Goal: Task Accomplishment & Management: Manage account settings

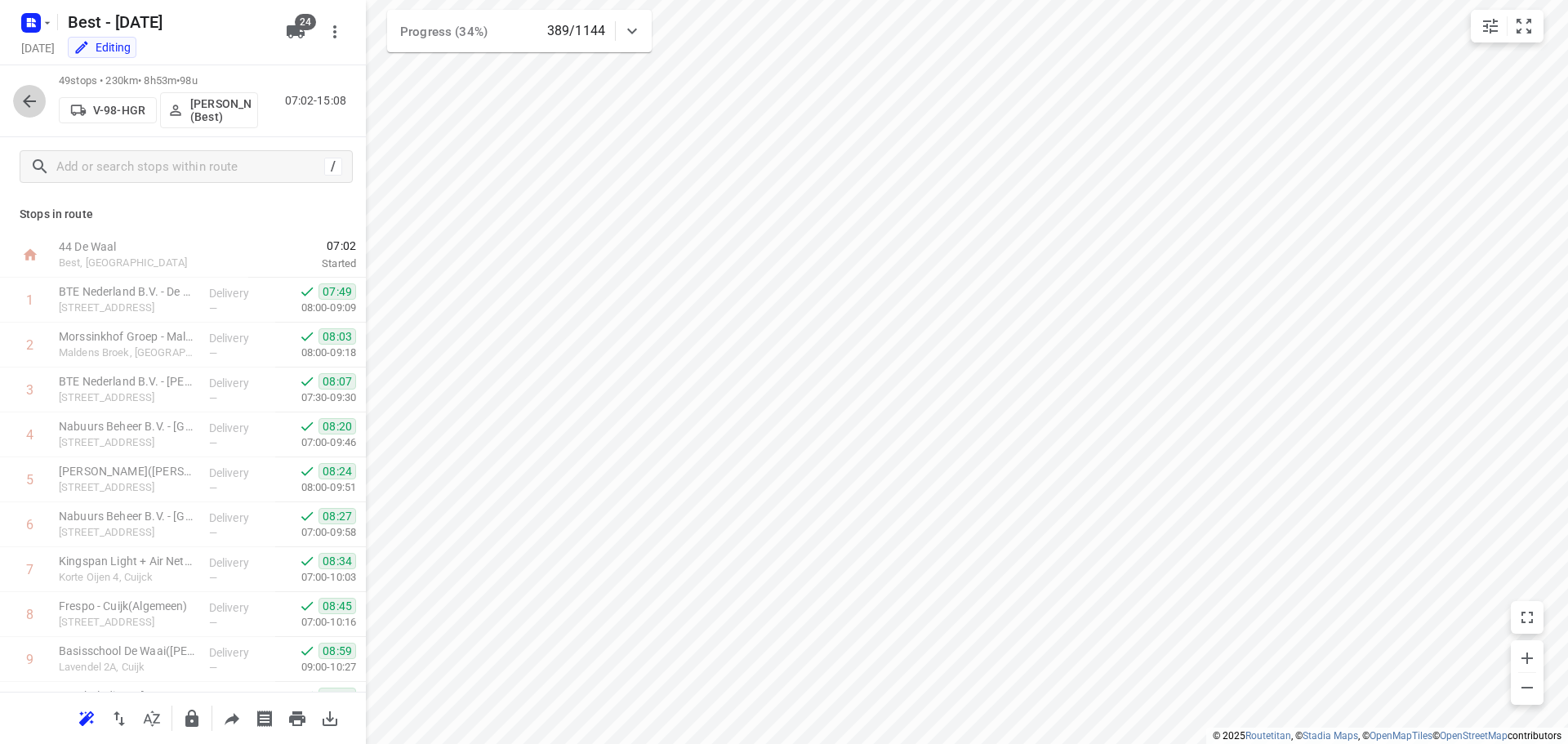
click at [33, 111] on button "button" at bounding box center [29, 102] width 32 height 32
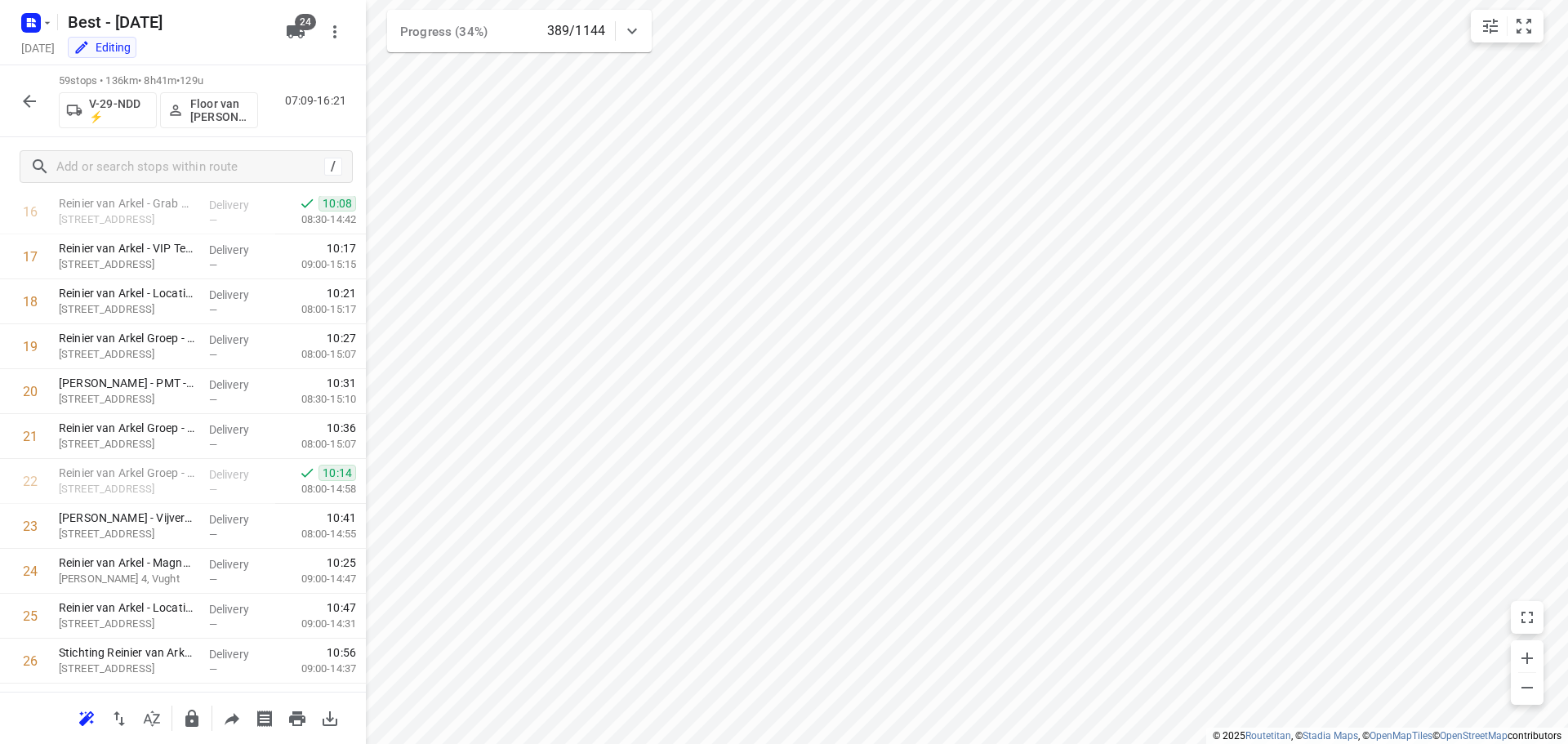
scroll to position [689, 0]
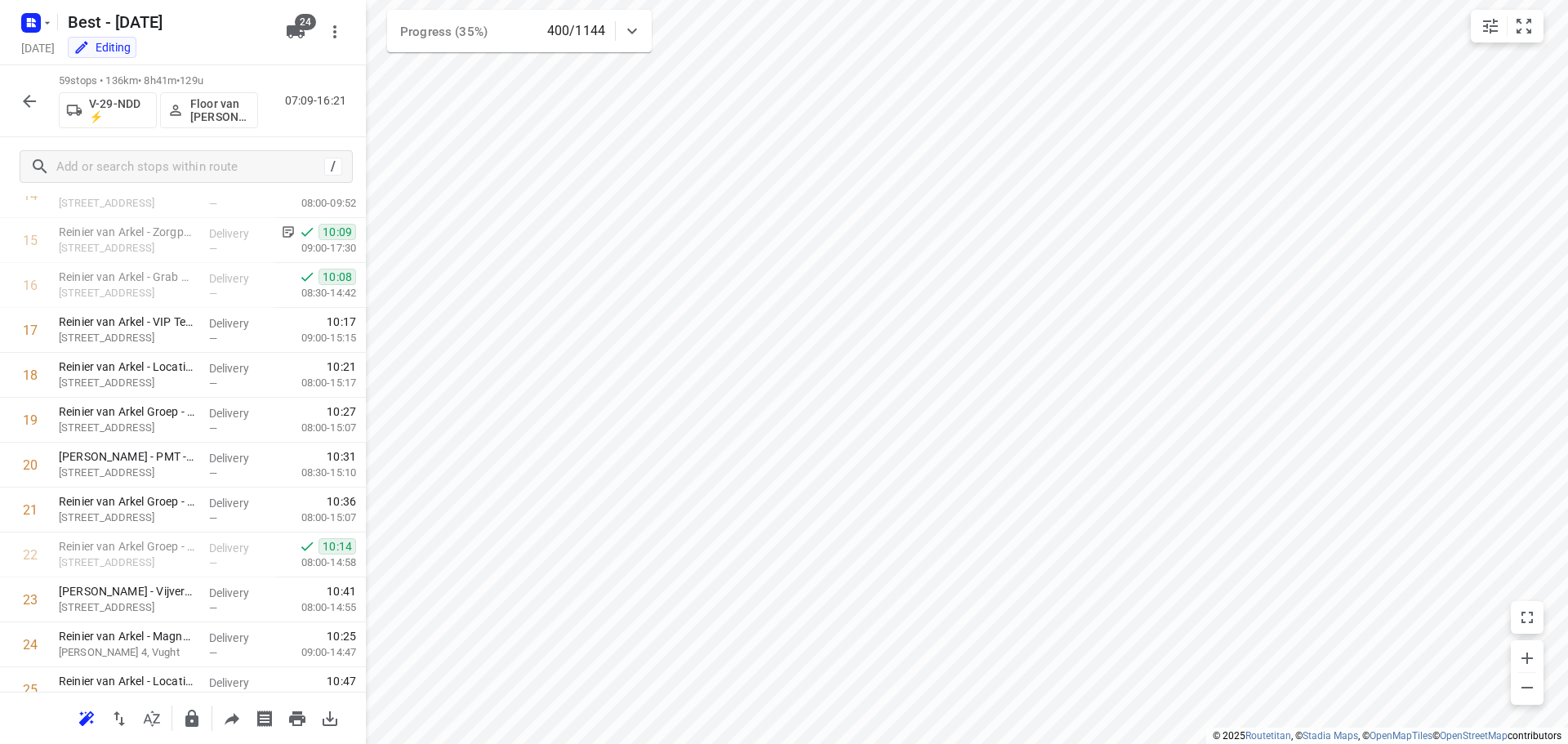
click at [12, 84] on div "59 stops • 136km • 8h41m • 129u V-29-NDD ⚡ Floor van Donzel (Best) 07:09-16:21" at bounding box center [183, 102] width 366 height 72
click at [18, 93] on button "button" at bounding box center [29, 102] width 32 height 32
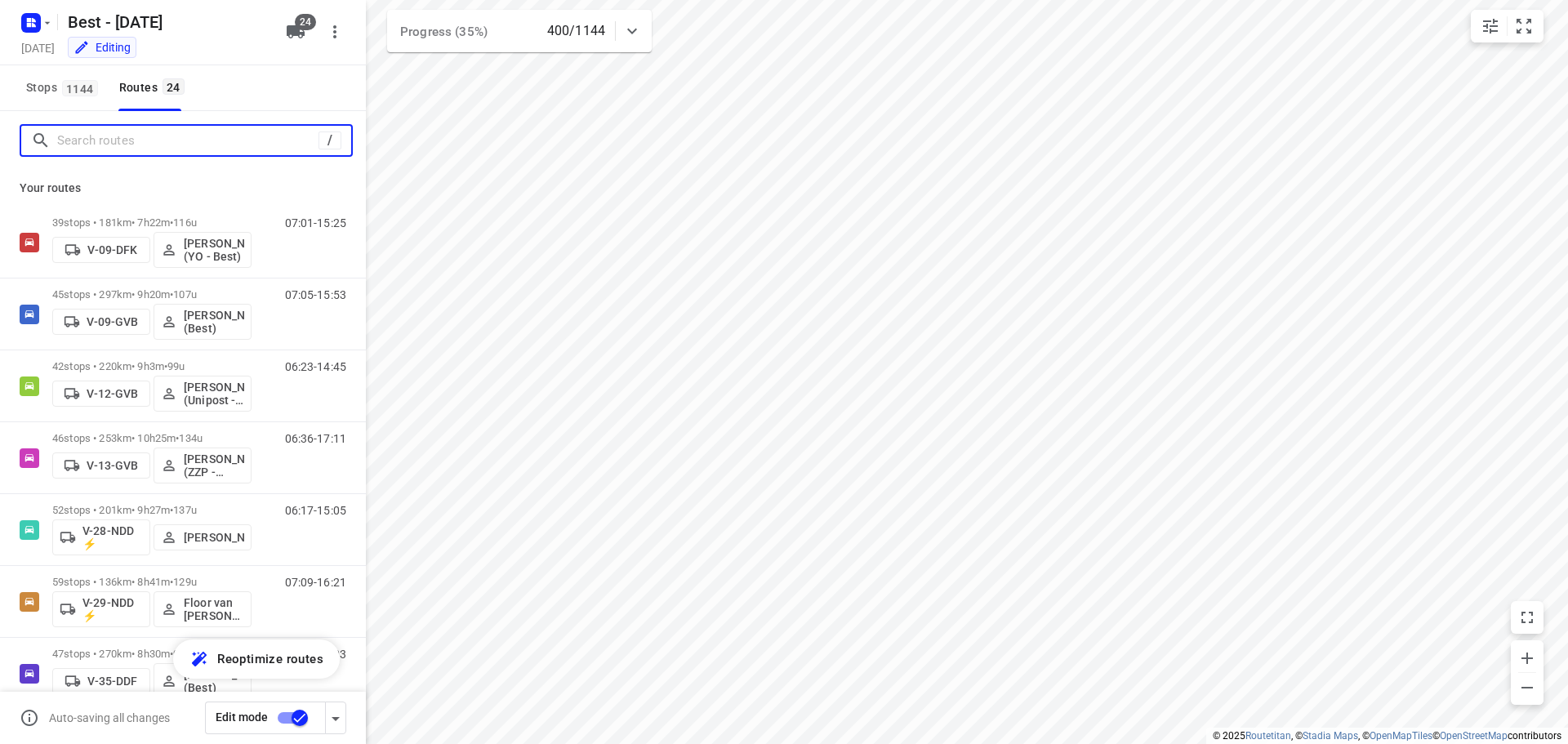
drag, startPoint x: 18, startPoint y: 93, endPoint x: 119, endPoint y: 143, distance: 112.7
click at [119, 143] on input "Search routes" at bounding box center [188, 141] width 261 height 26
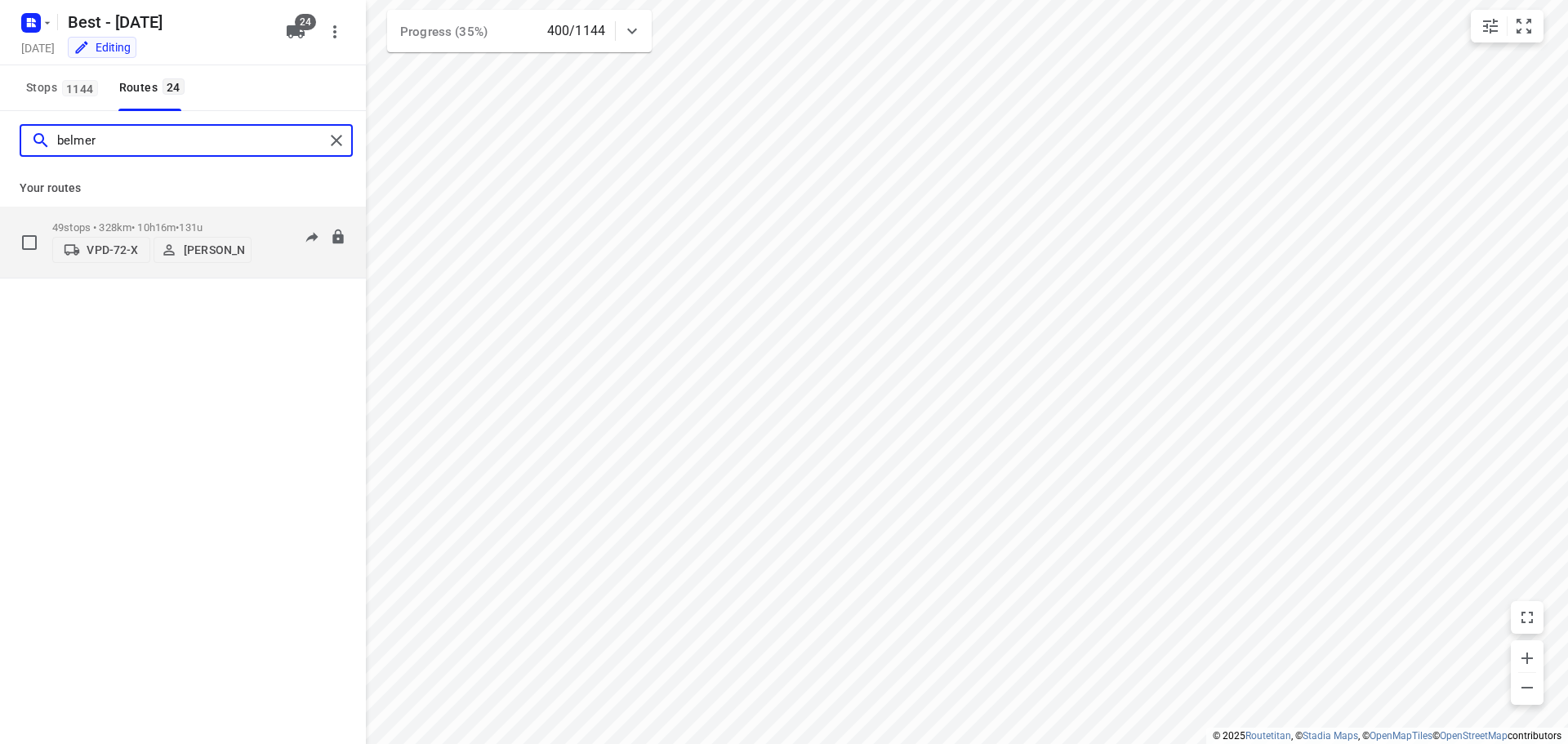
type input "belmer"
click at [132, 224] on p "49 stops • 328km • 10h16m • 131u" at bounding box center [152, 227] width 200 height 12
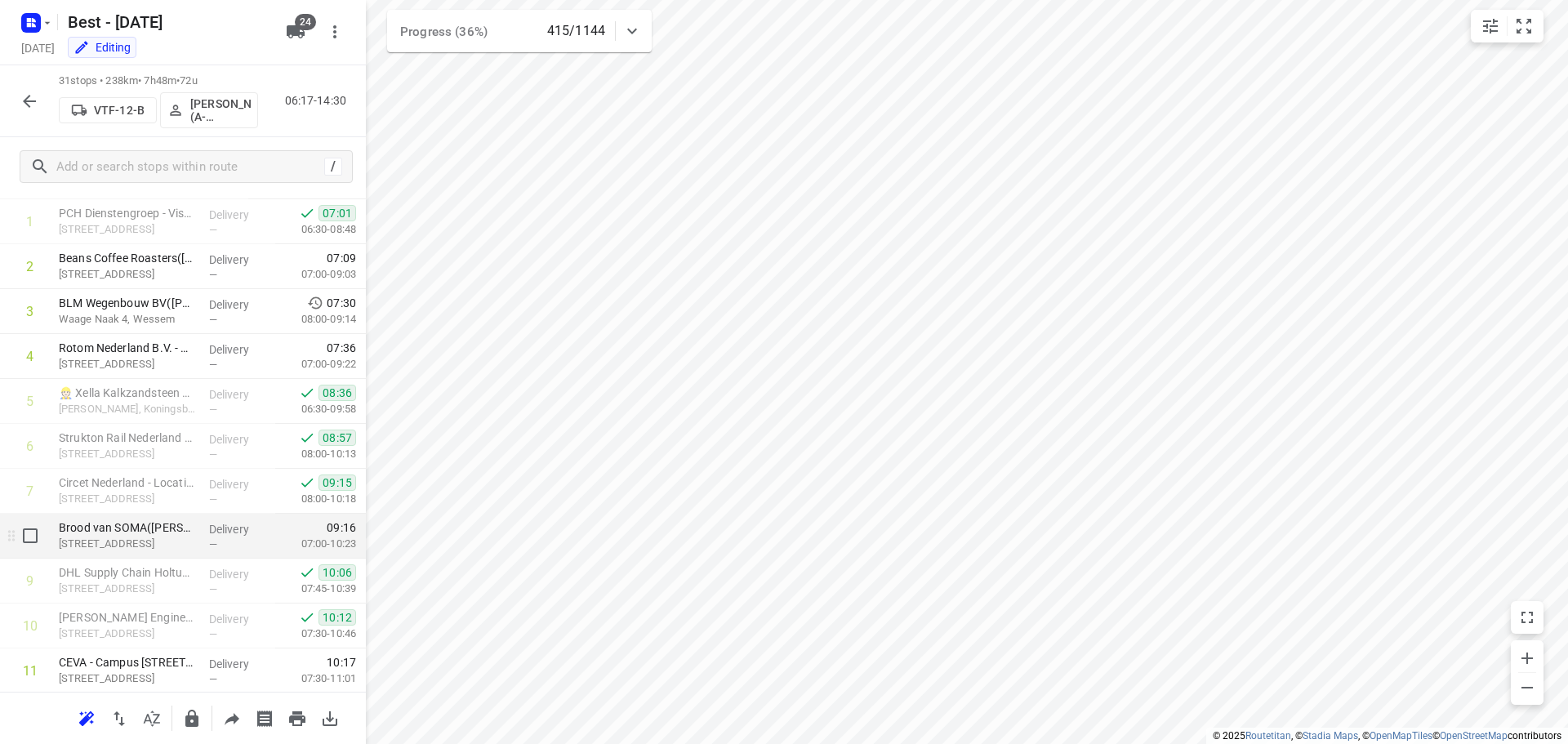
scroll to position [0, 0]
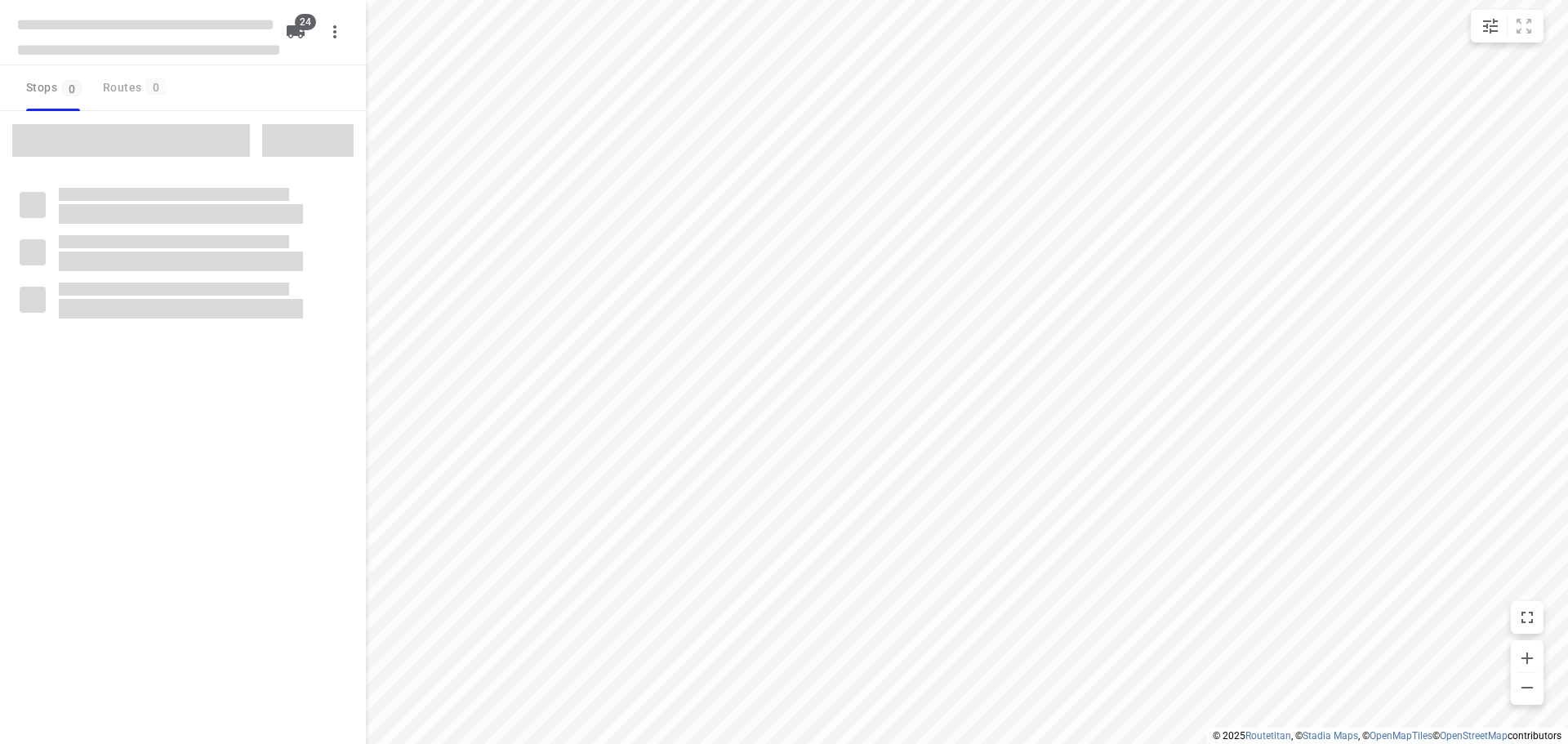
checkbox input "true"
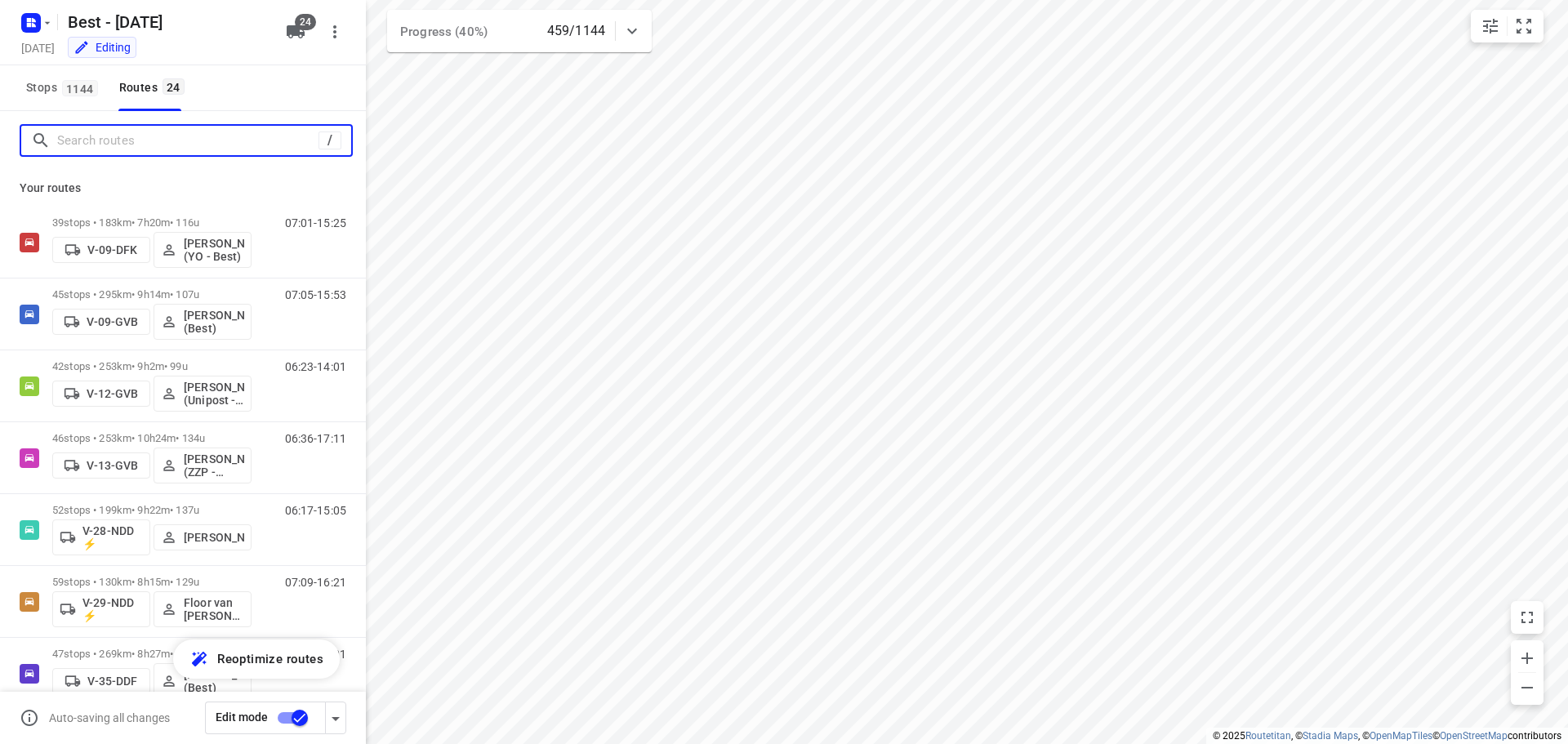
click at [171, 133] on input "Search routes" at bounding box center [188, 141] width 261 height 26
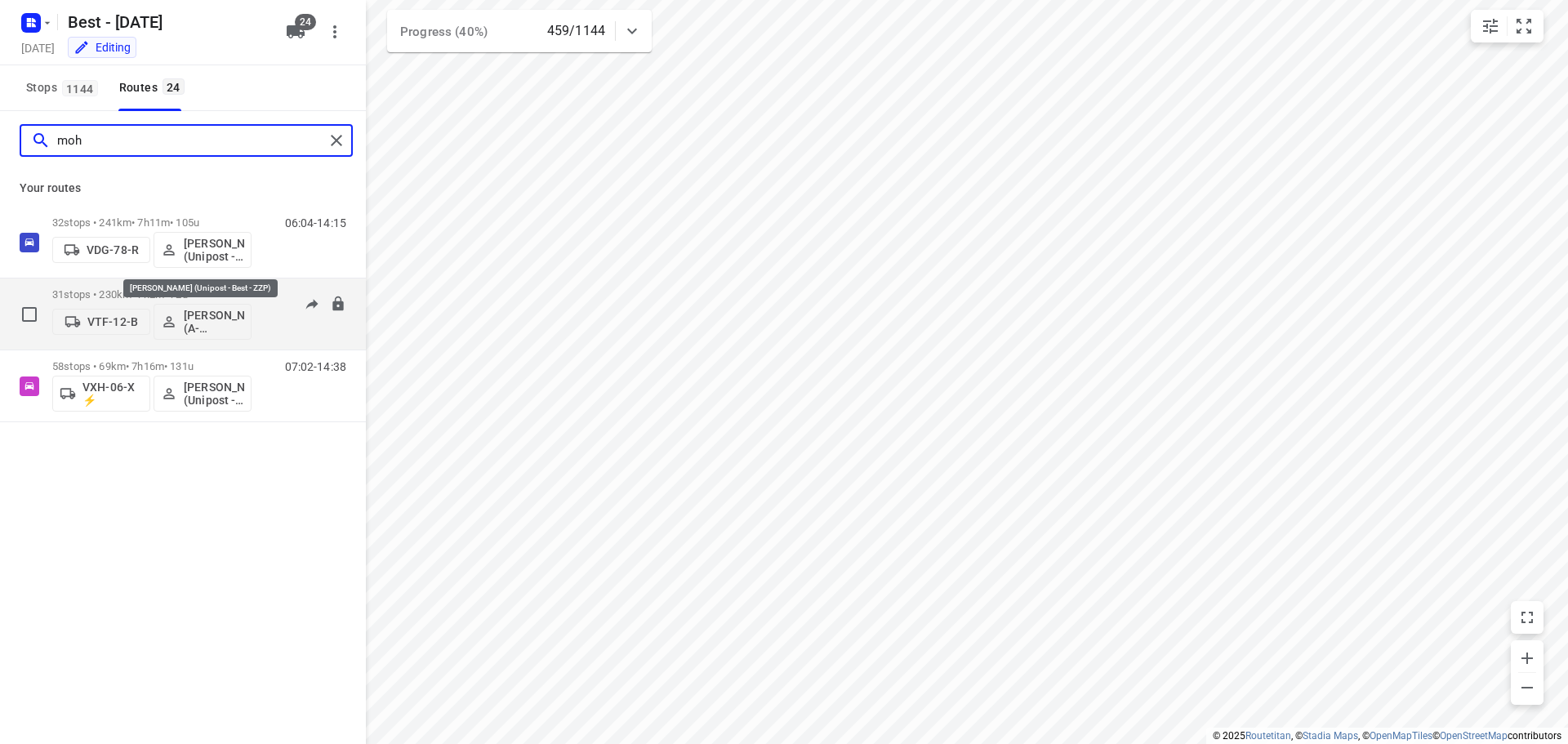
type input "moh"
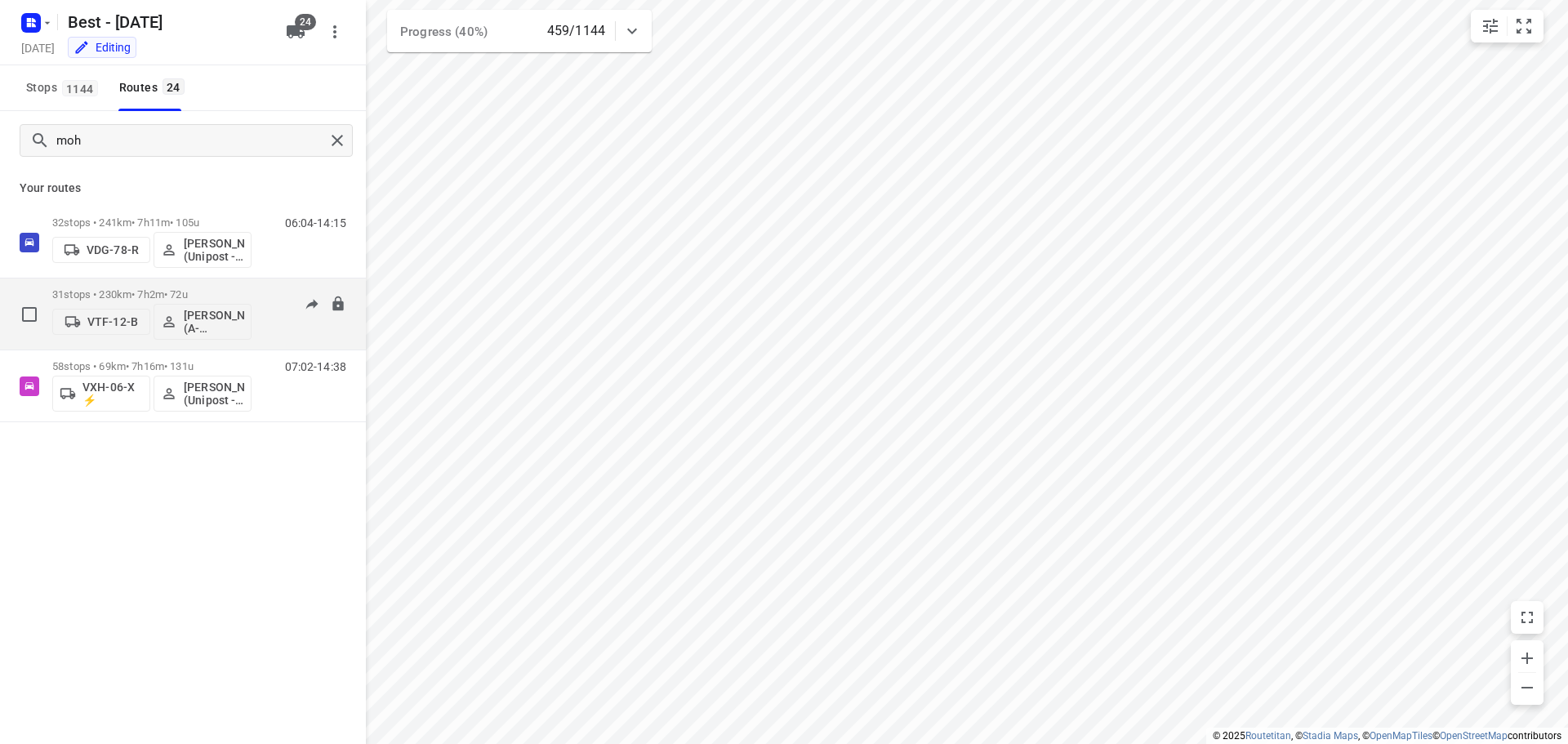
click at [152, 286] on div "31 stops • 230km • 7h2m • 72u VTF-12-B Mohamed Tamarzite (A-flexibleservice - B…" at bounding box center [152, 313] width 200 height 67
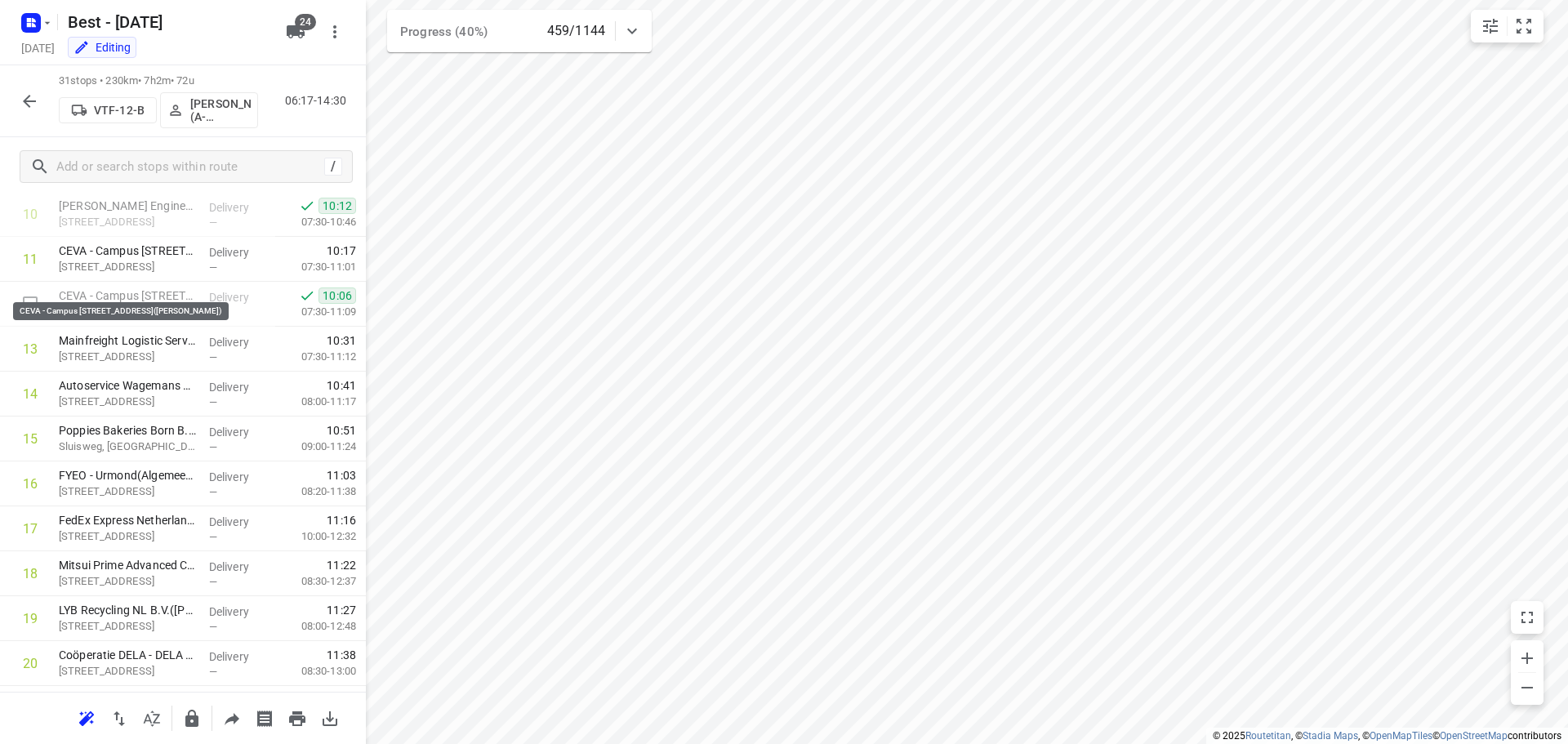
scroll to position [1023, 0]
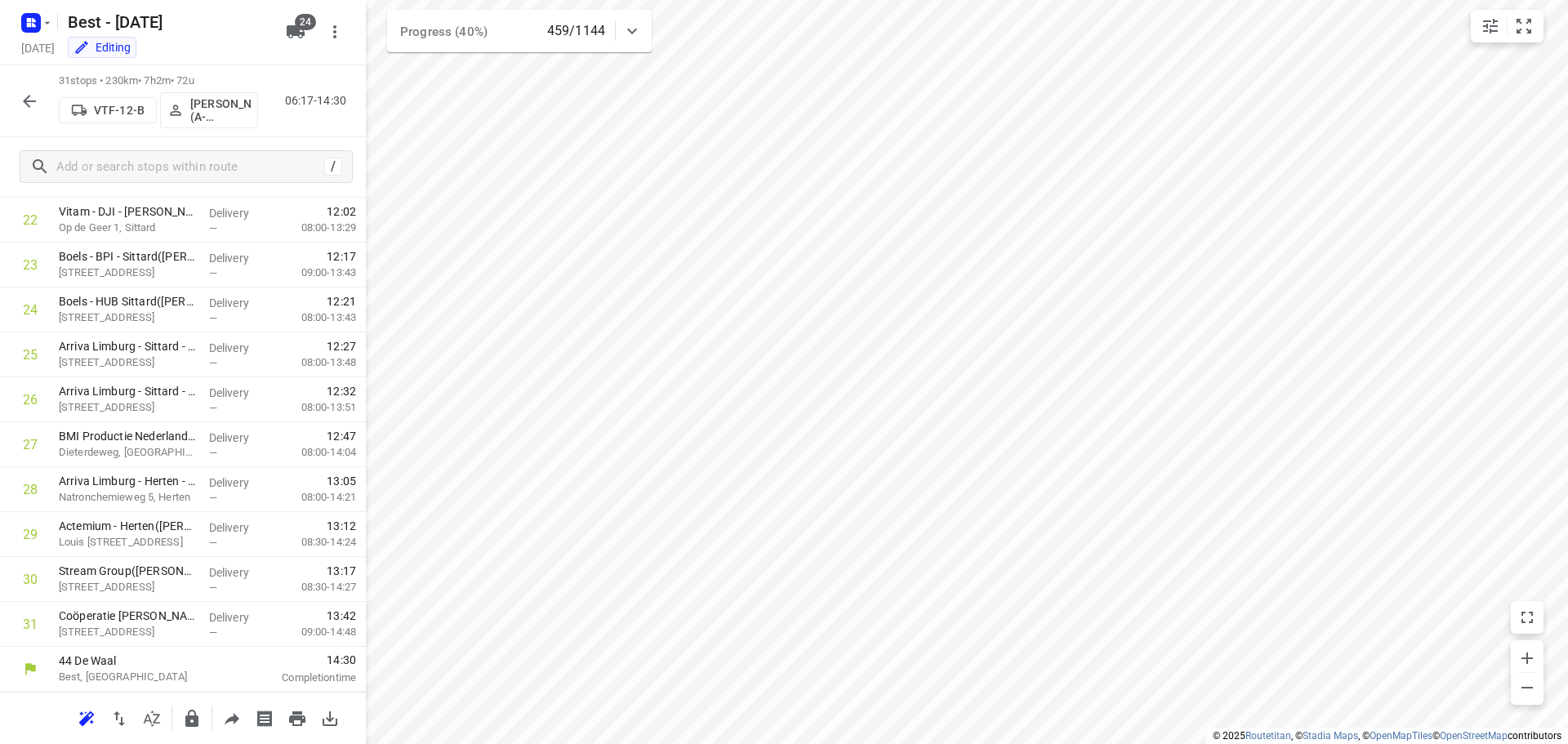
click at [27, 110] on icon "button" at bounding box center [29, 101] width 20 height 20
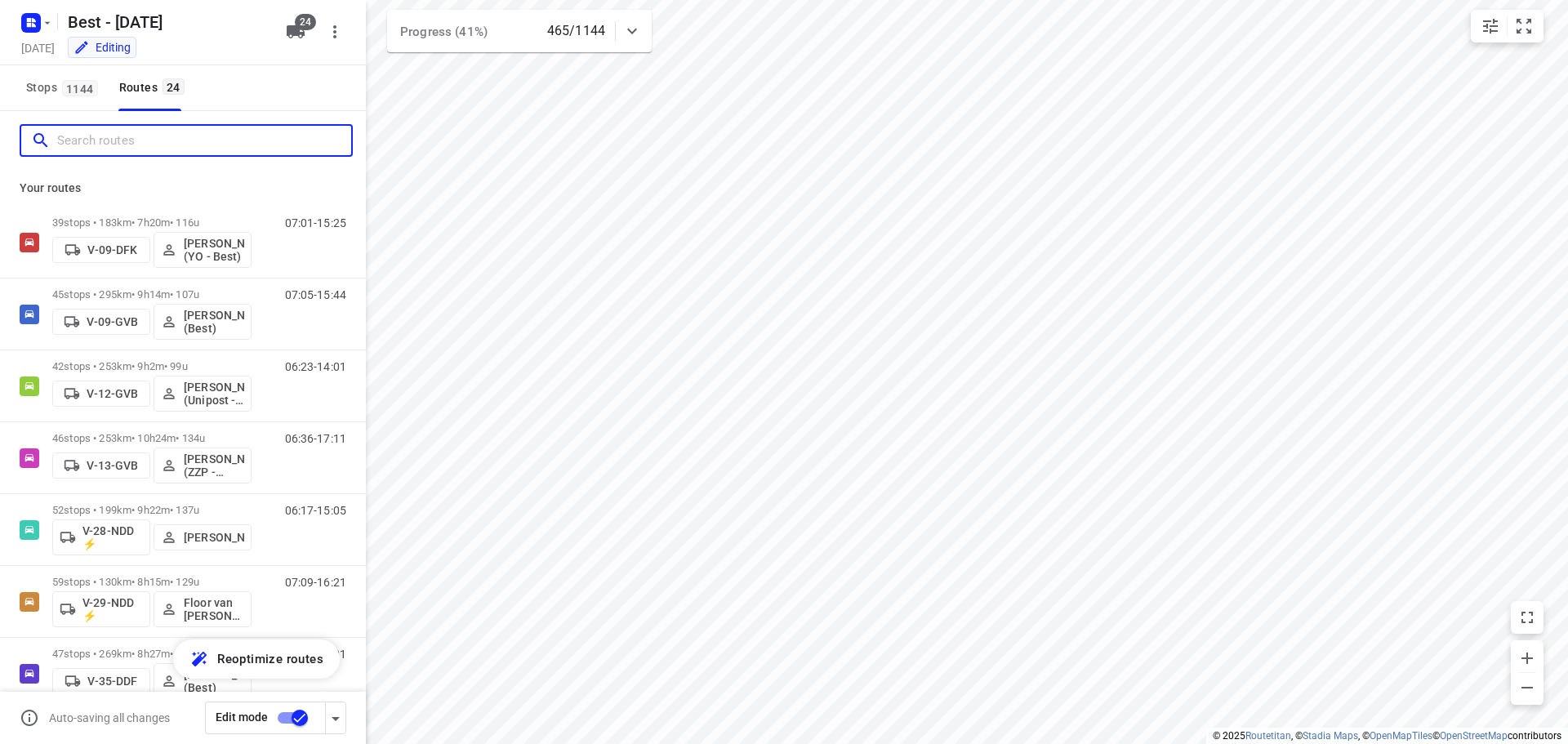
click at [183, 140] on input "Search routes" at bounding box center [204, 141] width 294 height 26
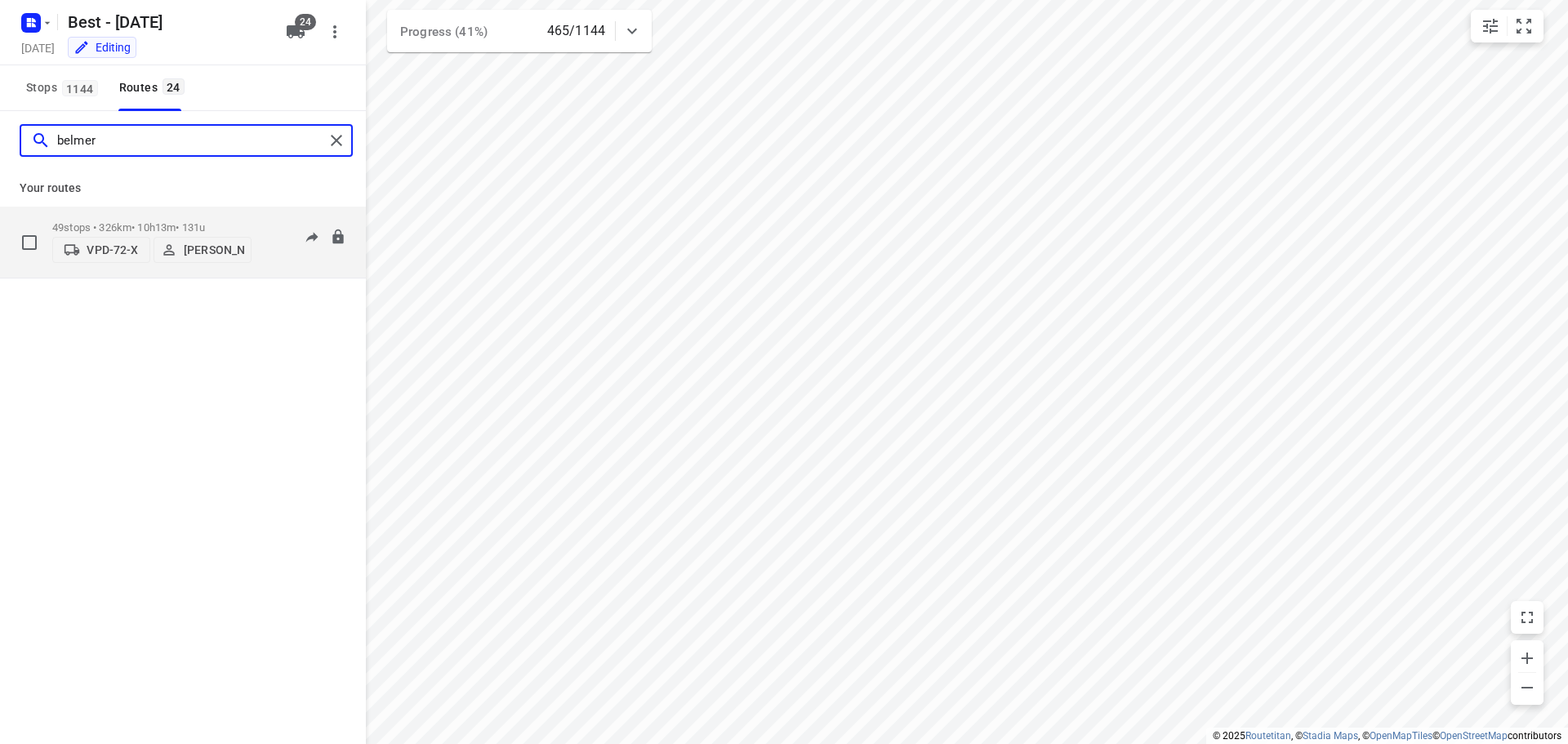
type input "belmer"
click at [142, 221] on p "49 stops • 326km • 10h13m • 131u" at bounding box center [152, 227] width 200 height 12
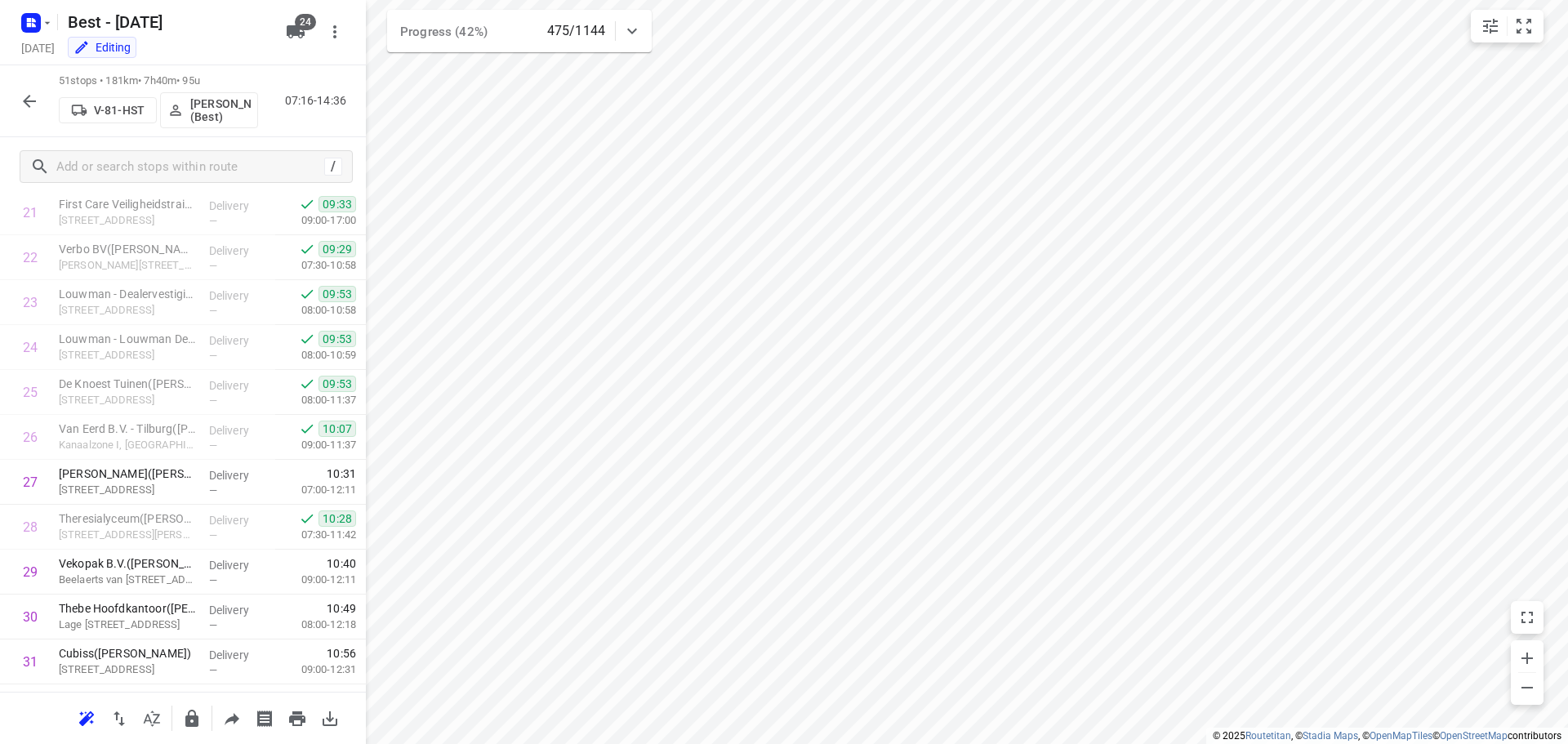
scroll to position [817, 0]
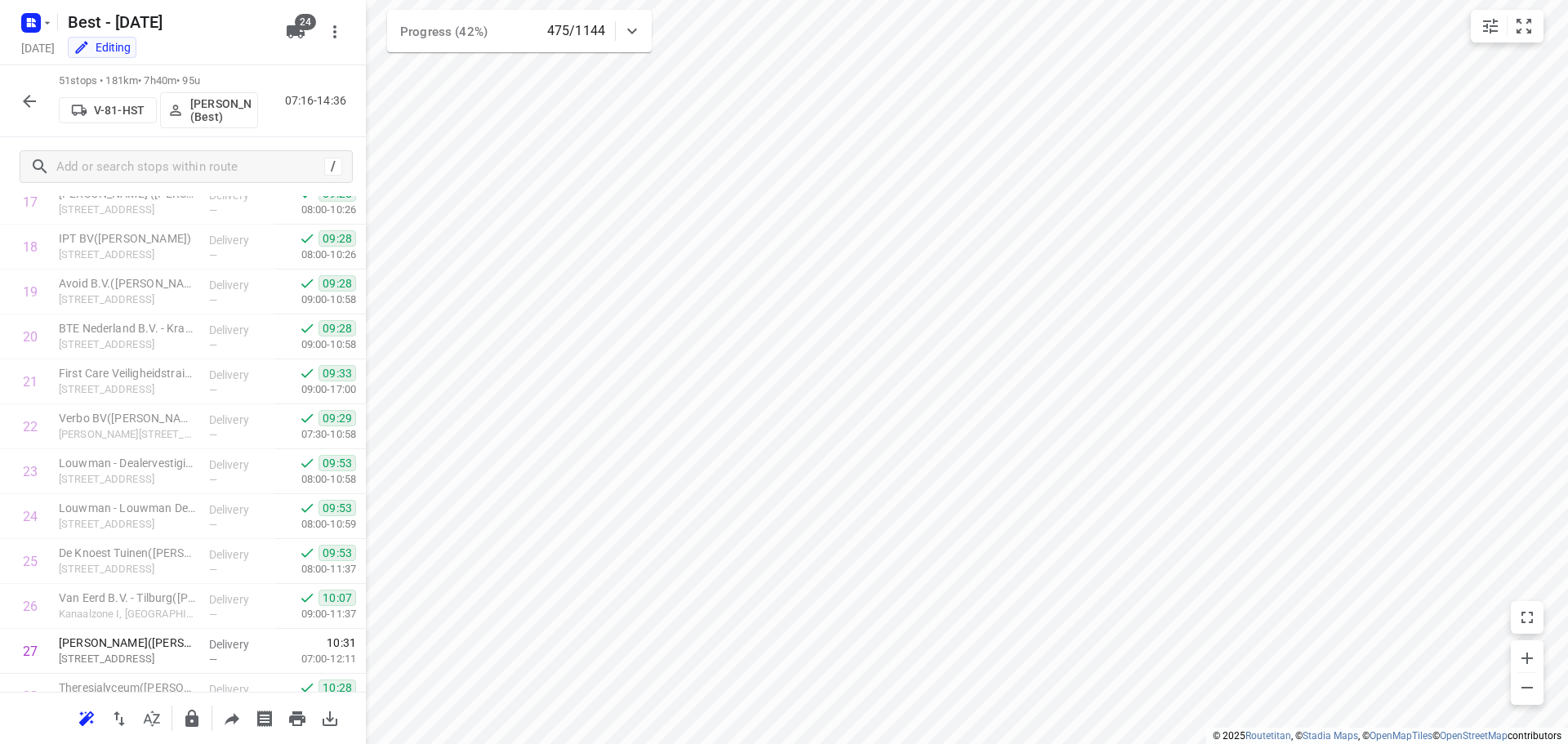
click at [640, 27] on icon at bounding box center [631, 31] width 20 height 20
click at [640, 27] on div at bounding box center [632, 38] width 32 height 32
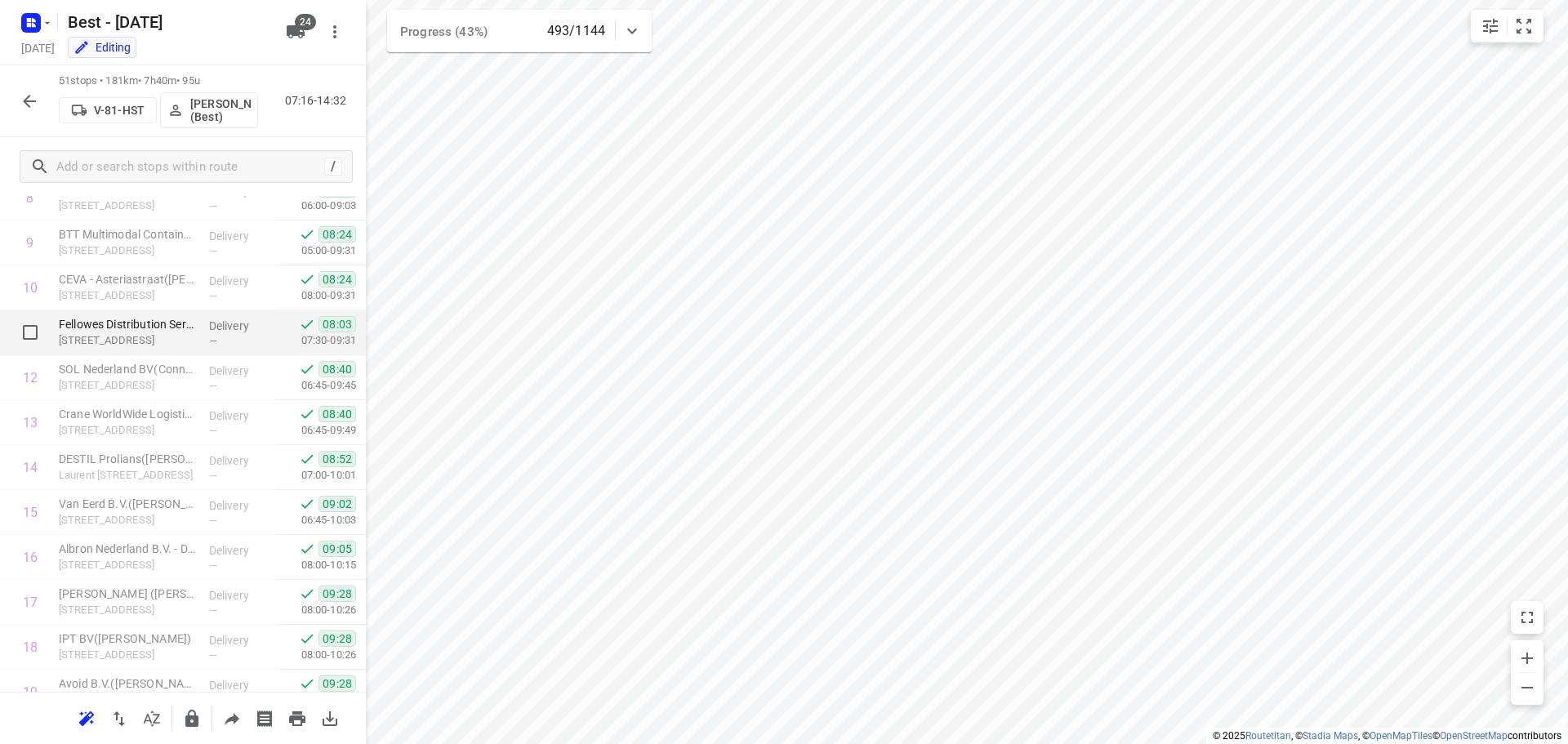
scroll to position [409, 0]
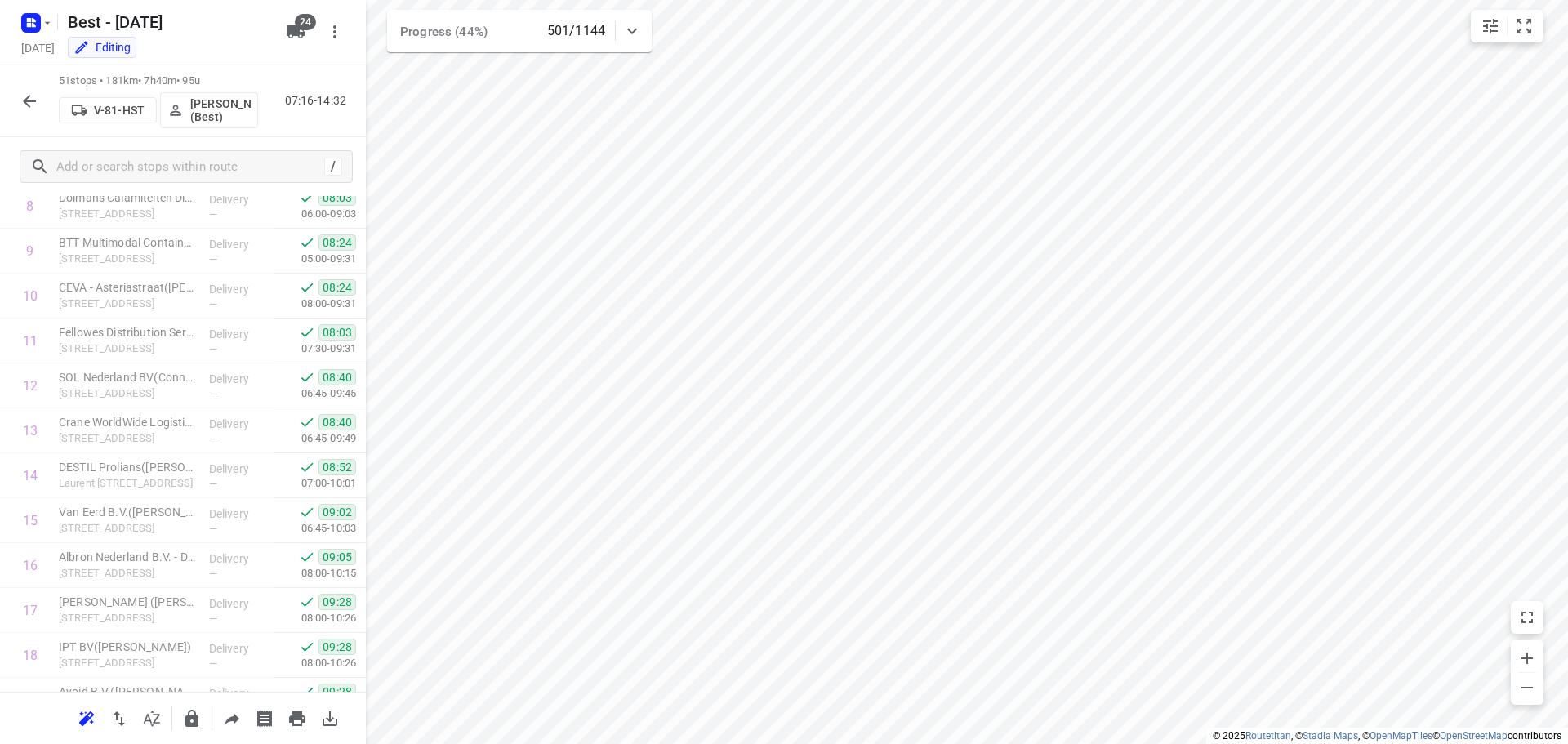
click at [41, 104] on button "button" at bounding box center [29, 102] width 32 height 32
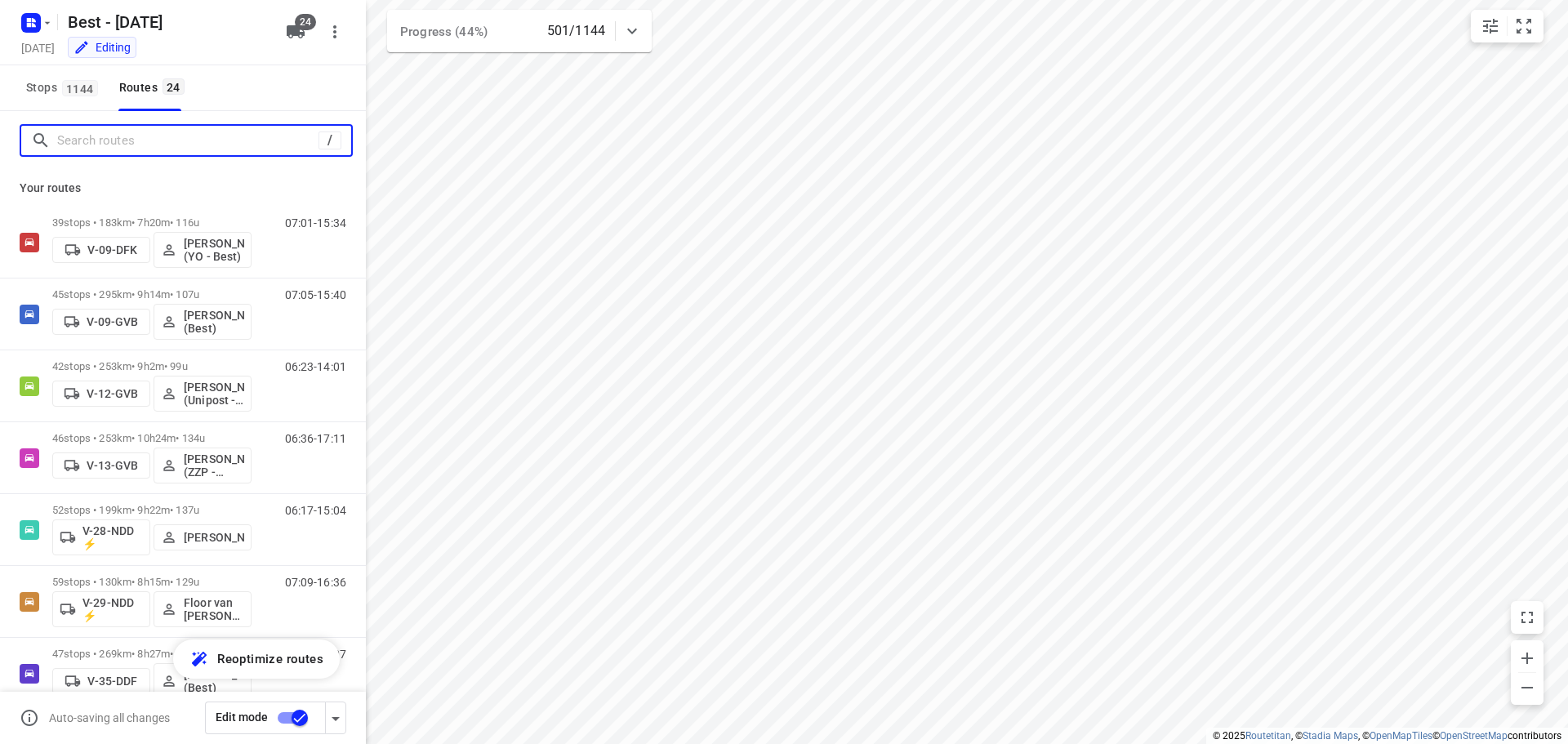
click at [229, 143] on input "Search routes" at bounding box center [188, 141] width 261 height 26
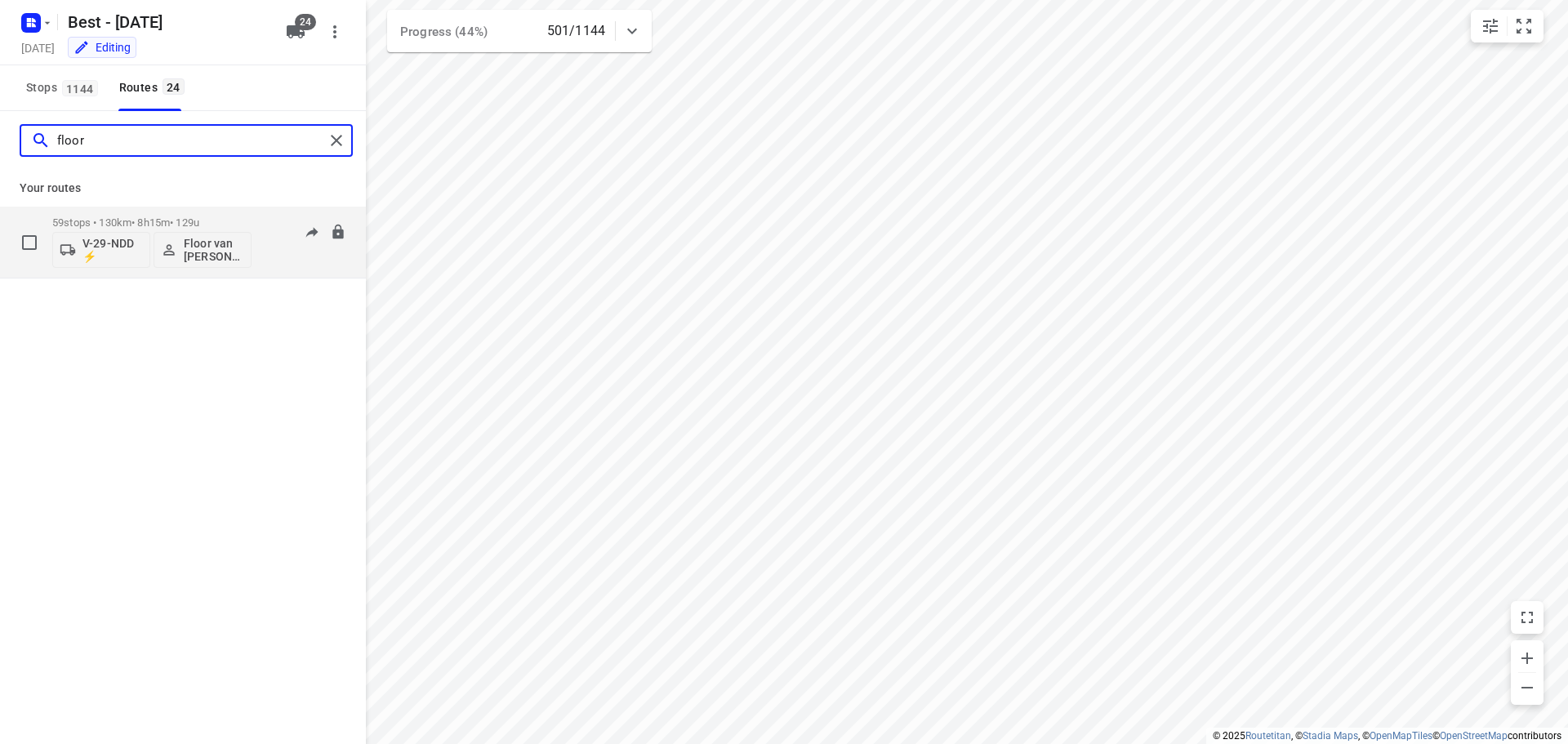
type input "floor"
click at [146, 213] on div "59 stops • 130km • 8h15m • 129u V-29-NDD ⚡ Floor van Donzel (Best)" at bounding box center [152, 241] width 200 height 67
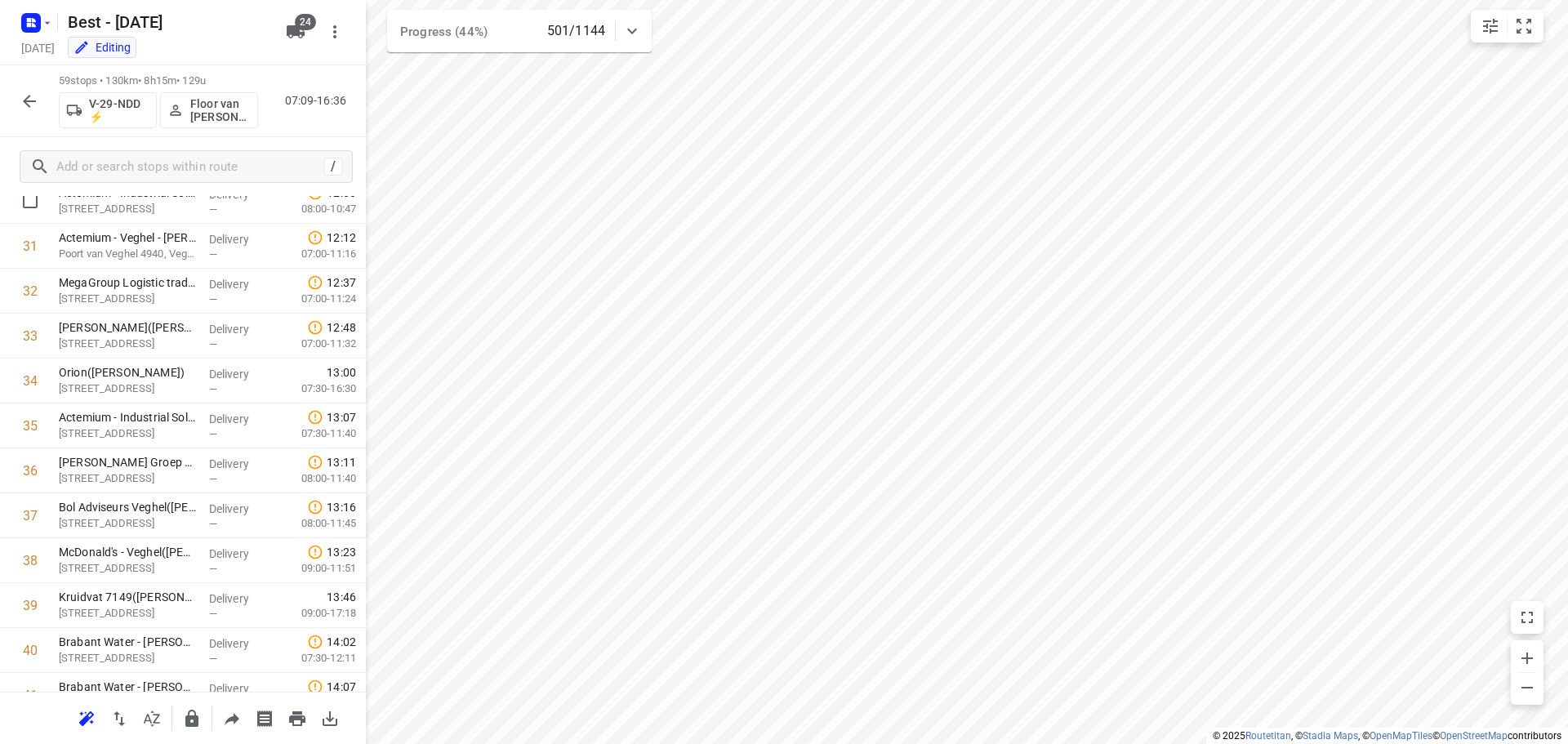
scroll to position [1470, 0]
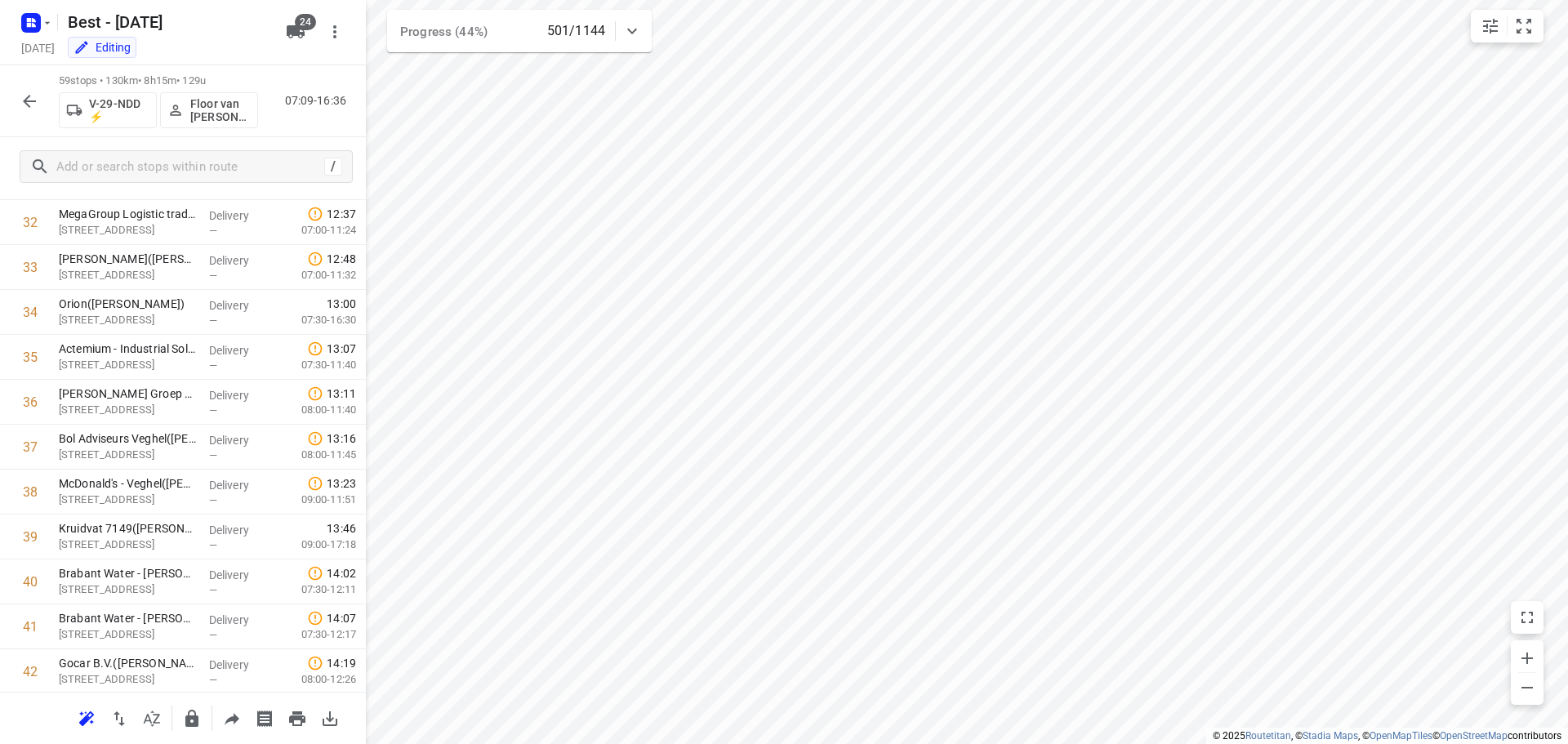
click at [31, 86] on button "button" at bounding box center [29, 102] width 32 height 32
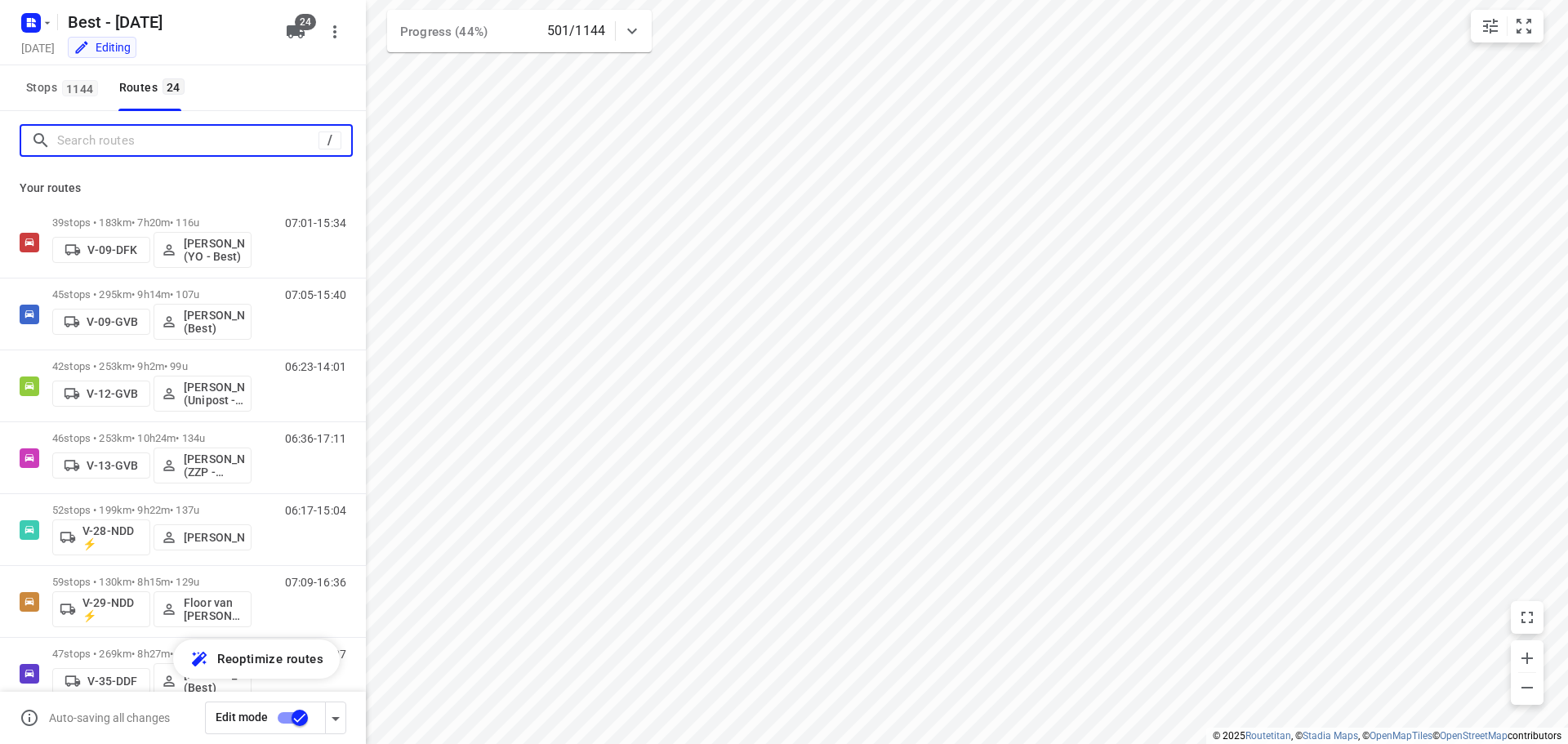
click at [89, 129] on input "Search routes" at bounding box center [188, 141] width 261 height 26
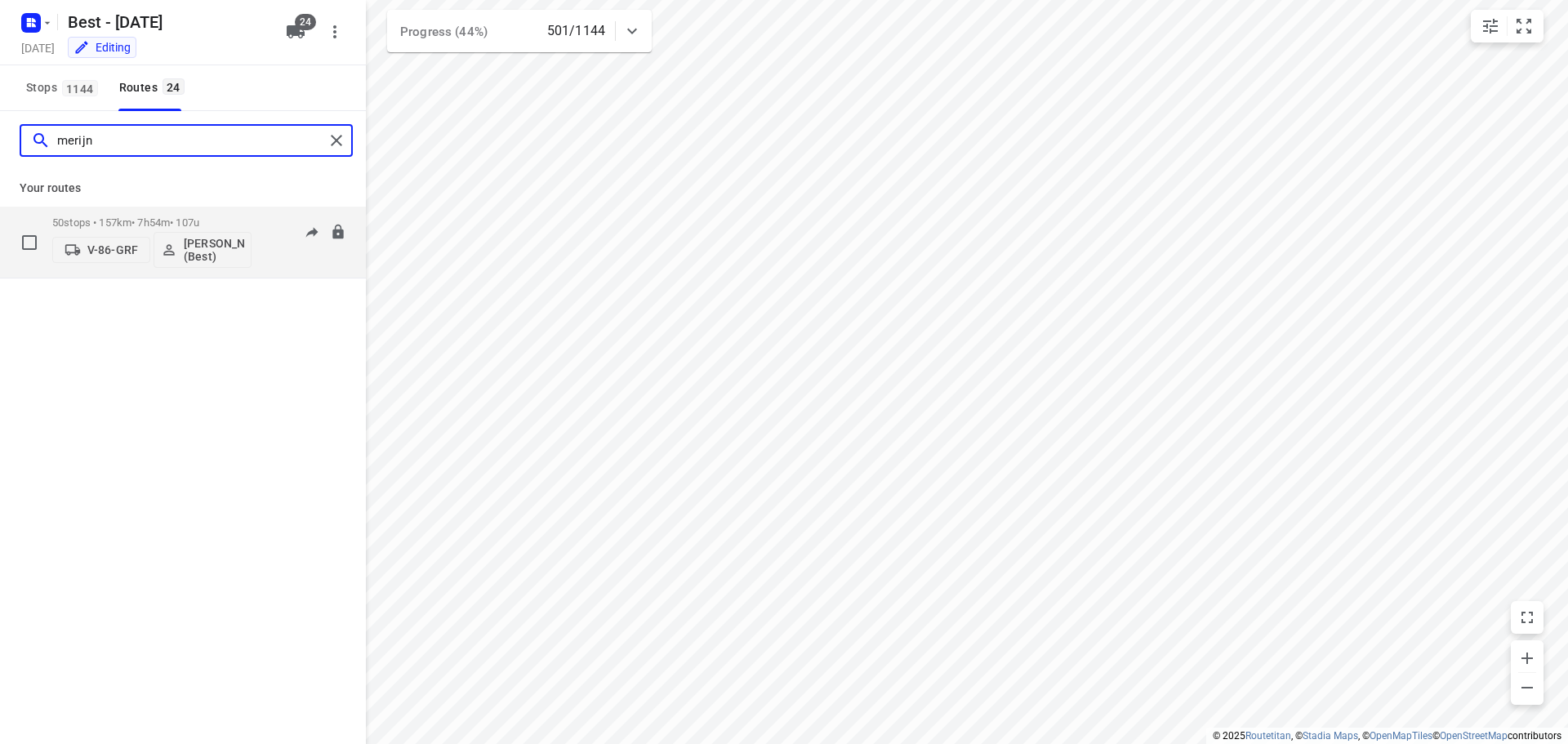
type input "merijn"
click at [105, 216] on div "50 stops • 157km • 7h54m • 107u V-86-GRF [PERSON_NAME] (Best)" at bounding box center [152, 241] width 200 height 67
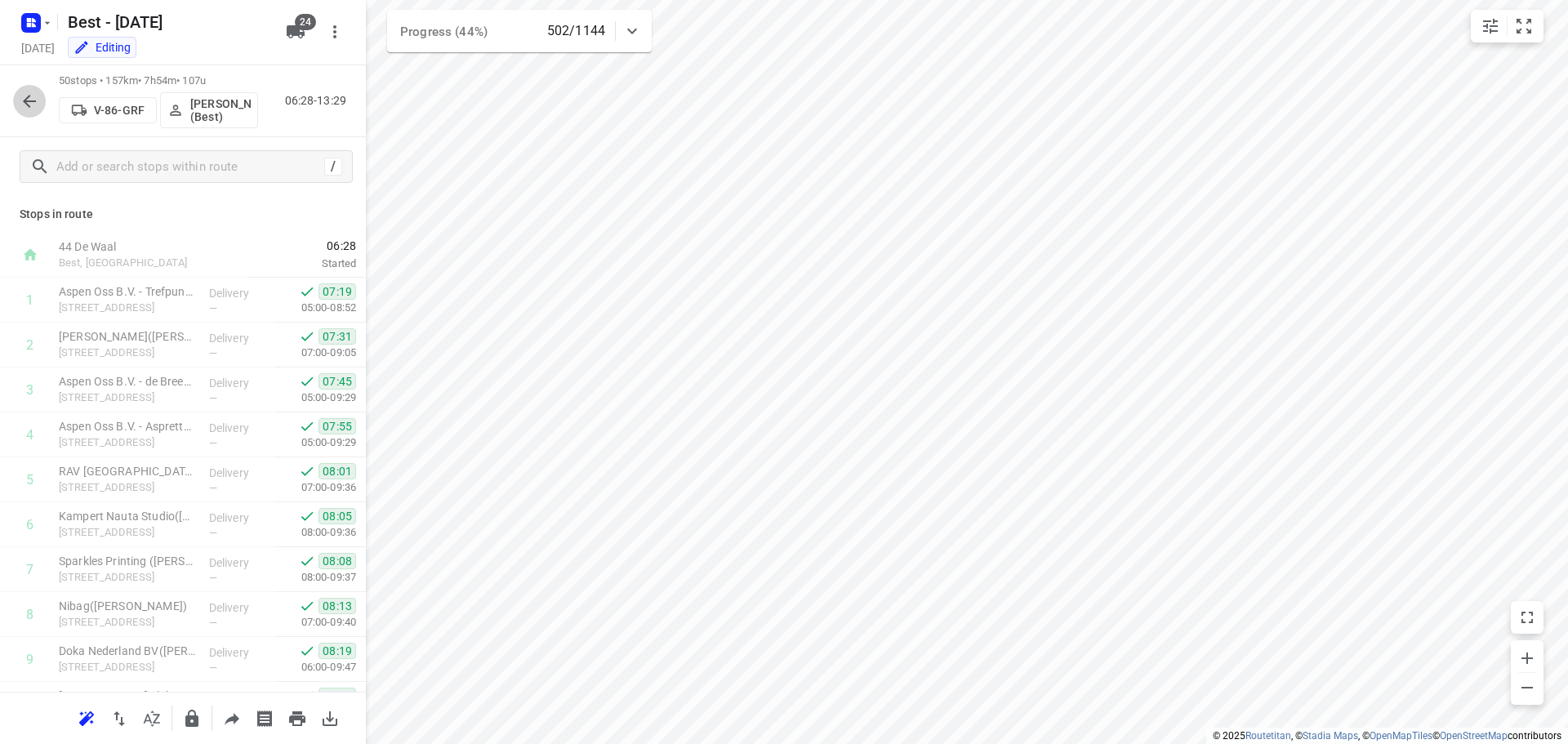
click at [20, 114] on button "button" at bounding box center [29, 102] width 32 height 32
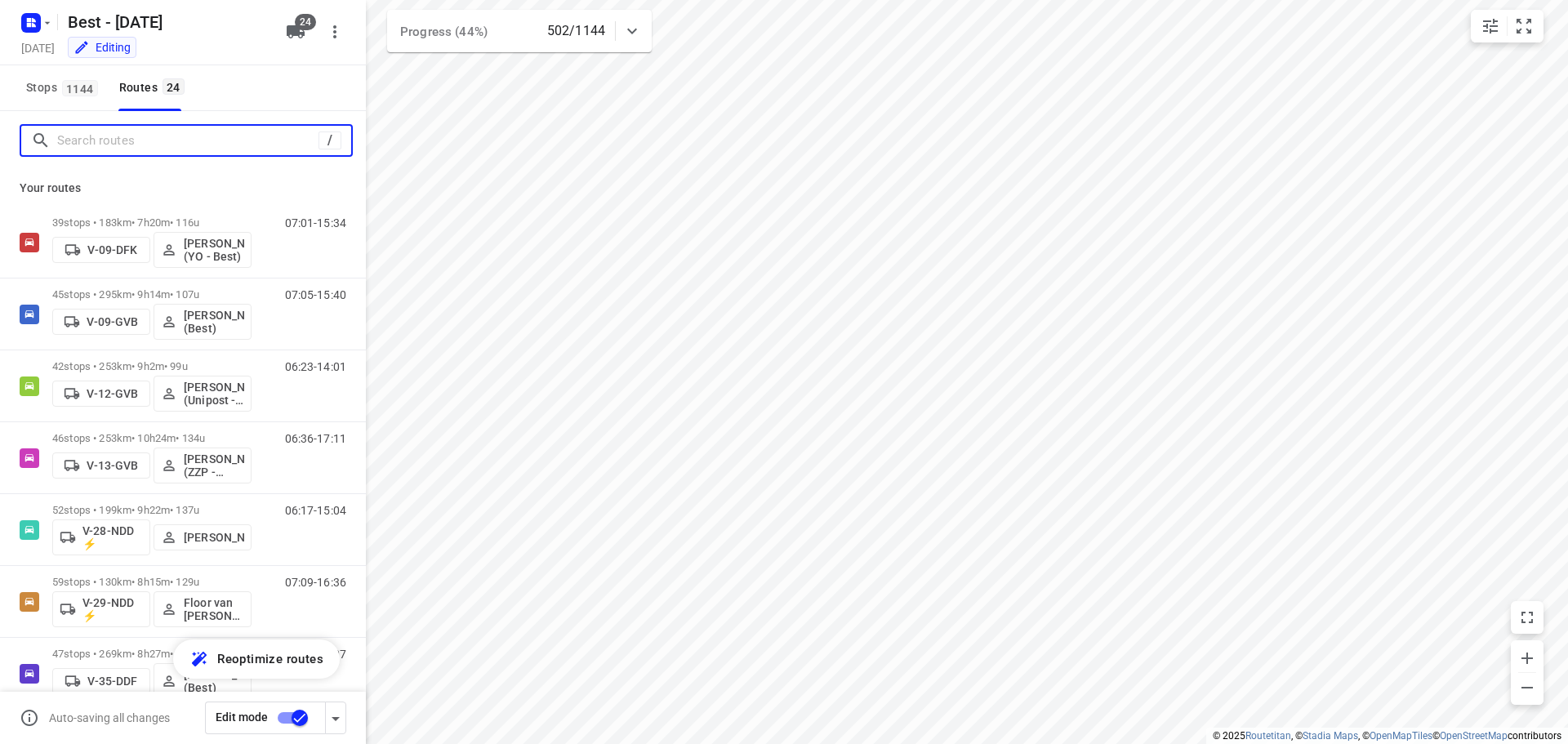
click at [73, 128] on input "Search routes" at bounding box center [188, 141] width 261 height 26
type input "m"
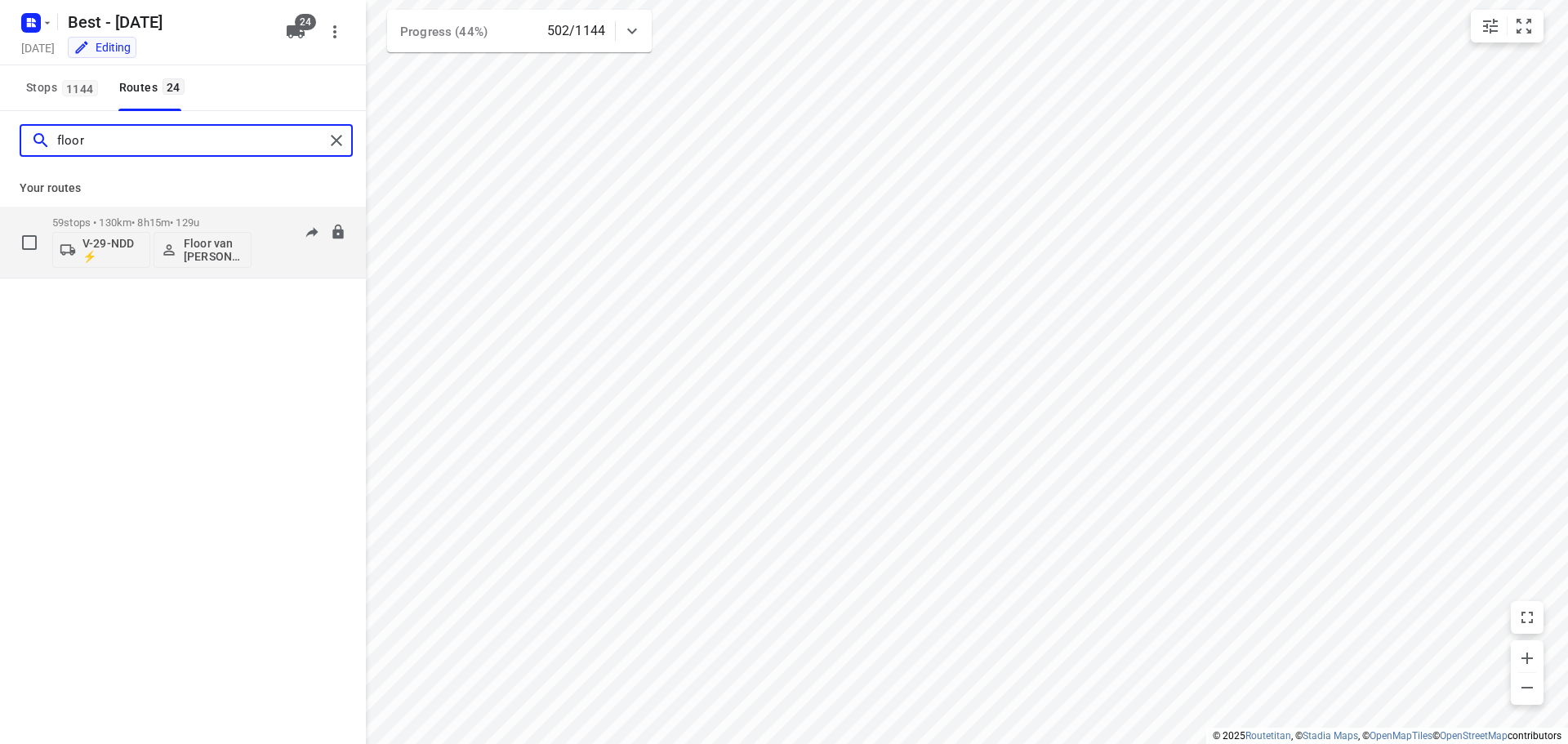
type input "floor"
click at [160, 224] on p "59 stops • 130km • 8h15m • 129u" at bounding box center [152, 223] width 200 height 12
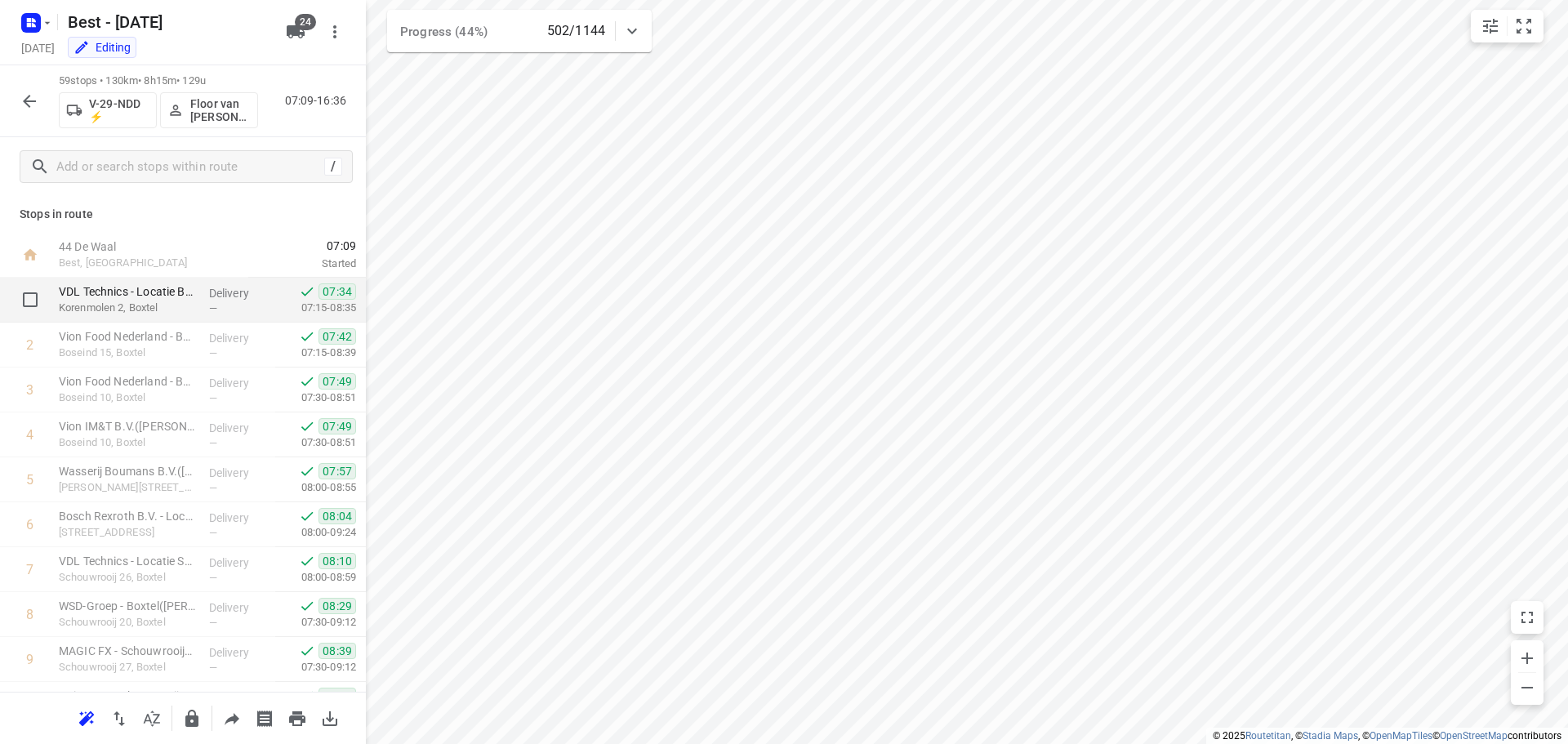
scroll to position [409, 0]
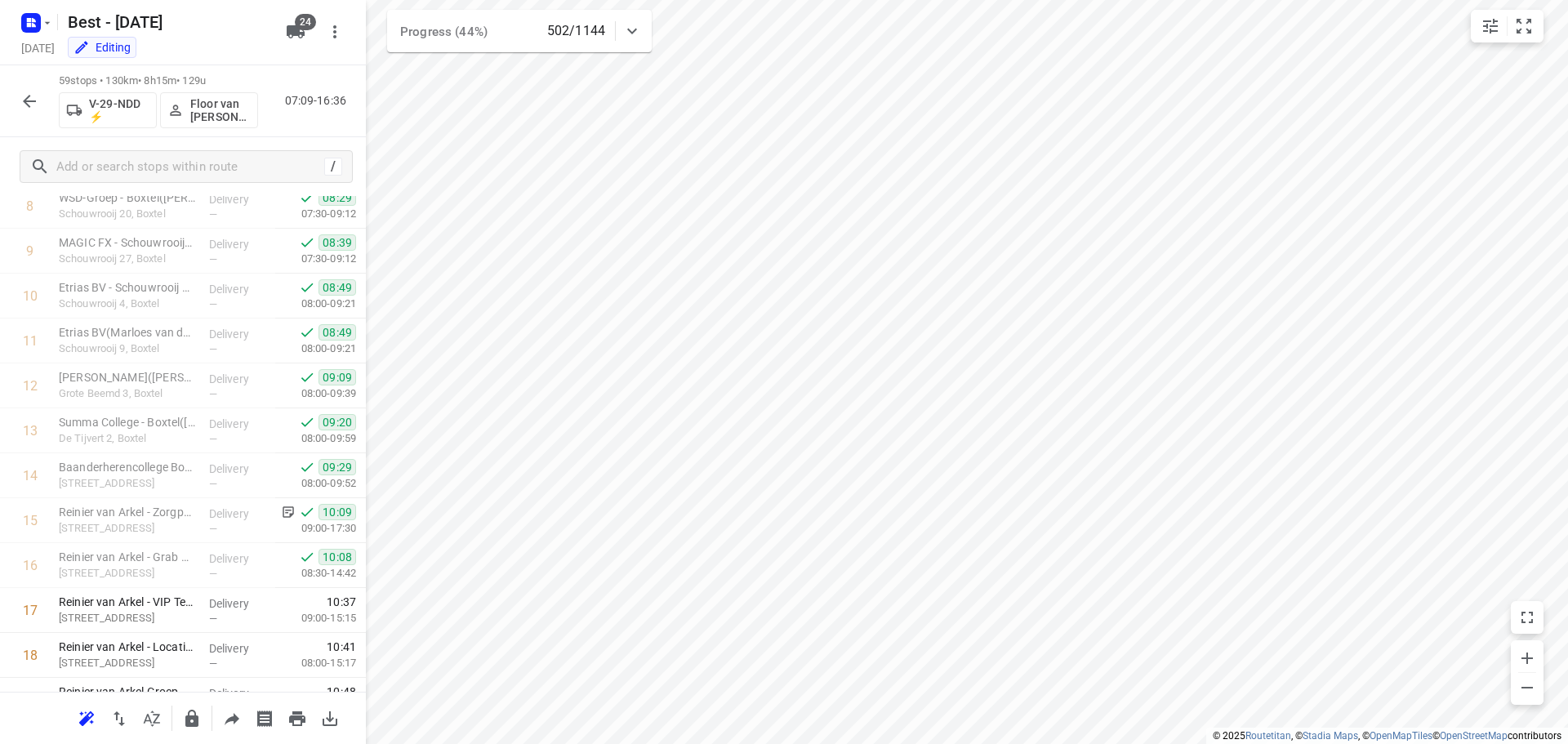
click at [35, 103] on icon "button" at bounding box center [29, 101] width 20 height 20
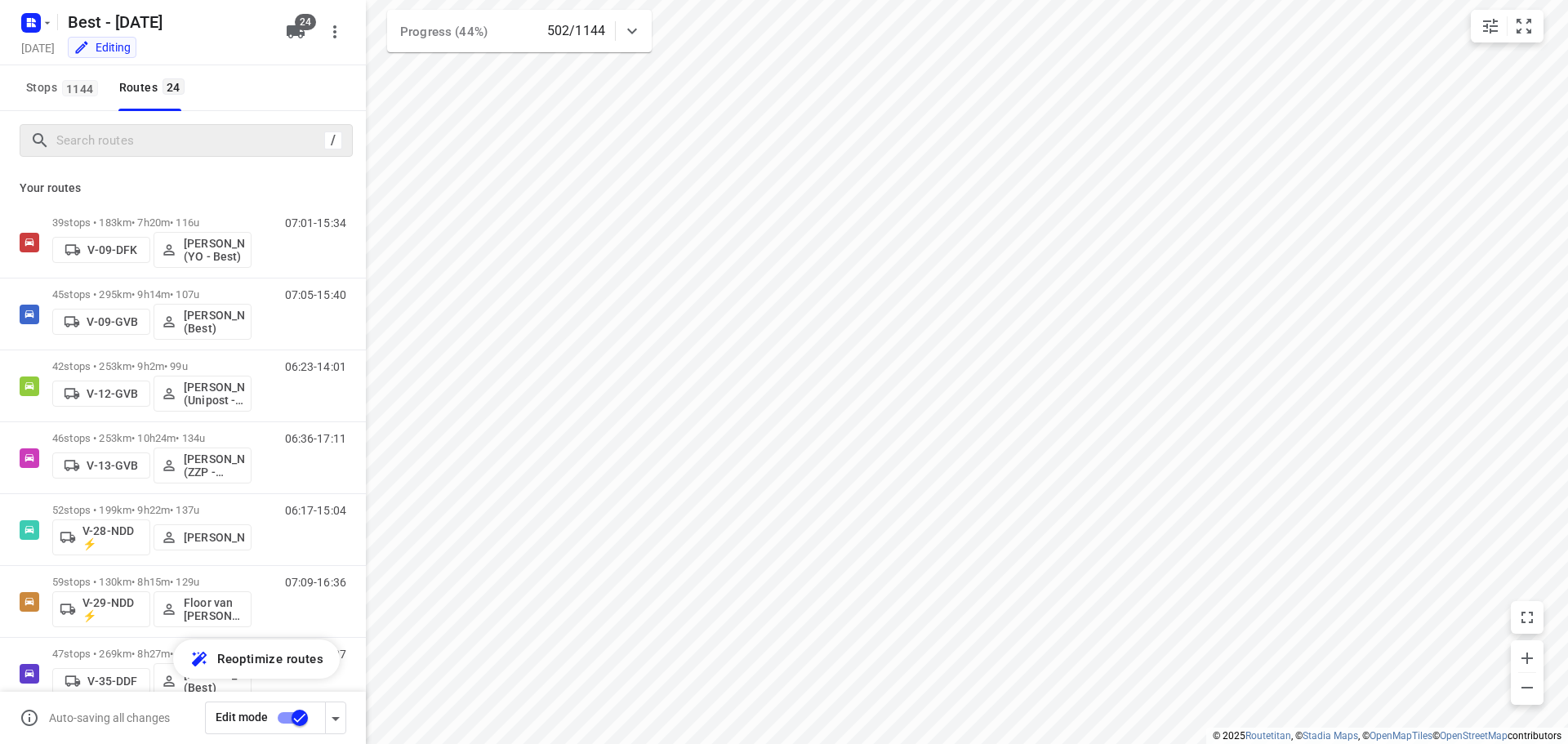
click at [61, 125] on div "/" at bounding box center [186, 140] width 333 height 32
click at [66, 138] on input "Search routes" at bounding box center [204, 141] width 294 height 26
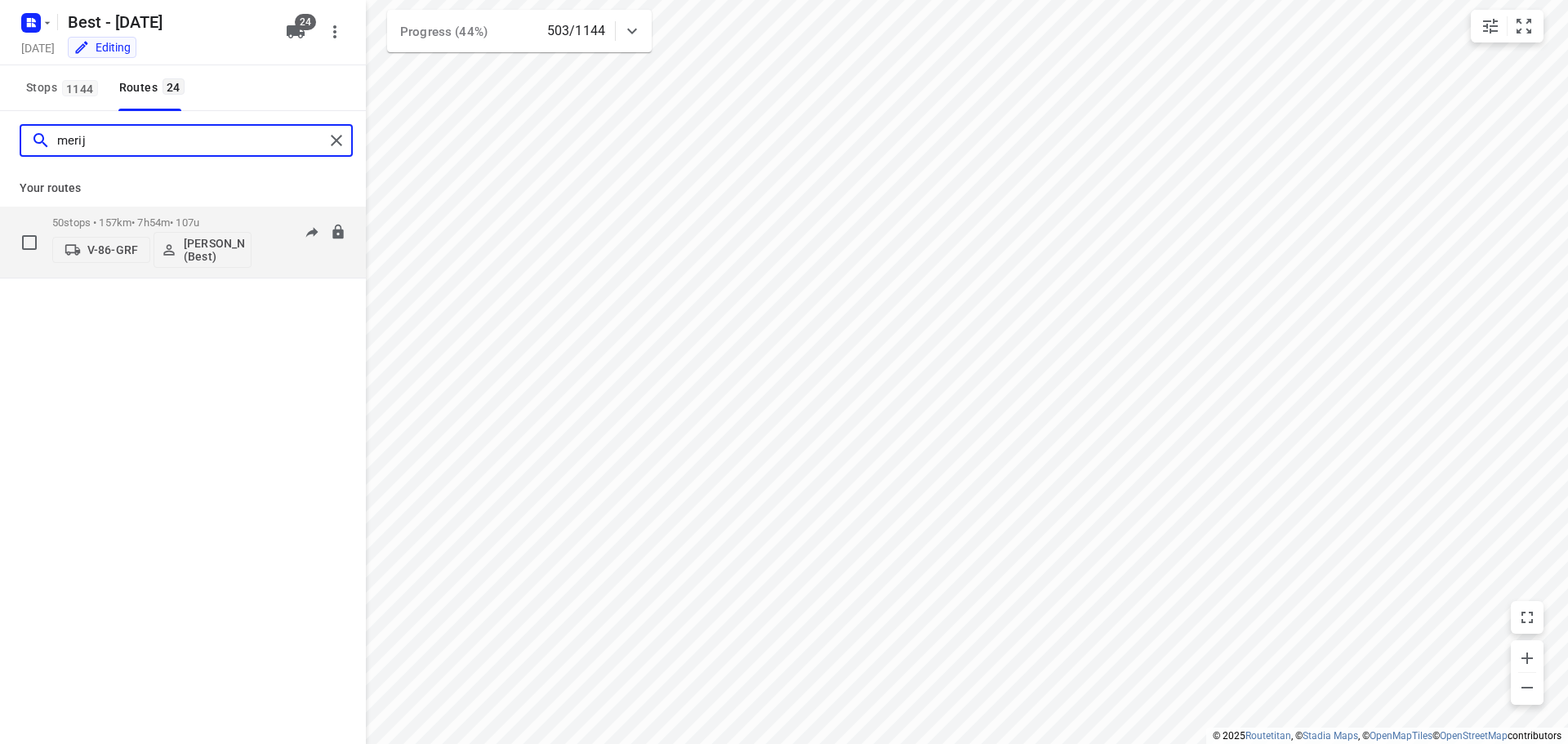
type input "merij"
click at [114, 225] on p "50 stops • 157km • 7h54m • 107u" at bounding box center [152, 223] width 200 height 12
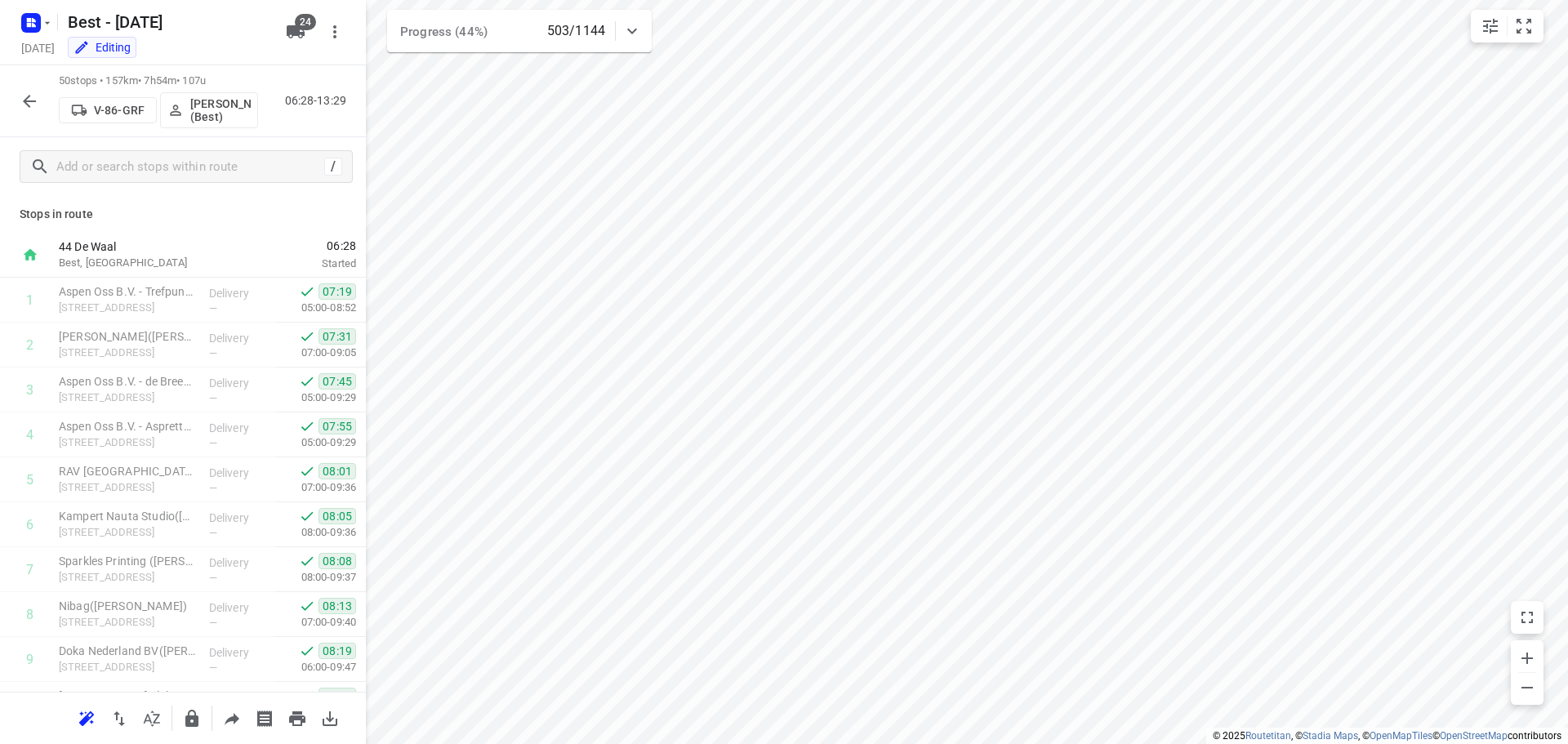
click at [351, 252] on div "06:28 Started" at bounding box center [307, 255] width 118 height 45
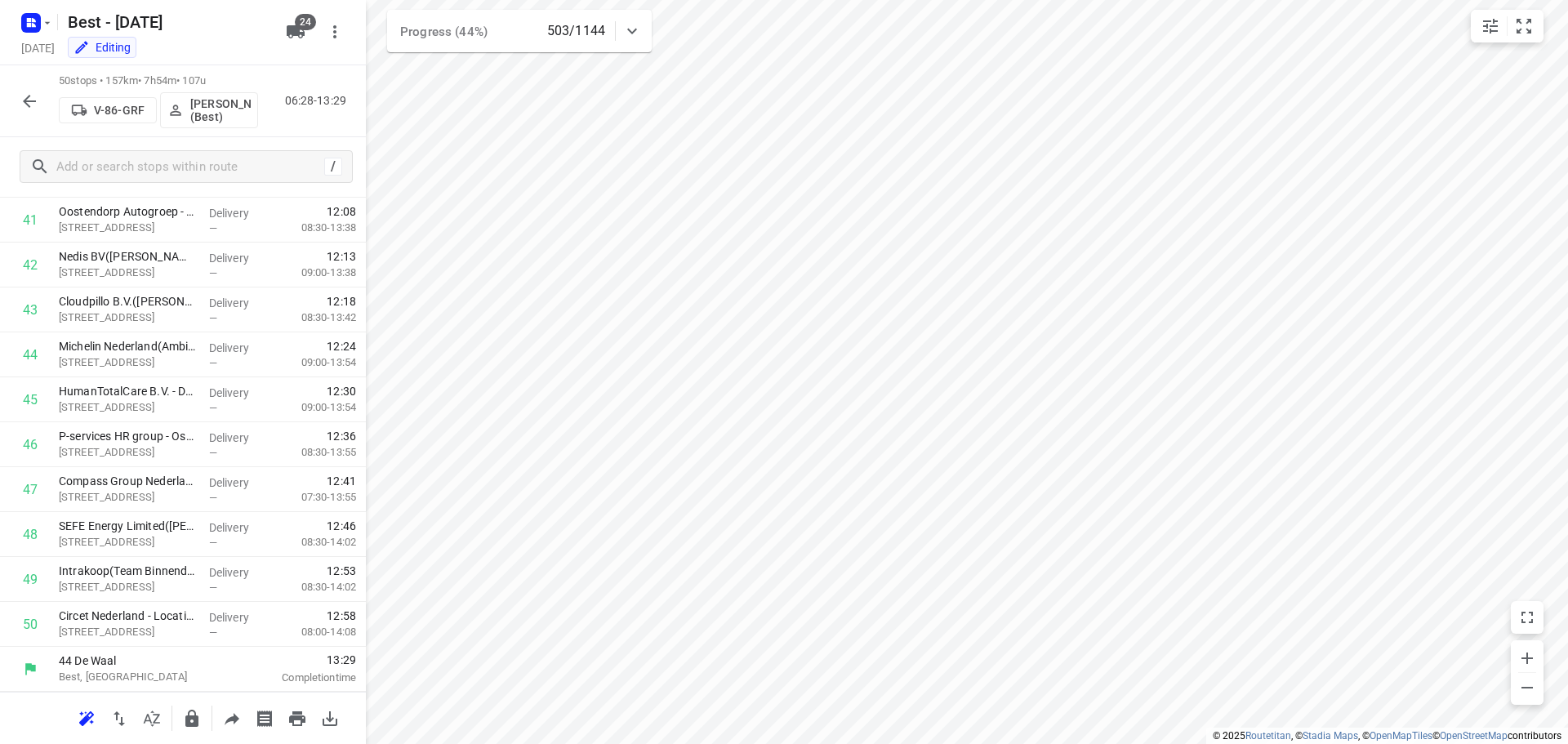
drag, startPoint x: 3, startPoint y: 93, endPoint x: 16, endPoint y: 95, distance: 13.2
click at [5, 93] on div "50 stops • 157km • 7h54m • 107u V-86-GRF Merijn Janssen (Best) 06:28-13:29" at bounding box center [183, 102] width 366 height 72
click at [16, 95] on button "button" at bounding box center [29, 102] width 32 height 32
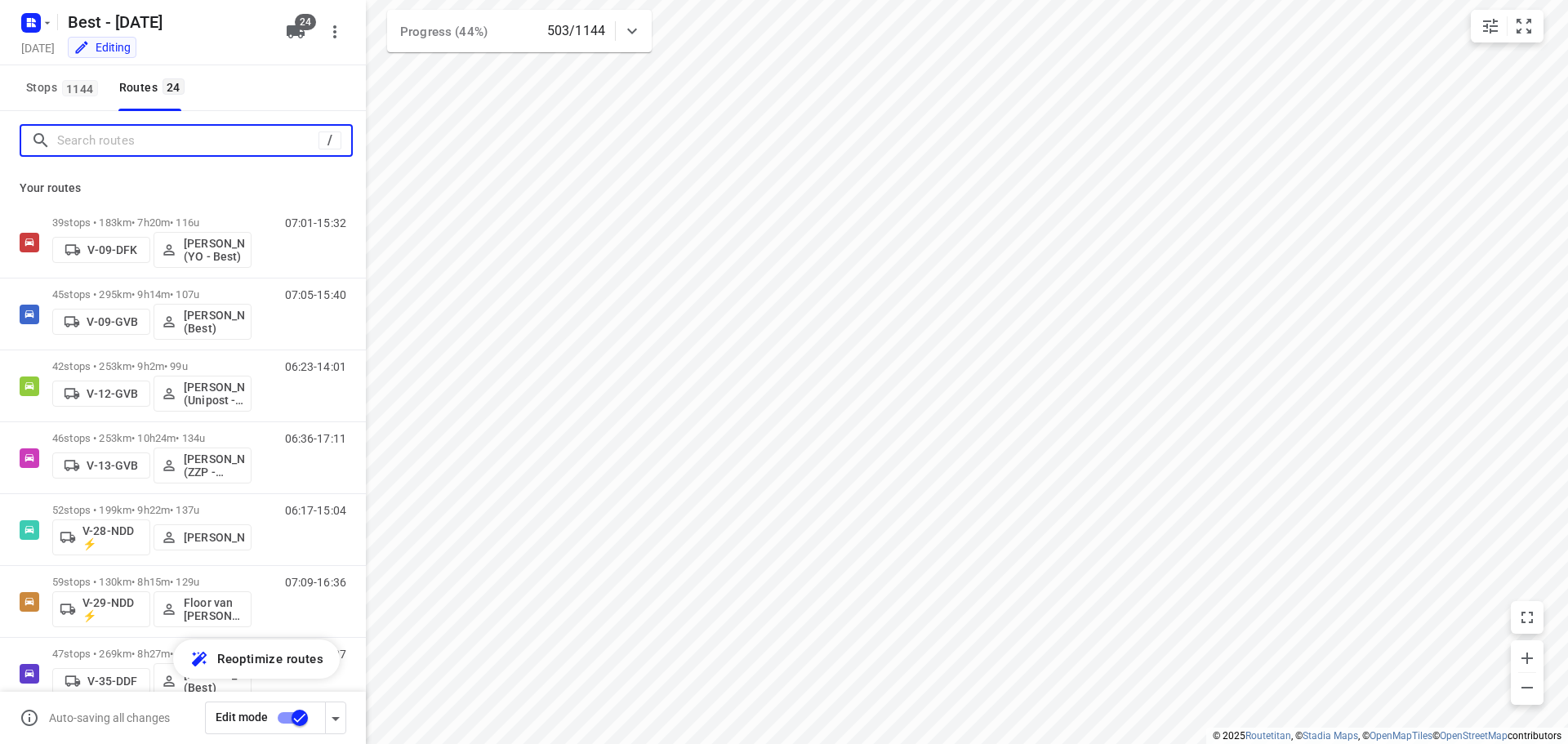
click at [67, 150] on input "Search routes" at bounding box center [188, 141] width 261 height 26
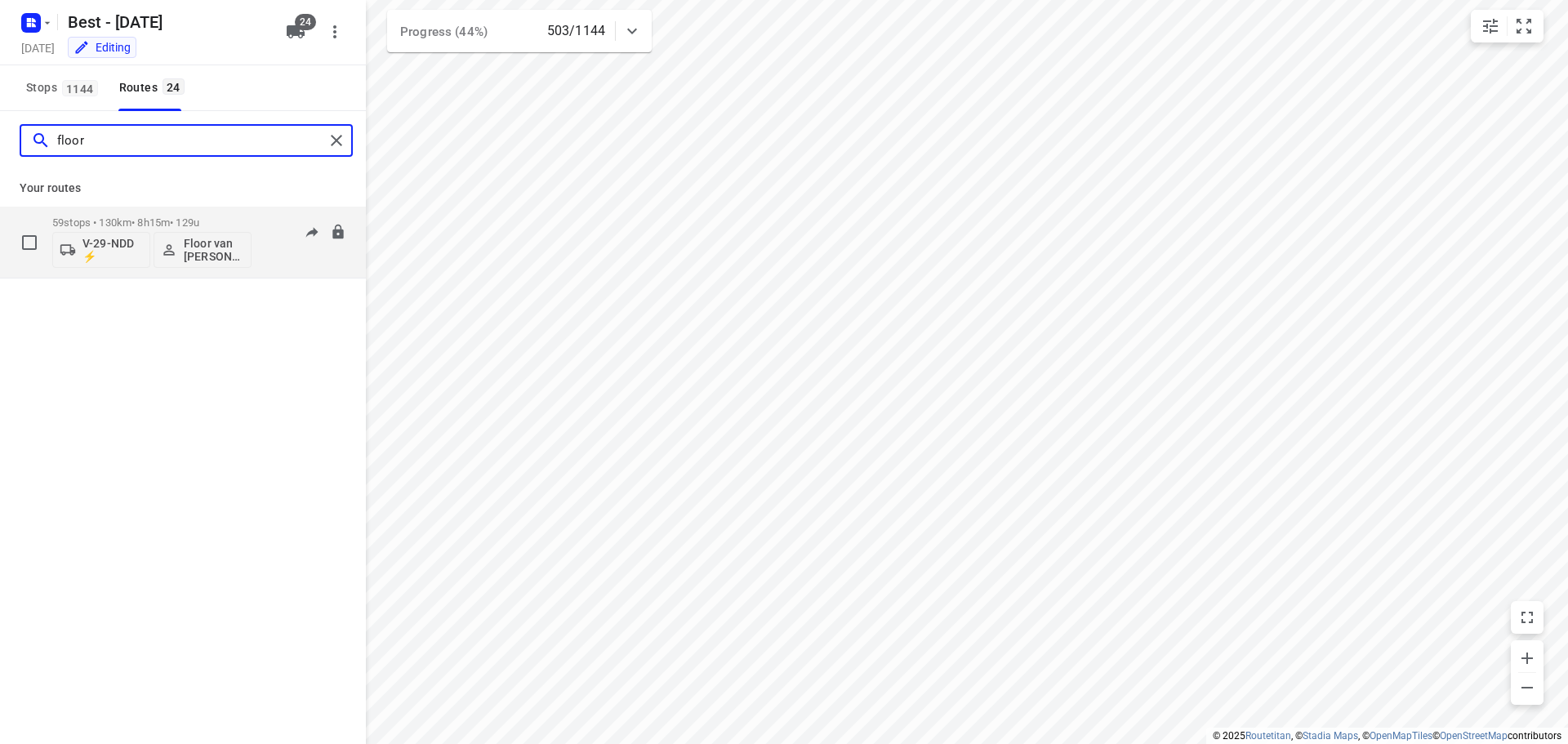
type input "floor"
click at [128, 212] on div "59 stops • 130km • 8h15m • 129u V-29-NDD ⚡ Floor van Donzel (Best)" at bounding box center [152, 241] width 200 height 67
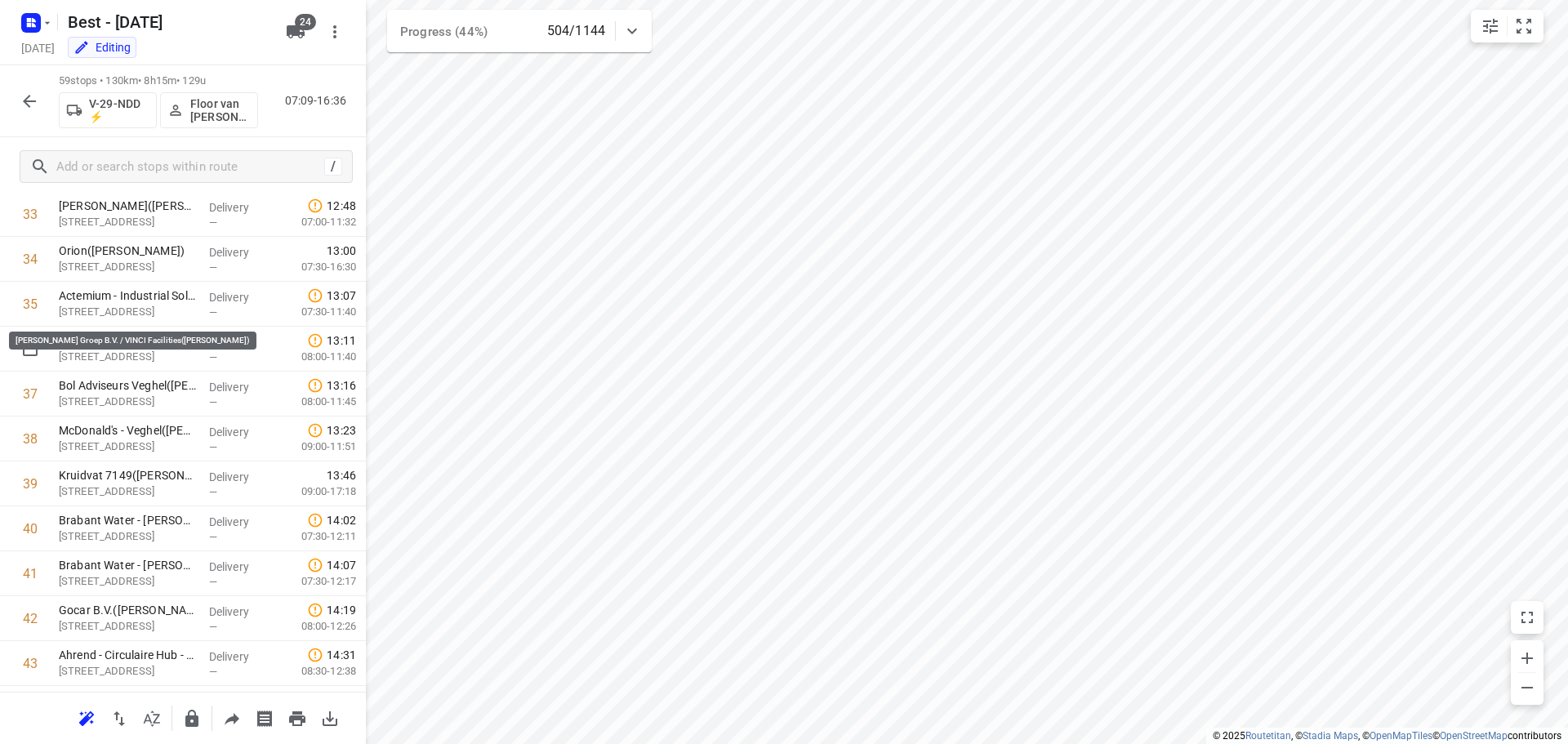
scroll to position [1551, 0]
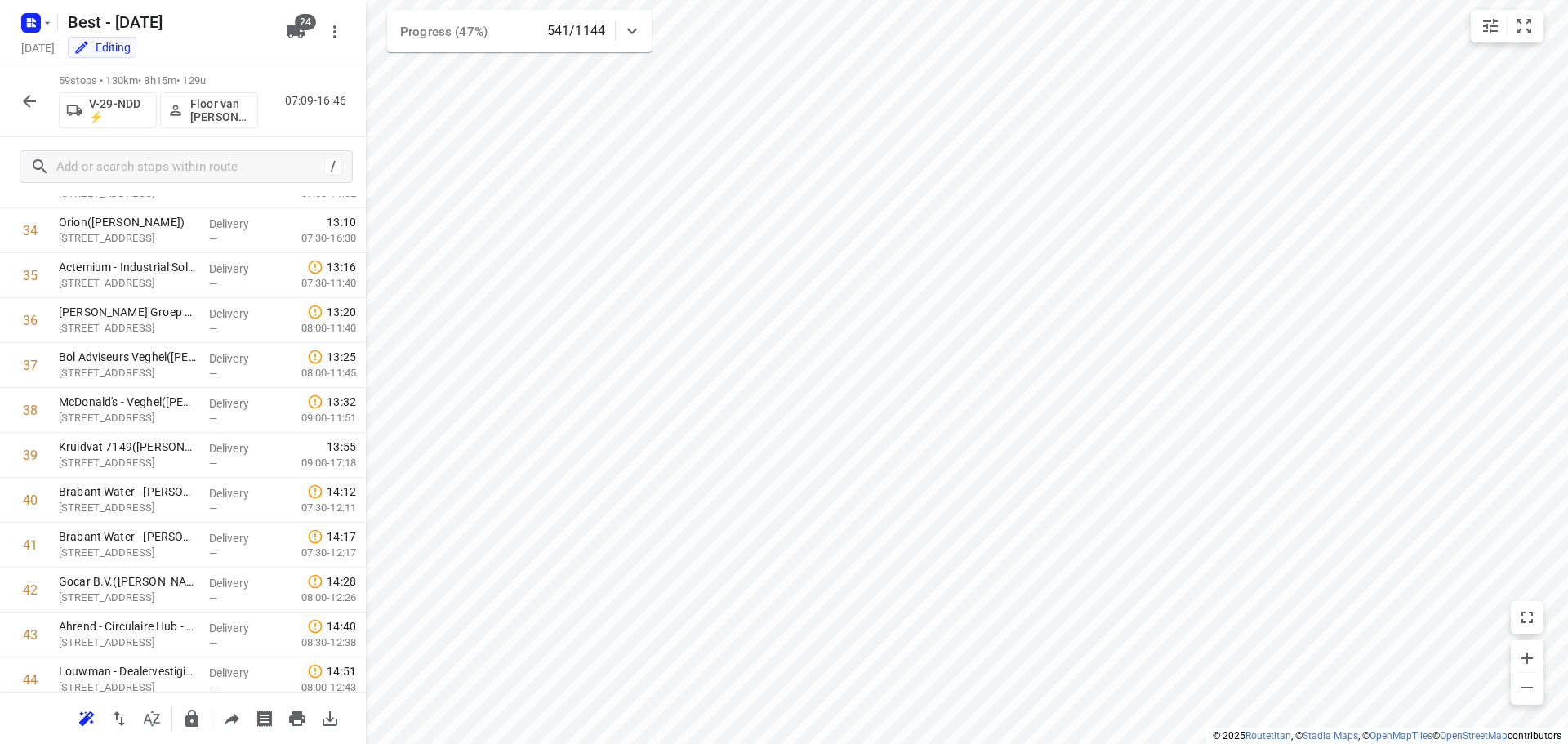
click at [51, 90] on div "59 stops • 130km • 8h15m • 129u V-29-NDD ⚡ Floor van Donzel (Best) 07:09-16:46" at bounding box center [183, 102] width 366 height 72
click at [38, 94] on icon "button" at bounding box center [29, 101] width 20 height 20
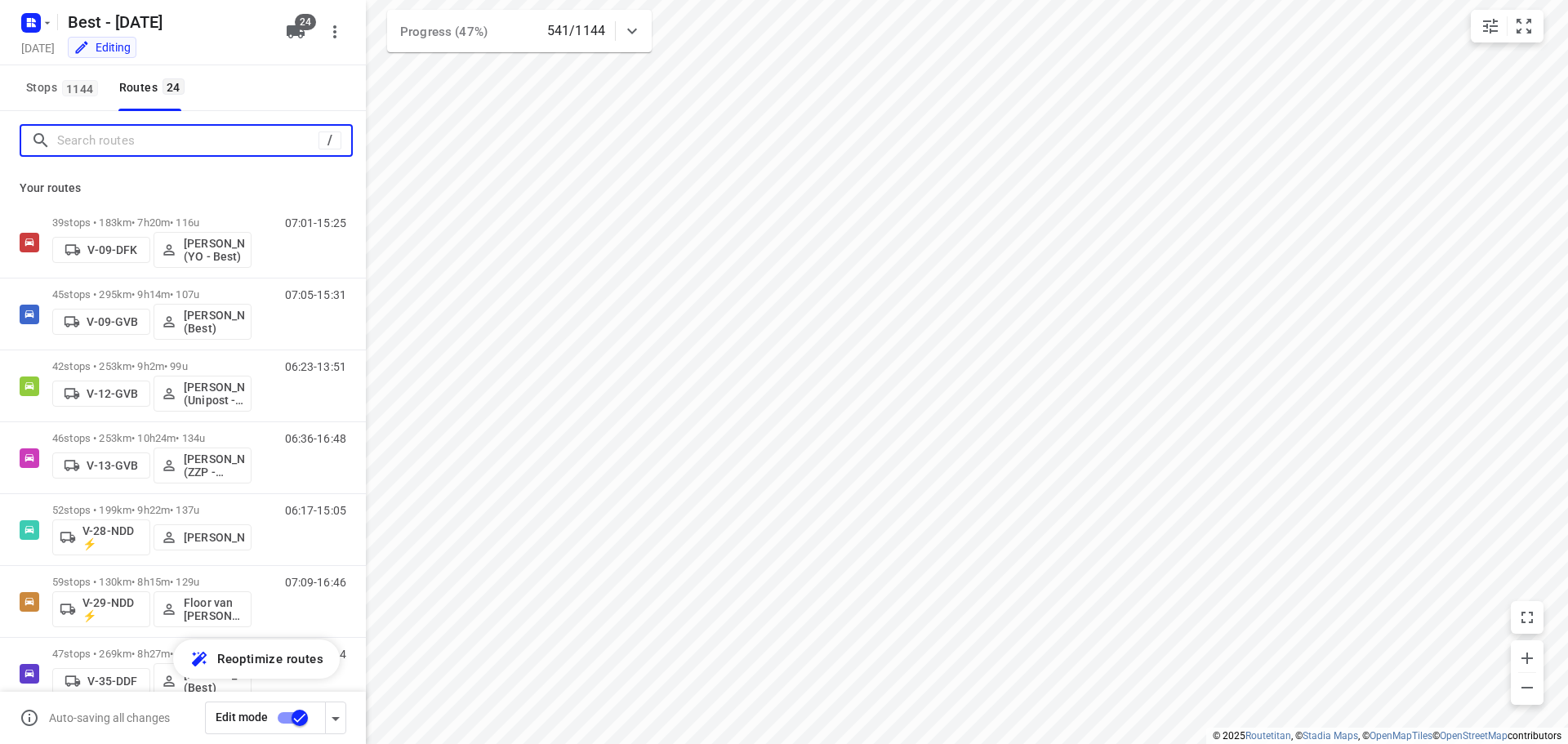
click at [142, 148] on input "Search routes" at bounding box center [188, 141] width 261 height 26
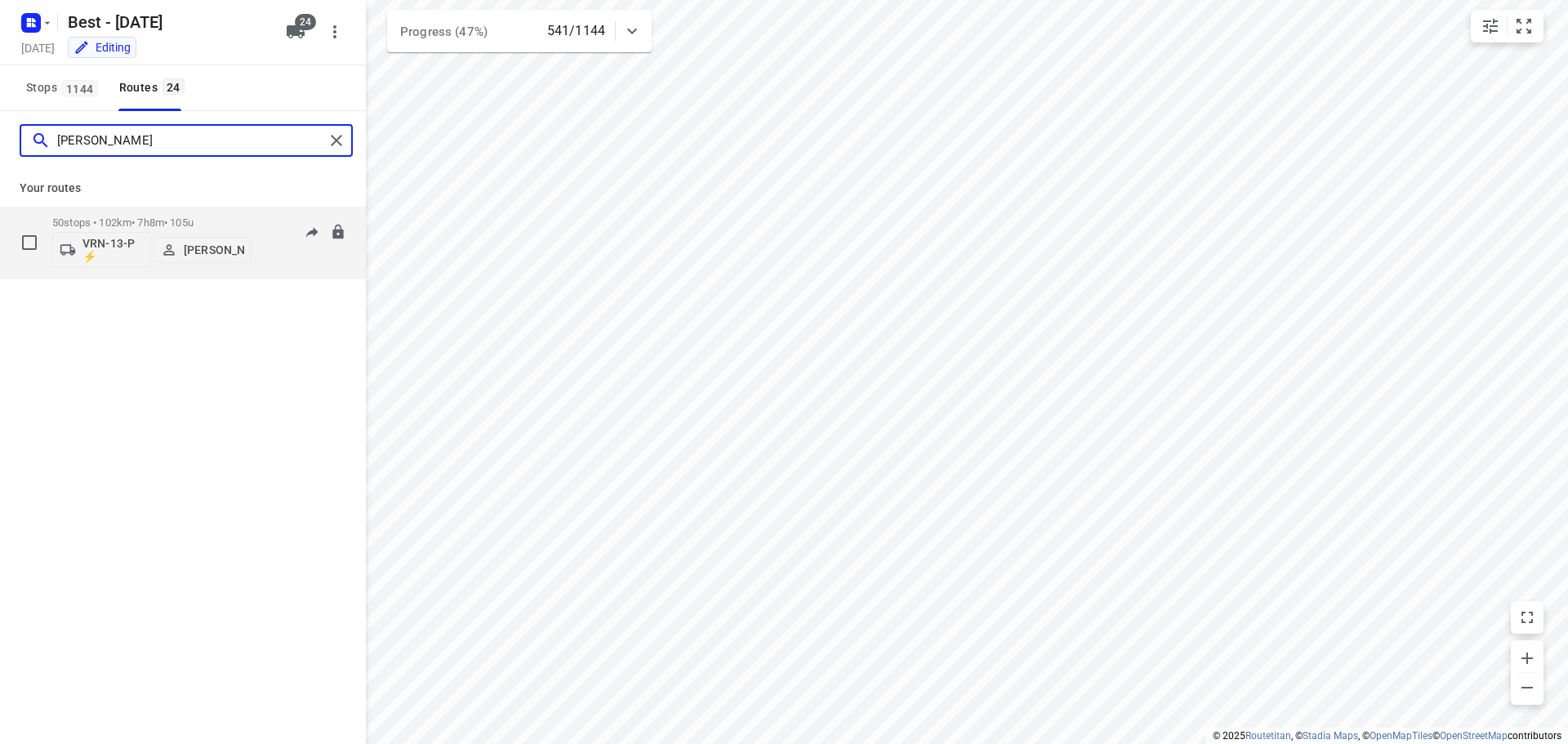
type input "andy"
click at [131, 224] on p "50 stops • 102km • 7h8m • 105u" at bounding box center [152, 223] width 200 height 12
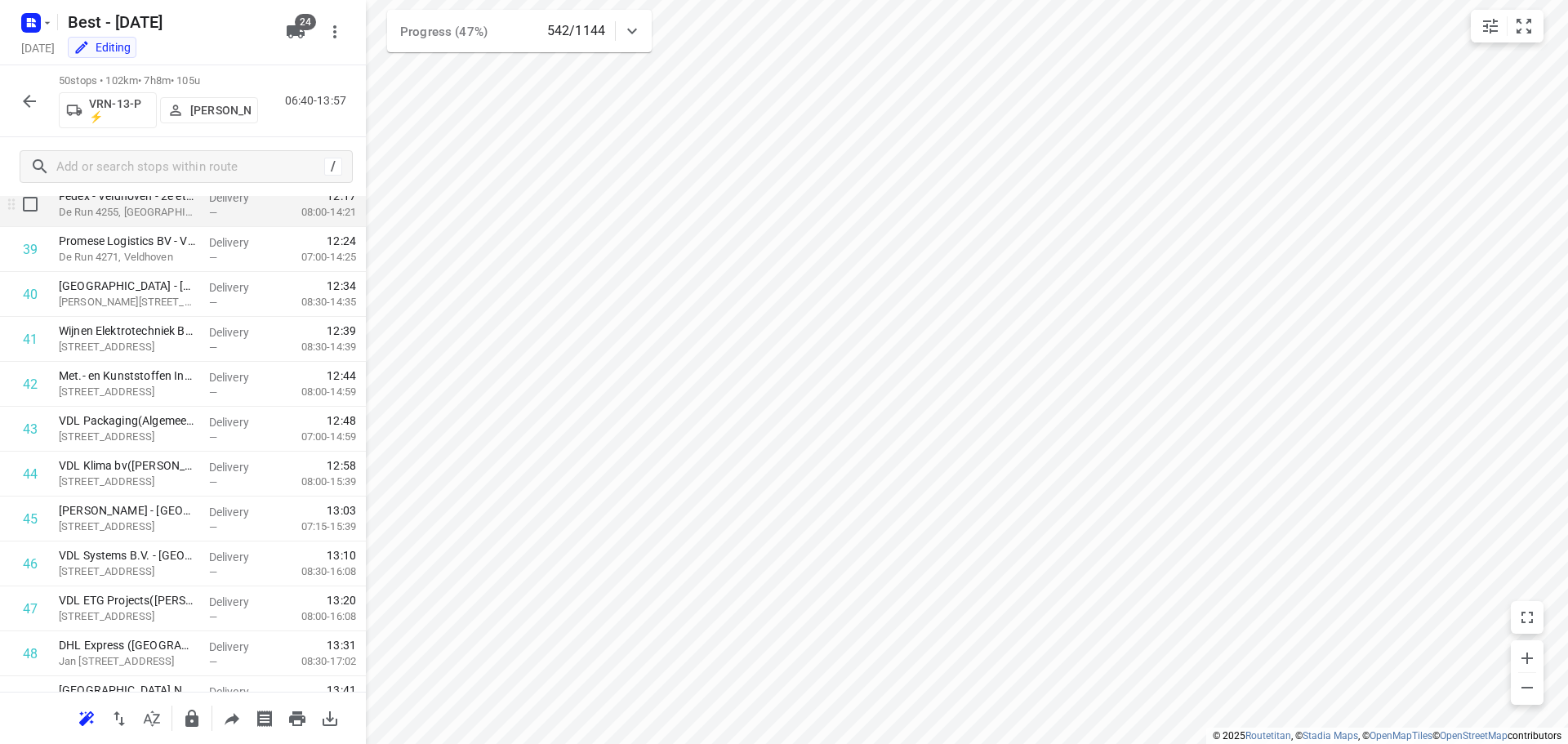
scroll to position [1876, 0]
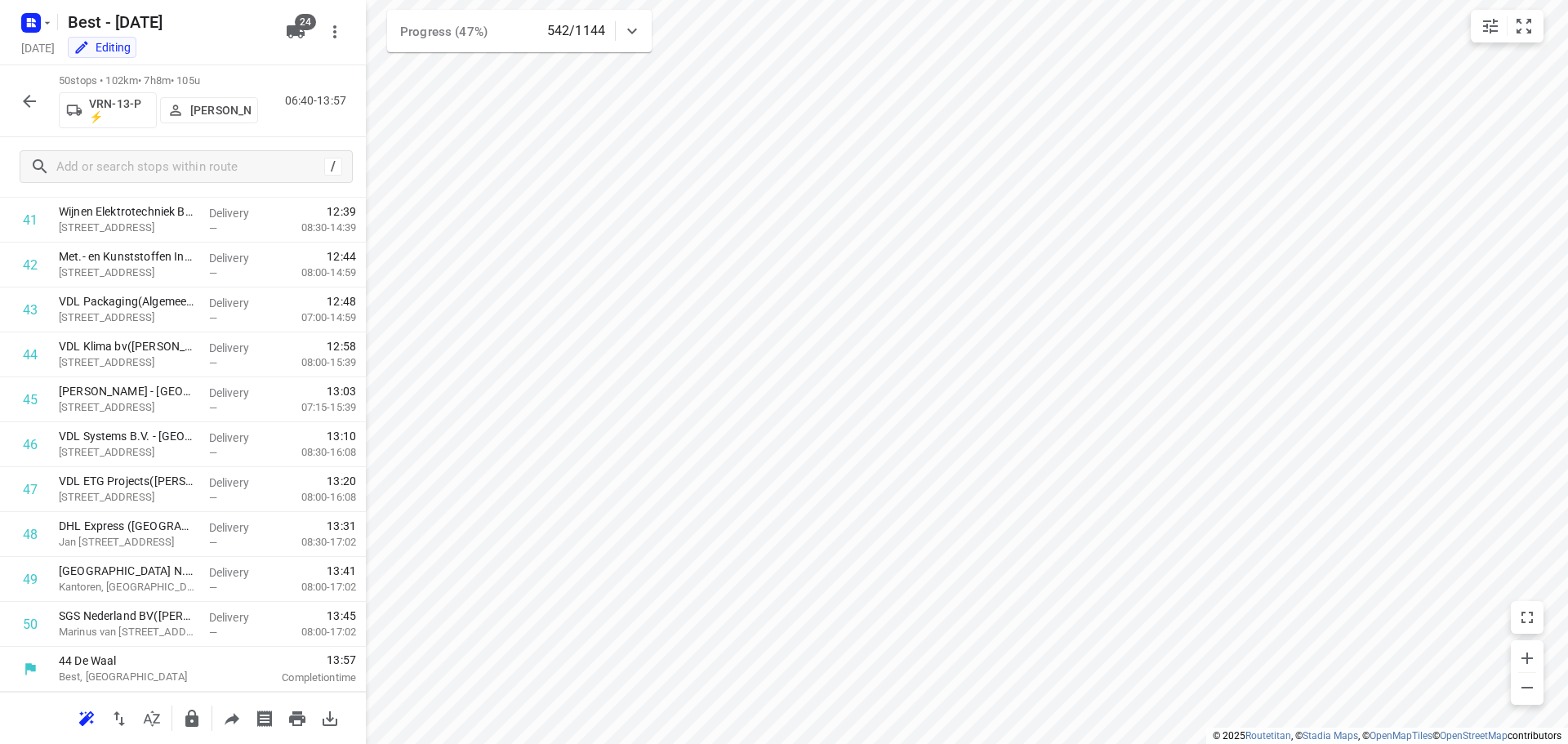
click at [39, 108] on button "button" at bounding box center [29, 102] width 32 height 32
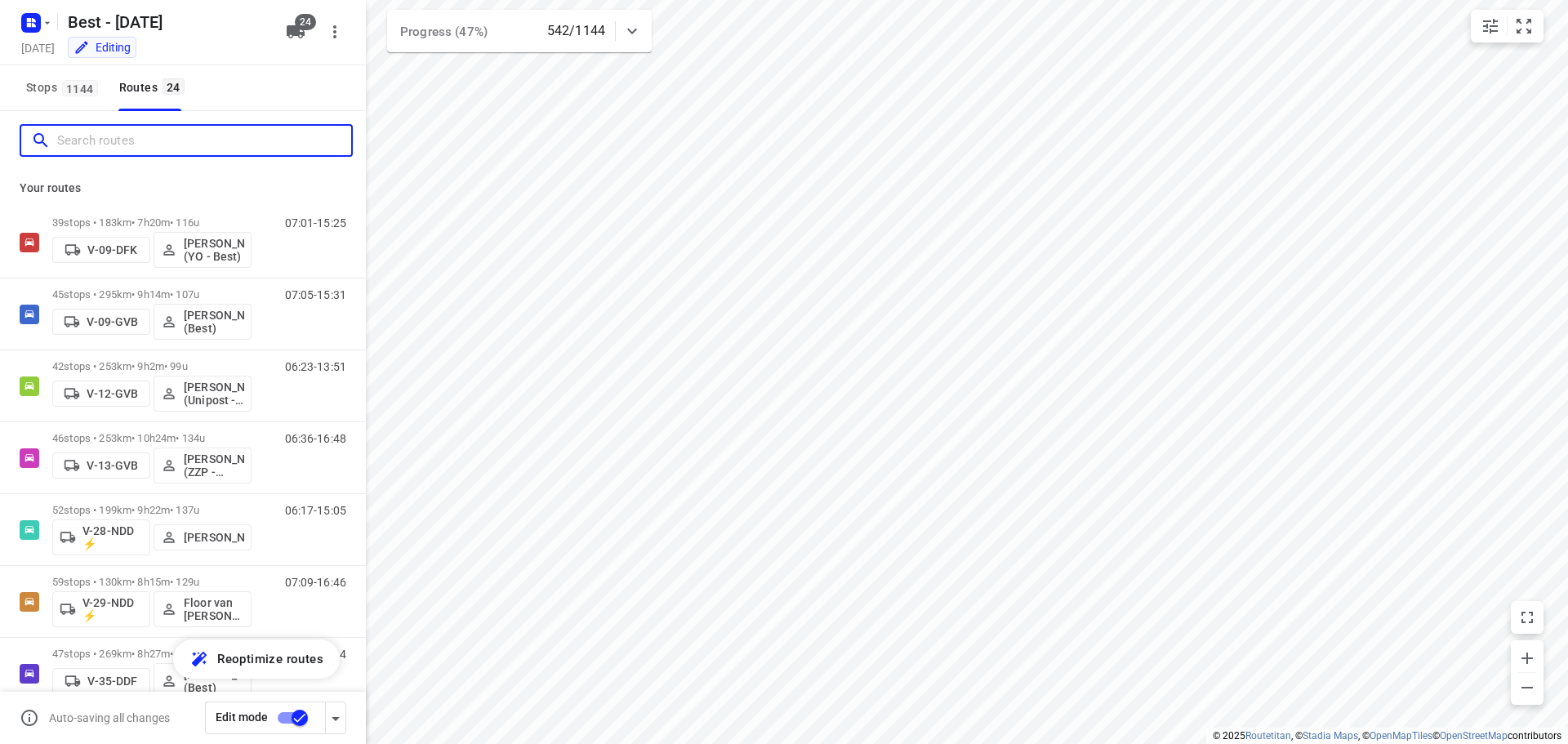
click at [227, 142] on input "Search routes" at bounding box center [204, 141] width 294 height 26
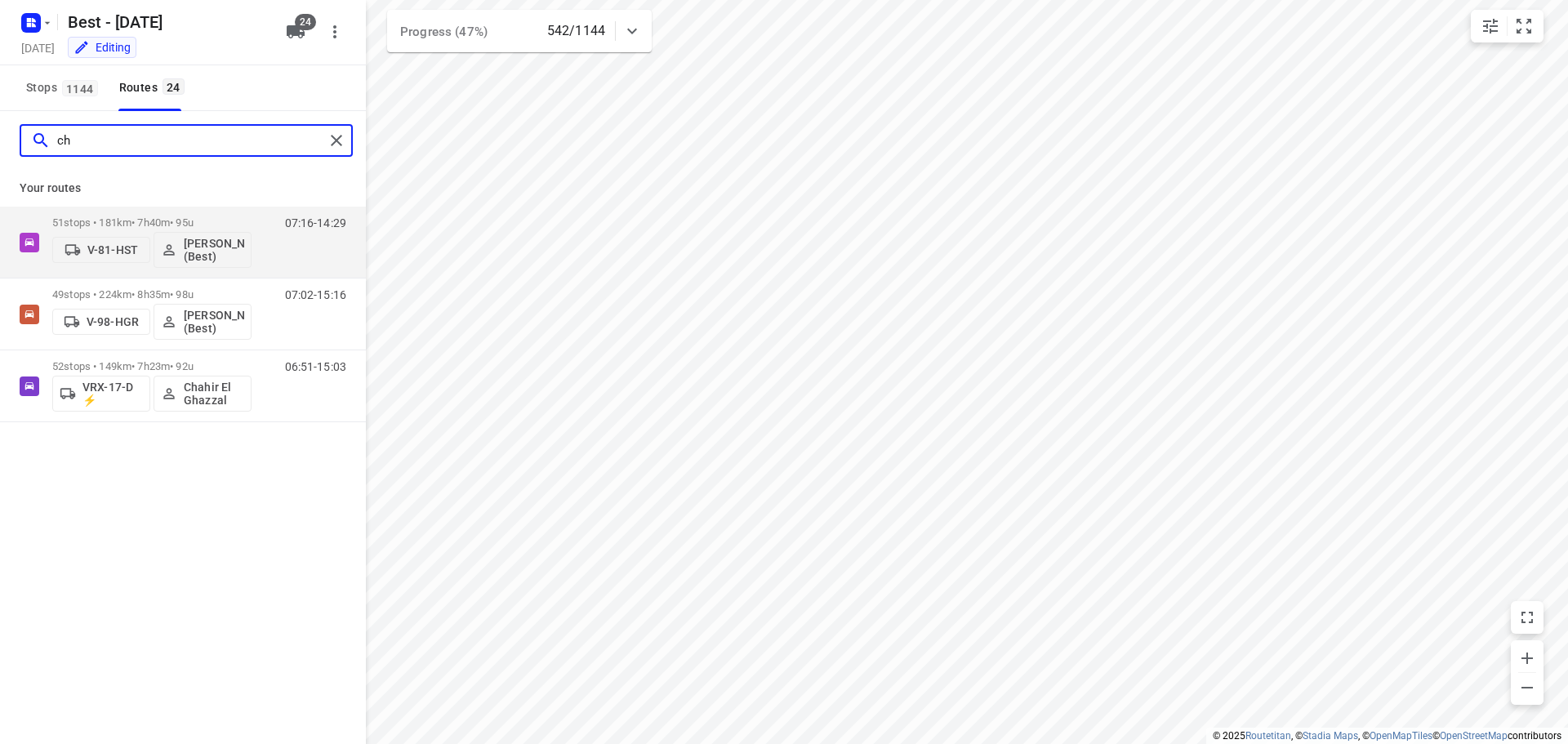
type input "c"
type input "mer"
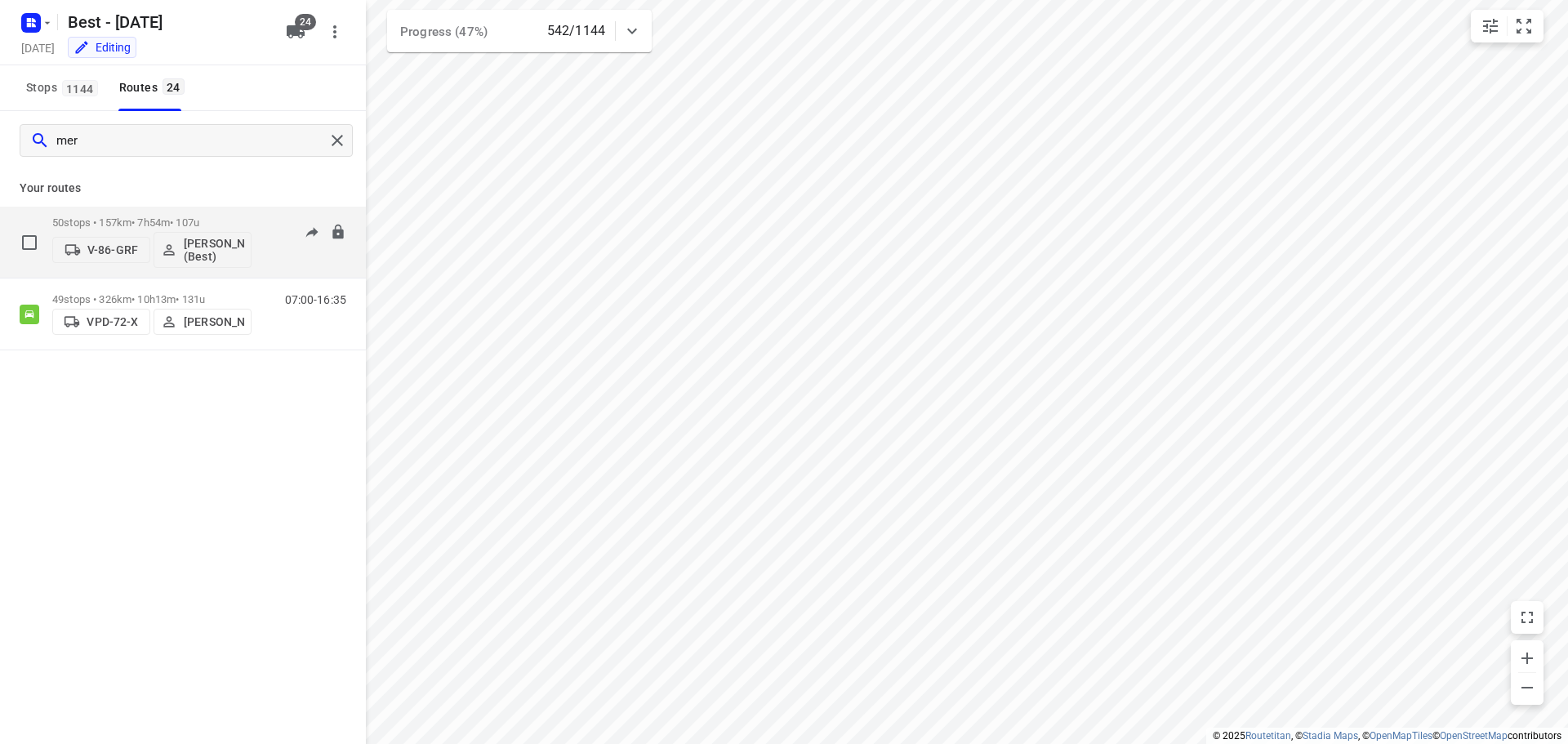
click at [110, 218] on p "50 stops • 157km • 7h54m • 107u" at bounding box center [152, 223] width 200 height 12
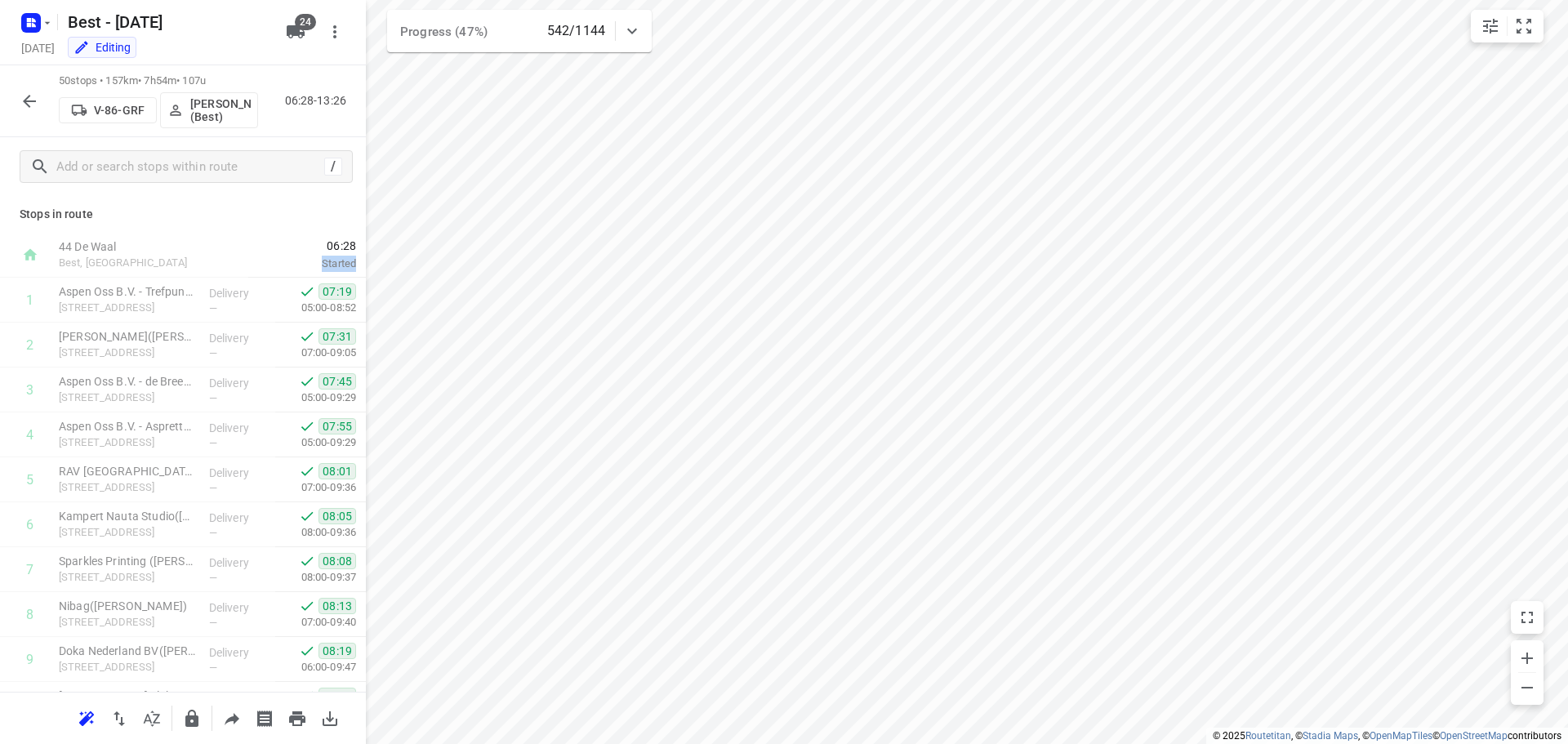
drag, startPoint x: 355, startPoint y: 251, endPoint x: 358, endPoint y: 275, distance: 24.2
click at [358, 275] on div "Stops in route 44 De Waal Best, Netherlands 06:28 Started 1 Aspen Oss B.V. - Tr…" at bounding box center [183, 444] width 366 height 496
click at [209, 213] on p "Stops in route" at bounding box center [183, 214] width 327 height 17
click at [24, 99] on icon "button" at bounding box center [29, 101] width 20 height 20
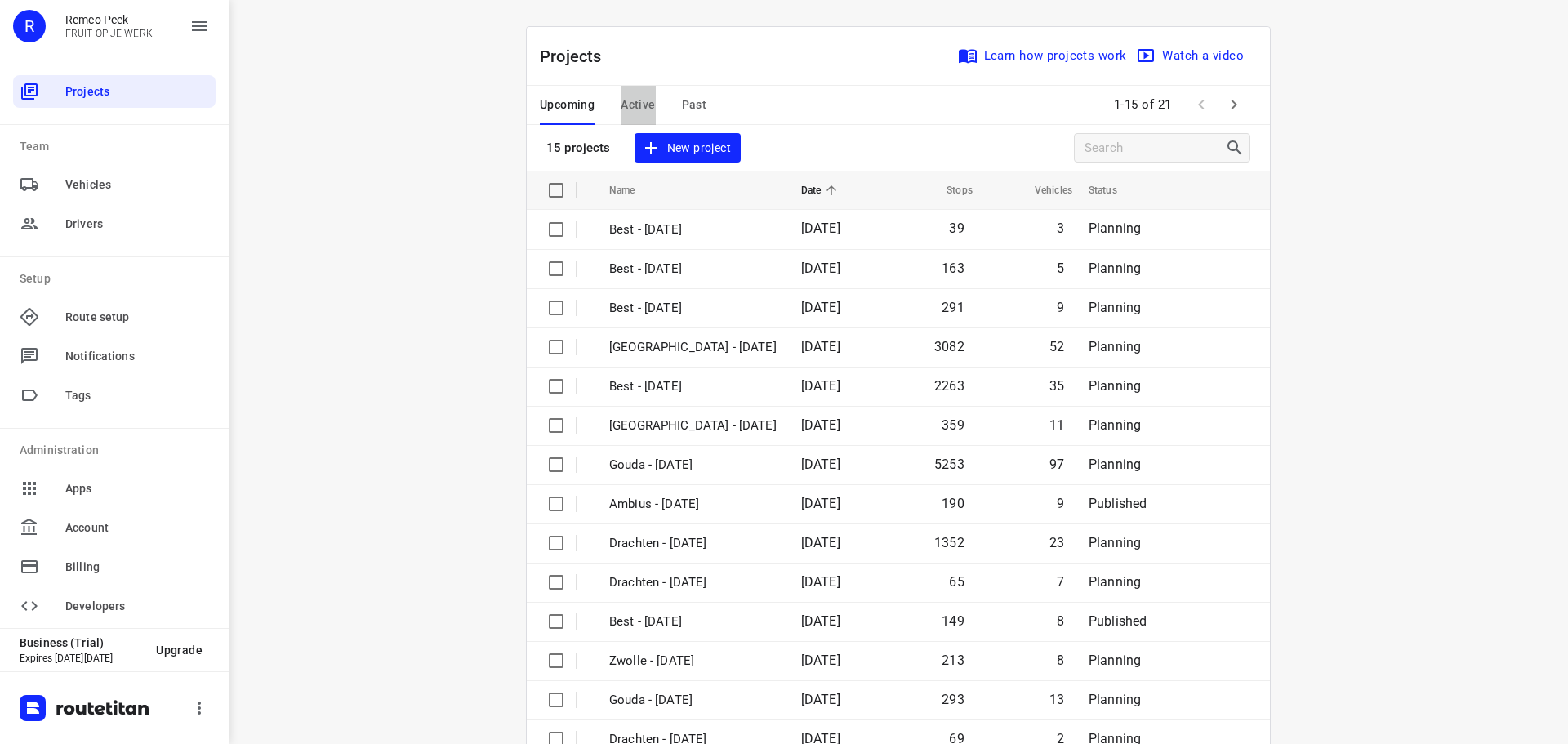
click at [638, 100] on span "Active" at bounding box center [637, 105] width 34 height 20
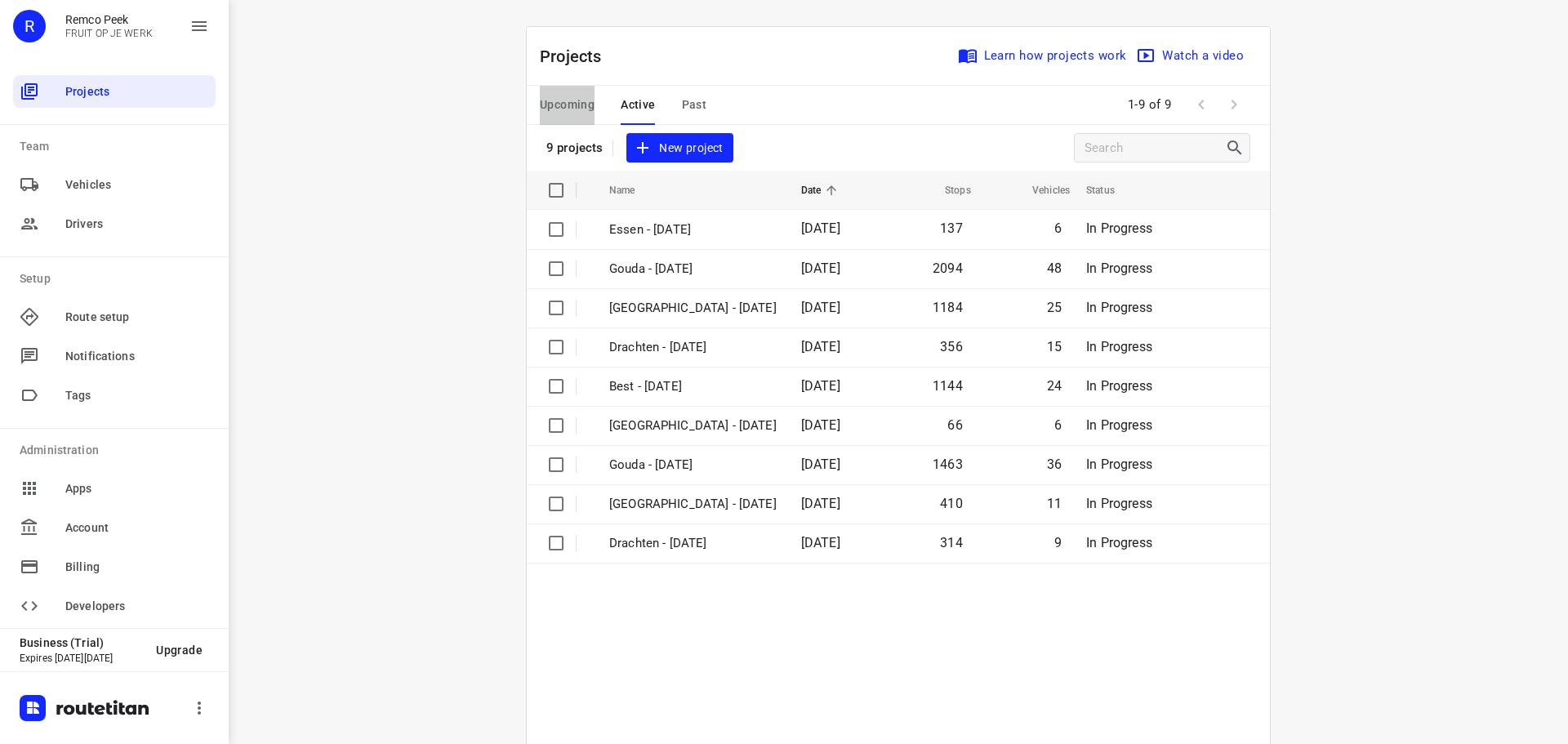
click at [554, 108] on span "Upcoming" at bounding box center [567, 105] width 55 height 20
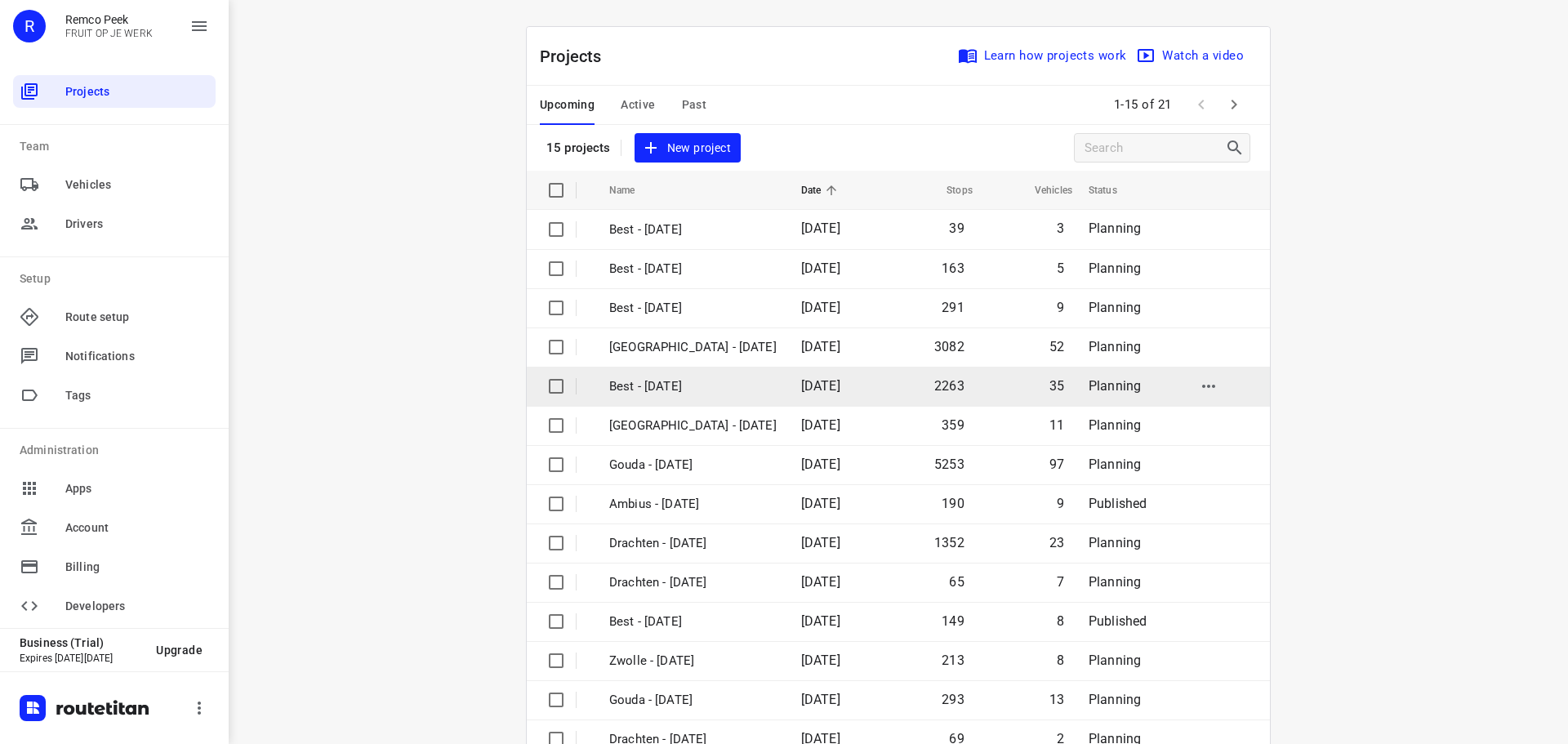
click at [675, 387] on p "Best - Monday" at bounding box center [693, 387] width 167 height 19
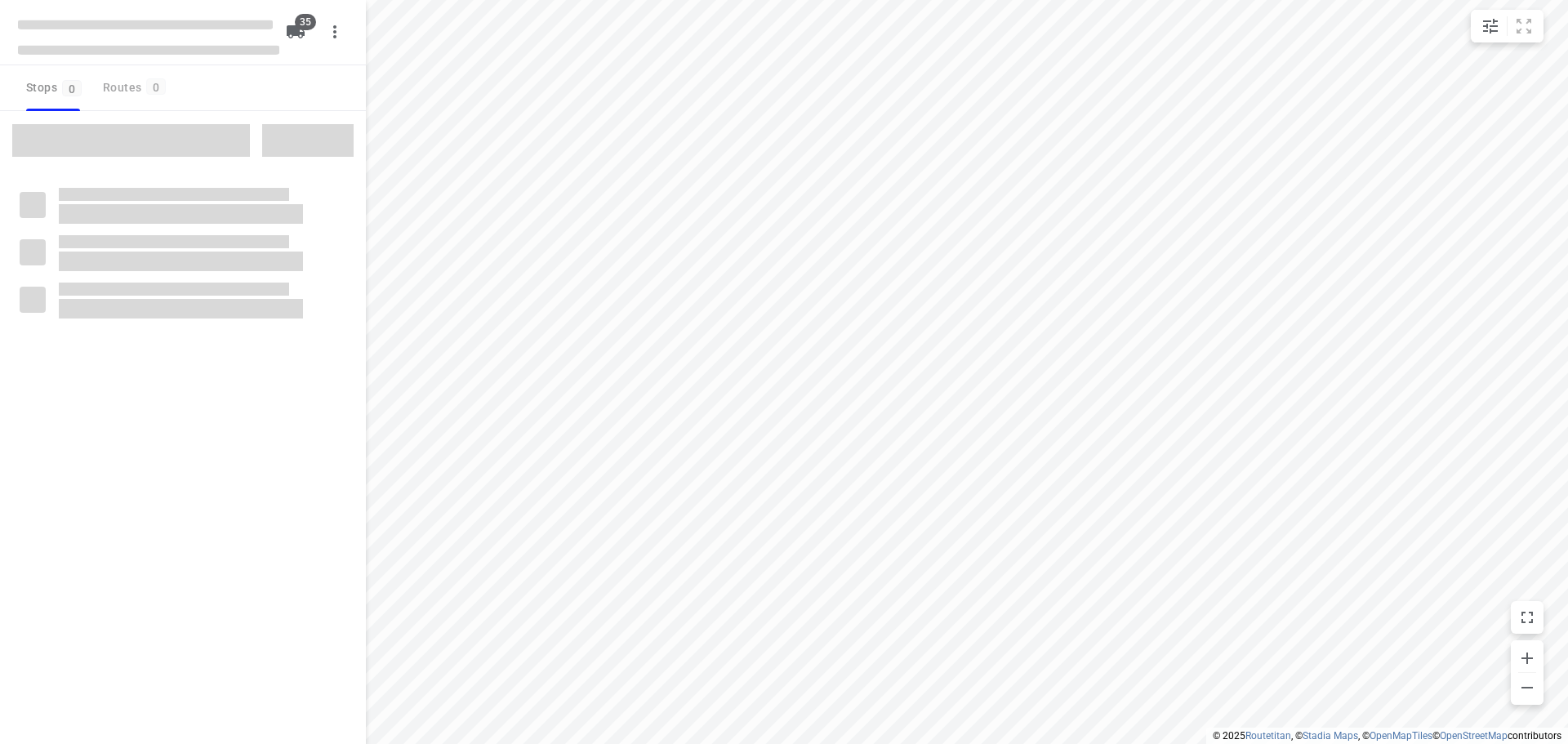
checkbox input "true"
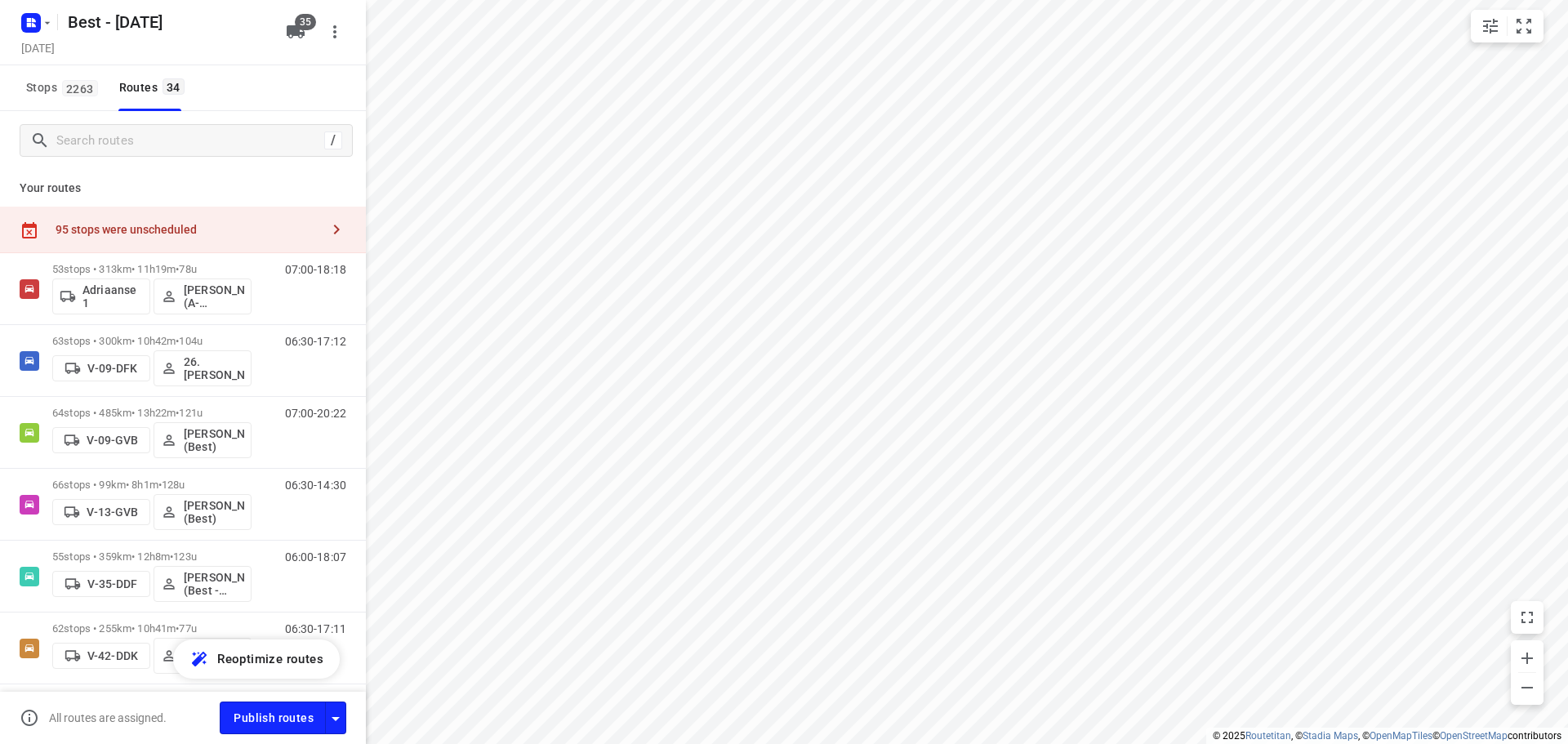
click at [235, 230] on div "95 stops were unscheduled" at bounding box center [188, 229] width 264 height 13
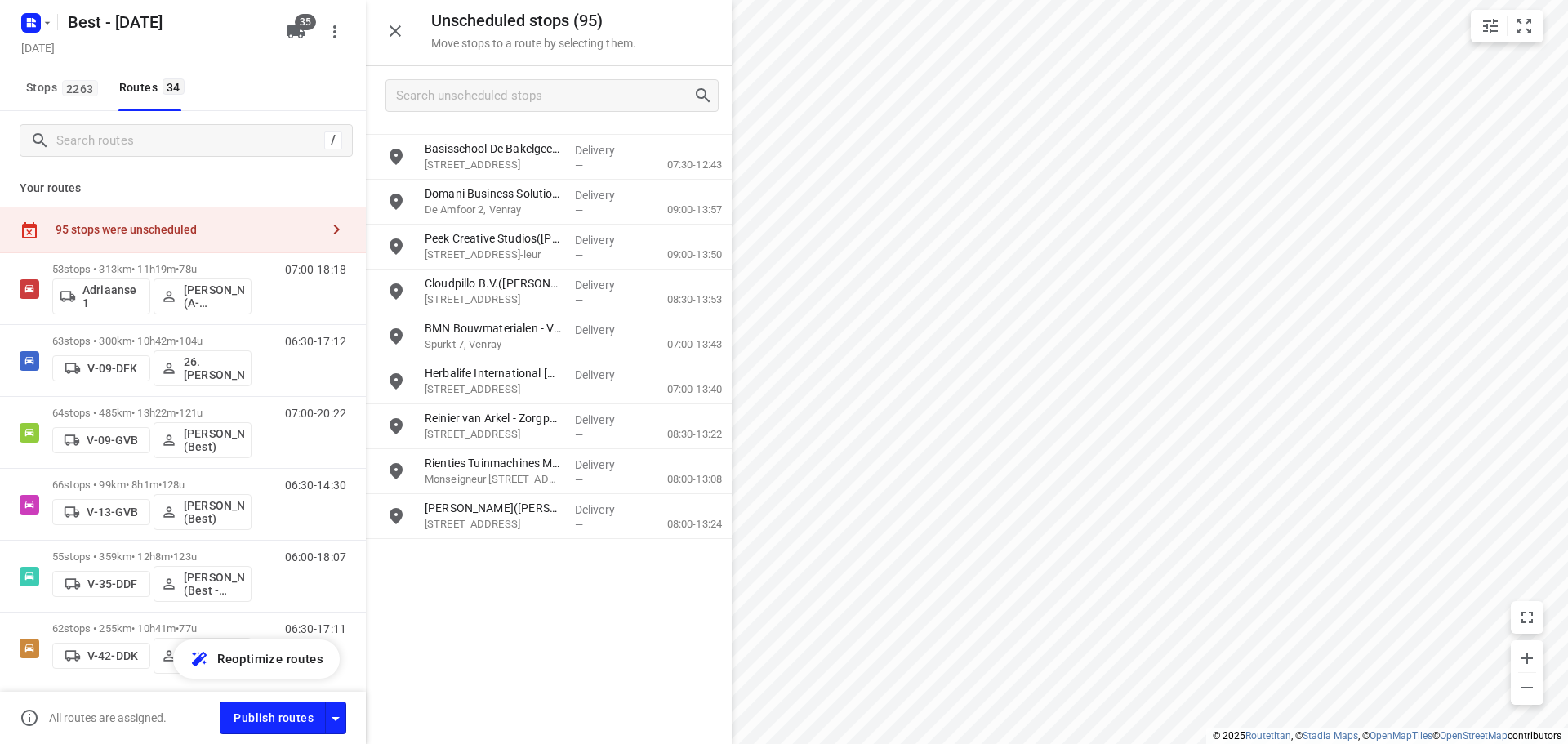
scroll to position [1610, 0]
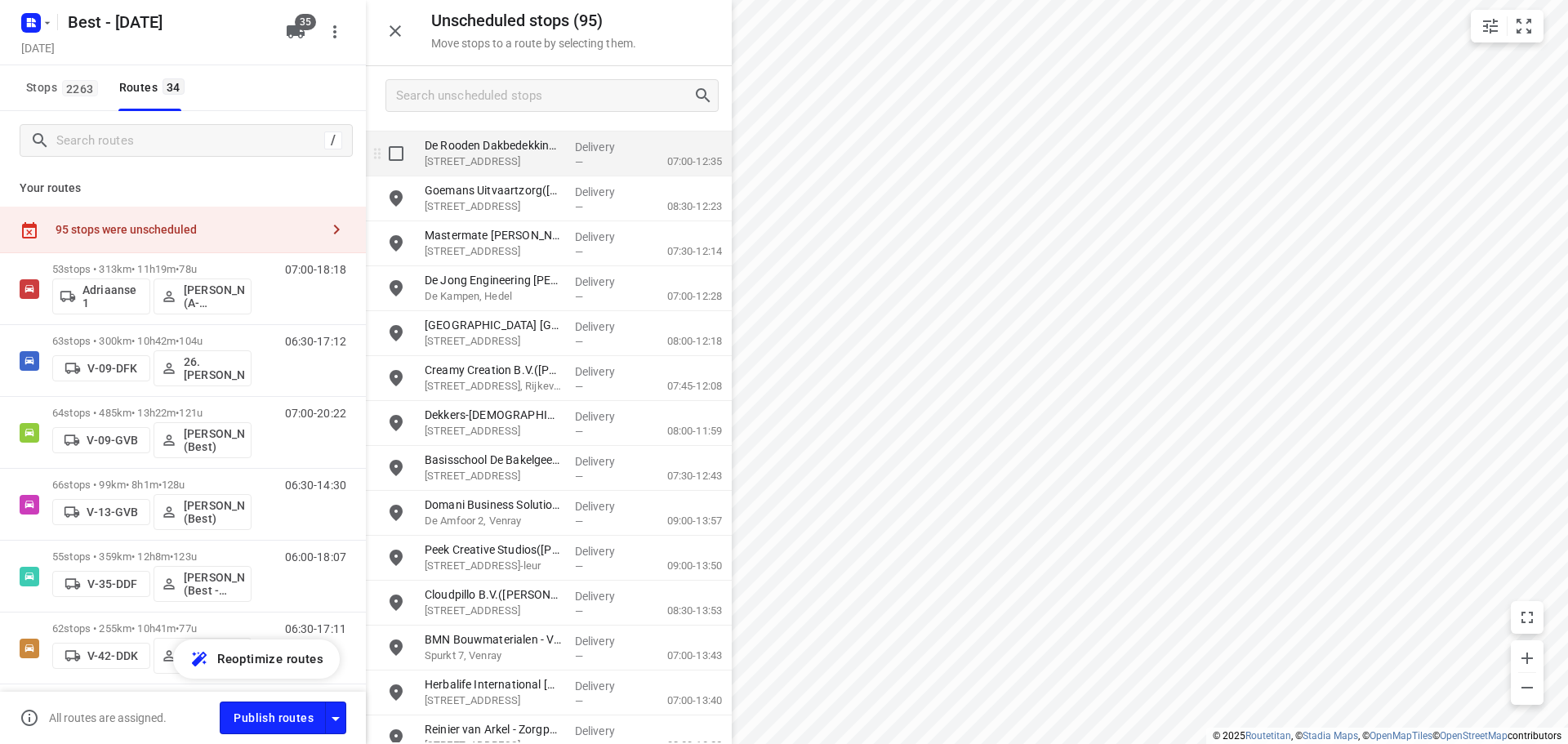
click at [506, 171] on div "De Rooden Dakbedekkingen B.V.(Sander de Rooden) Spoorstraat 55A, Boxmeer" at bounding box center [493, 154] width 150 height 45
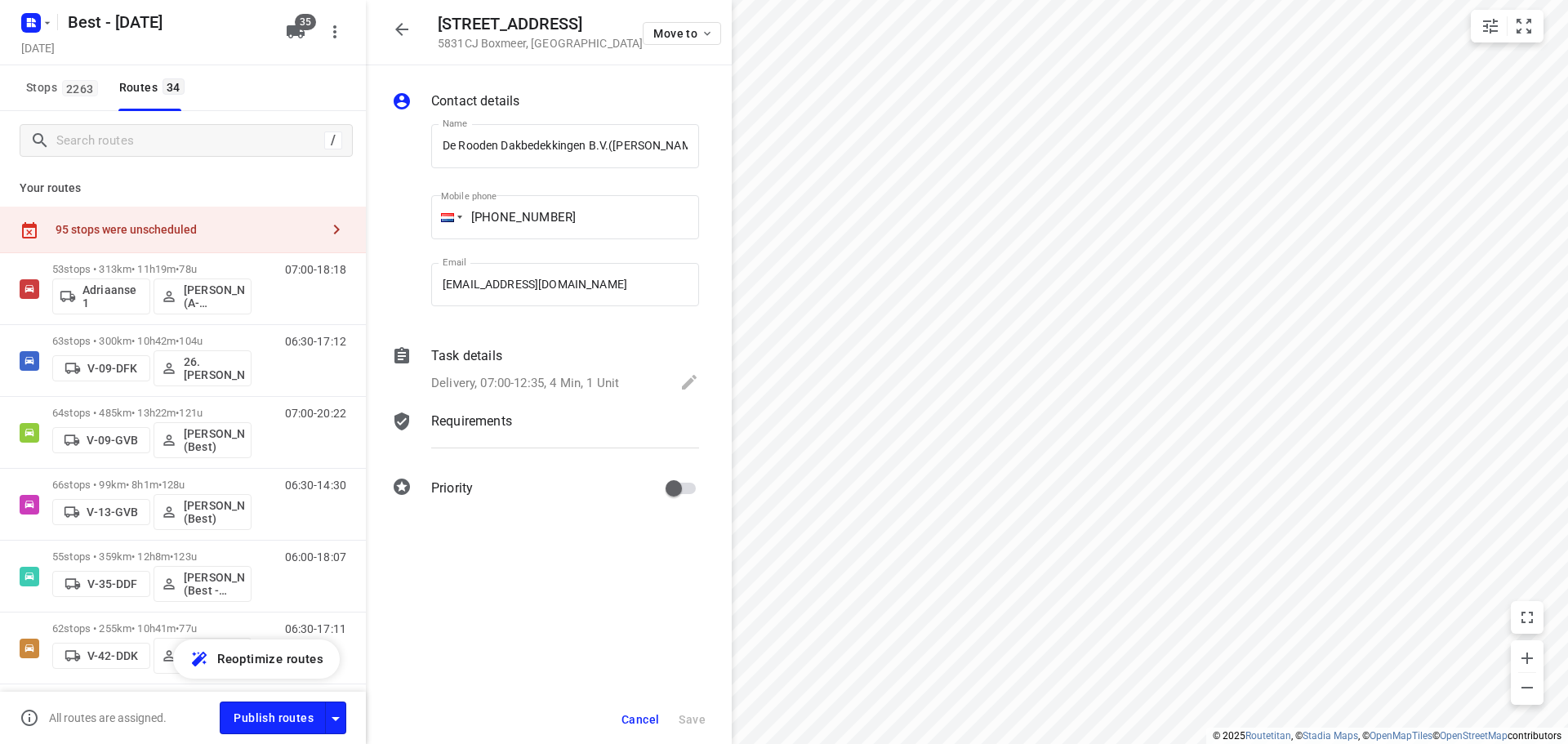
scroll to position [0, 26]
click at [521, 387] on p "Delivery, 07:00-12:35, 4 Min, 1 Unit" at bounding box center [525, 383] width 188 height 19
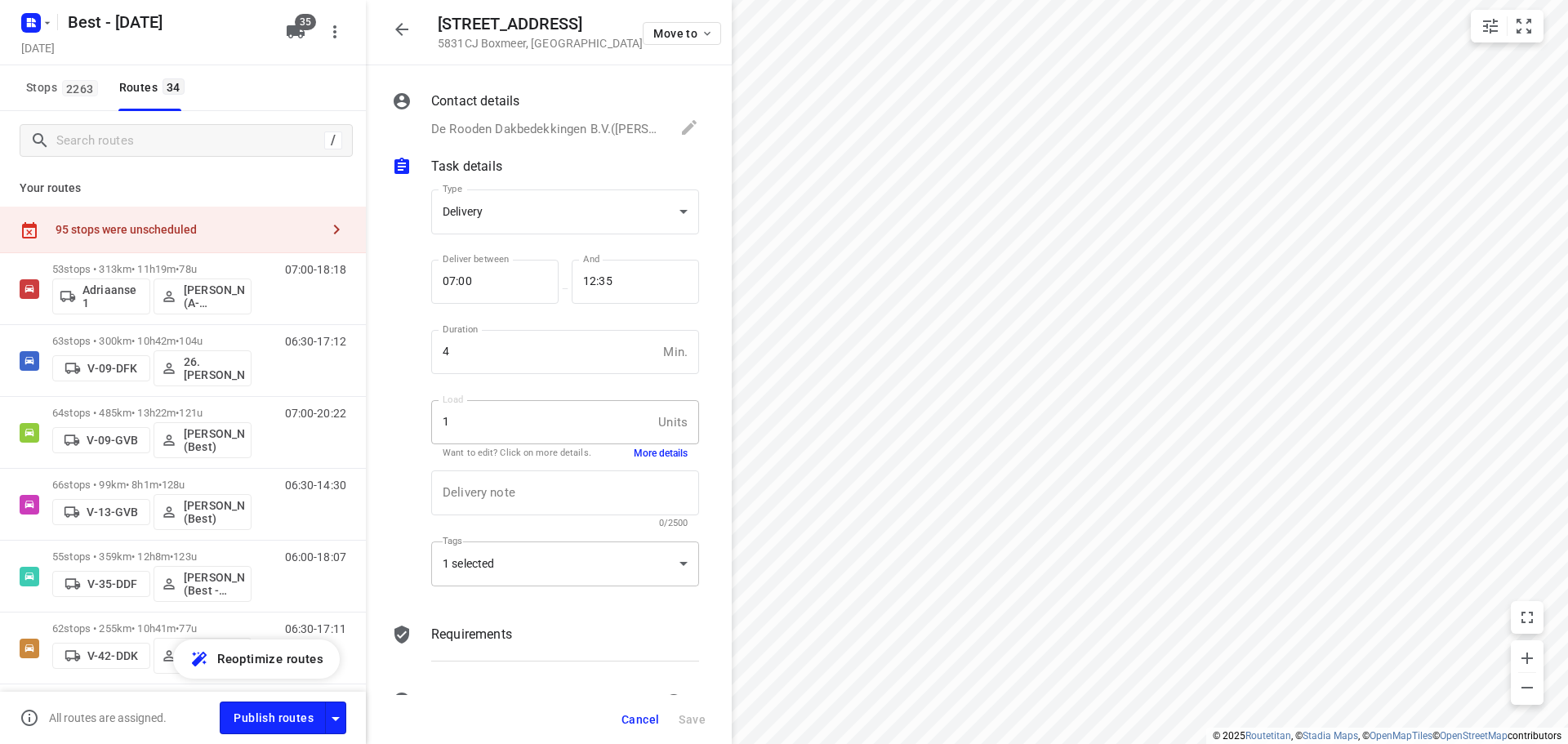
click at [536, 573] on div "1 selected" at bounding box center [565, 564] width 268 height 45
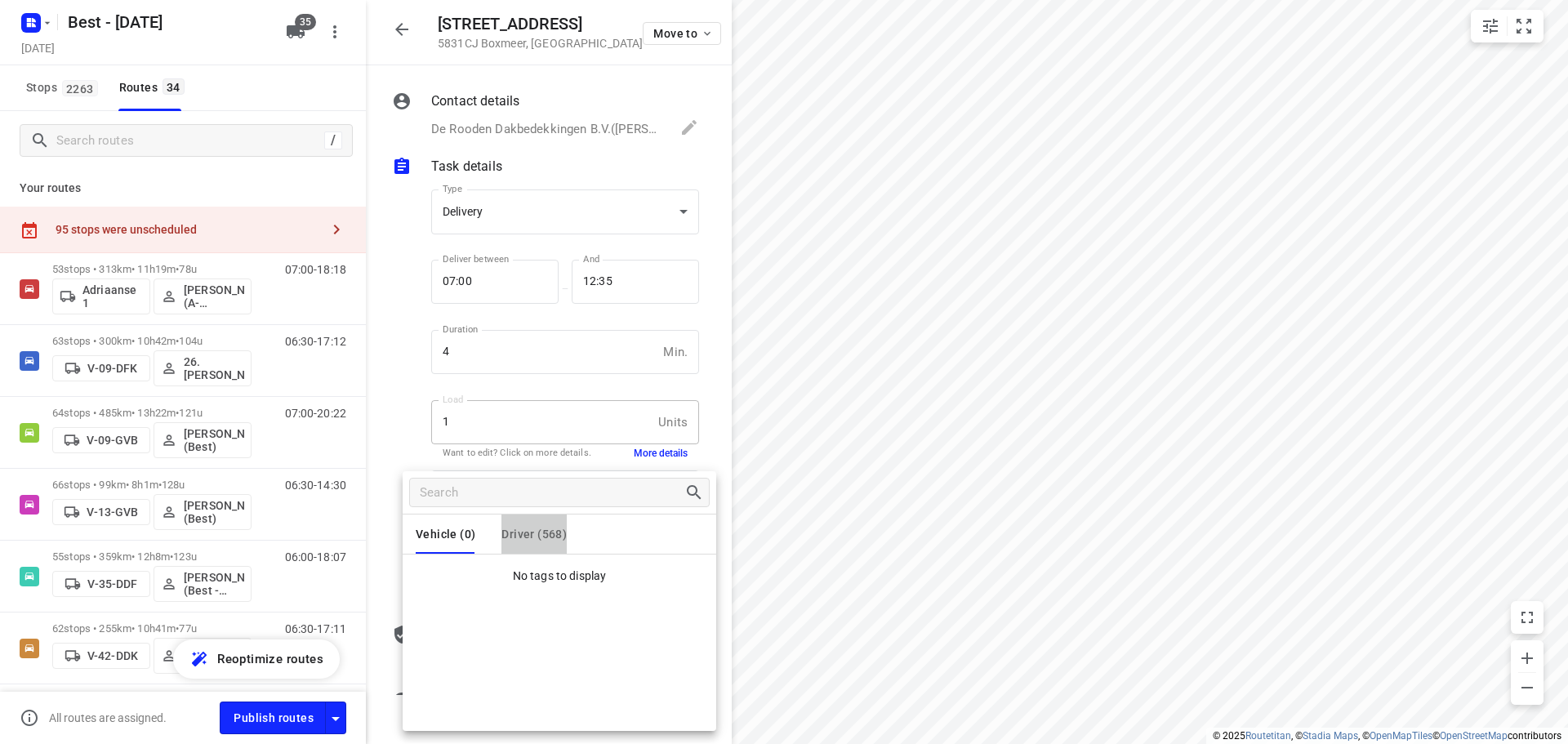
click at [543, 530] on span "Driver (568)" at bounding box center [534, 533] width 66 height 13
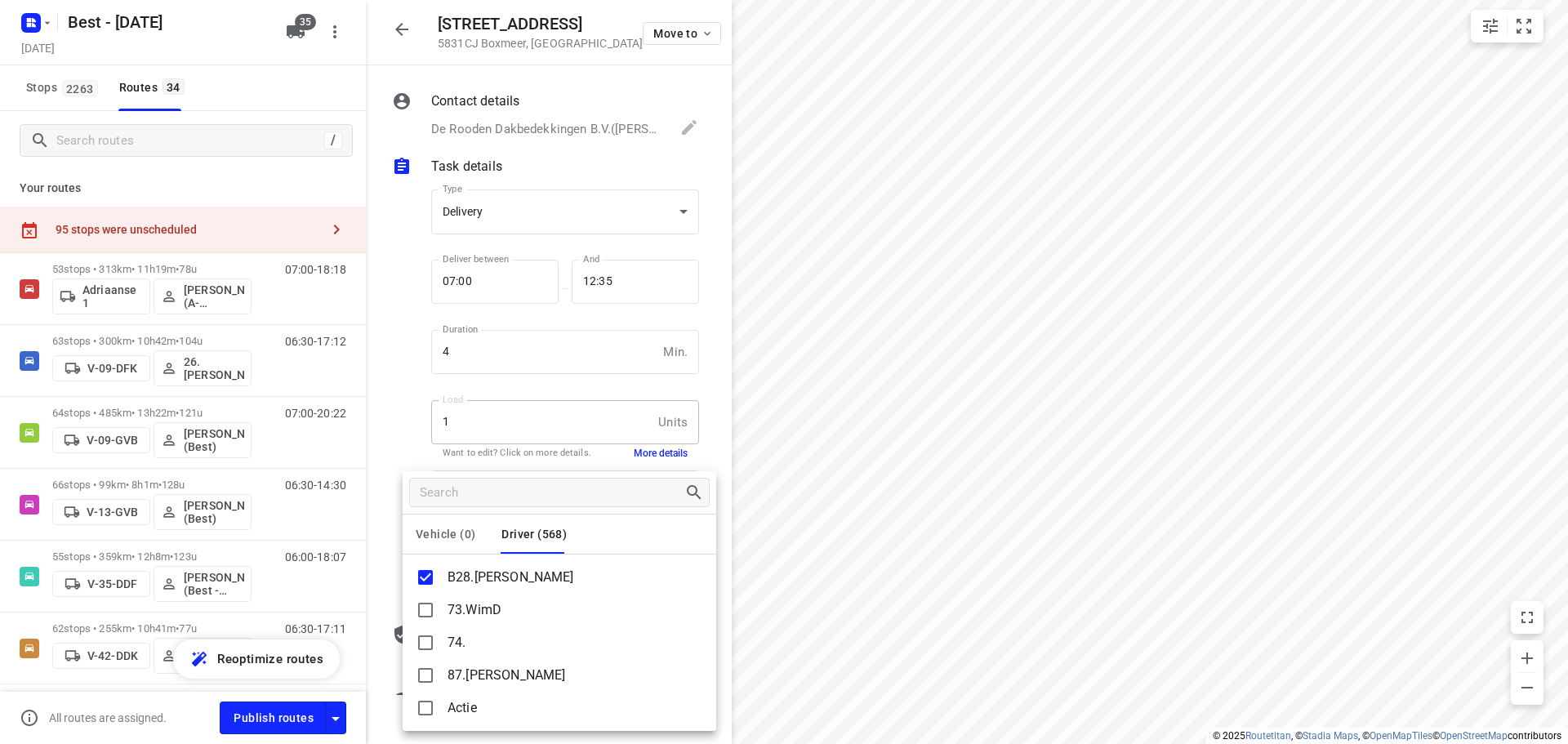
click at [405, 21] on div at bounding box center [784, 372] width 1568 height 744
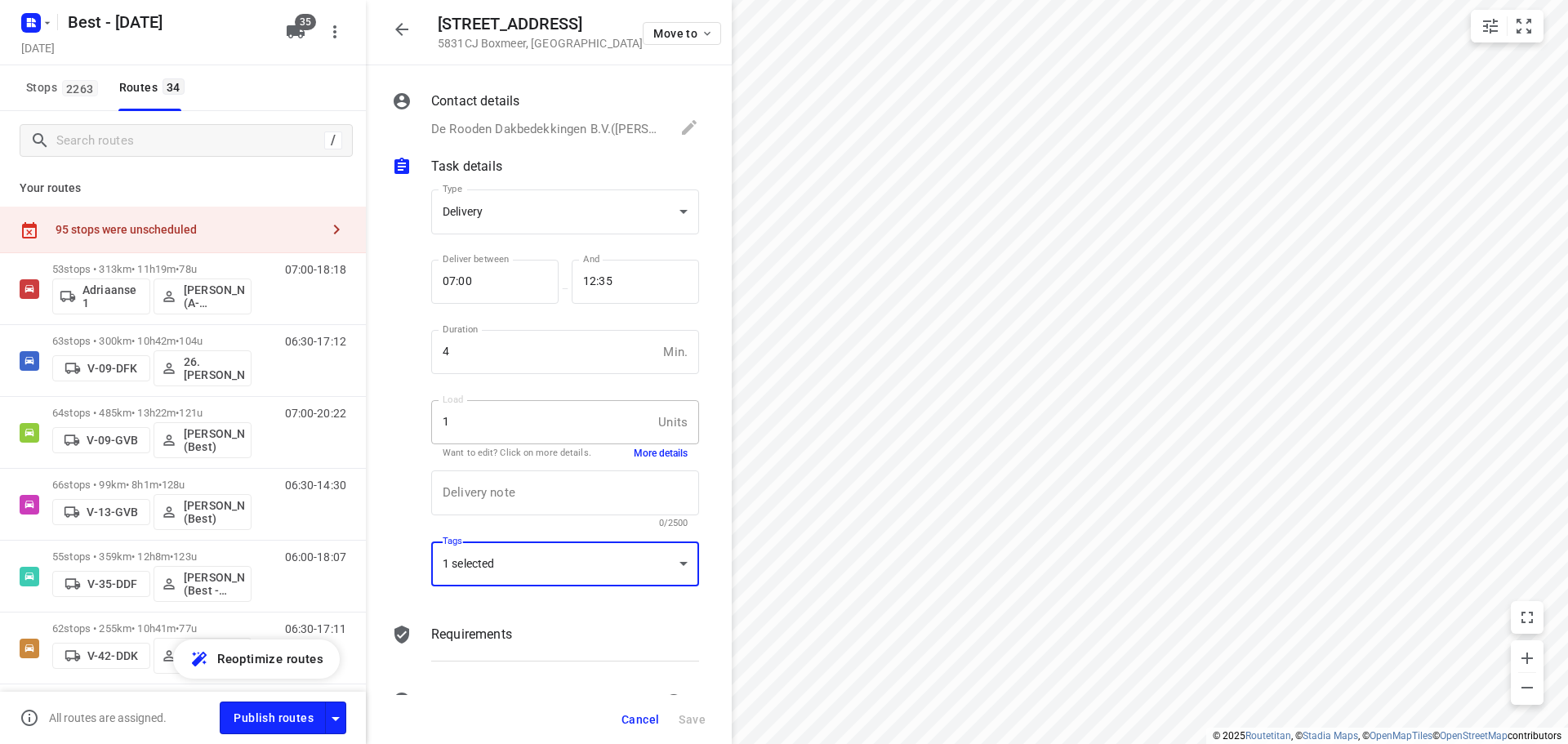
click at [212, 224] on div "95 stops were unscheduled" at bounding box center [188, 229] width 264 height 13
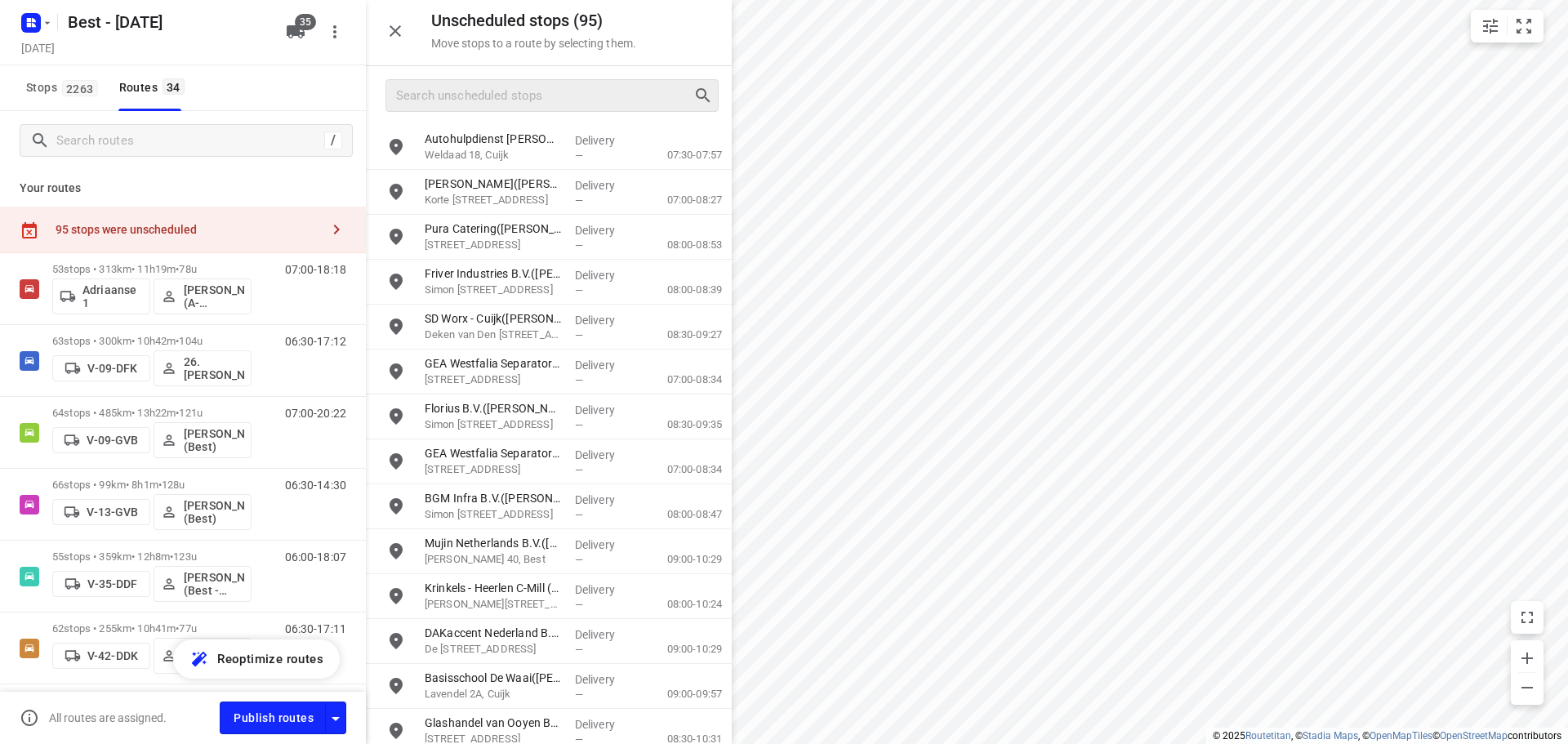
click at [504, 79] on div at bounding box center [552, 96] width 333 height 32
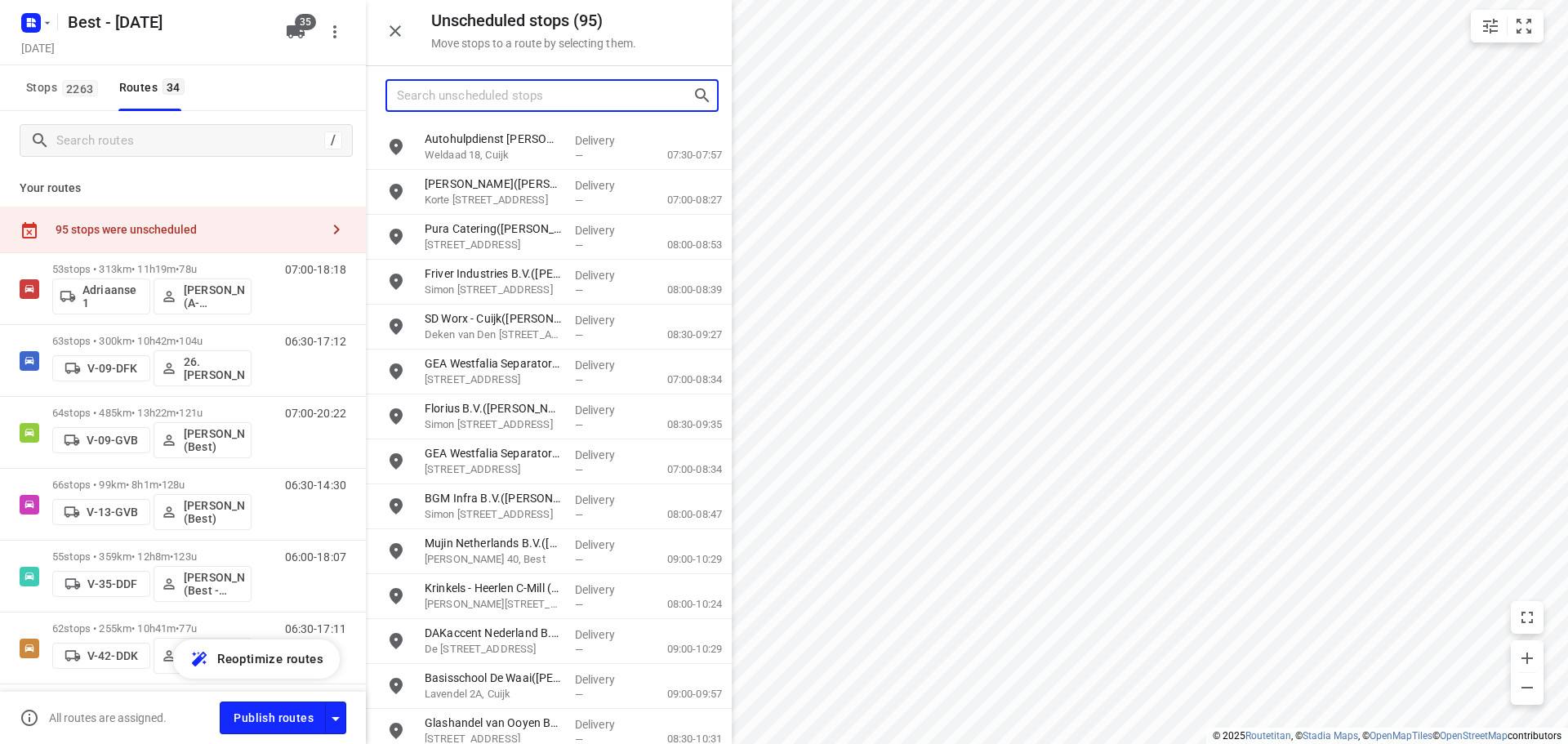
click at [497, 84] on input "Search unscheduled stops" at bounding box center [544, 96] width 295 height 26
type input "eugenio"
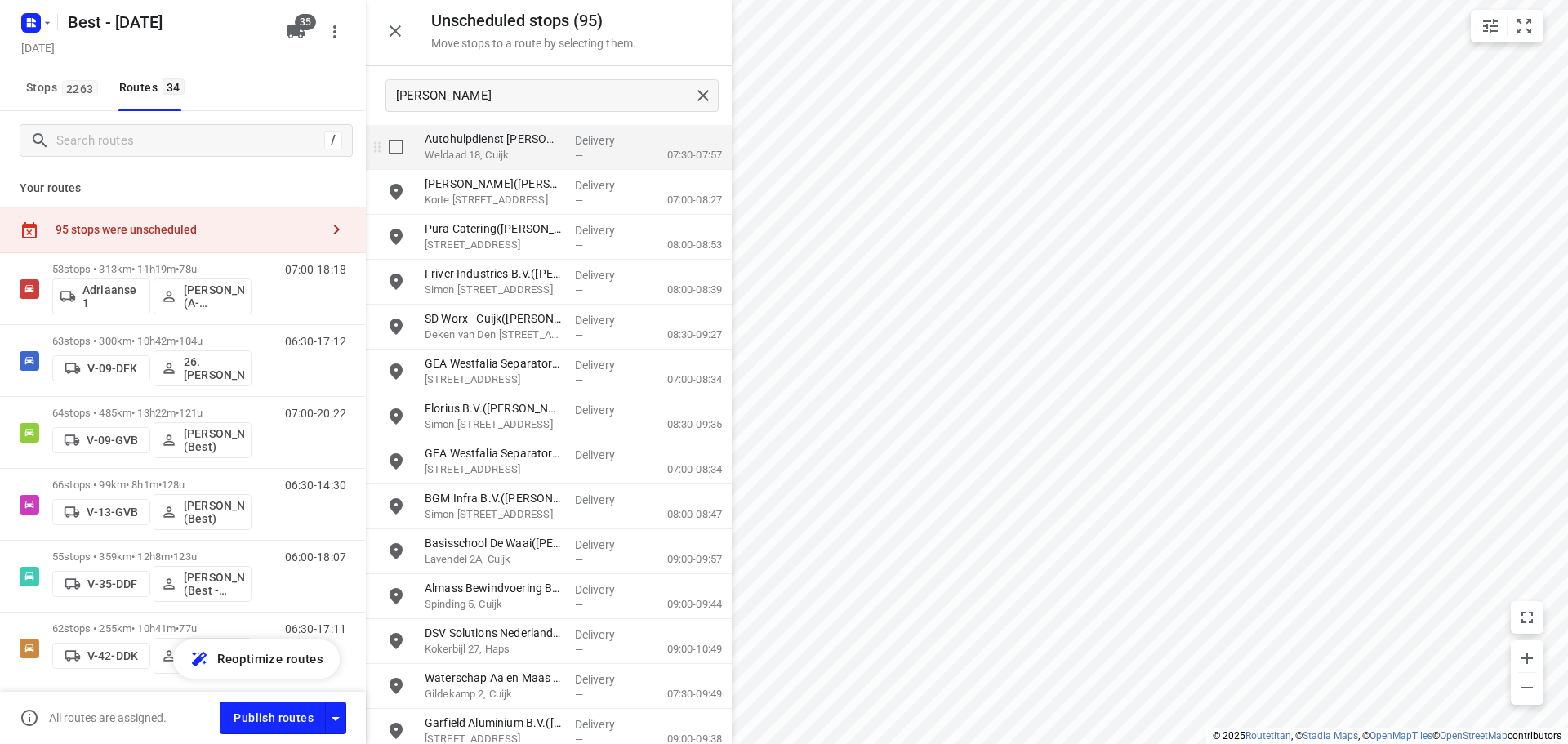
click at [401, 160] on input "grid" at bounding box center [396, 147] width 32 height 32
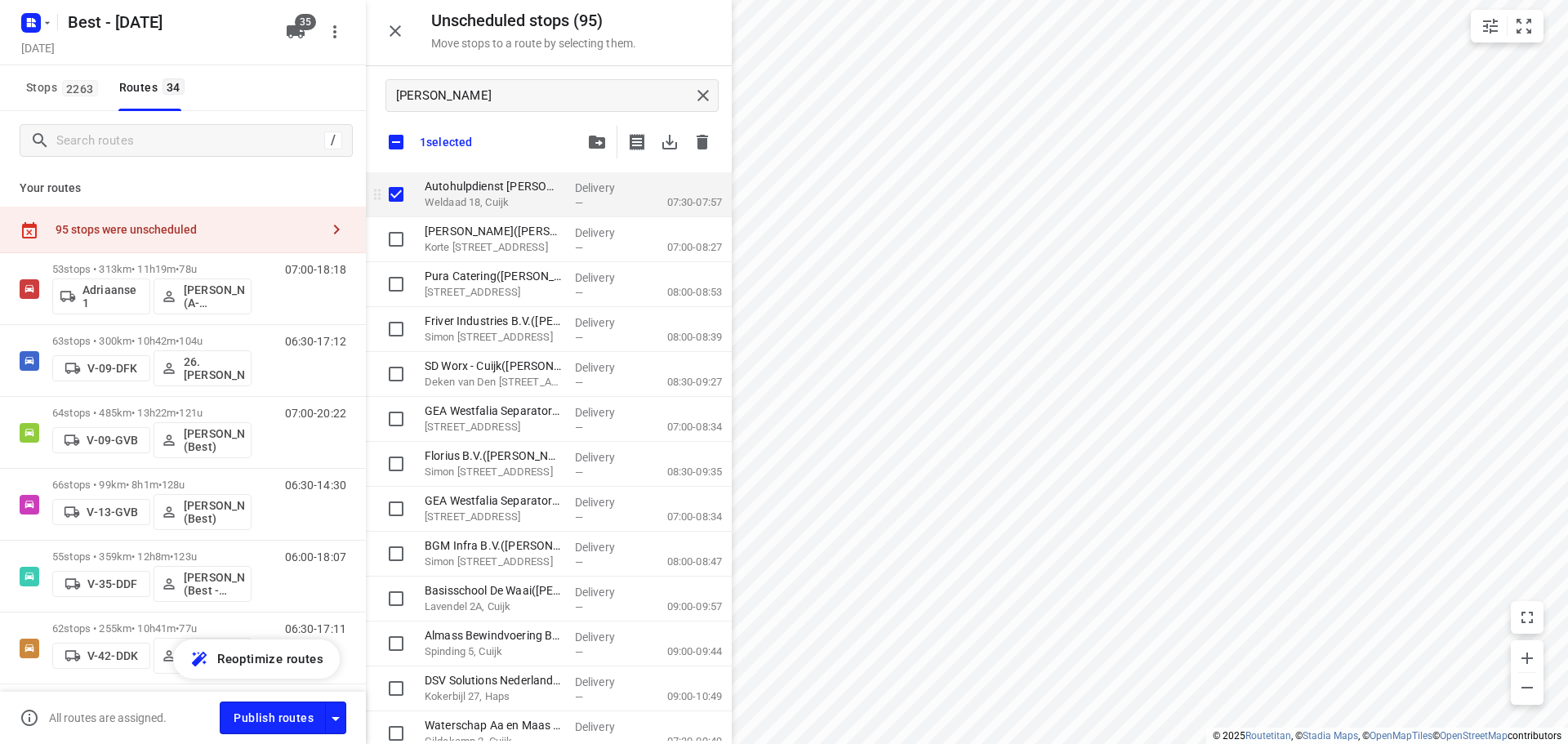
checkbox input "true"
click at [402, 160] on div "eugenio 1 selected" at bounding box center [549, 119] width 366 height 106
click at [401, 136] on input "checkbox" at bounding box center [396, 142] width 34 height 34
checkbox input "false"
checkbox input "true"
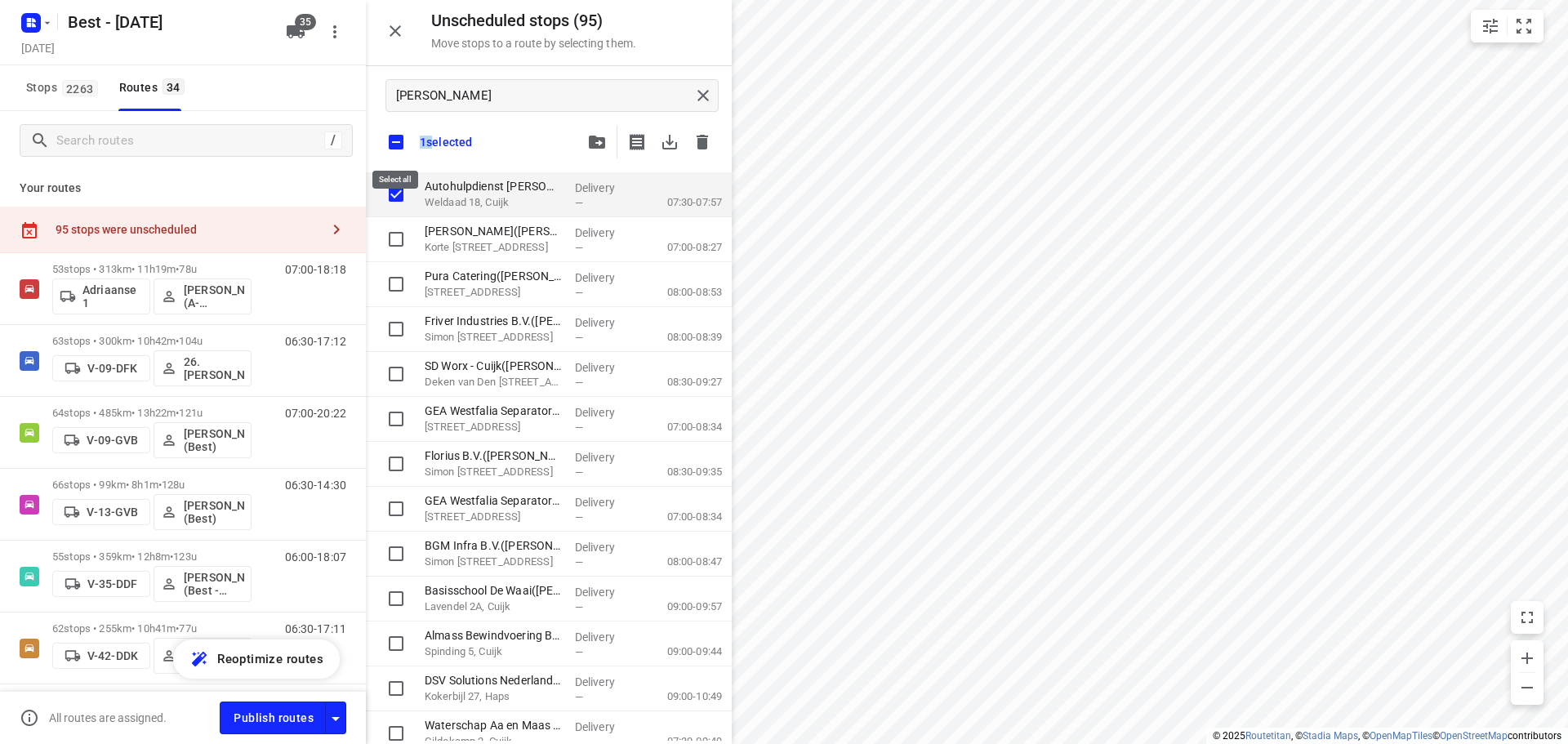
checkbox input "true"
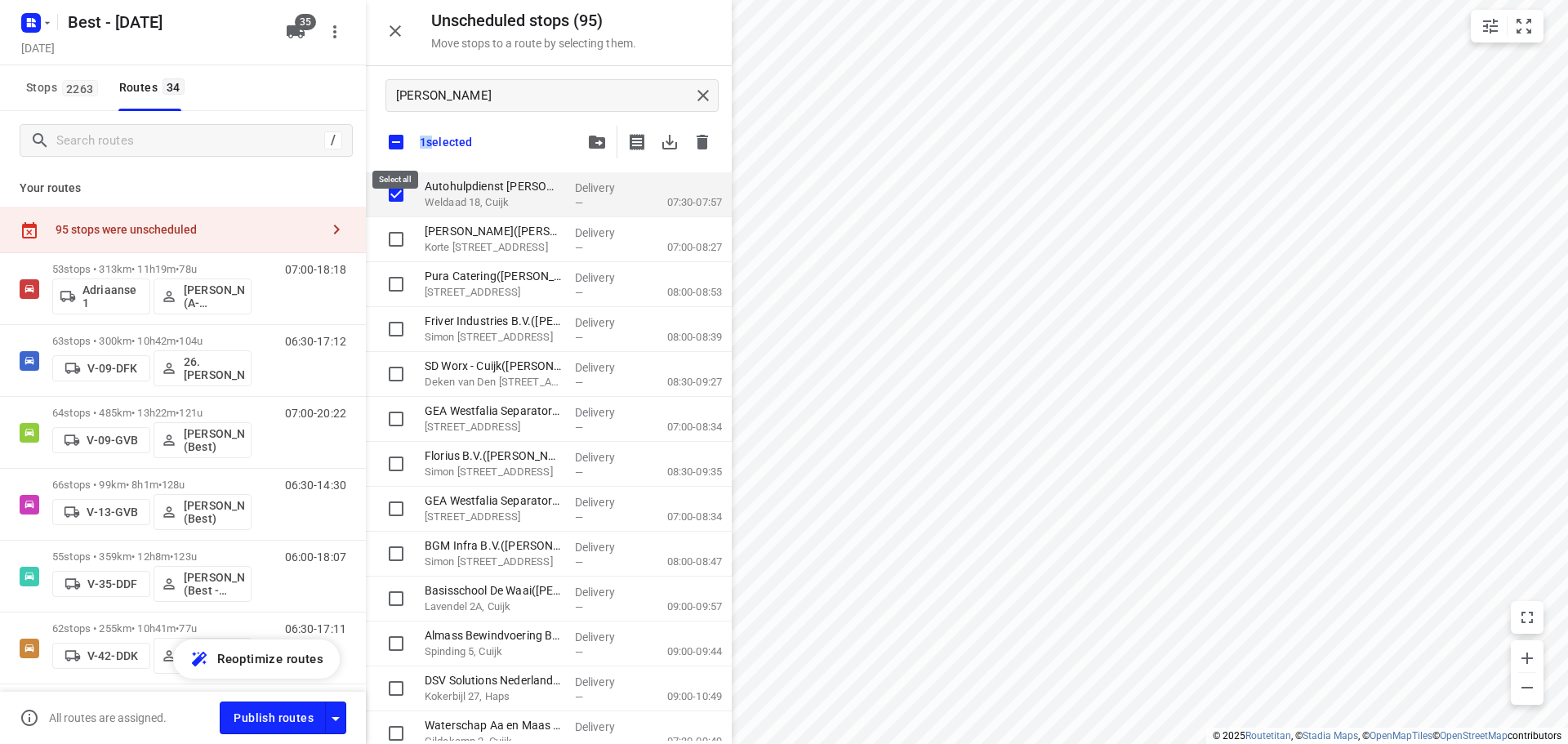
checkbox input "true"
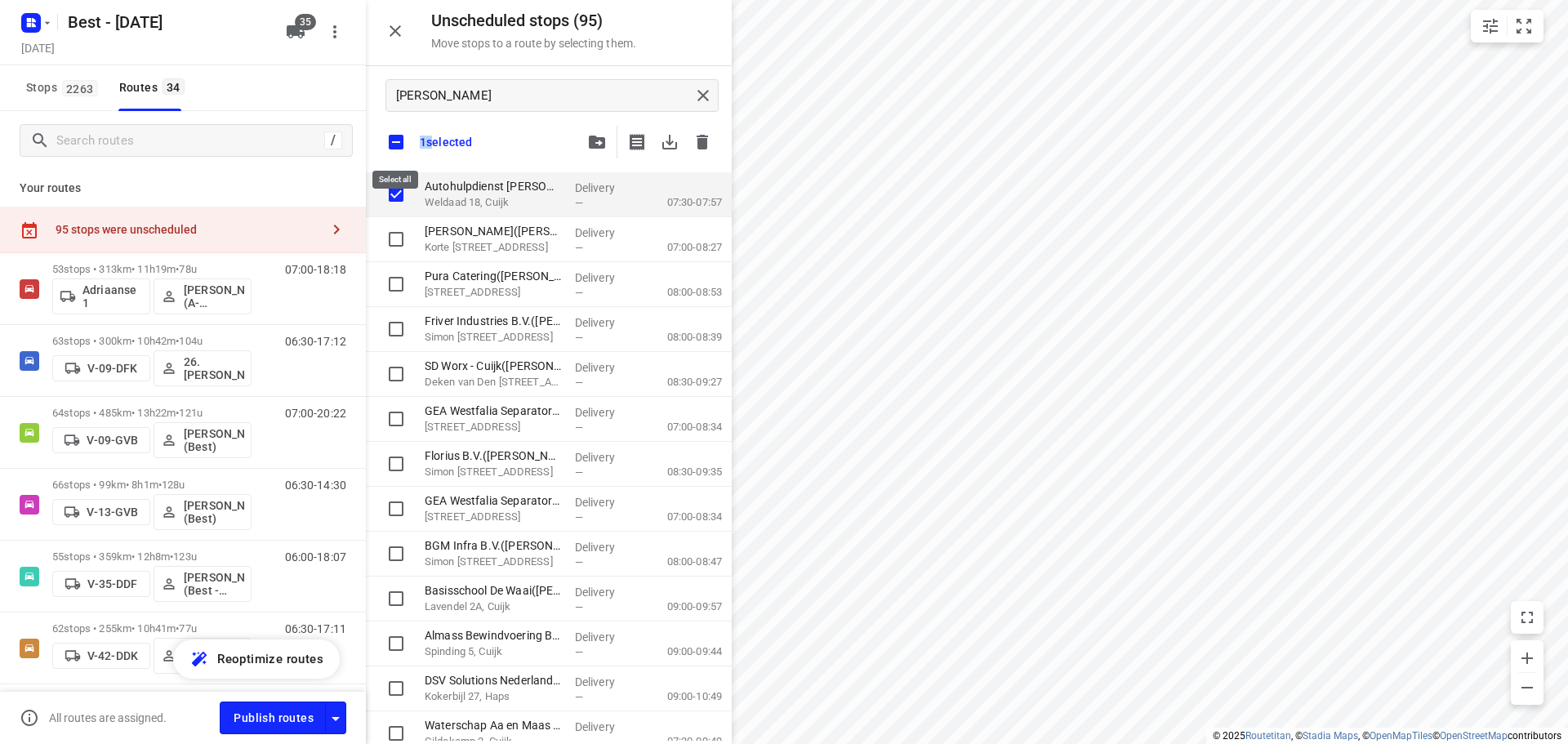
checkbox input "true"
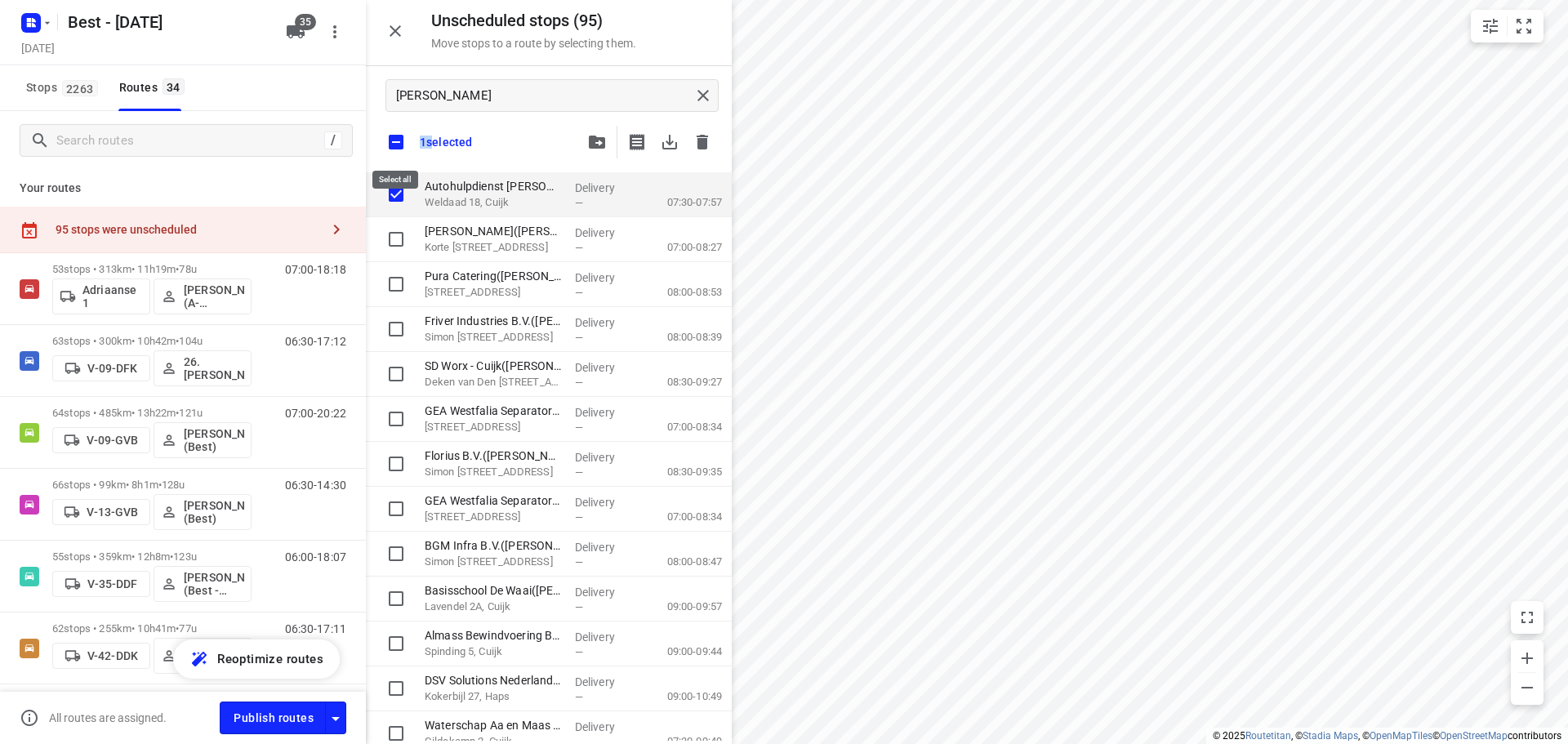
checkbox input "true"
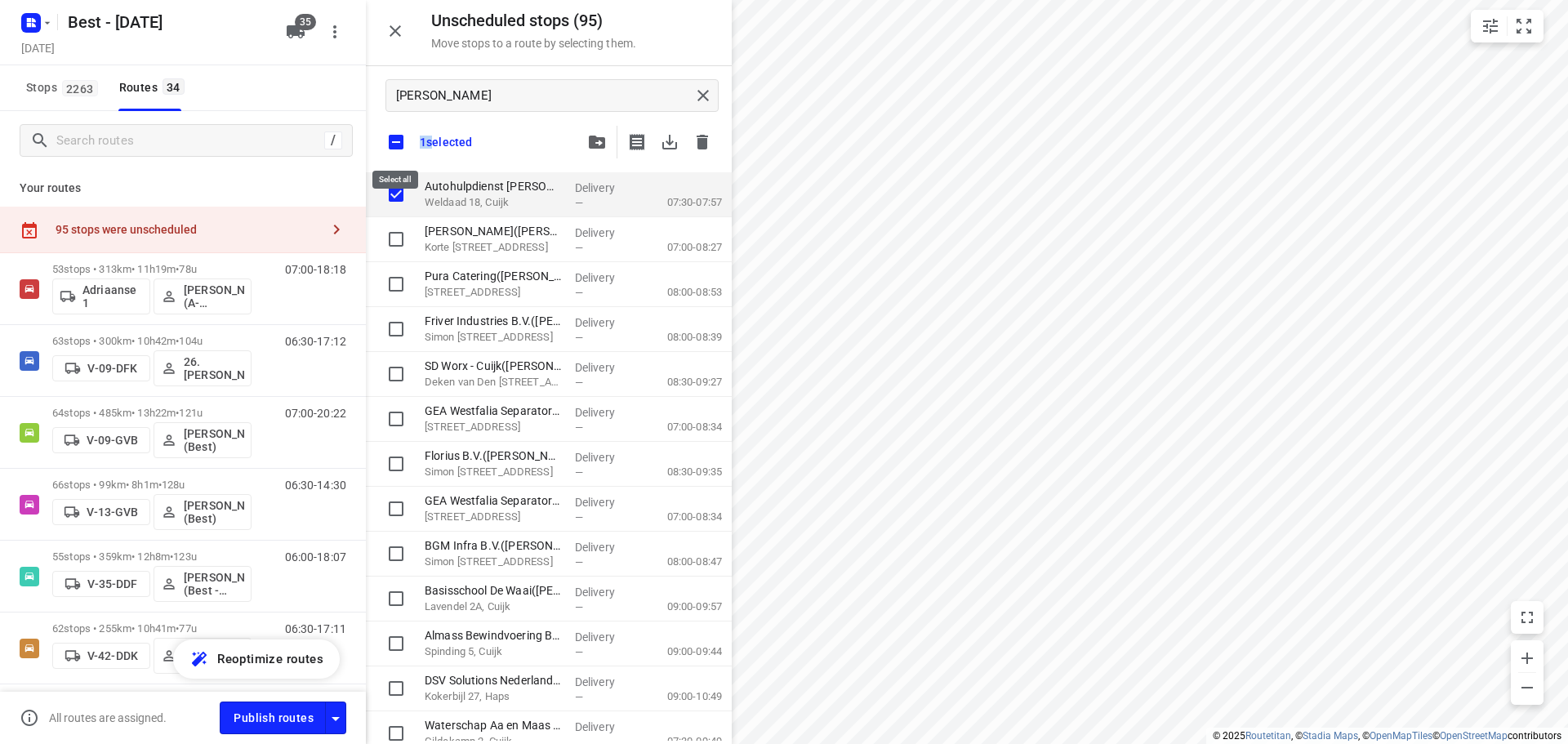
checkbox input "true"
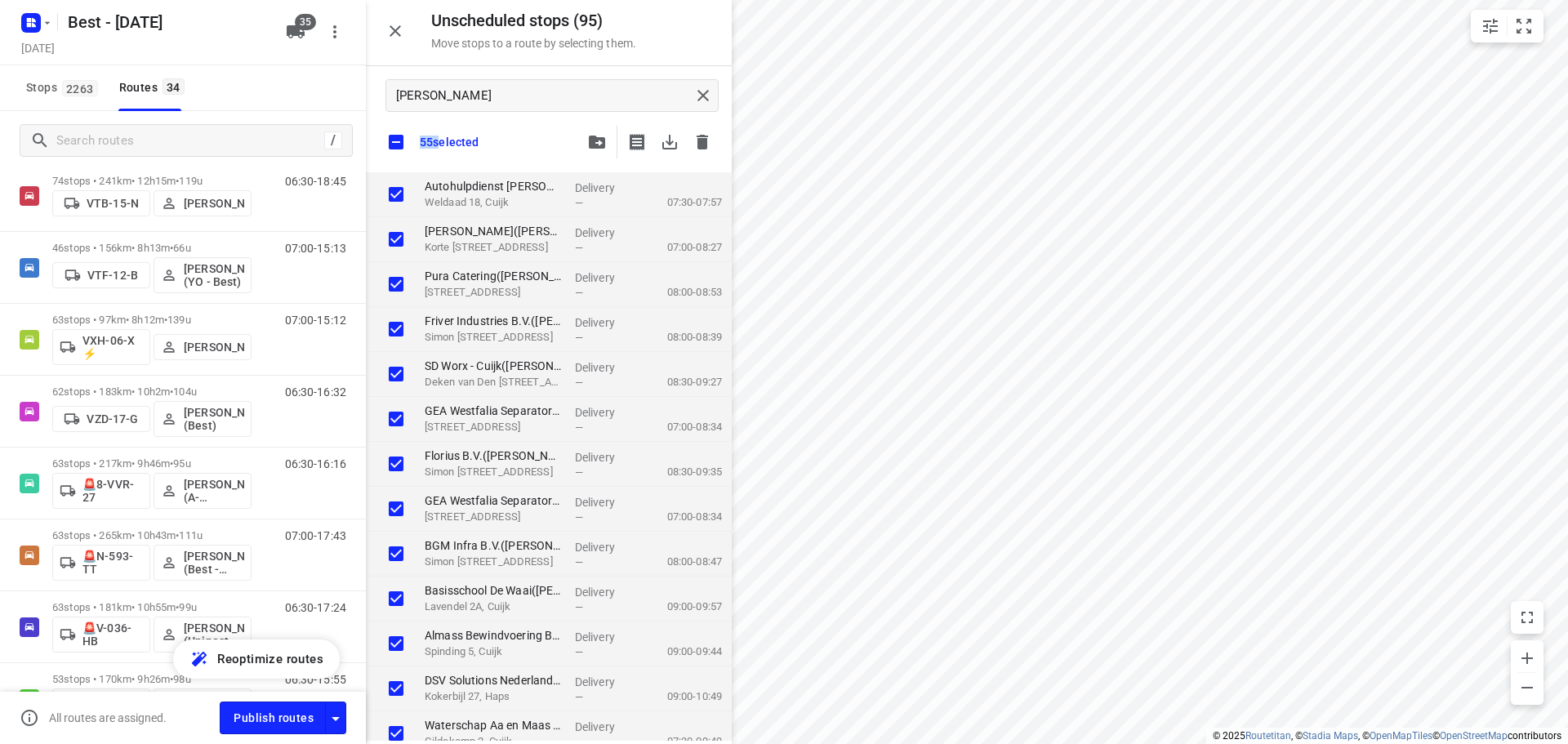
scroll to position [1470, 0]
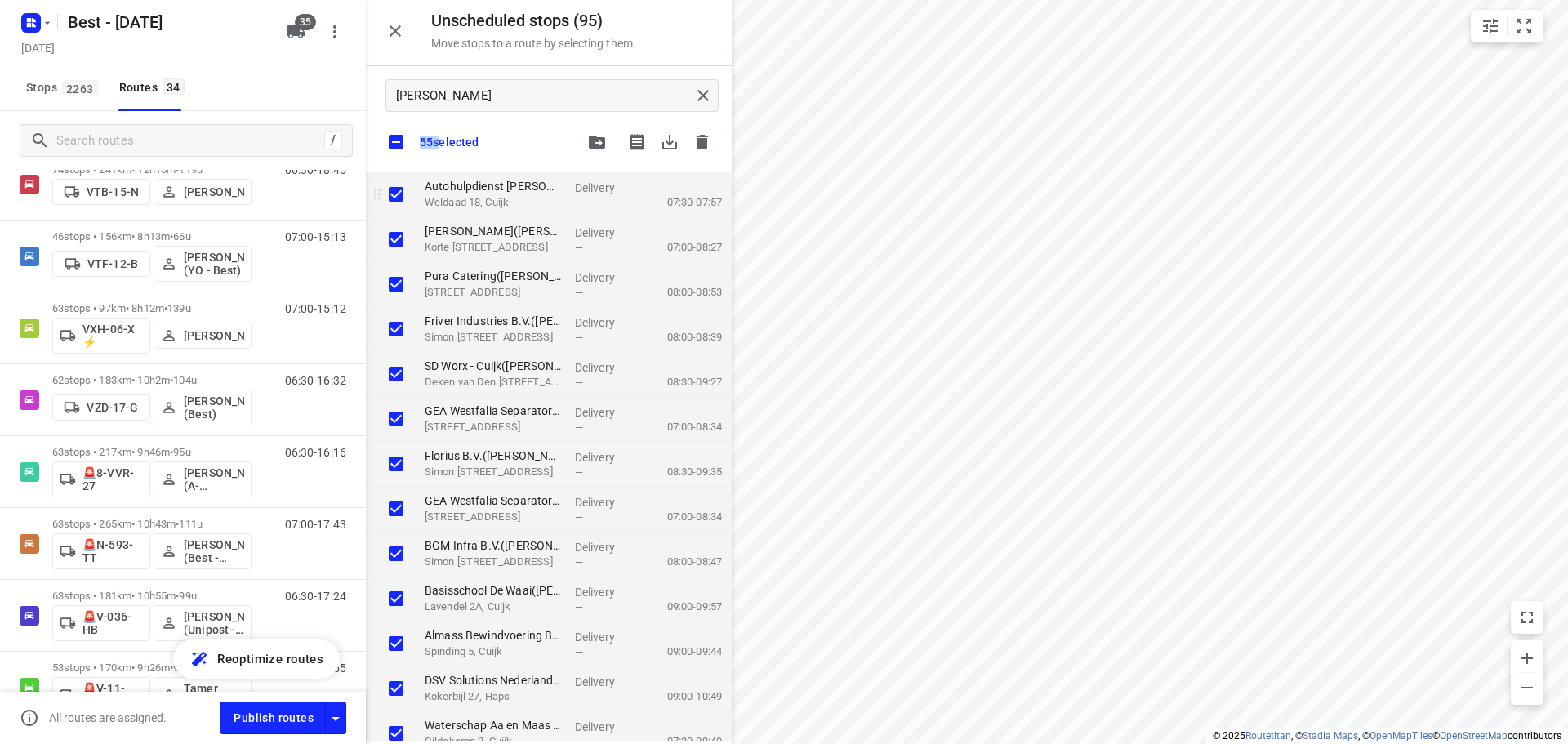
checkbox input "true"
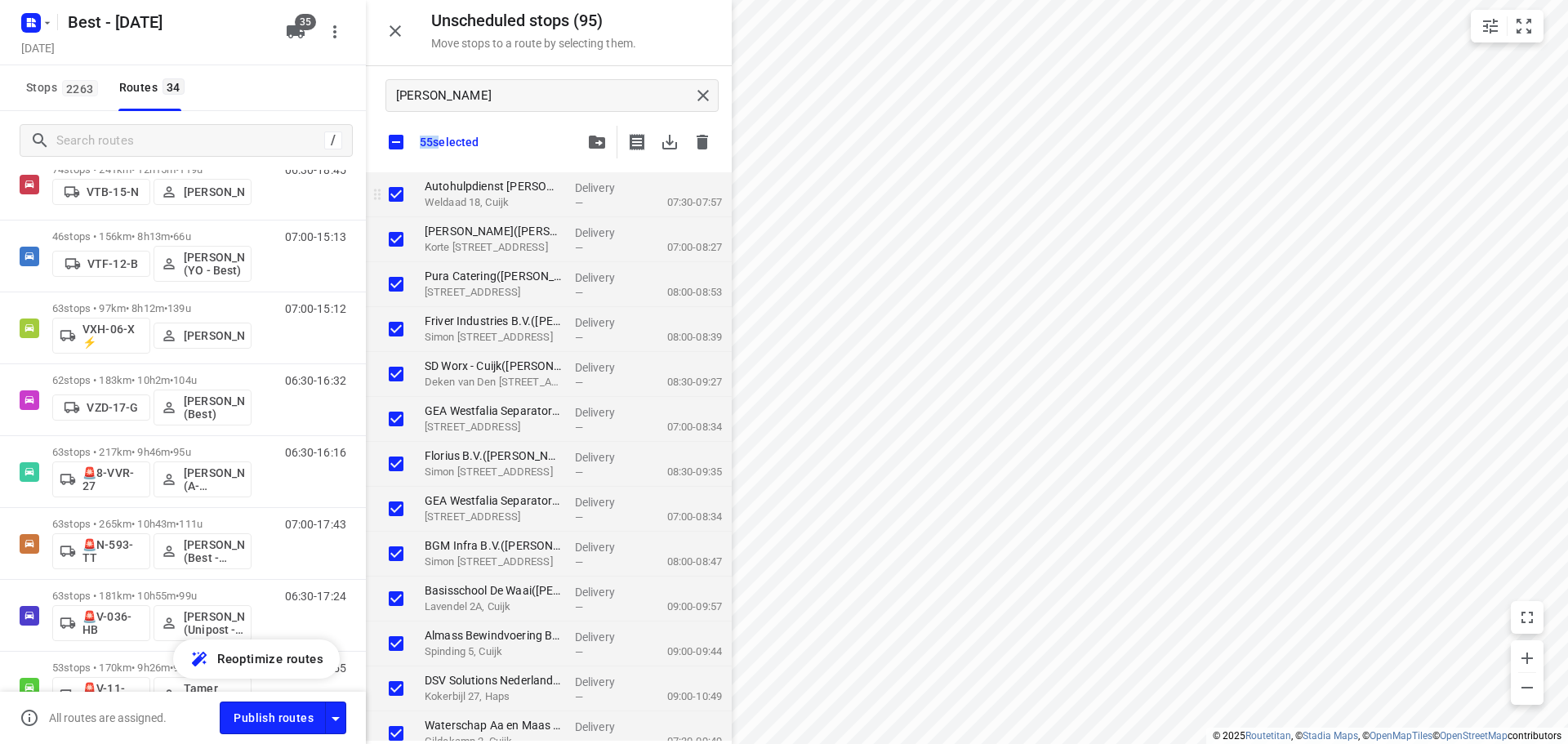
checkbox input "true"
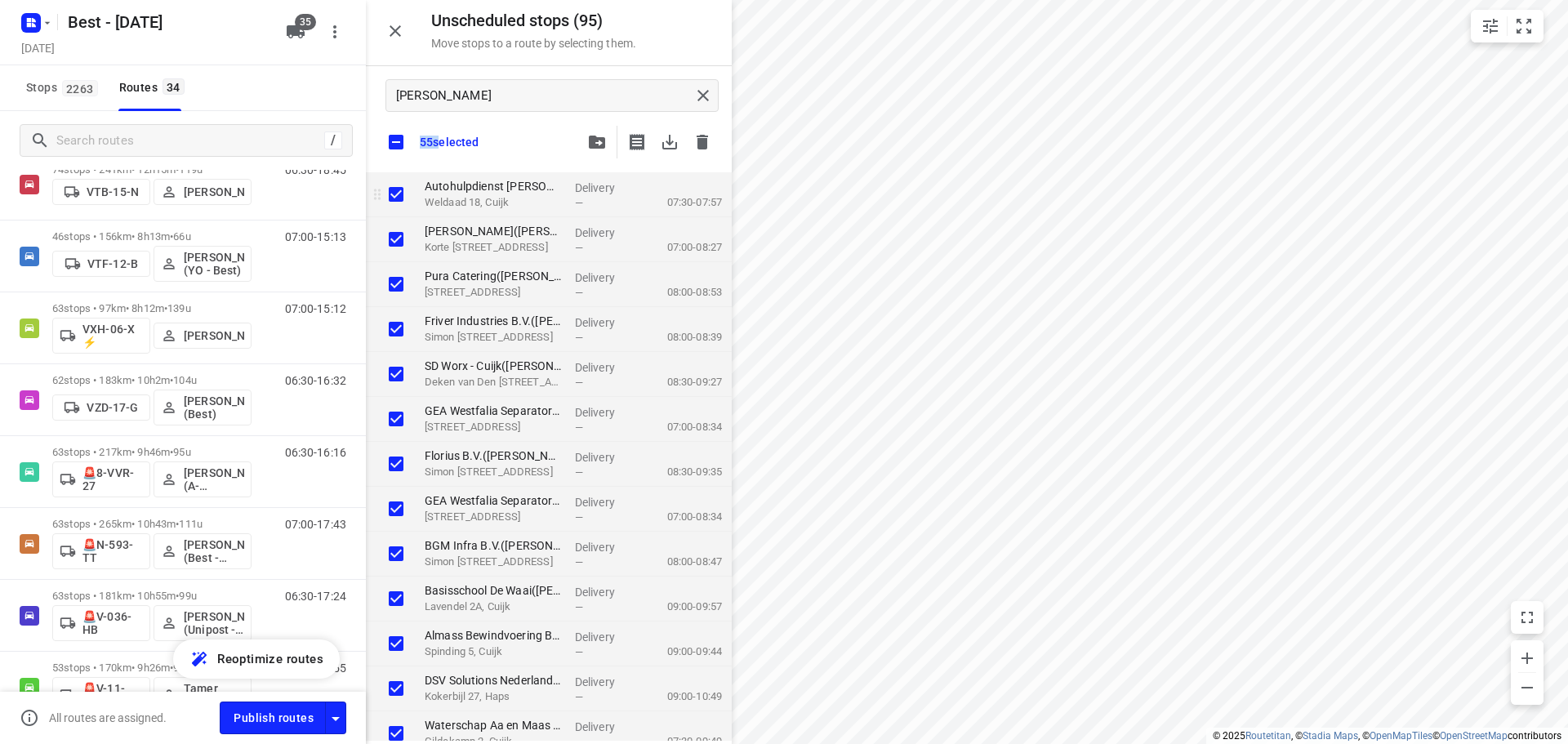
checkbox input "true"
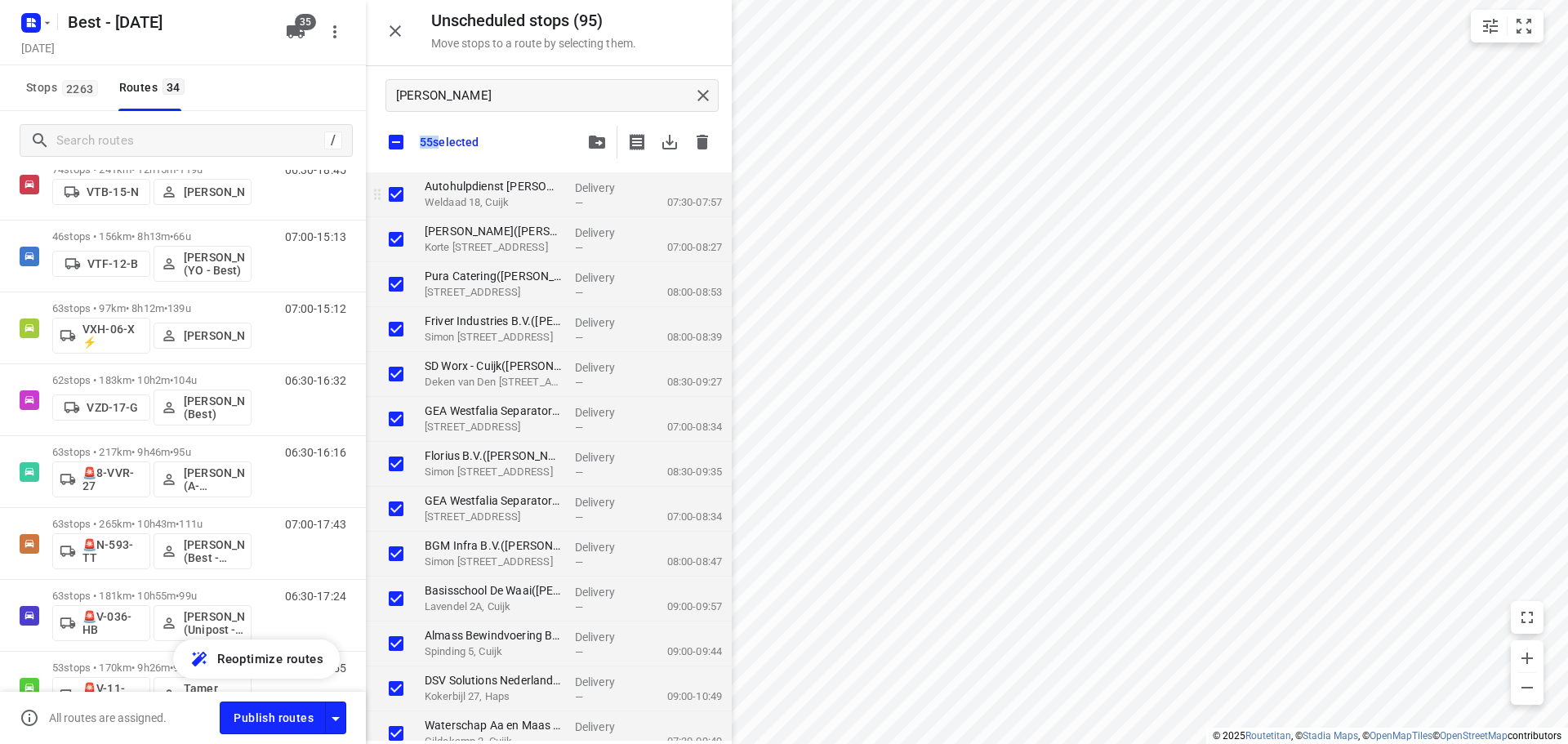
checkbox input "true"
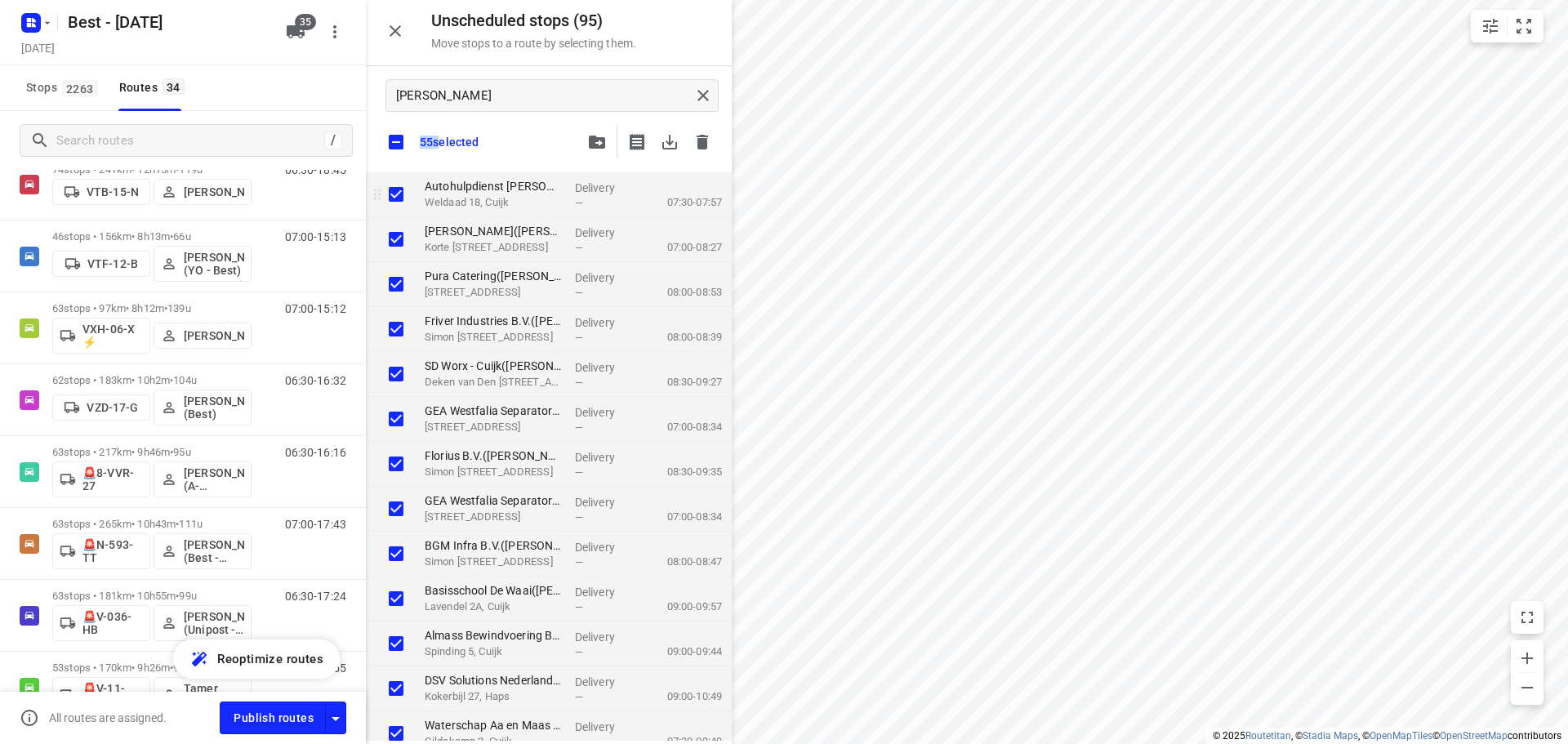
checkbox input "true"
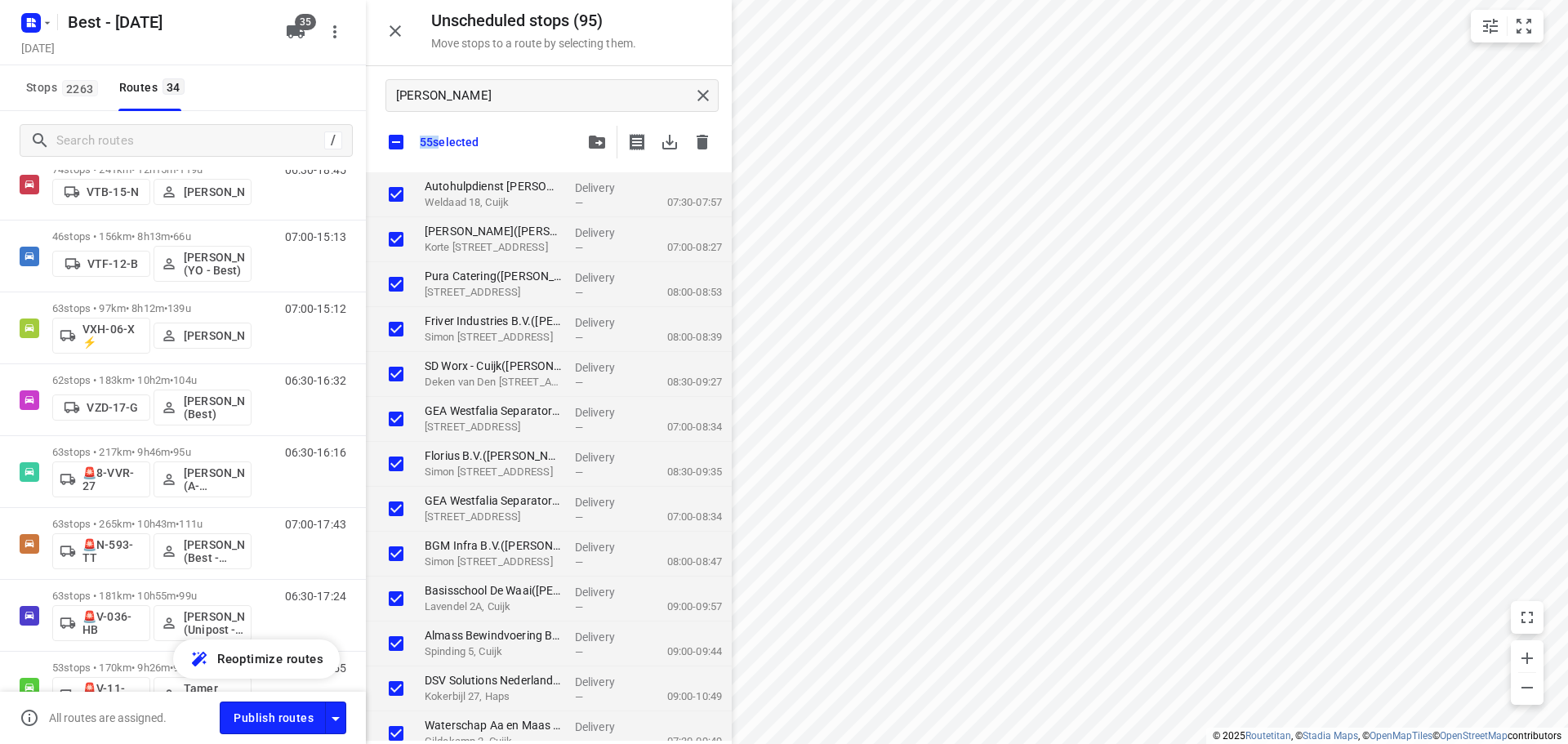
checkbox input "true"
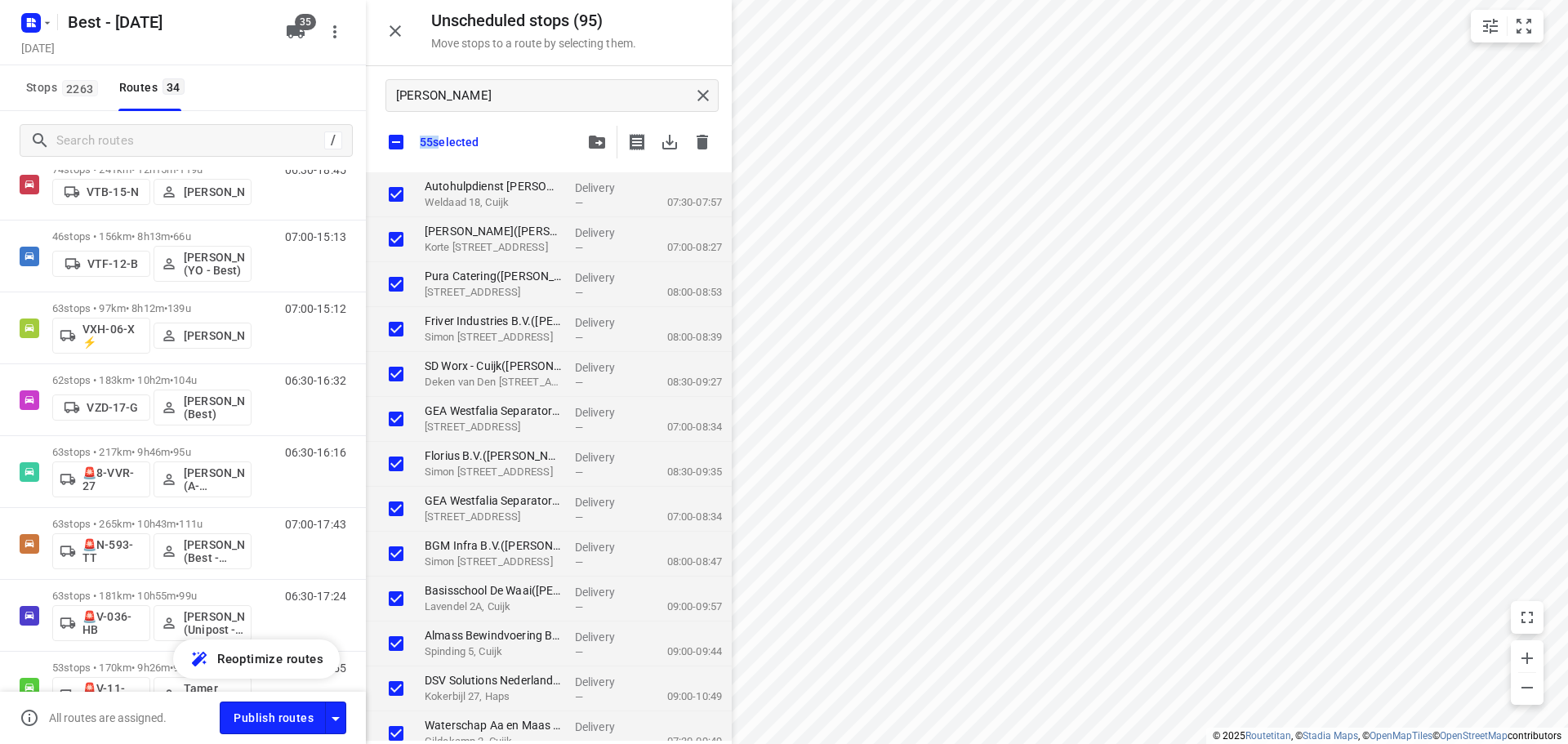
checkbox input "true"
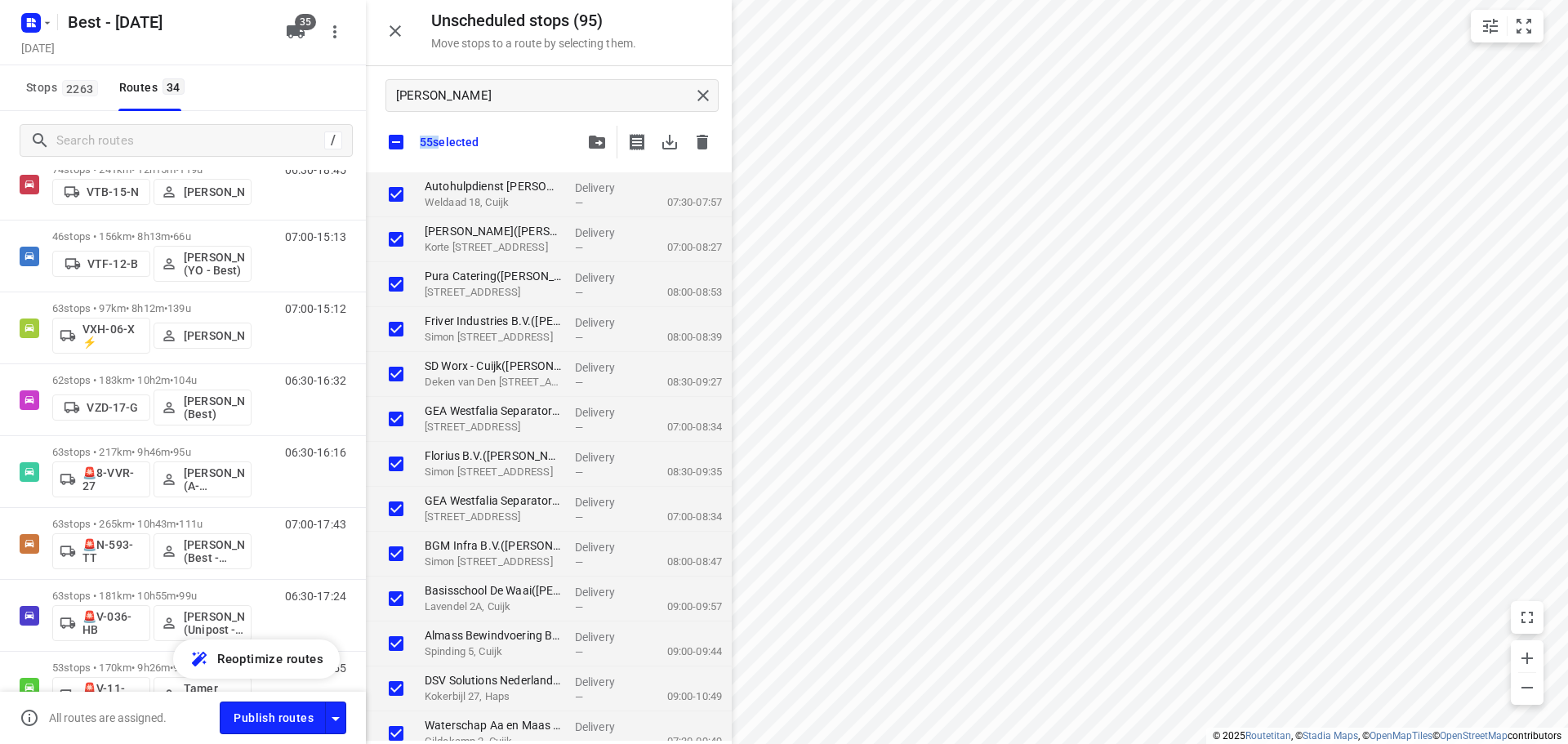
checkbox input "true"
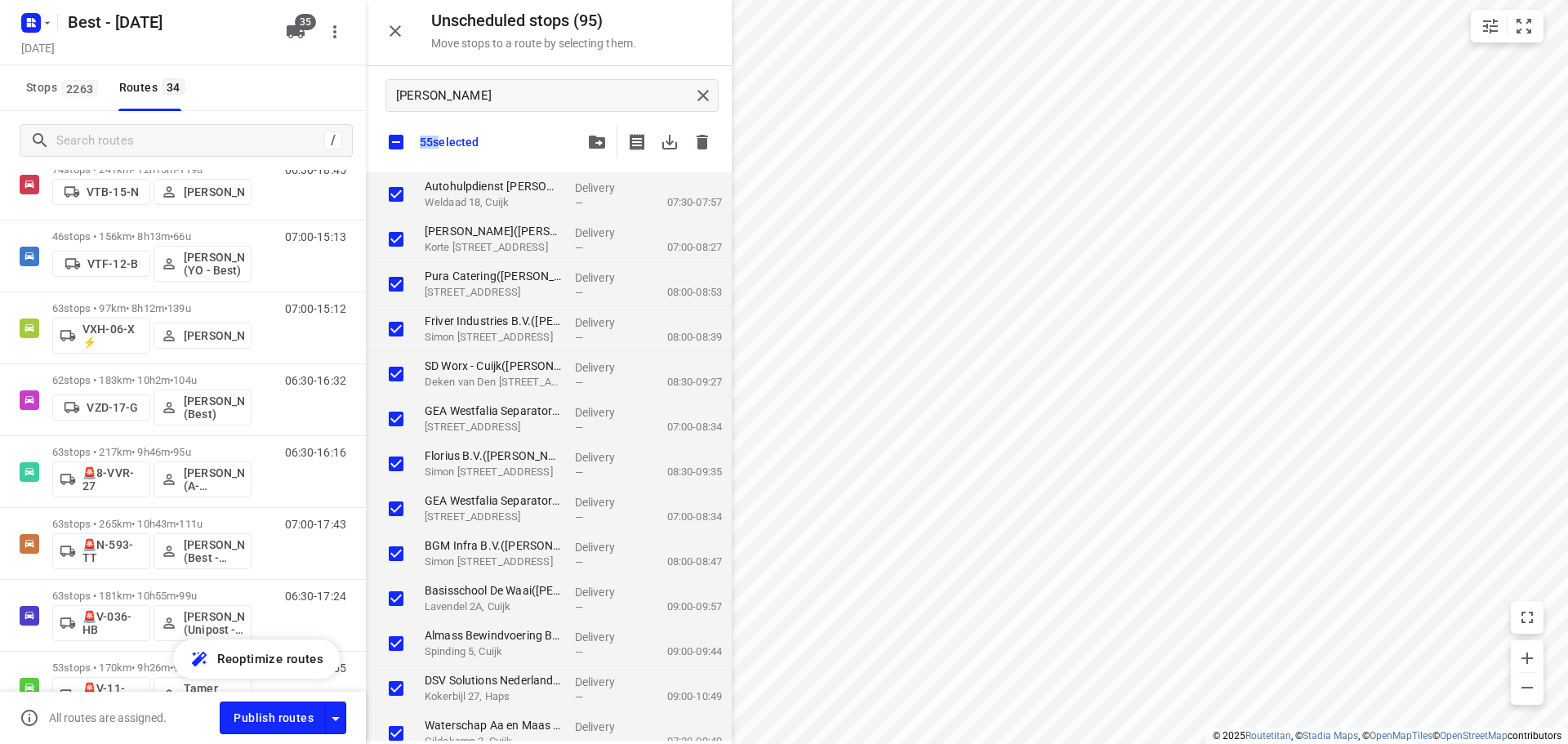
checkbox input "true"
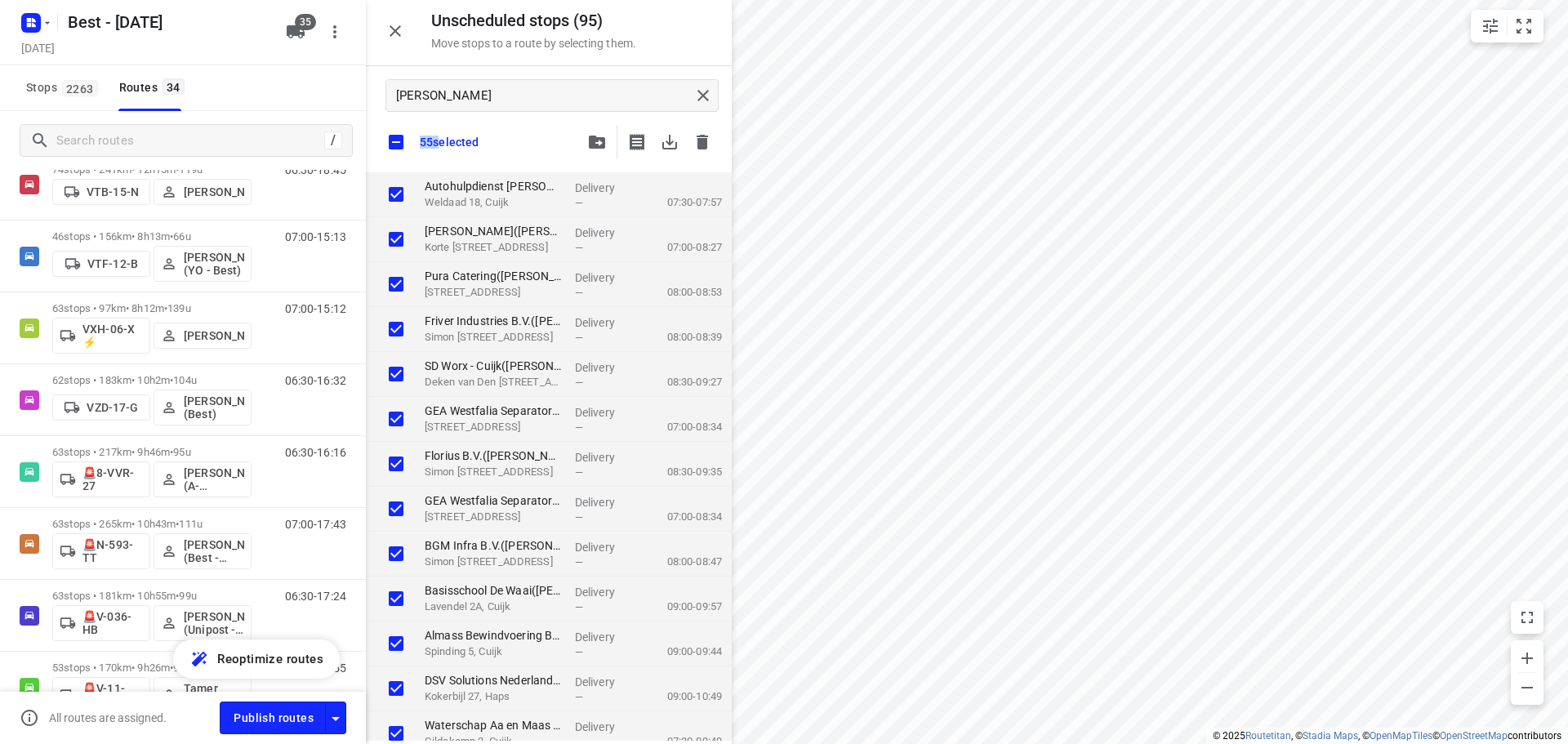
checkbox input "true"
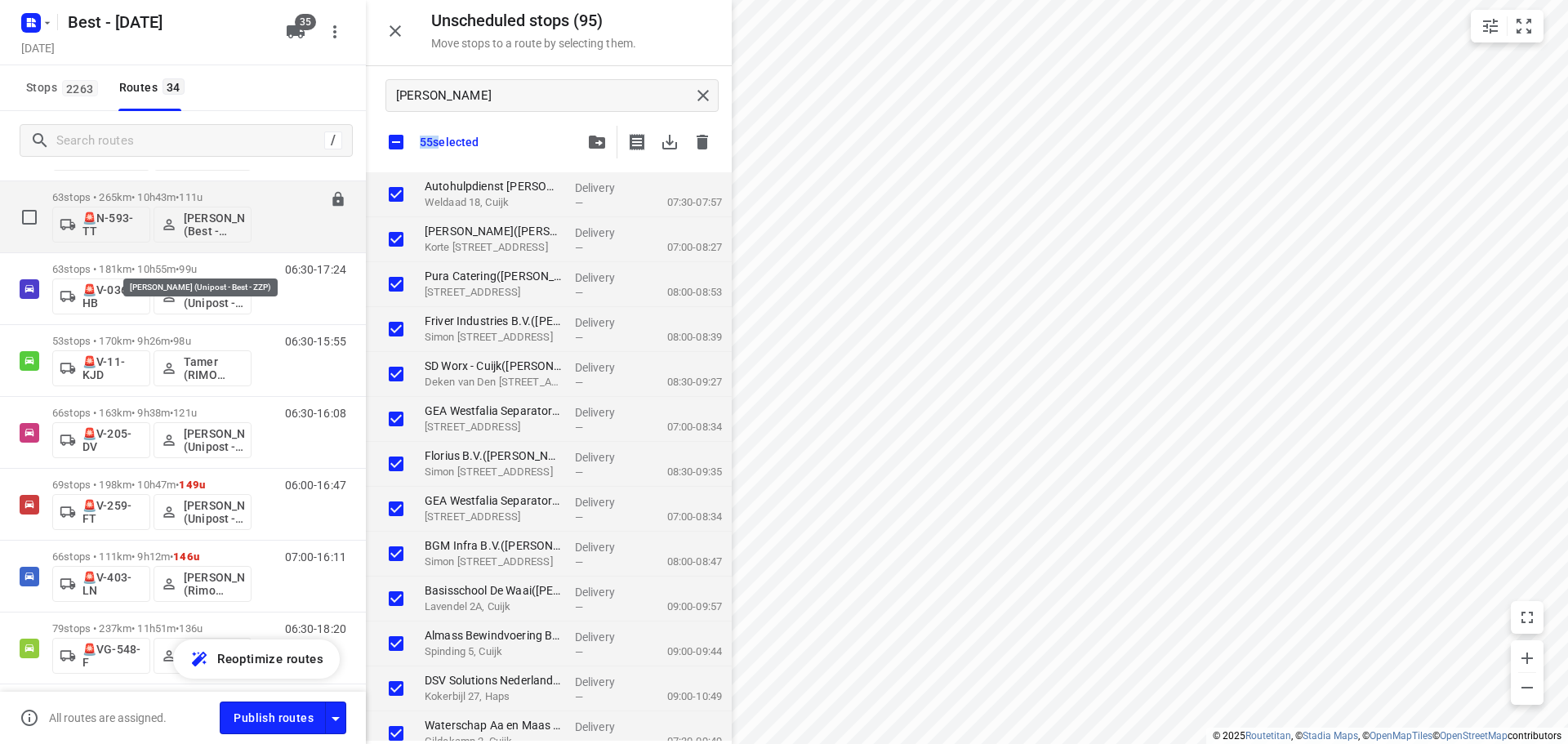
scroll to position [2042, 0]
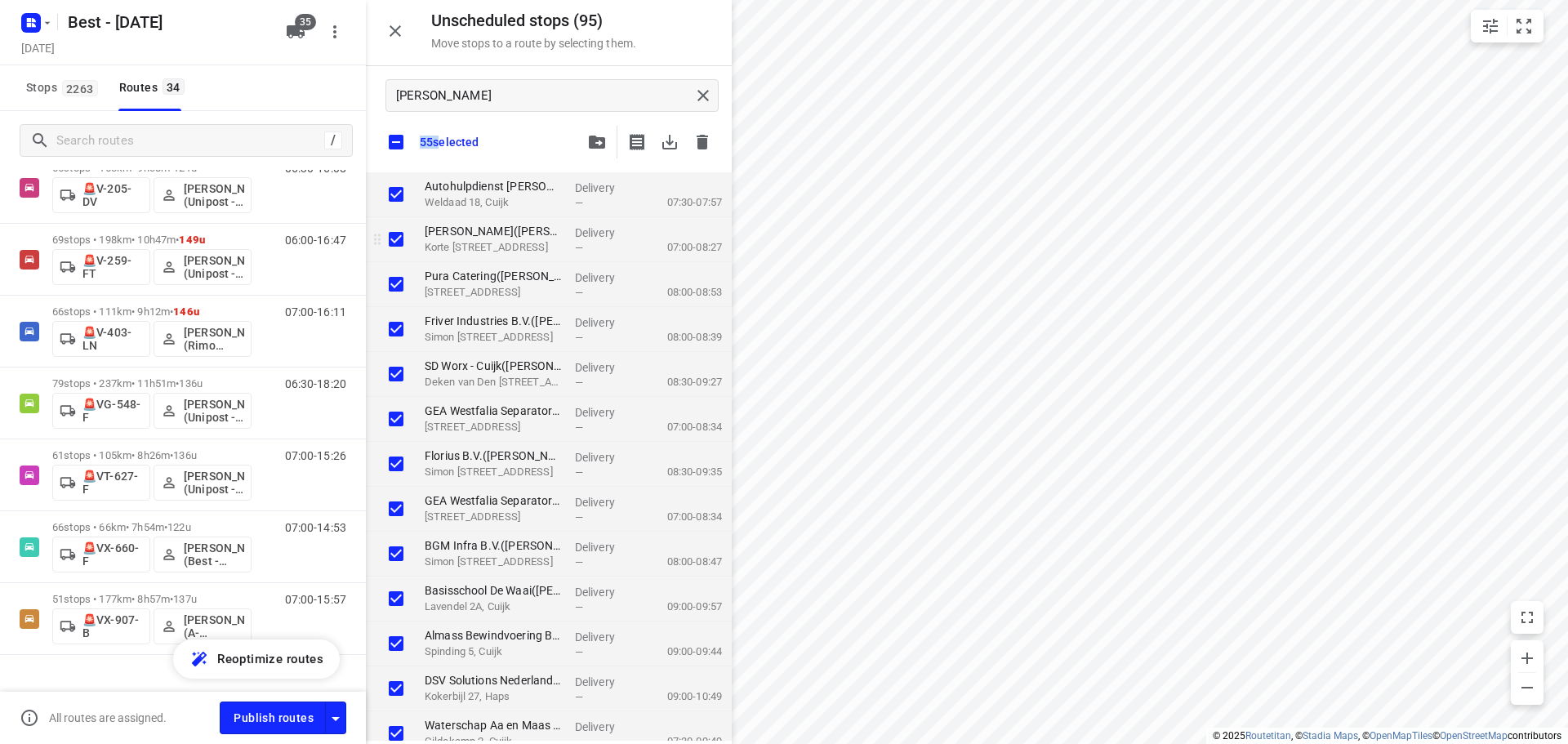
checkbox input "true"
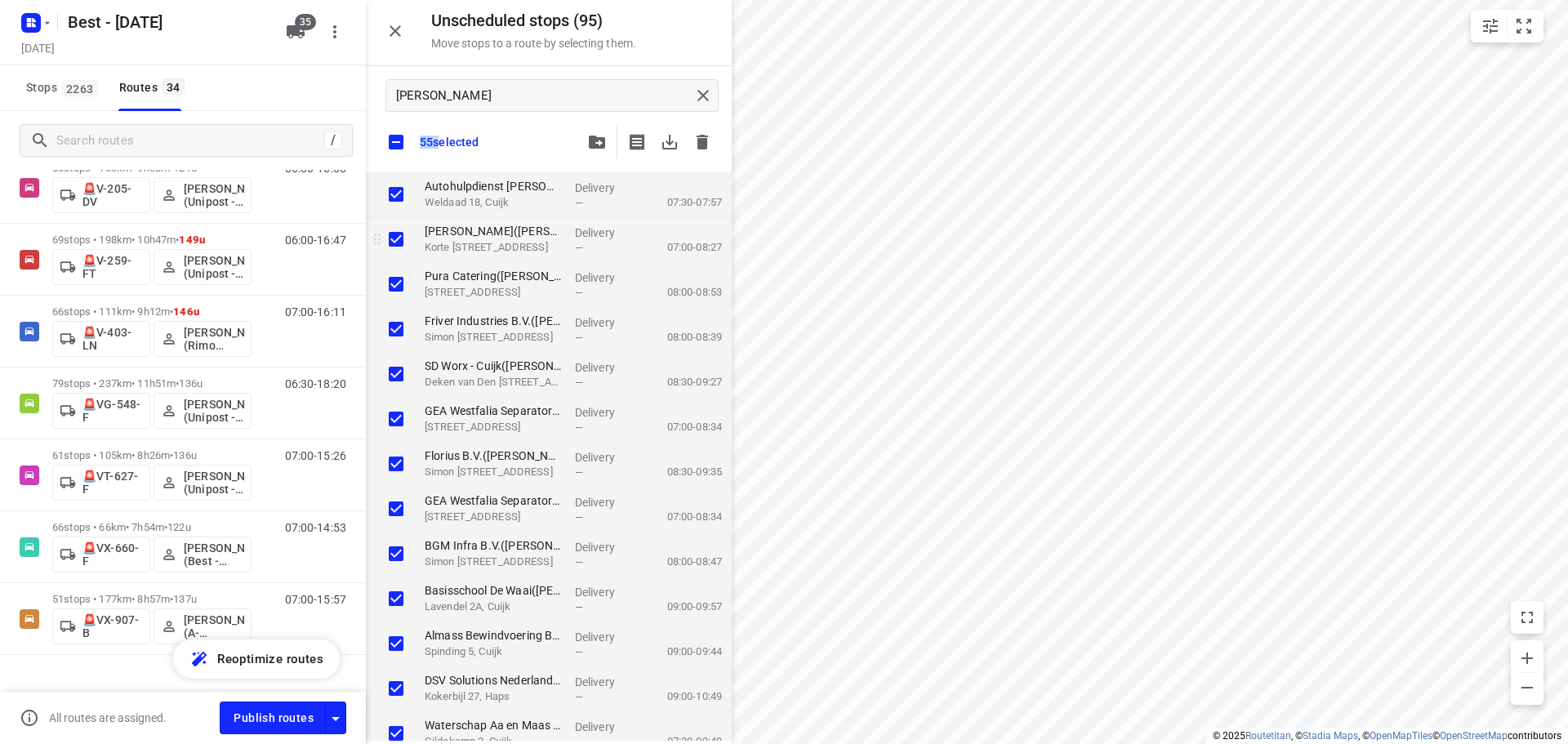
checkbox input "true"
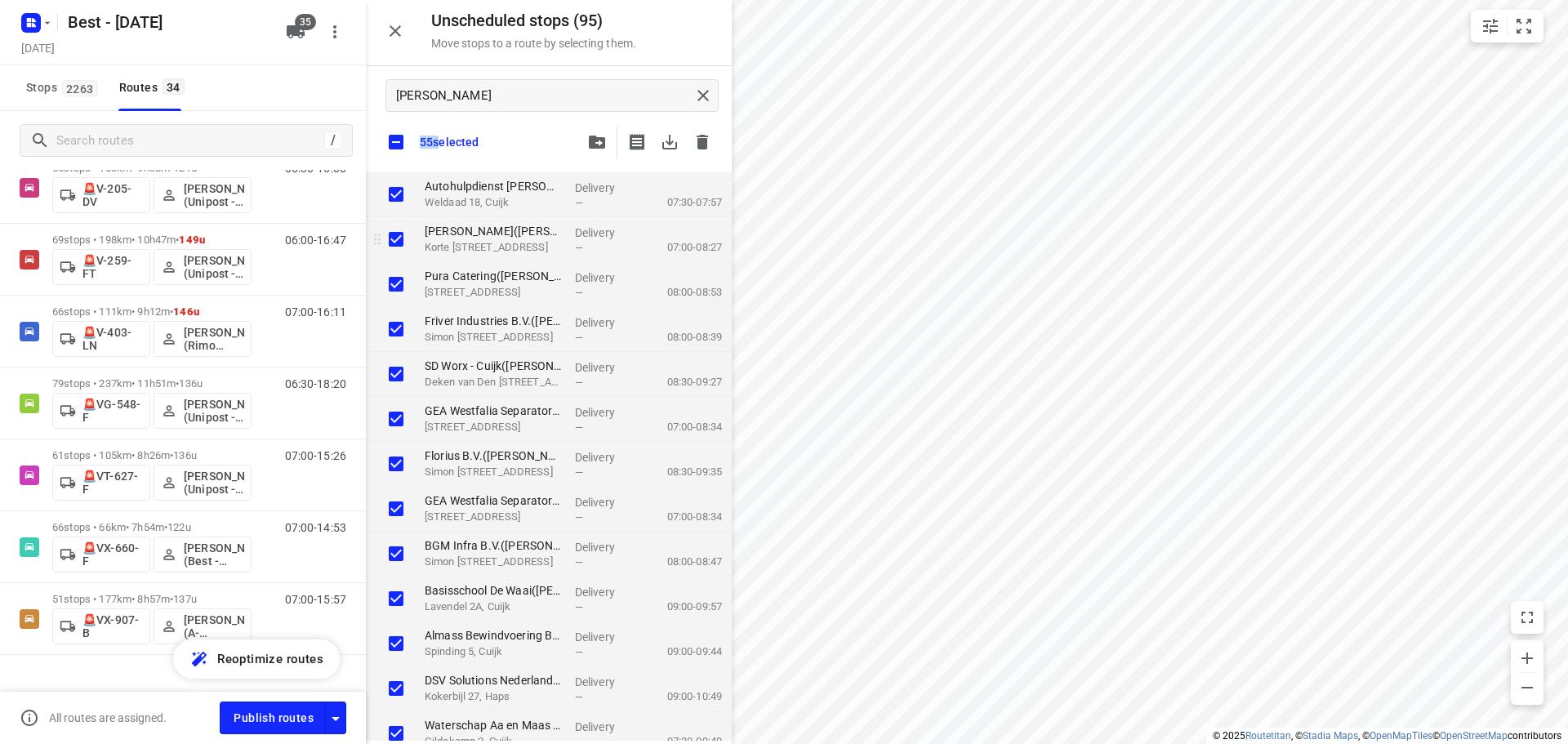
checkbox input "true"
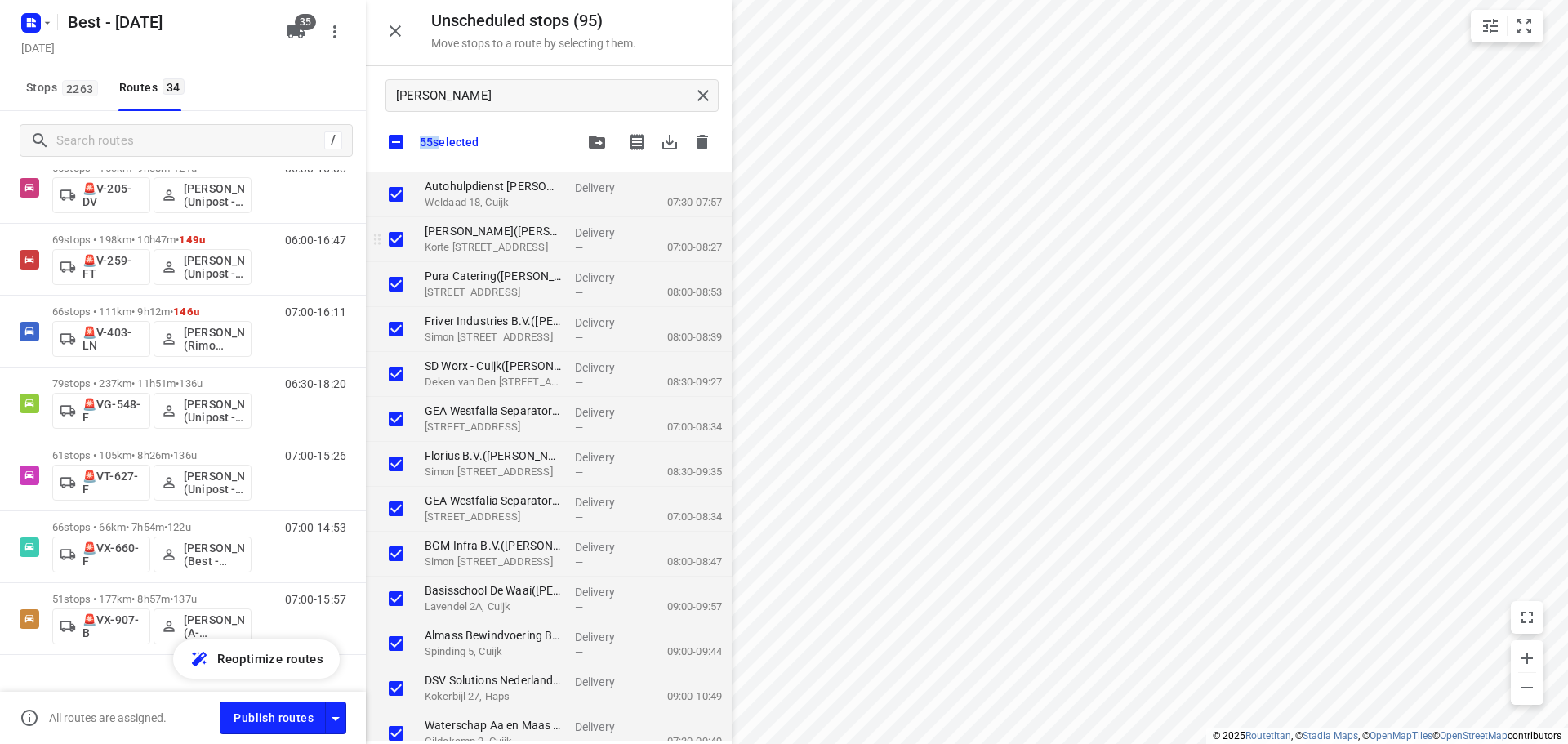
checkbox input "true"
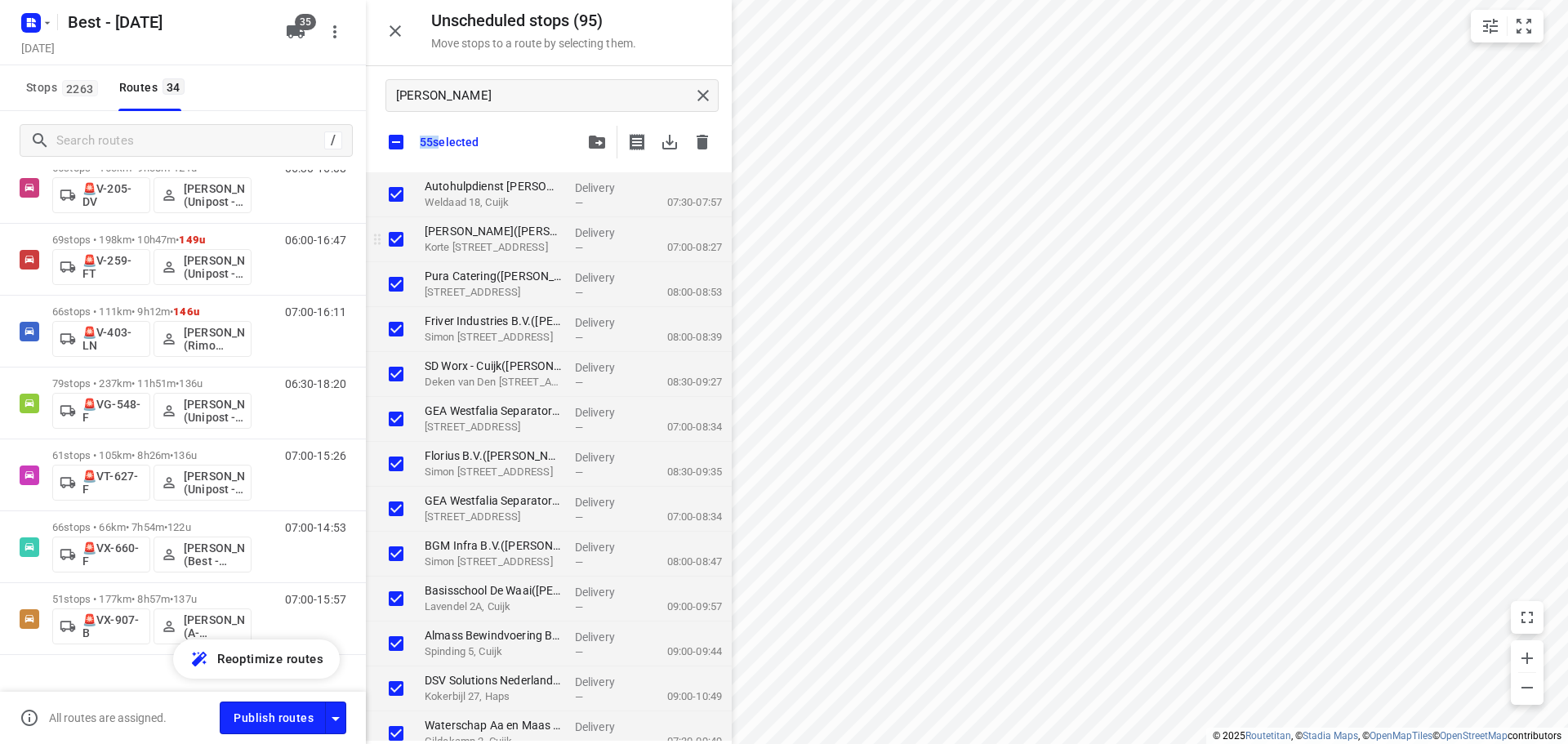
checkbox input "true"
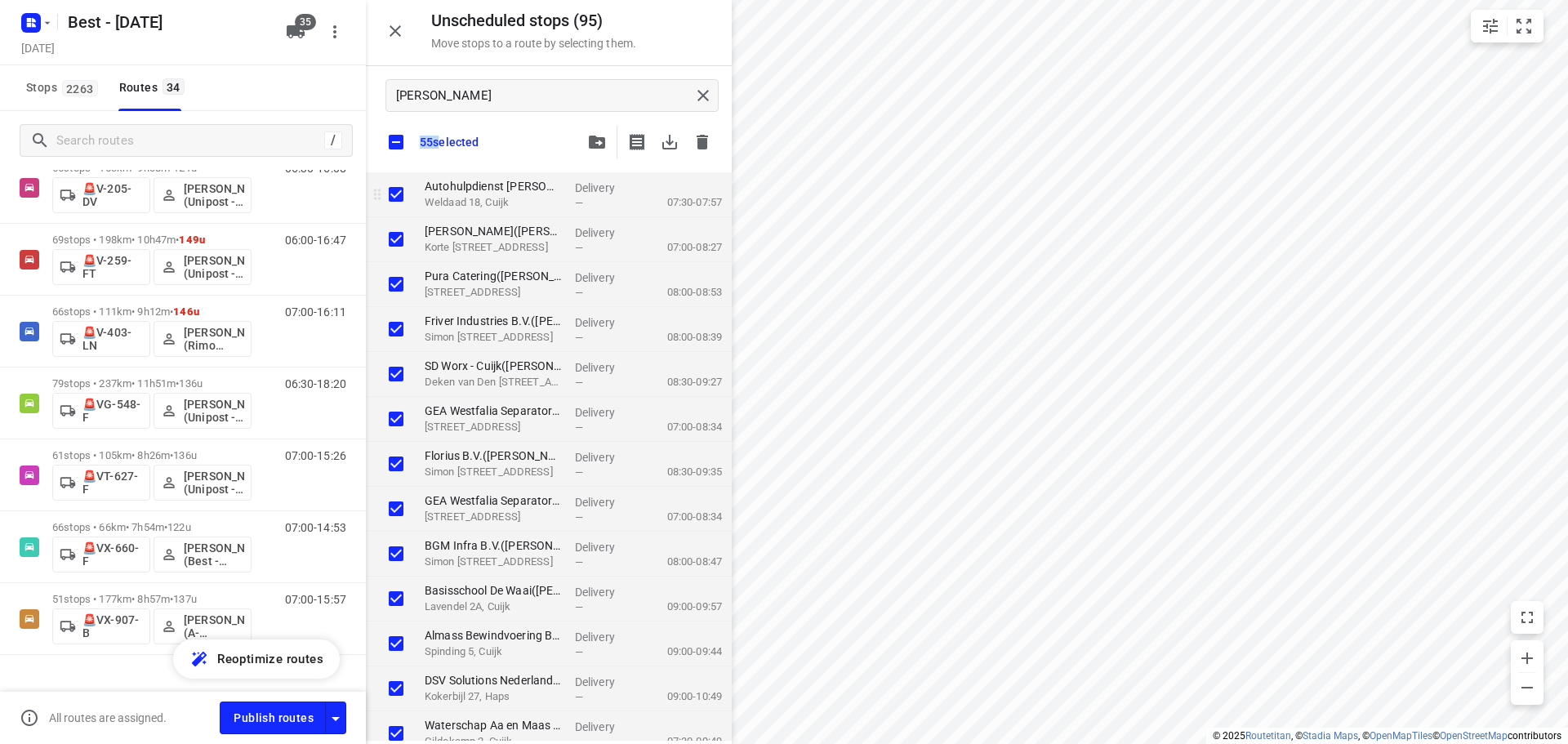
checkbox input "true"
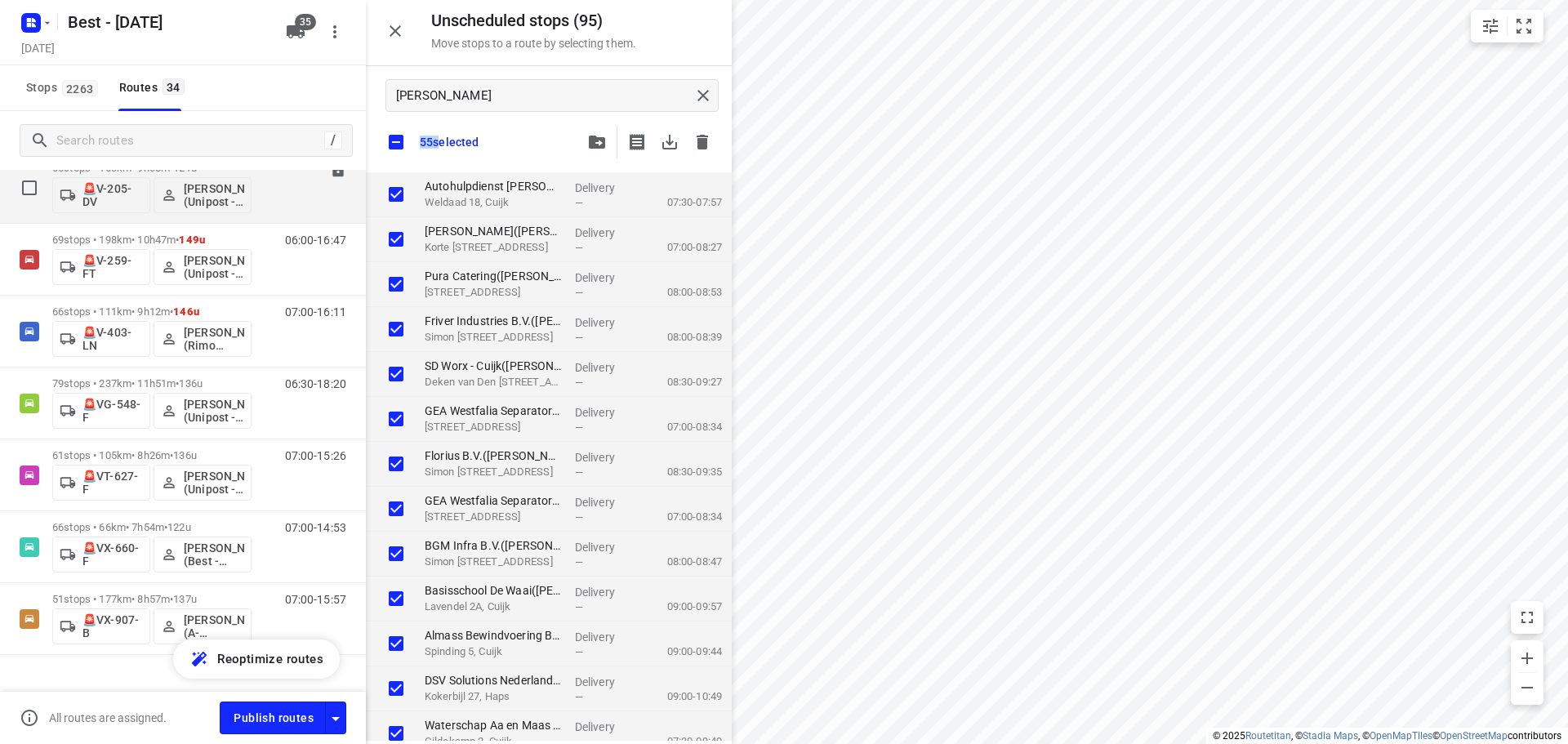
checkbox input "true"
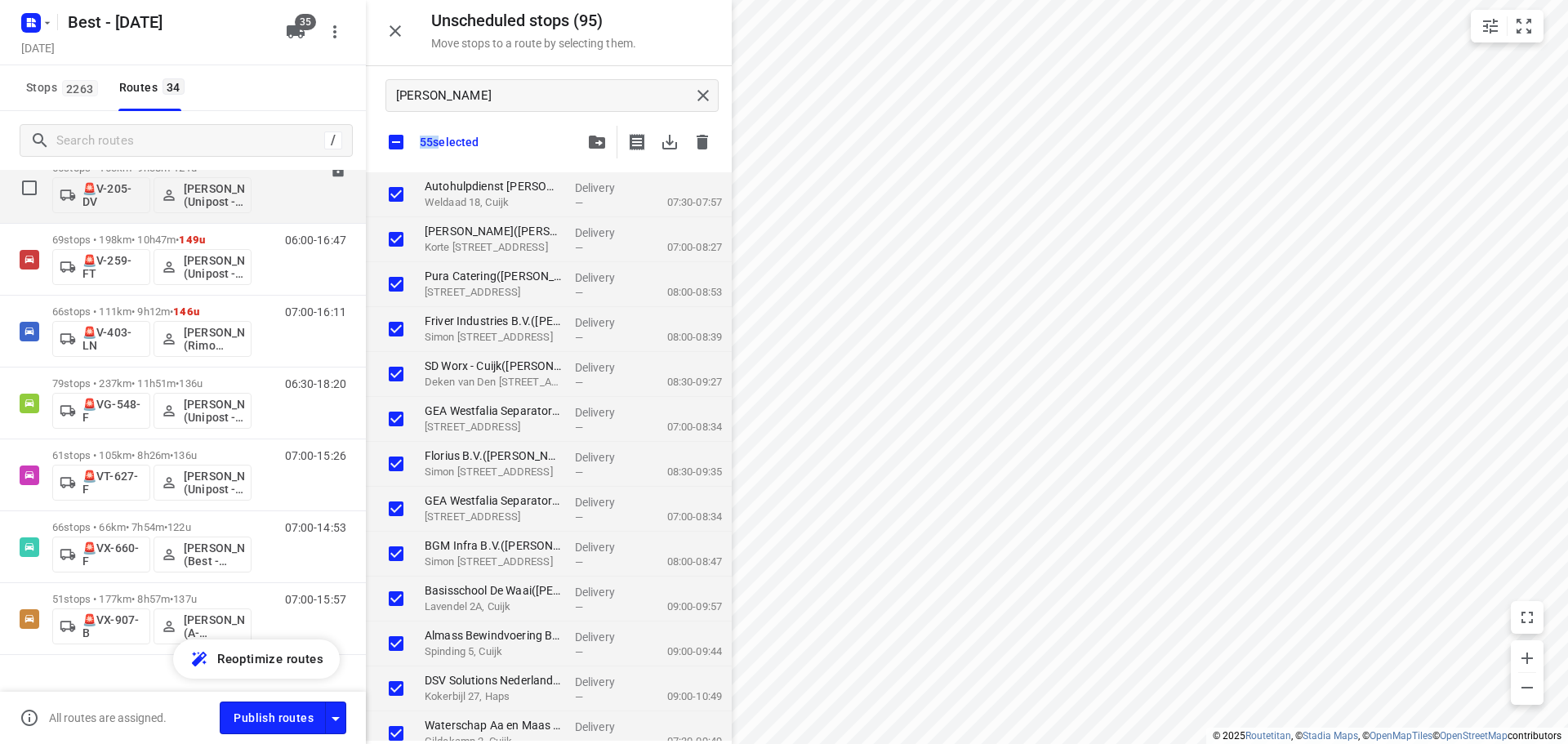
checkbox input "true"
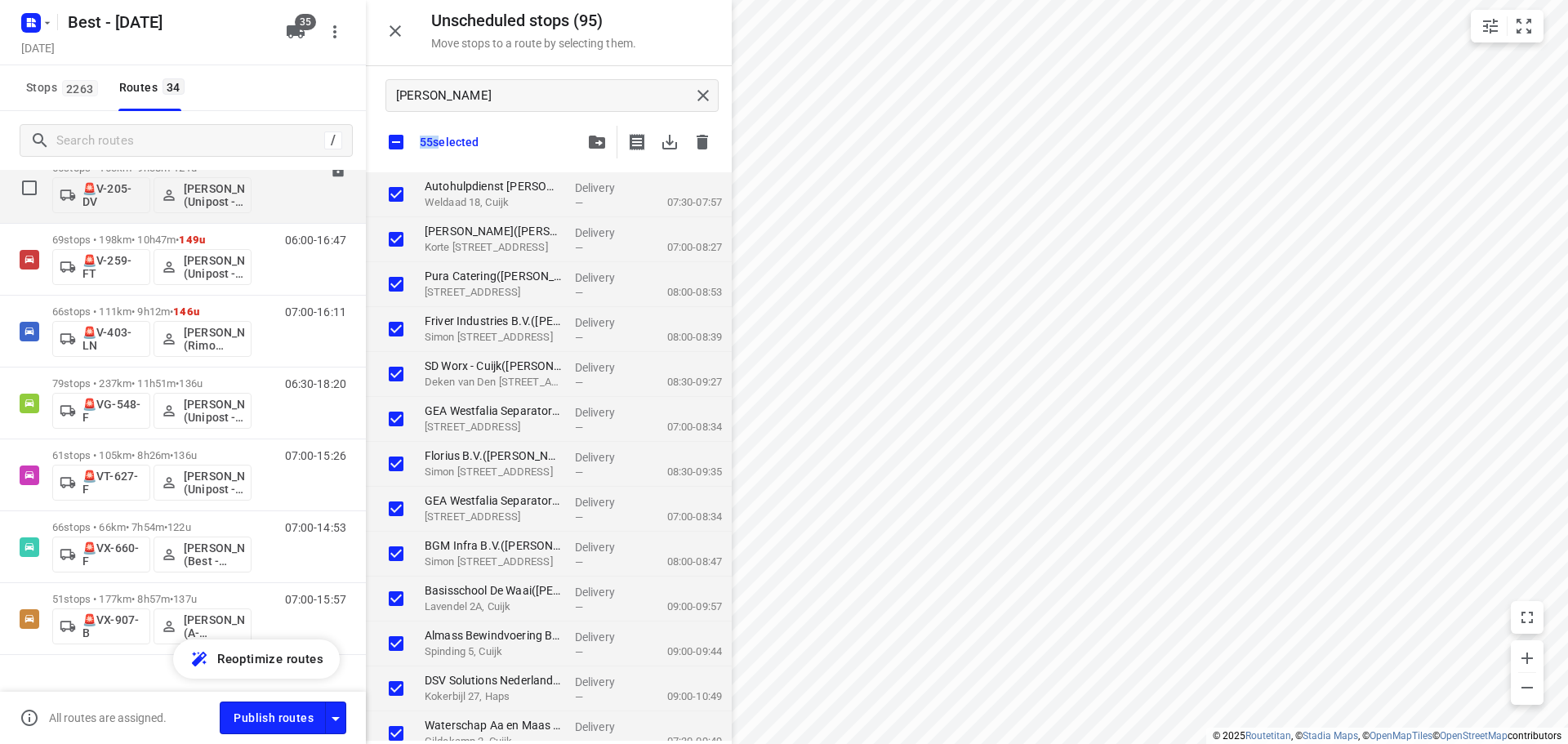
checkbox input "true"
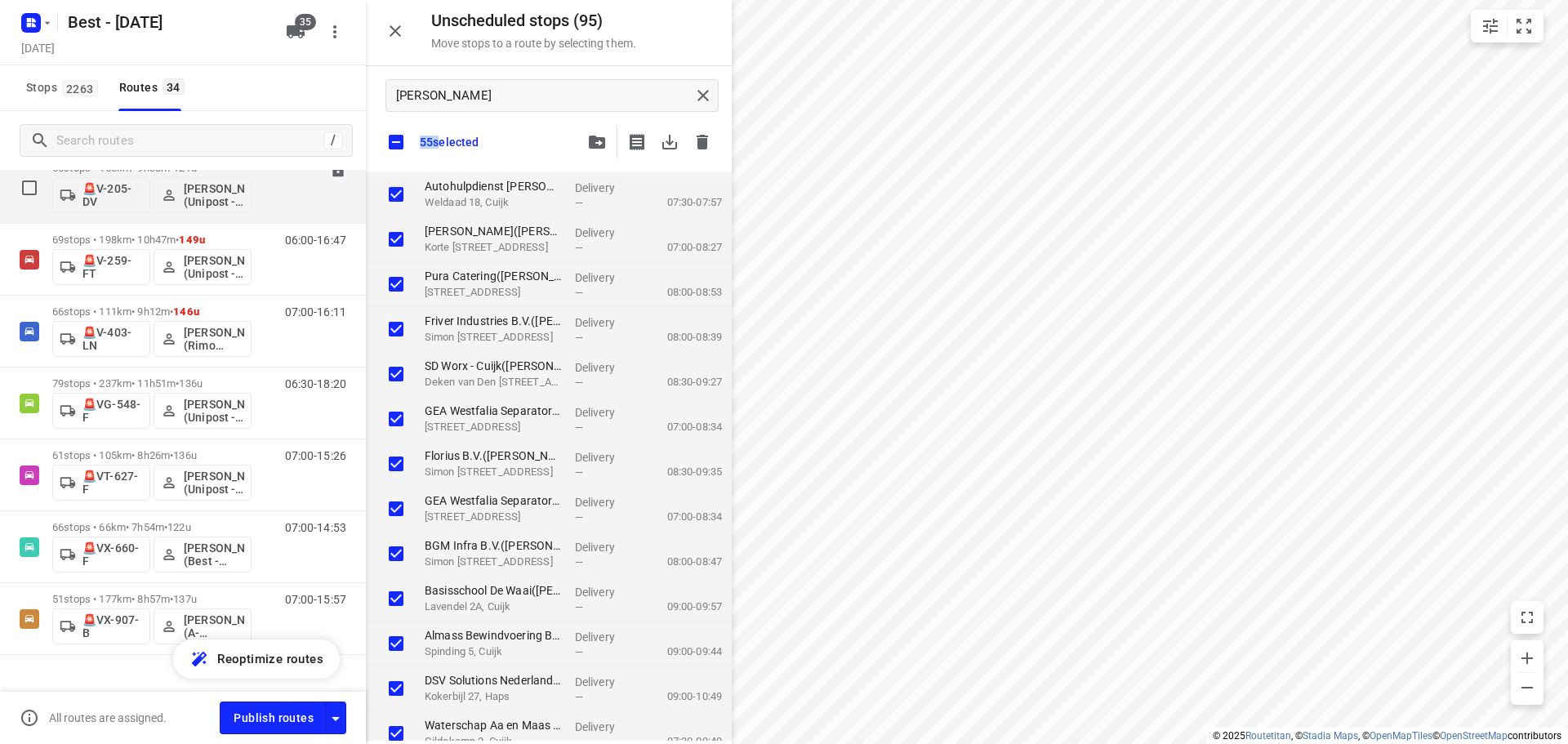
checkbox input "true"
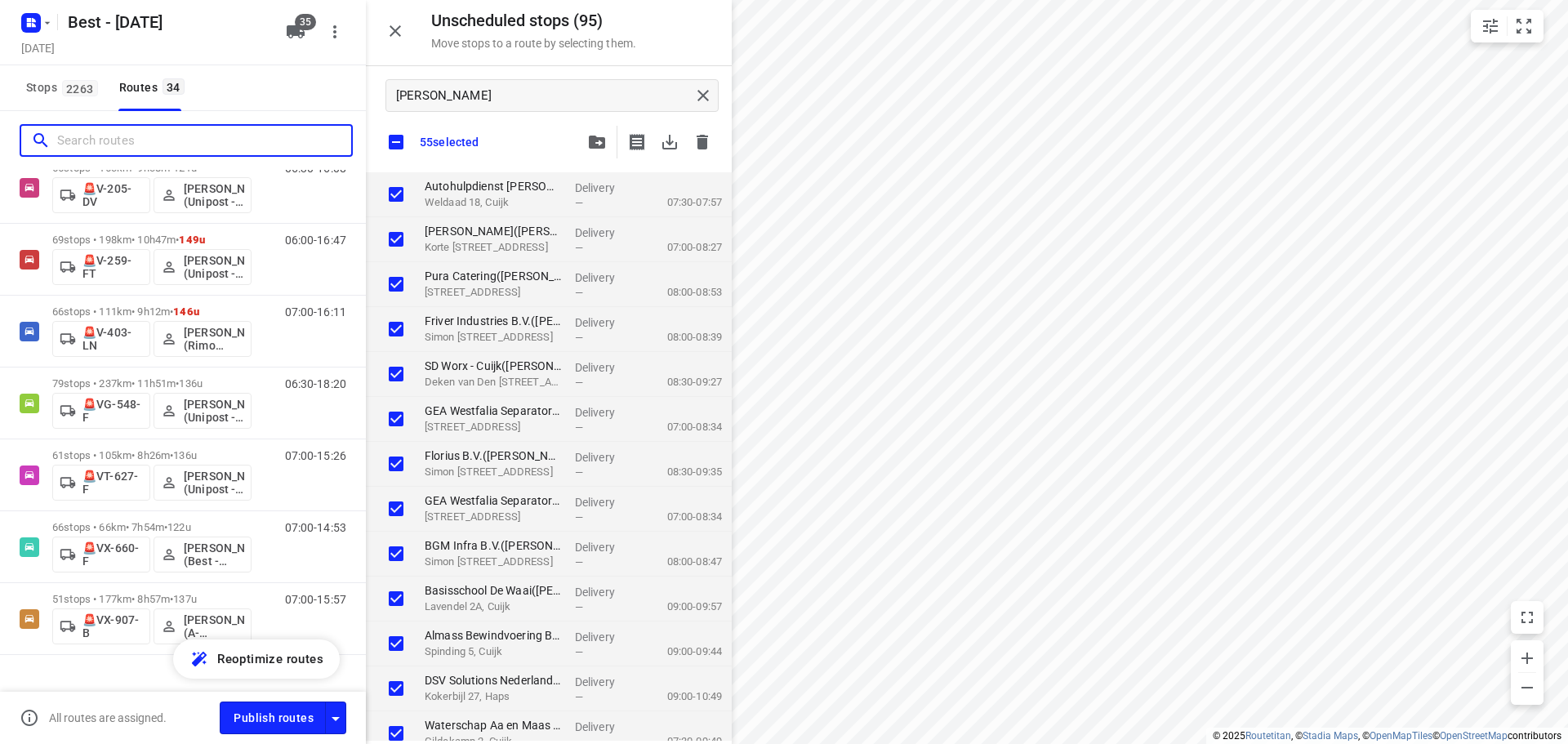
click at [253, 148] on input "Search routes" at bounding box center [204, 141] width 294 height 26
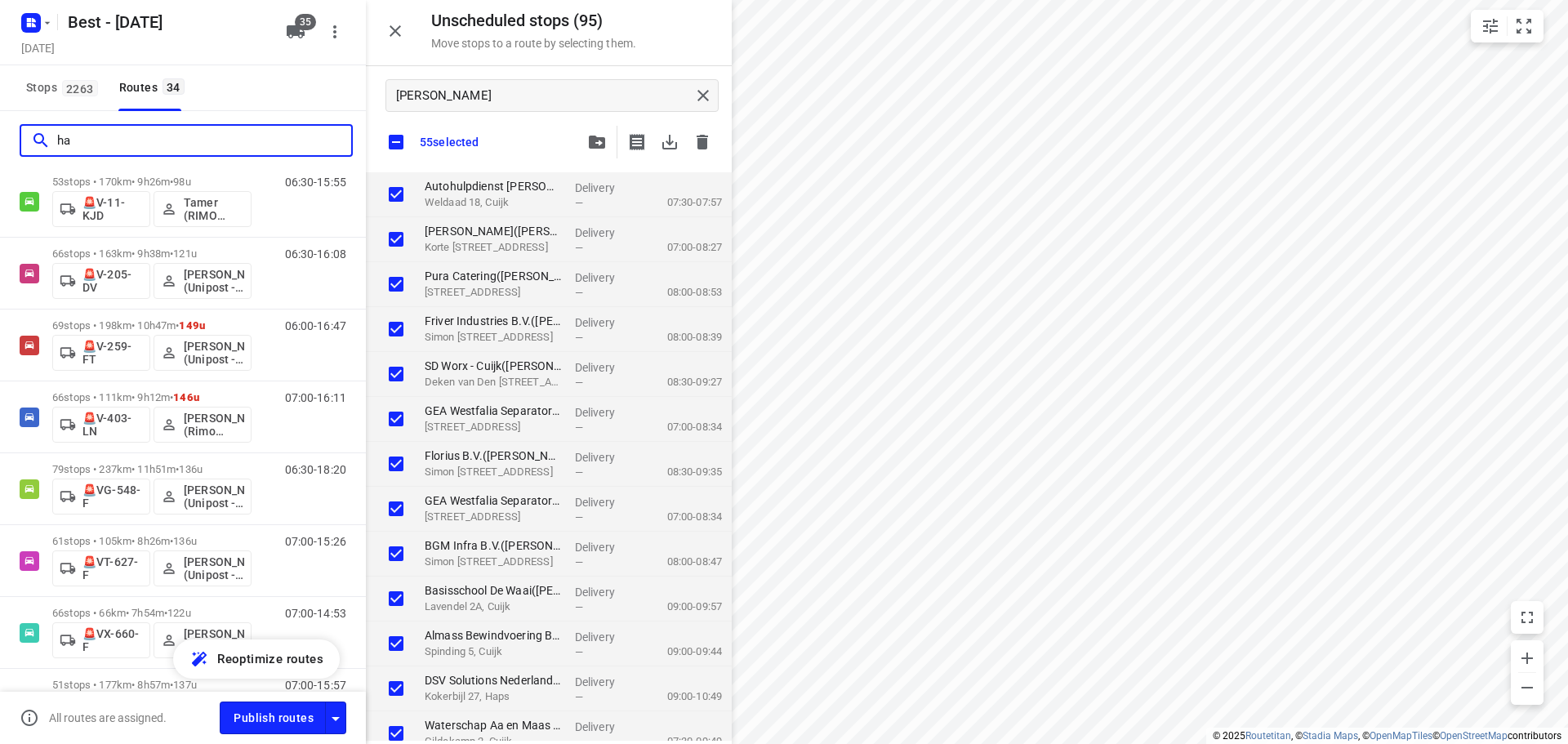
scroll to position [0, 0]
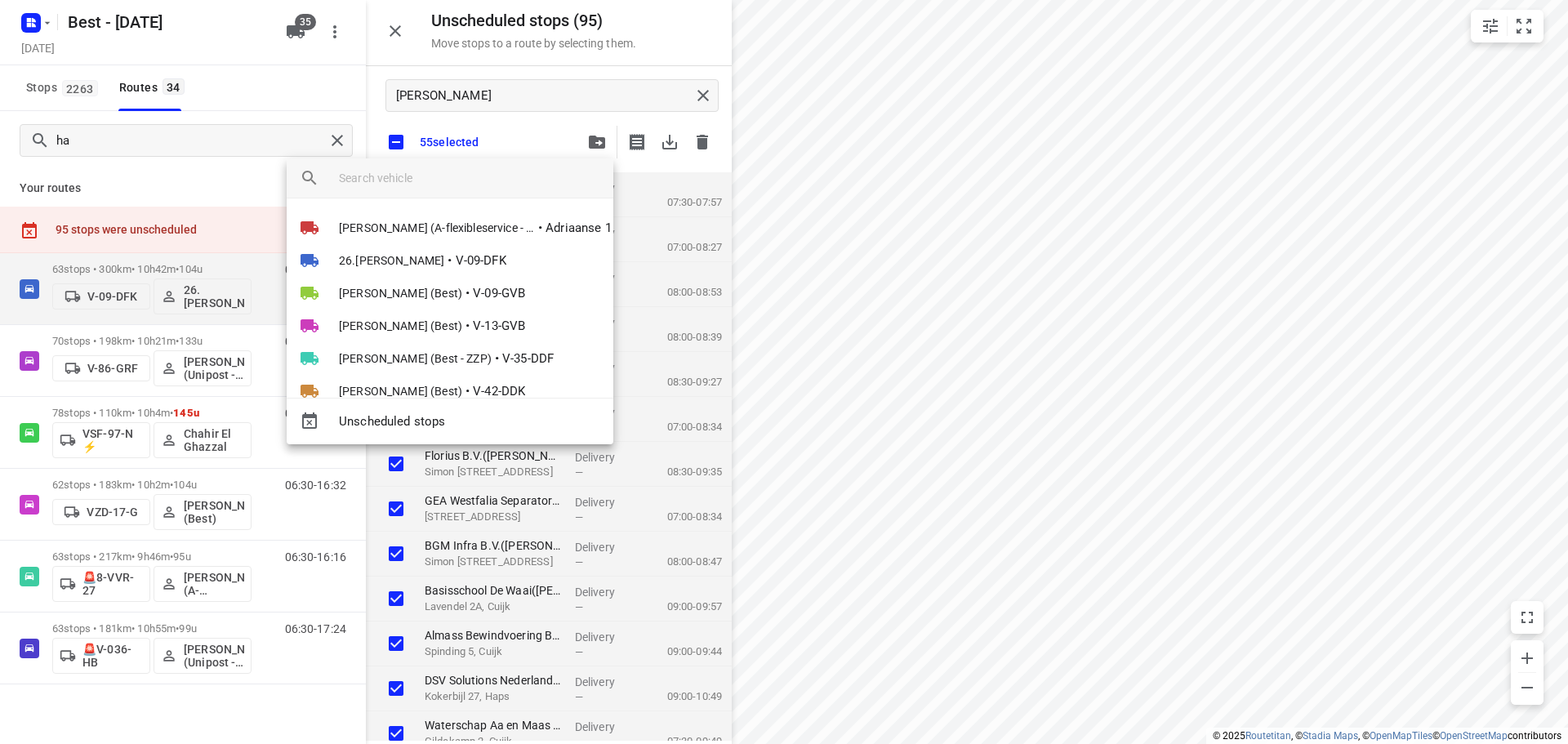
click at [221, 135] on div at bounding box center [784, 372] width 1568 height 744
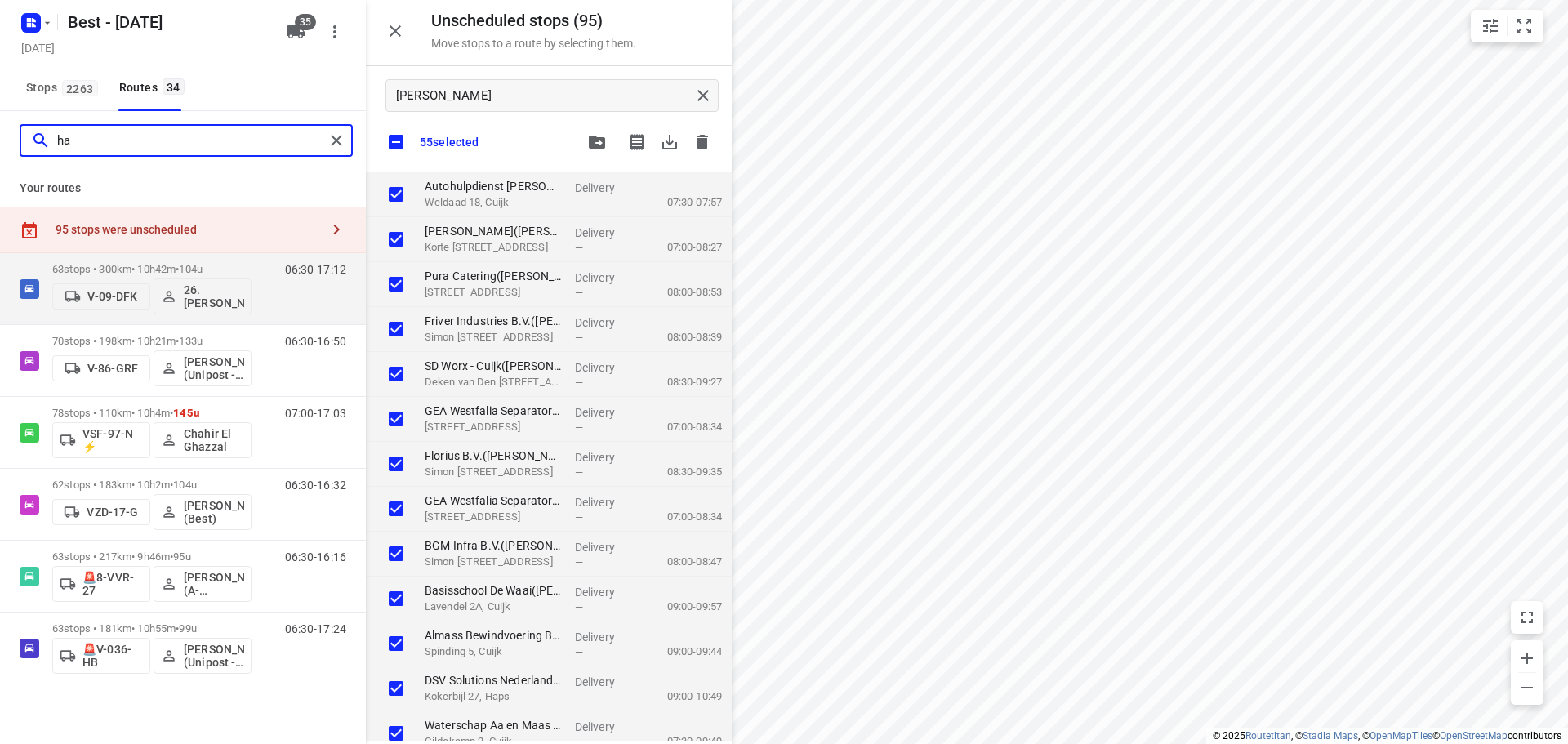
click at [219, 132] on input "ha" at bounding box center [190, 141] width 267 height 26
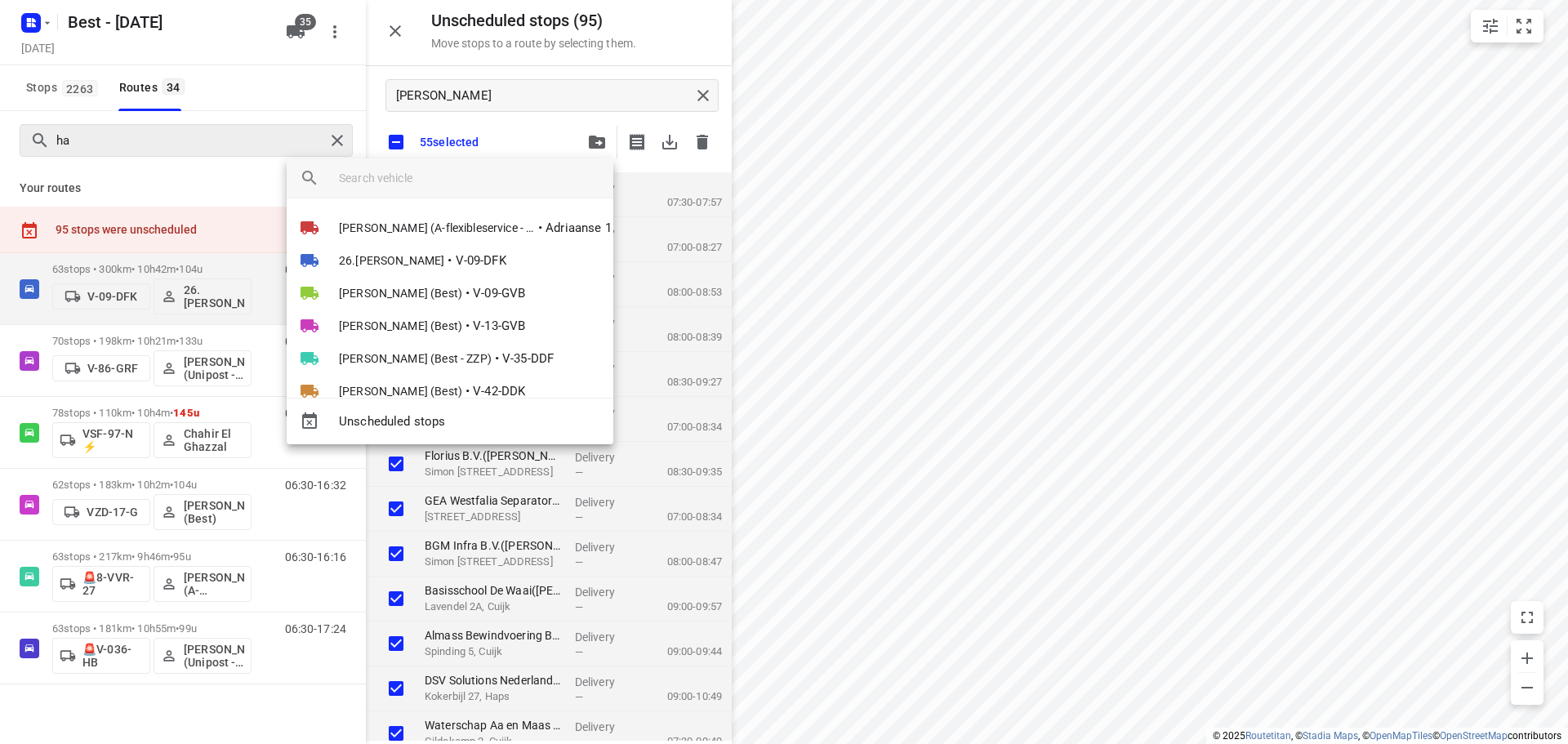
click at [219, 132] on div at bounding box center [784, 372] width 1568 height 744
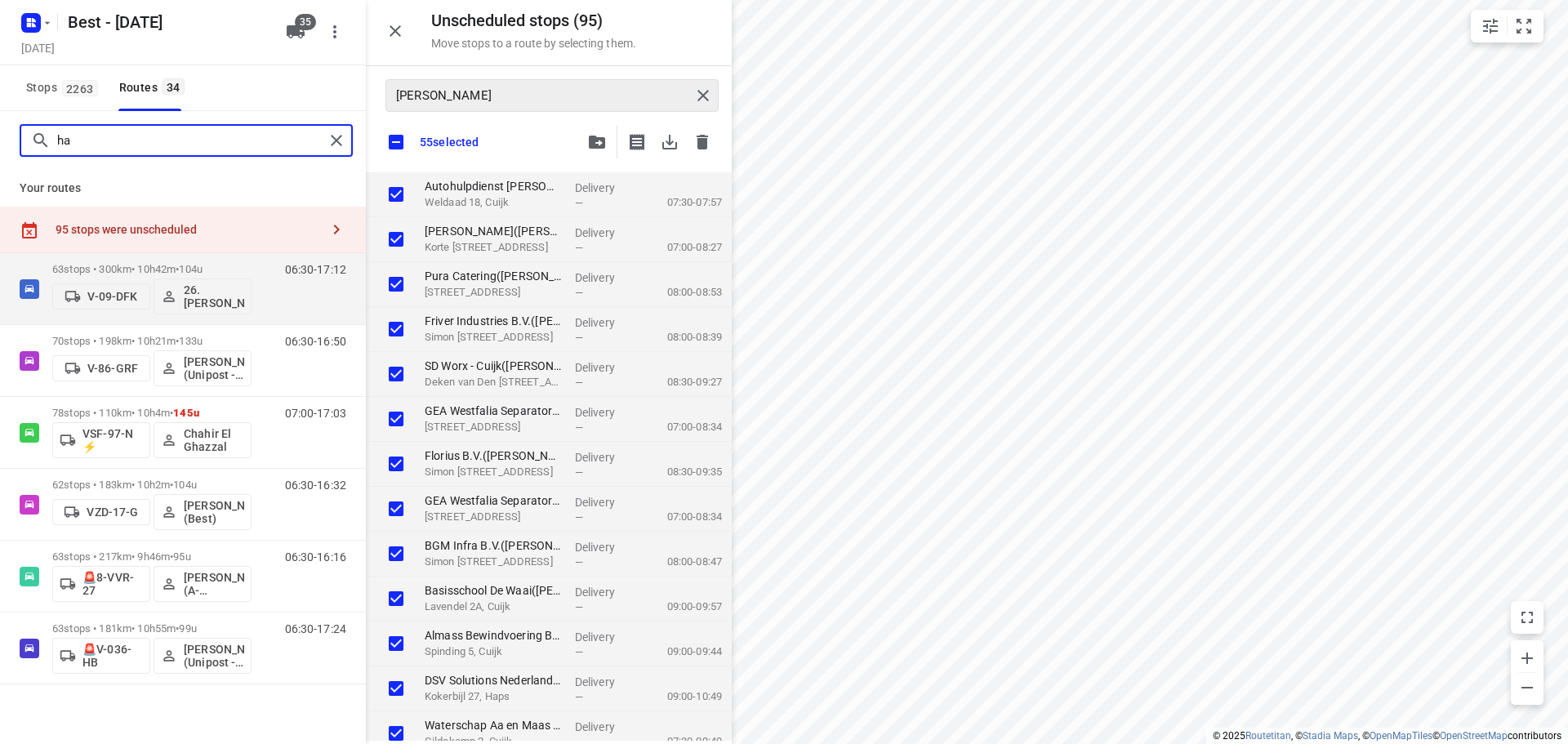
drag, startPoint x: 219, startPoint y: 132, endPoint x: 444, endPoint y: 93, distance: 228.4
click at [422, 44] on div "Unscheduled stops ( 95 ) Move stops to a route by selecting them." at bounding box center [549, 33] width 366 height 67
click at [380, 25] on button "button" at bounding box center [395, 31] width 32 height 32
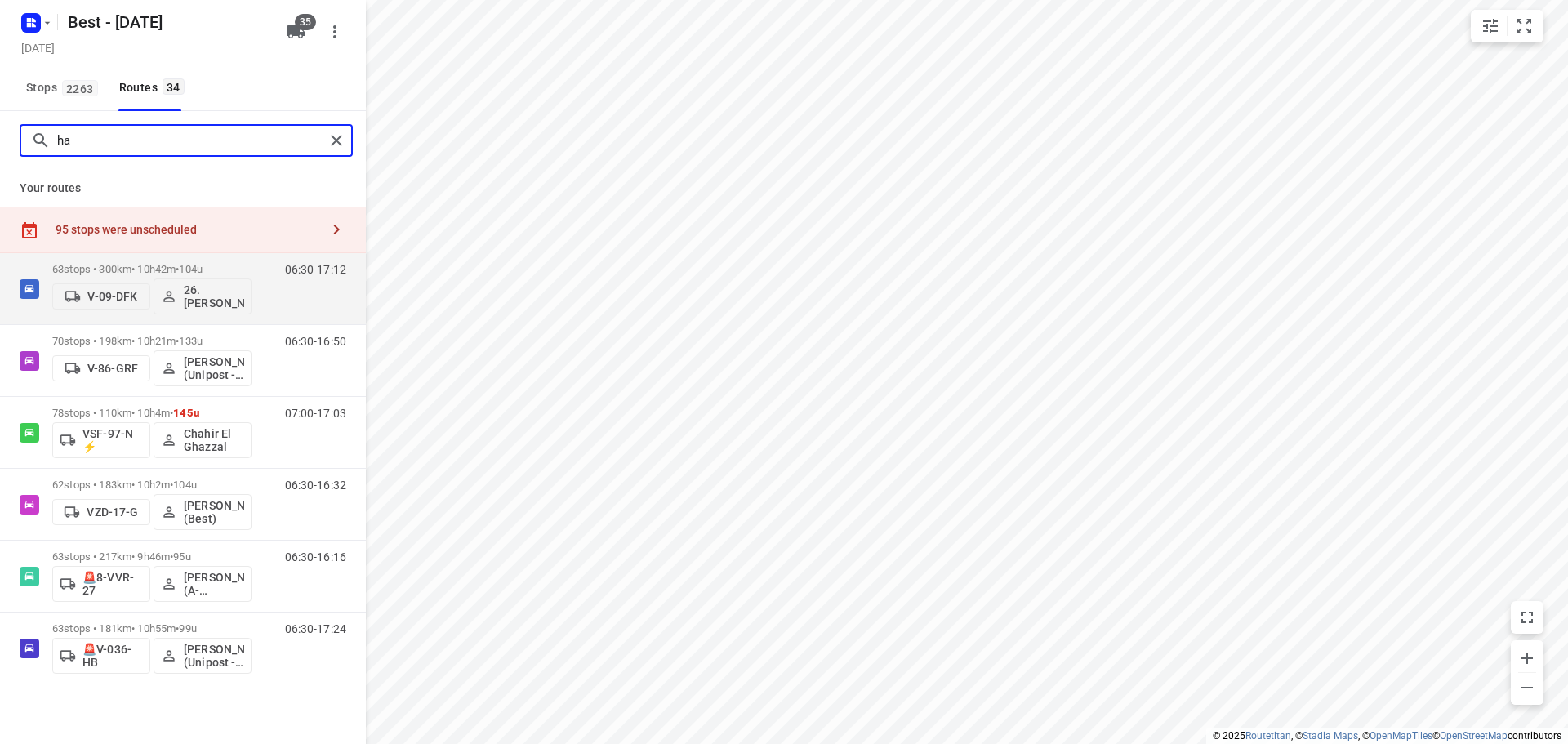
click at [205, 129] on input "ha" at bounding box center [190, 141] width 267 height 26
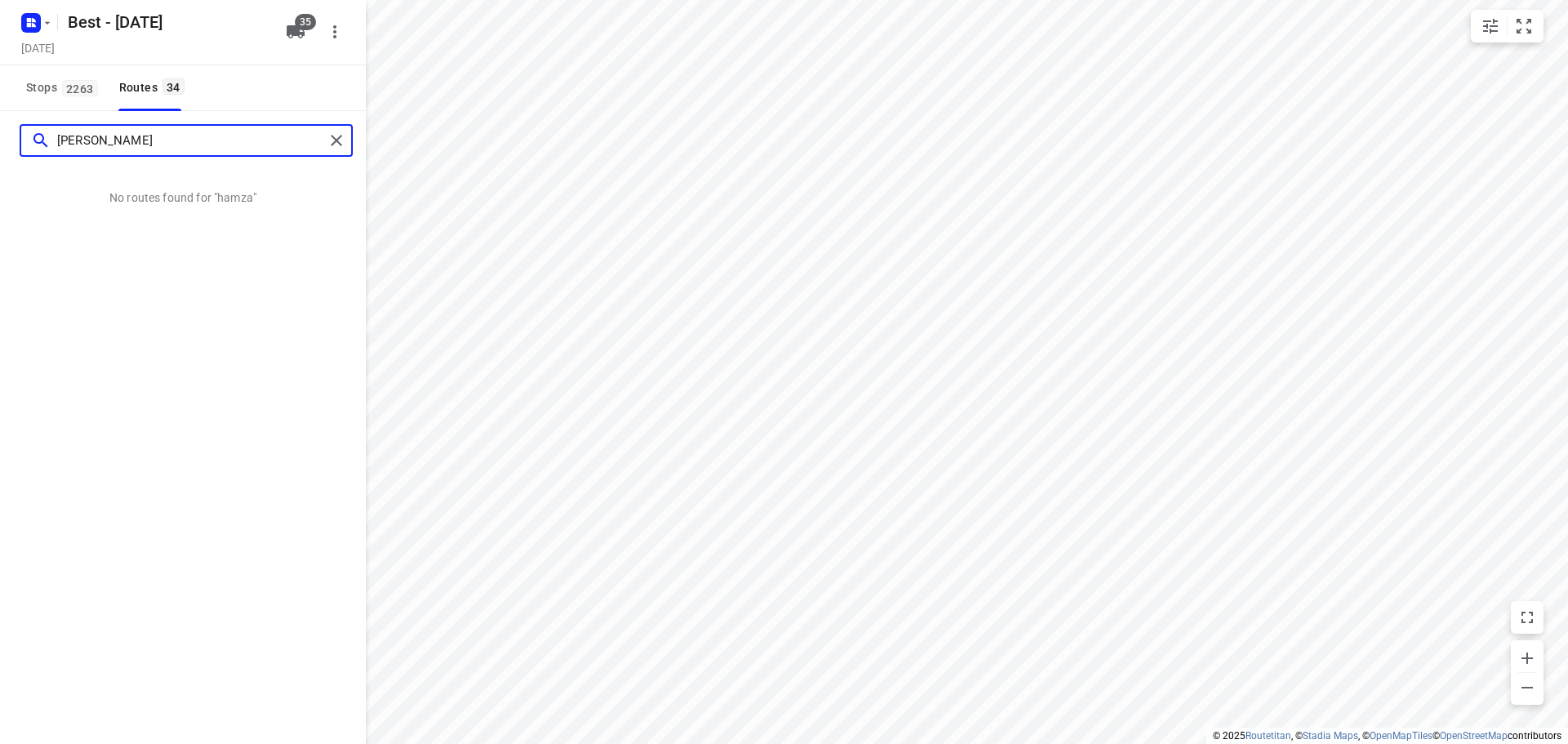
type input "hamza"
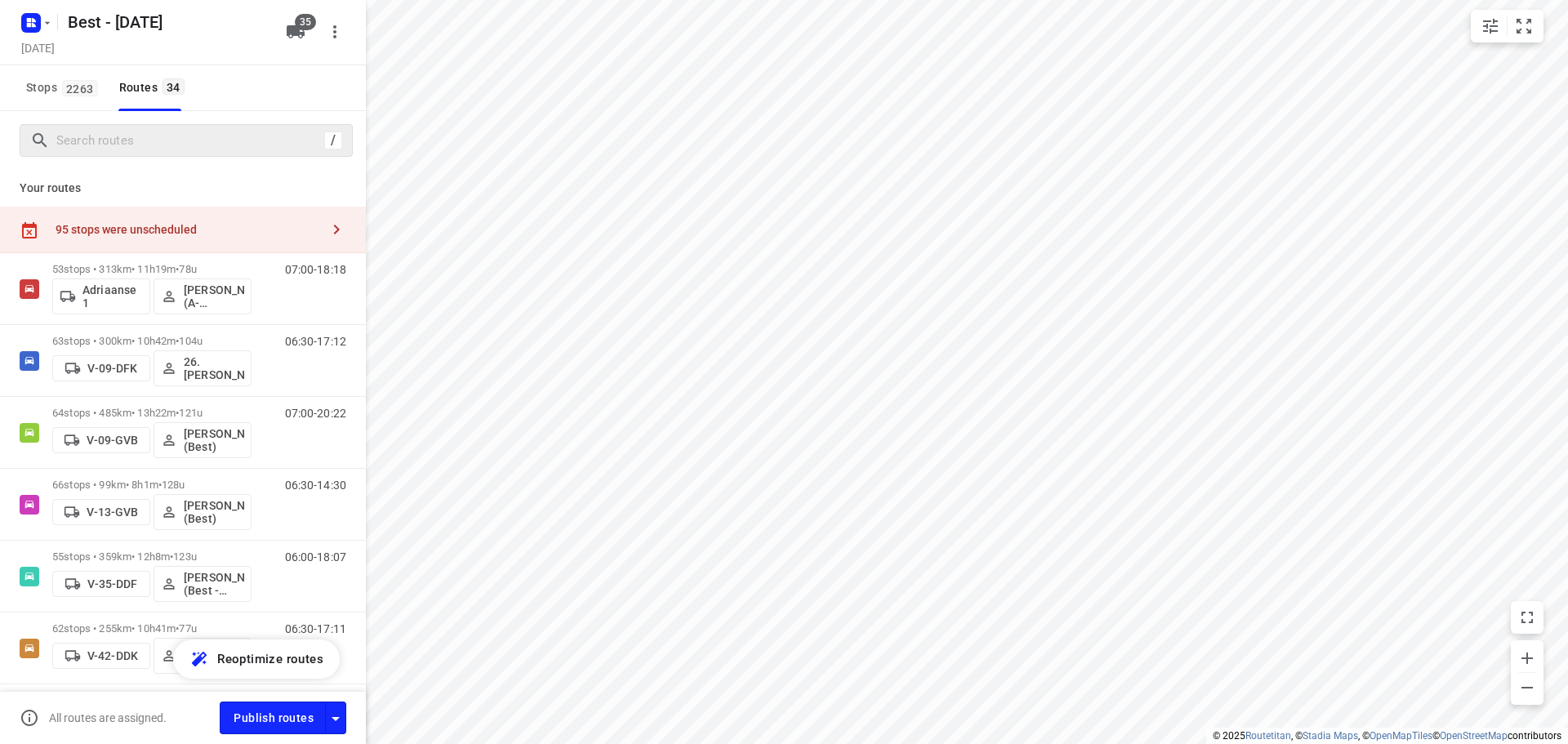
click at [314, 45] on div "35" at bounding box center [299, 32] width 39 height 32
click at [279, 32] on button "35" at bounding box center [295, 32] width 32 height 32
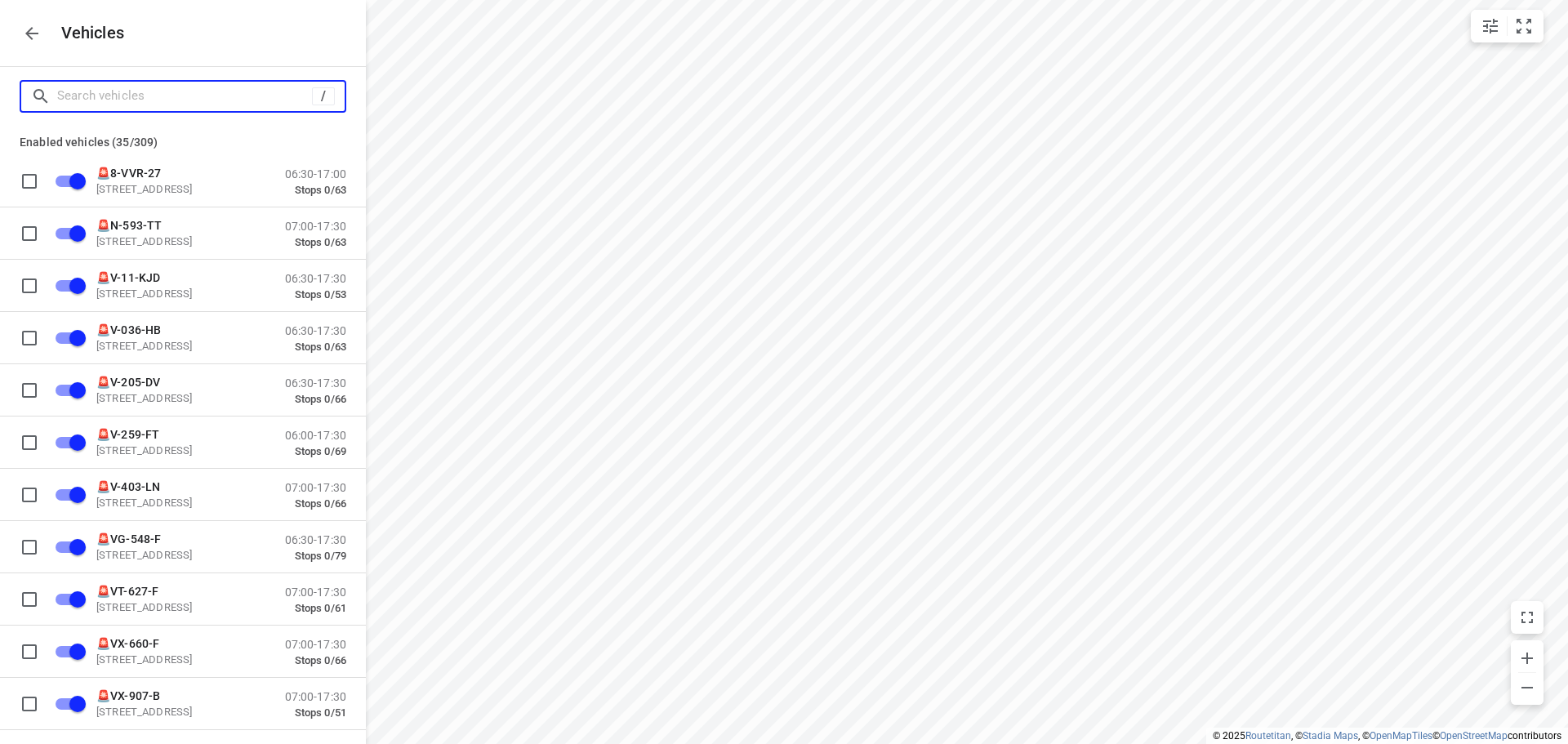
click at [67, 87] on input "Search vehicles" at bounding box center [184, 96] width 255 height 26
type input "1"
checkbox input "false"
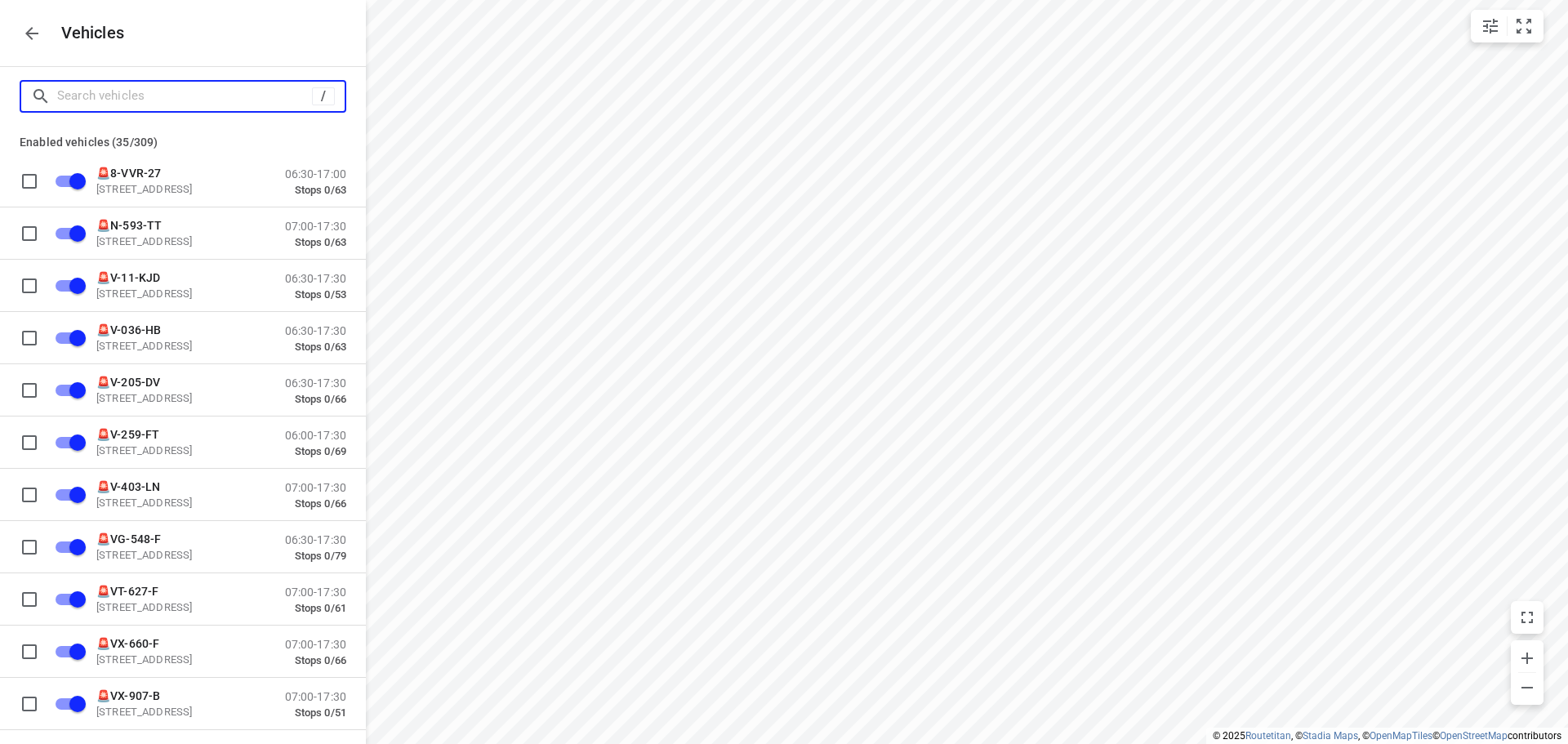
checkbox input "false"
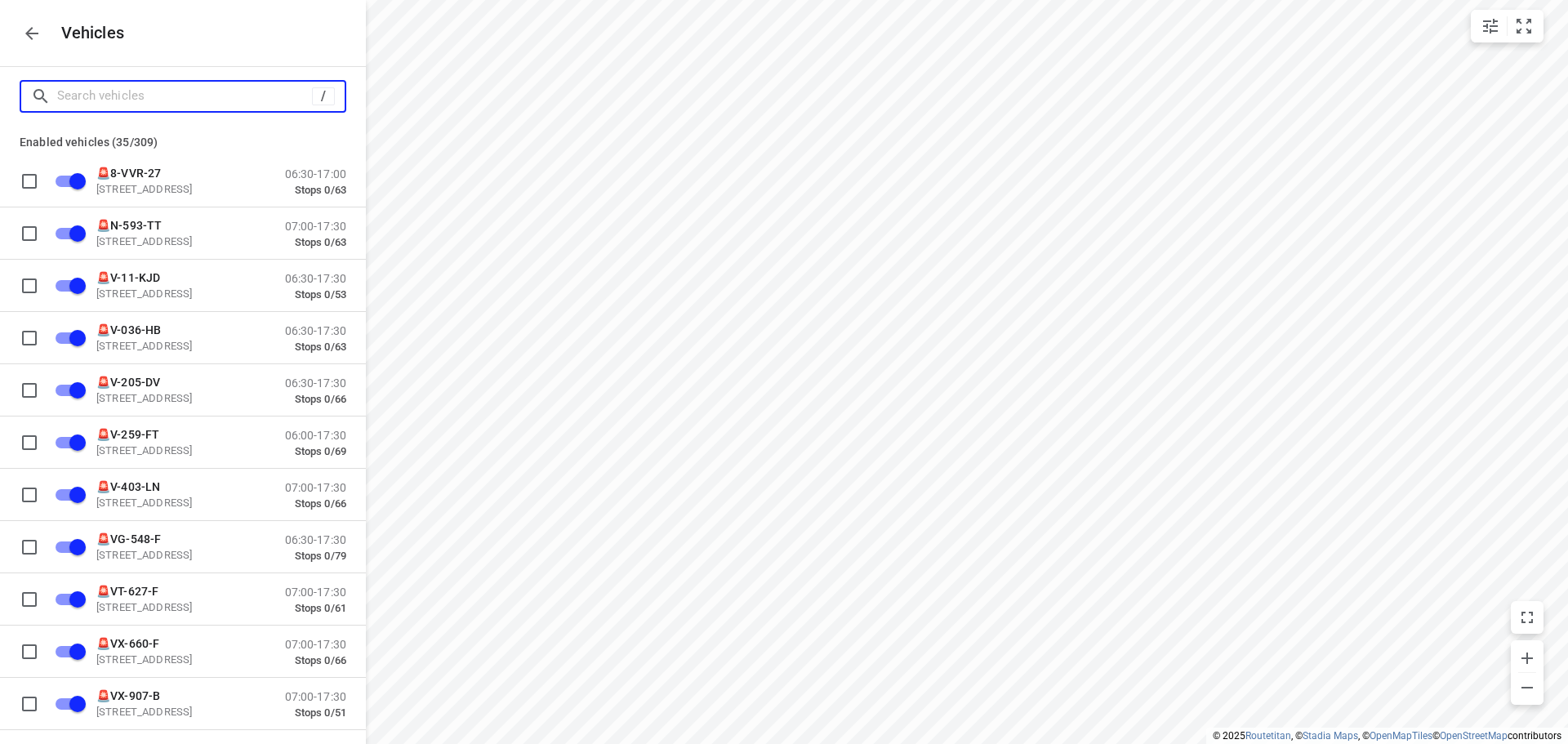
checkbox input "false"
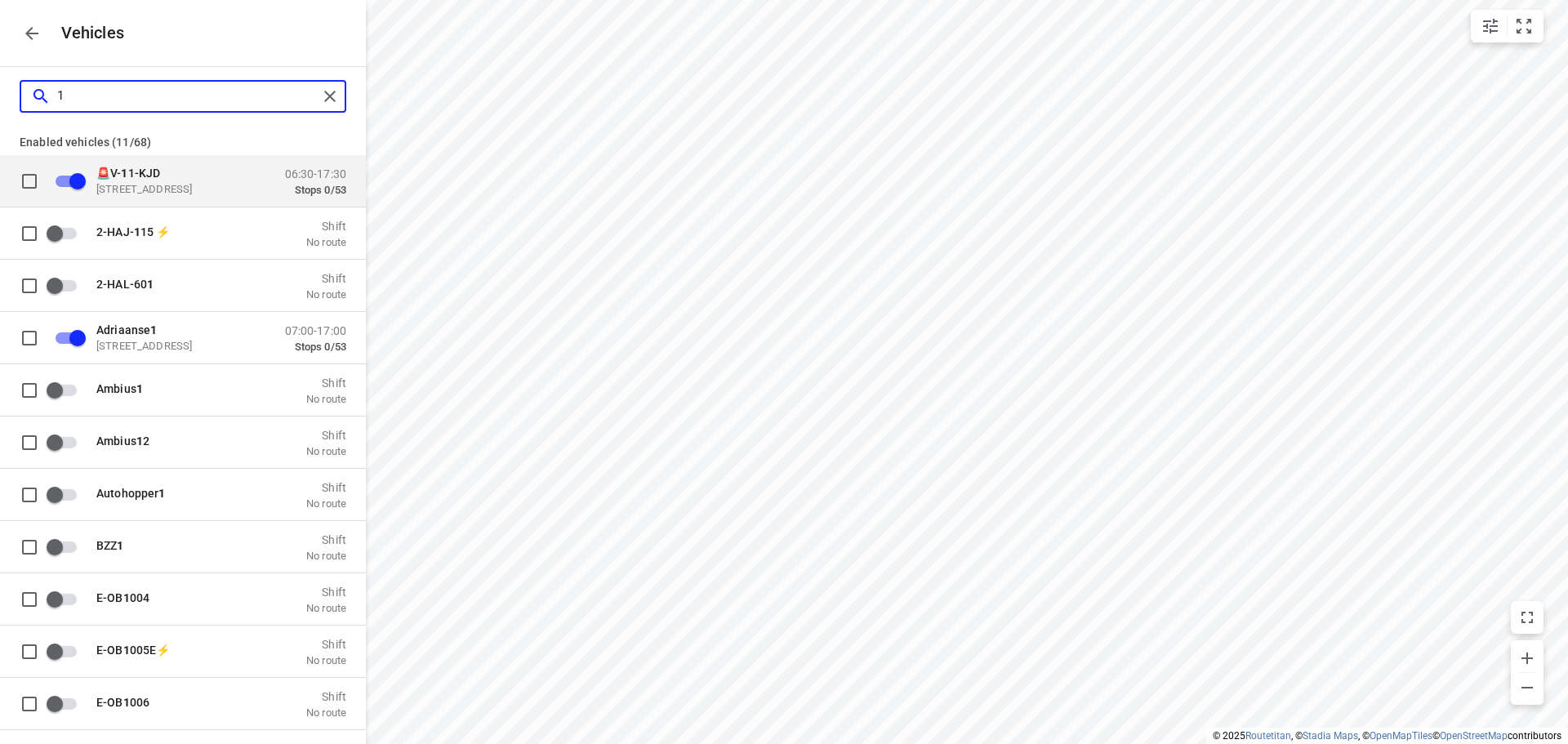
type input "12"
checkbox input "false"
checkbox input "true"
checkbox input "false"
checkbox input "true"
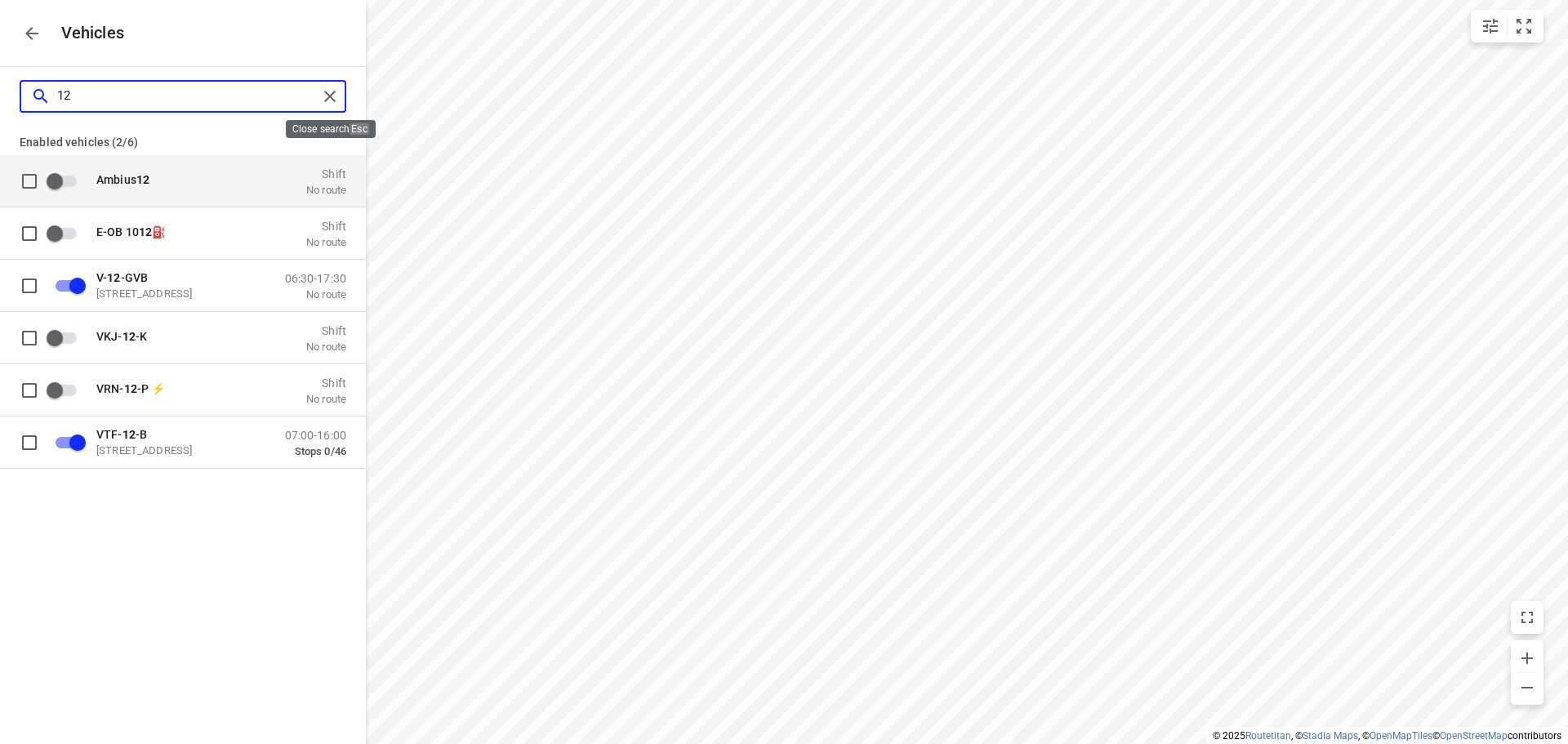
type input "12"
checkbox input "true"
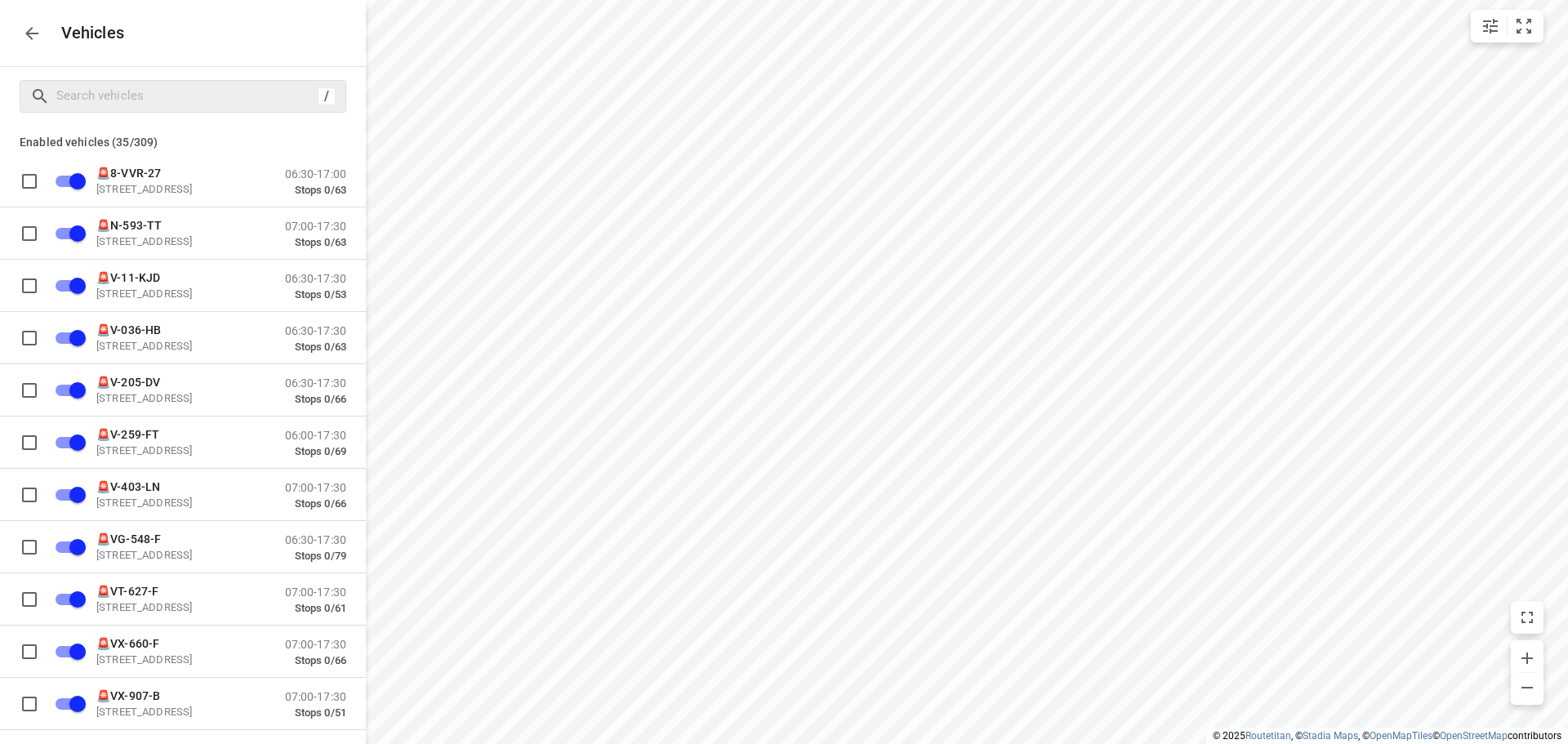
click at [27, 36] on icon "button" at bounding box center [32, 33] width 20 height 20
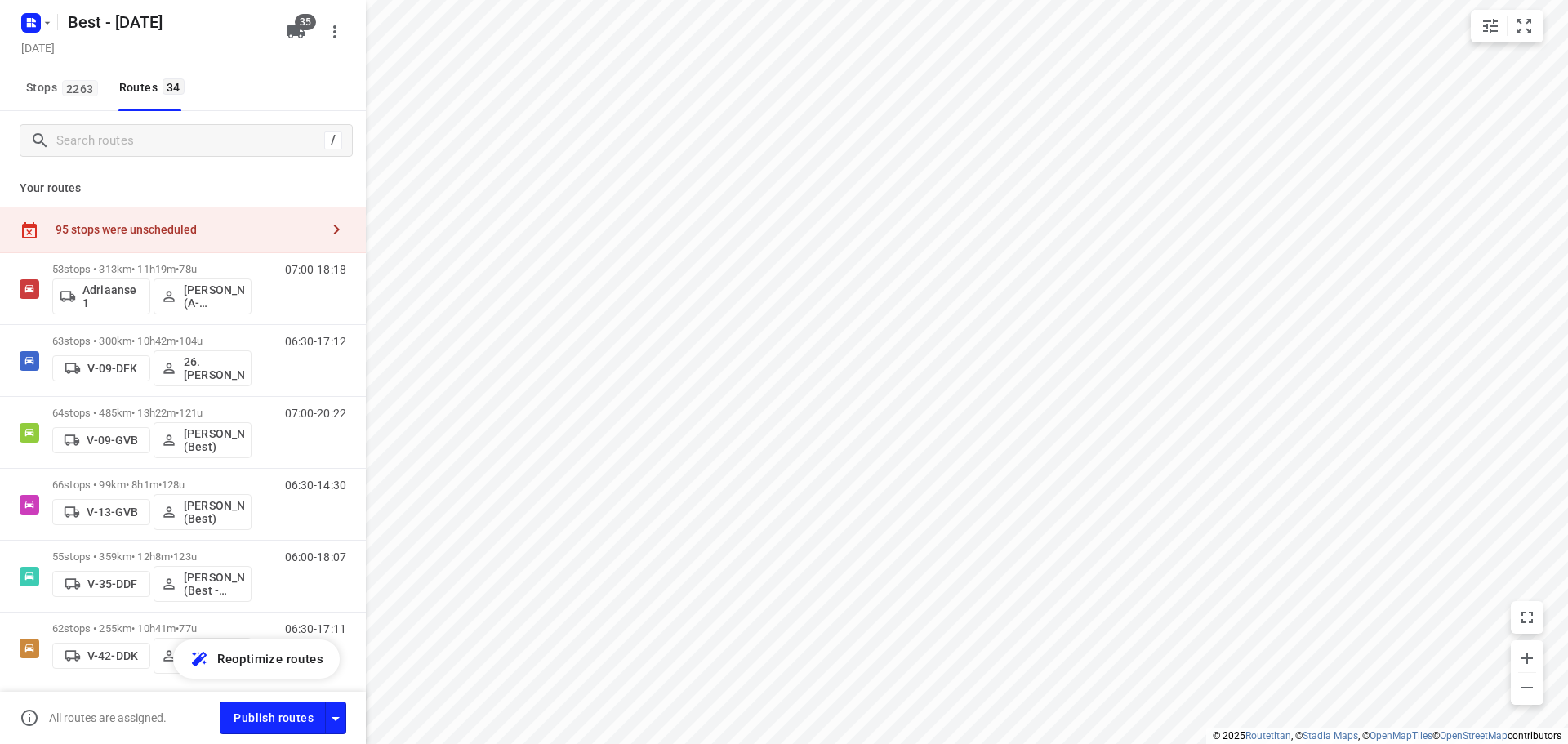
click at [144, 238] on div "95 stops were unscheduled" at bounding box center [183, 230] width 366 height 47
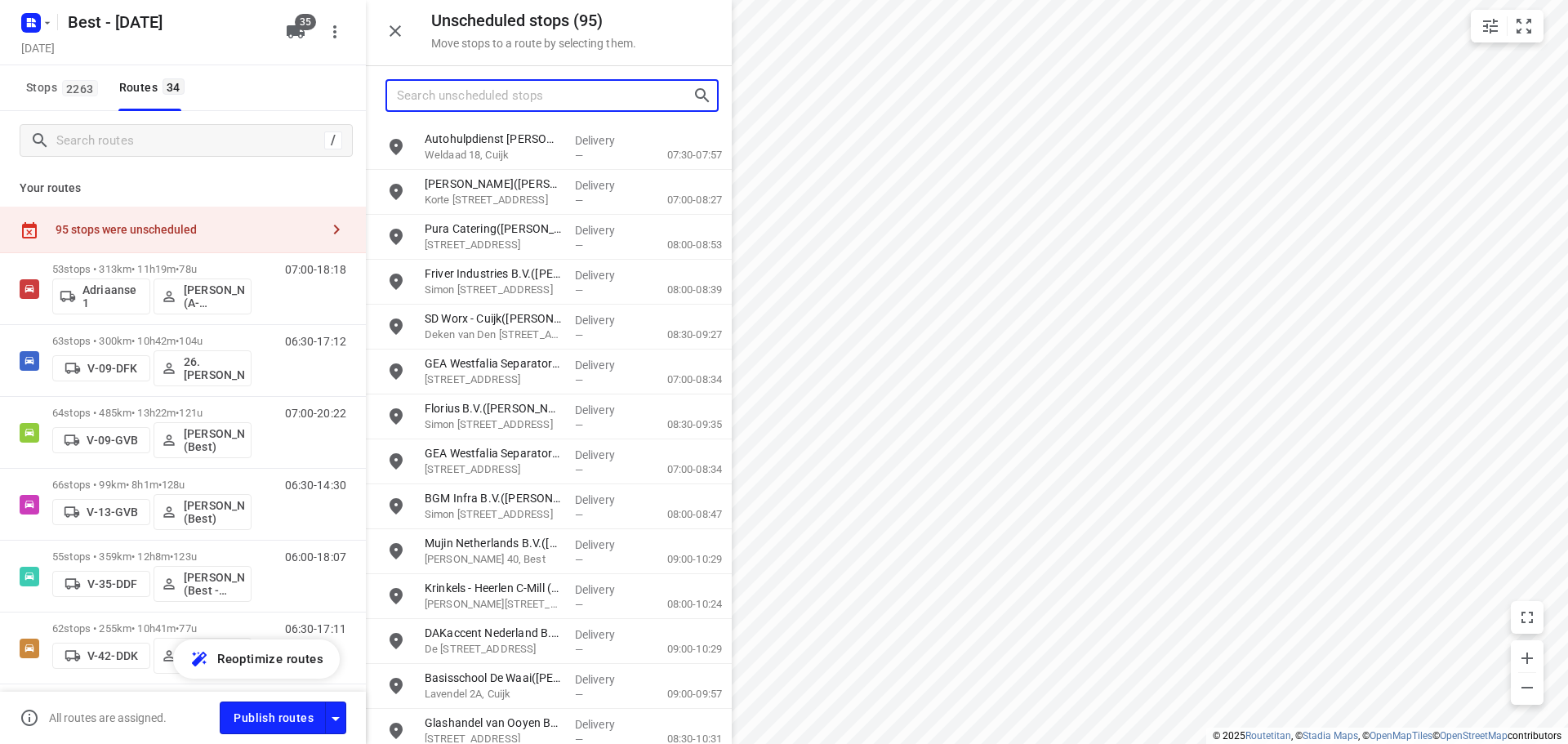
click at [473, 100] on input "Search unscheduled stops" at bounding box center [544, 96] width 295 height 26
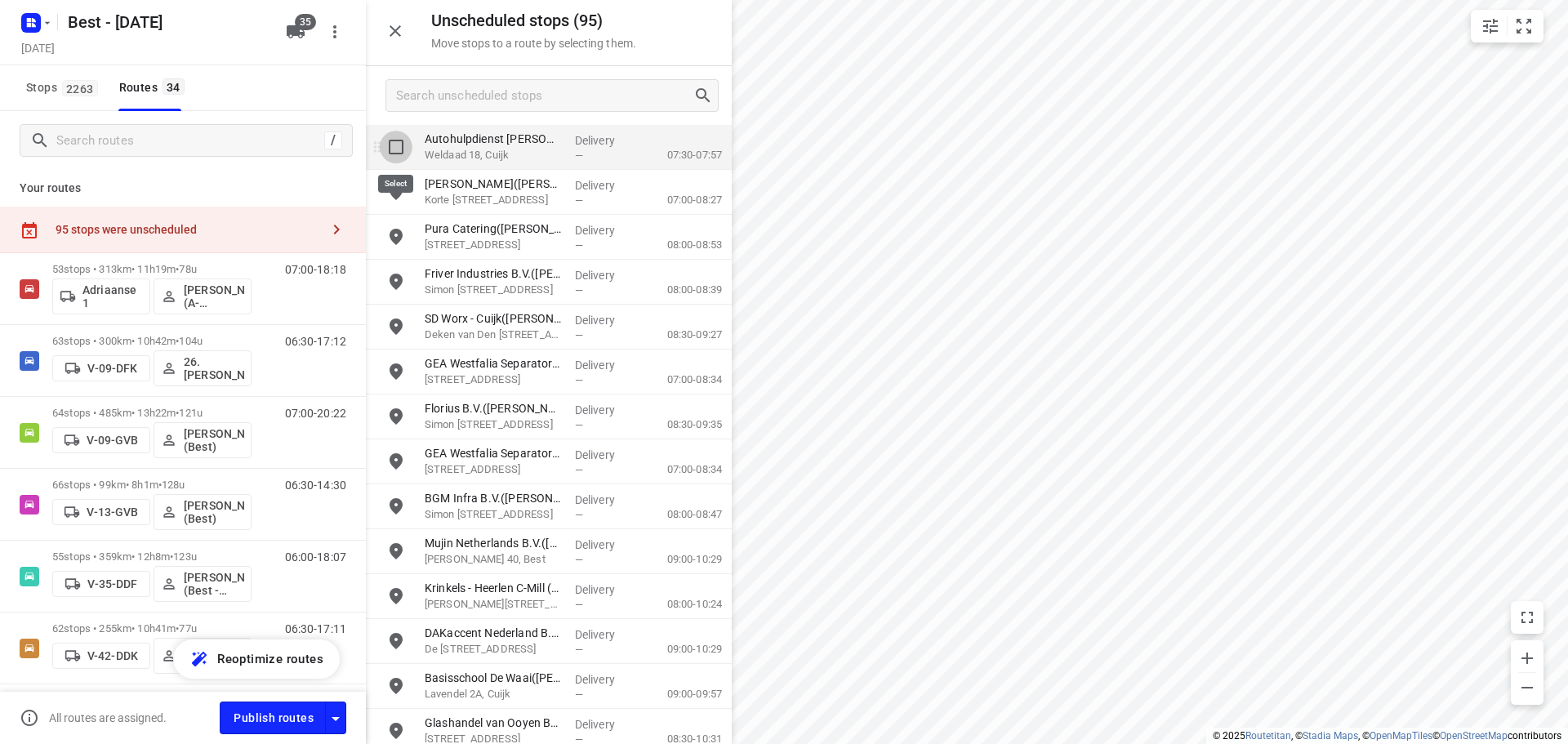
click at [397, 138] on input "grid" at bounding box center [396, 147] width 32 height 32
checkbox input "true"
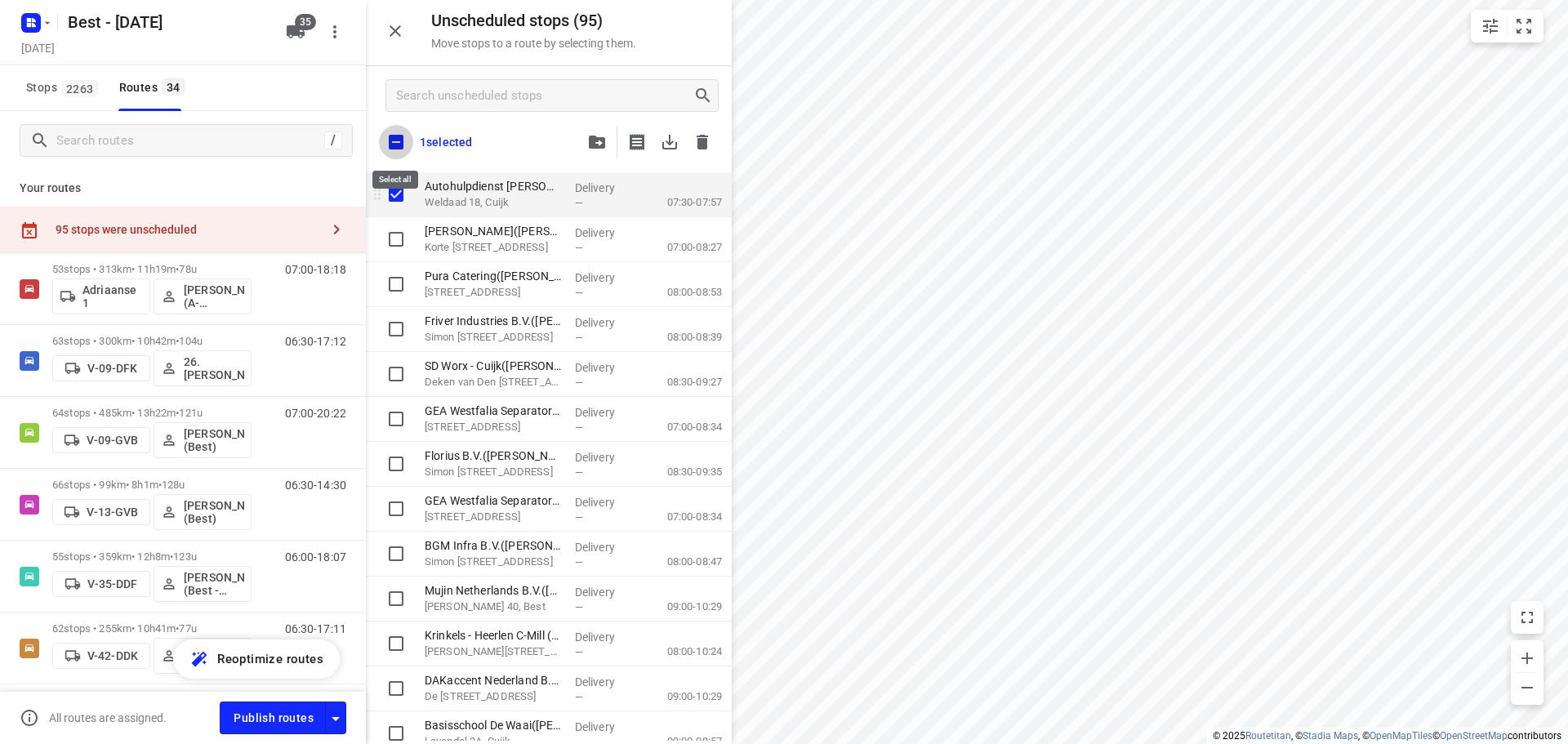
click at [397, 138] on input "checkbox" at bounding box center [396, 142] width 34 height 34
checkbox input "true"
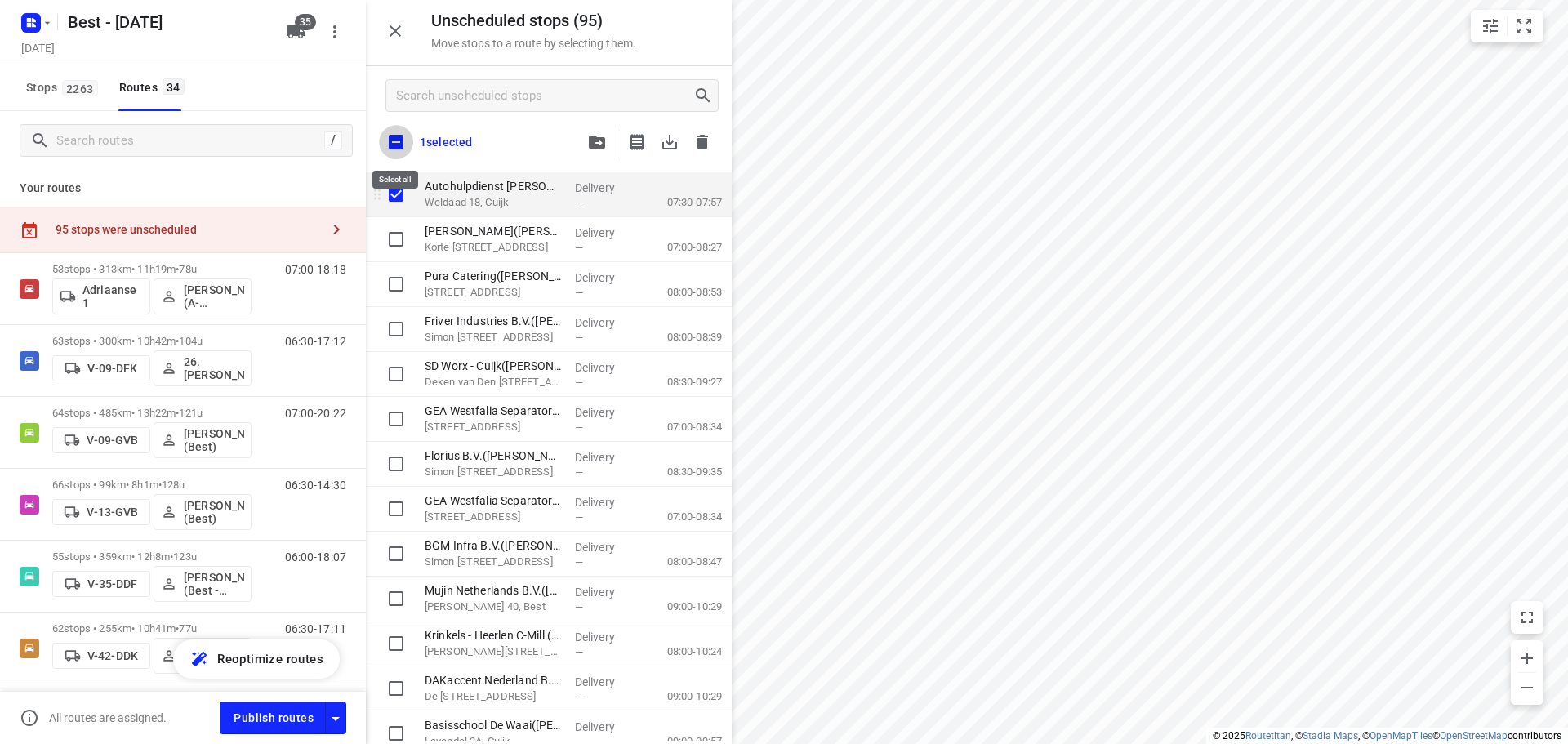
checkbox input "true"
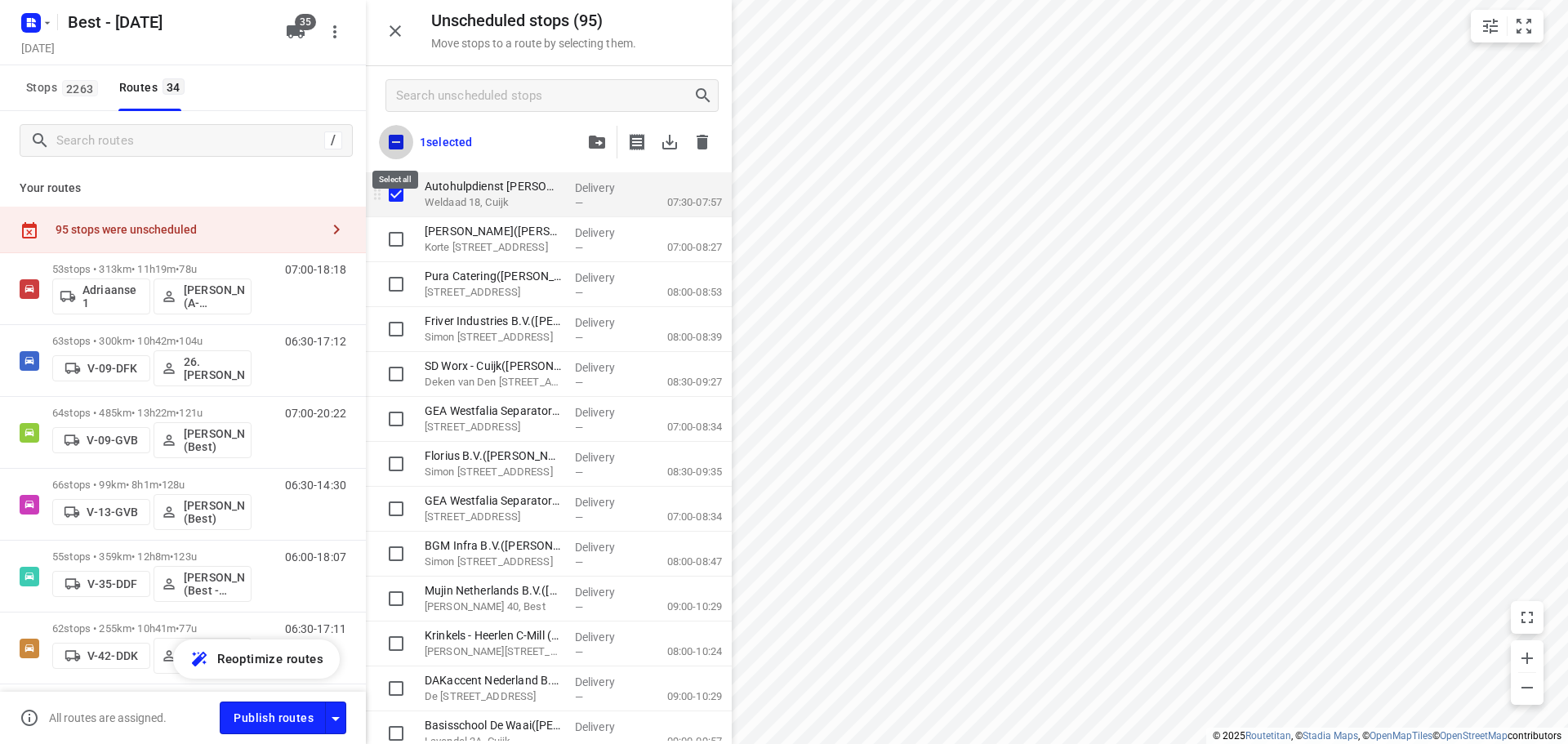
checkbox input "true"
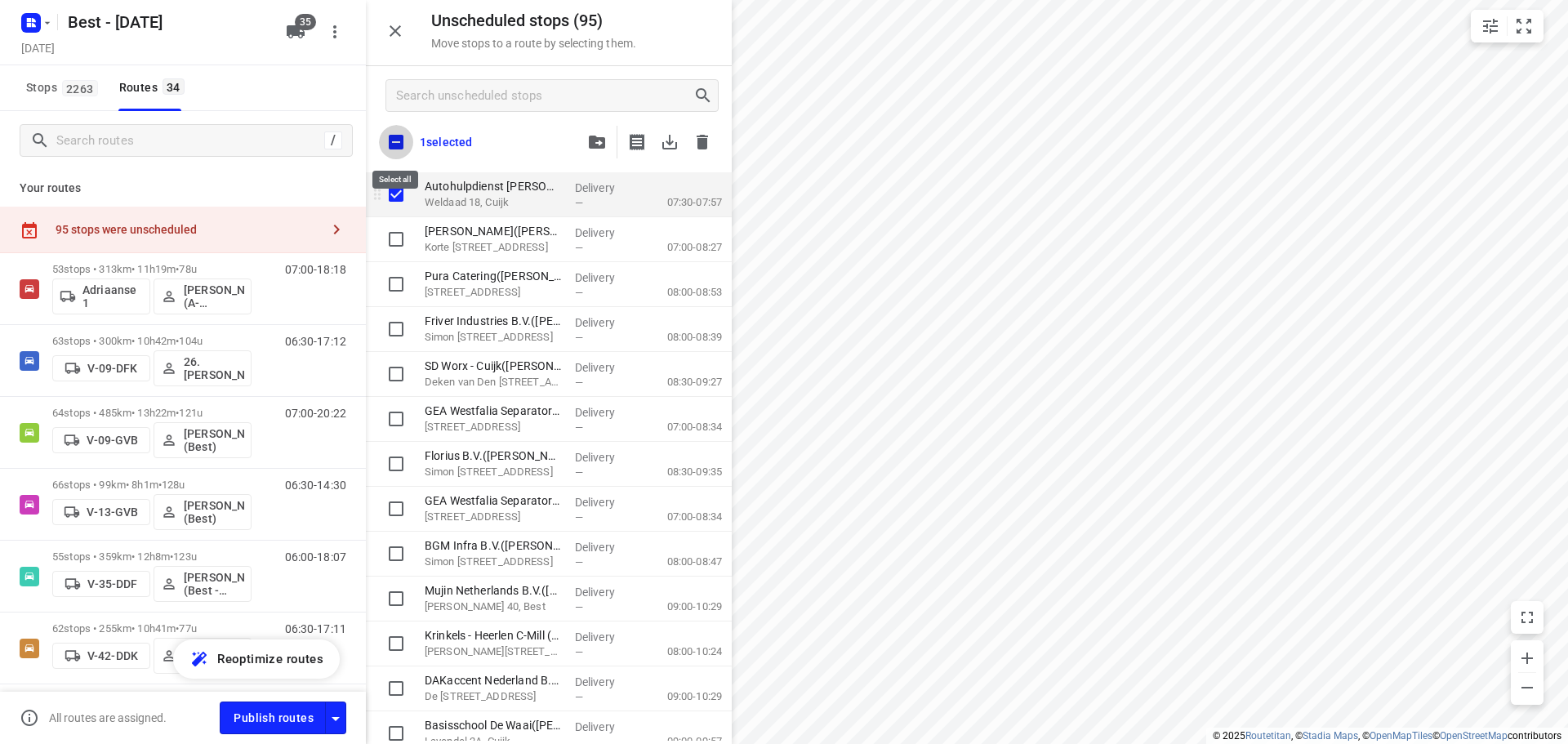
checkbox input "true"
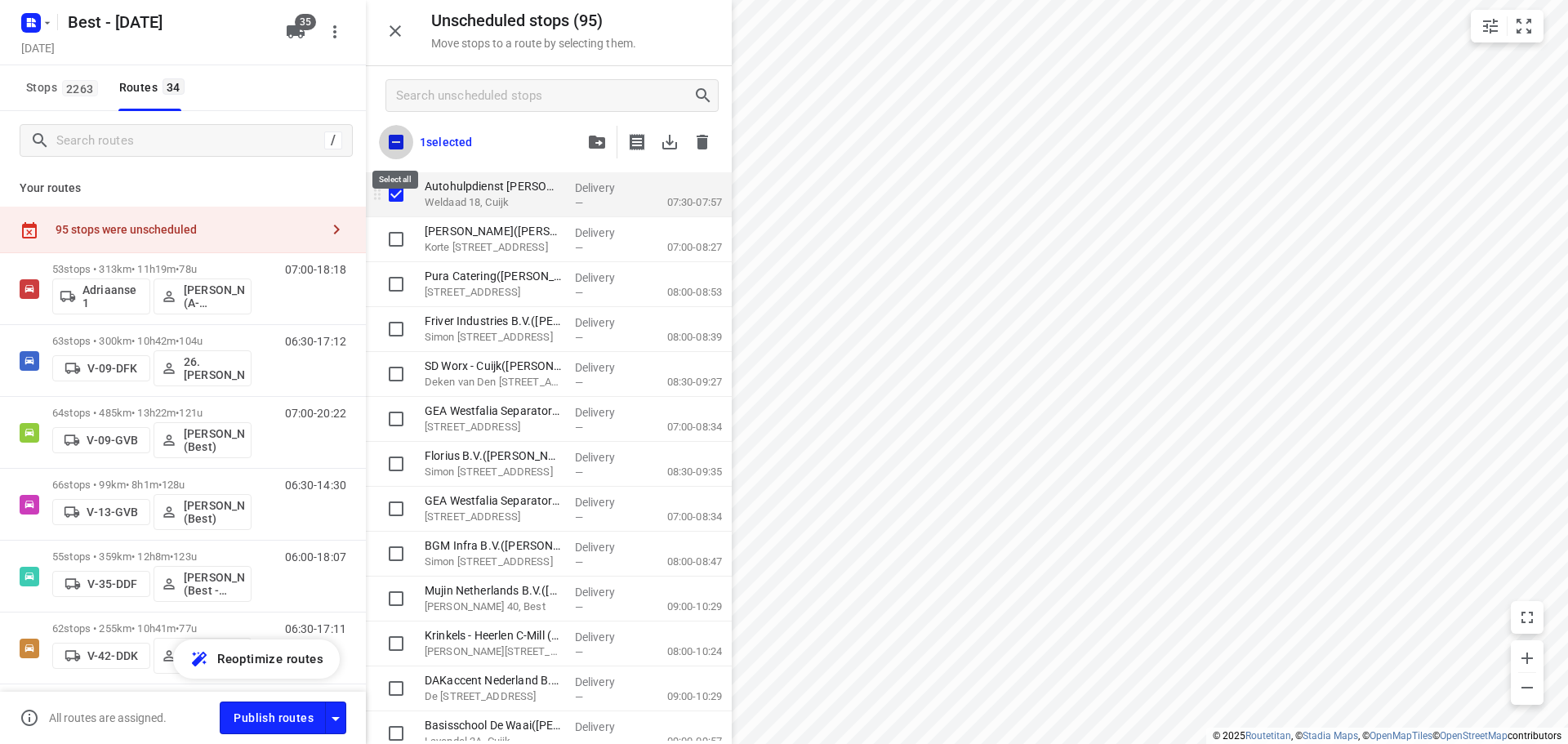
checkbox input "true"
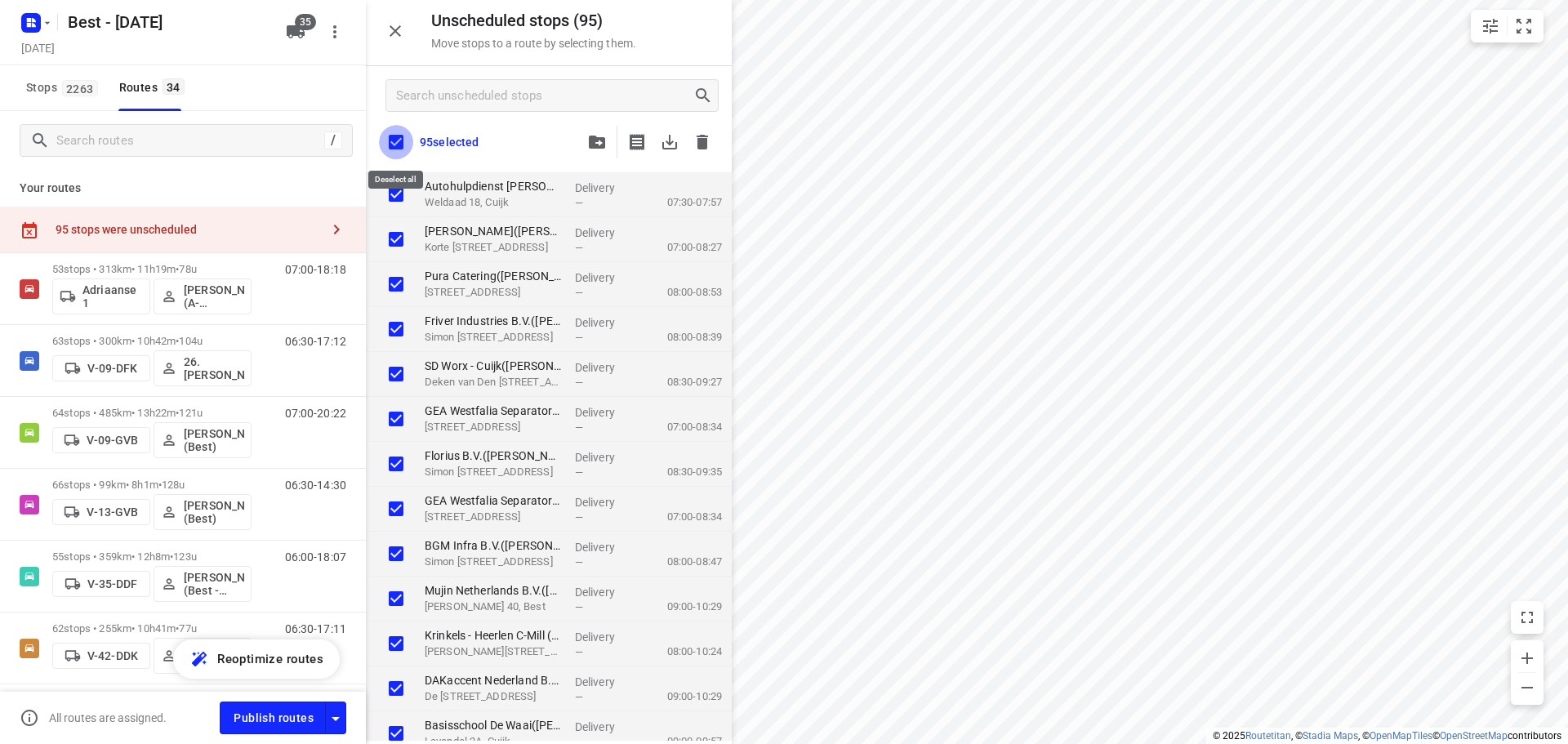
click at [386, 142] on input "checkbox" at bounding box center [396, 142] width 34 height 34
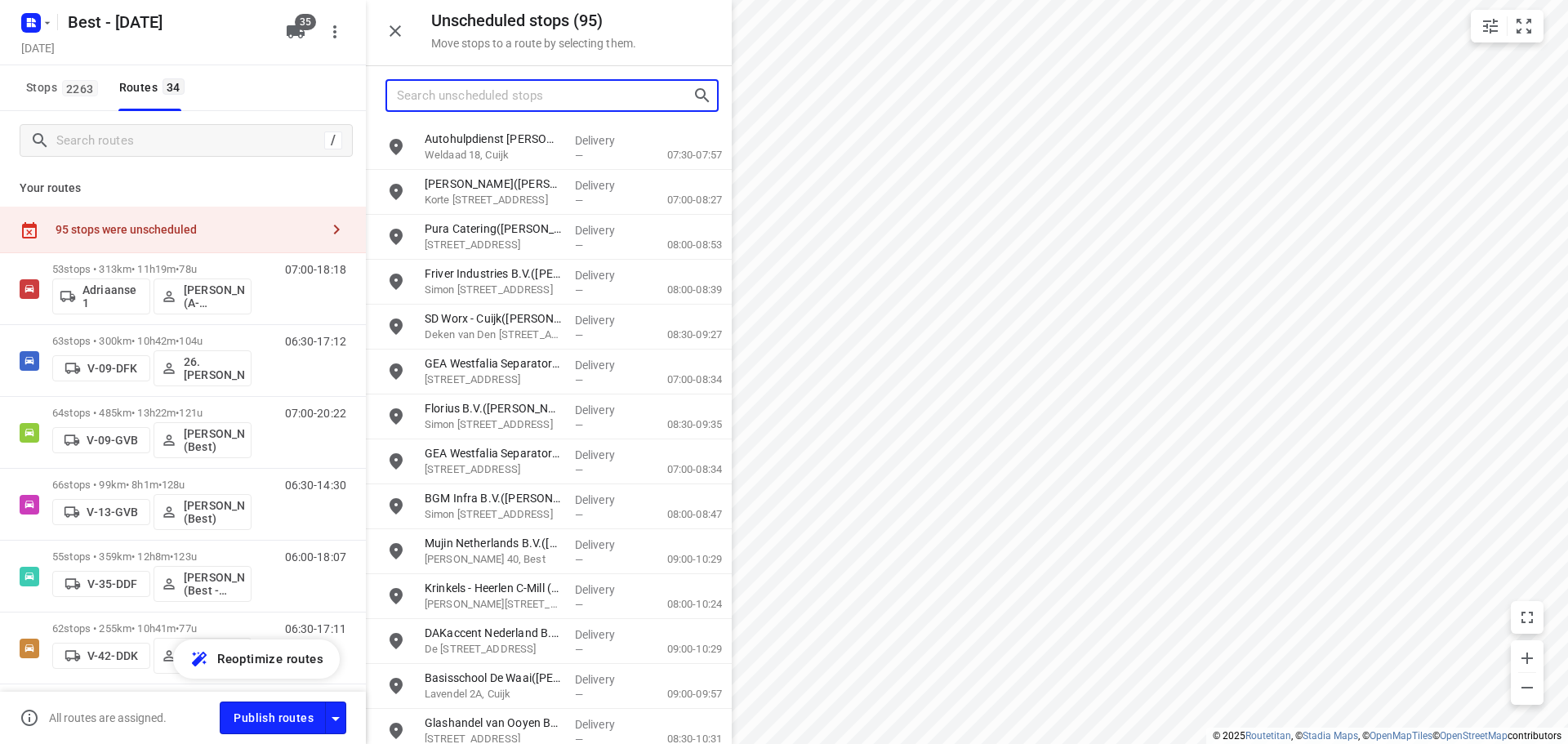
click at [456, 97] on input "Search unscheduled stops" at bounding box center [544, 96] width 295 height 26
type input "eugenio"
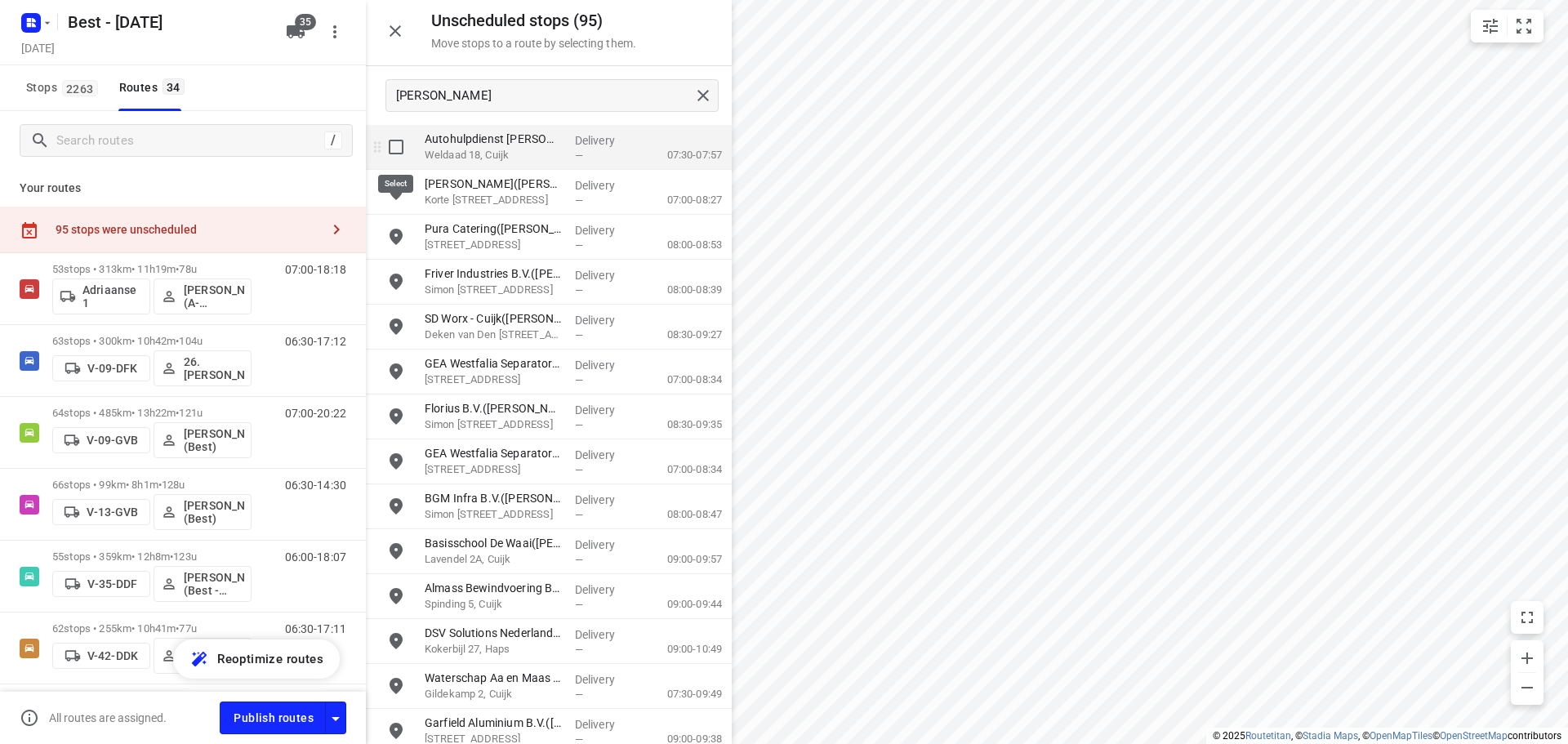
click at [398, 140] on input "grid" at bounding box center [396, 147] width 32 height 32
checkbox input "true"
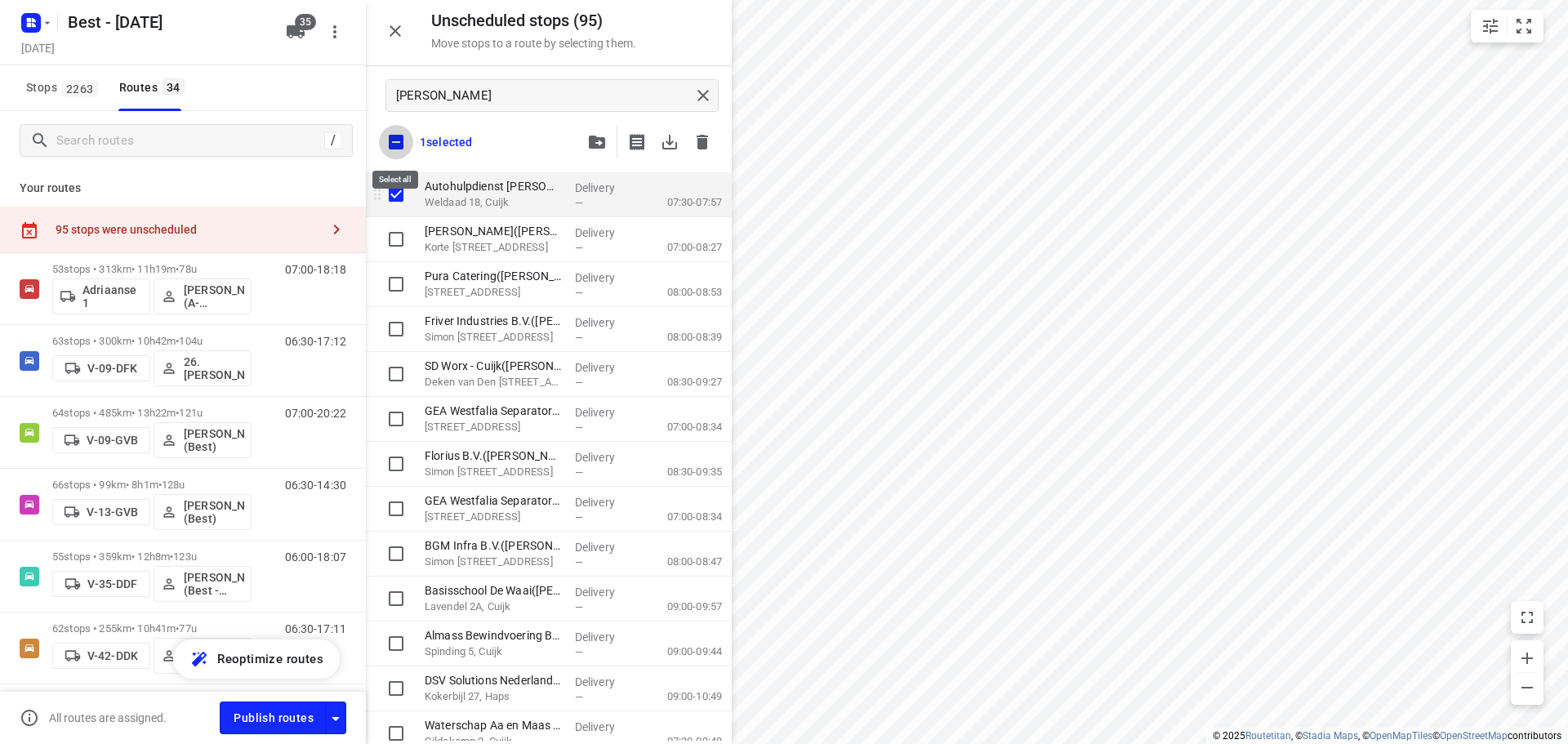
click at [398, 140] on input "checkbox" at bounding box center [396, 142] width 34 height 34
checkbox input "false"
checkbox input "true"
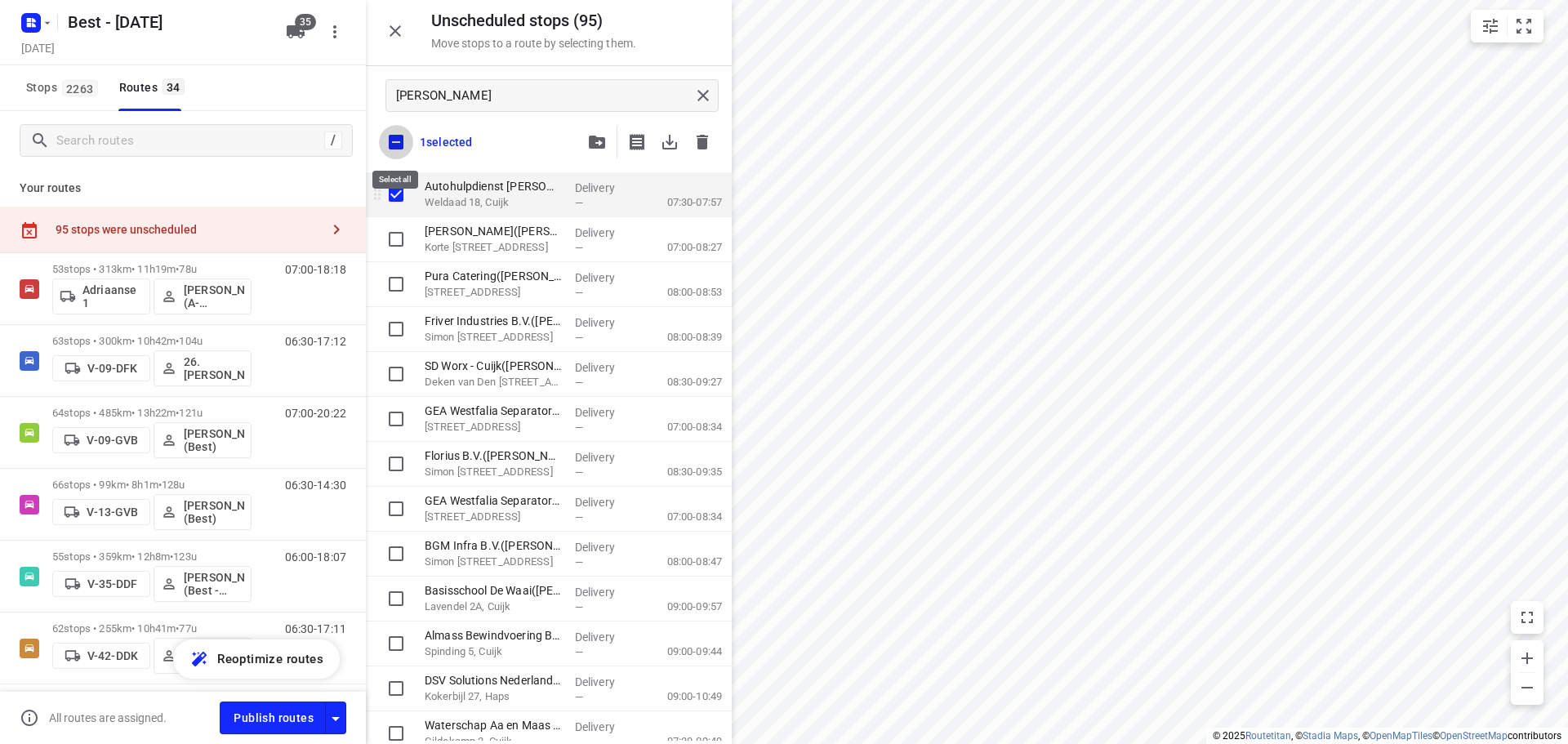
checkbox input "true"
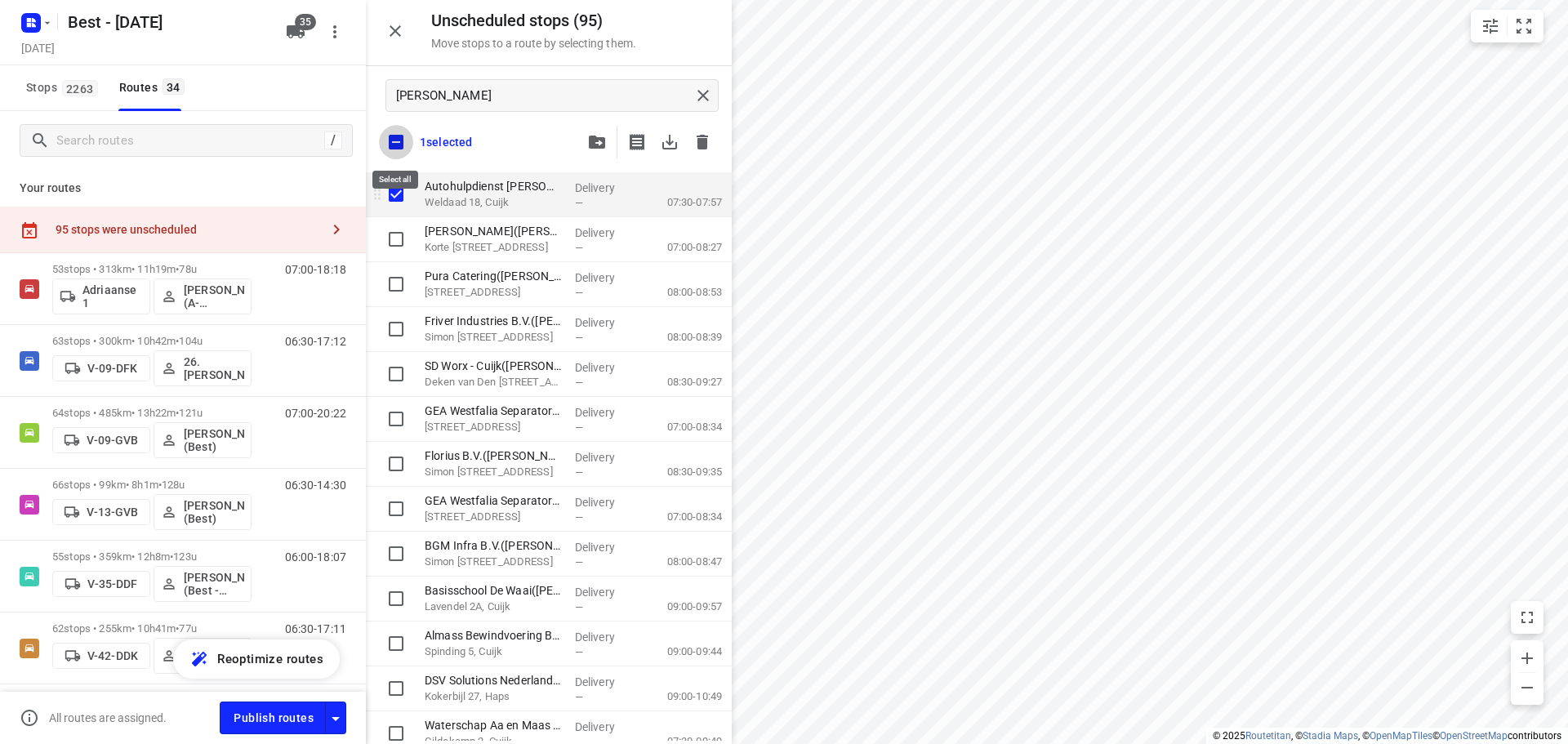
checkbox input "true"
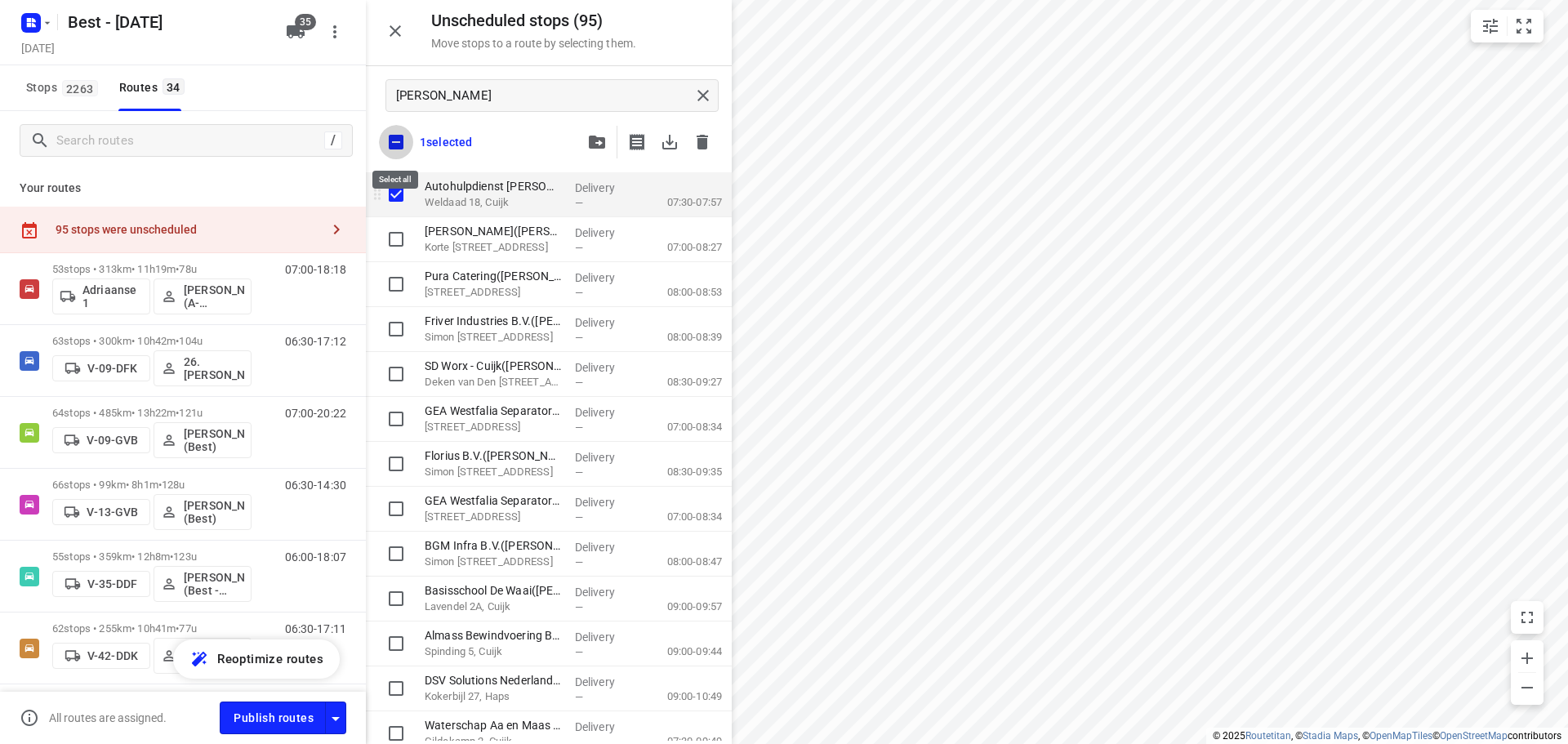
checkbox input "true"
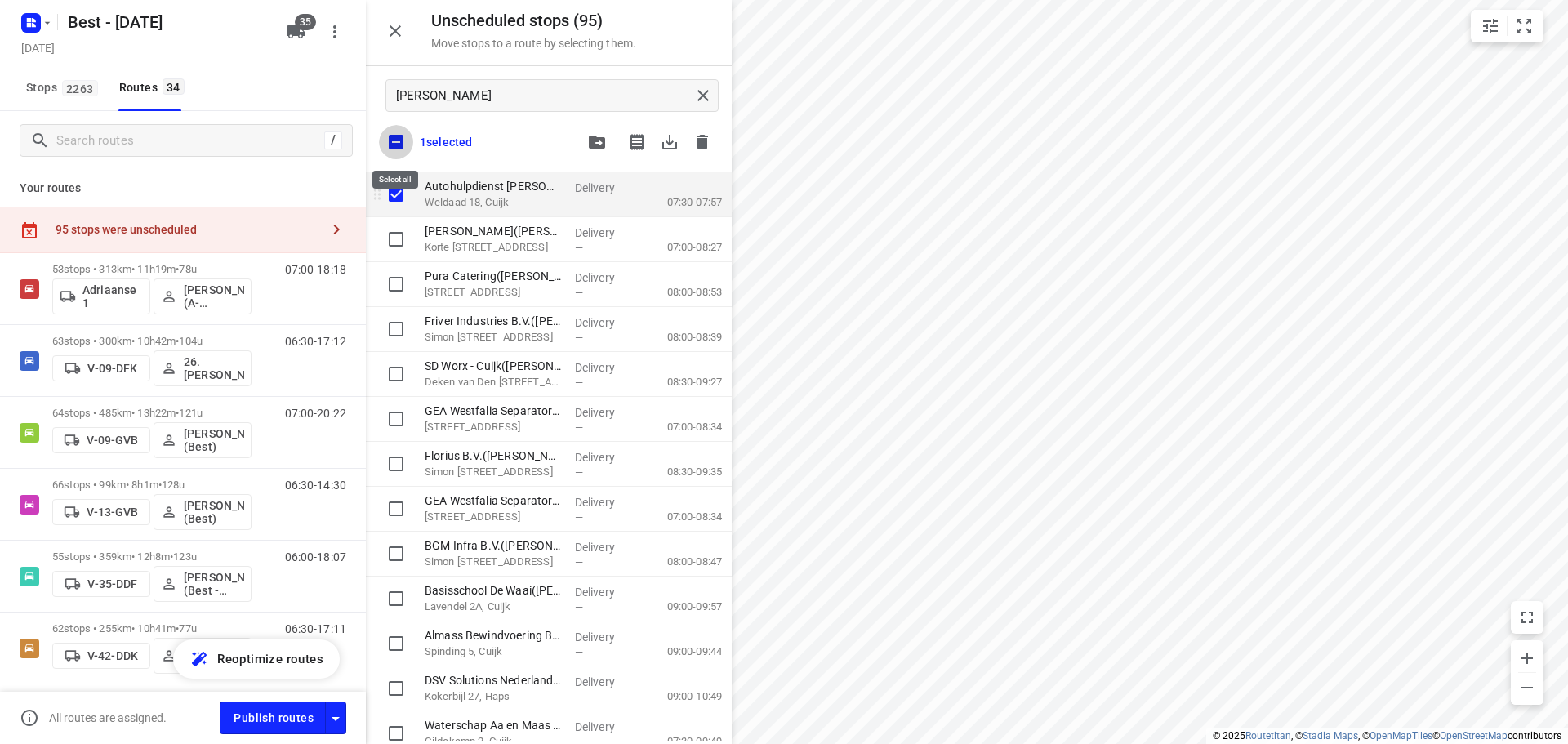
checkbox input "true"
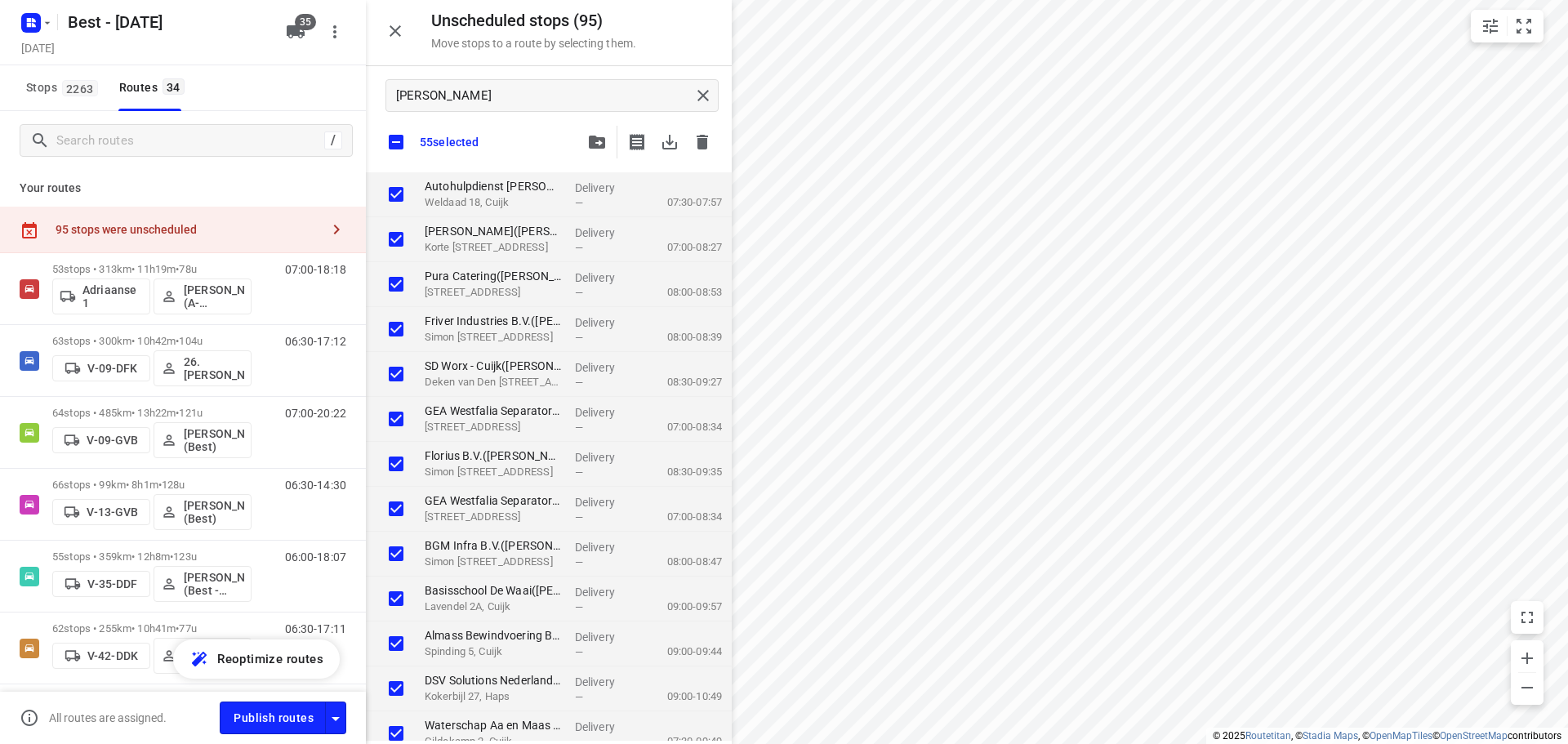
click at [578, 142] on div "55 selected" at bounding box center [549, 142] width 366 height 34
click at [586, 141] on button "button" at bounding box center [596, 142] width 32 height 32
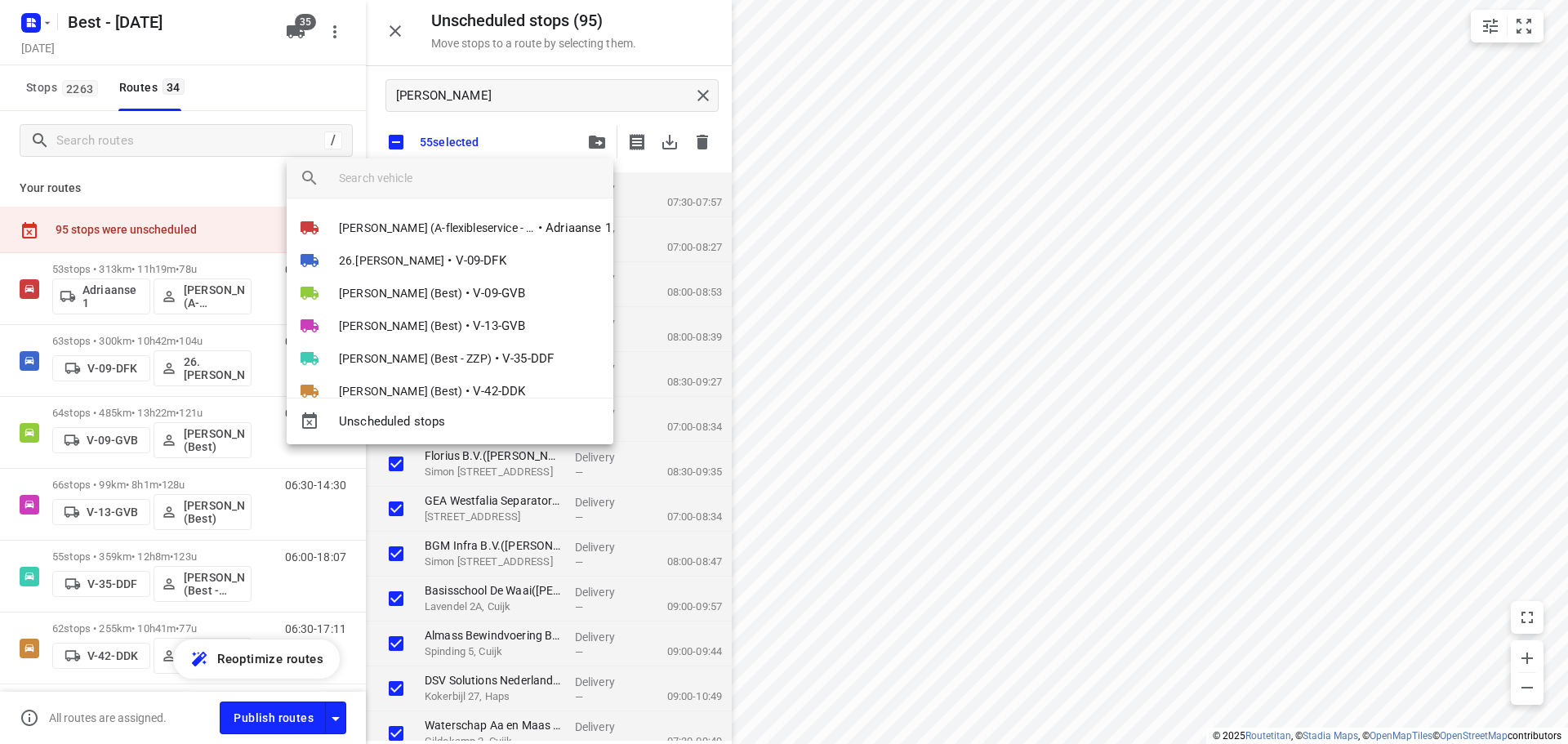
click at [529, 169] on input "search vehicle" at bounding box center [469, 177] width 261 height 25
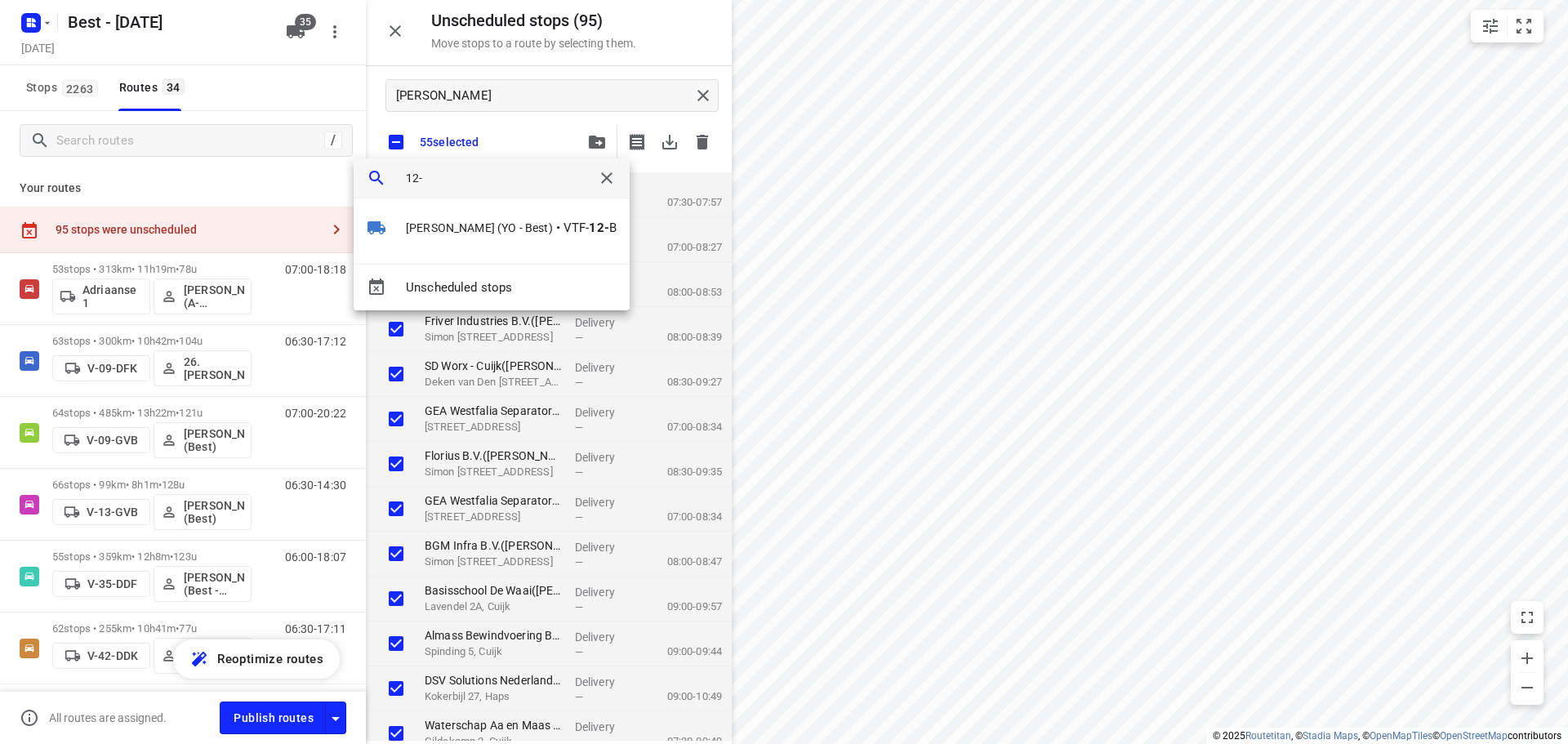
type input "12-"
click at [597, 169] on icon "button" at bounding box center [607, 177] width 20 height 20
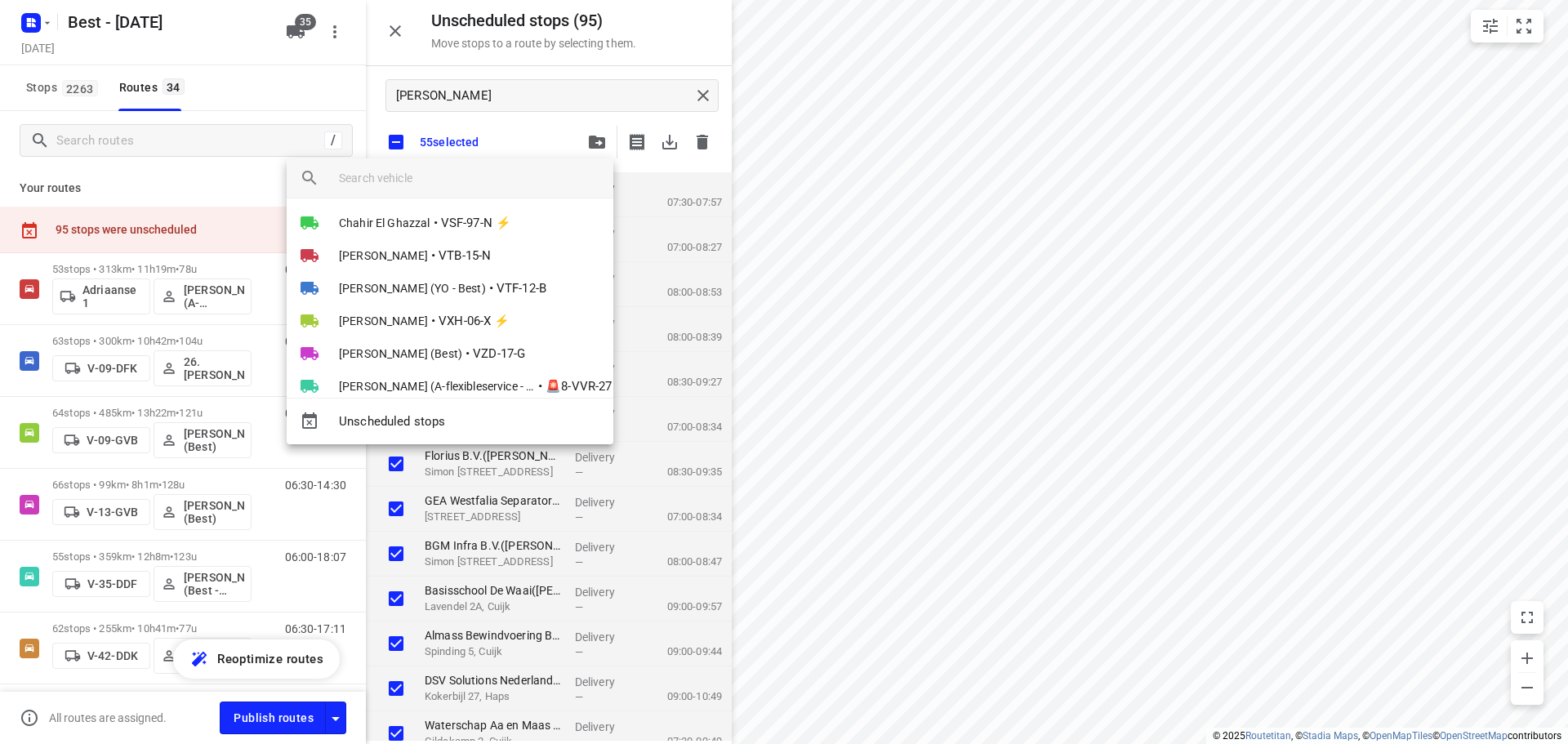
scroll to position [944, 0]
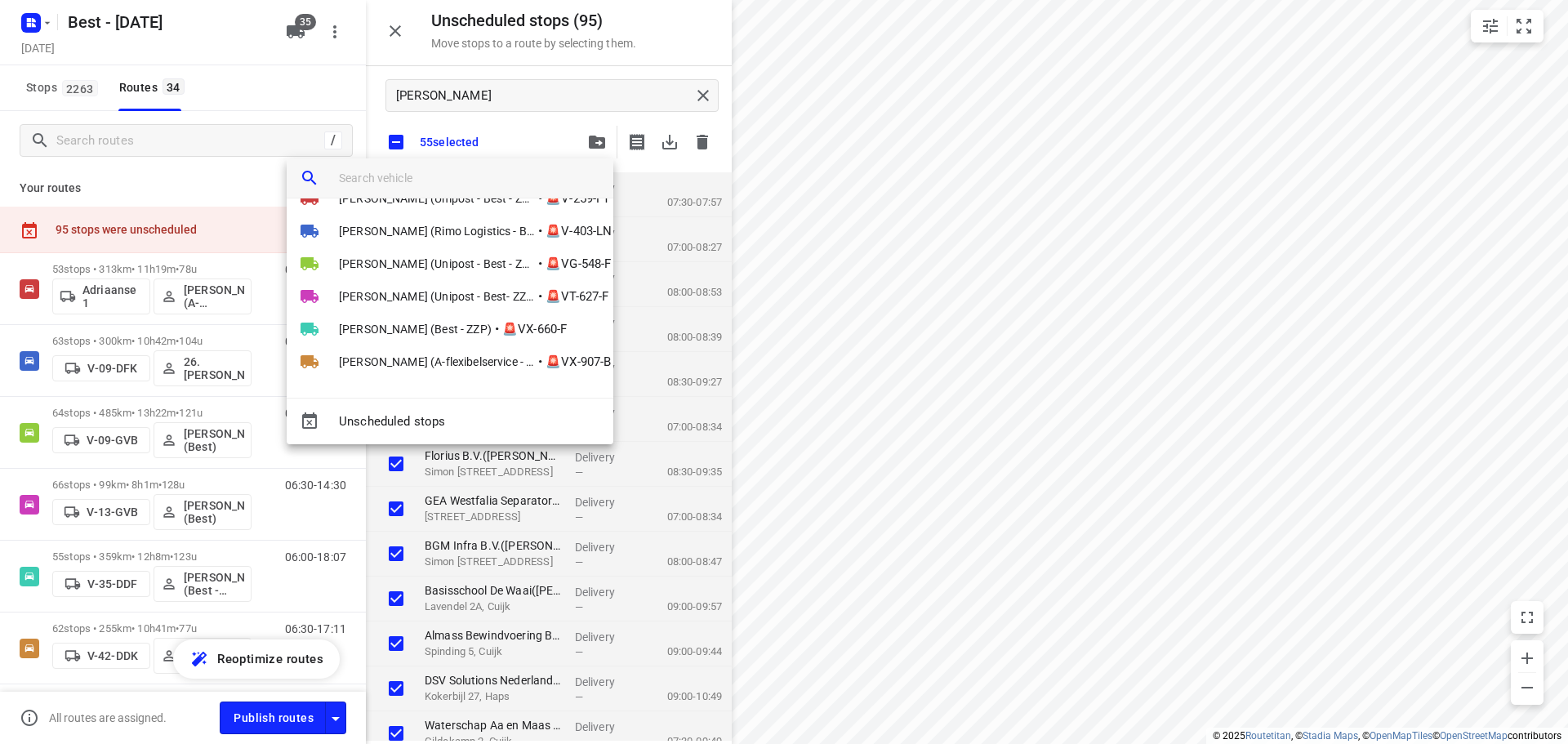
click at [558, 168] on input "search vehicle" at bounding box center [469, 177] width 261 height 25
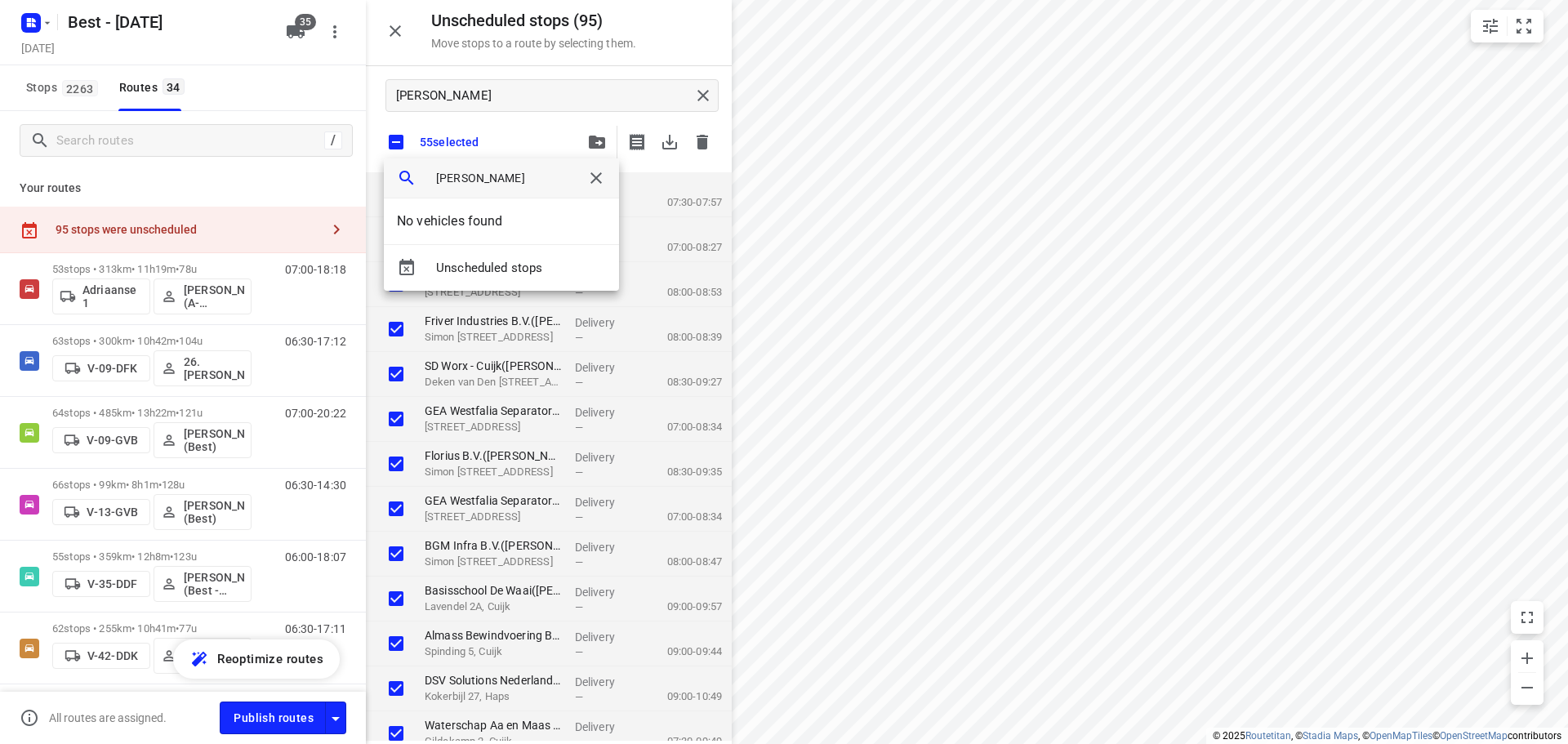
type input "hamza"
click at [287, 20] on div at bounding box center [784, 372] width 1568 height 744
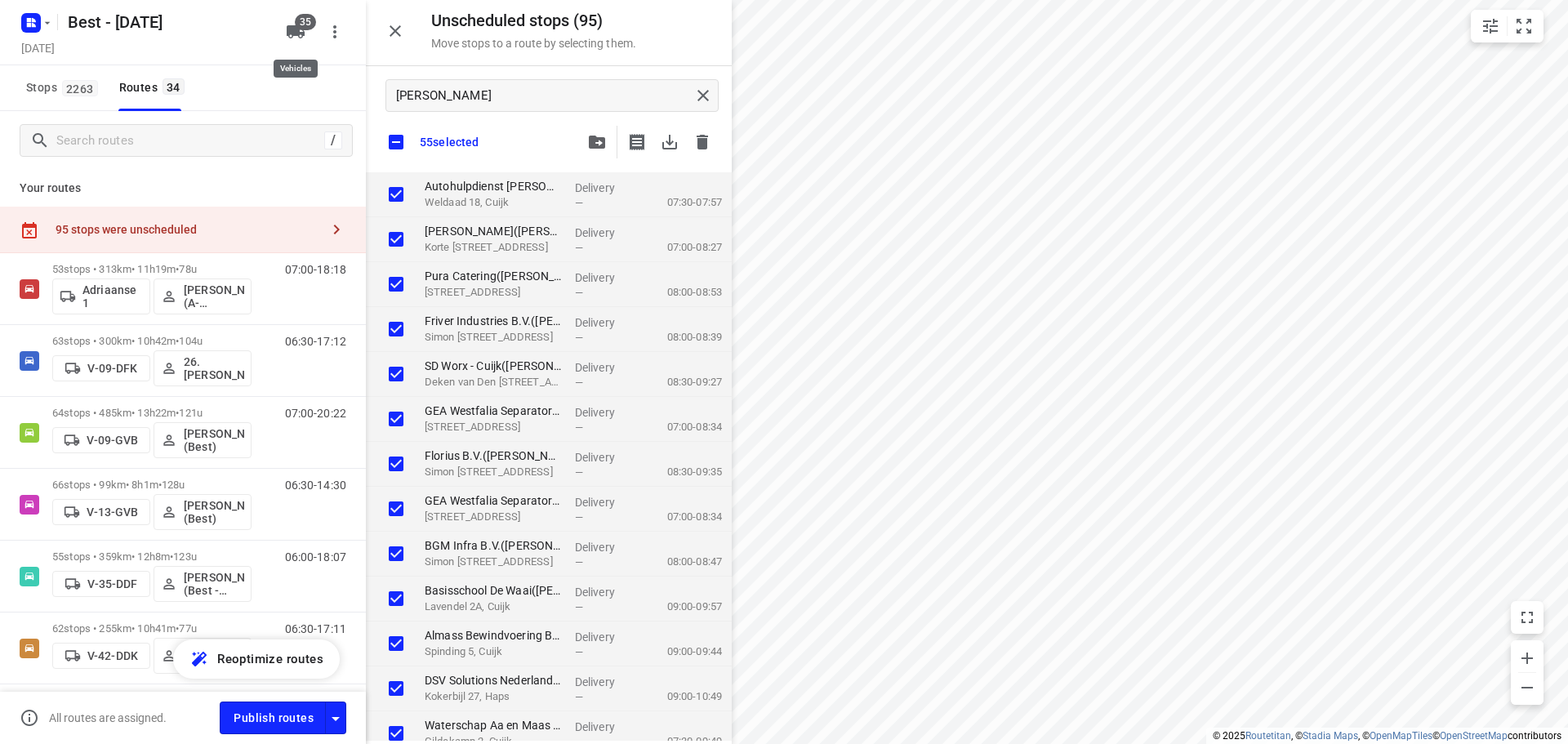
click at [292, 20] on button "35" at bounding box center [295, 32] width 32 height 32
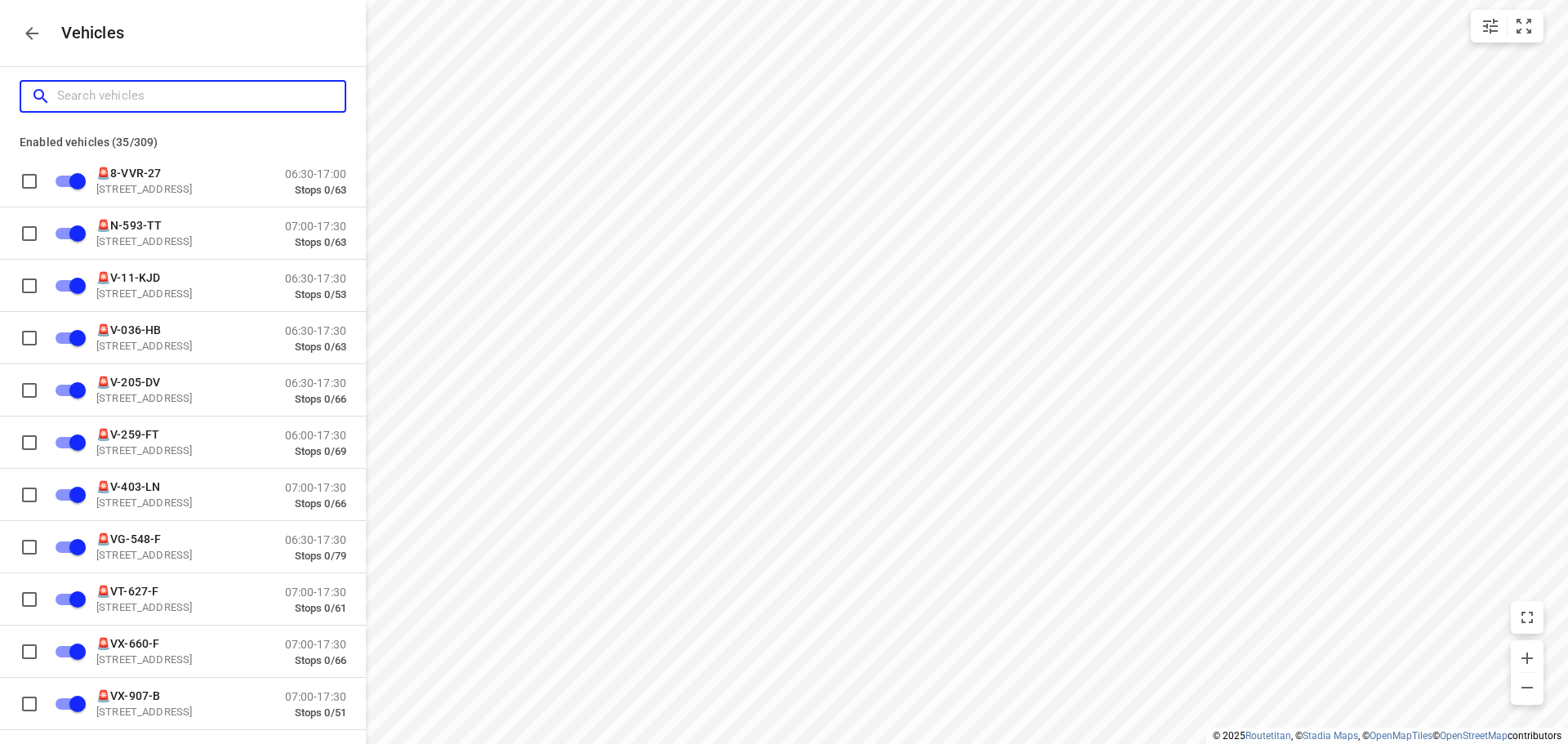
click at [229, 102] on input "Search vehicles" at bounding box center [200, 96] width 287 height 26
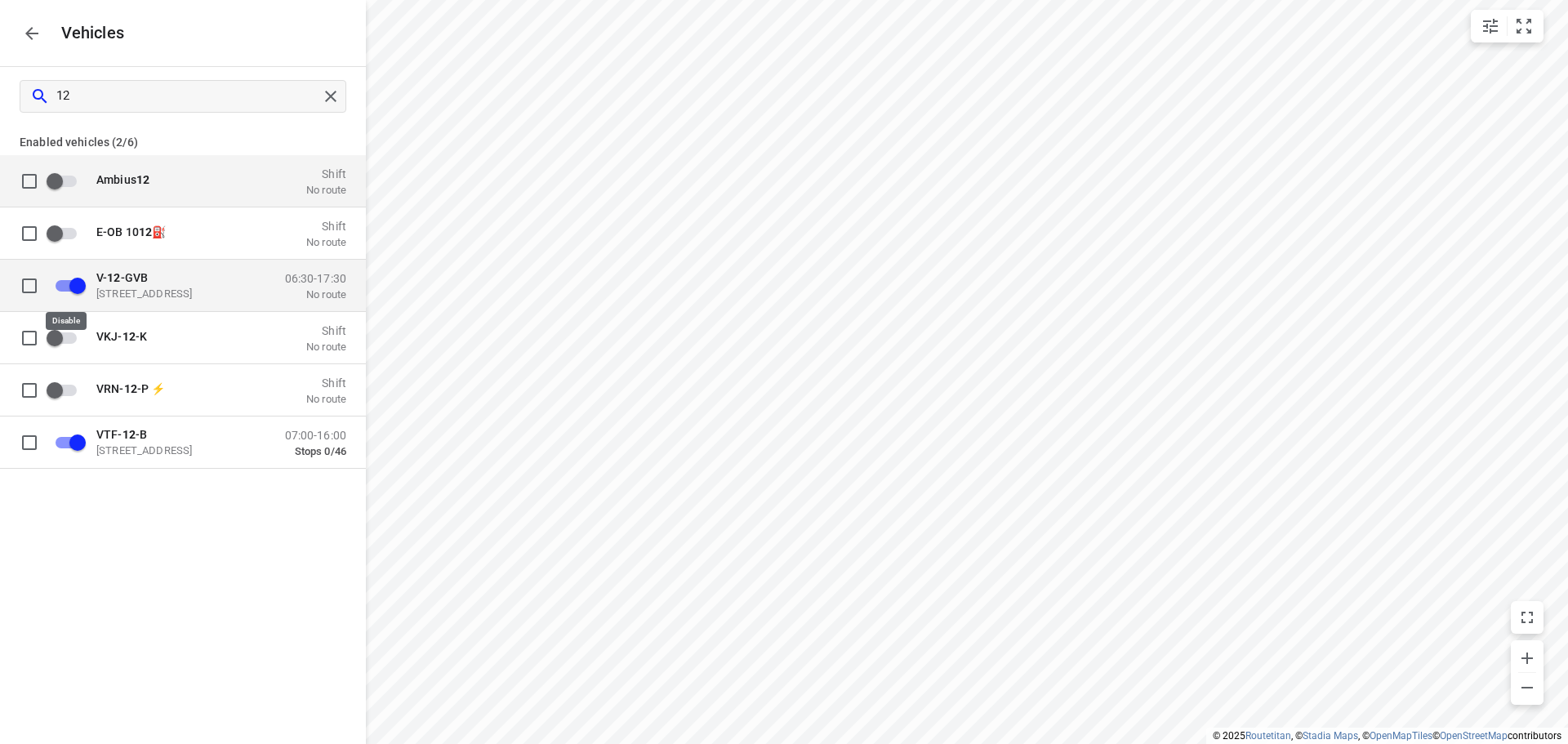
click at [83, 299] on input "grid" at bounding box center [77, 285] width 93 height 31
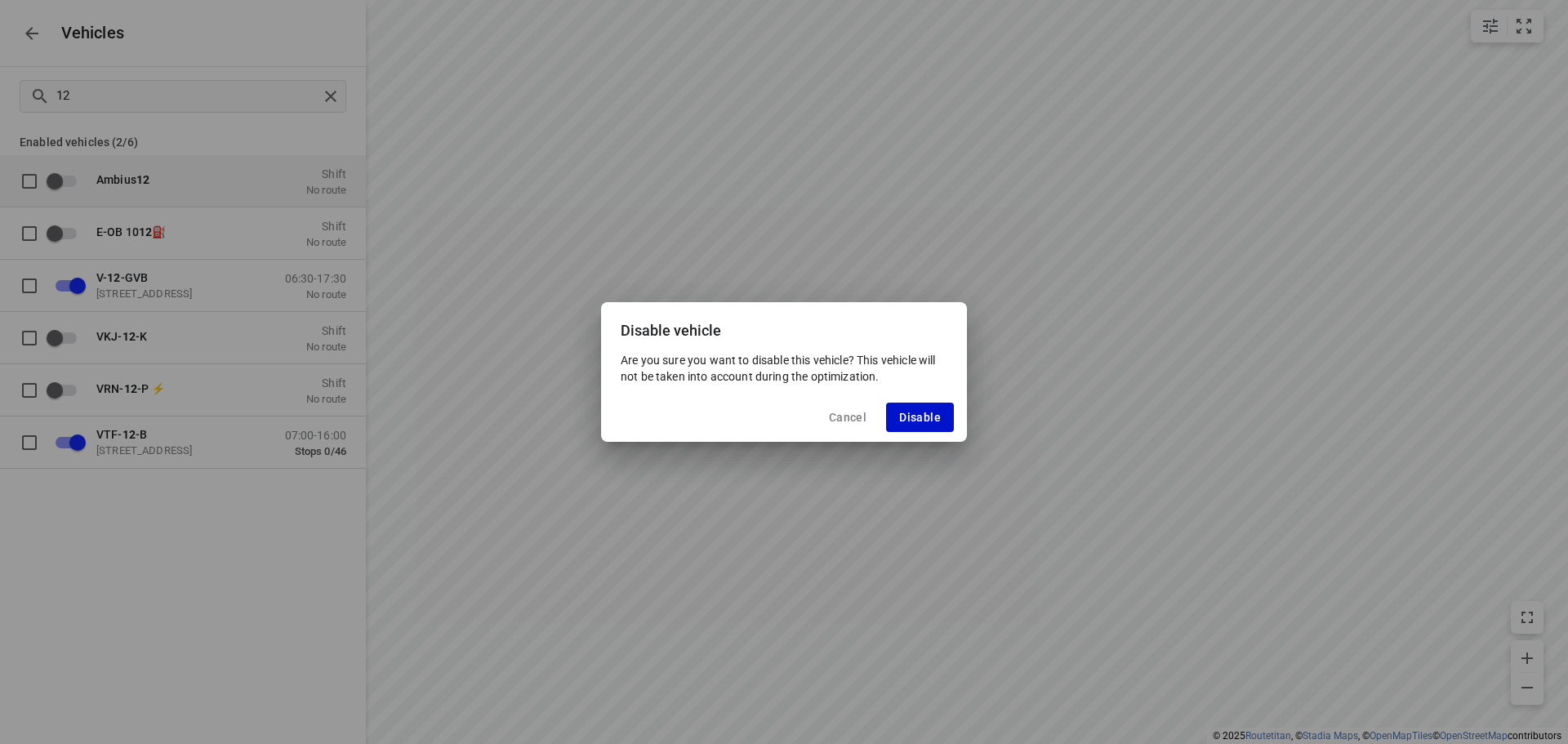
click at [923, 410] on button "Disable" at bounding box center [919, 417] width 67 height 29
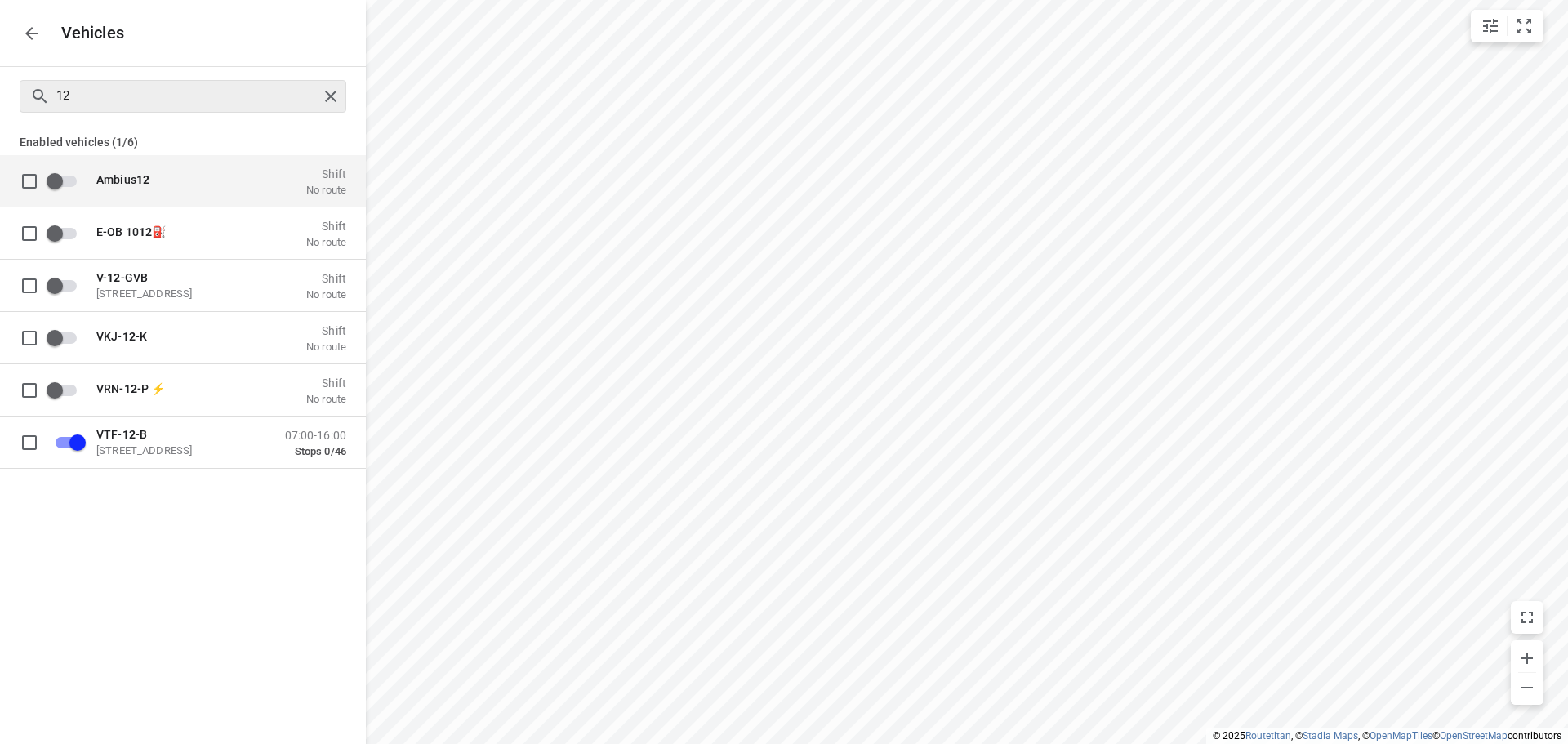
click at [325, 84] on div at bounding box center [333, 96] width 29 height 25
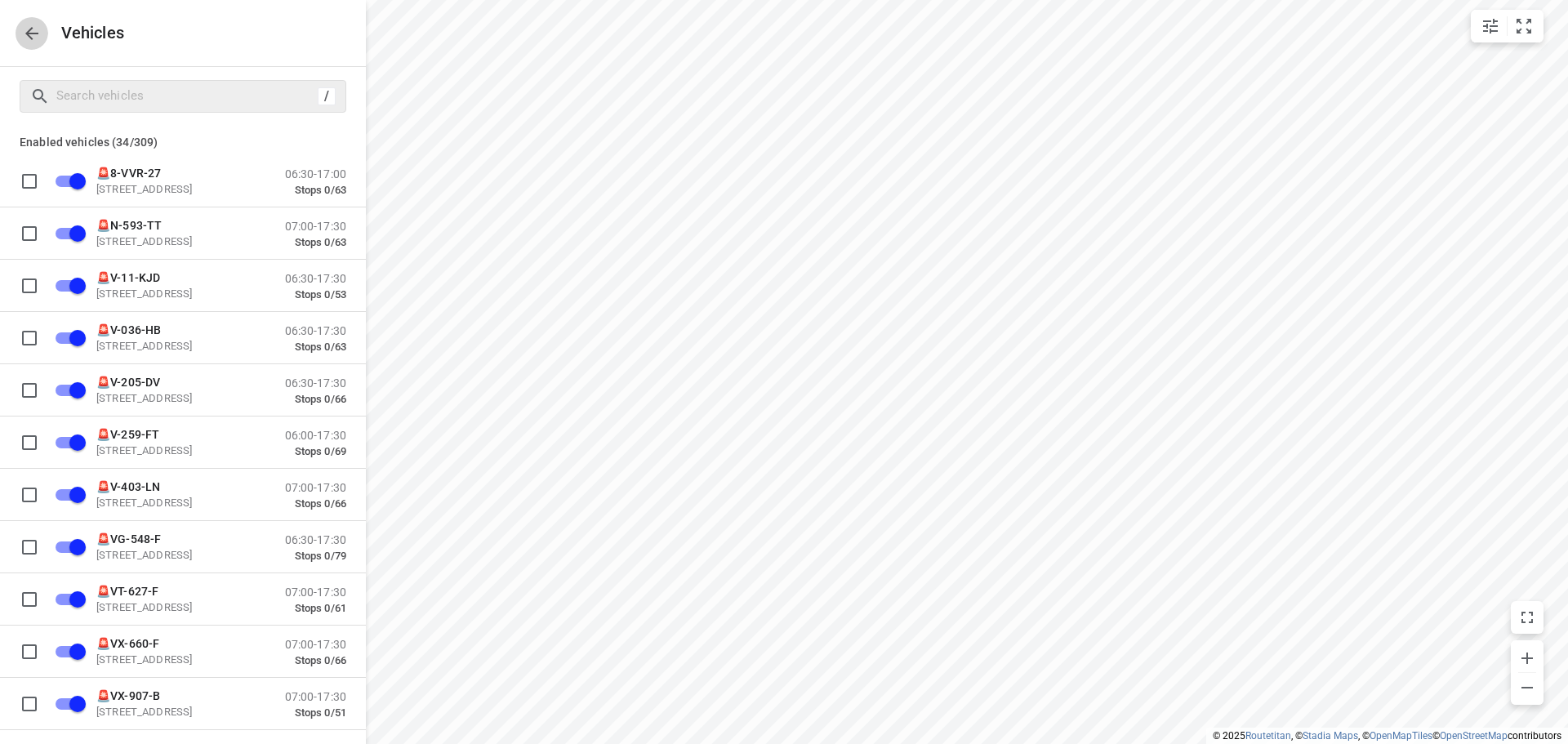
click at [22, 27] on icon "button" at bounding box center [32, 33] width 20 height 20
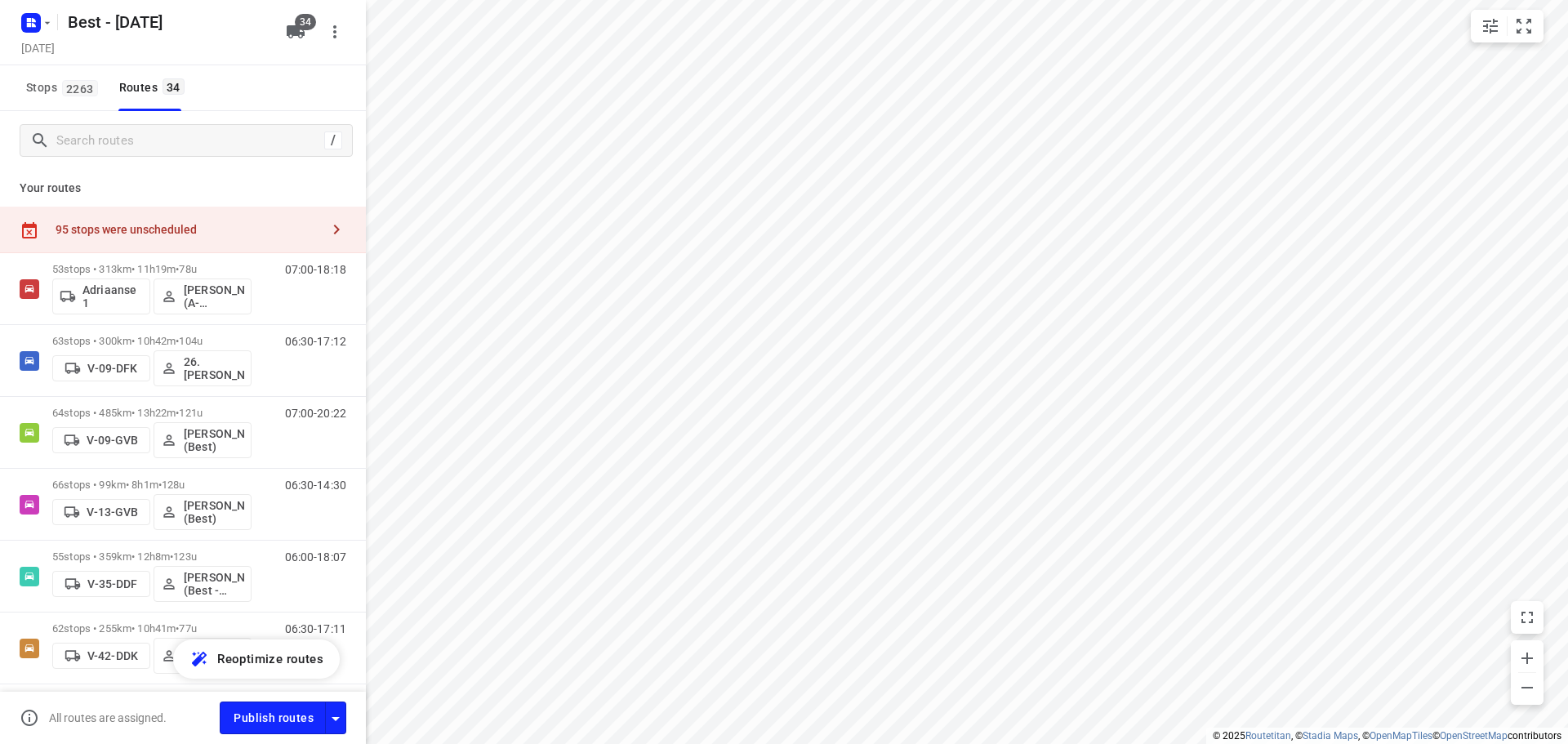
click at [277, 29] on div "Best - Monday Monday, Sep 22" at bounding box center [148, 32] width 261 height 57
click at [291, 28] on icon "button" at bounding box center [295, 32] width 18 height 13
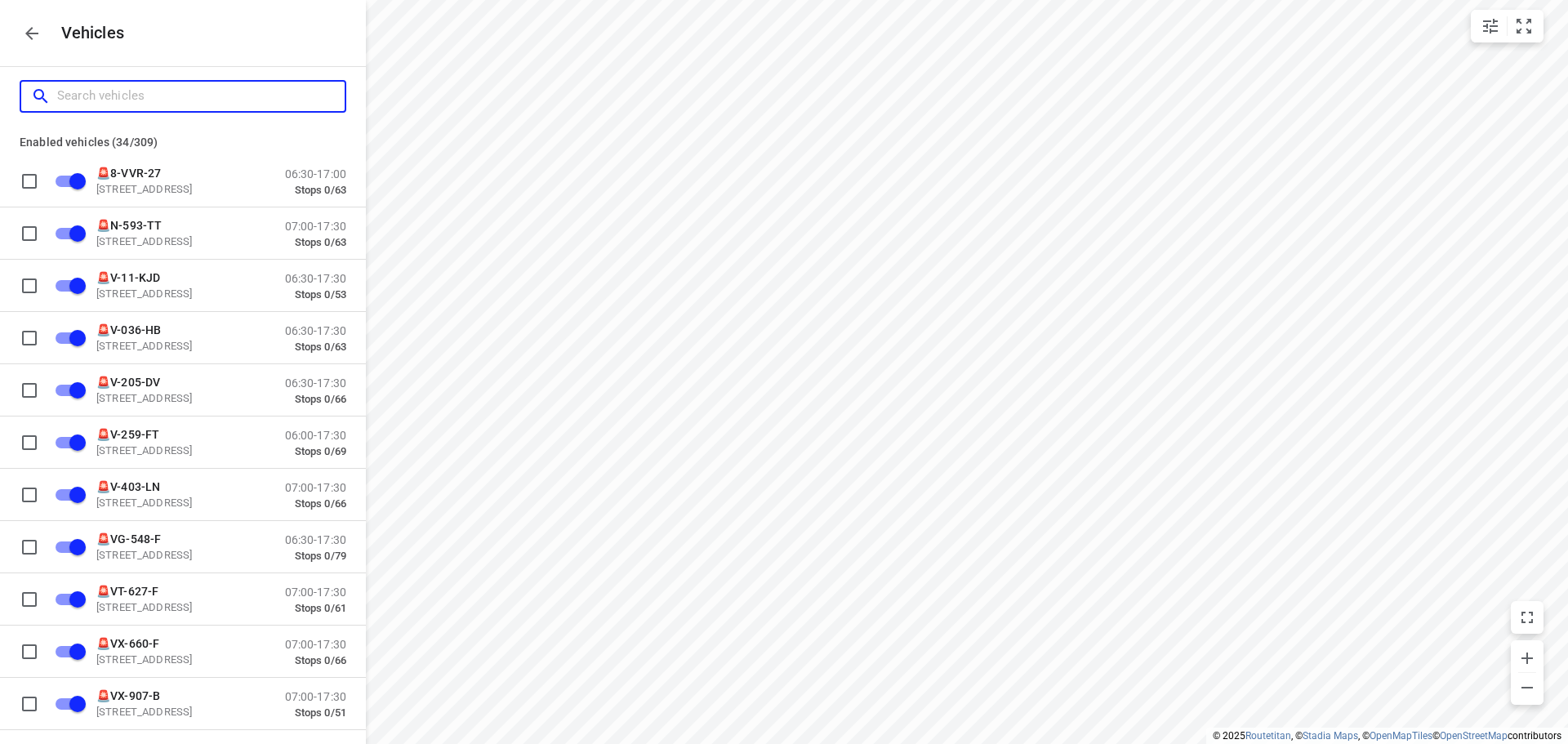
click at [212, 96] on input "Search vehicles" at bounding box center [200, 96] width 287 height 26
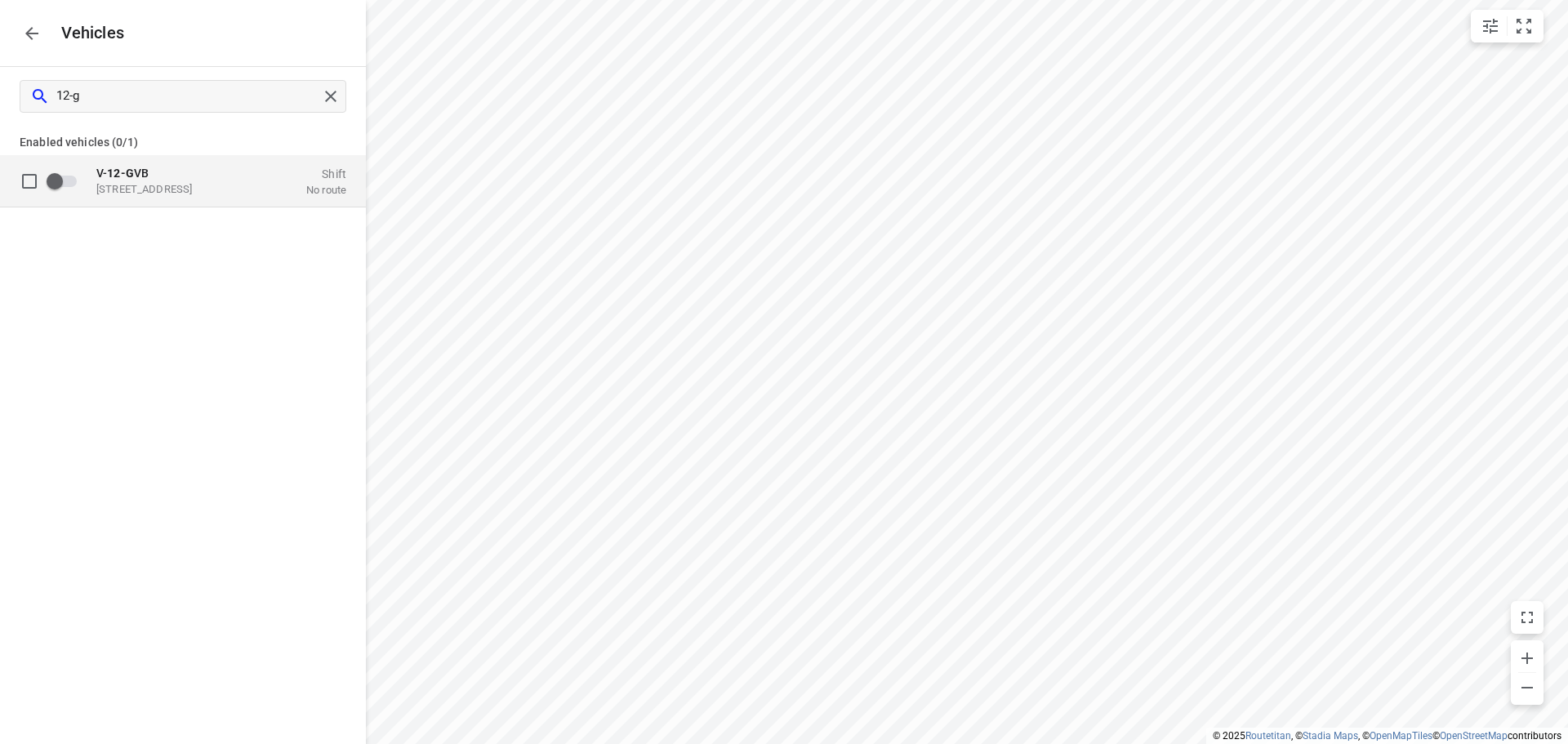
click at [200, 162] on div "V- 12-G VB De Waal 44, 5684 PH Best, Nederland Shift No route" at bounding box center [196, 181] width 300 height 51
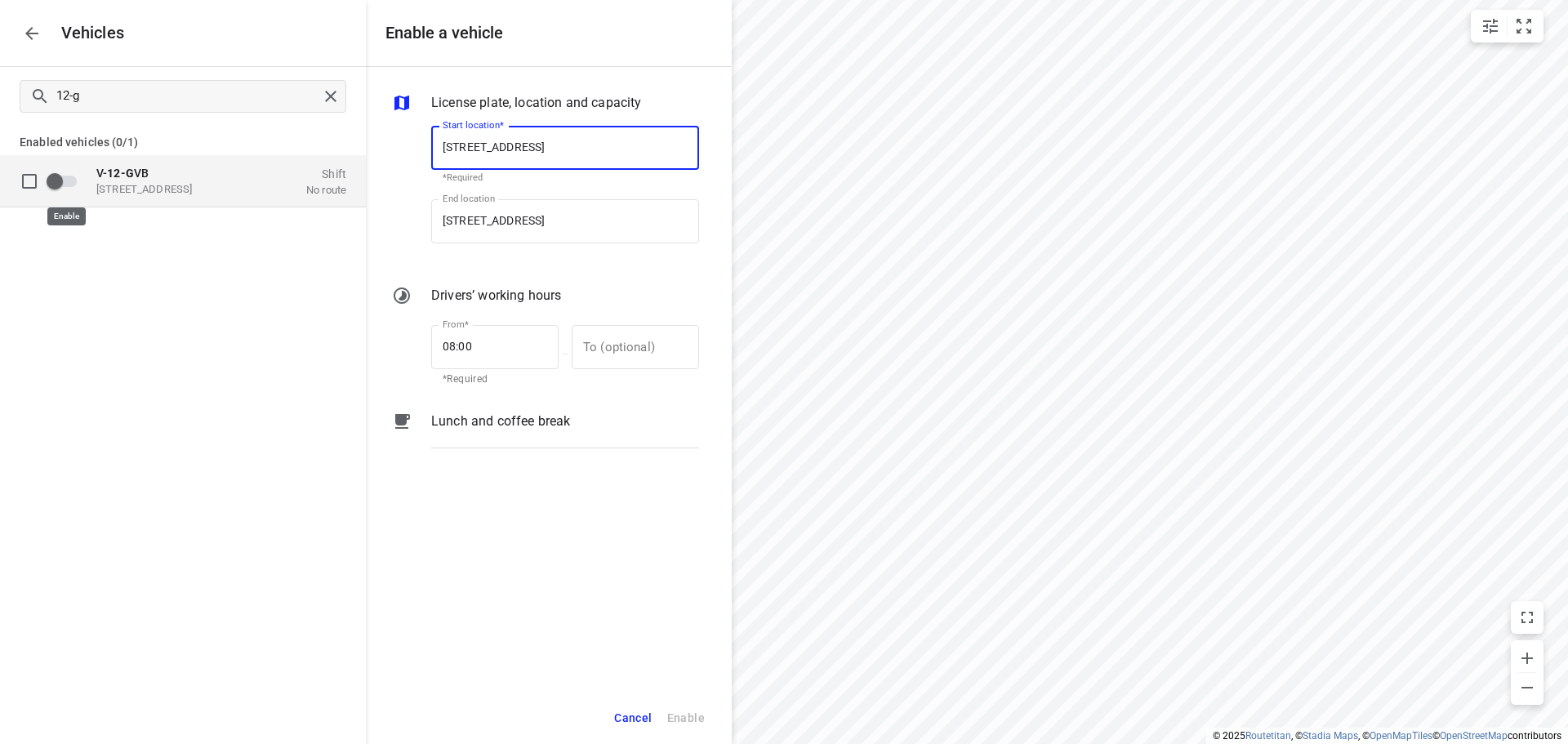
click at [60, 181] on input "grid" at bounding box center [55, 180] width 93 height 31
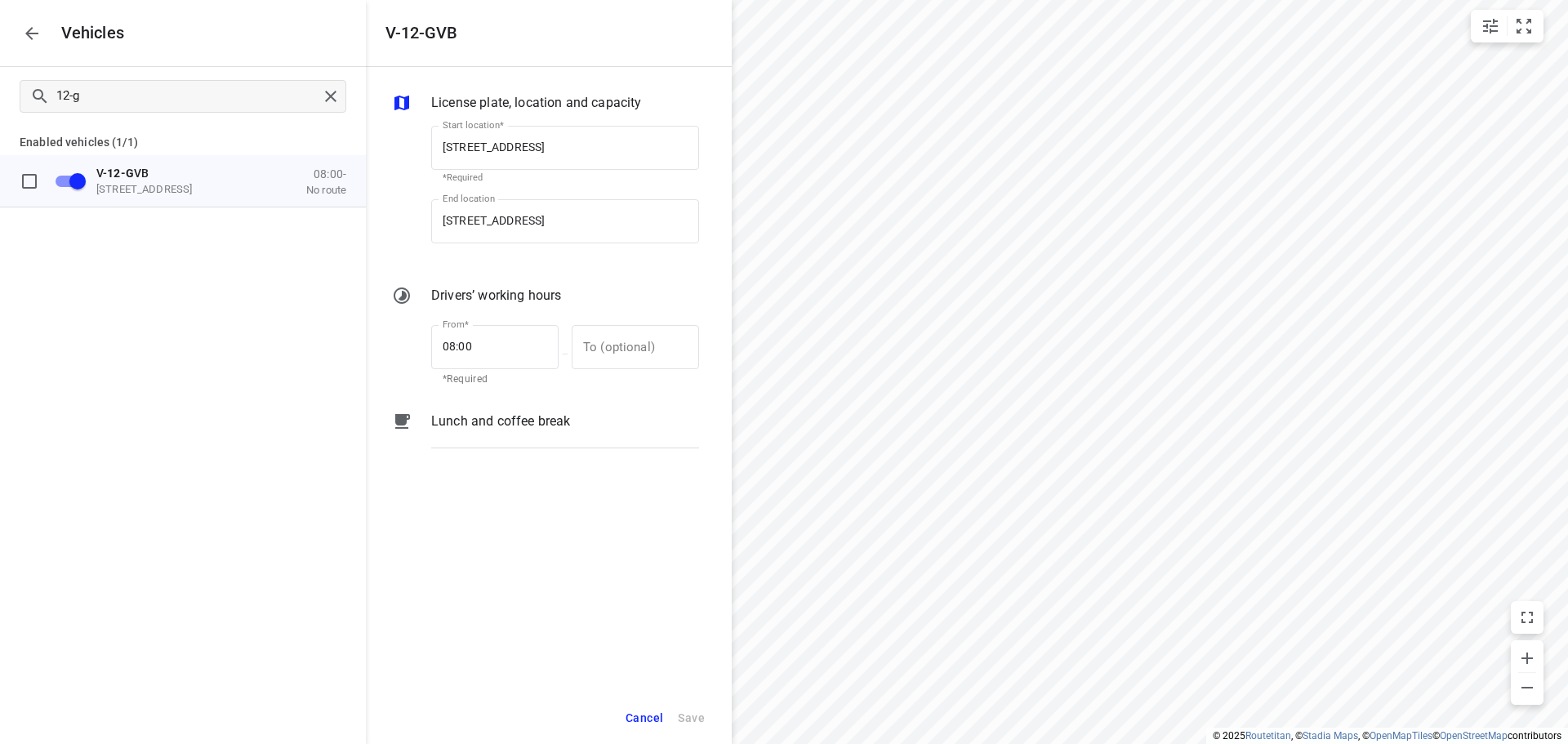
scroll to position [0, 9]
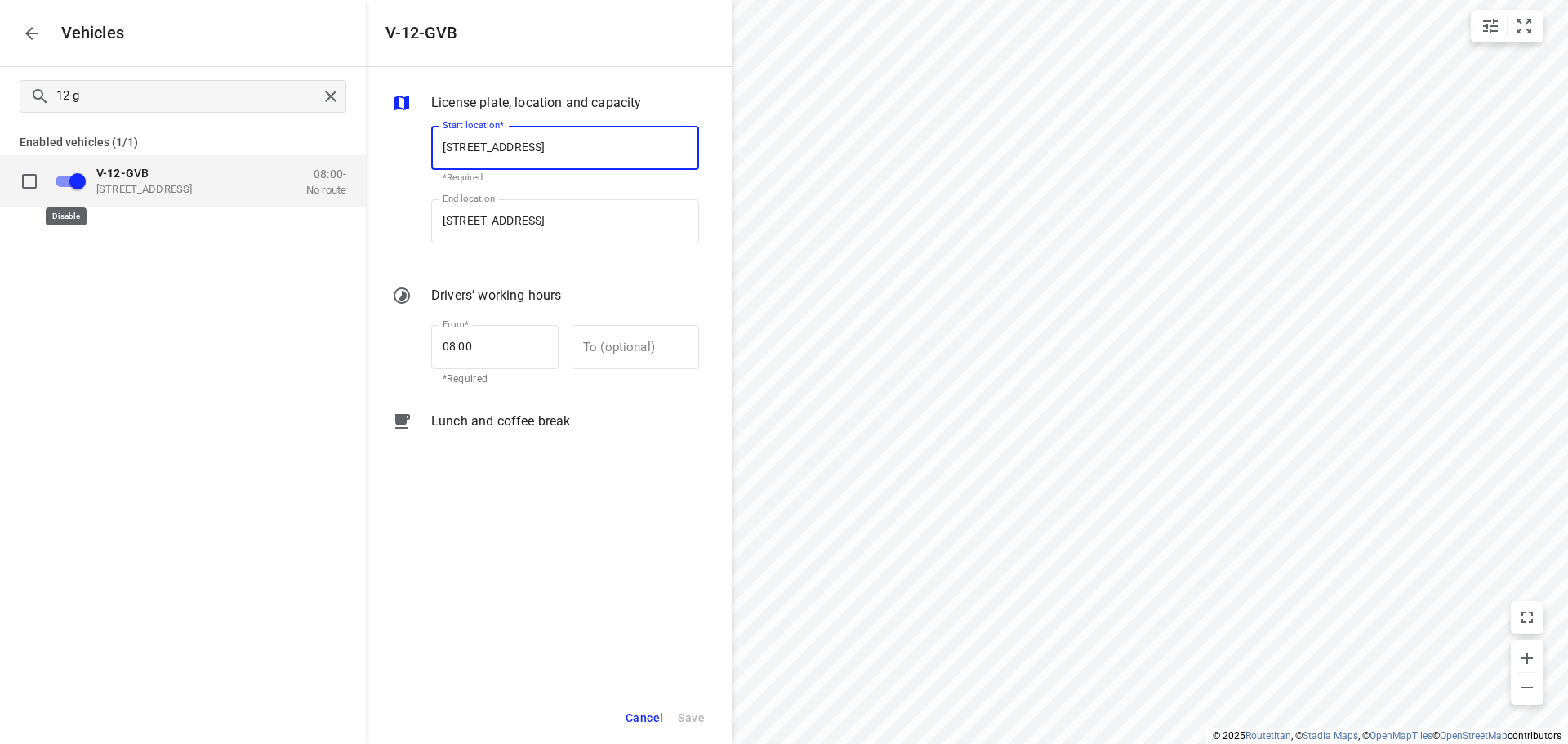
click at [80, 185] on input "grid" at bounding box center [77, 180] width 93 height 31
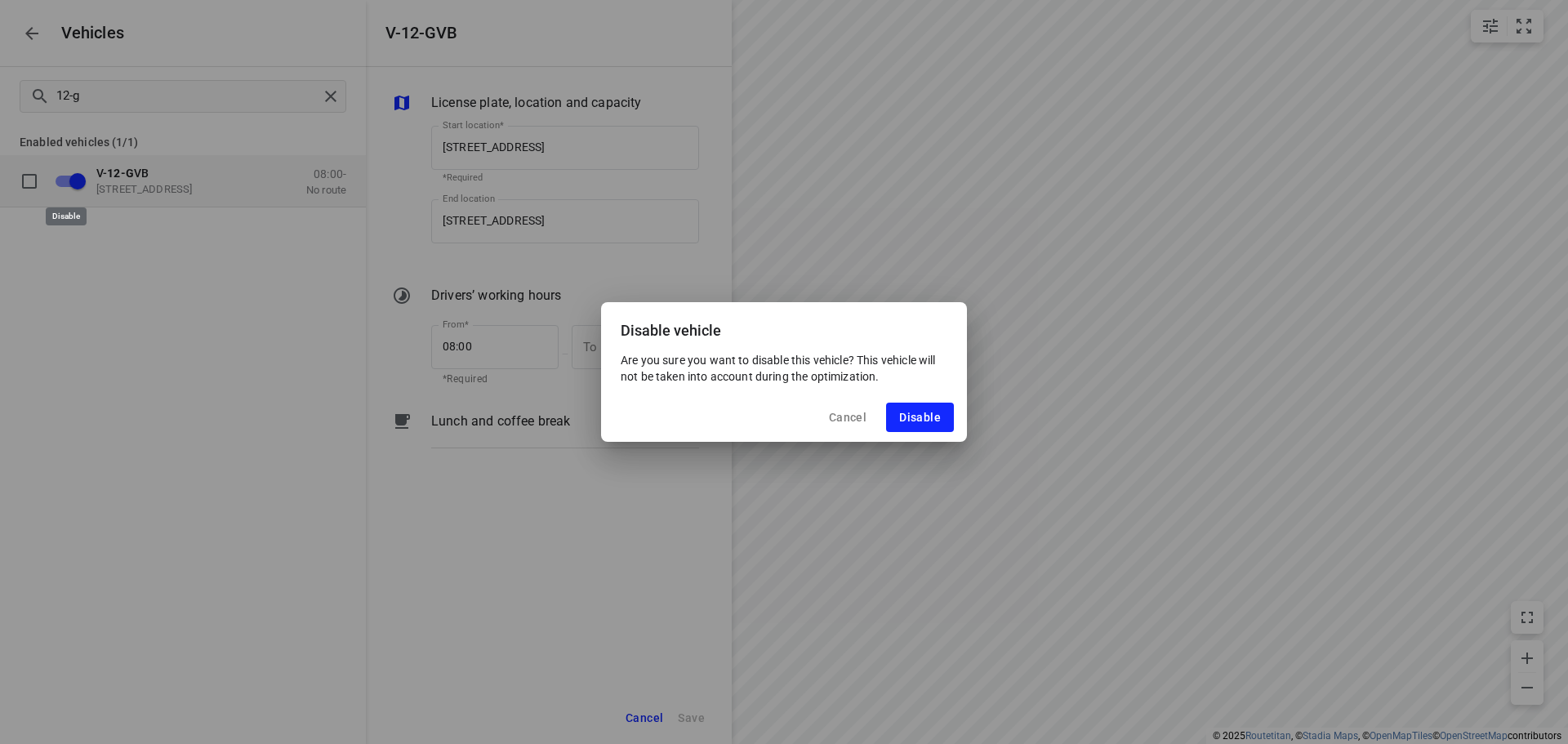
scroll to position [0, 0]
click at [892, 430] on button "Disable" at bounding box center [919, 417] width 67 height 29
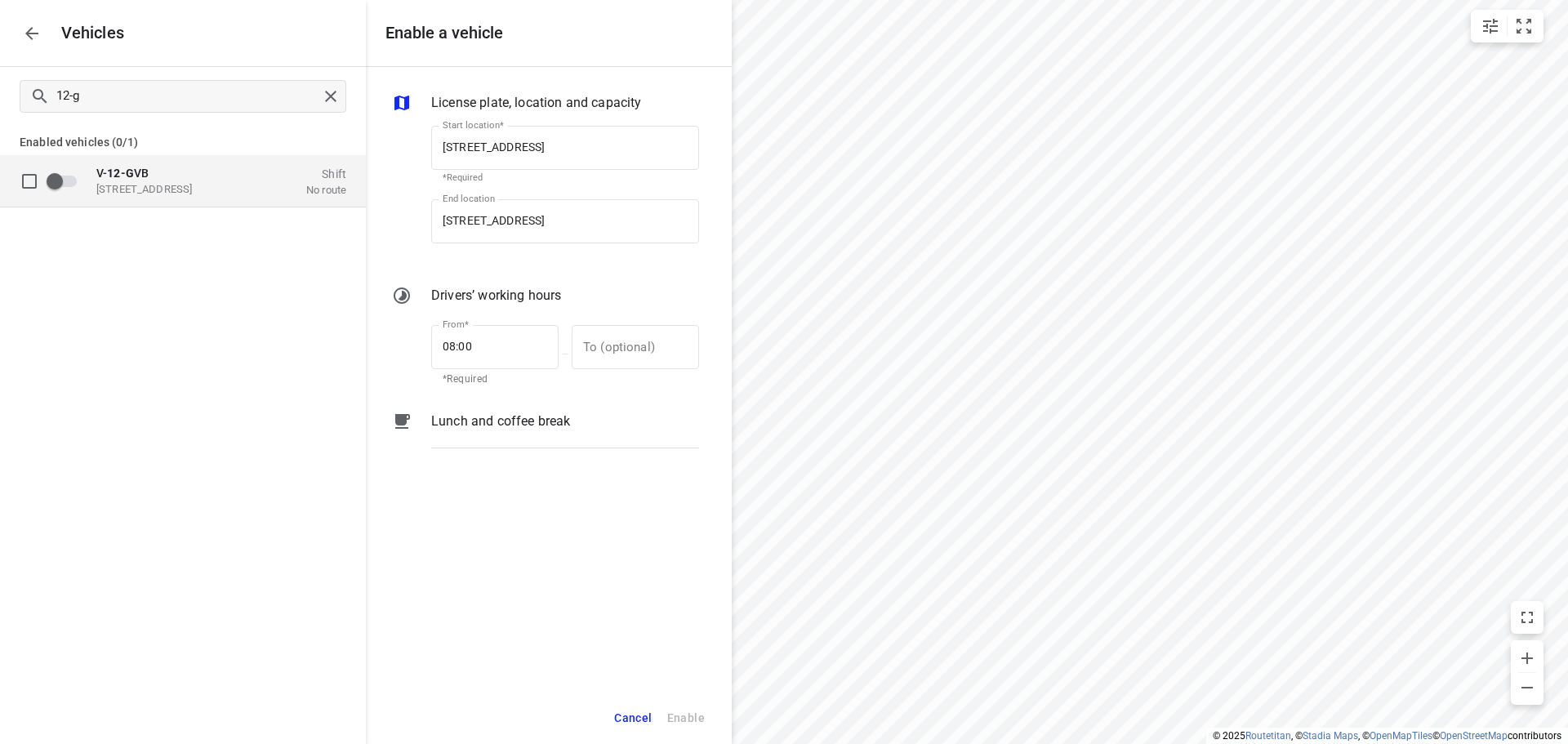
click at [176, 185] on p "De Waal 44, 5684 PH Best, Nederland" at bounding box center [177, 188] width 163 height 13
click at [531, 134] on input "De Waal 44, 5684 PH Best, Nederland" at bounding box center [565, 148] width 268 height 44
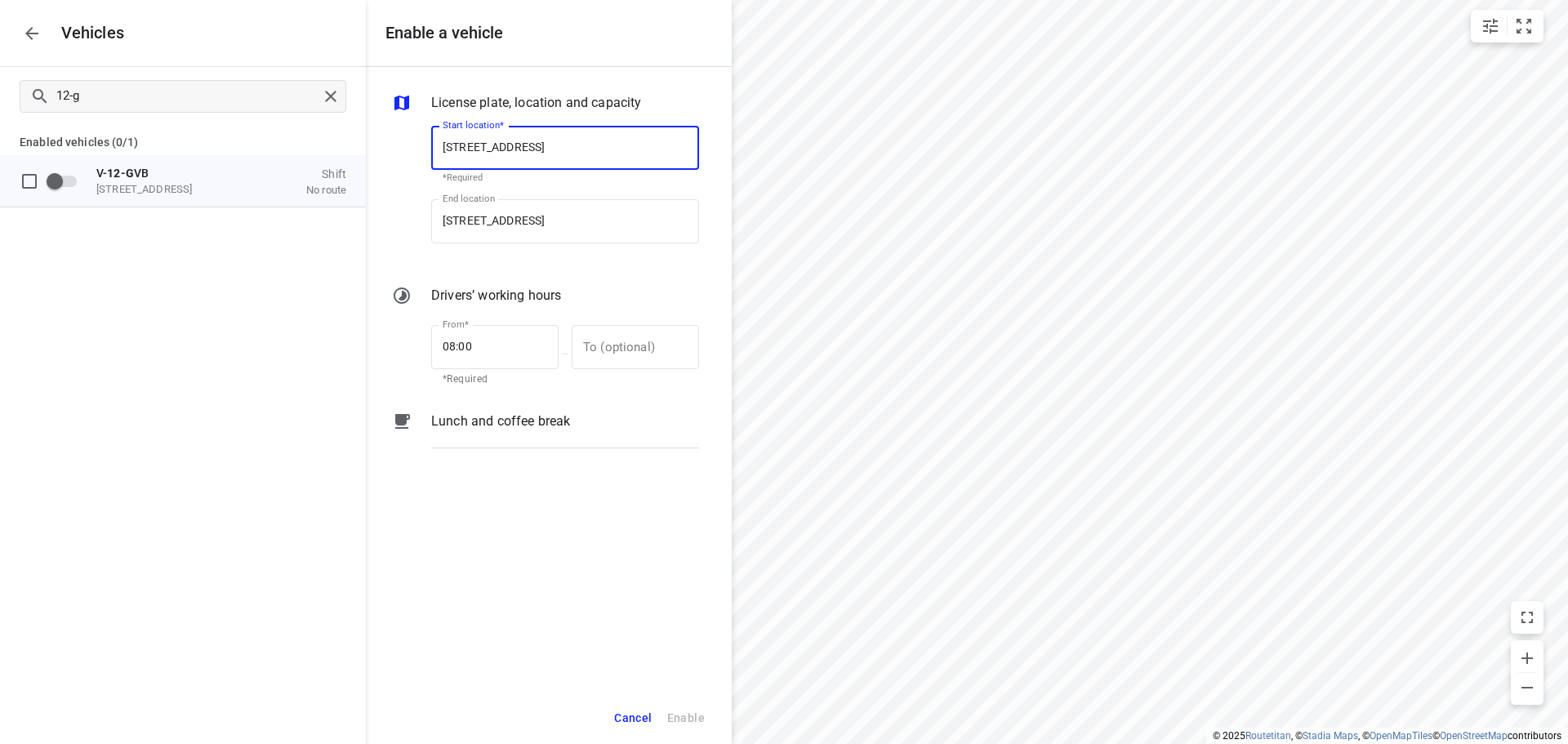
click at [615, 155] on input "De Waal 44, 5684 PH Best, Nederland" at bounding box center [565, 148] width 268 height 44
drag, startPoint x: 487, startPoint y: 348, endPoint x: 354, endPoint y: 331, distance: 134.1
click at [357, 334] on div "Enable a vehicle License plate, location and capacity Start location* De Waal 4…" at bounding box center [183, 372] width 366 height 744
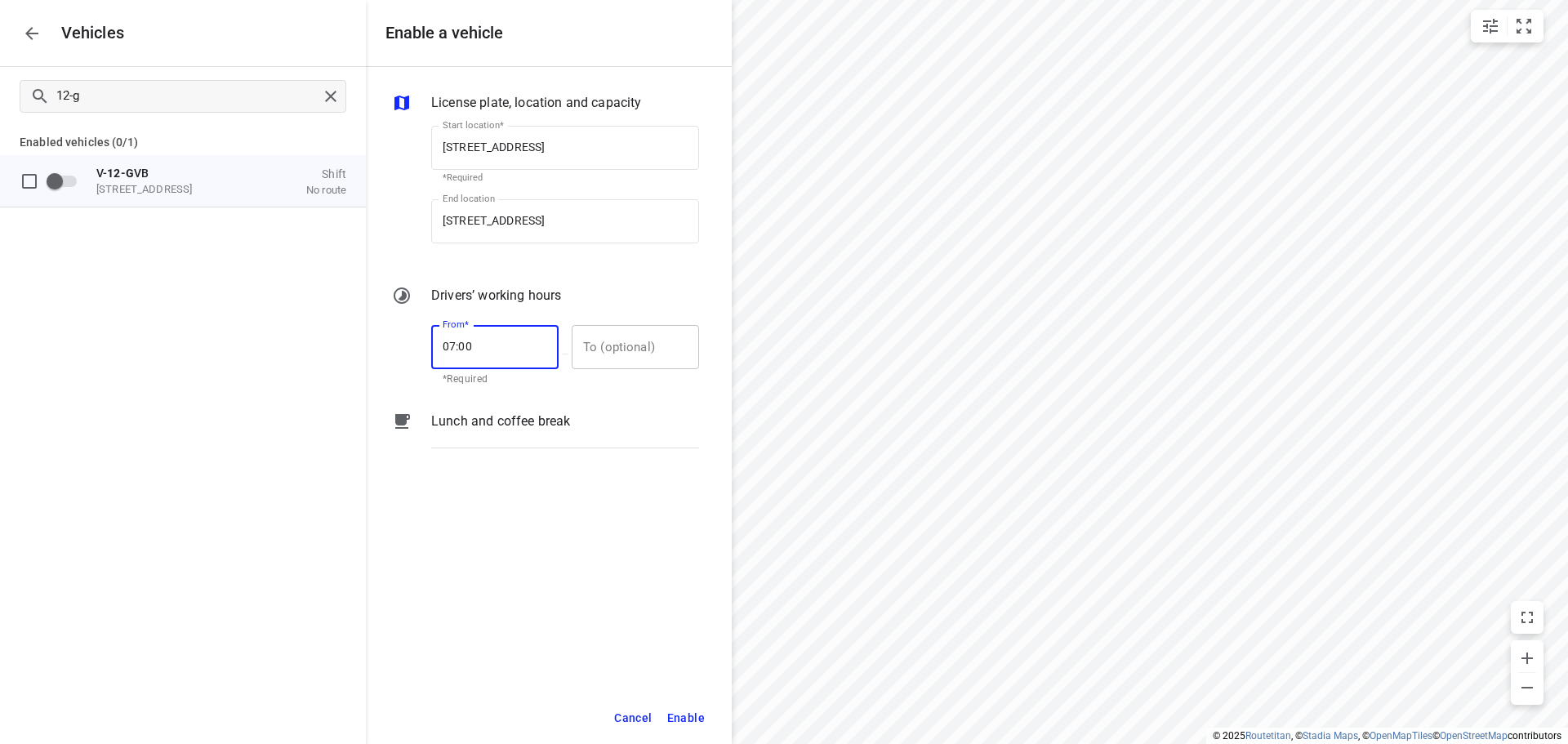
click at [631, 342] on input "text" at bounding box center [626, 347] width 109 height 44
click at [686, 723] on div "Cancel Enable" at bounding box center [549, 718] width 366 height 53
click at [686, 723] on span "Enable" at bounding box center [686, 718] width 38 height 20
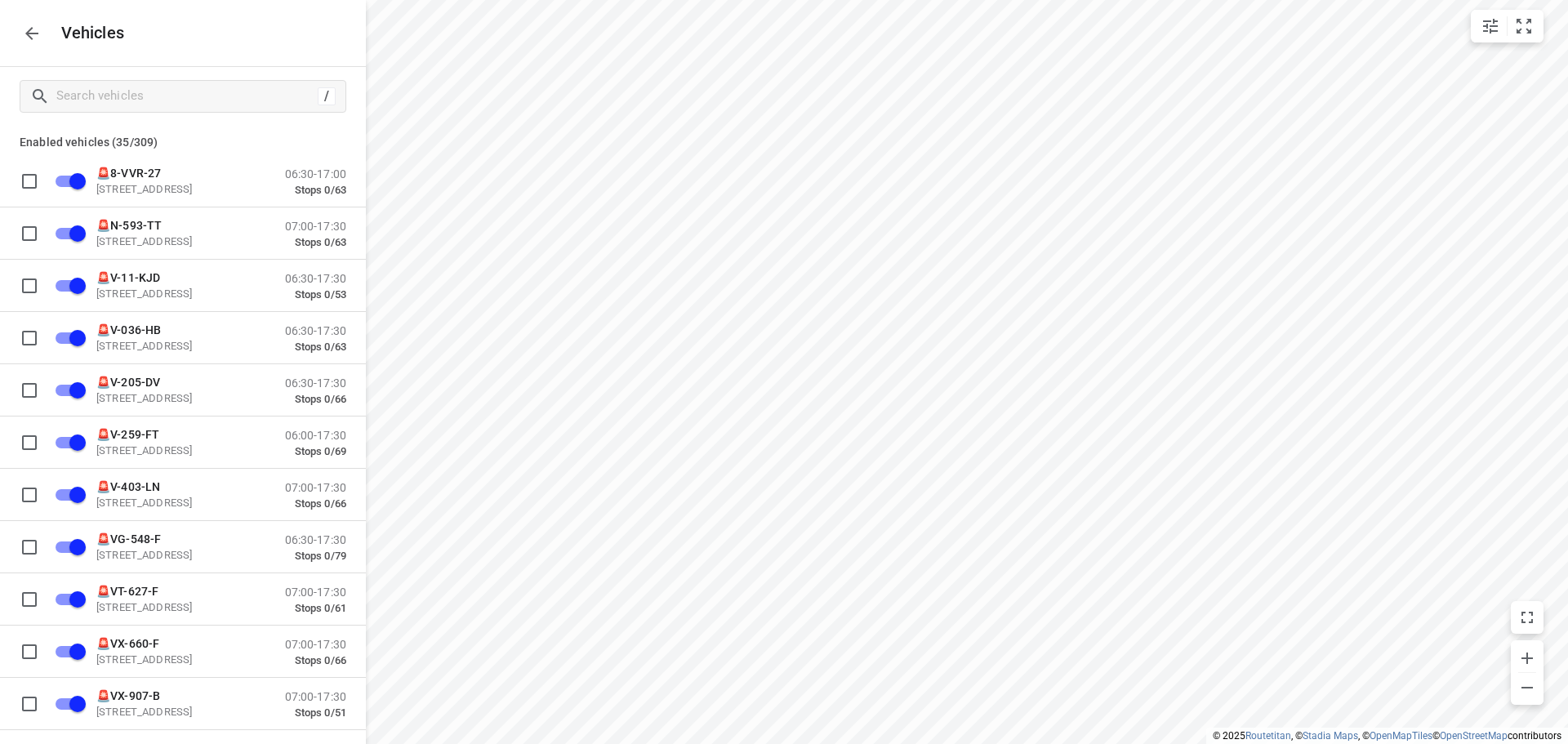
click at [47, 40] on button "button" at bounding box center [32, 33] width 32 height 32
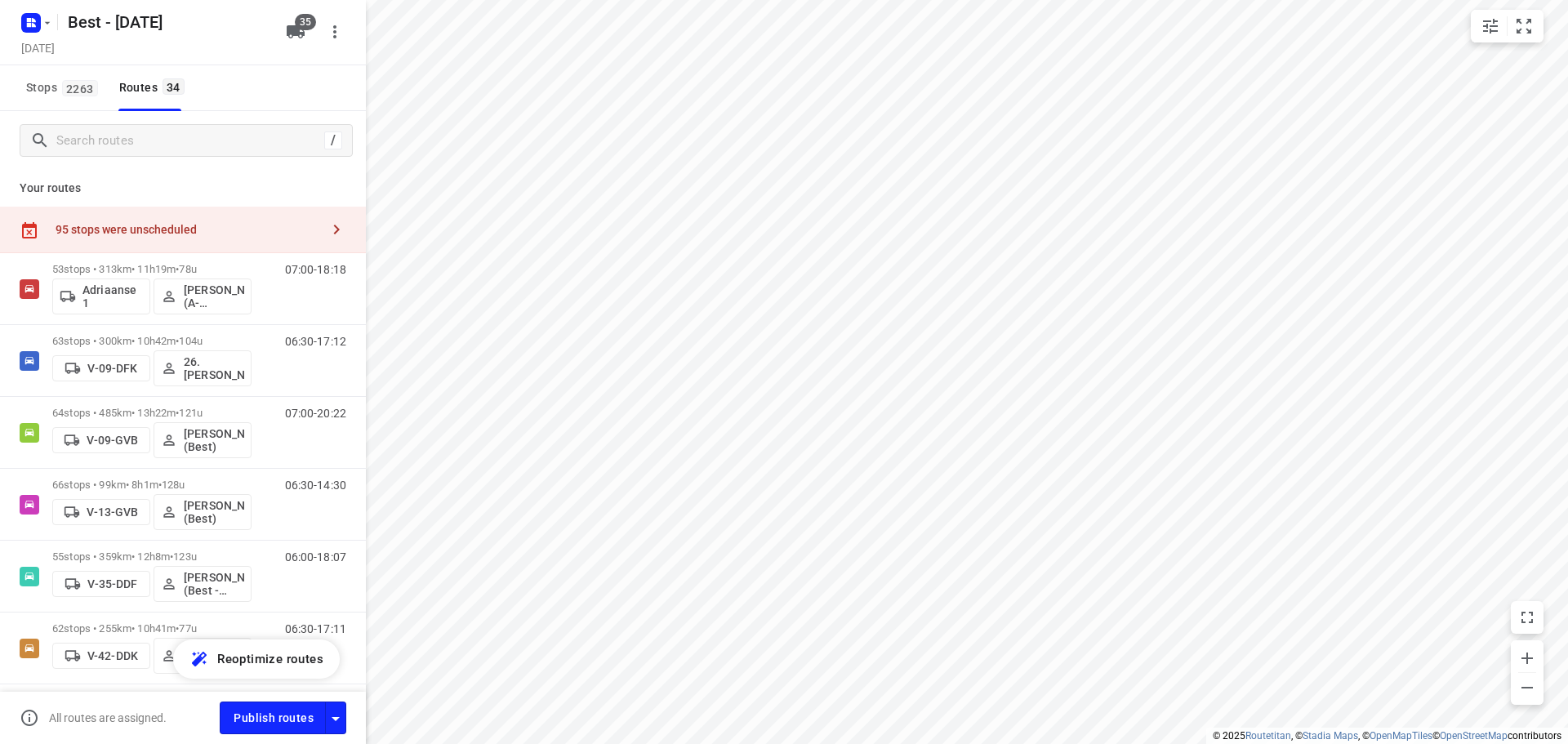
click at [90, 233] on div "95 stops were unscheduled" at bounding box center [188, 229] width 264 height 13
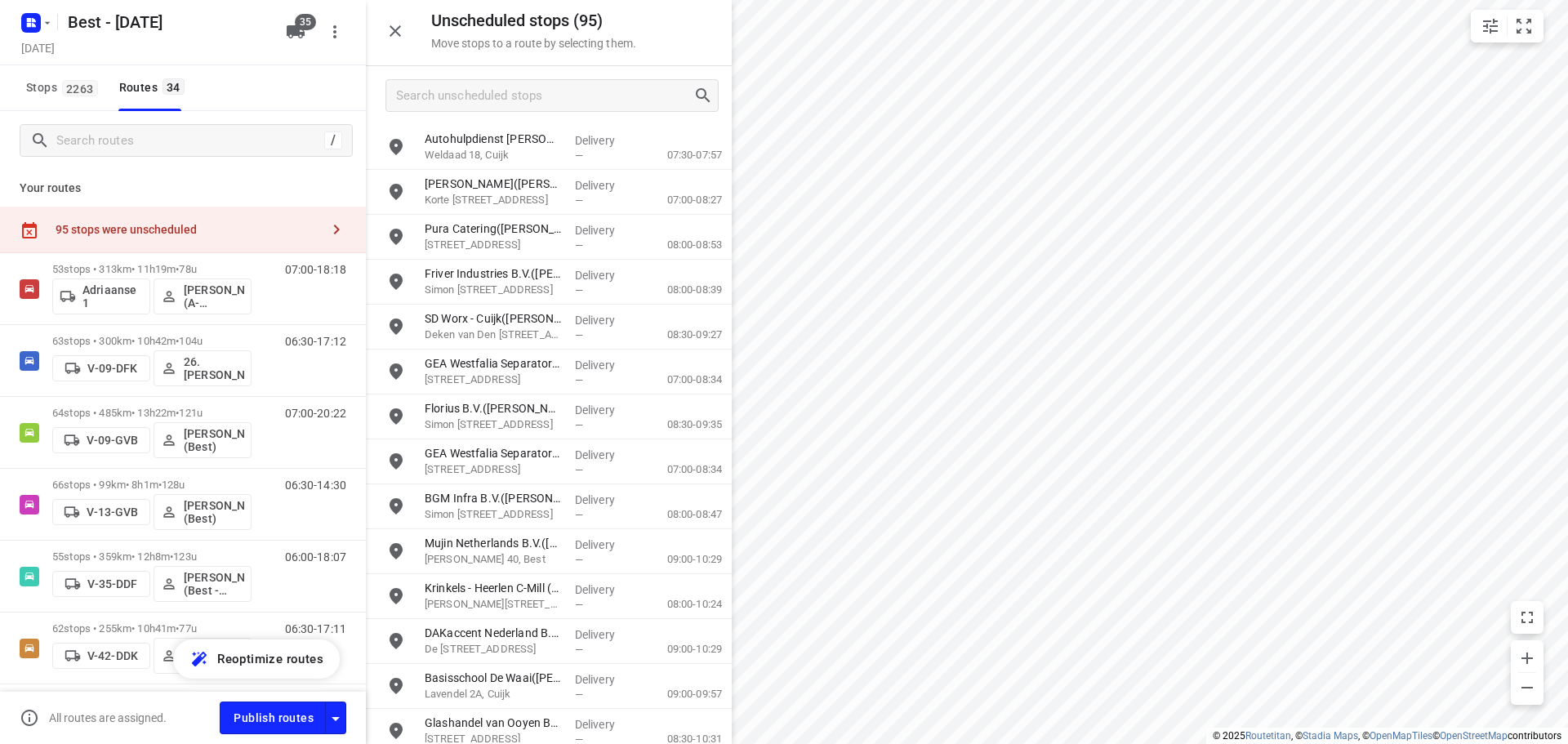
click at [546, 51] on div "Unscheduled stops ( 95 ) Move stops to a route by selecting them." at bounding box center [549, 33] width 366 height 67
click at [510, 97] on input "Search unscheduled stops" at bounding box center [544, 96] width 295 height 26
click at [408, 152] on input "grid" at bounding box center [396, 147] width 32 height 32
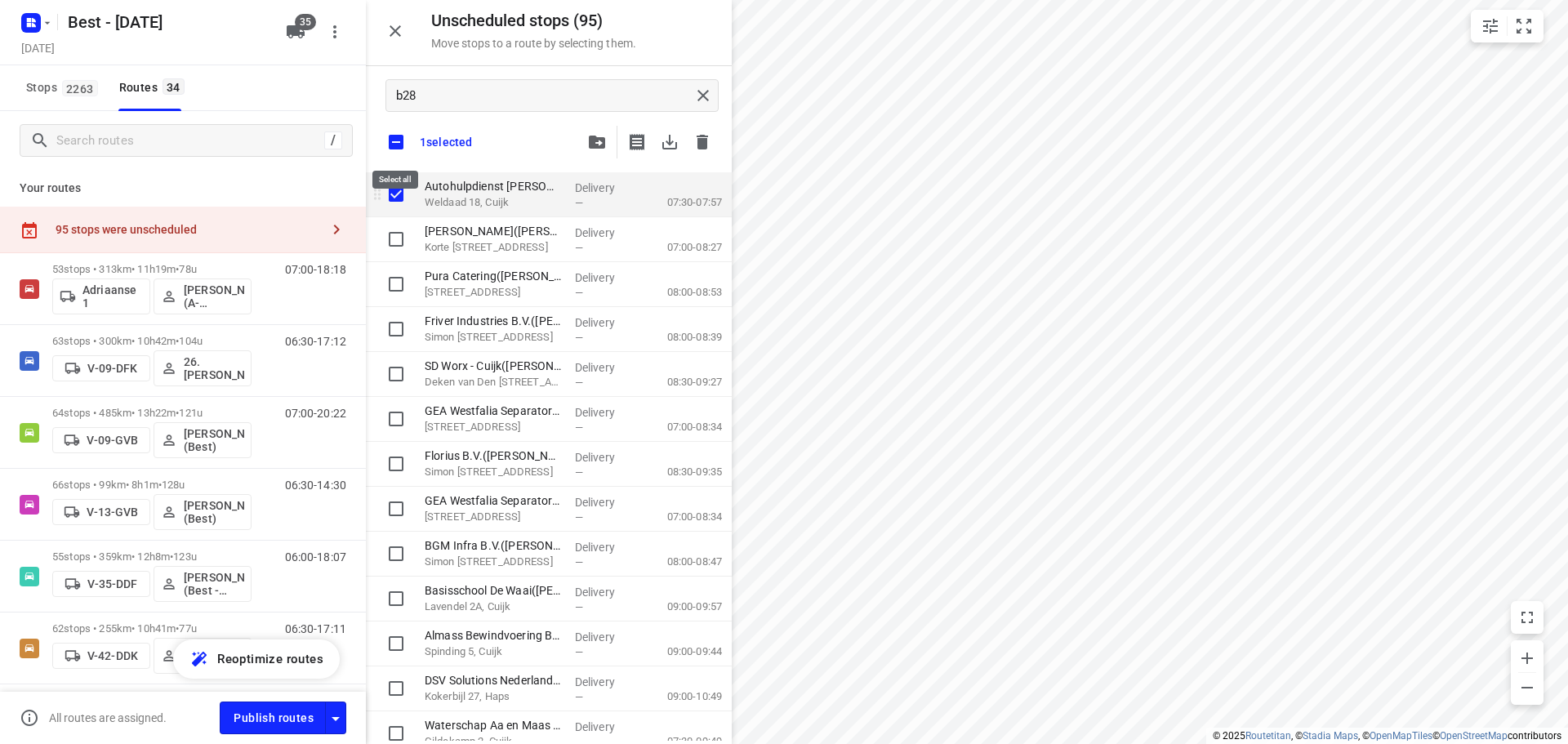
click at [407, 152] on input "checkbox" at bounding box center [396, 142] width 34 height 34
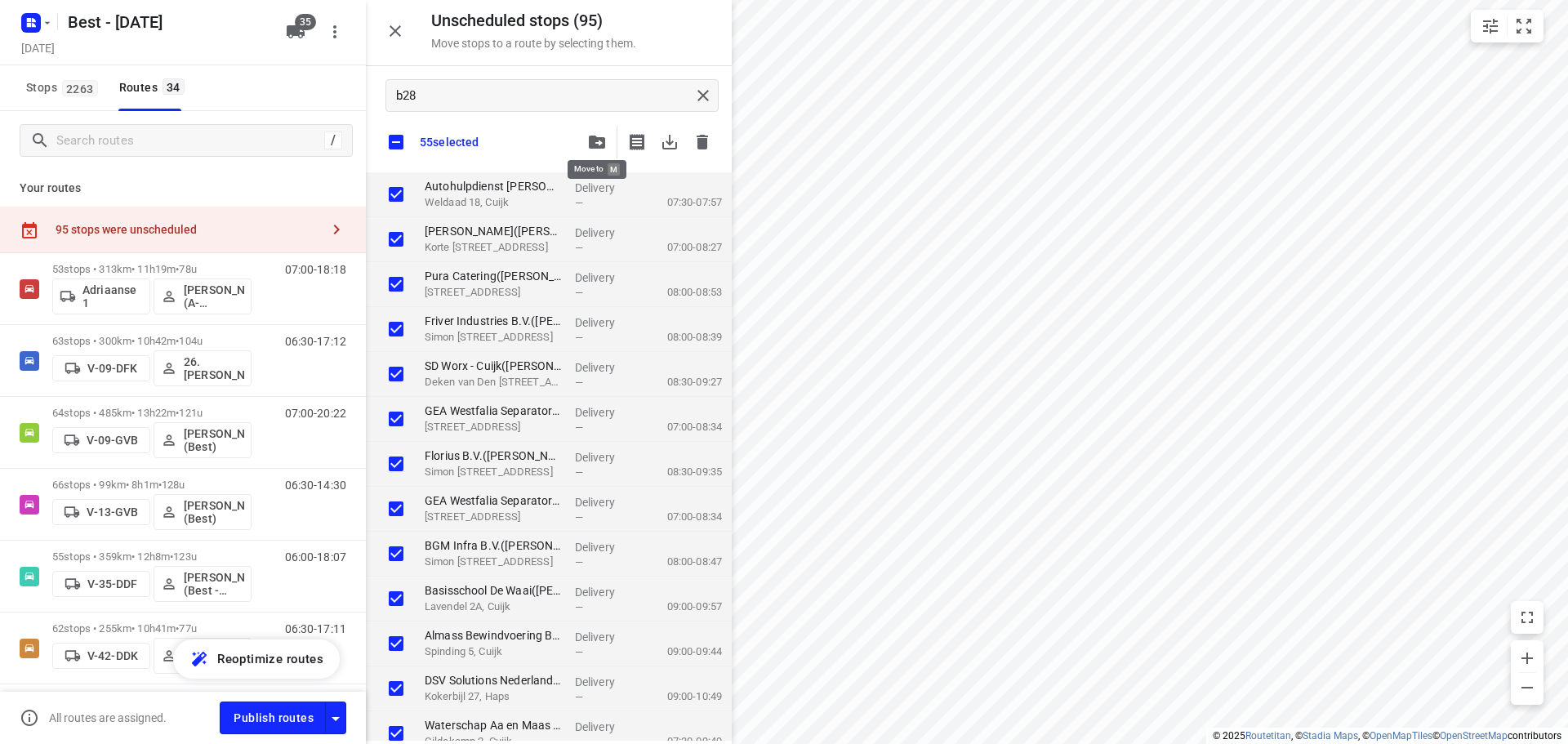
click at [587, 144] on span "button" at bounding box center [596, 142] width 20 height 13
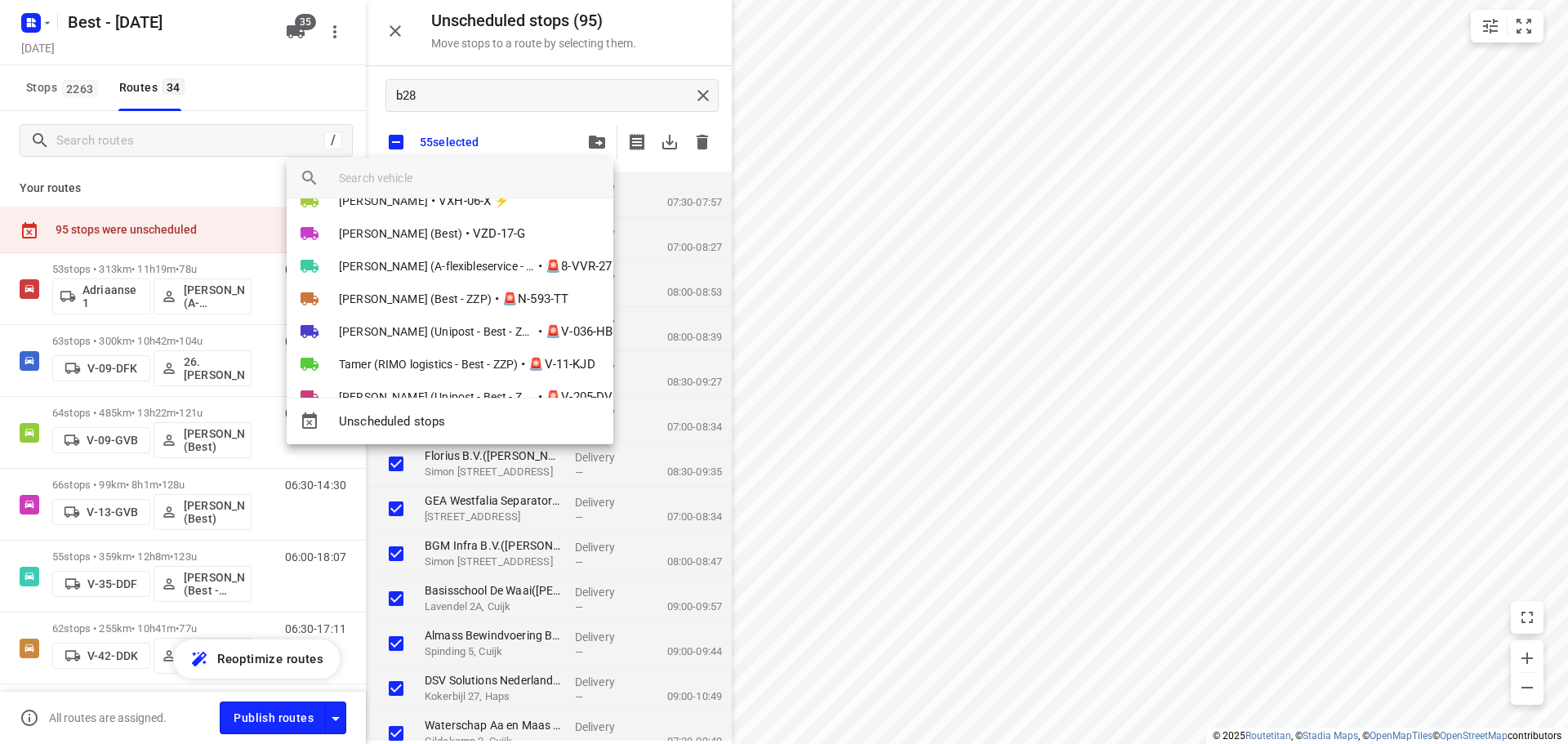
scroll to position [977, 0]
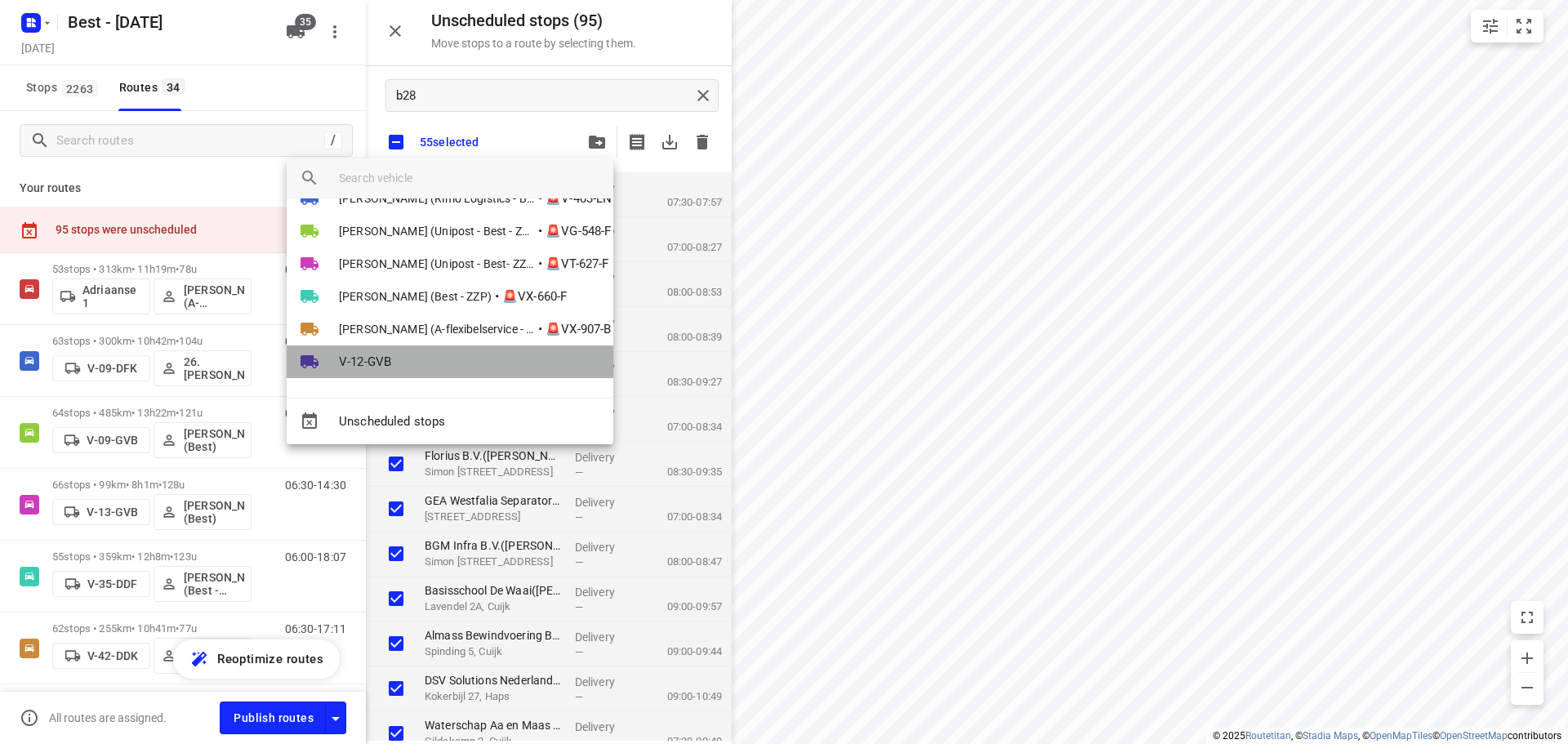
click at [467, 363] on li "V-12-GVB" at bounding box center [450, 362] width 327 height 32
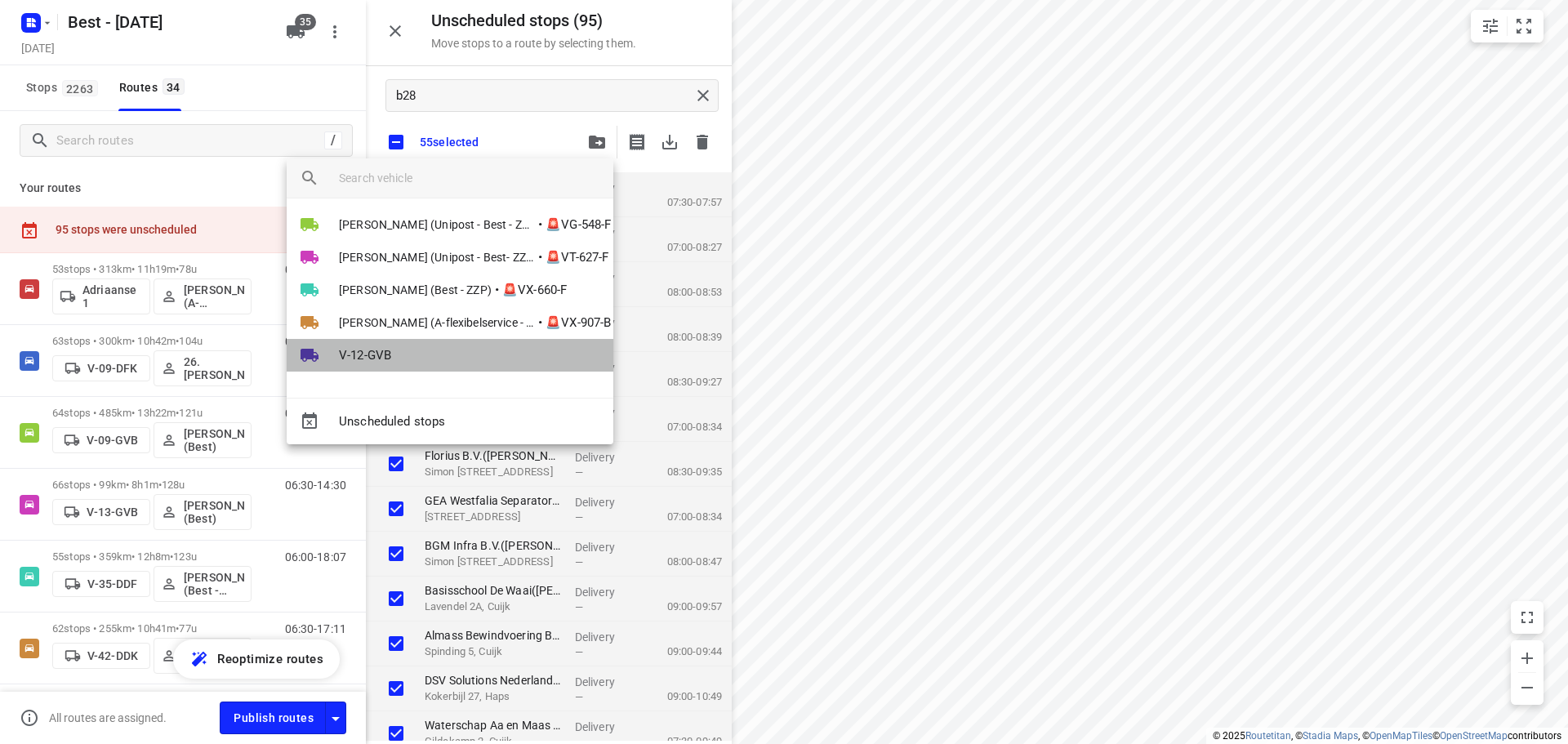
scroll to position [0, 0]
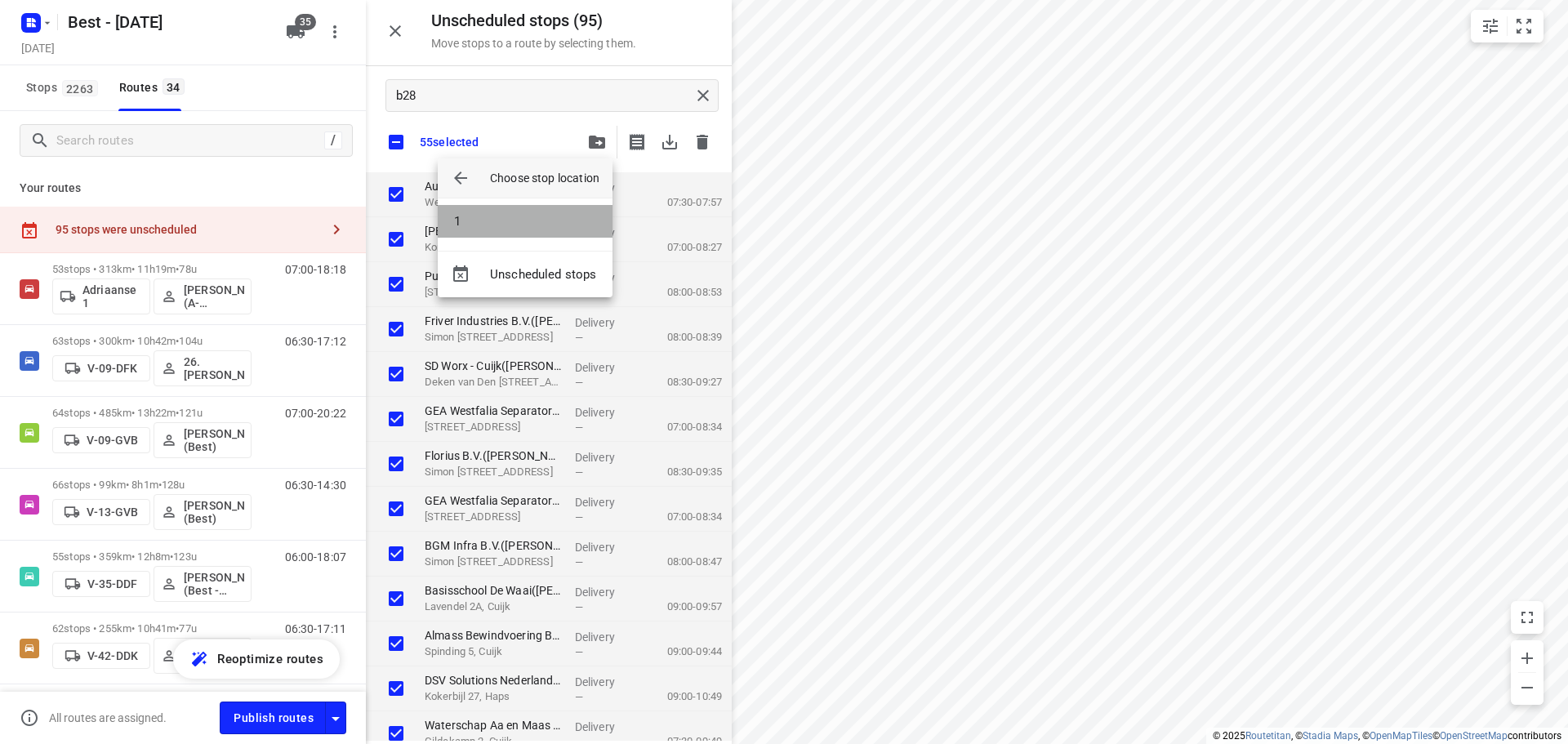
click at [468, 210] on li "1" at bounding box center [525, 221] width 175 height 32
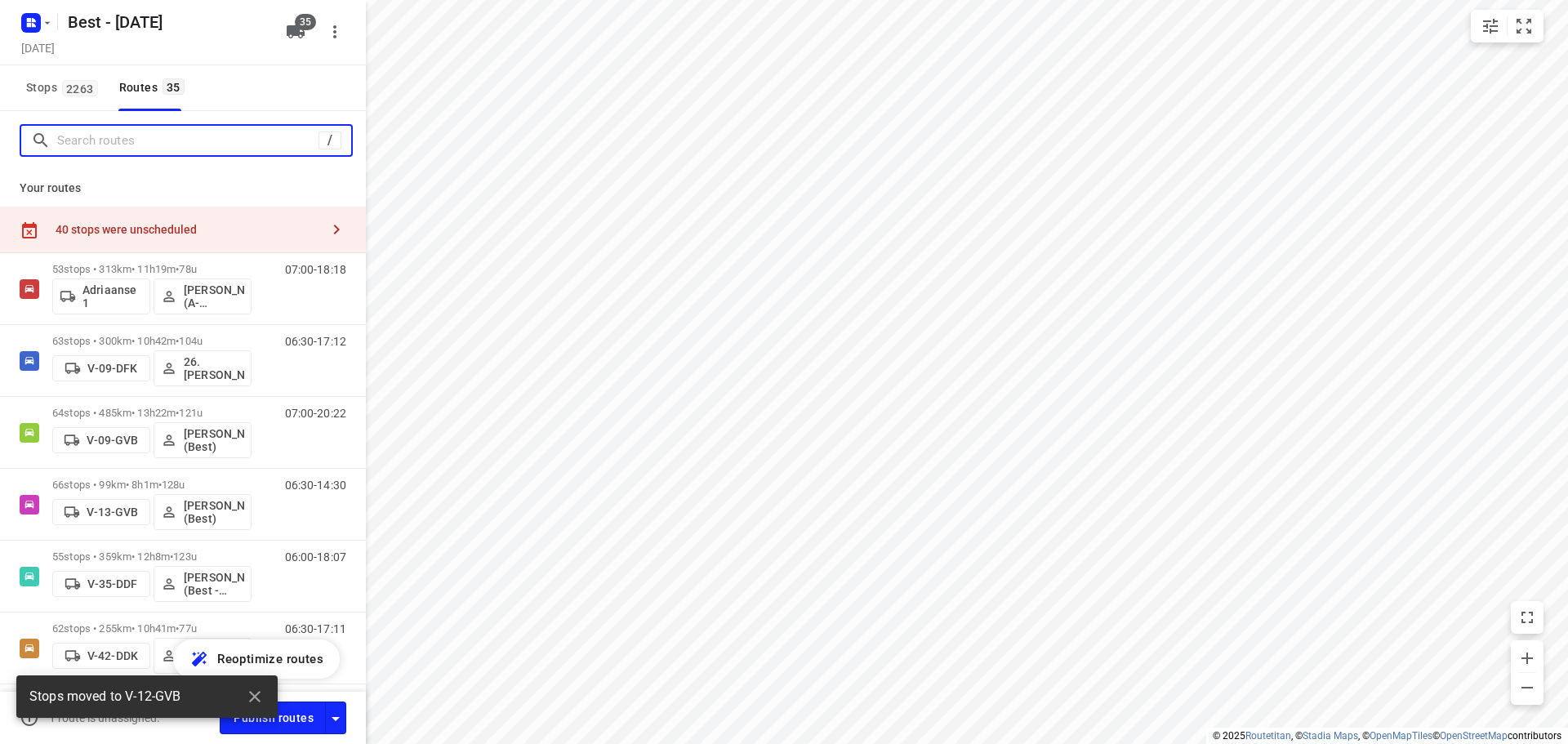
click at [158, 134] on input "Search routes" at bounding box center [188, 141] width 261 height 26
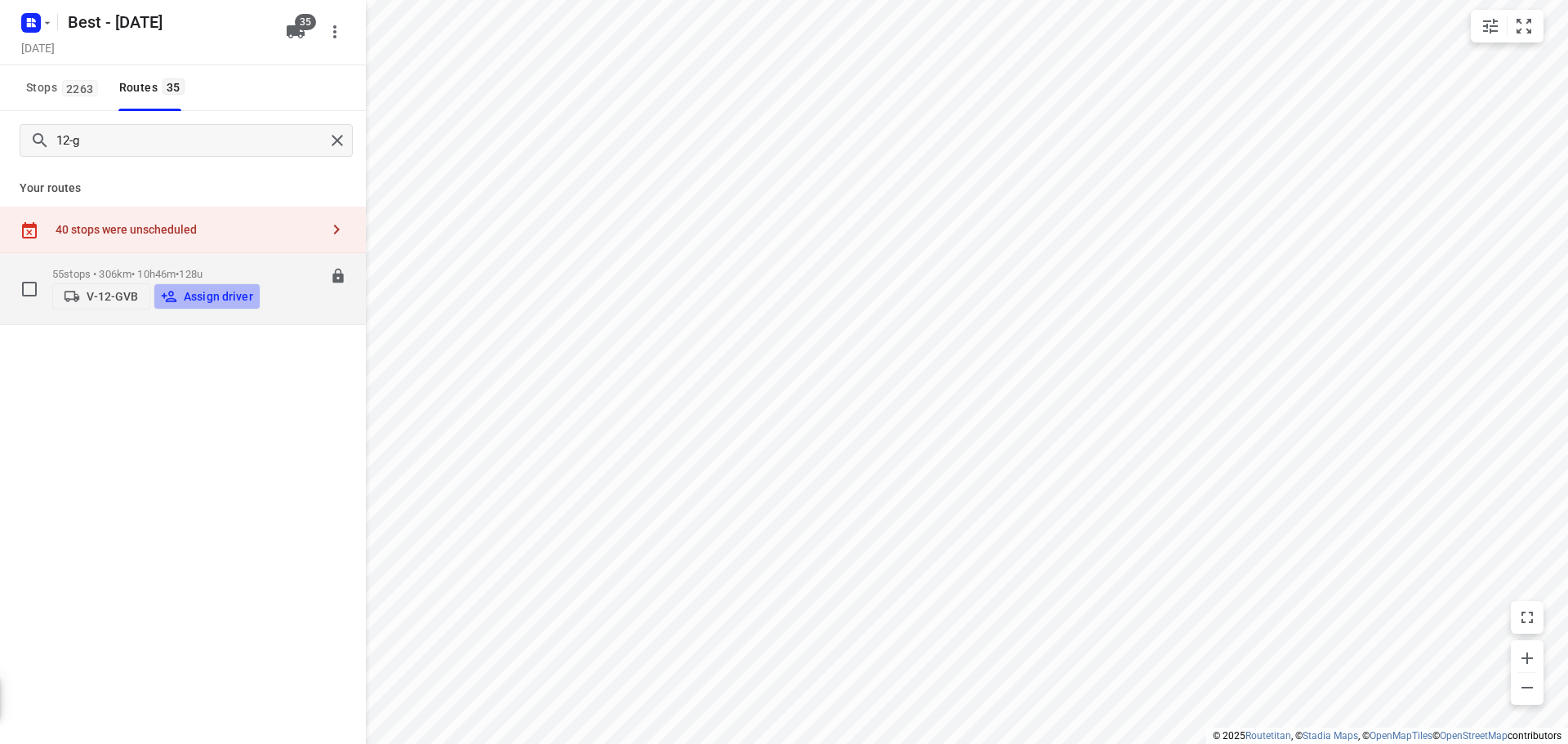
click at [191, 296] on p "Assign driver" at bounding box center [218, 296] width 69 height 13
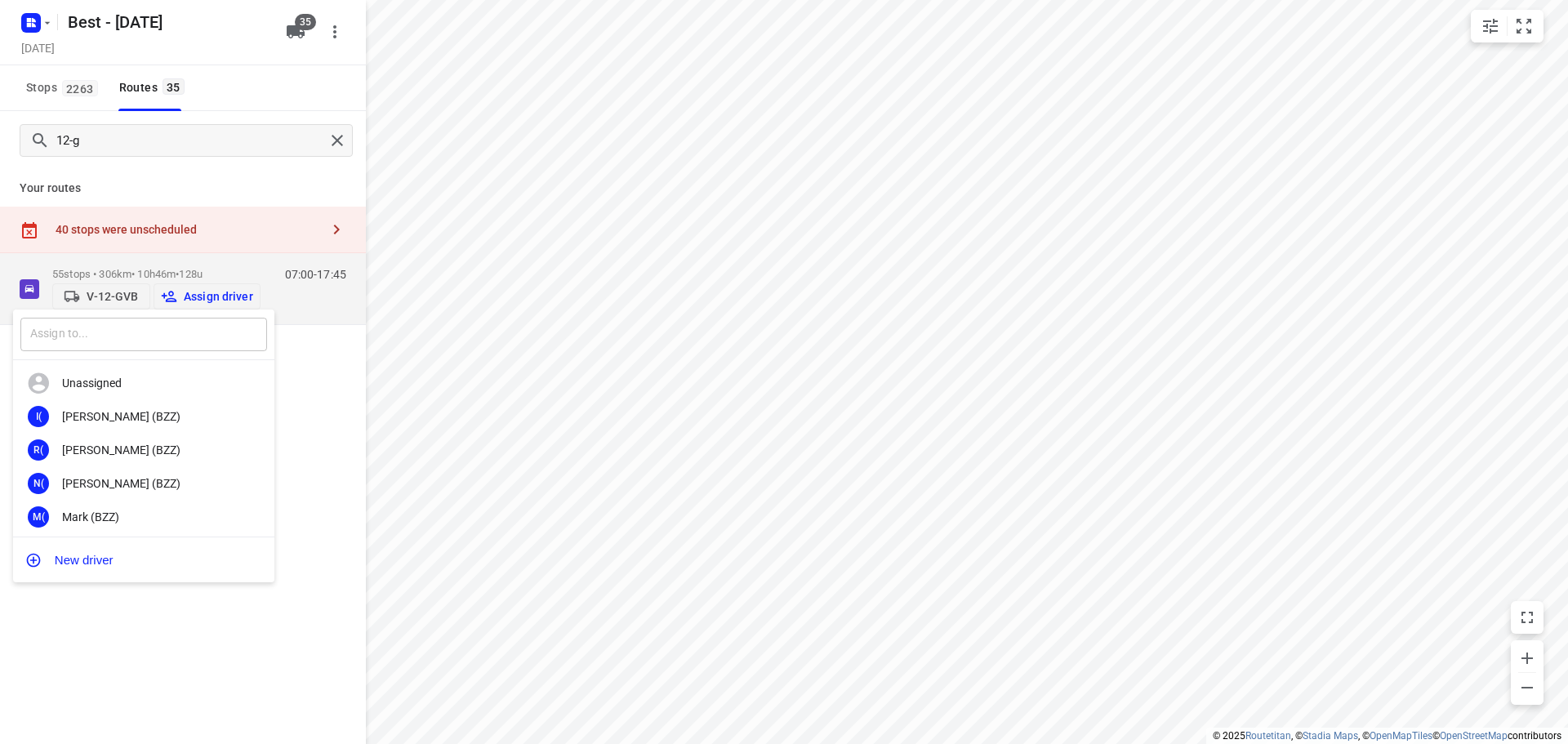
click at [142, 336] on input "text" at bounding box center [143, 334] width 247 height 33
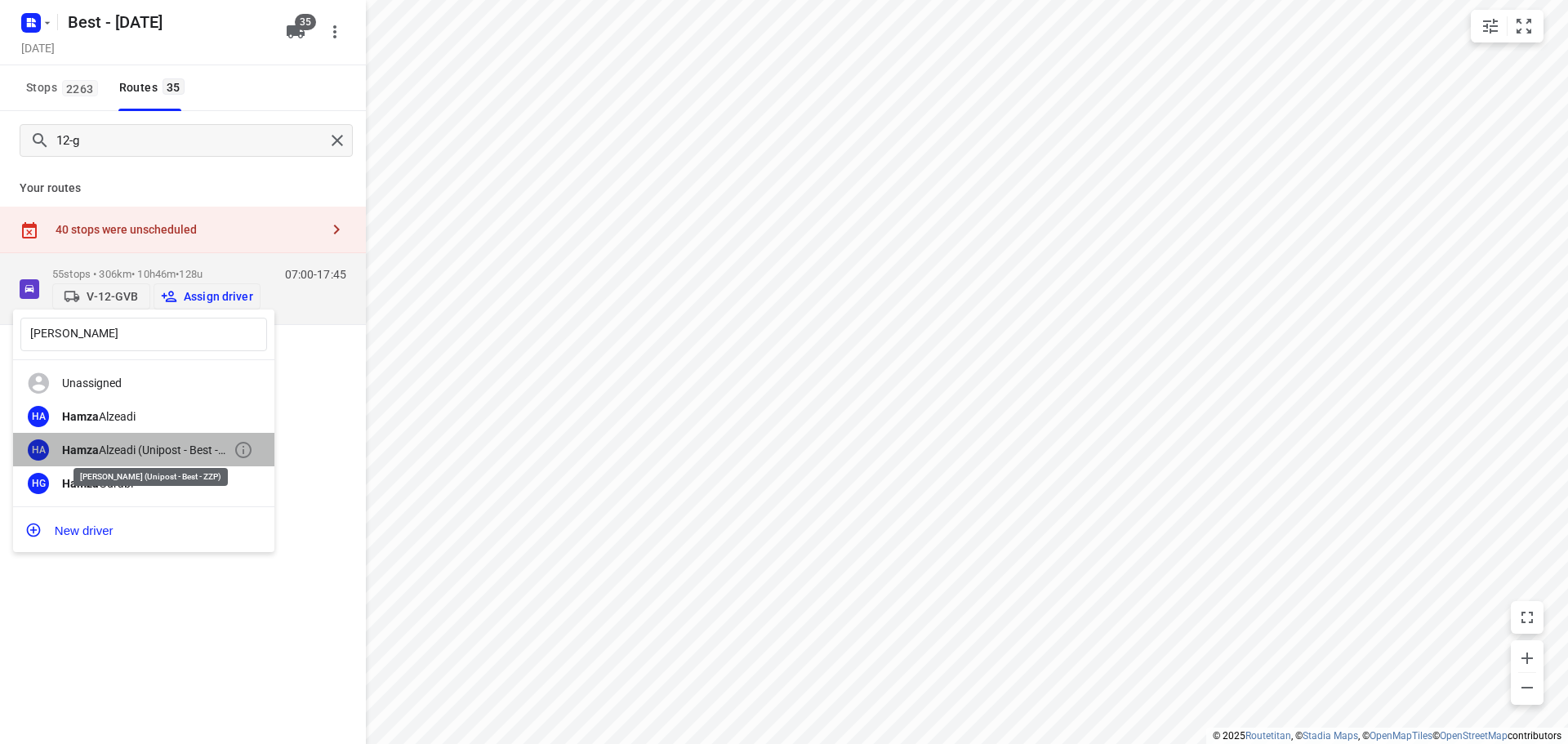
click at [89, 451] on b "Hamza" at bounding box center [80, 450] width 37 height 13
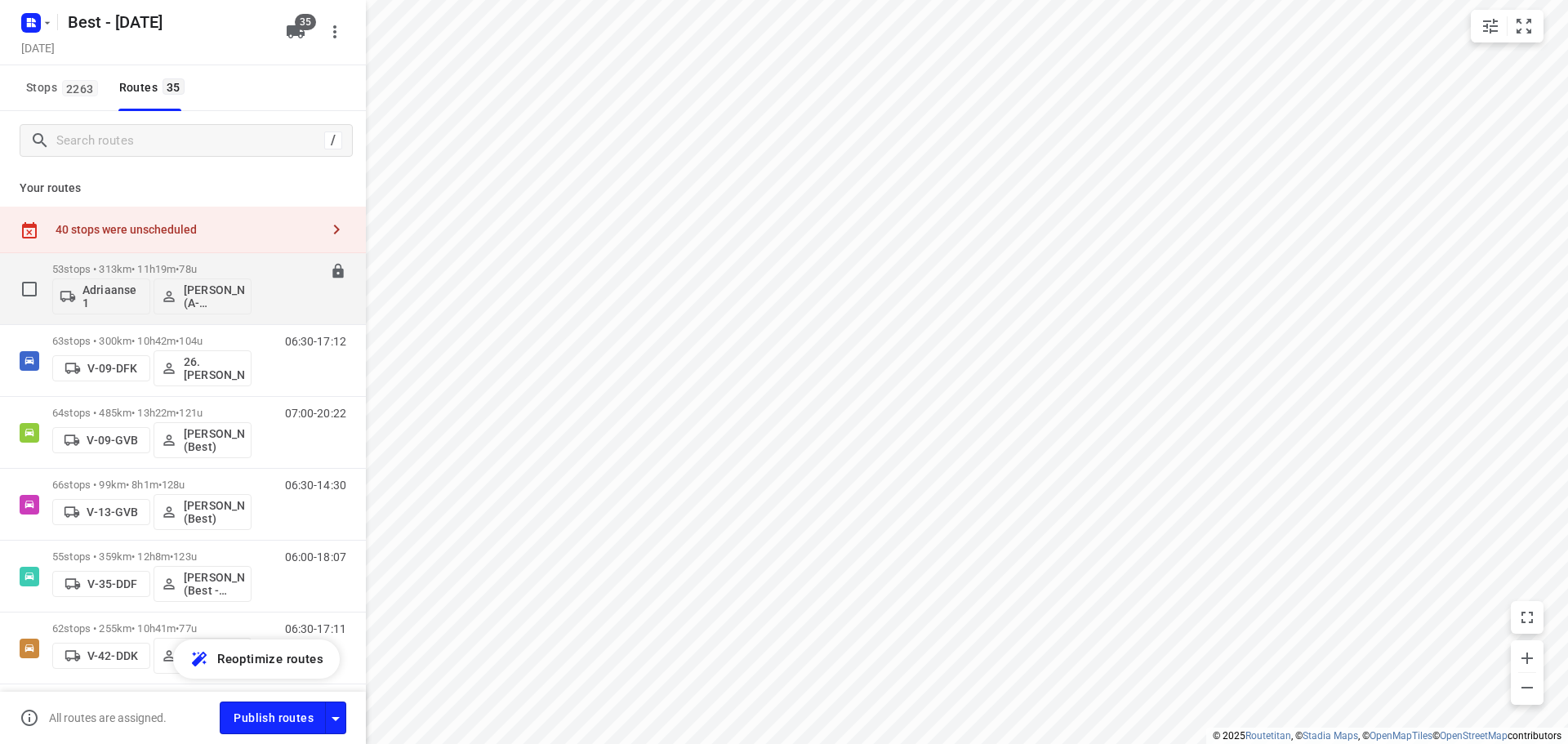
click at [139, 265] on p "53 stops • 313km • 11h19m • 78u" at bounding box center [152, 269] width 200 height 12
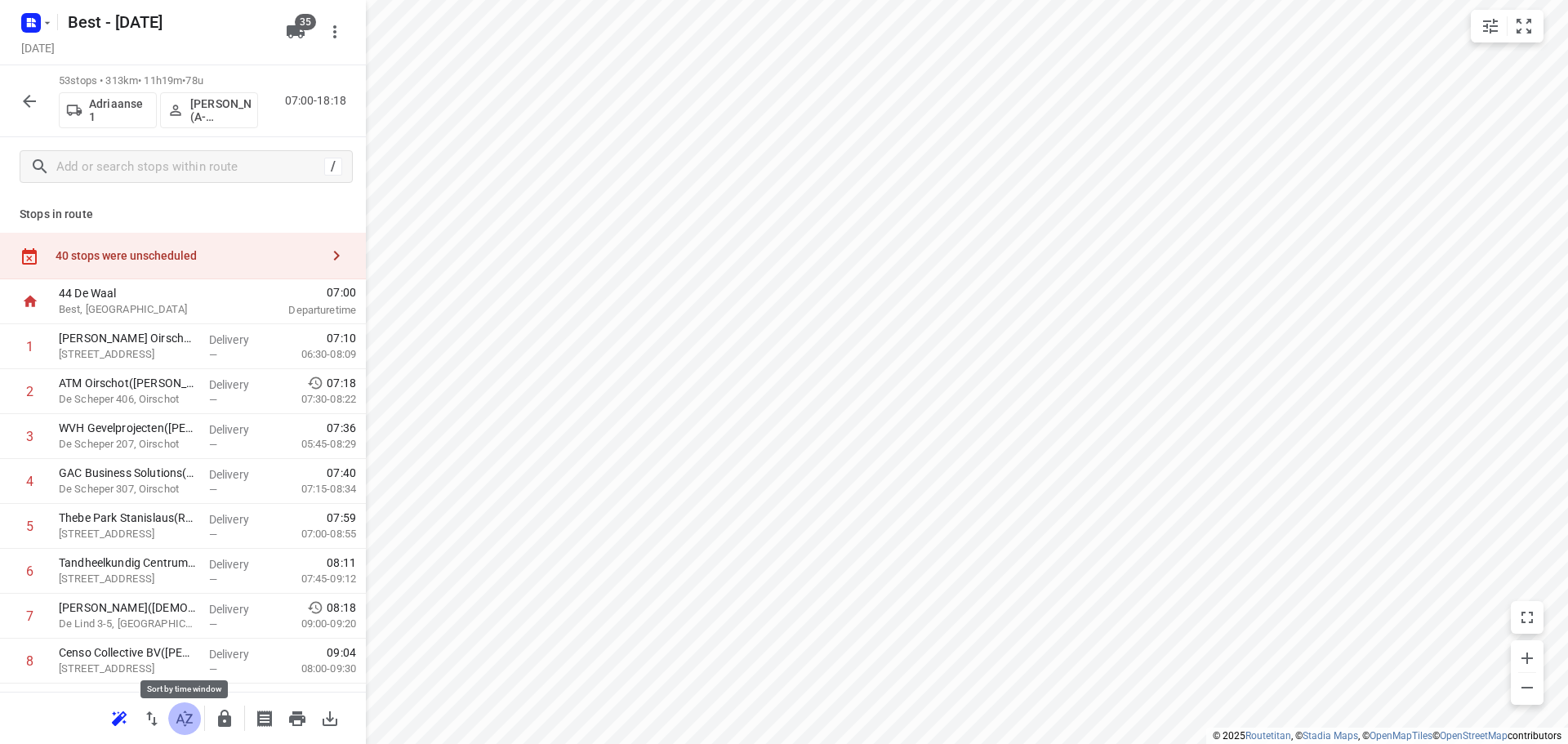
click at [198, 721] on button "button" at bounding box center [184, 718] width 32 height 32
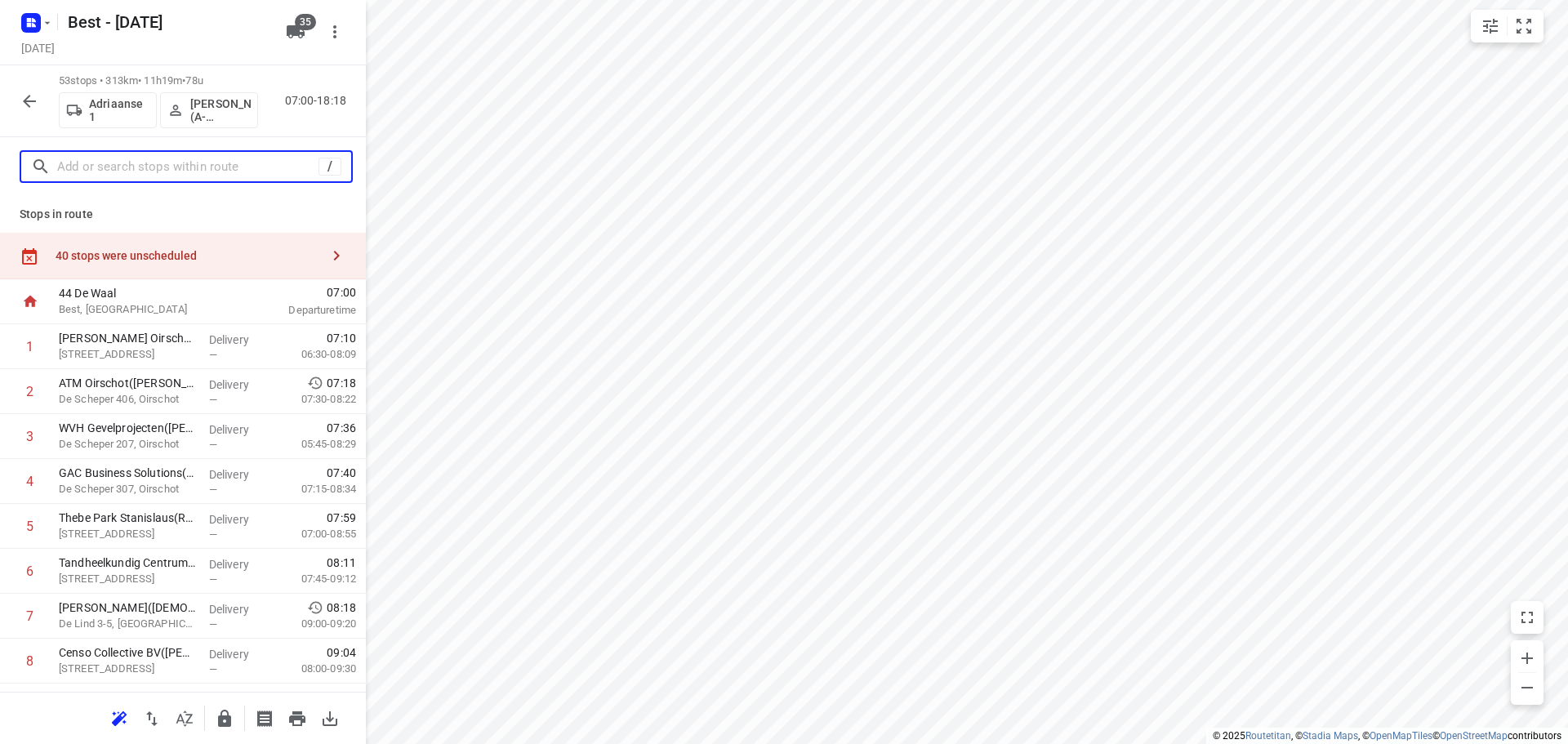
drag, startPoint x: 185, startPoint y: 173, endPoint x: 203, endPoint y: 164, distance: 20.1
click at [185, 171] on input "text" at bounding box center [188, 167] width 261 height 26
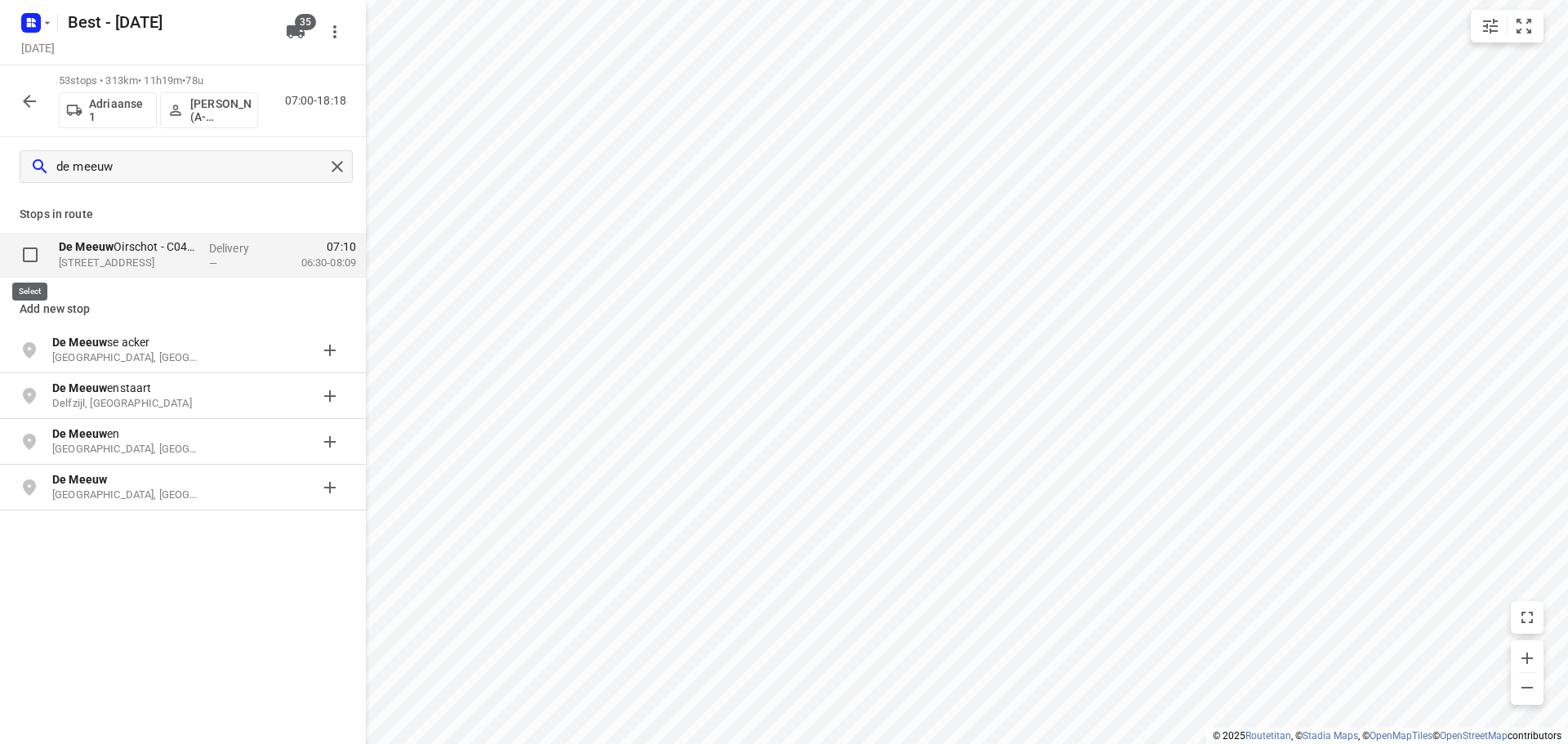
click at [28, 253] on input "checkbox" at bounding box center [30, 254] width 32 height 32
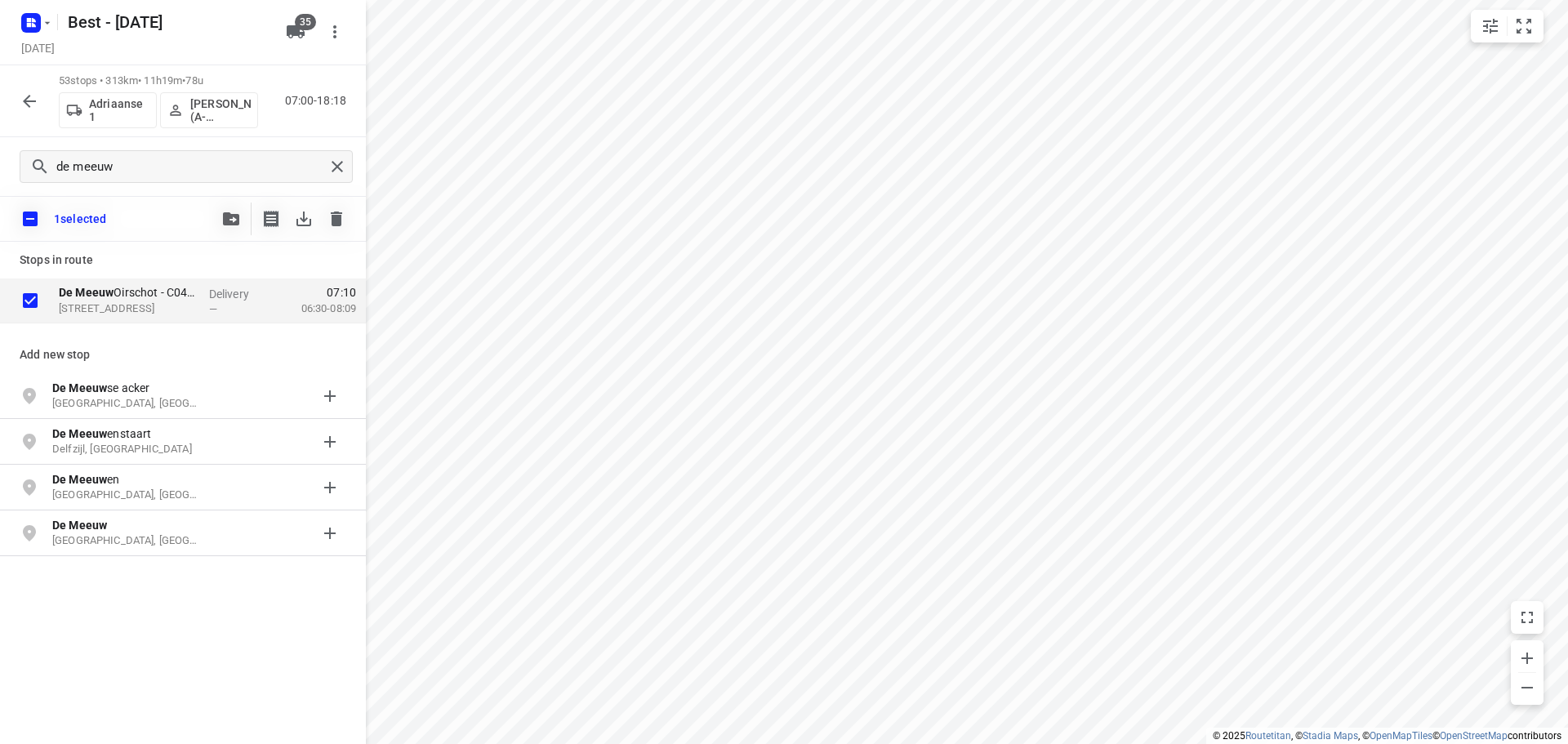
click at [213, 200] on div "1 selected" at bounding box center [183, 219] width 366 height 46
click at [219, 212] on button "button" at bounding box center [231, 218] width 32 height 32
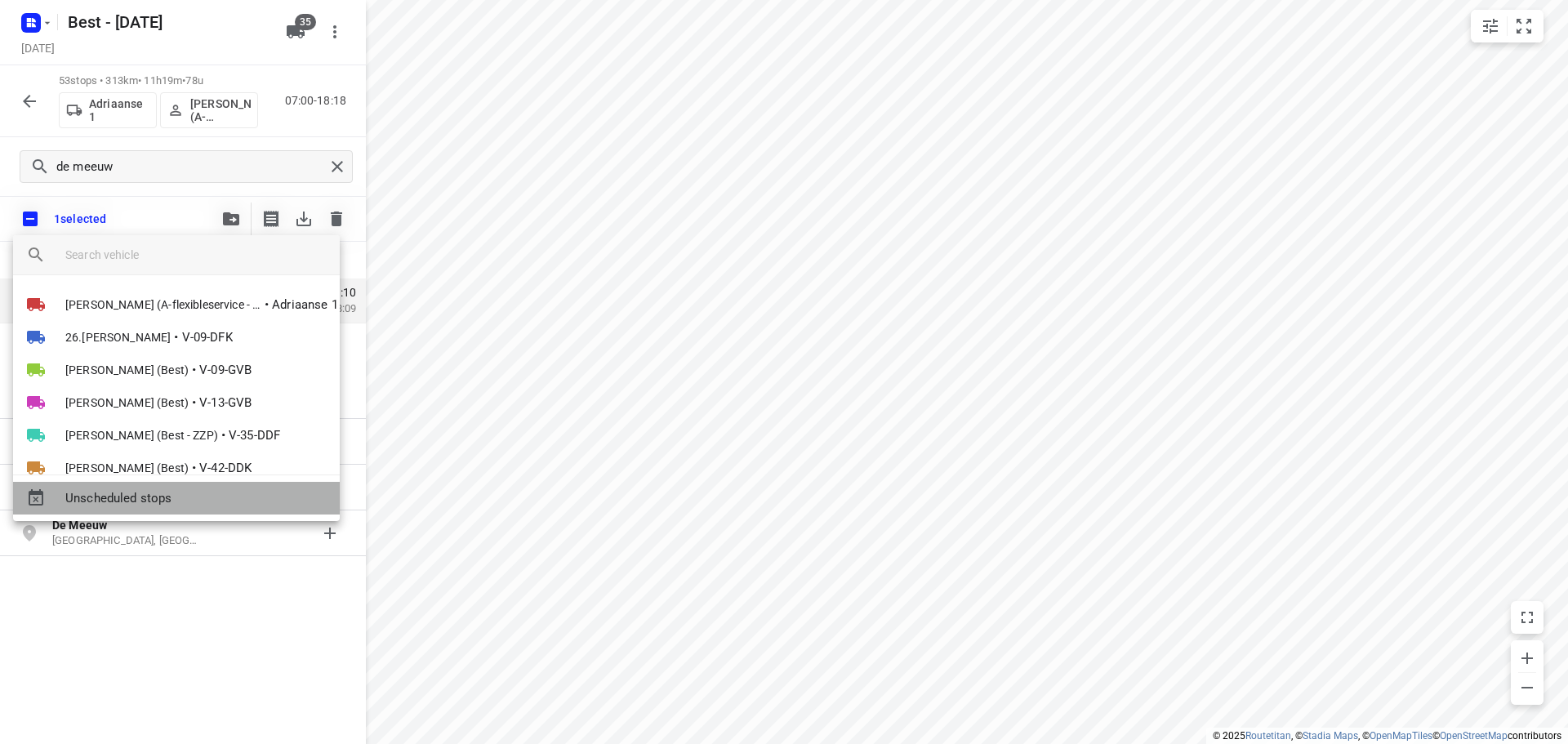
click at [141, 492] on span "Unscheduled stops" at bounding box center [196, 498] width 261 height 19
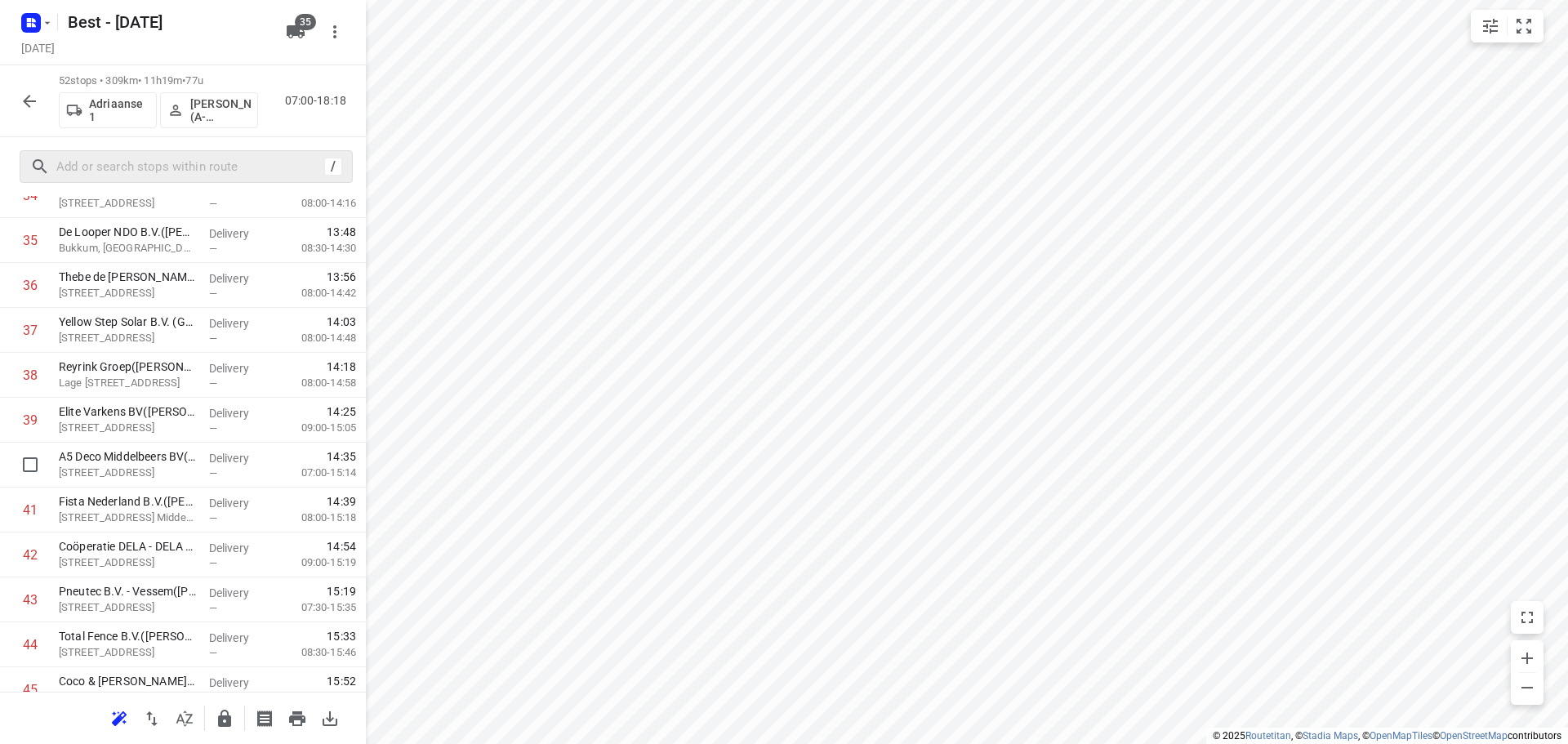
scroll to position [2013, 0]
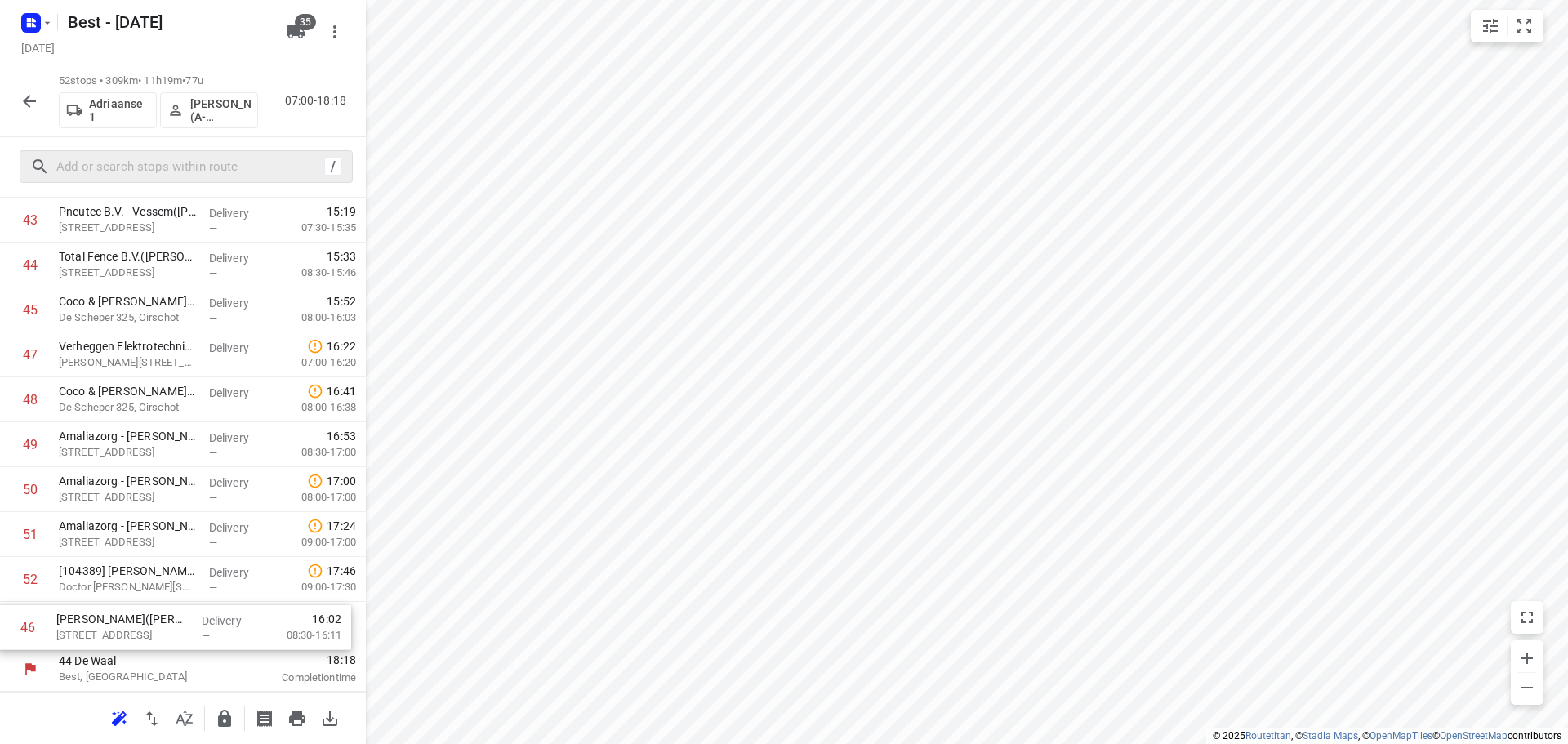
drag, startPoint x: 135, startPoint y: 369, endPoint x: 133, endPoint y: 653, distance: 284.0
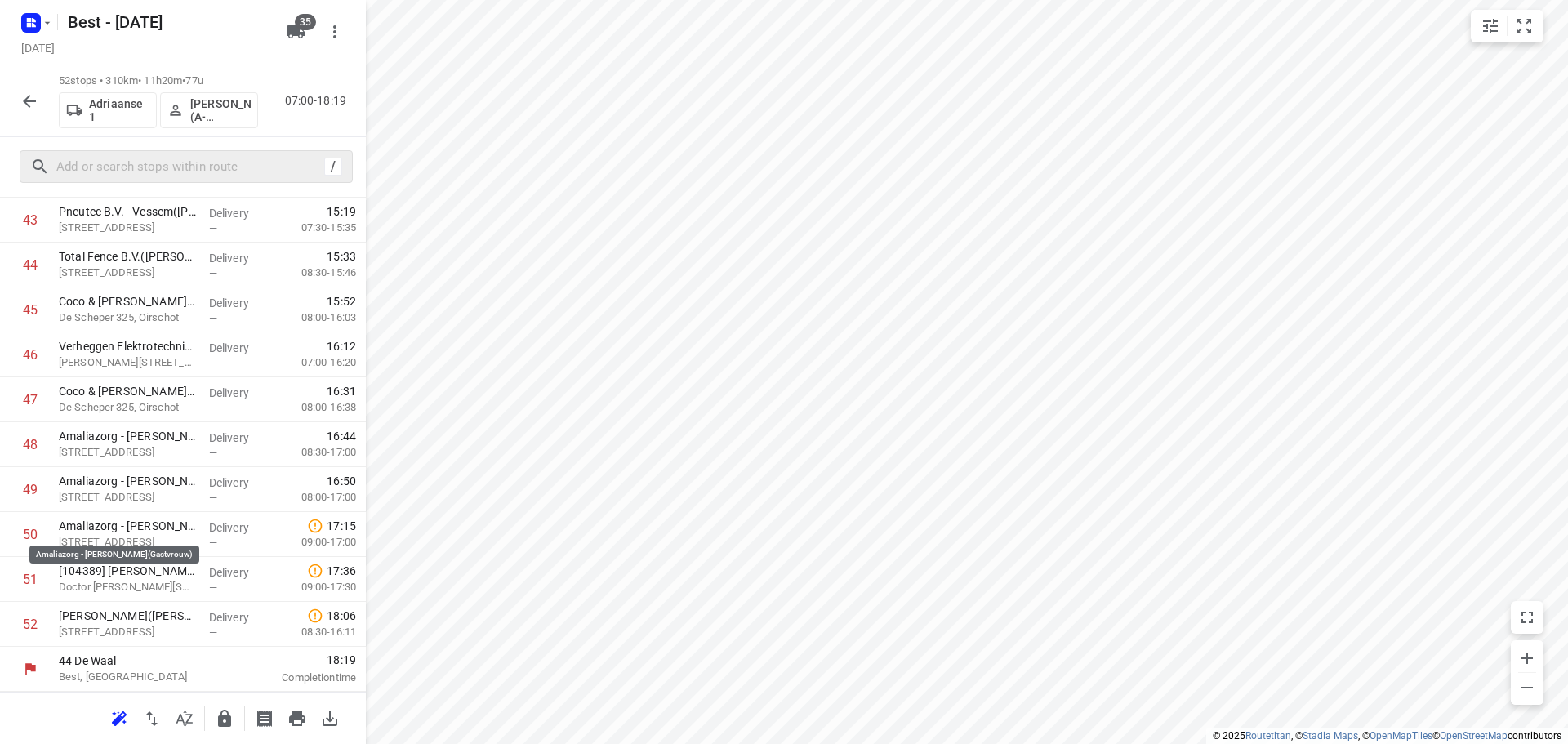
drag, startPoint x: 177, startPoint y: 531, endPoint x: 156, endPoint y: 598, distance: 70.2
drag, startPoint x: 129, startPoint y: 466, endPoint x: 146, endPoint y: 596, distance: 131.1
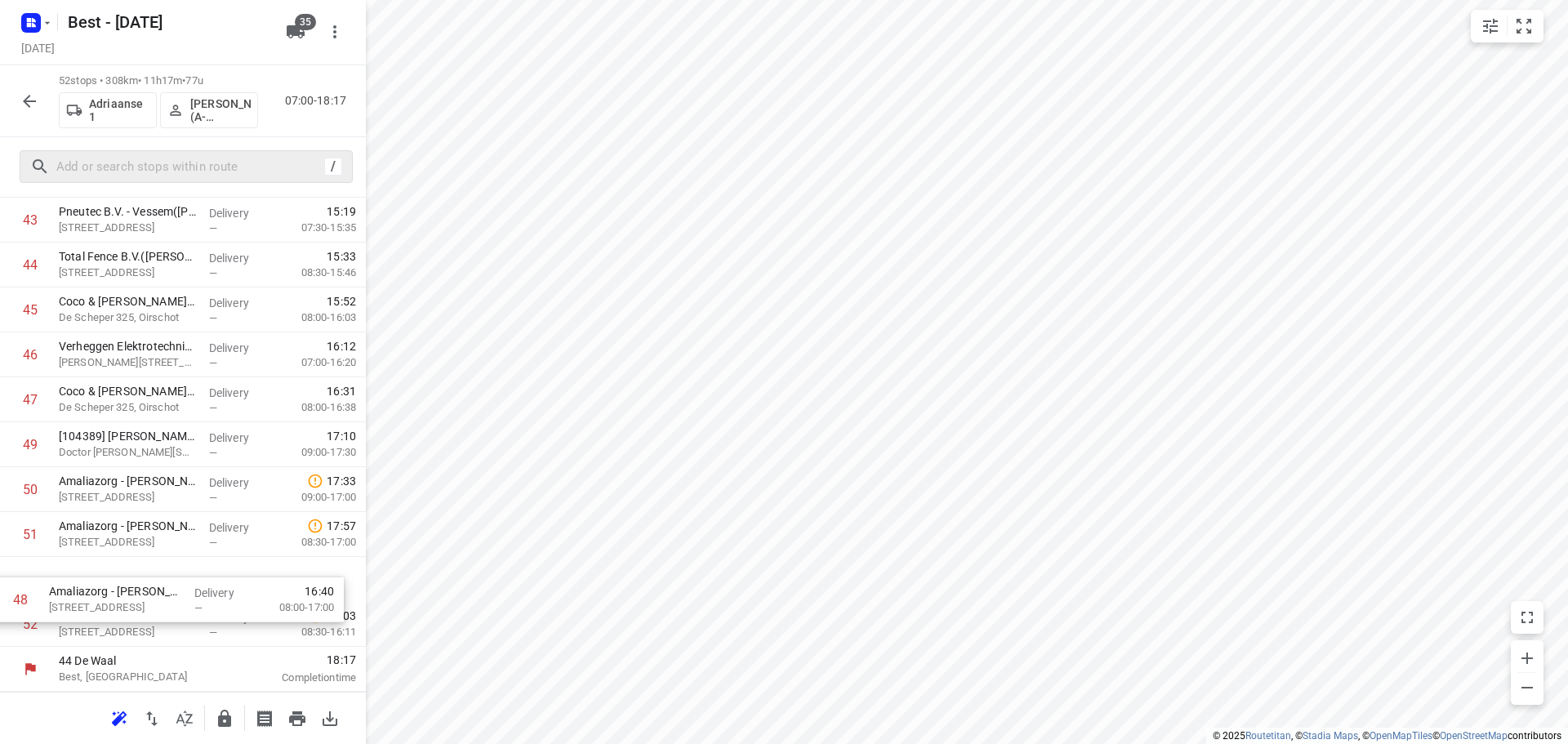
drag, startPoint x: 165, startPoint y: 433, endPoint x: 161, endPoint y: 637, distance: 204.0
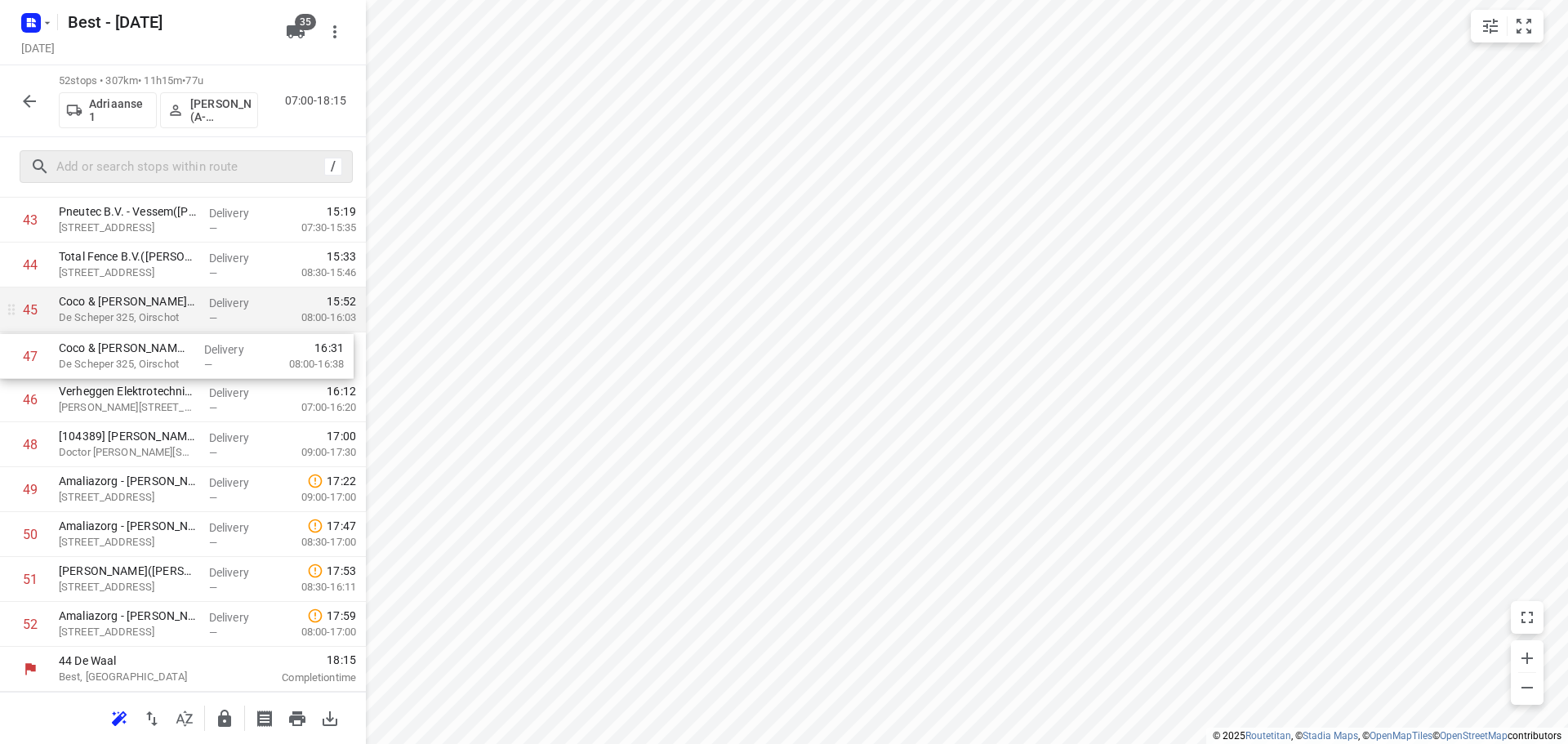
drag, startPoint x: 165, startPoint y: 392, endPoint x: 165, endPoint y: 324, distance: 68.0
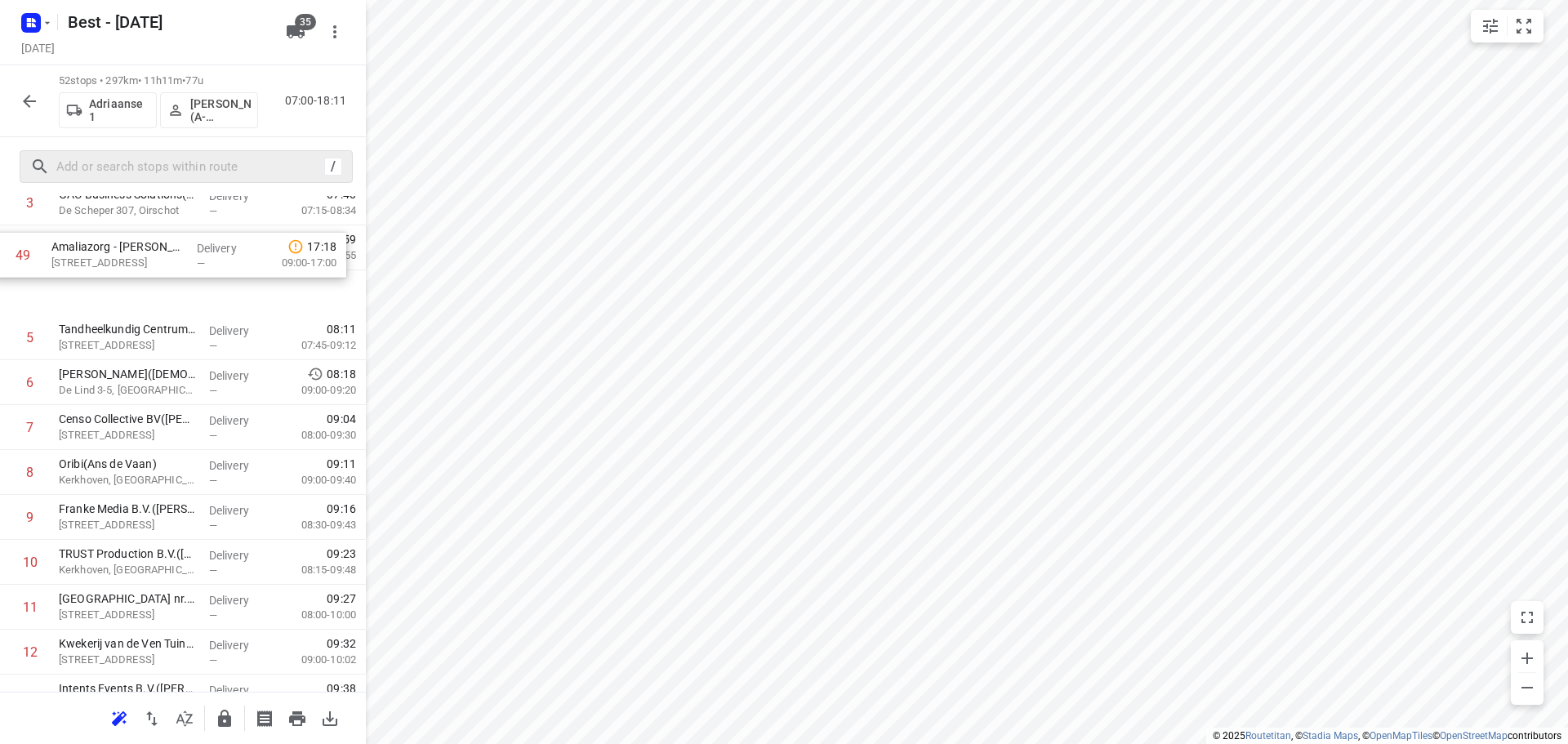
scroll to position [207, 0]
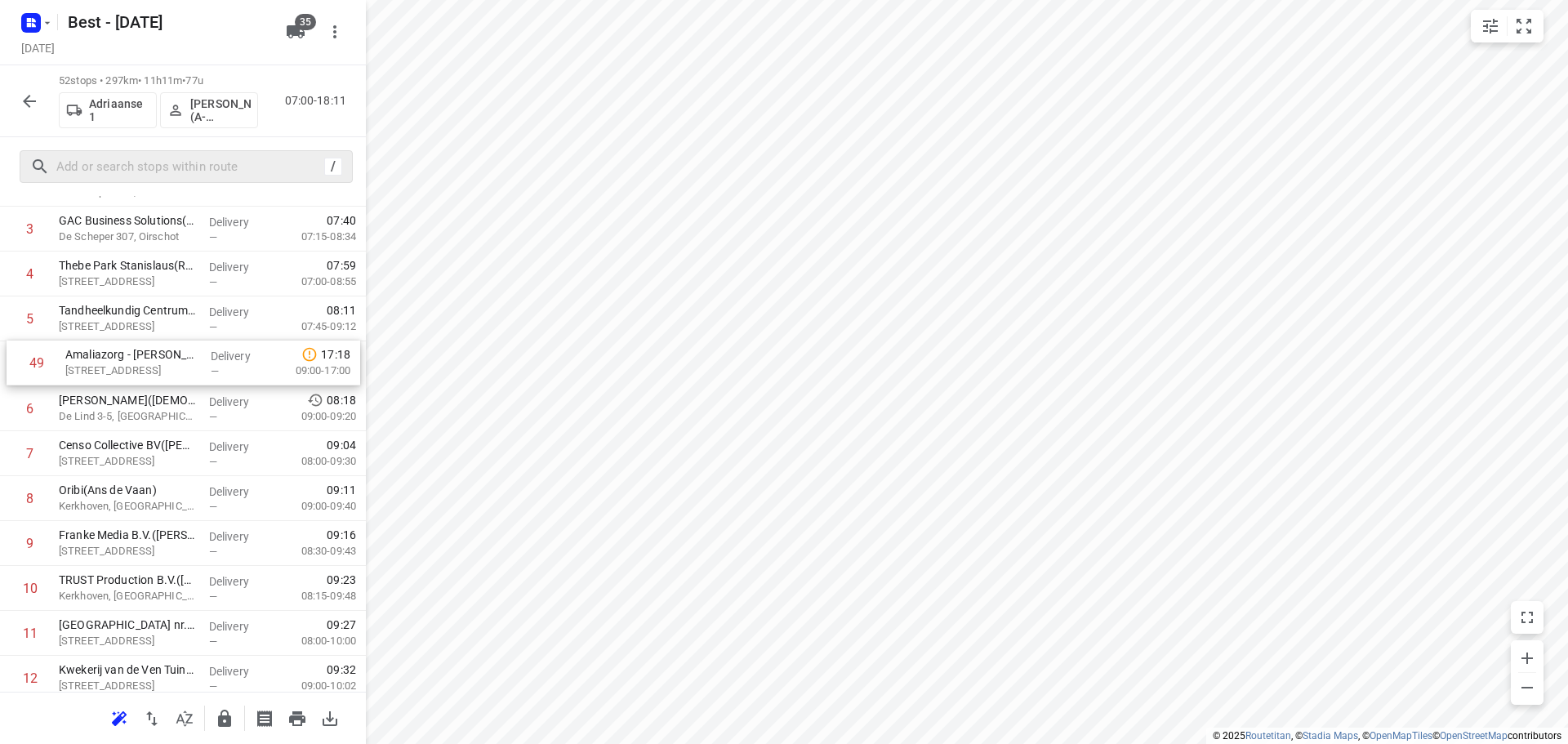
drag, startPoint x: 132, startPoint y: 491, endPoint x: 141, endPoint y: 349, distance: 142.3
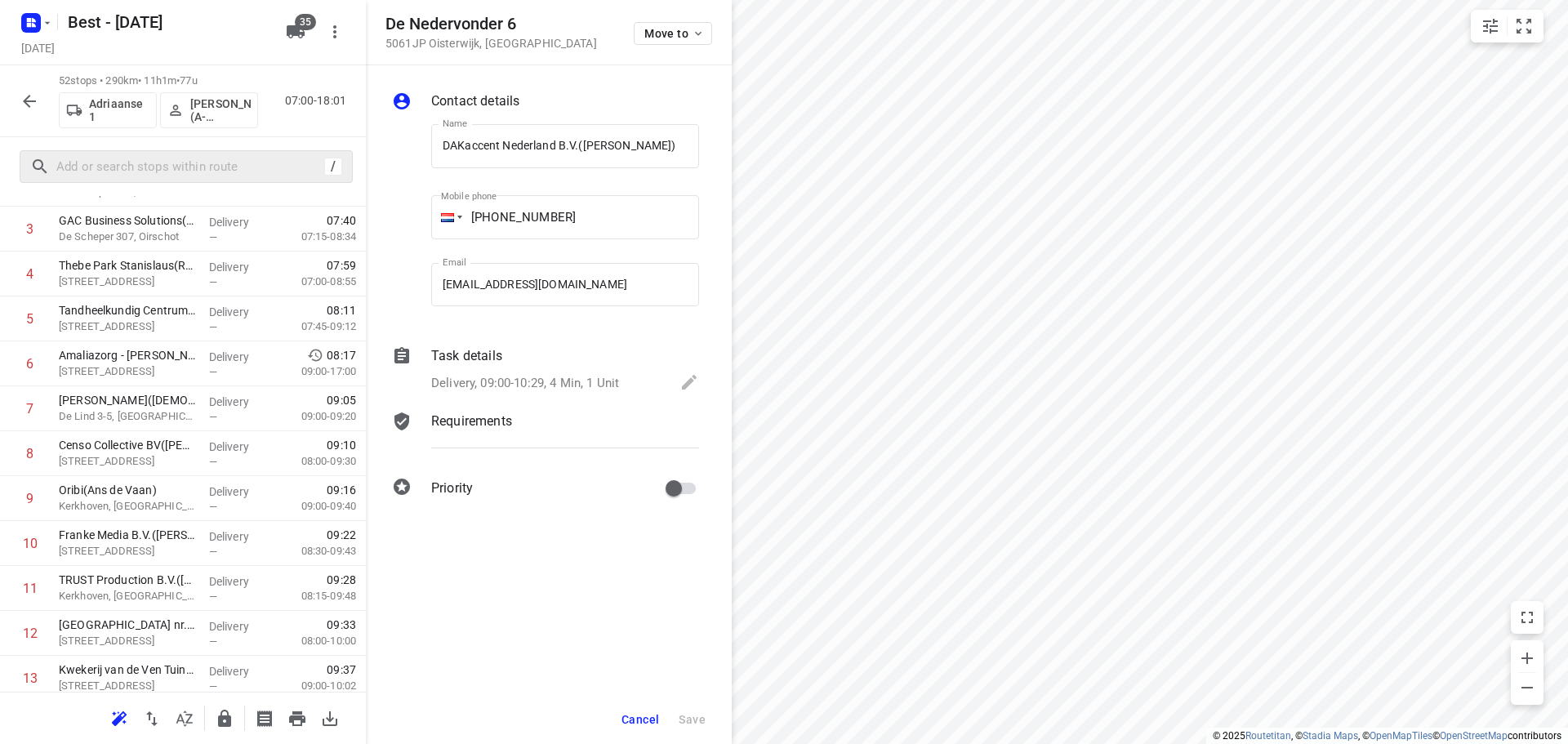
click at [620, 49] on div "De Nedervonder 6 5061JP Oisterwijk , Netherlands Move to" at bounding box center [549, 32] width 366 height 66
click at [639, 44] on button "Move to" at bounding box center [673, 33] width 78 height 23
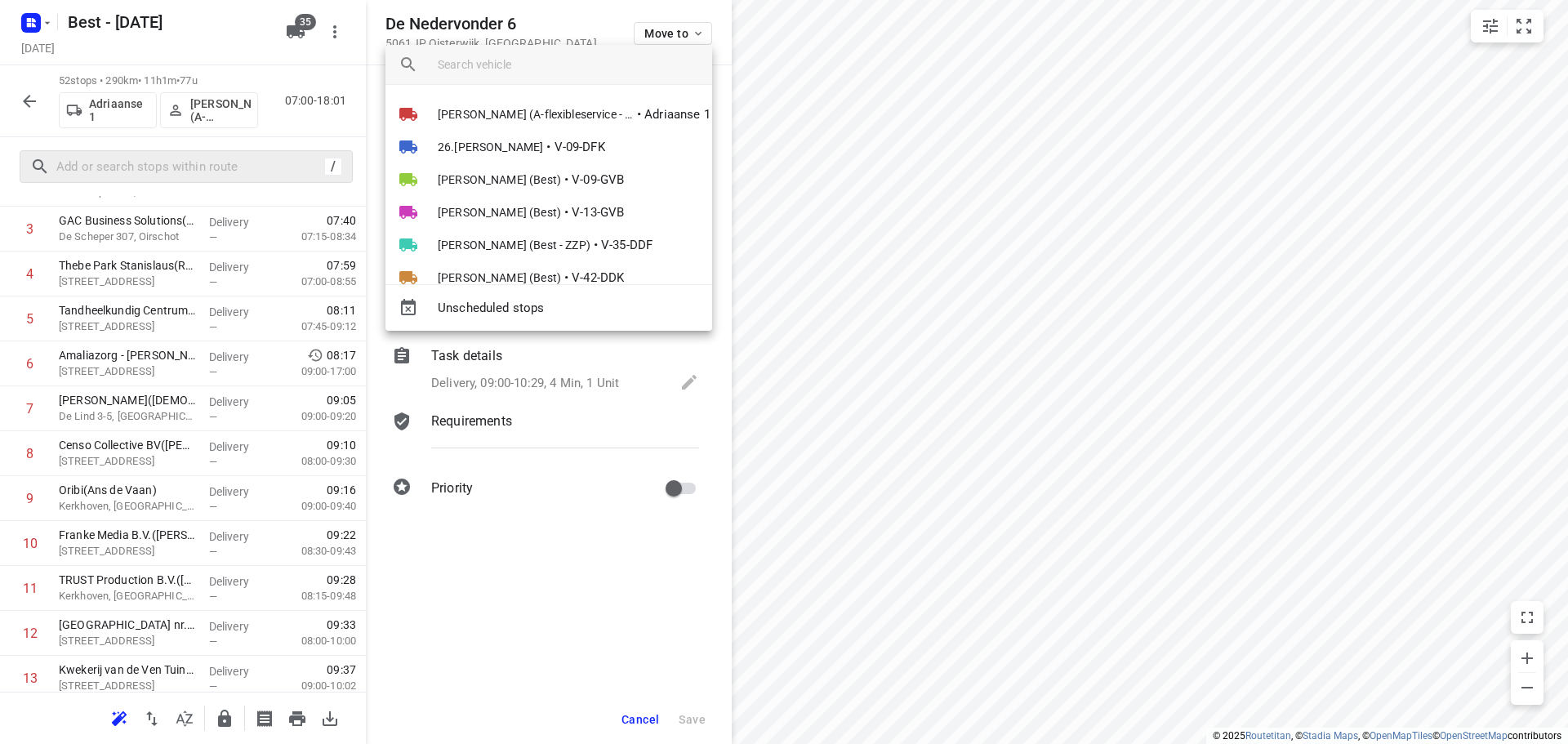
click at [648, 41] on div at bounding box center [784, 372] width 1568 height 744
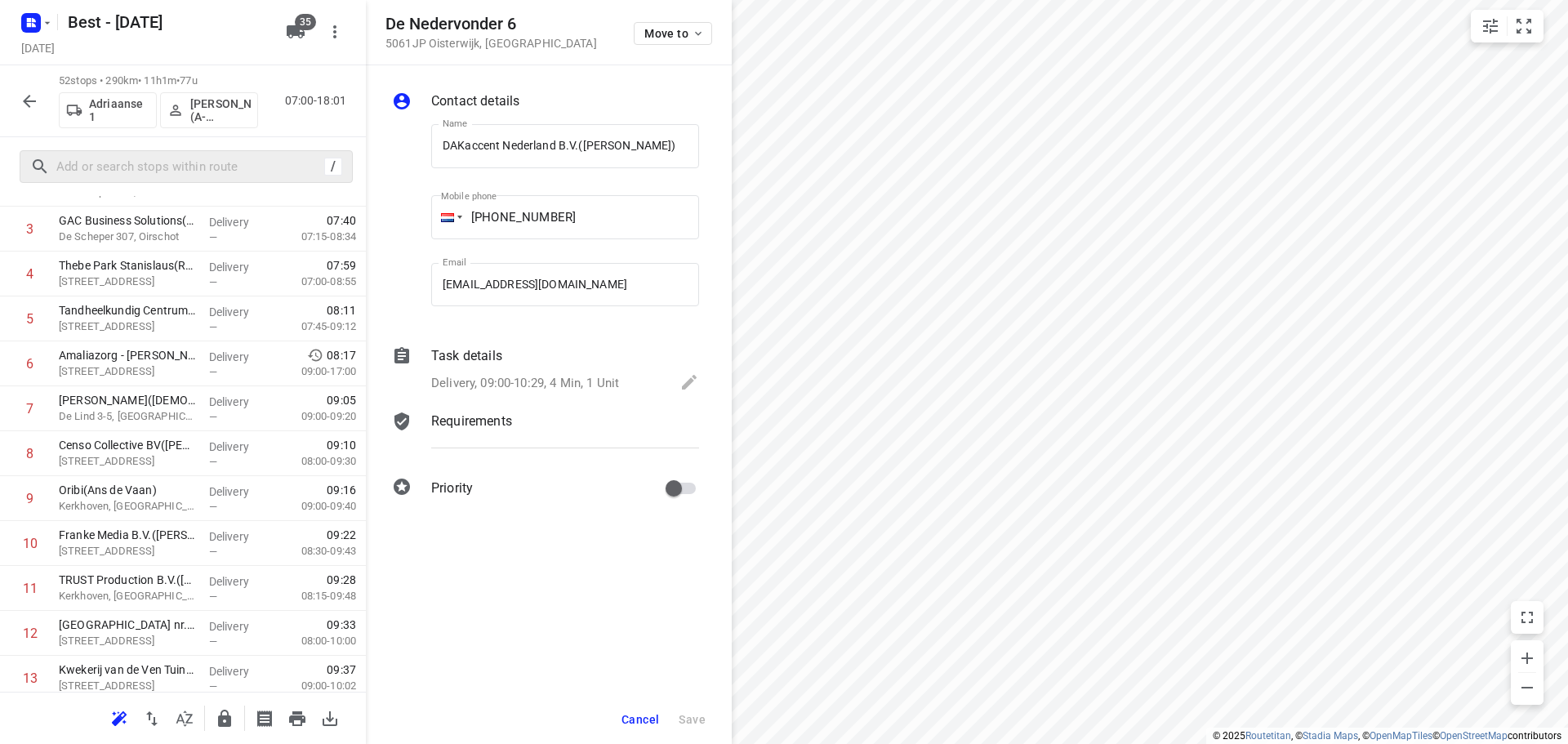
click at [663, 48] on div "De Nedervonder 6 5061JP Oisterwijk , Netherlands Move to" at bounding box center [549, 32] width 366 height 66
click at [659, 46] on div "Move to" at bounding box center [673, 32] width 78 height 35
click at [665, 37] on span "Move to" at bounding box center [674, 33] width 61 height 13
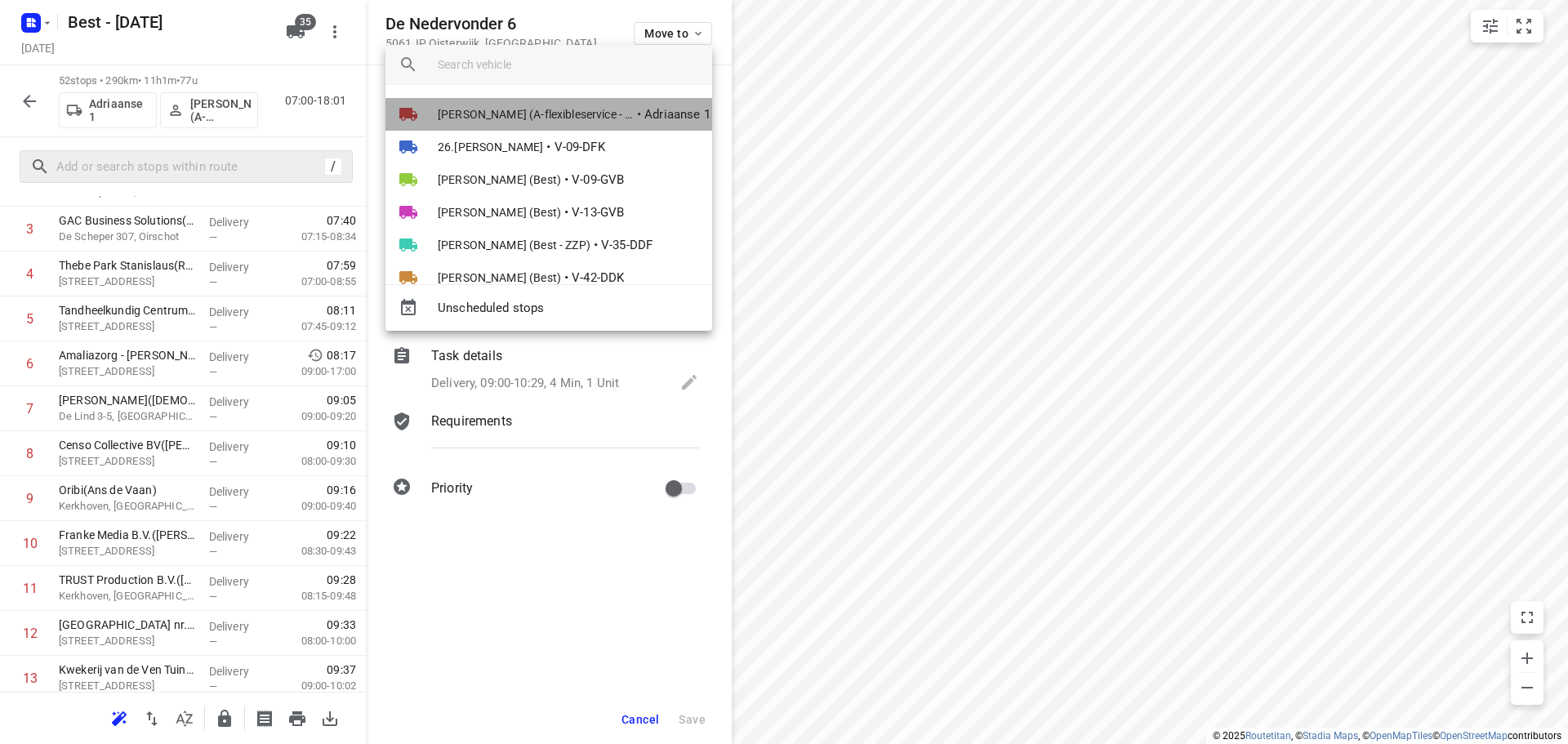
click at [584, 119] on span "[PERSON_NAME] (A-flexibleservice - Best - ZZP)" at bounding box center [536, 113] width 196 height 16
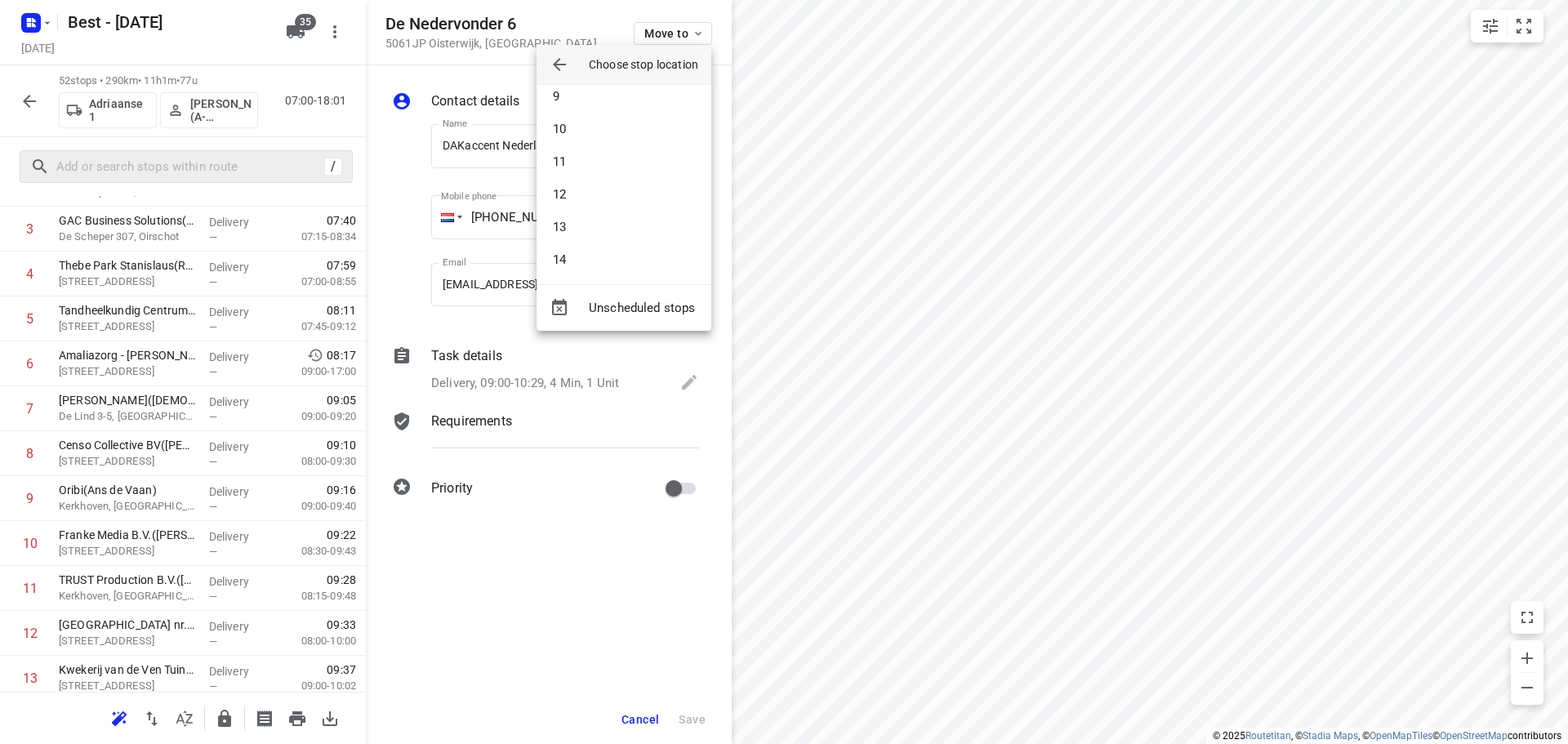
scroll to position [490, 0]
click at [591, 121] on li "16" at bounding box center [624, 108] width 175 height 32
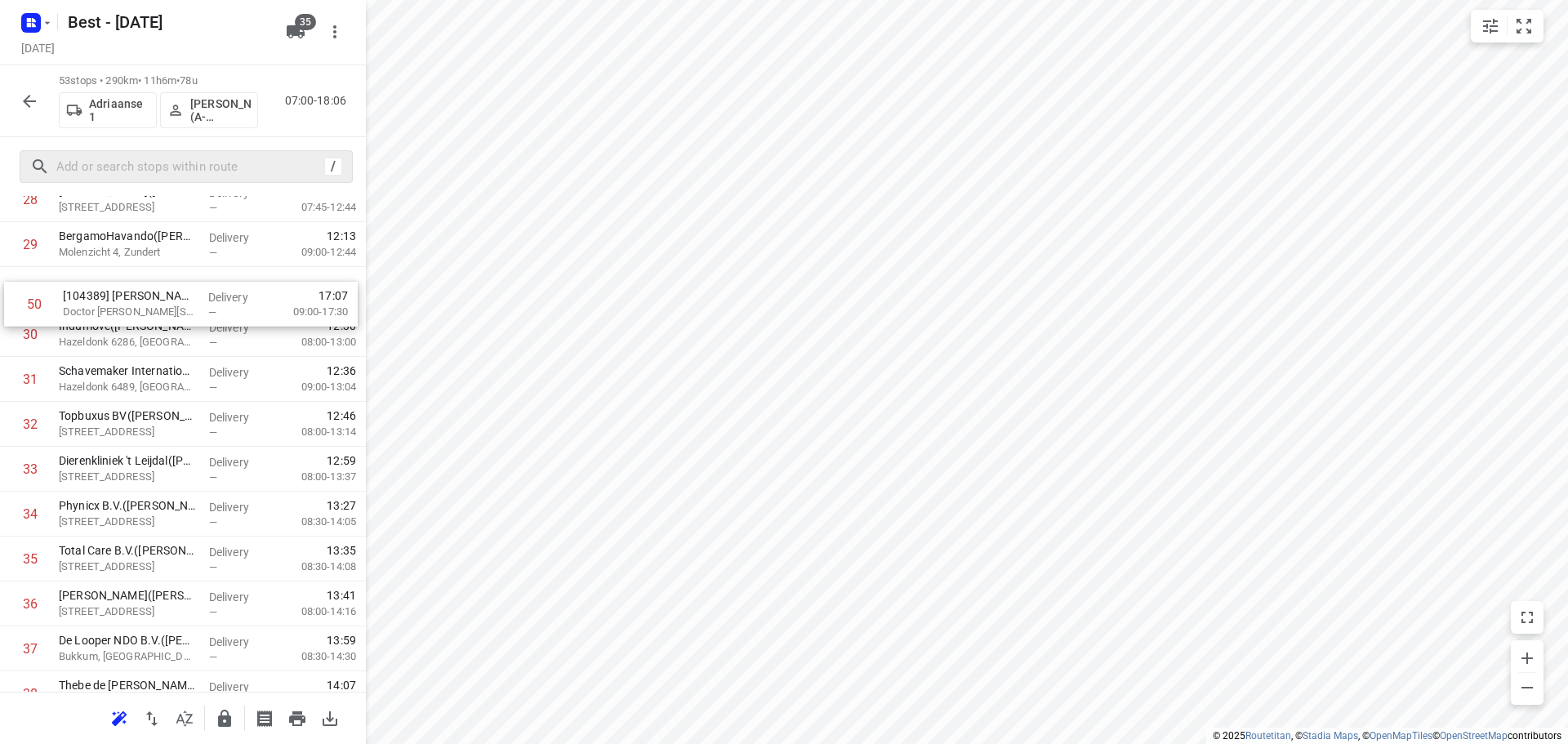
scroll to position [1354, 0]
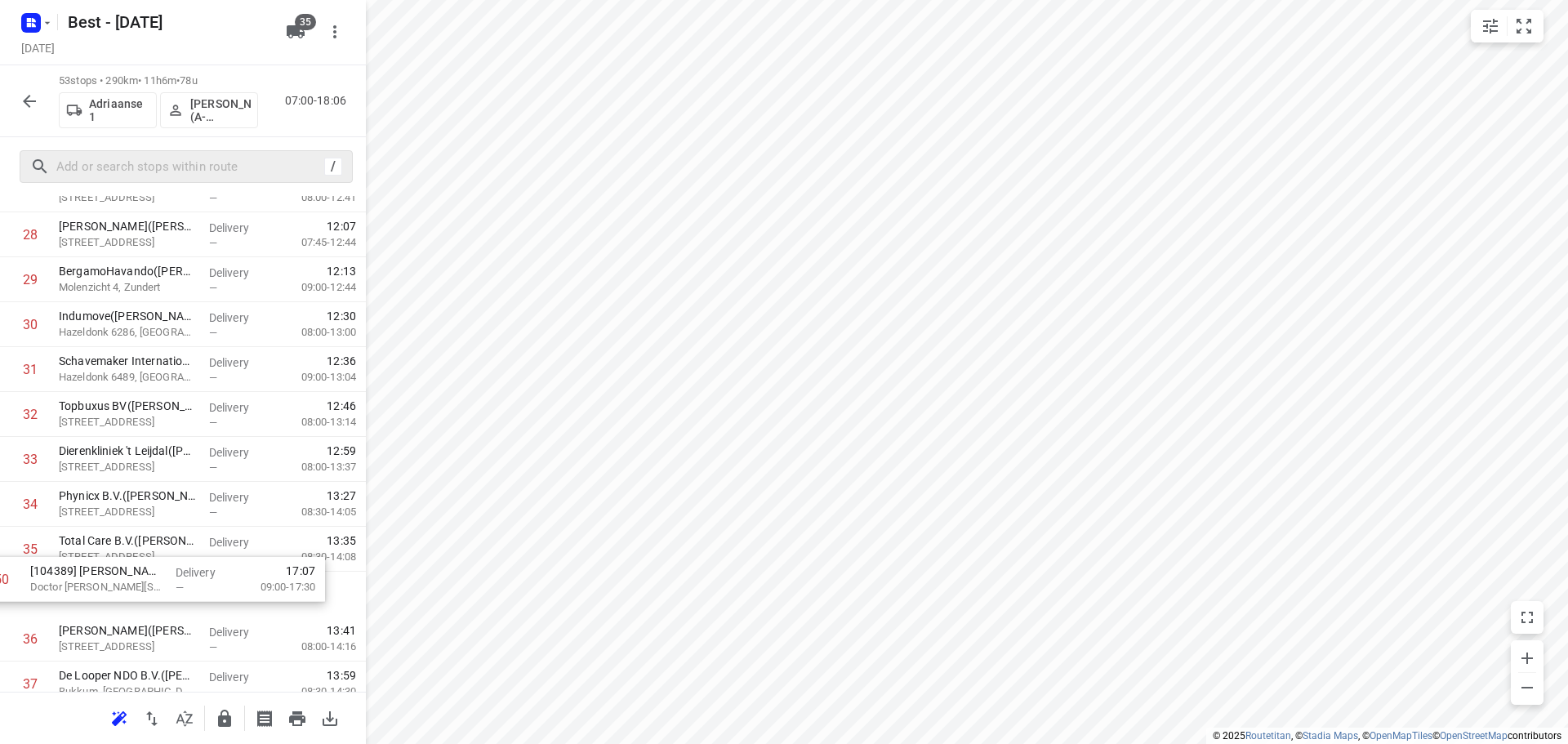
drag, startPoint x: 195, startPoint y: 498, endPoint x: 166, endPoint y: 583, distance: 89.8
click at [166, 583] on div "1 ATM Oirschot(Jasper van Agt) De Scheper 406, Oirschot Delivery — 07:08 07:30-…" at bounding box center [183, 190] width 366 height 2380
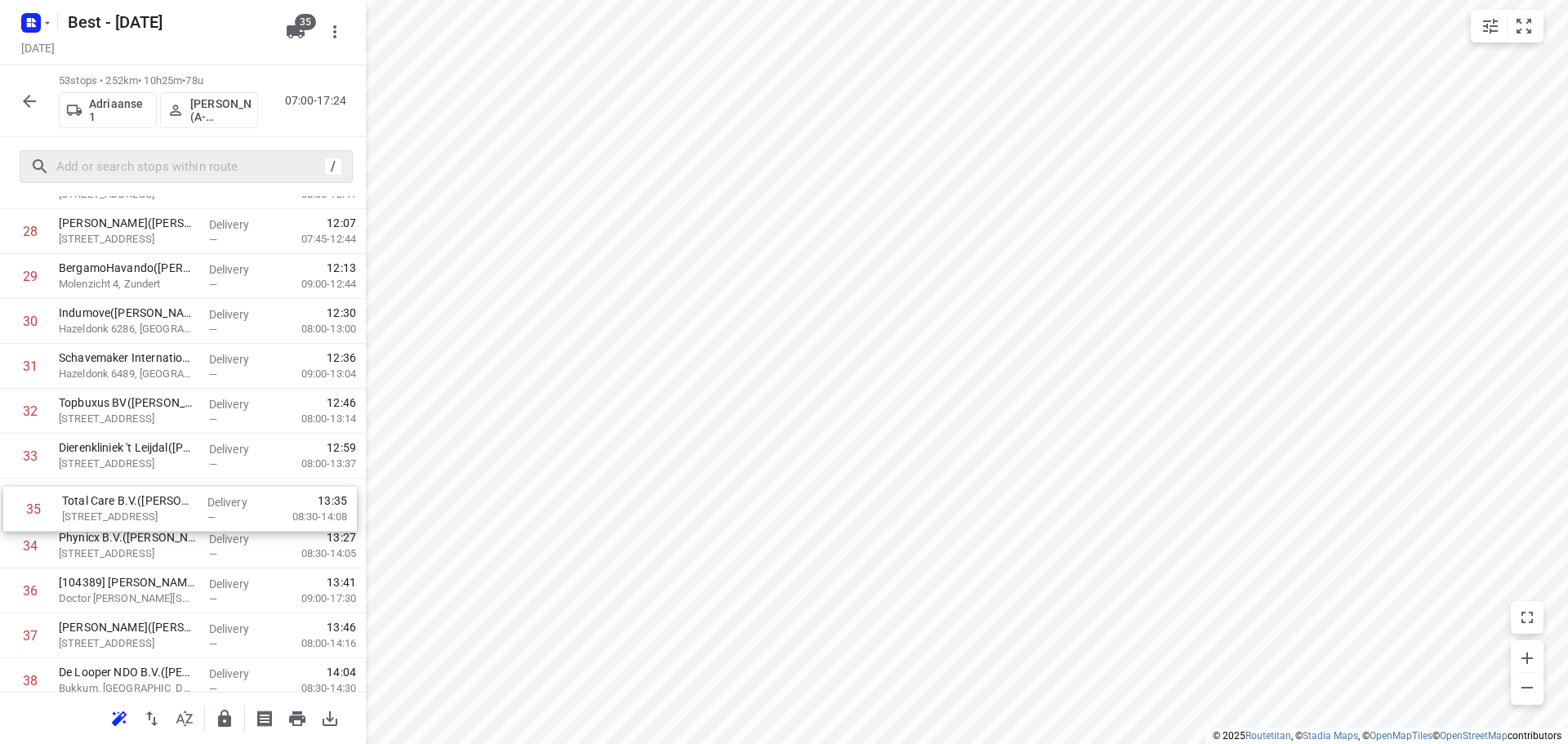
drag, startPoint x: 50, startPoint y: 545, endPoint x: 60, endPoint y: 496, distance: 50.0
click at [58, 497] on div "1 ATM Oirschot(Jasper van Agt) De Scheper 406, Oirschot Delivery — 07:08 07:30-…" at bounding box center [183, 187] width 366 height 2380
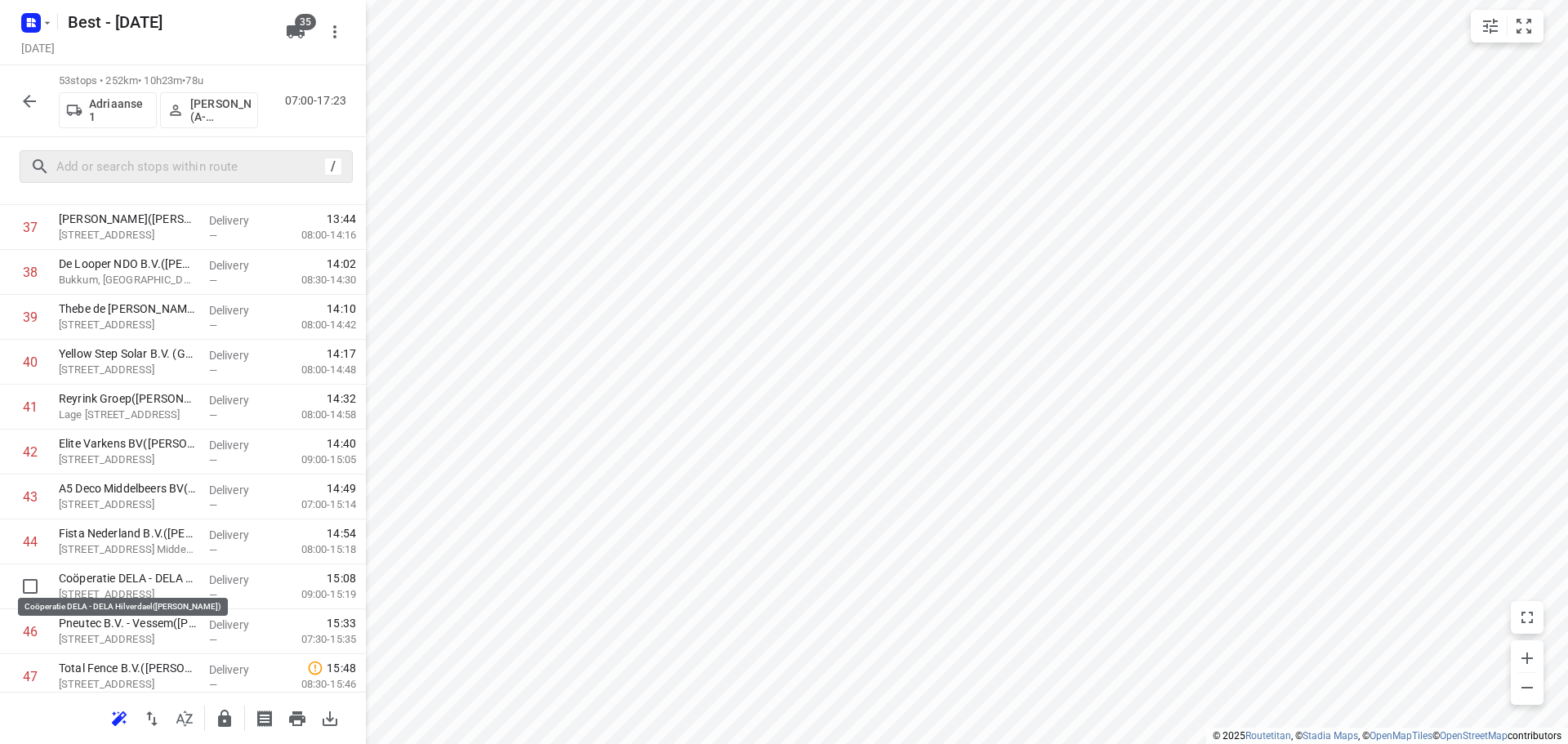
scroll to position [1738, 0]
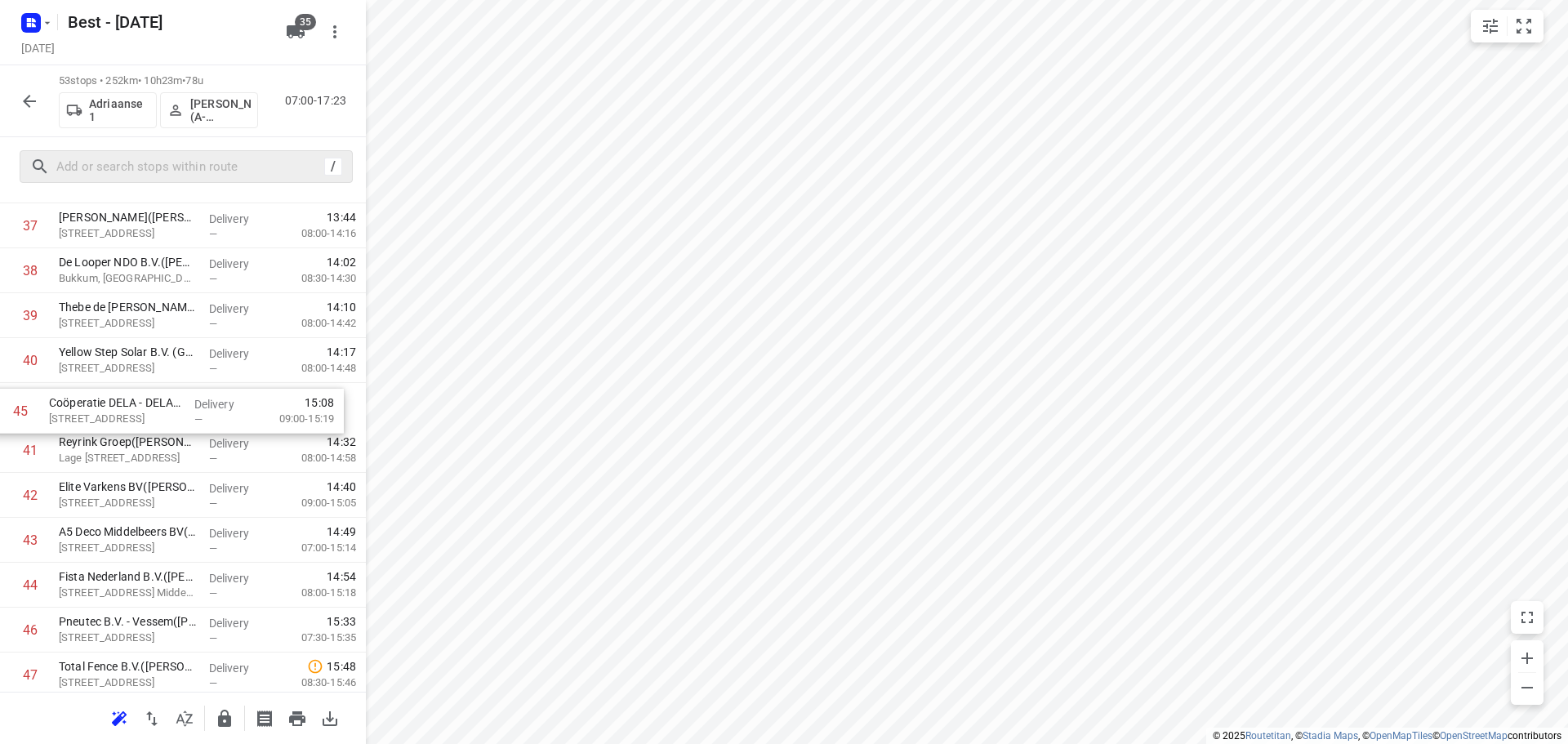
drag, startPoint x: 174, startPoint y: 578, endPoint x: 167, endPoint y: 402, distance: 176.1
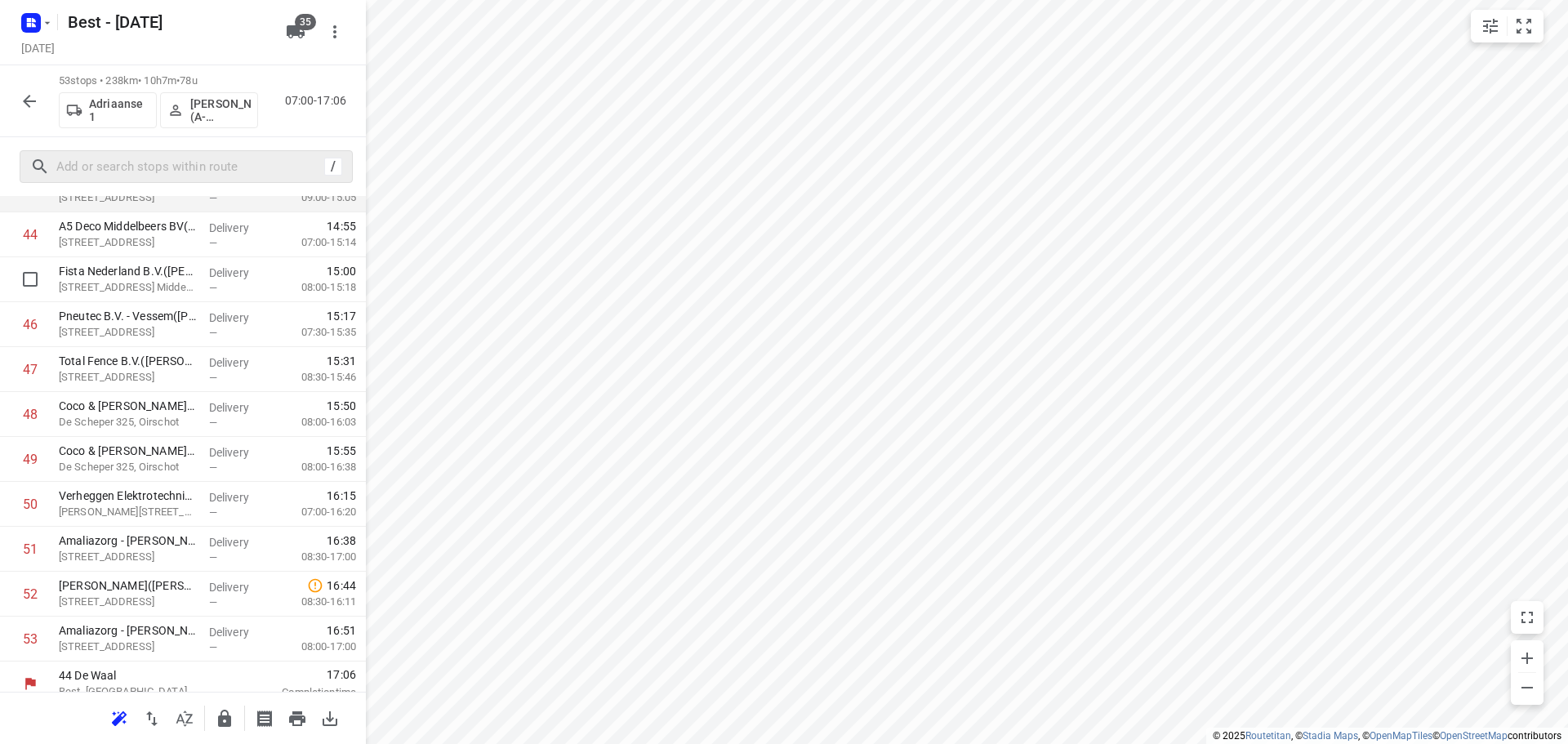
scroll to position [2058, 0]
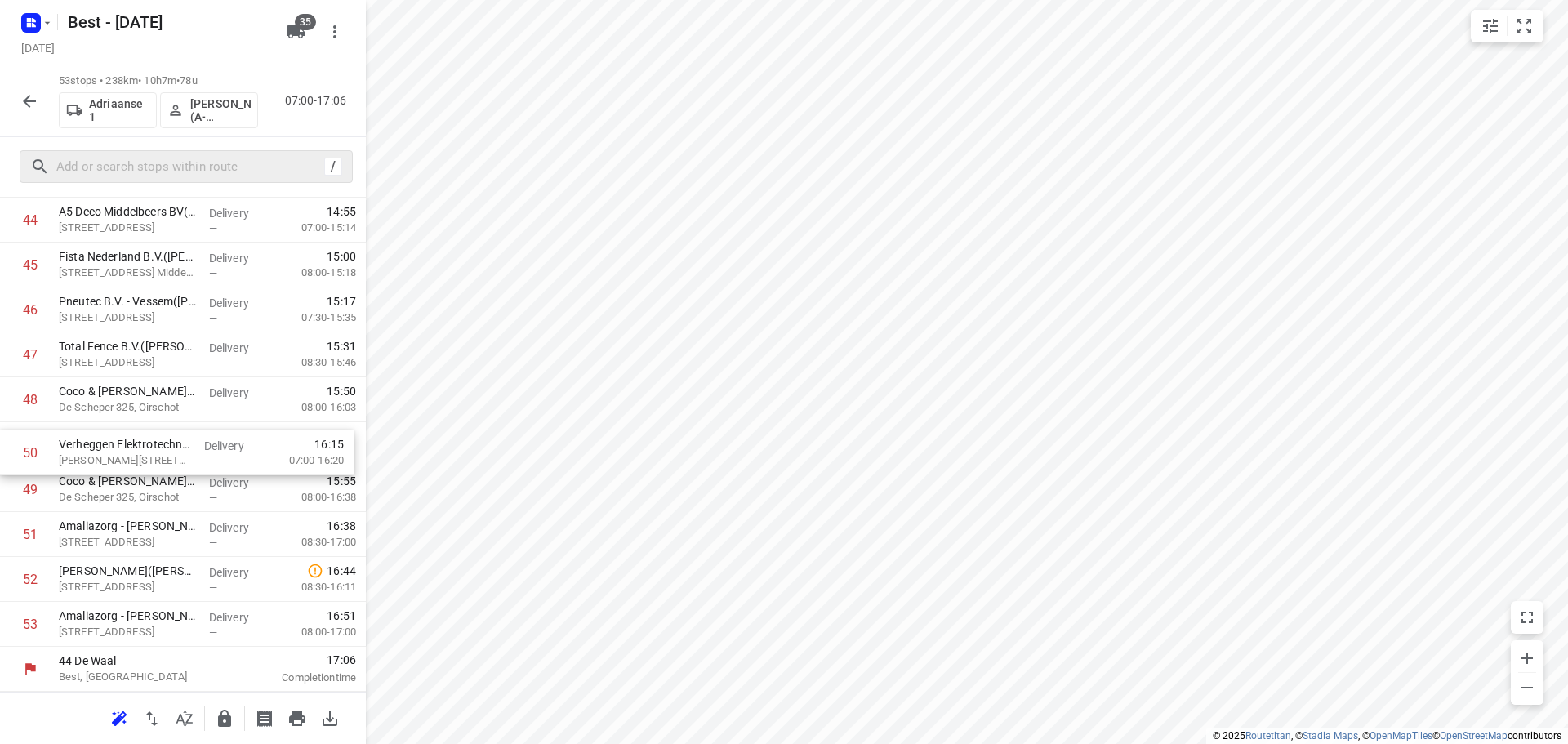
drag, startPoint x: 186, startPoint y: 492, endPoint x: 201, endPoint y: 397, distance: 96.2
click at [213, 714] on button "button" at bounding box center [224, 718] width 32 height 32
click at [25, 98] on icon "button" at bounding box center [29, 101] width 20 height 20
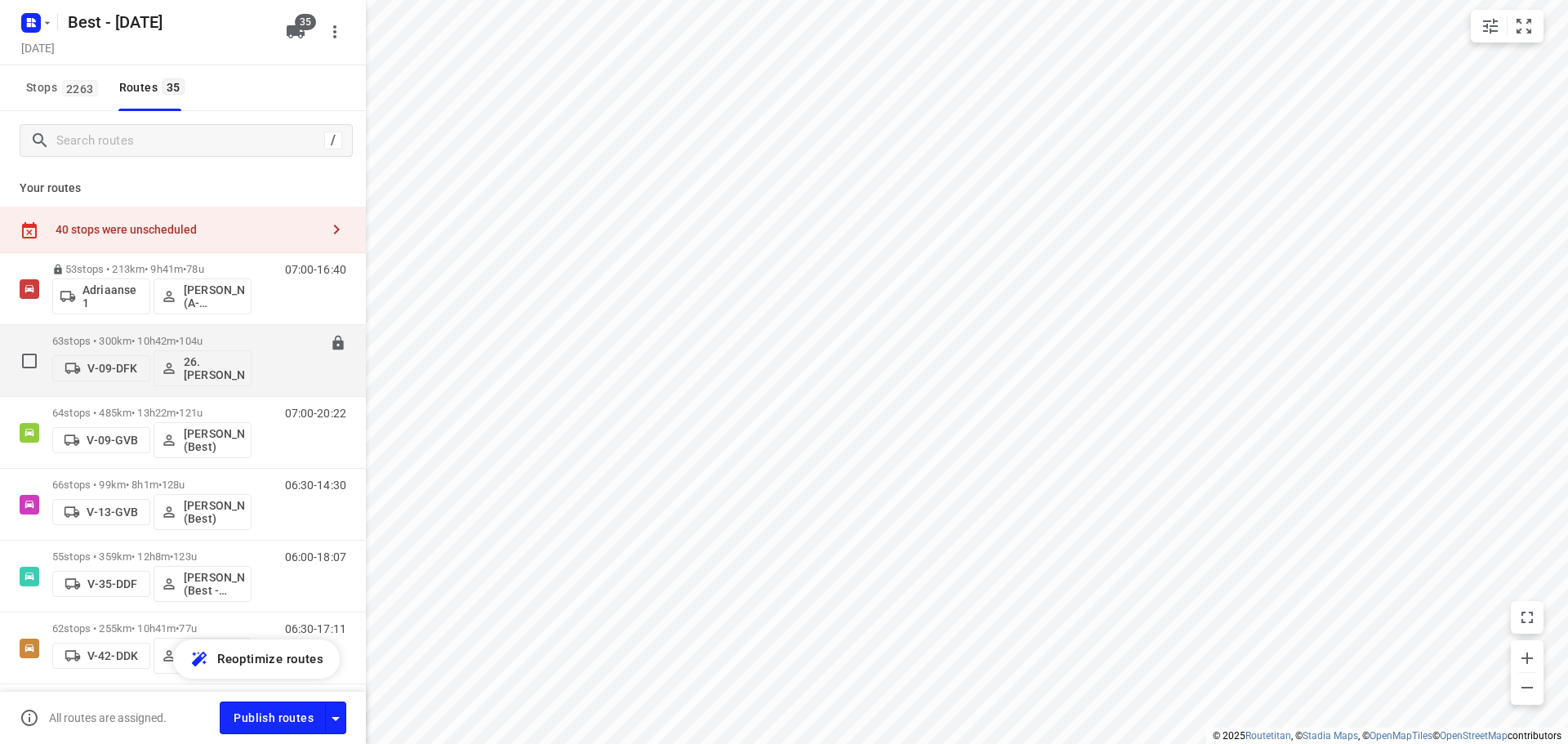
click at [122, 344] on p "63 stops • 300km • 10h42m • 104u" at bounding box center [152, 340] width 200 height 12
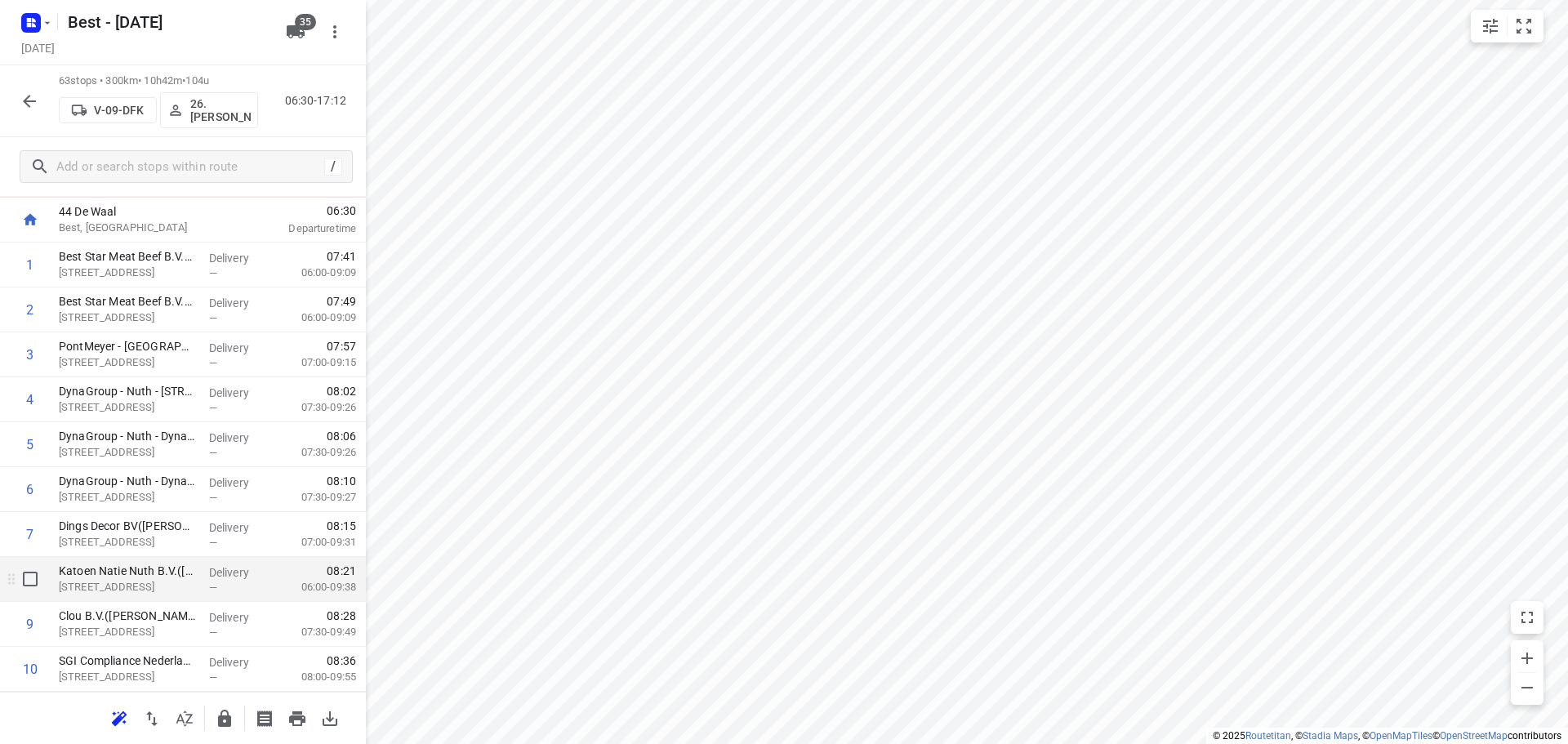
scroll to position [163, 0]
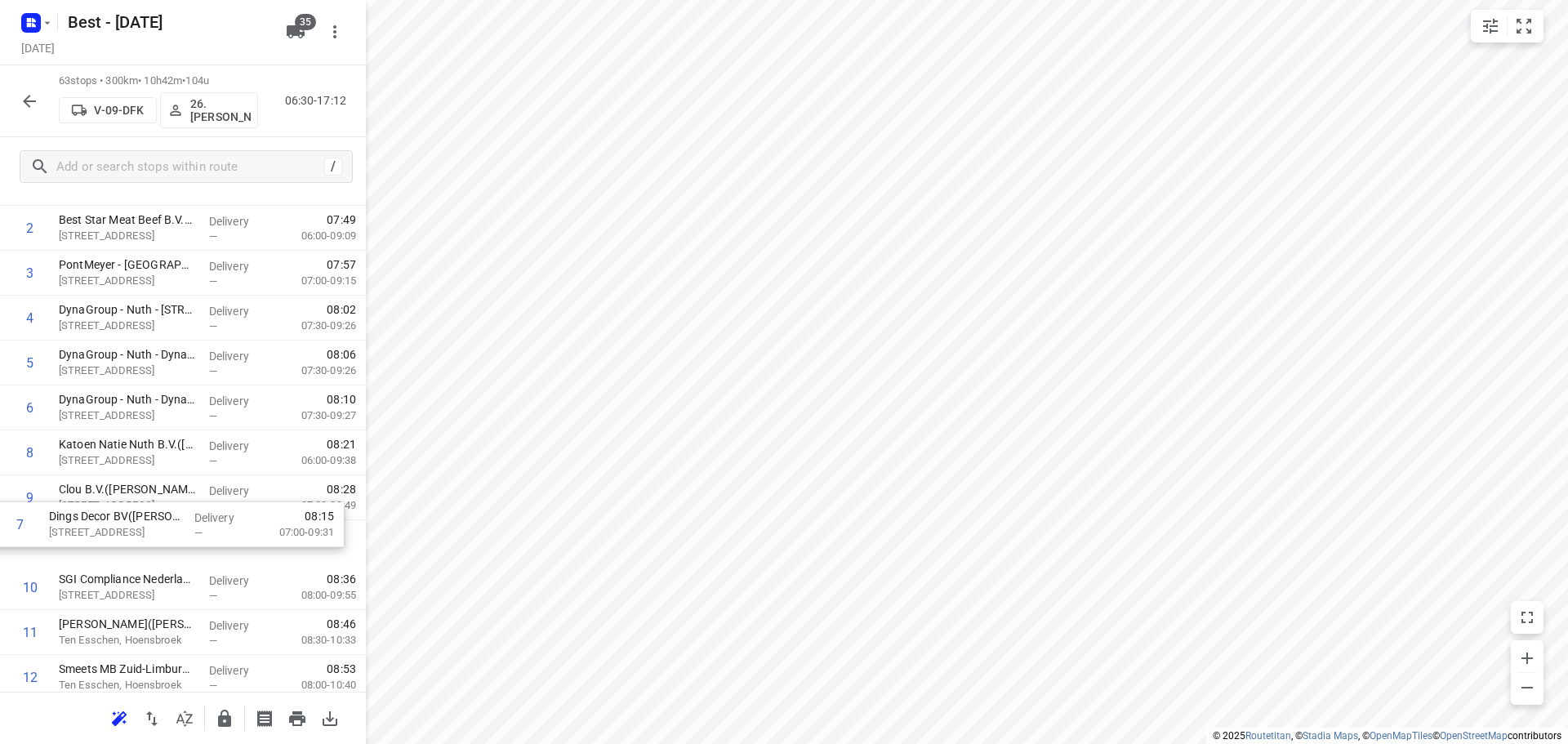
drag, startPoint x: 152, startPoint y: 450, endPoint x: 142, endPoint y: 530, distance: 80.6
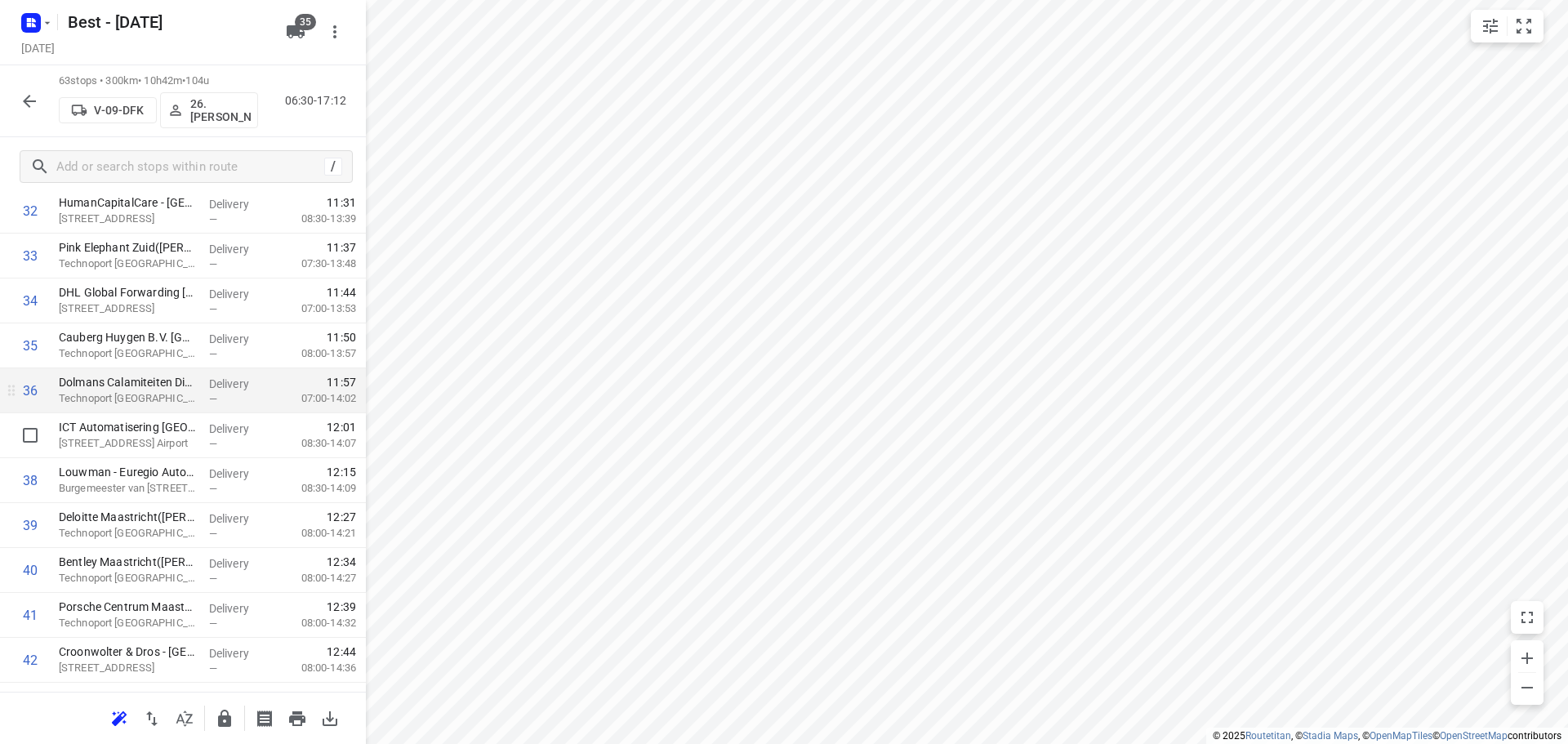
scroll to position [1551, 0]
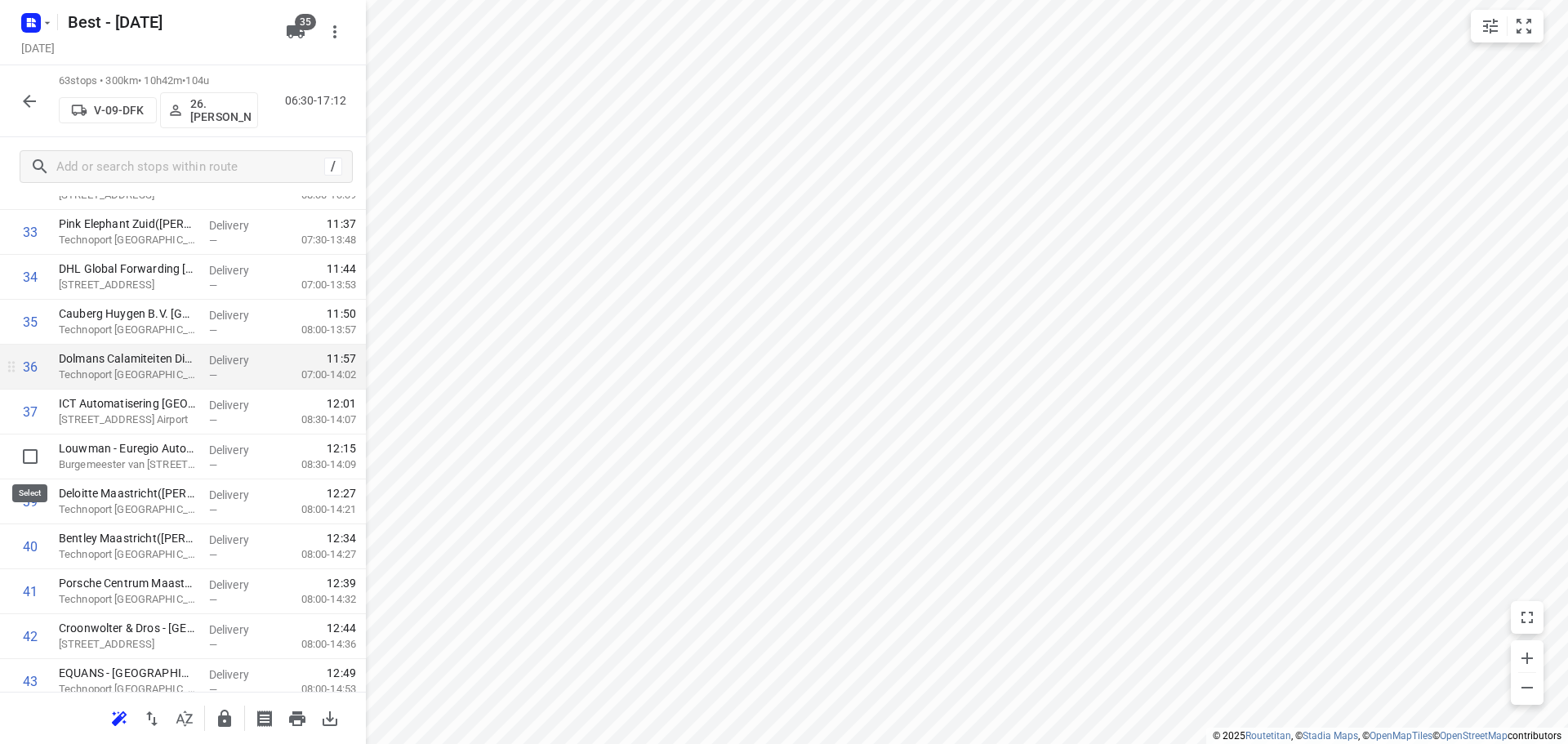
drag, startPoint x: 42, startPoint y: 470, endPoint x: 75, endPoint y: 418, distance: 61.6
click at [42, 468] on input "checkbox" at bounding box center [30, 456] width 32 height 32
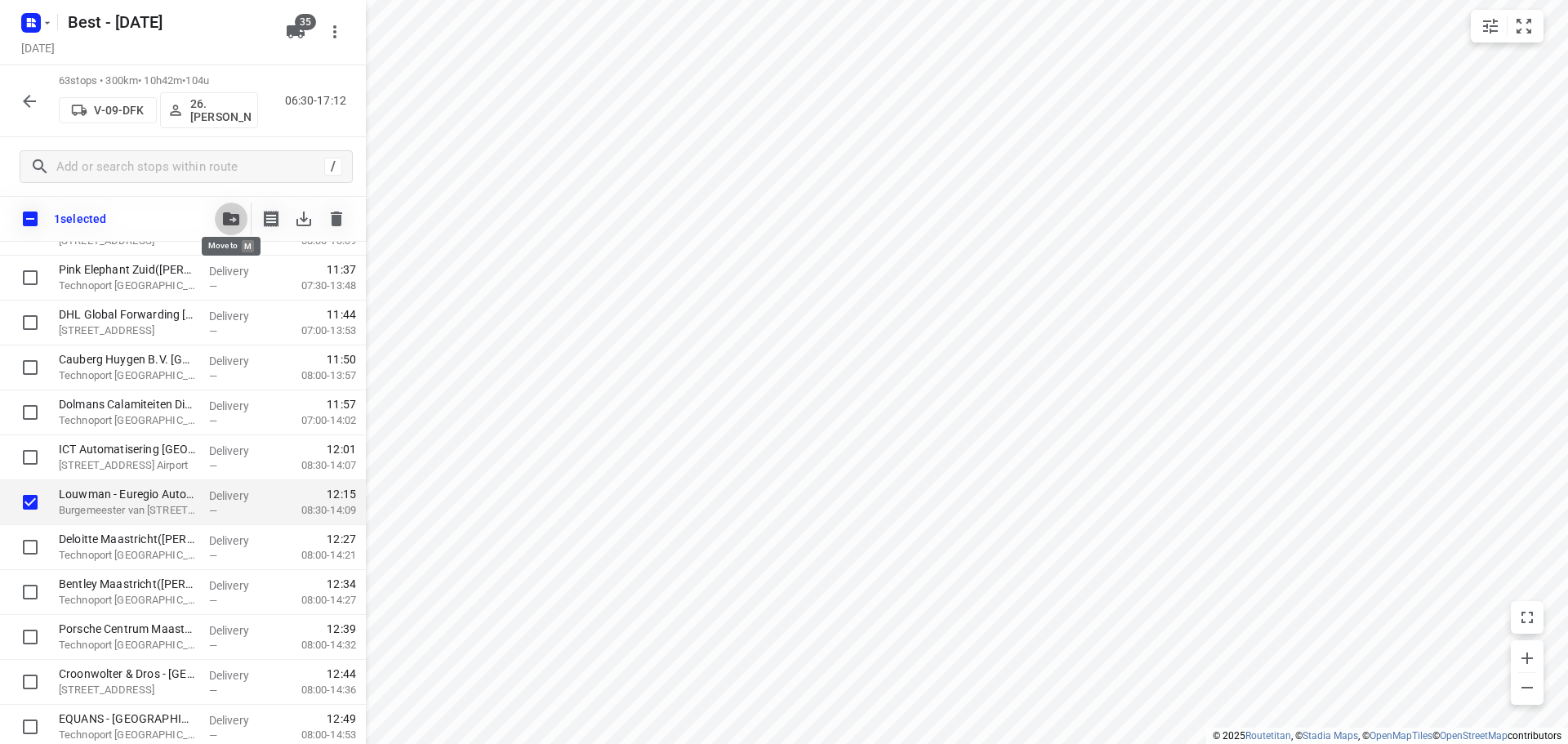
click at [228, 225] on button "button" at bounding box center [231, 218] width 32 height 32
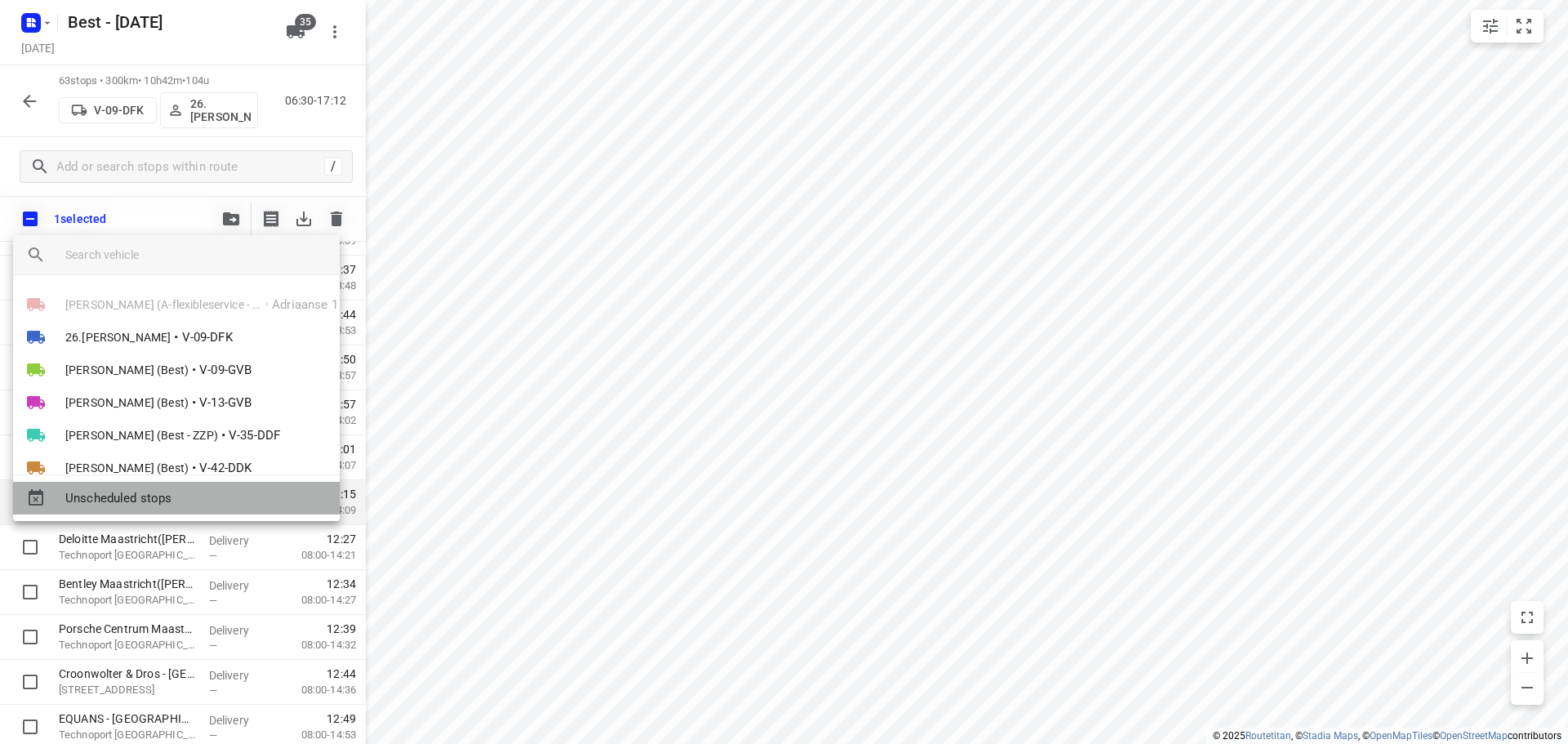
click at [150, 491] on span "Unscheduled stops" at bounding box center [196, 498] width 261 height 19
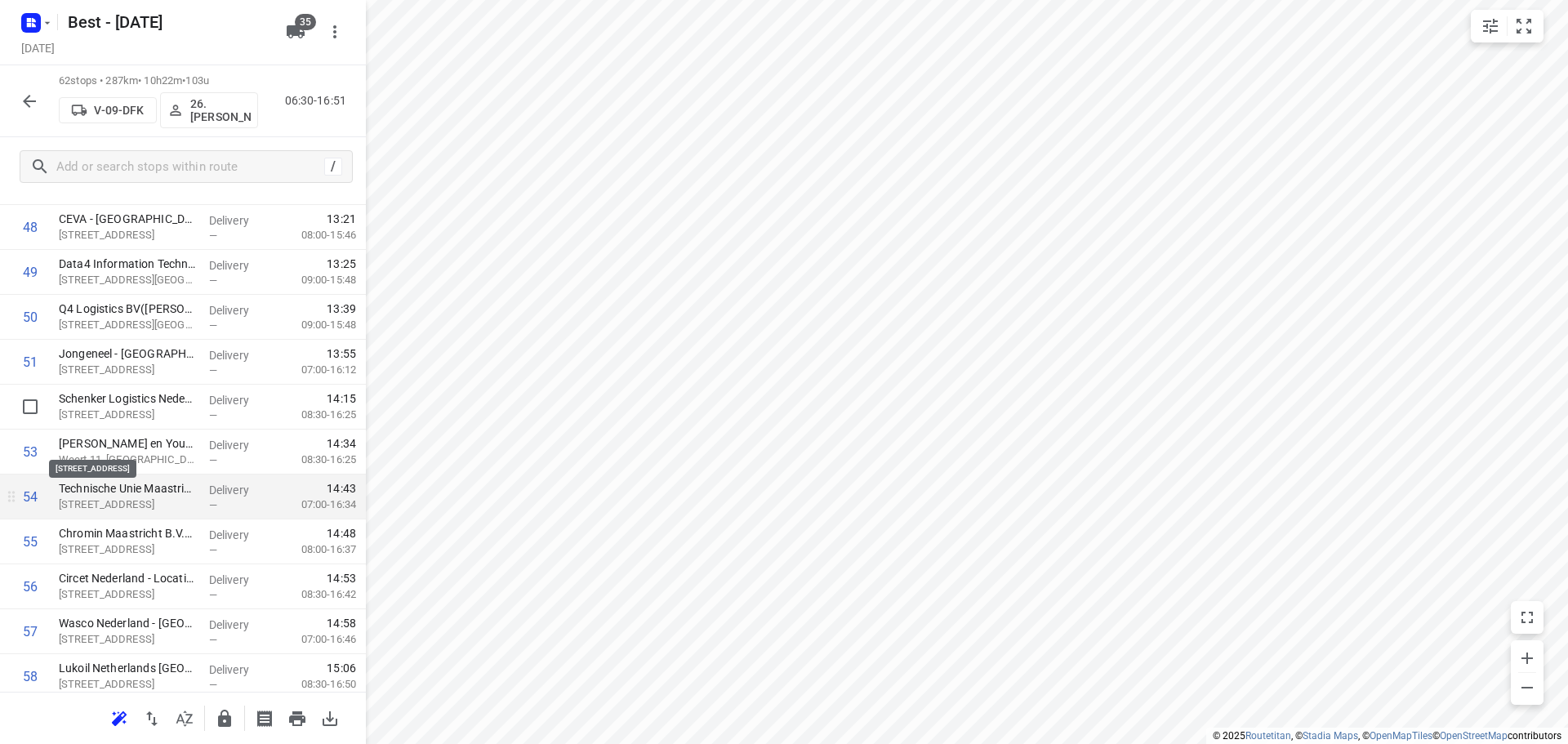
scroll to position [2205, 0]
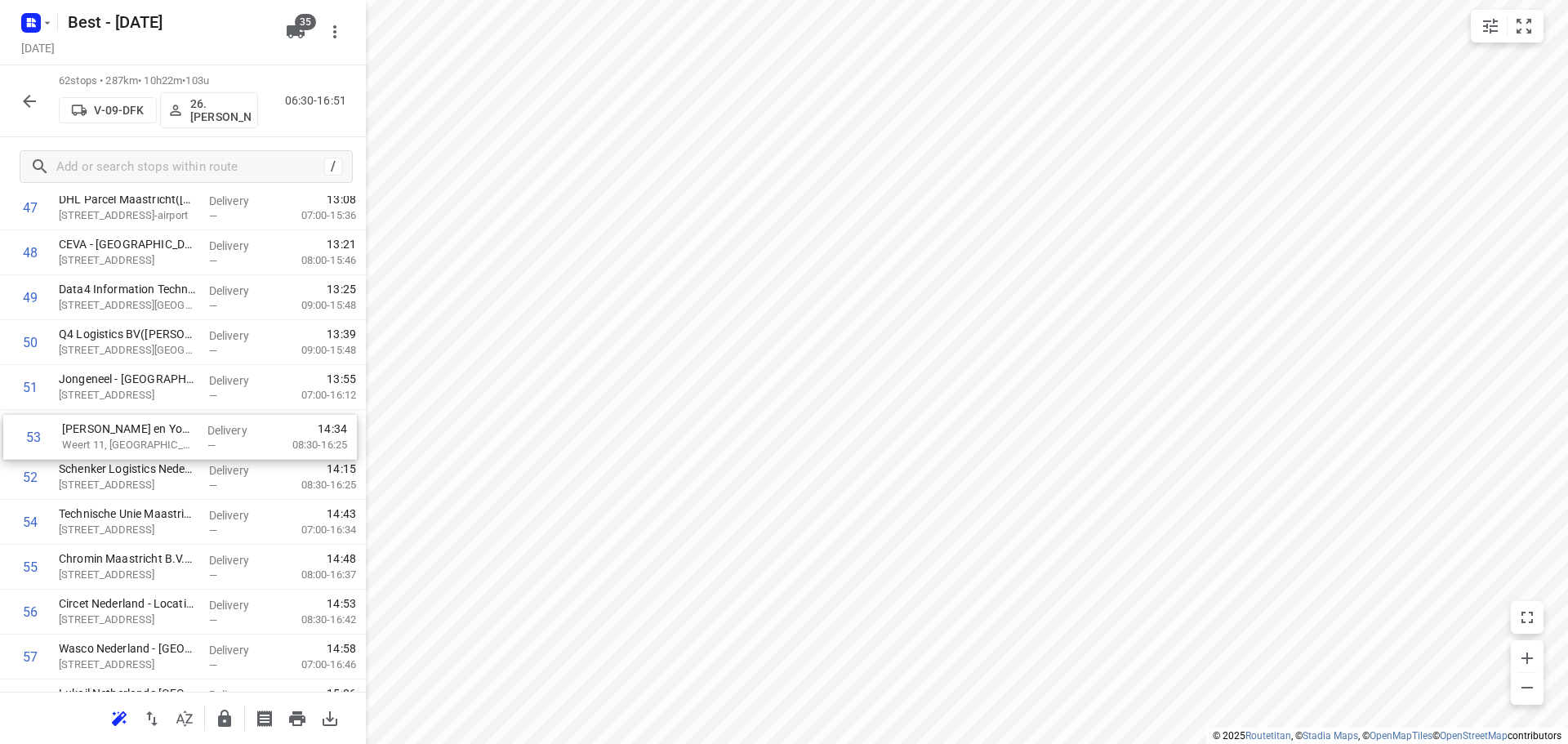
drag, startPoint x: 149, startPoint y: 472, endPoint x: 154, endPoint y: 423, distance: 49.3
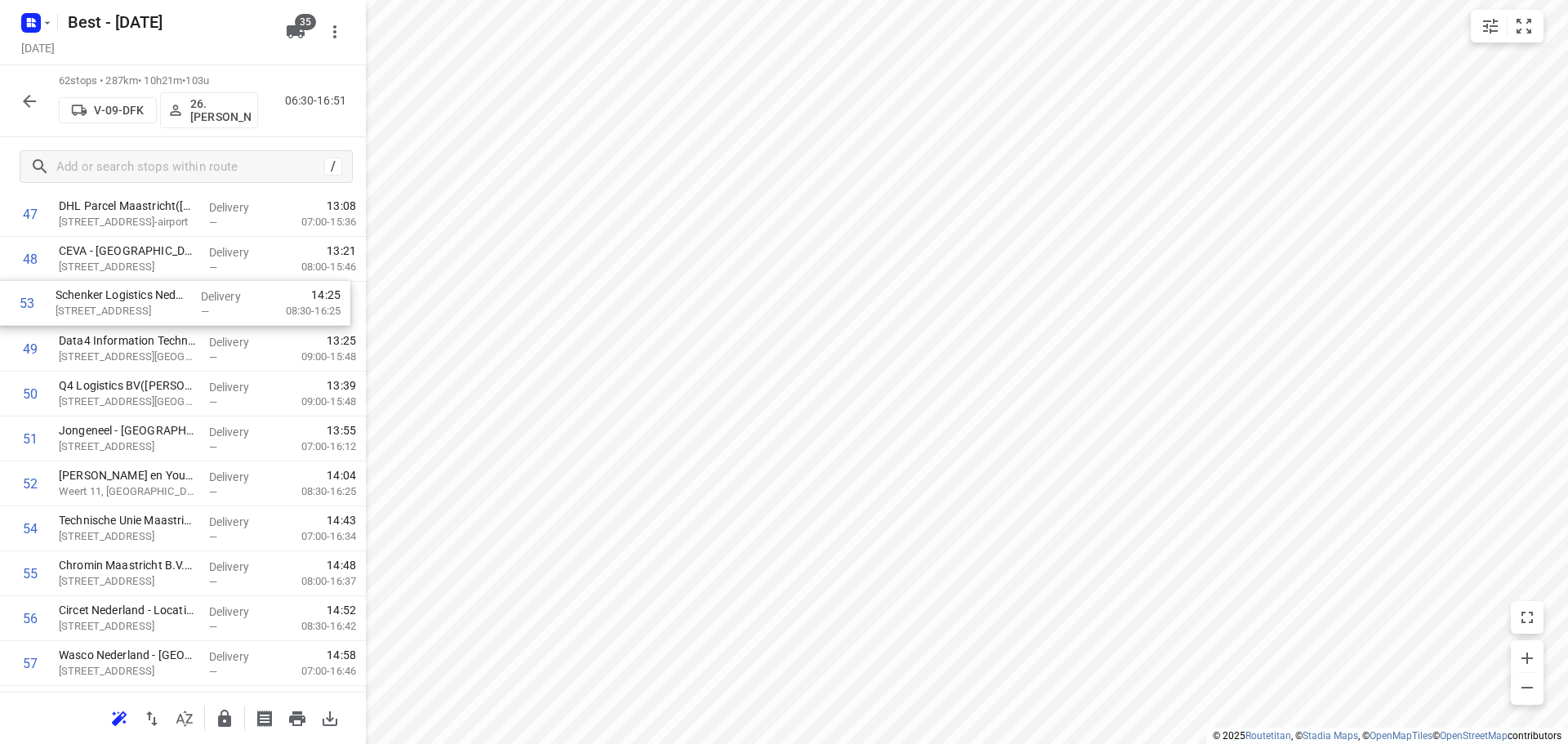
drag, startPoint x: 174, startPoint y: 476, endPoint x: 171, endPoint y: 295, distance: 181.0
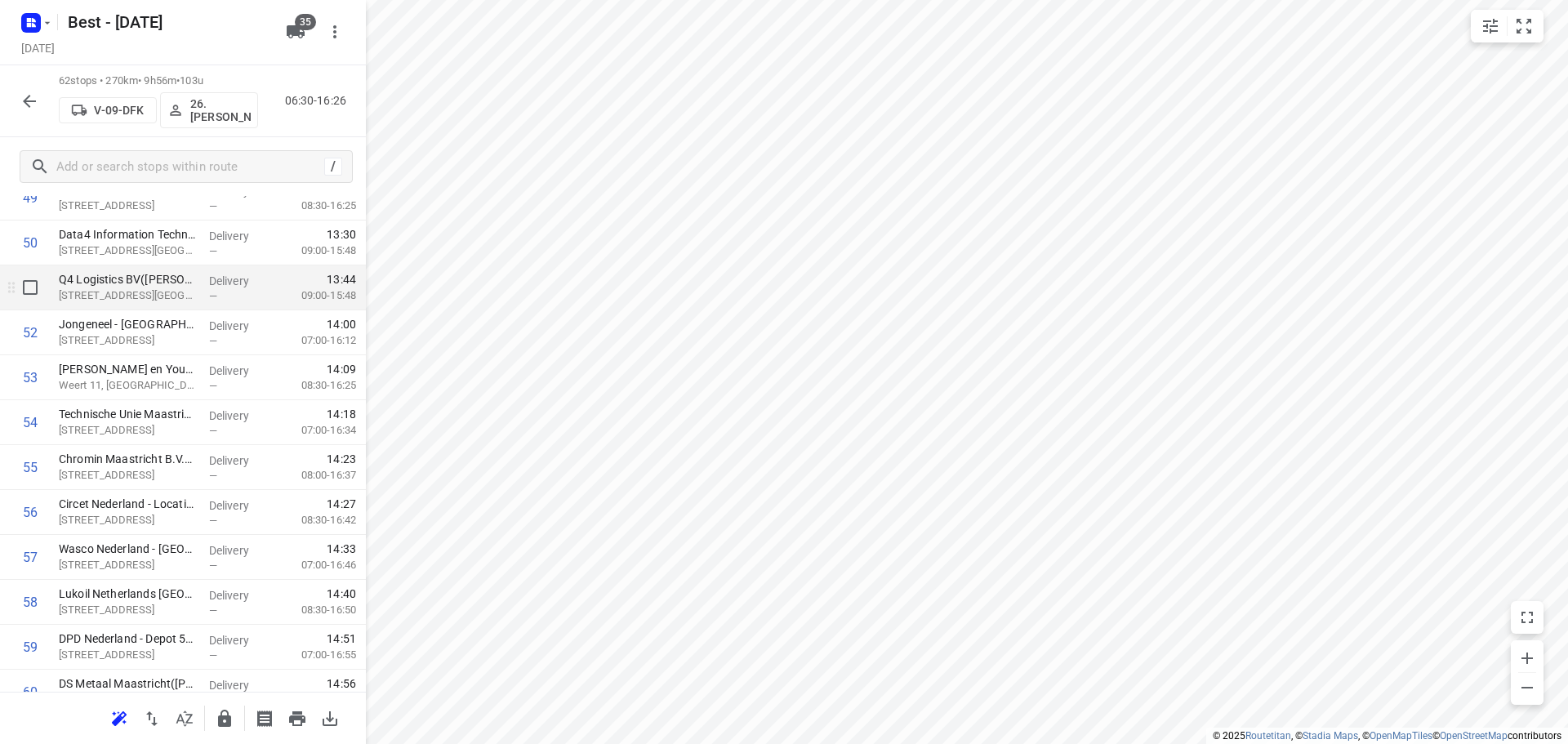
scroll to position [2462, 0]
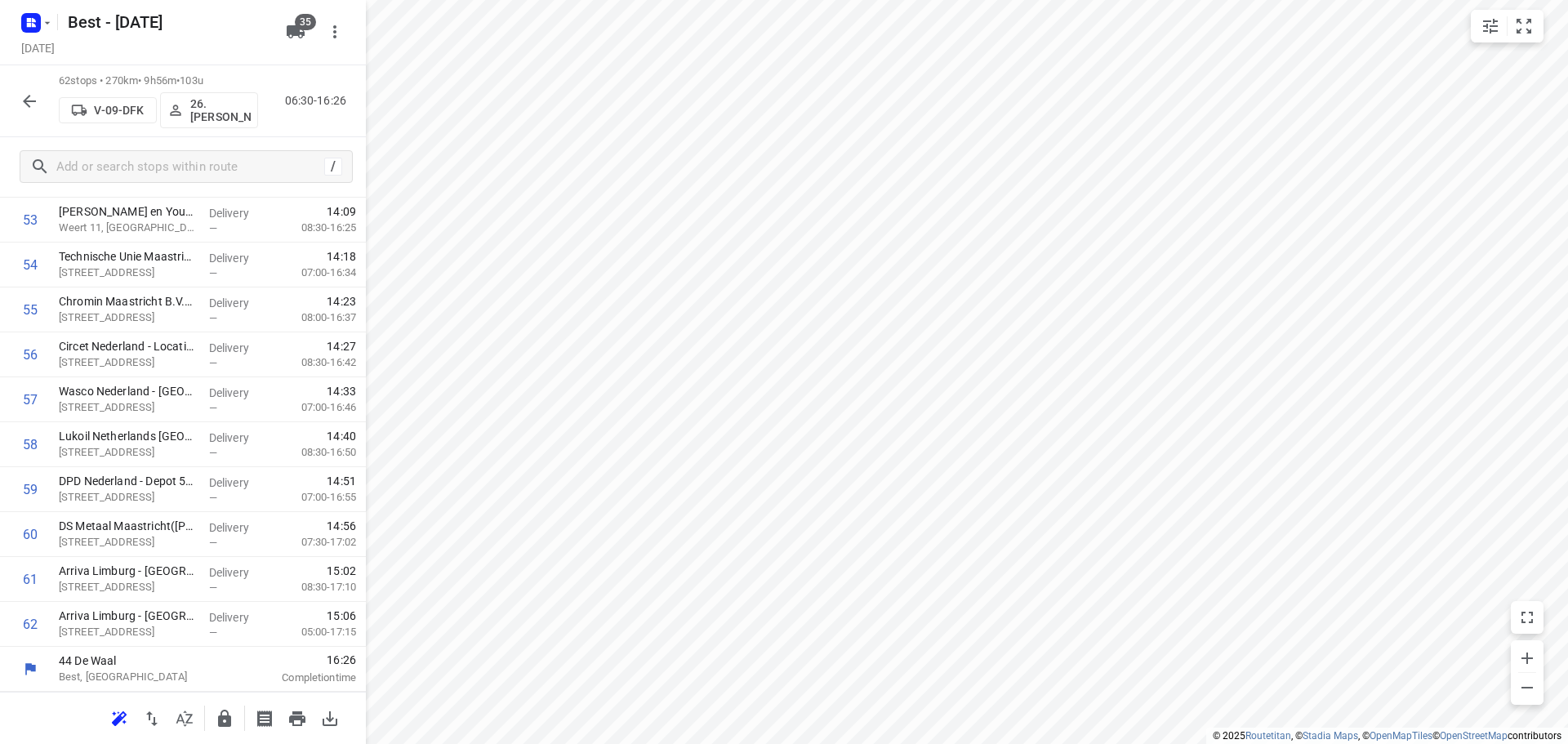
click at [224, 706] on button "button" at bounding box center [224, 718] width 32 height 32
click at [18, 102] on button "button" at bounding box center [29, 102] width 32 height 32
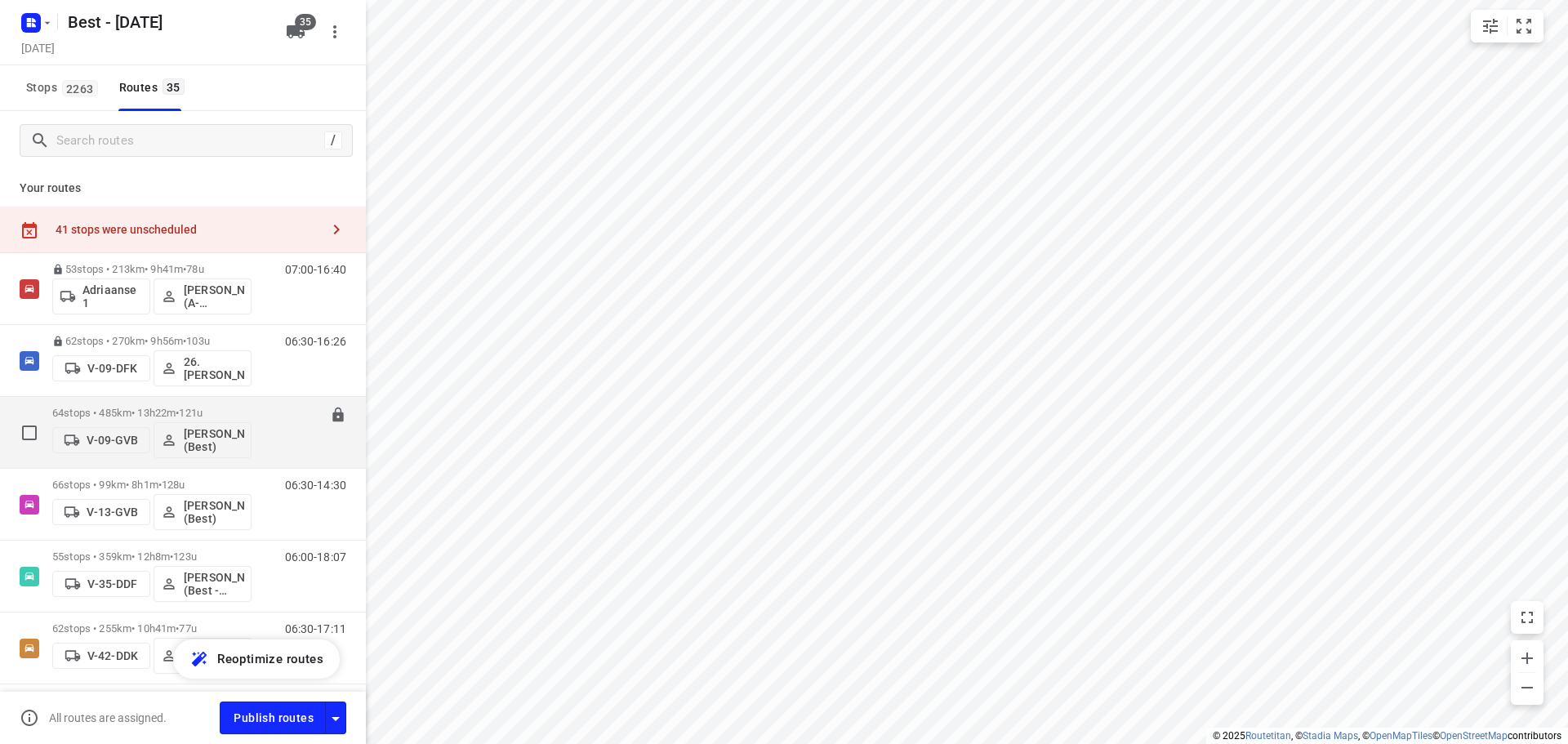
click at [144, 410] on p "64 stops • 485km • 13h22m • 121u" at bounding box center [152, 413] width 200 height 12
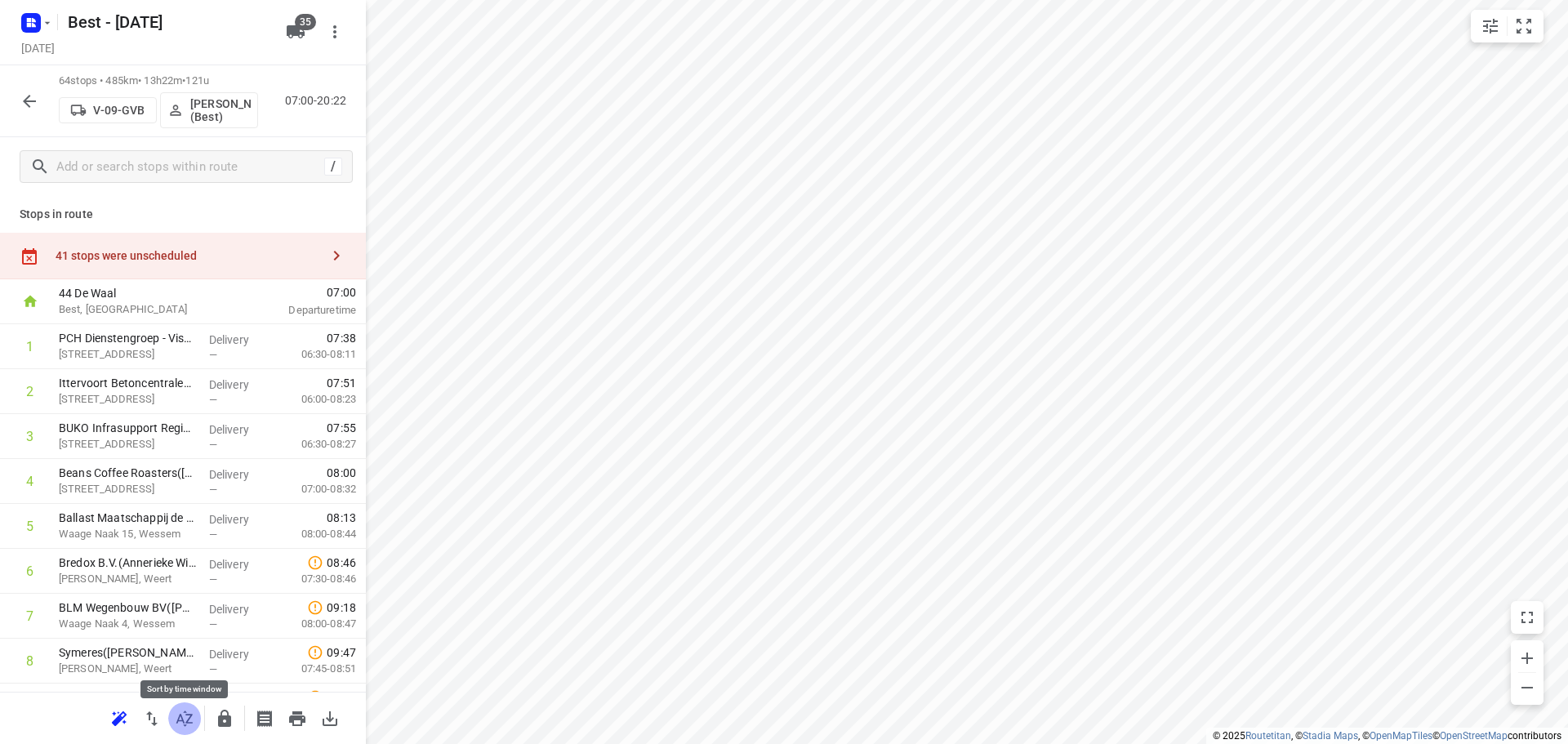
click at [180, 733] on button "button" at bounding box center [184, 718] width 32 height 32
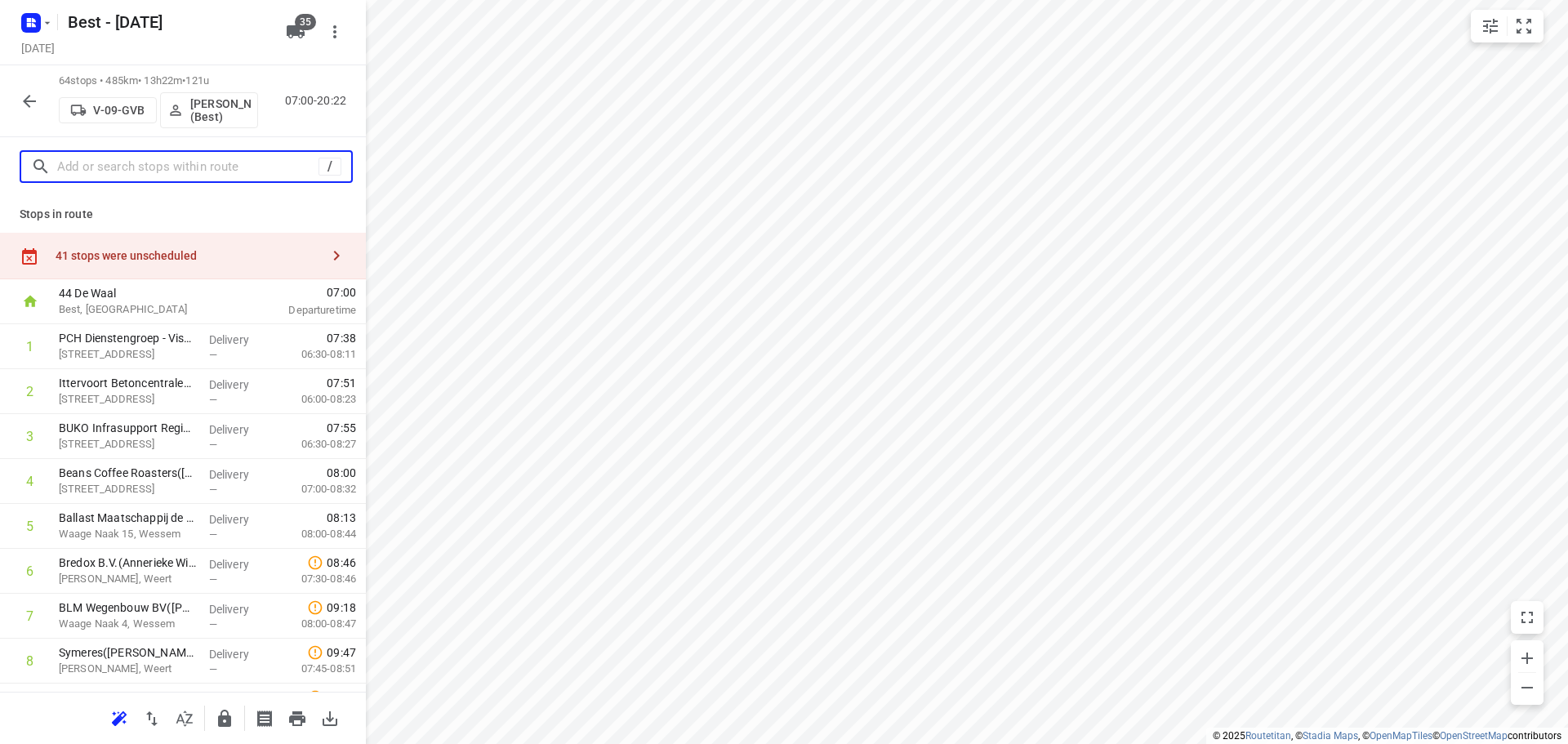
click at [124, 164] on input "text" at bounding box center [188, 167] width 261 height 26
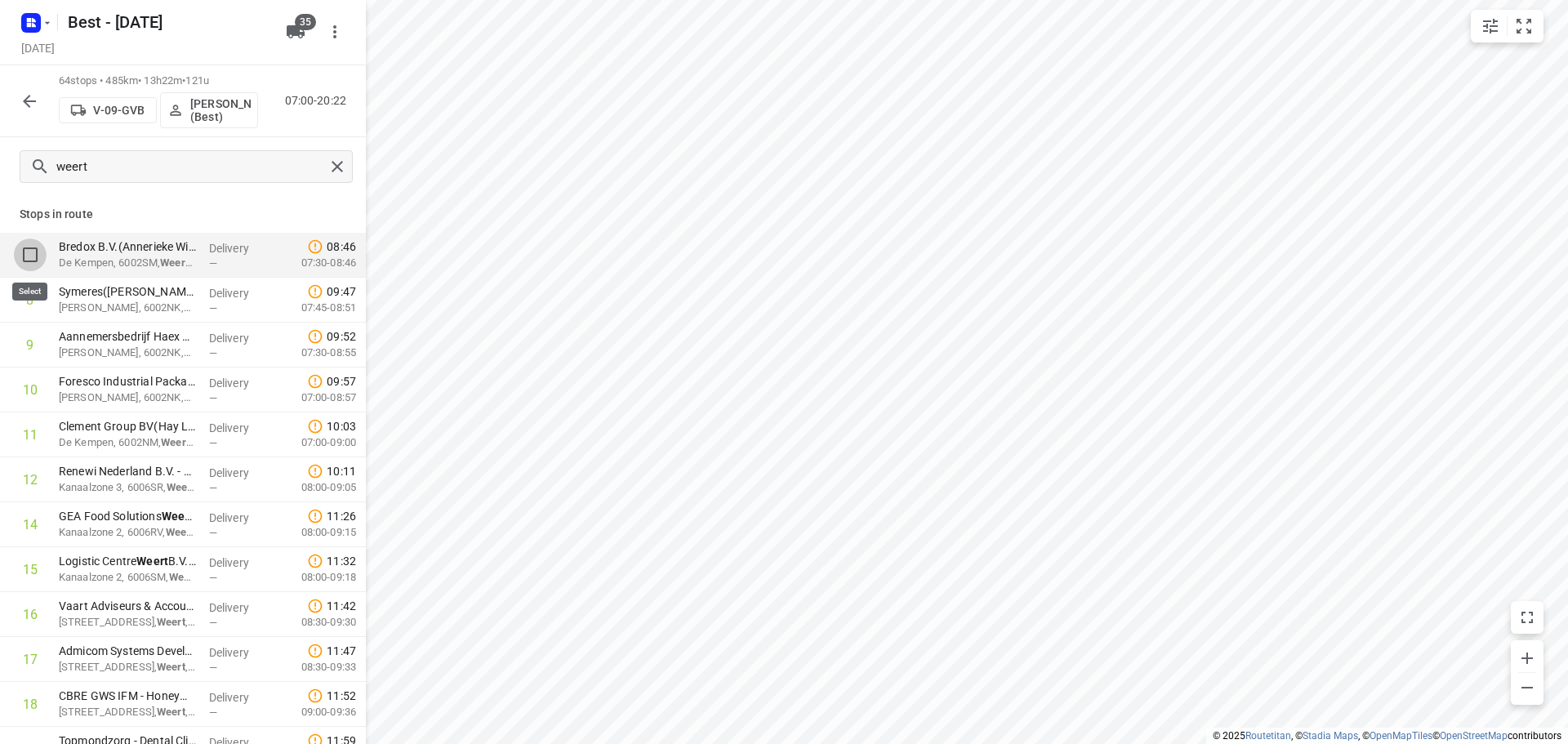
click at [37, 257] on input "checkbox" at bounding box center [30, 254] width 32 height 32
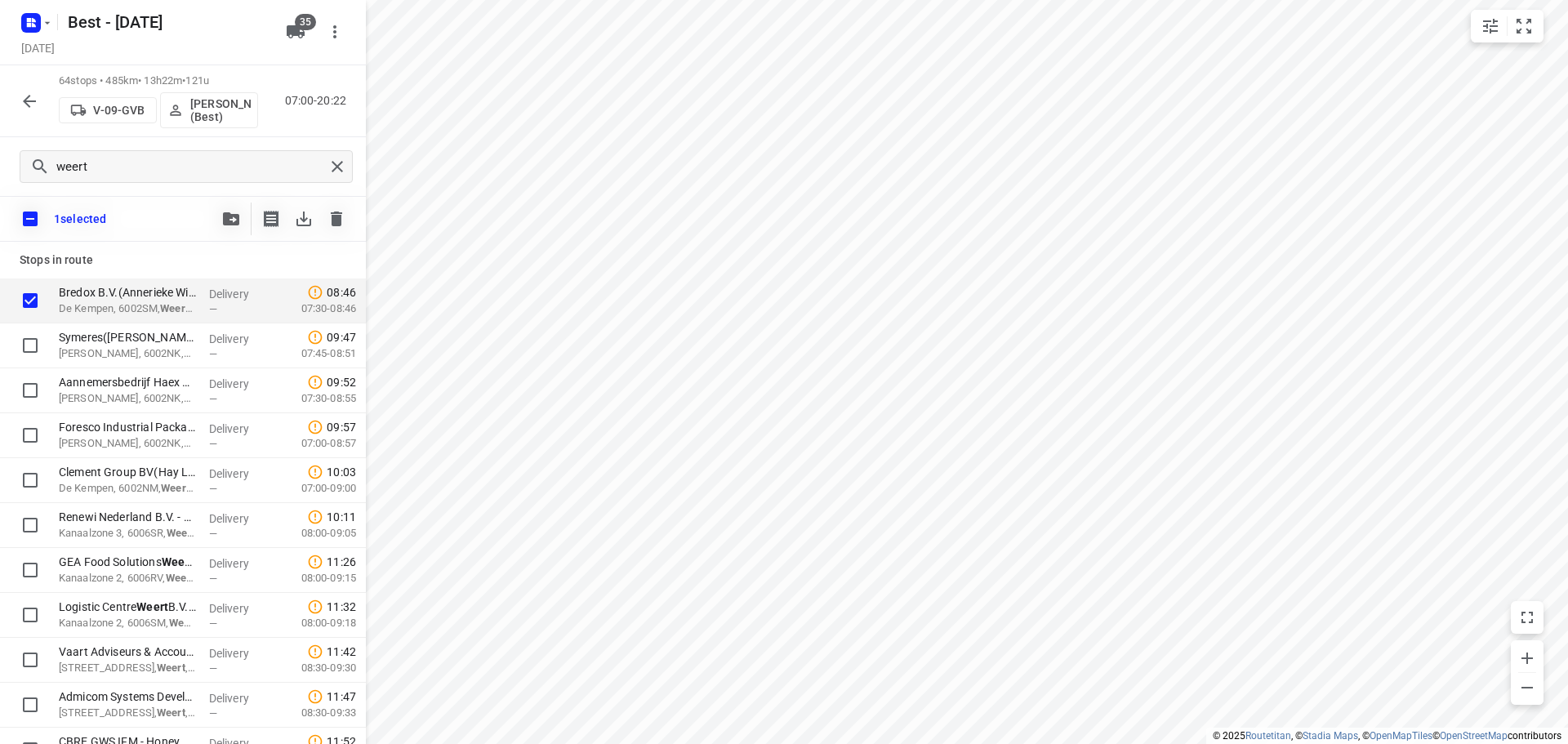
click at [33, 257] on p "Stops in route" at bounding box center [183, 260] width 327 height 17
click at [39, 231] on input "checkbox" at bounding box center [30, 218] width 34 height 34
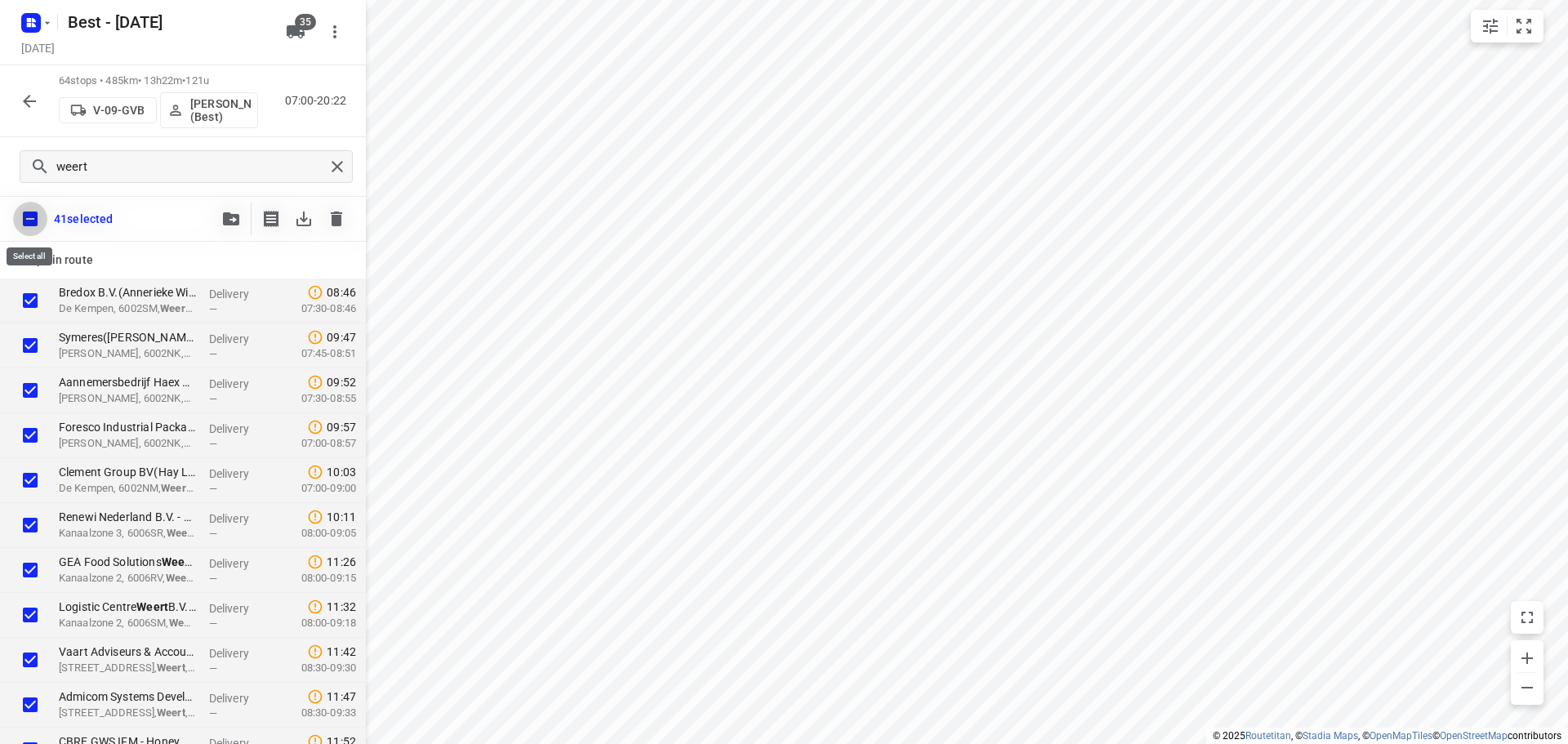
click at [38, 218] on input "checkbox" at bounding box center [30, 218] width 34 height 34
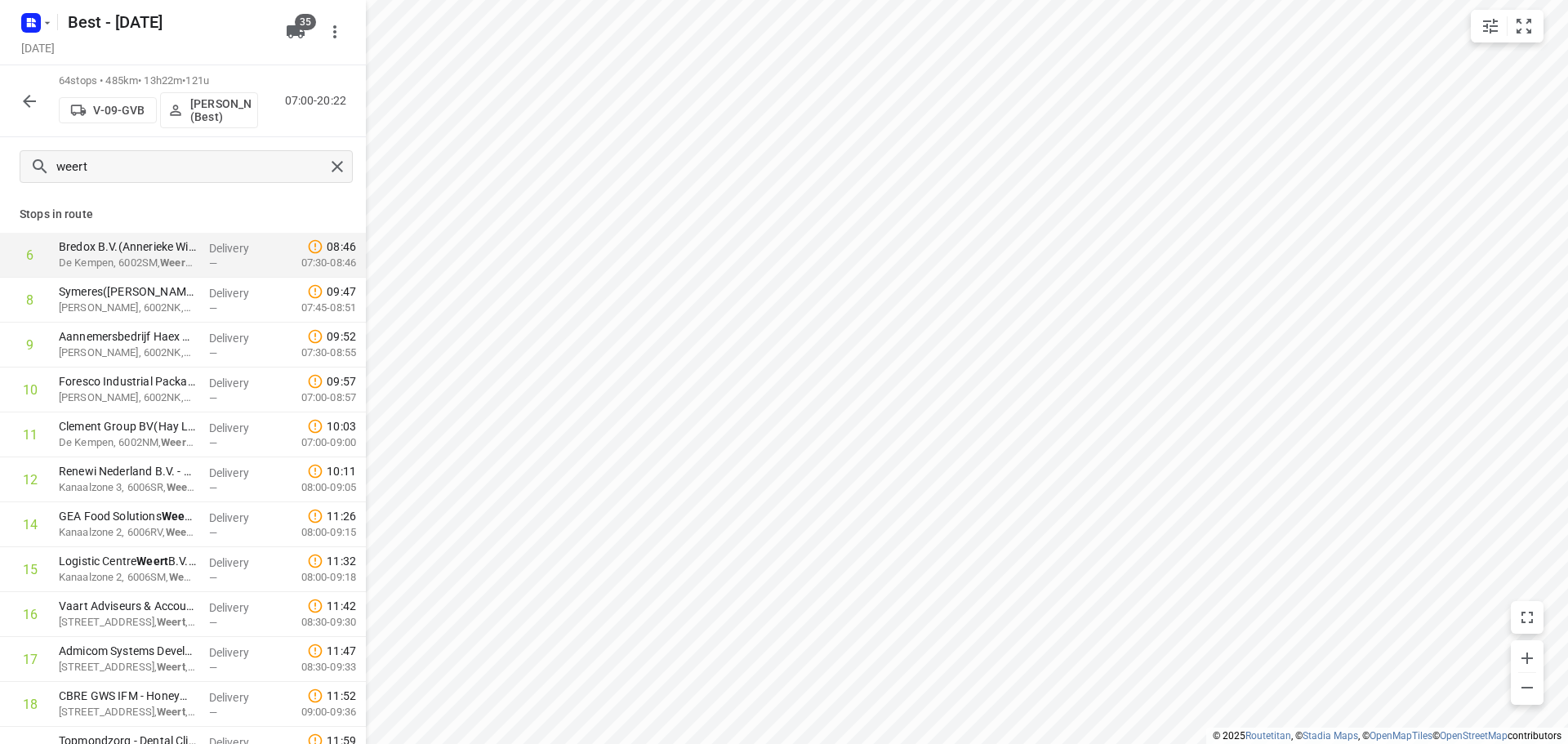
click at [236, 144] on div "weert" at bounding box center [183, 166] width 366 height 59
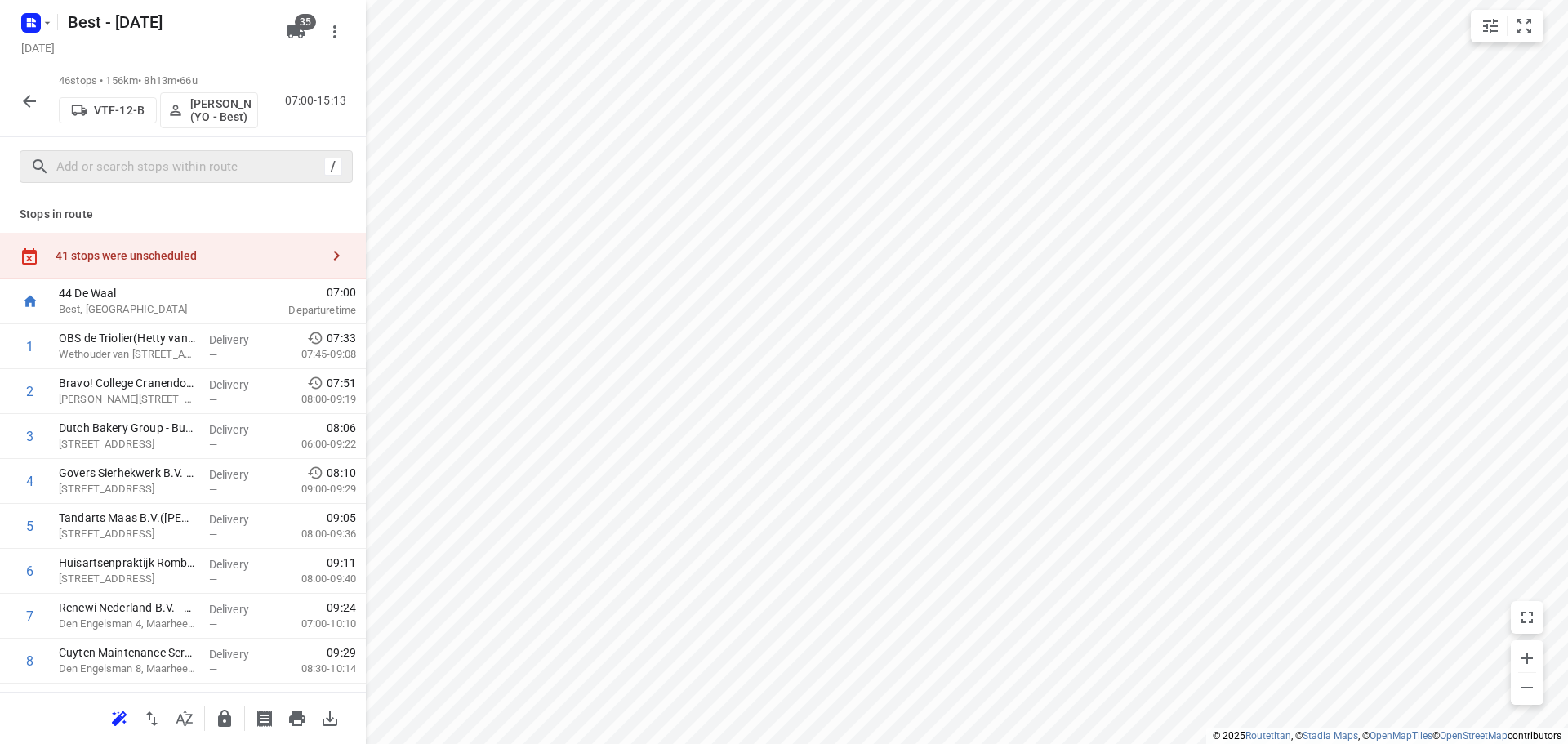
click at [243, 268] on div "41 stops were unscheduled" at bounding box center [183, 256] width 366 height 47
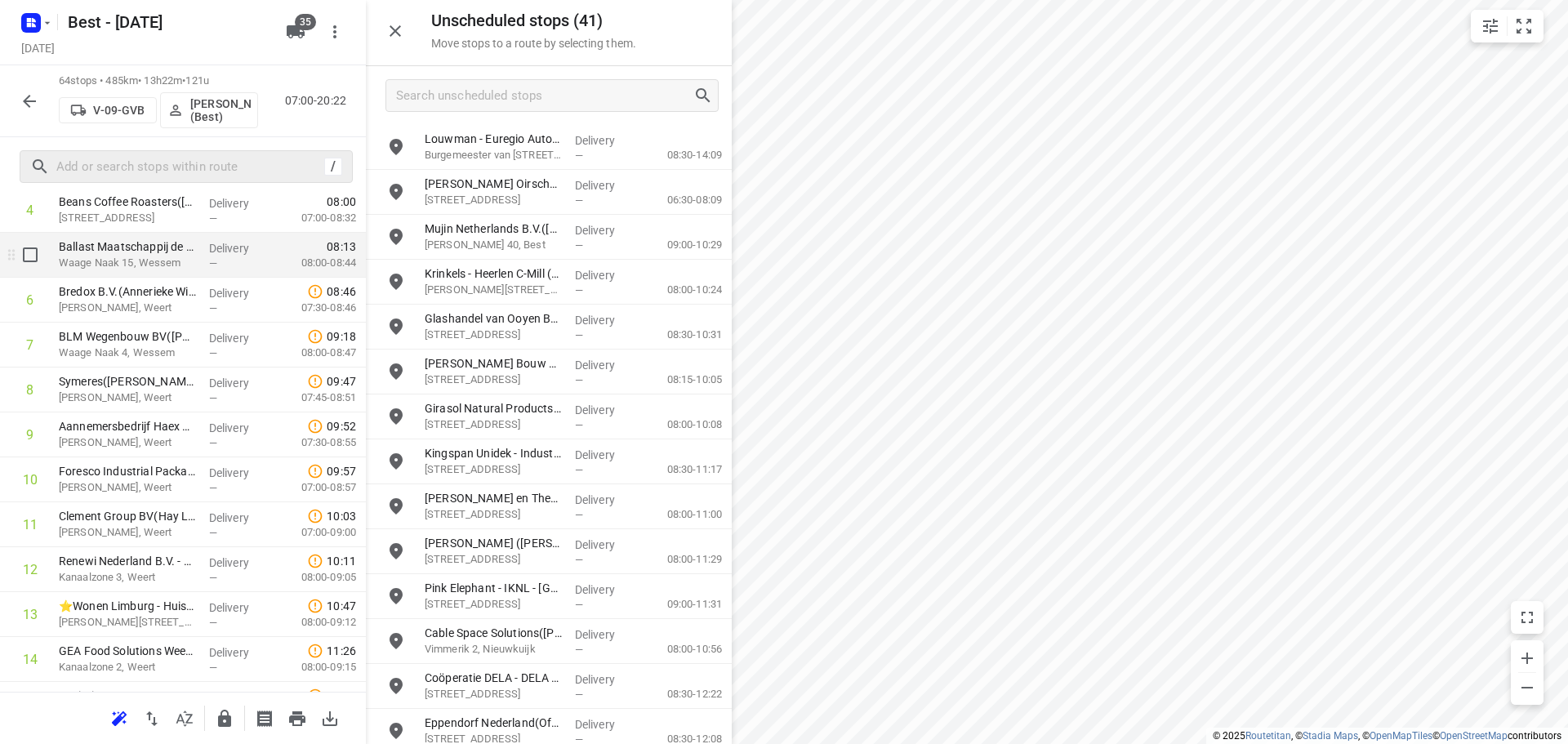
scroll to position [245, 0]
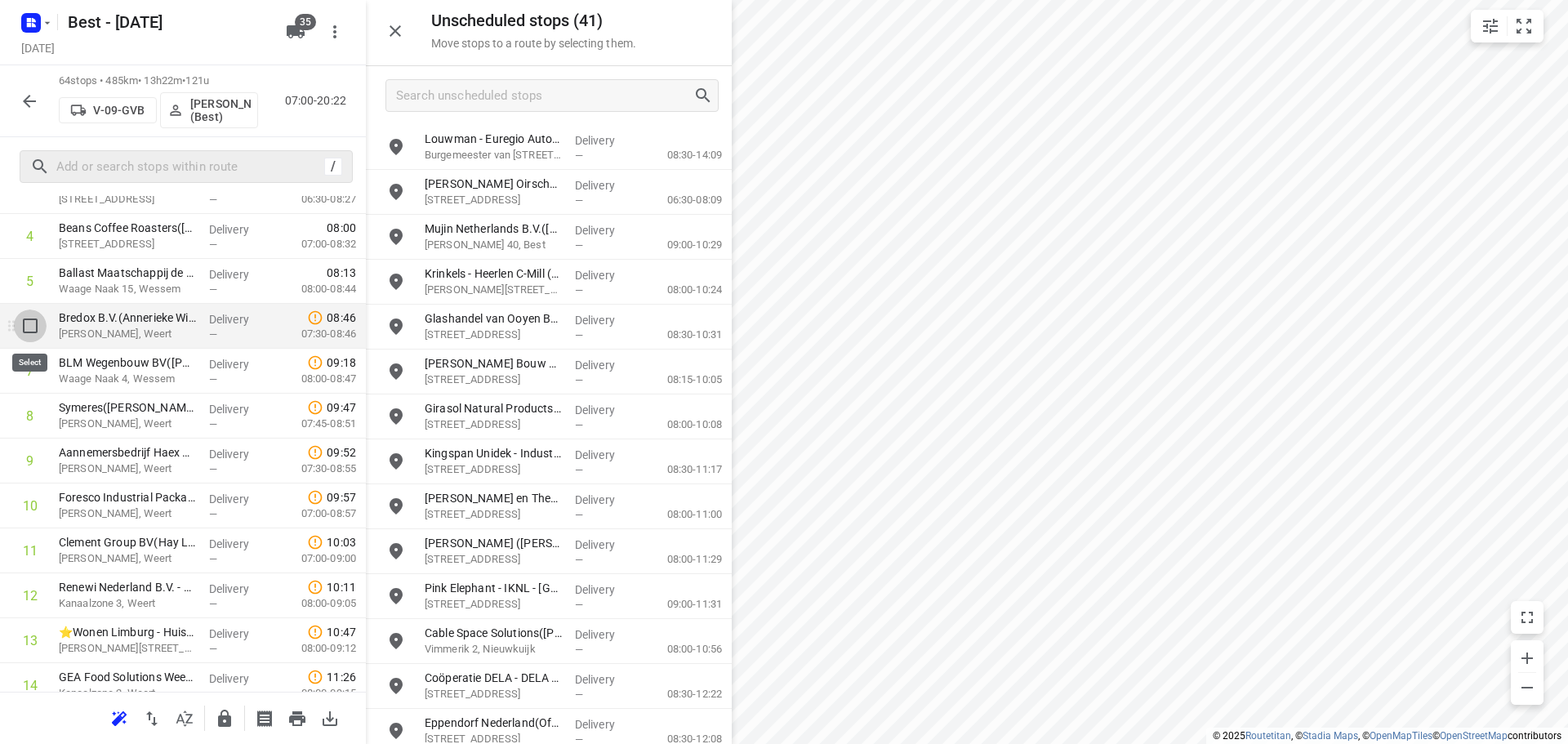
click at [33, 338] on input "checkbox" at bounding box center [30, 326] width 32 height 32
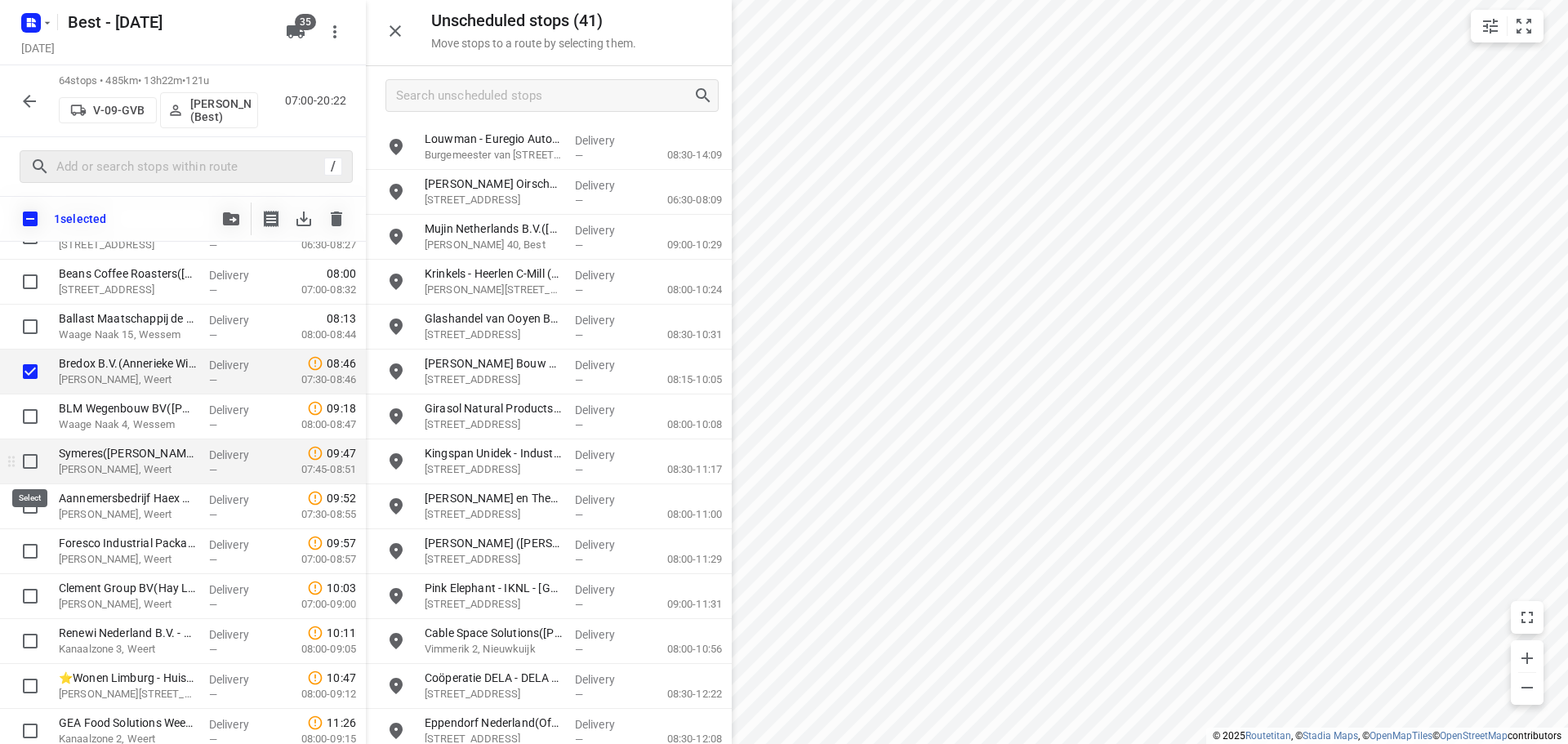
click at [21, 467] on input "checkbox" at bounding box center [30, 462] width 32 height 32
click at [20, 523] on div at bounding box center [26, 507] width 52 height 45
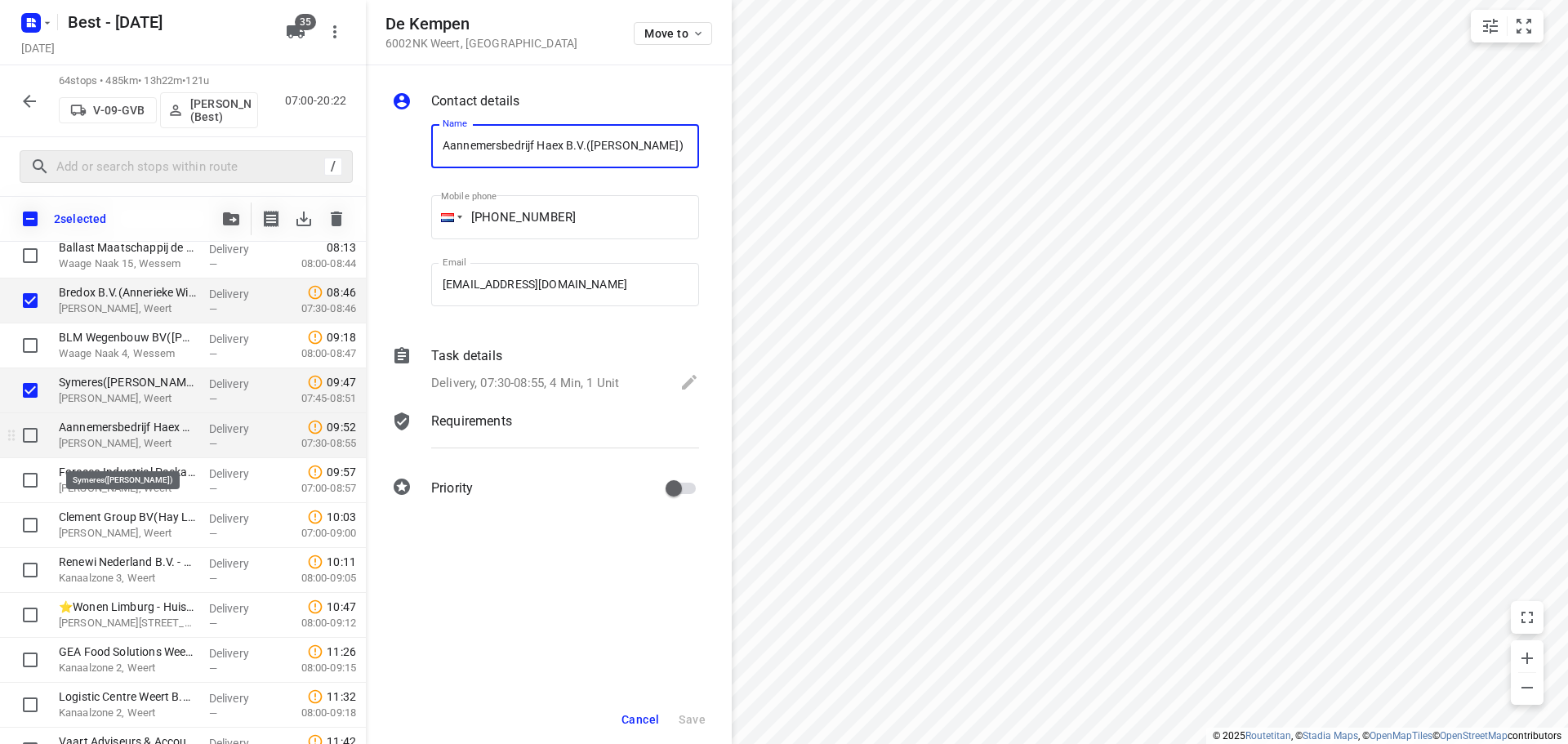
scroll to position [409, 0]
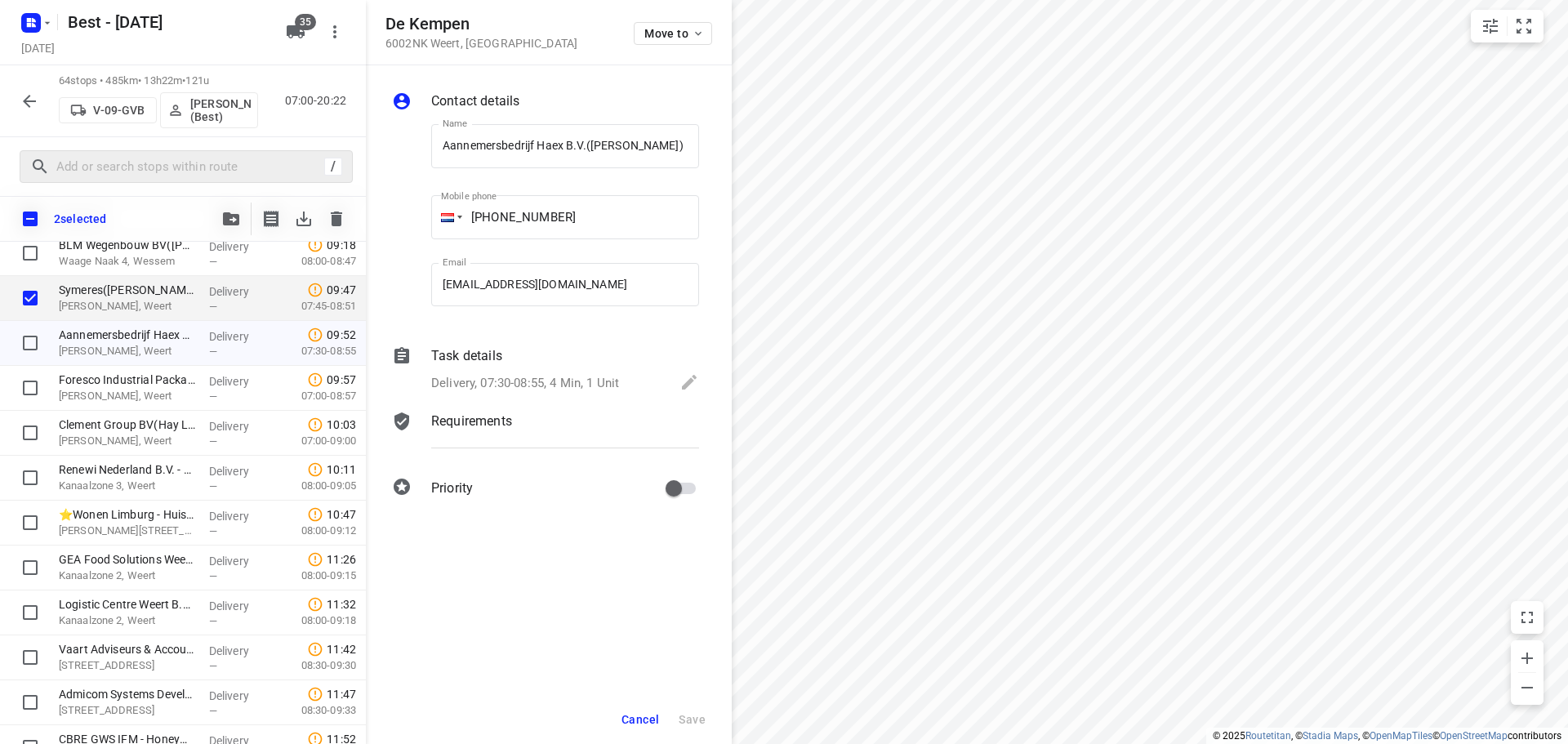
click at [610, 721] on div "Cancel Save" at bounding box center [549, 718] width 366 height 49
click at [624, 718] on span "Cancel" at bounding box center [640, 719] width 38 height 13
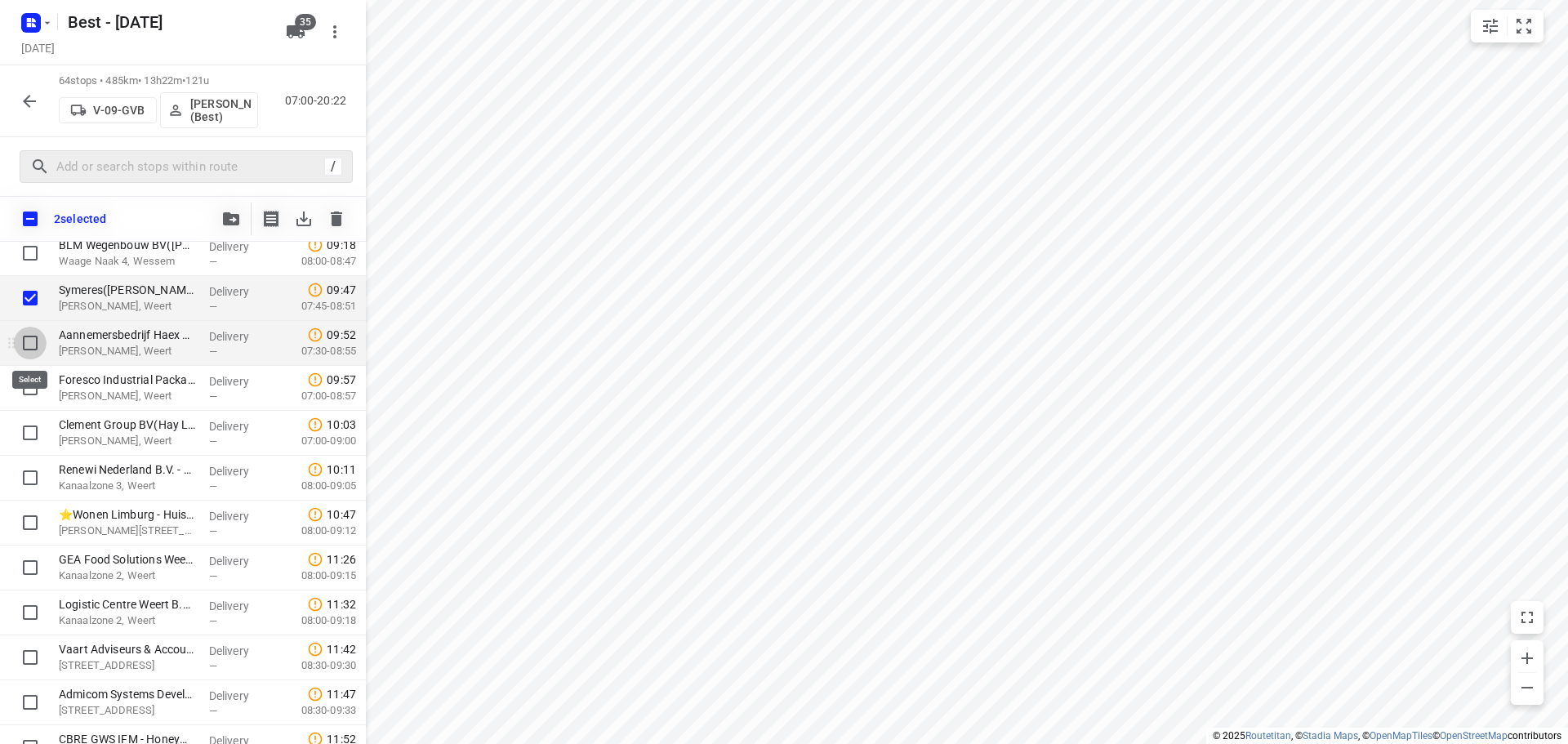
click at [28, 346] on input "checkbox" at bounding box center [30, 343] width 32 height 32
click at [22, 386] on input "checkbox" at bounding box center [30, 387] width 32 height 32
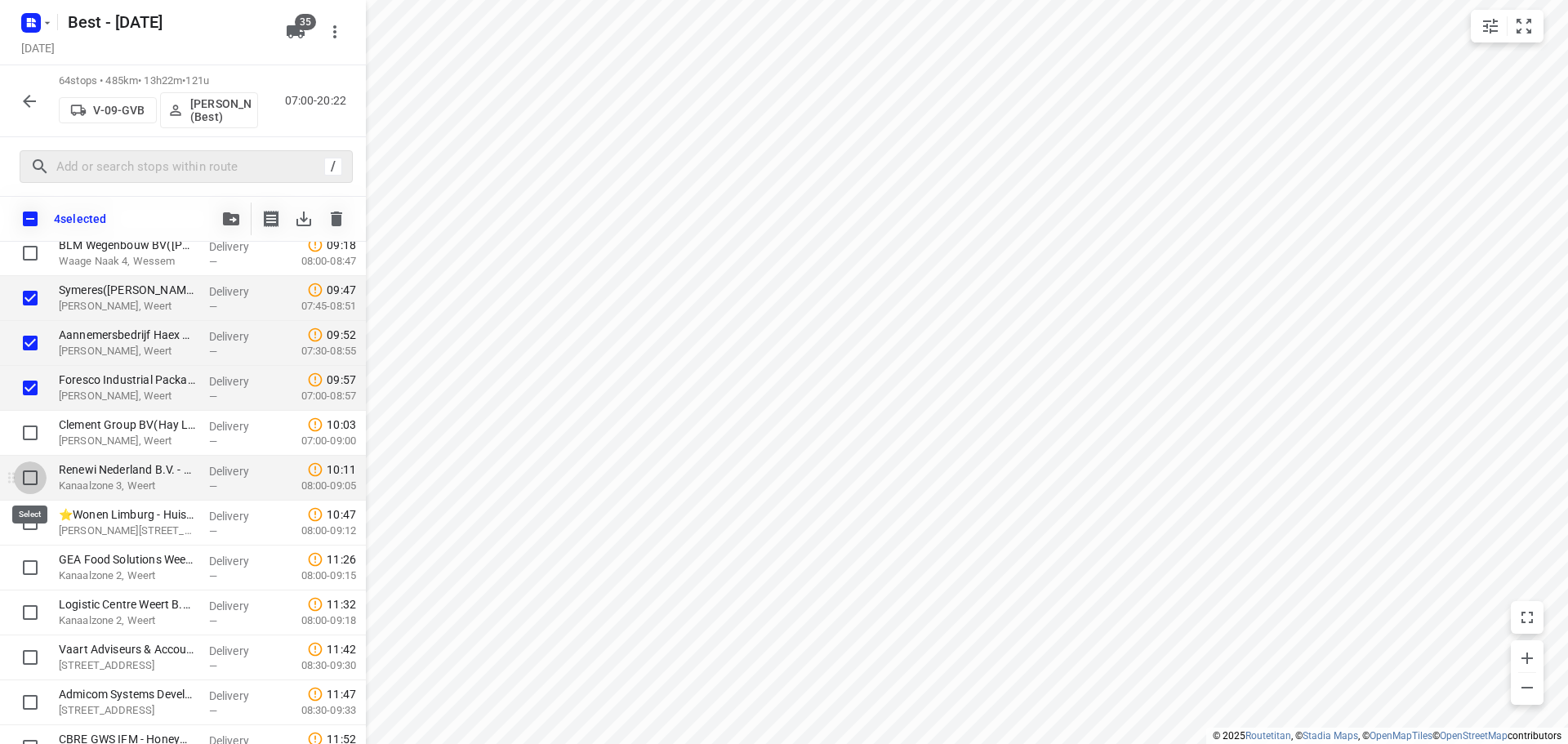
click at [29, 463] on input "checkbox" at bounding box center [30, 478] width 32 height 32
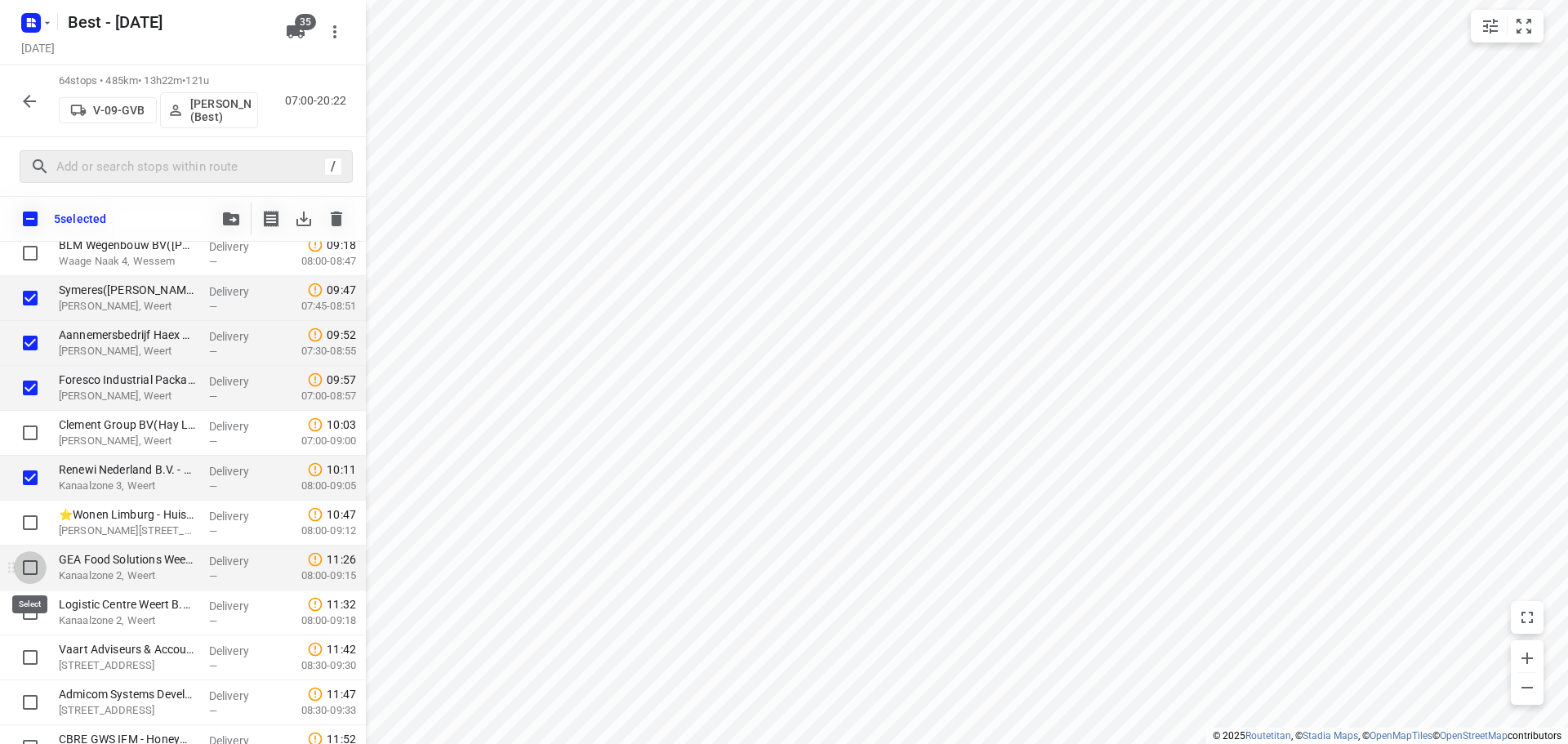
click at [38, 563] on input "checkbox" at bounding box center [30, 567] width 32 height 32
click at [30, 619] on input "checkbox" at bounding box center [30, 613] width 32 height 32
click at [238, 208] on button "button" at bounding box center [231, 218] width 32 height 32
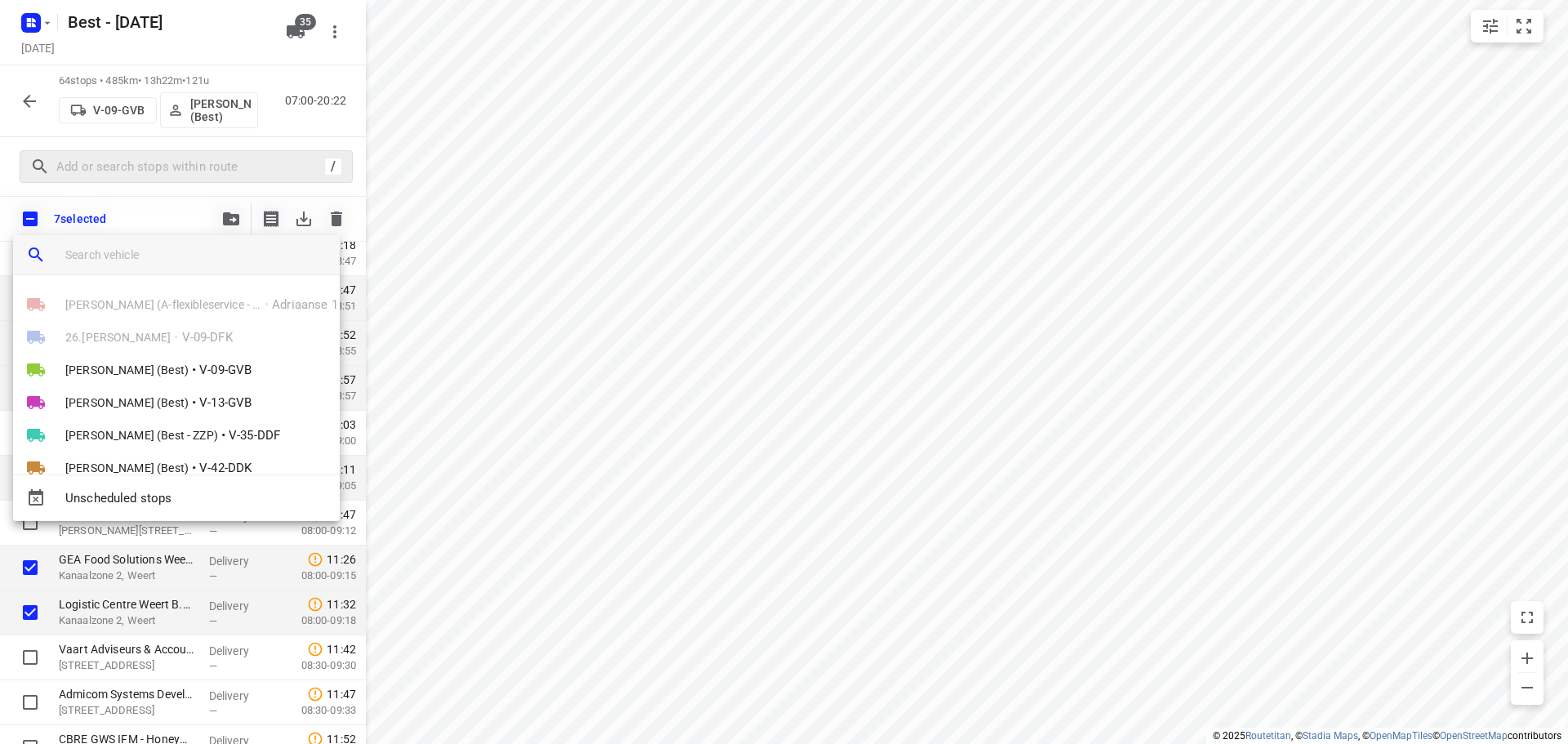
click at [183, 254] on input "search vehicle" at bounding box center [196, 254] width 261 height 25
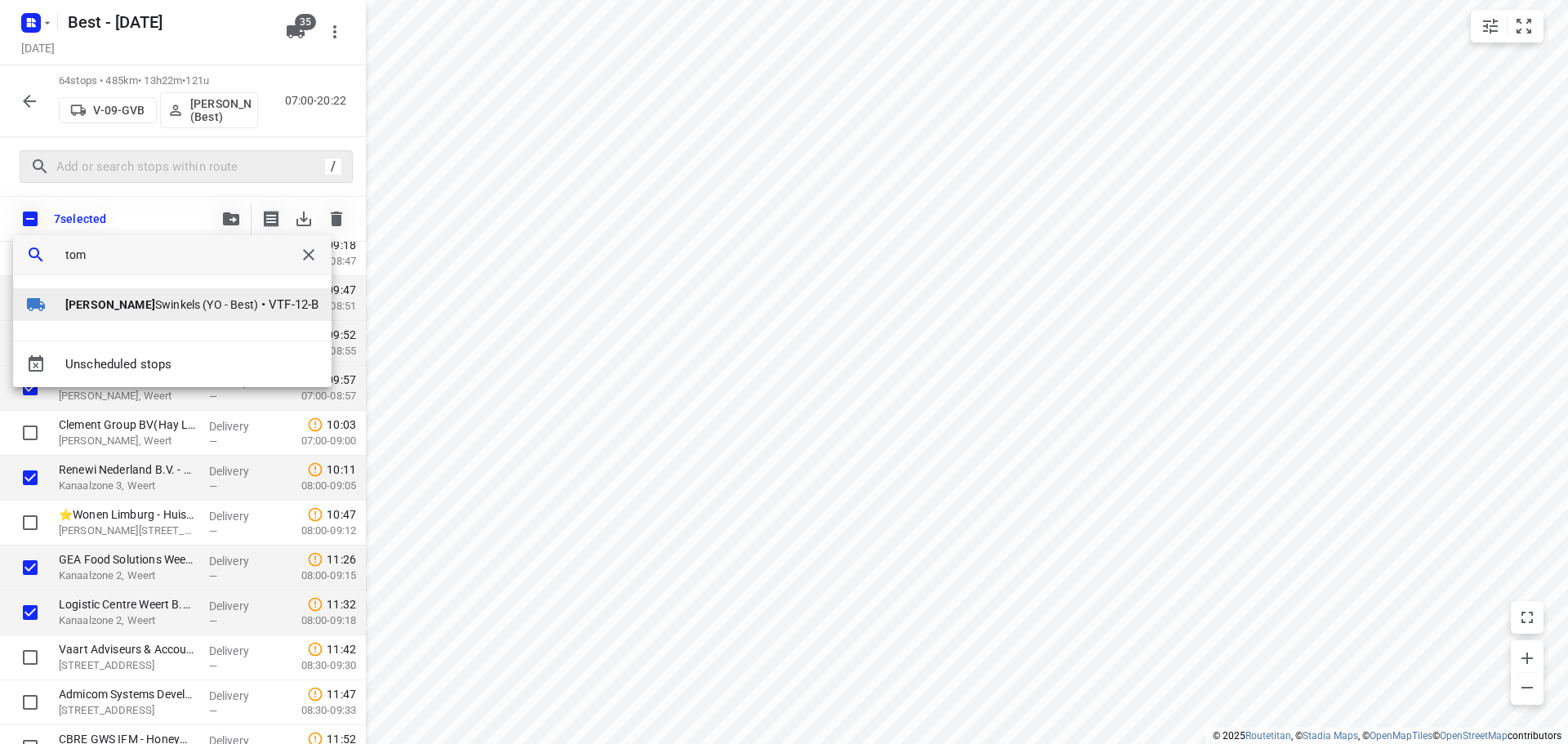
click at [72, 307] on b "Tom" at bounding box center [110, 304] width 90 height 13
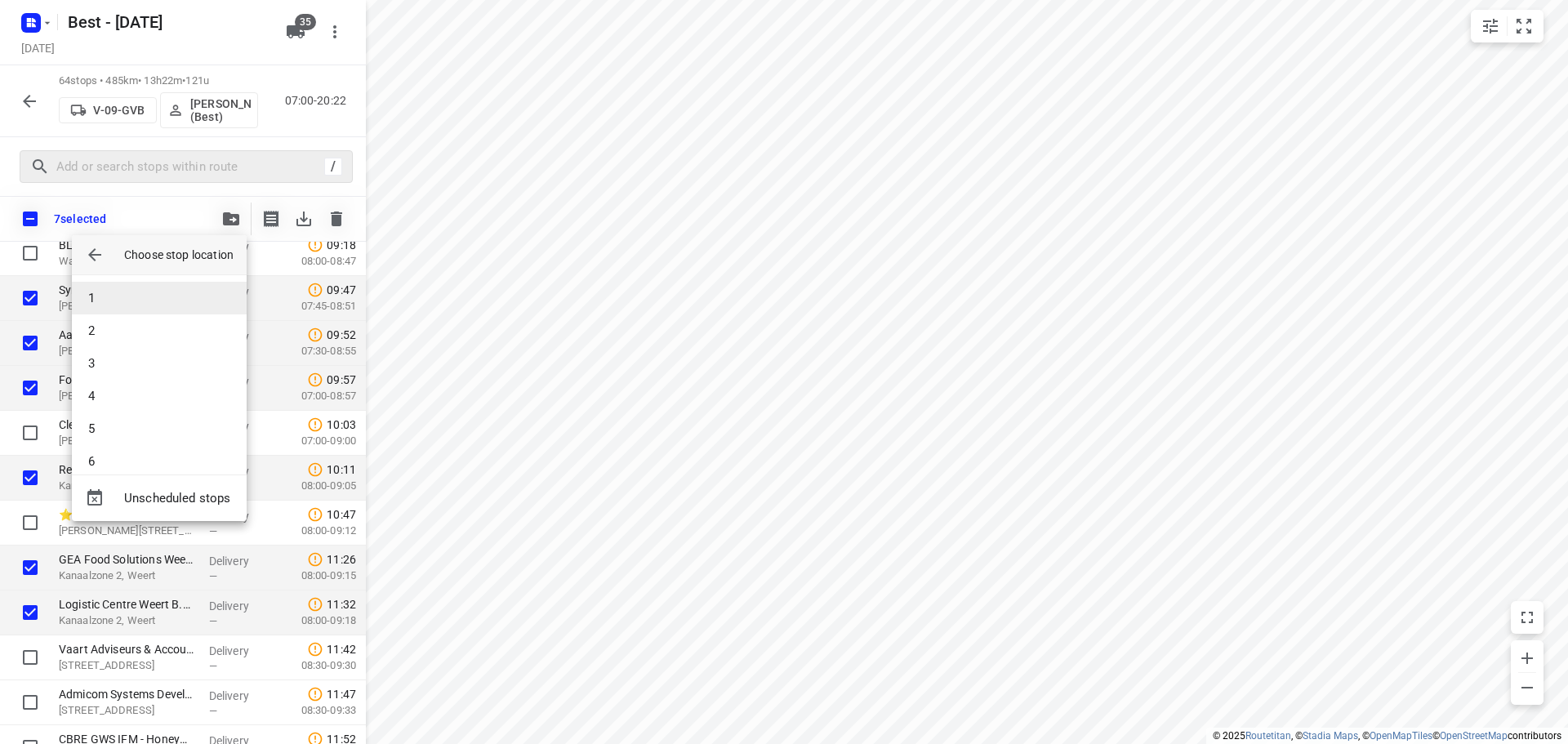
click at [83, 305] on li "1" at bounding box center [159, 298] width 175 height 32
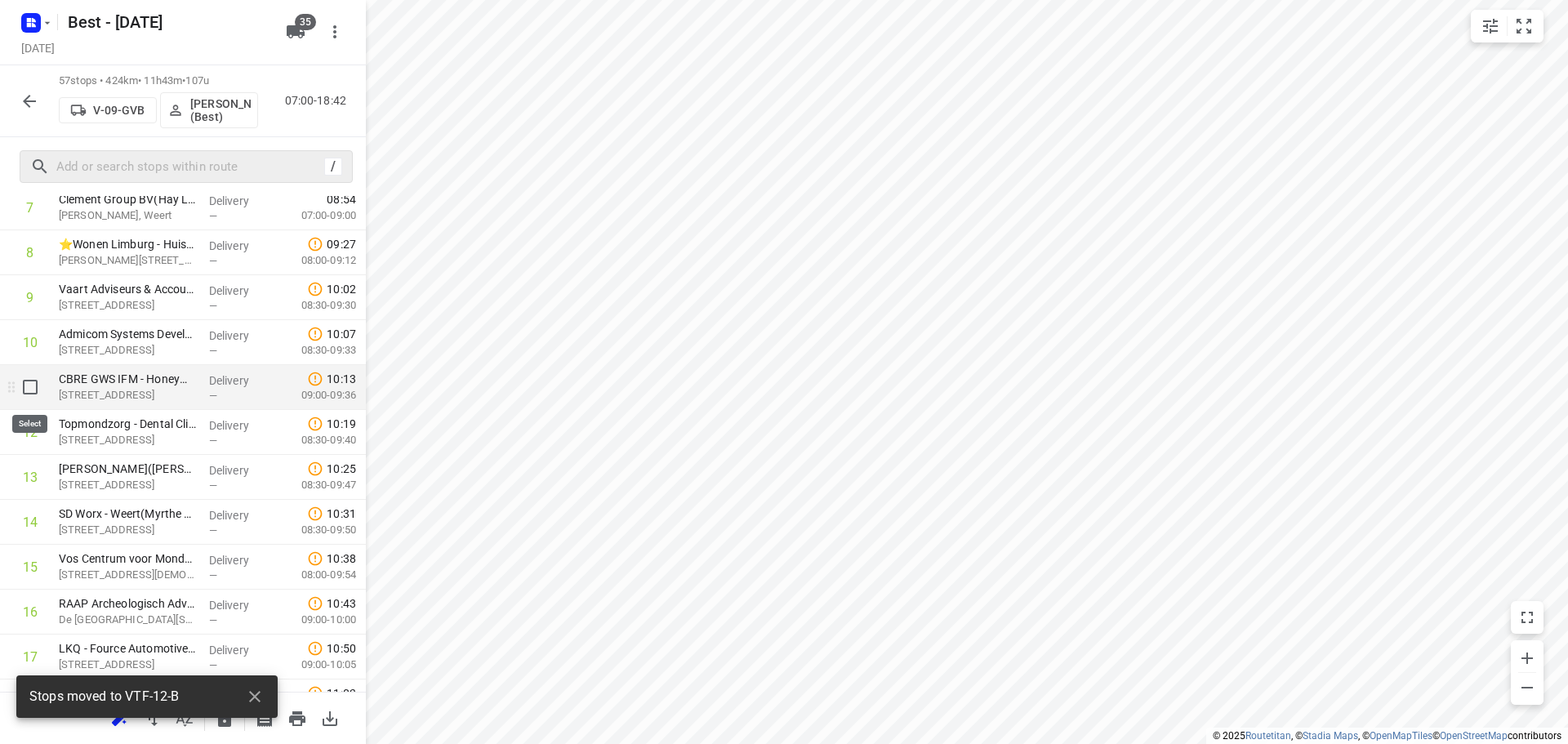
scroll to position [163, 0]
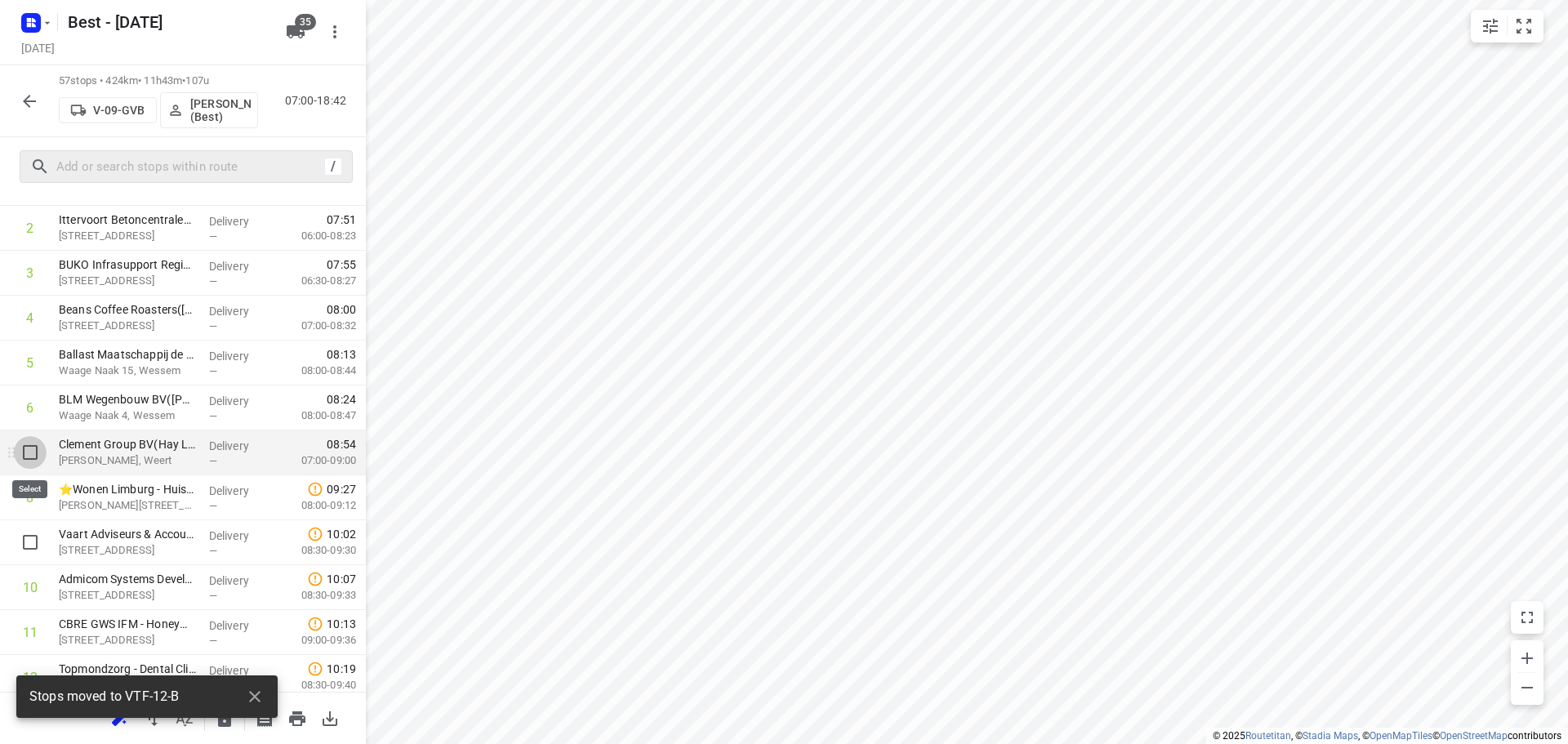
click at [31, 438] on input "checkbox" at bounding box center [30, 452] width 32 height 32
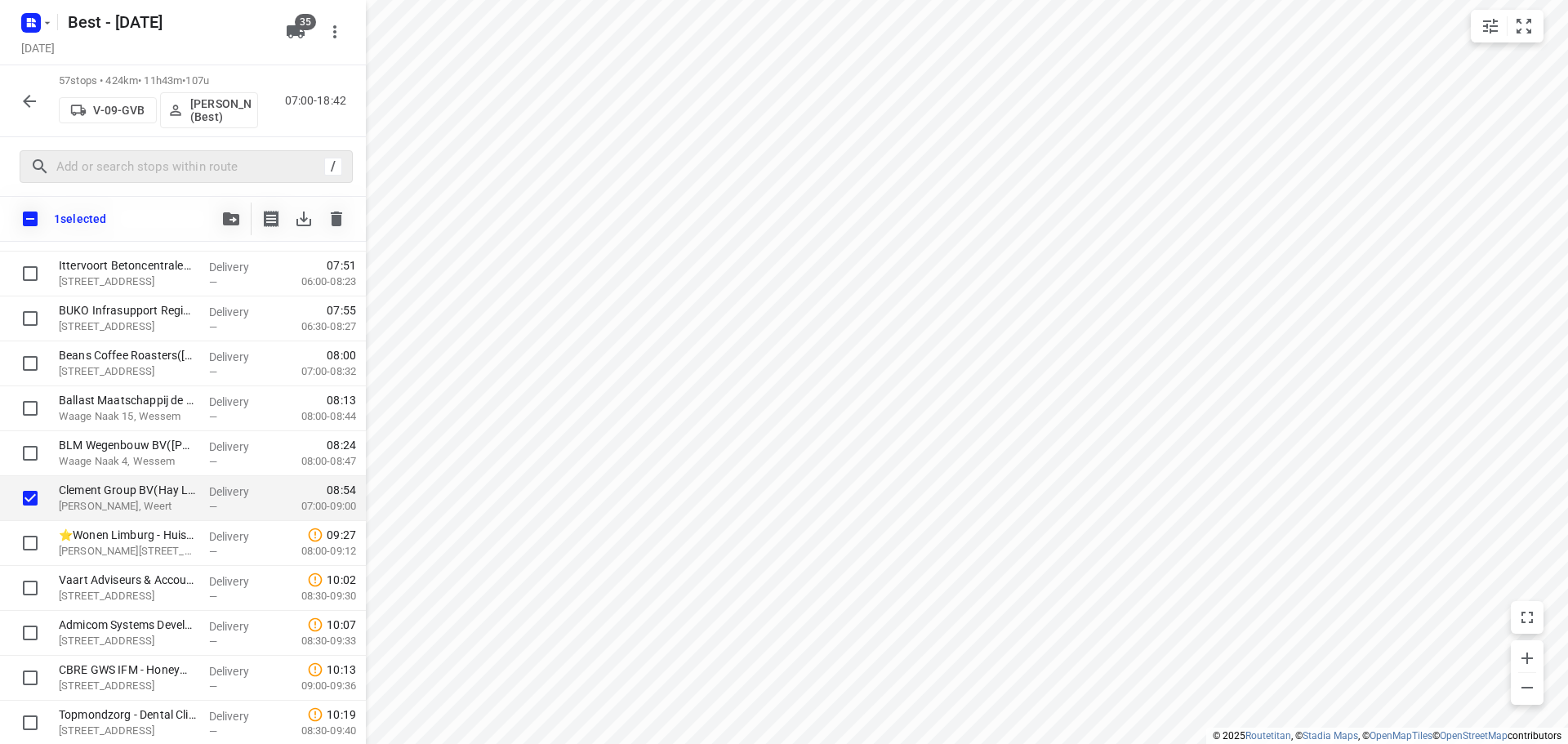
click at [217, 222] on button "button" at bounding box center [231, 218] width 32 height 32
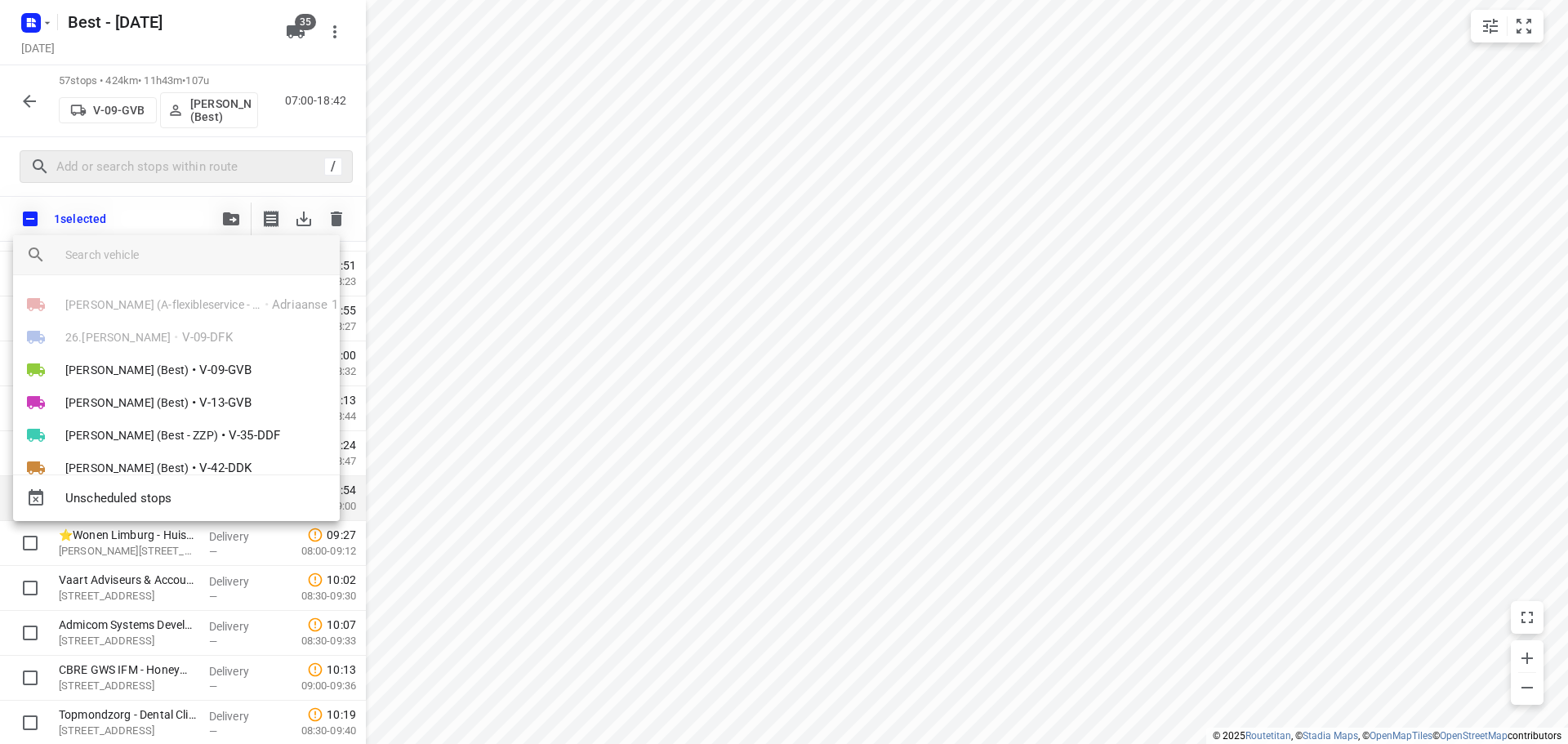
click at [169, 255] on input "search vehicle" at bounding box center [196, 254] width 261 height 25
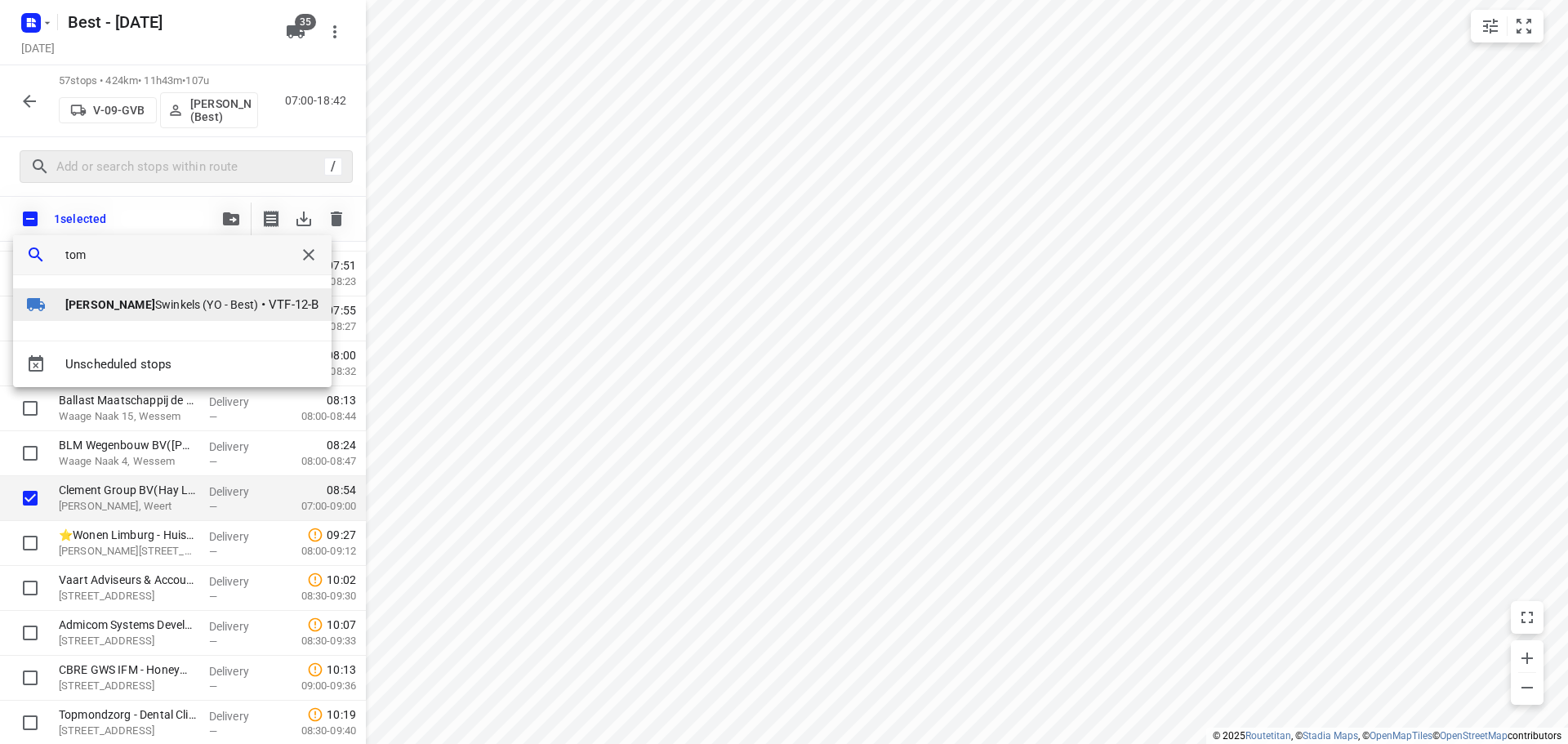
click at [181, 317] on li "Tom Swinkels (YO - Best) • VTF-12-B" at bounding box center [171, 305] width 318 height 32
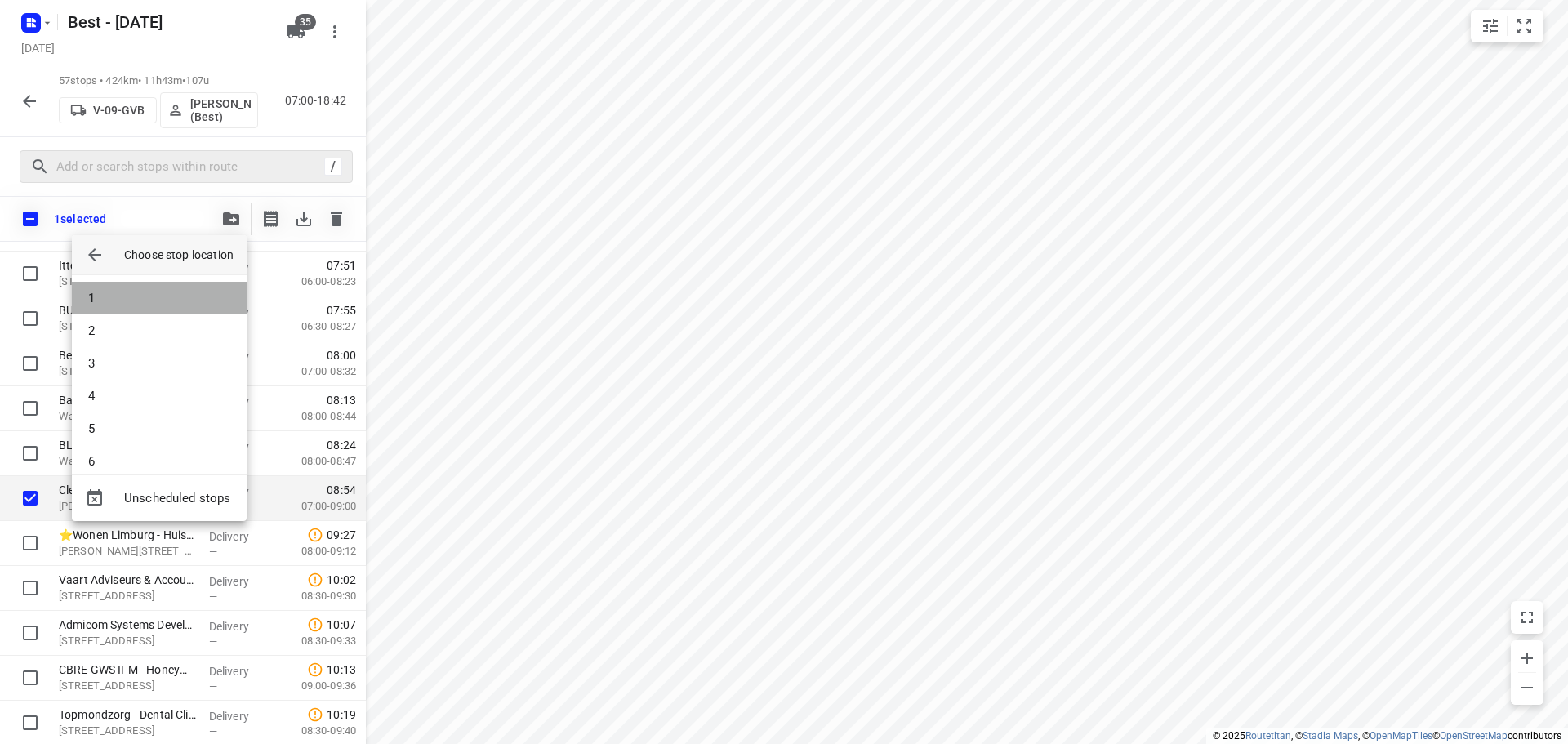
click at [186, 301] on li "1" at bounding box center [159, 298] width 175 height 32
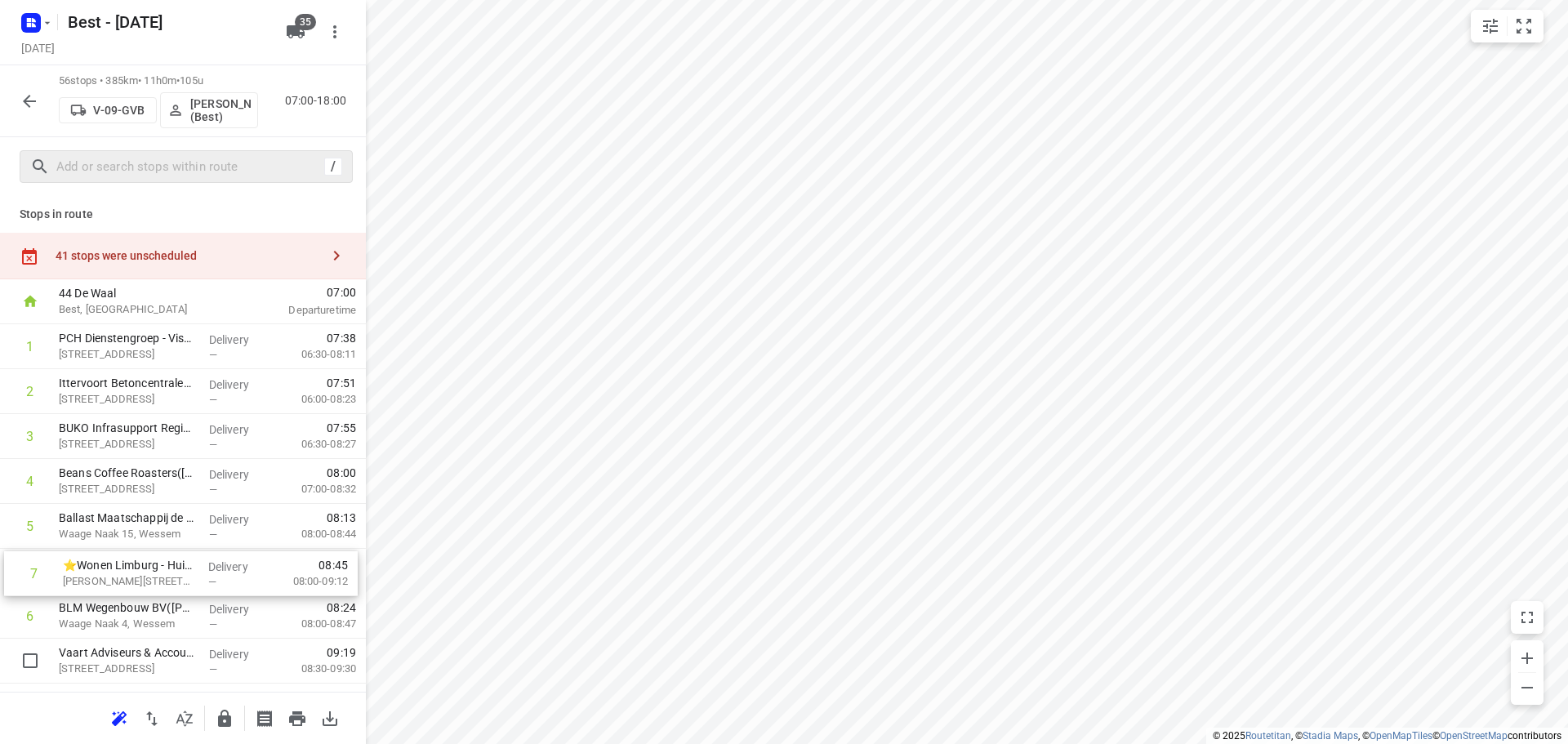
scroll to position [3, 0]
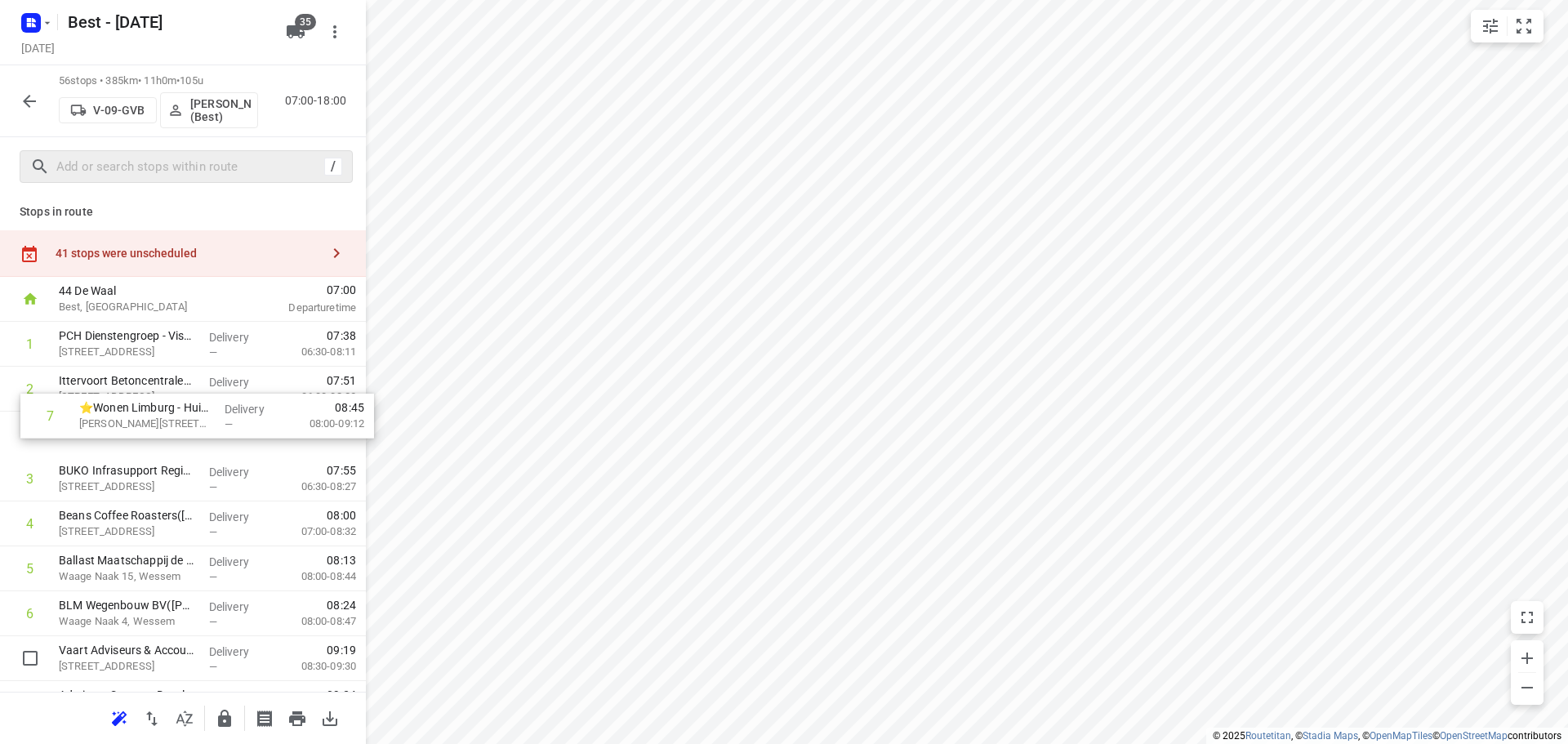
drag, startPoint x: 160, startPoint y: 569, endPoint x: 176, endPoint y: 411, distance: 158.8
drag, startPoint x: 77, startPoint y: 410, endPoint x: 83, endPoint y: 420, distance: 11.7
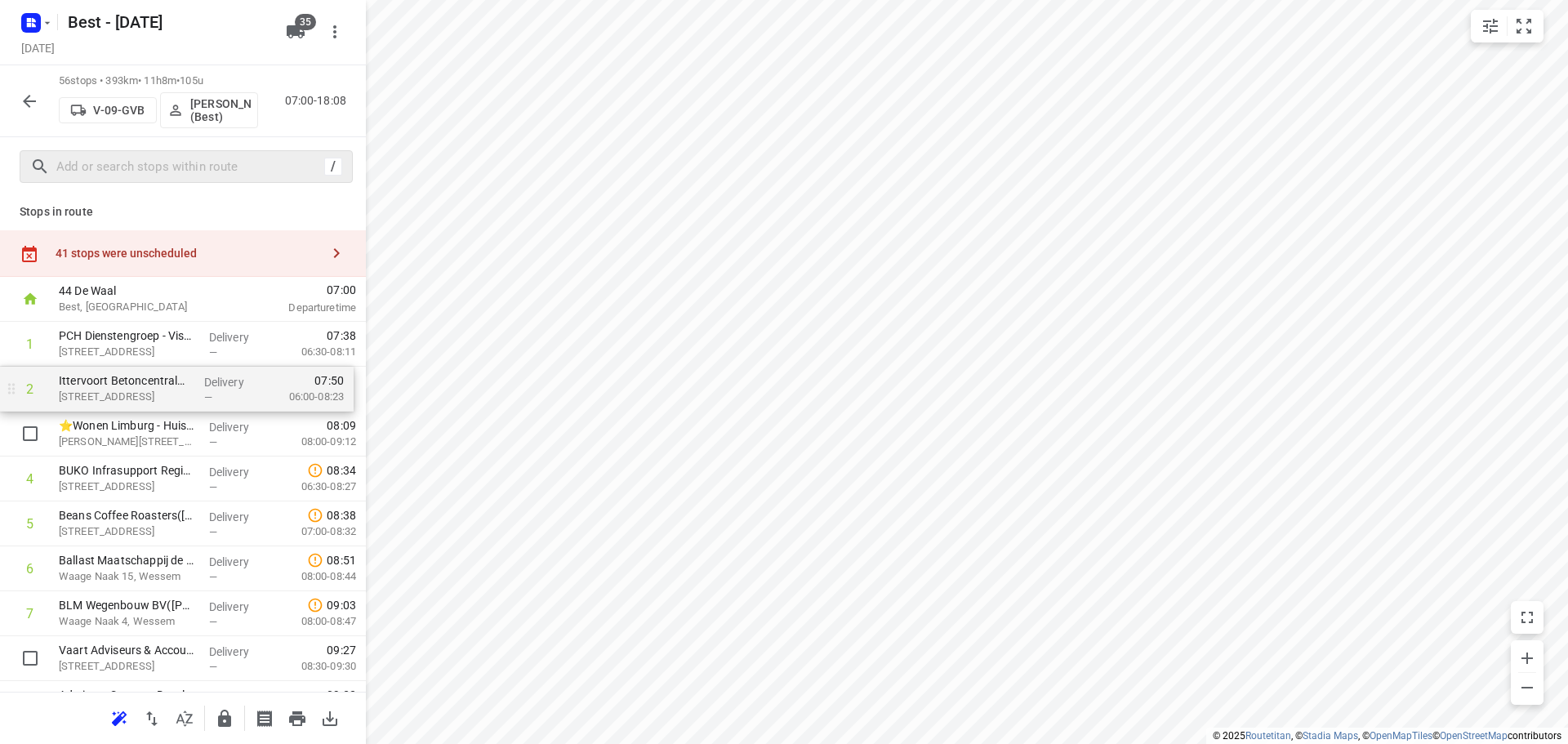
drag, startPoint x: 92, startPoint y: 453, endPoint x: 102, endPoint y: 403, distance: 51.0
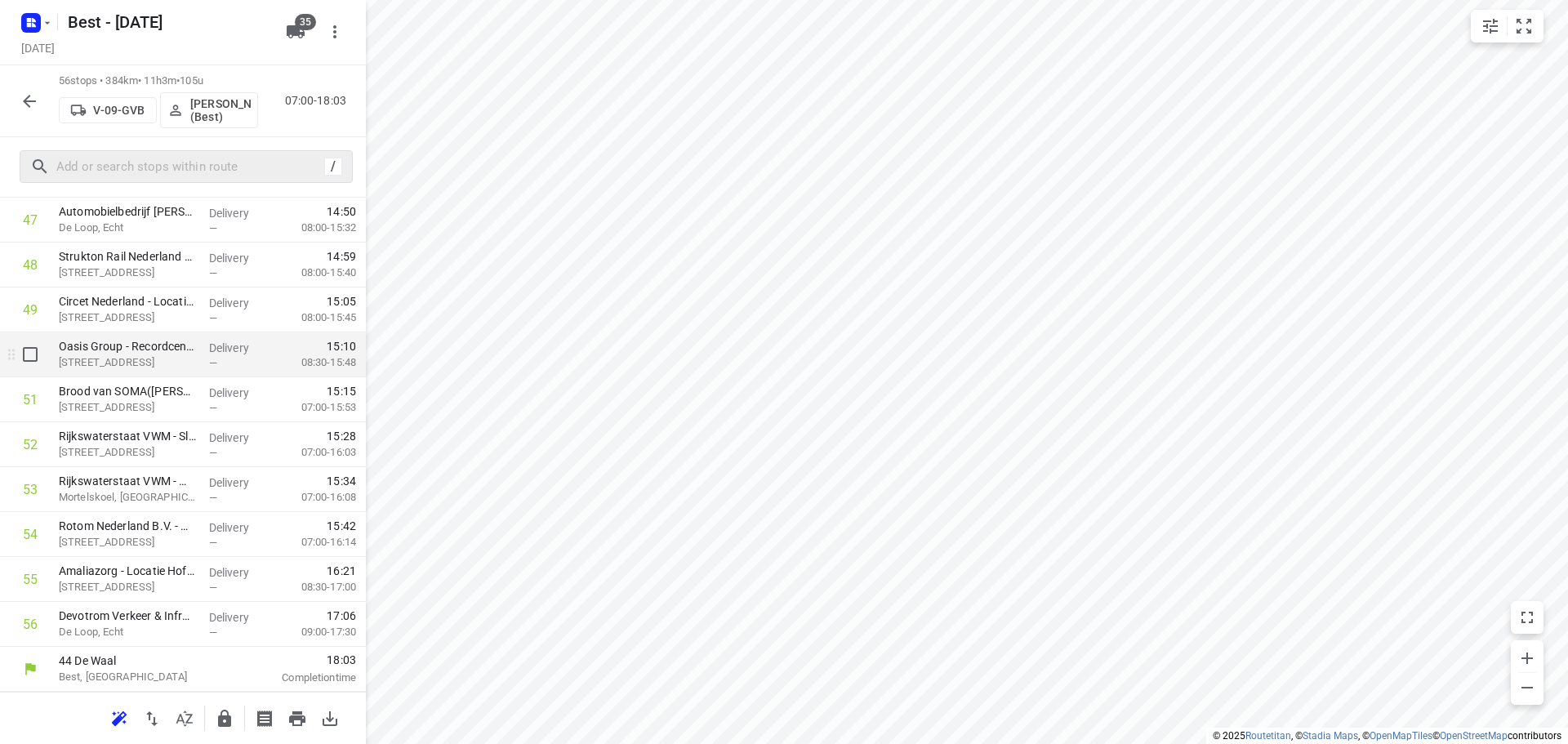
scroll to position [2111, 0]
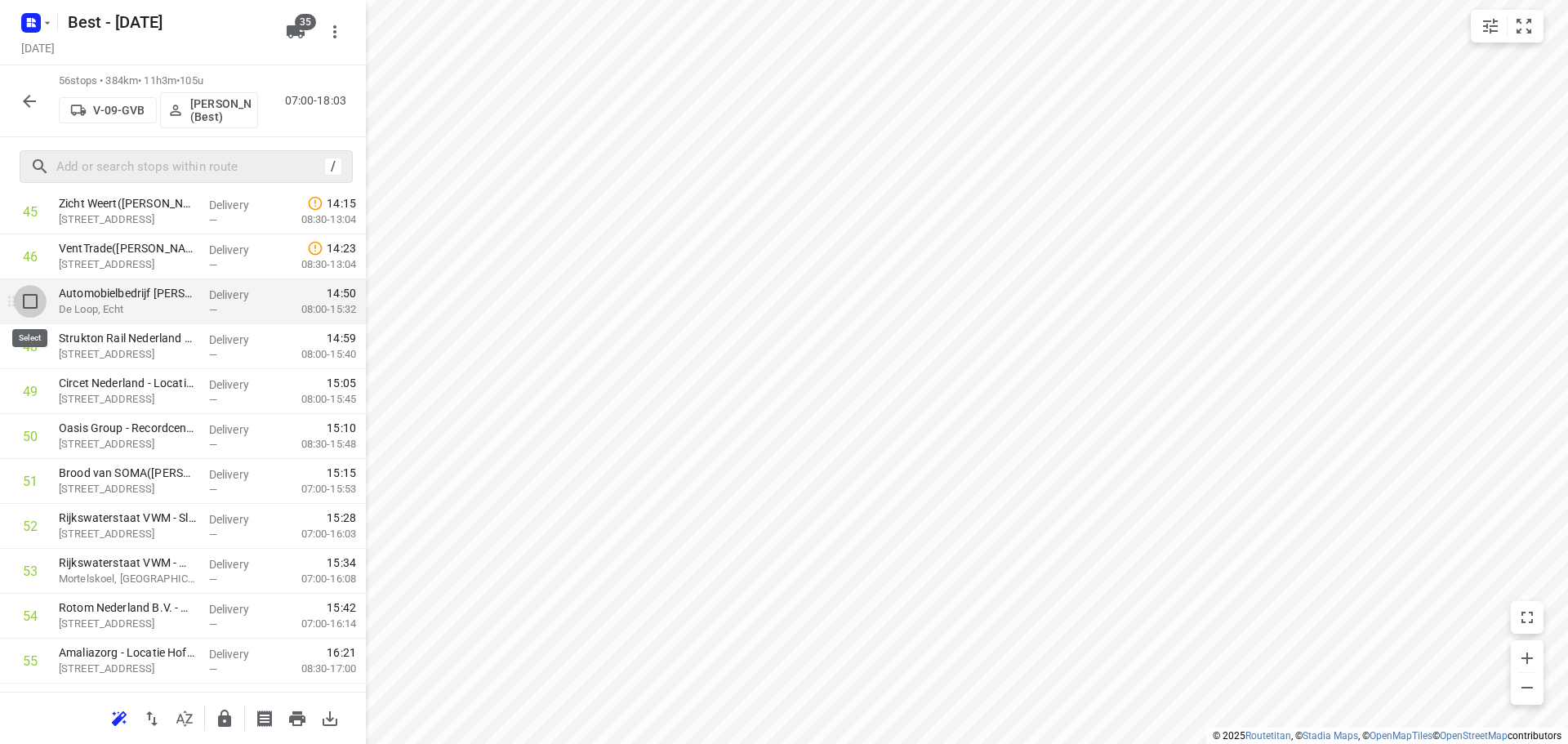
click at [38, 303] on input "checkbox" at bounding box center [30, 301] width 32 height 32
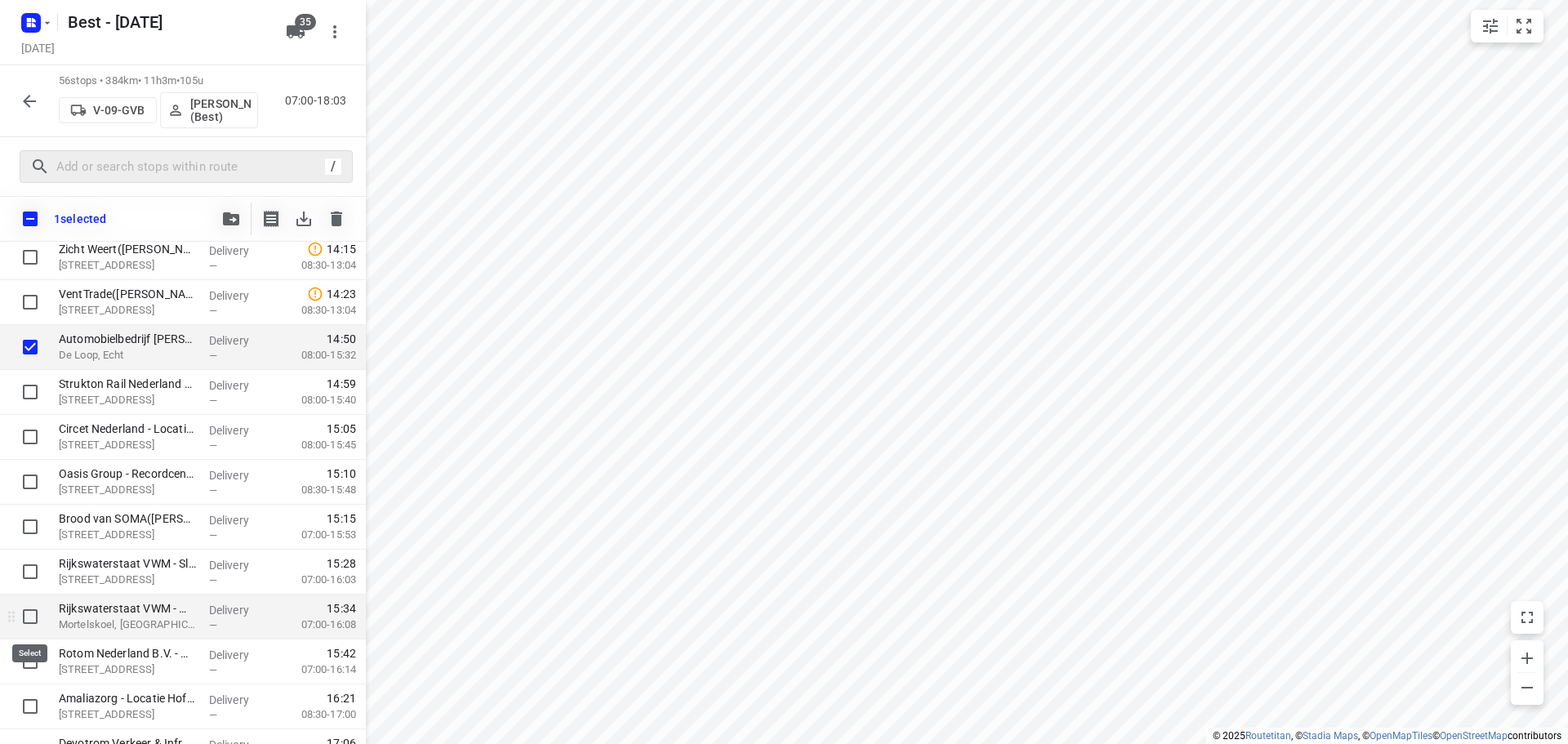
scroll to position [2186, 0]
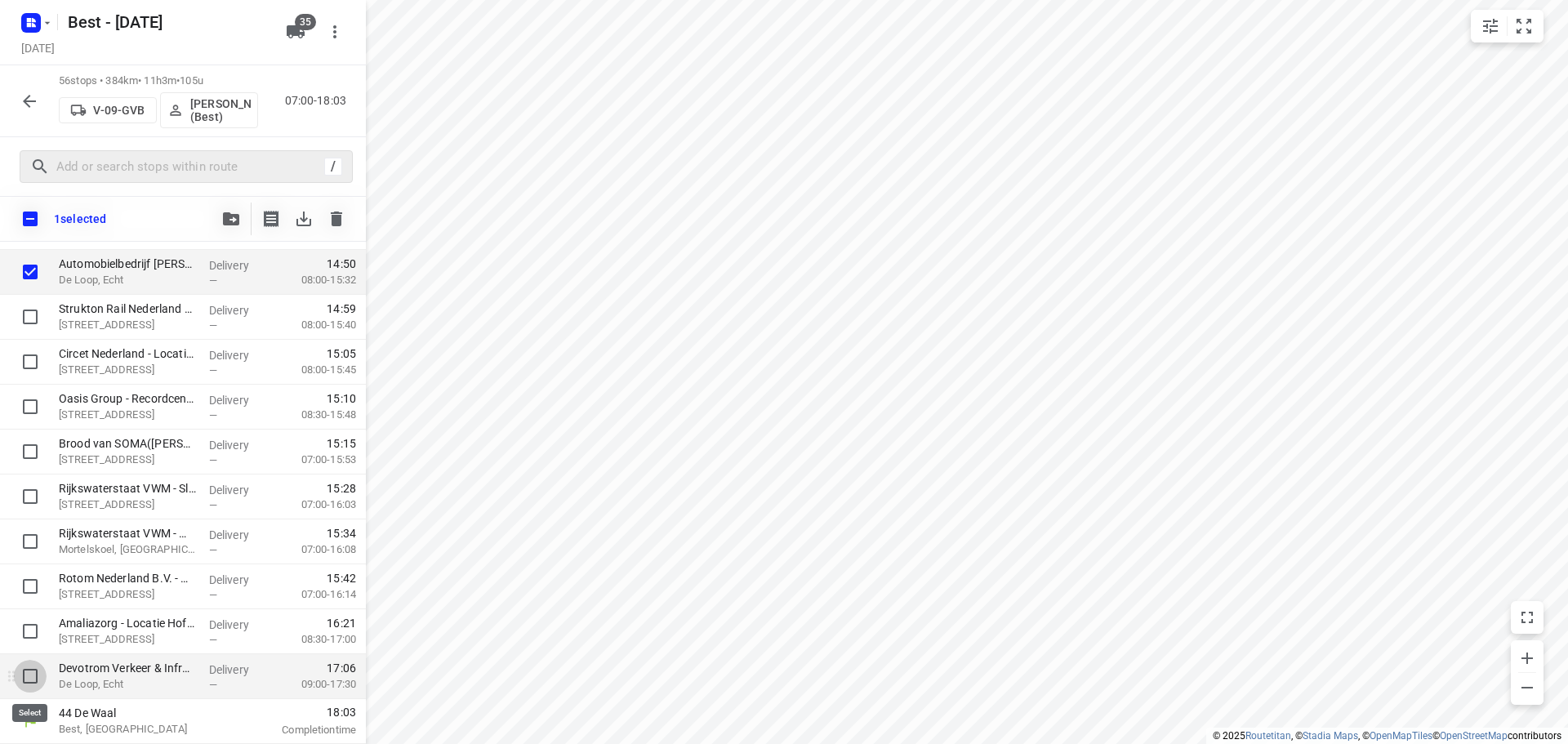
click at [34, 682] on input "checkbox" at bounding box center [30, 676] width 32 height 32
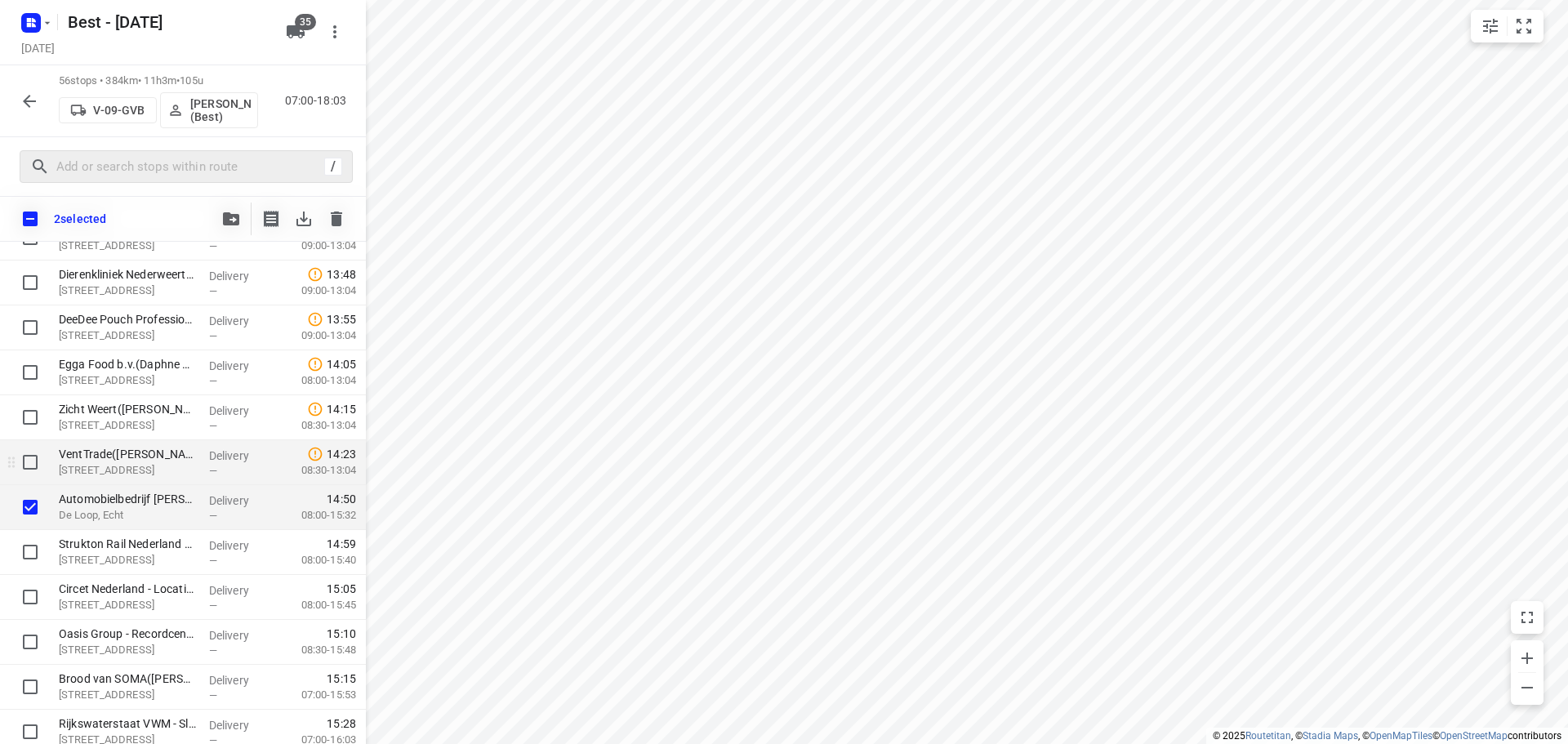
scroll to position [1941, 0]
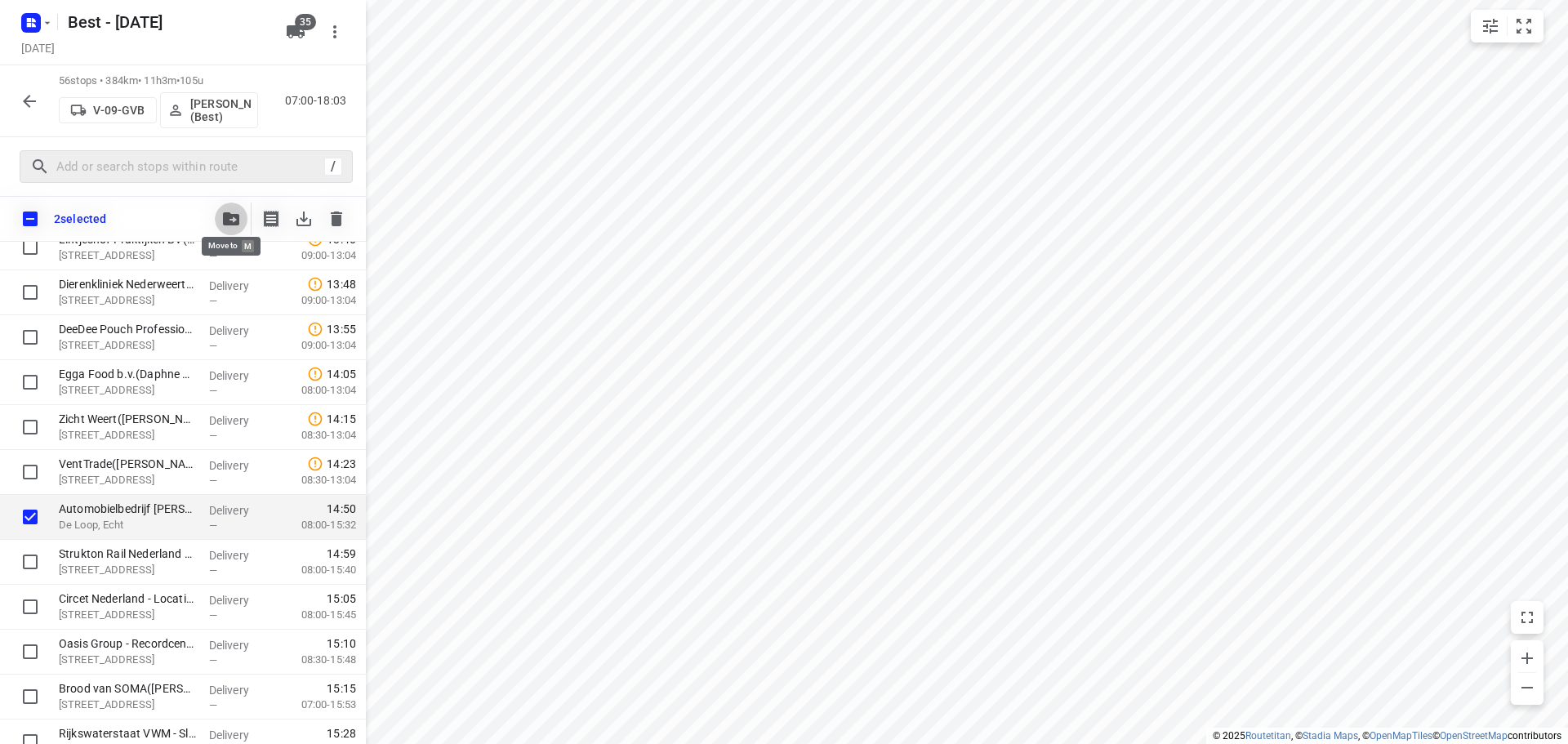
click at [218, 219] on button "button" at bounding box center [231, 218] width 32 height 32
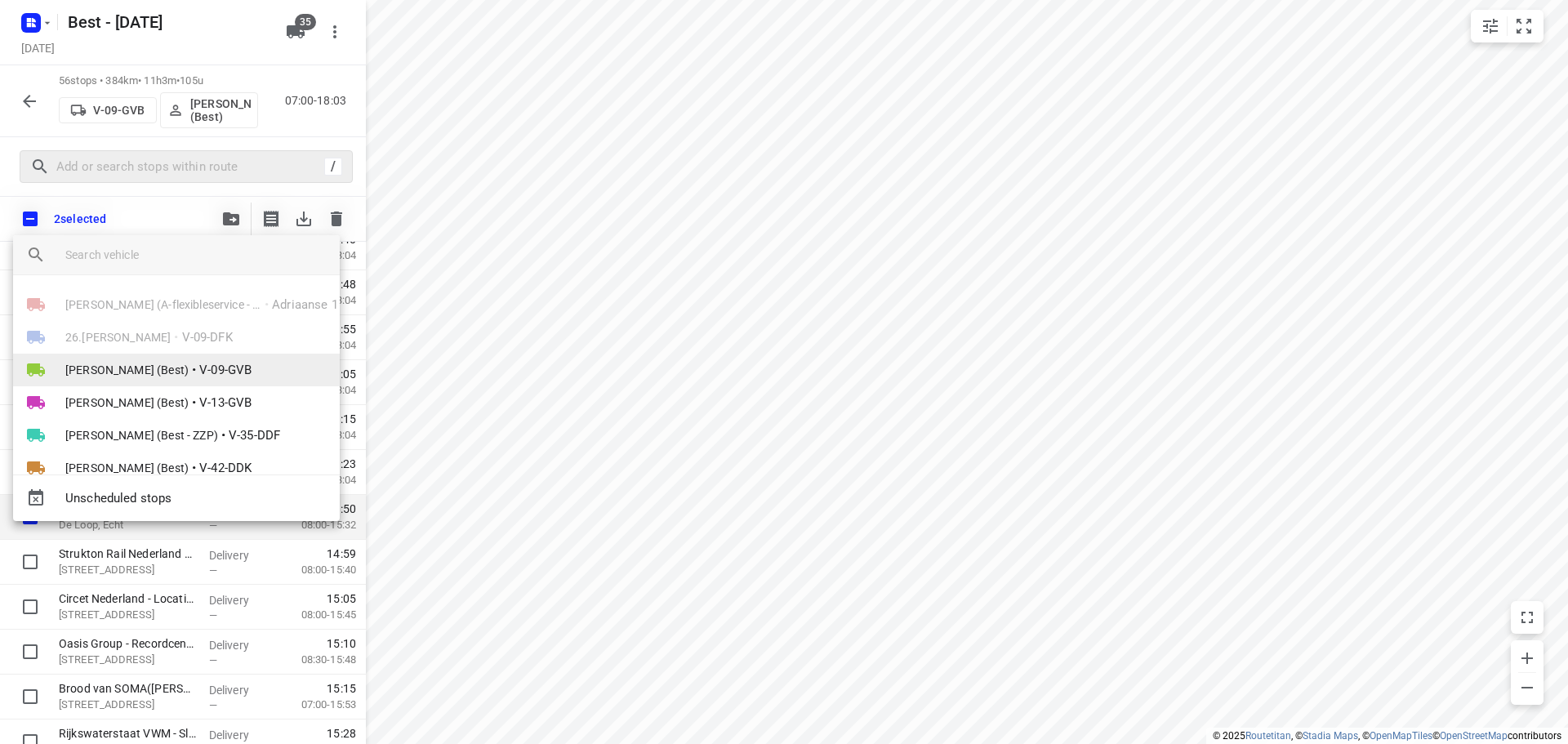
click at [128, 364] on span "[PERSON_NAME] (Best)" at bounding box center [127, 369] width 124 height 16
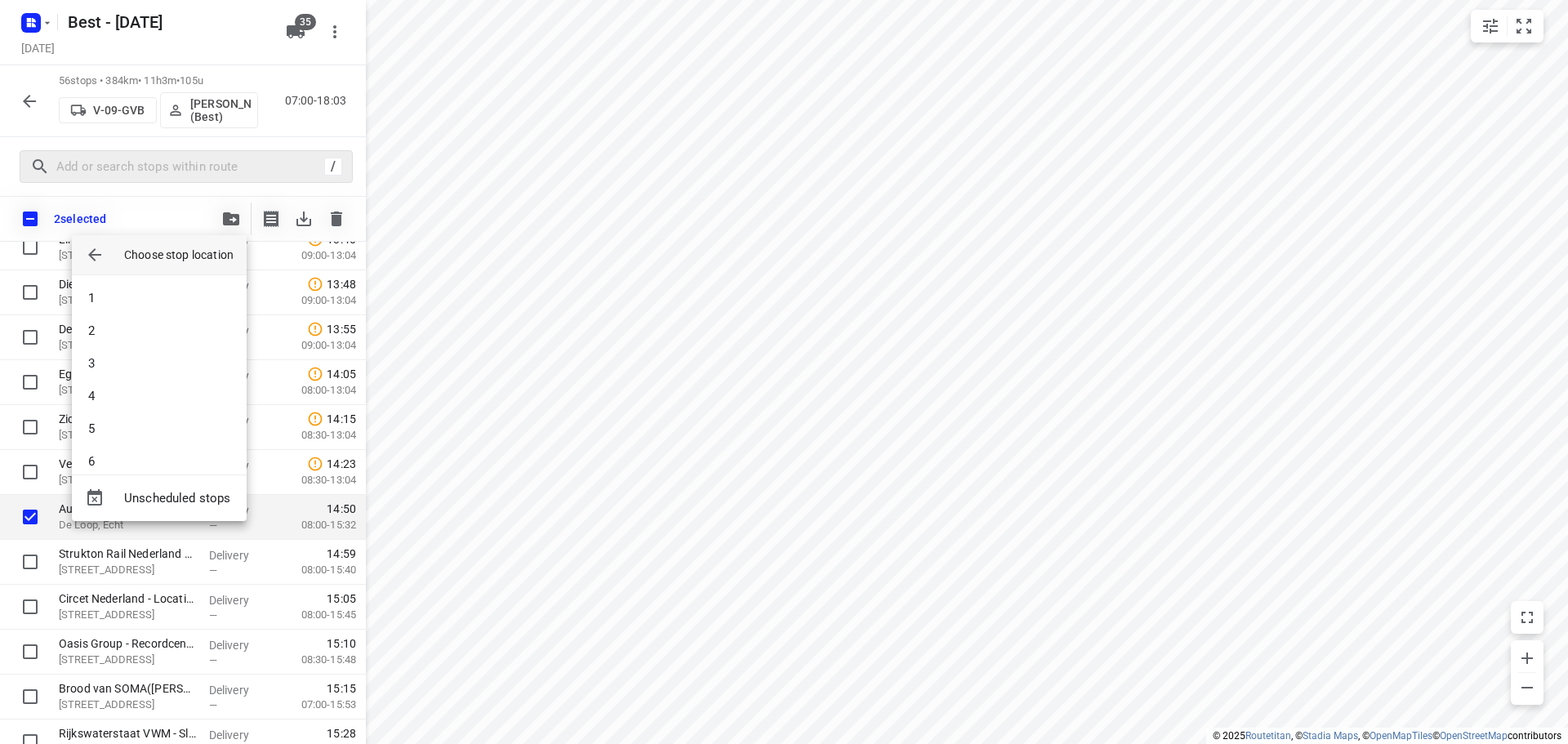
click at [128, 364] on li "3" at bounding box center [159, 363] width 175 height 32
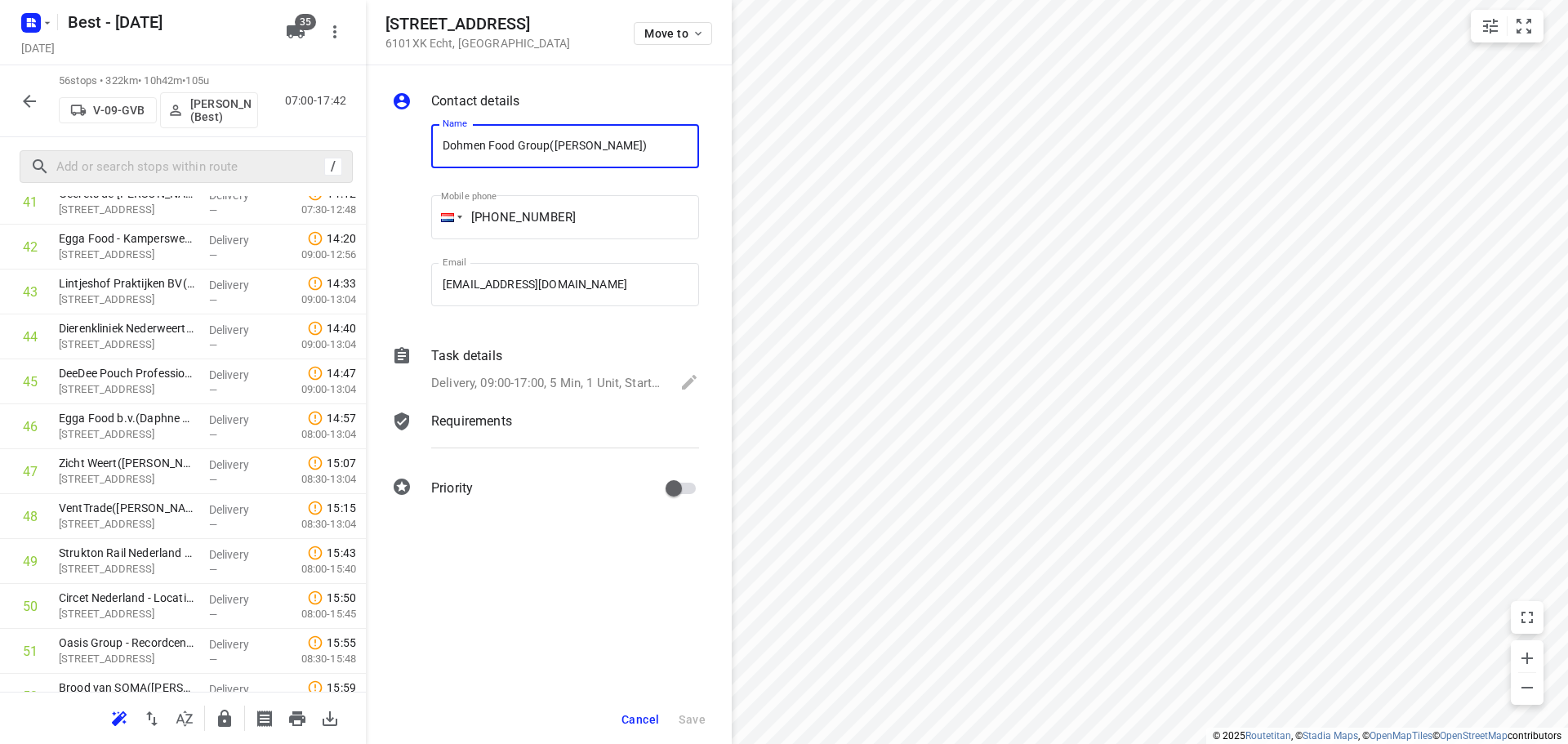
click at [678, 47] on div "Move to" at bounding box center [673, 32] width 78 height 35
click at [678, 35] on span "Move to" at bounding box center [674, 33] width 61 height 13
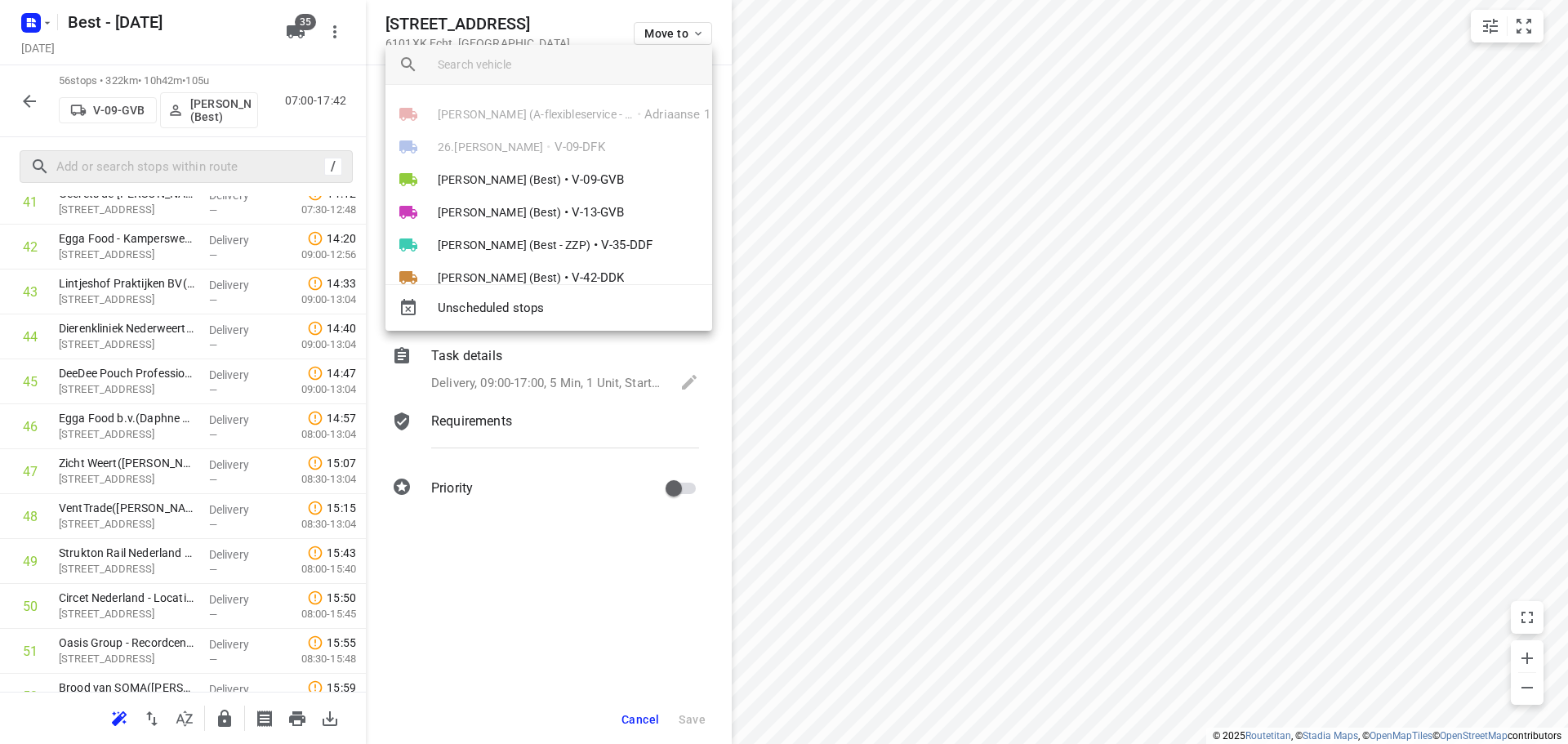
click at [580, 69] on input "search vehicle" at bounding box center [568, 64] width 261 height 25
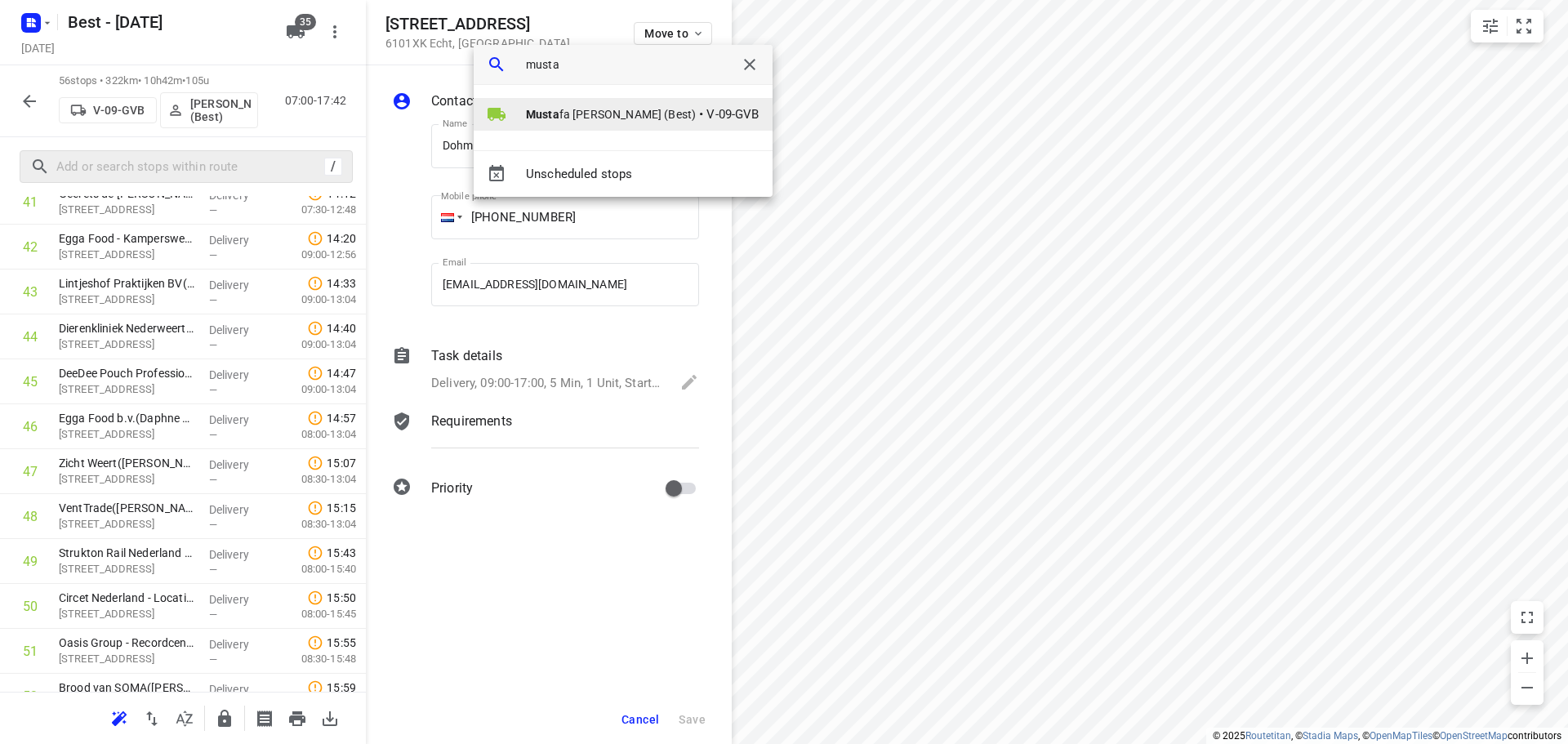
click at [520, 112] on div at bounding box center [506, 114] width 39 height 20
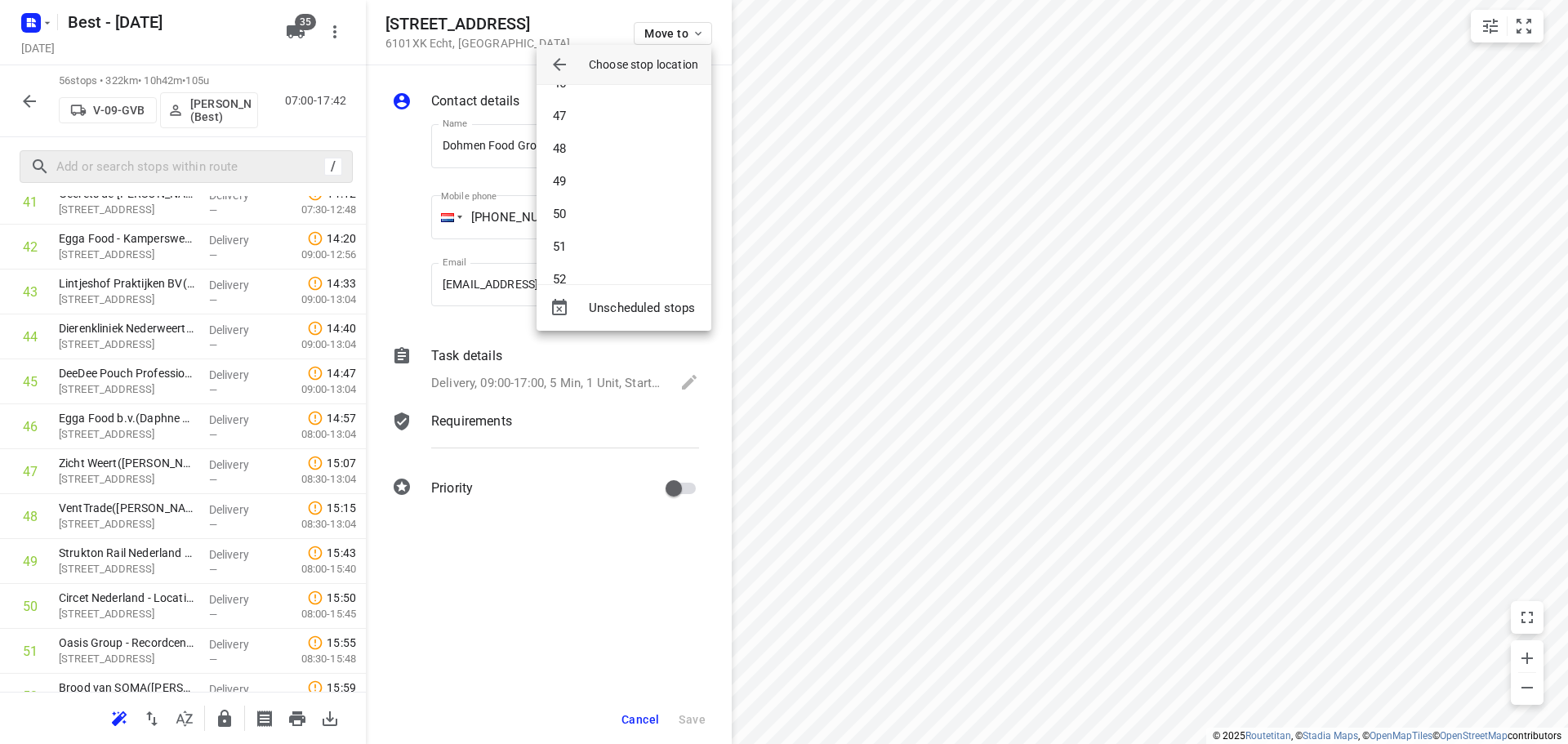
scroll to position [1551, 0]
click at [590, 214] on li "52" at bounding box center [624, 222] width 175 height 32
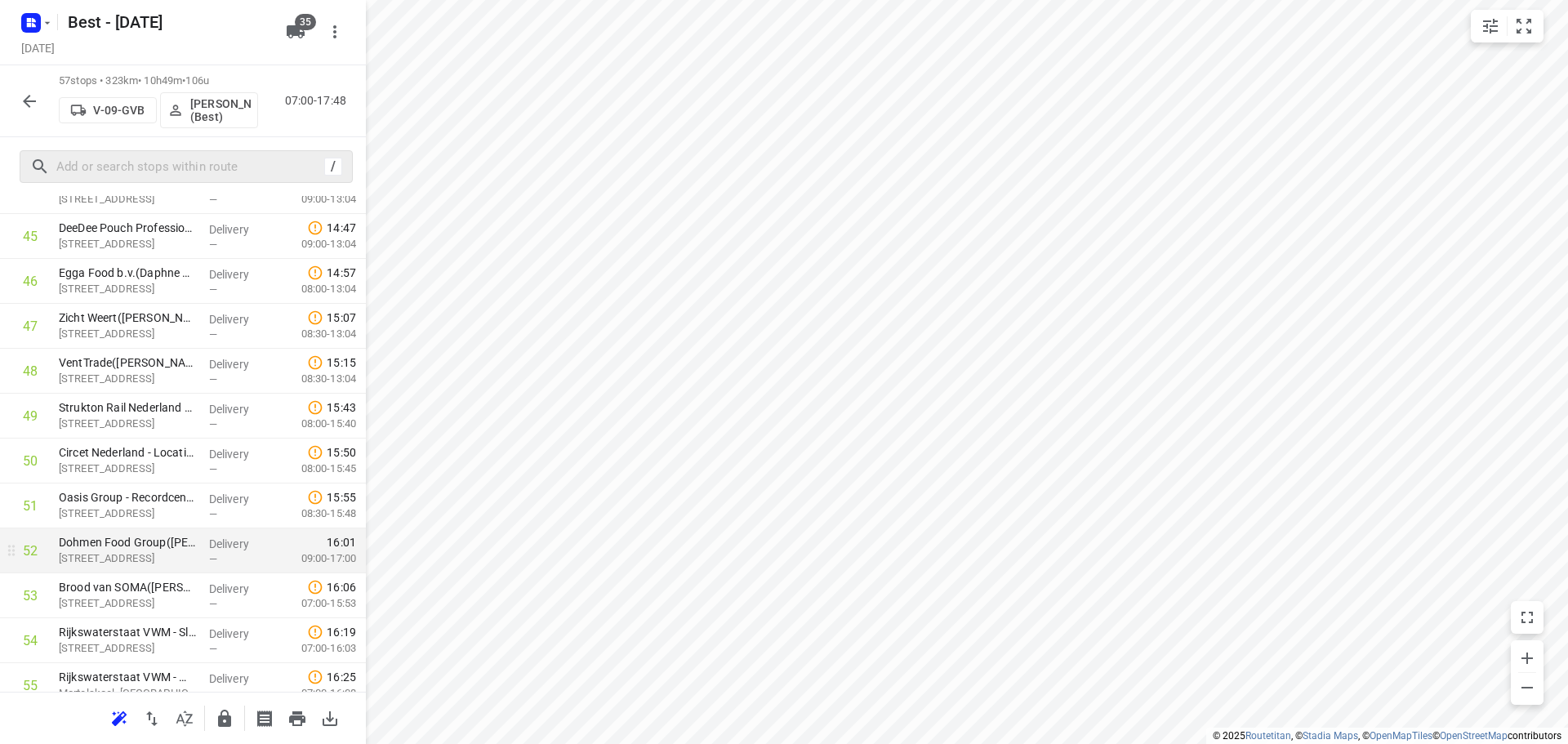
scroll to position [2237, 0]
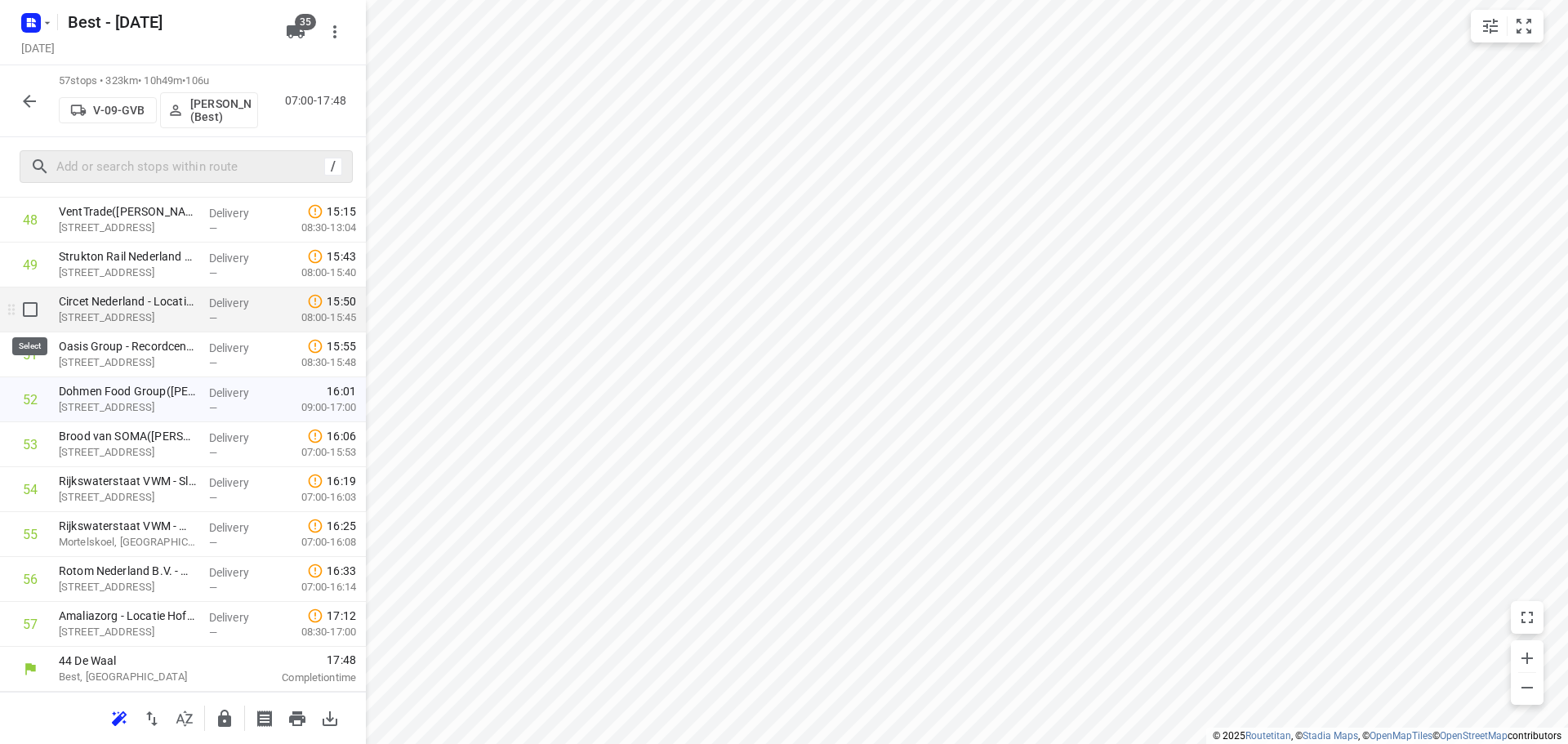
click at [37, 307] on input "checkbox" at bounding box center [30, 310] width 32 height 32
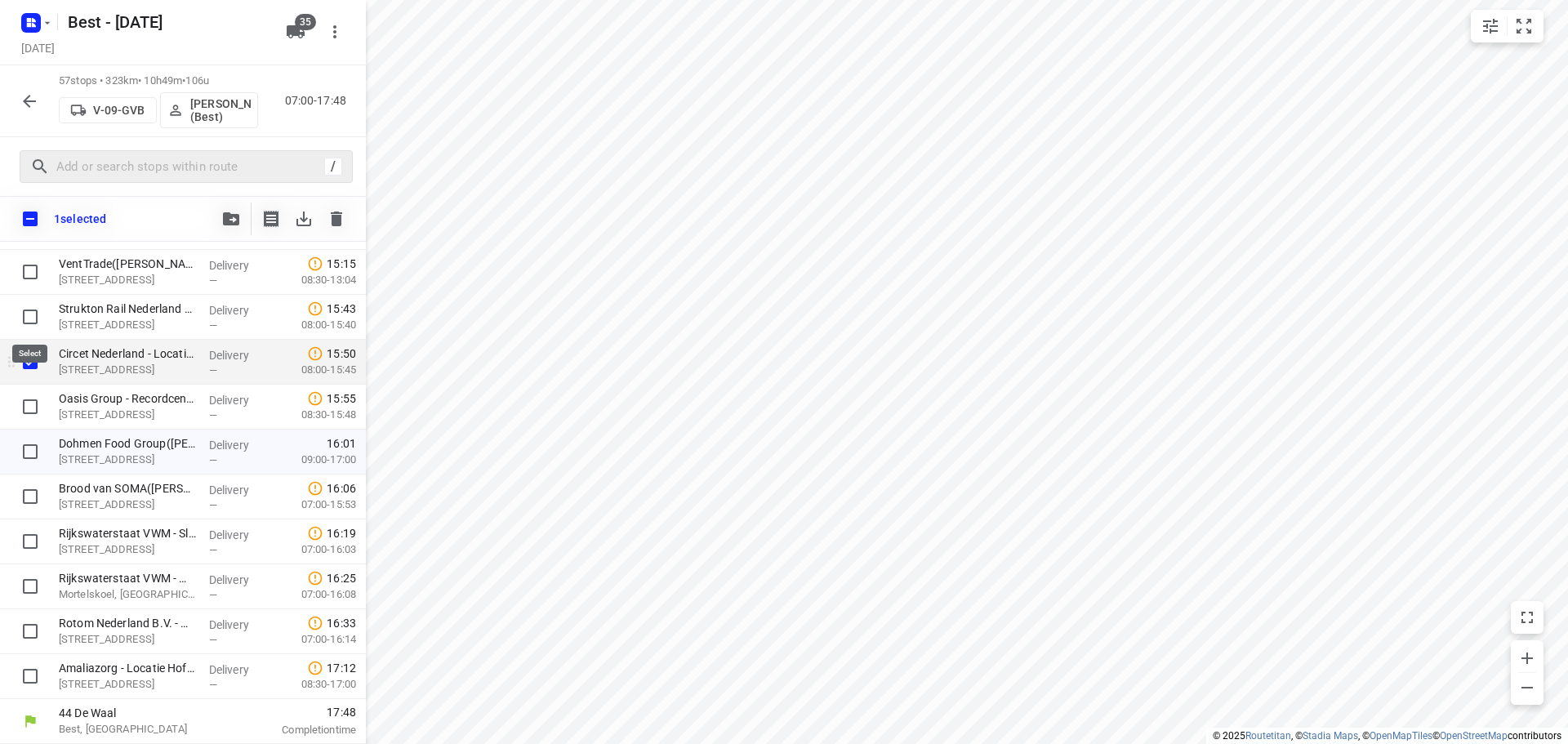
scroll to position [2231, 0]
click at [26, 410] on input "checkbox" at bounding box center [30, 406] width 32 height 32
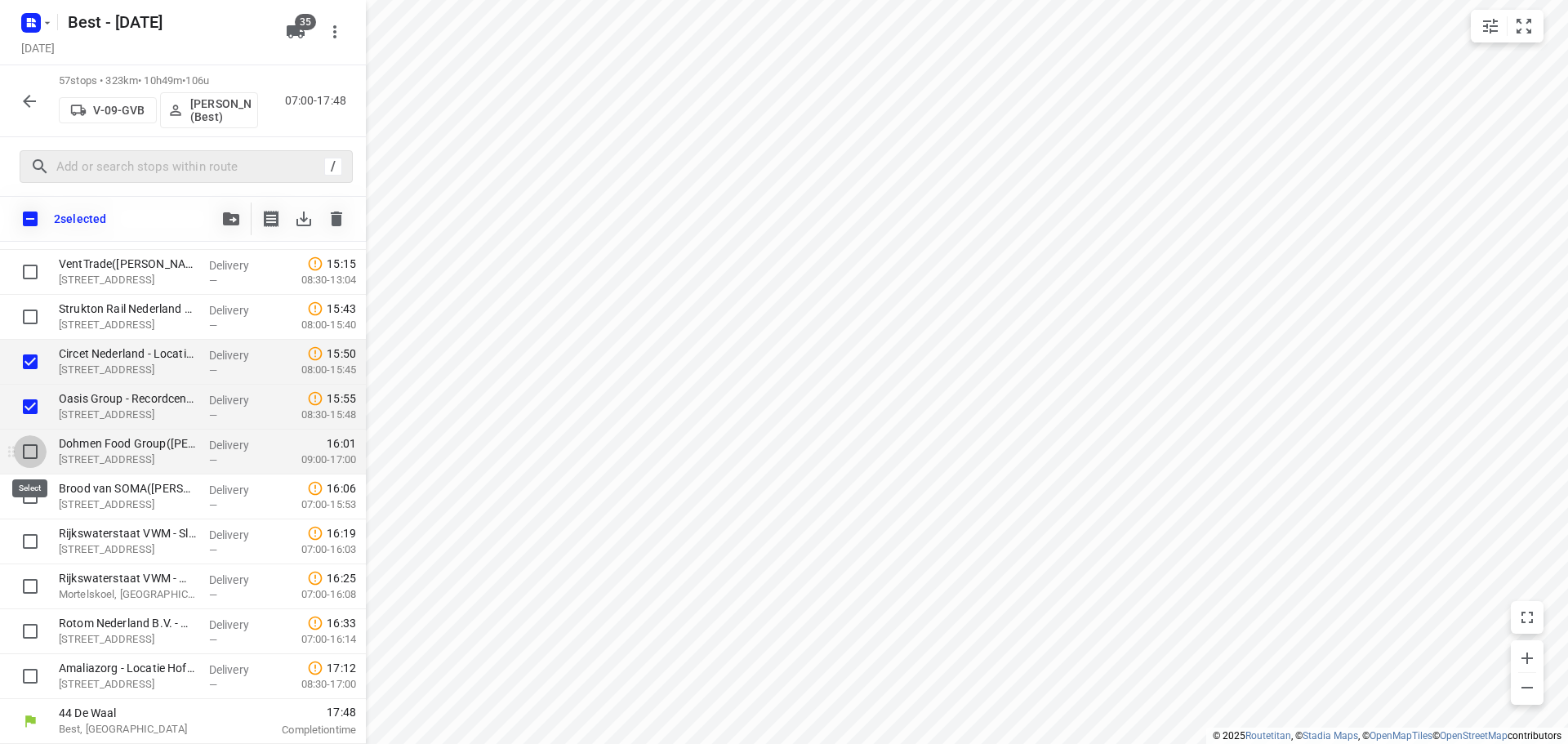
click at [26, 459] on input "checkbox" at bounding box center [30, 451] width 32 height 32
click at [29, 469] on div at bounding box center [26, 451] width 52 height 45
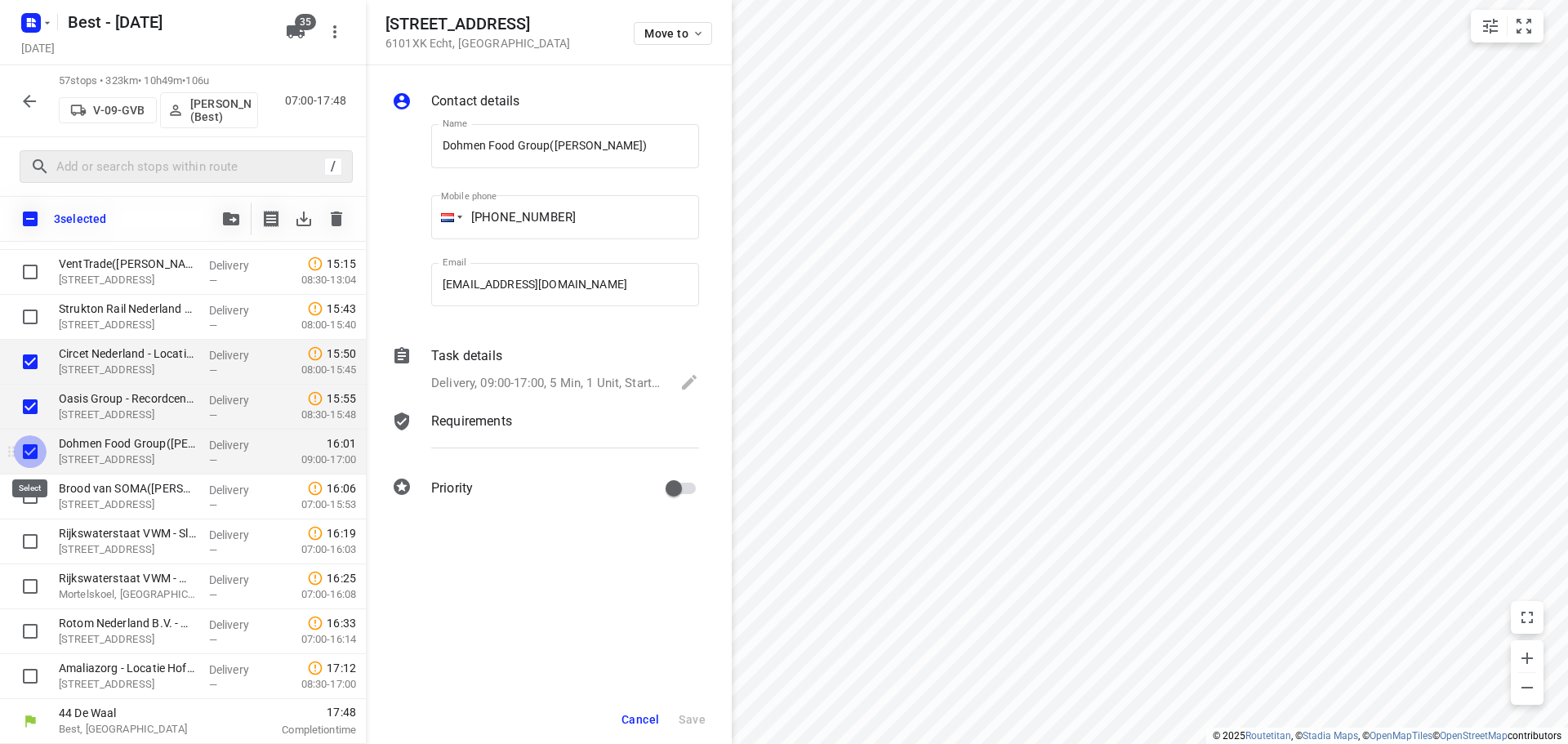
click at [25, 450] on input "checkbox" at bounding box center [30, 451] width 32 height 32
click at [26, 448] on input "checkbox" at bounding box center [30, 451] width 32 height 32
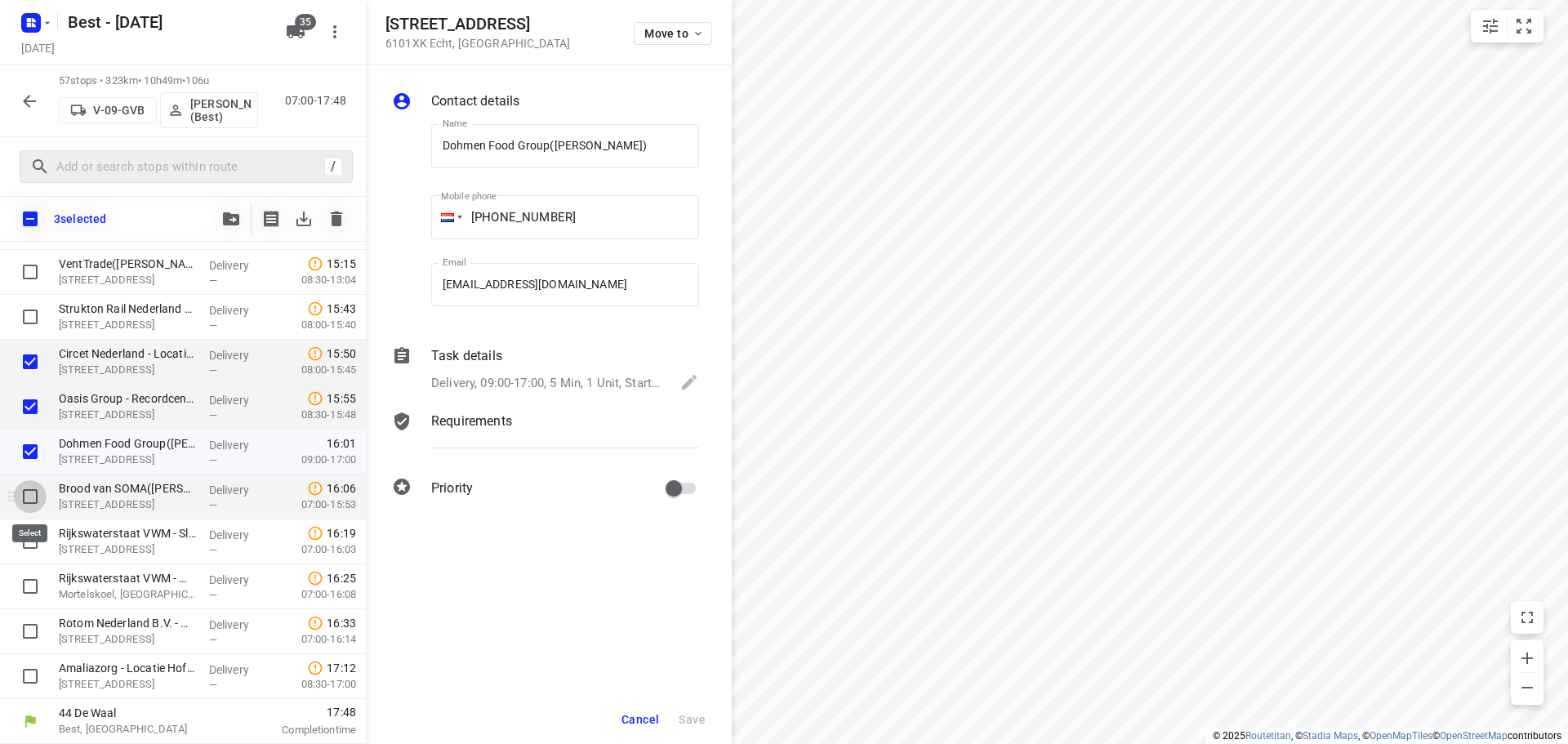
click at [26, 493] on input "checkbox" at bounding box center [30, 497] width 32 height 32
click at [246, 218] on button "button" at bounding box center [231, 218] width 32 height 32
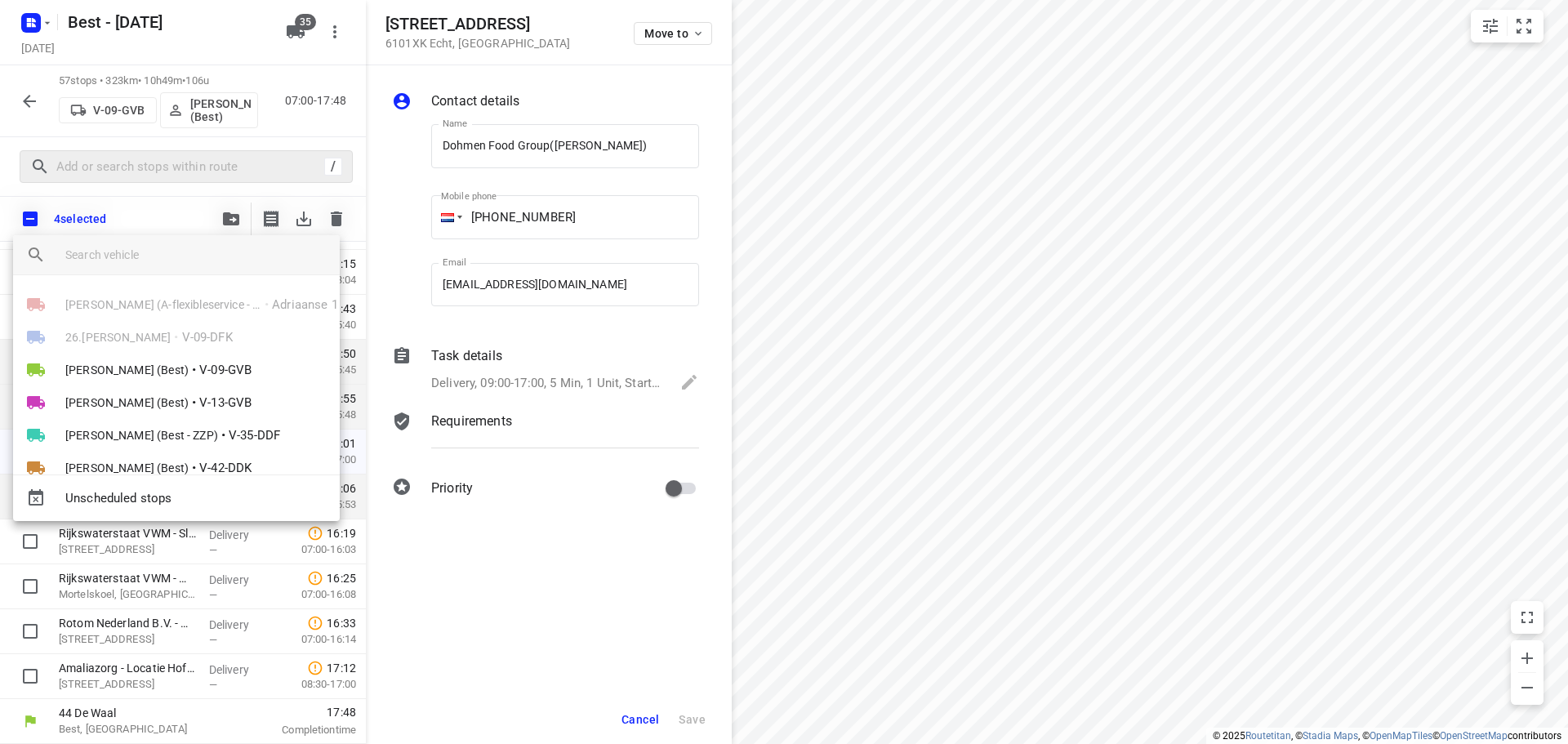
click at [122, 351] on div "26.Yoraham Berenos • V-09-DFK" at bounding box center [176, 337] width 327 height 32
click at [123, 357] on li "Mustafa Omar (Best) • V-09-GVB" at bounding box center [176, 369] width 327 height 32
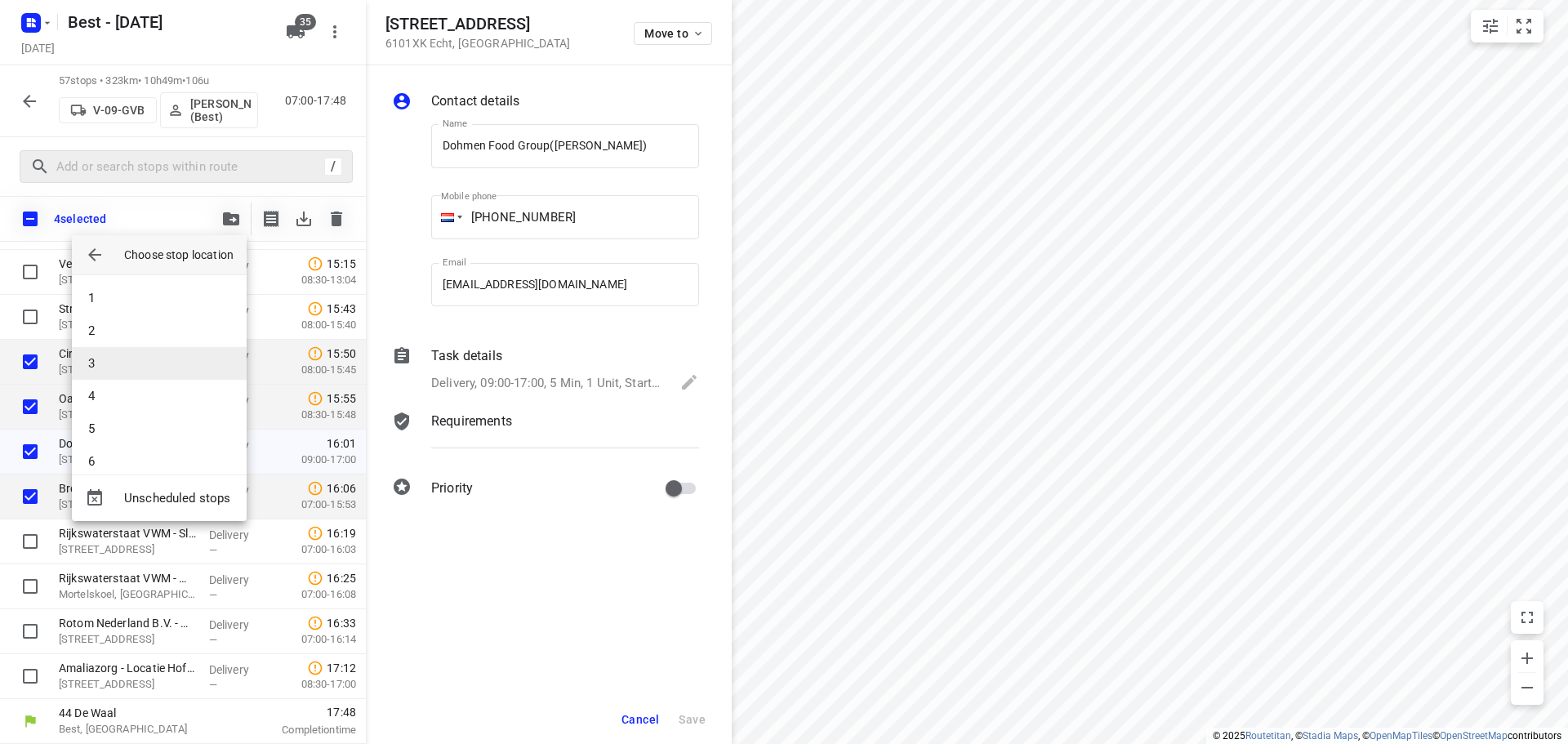
click at [118, 363] on li "3" at bounding box center [159, 363] width 175 height 32
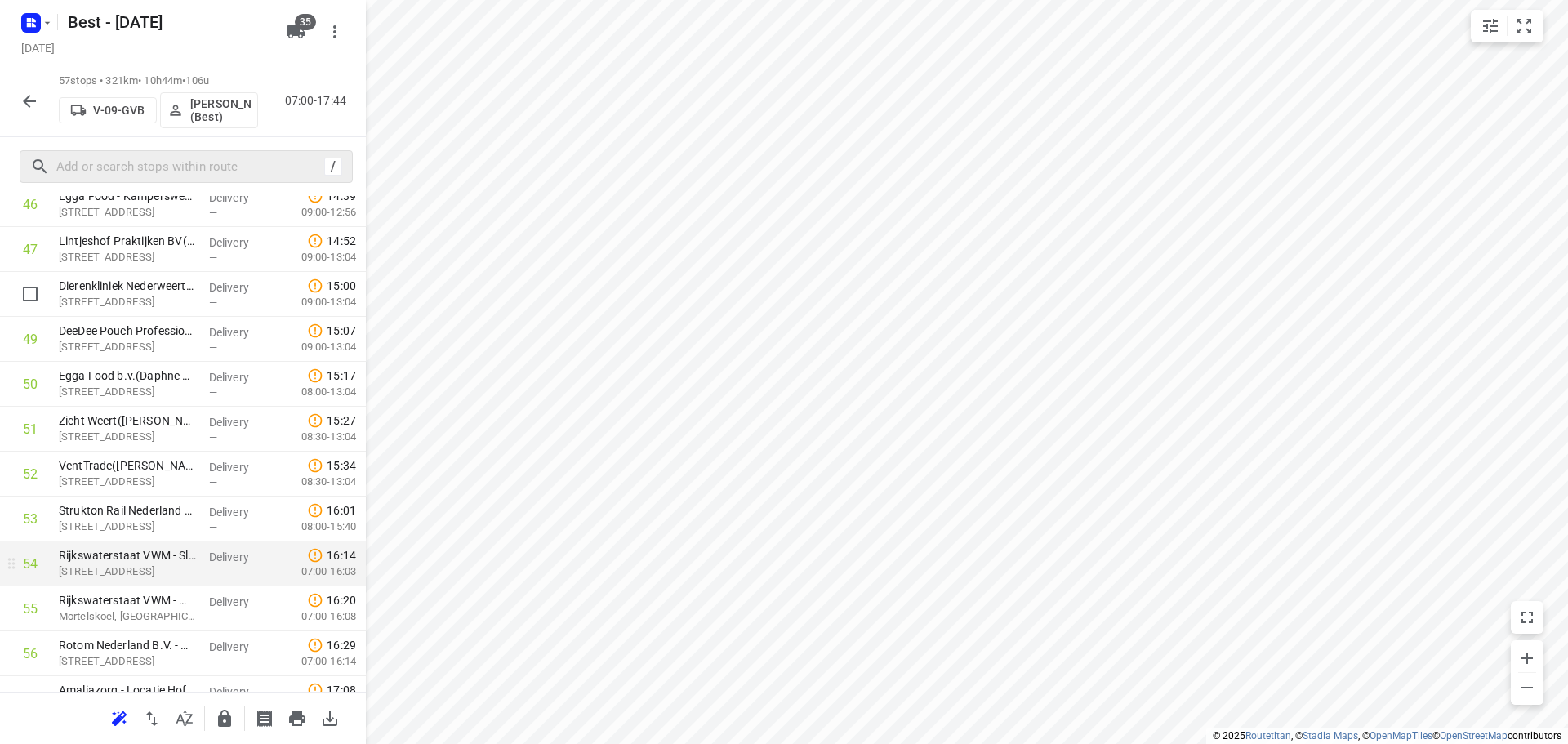
scroll to position [2205, 0]
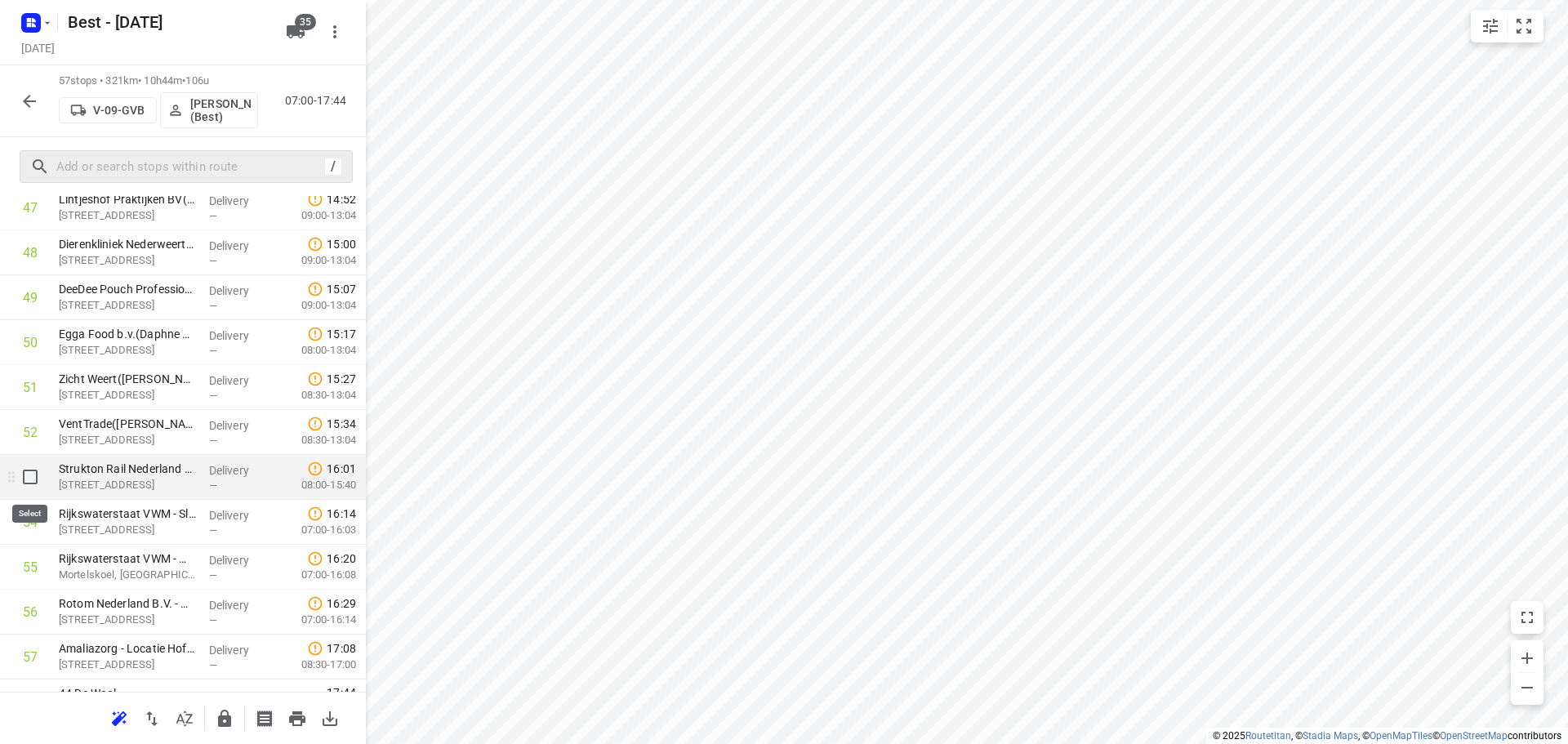
click at [30, 479] on input "checkbox" at bounding box center [30, 477] width 32 height 32
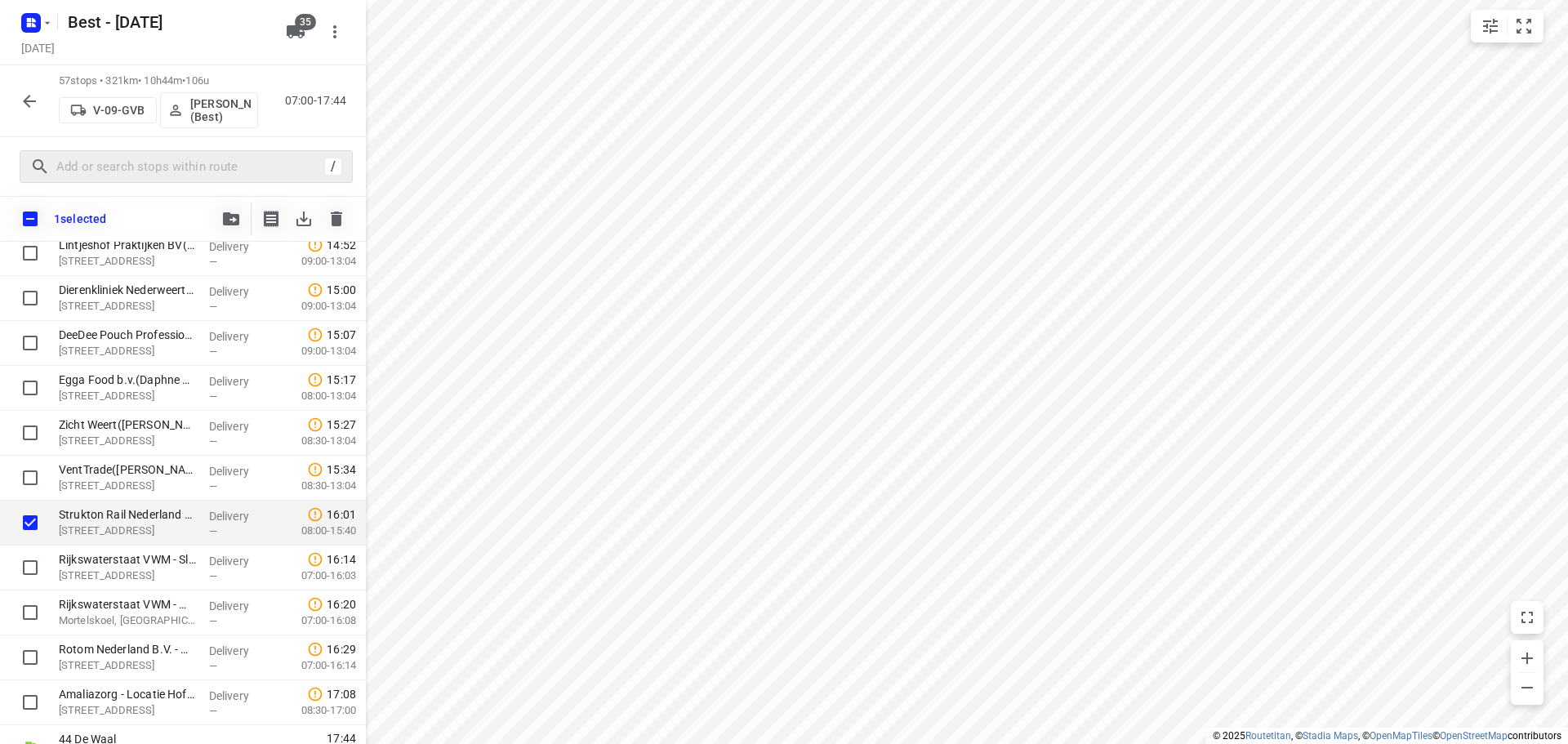
click at [249, 212] on div at bounding box center [284, 218] width 138 height 32
click at [238, 212] on icon "button" at bounding box center [230, 218] width 16 height 13
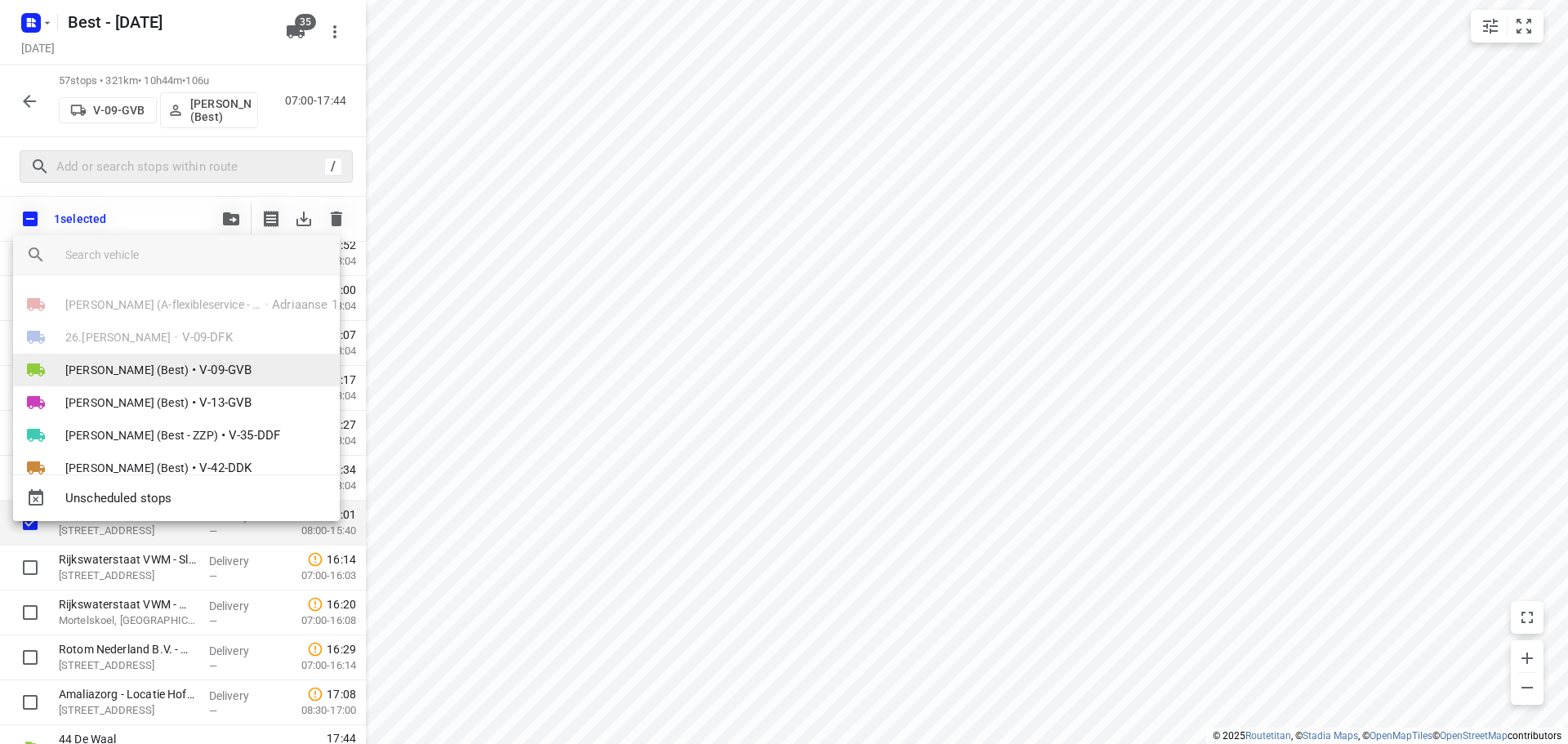
click at [153, 372] on span "[PERSON_NAME] (Best)" at bounding box center [127, 369] width 124 height 16
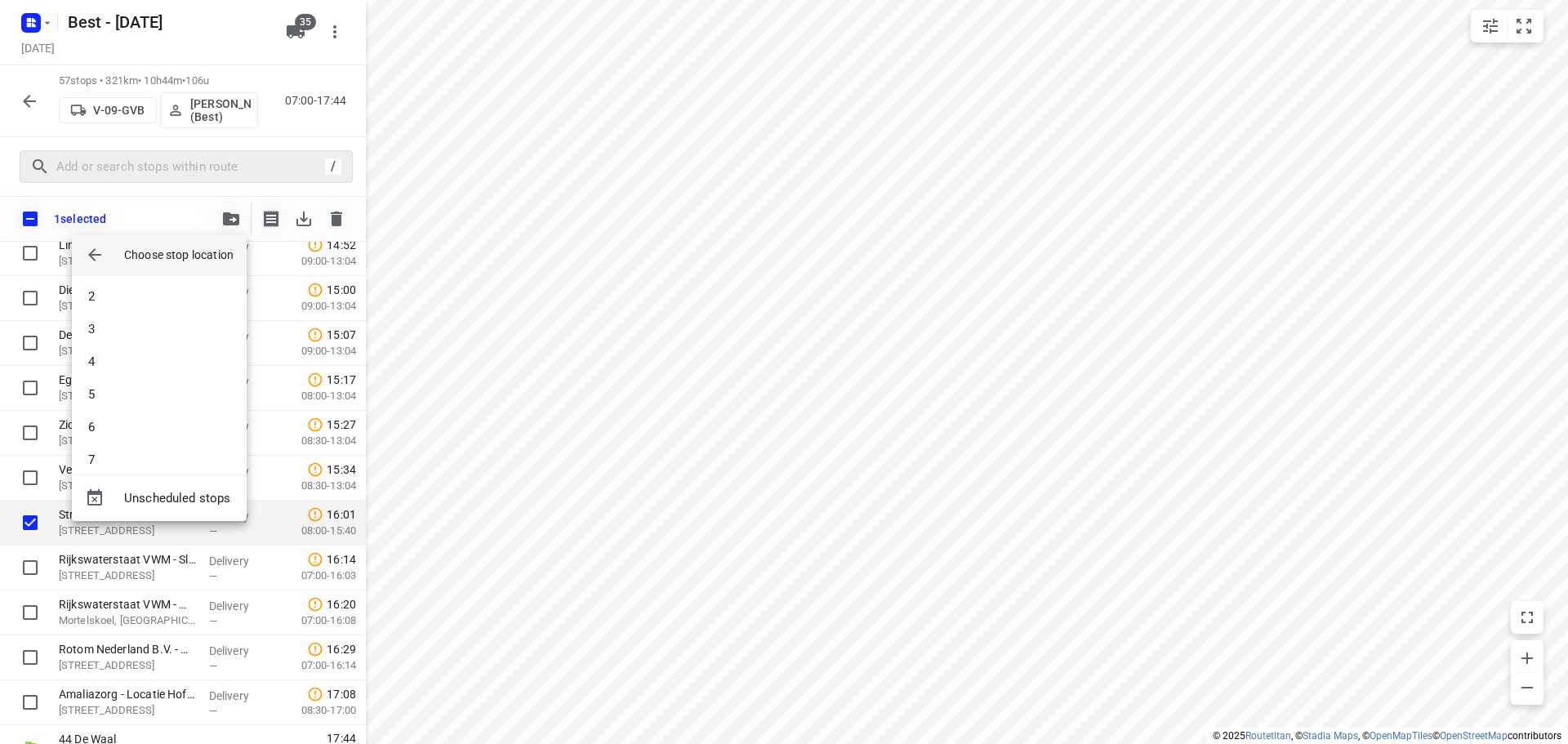
scroll to position [82, 0]
click at [108, 410] on li "7" at bounding box center [159, 412] width 175 height 32
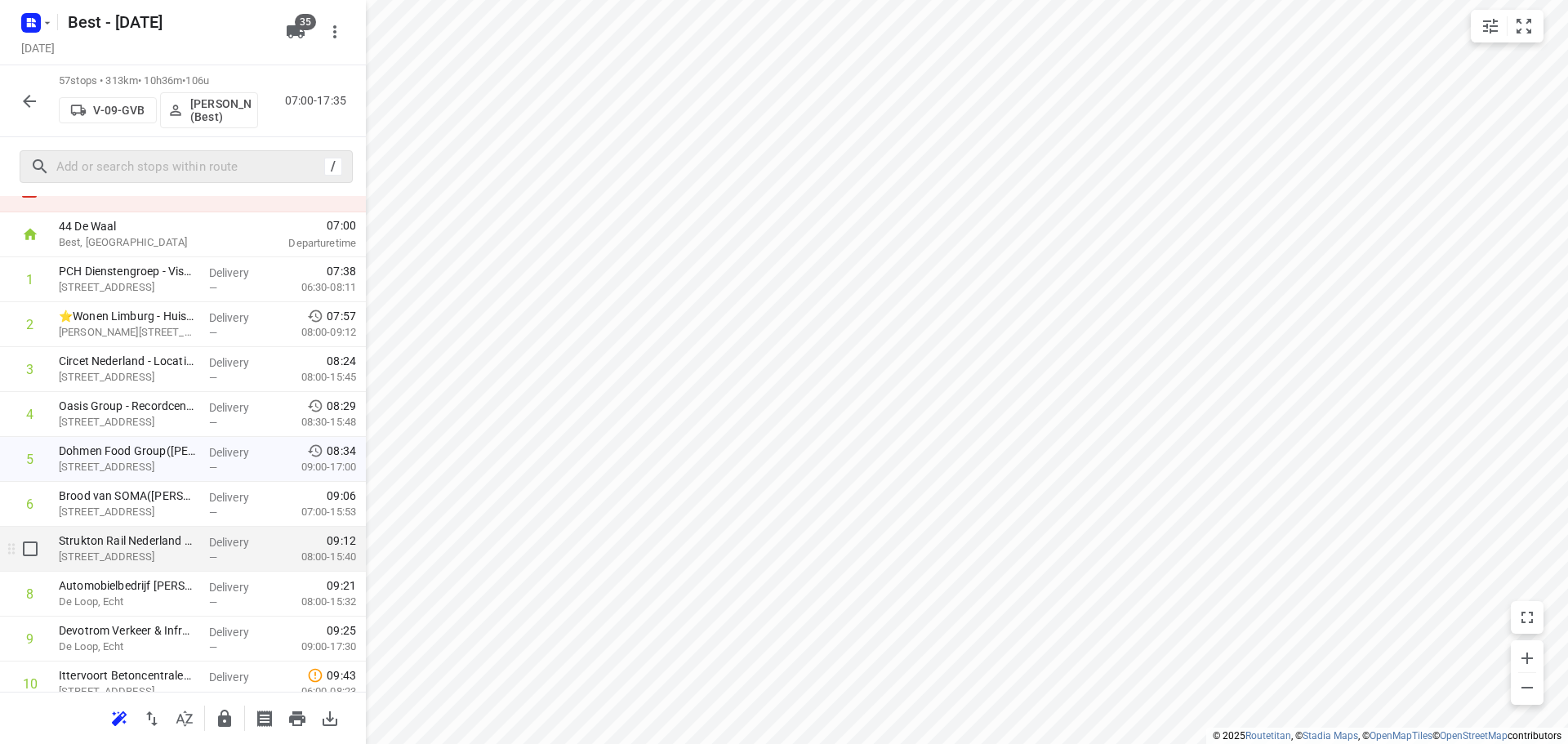
scroll to position [0, 0]
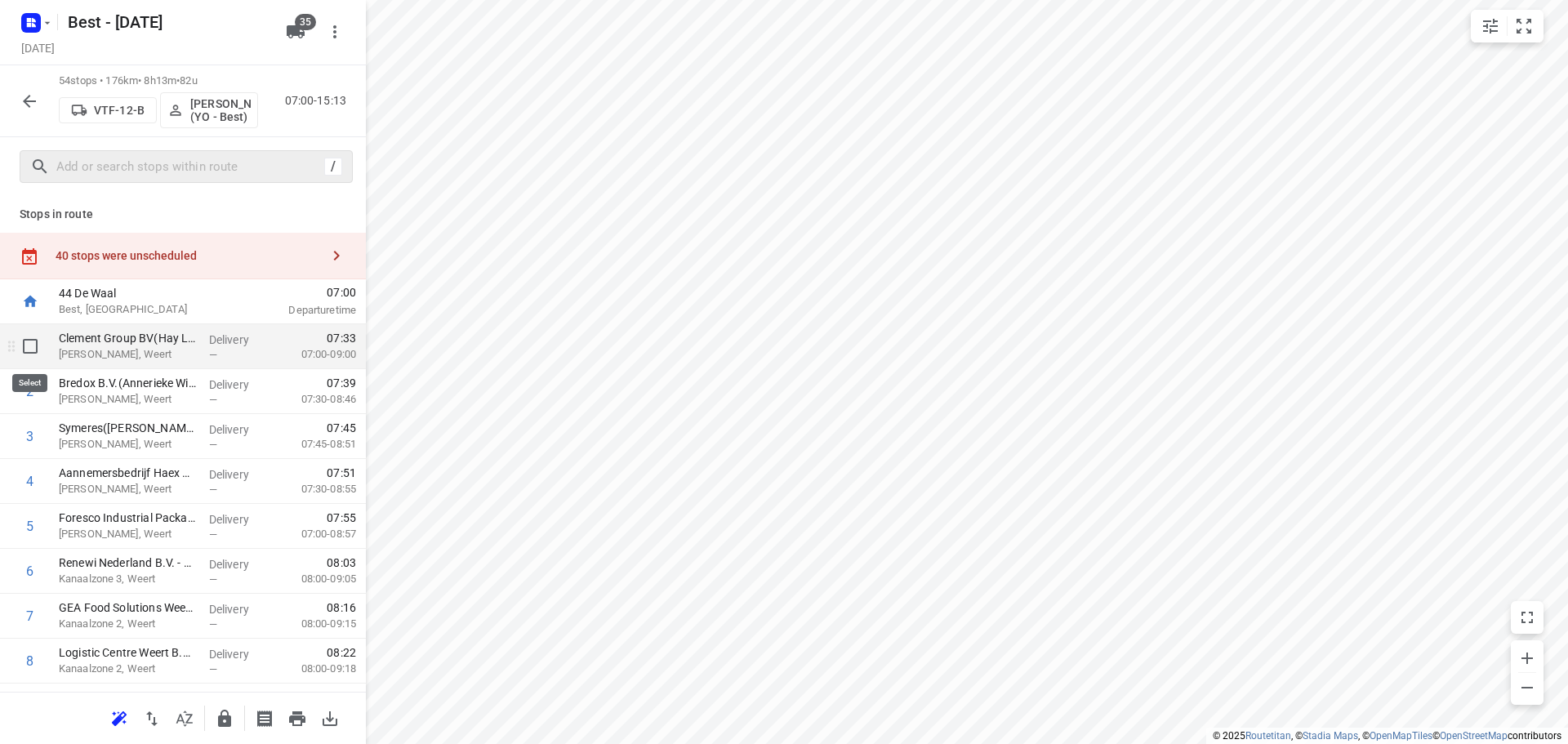
click at [41, 339] on input "checkbox" at bounding box center [30, 346] width 32 height 32
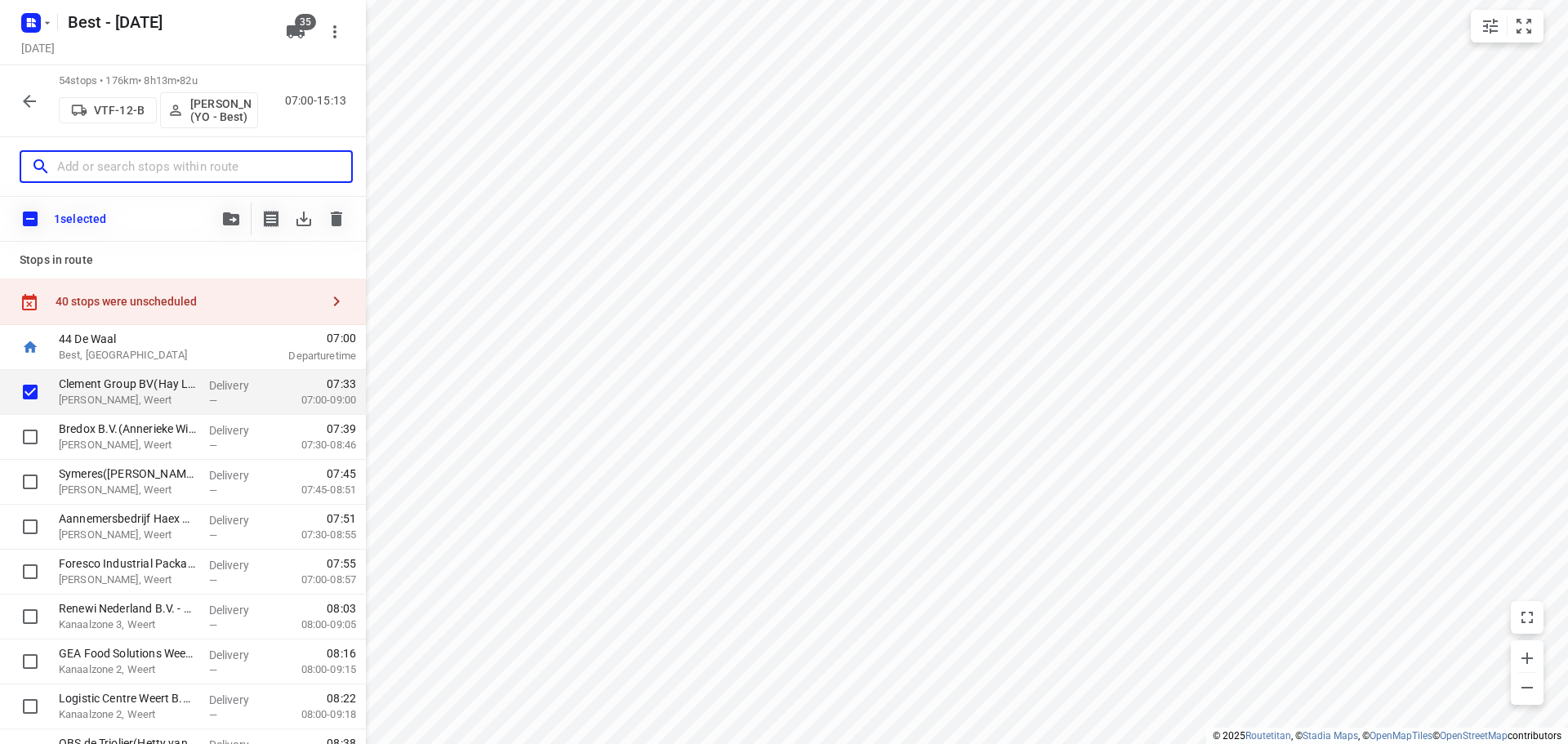
click at [148, 160] on input "text" at bounding box center [204, 167] width 294 height 26
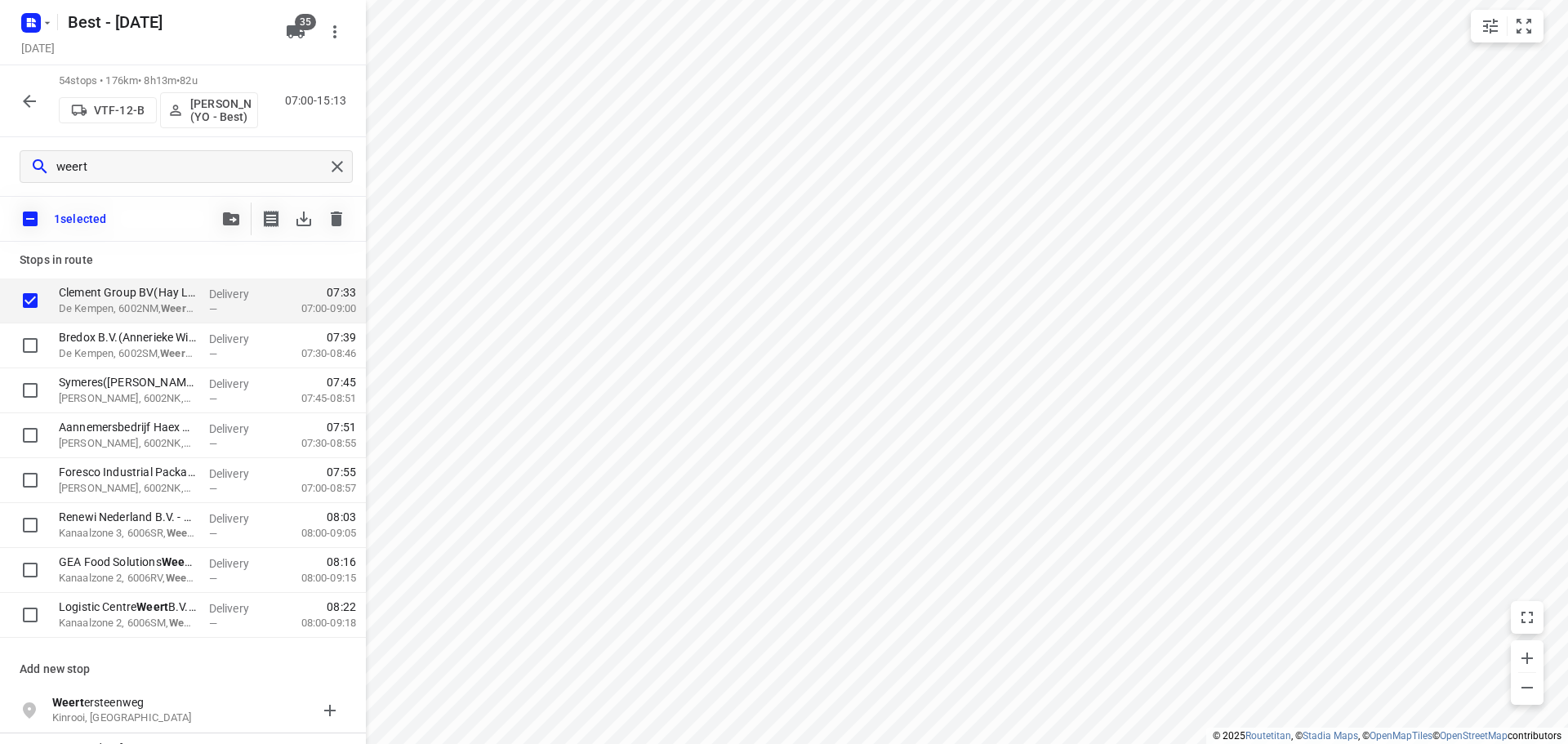
click at [19, 219] on input "checkbox" at bounding box center [30, 218] width 34 height 34
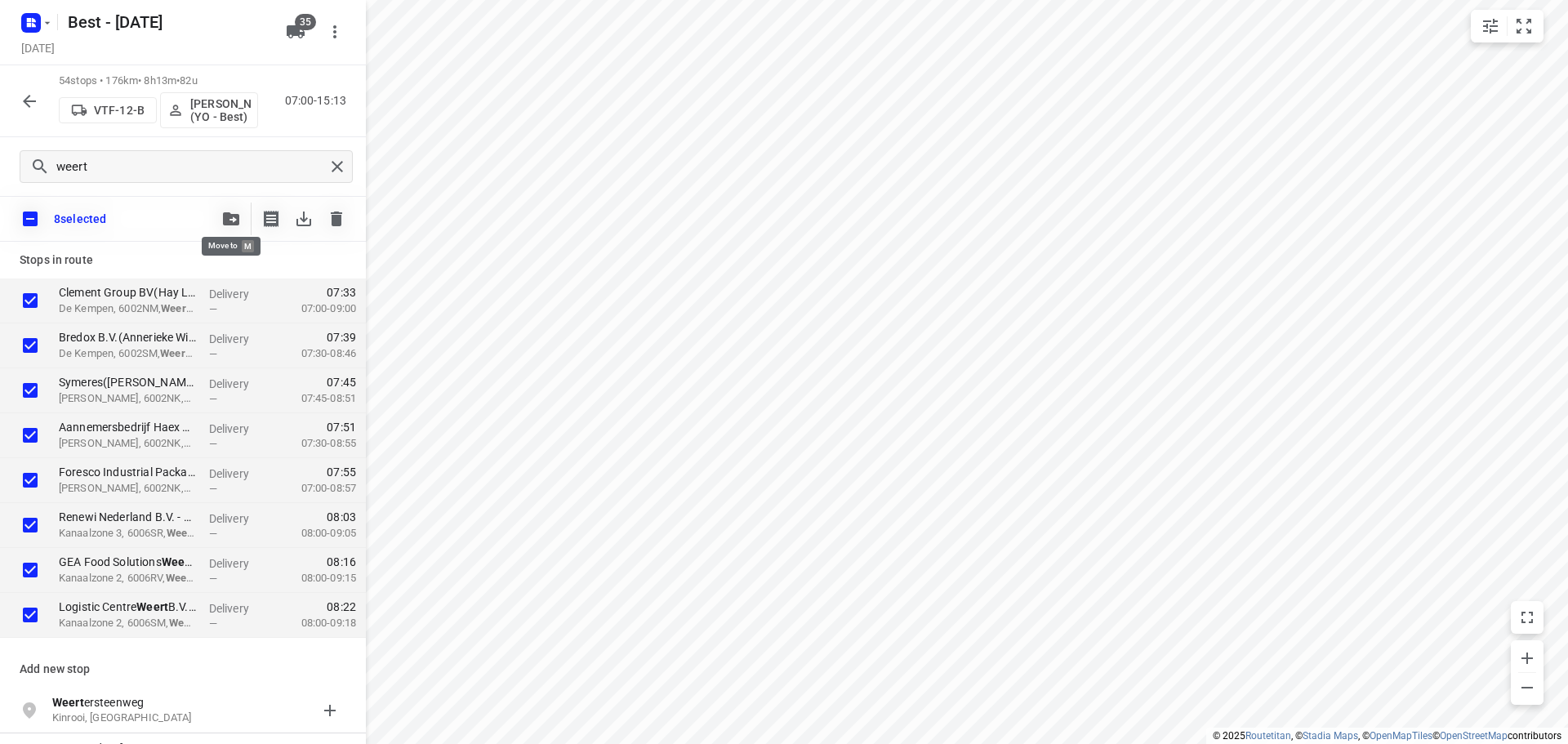
click at [219, 216] on button "button" at bounding box center [231, 218] width 32 height 32
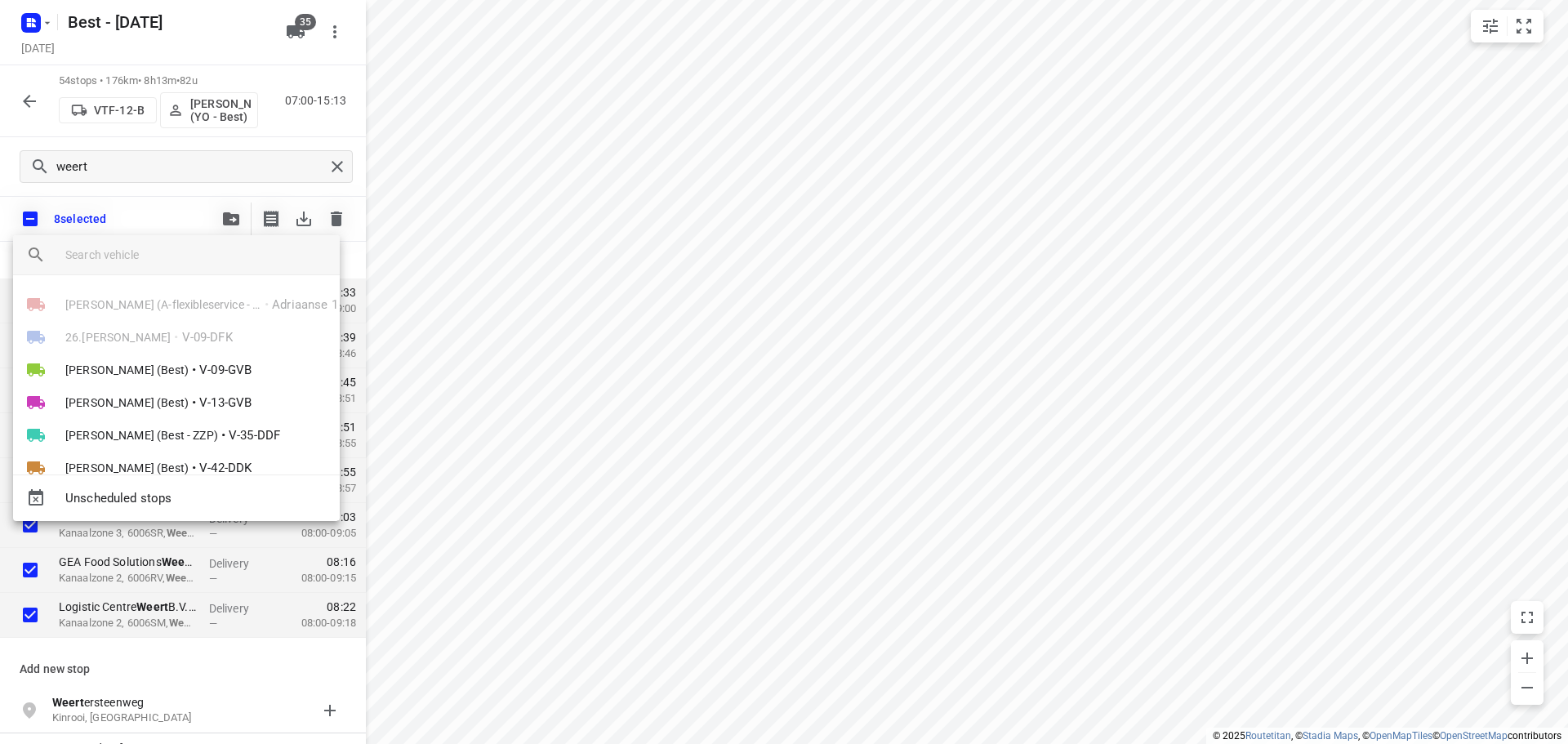
click at [134, 352] on div "26.Yoraham Berenos • V-09-DFK" at bounding box center [176, 337] width 327 height 32
click at [129, 363] on span "[PERSON_NAME] (Best)" at bounding box center [127, 369] width 124 height 16
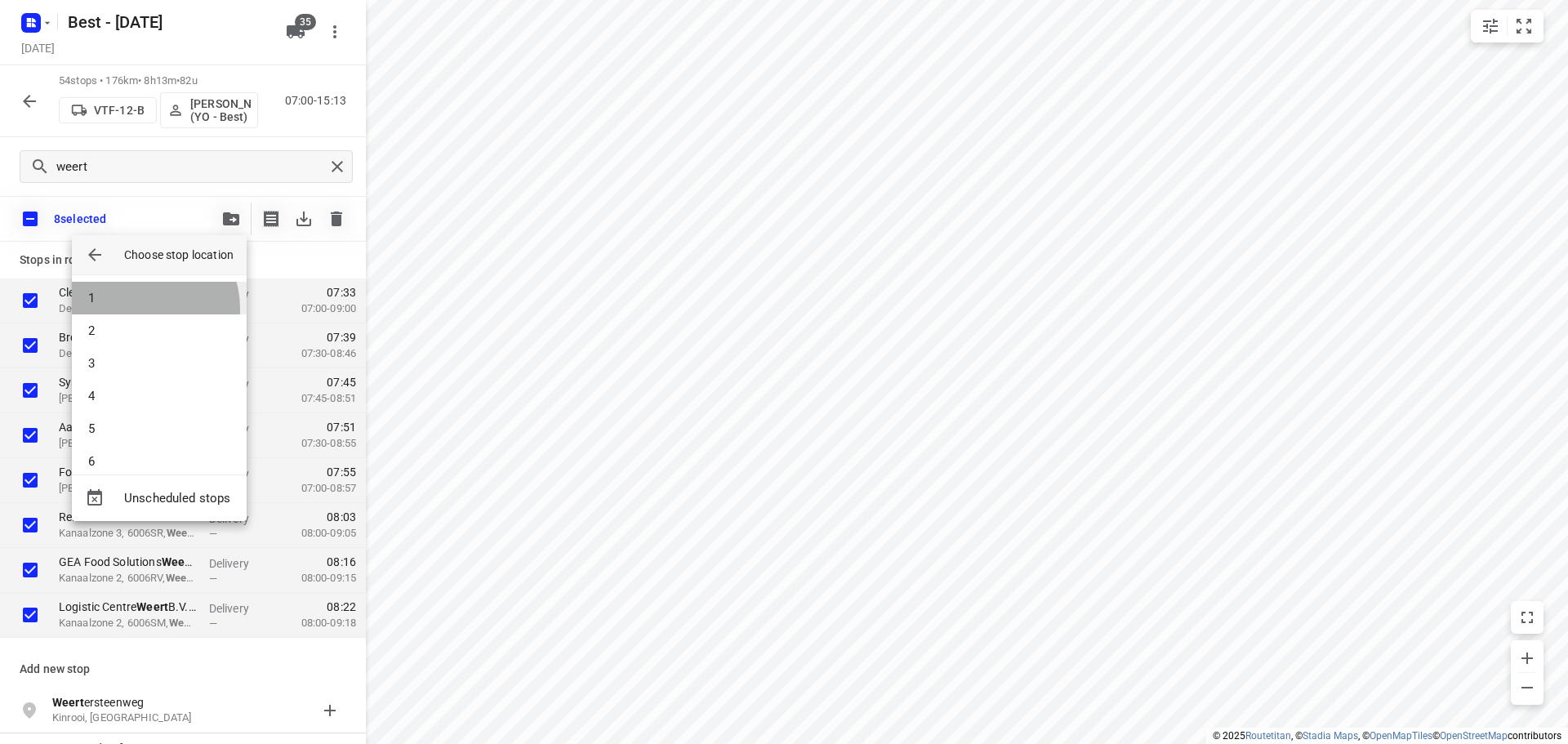
click at [140, 309] on li "1" at bounding box center [159, 298] width 175 height 32
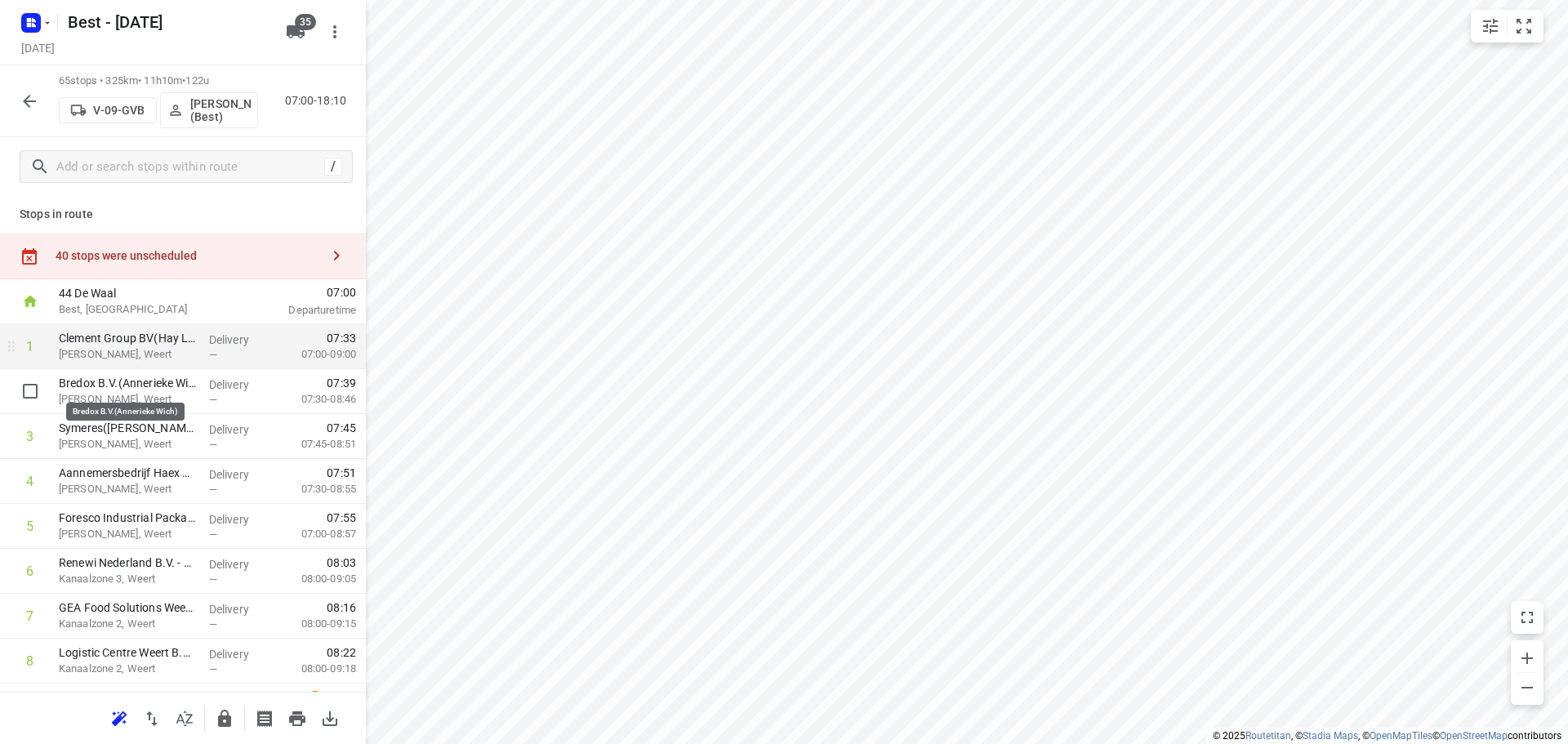
drag, startPoint x: 157, startPoint y: 384, endPoint x: 159, endPoint y: 350, distance: 34.1
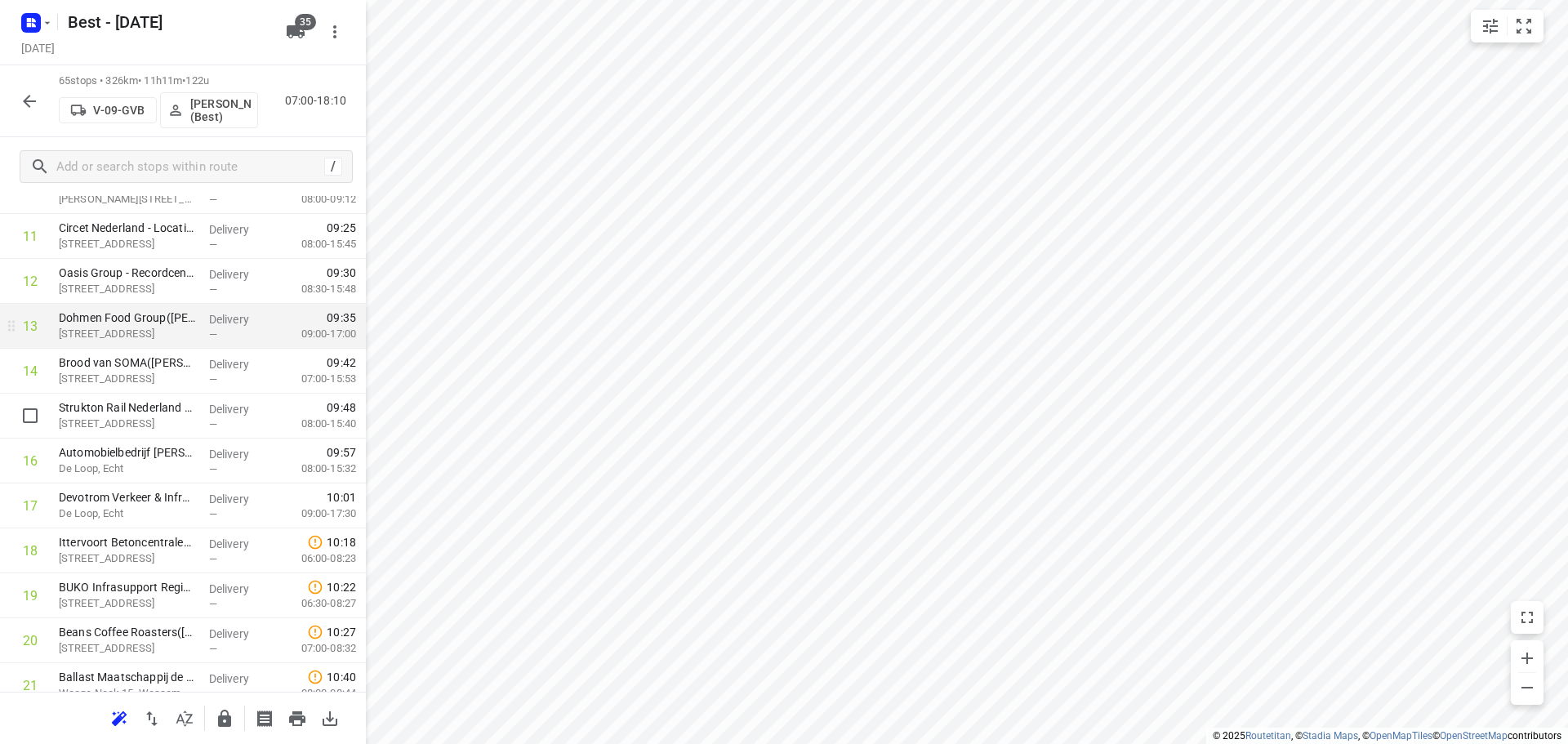
scroll to position [572, 0]
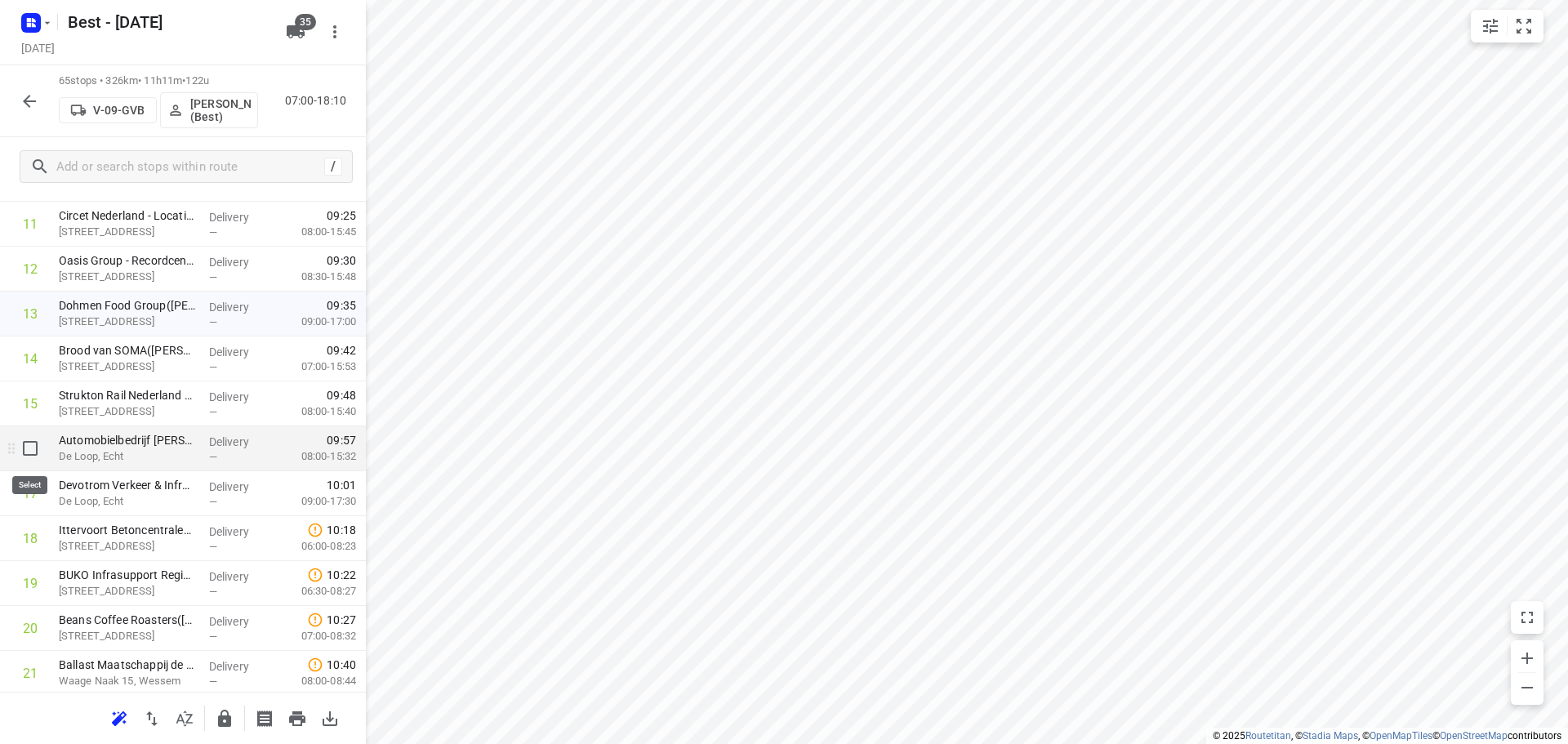
click at [18, 462] on input "checkbox" at bounding box center [30, 448] width 32 height 32
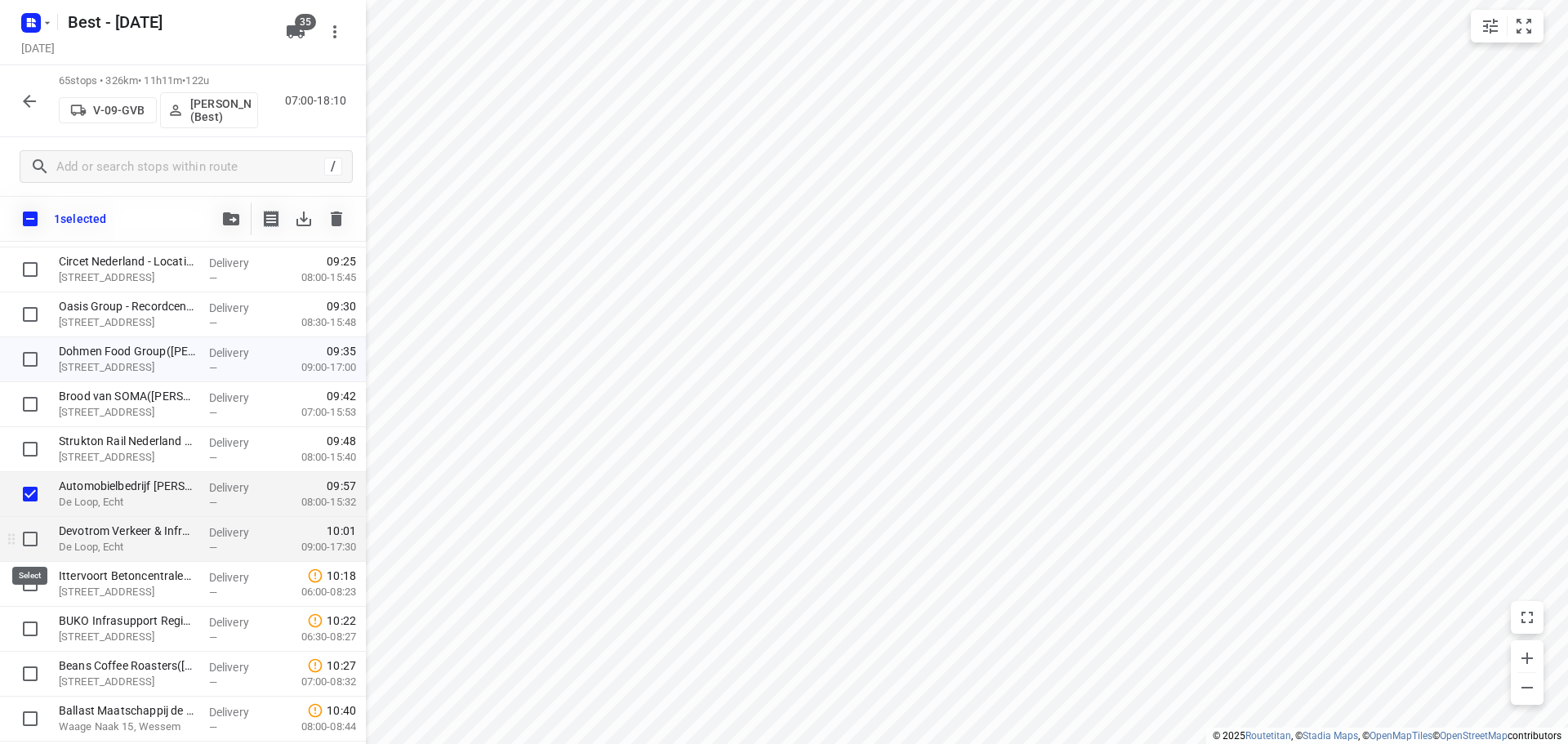
click at [18, 535] on input "checkbox" at bounding box center [30, 539] width 32 height 32
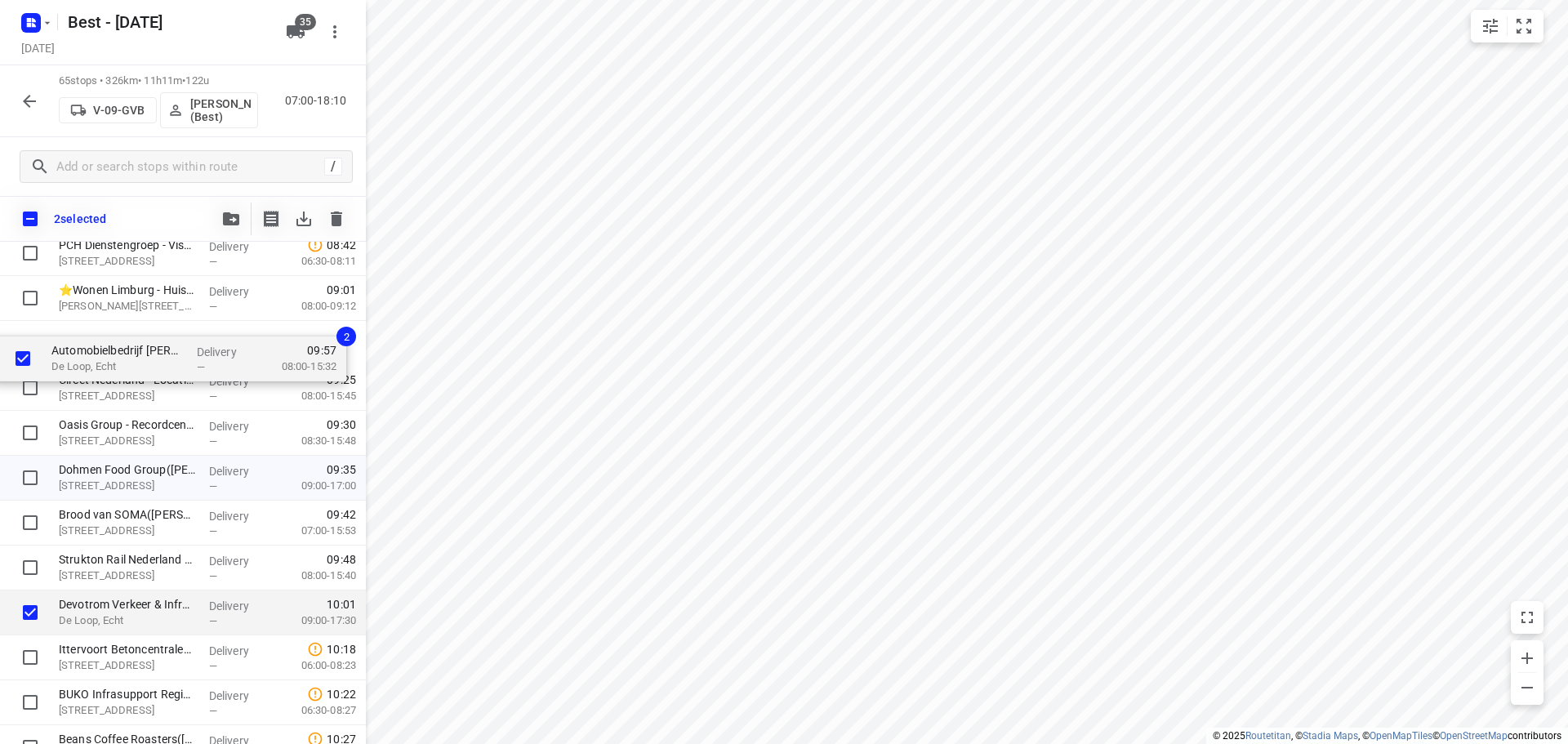
drag, startPoint x: 207, startPoint y: 503, endPoint x: 199, endPoint y: 362, distance: 141.2
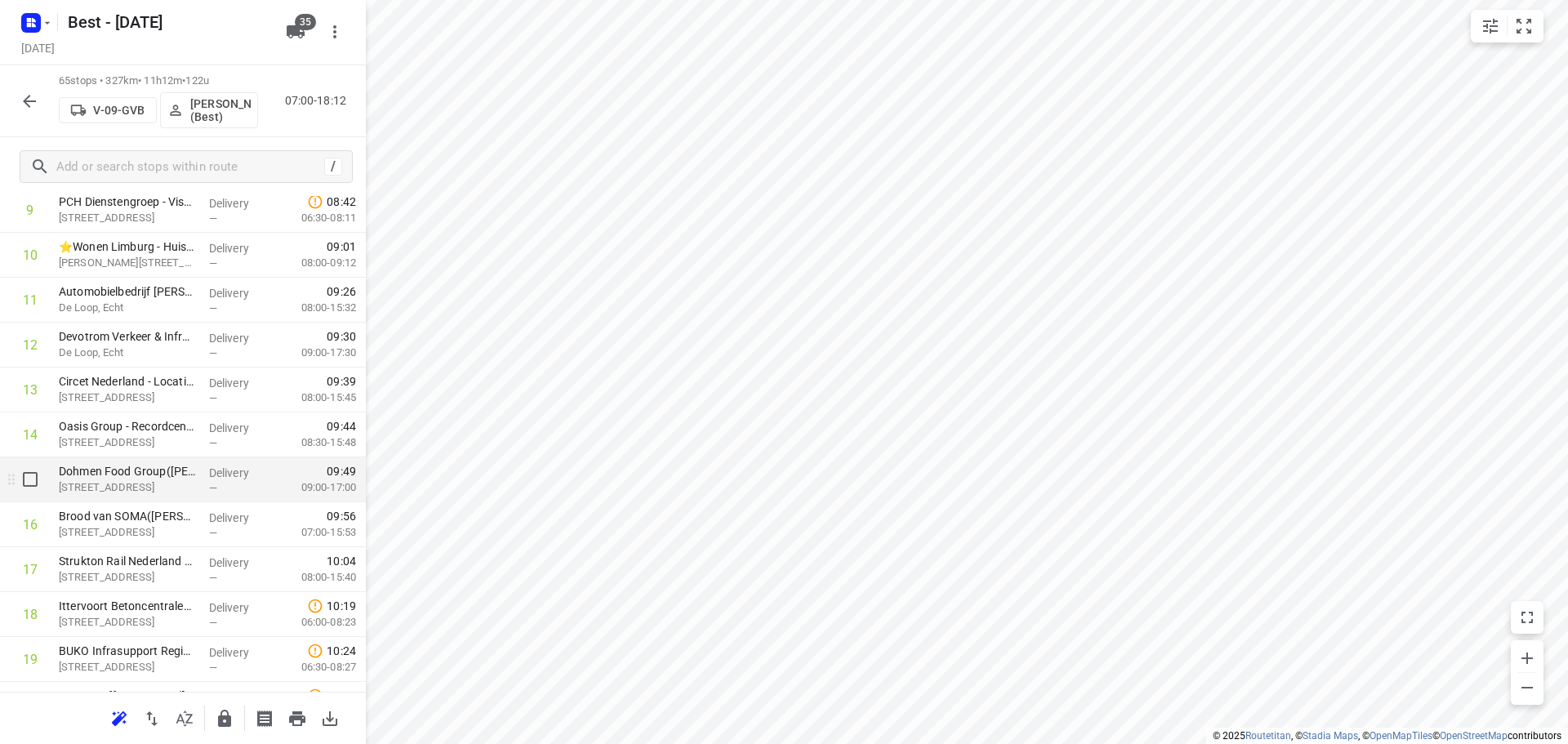
scroll to position [578, 0]
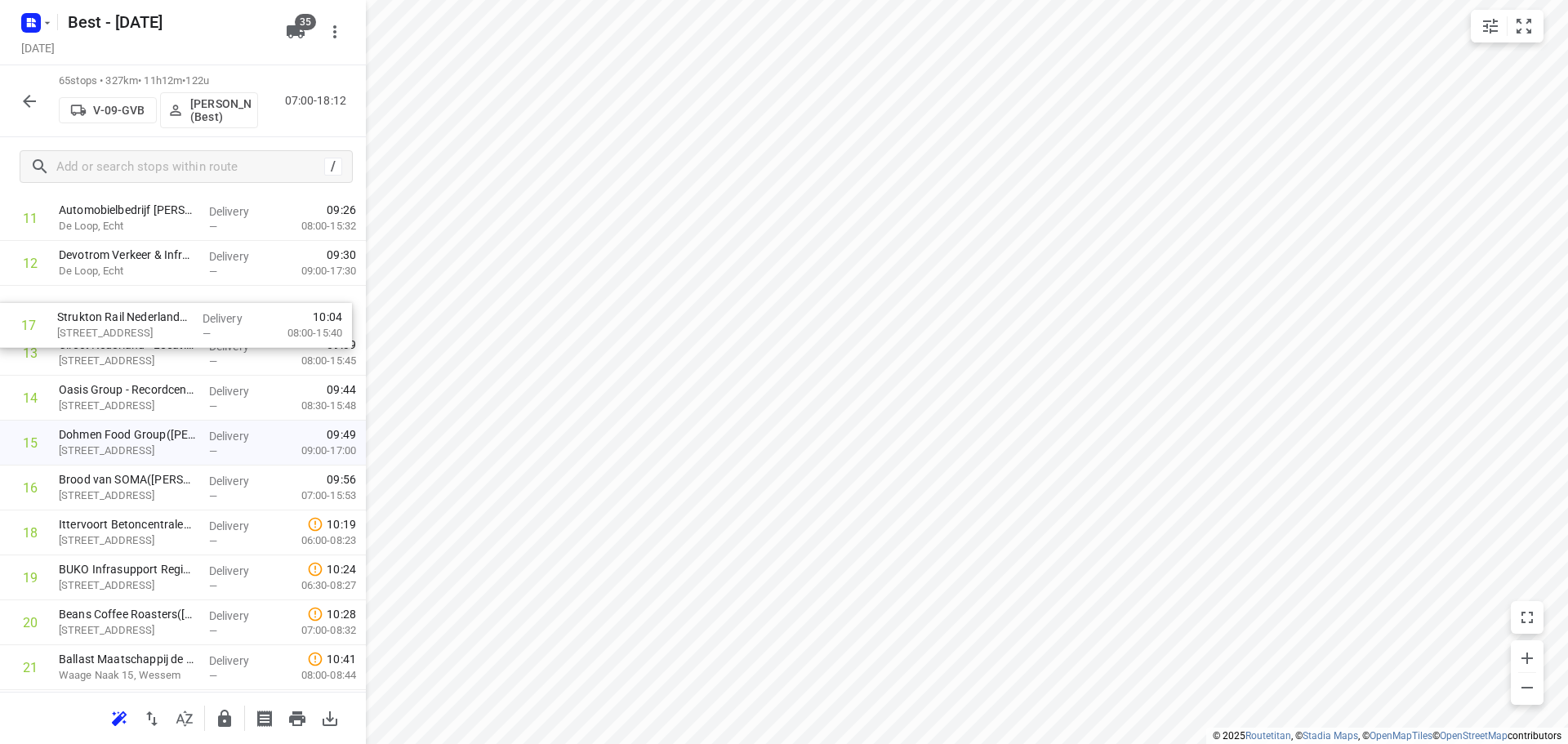
drag, startPoint x: 133, startPoint y: 491, endPoint x: 131, endPoint y: 324, distance: 167.0
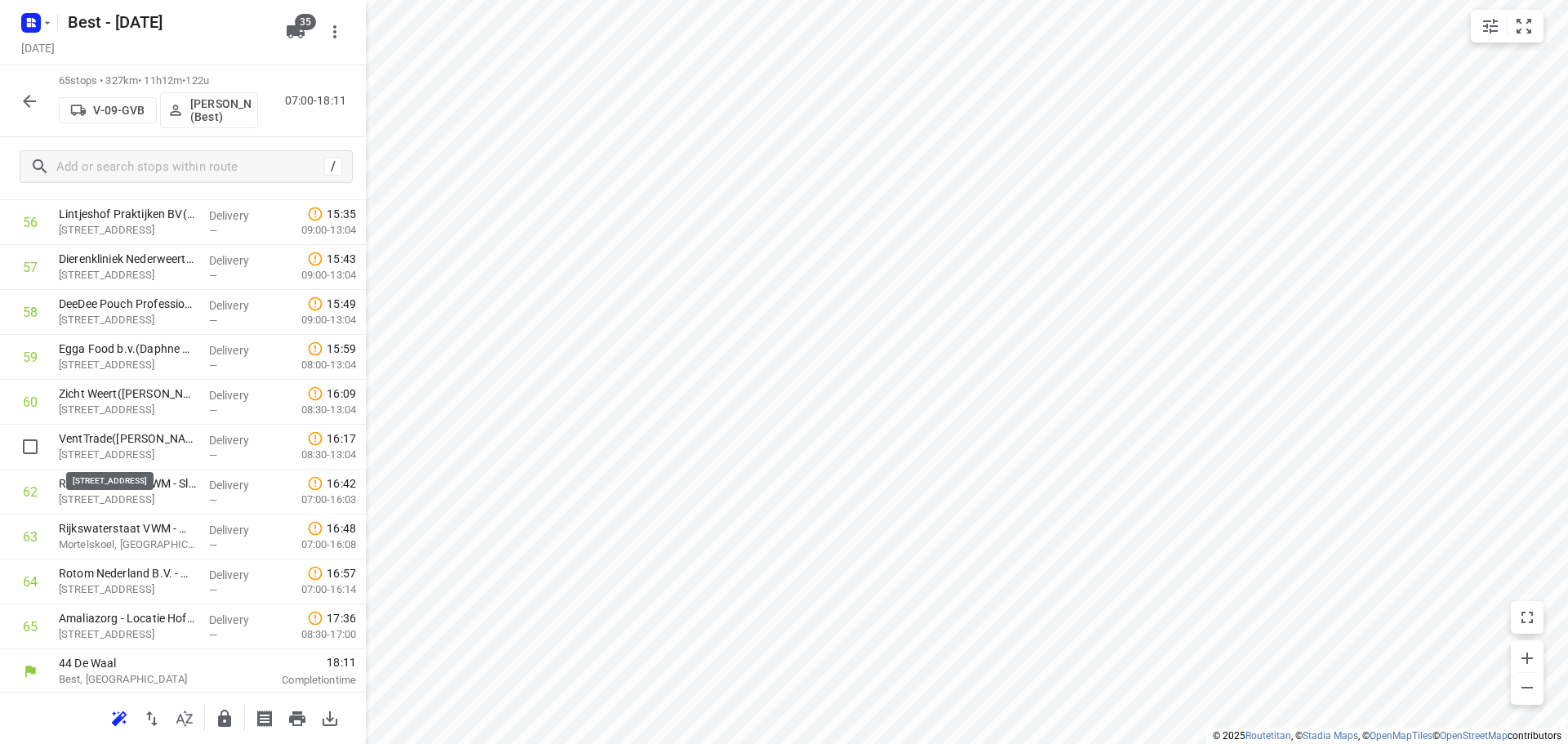
scroll to position [2597, 0]
click at [32, 502] on input "checkbox" at bounding box center [30, 489] width 32 height 32
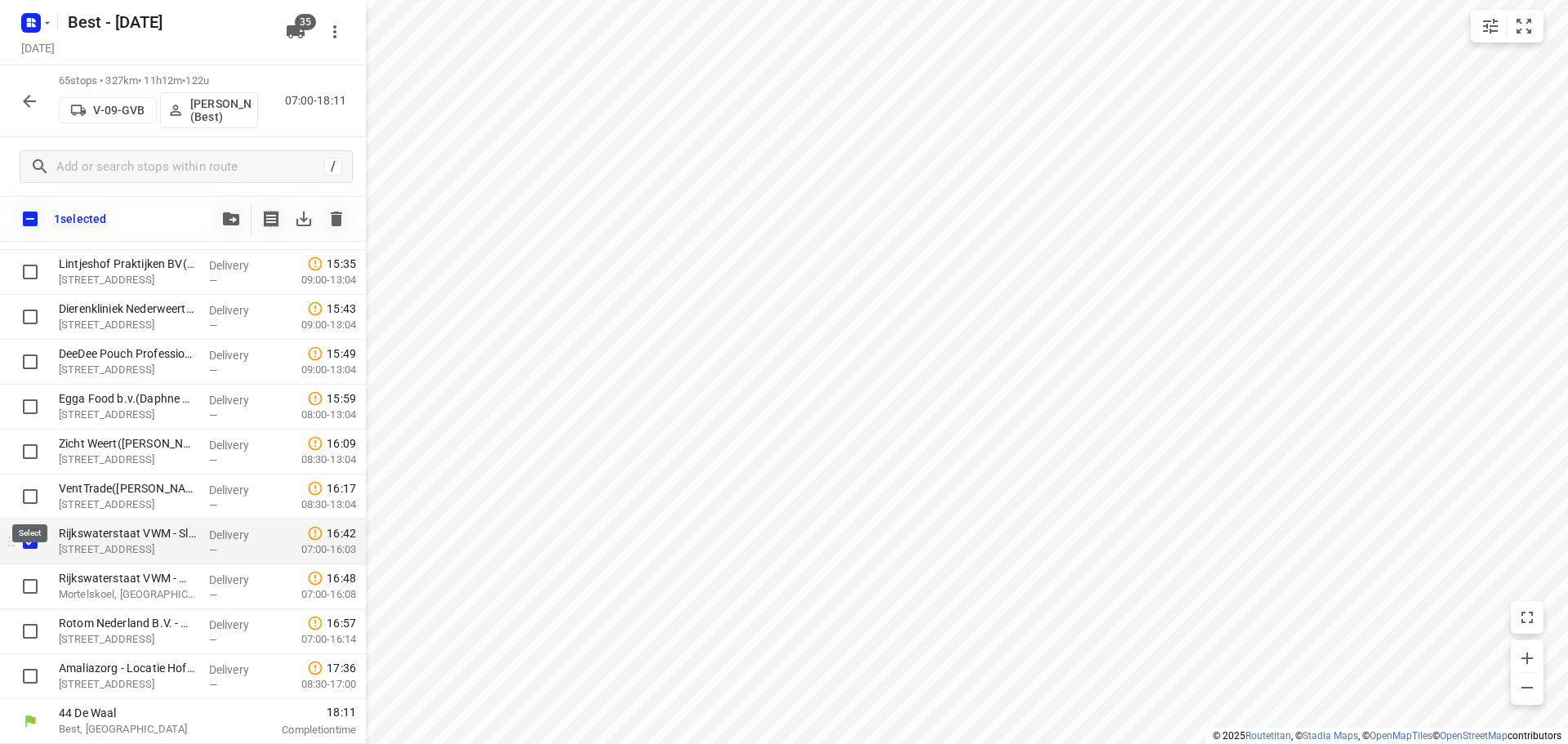
scroll to position [2590, 0]
click at [30, 568] on div at bounding box center [26, 586] width 52 height 45
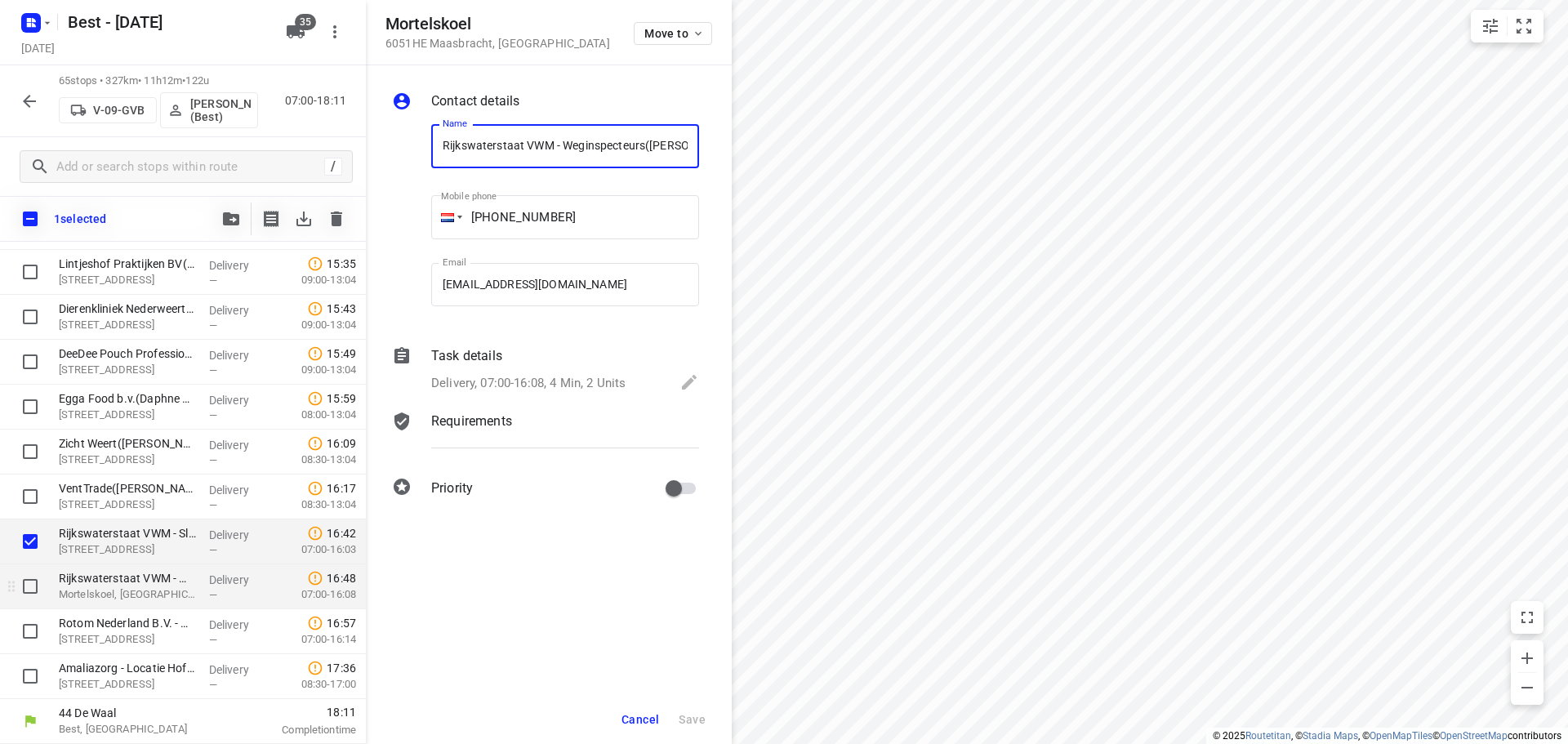
scroll to position [0, 38]
click at [28, 601] on input "checkbox" at bounding box center [30, 586] width 32 height 32
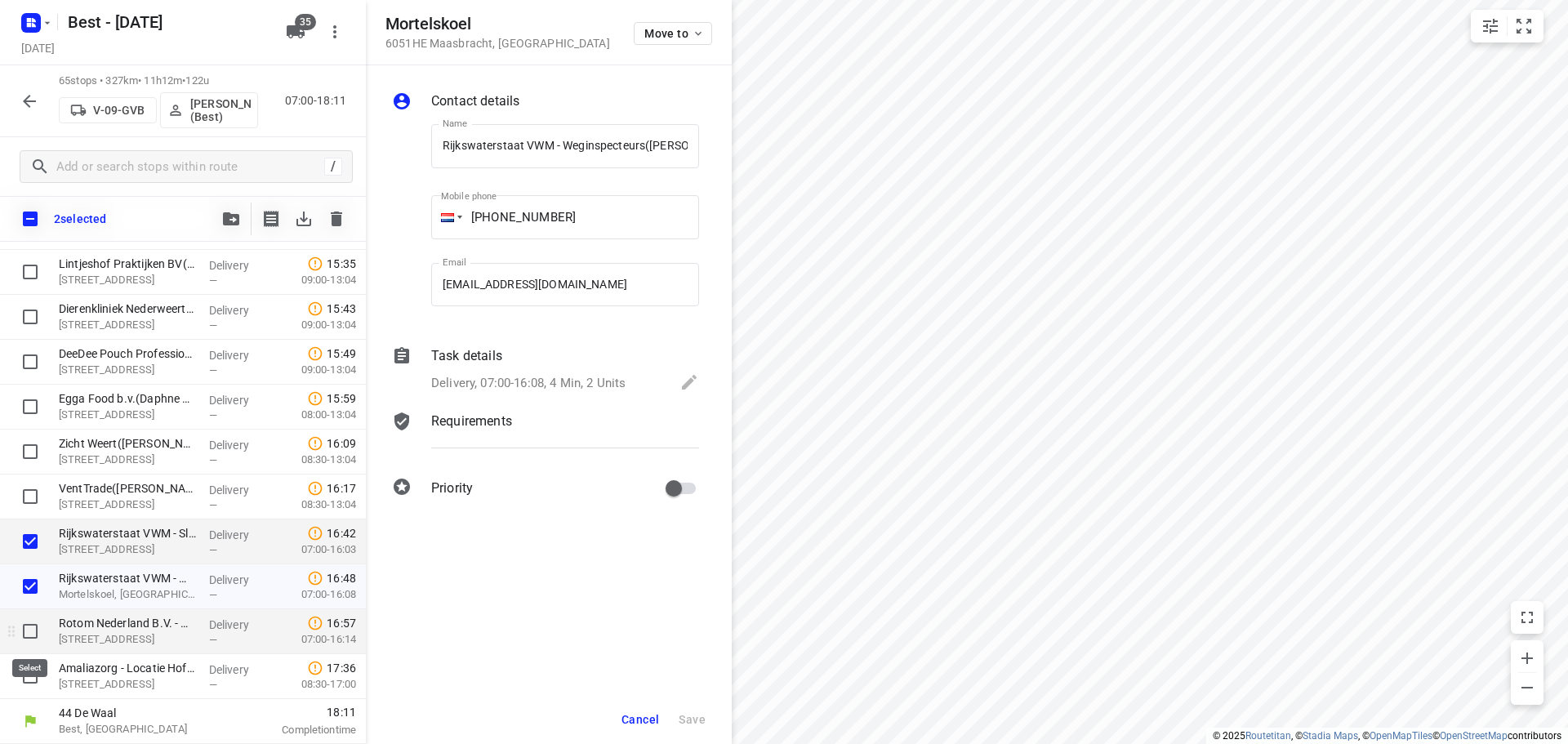
click at [29, 631] on input "checkbox" at bounding box center [30, 631] width 32 height 32
click at [231, 219] on icon "button" at bounding box center [230, 218] width 16 height 13
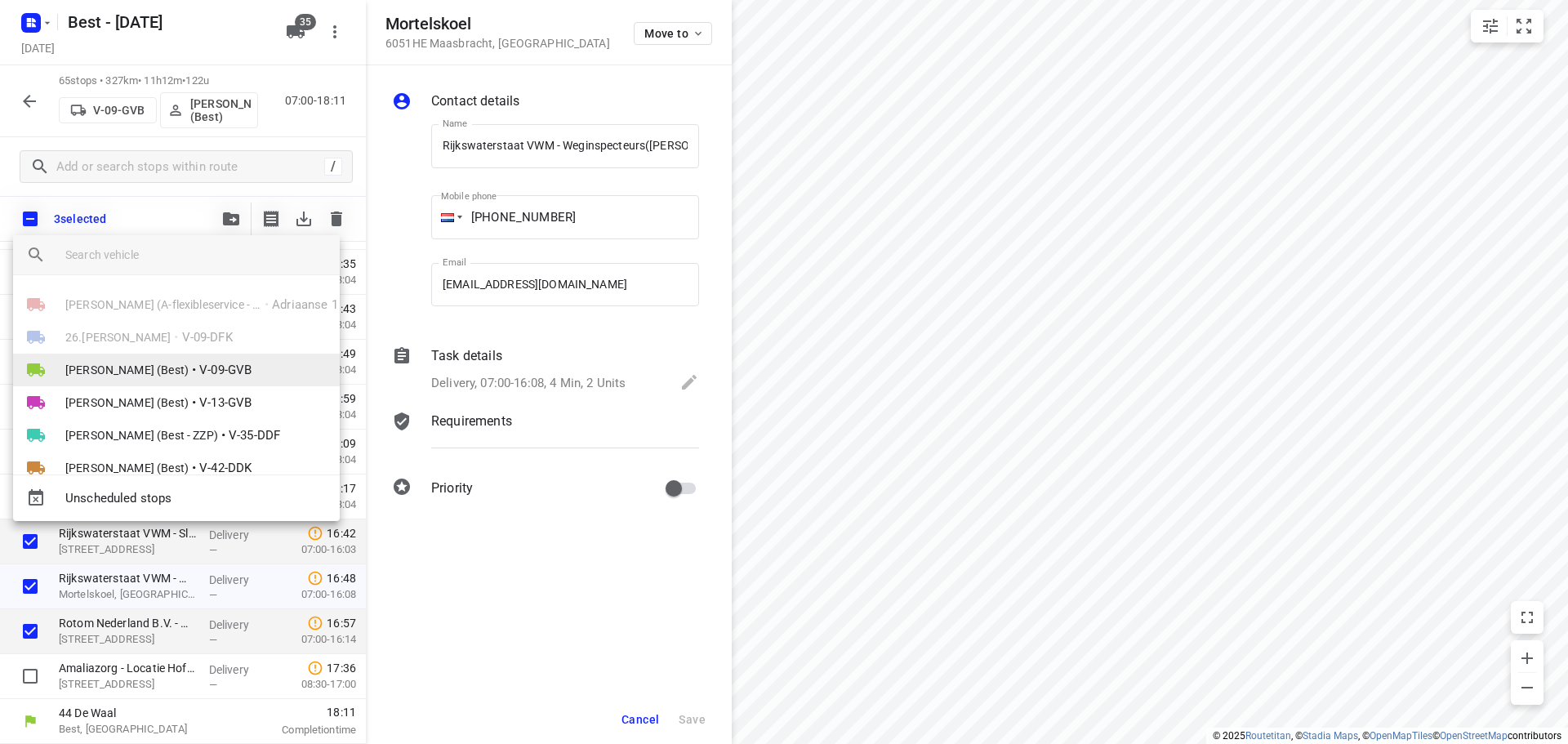
click at [158, 364] on span "[PERSON_NAME] (Best)" at bounding box center [127, 369] width 124 height 16
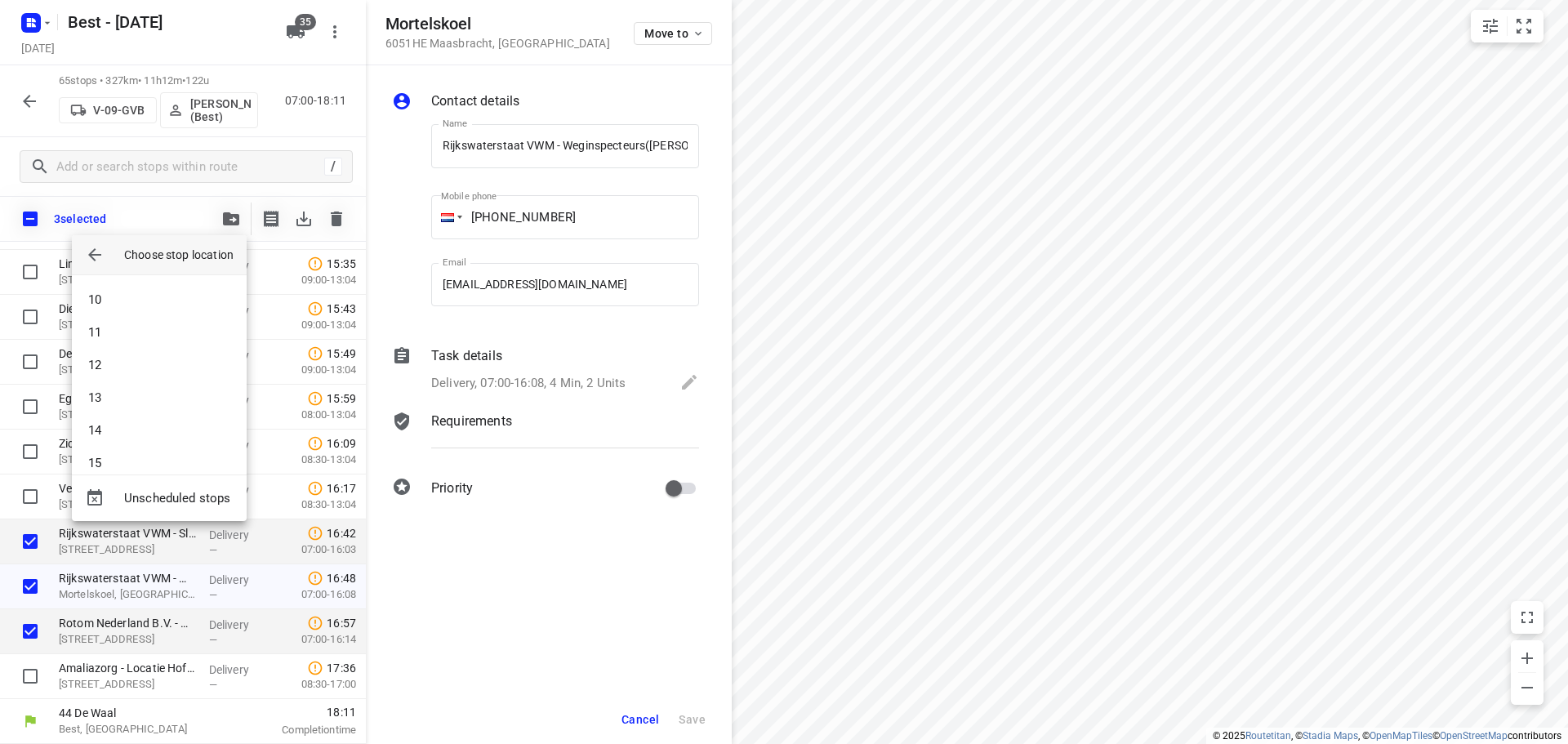
scroll to position [490, 0]
click at [120, 334] on li "17" at bounding box center [159, 330] width 175 height 32
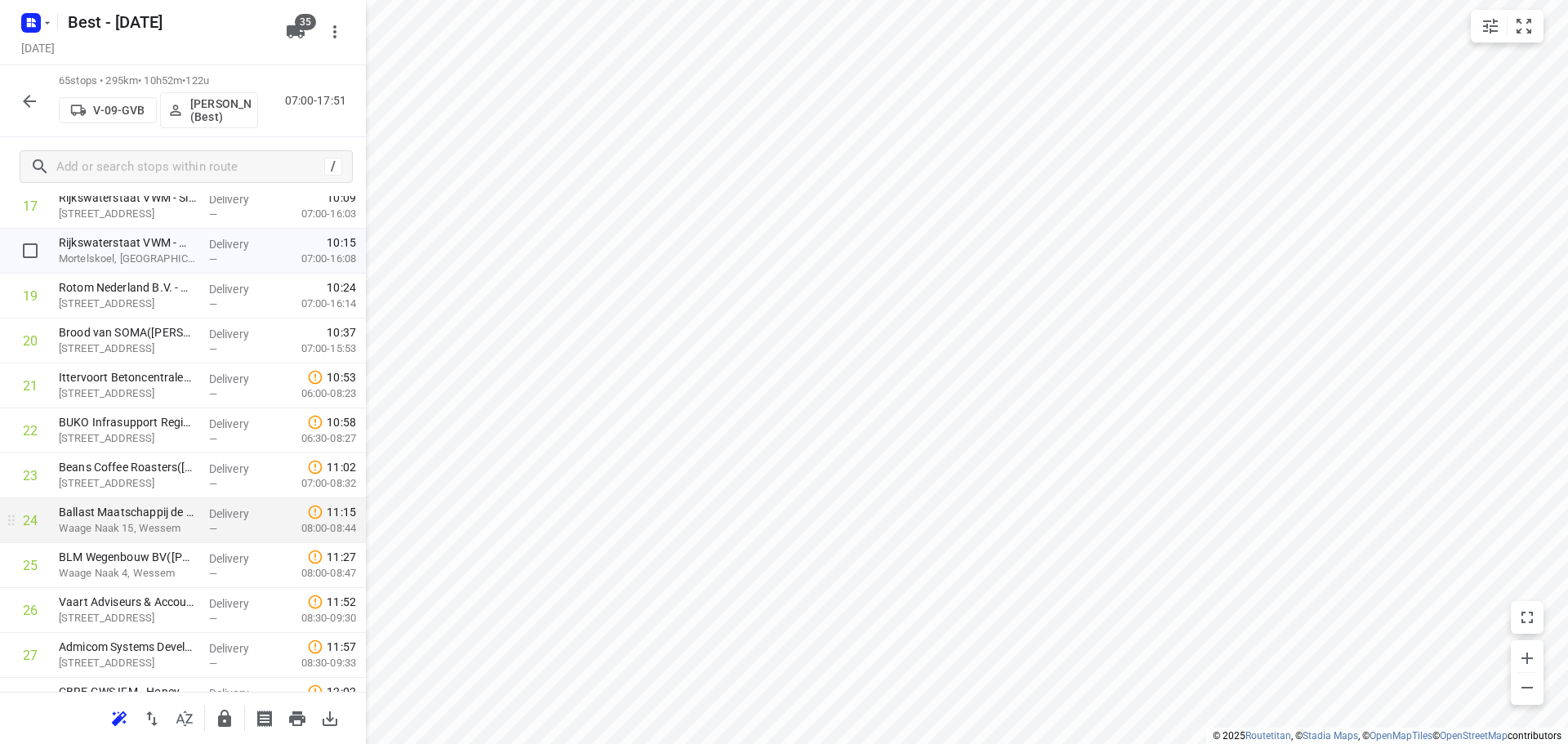
scroll to position [712, 0]
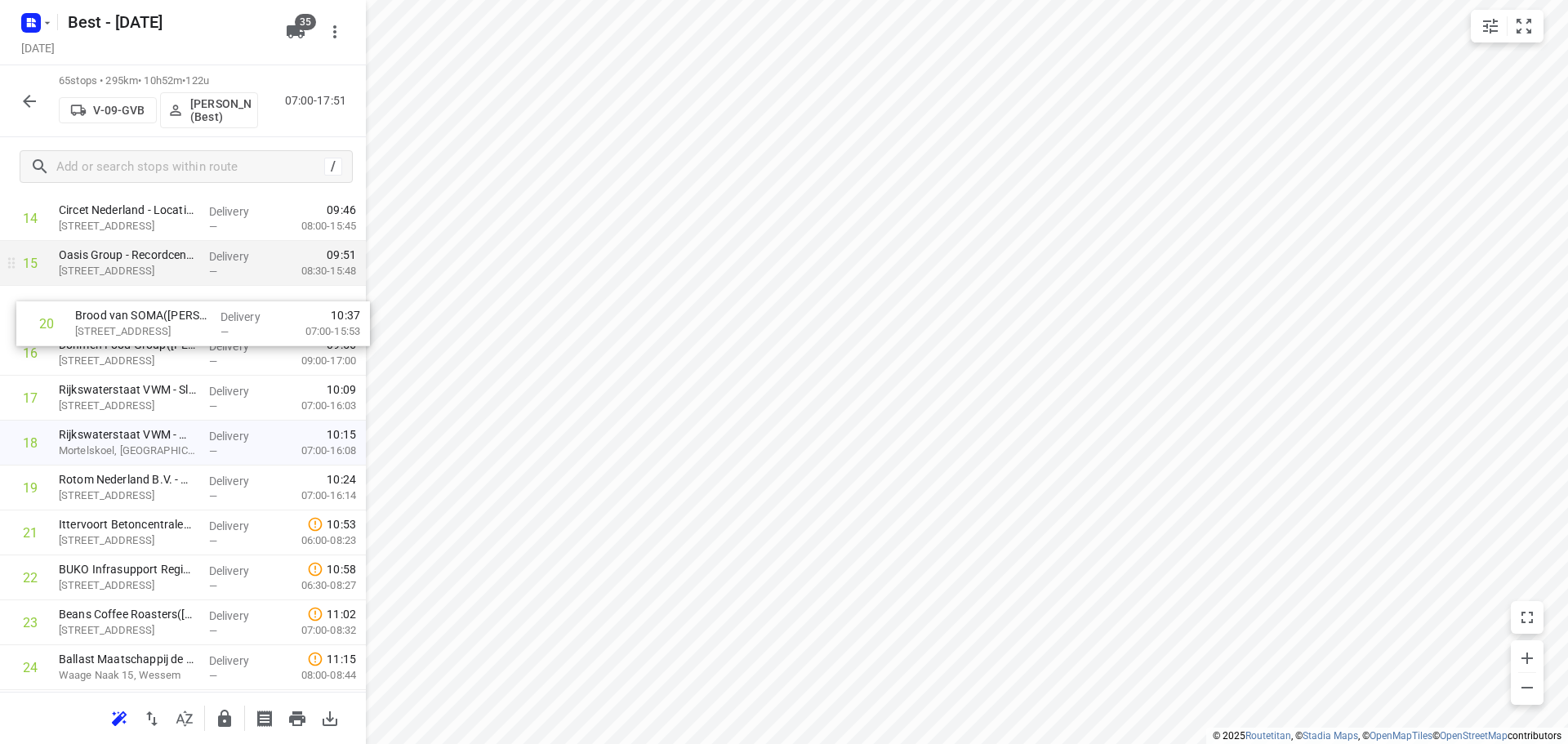
drag, startPoint x: 109, startPoint y: 414, endPoint x: 126, endPoint y: 289, distance: 126.2
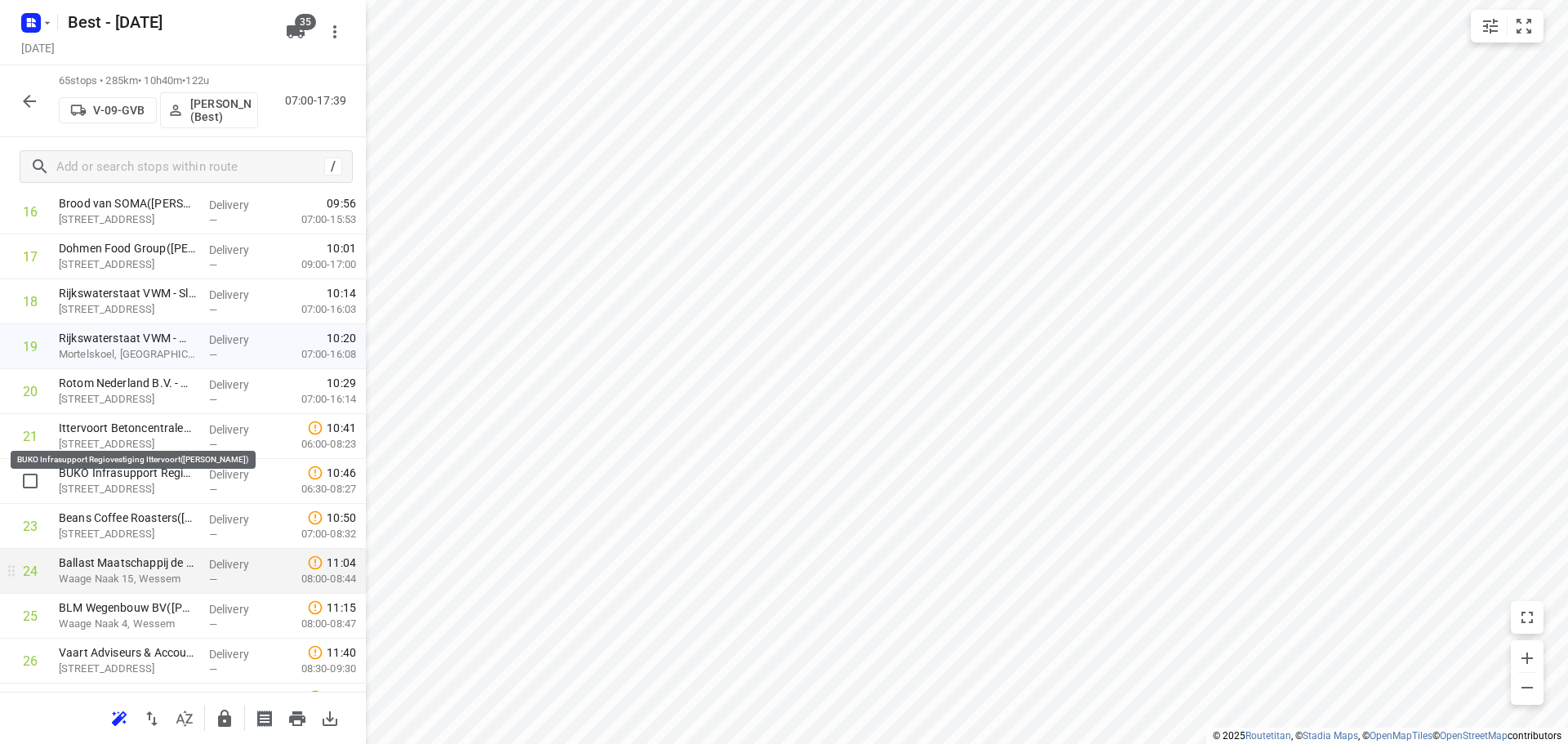
scroll to position [871, 0]
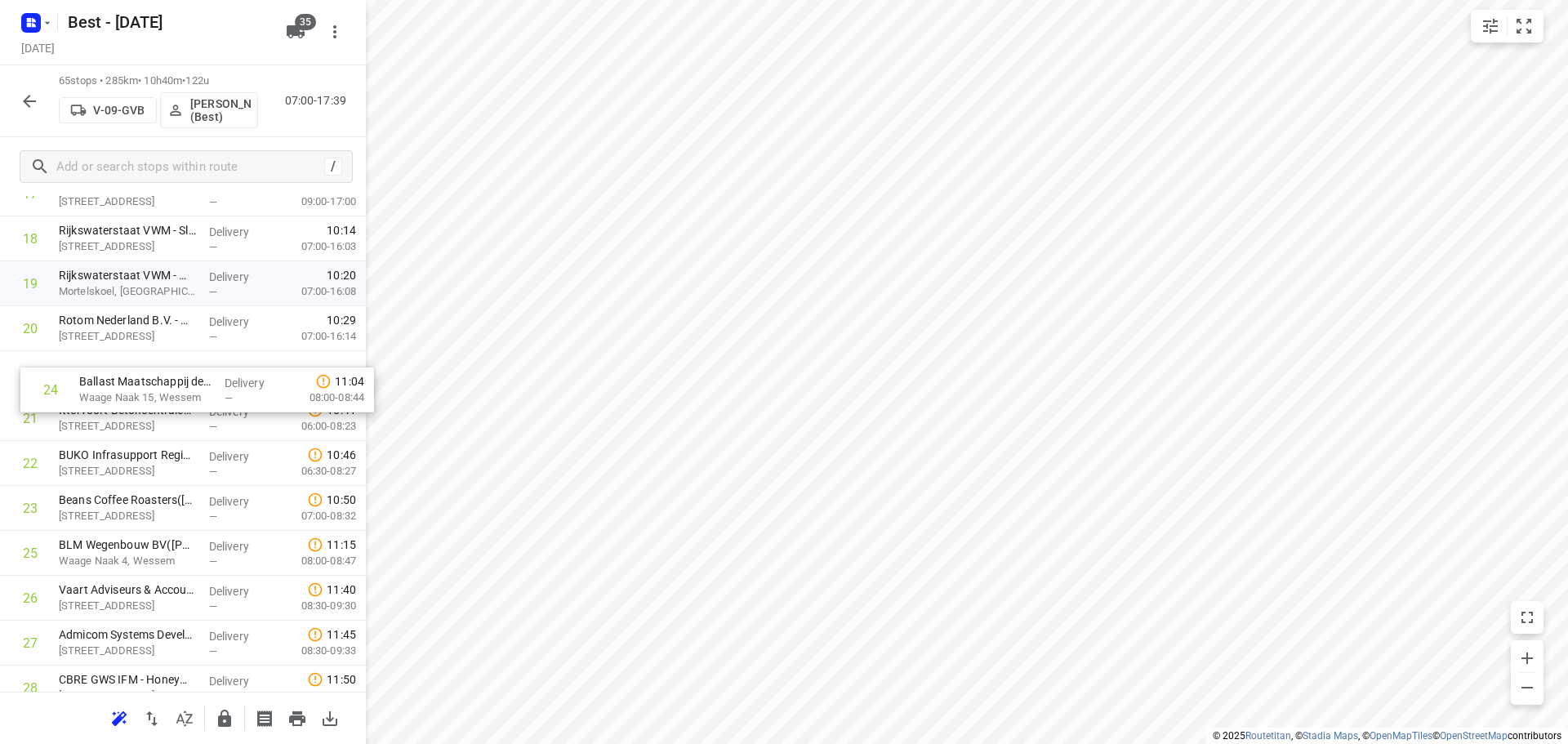
drag, startPoint x: 130, startPoint y: 504, endPoint x: 152, endPoint y: 381, distance: 125.0
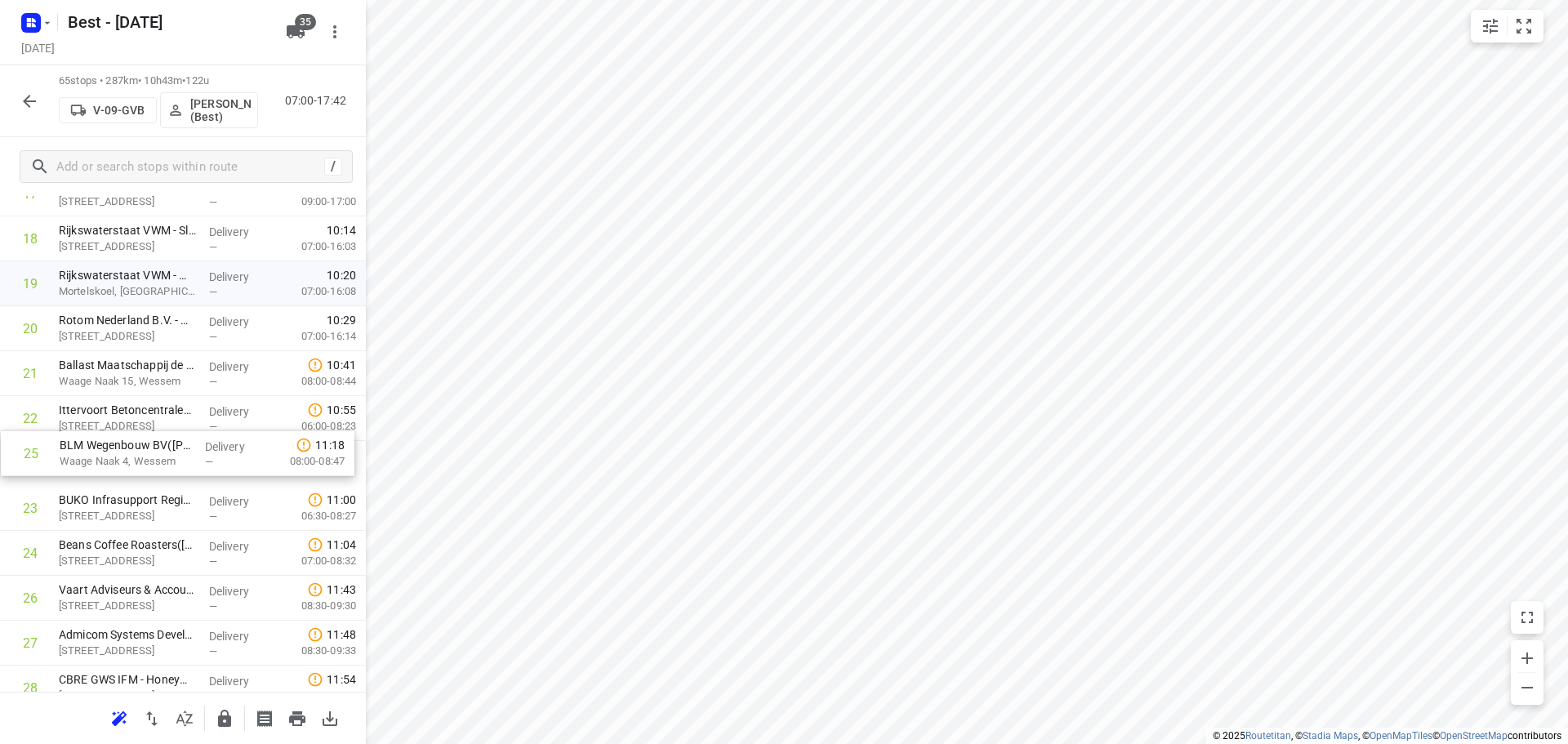
drag, startPoint x: 81, startPoint y: 538, endPoint x: 82, endPoint y: 413, distance: 125.0
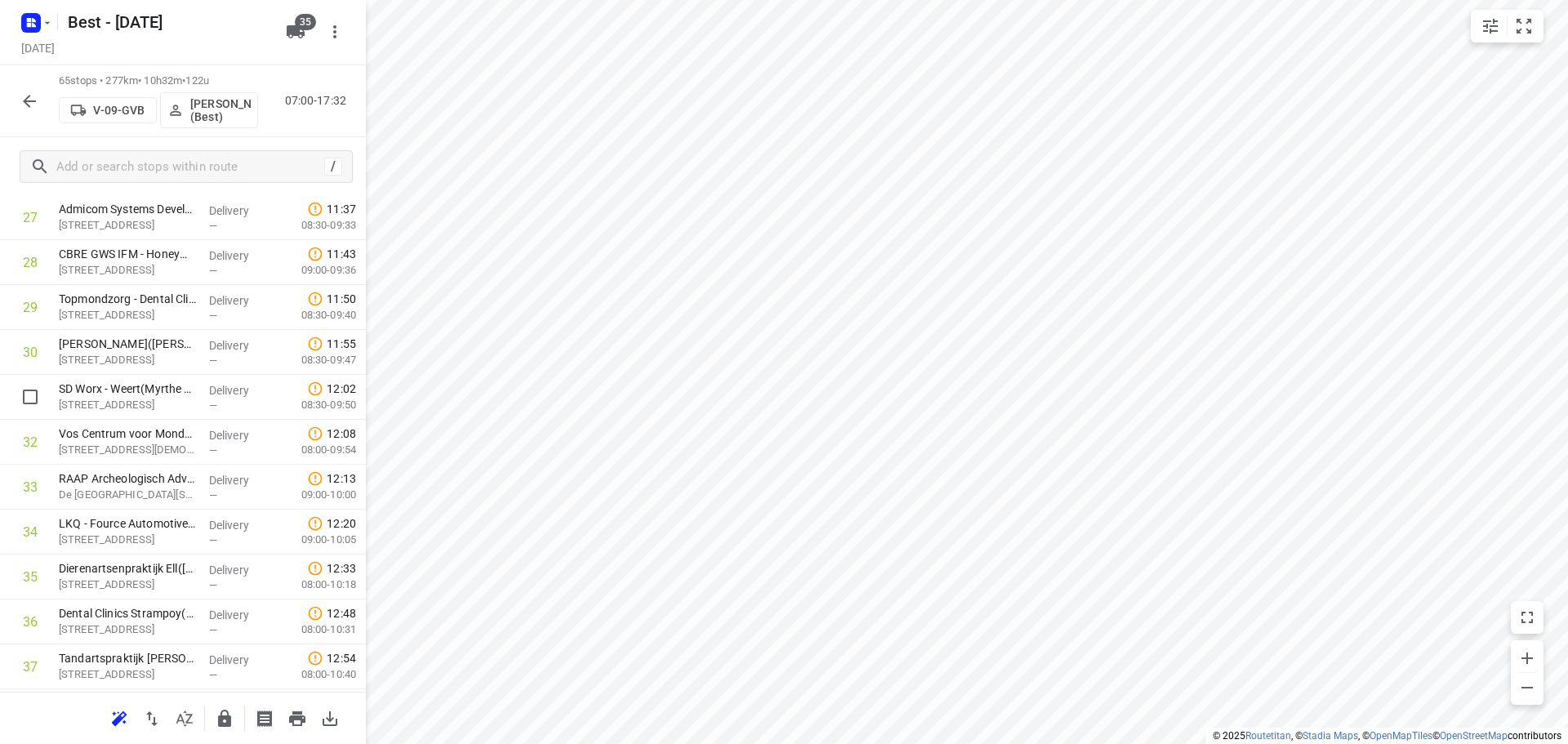
scroll to position [1361, 0]
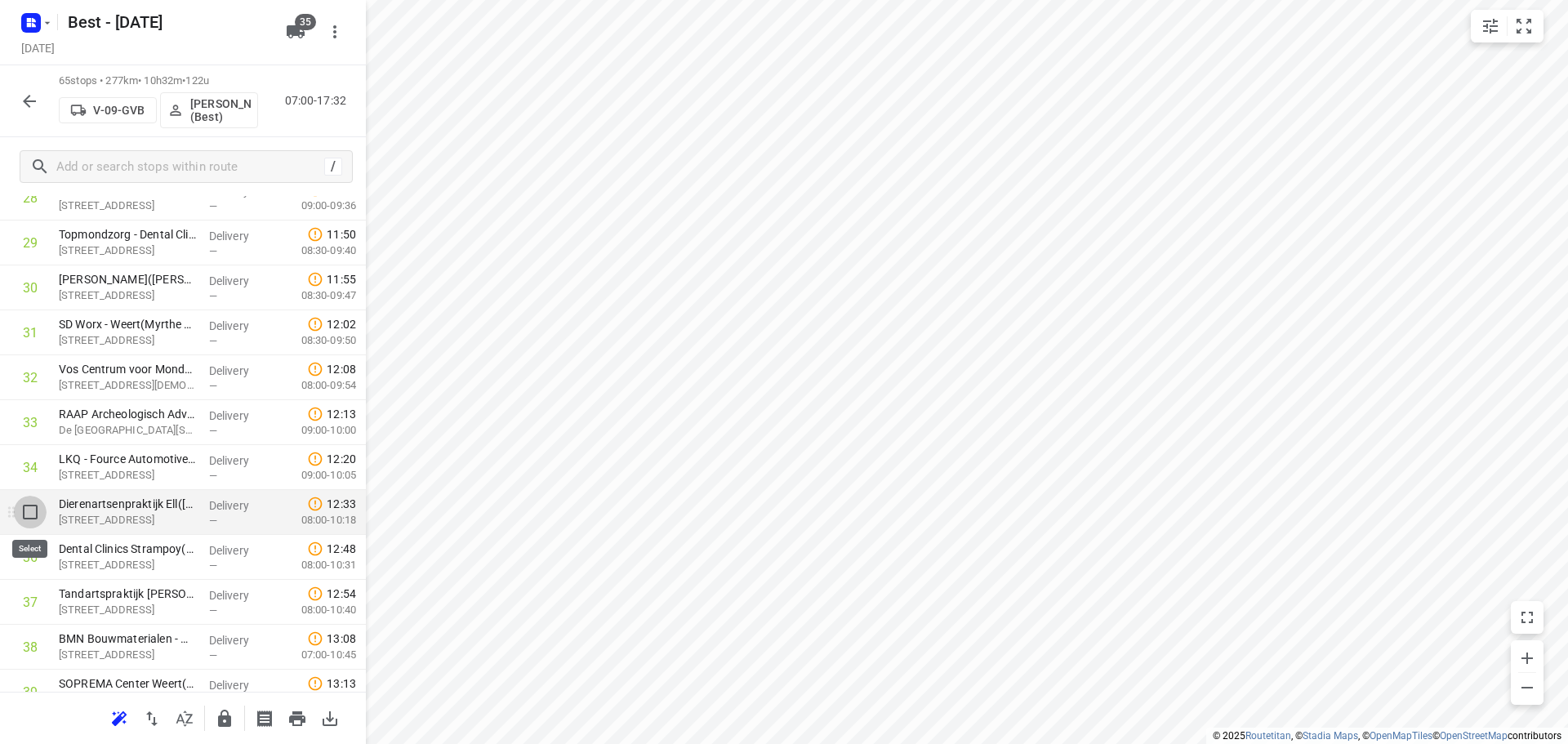
drag, startPoint x: 19, startPoint y: 513, endPoint x: 19, endPoint y: 560, distance: 47.0
click at [19, 515] on input "checkbox" at bounding box center [30, 512] width 32 height 32
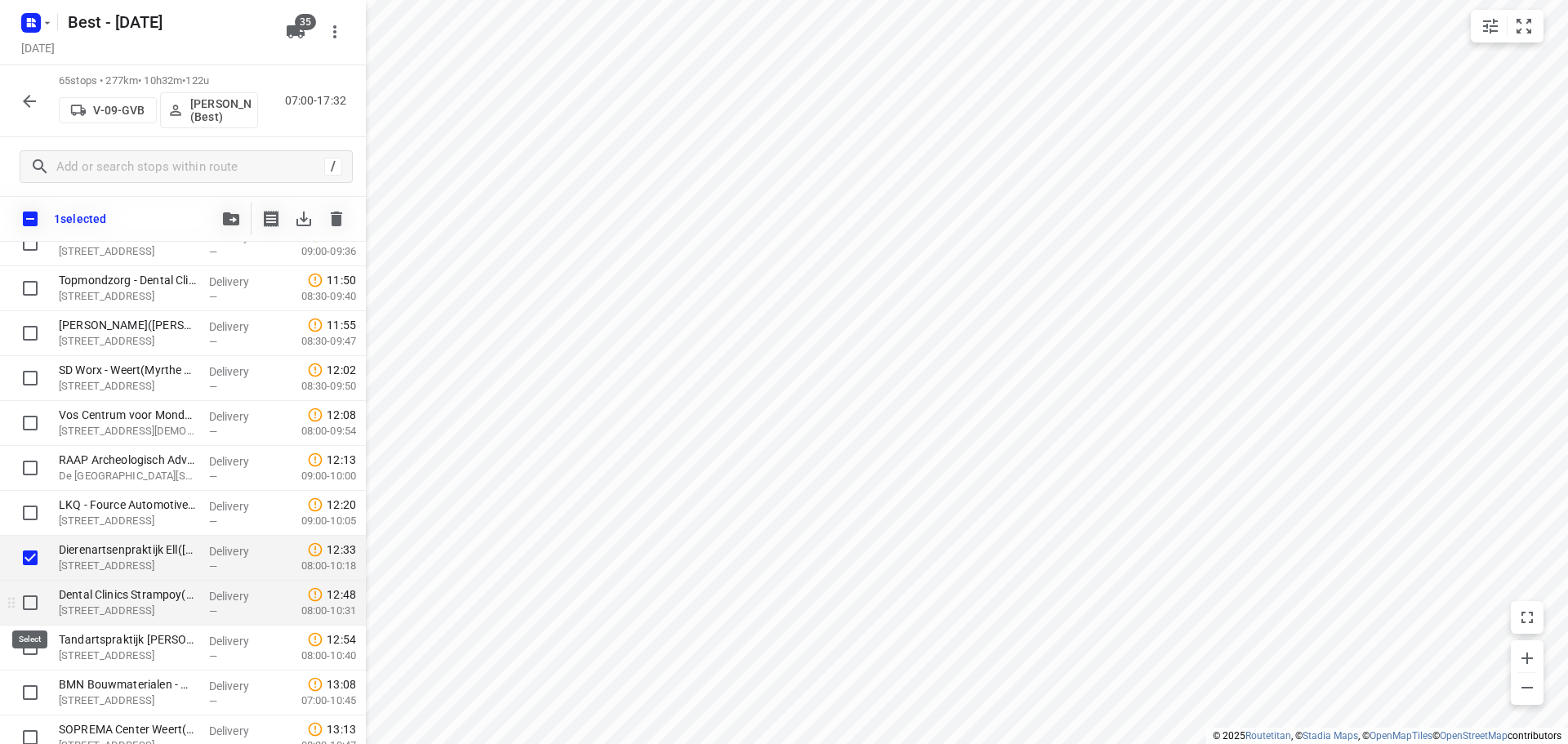
click at [24, 616] on input "checkbox" at bounding box center [30, 602] width 32 height 32
click at [25, 648] on input "checkbox" at bounding box center [30, 648] width 32 height 32
click at [225, 209] on button "button" at bounding box center [231, 218] width 32 height 32
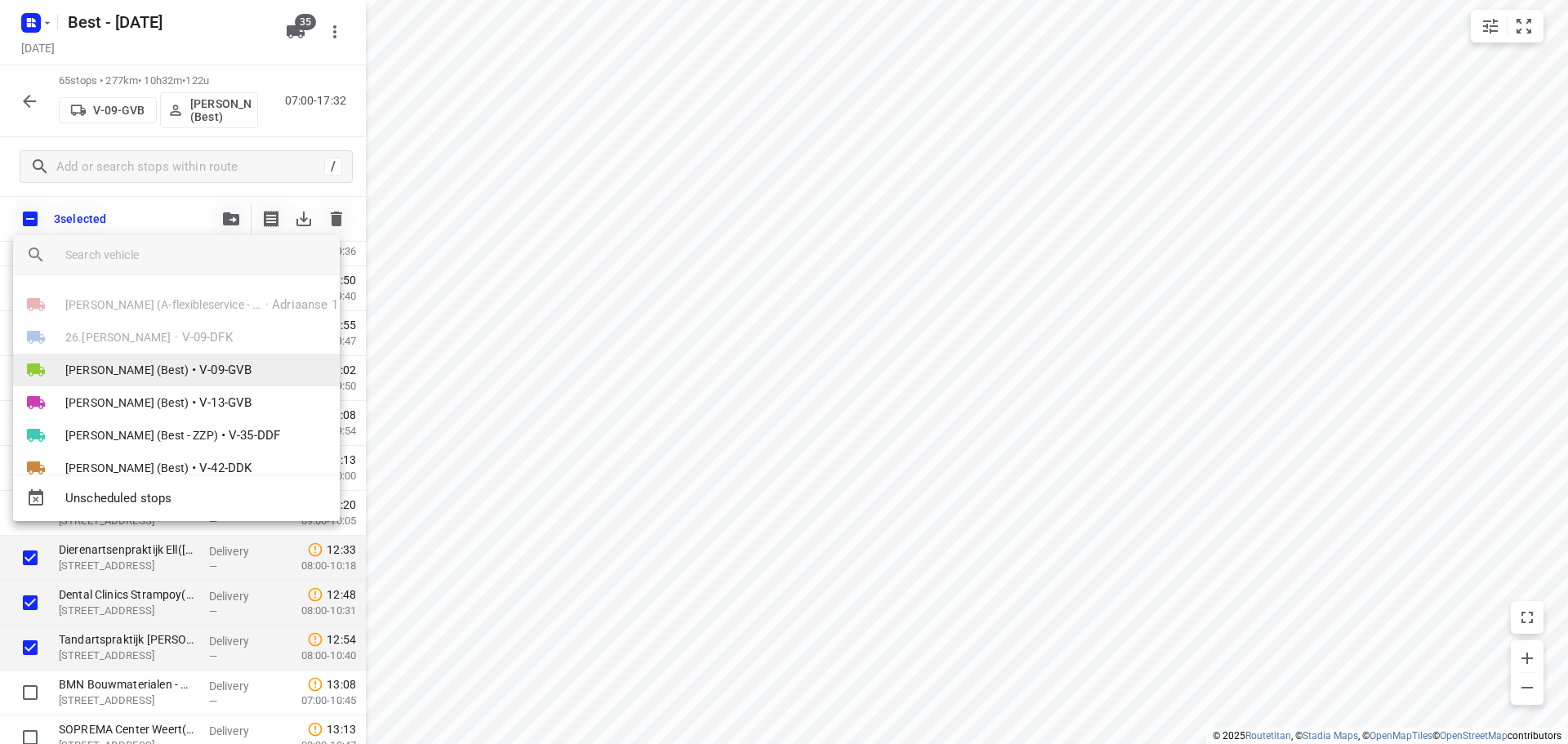
click at [147, 379] on li "Mustafa Omar (Best) • V-09-GVB" at bounding box center [176, 369] width 327 height 32
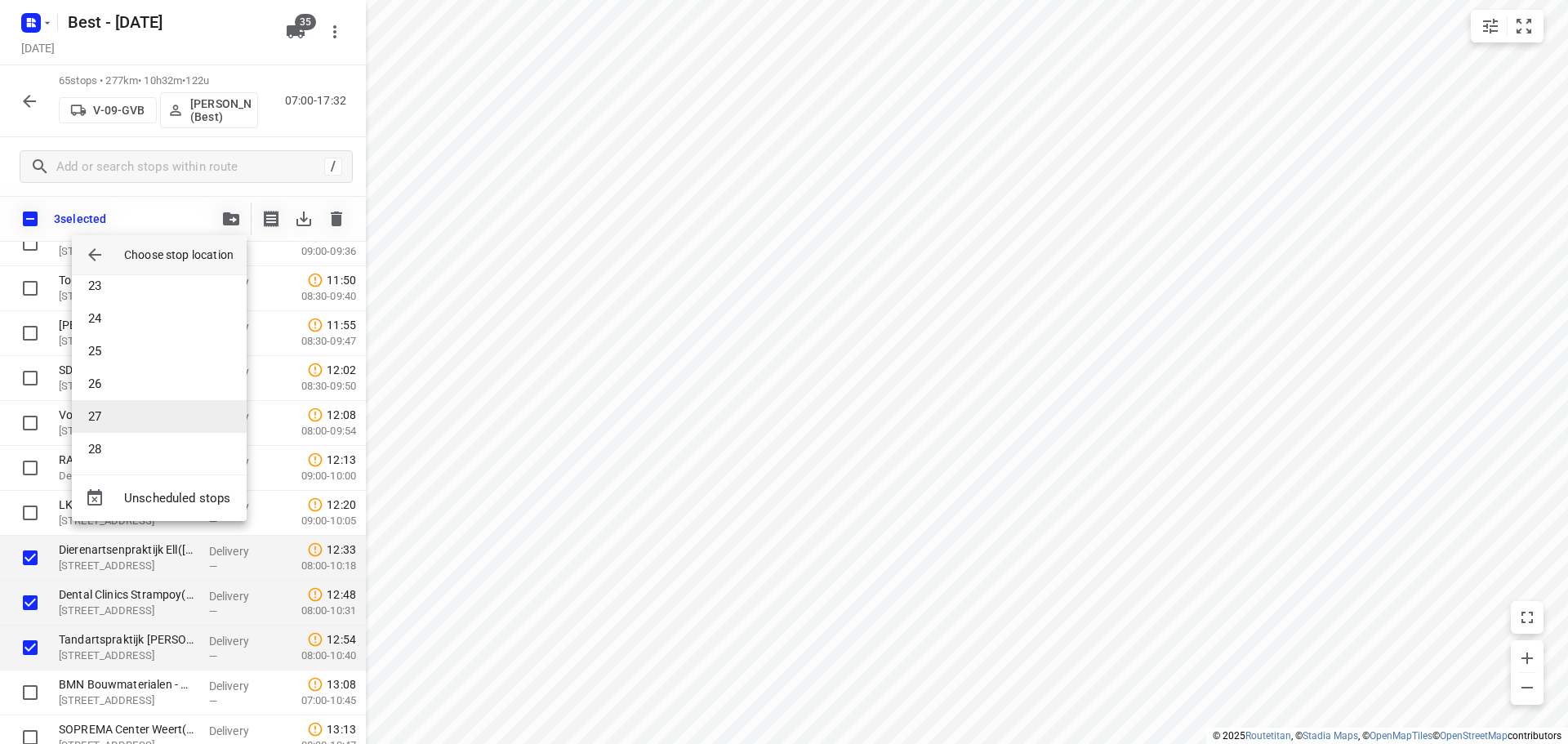
scroll to position [735, 0]
click at [110, 383] on li "26" at bounding box center [159, 380] width 175 height 32
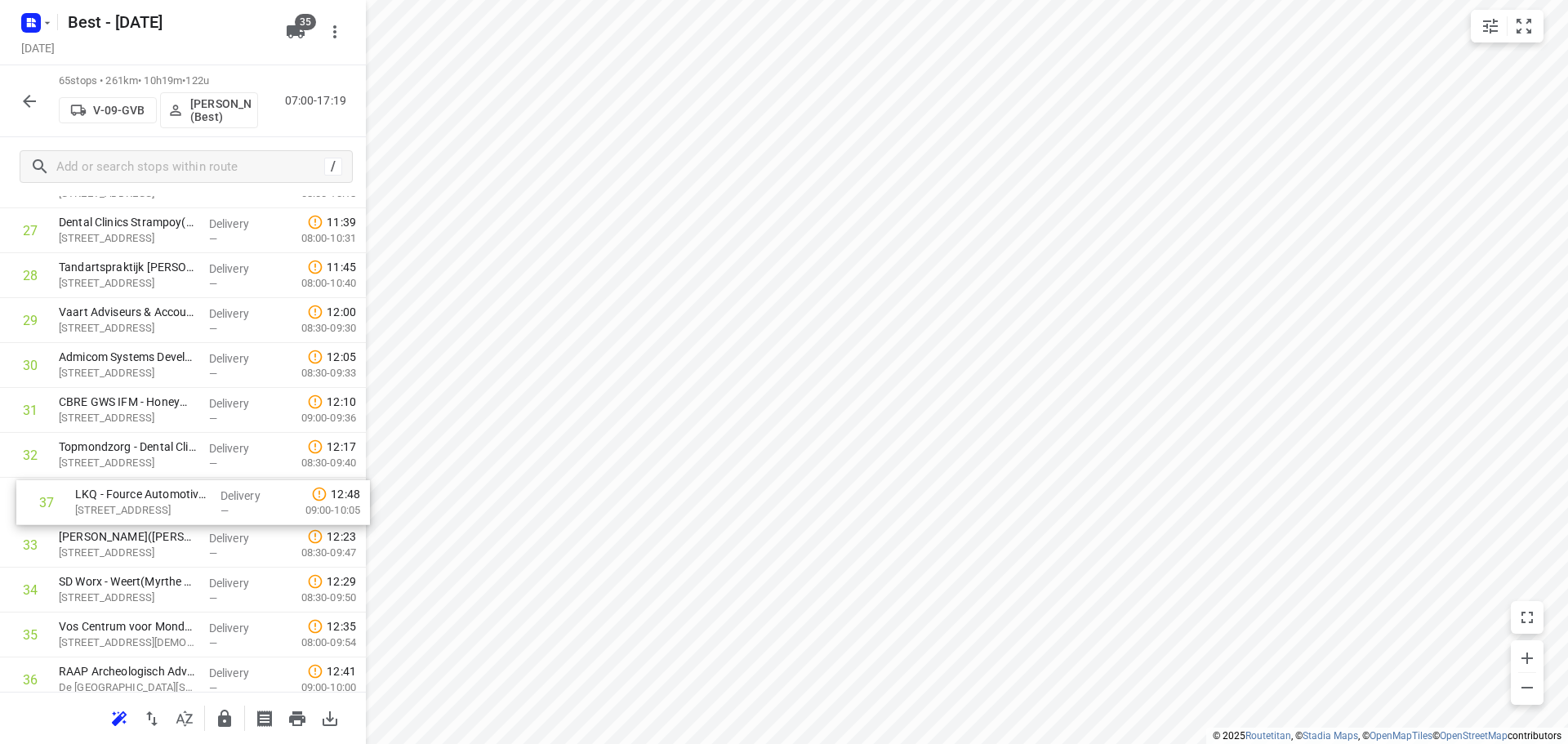
scroll to position [1284, 0]
drag, startPoint x: 97, startPoint y: 579, endPoint x: 103, endPoint y: 306, distance: 273.1
click at [103, 306] on div "1 Bredox B.V.(Annerieke Wich) De Kempen, Weert Delivery — 07:34 07:30-08:46 2 C…" at bounding box center [183, 500] width 366 height 2920
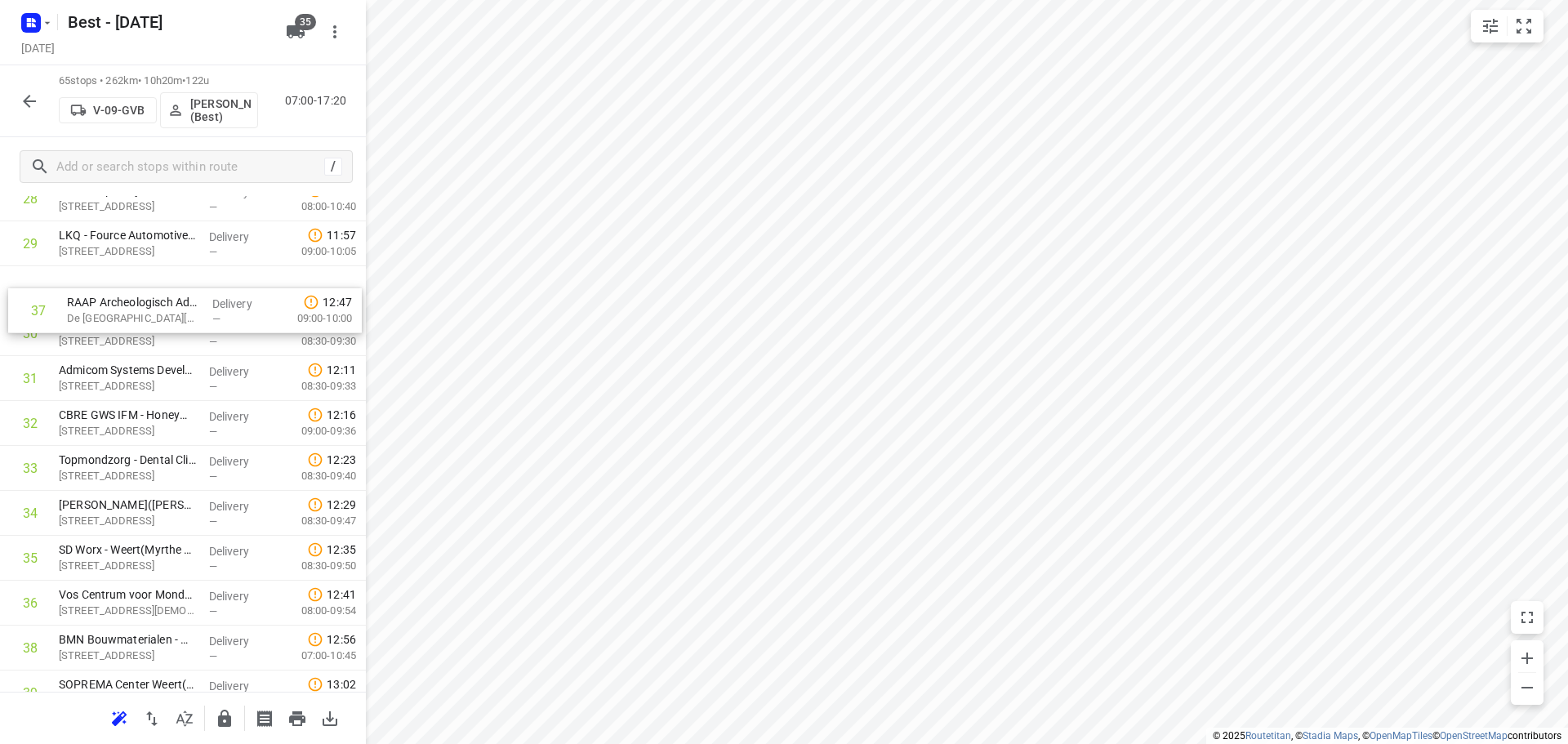
scroll to position [1352, 0]
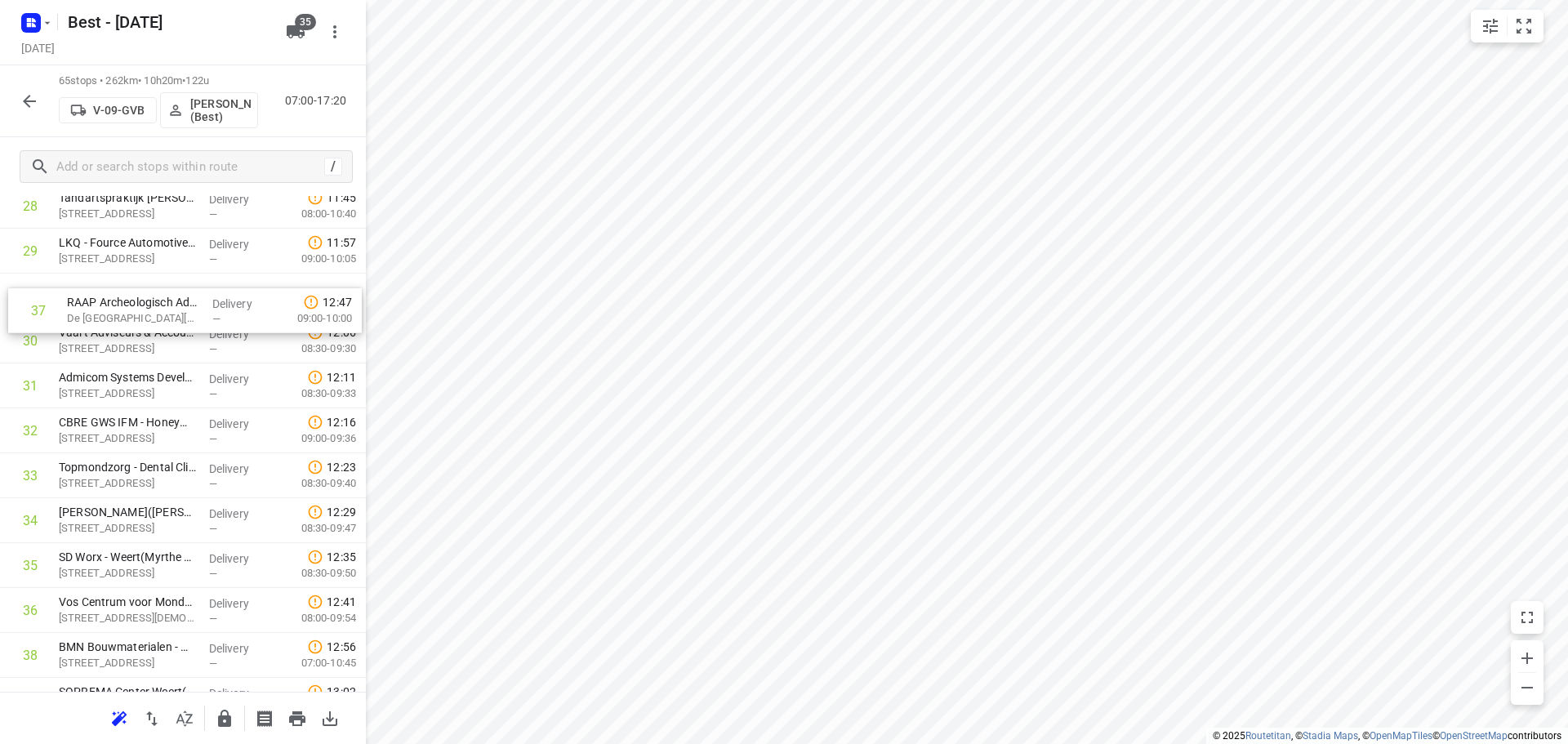
drag, startPoint x: 131, startPoint y: 584, endPoint x: 140, endPoint y: 289, distance: 295.1
click at [140, 289] on div "1 Bredox B.V.(Annerieke Wich) De Kempen, Weert Delivery — 07:34 07:30-08:46 2 C…" at bounding box center [183, 431] width 366 height 2920
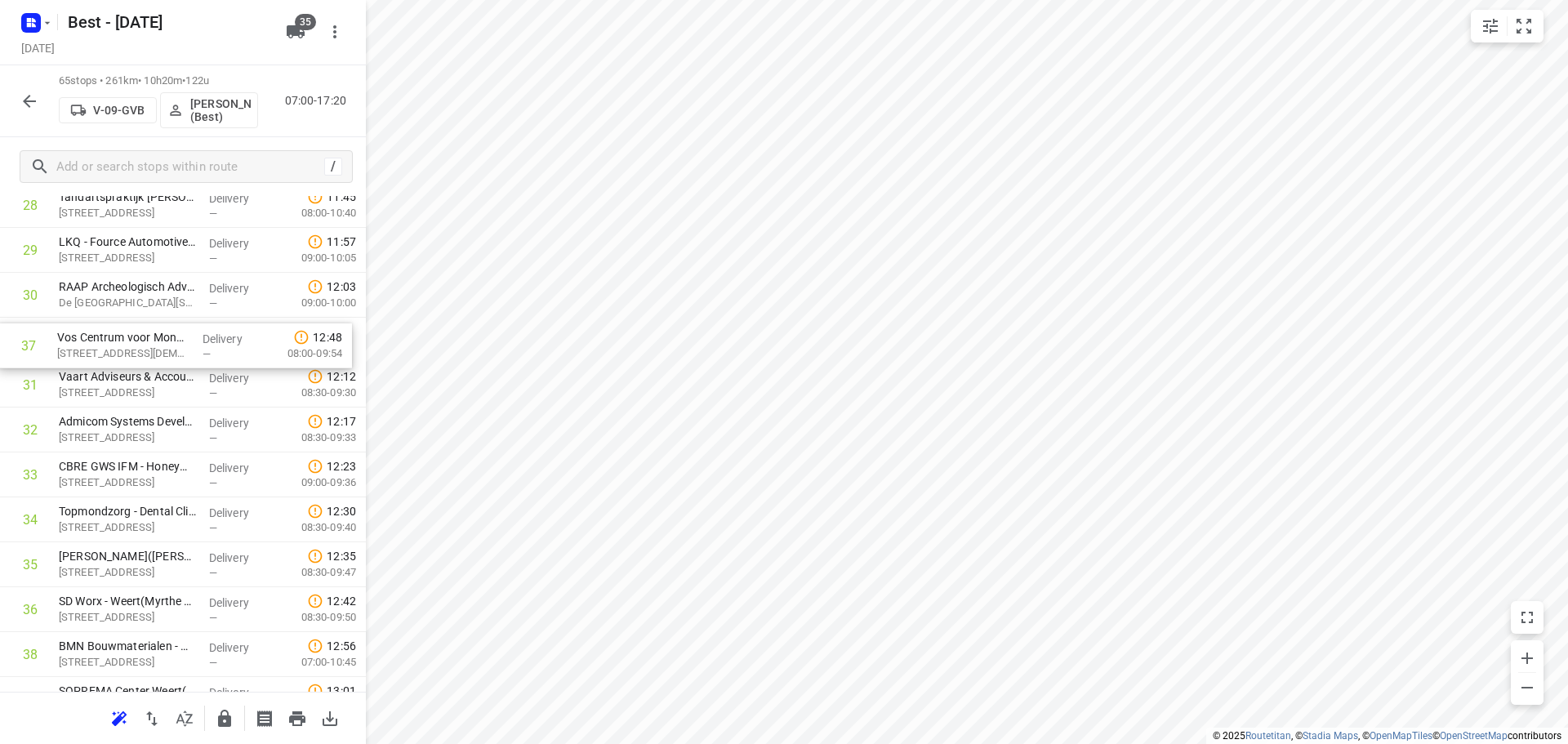
drag, startPoint x: 82, startPoint y: 612, endPoint x: 80, endPoint y: 341, distance: 271.0
click at [80, 341] on div "1 Bredox B.V.(Annerieke Wich) De Kempen, Weert Delivery — 07:34 07:30-08:46 2 C…" at bounding box center [183, 430] width 366 height 2920
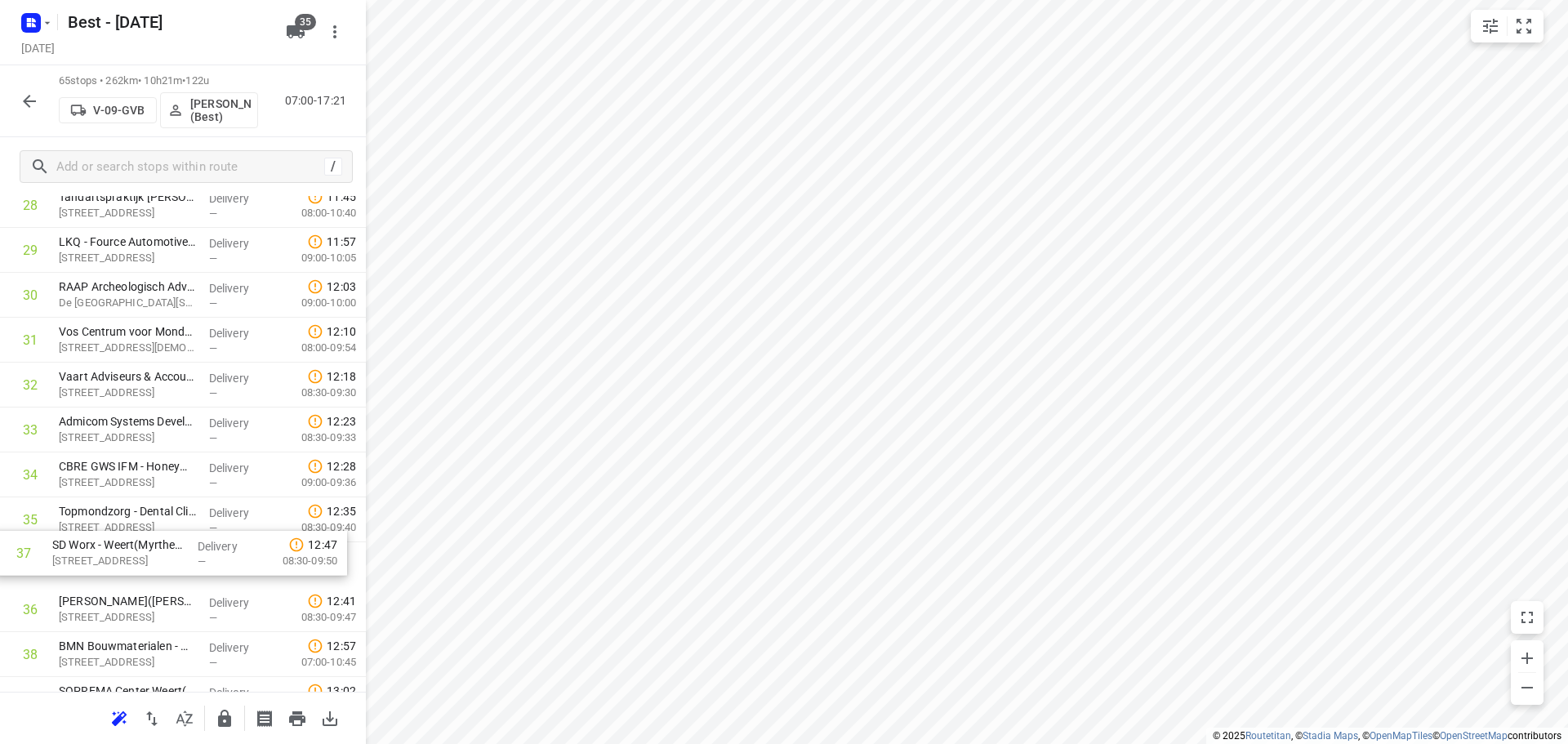
scroll to position [1357, 0]
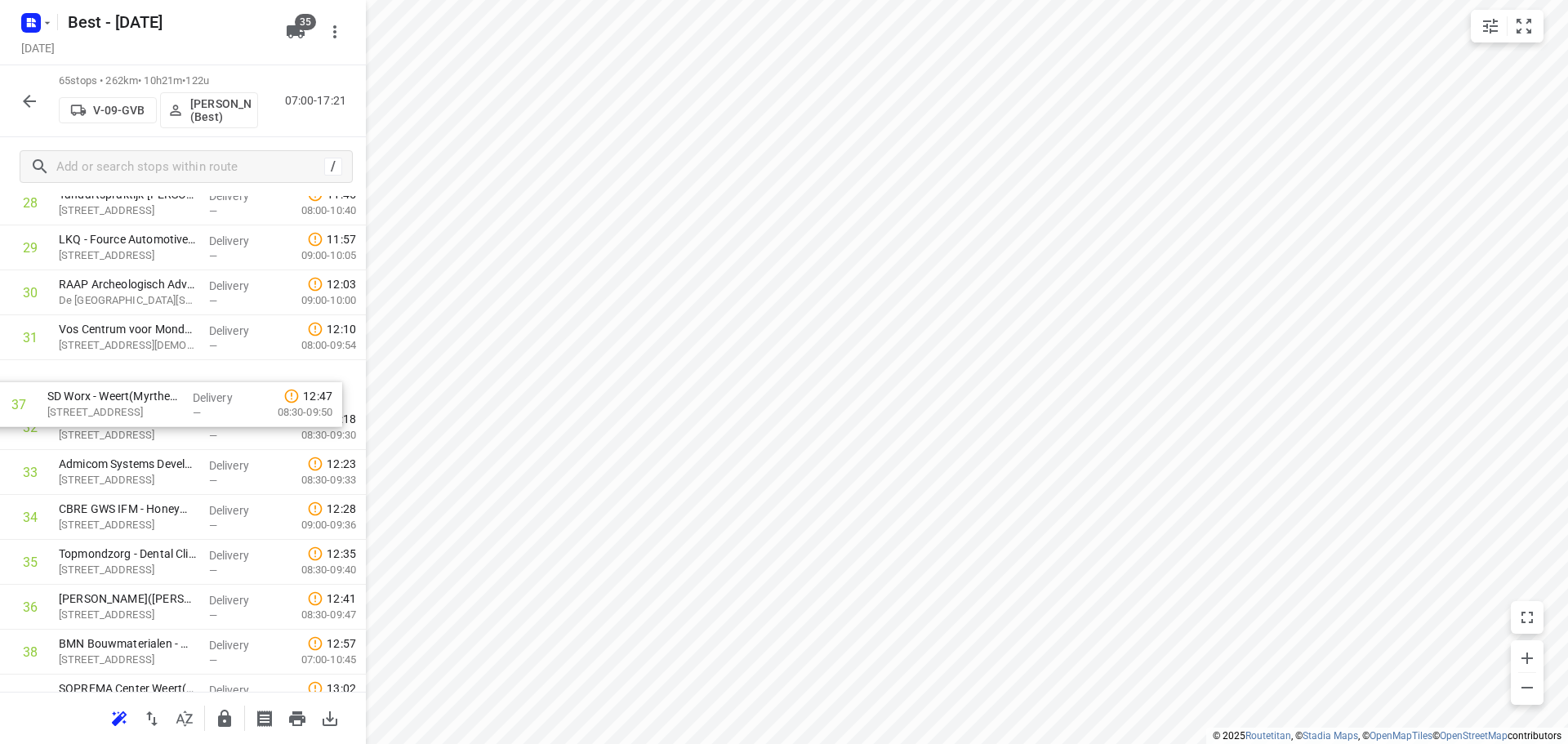
drag, startPoint x: 94, startPoint y: 616, endPoint x: 83, endPoint y: 384, distance: 232.3
click at [83, 384] on div "1 Bredox B.V.(Annerieke Wich) De Kempen, Weert Delivery — 07:34 07:30-08:46 2 C…" at bounding box center [183, 427] width 366 height 2920
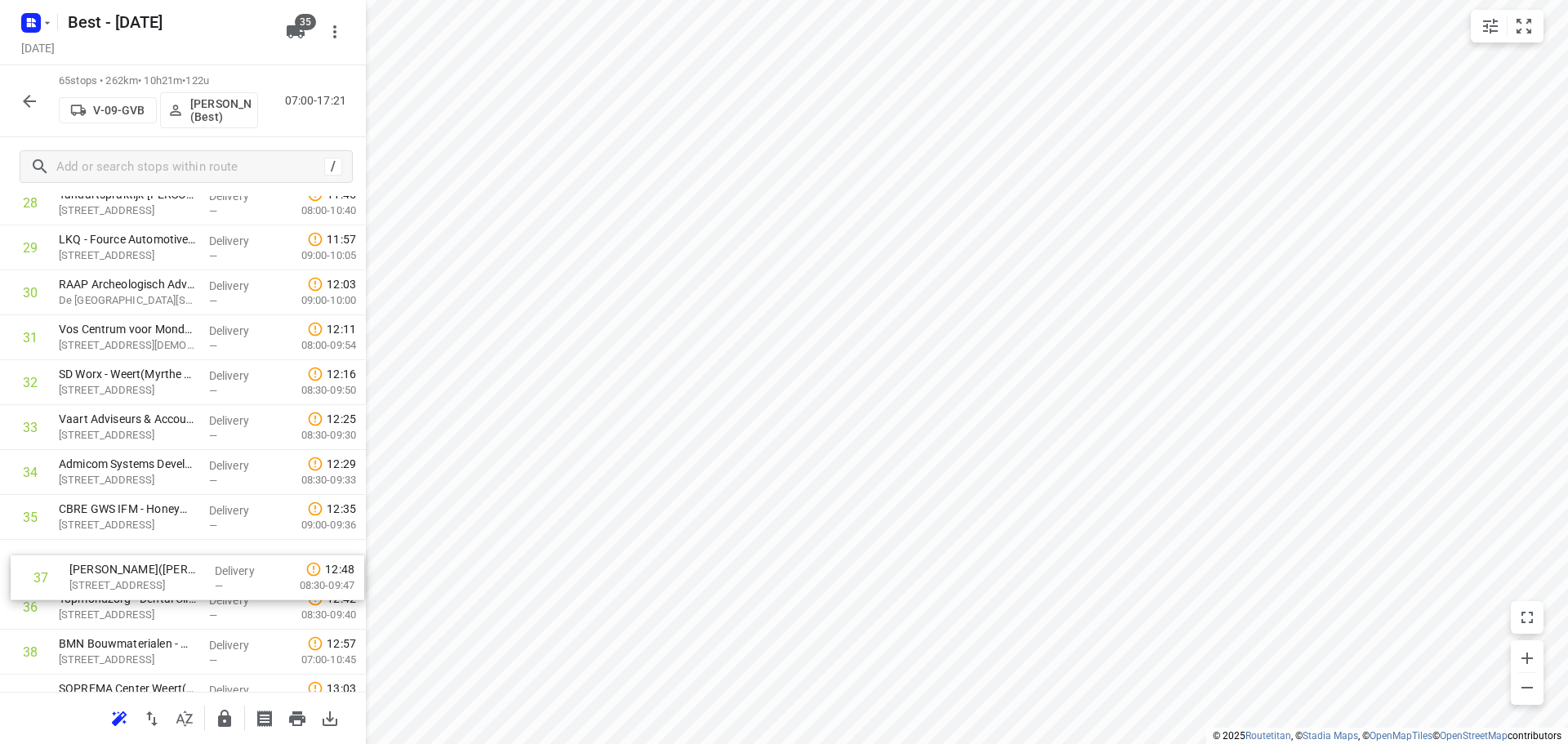
scroll to position [1360, 0]
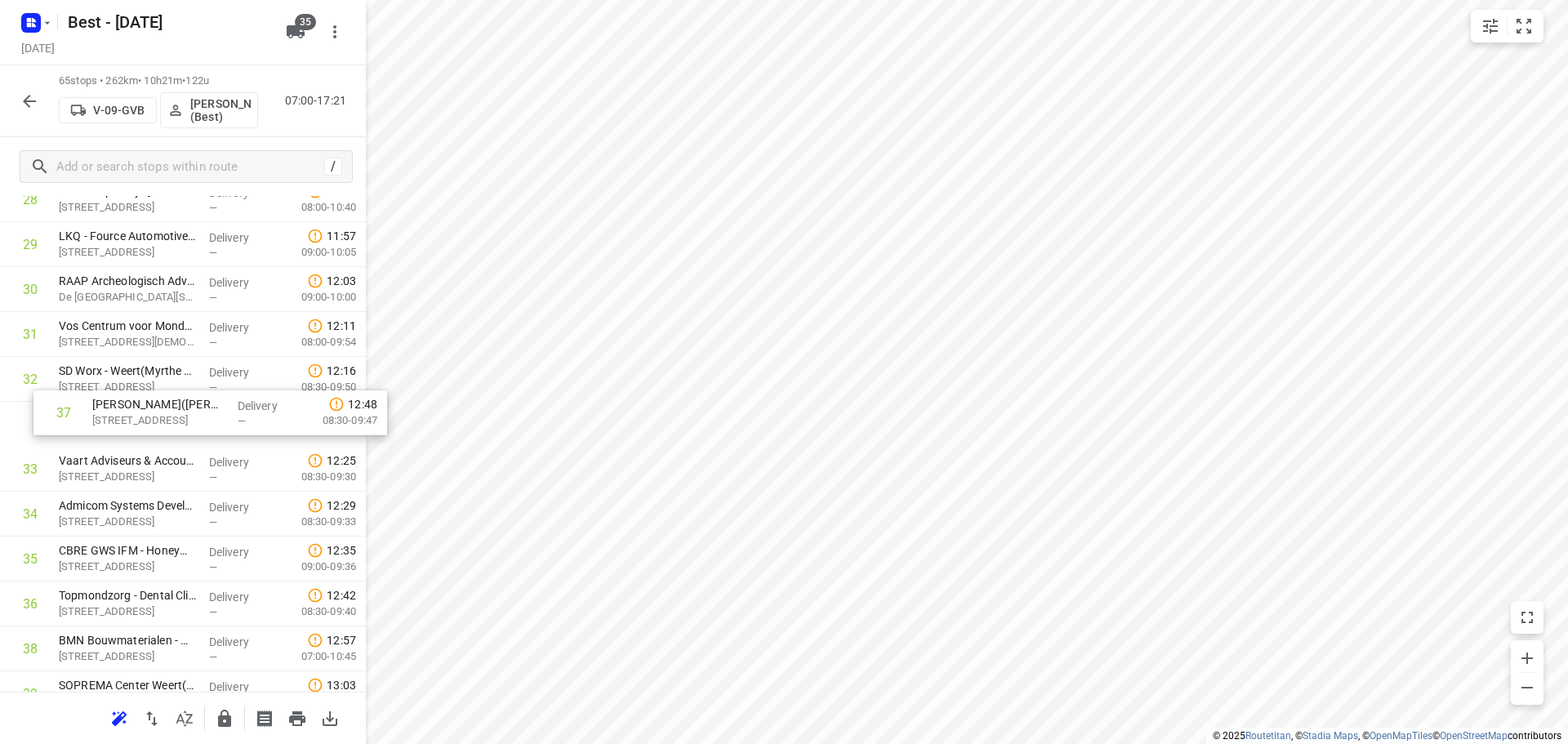
drag, startPoint x: 100, startPoint y: 567, endPoint x: 122, endPoint y: 402, distance: 166.5
click at [122, 402] on div "1 Bredox B.V.(Annerieke Wich) De Kempen, Weert Delivery — 07:34 07:30-08:46 2 C…" at bounding box center [183, 424] width 366 height 2920
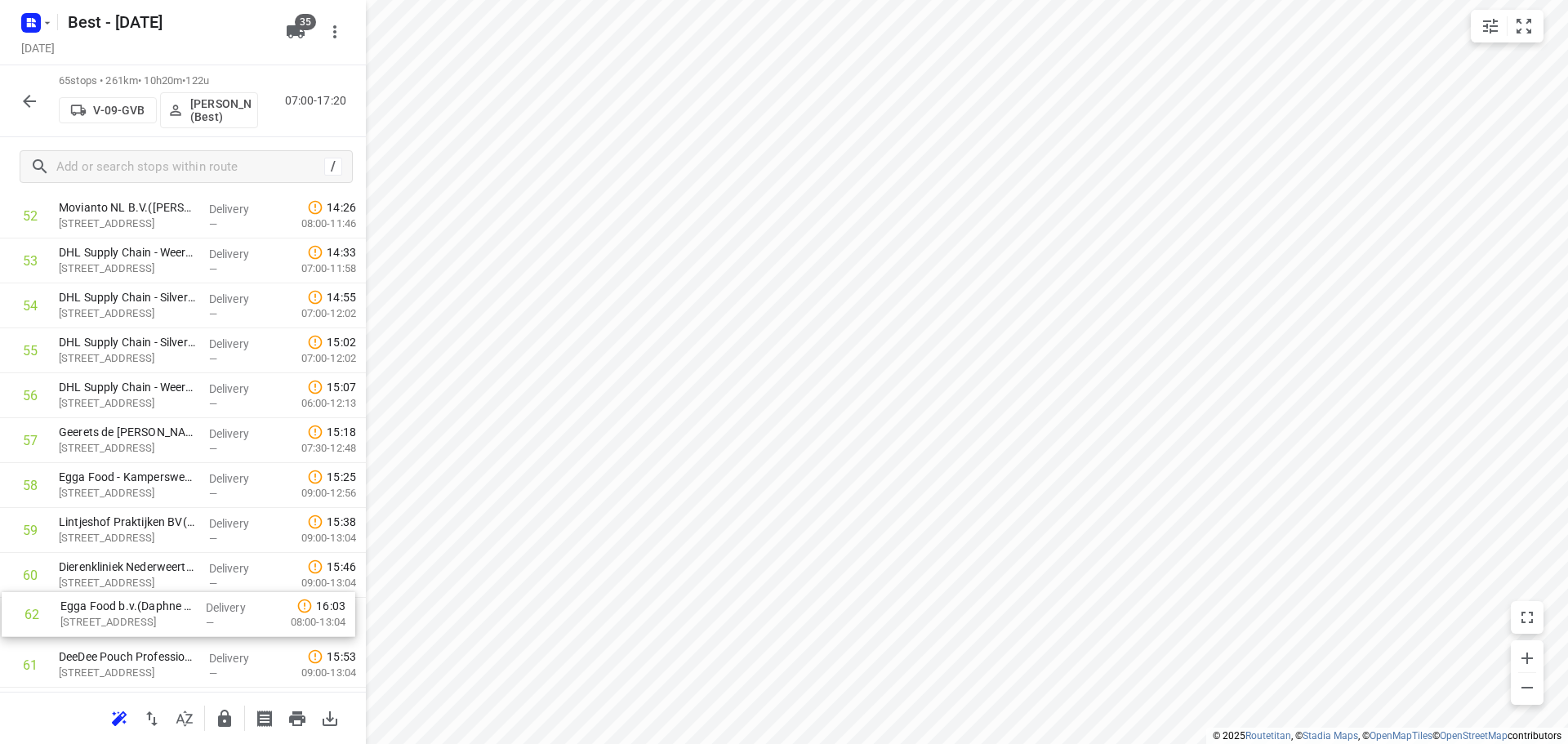
scroll to position [2428, 0]
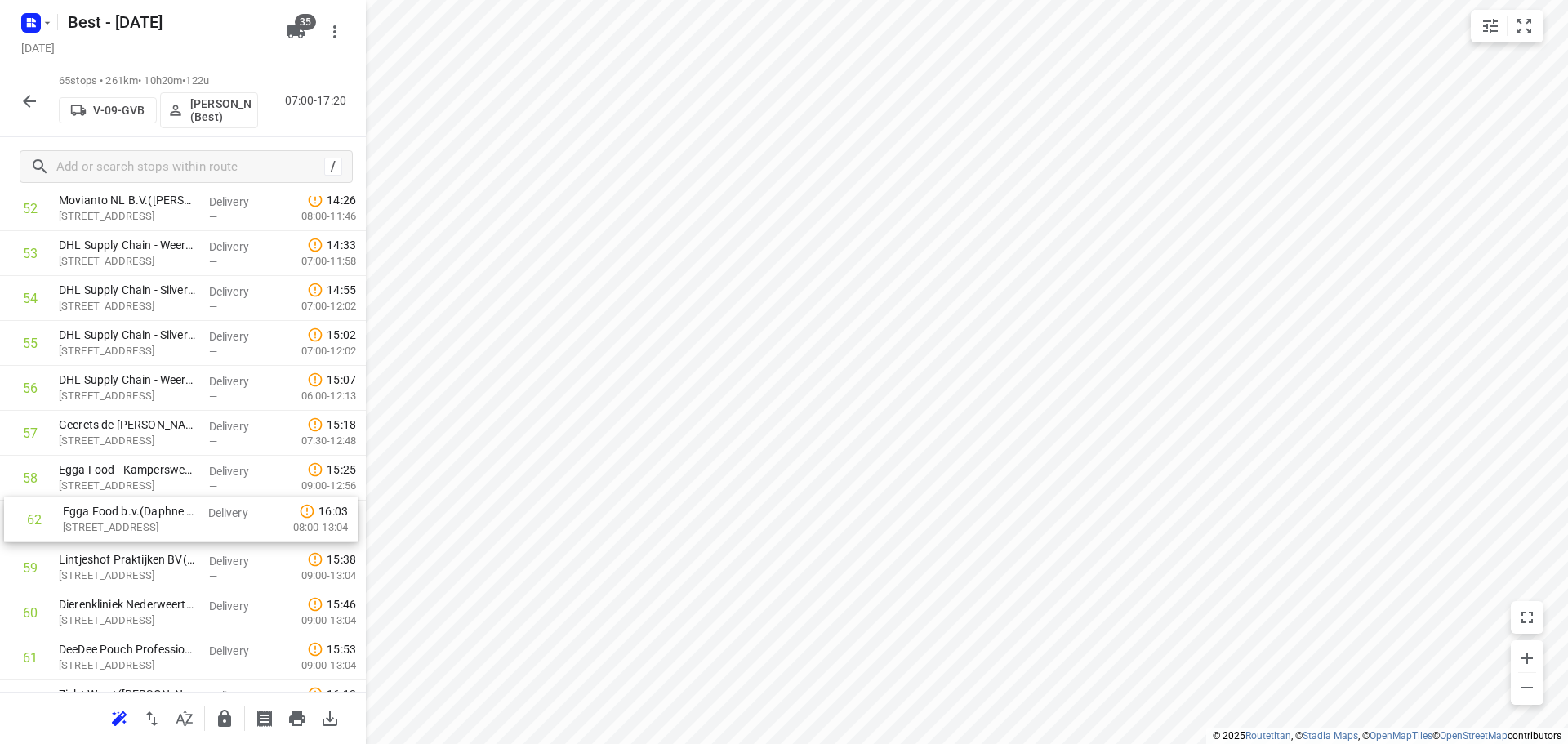
drag, startPoint x: 113, startPoint y: 650, endPoint x: 117, endPoint y: 499, distance: 151.1
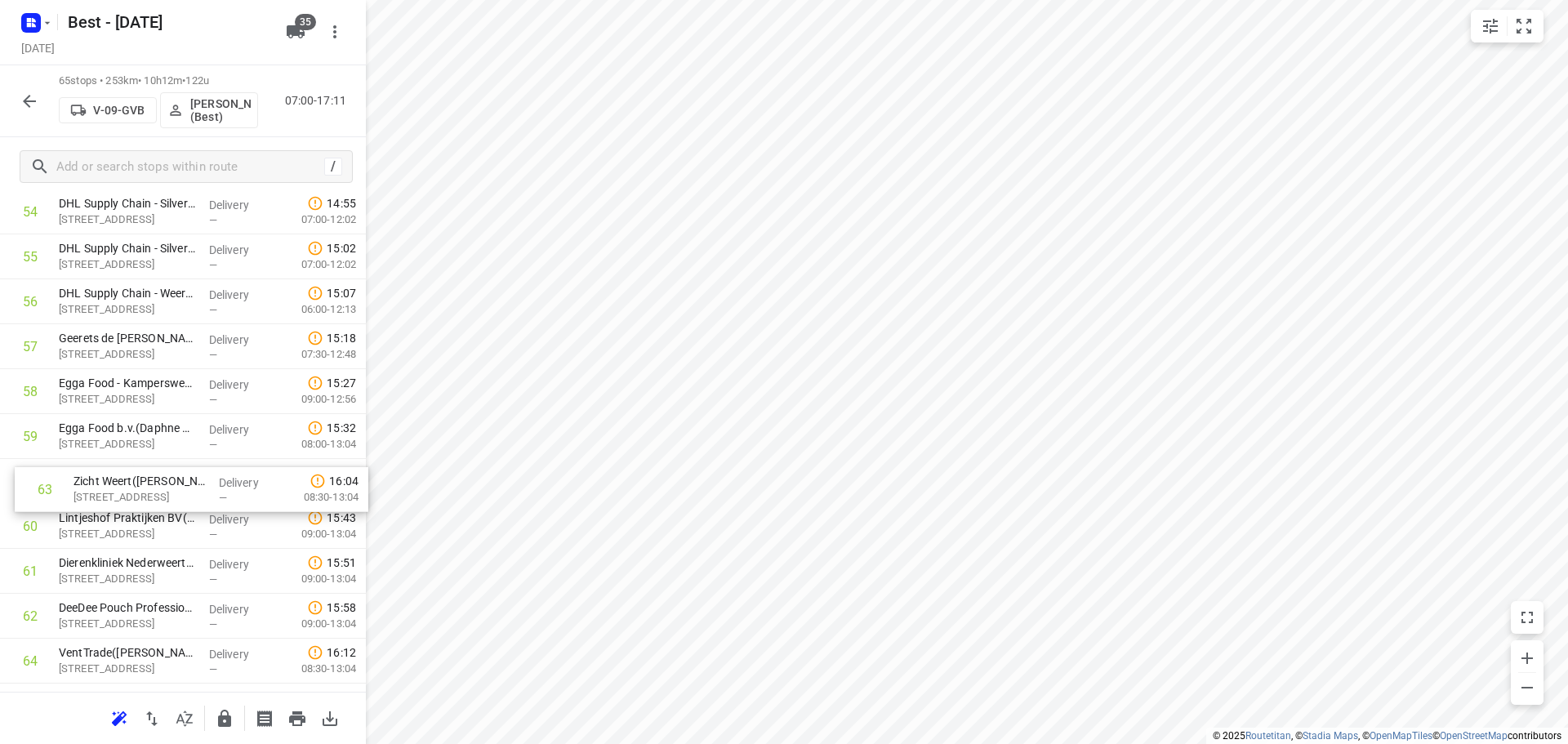
drag, startPoint x: 123, startPoint y: 600, endPoint x: 137, endPoint y: 462, distance: 138.7
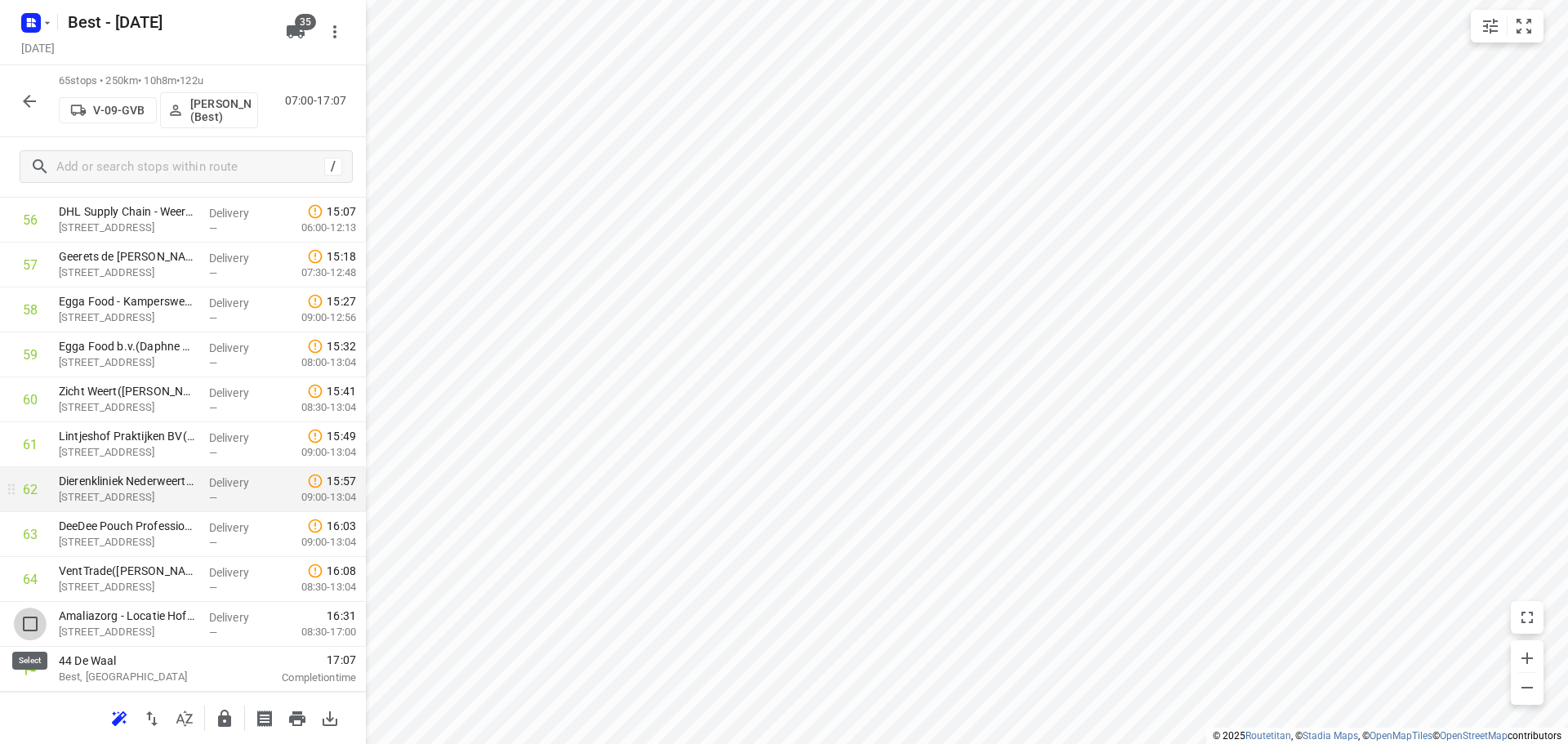
drag, startPoint x: 36, startPoint y: 625, endPoint x: 95, endPoint y: 529, distance: 112.7
click at [35, 624] on input "checkbox" at bounding box center [30, 624] width 32 height 32
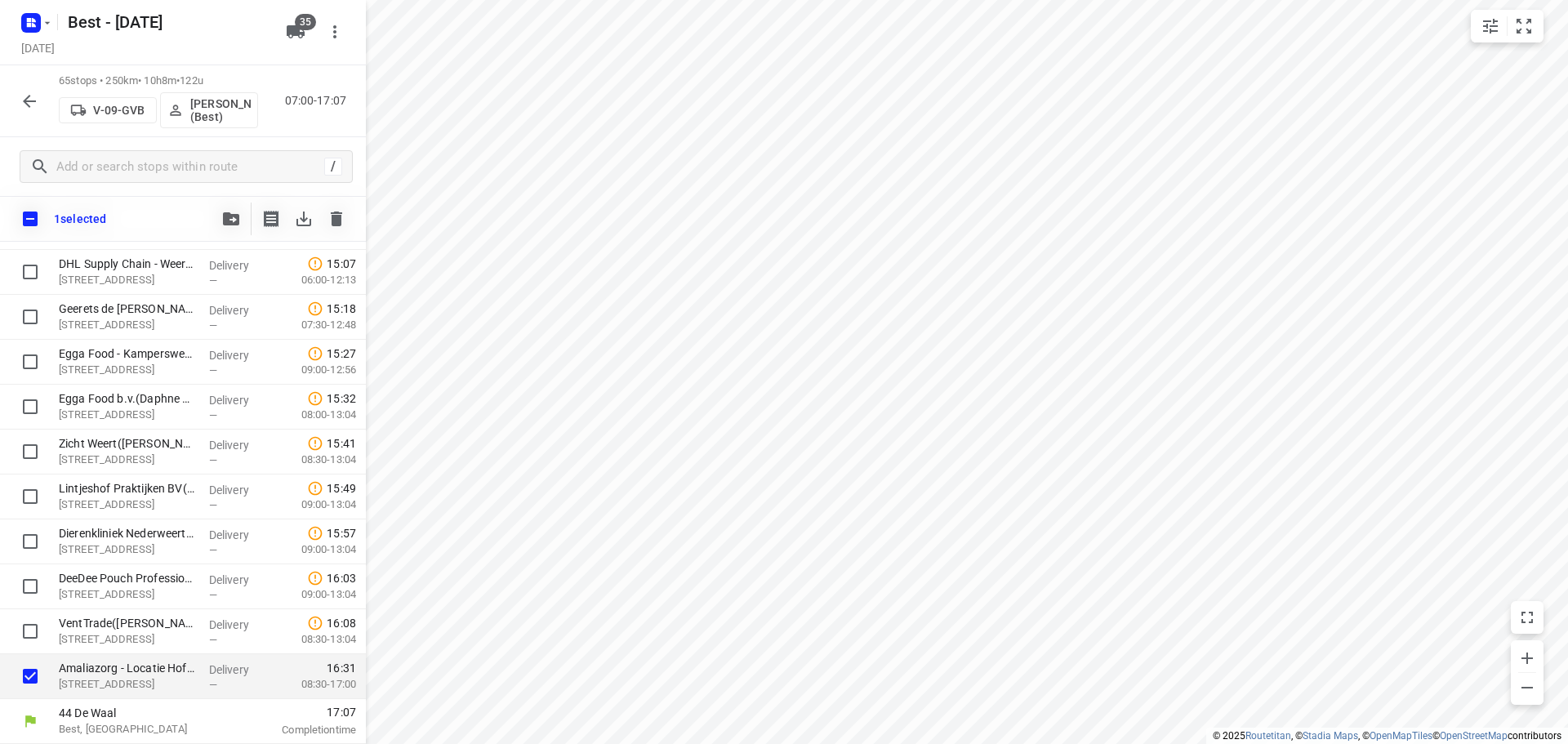
scroll to position [2590, 0]
click at [219, 219] on button "button" at bounding box center [231, 218] width 32 height 32
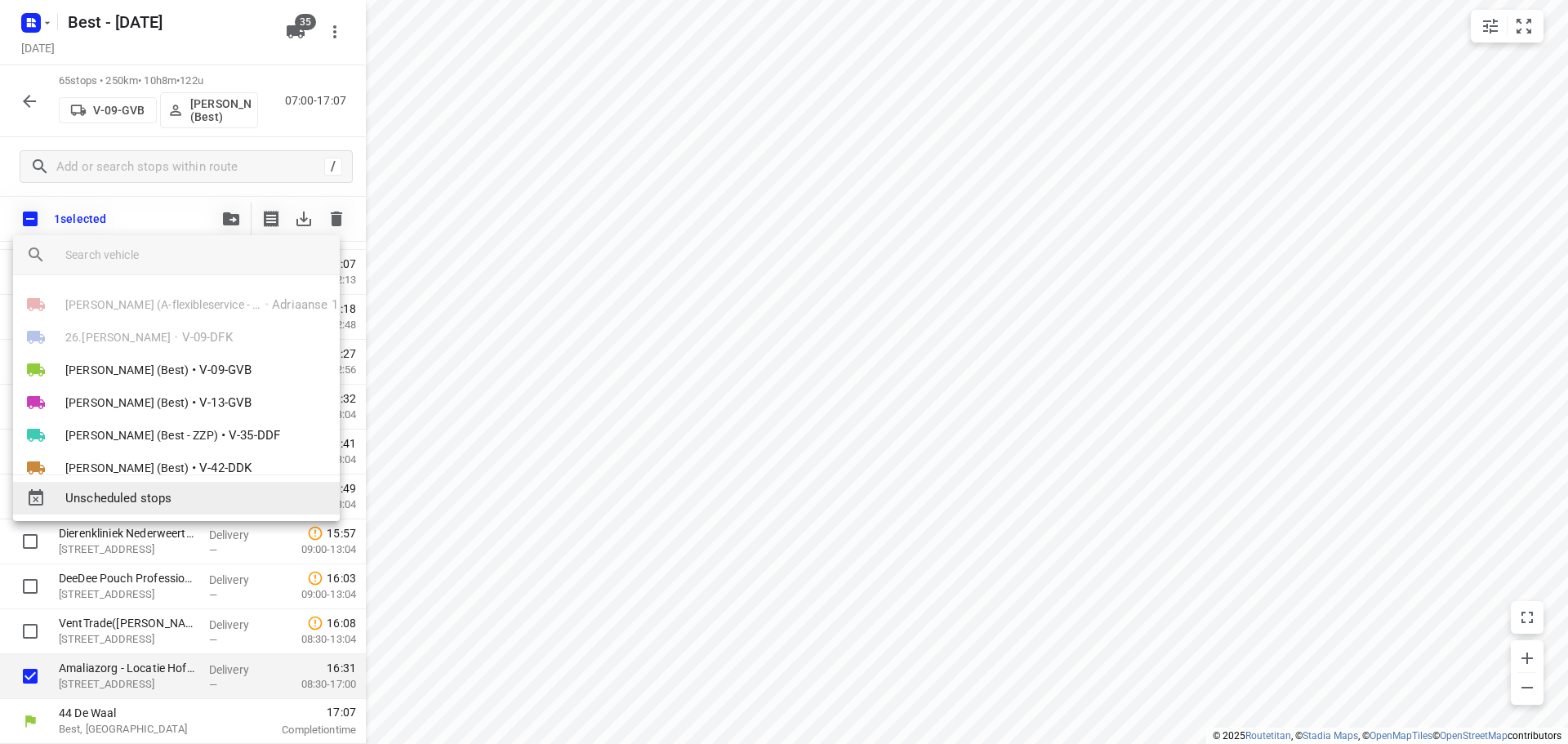
click at [173, 491] on span "Unscheduled stops" at bounding box center [196, 498] width 261 height 19
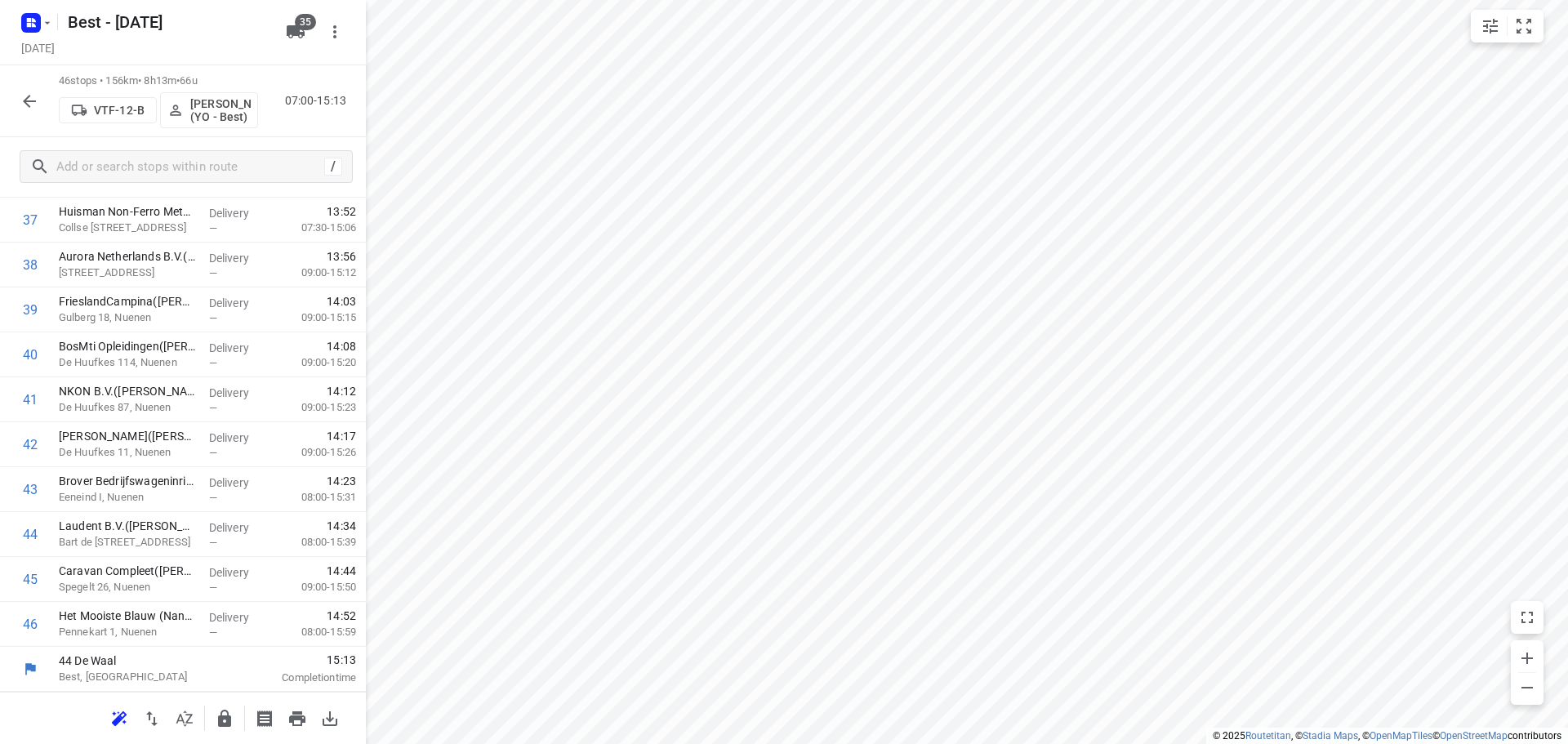
scroll to position [1743, 0]
click at [225, 723] on icon "button" at bounding box center [224, 718] width 13 height 17
click at [34, 104] on icon "button" at bounding box center [29, 101] width 20 height 20
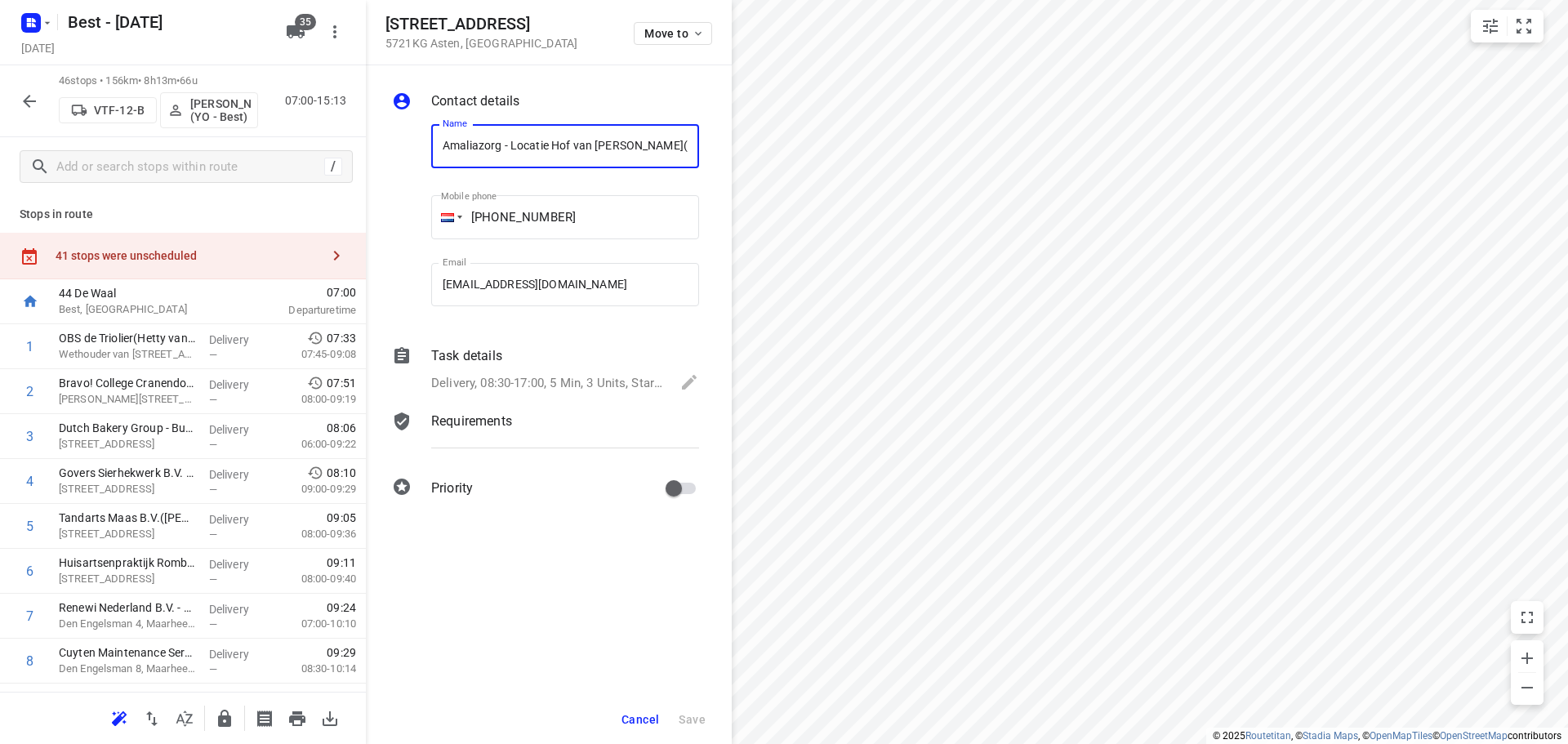
scroll to position [0, 18]
click at [688, 47] on div "Move to" at bounding box center [673, 32] width 78 height 35
click at [683, 43] on button "Move to" at bounding box center [673, 33] width 78 height 23
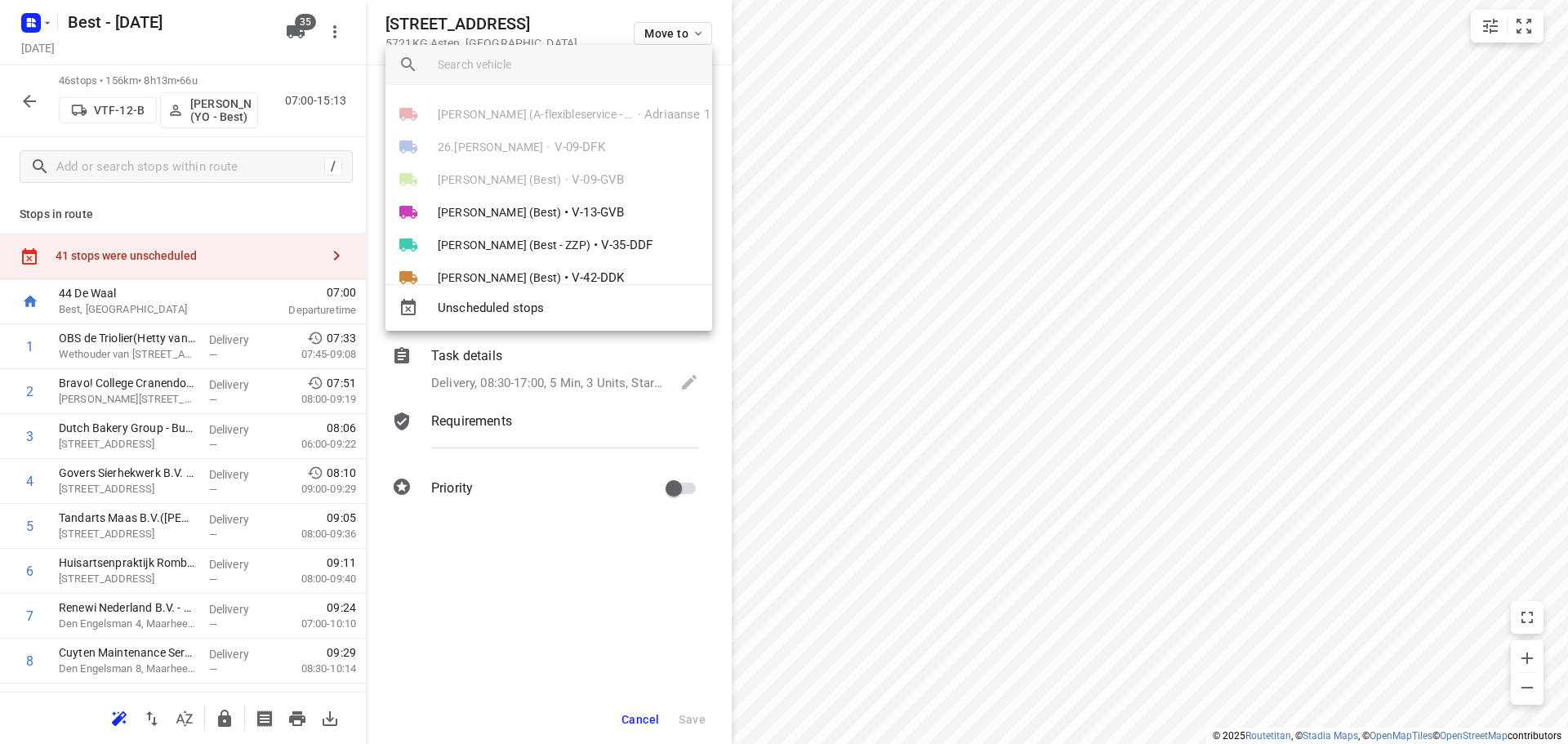
click at [551, 75] on input "search vehicle" at bounding box center [568, 64] width 261 height 25
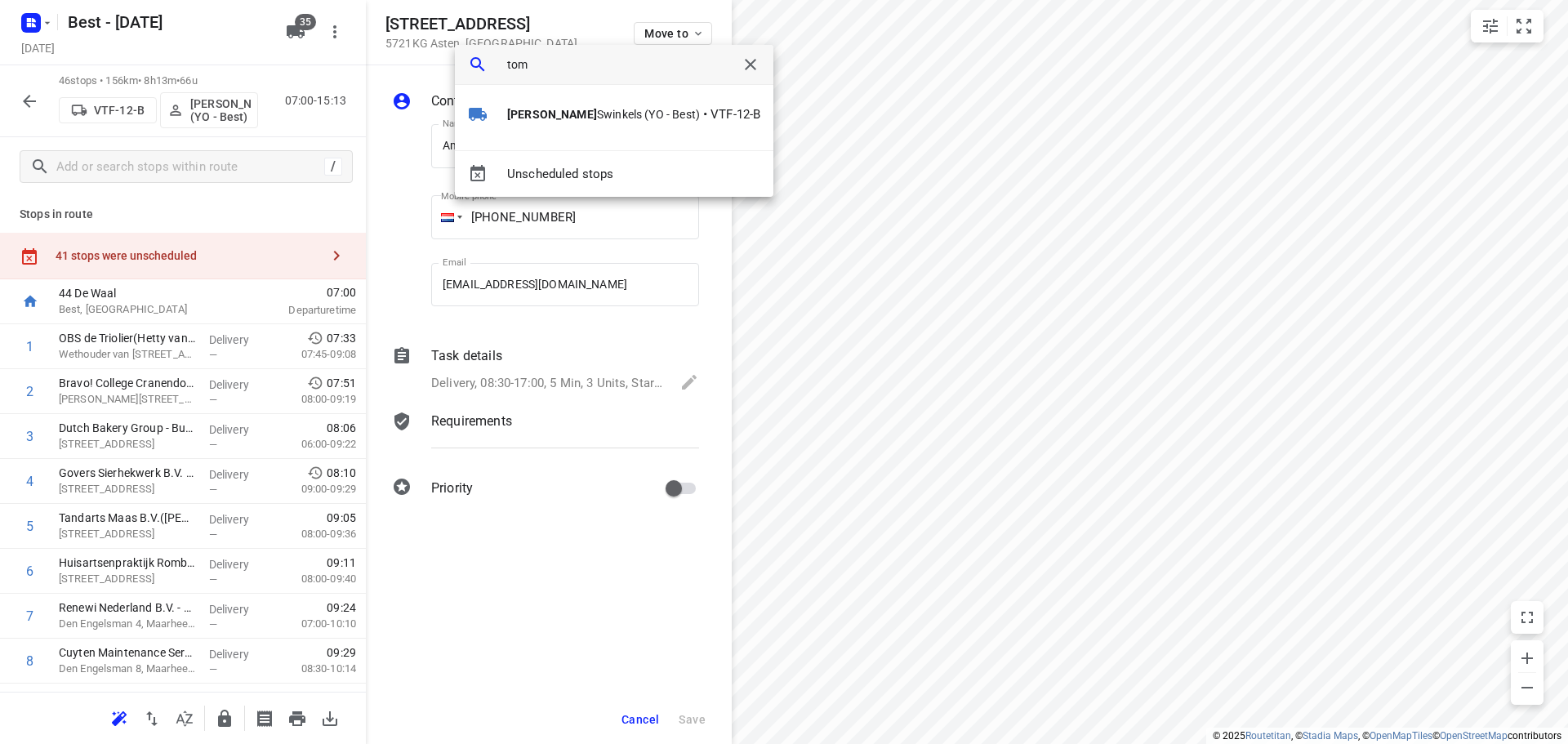
click at [543, 94] on div "Tom Swinkels (YO - Best) • VTF-12-B" at bounding box center [613, 118] width 318 height 66
click at [543, 106] on span "Tom Swinkels (YO - Best)" at bounding box center [603, 113] width 193 height 16
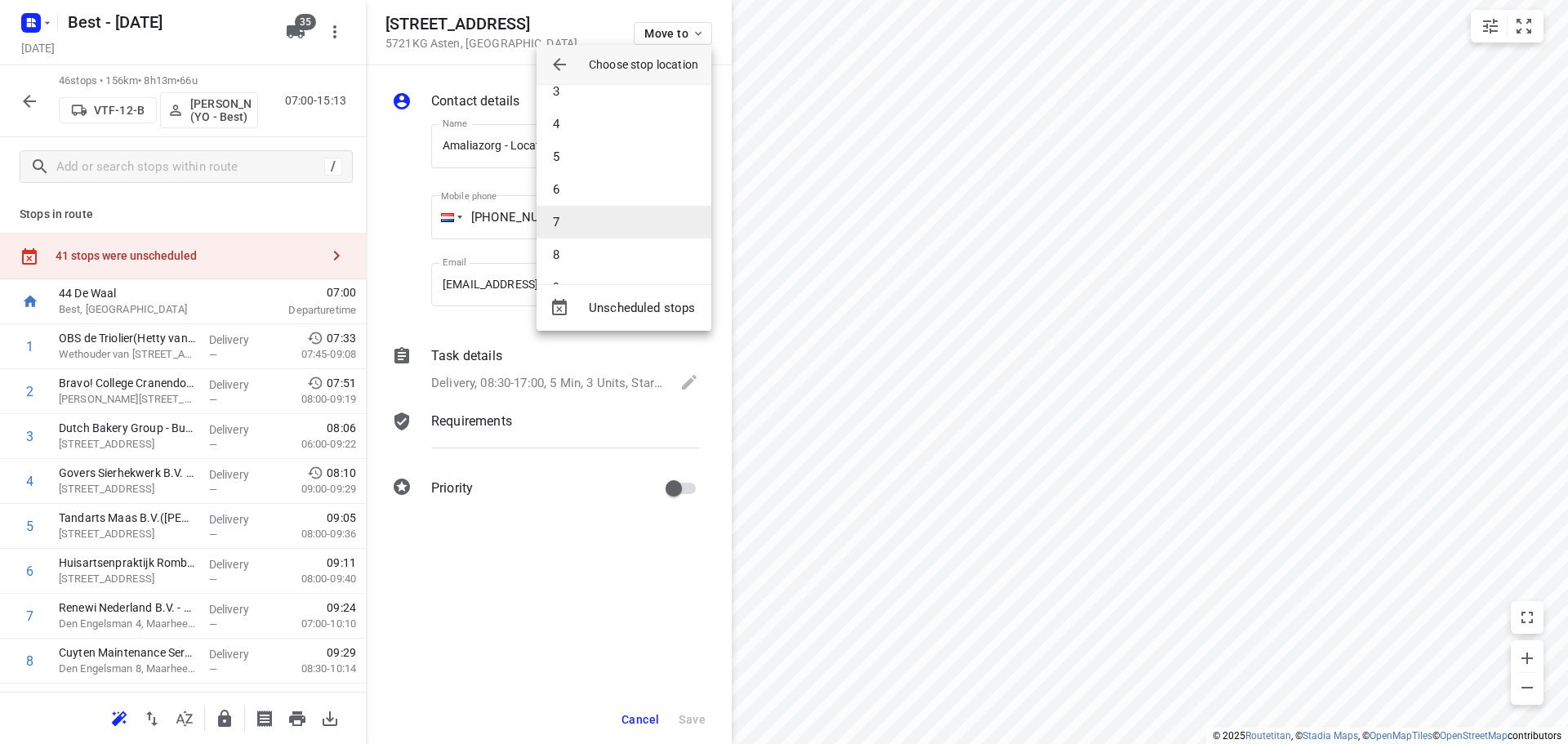
scroll to position [163, 0]
click at [576, 233] on li "10" at bounding box center [624, 238] width 175 height 32
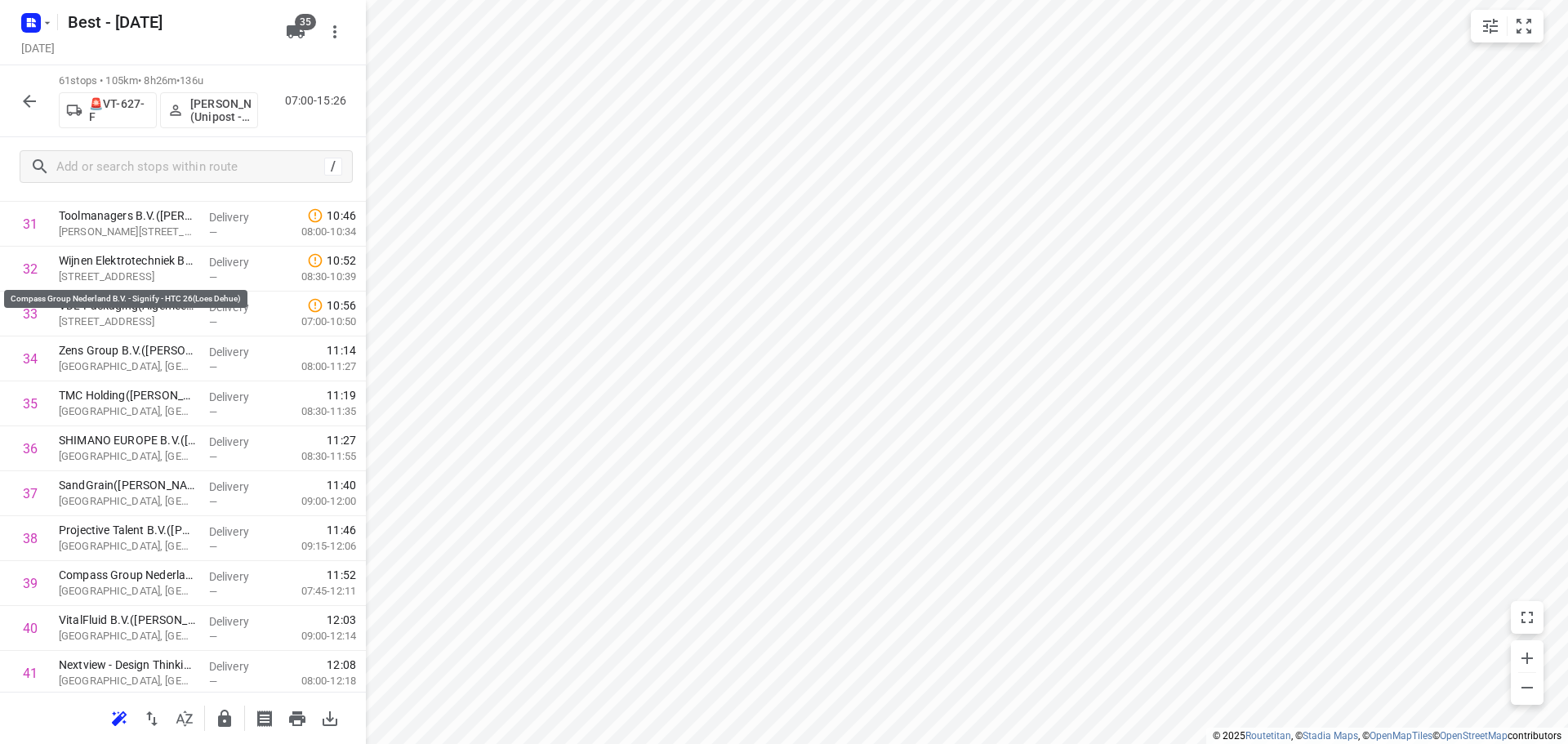
scroll to position [1960, 0]
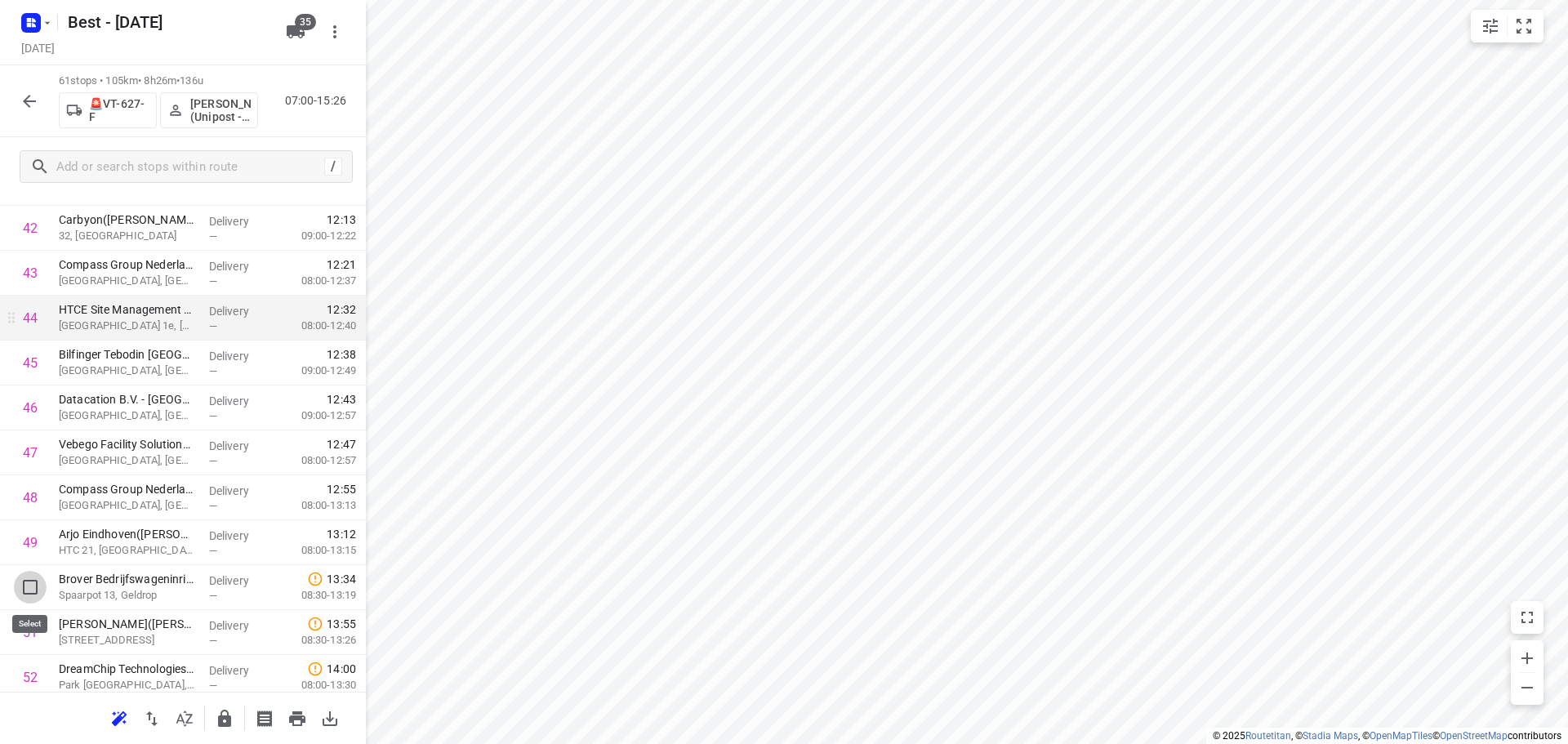
drag, startPoint x: 33, startPoint y: 590, endPoint x: 176, endPoint y: 363, distance: 268.3
click at [32, 590] on input "checkbox" at bounding box center [30, 587] width 32 height 32
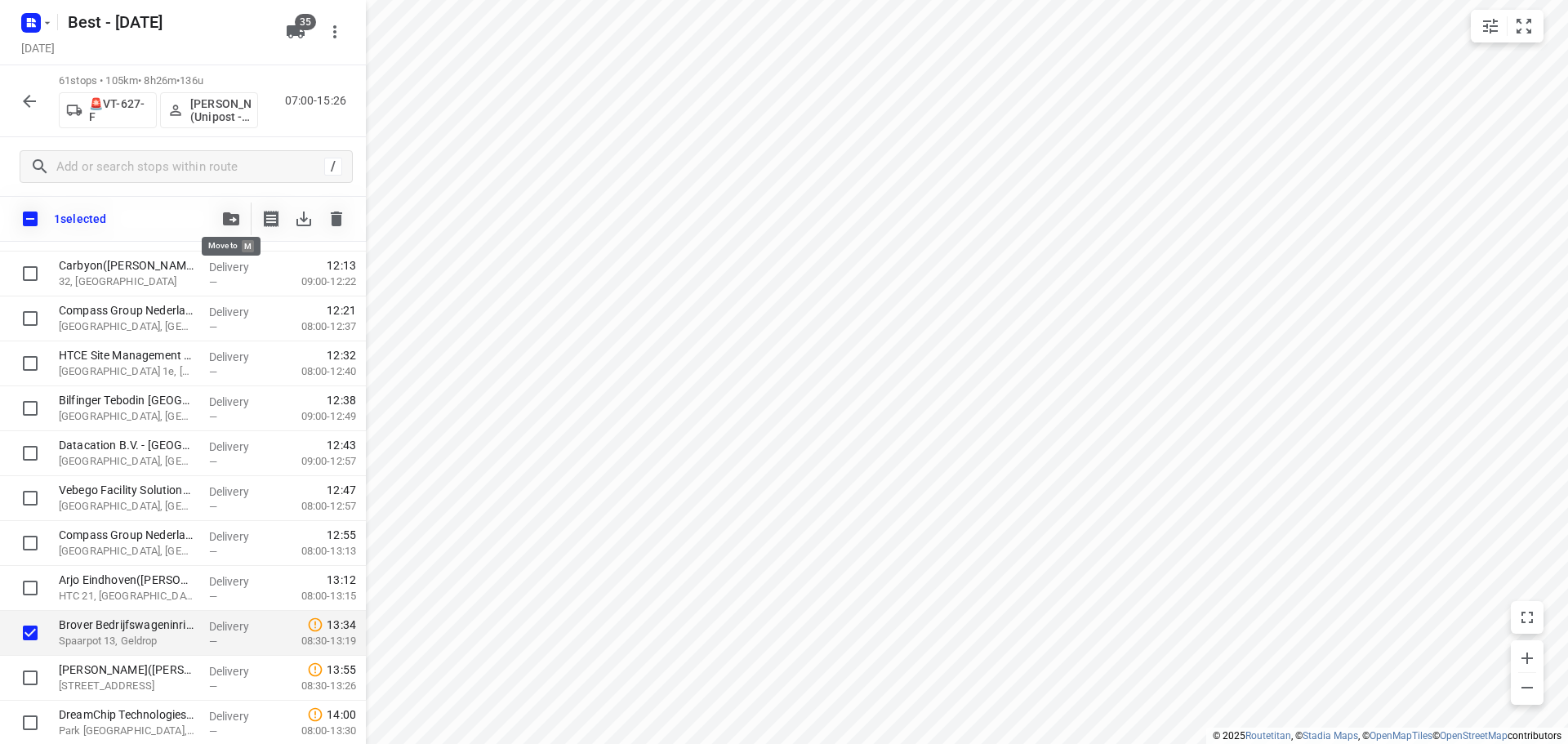
click at [229, 226] on button "button" at bounding box center [231, 218] width 32 height 32
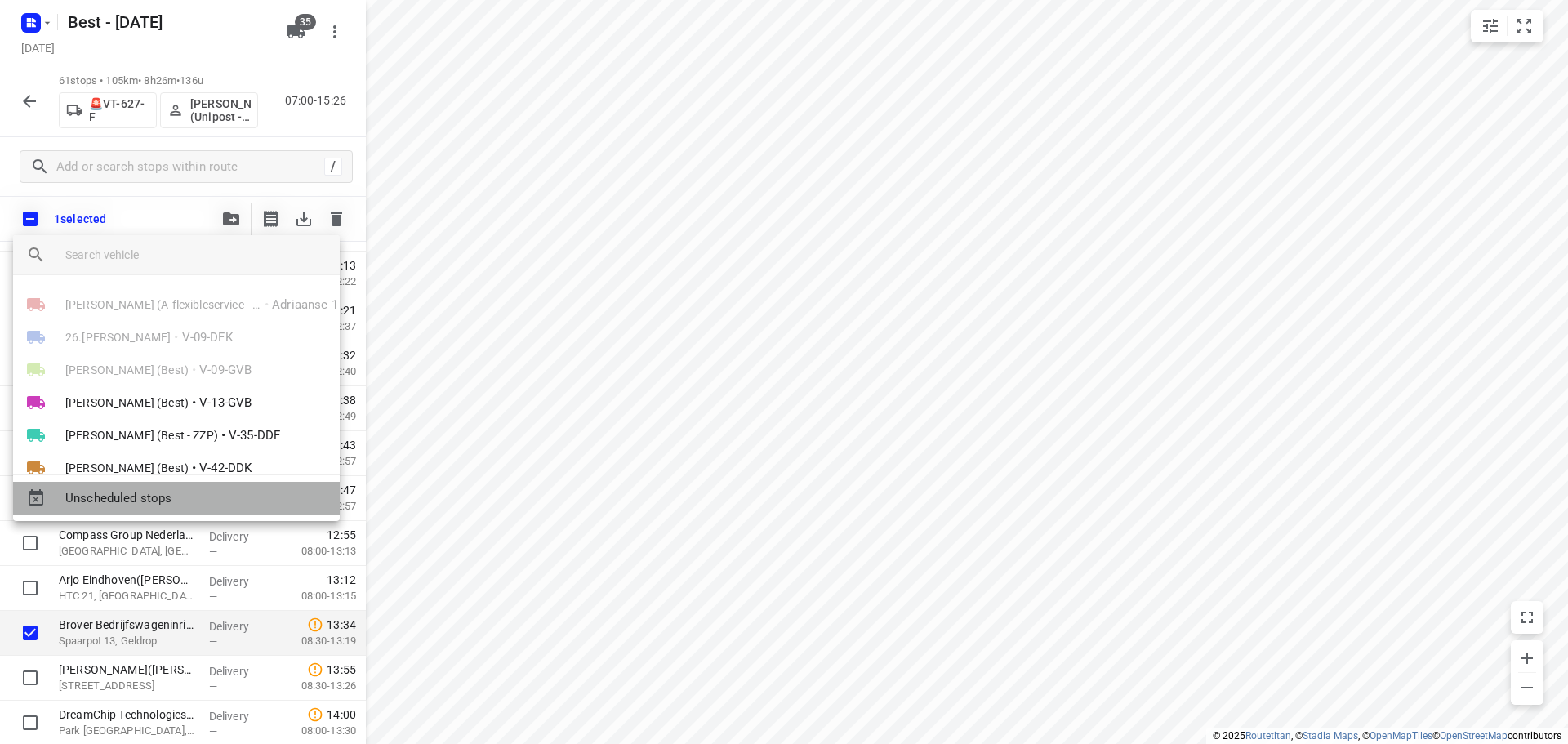
click at [169, 501] on span "Unscheduled stops" at bounding box center [196, 498] width 261 height 19
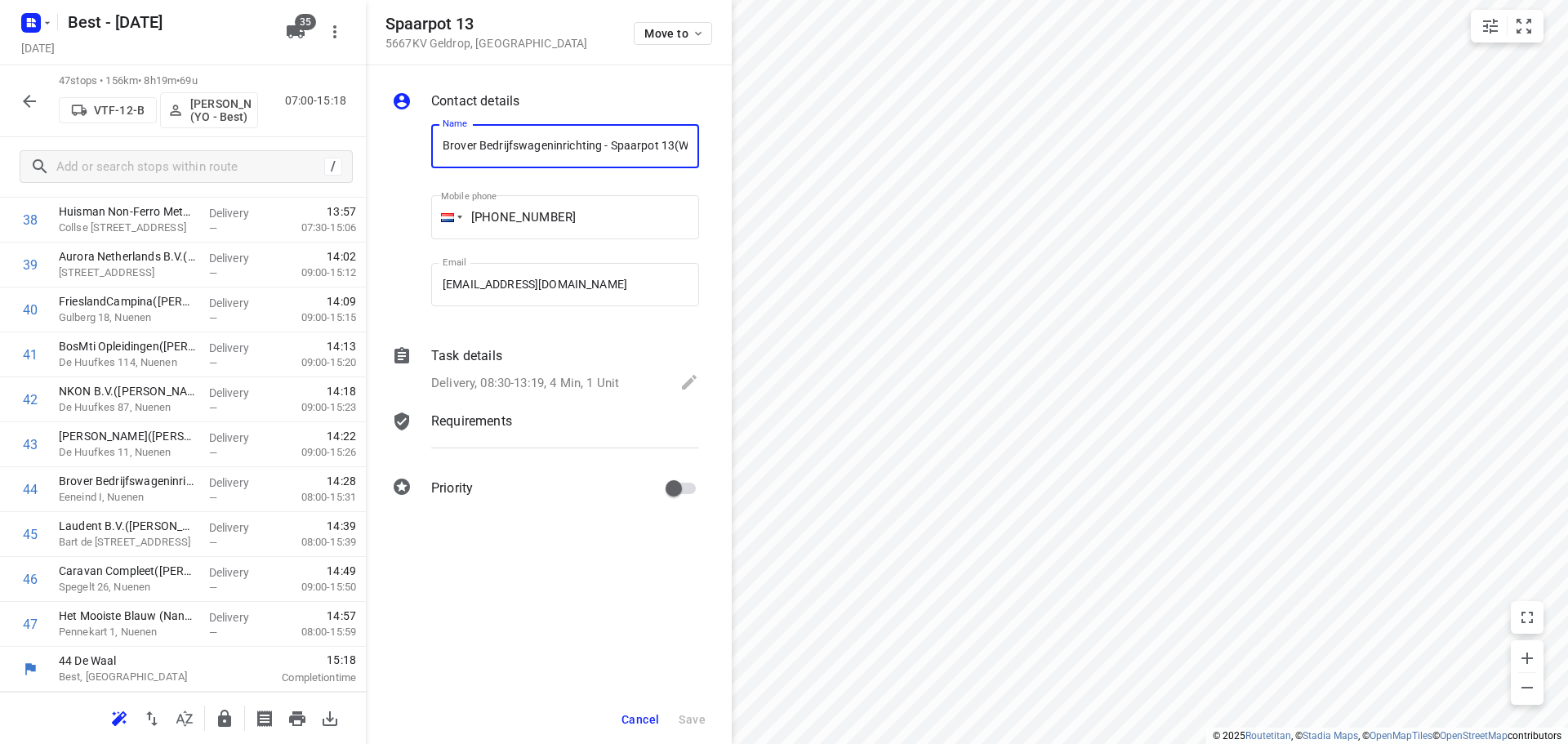
scroll to position [0, 73]
click at [642, 26] on button "Move to" at bounding box center [673, 33] width 78 height 23
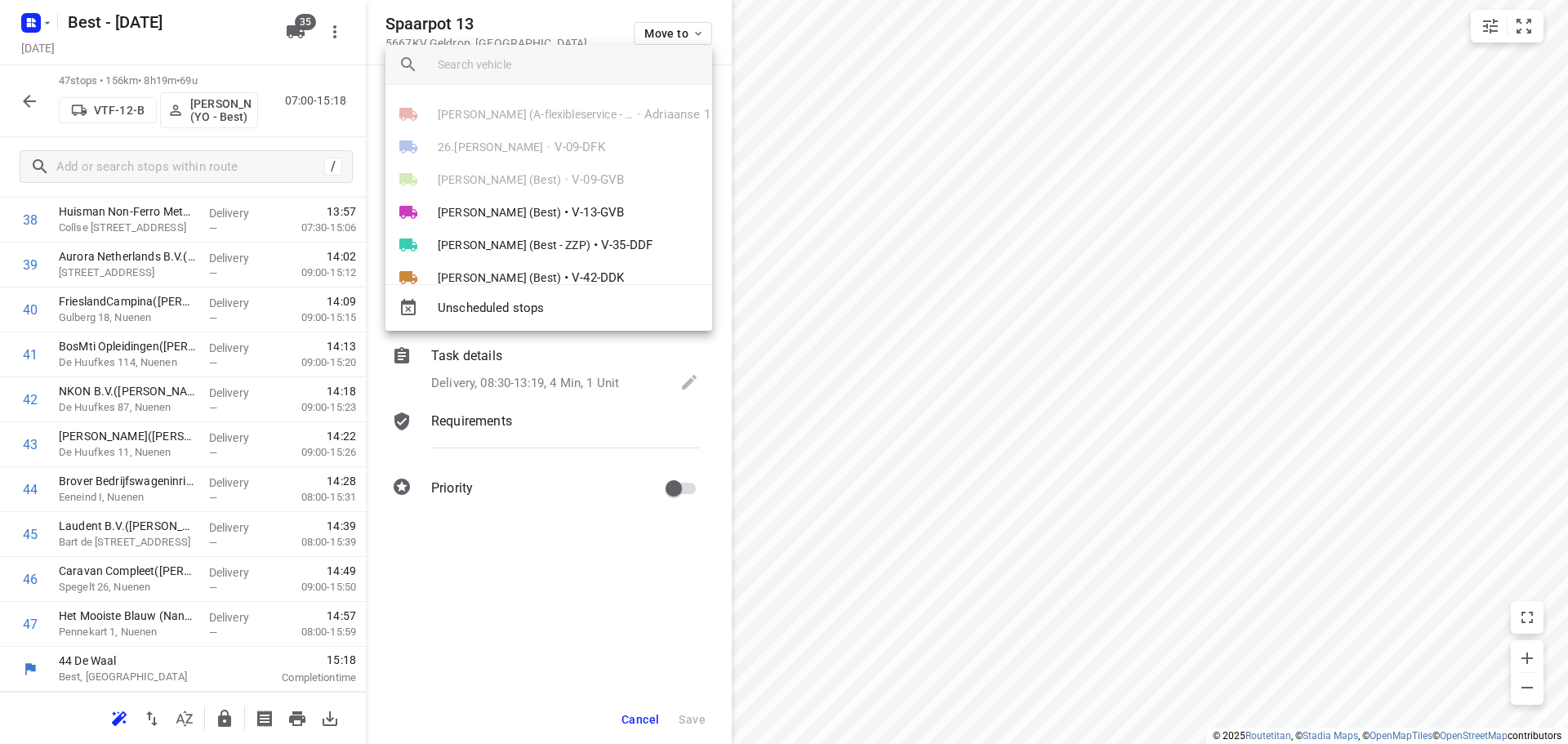
click at [557, 67] on input "search vehicle" at bounding box center [568, 64] width 261 height 25
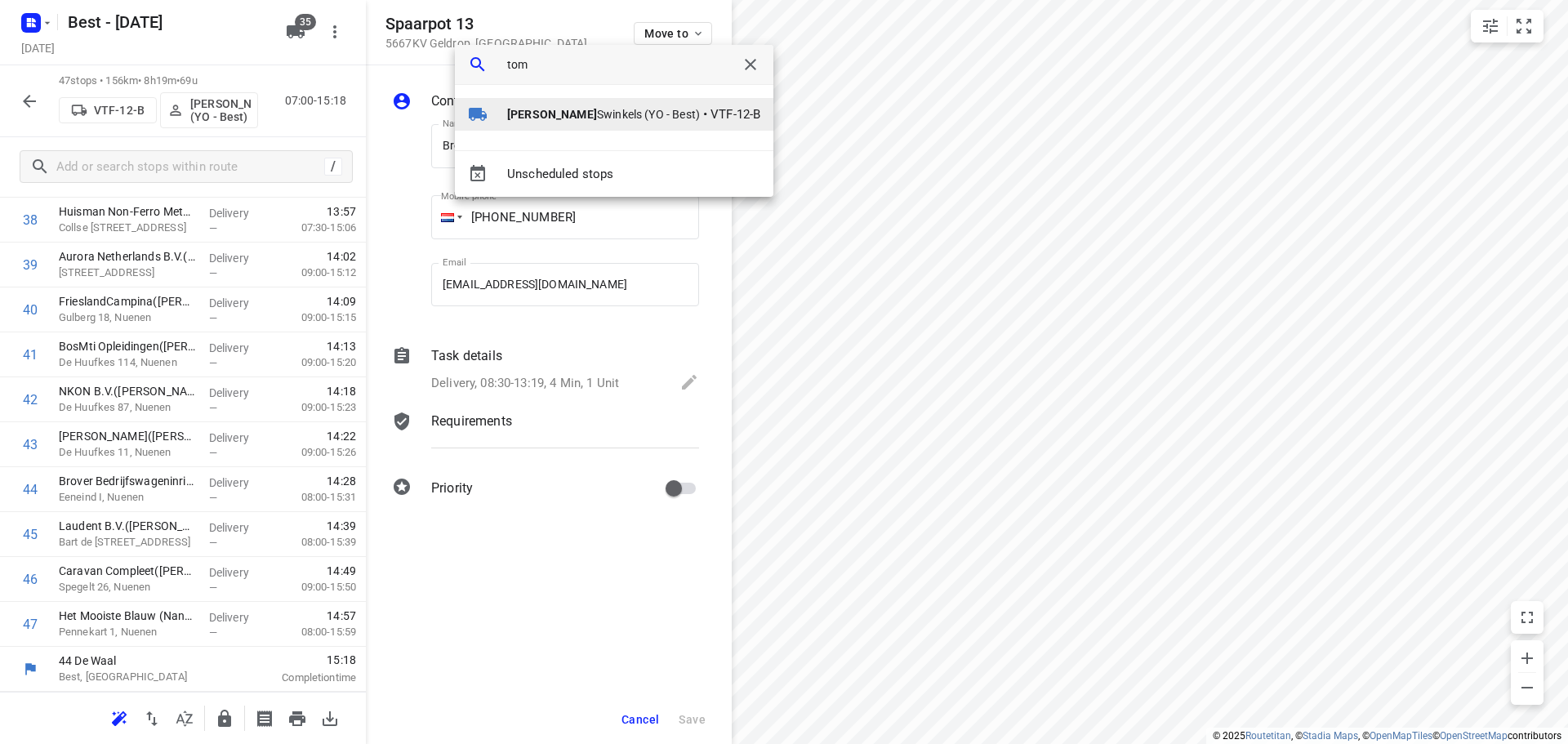
click at [562, 119] on span "Tom Swinkels (YO - Best)" at bounding box center [603, 113] width 193 height 16
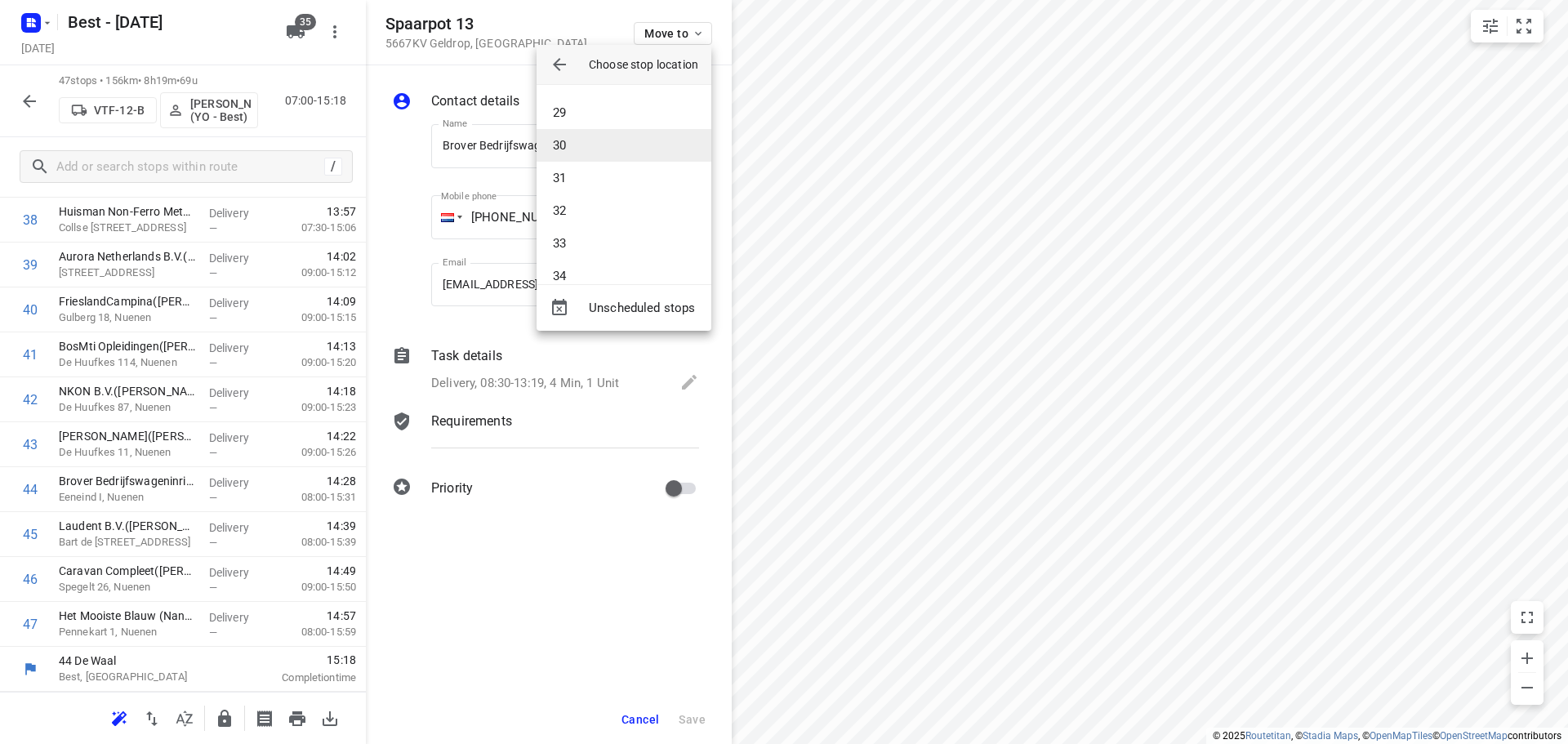
scroll to position [898, 0]
click at [580, 229] on li "32" at bounding box center [624, 222] width 175 height 32
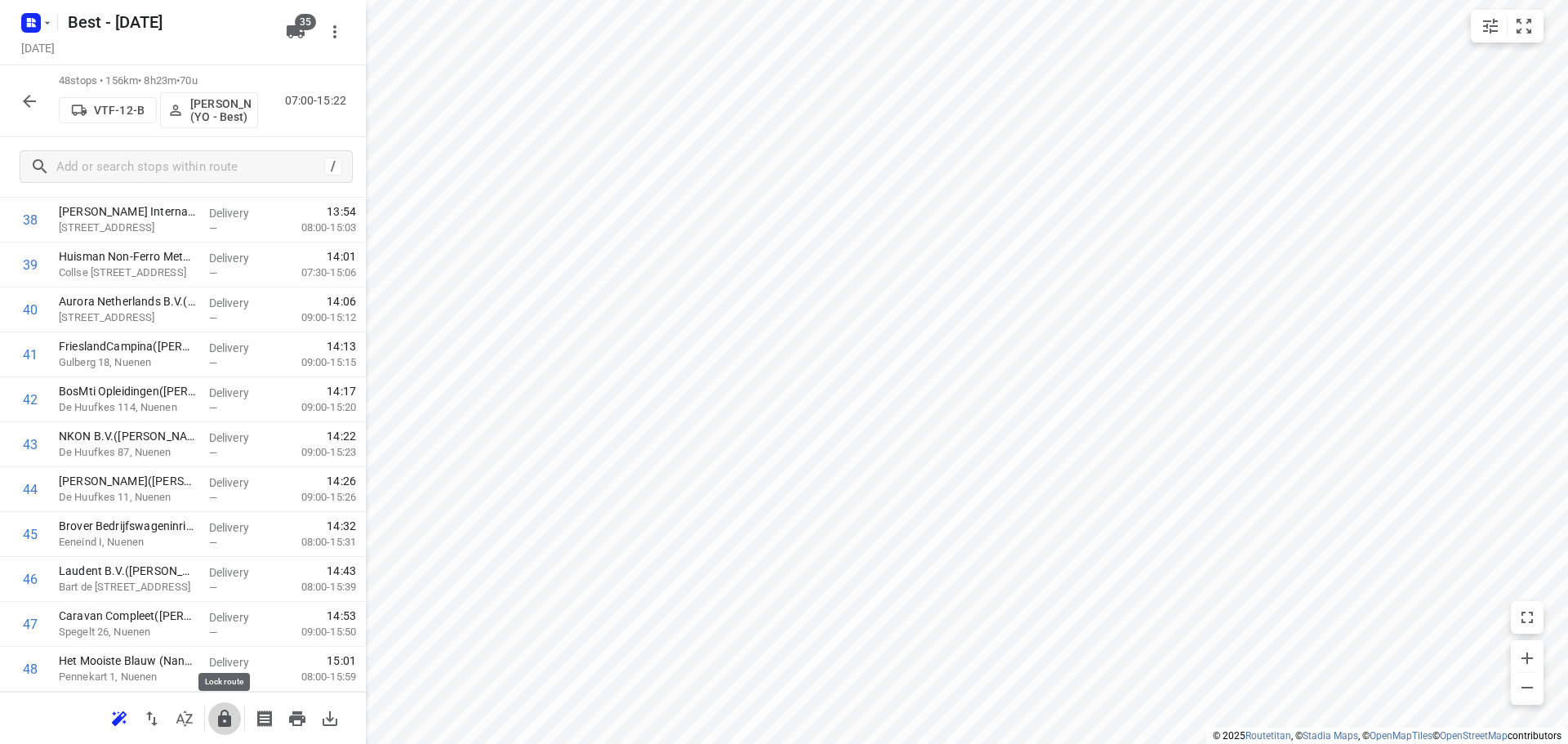
click at [218, 707] on button "button" at bounding box center [224, 718] width 32 height 32
click at [15, 108] on button "button" at bounding box center [29, 102] width 32 height 32
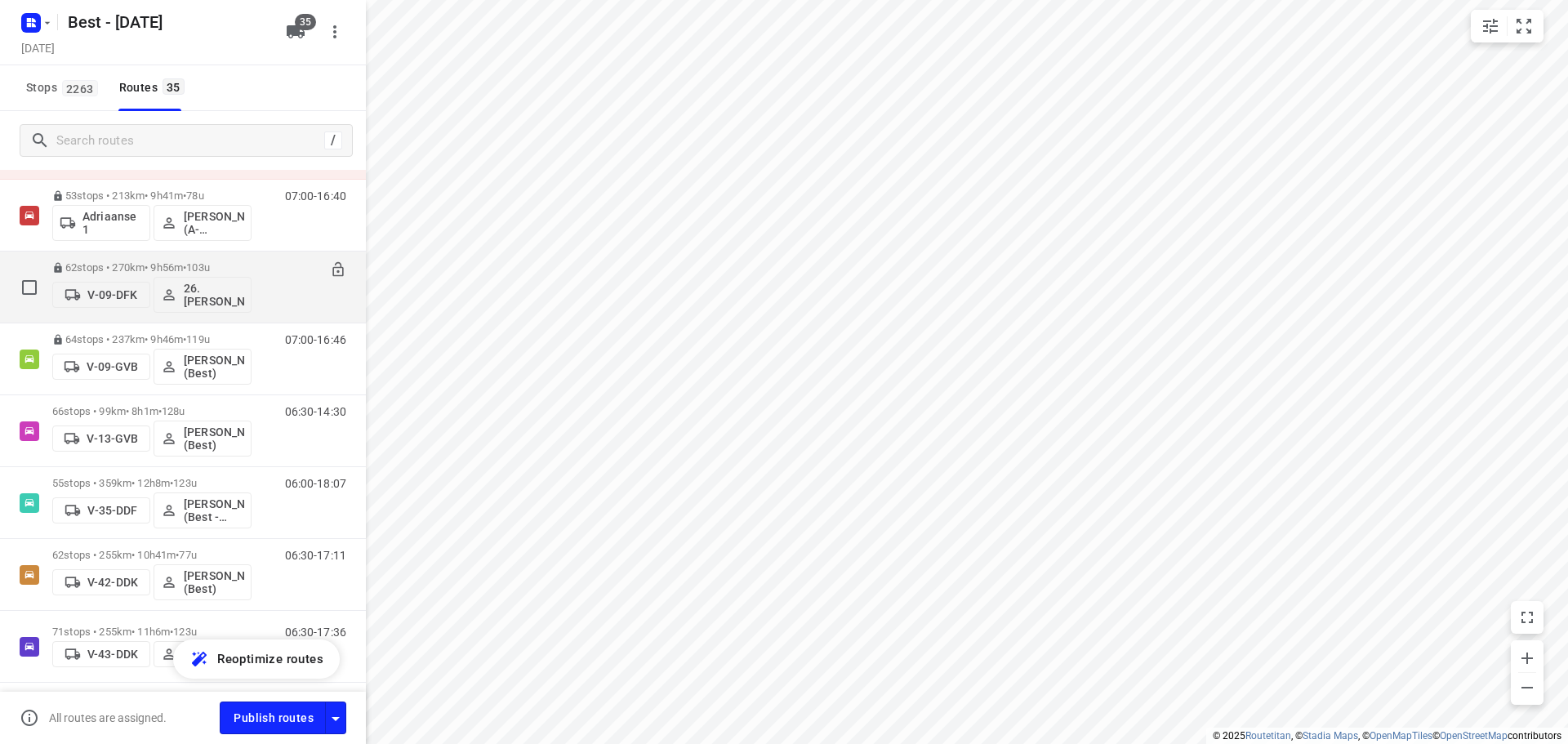
scroll to position [163, 0]
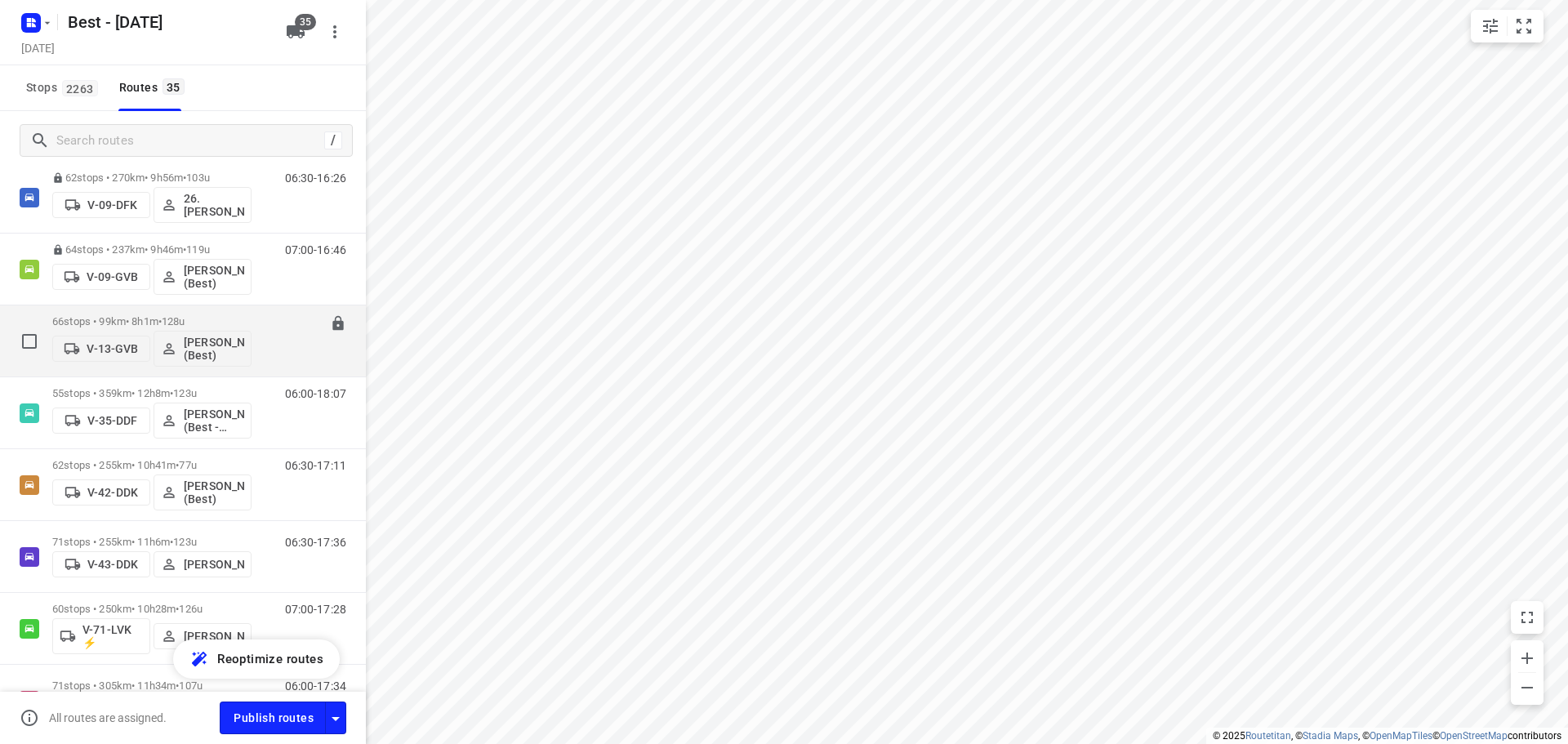
click at [139, 319] on p "66 stops • 99km • 8h1m • 128u" at bounding box center [152, 321] width 200 height 12
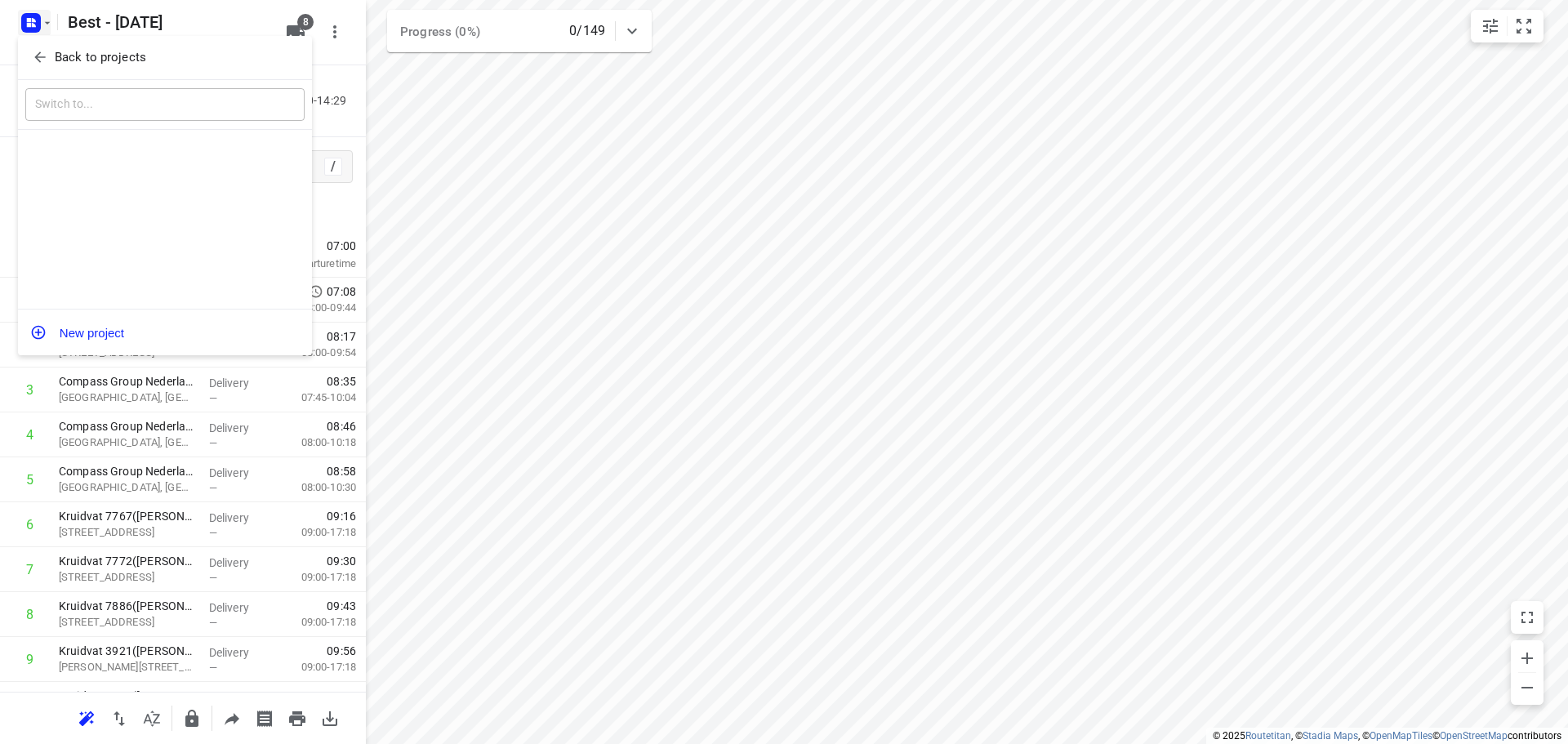
click at [41, 63] on icon "button" at bounding box center [39, 56] width 16 height 16
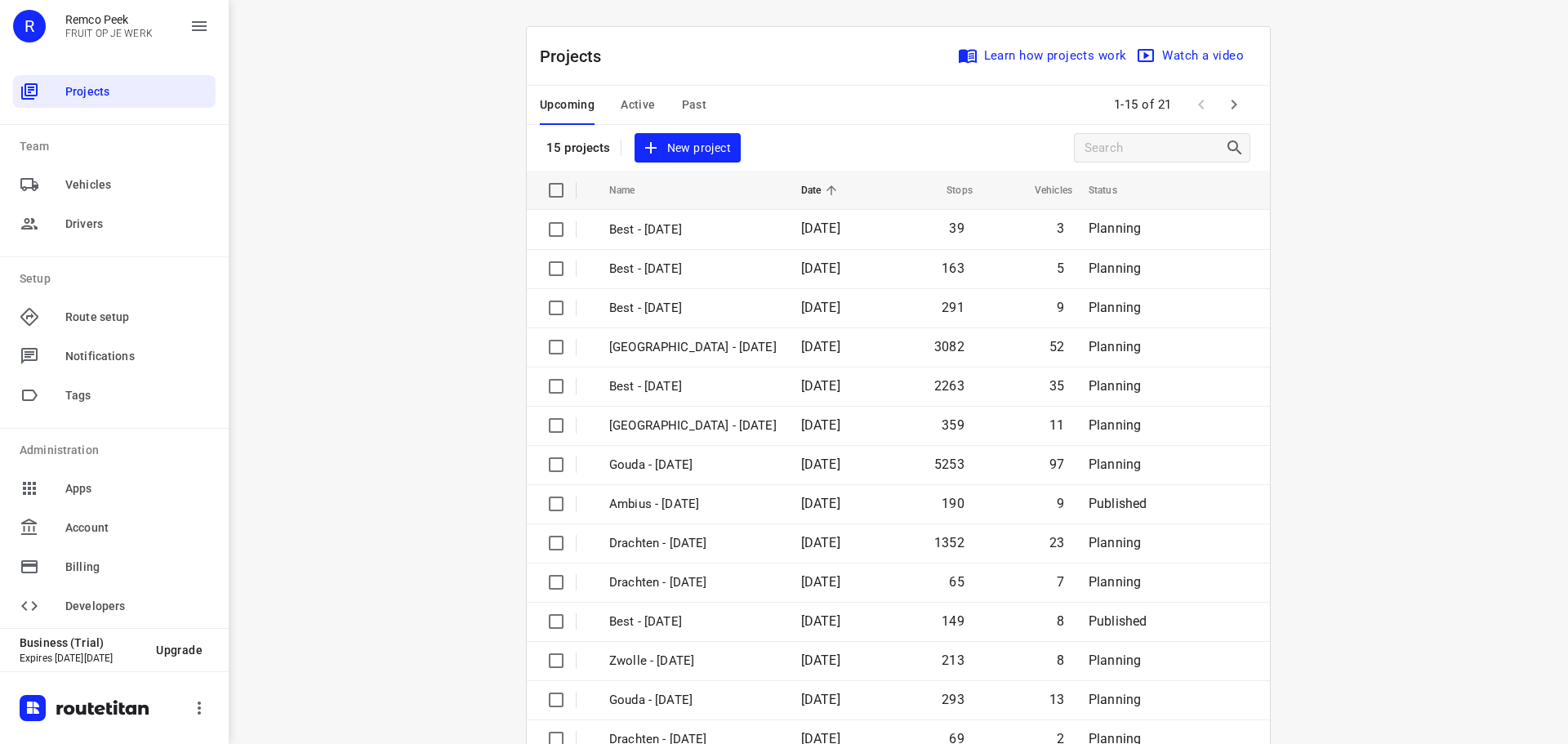
click at [683, 111] on span "Past" at bounding box center [694, 105] width 26 height 20
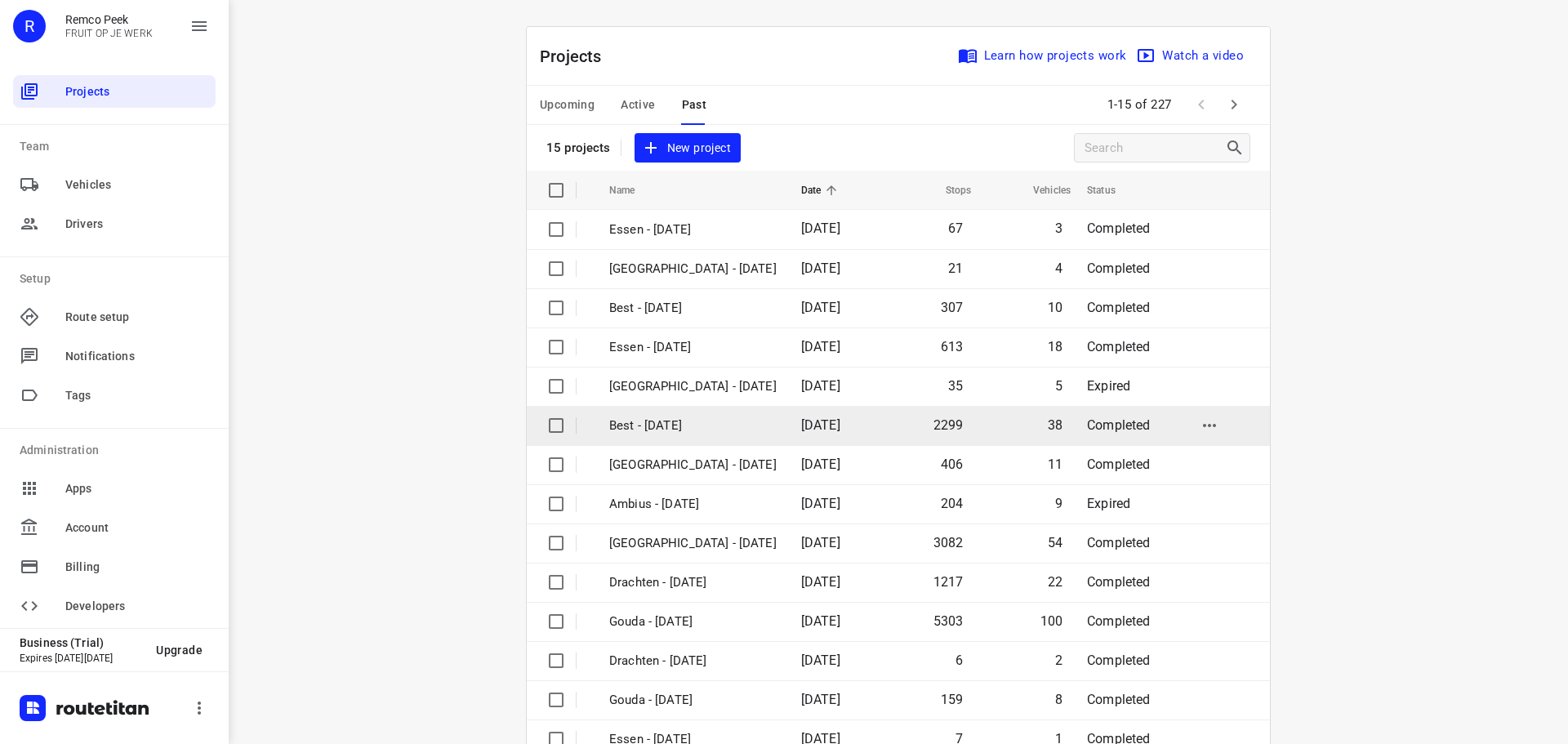
click at [653, 426] on p "Best - Monday" at bounding box center [693, 426] width 167 height 19
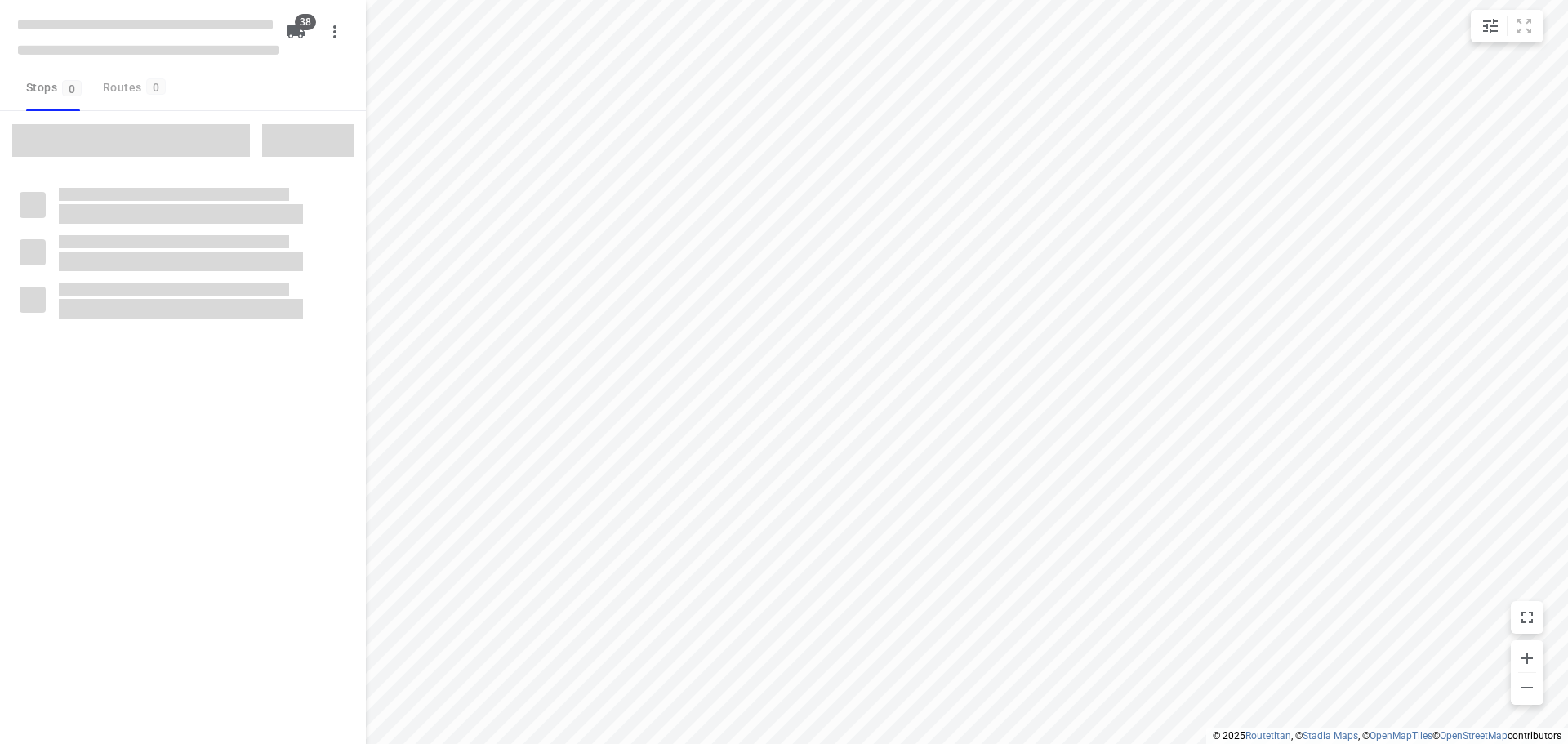
checkbox input "true"
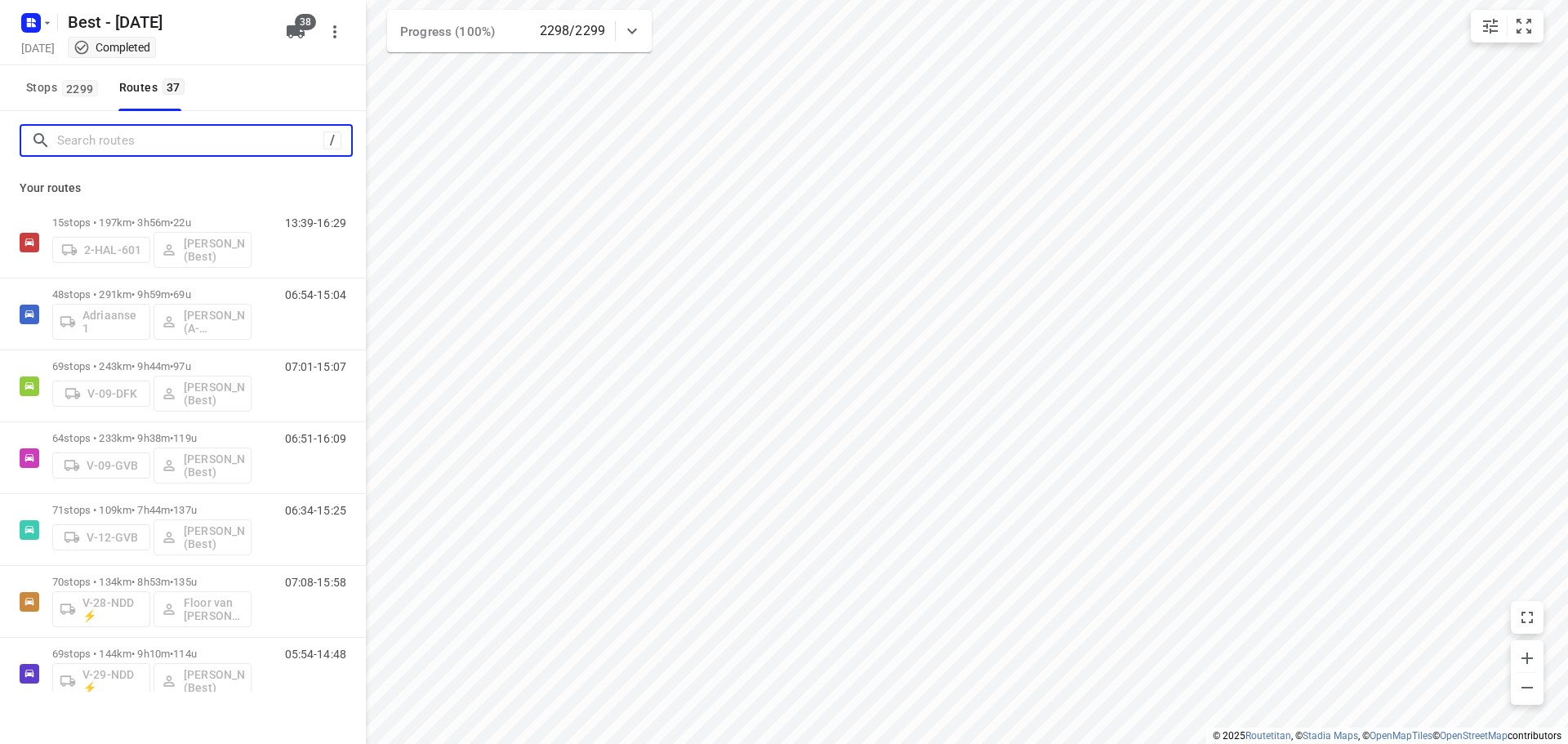
click at [131, 140] on input "Search routes" at bounding box center [190, 141] width 266 height 26
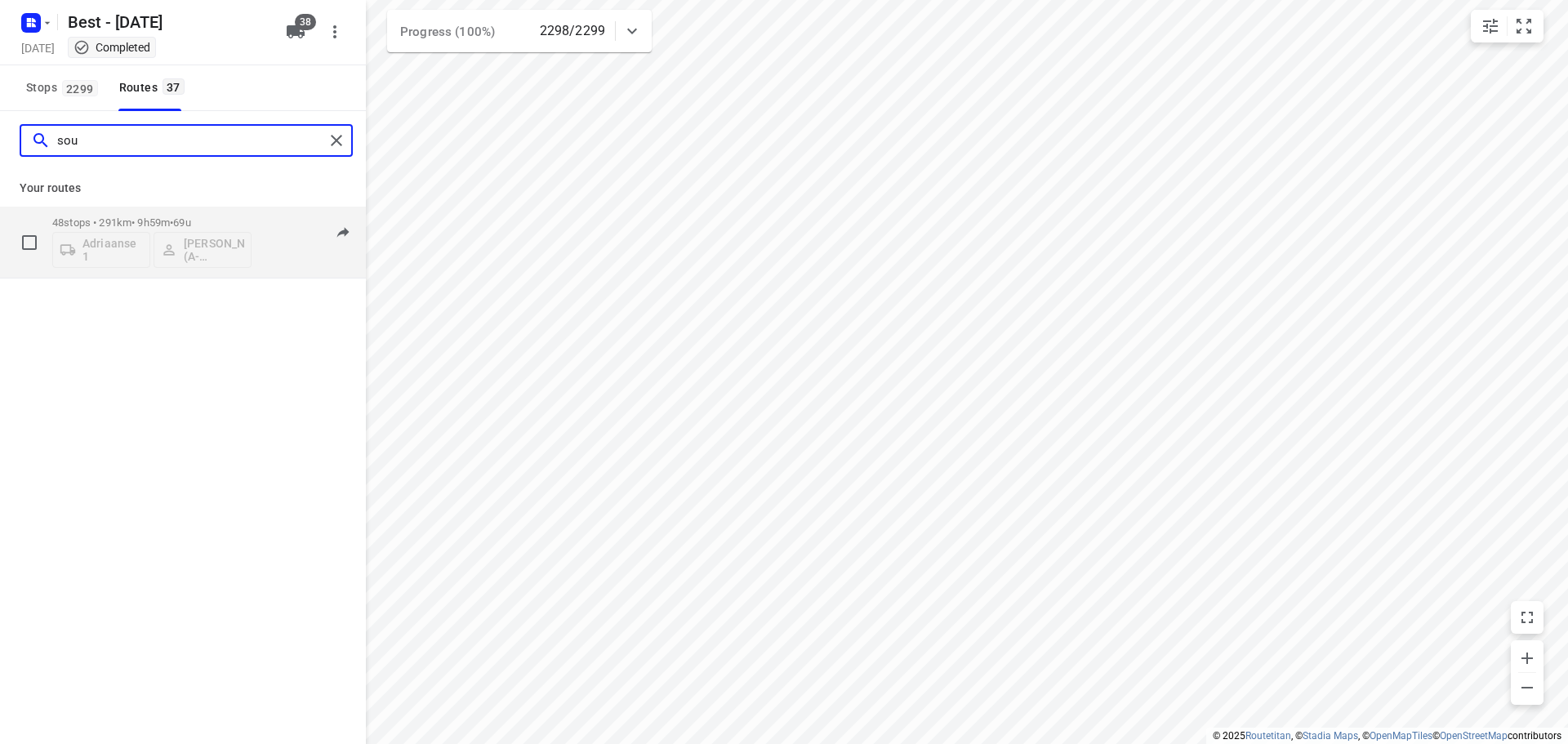
type input "sou"
click at [215, 208] on div "48 stops • 291km • 9h59m • 69u Adriaanse 1 Souliman Aoussar (A-flexibleservice …" at bounding box center [152, 241] width 200 height 67
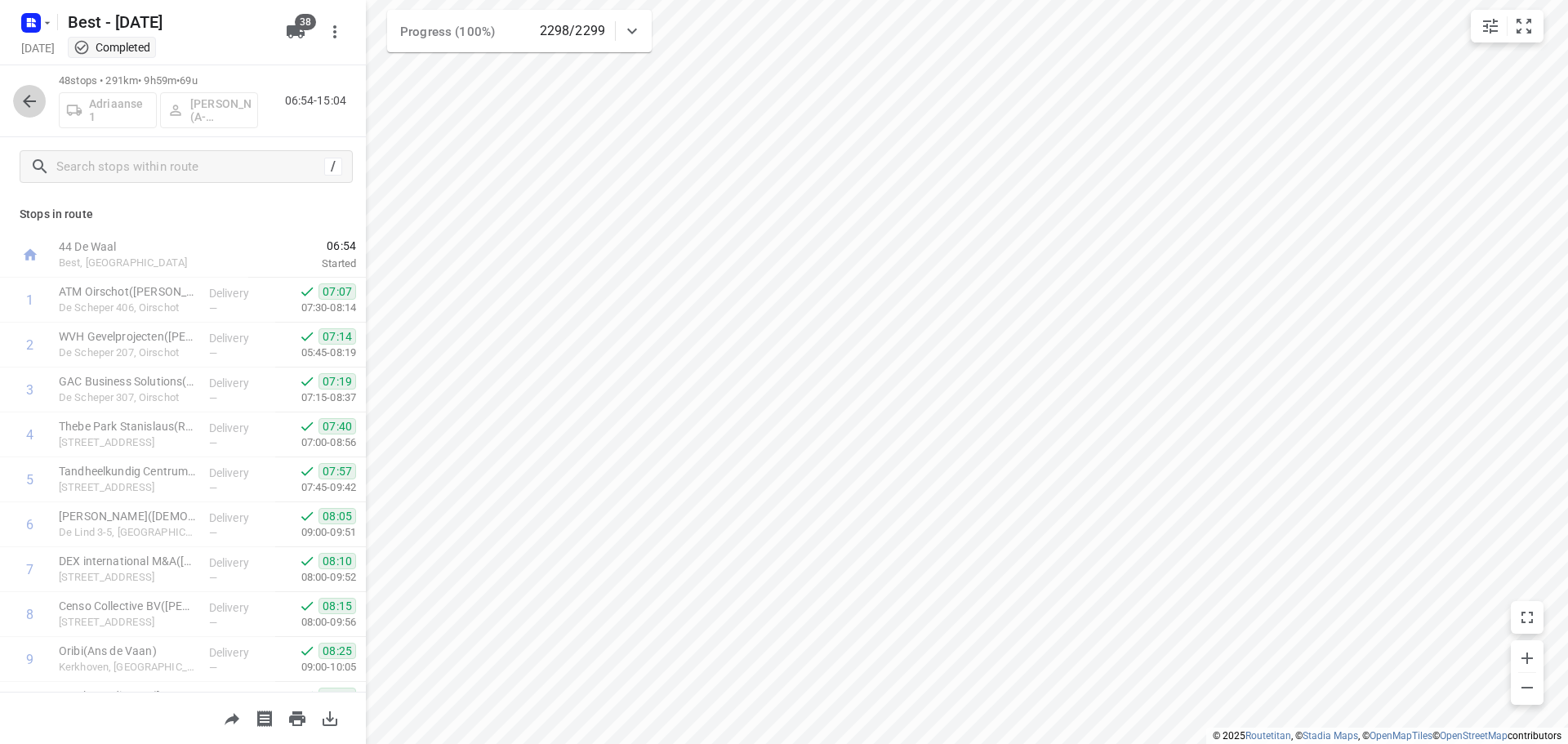
click at [24, 101] on icon "button" at bounding box center [29, 101] width 13 height 13
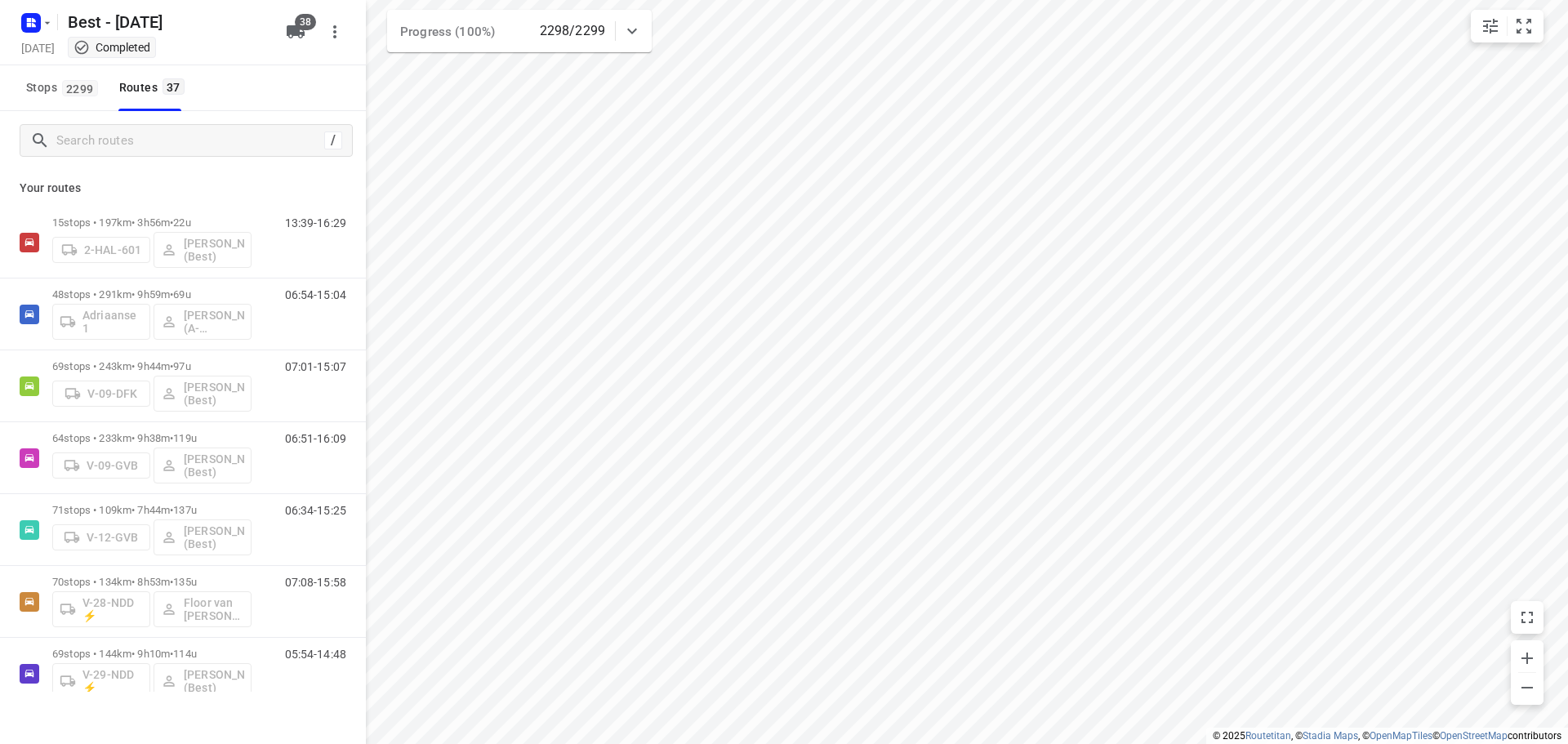
click at [122, 154] on div "/" at bounding box center [186, 140] width 333 height 32
click at [136, 153] on input "Search routes" at bounding box center [188, 141] width 261 height 26
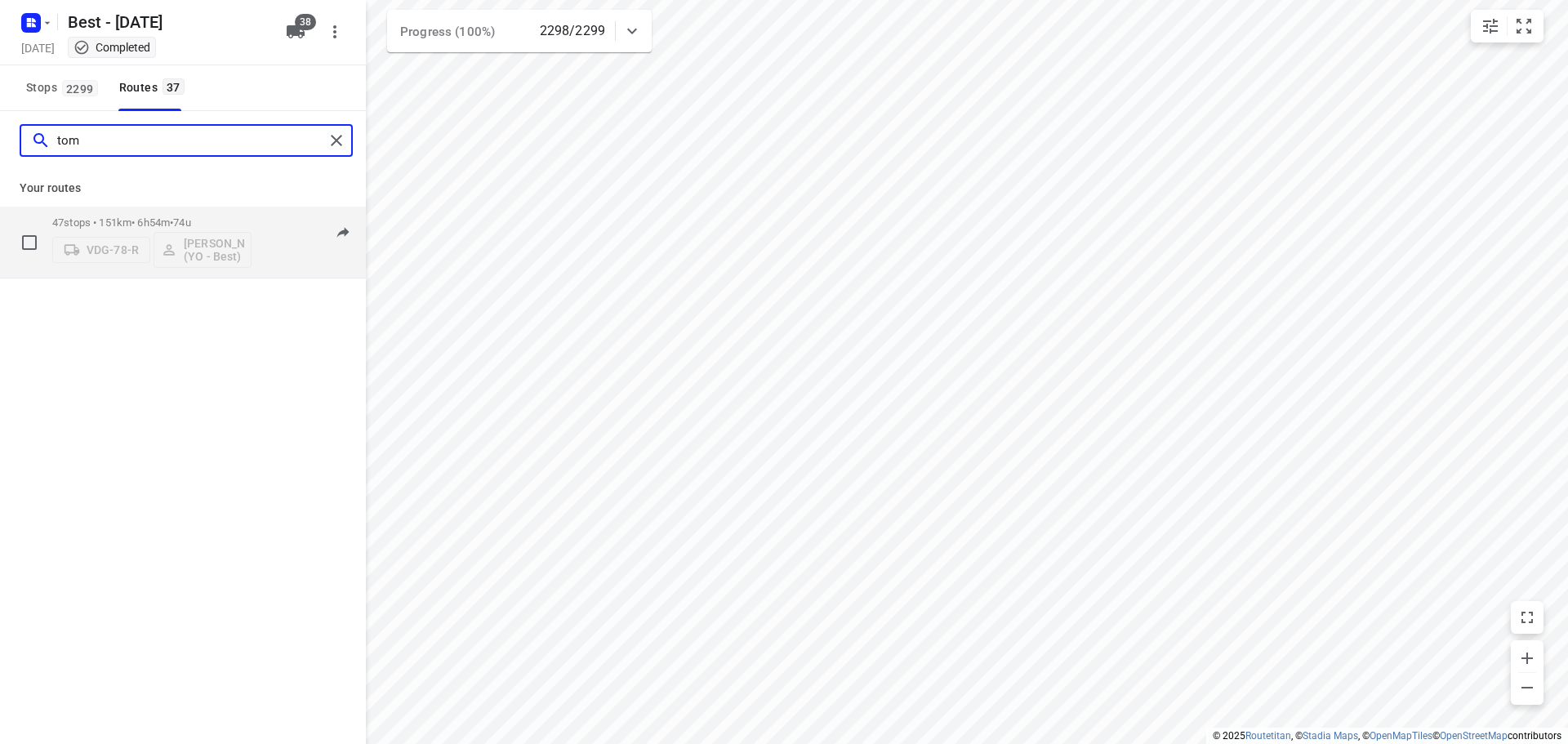
type input "tom"
click at [131, 206] on div "47 stops • 151km • 6h54m • 74u VDG-78-R Tom Swinkels (YO - Best) 07:09-15:01" at bounding box center [183, 242] width 366 height 72
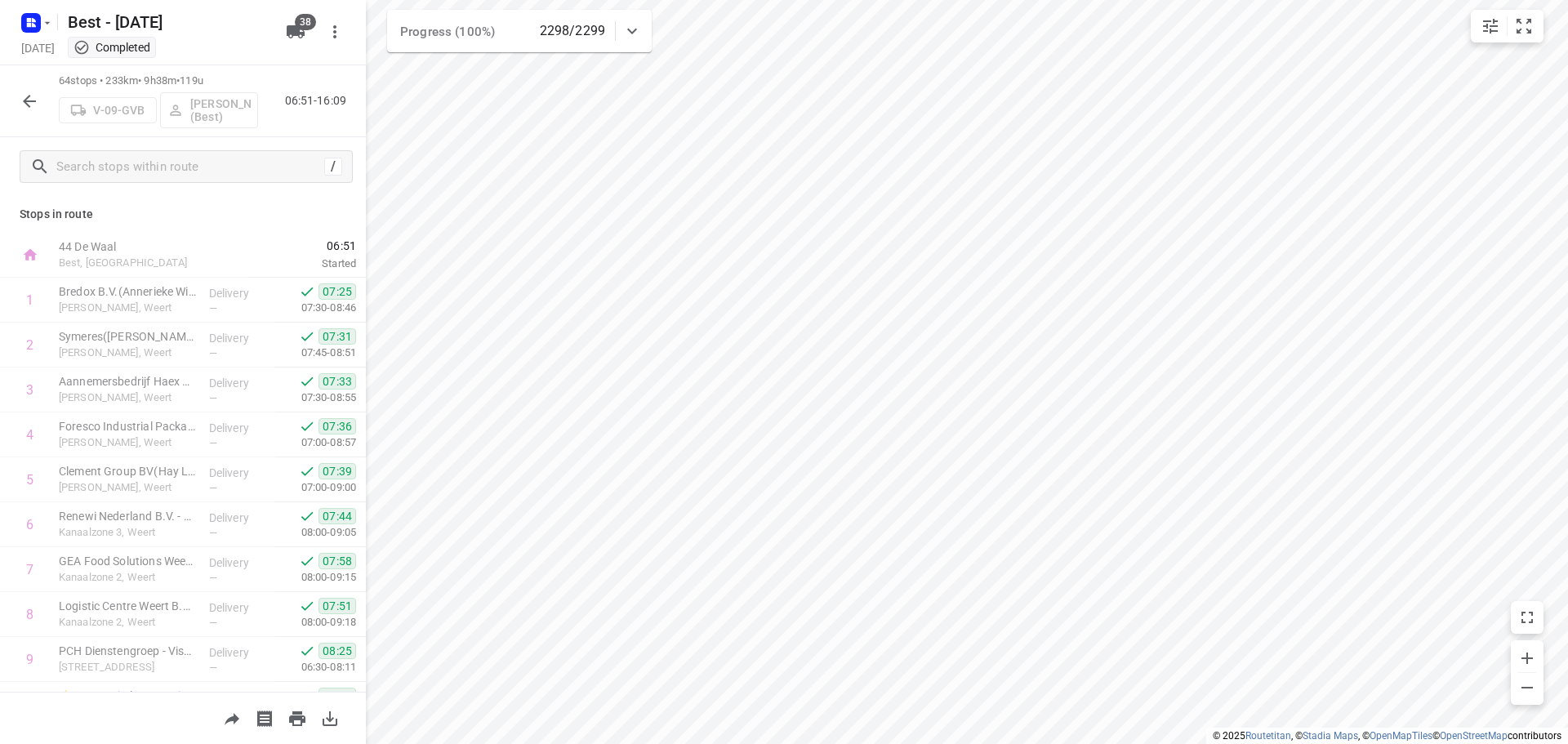
click at [23, 92] on icon "button" at bounding box center [29, 101] width 20 height 20
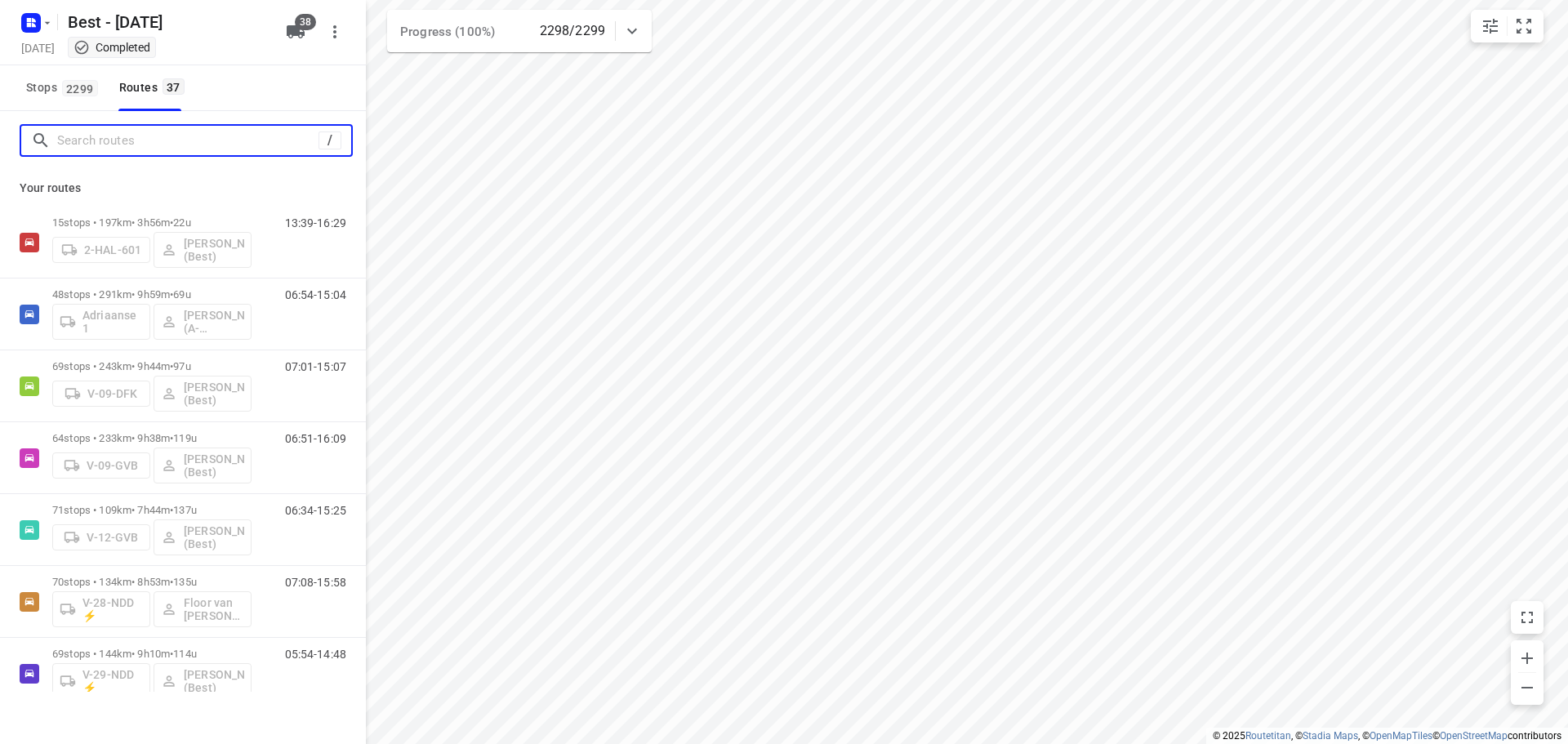
click at [85, 137] on input "Search routes" at bounding box center [188, 141] width 261 height 26
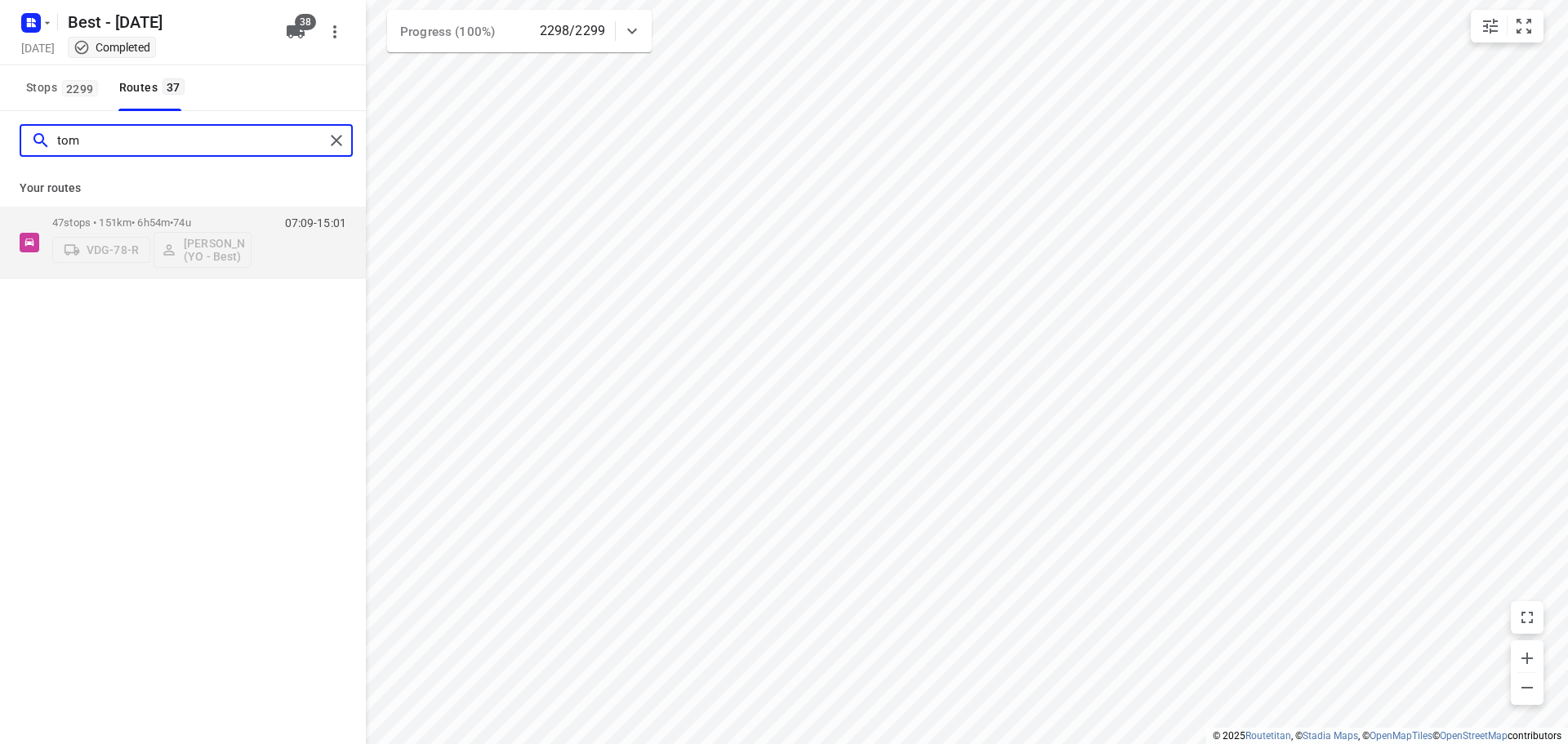
type input "tom"
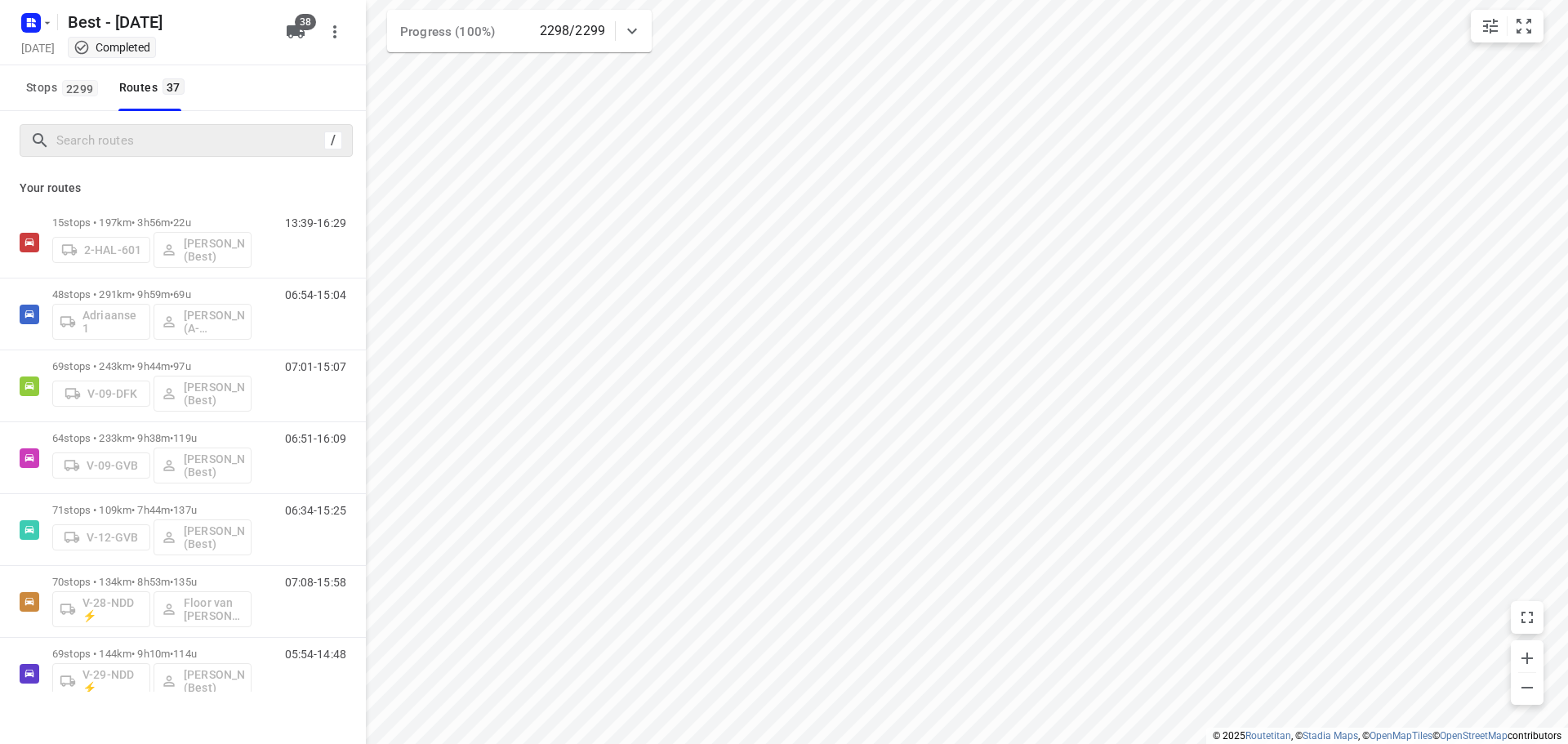
click at [170, 161] on div "/" at bounding box center [183, 140] width 366 height 59
click at [178, 155] on div "/" at bounding box center [186, 140] width 333 height 32
click at [188, 152] on input "Search routes" at bounding box center [188, 141] width 261 height 26
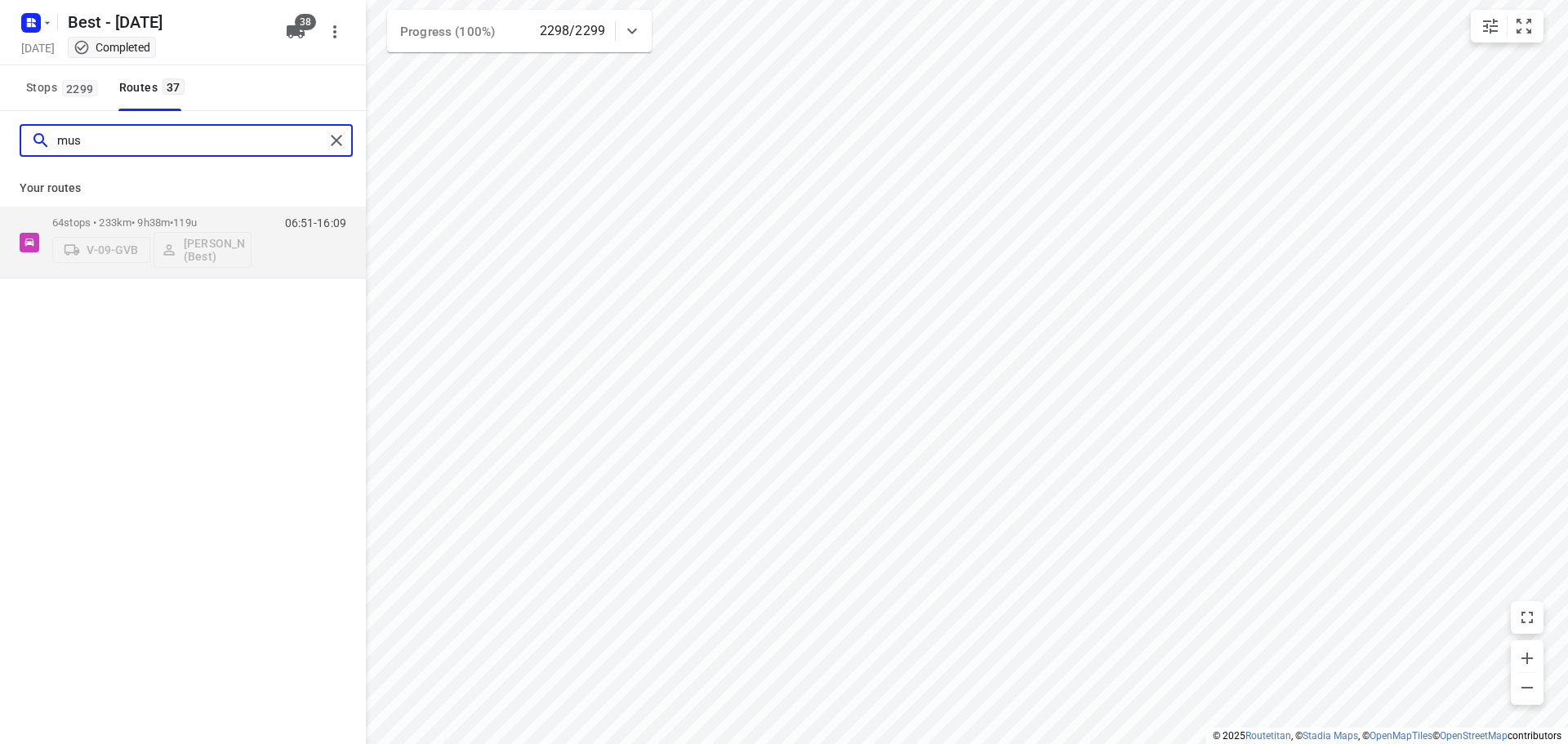
type input "mus"
click at [161, 206] on div "Your routes 64 stops • 233km • 9h38m • 119u V-09-GVB Mustafa Omar (Best) 06:51-…" at bounding box center [183, 224] width 366 height 108
click at [160, 210] on div "64 stops • 233km • 9h38m • 119u V-09-GVB Mustafa Omar (Best)" at bounding box center [152, 241] width 200 height 67
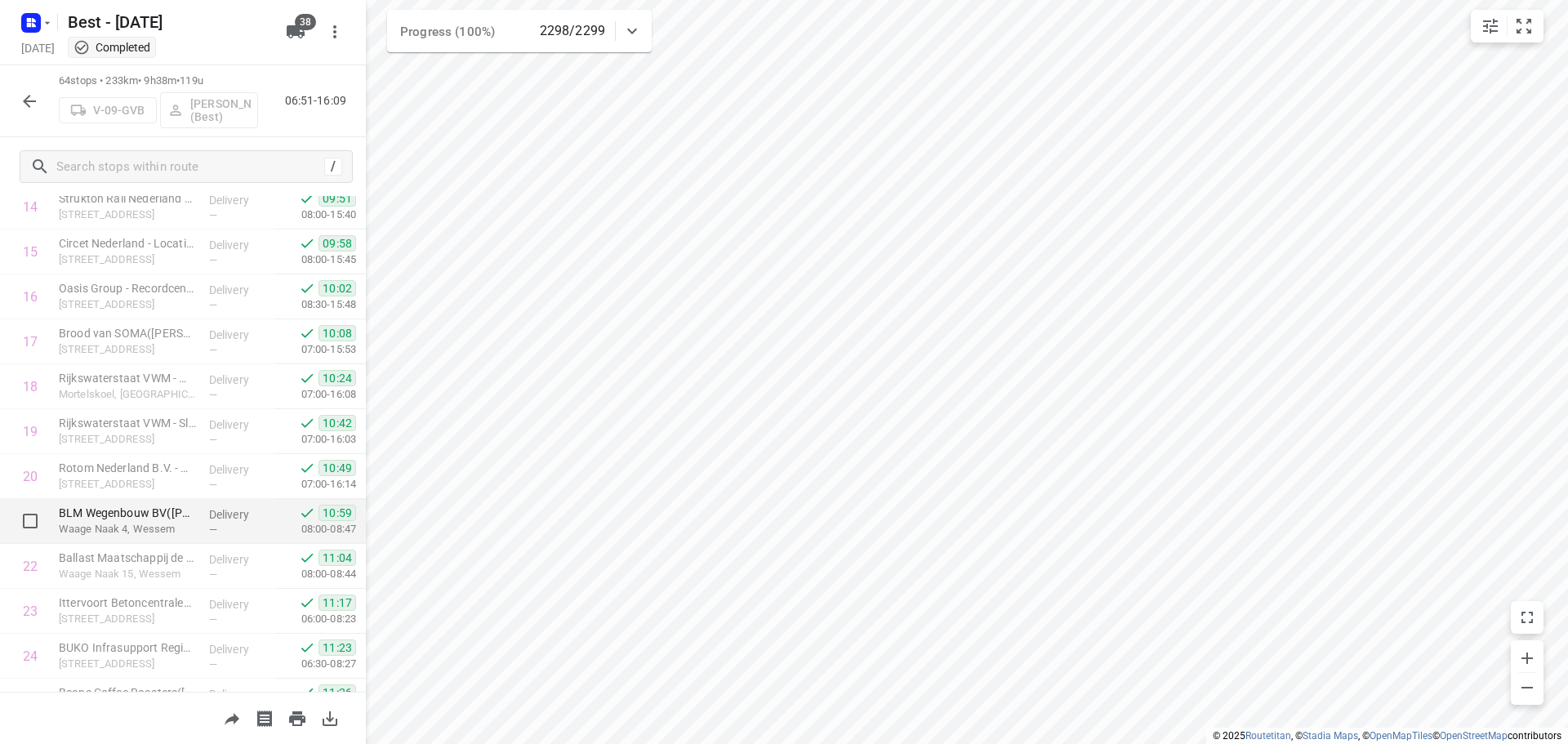
scroll to position [898, 0]
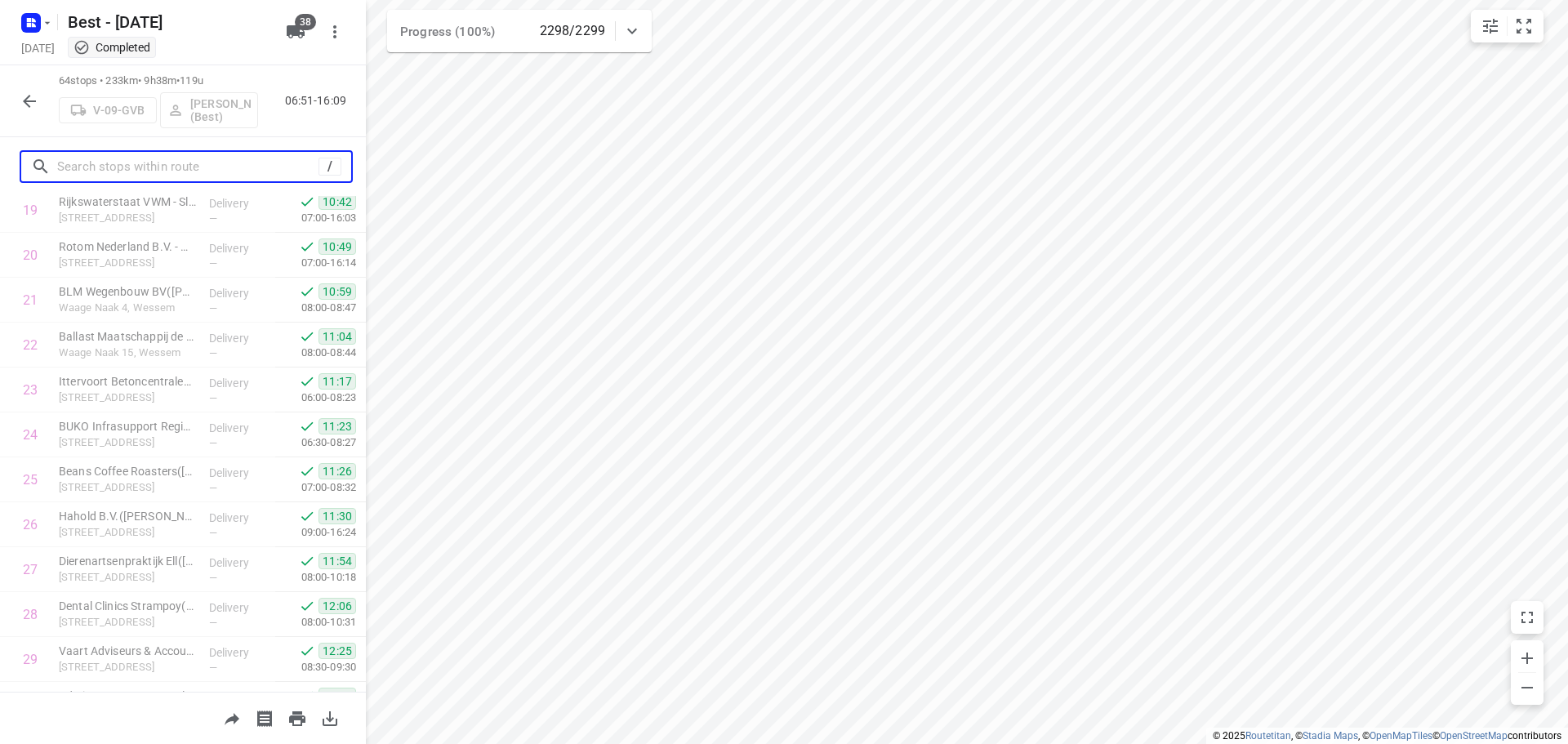
click at [183, 155] on input "text" at bounding box center [188, 167] width 261 height 26
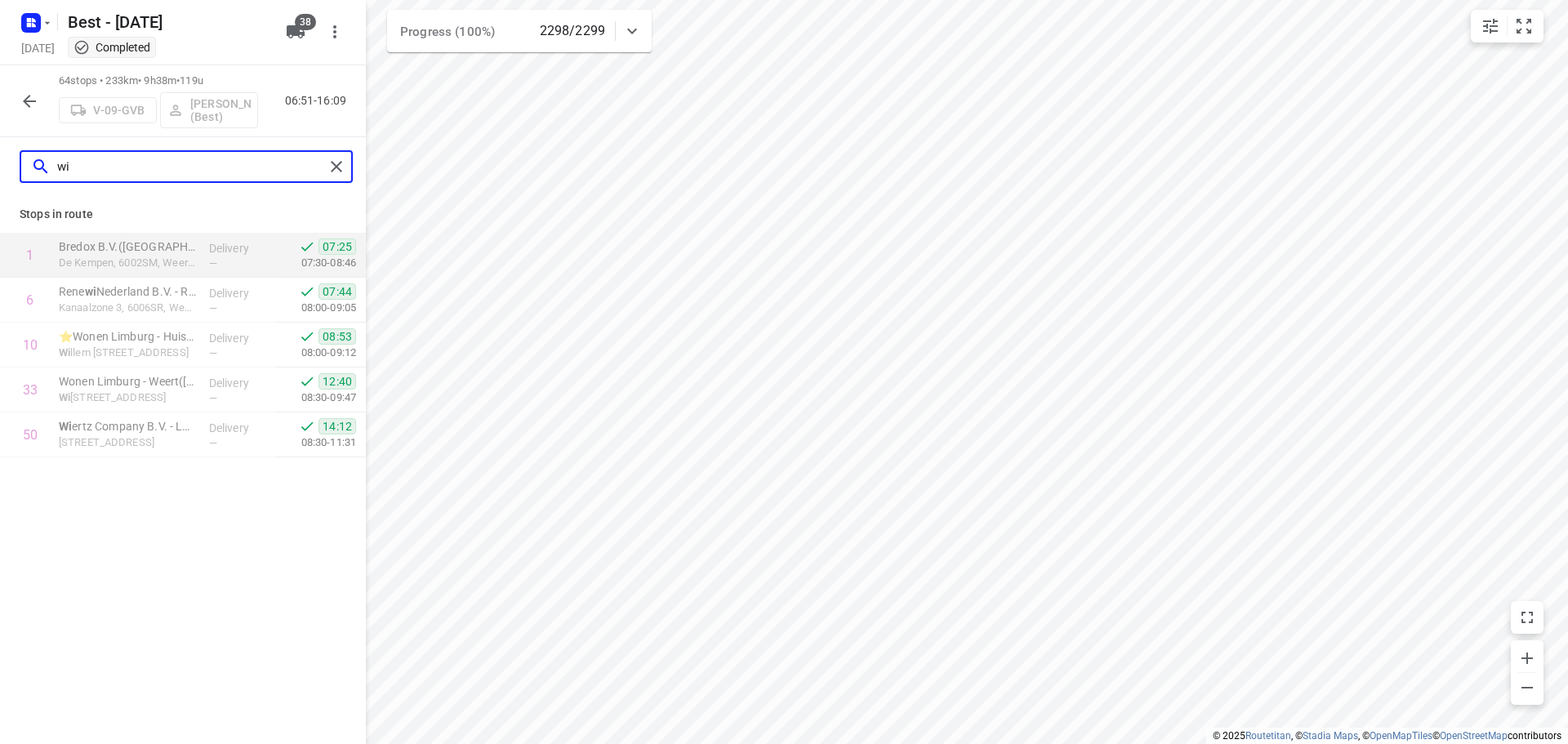
scroll to position [0, 0]
type input "w"
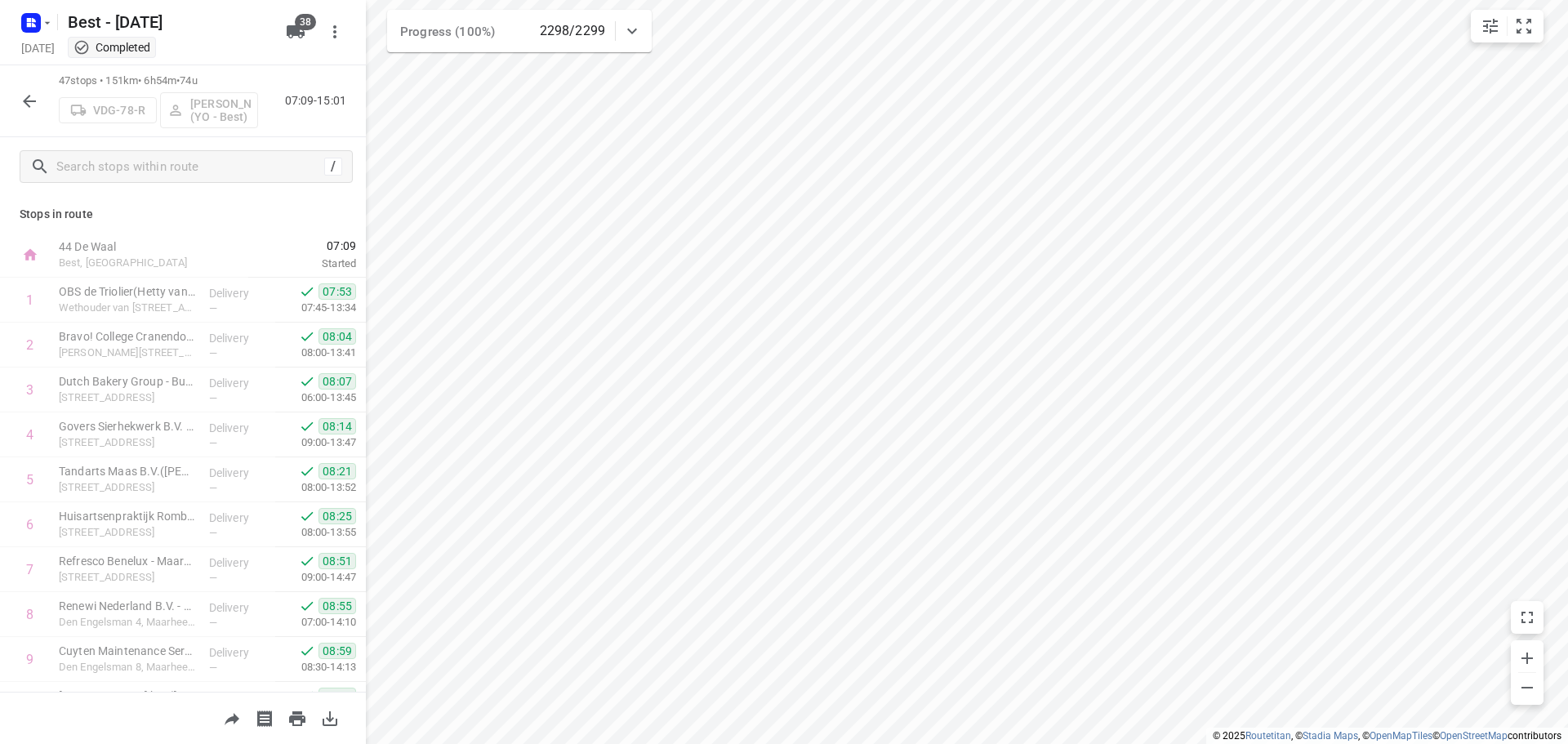
click at [24, 105] on icon "button" at bounding box center [29, 101] width 20 height 20
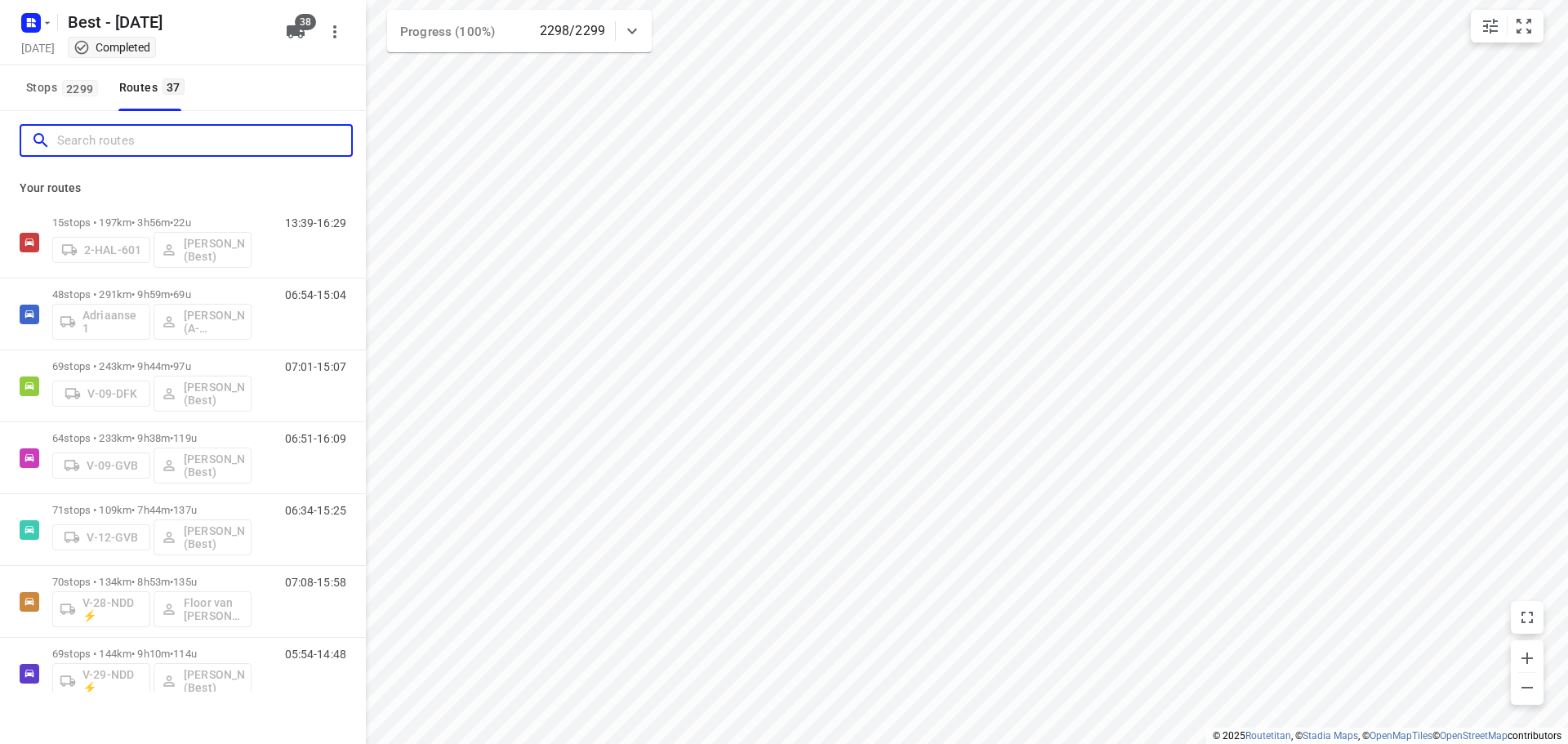
click at [62, 140] on input "Search routes" at bounding box center [204, 141] width 294 height 26
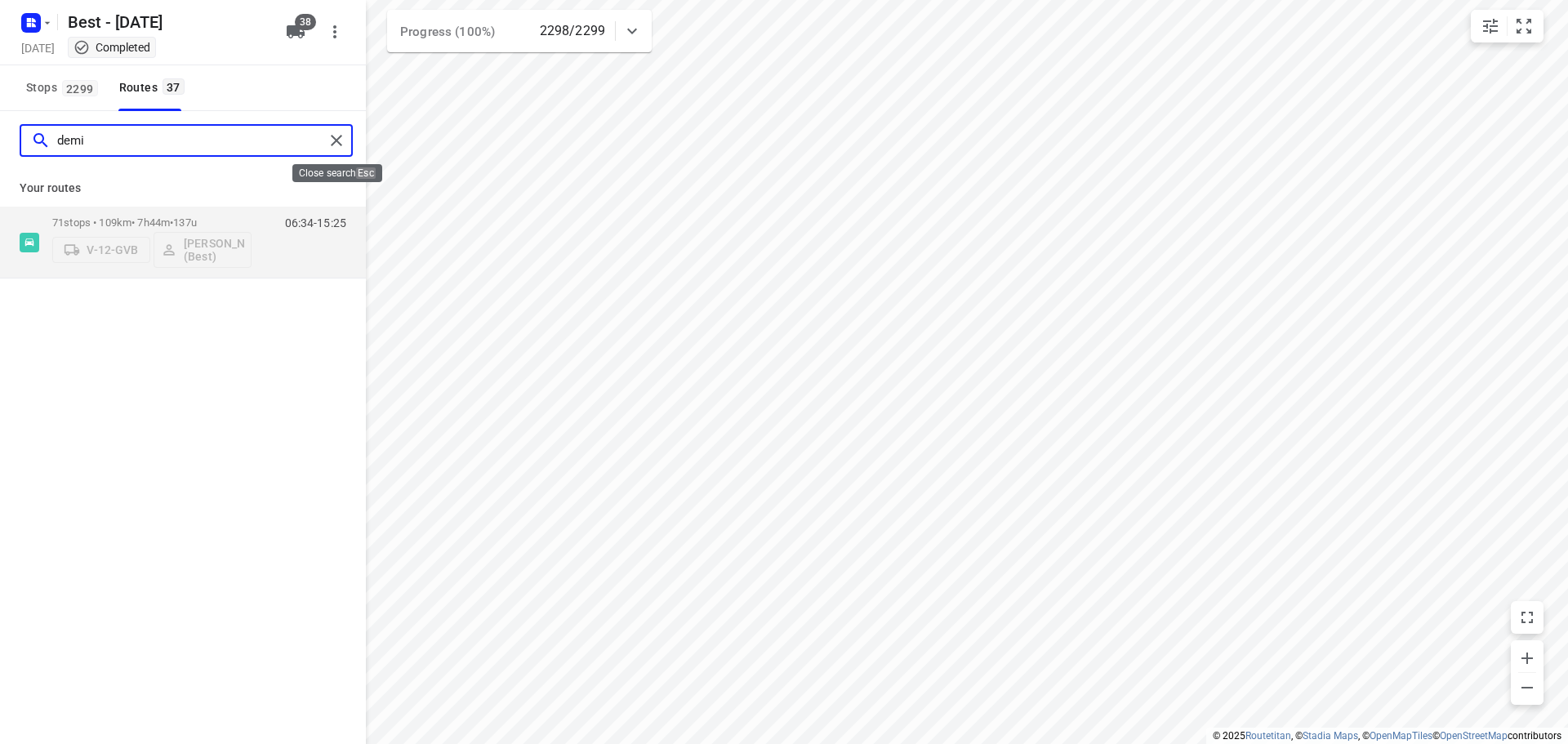
type input "demi"
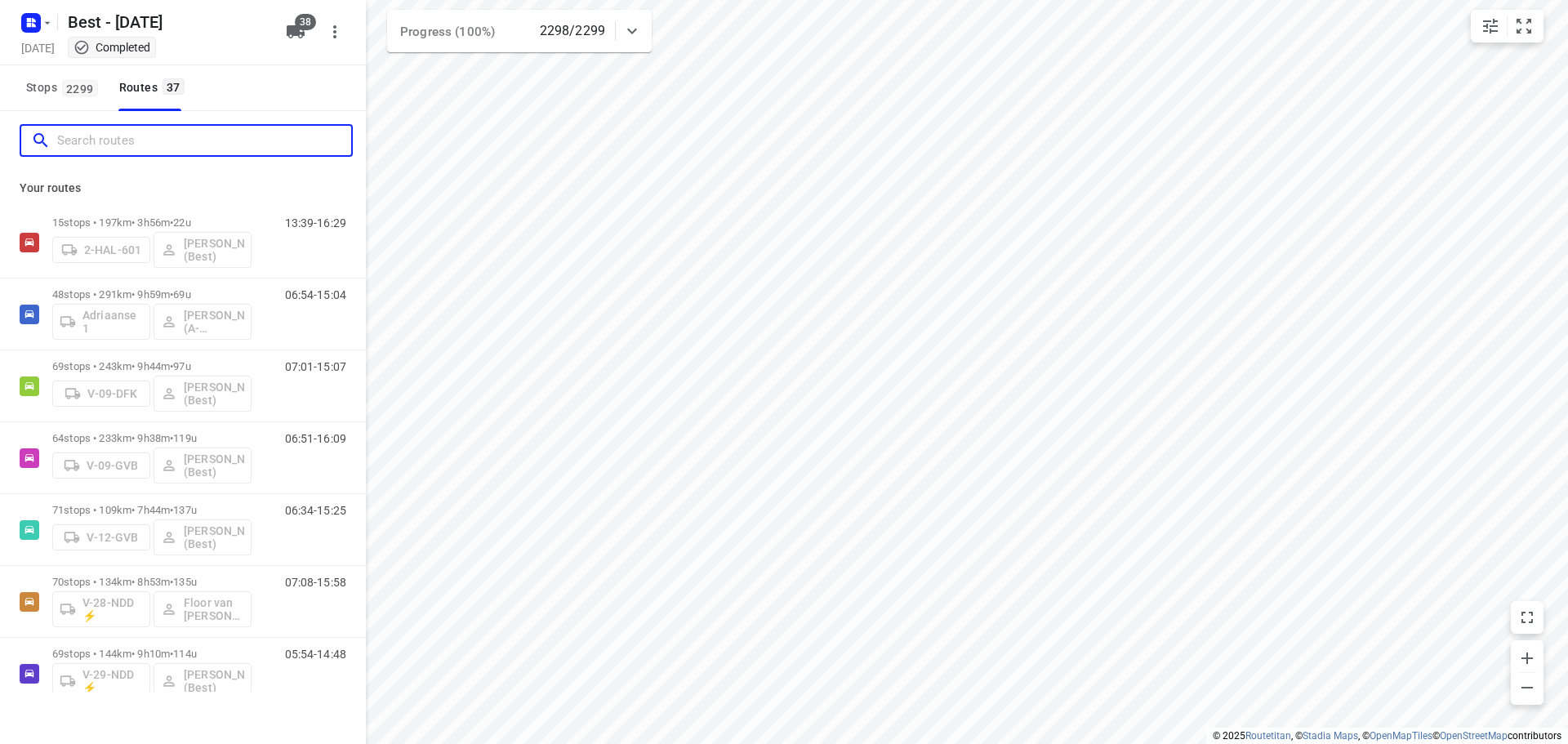
click at [200, 135] on input "Search routes" at bounding box center [204, 141] width 294 height 26
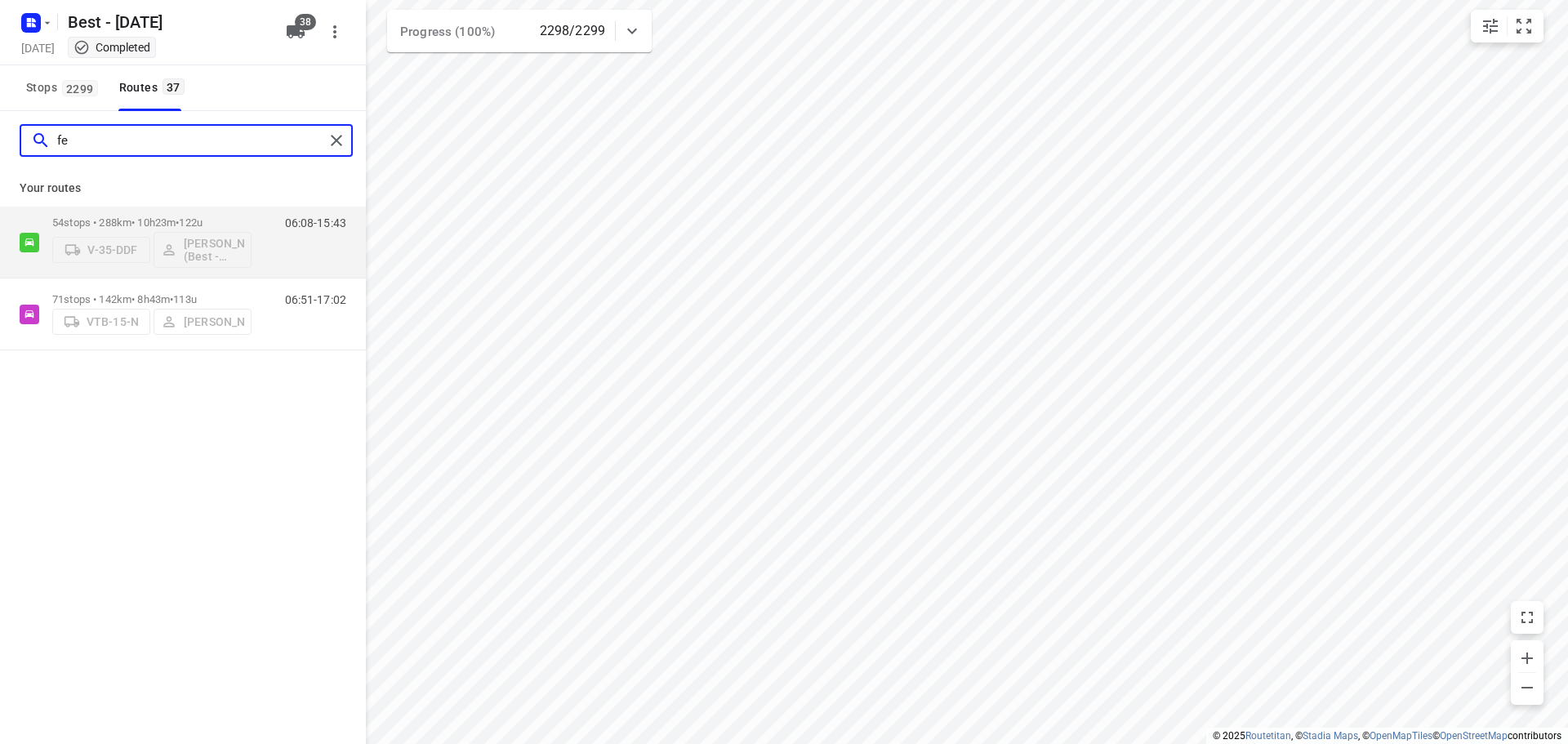
type input "f"
type input "demi"
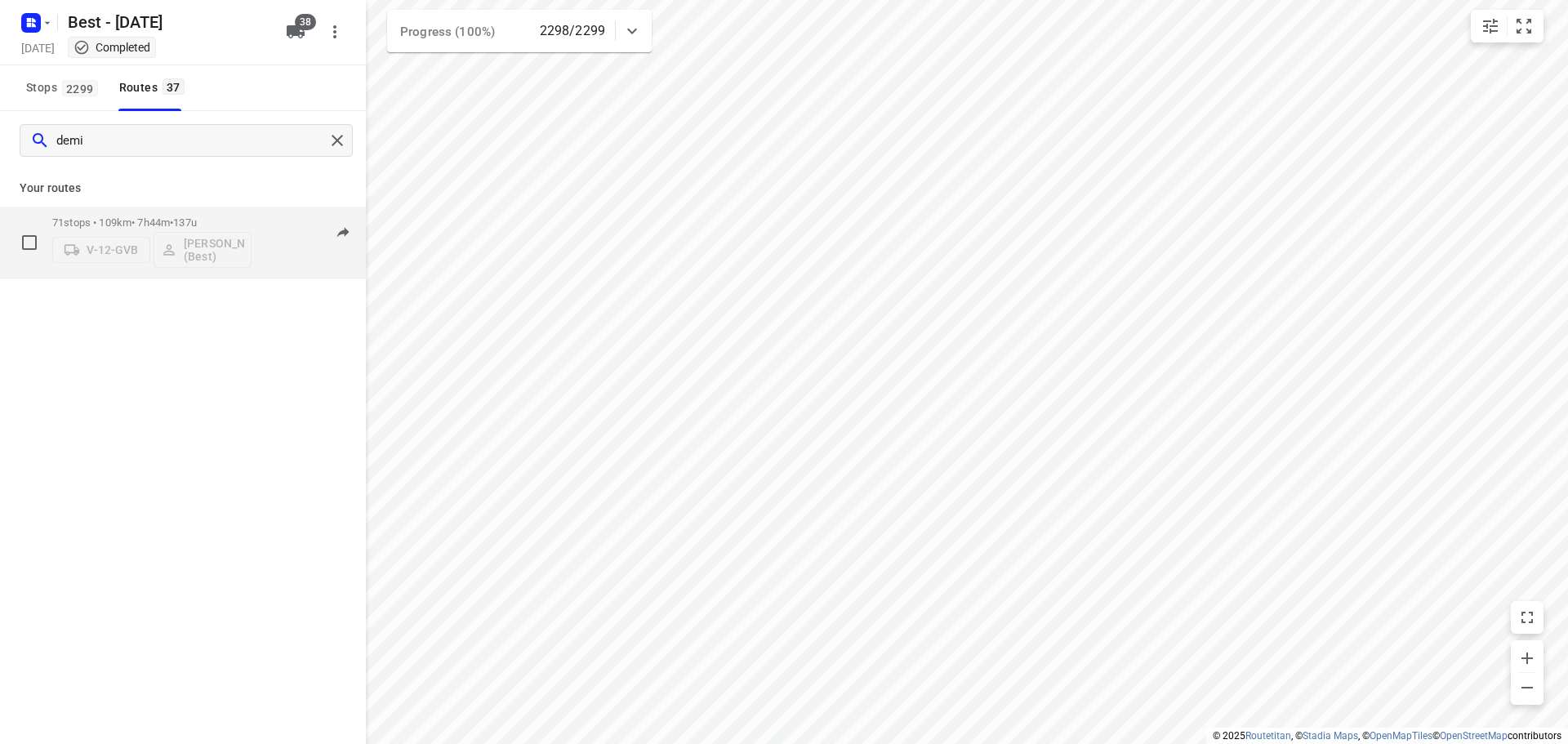
click at [166, 226] on p "71 stops • 109km • 7h44m • 137u" at bounding box center [152, 223] width 200 height 12
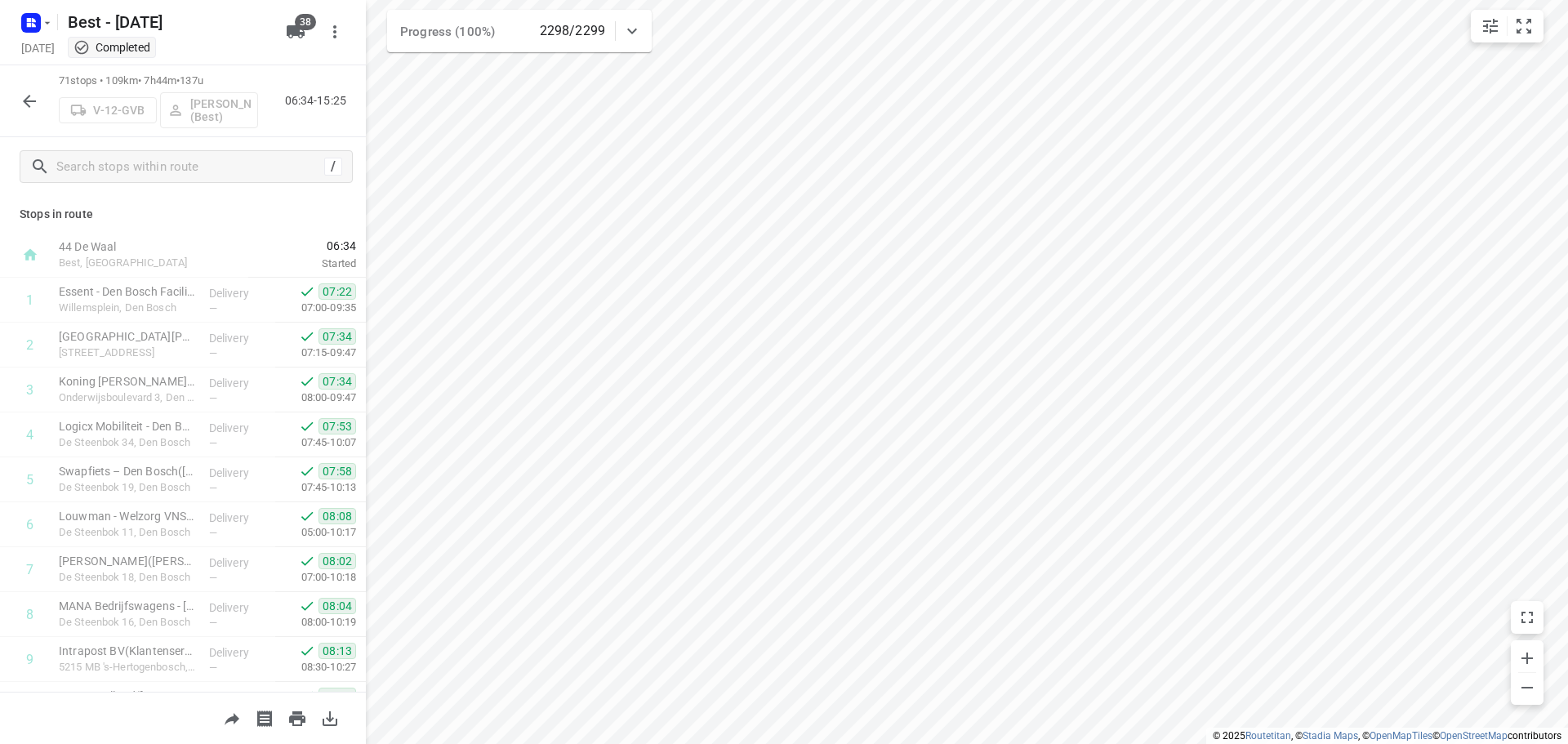
drag, startPoint x: 44, startPoint y: 117, endPoint x: 17, endPoint y: 102, distance: 30.9
click at [17, 102] on div at bounding box center [29, 102] width 32 height 32
click at [17, 102] on button "button" at bounding box center [29, 102] width 32 height 32
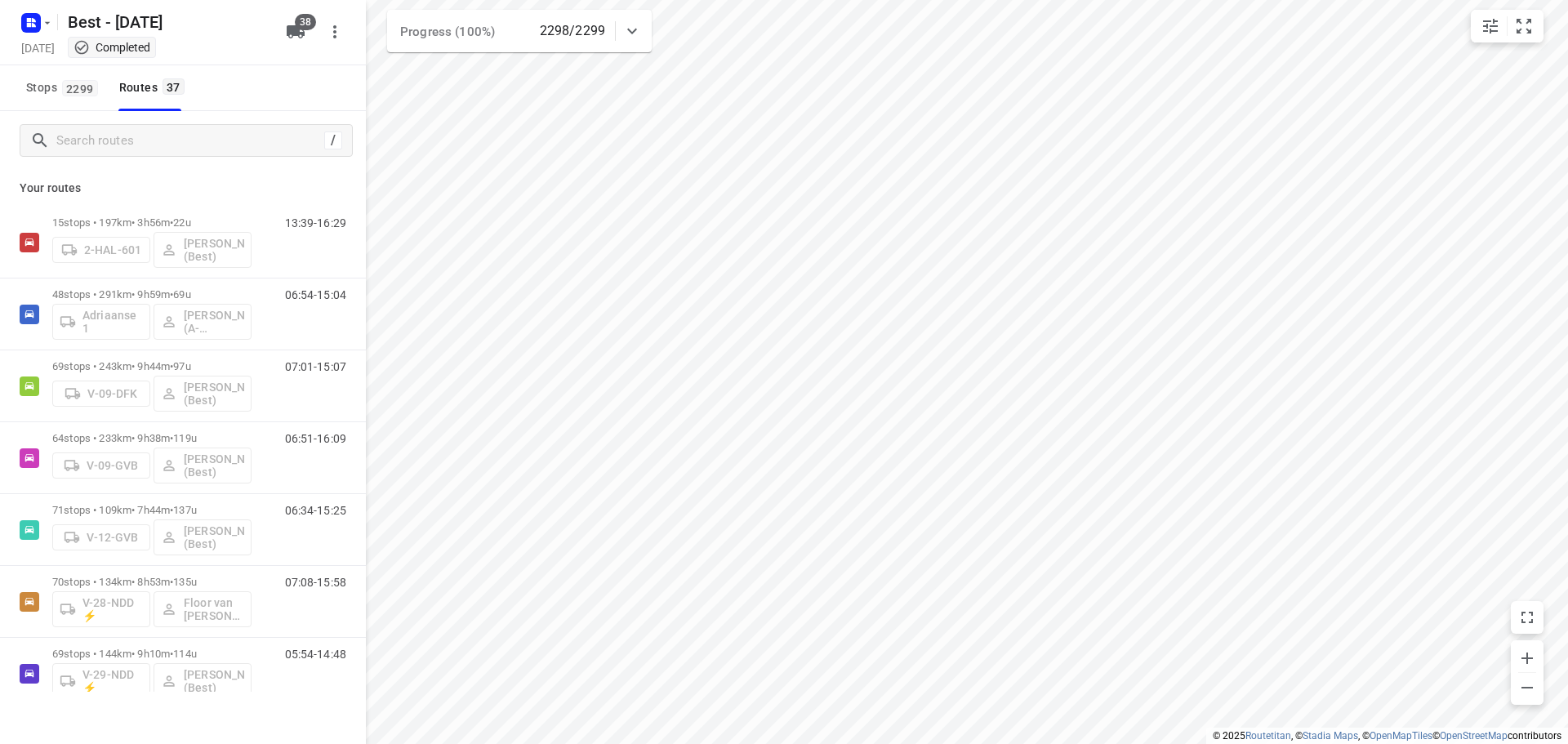
click at [85, 156] on div "/" at bounding box center [186, 140] width 333 height 32
click at [104, 152] on input "Search routes" at bounding box center [188, 141] width 261 height 26
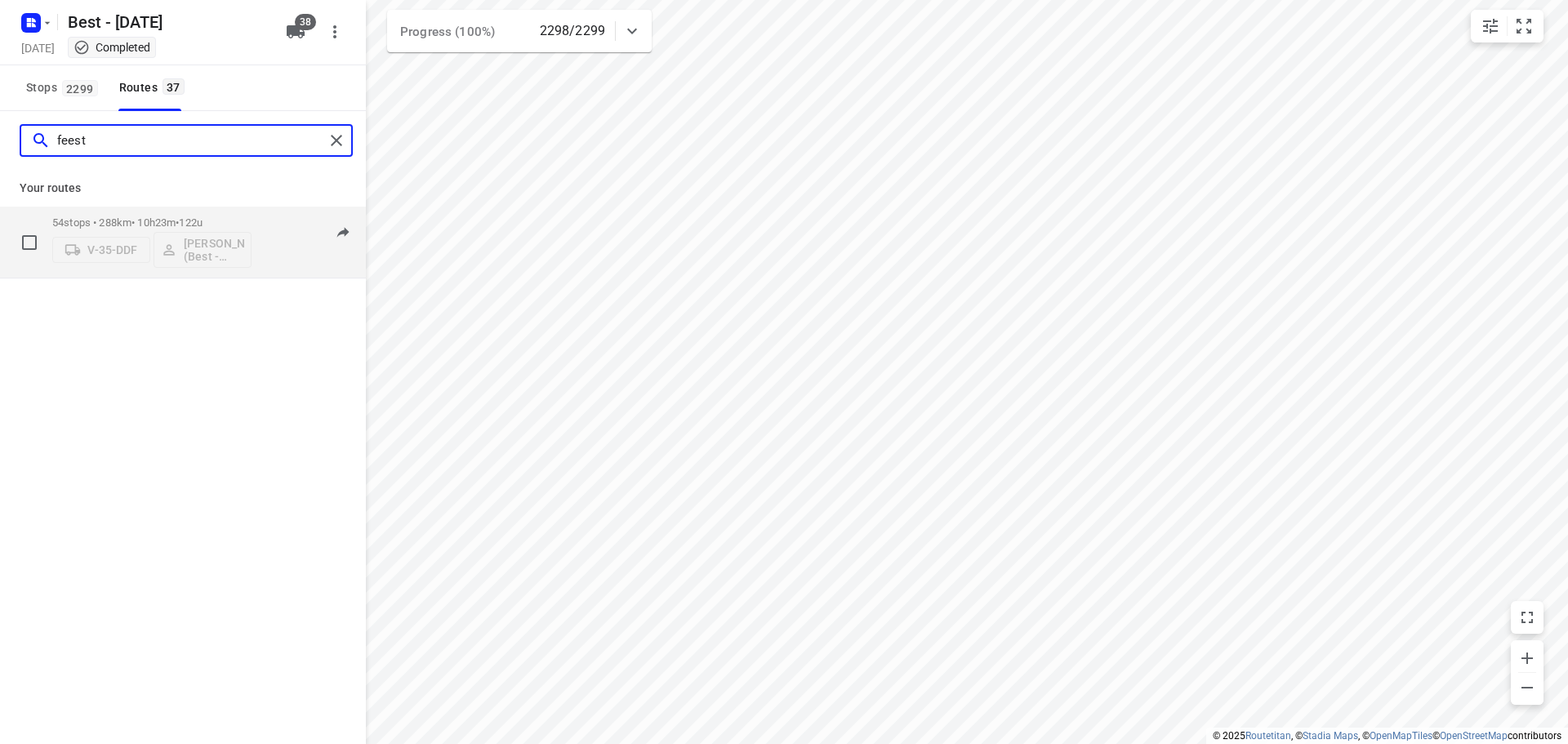
type input "feest"
click at [70, 225] on p "54 stops • 288km • 10h23m • 122u" at bounding box center [152, 223] width 200 height 12
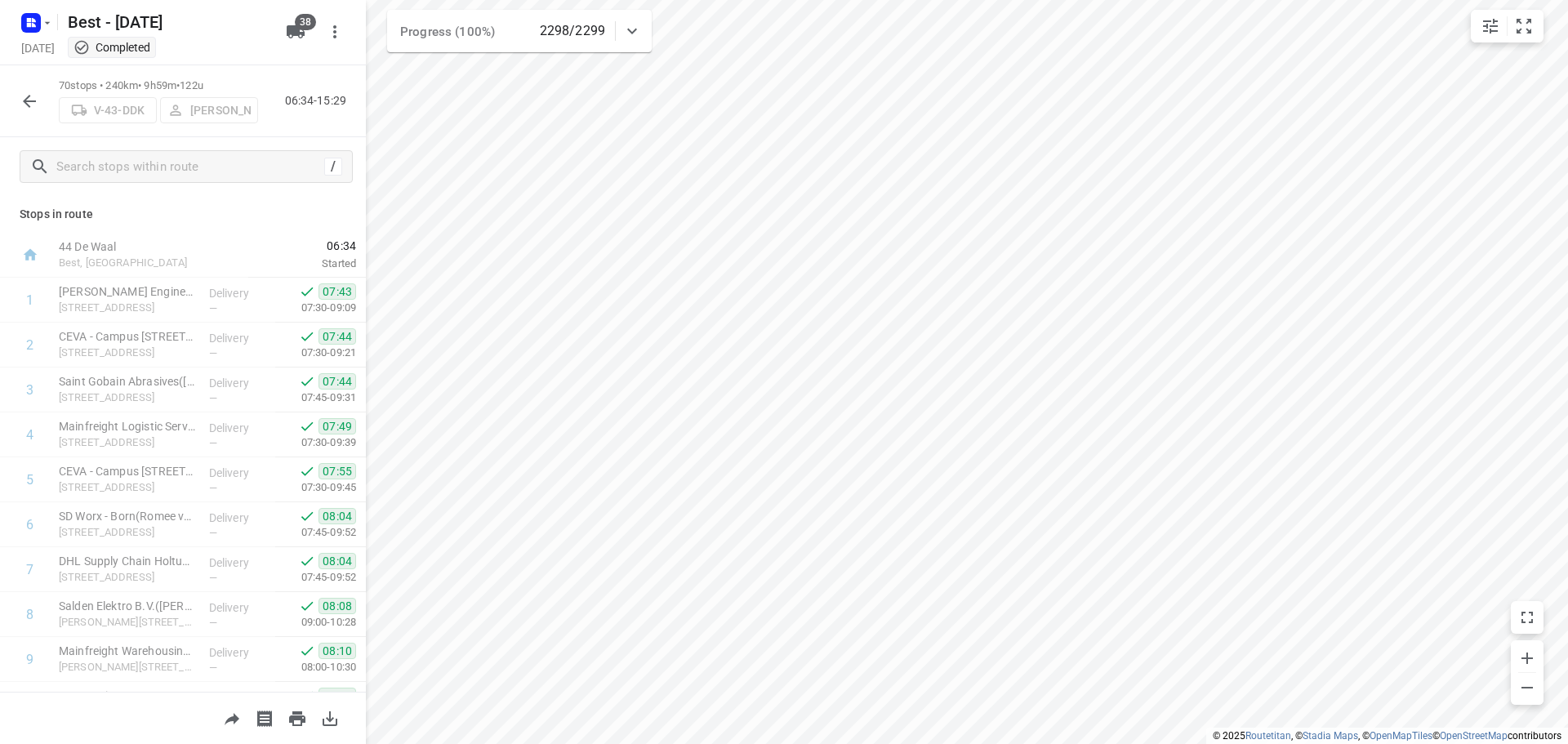
scroll to position [2775, 0]
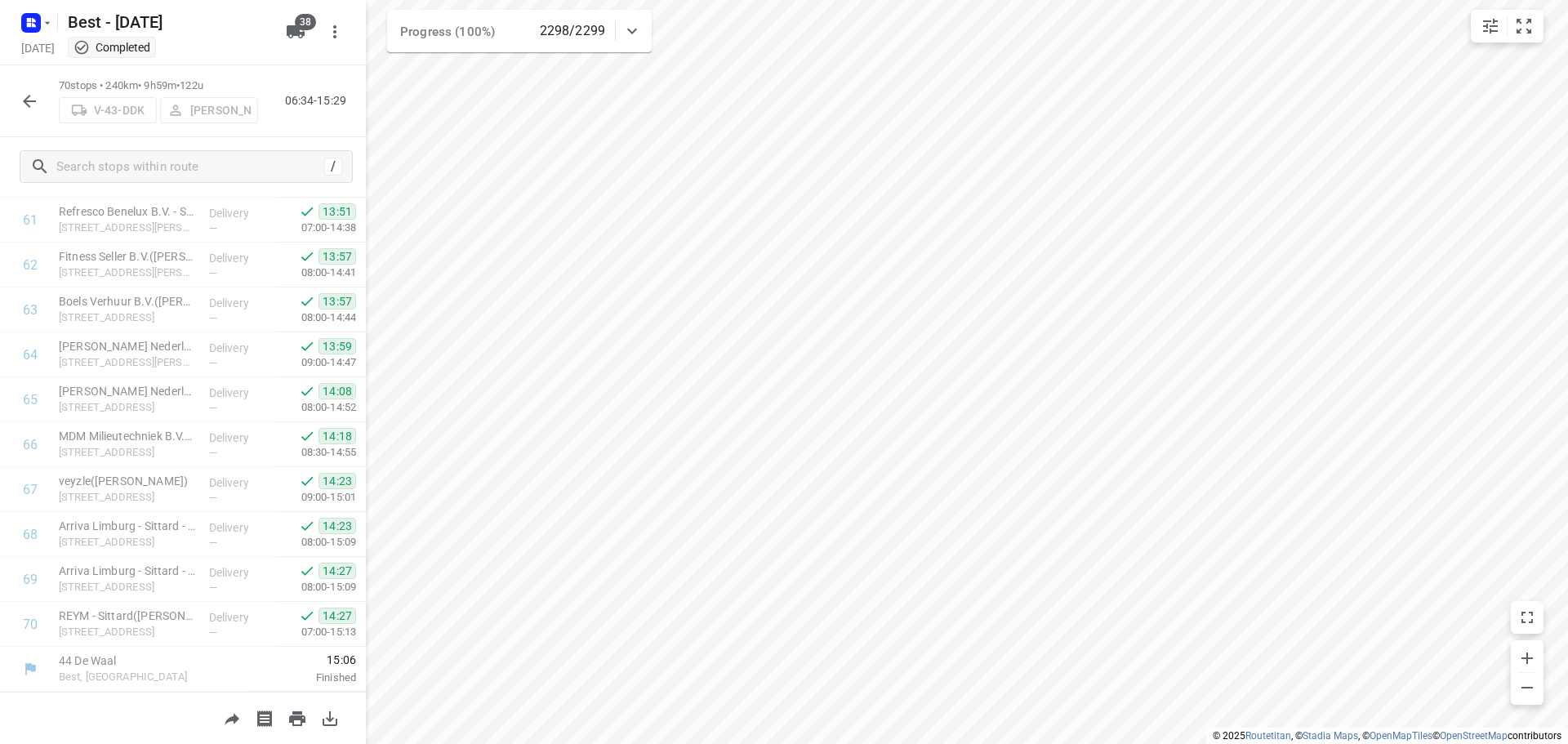
click at [38, 95] on icon "button" at bounding box center [29, 101] width 20 height 20
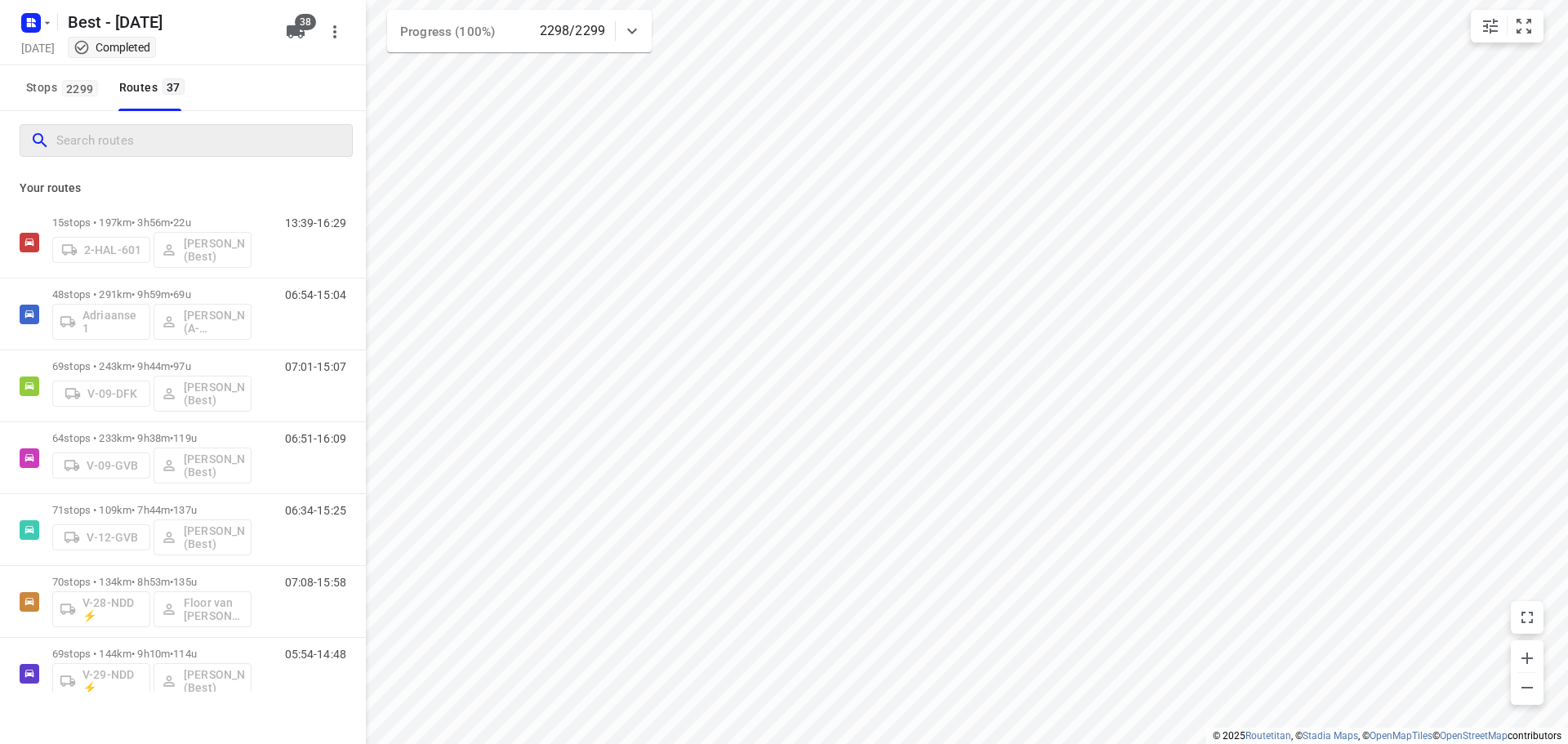
click at [88, 142] on input "Search routes" at bounding box center [204, 141] width 295 height 26
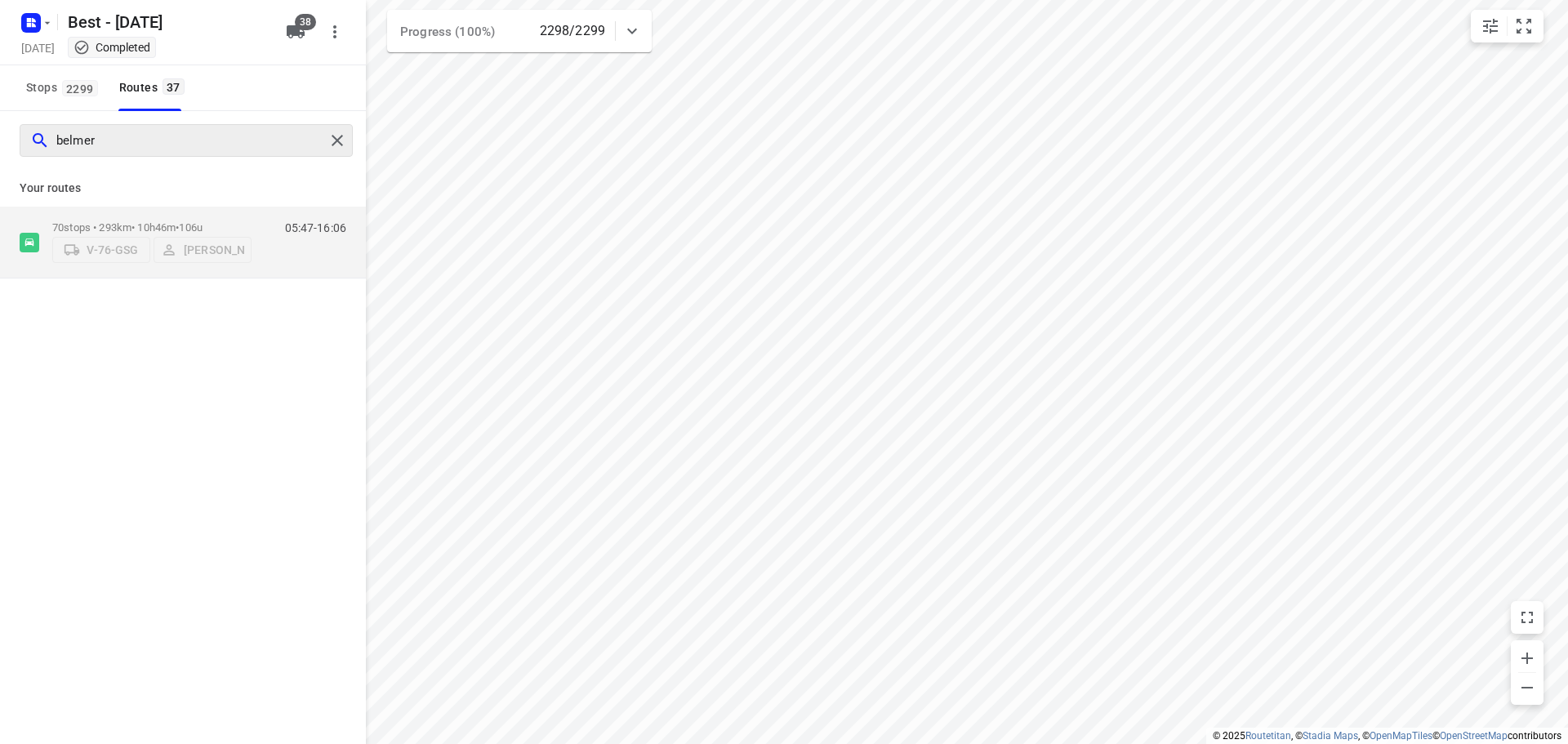
type input "belmer"
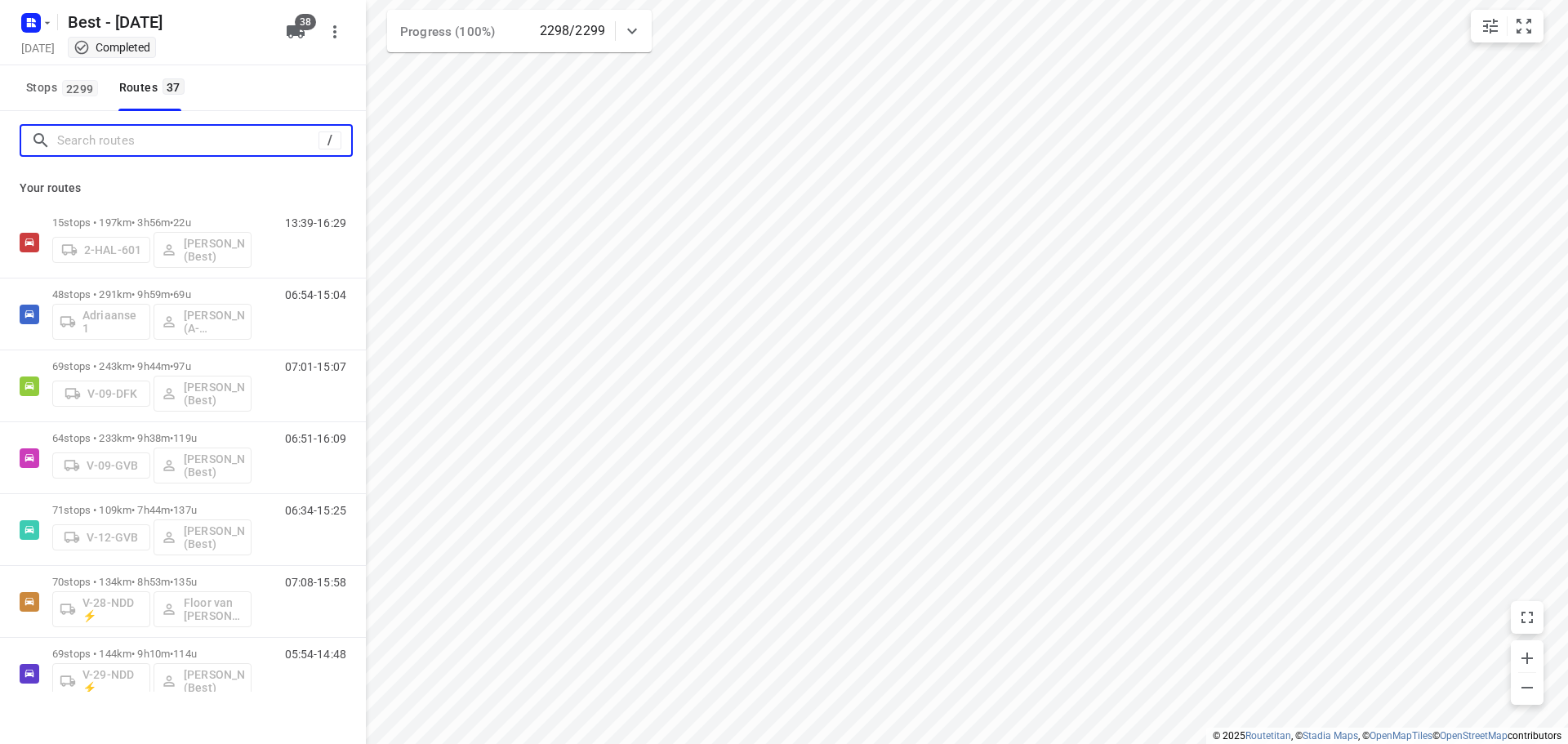
click at [177, 142] on input "Search routes" at bounding box center [188, 141] width 261 height 26
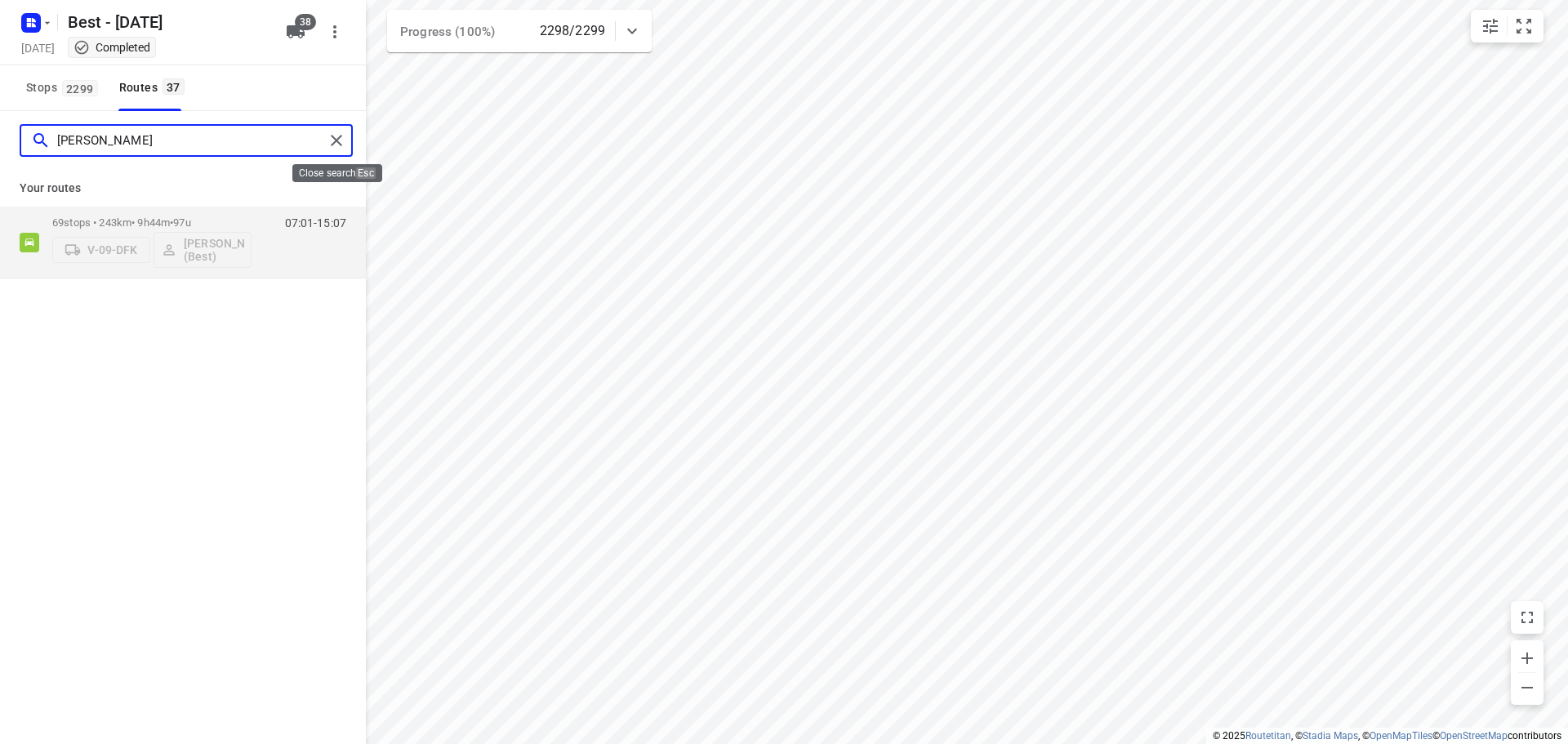
type input "tony"
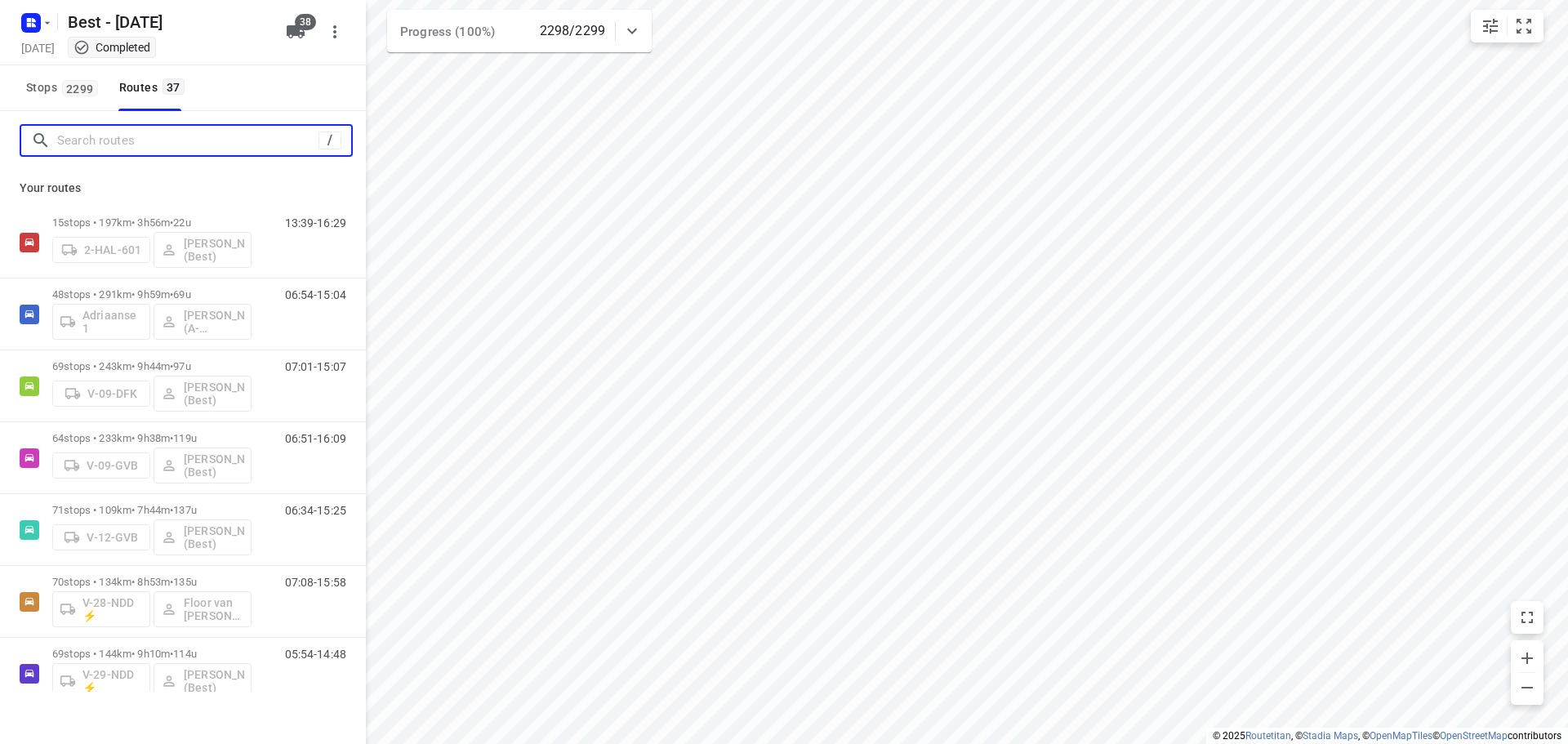
click at [274, 143] on input "Search routes" at bounding box center [188, 141] width 261 height 26
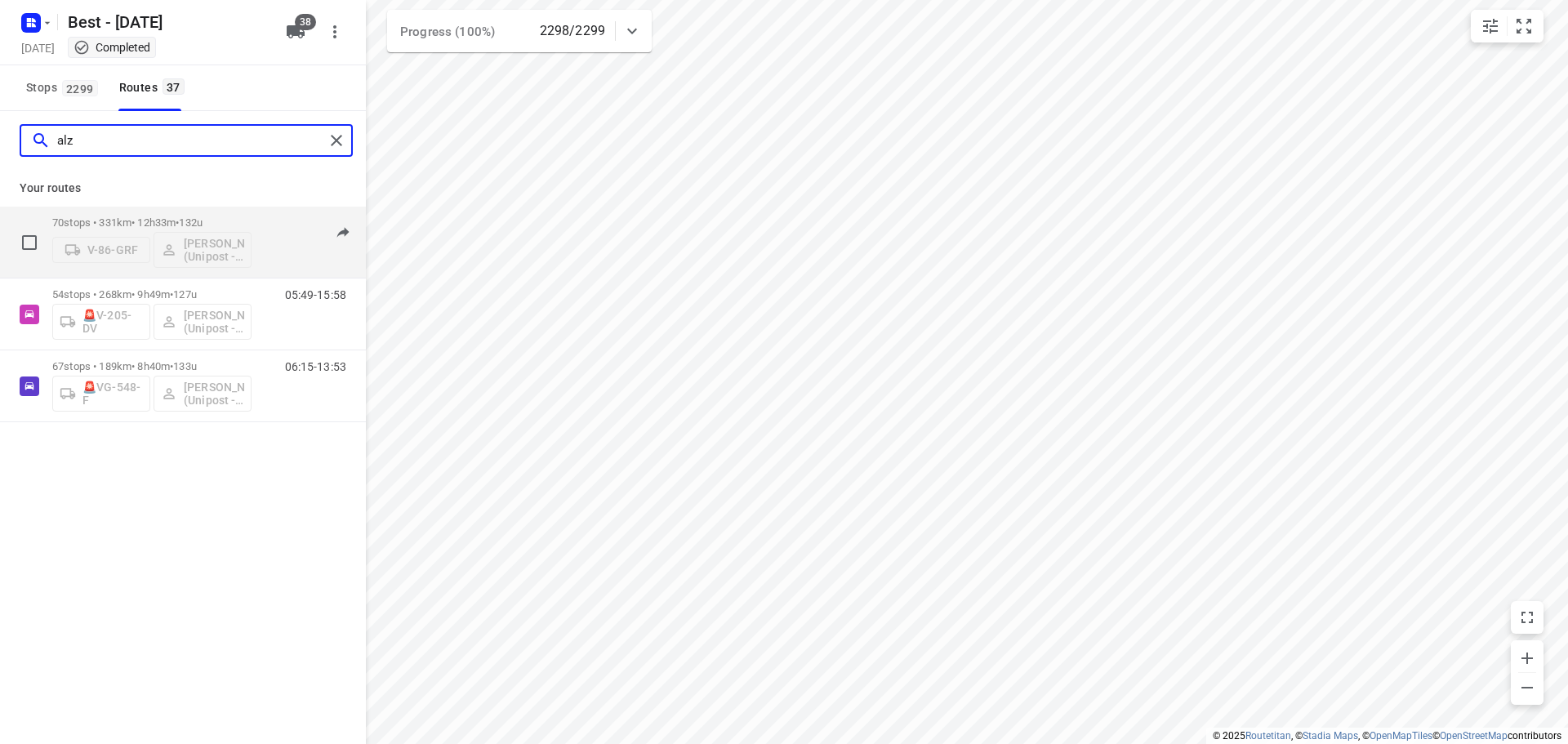
type input "alz"
click at [117, 230] on div "V-86-GRF Mohamed Alzeadi (Unipost - Best - ZZP)" at bounding box center [152, 248] width 200 height 39
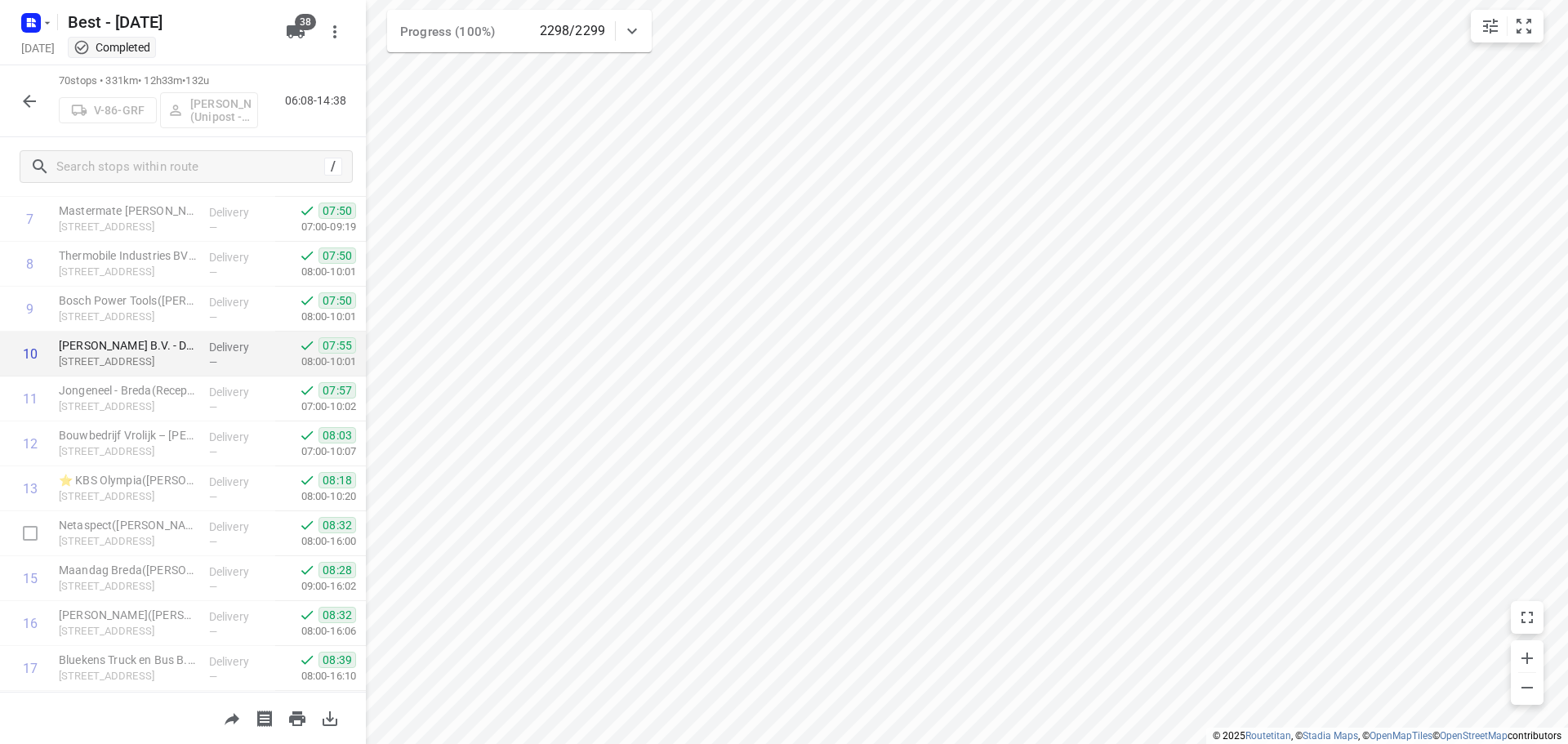
scroll to position [759, 0]
click at [15, 91] on button "button" at bounding box center [29, 102] width 32 height 32
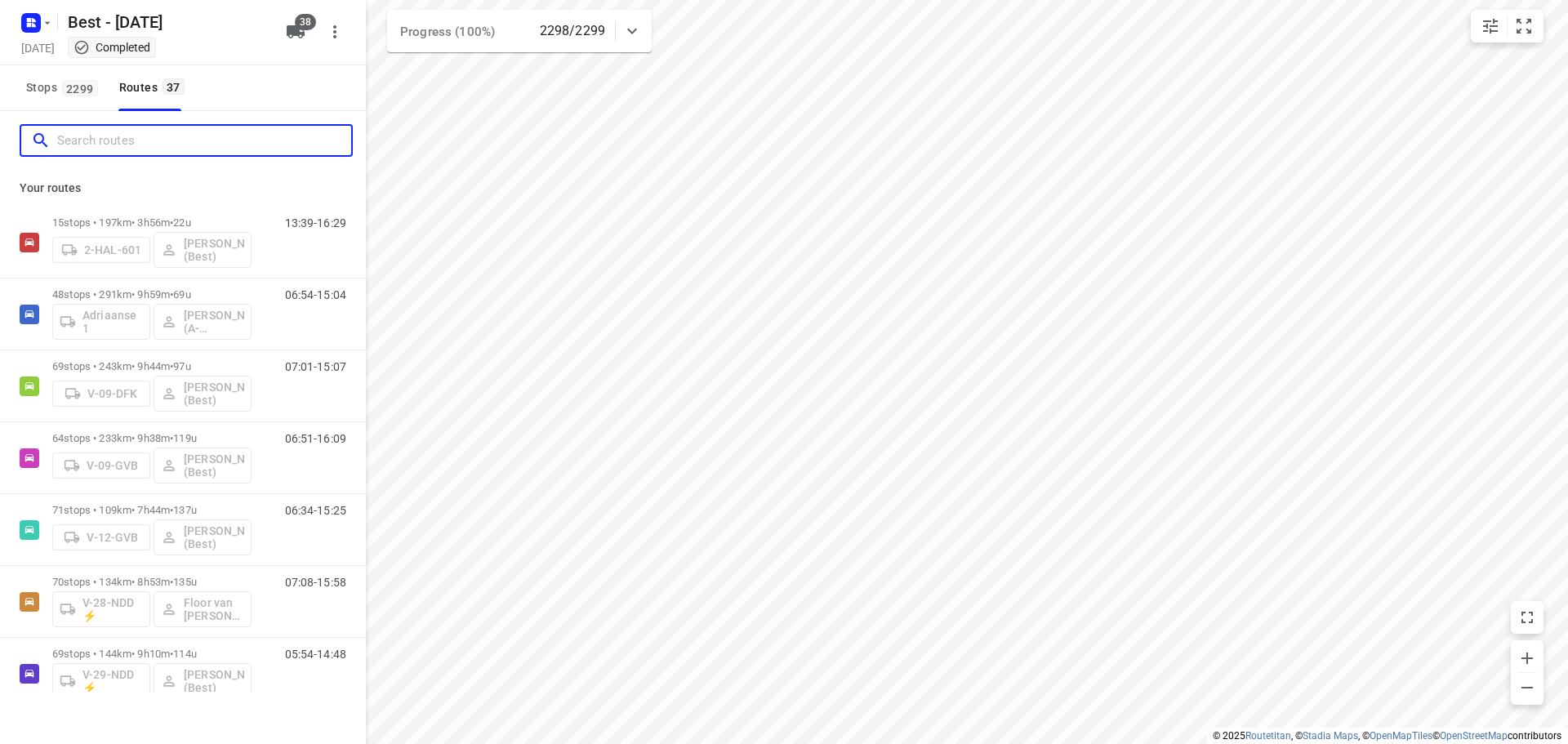
click at [61, 142] on input "Search routes" at bounding box center [204, 141] width 294 height 26
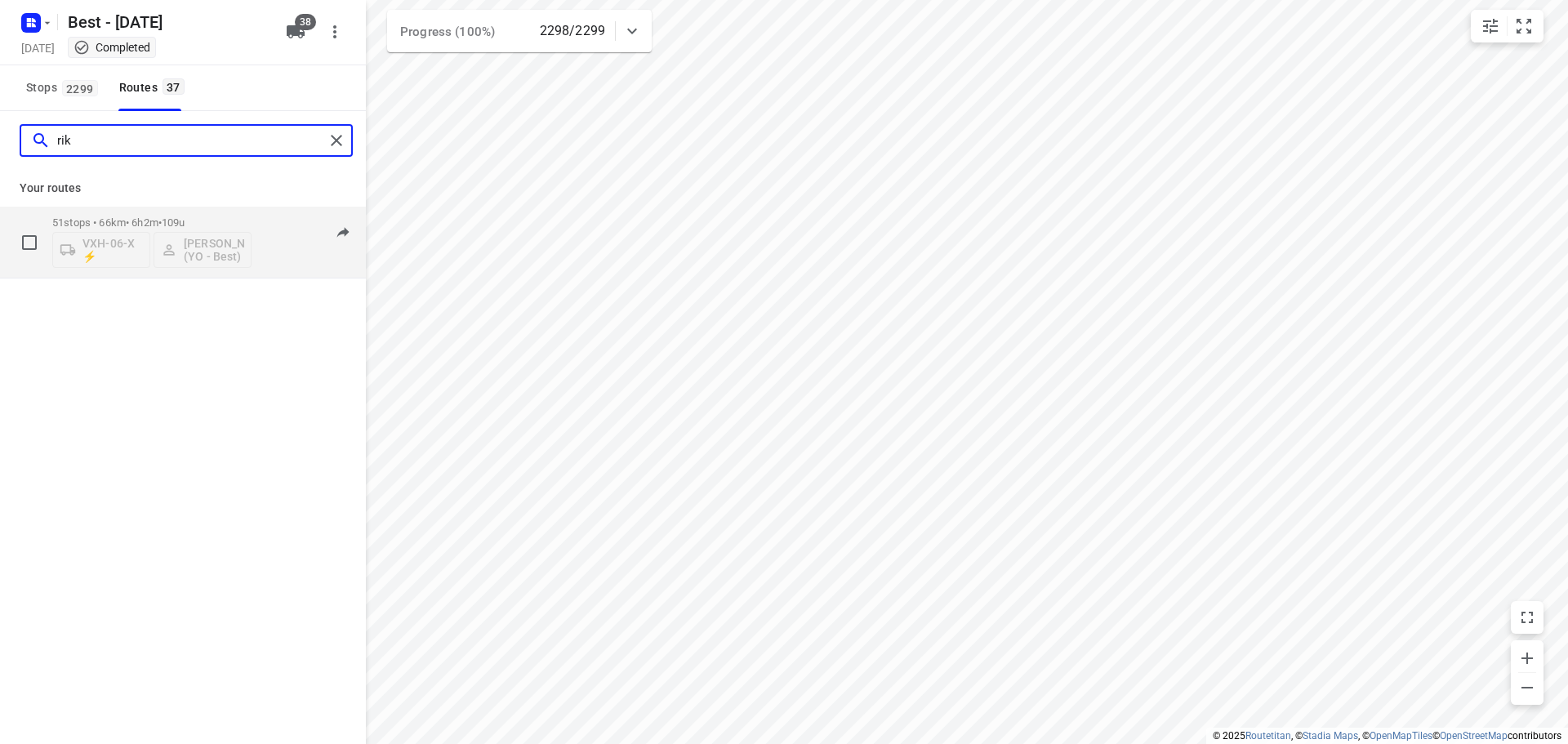
type input "rik"
click at [103, 211] on div "51 stops • 66km • 6h2m • 109u VXH-06-X ⚡ Rik de Kok (YO - Best)" at bounding box center [152, 241] width 200 height 67
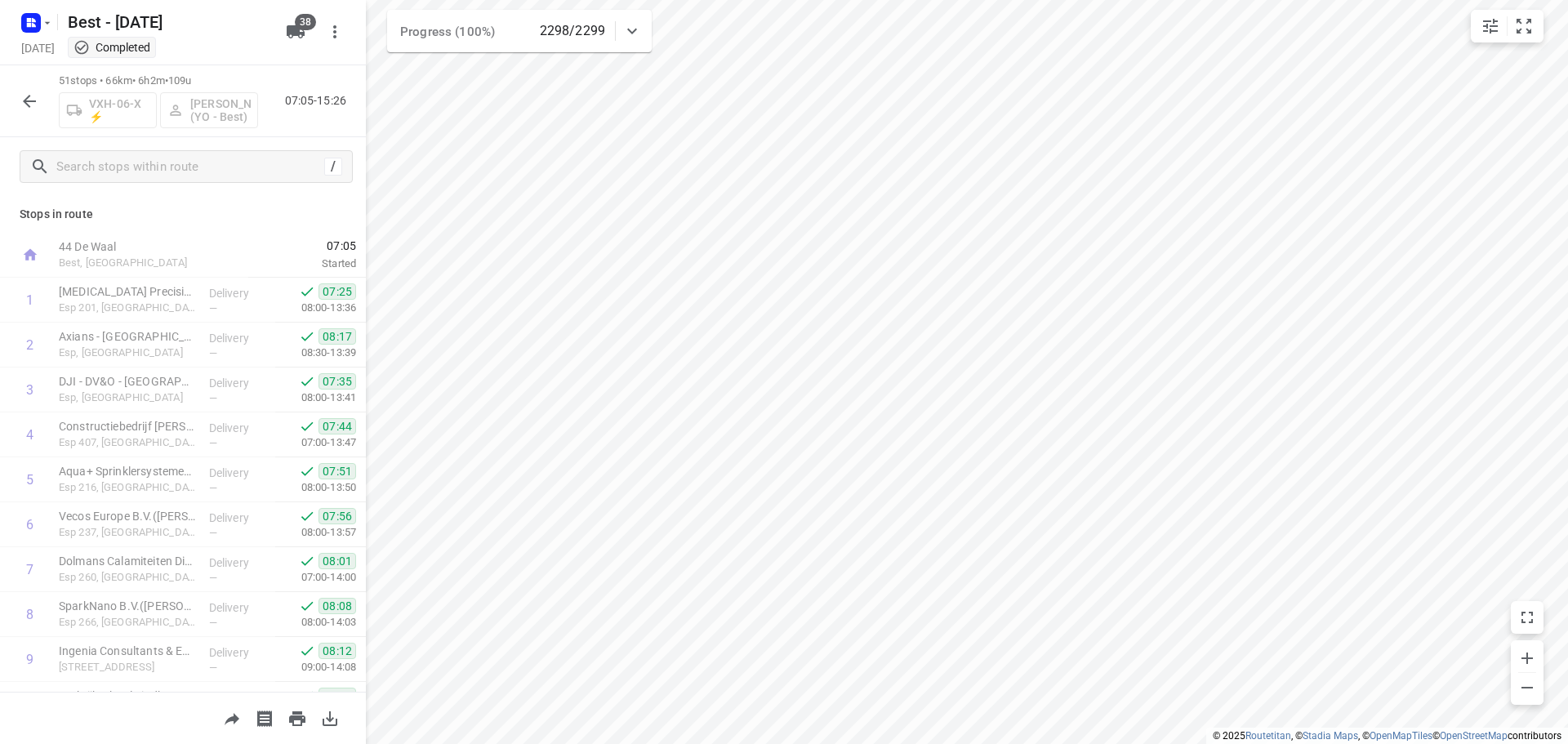
click at [44, 102] on button "button" at bounding box center [29, 102] width 32 height 32
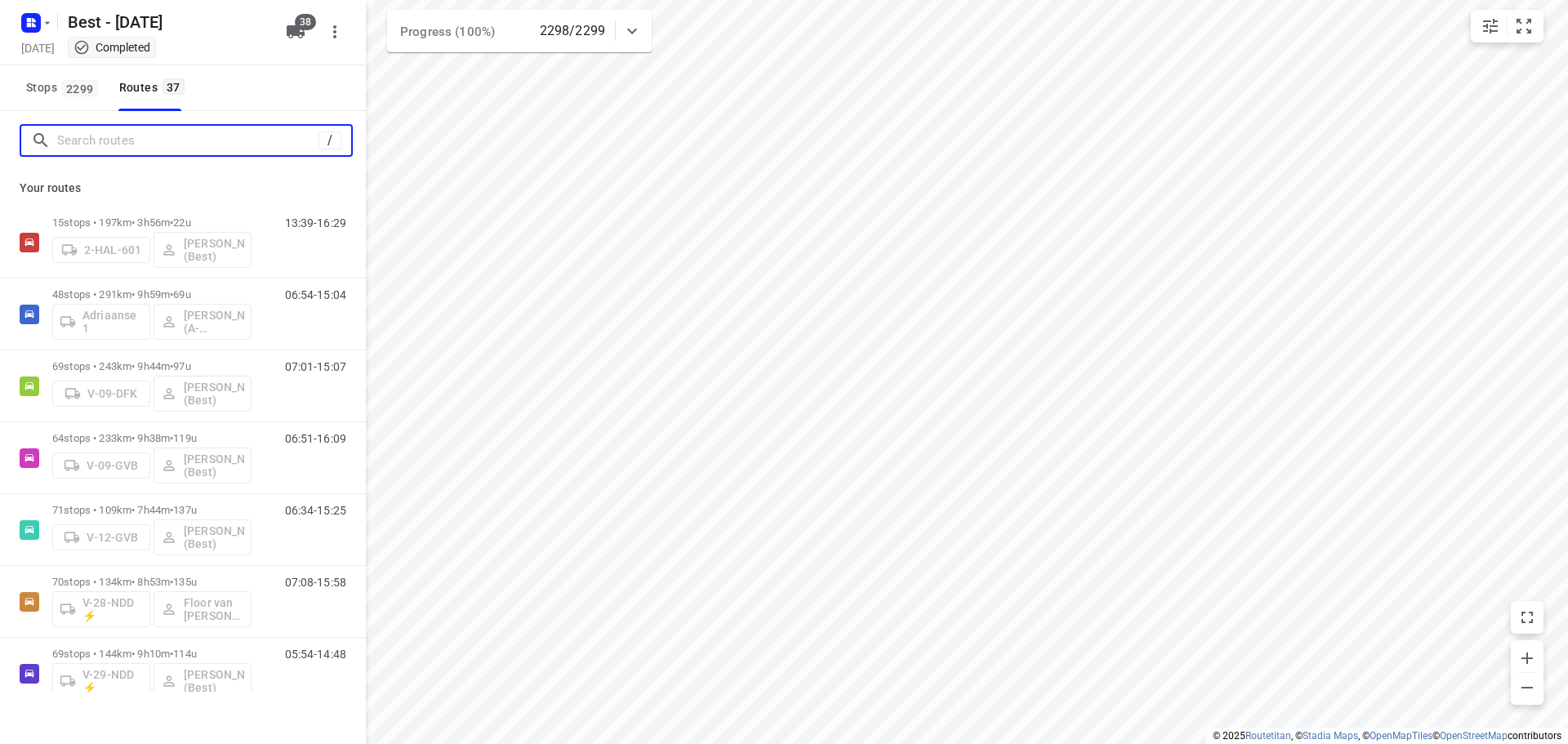
click at [83, 140] on input "Search routes" at bounding box center [188, 141] width 261 height 26
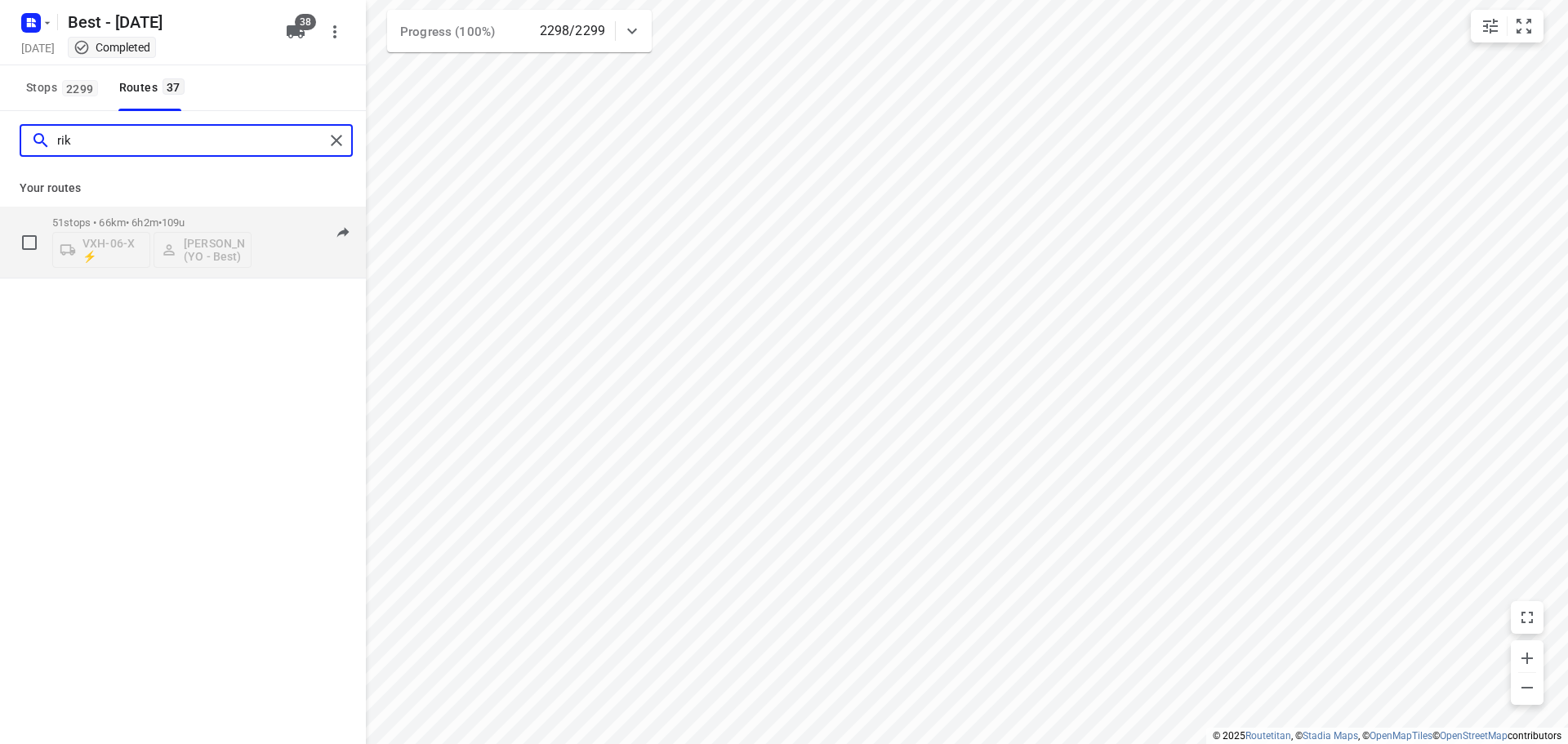
type input "rik"
drag, startPoint x: 204, startPoint y: 134, endPoint x: 194, endPoint y: 136, distance: 10.2
click at [204, 134] on input "rik" at bounding box center [190, 141] width 267 height 26
click at [0, 132] on html "i © 2025 Routetitan , © Stadia Maps , © OpenMapTiles © OpenStreetMap contributo…" at bounding box center [784, 372] width 1568 height 744
type input "wass"
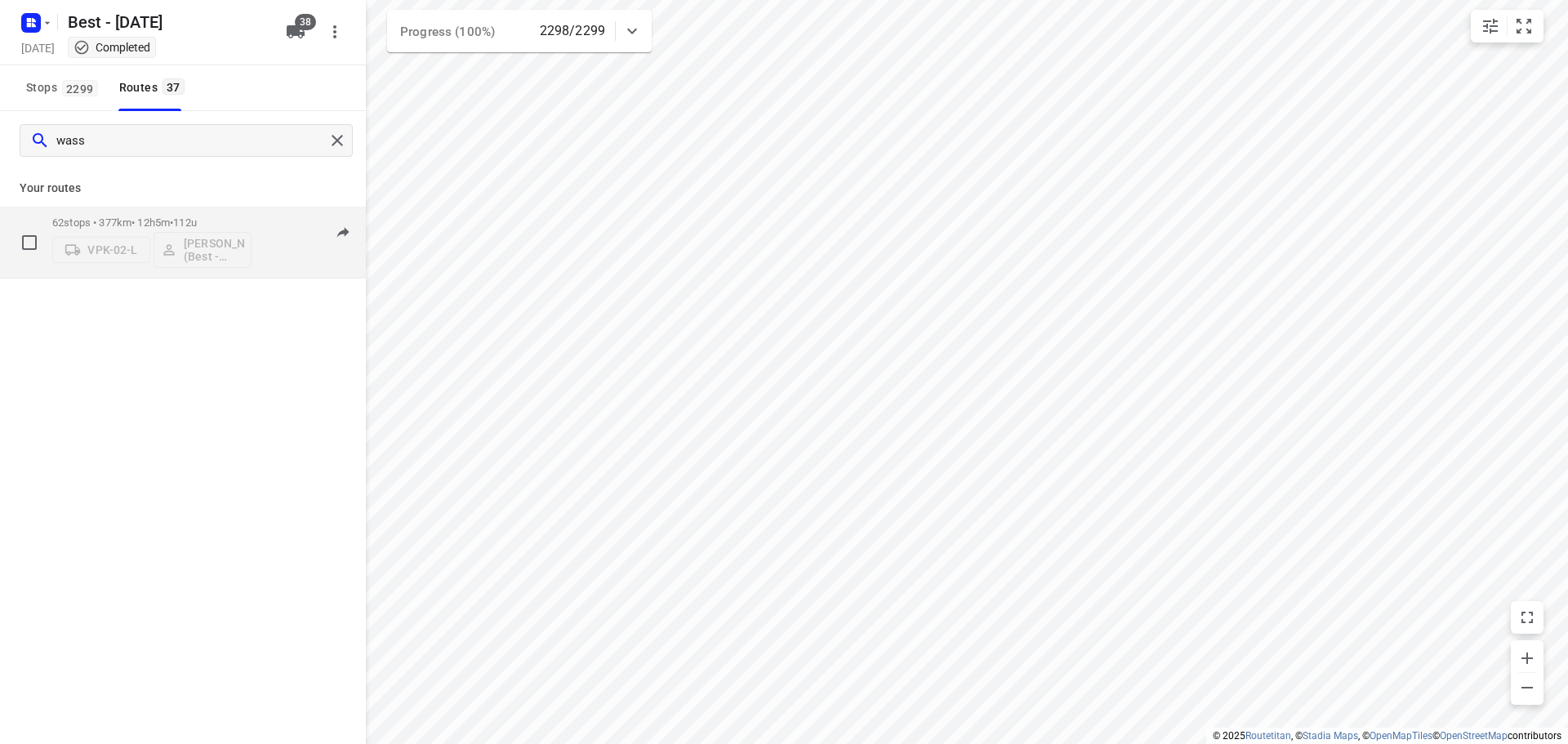
click at [143, 213] on div "62 stops • 377km • 12h5m • 112u VPK-02-L Wassim El Kadmiri (Best - ZZP)" at bounding box center [152, 241] width 200 height 67
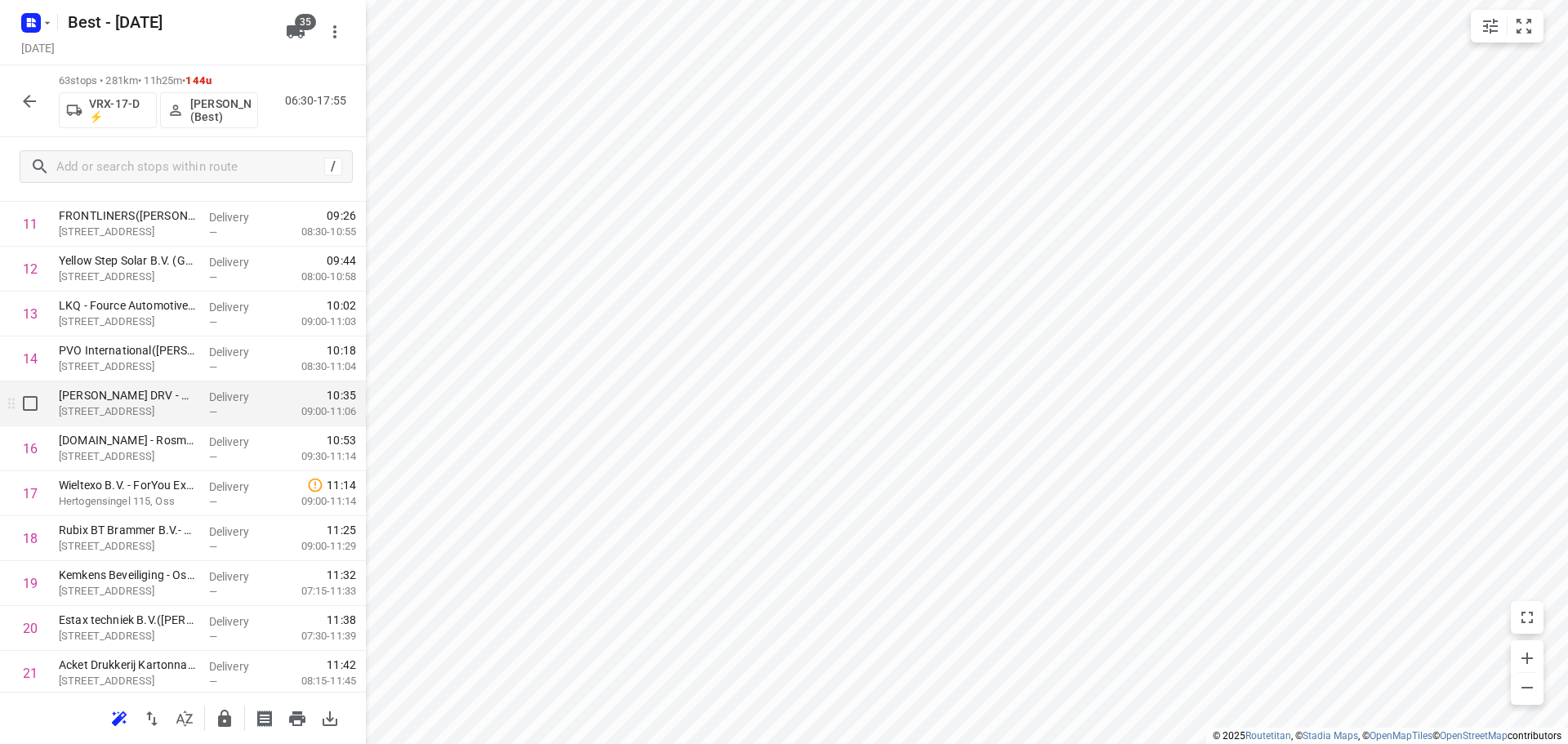
scroll to position [327, 0]
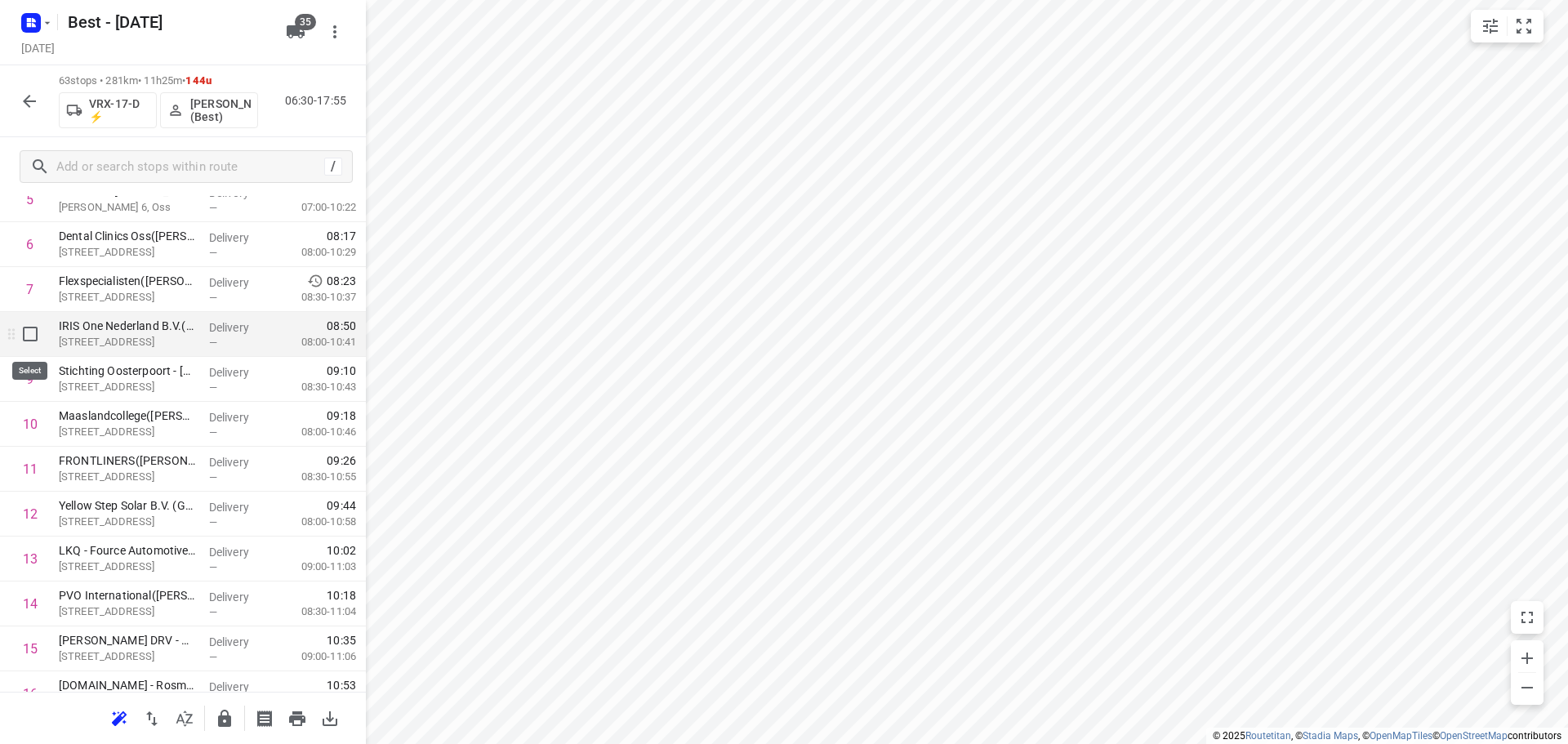
click at [38, 344] on input "checkbox" at bounding box center [30, 334] width 32 height 32
checkbox input "true"
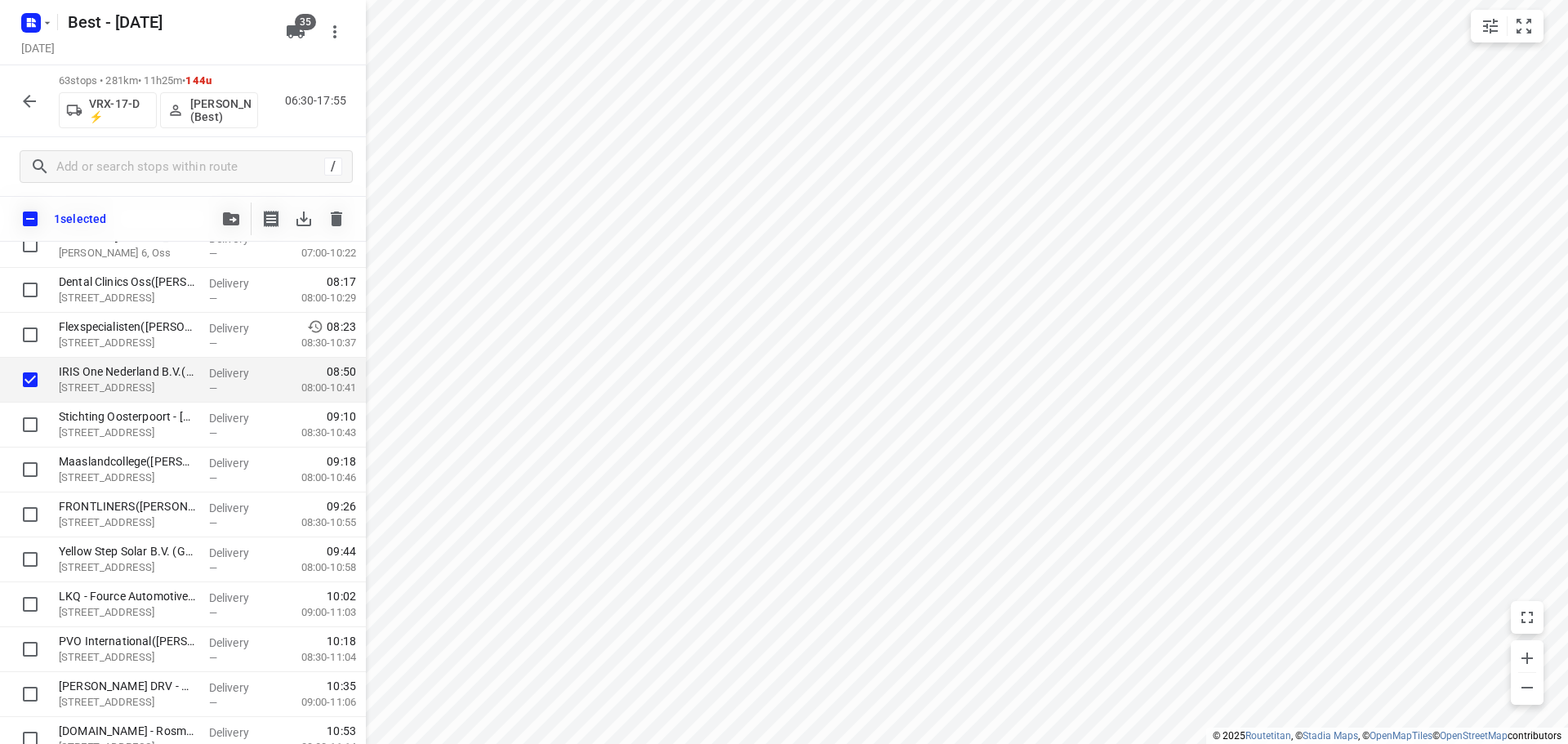
click at [124, 142] on div "/" at bounding box center [183, 166] width 366 height 59
click at [114, 169] on input "text" at bounding box center [188, 167] width 261 height 26
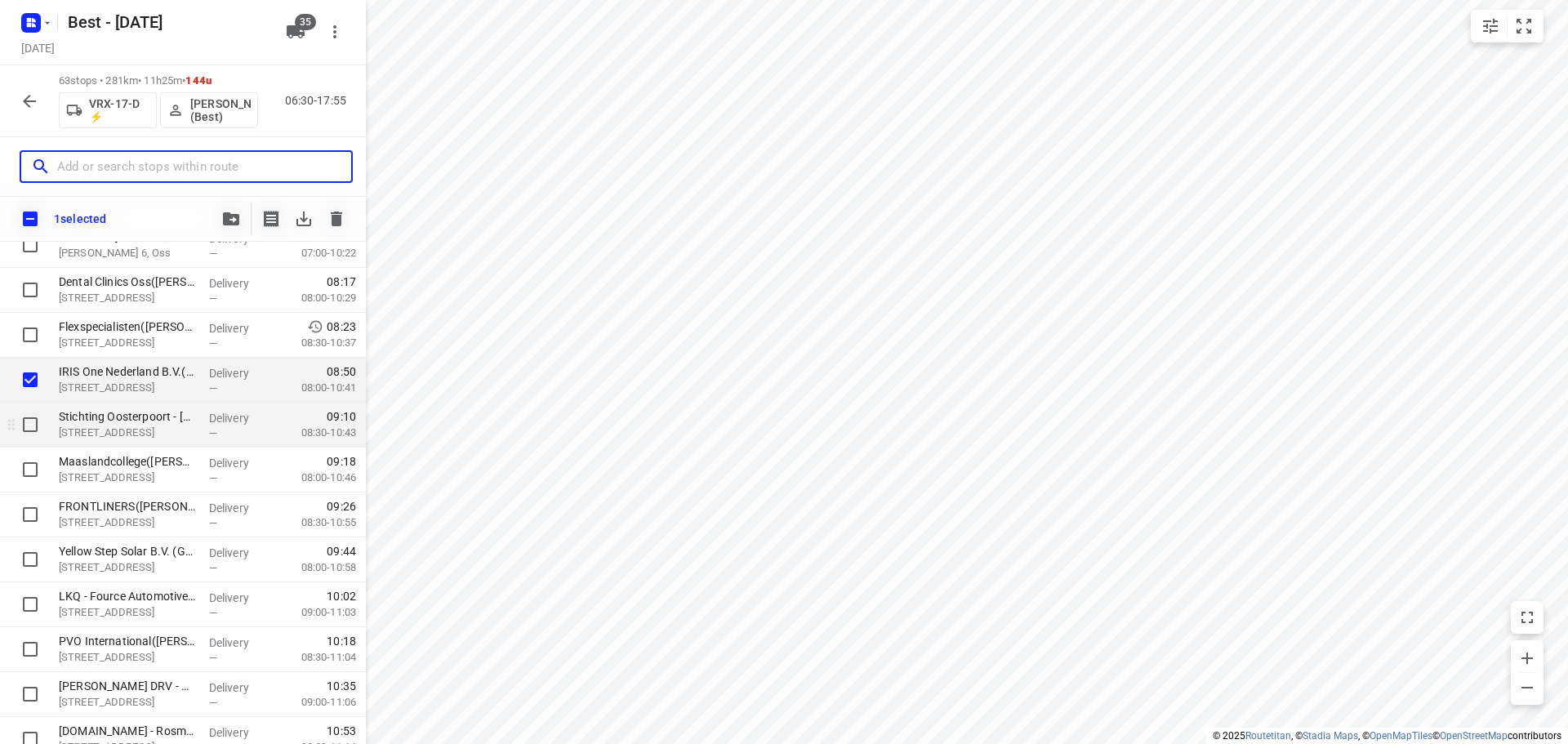
scroll to position [409, 0]
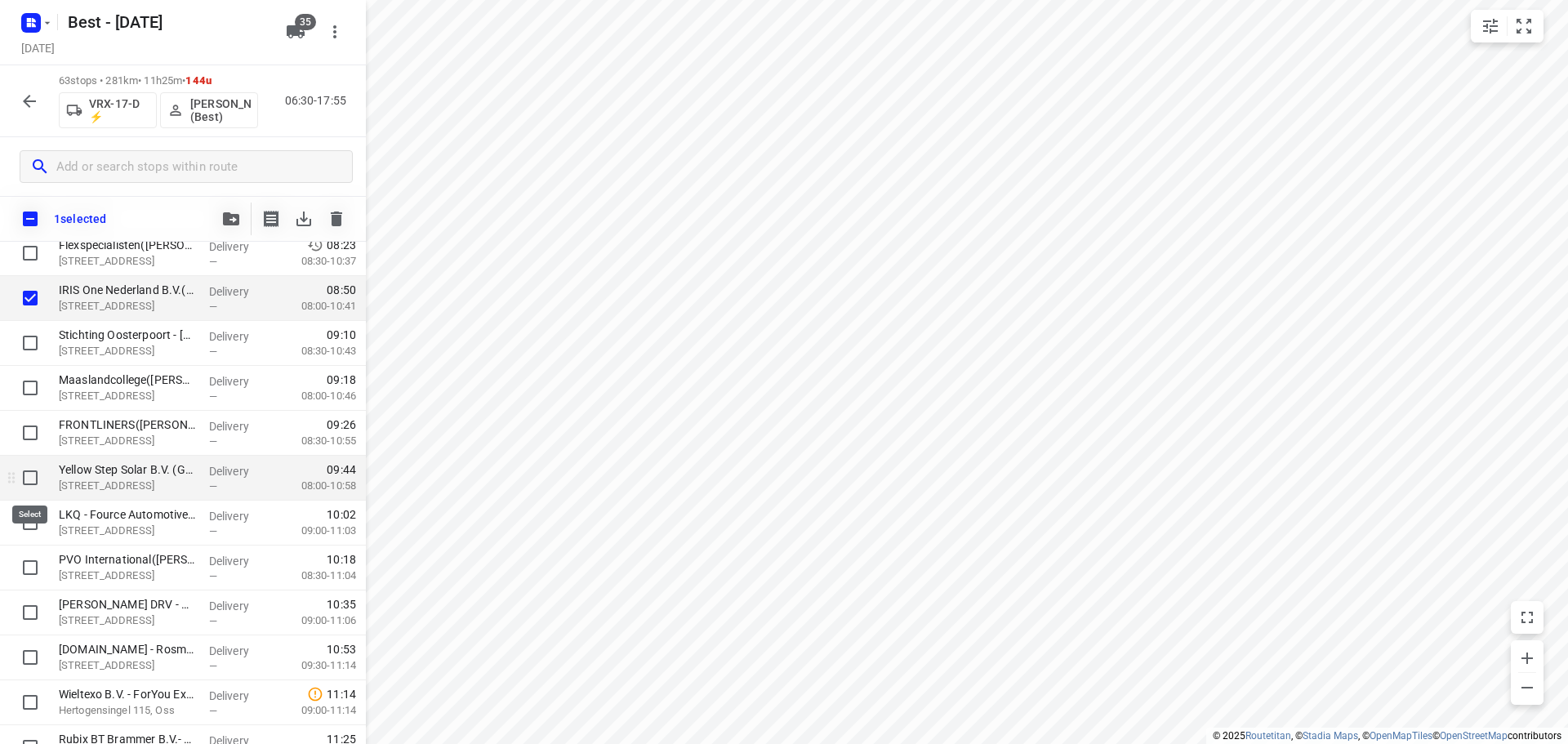
click at [31, 483] on input "checkbox" at bounding box center [30, 478] width 32 height 32
checkbox input "true"
click at [28, 568] on input "checkbox" at bounding box center [30, 567] width 32 height 32
checkbox input "true"
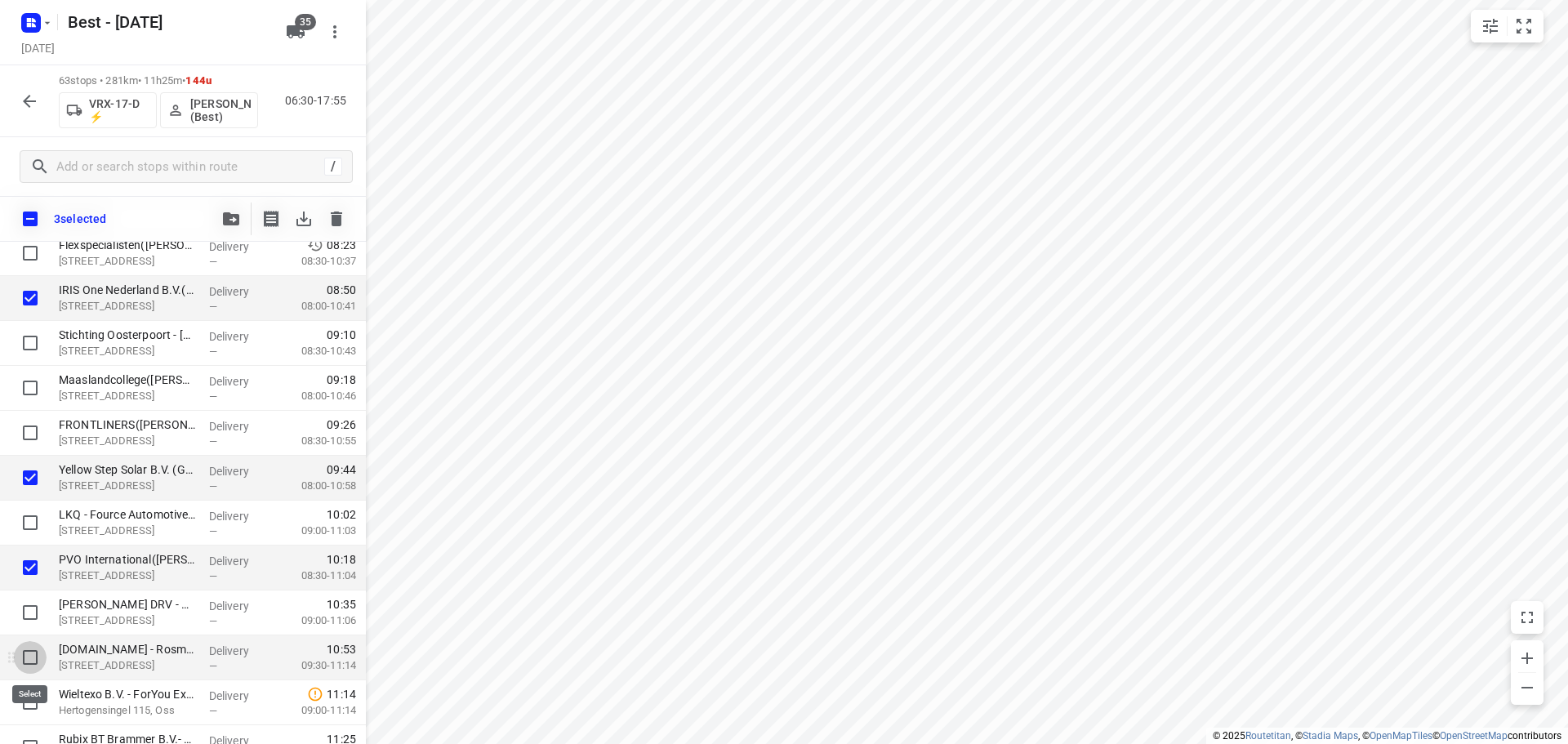
click at [15, 648] on input "checkbox" at bounding box center [30, 657] width 32 height 32
checkbox input "true"
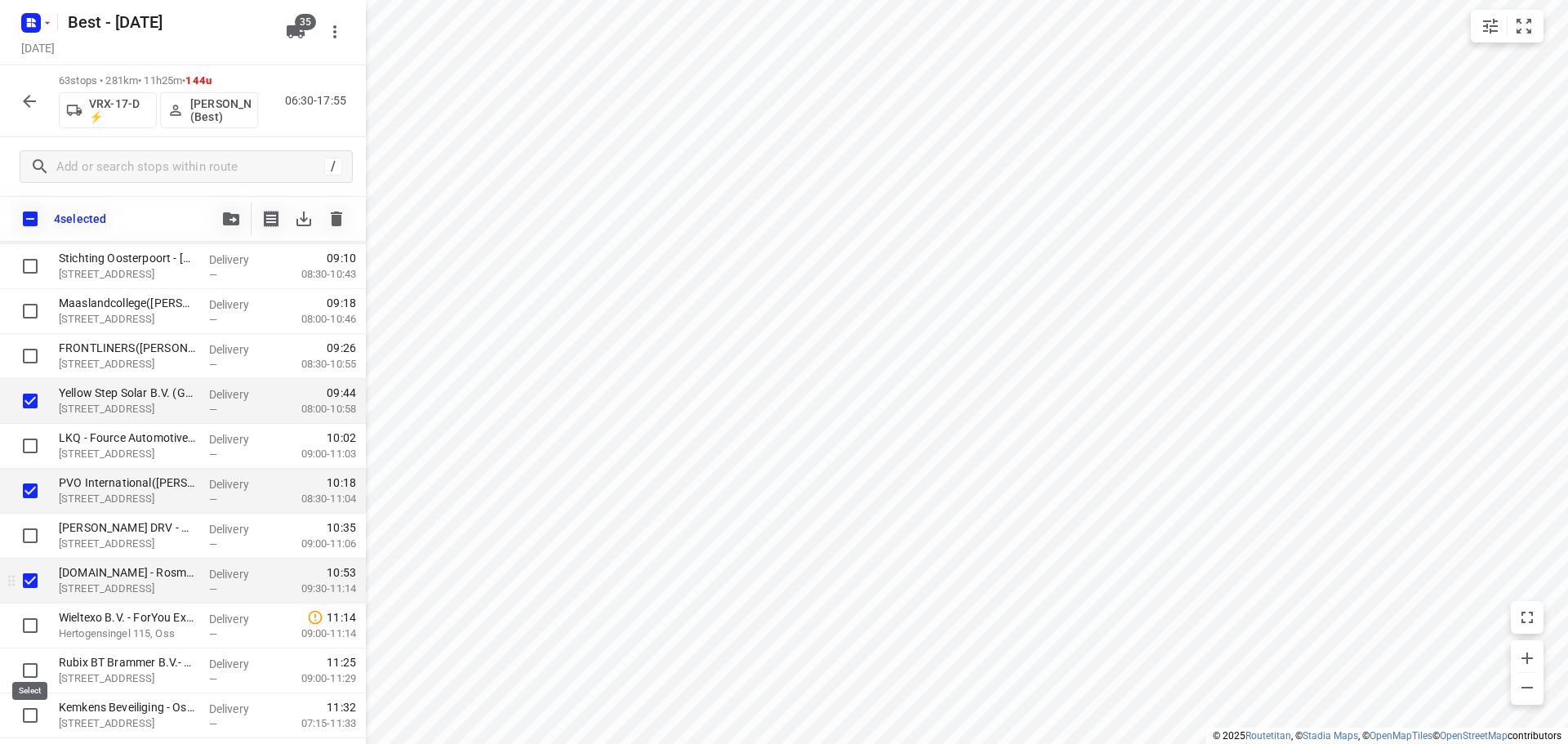
scroll to position [572, 0]
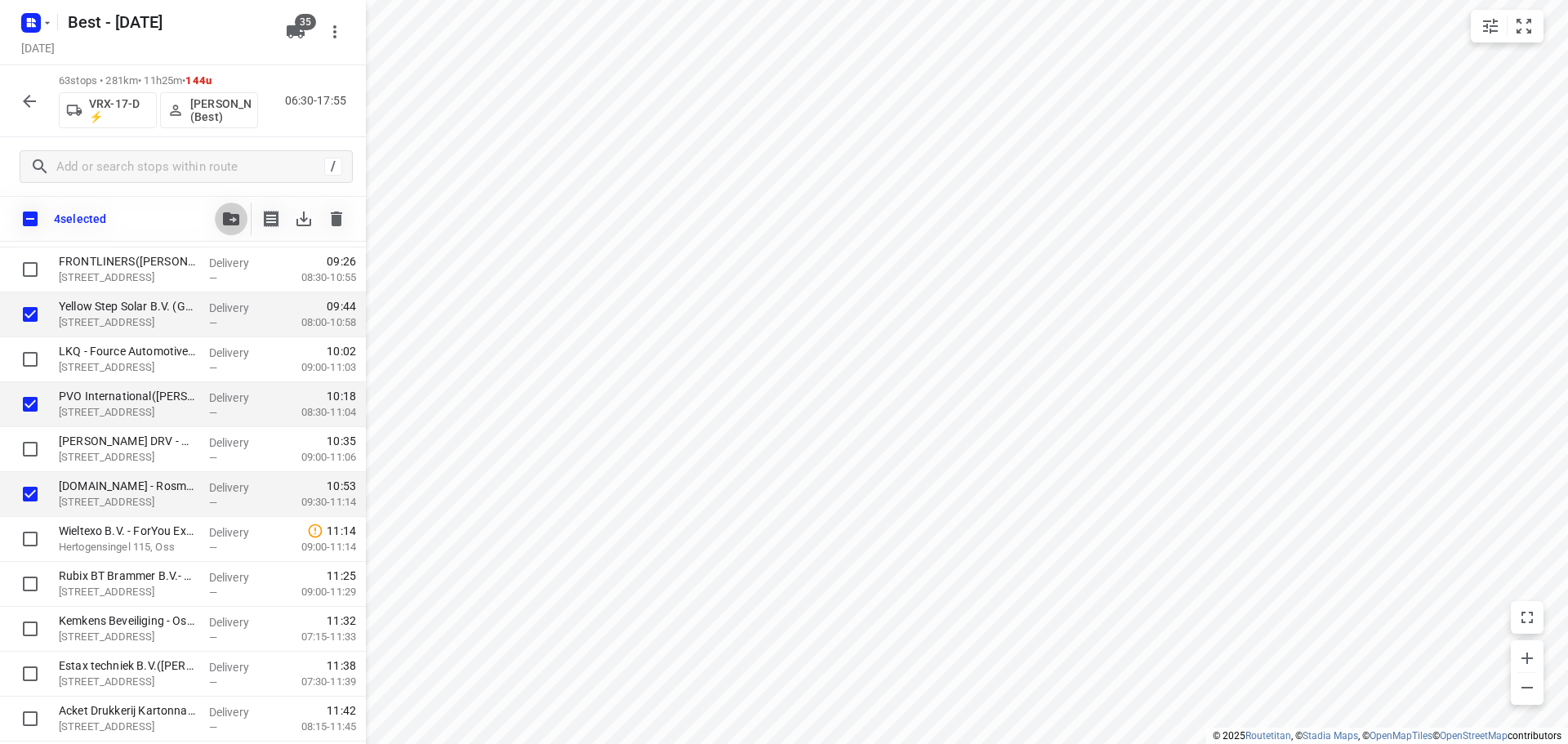
click at [227, 223] on icon "button" at bounding box center [230, 218] width 16 height 13
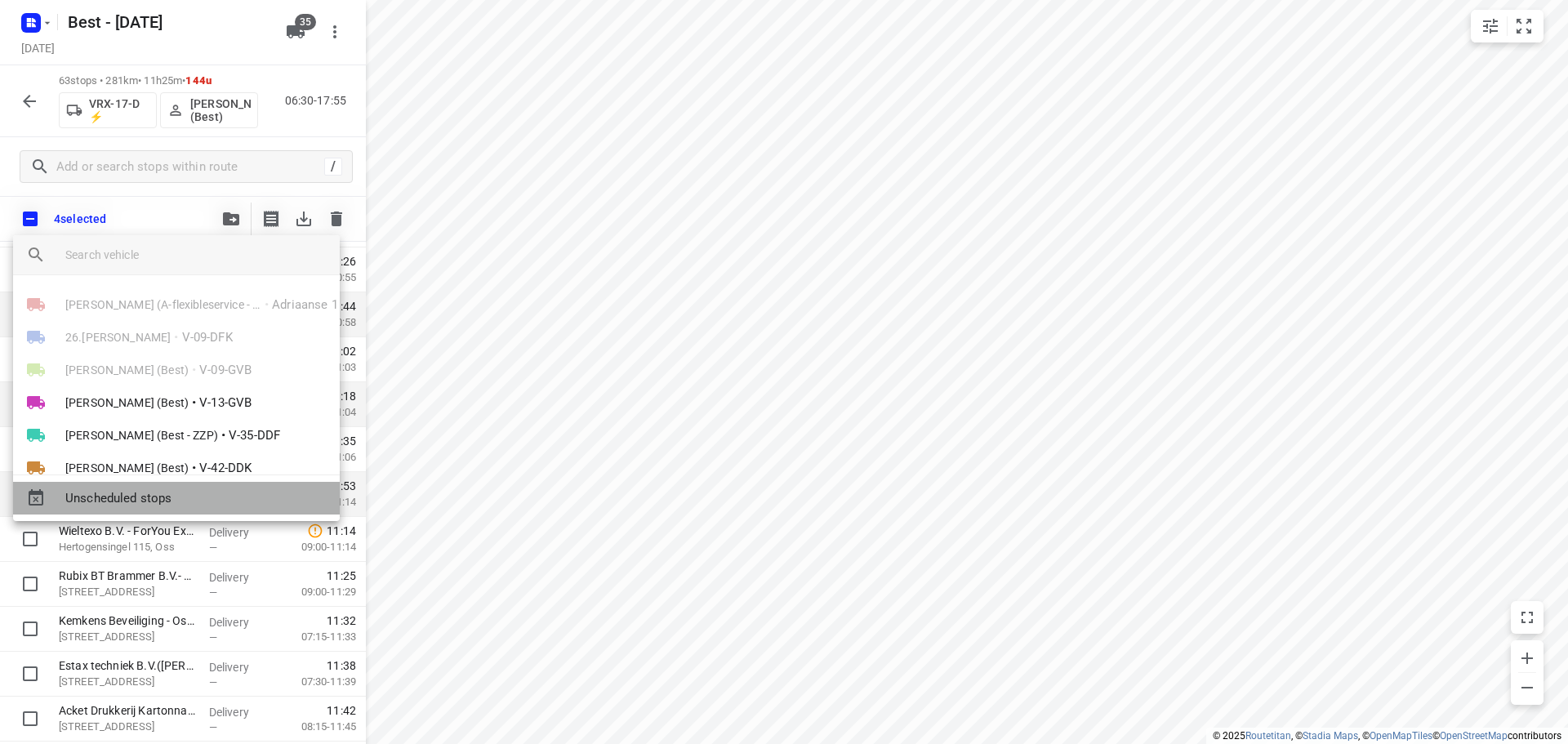
click at [166, 485] on div "Unscheduled stops" at bounding box center [176, 498] width 327 height 32
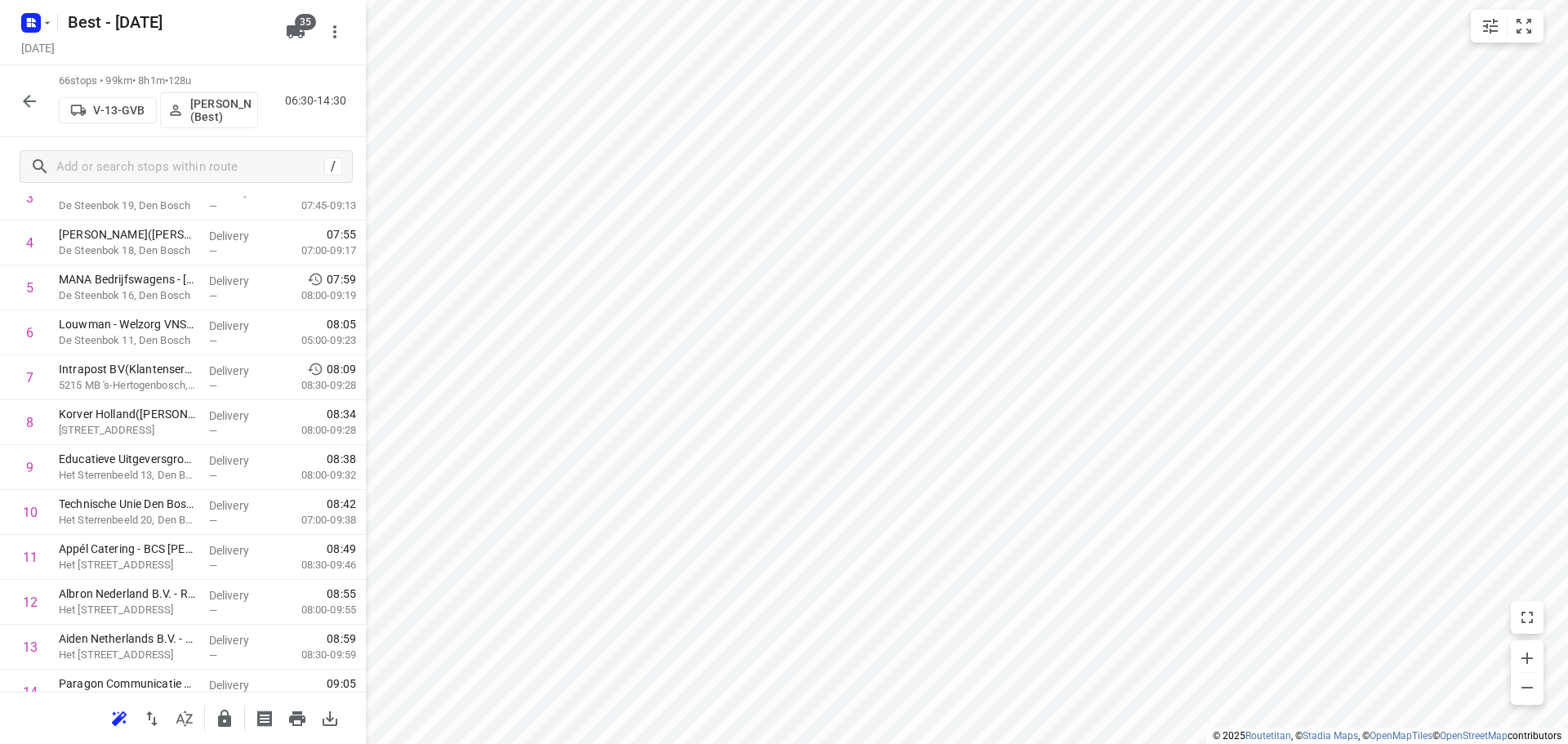
scroll to position [0, 0]
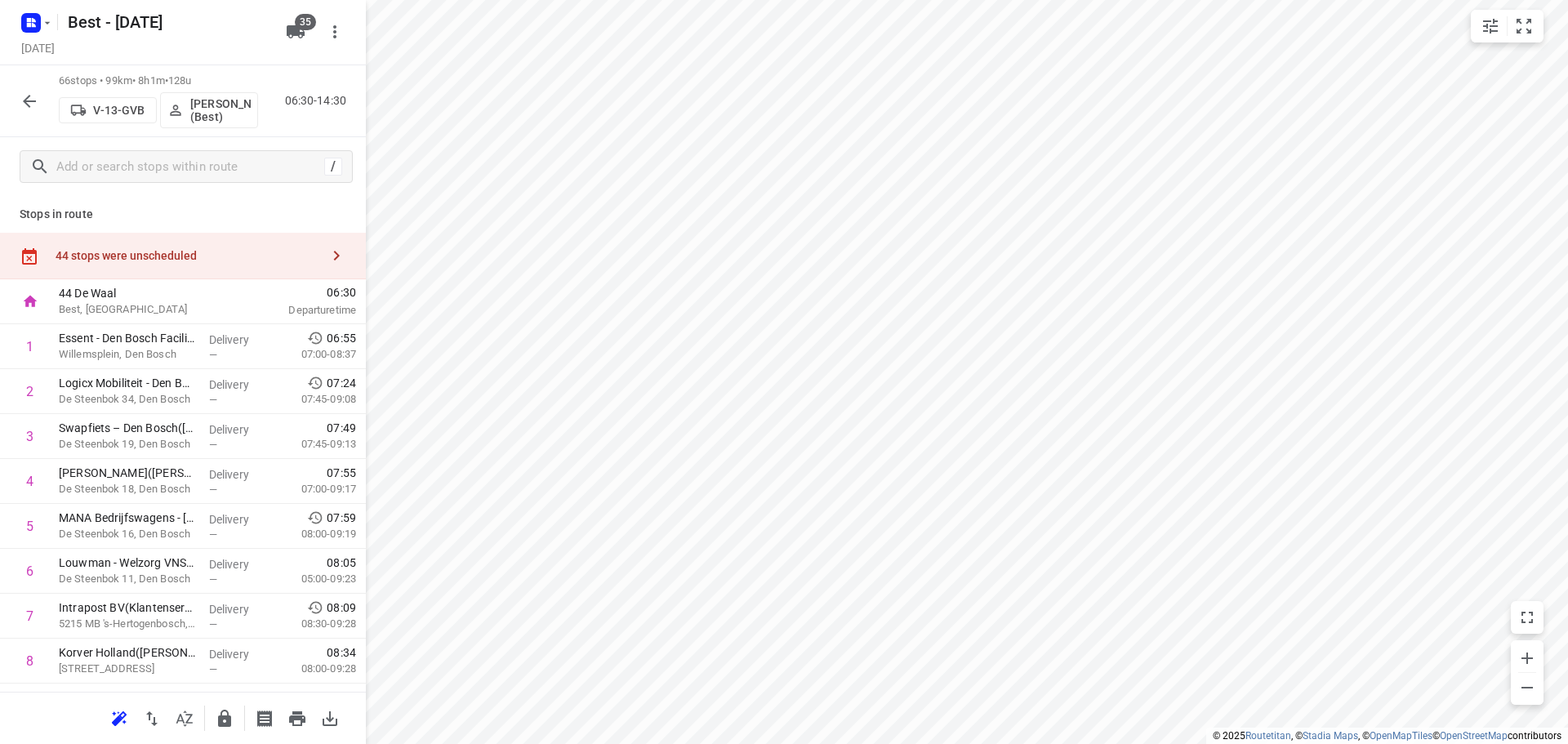
click at [266, 262] on div "44 stops were unscheduled" at bounding box center [188, 255] width 264 height 13
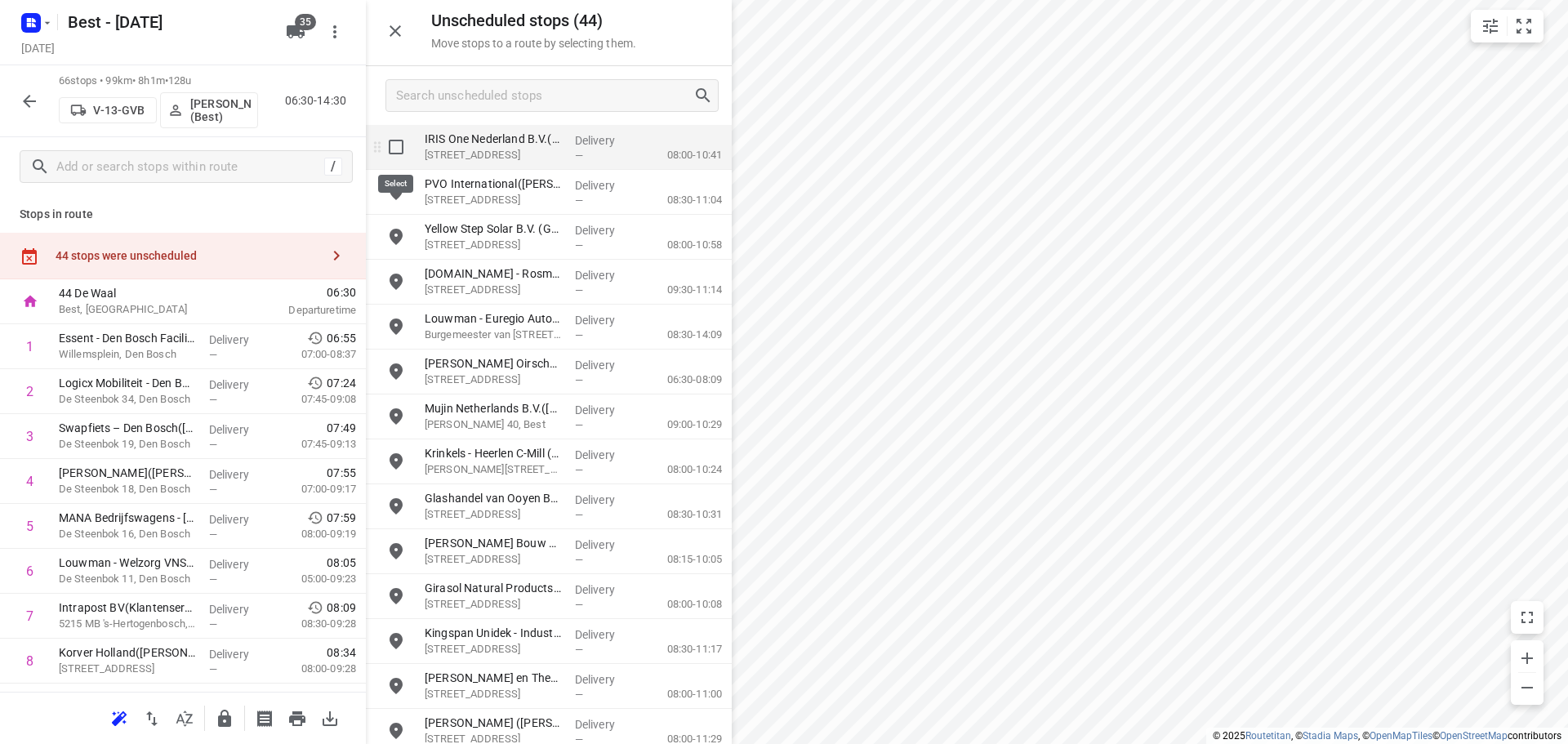
click at [404, 146] on input "grid" at bounding box center [396, 147] width 32 height 32
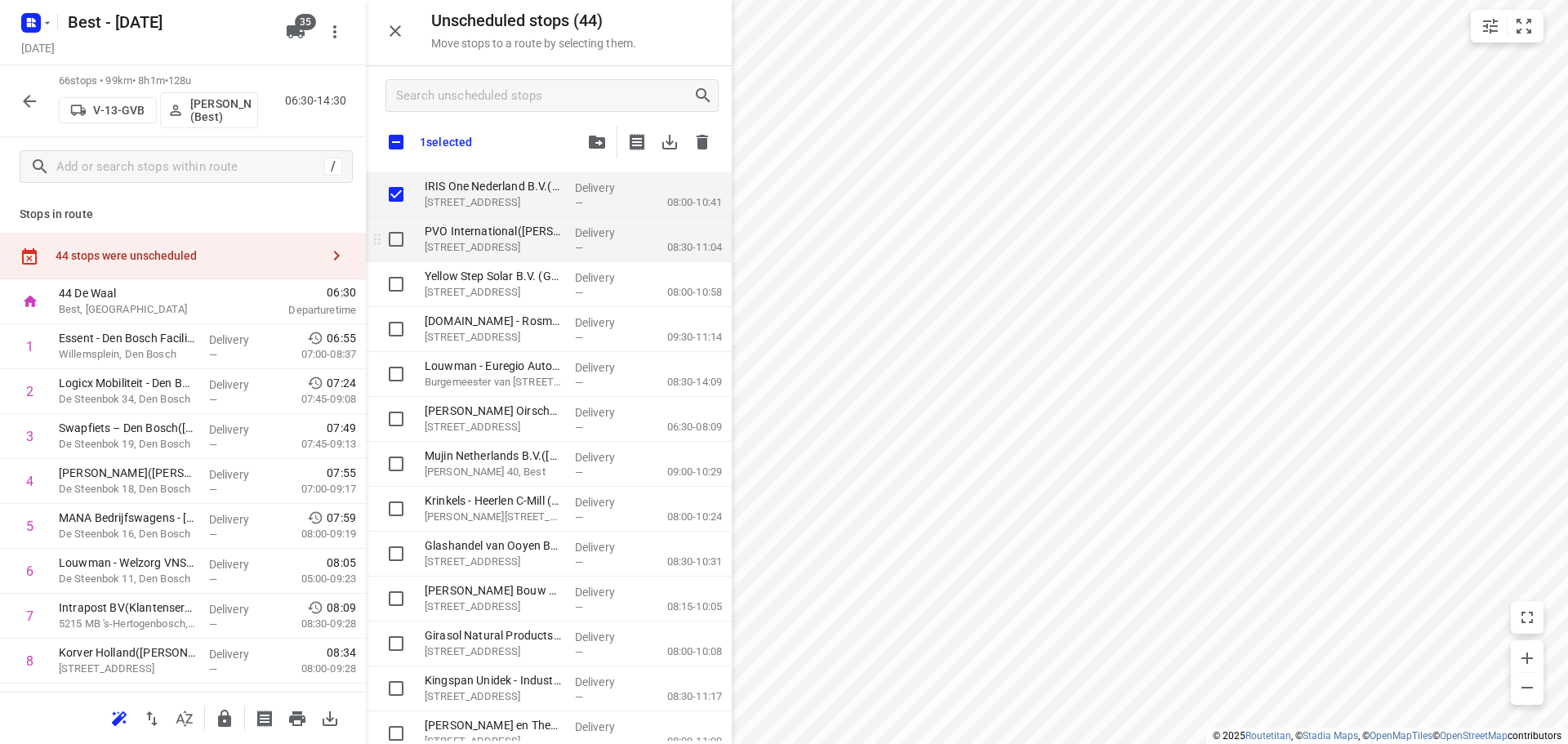
checkbox input "true"
click at [390, 233] on input "grid" at bounding box center [396, 239] width 32 height 32
checkbox input "true"
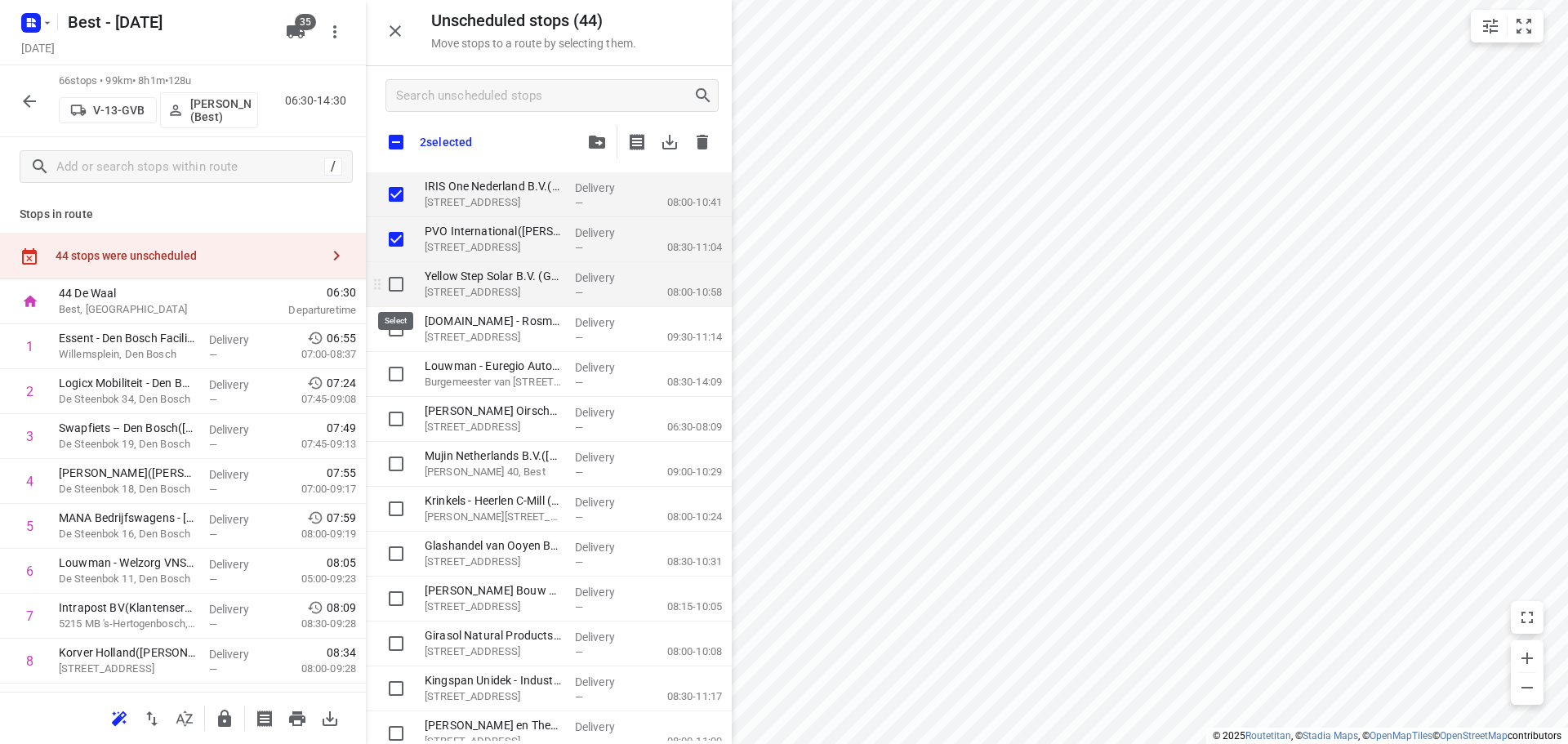
click at [399, 279] on input "grid" at bounding box center [396, 284] width 32 height 32
checkbox input "true"
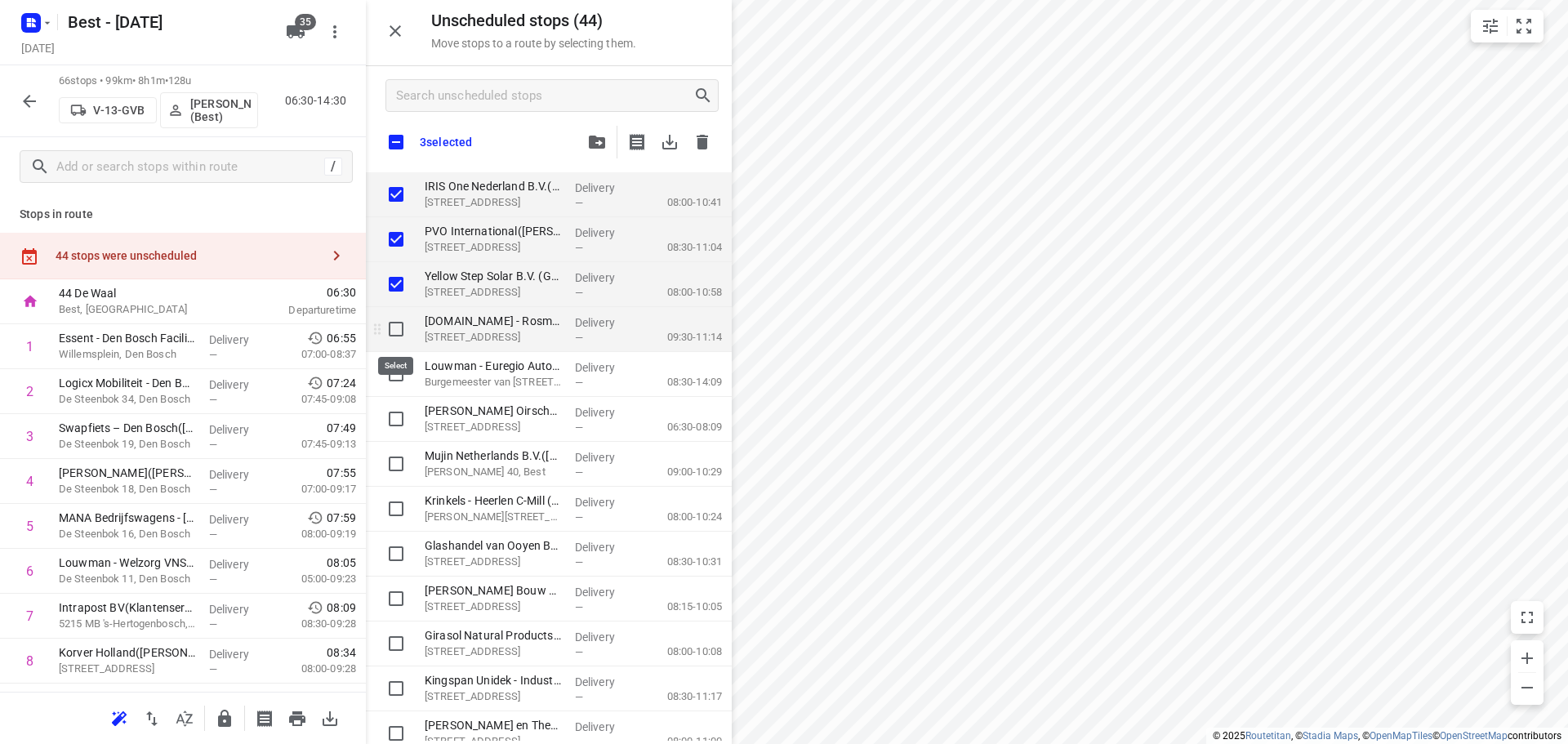
click at [409, 333] on input "grid" at bounding box center [396, 329] width 32 height 32
checkbox input "true"
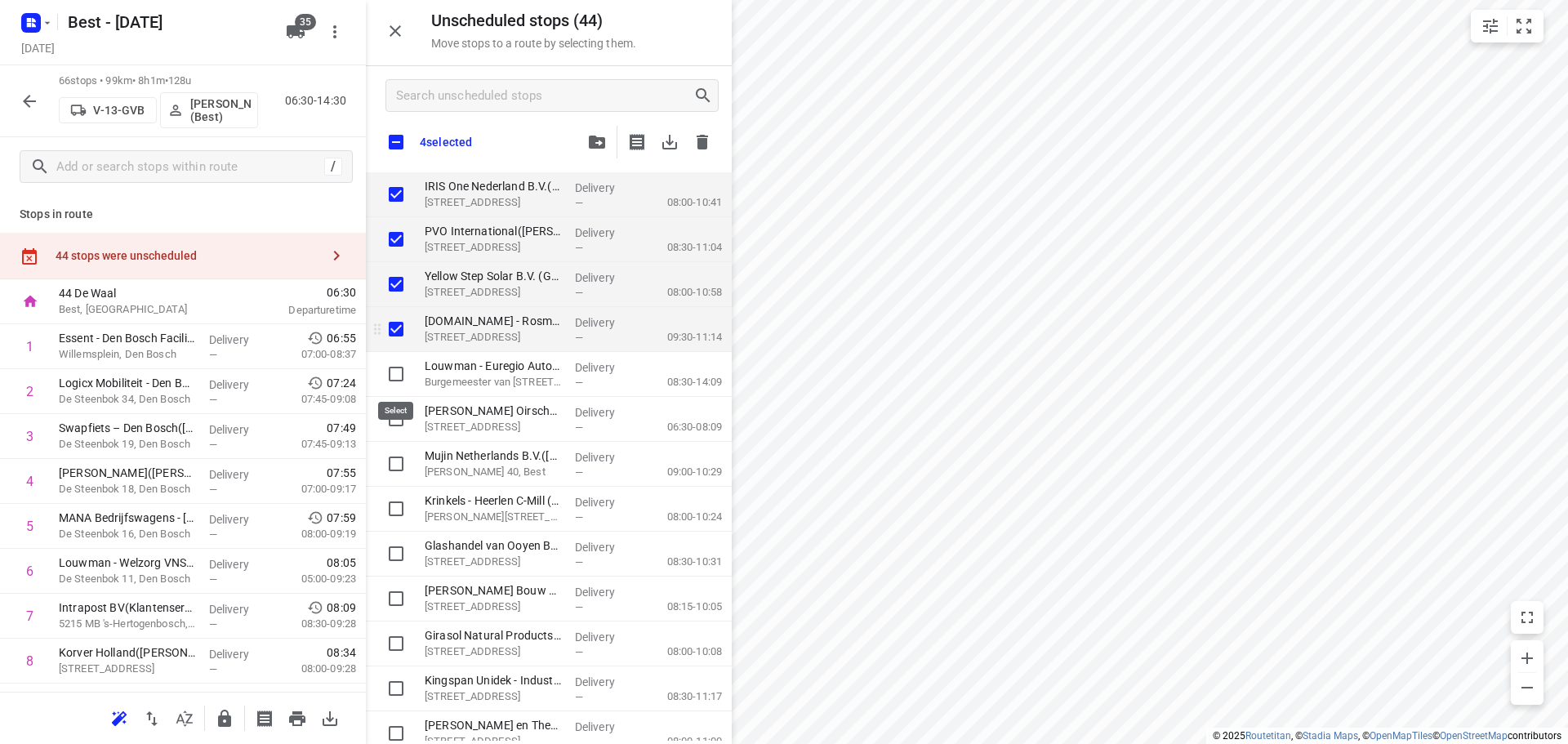
checkbox input "true"
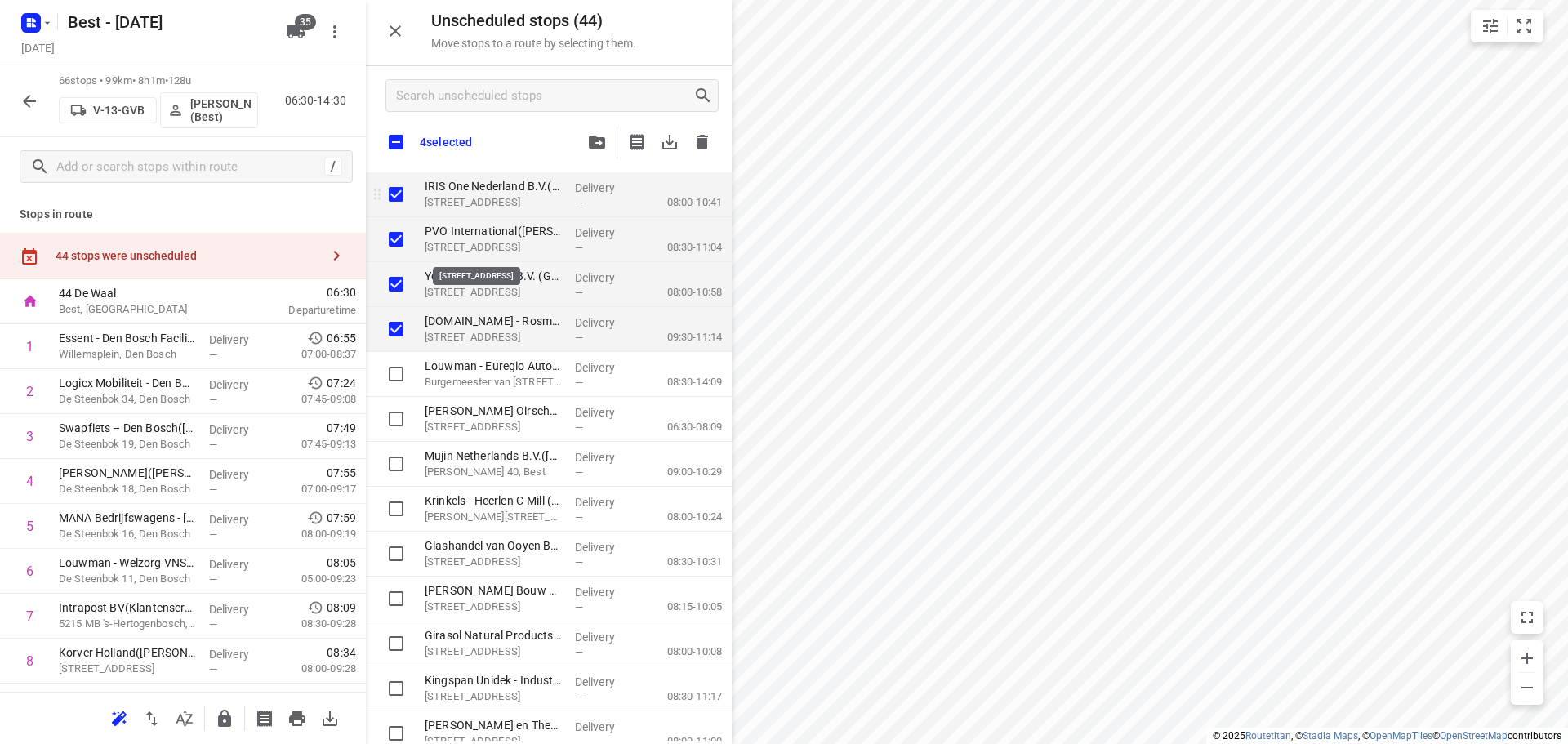
checkbox input "true"
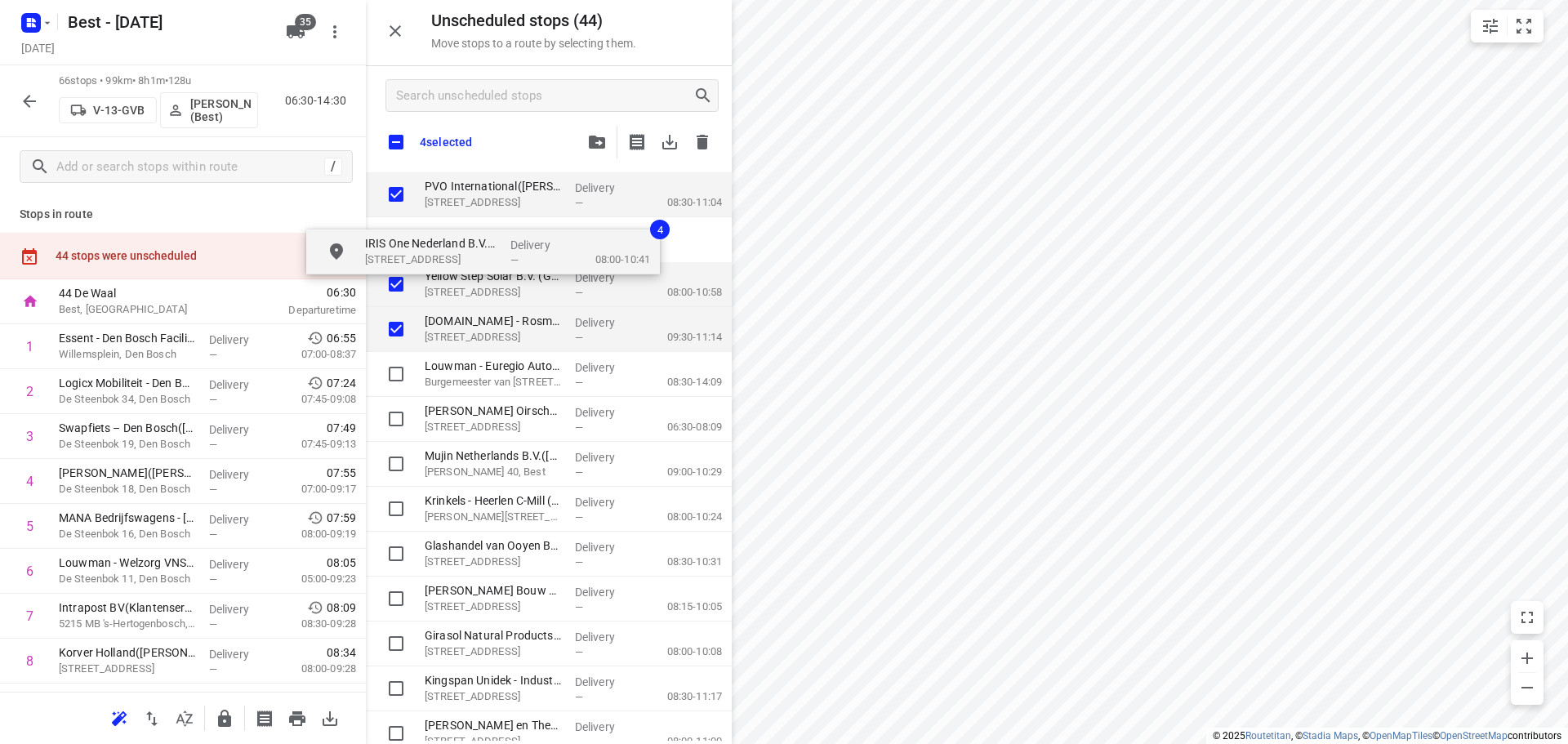
checkbox input "true"
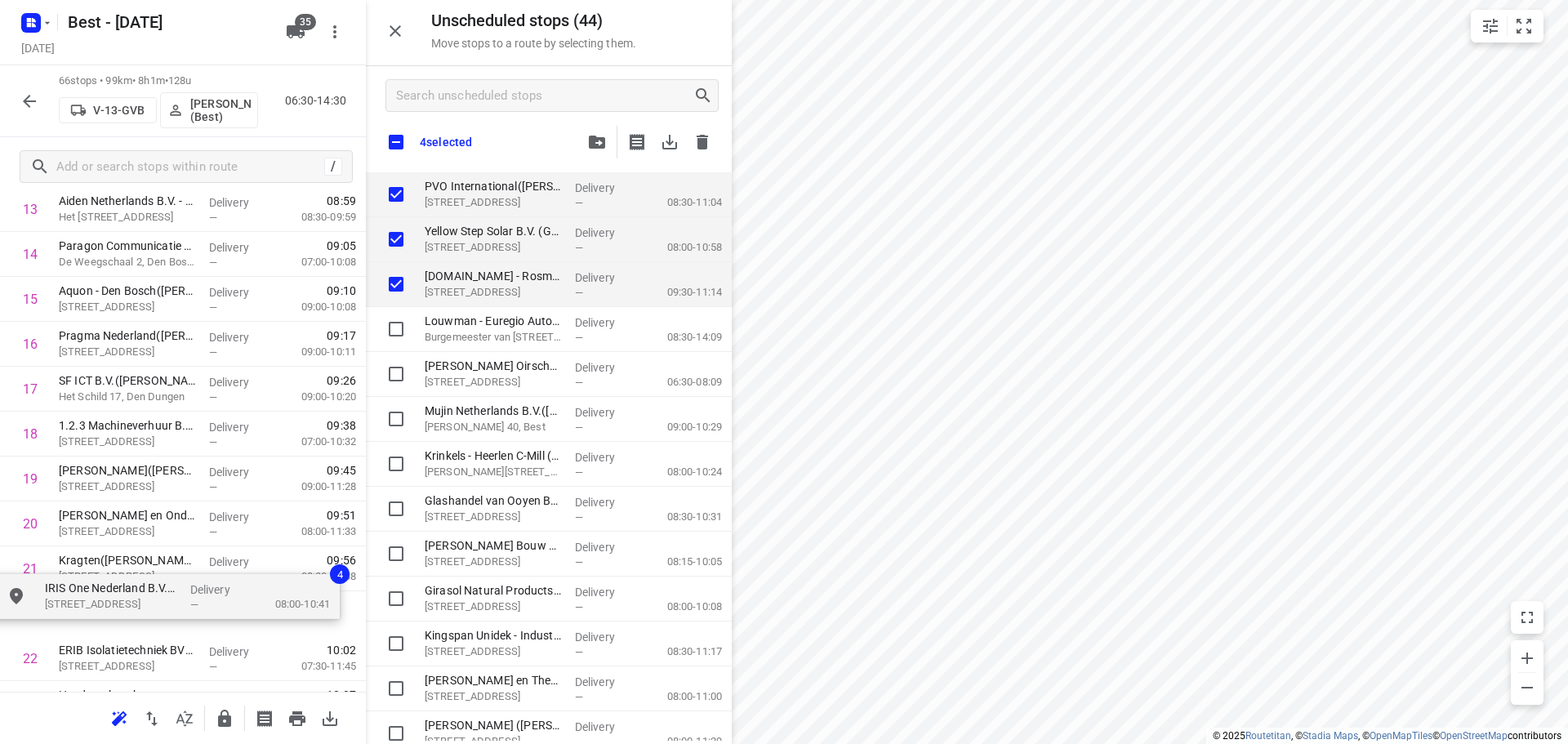
scroll to position [687, 0]
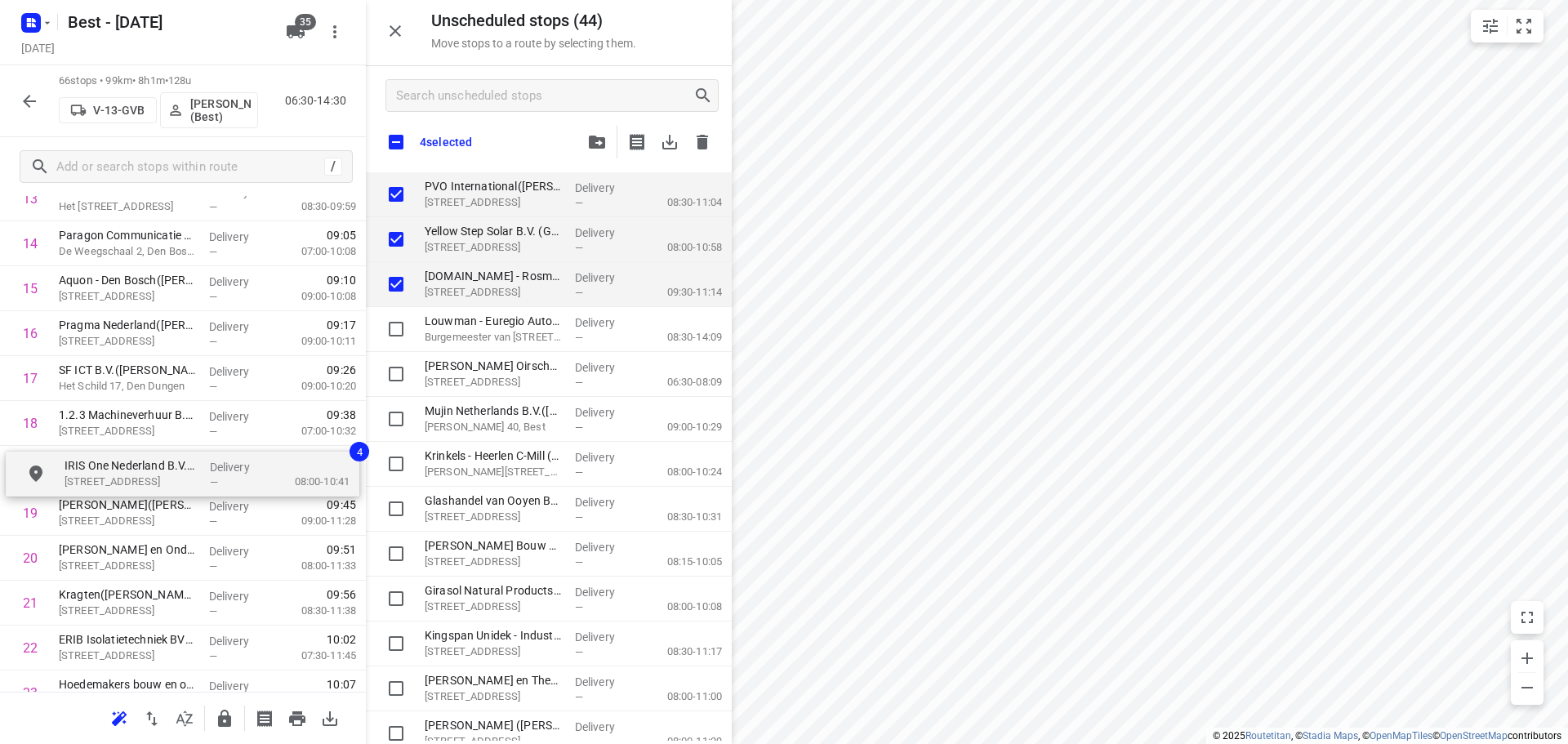
drag, startPoint x: 506, startPoint y: 204, endPoint x: 141, endPoint y: 485, distance: 460.6
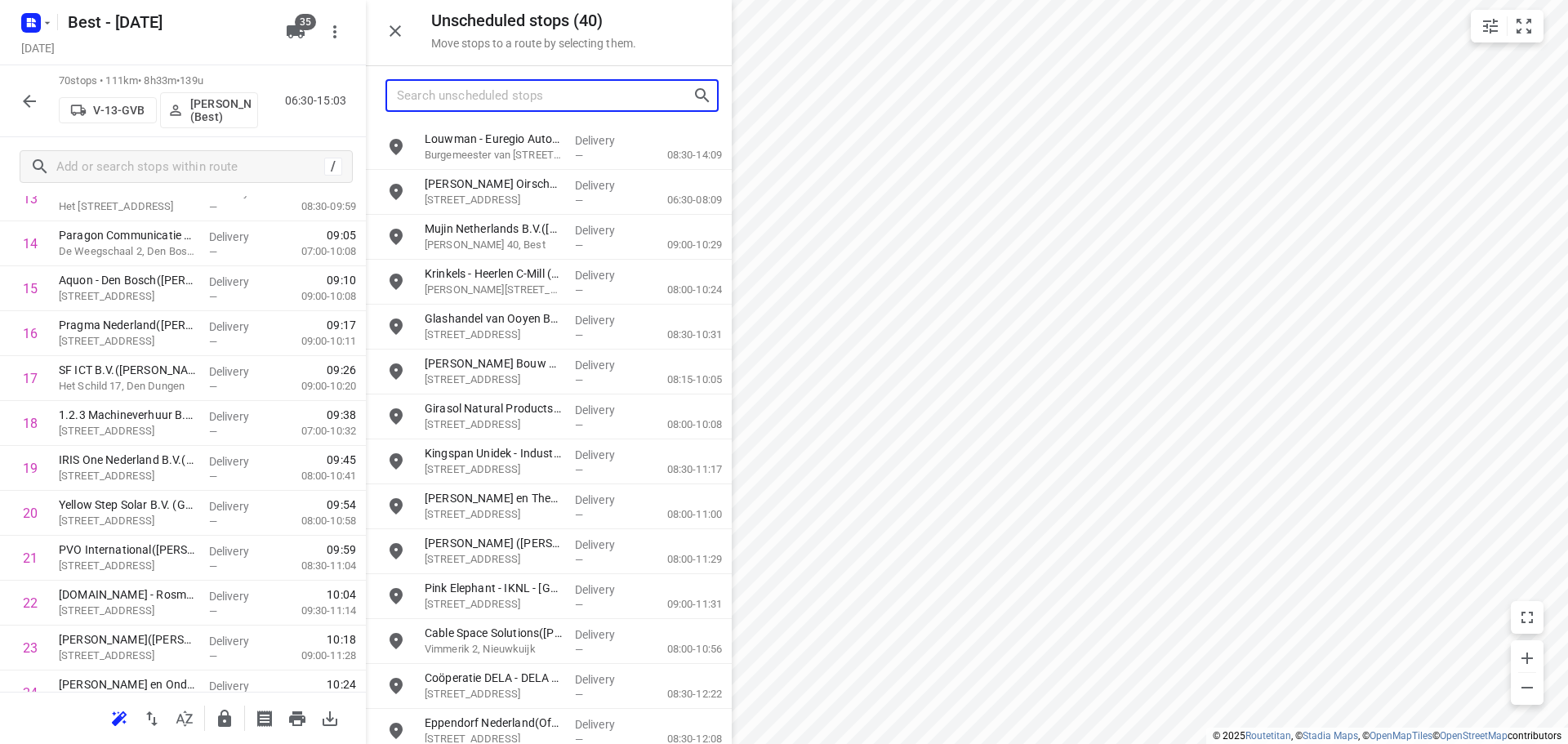
click at [534, 92] on input "Search unscheduled stops" at bounding box center [544, 96] width 295 height 26
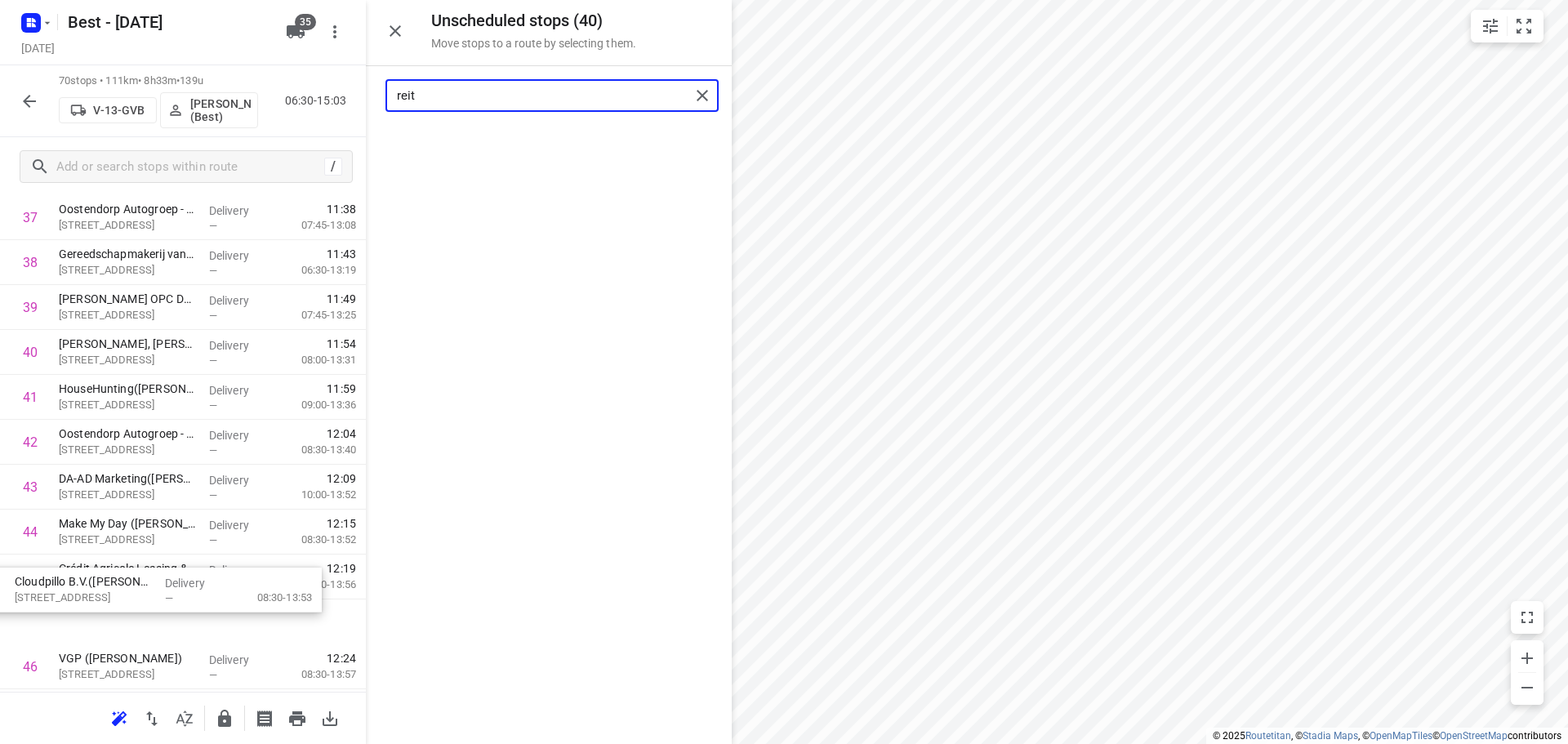
scroll to position [1769, 12]
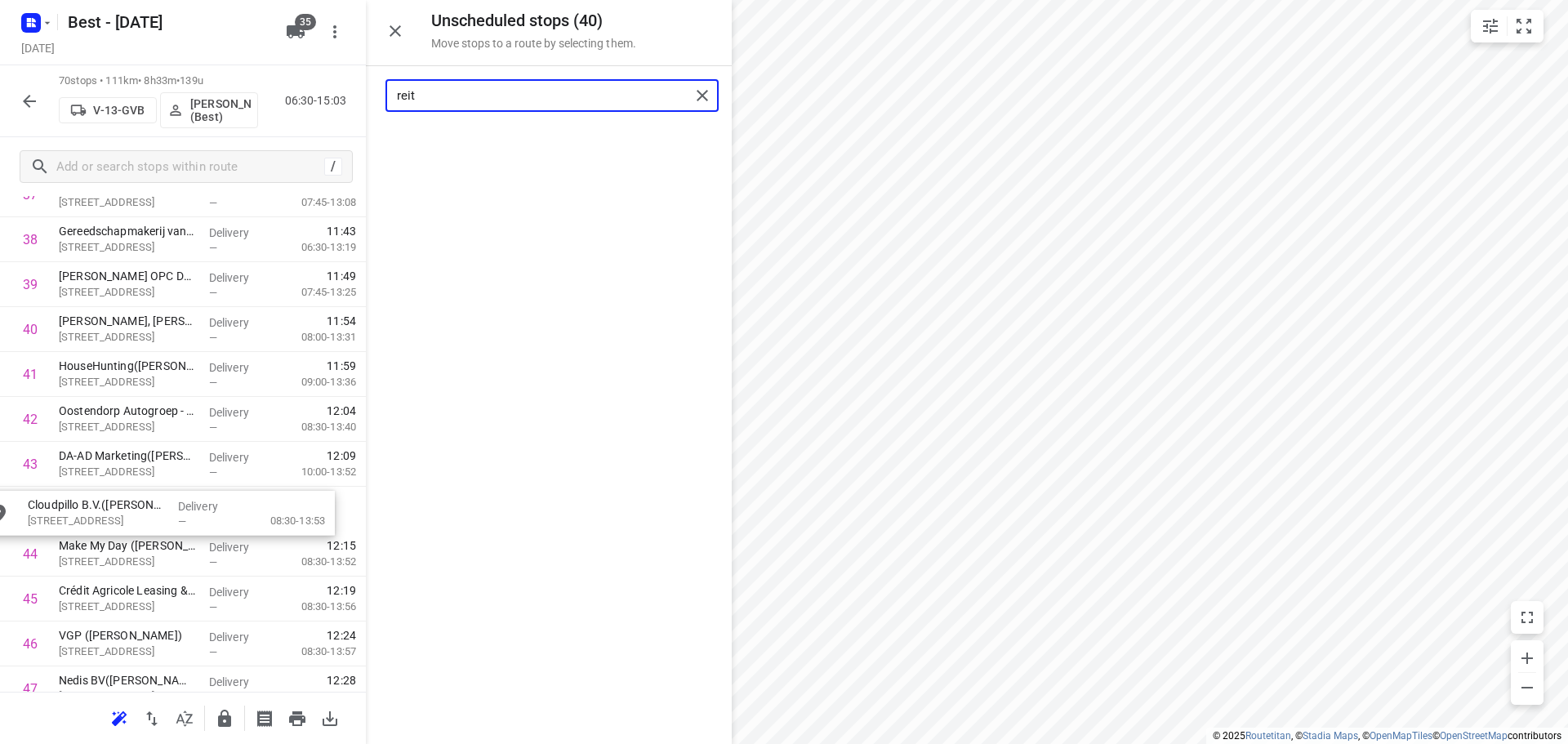
drag, startPoint x: 498, startPoint y: 139, endPoint x: 96, endPoint y: 511, distance: 547.7
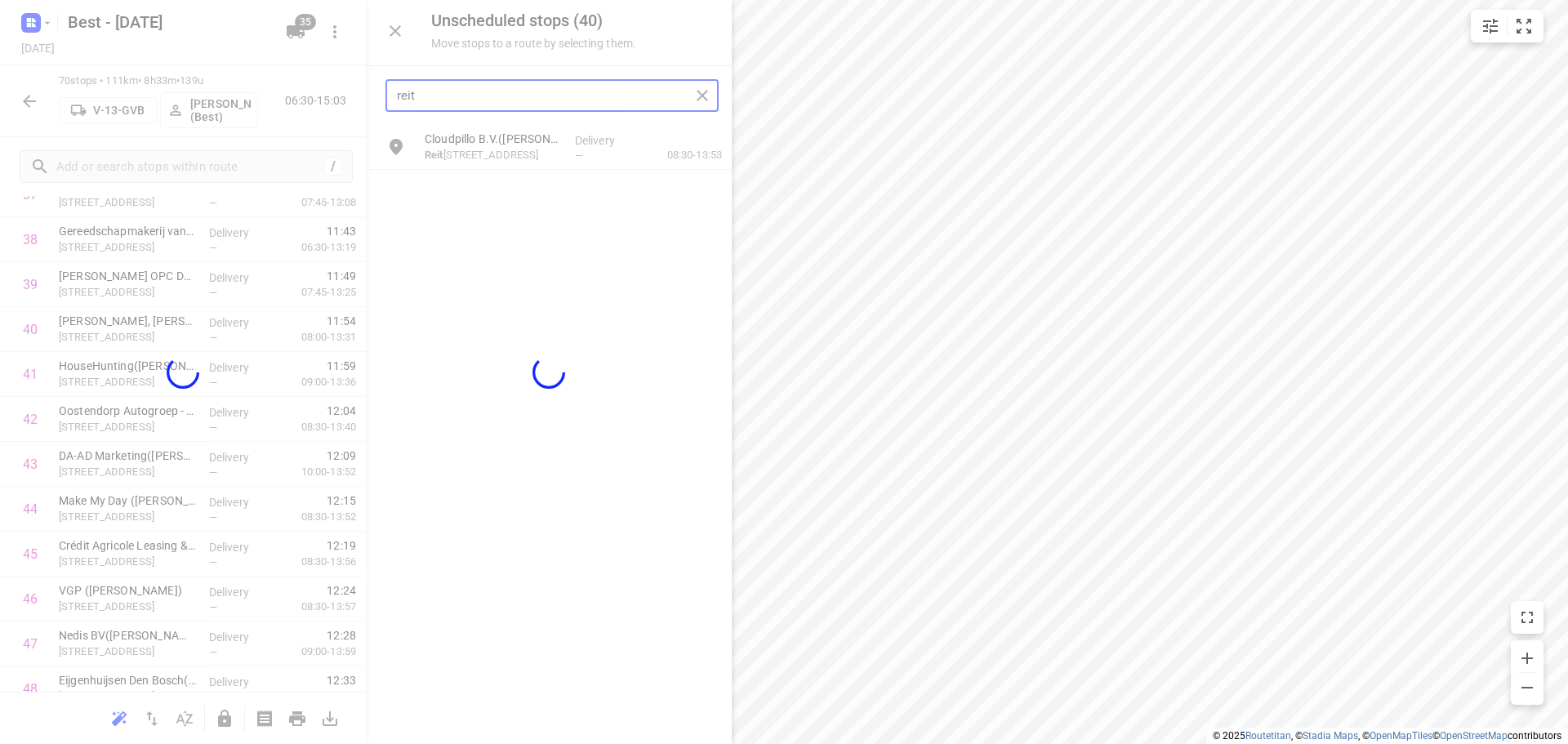
scroll to position [1769, 0]
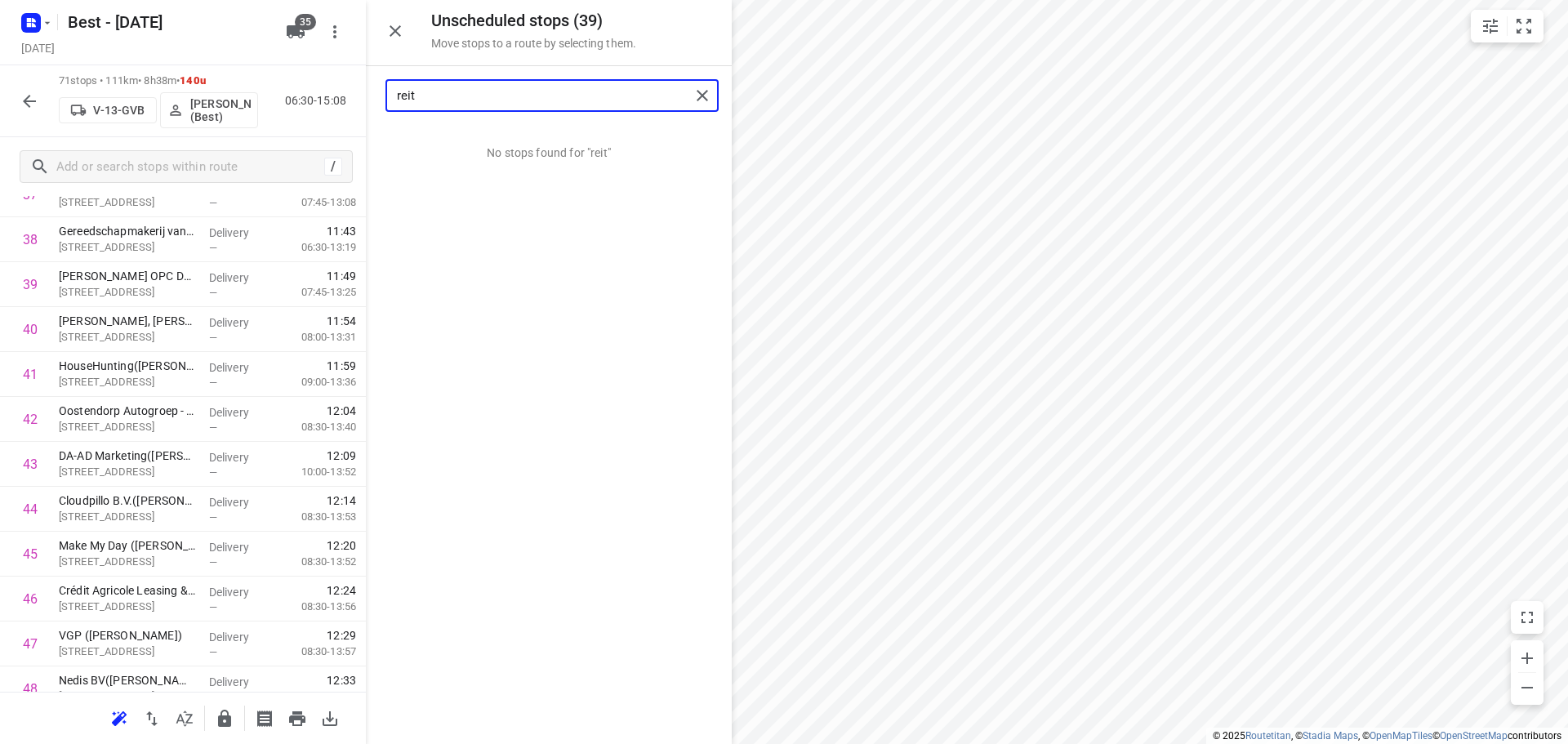
type input "reit"
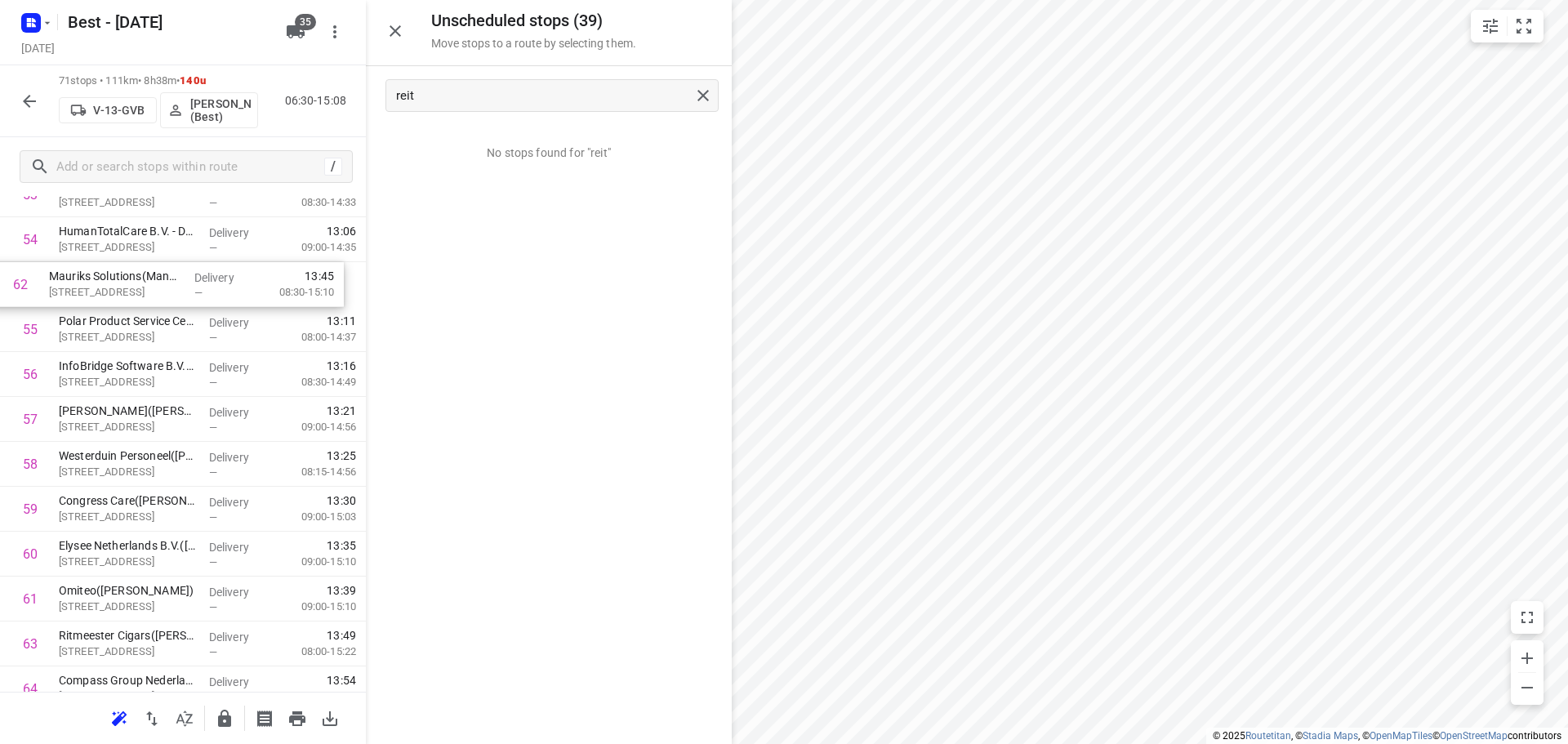
scroll to position [2481, 0]
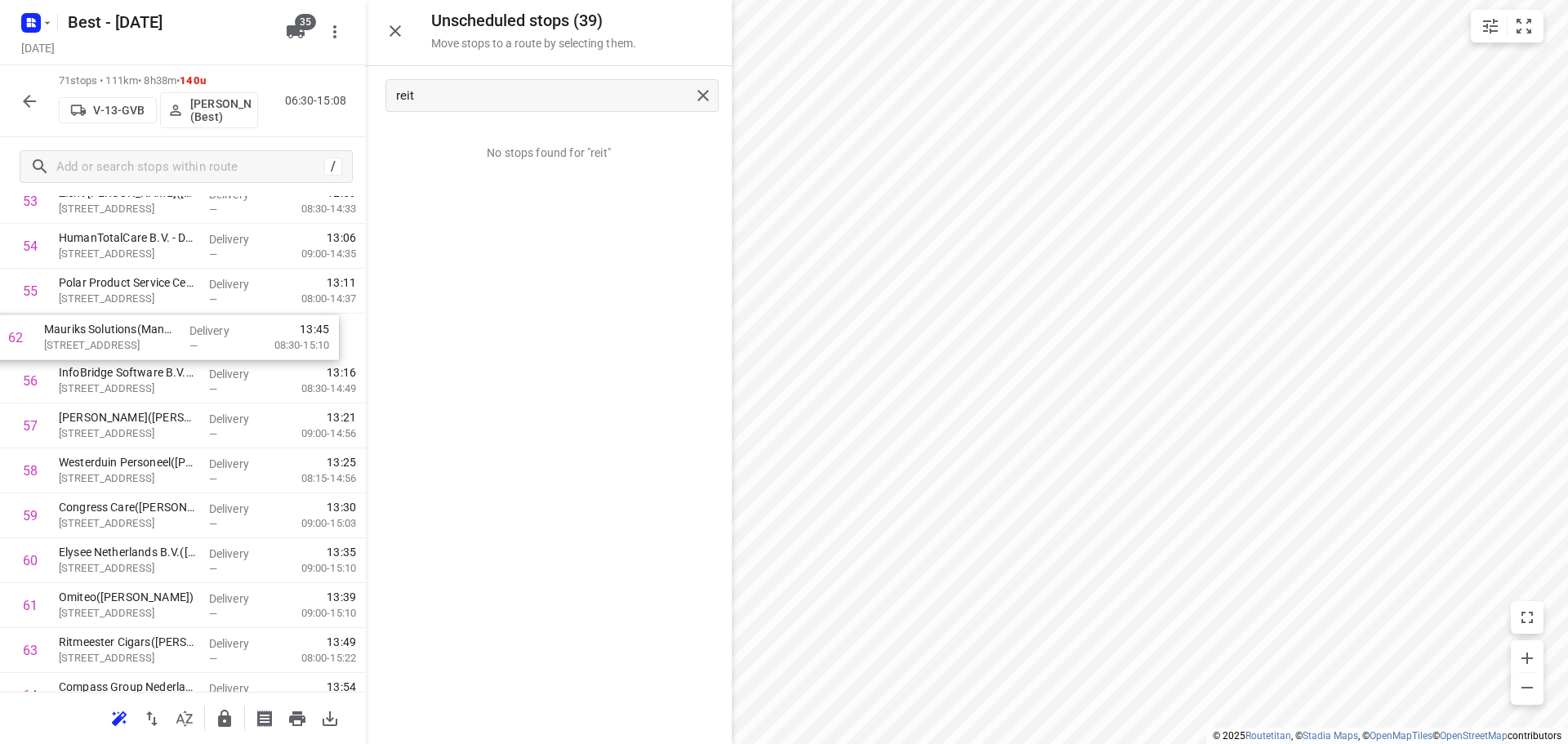
drag, startPoint x: 163, startPoint y: 491, endPoint x: 148, endPoint y: 324, distance: 167.7
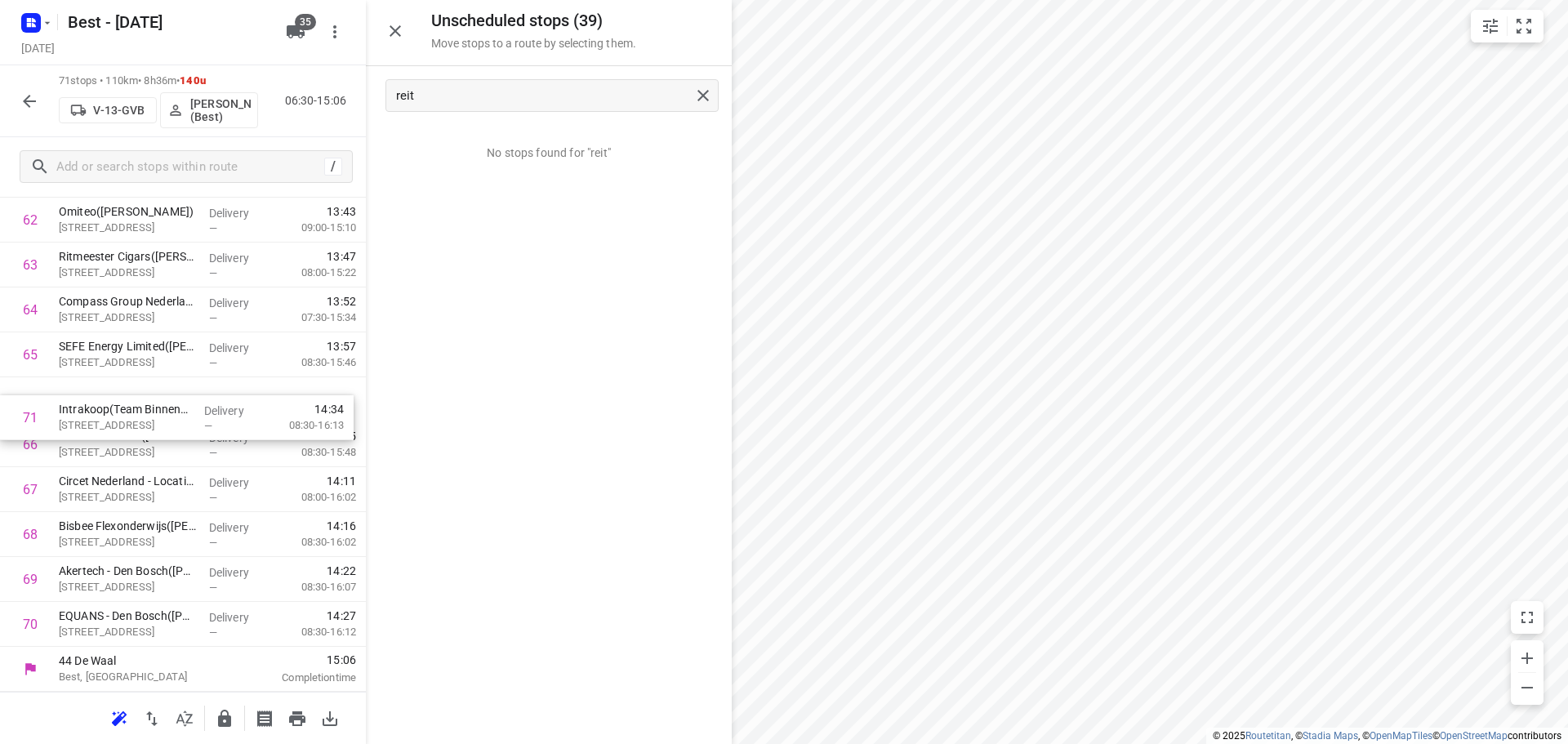
drag, startPoint x: 122, startPoint y: 619, endPoint x: 122, endPoint y: 404, distance: 215.0
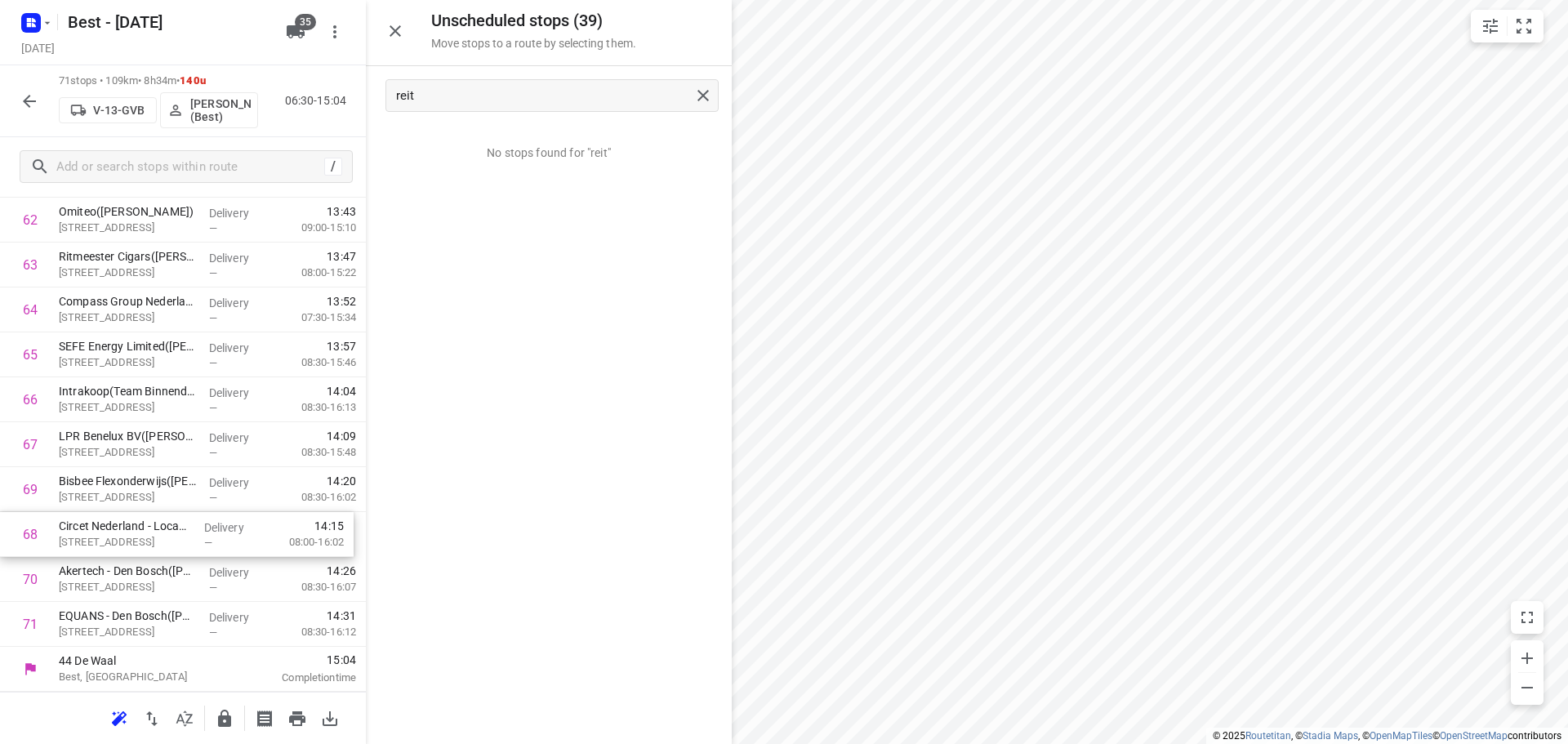
drag, startPoint x: 167, startPoint y: 491, endPoint x: 167, endPoint y: 547, distance: 56.0
click at [218, 706] on button "button" at bounding box center [224, 718] width 32 height 32
click at [16, 98] on button "button" at bounding box center [29, 102] width 32 height 32
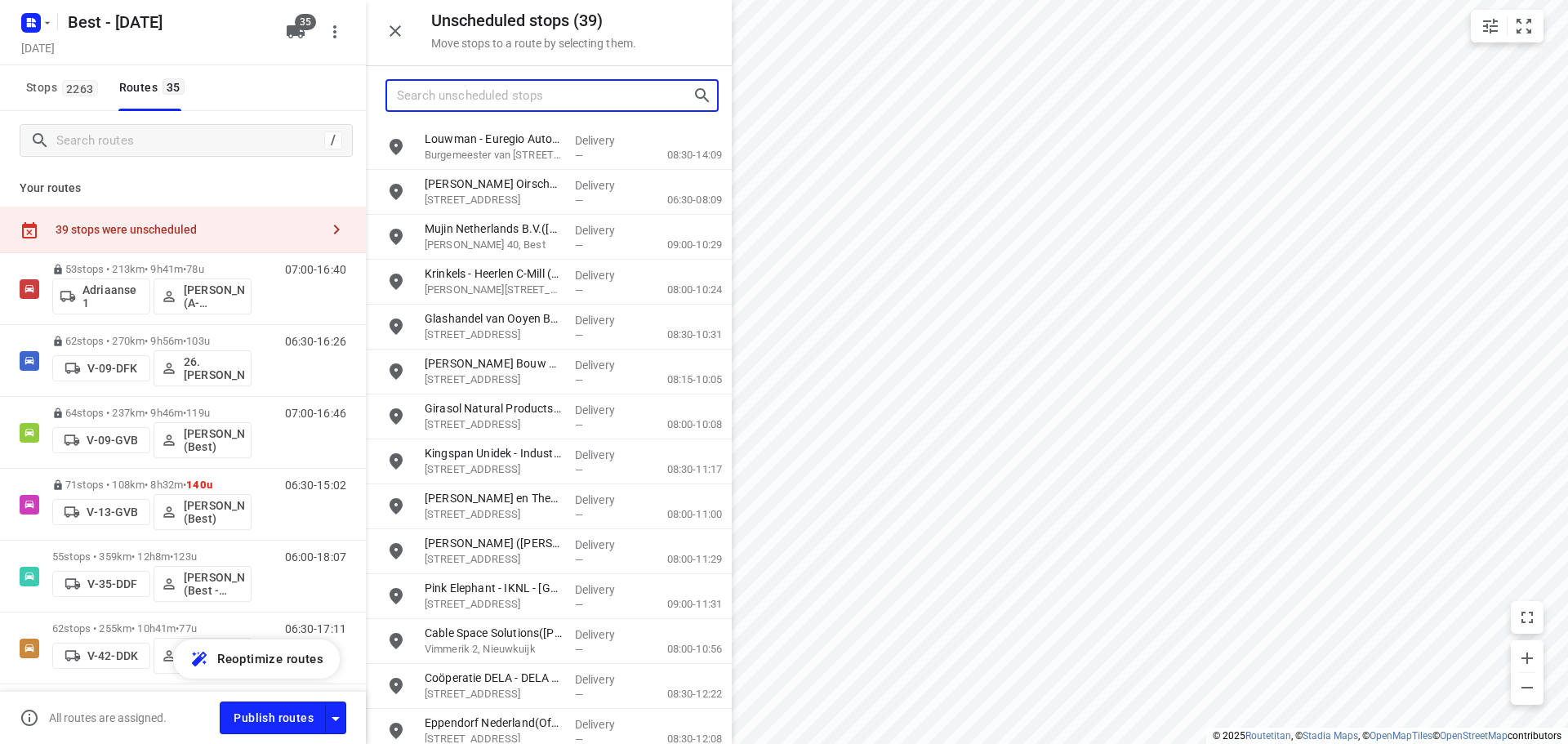
click at [520, 103] on input "Search unscheduled stops" at bounding box center [544, 96] width 295 height 26
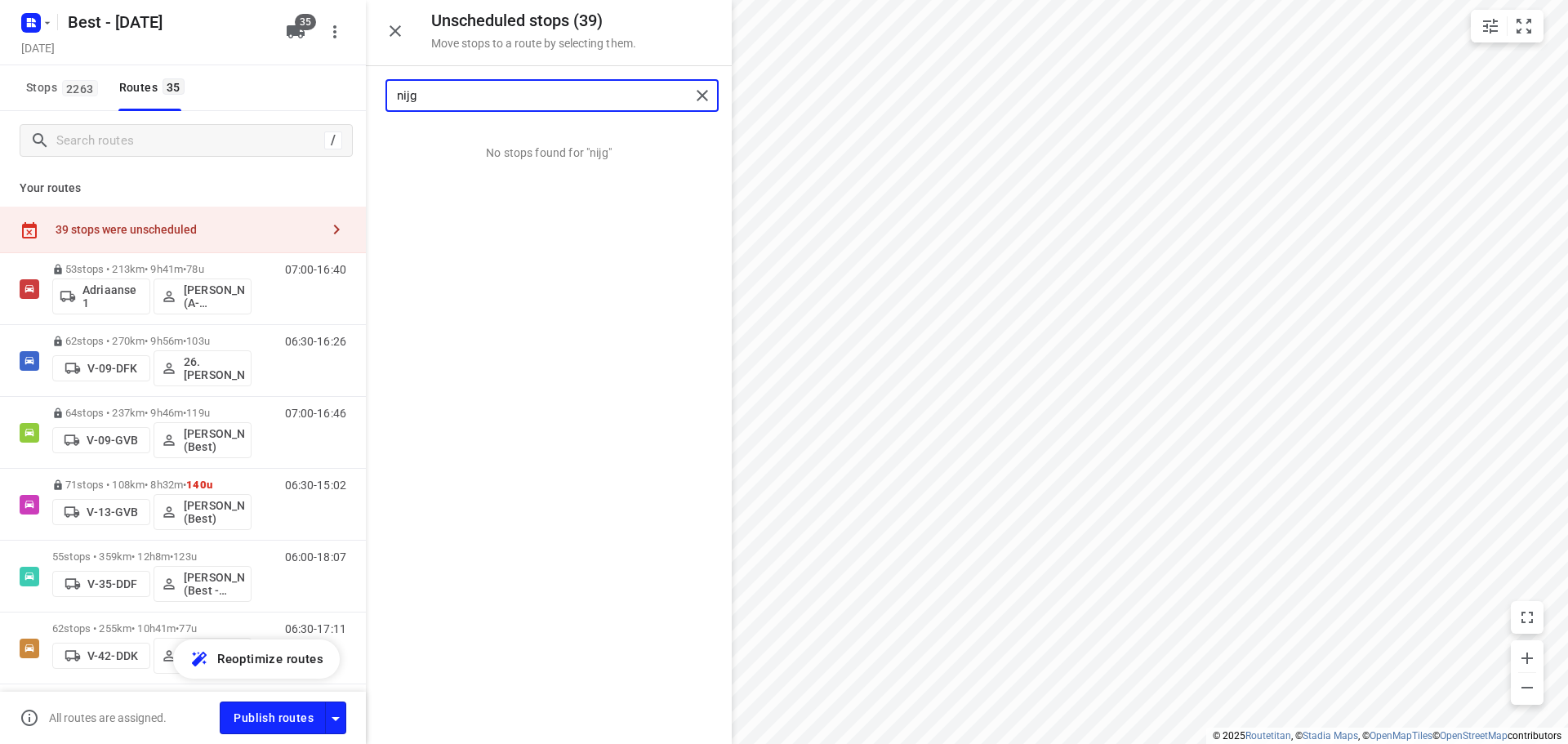
type input "nij"
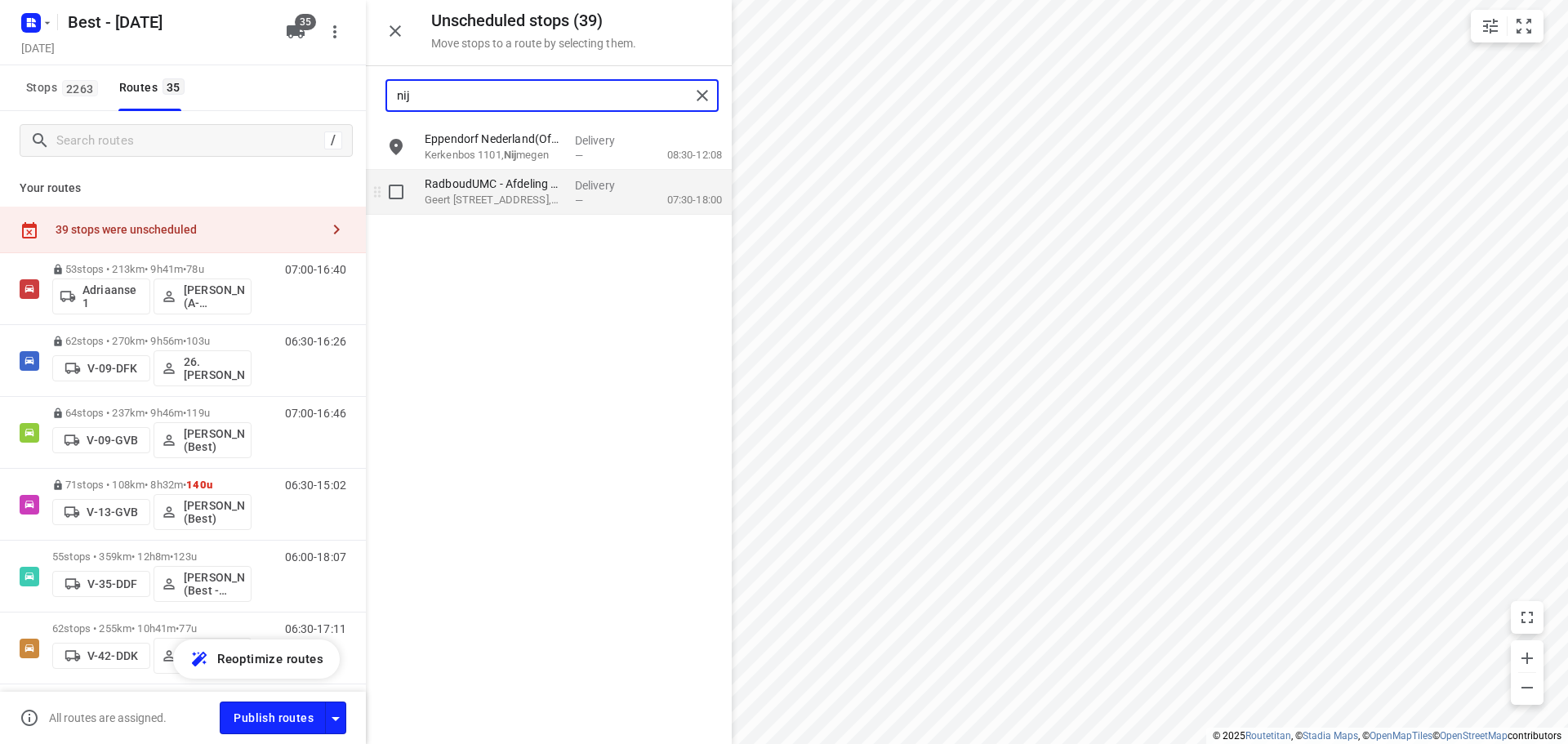
click at [480, 171] on div "RadboudUMC - Afdeling CSA/CSD([PERSON_NAME]) [PERSON_NAME] Zuid 30, Nij megen" at bounding box center [493, 192] width 150 height 45
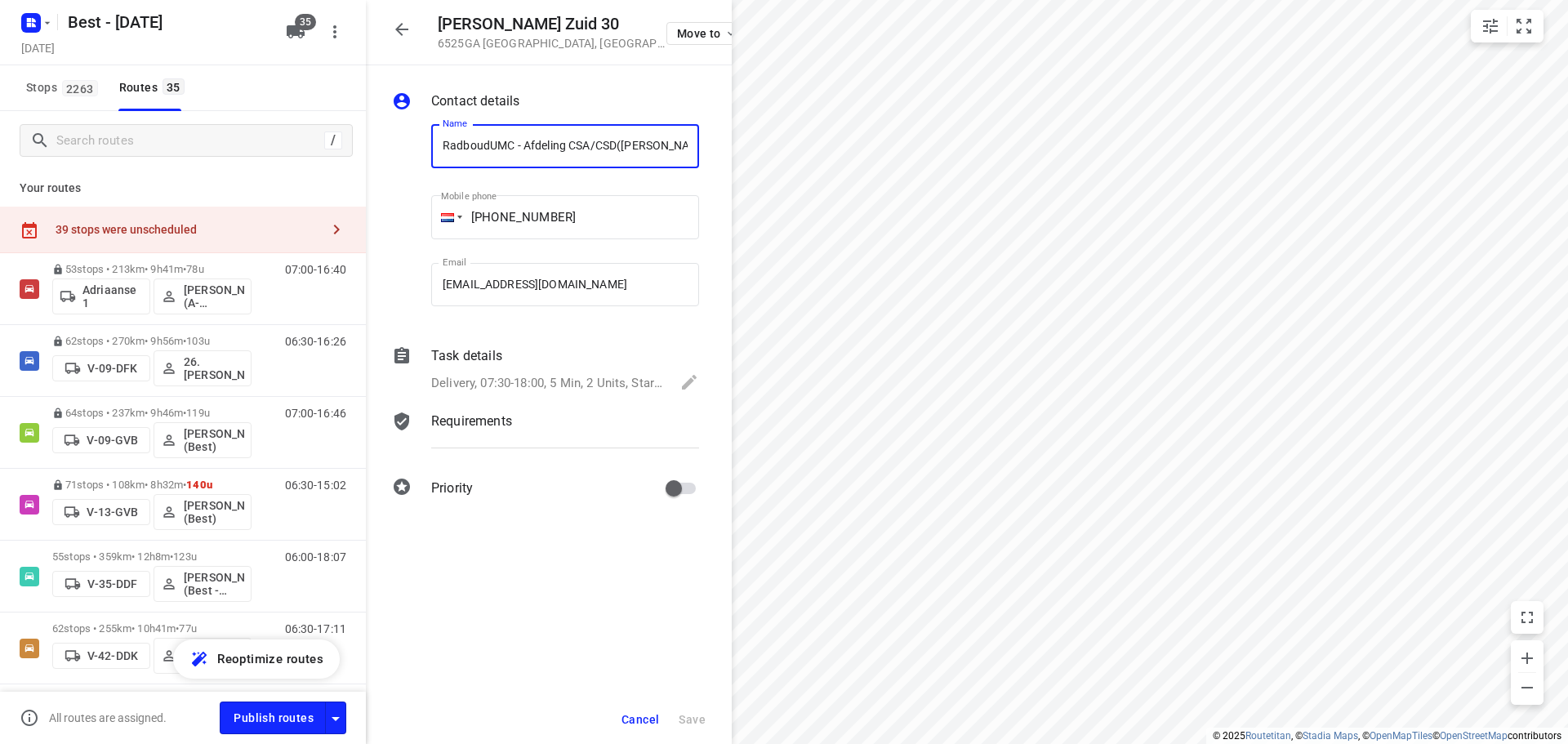
drag, startPoint x: 593, startPoint y: 143, endPoint x: 580, endPoint y: 143, distance: 13.0
click at [580, 143] on input "RadboudUMC - Afdeling CSA/CSD([PERSON_NAME])" at bounding box center [565, 146] width 268 height 44
drag, startPoint x: 618, startPoint y: 142, endPoint x: 429, endPoint y: 129, distance: 189.4
click at [429, 129] on div "Name RadboudUMC - Afdeling CSA/CSD([PERSON_NAME]) Name" at bounding box center [565, 149] width 281 height 84
click at [418, 20] on div "[PERSON_NAME] [STREET_ADDRESS] Move to" at bounding box center [549, 32] width 366 height 66
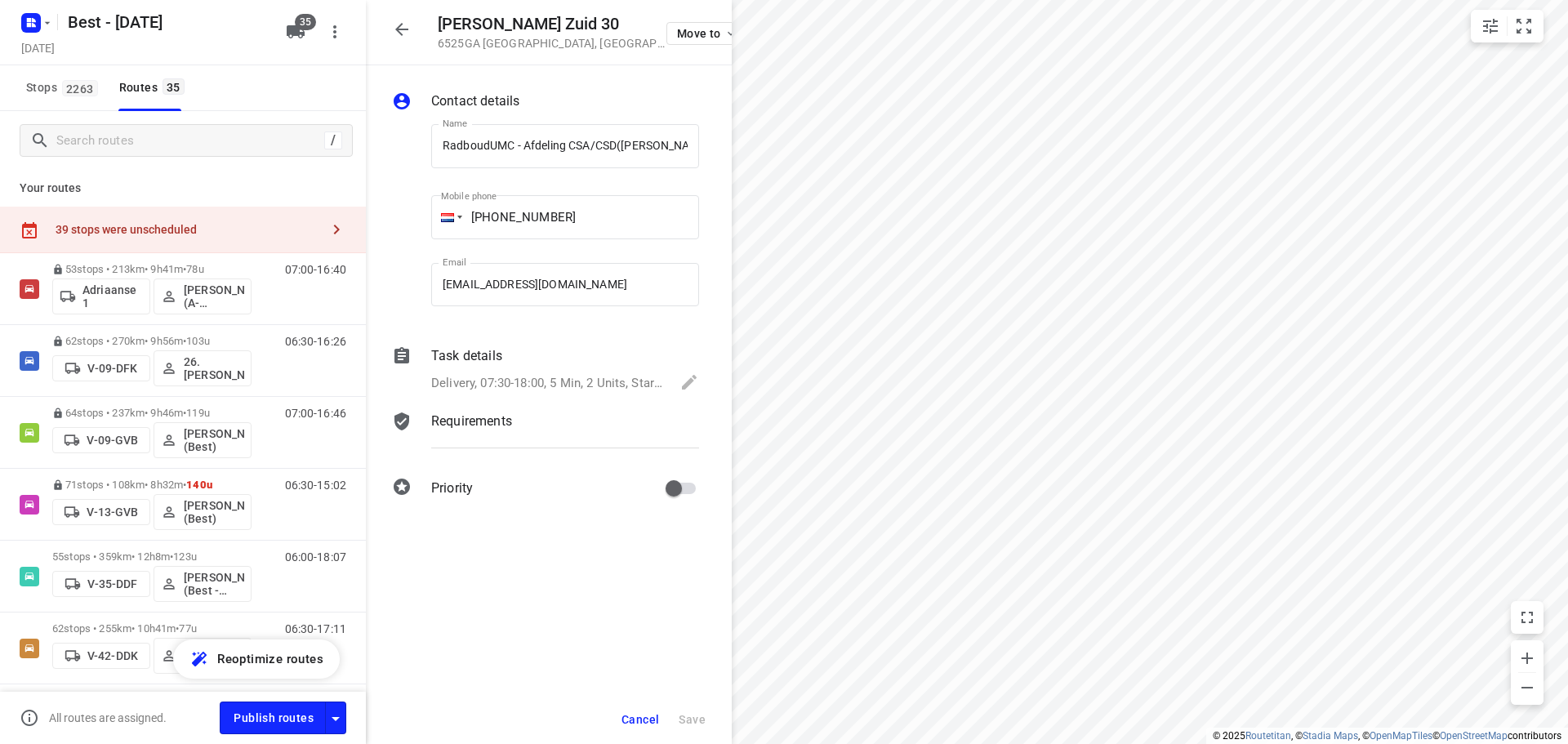
click at [415, 20] on button "button" at bounding box center [402, 29] width 32 height 32
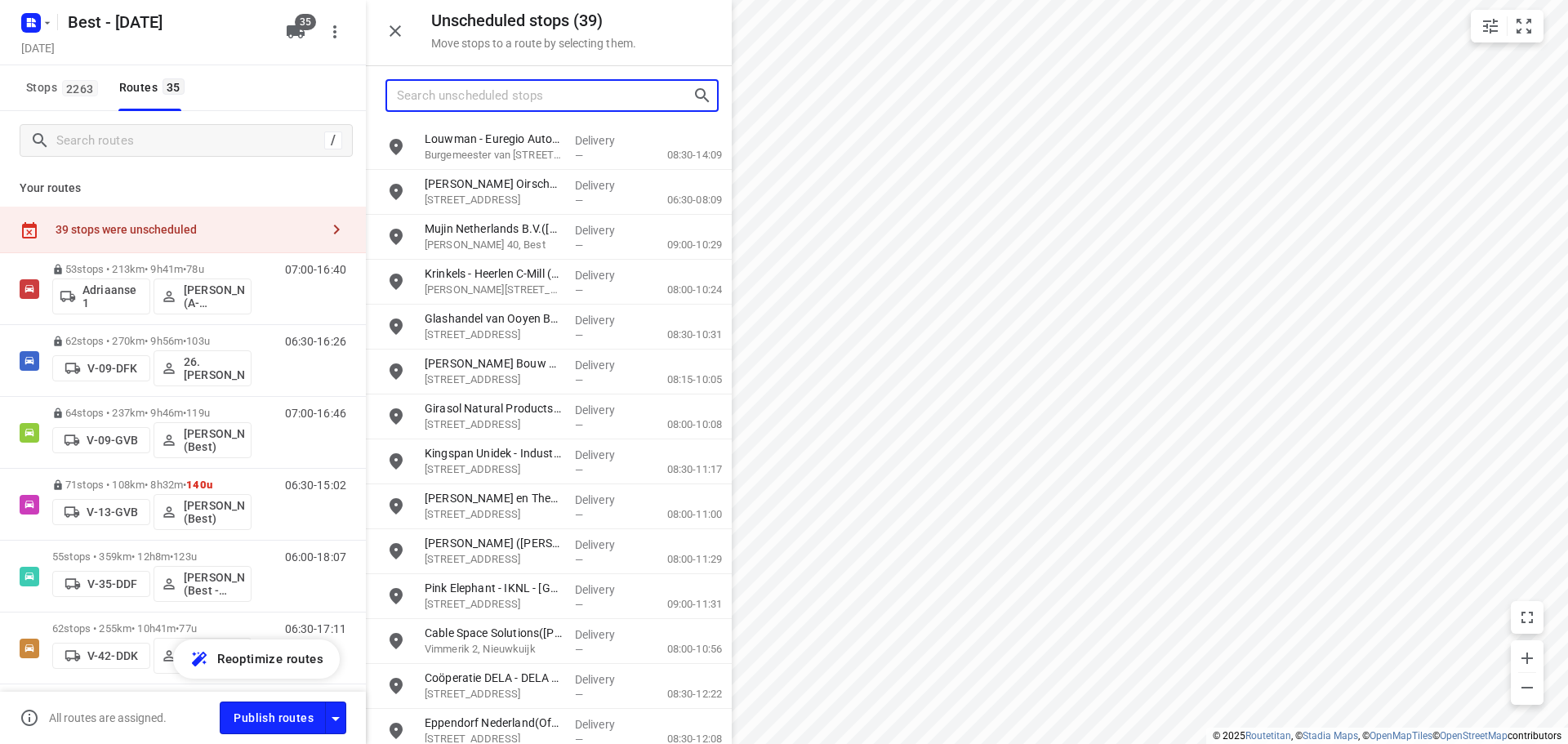
click at [485, 99] on input "Search unscheduled stops" at bounding box center [544, 96] width 295 height 26
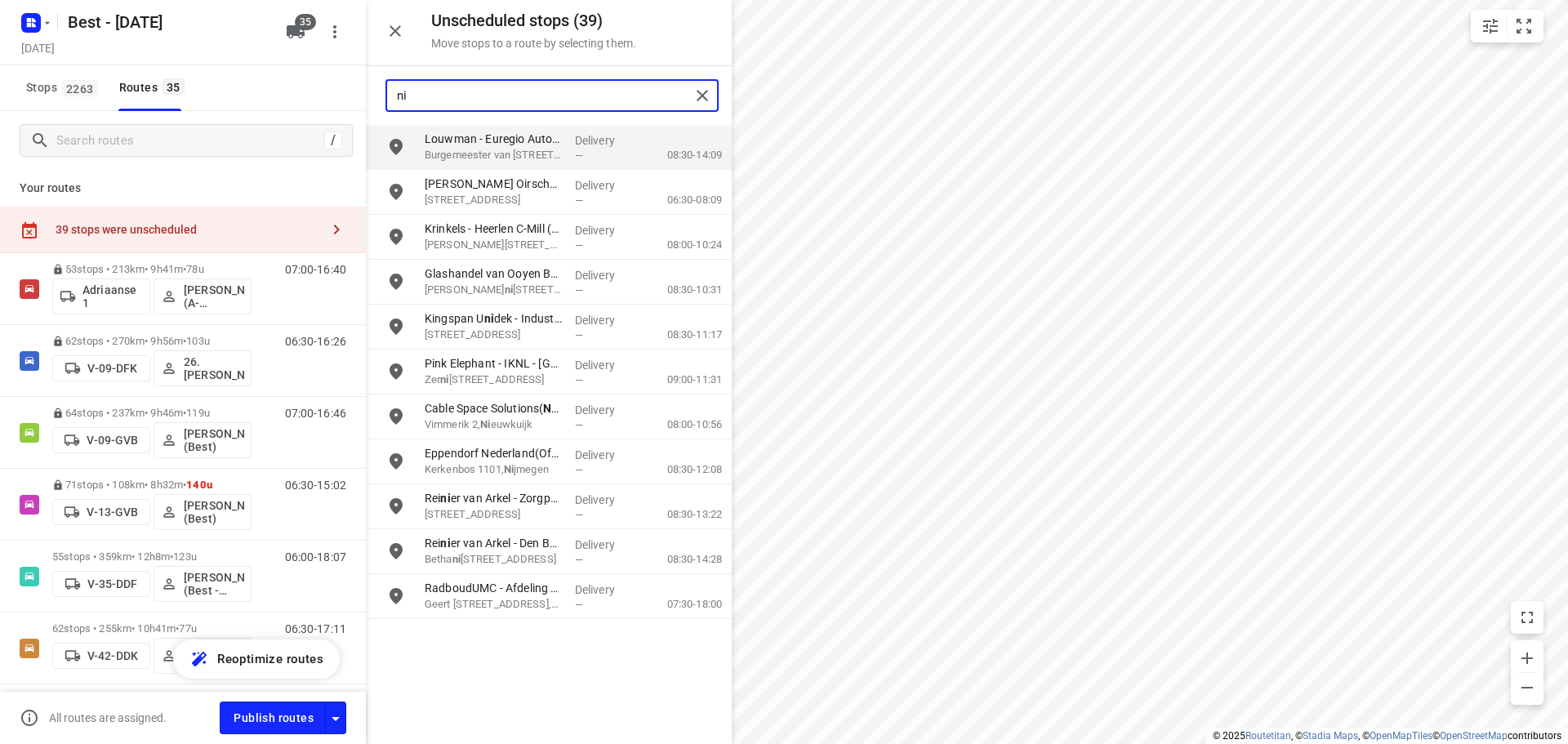
type input "nij"
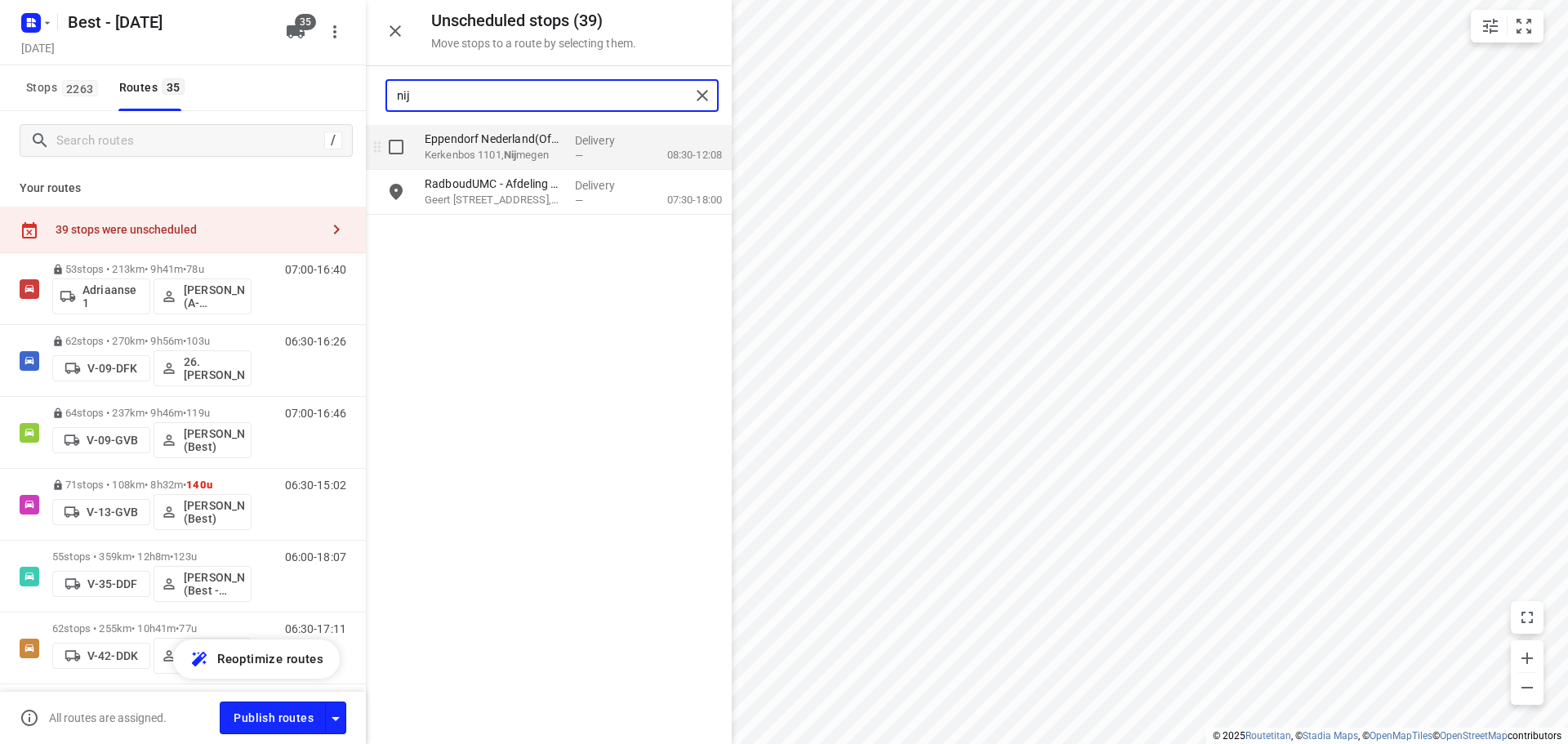
click at [502, 142] on p "Eppendorf Nederland(Office Management)" at bounding box center [493, 138] width 137 height 16
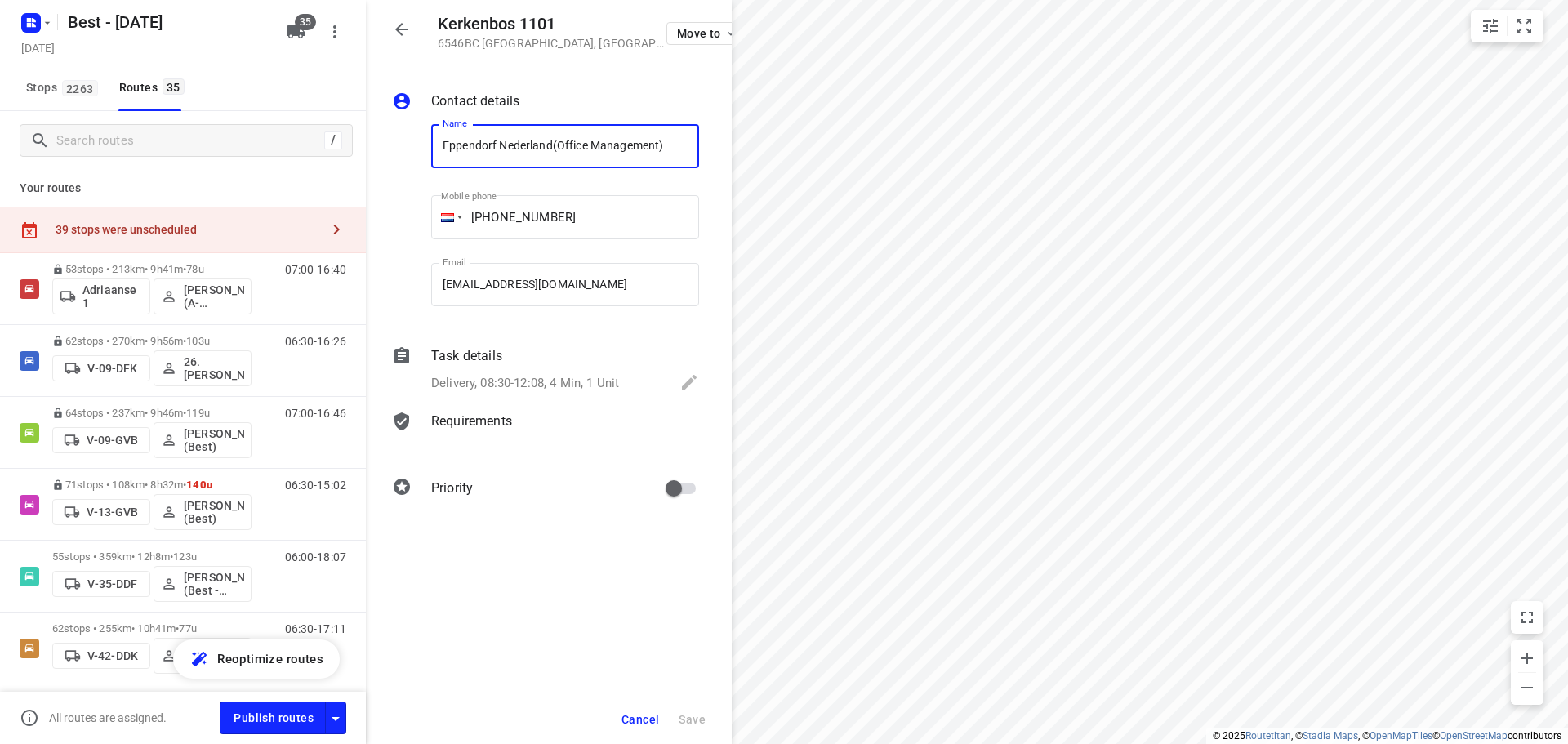
drag, startPoint x: 552, startPoint y: 147, endPoint x: 394, endPoint y: 148, distance: 158.0
click at [394, 148] on div "Name Eppendorf Nederland(Office Management) Name Mobile phone +31 243717600 ​ E…" at bounding box center [546, 218] width 314 height 216
click at [397, 30] on icon "button" at bounding box center [401, 29] width 13 height 13
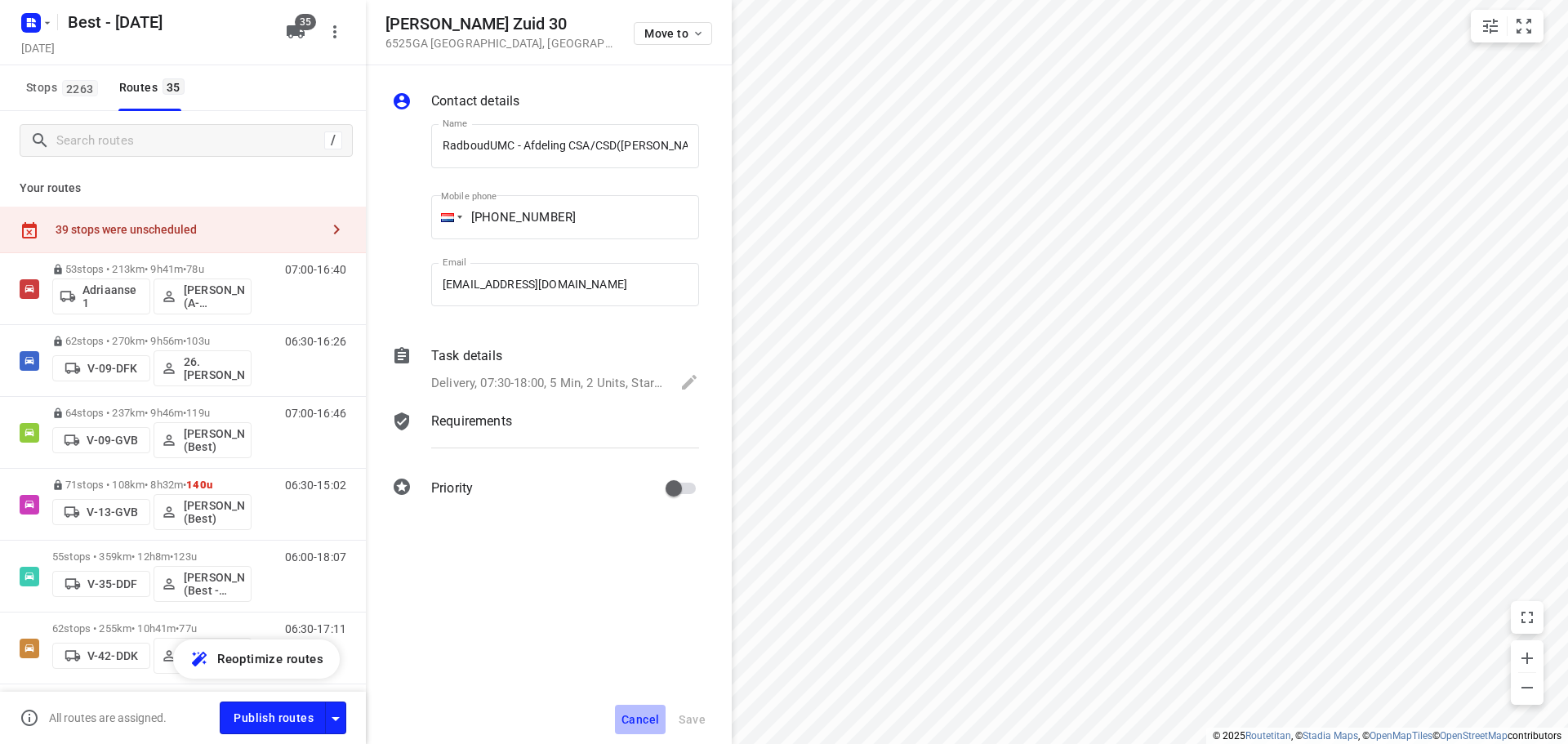
drag, startPoint x: 634, startPoint y: 721, endPoint x: 708, endPoint y: 622, distance: 123.6
click at [633, 720] on span "Cancel" at bounding box center [640, 719] width 38 height 13
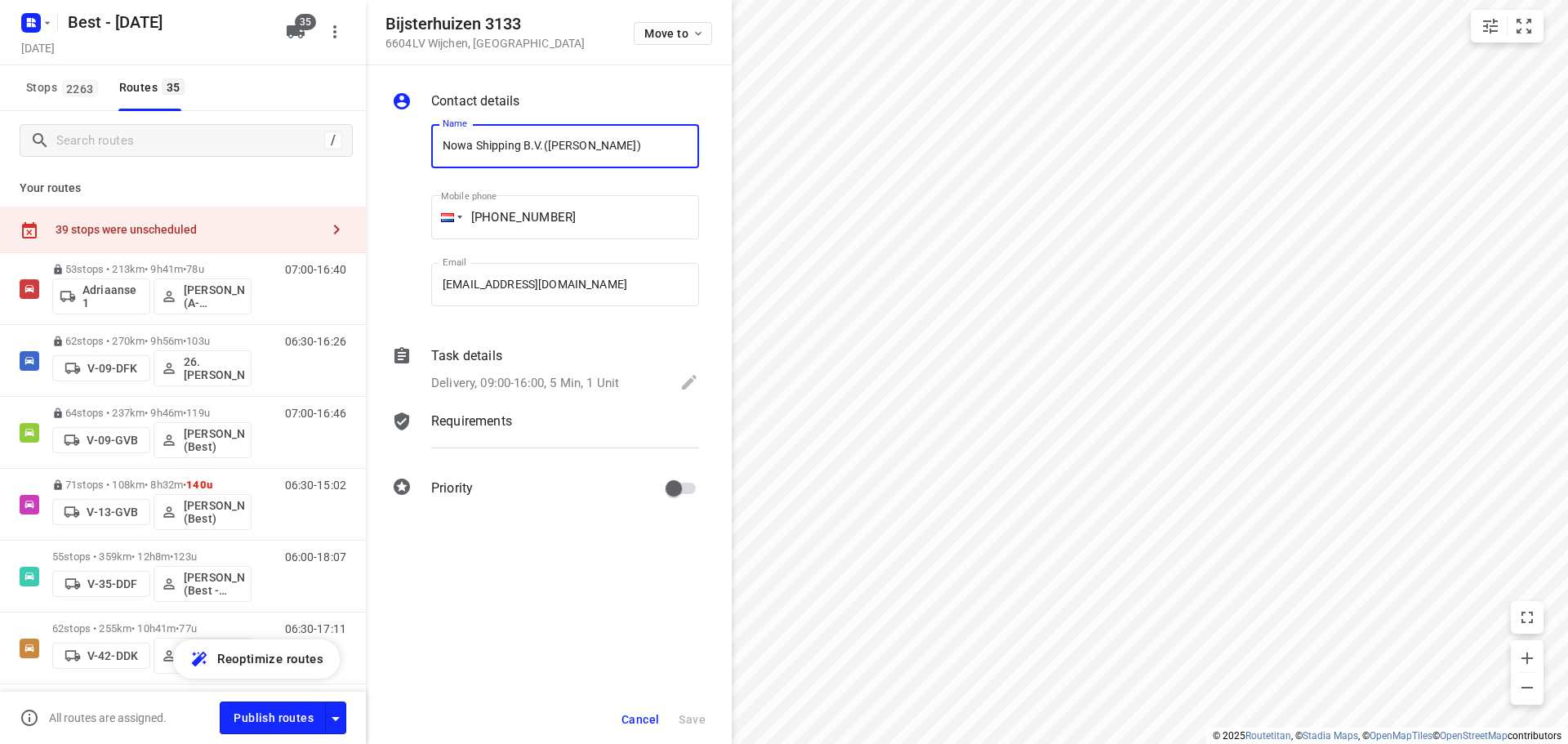
drag, startPoint x: 543, startPoint y: 142, endPoint x: 377, endPoint y: 144, distance: 166.0
click at [377, 144] on div "Contact details Name Nowa Shipping B.V.(Bob Daanen) Name Mobile phone +02 42030…" at bounding box center [549, 298] width 366 height 465
click at [637, 697] on div "Cancel Save" at bounding box center [549, 718] width 366 height 49
click at [617, 714] on button "Cancel" at bounding box center [640, 719] width 50 height 29
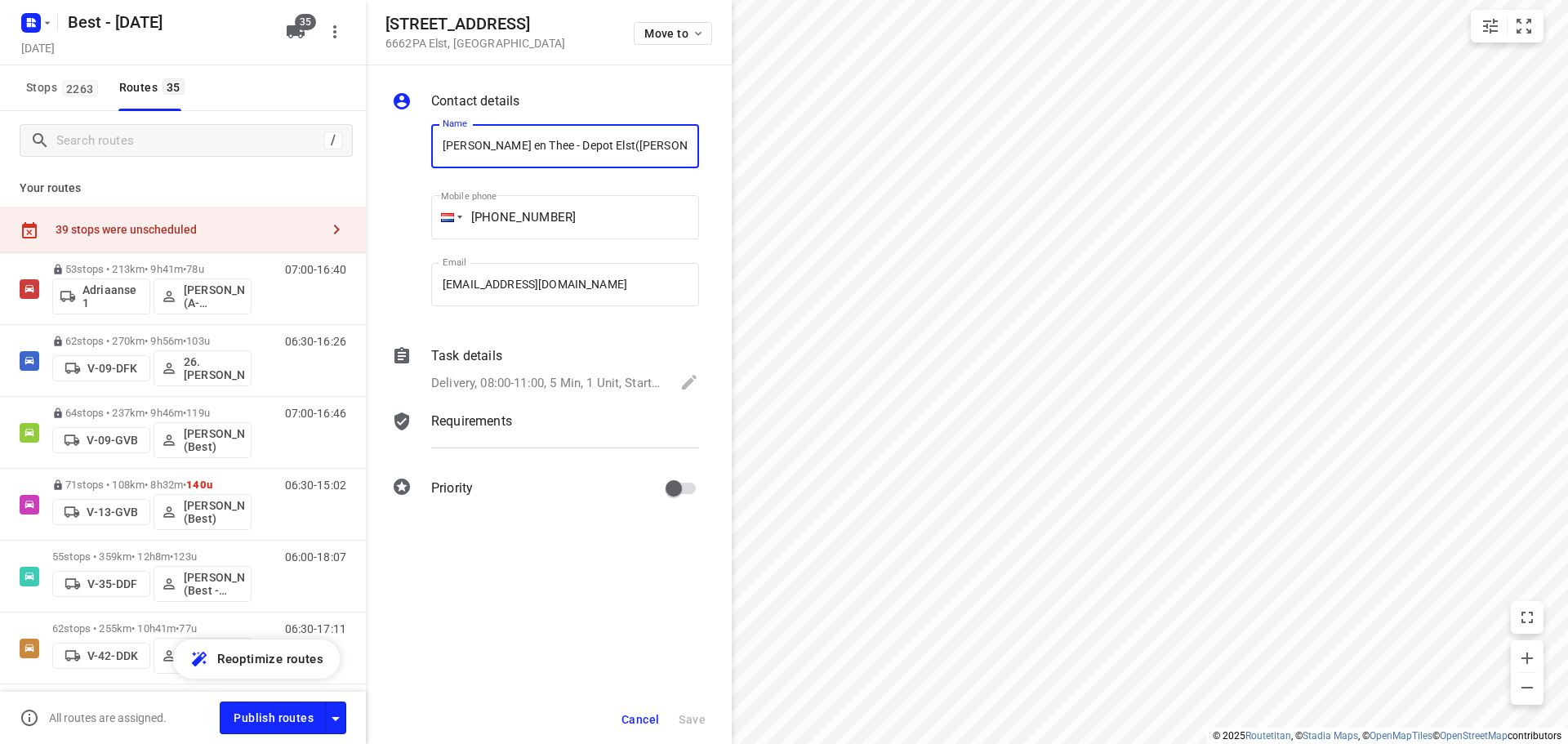
drag, startPoint x: 595, startPoint y: 146, endPoint x: 371, endPoint y: 149, distance: 224.0
click at [371, 149] on div "Contact details Name Maas Koffie en Thee - Depot Elst(Hans Willemsen) Name Mobi…" at bounding box center [549, 298] width 366 height 465
drag, startPoint x: 569, startPoint y: 143, endPoint x: 396, endPoint y: 133, distance: 173.3
click at [392, 131] on div "Name Middelkoop Culemborg B.V.(Rochelle Middelkoop) Name Mobile phone +03 45512…" at bounding box center [546, 218] width 314 height 216
click at [584, 138] on input "Middelkoop Culemborg B.V.(Rochelle Middelkoop)" at bounding box center [565, 146] width 268 height 44
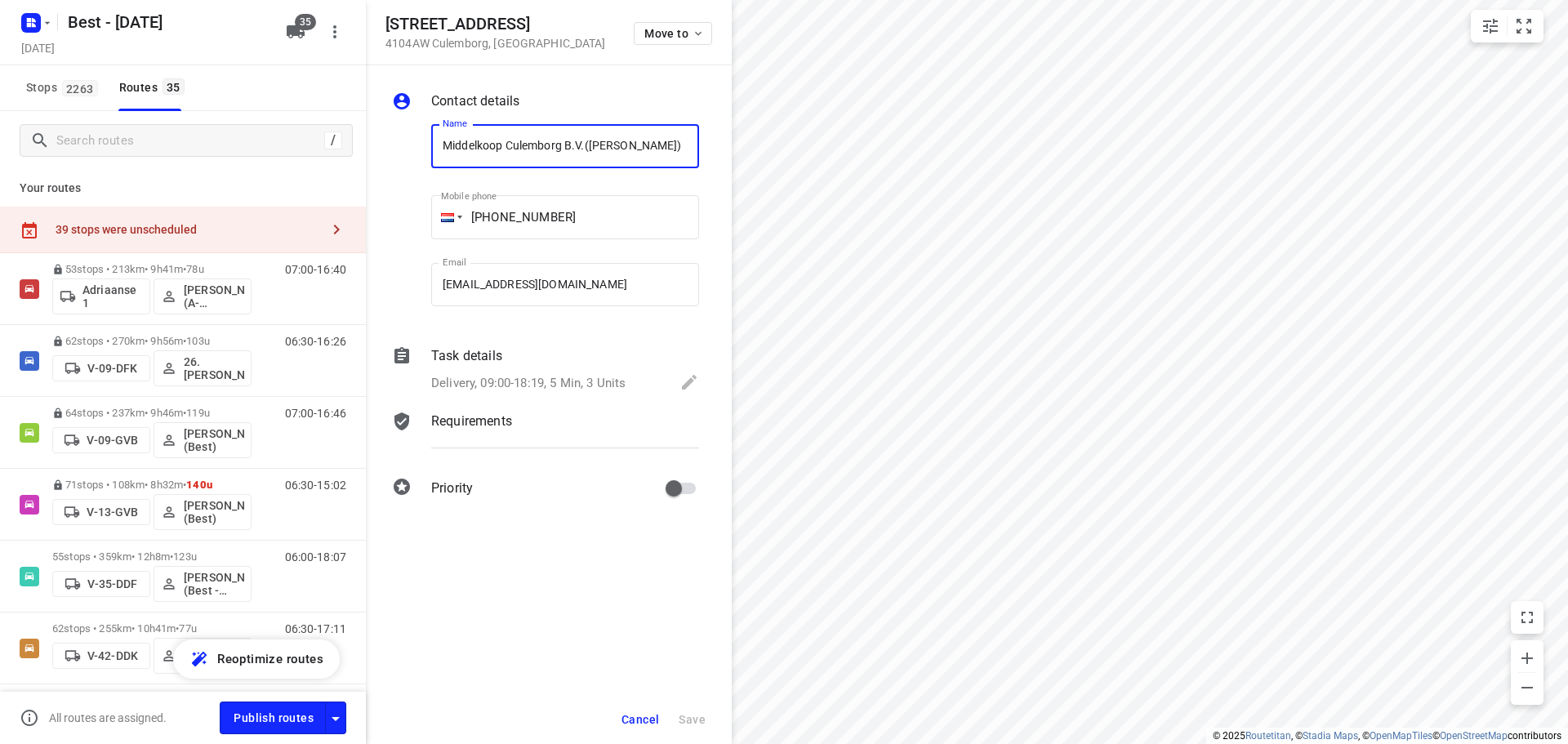
drag, startPoint x: 587, startPoint y: 150, endPoint x: 396, endPoint y: 143, distance: 191.1
click at [396, 143] on div "Name Middelkoop Culemborg B.V.(Rochelle Middelkoop) Name Mobile phone +03 45512…" at bounding box center [546, 218] width 314 height 216
click at [636, 731] on button "Cancel" at bounding box center [640, 719] width 50 height 29
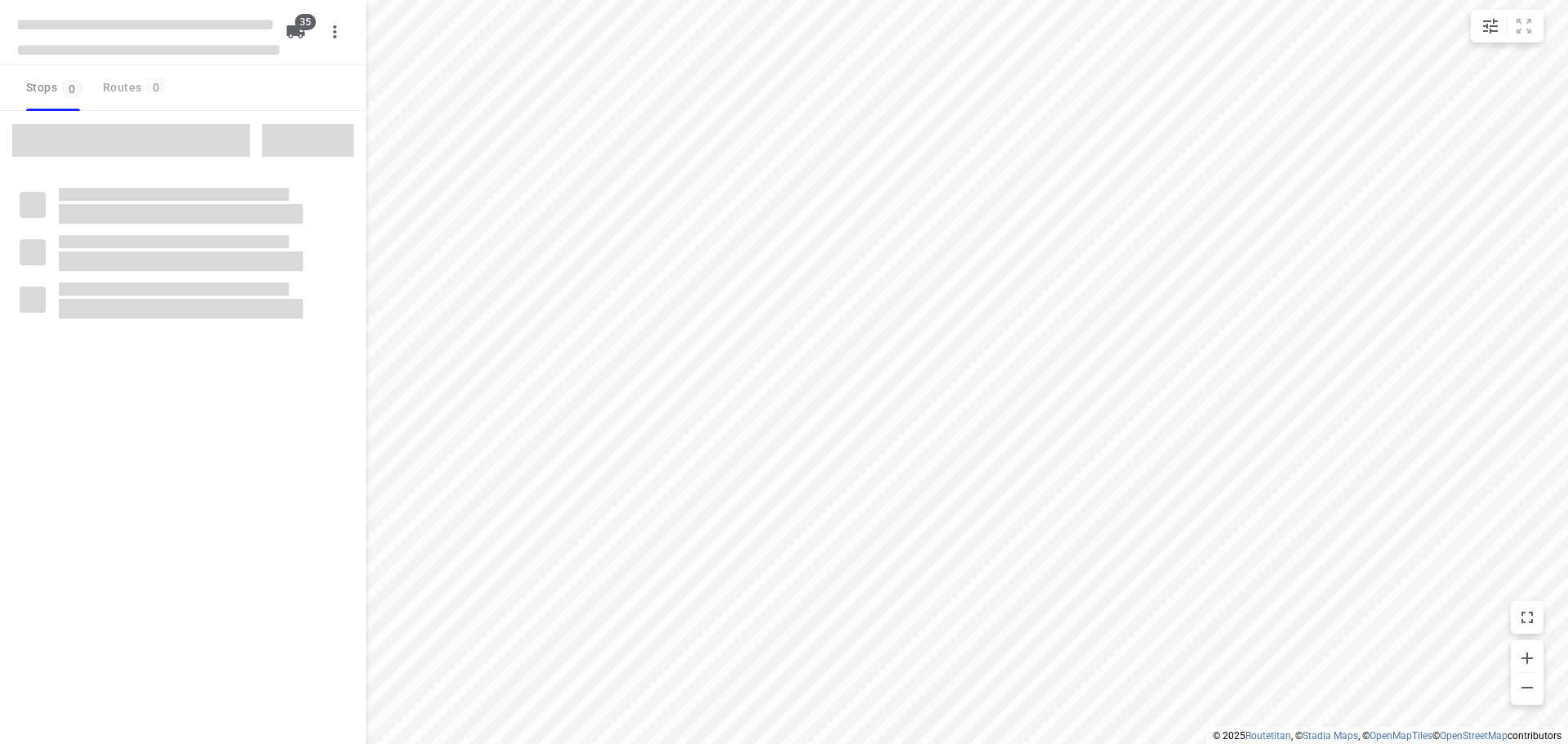
checkbox input "true"
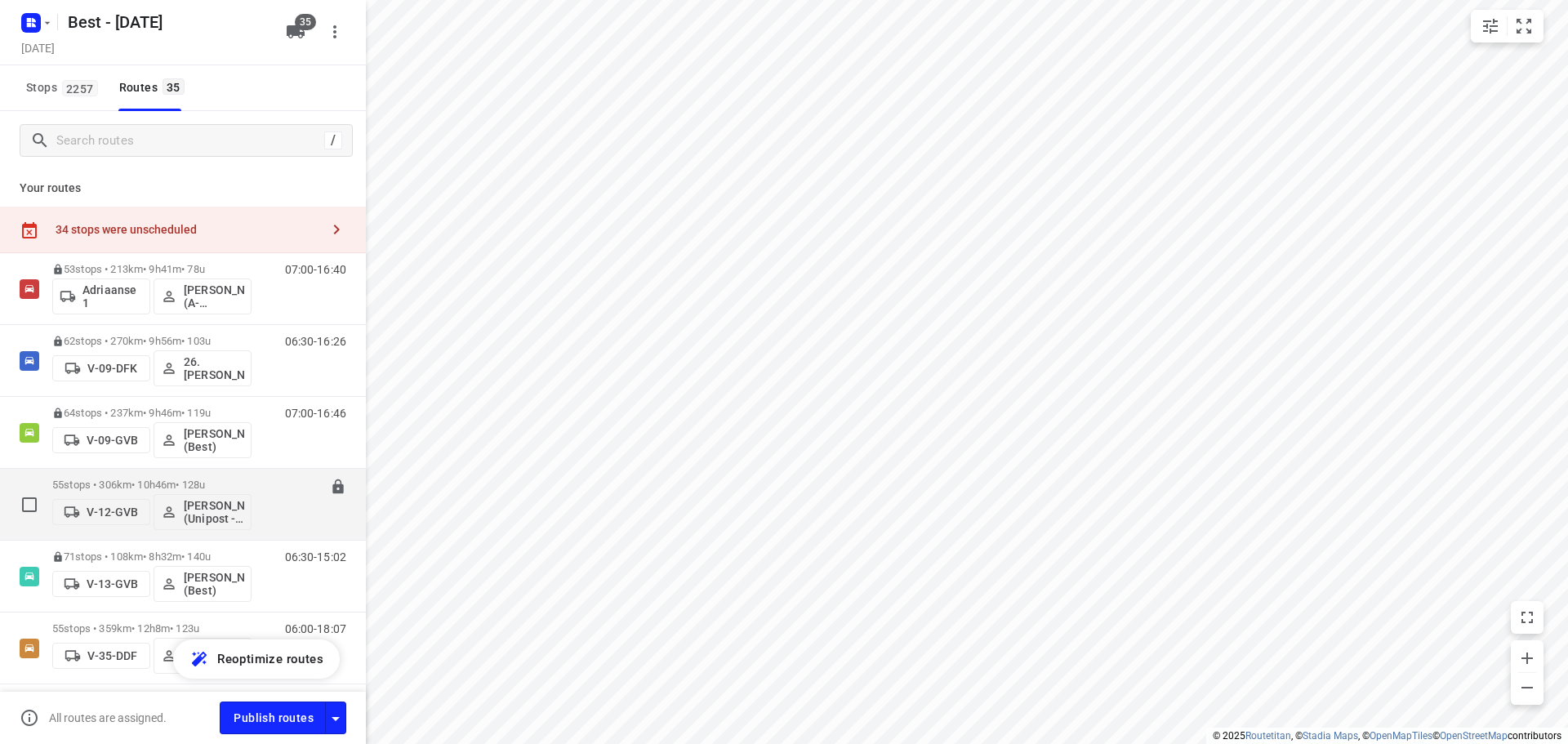
click at [113, 479] on p "55 stops • 306km • 10h46m • 128u" at bounding box center [152, 485] width 200 height 12
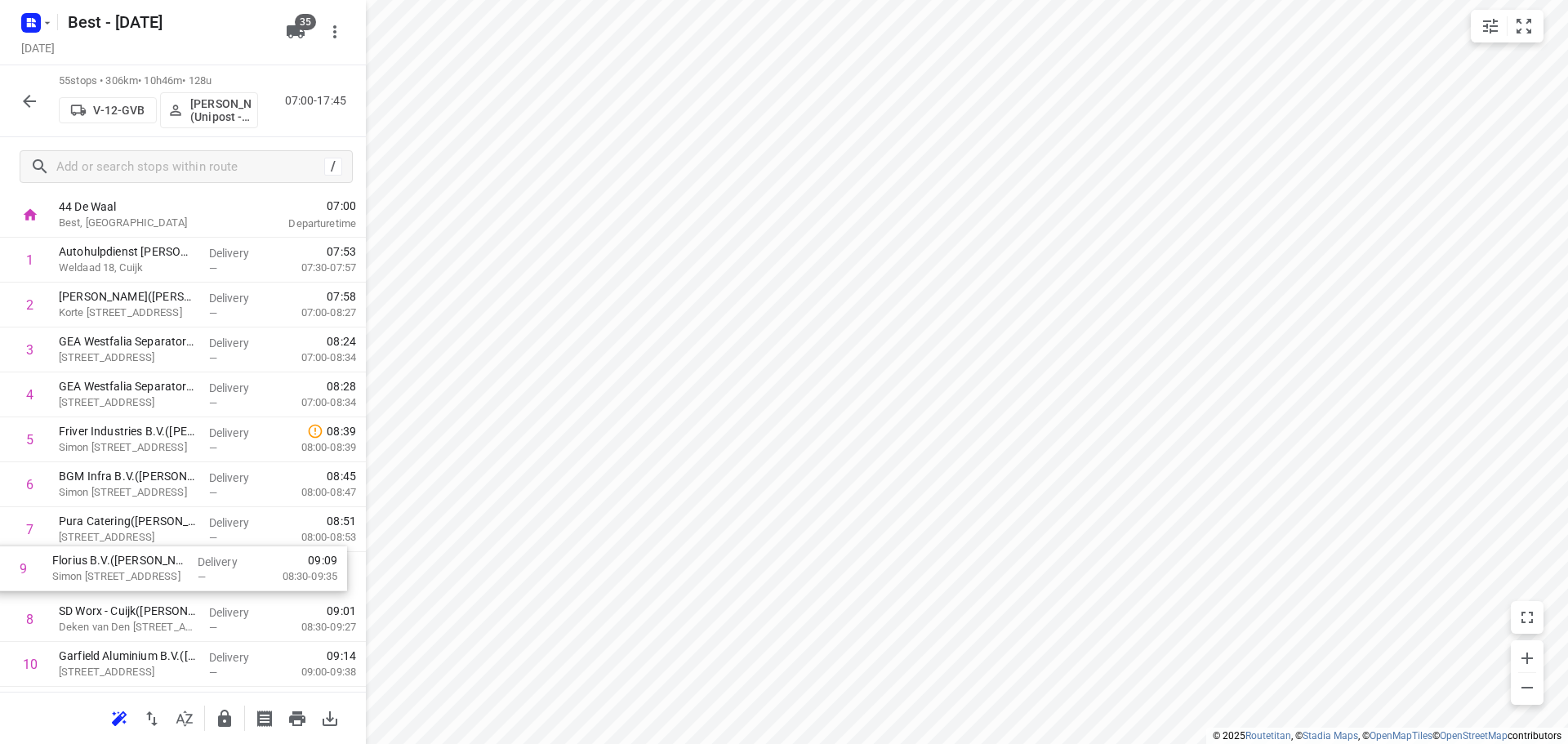
scroll to position [90, 0]
drag, startPoint x: 253, startPoint y: 619, endPoint x: 247, endPoint y: 513, distance: 106.2
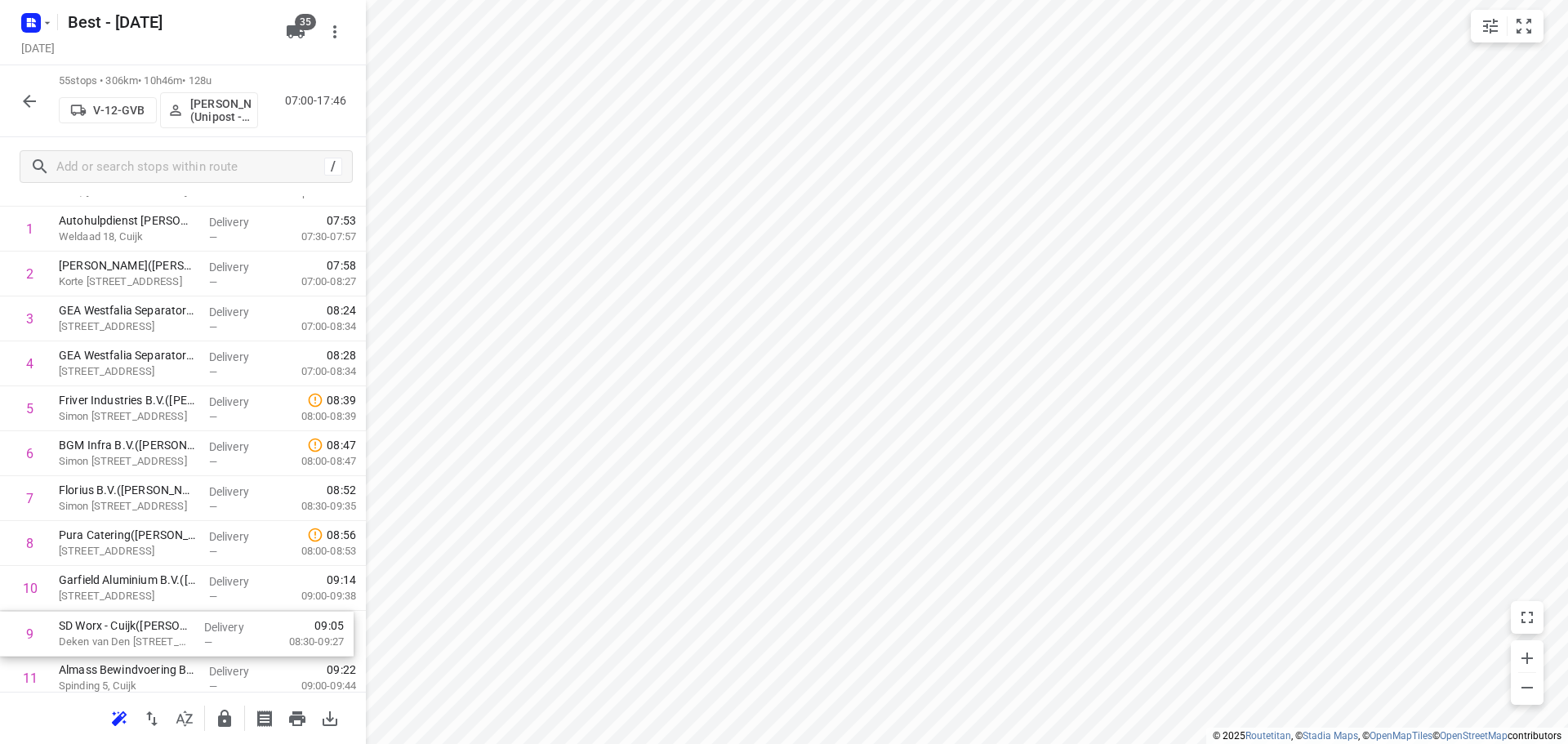
drag, startPoint x: 100, startPoint y: 617, endPoint x: 101, endPoint y: 637, distance: 20.0
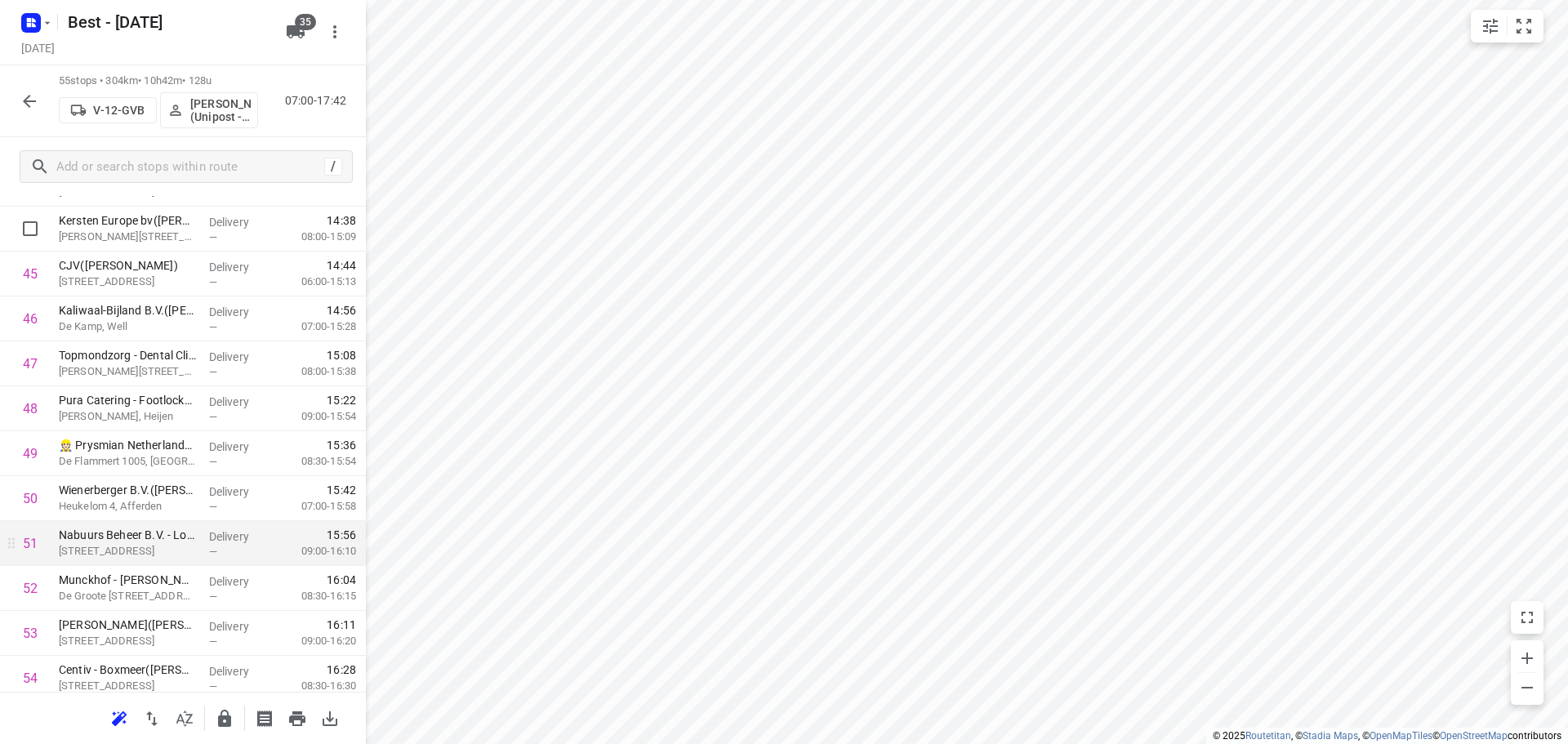
scroll to position [2148, 0]
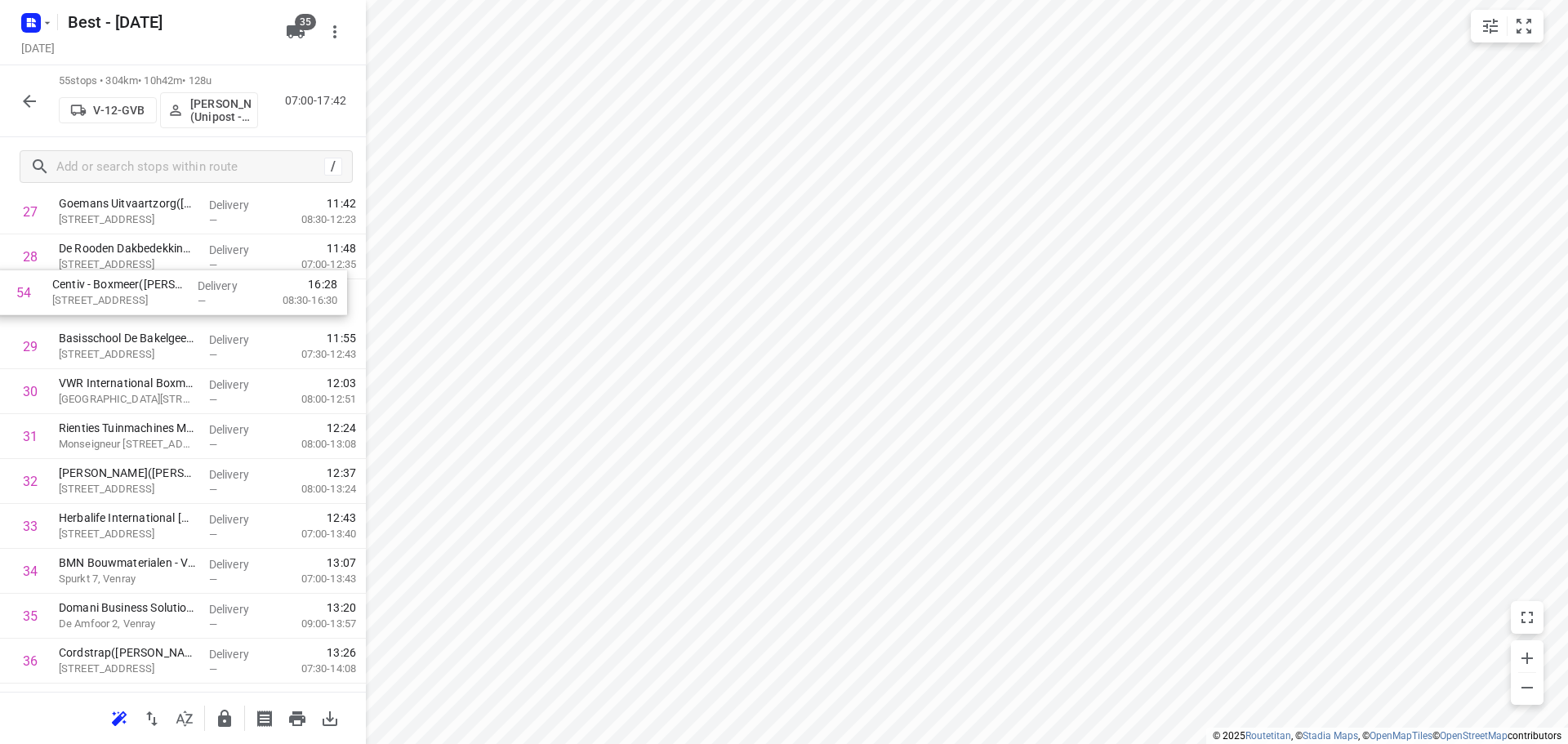
drag, startPoint x: 163, startPoint y: 584, endPoint x: 158, endPoint y: 291, distance: 293.0
click at [158, 291] on div "1 Autohulpdienst Ben Heiltjes(Monique Heiltjes-Hilhorst) Weldaad 18, Cuijk Deli…" at bounding box center [183, 256] width 366 height 2470
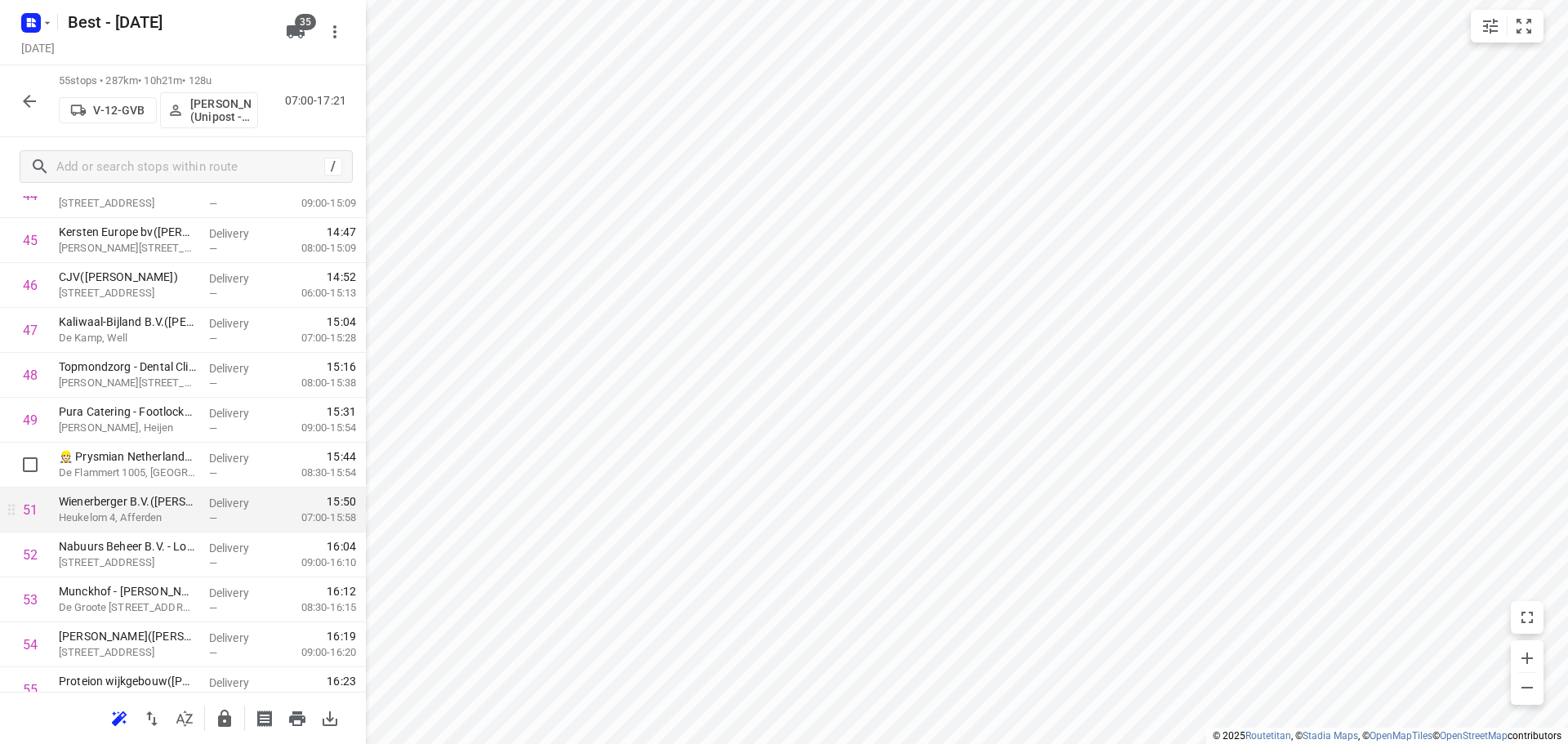
scroll to position [2104, 0]
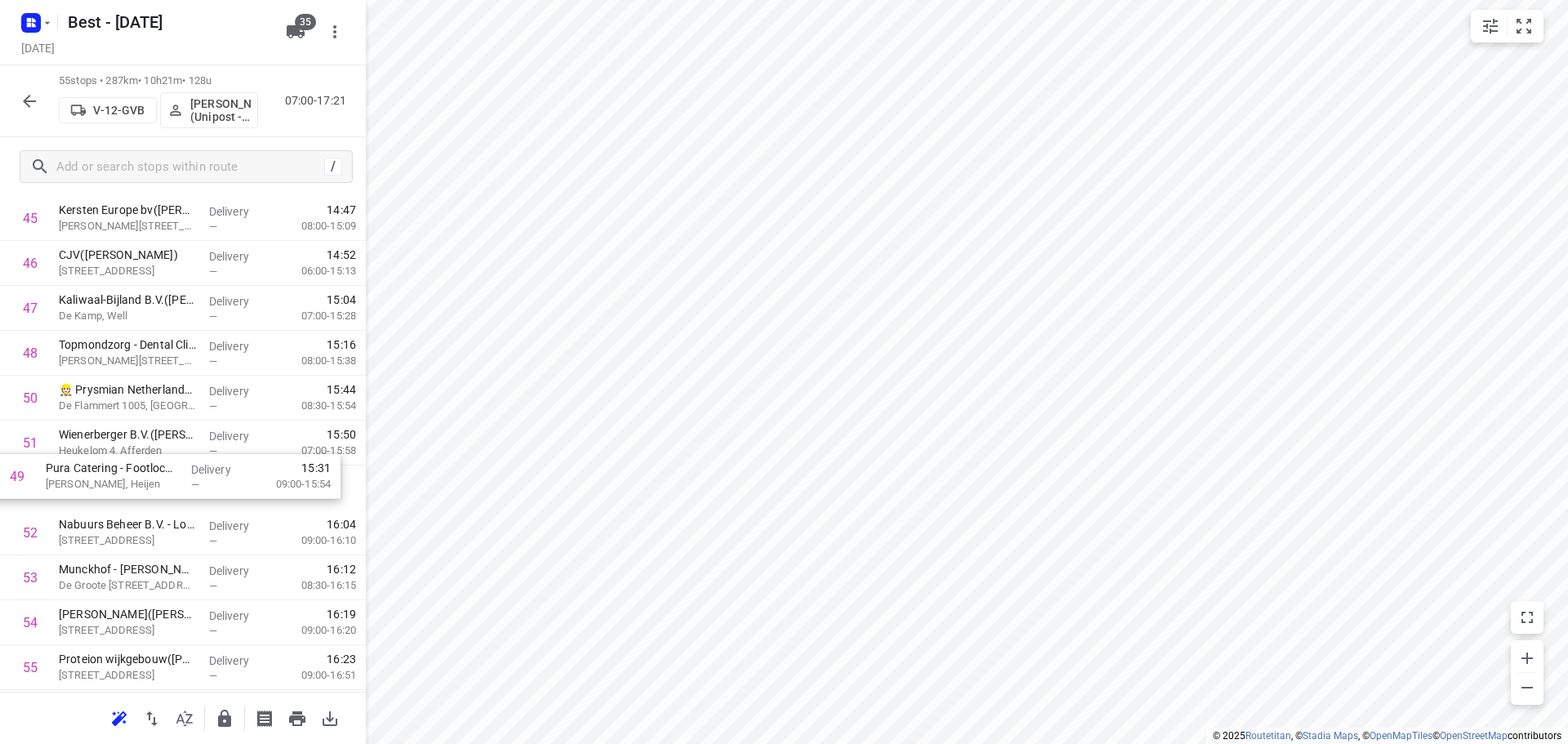
drag, startPoint x: 200, startPoint y: 398, endPoint x: 180, endPoint y: 476, distance: 80.5
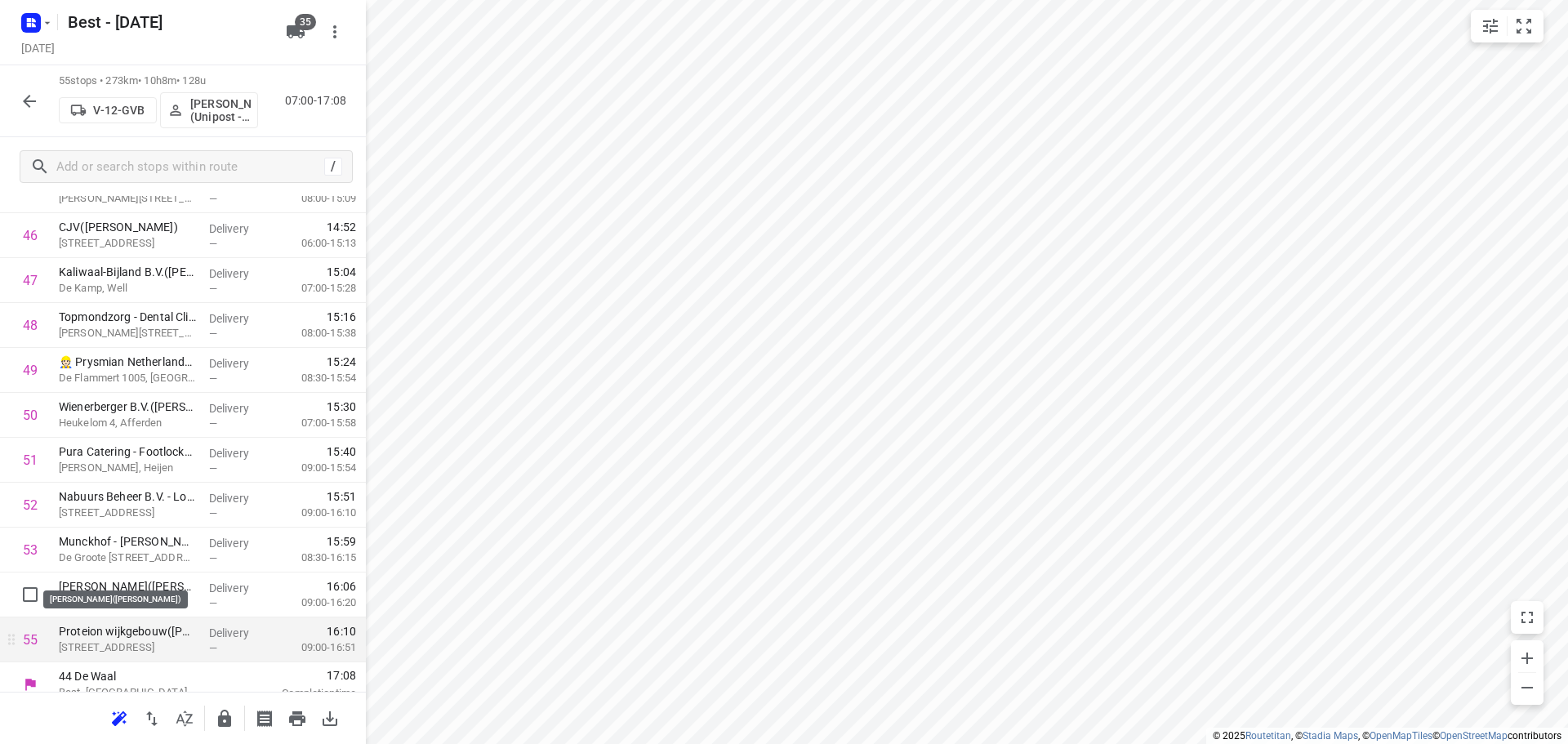
scroll to position [2148, 0]
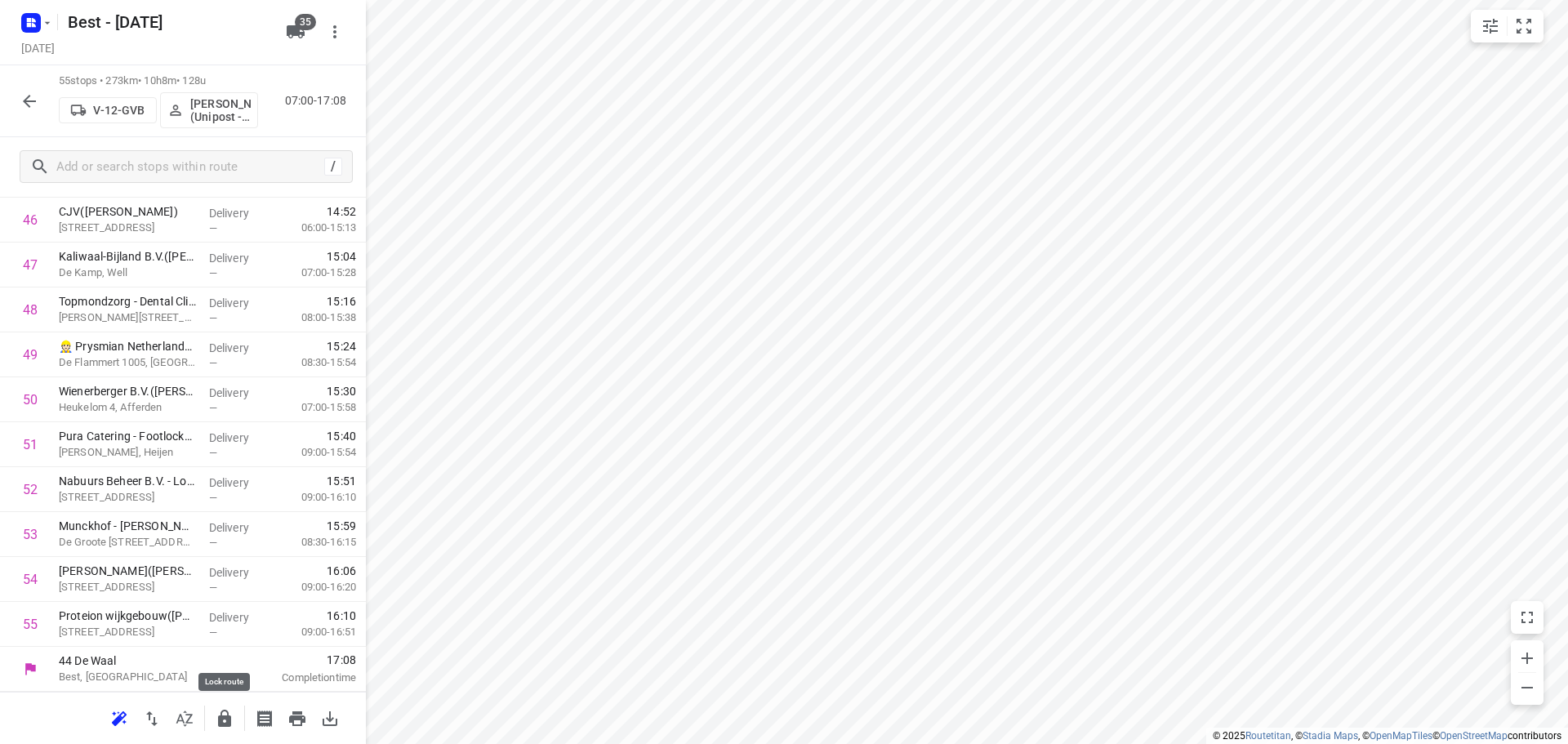
click at [216, 718] on icon "button" at bounding box center [224, 718] width 20 height 20
click at [36, 105] on icon "button" at bounding box center [29, 101] width 20 height 20
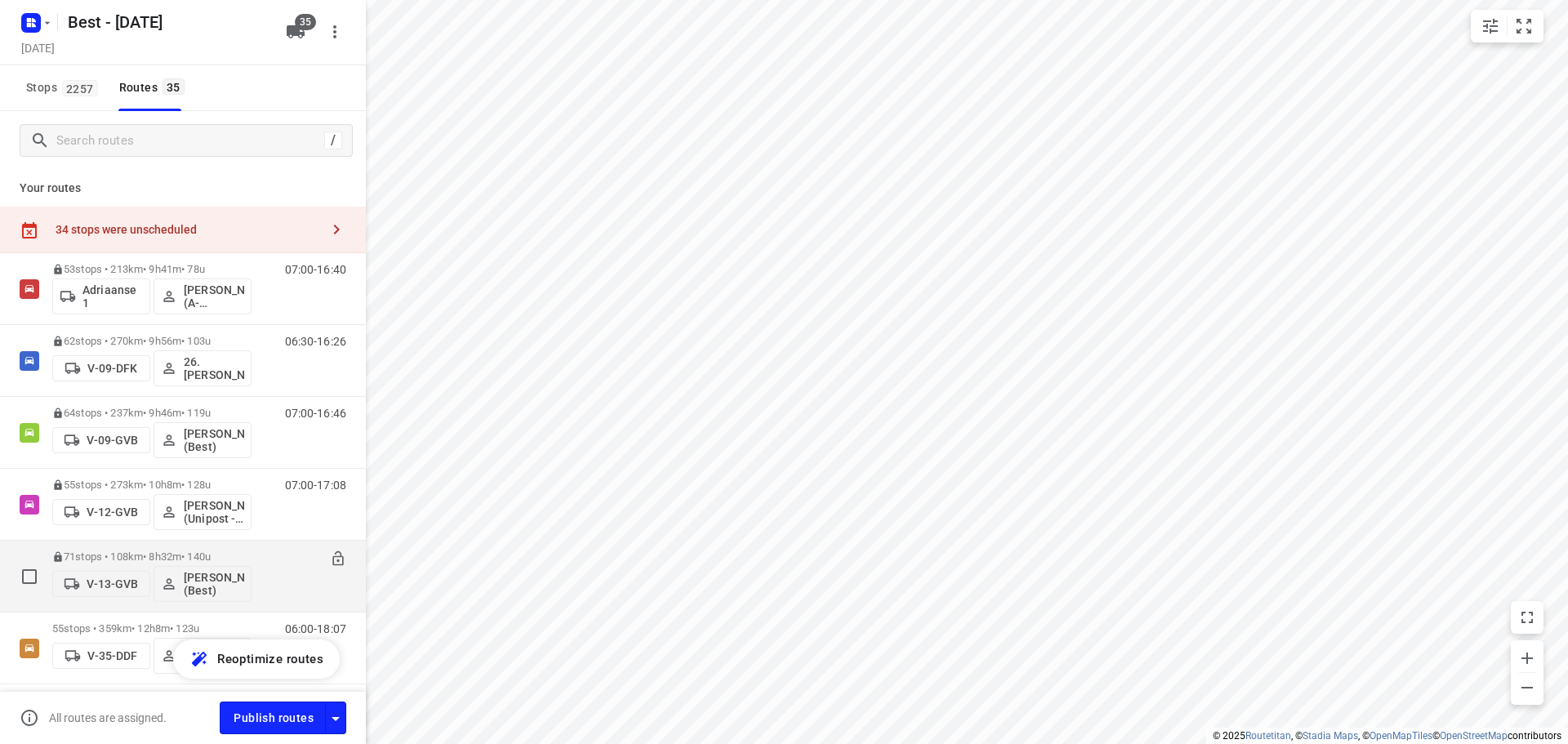
click at [90, 545] on div "71 stops • 108km • 8h32m • 140u V-13-GVB Demi Walraven (Best)" at bounding box center [152, 576] width 200 height 67
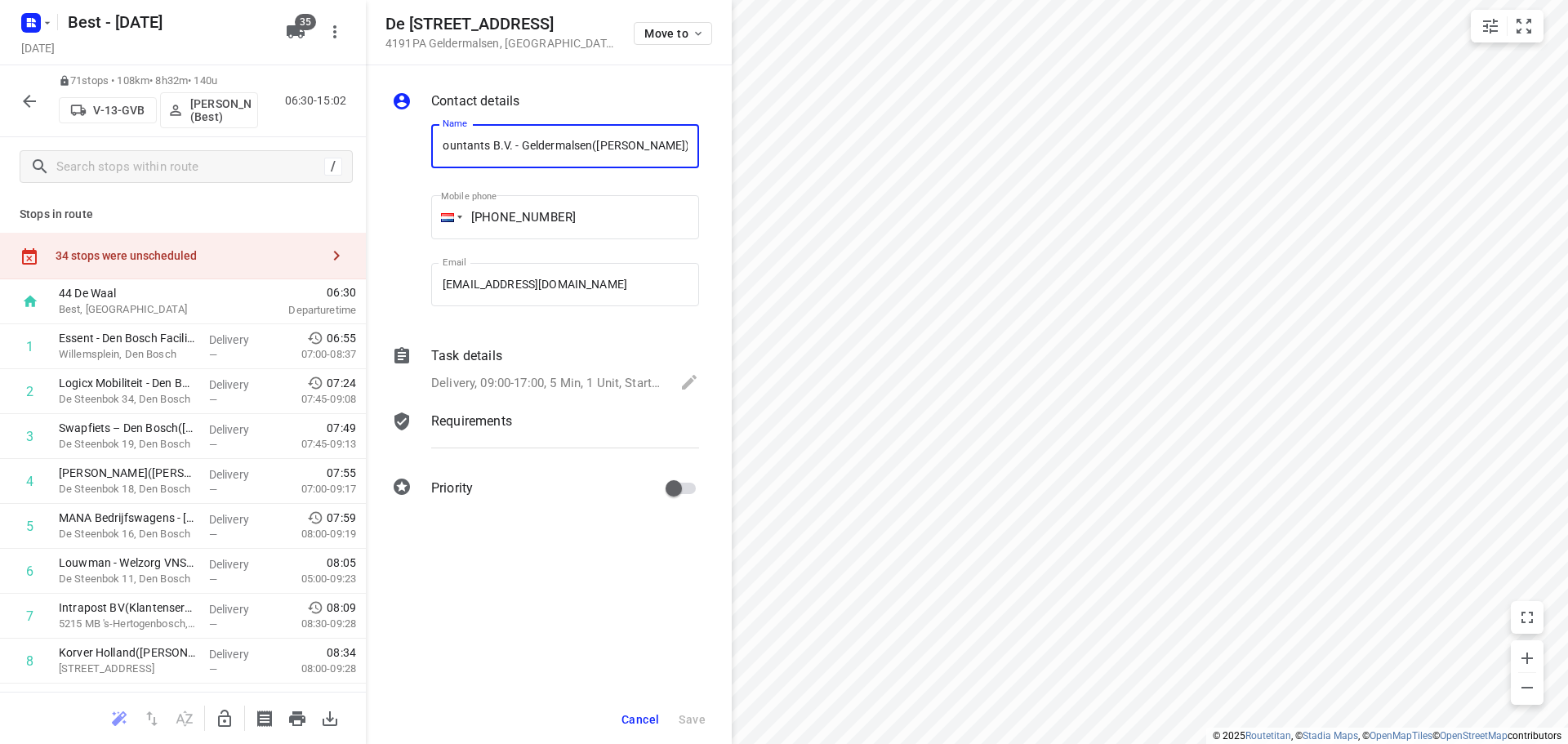
scroll to position [0, 0]
drag, startPoint x: 593, startPoint y: 146, endPoint x: 380, endPoint y: 118, distance: 214.8
click at [380, 118] on div "Contact details Name Vallei Accountants B.V. - Geldermalsen(Natasja de Bruin) N…" at bounding box center [549, 298] width 366 height 465
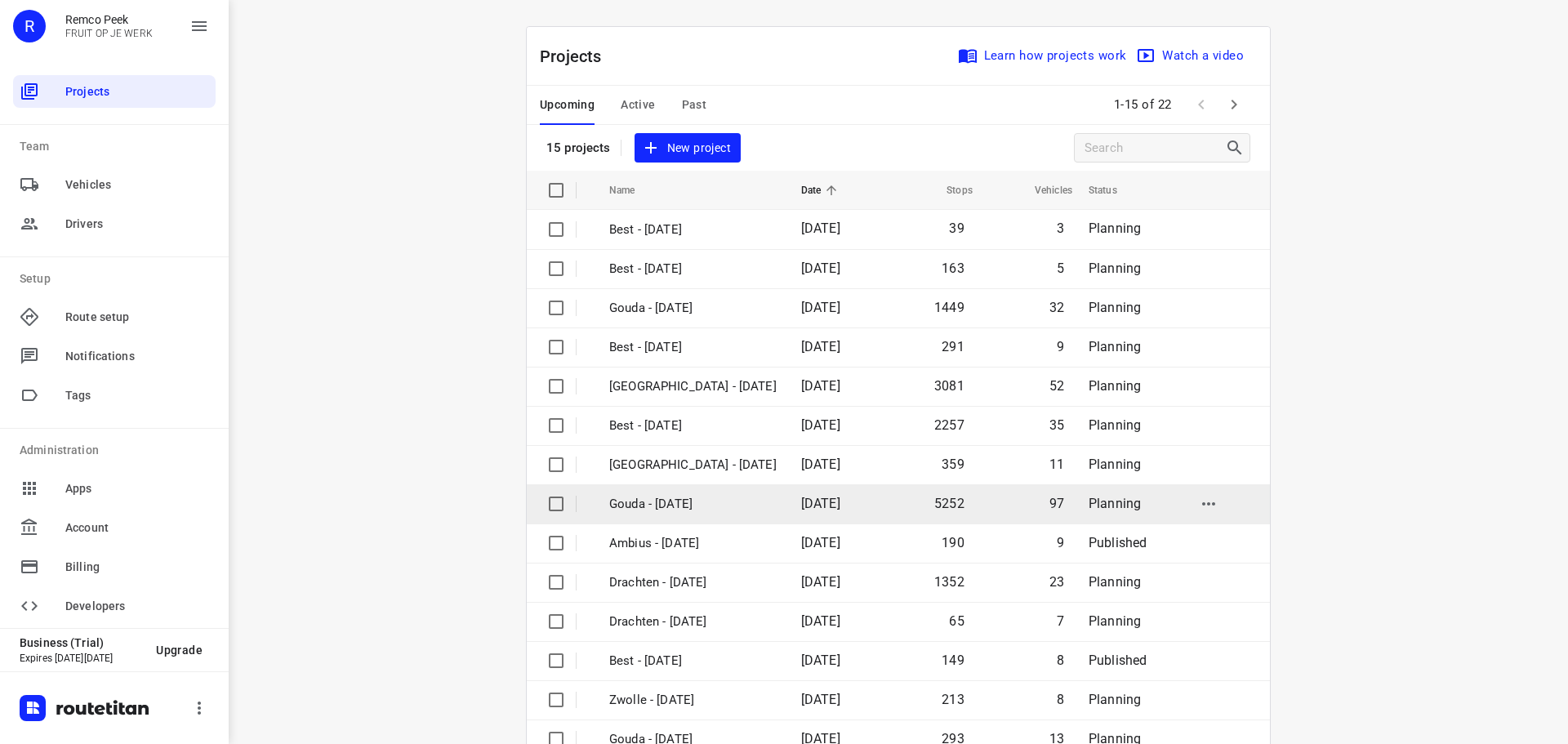
click at [677, 500] on p "Gouda - [DATE]" at bounding box center [693, 504] width 167 height 19
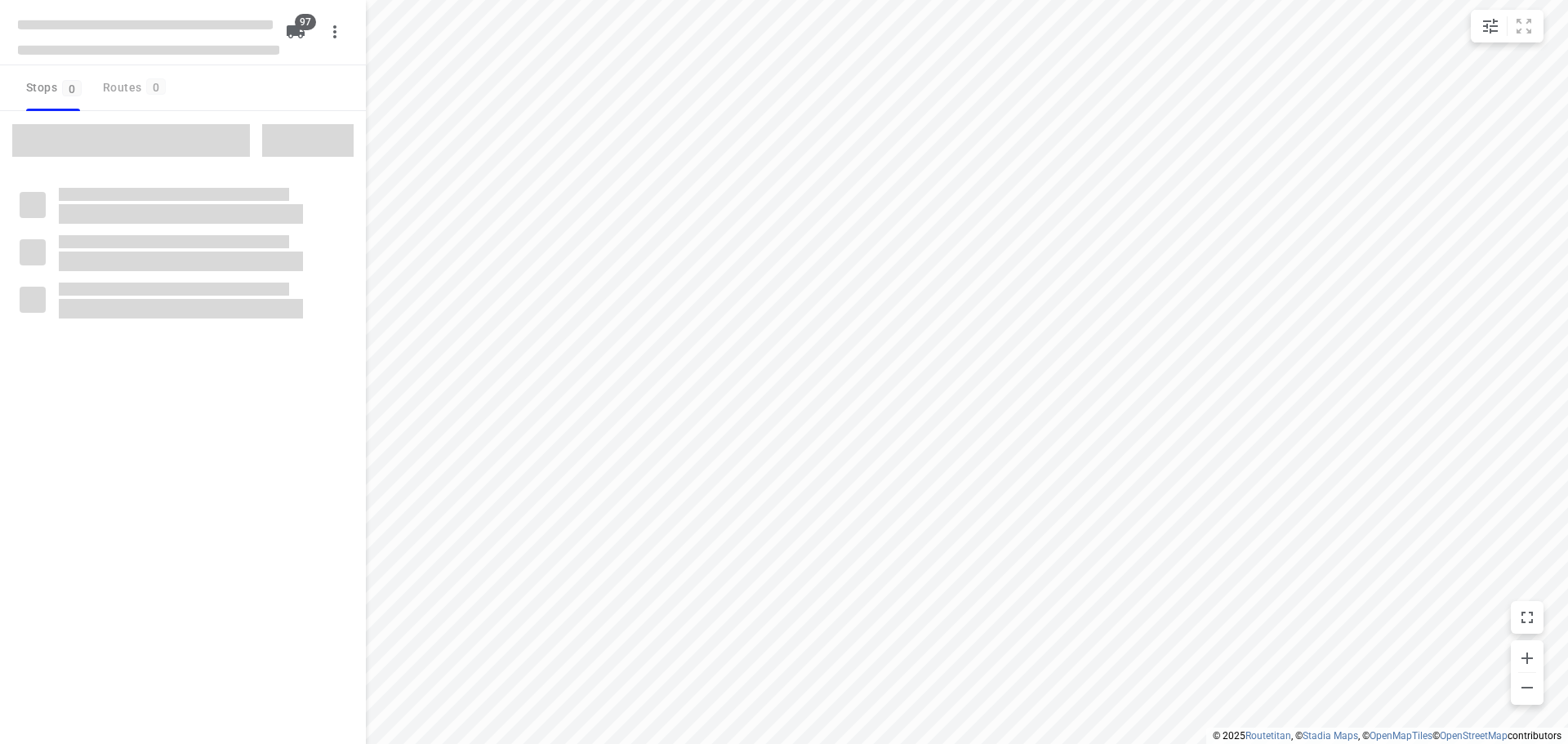
checkbox input "true"
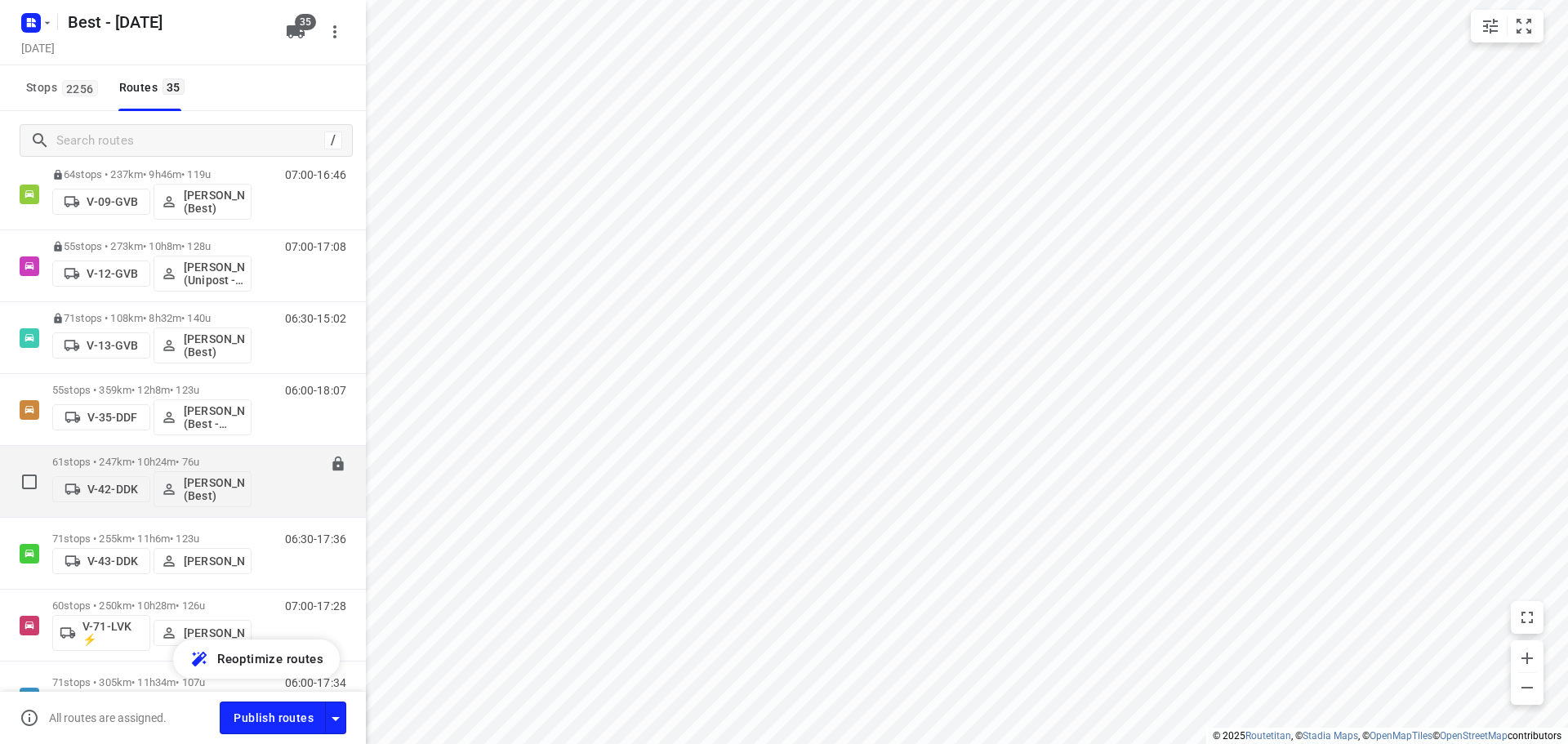
scroll to position [245, 0]
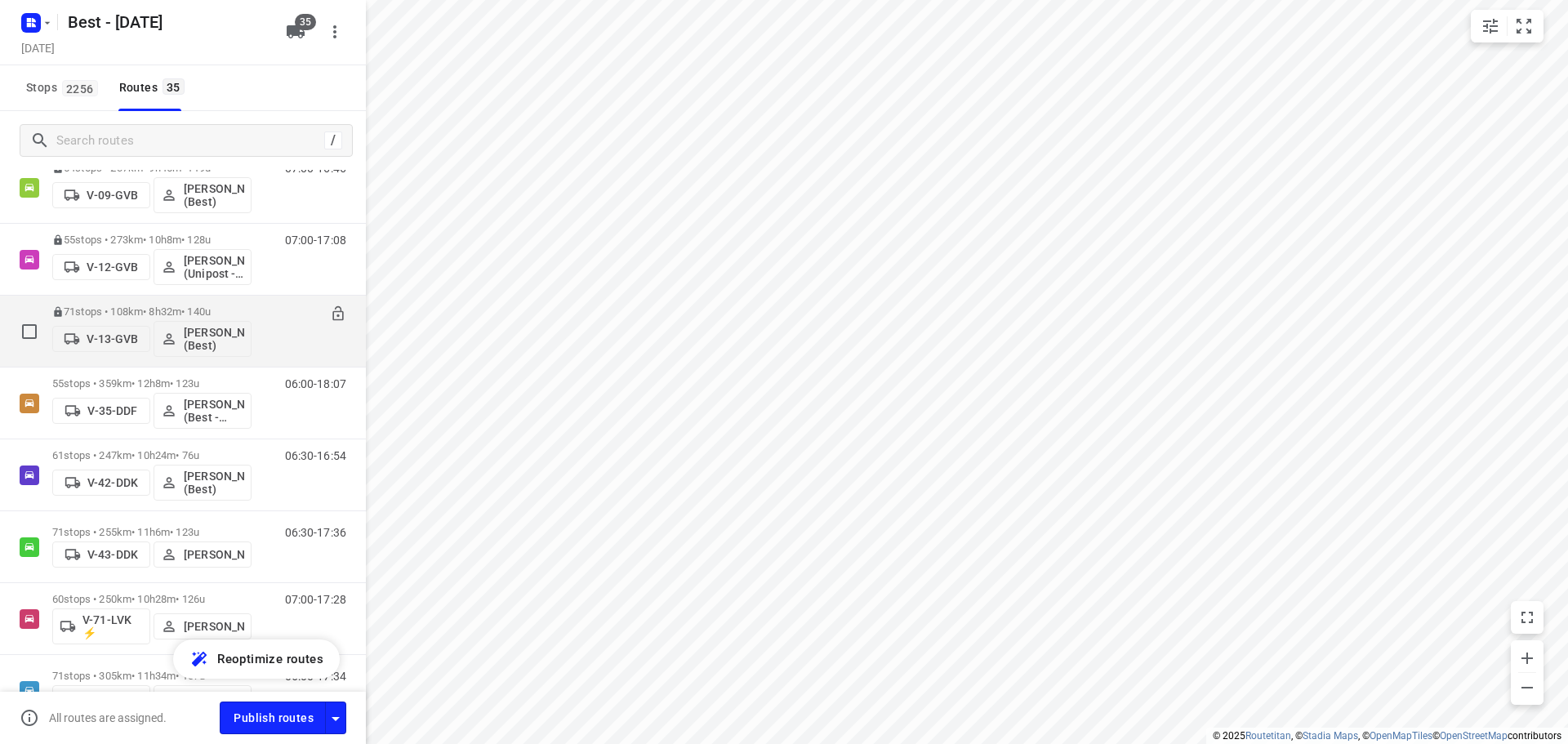
click at [142, 311] on p "71 stops • 108km • 8h32m • 140u" at bounding box center [152, 311] width 200 height 12
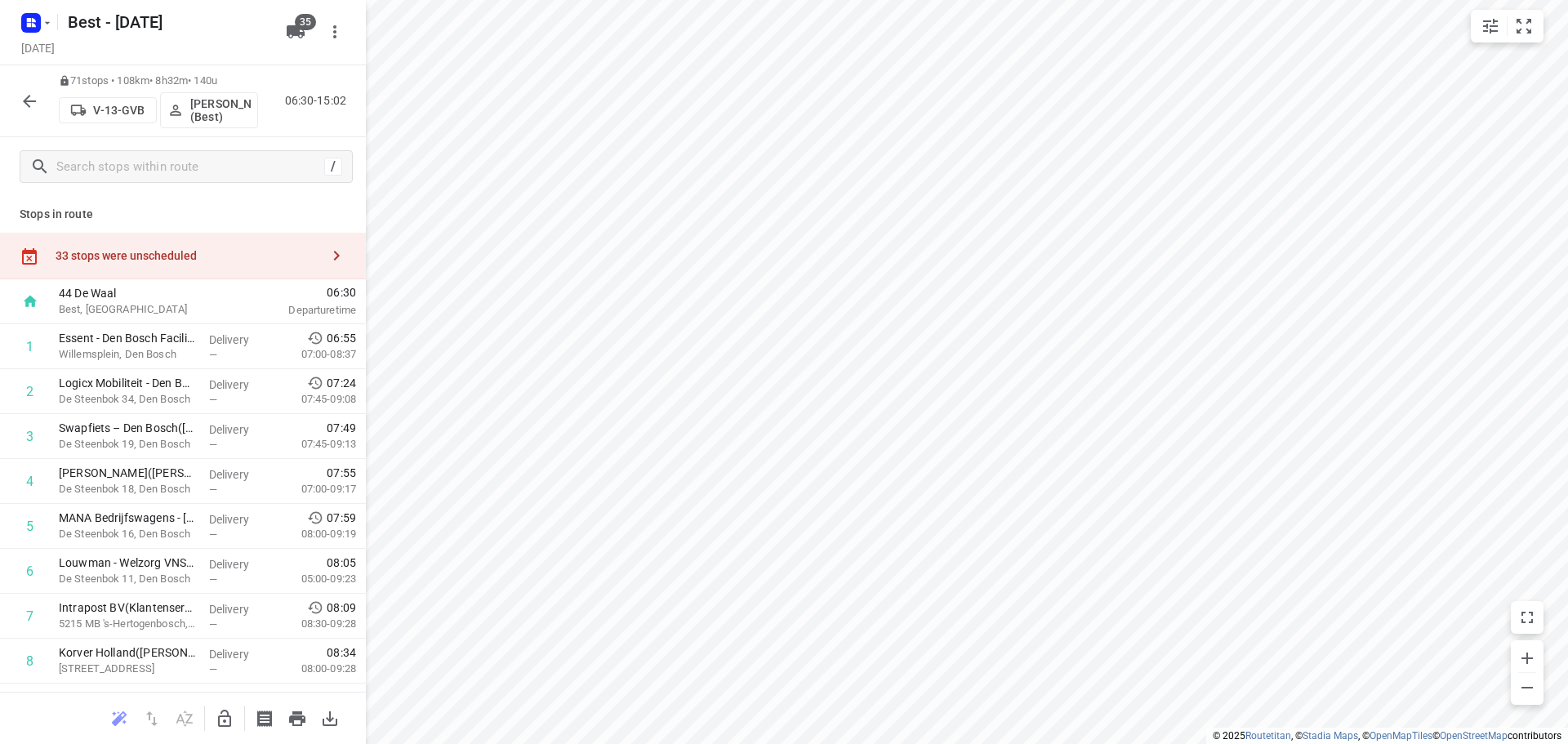
click at [36, 88] on button "button" at bounding box center [29, 102] width 32 height 32
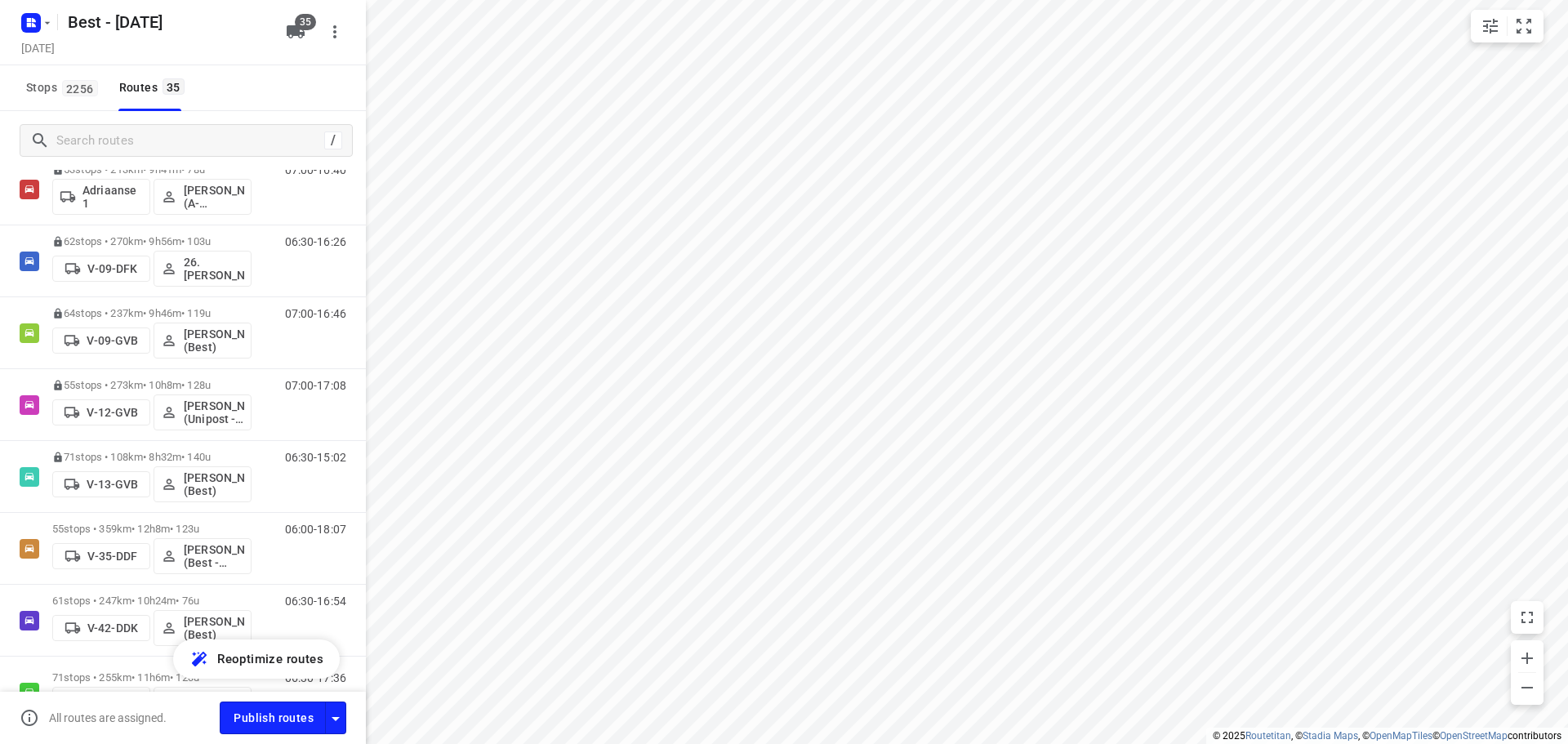
scroll to position [409, 0]
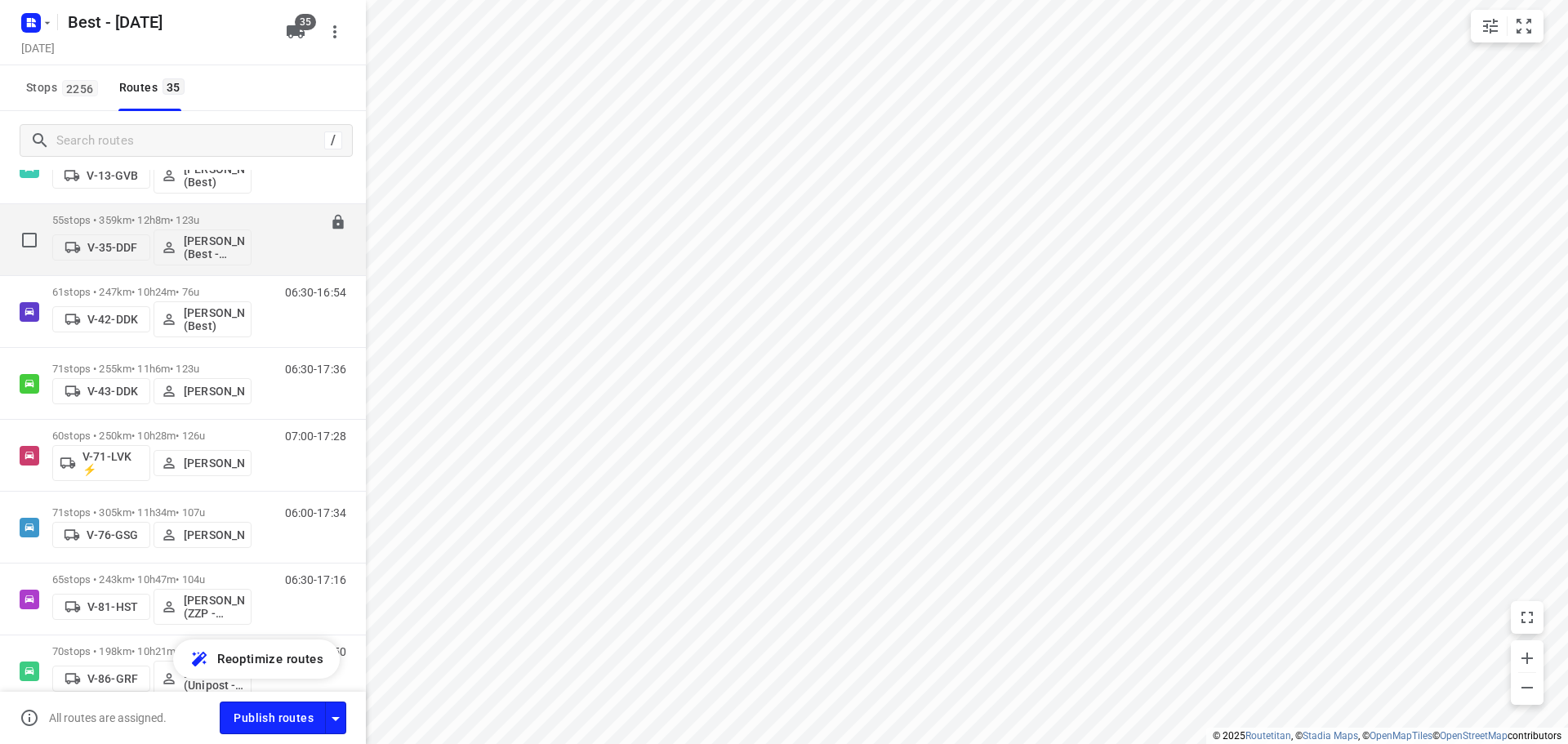
click at [136, 231] on div "V-35-DDF Maurice Vanderfeesten (Best - ZZP)" at bounding box center [152, 246] width 200 height 39
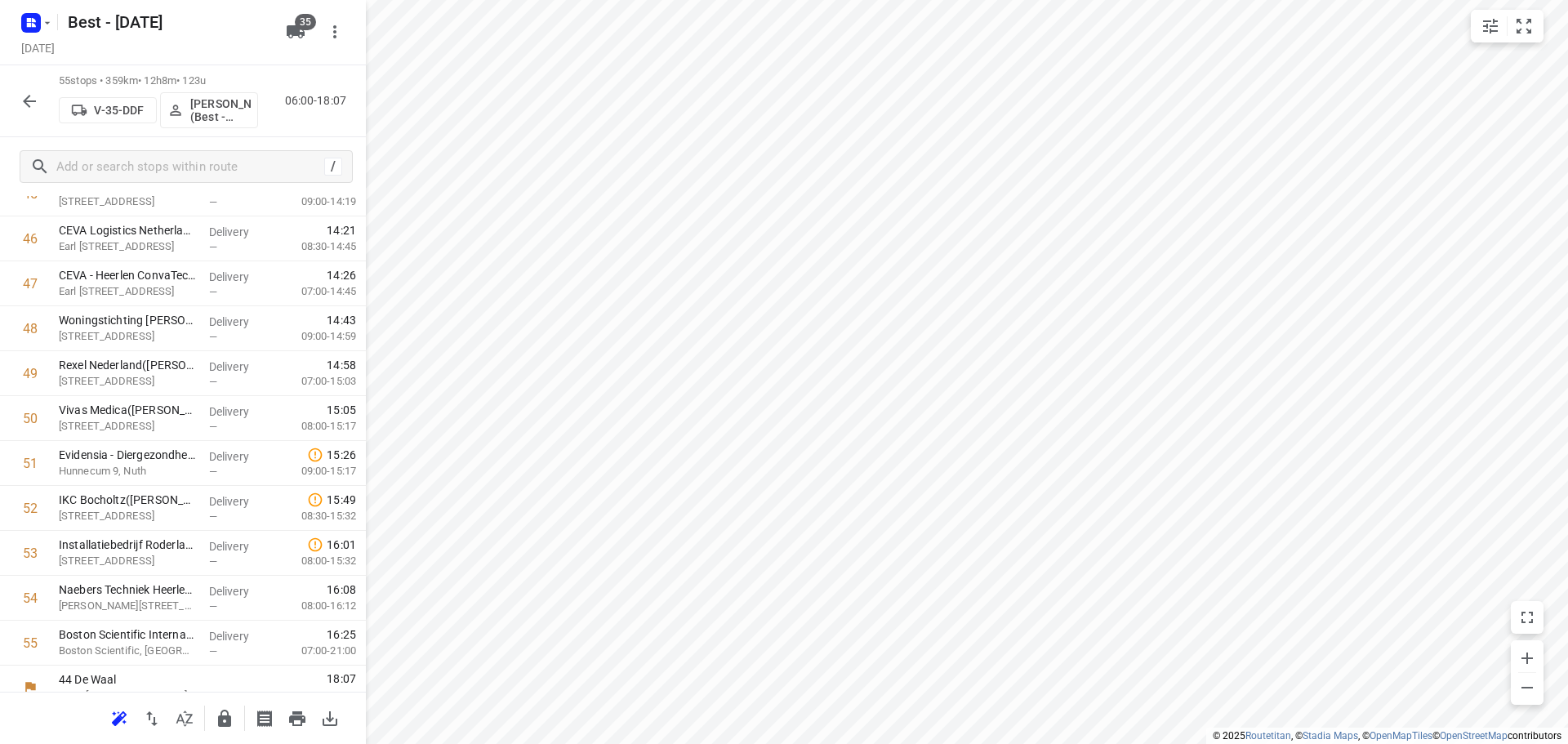
scroll to position [2148, 0]
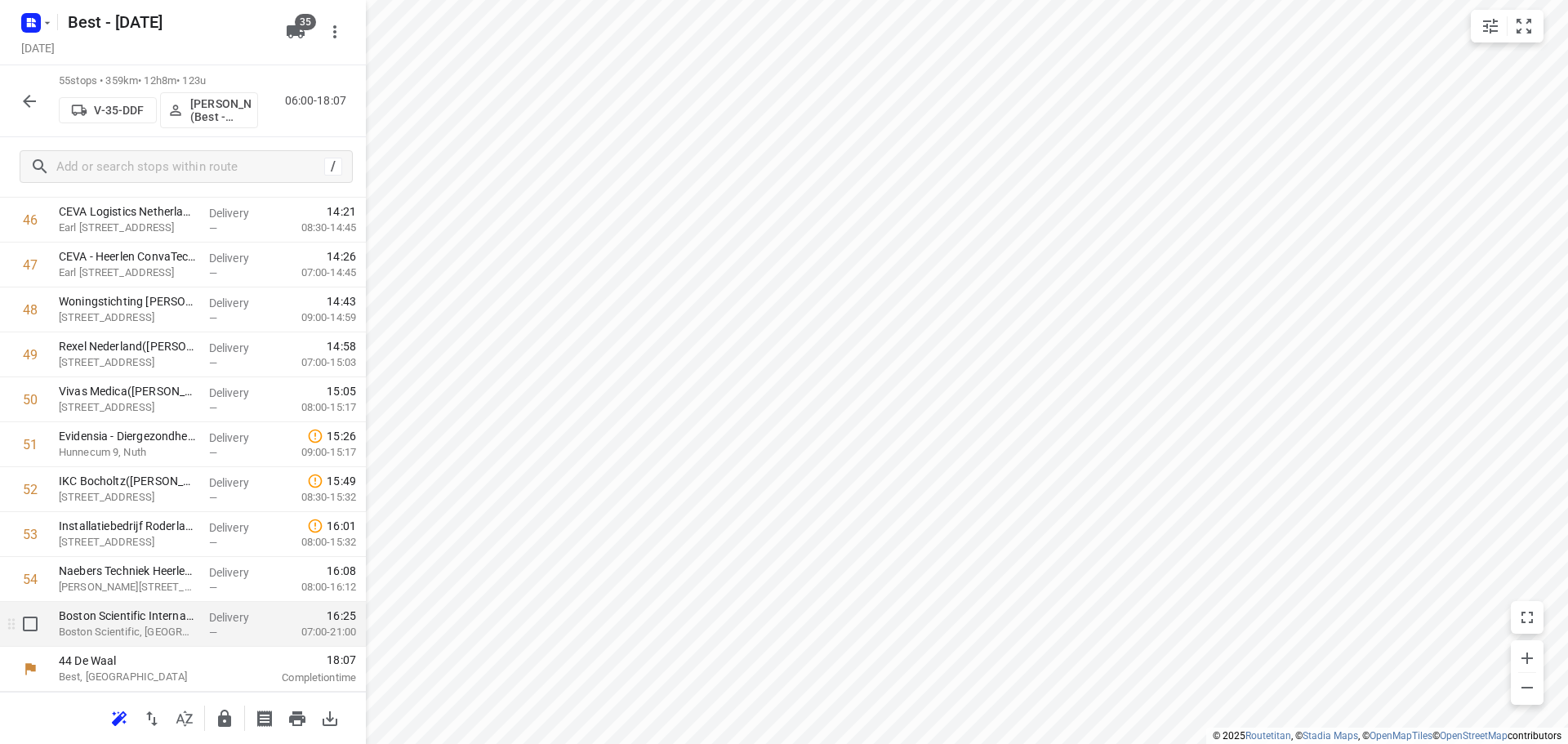
click at [17, 626] on input "checkbox" at bounding box center [30, 624] width 32 height 32
checkbox input "true"
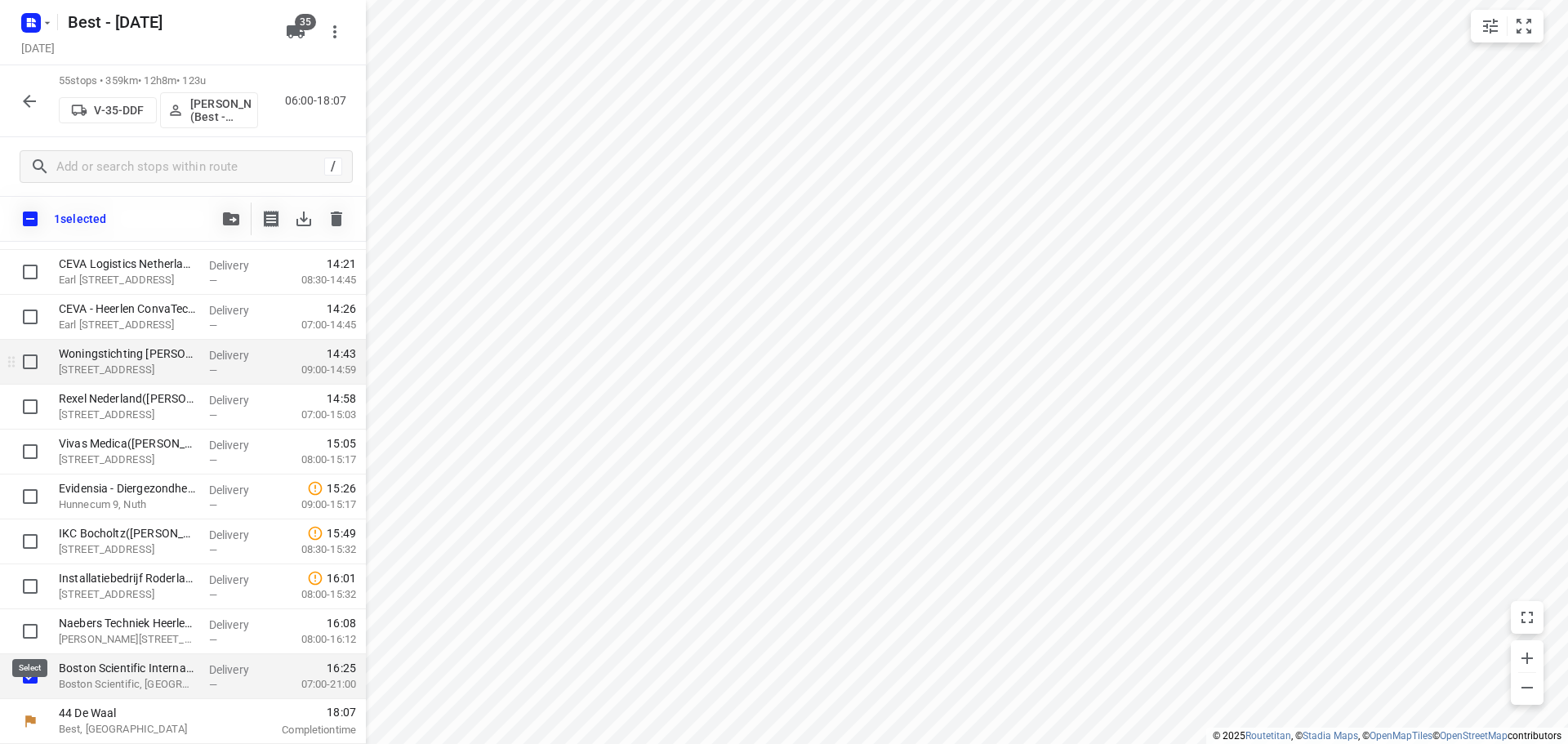
scroll to position [2142, 0]
click at [229, 219] on icon "button" at bounding box center [230, 218] width 16 height 13
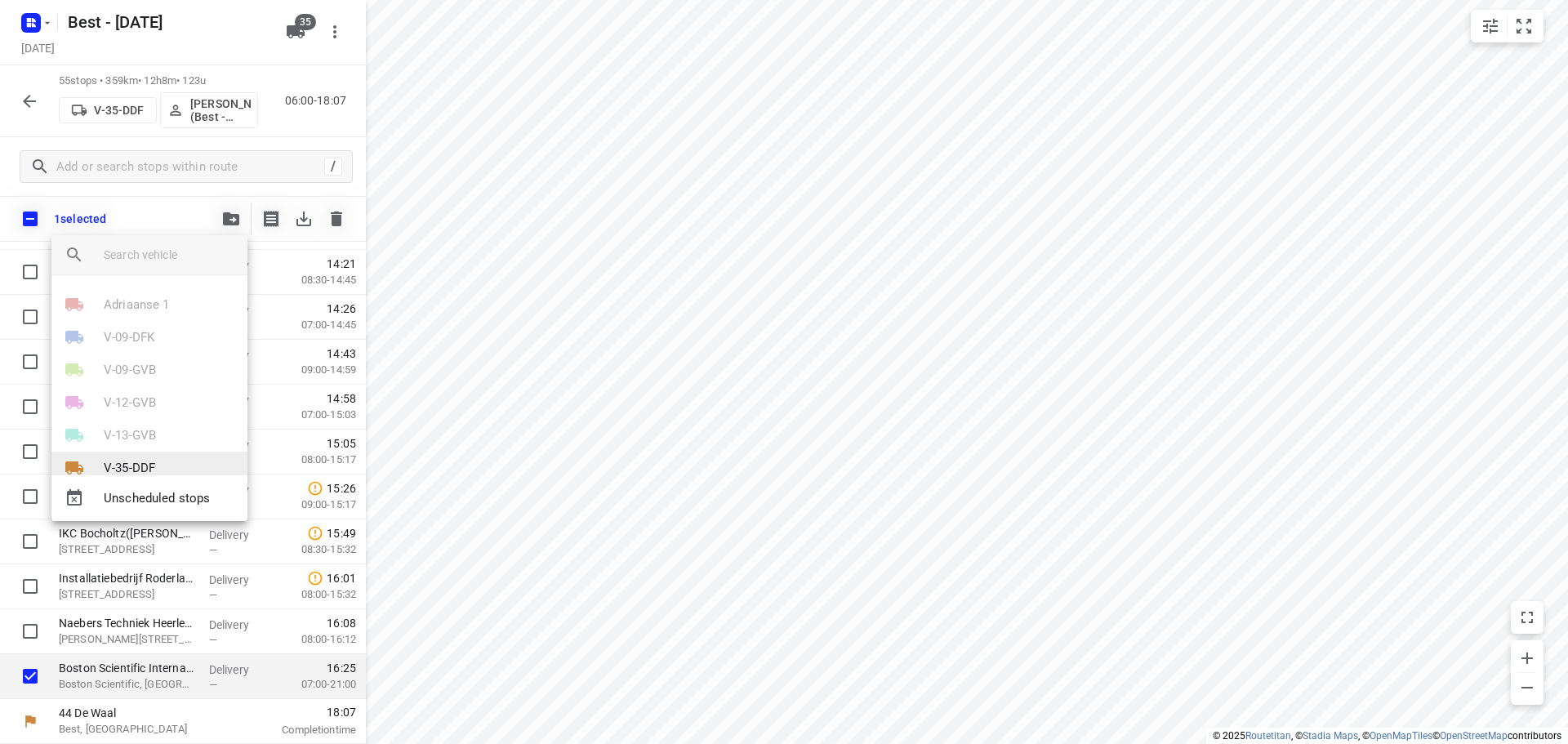
click at [125, 467] on p "V-35-DDF" at bounding box center [130, 468] width 51 height 19
click at [102, 437] on li "8" at bounding box center [149, 445] width 196 height 32
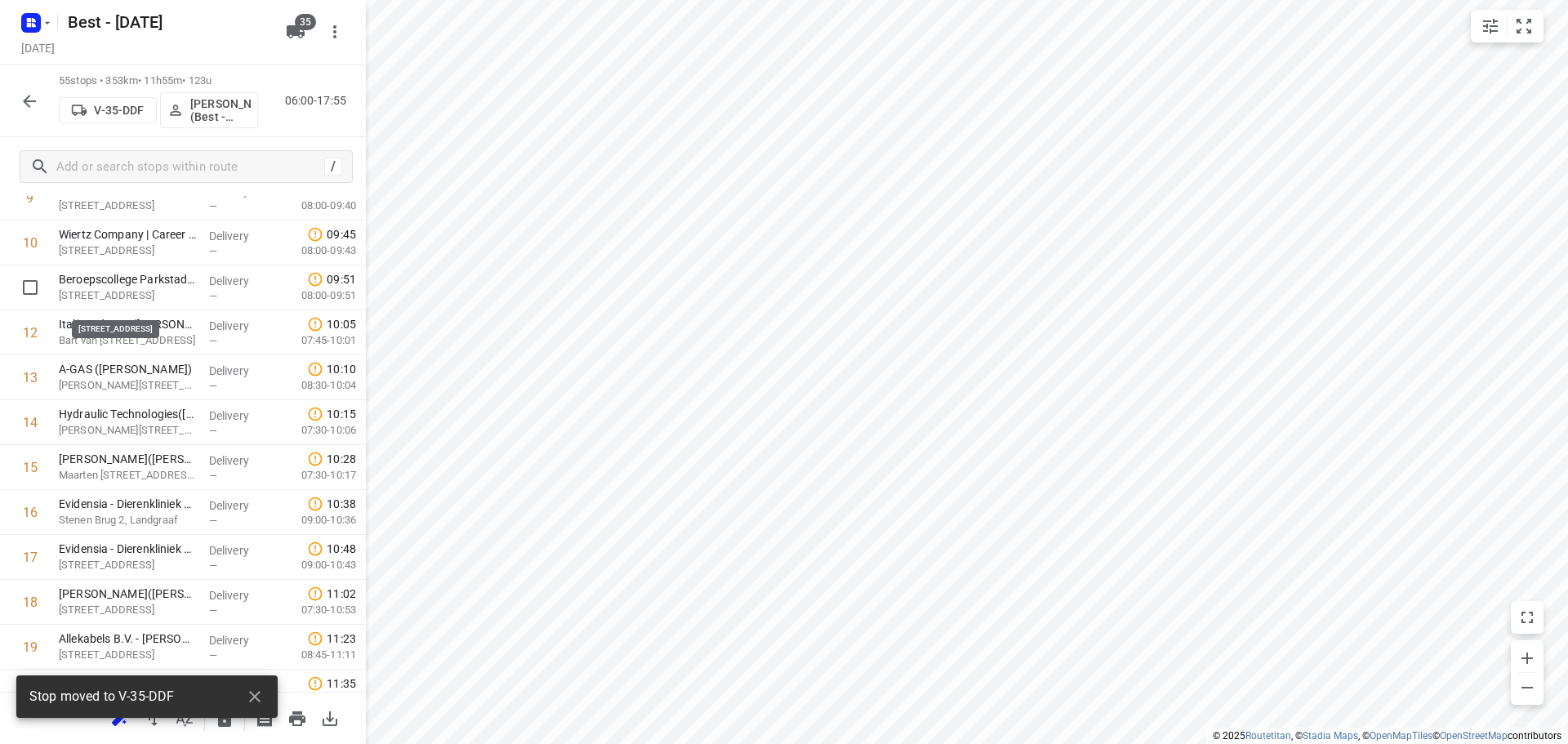
scroll to position [263, 0]
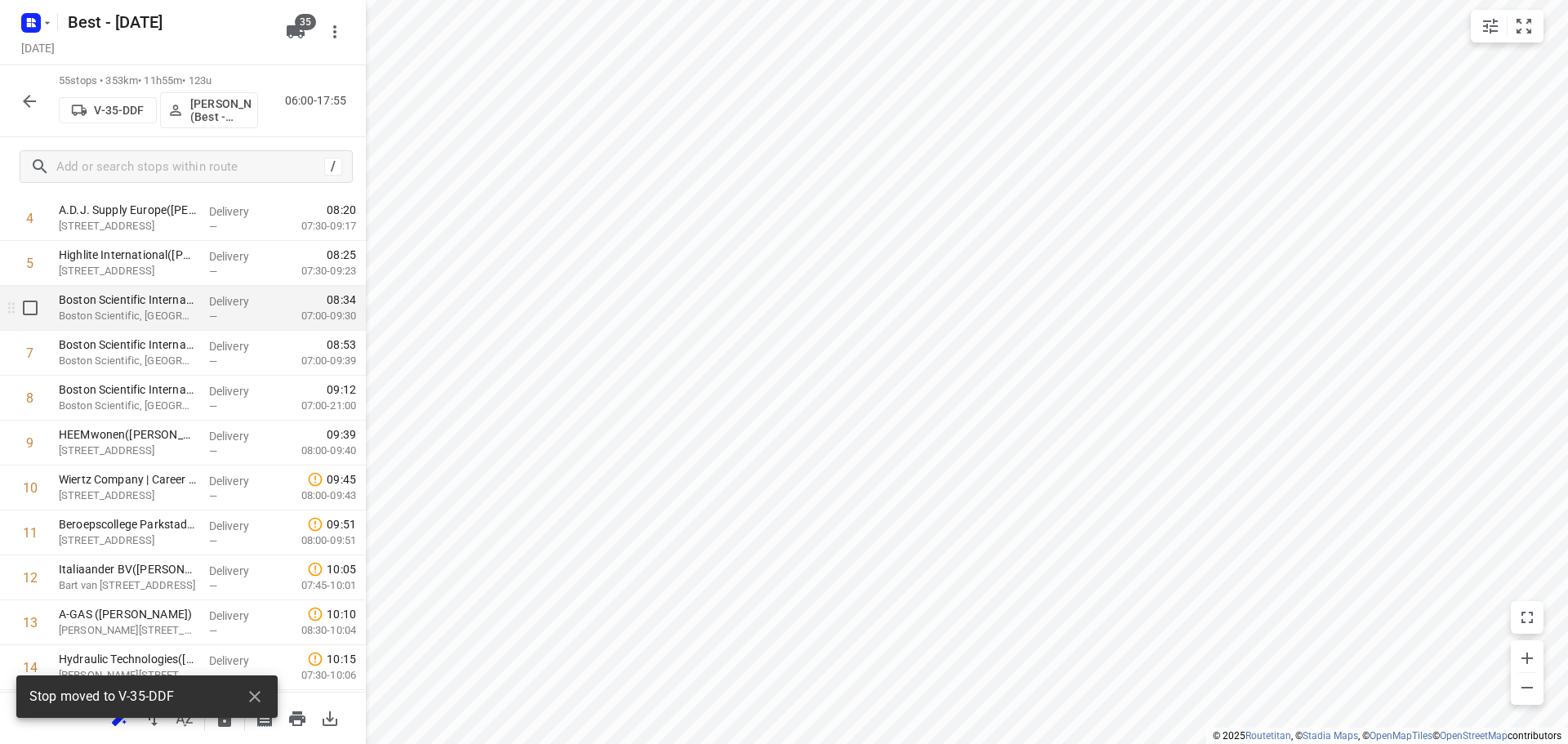
click at [202, 316] on div "Delivery —" at bounding box center [239, 308] width 73 height 45
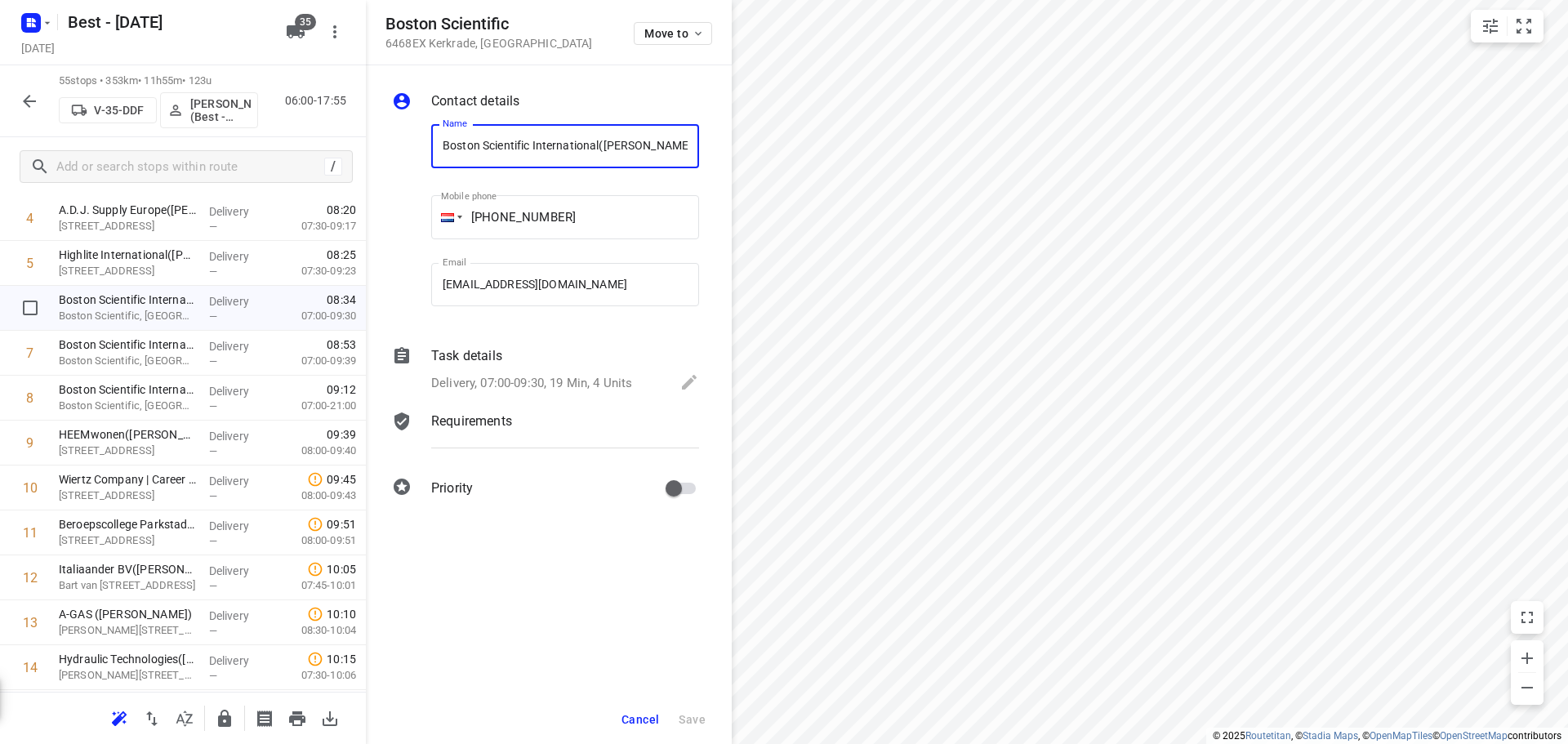
scroll to position [0, 1]
click at [541, 393] on div "Delivery, 07:00-09:30, 19 Min, 4 Units" at bounding box center [565, 383] width 268 height 23
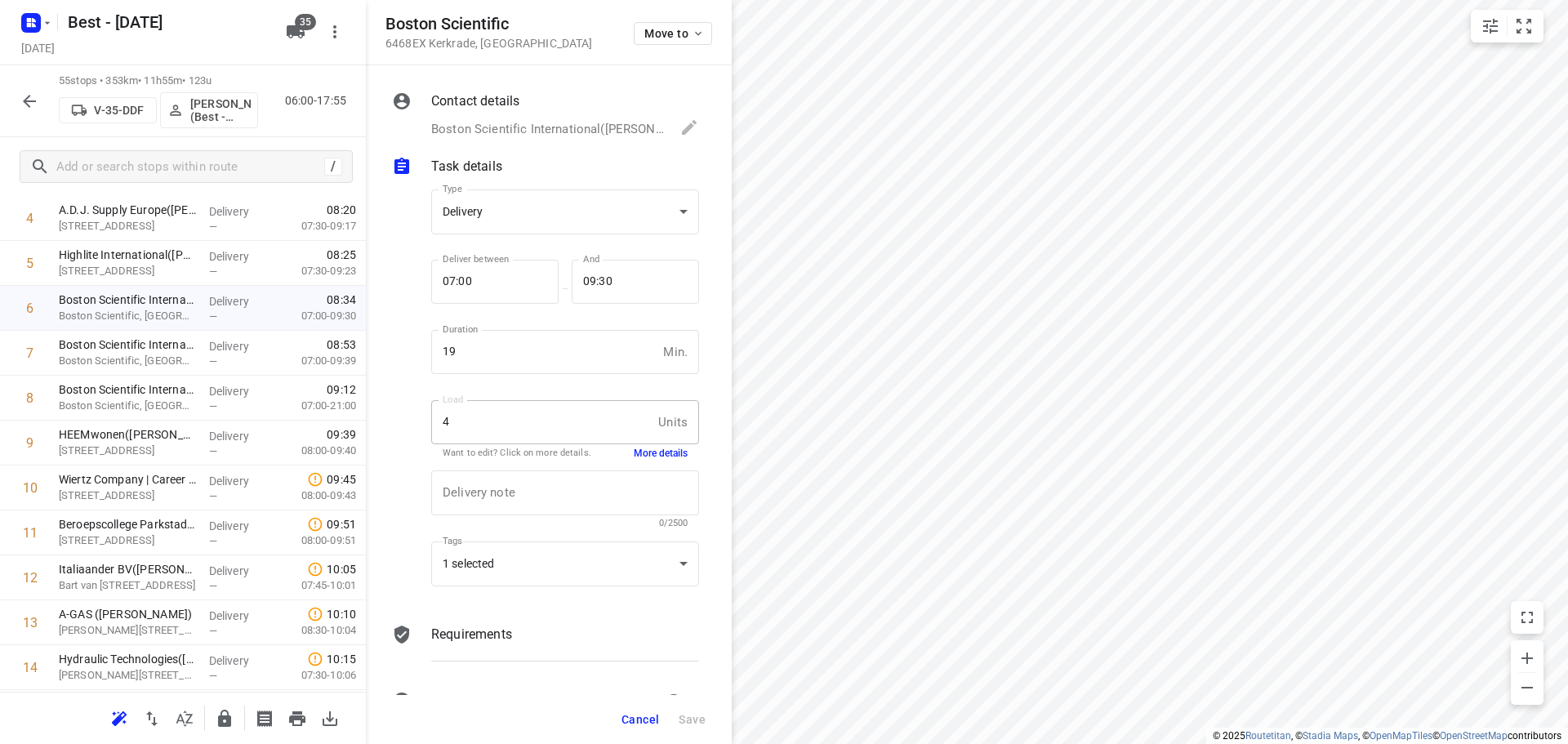
click at [648, 451] on button "More details" at bounding box center [660, 454] width 54 height 14
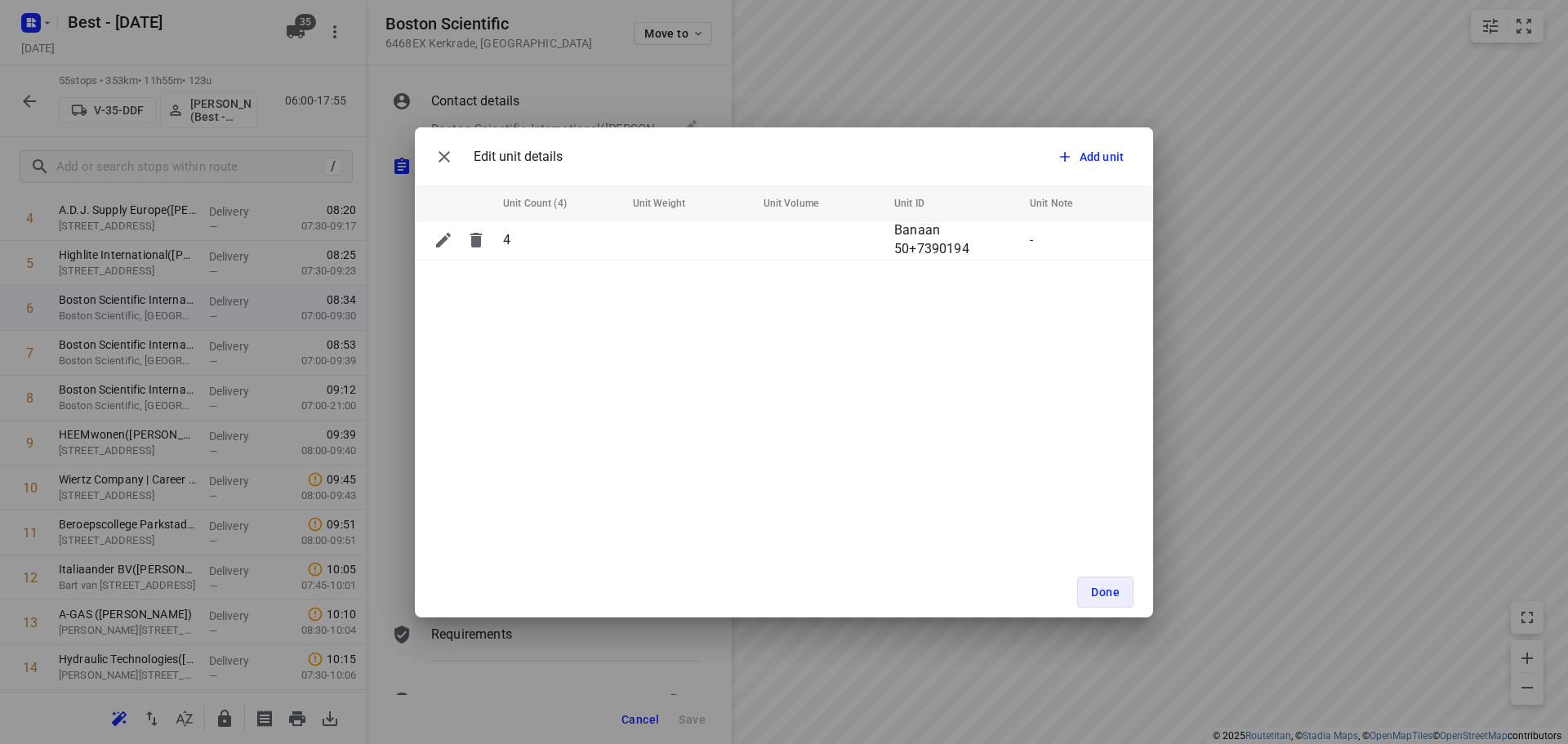
click at [440, 156] on icon "button" at bounding box center [444, 156] width 20 height 20
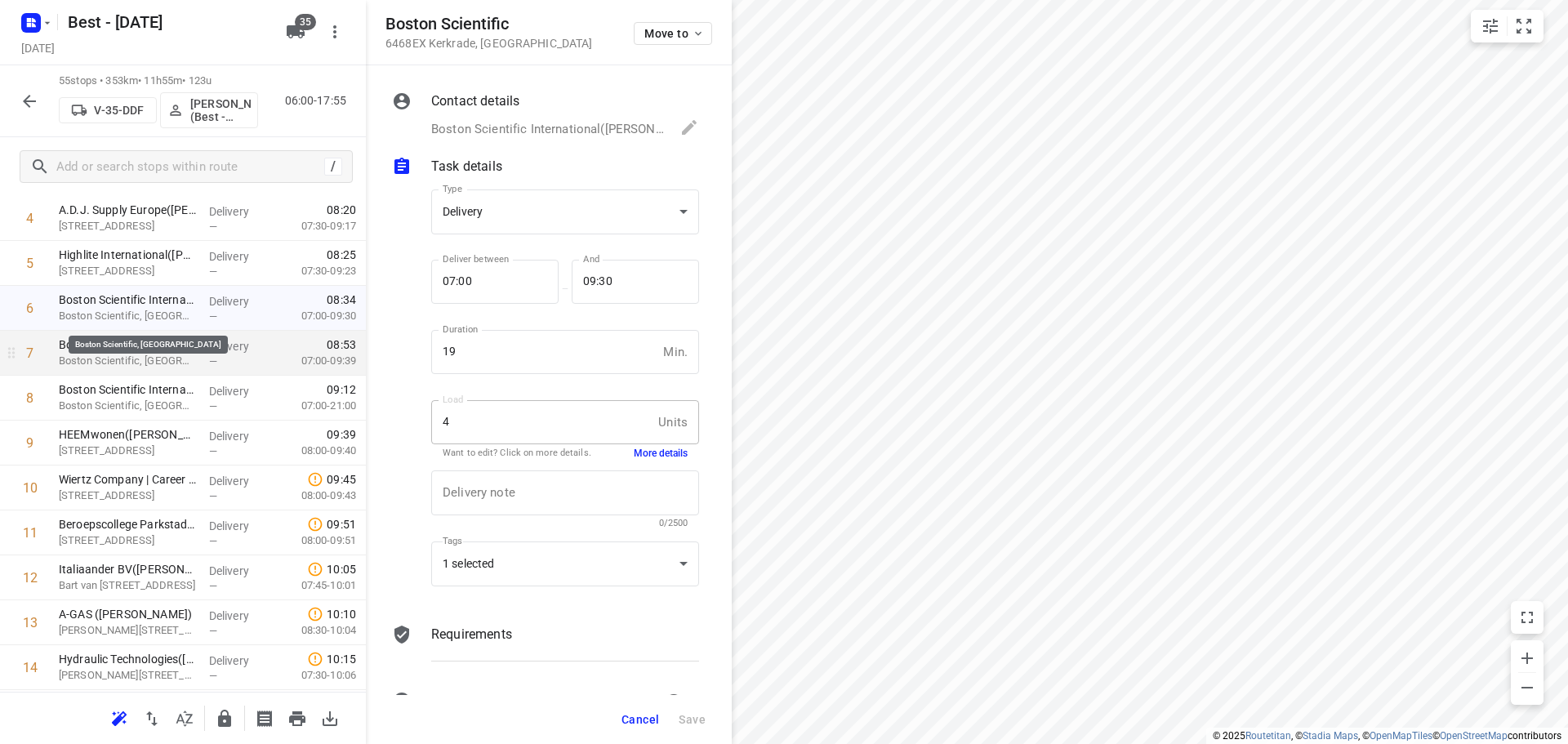
click at [158, 342] on p "Boston Scientific International([PERSON_NAME])" at bounding box center [127, 344] width 137 height 16
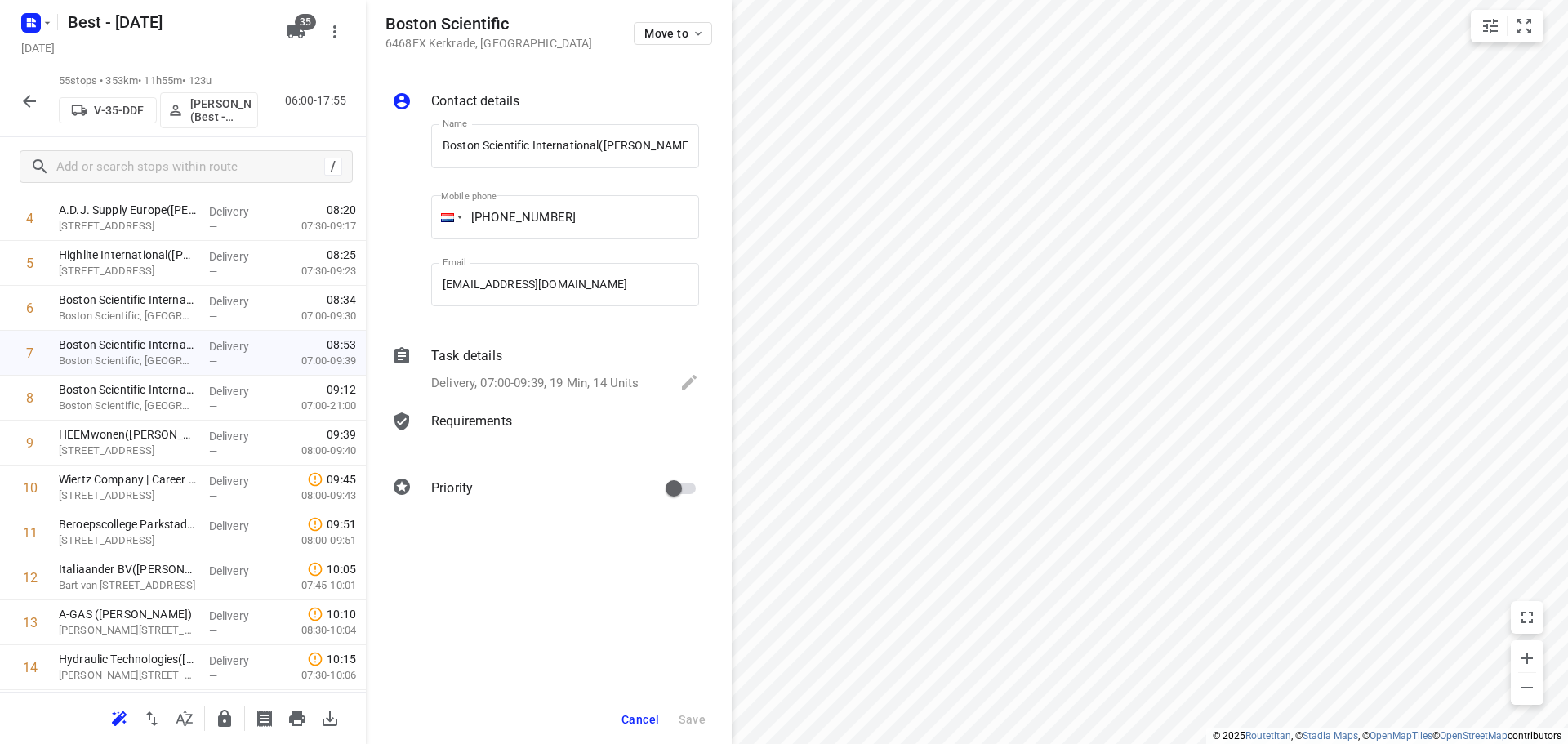
click at [511, 354] on div "Task details" at bounding box center [565, 356] width 268 height 20
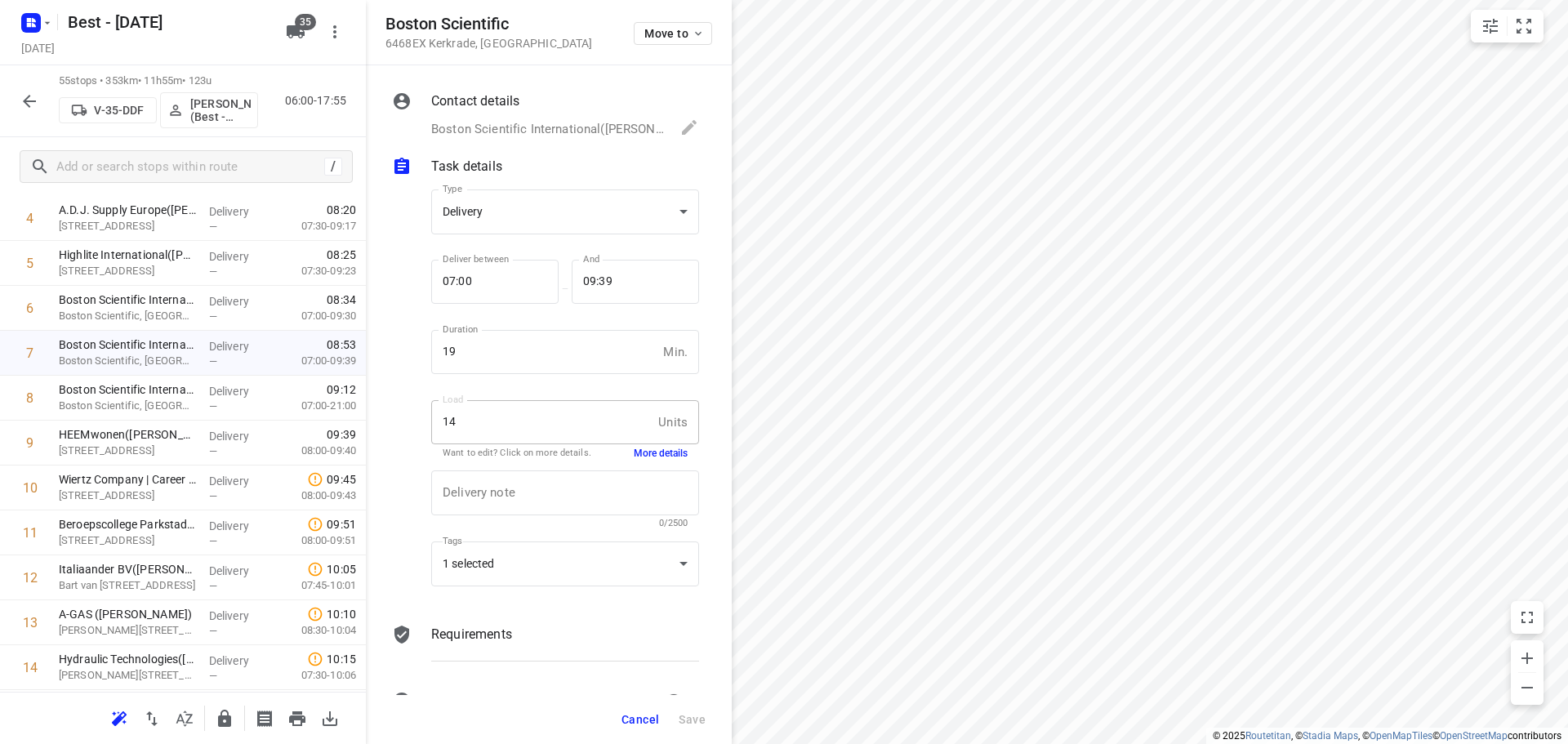
click at [663, 449] on button "More details" at bounding box center [660, 454] width 54 height 14
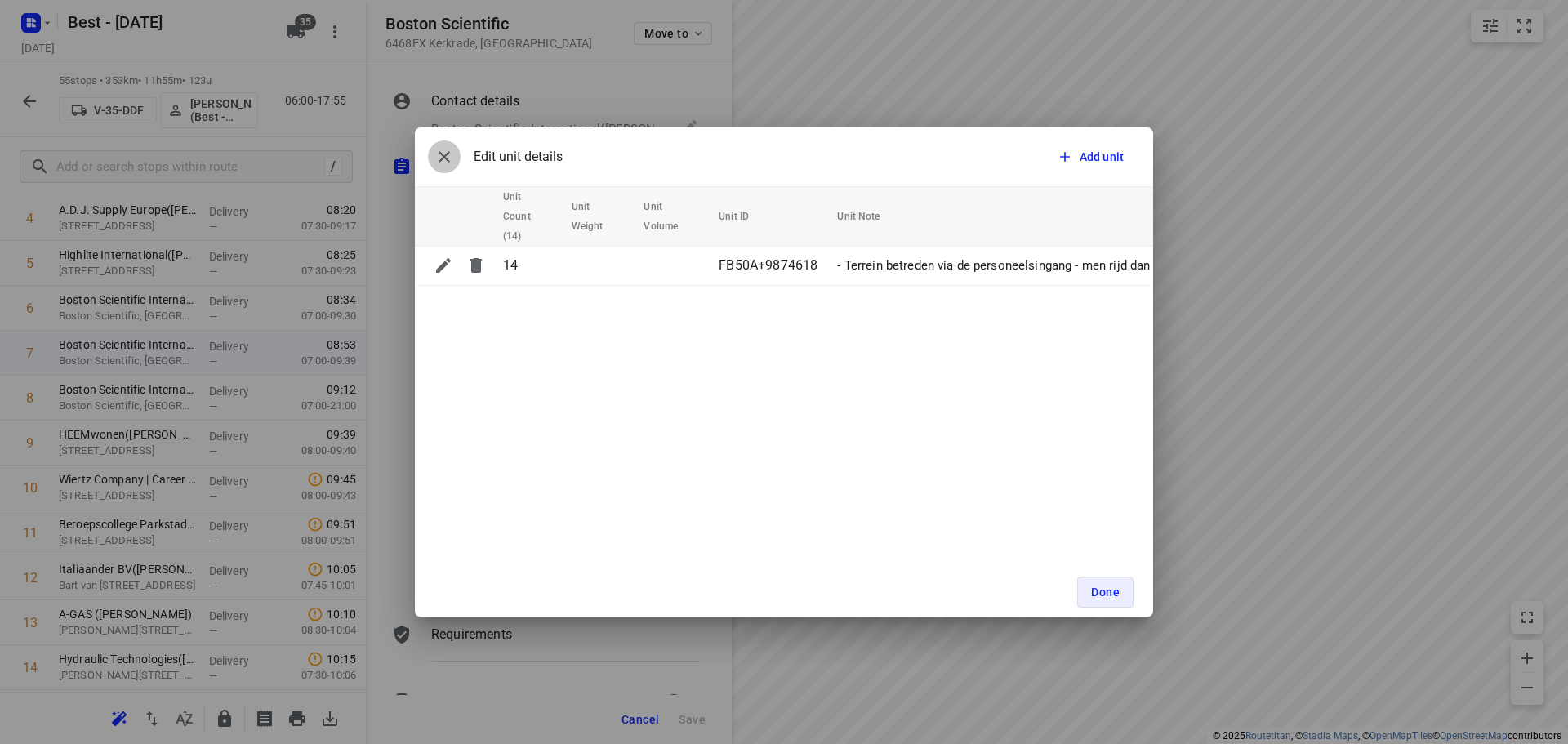
click at [441, 162] on icon "button" at bounding box center [444, 156] width 20 height 20
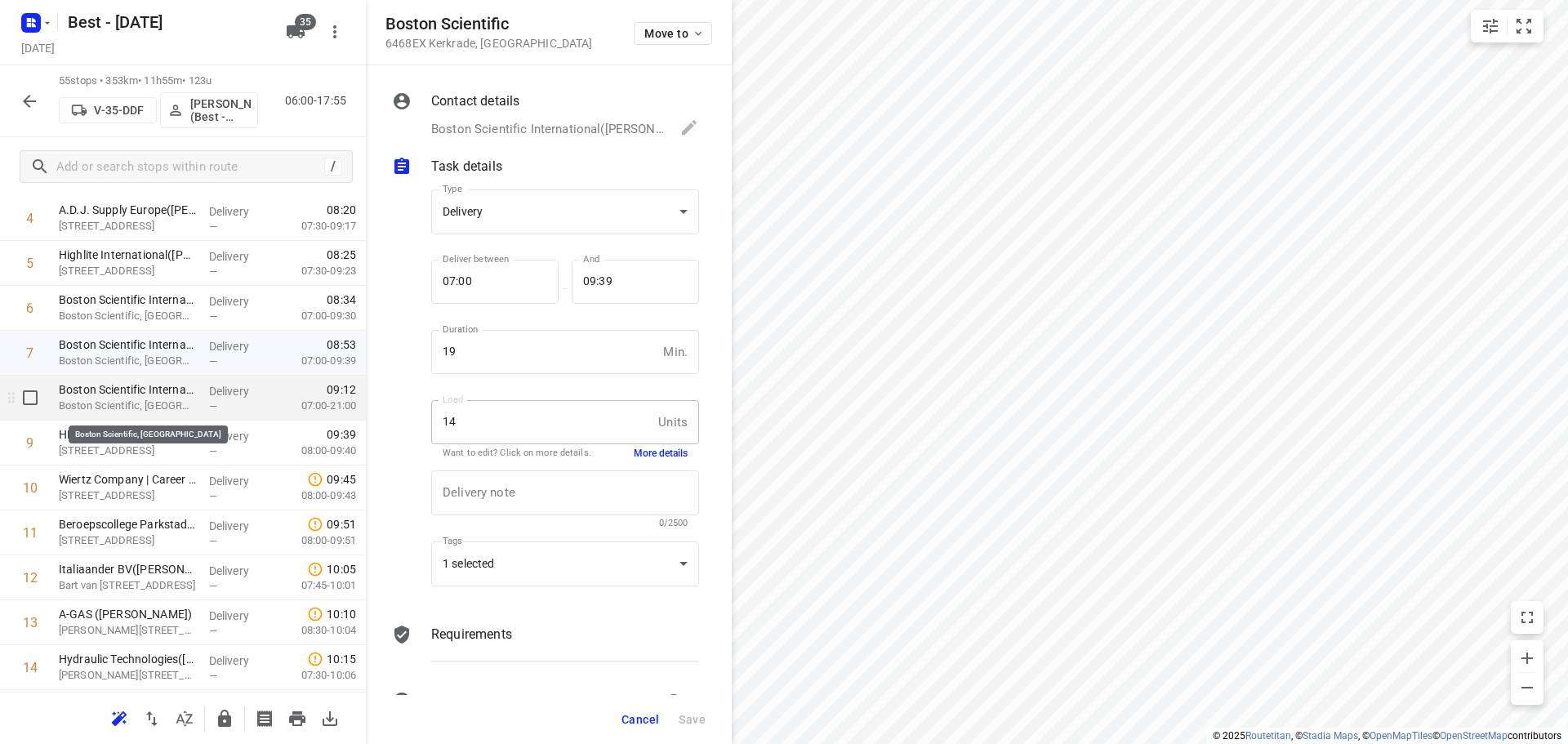
click at [105, 402] on p "Boston Scientific, Kerkrade" at bounding box center [127, 405] width 137 height 16
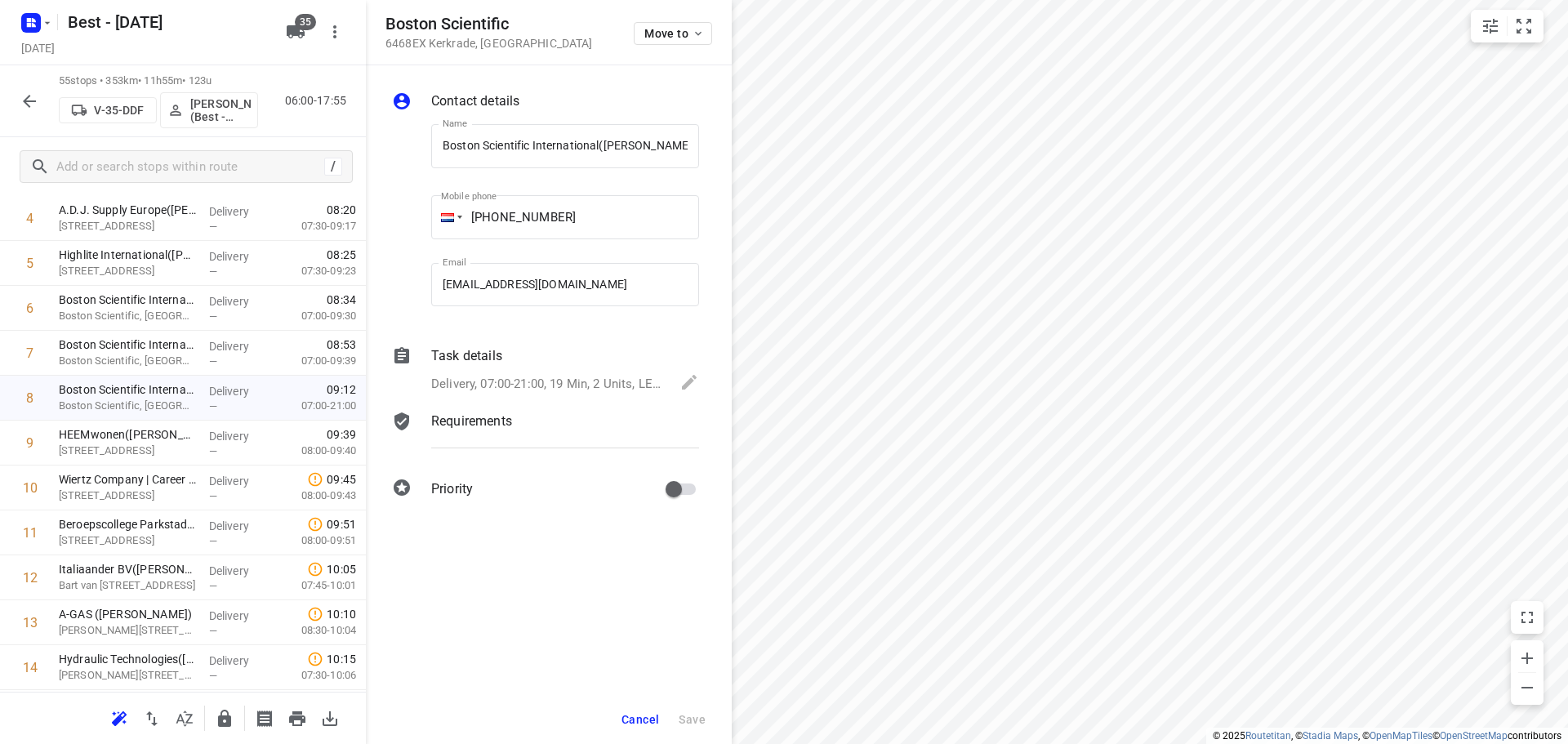
scroll to position [0, 30]
click at [552, 371] on div "Task details Delivery, 07:00-21:00, 19 Min, 2 Units, LET OP!!! DEZE 2 BOXEN EXT…" at bounding box center [566, 370] width 275 height 55
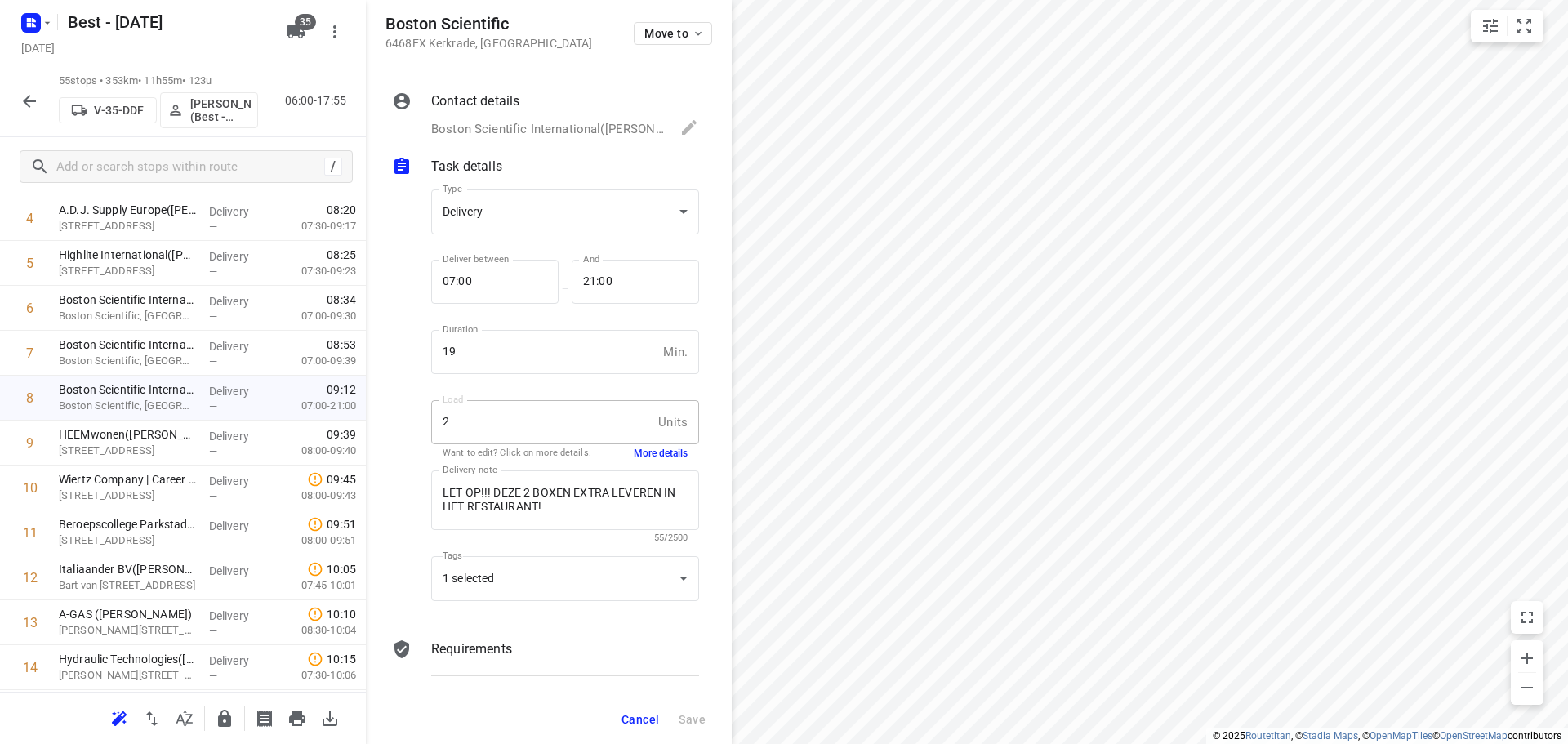
click at [642, 450] on button "More details" at bounding box center [660, 454] width 54 height 14
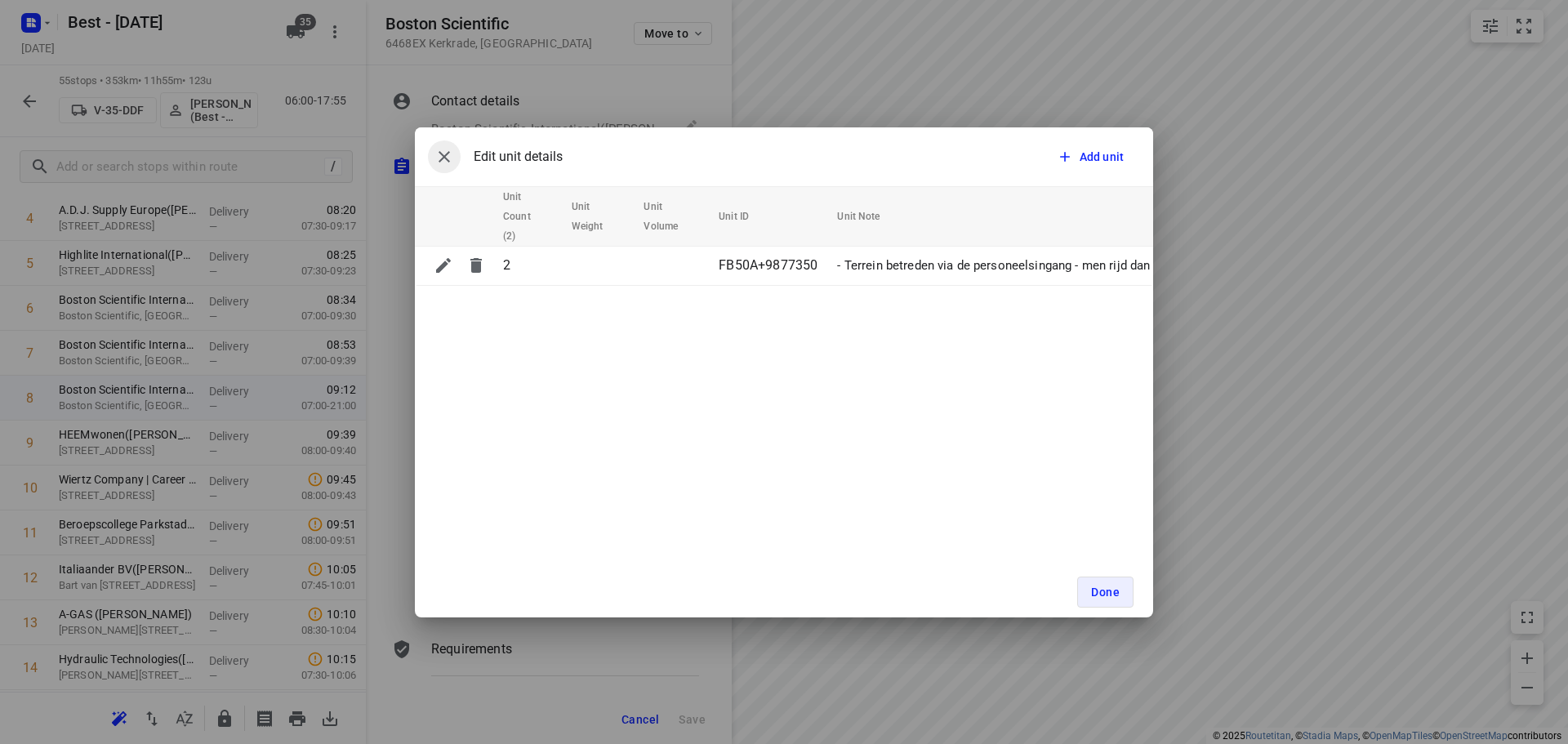
click at [437, 148] on icon "button" at bounding box center [444, 156] width 20 height 20
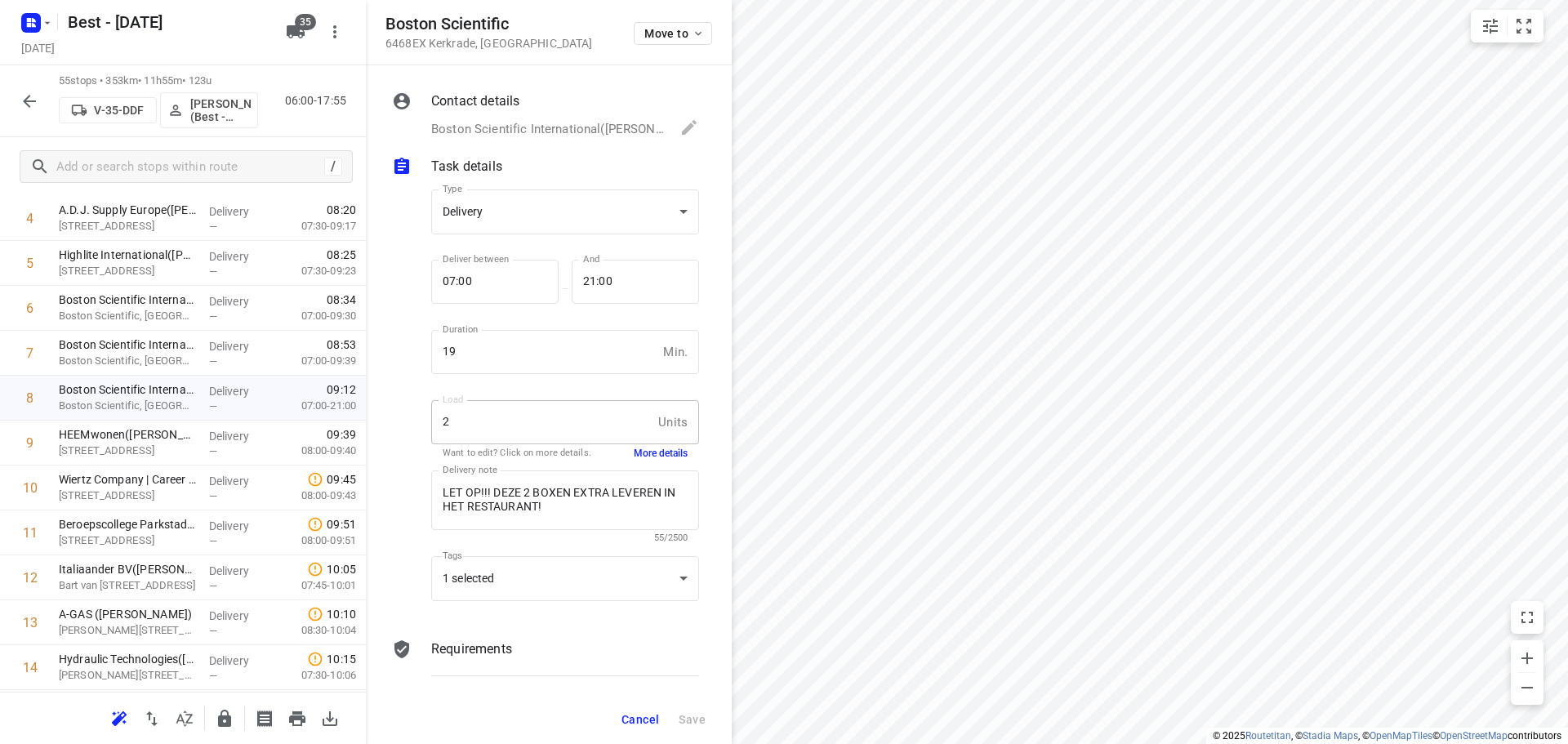
click at [632, 715] on button "Cancel" at bounding box center [640, 719] width 50 height 29
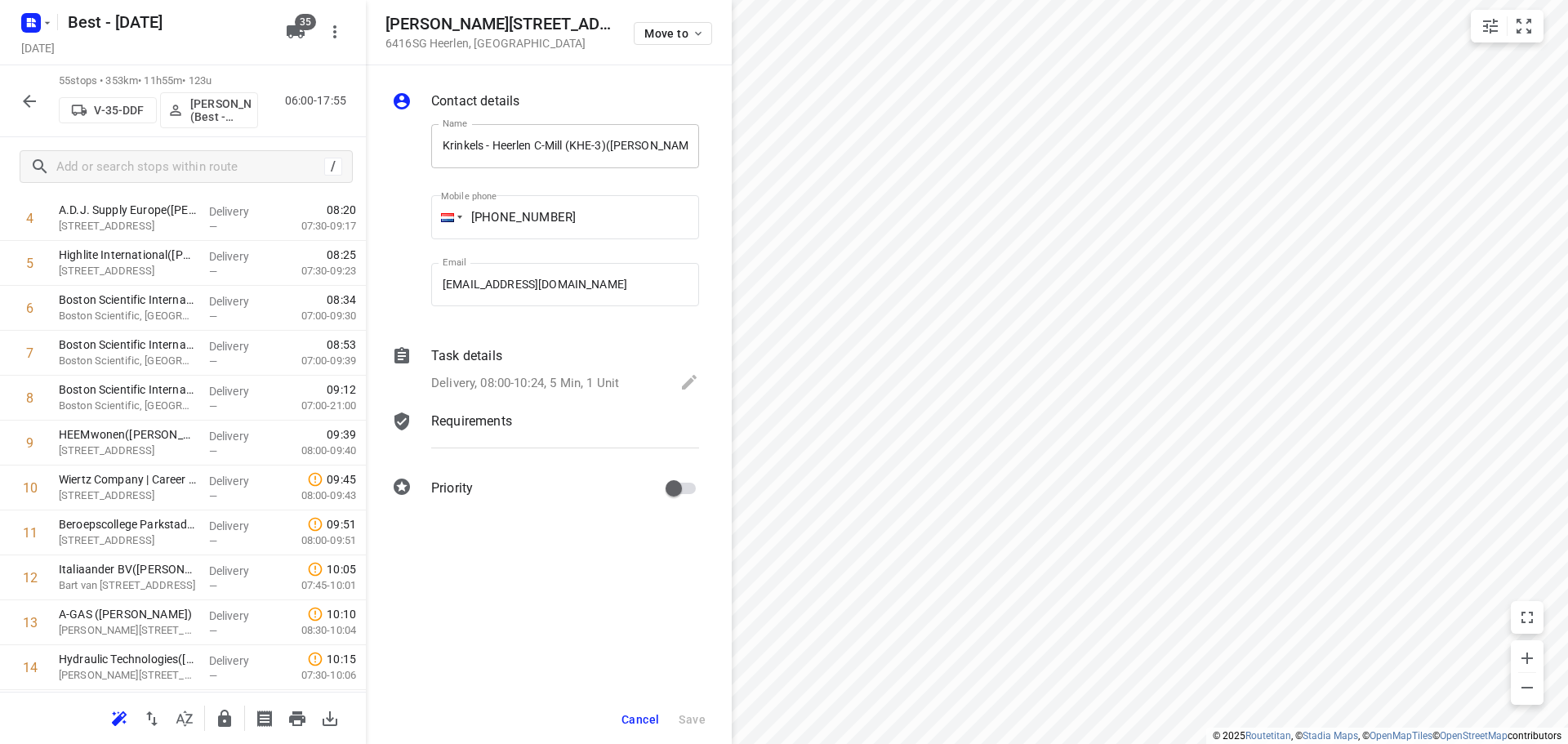
scroll to position [0, 80]
click at [655, 67] on div "Contact details Name Krinkels - Heerlen C-Mill (KHE-3)(Dhr. P. Bruls / M. Dluzn…" at bounding box center [549, 298] width 366 height 465
click at [664, 36] on span "Move to" at bounding box center [674, 33] width 61 height 13
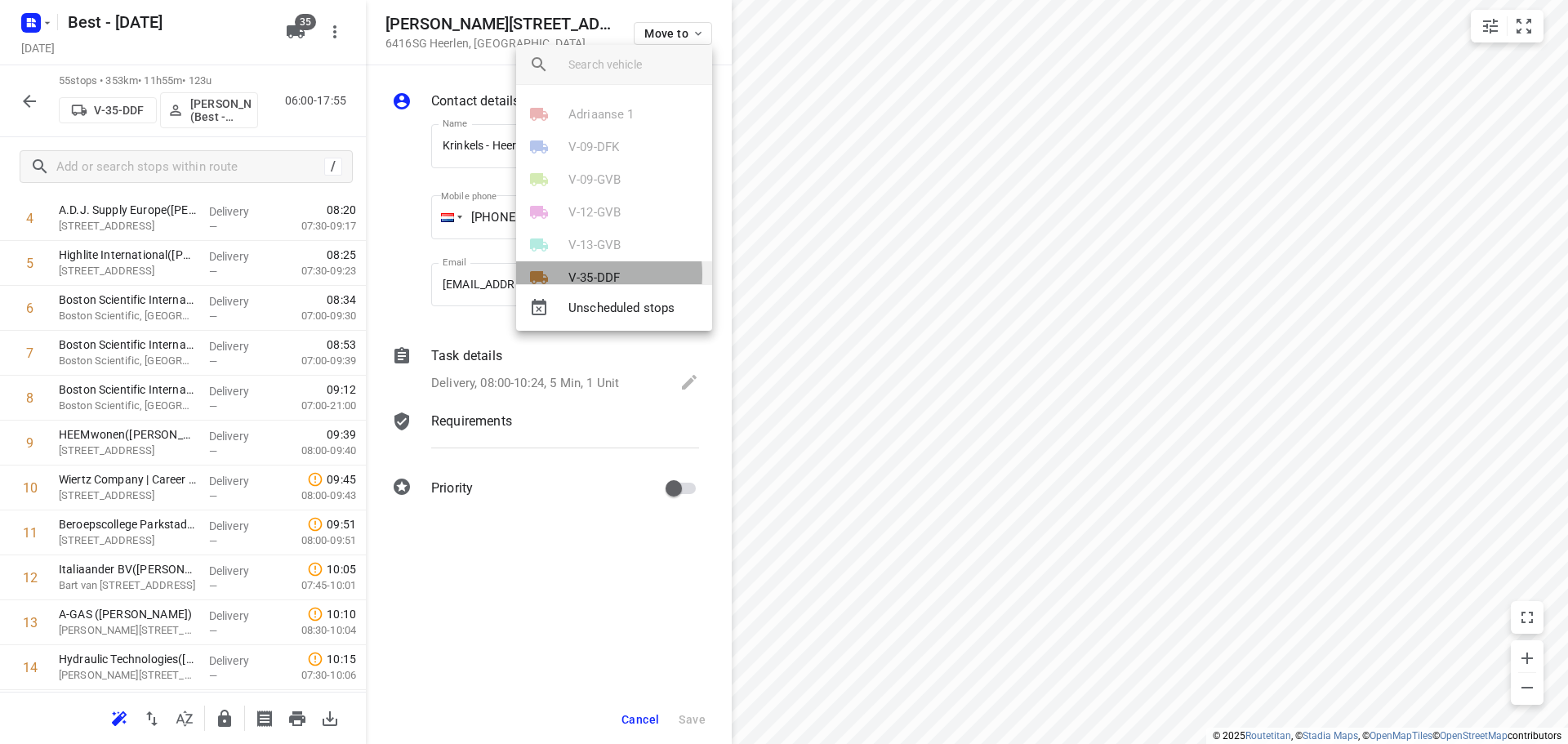
click at [574, 276] on p "V-35-DDF" at bounding box center [594, 278] width 51 height 19
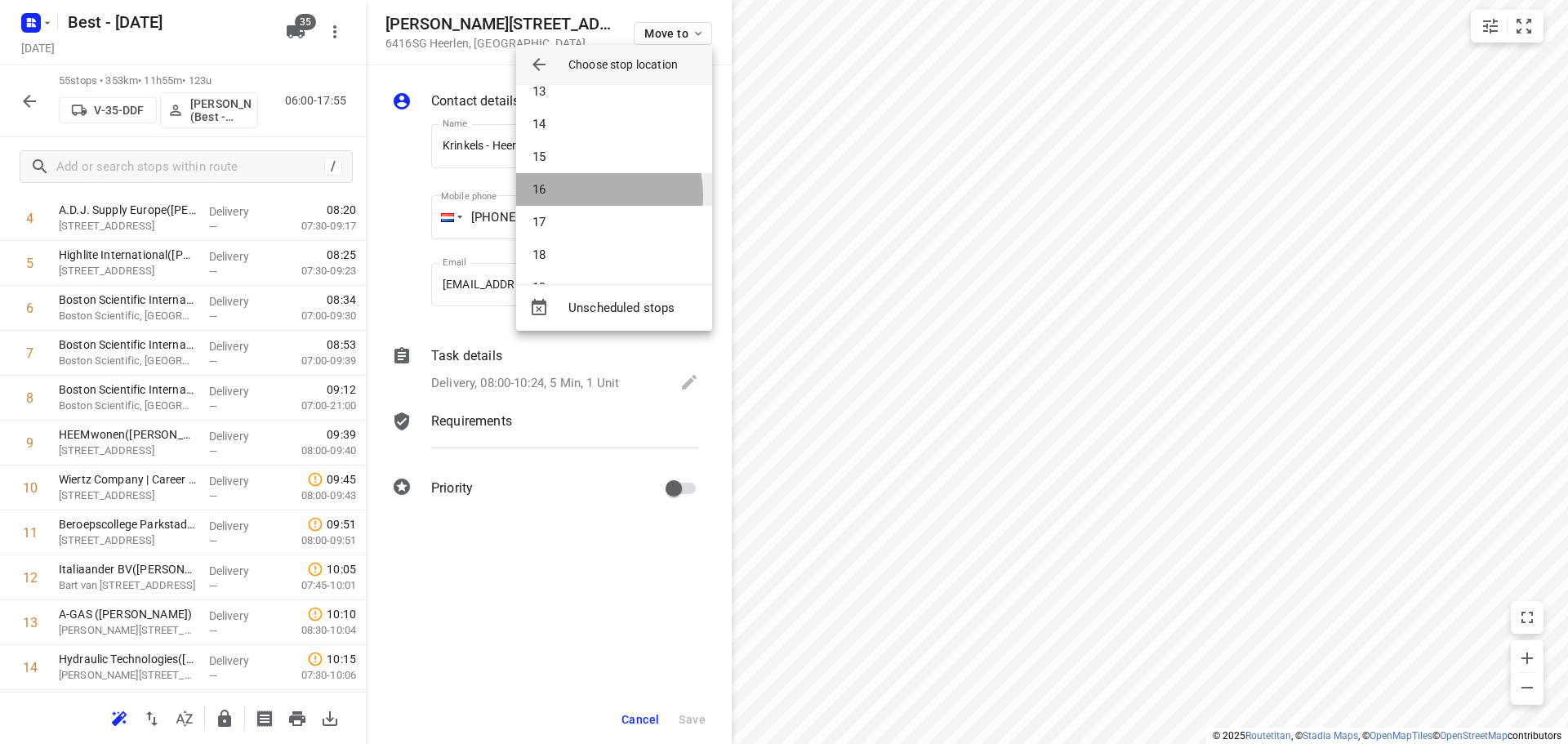
click at [584, 195] on li "16" at bounding box center [614, 189] width 196 height 32
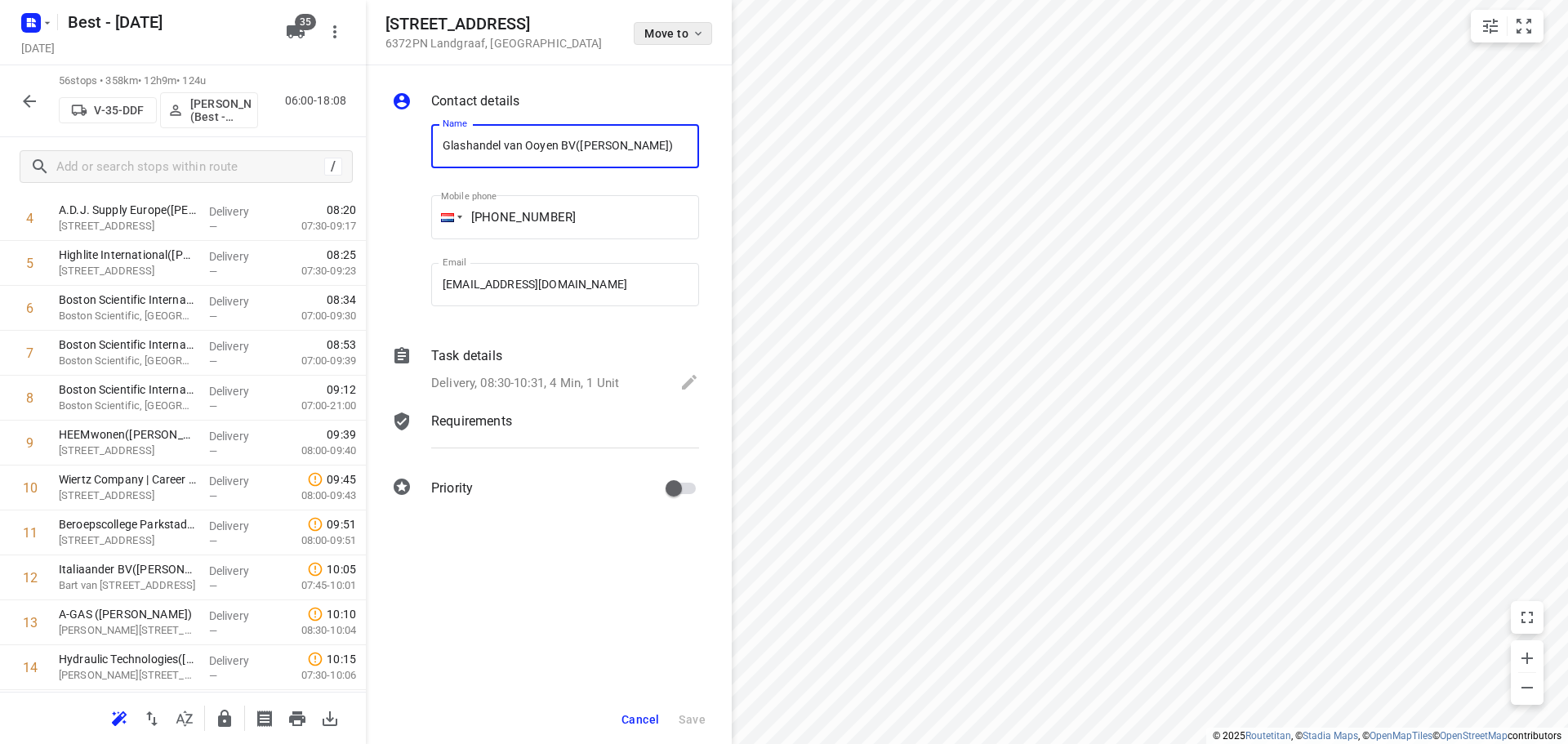
click at [682, 38] on span "Move to" at bounding box center [674, 33] width 61 height 13
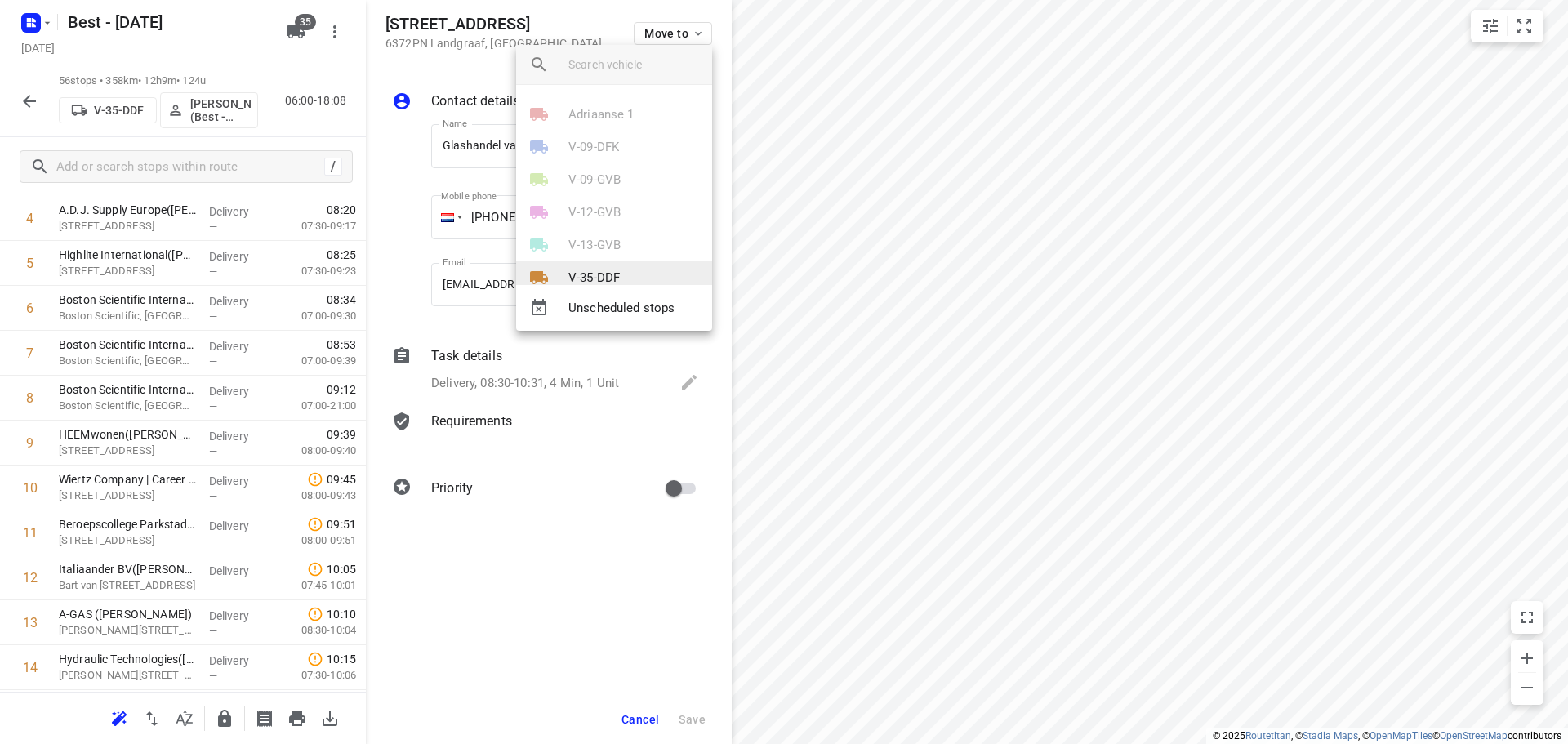
click at [580, 272] on p "V-35-DDF" at bounding box center [594, 278] width 51 height 19
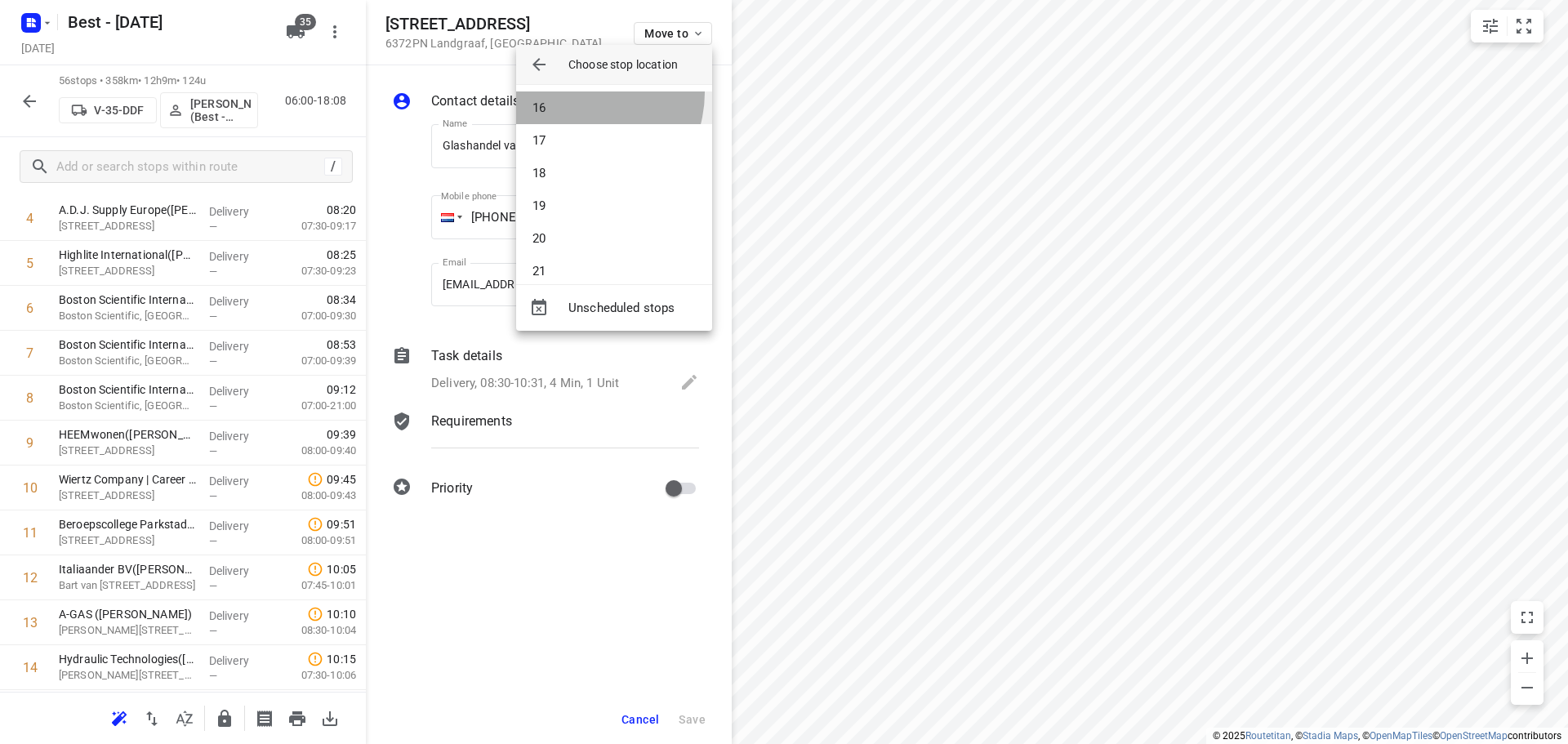
click at [578, 92] on li "16" at bounding box center [614, 108] width 196 height 32
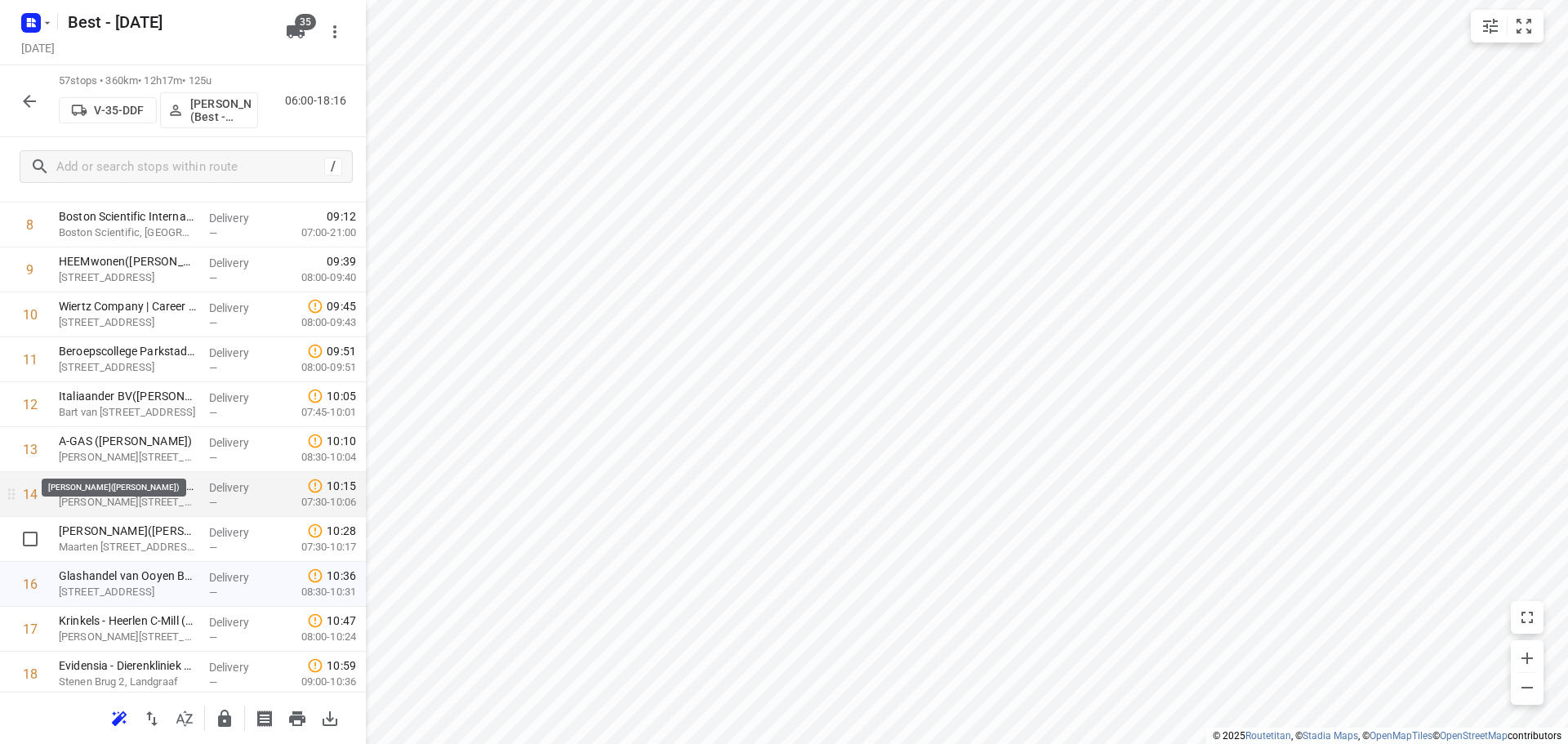
scroll to position [508, 0]
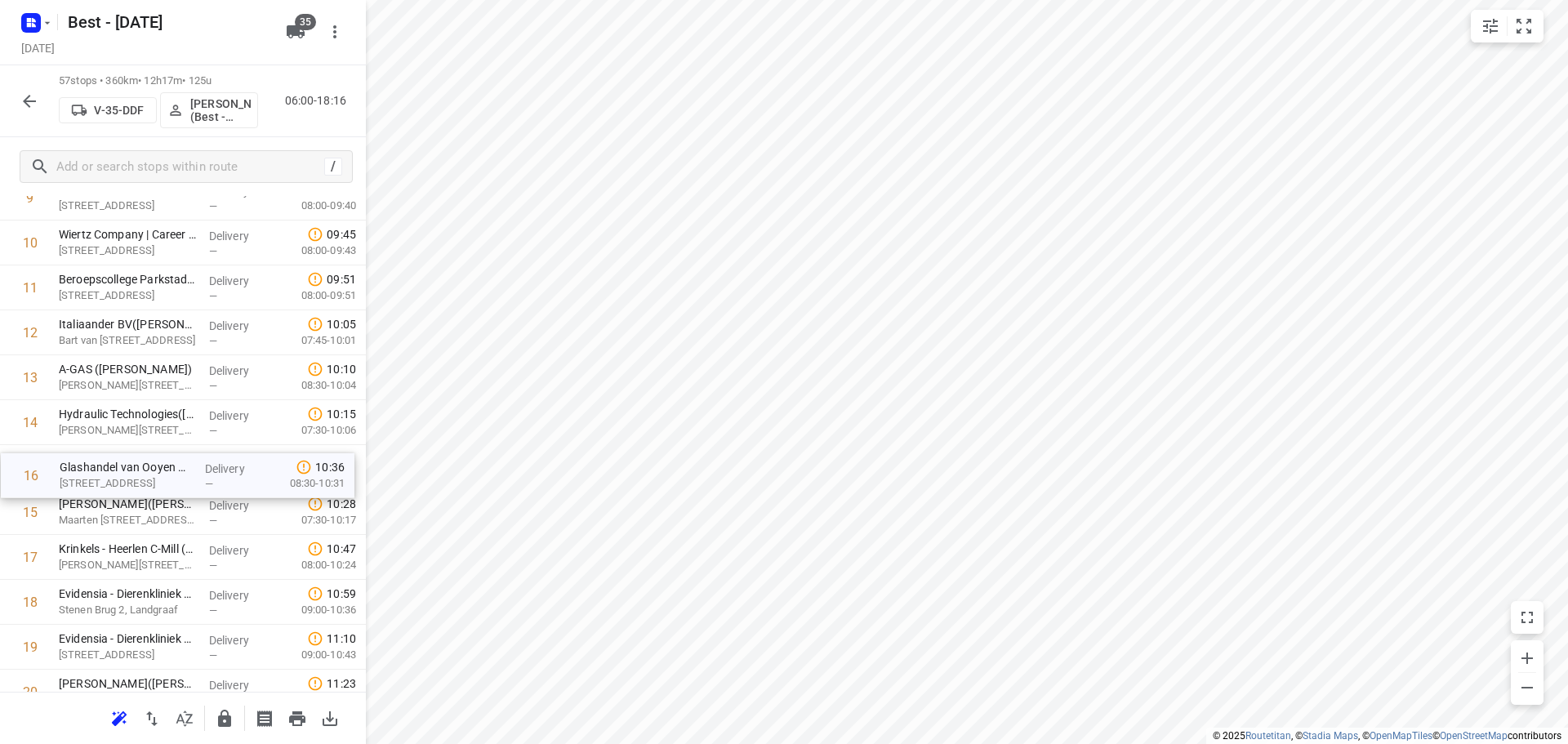
drag, startPoint x: 139, startPoint y: 507, endPoint x: 141, endPoint y: 457, distance: 50.0
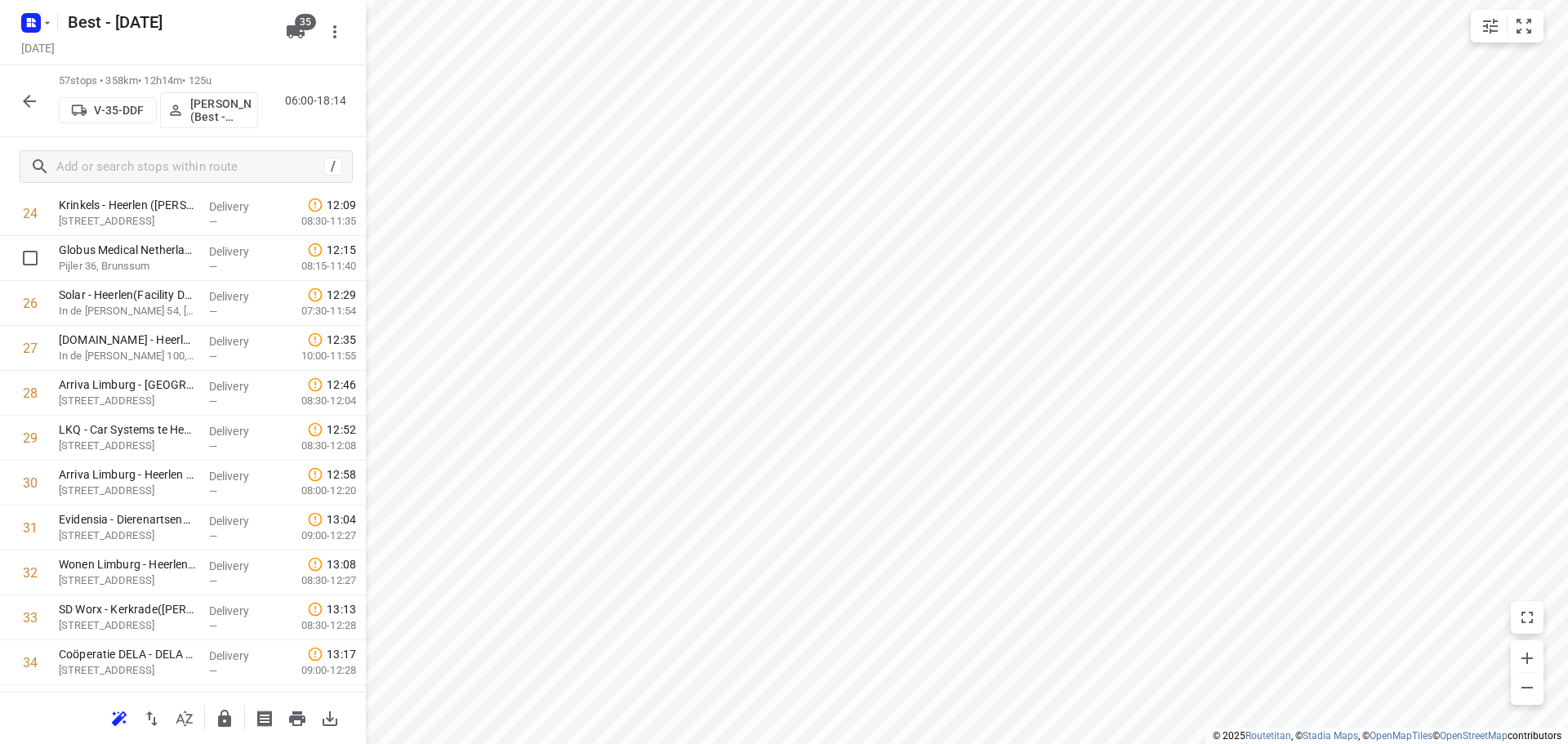
scroll to position [1243, 0]
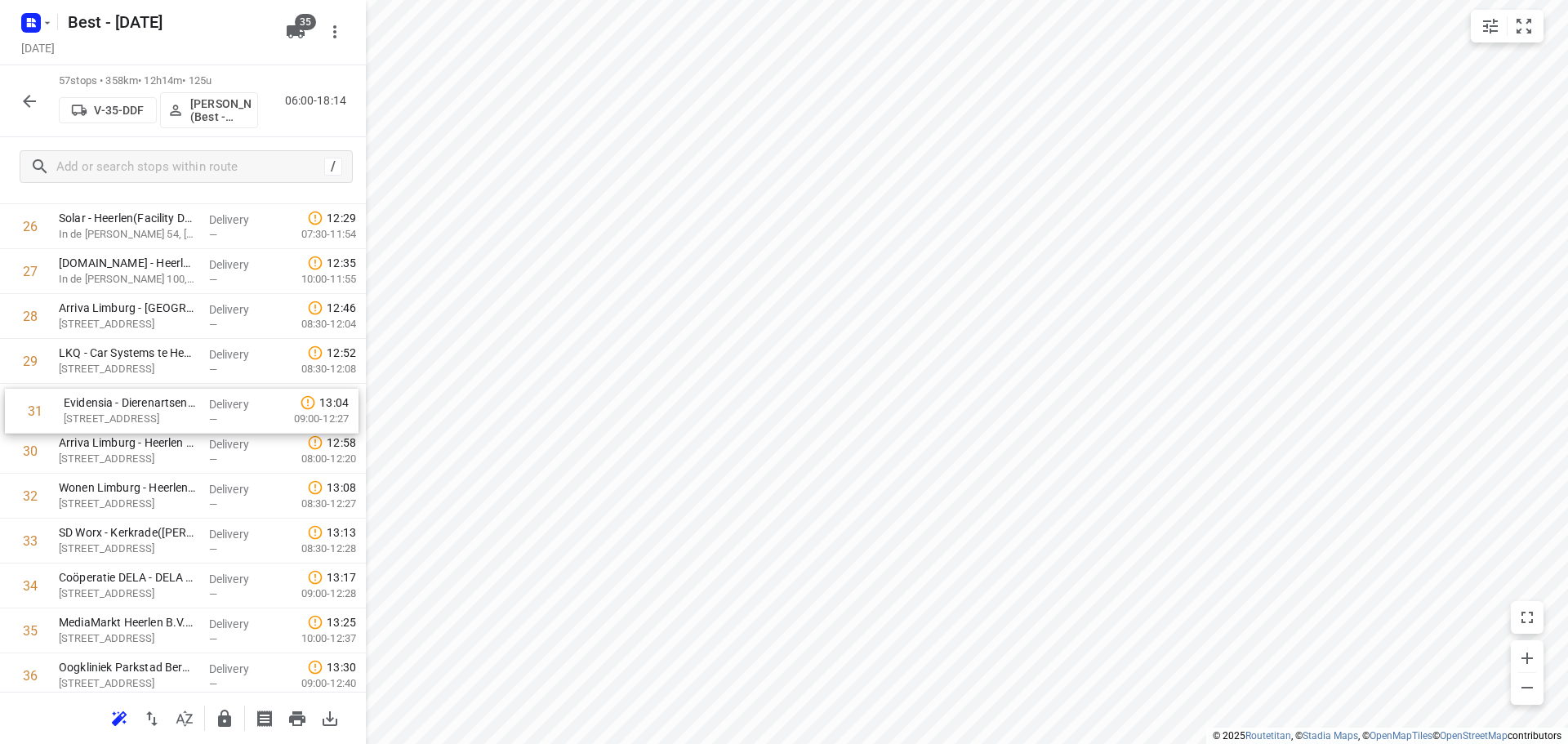
drag, startPoint x: 118, startPoint y: 467, endPoint x: 125, endPoint y: 410, distance: 57.4
click at [125, 410] on div "1 👷🏻 Xella Kalkzandsteen B.V. - Koningsbosch(Rob Sevriens) De Hazelaar, Konings…" at bounding box center [183, 361] width 366 height 2560
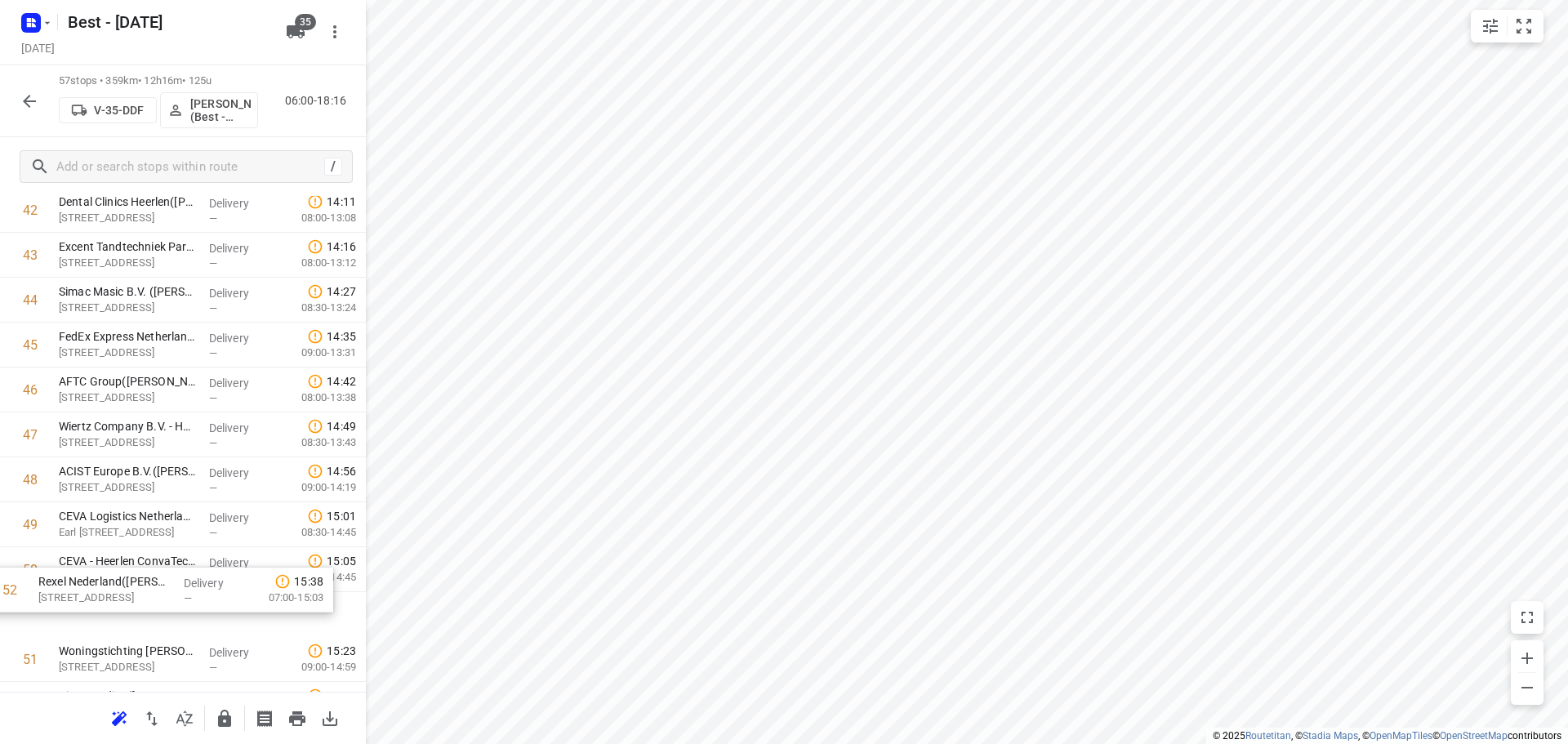
scroll to position [1985, 0]
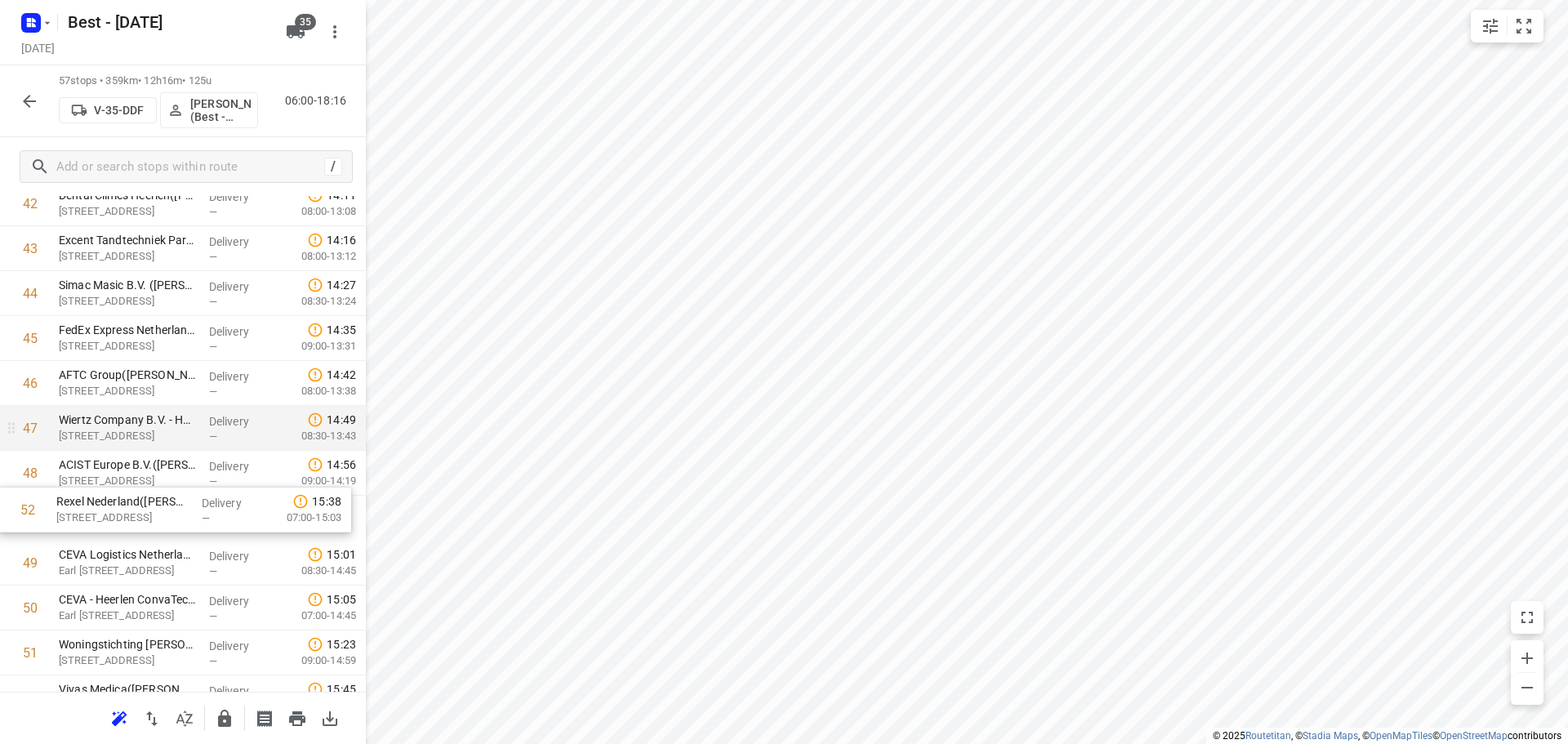
drag, startPoint x: 182, startPoint y: 644, endPoint x: 187, endPoint y: 443, distance: 201.1
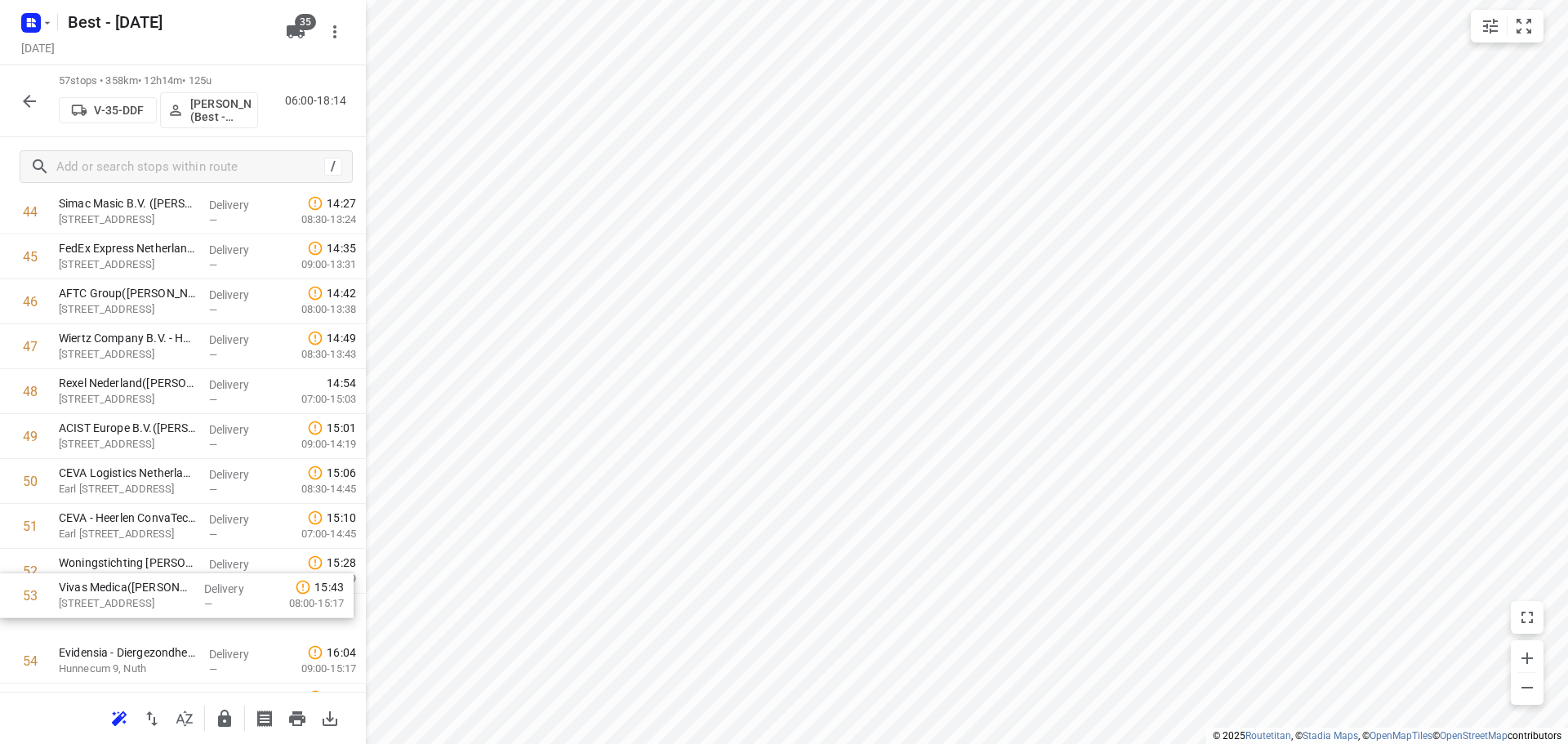
scroll to position [2072, 0]
drag, startPoint x: 145, startPoint y: 592, endPoint x: 146, endPoint y: 554, distance: 38.0
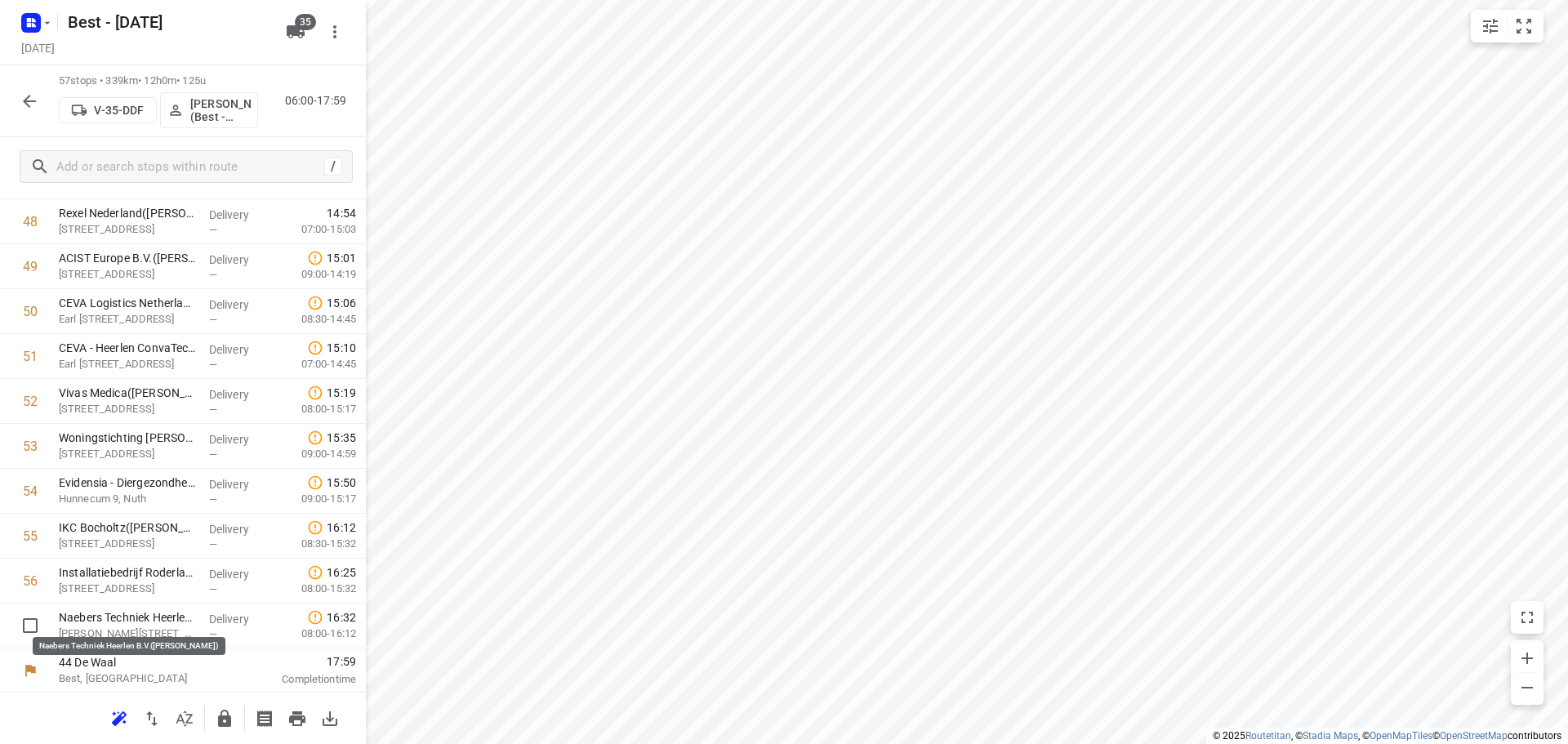
scroll to position [2237, 0]
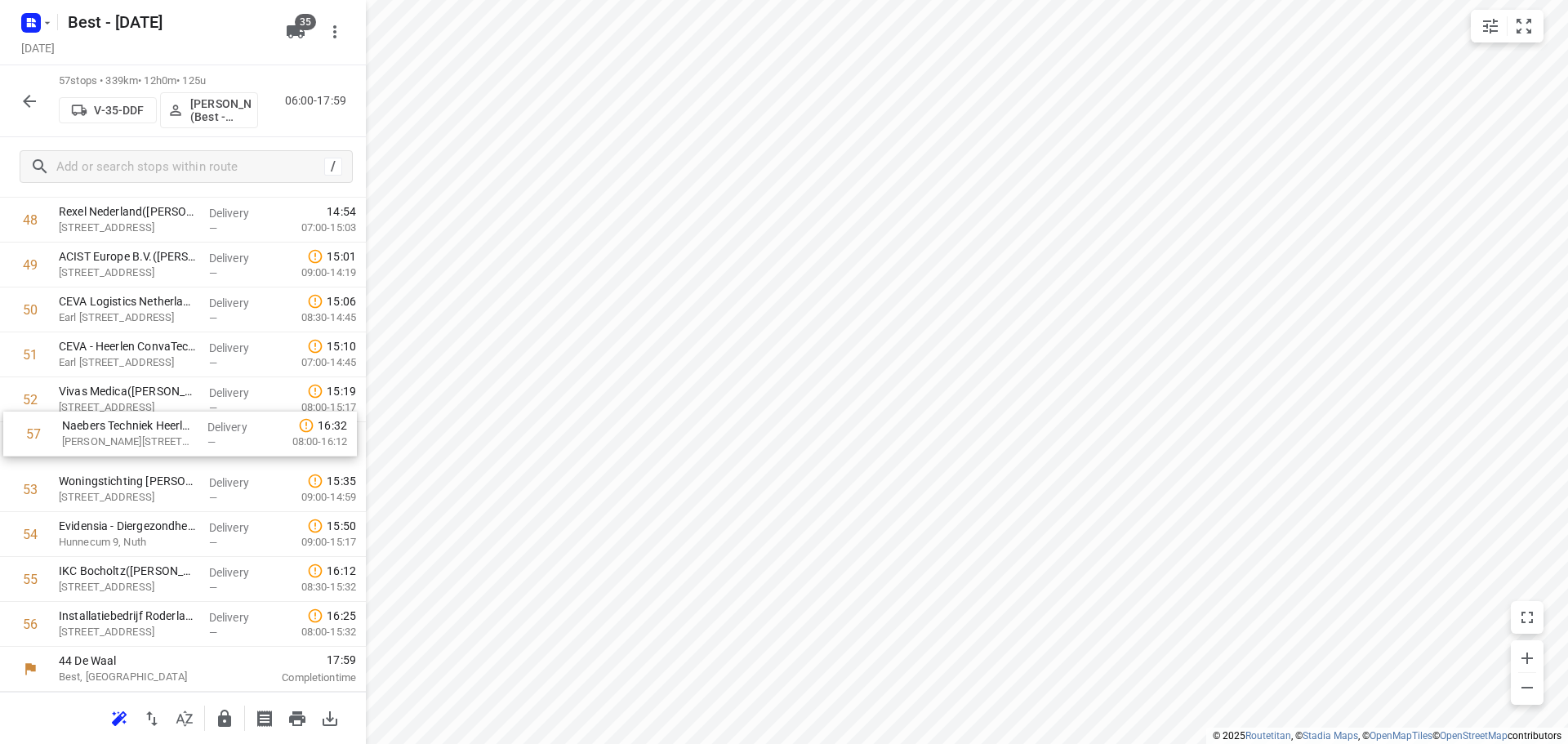
drag, startPoint x: 169, startPoint y: 619, endPoint x: 169, endPoint y: 433, distance: 186.0
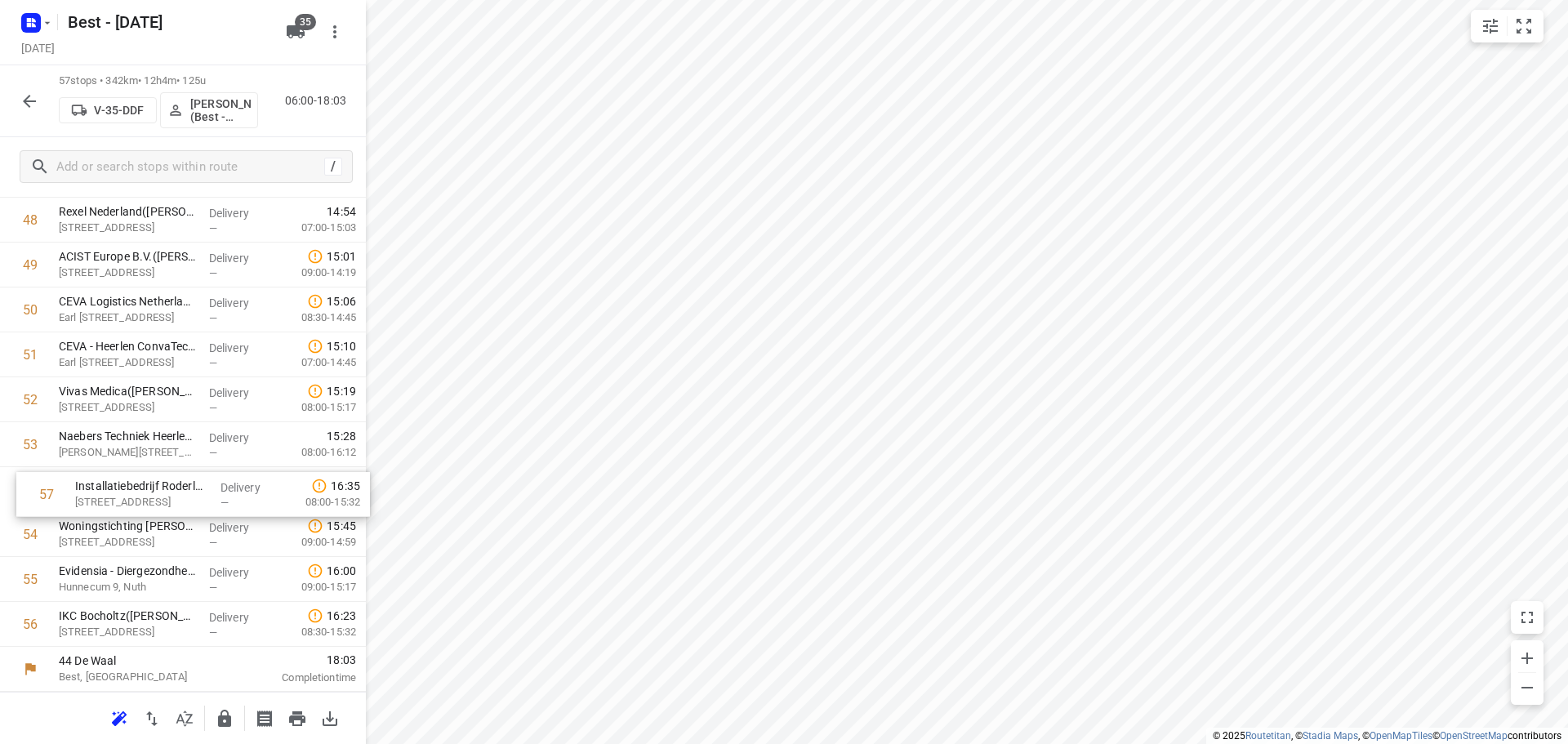
drag, startPoint x: 119, startPoint y: 632, endPoint x: 137, endPoint y: 485, distance: 148.1
drag, startPoint x: 123, startPoint y: 631, endPoint x: 135, endPoint y: 527, distance: 104.7
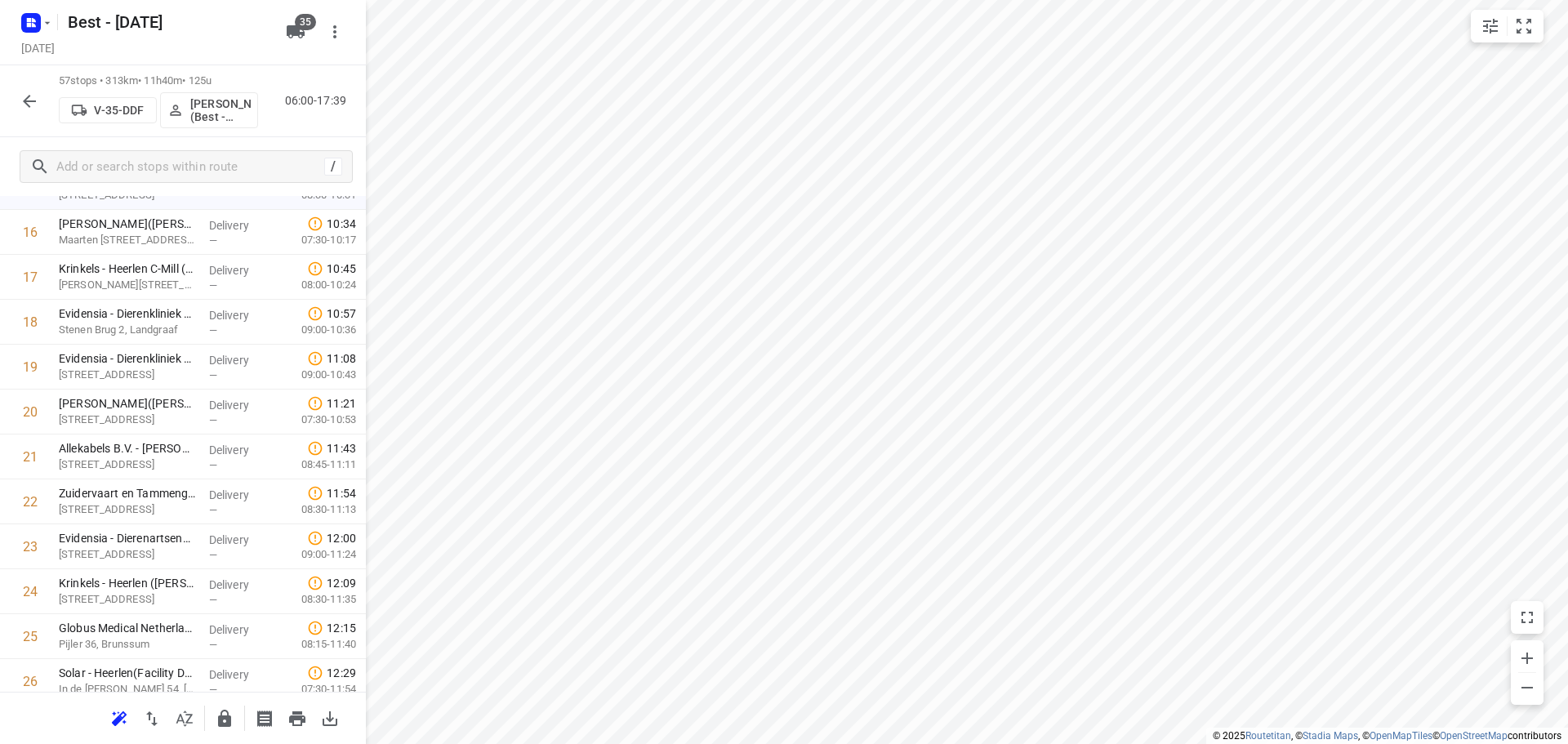
scroll to position [523, 0]
click at [213, 725] on button "button" at bounding box center [224, 718] width 32 height 32
click at [24, 94] on icon "button" at bounding box center [29, 101] width 20 height 20
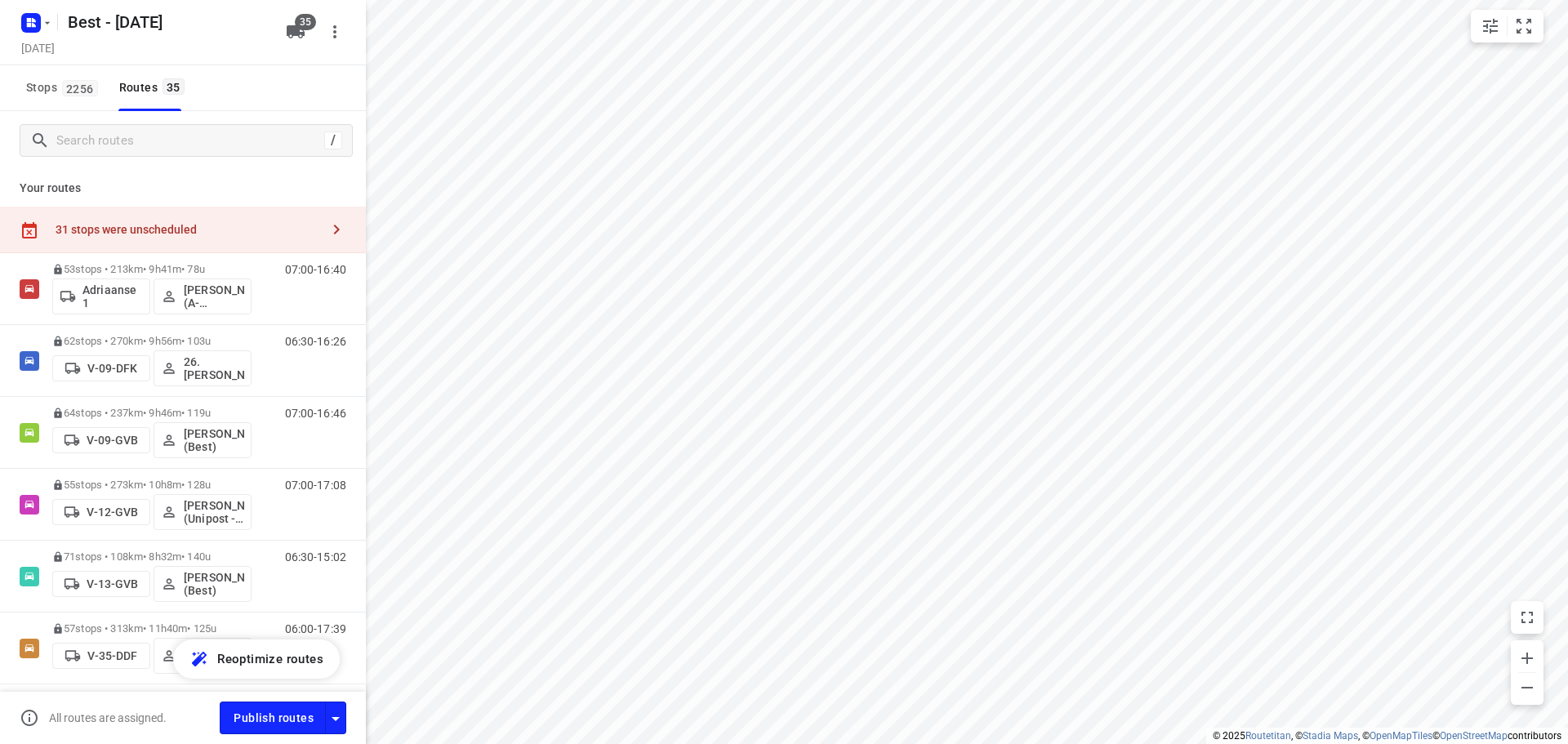
scroll to position [327, 0]
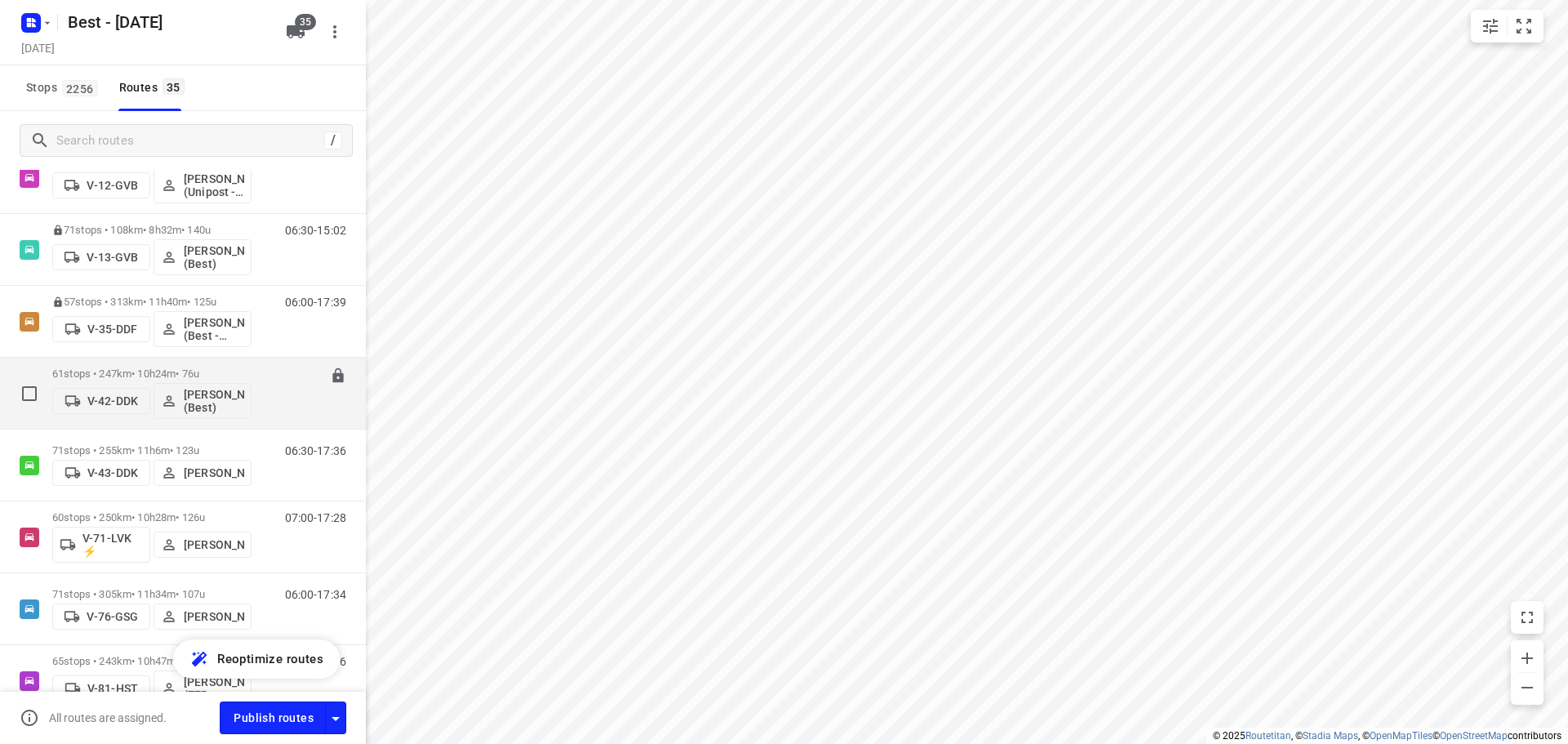
click at [133, 358] on div "61 stops • 247km • 10h24m • 76u V-42-DDK Niels Swinkels (Best) 06:30-16:54" at bounding box center [183, 393] width 366 height 72
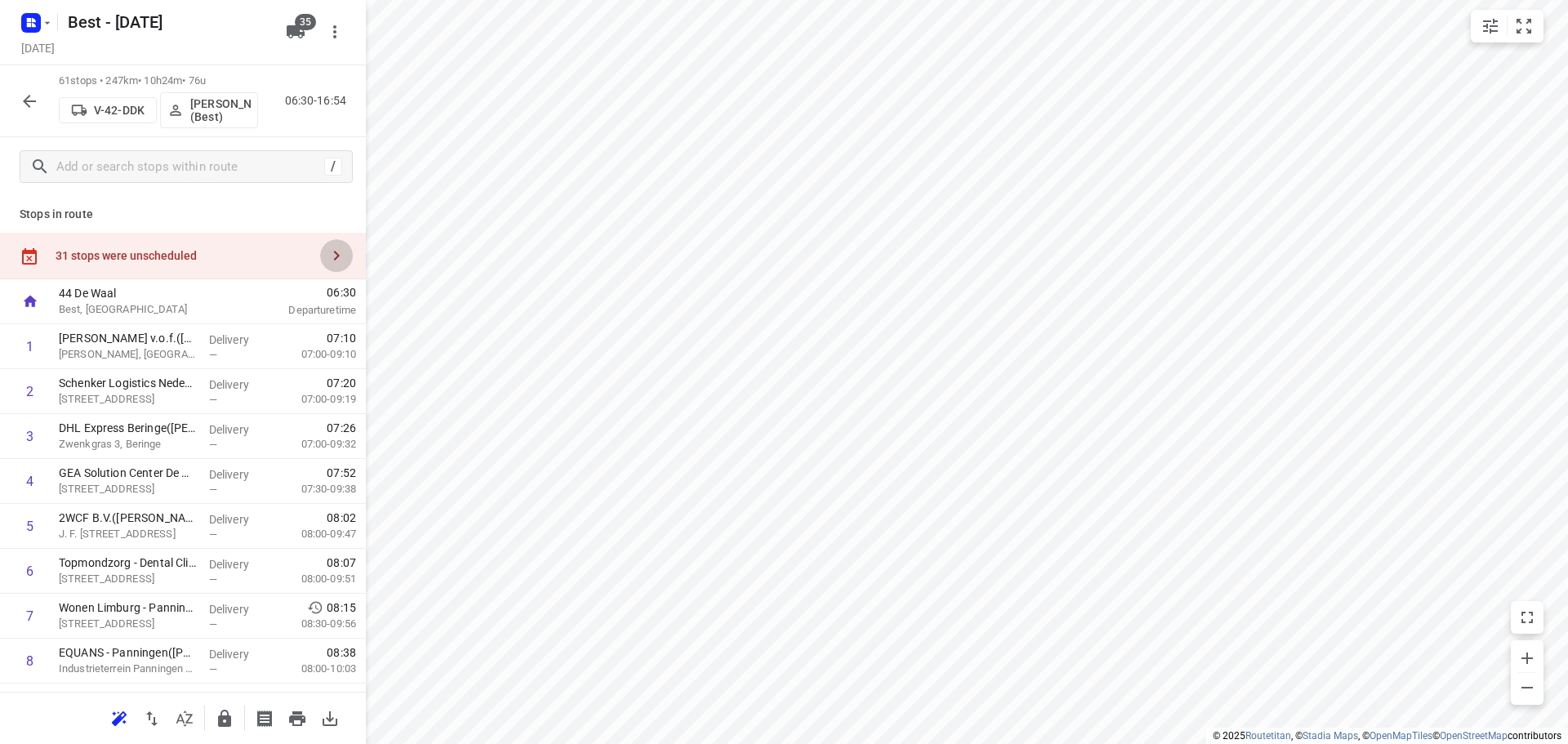
click at [333, 247] on icon "button" at bounding box center [336, 255] width 20 height 20
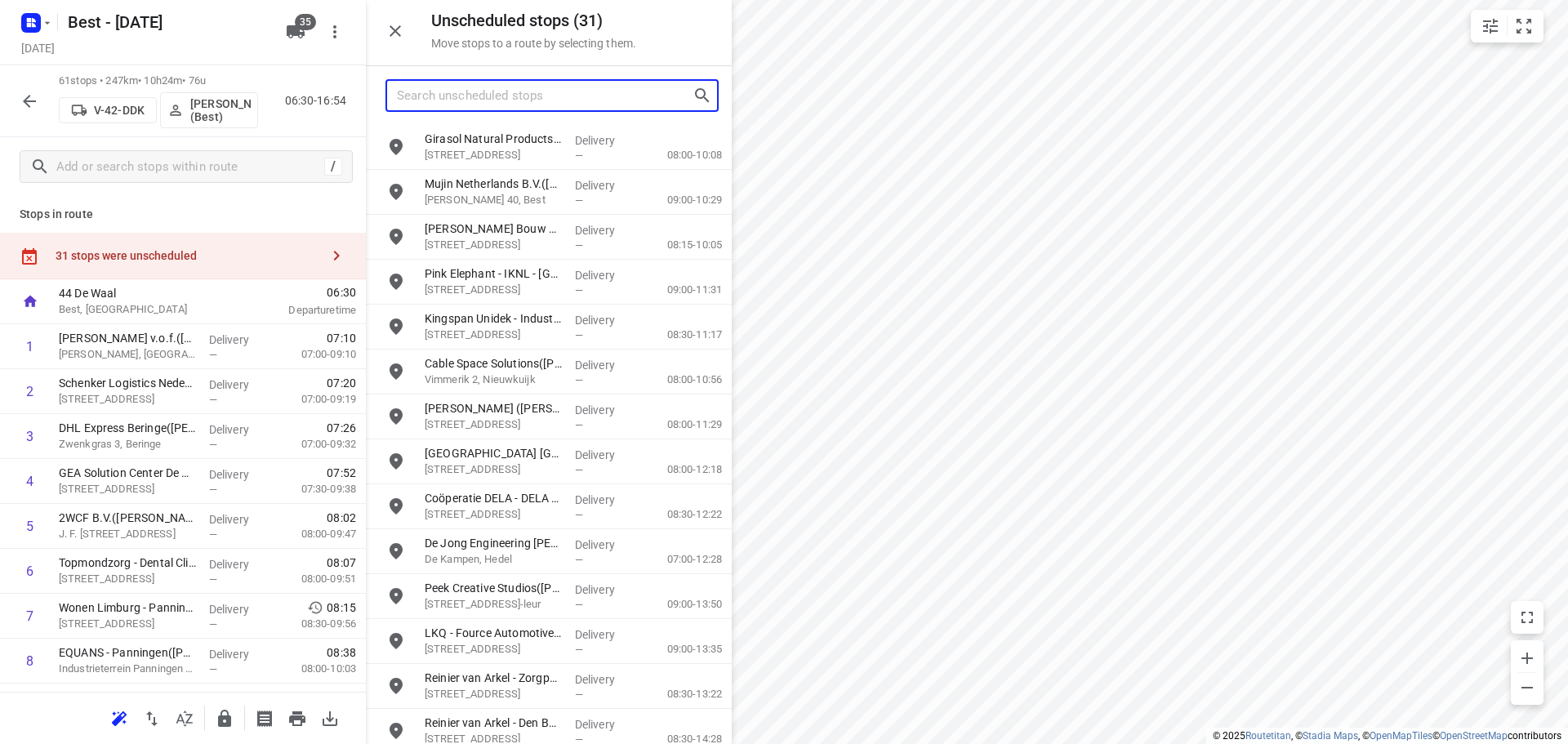
click at [603, 105] on input "Search unscheduled stops" at bounding box center [544, 96] width 295 height 26
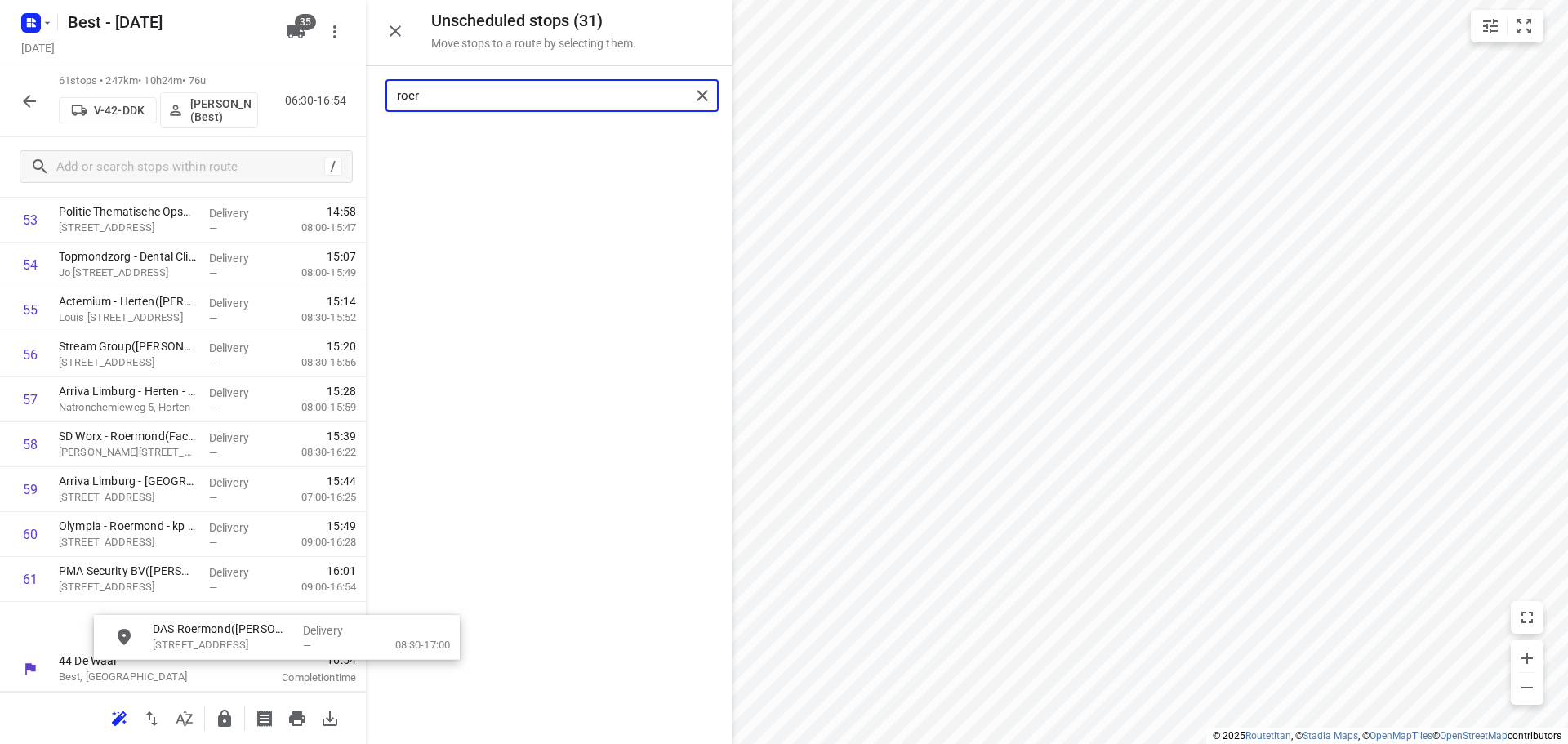
scroll to position [2474, 3]
drag, startPoint x: 472, startPoint y: 162, endPoint x: 136, endPoint y: 640, distance: 584.3
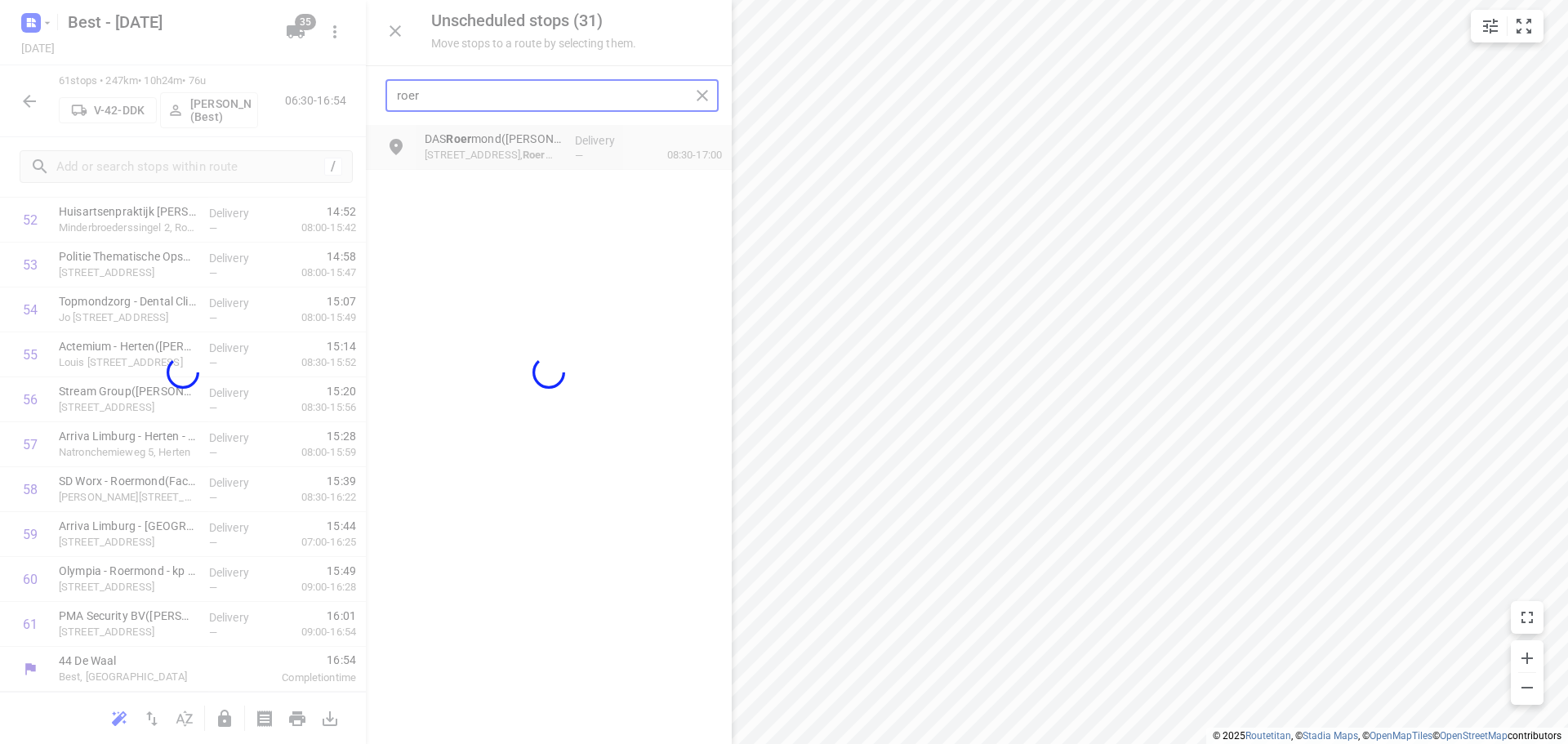
scroll to position [2417, 0]
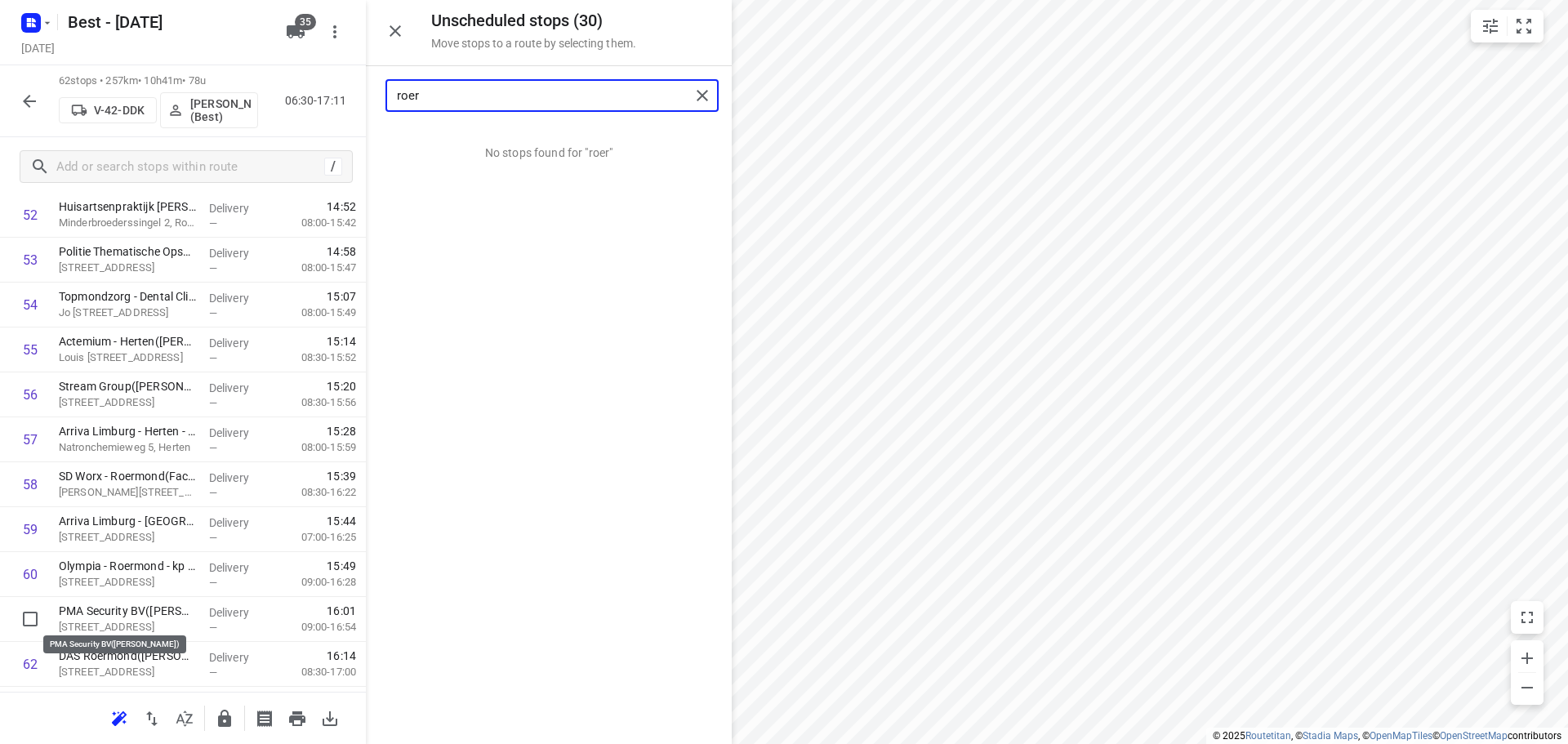
drag, startPoint x: 175, startPoint y: 613, endPoint x: 174, endPoint y: 649, distance: 36.0
type input "roer"
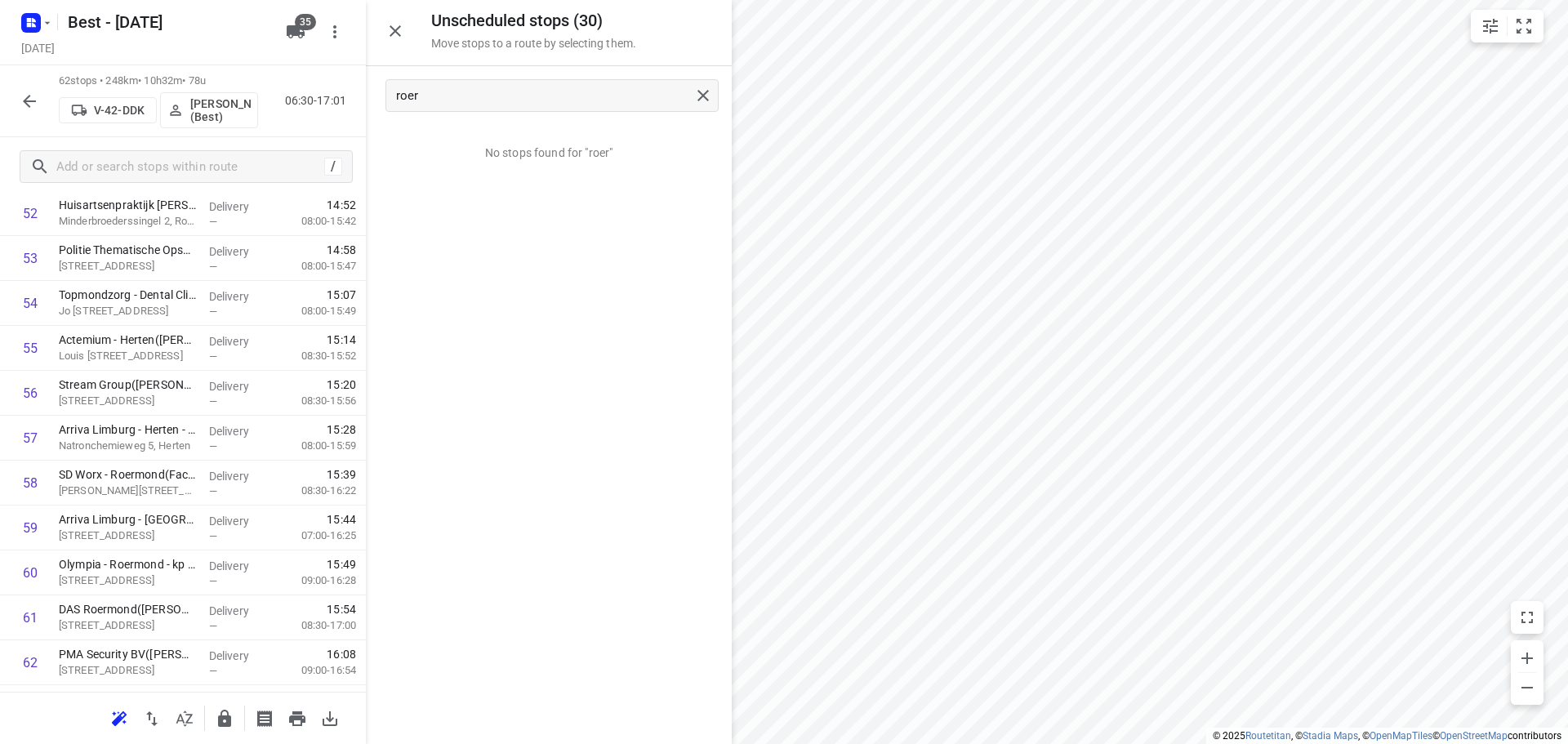
click at [223, 714] on icon "button" at bounding box center [224, 718] width 20 height 20
click at [18, 85] on div at bounding box center [29, 102] width 32 height 32
click at [21, 91] on icon "button" at bounding box center [29, 101] width 20 height 20
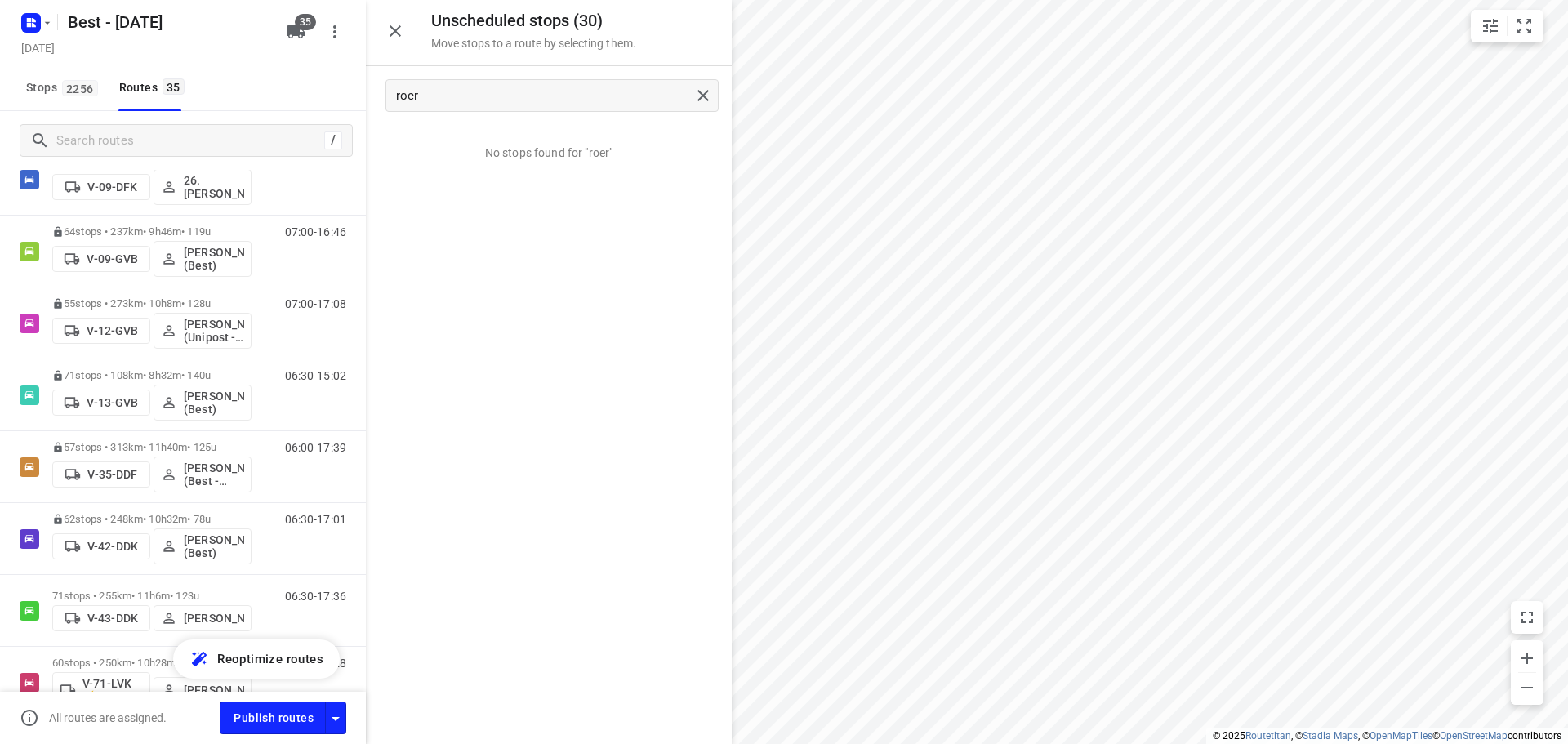
scroll to position [409, 0]
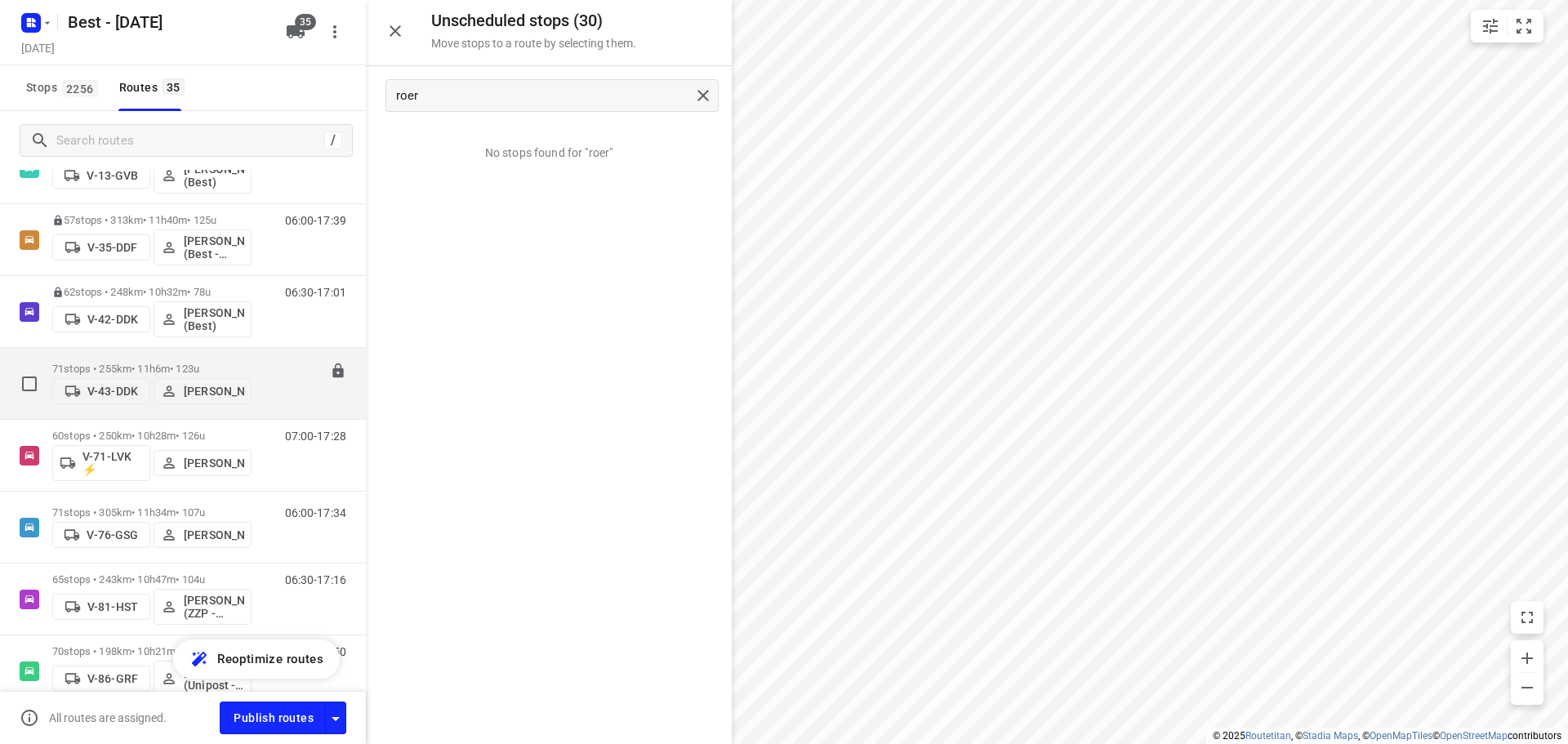
click at [159, 363] on p "71 stops • 255km • 11h6m • 123u" at bounding box center [152, 369] width 200 height 12
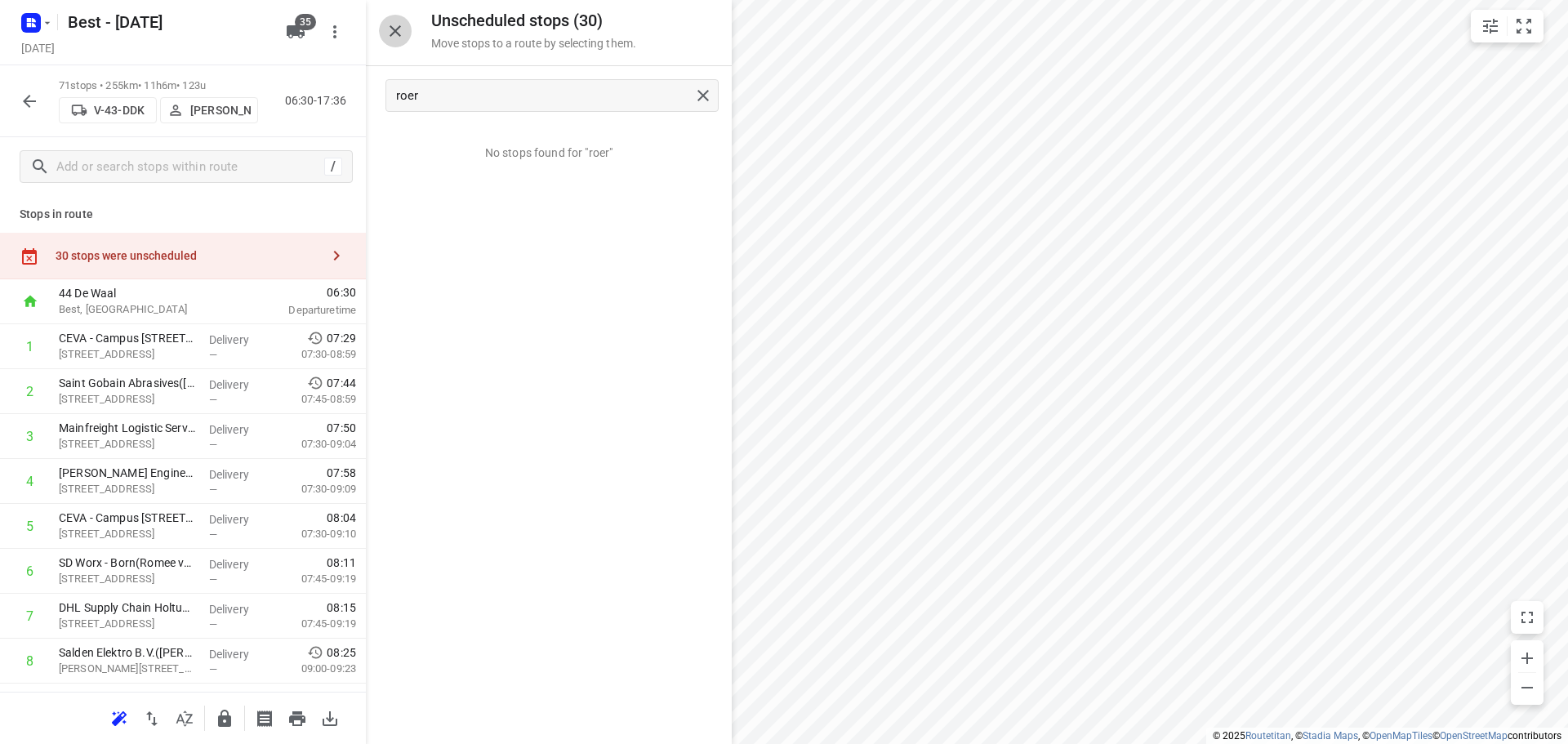
click at [404, 40] on icon "button" at bounding box center [395, 31] width 20 height 20
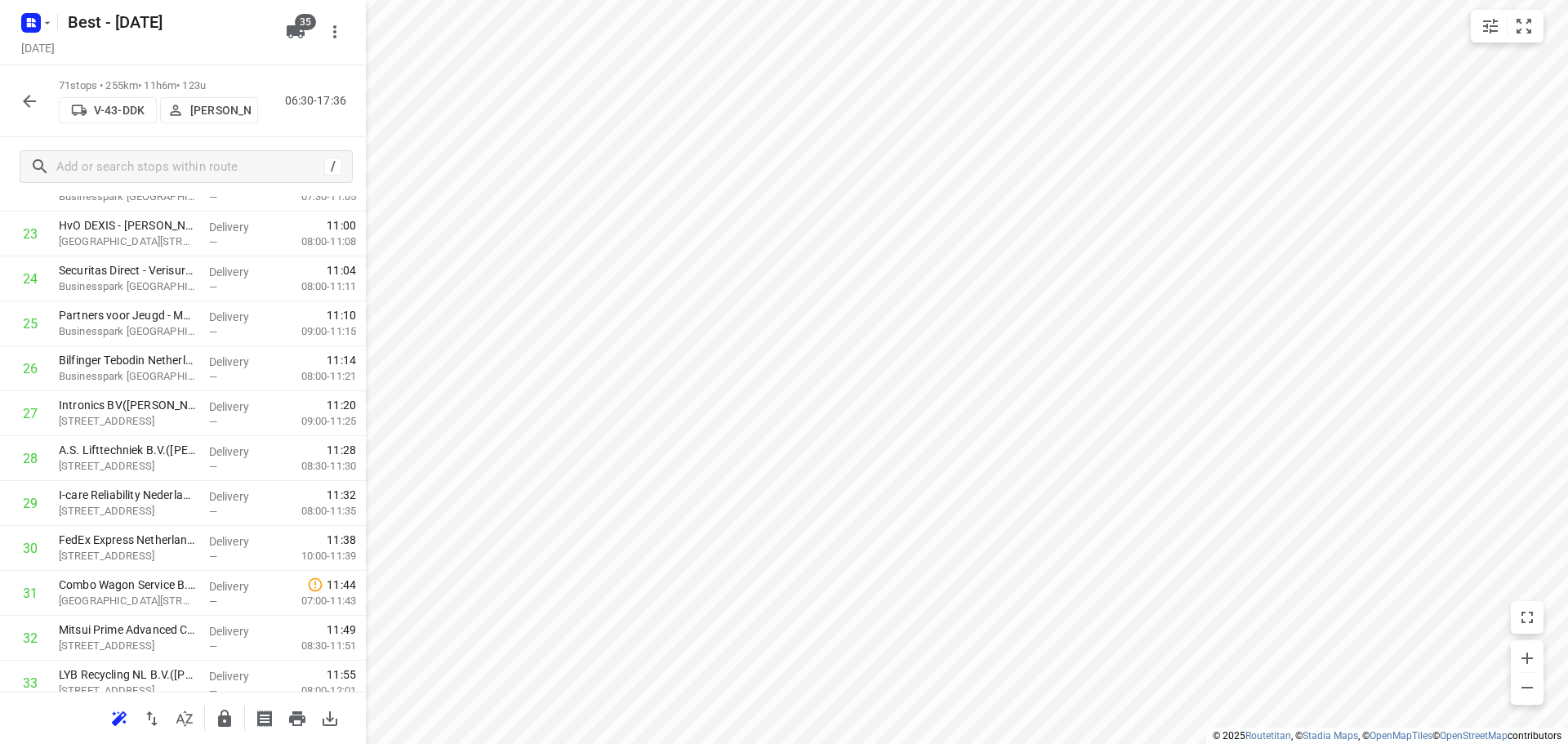
scroll to position [2866, 0]
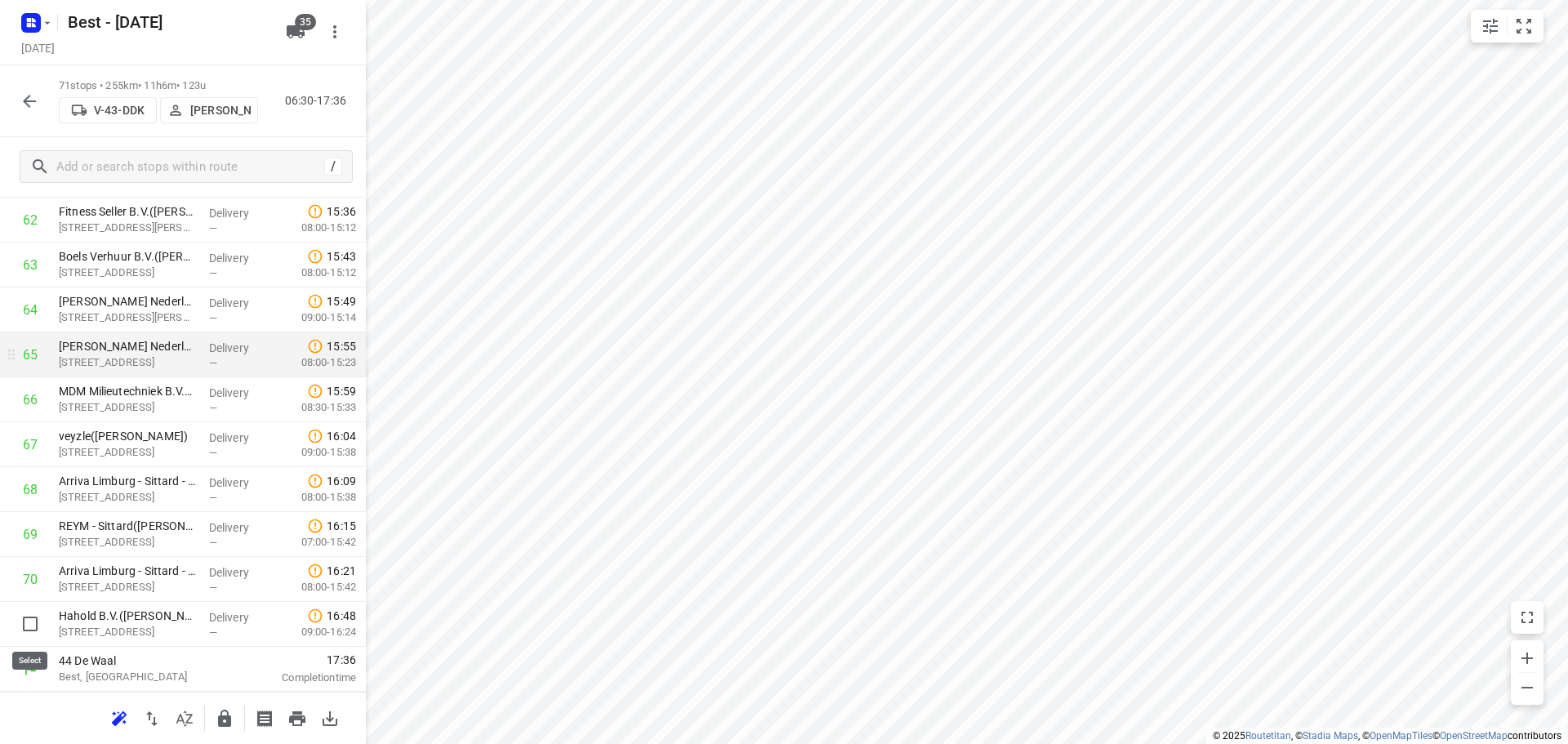
click at [31, 625] on input "checkbox" at bounding box center [30, 624] width 32 height 32
checkbox input "true"
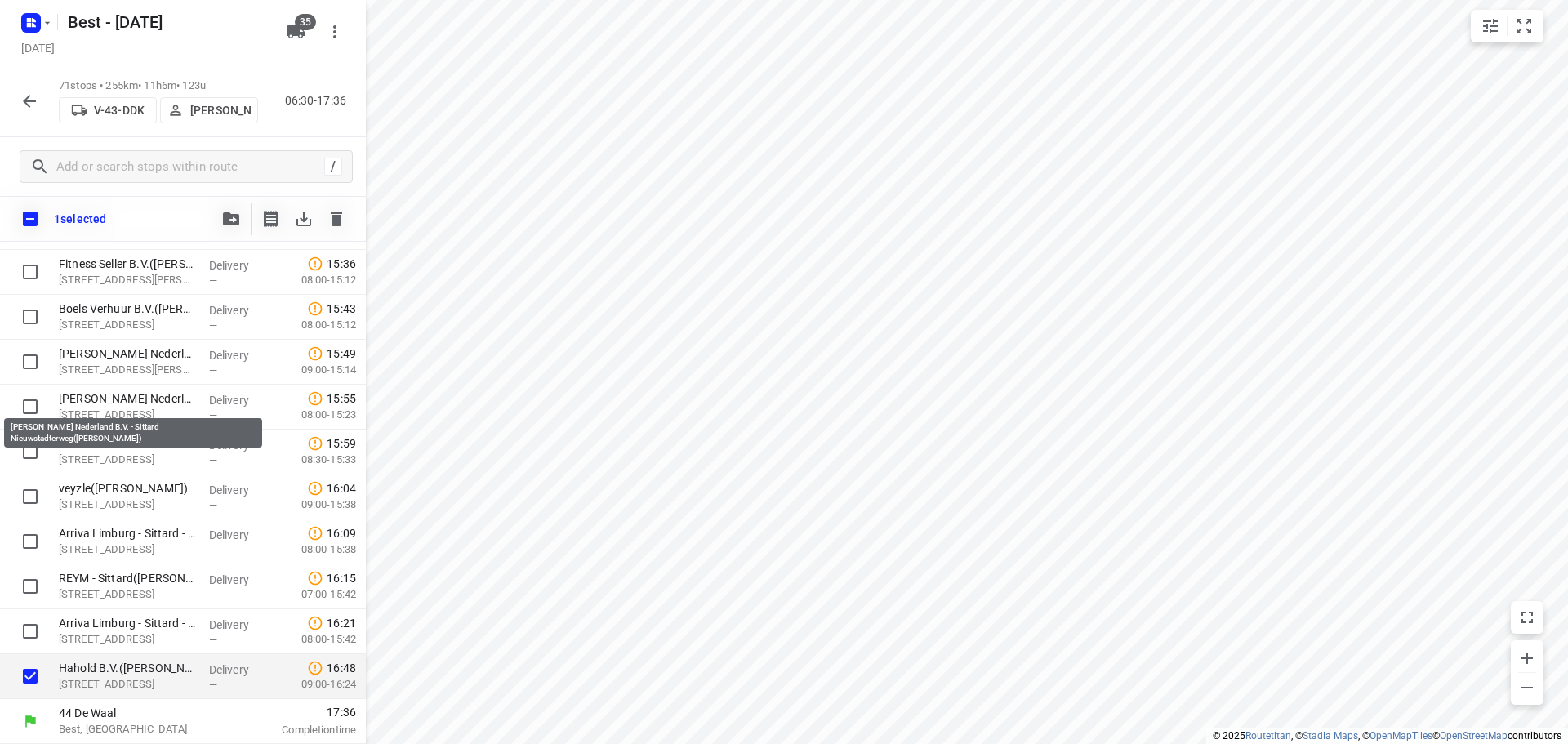
scroll to position [2860, 0]
click at [224, 218] on icon "button" at bounding box center [230, 218] width 16 height 13
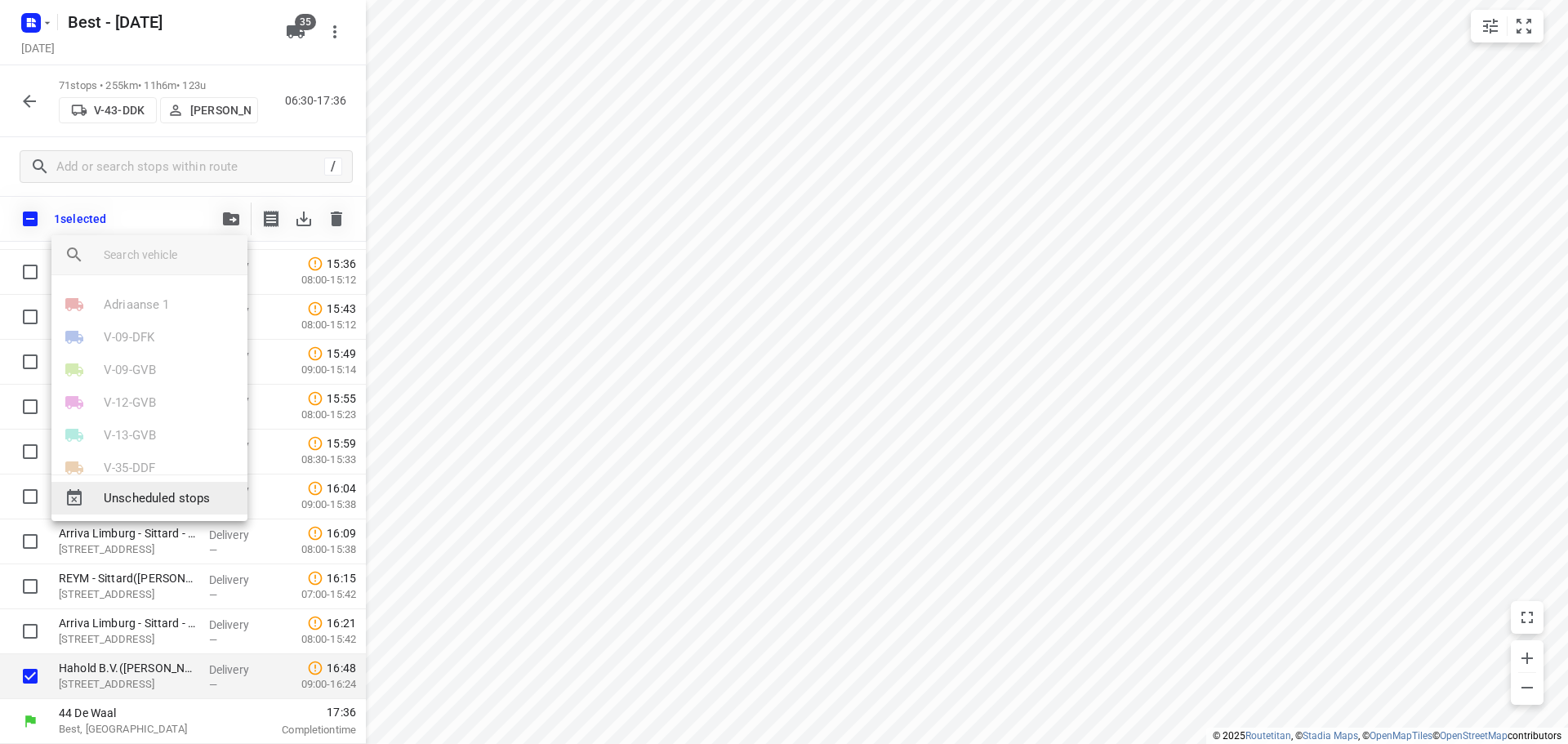
click at [143, 512] on div "Unscheduled stops" at bounding box center [149, 497] width 196 height 47
click at [148, 504] on span "Unscheduled stops" at bounding box center [169, 498] width 131 height 19
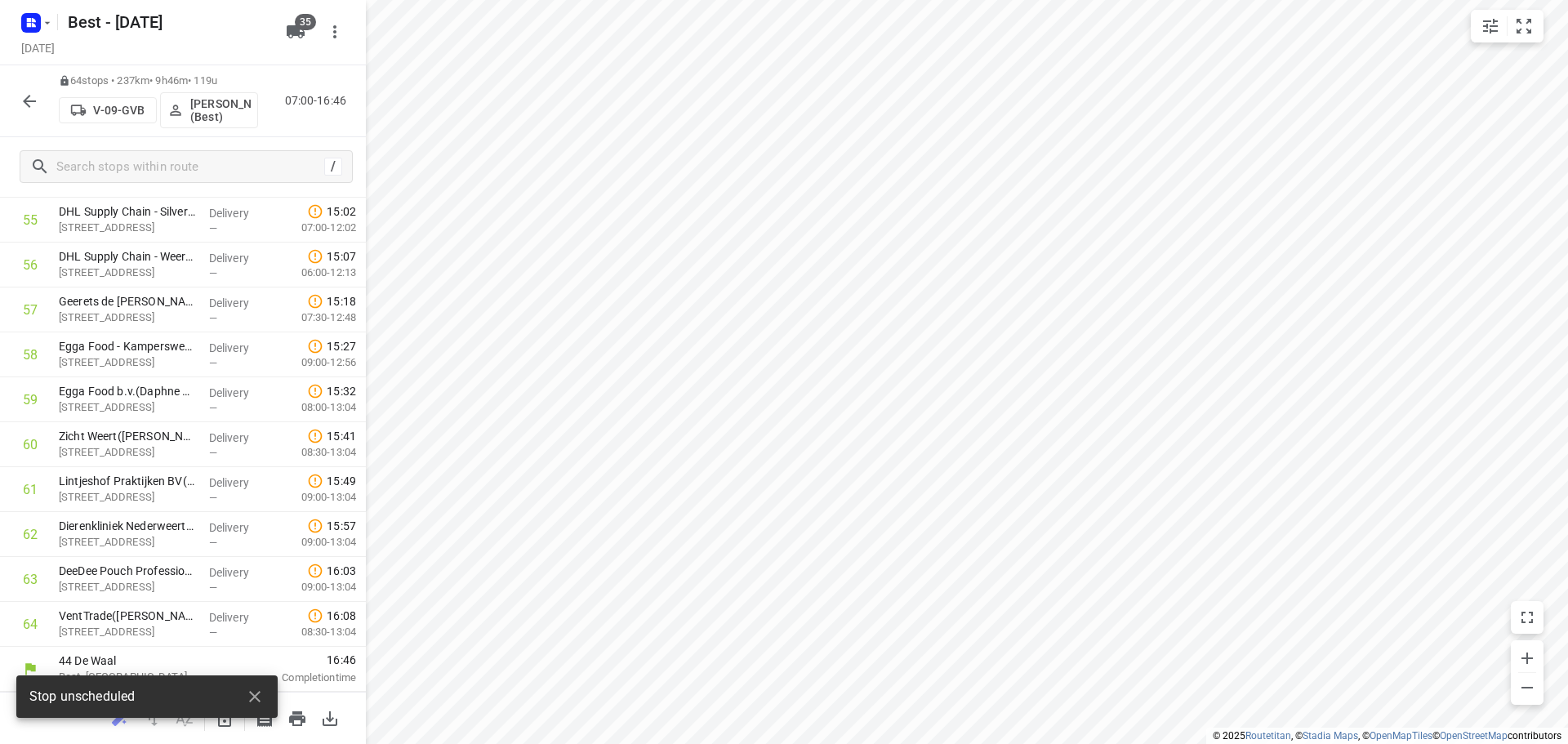
scroll to position [2552, 0]
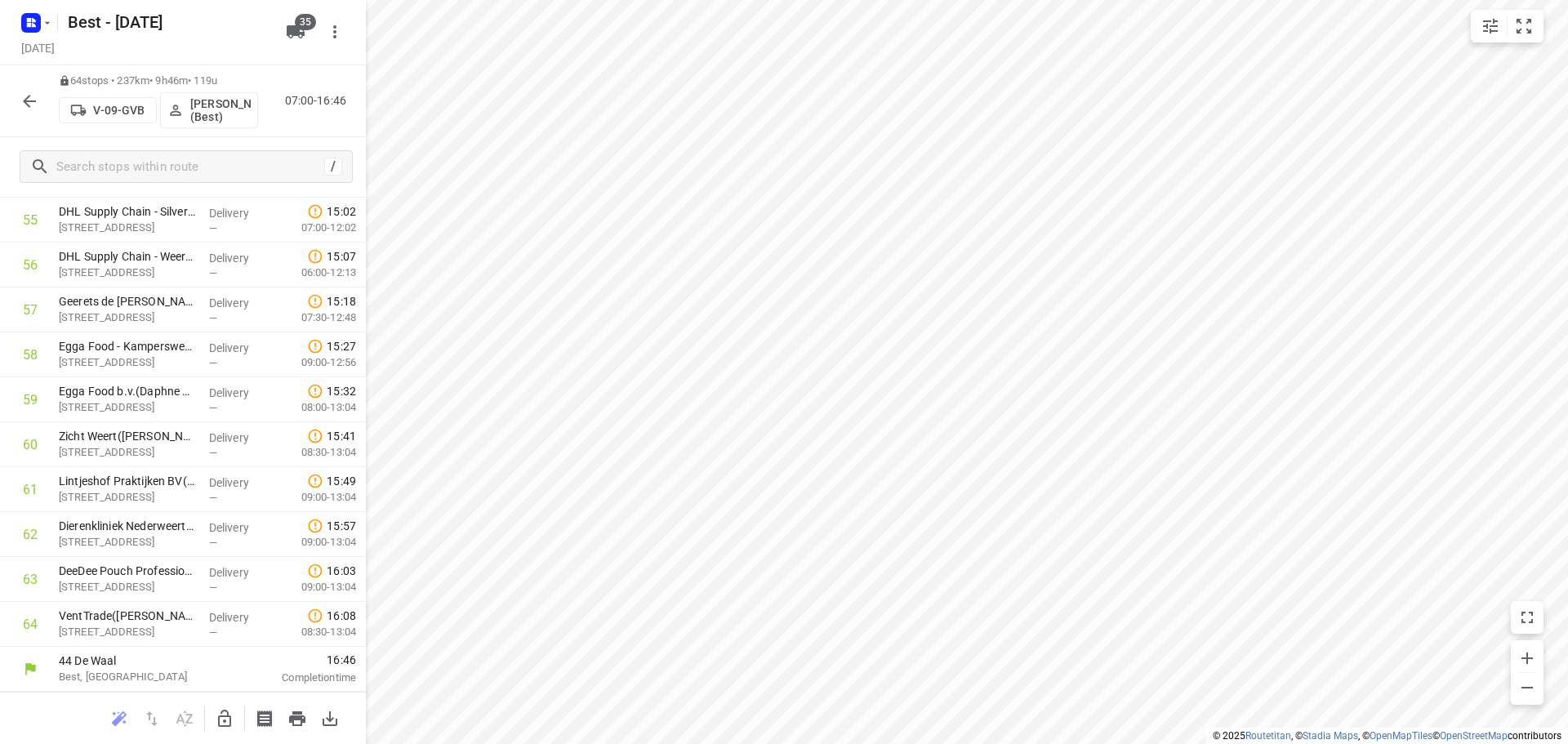
click at [218, 714] on icon "button" at bounding box center [224, 718] width 20 height 20
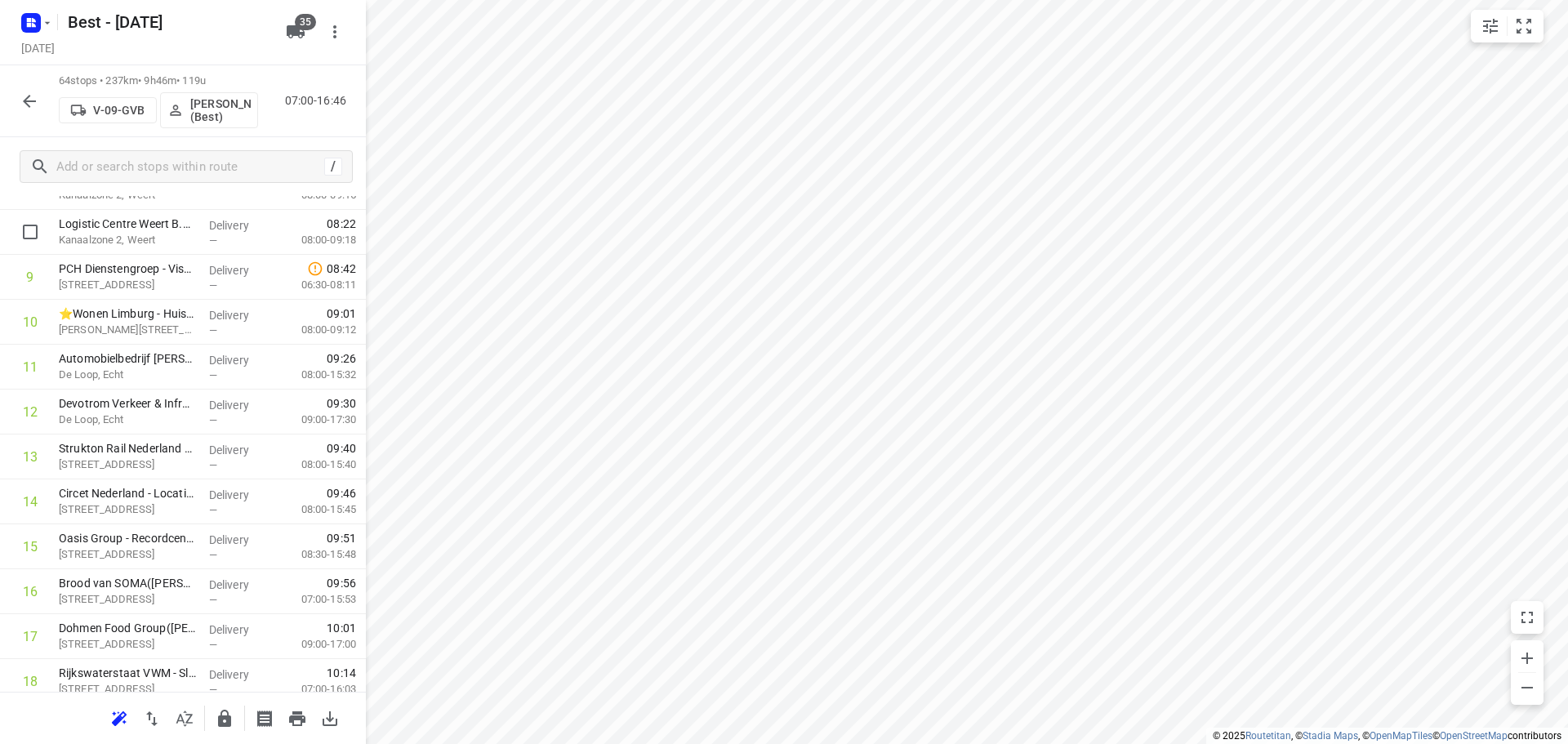
scroll to position [0, 0]
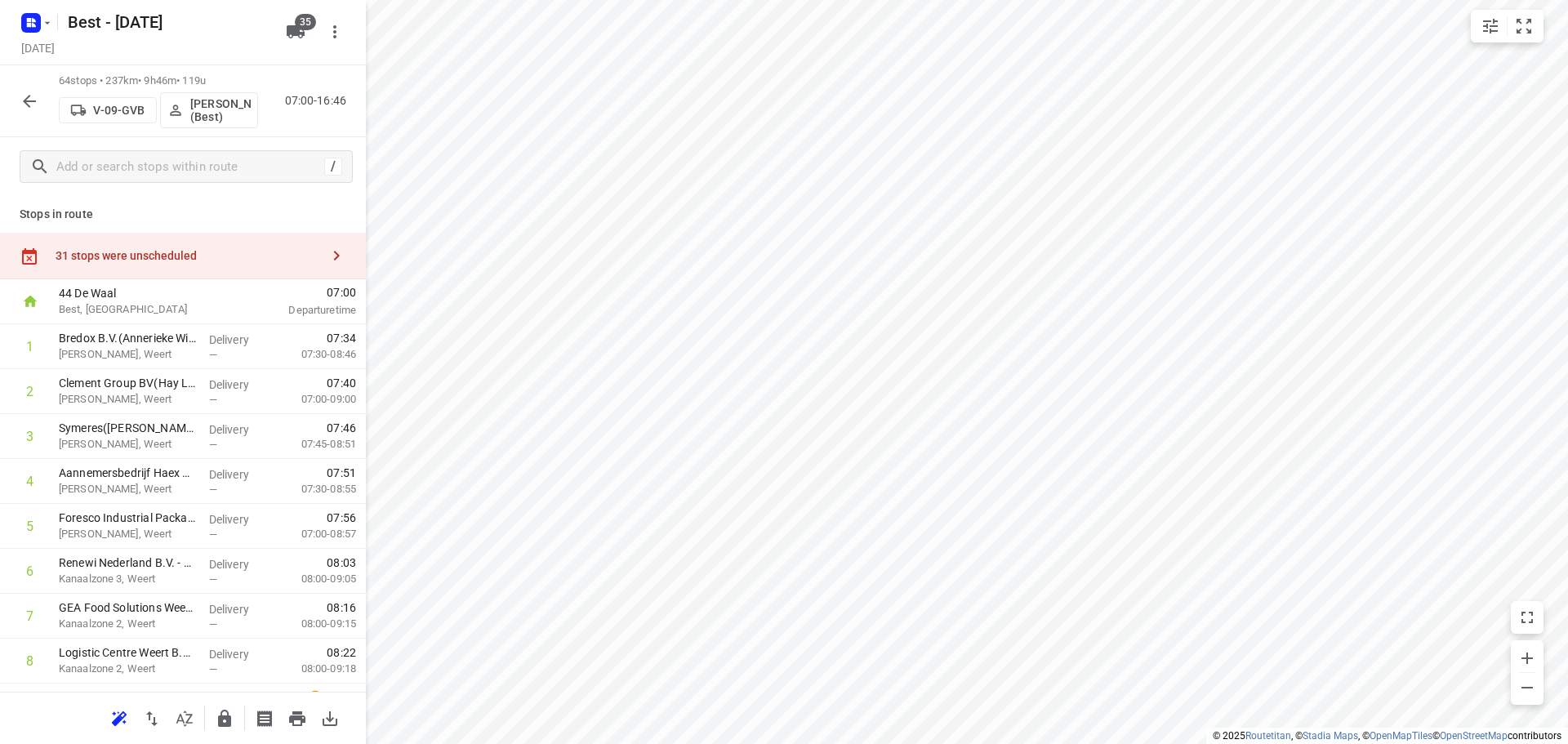
click at [305, 250] on div "31 stops were unscheduled" at bounding box center [188, 255] width 264 height 13
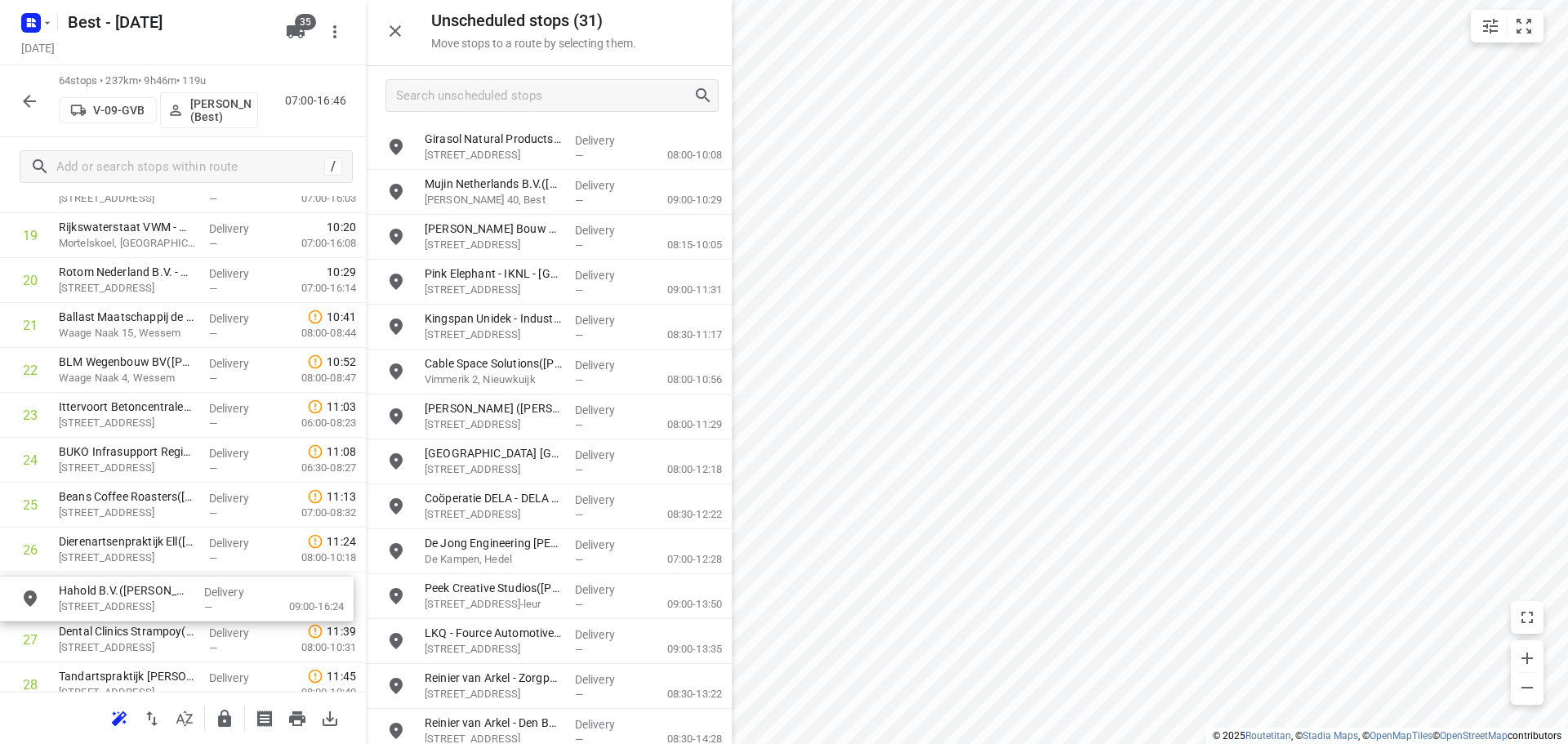
scroll to position [924, 0]
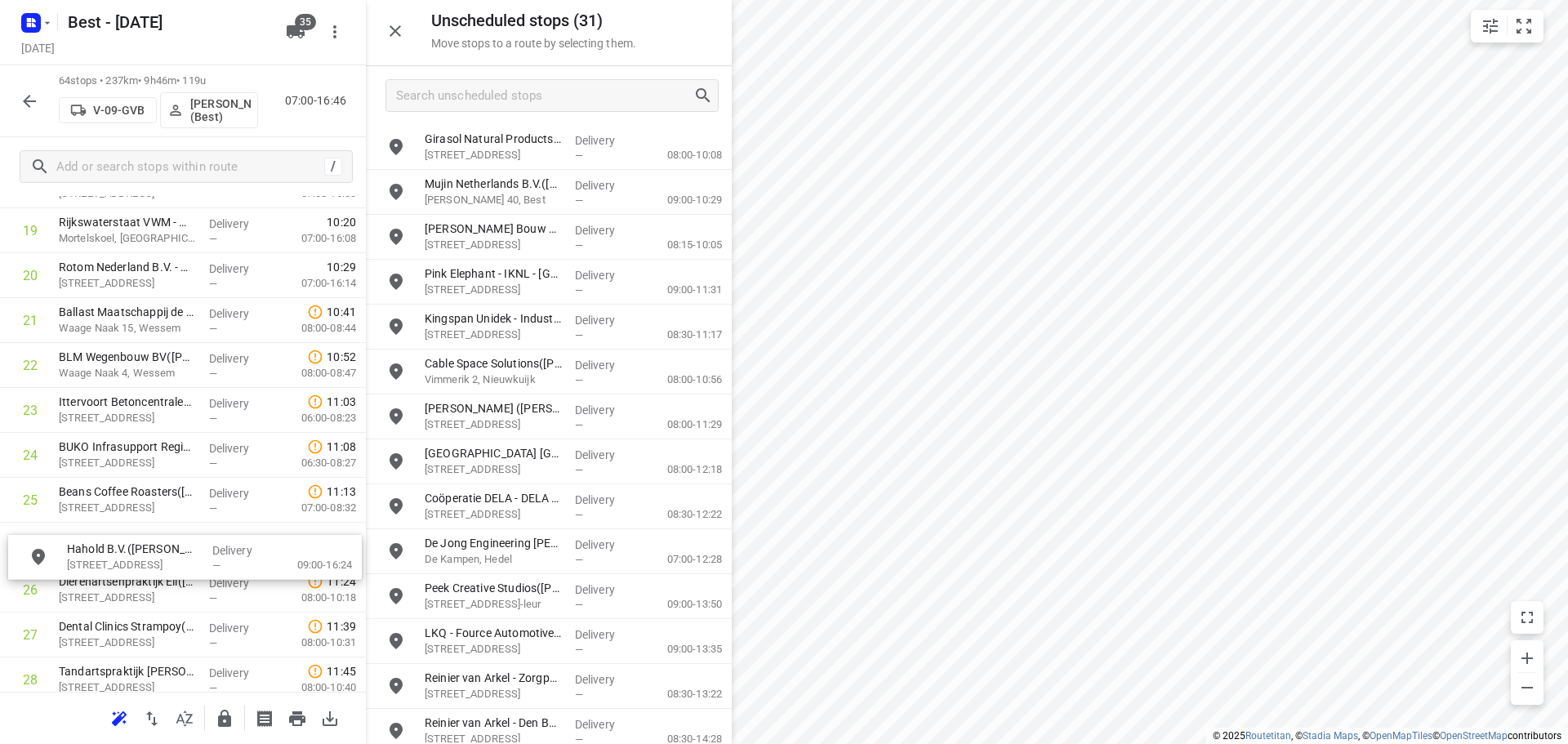
drag, startPoint x: 496, startPoint y: 143, endPoint x: 133, endPoint y: 555, distance: 549.1
drag, startPoint x: 398, startPoint y: 28, endPoint x: 379, endPoint y: 33, distance: 19.6
click at [254, 715] on button "button" at bounding box center [264, 718] width 32 height 32
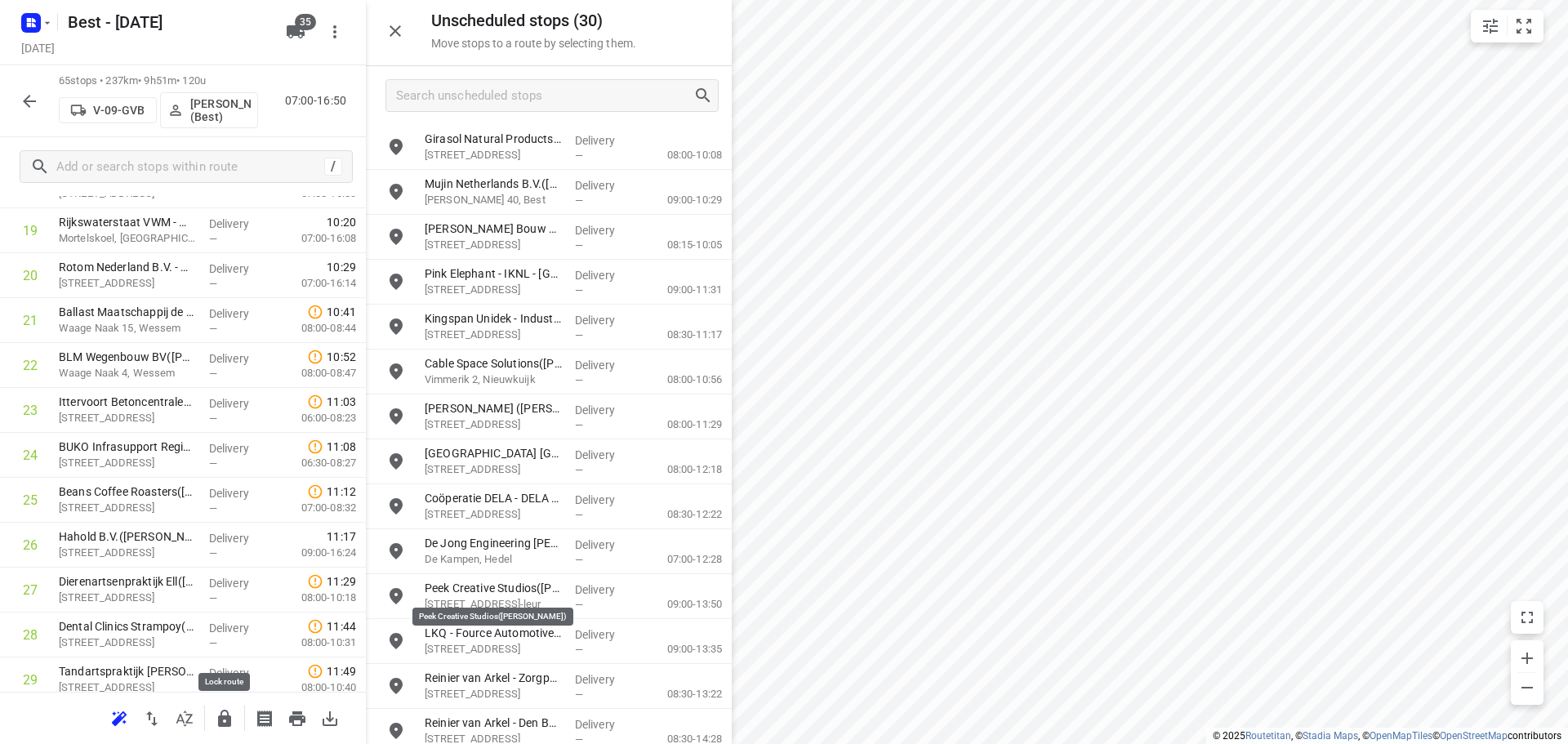
click at [230, 712] on icon "button" at bounding box center [224, 718] width 20 height 20
click at [408, 21] on button "button" at bounding box center [395, 31] width 32 height 32
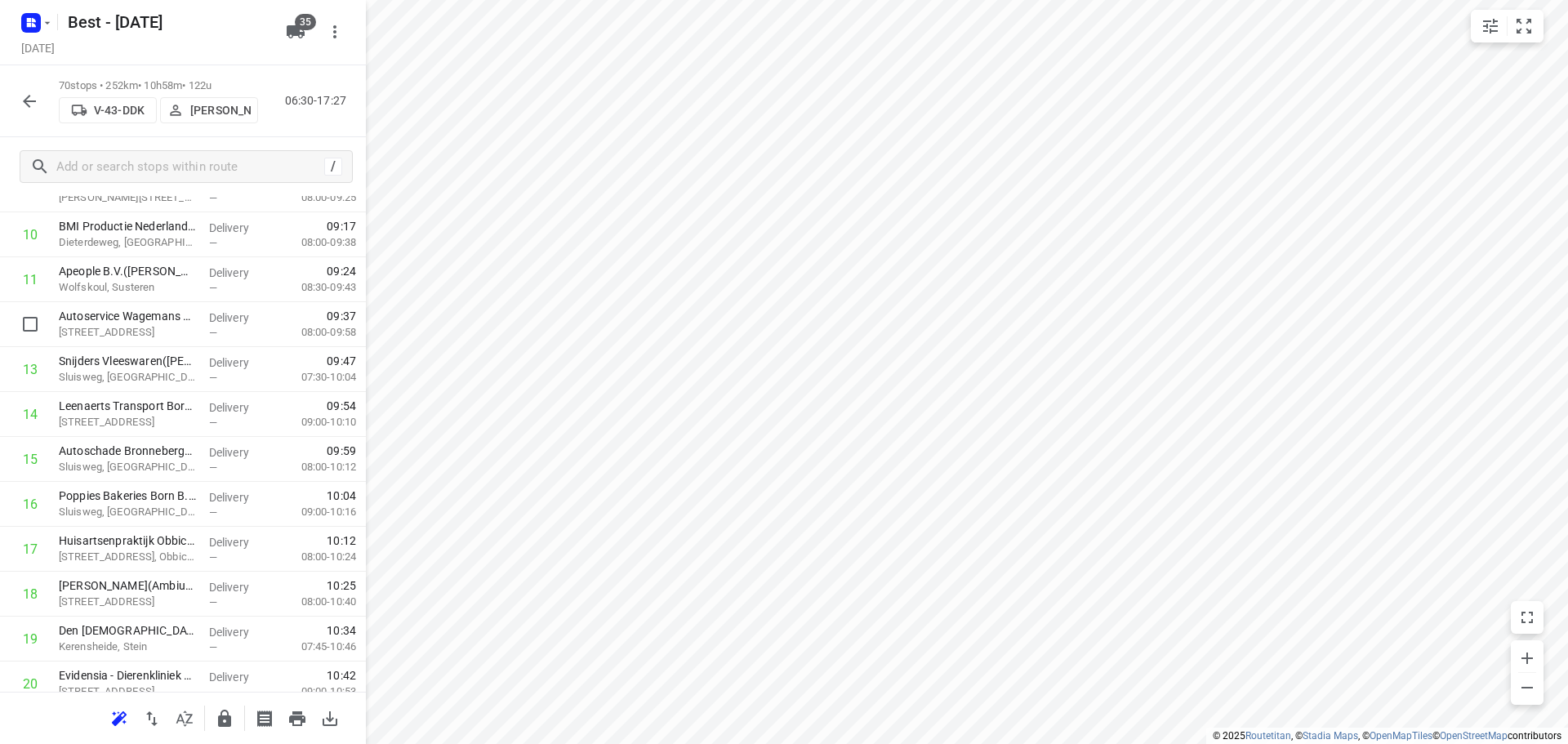
scroll to position [26, 0]
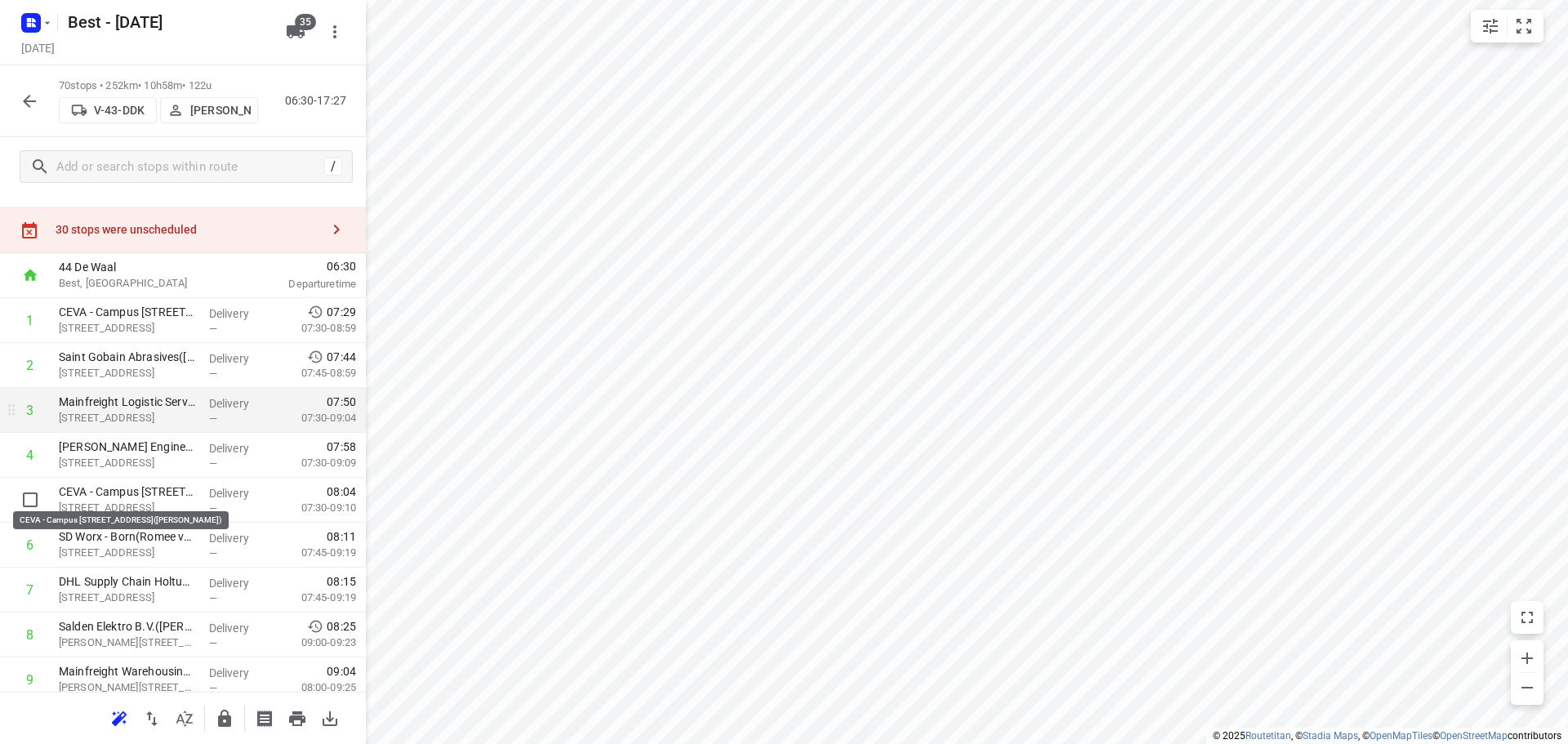
drag, startPoint x: 159, startPoint y: 490, endPoint x: 162, endPoint y: 426, distance: 64.1
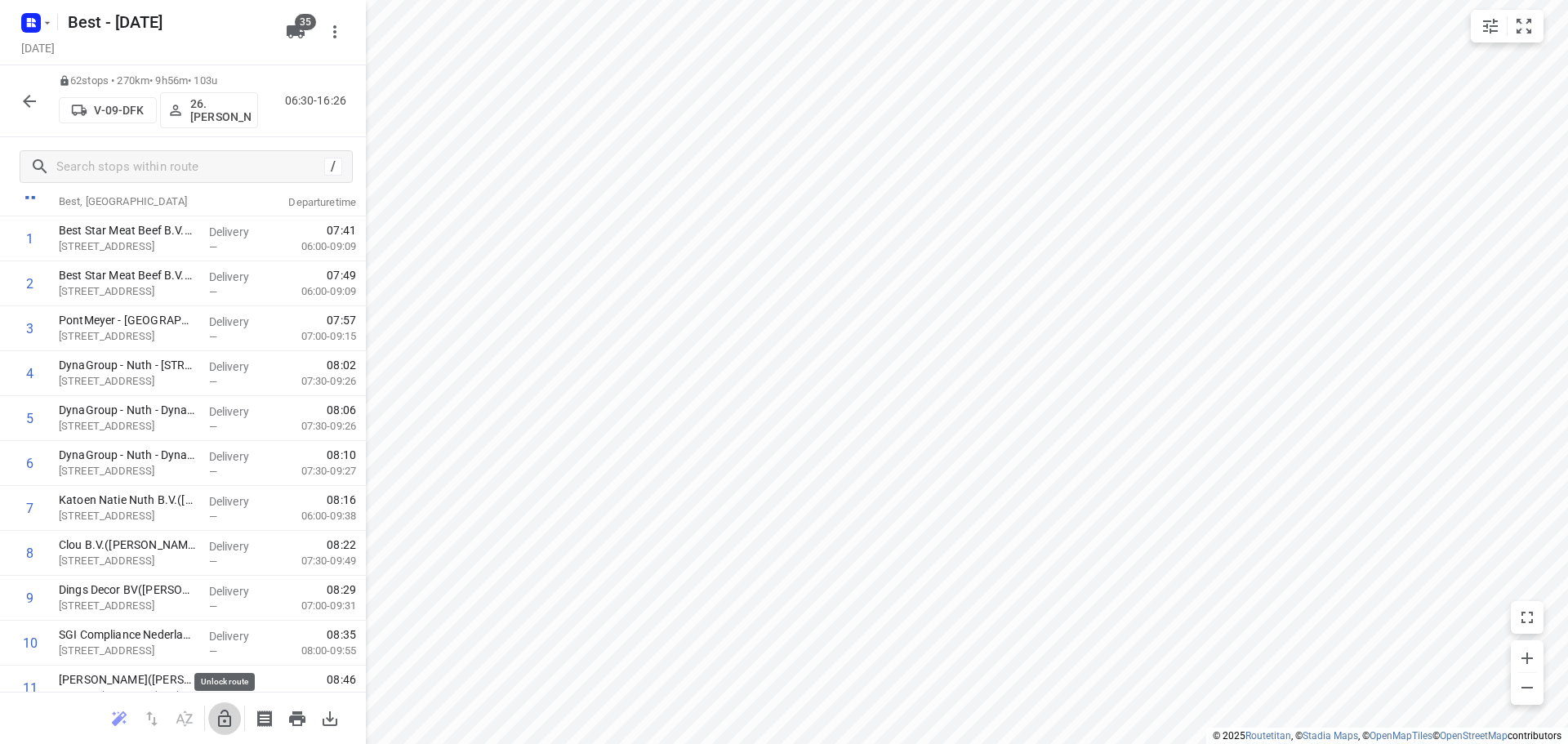
click at [218, 722] on icon "button" at bounding box center [224, 718] width 20 height 20
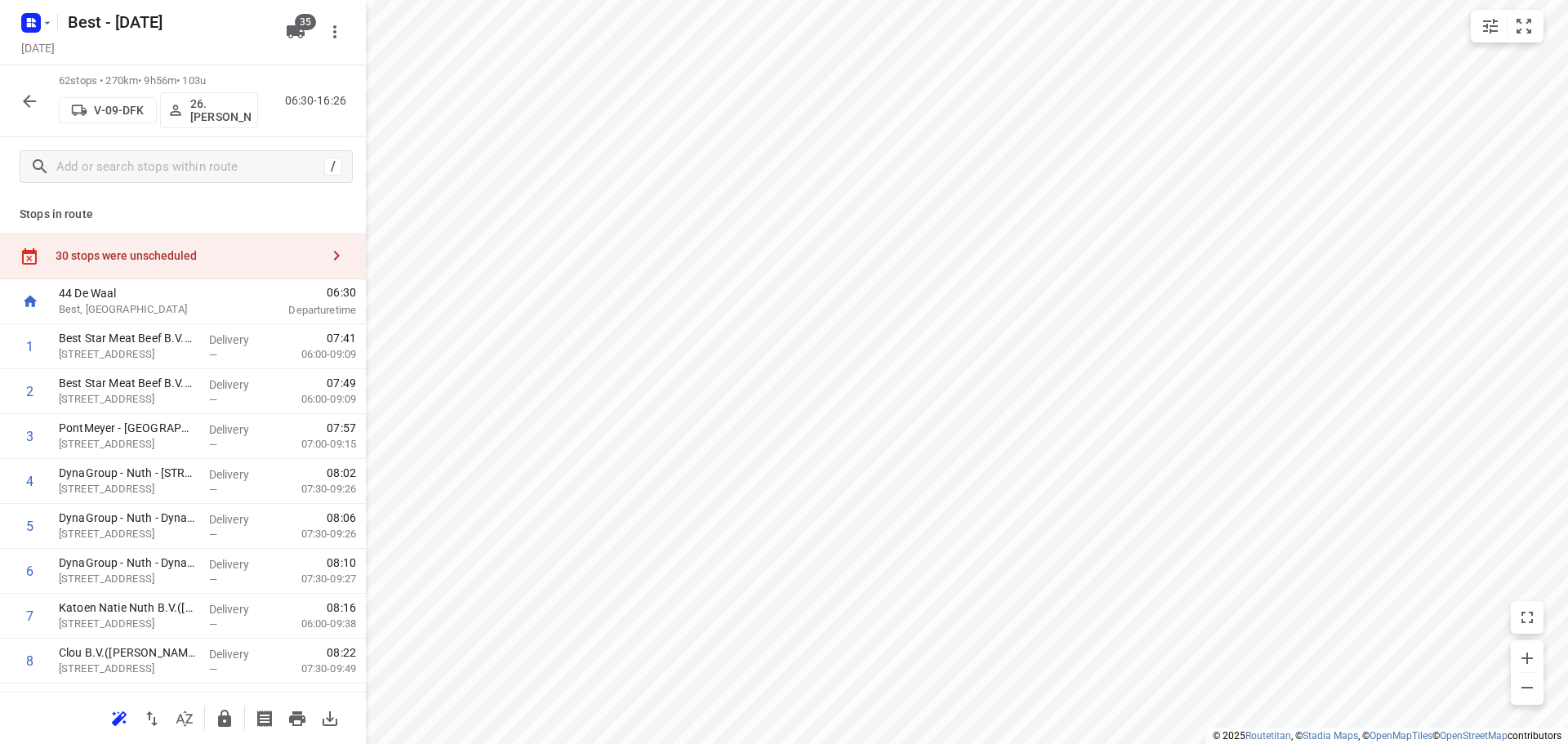
click at [276, 240] on div "30 stops were unscheduled" at bounding box center [183, 256] width 366 height 47
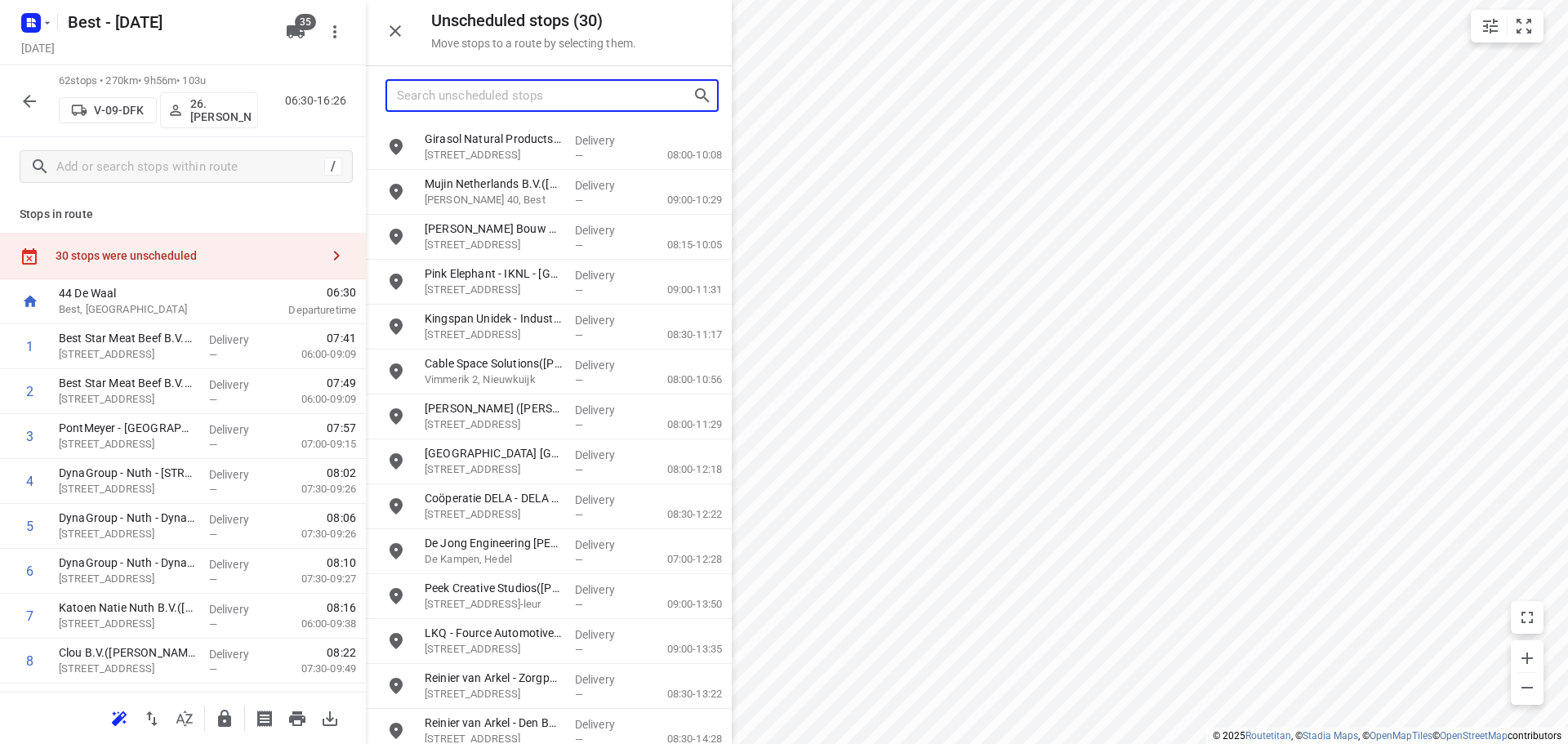
click at [465, 85] on input "Search unscheduled stops" at bounding box center [544, 96] width 295 height 26
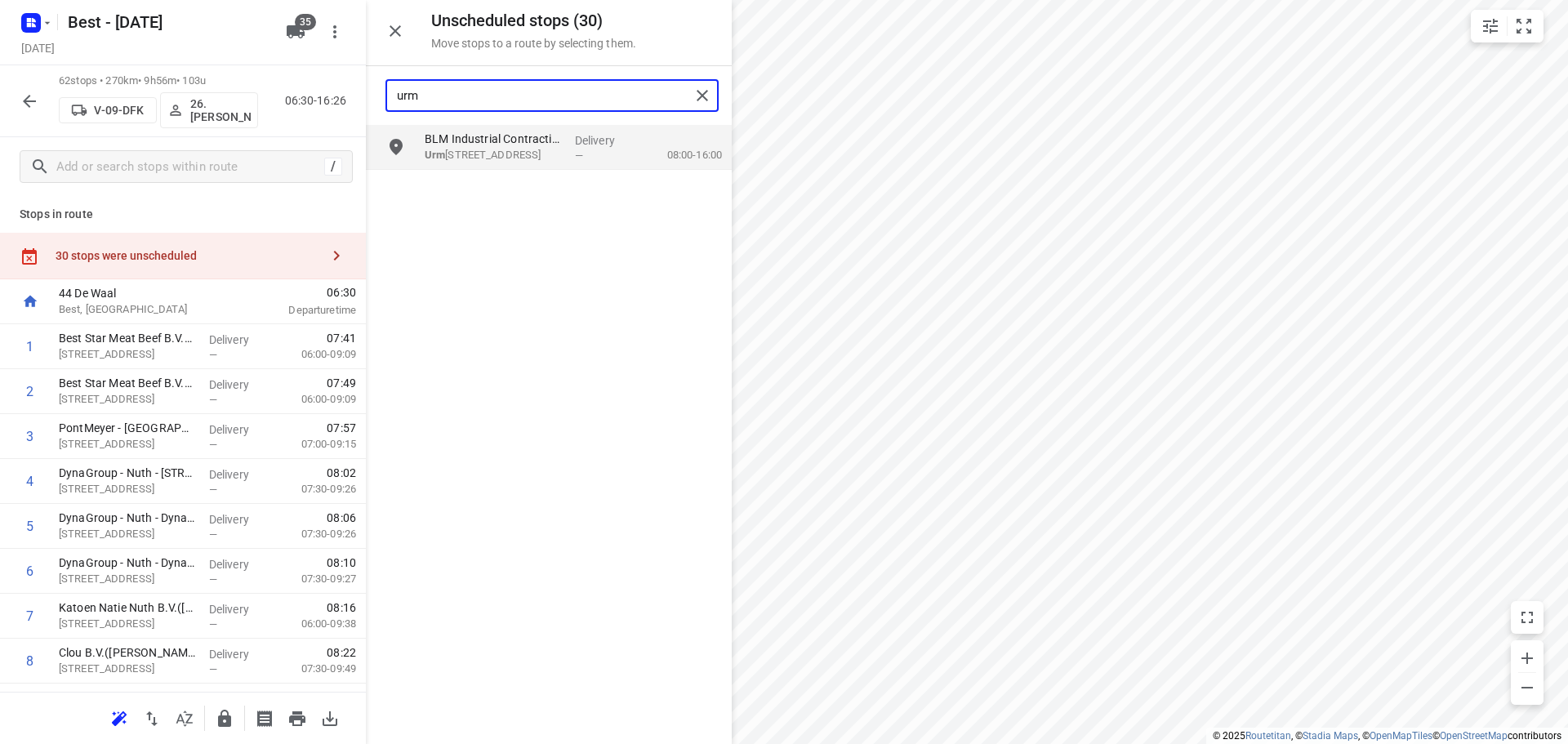
type input "urm"
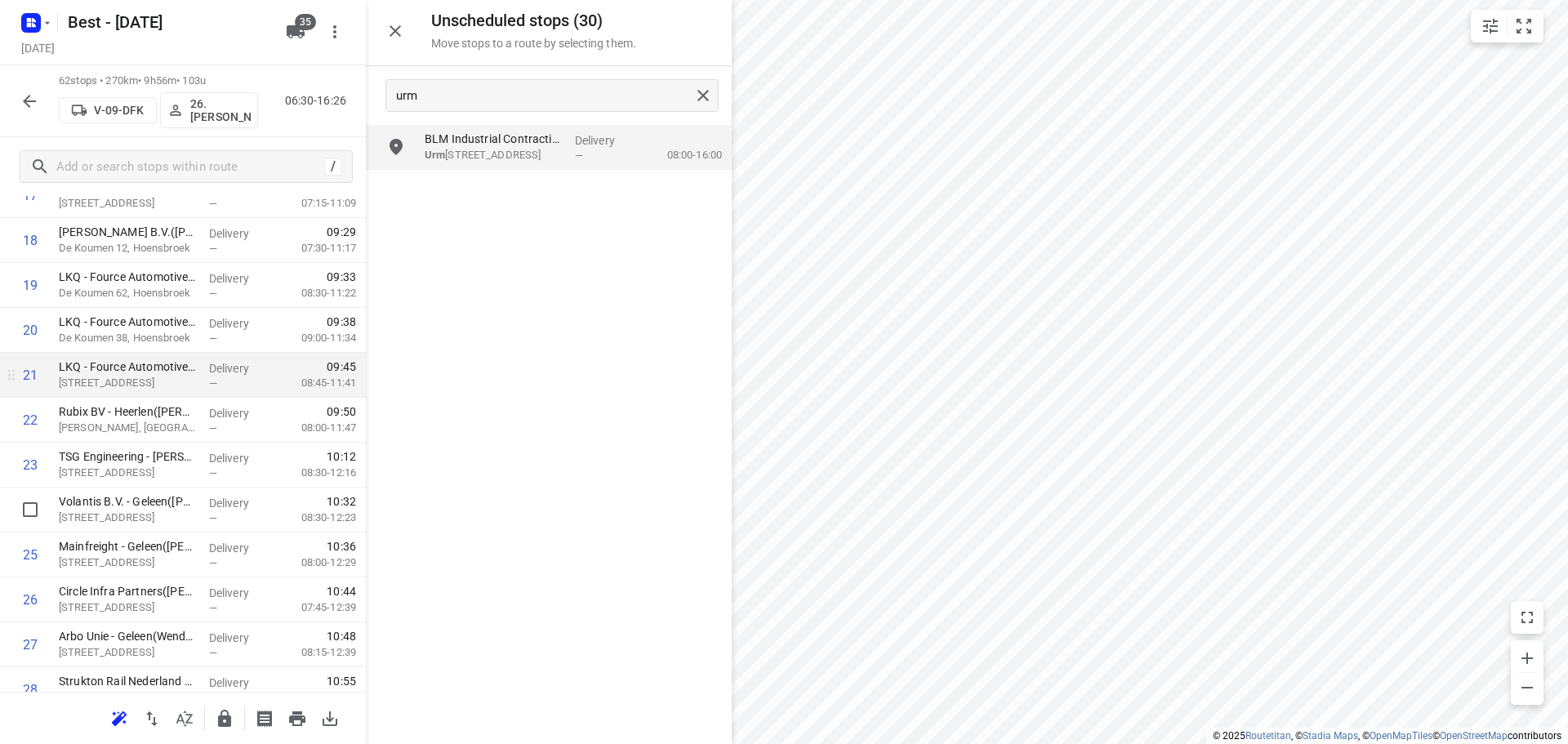
scroll to position [898, 0]
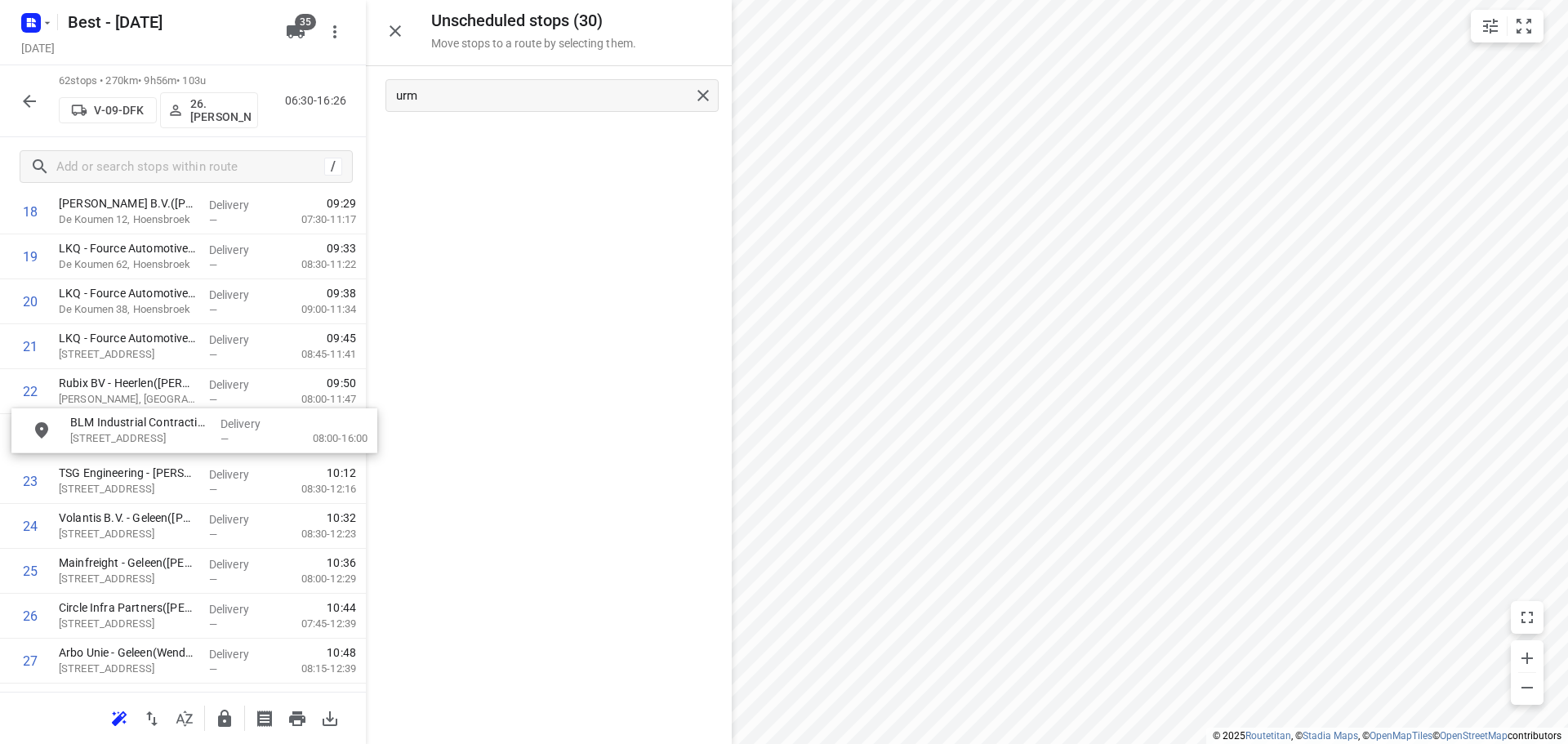
drag, startPoint x: 428, startPoint y: 185, endPoint x: 85, endPoint y: 450, distance: 433.4
click at [395, 32] on icon "button" at bounding box center [395, 31] width 11 height 11
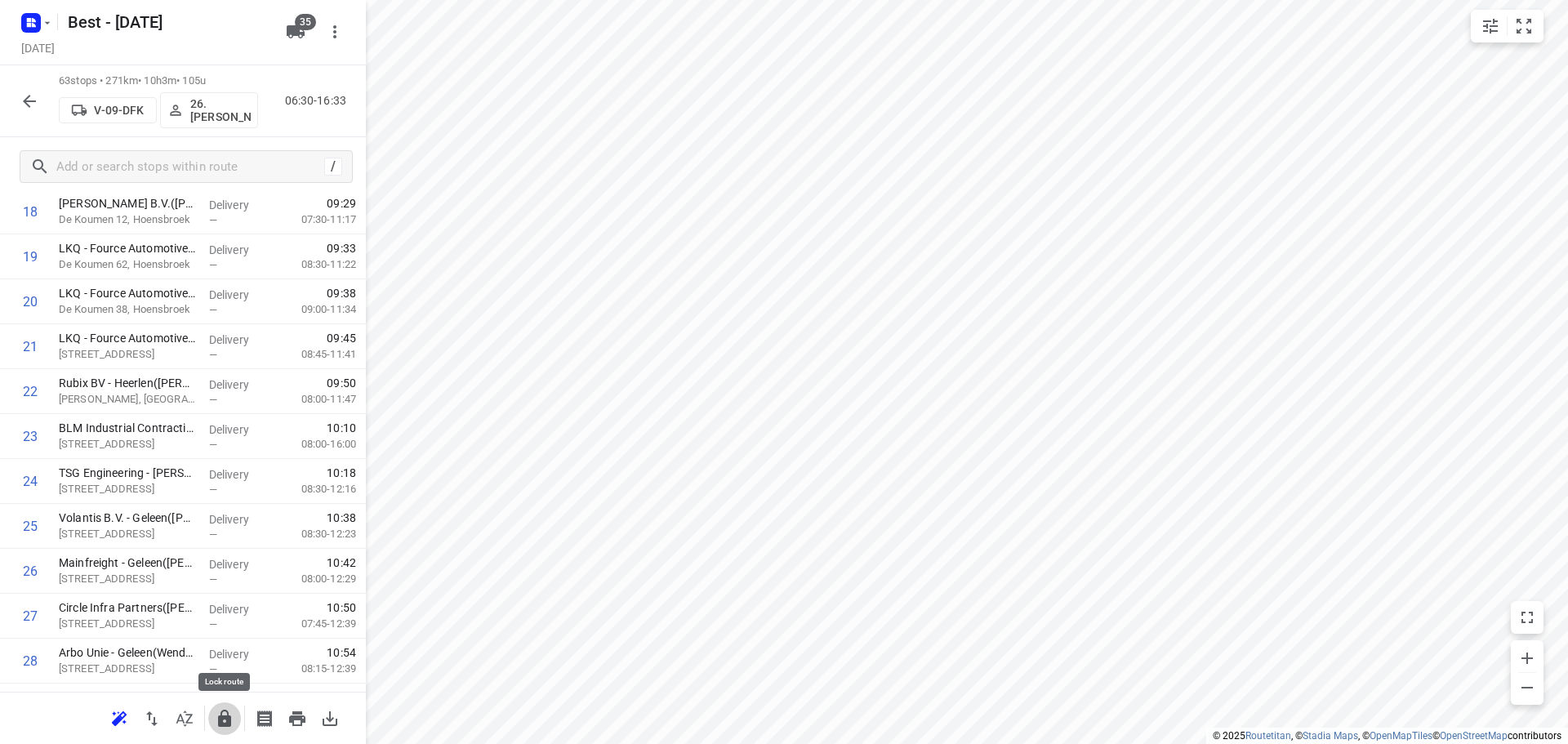
click at [219, 712] on icon "button" at bounding box center [224, 718] width 20 height 20
click at [15, 105] on button "button" at bounding box center [29, 102] width 32 height 32
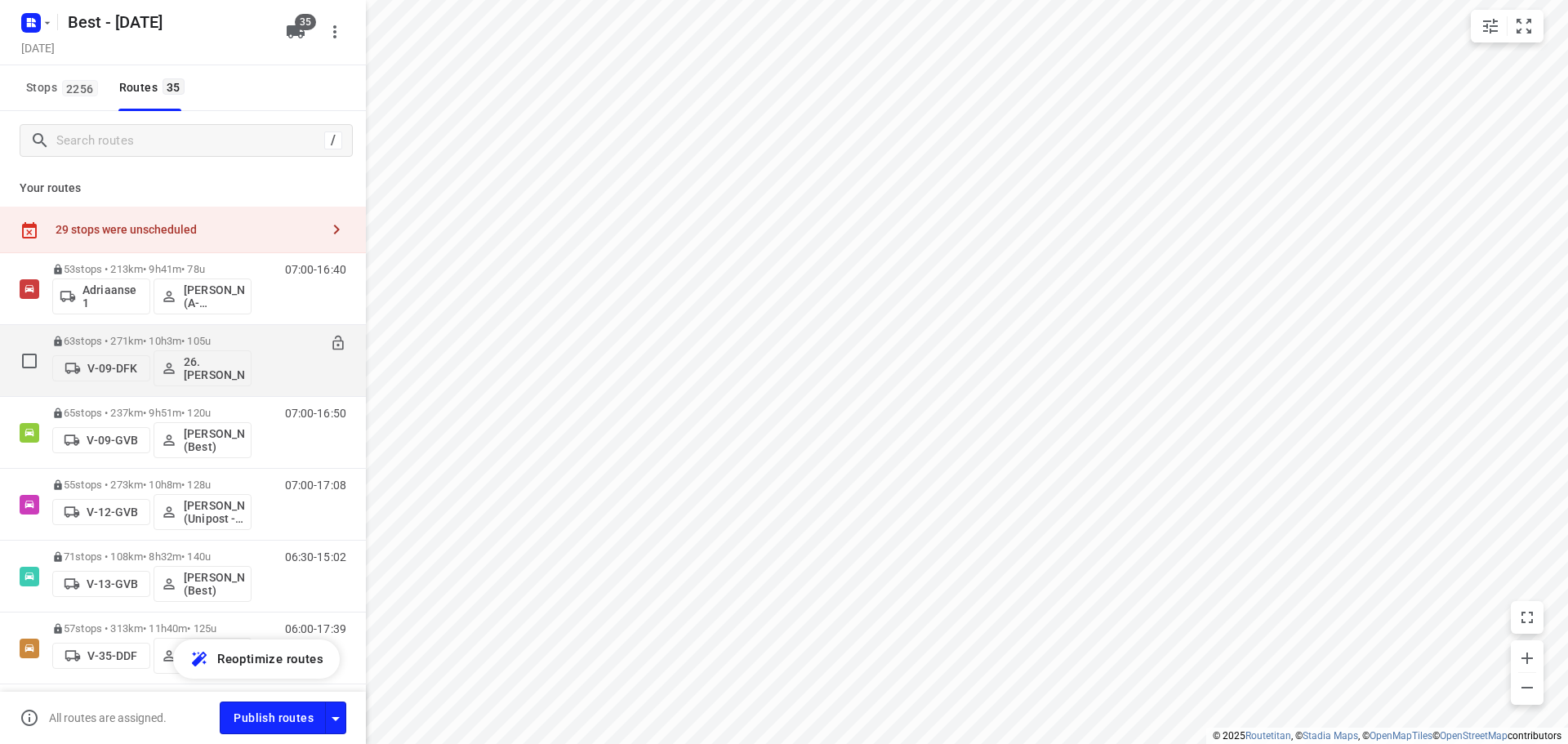
scroll to position [490, 0]
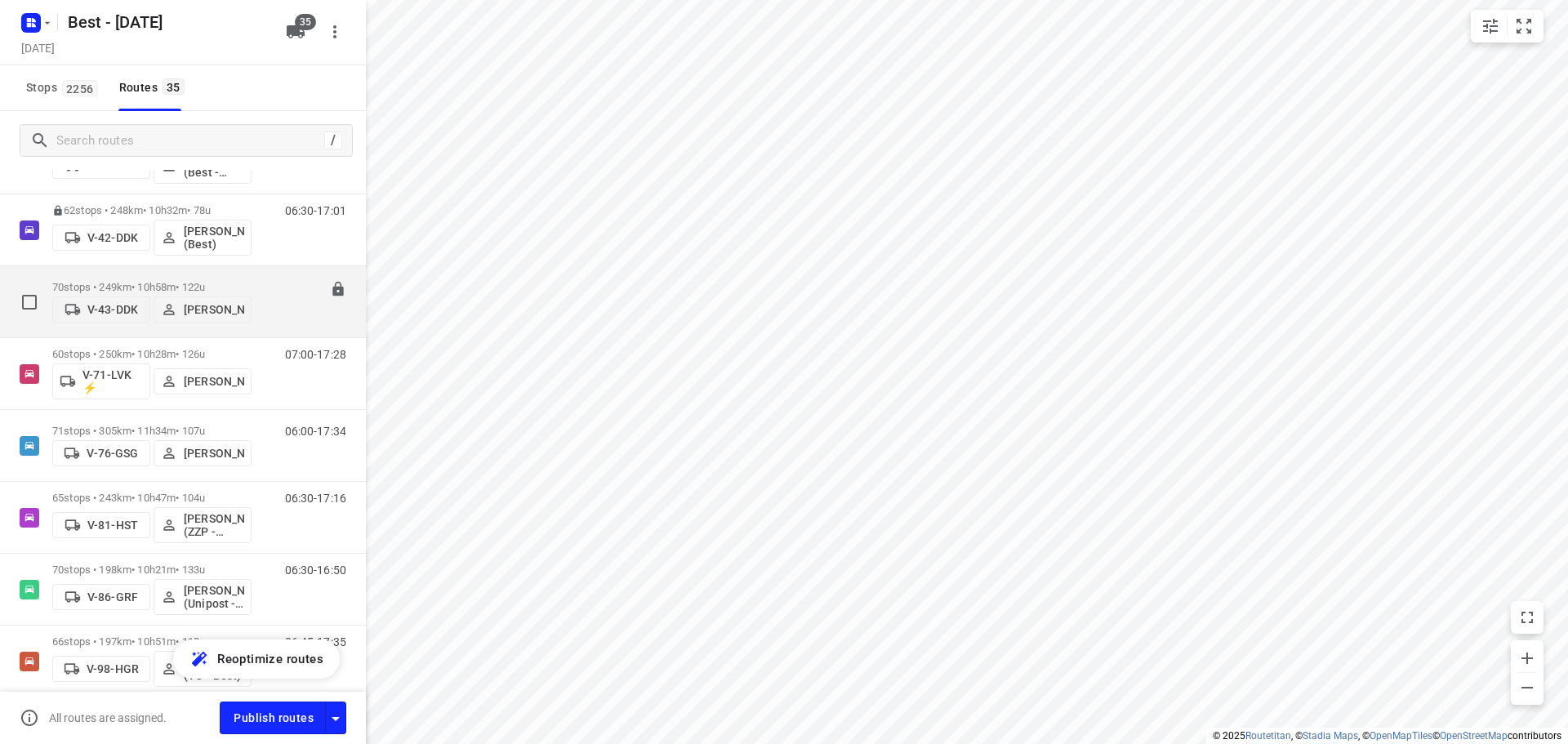
click at [151, 294] on div "V-43-DDK Stefan van Dijck" at bounding box center [152, 308] width 200 height 29
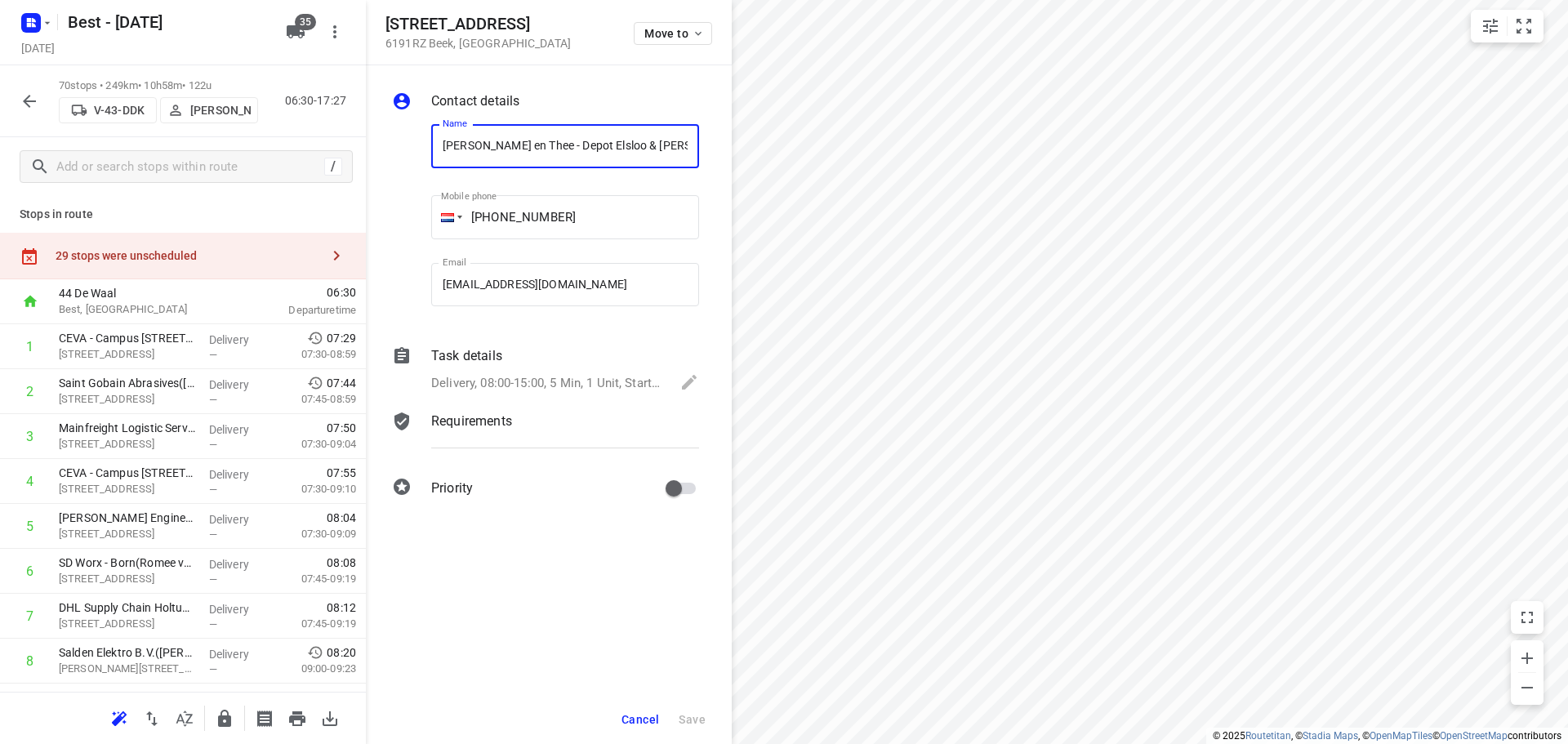
scroll to position [0, 95]
click at [674, 29] on span "Move to" at bounding box center [674, 33] width 61 height 13
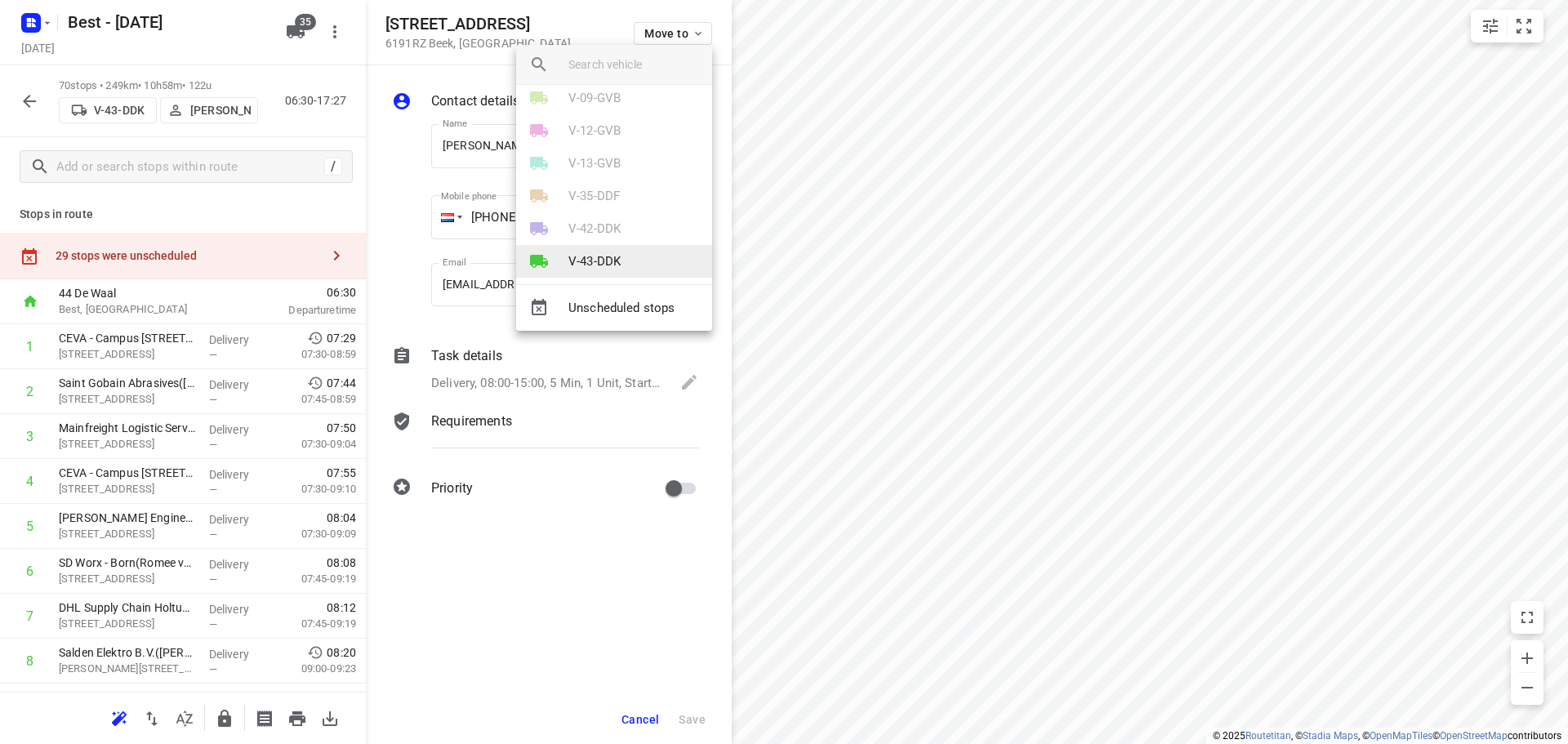
click at [584, 257] on p "V-43-DDK" at bounding box center [594, 262] width 52 height 19
click at [582, 204] on li "29" at bounding box center [614, 206] width 196 height 32
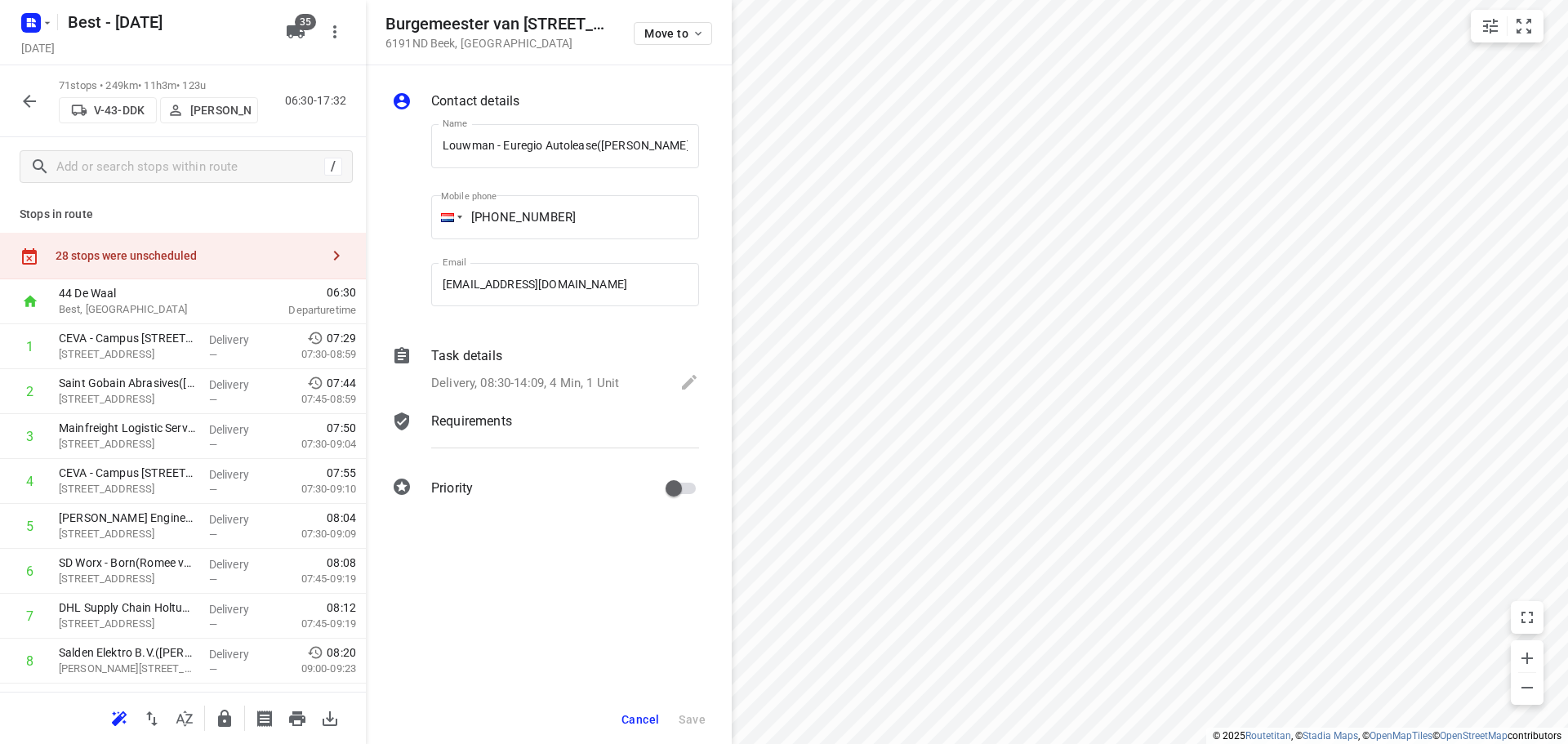
scroll to position [0, 363]
click at [703, 51] on div "Burgemeester van Meeuwenstraat 21 6191ND Beek , Netherlands Move to" at bounding box center [549, 32] width 366 height 66
click at [656, 43] on button "Move to" at bounding box center [673, 33] width 78 height 23
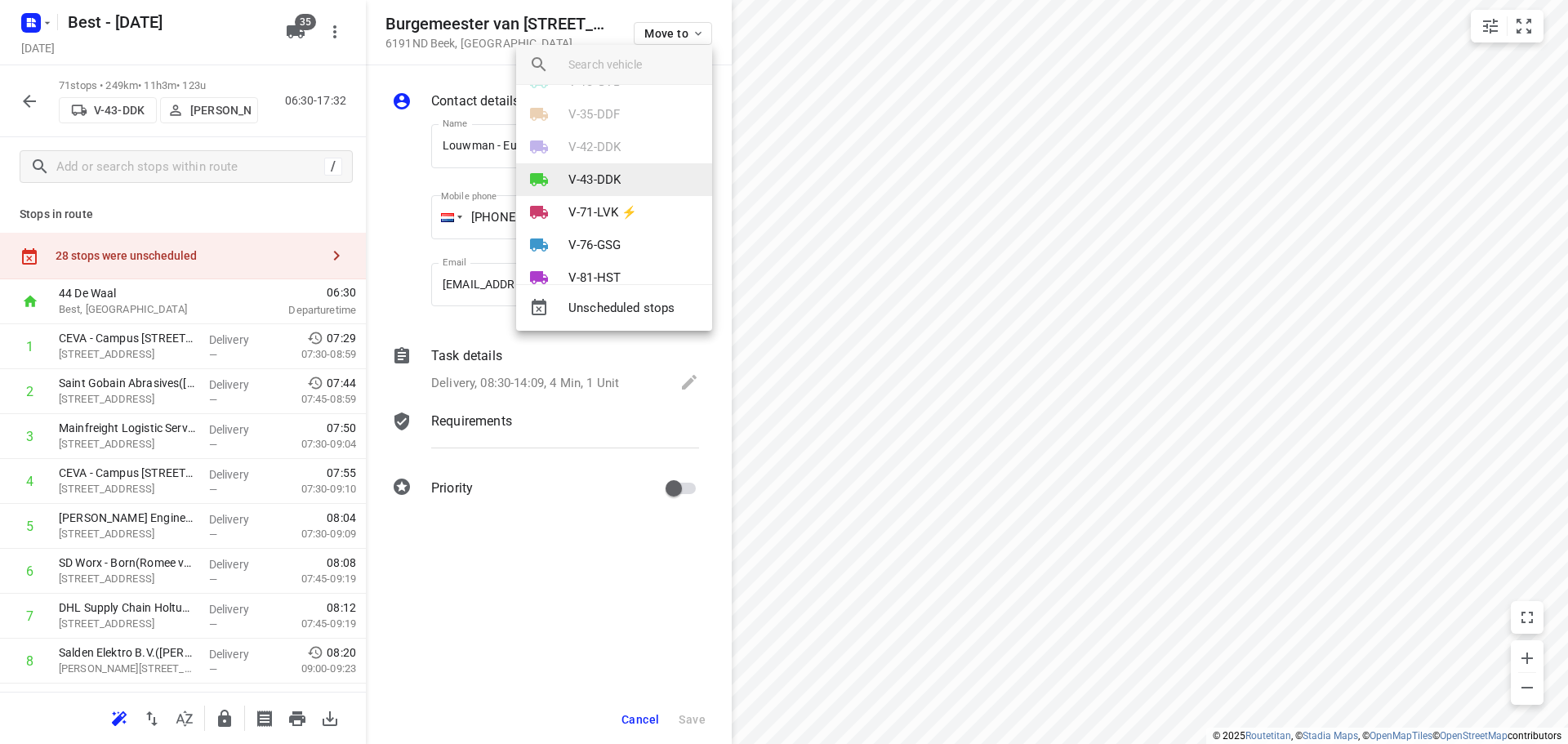
click at [586, 194] on li "V-43-DDK" at bounding box center [614, 179] width 196 height 32
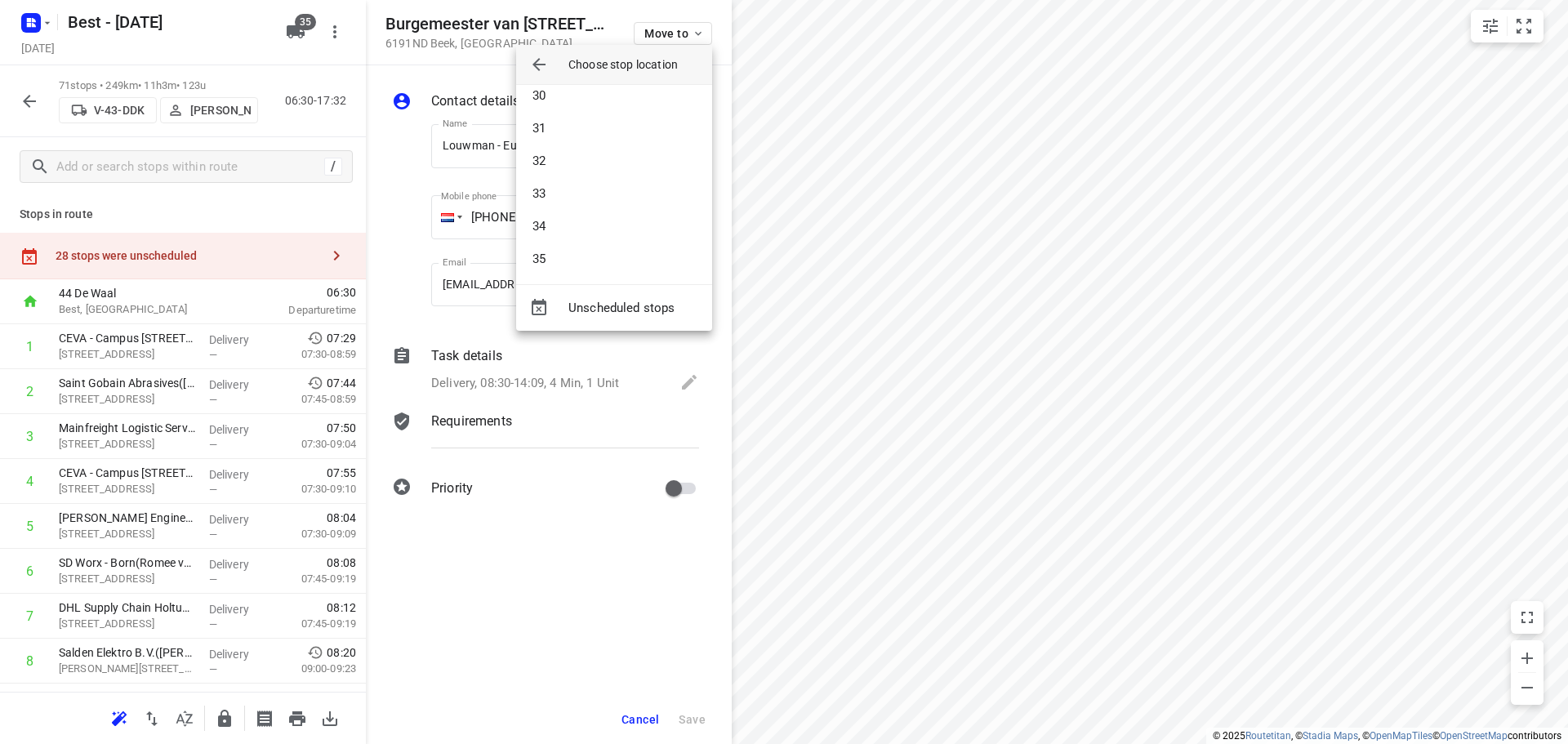
scroll to position [980, 0]
click at [564, 111] on li "31" at bounding box center [614, 108] width 196 height 32
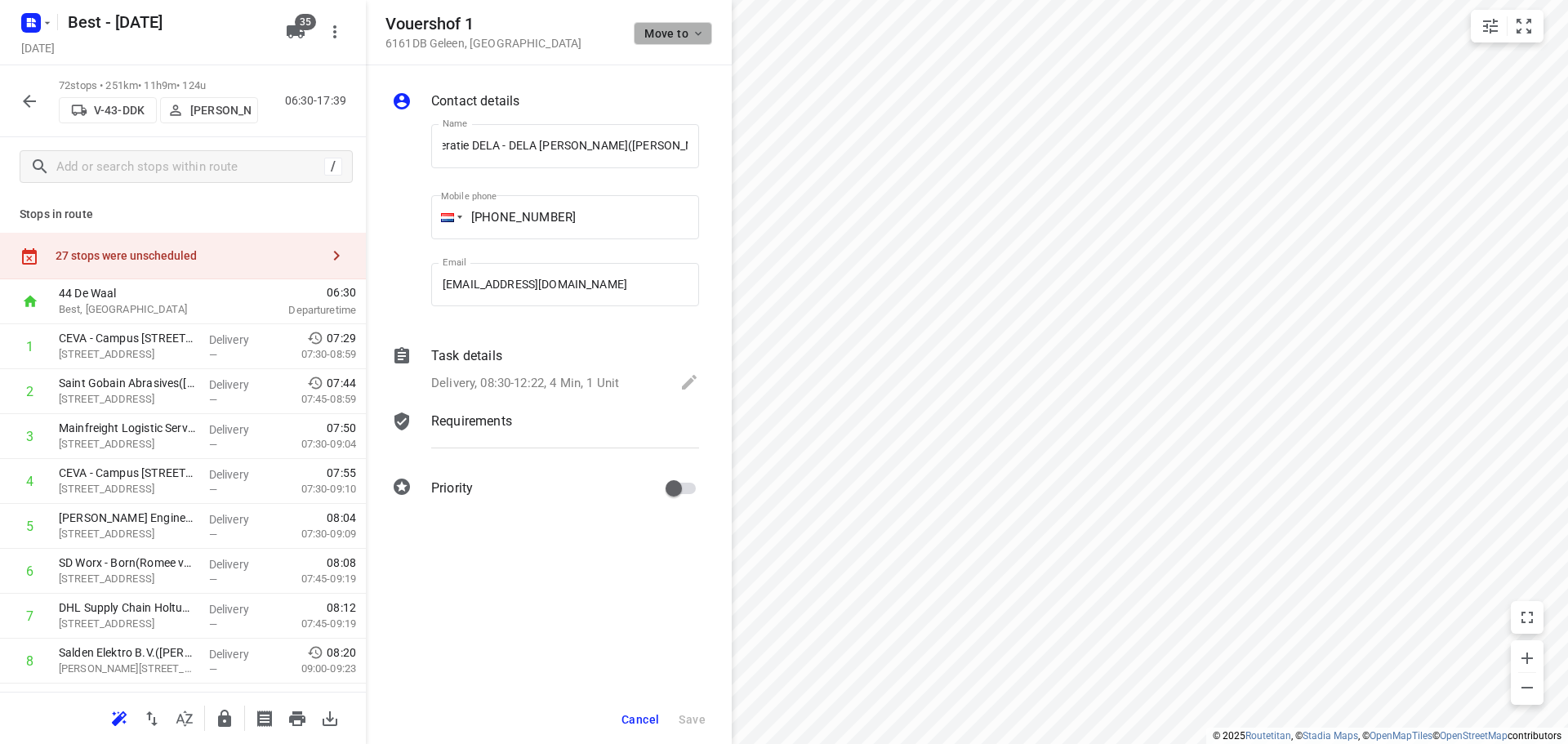
scroll to position [0, 0]
click at [645, 25] on button "Move to" at bounding box center [673, 33] width 78 height 23
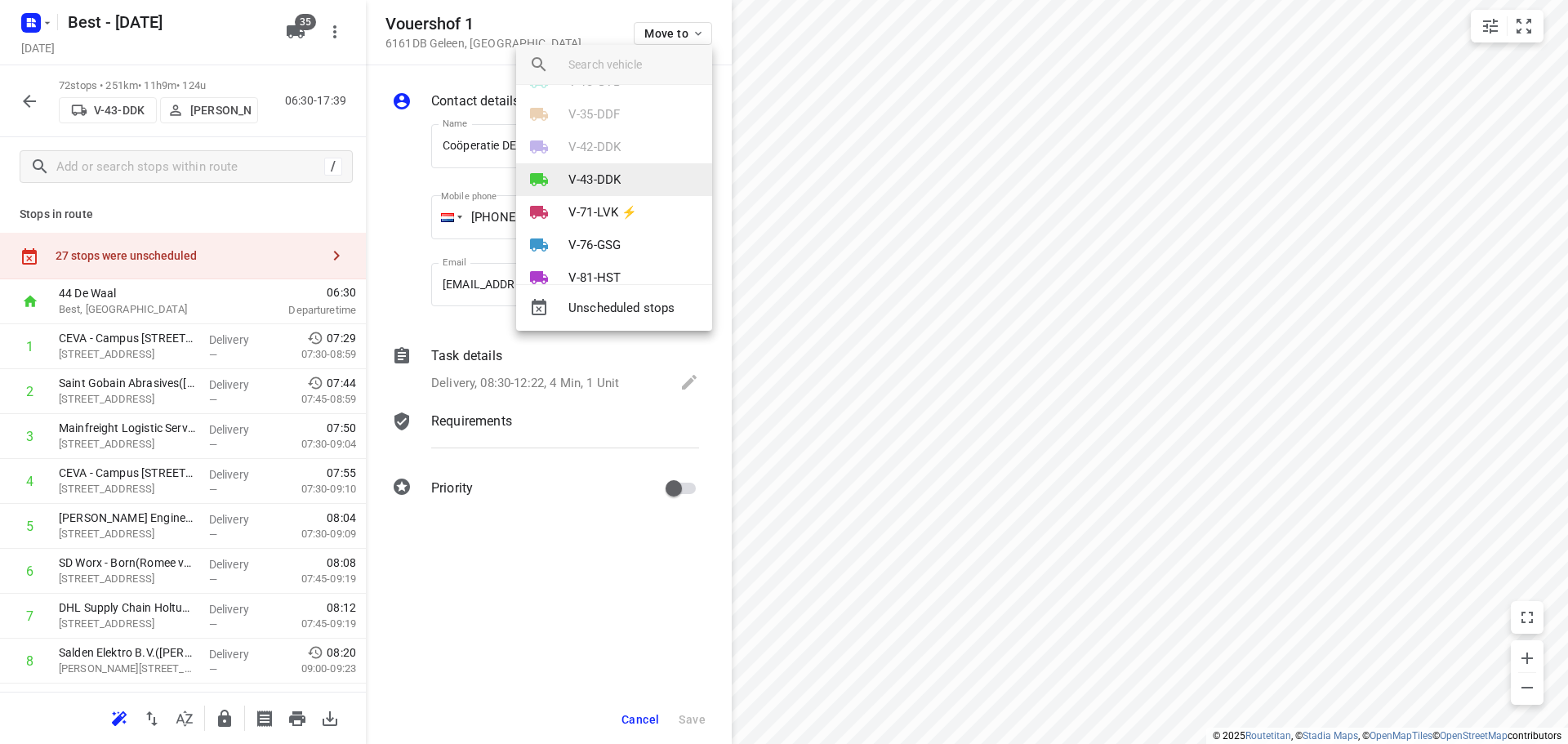
click at [600, 189] on p "V-43-DDK" at bounding box center [594, 180] width 52 height 19
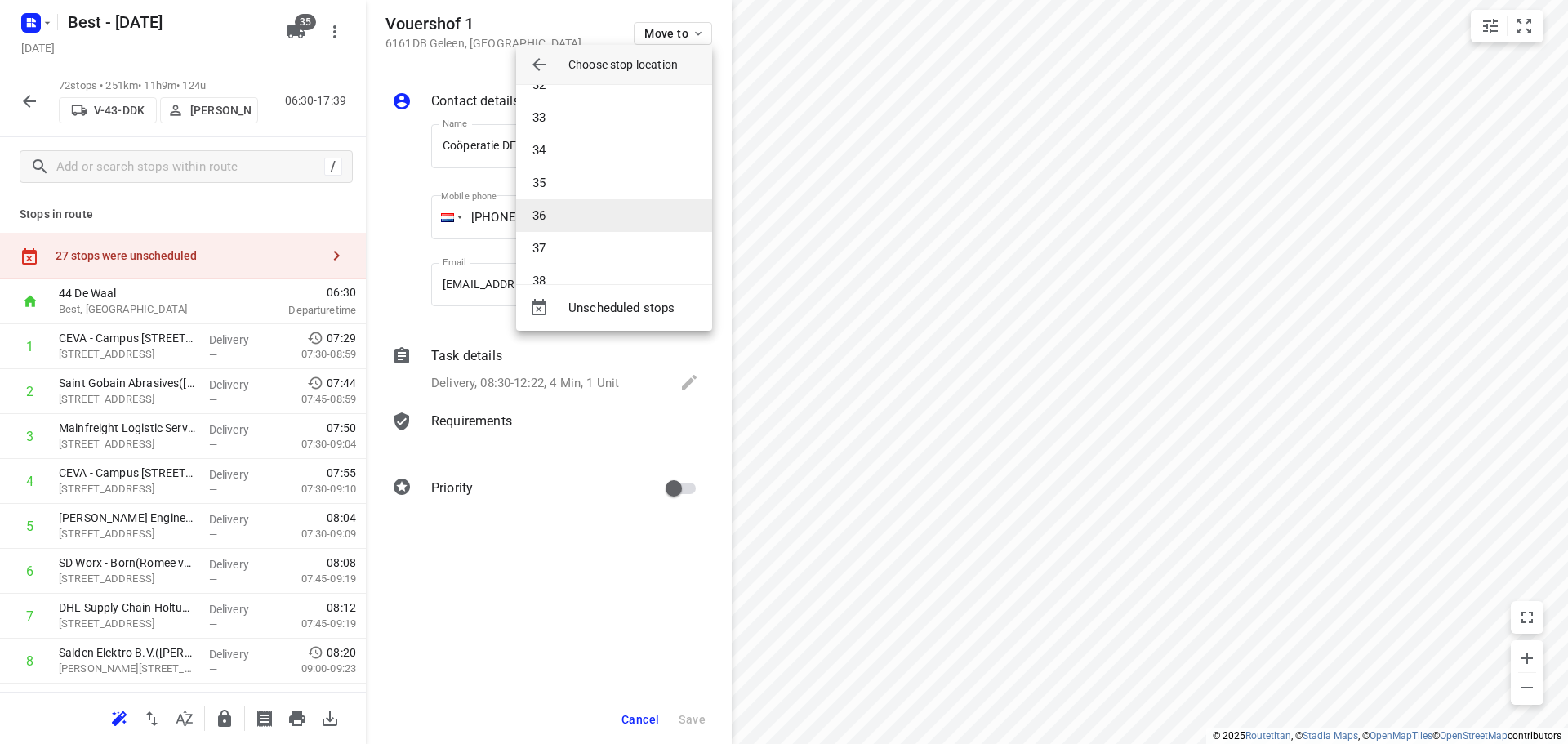
scroll to position [1061, 0]
click at [568, 246] on li "38" at bounding box center [614, 254] width 196 height 32
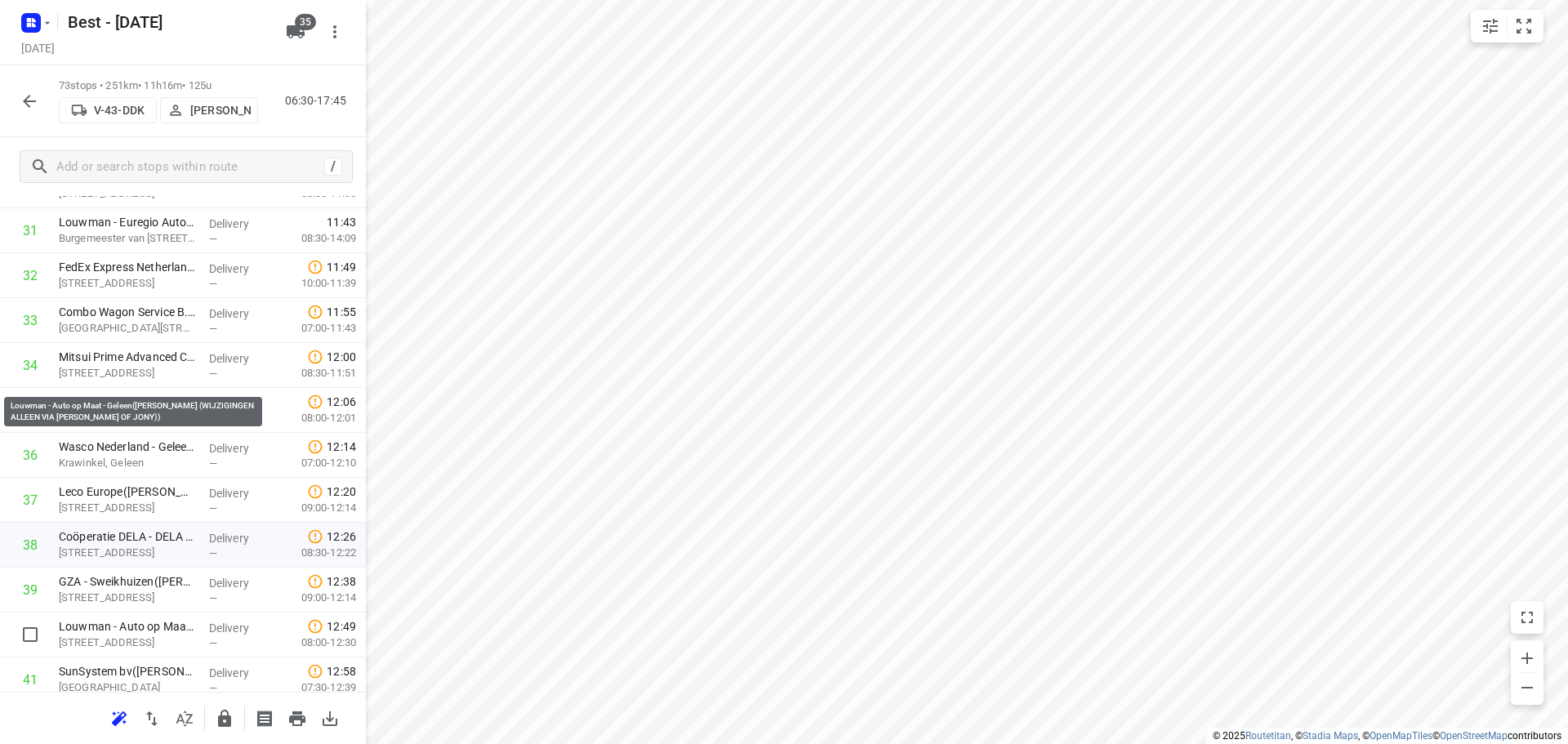
scroll to position [1715, 0]
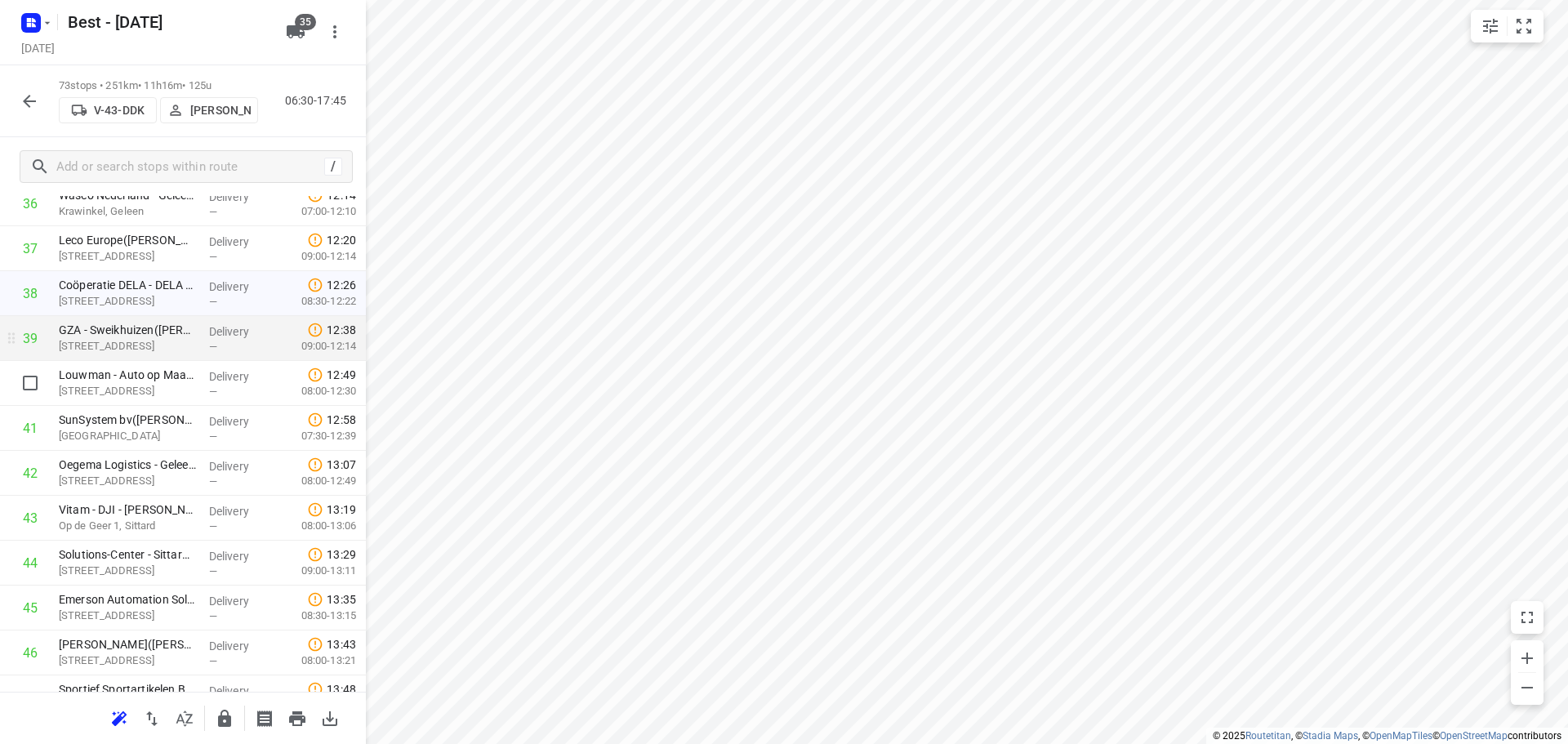
drag, startPoint x: 181, startPoint y: 399, endPoint x: 183, endPoint y: 360, distance: 39.1
click at [183, 360] on div "1 CEVA - Campus Born - Holtum Noordweg 11(Nancy Schreurs) Holtum-Noordweg 11, B…" at bounding box center [183, 248] width 366 height 3279
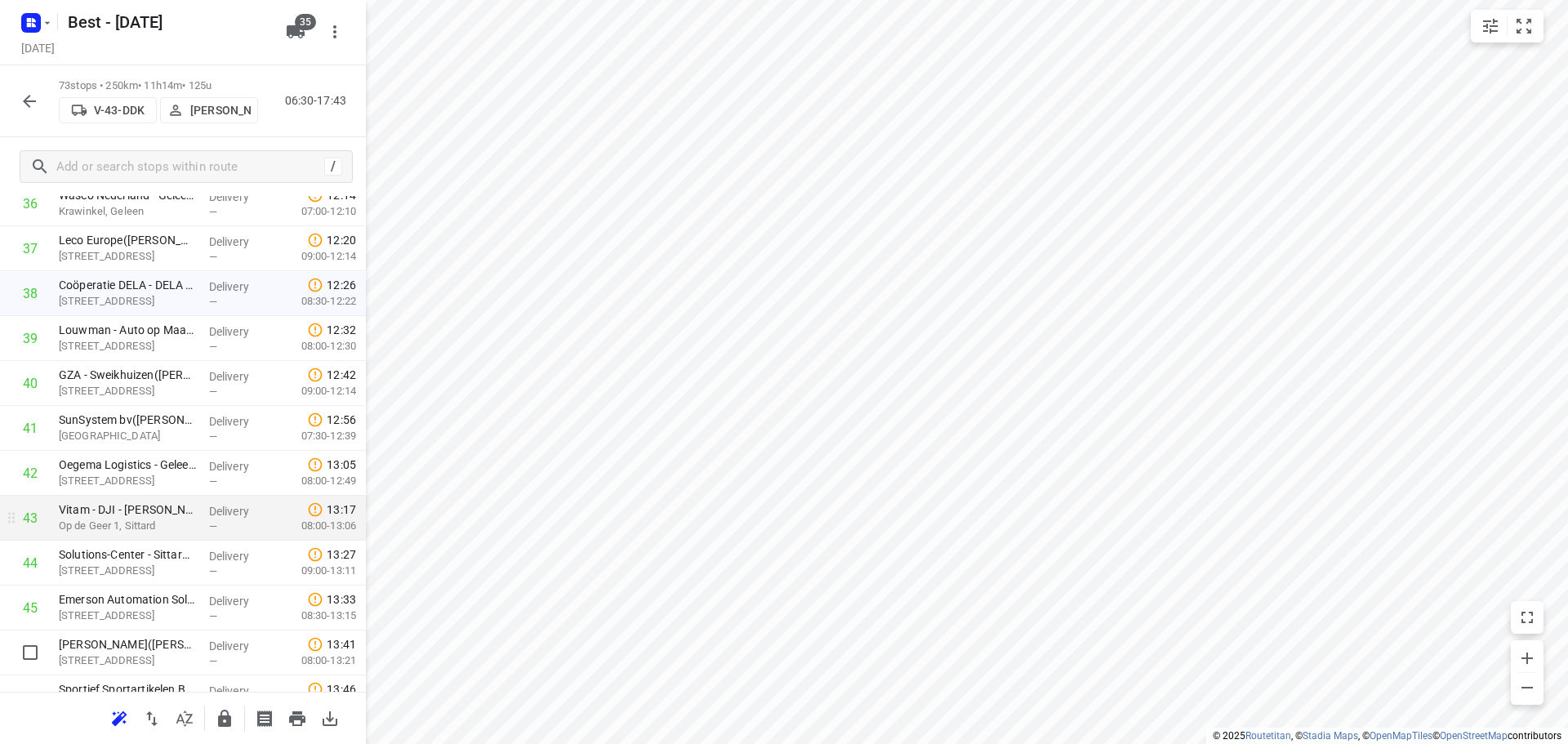
scroll to position [2123, 0]
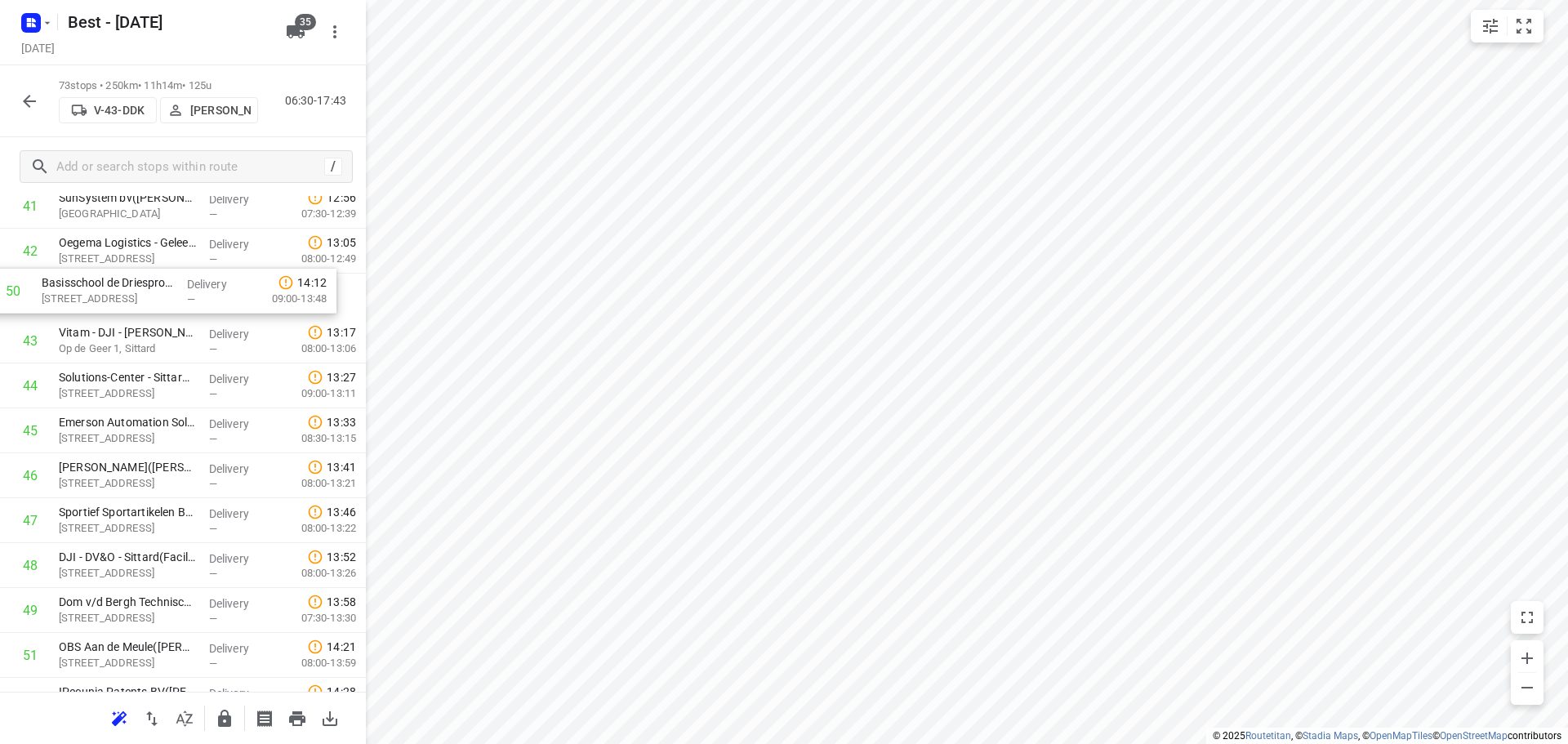
drag, startPoint x: 154, startPoint y: 437, endPoint x: 131, endPoint y: 299, distance: 139.9
click at [132, 298] on div "1 CEVA - Campus Born - Holtum Noordweg 11(Nancy Schreurs) Holtum-Noordweg 11, B…" at bounding box center [183, 26] width 366 height 3279
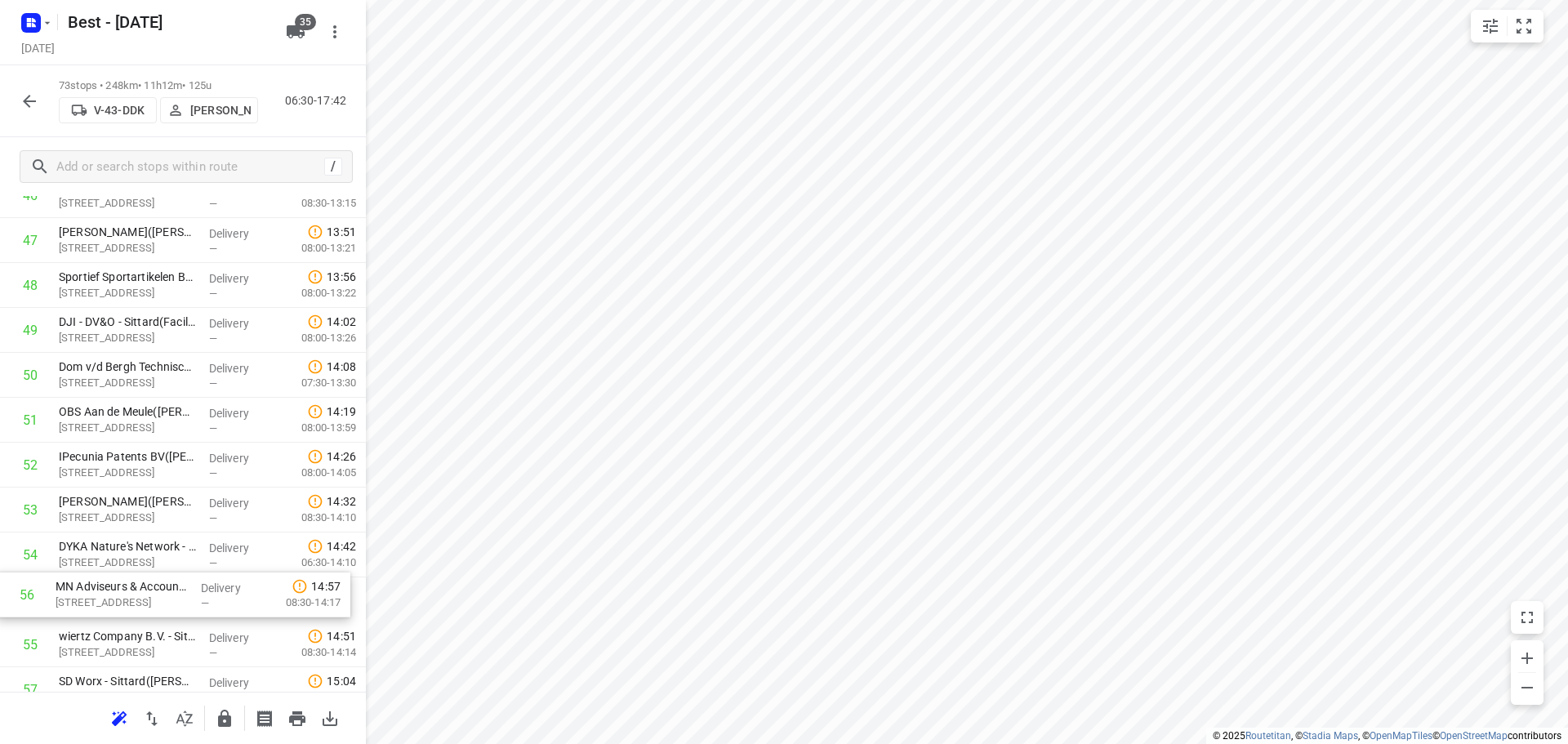
scroll to position [2177, 0]
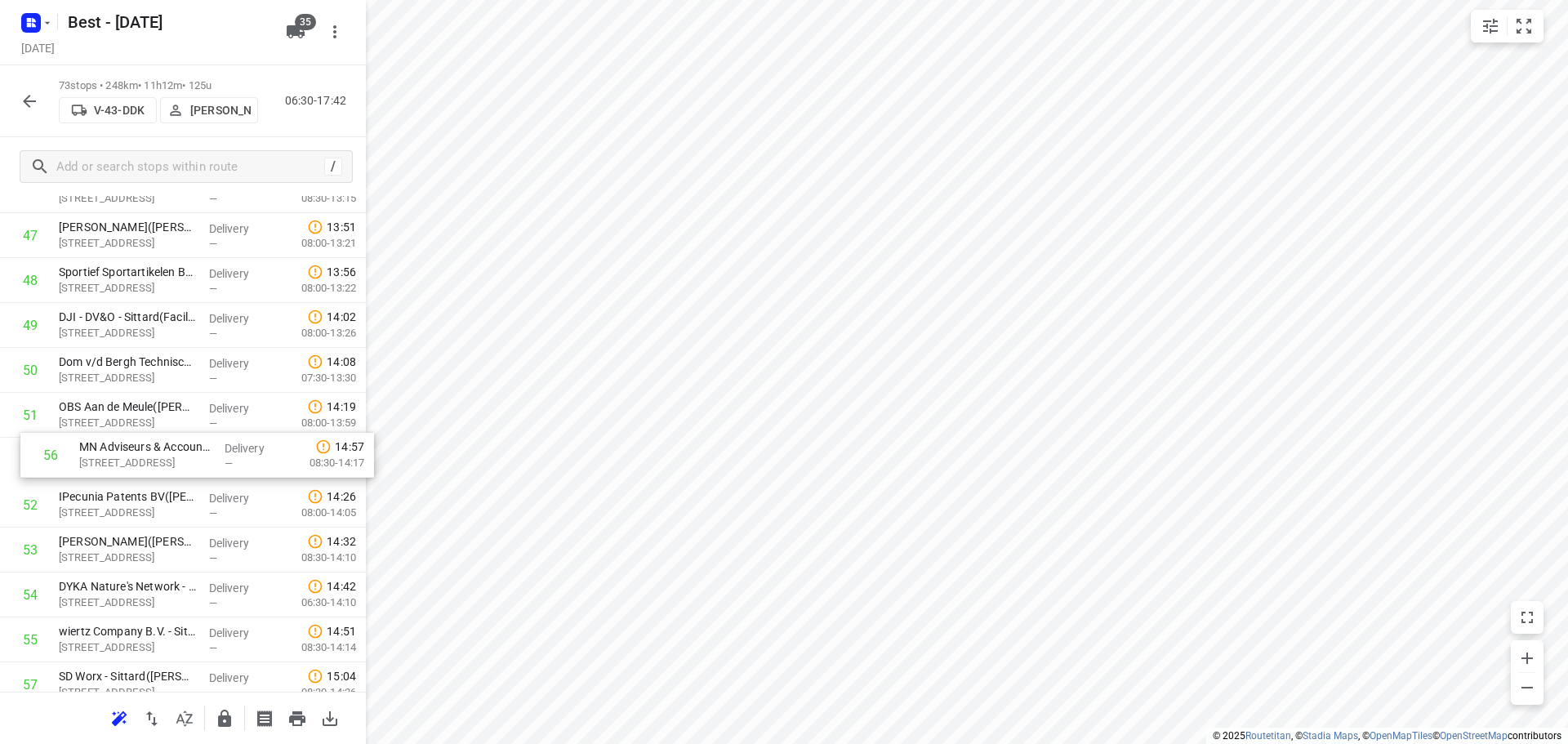
drag, startPoint x: 131, startPoint y: 633, endPoint x: 152, endPoint y: 434, distance: 200.1
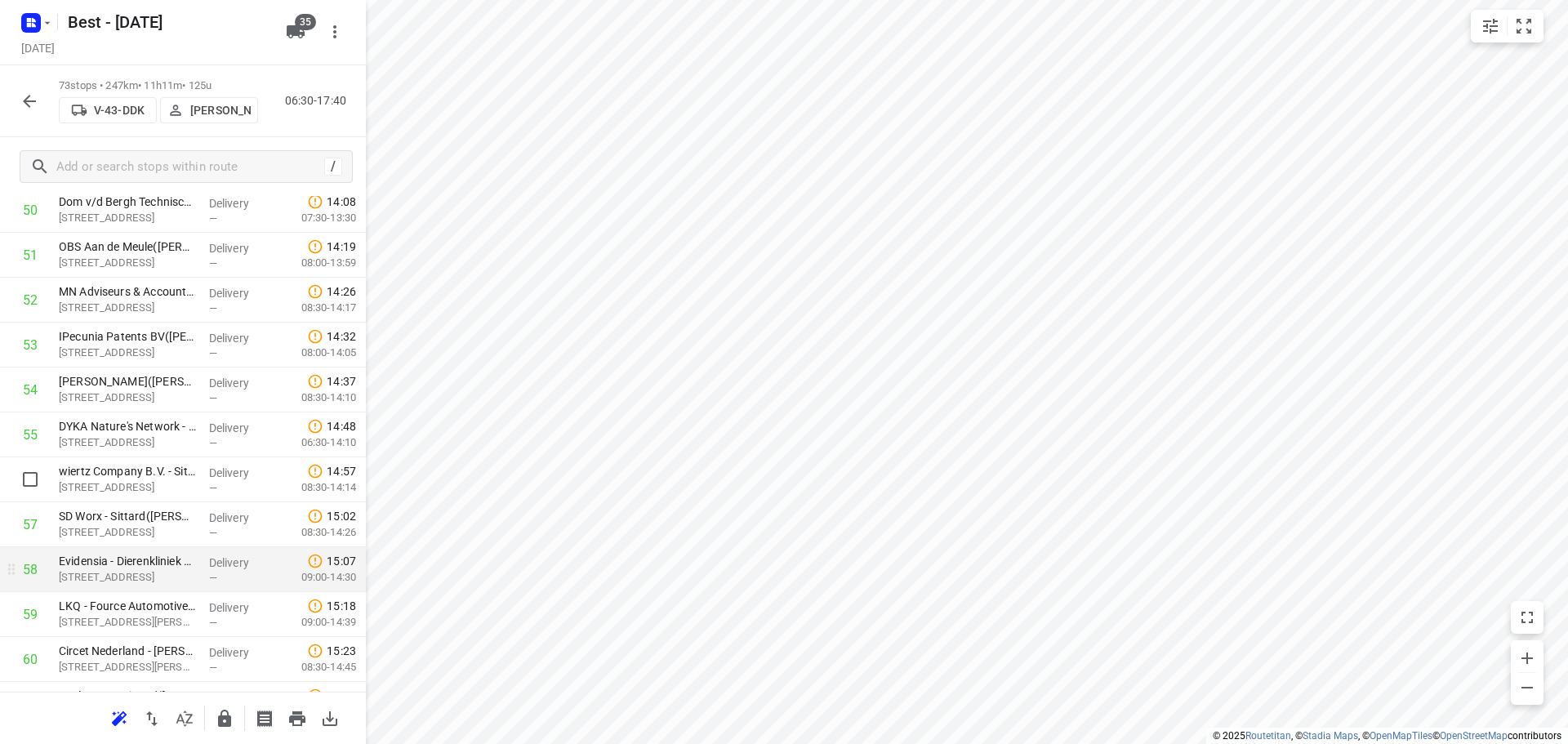
scroll to position [2340, 0]
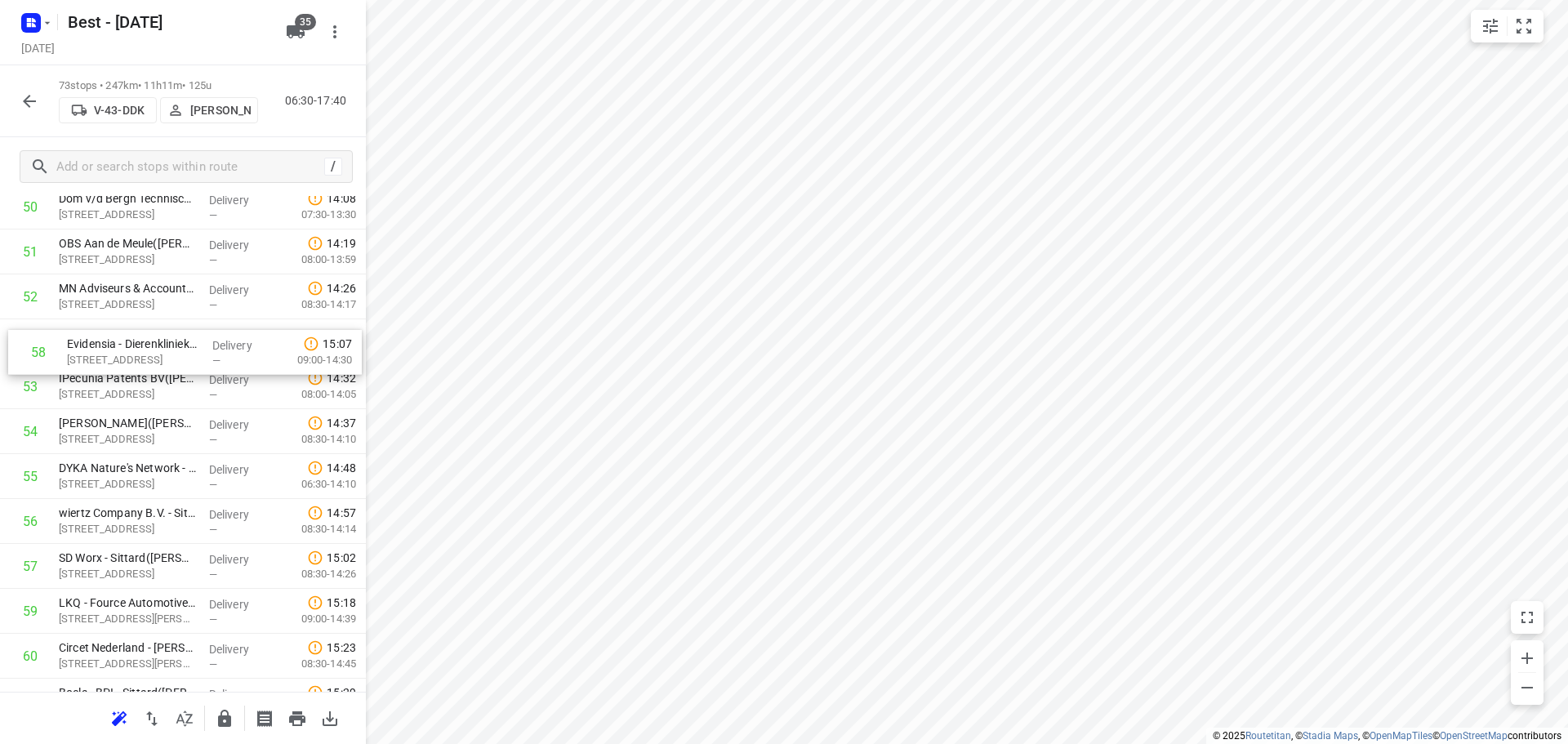
drag, startPoint x: 136, startPoint y: 566, endPoint x: 144, endPoint y: 339, distance: 227.1
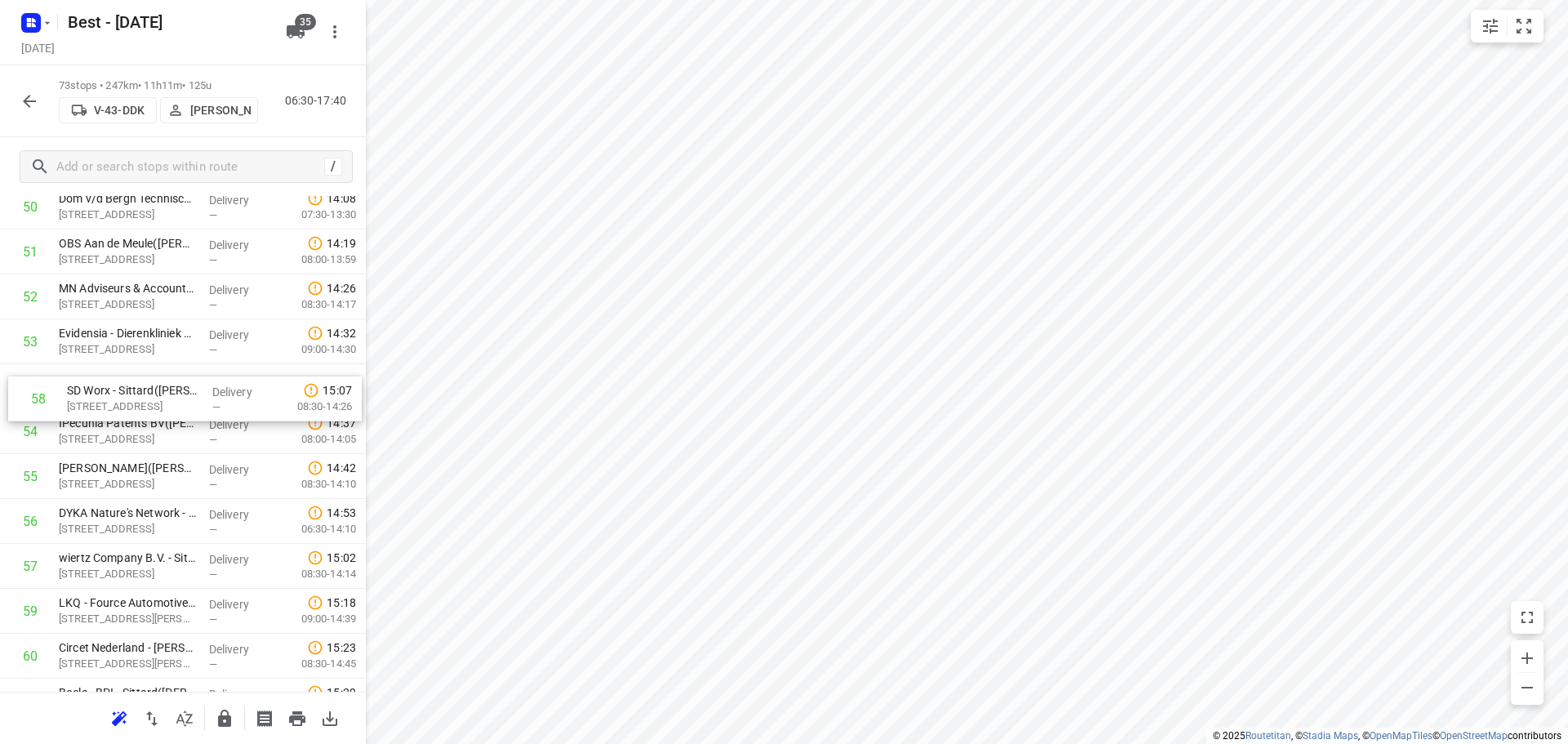
drag, startPoint x: 90, startPoint y: 561, endPoint x: 99, endPoint y: 386, distance: 175.2
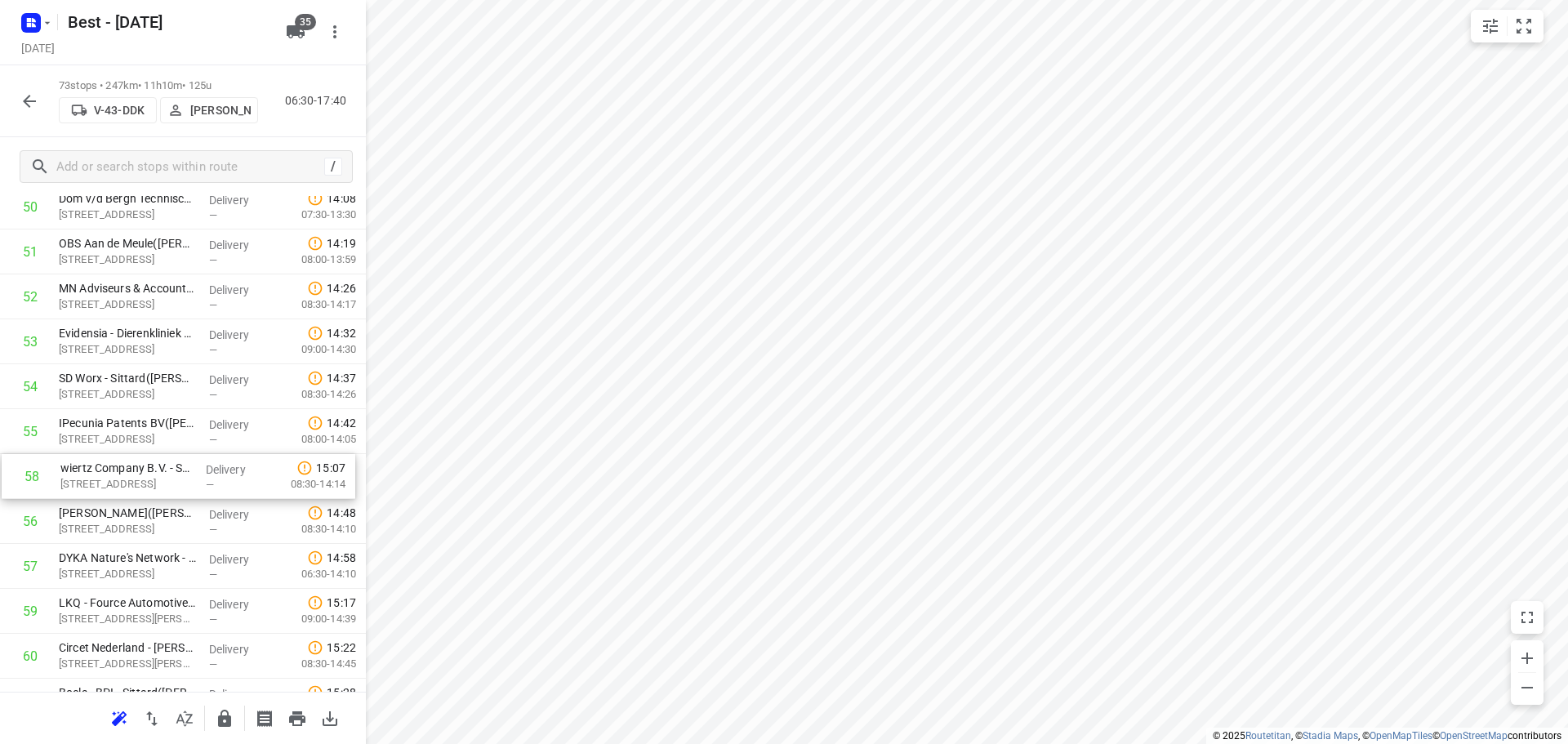
drag, startPoint x: 155, startPoint y: 555, endPoint x: 158, endPoint y: 457, distance: 98.0
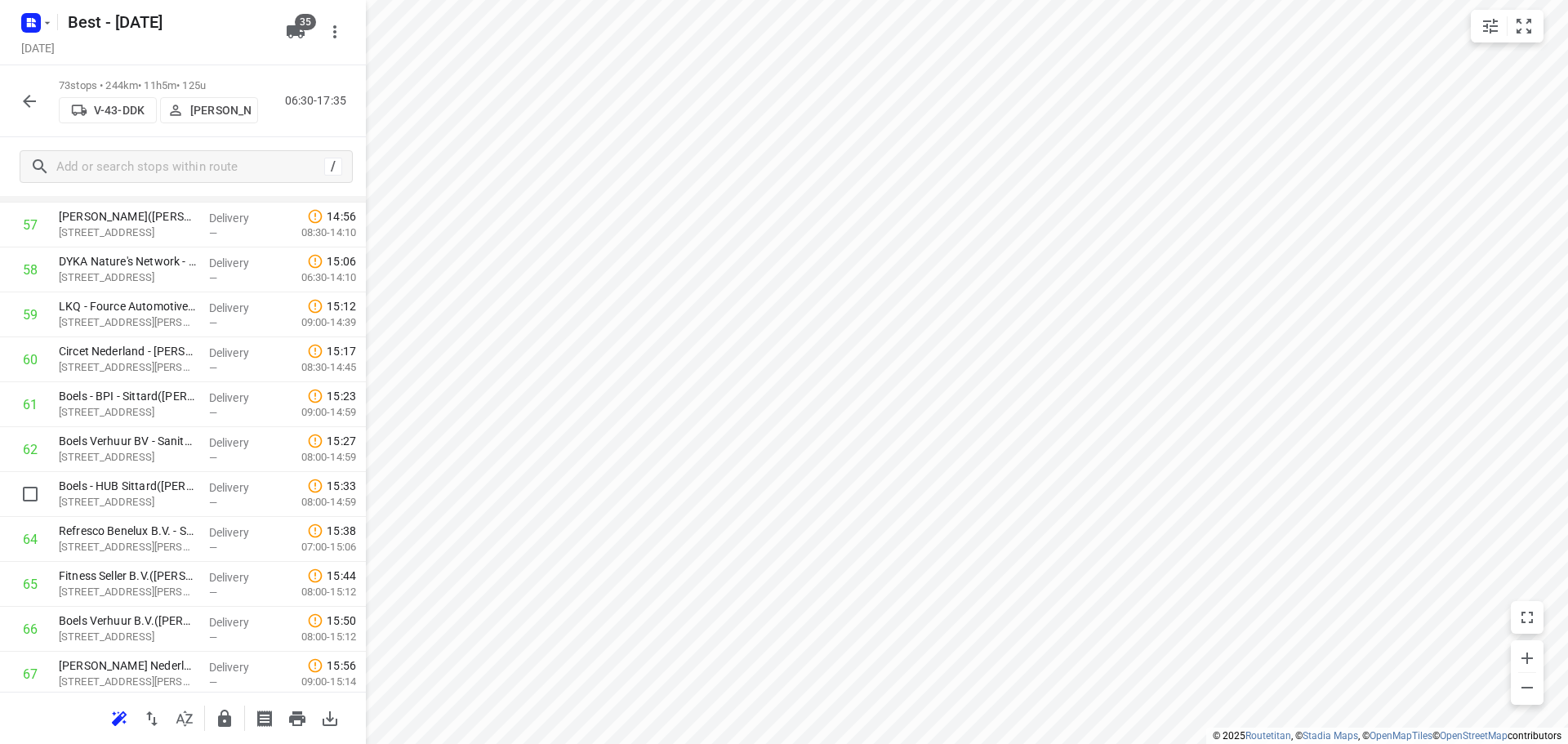
scroll to position [2667, 0]
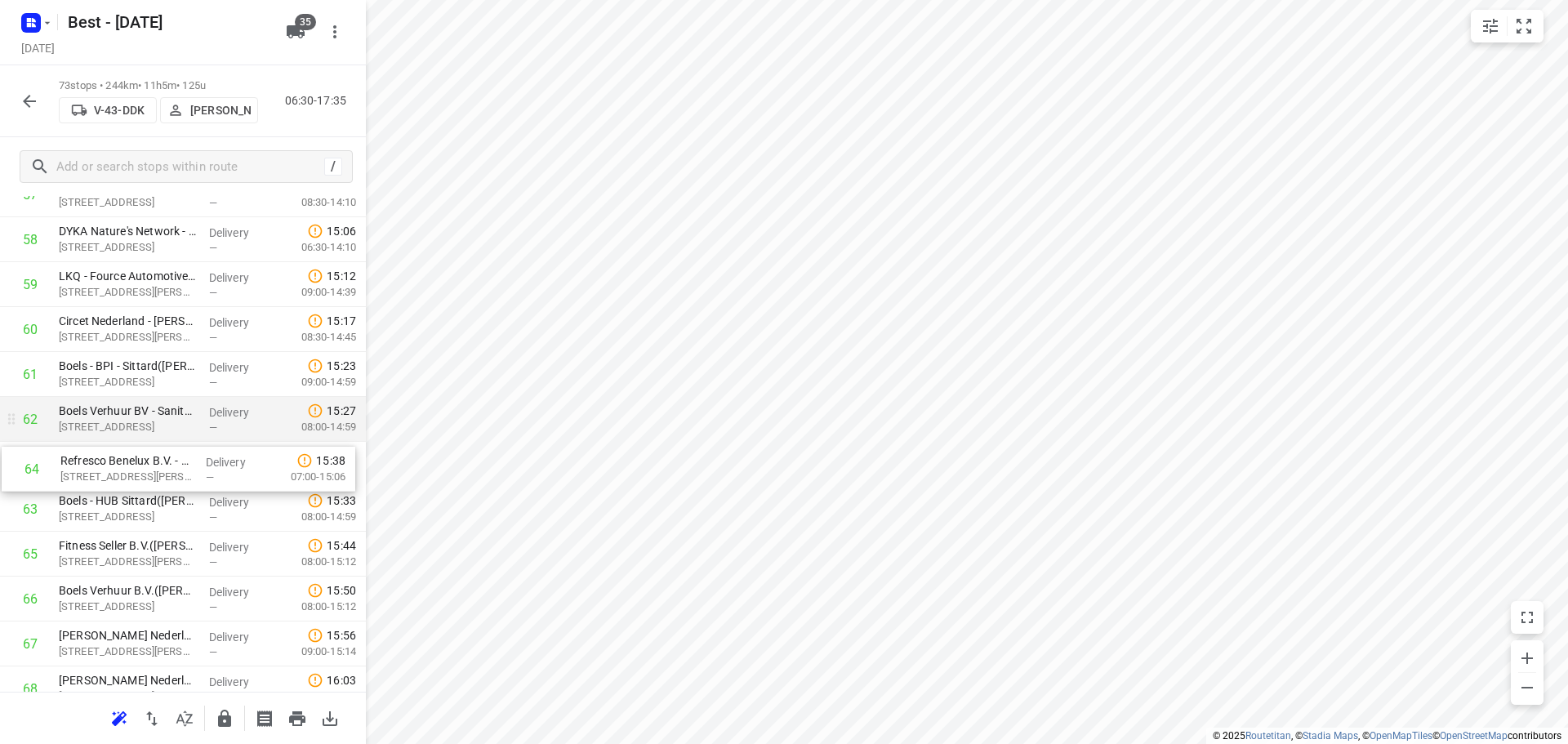
drag, startPoint x: 136, startPoint y: 463, endPoint x: 140, endPoint y: 427, distance: 36.2
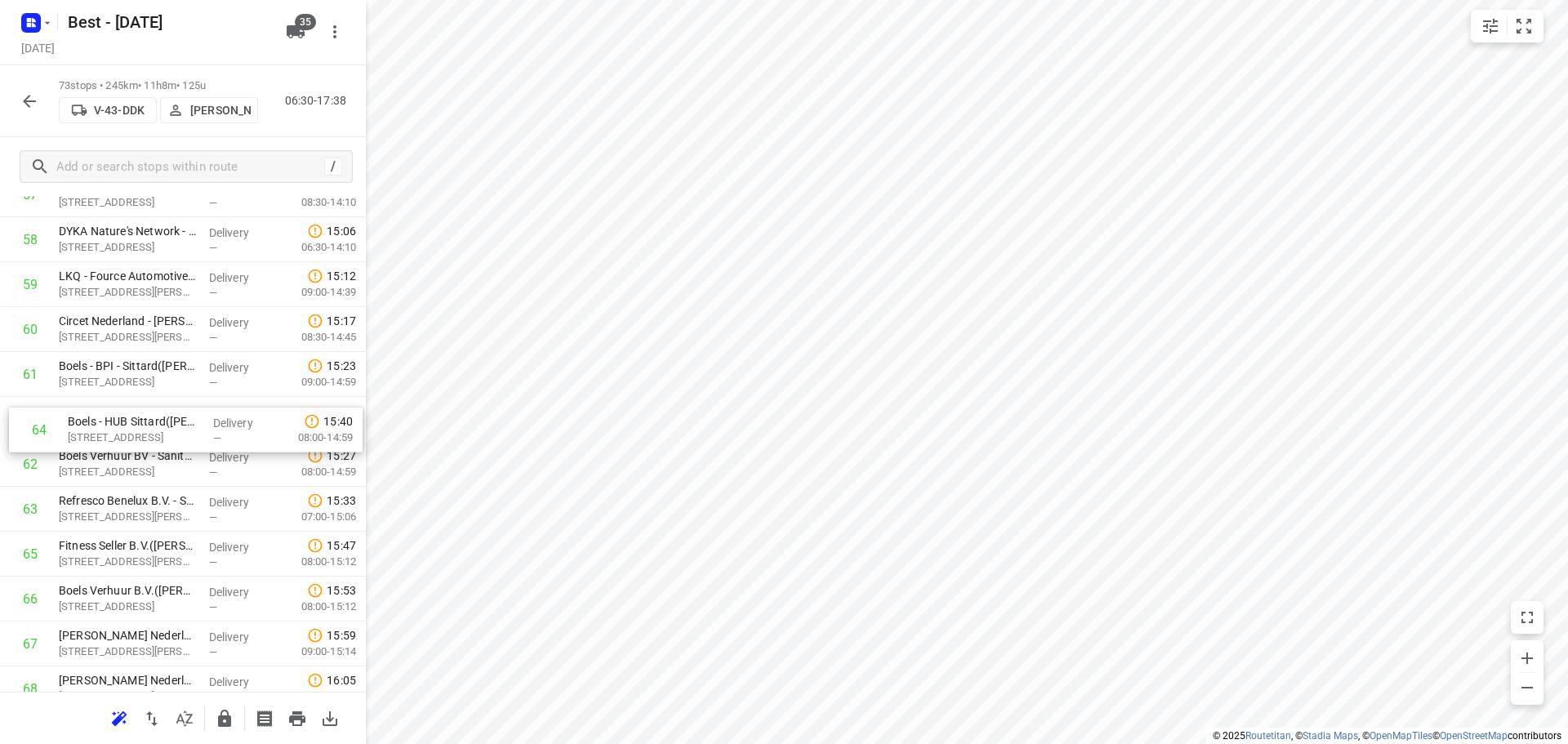
drag, startPoint x: 94, startPoint y: 509, endPoint x: 103, endPoint y: 424, distance: 85.5
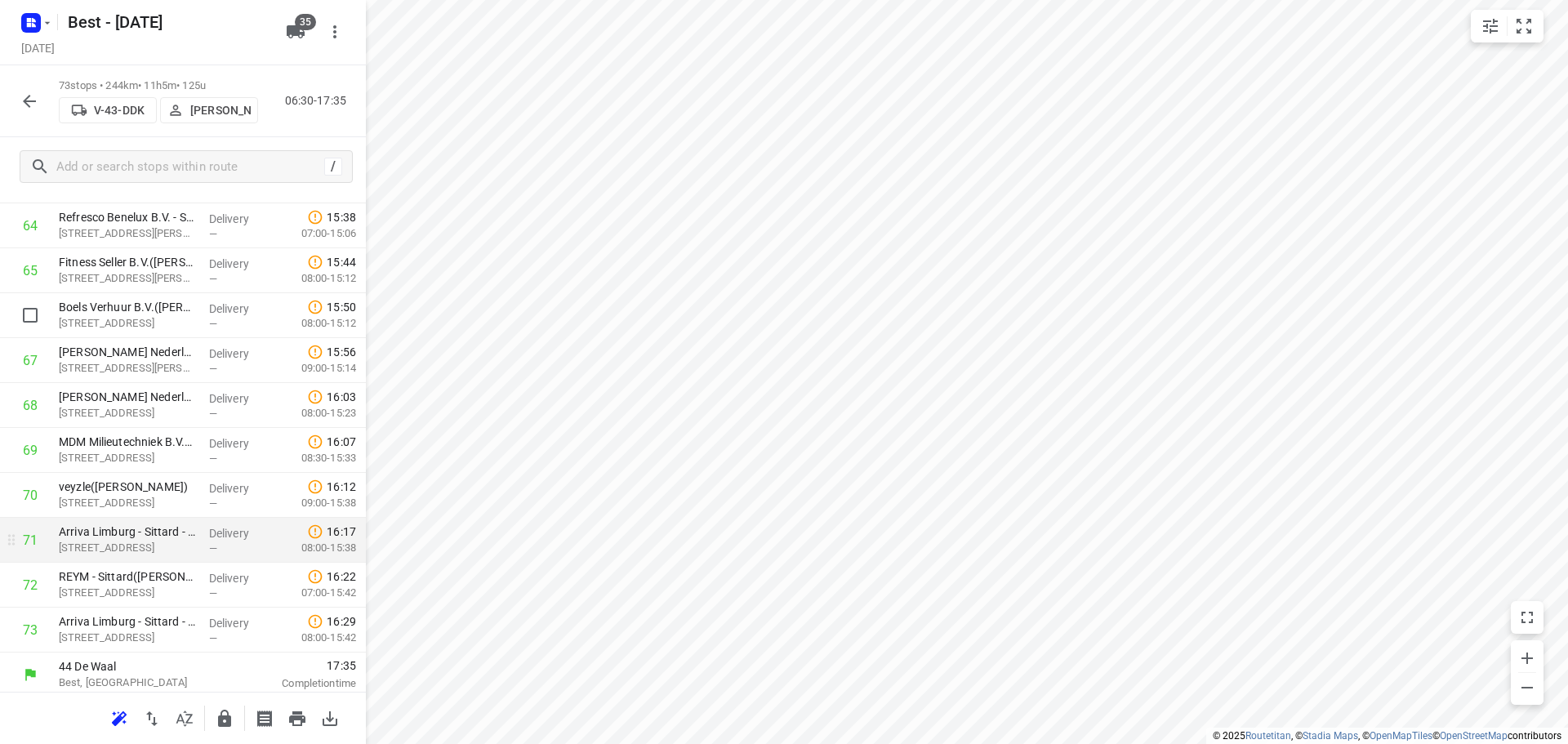
scroll to position [2956, 0]
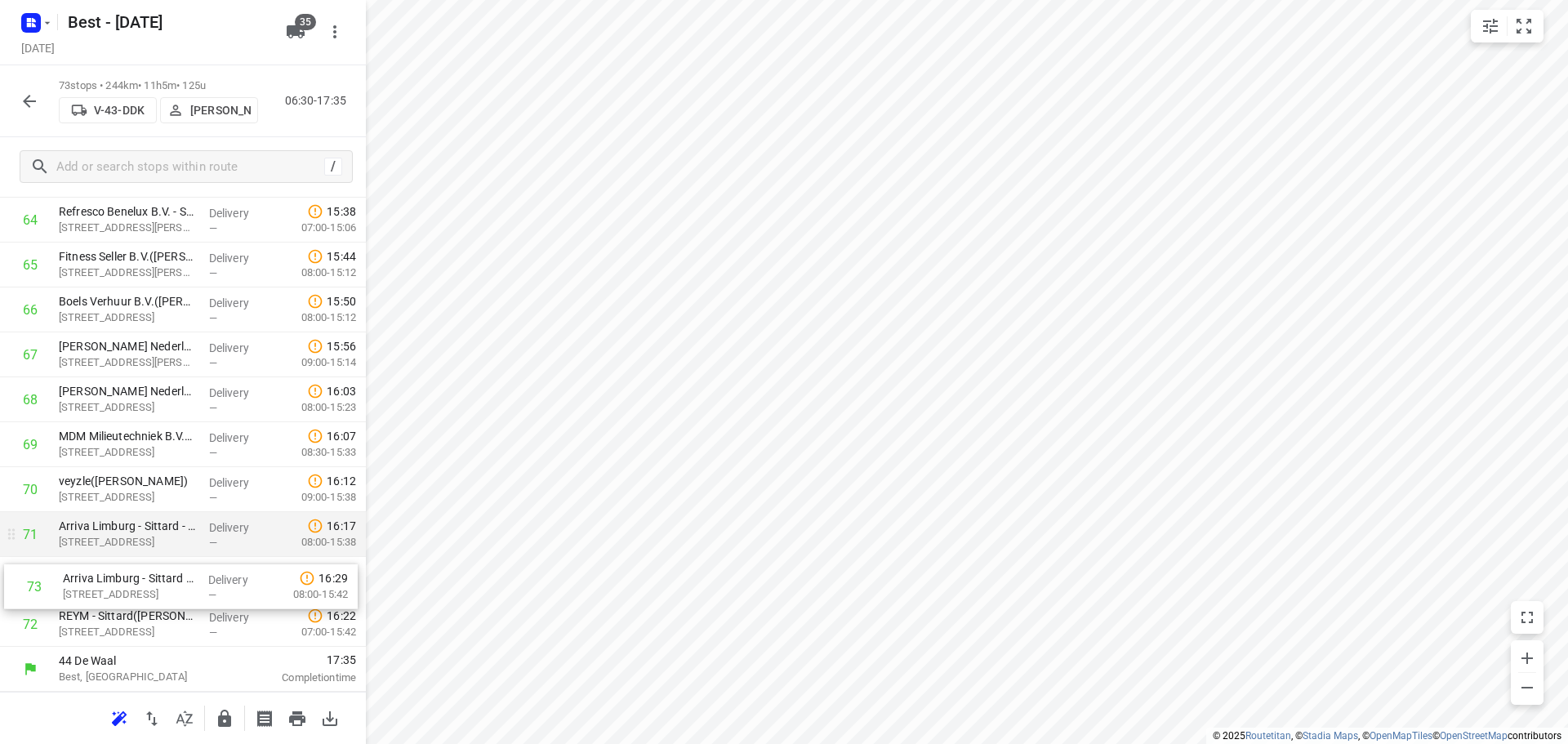
drag, startPoint x: 162, startPoint y: 615, endPoint x: 168, endPoint y: 549, distance: 66.3
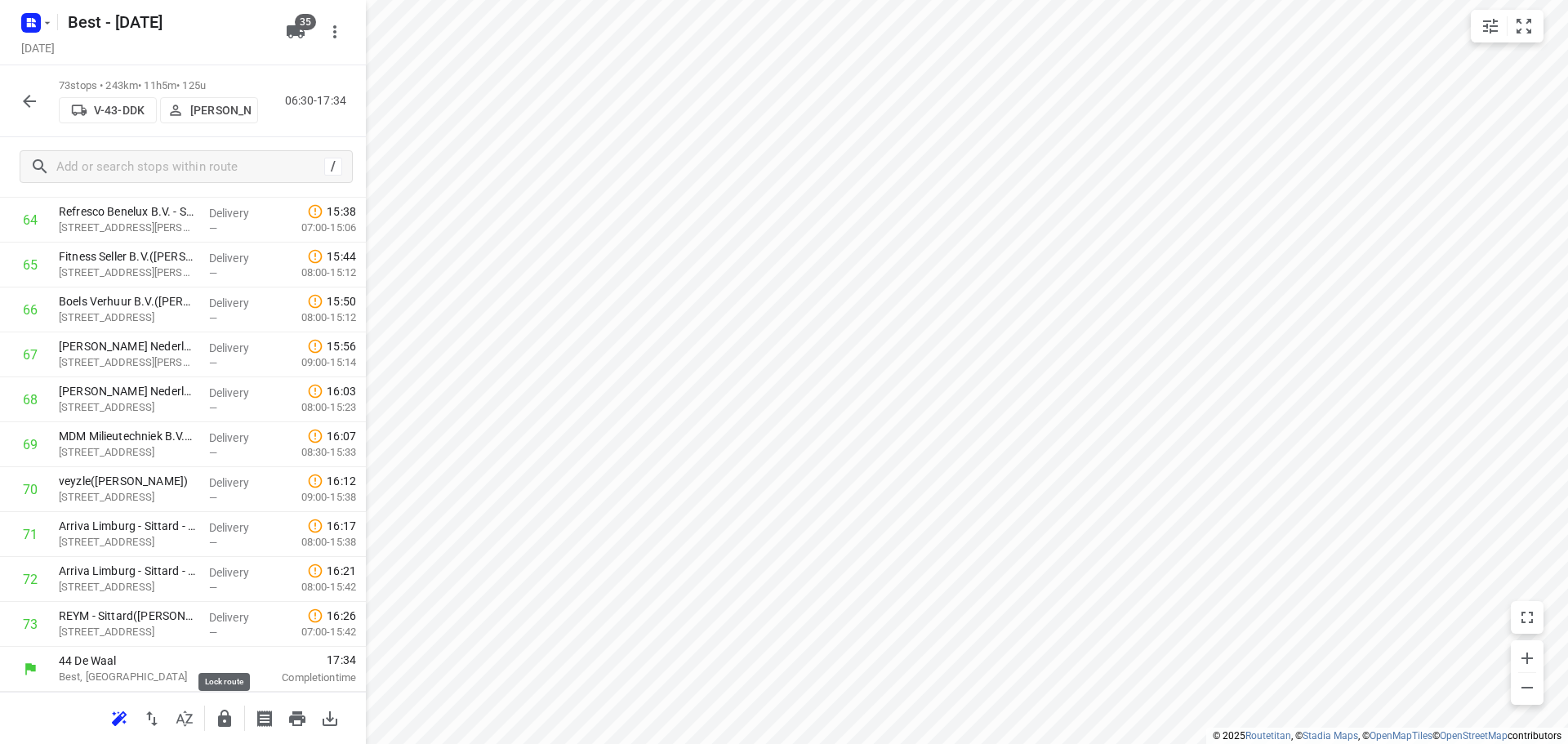
click at [222, 718] on icon "button" at bounding box center [224, 718] width 13 height 17
click at [25, 102] on icon "button" at bounding box center [29, 101] width 13 height 13
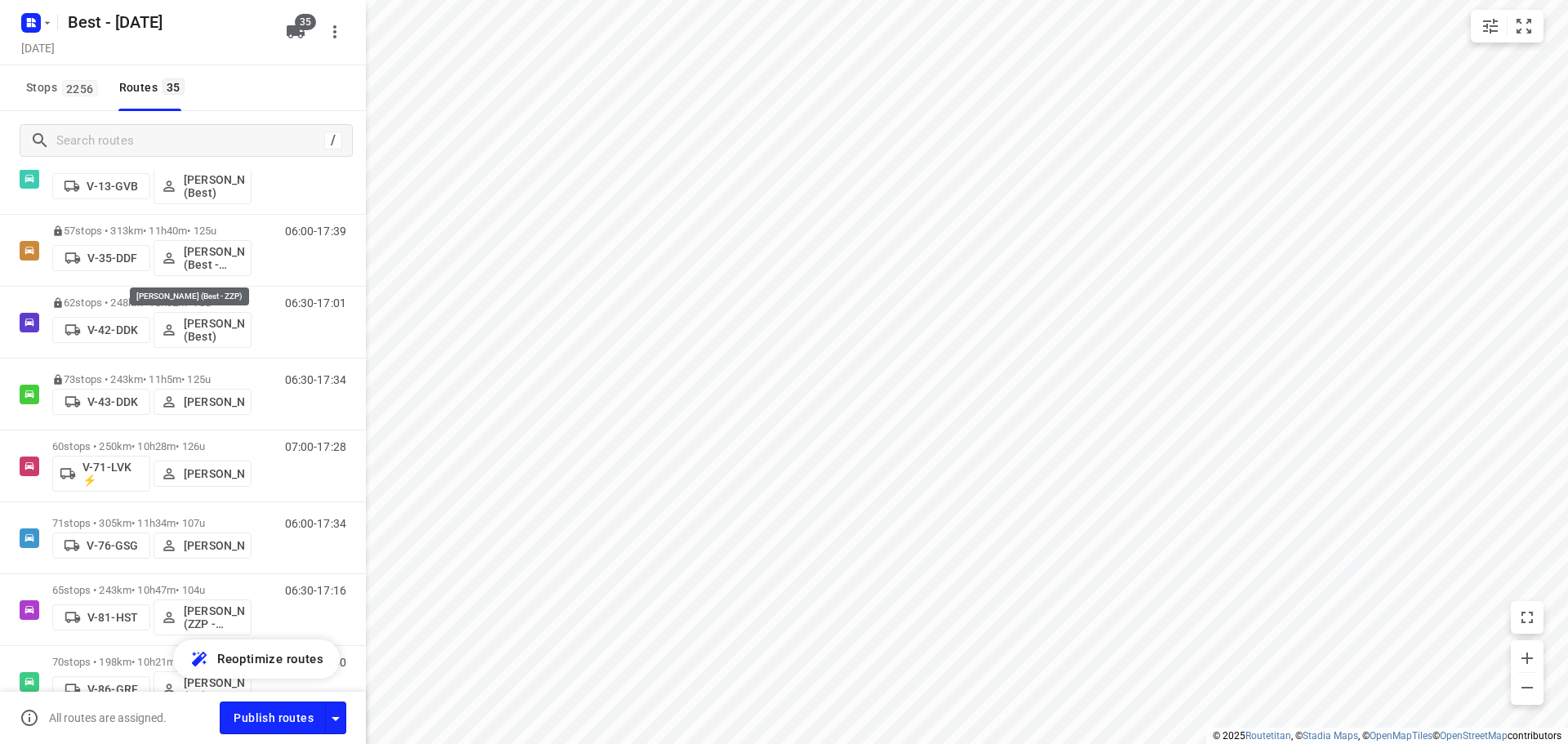
scroll to position [490, 0]
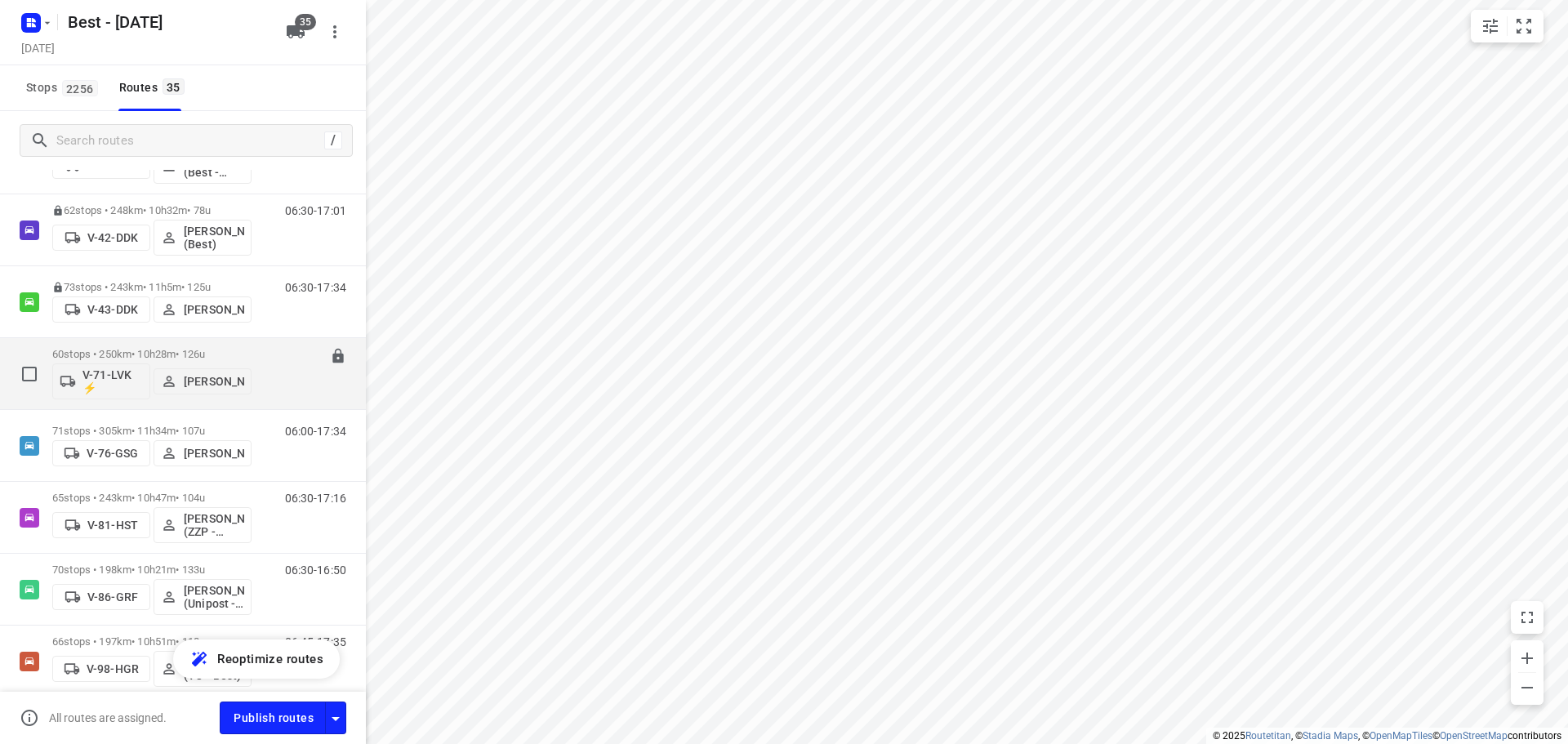
click at [130, 344] on div "60 stops • 250km • 10h28m • 126u V-71-LVK ⚡ Sander de Weijs" at bounding box center [152, 373] width 200 height 67
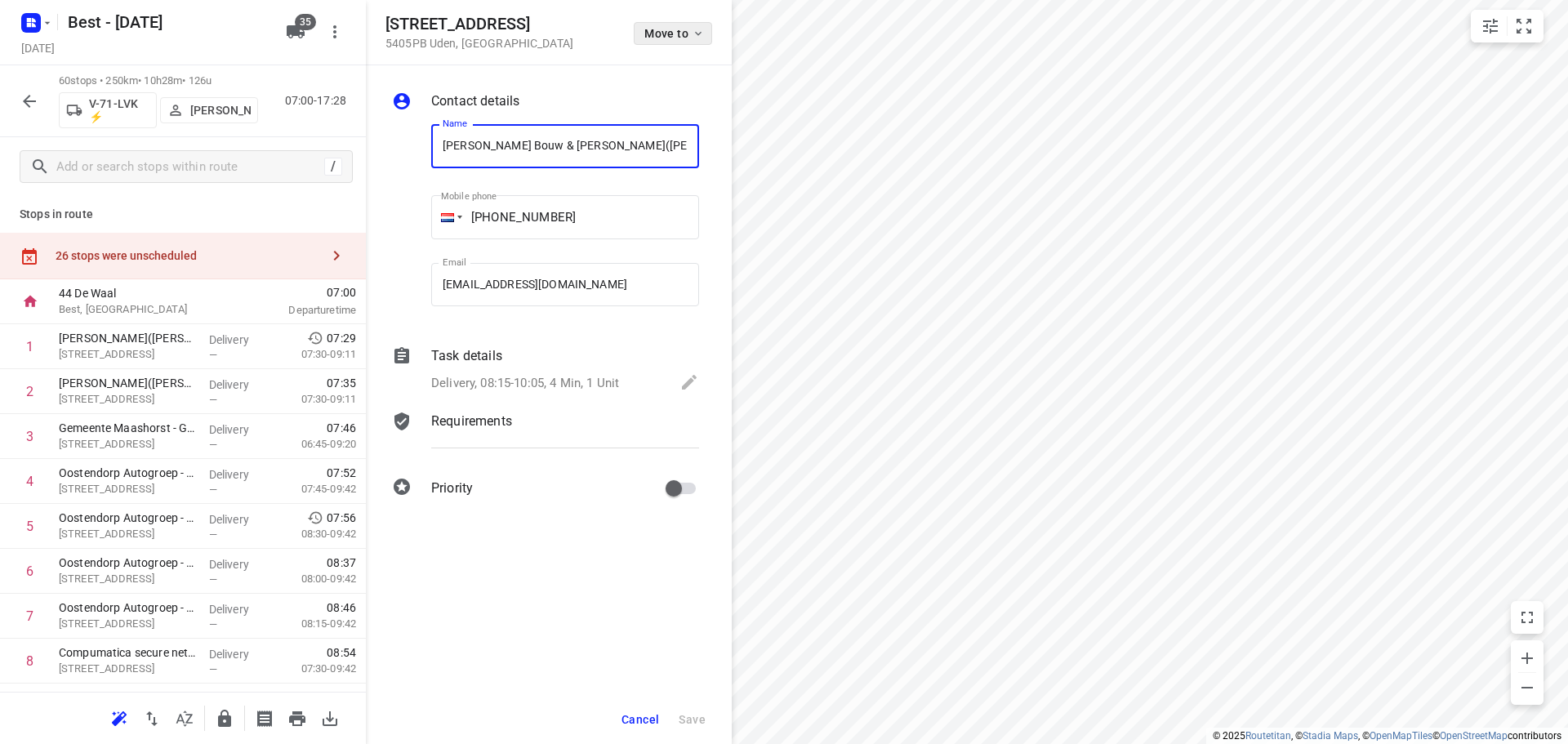
click at [694, 38] on icon "button" at bounding box center [698, 33] width 13 height 13
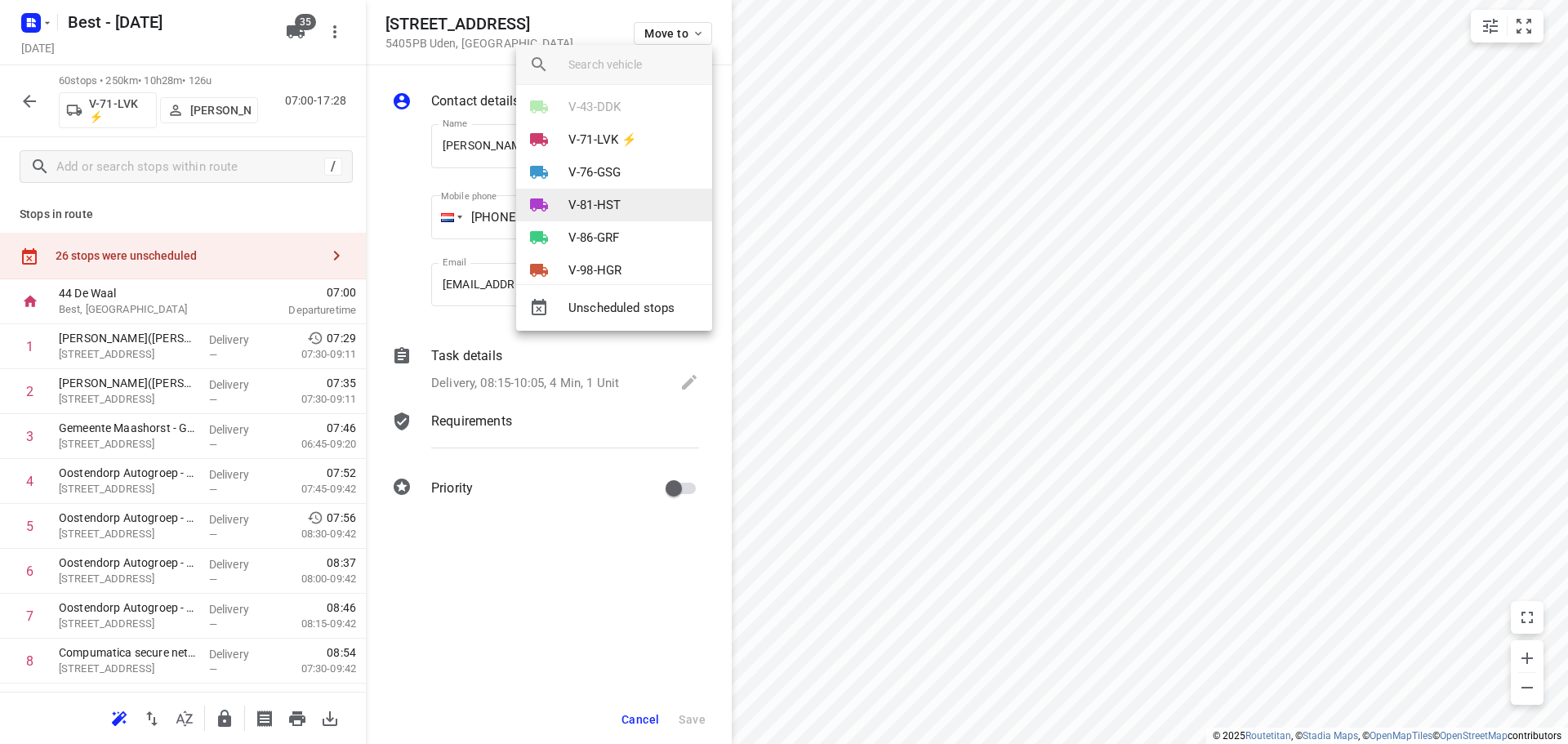
scroll to position [245, 0]
click at [601, 131] on p "V-71-LVK ⚡" at bounding box center [602, 131] width 68 height 19
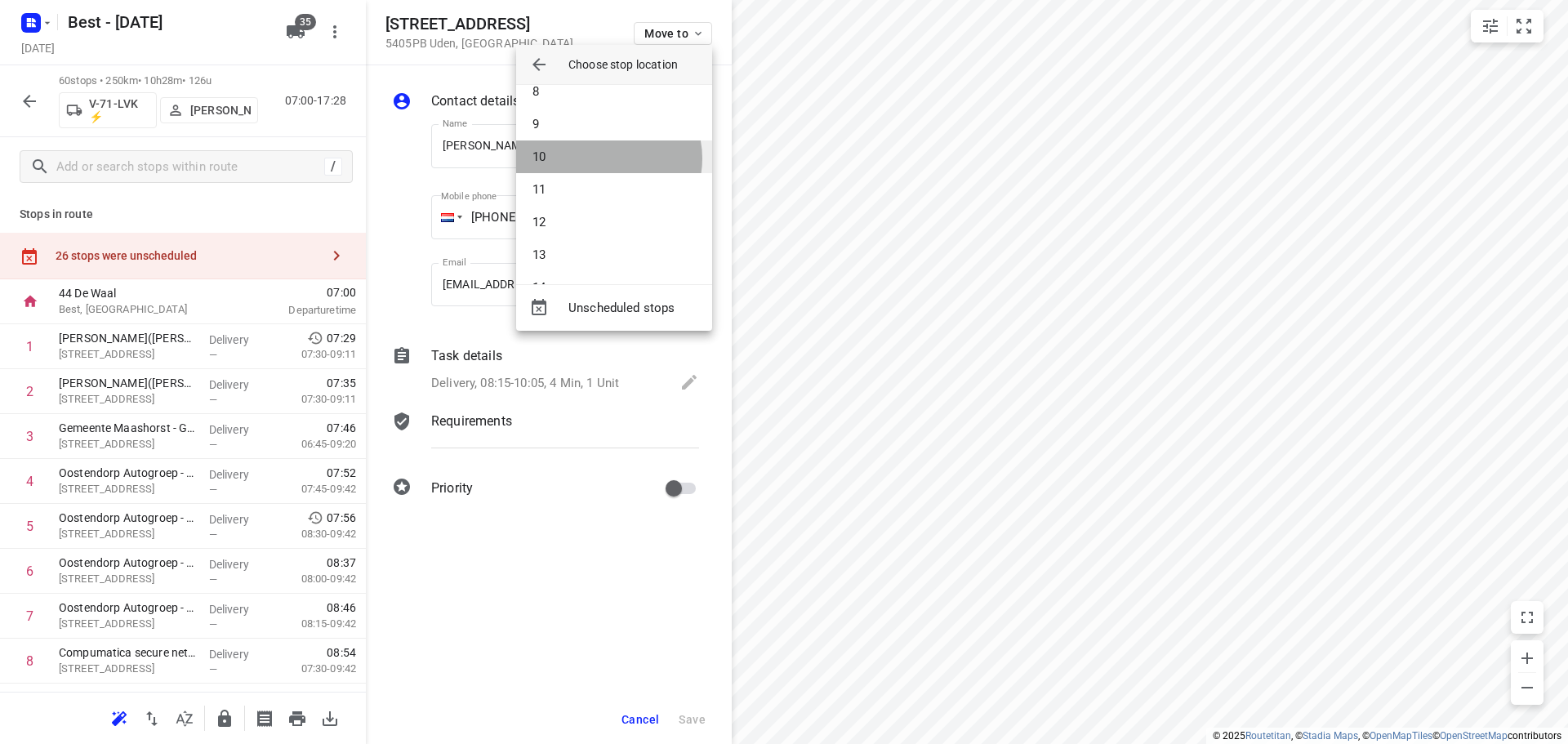
click at [606, 159] on li "10" at bounding box center [614, 157] width 196 height 32
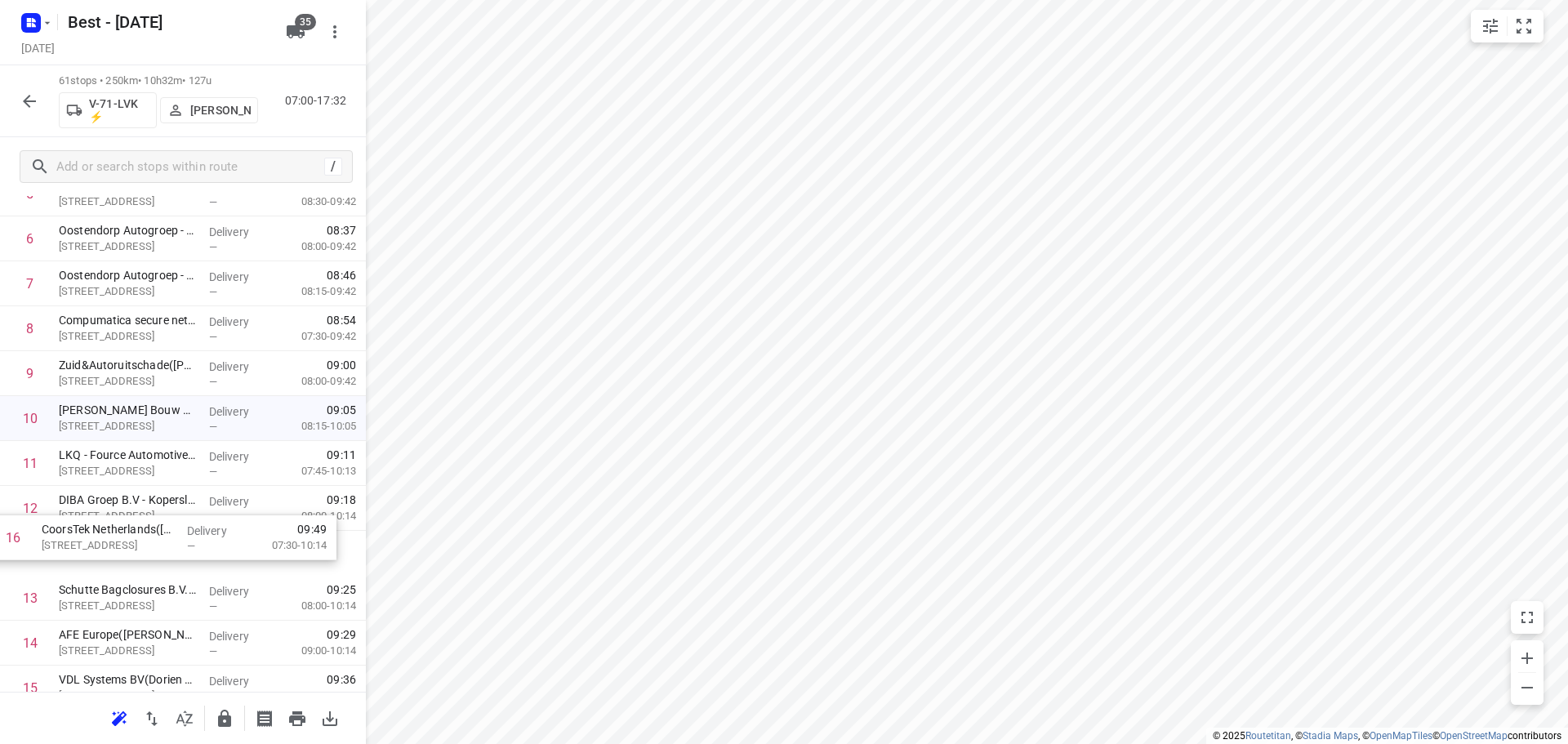
scroll to position [334, 0]
drag, startPoint x: 146, startPoint y: 677, endPoint x: 149, endPoint y: 429, distance: 248.0
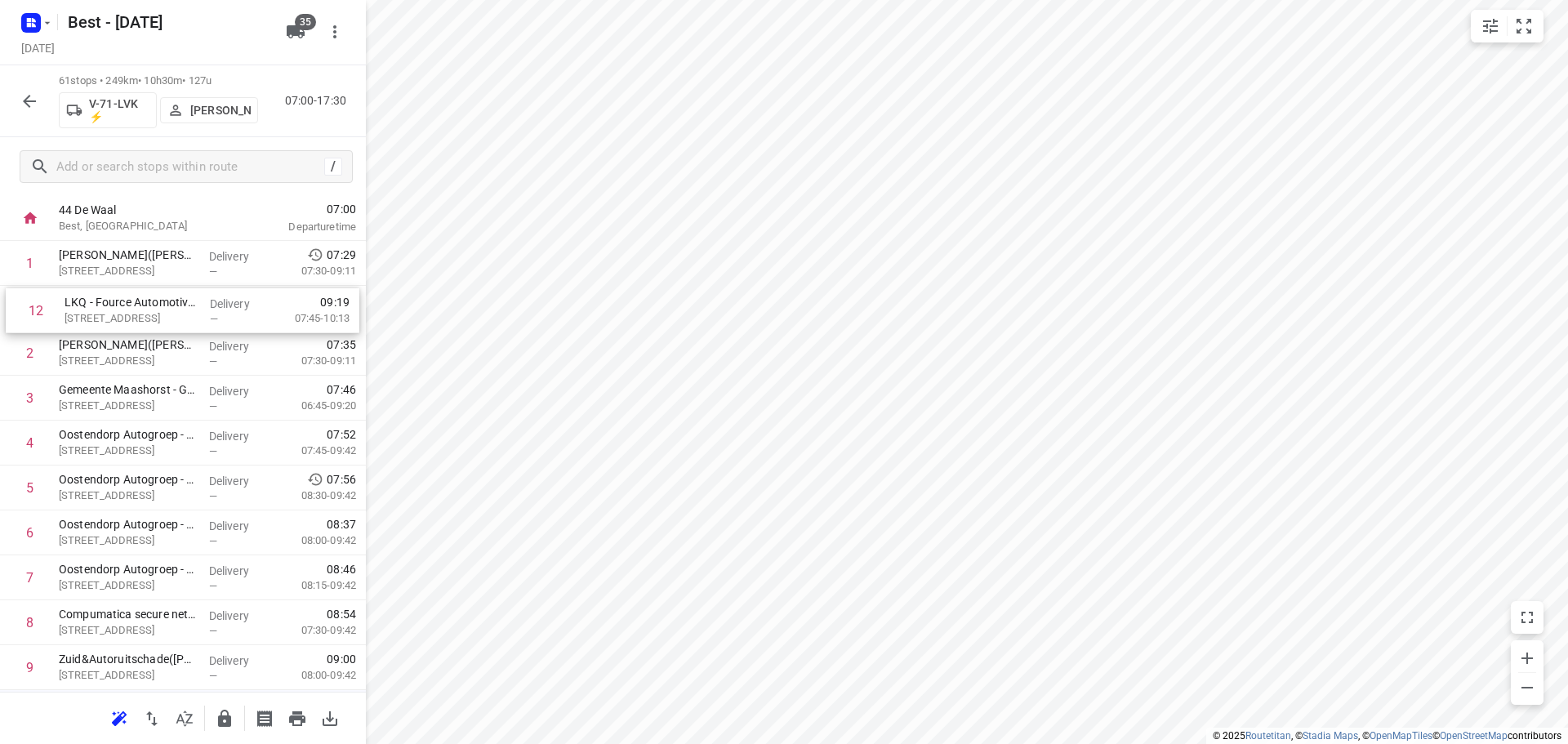
scroll to position [80, 0]
drag, startPoint x: 221, startPoint y: 501, endPoint x: 236, endPoint y: 392, distance: 110.0
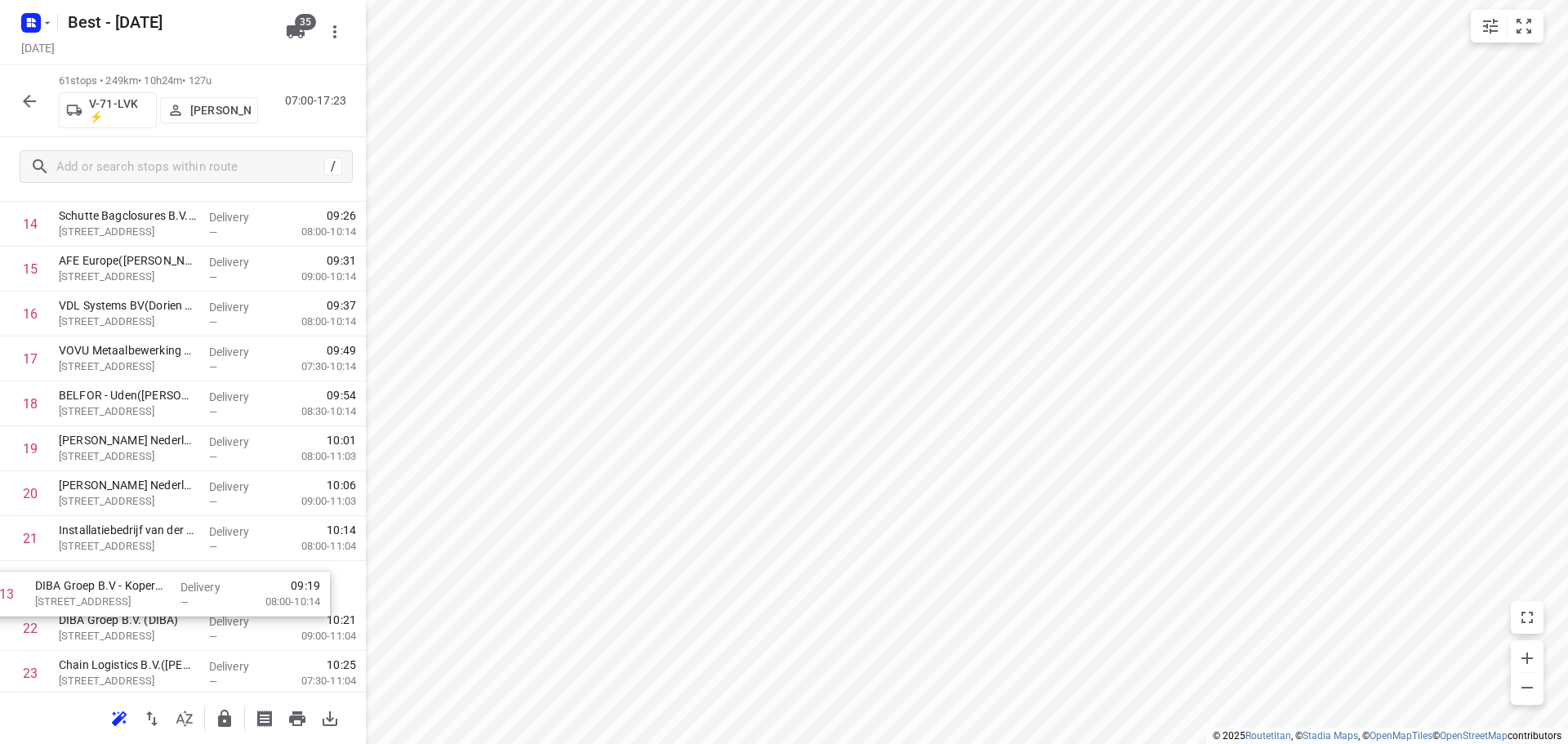
scroll to position [666, 0]
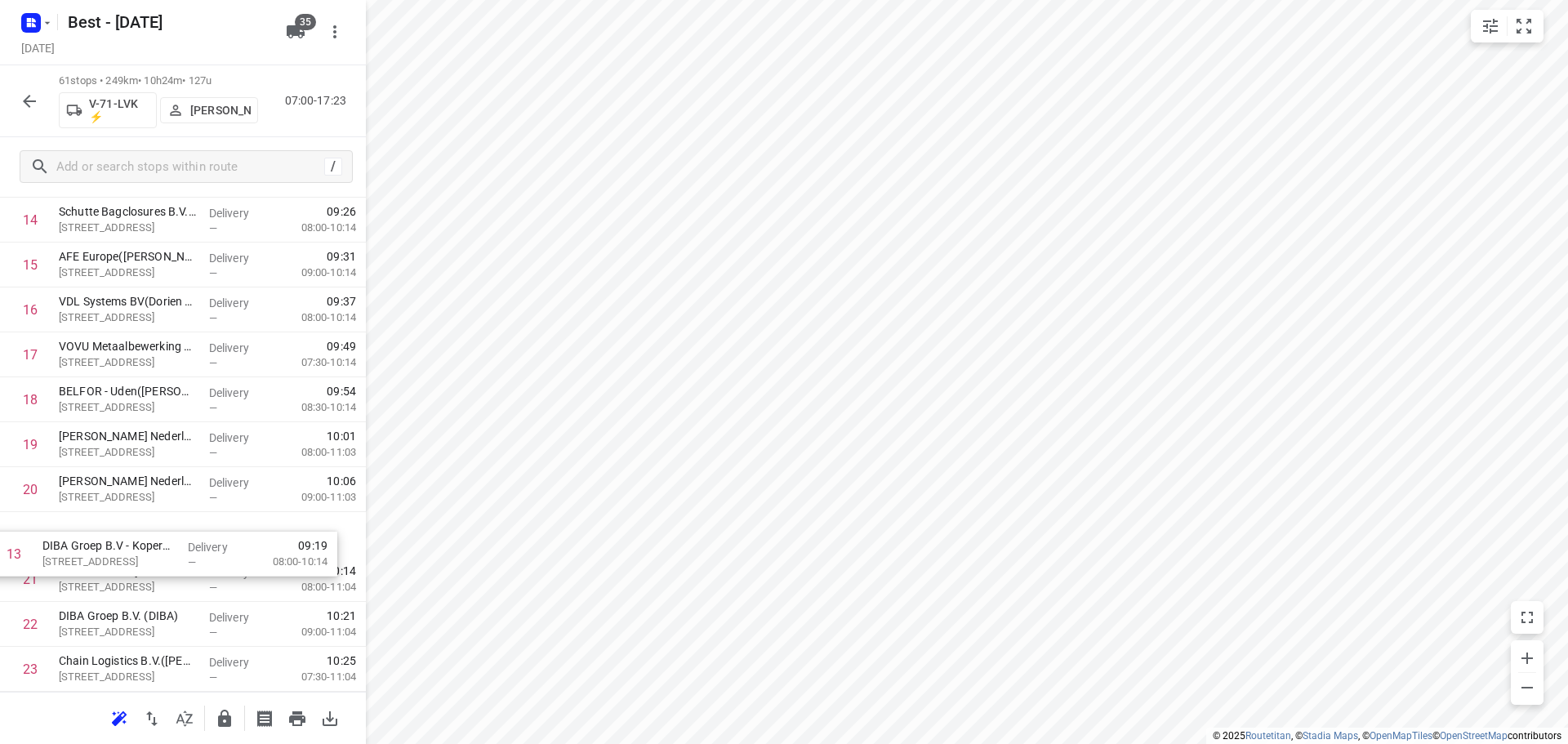
drag, startPoint x: 225, startPoint y: 405, endPoint x: 216, endPoint y: 555, distance: 150.3
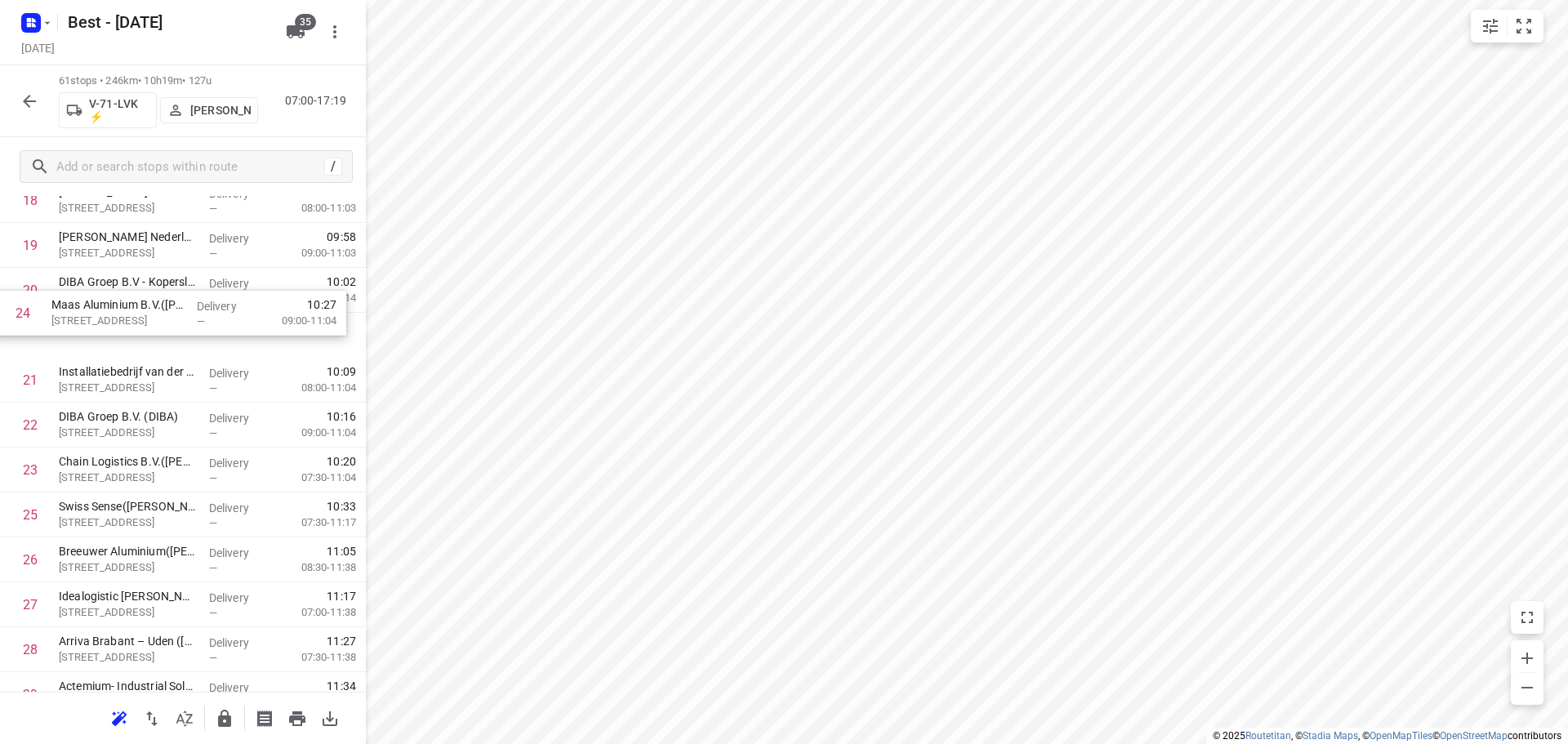
scroll to position [910, 0]
drag, startPoint x: 162, startPoint y: 385, endPoint x: 155, endPoint y: 325, distance: 60.4
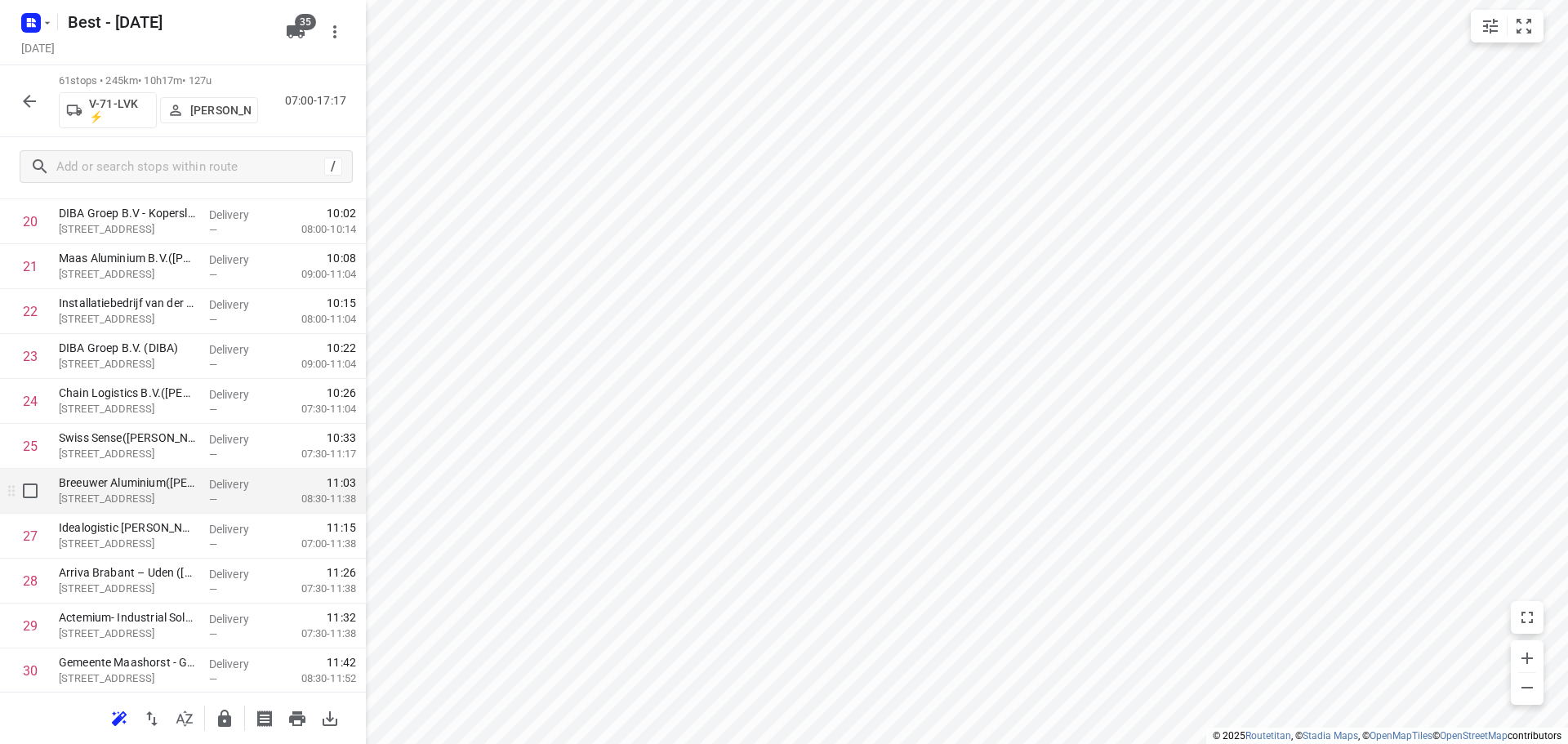
scroll to position [991, 0]
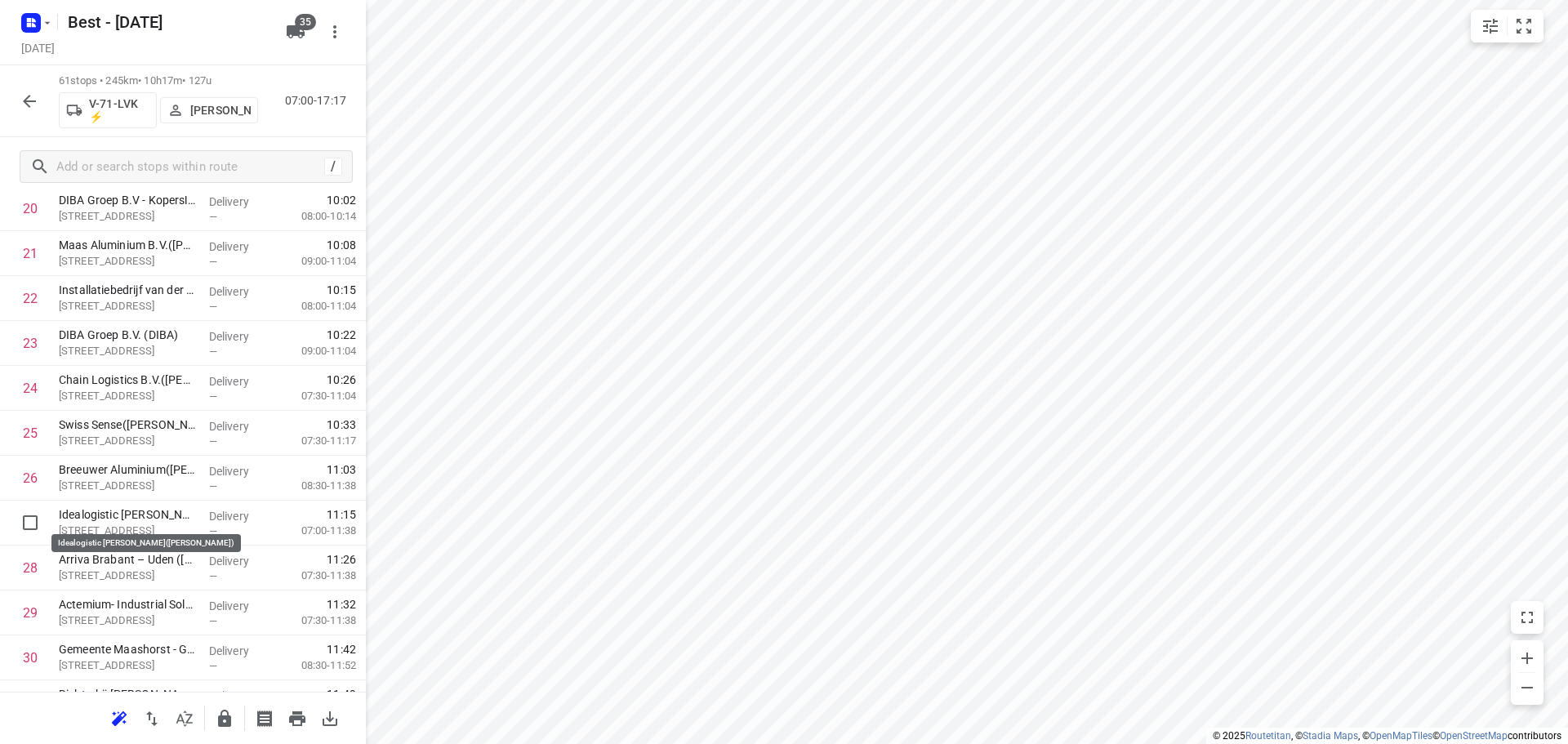
drag, startPoint x: 79, startPoint y: 512, endPoint x: 79, endPoint y: 468, distance: 44.0
click at [79, 470] on div "1 IBN - Meeters(Ymke Henselmans) Hockeyweg 5, Uden Delivery — 07:29 07:30-09:11…" at bounding box center [183, 702] width 366 height 2740
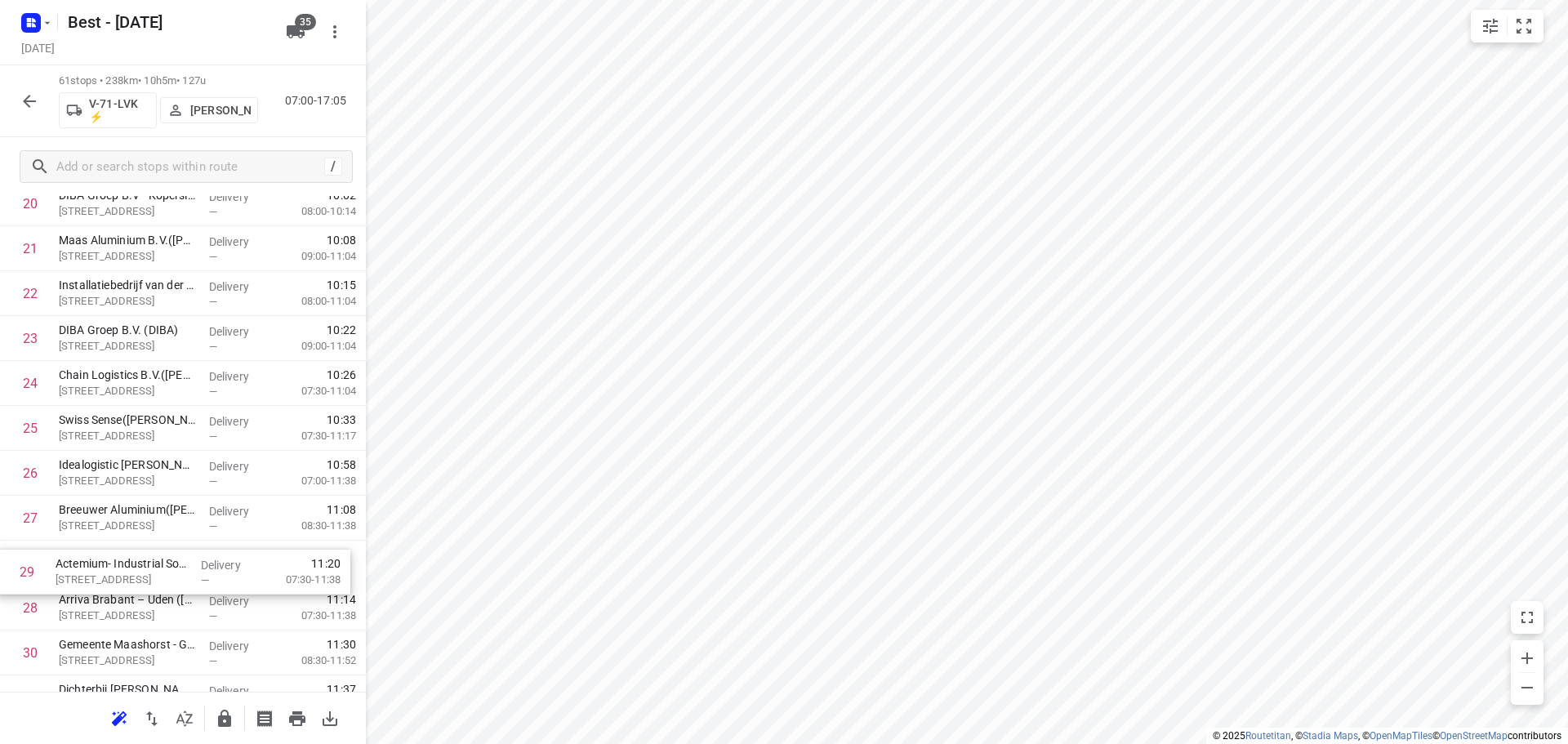
drag, startPoint x: 66, startPoint y: 605, endPoint x: 61, endPoint y: 549, distance: 56.2
click at [61, 549] on div "1 IBN - Meeters(Ymke Henselmans) Hockeyweg 5, Uden Delivery — 07:29 07:30-09:11…" at bounding box center [183, 697] width 366 height 2740
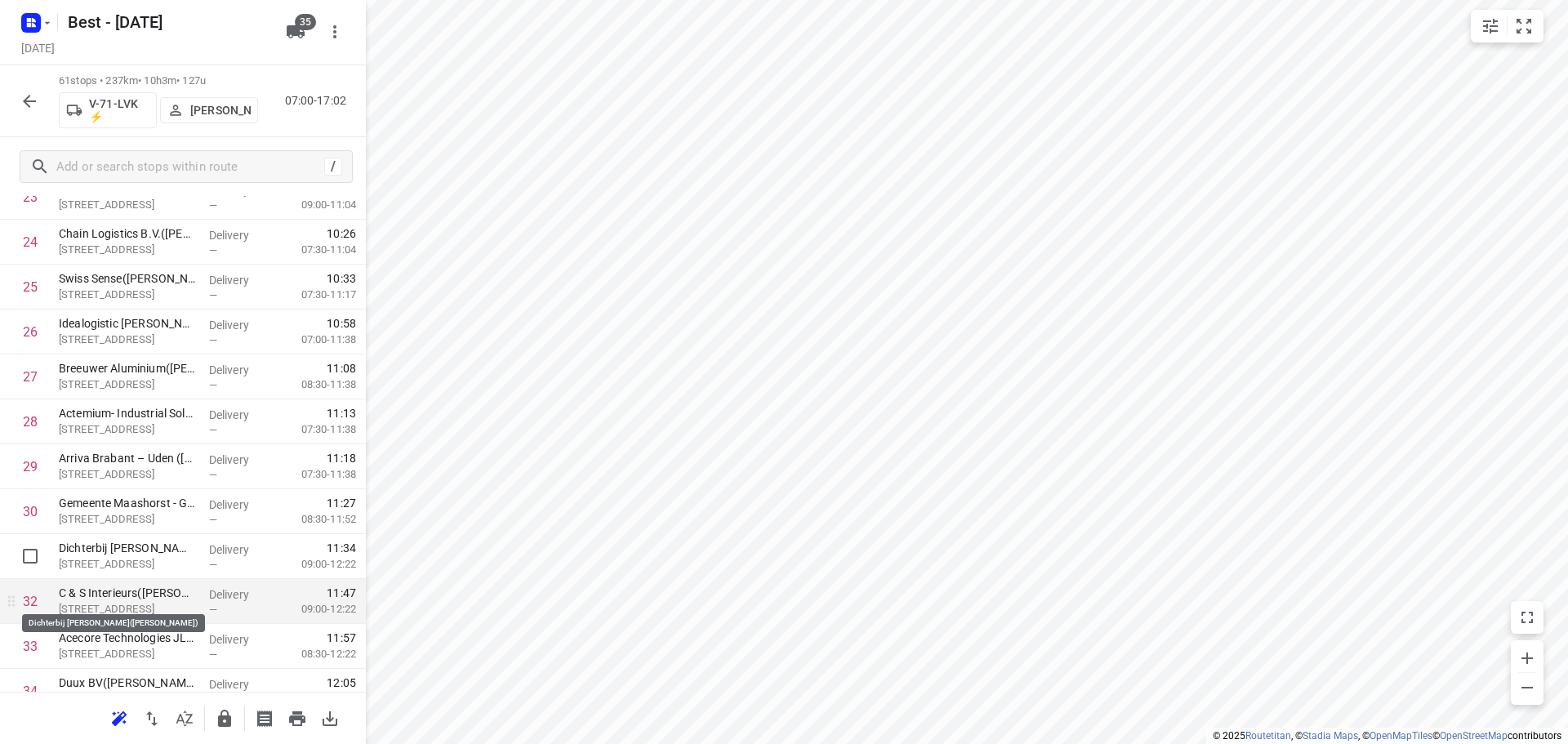
scroll to position [1160, 0]
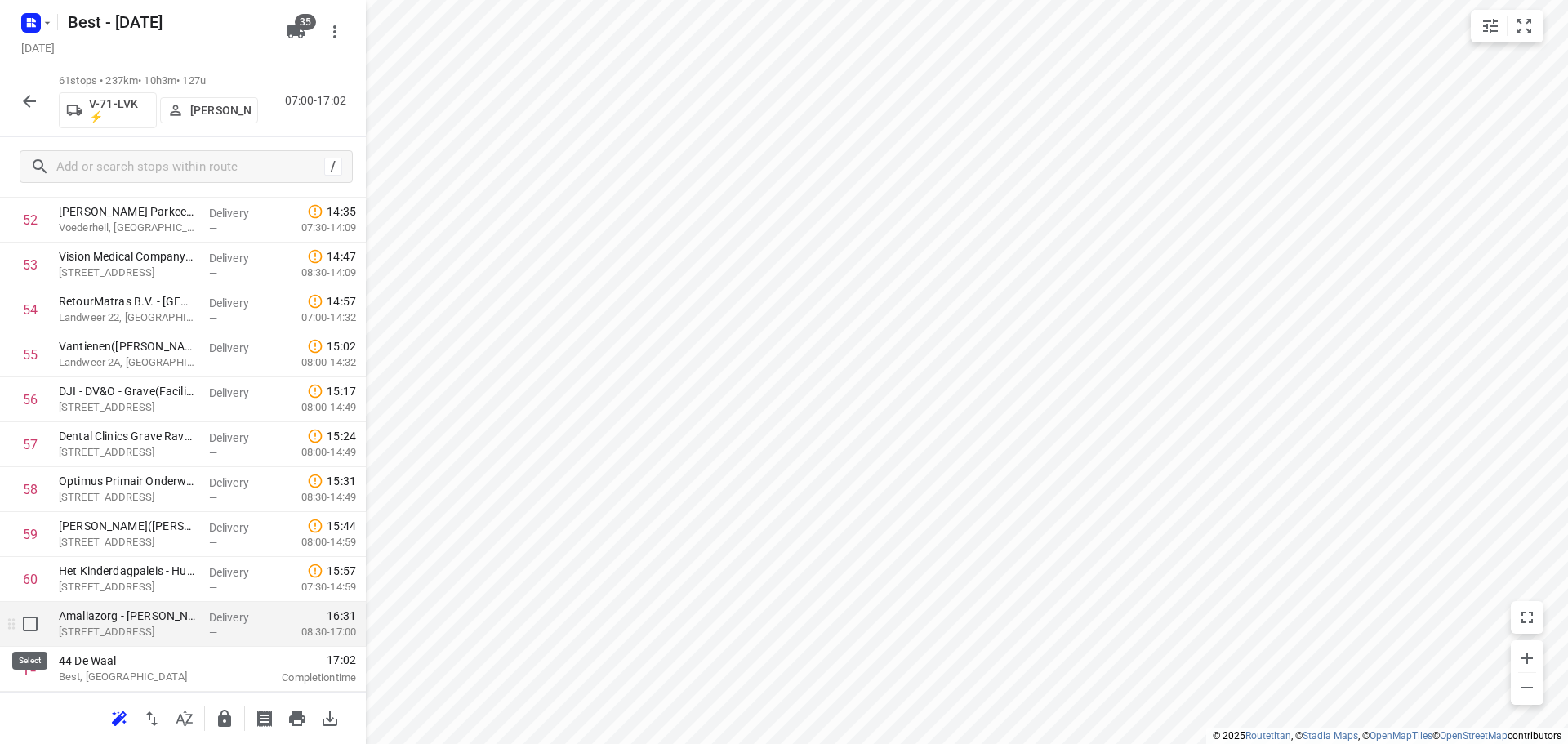
click at [26, 625] on input "checkbox" at bounding box center [30, 624] width 32 height 32
checkbox input "true"
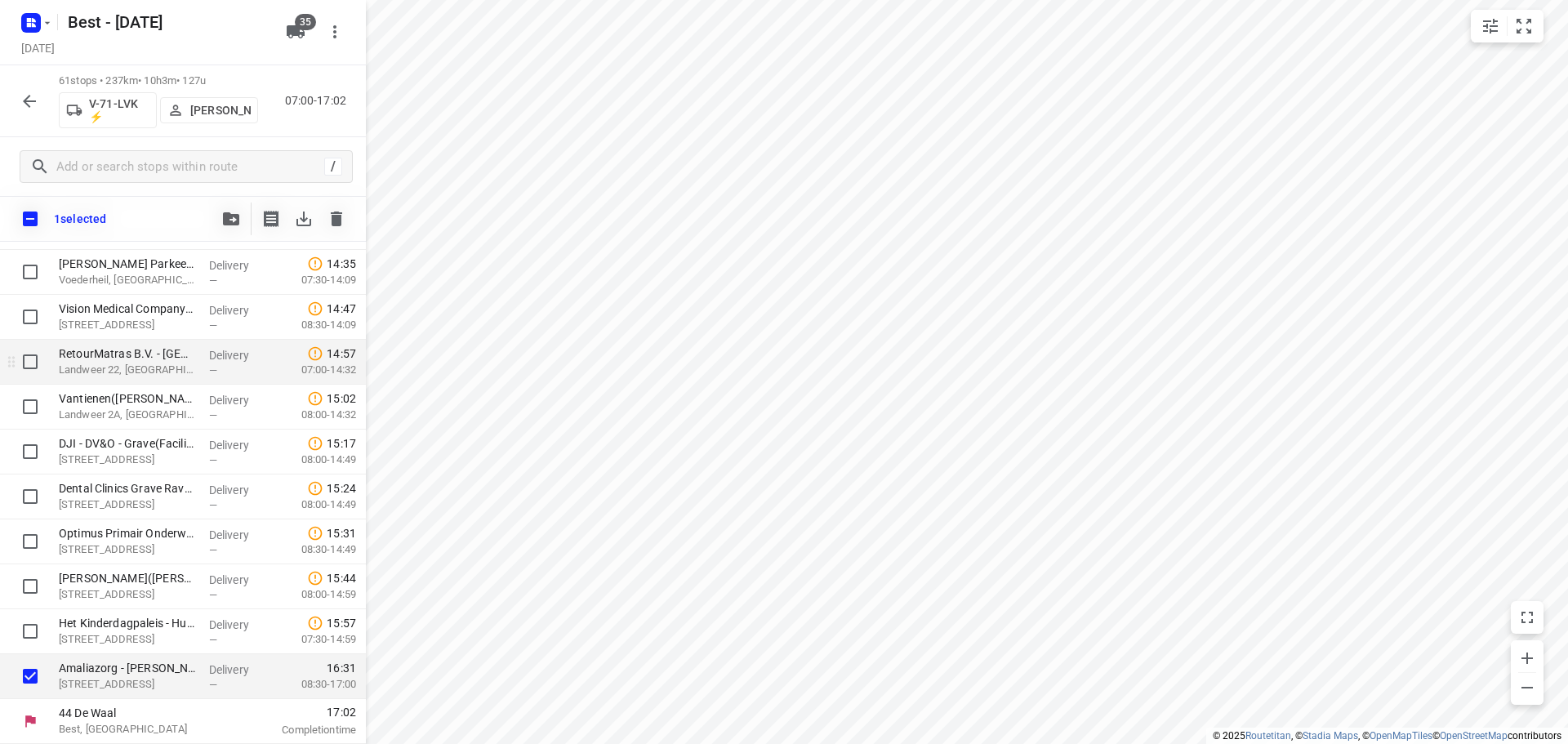
scroll to position [2410, 0]
click at [197, 204] on div "1 selected" at bounding box center [183, 219] width 366 height 46
click at [228, 215] on icon "button" at bounding box center [230, 218] width 16 height 13
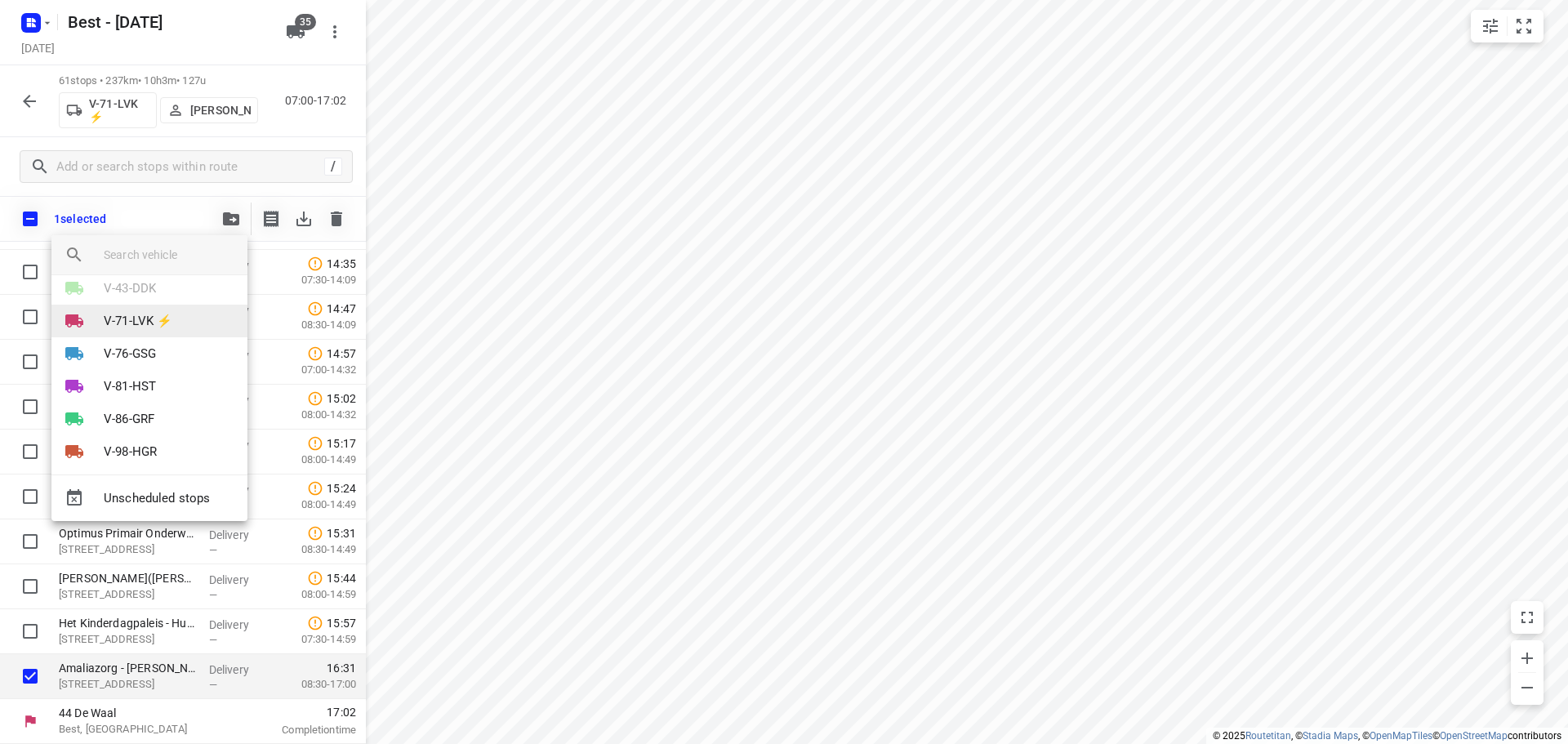
click at [154, 318] on p "V-71-LVK ⚡" at bounding box center [138, 322] width 68 height 19
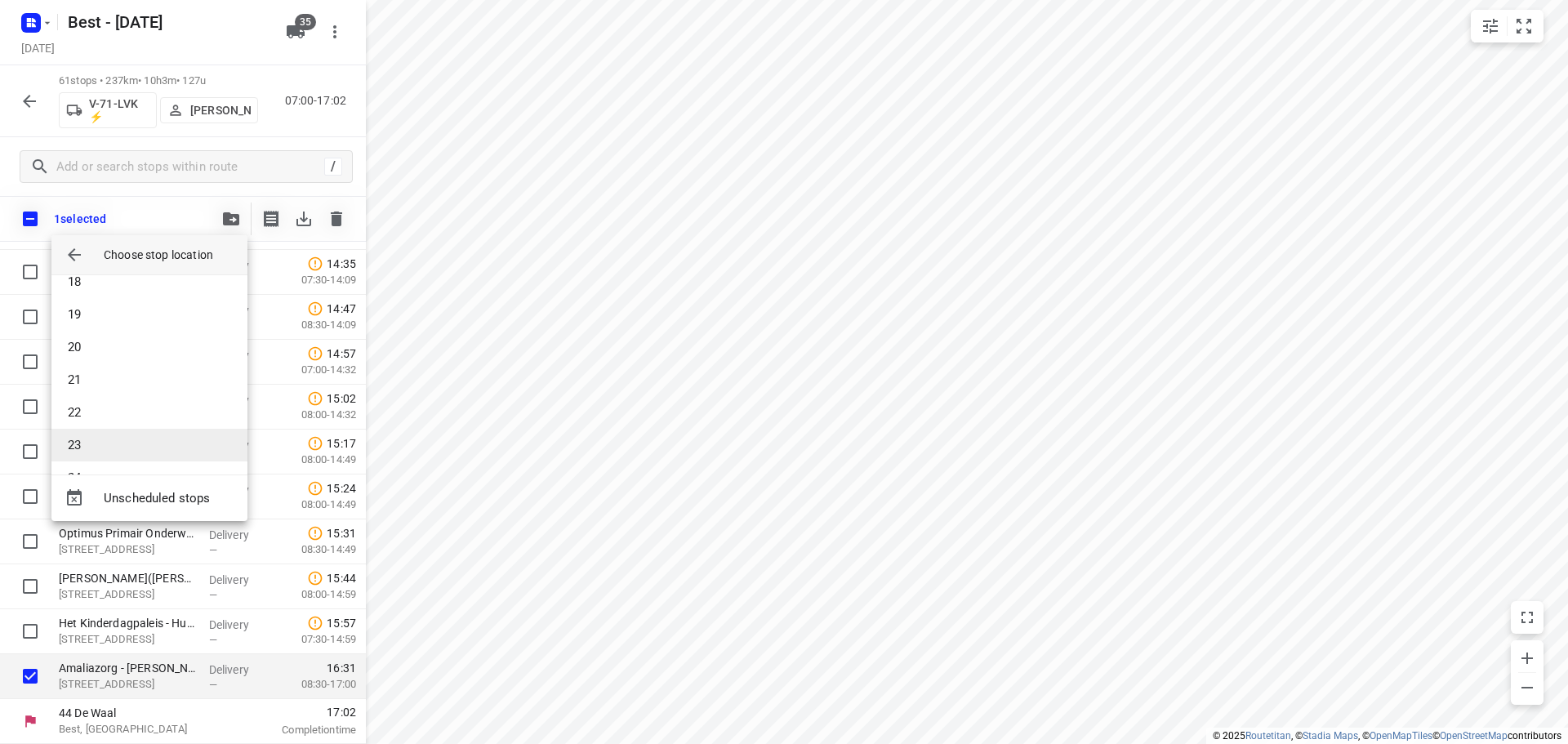
scroll to position [898, 0]
click at [105, 437] on li "33" at bounding box center [149, 445] width 196 height 32
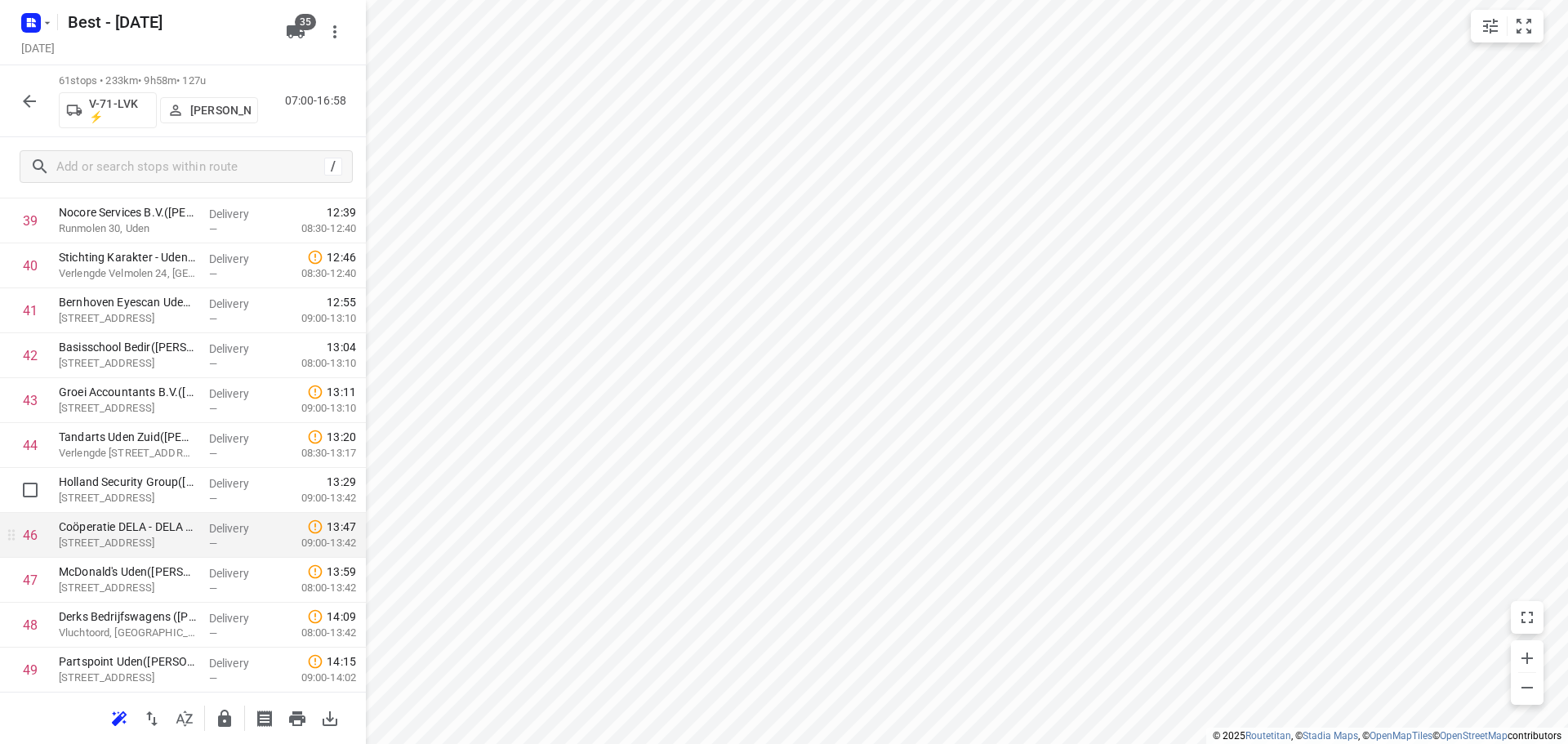
scroll to position [1845, 0]
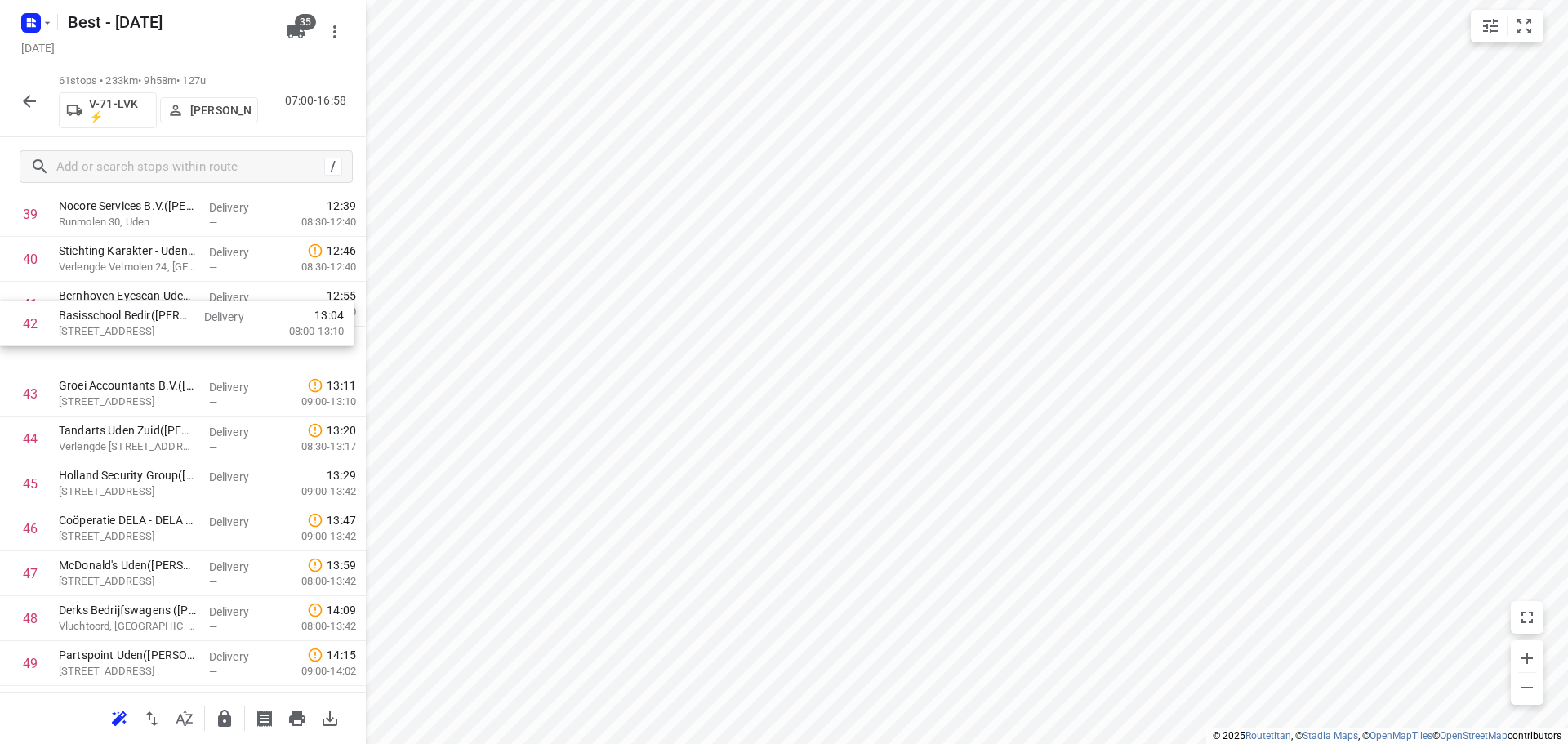
drag, startPoint x: 132, startPoint y: 339, endPoint x: 135, endPoint y: 292, distance: 47.1
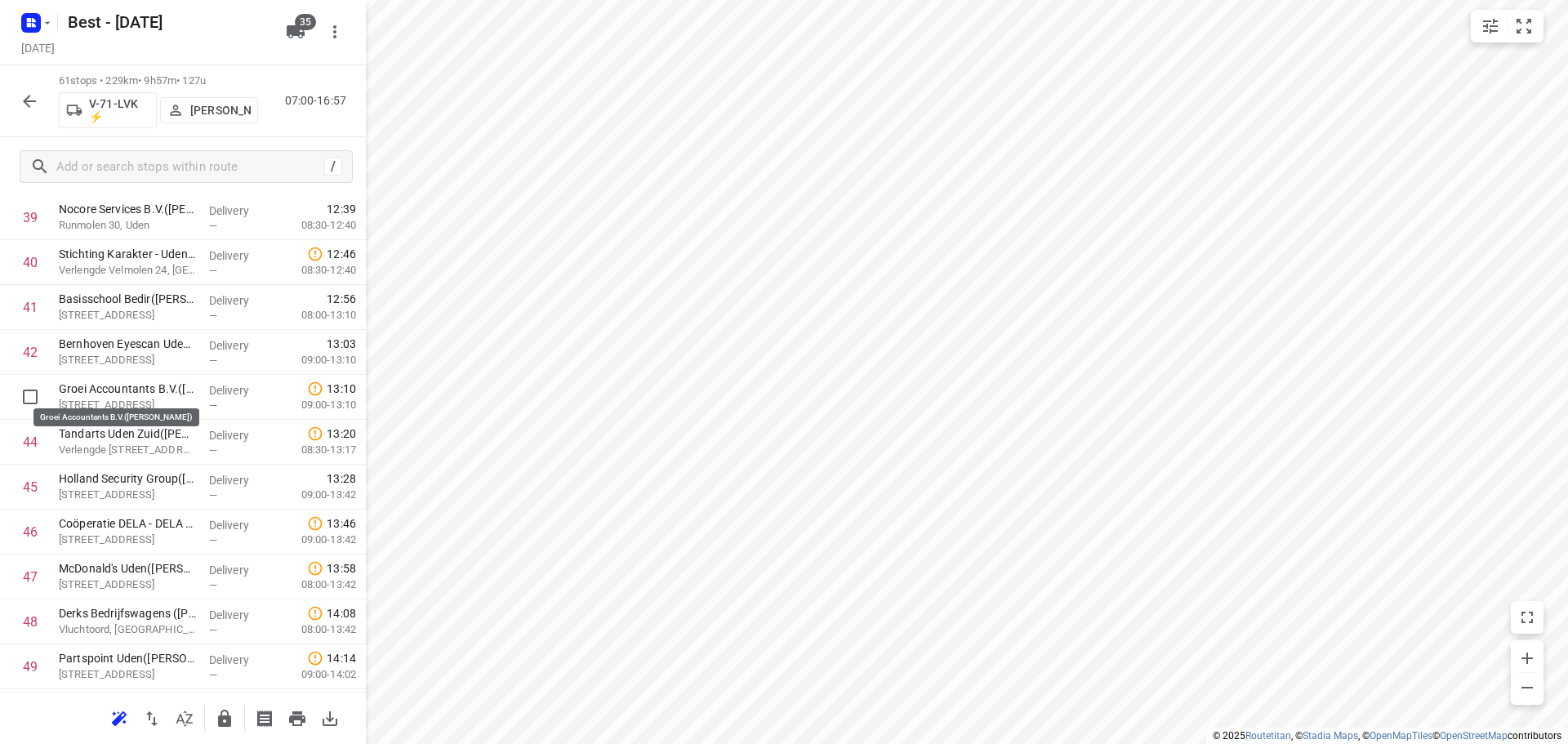
drag, startPoint x: 114, startPoint y: 399, endPoint x: 123, endPoint y: 338, distance: 61.7
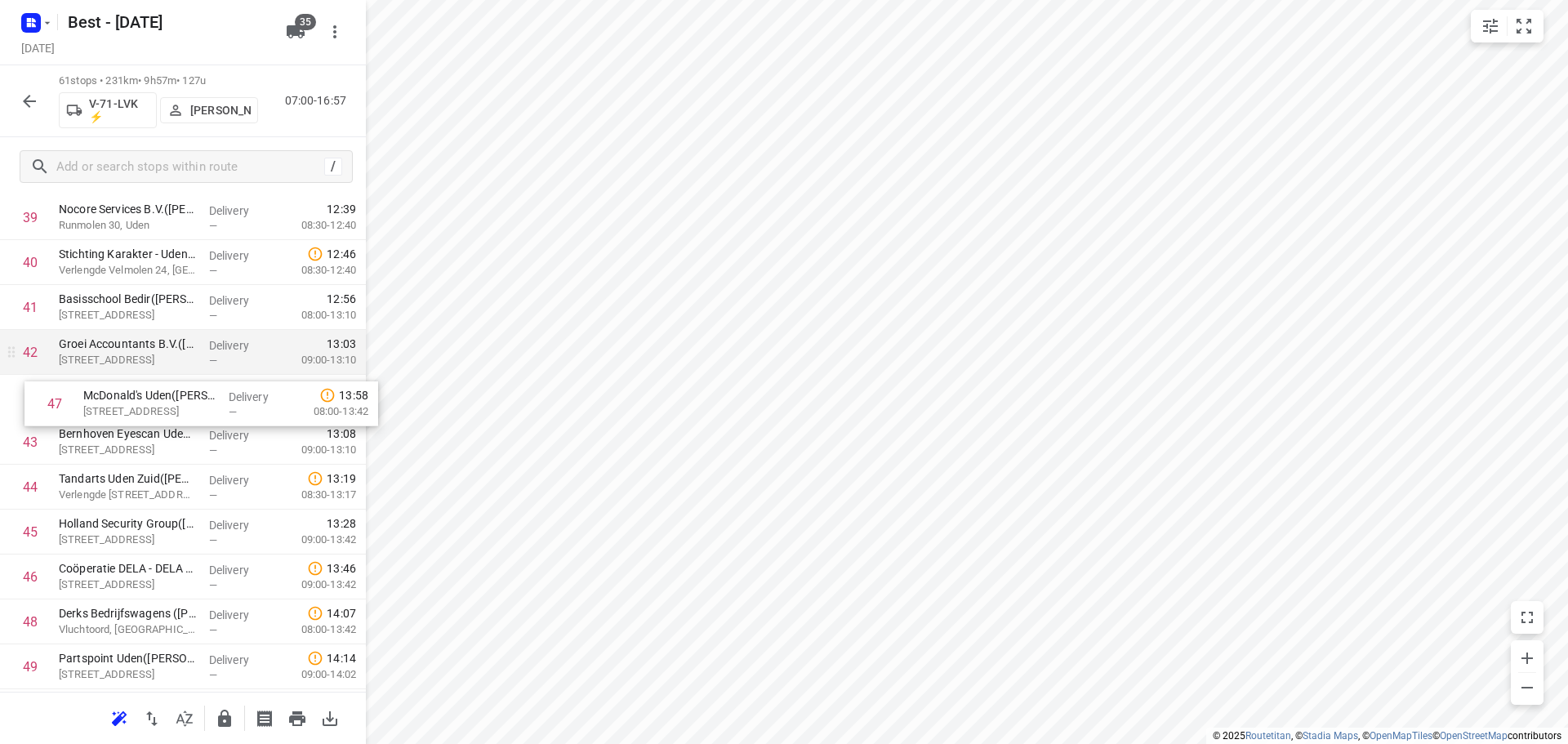
drag, startPoint x: 94, startPoint y: 562, endPoint x: 119, endPoint y: 372, distance: 191.6
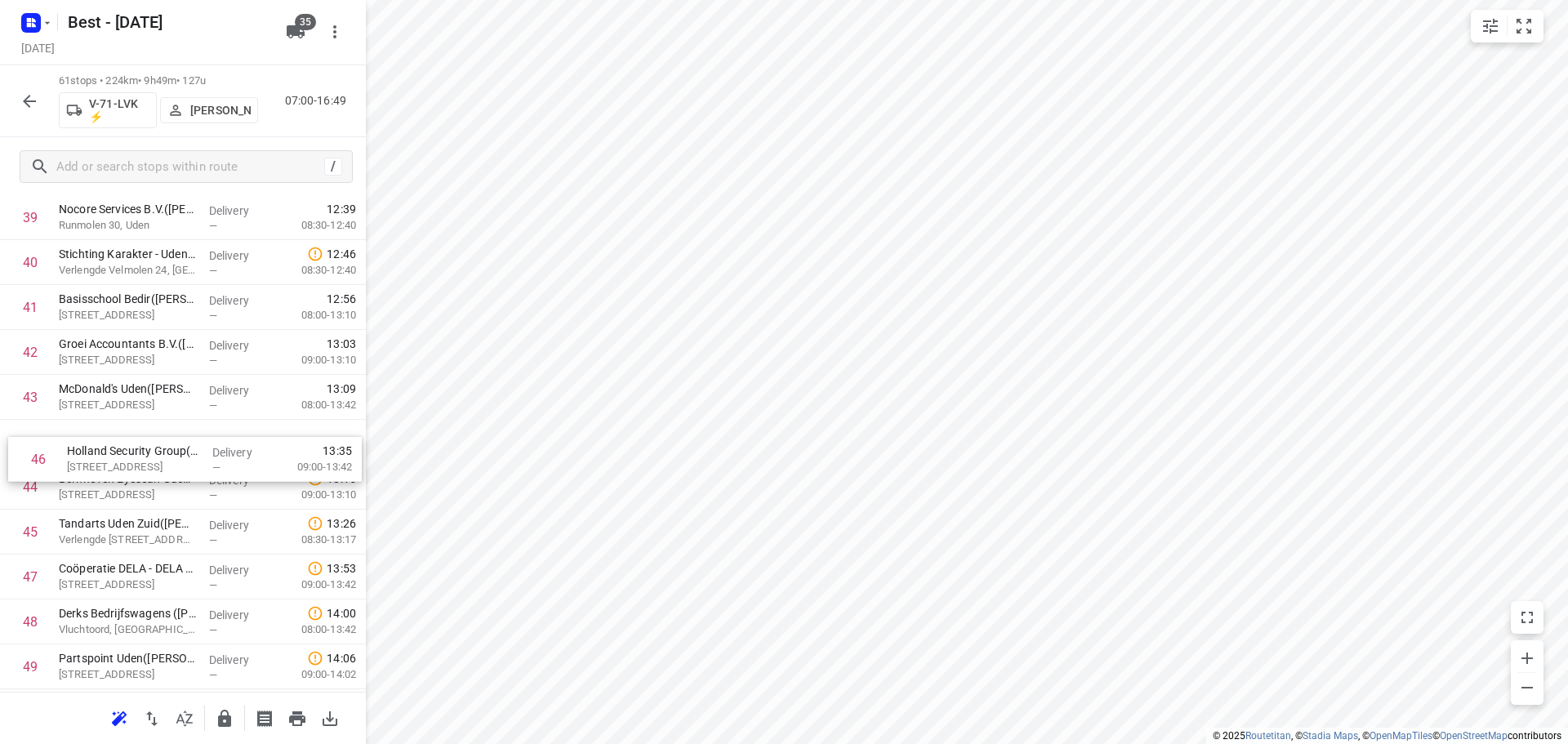
drag, startPoint x: 105, startPoint y: 523, endPoint x: 113, endPoint y: 415, distance: 108.3
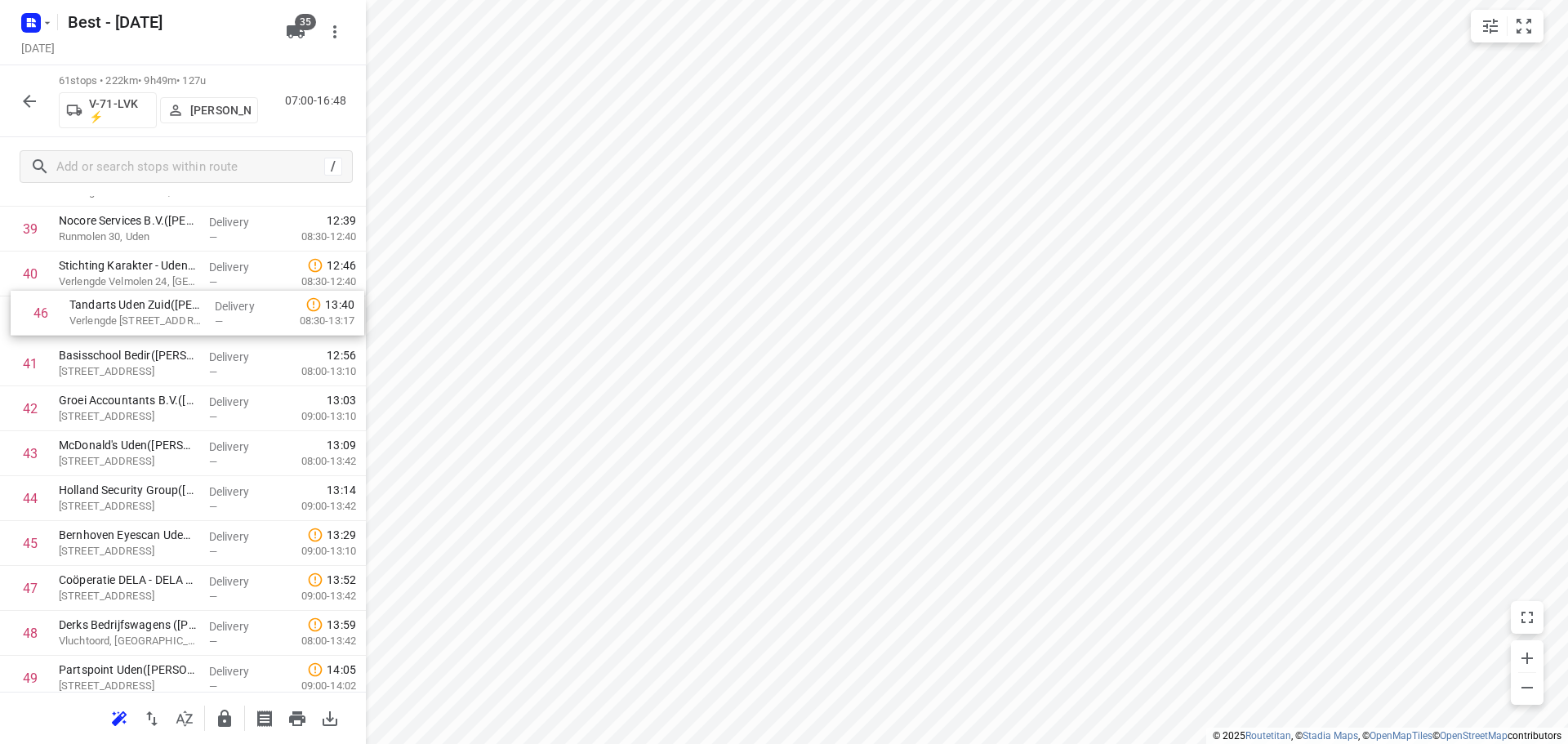
drag, startPoint x: 164, startPoint y: 538, endPoint x: 177, endPoint y: 314, distance: 224.4
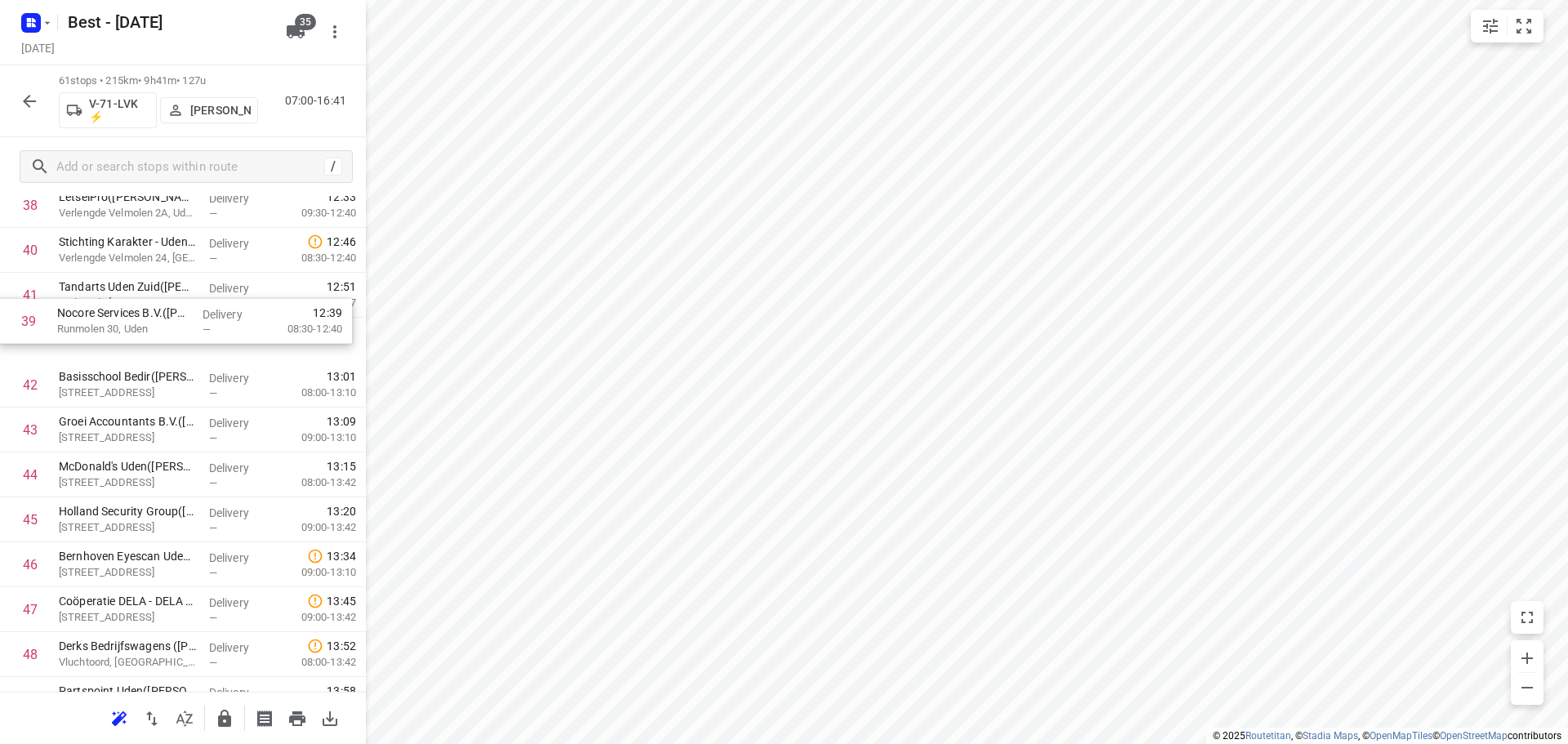
scroll to position [1803, 0]
drag, startPoint x: 184, startPoint y: 237, endPoint x: 184, endPoint y: 350, distance: 113.0
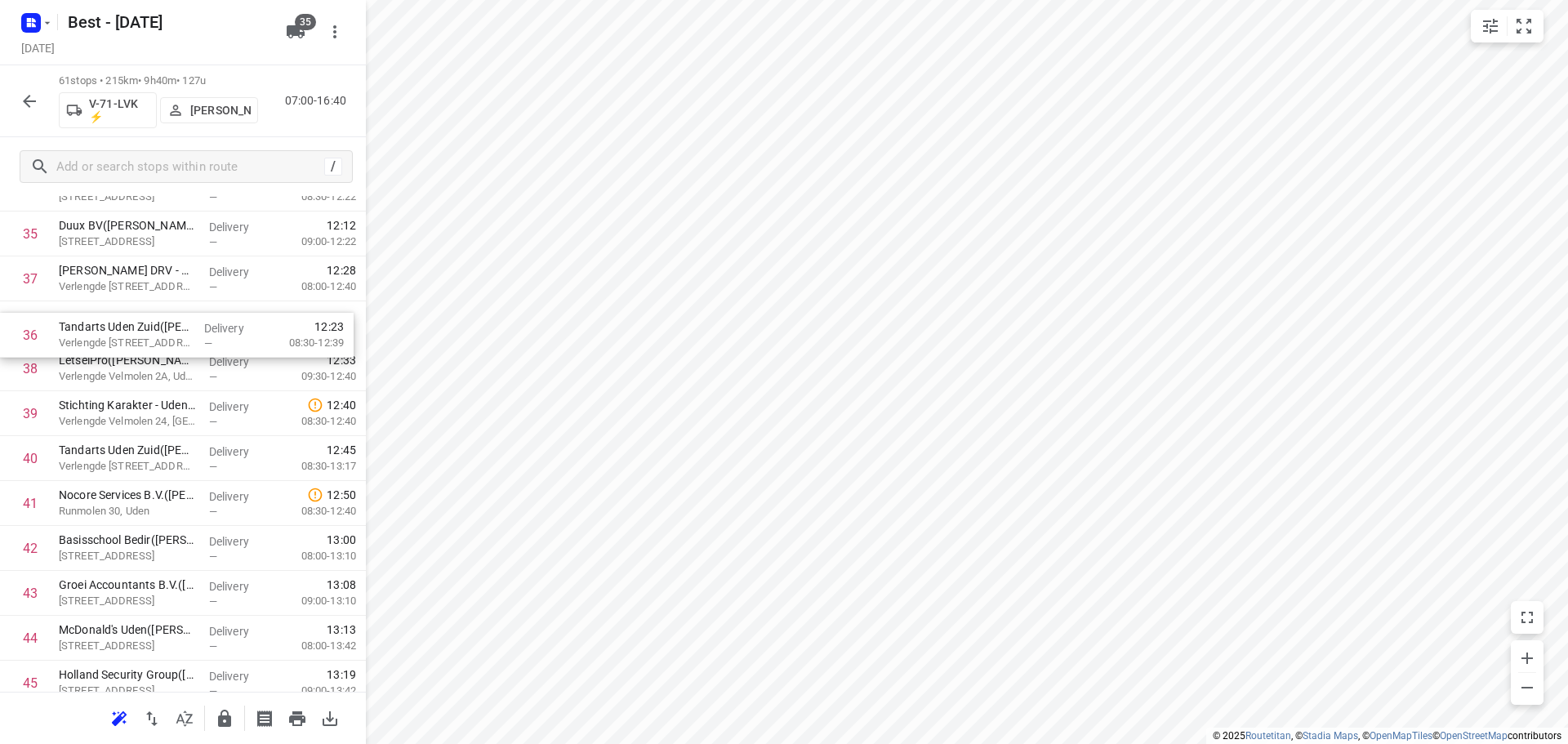
scroll to position [1637, 0]
drag, startPoint x: 156, startPoint y: 276, endPoint x: 148, endPoint y: 425, distance: 149.2
click at [148, 425] on div "1 IBN - Meeters(Ymke Henselmans) Hockeyweg 5, Uden Delivery — 07:29 07:30-09:11…" at bounding box center [183, 56] width 366 height 2740
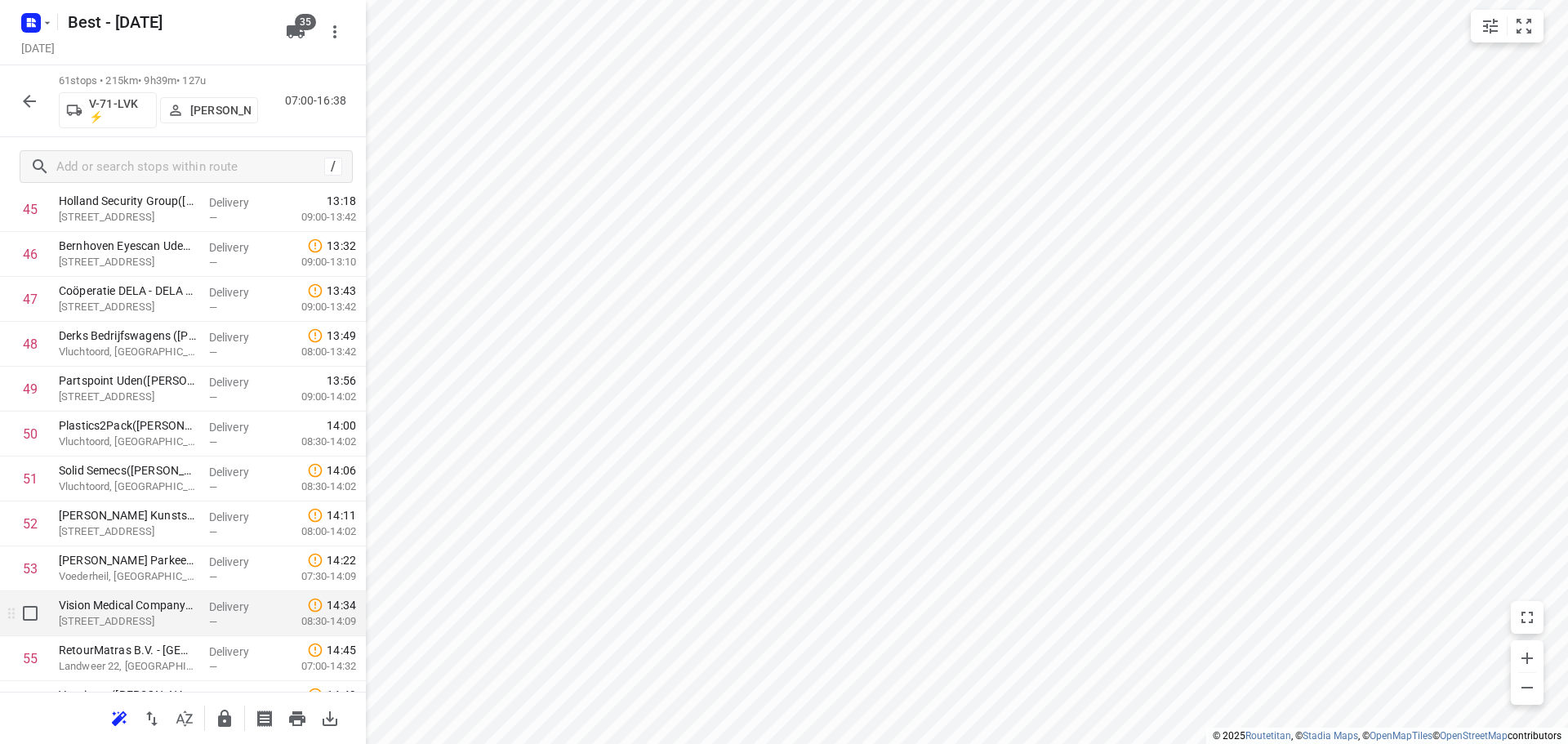
scroll to position [2209, 0]
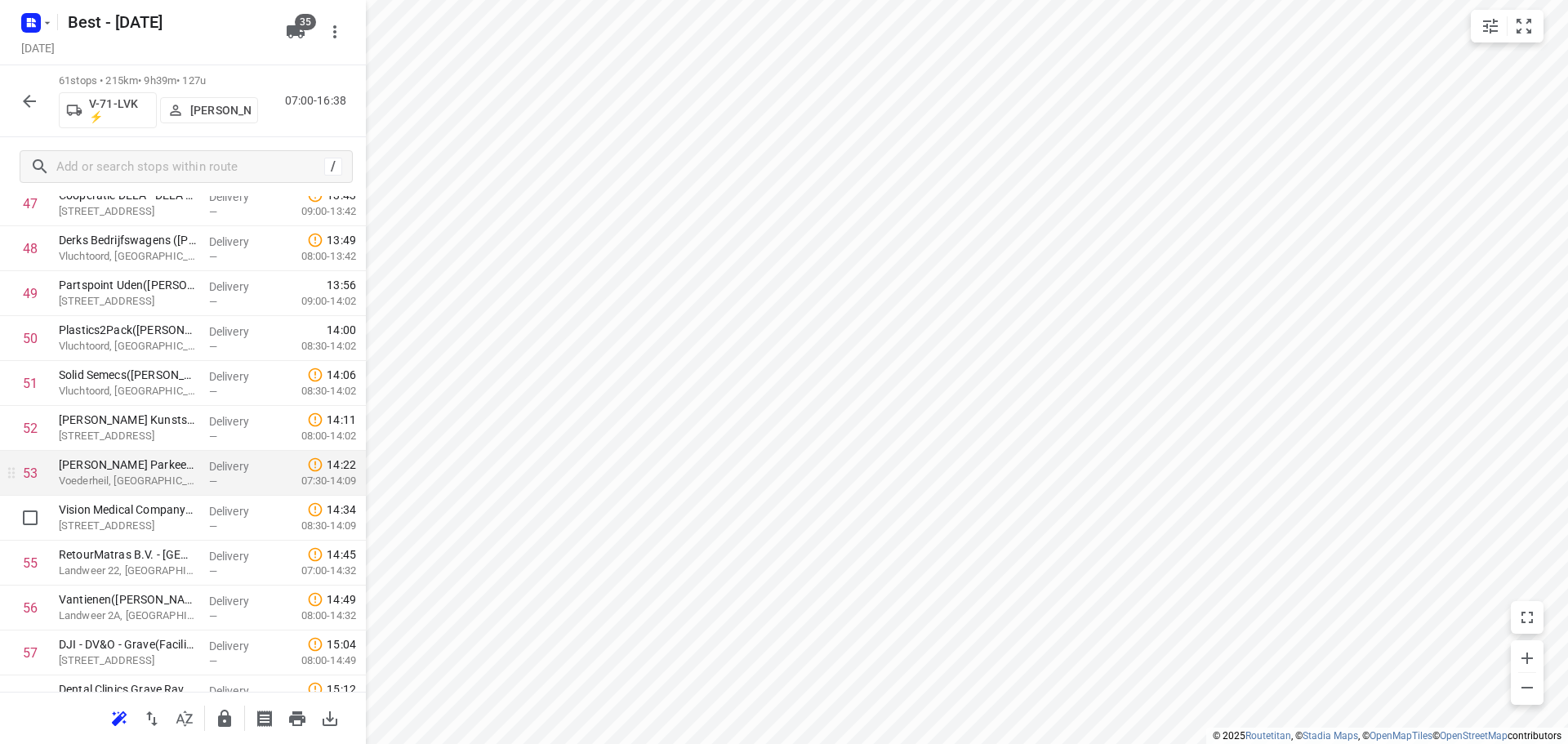
drag, startPoint x: 139, startPoint y: 532, endPoint x: 140, endPoint y: 491, distance: 41.0
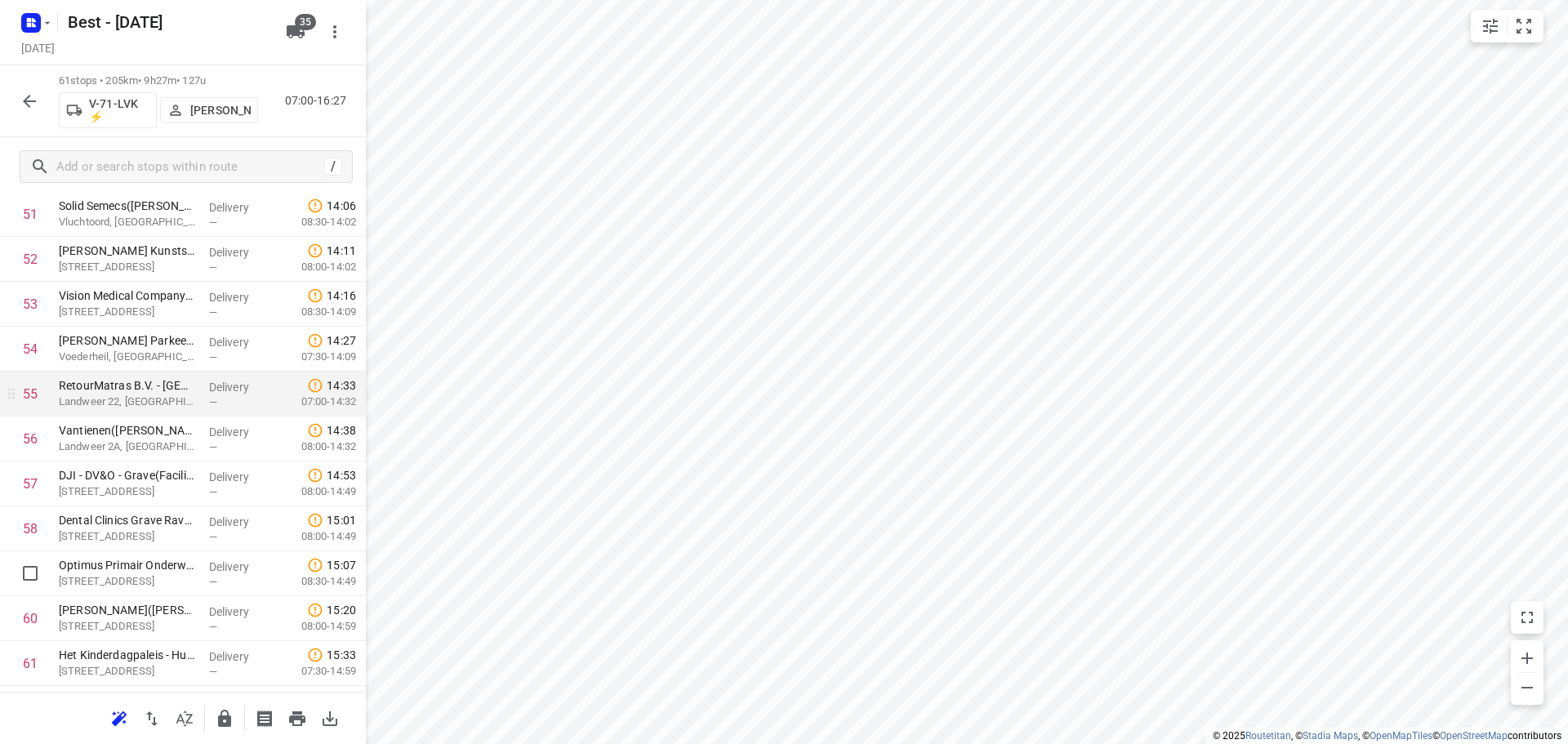
scroll to position [2417, 0]
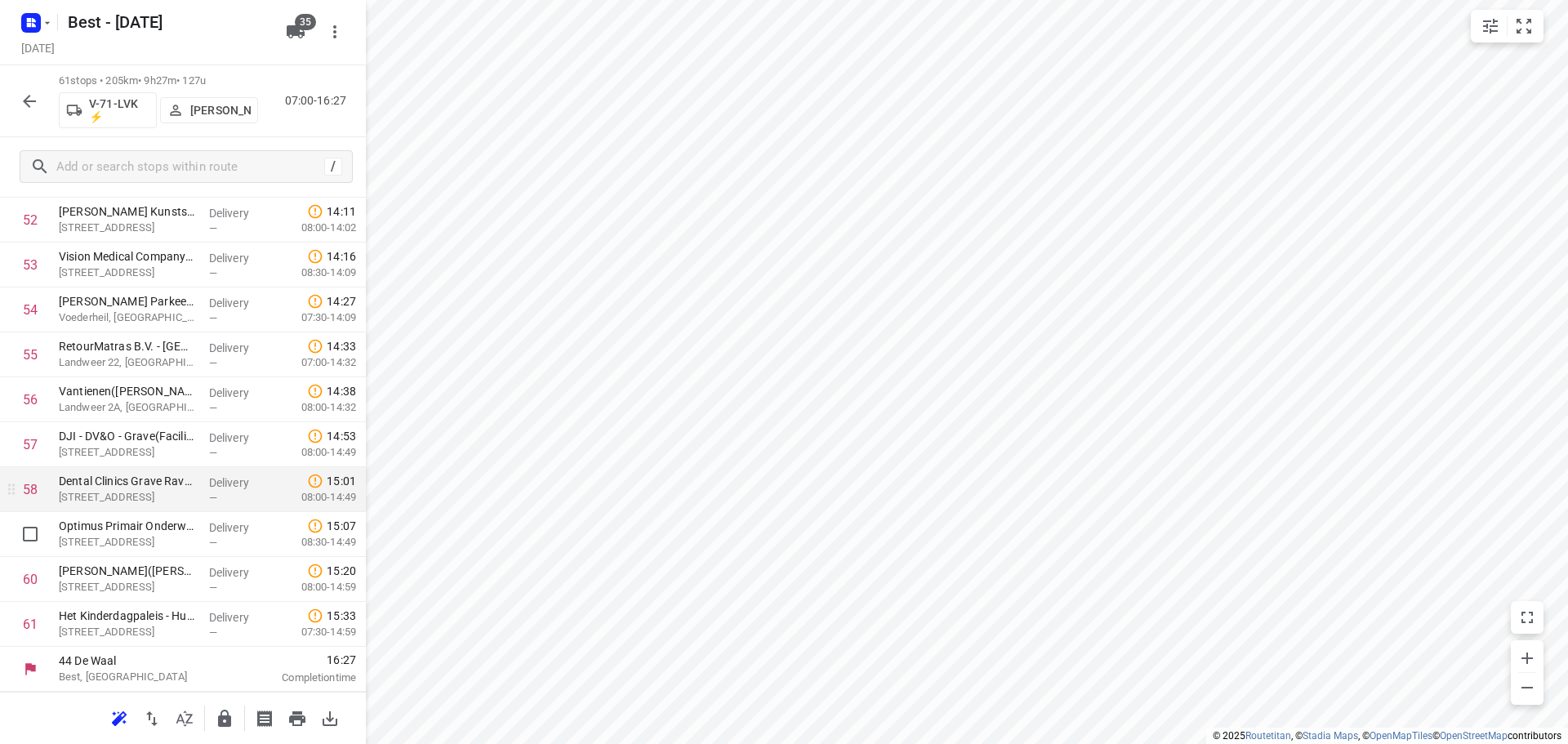
drag, startPoint x: 136, startPoint y: 537, endPoint x: 150, endPoint y: 497, distance: 42.4
click at [226, 705] on button "button" at bounding box center [224, 718] width 32 height 32
click at [32, 102] on icon "button" at bounding box center [29, 101] width 20 height 20
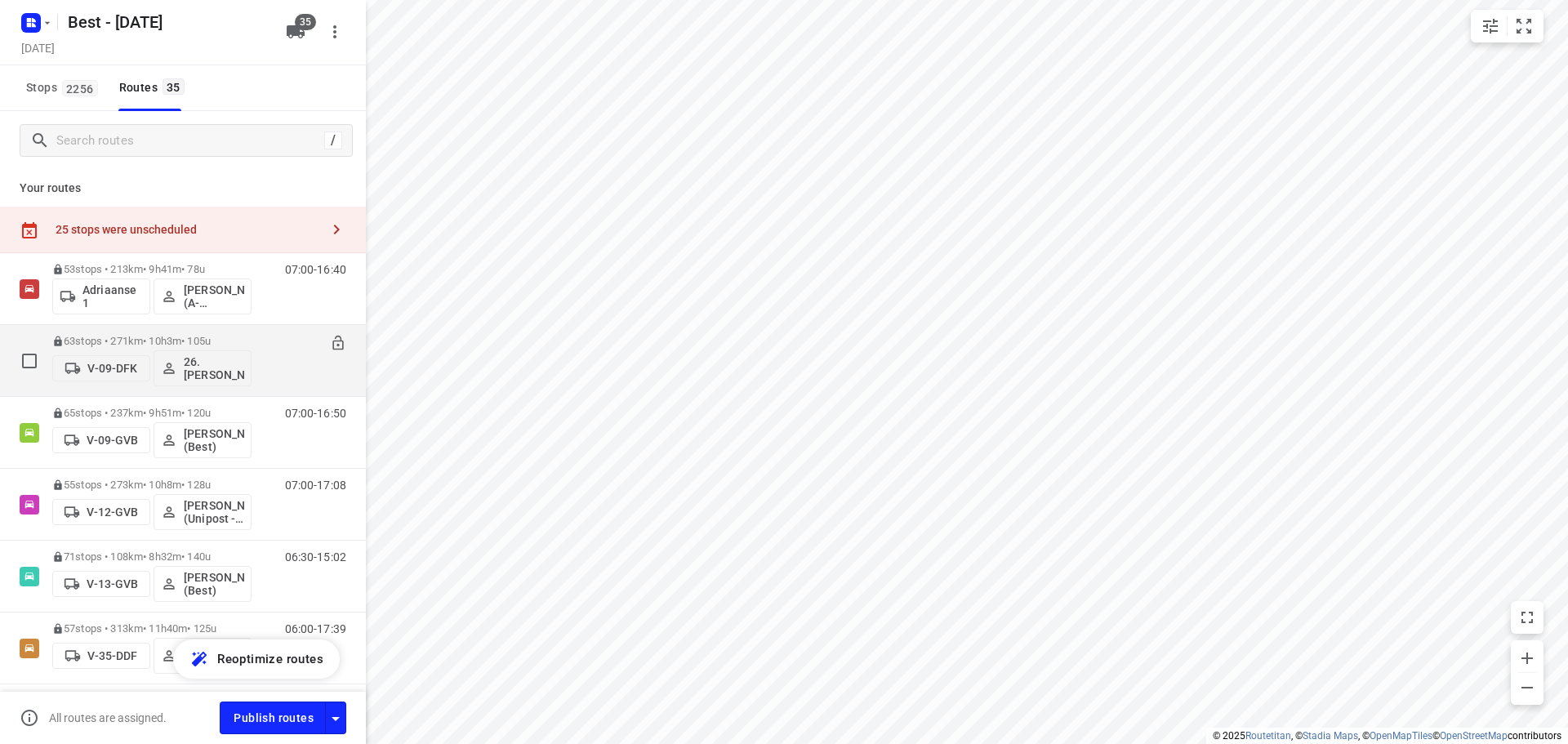
scroll to position [409, 0]
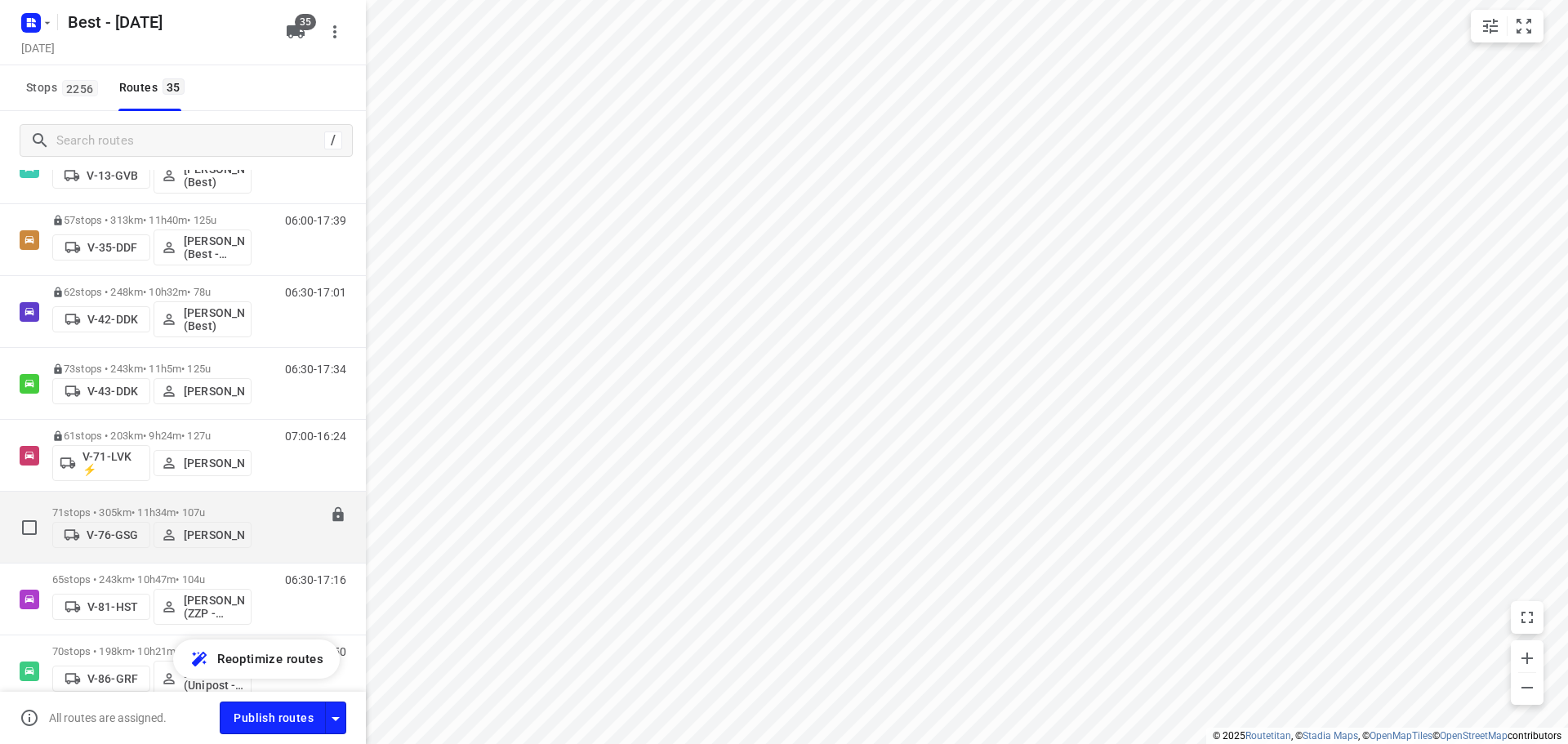
click at [112, 506] on p "71 stops • 305km • 11h34m • 107u" at bounding box center [152, 512] width 200 height 12
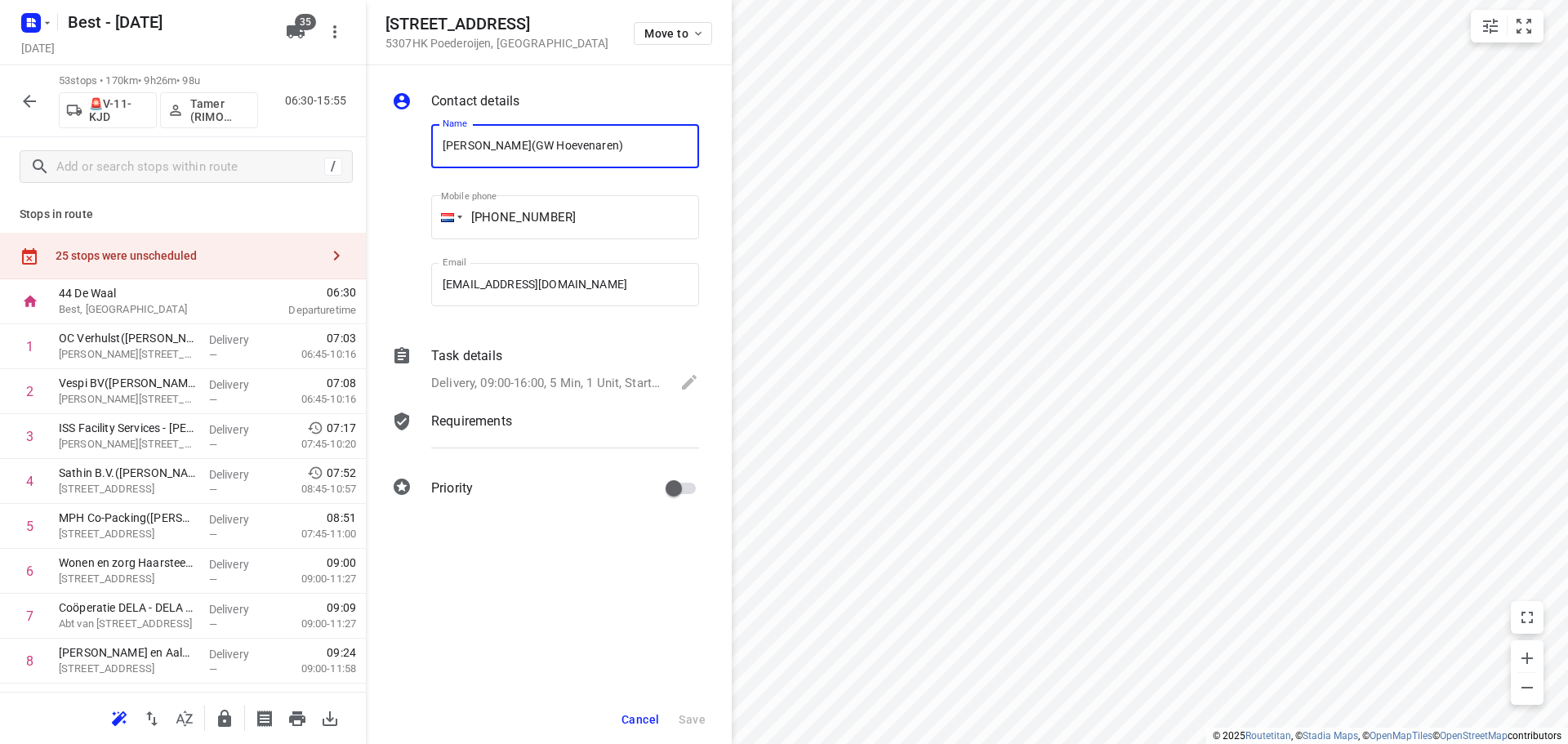
drag, startPoint x: 580, startPoint y: 142, endPoint x: 366, endPoint y: 119, distance: 215.2
click at [366, 119] on div "Contact details Name Juliana van Stolbergschool(GW Hoevenaren) Name Mobile phon…" at bounding box center [549, 298] width 366 height 465
click at [583, 144] on input "Juliana van Stolbergschool(GW Hoevenaren)" at bounding box center [565, 146] width 268 height 44
drag, startPoint x: 584, startPoint y: 144, endPoint x: 428, endPoint y: 133, distance: 156.4
click at [428, 133] on div "Name Juliana van Stolbergschool(GW Hoevenaren) Name" at bounding box center [565, 149] width 281 height 84
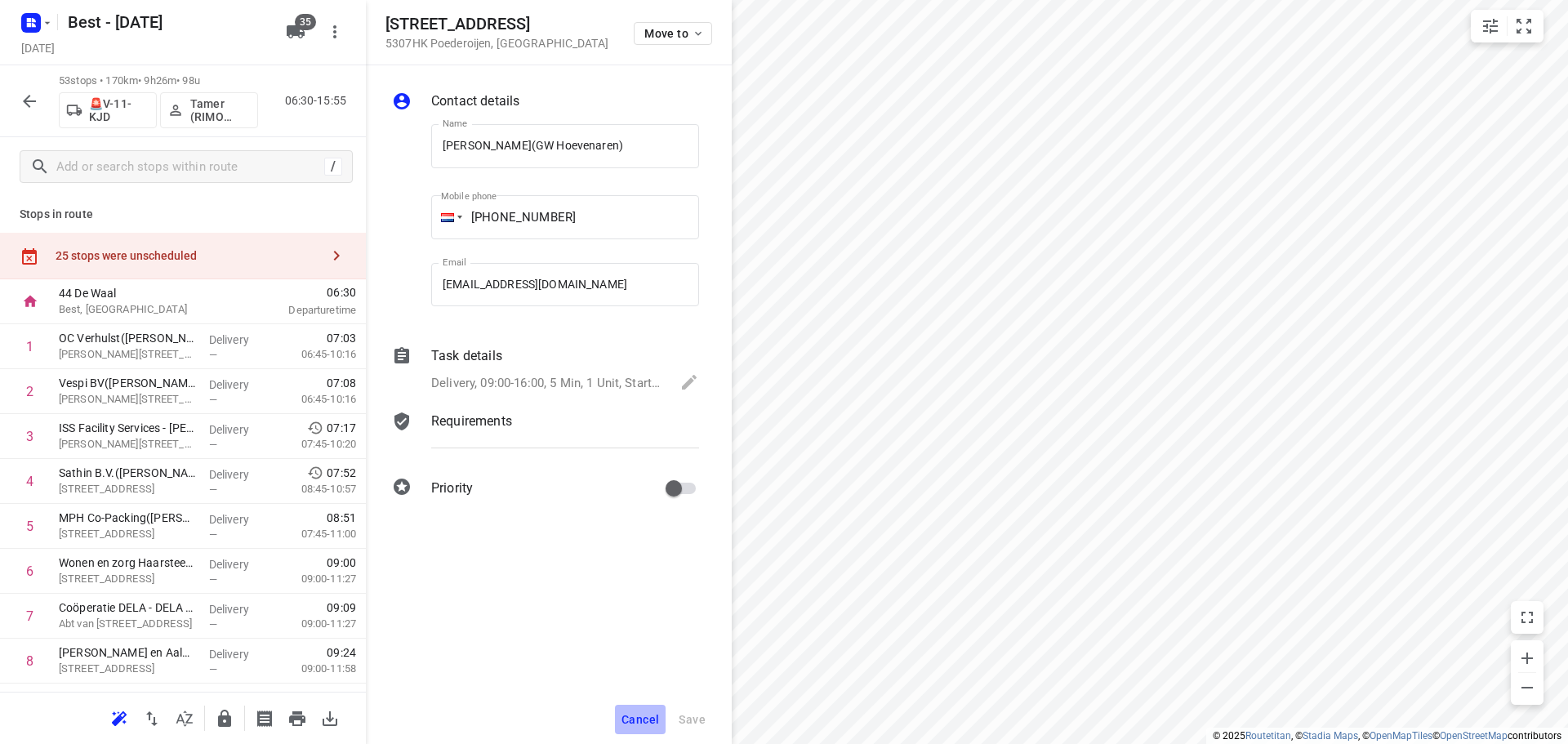
drag, startPoint x: 642, startPoint y: 726, endPoint x: 659, endPoint y: 672, distance: 56.6
click at [643, 725] on button "Cancel" at bounding box center [640, 719] width 50 height 29
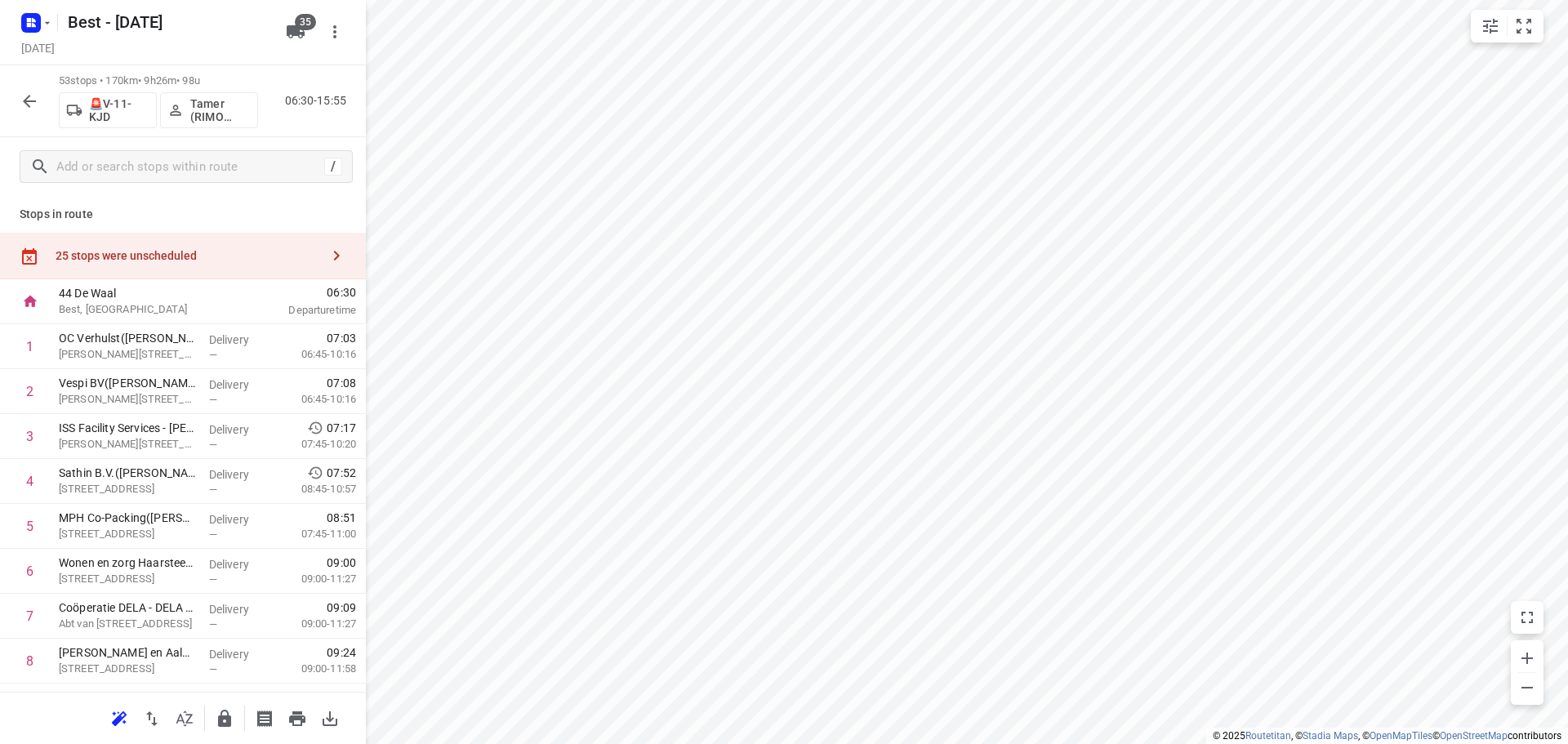
click at [35, 107] on icon "button" at bounding box center [29, 101] width 20 height 20
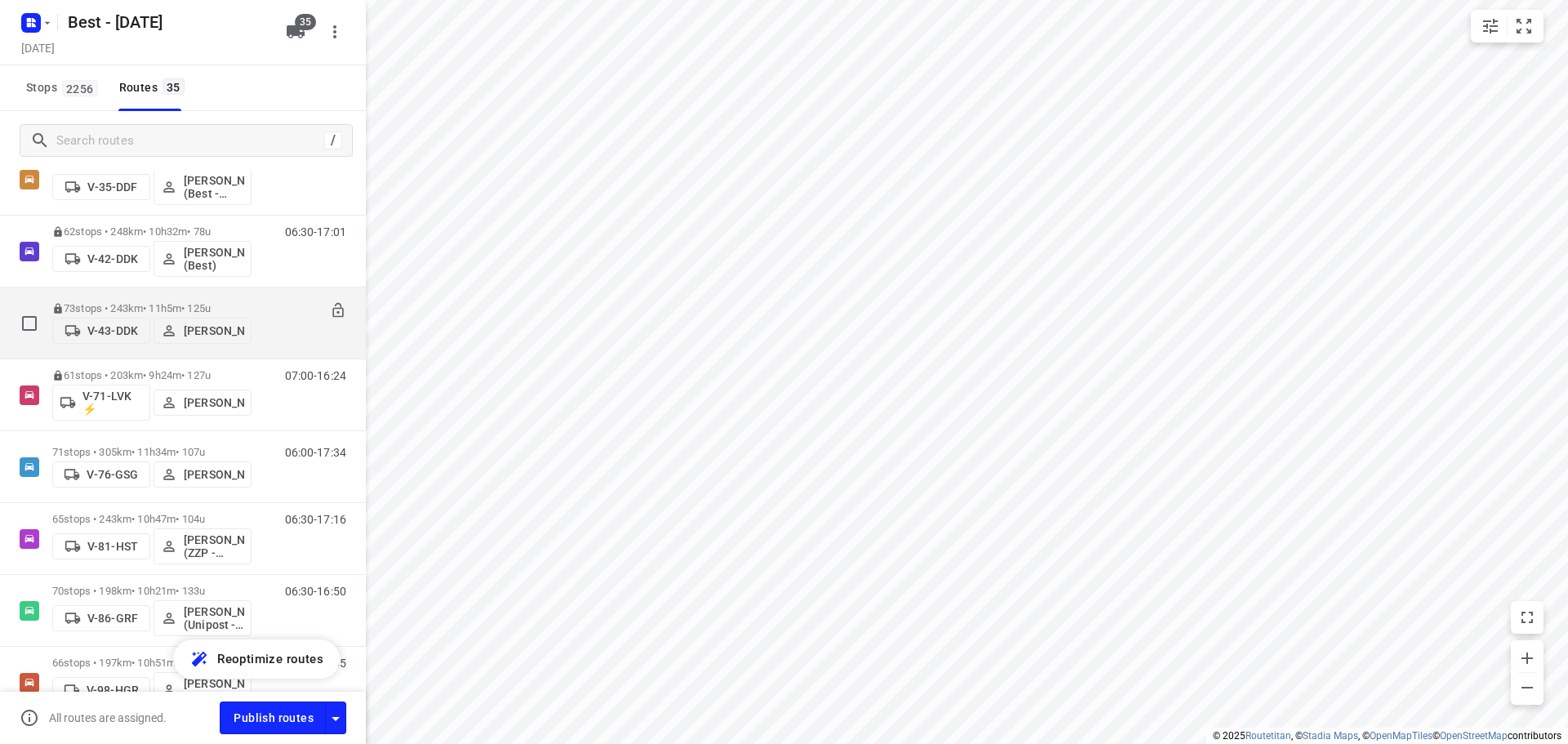
scroll to position [490, 0]
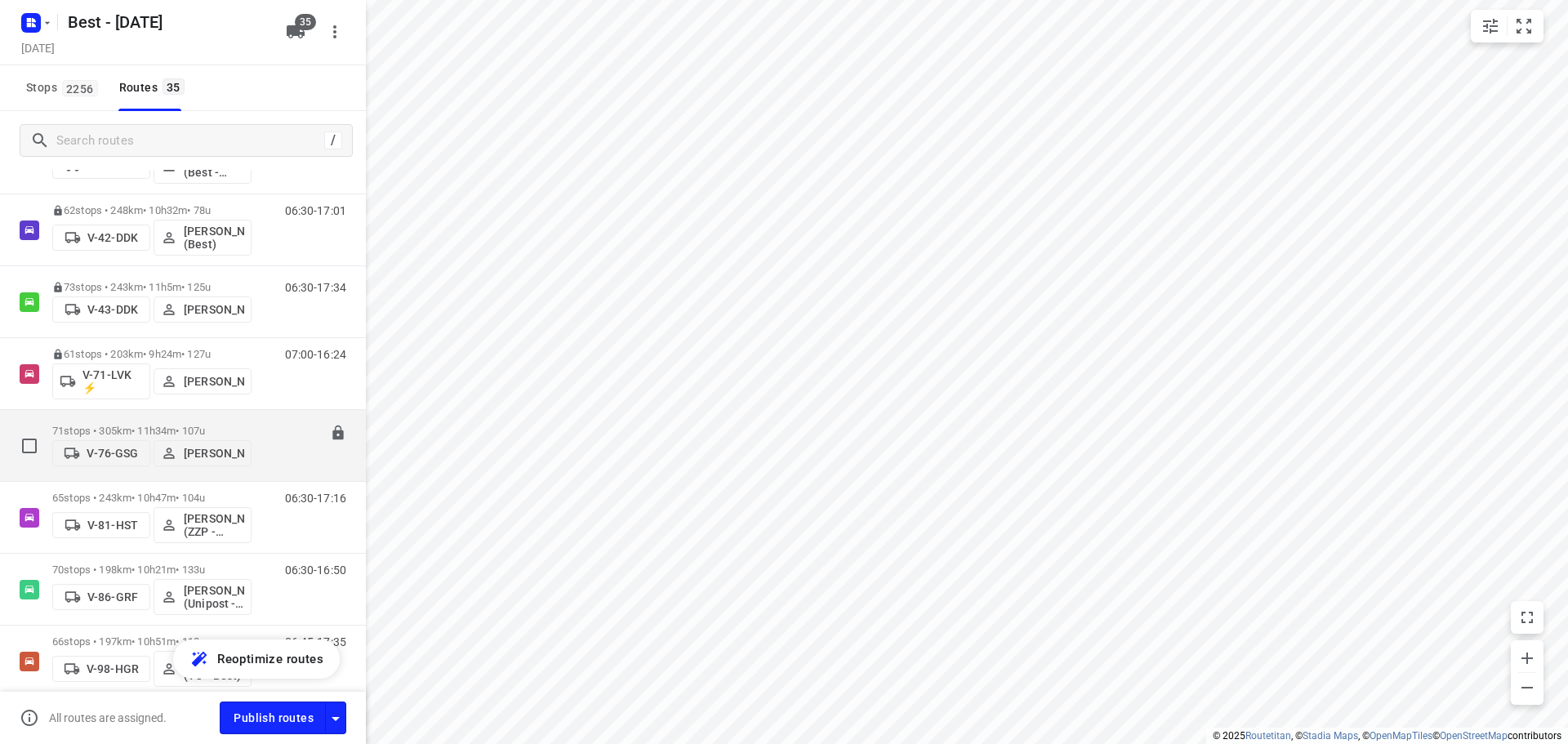
click at [108, 425] on p "71 stops • 305km • 11h34m • 107u" at bounding box center [152, 431] width 200 height 12
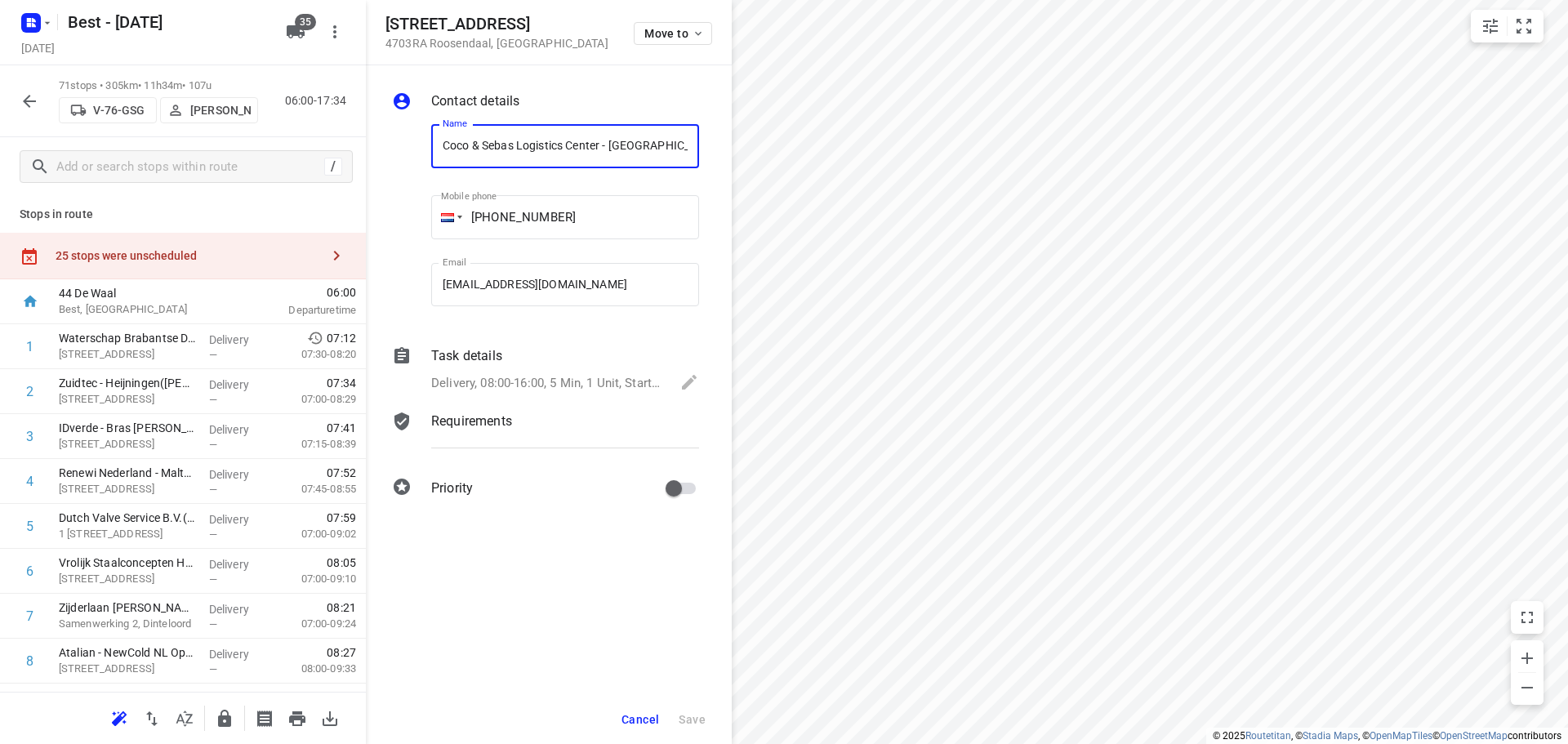
scroll to position [0, 63]
click at [675, 28] on span "Move to" at bounding box center [674, 33] width 61 height 13
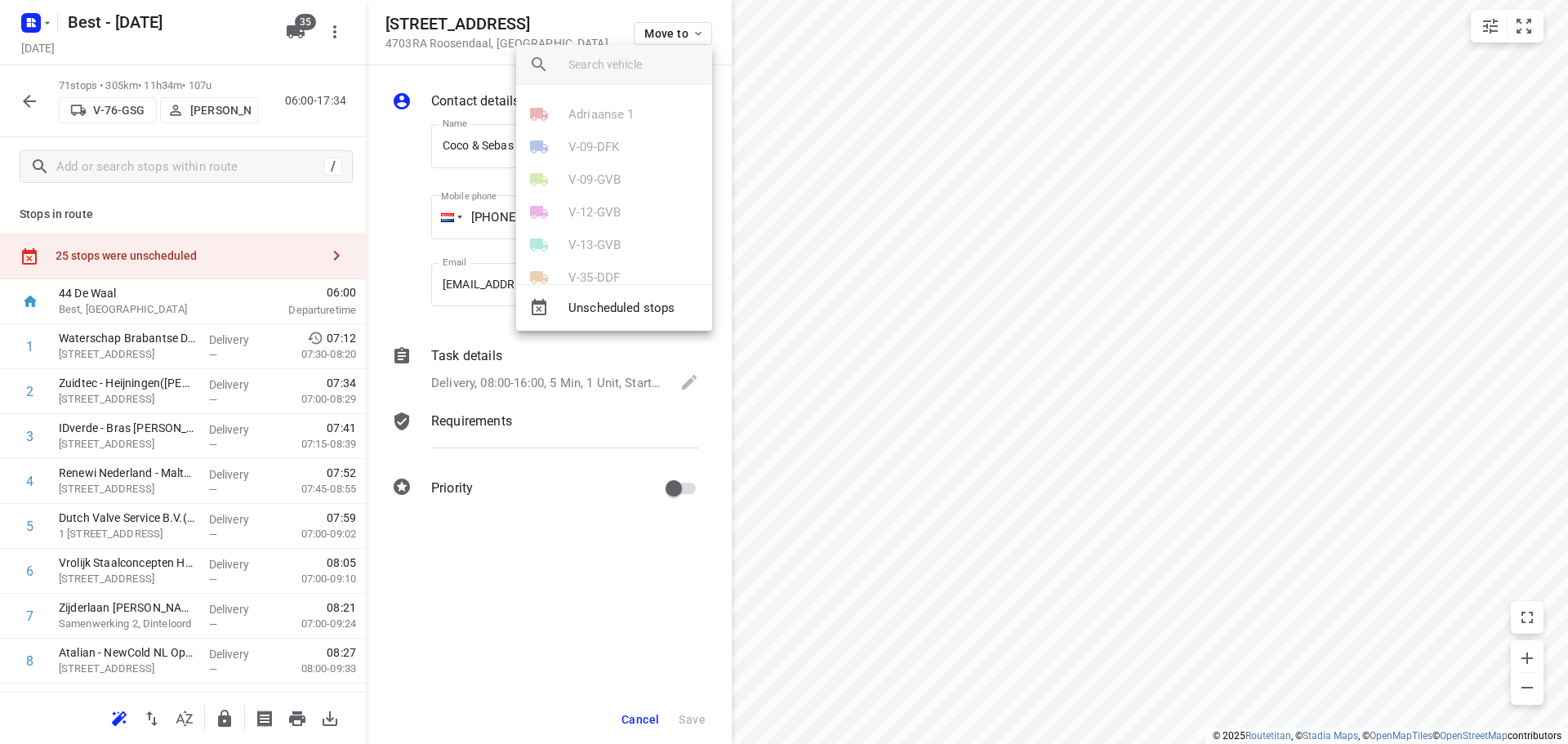
scroll to position [163, 0]
click at [592, 239] on p "V-76-GSG" at bounding box center [594, 246] width 52 height 19
click at [559, 180] on li "26" at bounding box center [614, 189] width 196 height 32
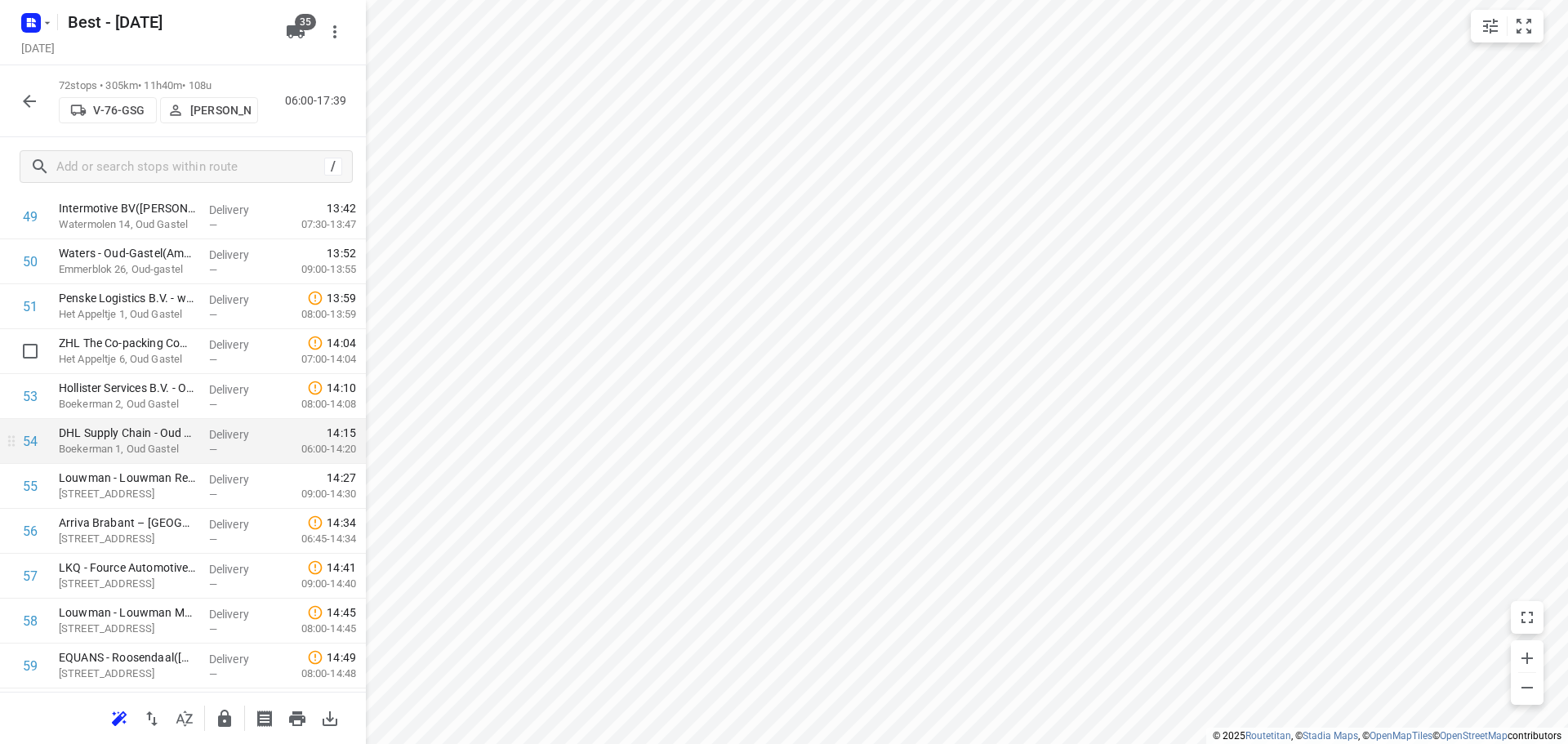
scroll to position [2287, 0]
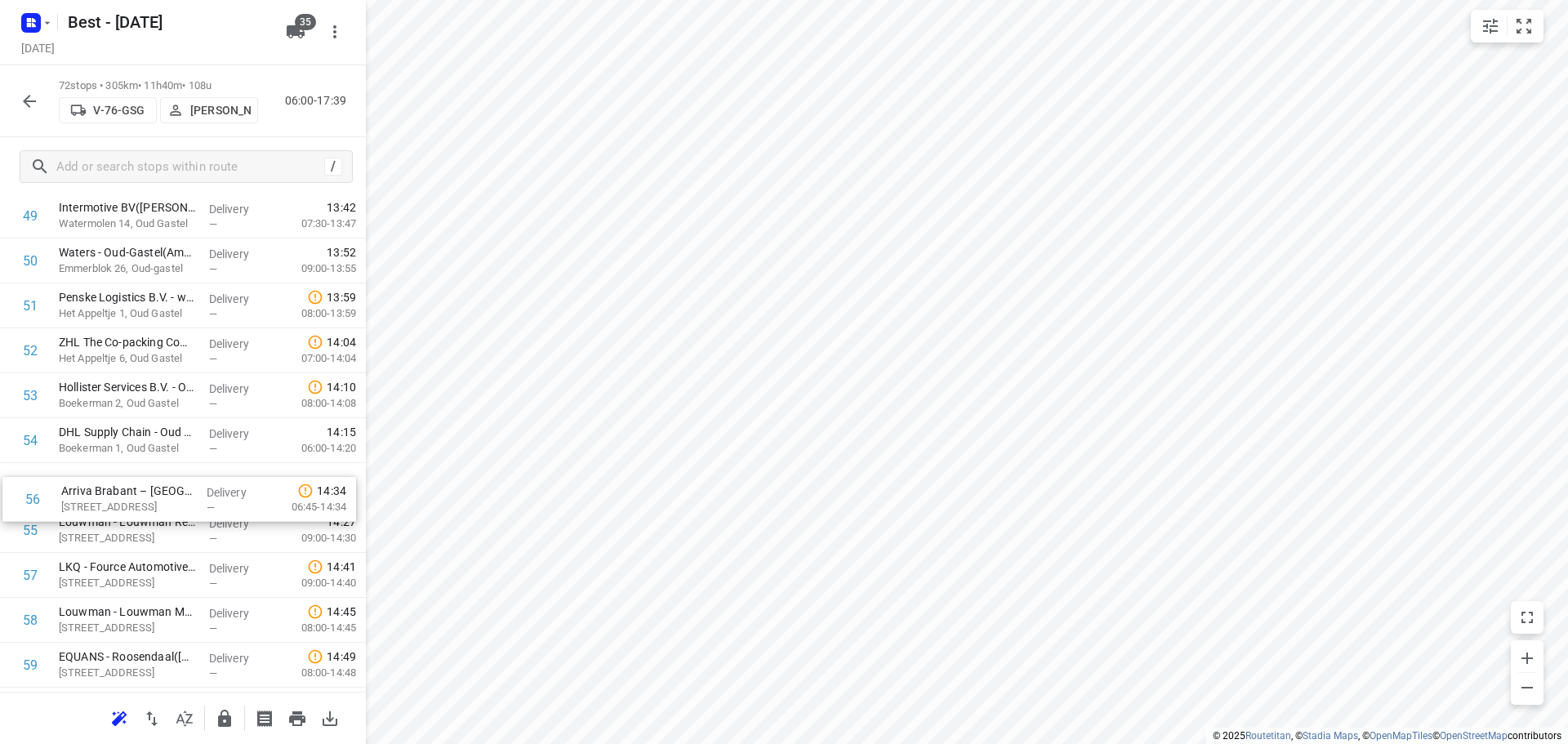
drag, startPoint x: 187, startPoint y: 484, endPoint x: 188, endPoint y: 465, distance: 19.0
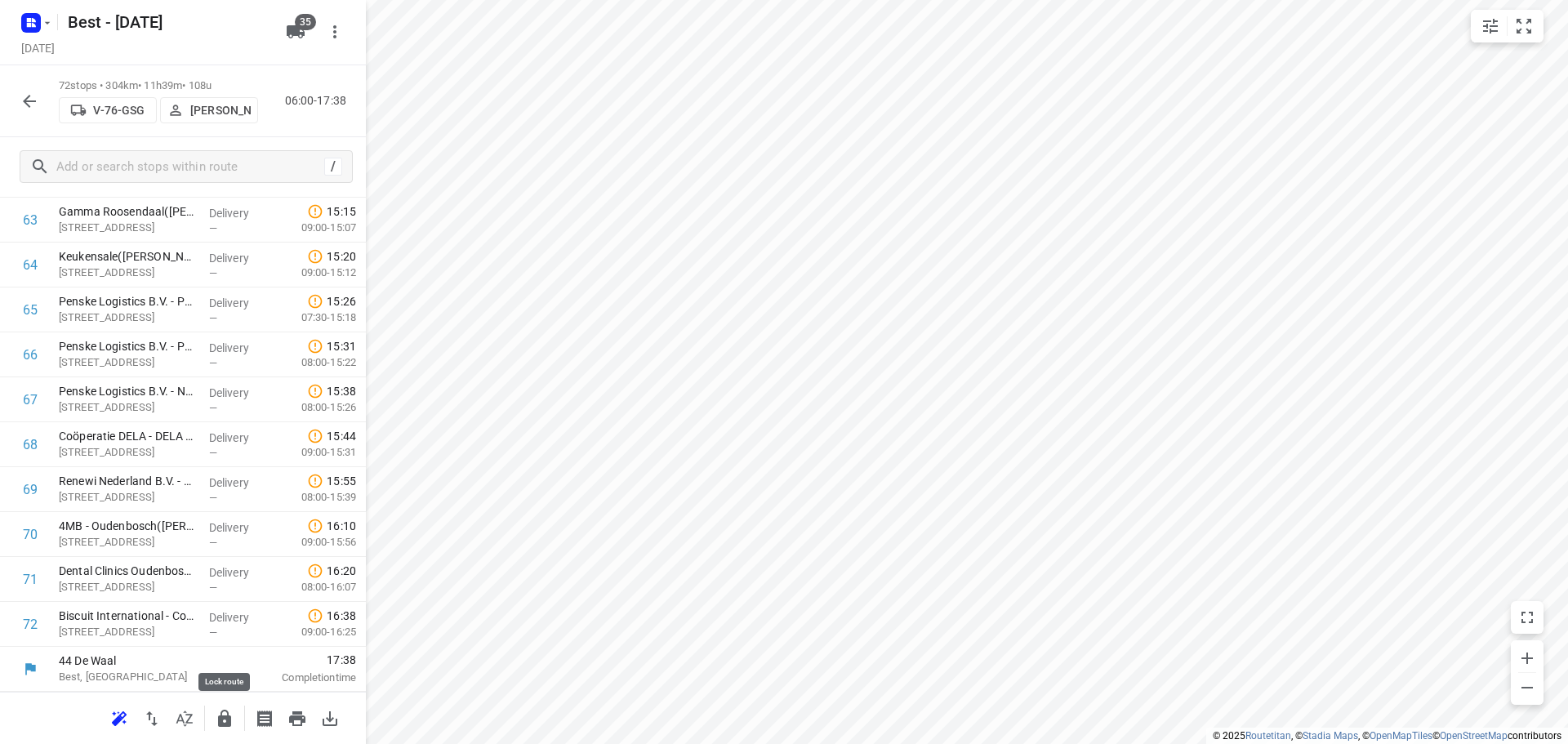
click at [227, 715] on icon "button" at bounding box center [224, 718] width 13 height 17
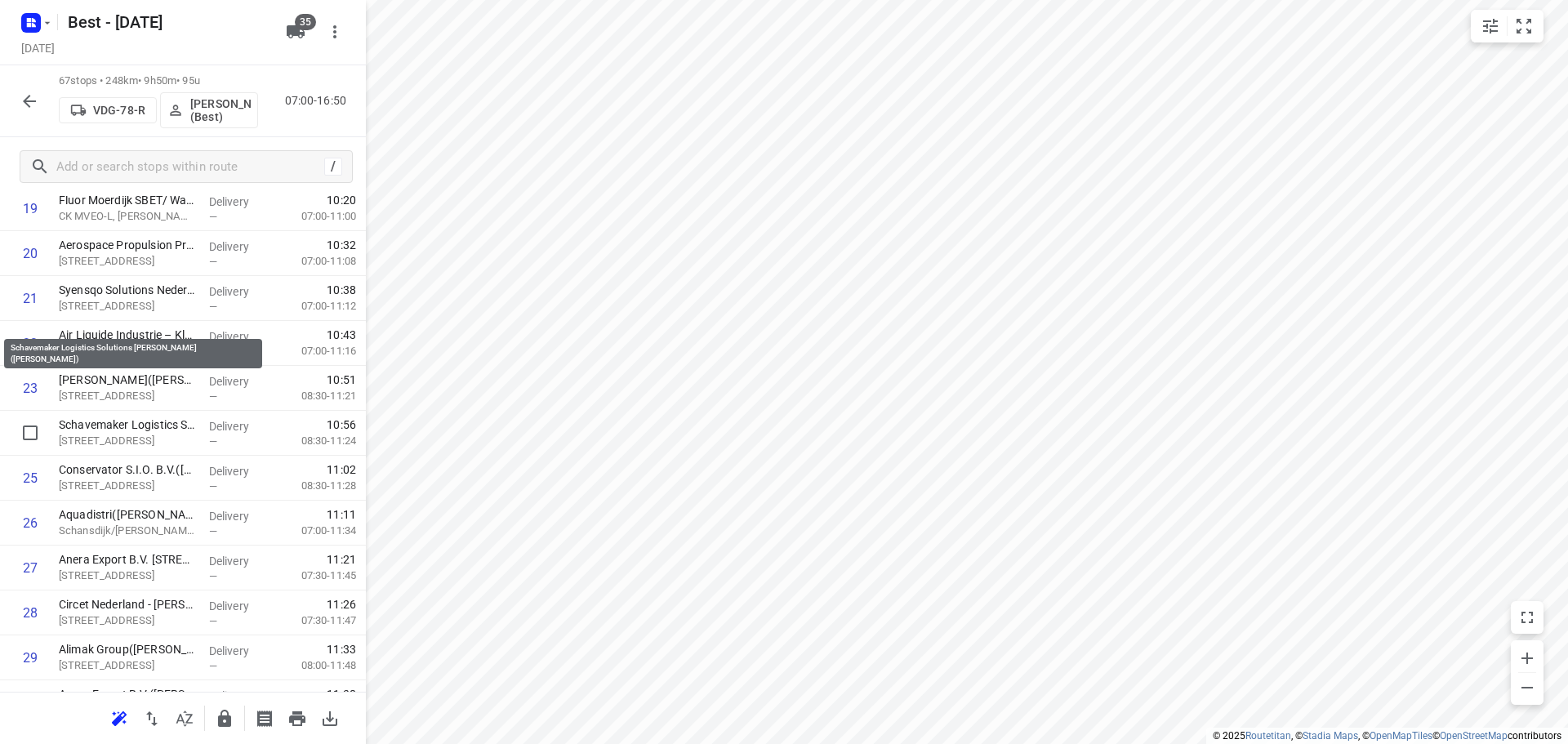
scroll to position [645, 0]
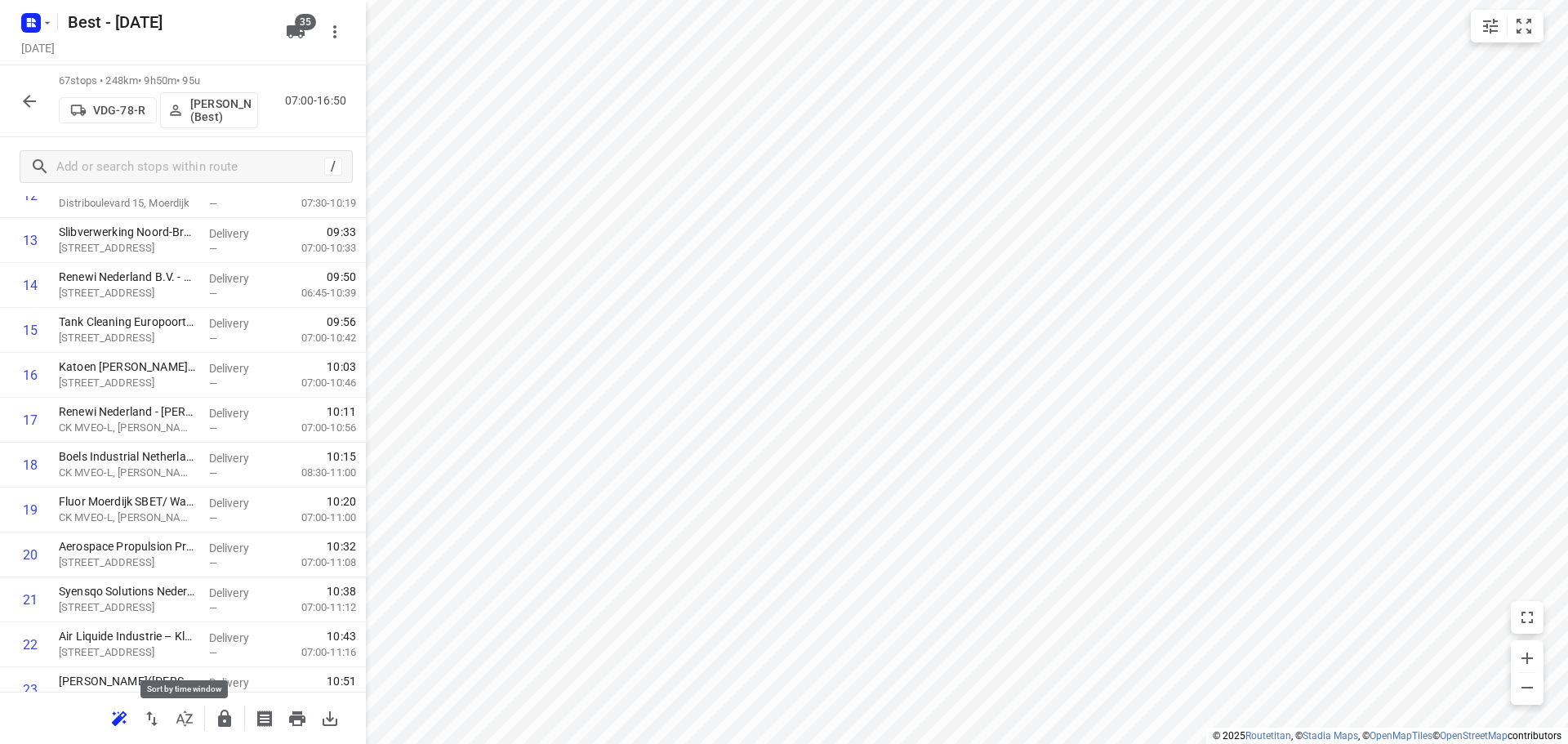
click at [189, 731] on button "button" at bounding box center [184, 718] width 32 height 32
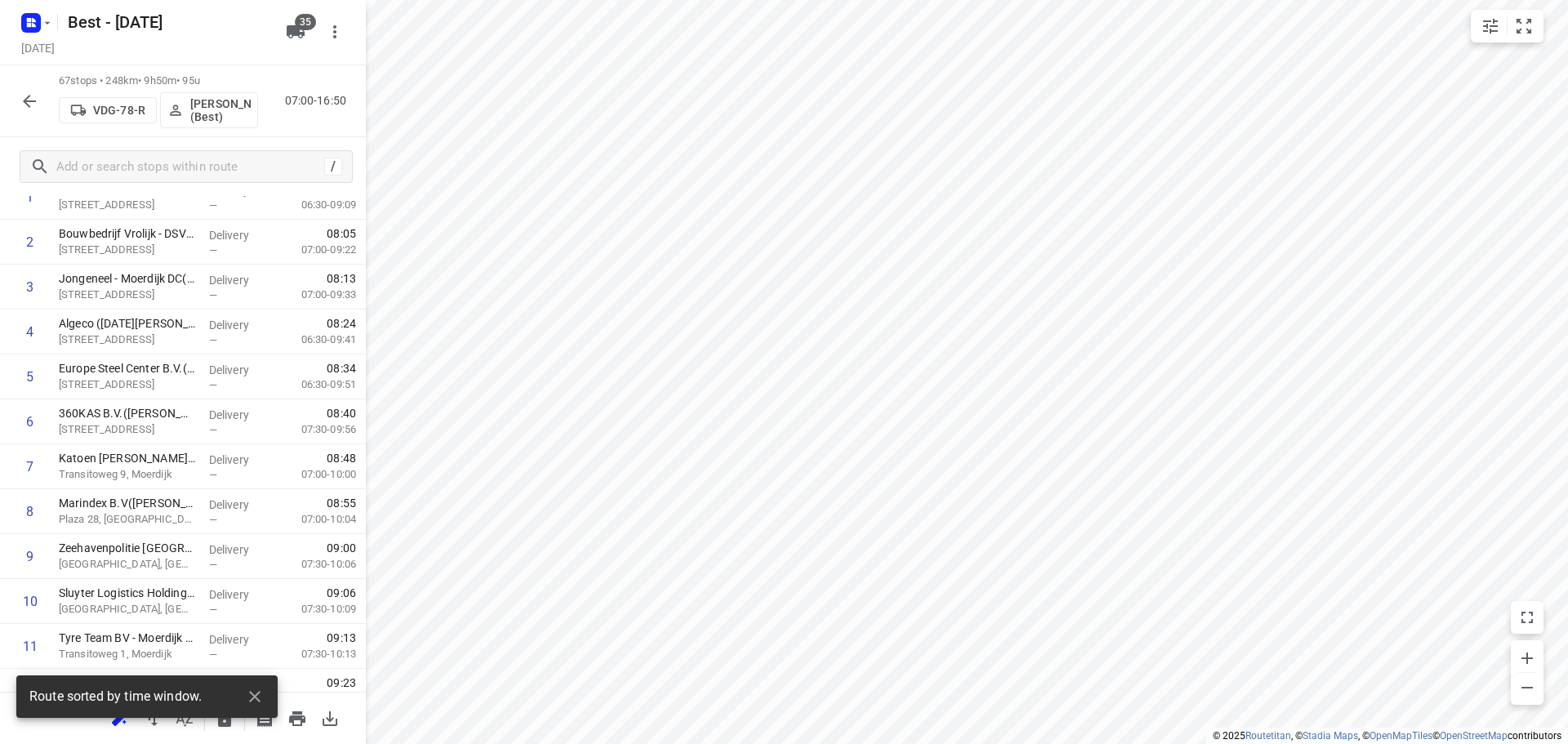
scroll to position [0, 0]
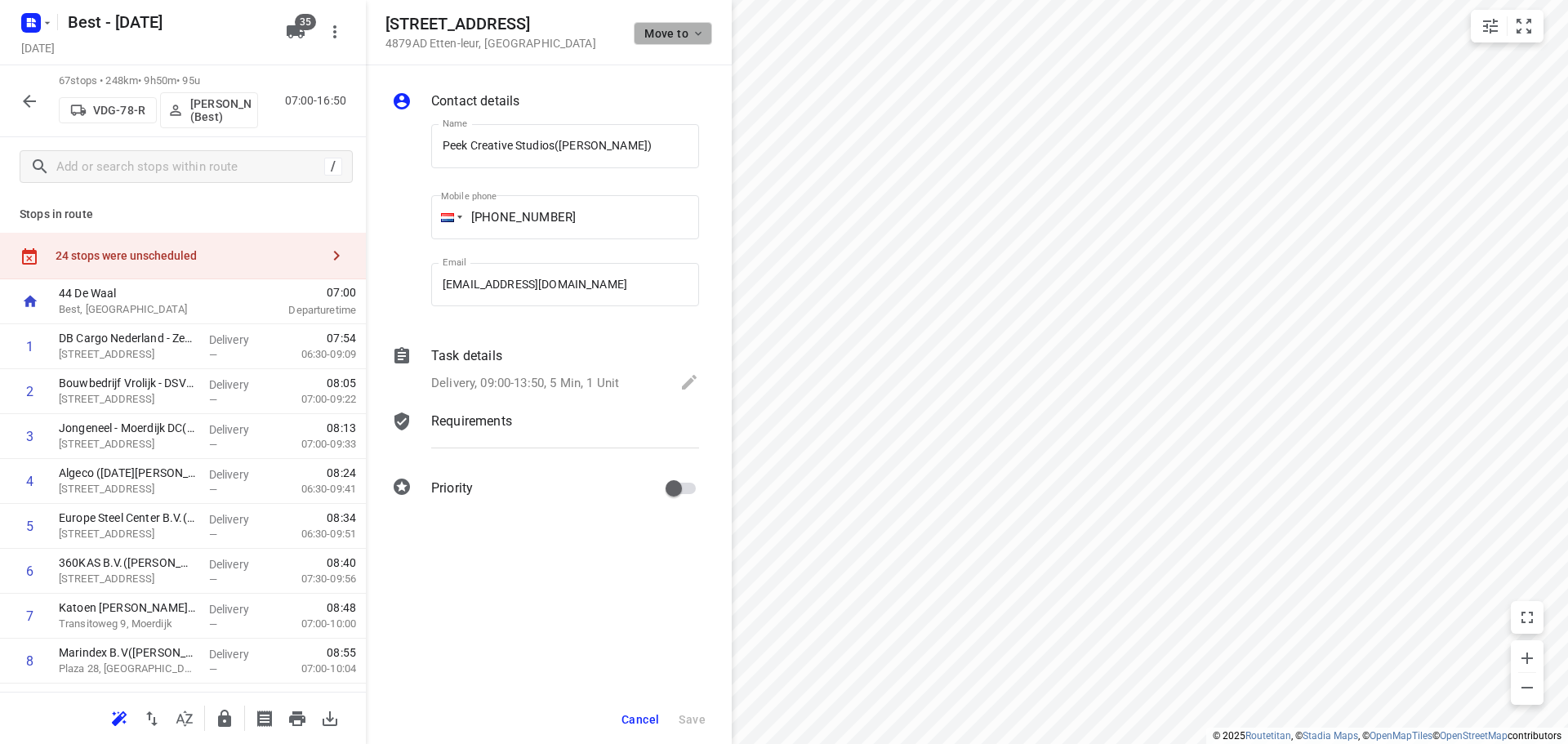
click at [682, 28] on span "Move to" at bounding box center [674, 33] width 61 height 13
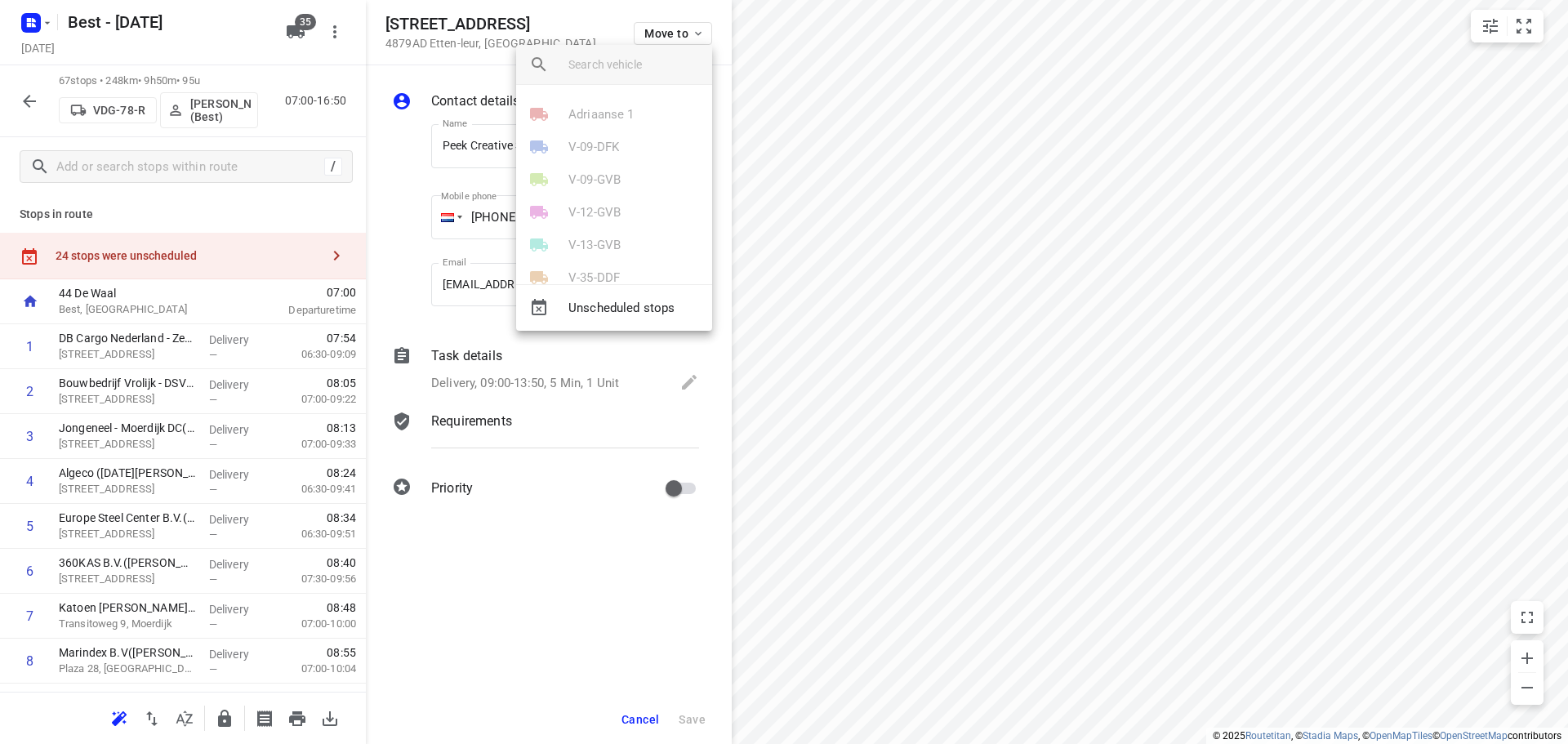
scroll to position [327, 0]
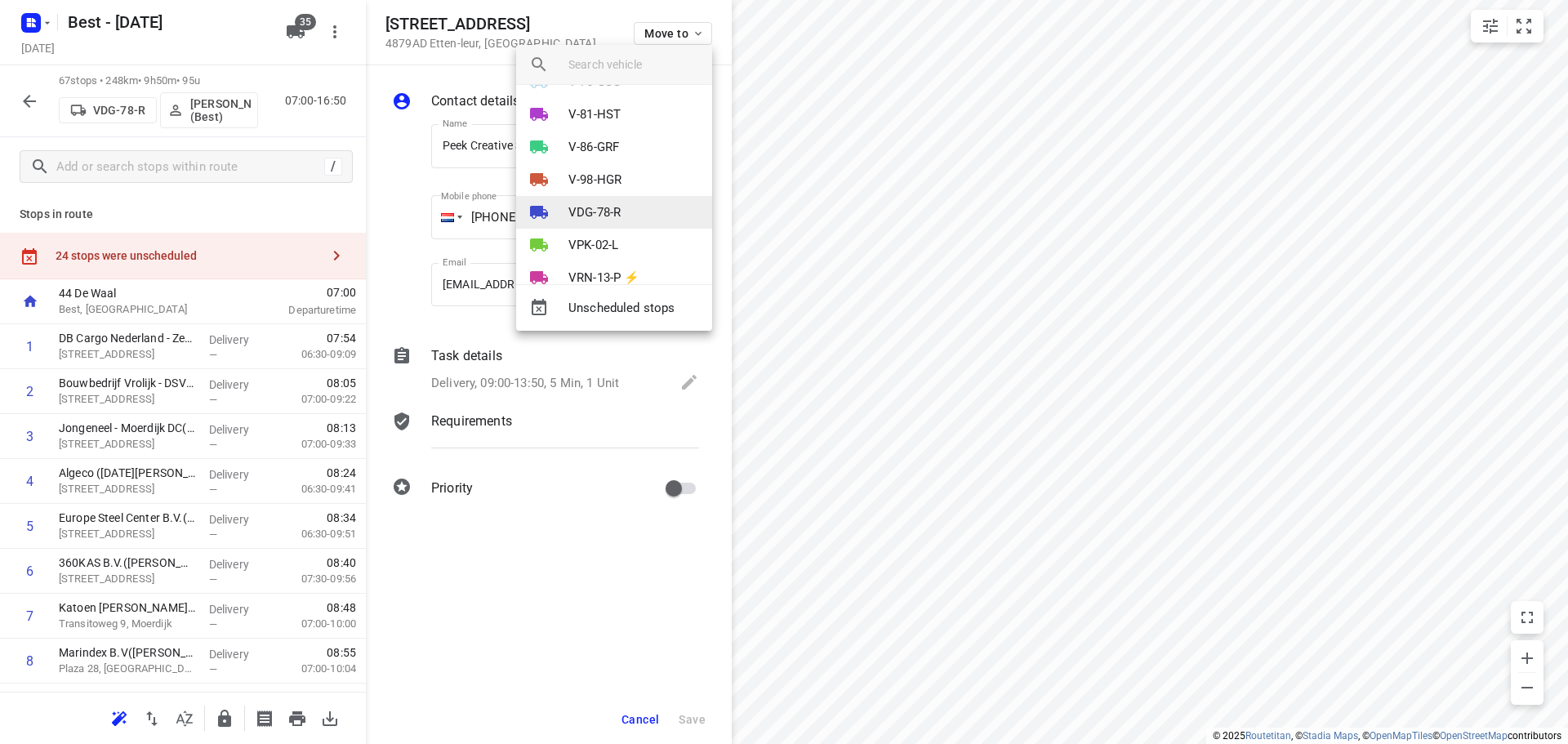
click at [589, 212] on p "VDG-78-R" at bounding box center [594, 212] width 52 height 19
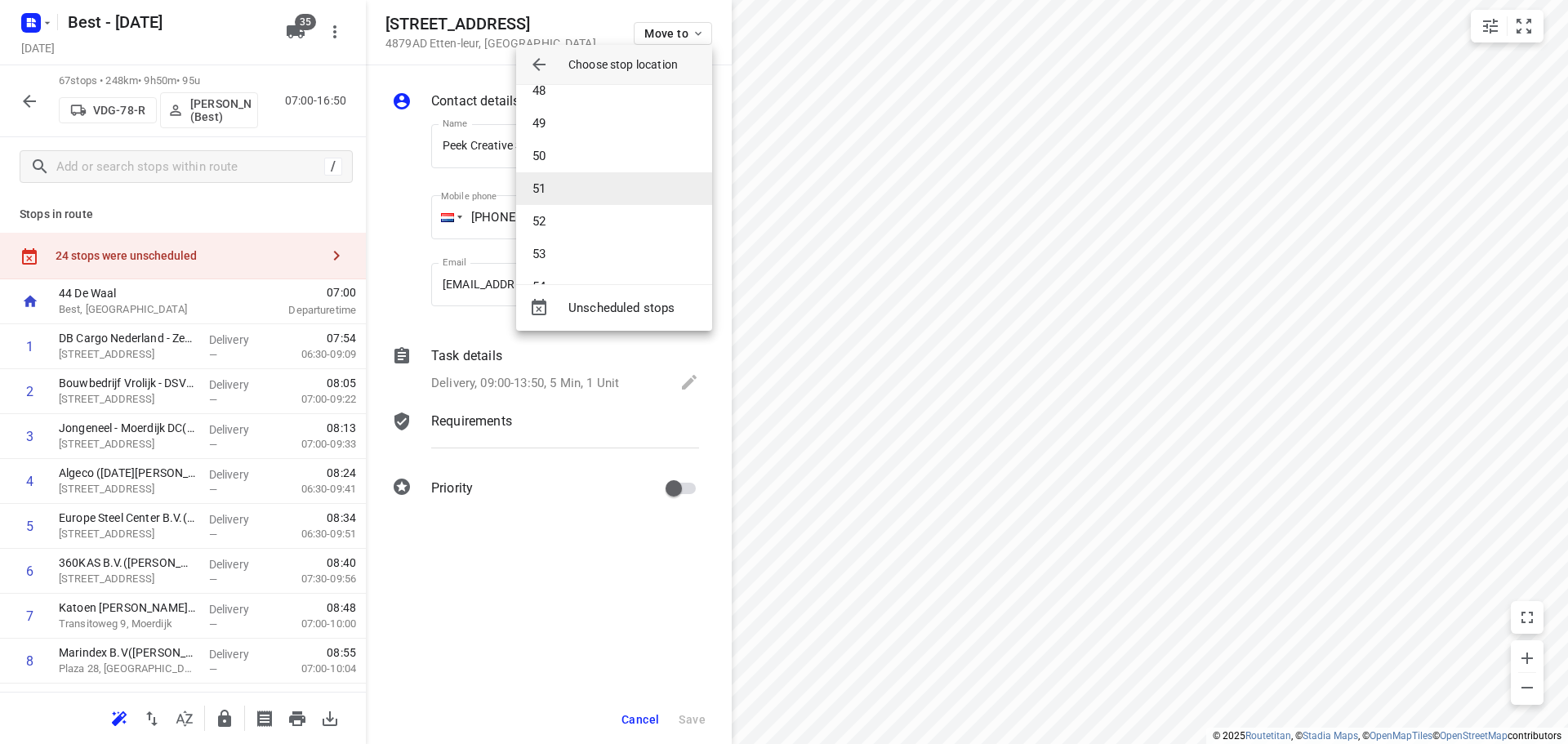
scroll to position [1551, 0]
click at [555, 155] on li "50" at bounding box center [614, 157] width 196 height 32
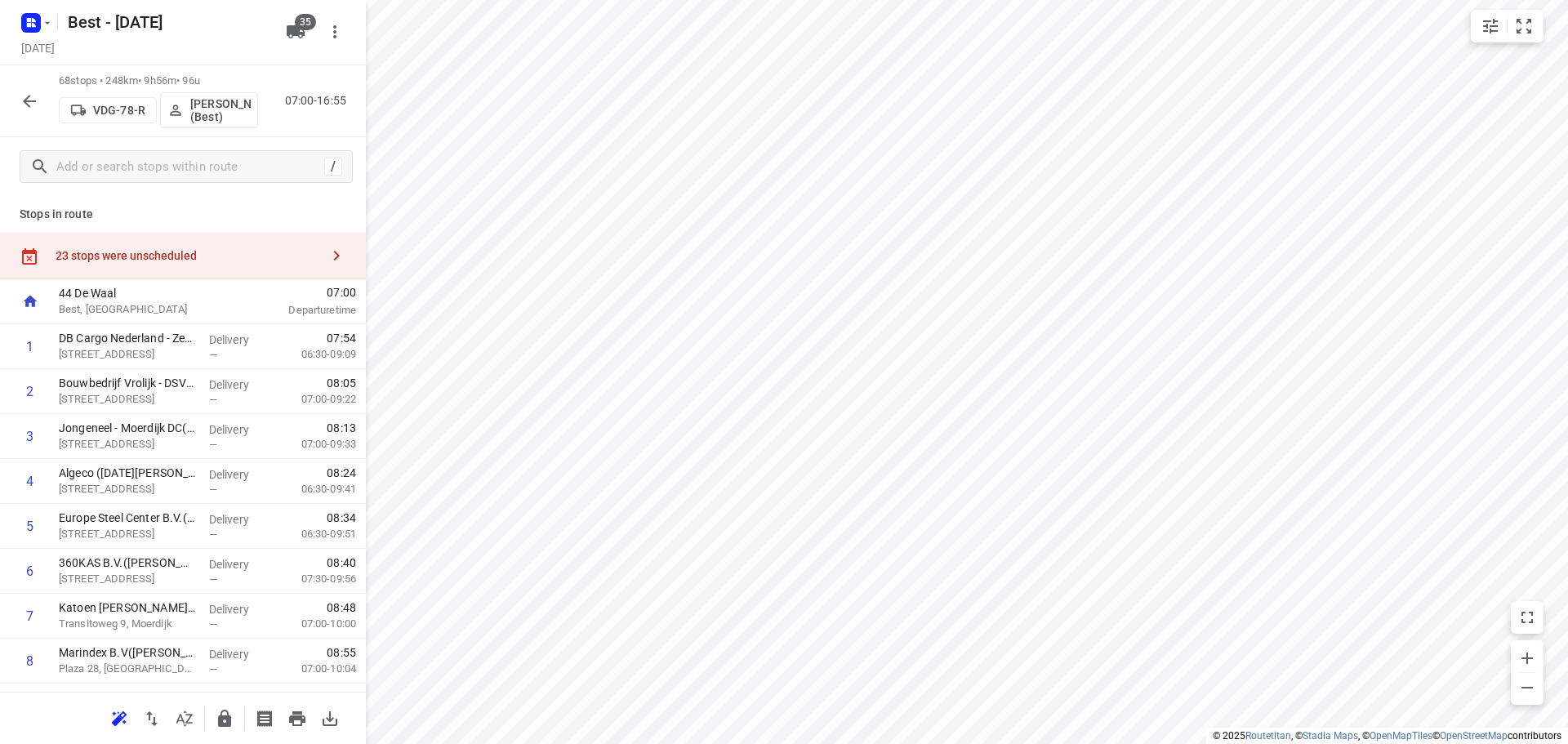
click at [216, 721] on icon "button" at bounding box center [224, 718] width 20 height 20
drag, startPoint x: 142, startPoint y: 556, endPoint x: 147, endPoint y: 328, distance: 228.1
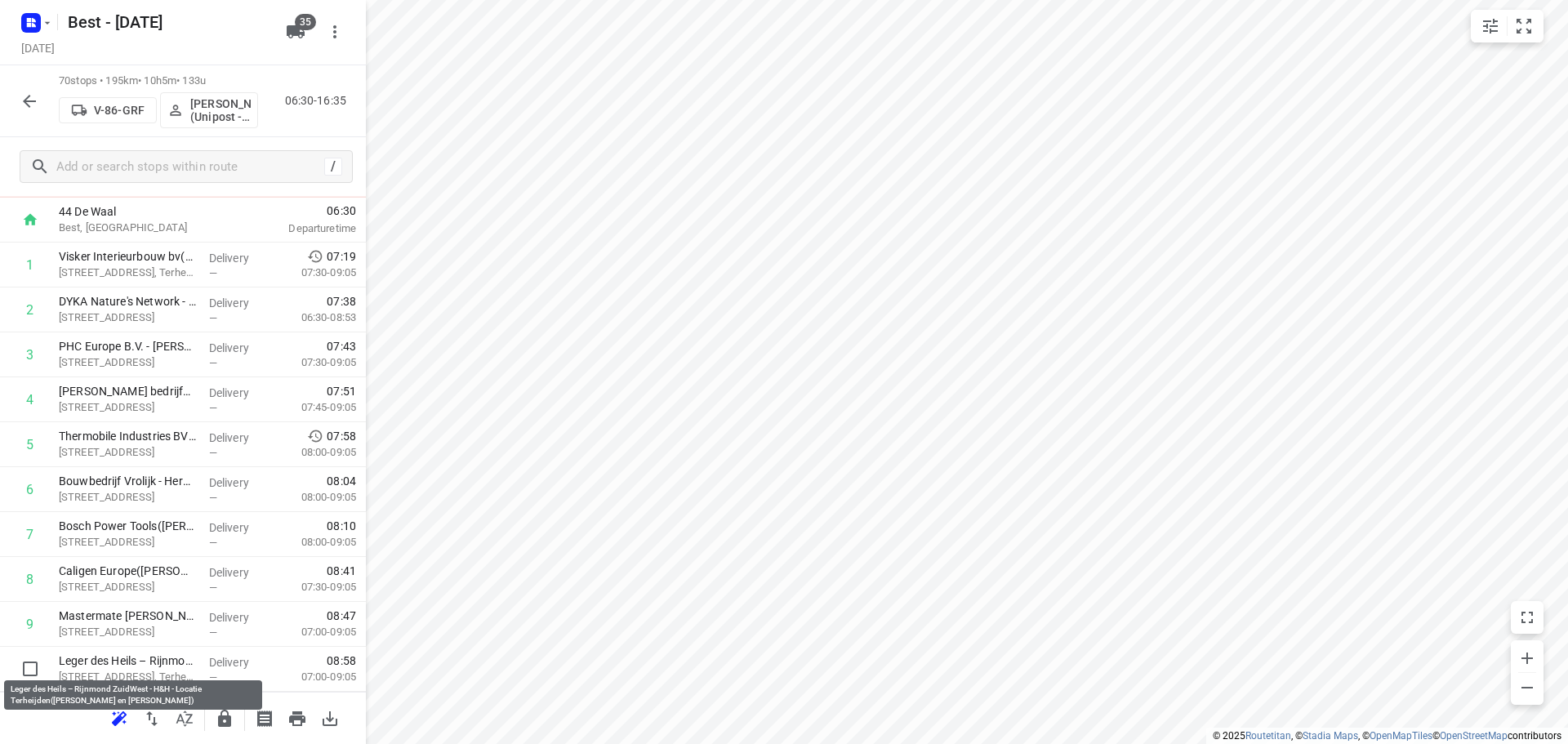
scroll to position [84, 0]
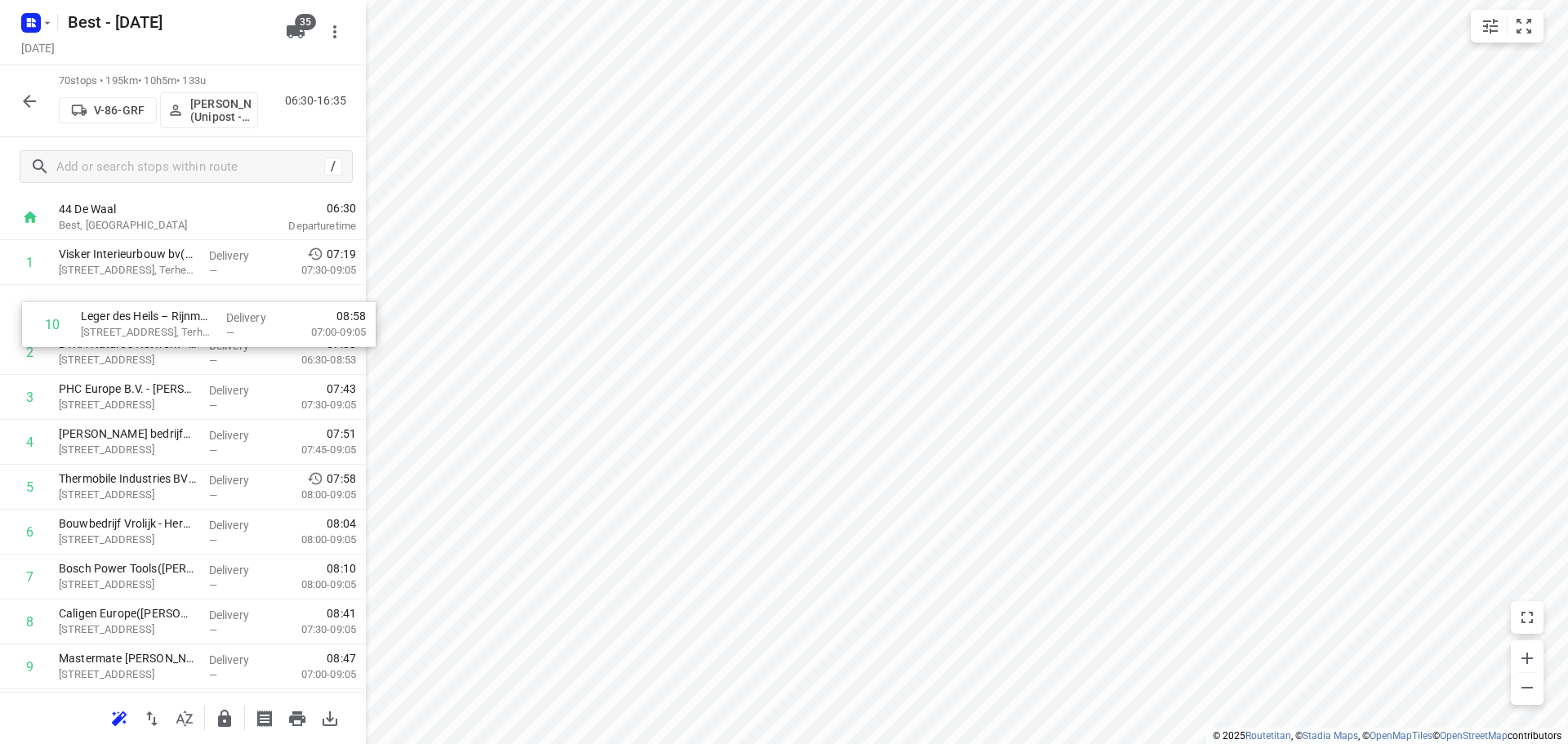
drag, startPoint x: 125, startPoint y: 654, endPoint x: 147, endPoint y: 303, distance: 351.7
drag, startPoint x: 104, startPoint y: 439, endPoint x: 102, endPoint y: 341, distance: 98.0
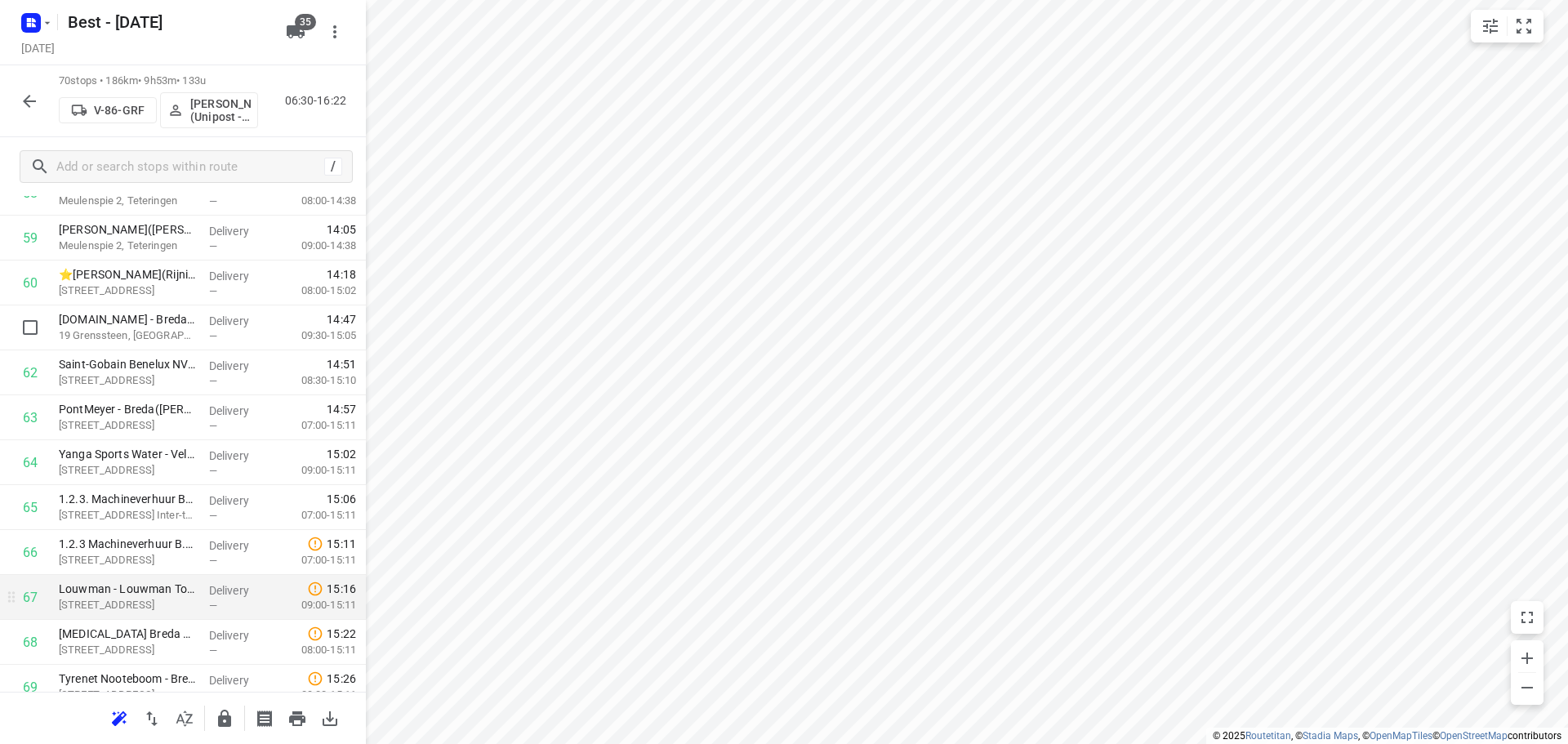
scroll to position [2495, 0]
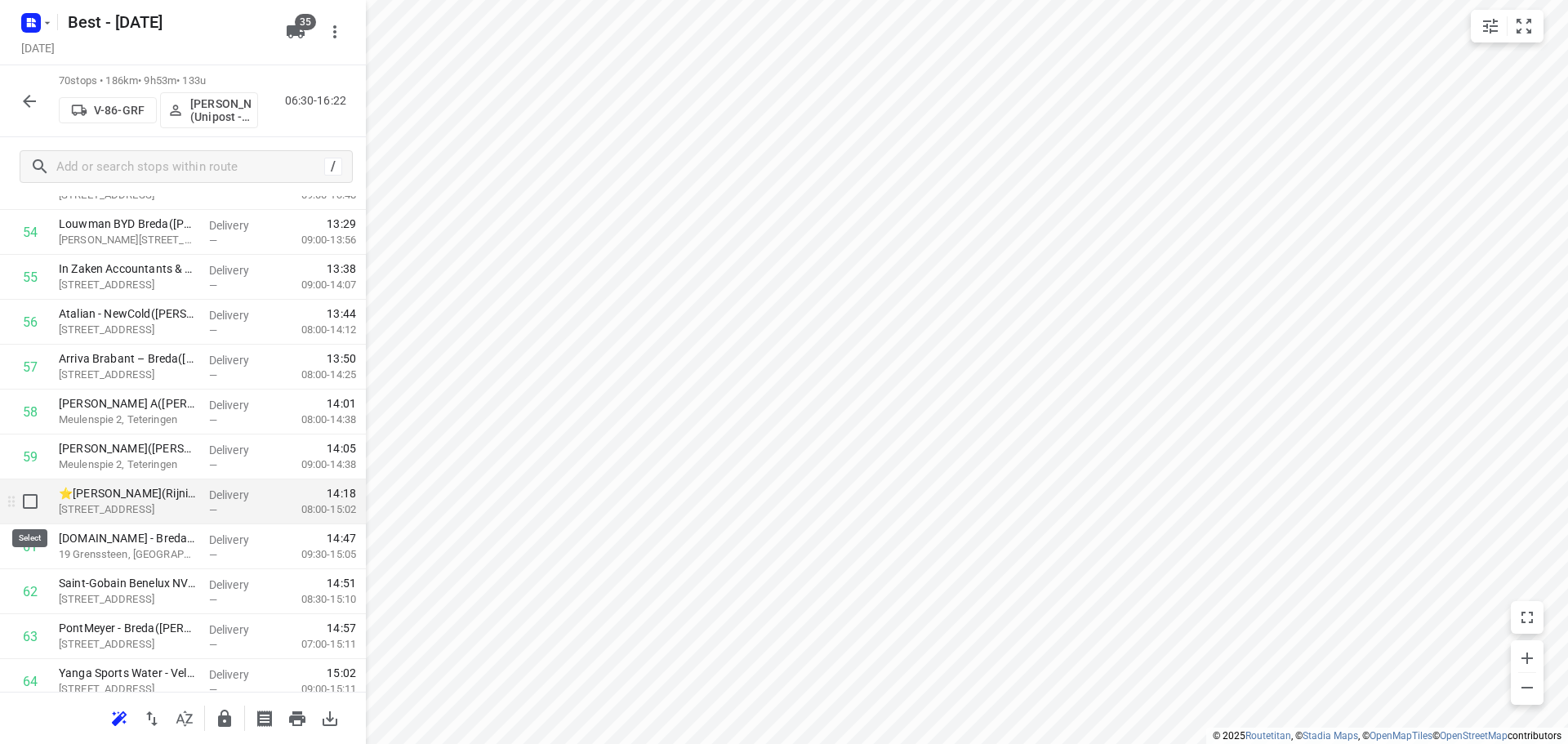
click at [19, 502] on input "checkbox" at bounding box center [30, 502] width 32 height 32
checkbox input "true"
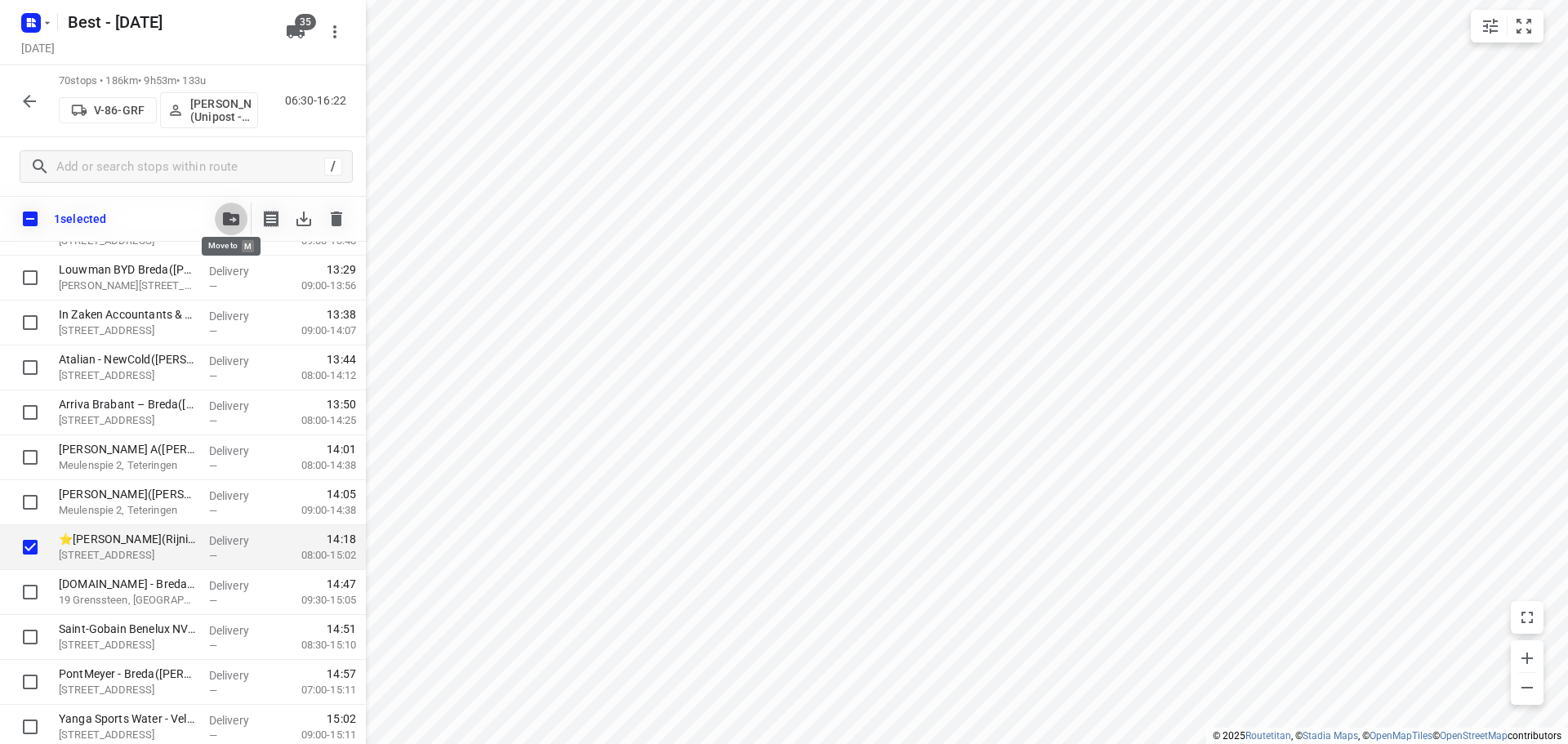
click at [233, 218] on icon "button" at bounding box center [230, 218] width 16 height 13
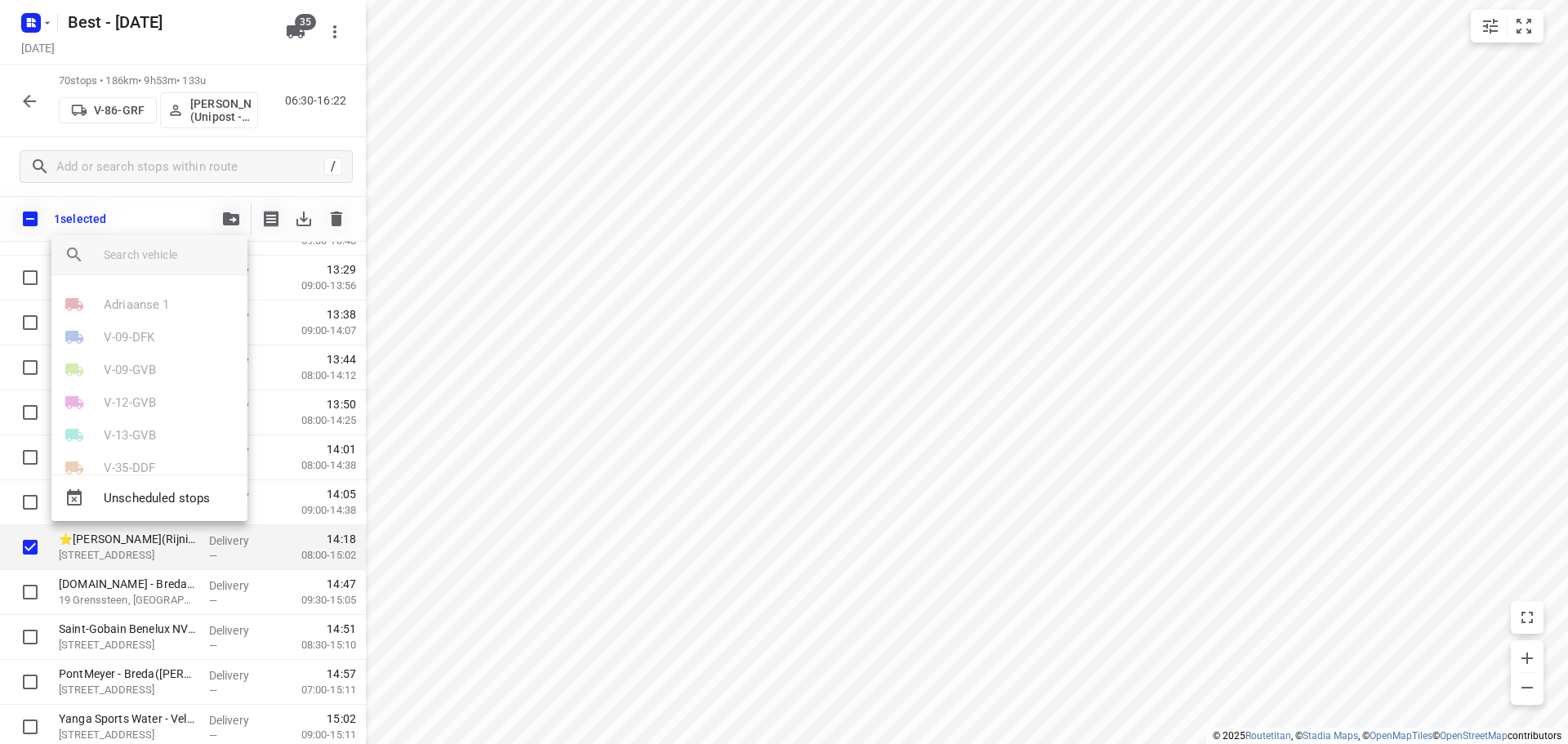
drag, startPoint x: 185, startPoint y: 247, endPoint x: 195, endPoint y: 247, distance: 10.0
click at [185, 247] on input "search vehicle" at bounding box center [169, 254] width 131 height 25
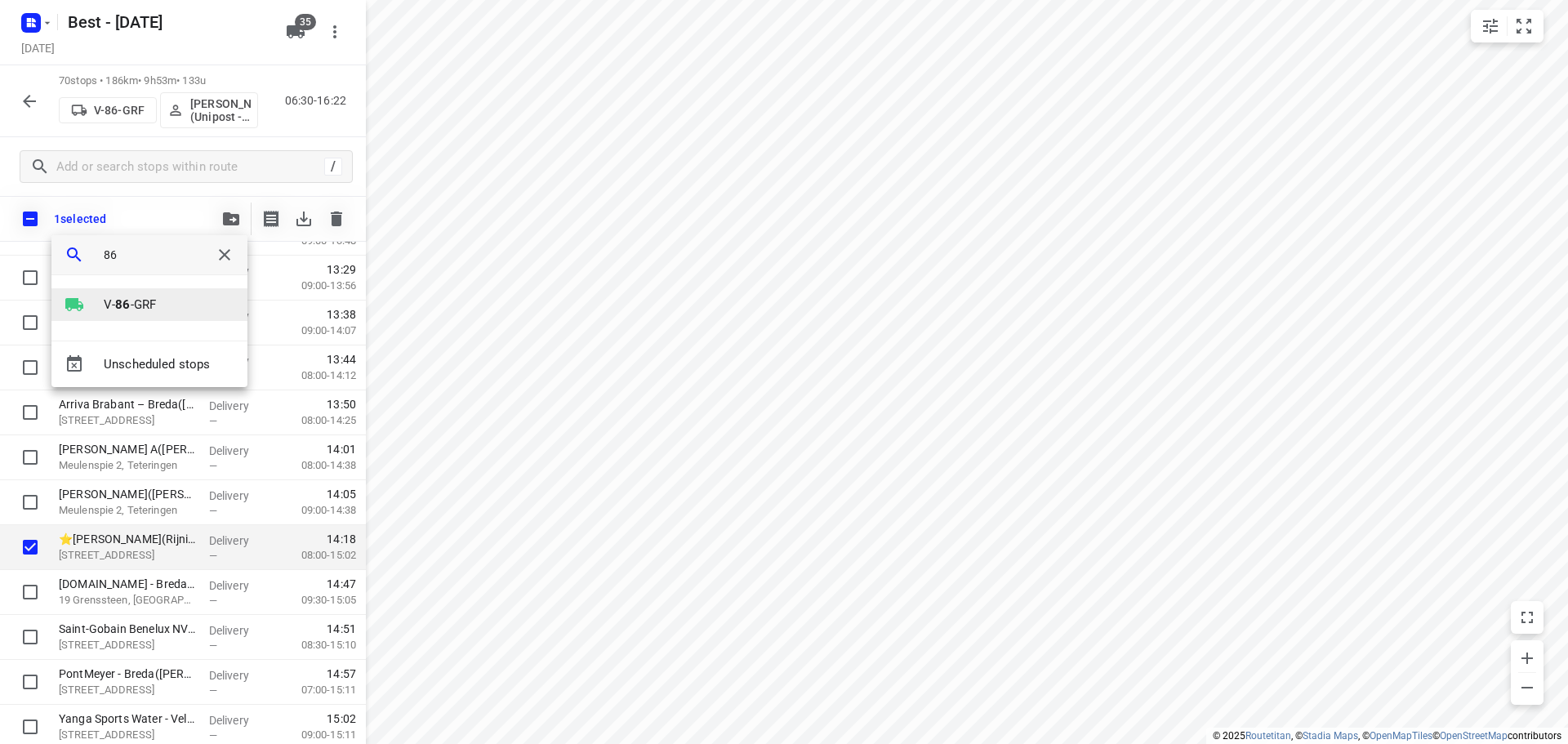
type input "86"
click at [182, 301] on li "V- 86 -GRF" at bounding box center [149, 305] width 196 height 32
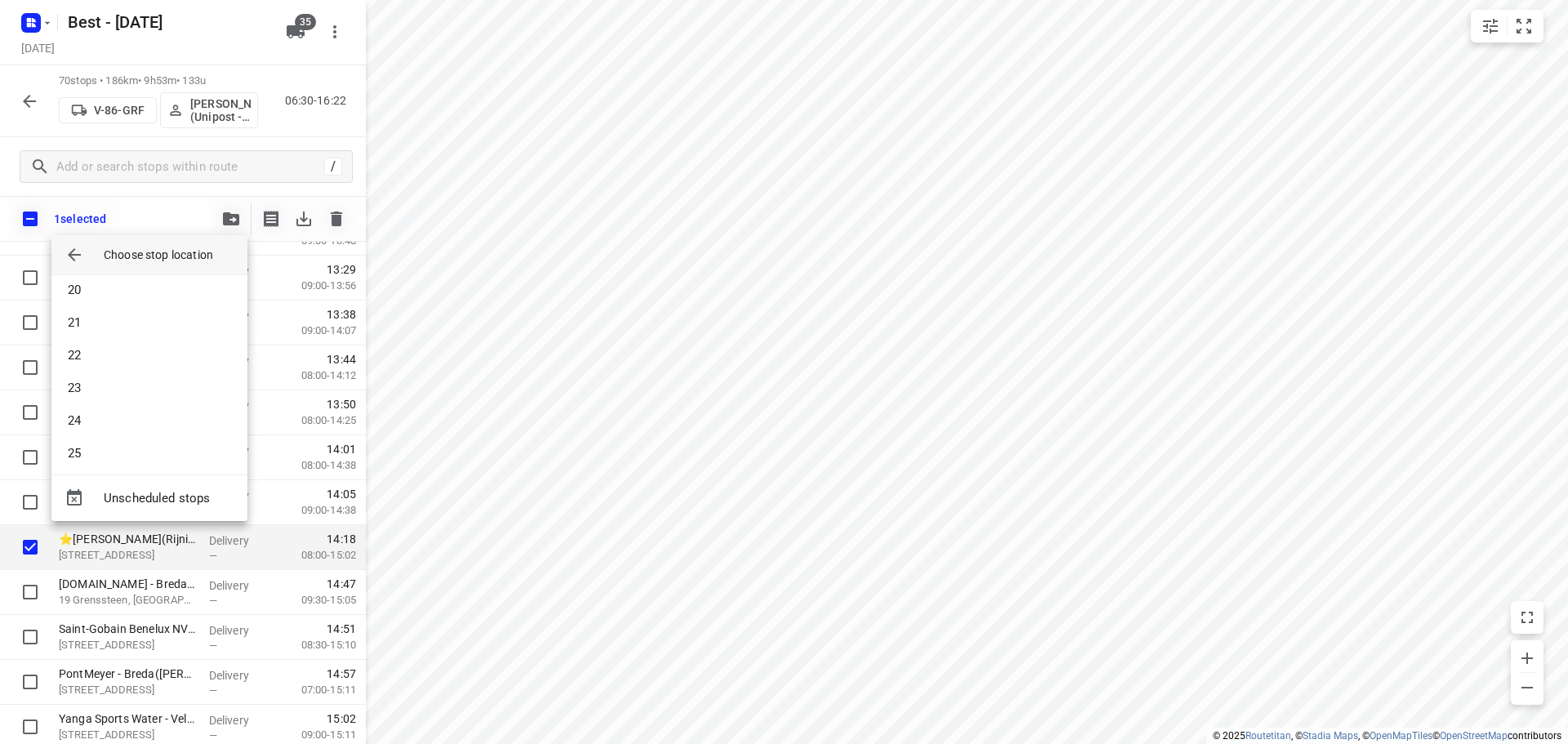
scroll to position [654, 0]
click at [102, 427] on li "25" at bounding box center [149, 428] width 196 height 32
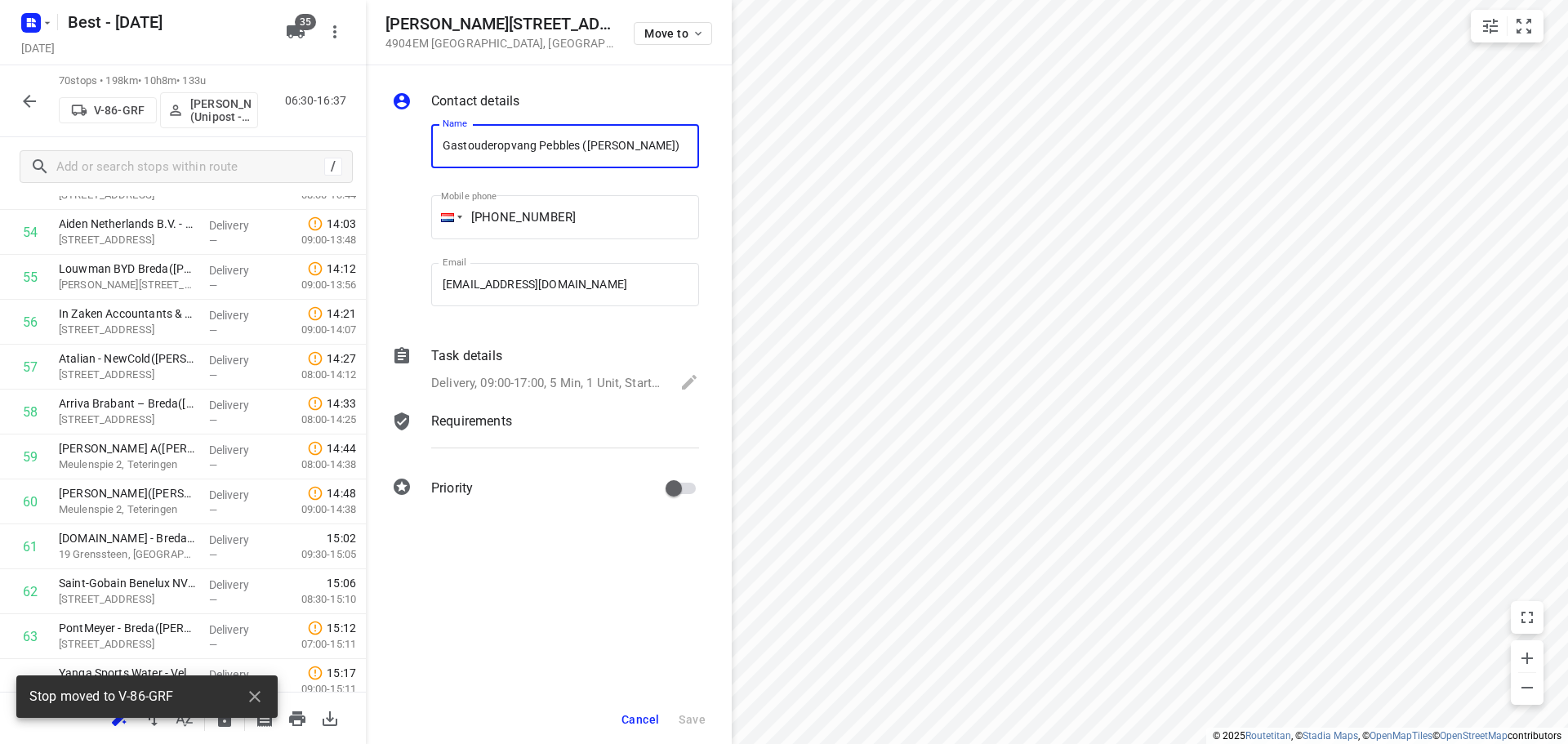
click at [661, 58] on div "Jacob Catslaan 56 4904EM Oosterhout , Netherlands Move to" at bounding box center [549, 32] width 366 height 66
click at [665, 37] on span "Move to" at bounding box center [674, 33] width 61 height 13
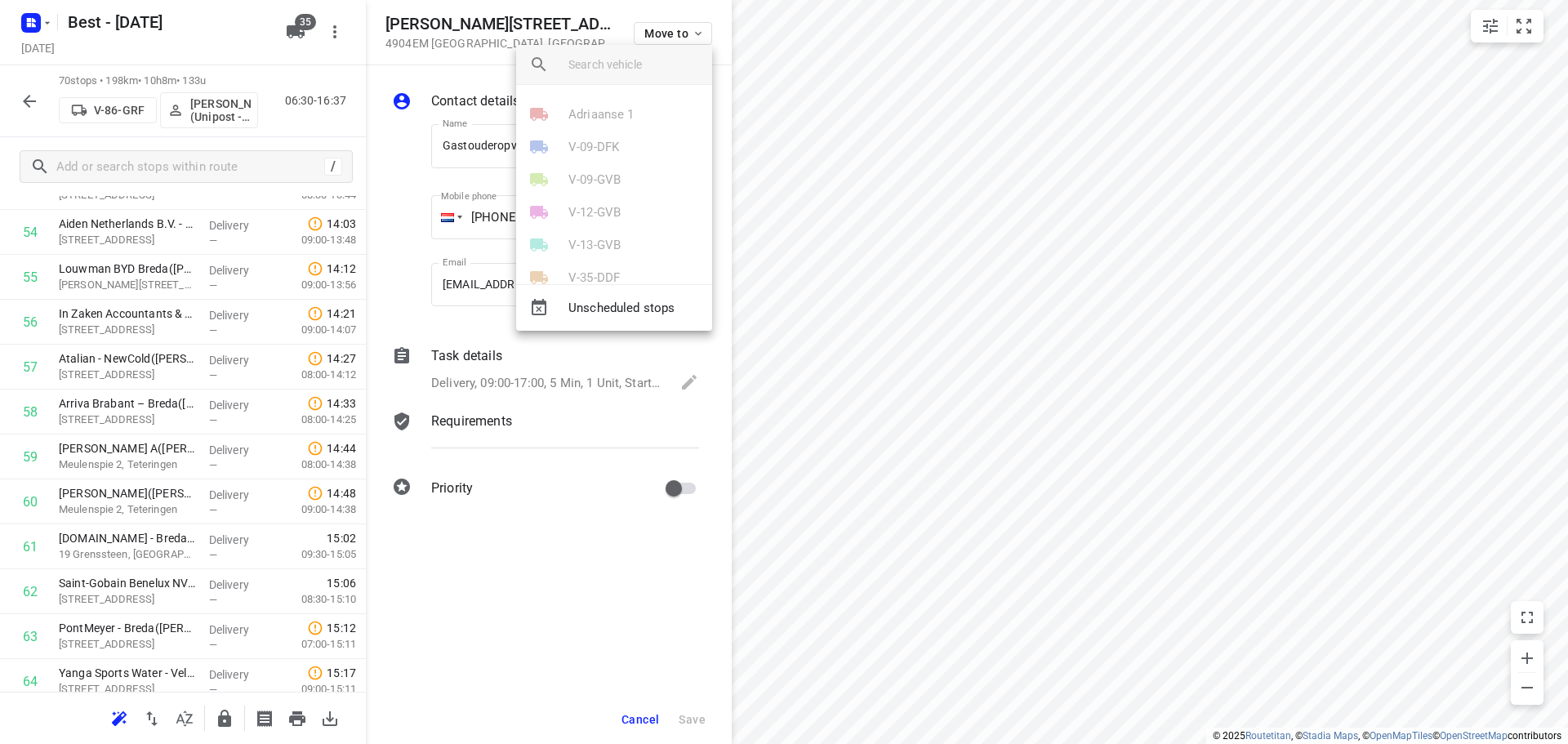
click at [600, 67] on input "search vehicle" at bounding box center [633, 64] width 131 height 25
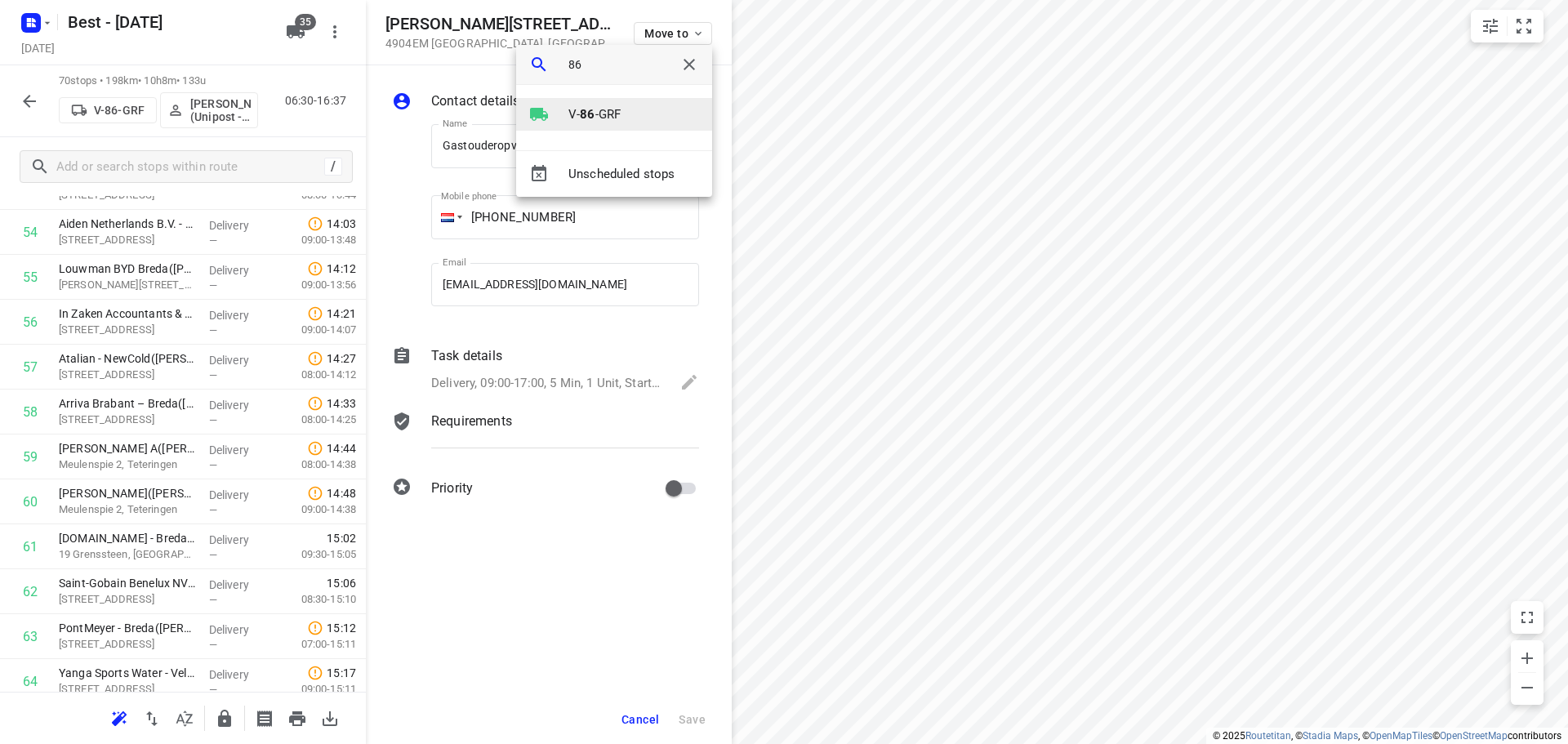
type input "86"
click at [614, 104] on li "V- 86 -GRF" at bounding box center [614, 114] width 196 height 32
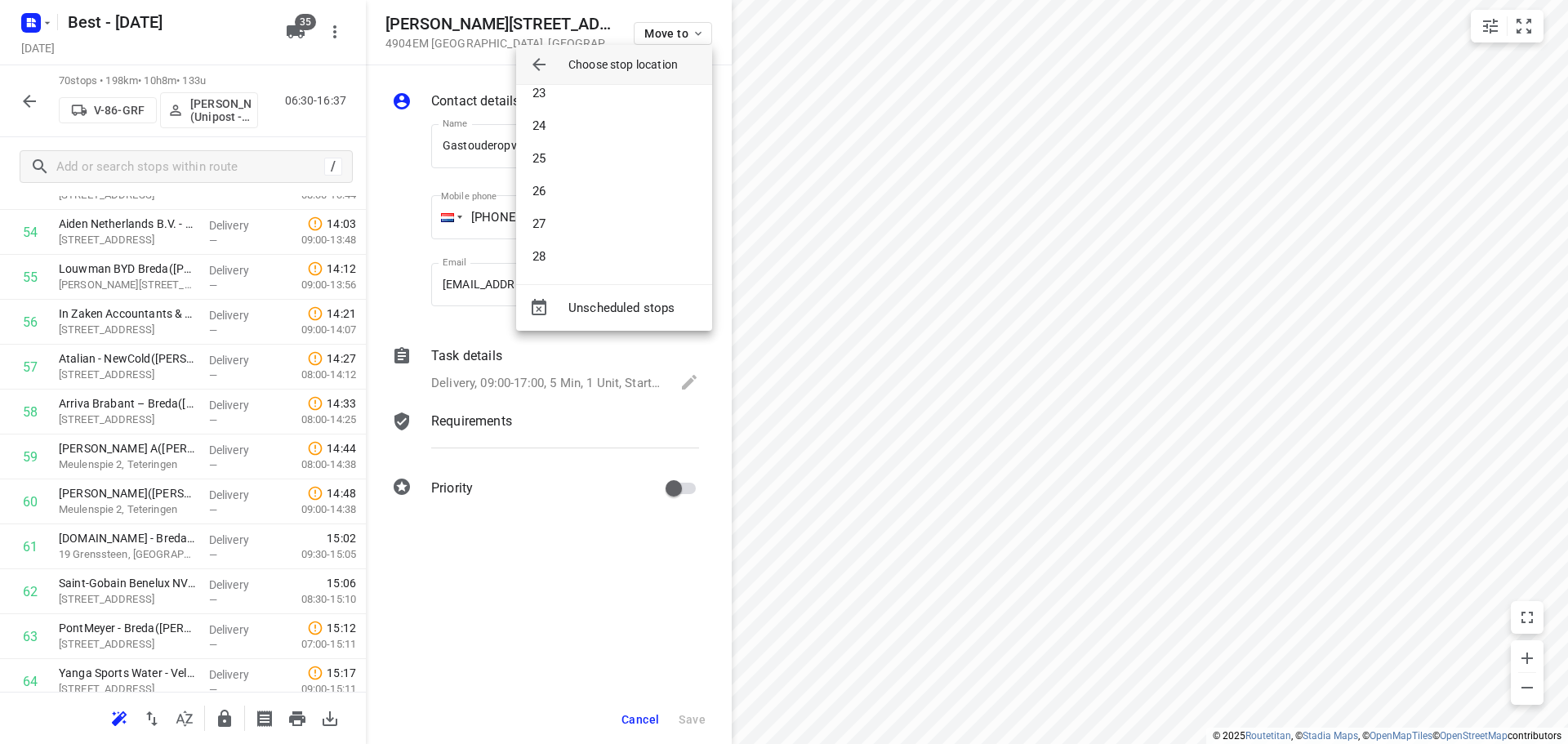
scroll to position [735, 0]
click at [573, 194] on li "26" at bounding box center [614, 189] width 196 height 32
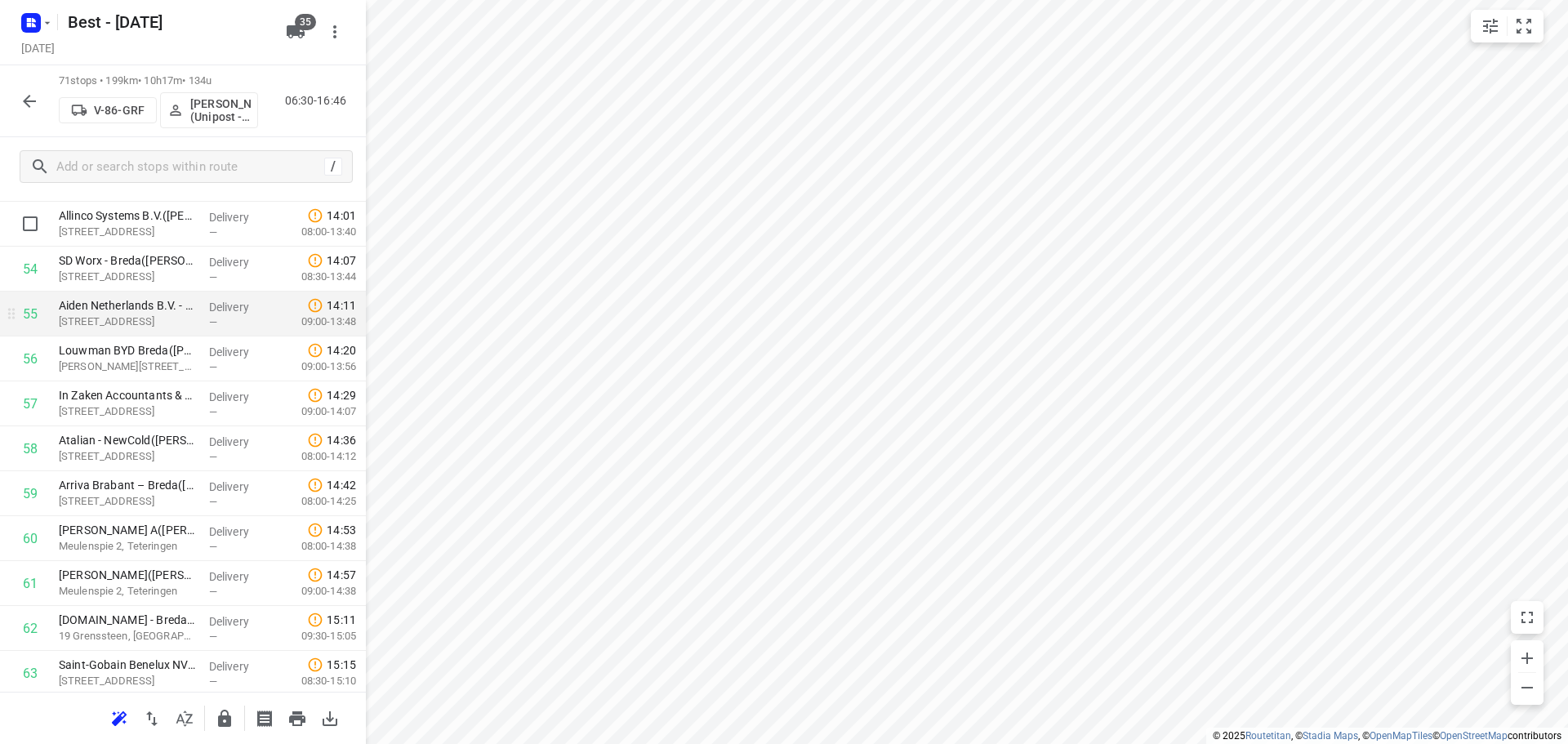
scroll to position [2376, 0]
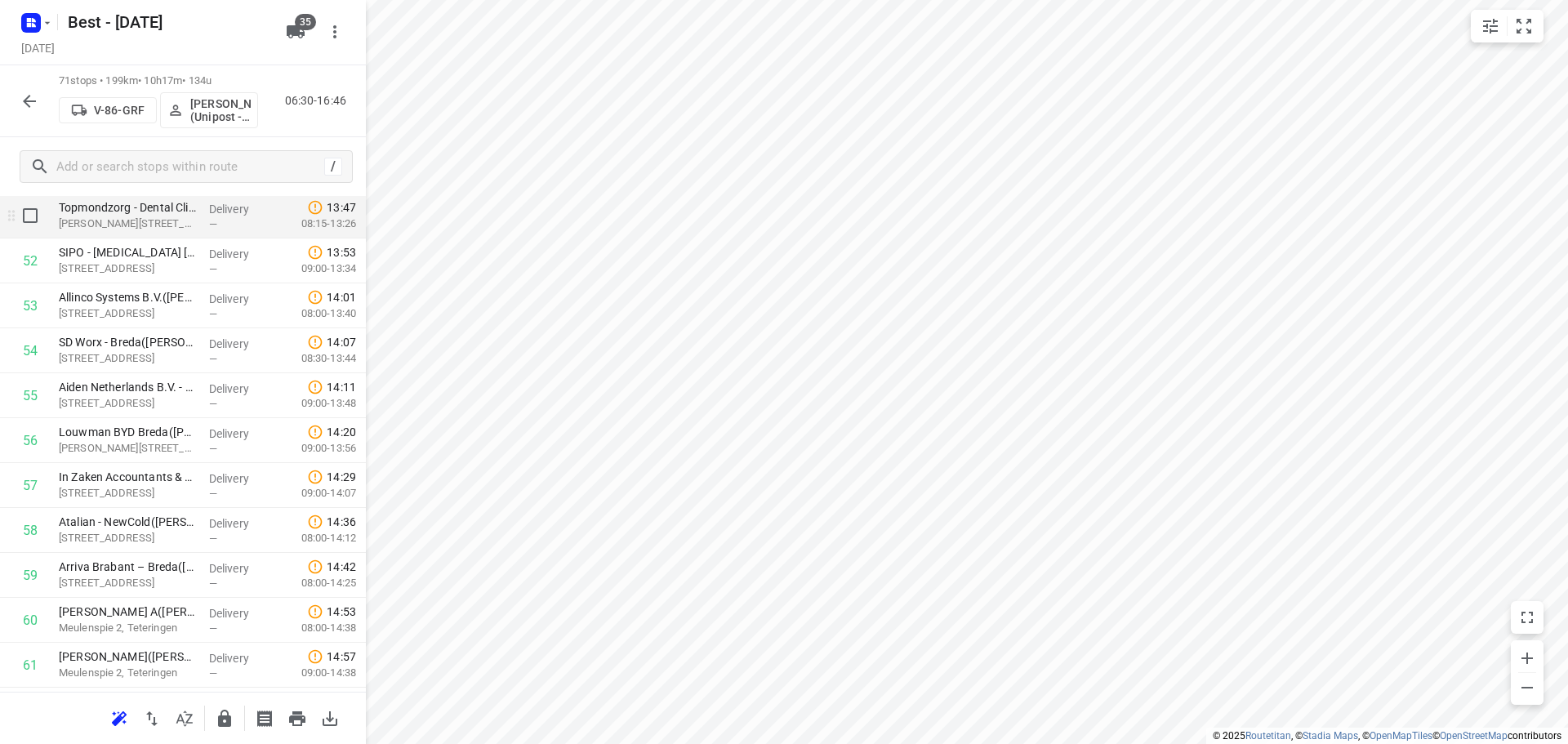
click at [29, 233] on div at bounding box center [26, 216] width 52 height 45
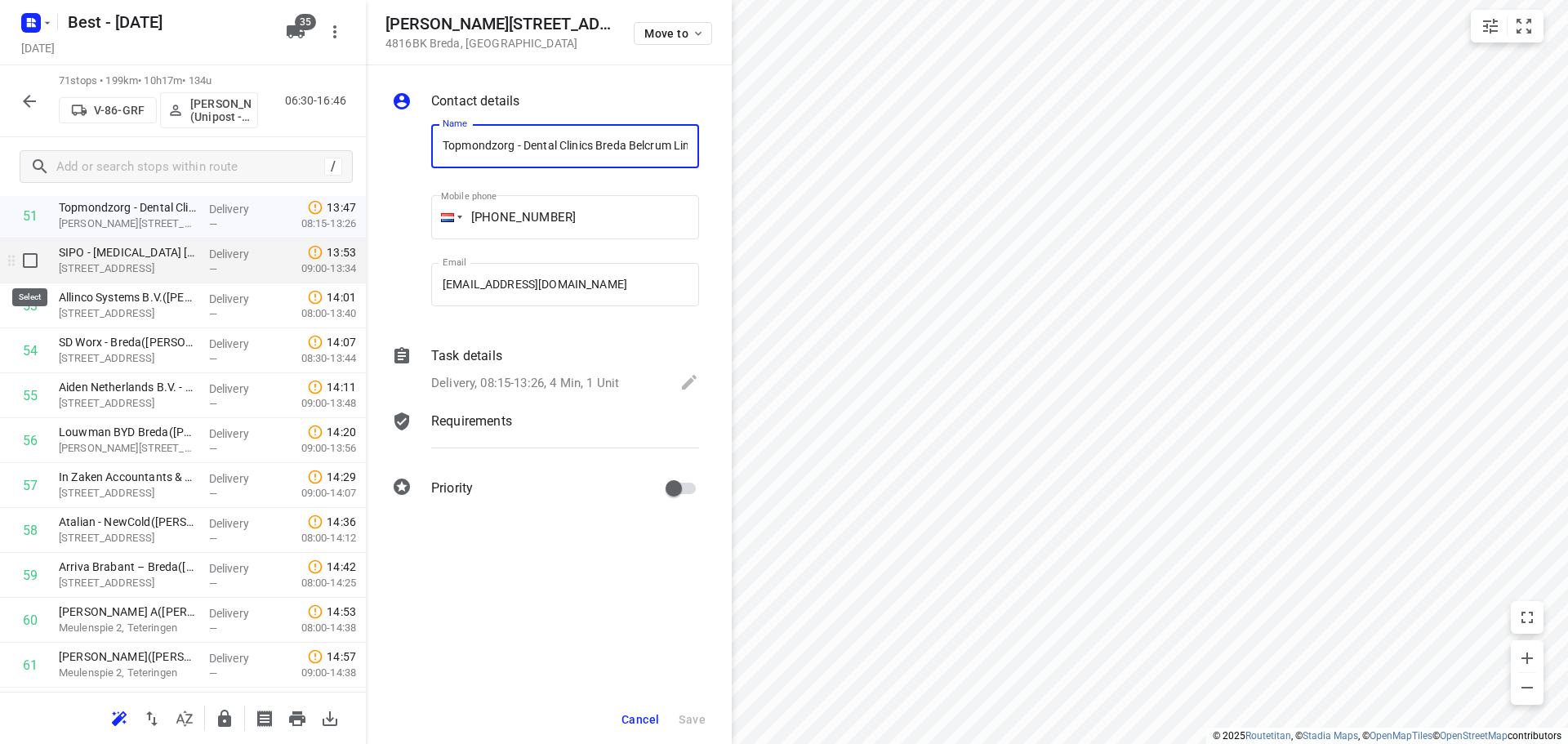
scroll to position [0, 70]
click at [28, 270] on input "checkbox" at bounding box center [30, 260] width 32 height 32
checkbox input "true"
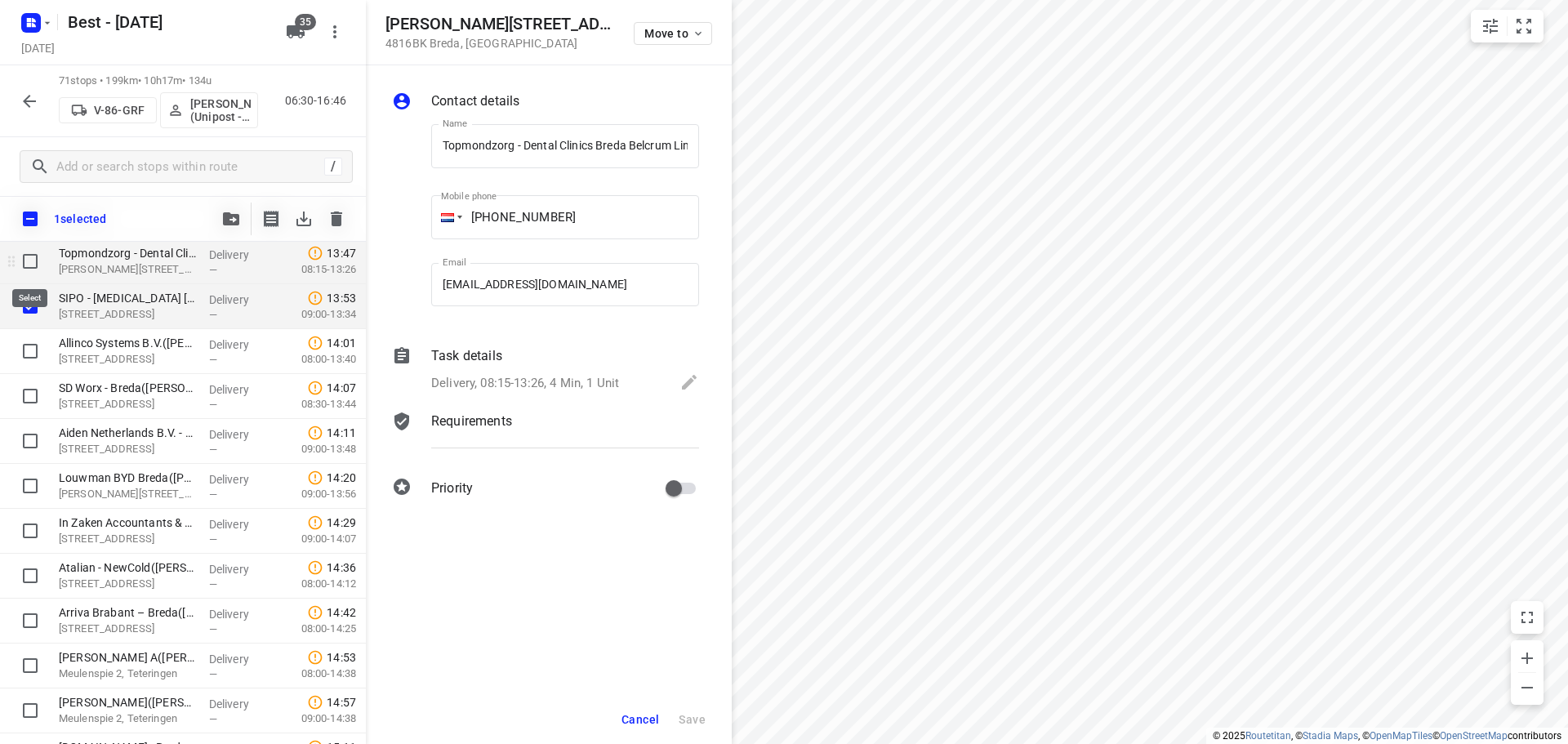
click at [26, 264] on input "checkbox" at bounding box center [30, 261] width 32 height 32
checkbox input "true"
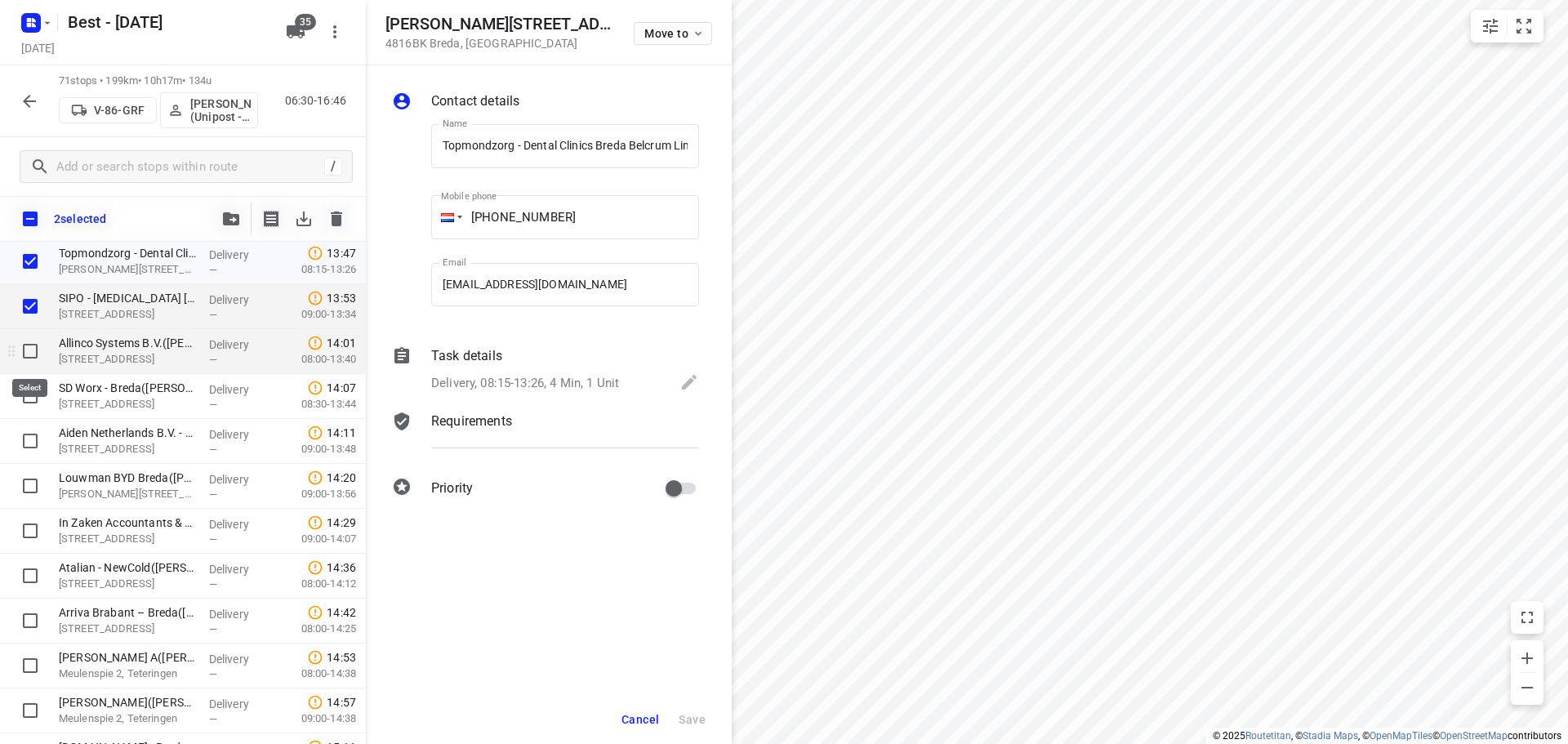
click at [28, 360] on input "checkbox" at bounding box center [30, 351] width 32 height 32
checkbox input "true"
click at [20, 408] on input "checkbox" at bounding box center [30, 396] width 32 height 32
checkbox input "true"
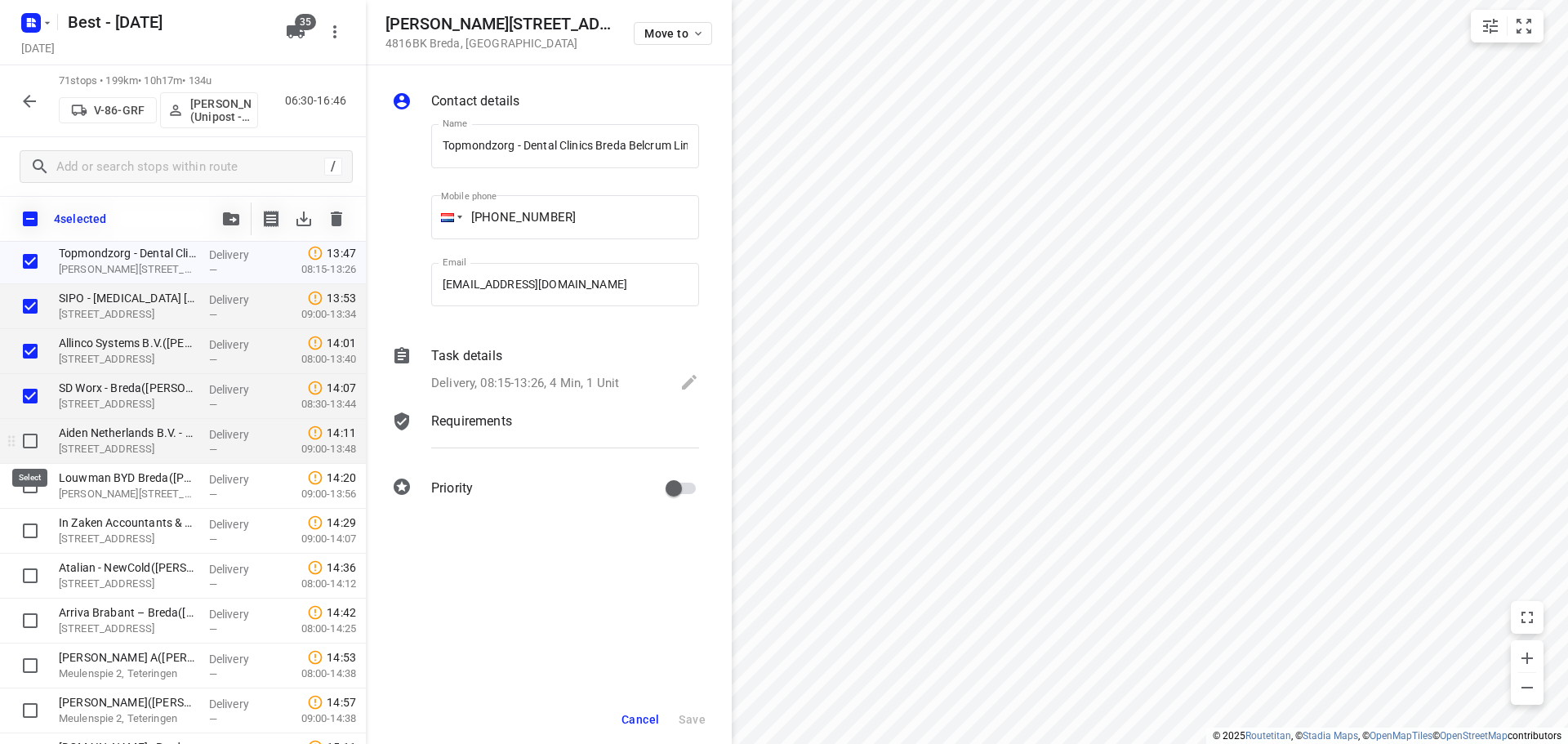
click at [21, 433] on input "checkbox" at bounding box center [30, 441] width 32 height 32
checkbox input "true"
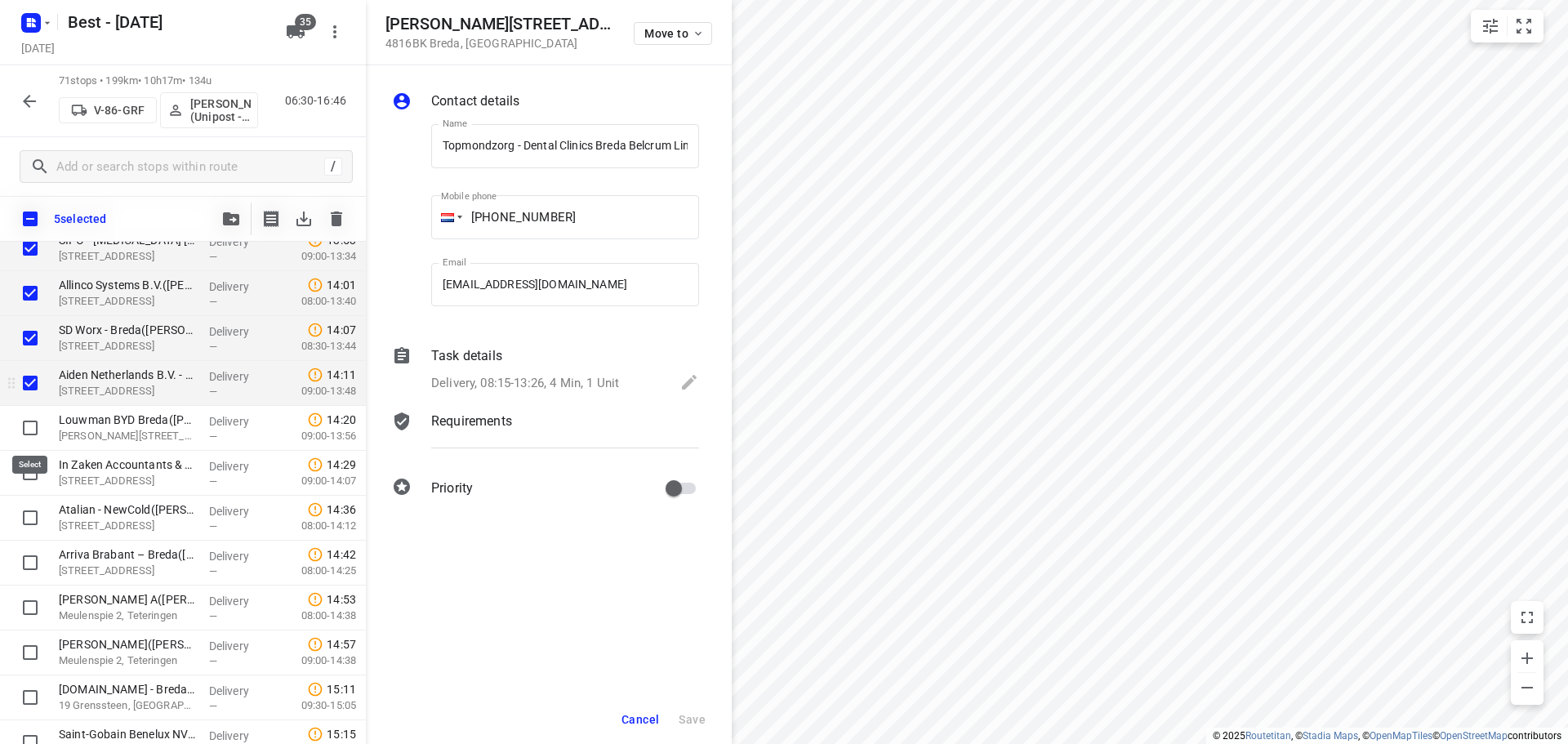
scroll to position [2458, 0]
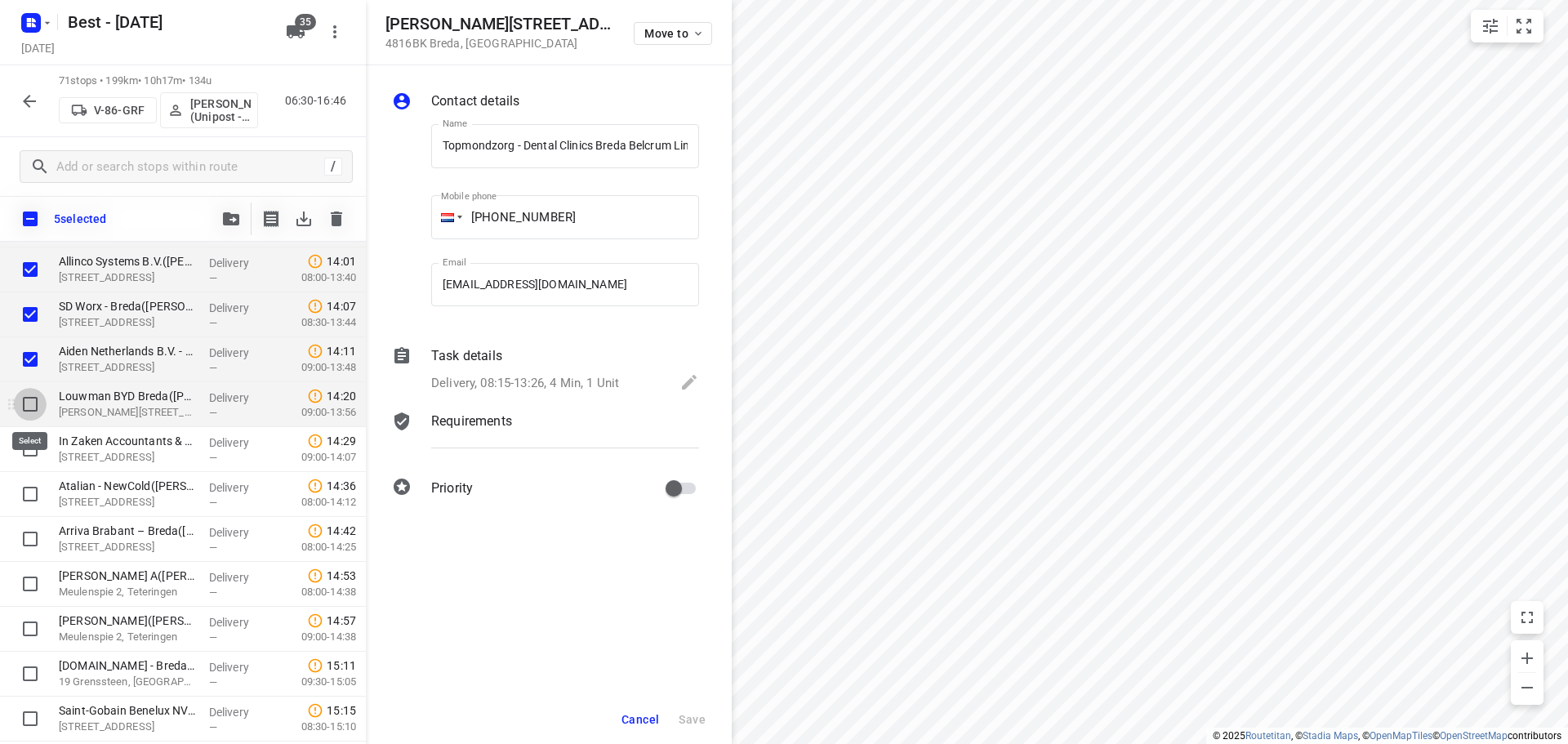
click at [32, 416] on input "checkbox" at bounding box center [30, 404] width 32 height 32
checkbox input "true"
click at [30, 447] on input "checkbox" at bounding box center [30, 449] width 32 height 32
checkbox input "true"
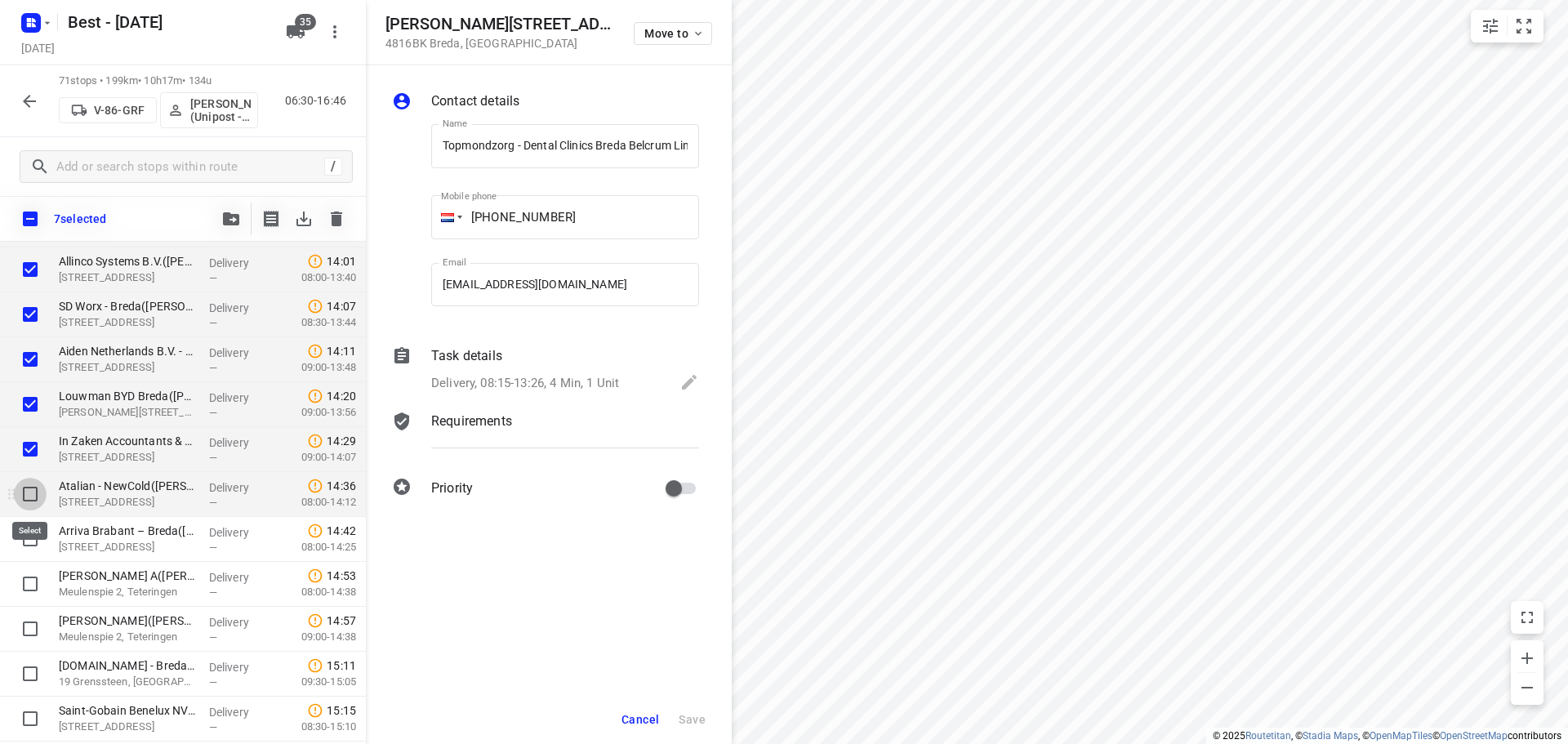
click at [21, 483] on input "checkbox" at bounding box center [30, 494] width 32 height 32
checkbox input "true"
click at [24, 539] on input "checkbox" at bounding box center [30, 539] width 32 height 32
checkbox input "true"
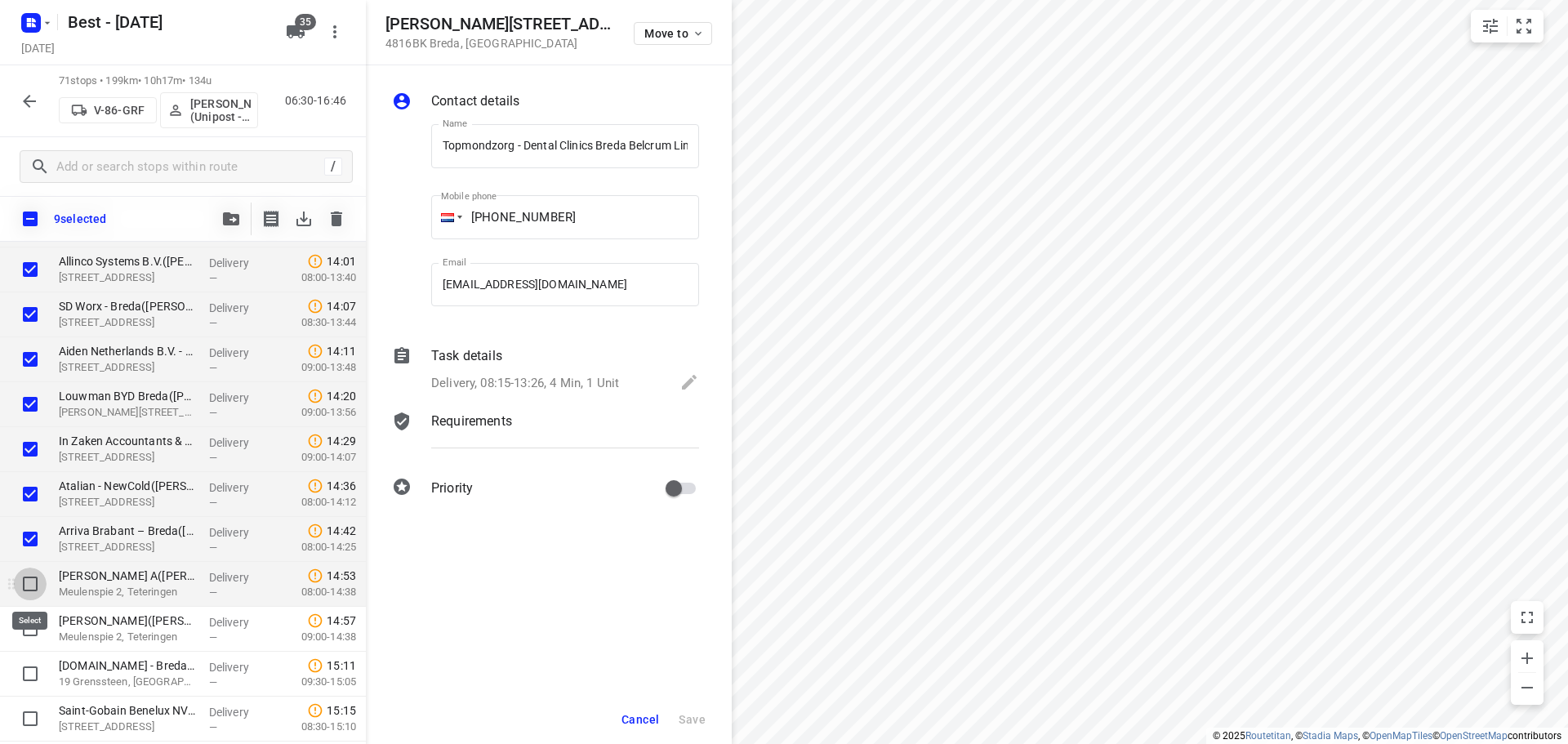
click at [23, 590] on input "checkbox" at bounding box center [30, 584] width 32 height 32
checkbox input "true"
click at [20, 618] on input "checkbox" at bounding box center [30, 629] width 32 height 32
checkbox input "true"
click at [218, 213] on button "button" at bounding box center [231, 218] width 32 height 32
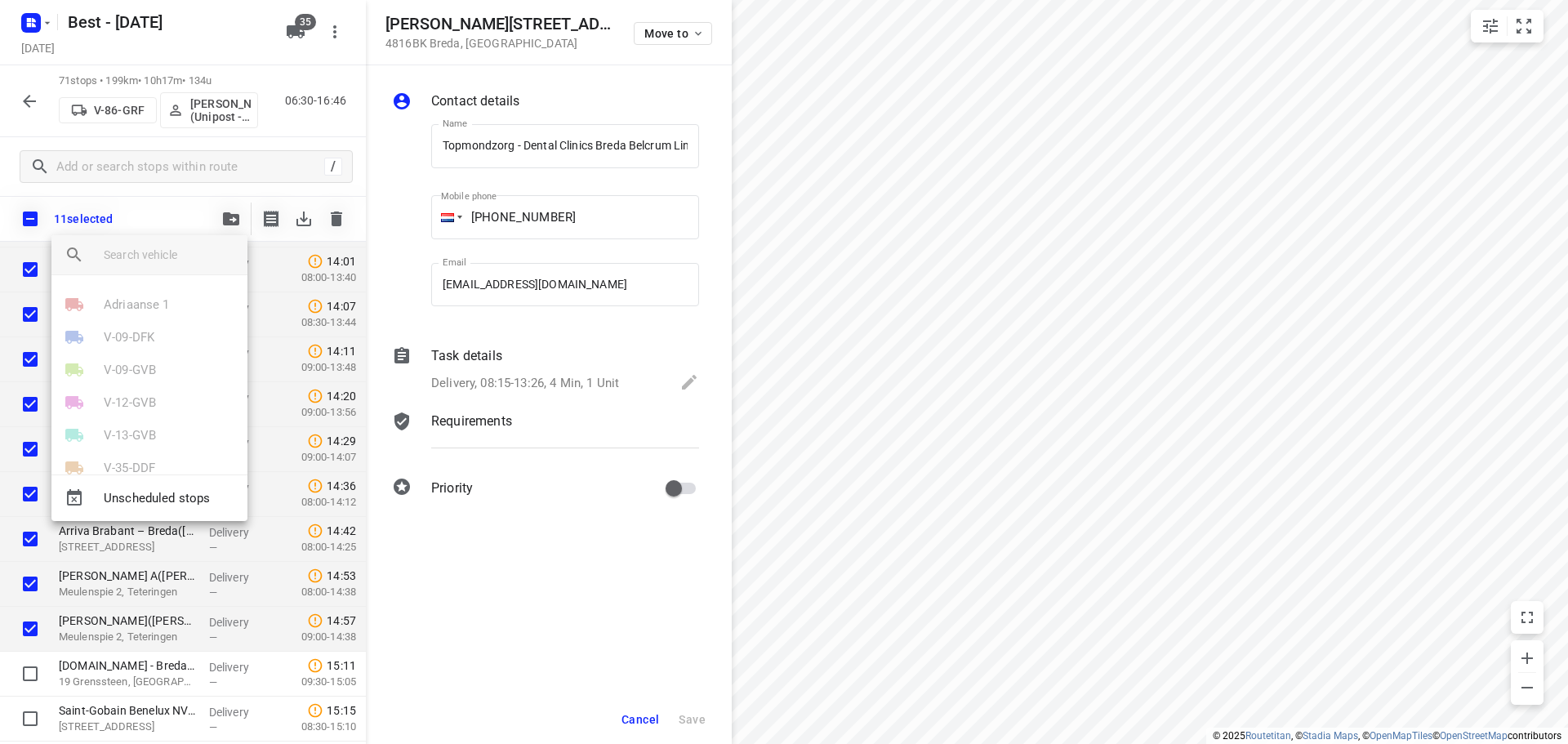
scroll to position [245, 0]
click at [124, 407] on li "V-86-GRF" at bounding box center [149, 419] width 196 height 32
click at [91, 410] on li "27" at bounding box center [149, 412] width 196 height 32
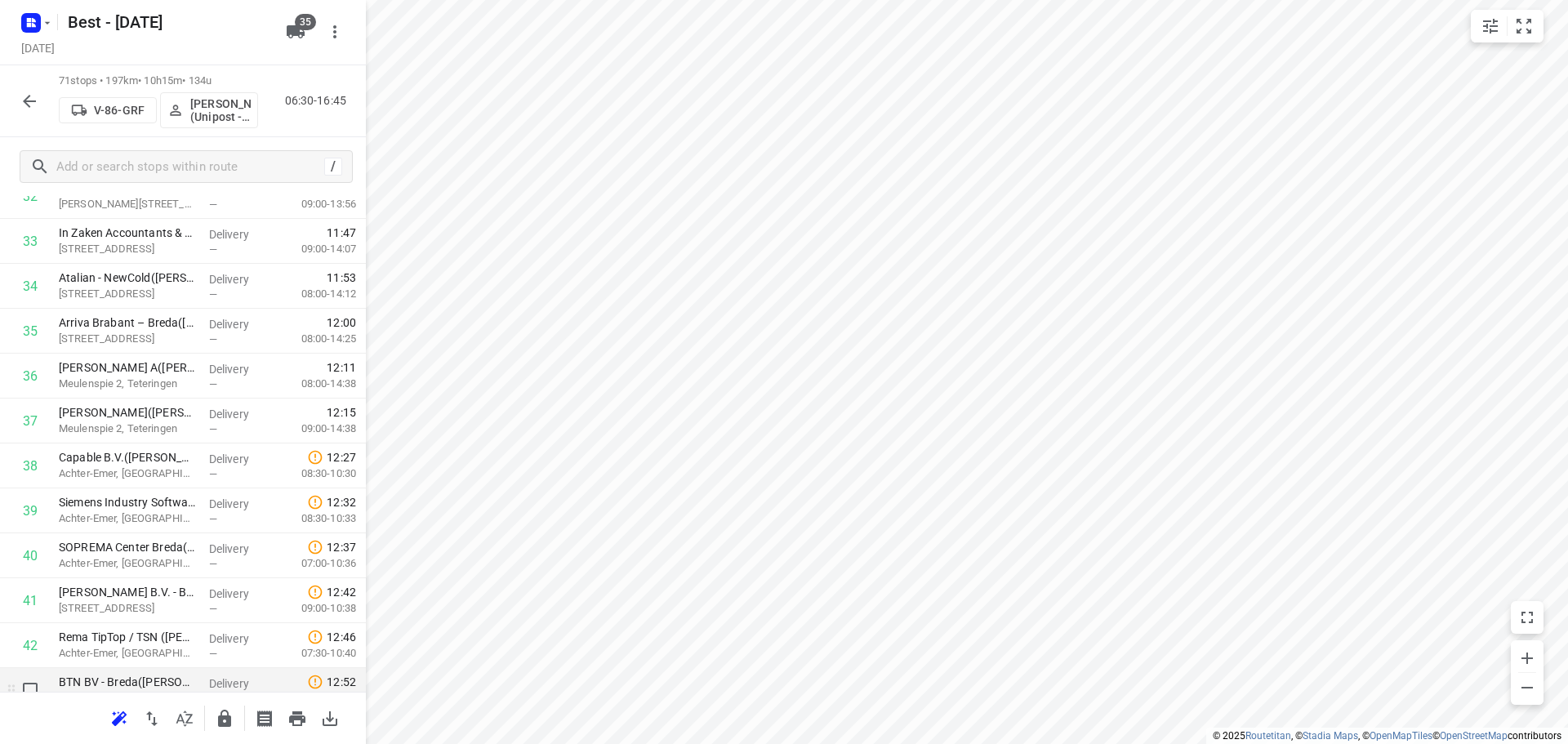
scroll to position [1478, 0]
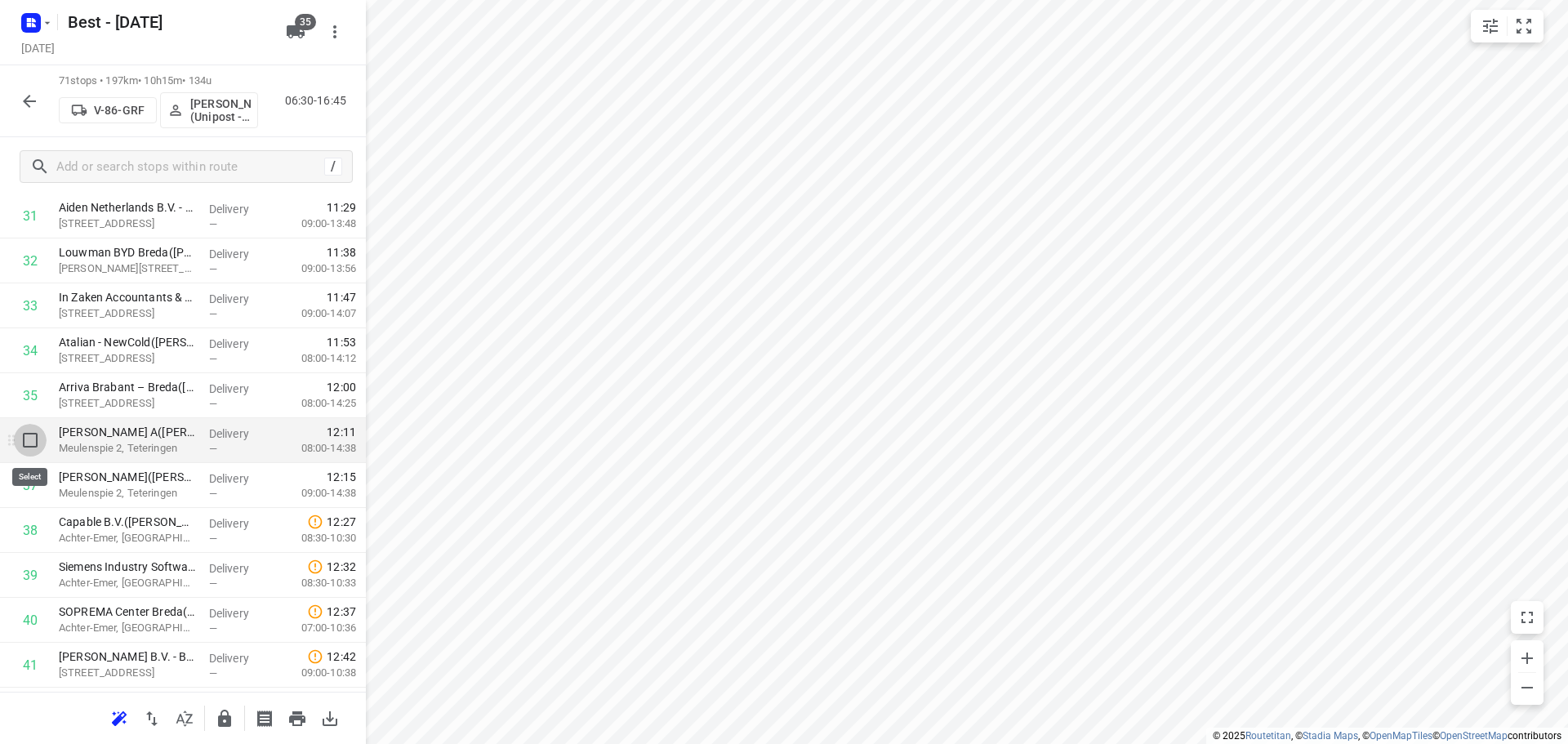
click at [25, 456] on input "checkbox" at bounding box center [30, 440] width 32 height 32
checkbox input "true"
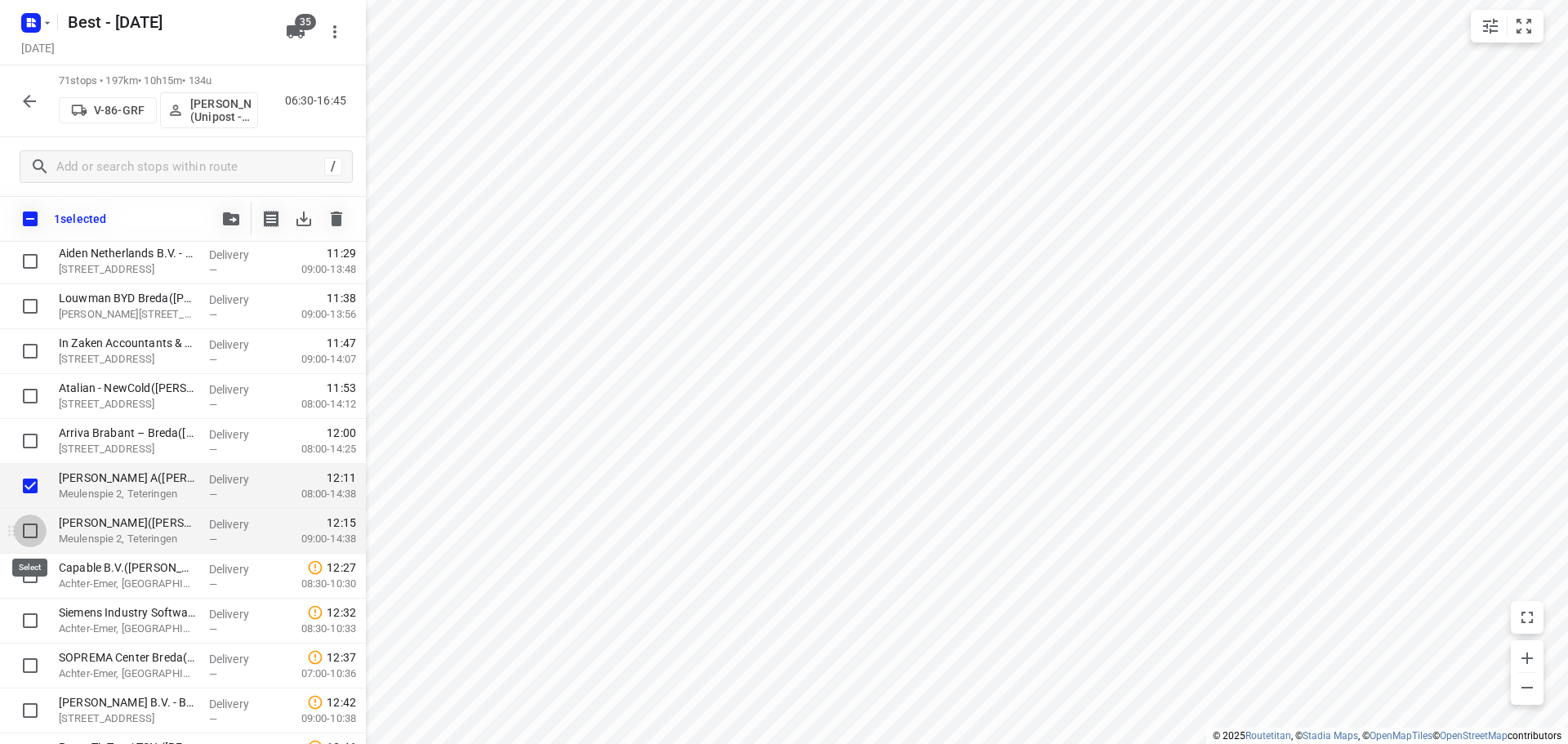
click at [32, 525] on input "checkbox" at bounding box center [30, 531] width 32 height 32
checkbox input "true"
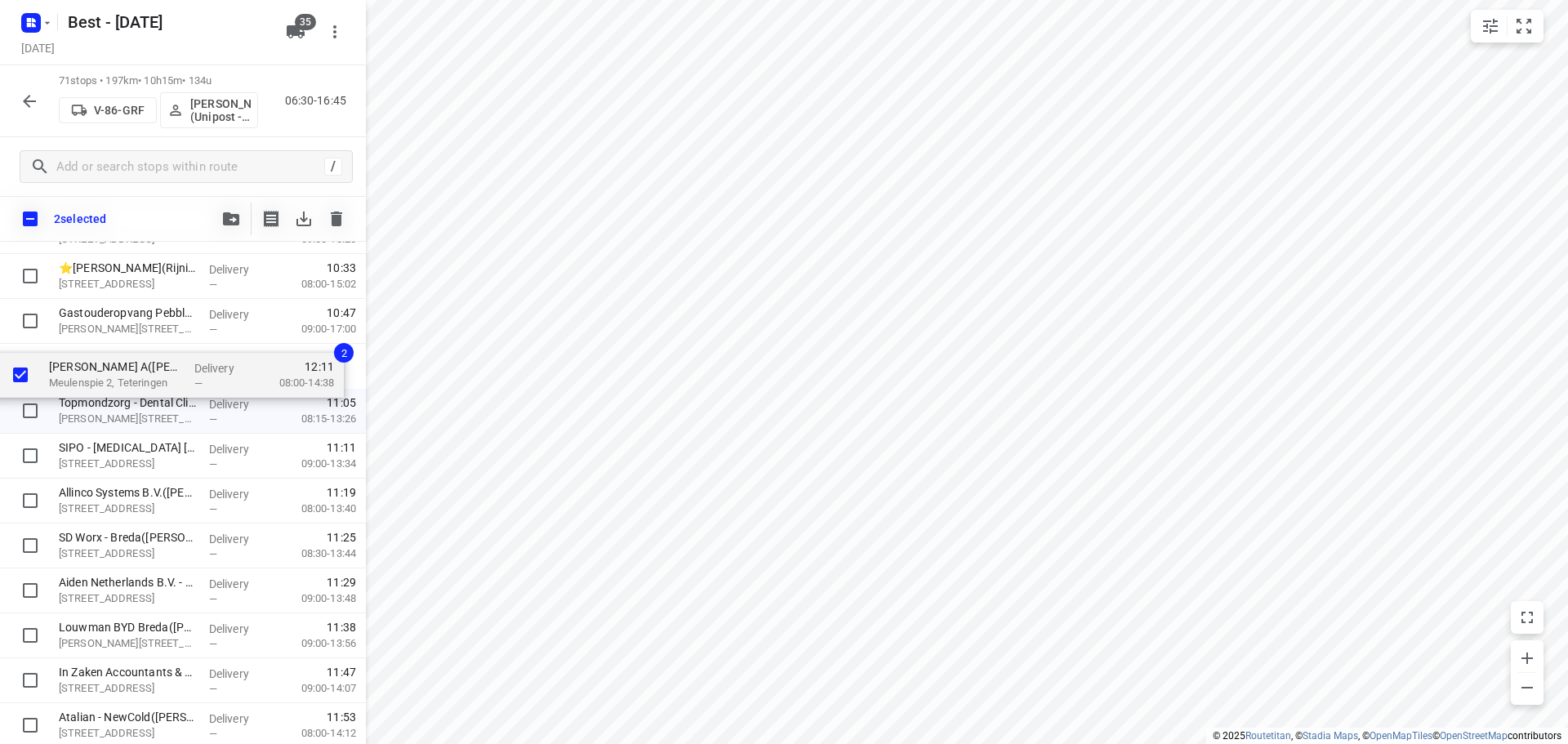
scroll to position [1190, 0]
drag, startPoint x: 96, startPoint y: 503, endPoint x: 87, endPoint y: 380, distance: 123.3
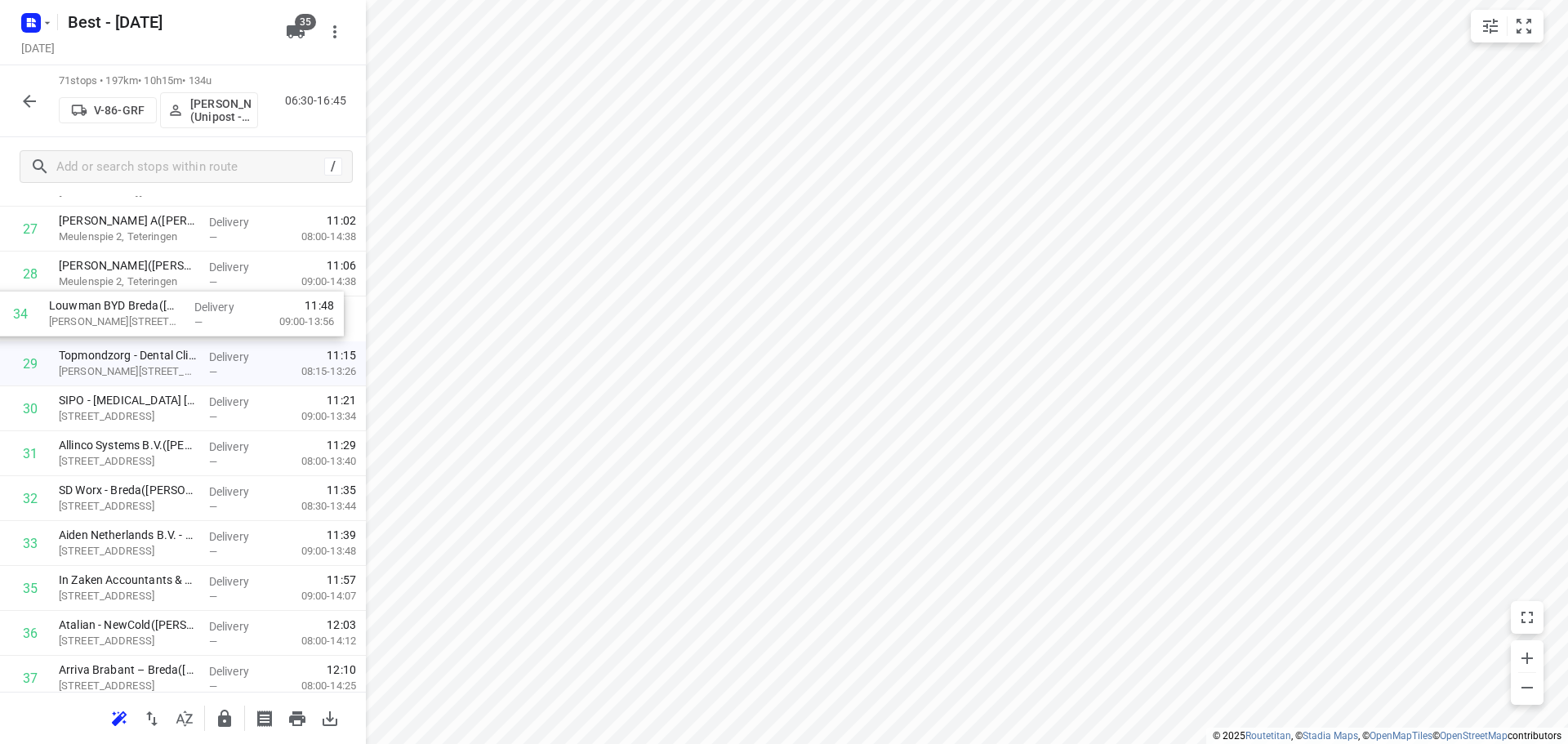
scroll to position [1285, 0]
drag, startPoint x: 143, startPoint y: 405, endPoint x: 129, endPoint y: 331, distance: 75.3
click at [129, 331] on div "1 Visker Interieurbouw bv(Marina Meijler) Bredaseweg 53, Terheijden Delivery — …" at bounding box center [183, 633] width 366 height 3188
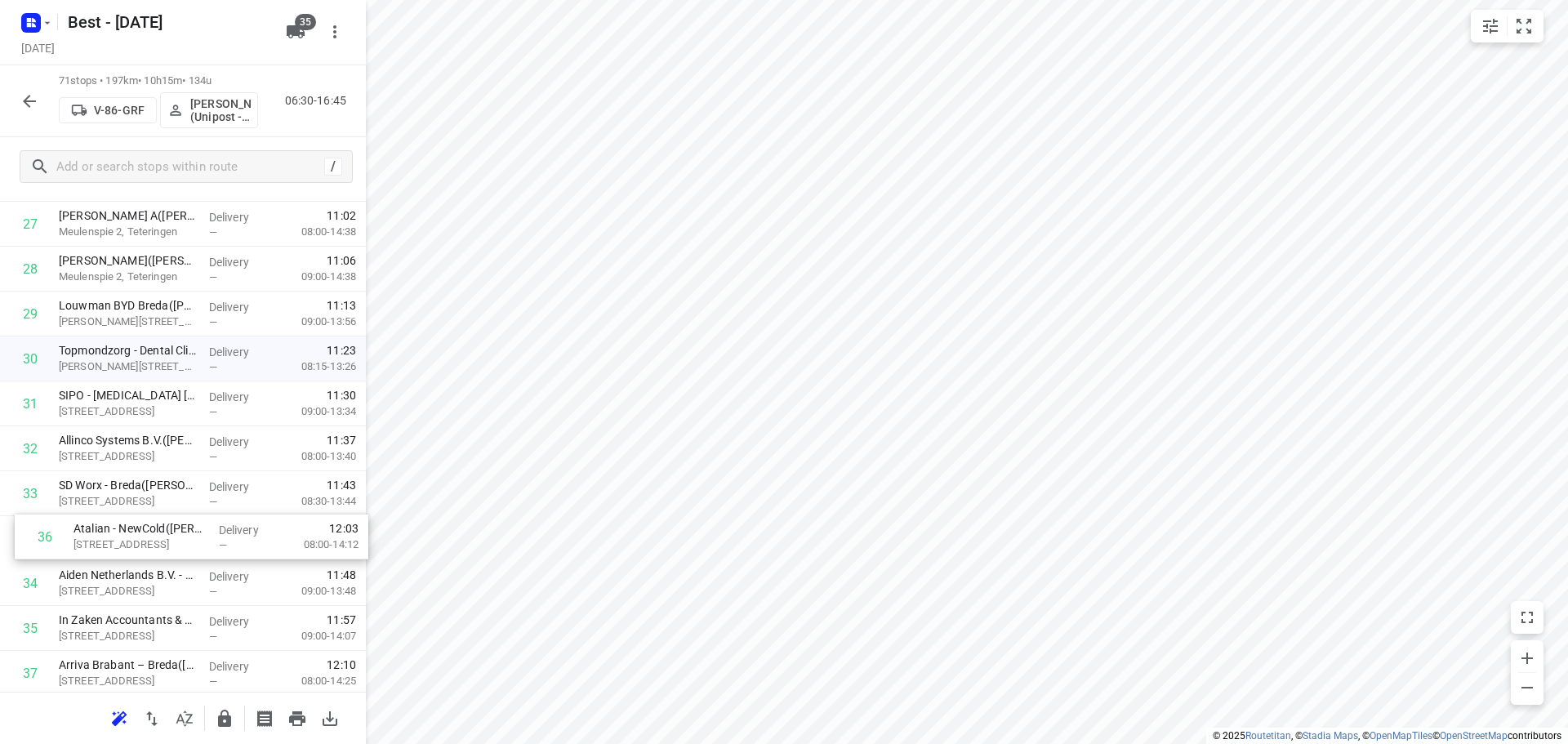
scroll to position [1293, 0]
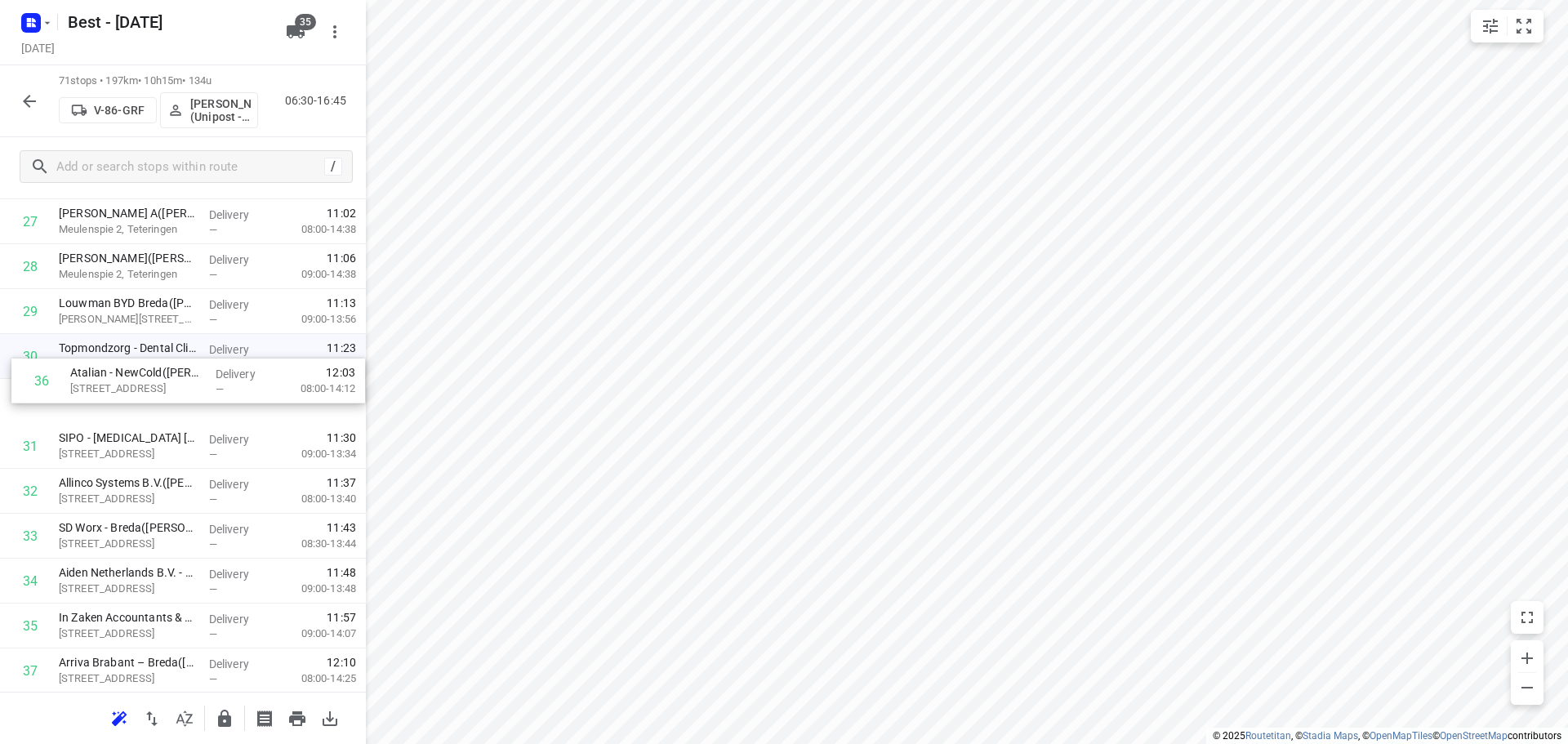
drag, startPoint x: 118, startPoint y: 622, endPoint x: 133, endPoint y: 351, distance: 271.4
click at [132, 352] on div "1 Visker Interieurbouw bv(Marina Meijler) Bredaseweg 53, Terheijden Delivery — …" at bounding box center [183, 625] width 366 height 3188
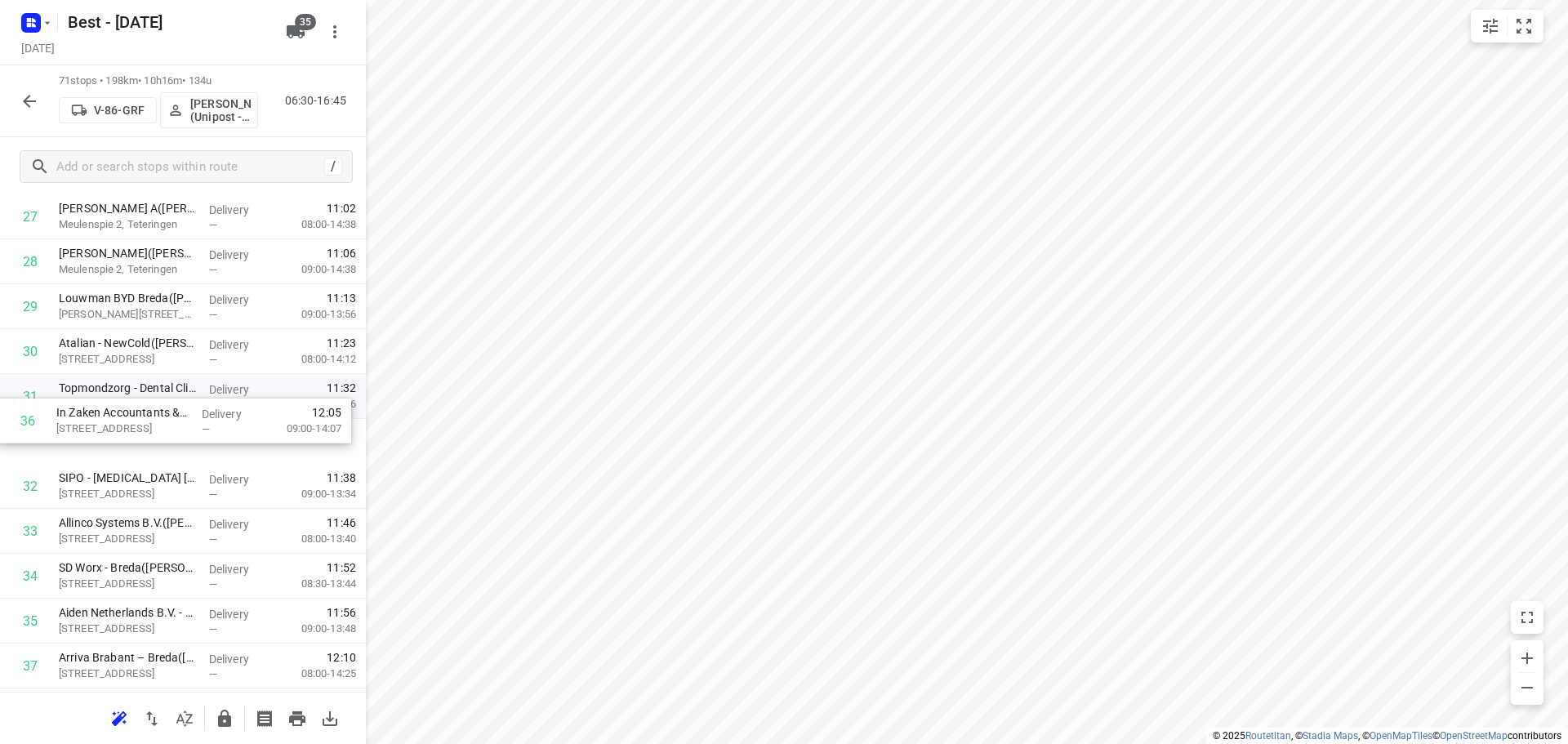
drag, startPoint x: 81, startPoint y: 640, endPoint x: 76, endPoint y: 402, distance: 238.1
click at [76, 402] on div "1 Visker Interieurbouw bv(Marina Meijler) Bredaseweg 53, Terheijden Delivery — …" at bounding box center [183, 620] width 366 height 3188
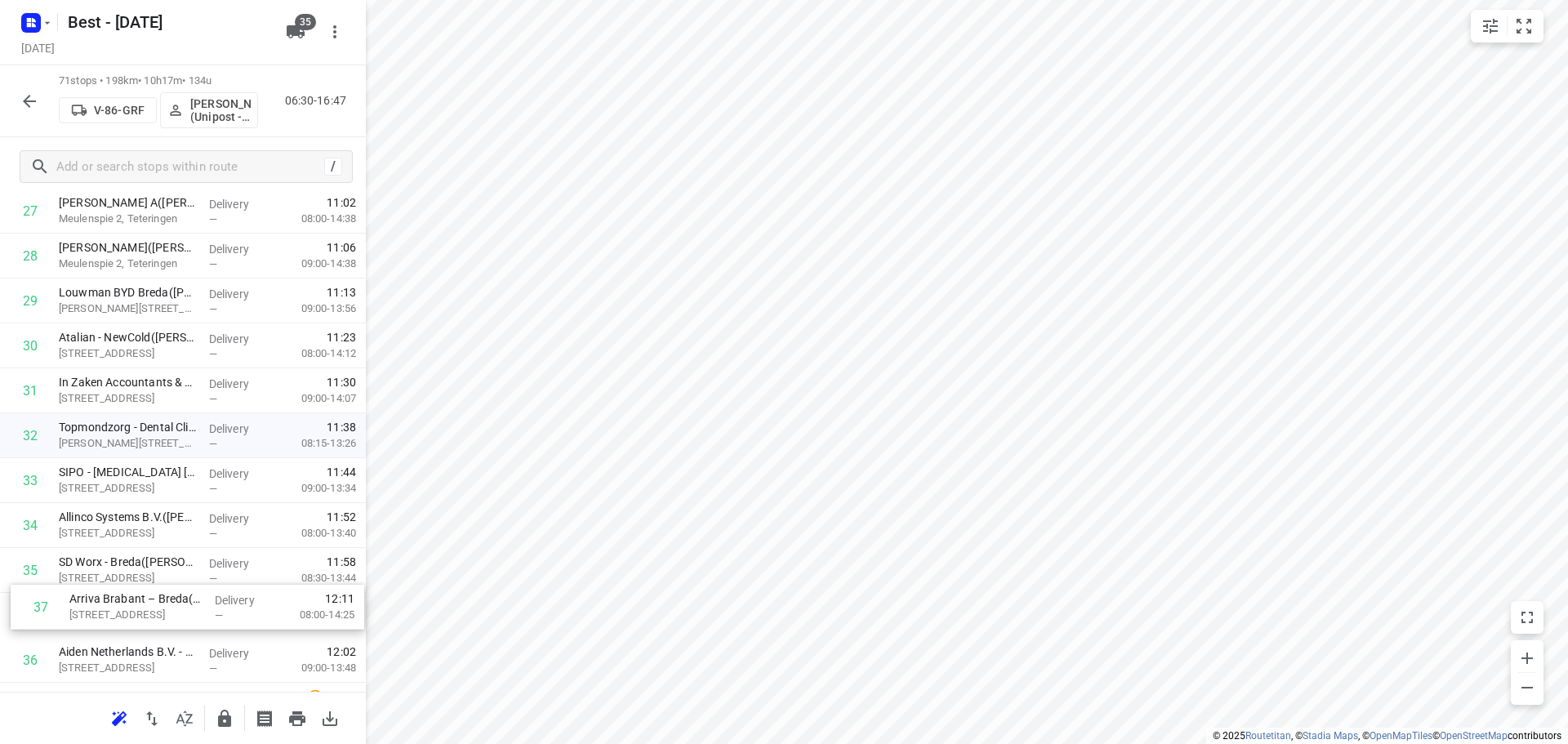
scroll to position [1307, 0]
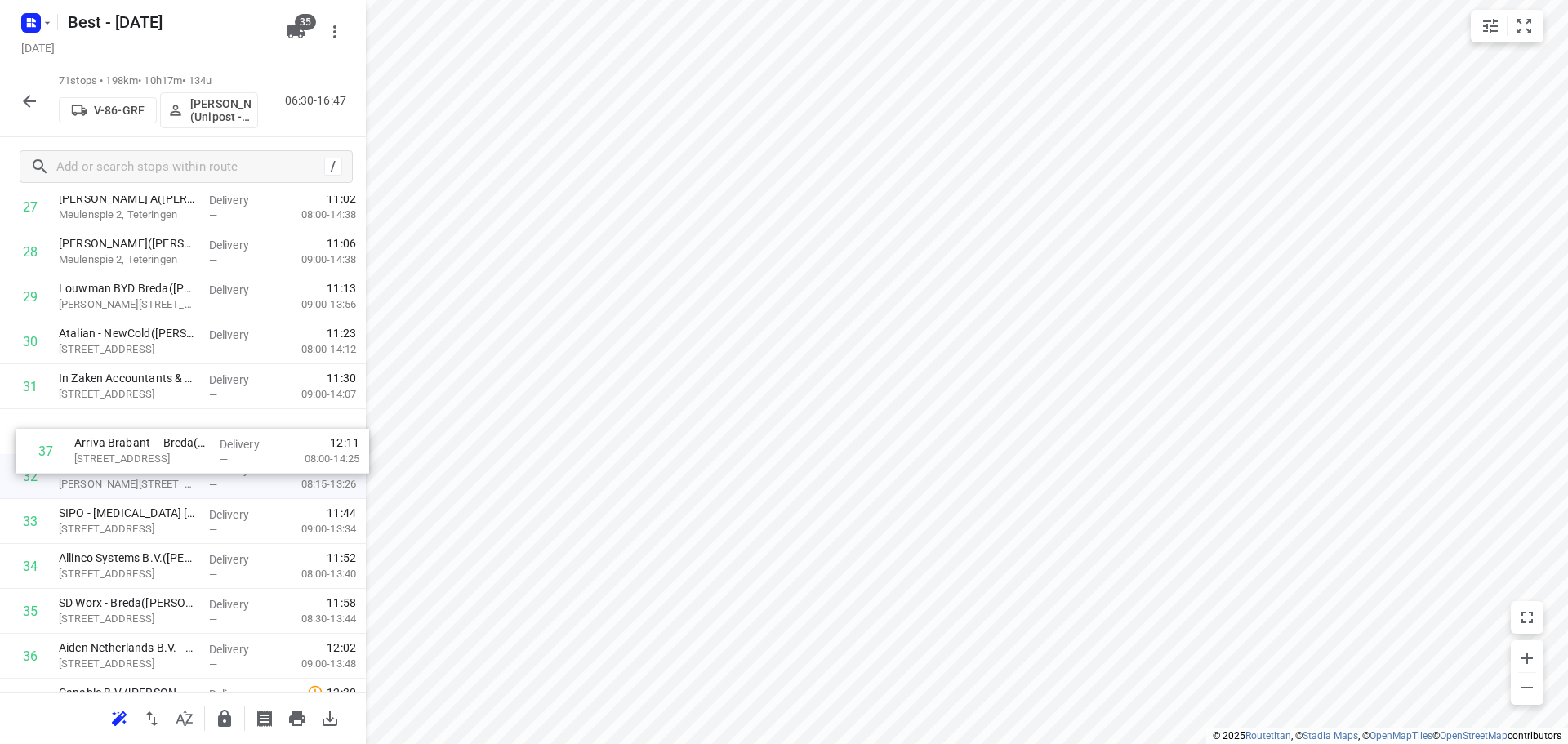
drag, startPoint x: 47, startPoint y: 645, endPoint x: 63, endPoint y: 411, distance: 234.5
click at [63, 411] on div "1 Visker Interieurbouw bv(Marina Meijler) Bredaseweg 53, Terheijden Delivery — …" at bounding box center [183, 611] width 366 height 3188
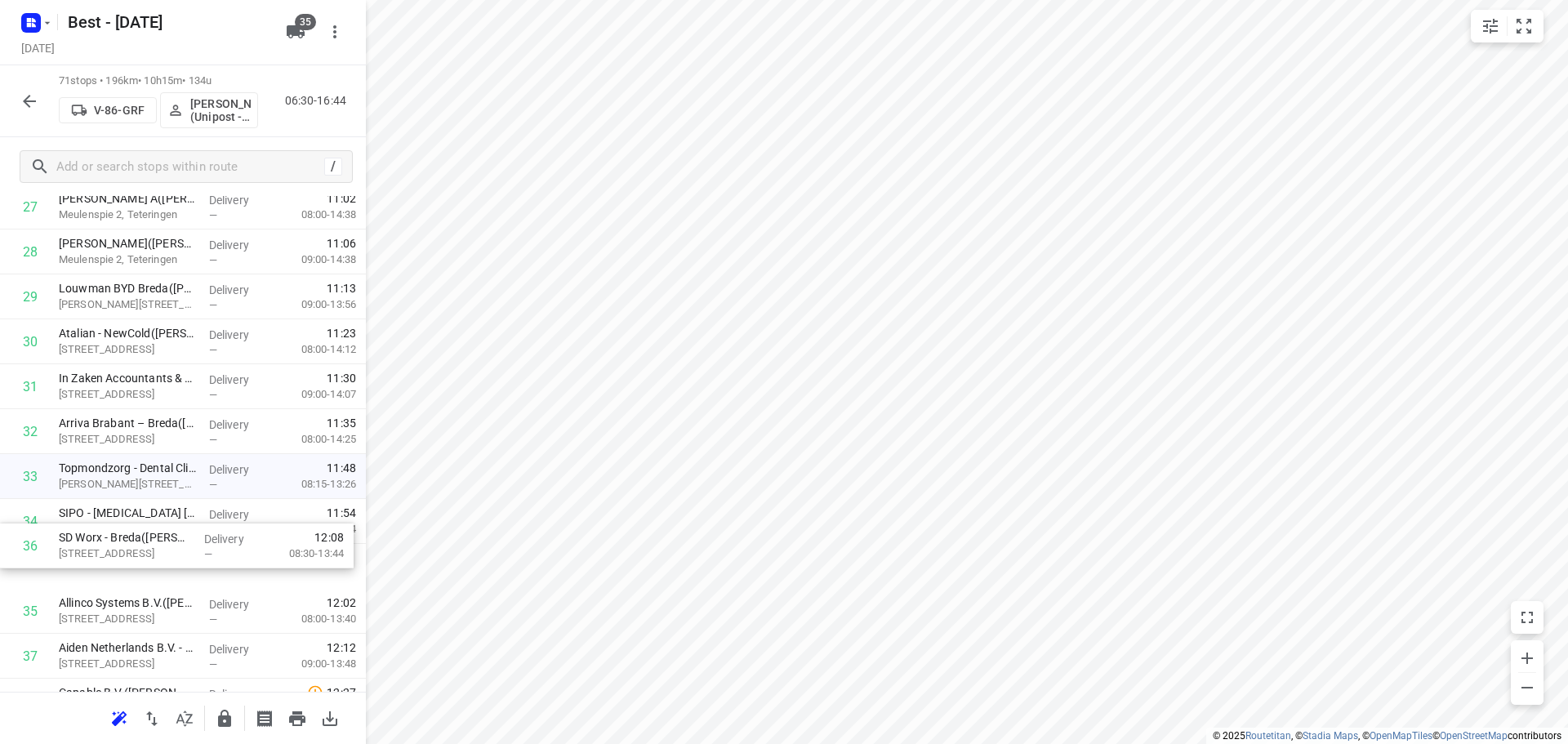
scroll to position [1310, 0]
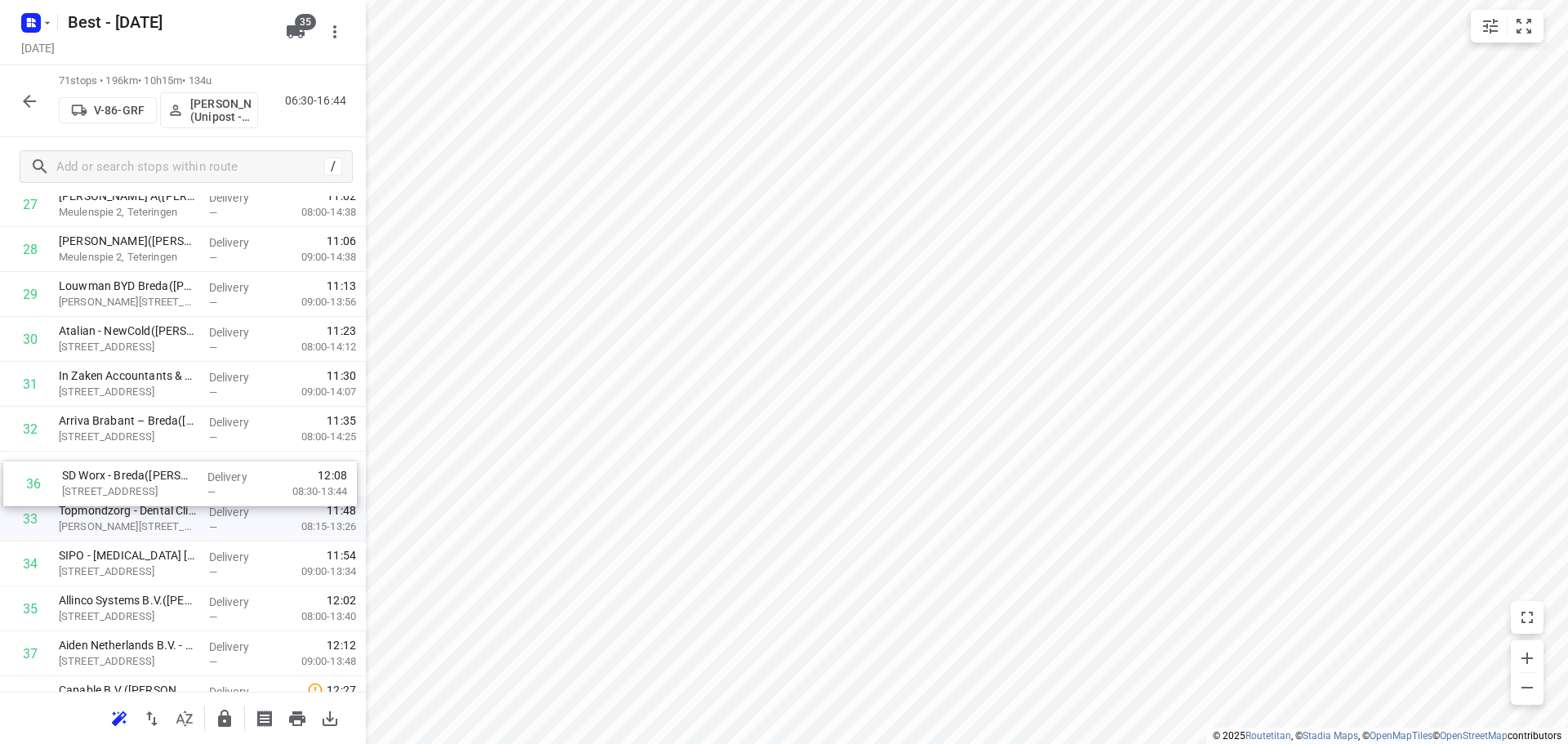
drag, startPoint x: 137, startPoint y: 602, endPoint x: 142, endPoint y: 455, distance: 147.1
click at [142, 455] on div "1 Visker Interieurbouw bv(Marina Meijler) Bredaseweg 53, Terheijden Delivery — …" at bounding box center [183, 608] width 366 height 3188
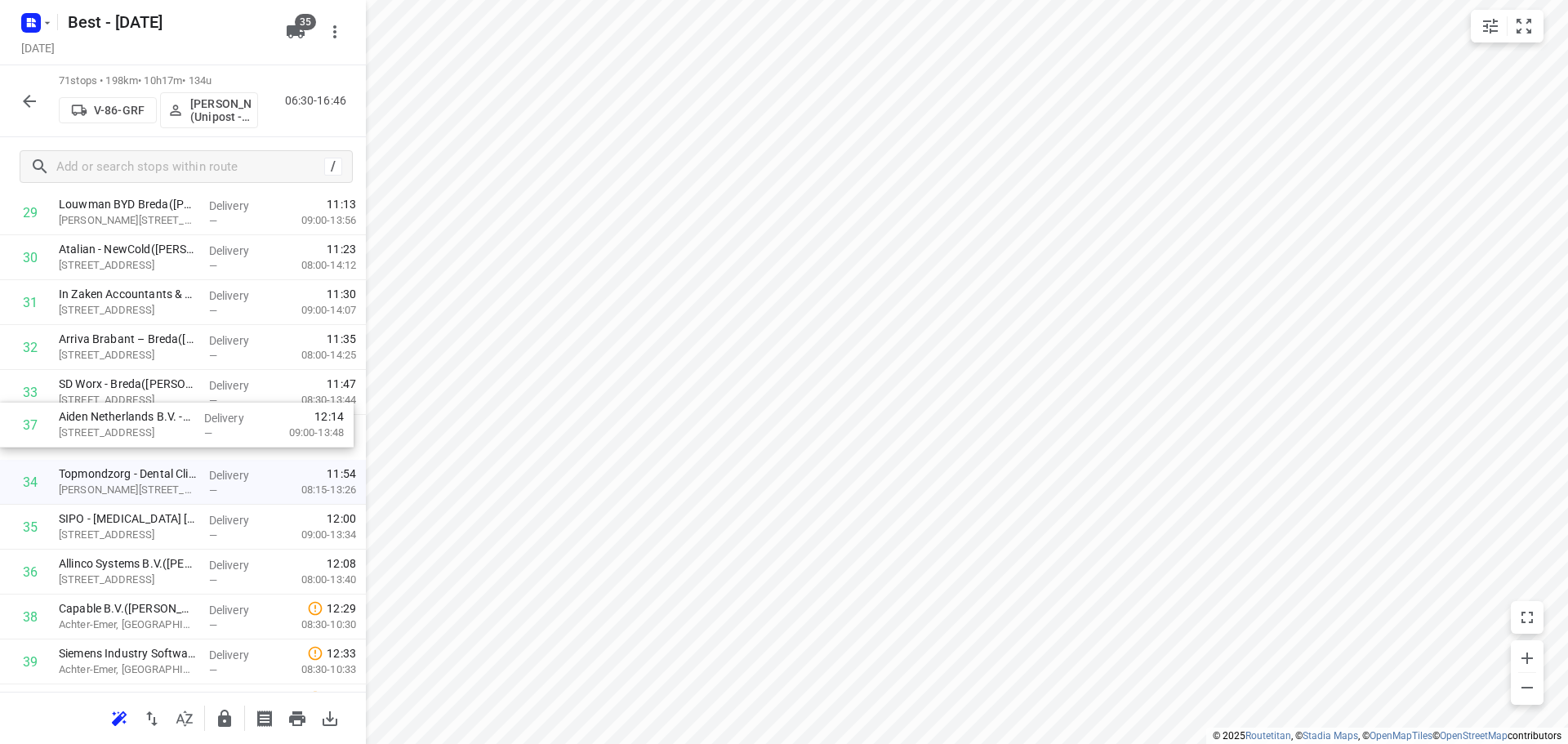
drag, startPoint x: 126, startPoint y: 571, endPoint x: 129, endPoint y: 416, distance: 155.0
click at [129, 416] on div "1 Visker Interieurbouw bv(Marina Meijler) Bredaseweg 53, Terheijden Delivery — …" at bounding box center [183, 526] width 366 height 3188
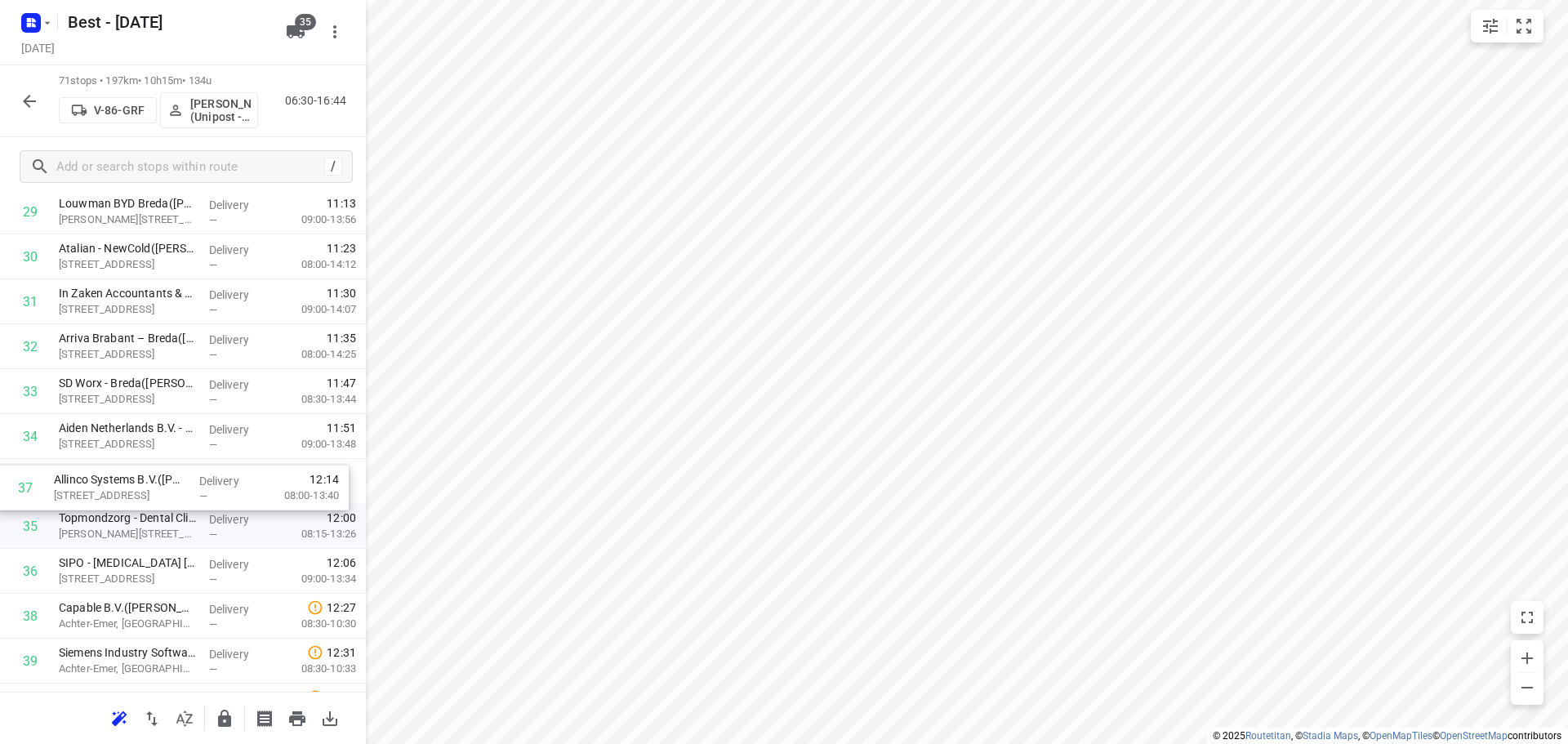
drag, startPoint x: 129, startPoint y: 576, endPoint x: 125, endPoint y: 468, distance: 108.1
click at [125, 471] on div "1 Visker Interieurbouw bv(Marina Meijler) Bredaseweg 53, Terheijden Delivery — …" at bounding box center [183, 526] width 366 height 3188
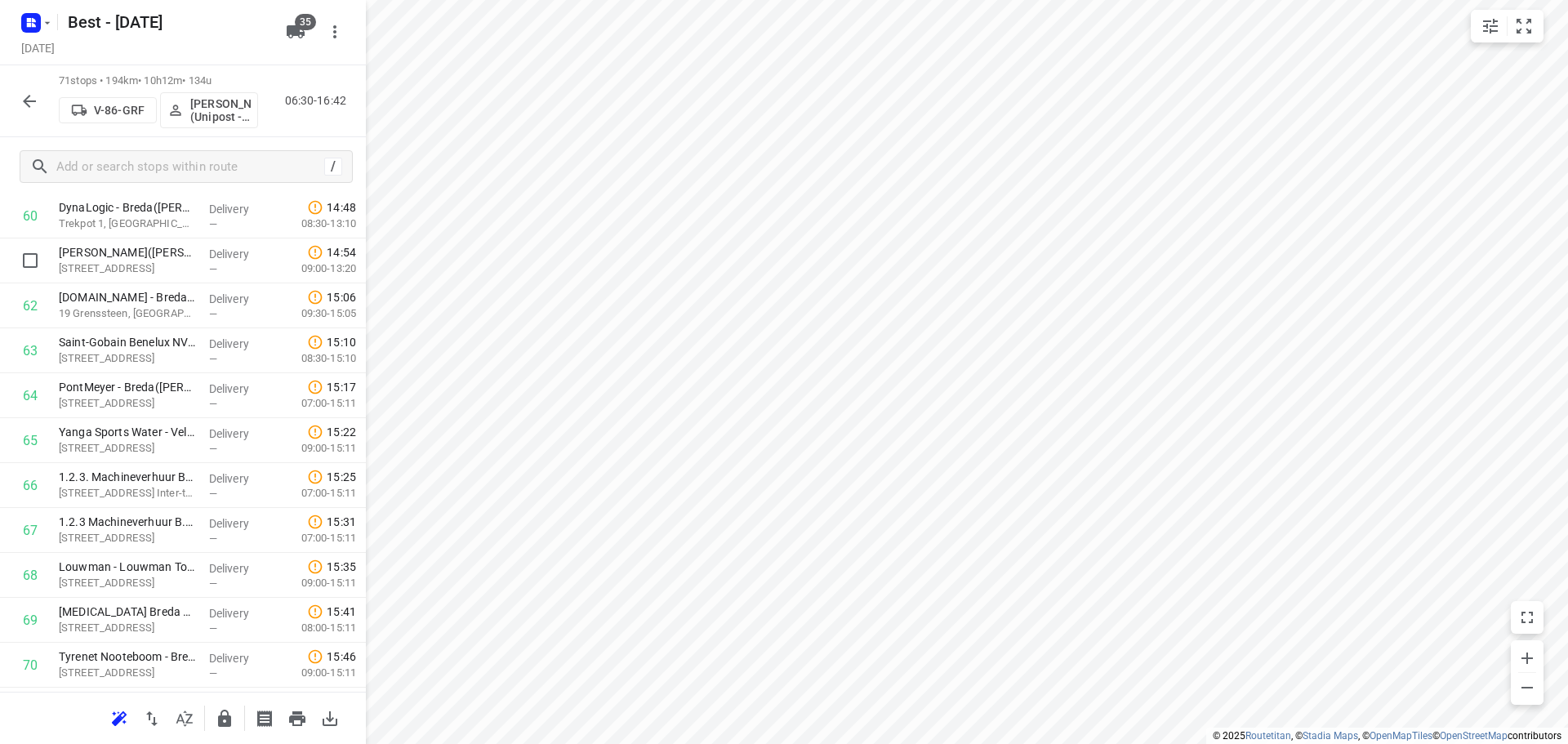
scroll to position [2617, 0]
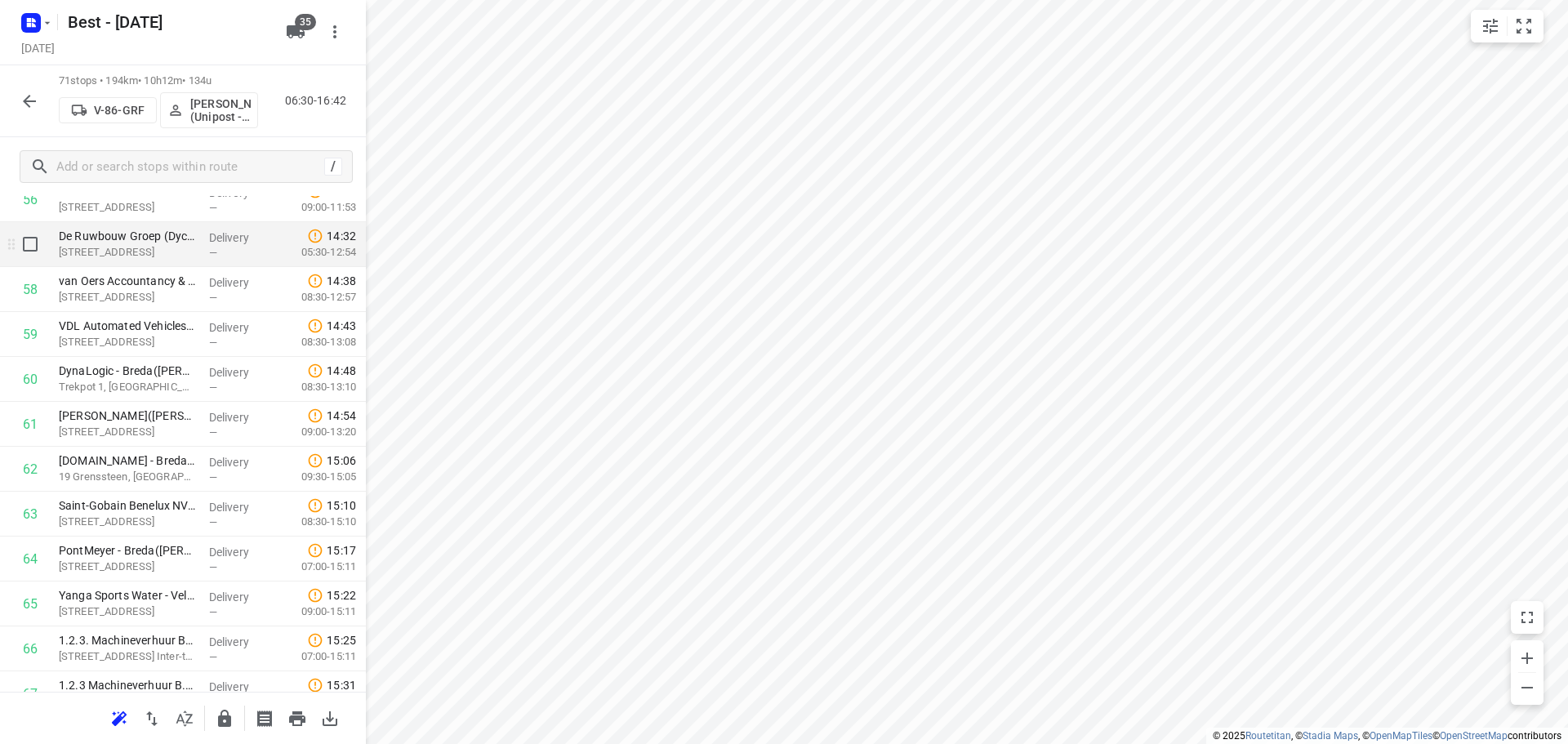
click at [34, 255] on input "checkbox" at bounding box center [30, 244] width 32 height 32
checkbox input "true"
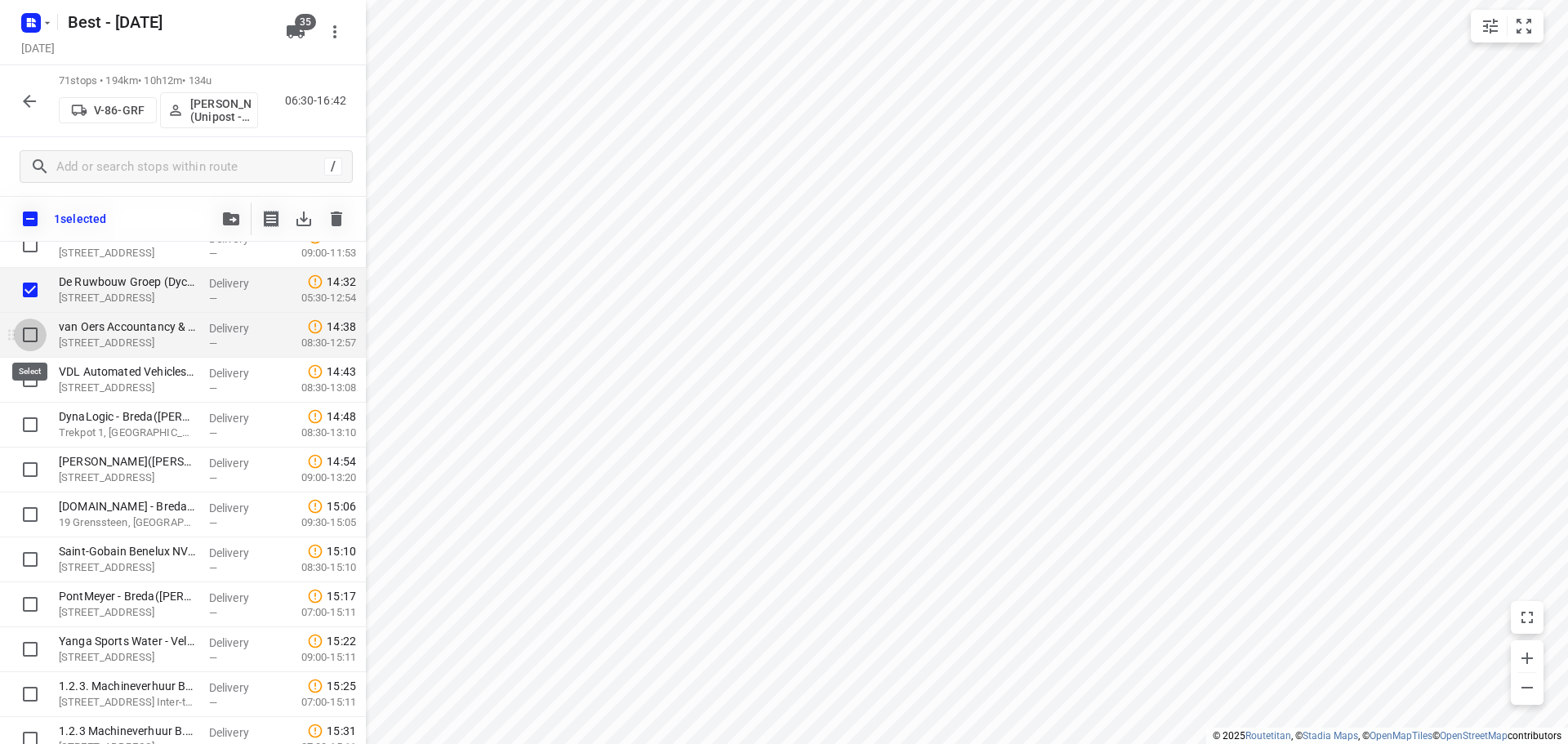
click at [33, 334] on input "checkbox" at bounding box center [30, 334] width 32 height 32
checkbox input "true"
click at [34, 390] on input "checkbox" at bounding box center [30, 380] width 32 height 32
checkbox input "true"
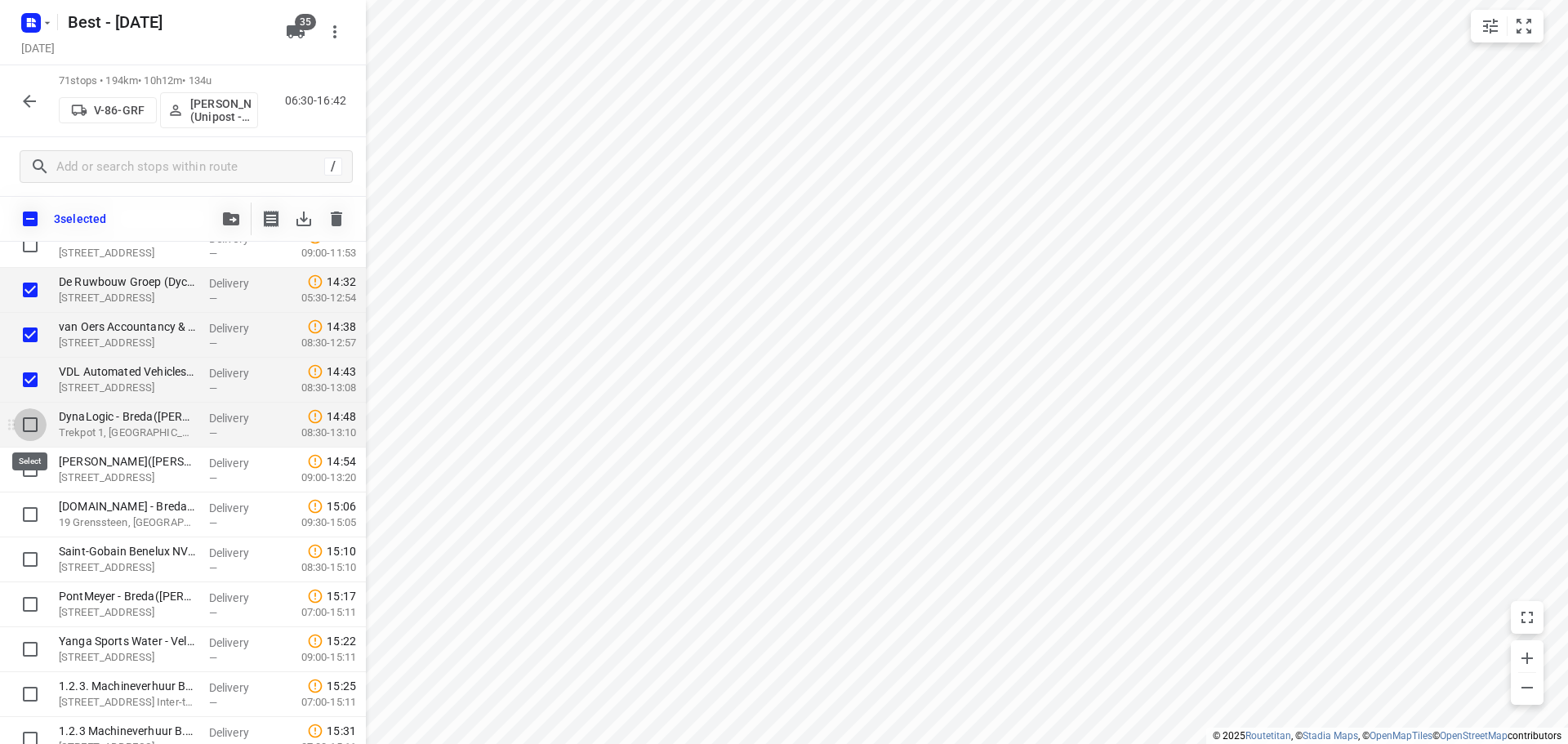
click at [31, 421] on input "checkbox" at bounding box center [30, 425] width 32 height 32
checkbox input "true"
click at [221, 224] on span "button" at bounding box center [230, 218] width 20 height 13
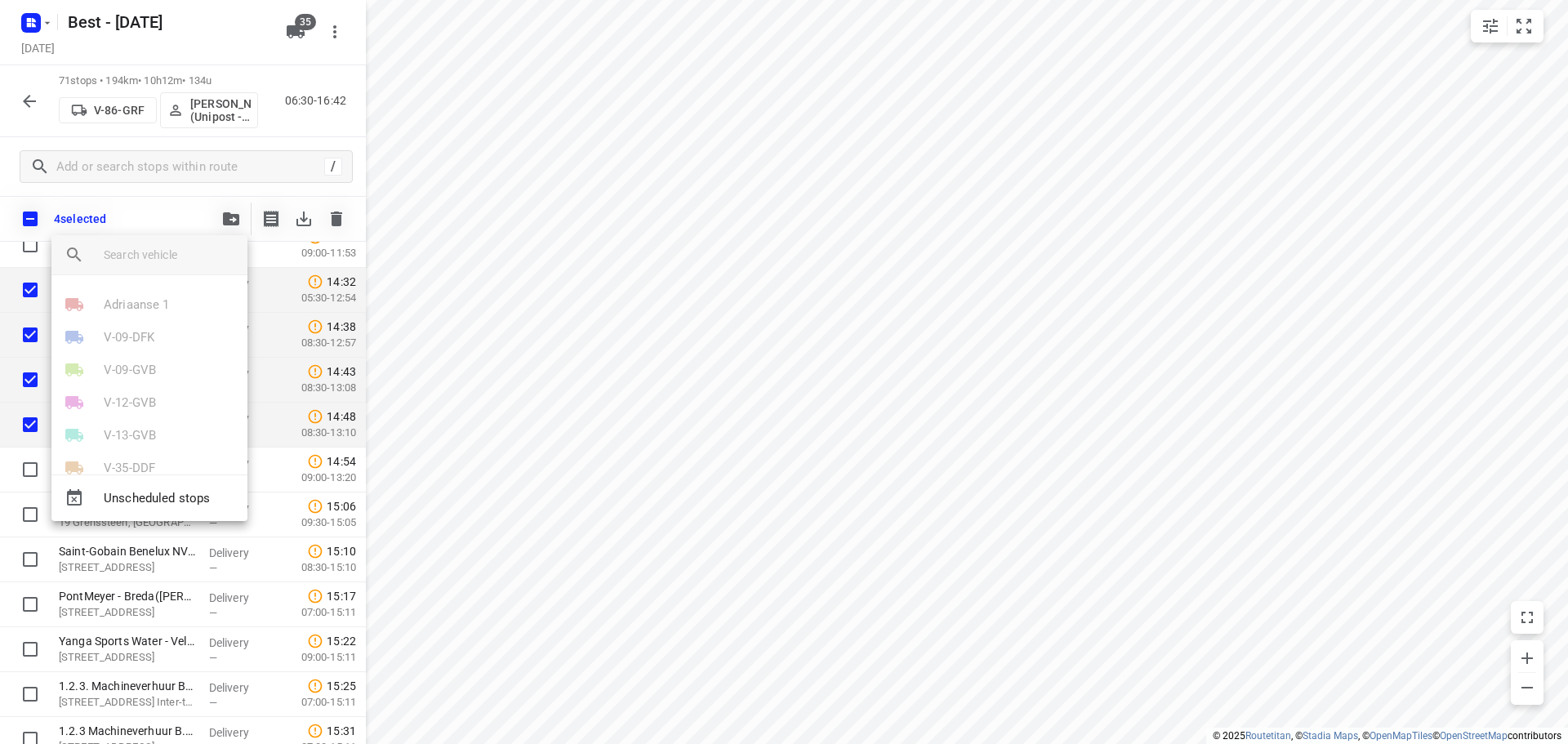
click at [153, 261] on input "search vehicle" at bounding box center [169, 254] width 131 height 25
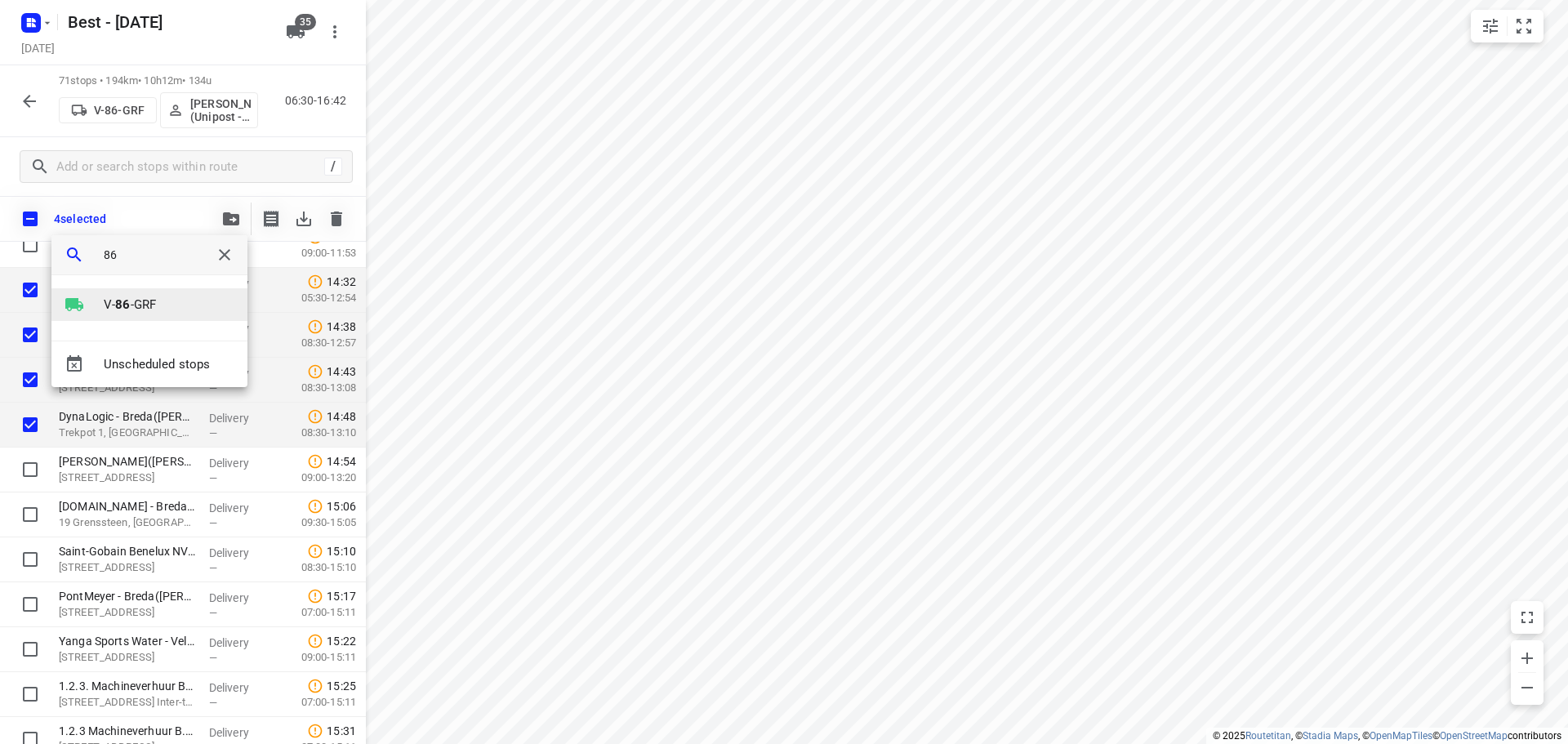
type input "86"
click at [137, 311] on p "V- 86 -GRF" at bounding box center [130, 305] width 52 height 19
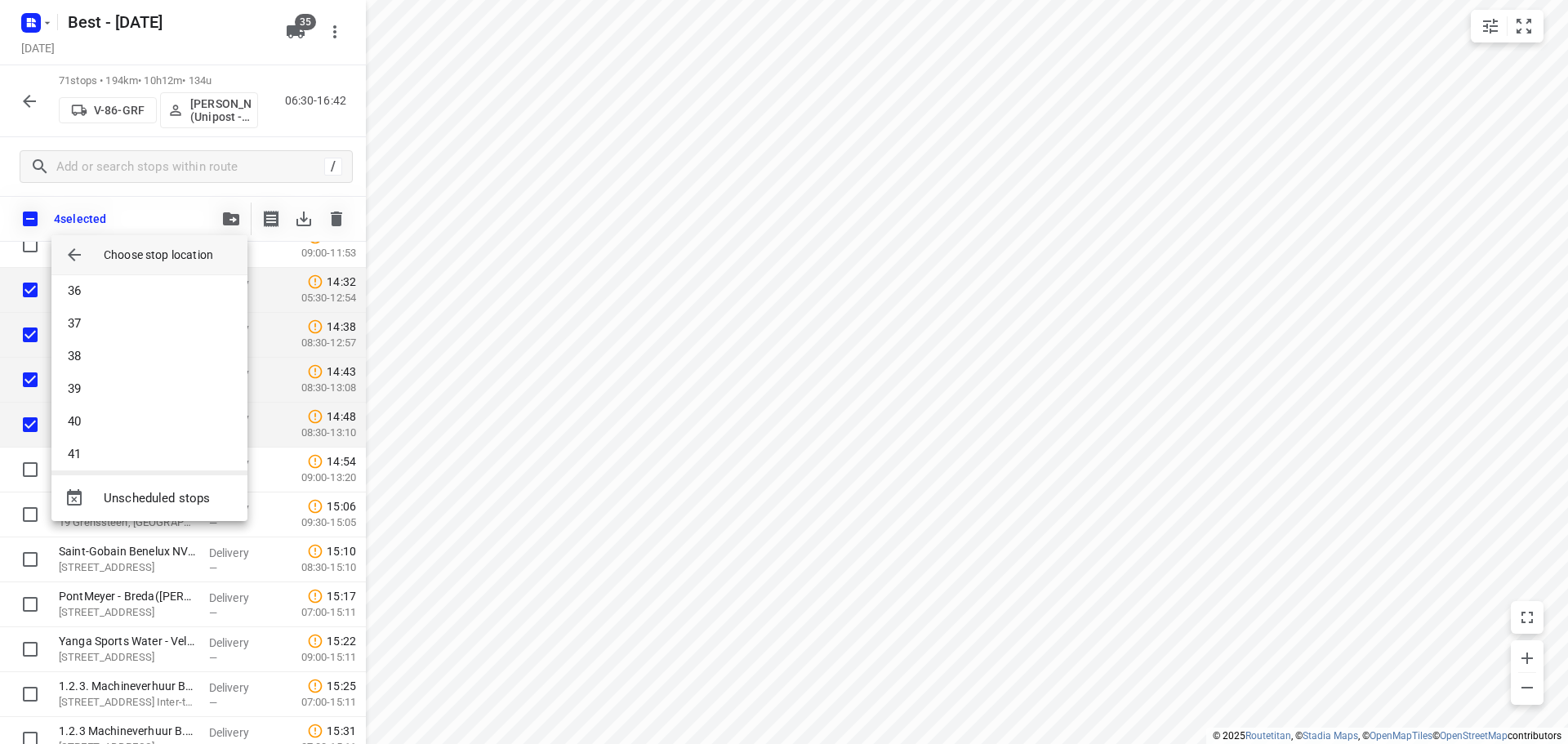
scroll to position [1143, 0]
click at [89, 363] on li "38" at bounding box center [149, 363] width 196 height 32
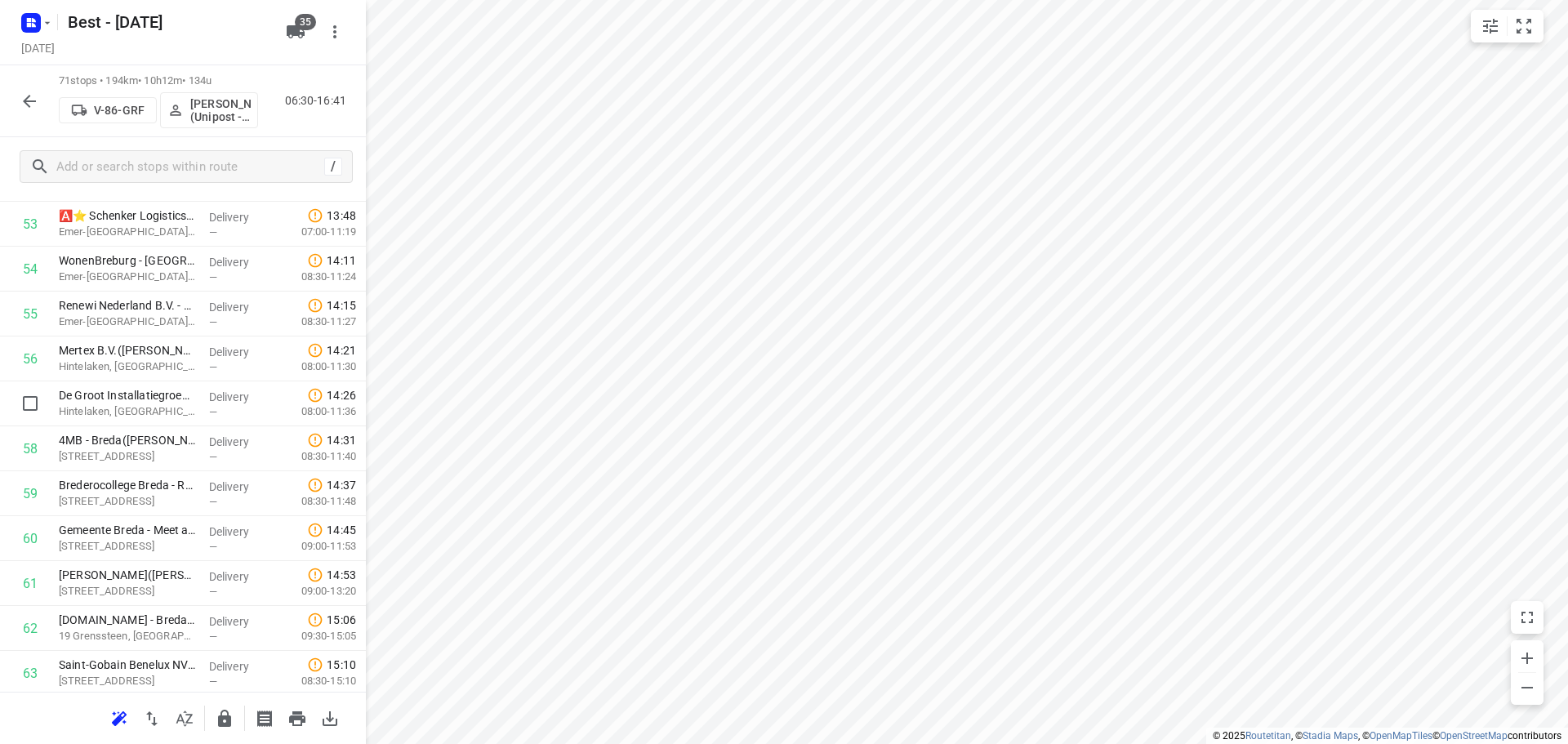
scroll to position [2213, 0]
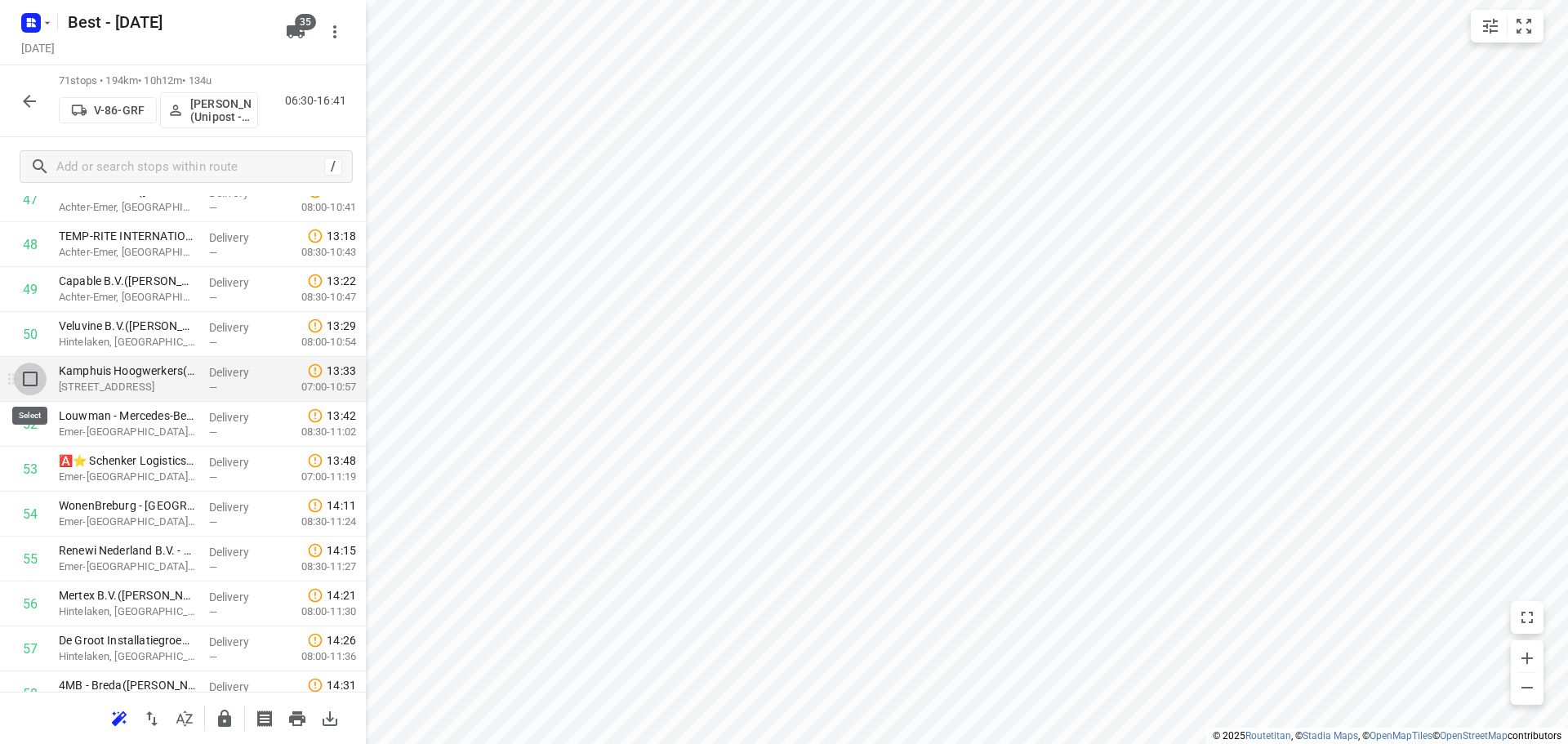
click at [41, 387] on input "checkbox" at bounding box center [30, 379] width 32 height 32
checkbox input "true"
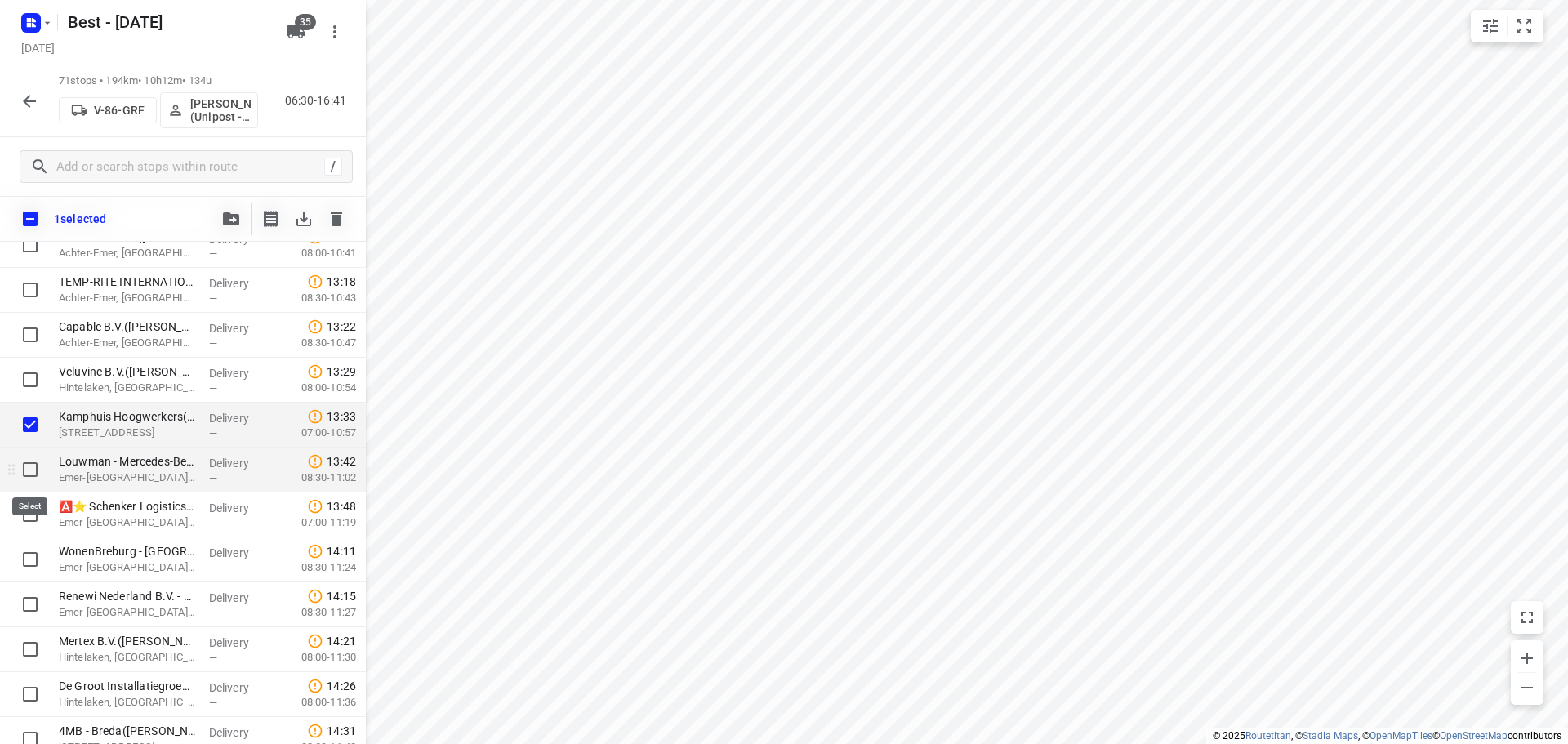
click at [28, 466] on input "checkbox" at bounding box center [30, 469] width 32 height 32
checkbox input "true"
drag, startPoint x: 19, startPoint y: 514, endPoint x: 26, endPoint y: 524, distance: 12.2
click at [21, 514] on input "checkbox" at bounding box center [30, 514] width 32 height 32
checkbox input "true"
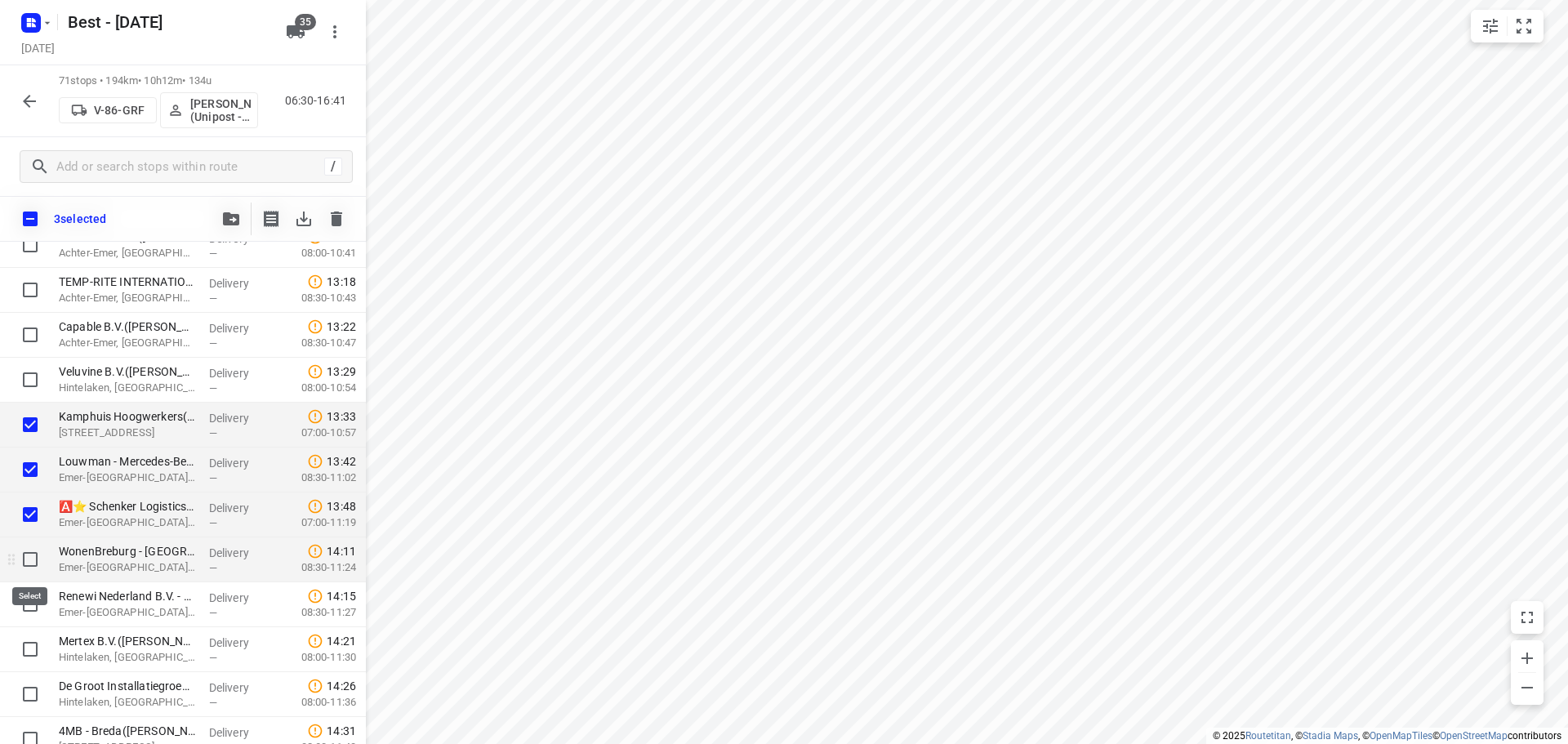
click at [36, 565] on input "checkbox" at bounding box center [30, 559] width 32 height 32
checkbox input "true"
click at [32, 605] on input "checkbox" at bounding box center [30, 604] width 32 height 32
checkbox input "true"
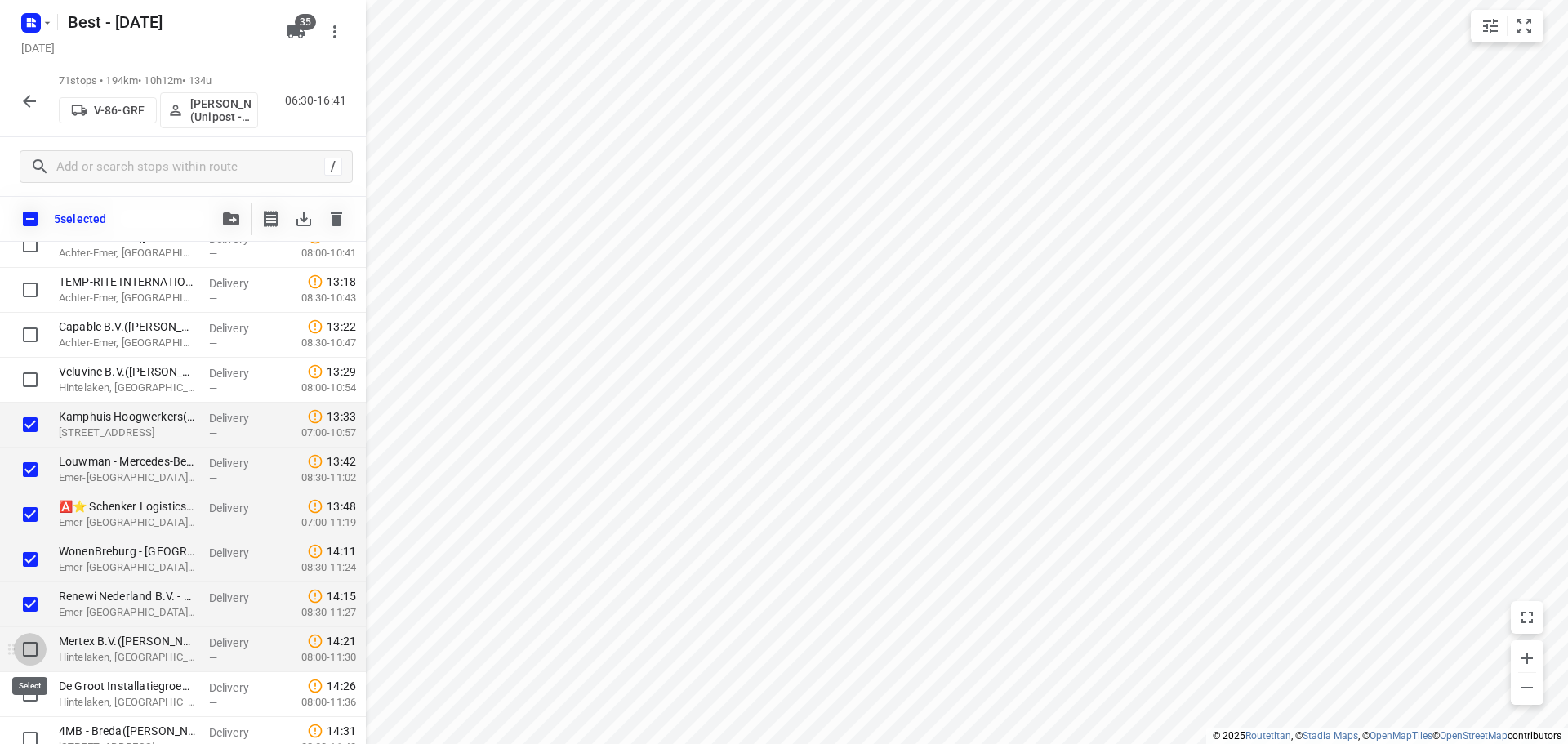
click at [28, 654] on input "checkbox" at bounding box center [30, 649] width 32 height 32
checkbox input "true"
click at [32, 390] on input "checkbox" at bounding box center [30, 380] width 32 height 32
checkbox input "true"
click at [241, 220] on button "button" at bounding box center [231, 218] width 32 height 32
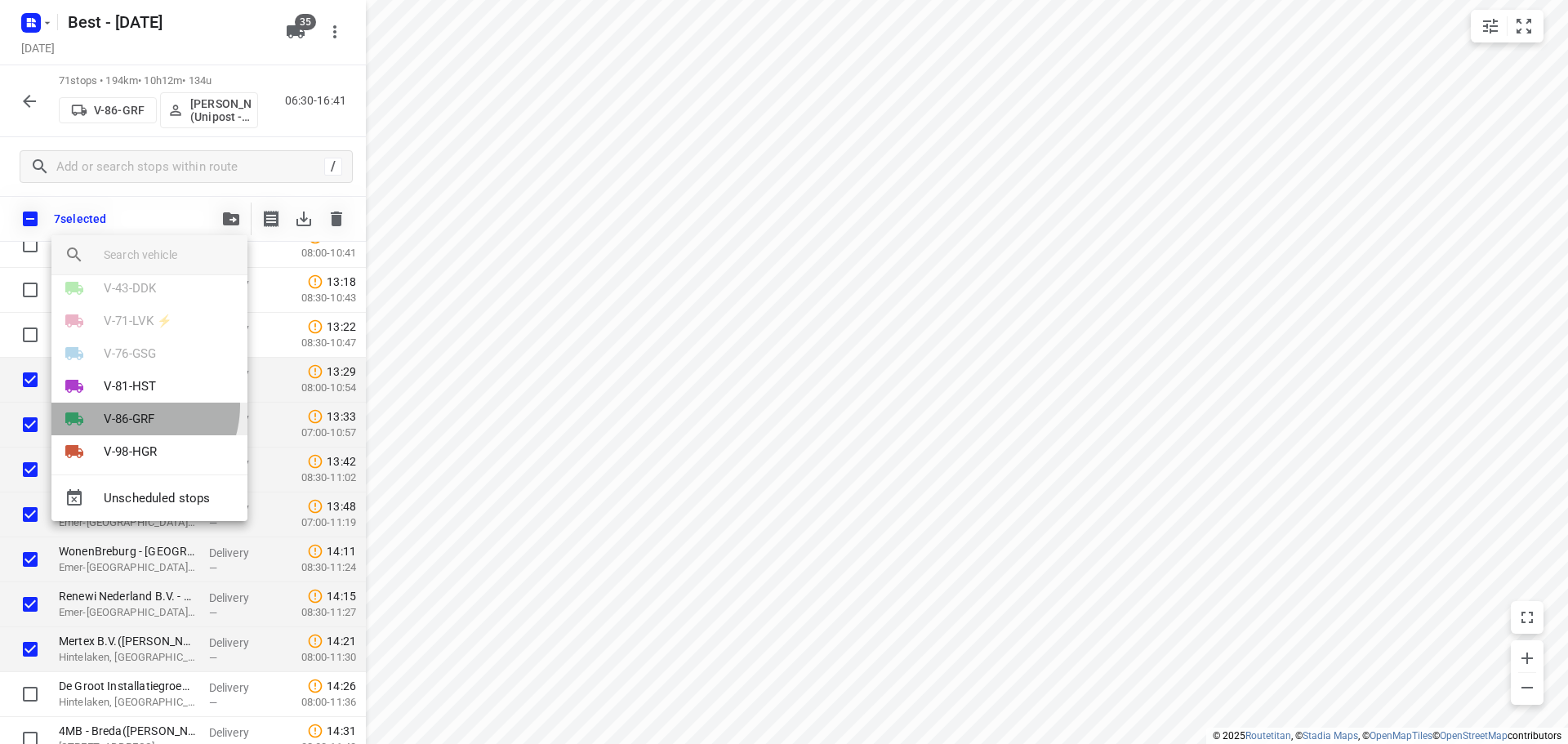
click at [124, 405] on li "V-86-GRF" at bounding box center [149, 419] width 196 height 32
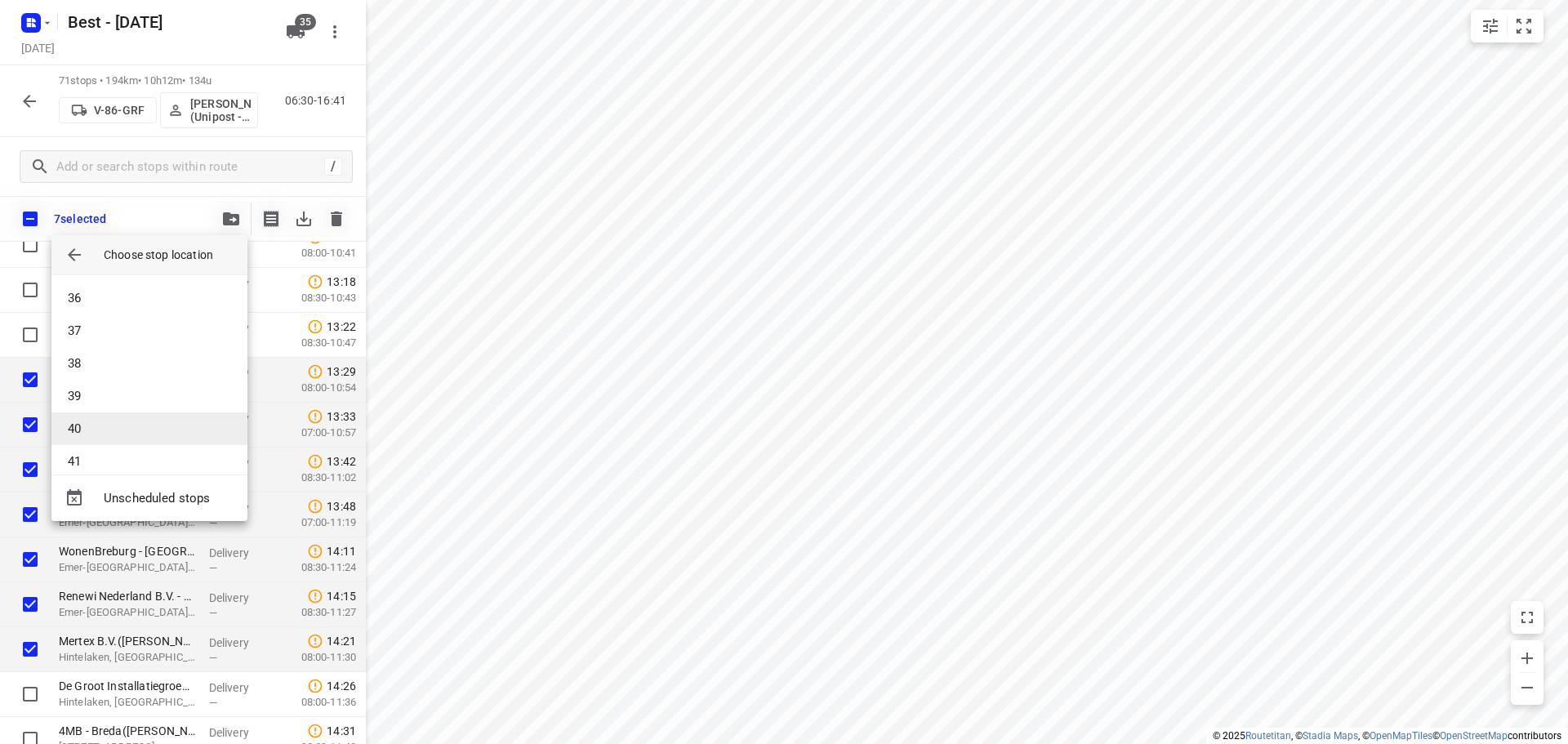
scroll to position [1225, 0]
click at [98, 416] on li "42" at bounding box center [149, 412] width 196 height 32
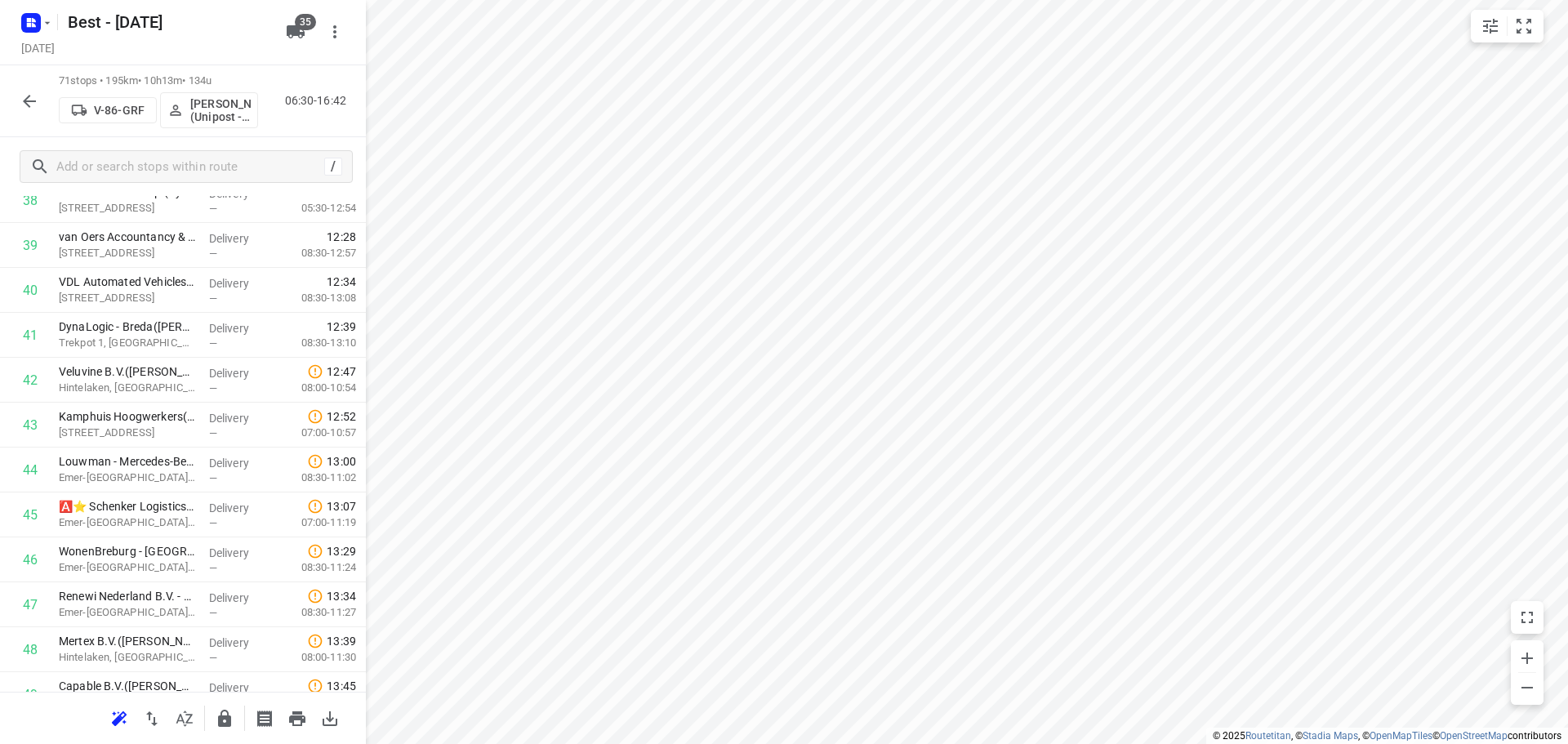
scroll to position [1805, 0]
drag, startPoint x: 152, startPoint y: 509, endPoint x: 169, endPoint y: 372, distance: 138.1
click at [169, 372] on div "1 Visker Interieurbouw bv(Marina Meijler) Bredaseweg 53, Terheijden Delivery — …" at bounding box center [183, 113] width 366 height 3188
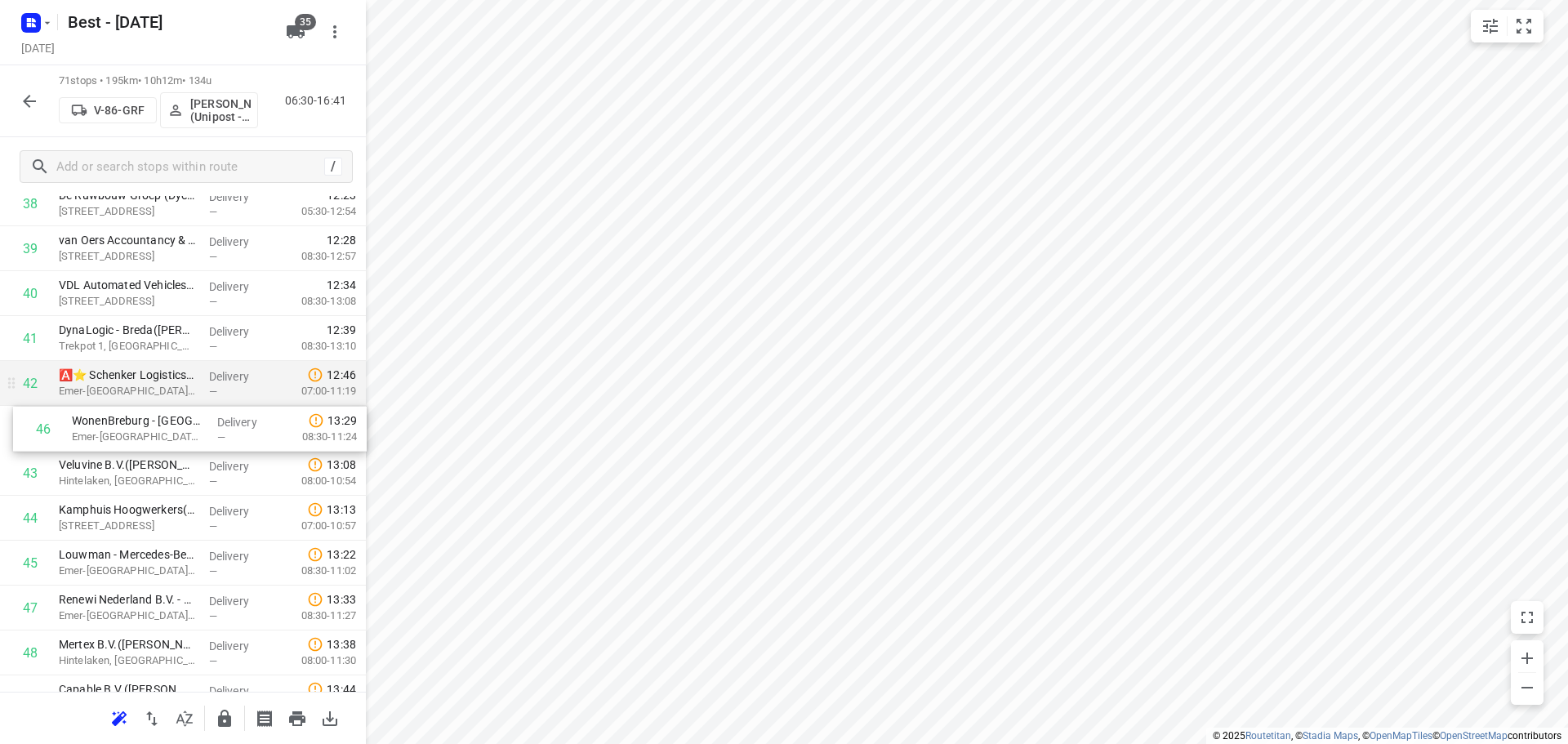
drag, startPoint x: 137, startPoint y: 545, endPoint x: 150, endPoint y: 397, distance: 148.6
click at [150, 397] on div "1 Visker Interieurbouw bv(Marina Meijler) Bredaseweg 53, Terheijden Delivery — …" at bounding box center [183, 113] width 366 height 3188
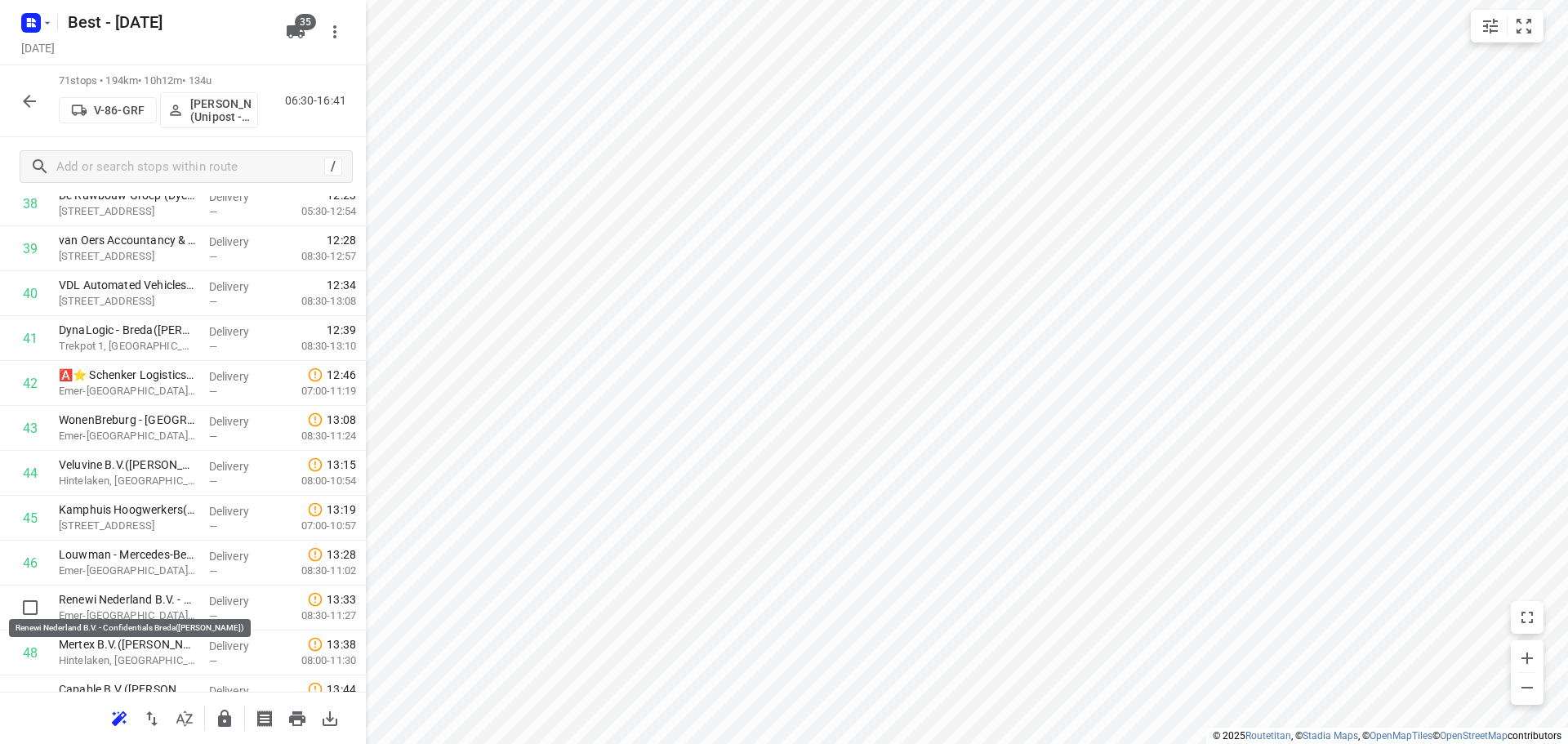
scroll to position [1806, 0]
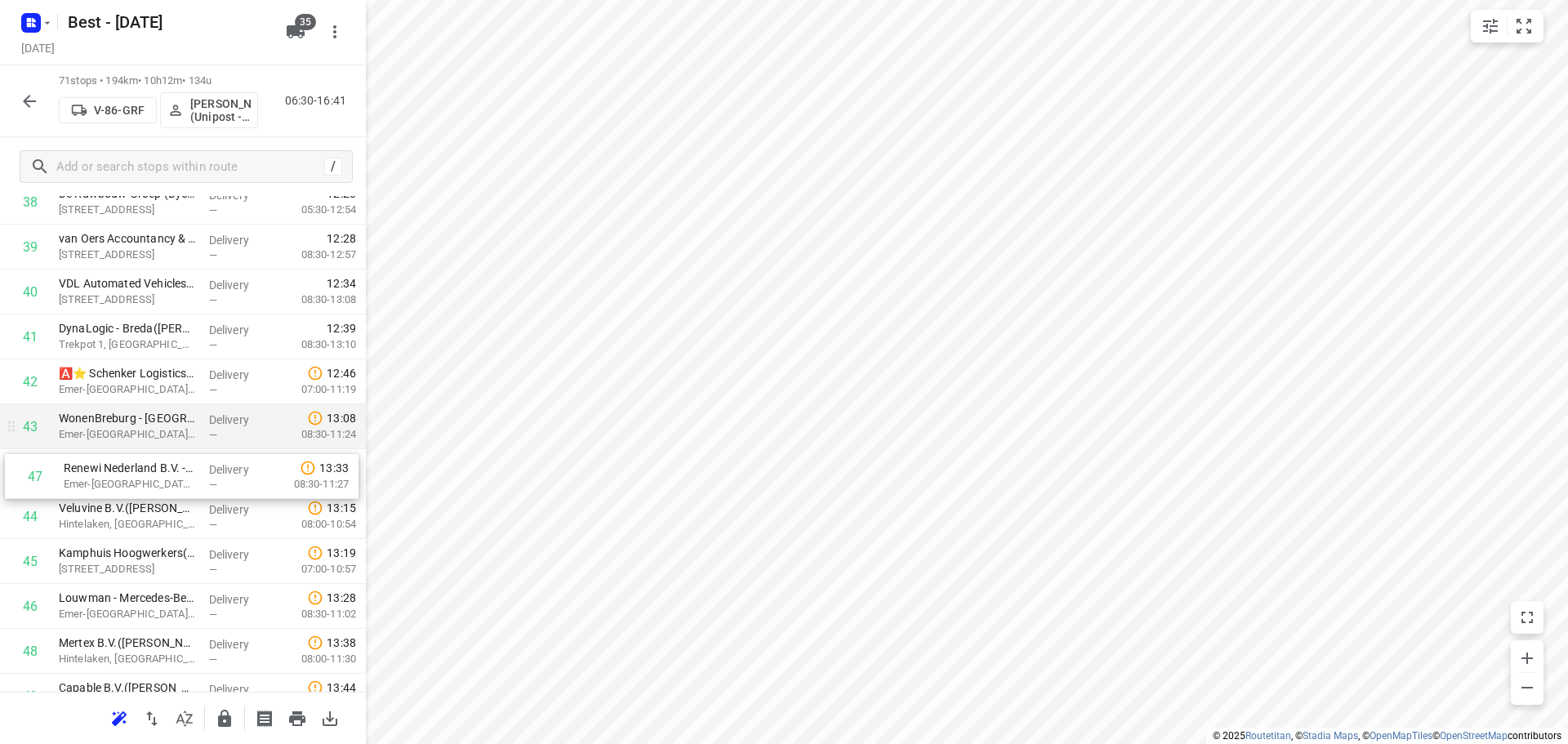
drag, startPoint x: 89, startPoint y: 592, endPoint x: 97, endPoint y: 440, distance: 152.2
click at [97, 440] on div "1 Visker Interieurbouw bv(Marina Meijler) Bredaseweg 53, Terheijden Delivery — …" at bounding box center [183, 112] width 366 height 3188
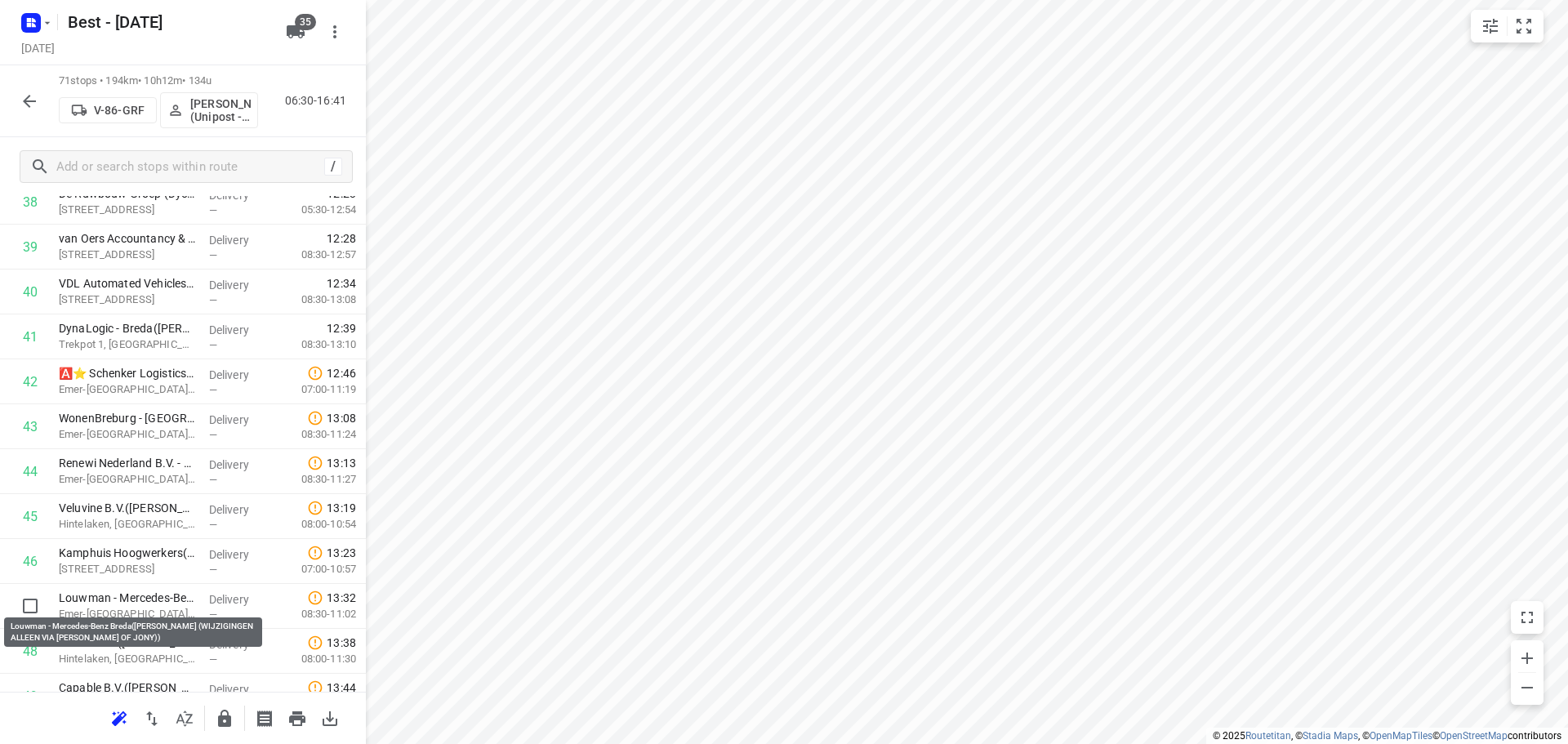
scroll to position [1808, 0]
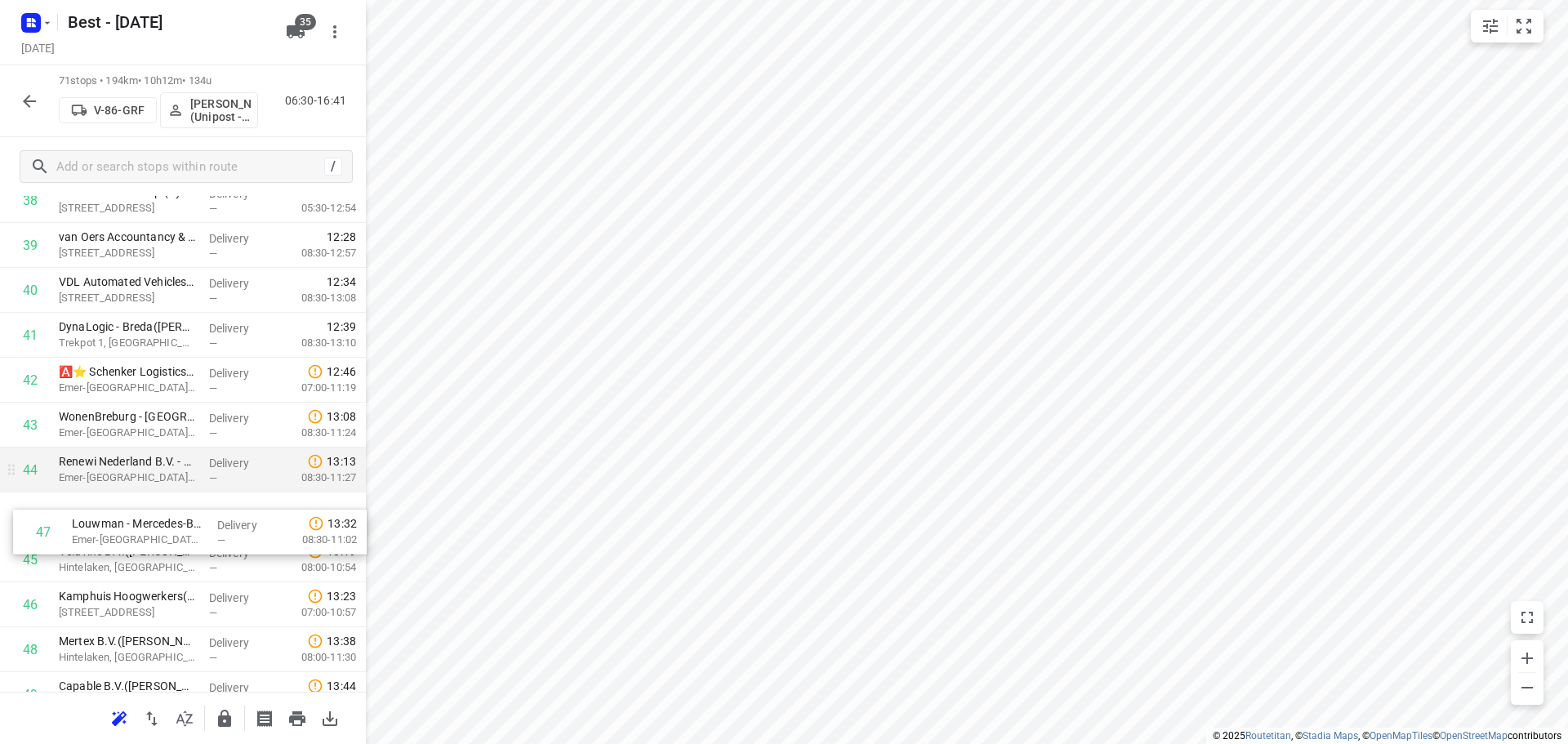
drag, startPoint x: 63, startPoint y: 596, endPoint x: 80, endPoint y: 488, distance: 109.3
click at [78, 498] on div "1 Visker Interieurbouw bv(Marina Meijler) Bredaseweg 53, Terheijden Delivery — …" at bounding box center [183, 110] width 366 height 3188
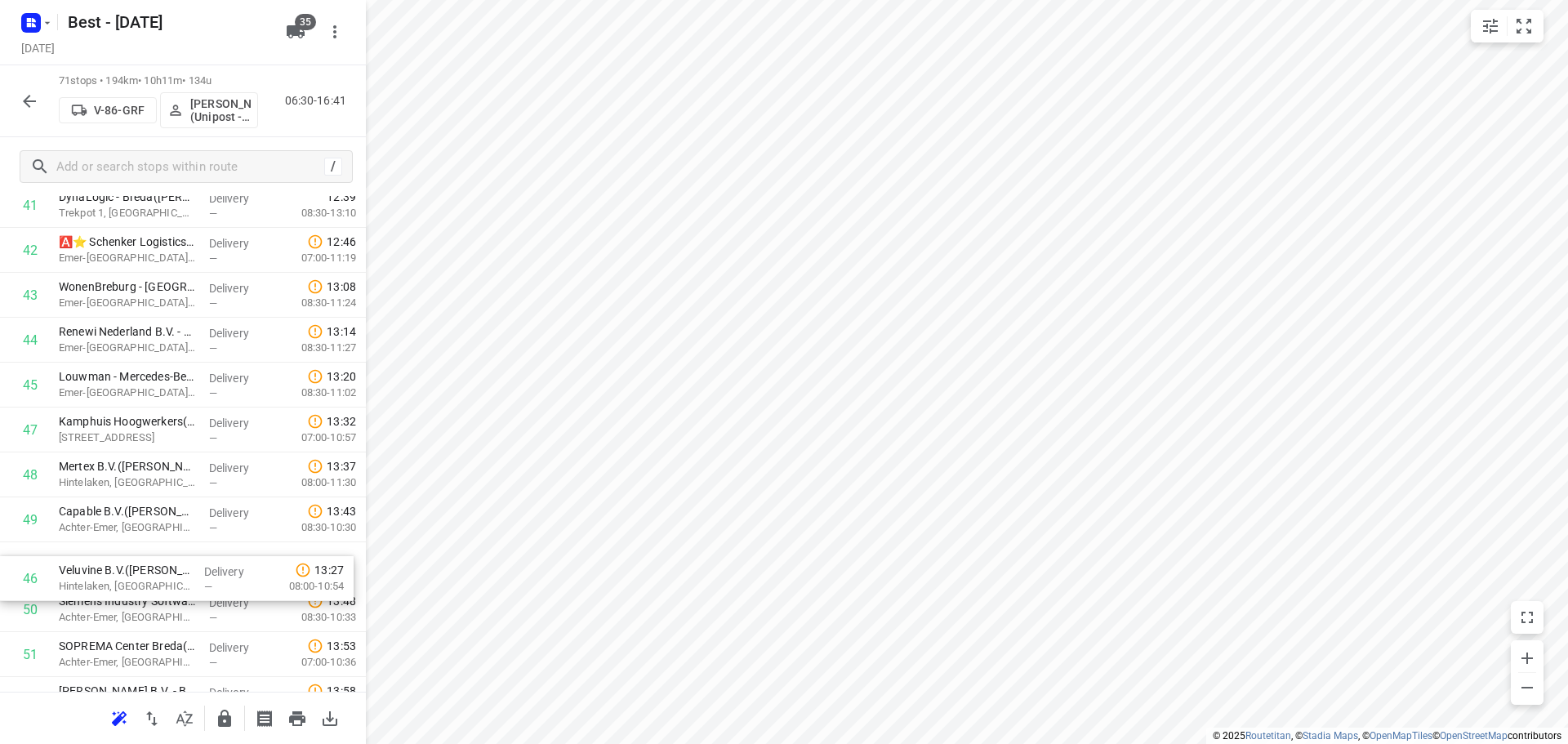
scroll to position [1938, 0]
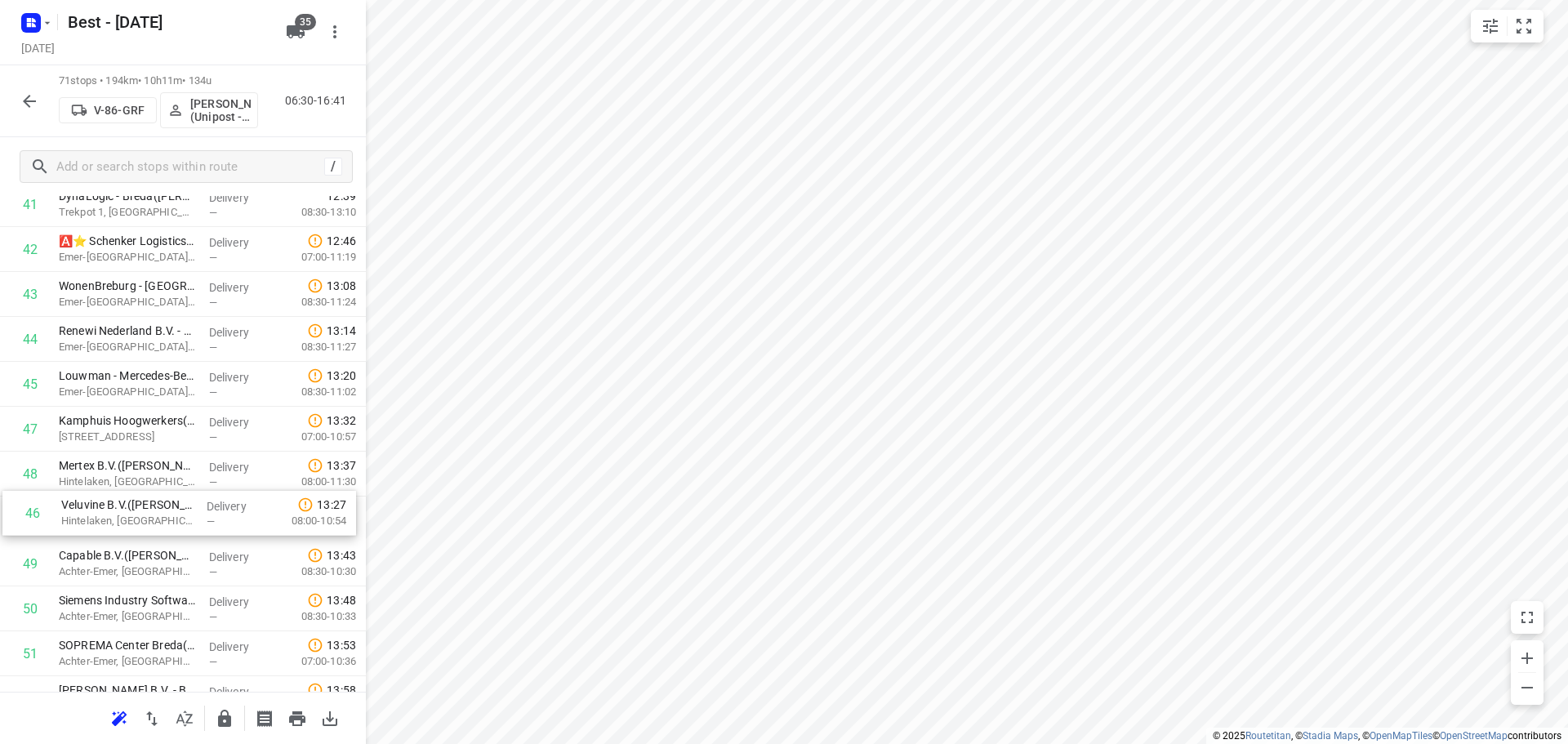
drag, startPoint x: 96, startPoint y: 582, endPoint x: 104, endPoint y: 501, distance: 81.4
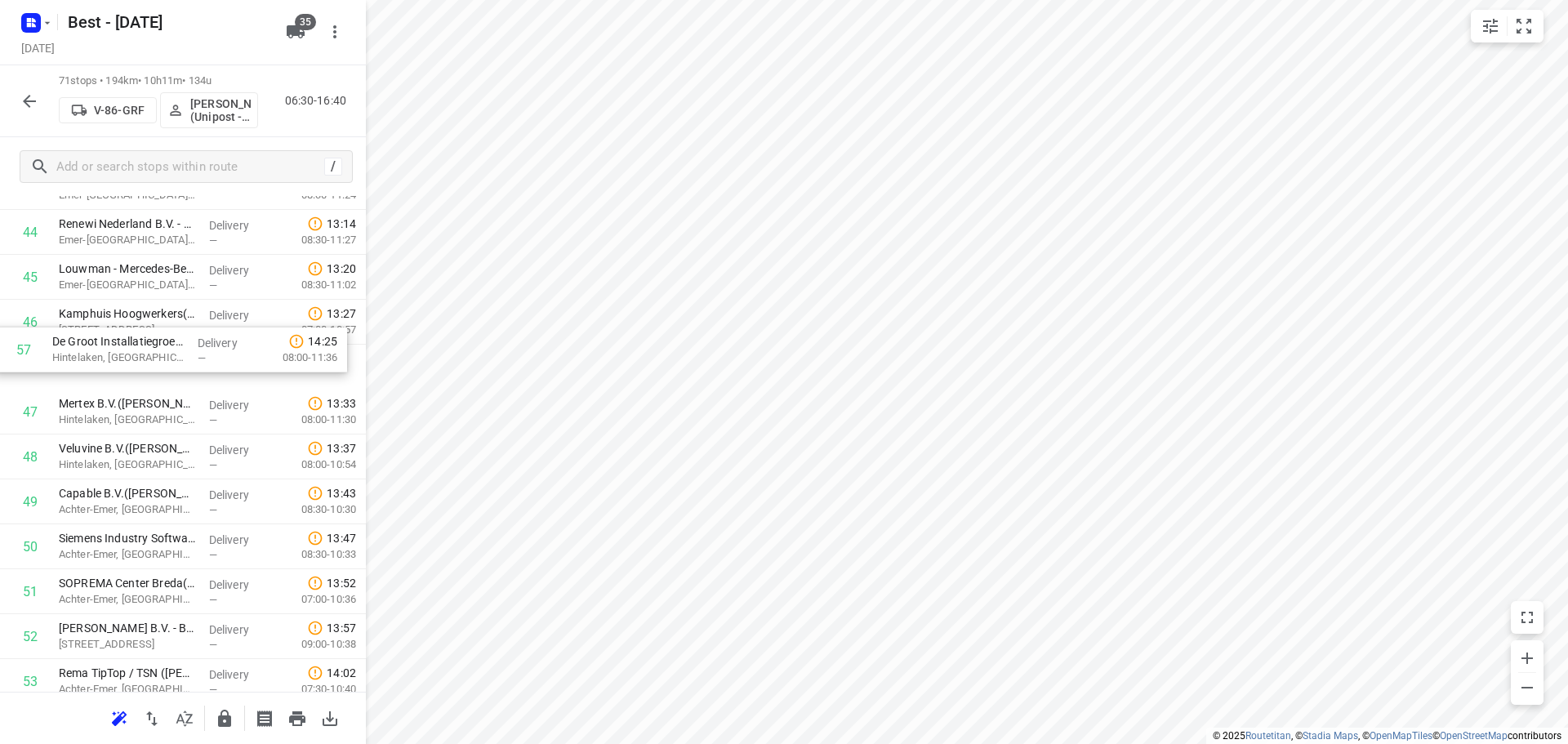
scroll to position [2043, 0]
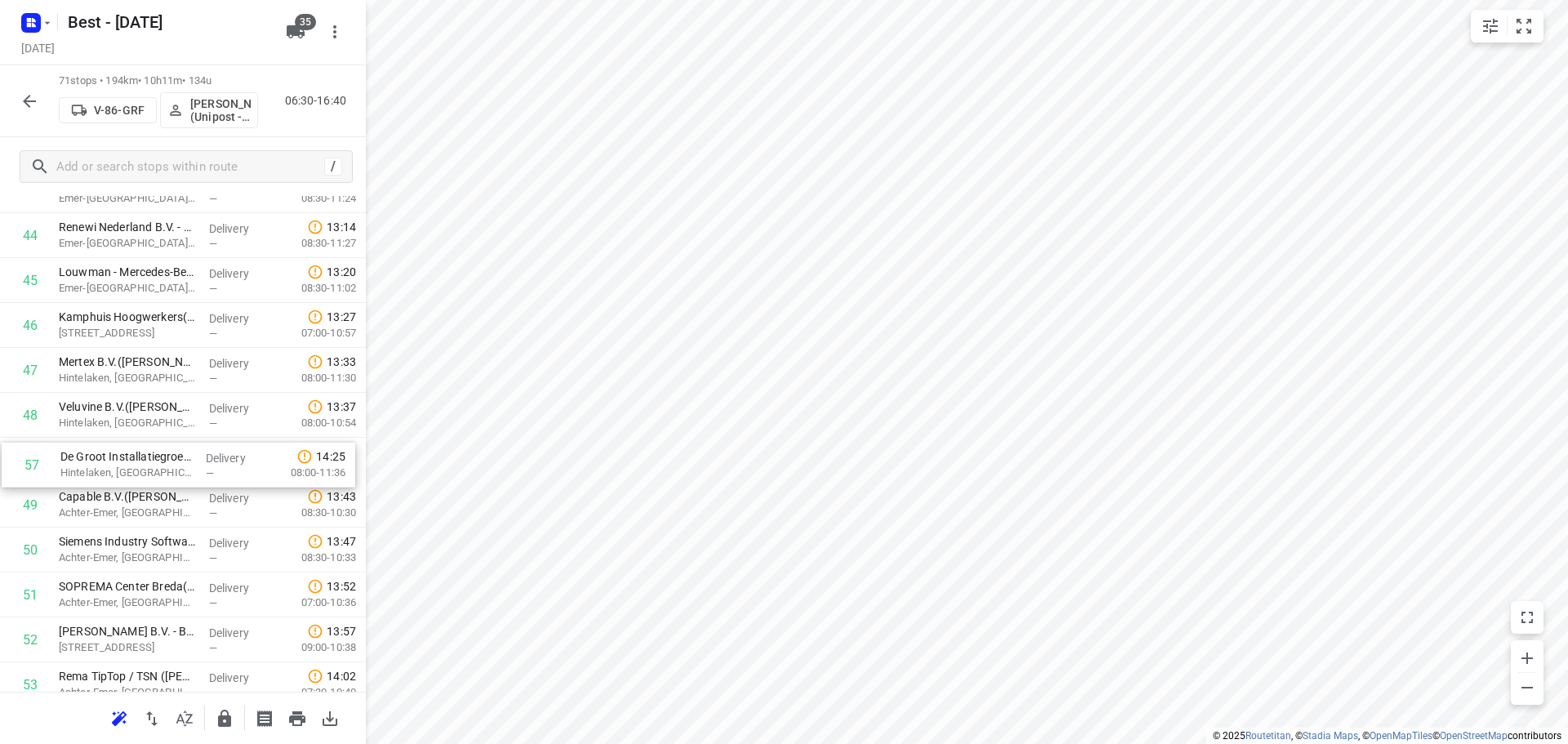
drag, startPoint x: 211, startPoint y: 437, endPoint x: 212, endPoint y: 465, distance: 28.0
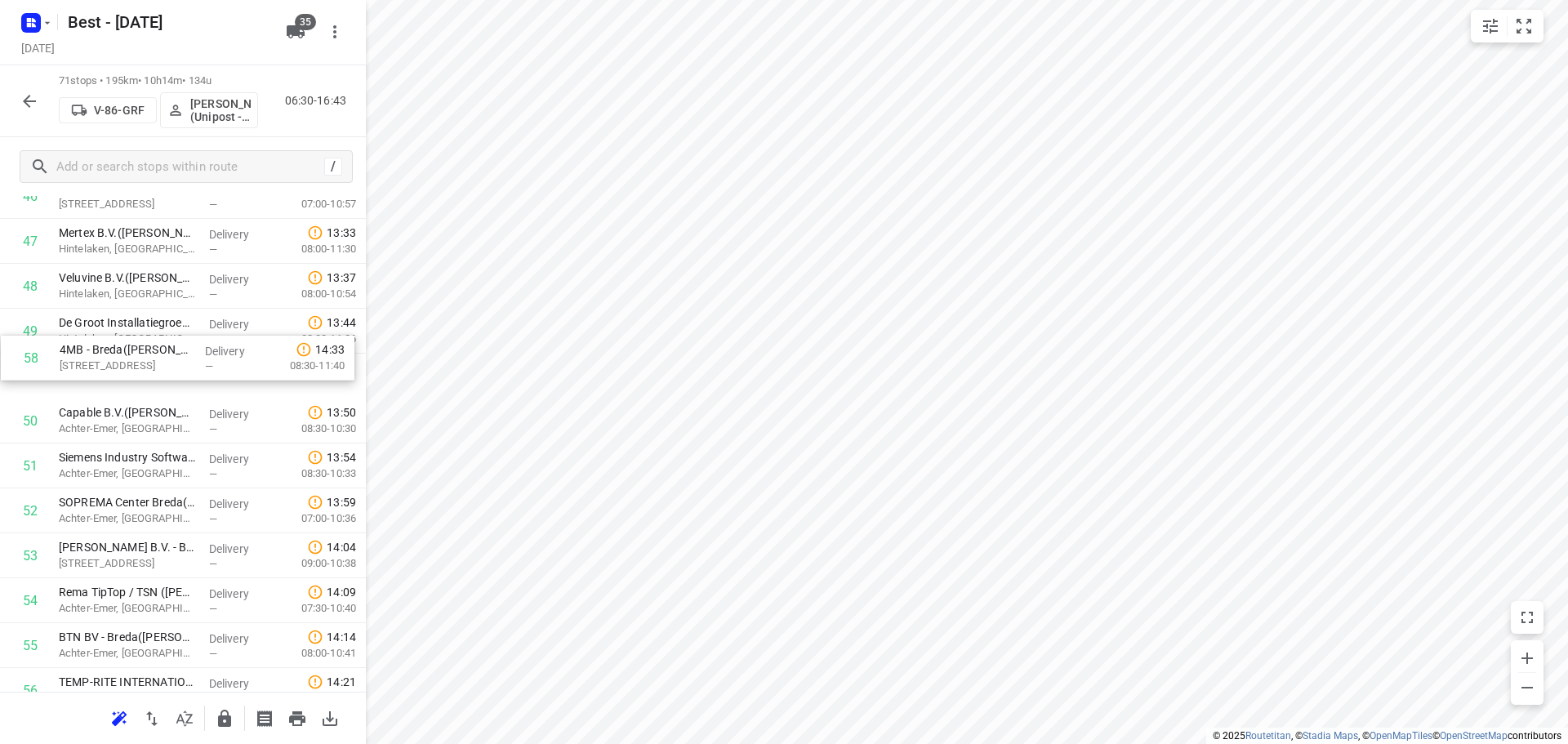
drag, startPoint x: 170, startPoint y: 450, endPoint x: 172, endPoint y: 343, distance: 107.0
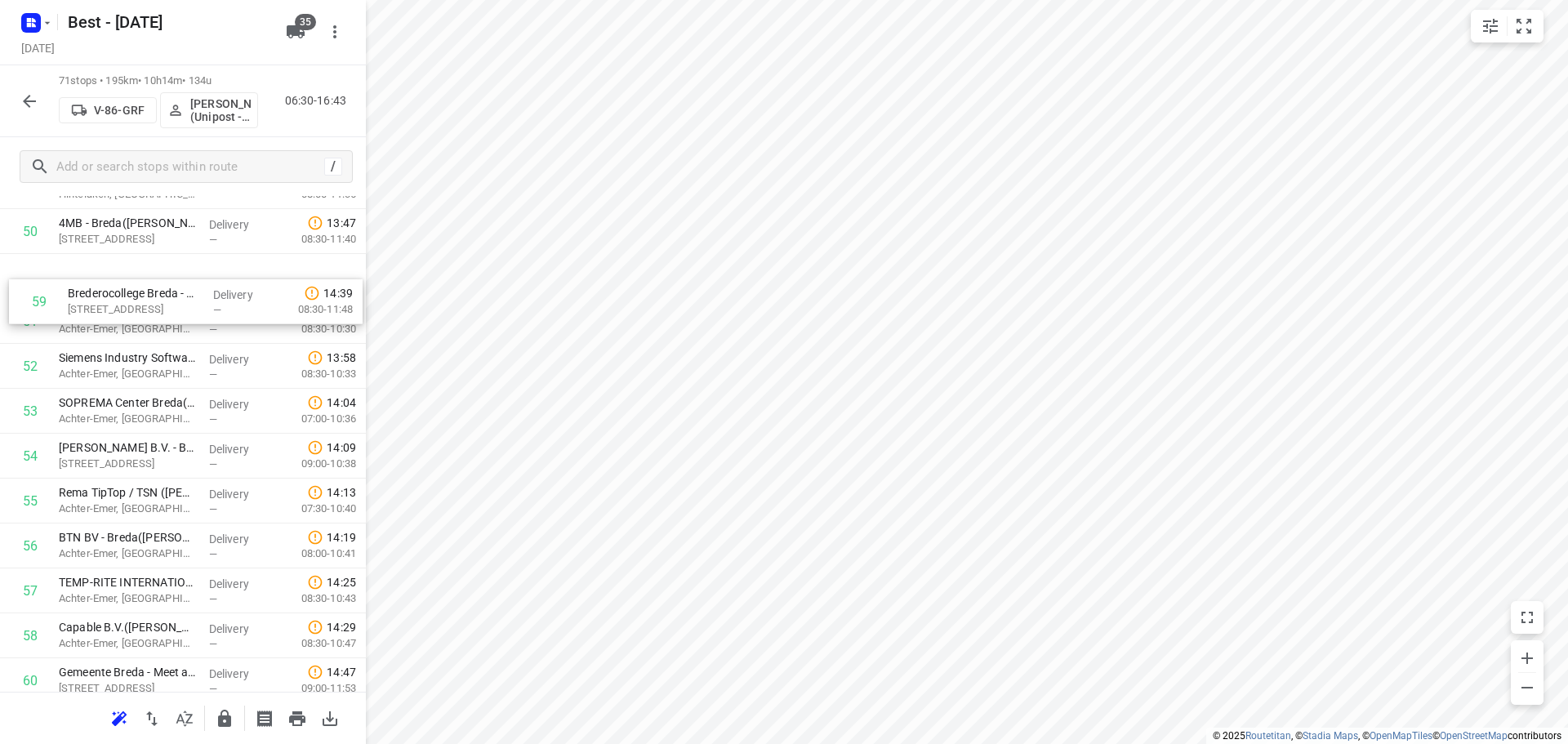
scroll to position [2306, 0]
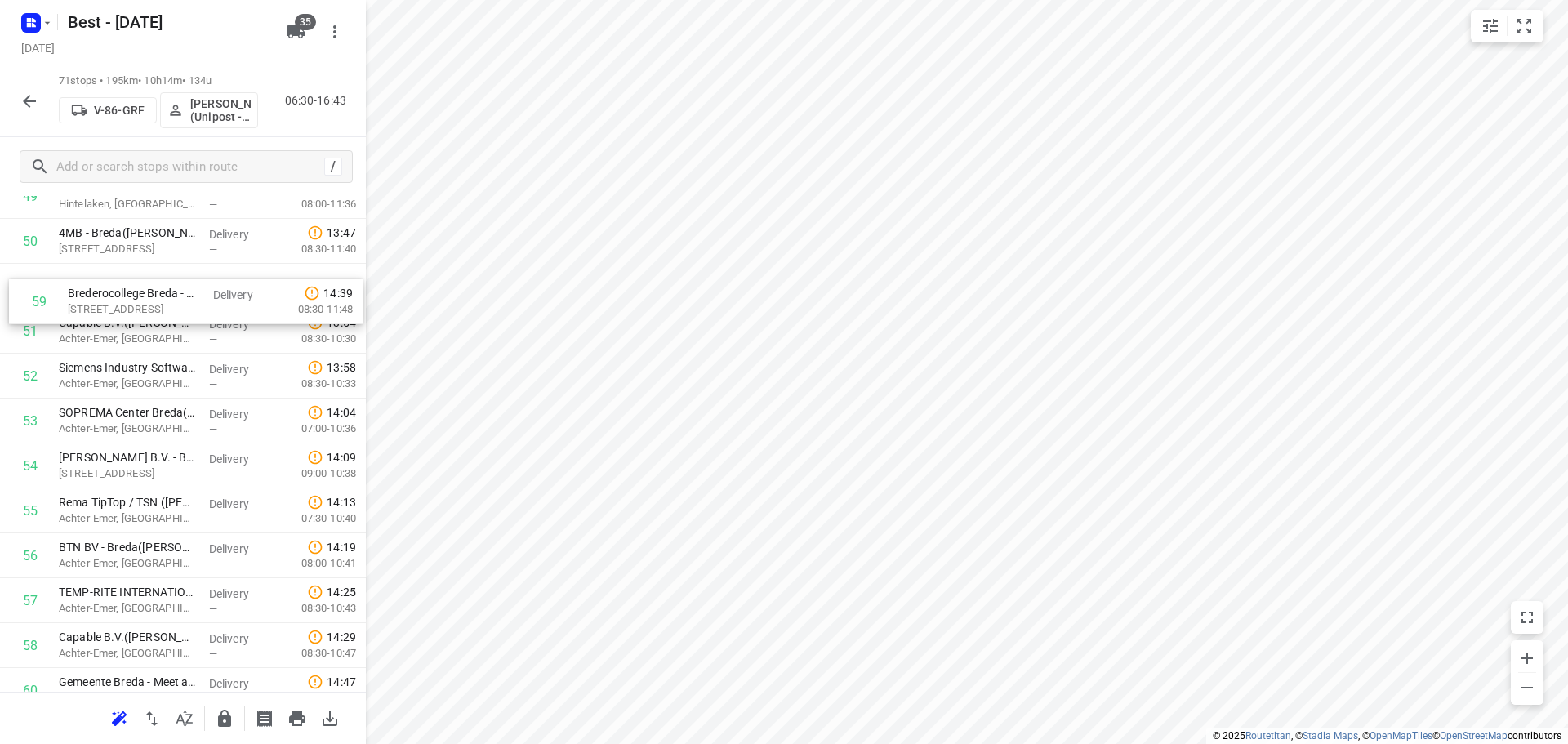
drag, startPoint x: 111, startPoint y: 616, endPoint x: 120, endPoint y: 295, distance: 321.1
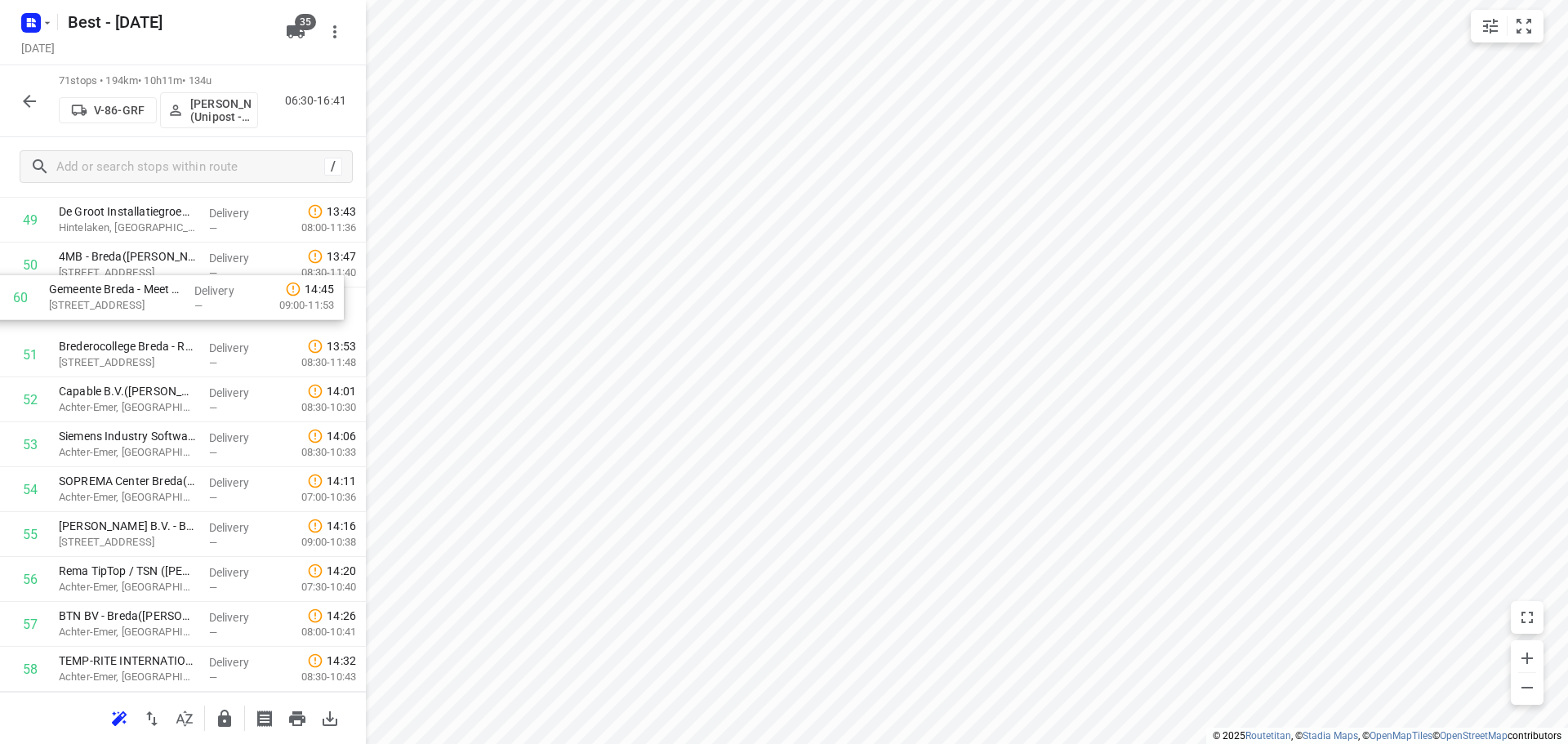
scroll to position [2280, 0]
drag, startPoint x: 75, startPoint y: 506, endPoint x: 67, endPoint y: 349, distance: 157.2
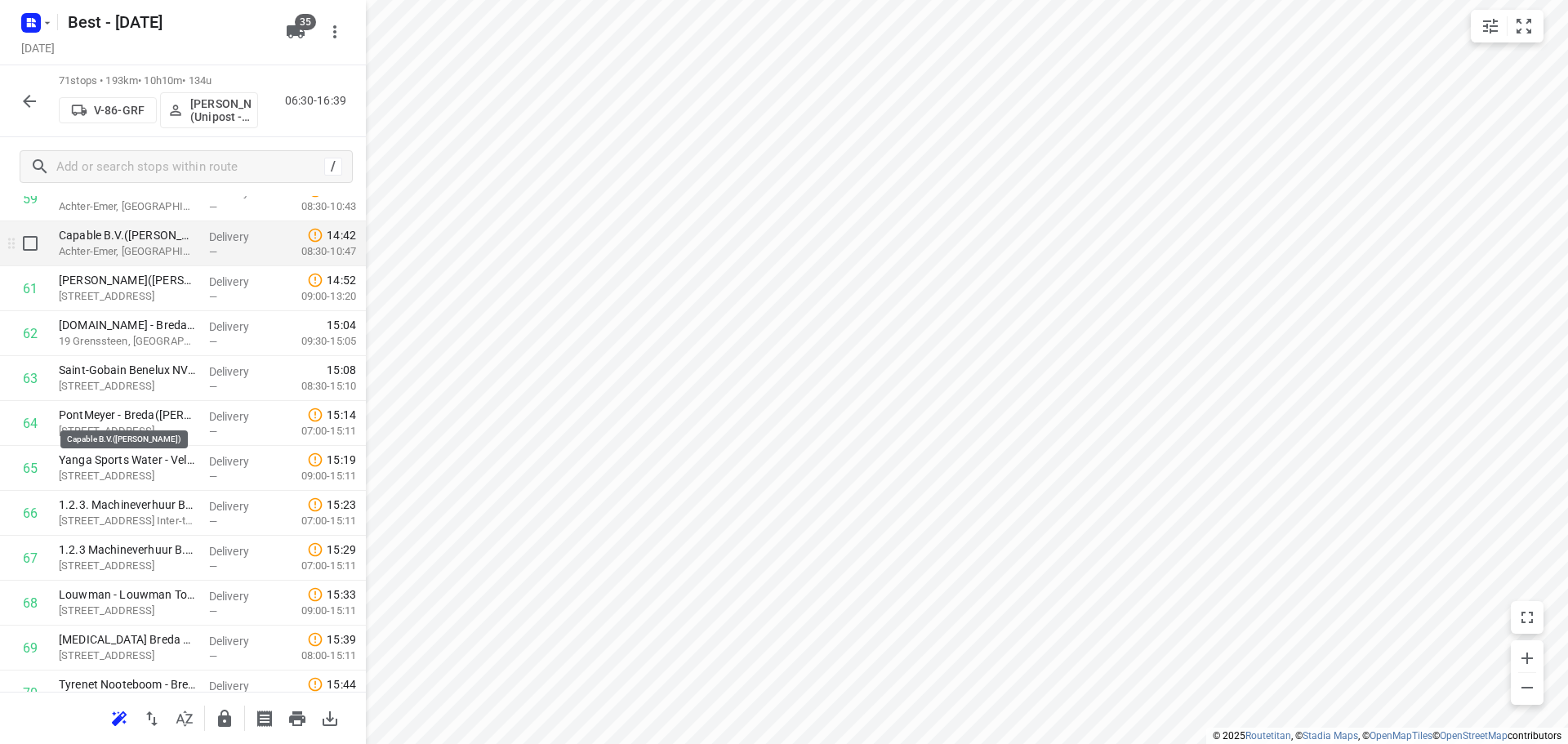
scroll to position [2770, 0]
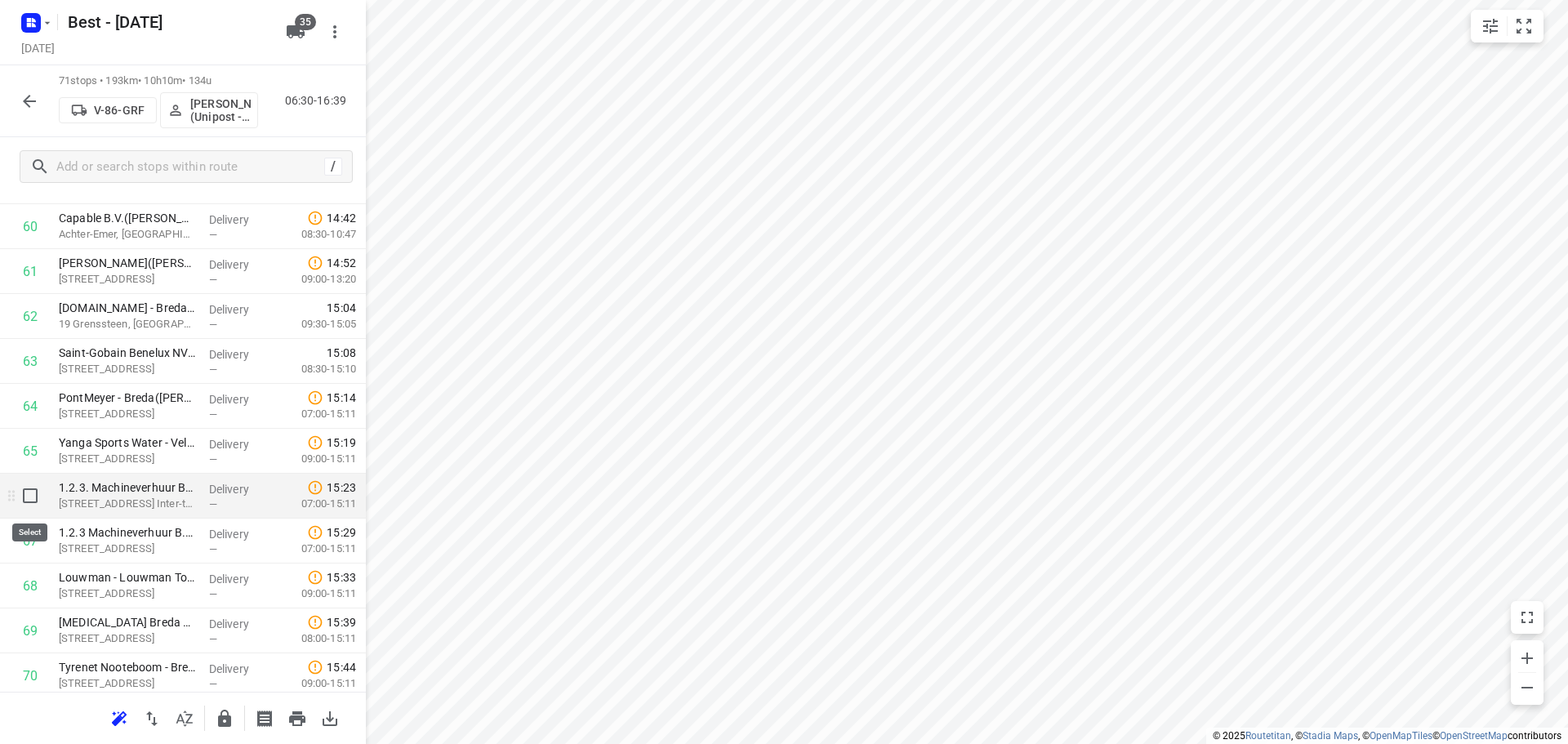
drag, startPoint x: 26, startPoint y: 496, endPoint x: 26, endPoint y: 525, distance: 29.0
click at [26, 496] on input "checkbox" at bounding box center [30, 496] width 32 height 32
checkbox input "true"
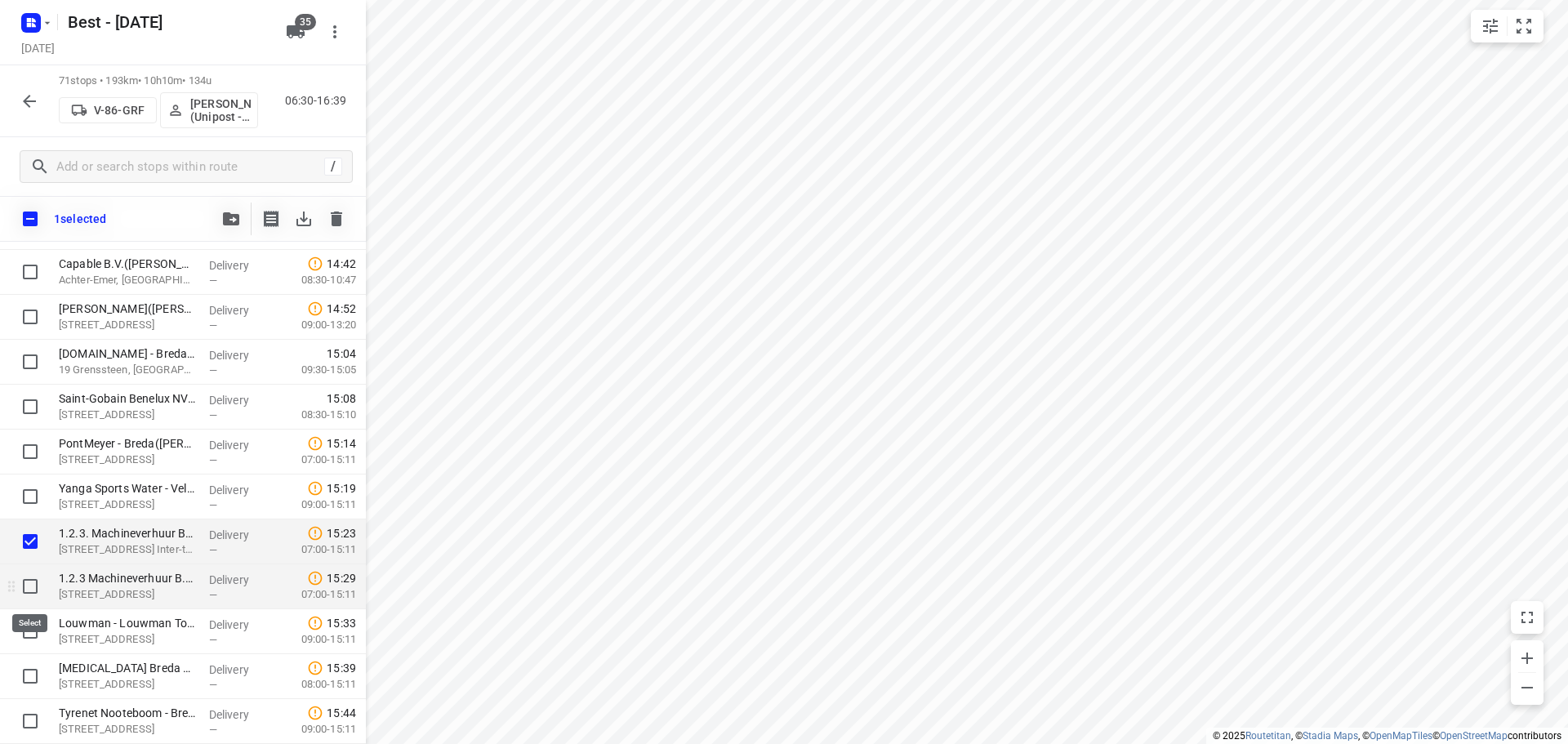
click at [28, 589] on input "checkbox" at bounding box center [30, 586] width 32 height 32
checkbox input "true"
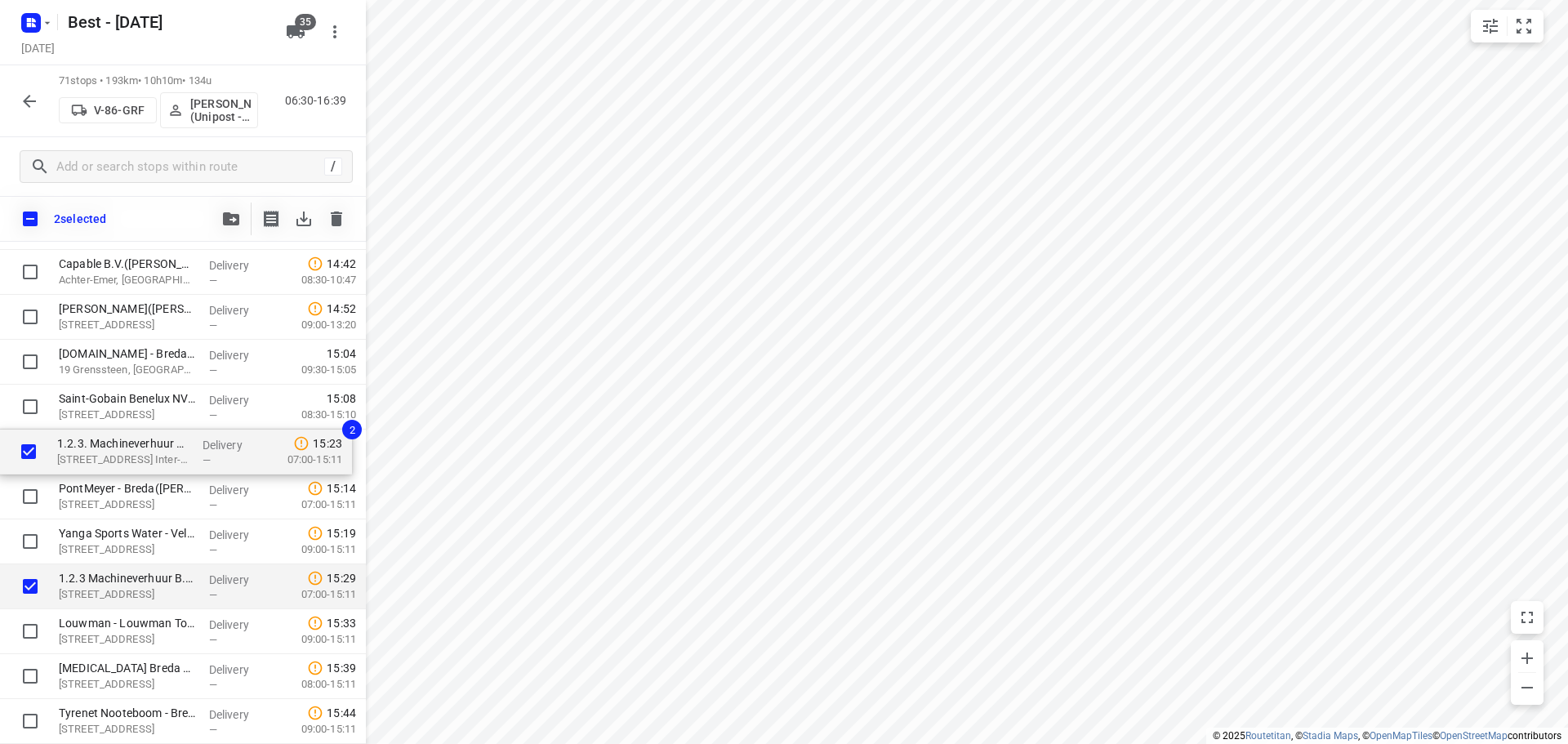
drag, startPoint x: 93, startPoint y: 542, endPoint x: 91, endPoint y: 446, distance: 96.0
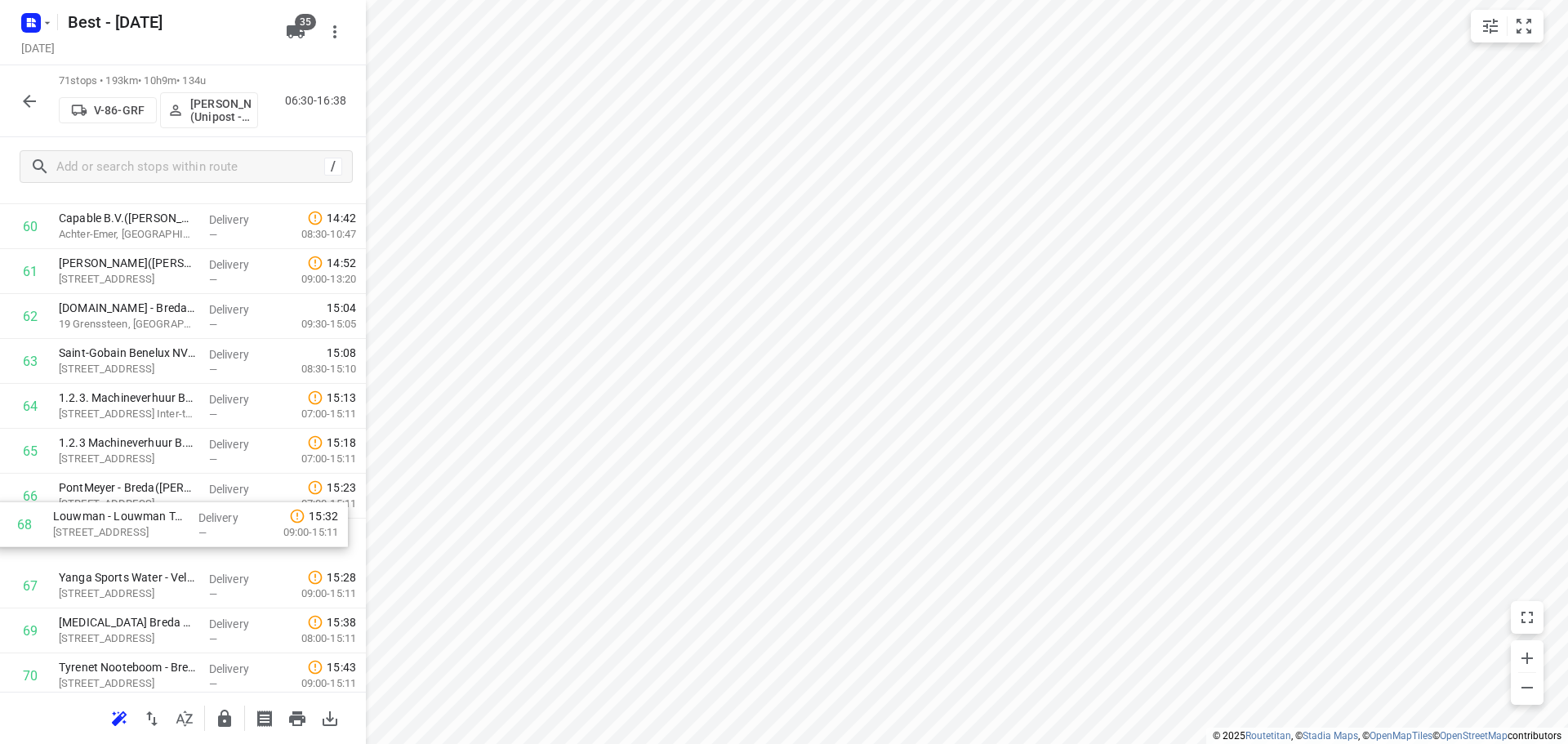
scroll to position [2770, 0]
drag, startPoint x: 131, startPoint y: 574, endPoint x: 133, endPoint y: 479, distance: 95.0
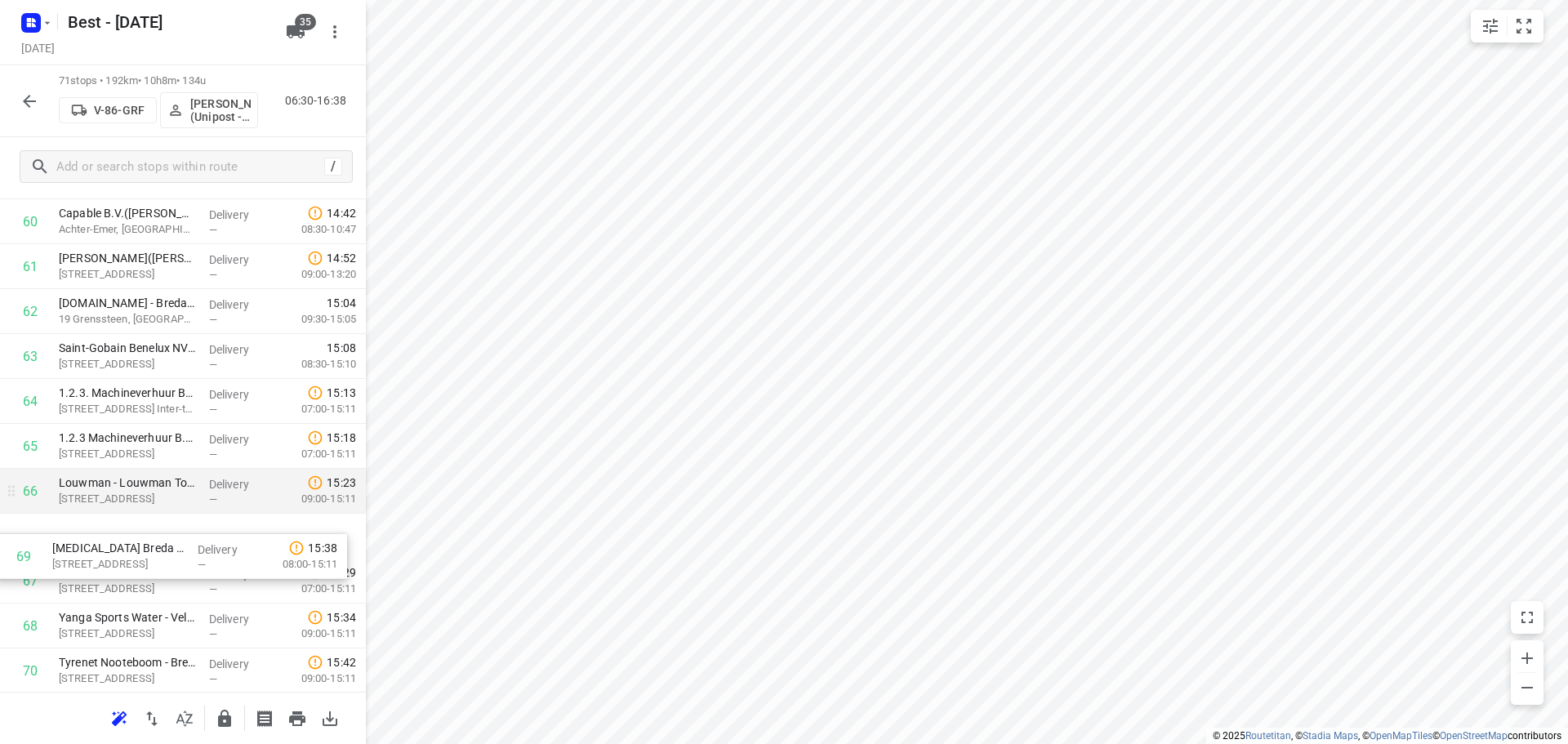
drag, startPoint x: 141, startPoint y: 548, endPoint x: 131, endPoint y: 505, distance: 44.1
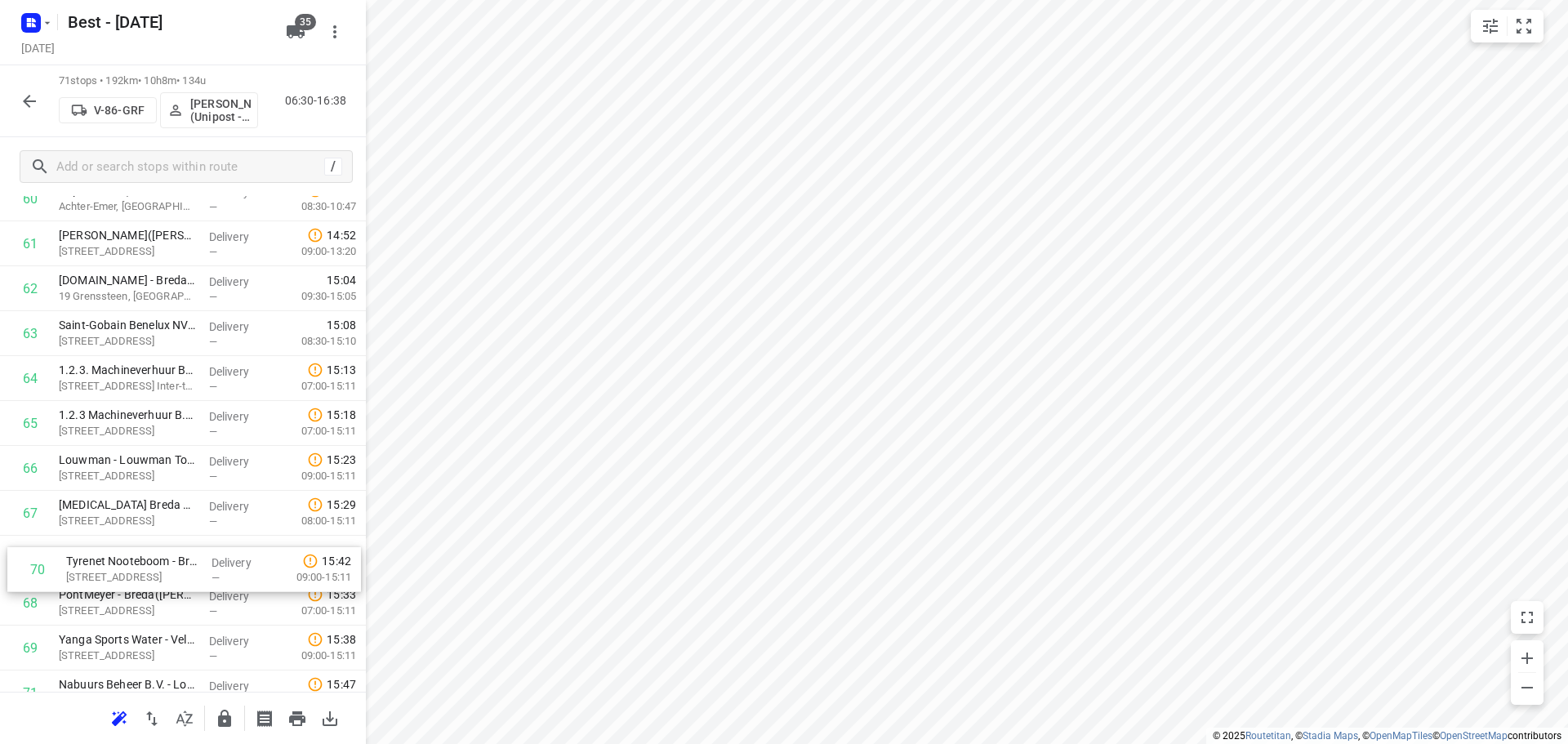
drag, startPoint x: 126, startPoint y: 657, endPoint x: 131, endPoint y: 545, distance: 112.1
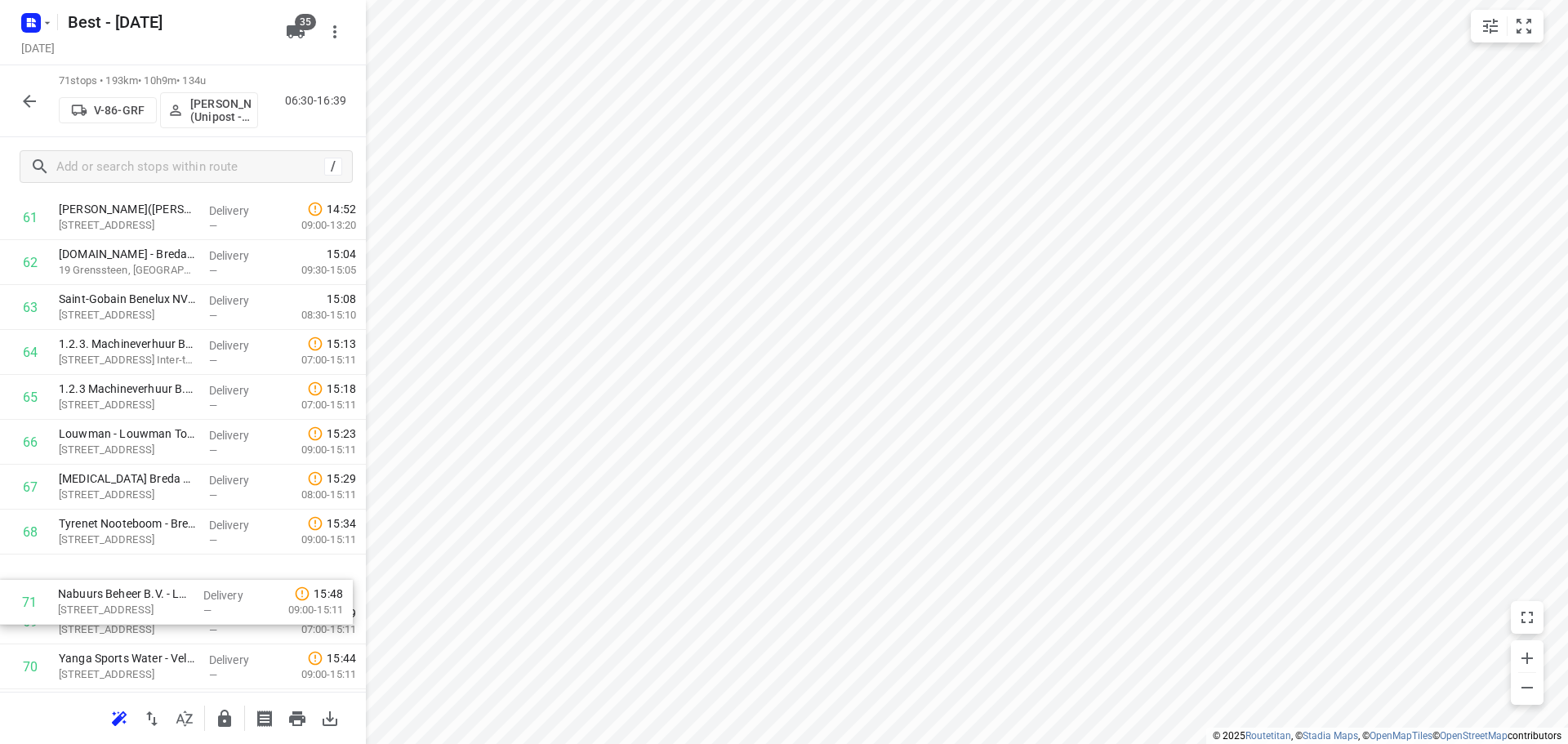
drag, startPoint x: 142, startPoint y: 676, endPoint x: 142, endPoint y: 560, distance: 116.0
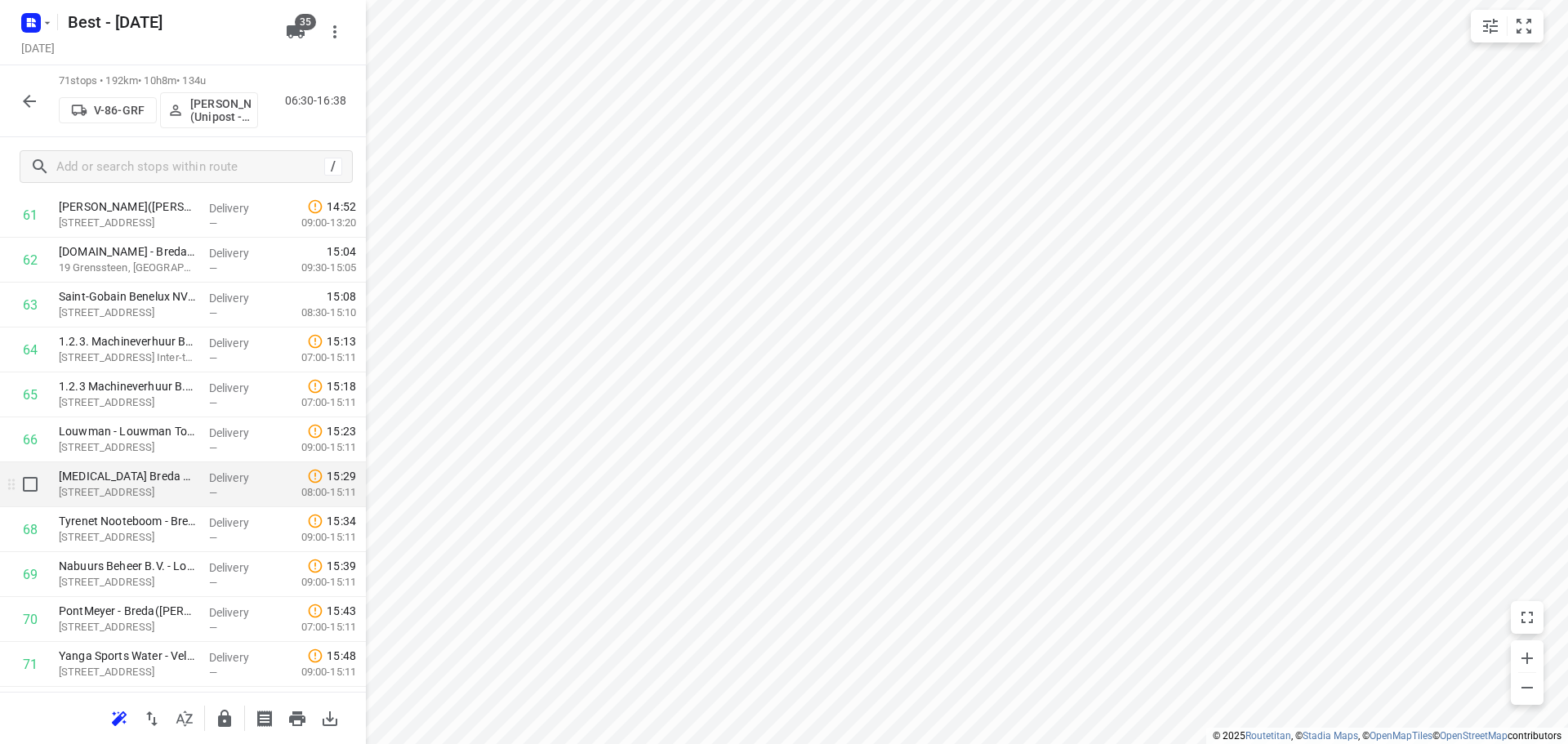
scroll to position [2866, 0]
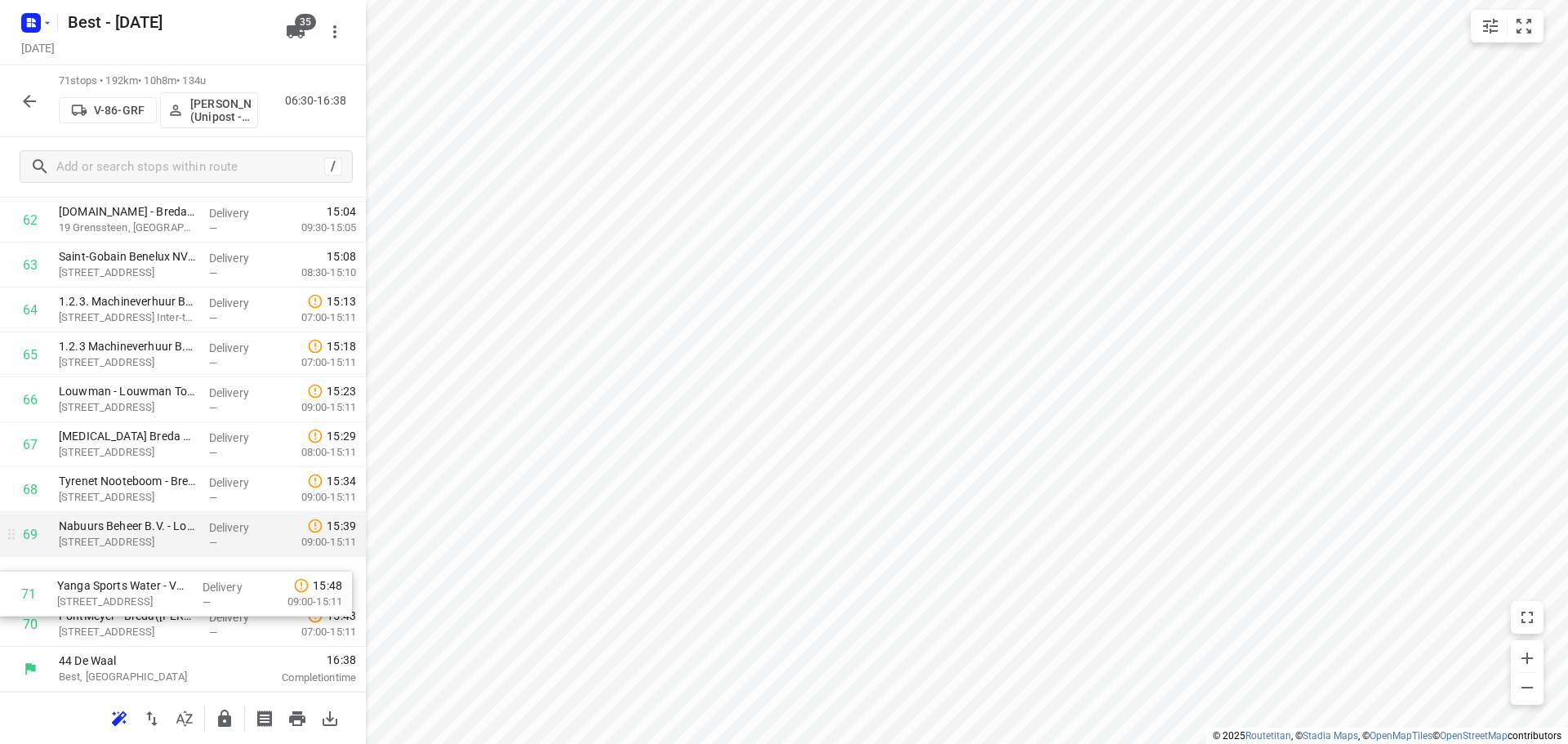
drag, startPoint x: 97, startPoint y: 618, endPoint x: 93, endPoint y: 556, distance: 62.1
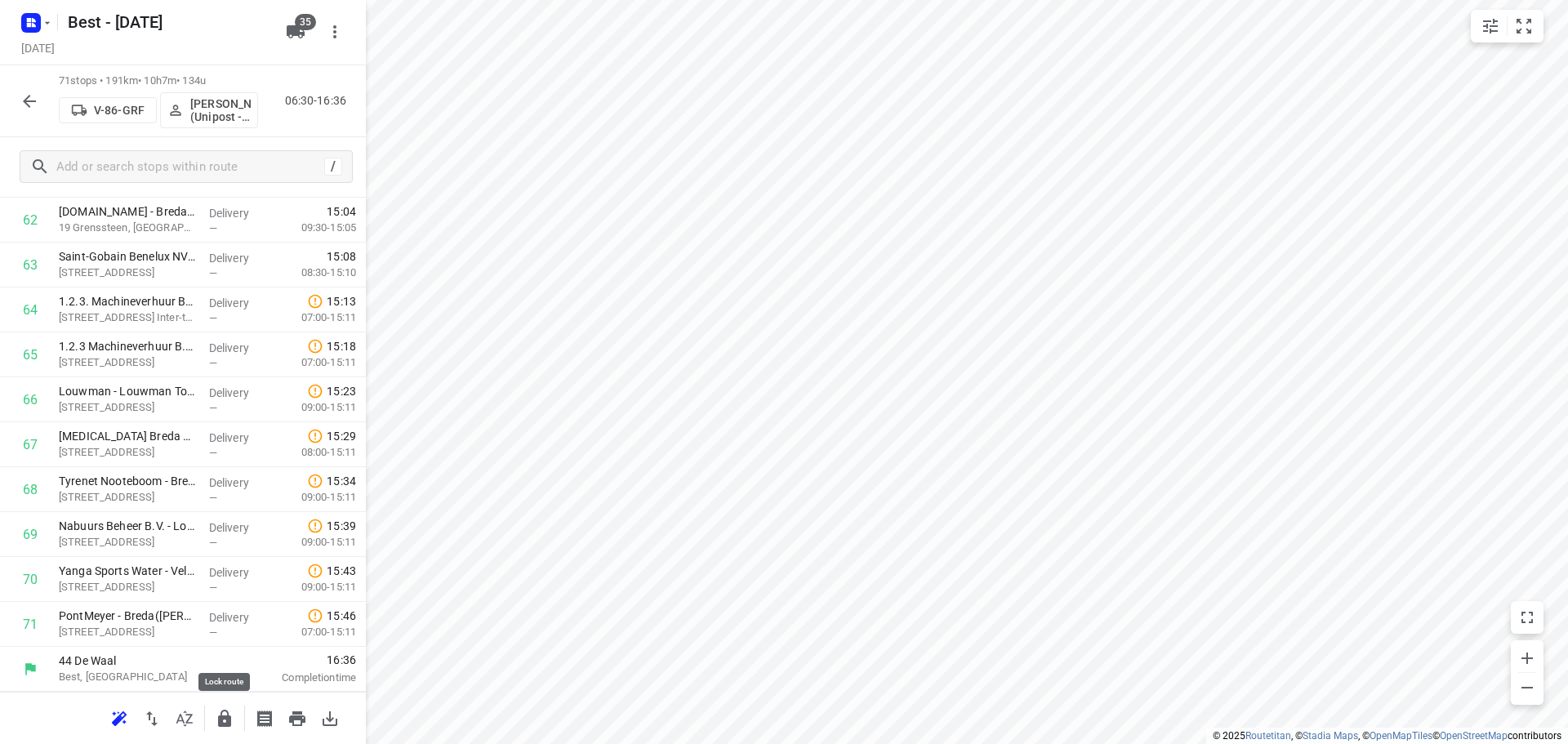
click at [216, 709] on icon "button" at bounding box center [224, 718] width 20 height 20
click at [17, 96] on button "button" at bounding box center [29, 102] width 32 height 32
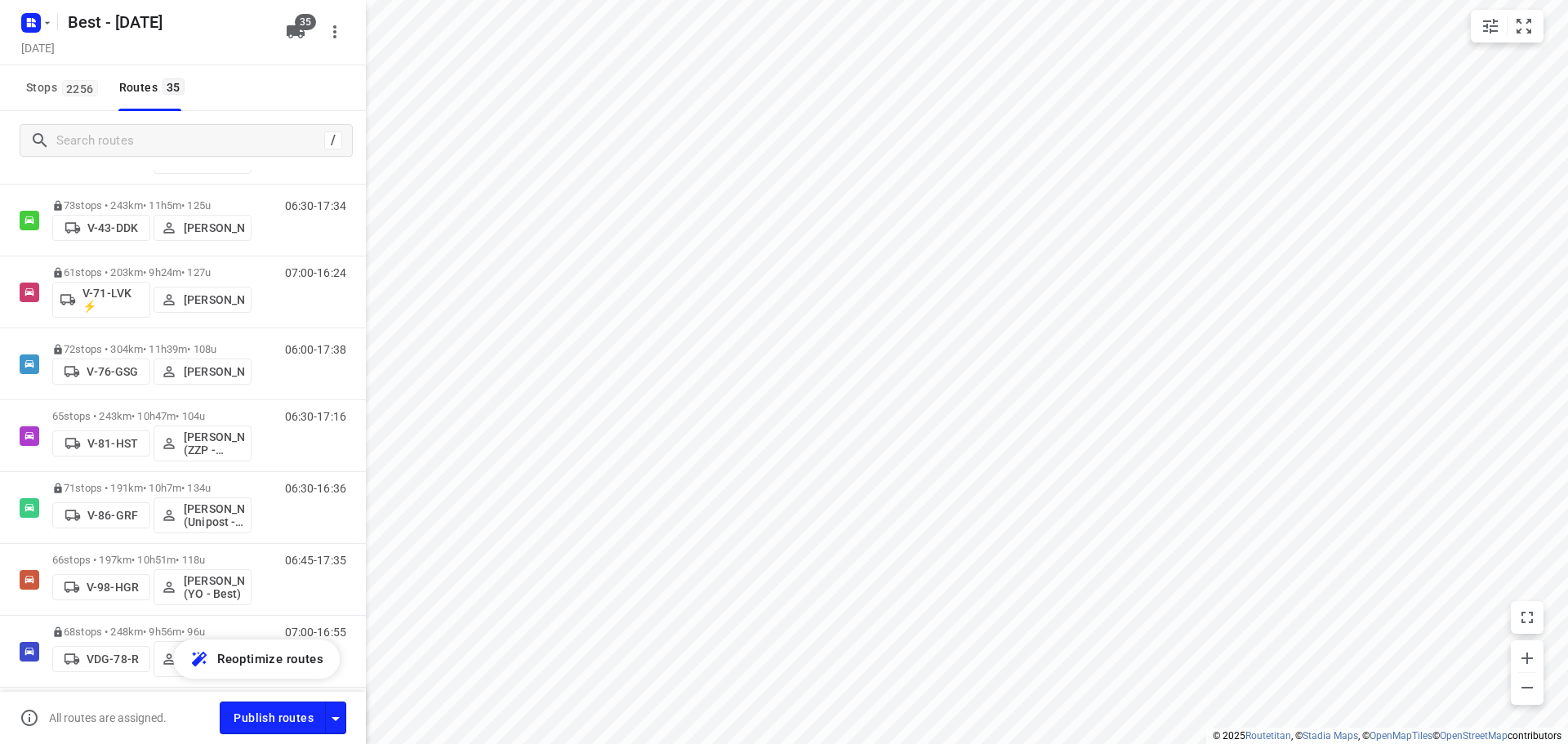
scroll to position [654, 0]
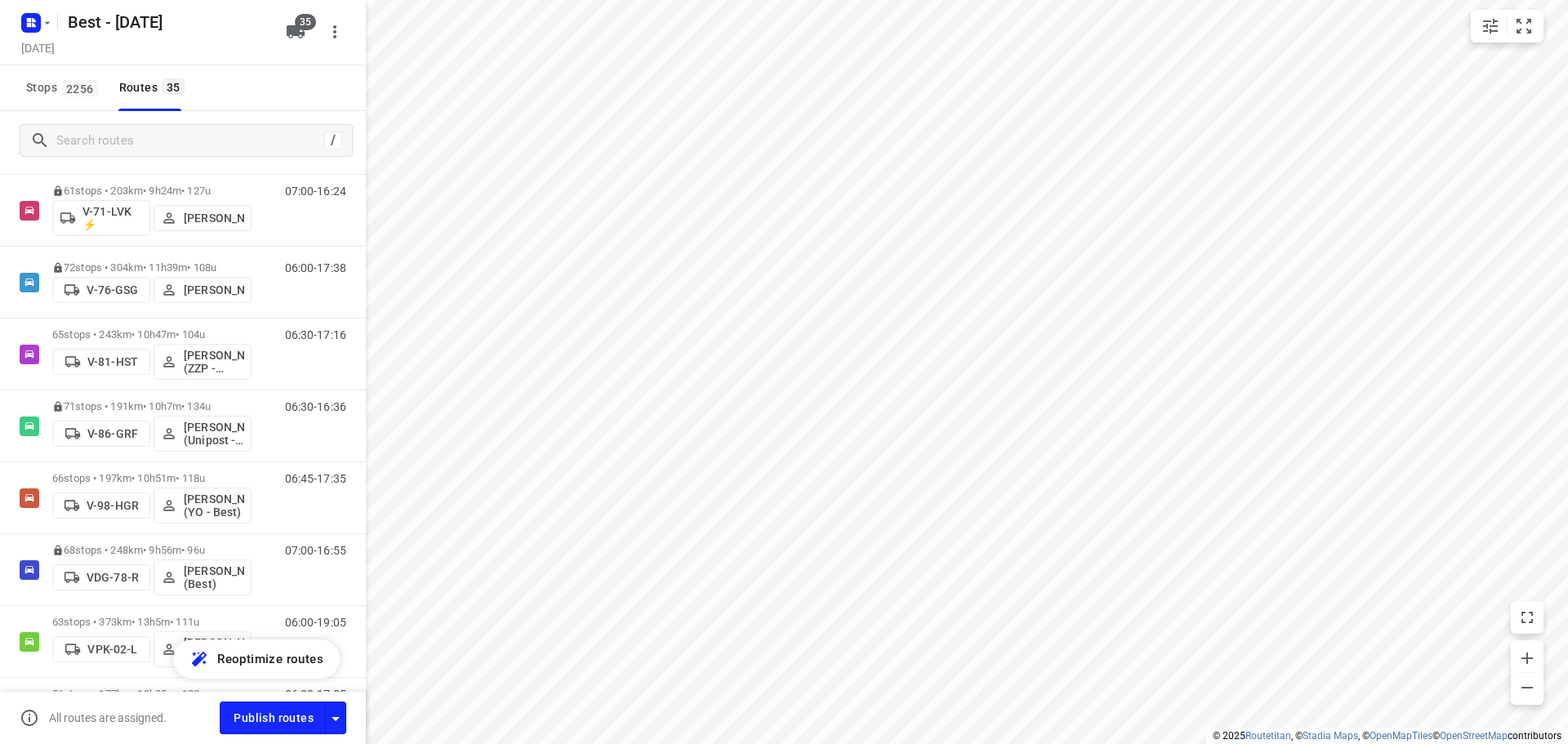
click at [145, 328] on p "65 stops • 243km • 10h47m • 104u" at bounding box center [152, 334] width 200 height 12
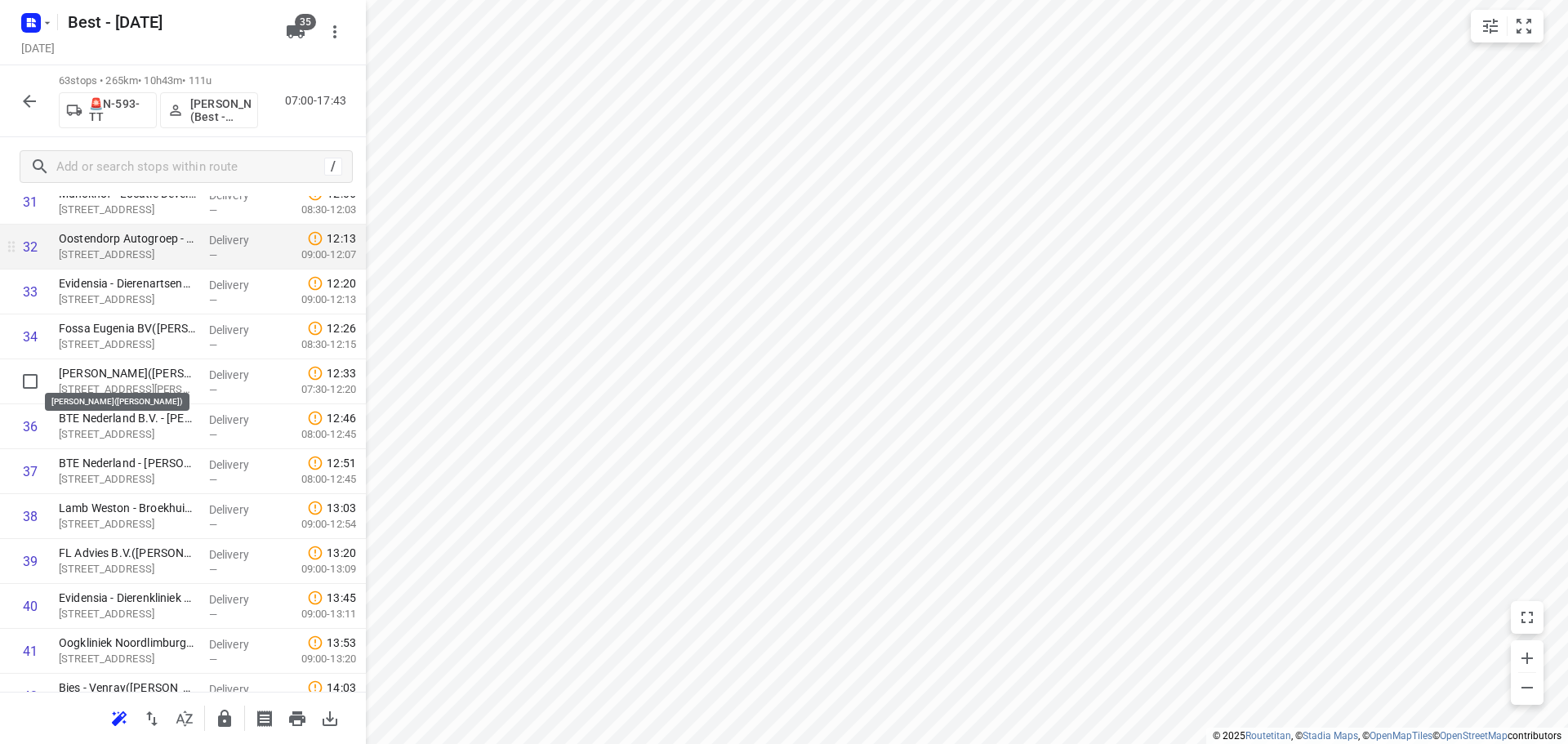
scroll to position [1388, 0]
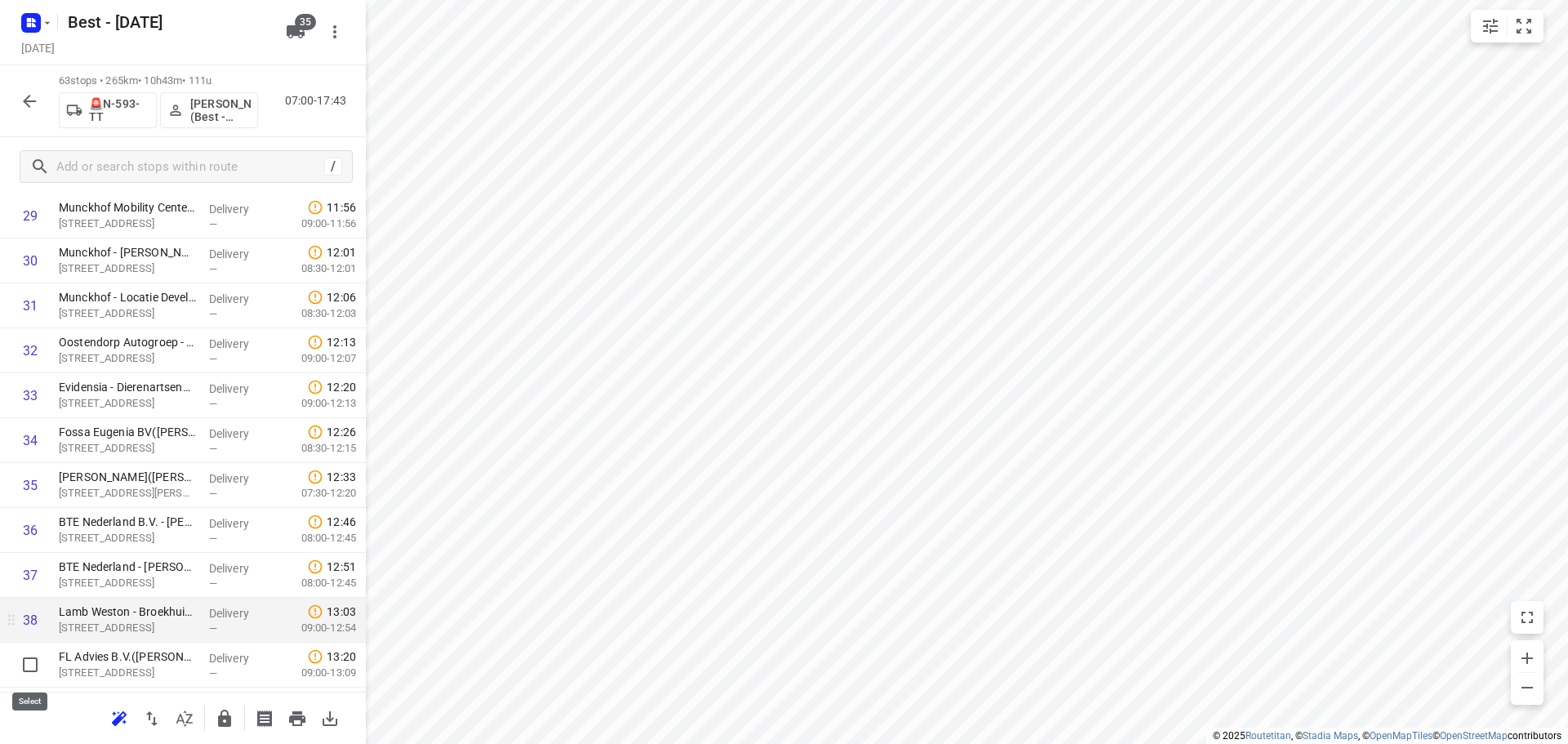
click at [33, 637] on div "38" at bounding box center [26, 620] width 52 height 45
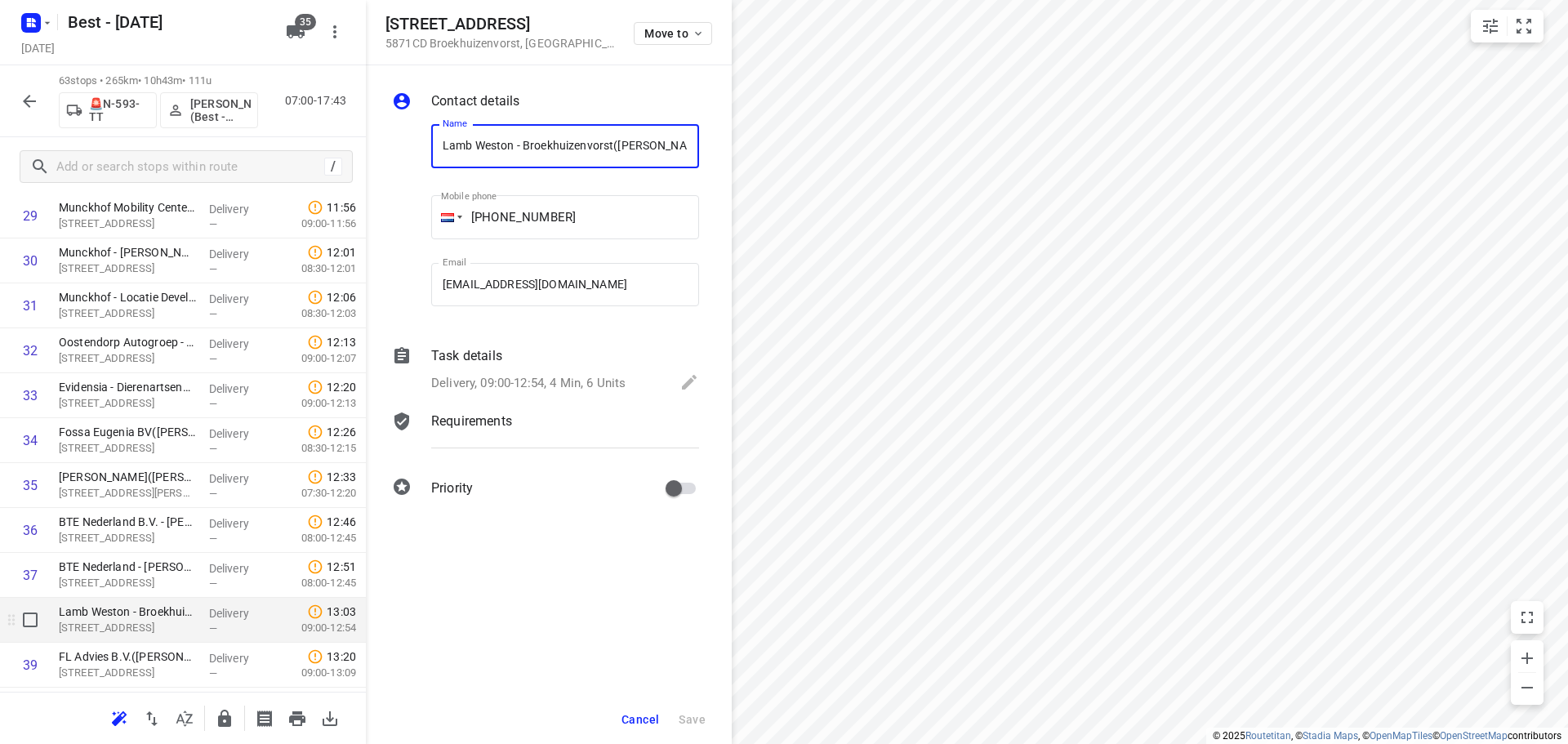
scroll to position [0, 102]
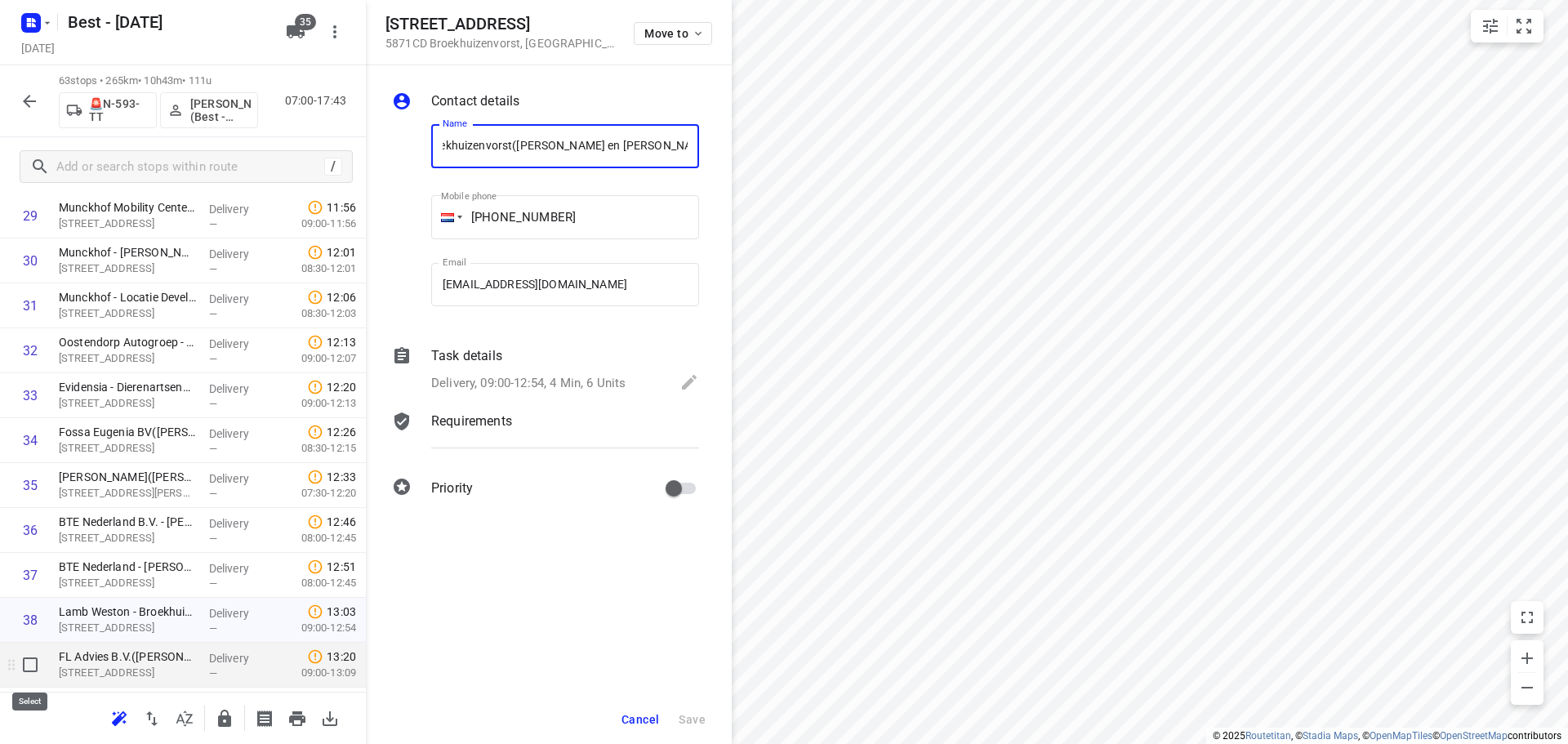
click at [30, 657] on input "checkbox" at bounding box center [30, 665] width 32 height 32
checkbox input "true"
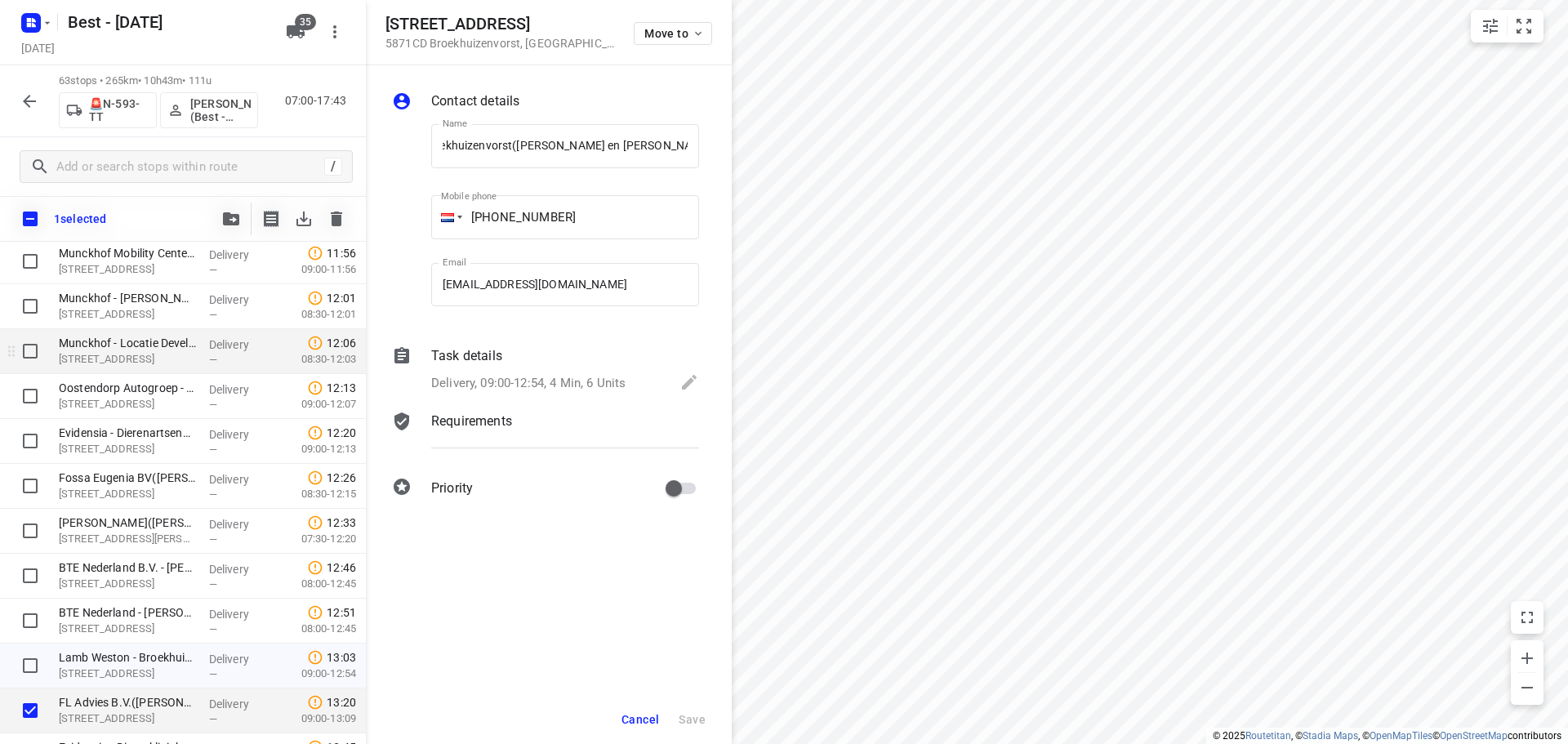
scroll to position [0, 0]
click at [230, 215] on icon "button" at bounding box center [230, 218] width 16 height 13
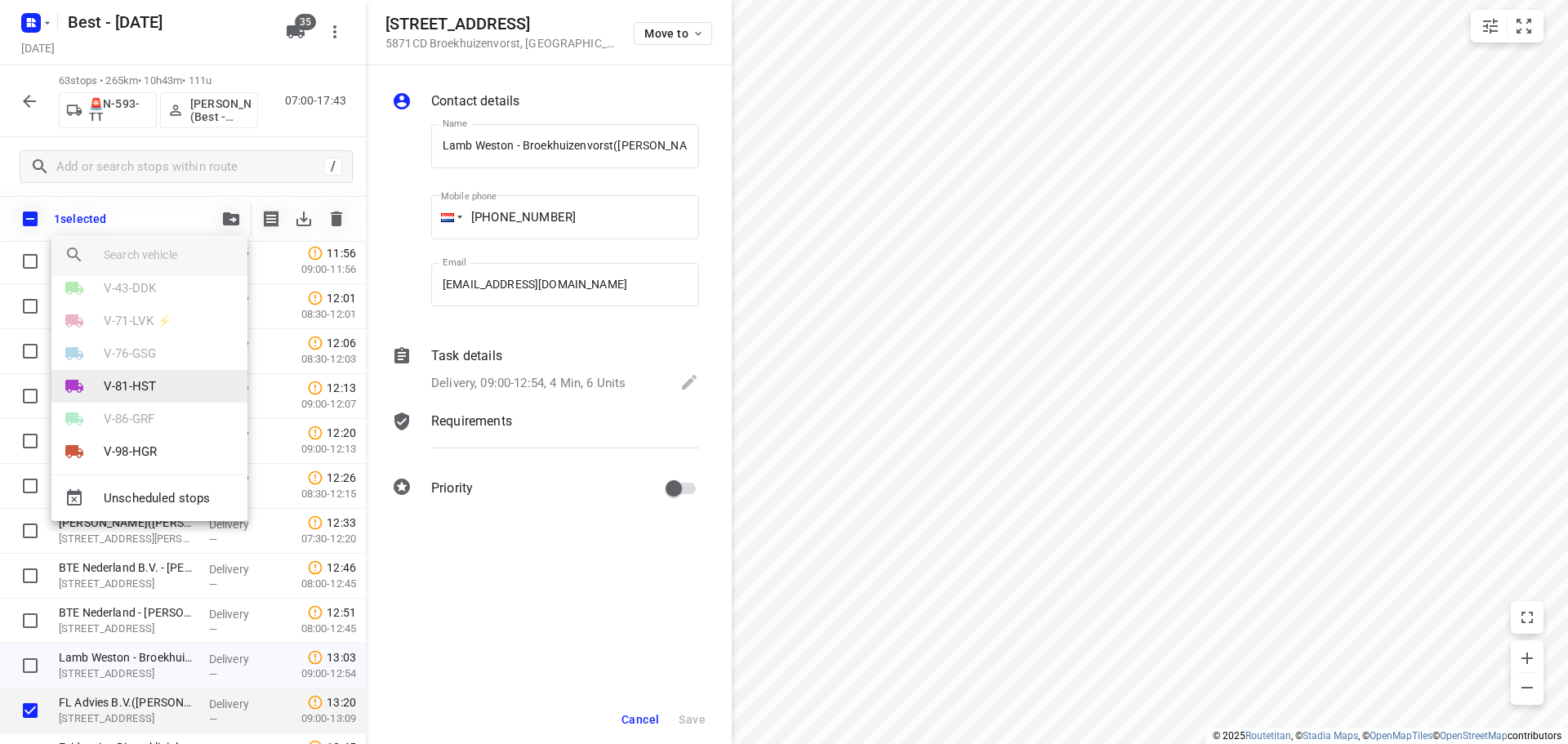
click at [159, 387] on li "V-81-HST" at bounding box center [149, 387] width 196 height 32
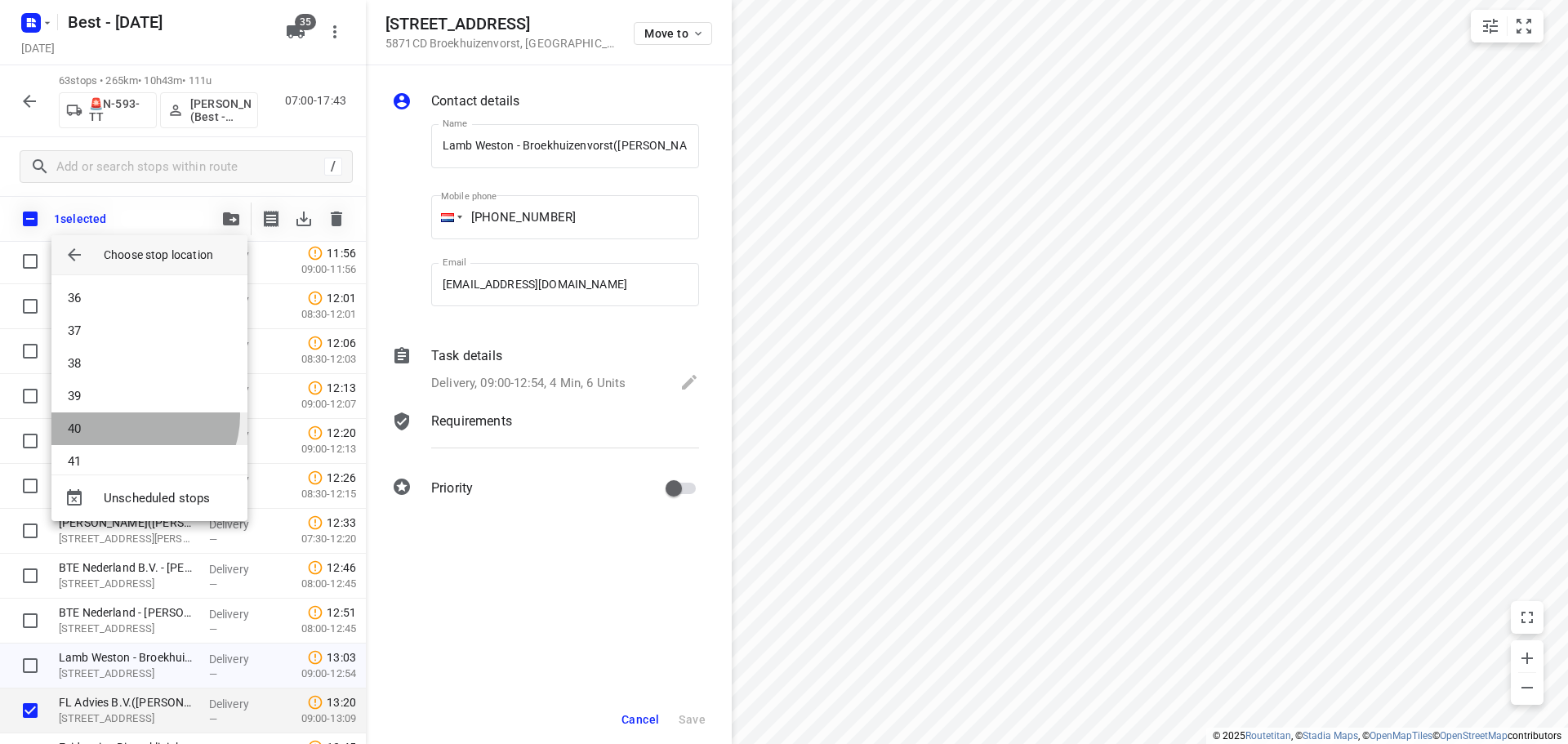
click at [136, 416] on li "40" at bounding box center [149, 428] width 196 height 32
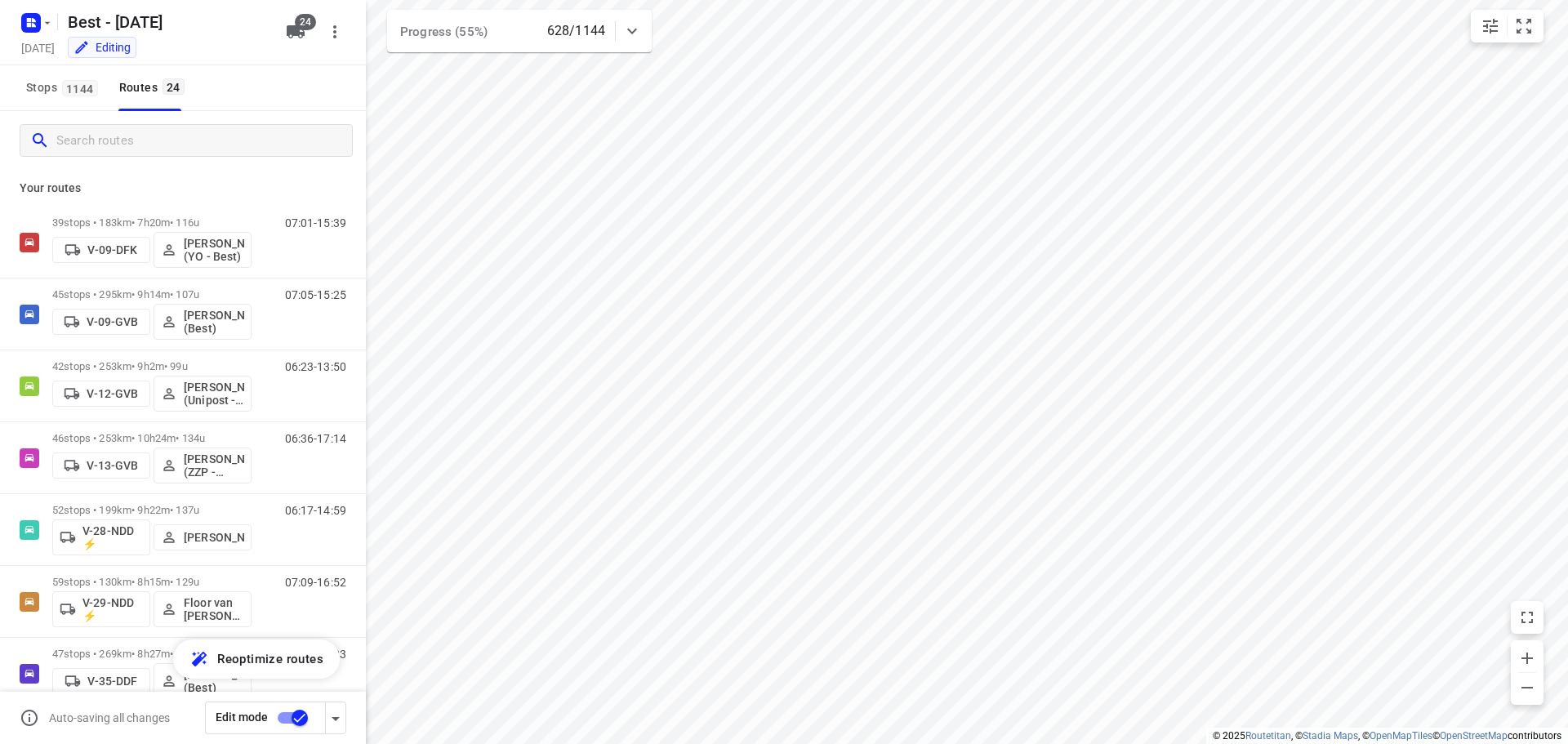
click at [173, 141] on input "Search routes" at bounding box center [204, 141] width 295 height 26
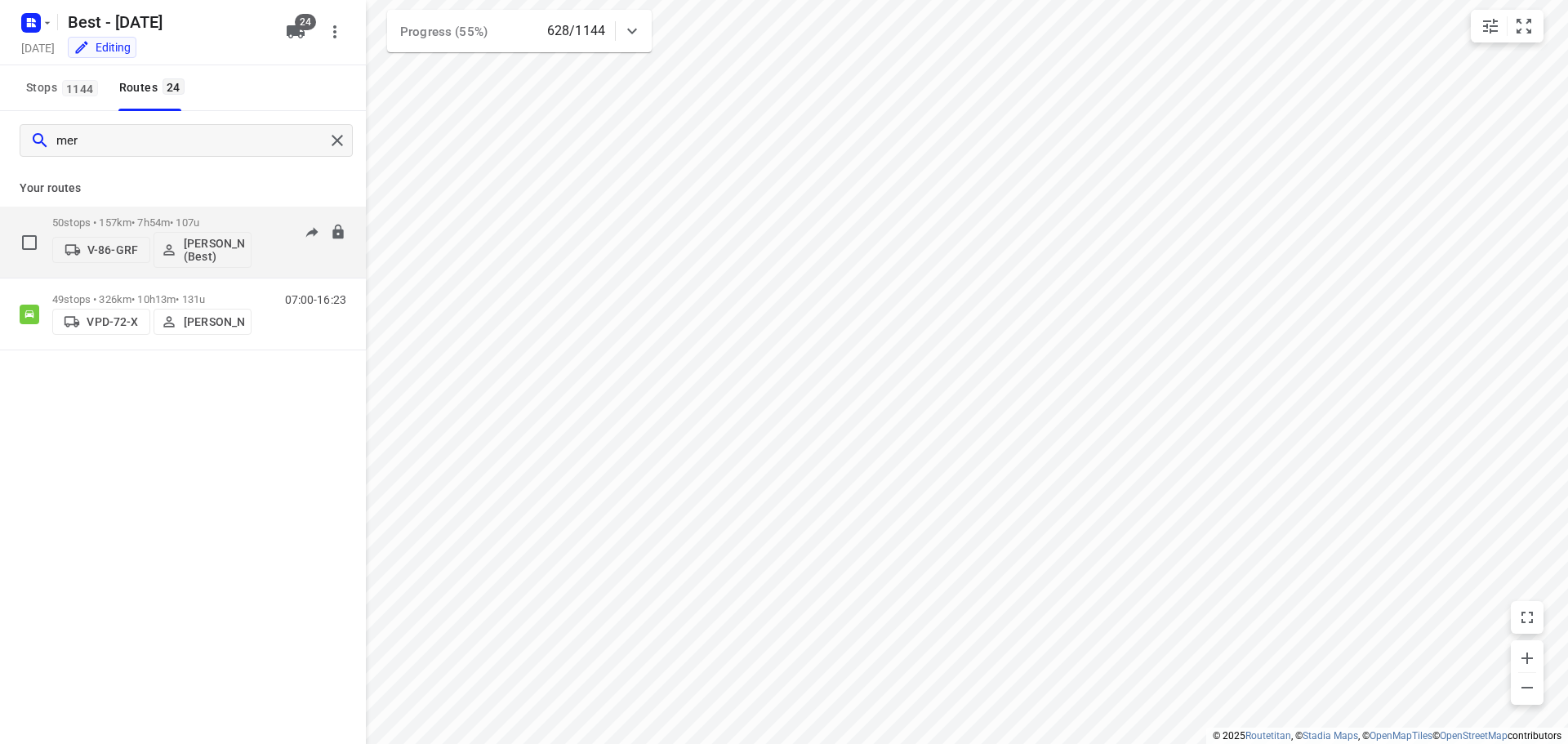
type input "mer"
click at [136, 213] on div "50 stops • 157km • 7h54m • 107u V-86-GRF [PERSON_NAME] (Best)" at bounding box center [152, 241] width 200 height 67
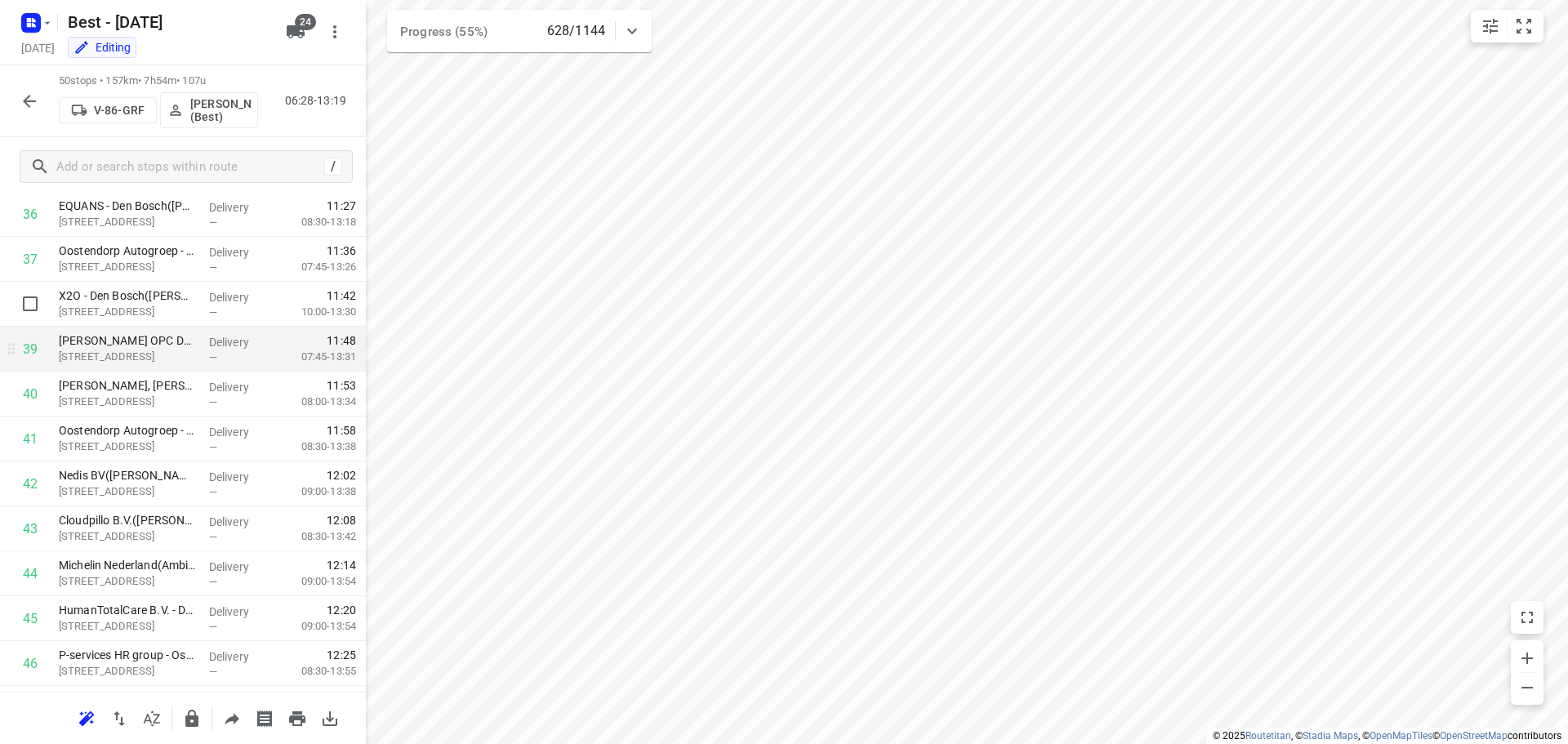
scroll to position [1494, 0]
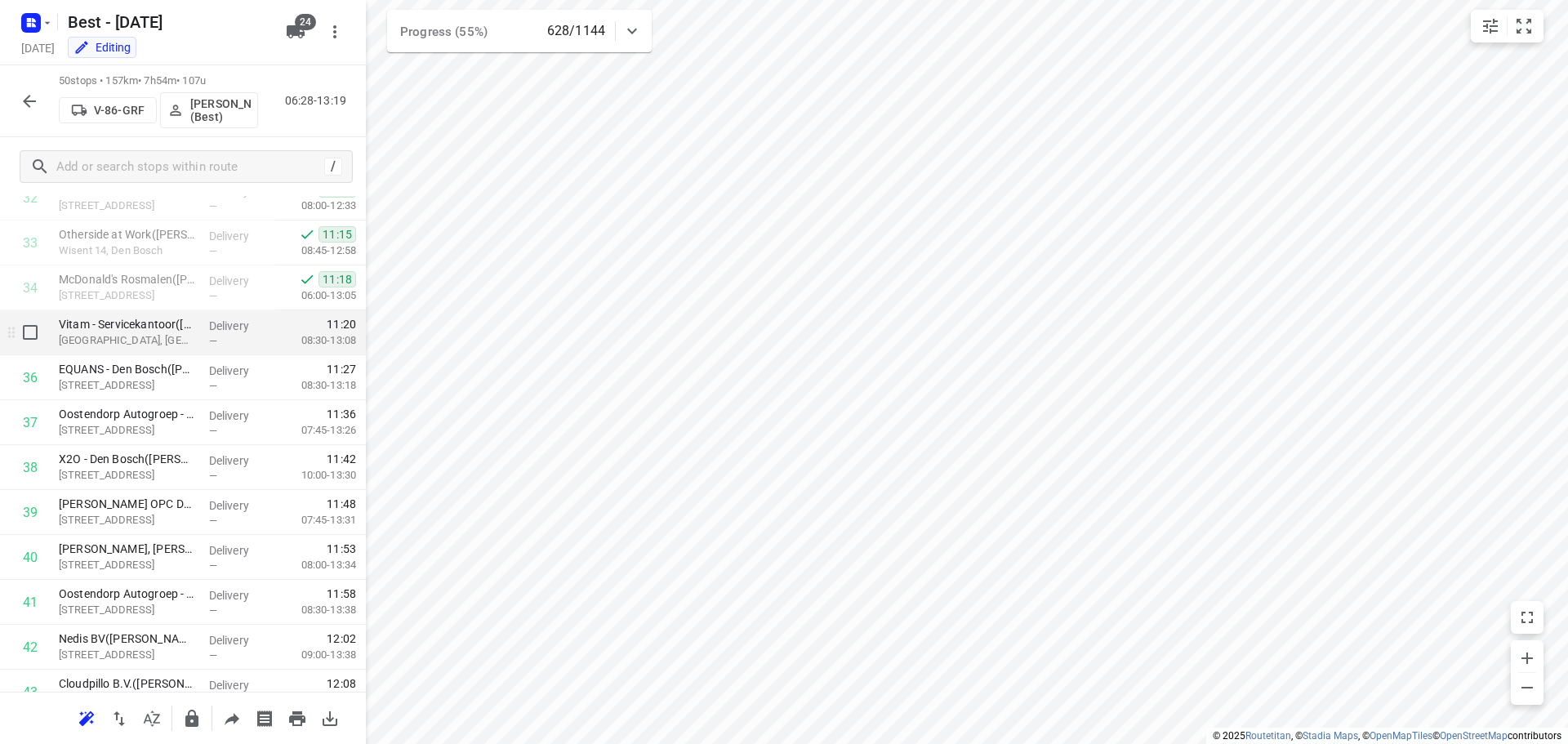
click at [202, 315] on div "Delivery —" at bounding box center [239, 333] width 73 height 45
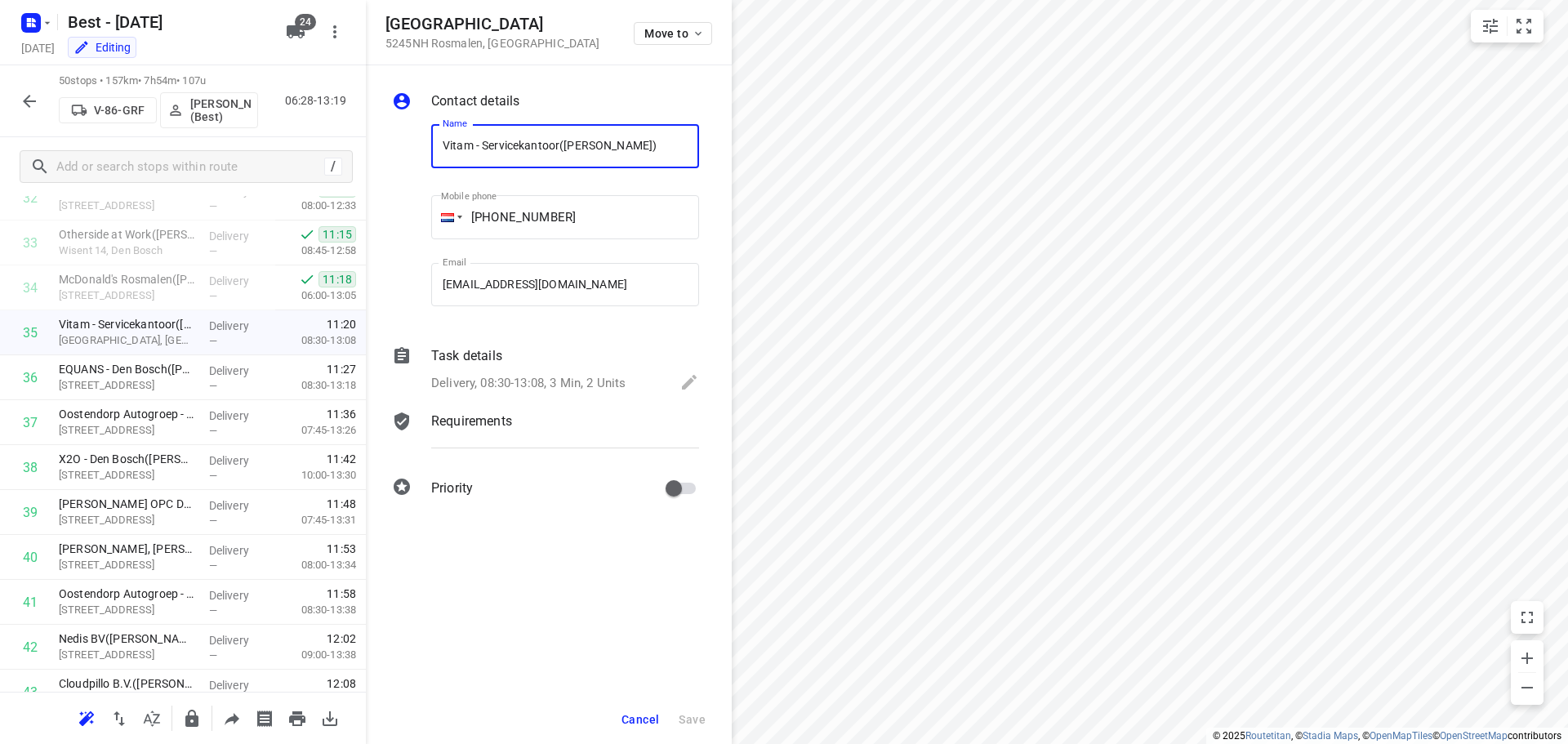
click at [568, 369] on div "Task details Delivery, 08:30-13:08, 3 Min, 2 Units" at bounding box center [566, 370] width 275 height 55
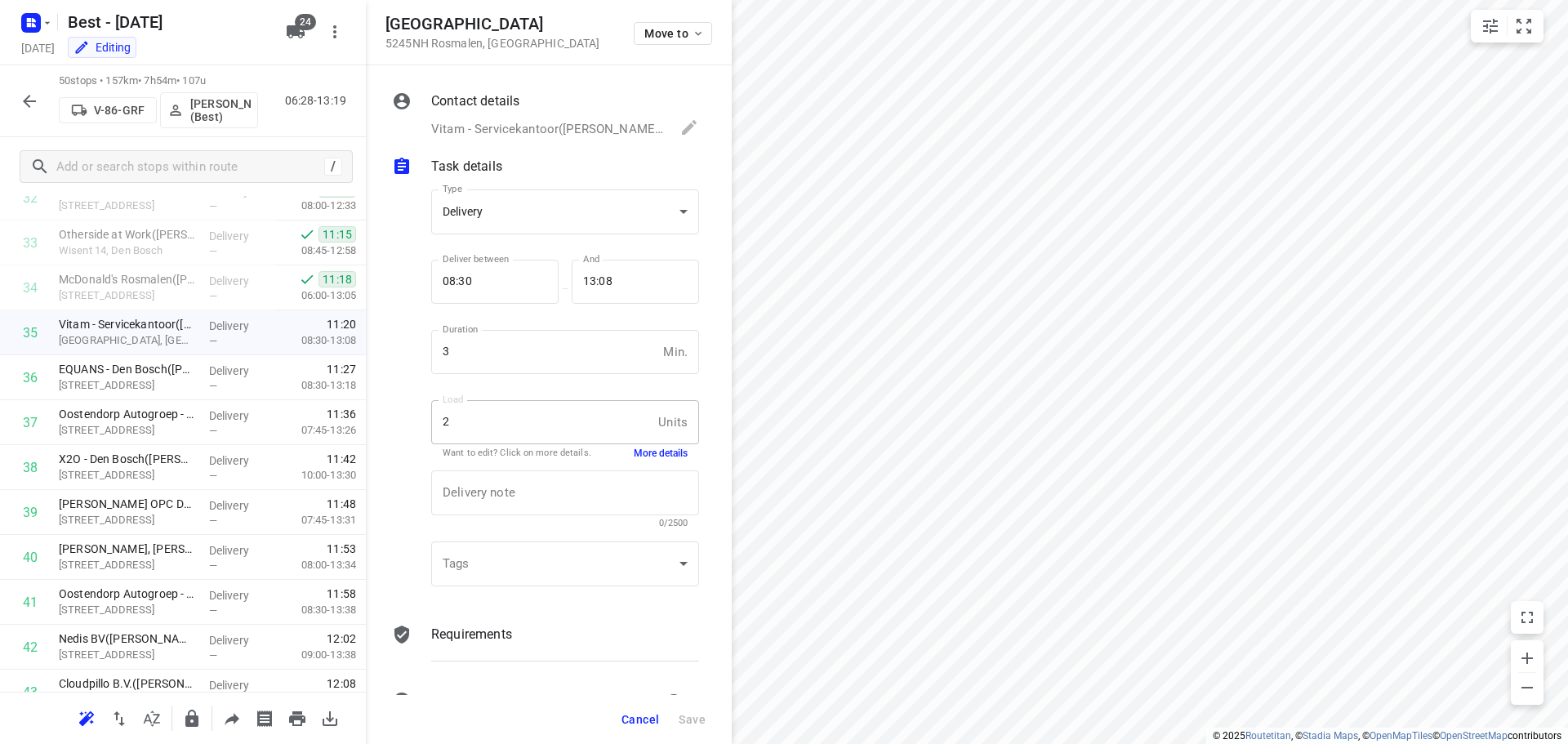
click at [648, 462] on div "Delivery note x Delivery note 0/2500" at bounding box center [565, 499] width 281 height 78
click at [648, 456] on button "More details" at bounding box center [660, 454] width 54 height 14
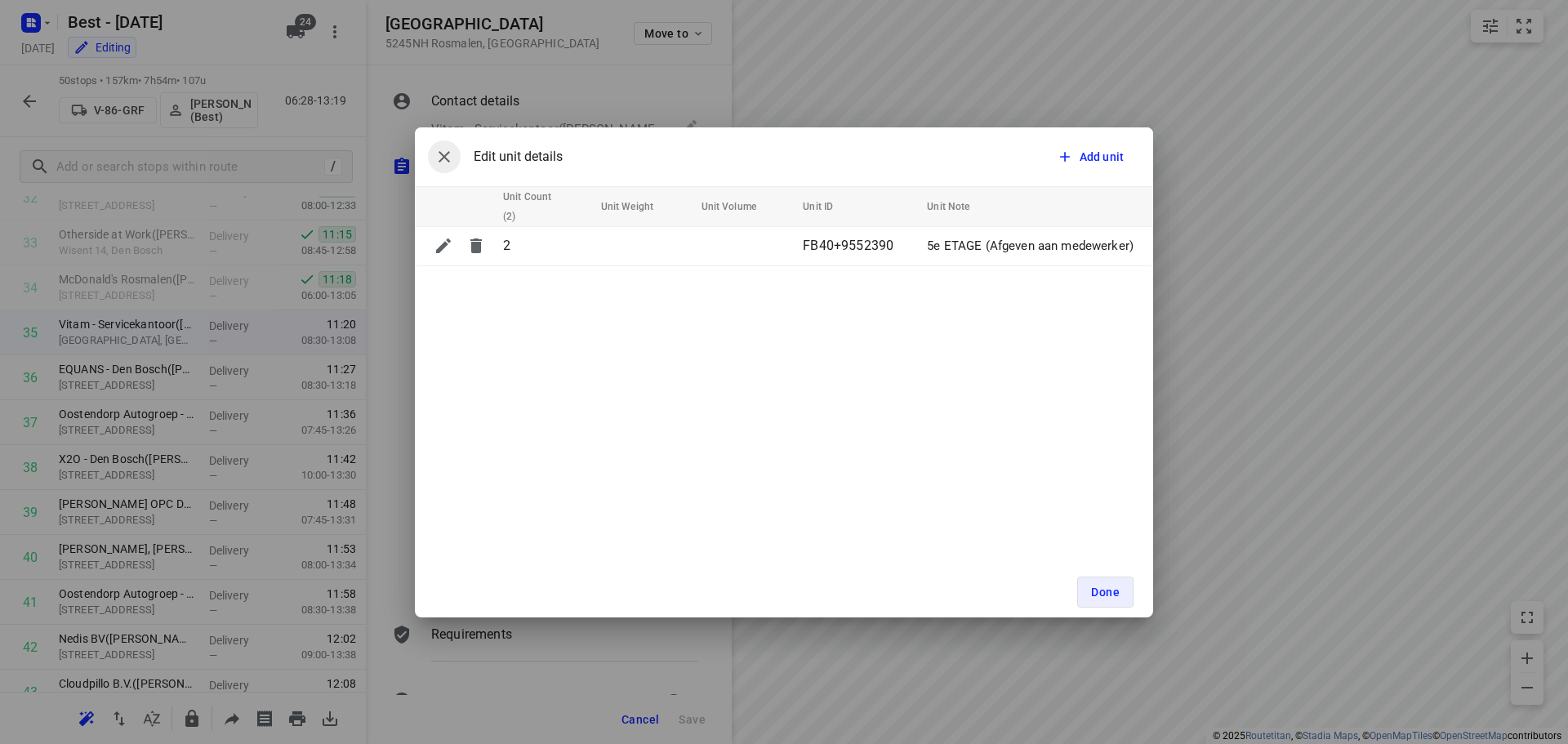
click at [450, 162] on icon "button" at bounding box center [444, 156] width 20 height 20
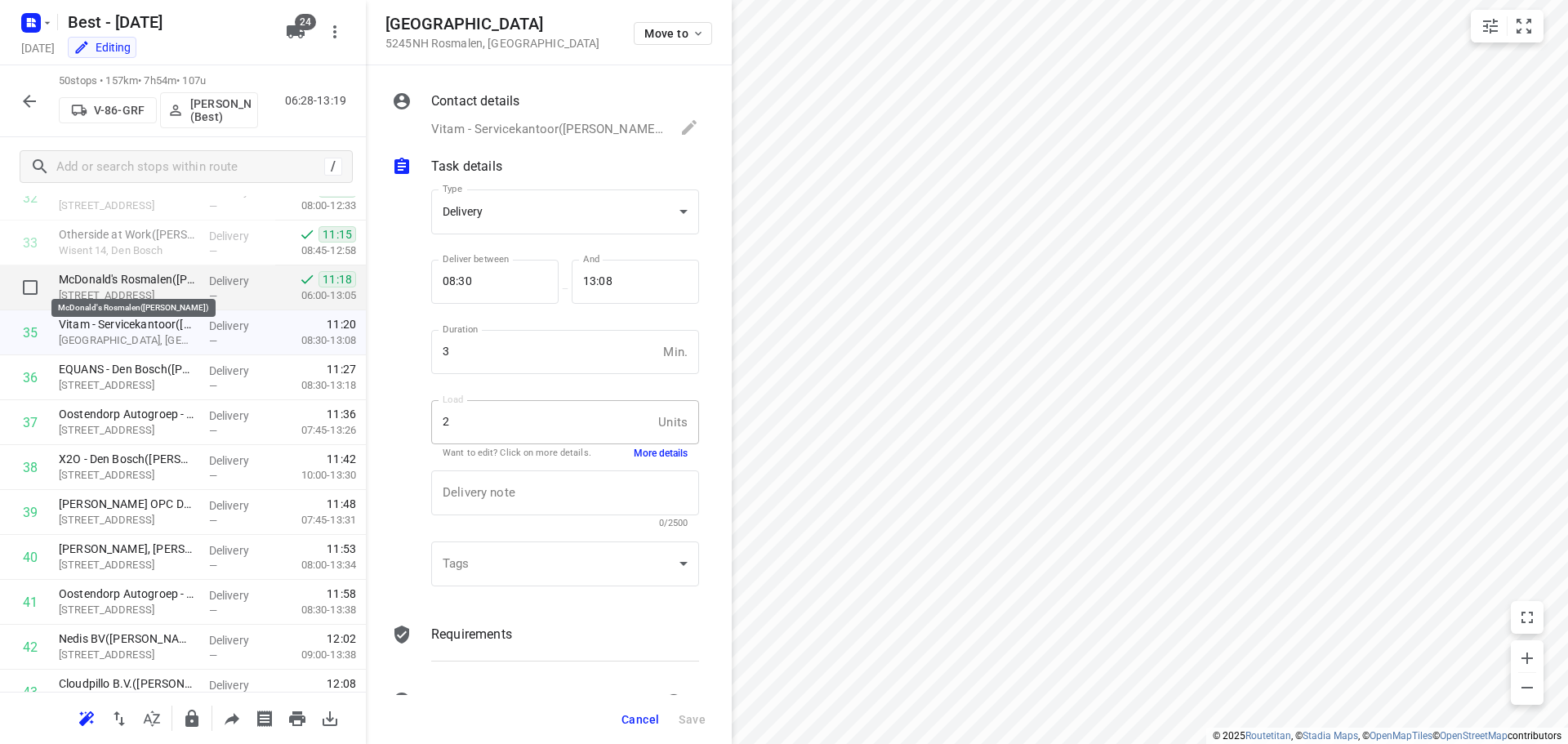
click at [134, 279] on p "McDonald's Rosmalen([PERSON_NAME])" at bounding box center [127, 279] width 137 height 16
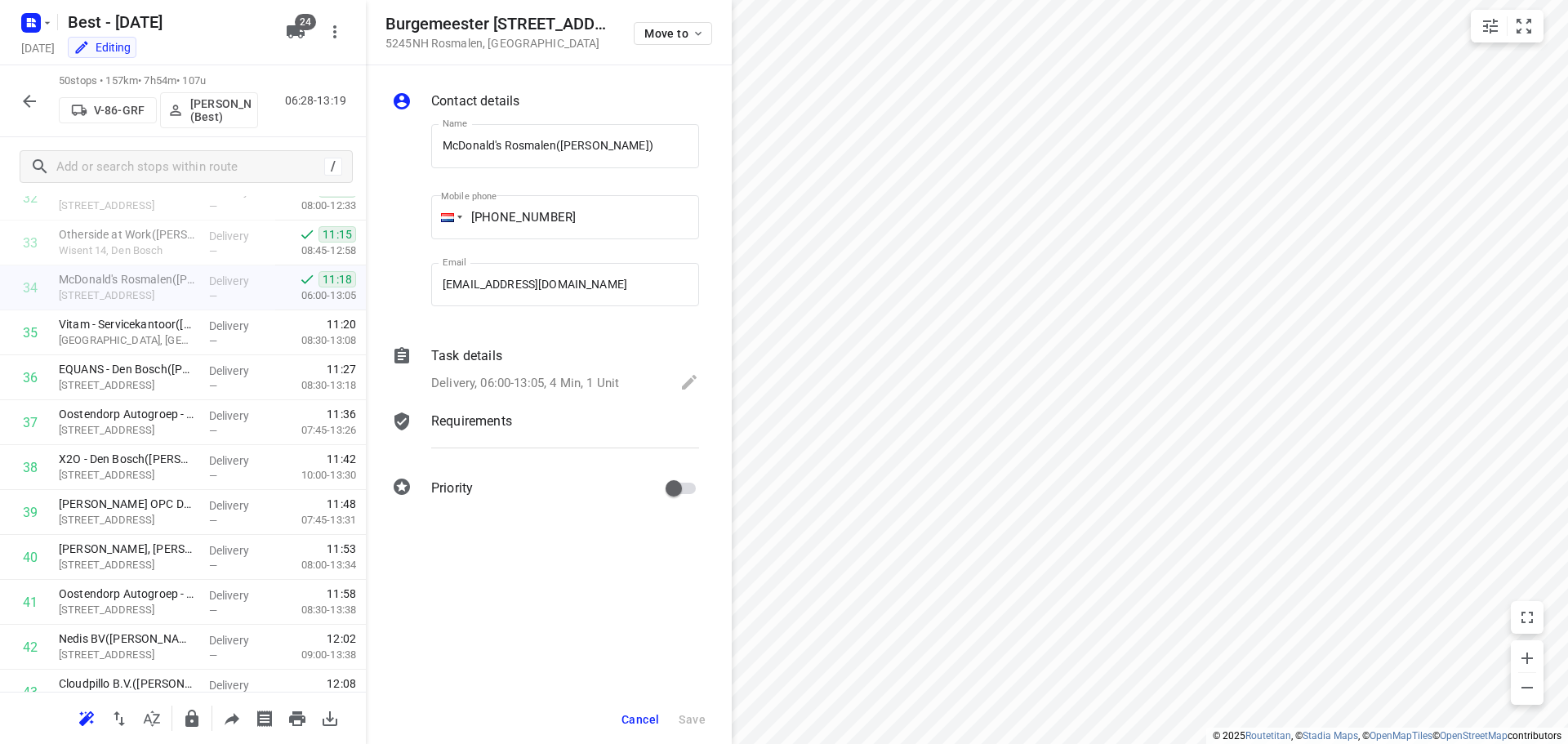
click at [569, 385] on p "Delivery, 06:00-13:05, 4 Min, 1 Unit" at bounding box center [525, 383] width 188 height 19
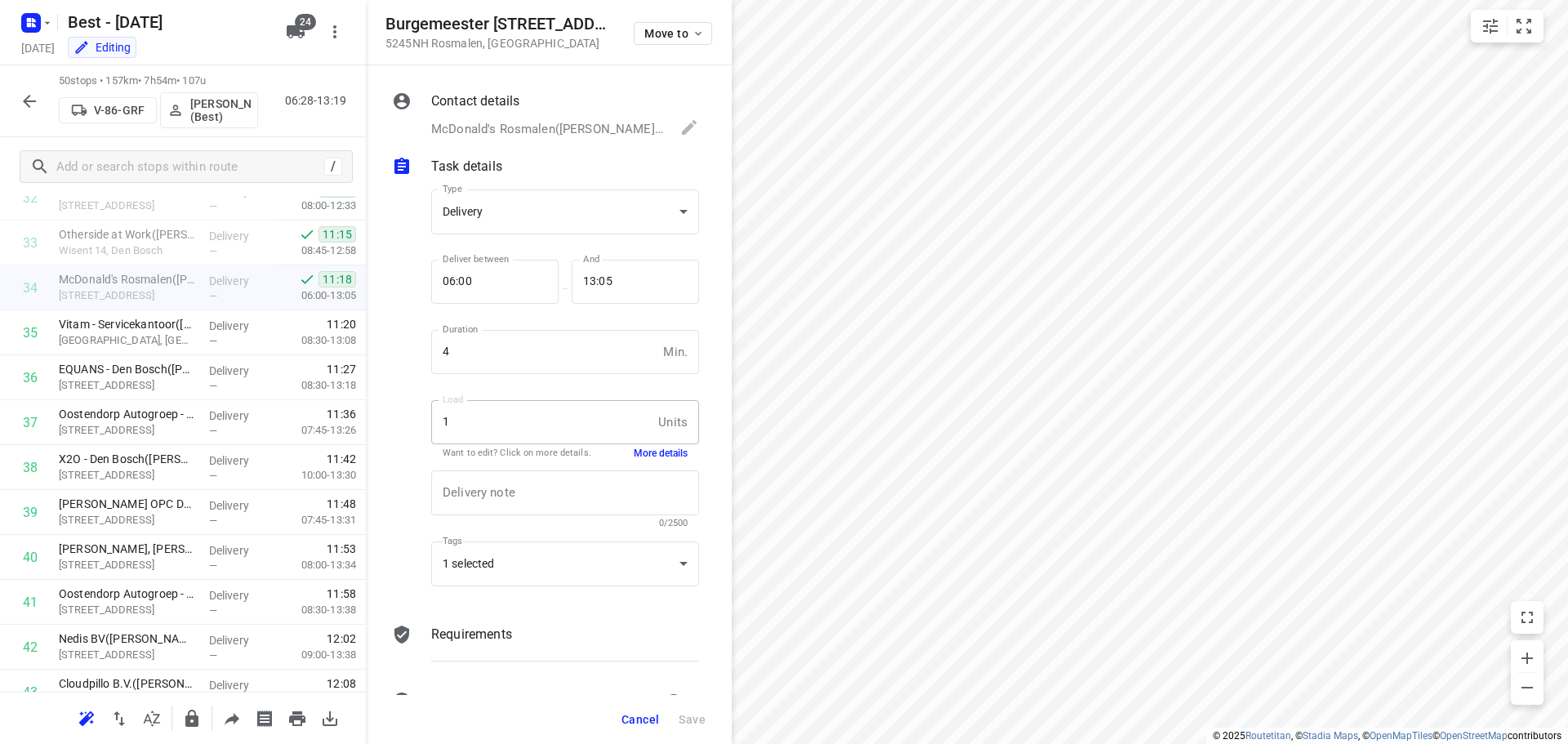
click at [645, 460] on button "More details" at bounding box center [660, 454] width 54 height 14
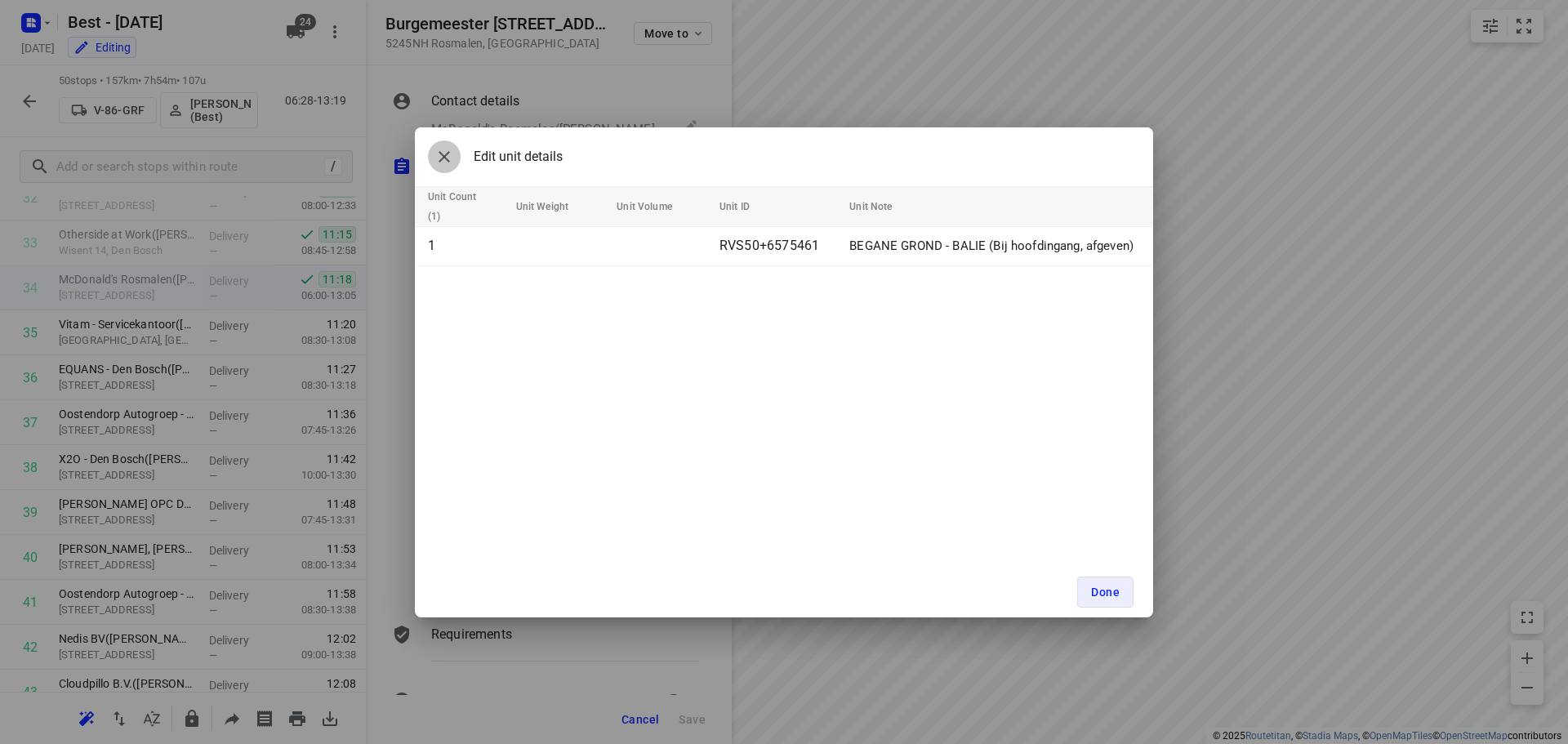
click at [438, 161] on icon "button" at bounding box center [444, 156] width 20 height 20
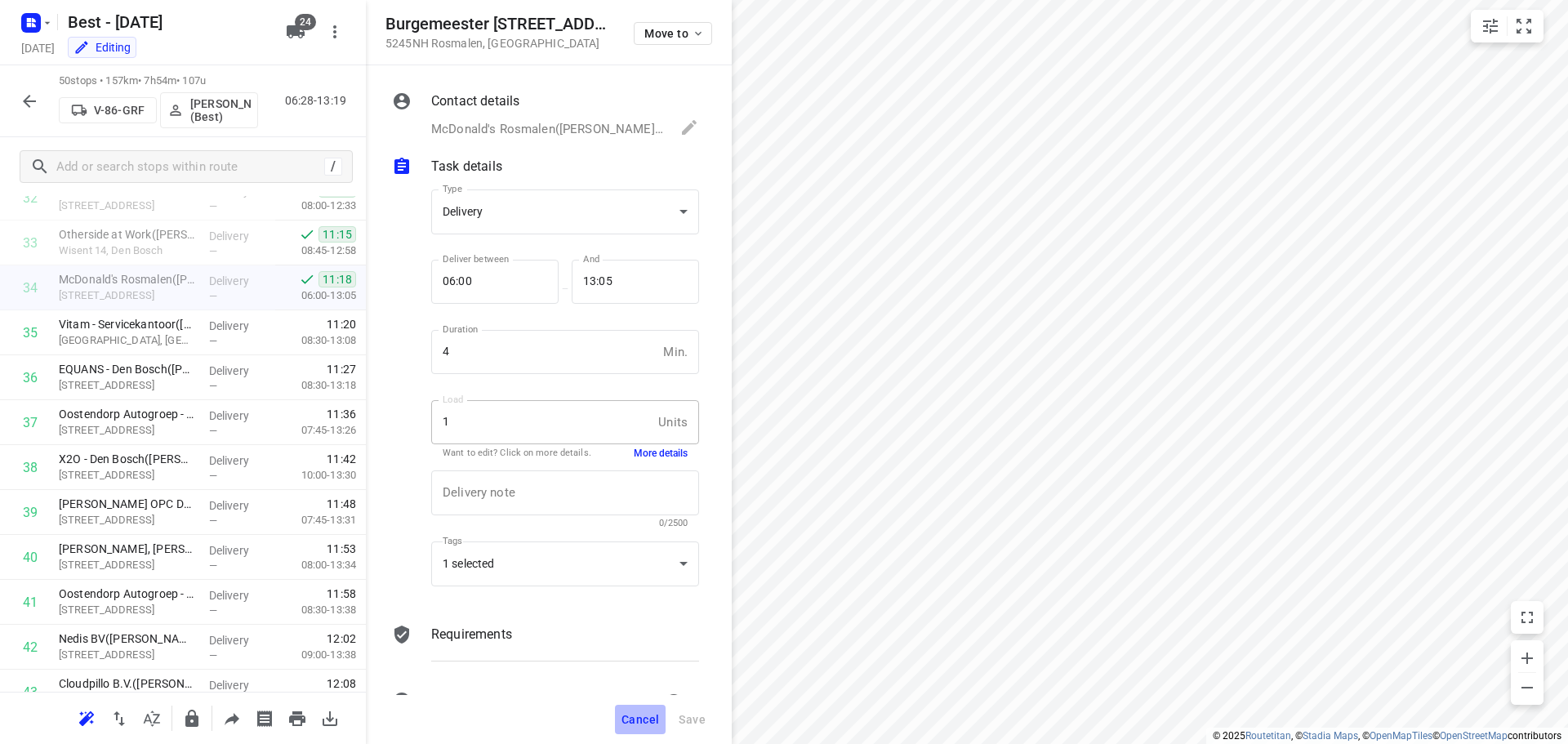
click at [634, 712] on button "Cancel" at bounding box center [640, 719] width 50 height 29
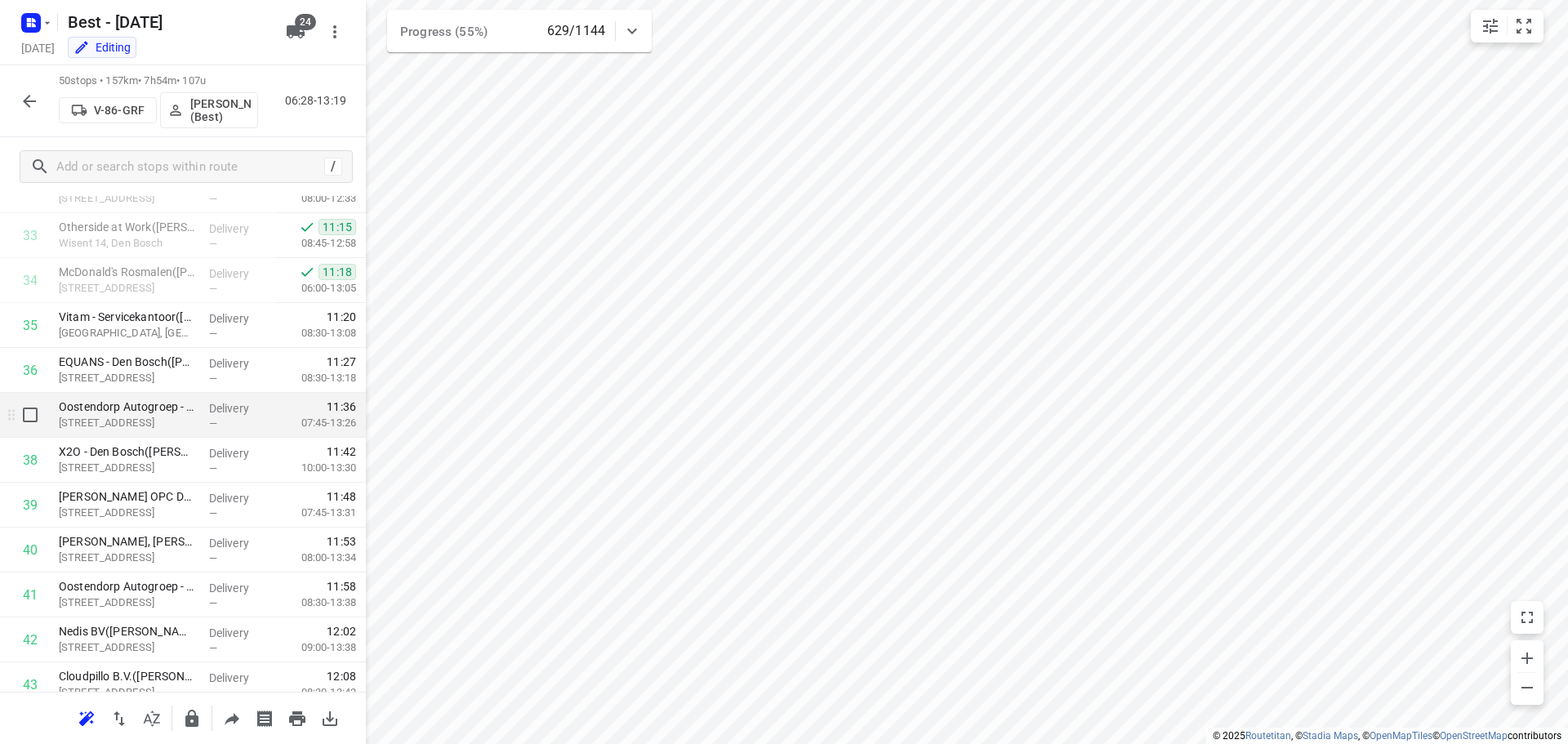
scroll to position [1305, 0]
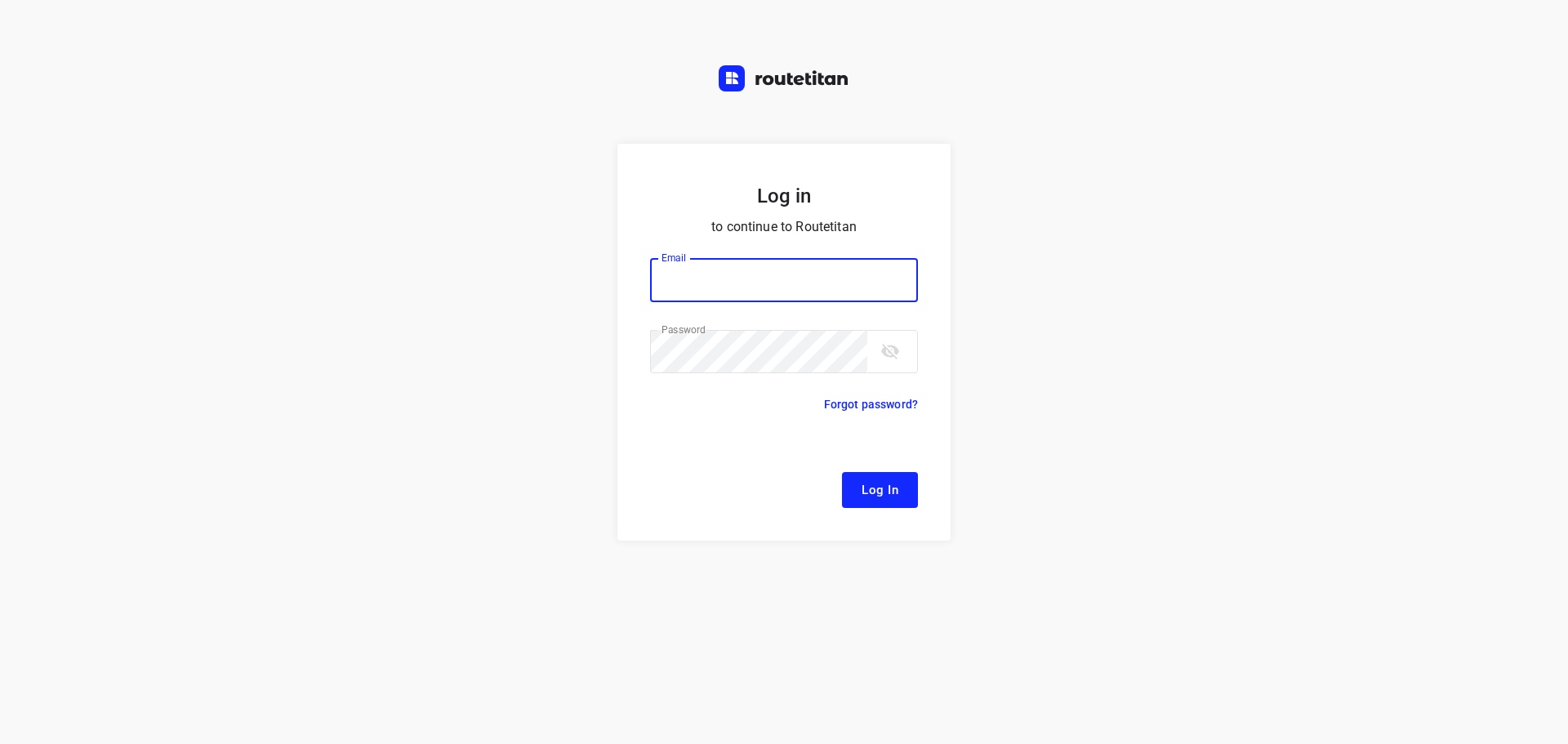
type input "[EMAIL_ADDRESS][DOMAIN_NAME]"
click at [866, 487] on span "Log In" at bounding box center [880, 490] width 37 height 21
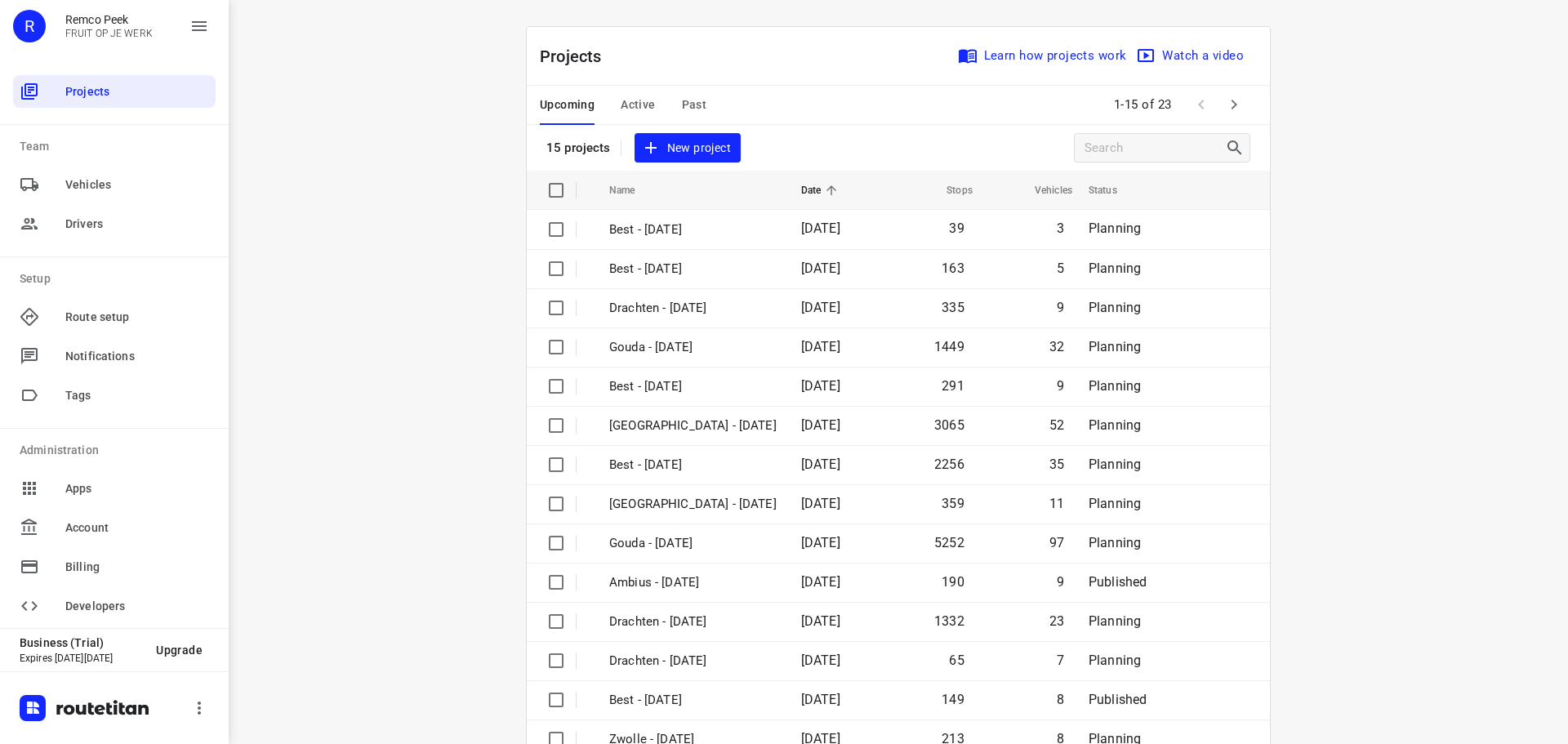
click at [629, 97] on span "Active" at bounding box center [637, 105] width 34 height 20
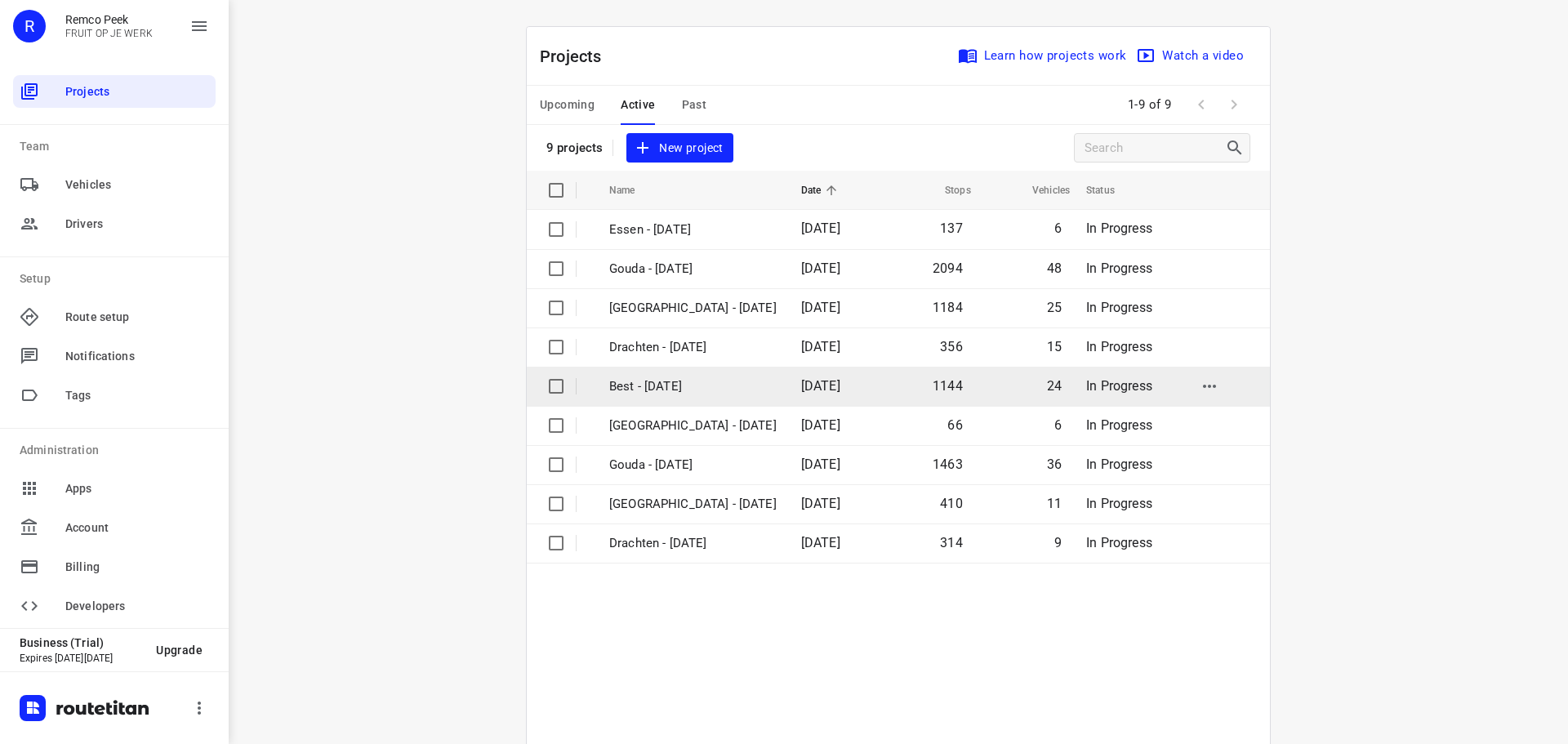
click at [660, 387] on p "Best - [DATE]" at bounding box center [693, 387] width 167 height 19
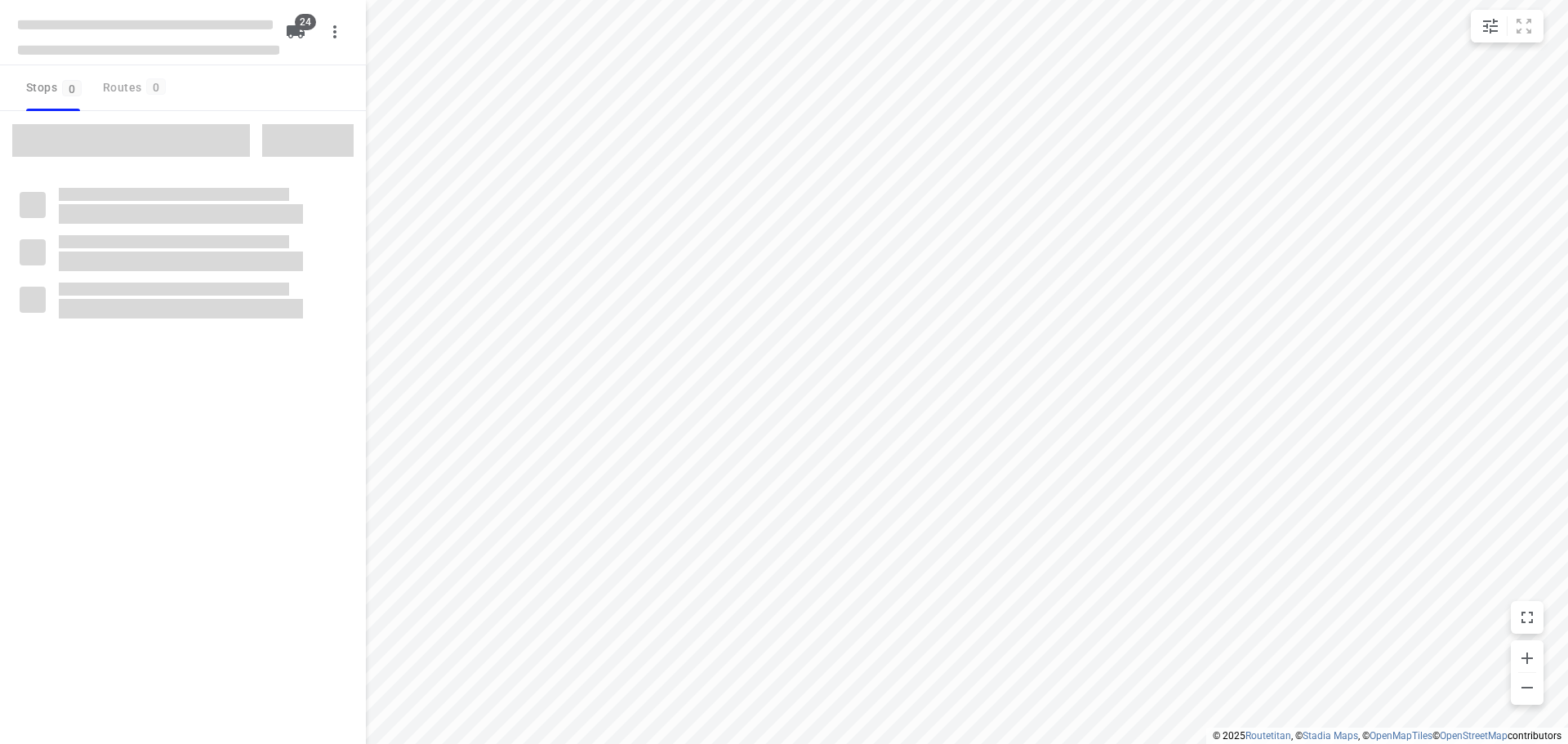
checkbox input "true"
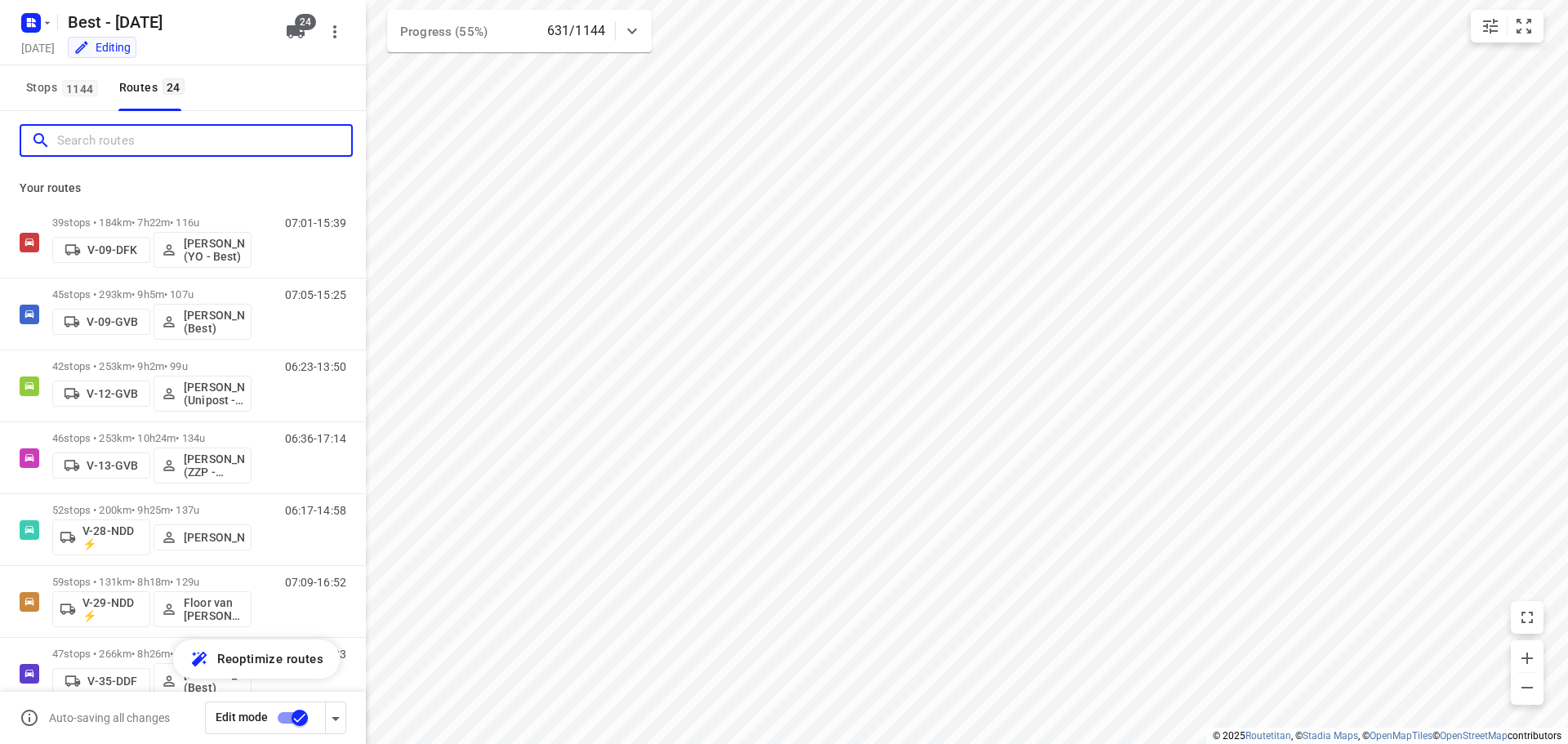
click at [136, 135] on input "Search routes" at bounding box center [204, 141] width 294 height 26
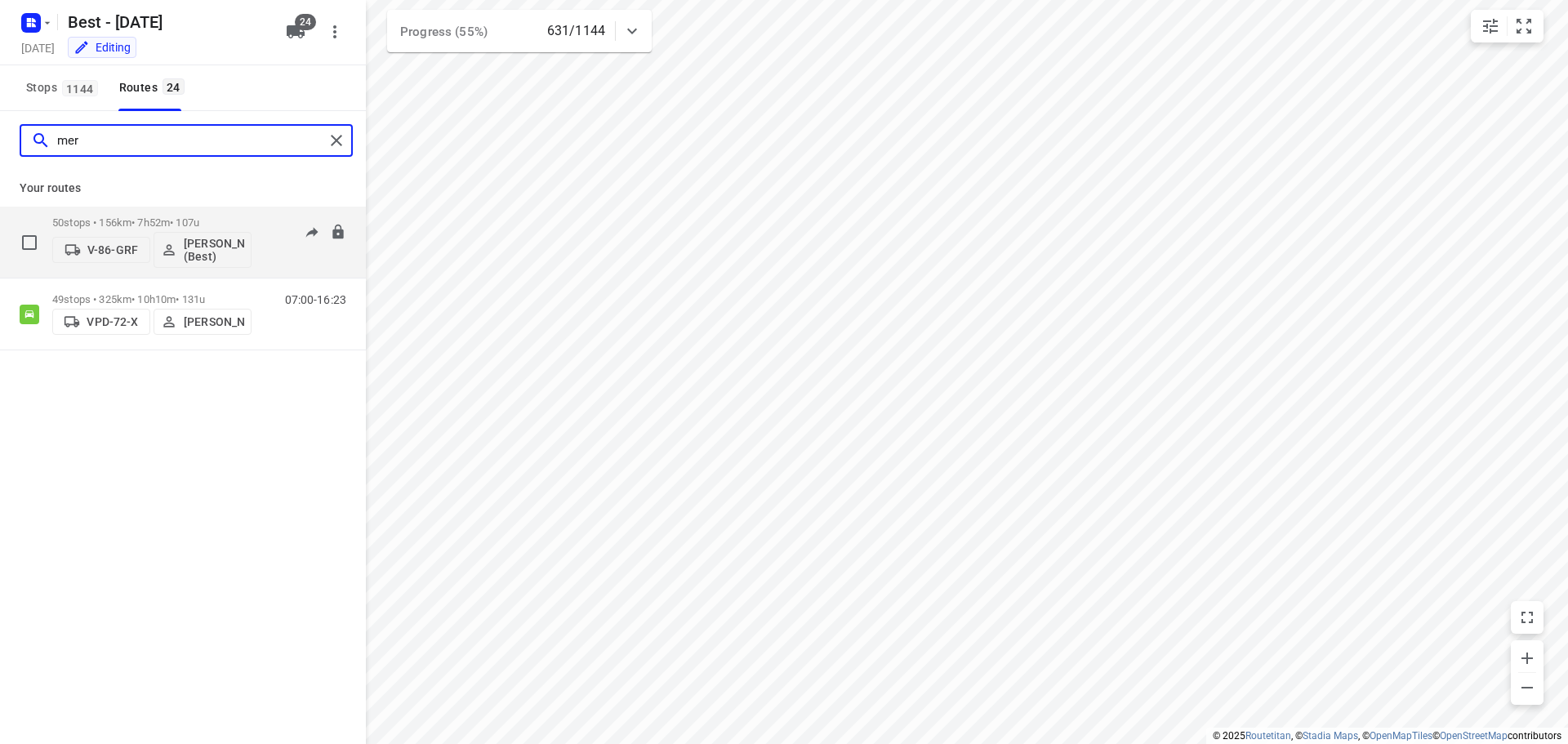
type input "mer"
click at [105, 224] on p "50 stops • 156km • 7h52m • 107u" at bounding box center [152, 223] width 200 height 12
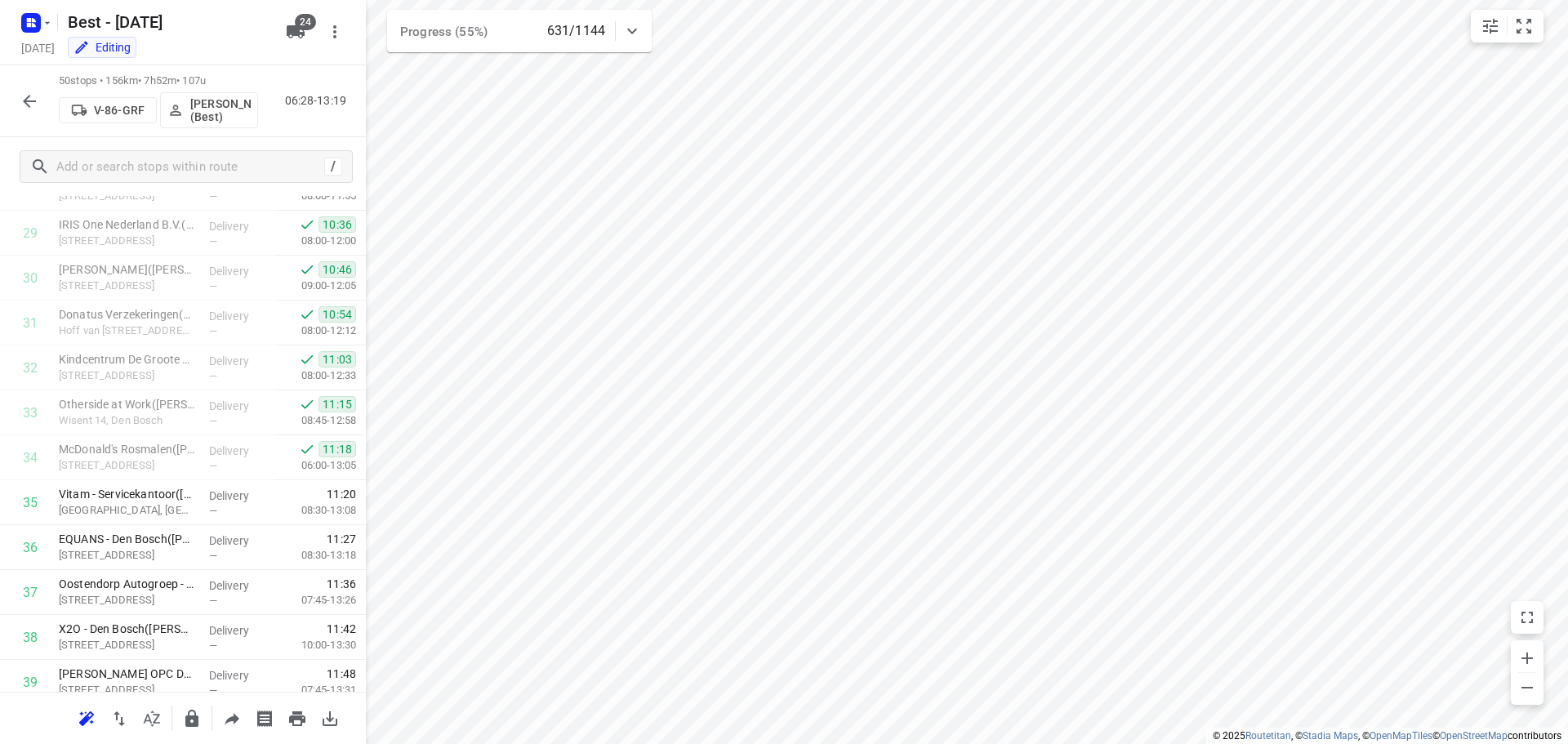
scroll to position [1433, 0]
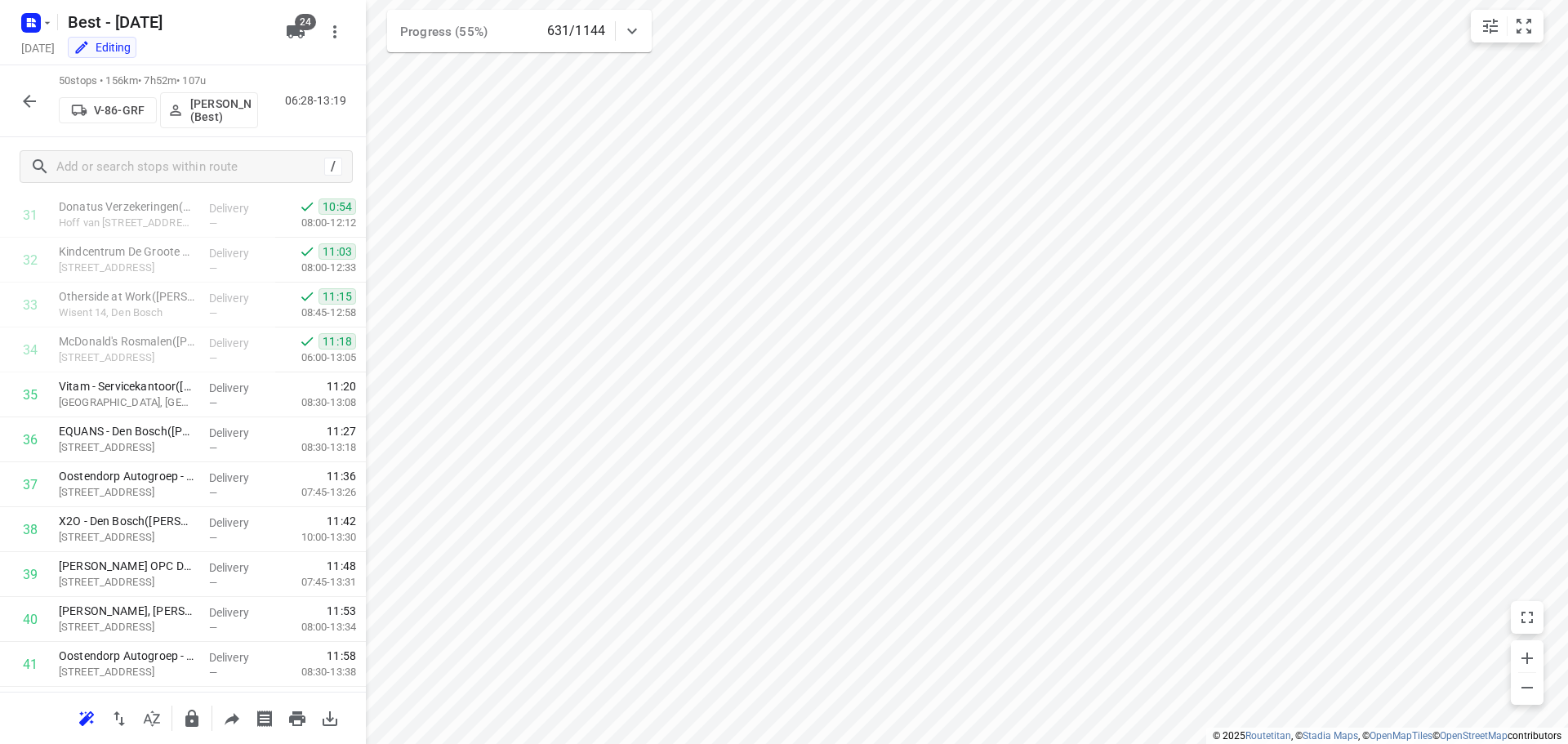
click at [33, 102] on icon "button" at bounding box center [29, 101] width 20 height 20
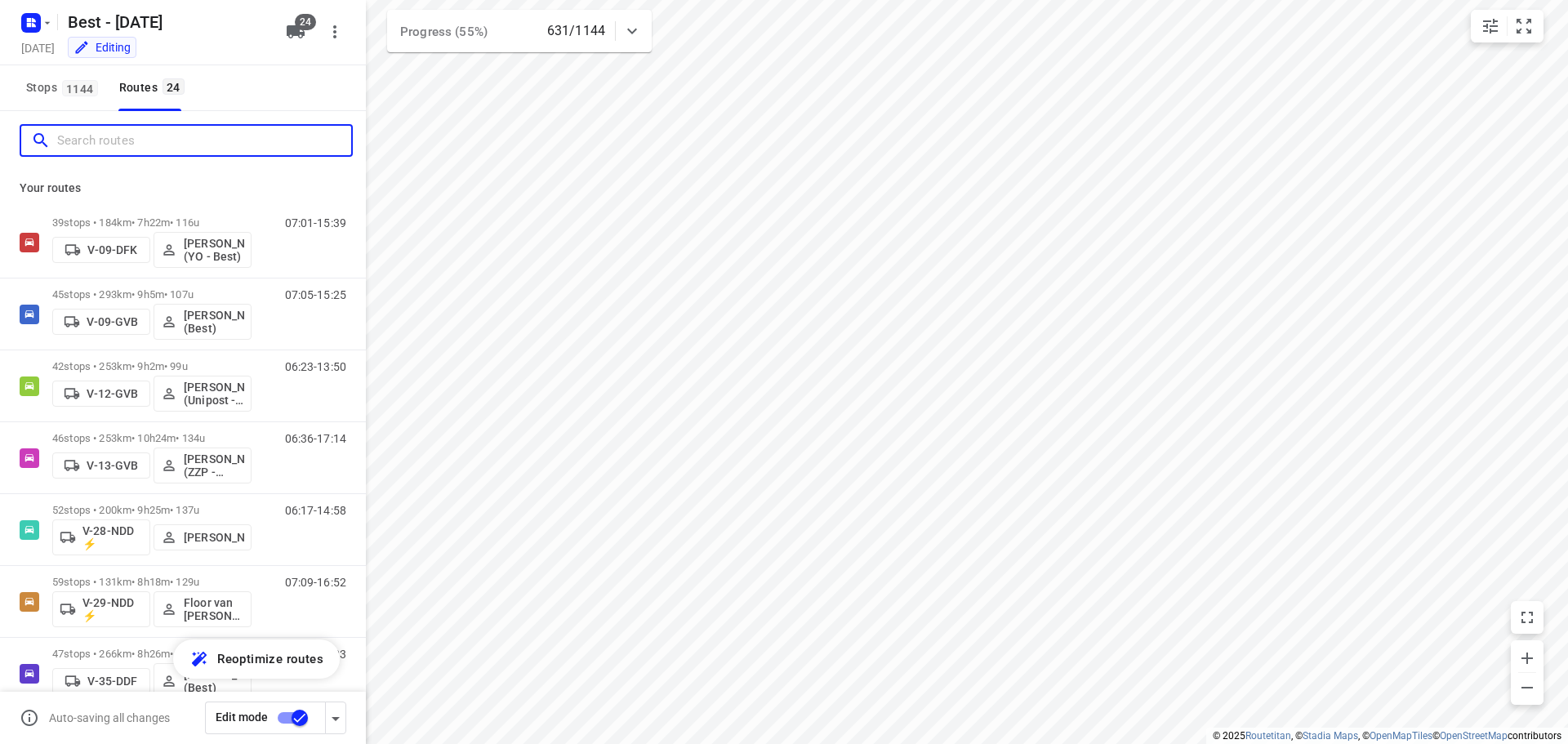
click at [120, 137] on input "Search routes" at bounding box center [204, 141] width 294 height 26
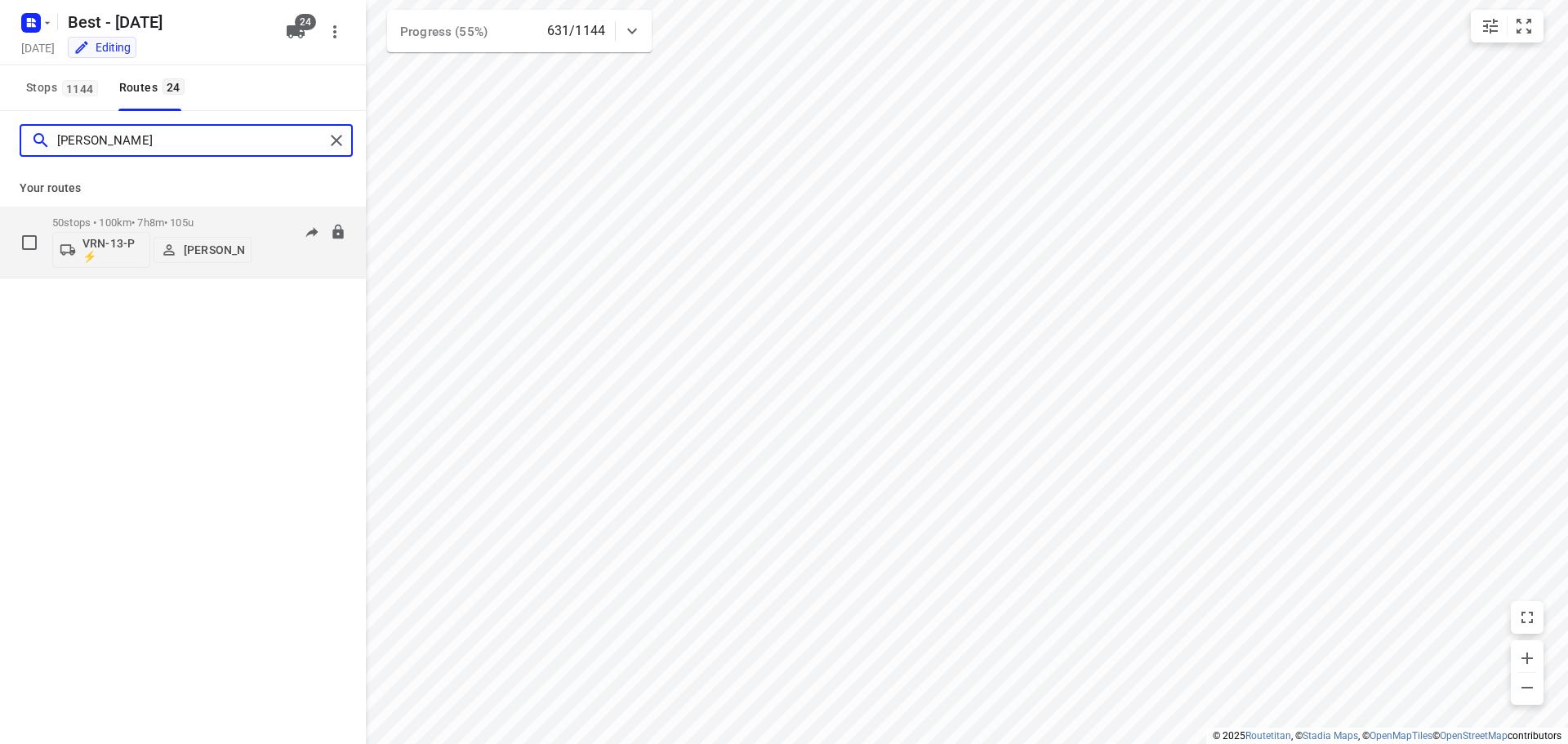
type input "[PERSON_NAME]"
click at [96, 213] on div "50 stops • 100km • 7h8m • 105u VRN-13-P ⚡ [PERSON_NAME]" at bounding box center [152, 241] width 200 height 67
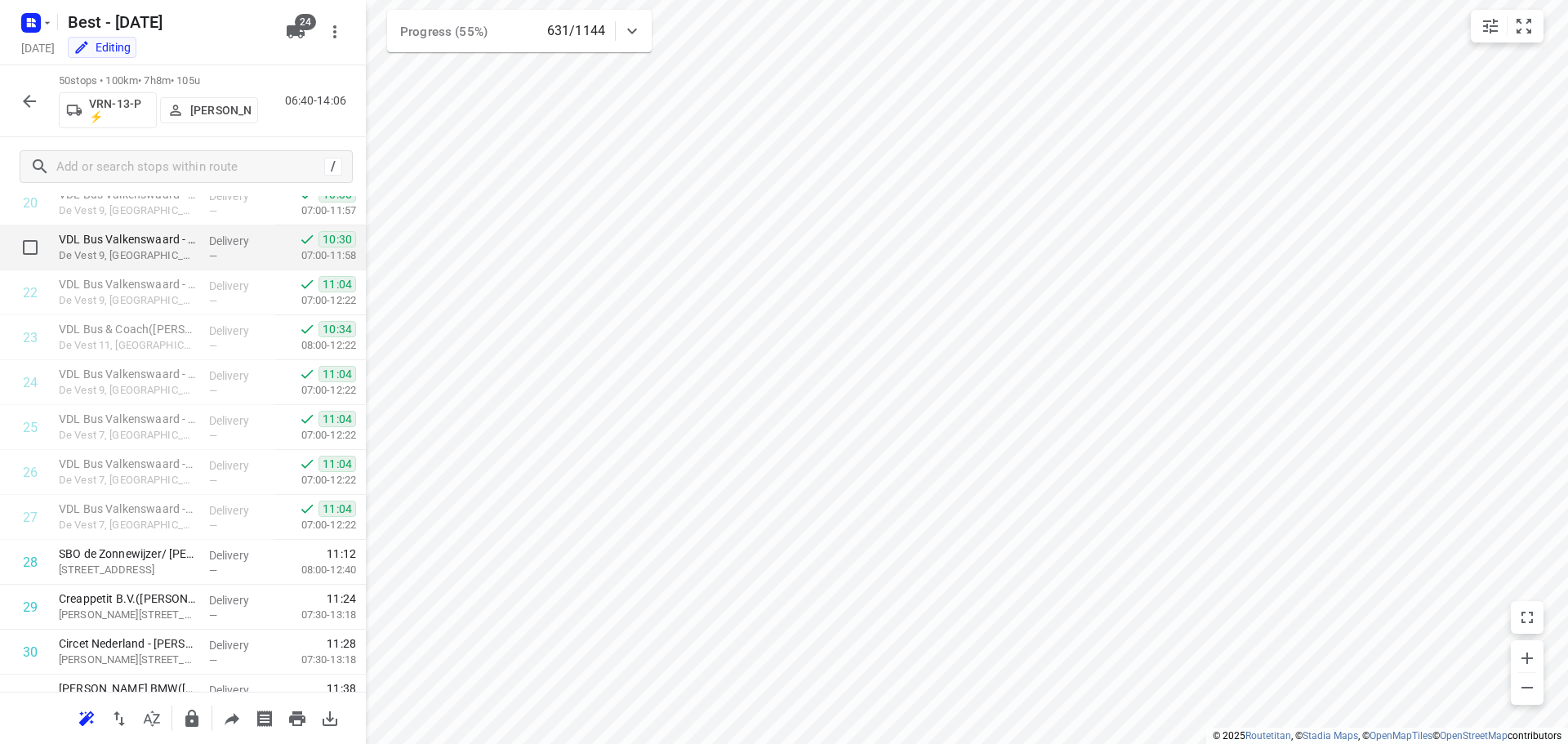
scroll to position [980, 0]
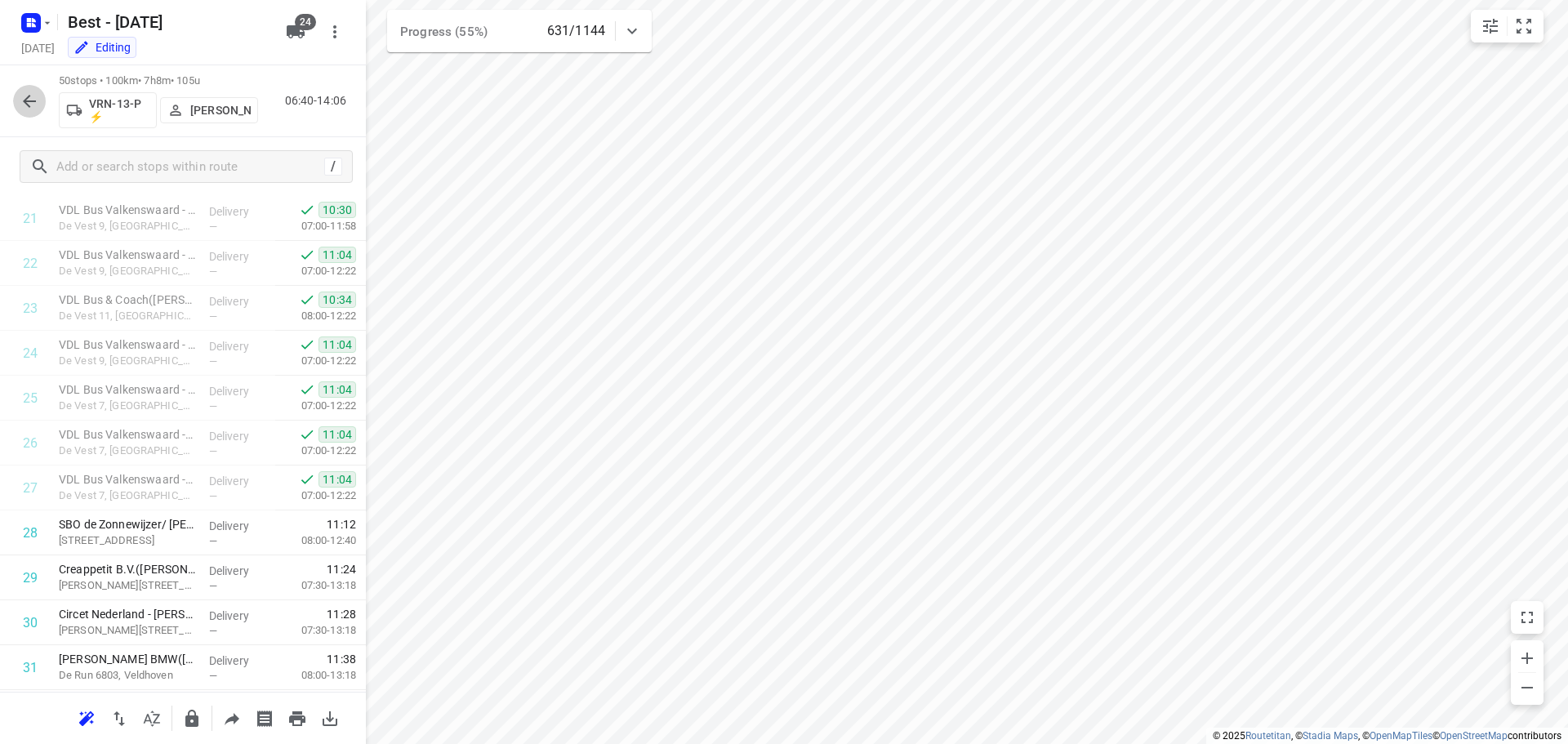
click at [30, 102] on icon "button" at bounding box center [29, 101] width 13 height 13
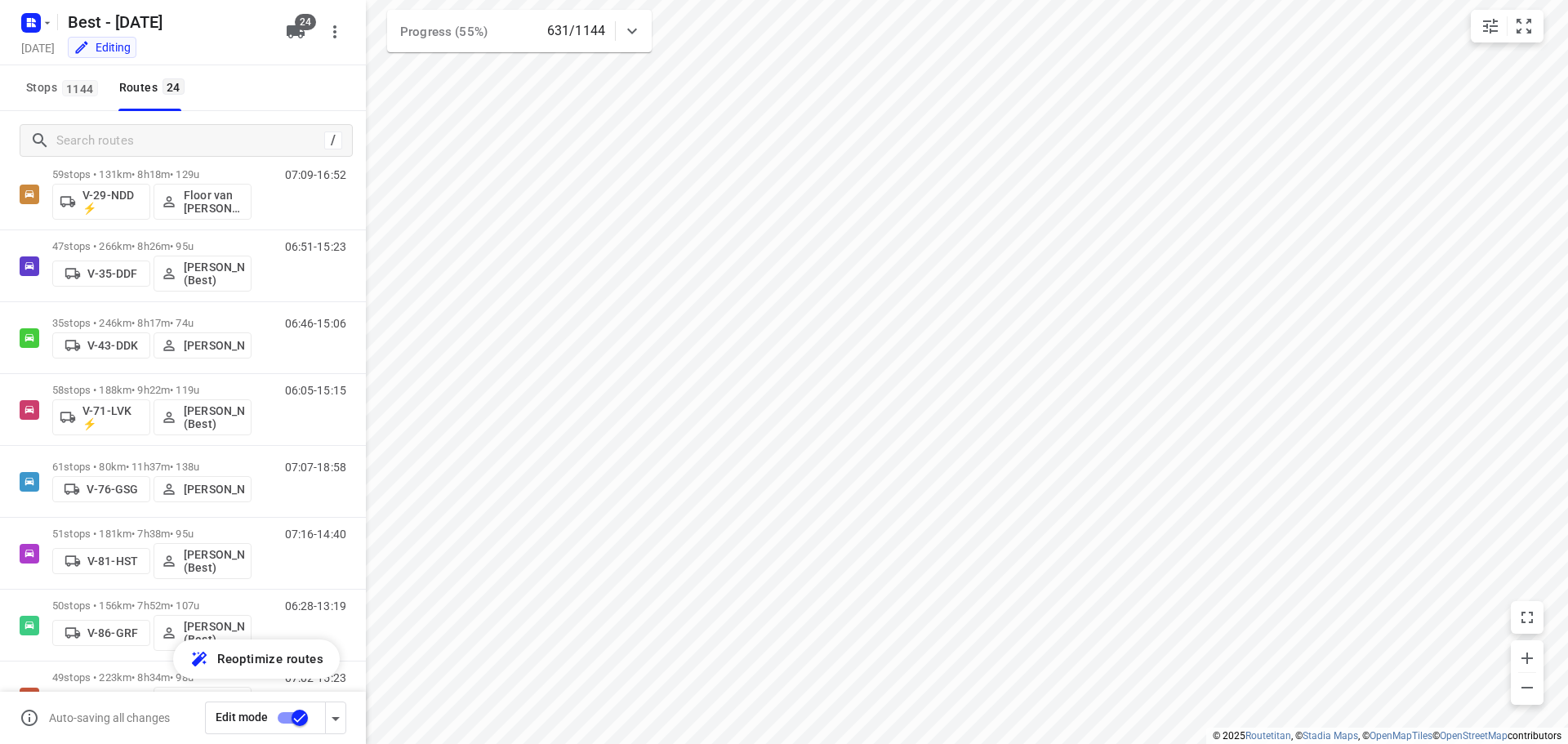
scroll to position [409, 0]
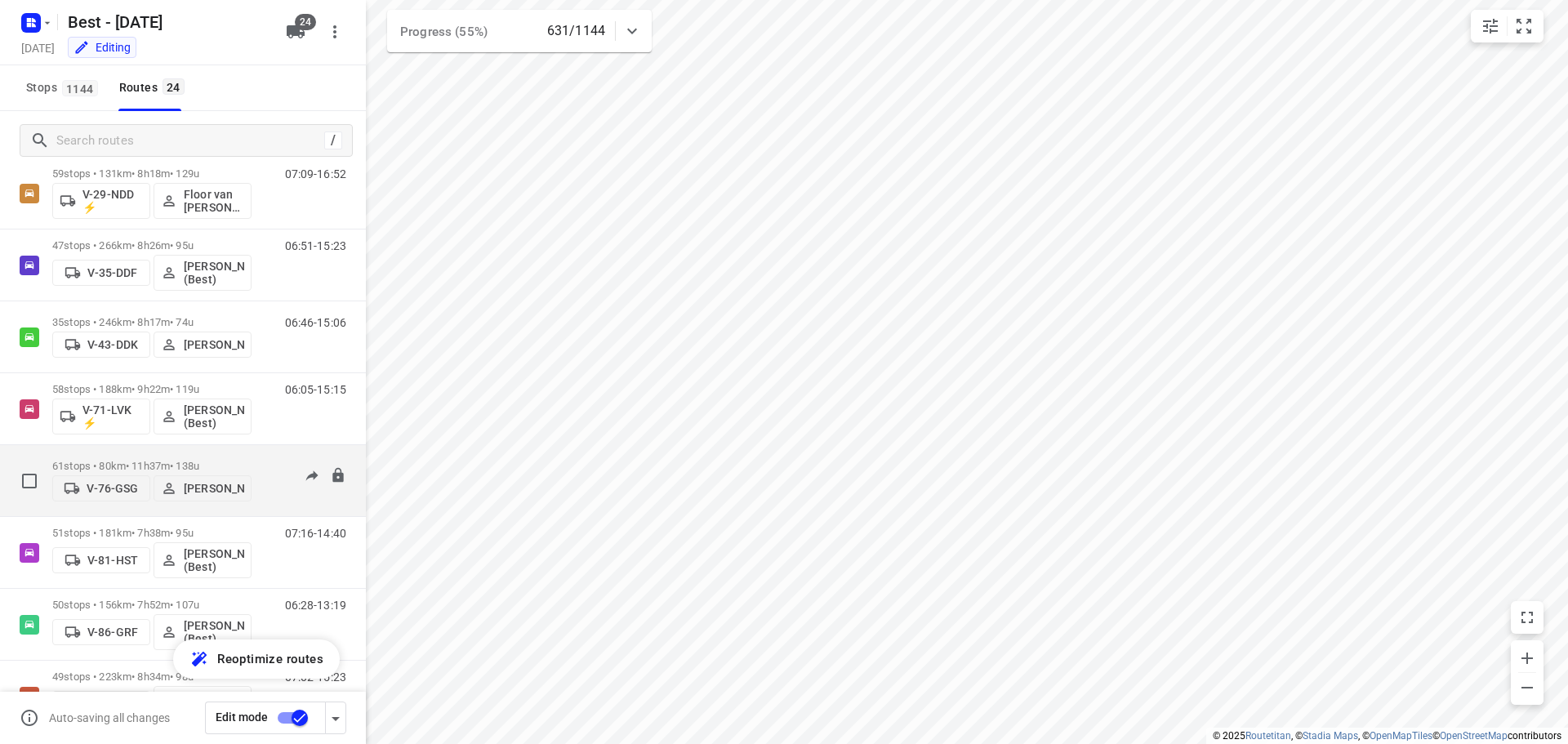
click at [177, 451] on div "61 stops • 80km • 11h37m • 138u V-76-GSG [PERSON_NAME]" at bounding box center [152, 480] width 200 height 58
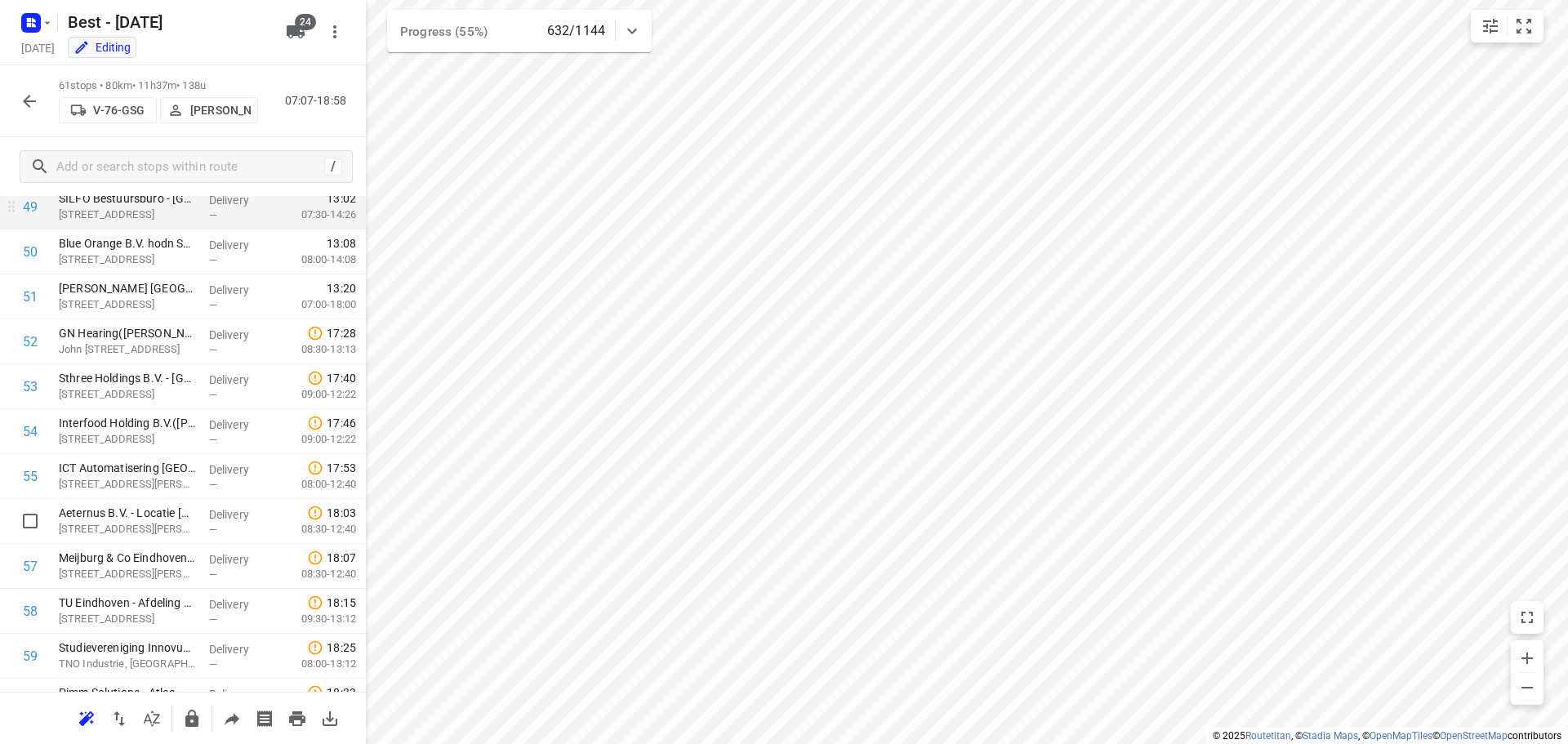
scroll to position [2370, 0]
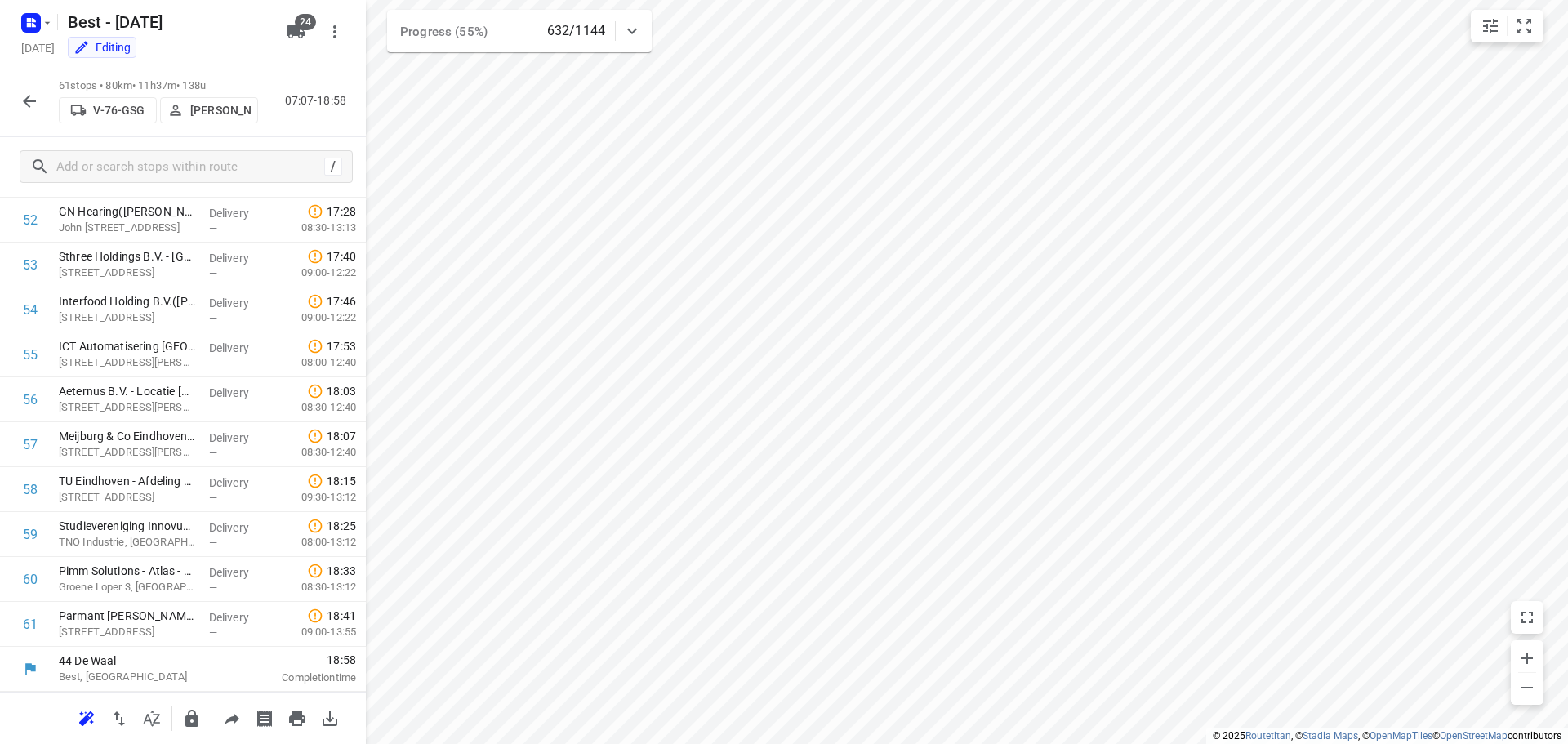
click at [15, 98] on button "button" at bounding box center [29, 102] width 32 height 32
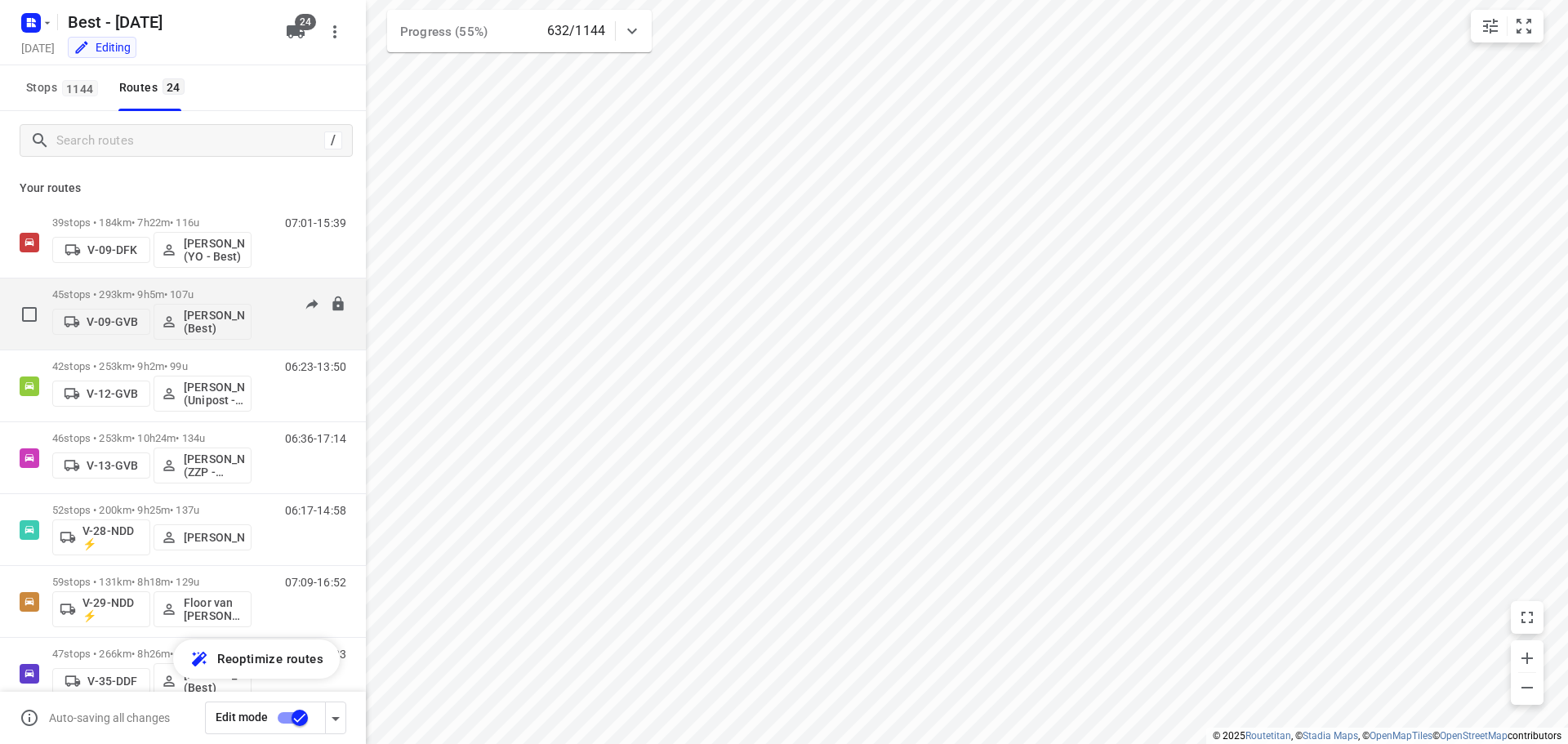
scroll to position [327, 0]
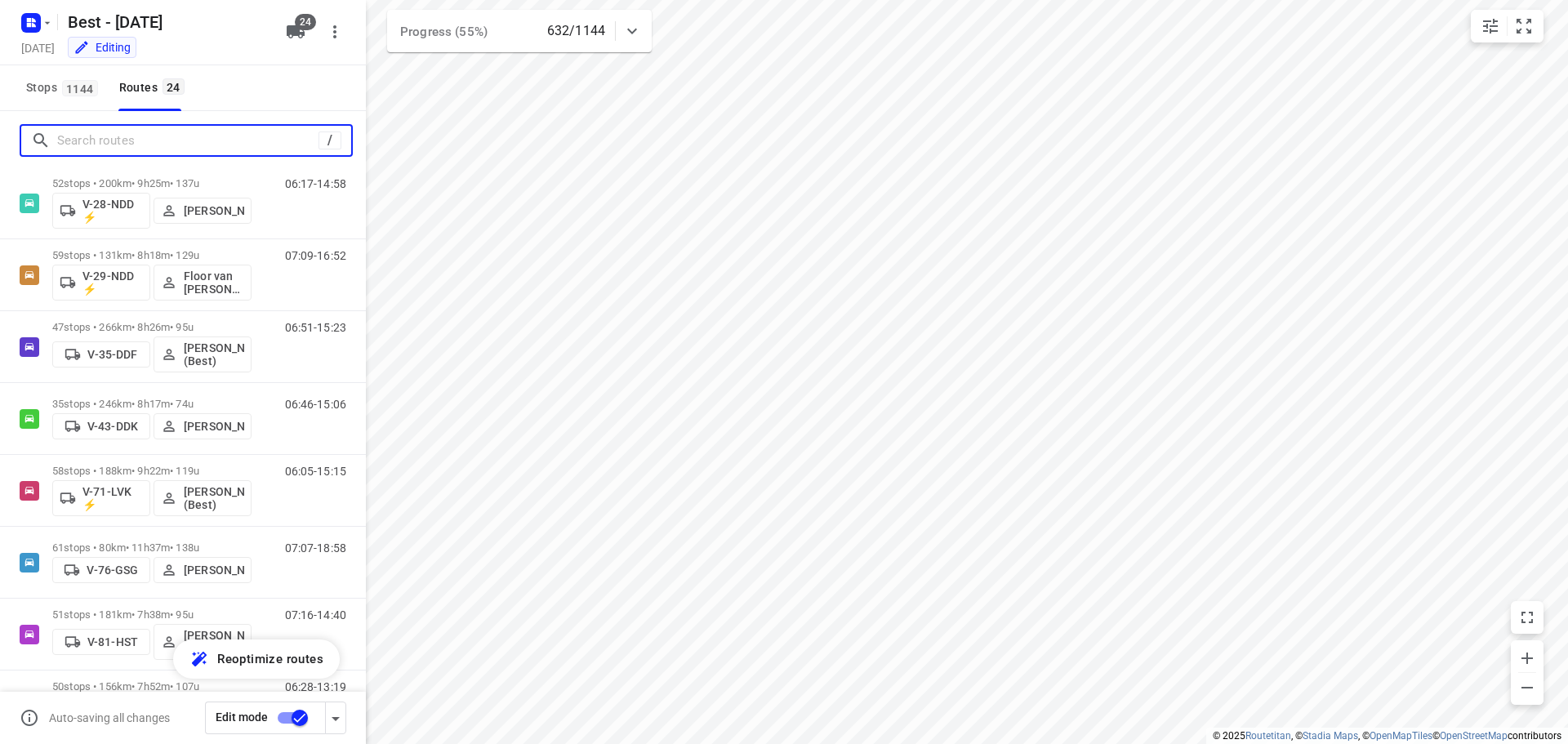
click at [209, 132] on input "Search routes" at bounding box center [188, 141] width 261 height 26
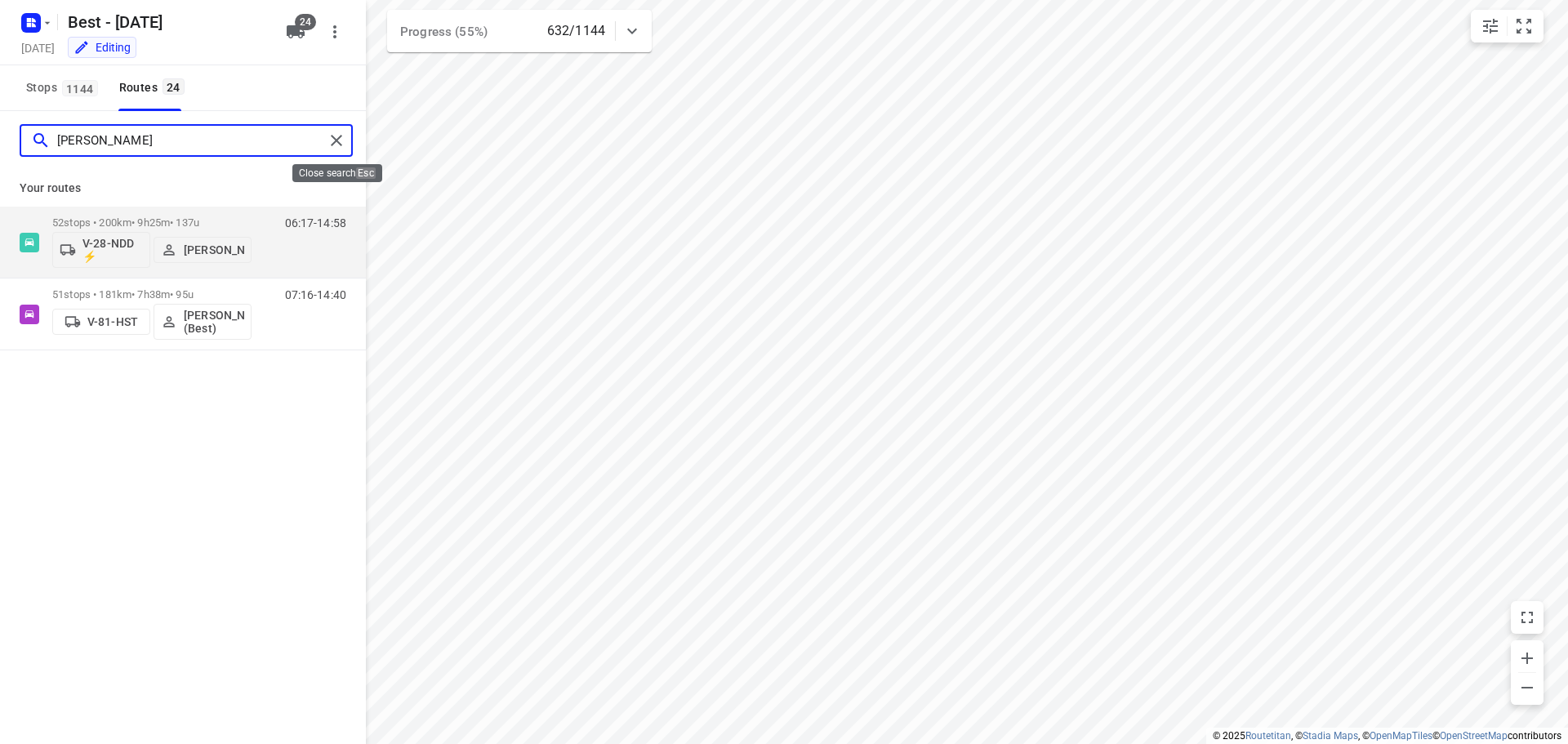
type input "[PERSON_NAME]"
click at [348, 134] on div at bounding box center [340, 140] width 29 height 25
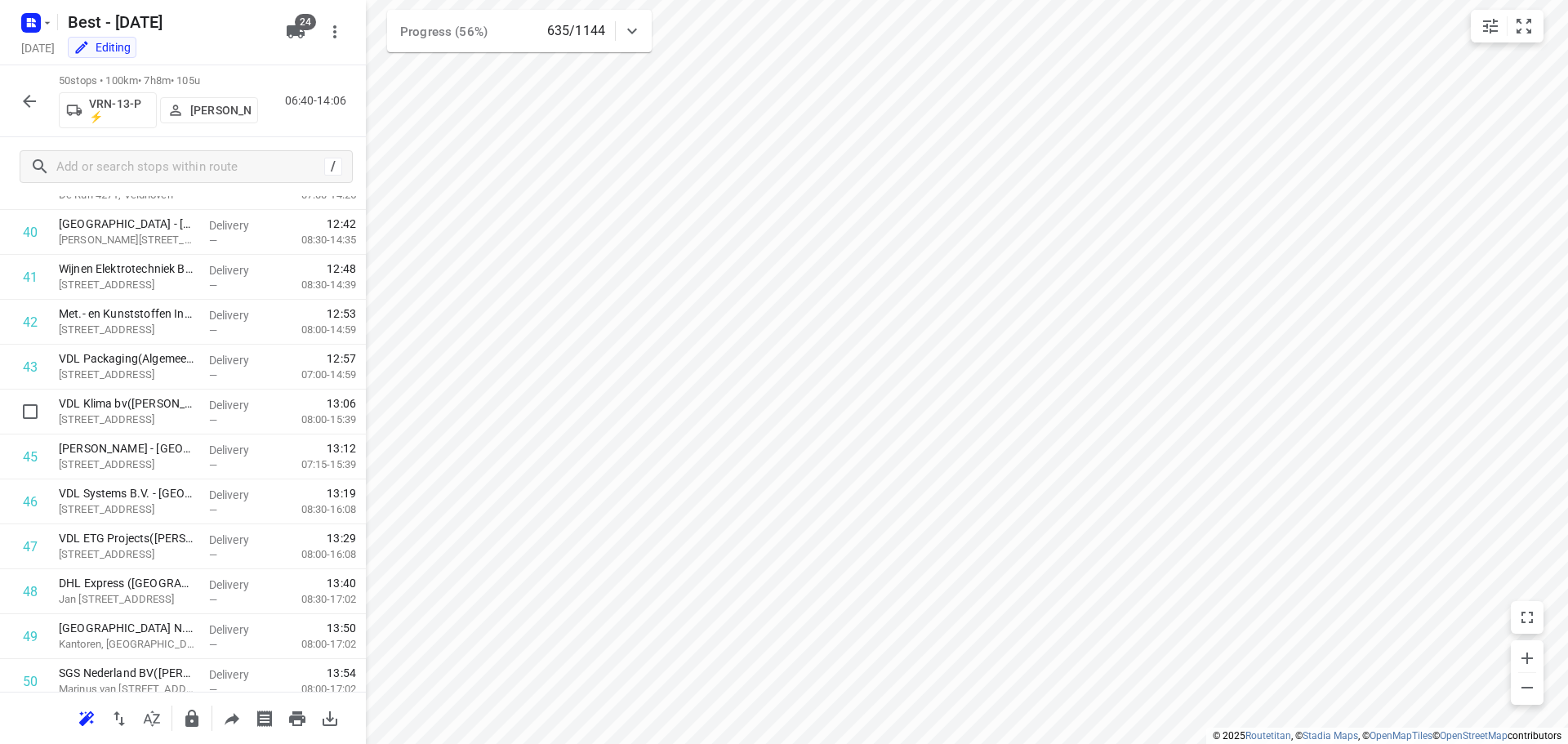
scroll to position [1876, 0]
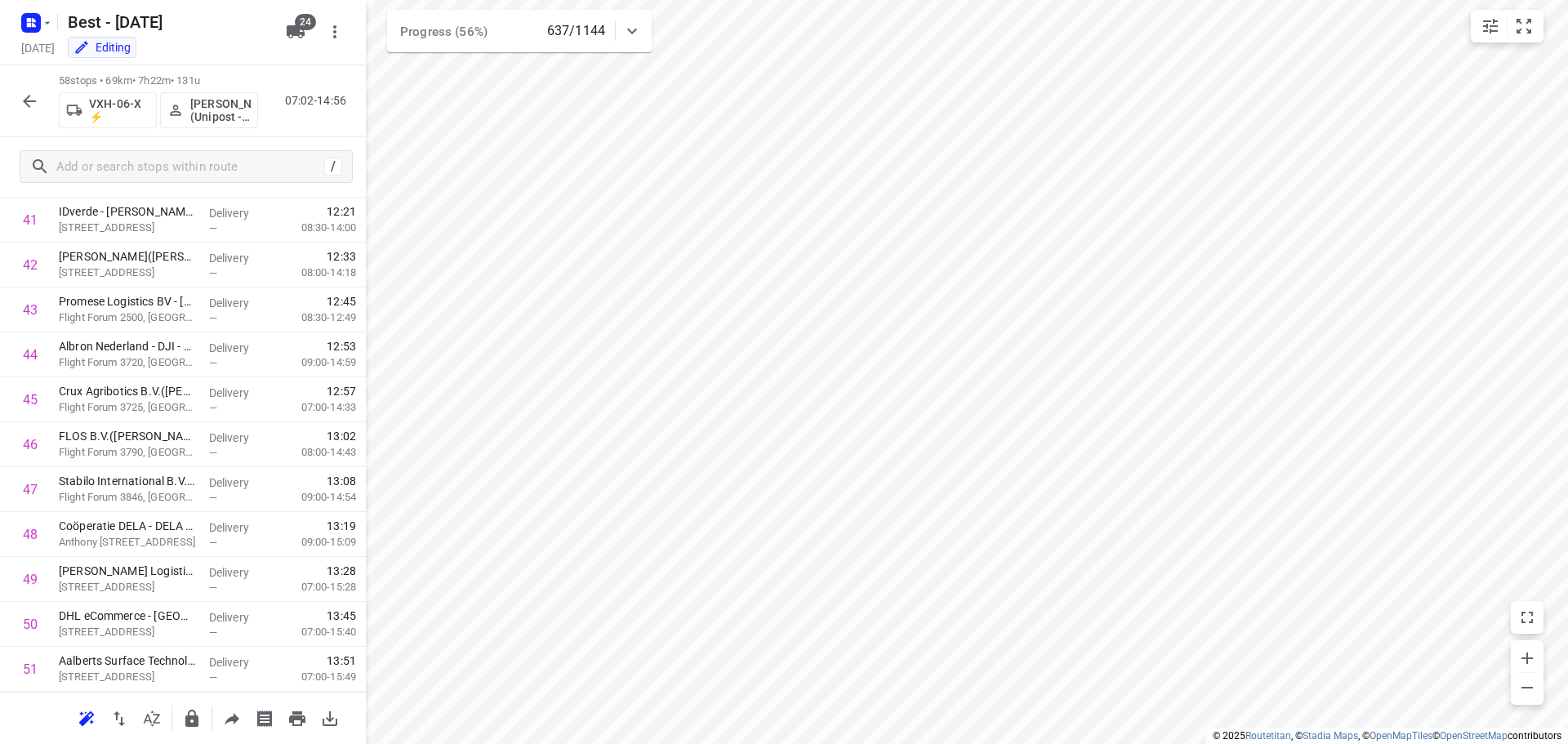
click at [25, 110] on icon "button" at bounding box center [29, 101] width 20 height 20
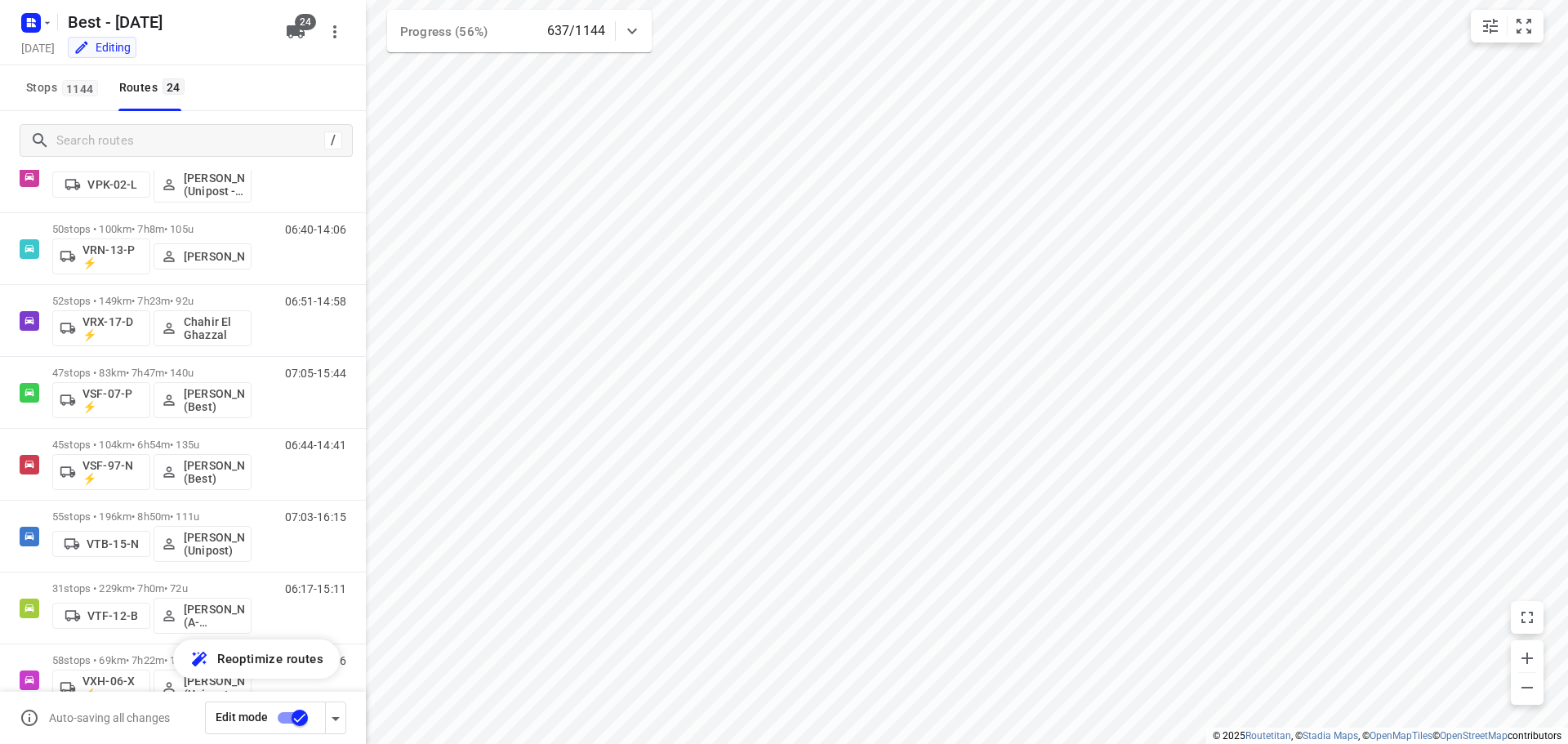
scroll to position [1256, 0]
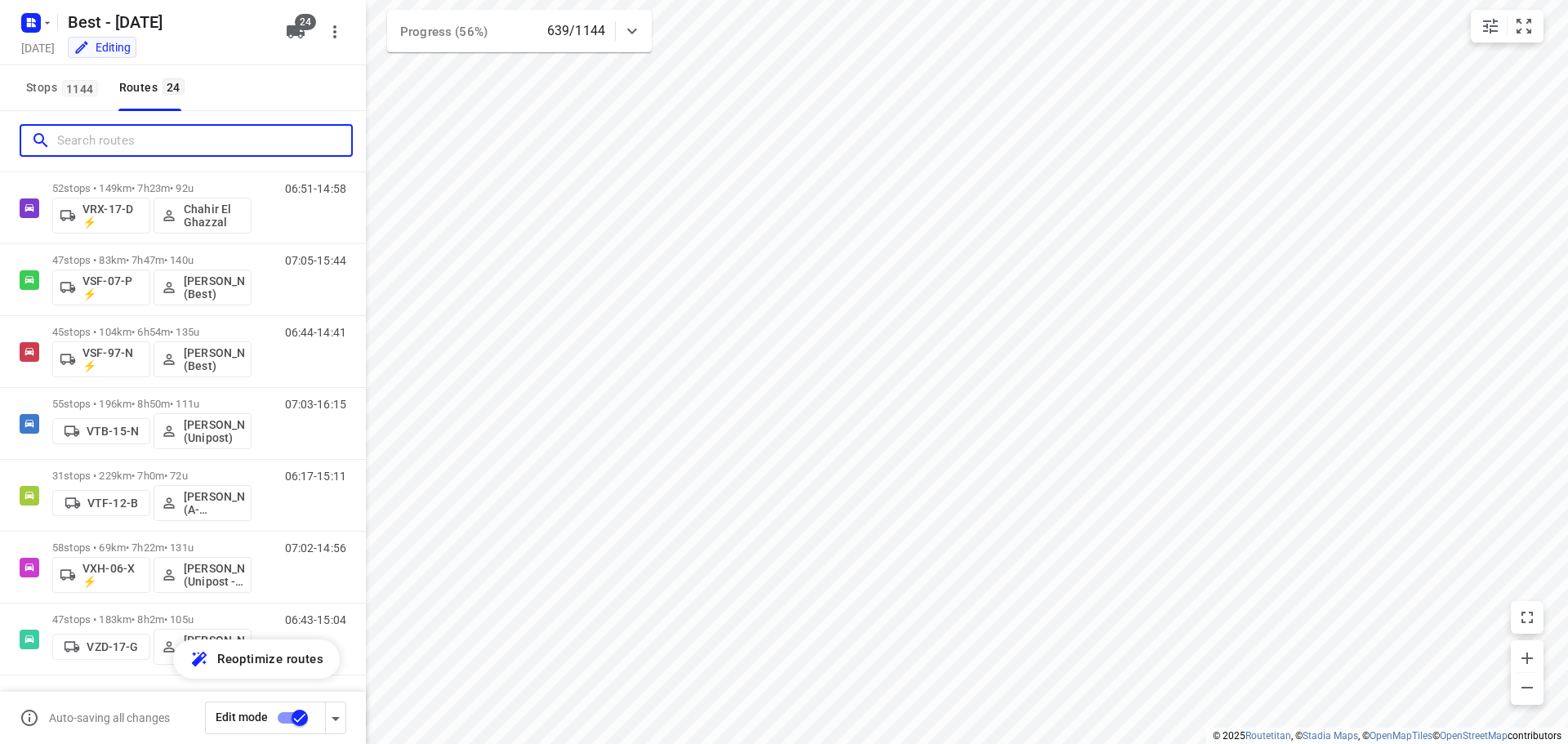
click at [150, 141] on input "Search routes" at bounding box center [204, 141] width 294 height 26
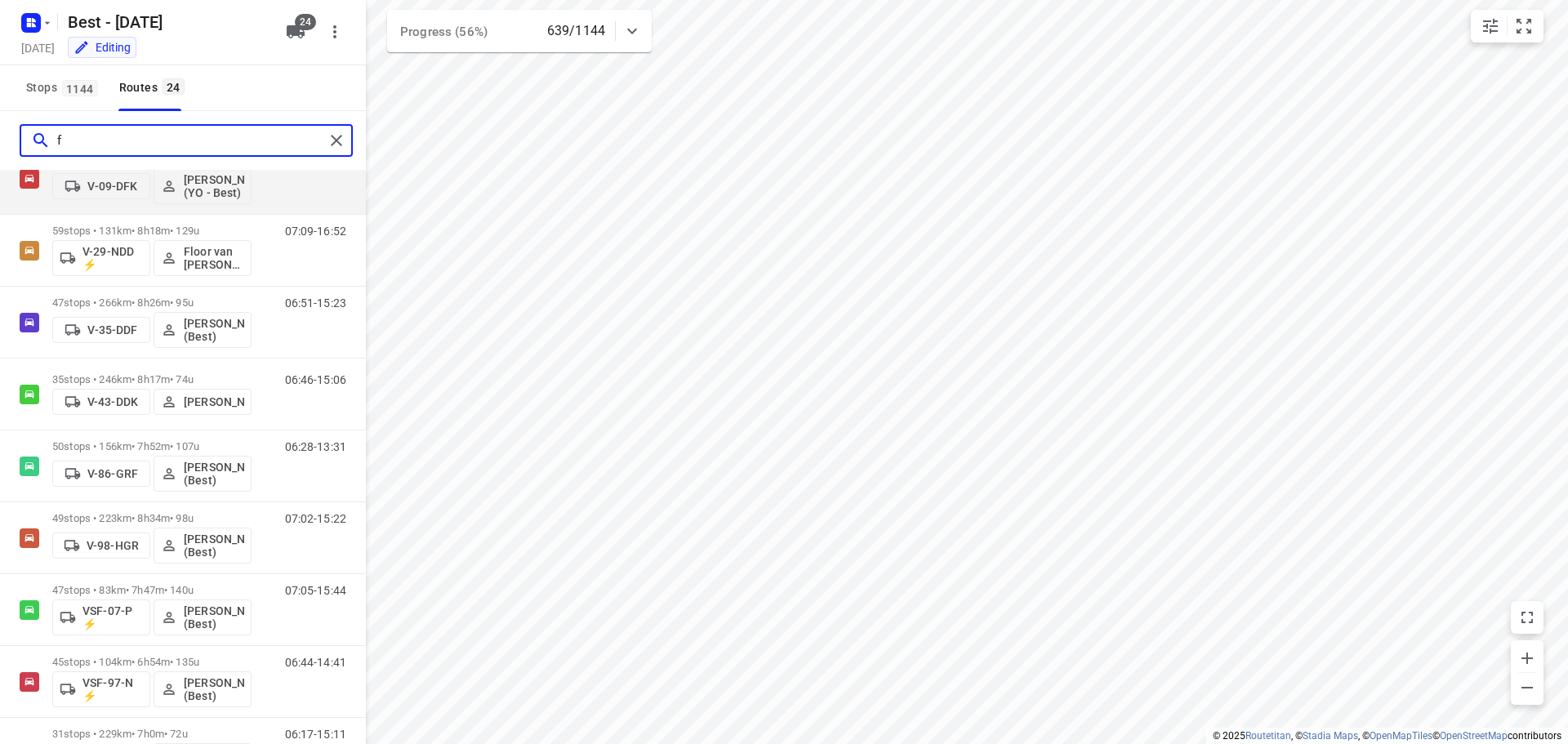
scroll to position [0, 0]
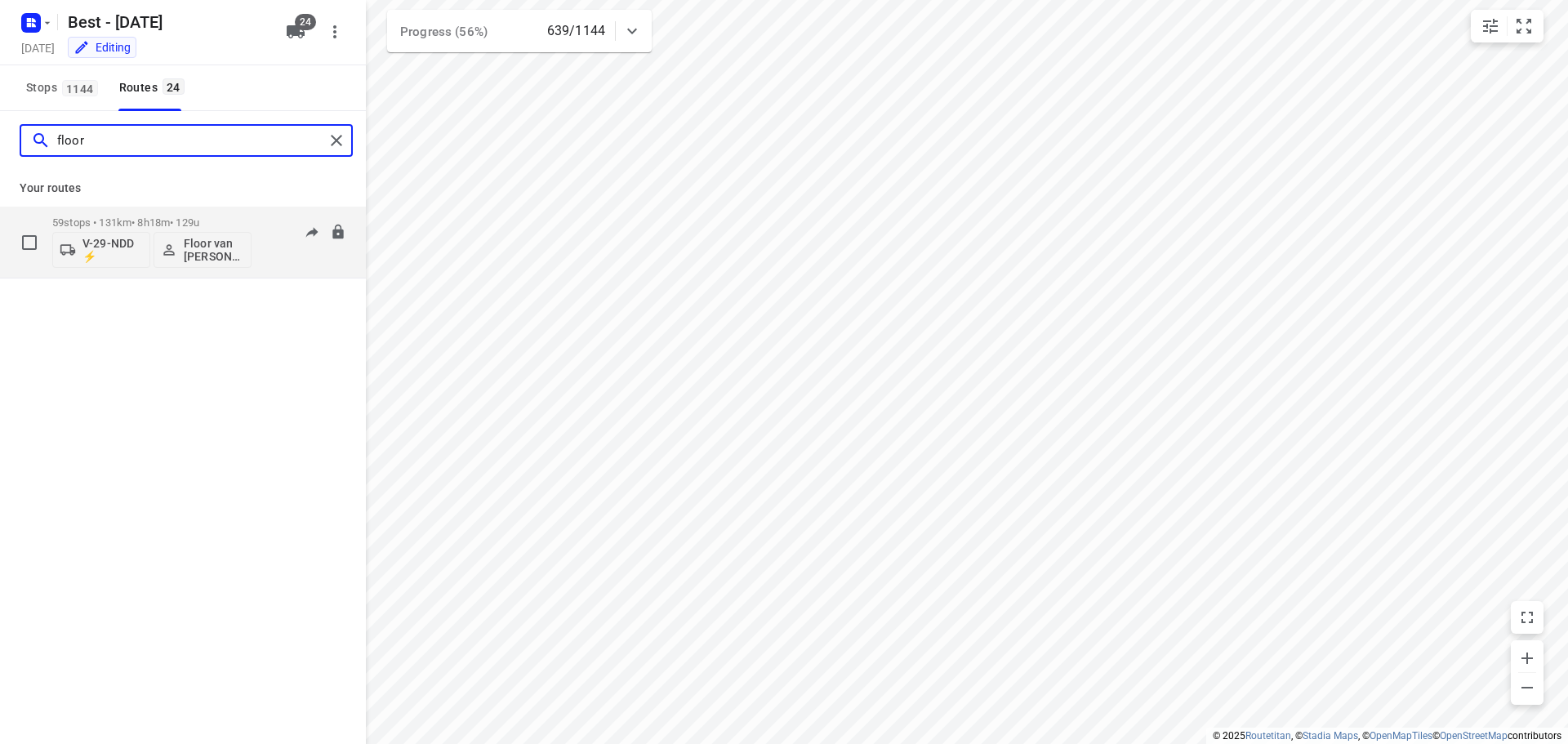
type input "floor"
click at [126, 235] on button "V-29-NDD ⚡" at bounding box center [101, 250] width 98 height 36
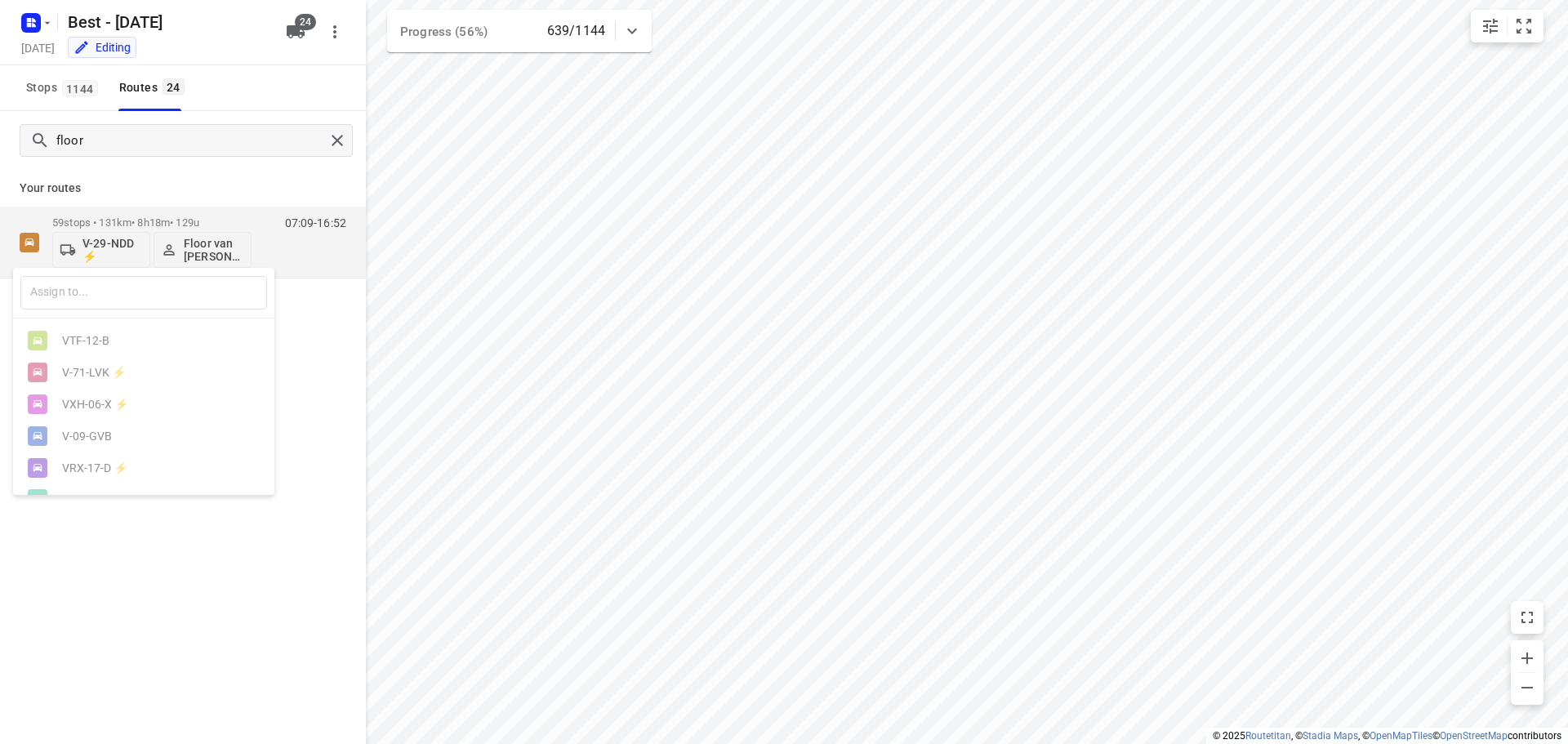
click at [148, 222] on div at bounding box center [784, 372] width 1568 height 744
click at [148, 222] on p "59 stops • 131km • 8h18m • 129u" at bounding box center [152, 223] width 200 height 12
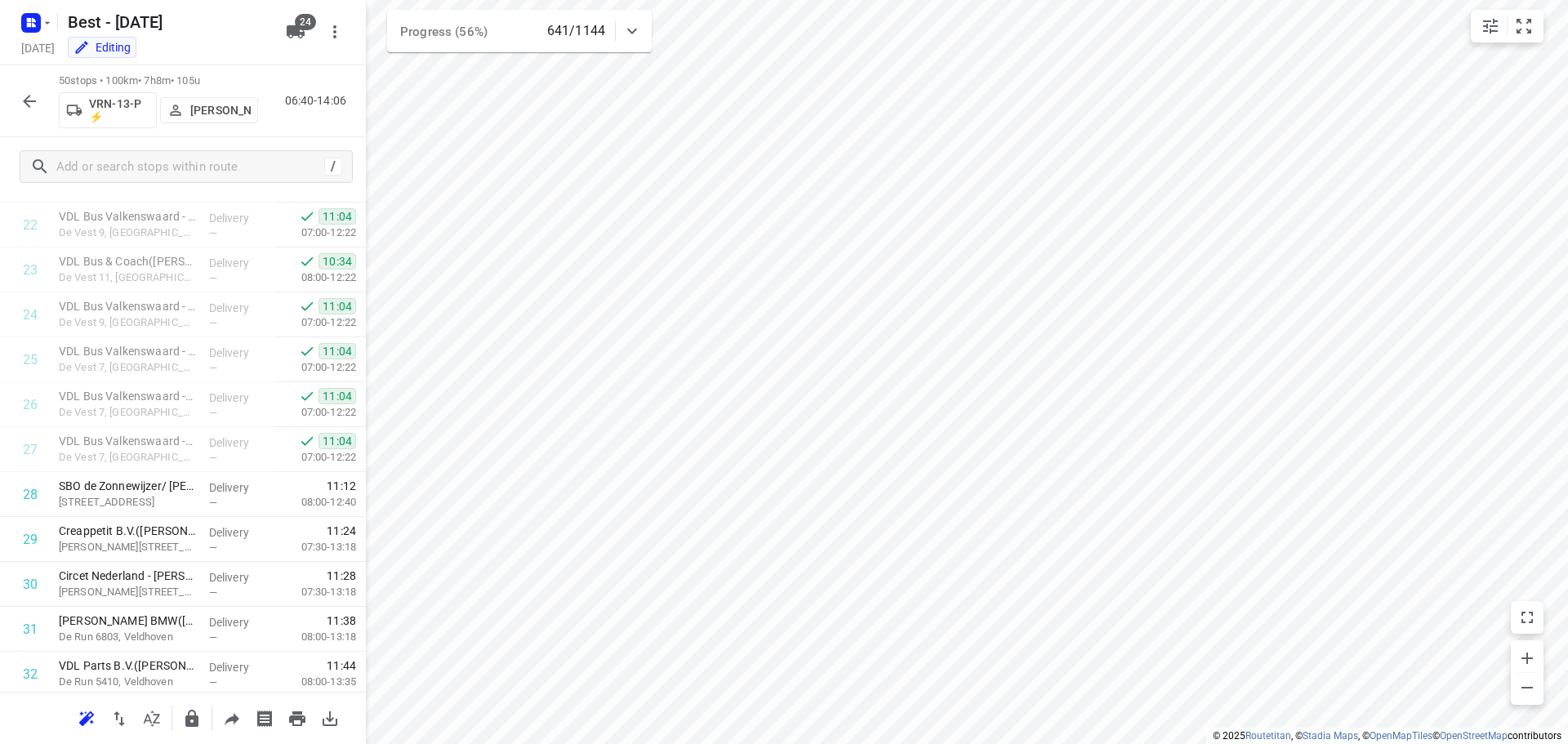
scroll to position [1142, 0]
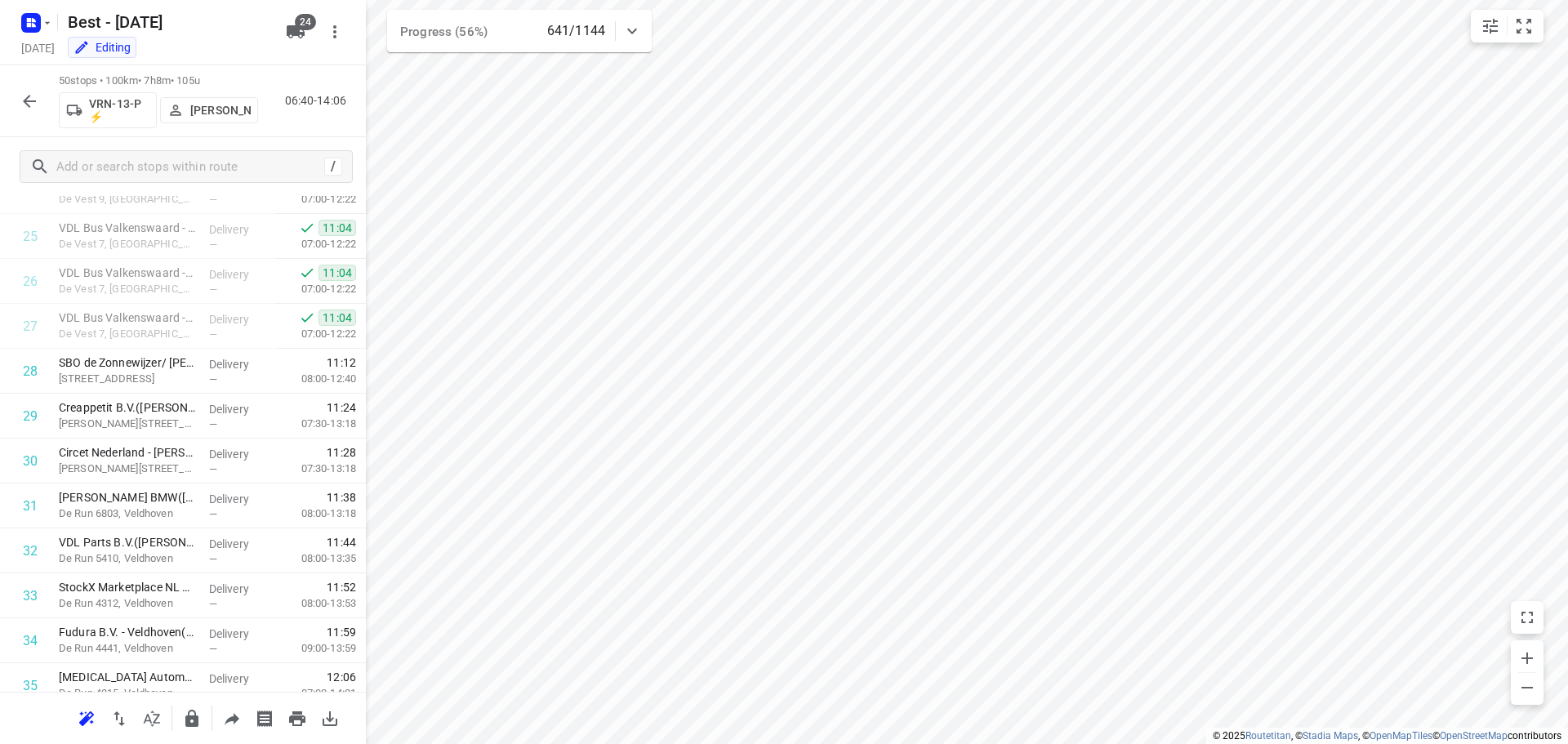
click at [19, 108] on button "button" at bounding box center [29, 102] width 32 height 32
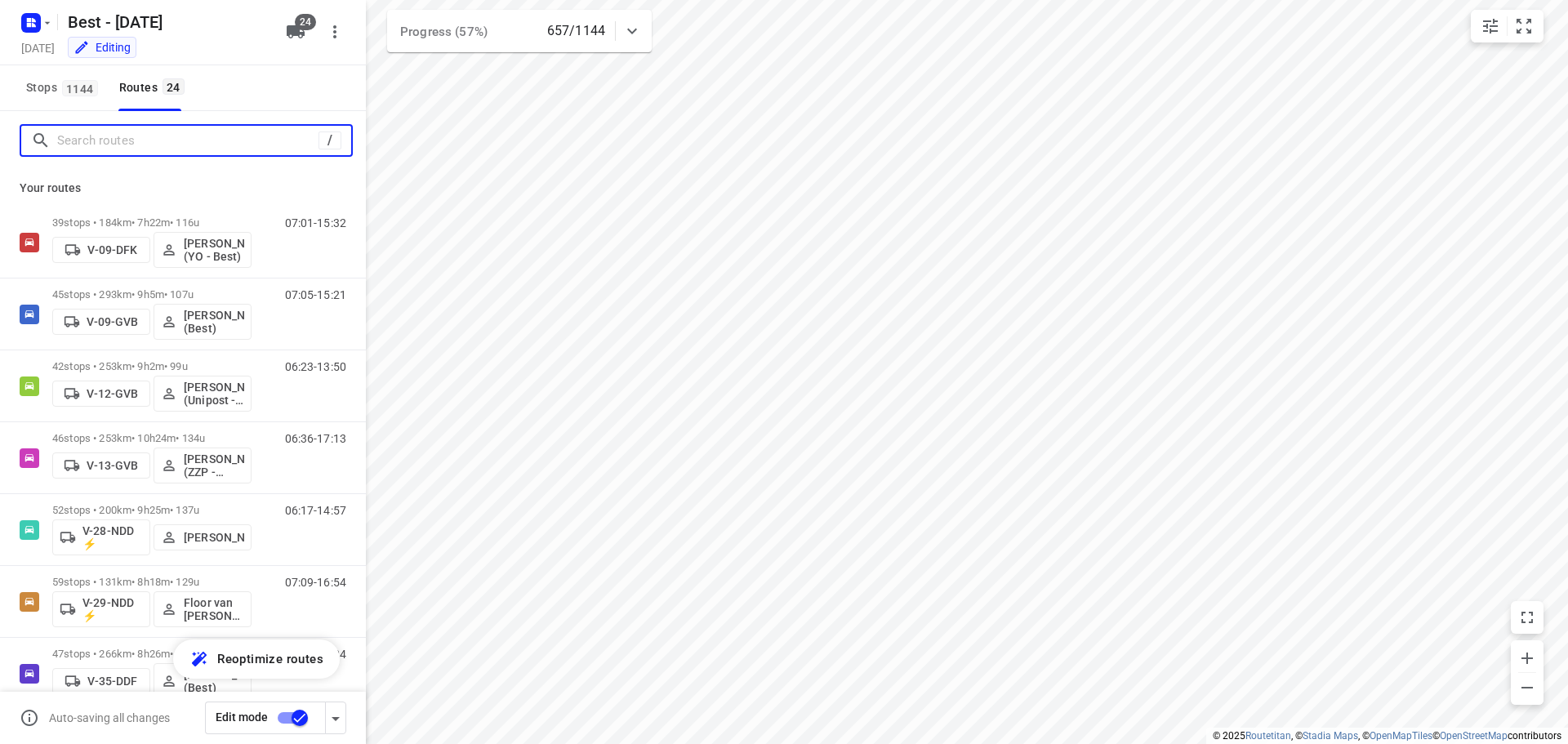
click at [104, 137] on input "Search routes" at bounding box center [188, 141] width 261 height 26
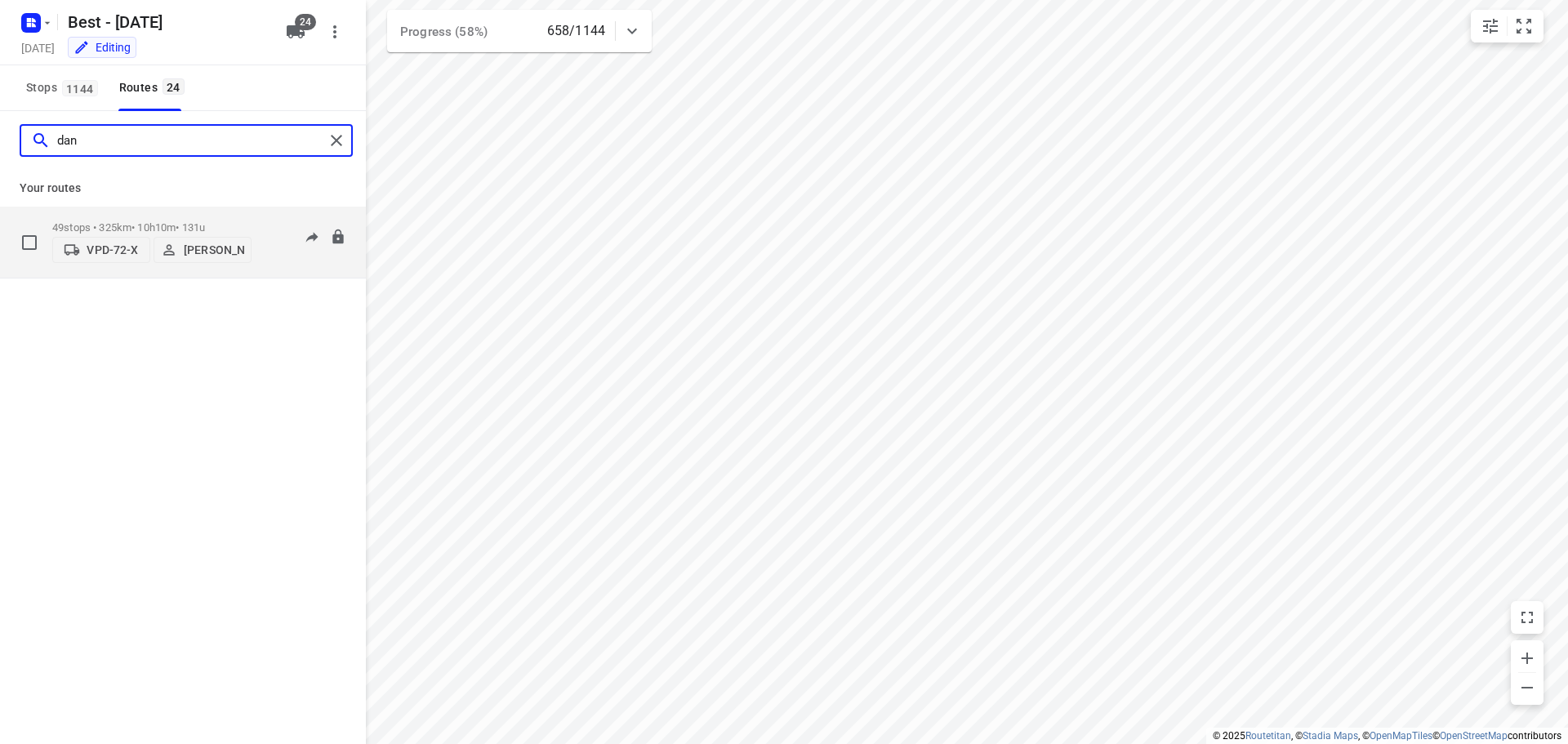
type input "dan"
click at [124, 213] on div "49 stops • 325km • 10h10m • 131u VPD-72-X [PERSON_NAME]" at bounding box center [152, 242] width 200 height 58
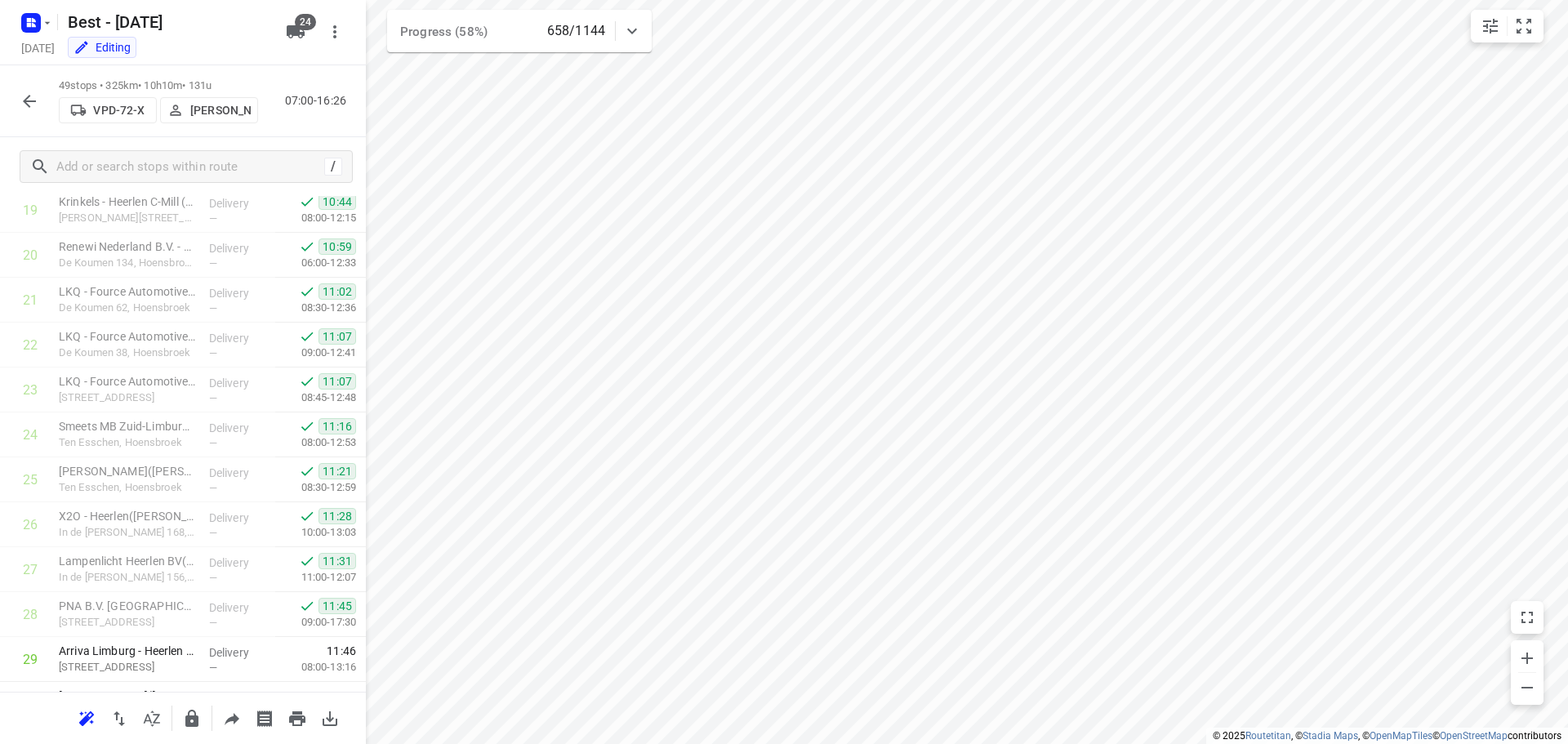
scroll to position [1225, 0]
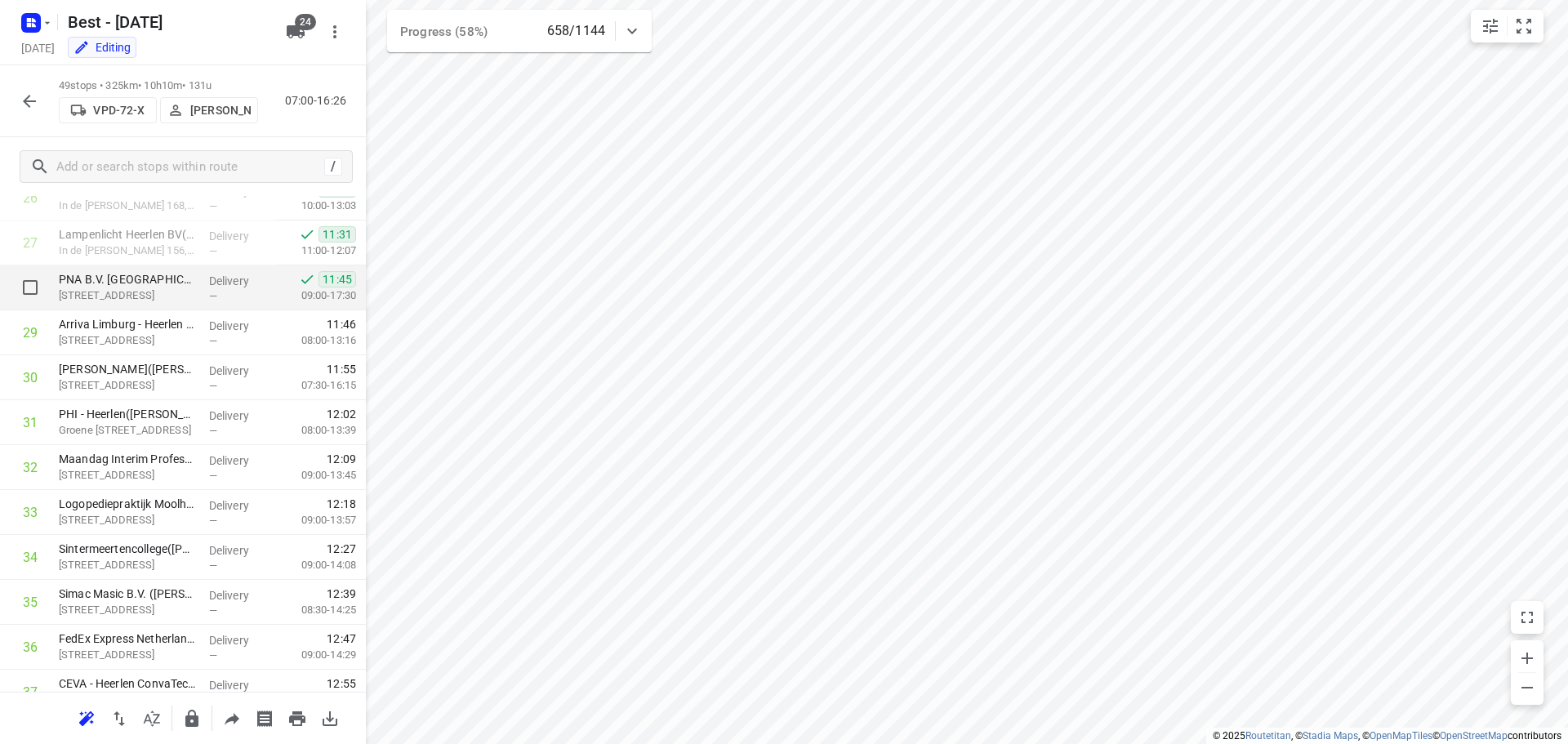
click at [189, 292] on p "[STREET_ADDRESS]" at bounding box center [127, 295] width 137 height 16
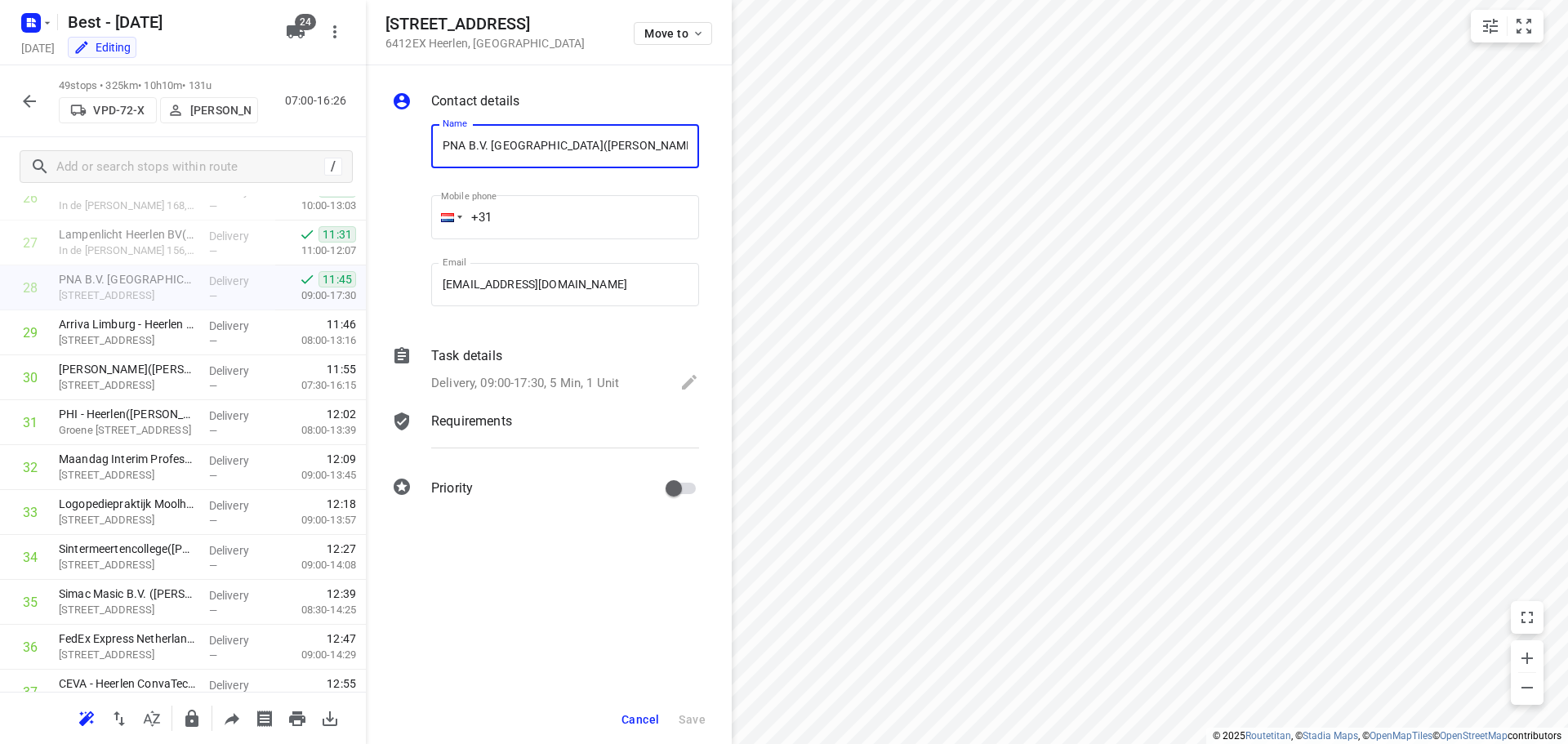
click at [518, 386] on p "Delivery, 09:00-17:30, 5 Min, 1 Unit" at bounding box center [525, 383] width 188 height 19
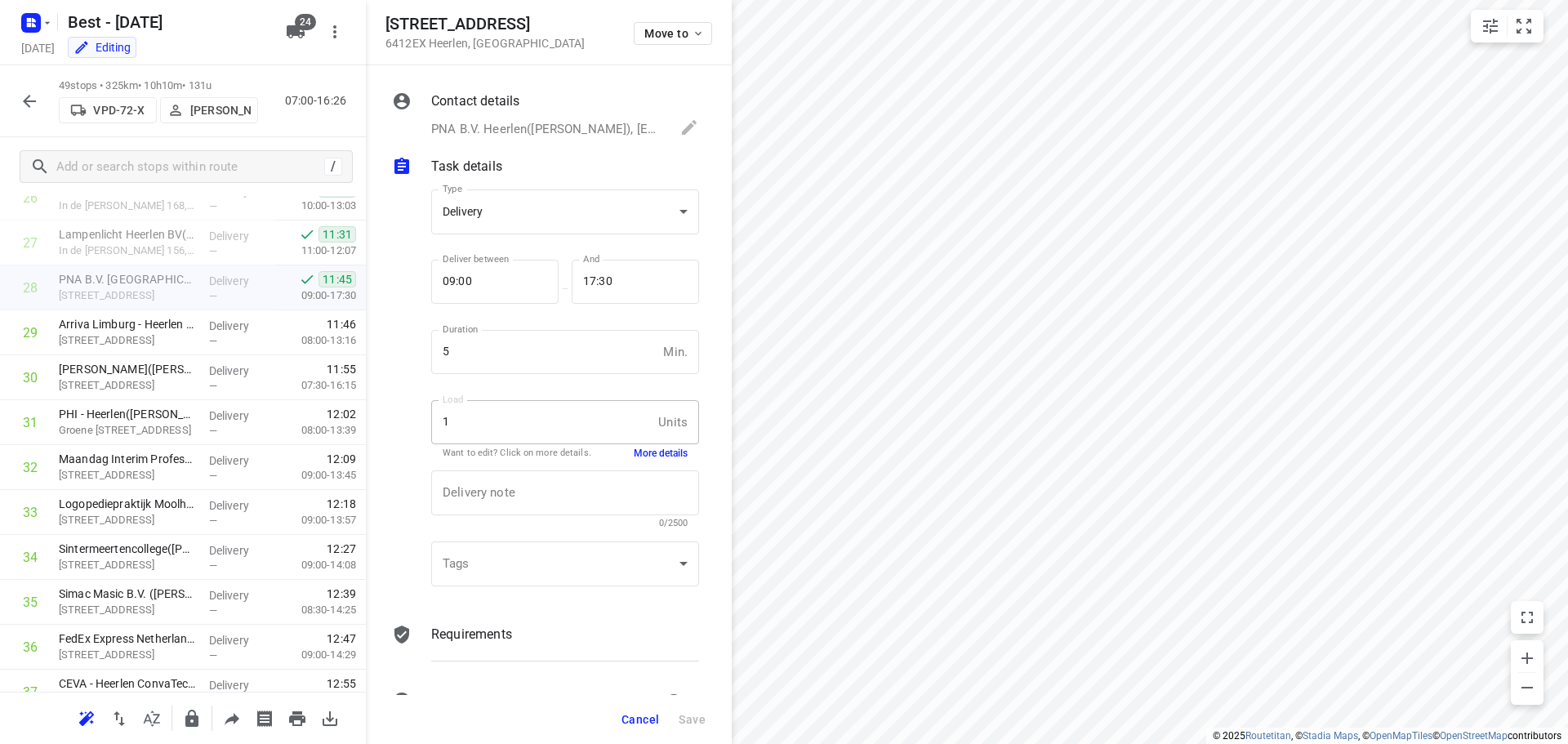
click at [636, 456] on button "More details" at bounding box center [660, 454] width 54 height 14
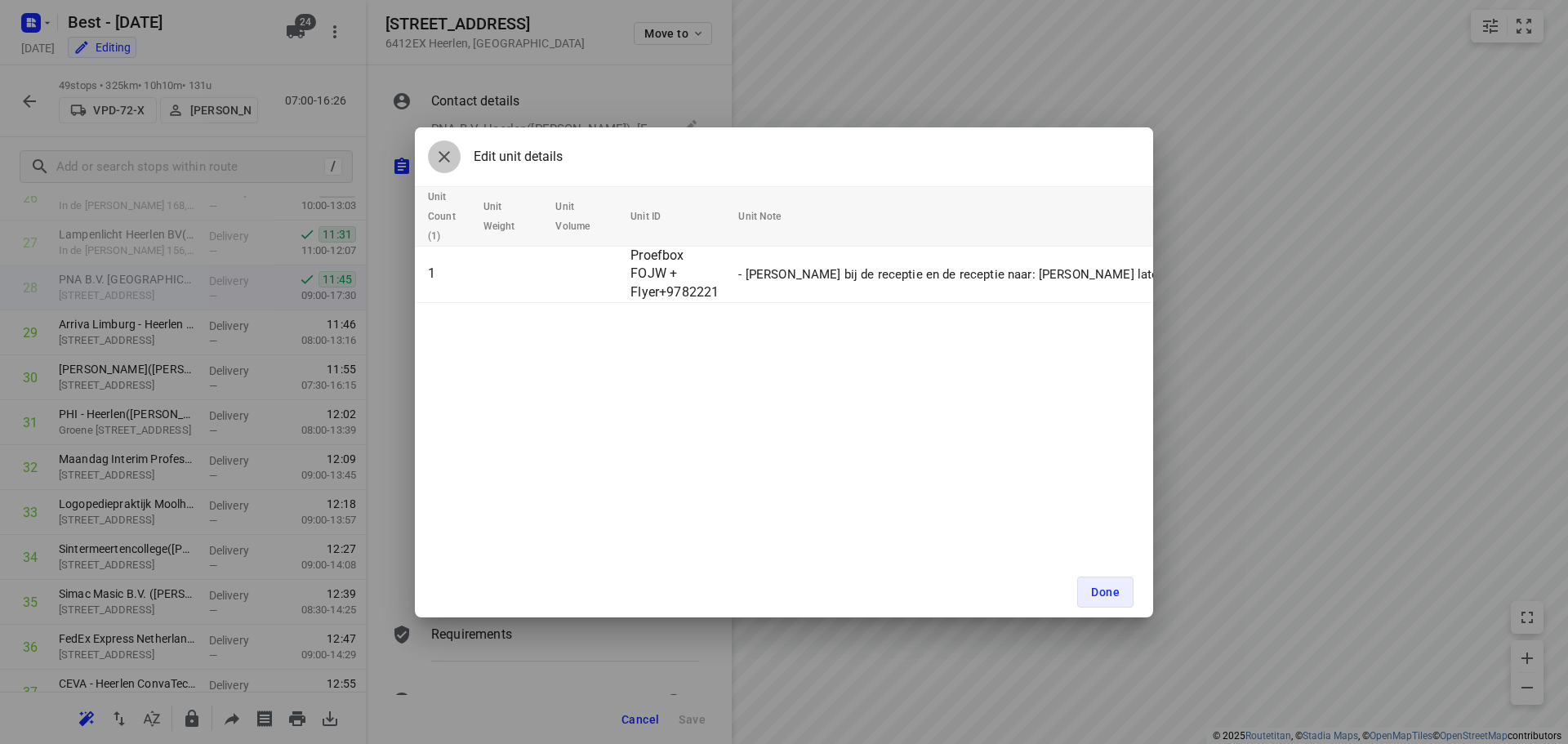
click at [458, 165] on button "button" at bounding box center [444, 157] width 32 height 32
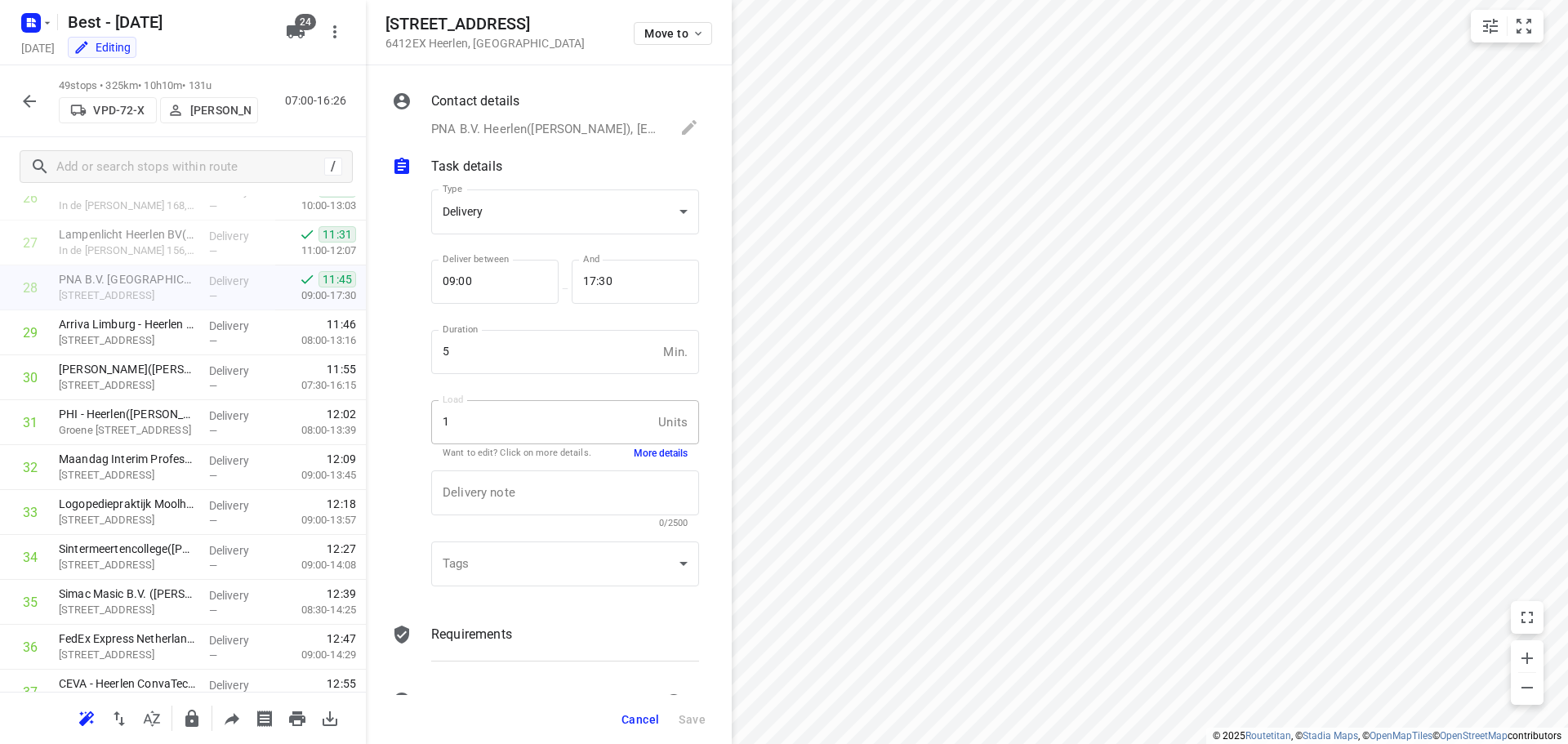
click at [640, 454] on button "More details" at bounding box center [660, 454] width 54 height 14
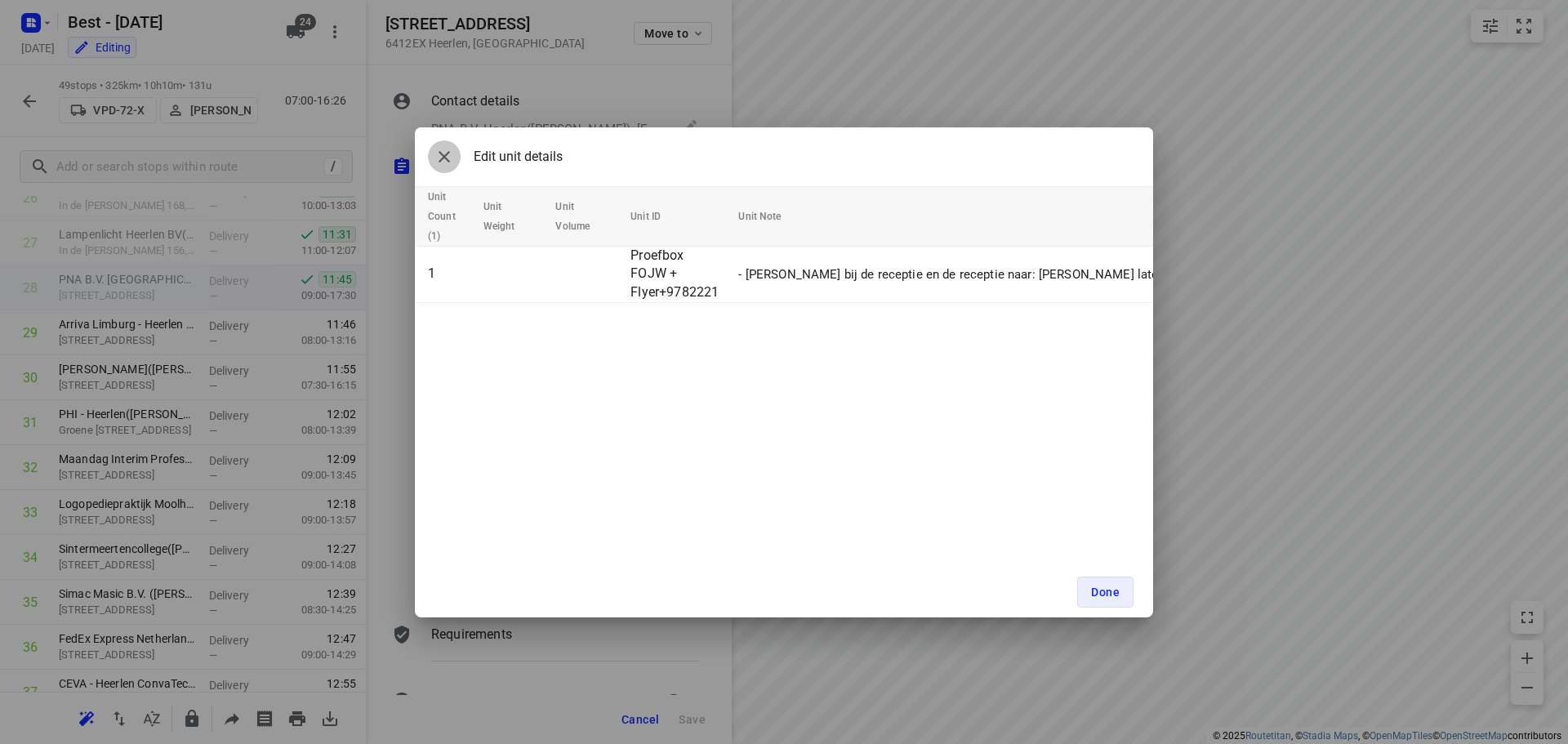
click at [447, 171] on button "button" at bounding box center [444, 157] width 32 height 32
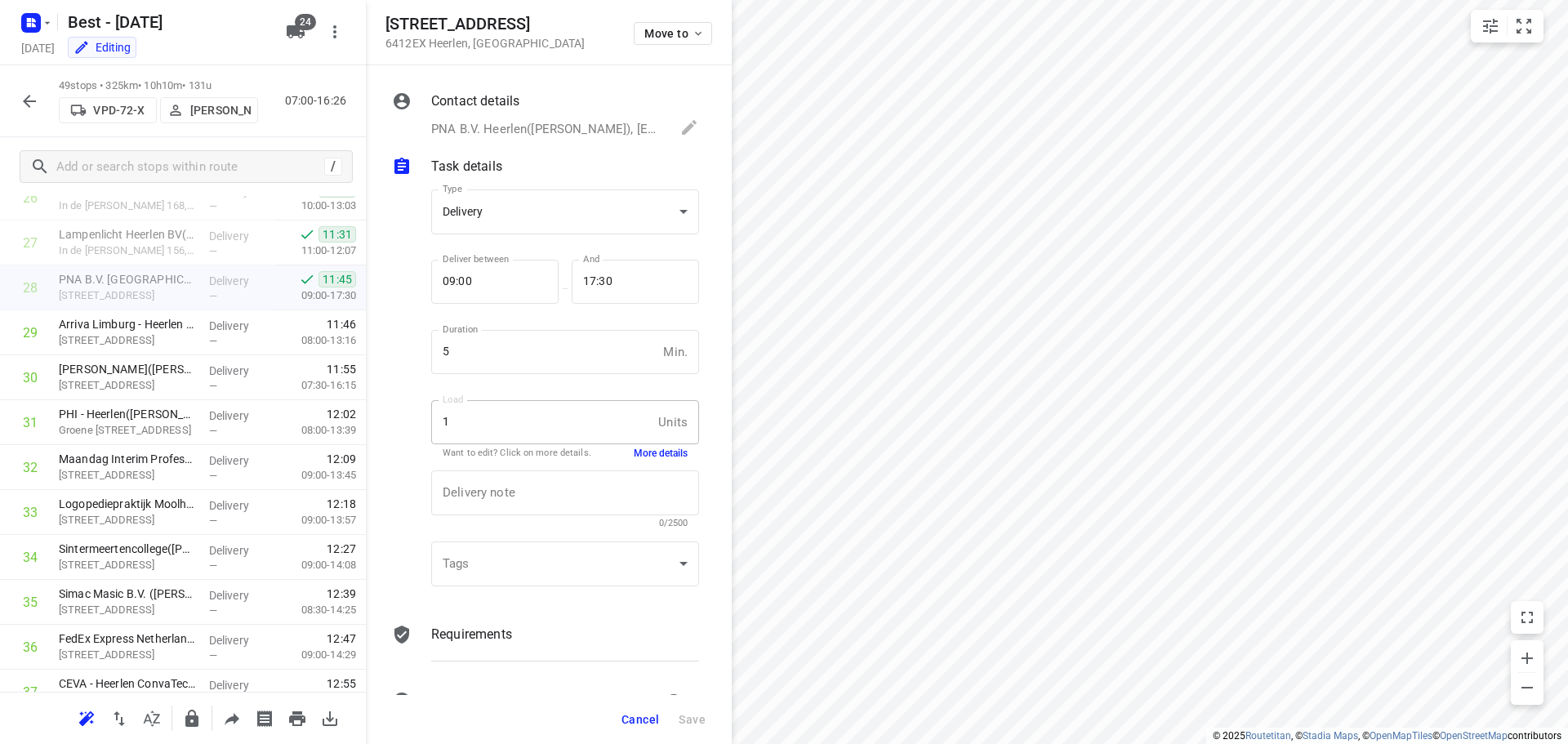
click at [635, 456] on button "More details" at bounding box center [660, 454] width 54 height 14
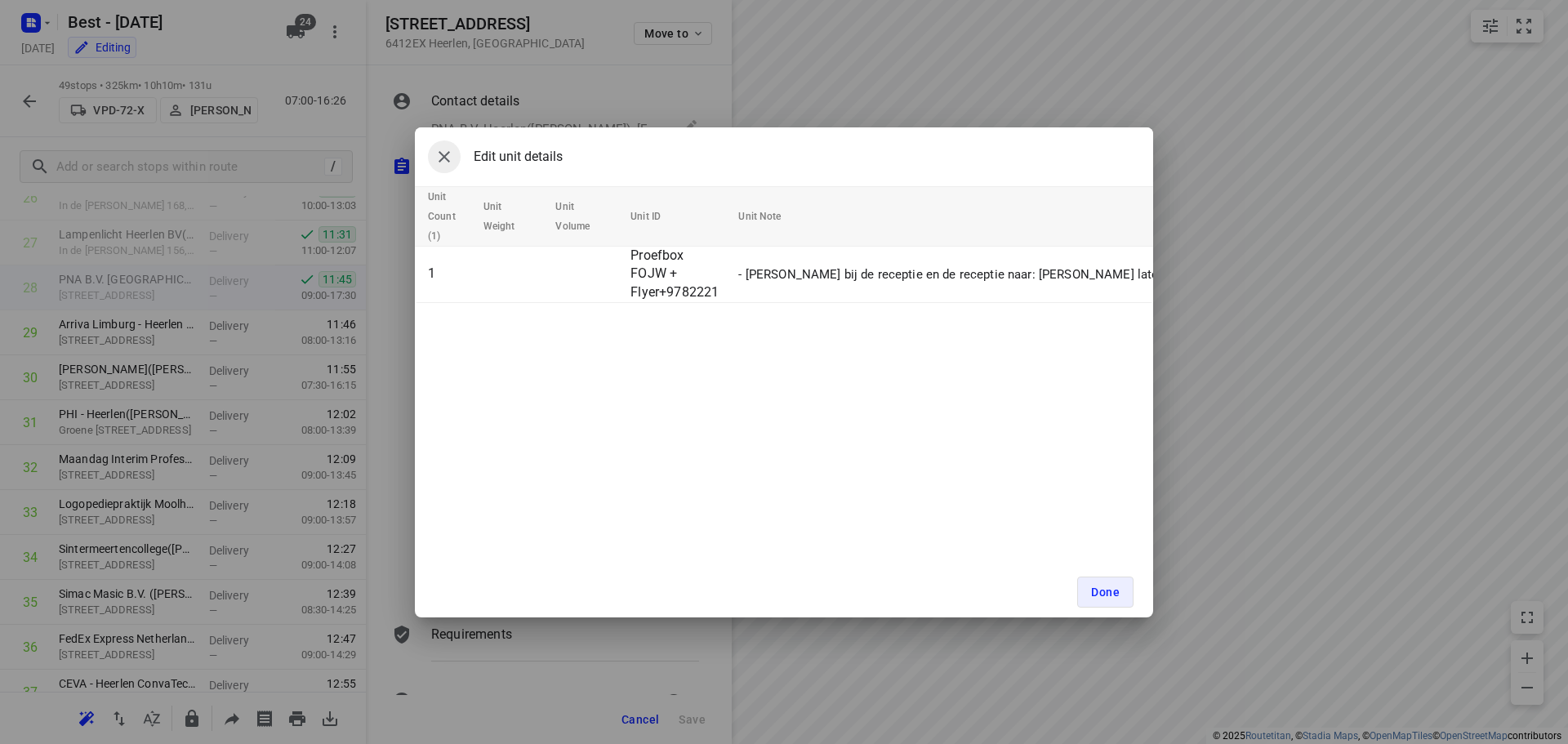
click at [439, 160] on icon "button" at bounding box center [444, 156] width 20 height 20
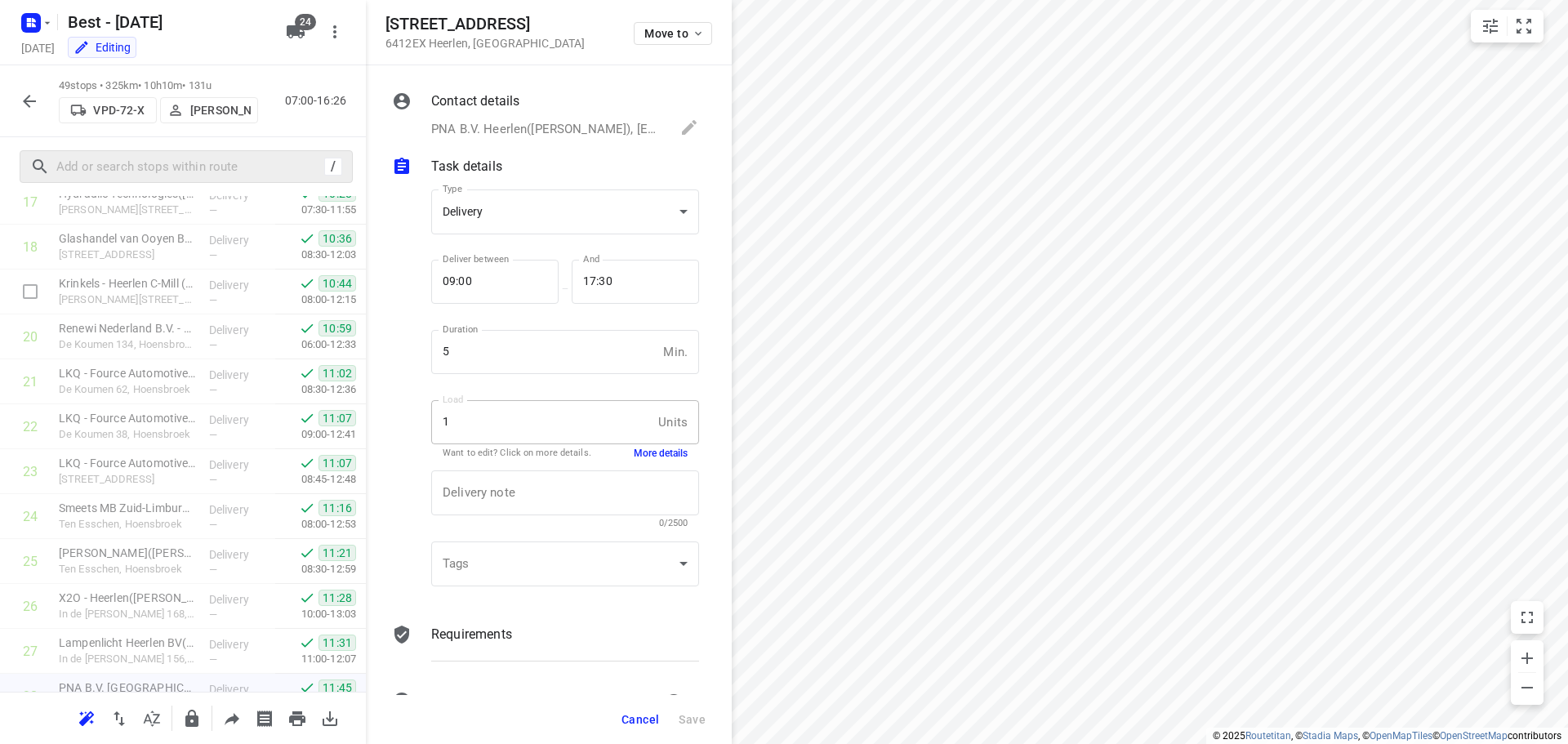
scroll to position [490, 0]
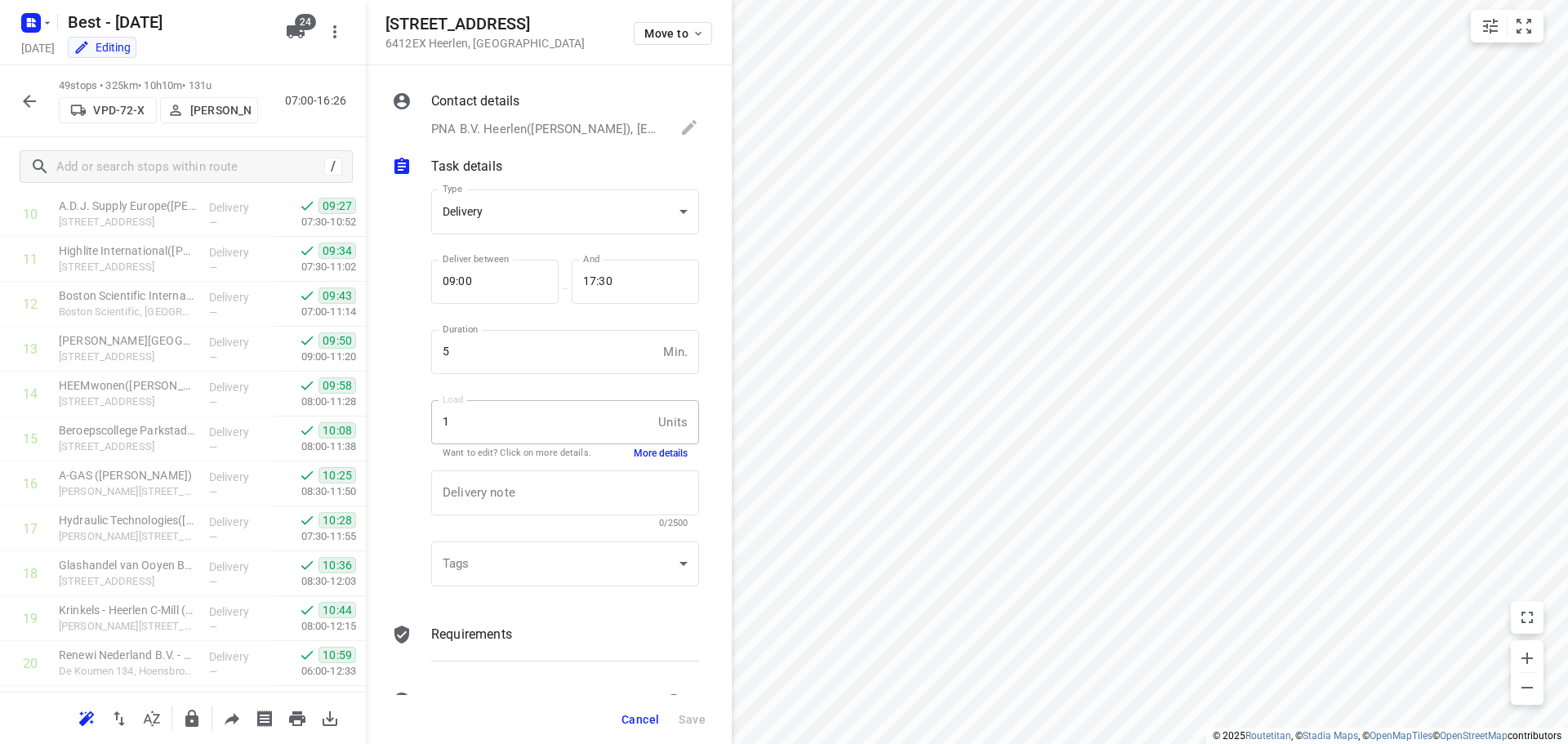
click at [16, 104] on button "button" at bounding box center [29, 102] width 32 height 32
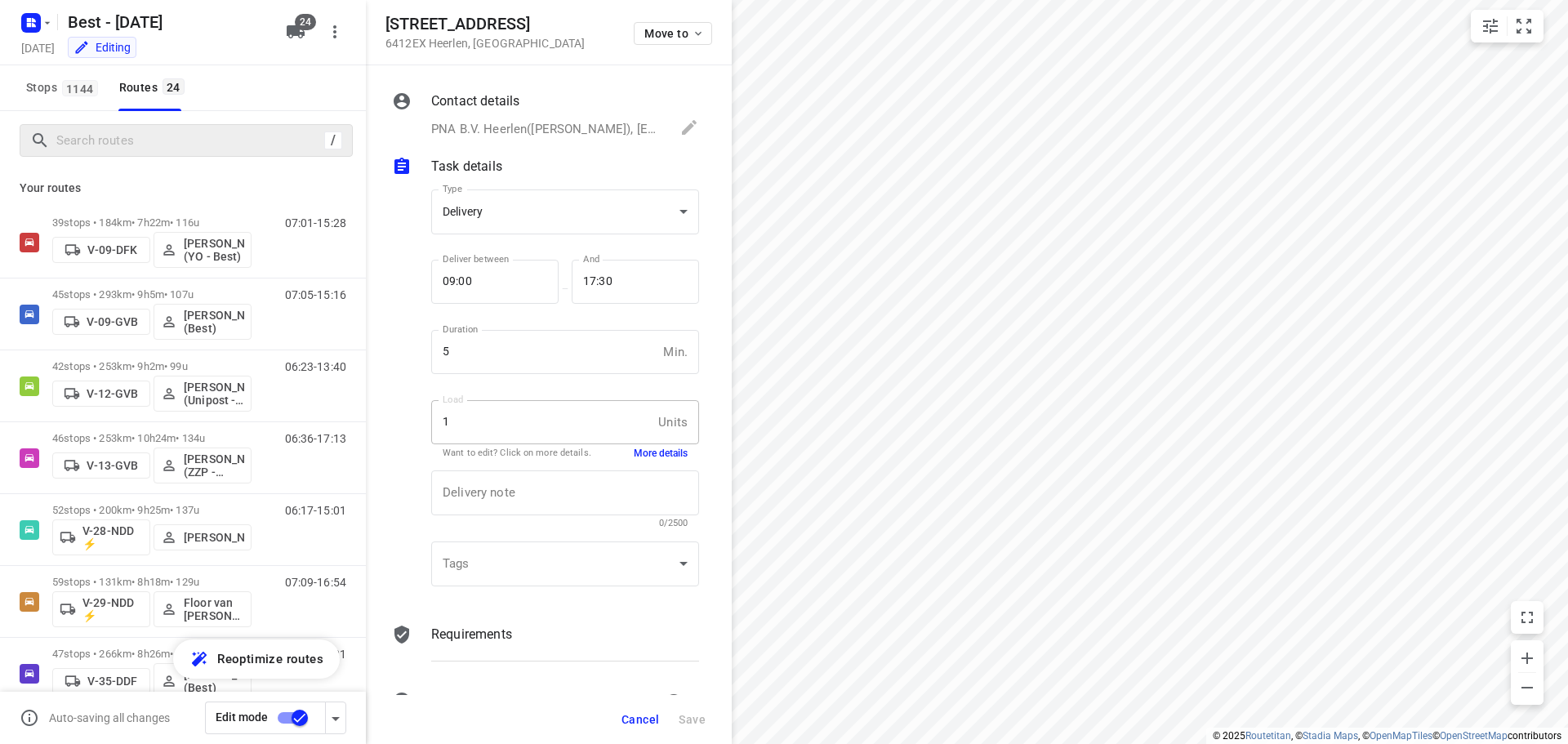
click at [67, 124] on div "/" at bounding box center [186, 140] width 333 height 32
click at [75, 142] on input "Search routes" at bounding box center [190, 141] width 266 height 26
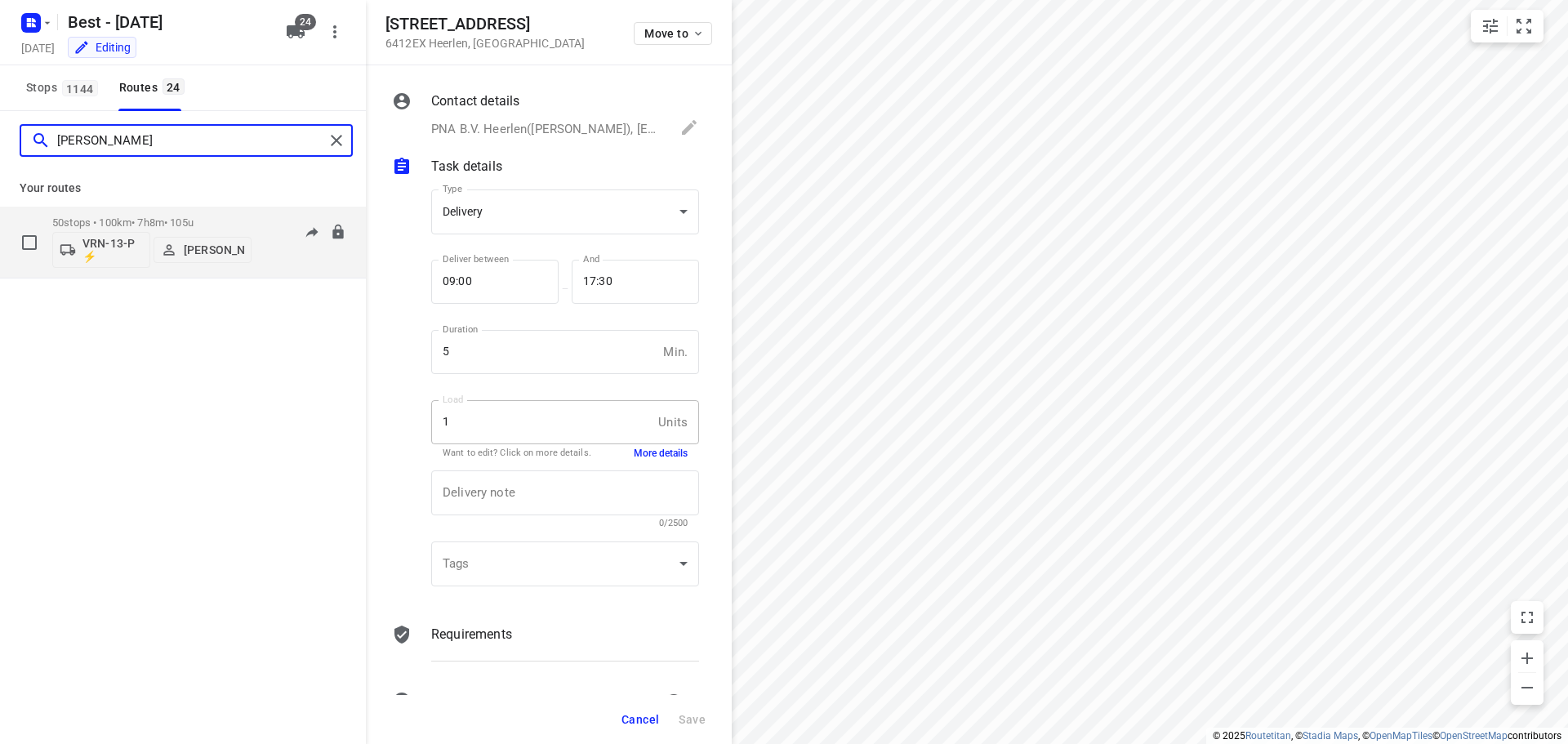
type input "[PERSON_NAME]"
click at [104, 222] on p "50 stops • 100km • 7h8m • 105u" at bounding box center [152, 223] width 200 height 12
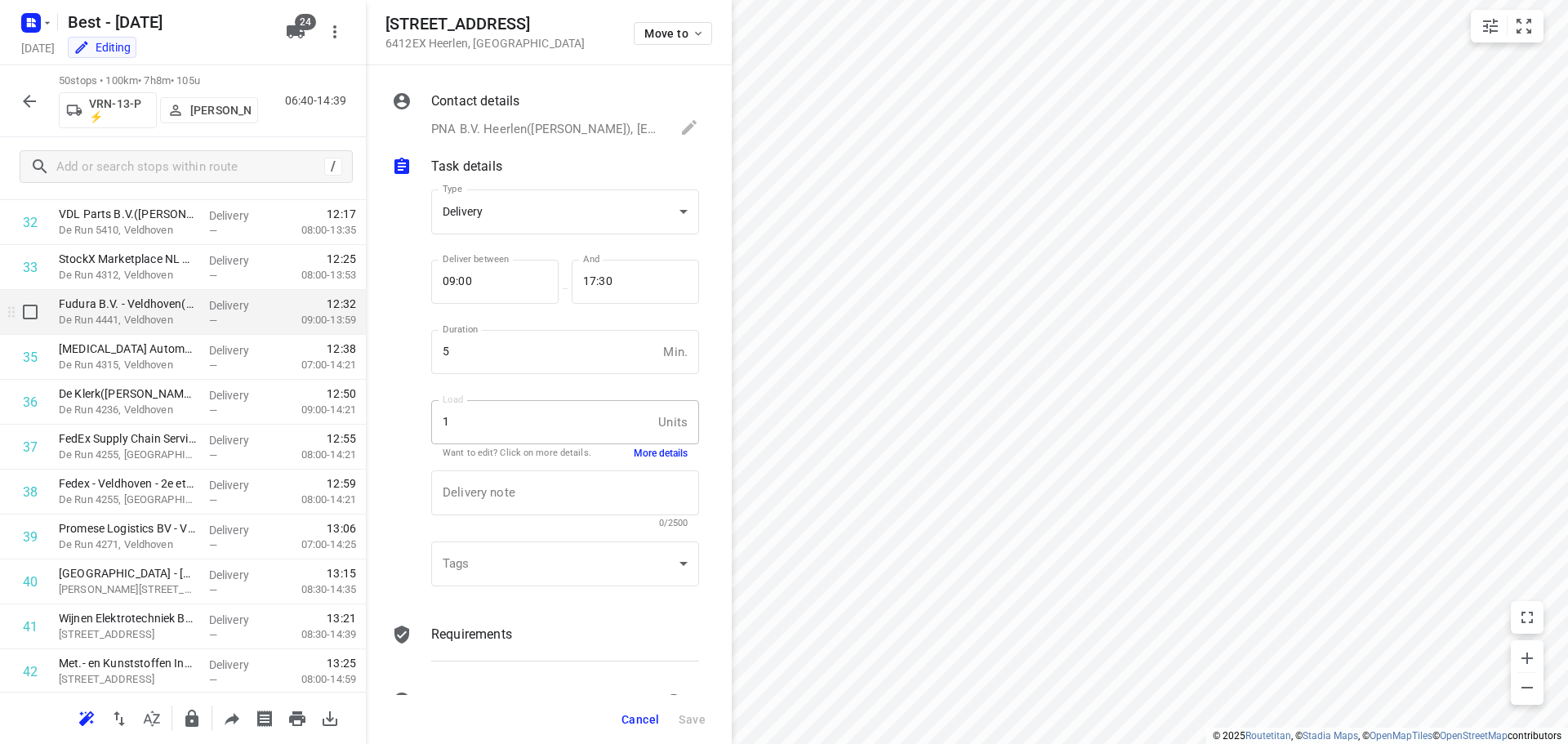
scroll to position [1225, 0]
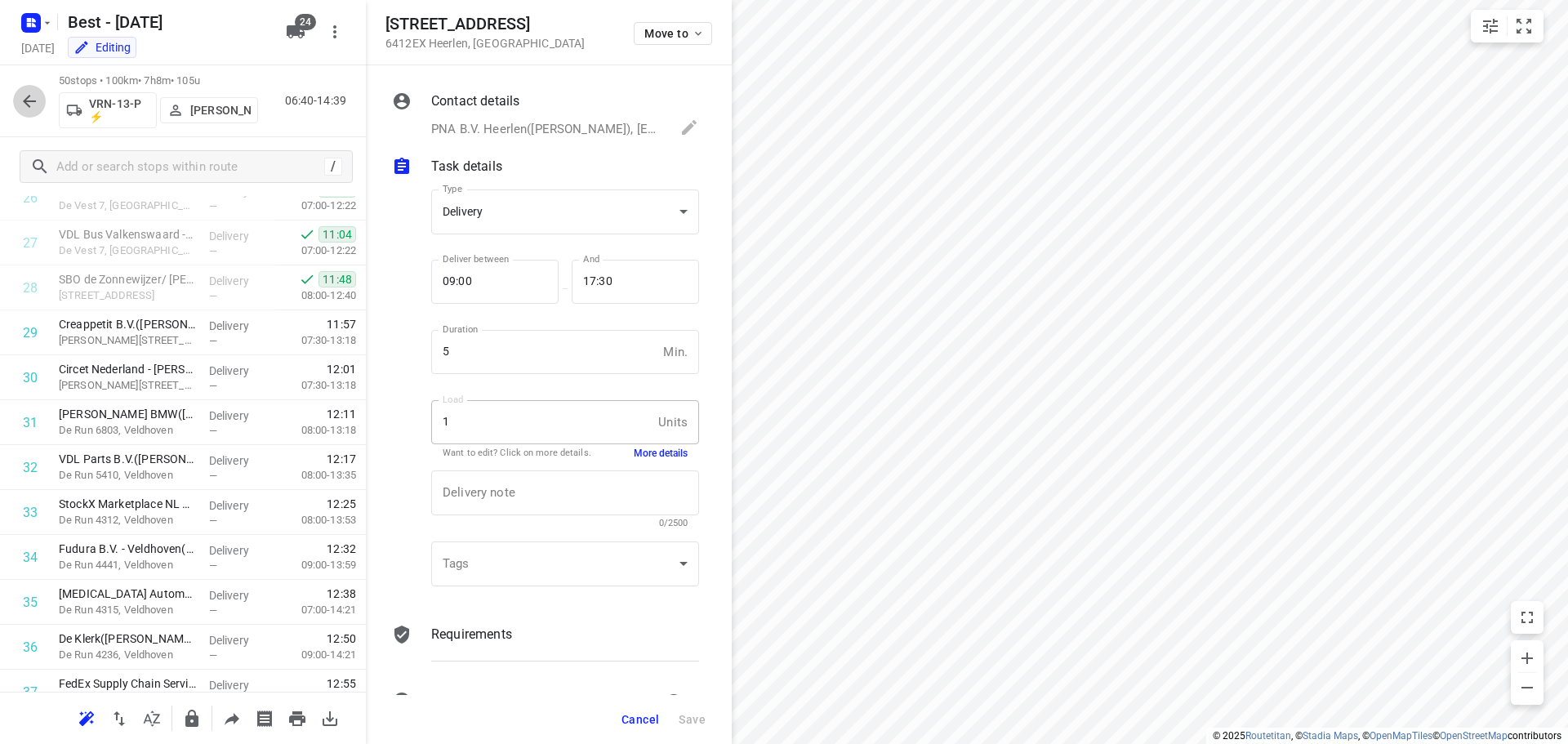
click at [29, 97] on icon "button" at bounding box center [29, 101] width 20 height 20
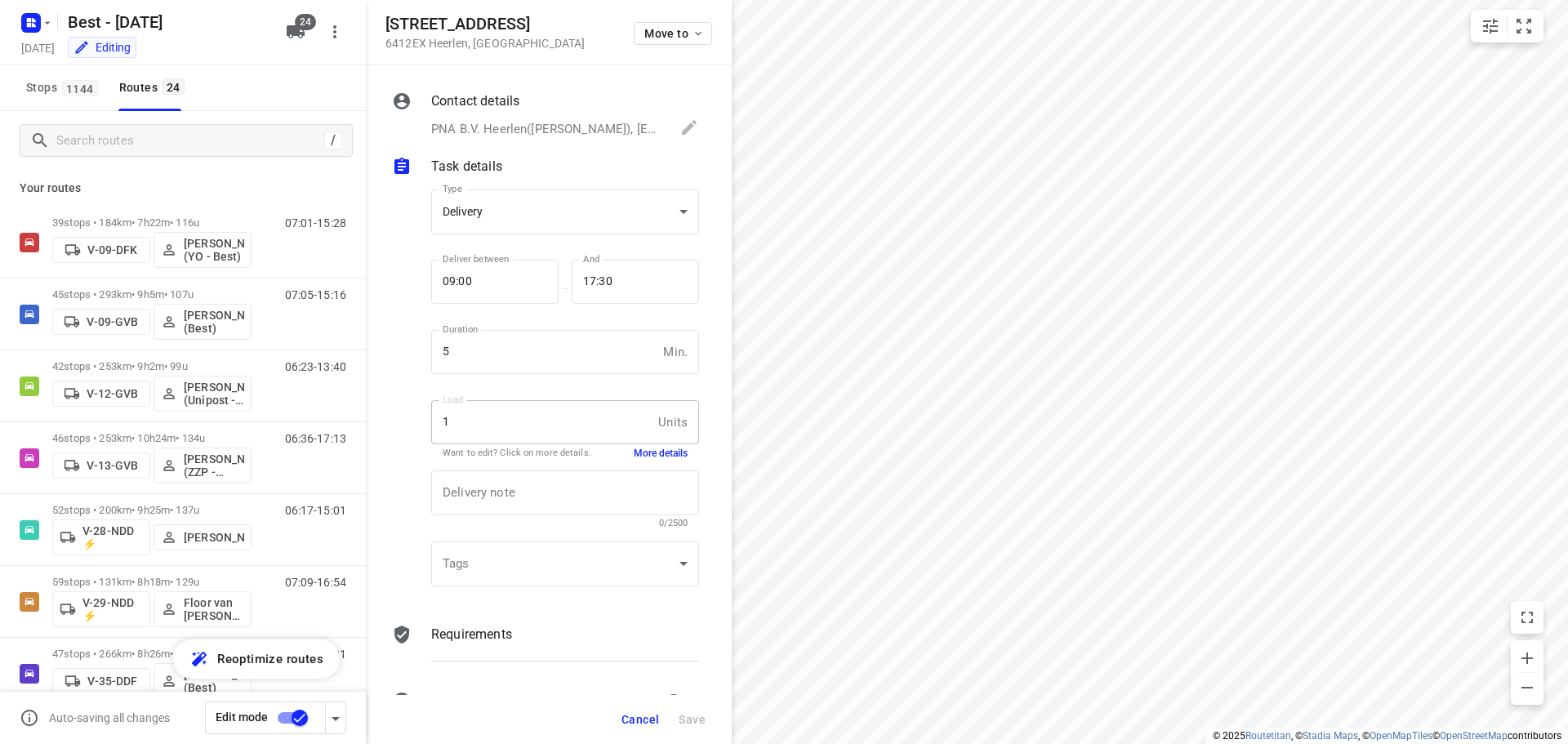
click at [646, 716] on span "Cancel" at bounding box center [640, 719] width 38 height 13
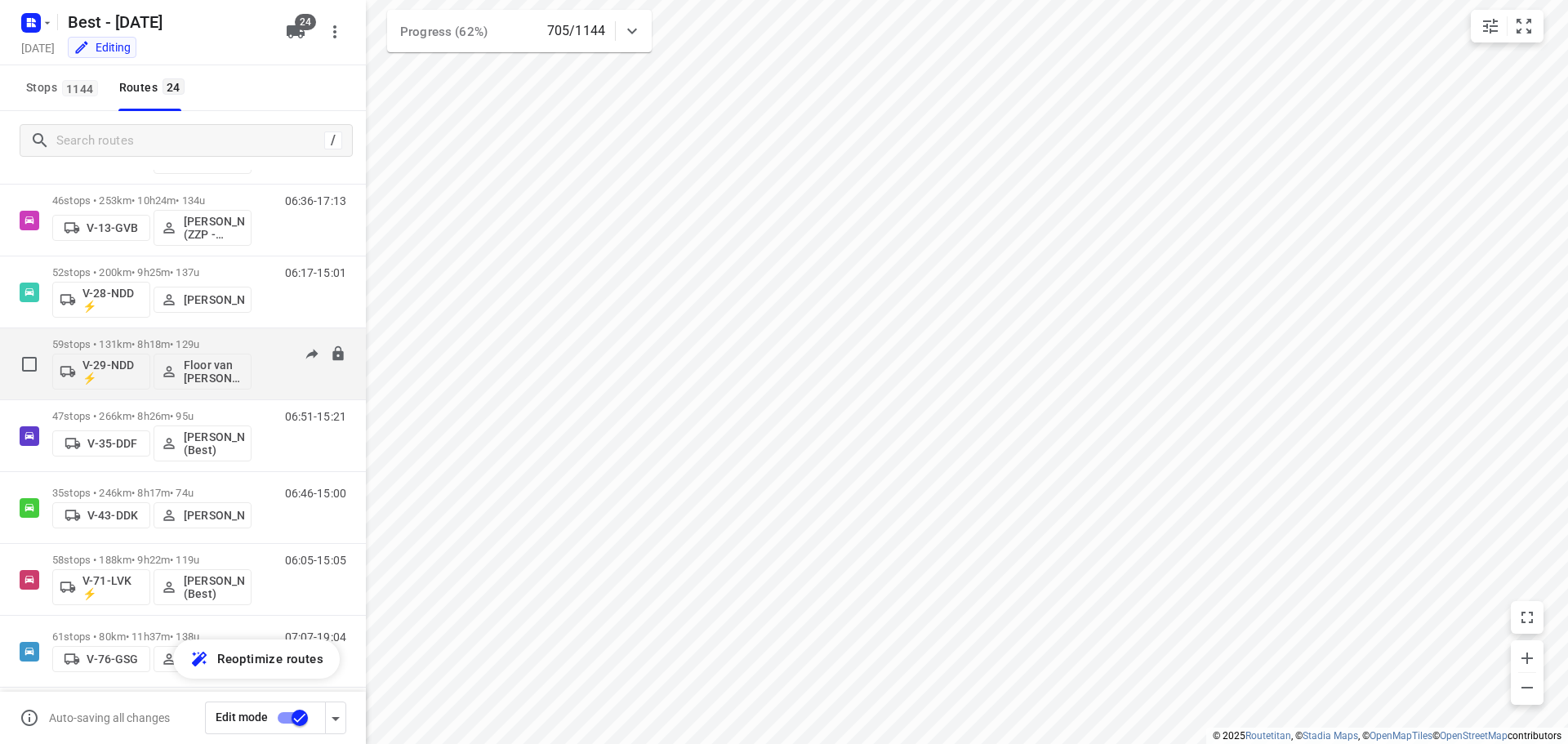
scroll to position [245, 0]
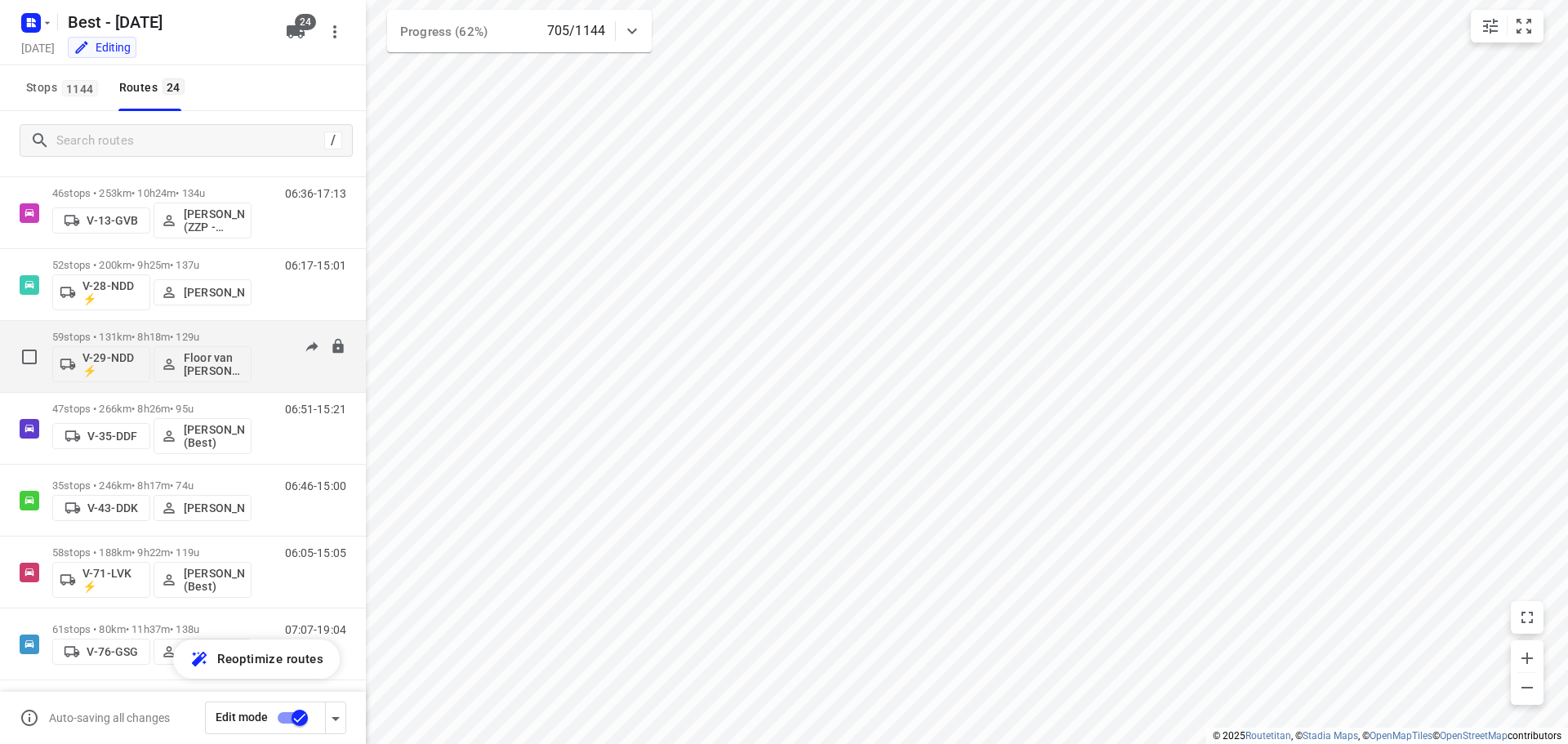
click at [166, 340] on p "59 stops • 131km • 8h18m • 129u" at bounding box center [152, 337] width 200 height 12
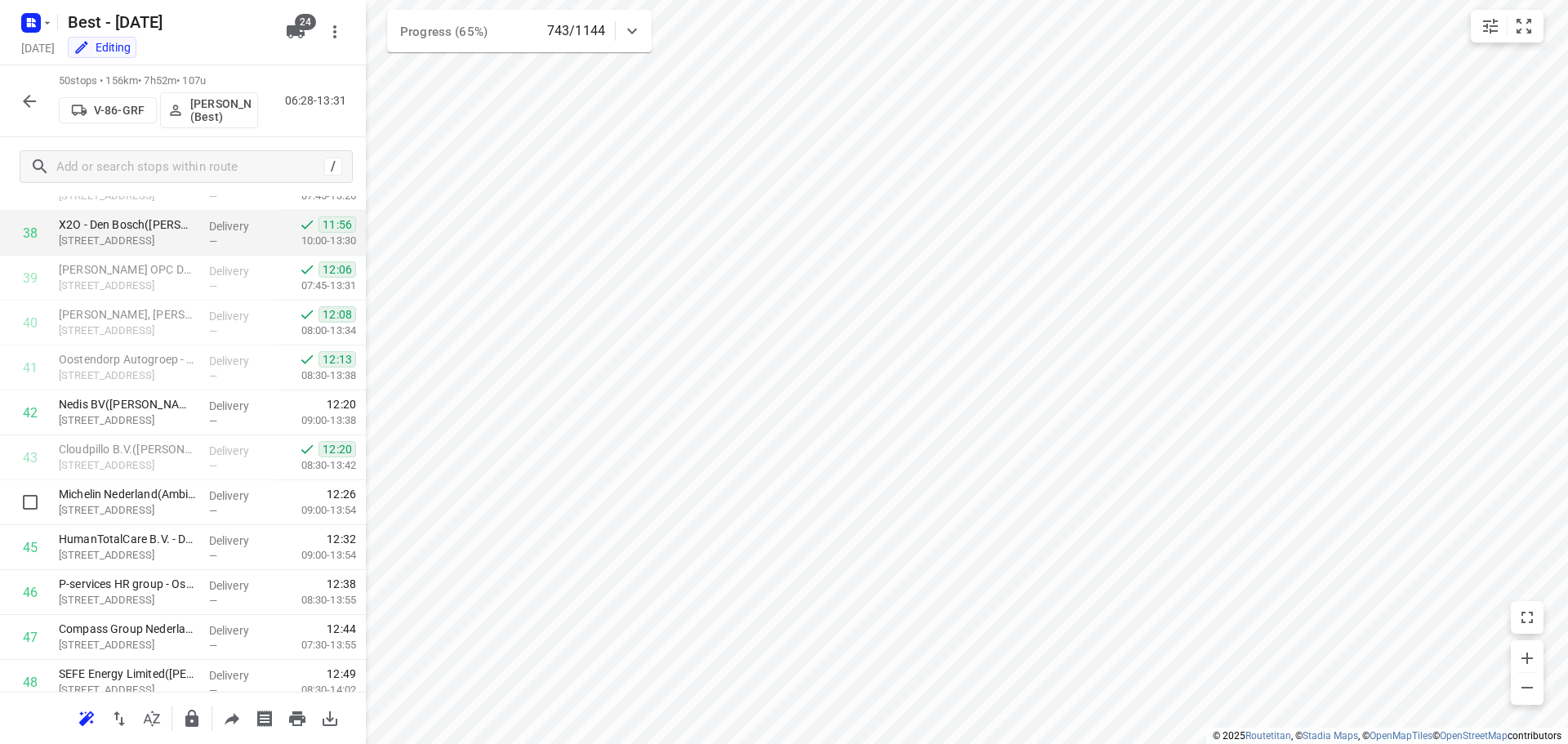
scroll to position [1876, 0]
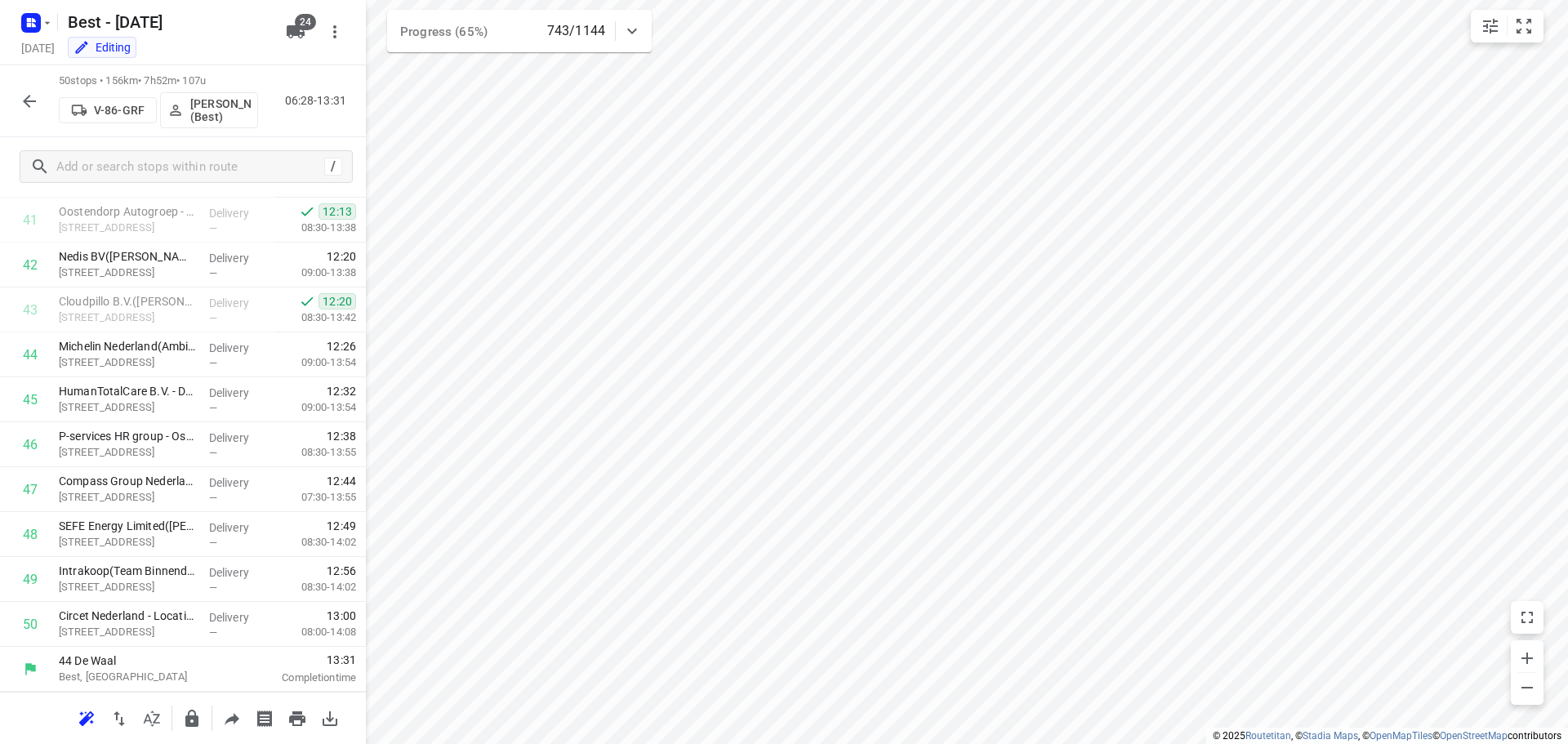
click at [20, 96] on icon "button" at bounding box center [29, 101] width 20 height 20
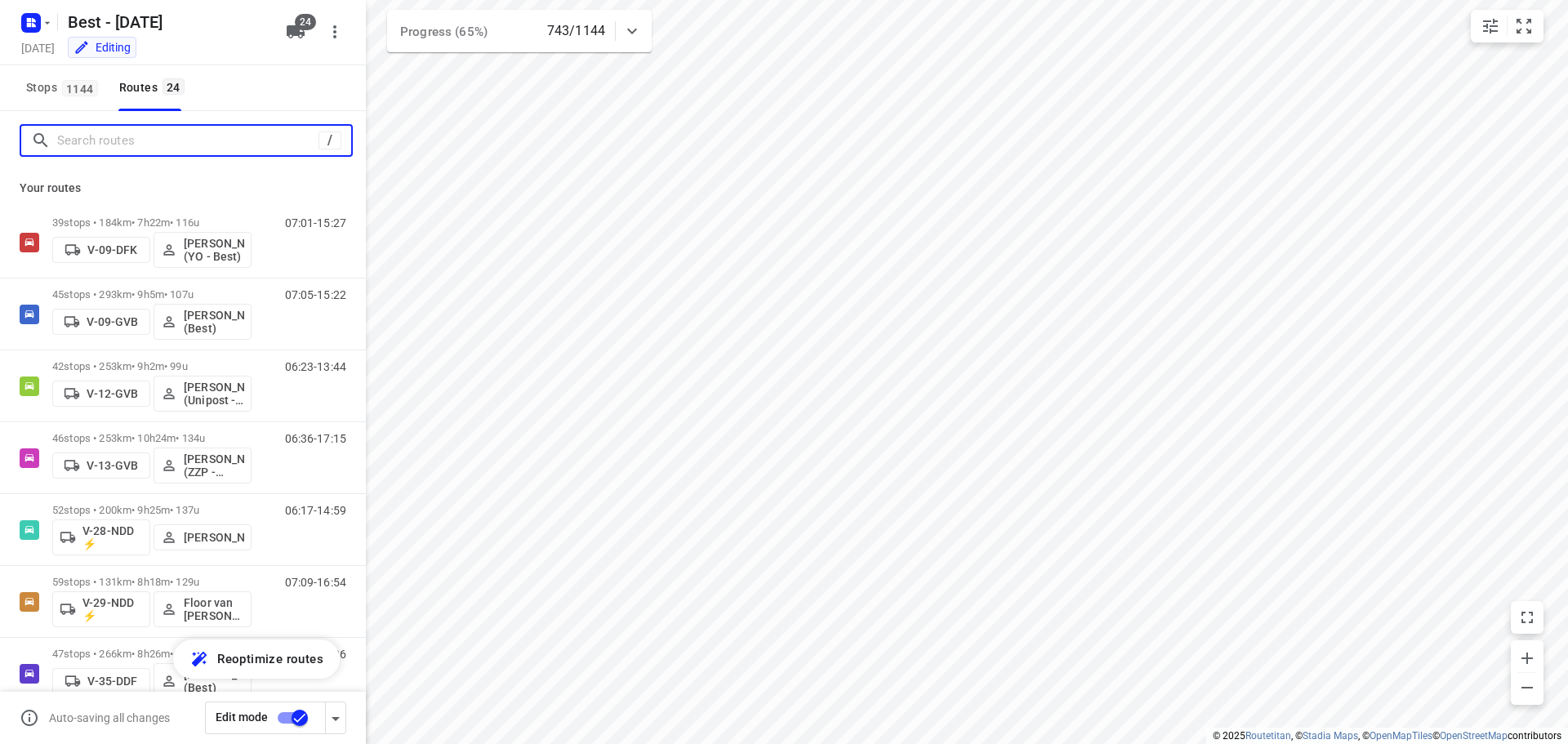
click at [75, 131] on input "Search routes" at bounding box center [188, 141] width 261 height 26
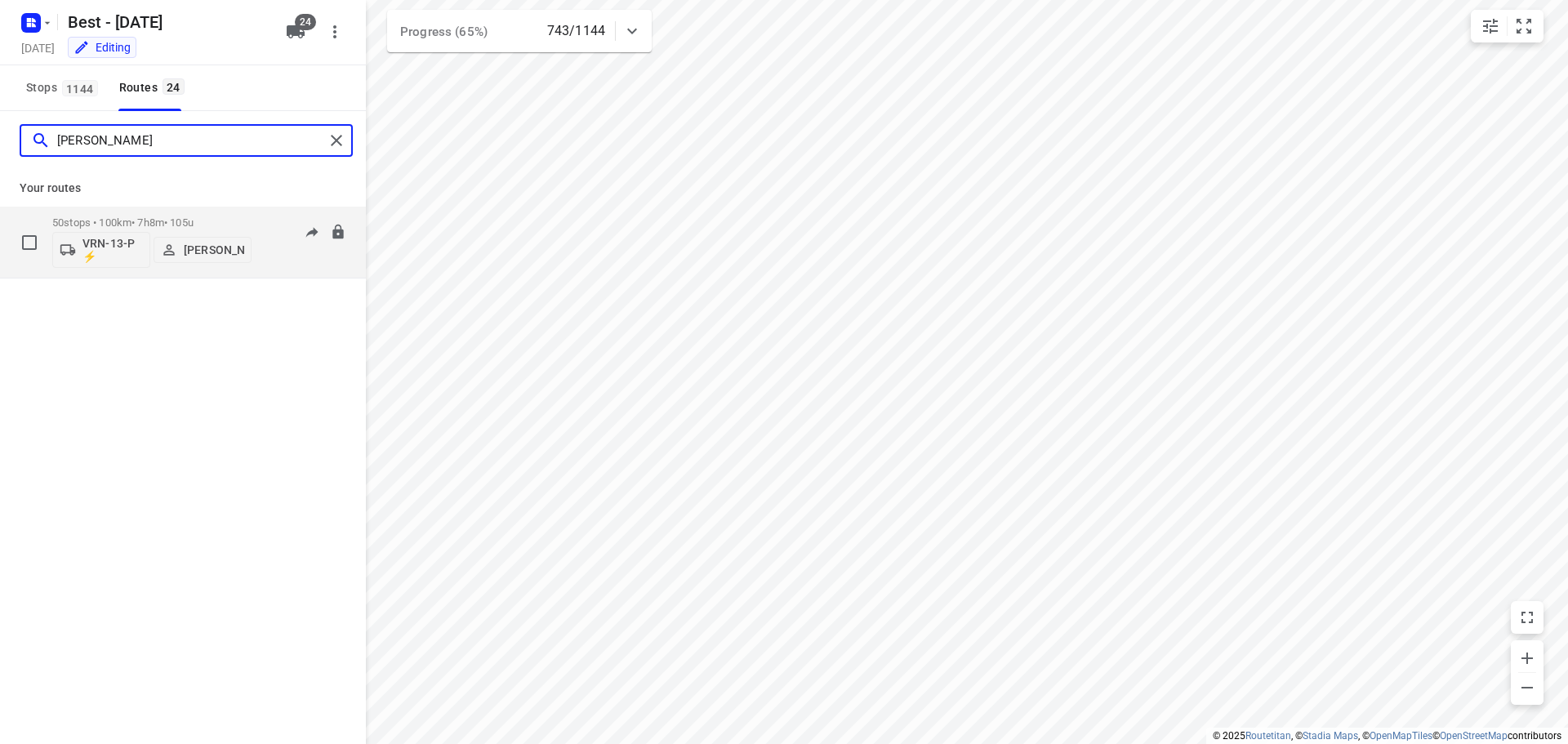
type input "[PERSON_NAME]"
click at [190, 221] on p "50 stops • 100km • 7h8m • 105u" at bounding box center [152, 223] width 200 height 12
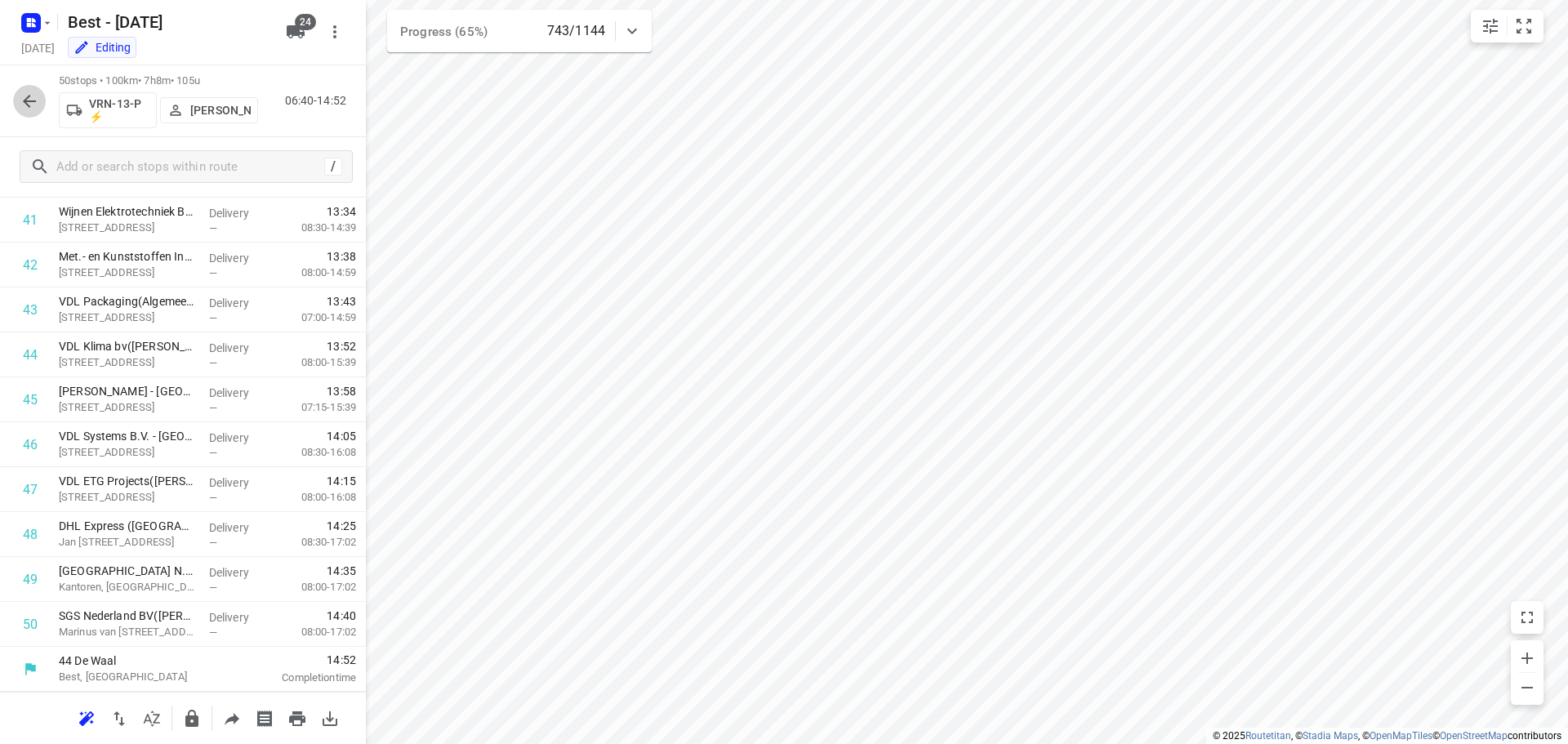
click at [33, 97] on icon "button" at bounding box center [29, 101] width 20 height 20
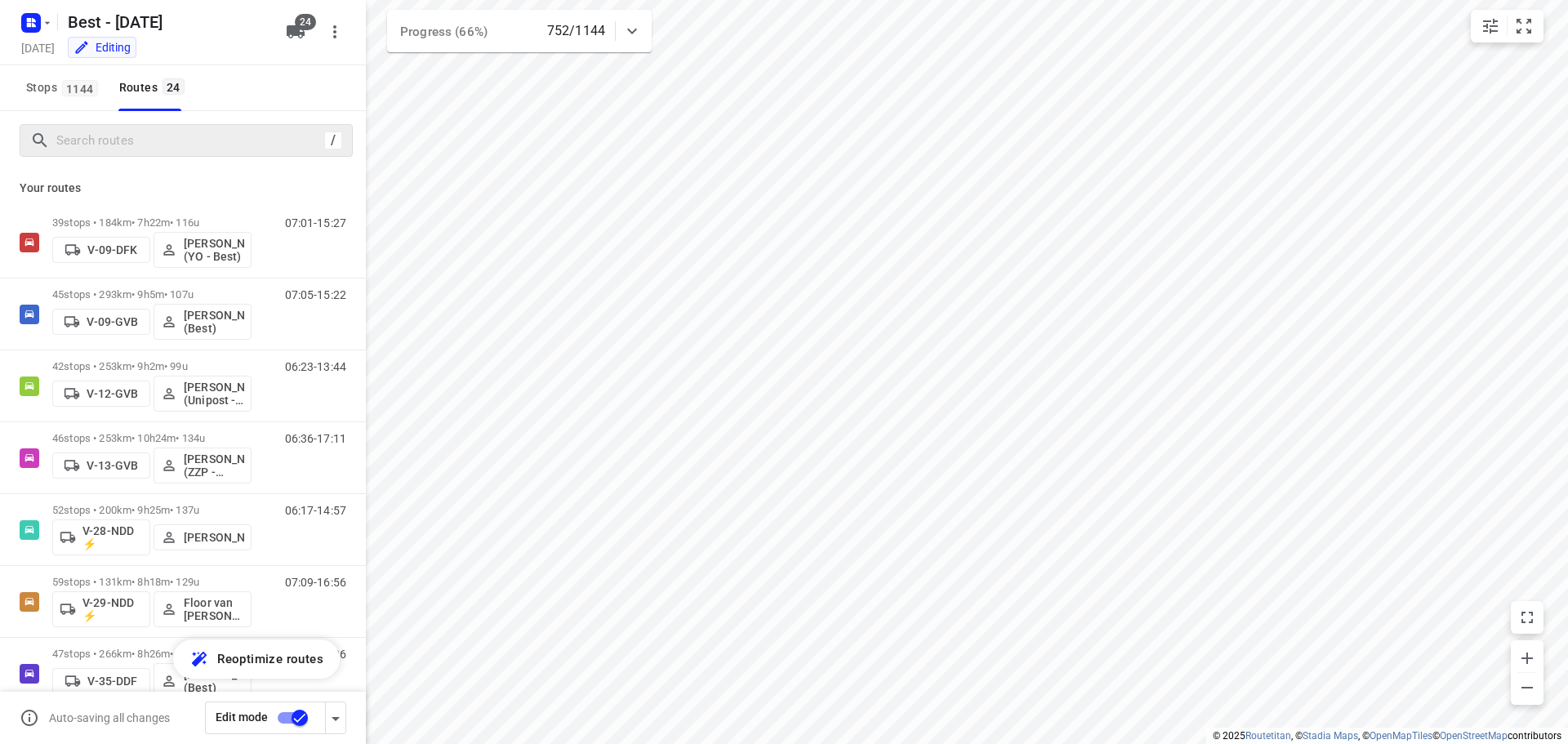
click at [206, 154] on div "/" at bounding box center [186, 140] width 333 height 32
click at [232, 136] on input "Search routes" at bounding box center [188, 141] width 261 height 26
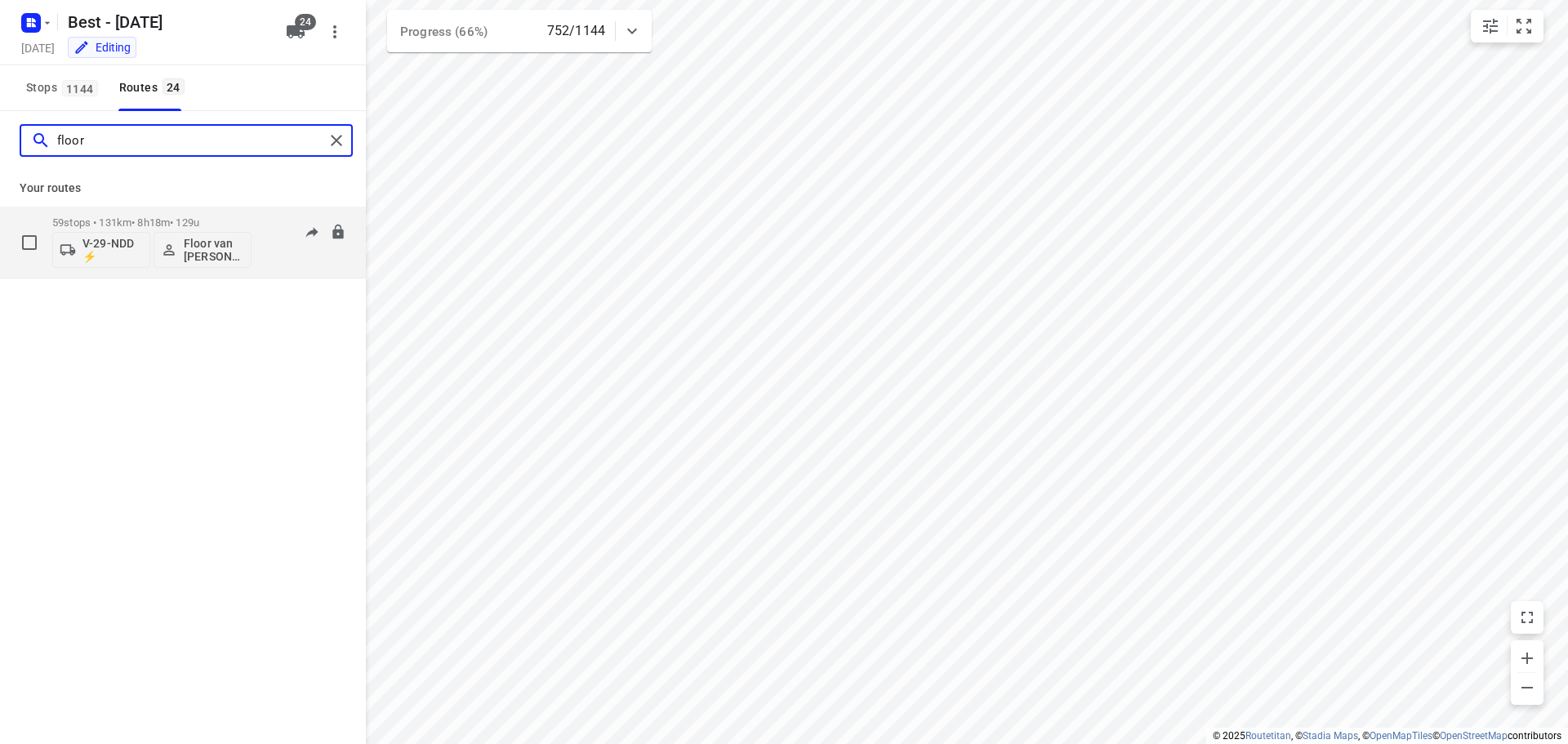
type input "floor"
click at [131, 207] on div "59 stops • 131km • 8h18m • 129u V-29-NDD ⚡ Floor van Donzel (Best) 07:09-16:56" at bounding box center [183, 242] width 366 height 72
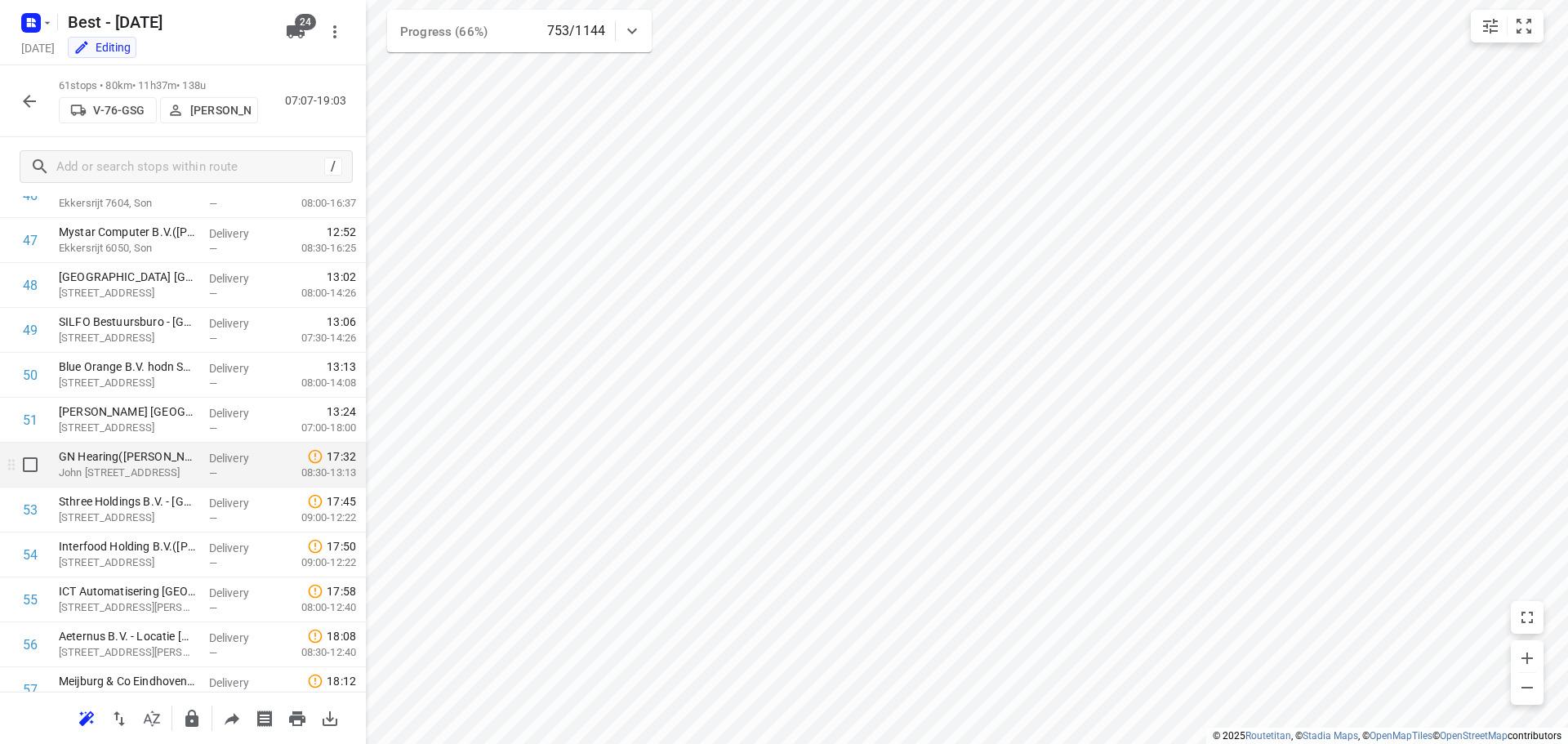
scroll to position [2370, 0]
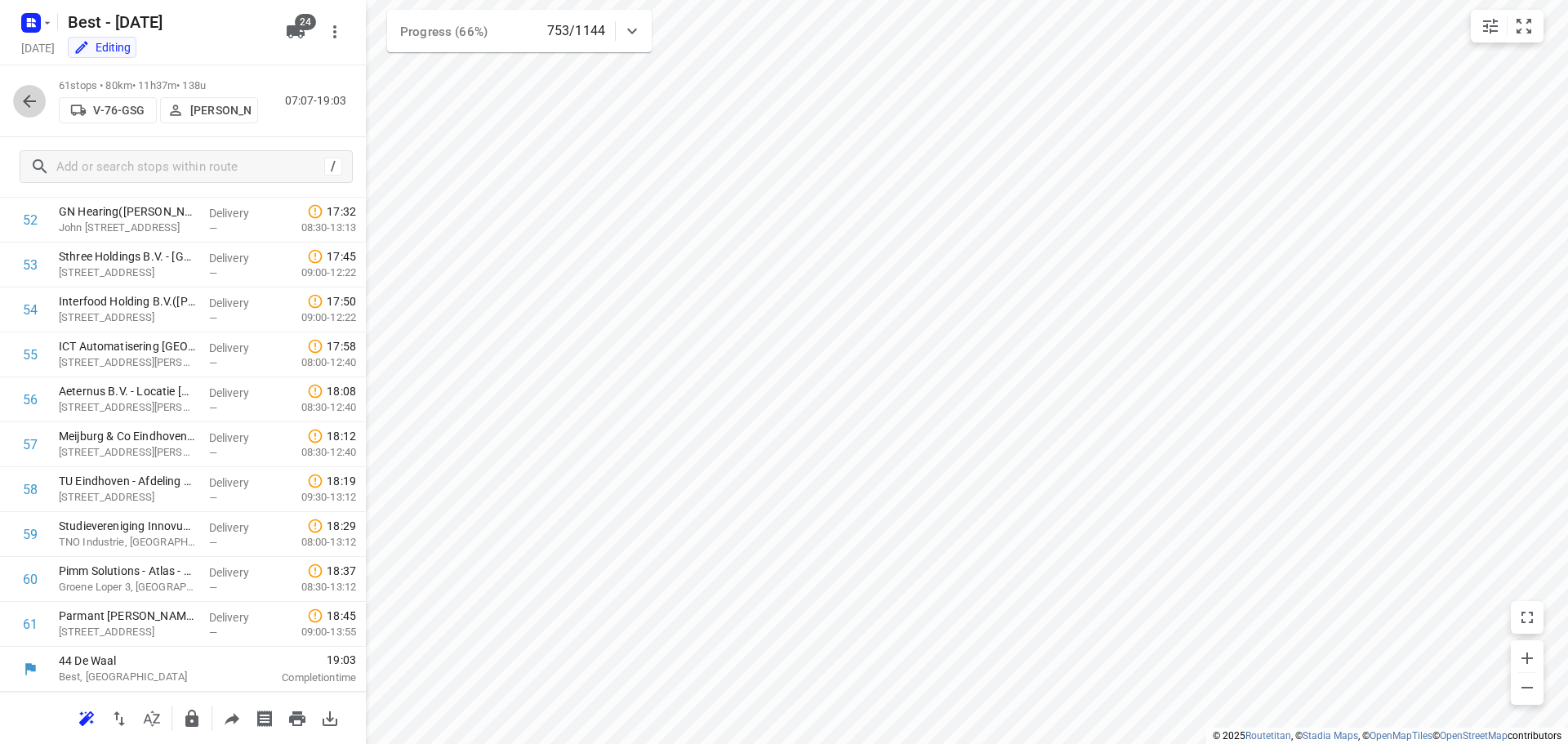
click at [30, 107] on icon "button" at bounding box center [29, 101] width 20 height 20
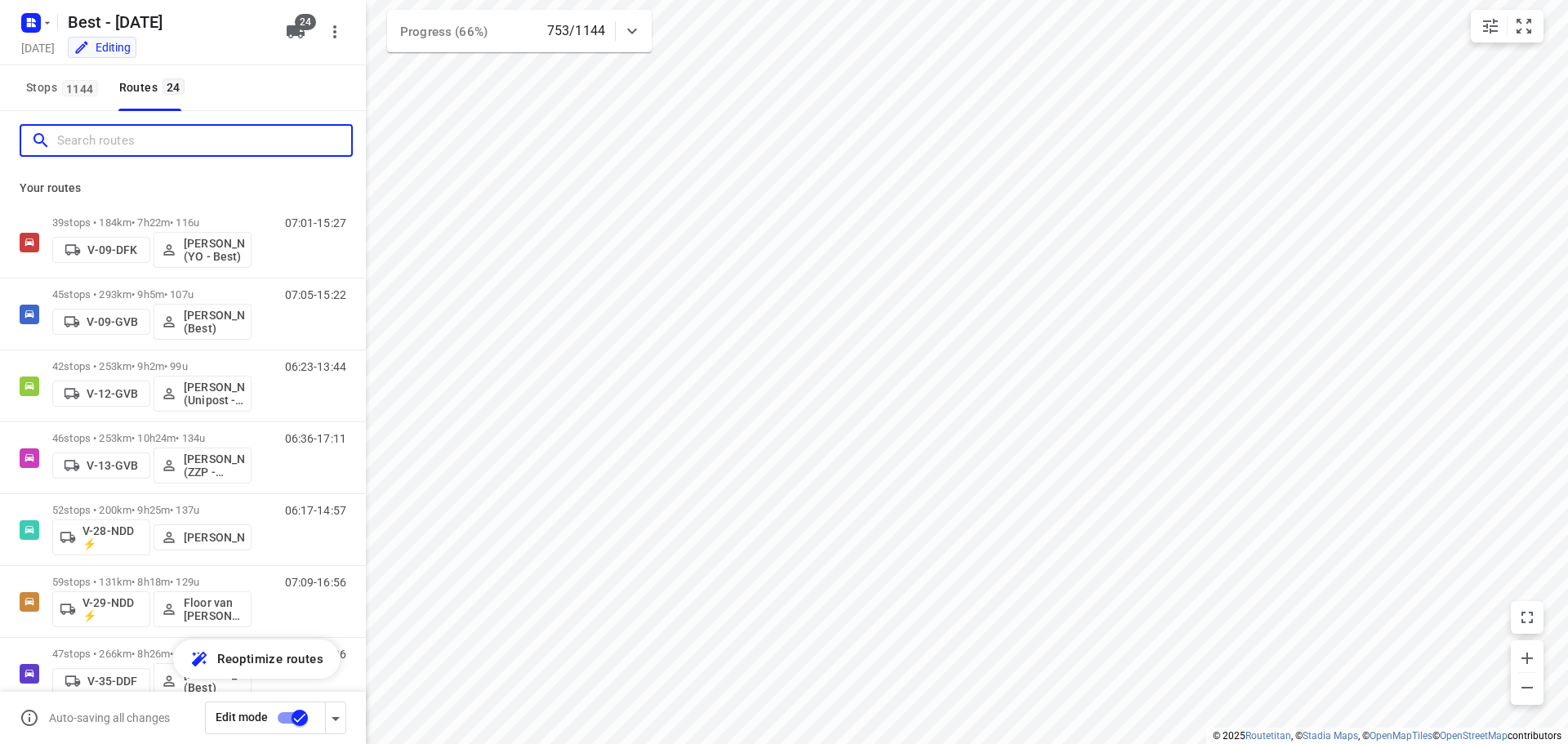
click at [96, 148] on input "Search routes" at bounding box center [204, 141] width 294 height 26
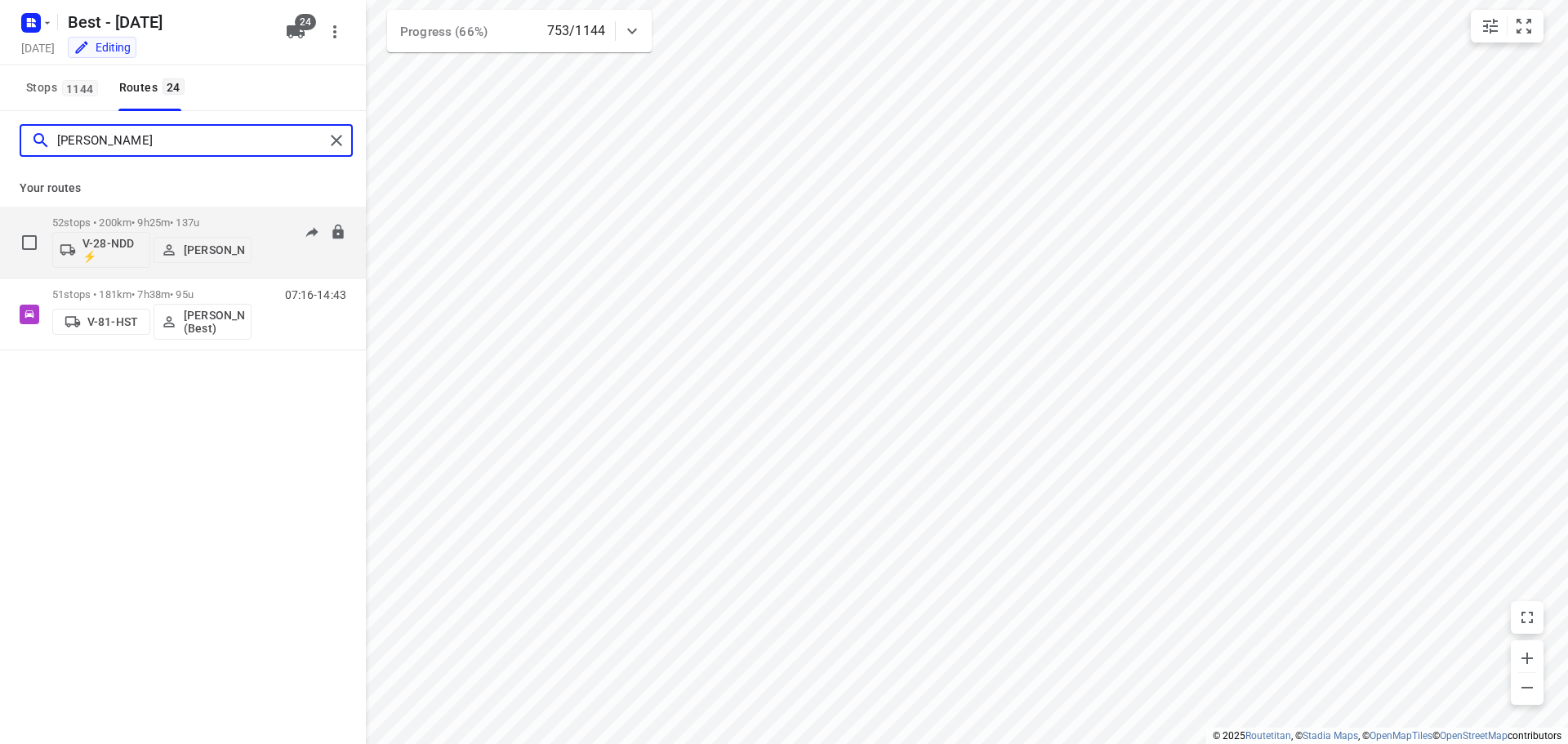
type input "[PERSON_NAME]"
click at [110, 212] on div "52 stops • 200km • 9h25m • 137u V-28-NDD ⚡ [PERSON_NAME]" at bounding box center [152, 241] width 200 height 67
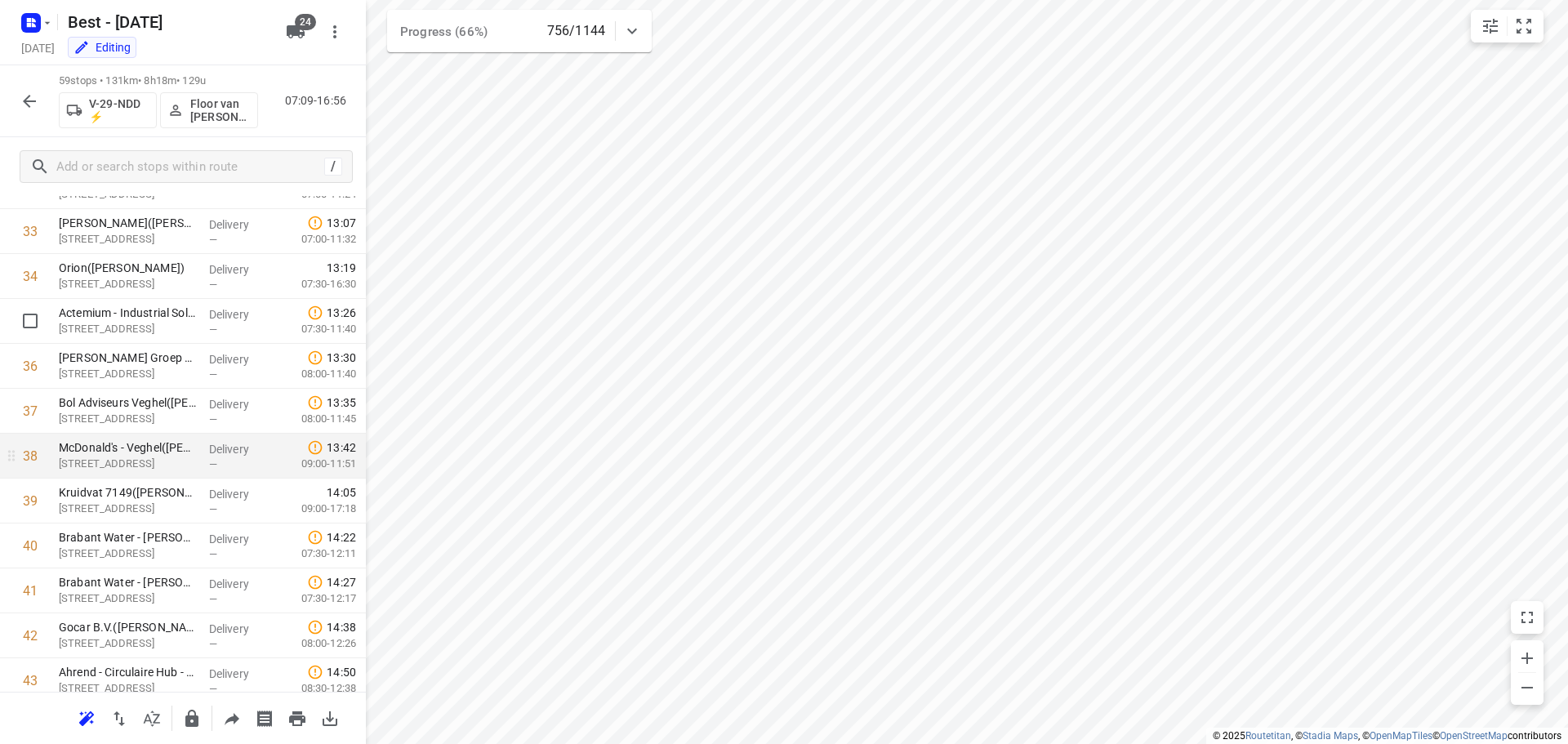
scroll to position [1301, 0]
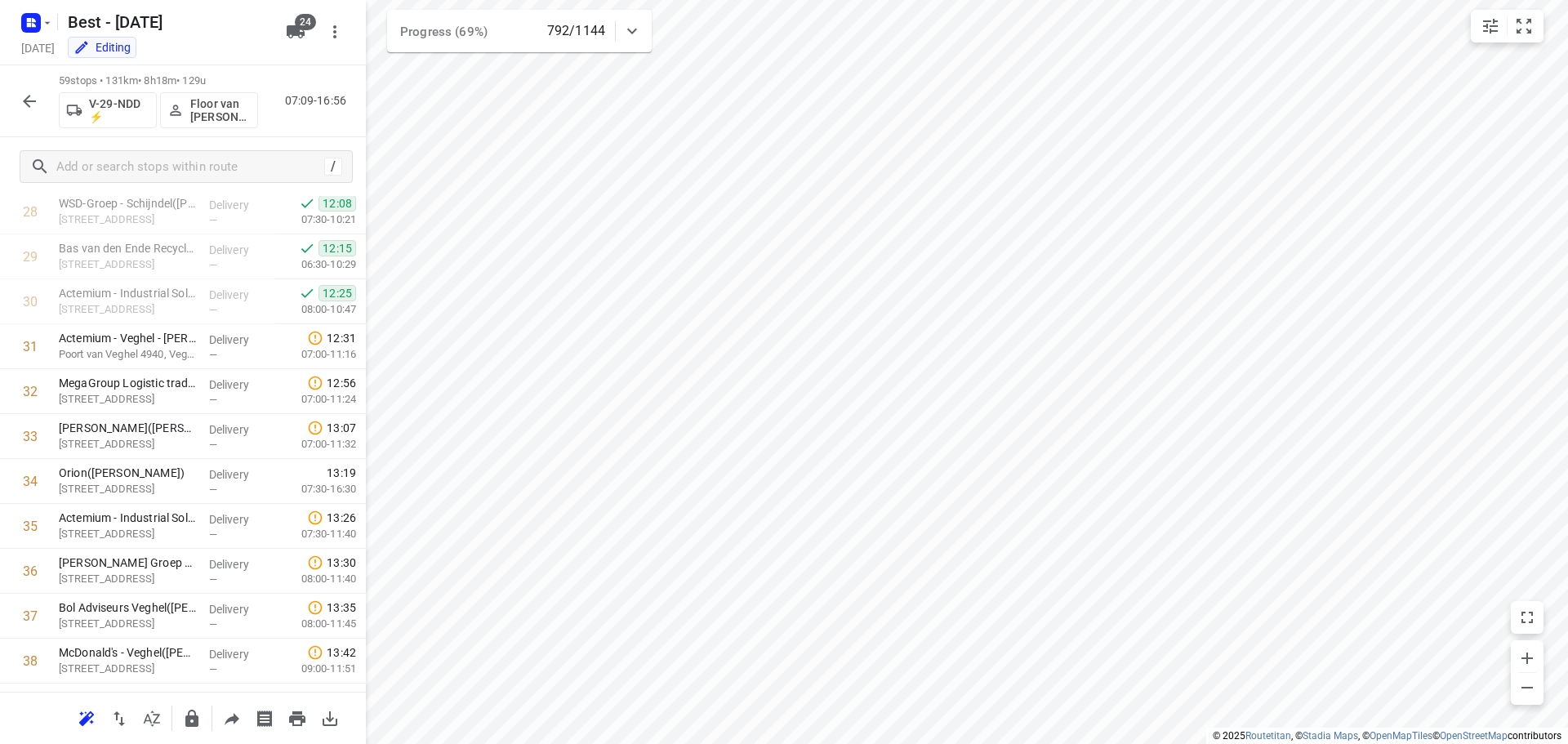
click at [45, 108] on div at bounding box center [29, 102] width 32 height 32
click at [30, 104] on icon "button" at bounding box center [29, 101] width 20 height 20
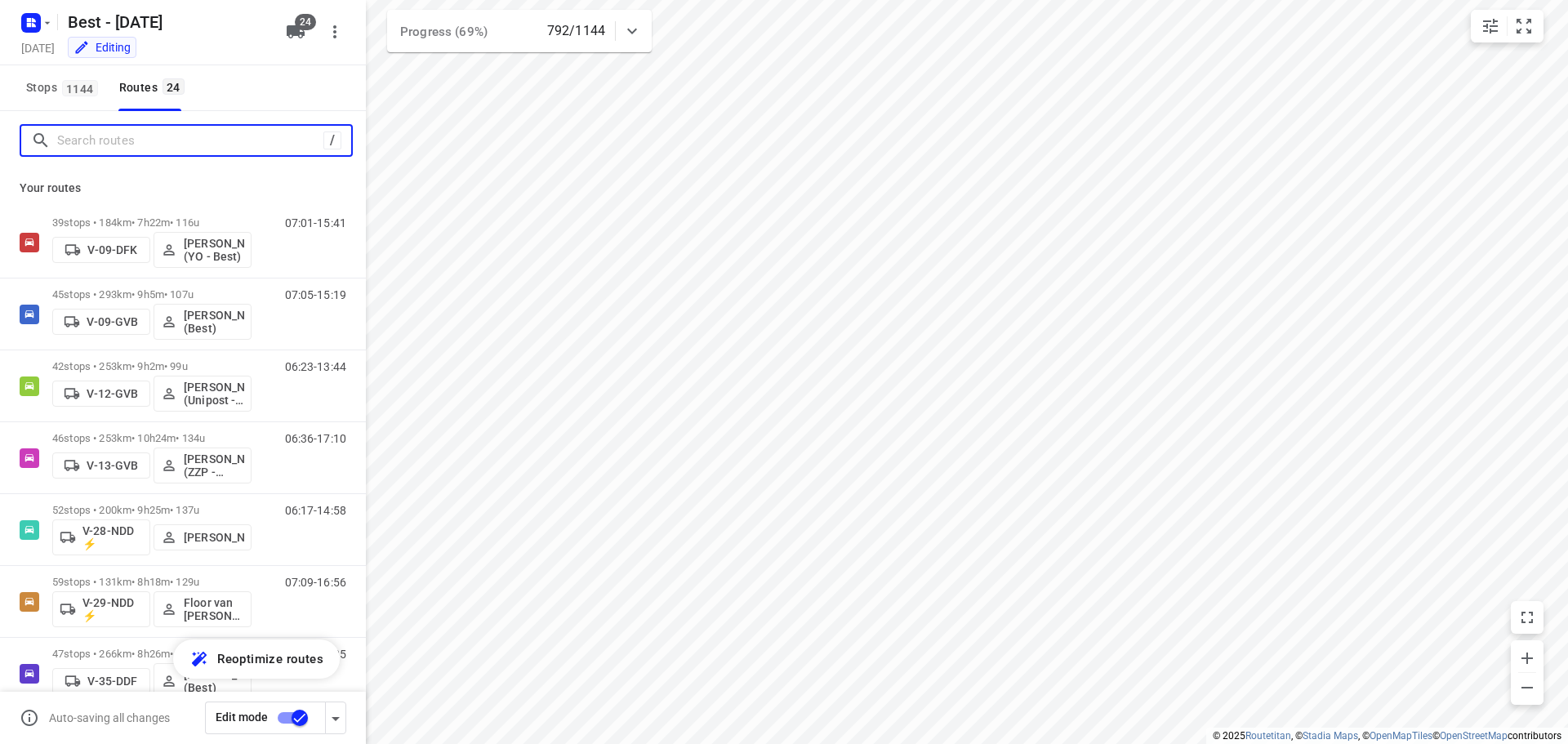
click at [181, 140] on input "Search routes" at bounding box center [190, 141] width 266 height 26
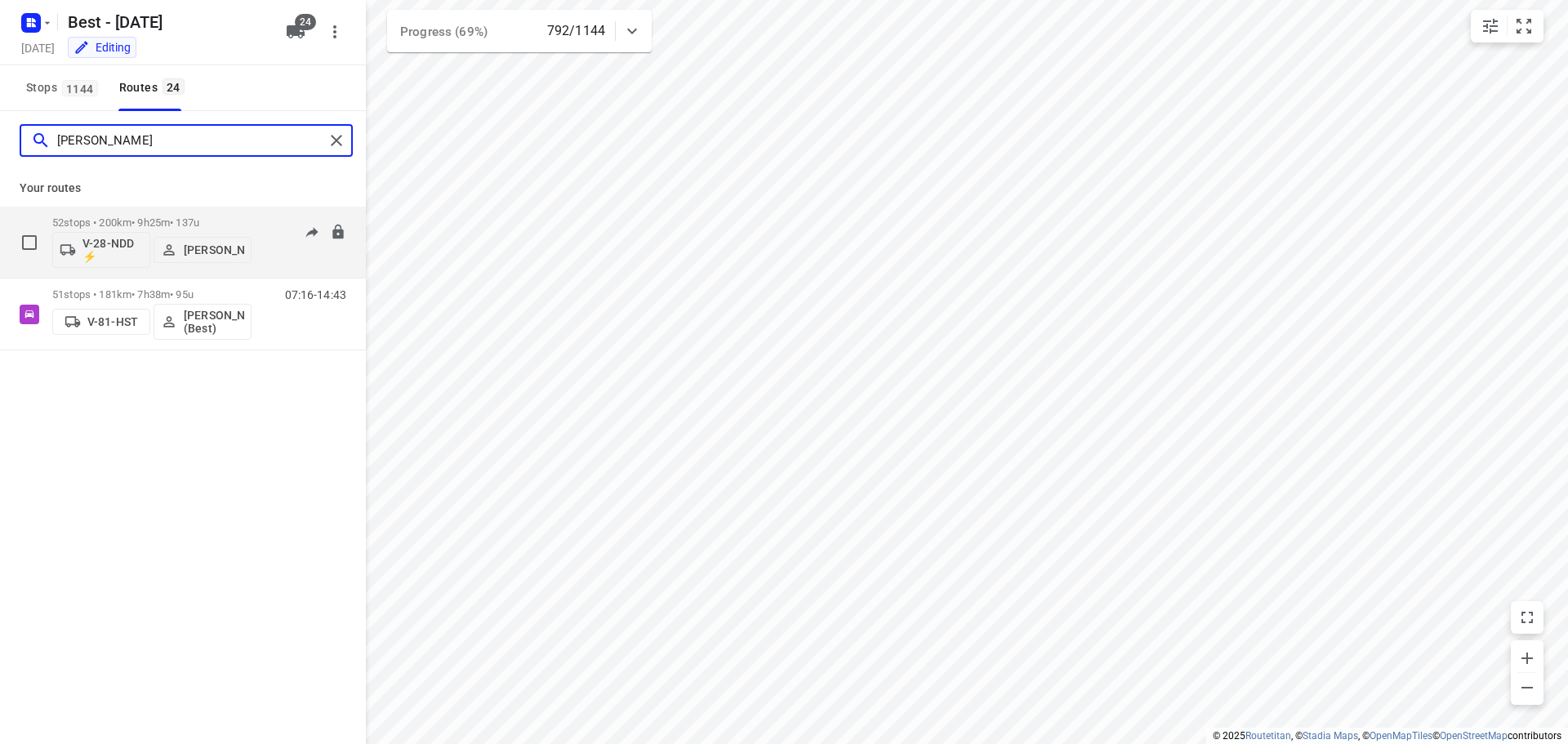
type input "[PERSON_NAME]"
click at [170, 206] on div "52 stops • 200km • 9h25m • 137u V-28-NDD ⚡ [PERSON_NAME] 06:17-14:58" at bounding box center [183, 242] width 366 height 72
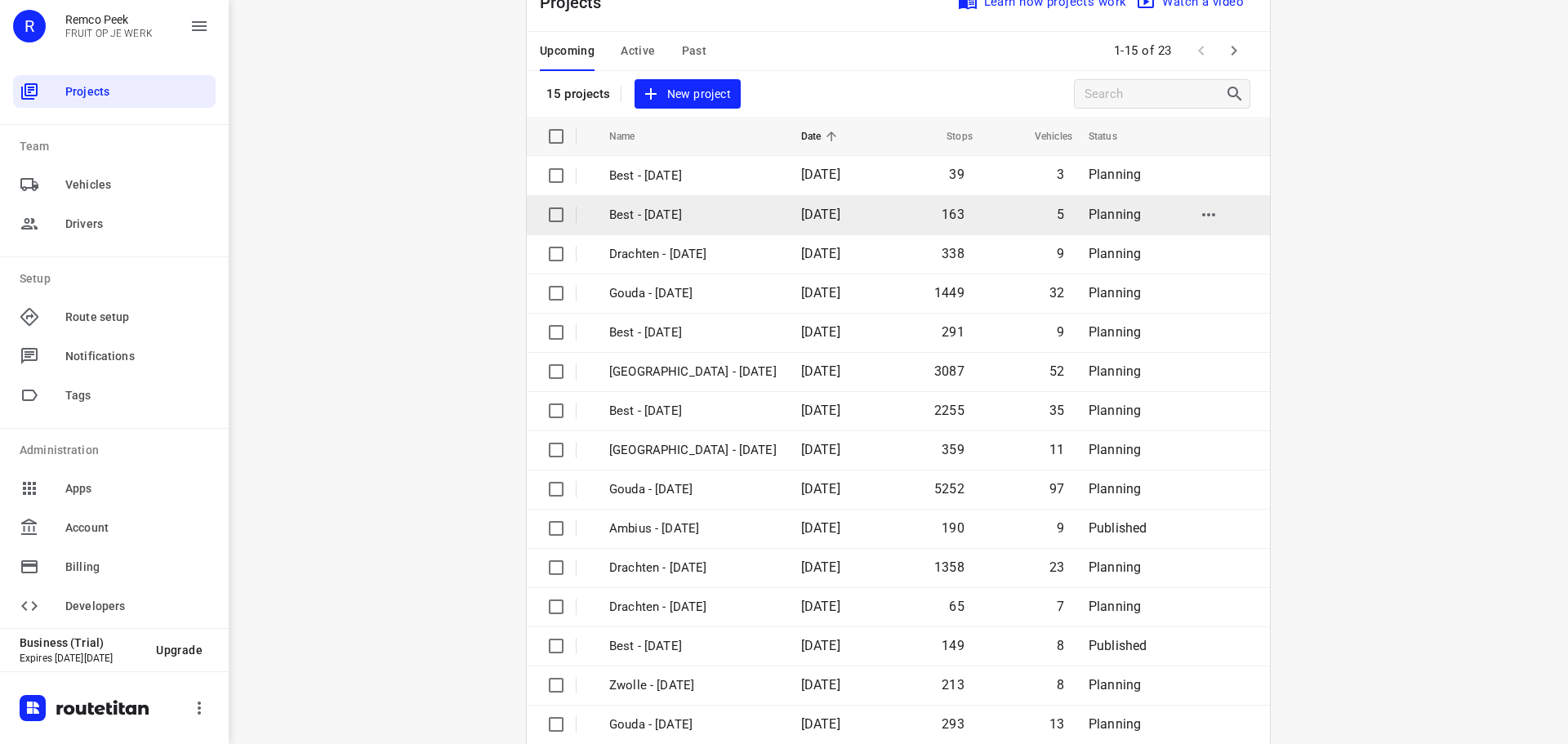
scroll to position [82, 0]
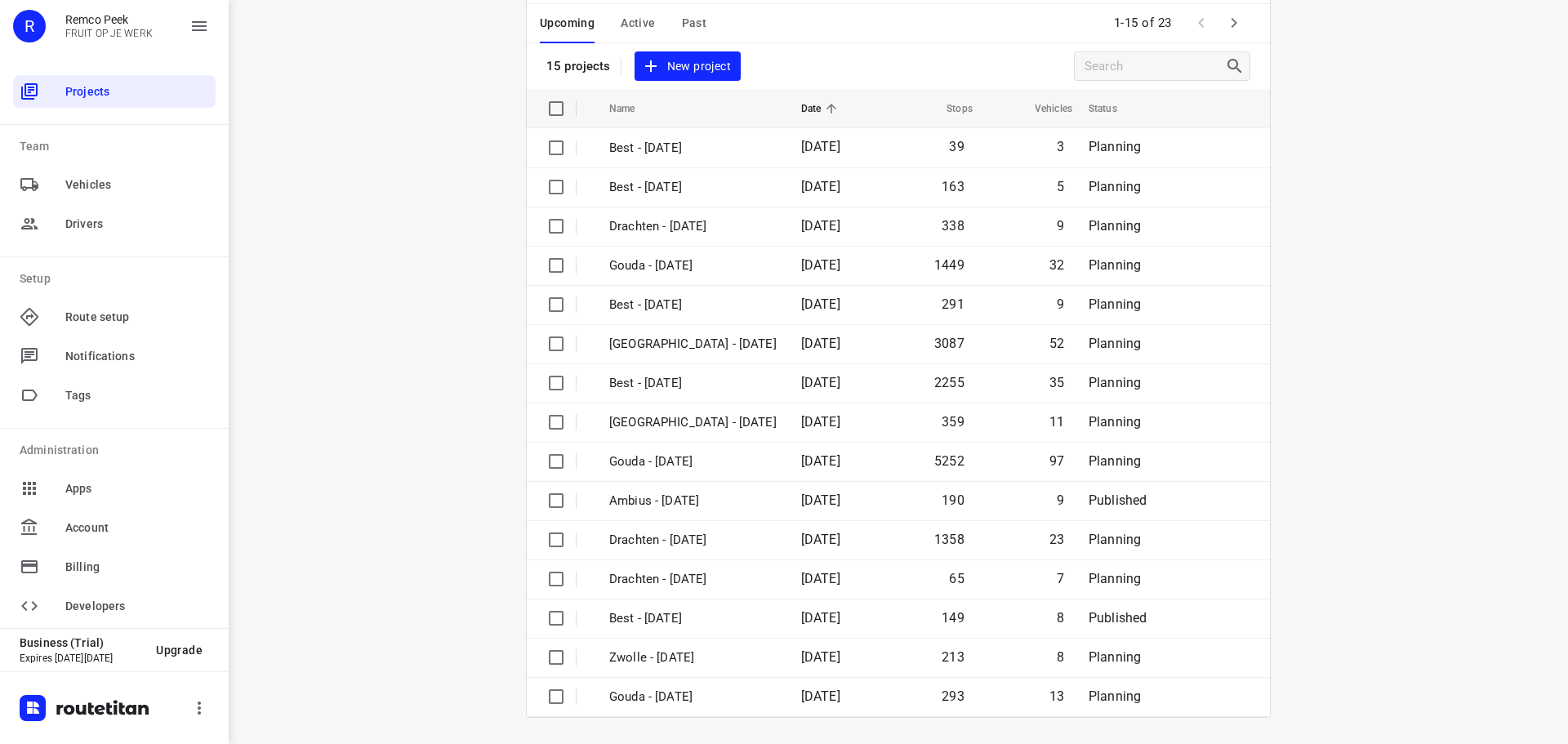
click at [1233, 21] on icon "button" at bounding box center [1234, 22] width 20 height 20
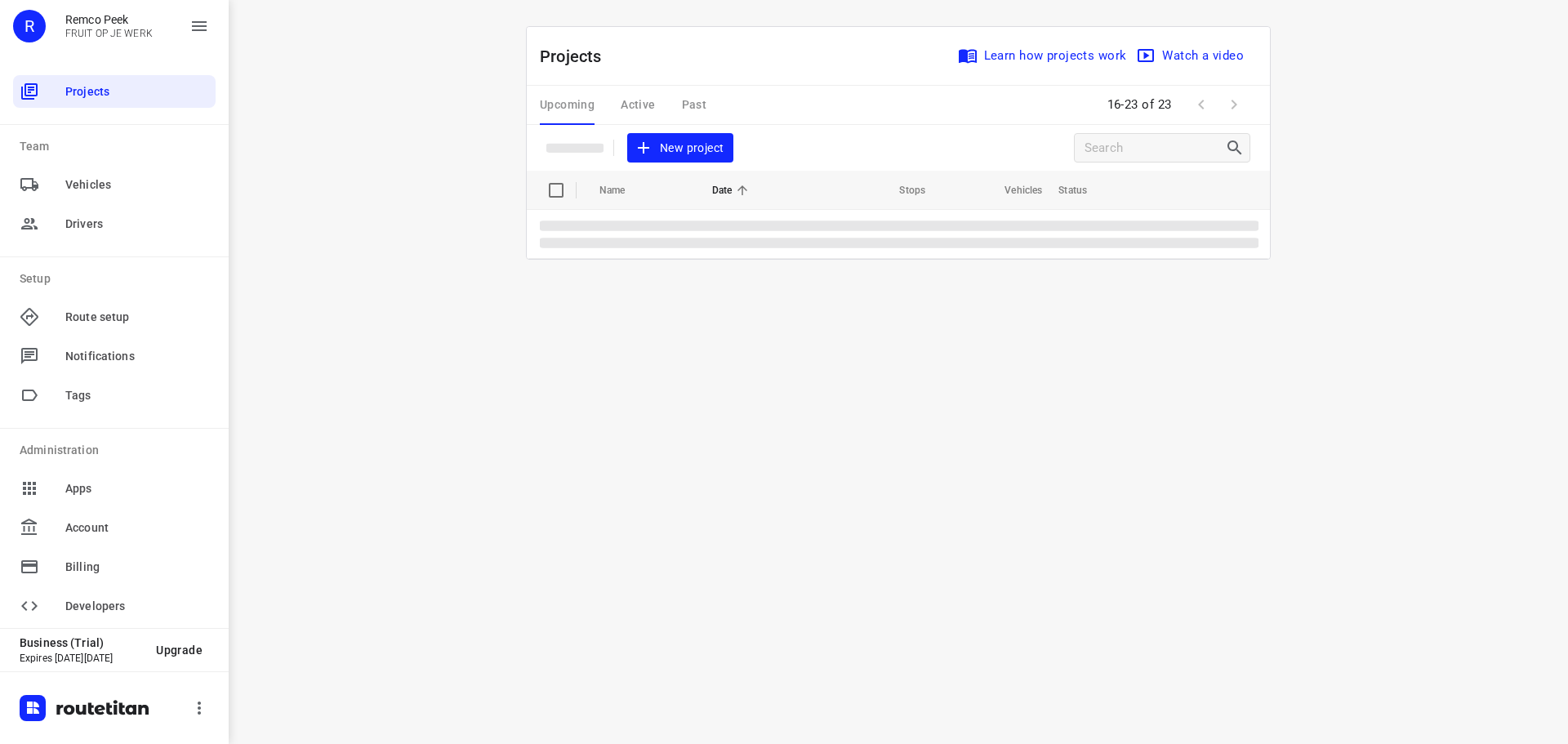
scroll to position [0, 0]
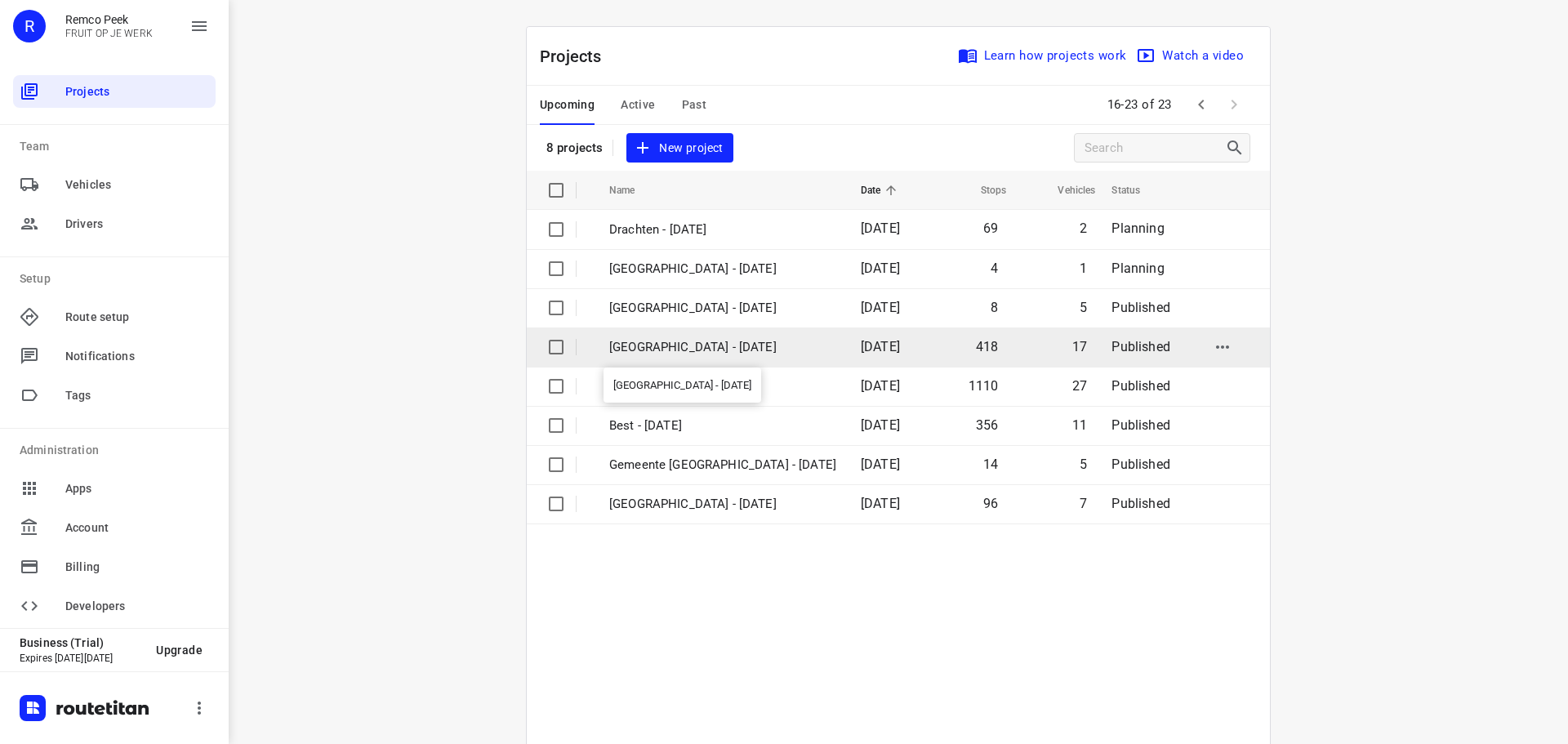
click at [724, 347] on p "[GEOGRAPHIC_DATA] - [DATE]" at bounding box center [723, 347] width 227 height 19
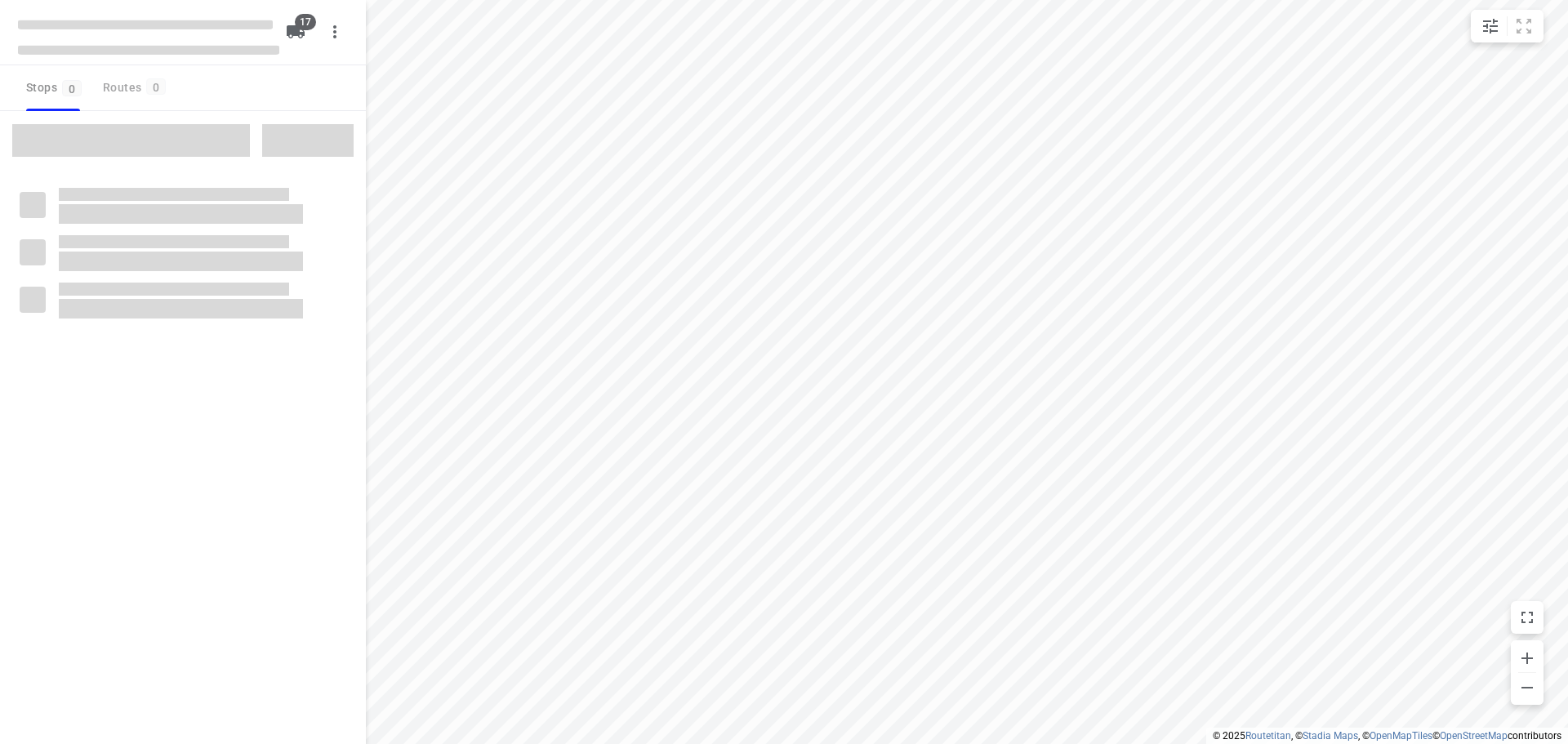
checkbox input "true"
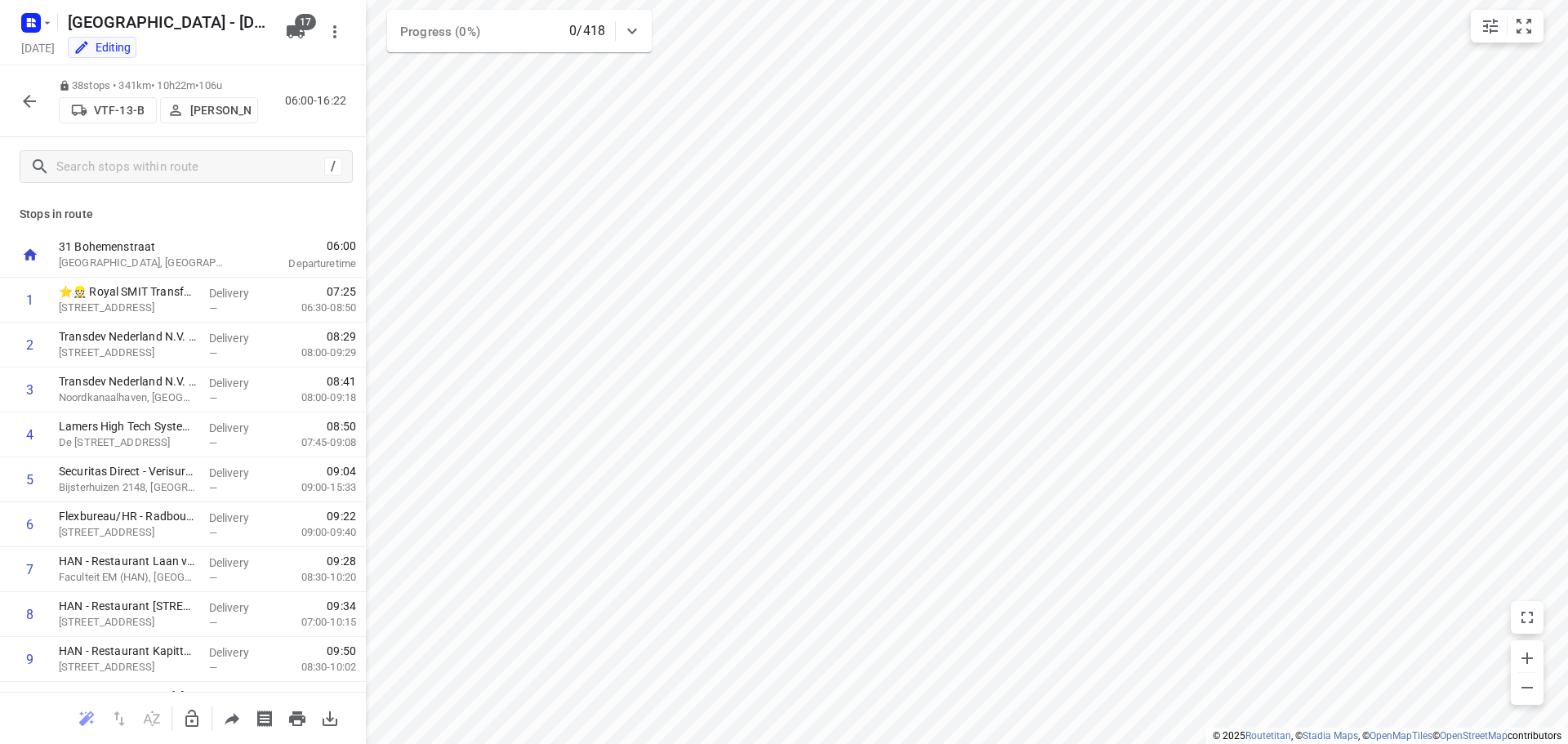
click at [25, 101] on icon "button" at bounding box center [29, 101] width 13 height 13
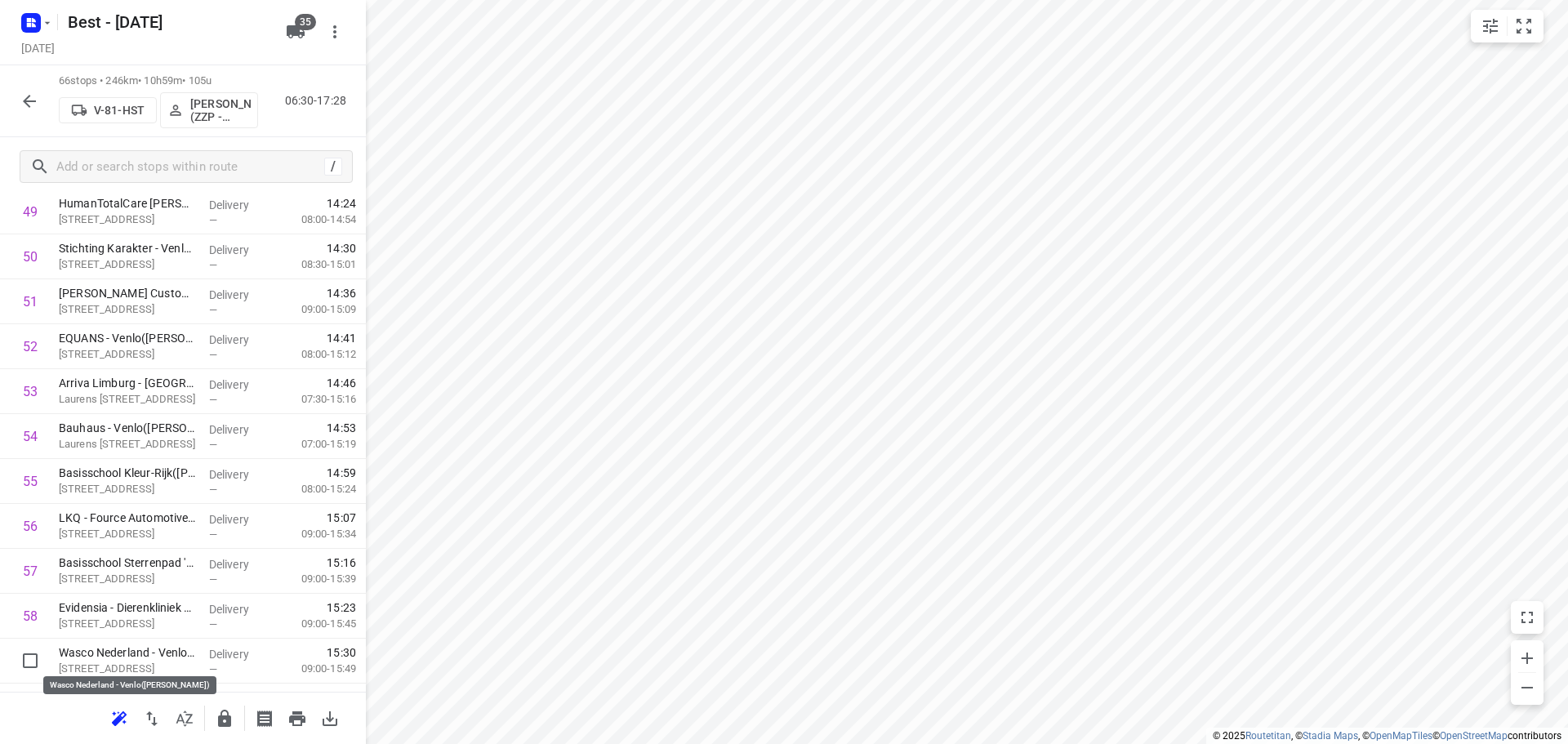
scroll to position [2293, 0]
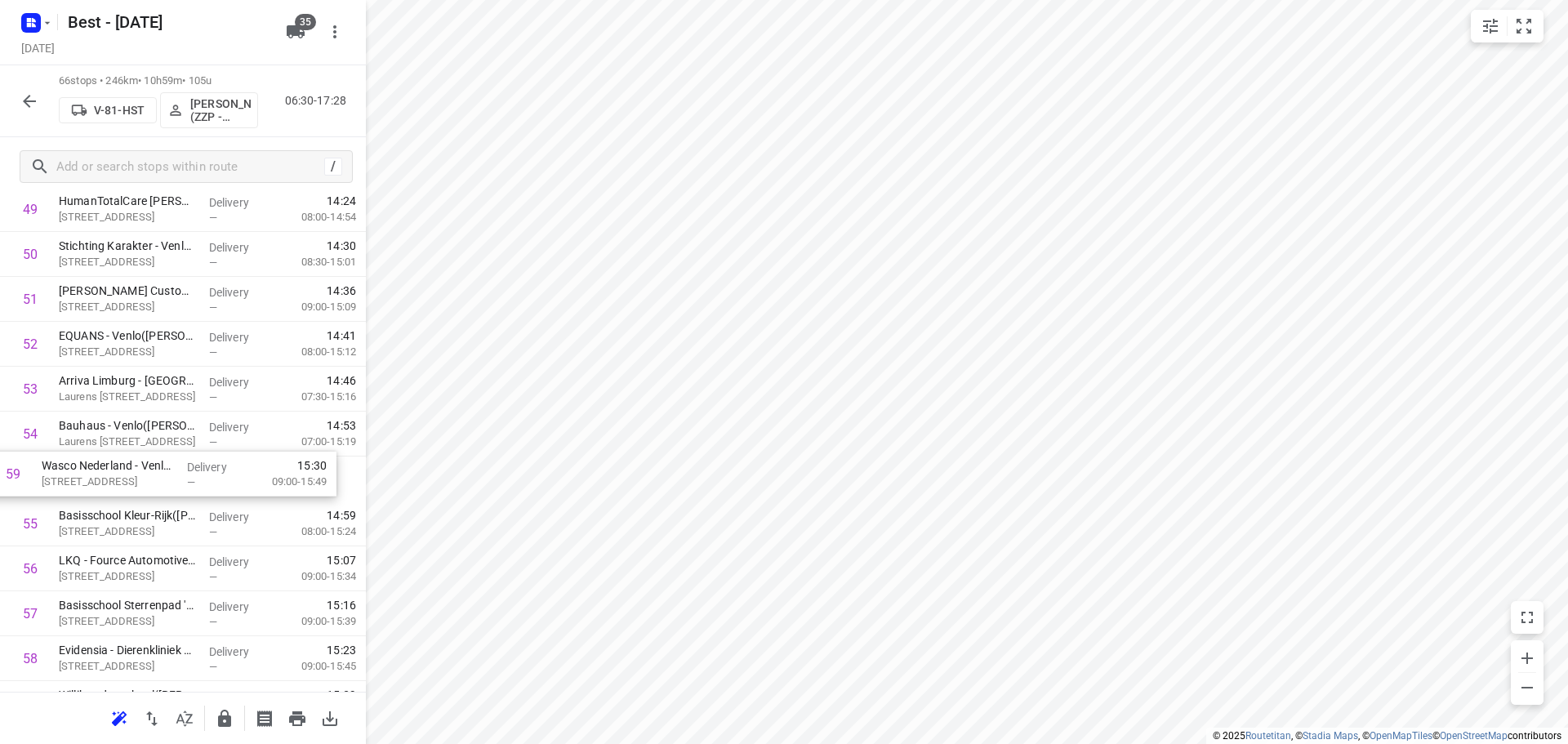
drag, startPoint x: 98, startPoint y: 656, endPoint x: 82, endPoint y: 459, distance: 197.6
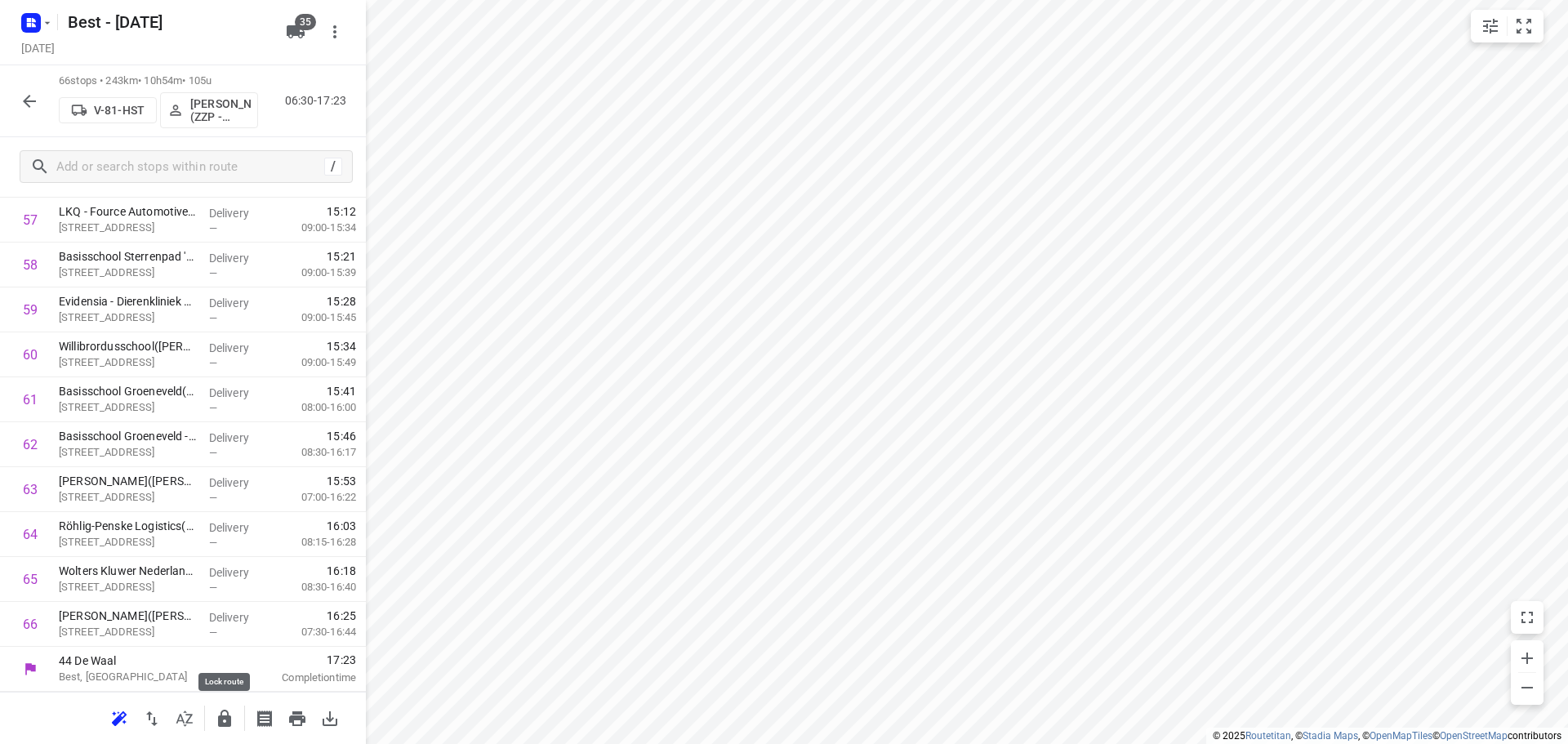
click at [219, 716] on icon "button" at bounding box center [224, 718] width 13 height 17
click at [25, 96] on icon "button" at bounding box center [29, 101] width 20 height 20
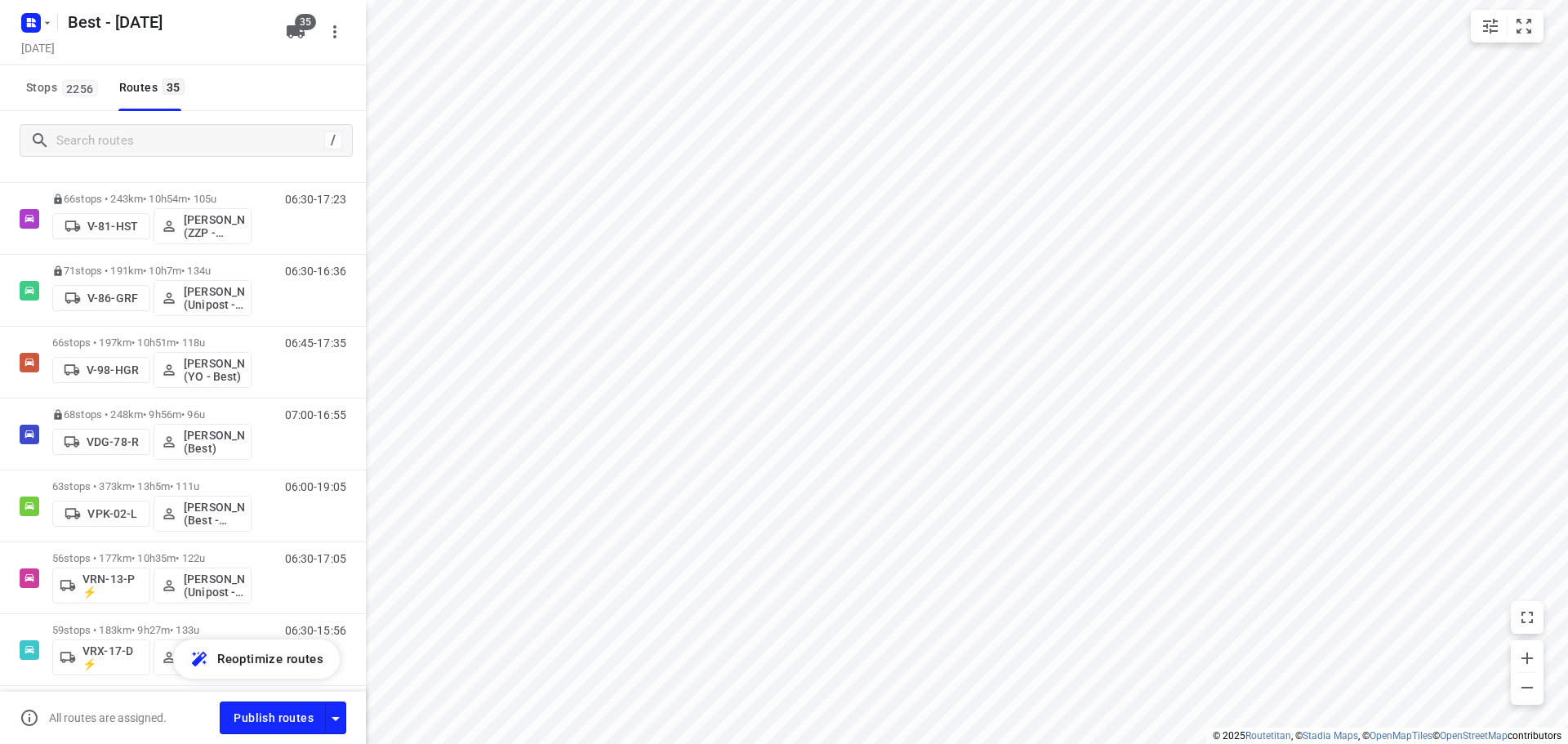
scroll to position [817, 0]
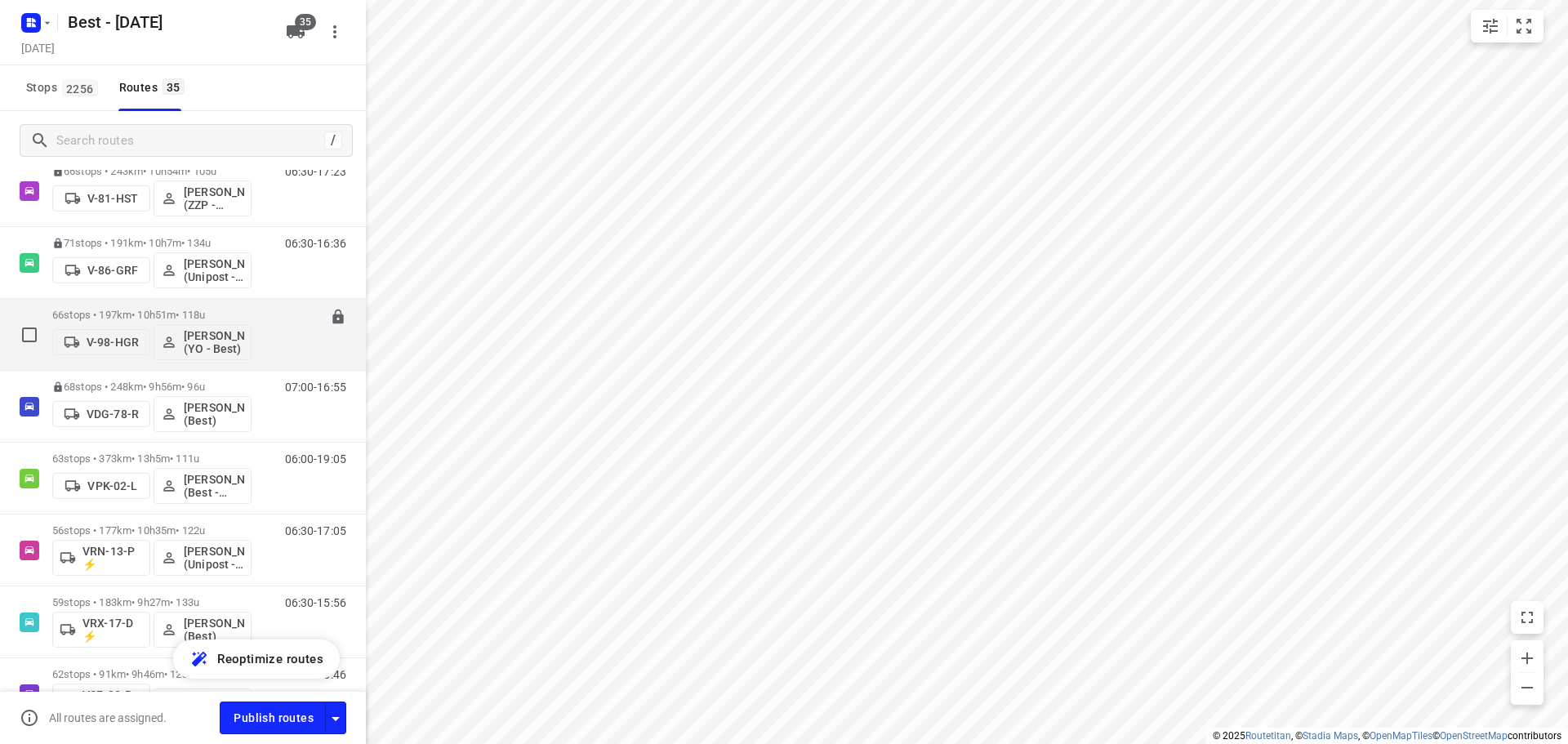
click at [114, 311] on p "66 stops • 197km • 10h51m • 118u" at bounding box center [152, 315] width 200 height 12
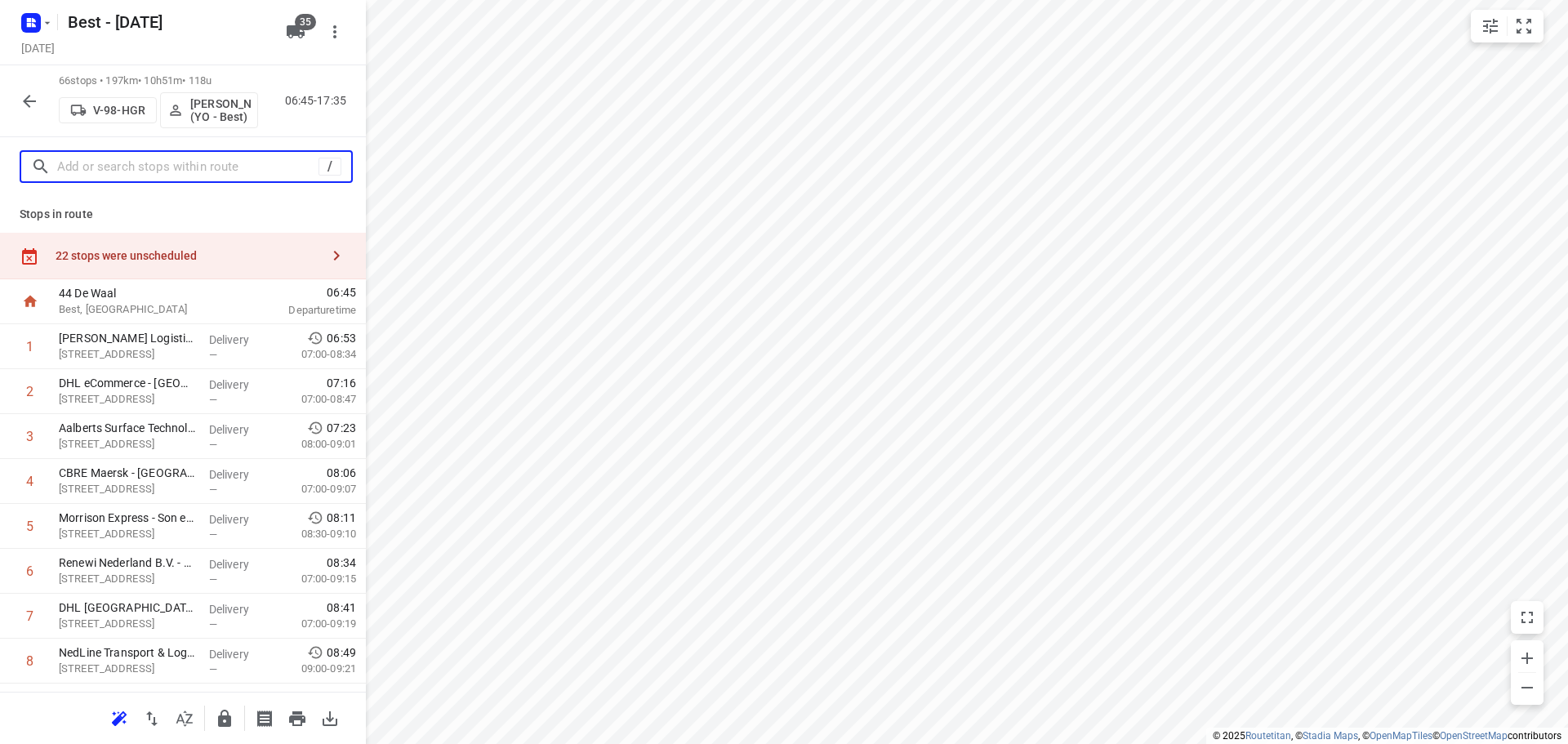
click at [166, 160] on input "text" at bounding box center [188, 167] width 261 height 26
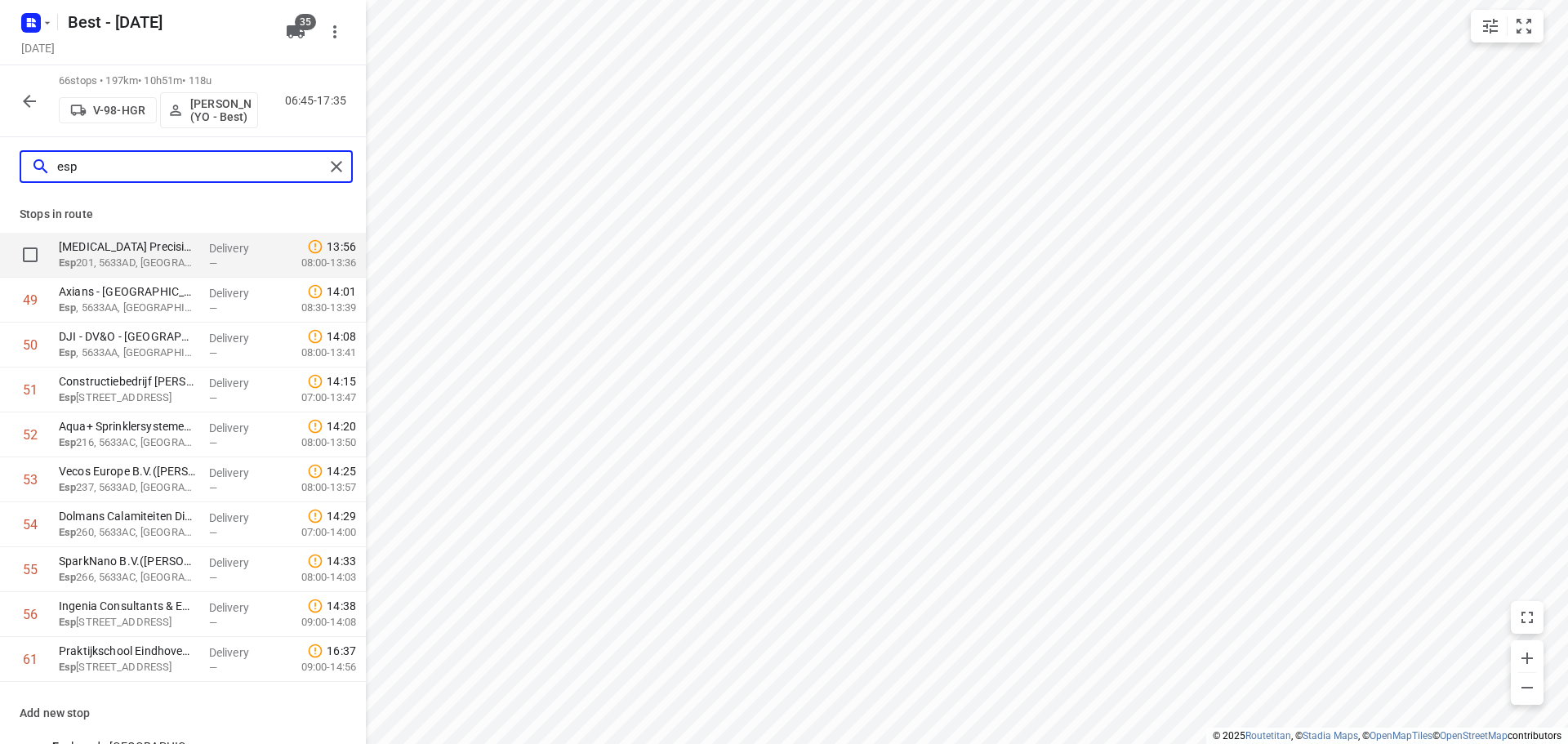
type input "esp"
click at [12, 250] on icon at bounding box center [11, 254] width 16 height 16
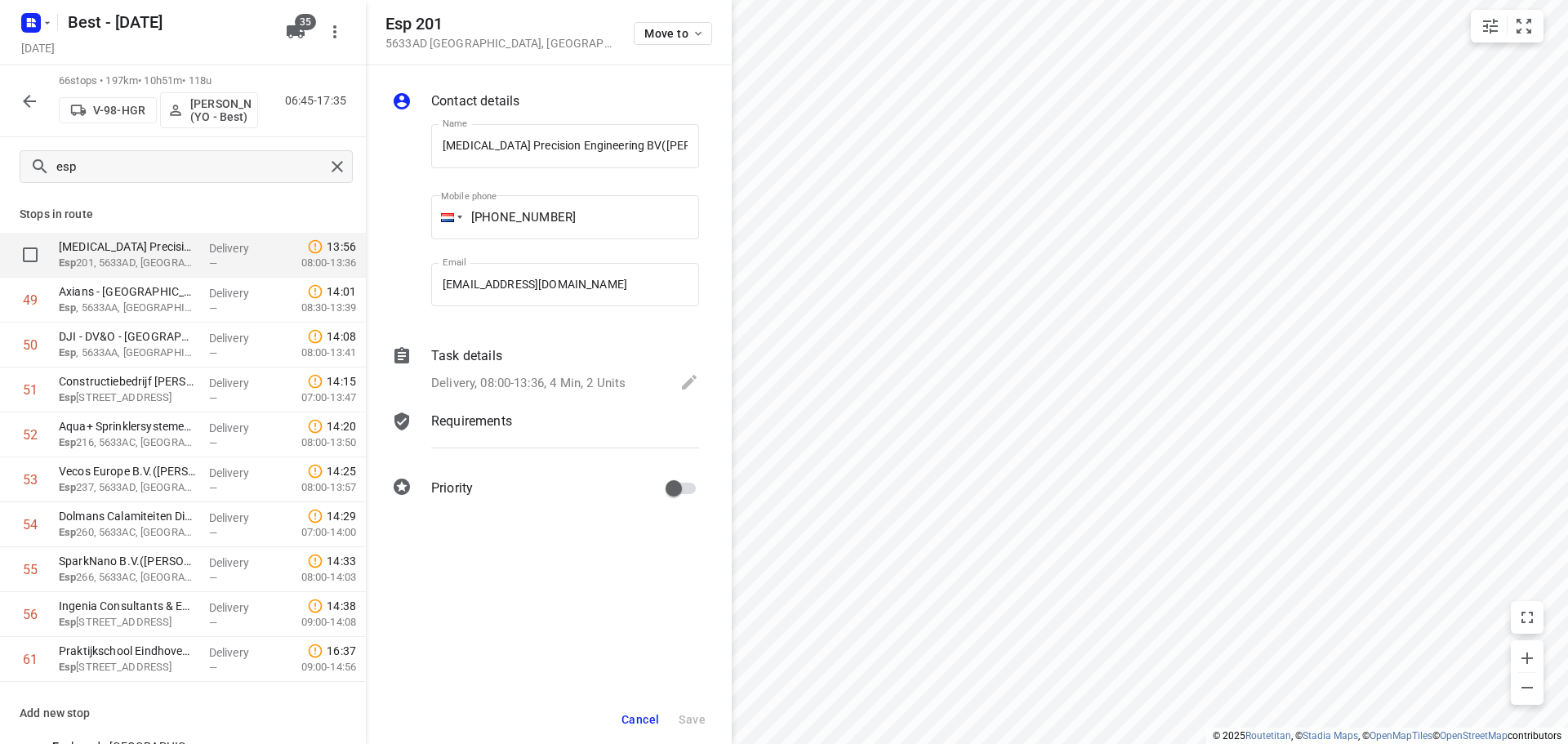
scroll to position [0, 20]
click at [23, 247] on input "checkbox" at bounding box center [30, 254] width 32 height 32
checkbox input "true"
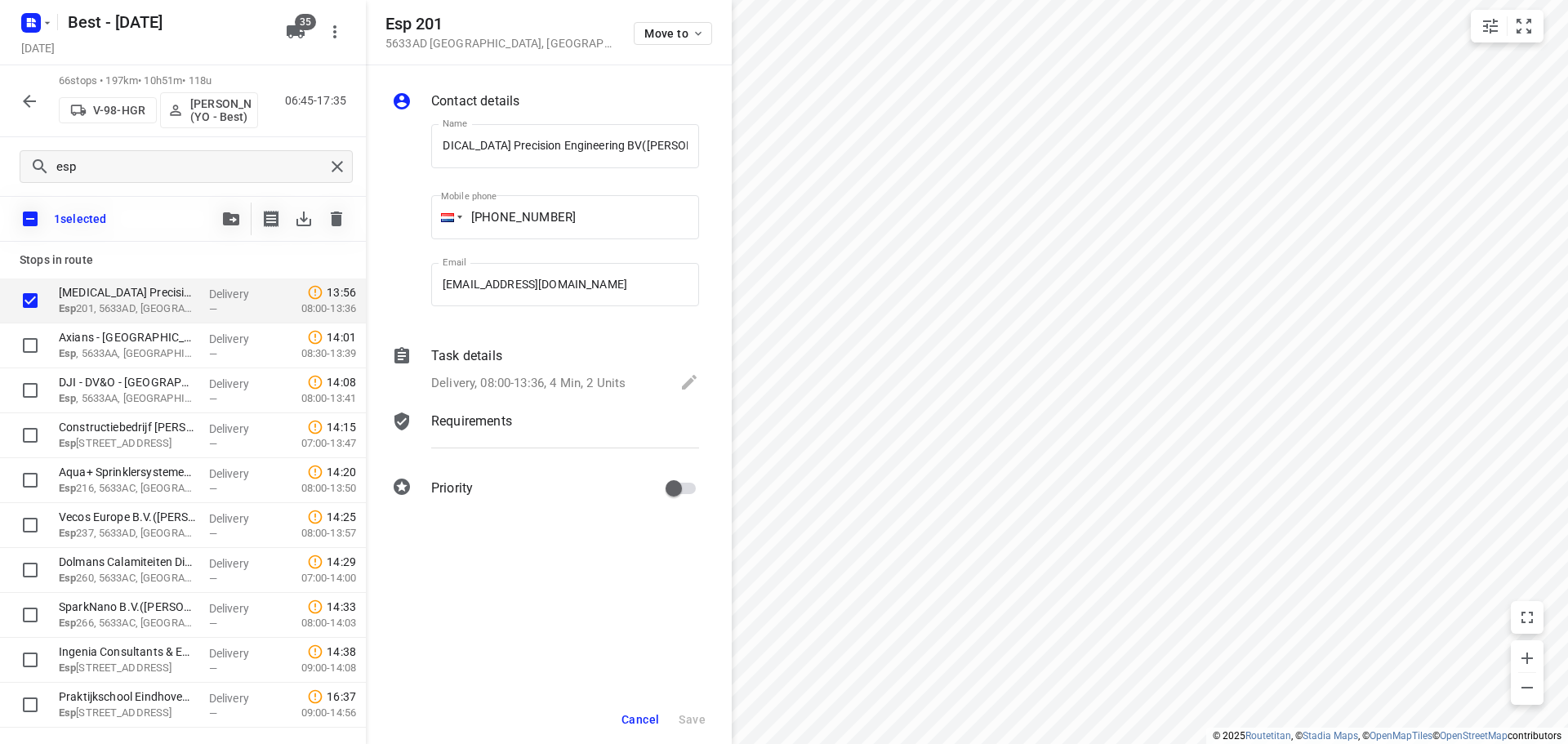
scroll to position [0, 0]
click at [34, 230] on input "checkbox" at bounding box center [30, 218] width 34 height 34
checkbox input "false"
checkbox input "true"
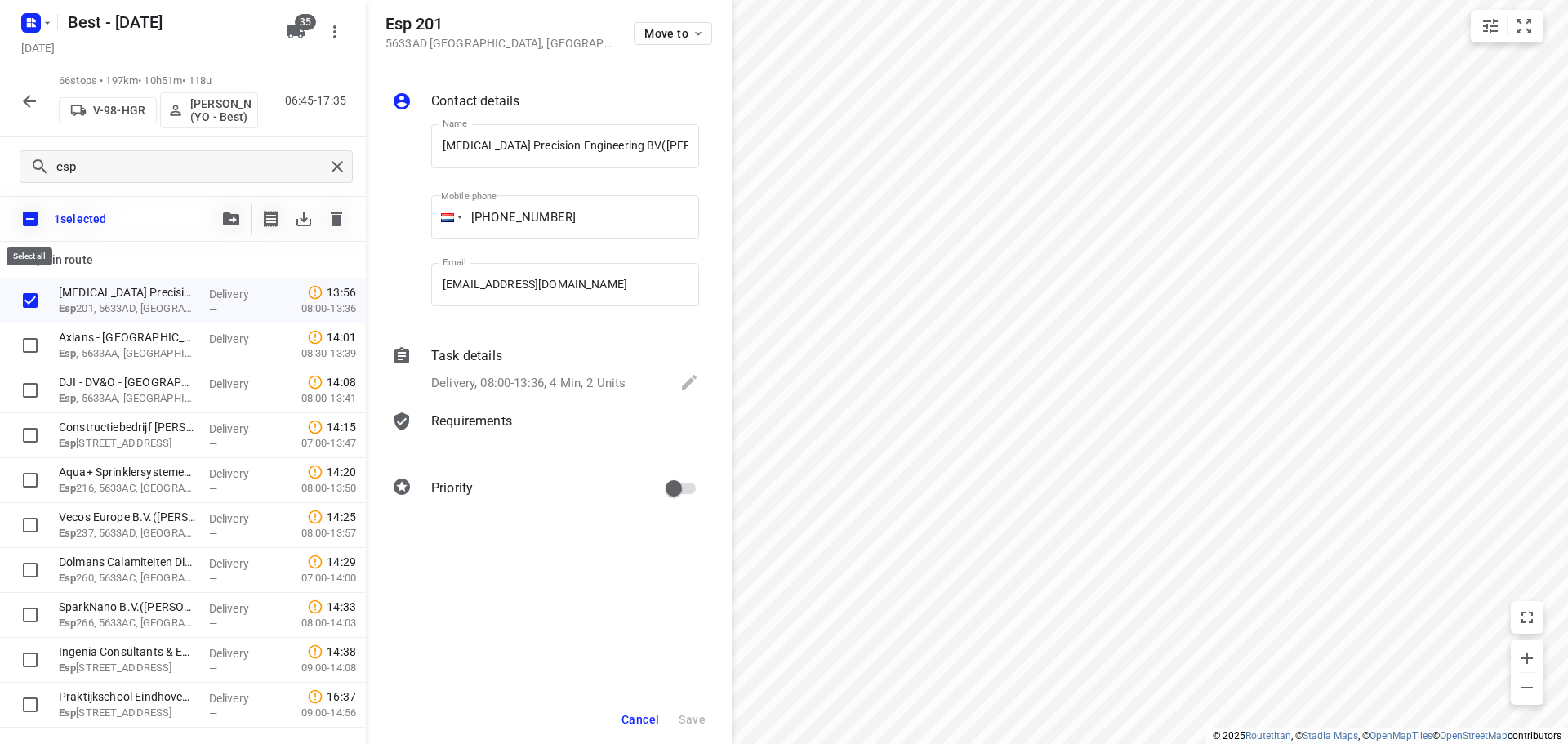
checkbox input "true"
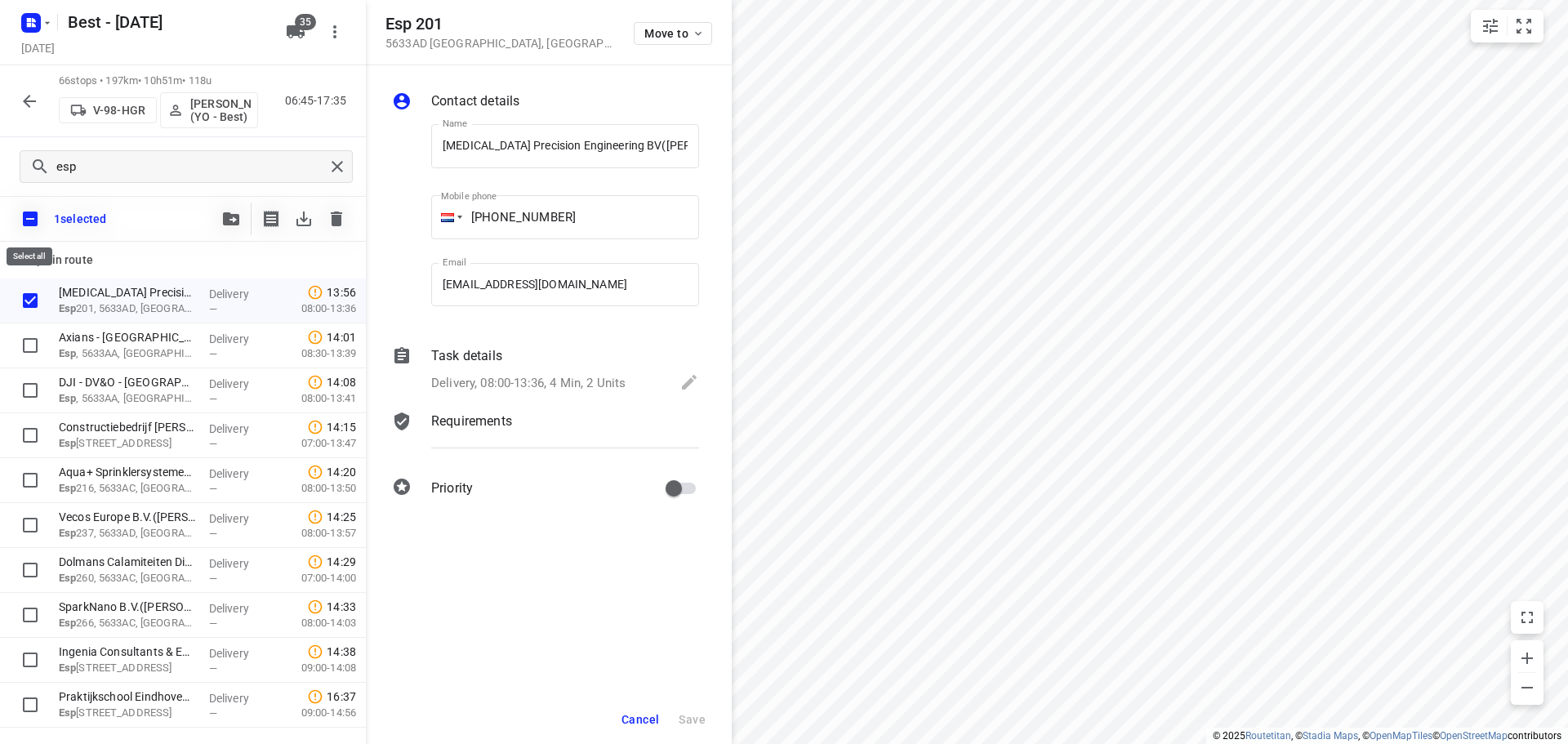
checkbox input "true"
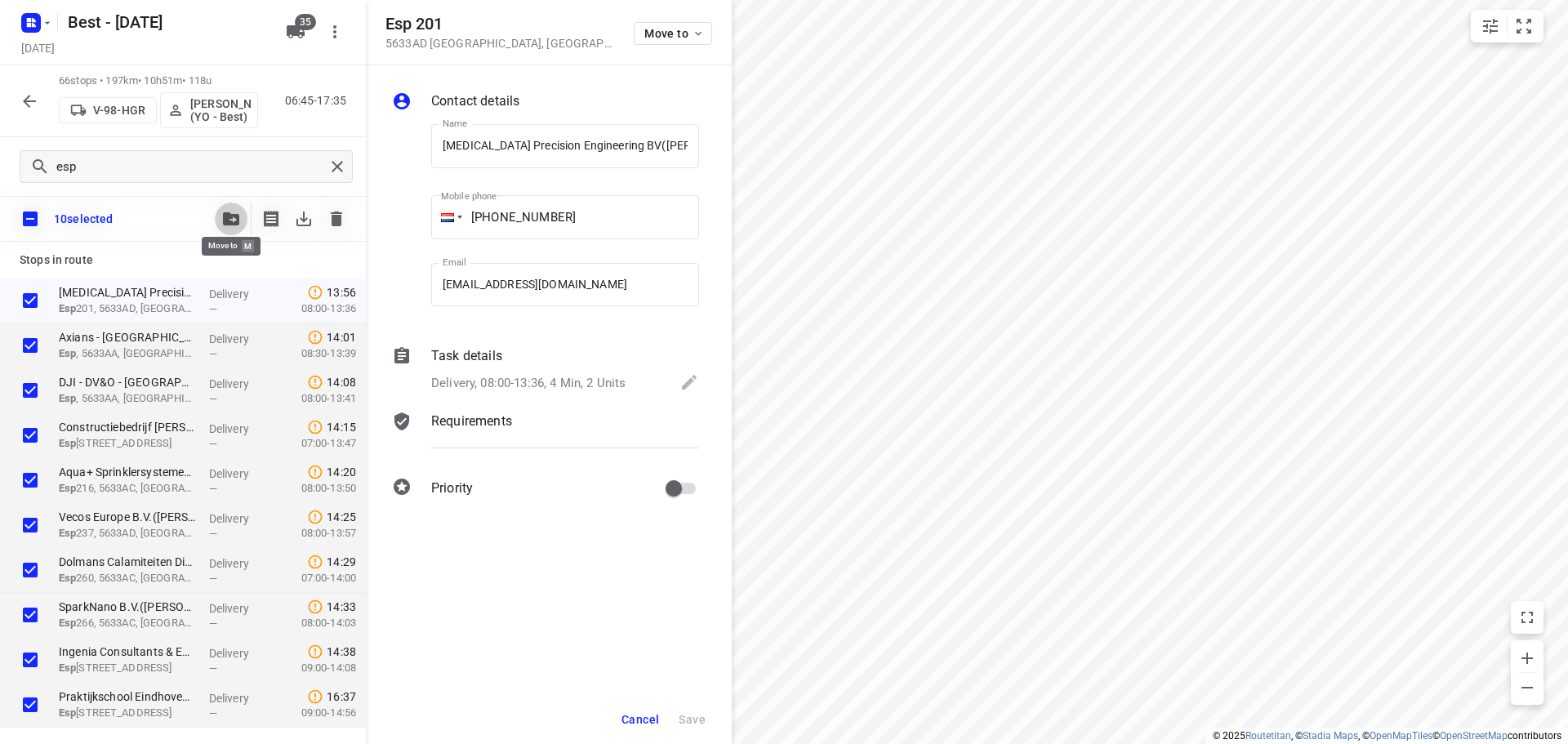
click at [233, 220] on icon "button" at bounding box center [230, 218] width 16 height 13
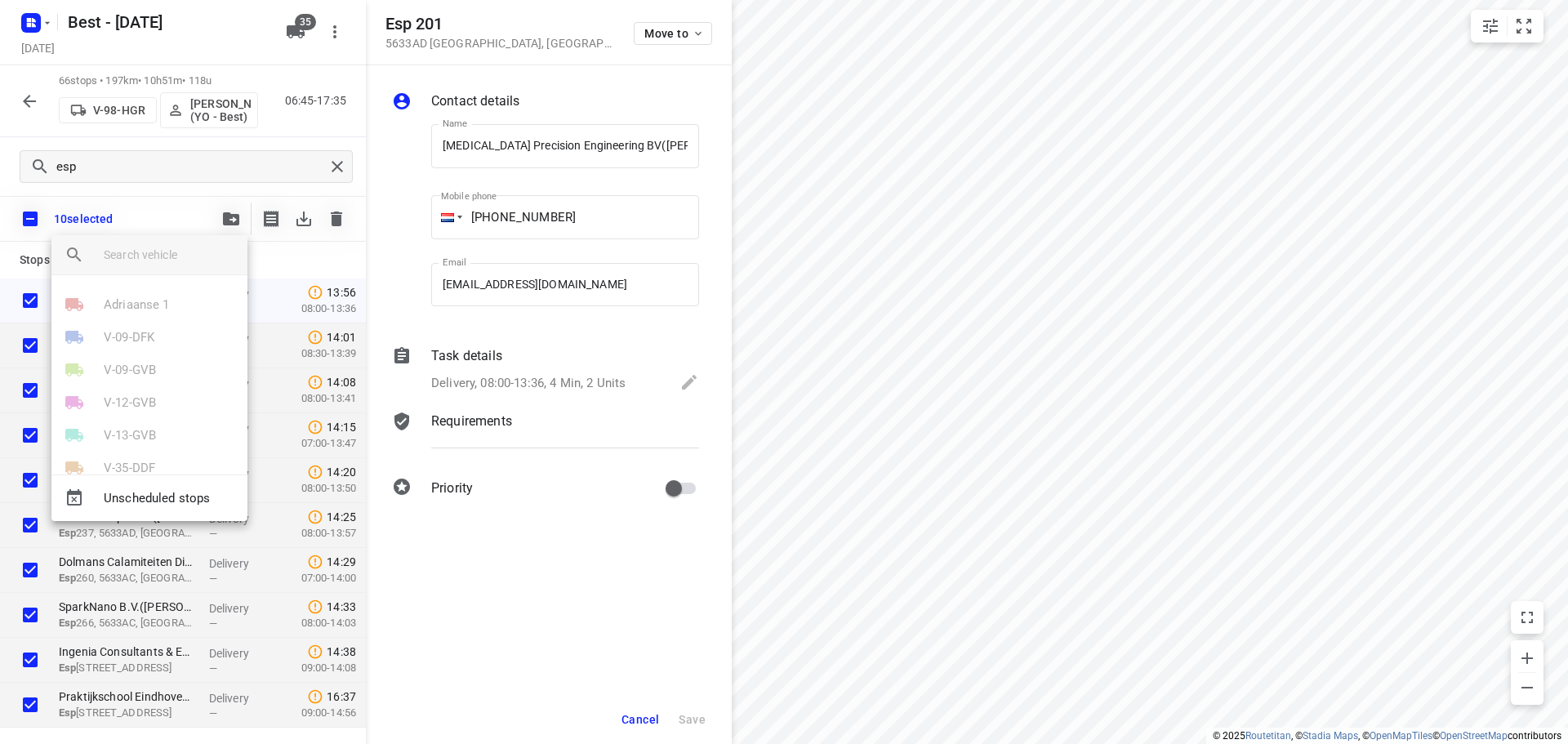
click at [150, 269] on div at bounding box center [176, 255] width 143 height 39
click at [153, 254] on input "search vehicle" at bounding box center [169, 254] width 131 height 25
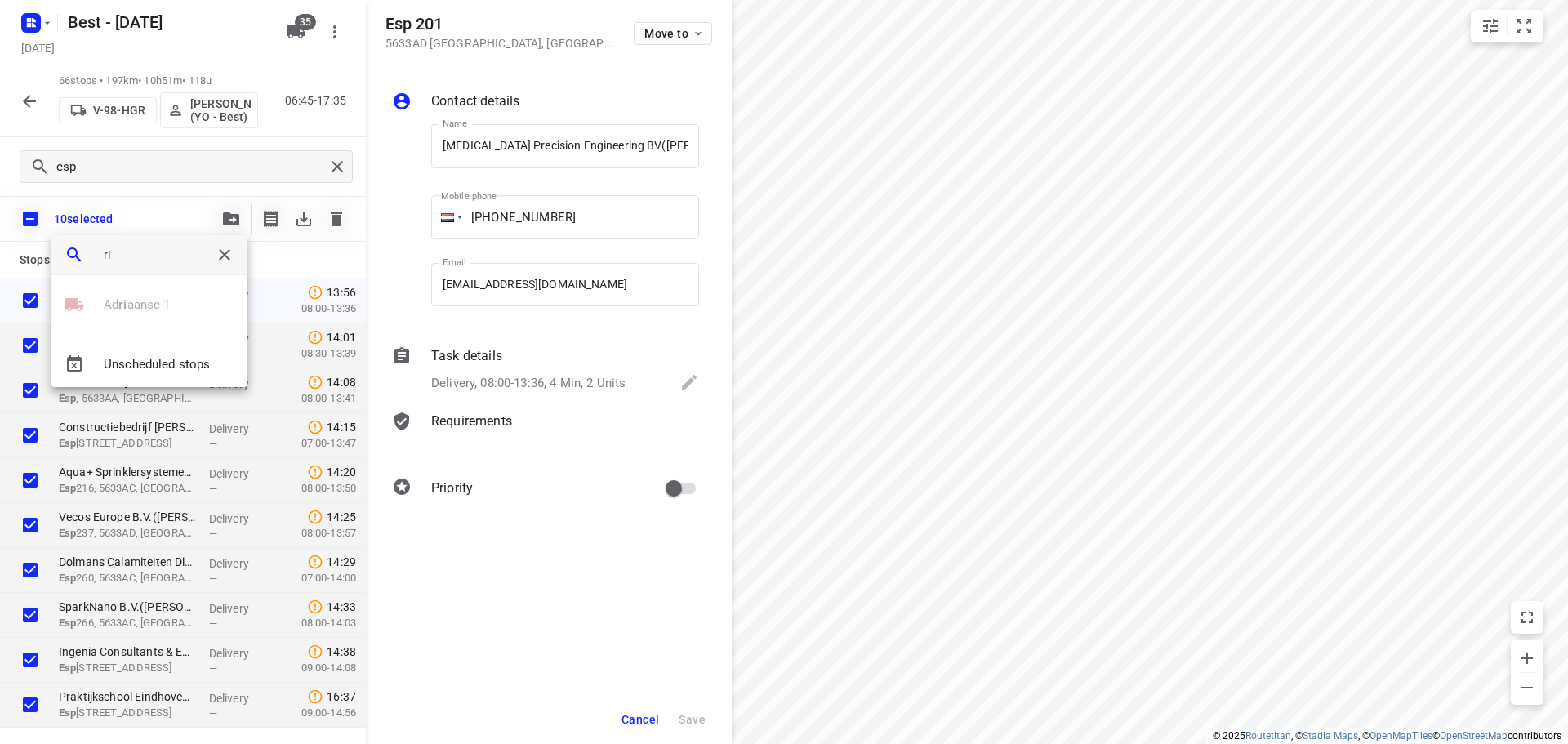
type input "r"
type input "98"
click at [141, 300] on p "V- 98 -HGR" at bounding box center [131, 305] width 55 height 19
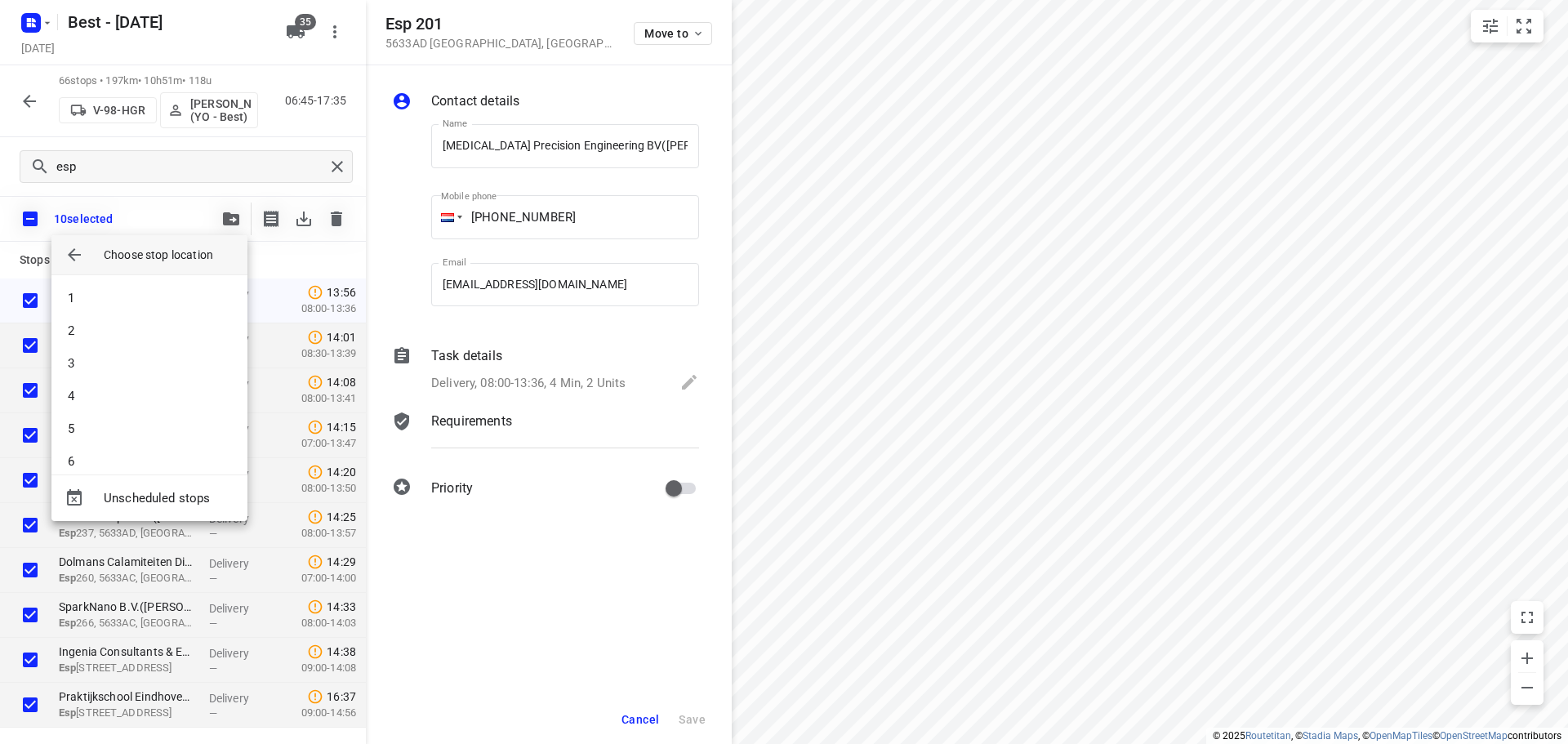
click at [141, 300] on li "1" at bounding box center [149, 298] width 196 height 32
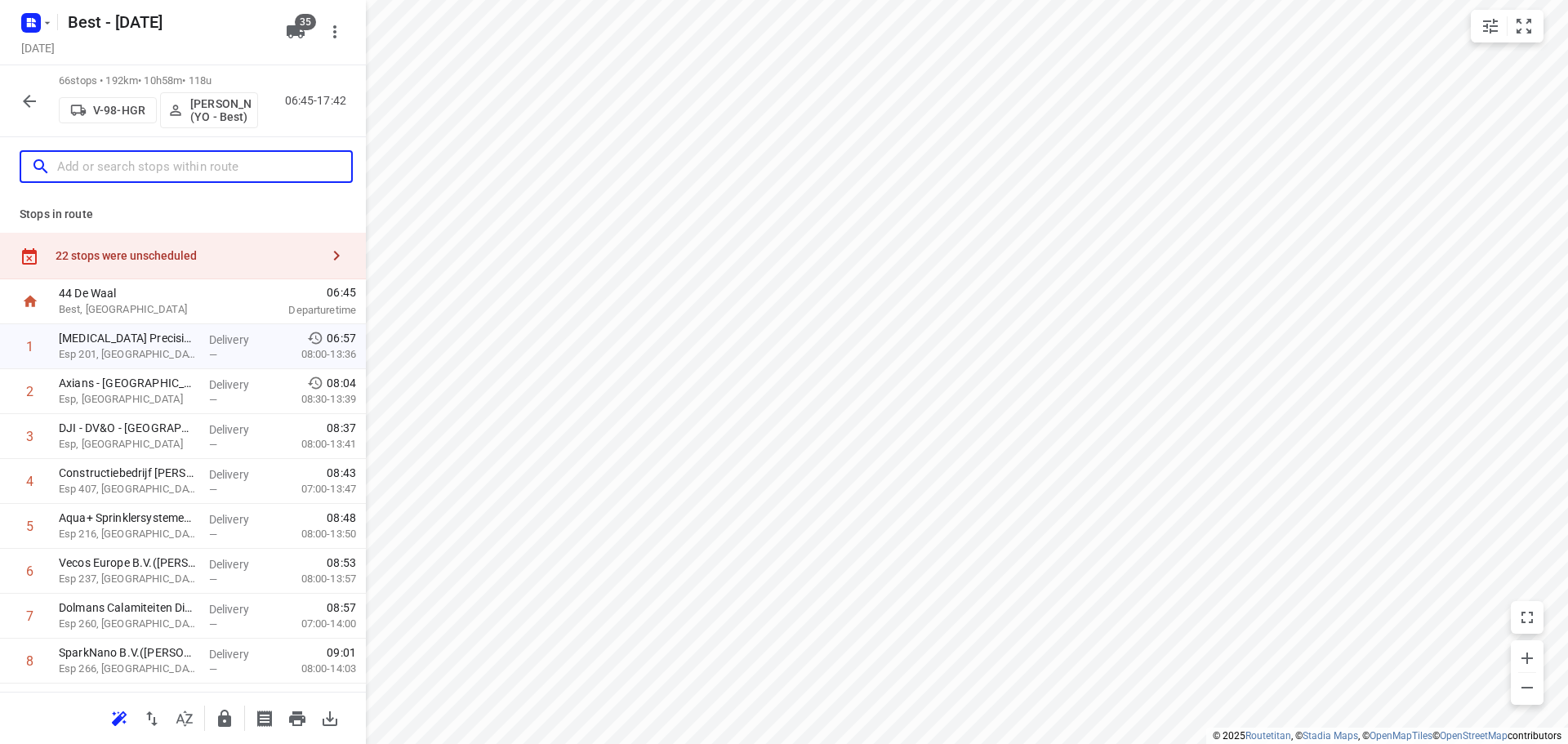
click at [183, 166] on input "text" at bounding box center [204, 167] width 294 height 26
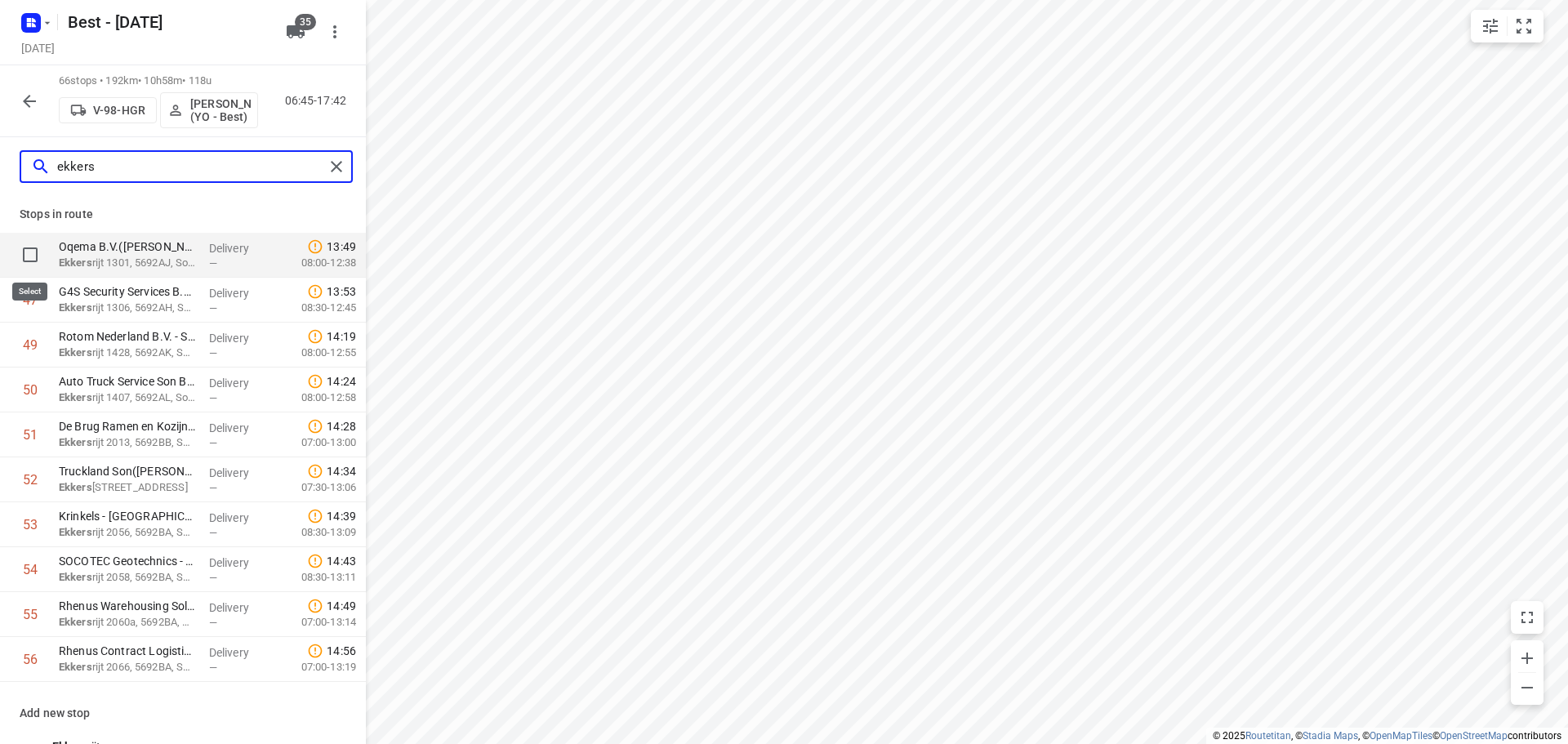
type input "ekkers"
click at [32, 254] on input "checkbox" at bounding box center [30, 254] width 32 height 32
checkbox input "true"
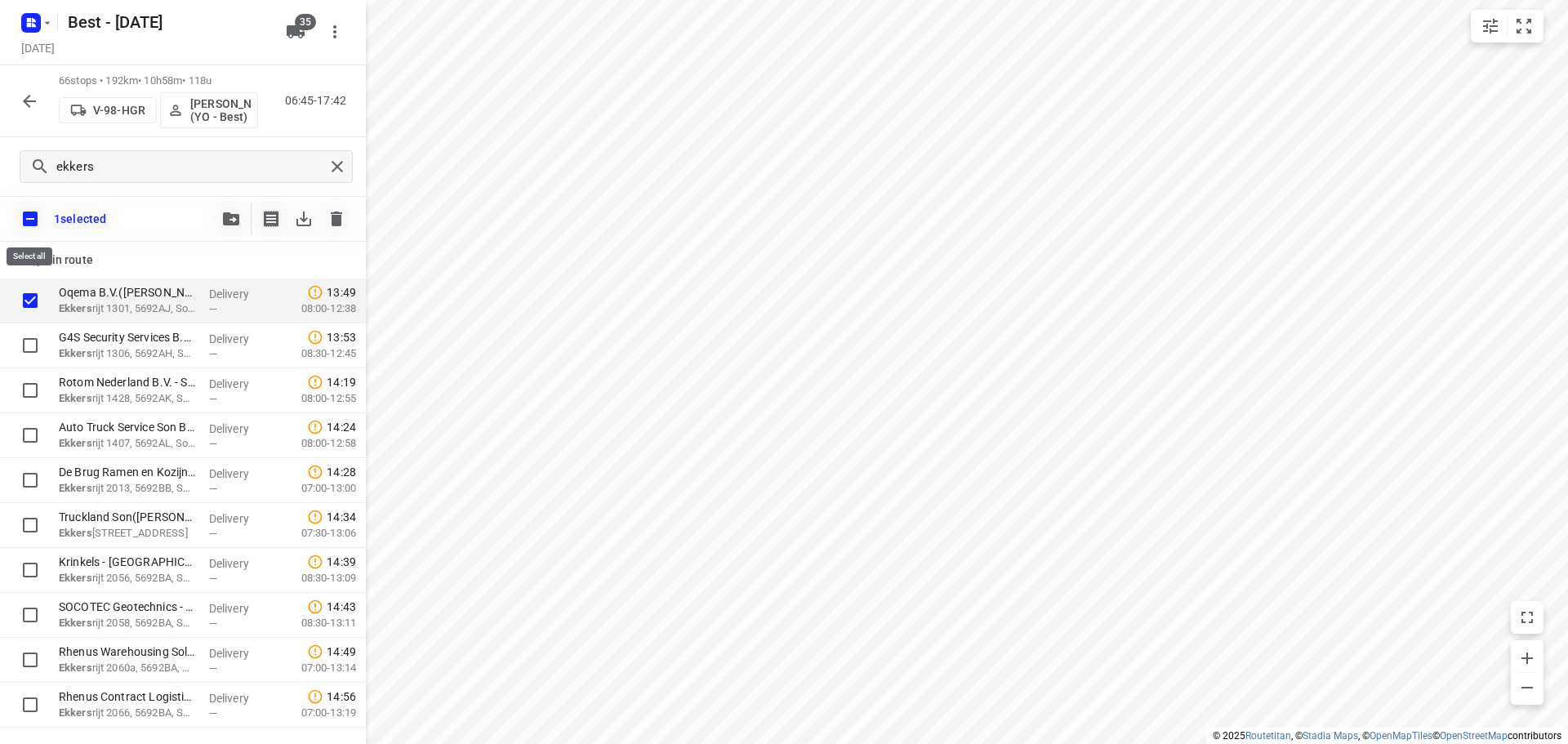
click at [37, 229] on input "checkbox" at bounding box center [30, 218] width 34 height 34
checkbox input "false"
checkbox input "true"
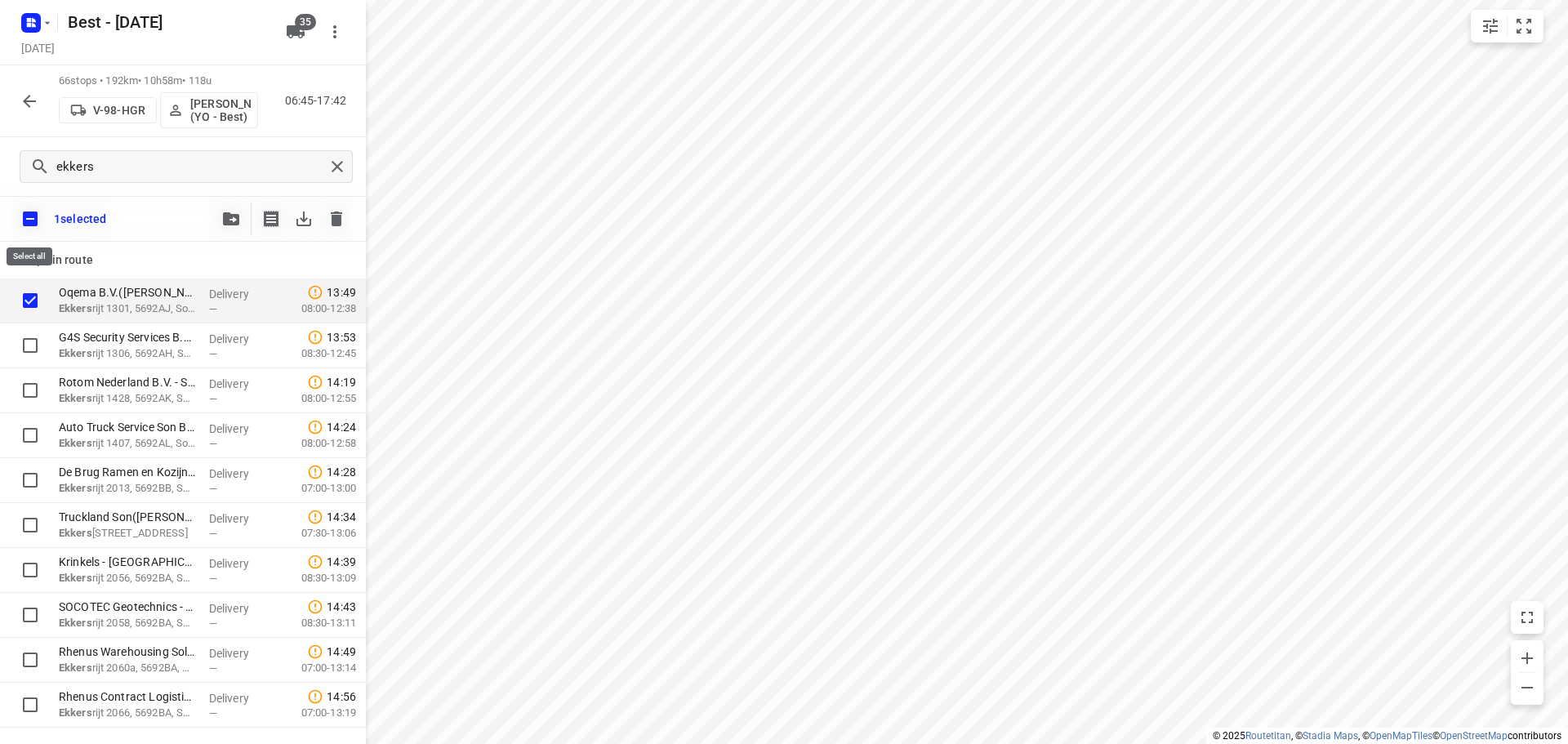
checkbox input "true"
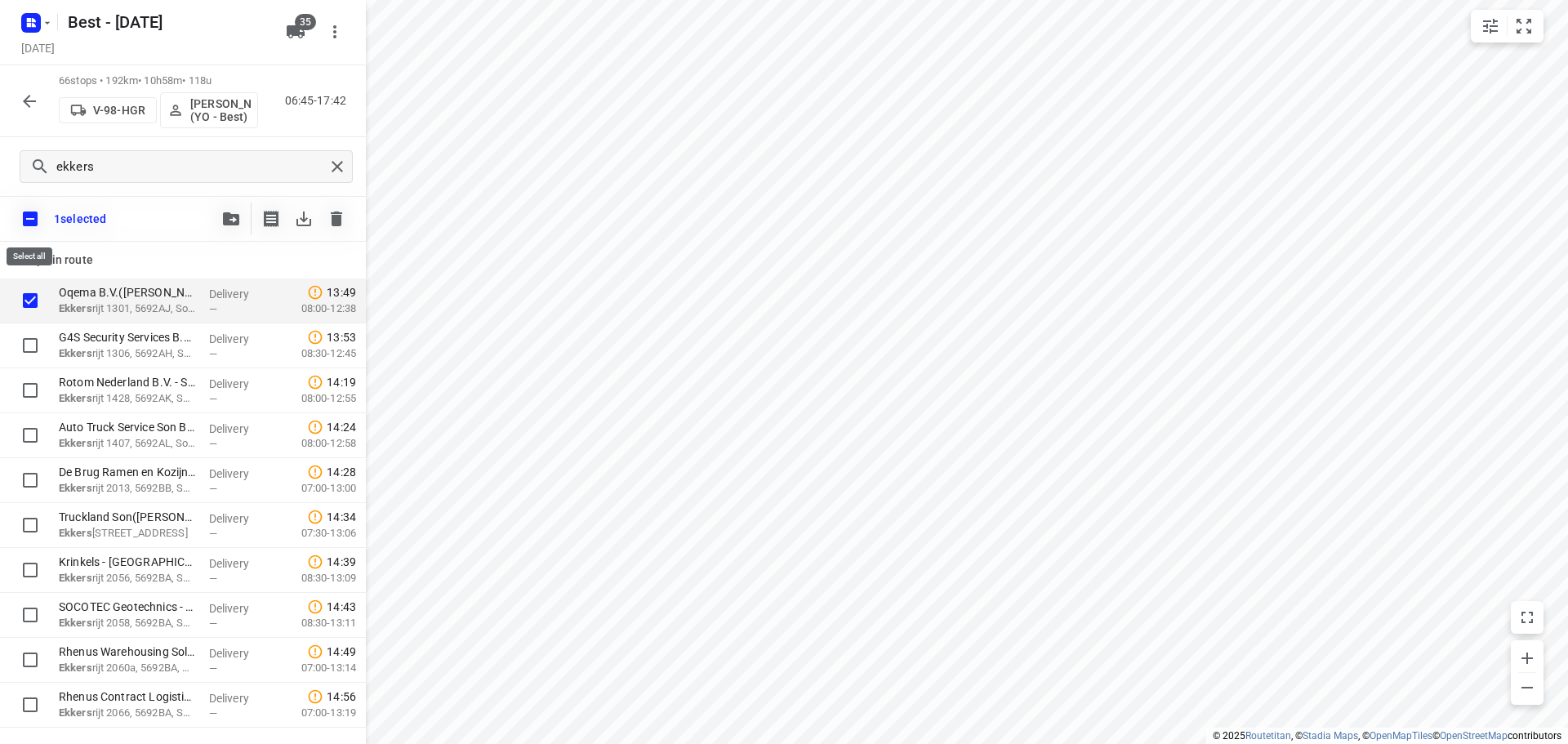
checkbox input "true"
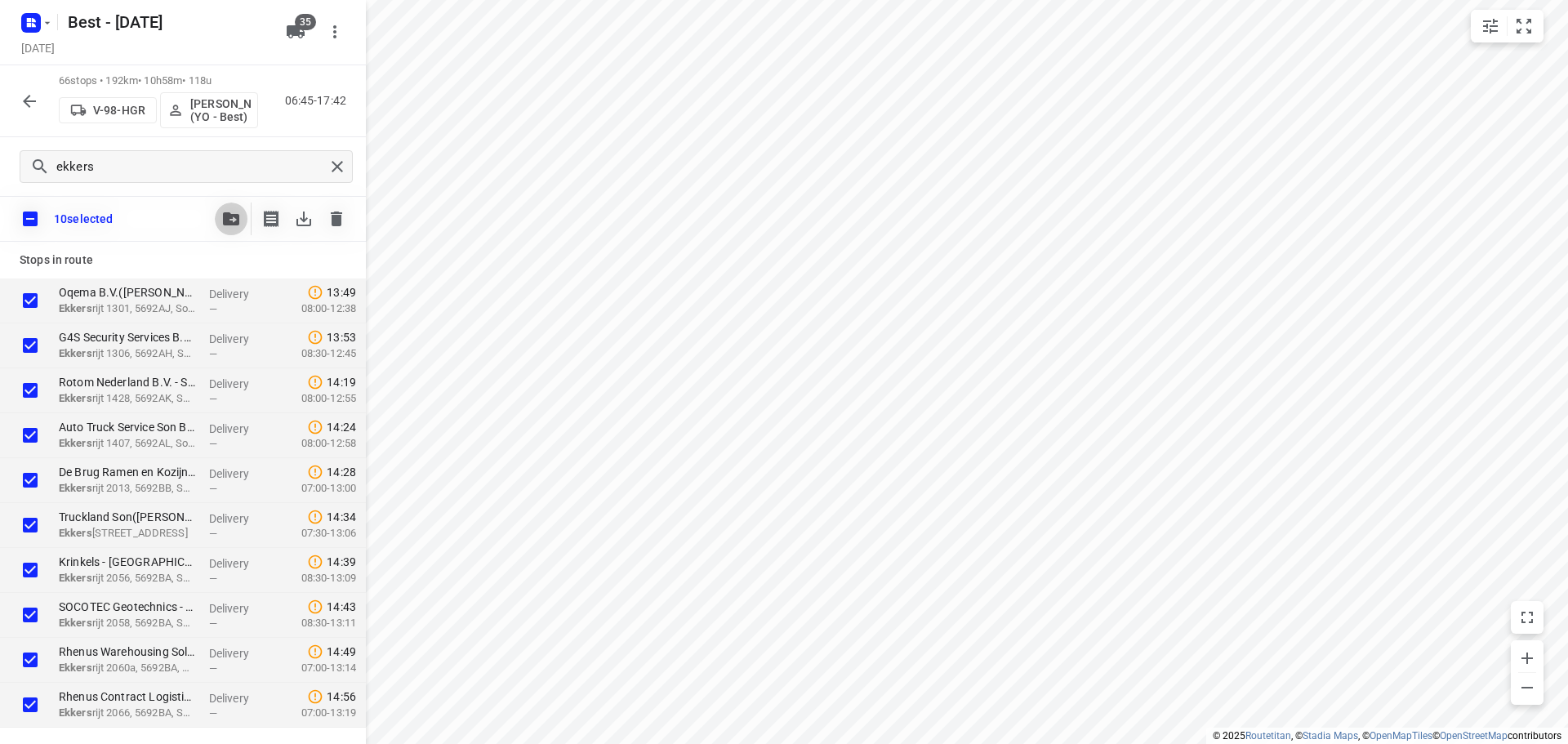
click at [238, 221] on icon "button" at bounding box center [230, 218] width 16 height 13
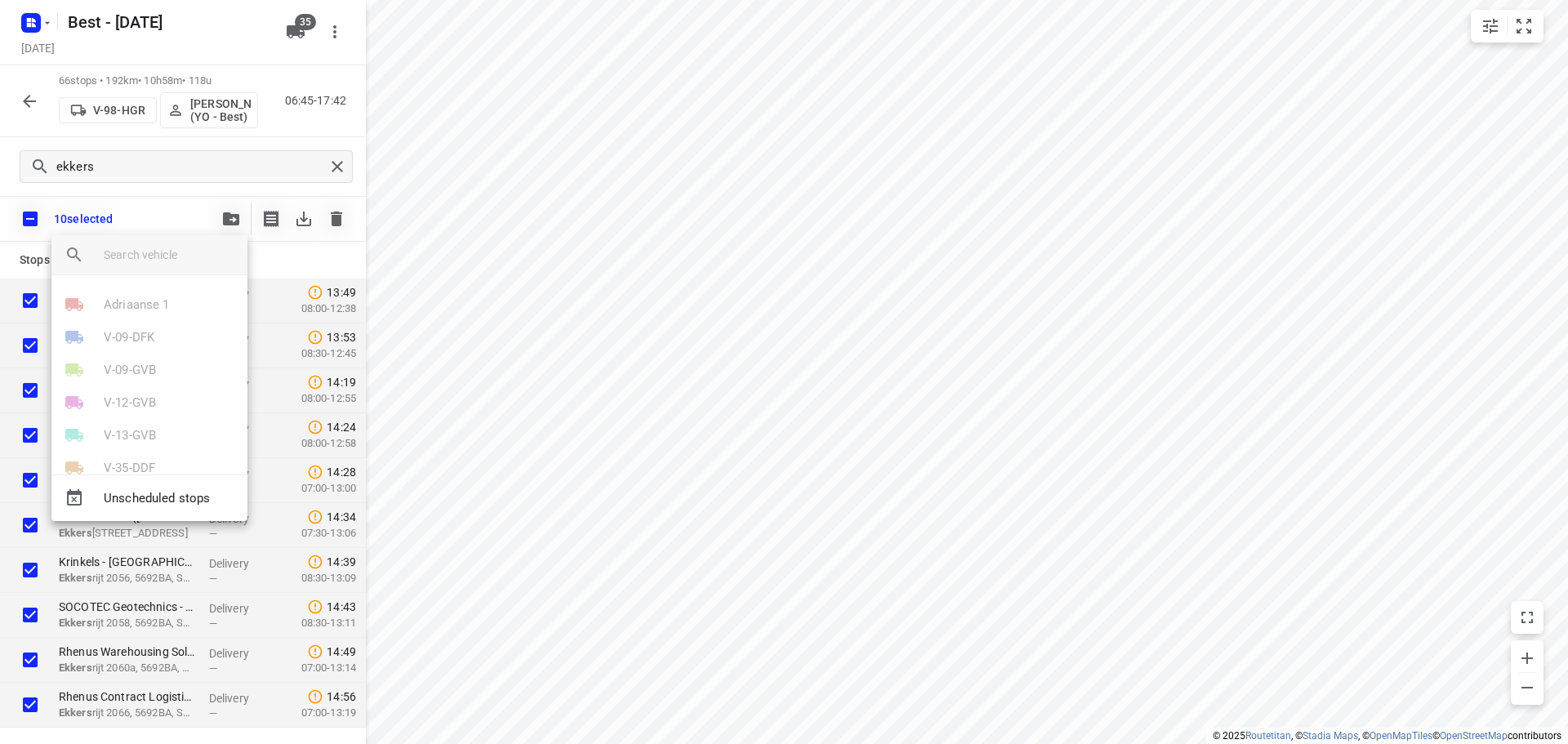
click at [160, 257] on input "search vehicle" at bounding box center [169, 254] width 131 height 25
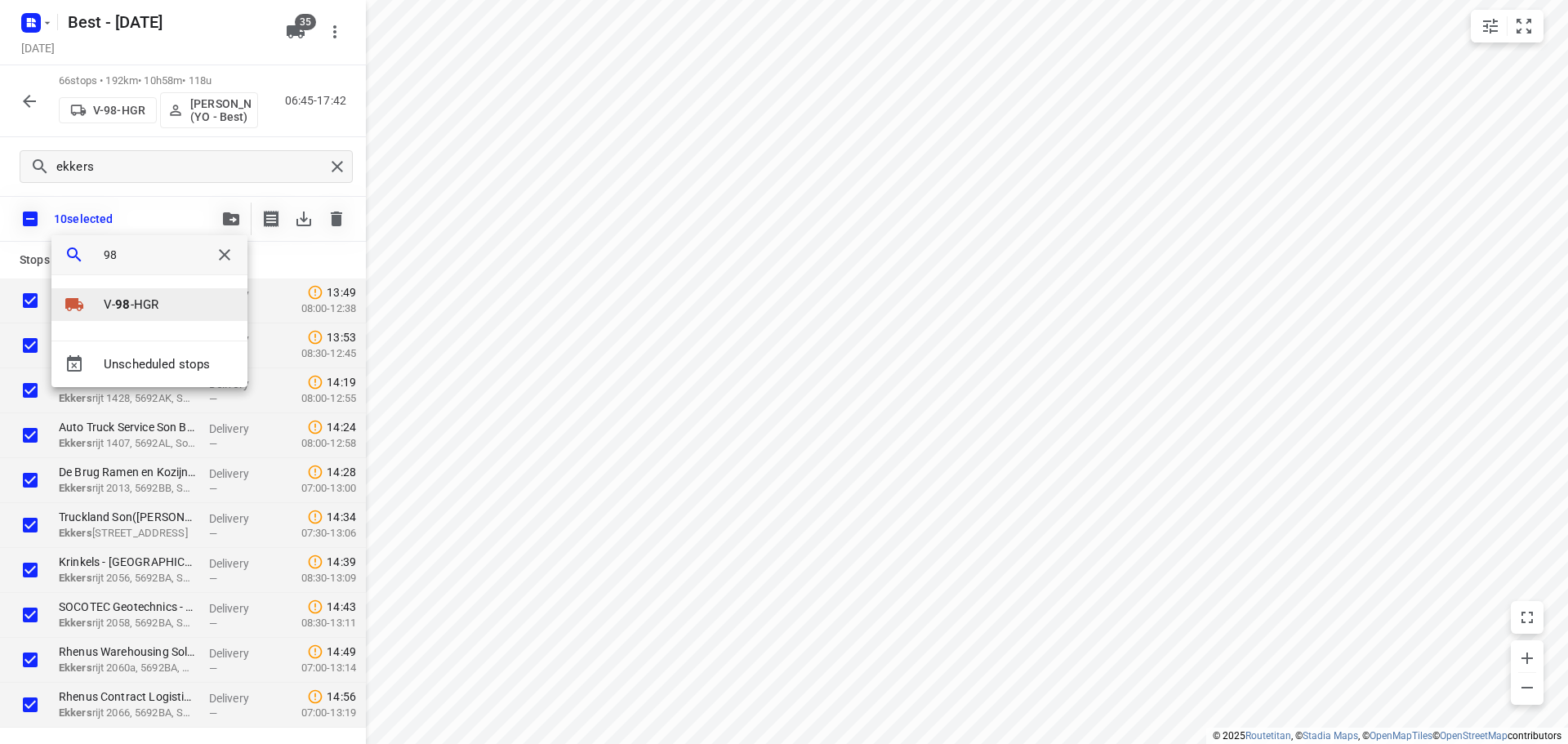
type input "98"
click at [95, 295] on div at bounding box center [84, 305] width 39 height 20
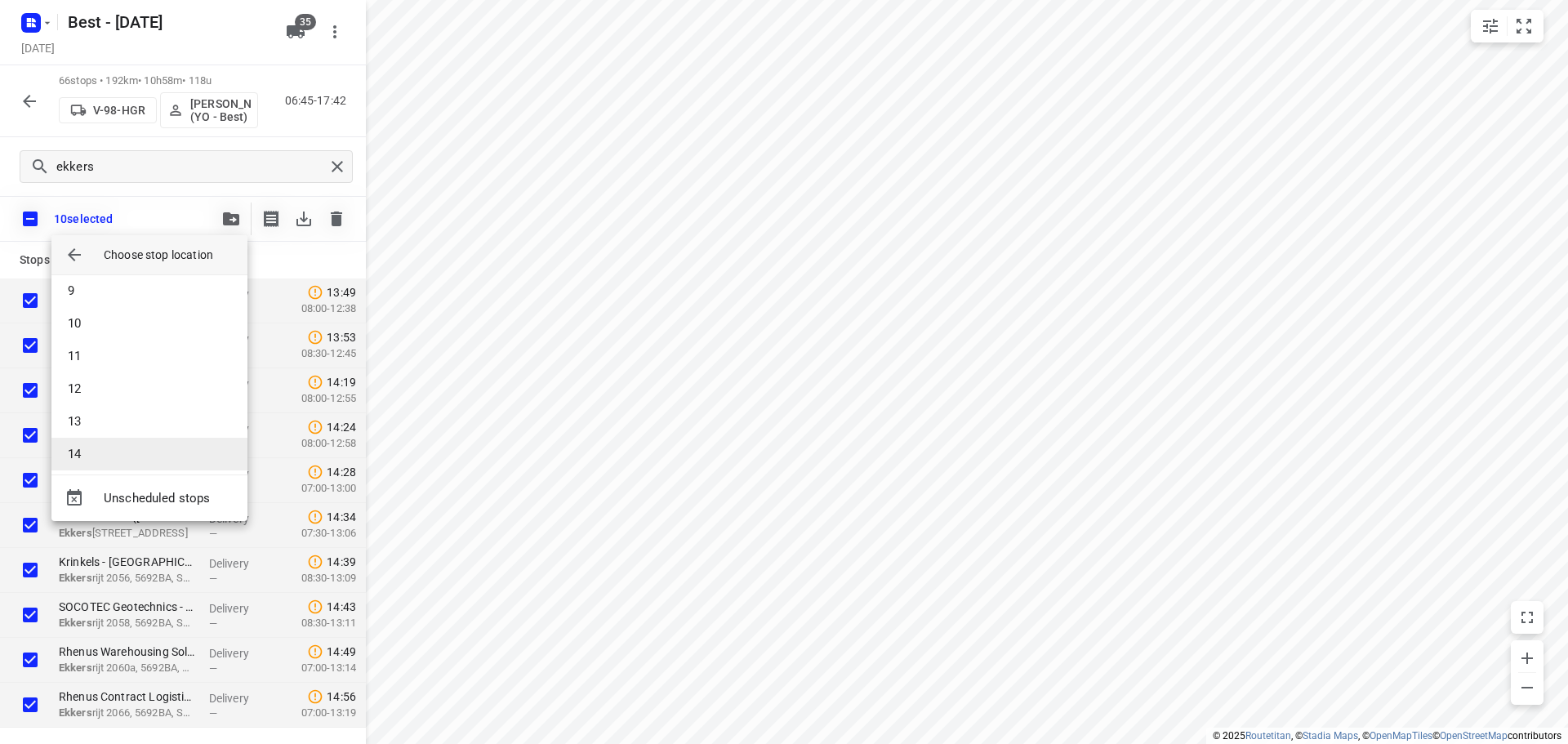
scroll to position [245, 0]
click at [114, 376] on li "11" at bounding box center [149, 380] width 196 height 32
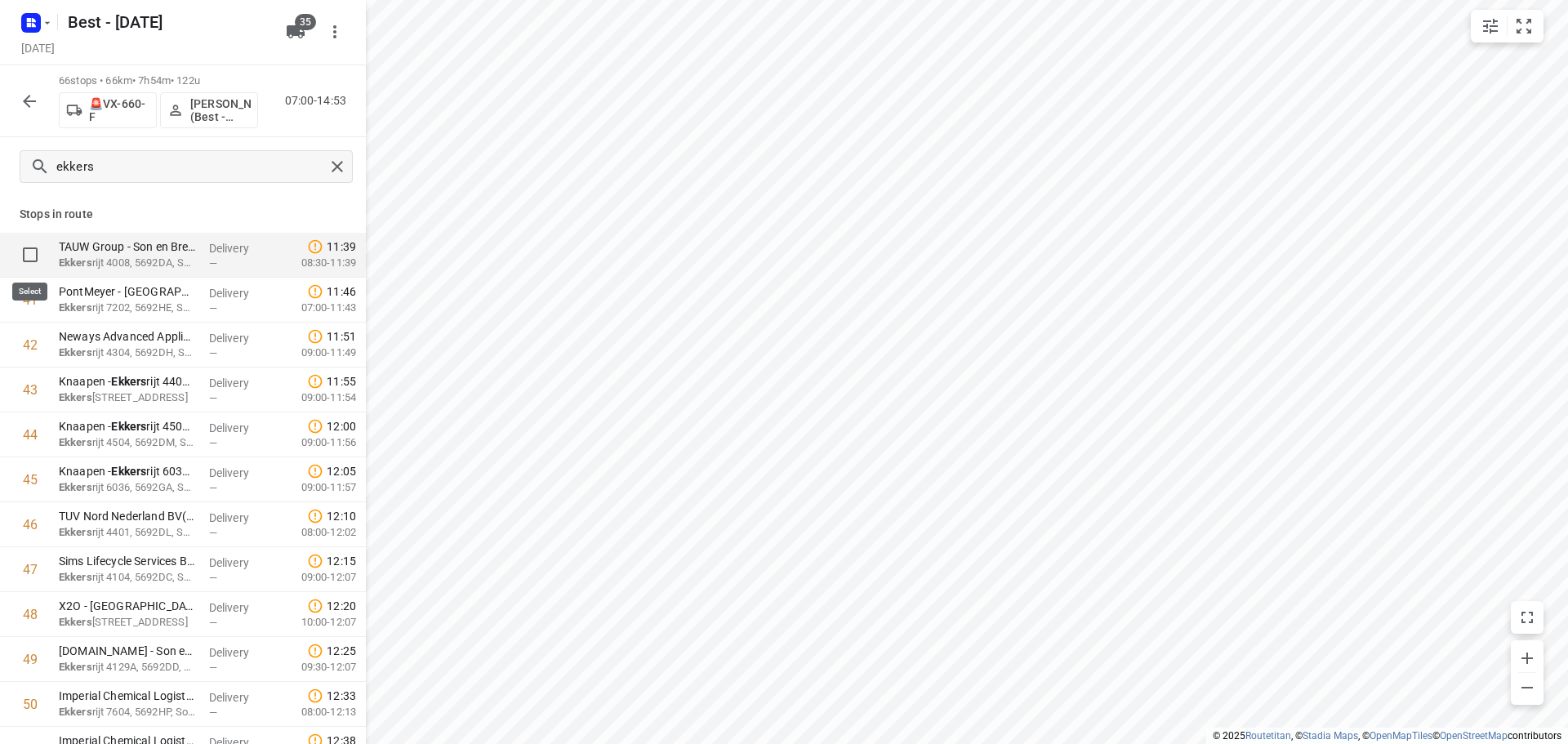
click at [22, 253] on input "checkbox" at bounding box center [30, 254] width 32 height 32
checkbox input "true"
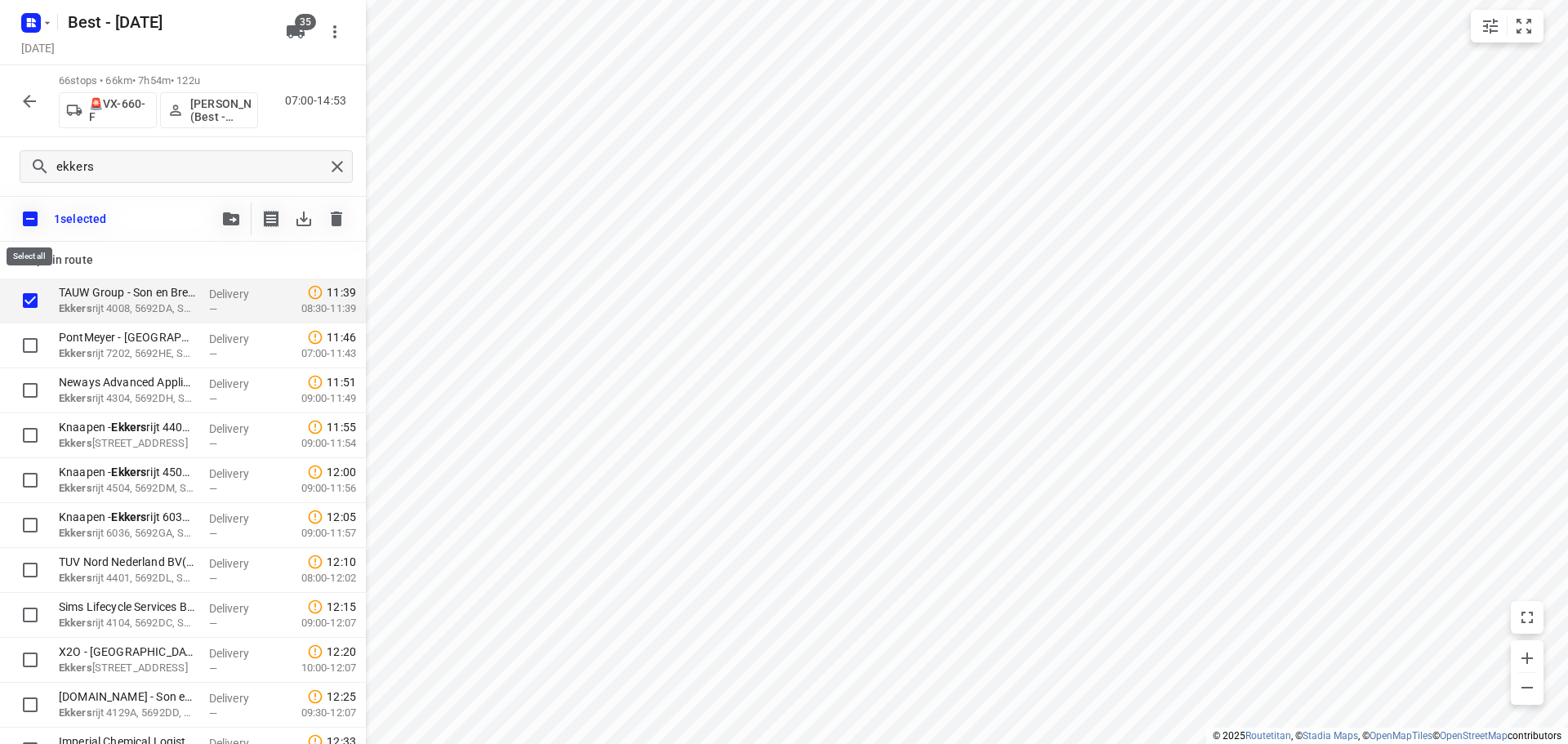
click at [35, 213] on input "checkbox" at bounding box center [30, 218] width 34 height 34
checkbox input "false"
checkbox input "true"
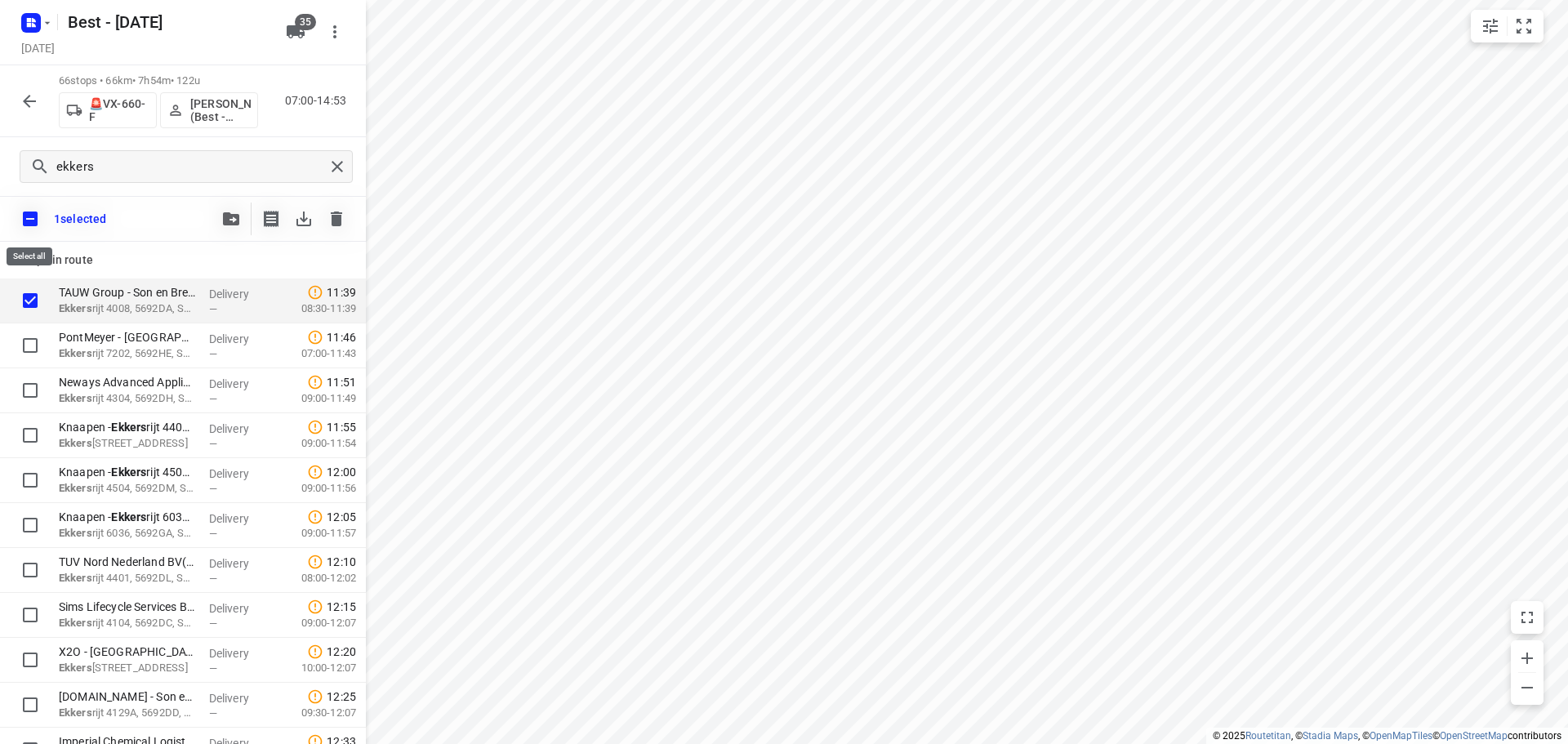
checkbox input "true"
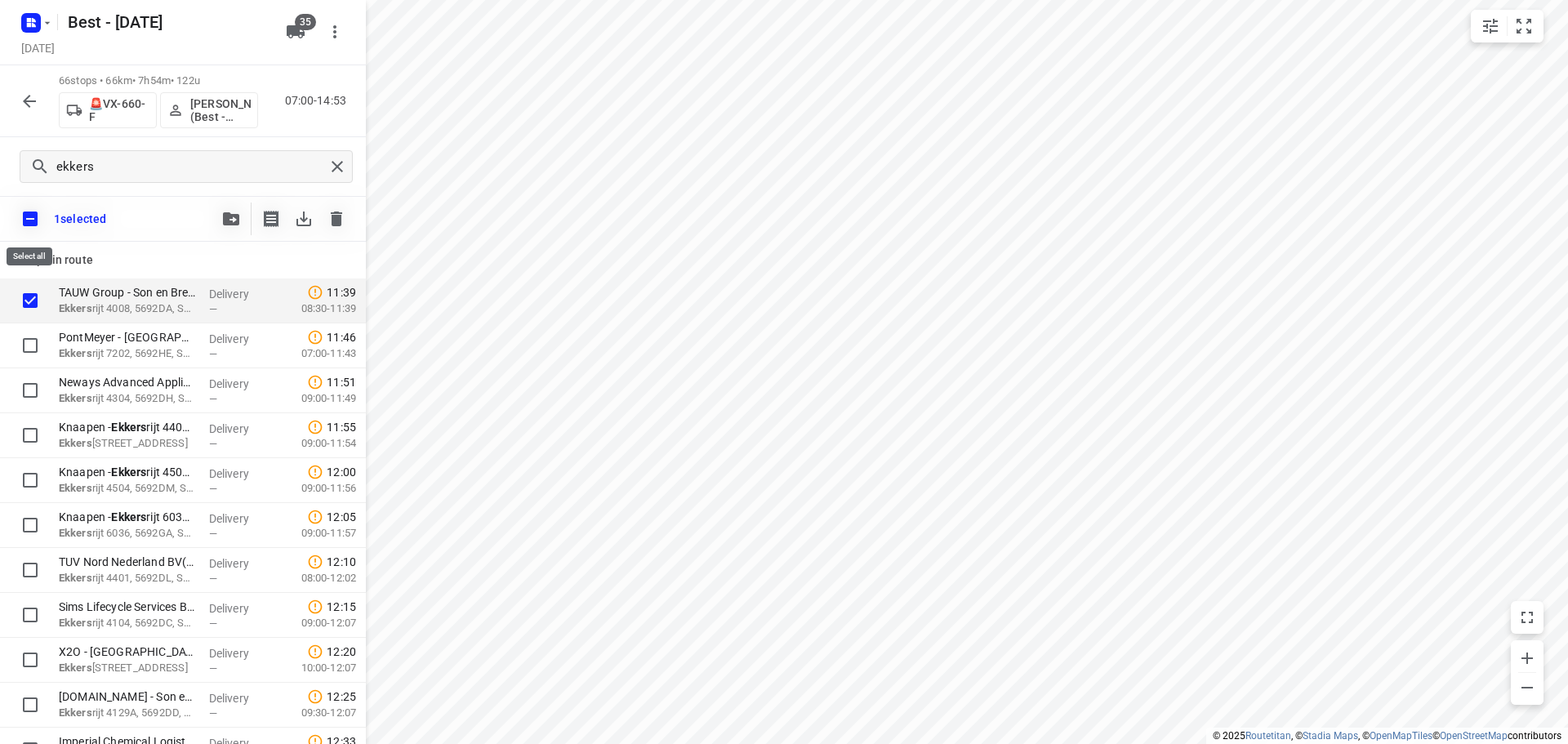
checkbox input "true"
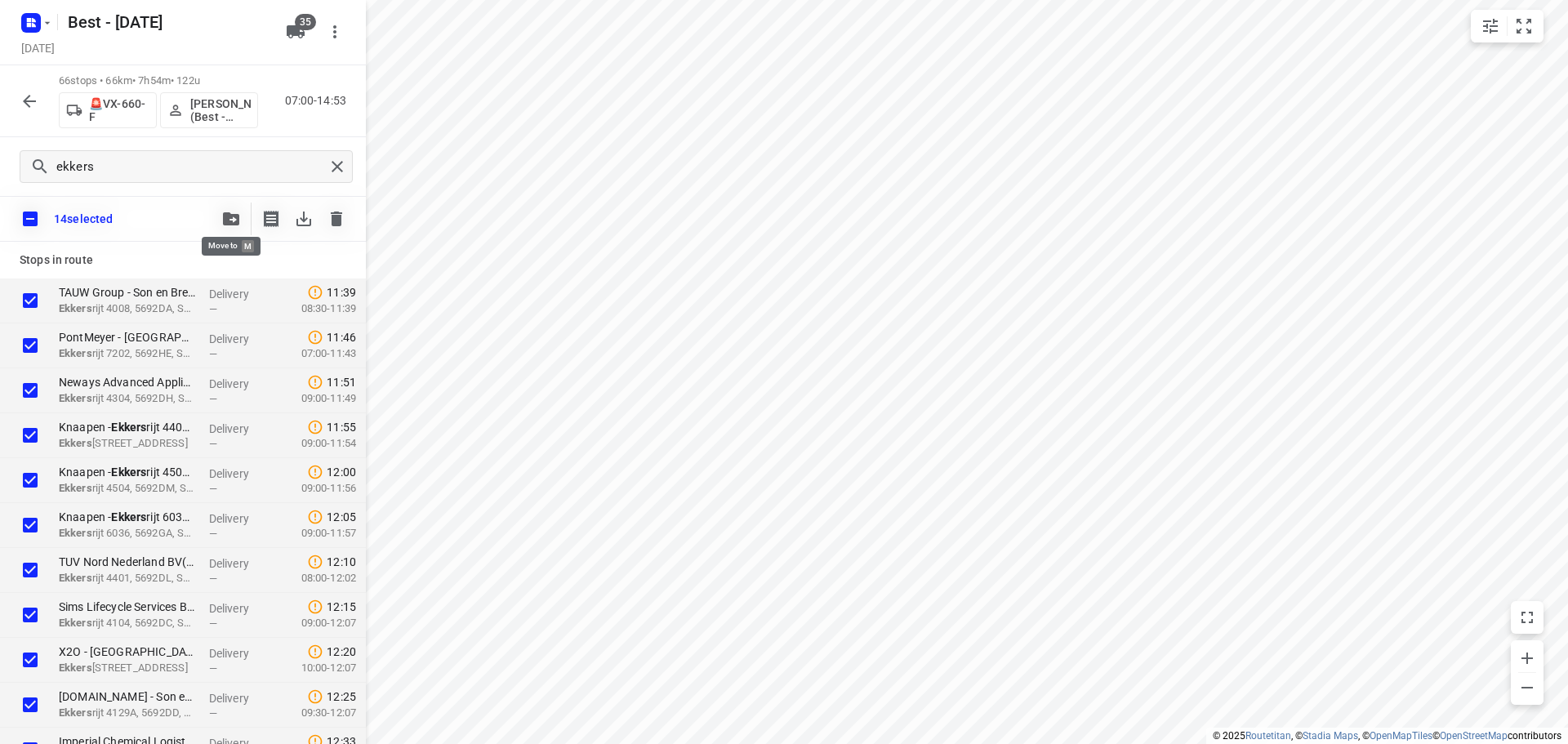
click at [223, 221] on icon "button" at bounding box center [230, 218] width 16 height 13
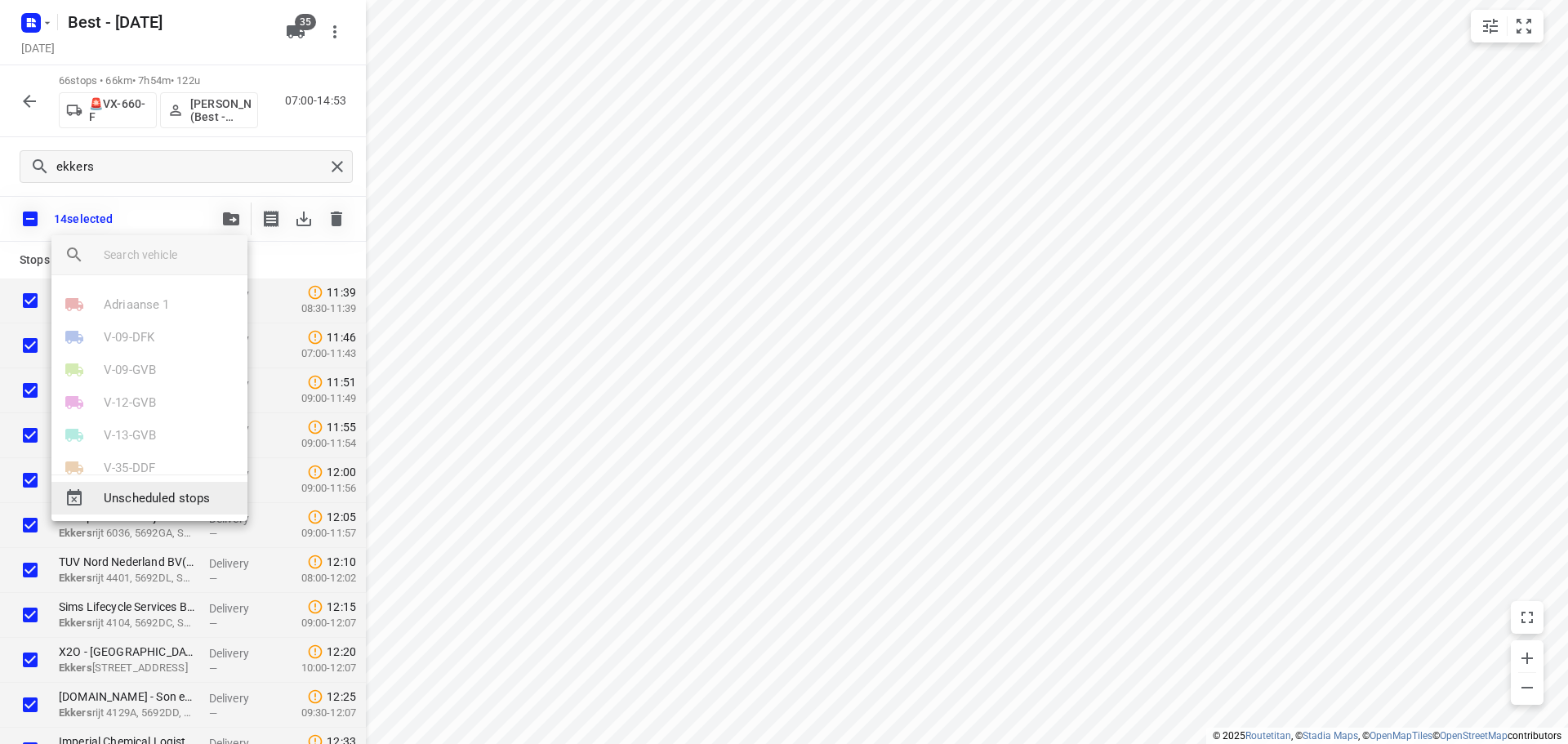
click at [144, 501] on span "Unscheduled stops" at bounding box center [169, 498] width 131 height 19
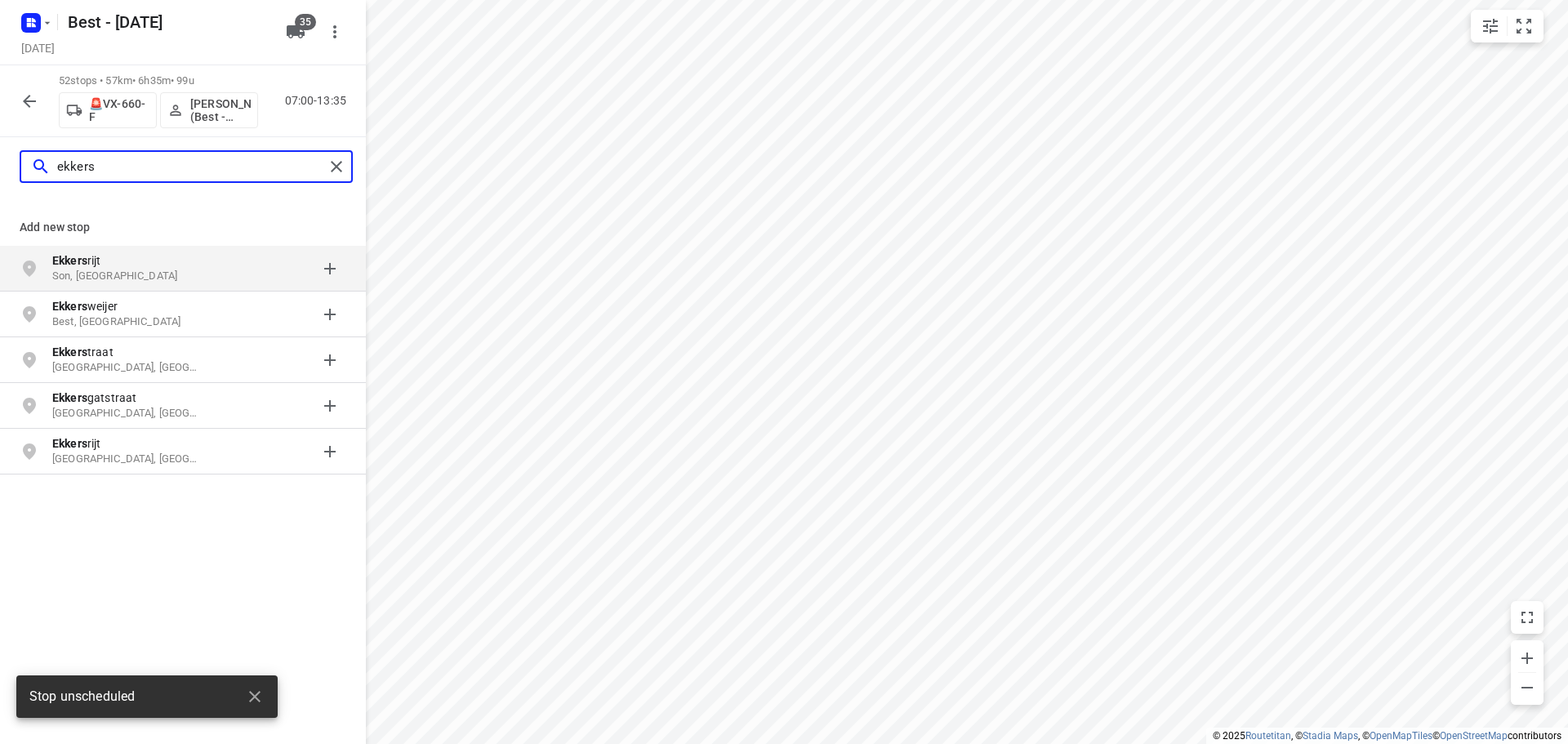
click at [180, 164] on input "ekkers" at bounding box center [190, 167] width 267 height 26
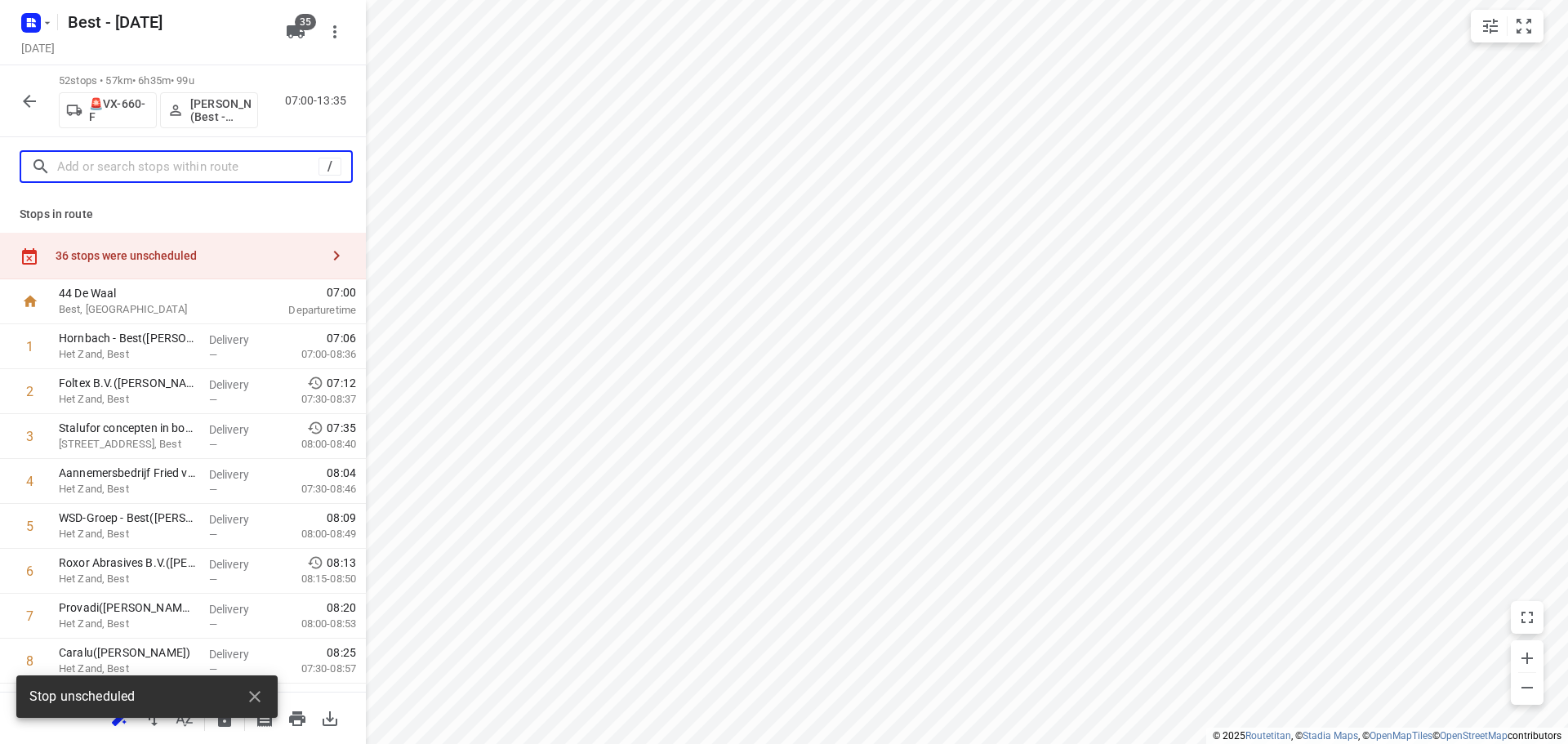
click at [276, 176] on input "text" at bounding box center [188, 167] width 261 height 26
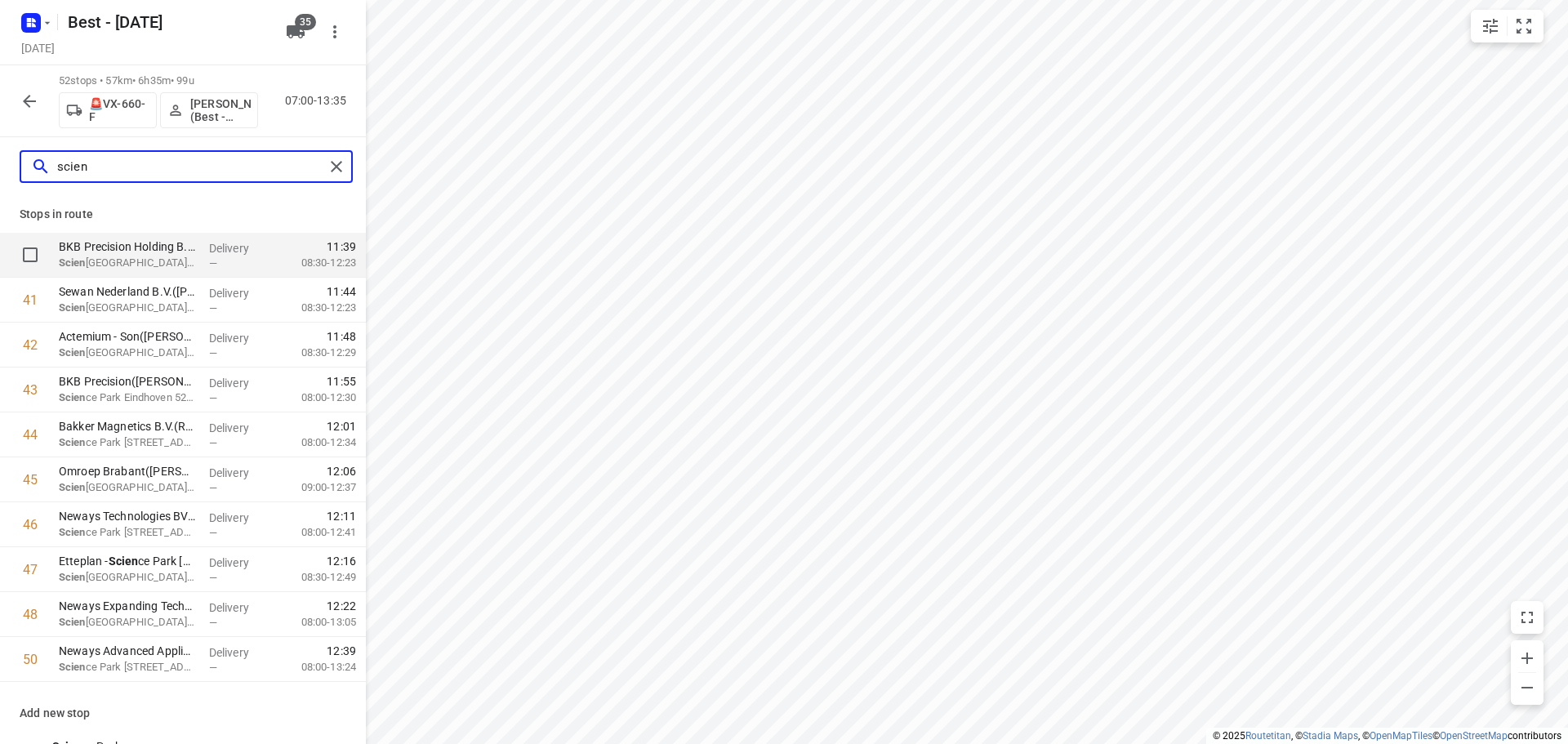
type input "scien"
click at [26, 253] on input "checkbox" at bounding box center [30, 254] width 32 height 32
checkbox input "true"
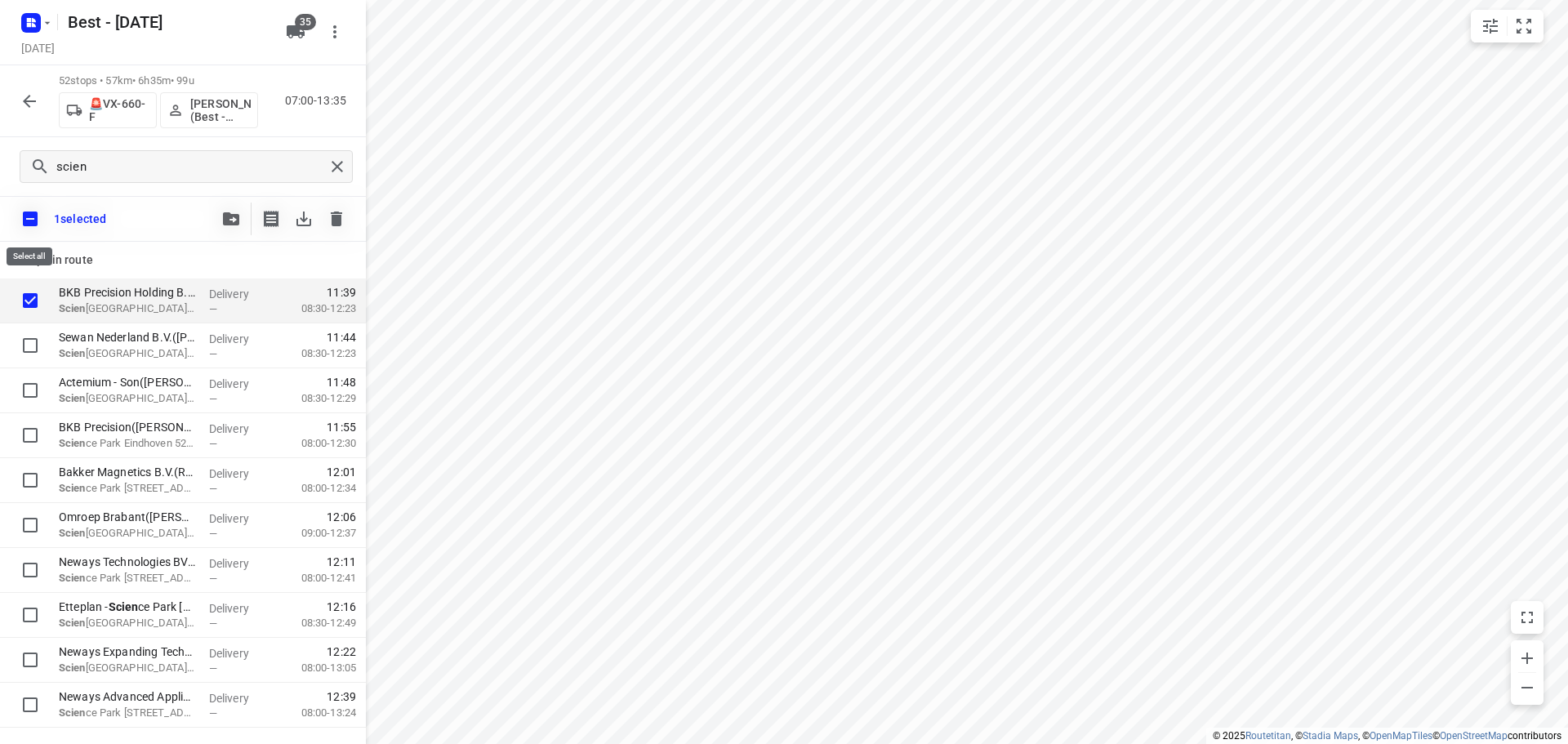
drag, startPoint x: 29, startPoint y: 224, endPoint x: 106, endPoint y: 220, distance: 77.1
click at [29, 221] on input "checkbox" at bounding box center [30, 218] width 34 height 34
checkbox input "false"
checkbox input "true"
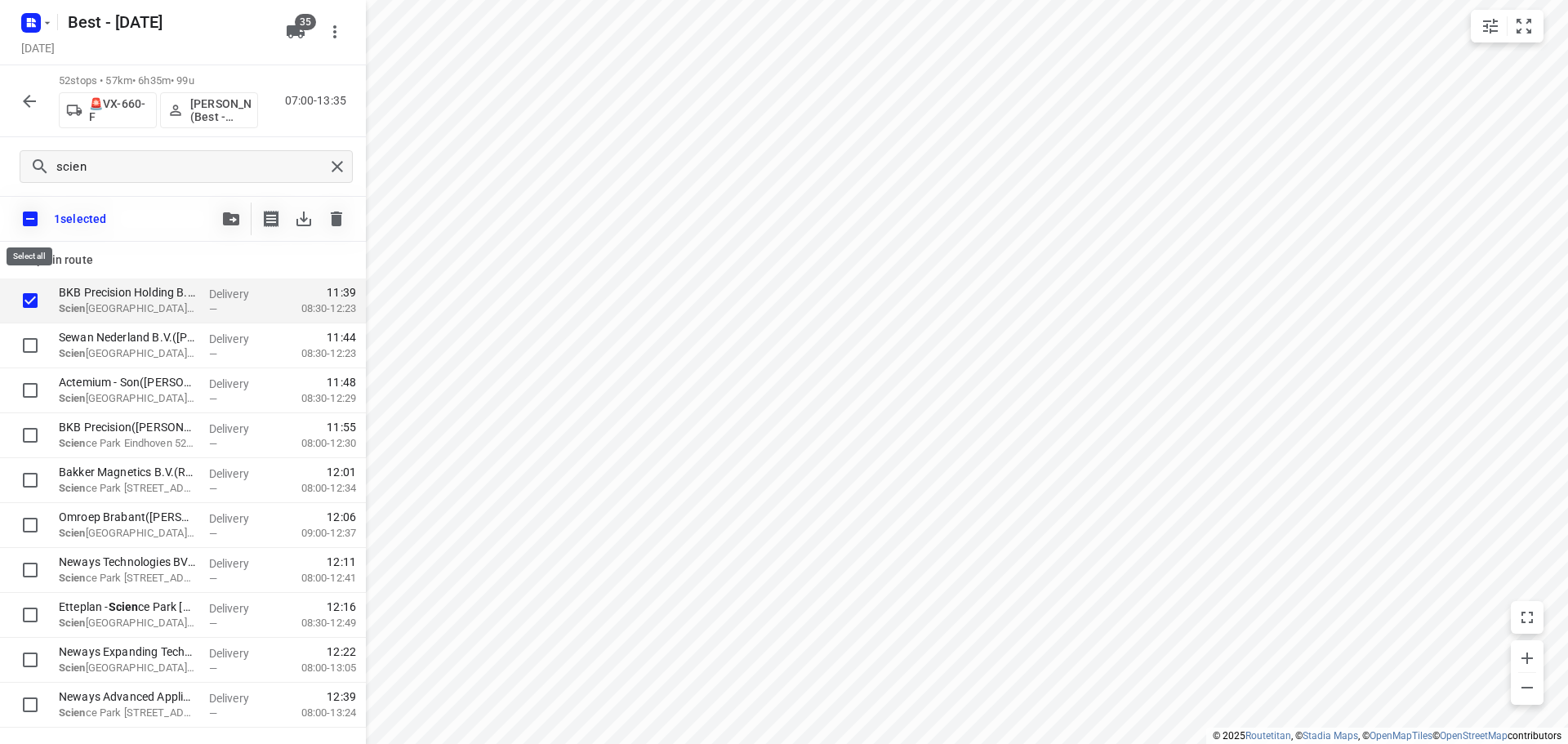
checkbox input "true"
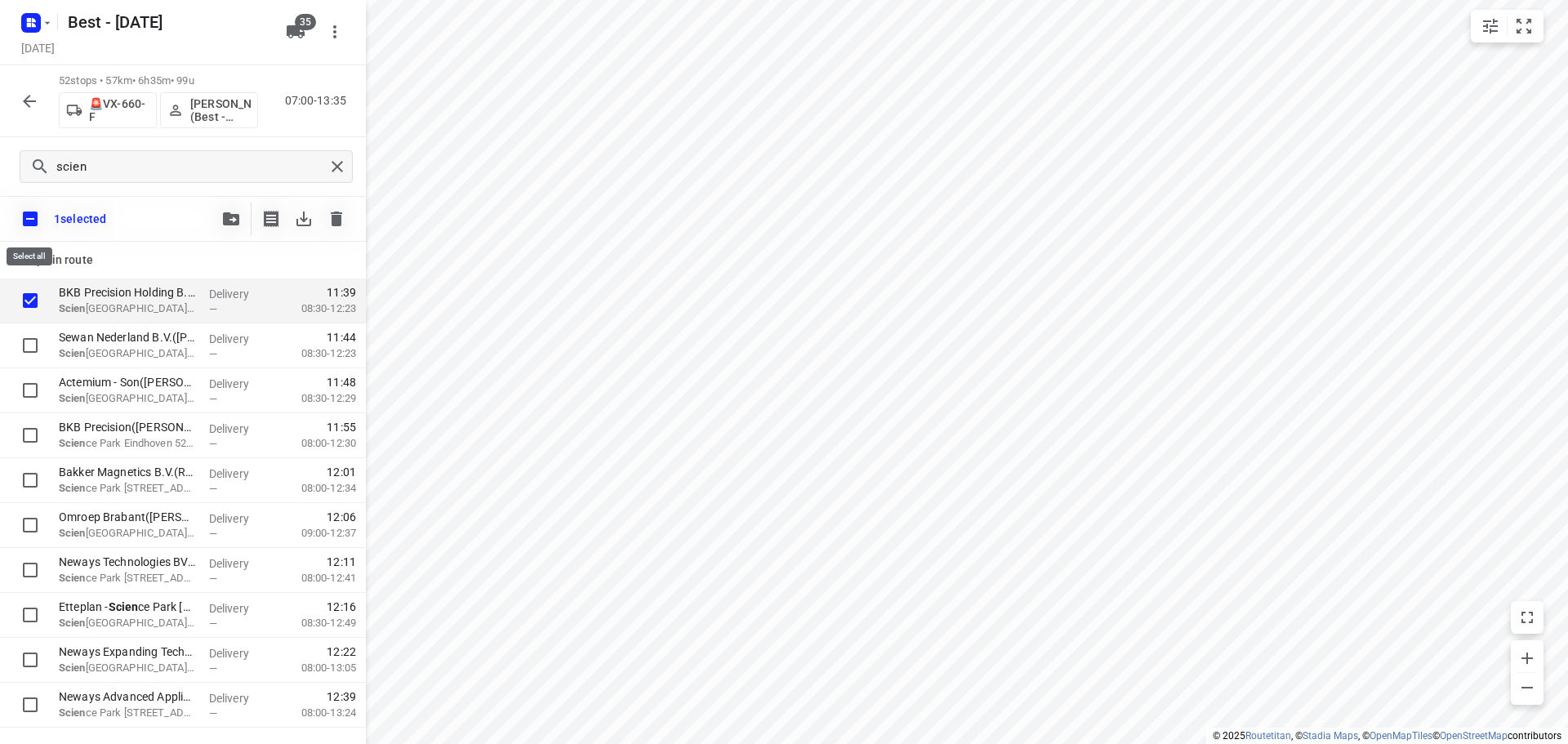
checkbox input "true"
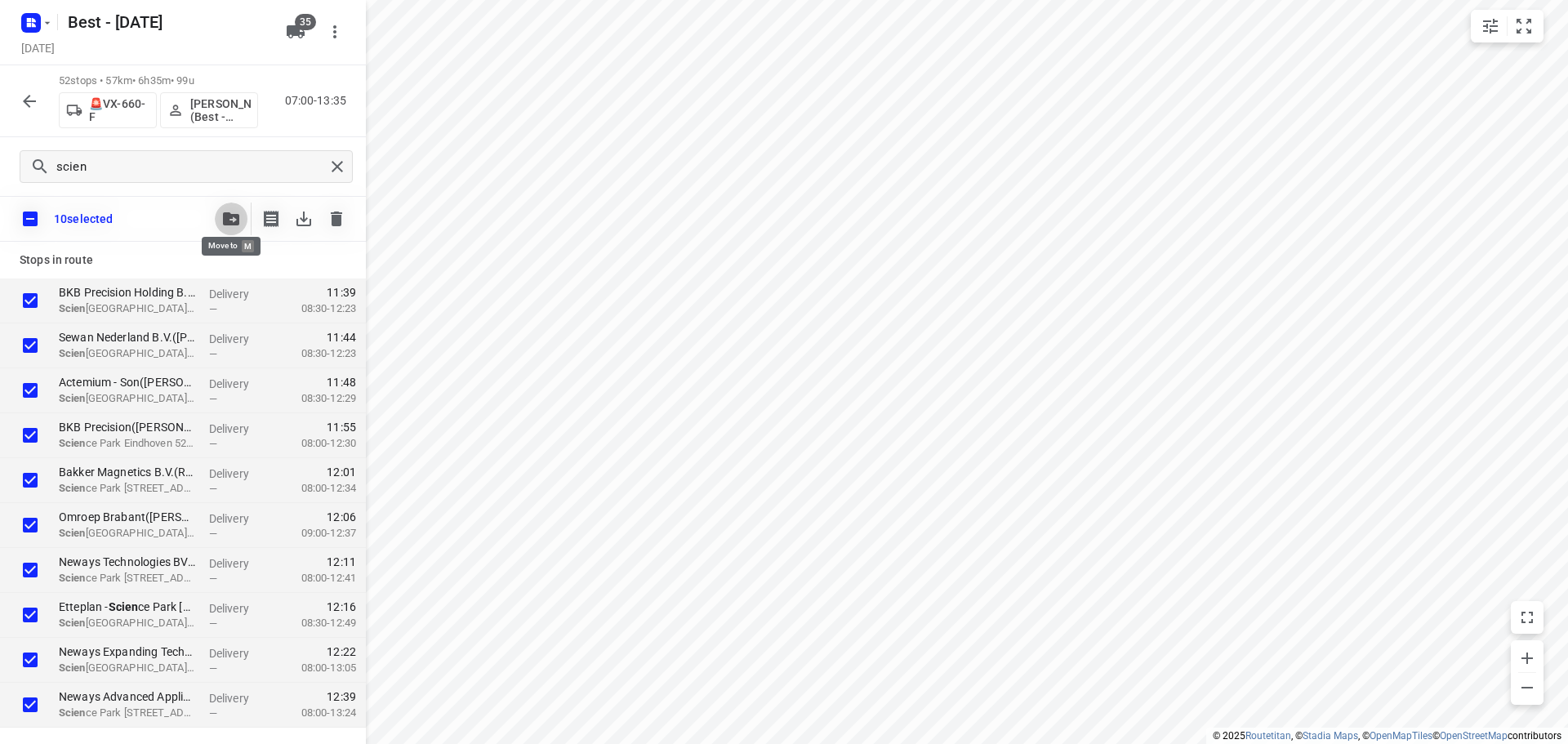
click at [224, 220] on icon "button" at bounding box center [230, 218] width 16 height 13
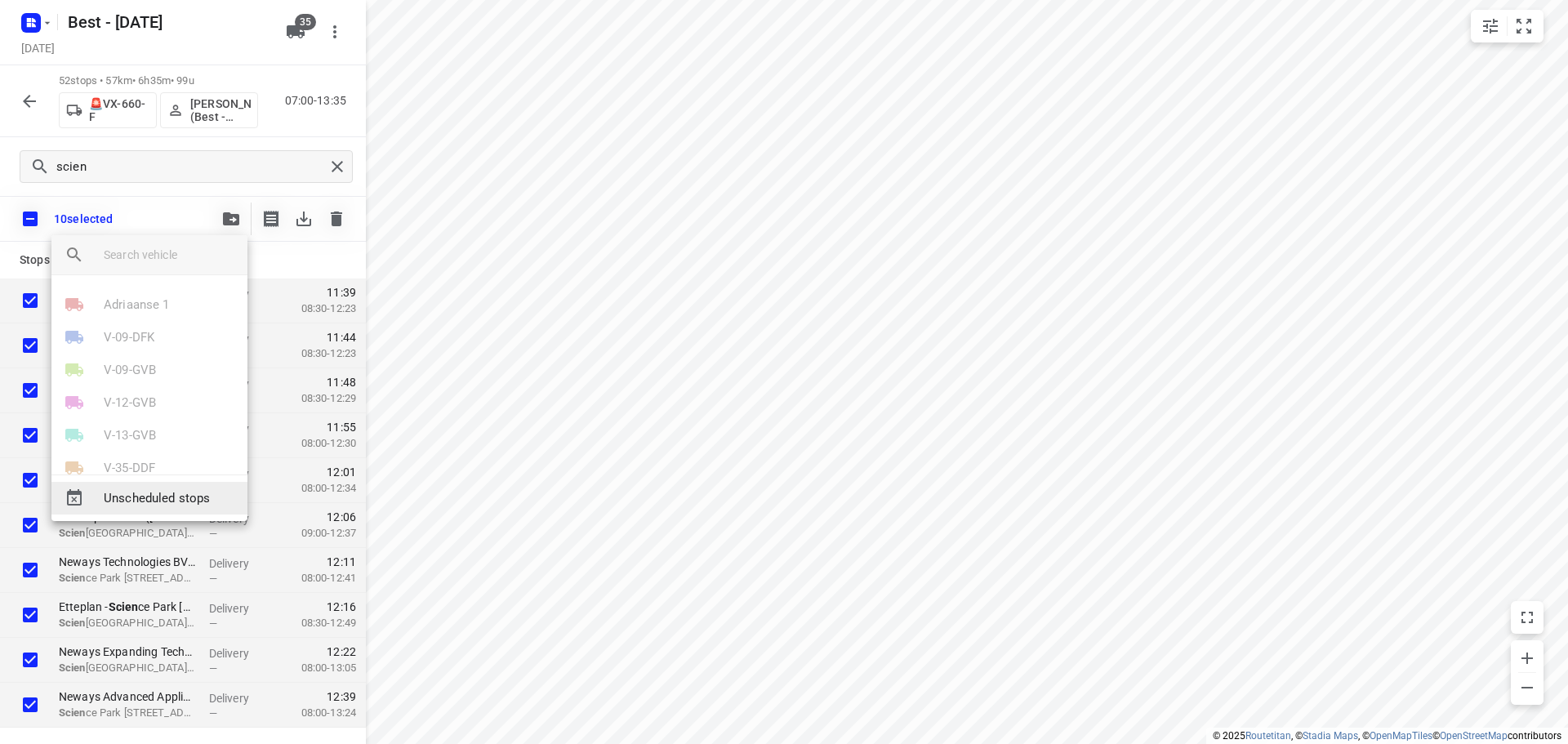
click at [122, 492] on span "Unscheduled stops" at bounding box center [169, 498] width 131 height 19
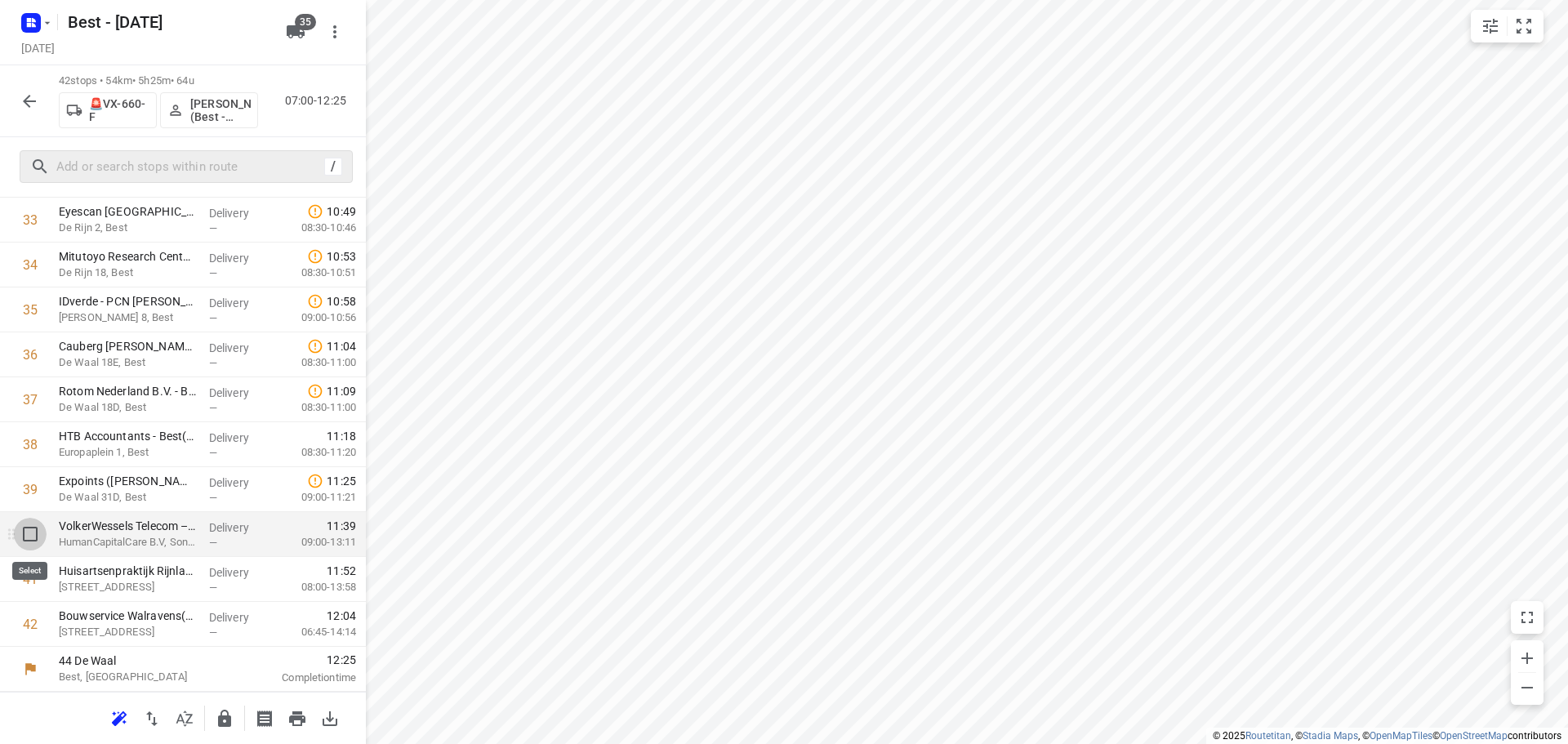
click at [27, 540] on input "checkbox" at bounding box center [30, 534] width 32 height 32
checkbox input "true"
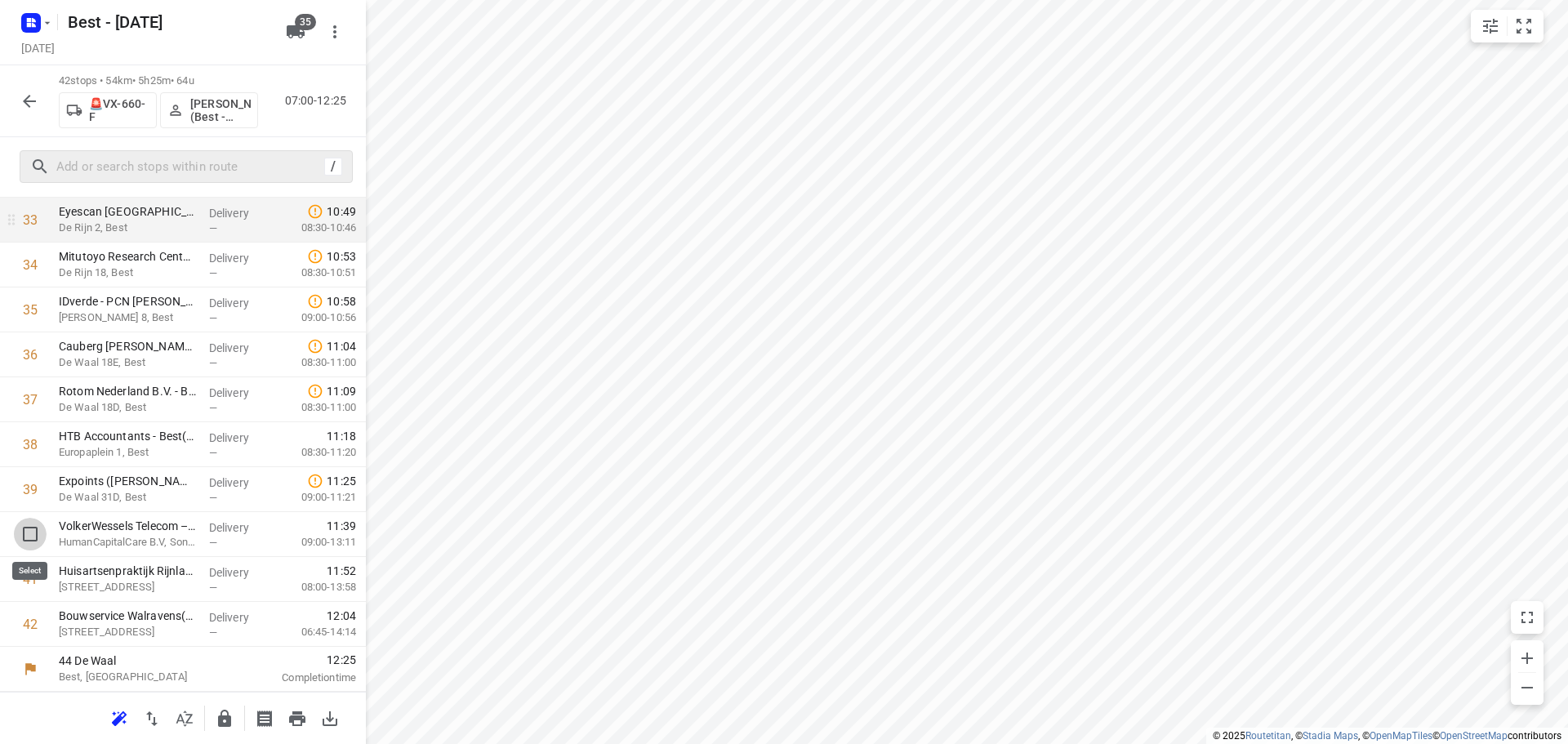
scroll to position [1557, 0]
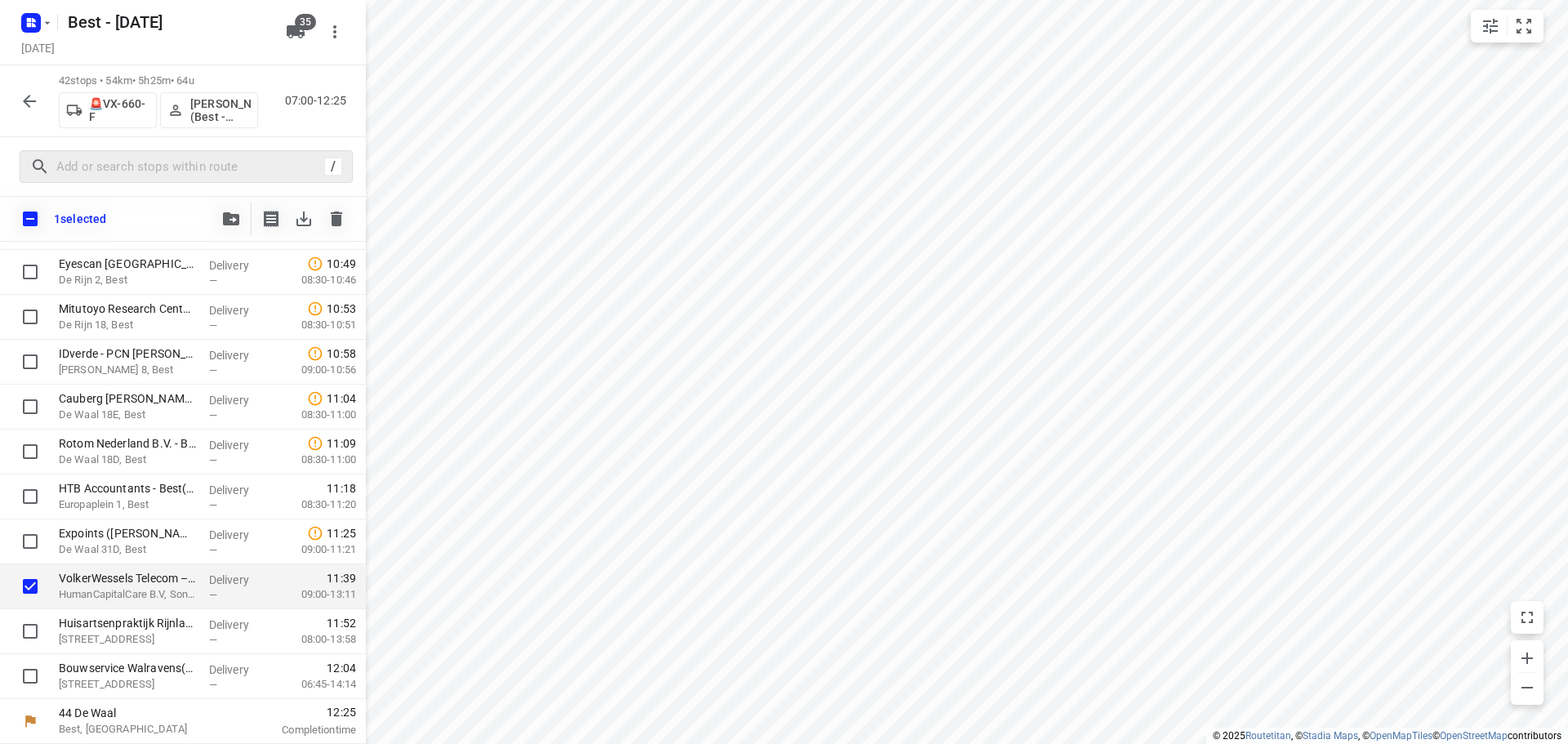
click at [214, 218] on div "1 selected" at bounding box center [183, 219] width 366 height 46
click at [223, 215] on icon "button" at bounding box center [230, 218] width 16 height 13
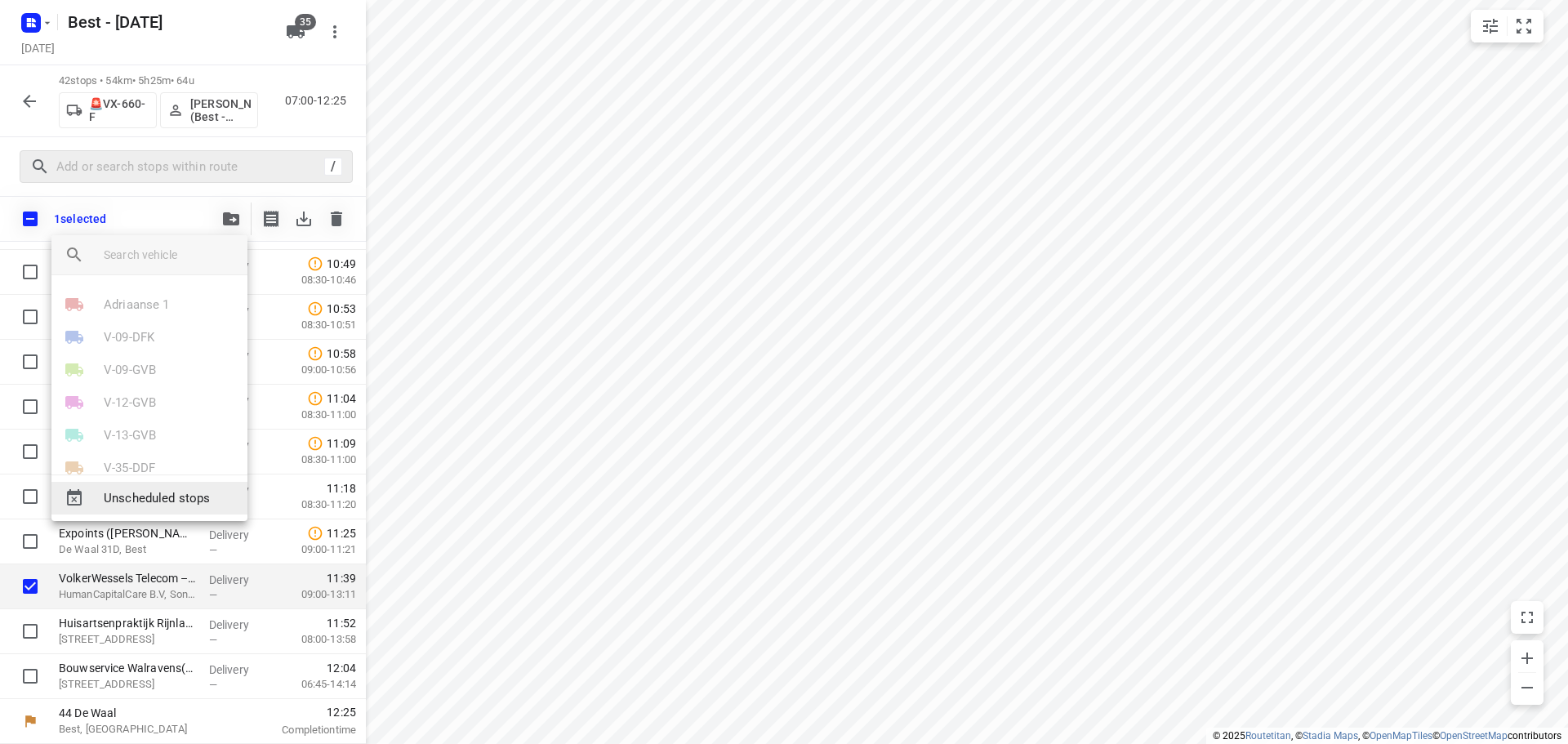
click at [104, 498] on span "Unscheduled stops" at bounding box center [169, 498] width 131 height 19
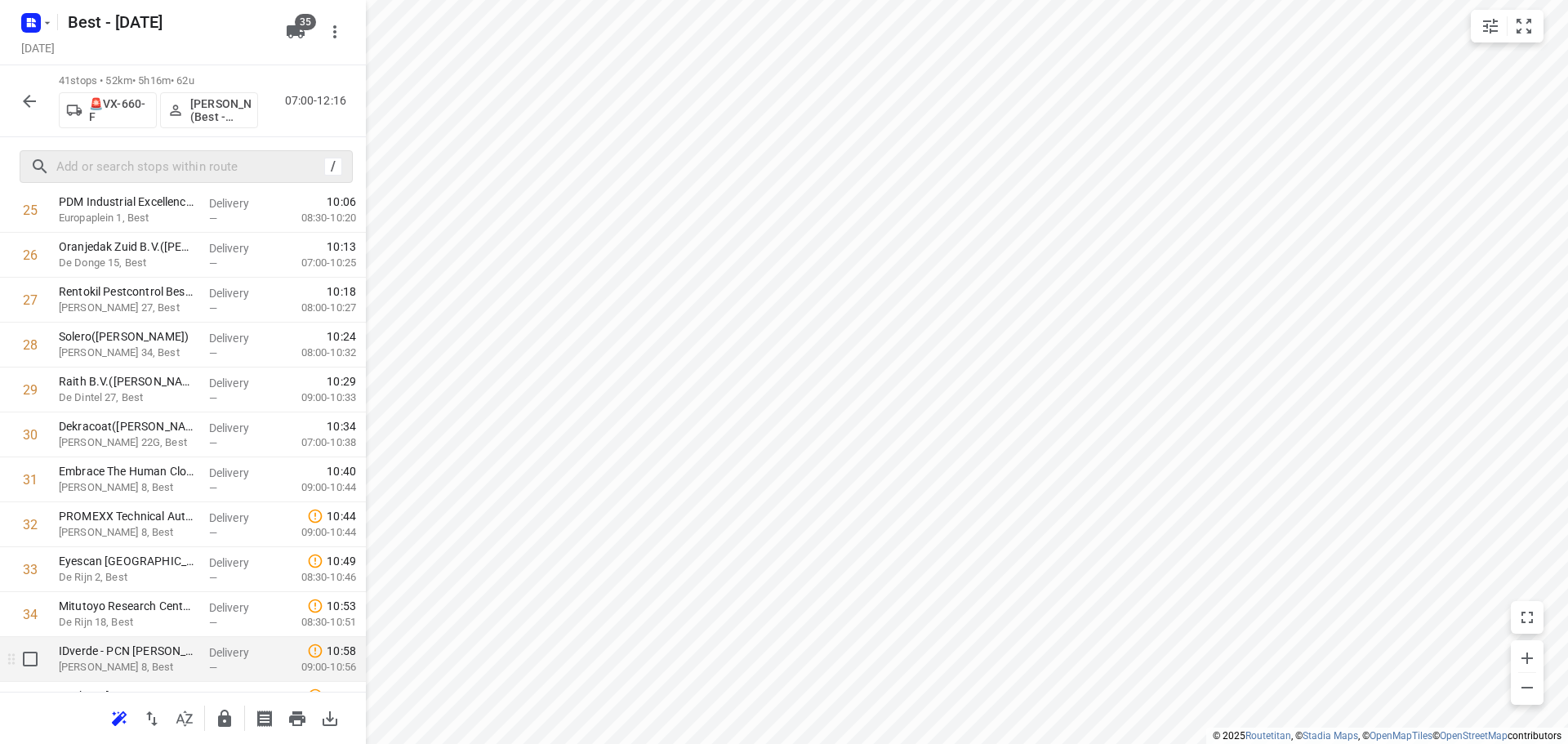
scroll to position [1519, 0]
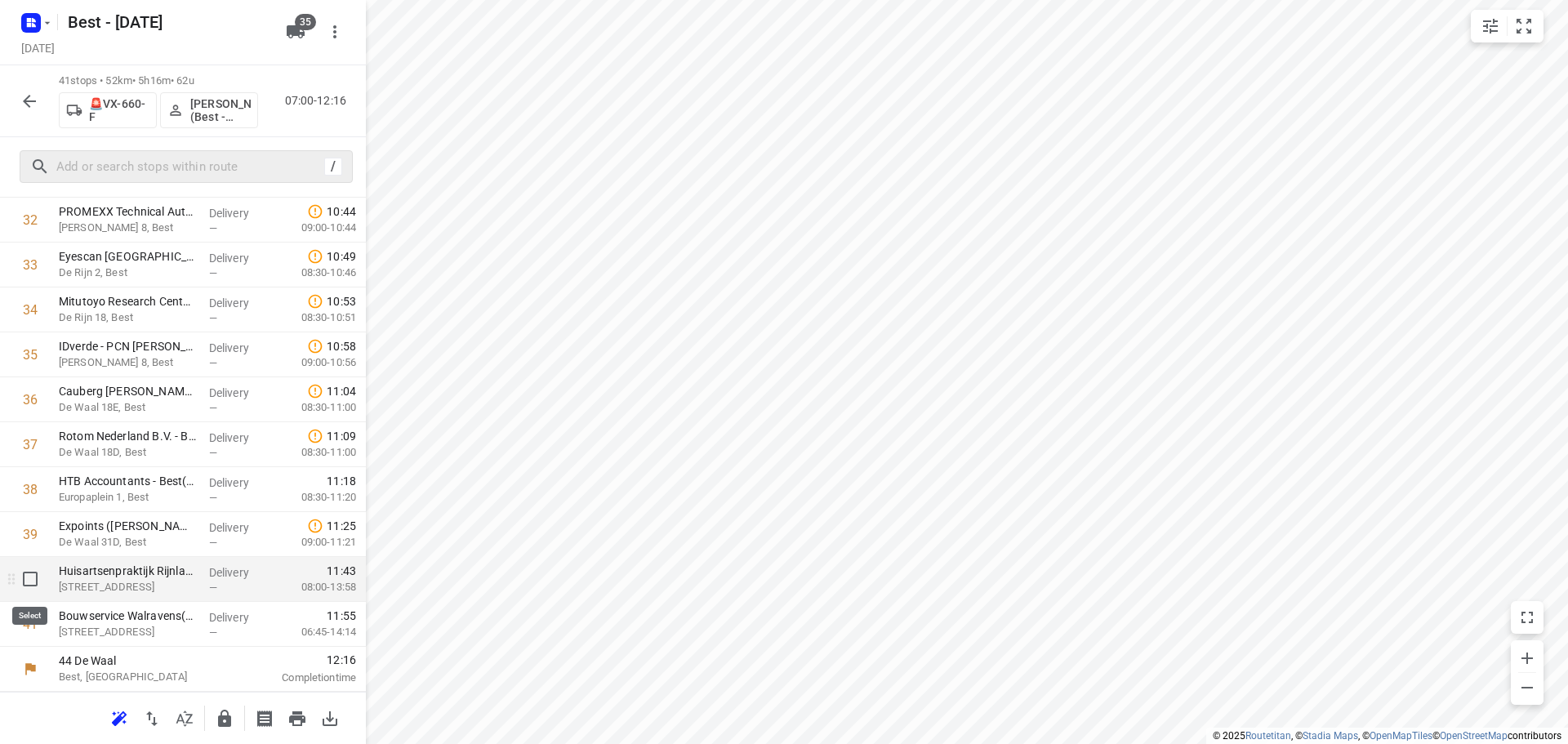
click at [34, 577] on input "checkbox" at bounding box center [30, 578] width 32 height 32
checkbox input "true"
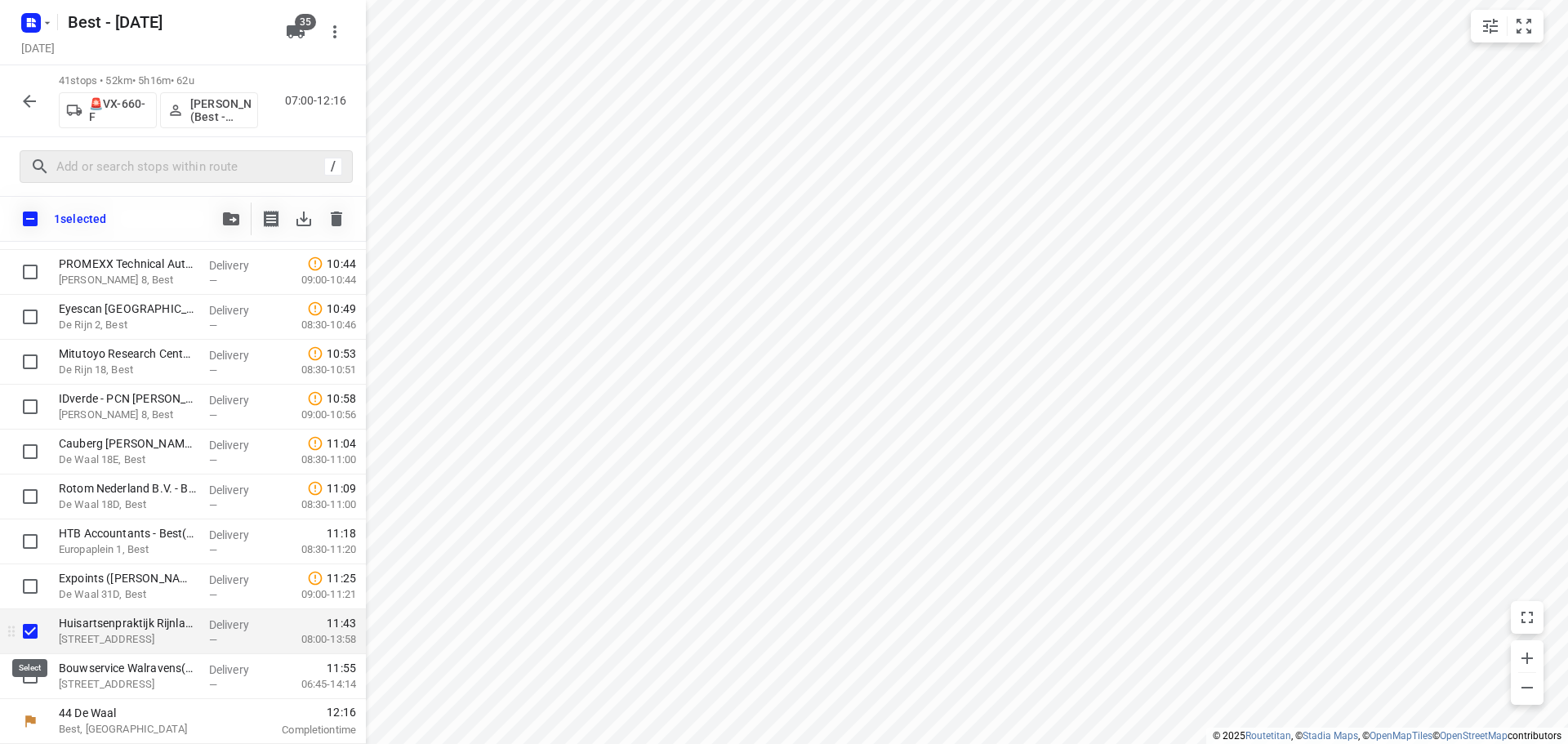
scroll to position [1513, 0]
click at [36, 670] on input "checkbox" at bounding box center [30, 676] width 32 height 32
checkbox input "true"
click at [229, 235] on div "2 selected" at bounding box center [183, 219] width 366 height 46
click at [230, 235] on div "2 selected" at bounding box center [183, 219] width 366 height 46
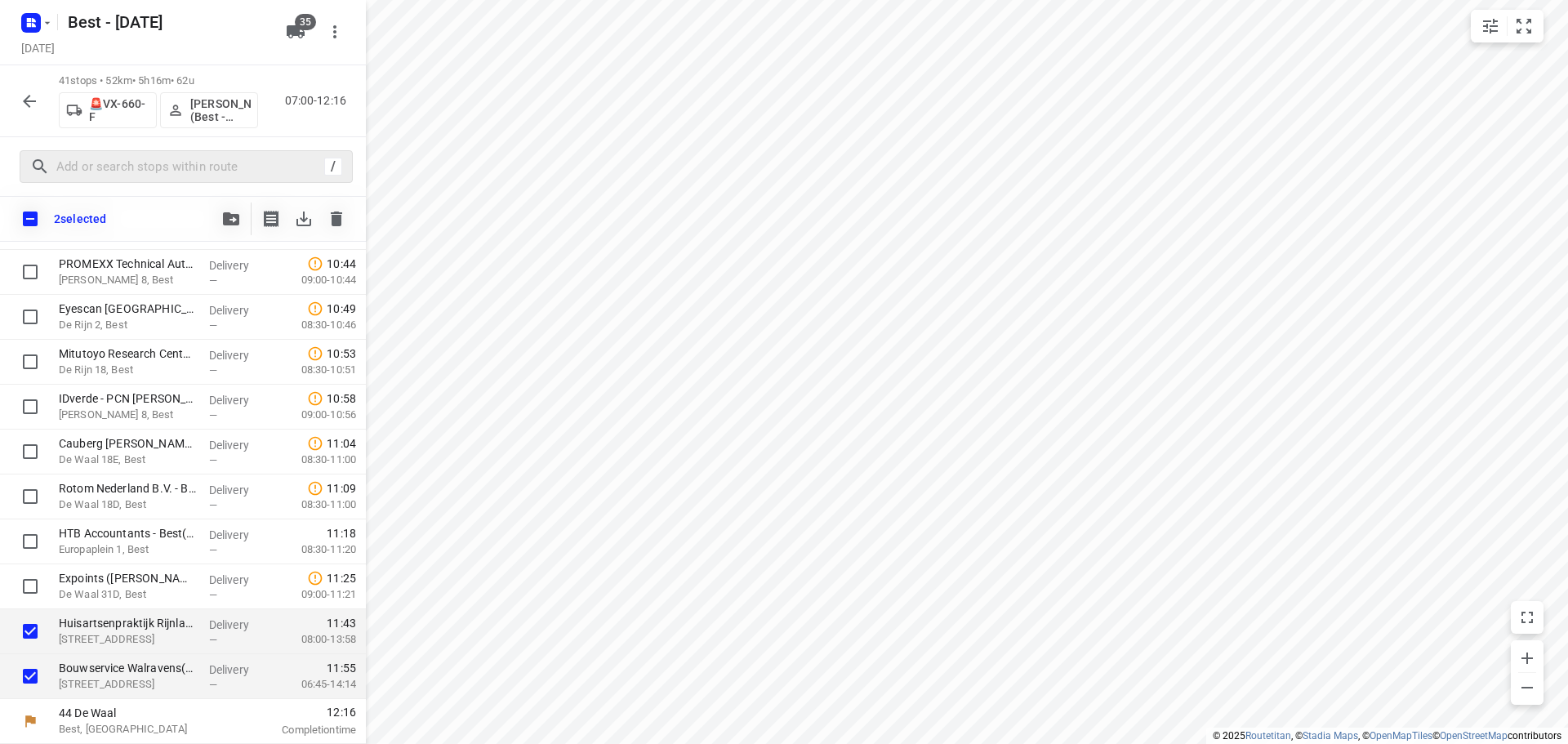
click at [236, 226] on button "button" at bounding box center [231, 218] width 32 height 32
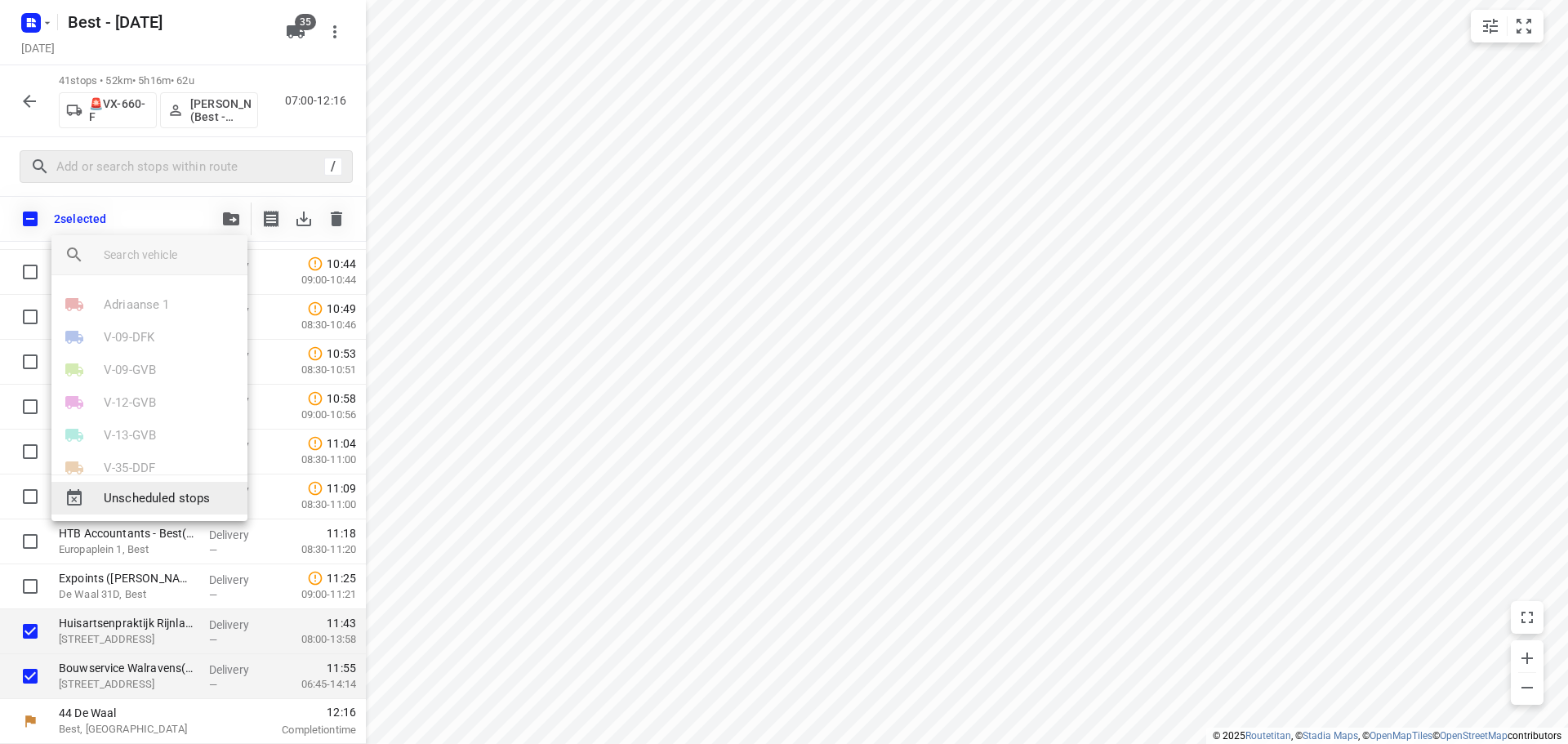
click at [135, 503] on span "Unscheduled stops" at bounding box center [169, 498] width 131 height 19
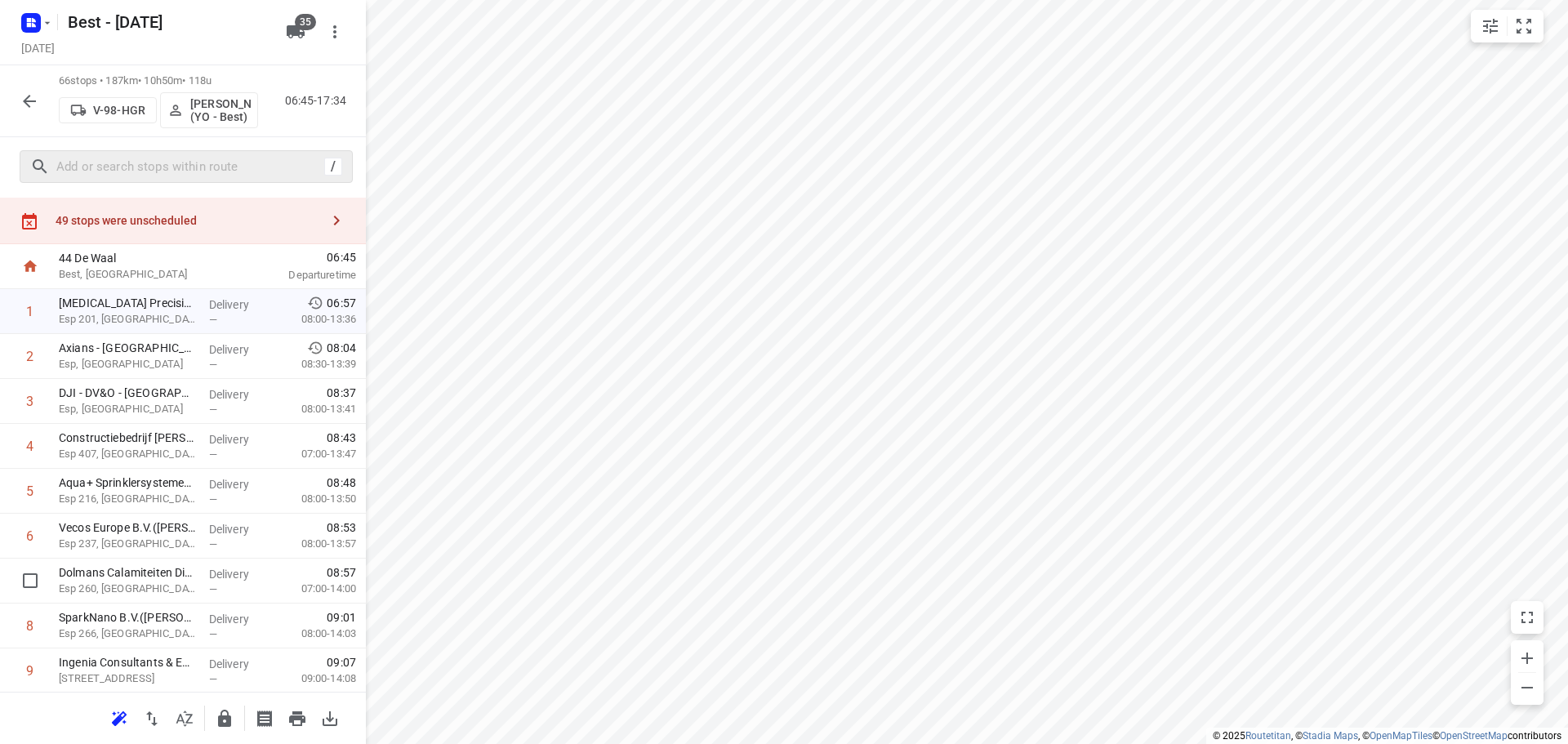
scroll to position [0, 0]
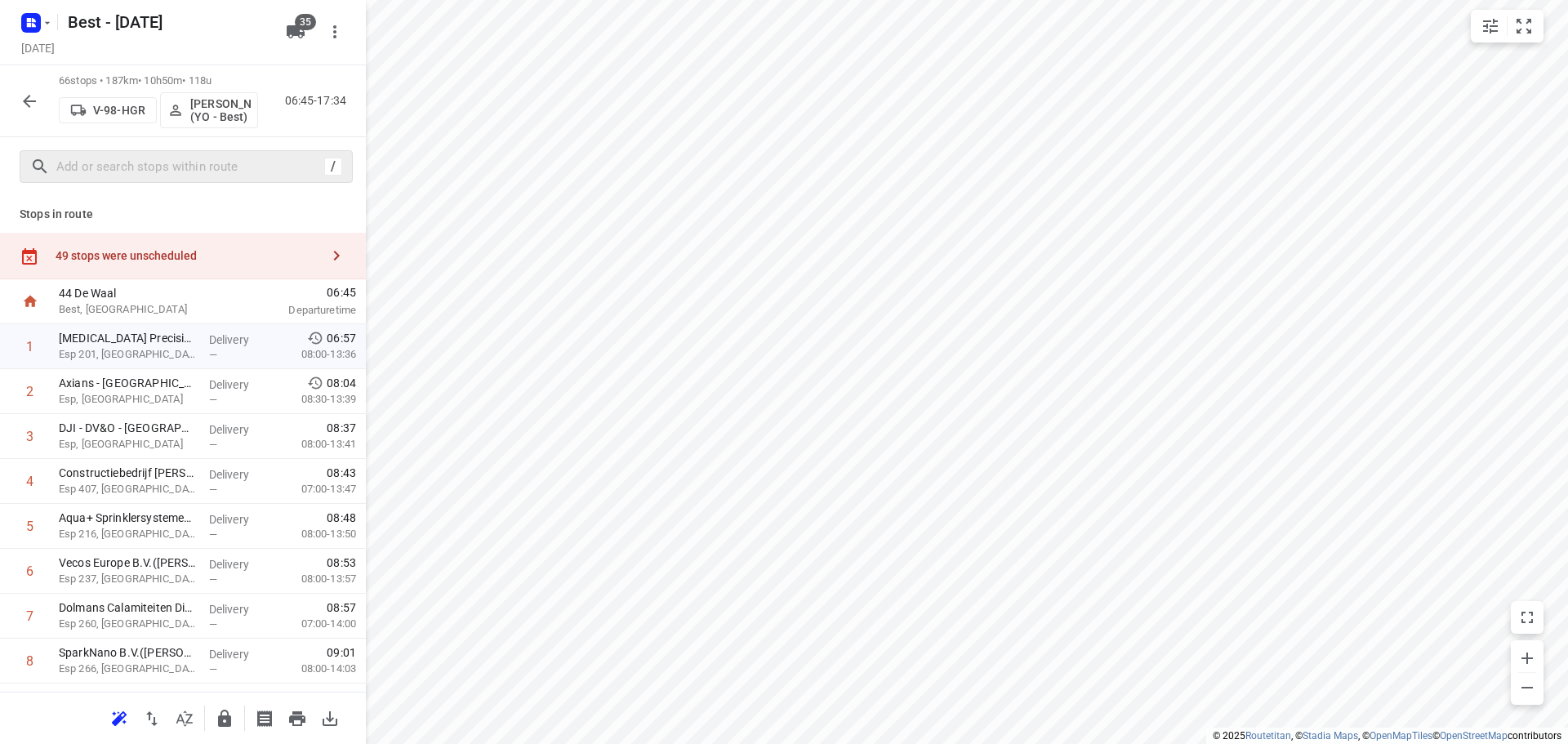
click at [248, 242] on div "49 stops were unscheduled" at bounding box center [183, 256] width 366 height 47
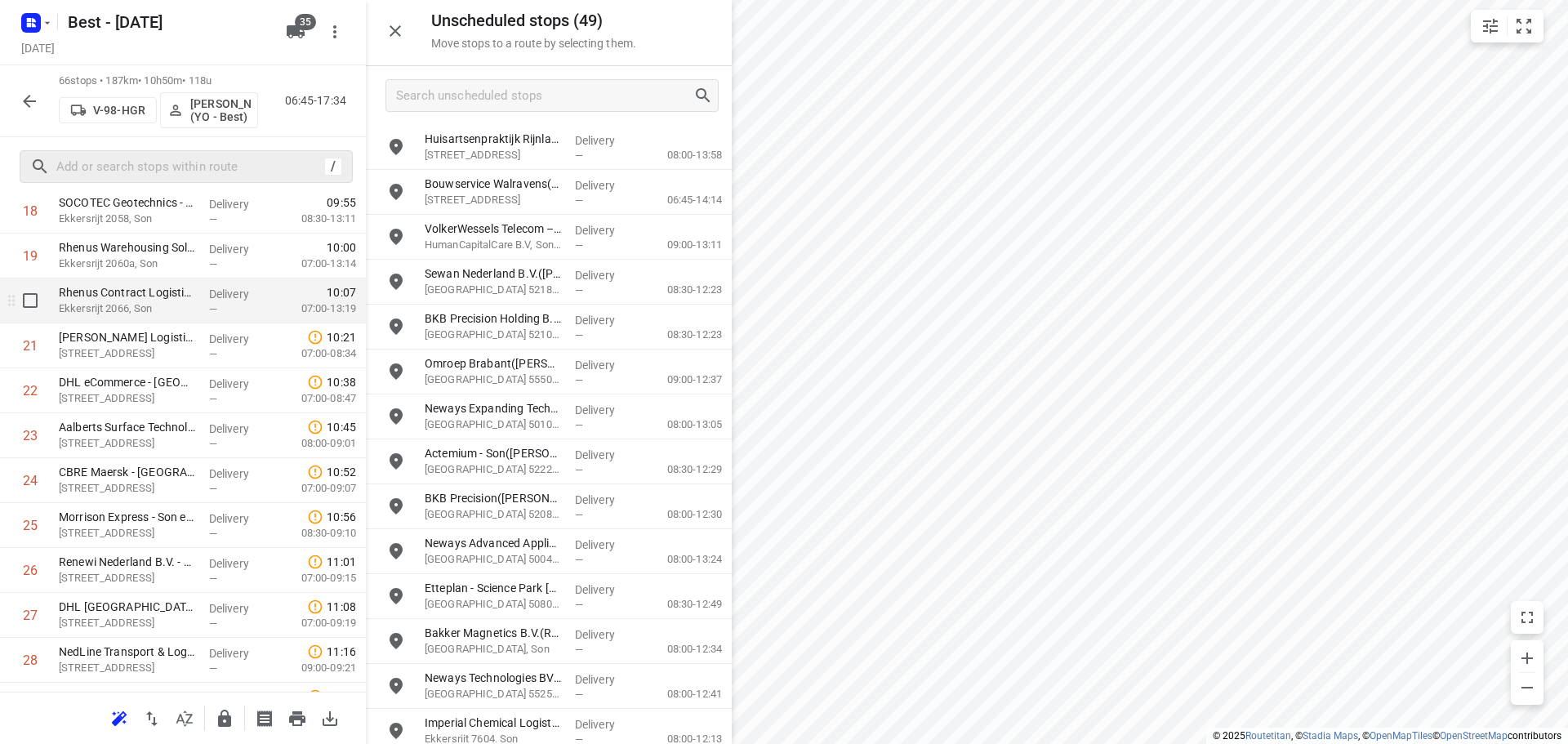
scroll to position [898, 0]
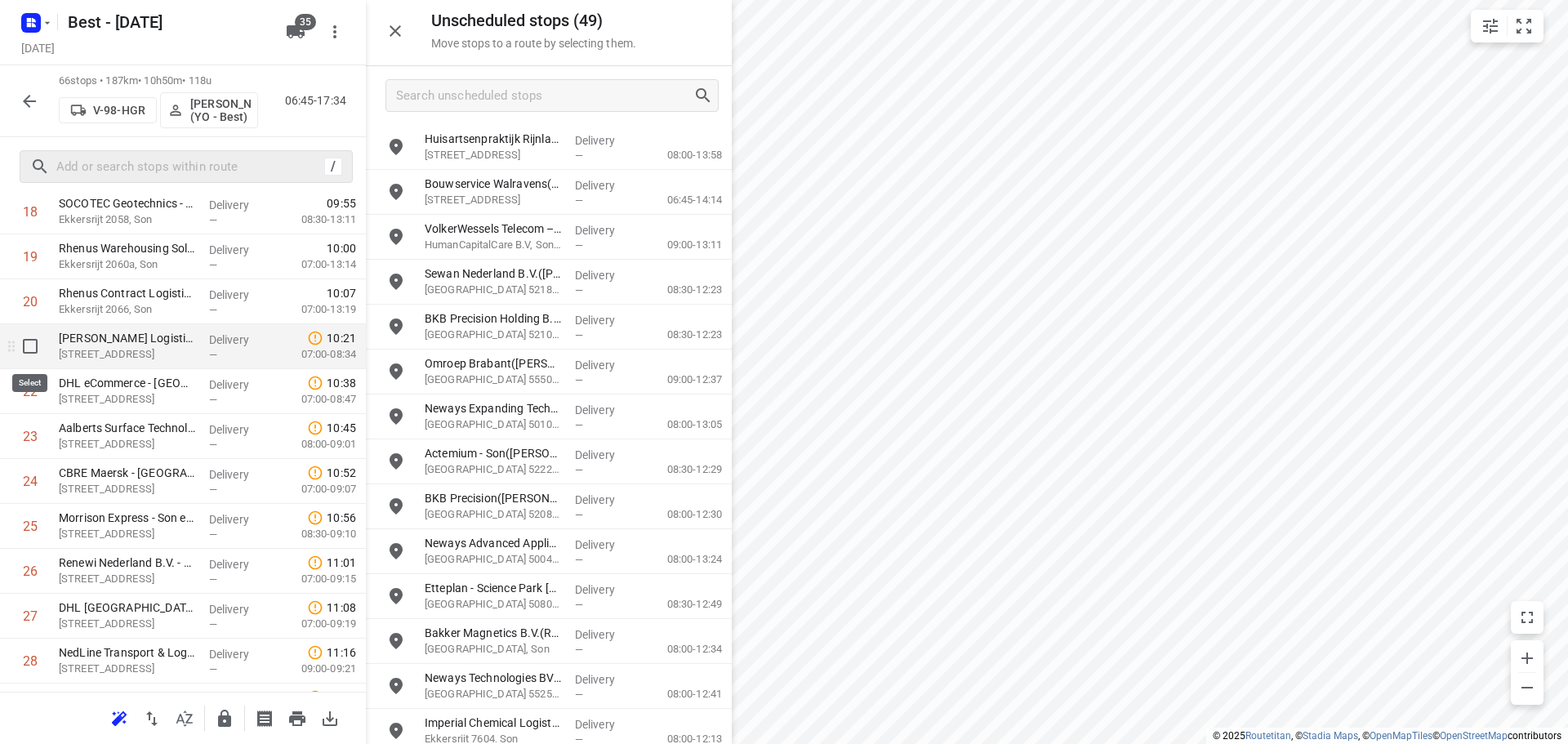
drag, startPoint x: 28, startPoint y: 345, endPoint x: 26, endPoint y: 371, distance: 26.1
click at [28, 345] on input "checkbox" at bounding box center [30, 346] width 32 height 32
checkbox input "true"
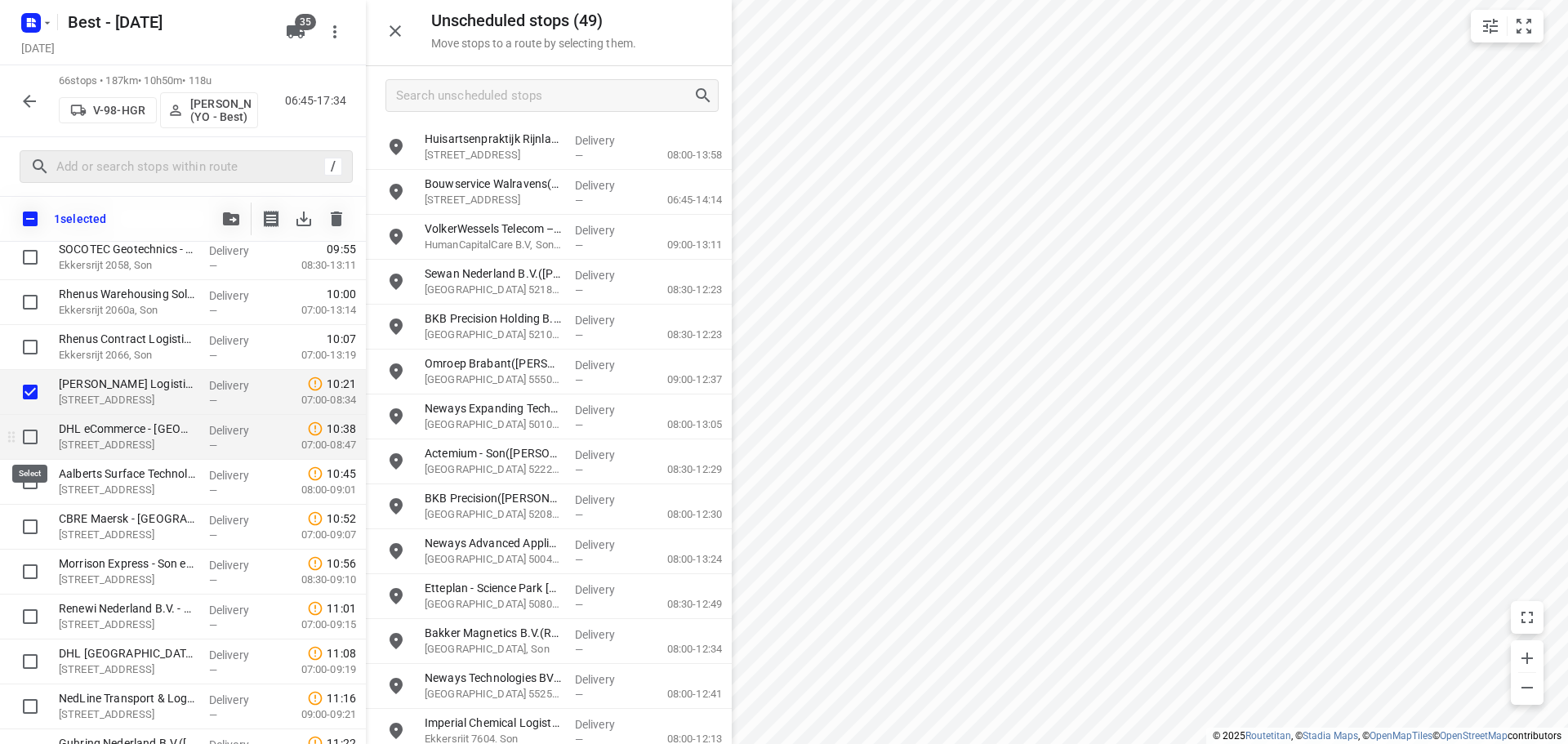
click at [27, 438] on input "checkbox" at bounding box center [30, 437] width 32 height 32
checkbox input "true"
click at [22, 477] on input "checkbox" at bounding box center [30, 482] width 32 height 32
checkbox input "true"
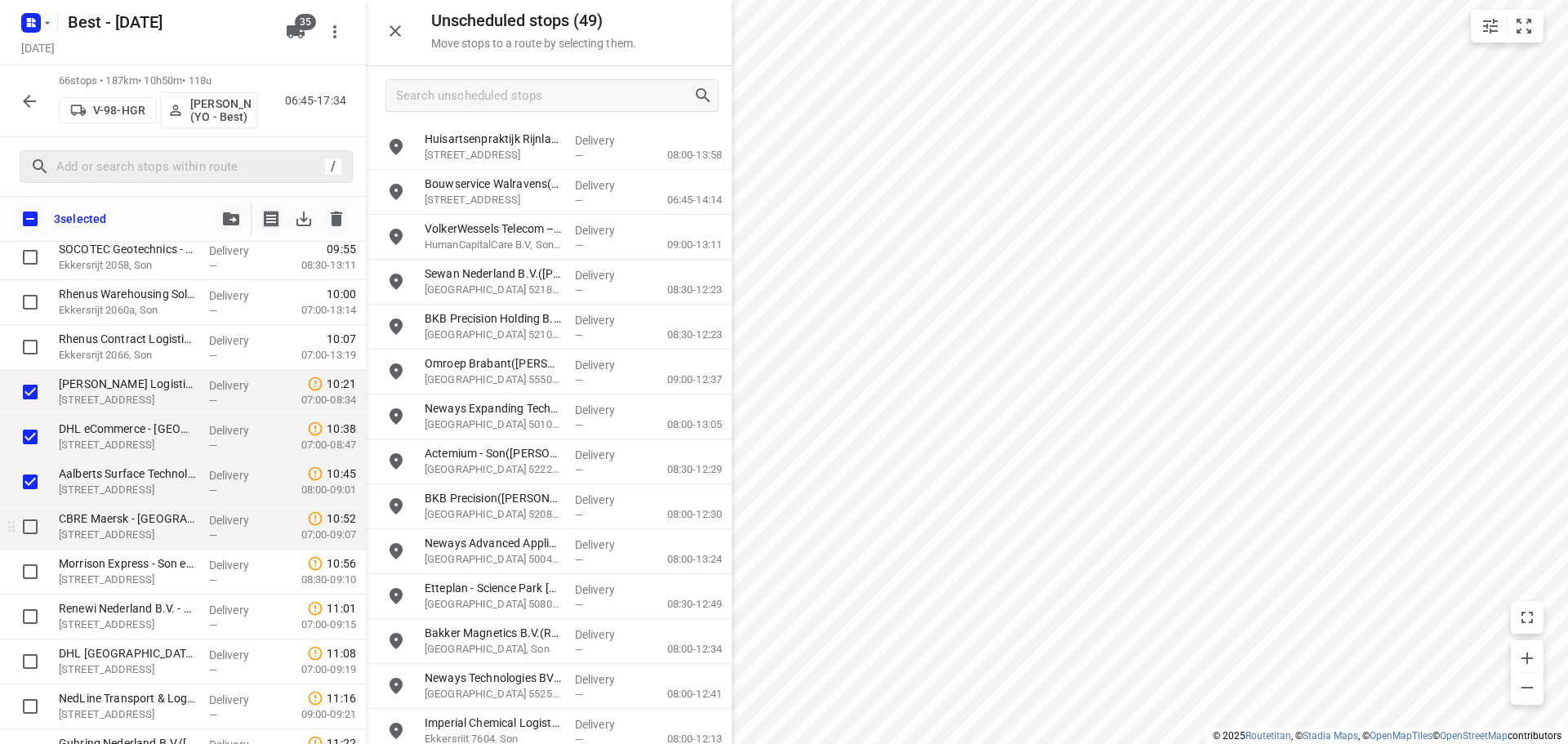
click at [26, 523] on input "checkbox" at bounding box center [30, 526] width 32 height 32
checkbox input "true"
click at [25, 580] on input "checkbox" at bounding box center [30, 572] width 32 height 32
checkbox input "true"
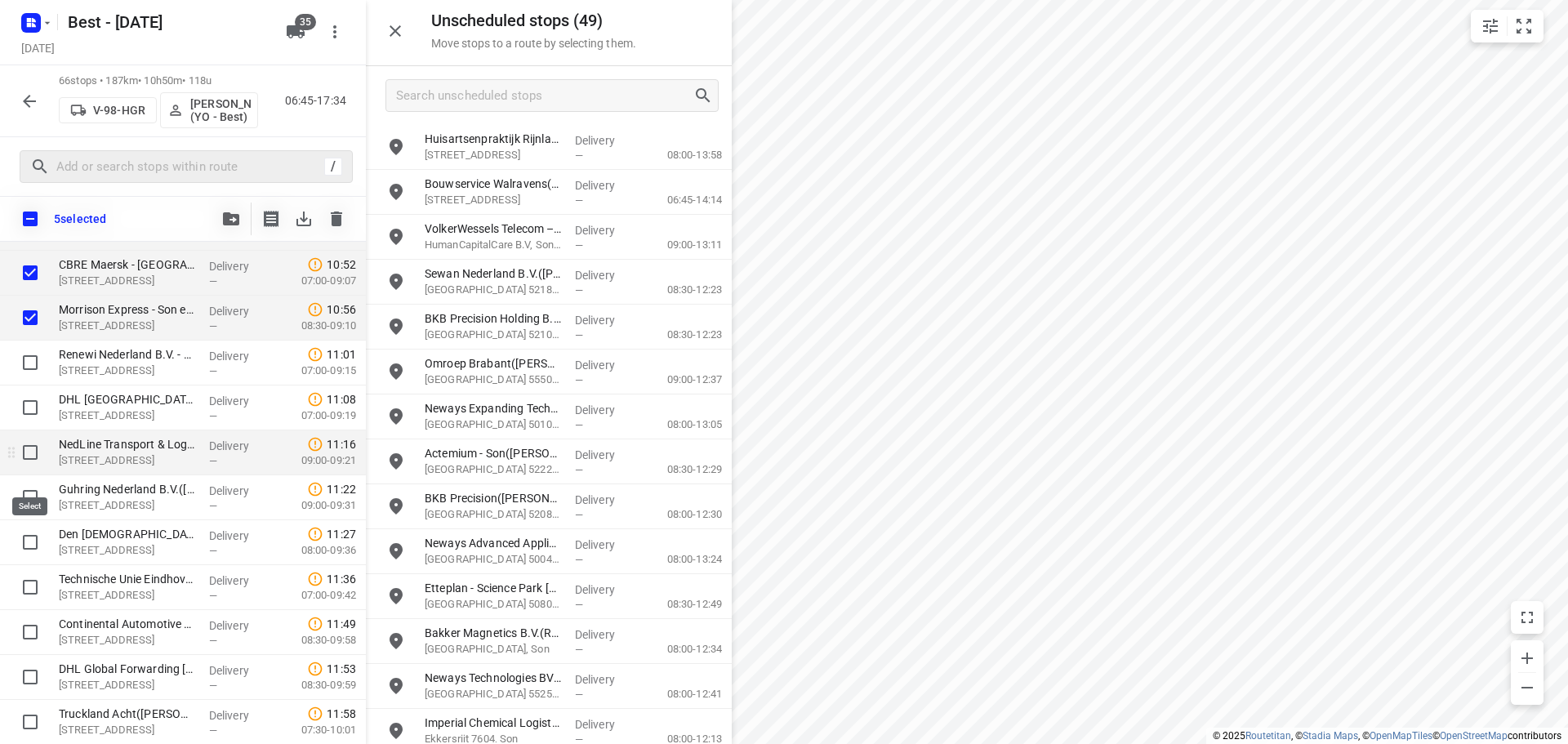
scroll to position [1225, 0]
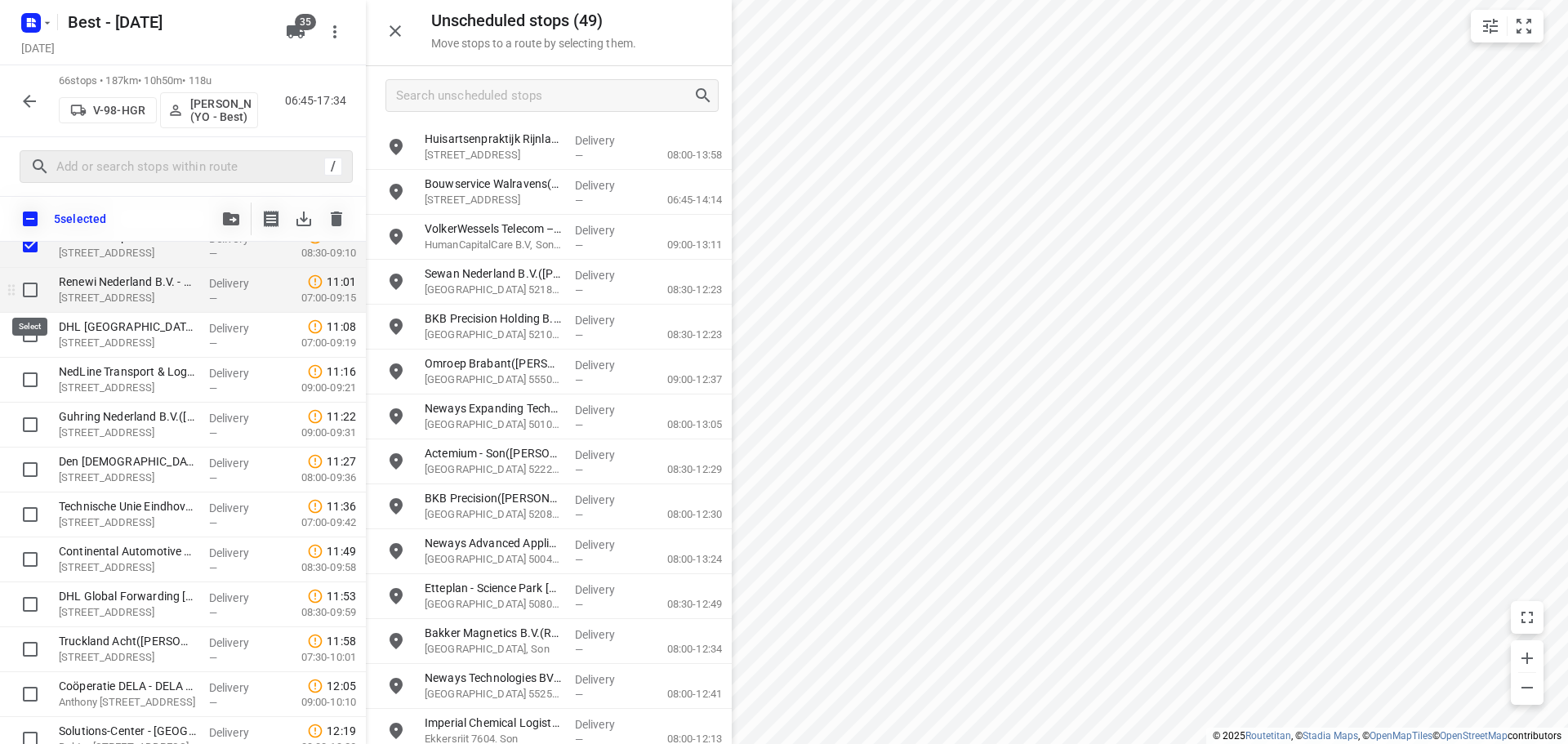
click at [38, 292] on input "checkbox" at bounding box center [30, 290] width 32 height 32
checkbox input "true"
click at [34, 334] on input "checkbox" at bounding box center [30, 334] width 32 height 32
checkbox input "true"
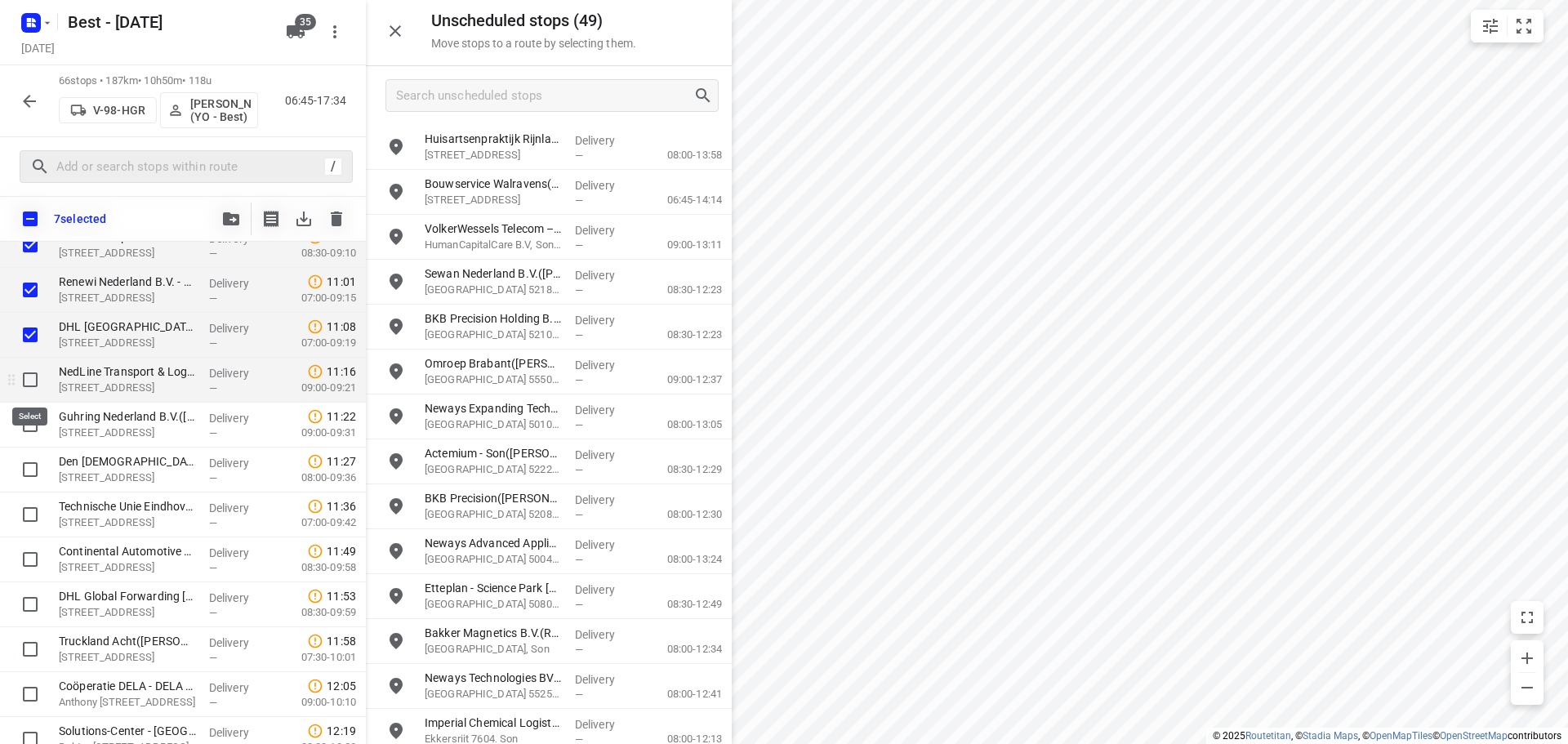
click at [27, 380] on input "checkbox" at bounding box center [30, 380] width 32 height 32
checkbox input "true"
click at [20, 414] on input "checkbox" at bounding box center [30, 425] width 32 height 32
checkbox input "true"
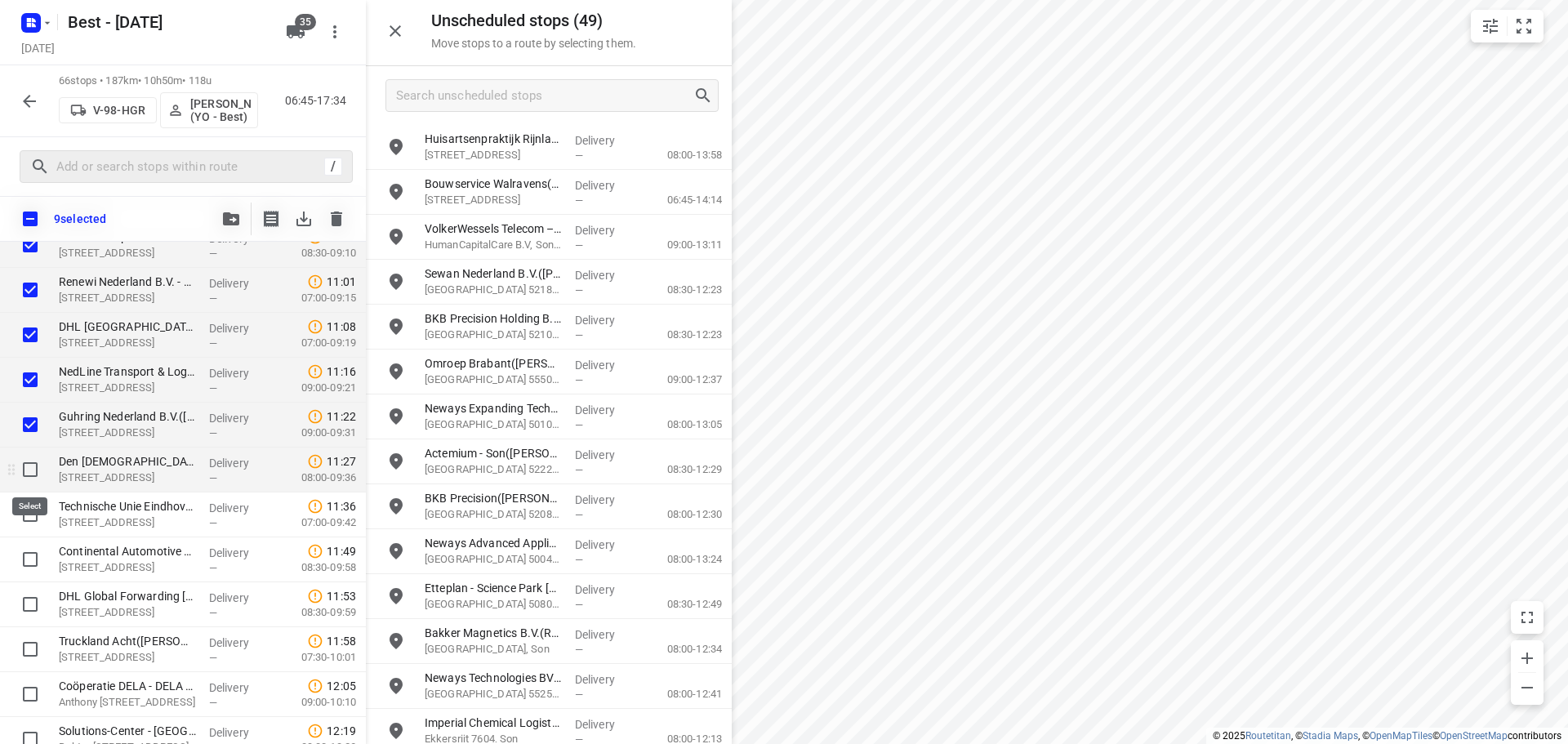
click at [23, 467] on input "checkbox" at bounding box center [30, 469] width 32 height 32
checkbox input "true"
click at [21, 516] on input "checkbox" at bounding box center [30, 514] width 32 height 32
checkbox input "true"
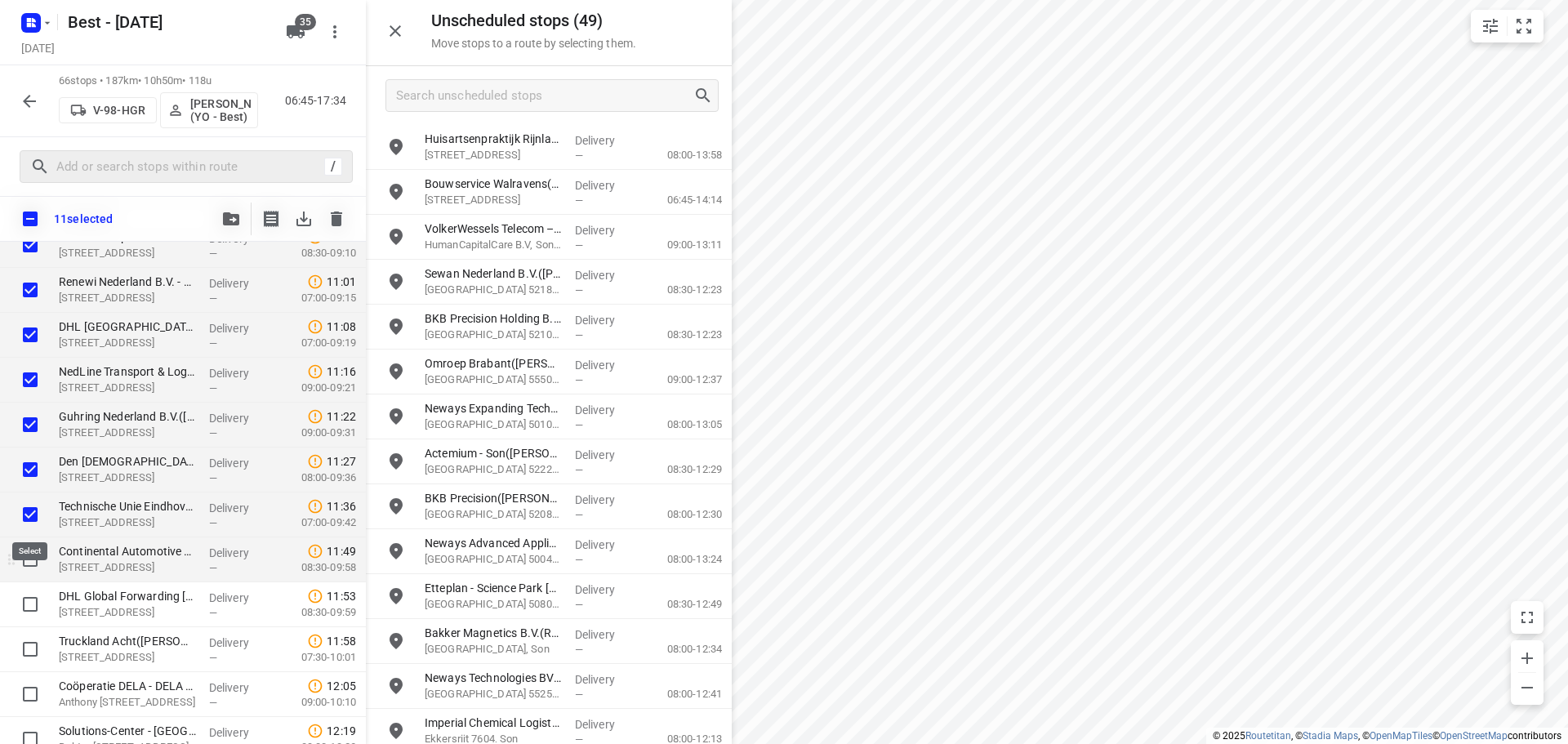
click at [23, 561] on input "checkbox" at bounding box center [30, 559] width 32 height 32
checkbox input "true"
click at [31, 607] on input "checkbox" at bounding box center [30, 604] width 32 height 32
checkbox input "true"
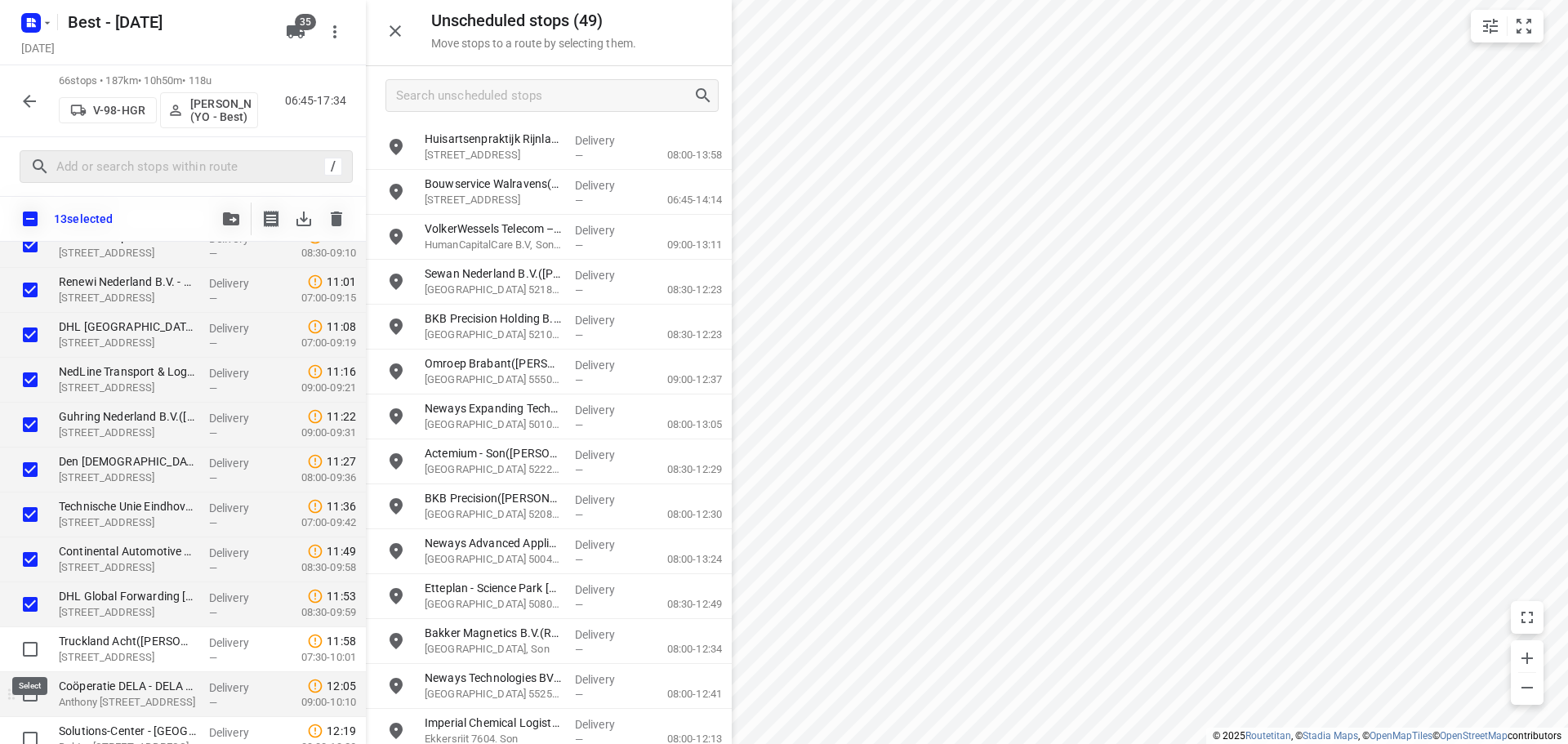
click at [31, 637] on div "[MEDICAL_DATA] Precision Engineering BV([PERSON_NAME]) Esp 201, Eindhoven Deliv…" at bounding box center [183, 627] width 366 height 2964
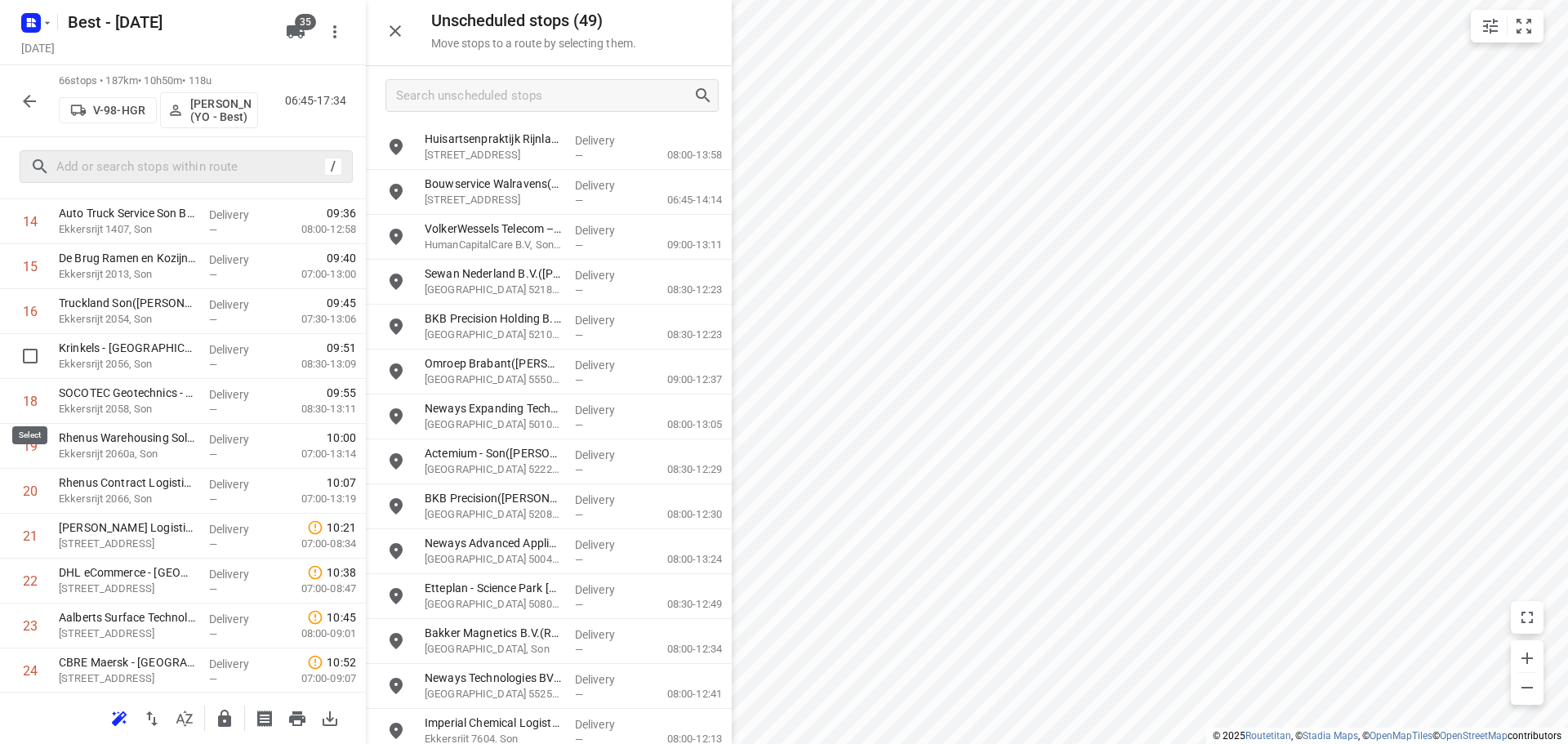
scroll to position [899, 0]
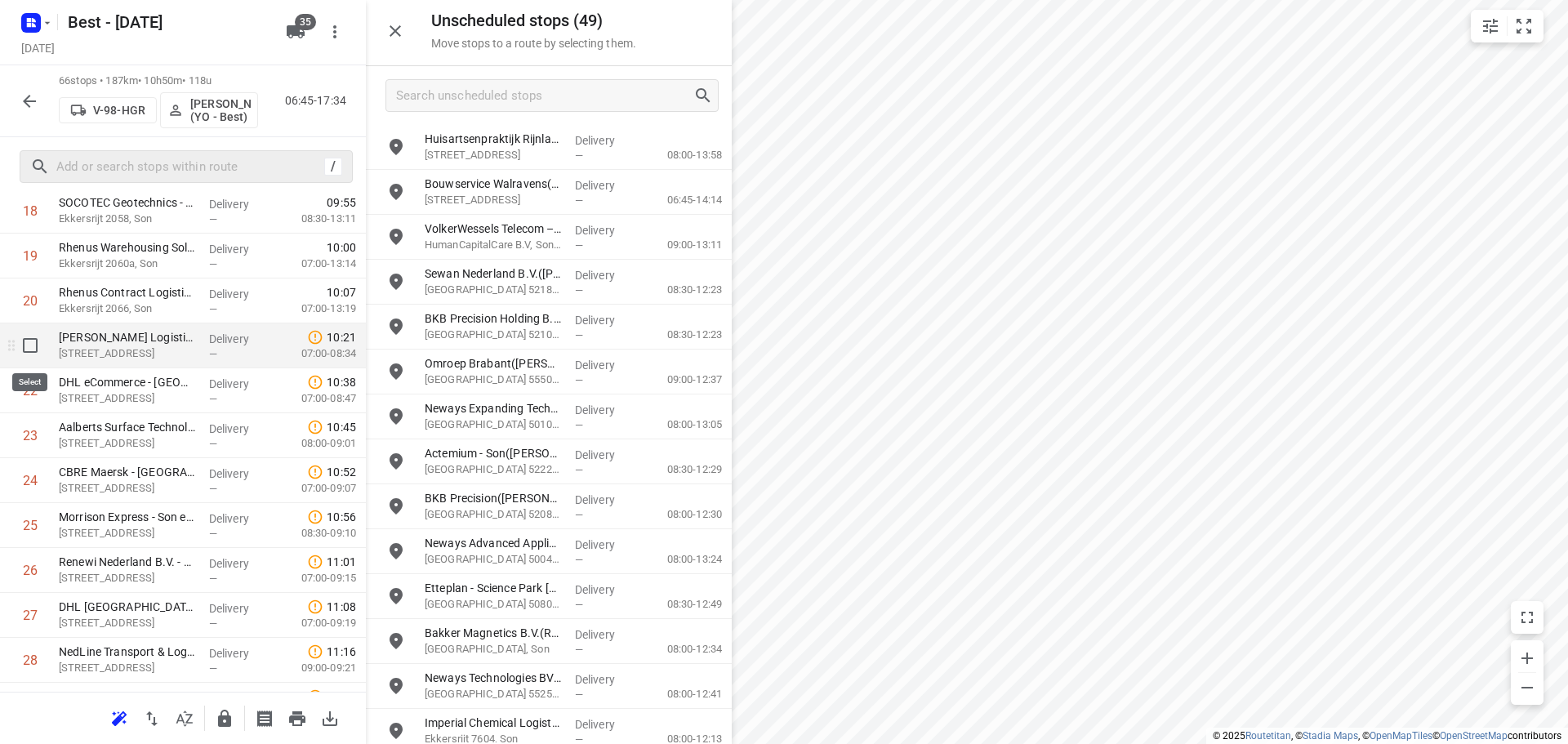
click at [22, 338] on input "checkbox" at bounding box center [30, 346] width 32 height 32
checkbox input "true"
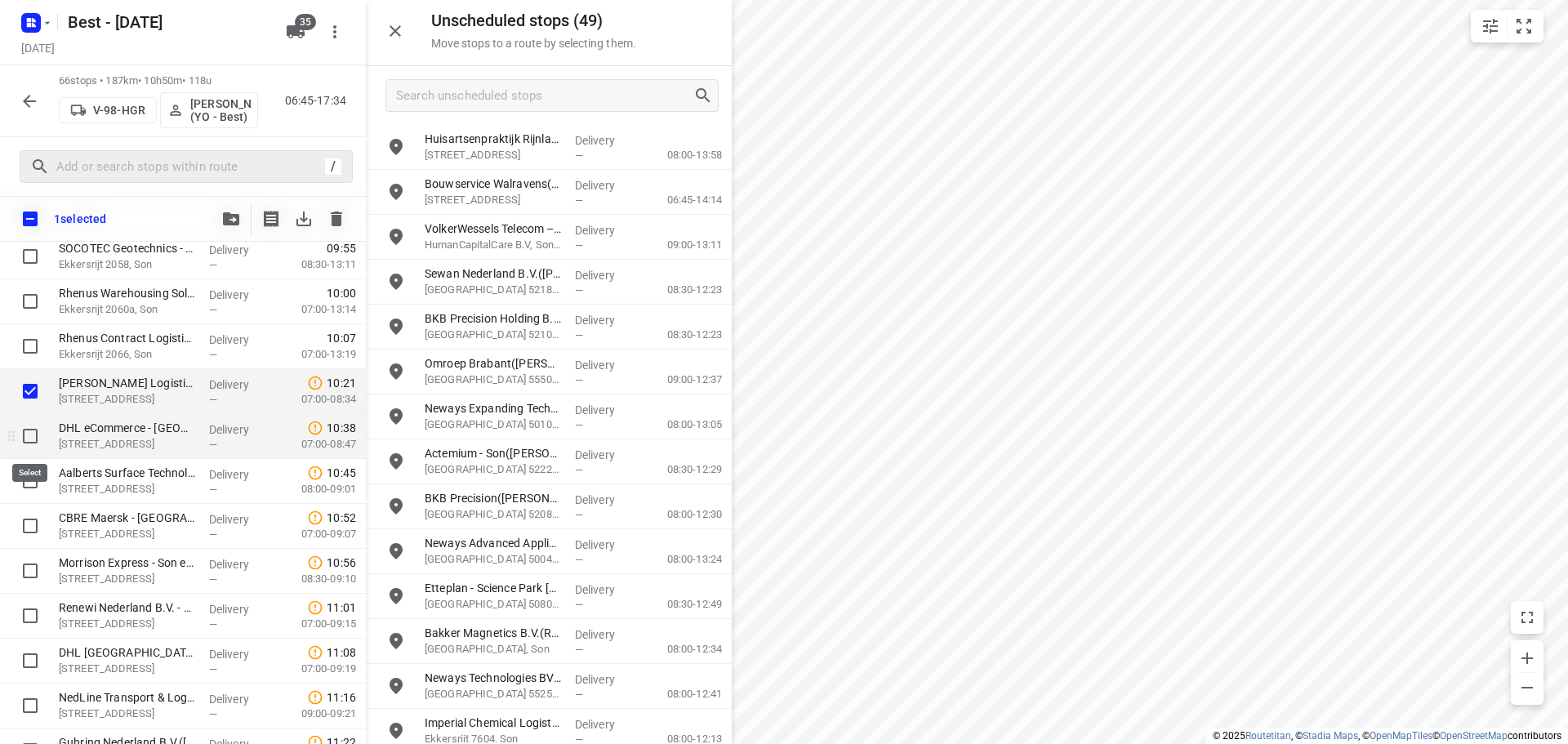
click at [35, 439] on input "checkbox" at bounding box center [30, 436] width 32 height 32
checkbox input "true"
click at [23, 491] on input "checkbox" at bounding box center [30, 481] width 32 height 32
checkbox input "true"
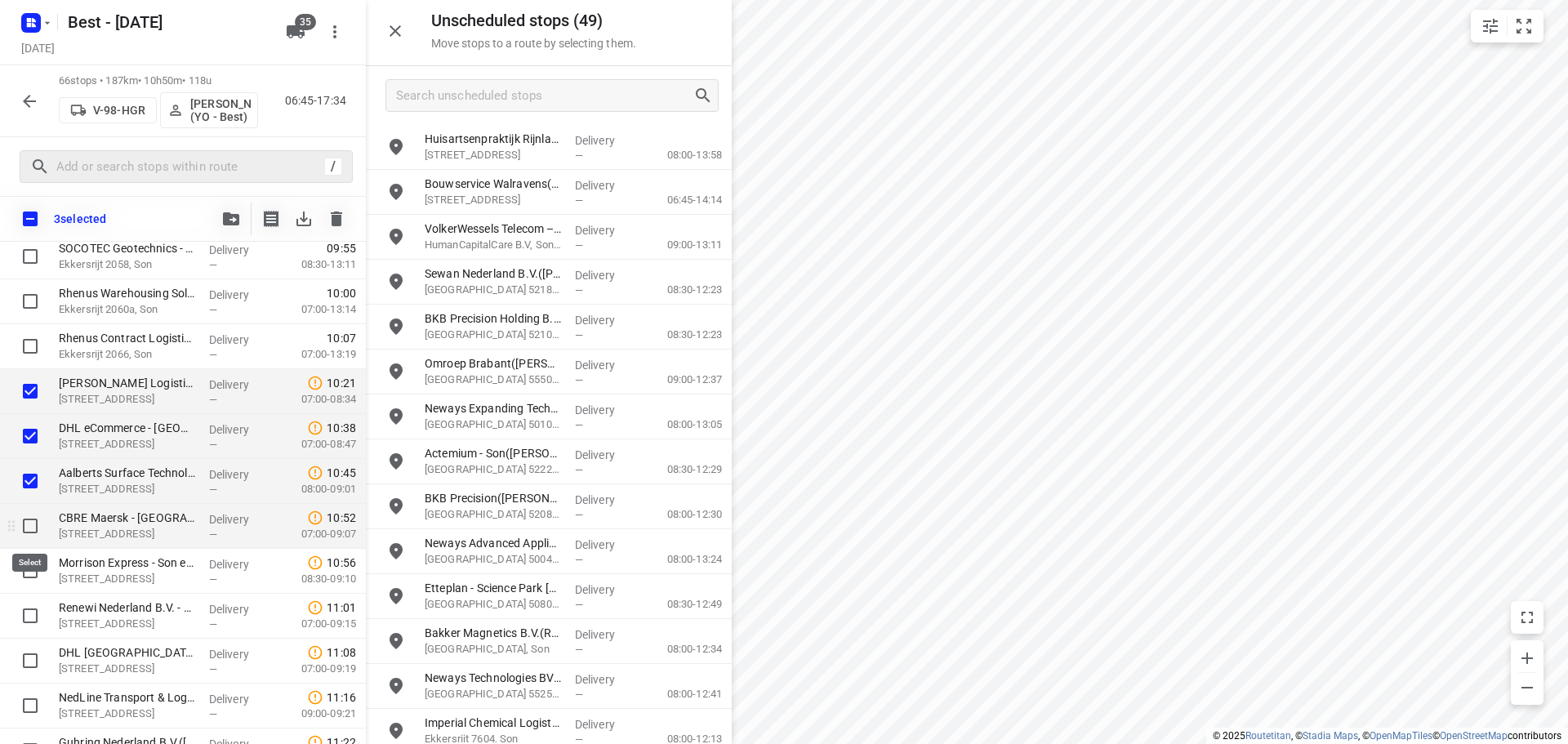
click at [30, 536] on input "checkbox" at bounding box center [30, 526] width 32 height 32
checkbox input "true"
click at [32, 580] on input "checkbox" at bounding box center [30, 571] width 32 height 32
checkbox input "true"
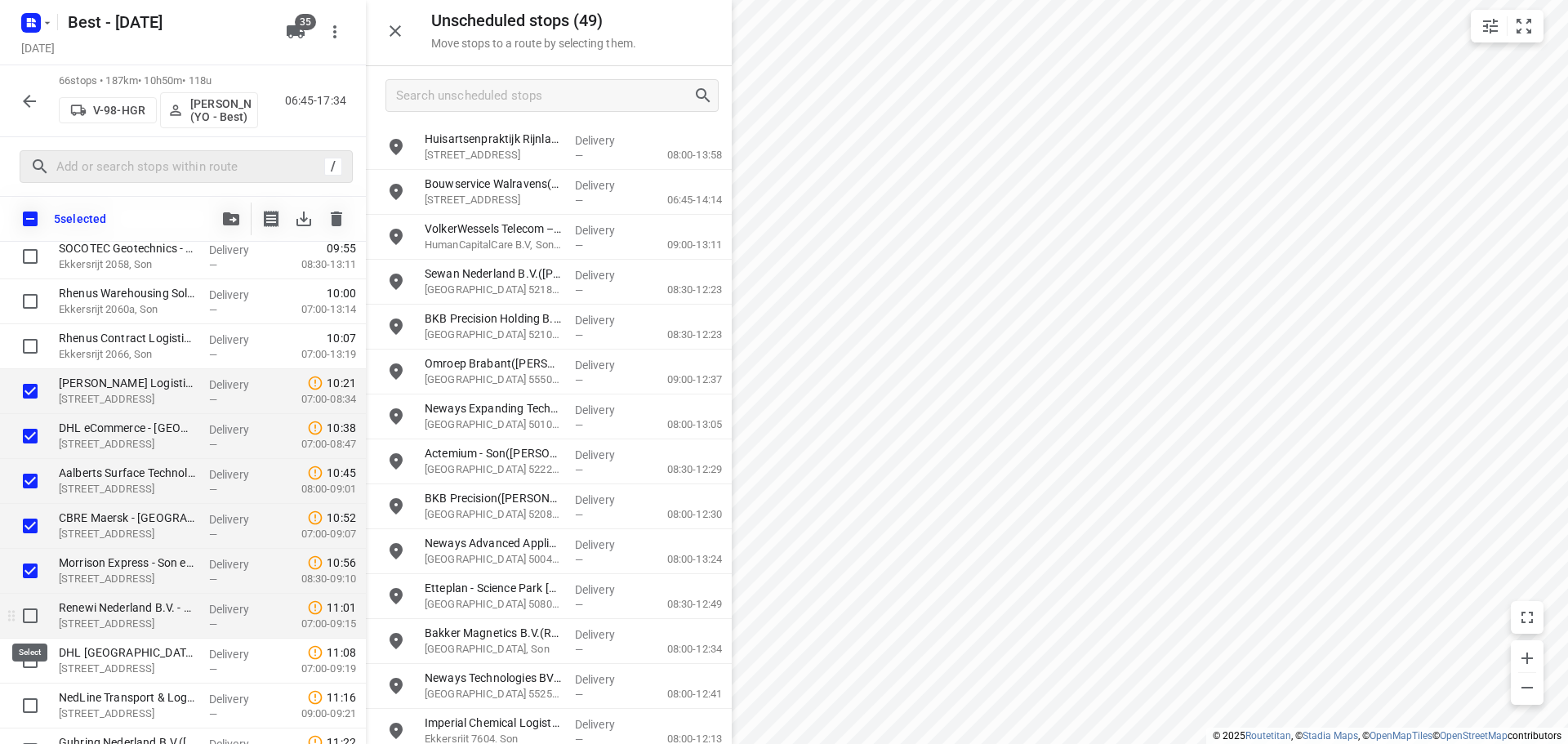
click at [34, 627] on input "checkbox" at bounding box center [30, 616] width 32 height 32
checkbox input "true"
click at [28, 658] on input "checkbox" at bounding box center [30, 660] width 32 height 32
checkbox input "true"
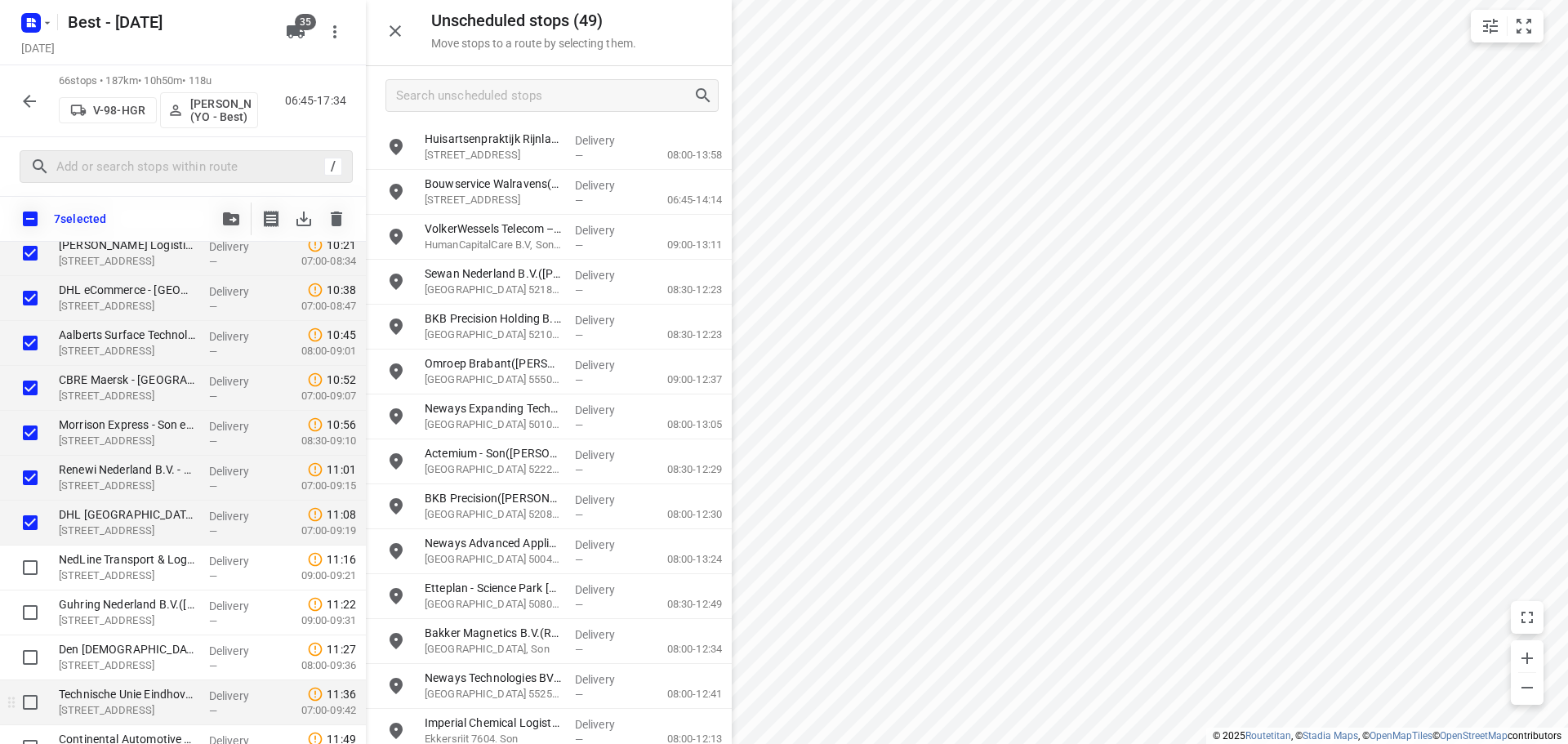
scroll to position [1307, 0]
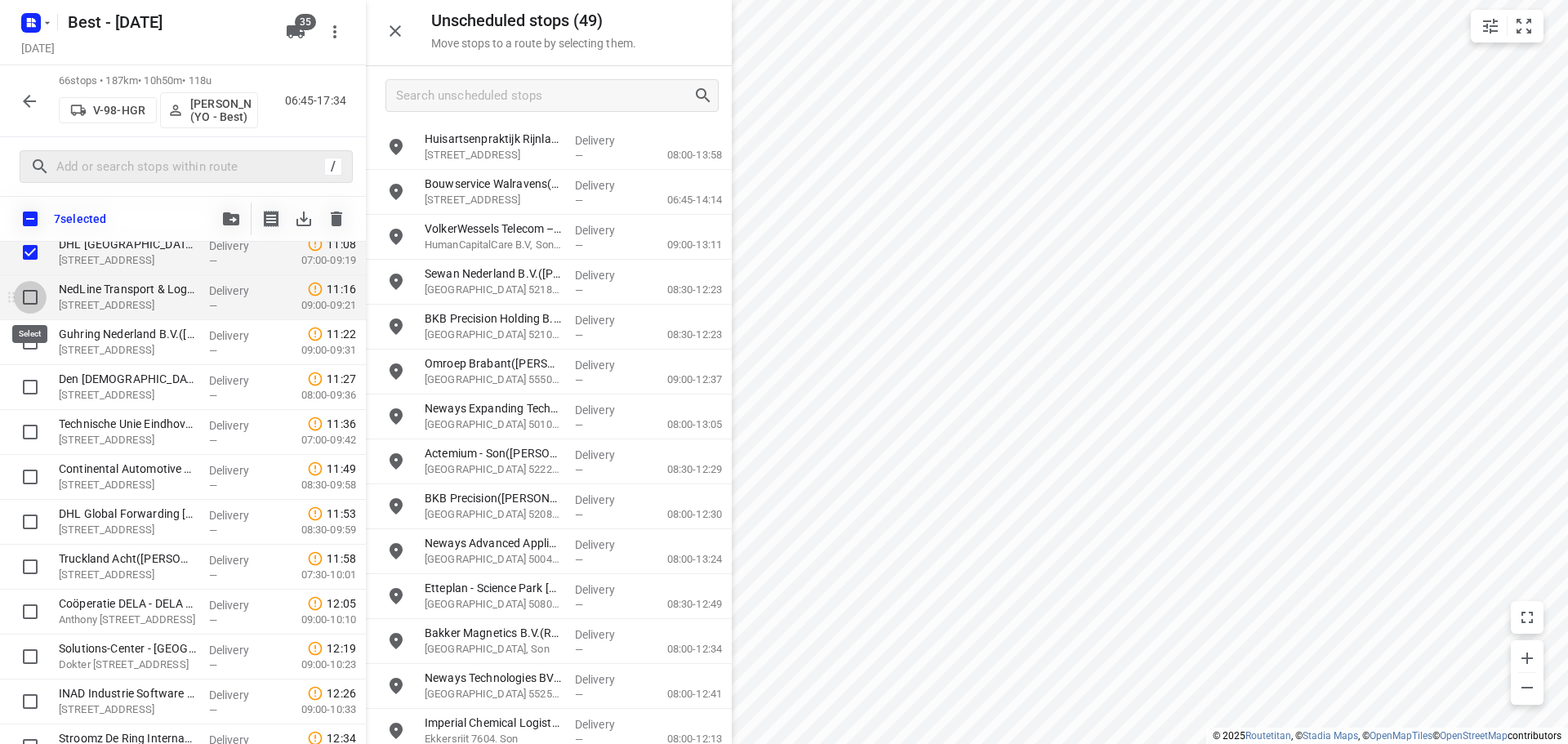
click at [35, 288] on input "checkbox" at bounding box center [30, 297] width 32 height 32
checkbox input "true"
click at [31, 329] on input "checkbox" at bounding box center [30, 342] width 32 height 32
checkbox input "true"
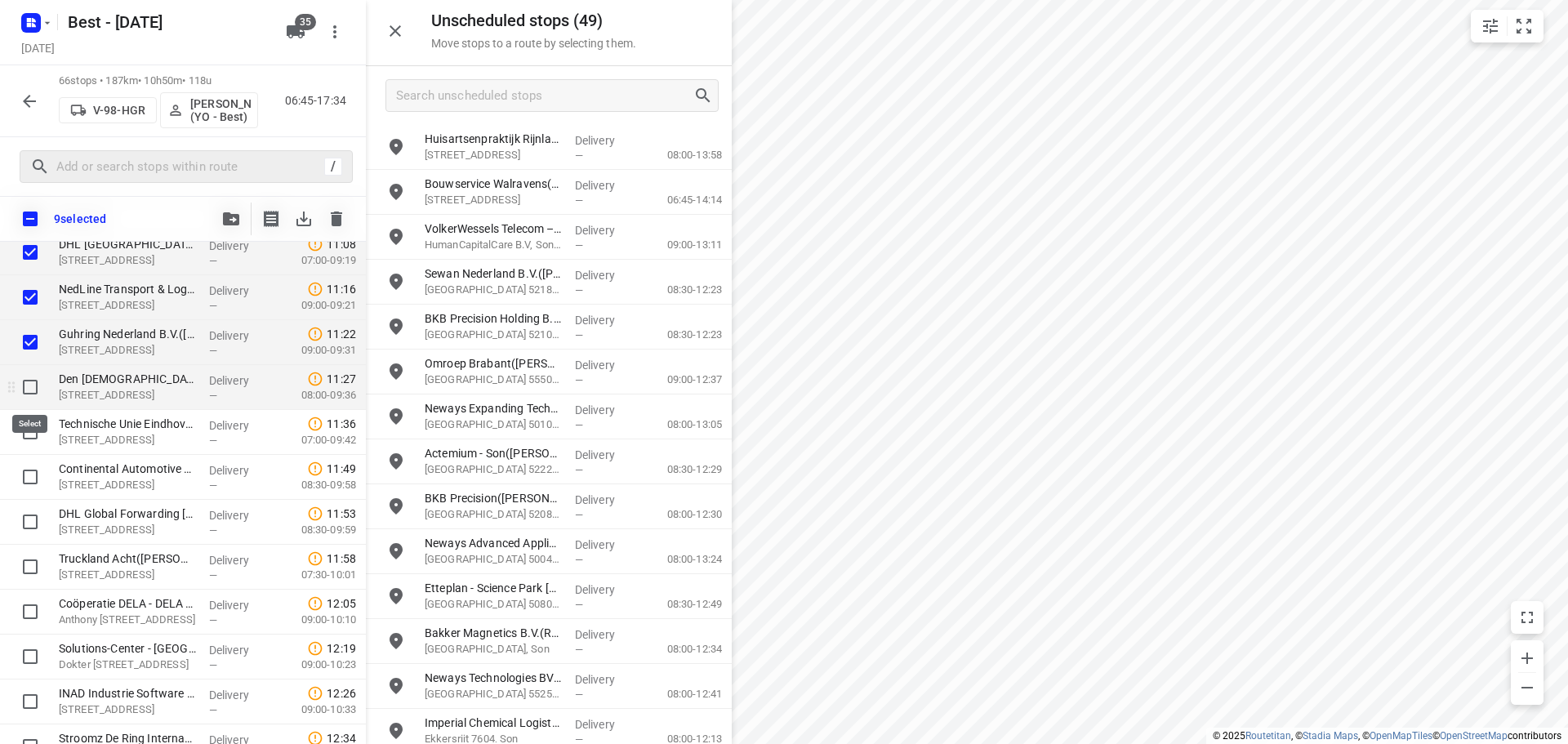
click at [29, 392] on input "checkbox" at bounding box center [30, 387] width 32 height 32
checkbox input "true"
click at [30, 444] on input "checkbox" at bounding box center [30, 432] width 32 height 32
checkbox input "true"
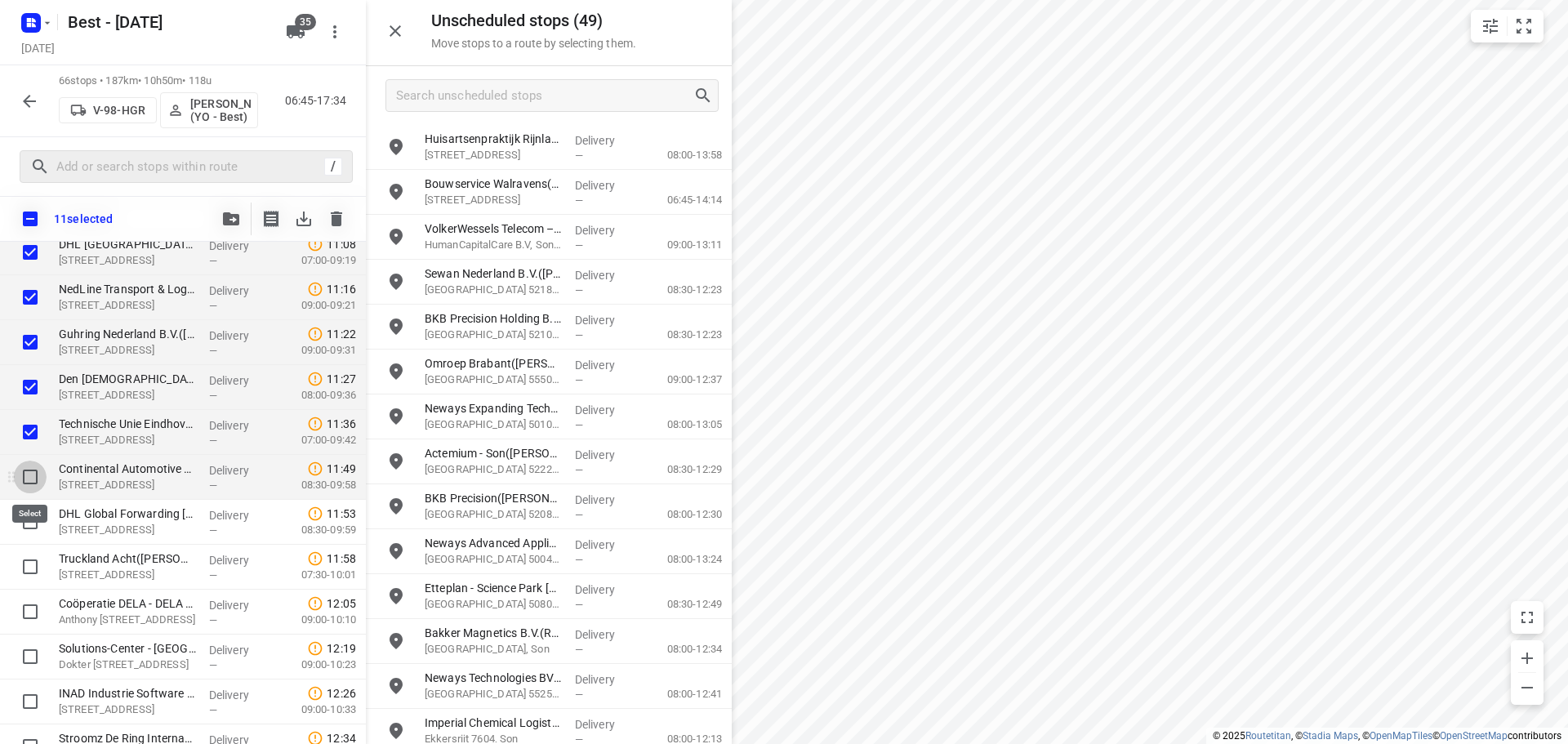
click at [27, 481] on input "checkbox" at bounding box center [30, 477] width 32 height 32
checkbox input "true"
click at [21, 513] on input "checkbox" at bounding box center [30, 521] width 32 height 32
checkbox input "true"
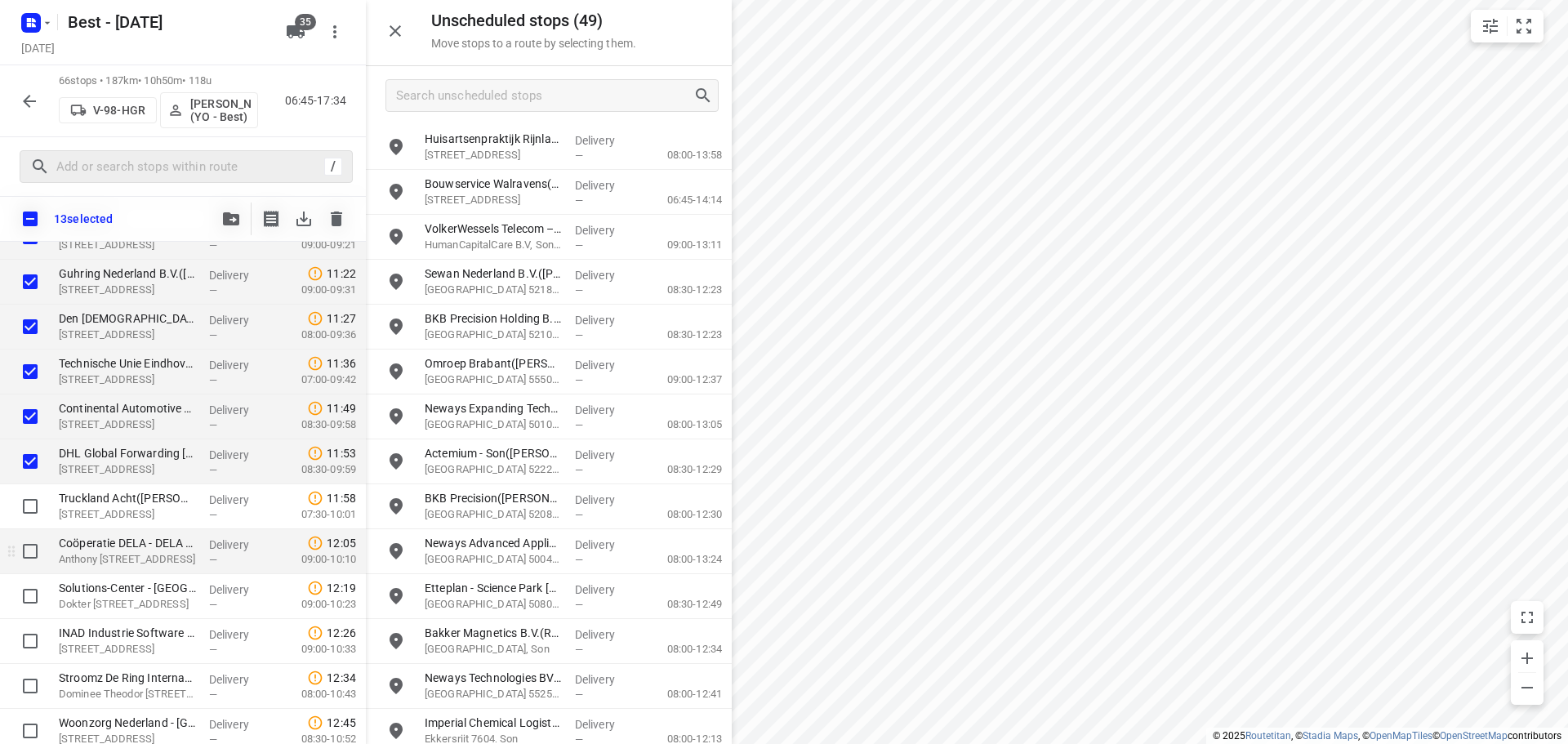
scroll to position [1471, 0]
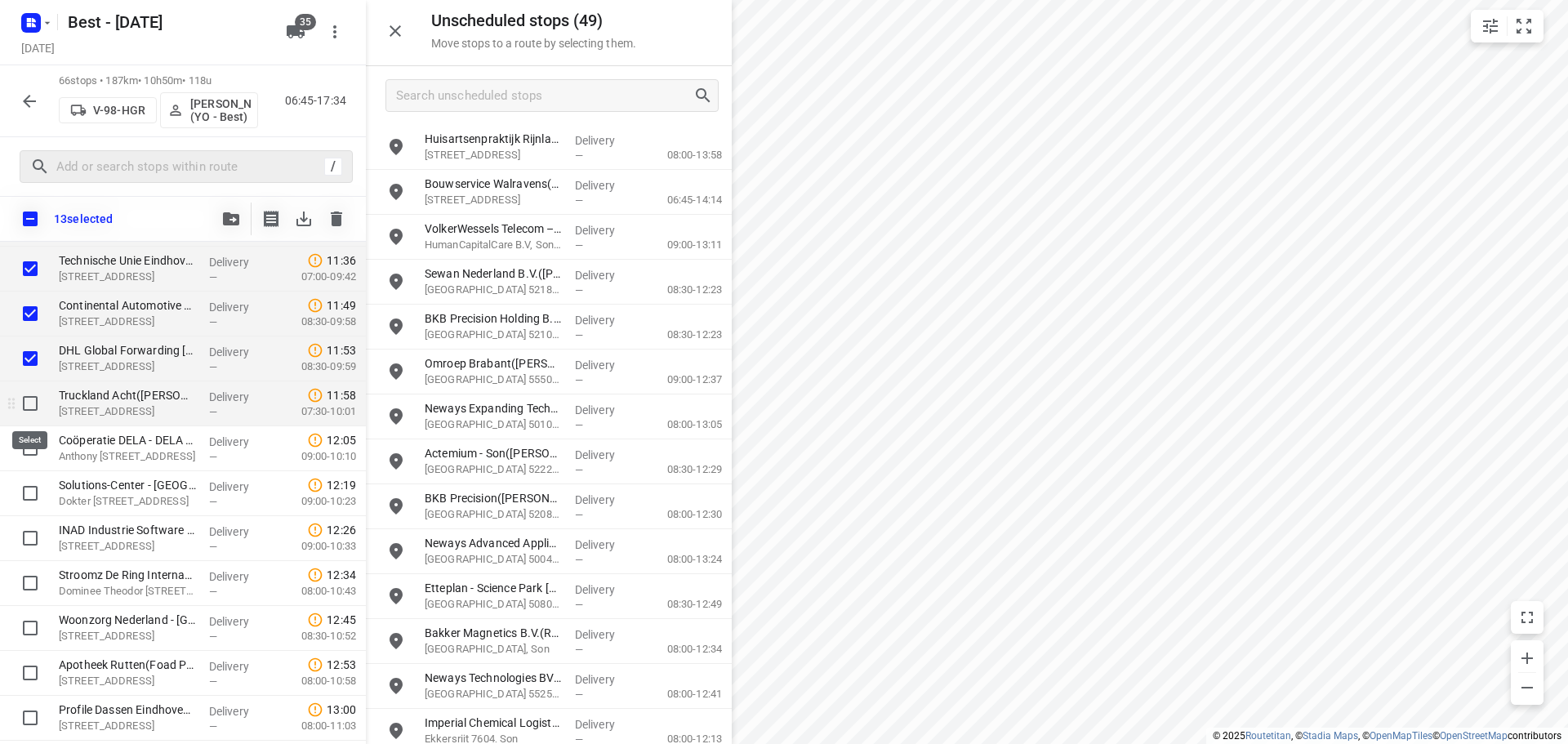
drag, startPoint x: 25, startPoint y: 407, endPoint x: 24, endPoint y: 425, distance: 18.0
click at [26, 407] on input "checkbox" at bounding box center [30, 404] width 32 height 32
checkbox input "true"
click at [28, 457] on input "checkbox" at bounding box center [30, 448] width 32 height 32
checkbox input "true"
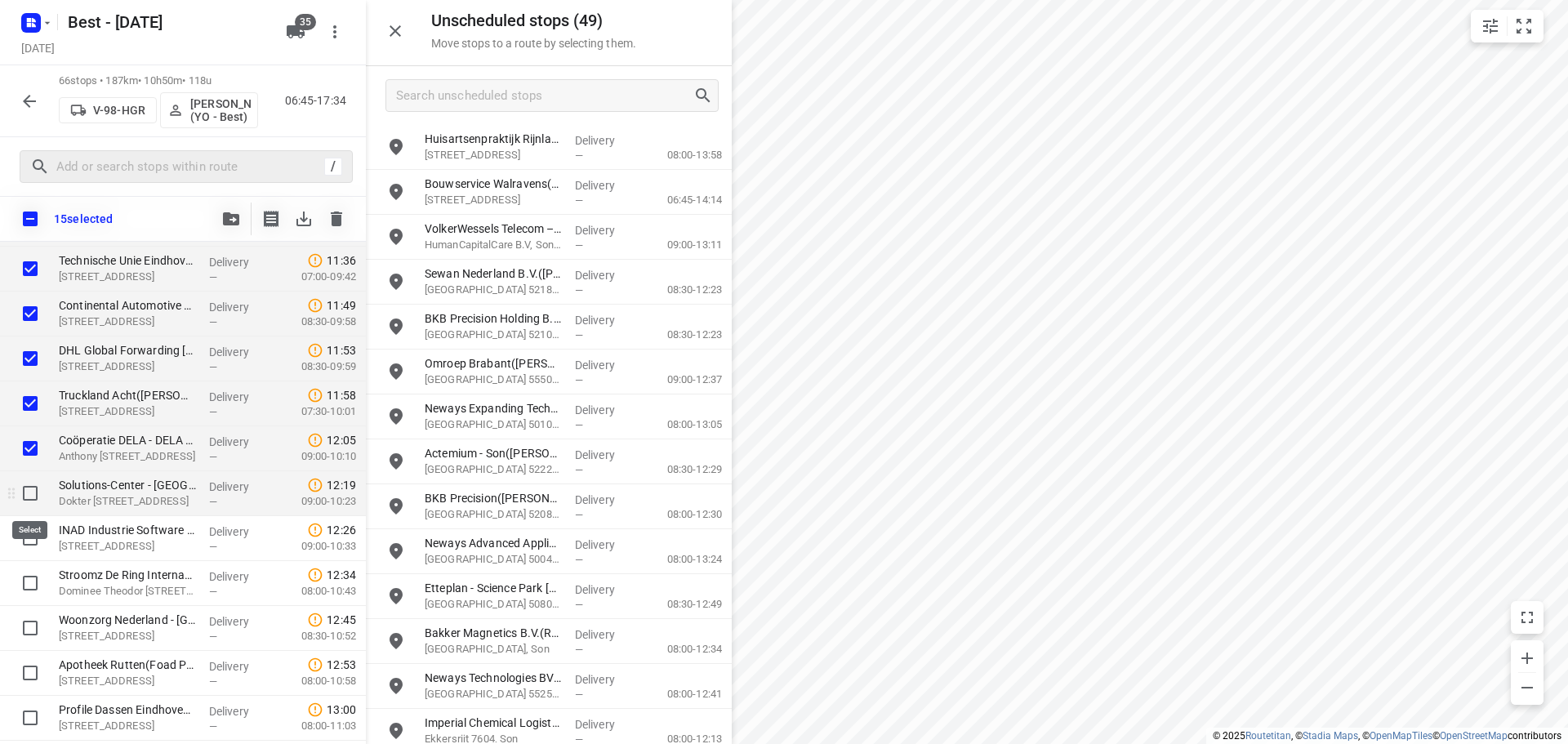
click at [28, 493] on input "checkbox" at bounding box center [30, 493] width 32 height 32
checkbox input "true"
click at [30, 530] on input "checkbox" at bounding box center [30, 538] width 32 height 32
checkbox input "true"
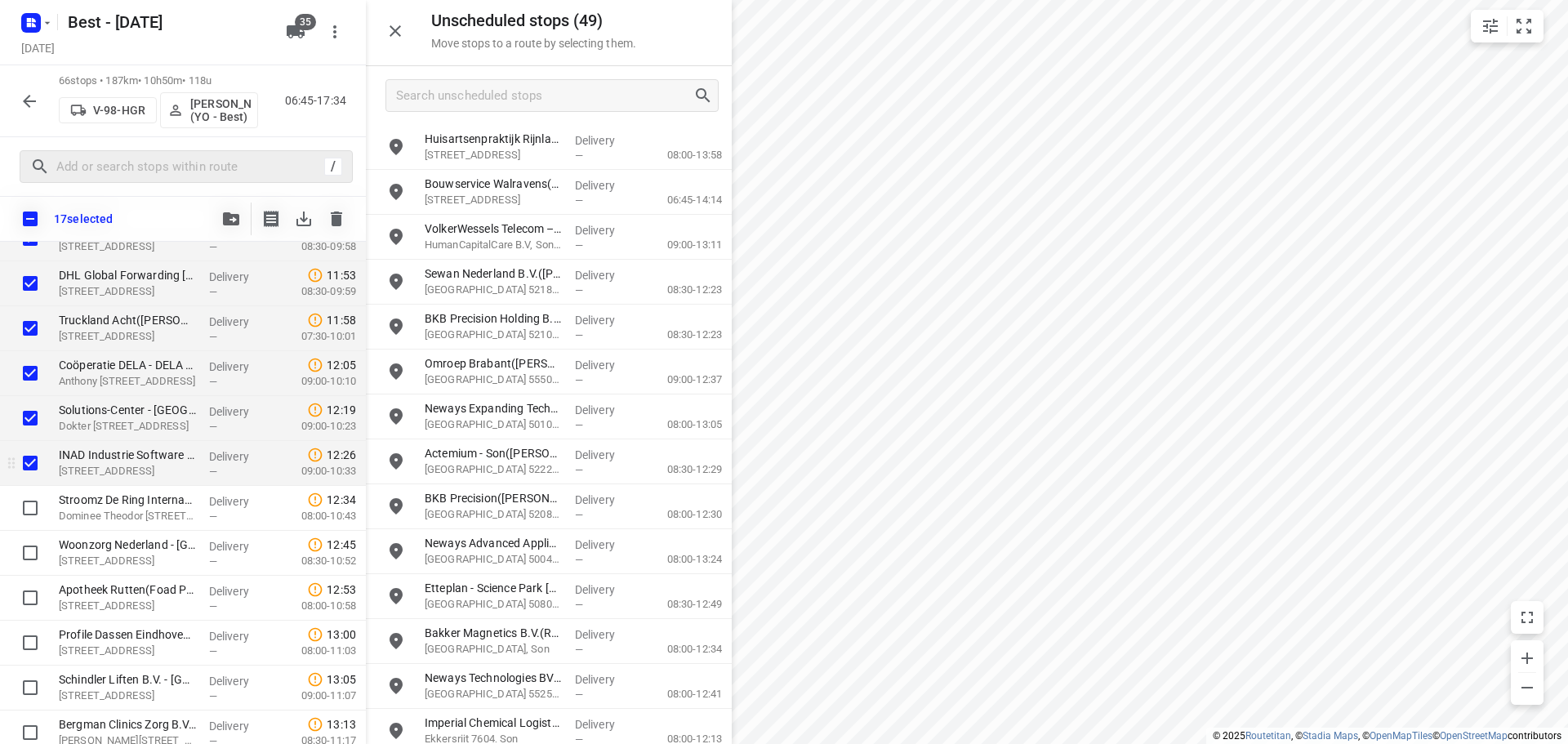
scroll to position [1634, 0]
click at [29, 423] on input "checkbox" at bounding box center [30, 420] width 32 height 32
checkbox input "true"
click at [29, 452] on input "checkbox" at bounding box center [30, 464] width 32 height 32
checkbox input "true"
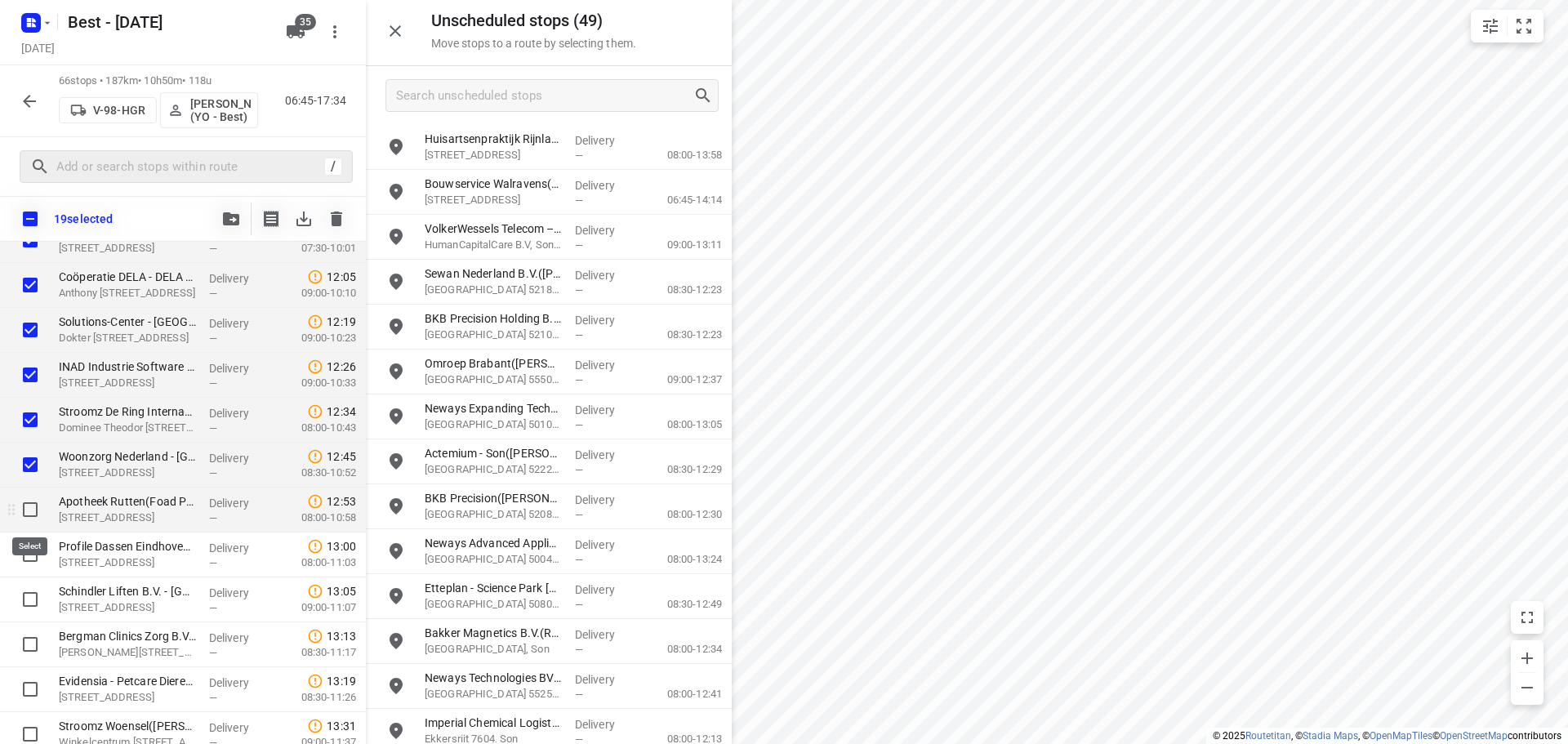
click at [27, 509] on input "checkbox" at bounding box center [30, 509] width 32 height 32
checkbox input "true"
click at [32, 549] on input "checkbox" at bounding box center [30, 555] width 32 height 32
checkbox input "true"
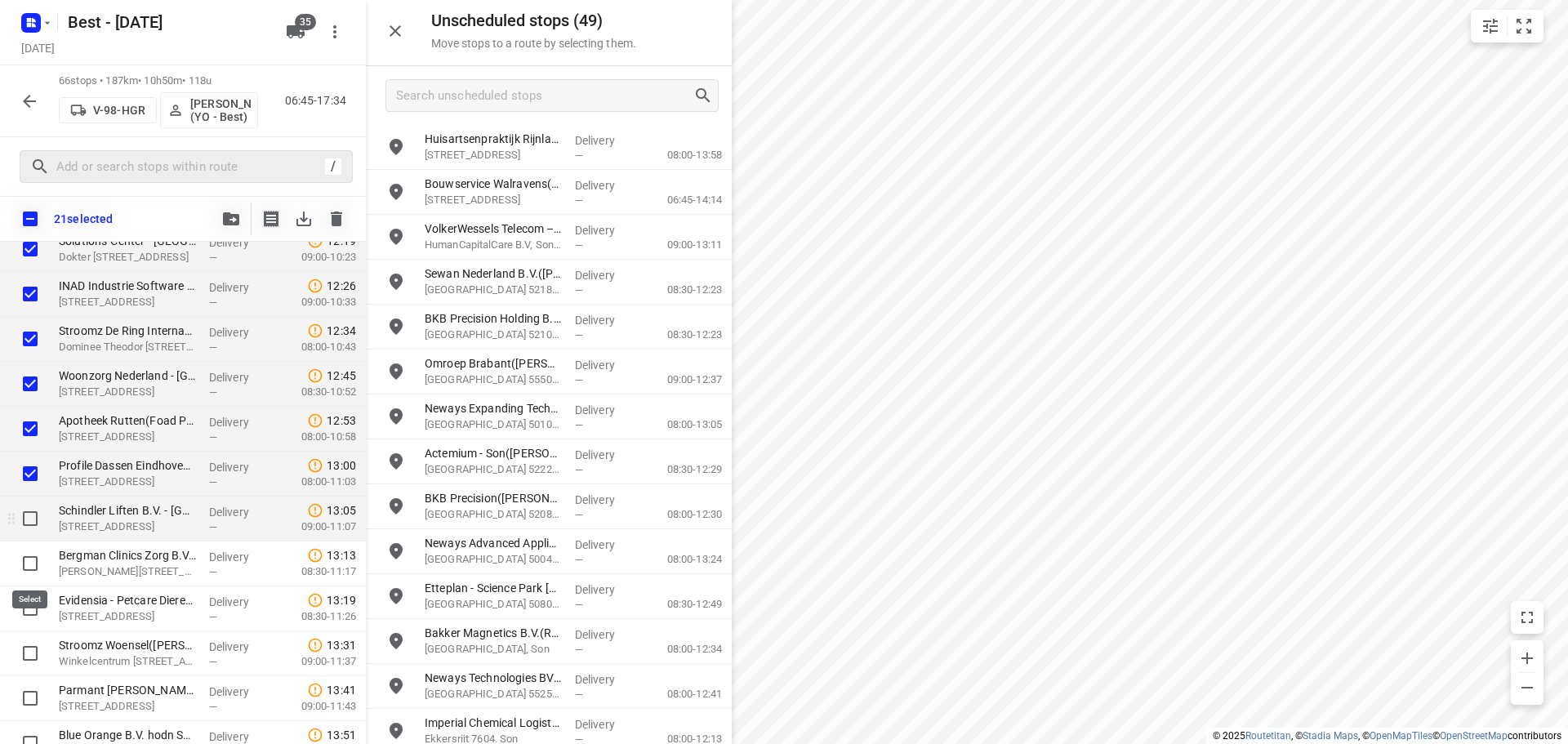
scroll to position [1716, 0]
click at [26, 515] on input "checkbox" at bounding box center [30, 518] width 32 height 32
checkbox input "true"
click at [28, 554] on input "checkbox" at bounding box center [30, 562] width 32 height 32
checkbox input "true"
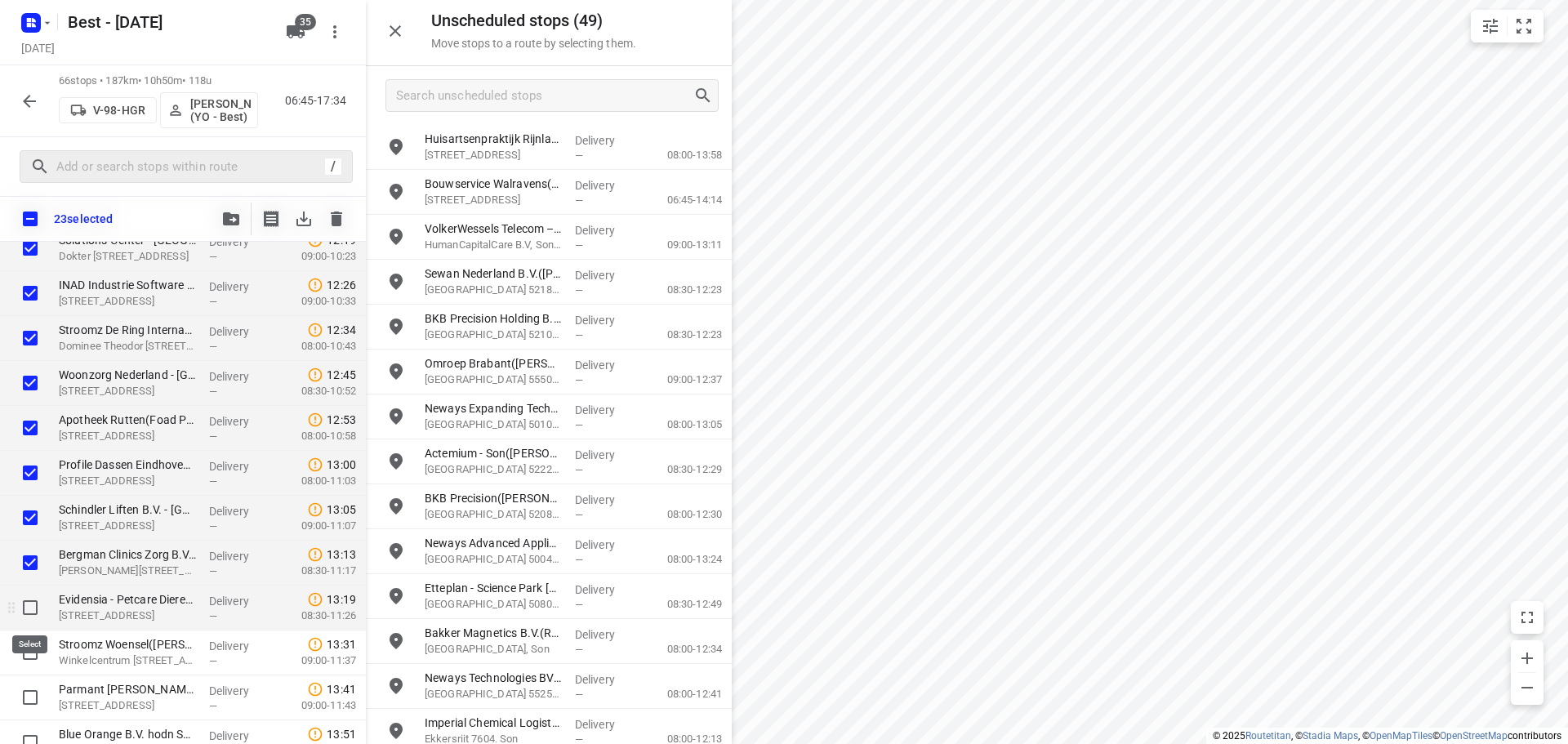
click at [28, 620] on input "checkbox" at bounding box center [30, 607] width 32 height 32
checkbox input "true"
click at [32, 655] on input "checkbox" at bounding box center [30, 653] width 32 height 32
checkbox input "true"
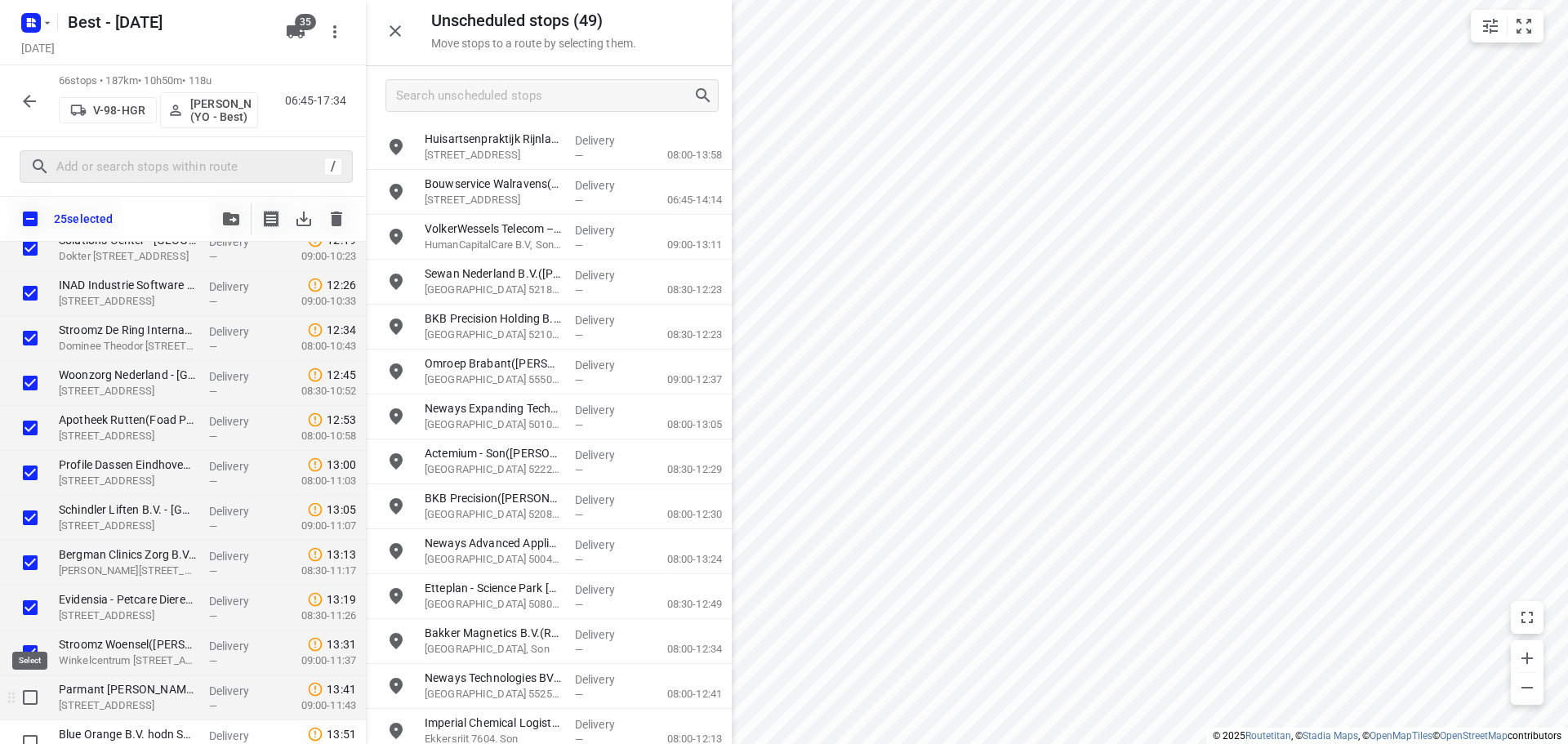
click at [31, 686] on input "checkbox" at bounding box center [30, 697] width 32 height 32
checkbox input "true"
drag, startPoint x: 32, startPoint y: 731, endPoint x: 35, endPoint y: 645, distance: 86.1
click at [32, 730] on input "checkbox" at bounding box center [30, 742] width 32 height 32
checkbox input "true"
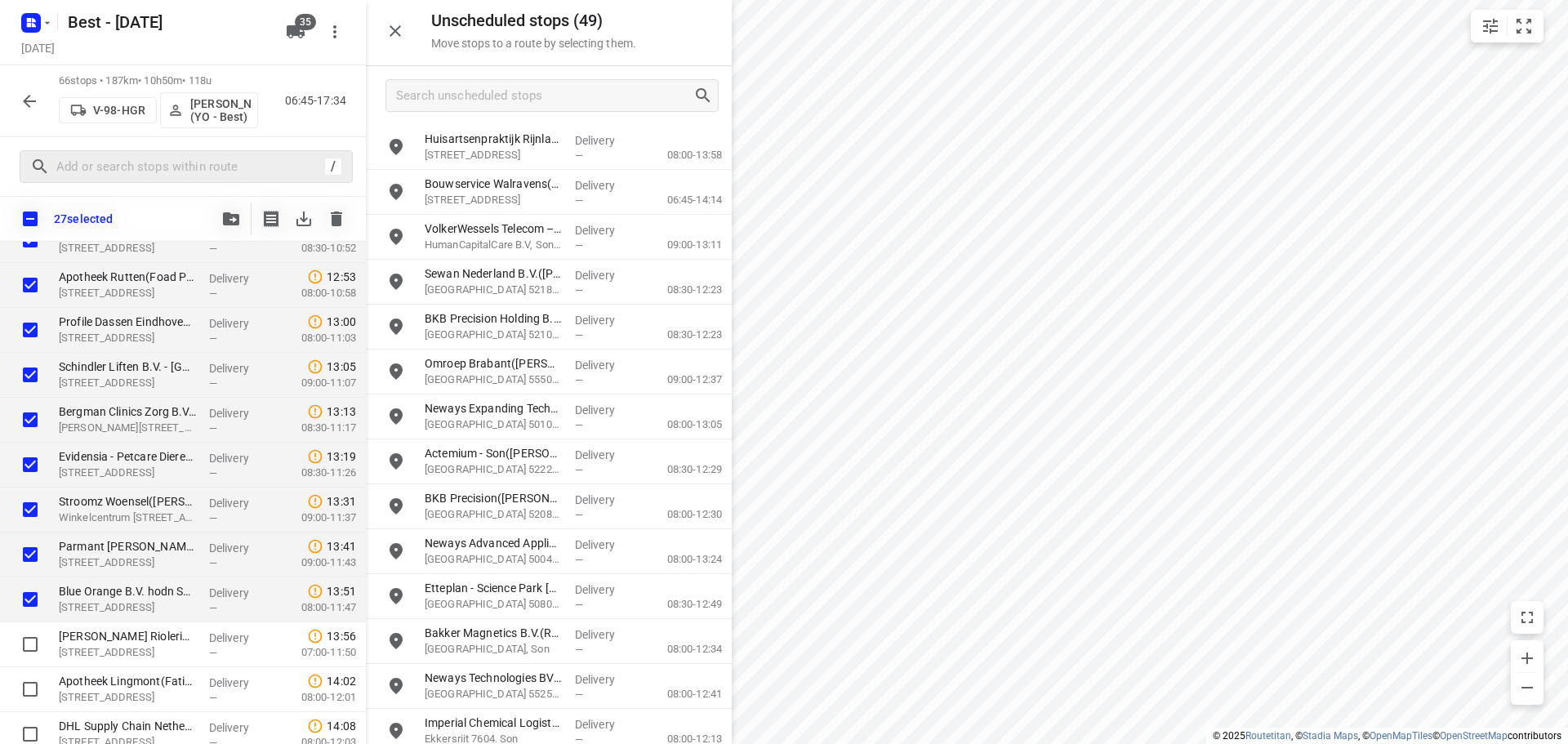
scroll to position [2124, 0]
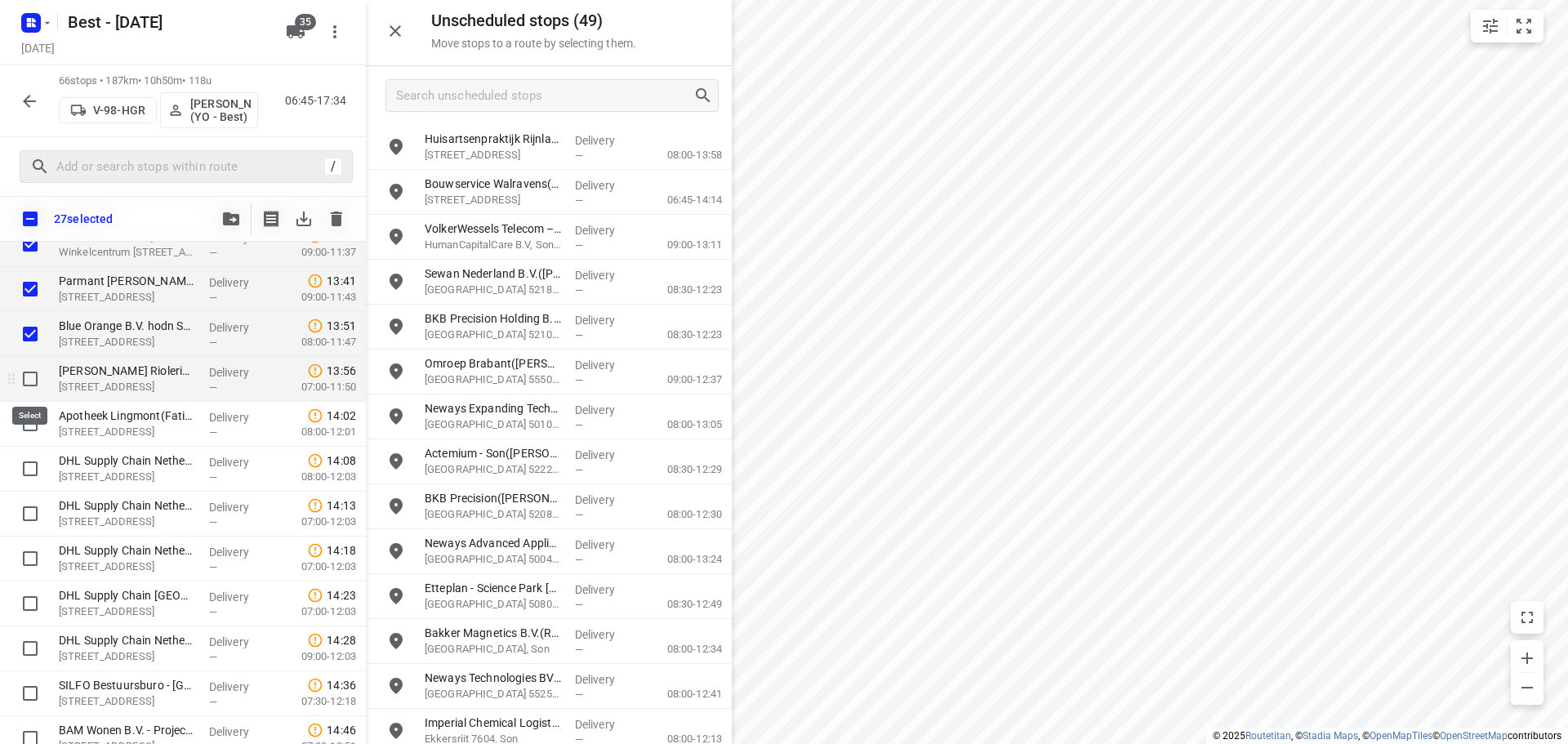
click at [32, 379] on input "checkbox" at bounding box center [30, 379] width 32 height 32
checkbox input "true"
click at [27, 430] on input "checkbox" at bounding box center [30, 424] width 32 height 32
checkbox input "true"
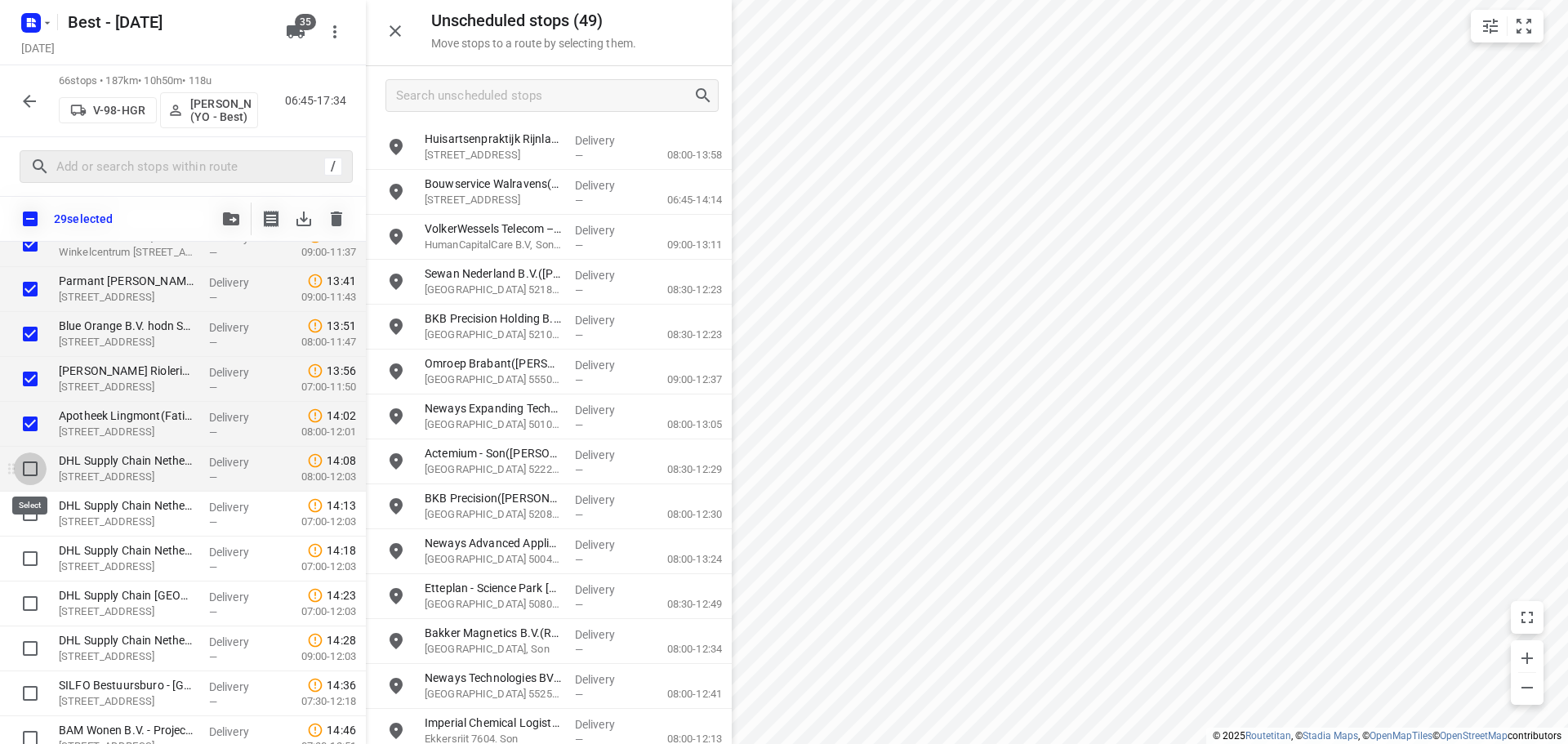
click at [27, 464] on input "checkbox" at bounding box center [30, 468] width 32 height 32
checkbox input "true"
click at [28, 517] on input "checkbox" at bounding box center [30, 514] width 32 height 32
checkbox input "true"
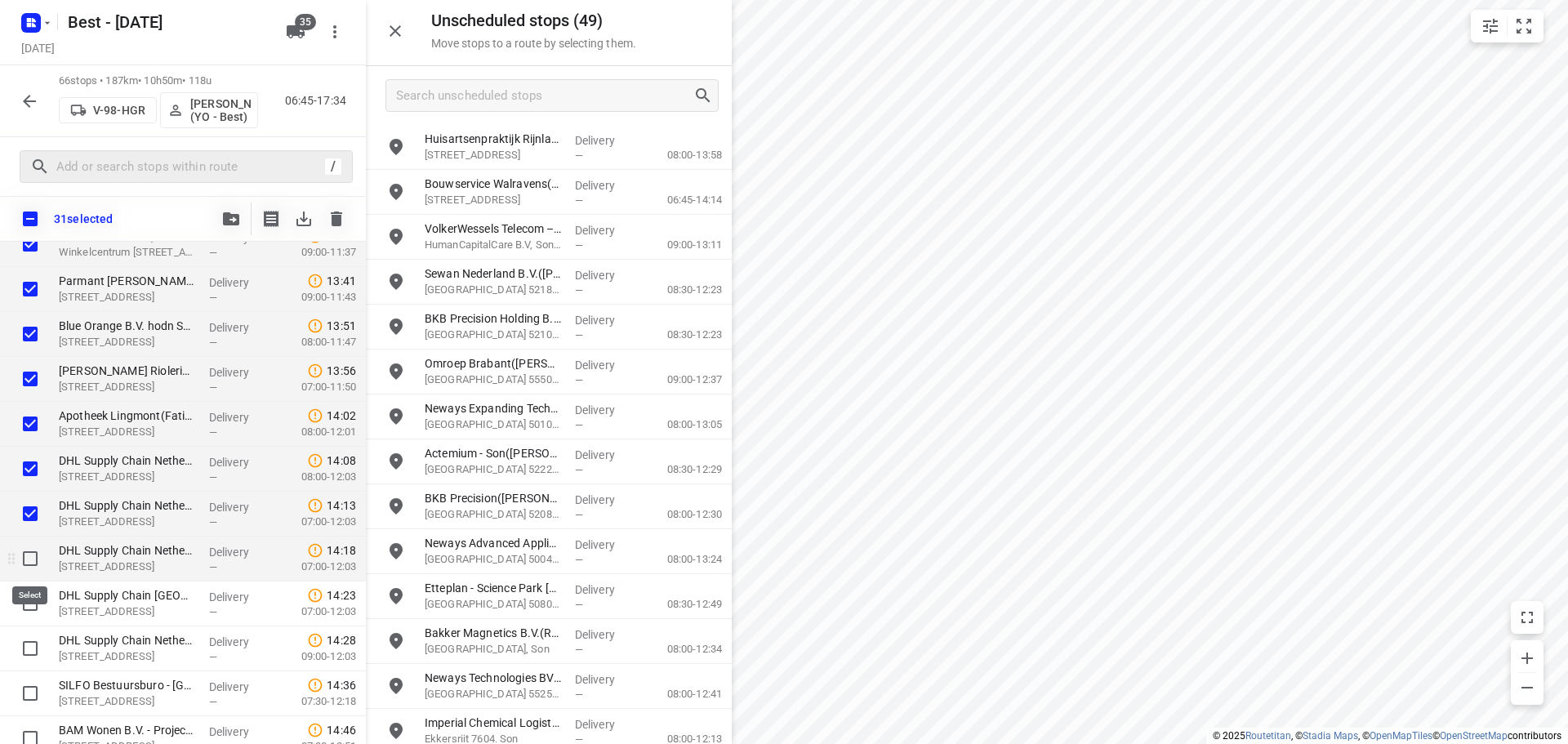
click at [32, 566] on input "checkbox" at bounding box center [30, 559] width 32 height 32
checkbox input "true"
click at [32, 600] on input "checkbox" at bounding box center [30, 603] width 32 height 32
checkbox input "true"
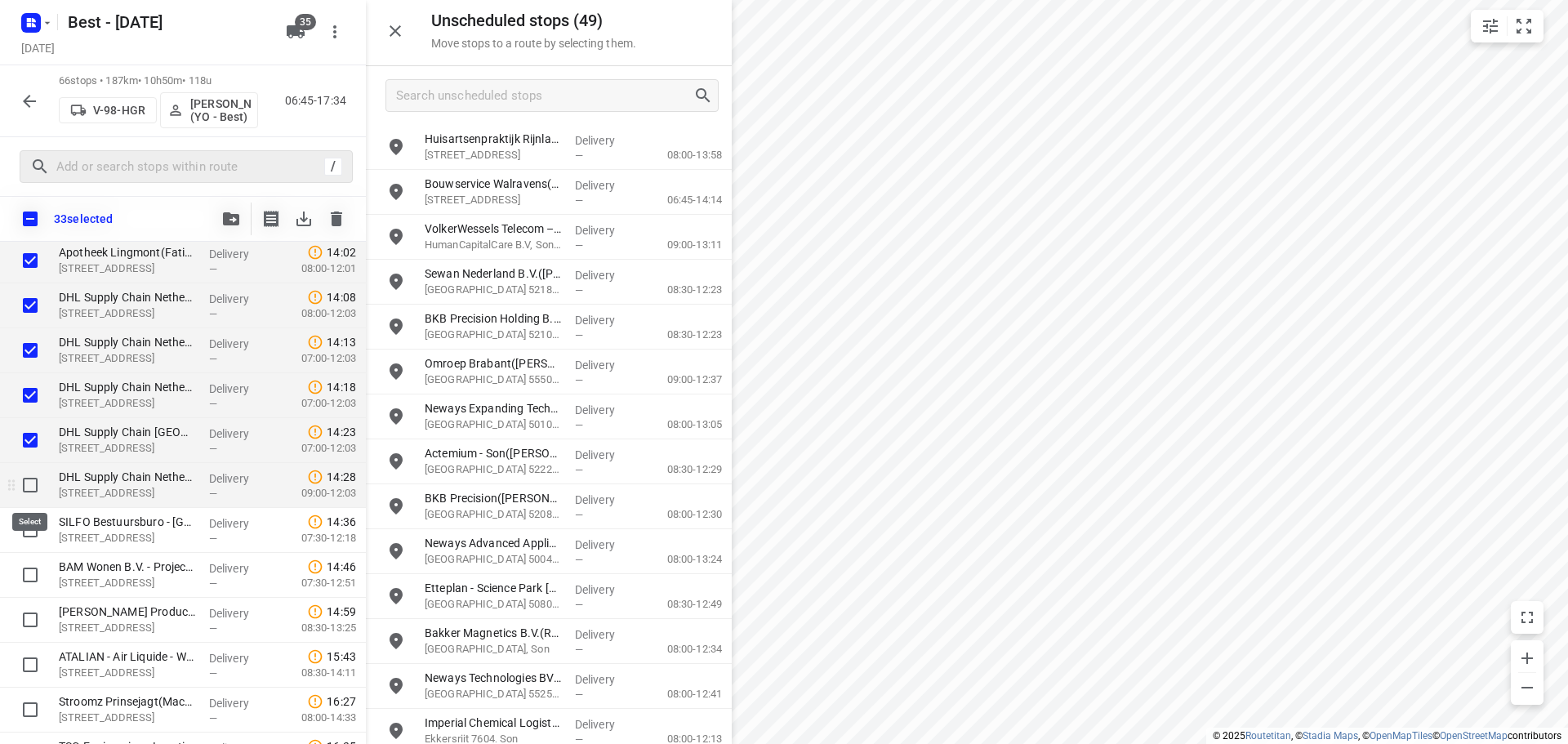
click at [31, 485] on input "checkbox" at bounding box center [30, 485] width 32 height 32
checkbox input "true"
click at [27, 522] on input "checkbox" at bounding box center [30, 530] width 32 height 32
checkbox input "true"
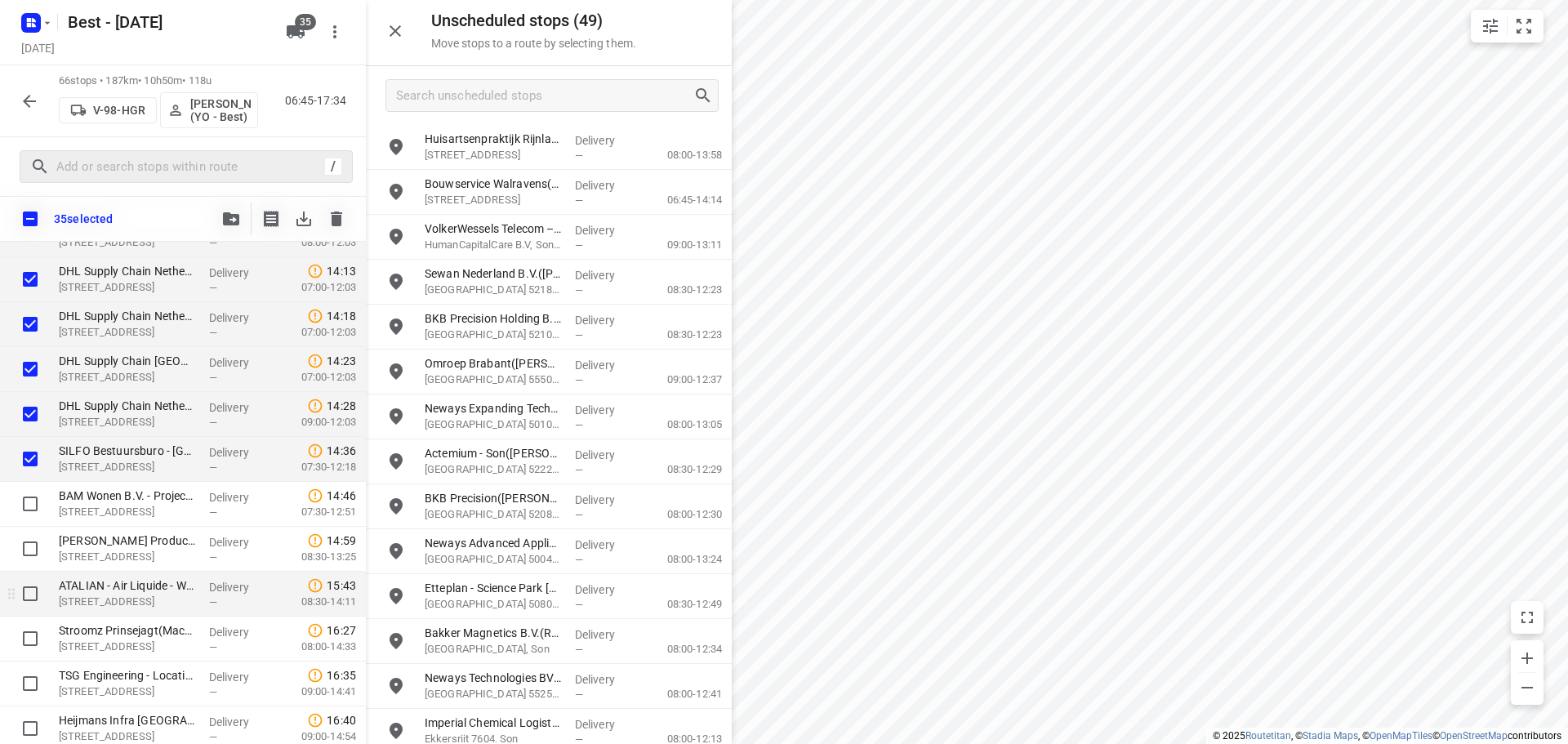
scroll to position [2450, 0]
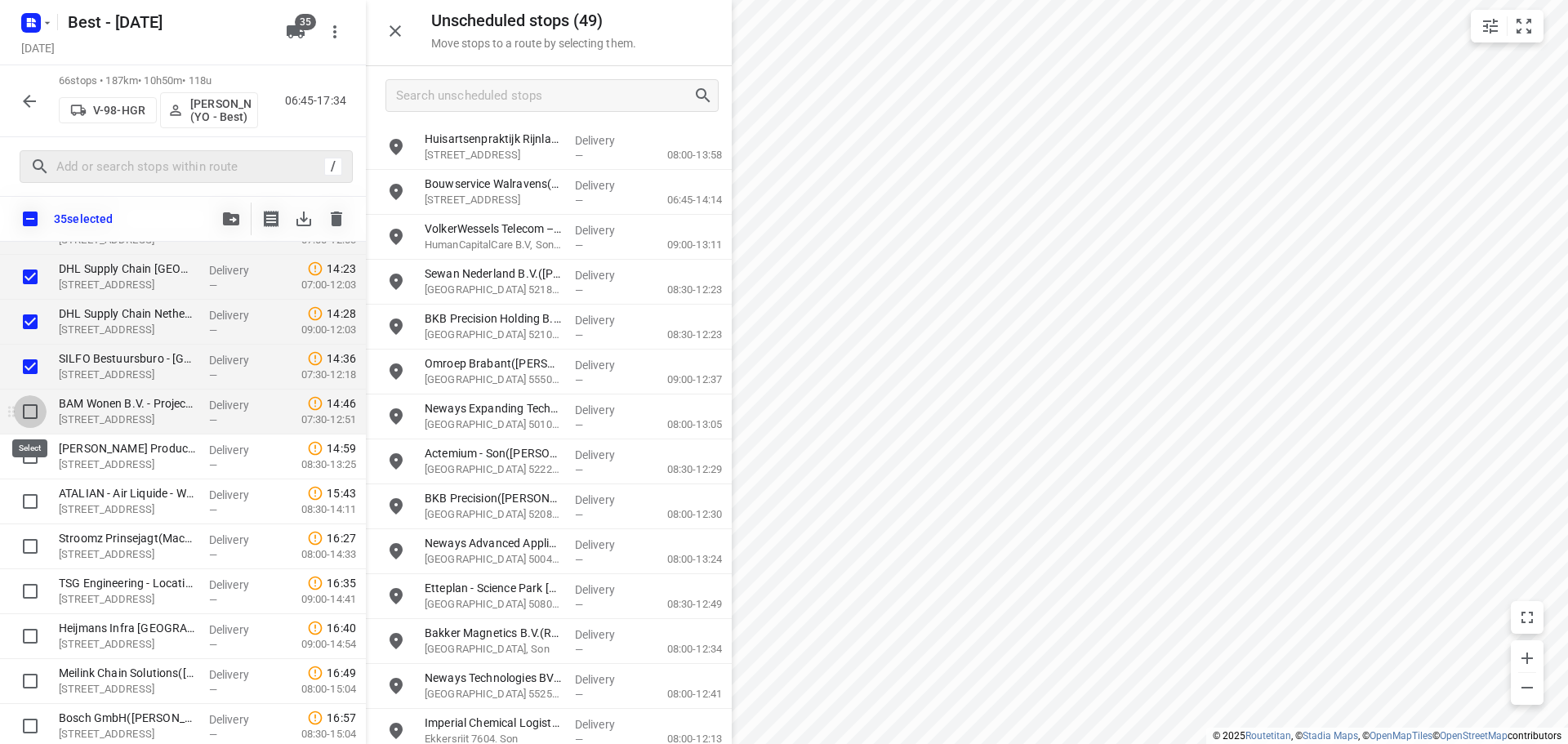
click at [29, 407] on input "checkbox" at bounding box center [30, 411] width 32 height 32
checkbox input "true"
click at [25, 449] on input "checkbox" at bounding box center [30, 456] width 32 height 32
checkbox input "true"
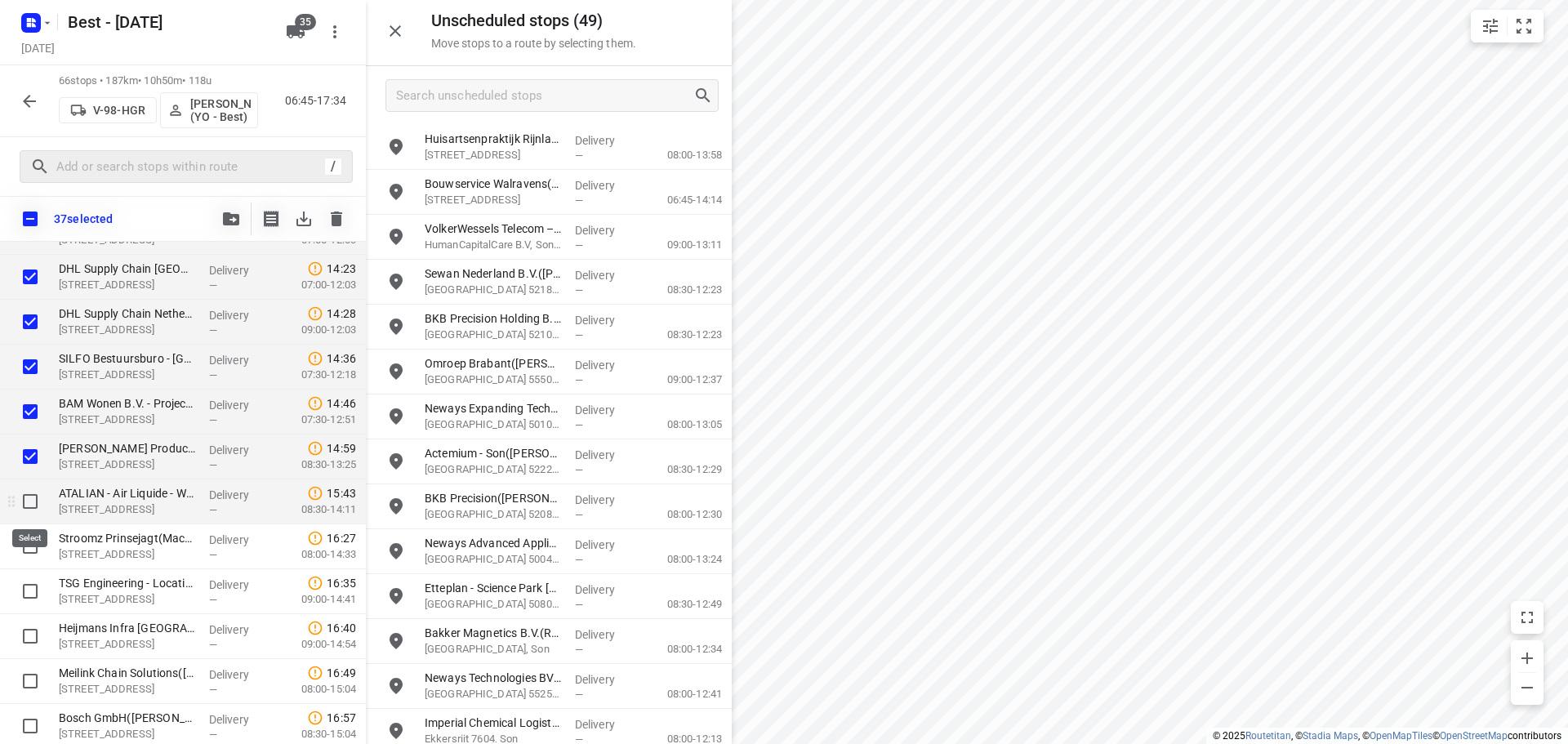
click at [37, 493] on input "checkbox" at bounding box center [30, 502] width 32 height 32
checkbox input "true"
click at [35, 544] on input "checkbox" at bounding box center [30, 546] width 32 height 32
checkbox input "true"
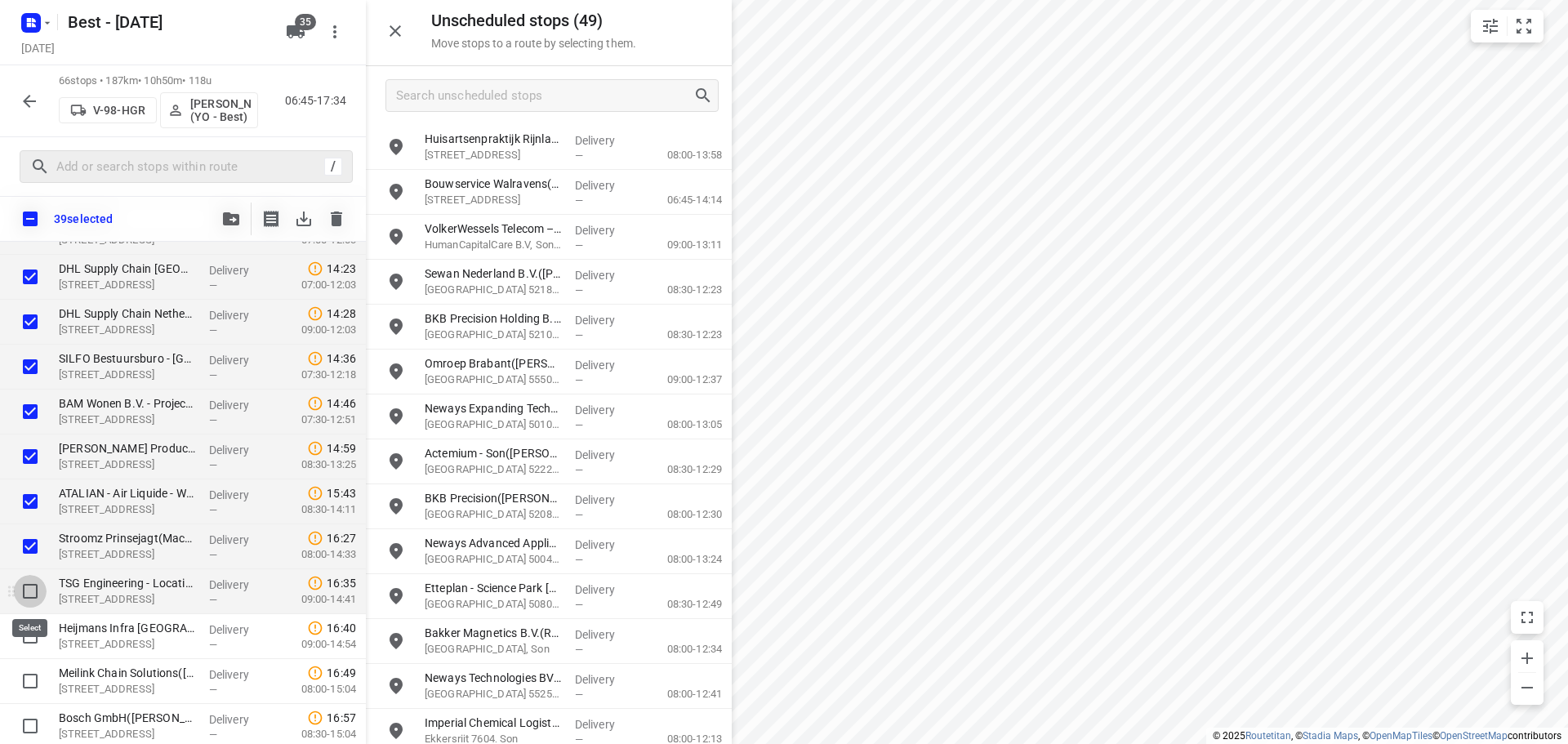
click at [40, 579] on input "checkbox" at bounding box center [30, 591] width 32 height 32
checkbox input "true"
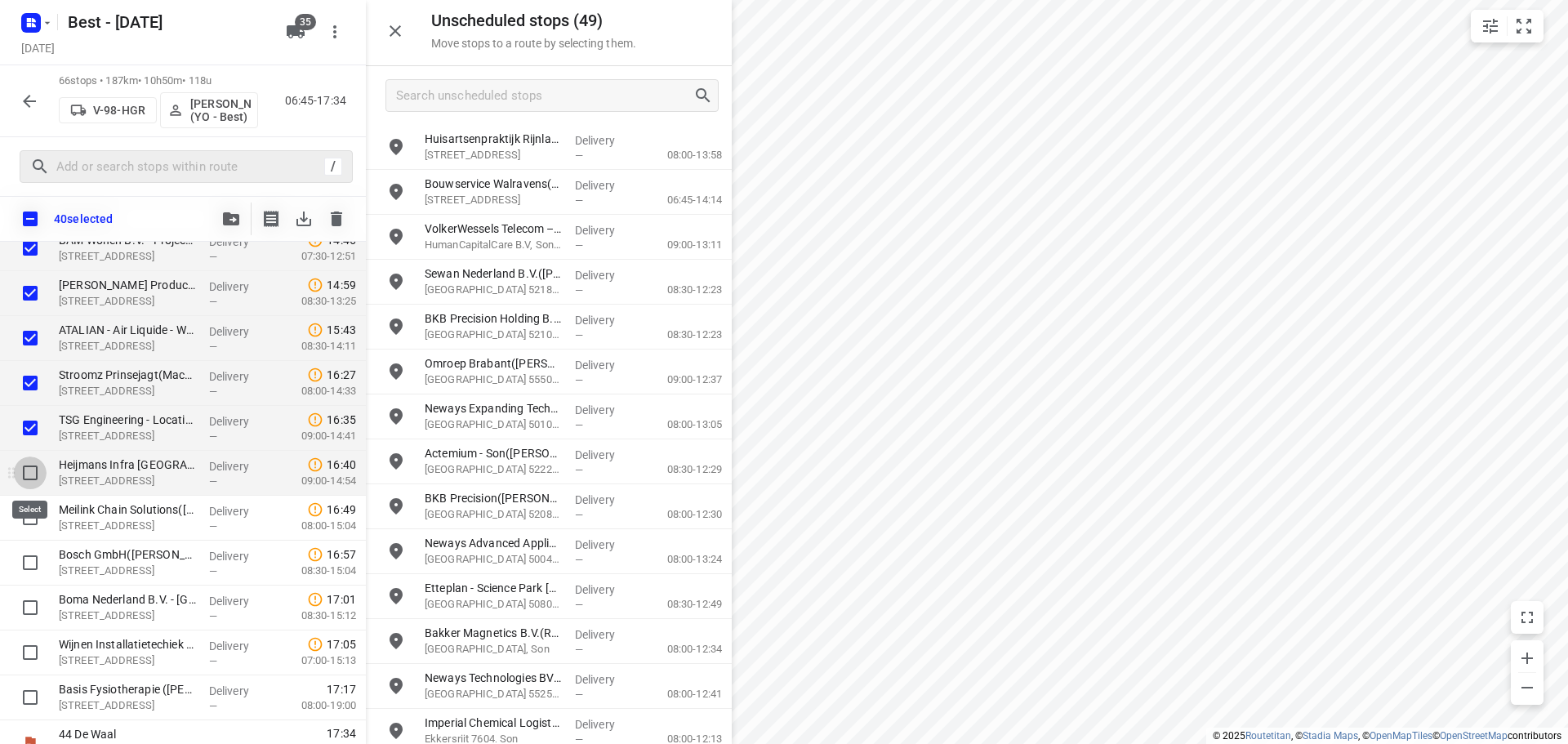
click at [28, 474] on input "checkbox" at bounding box center [30, 473] width 32 height 32
checkbox input "true"
click at [26, 498] on div at bounding box center [26, 518] width 52 height 45
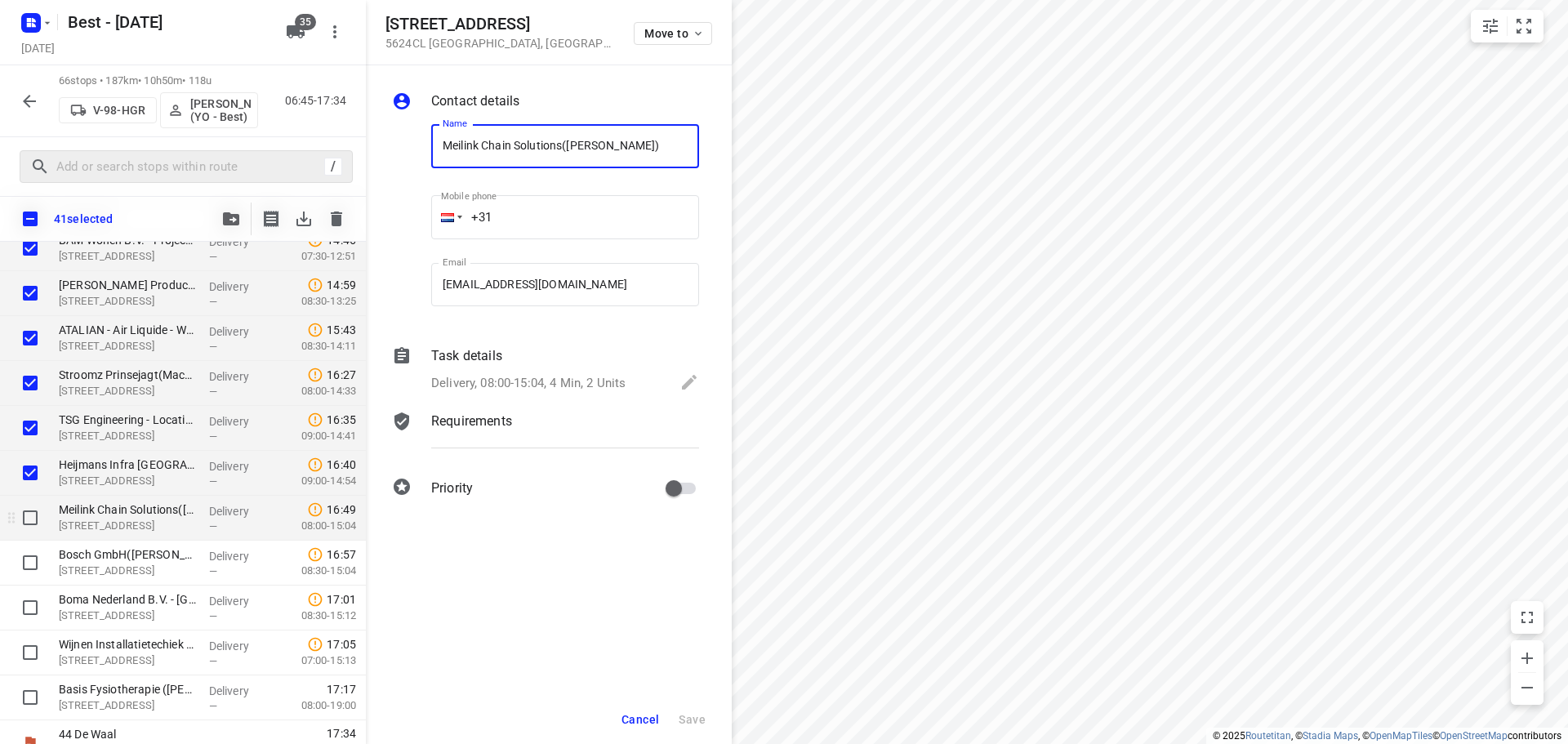
click at [30, 513] on input "checkbox" at bounding box center [30, 518] width 32 height 32
checkbox input "true"
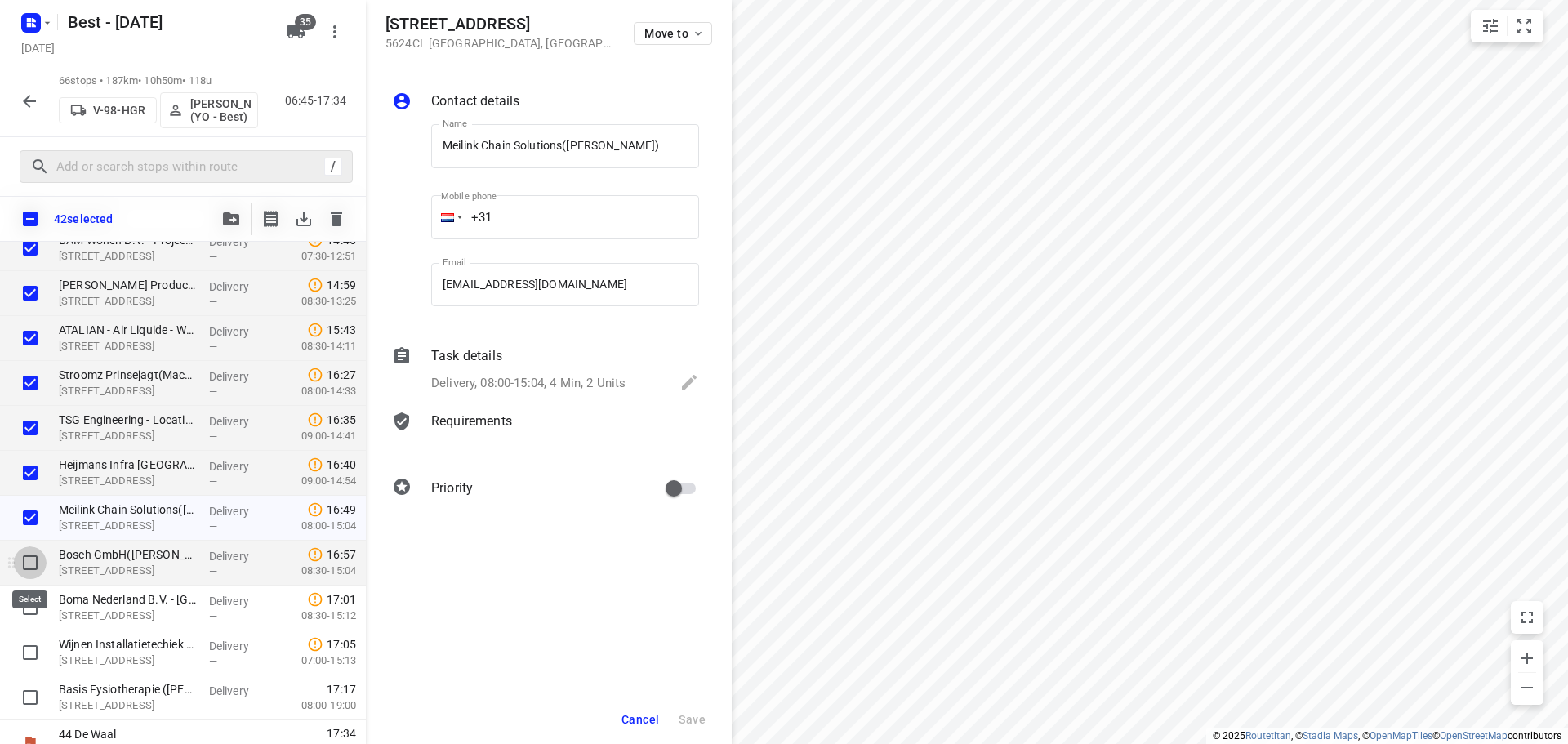
click at [31, 563] on input "checkbox" at bounding box center [30, 562] width 32 height 32
checkbox input "true"
click at [29, 602] on input "checkbox" at bounding box center [30, 607] width 32 height 32
checkbox input "true"
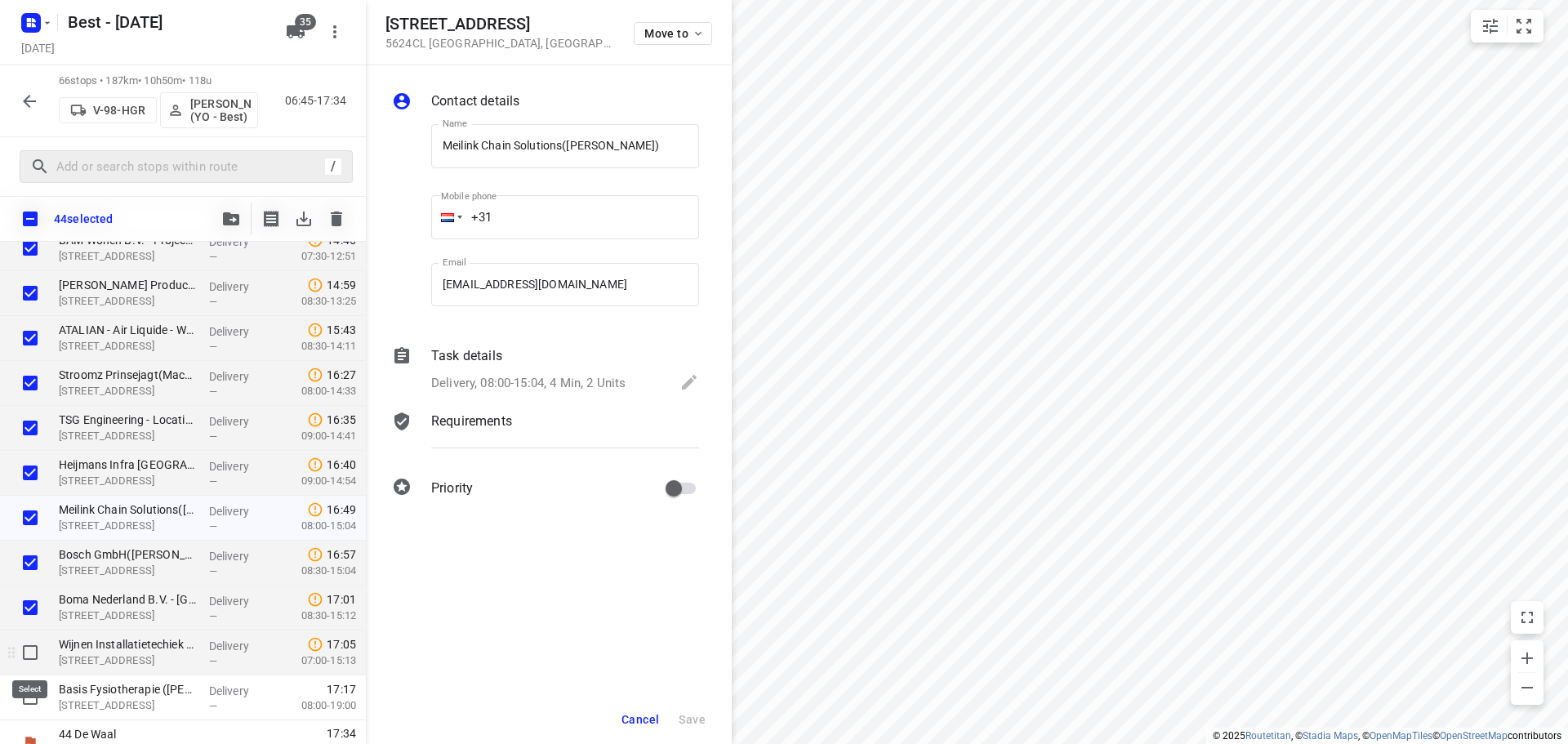
click at [31, 654] on input "checkbox" at bounding box center [30, 653] width 32 height 32
checkbox input "true"
click at [26, 684] on input "checkbox" at bounding box center [30, 697] width 32 height 32
checkbox input "true"
click at [228, 229] on button "button" at bounding box center [231, 218] width 32 height 32
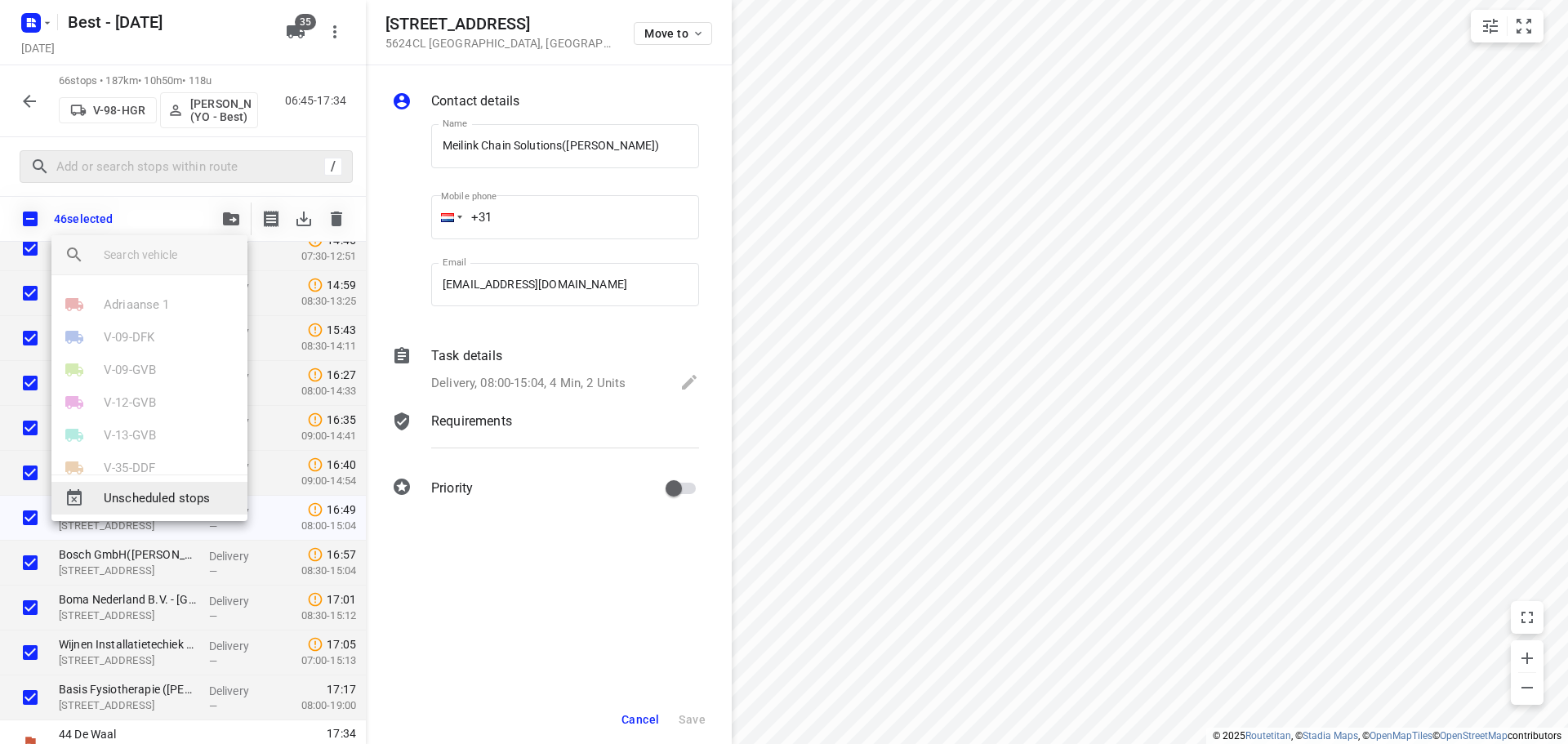
click at [134, 492] on span "Unscheduled stops" at bounding box center [169, 498] width 131 height 19
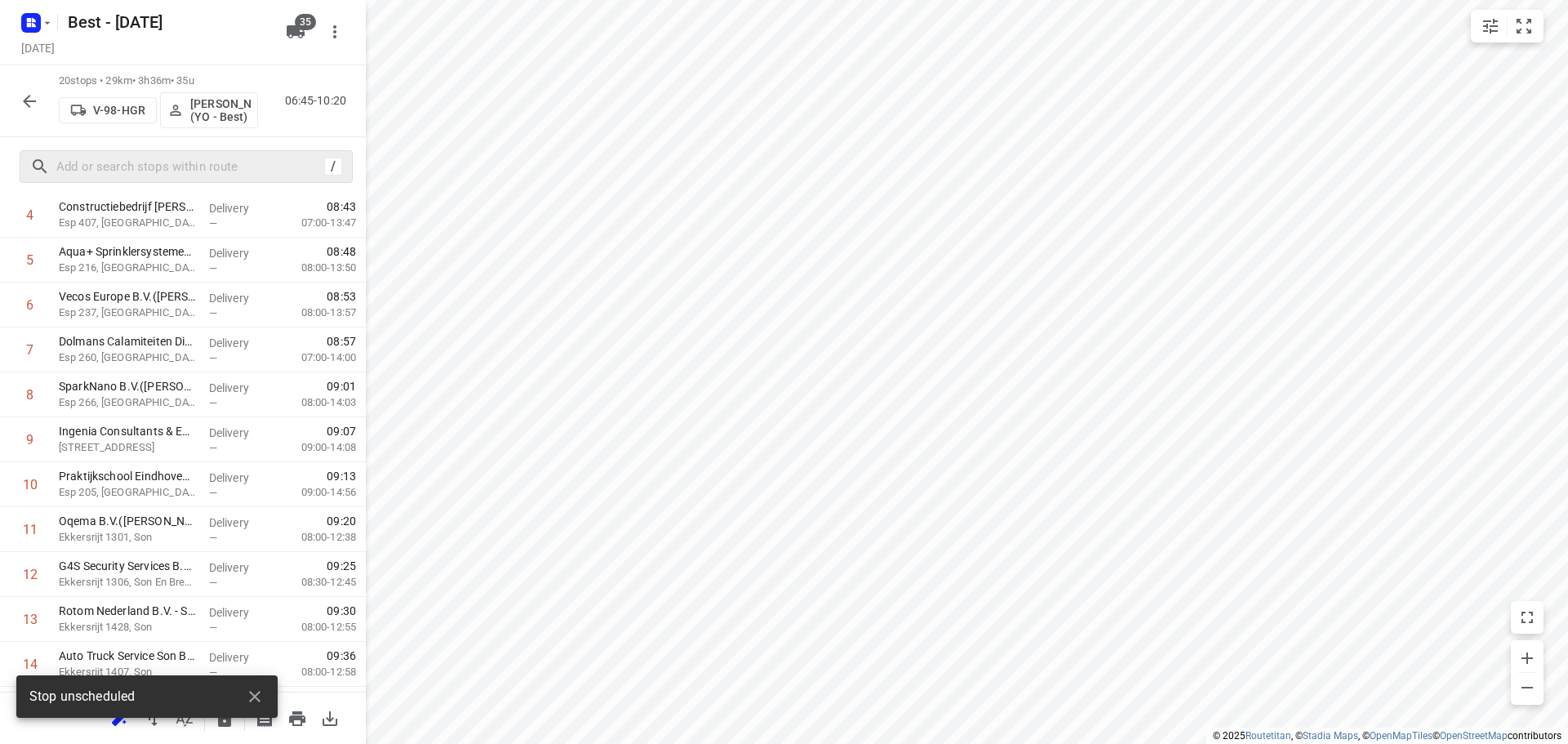
scroll to position [0, 0]
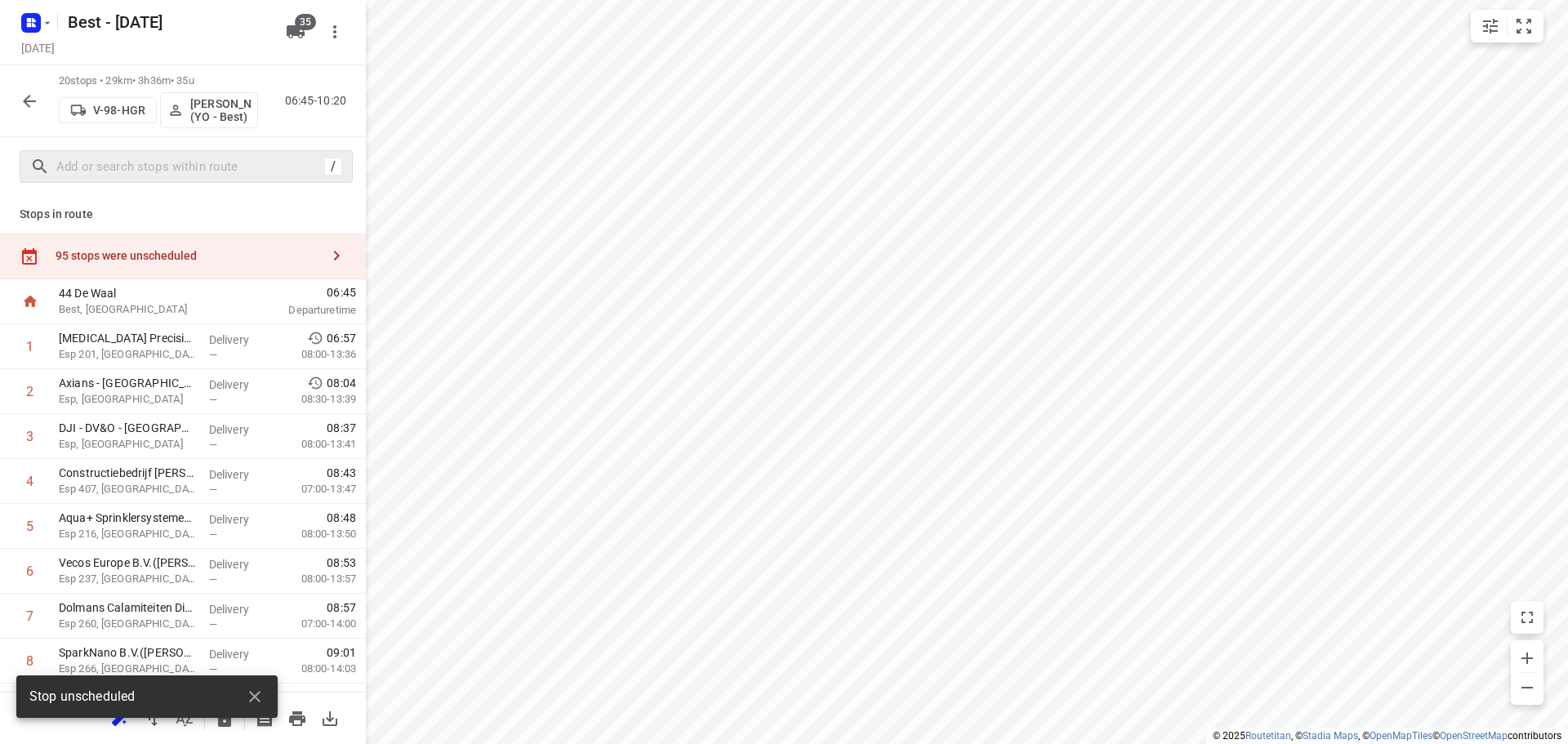
click at [269, 244] on div "95 stops were unscheduled" at bounding box center [183, 256] width 366 height 47
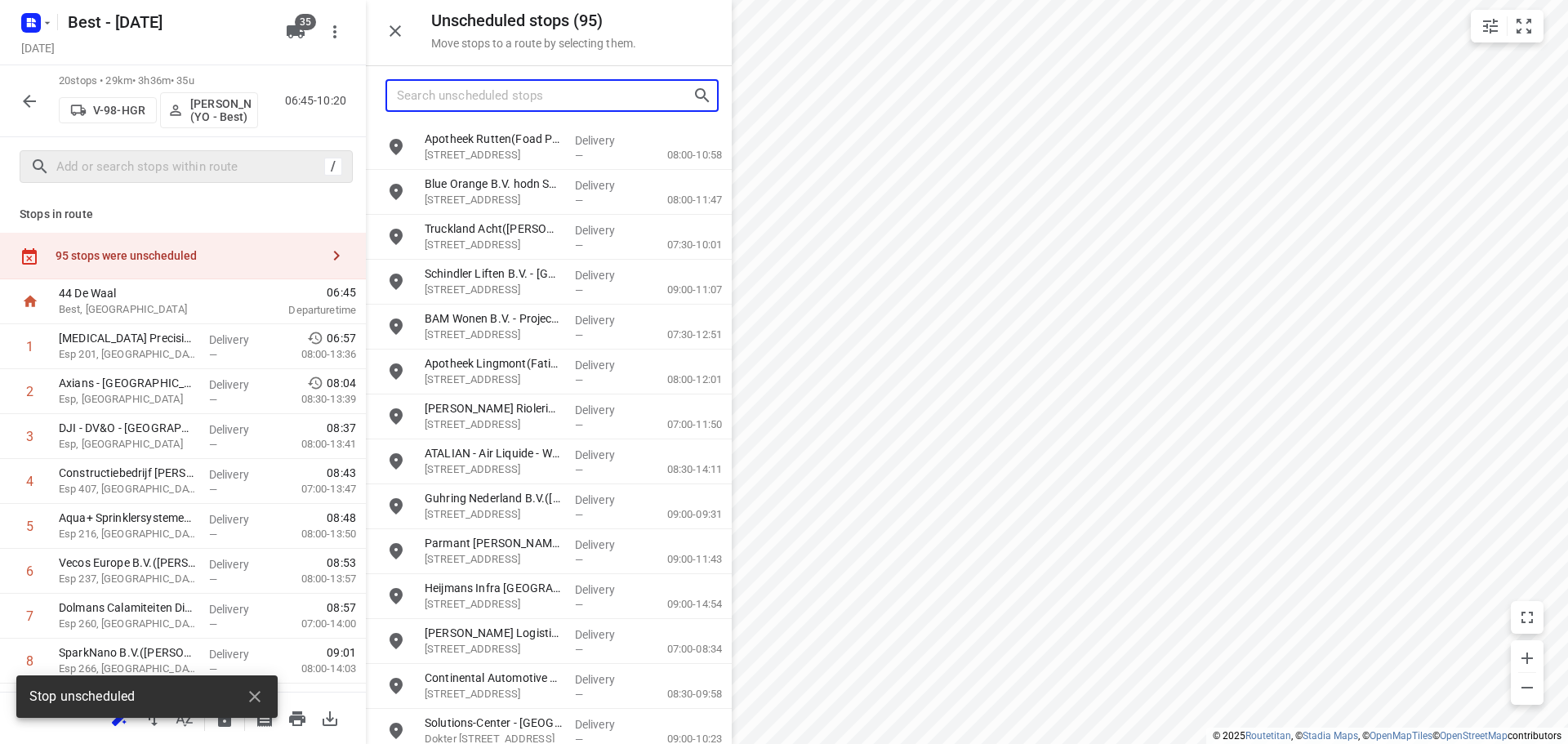
click at [486, 107] on input "Search unscheduled stops" at bounding box center [544, 96] width 295 height 26
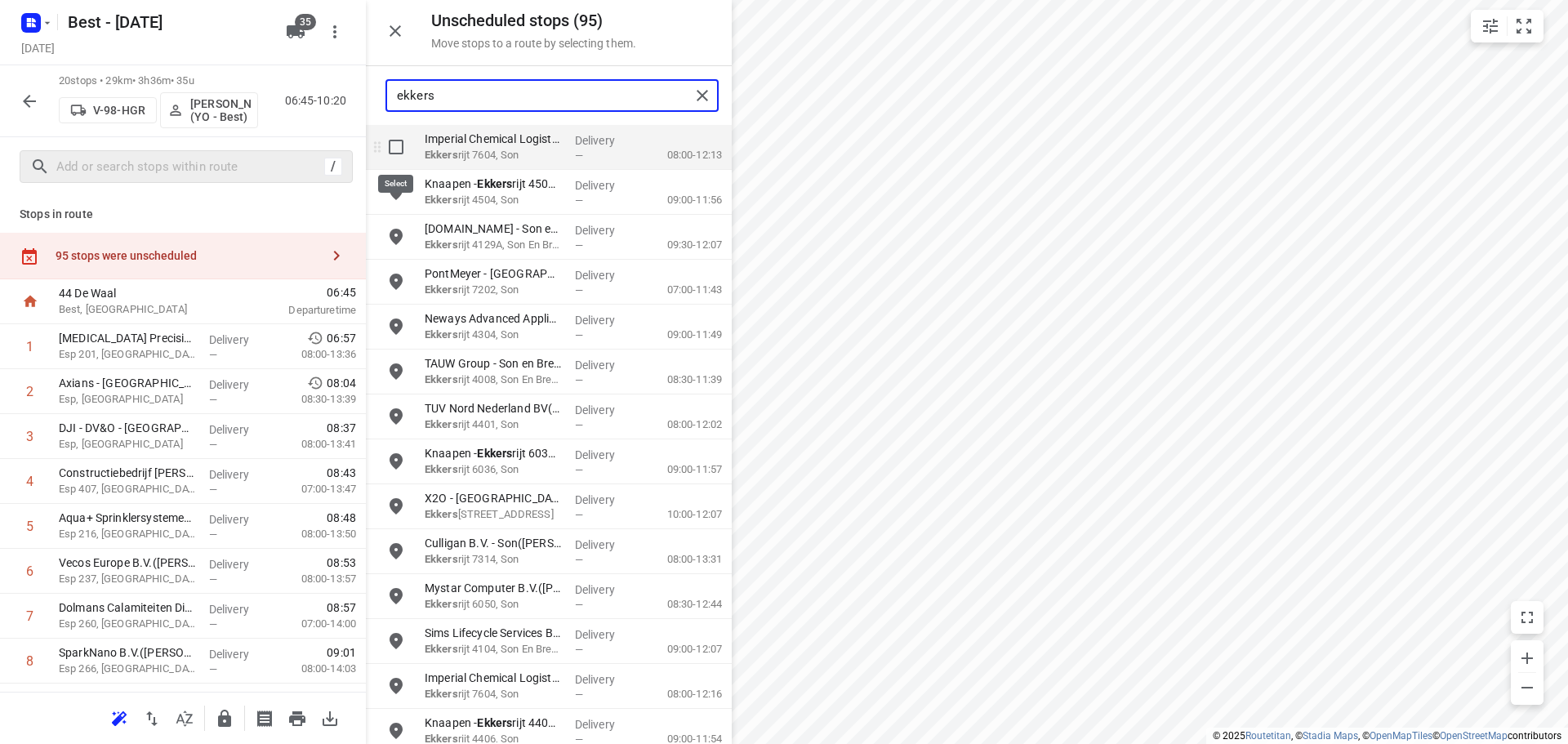
type input "ekkers"
click at [395, 148] on input "grid" at bounding box center [396, 147] width 32 height 32
checkbox input "true"
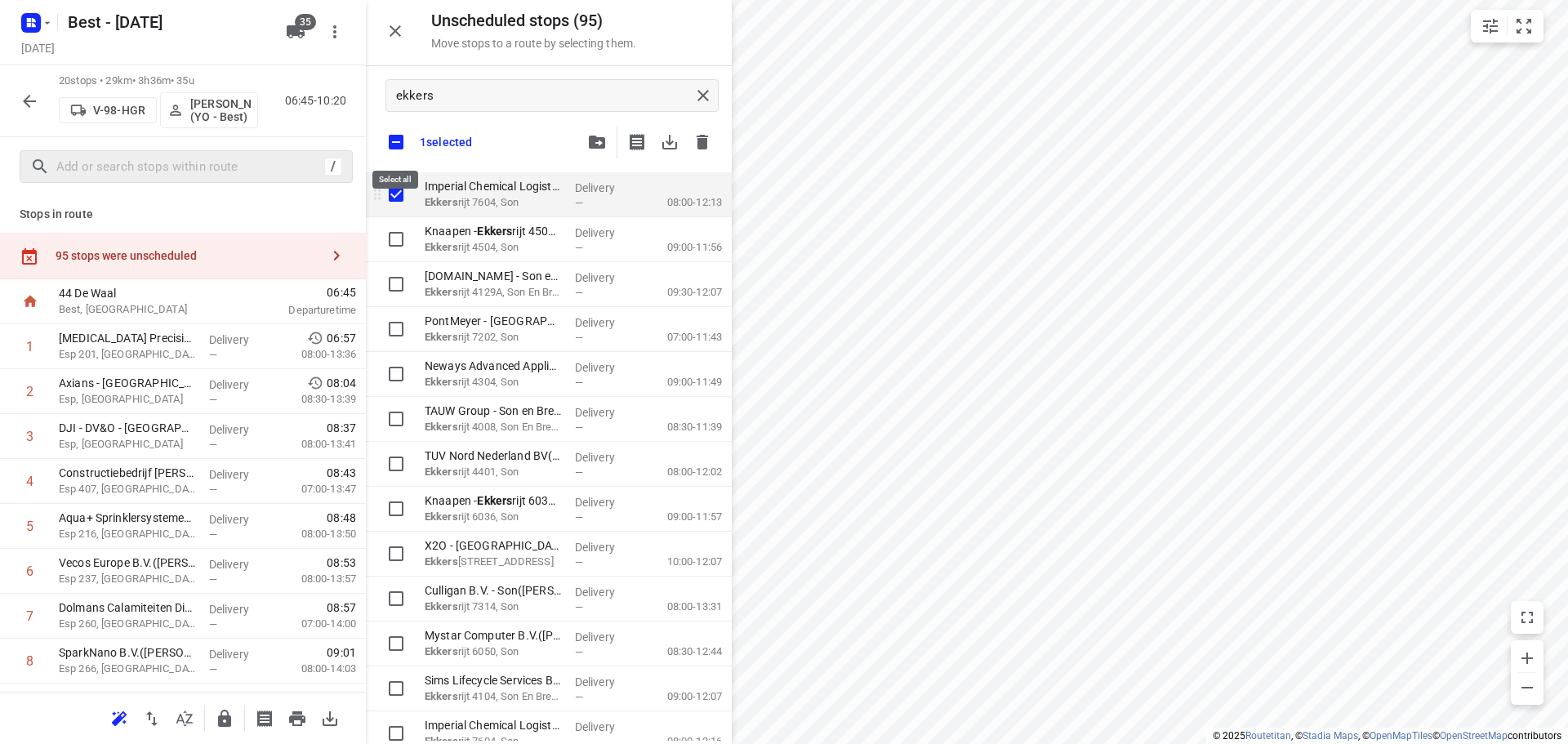
click at [395, 148] on input "checkbox" at bounding box center [396, 142] width 34 height 34
checkbox input "false"
checkbox input "true"
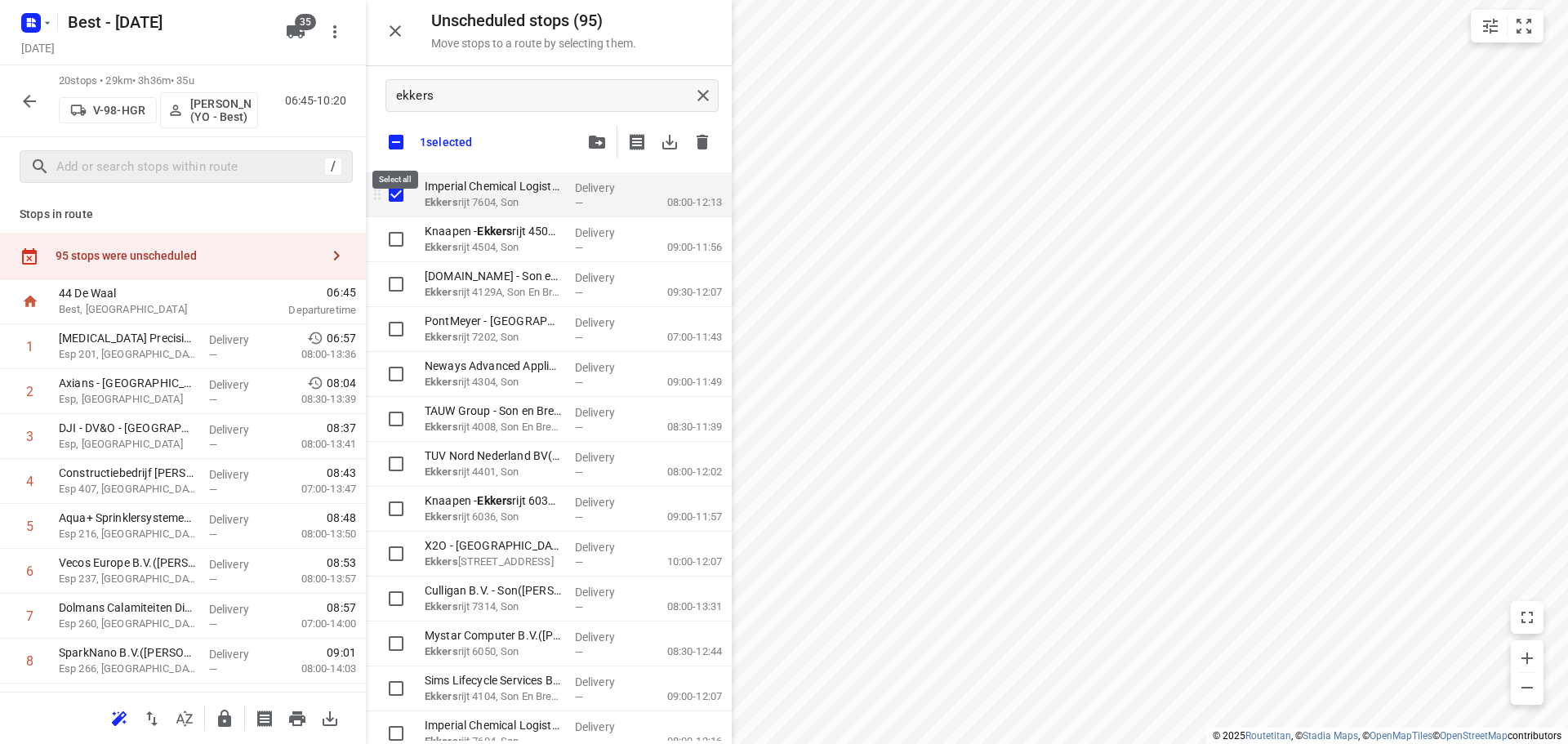
checkbox input "true"
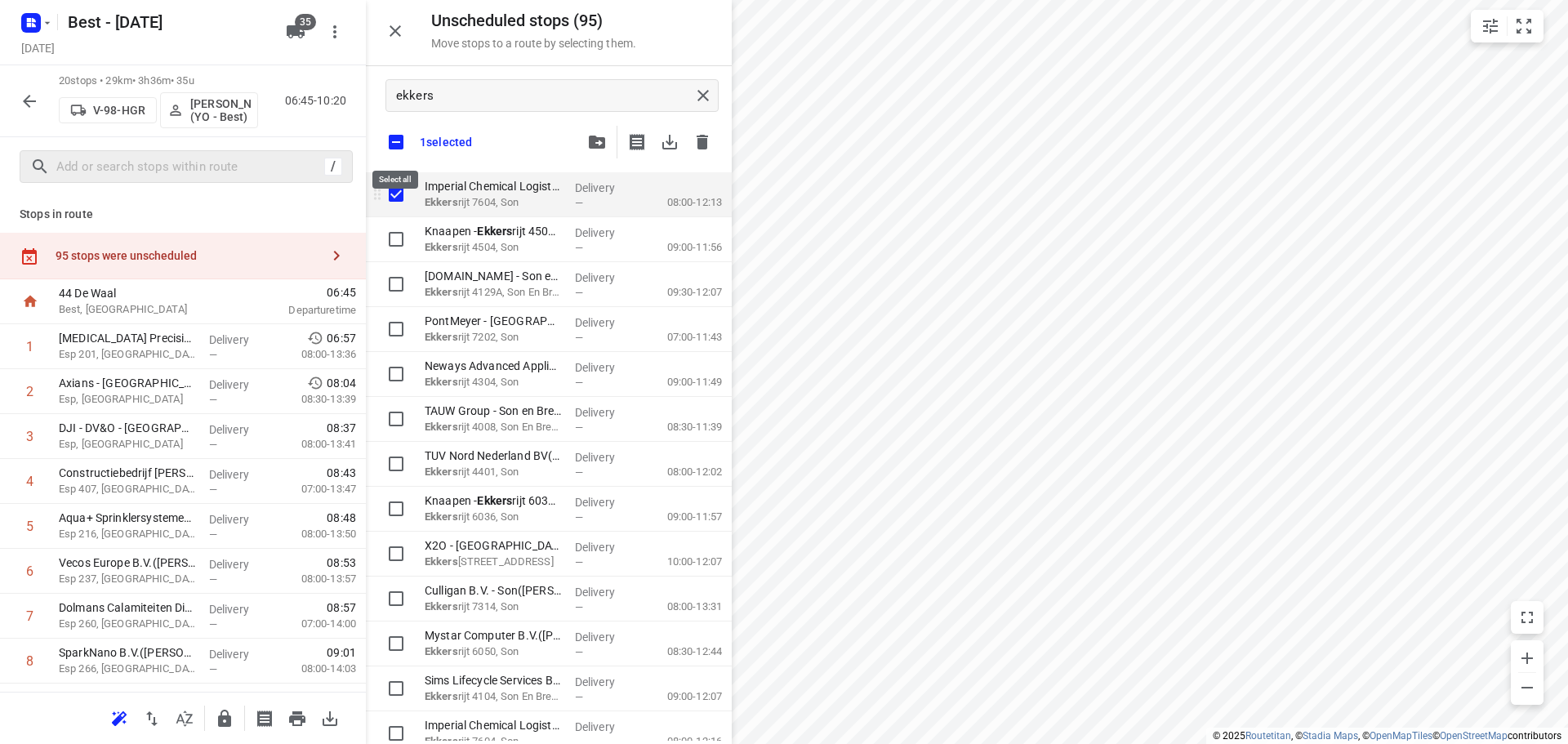
checkbox input "true"
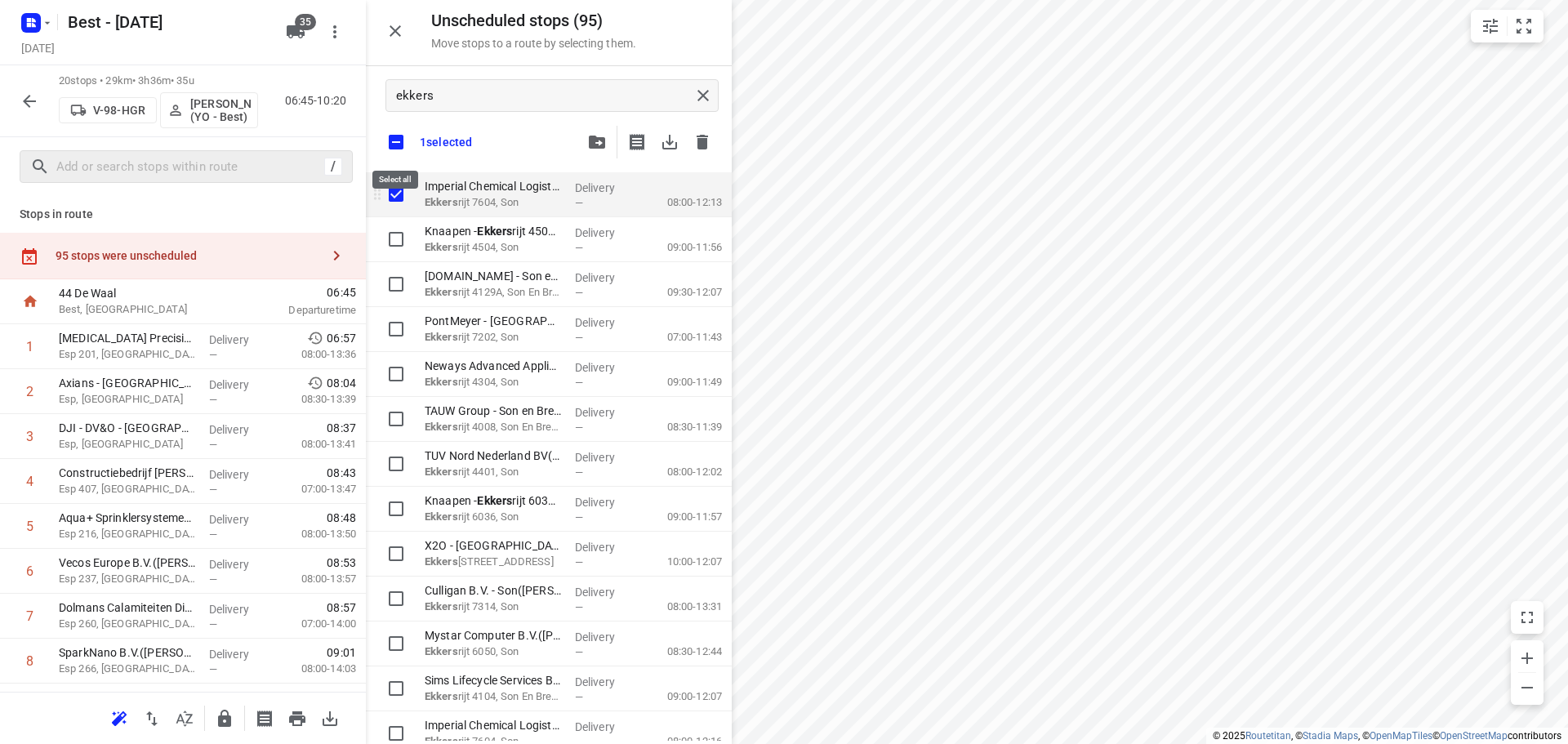
checkbox input "true"
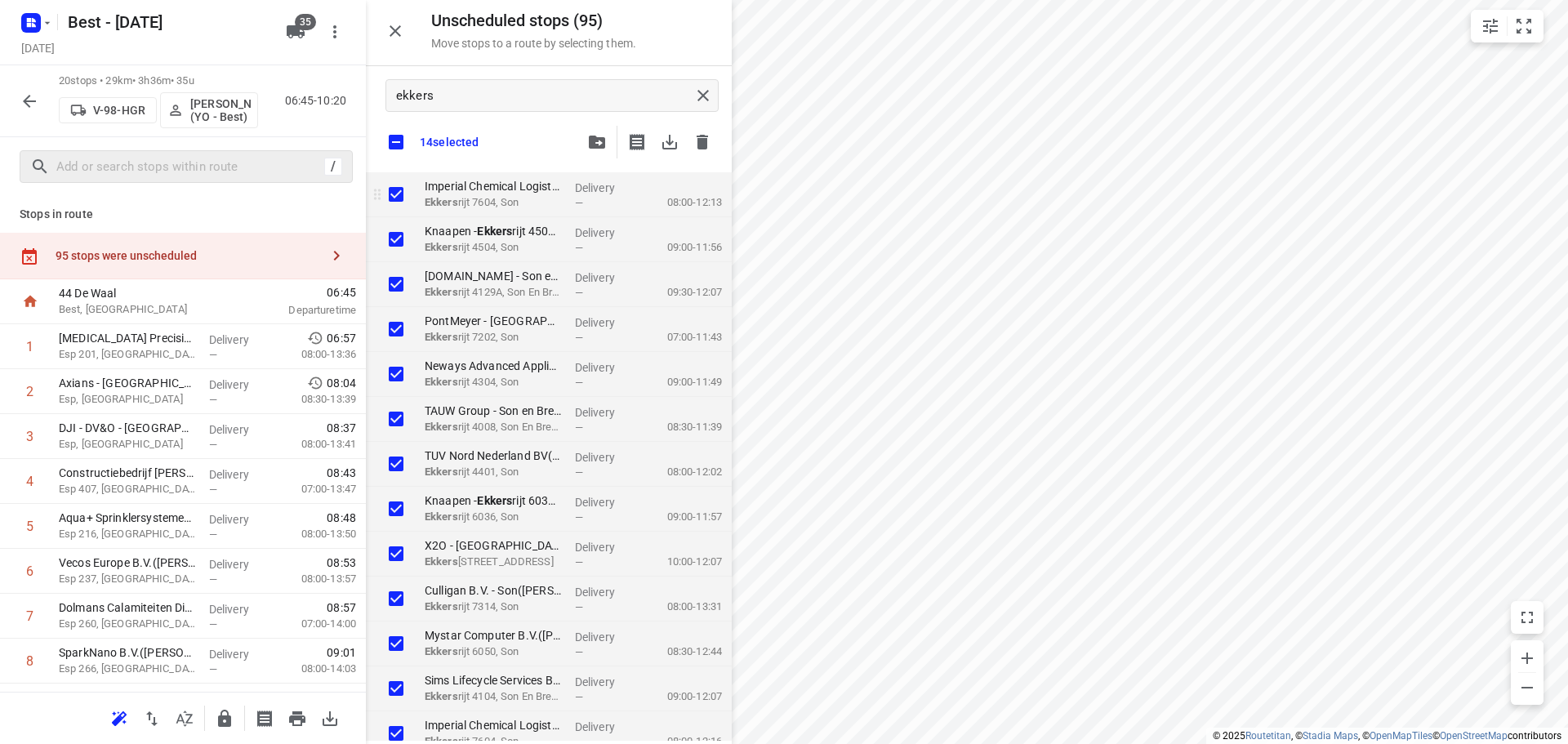
checkbox input "true"
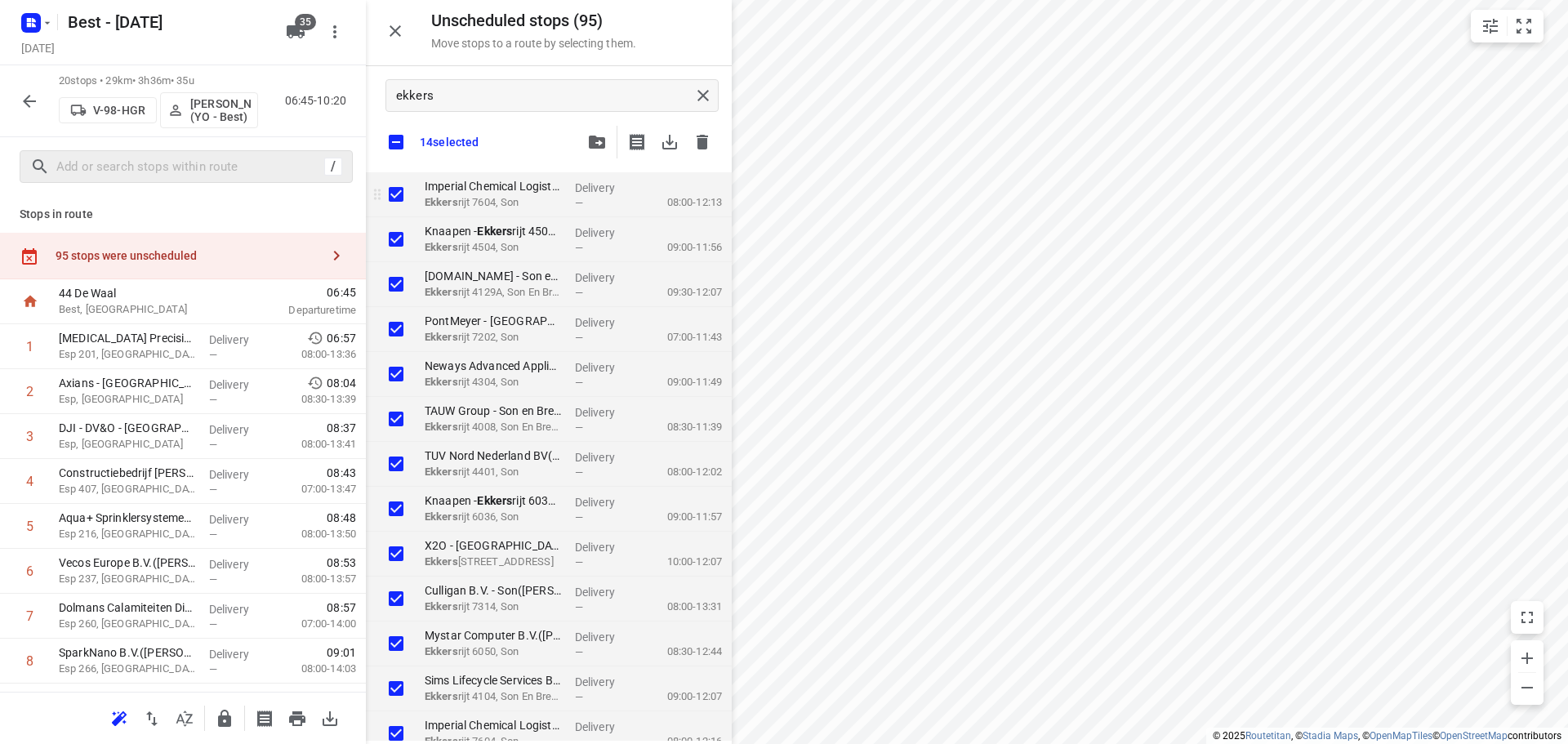
checkbox input "true"
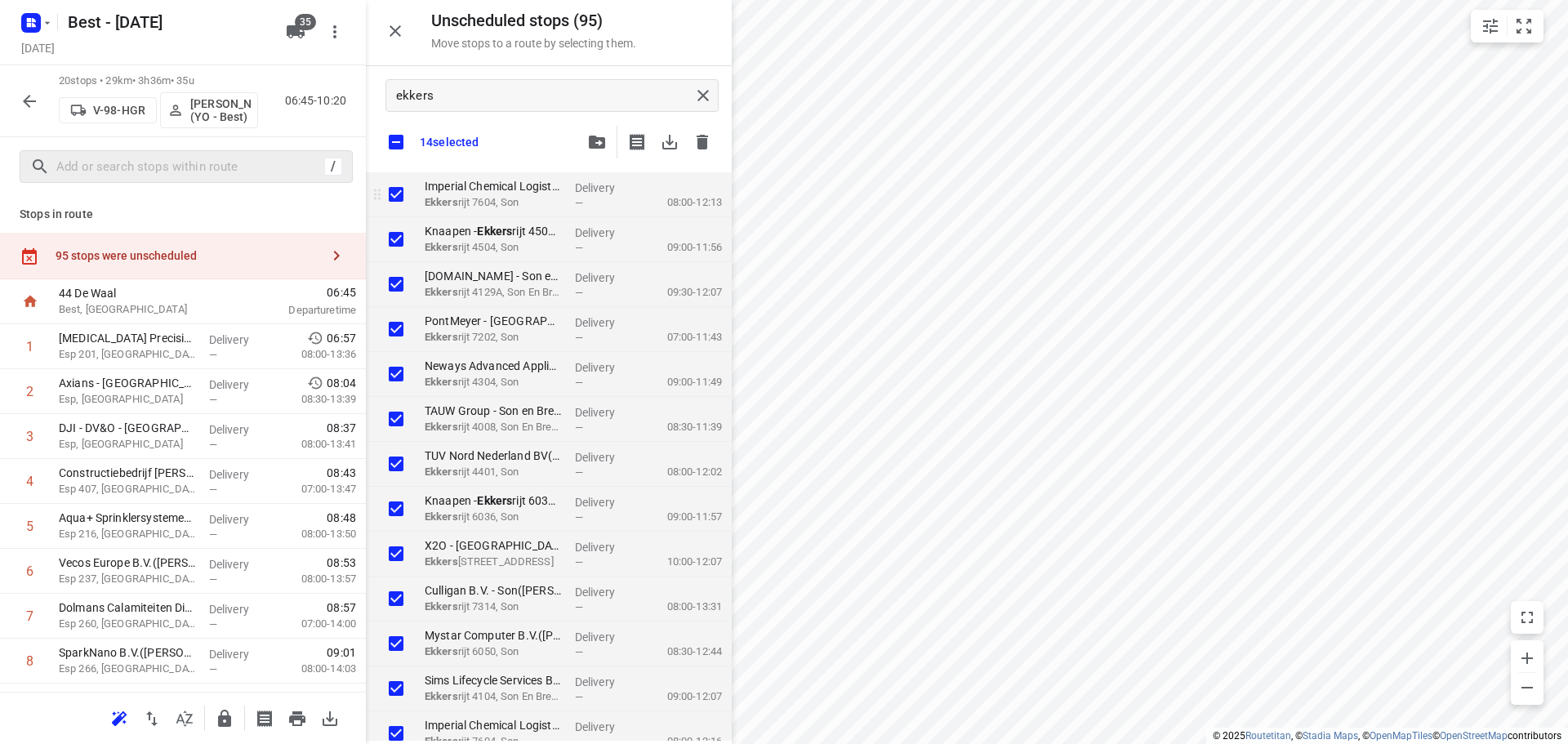
checkbox input "true"
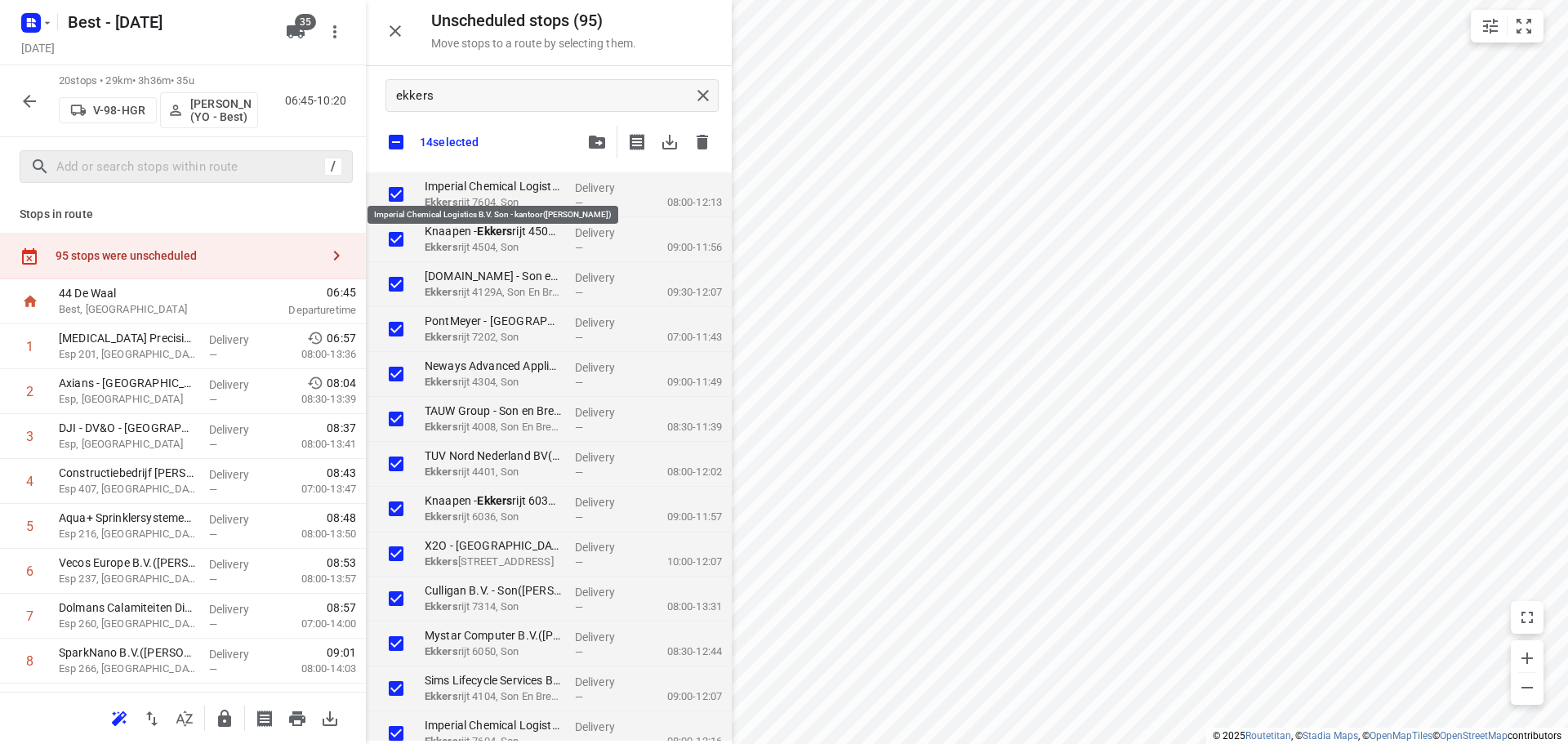
checkbox input "true"
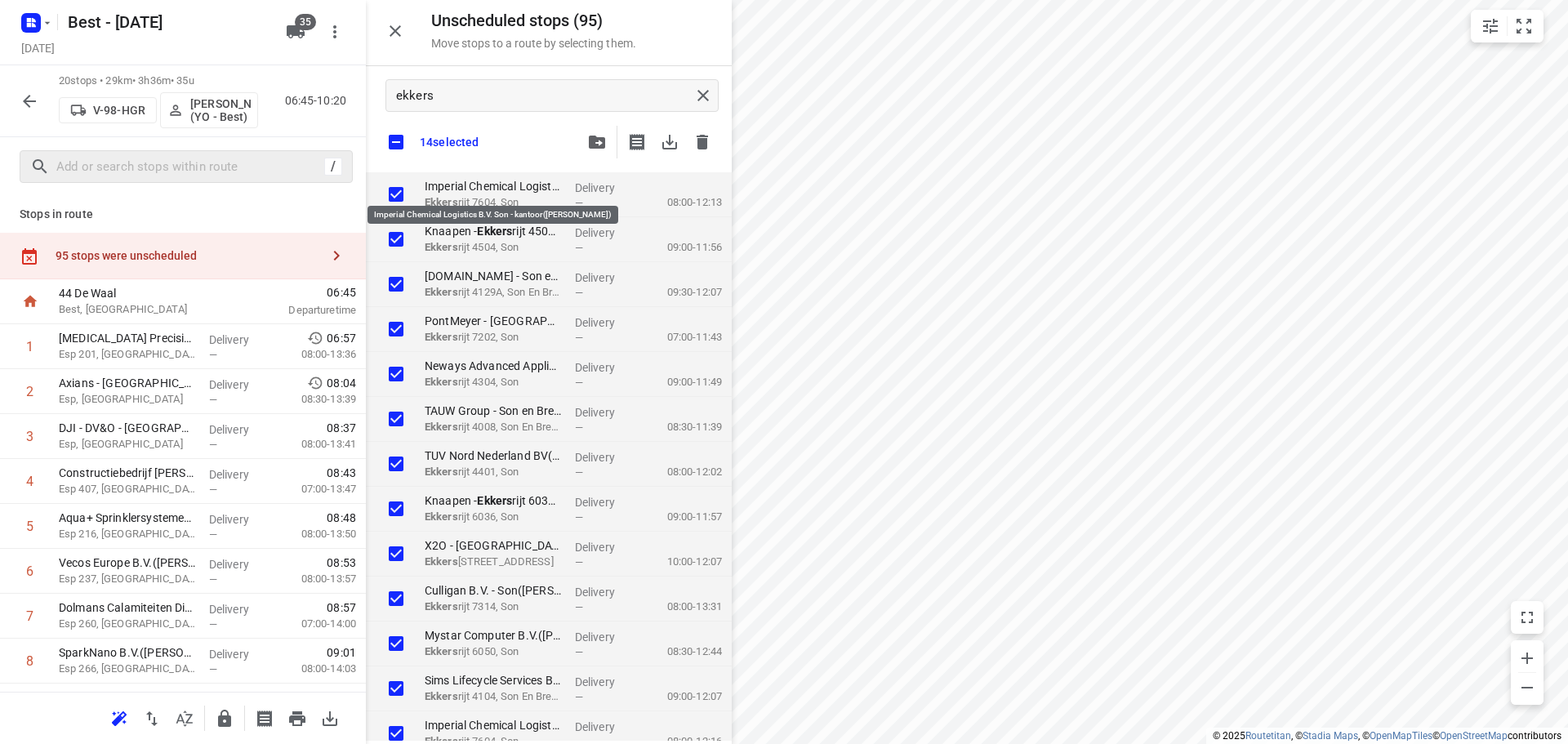
checkbox input "true"
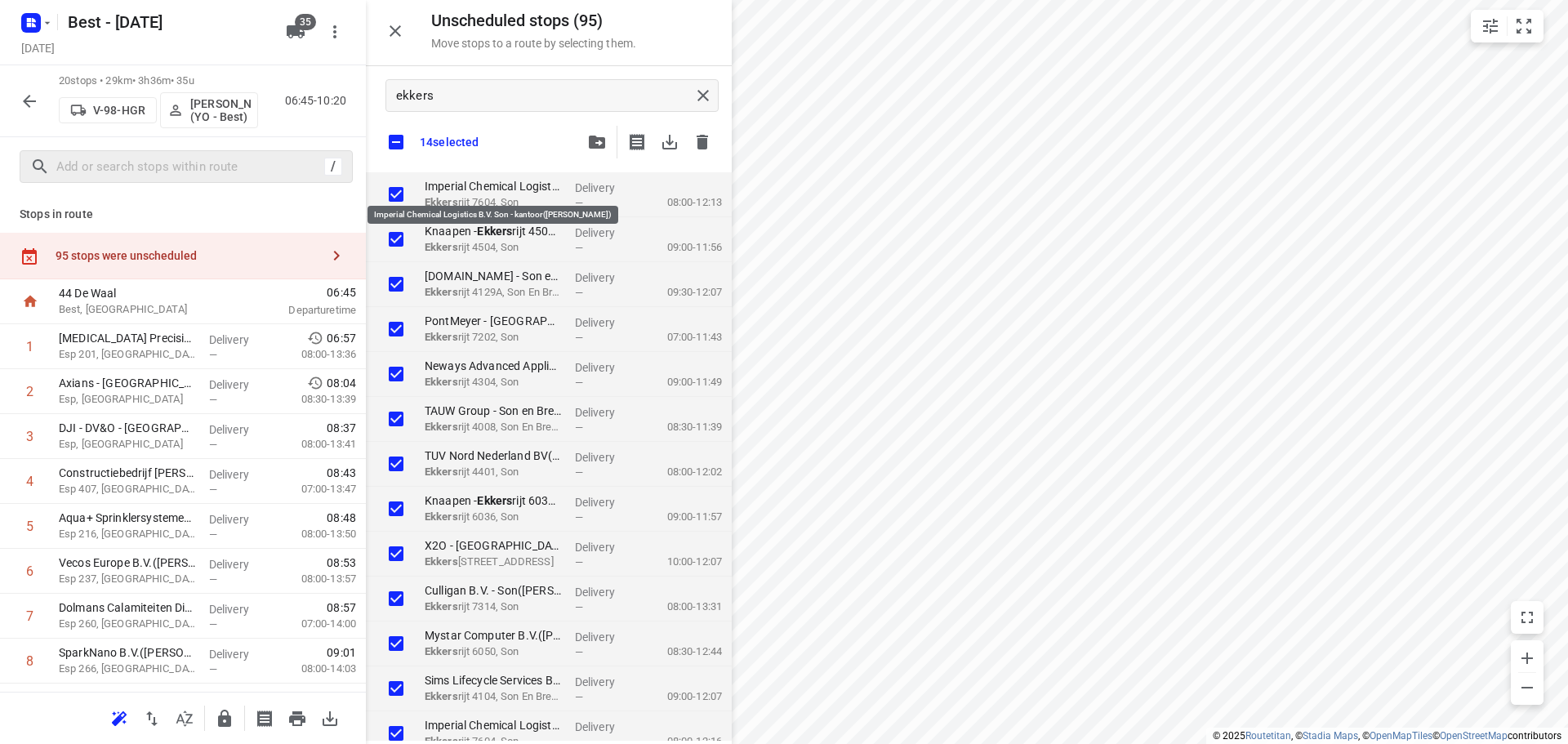
checkbox input "true"
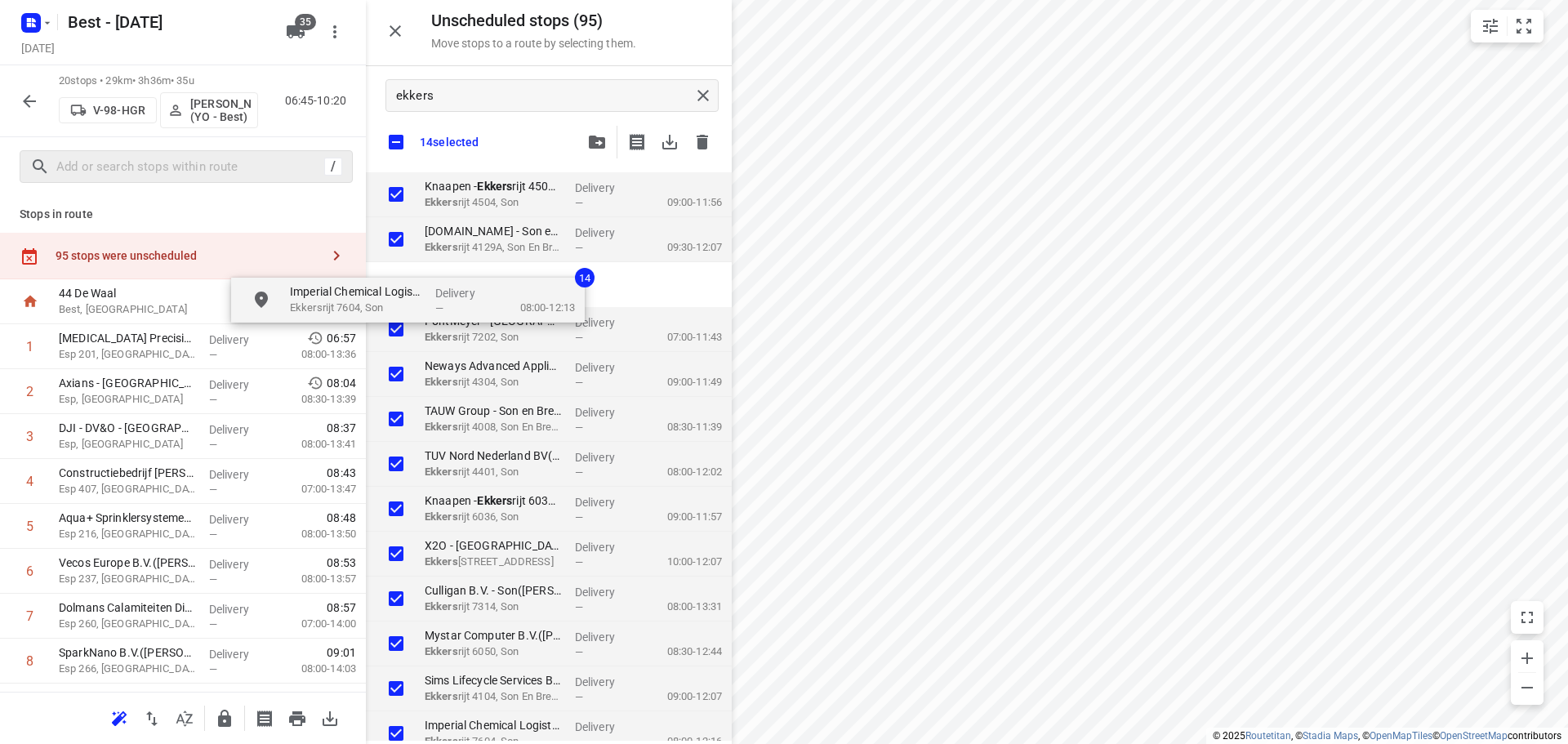
checkbox input "true"
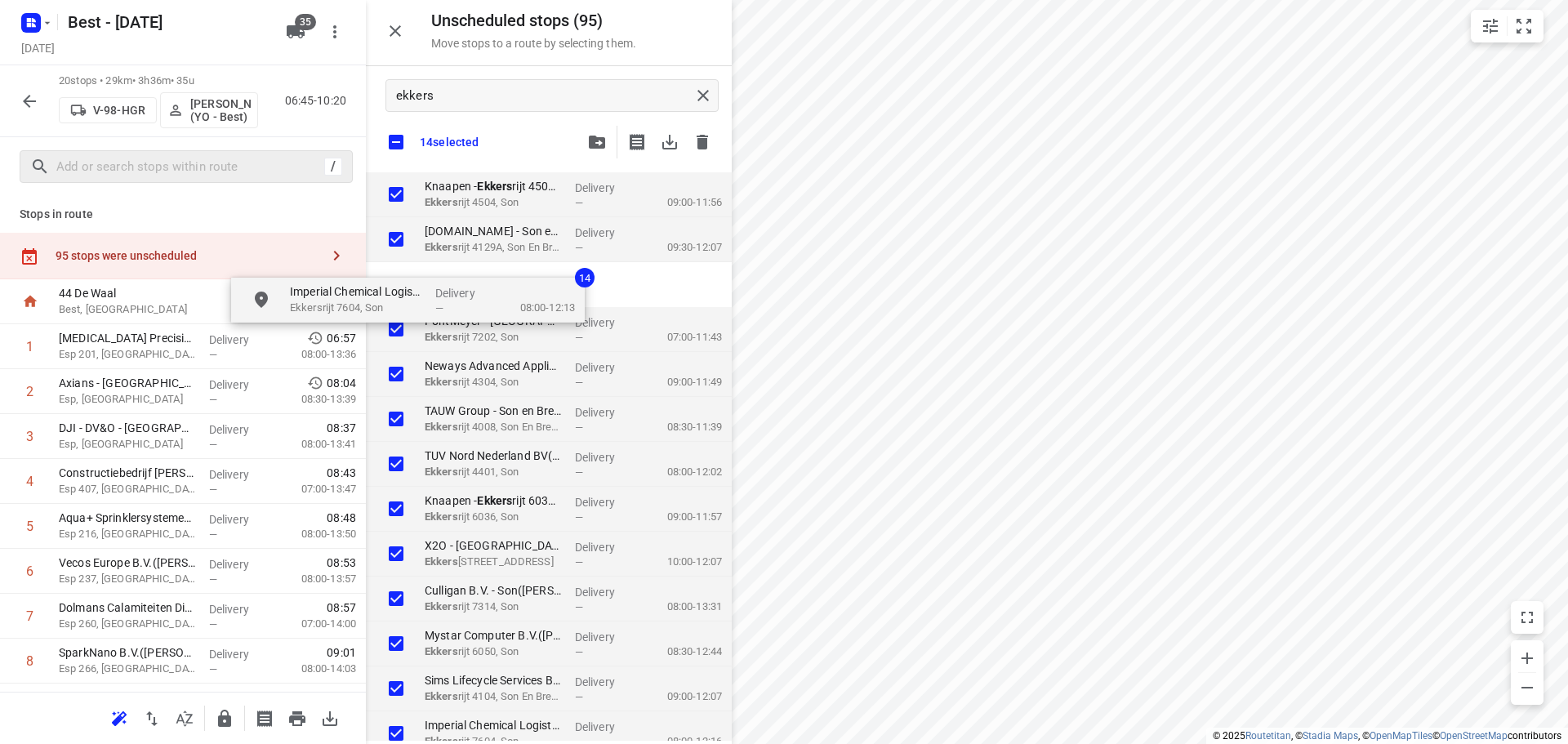
checkbox input "true"
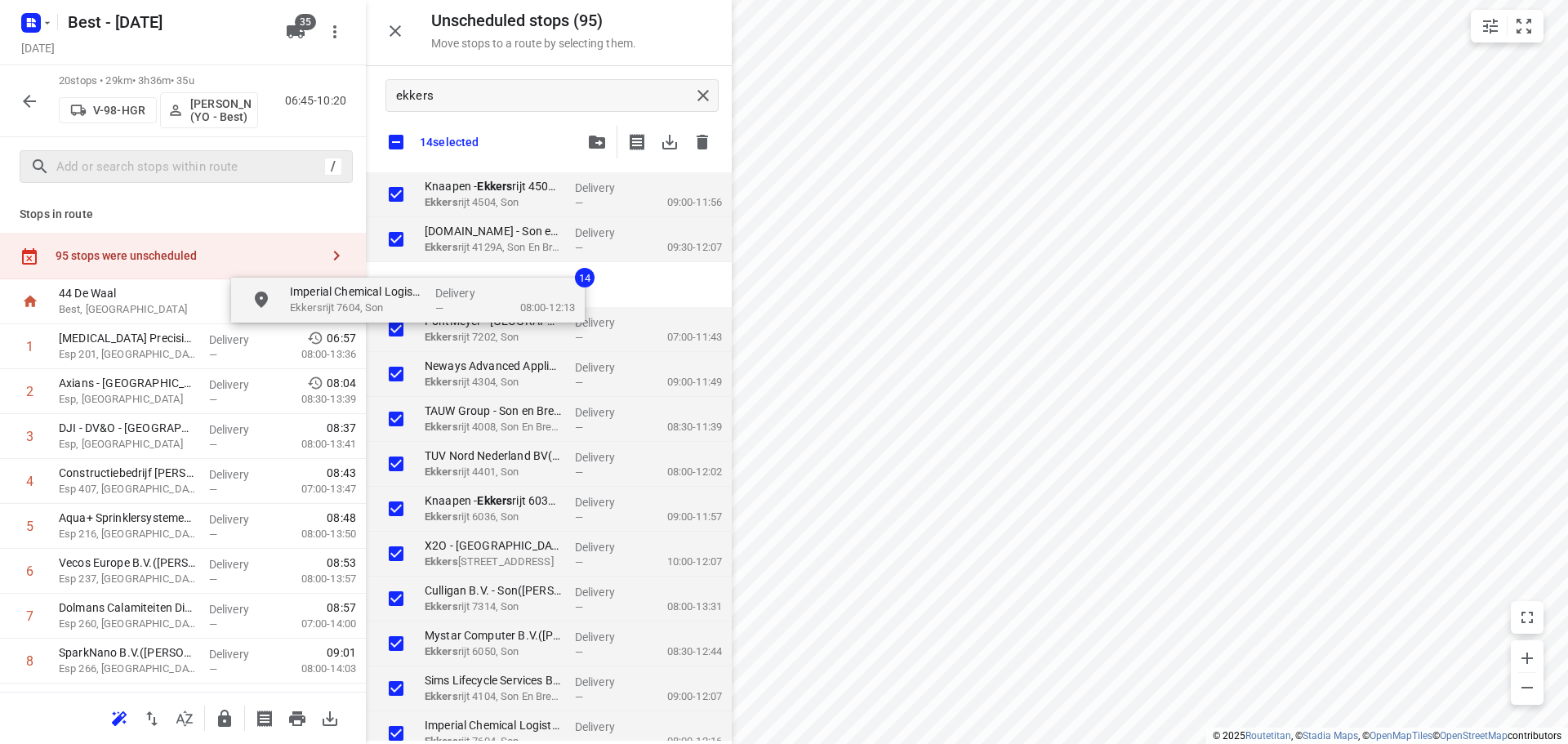
checkbox input "true"
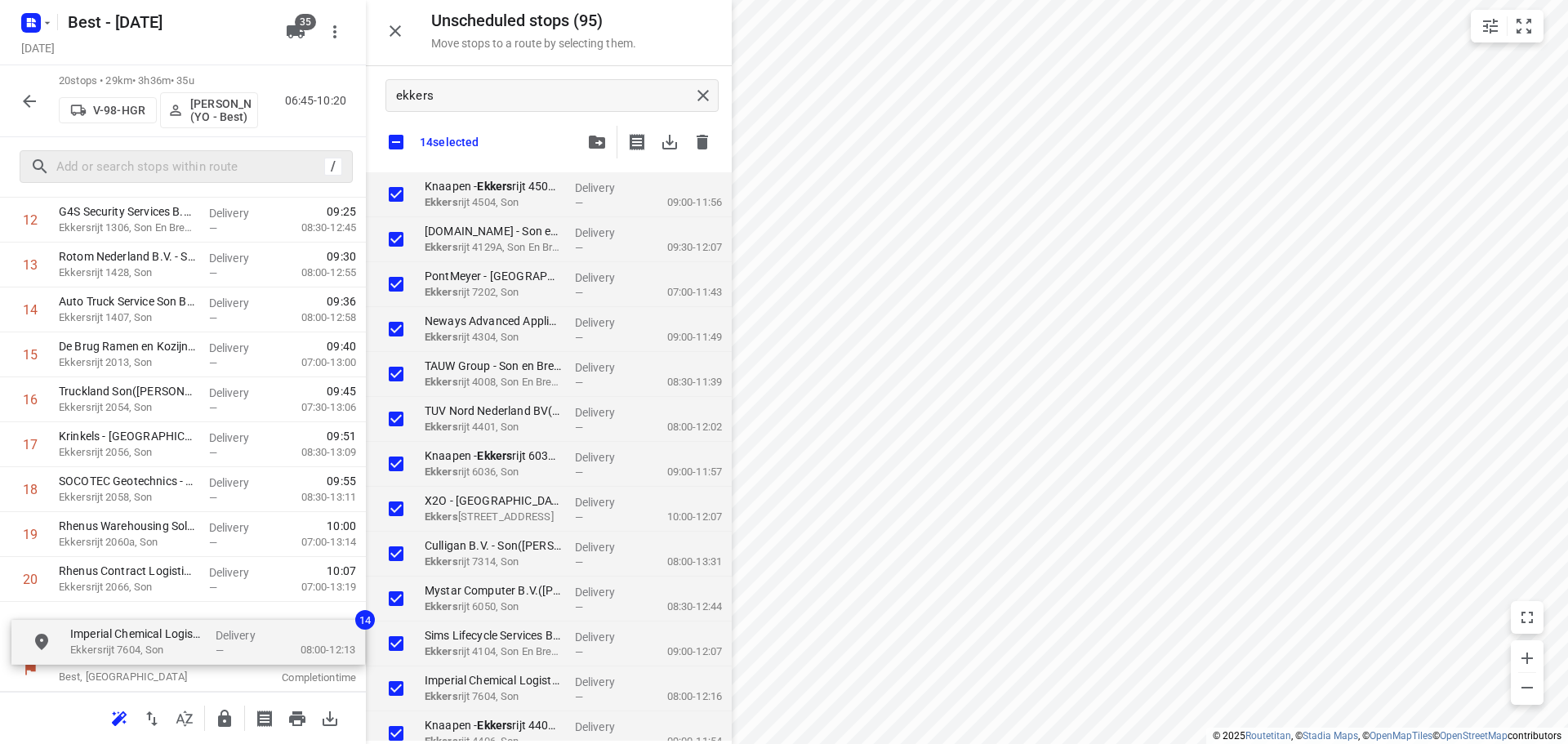
drag, startPoint x: 538, startPoint y: 183, endPoint x: 177, endPoint y: 611, distance: 559.9
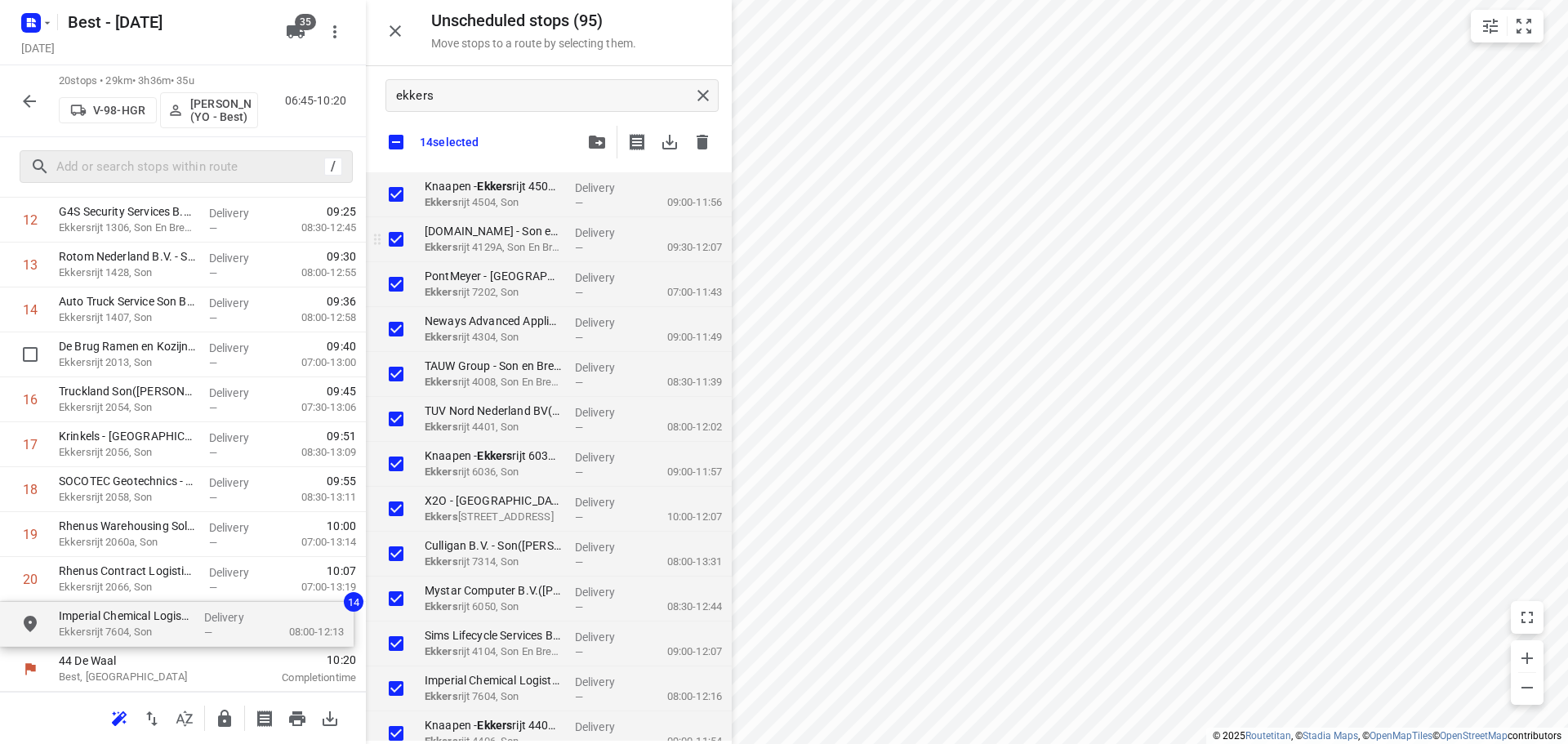
checkbox input "true"
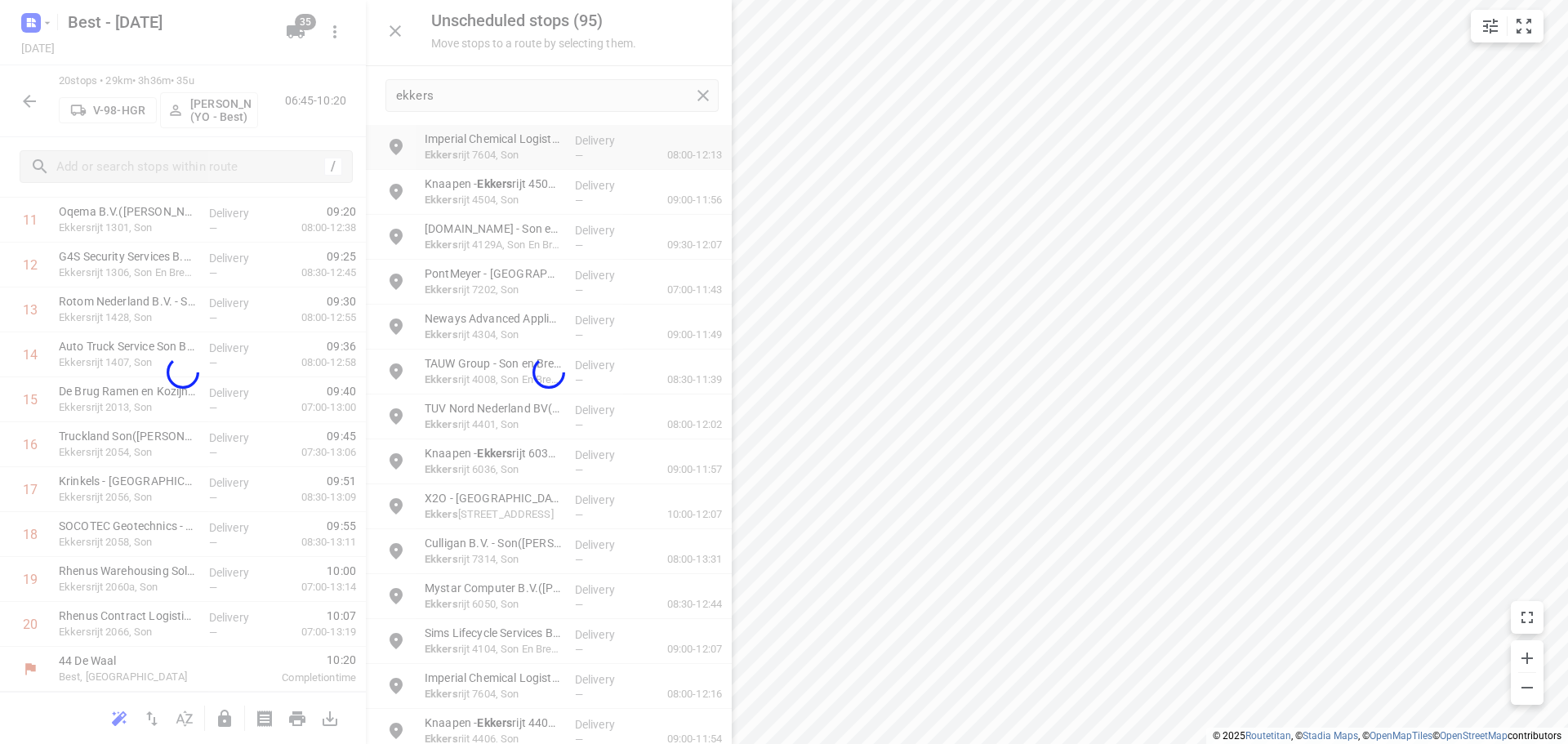
scroll to position [576, 0]
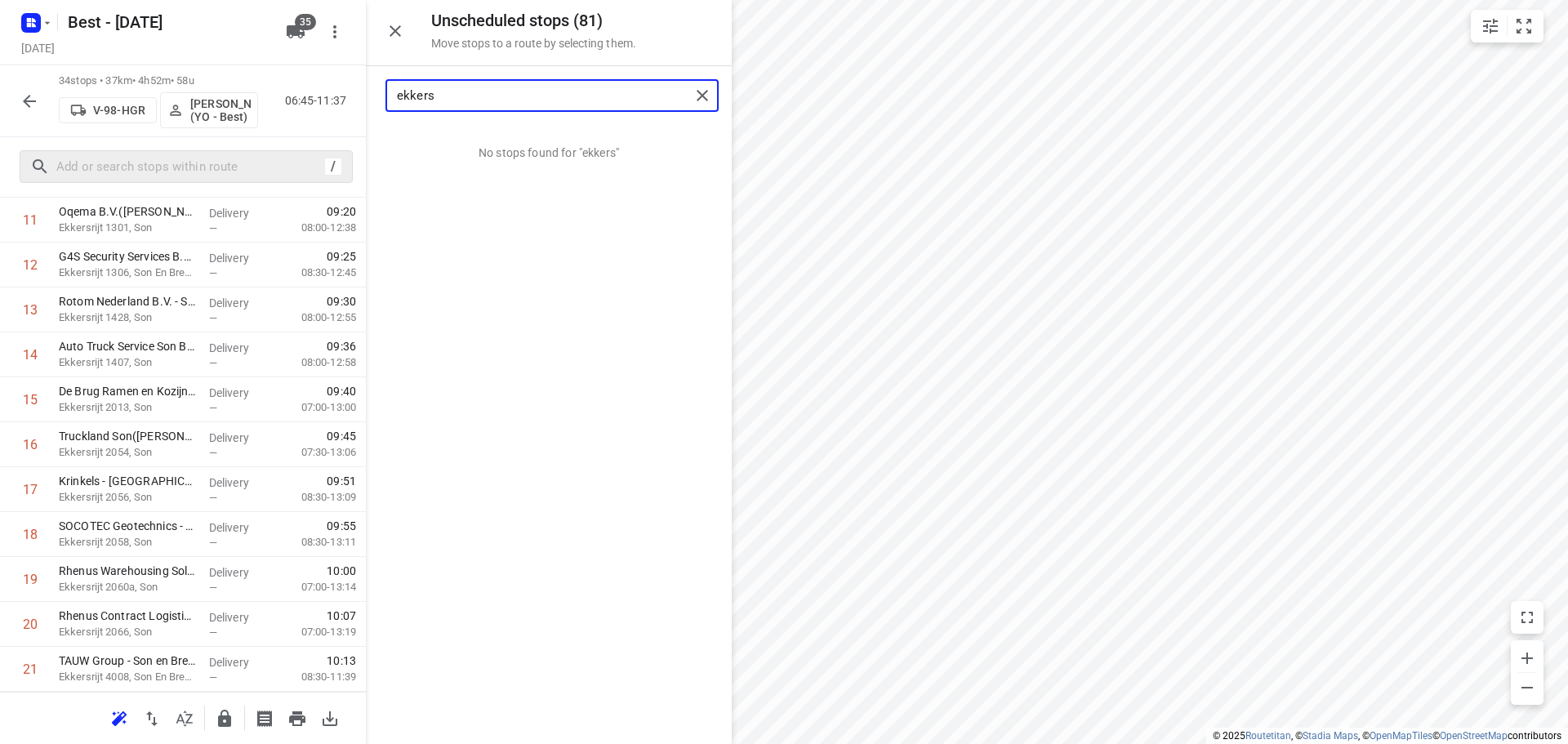
click at [514, 103] on input "ekkers" at bounding box center [543, 96] width 293 height 26
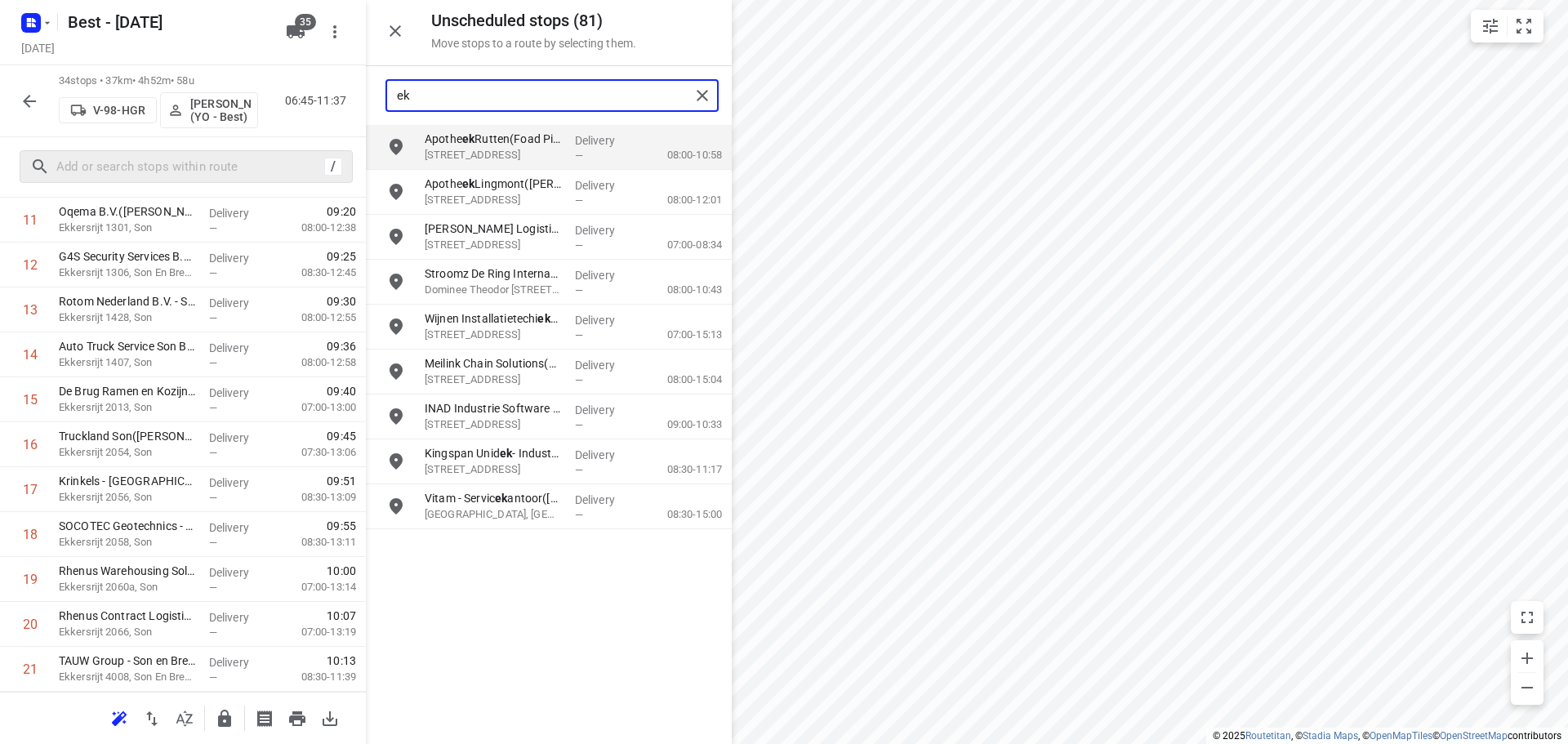
type input "e"
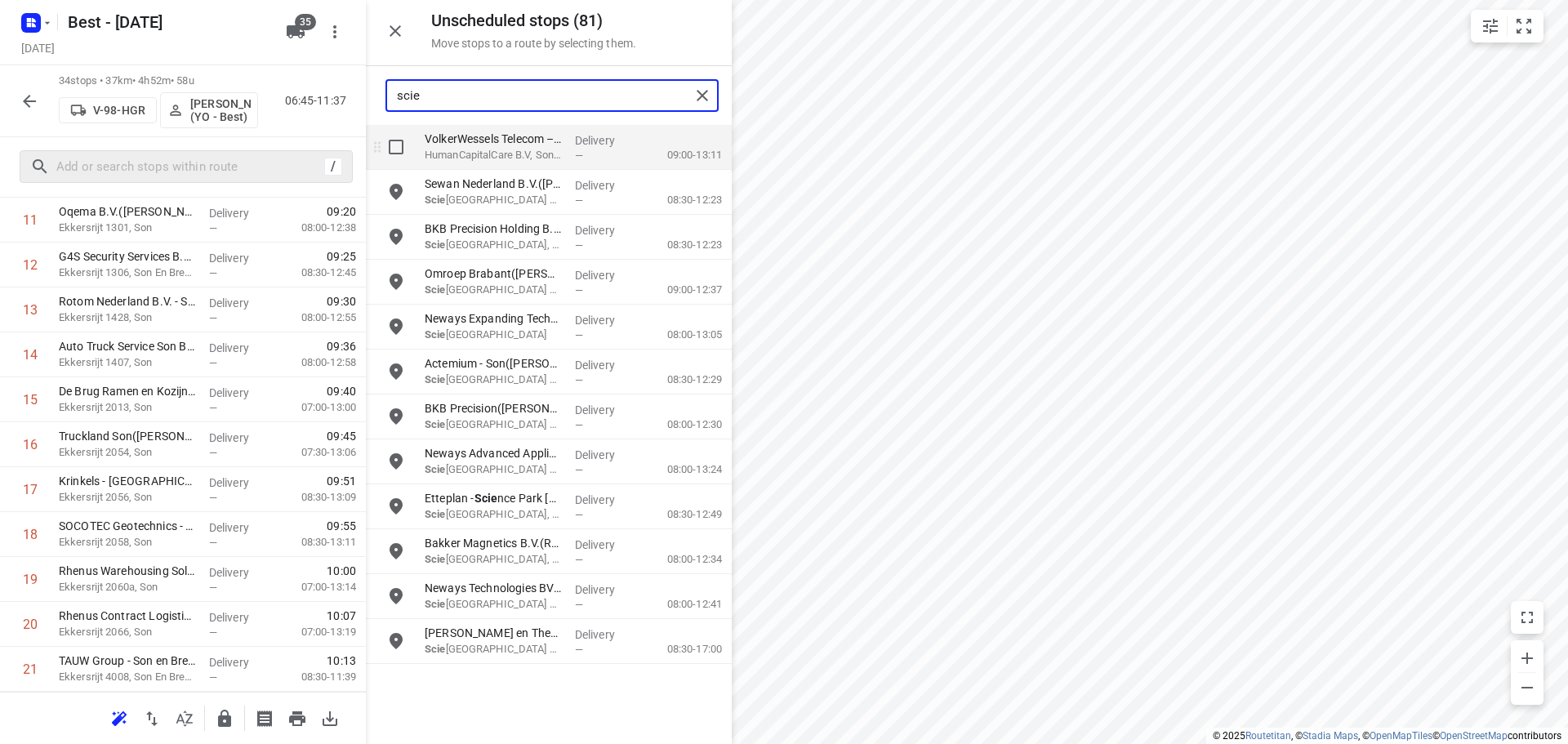
type input "scie"
click at [390, 143] on input "grid" at bounding box center [396, 147] width 32 height 32
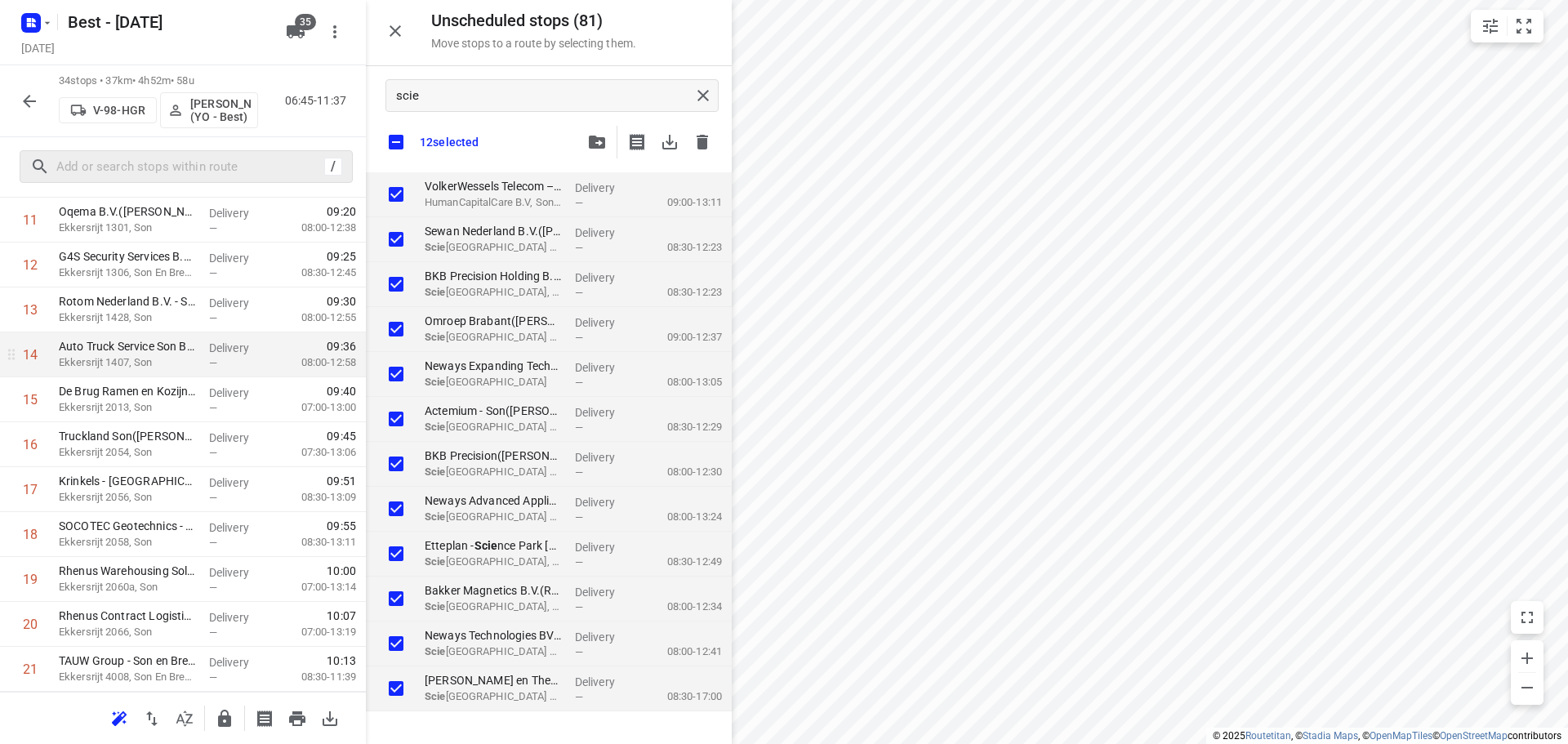
checkbox input "true"
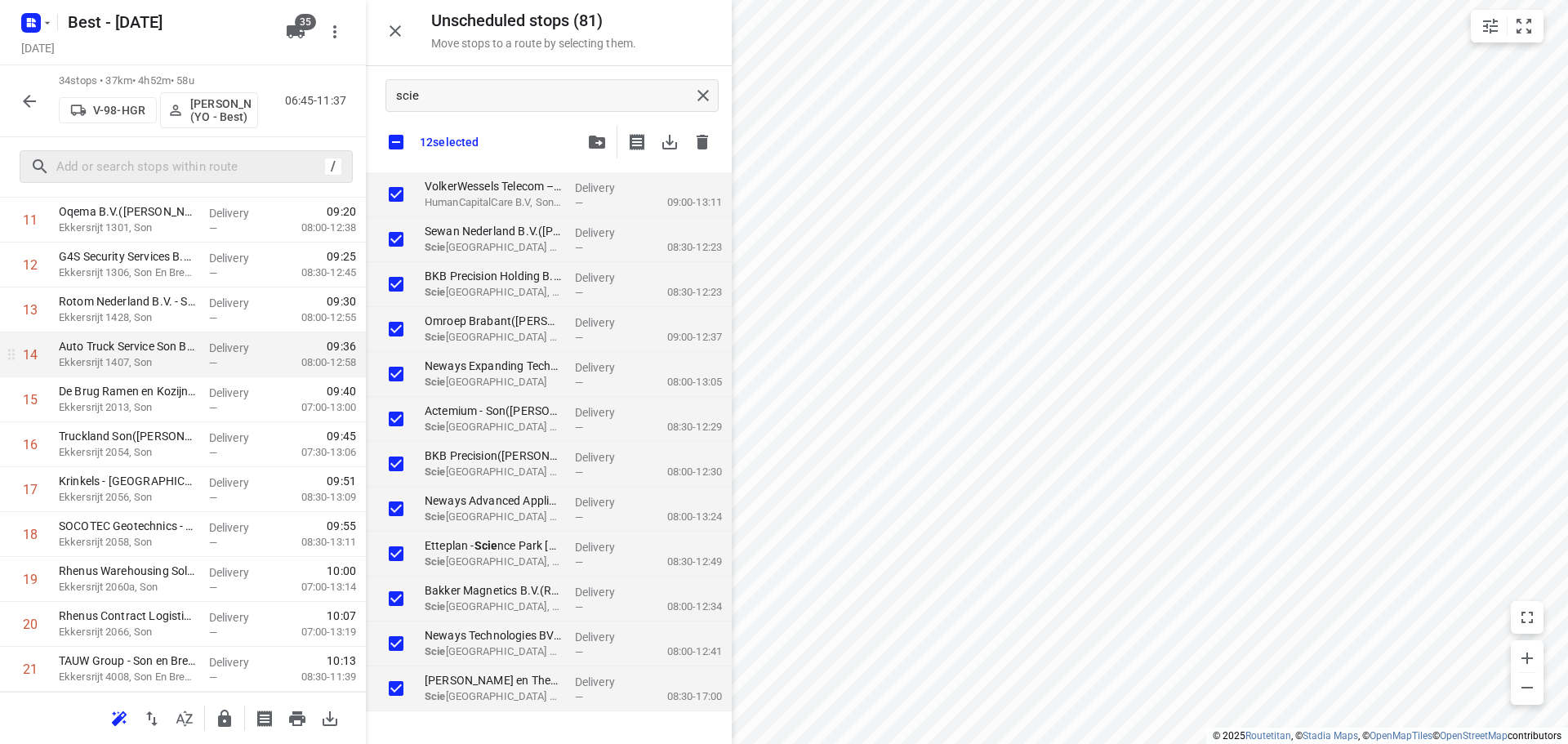
checkbox input "true"
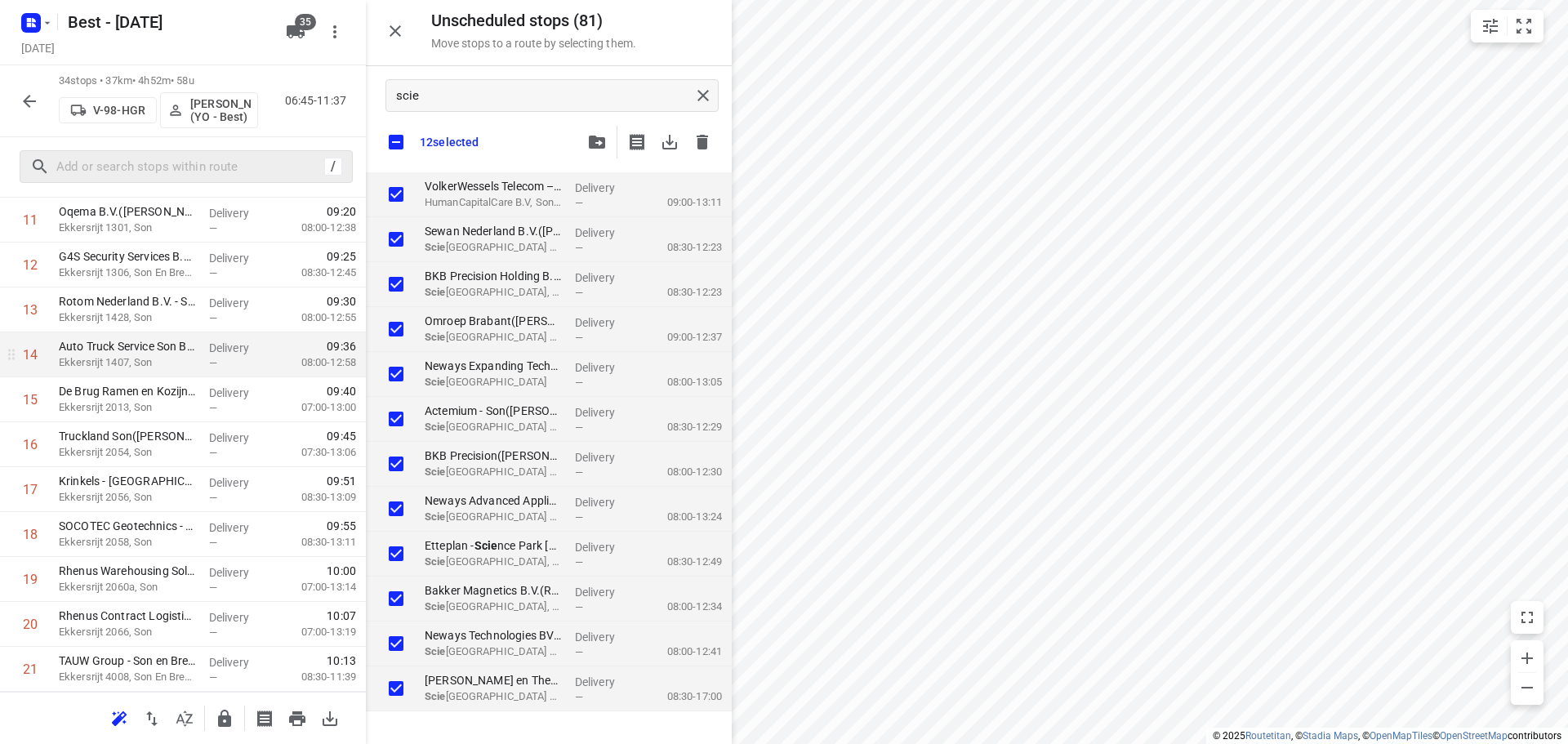
checkbox input "true"
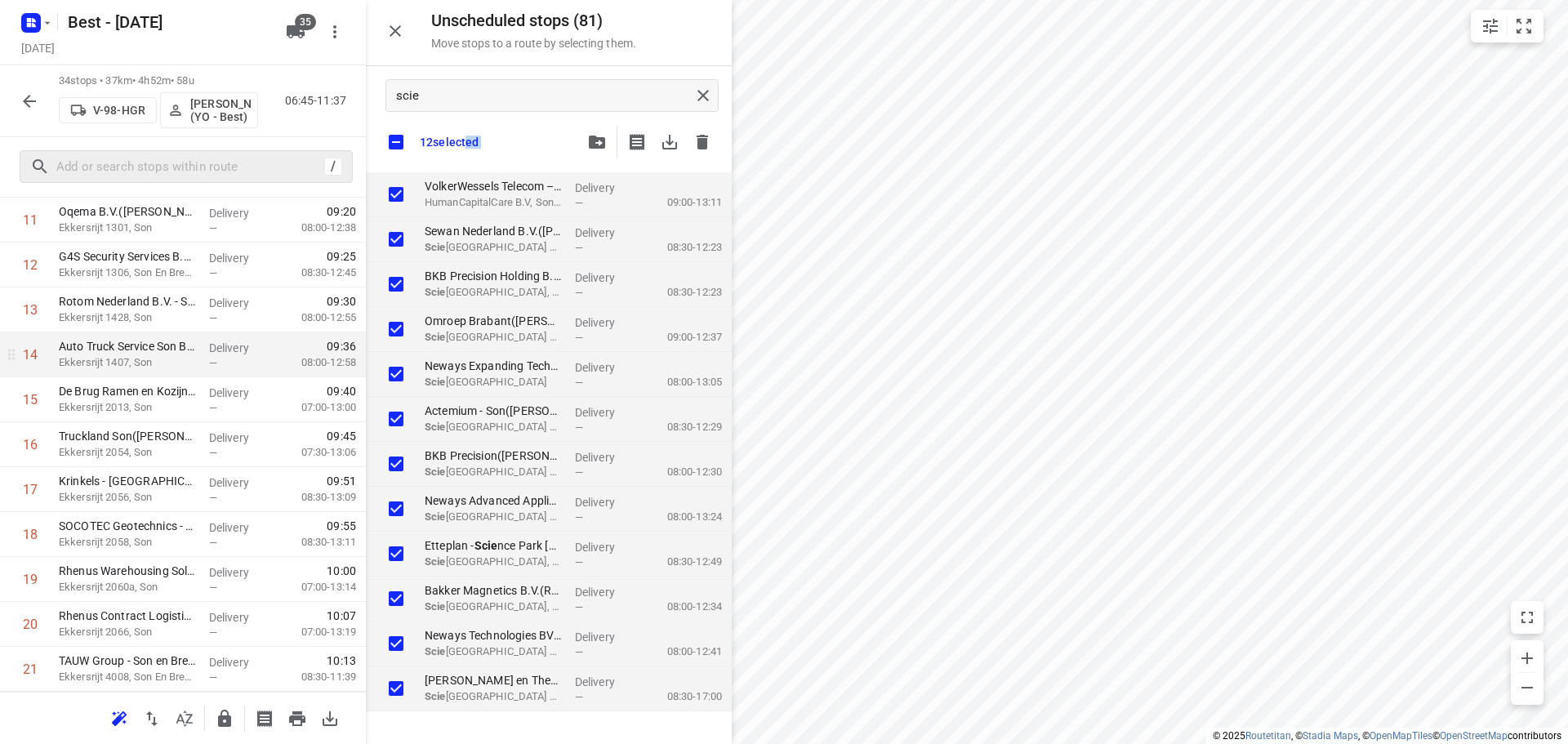
checkbox input "true"
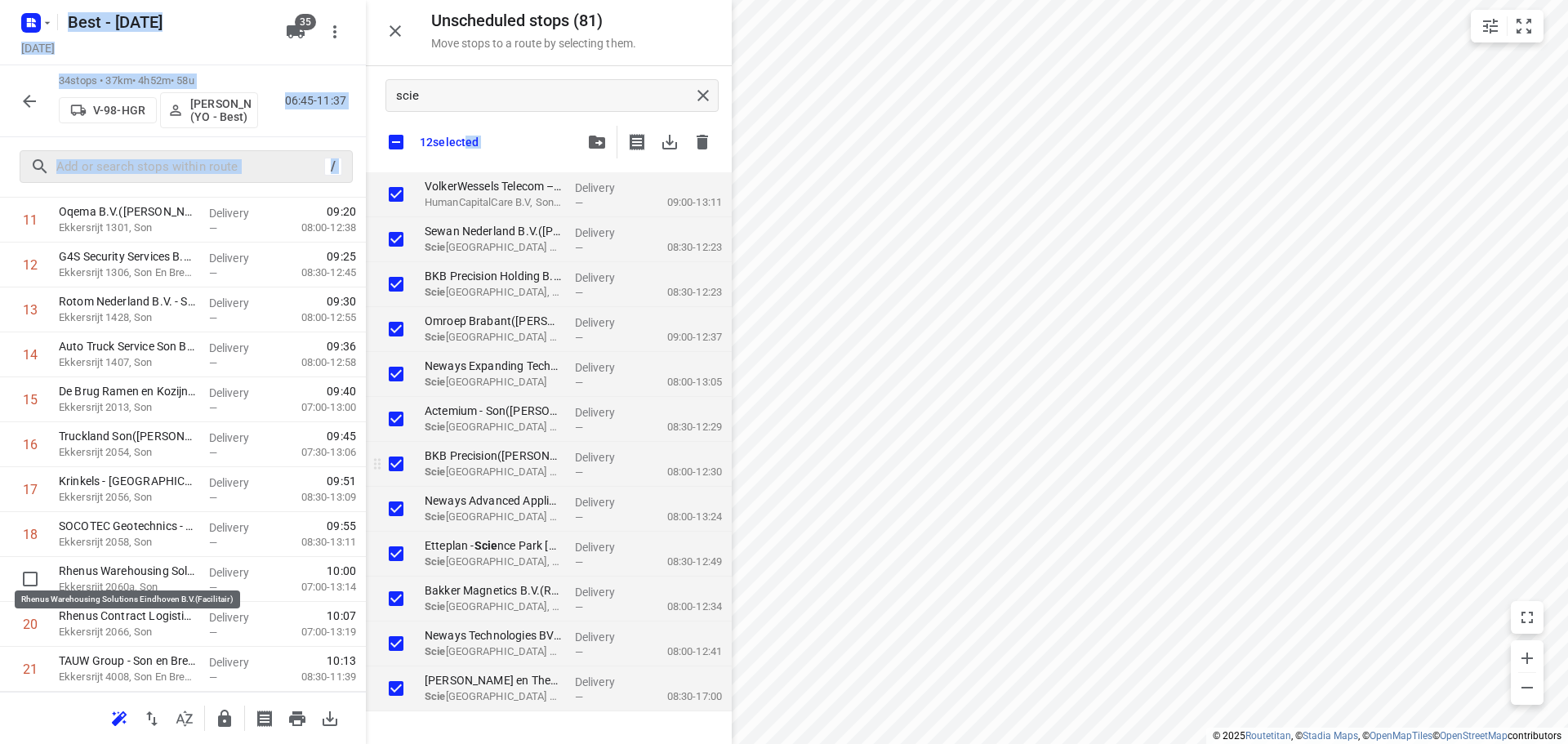
drag, startPoint x: 464, startPoint y: 166, endPoint x: 395, endPoint y: 454, distance: 296.2
click at [124, 575] on div "Unscheduled stops ( 81 ) Move stops to a route by selecting them. scie 12 selec…" at bounding box center [183, 372] width 366 height 744
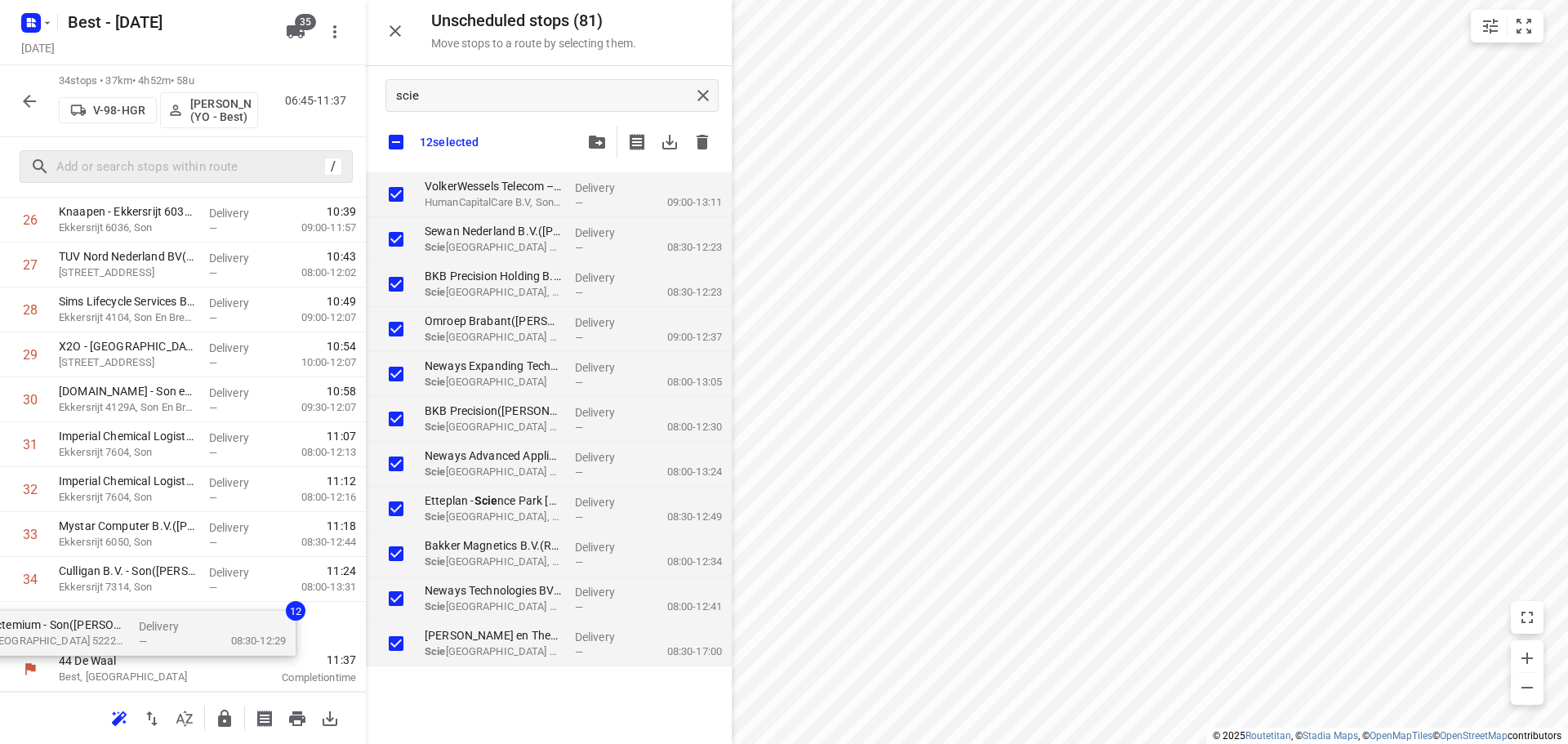
drag, startPoint x: 549, startPoint y: 410, endPoint x: 119, endPoint y: 617, distance: 477.2
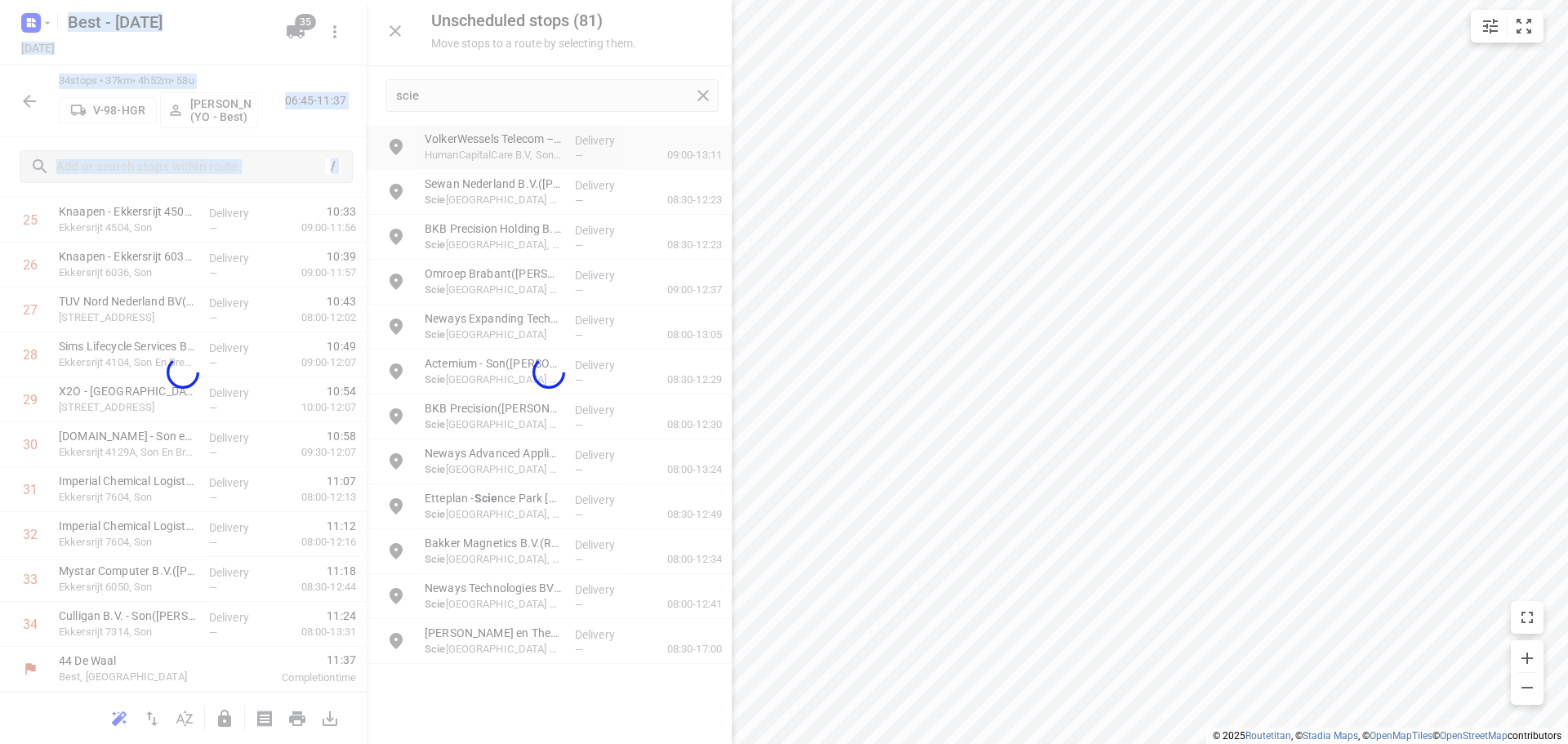
scroll to position [1205, 0]
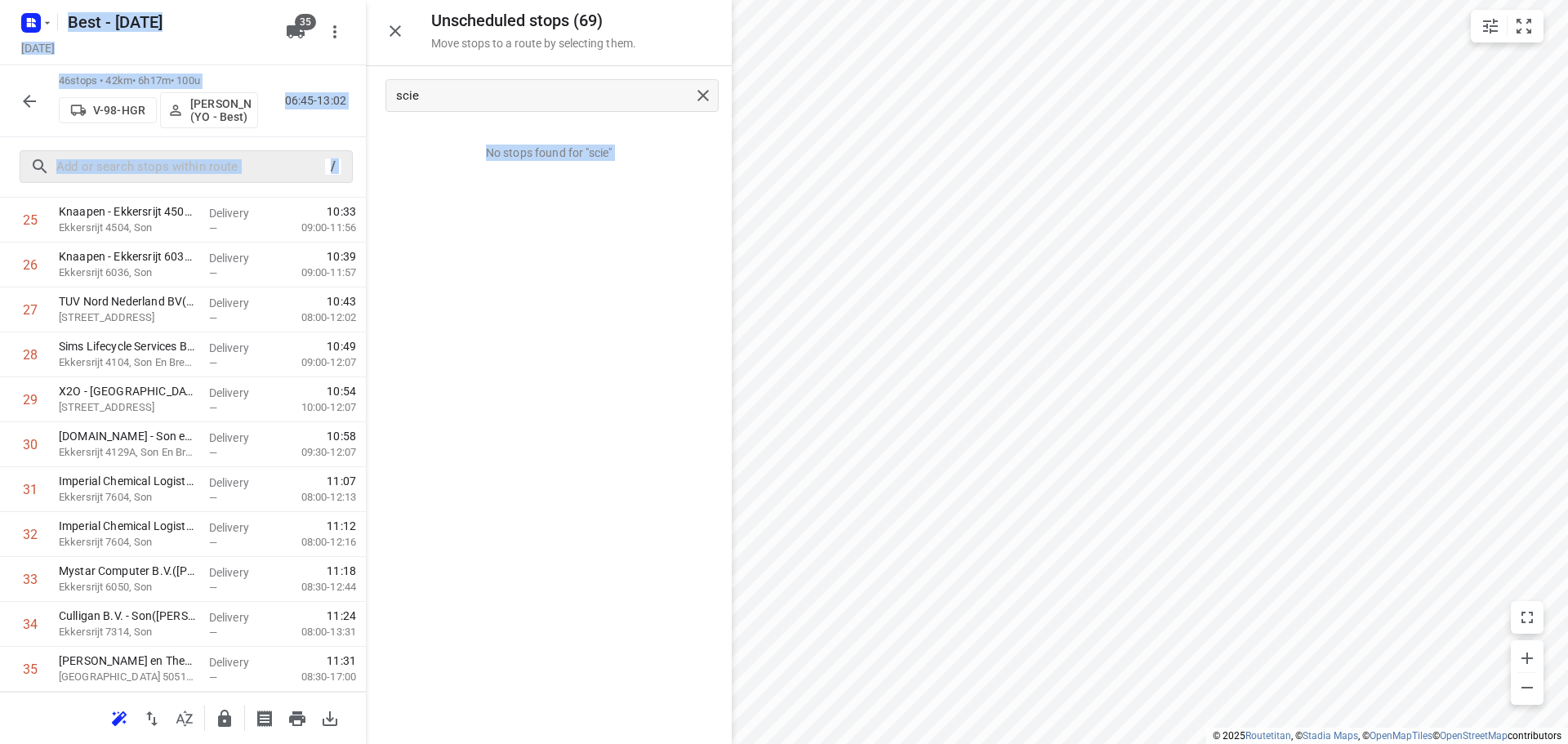
click at [403, 30] on icon "button" at bounding box center [395, 31] width 20 height 20
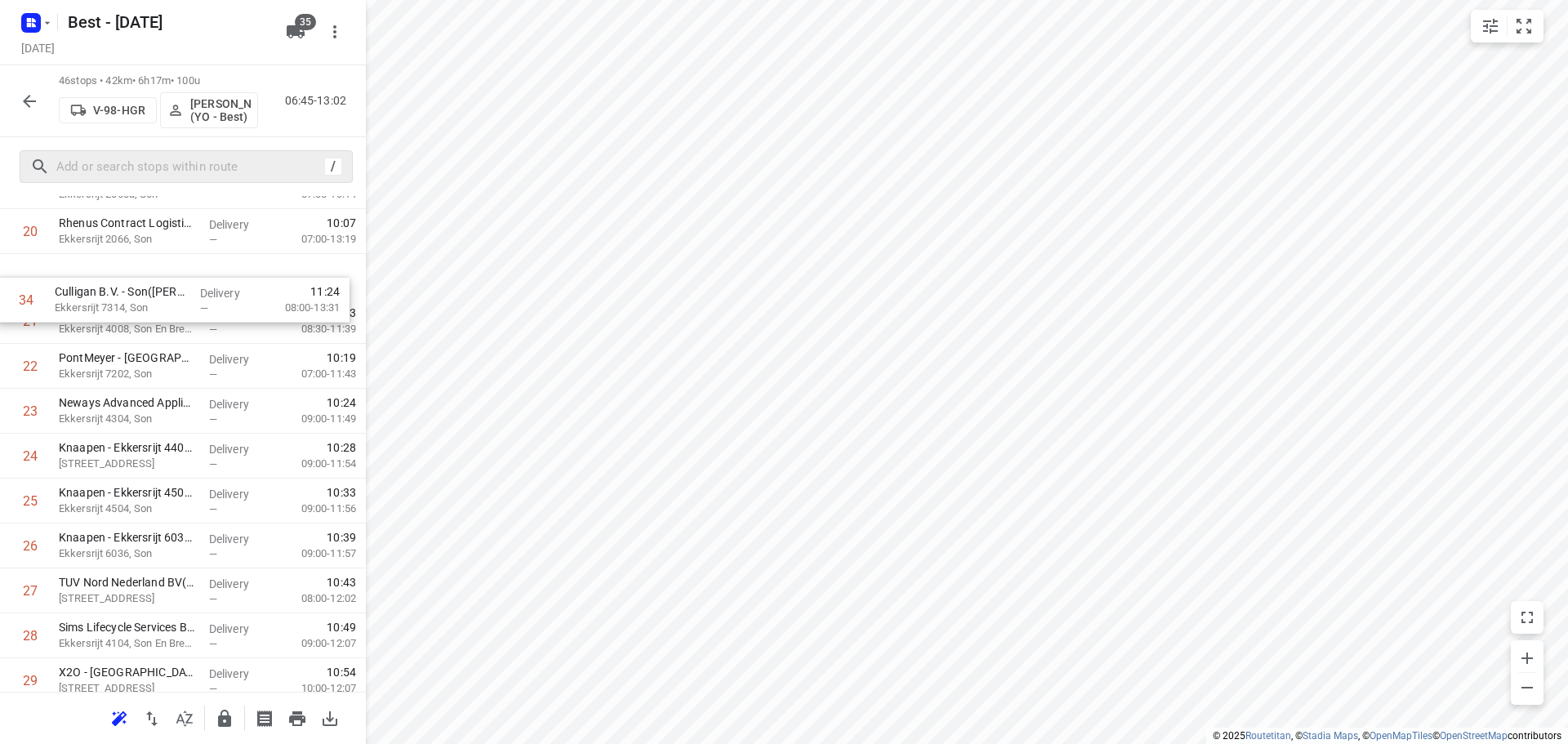
scroll to position [962, 0]
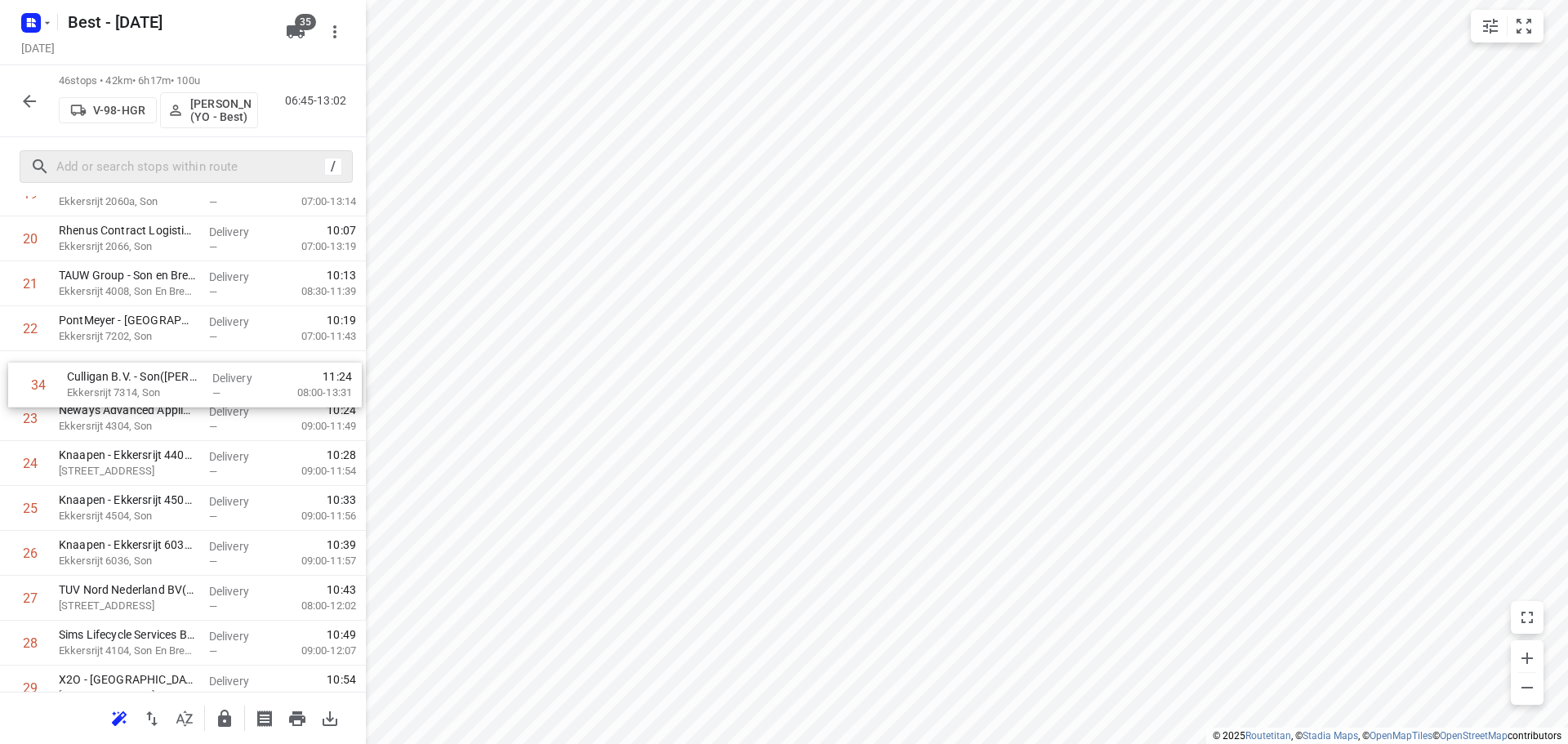
drag, startPoint x: 99, startPoint y: 614, endPoint x: 107, endPoint y: 366, distance: 248.1
click at [107, 366] on div "1 [MEDICAL_DATA] Precision Engineering BV([PERSON_NAME]) Esp 201, [GEOGRAPHIC_D…" at bounding box center [183, 395] width 366 height 2066
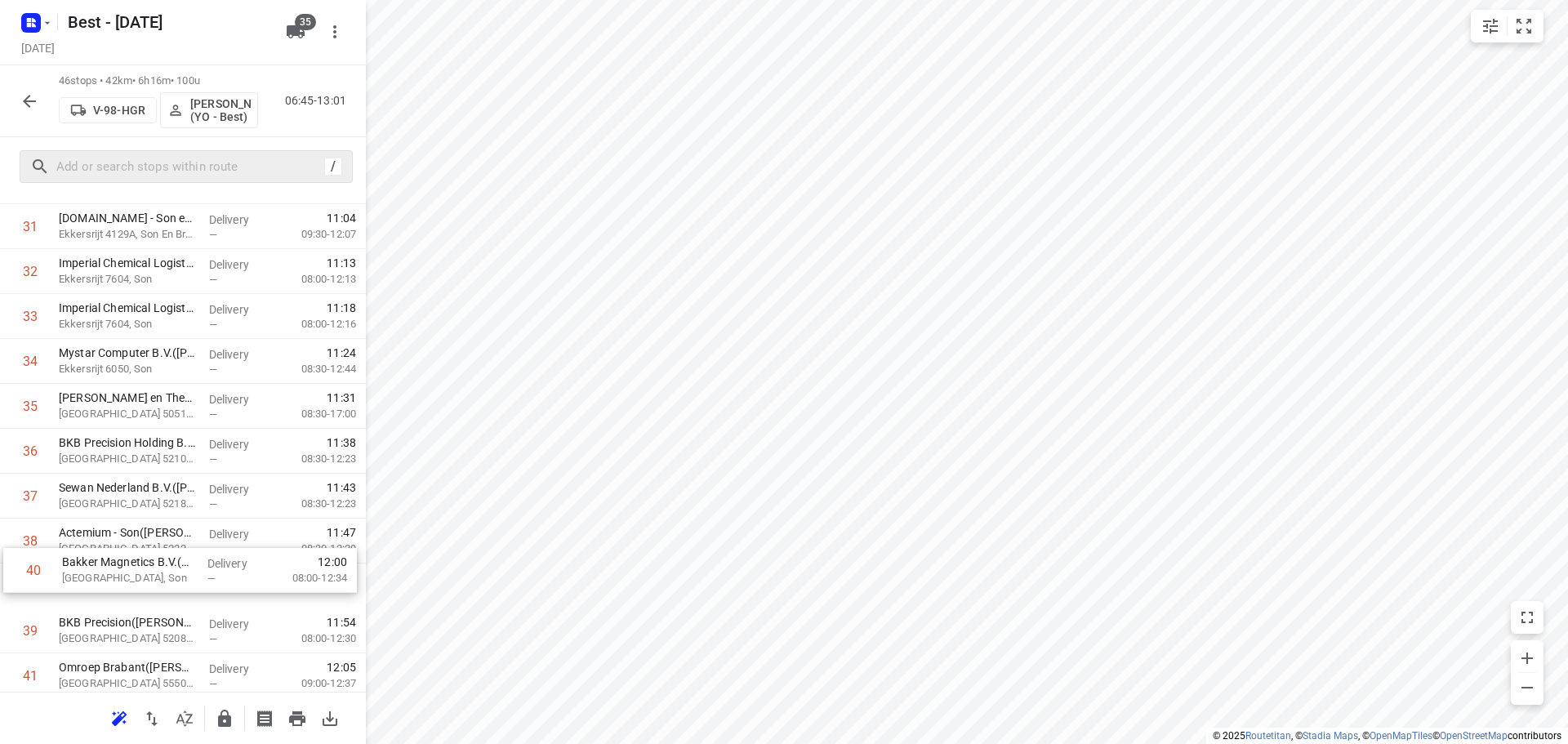
scroll to position [1473, 0]
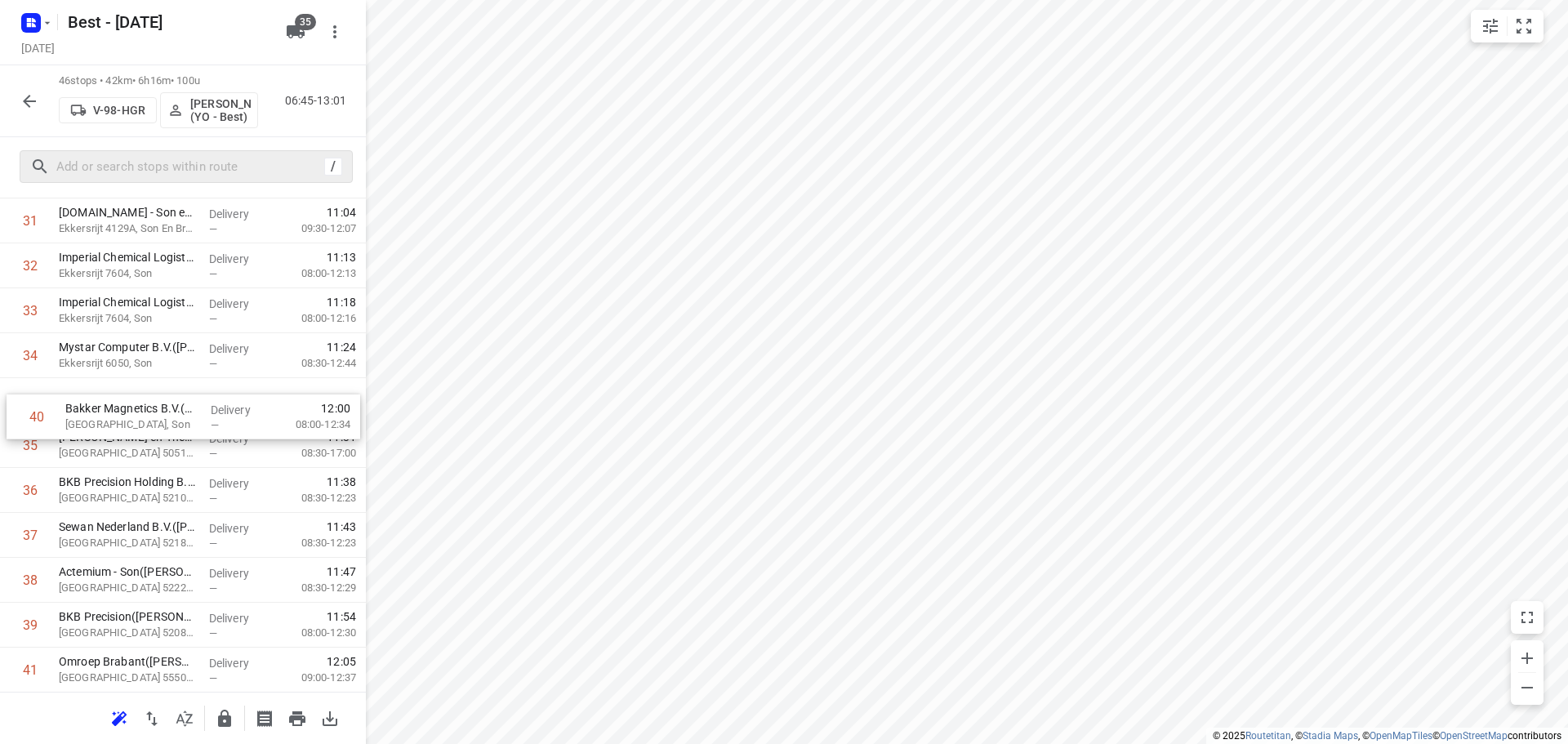
drag, startPoint x: 105, startPoint y: 636, endPoint x: 111, endPoint y: 398, distance: 238.1
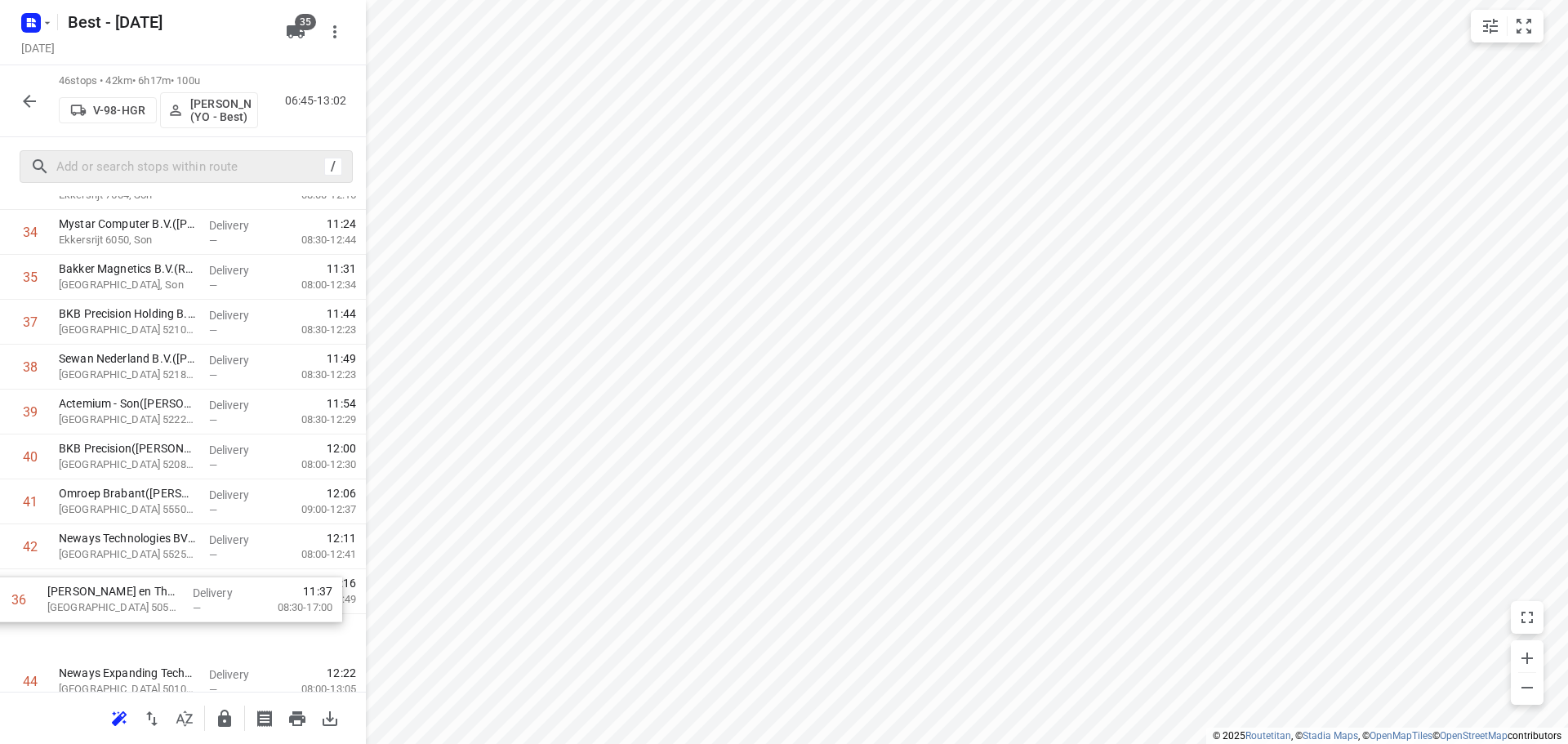
scroll to position [1619, 0]
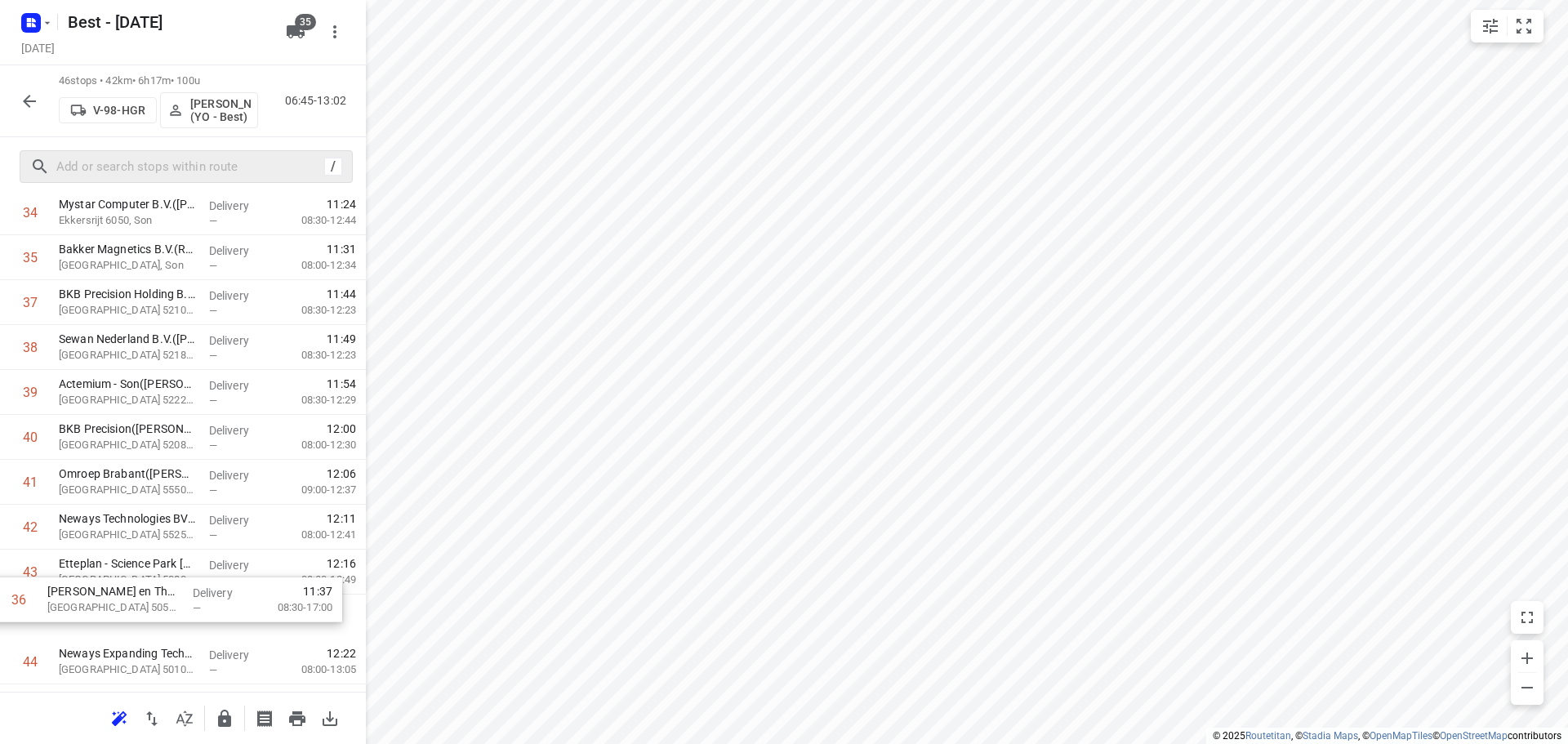
drag, startPoint x: 142, startPoint y: 356, endPoint x: 130, endPoint y: 596, distance: 240.3
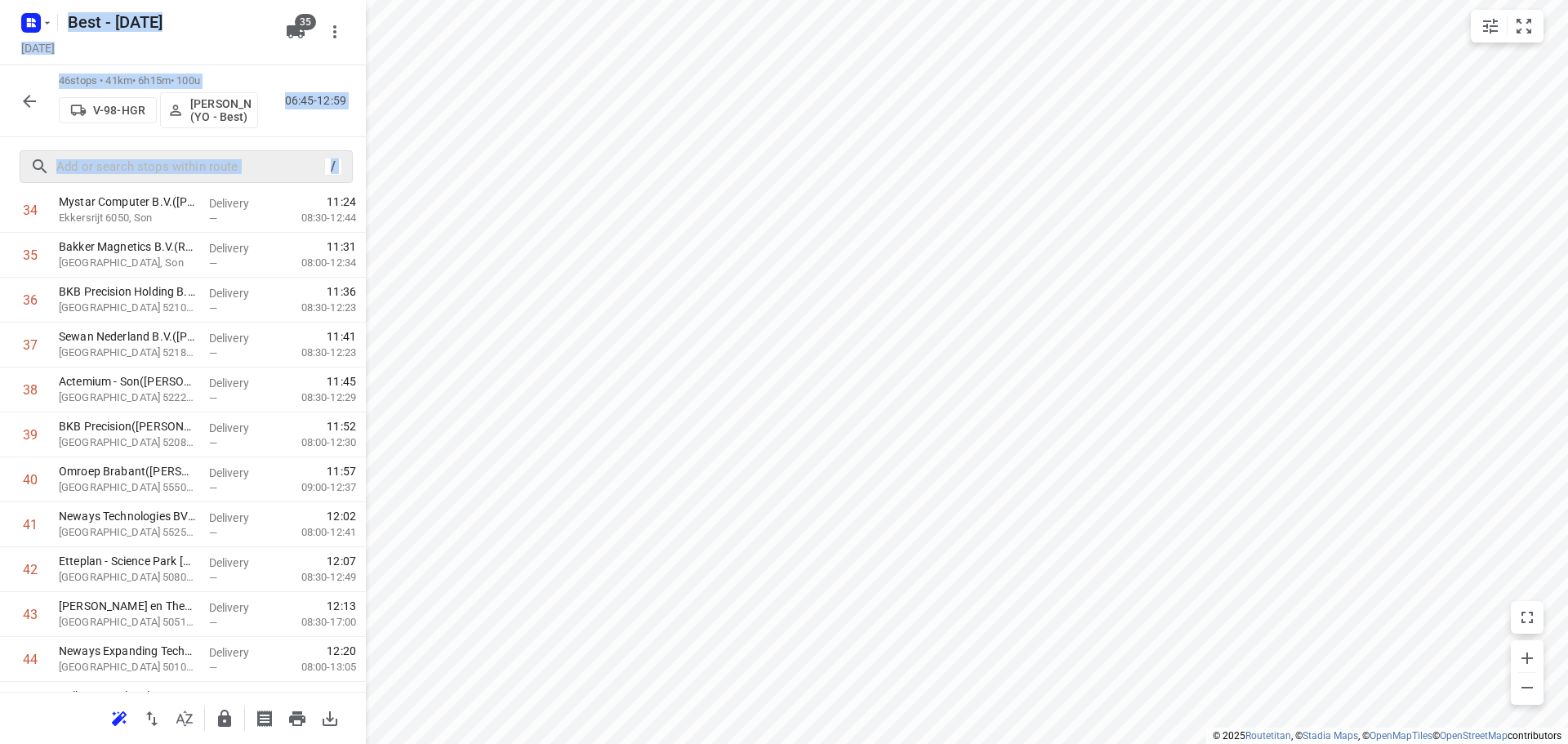
click at [298, 104] on p "06:45-12:59" at bounding box center [318, 101] width 67 height 17
click at [293, 78] on div "46 stops • 41km • 6h15m • 100u V-98-HGR Rik de Kok (YO - Best) 06:45-12:59" at bounding box center [183, 102] width 366 height 72
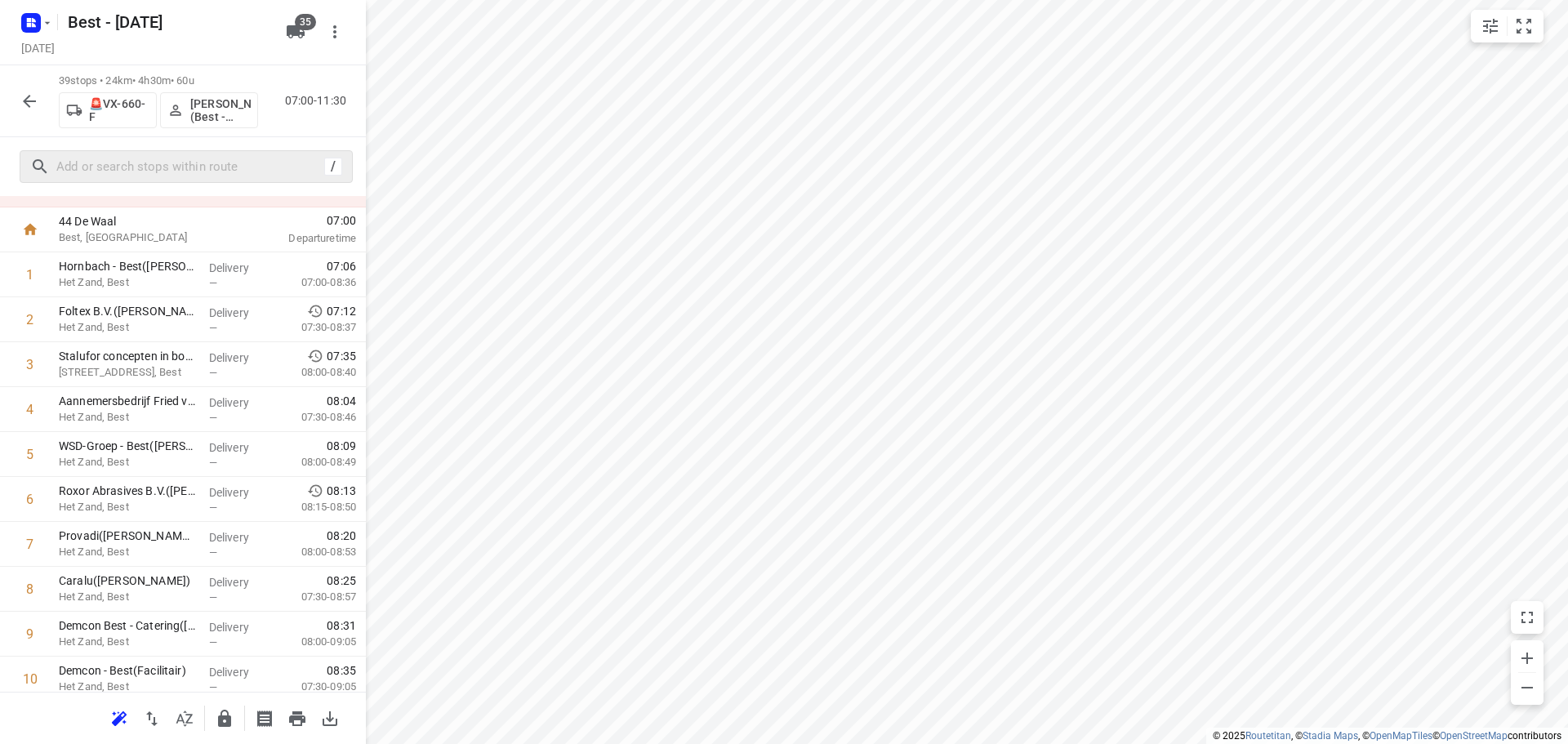
scroll to position [0, 0]
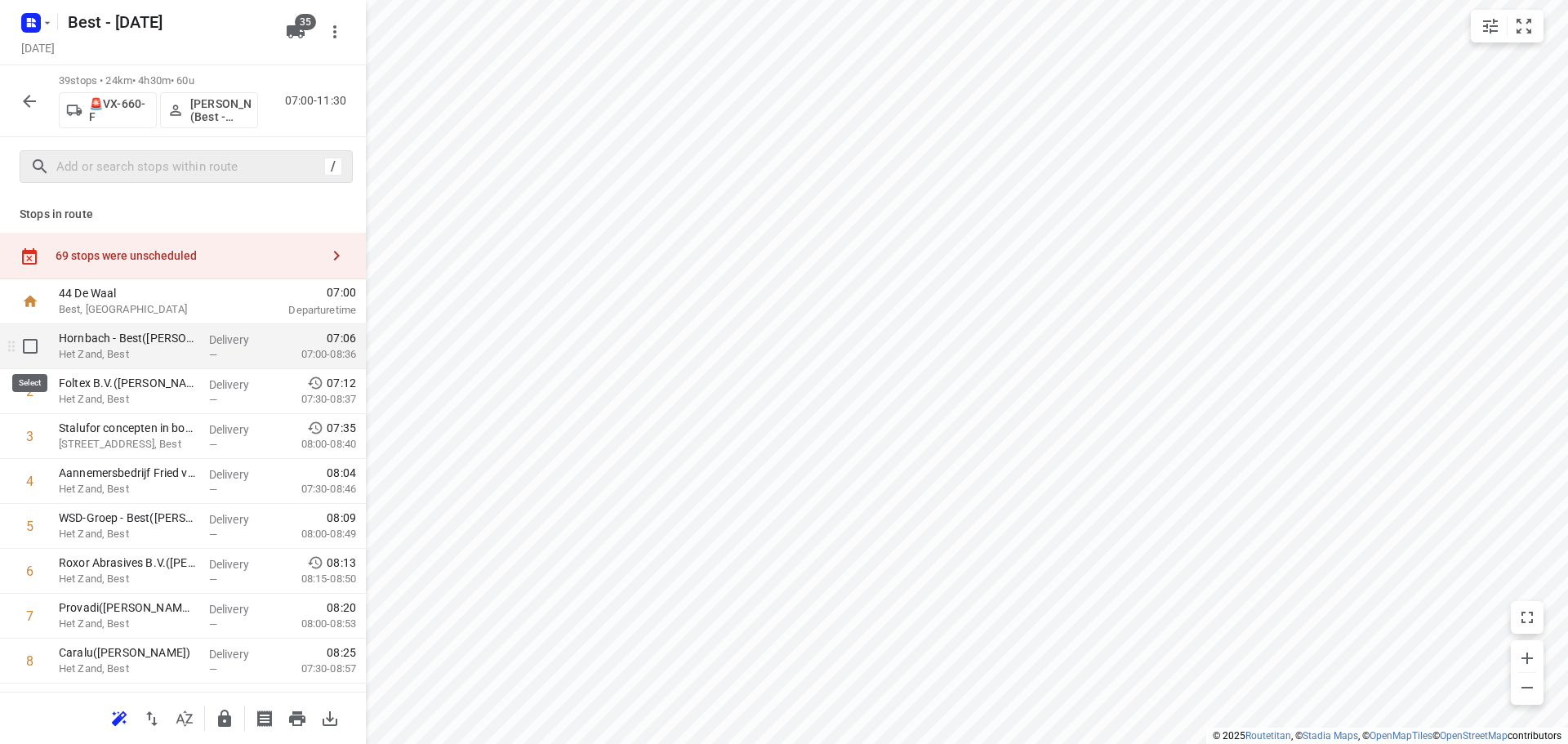
click at [34, 343] on input "checkbox" at bounding box center [30, 346] width 32 height 32
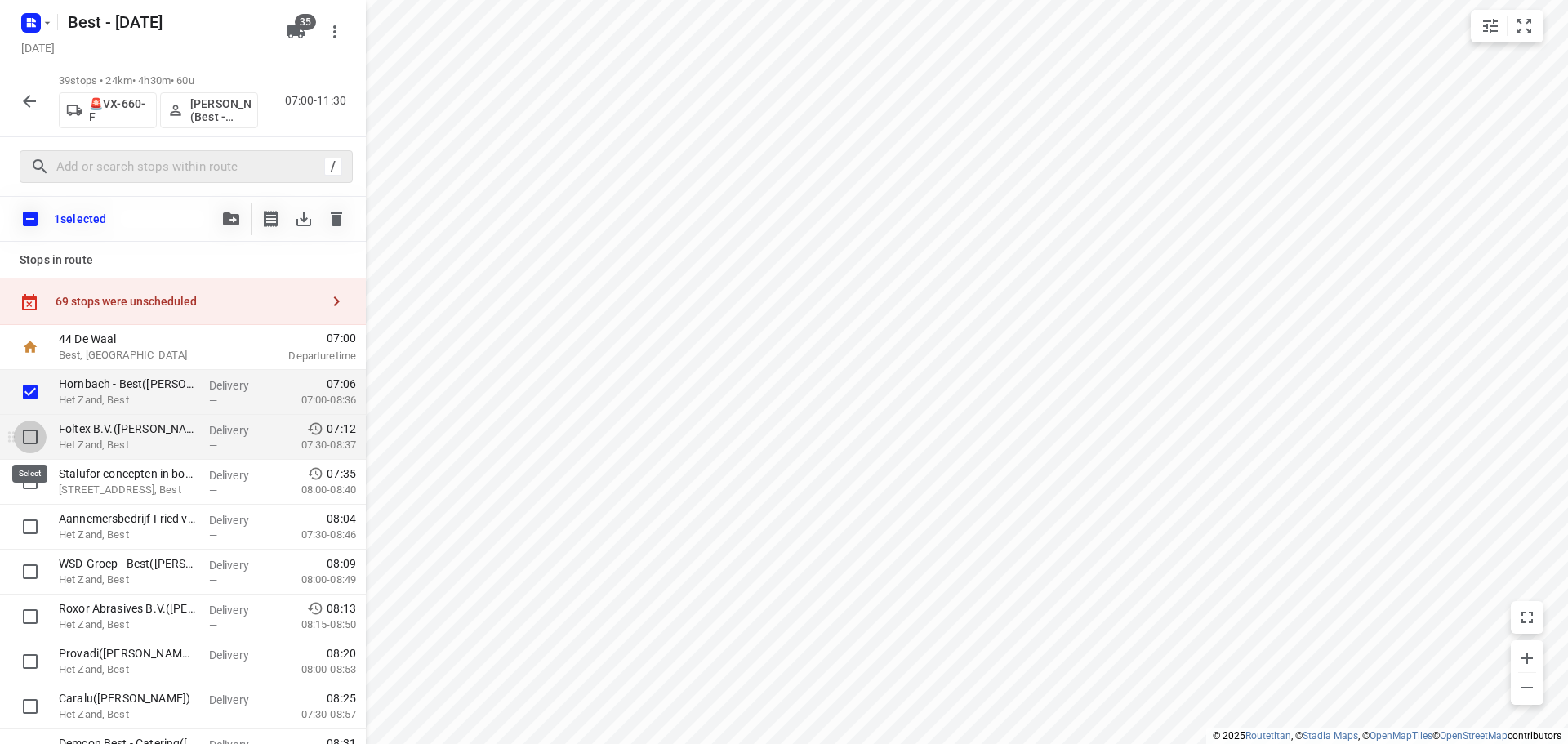
click at [28, 437] on input "checkbox" at bounding box center [30, 437] width 32 height 32
click at [21, 475] on input "checkbox" at bounding box center [30, 482] width 32 height 32
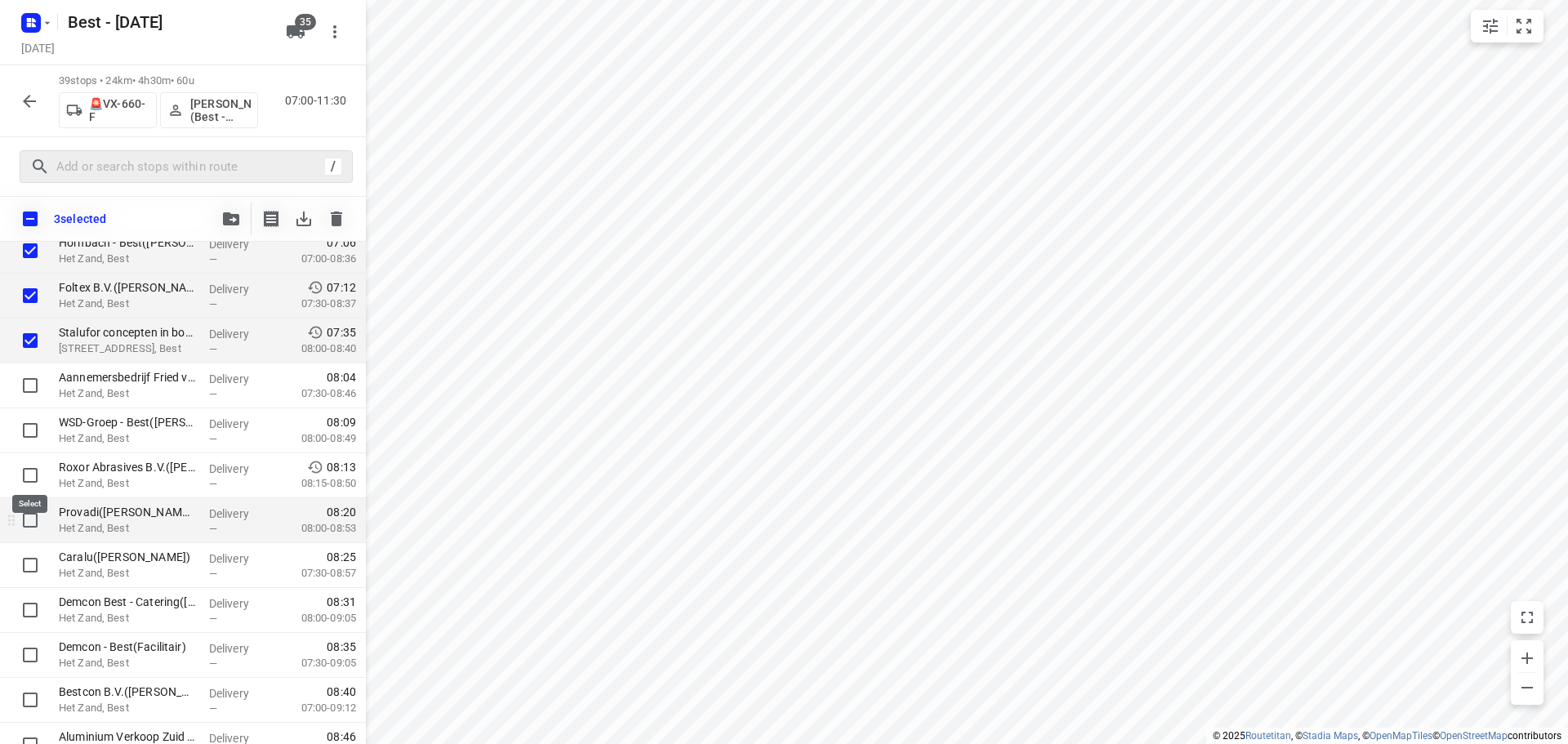
scroll to position [245, 0]
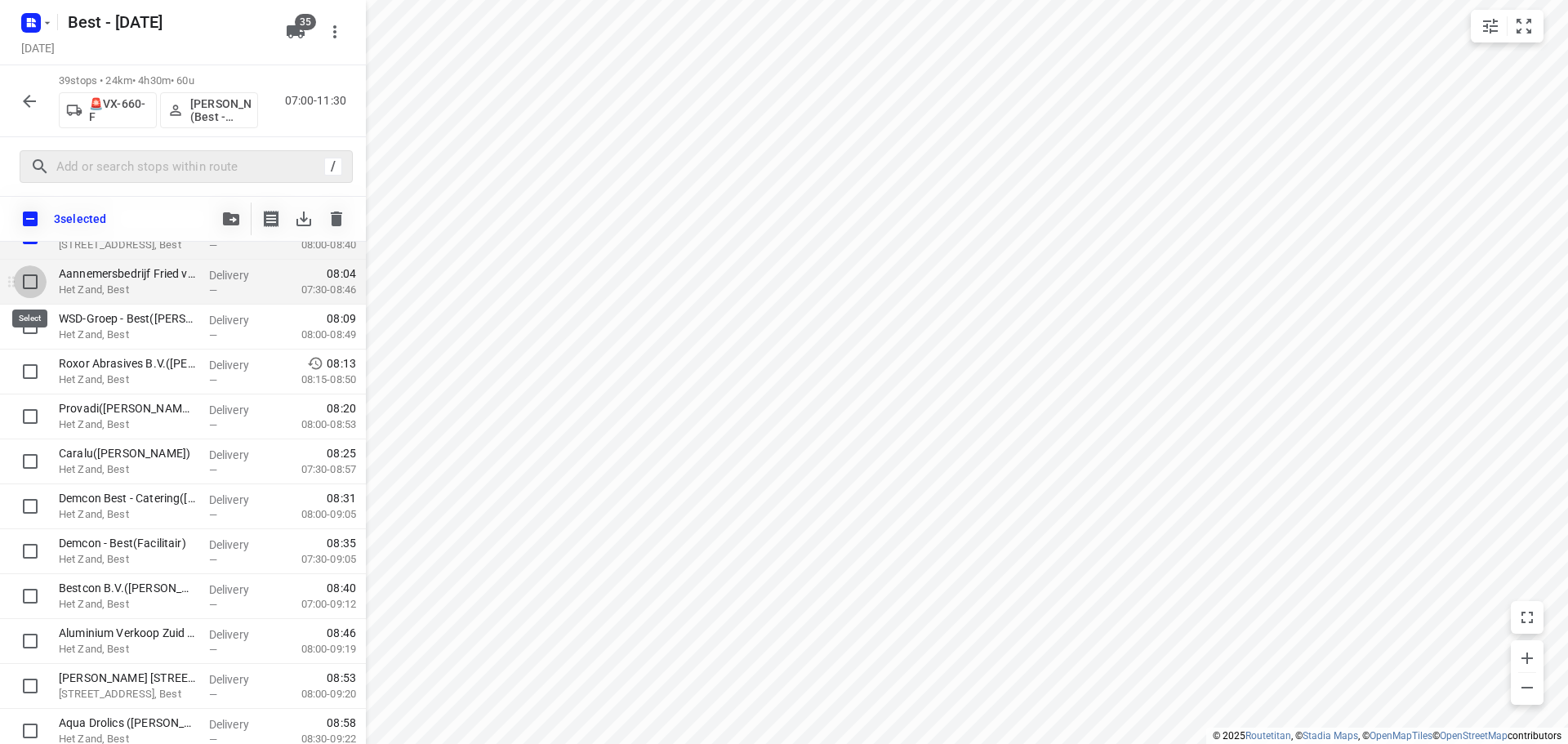
click at [39, 278] on input "checkbox" at bounding box center [30, 282] width 32 height 32
click at [34, 330] on input "checkbox" at bounding box center [30, 327] width 32 height 32
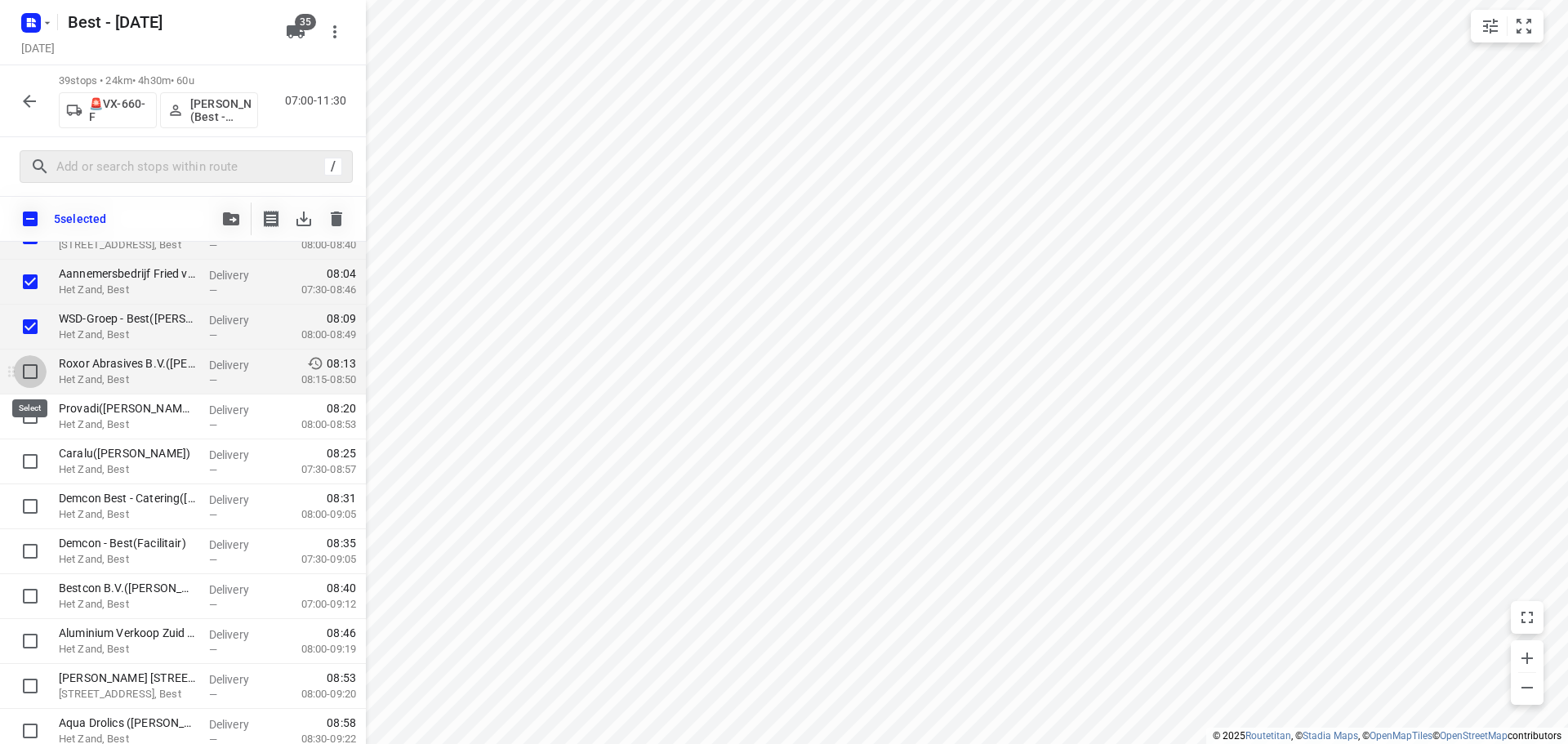
click at [29, 375] on input "checkbox" at bounding box center [30, 371] width 32 height 32
click at [27, 418] on input "checkbox" at bounding box center [30, 416] width 32 height 32
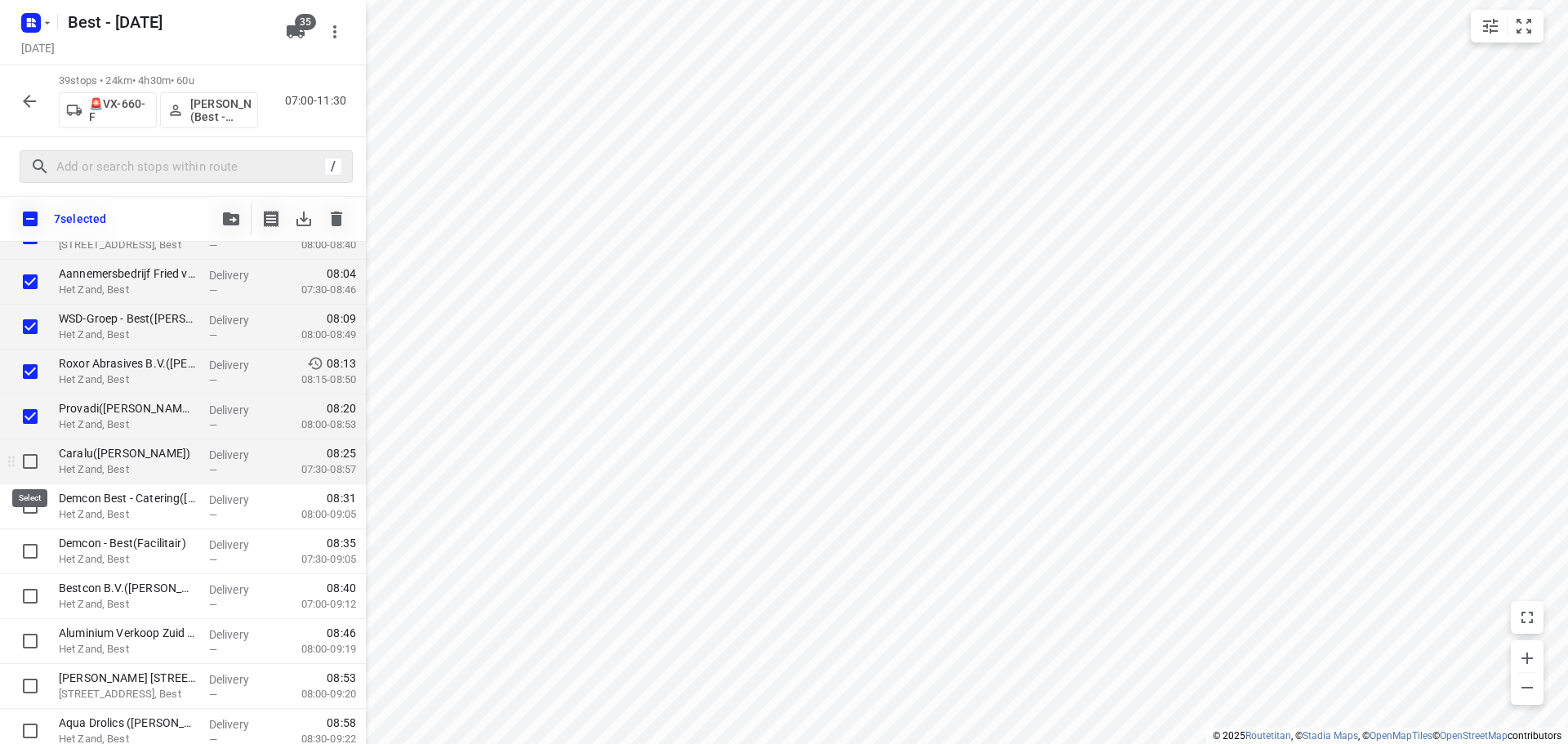
click at [26, 463] on input "checkbox" at bounding box center [30, 462] width 32 height 32
click at [23, 510] on input "checkbox" at bounding box center [30, 506] width 32 height 32
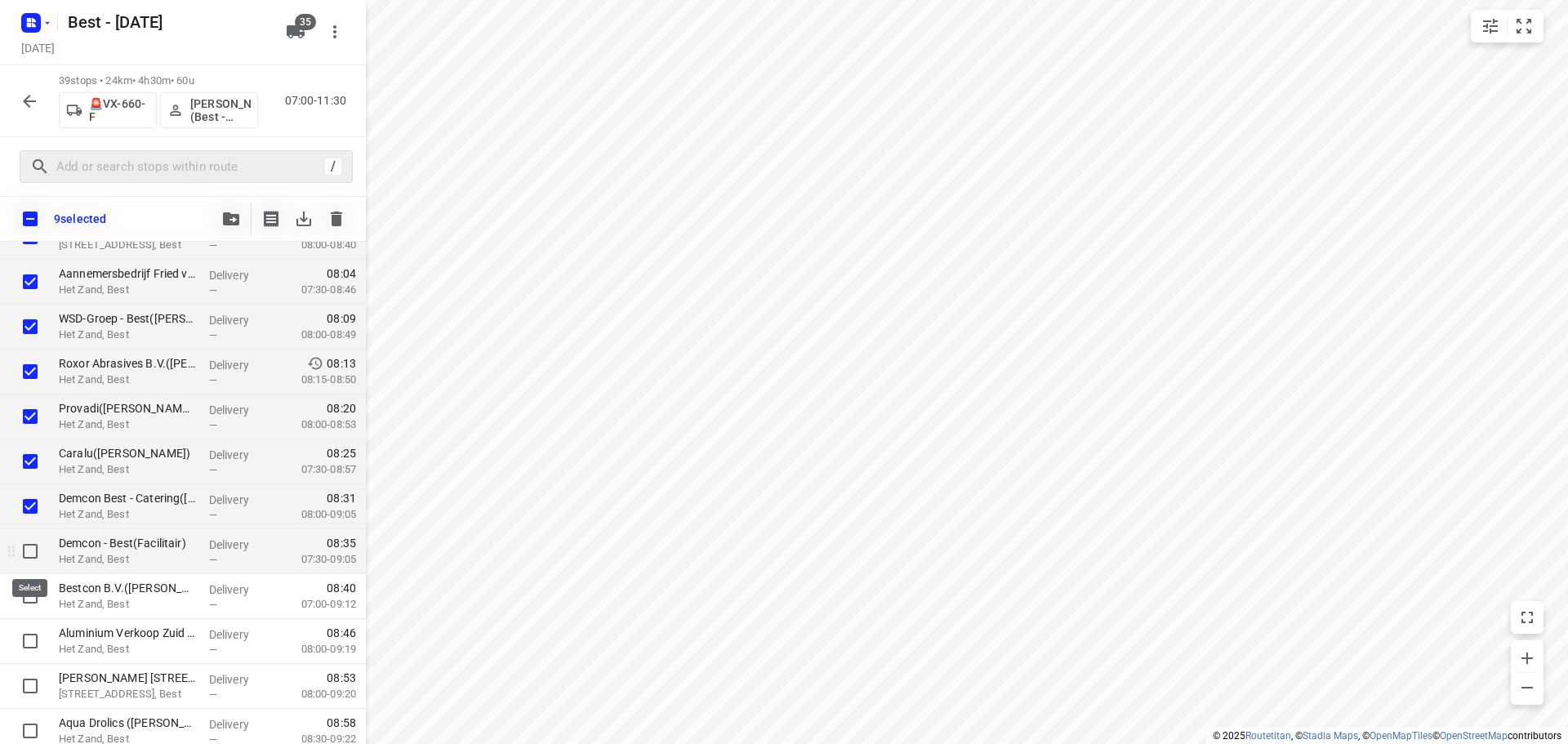
click at [18, 547] on input "checkbox" at bounding box center [30, 551] width 32 height 32
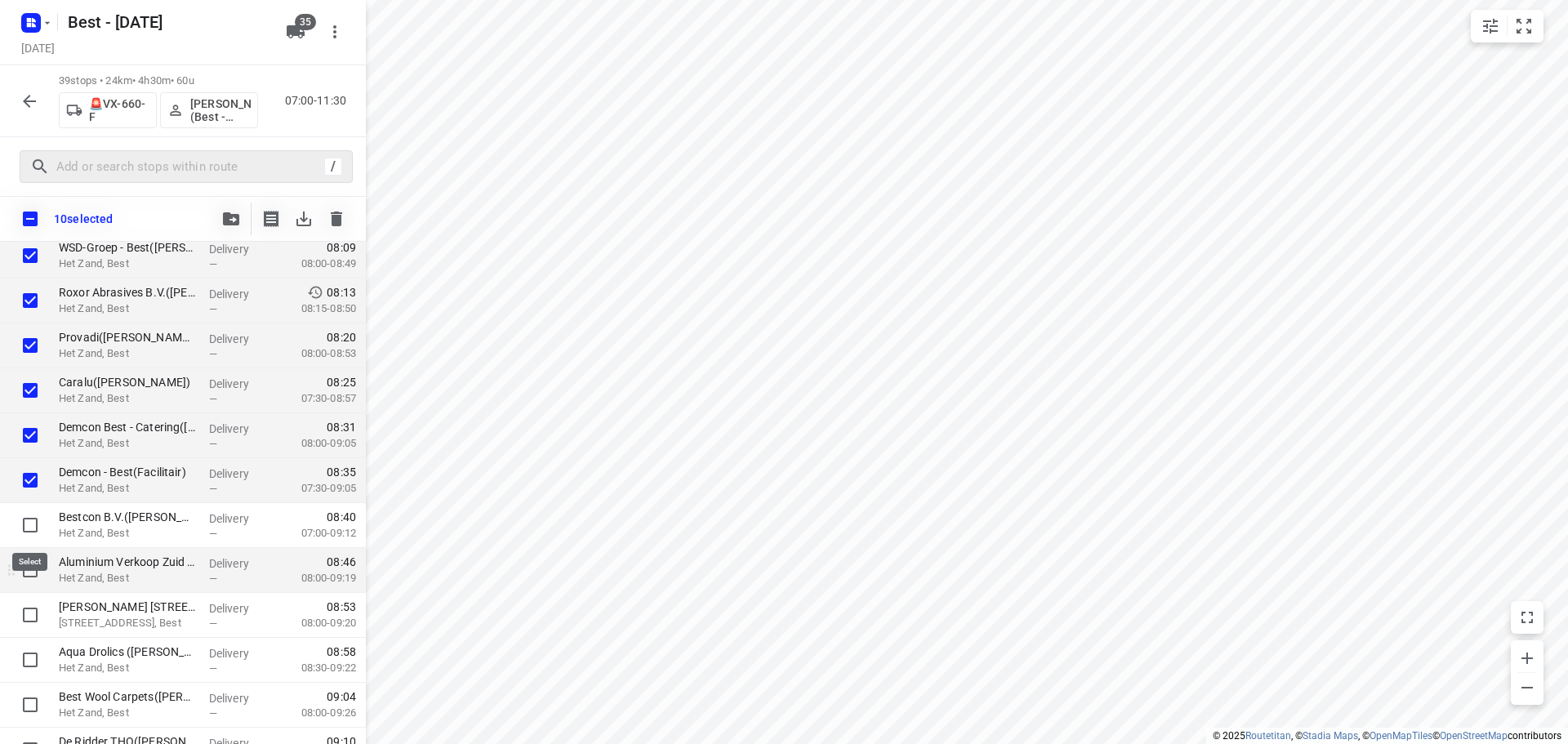
scroll to position [409, 0]
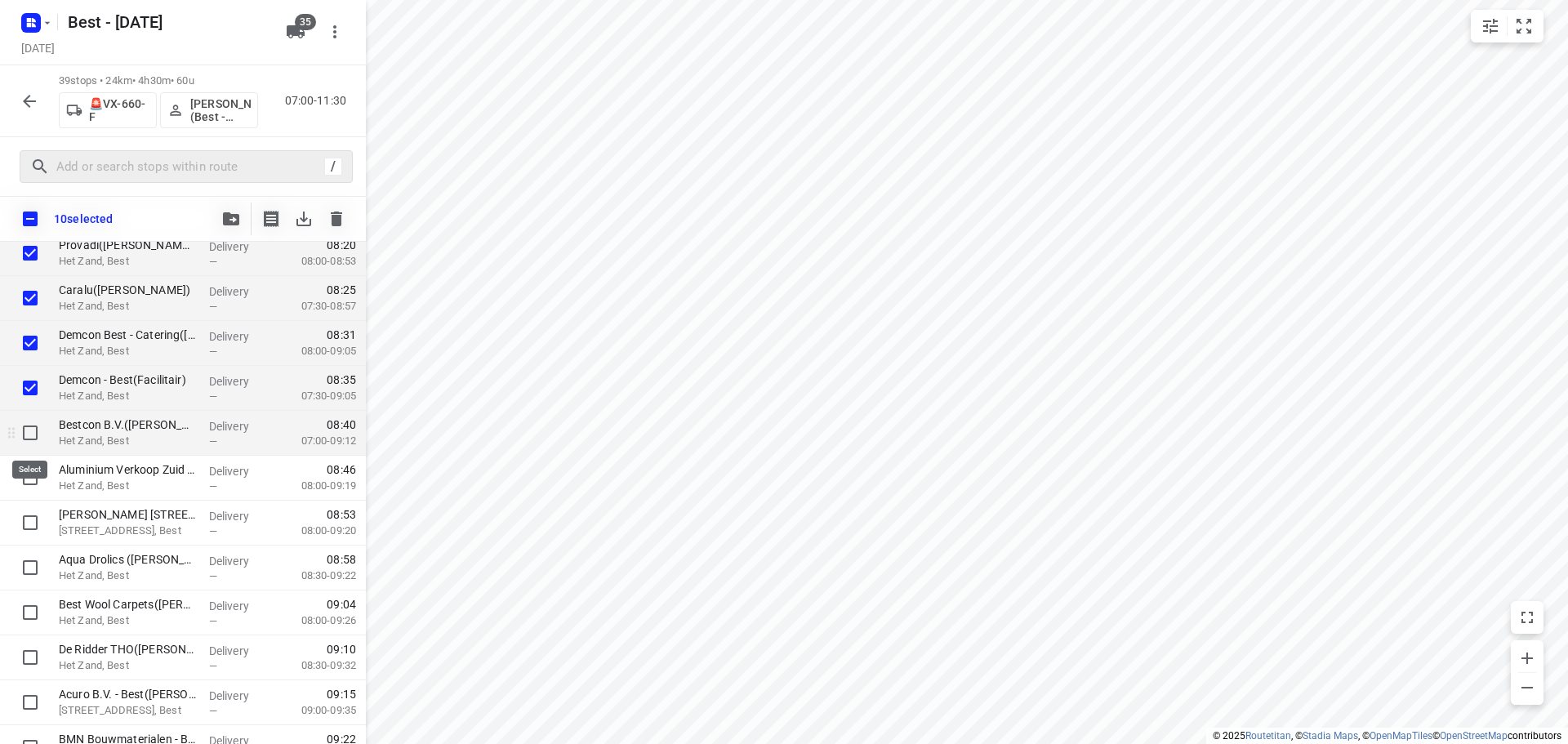
click at [19, 436] on input "checkbox" at bounding box center [30, 433] width 32 height 32
click at [20, 485] on input "checkbox" at bounding box center [30, 478] width 32 height 32
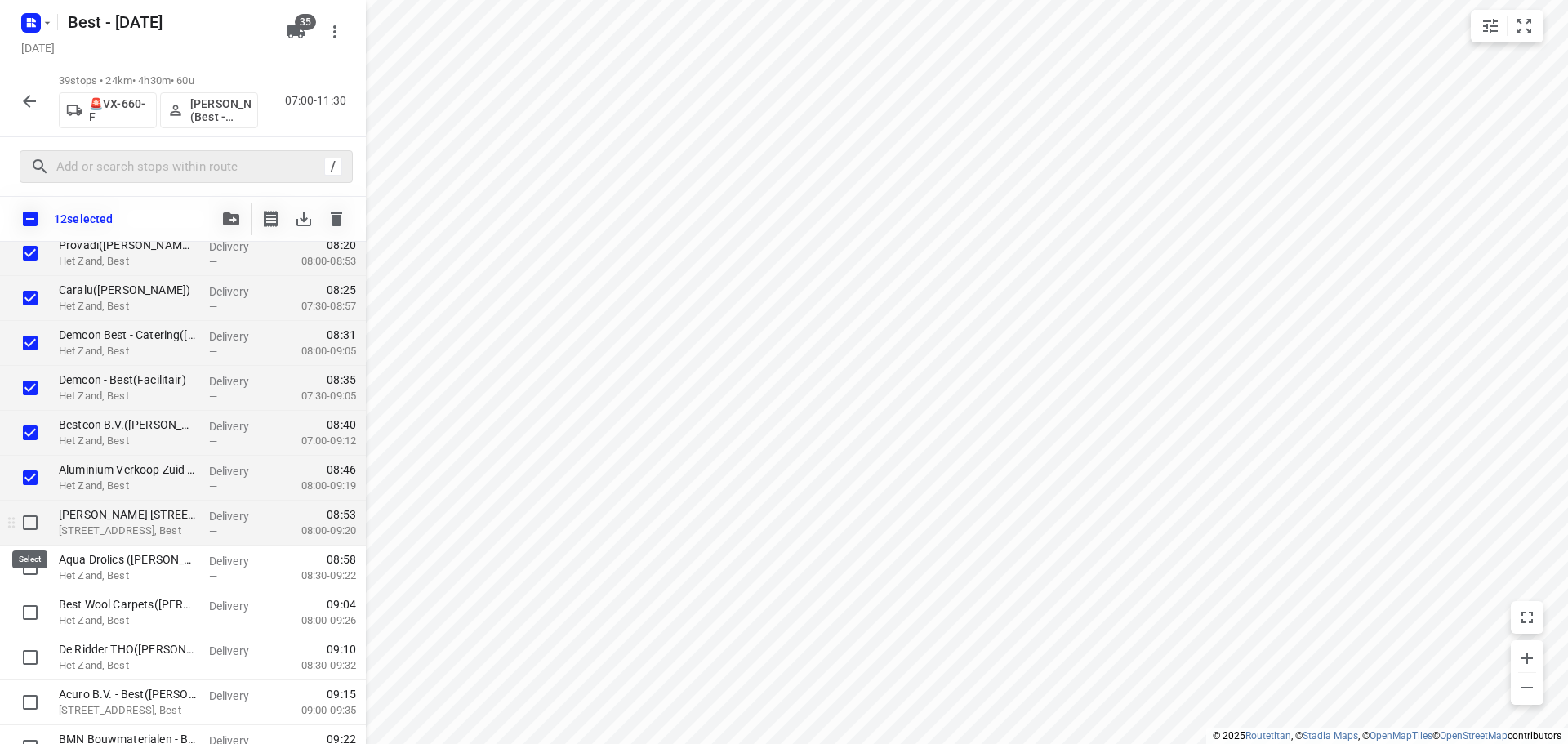
click at [27, 530] on input "checkbox" at bounding box center [30, 522] width 32 height 32
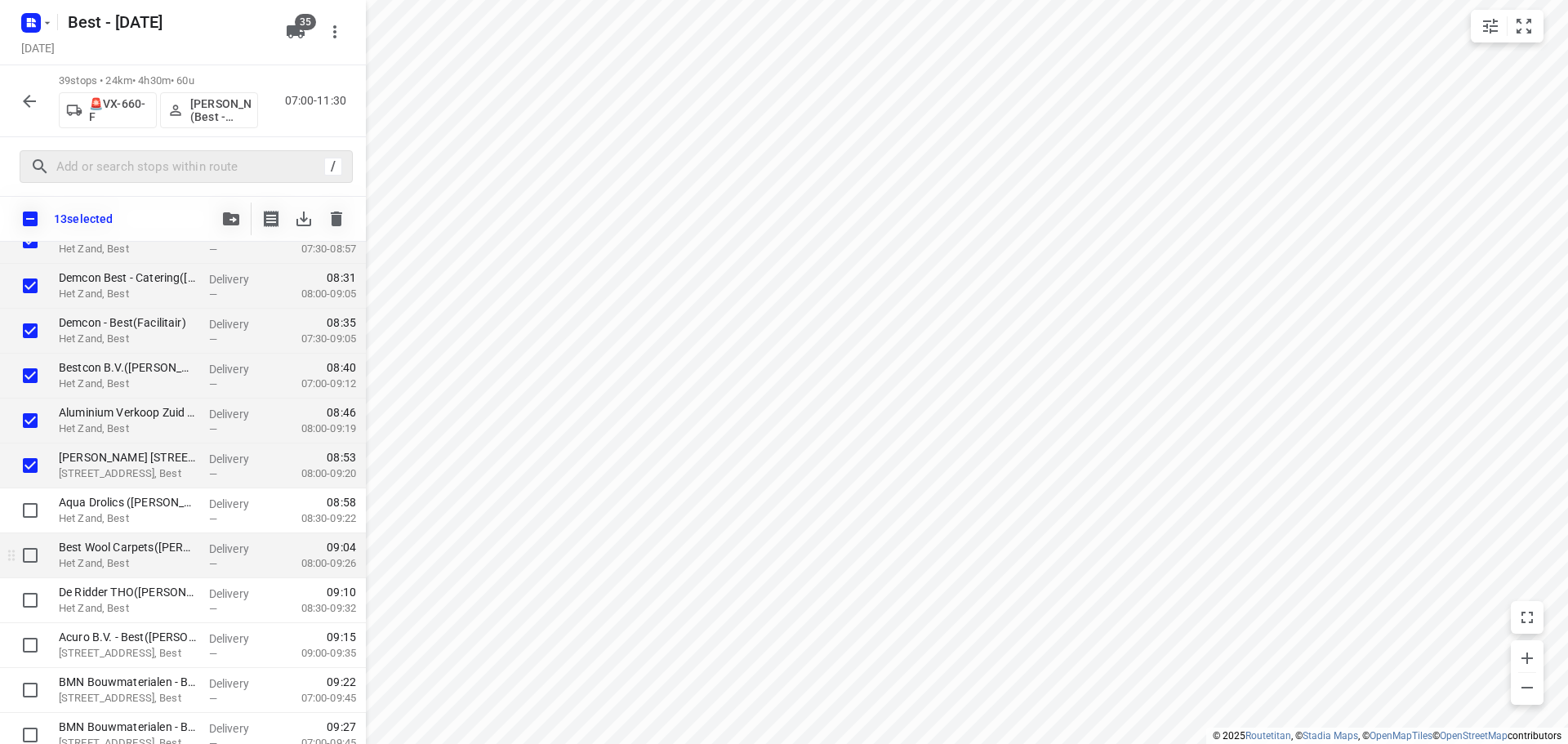
scroll to position [490, 0]
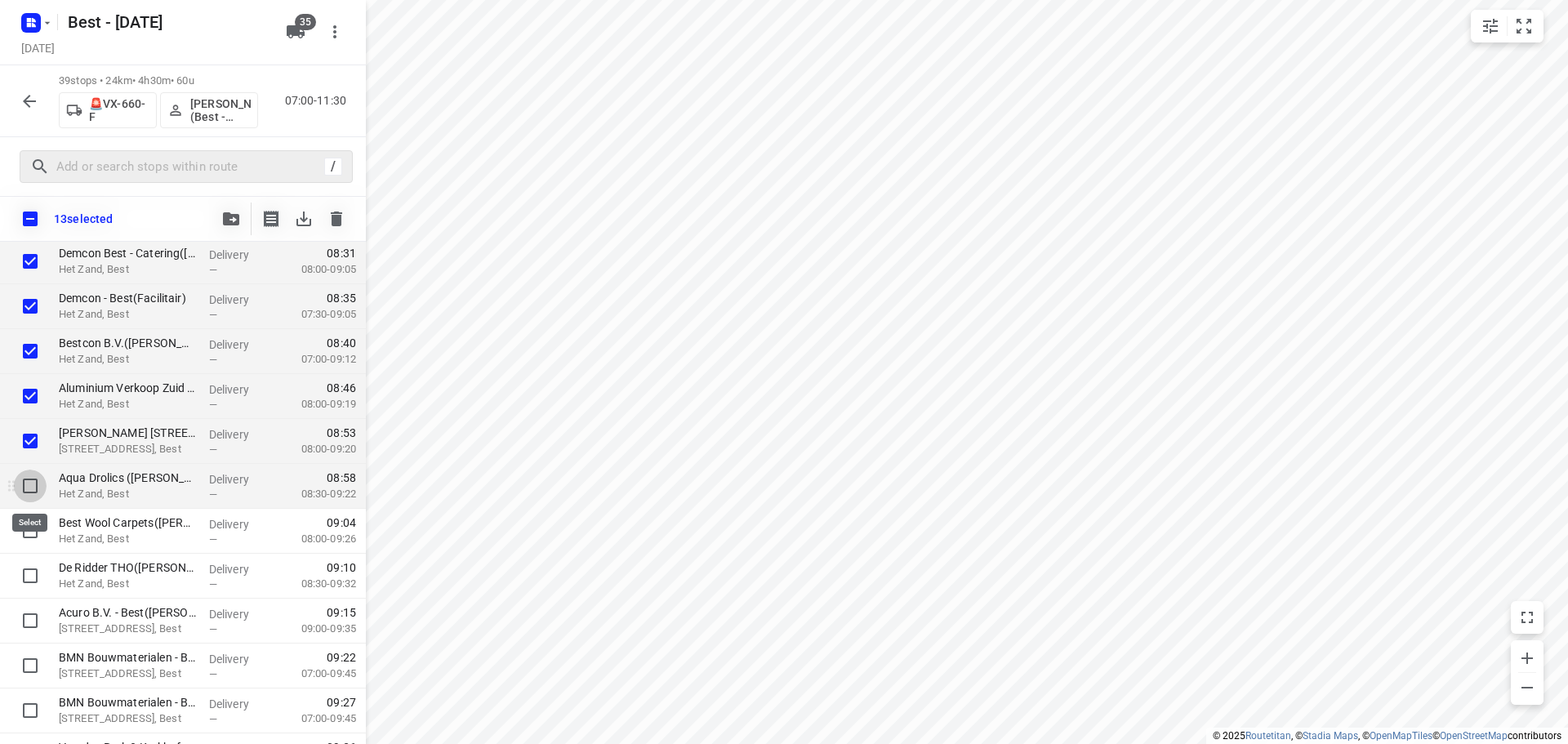
click at [35, 485] on input "checkbox" at bounding box center [30, 485] width 32 height 32
click at [30, 524] on input "checkbox" at bounding box center [30, 531] width 32 height 32
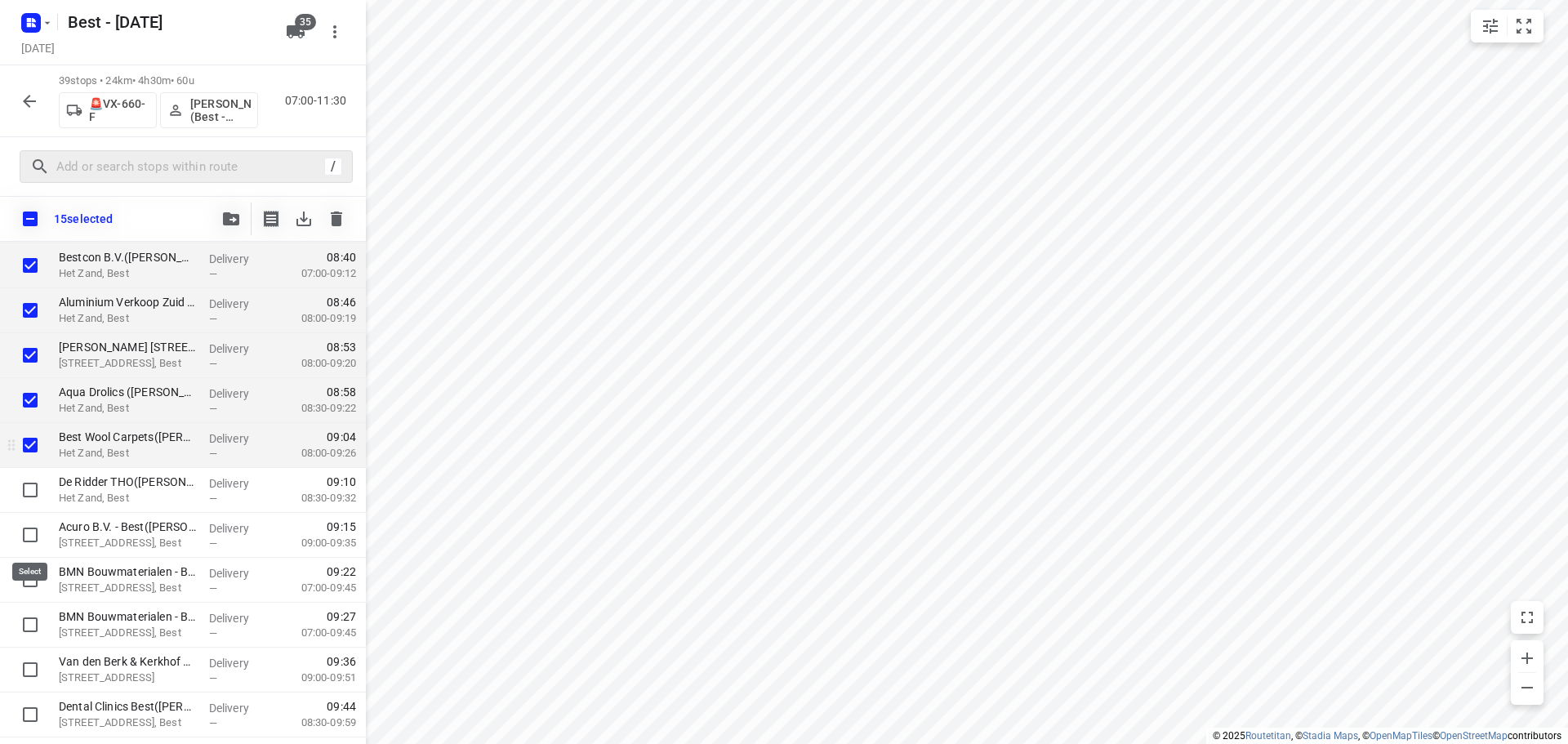
scroll to position [654, 0]
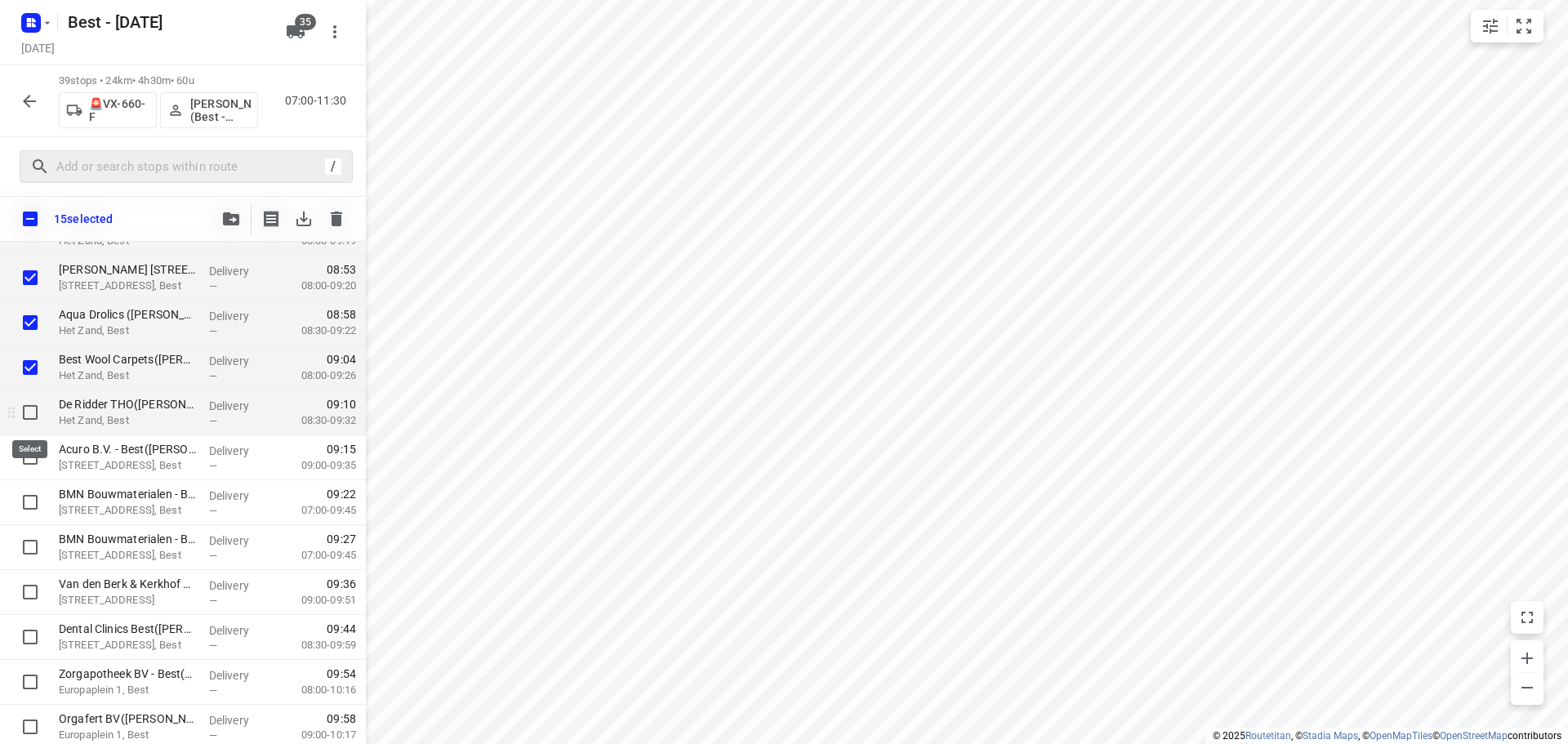
click at [32, 415] on input "checkbox" at bounding box center [30, 412] width 32 height 32
click at [28, 452] on input "checkbox" at bounding box center [30, 457] width 32 height 32
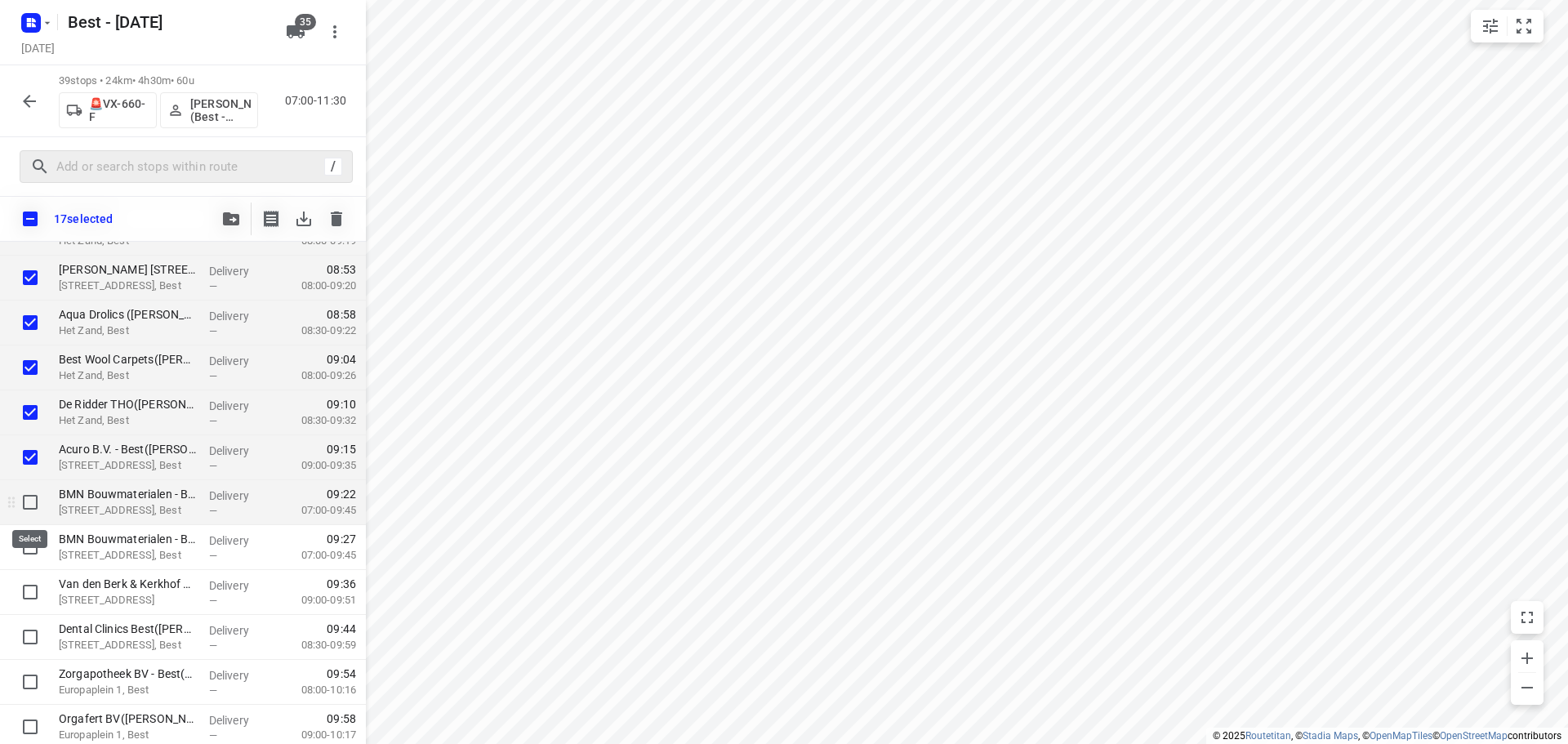
click at [28, 487] on input "checkbox" at bounding box center [30, 502] width 32 height 32
click at [25, 530] on div at bounding box center [26, 547] width 52 height 45
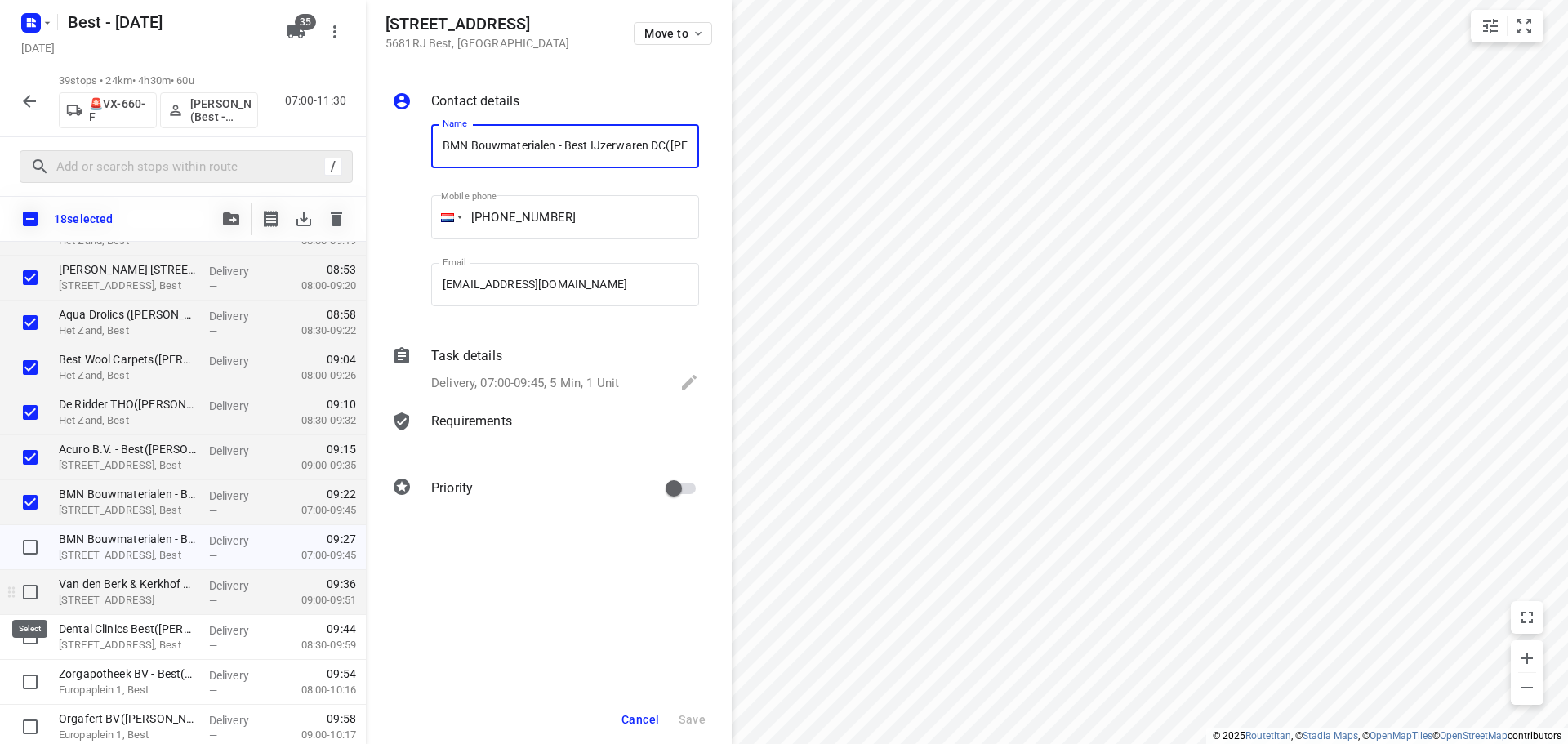
scroll to position [0, 80]
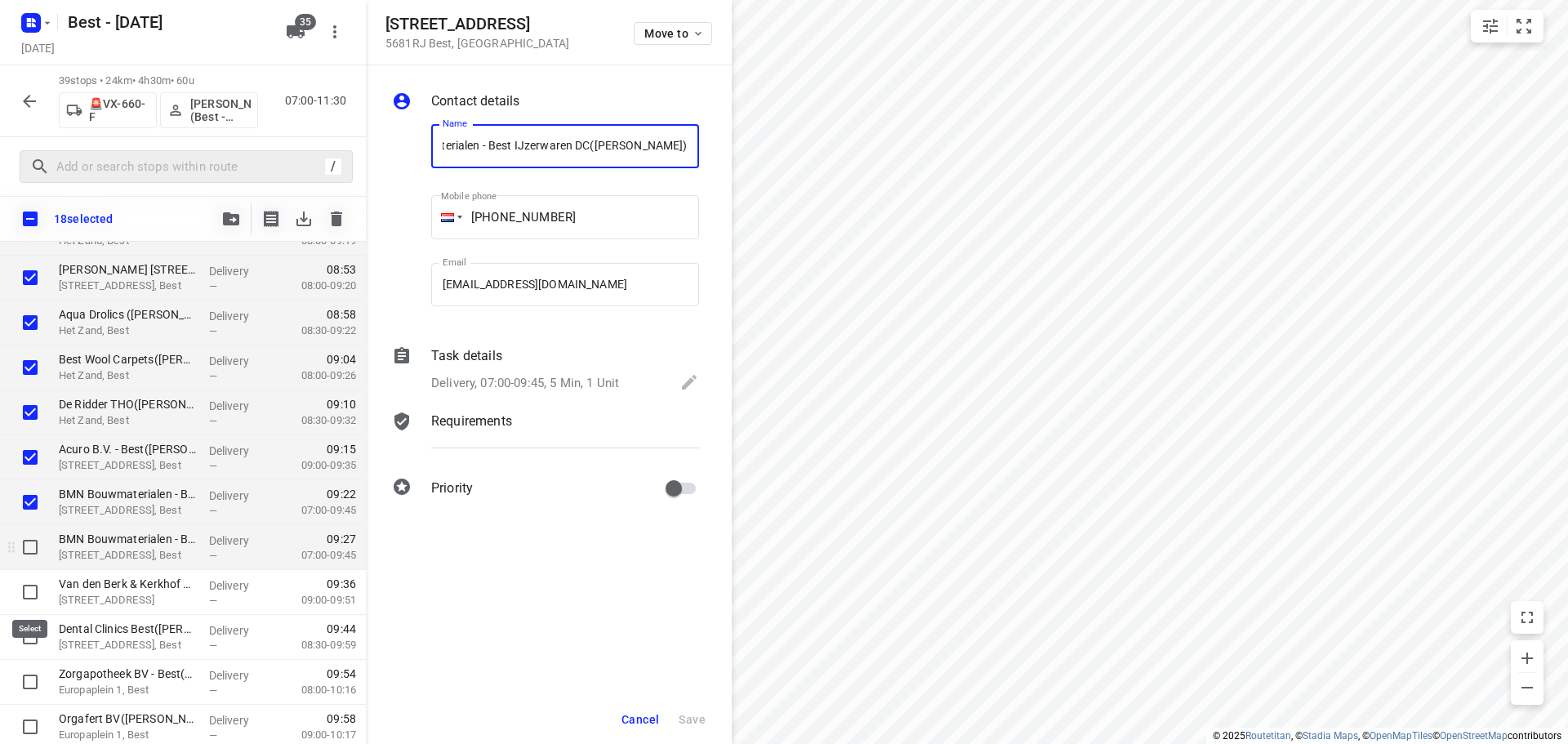
click at [24, 543] on input "checkbox" at bounding box center [30, 547] width 32 height 32
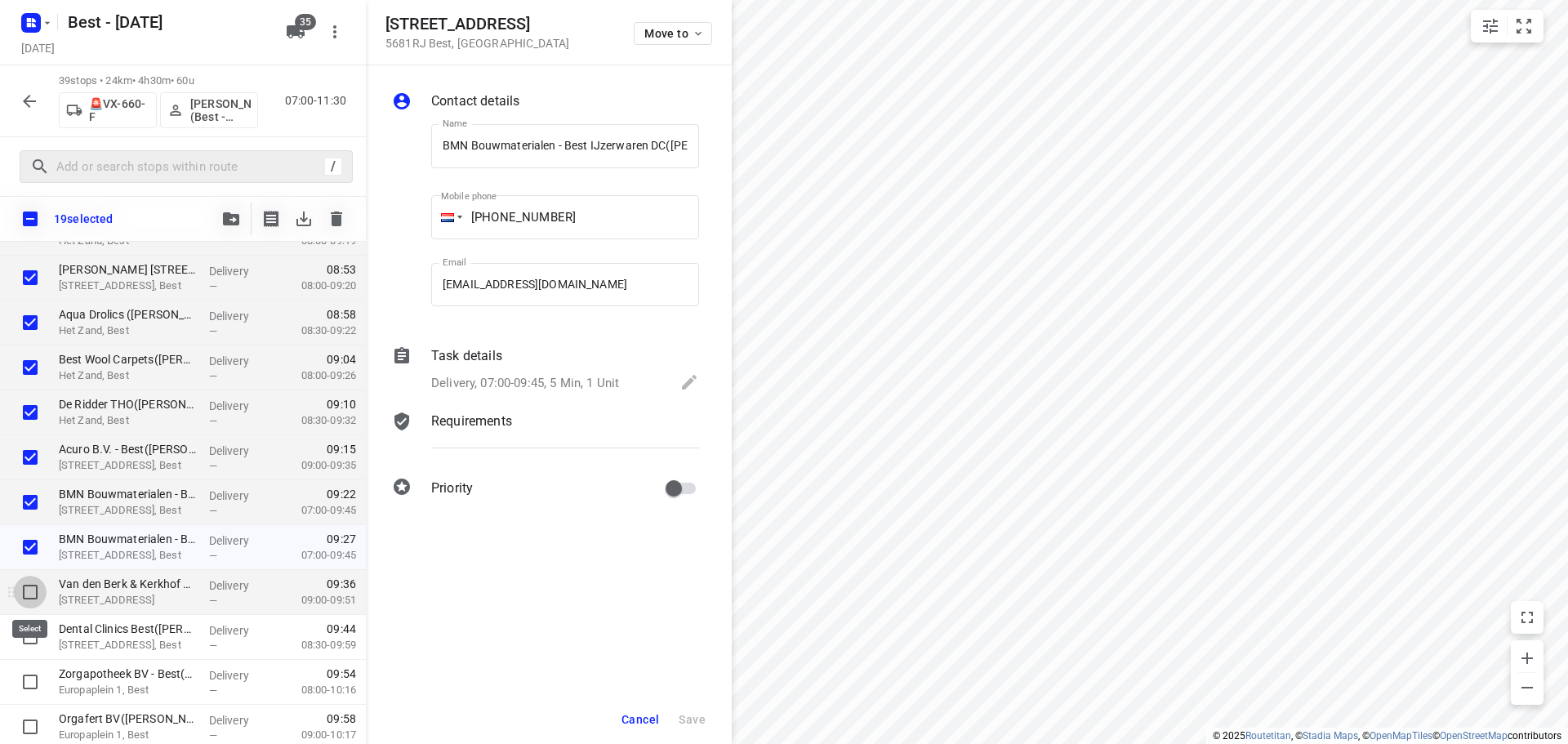
click at [32, 591] on input "checkbox" at bounding box center [30, 592] width 32 height 32
click at [34, 635] on input "checkbox" at bounding box center [30, 636] width 32 height 32
click at [229, 205] on button "button" at bounding box center [231, 218] width 32 height 32
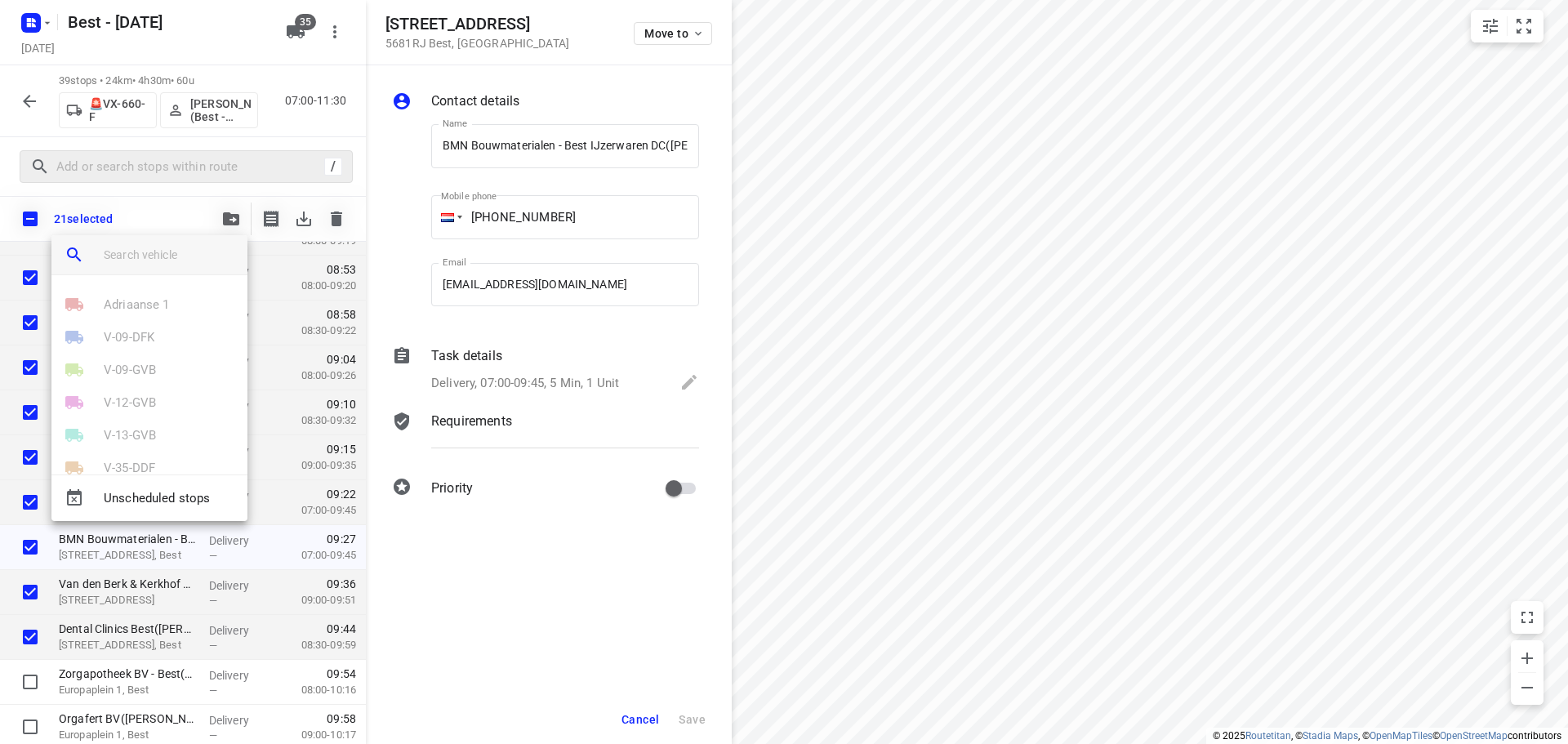
click at [183, 253] on input "search vehicle" at bounding box center [169, 254] width 131 height 25
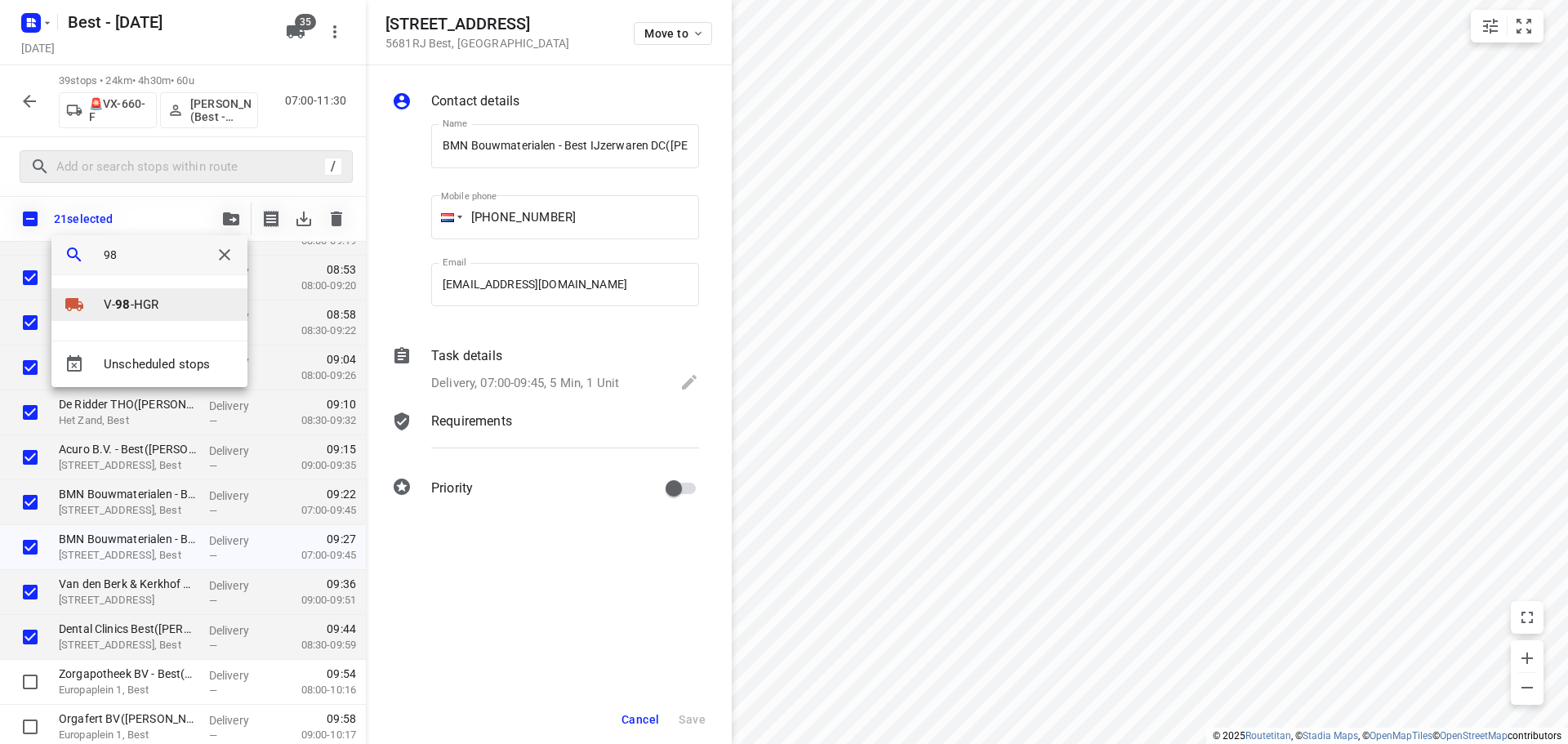
click at [163, 296] on li "V- 98 -HGR" at bounding box center [149, 305] width 196 height 32
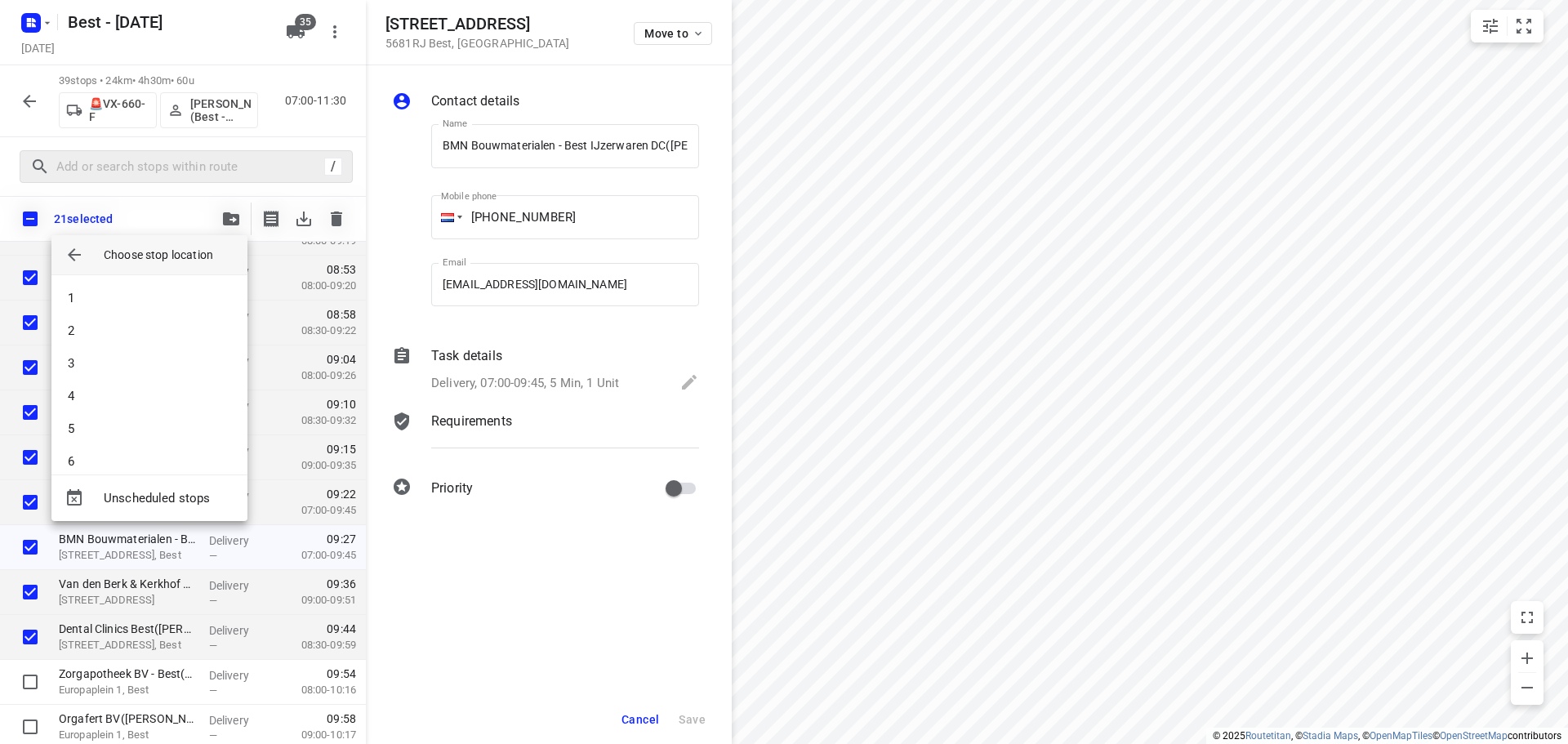
click at [163, 296] on li "1" at bounding box center [149, 298] width 196 height 32
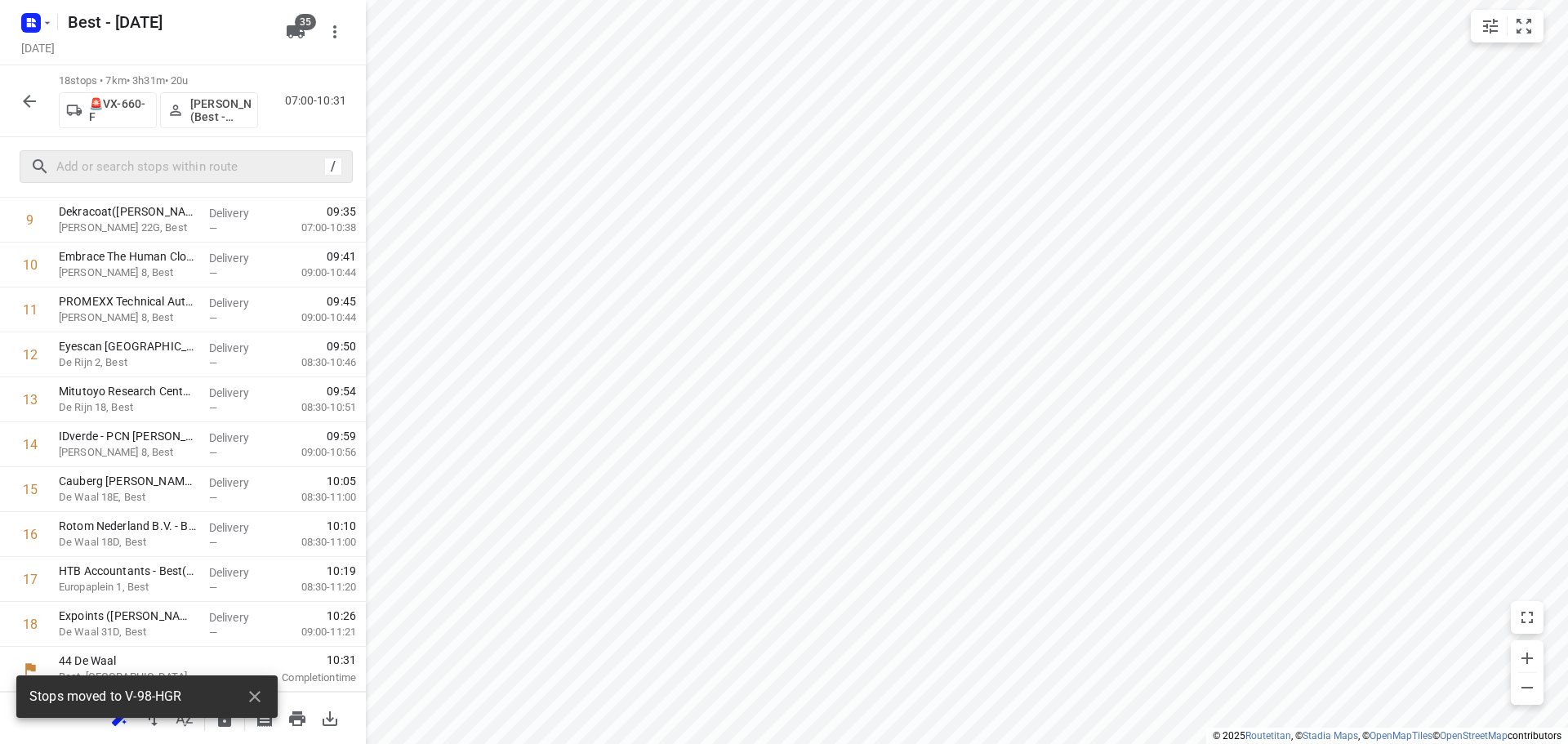
scroll to position [485, 0]
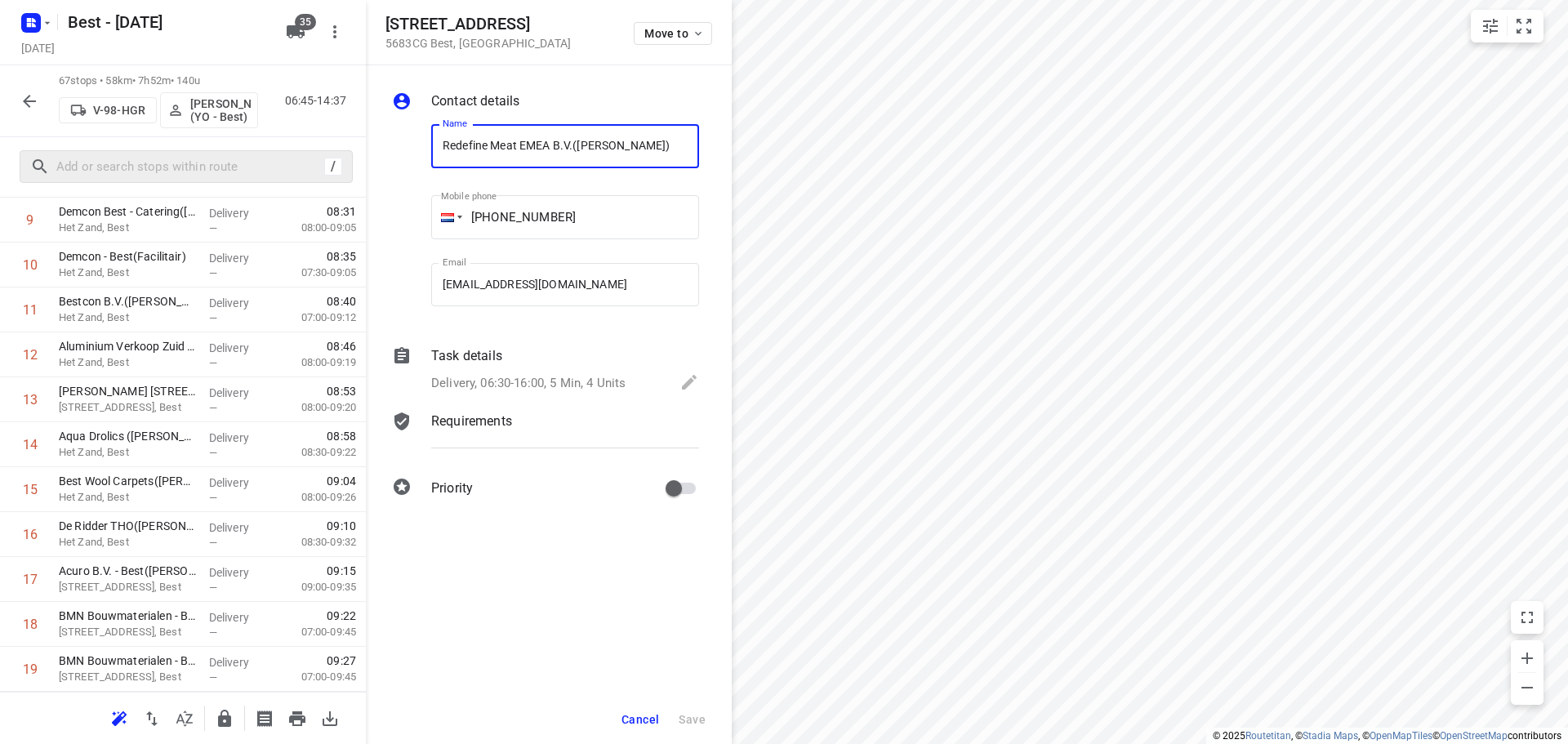
click at [619, 55] on div "Industrieweg 145 5683CG Best , Netherlands Move to" at bounding box center [549, 32] width 366 height 66
click at [657, 38] on span "Move to" at bounding box center [674, 33] width 61 height 13
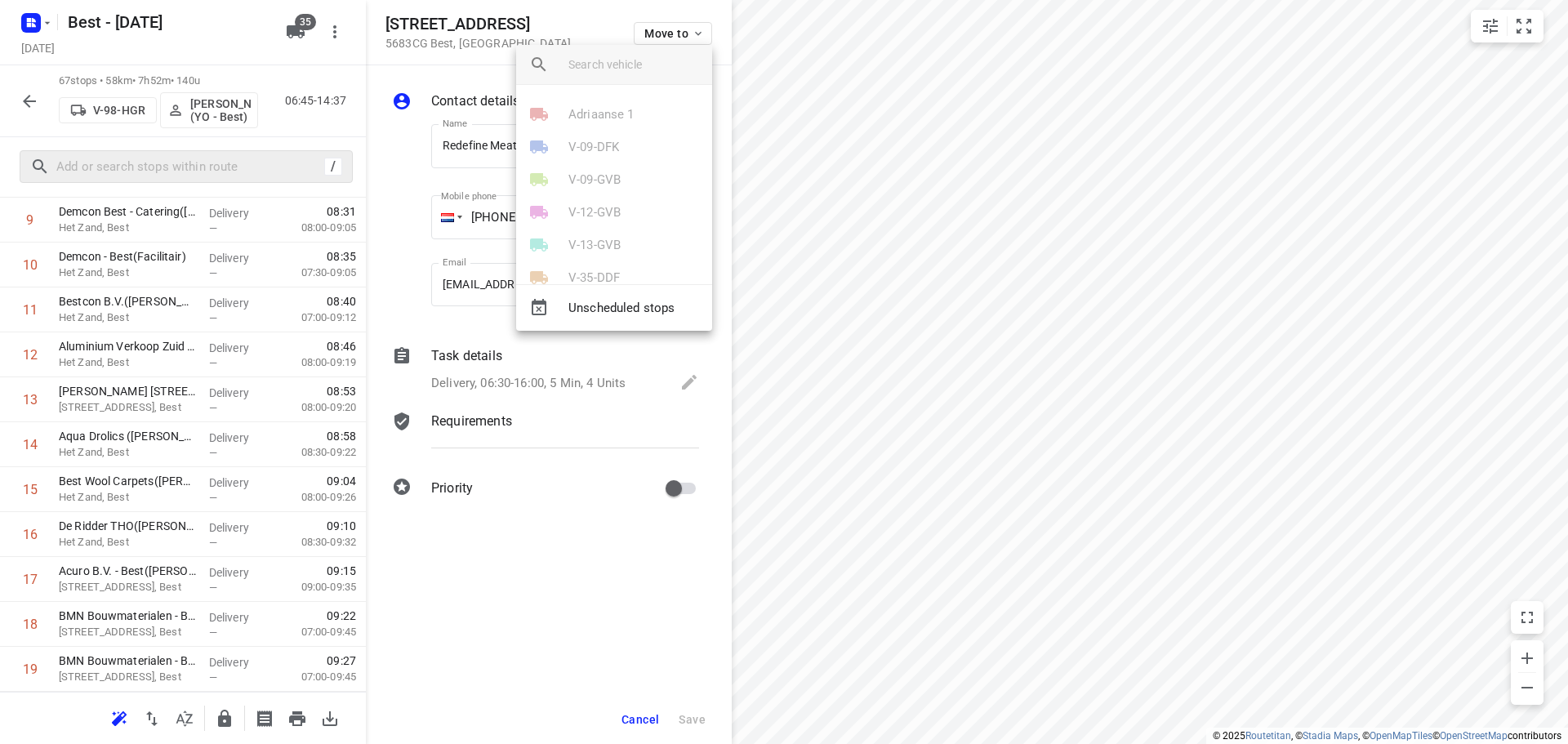
click at [617, 56] on input "search vehicle" at bounding box center [633, 64] width 131 height 25
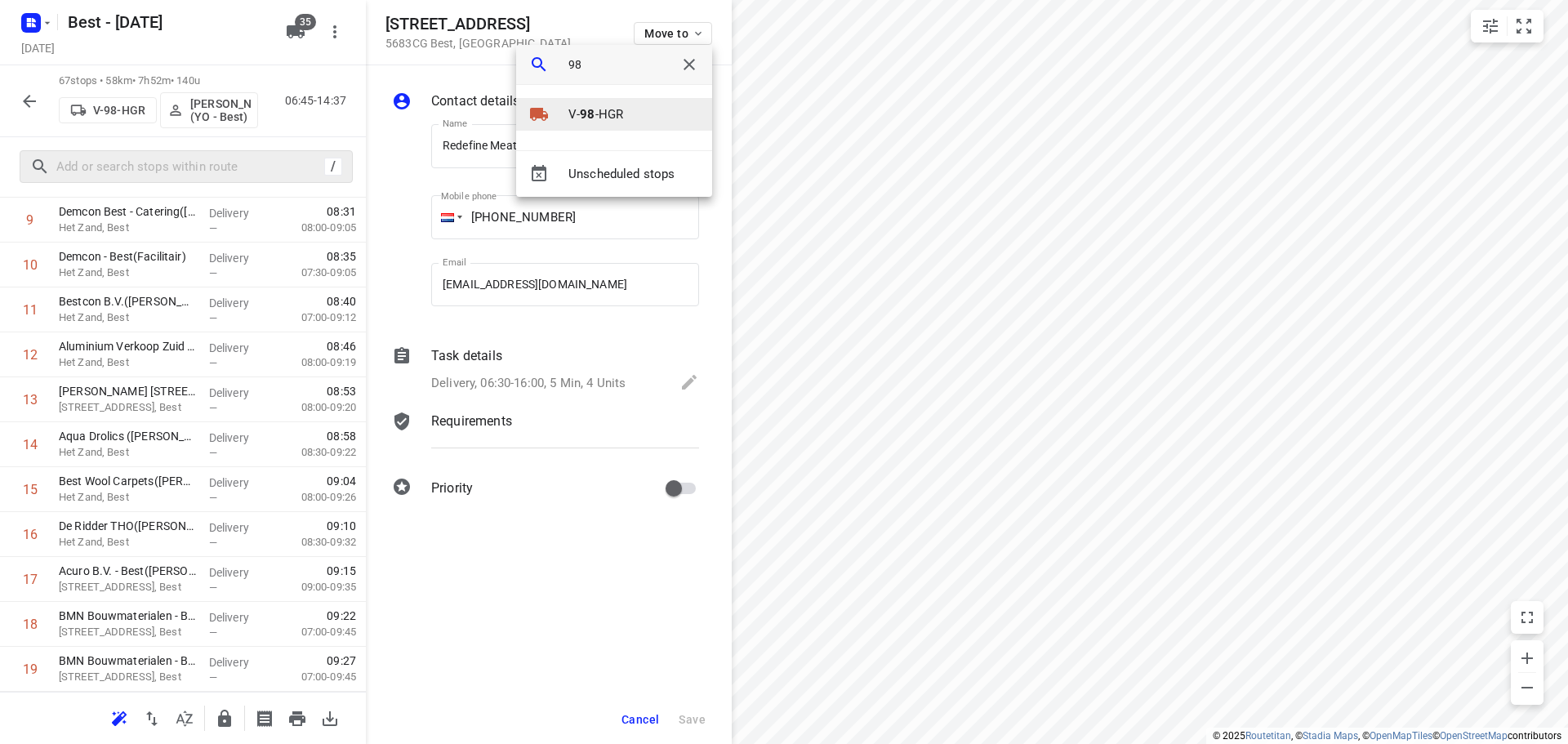
click at [586, 103] on li "V- 98 -HGR" at bounding box center [614, 114] width 196 height 32
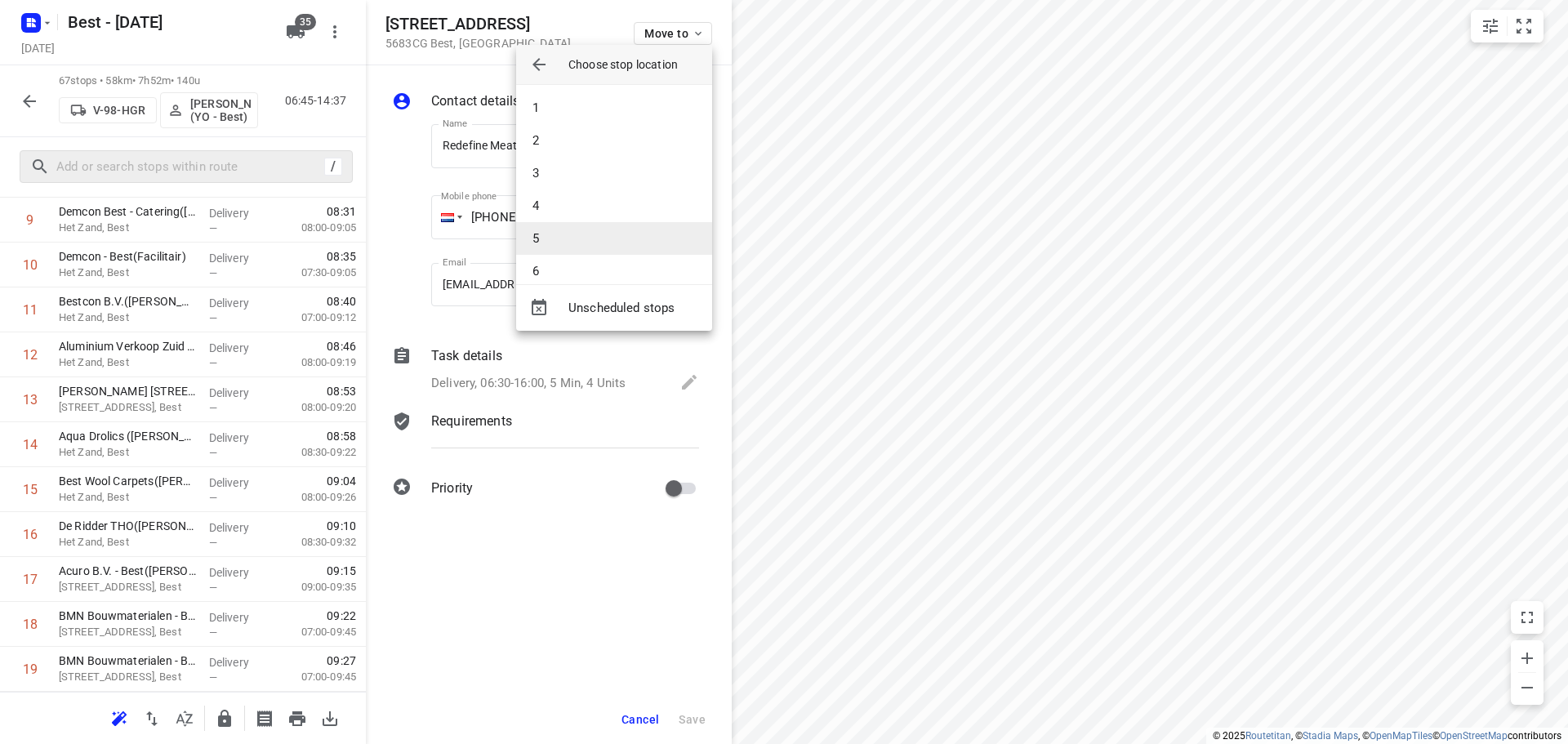
scroll to position [82, 0]
click at [584, 230] on li "7" at bounding box center [614, 222] width 196 height 32
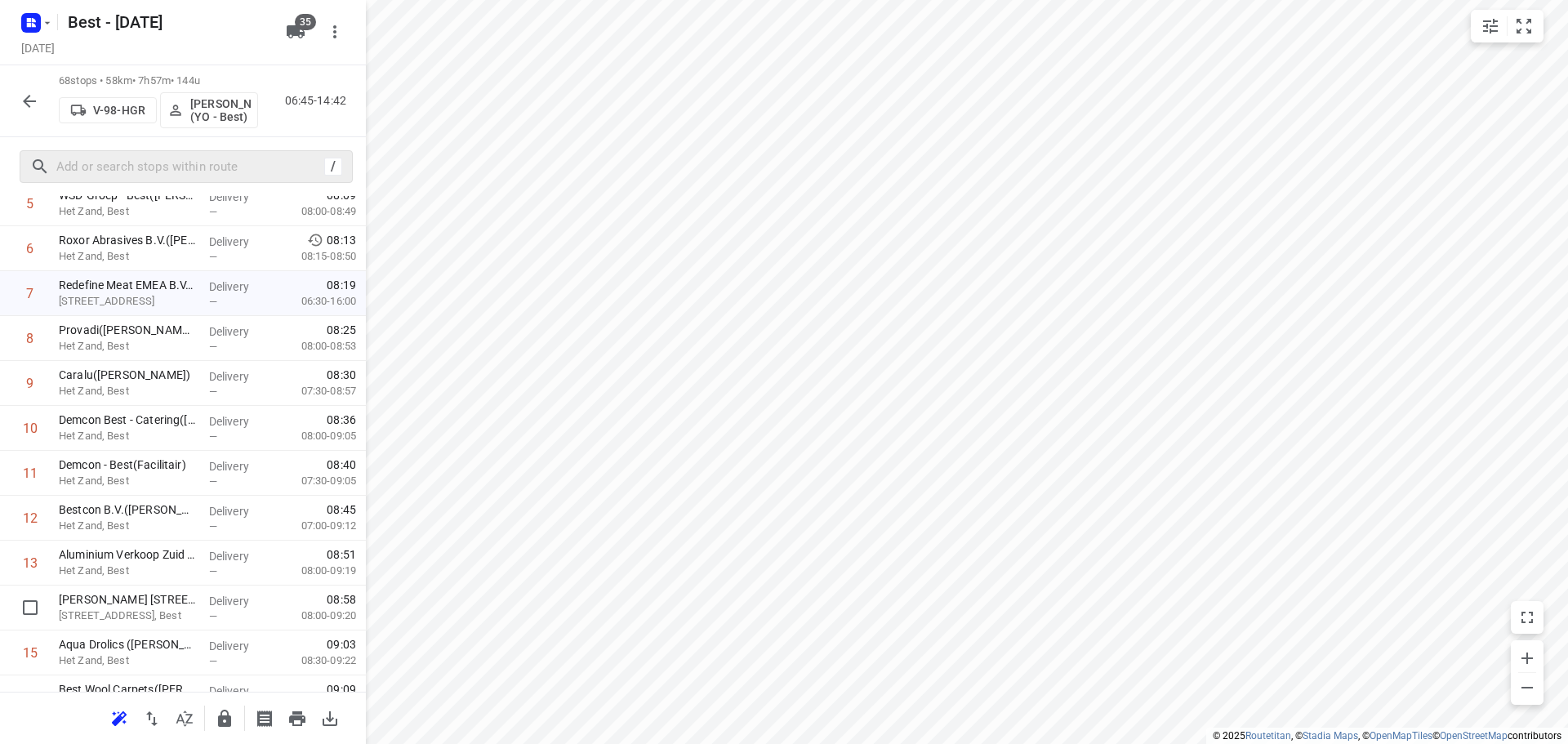
scroll to position [327, 0]
drag, startPoint x: 108, startPoint y: 613, endPoint x: 107, endPoint y: 421, distance: 192.0
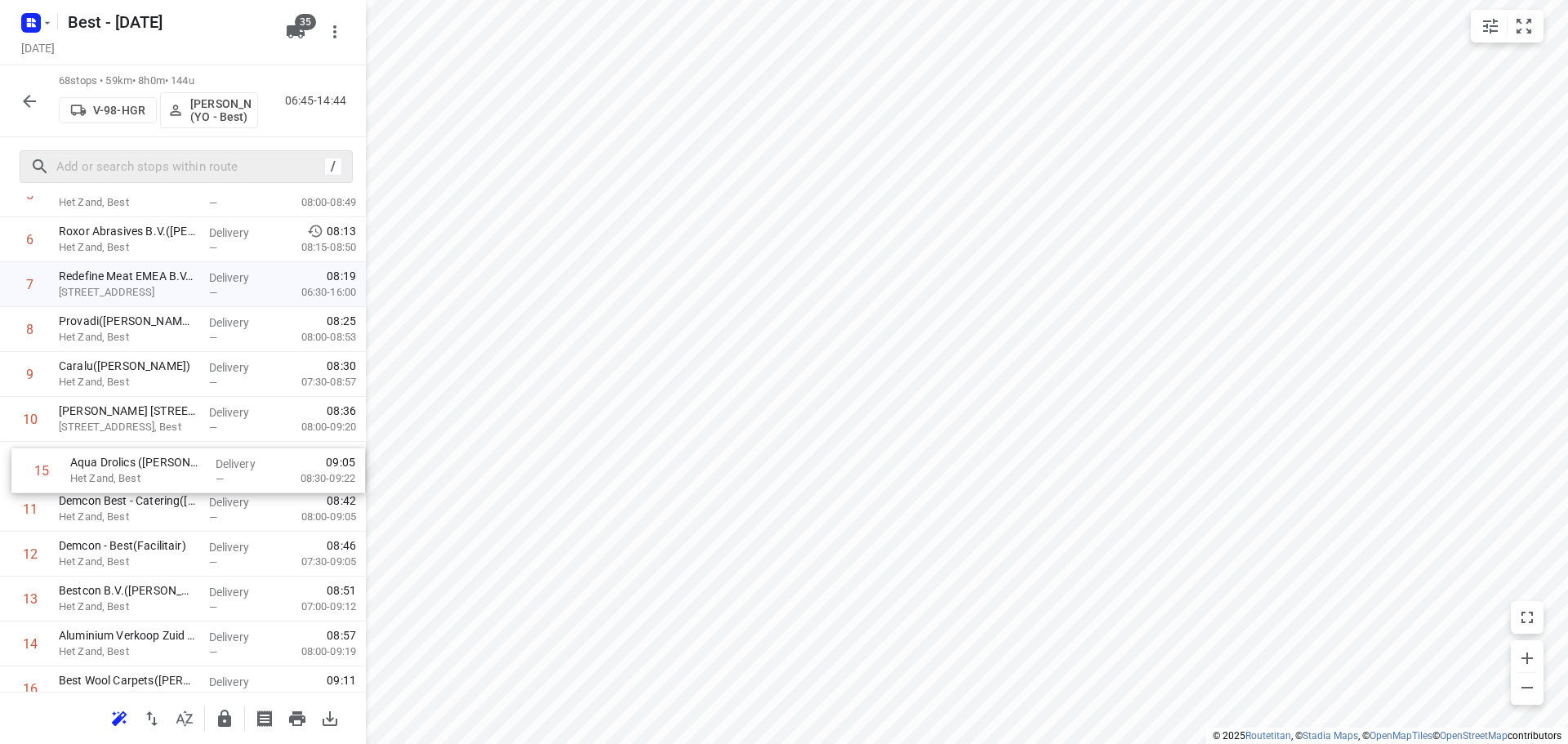
drag, startPoint x: 122, startPoint y: 637, endPoint x: 133, endPoint y: 453, distance: 184.3
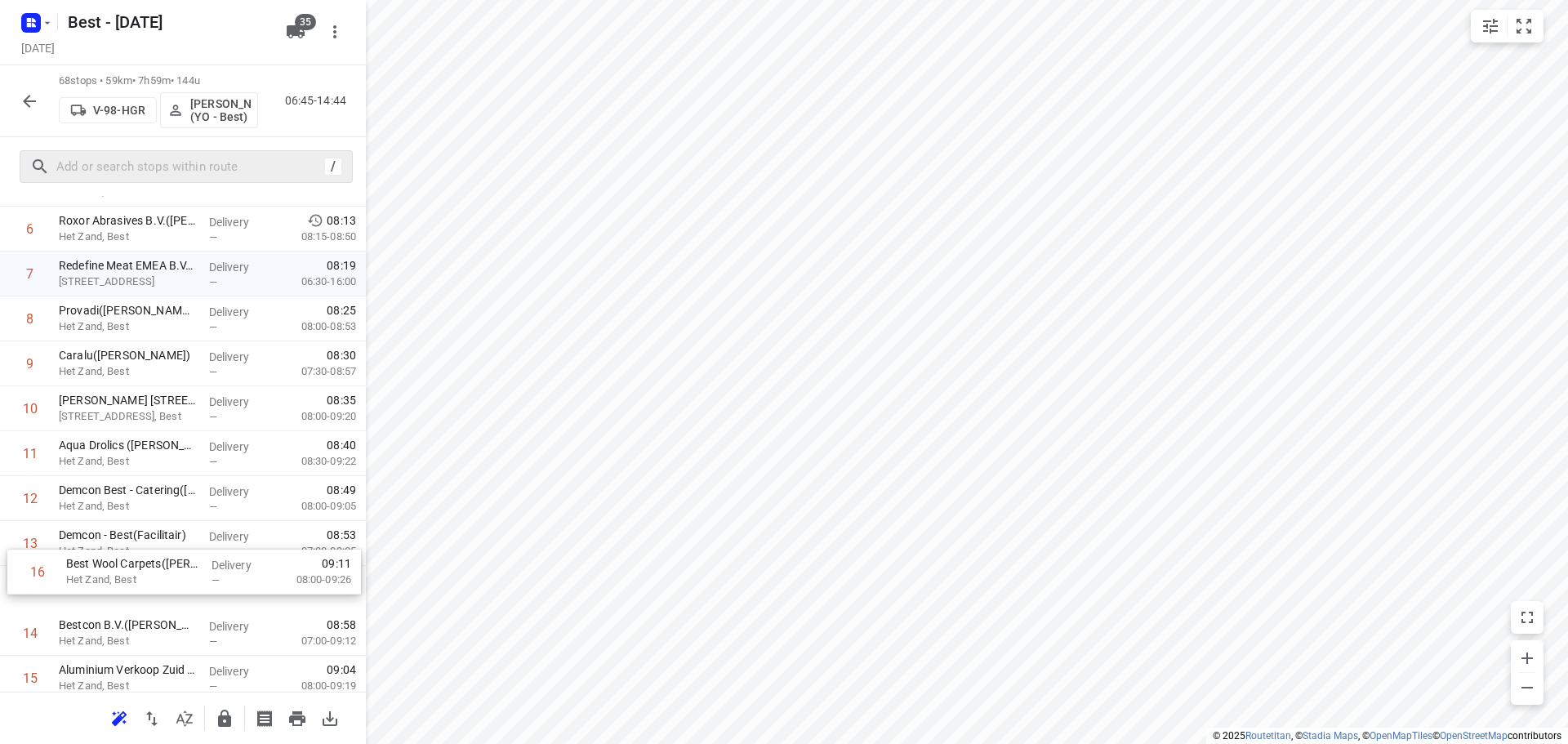
scroll to position [345, 0]
drag, startPoint x: 80, startPoint y: 677, endPoint x: 104, endPoint y: 474, distance: 204.4
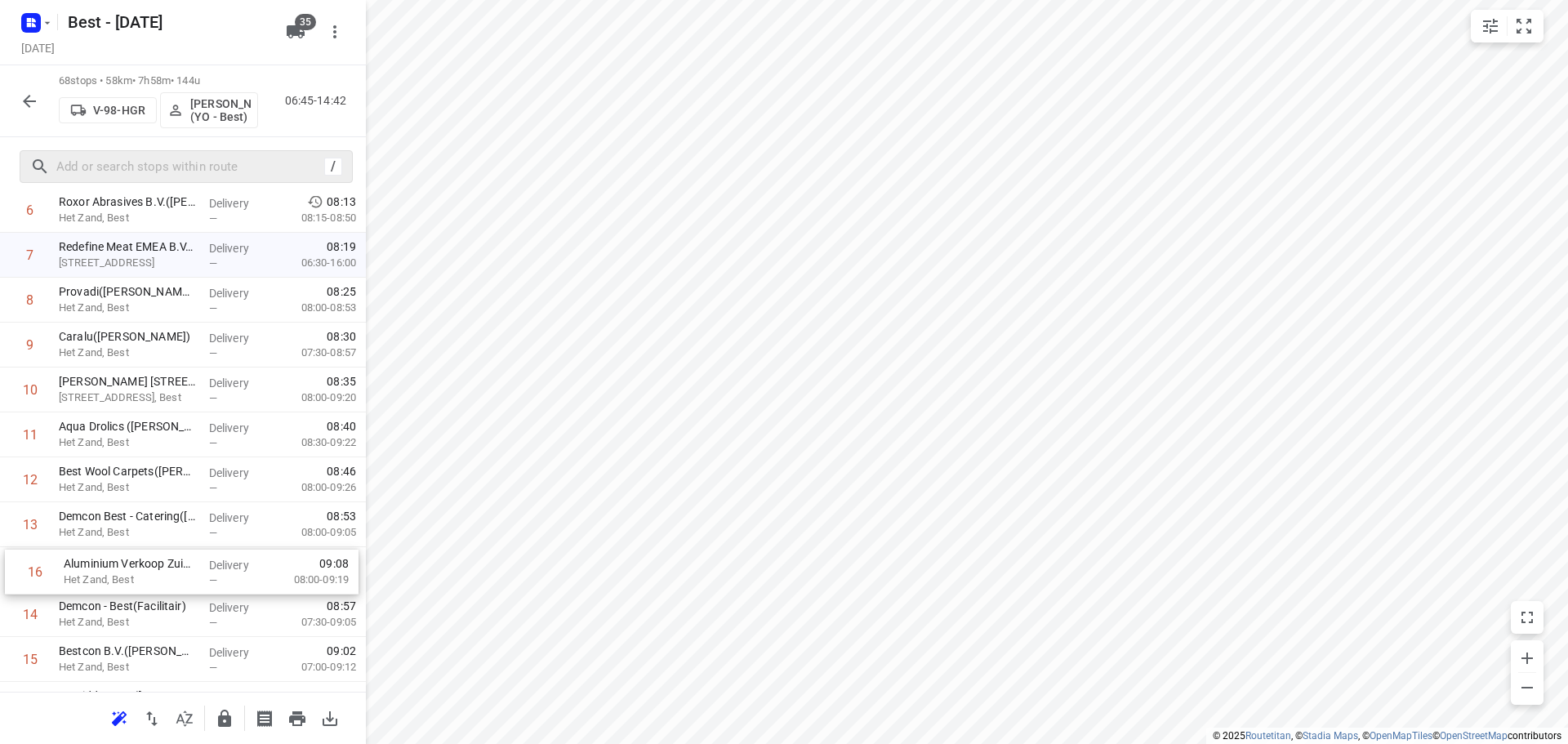
scroll to position [363, 0]
drag, startPoint x: 98, startPoint y: 671, endPoint x: 105, endPoint y: 516, distance: 155.2
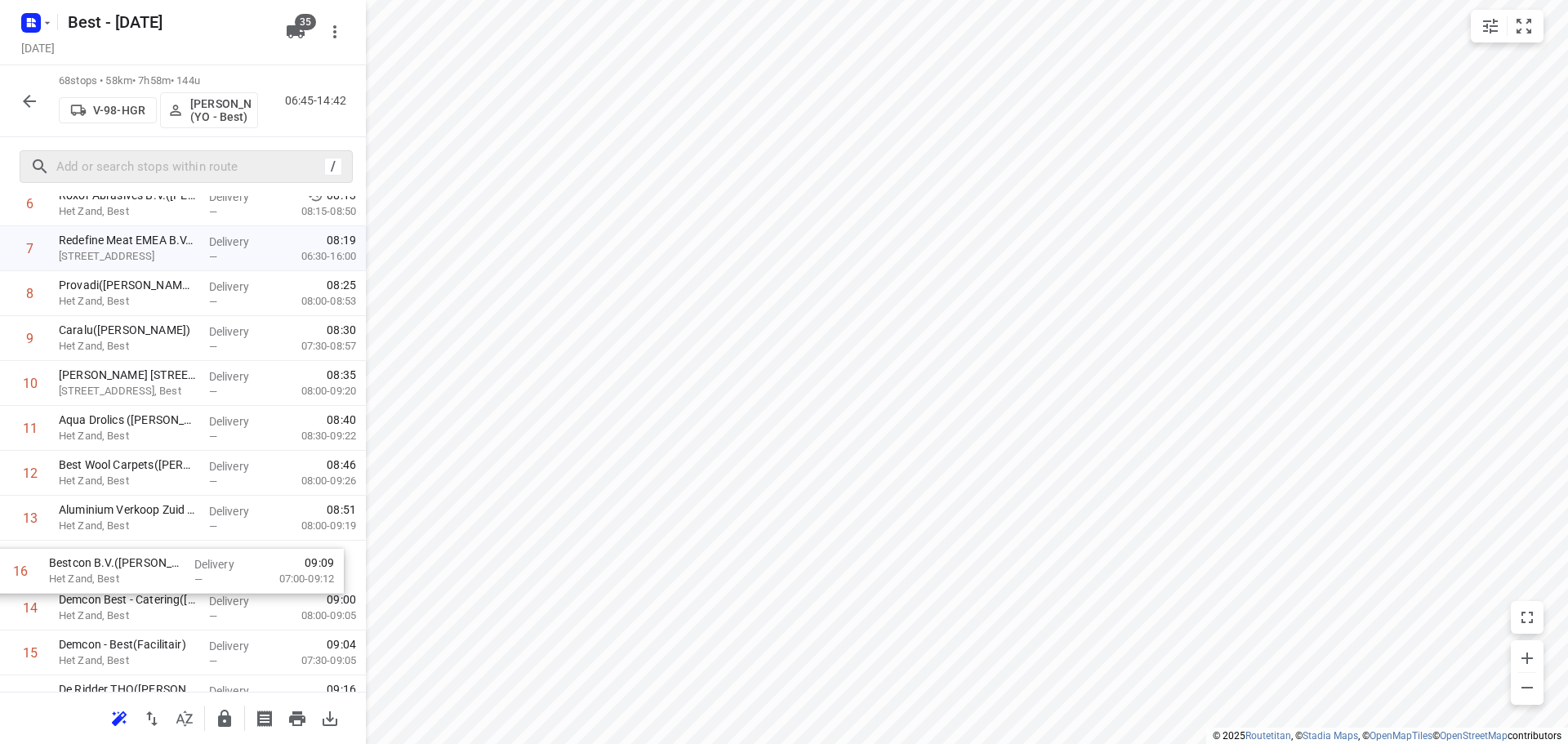
scroll to position [370, 0]
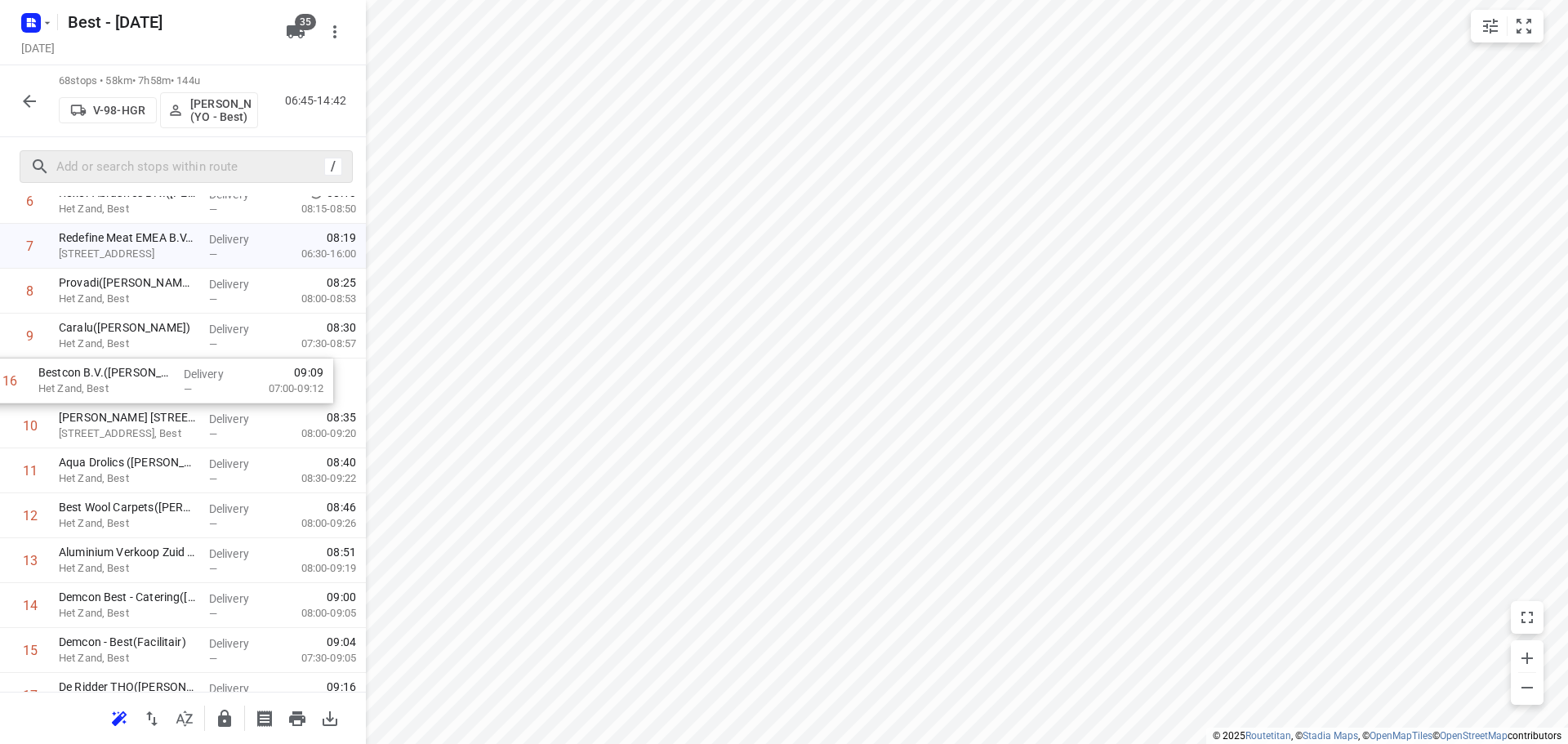
drag, startPoint x: 110, startPoint y: 649, endPoint x: 89, endPoint y: 369, distance: 280.8
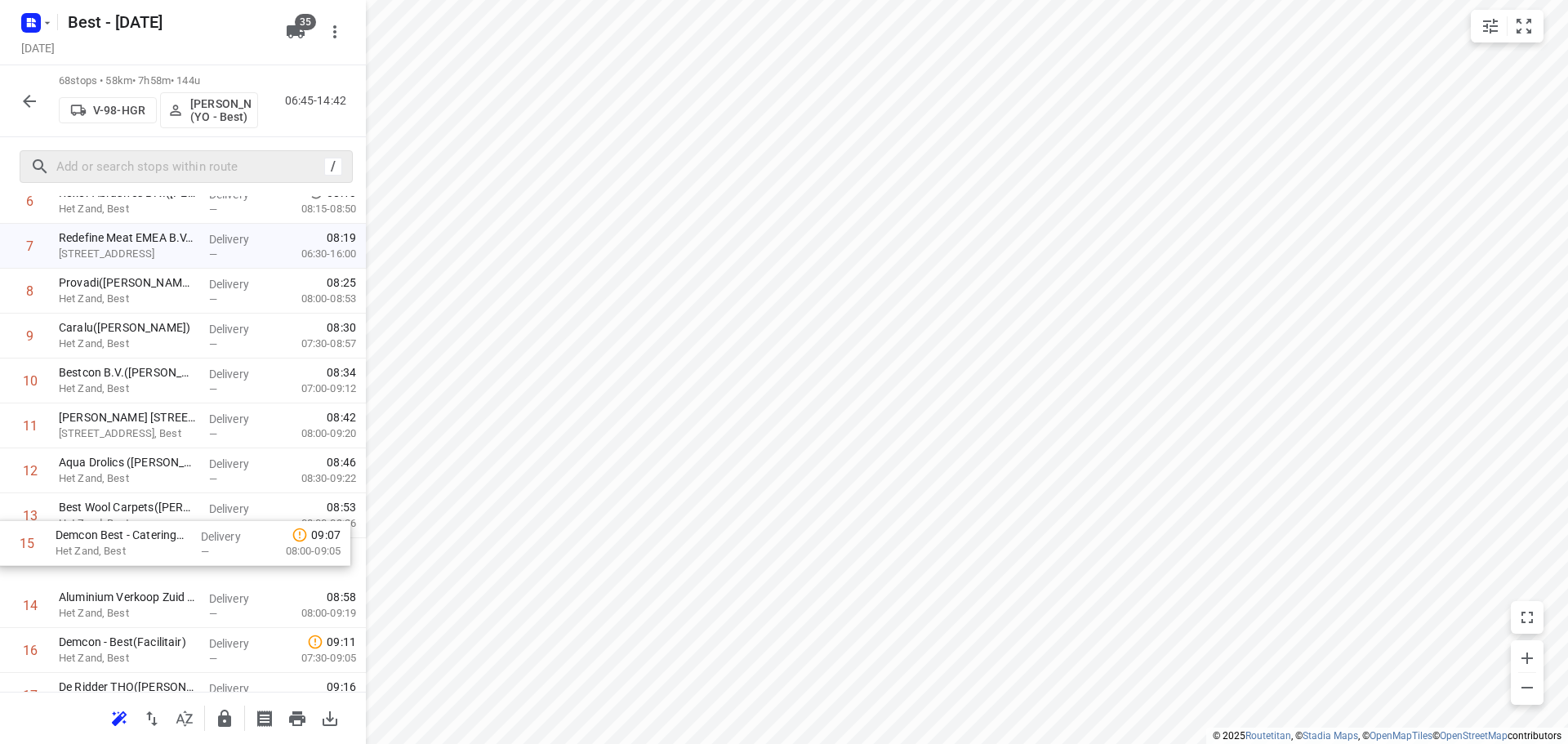
scroll to position [371, 0]
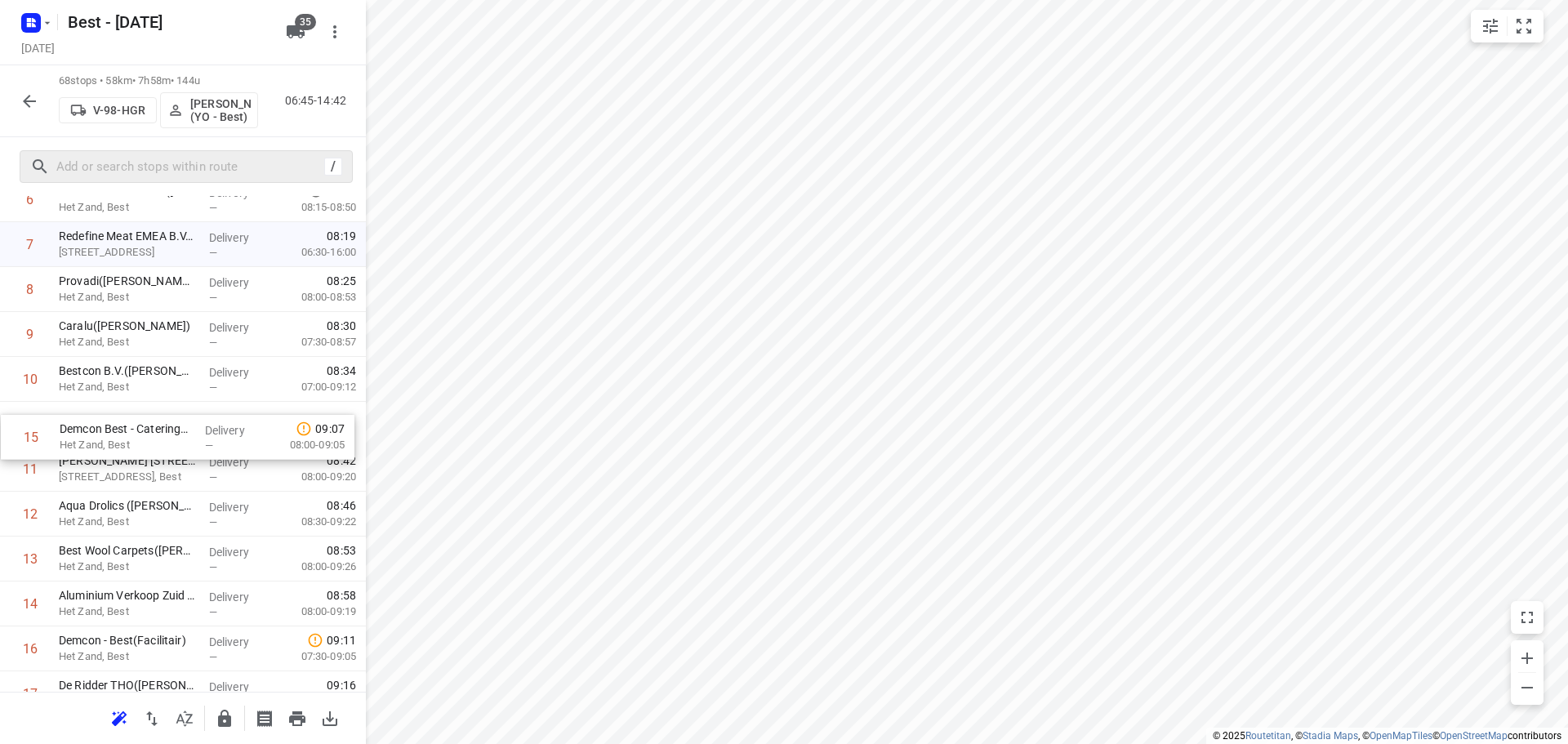
drag, startPoint x: 139, startPoint y: 597, endPoint x: 141, endPoint y: 416, distance: 181.0
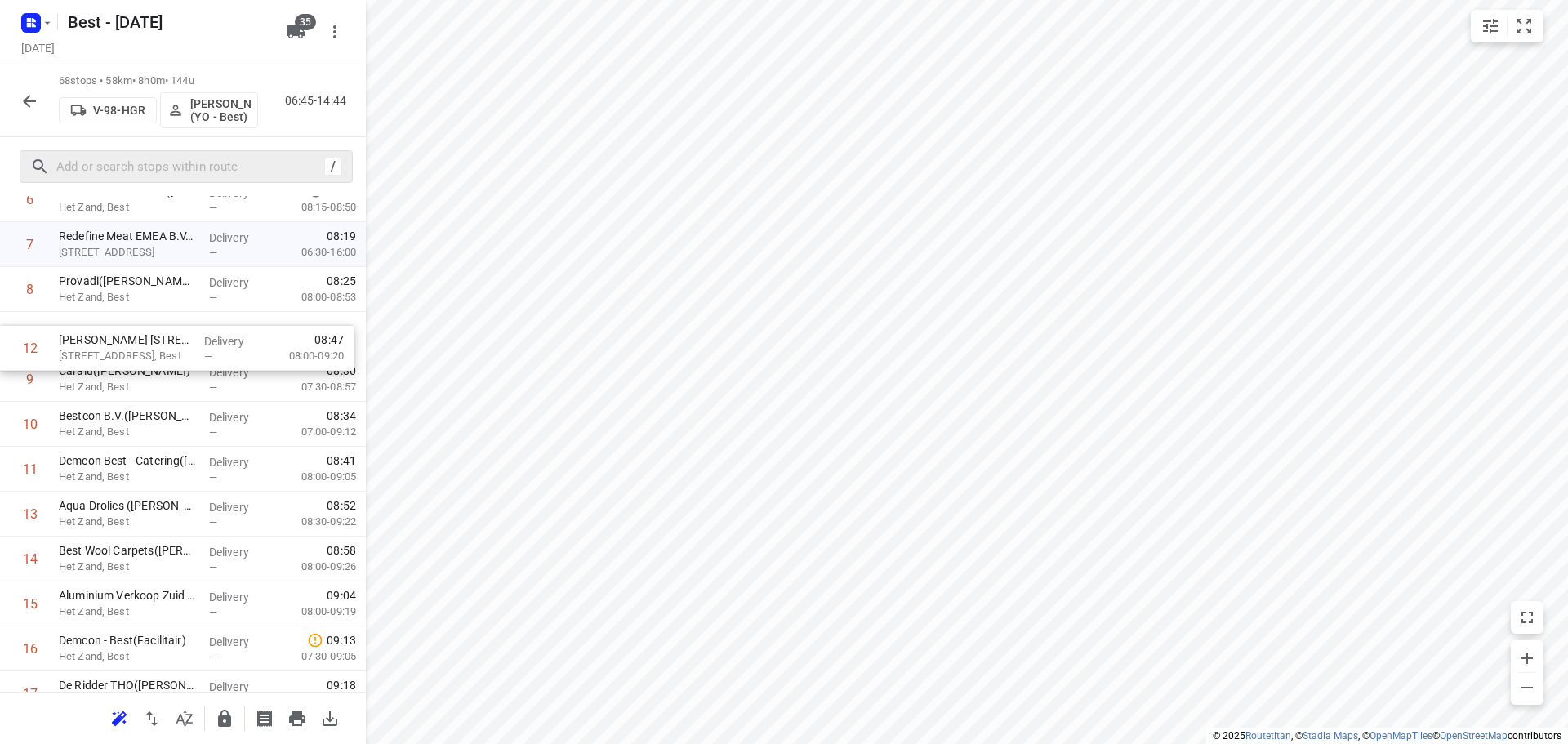
drag, startPoint x: 131, startPoint y: 481, endPoint x: 135, endPoint y: 343, distance: 138.1
drag, startPoint x: 58, startPoint y: 521, endPoint x: 54, endPoint y: 392, distance: 129.1
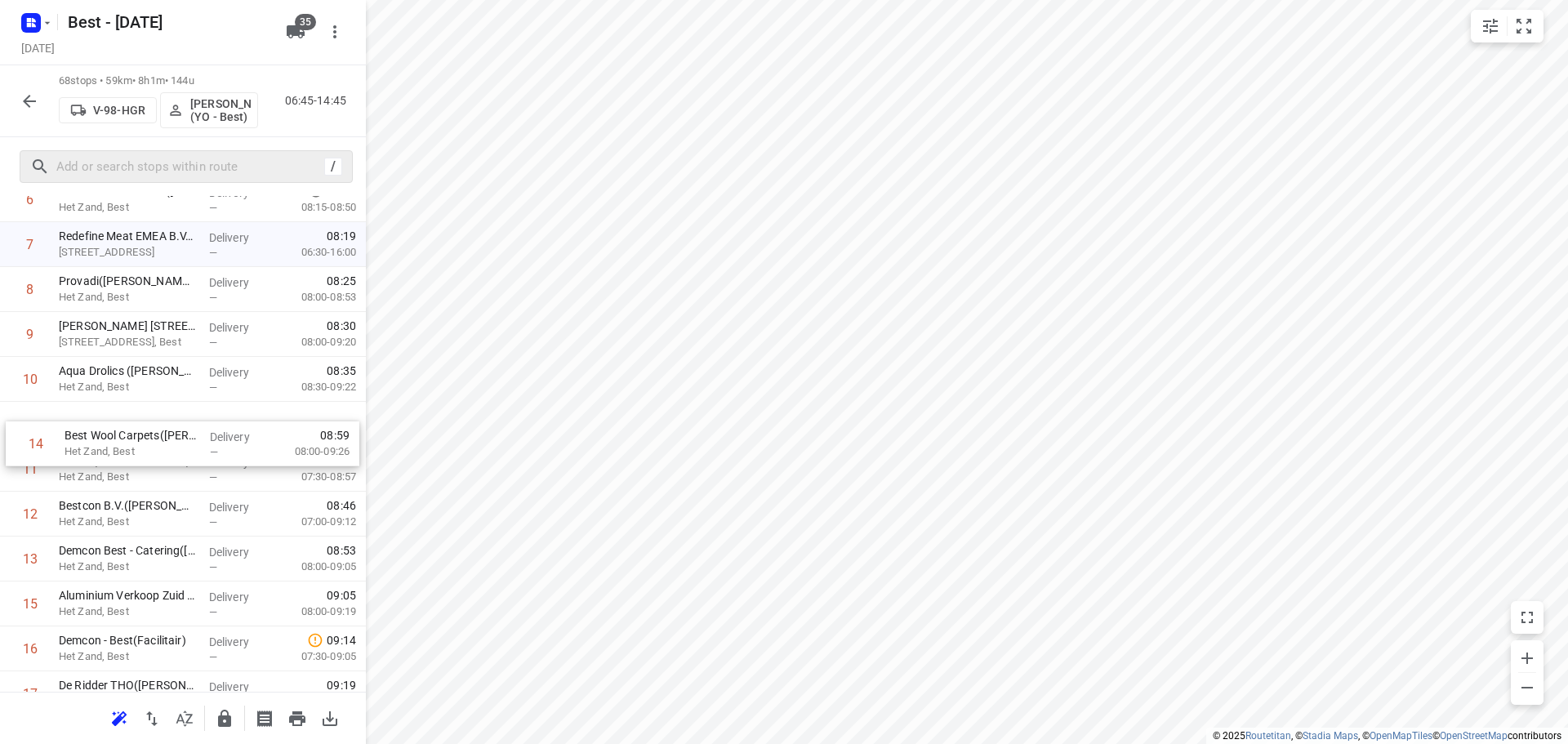
drag, startPoint x: 59, startPoint y: 559, endPoint x: 67, endPoint y: 425, distance: 134.2
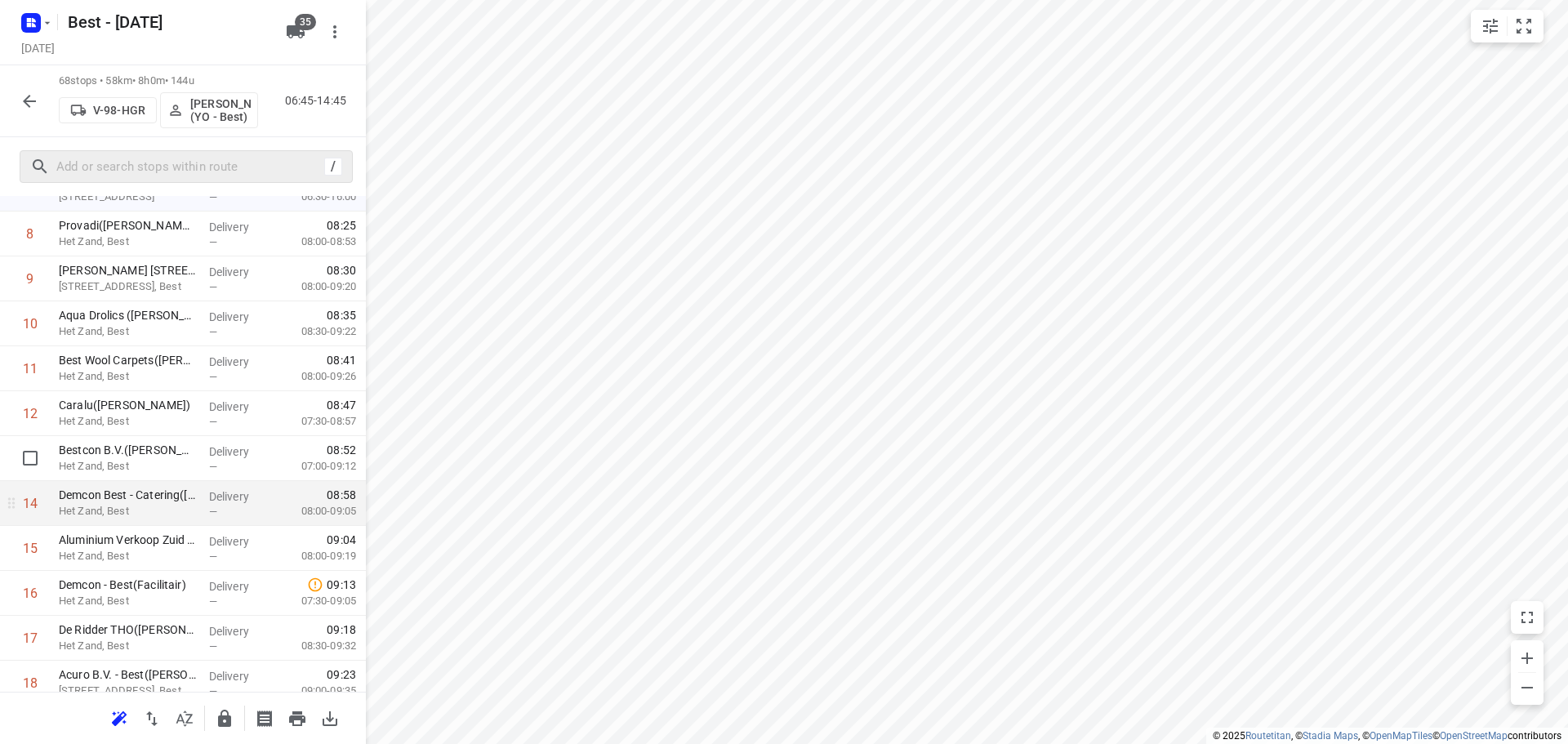
scroll to position [453, 0]
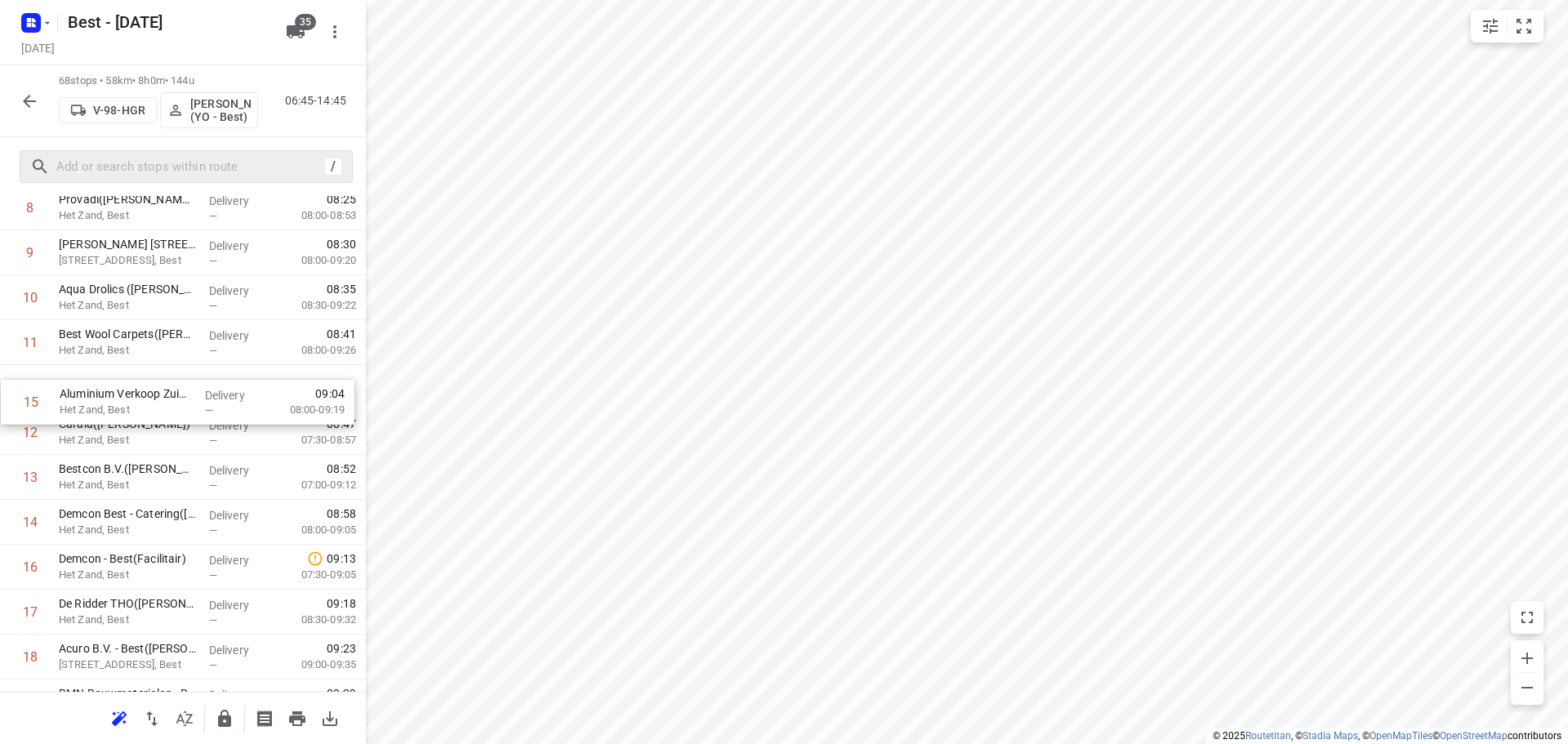
drag, startPoint x: 90, startPoint y: 526, endPoint x: 93, endPoint y: 387, distance: 139.0
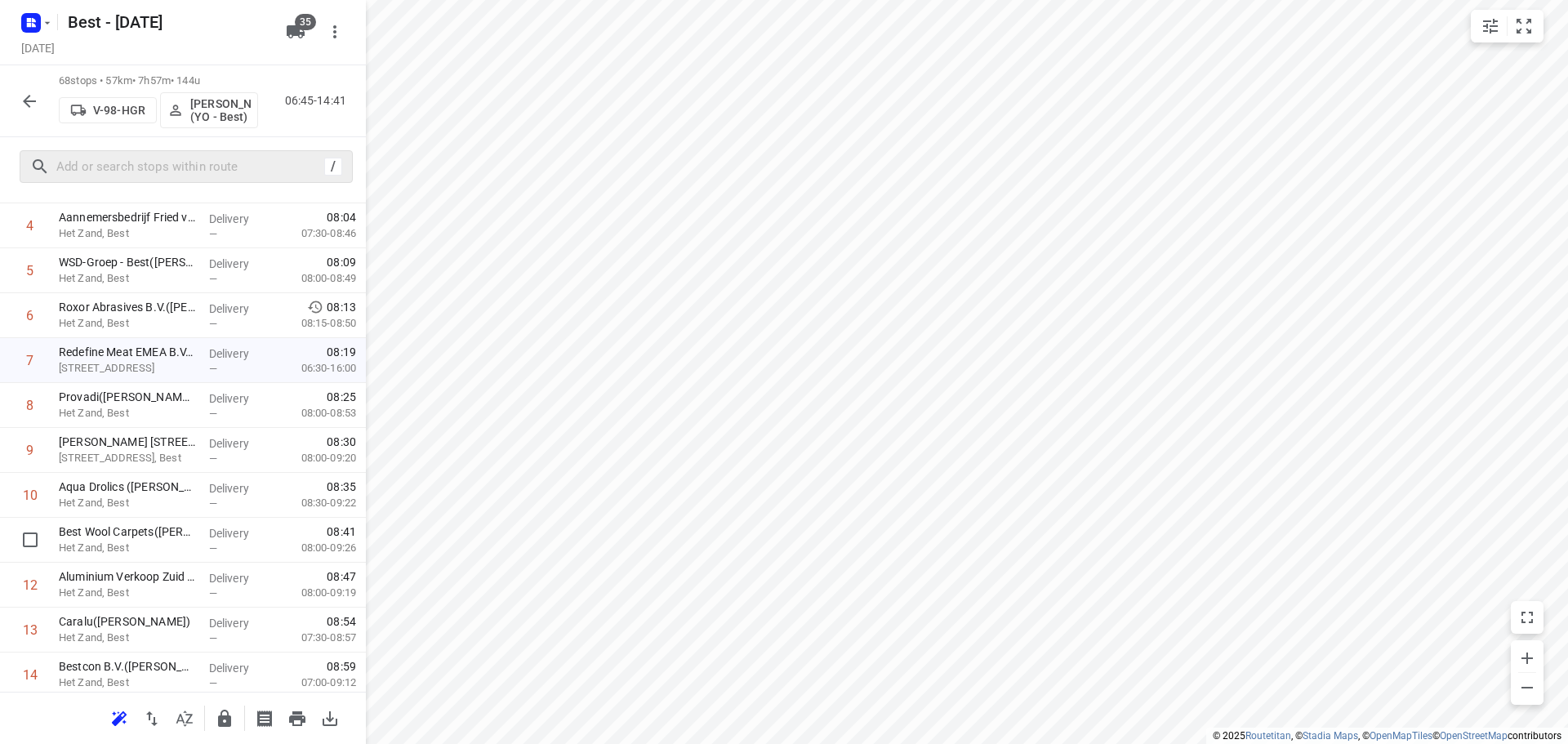
scroll to position [0, 0]
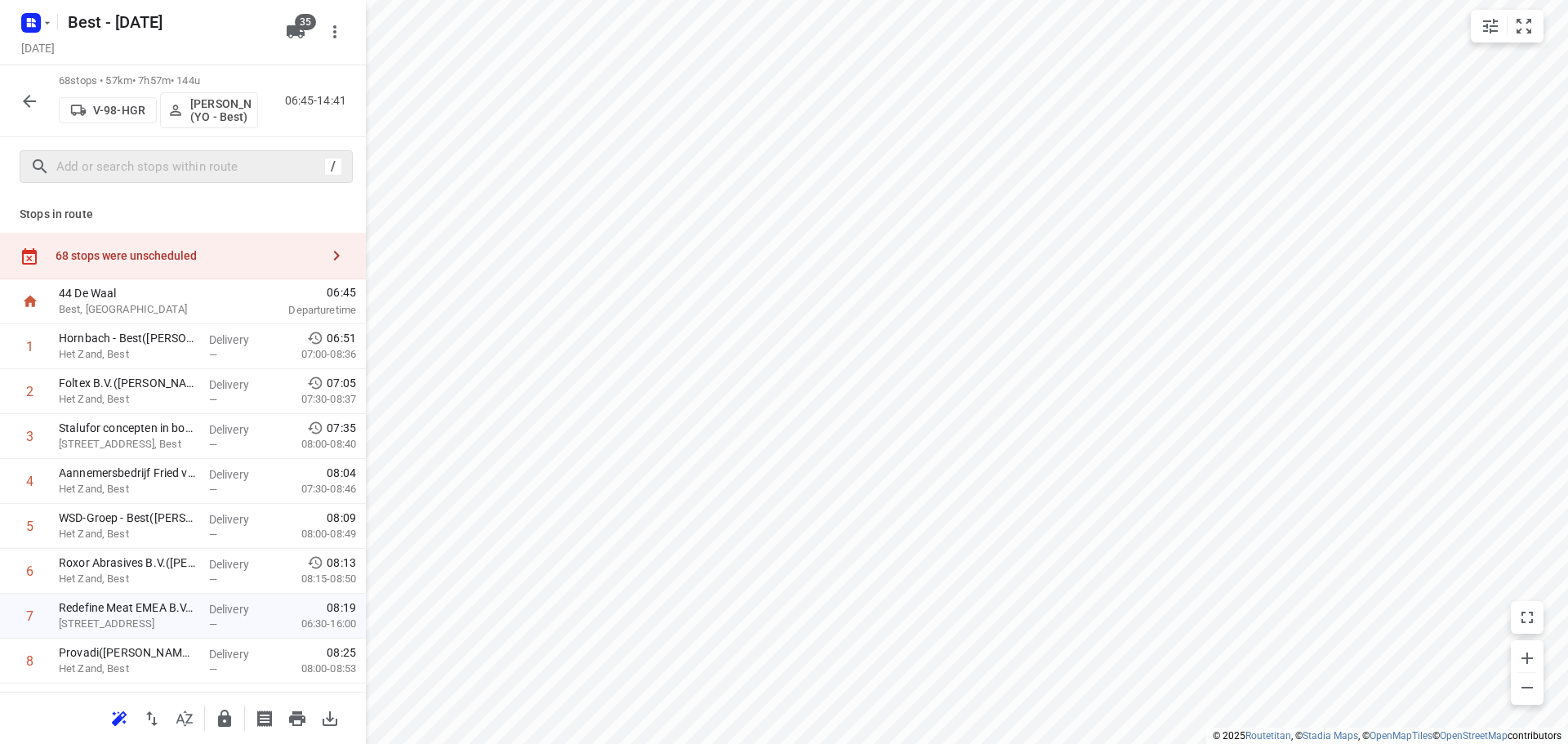
click at [17, 108] on button "button" at bounding box center [29, 102] width 32 height 32
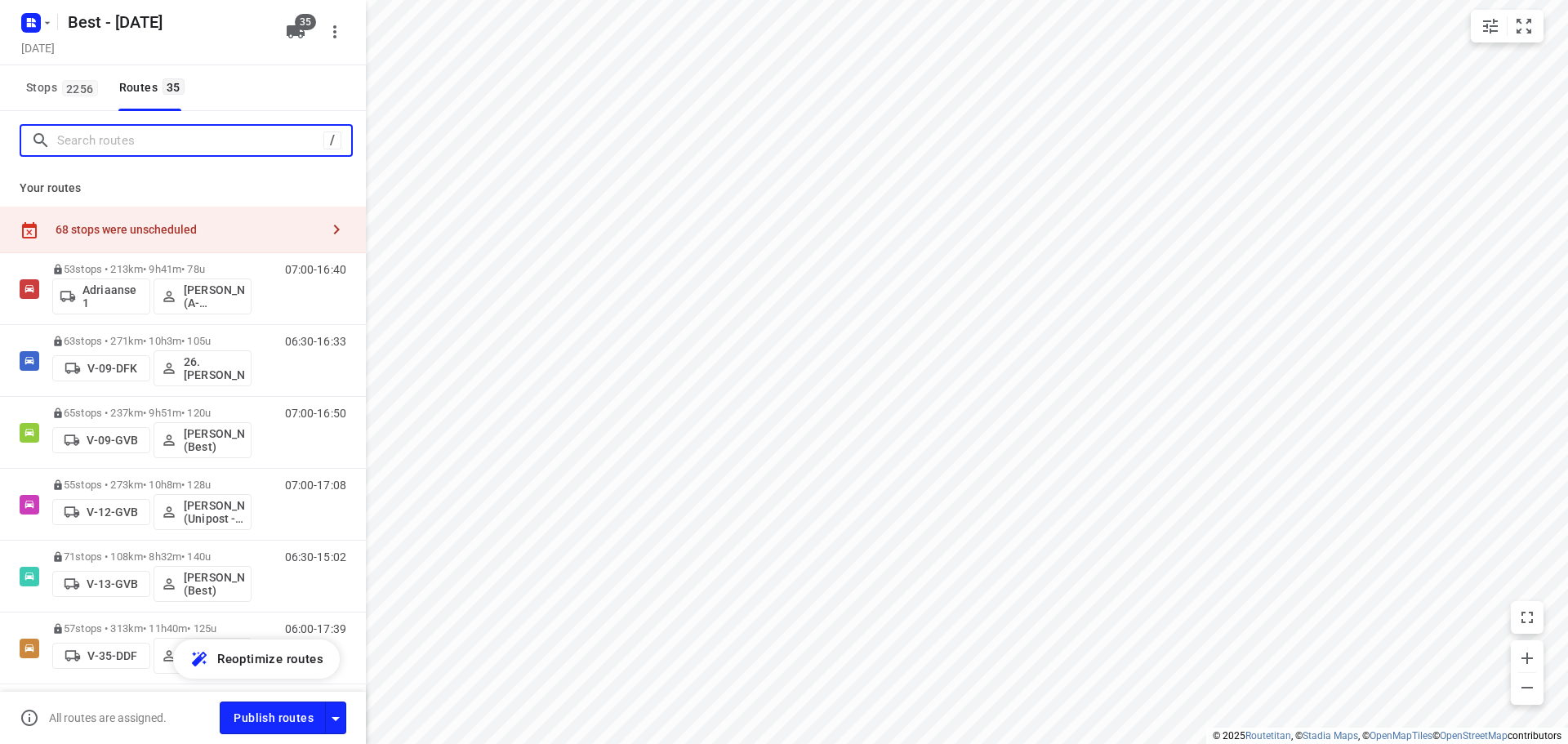
click at [112, 142] on input "Search routes" at bounding box center [190, 141] width 266 height 26
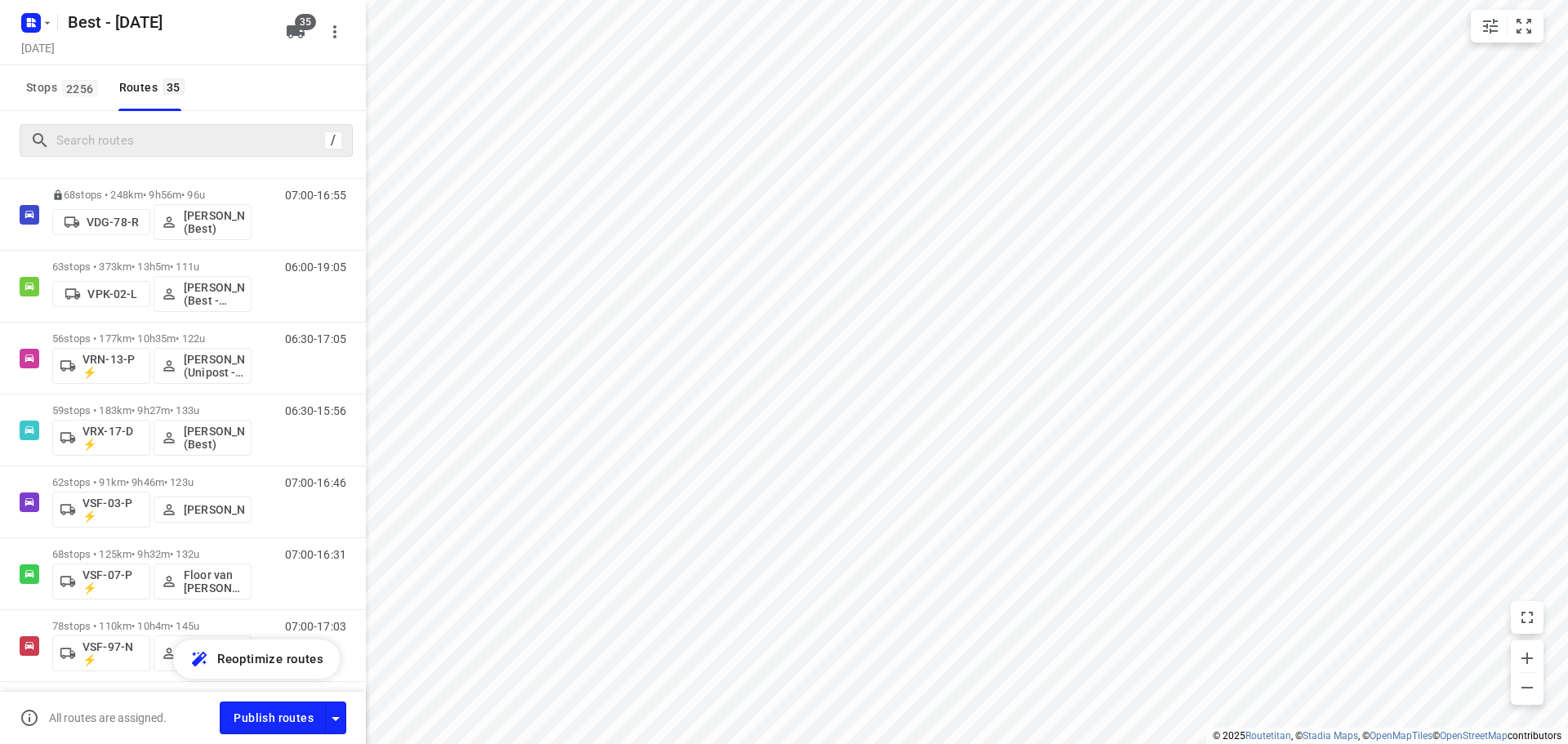
scroll to position [898, 0]
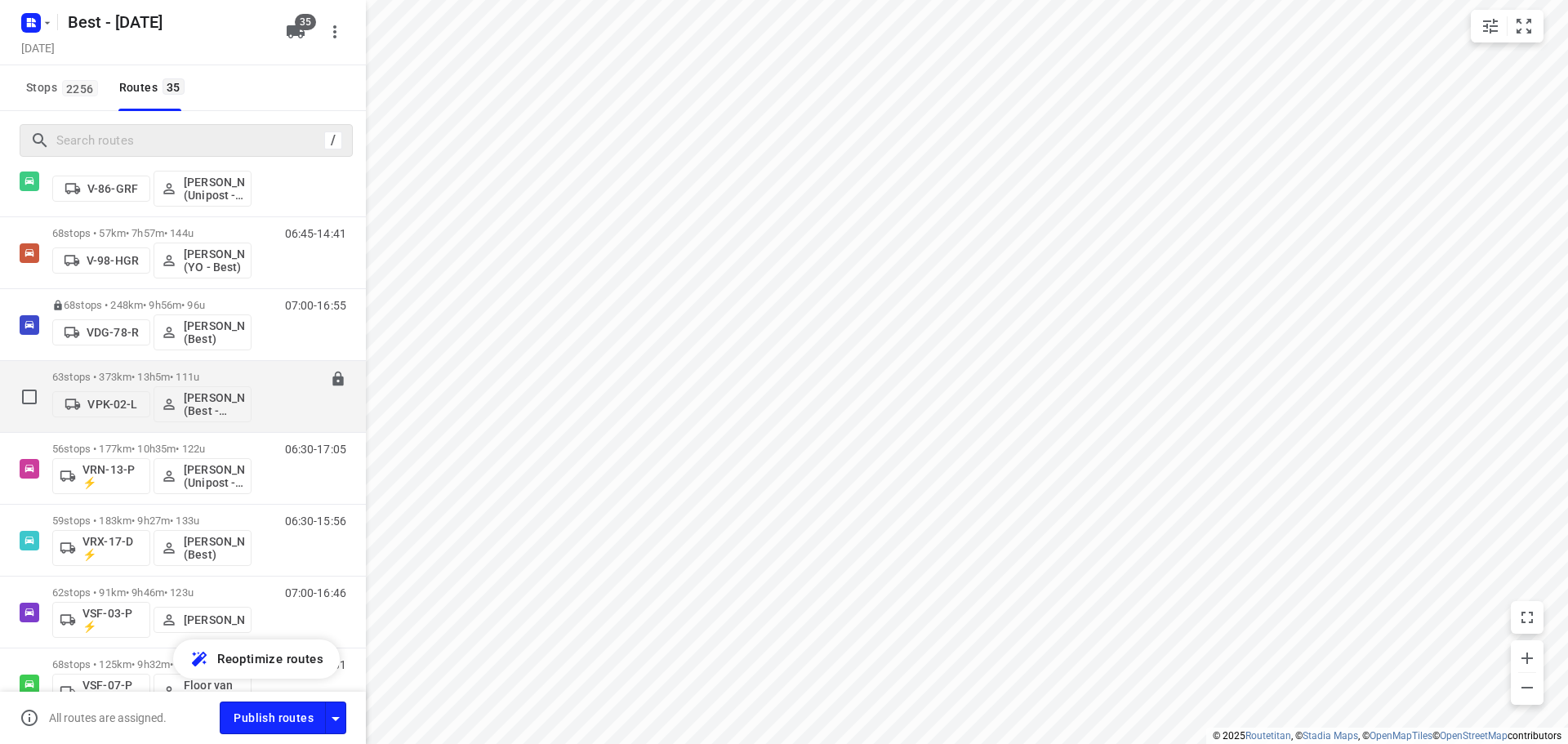
click at [122, 363] on div "63 stops • 373km • 13h5m • 111u VPK-02-L Wassim El Kadmiri (Best - ZZP)" at bounding box center [152, 396] width 200 height 67
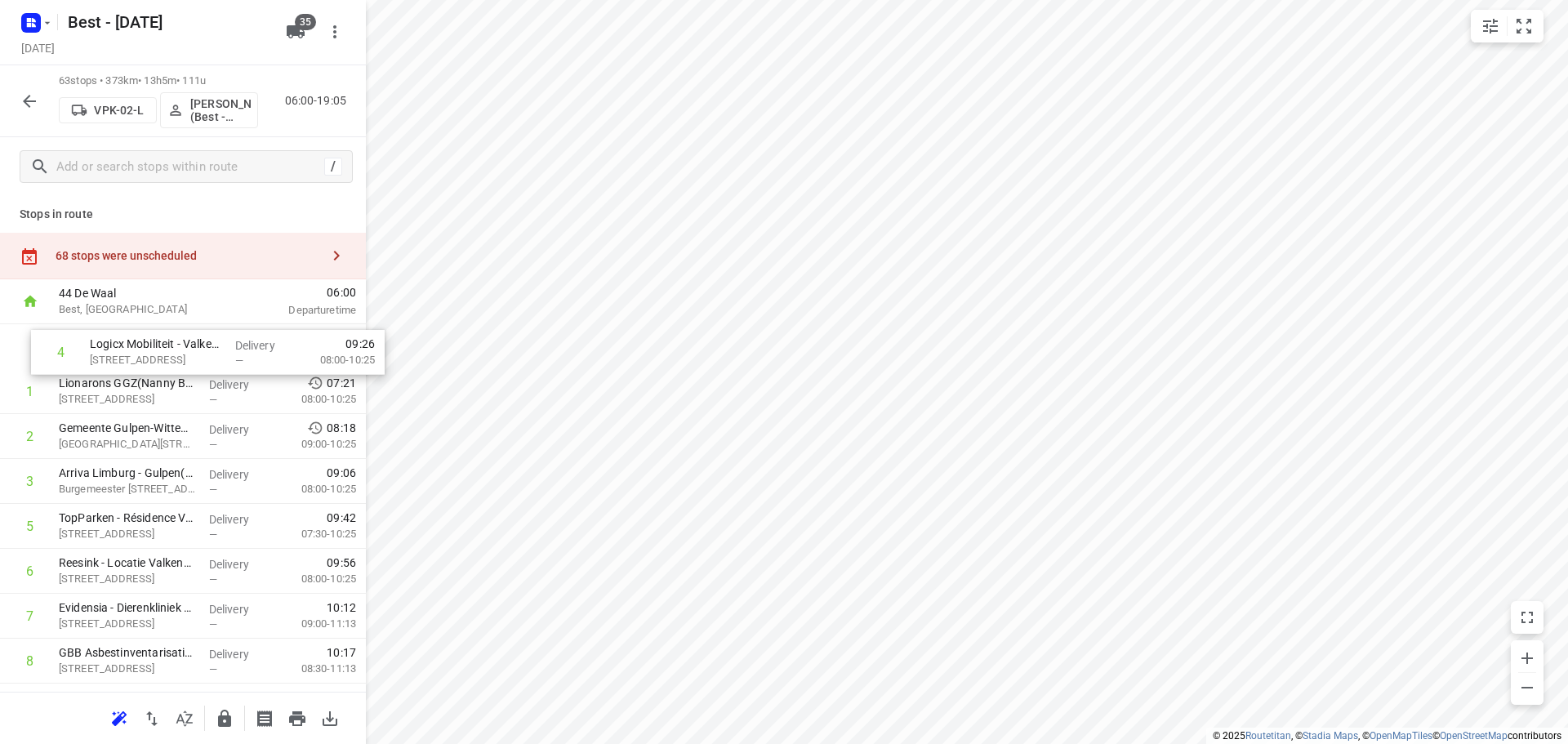
drag, startPoint x: 116, startPoint y: 468, endPoint x: 148, endPoint y: 334, distance: 137.8
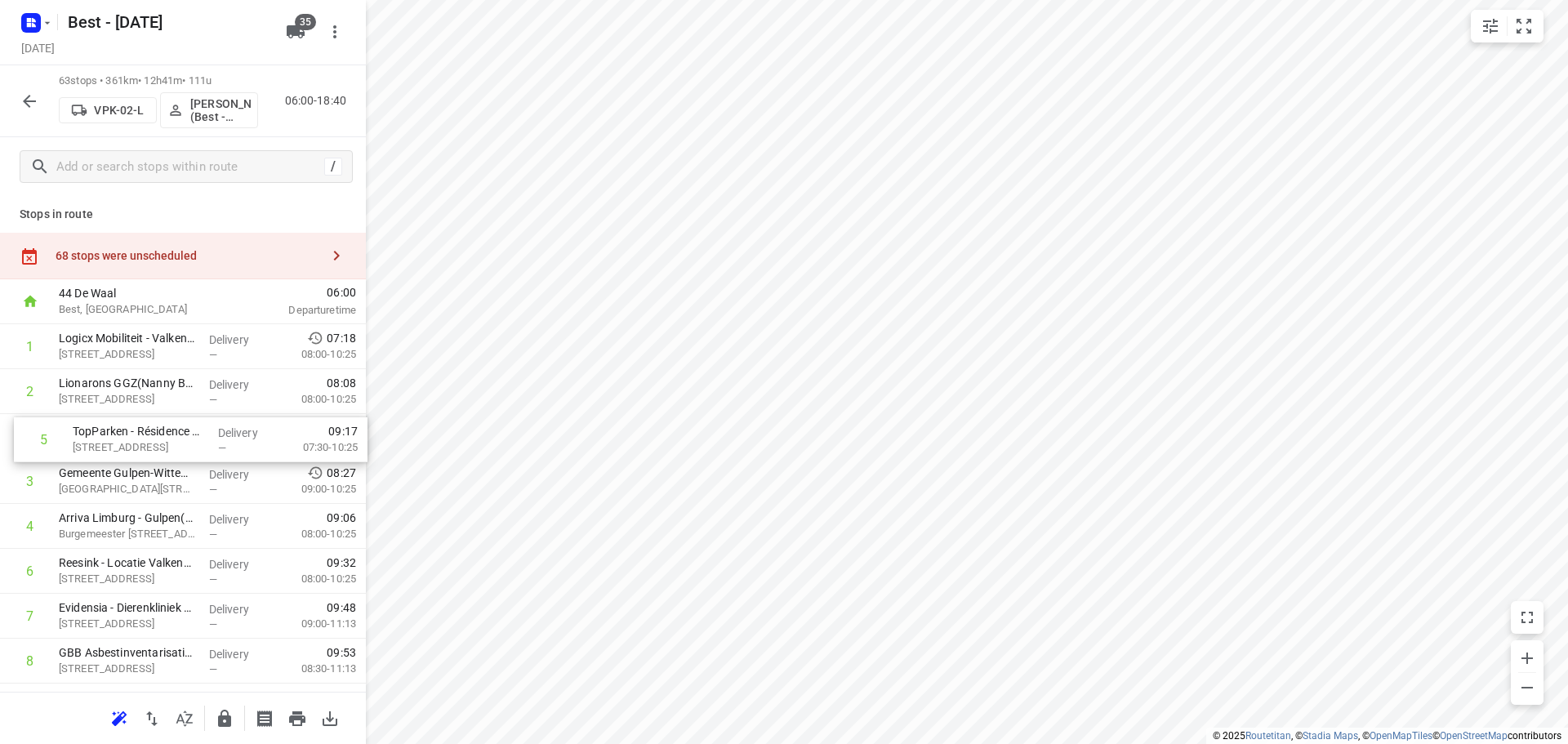
drag, startPoint x: 131, startPoint y: 514, endPoint x: 145, endPoint y: 421, distance: 94.0
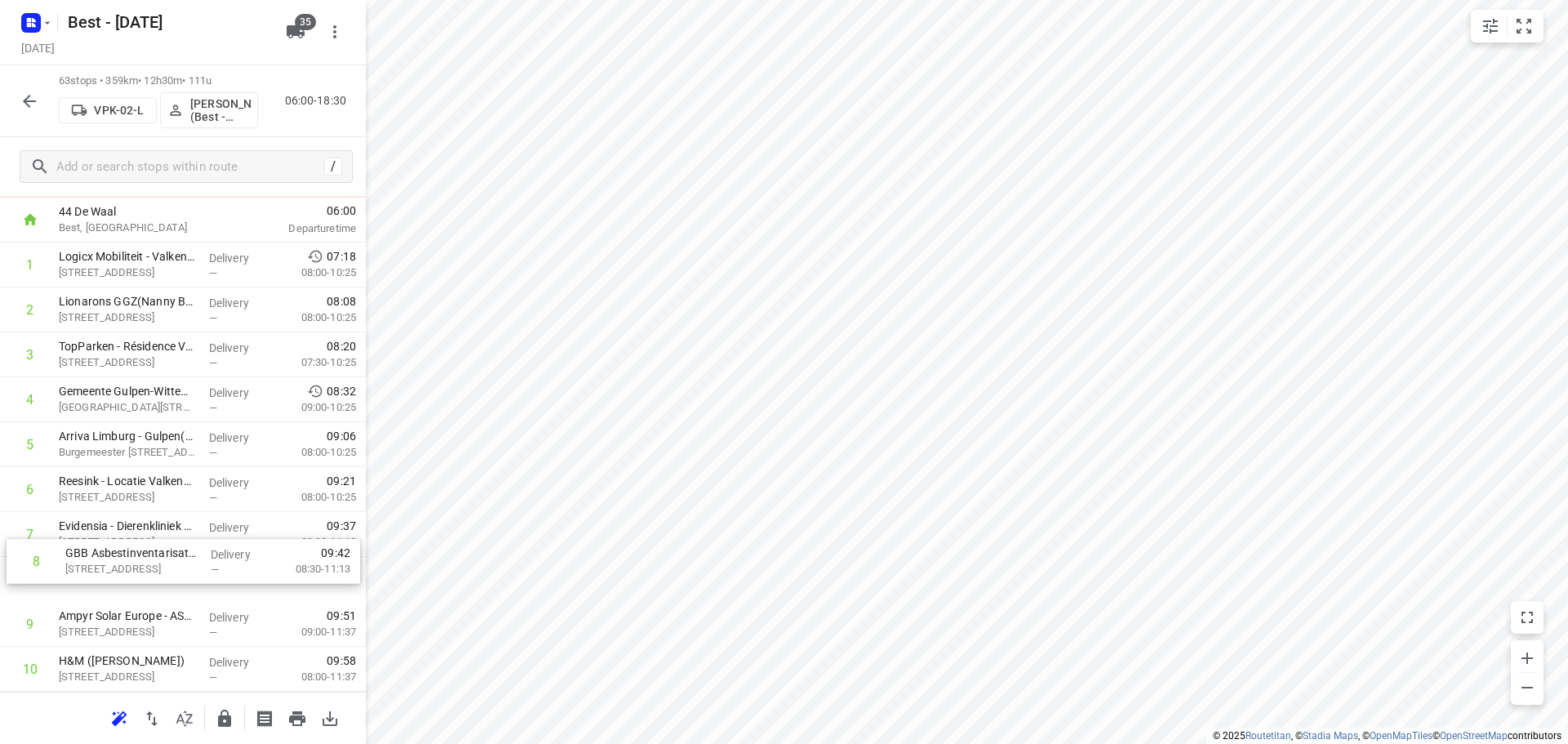
scroll to position [83, 0]
drag, startPoint x: 175, startPoint y: 570, endPoint x: 187, endPoint y: 526, distance: 45.6
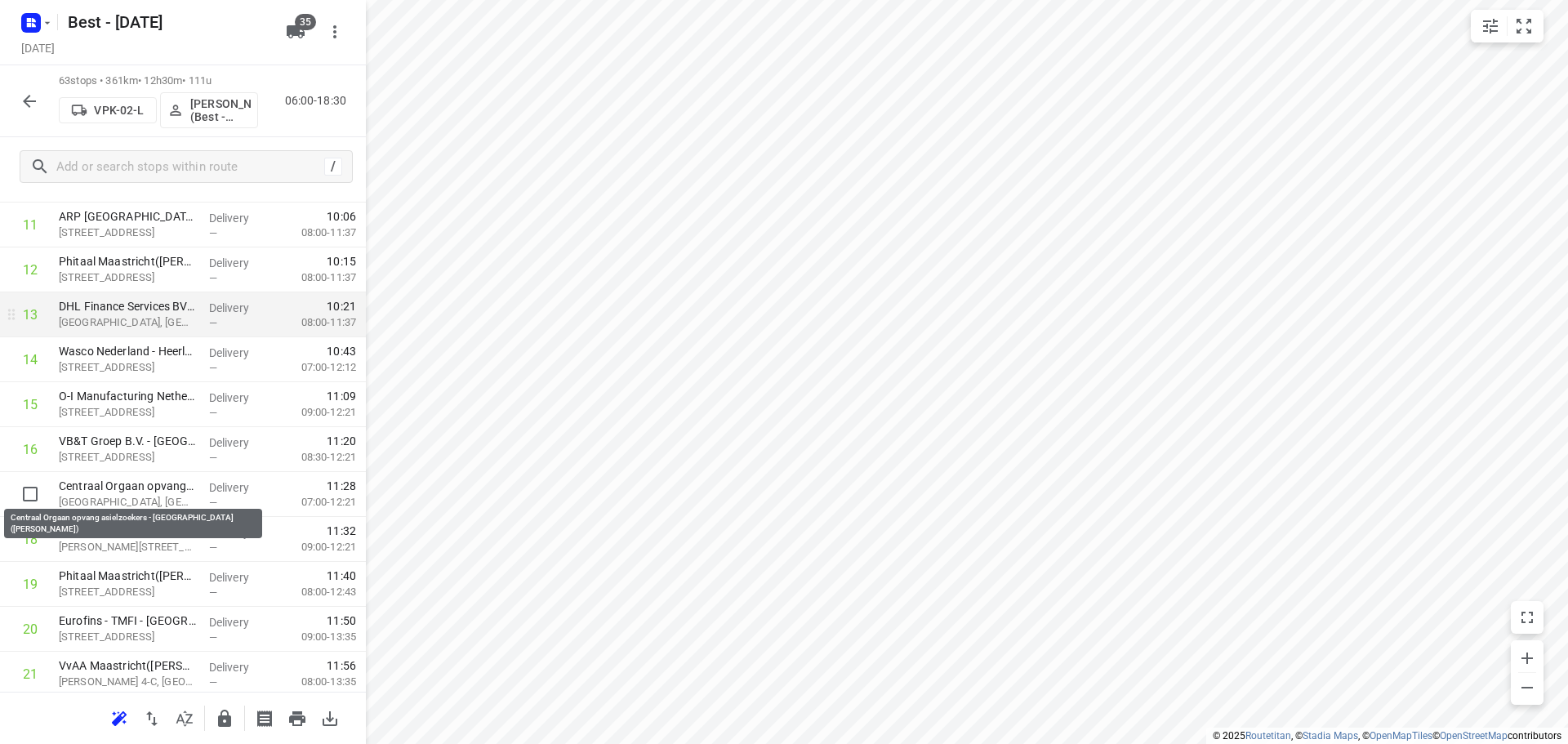
scroll to position [572, 0]
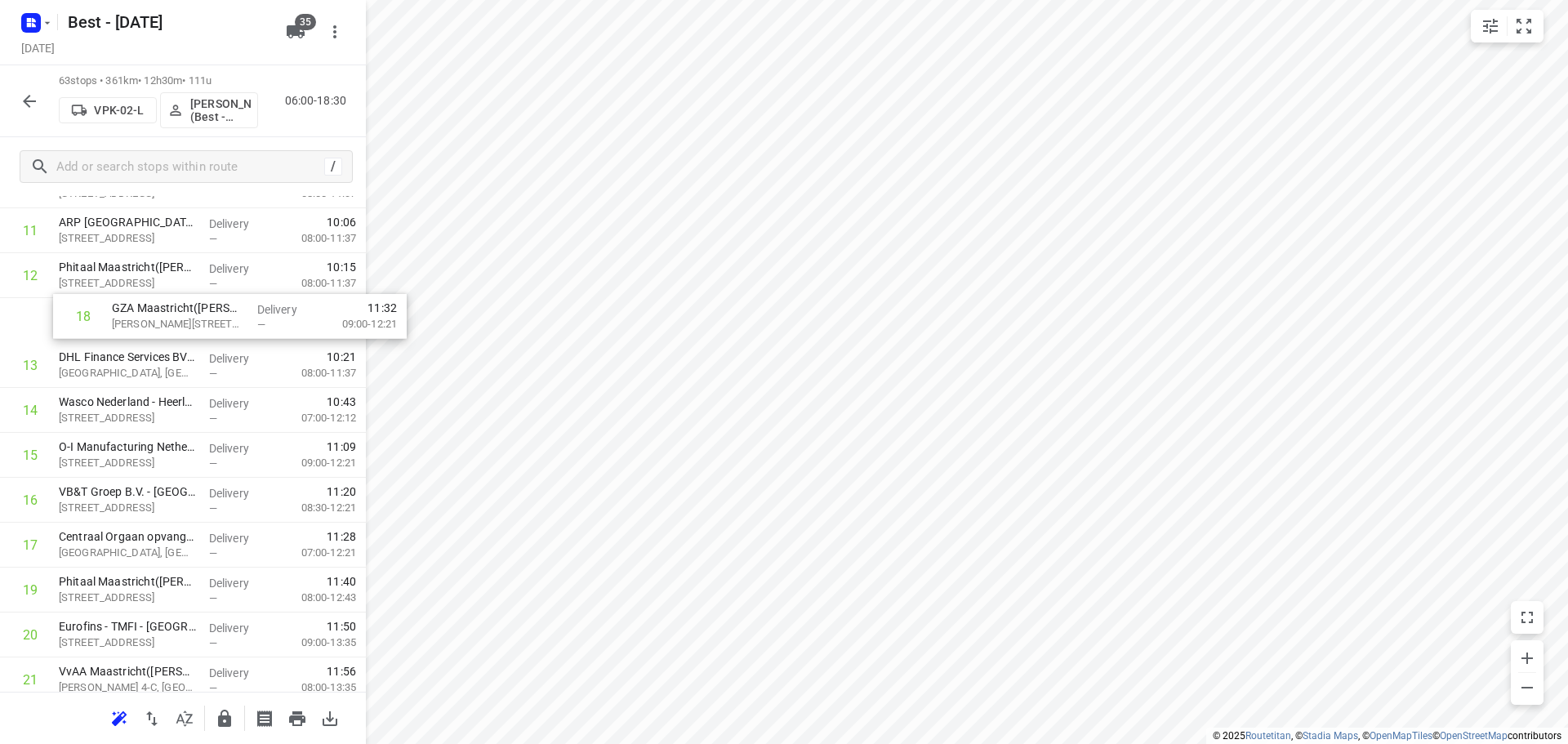
drag, startPoint x: 146, startPoint y: 559, endPoint x: 185, endPoint y: 325, distance: 237.2
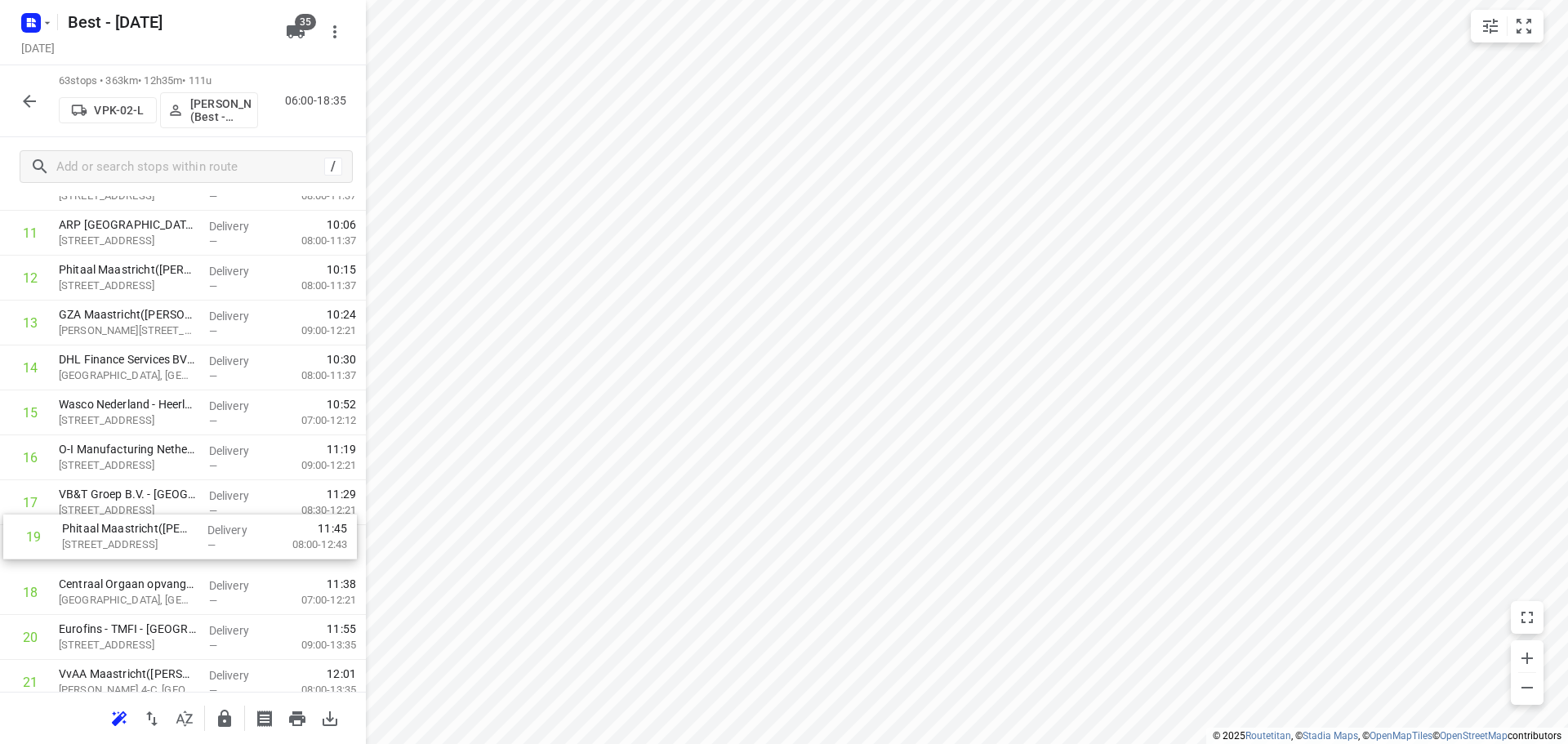
scroll to position [564, 0]
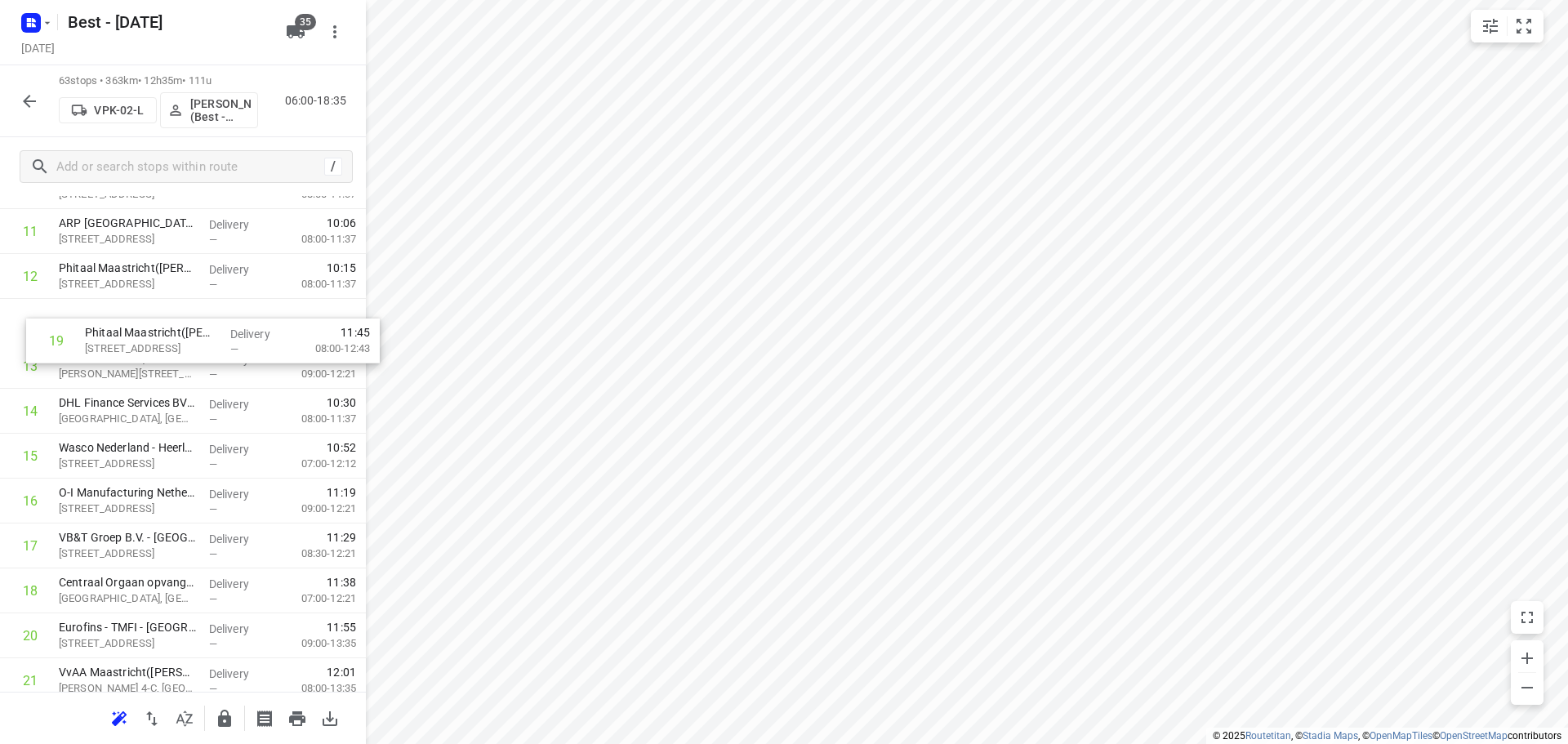
drag, startPoint x: 146, startPoint y: 584, endPoint x: 165, endPoint y: 311, distance: 273.7
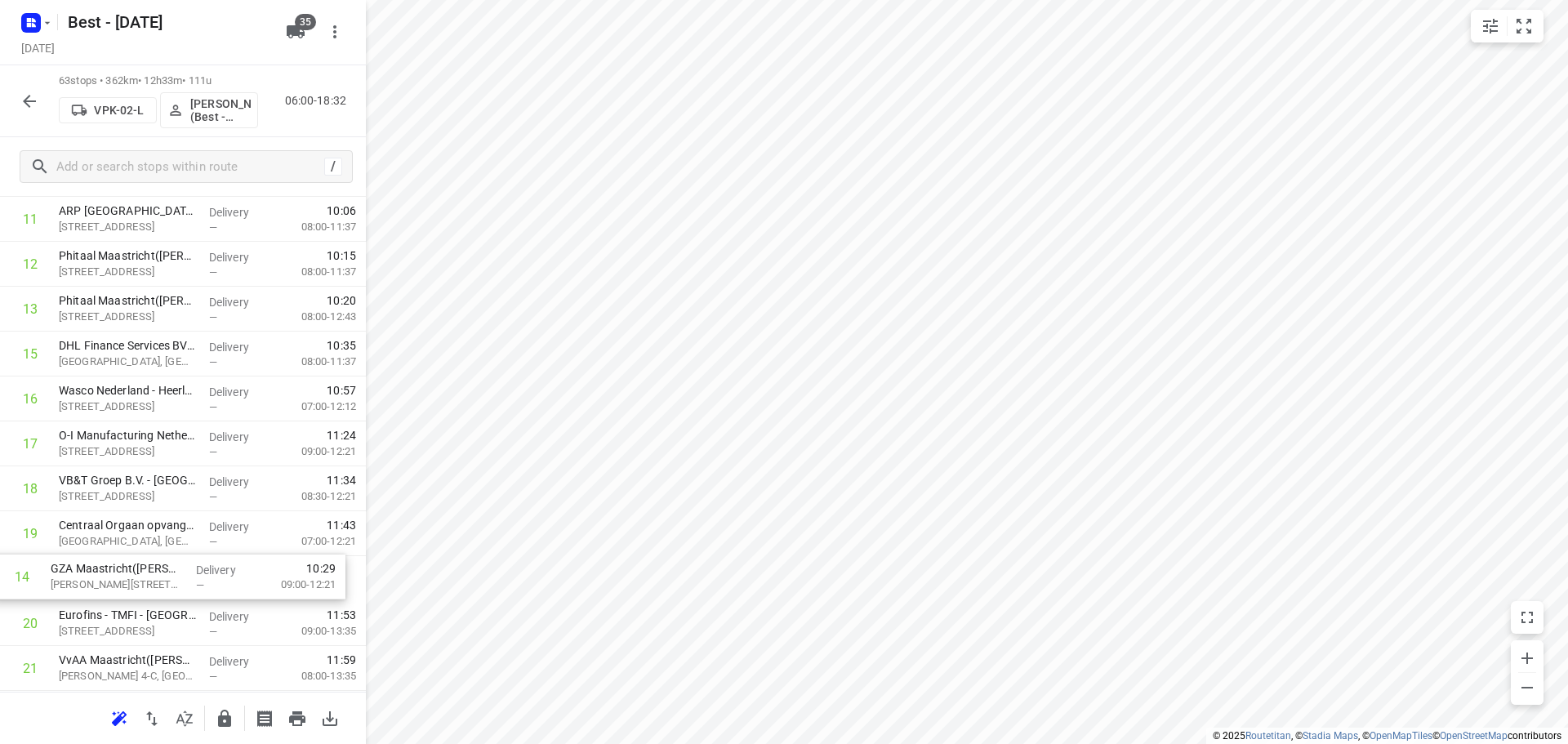
drag, startPoint x: 107, startPoint y: 351, endPoint x: 99, endPoint y: 577, distance: 226.1
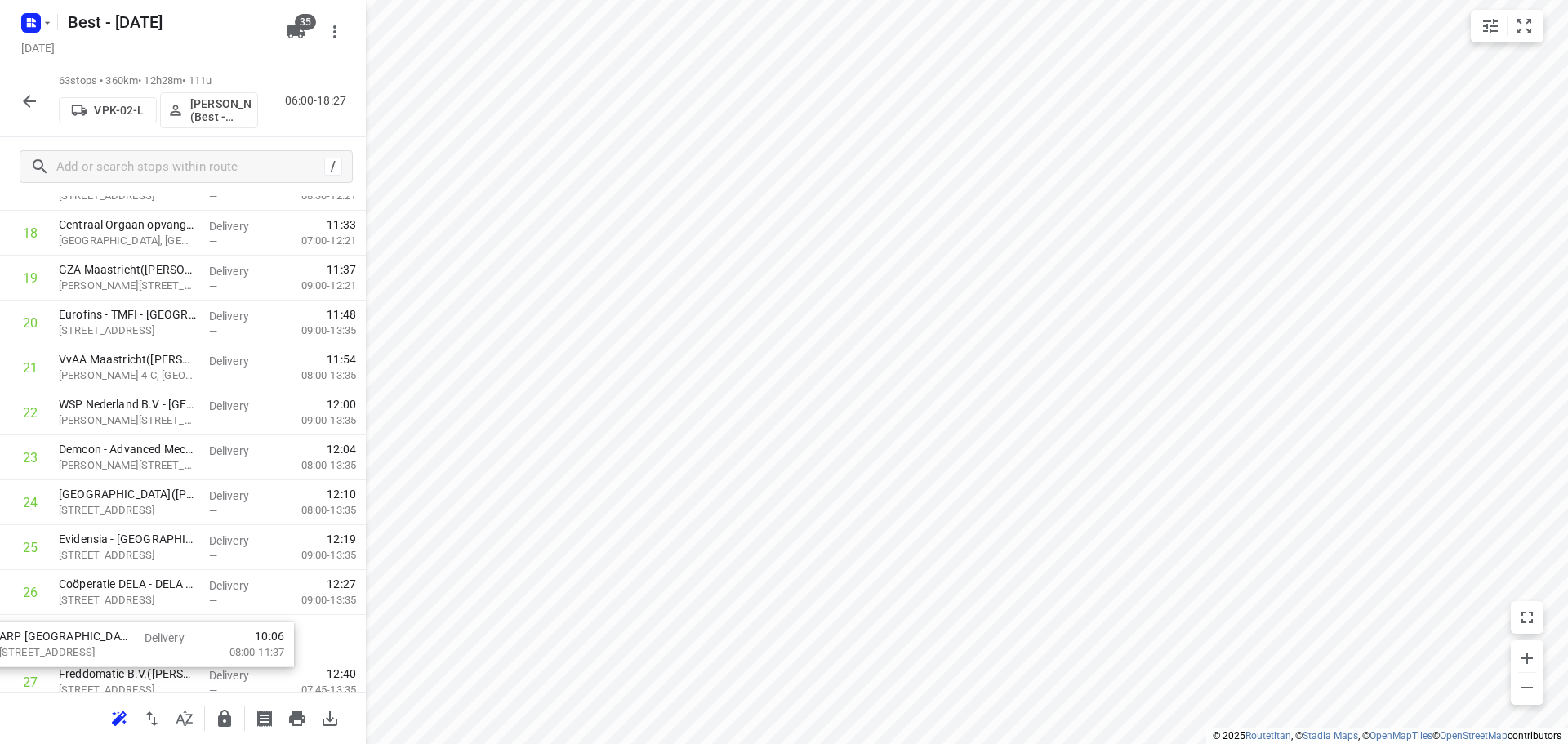
scroll to position [898, 0]
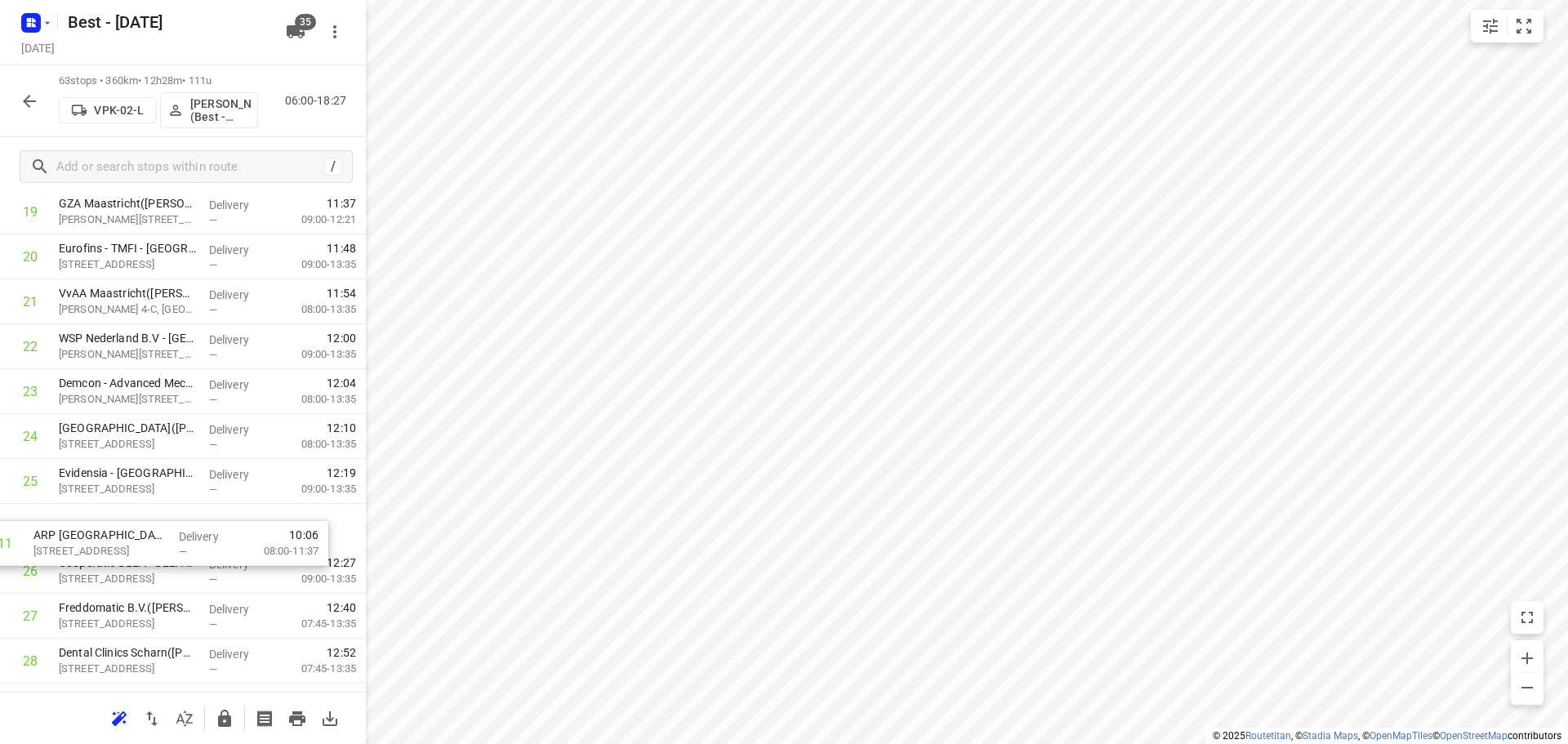
drag, startPoint x: 177, startPoint y: 228, endPoint x: 147, endPoint y: 561, distance: 334.3
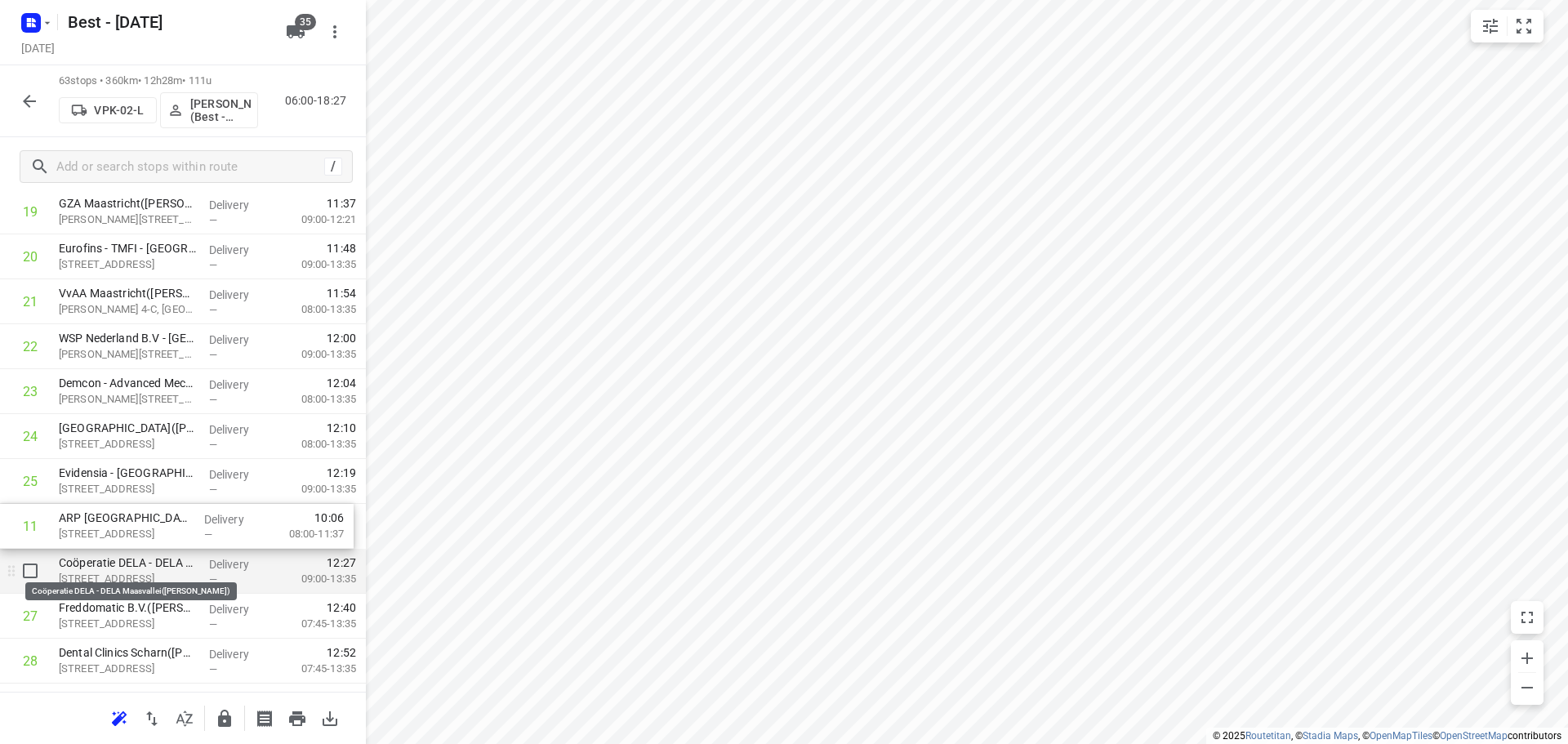
click at [142, 563] on p "Coöperatie DELA - DELA Maasvallei(Ellen Rienstra)" at bounding box center [127, 562] width 137 height 16
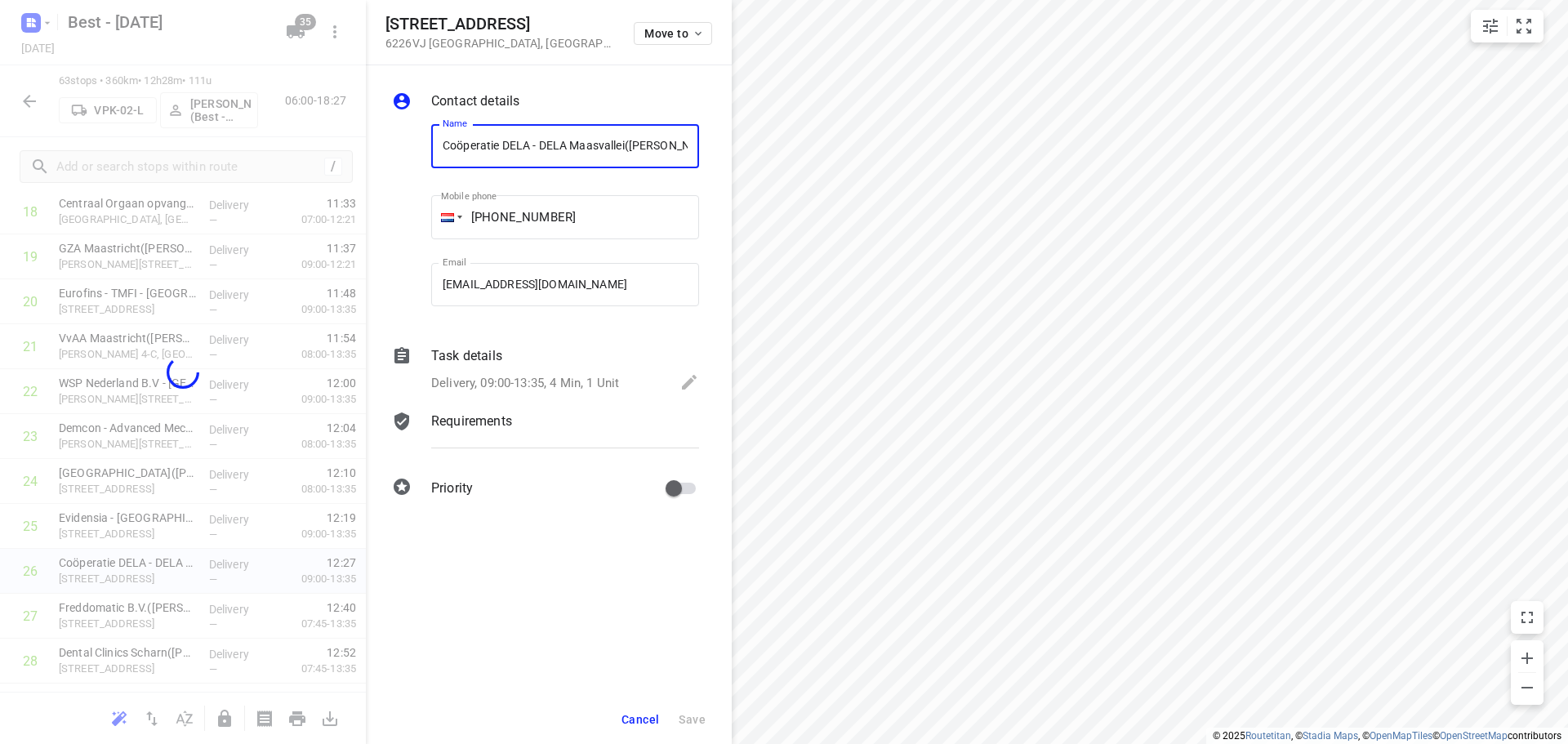
scroll to position [0, 17]
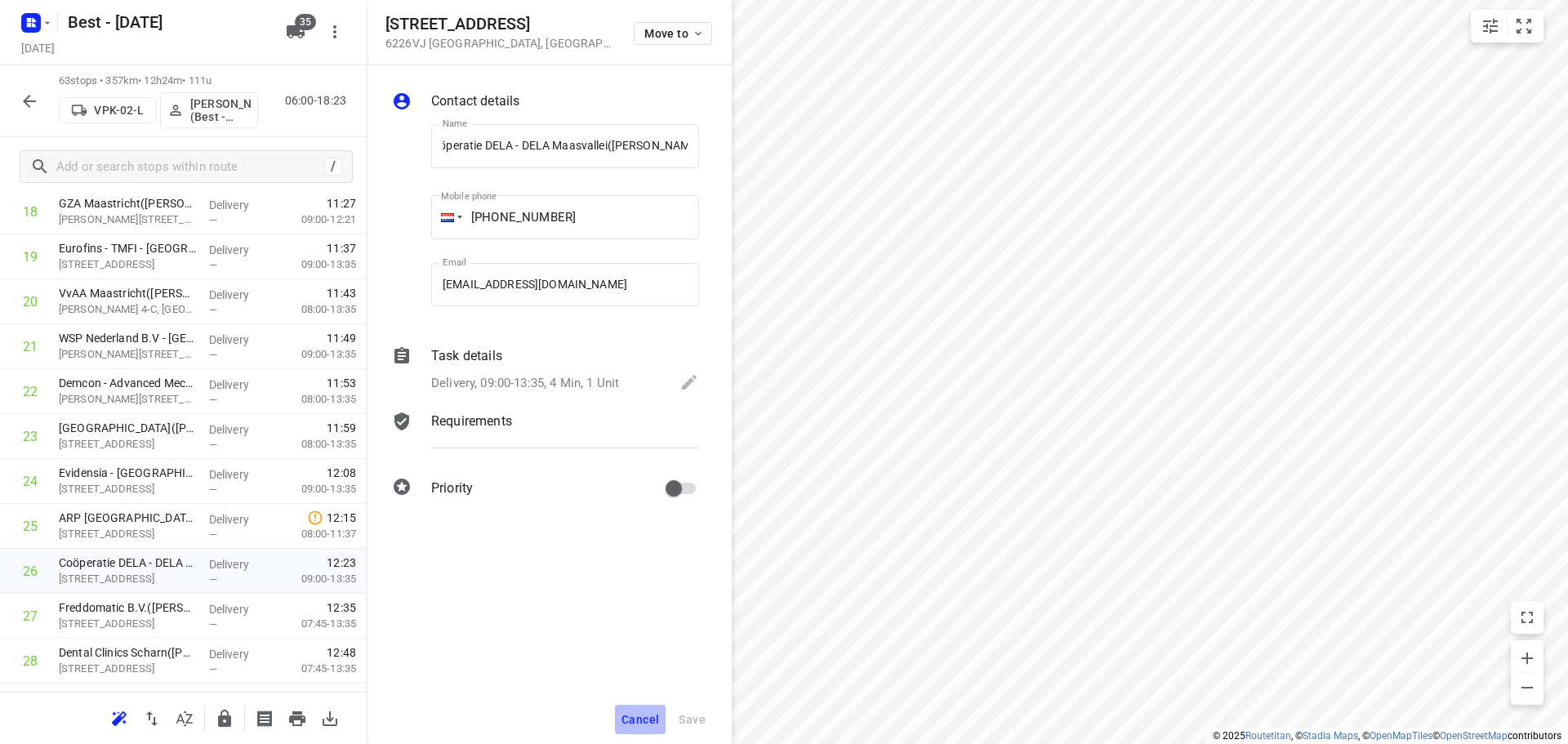
drag, startPoint x: 622, startPoint y: 718, endPoint x: 645, endPoint y: 706, distance: 25.9
click at [624, 718] on button "Cancel" at bounding box center [640, 719] width 50 height 29
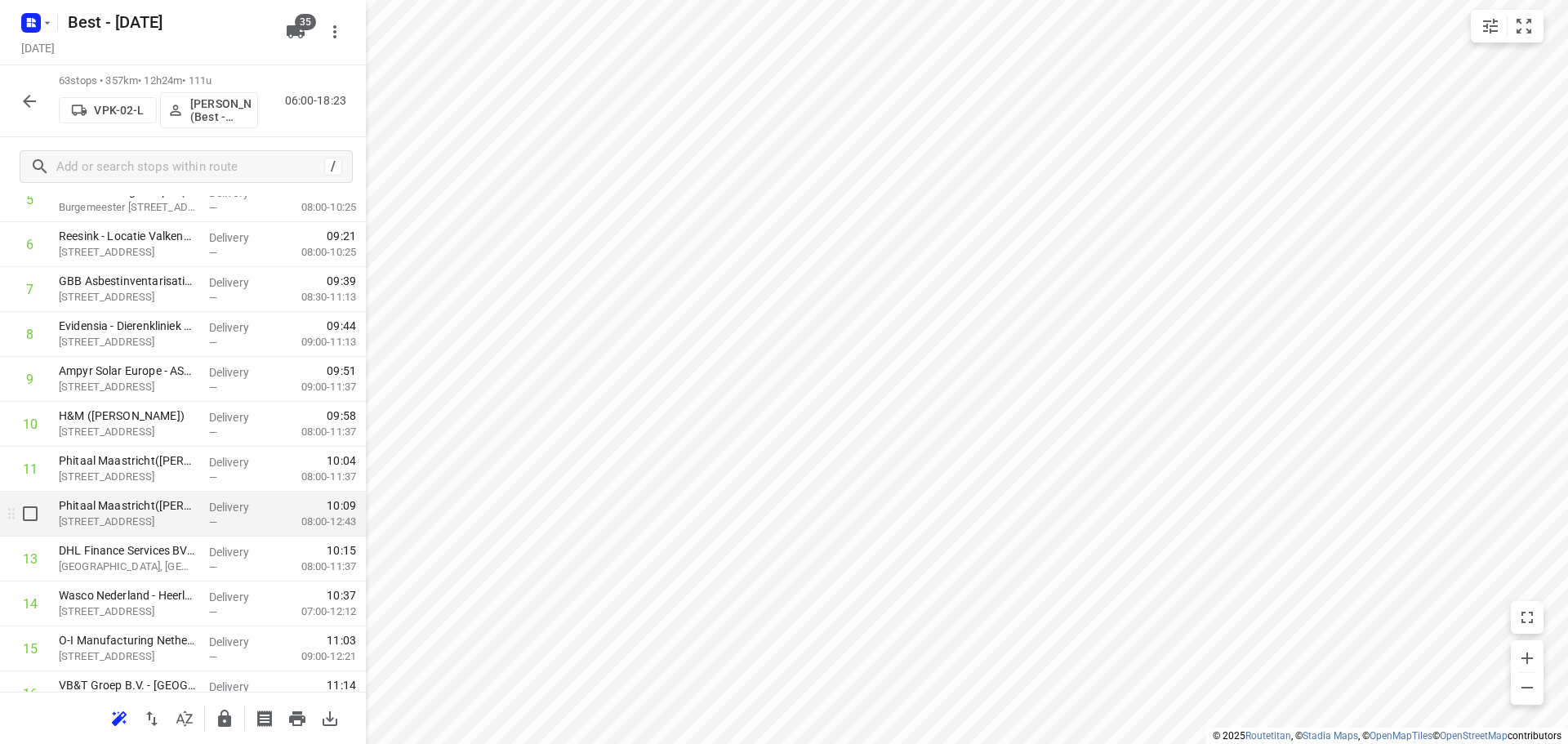
scroll to position [409, 0]
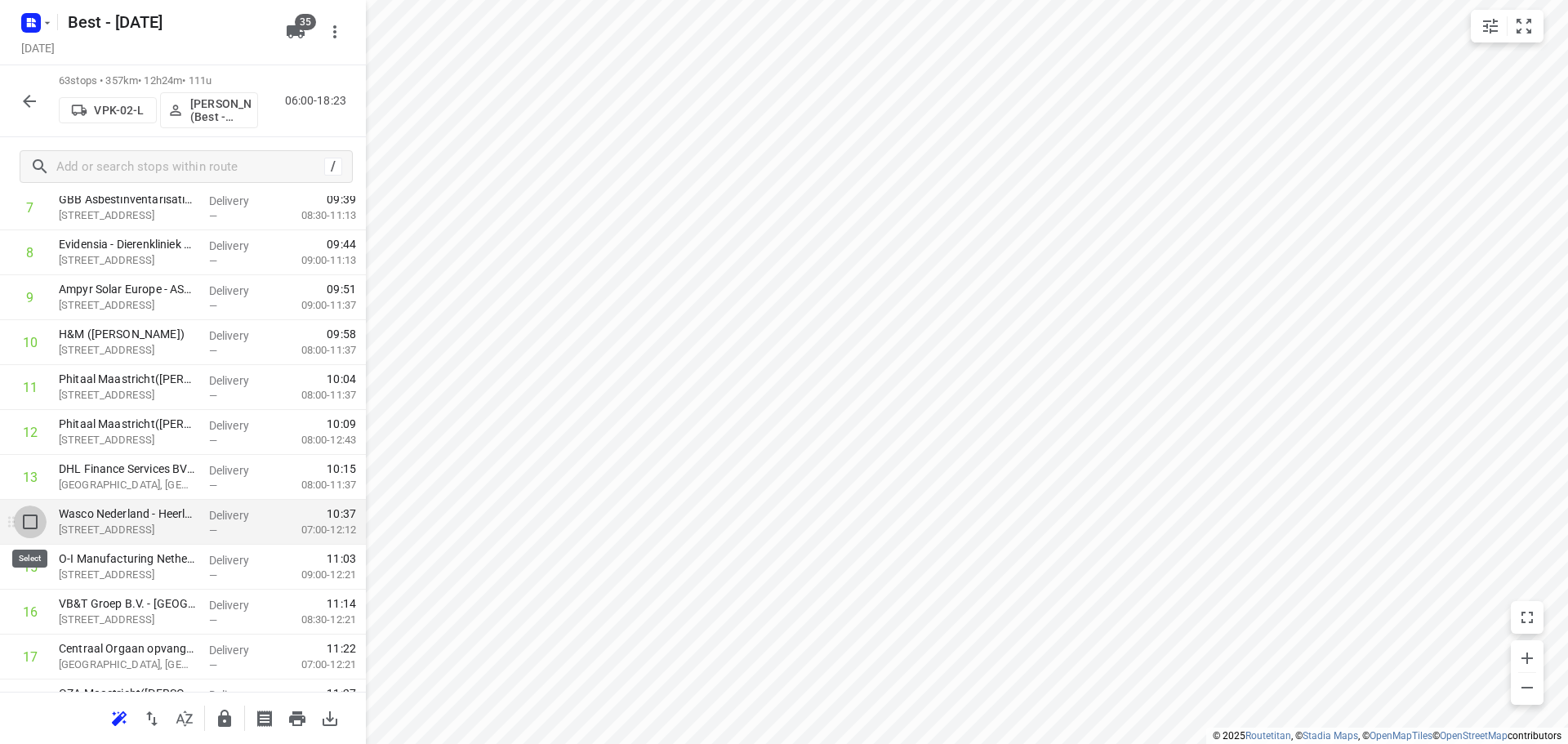
click at [21, 530] on input "checkbox" at bounding box center [30, 521] width 32 height 32
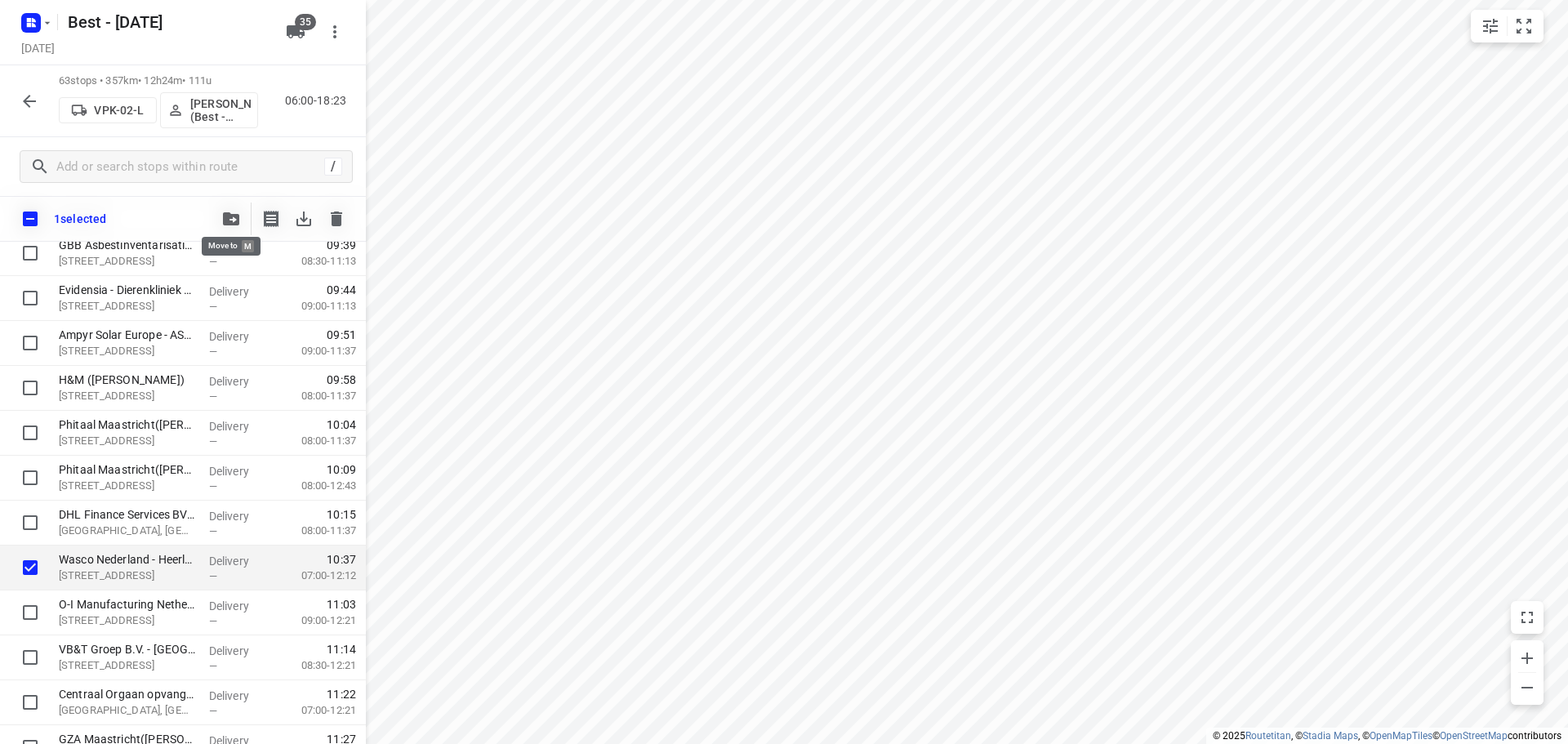
click at [233, 215] on icon "button" at bounding box center [230, 218] width 16 height 13
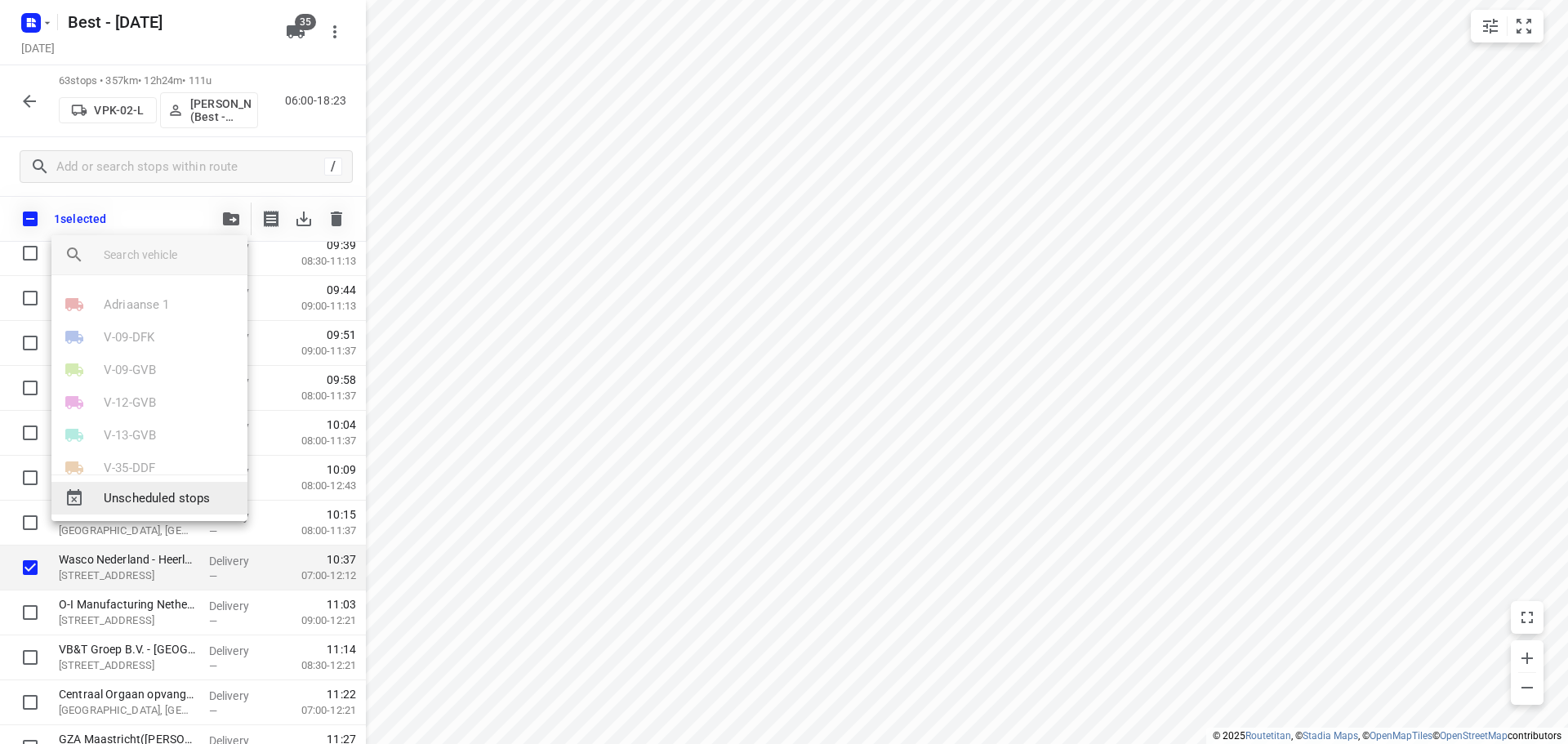
click at [103, 490] on div at bounding box center [84, 497] width 39 height 20
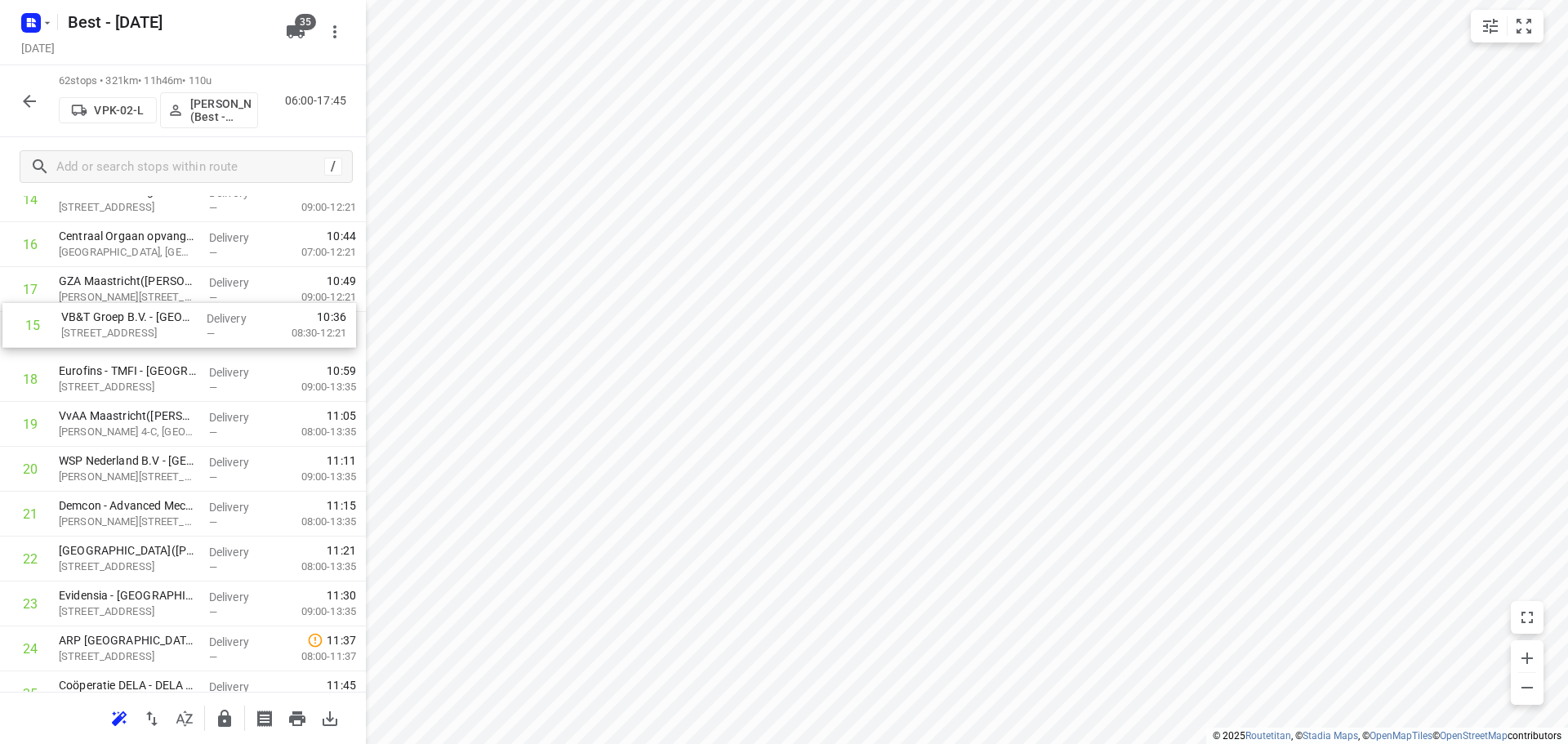
scroll to position [727, 0]
drag, startPoint x: 163, startPoint y: 247, endPoint x: 166, endPoint y: 351, distance: 104.0
click at [37, 108] on icon "button" at bounding box center [29, 101] width 20 height 20
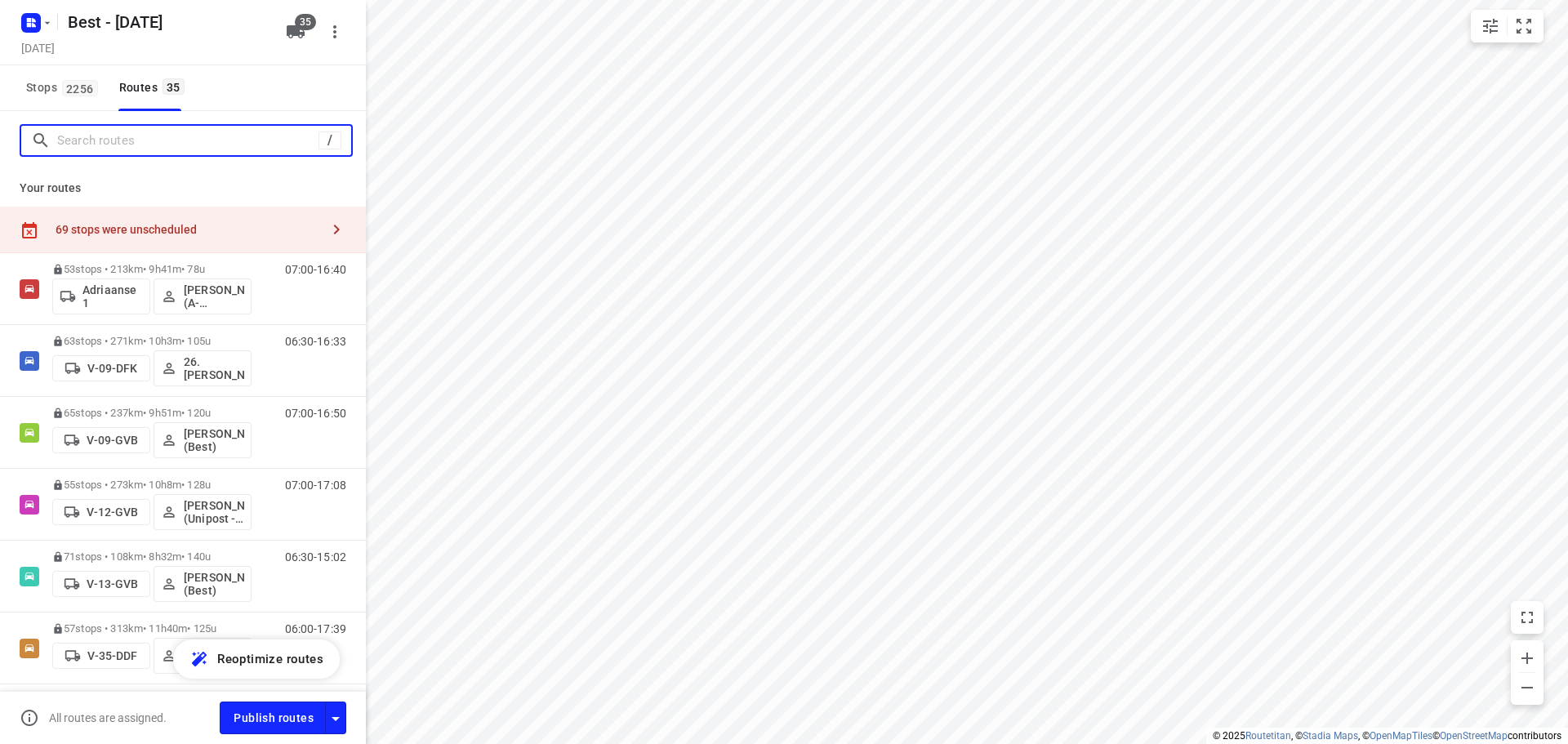
click at [143, 148] on input "Search routes" at bounding box center [188, 141] width 261 height 26
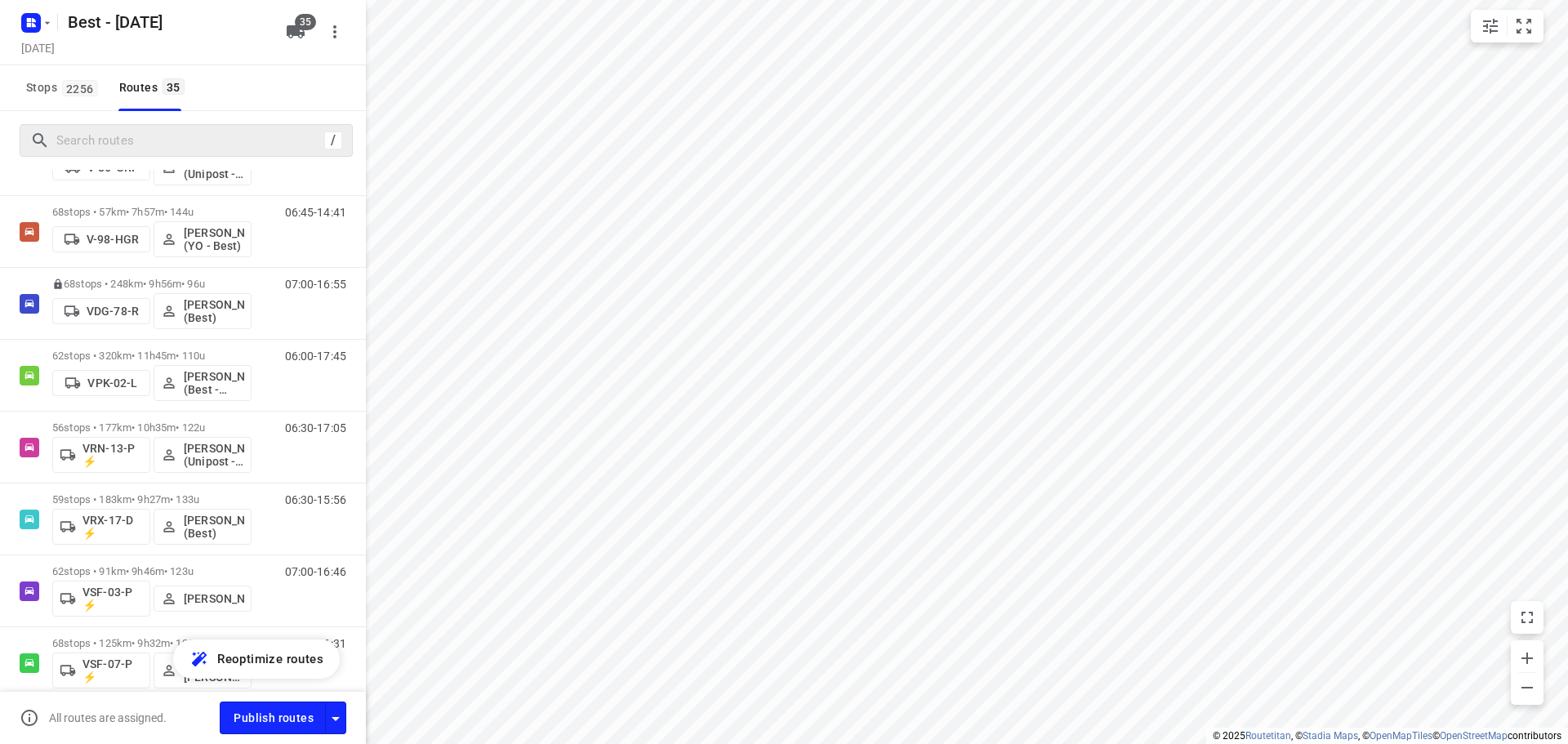
scroll to position [980, 0]
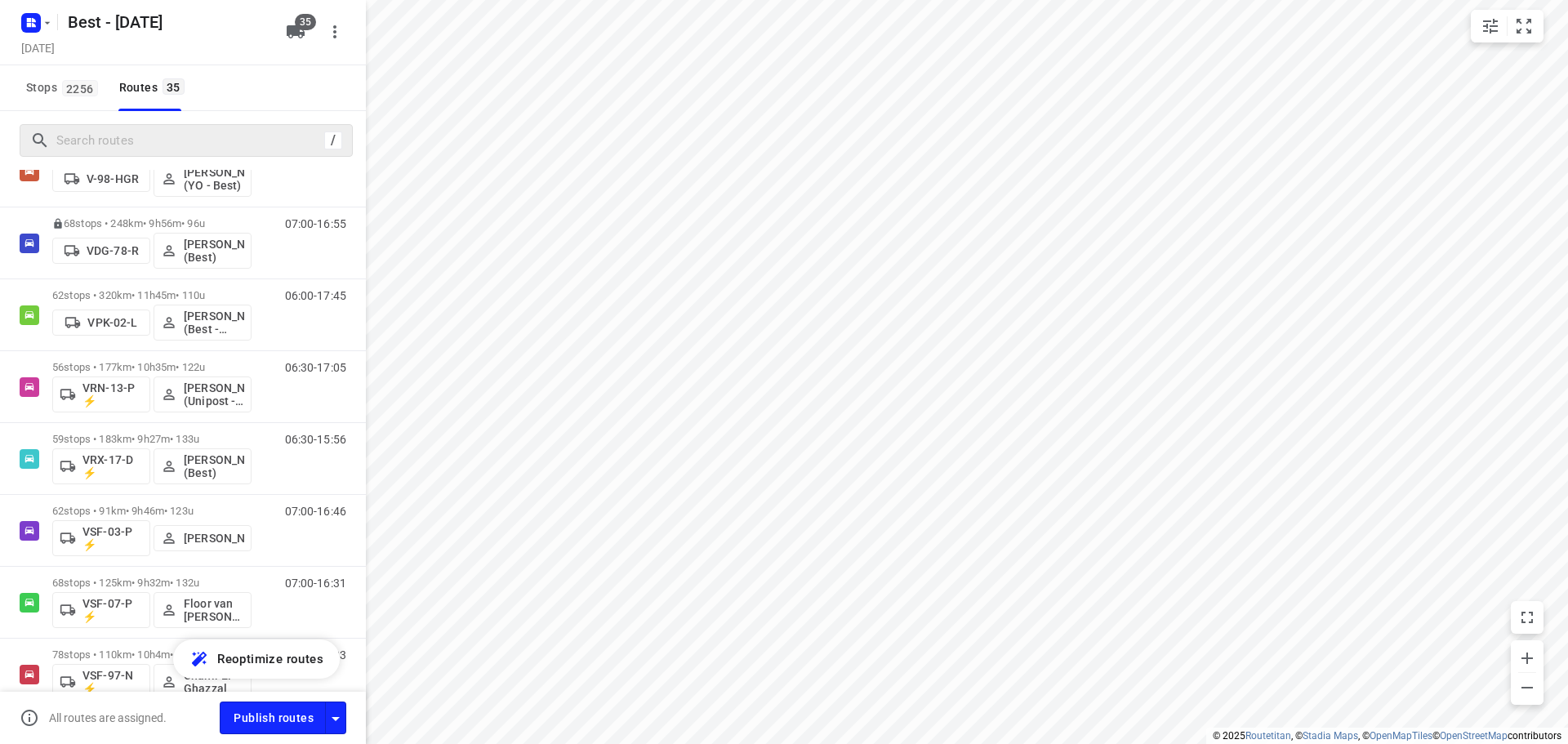
click at [194, 124] on div "/" at bounding box center [183, 140] width 366 height 59
click at [191, 132] on input "Search routes" at bounding box center [204, 141] width 294 height 26
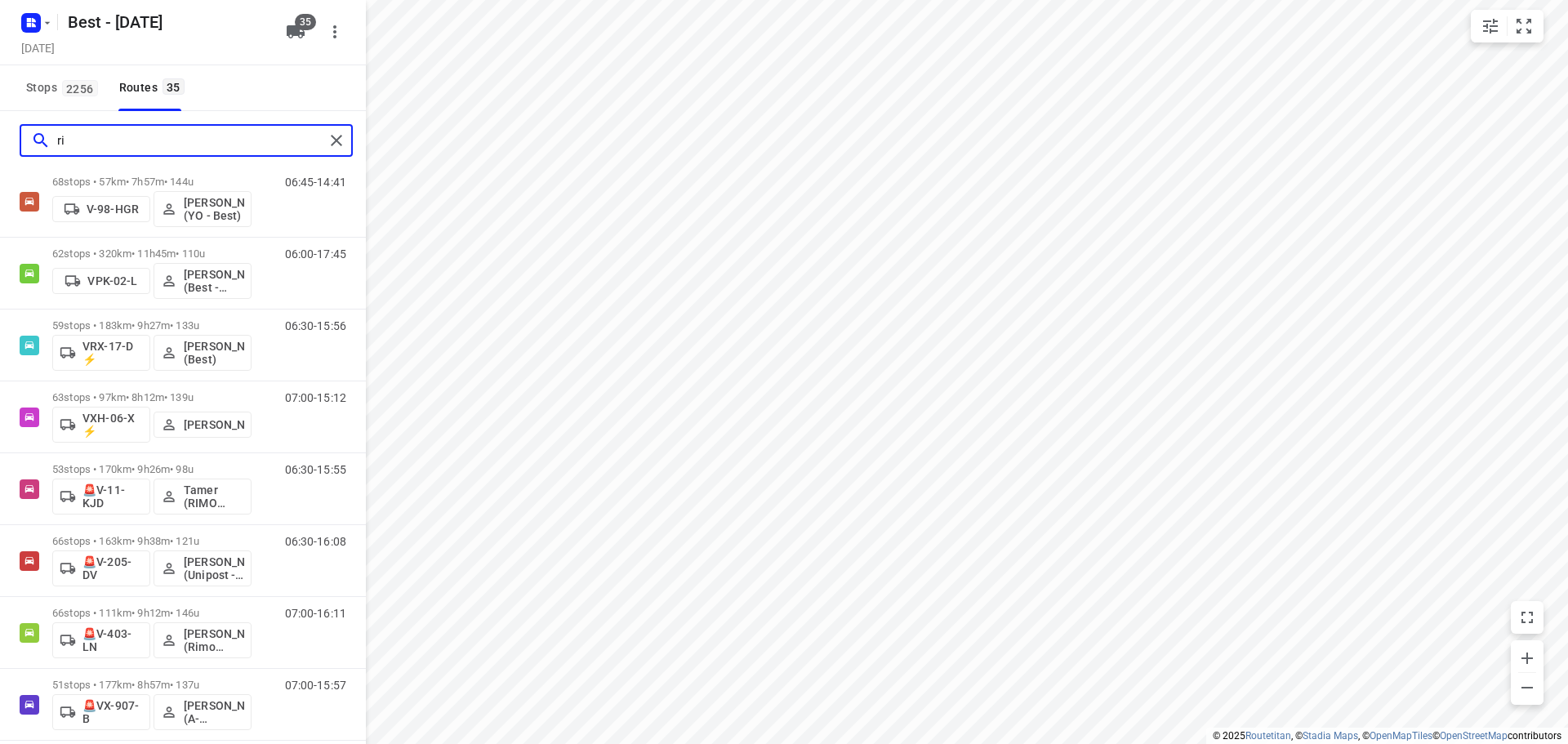
scroll to position [0, 0]
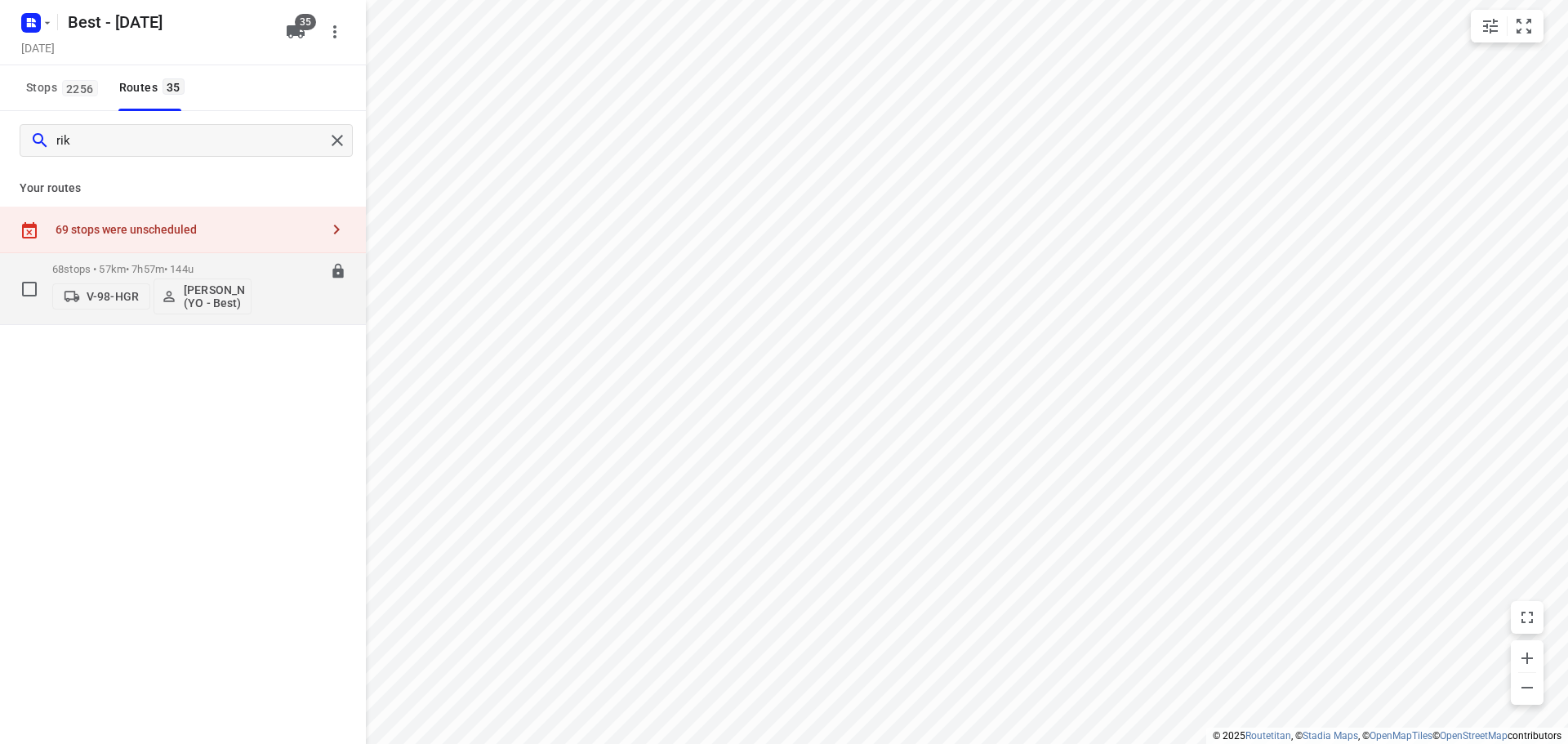
click at [177, 264] on p "68 stops • 57km • 7h57m • 144u" at bounding box center [152, 269] width 200 height 12
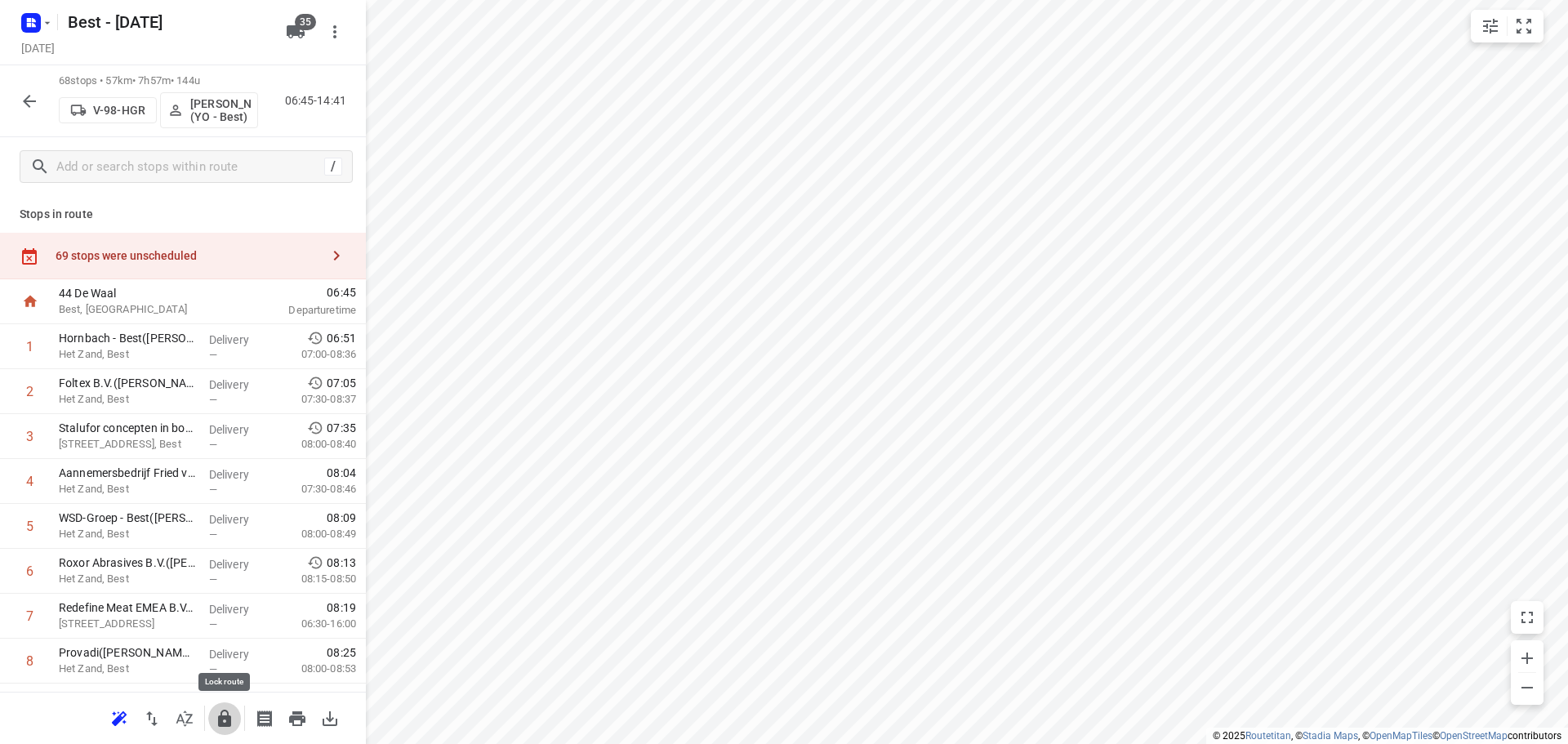
click at [212, 715] on button "button" at bounding box center [224, 718] width 32 height 32
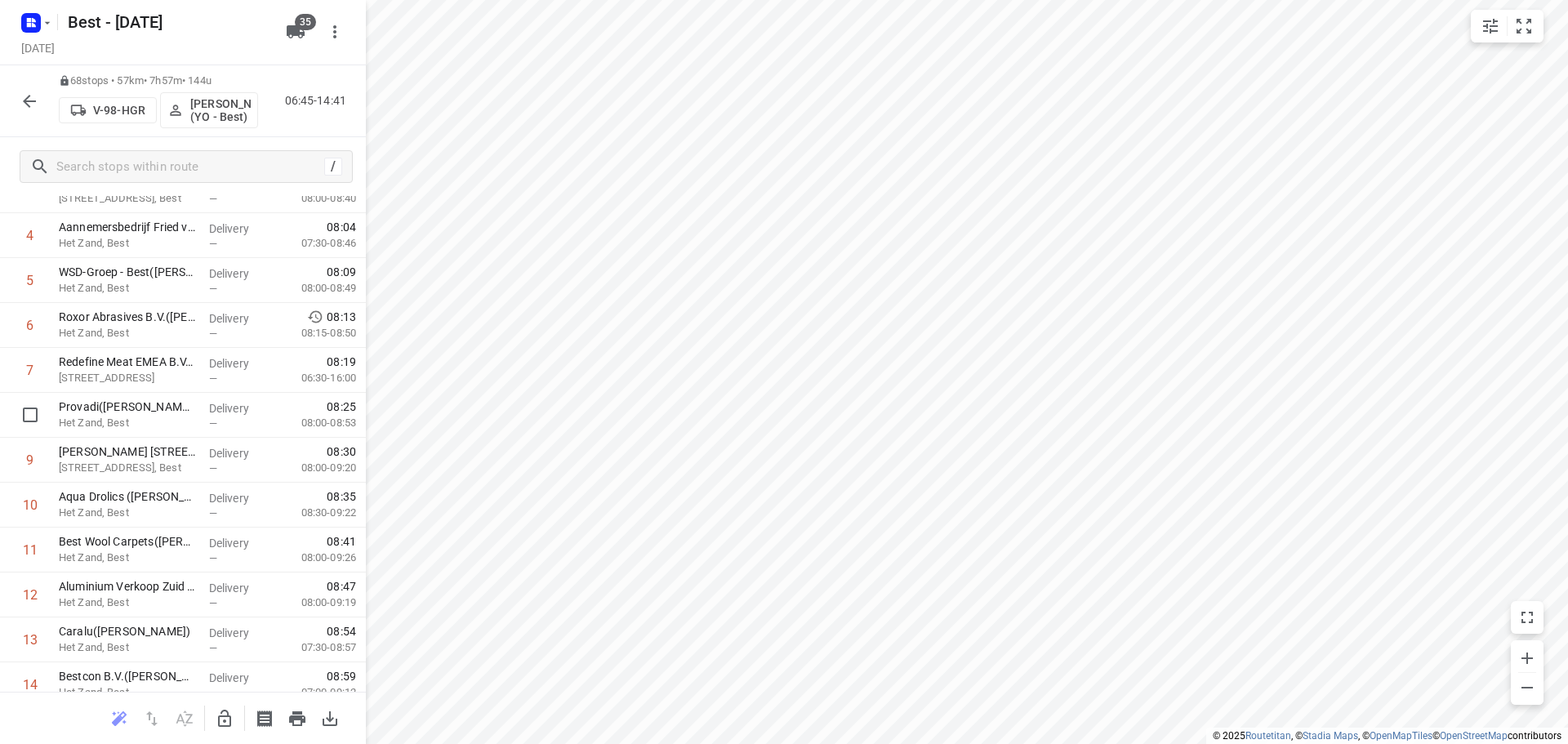
scroll to position [490, 0]
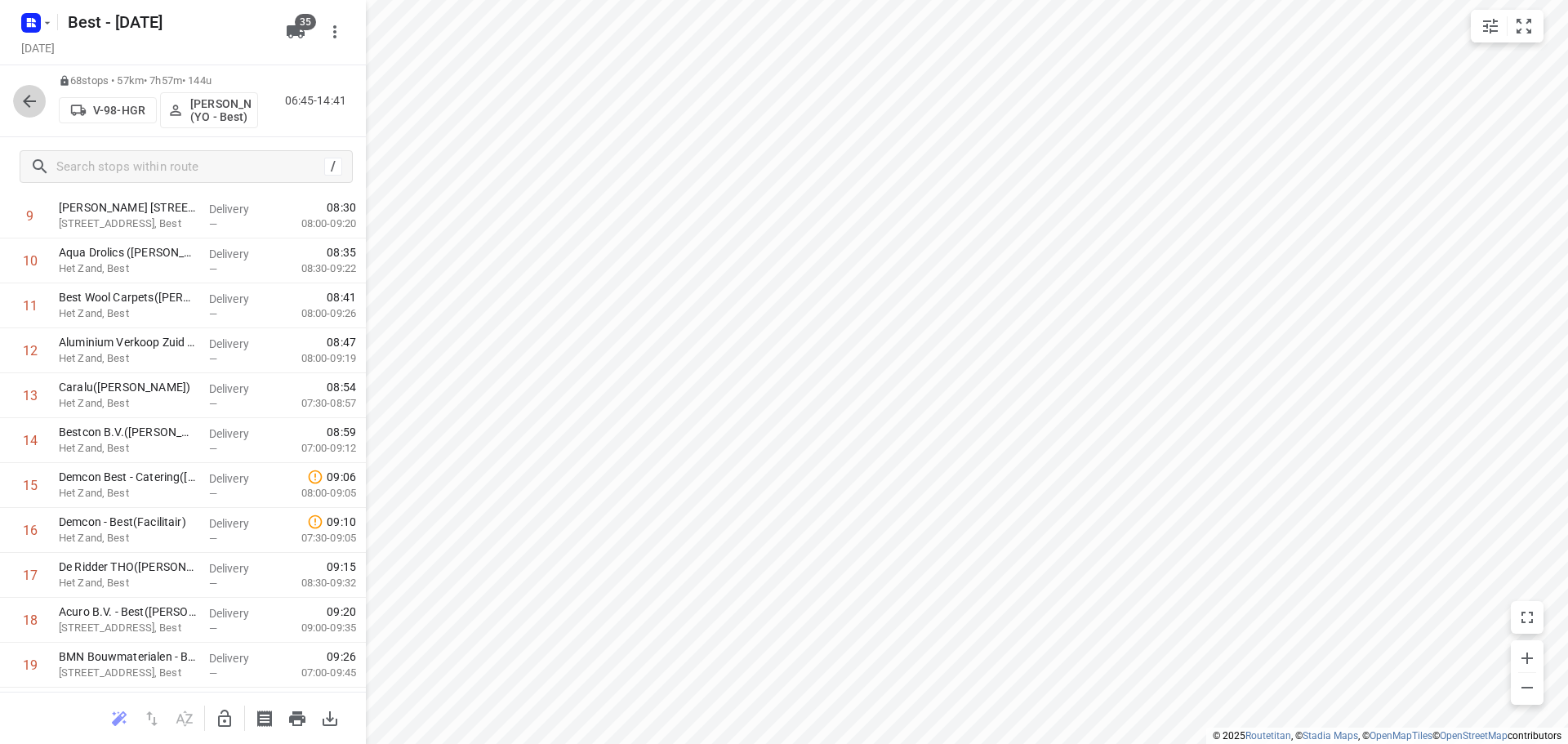
click at [26, 97] on icon "button" at bounding box center [29, 101] width 20 height 20
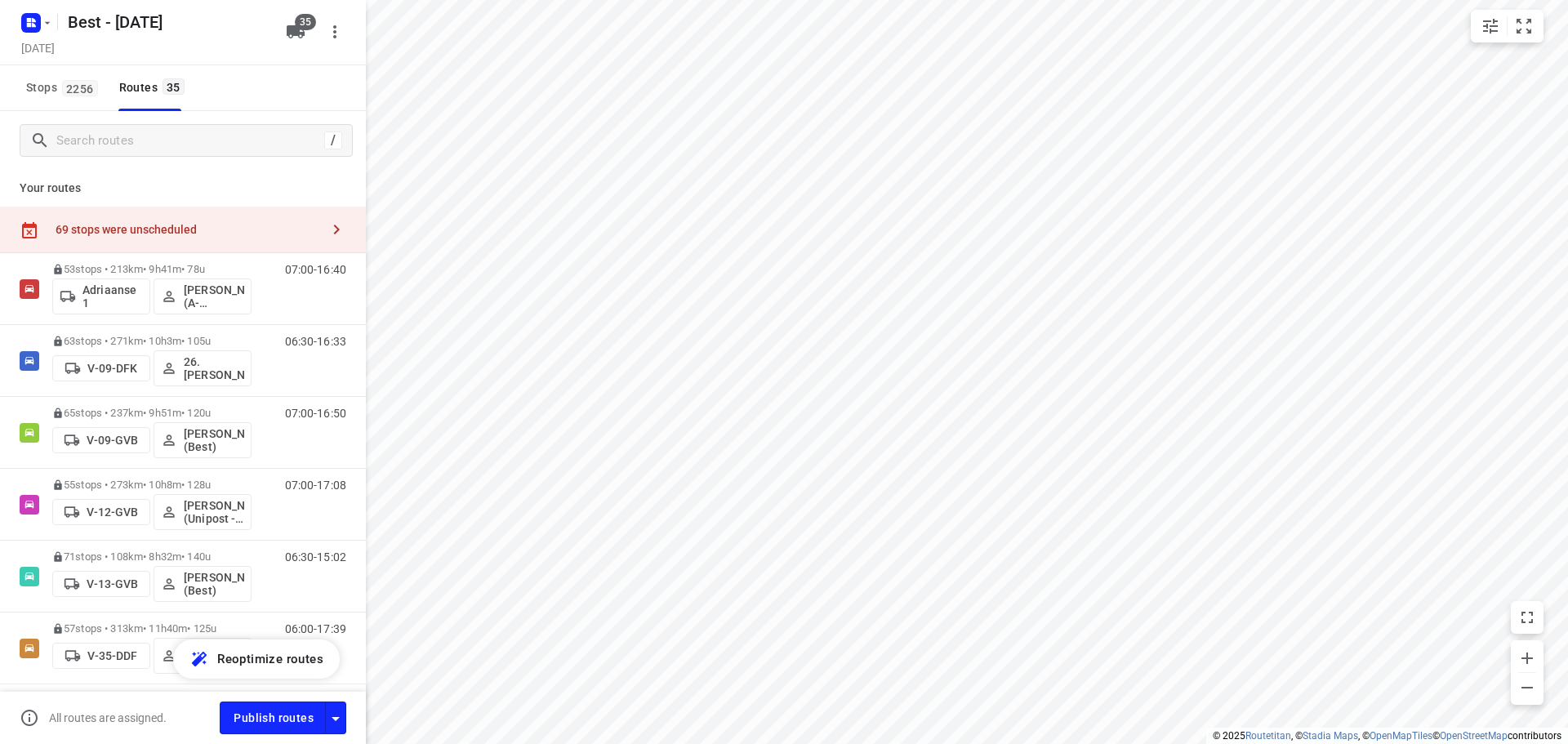
click at [87, 158] on div "/" at bounding box center [183, 140] width 366 height 59
click at [96, 147] on input "Search routes" at bounding box center [204, 141] width 294 height 26
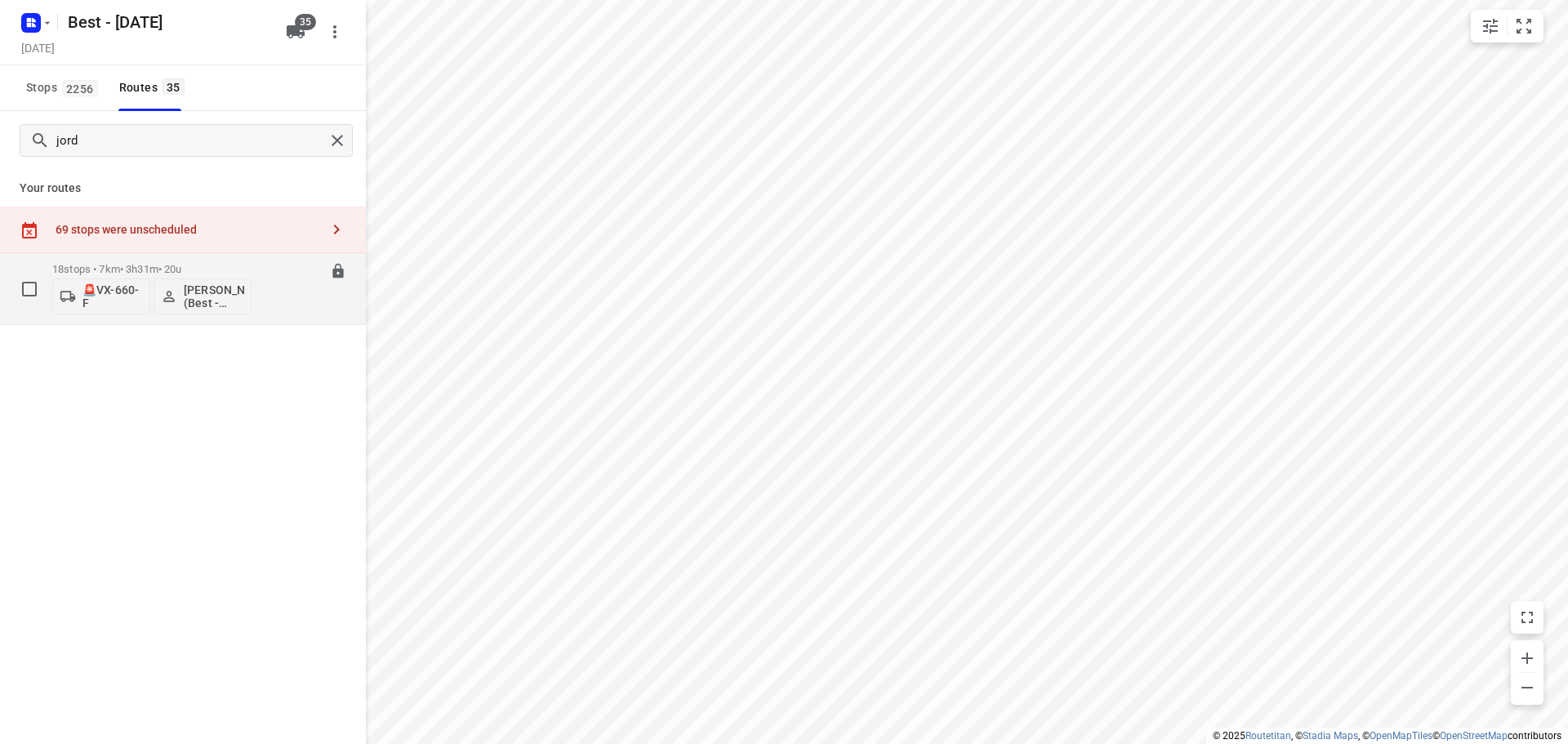
click at [192, 269] on p "18 stops • 7km • 3h31m • 20u" at bounding box center [152, 269] width 200 height 12
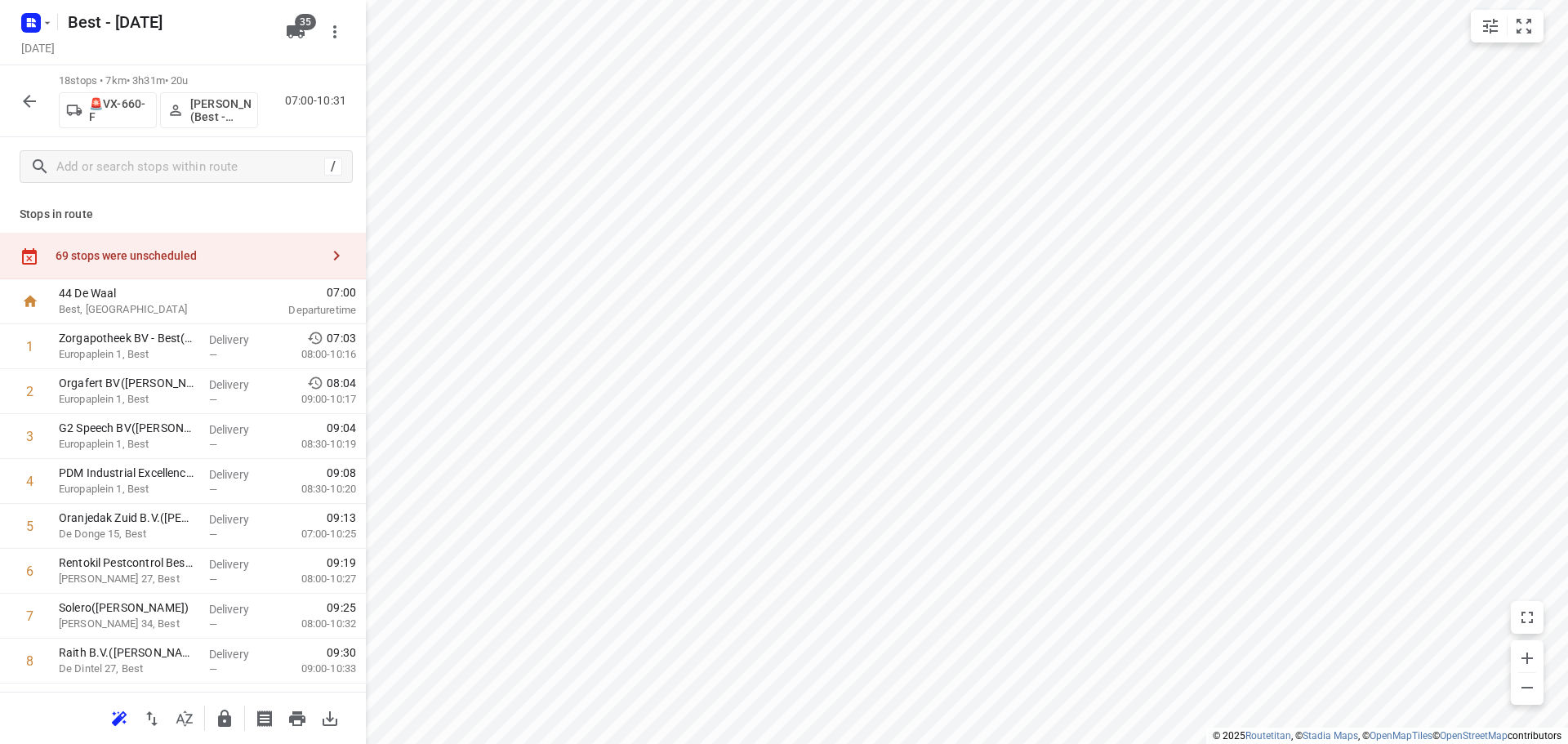
click at [203, 235] on div "69 stops were unscheduled" at bounding box center [183, 256] width 366 height 47
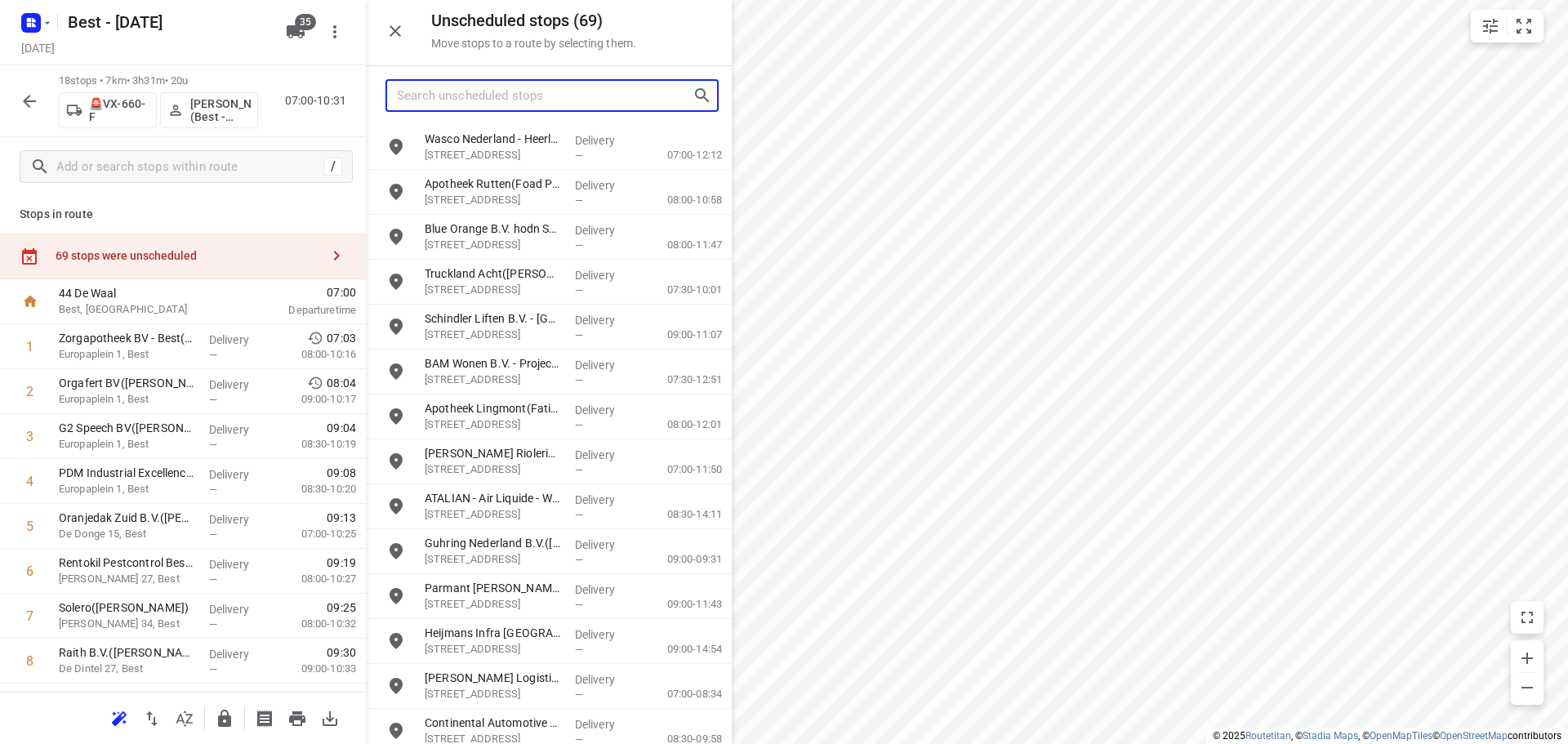
click at [506, 90] on input "Search unscheduled stops" at bounding box center [544, 96] width 295 height 26
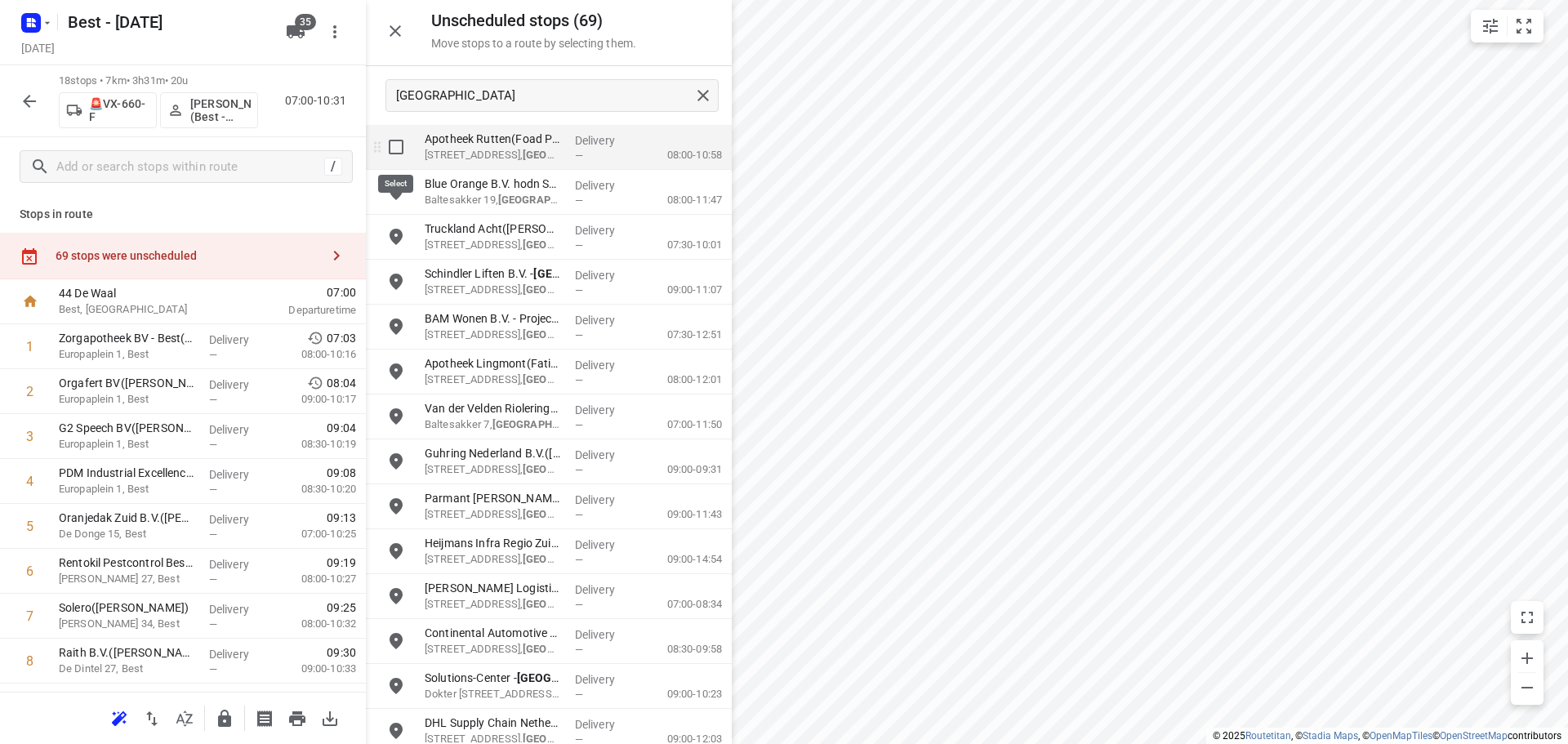
click at [400, 151] on input "grid" at bounding box center [396, 147] width 32 height 32
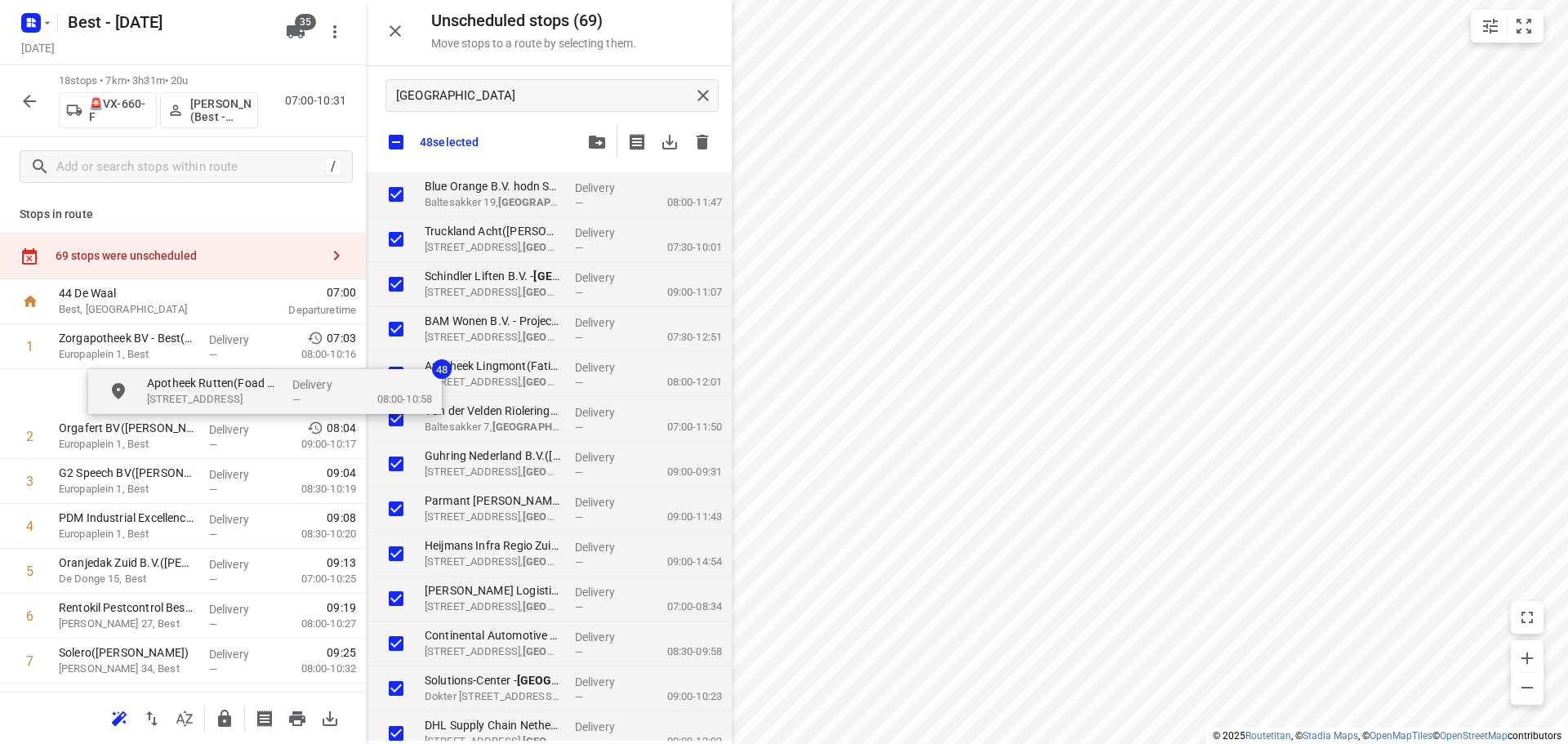
drag, startPoint x: 468, startPoint y: 194, endPoint x: 132, endPoint y: 419, distance: 404.4
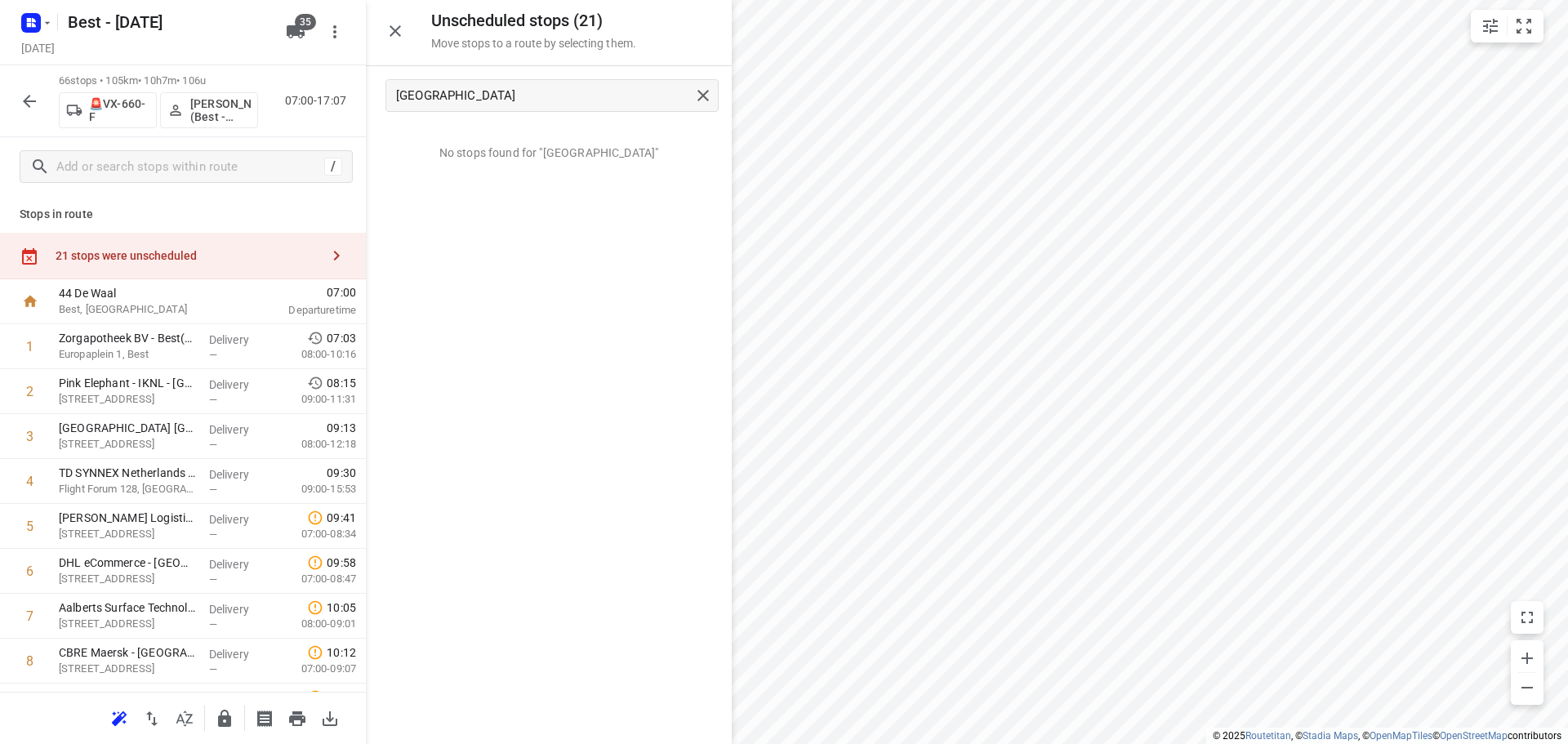
click at [202, 716] on div at bounding box center [183, 718] width 366 height 52
click at [401, 21] on icon "button" at bounding box center [395, 31] width 20 height 20
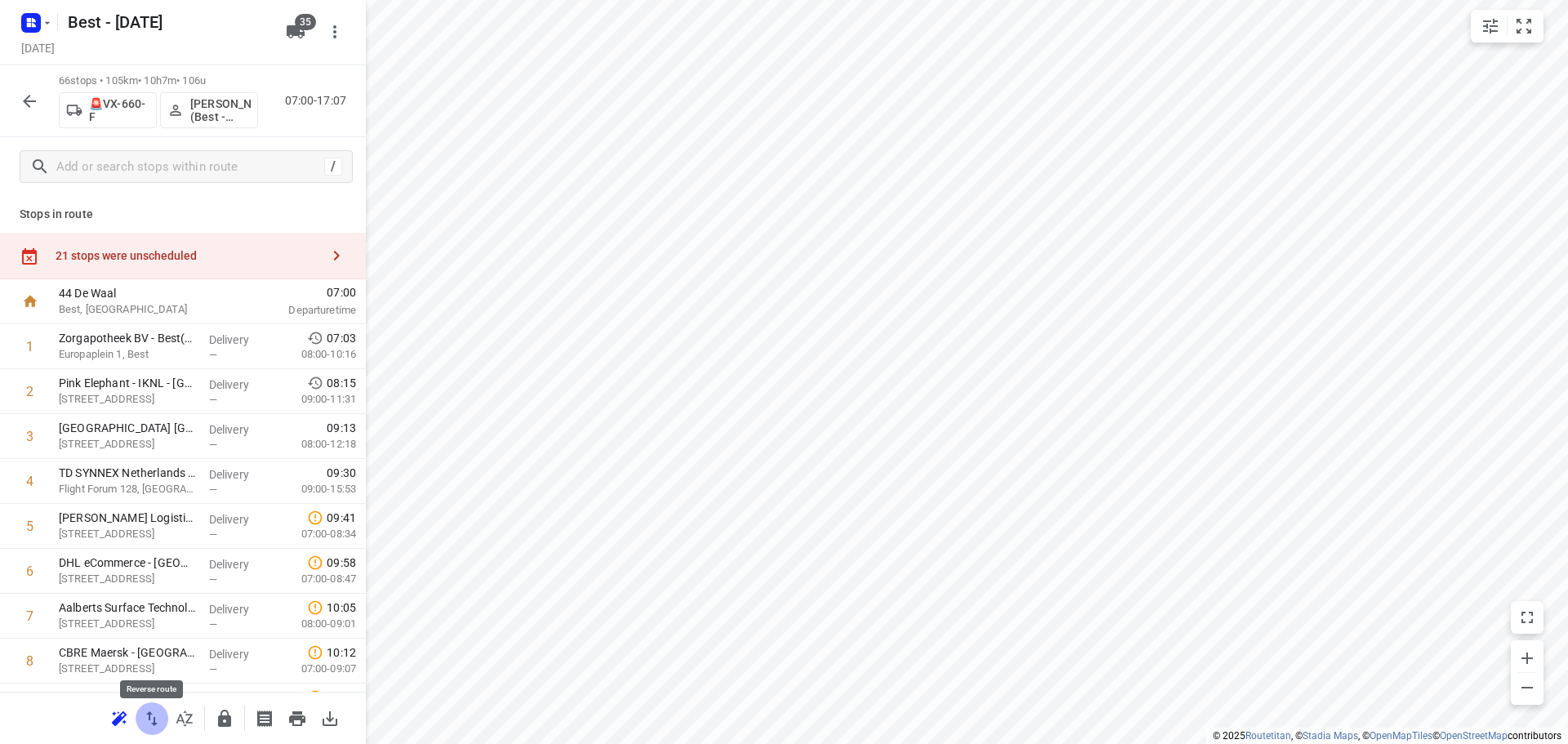
click at [159, 727] on icon "button" at bounding box center [152, 718] width 20 height 20
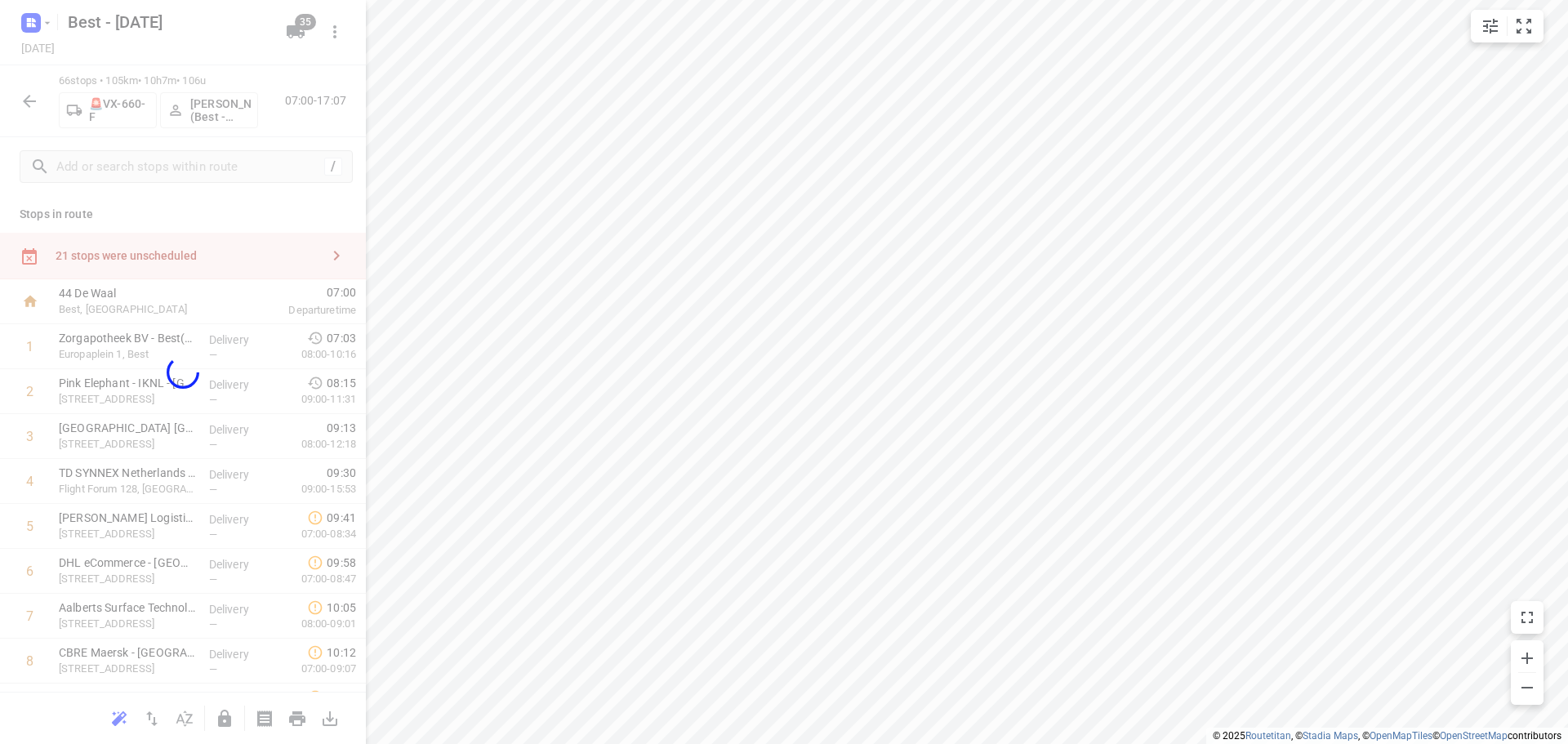
click at [171, 723] on div at bounding box center [183, 372] width 366 height 744
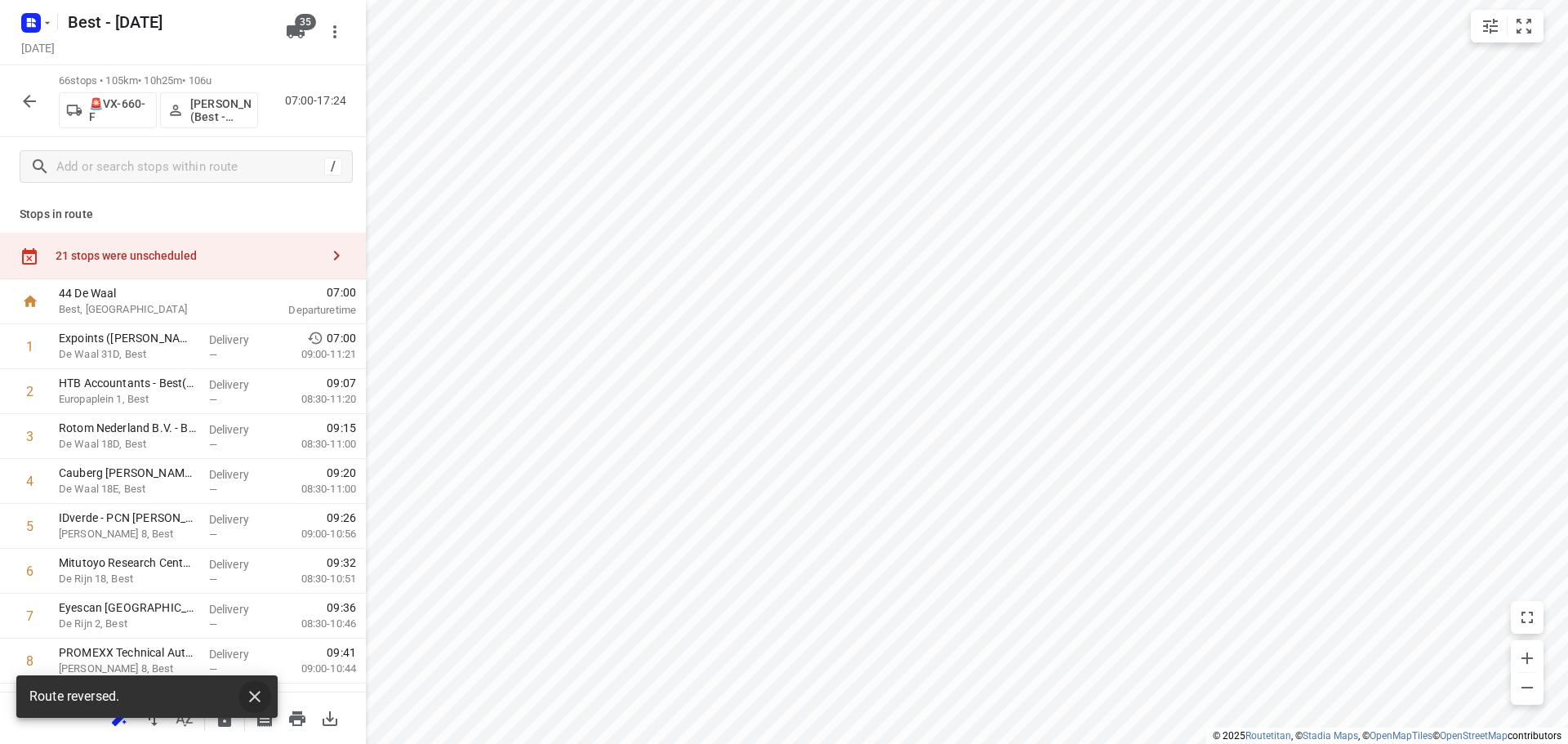
click at [268, 695] on button "button" at bounding box center [254, 696] width 32 height 32
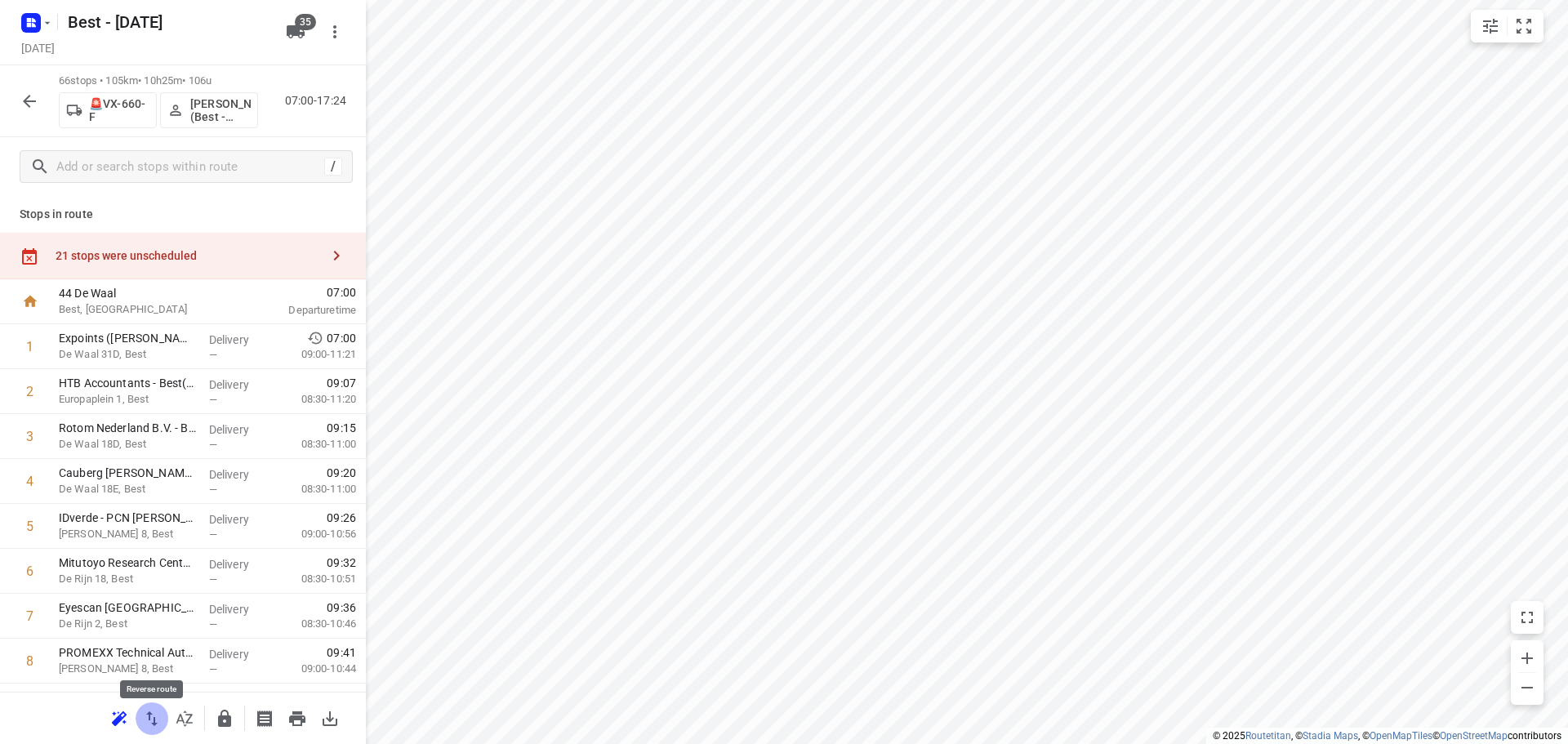
click at [157, 722] on icon "button" at bounding box center [152, 718] width 20 height 20
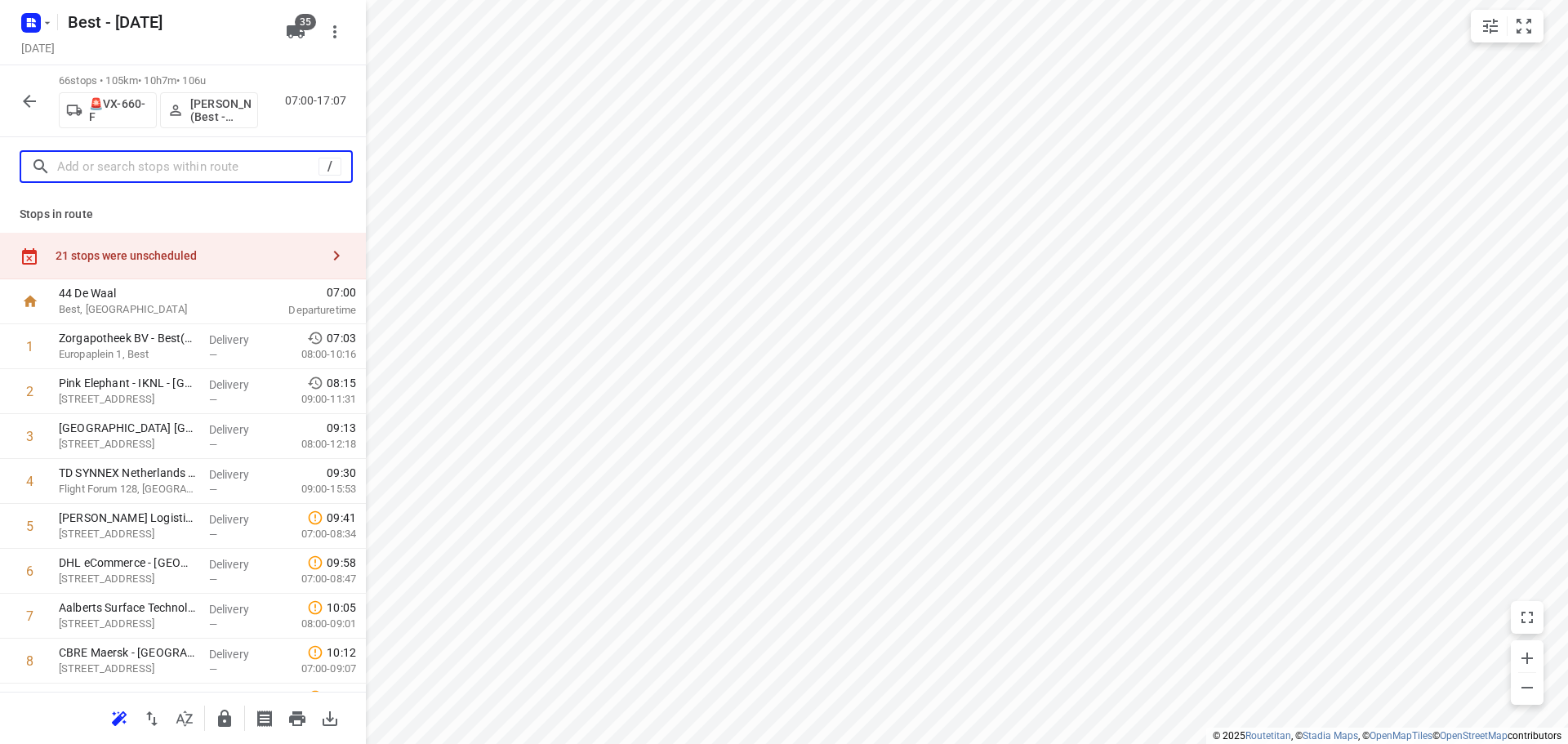
click at [149, 171] on input "text" at bounding box center [188, 167] width 261 height 26
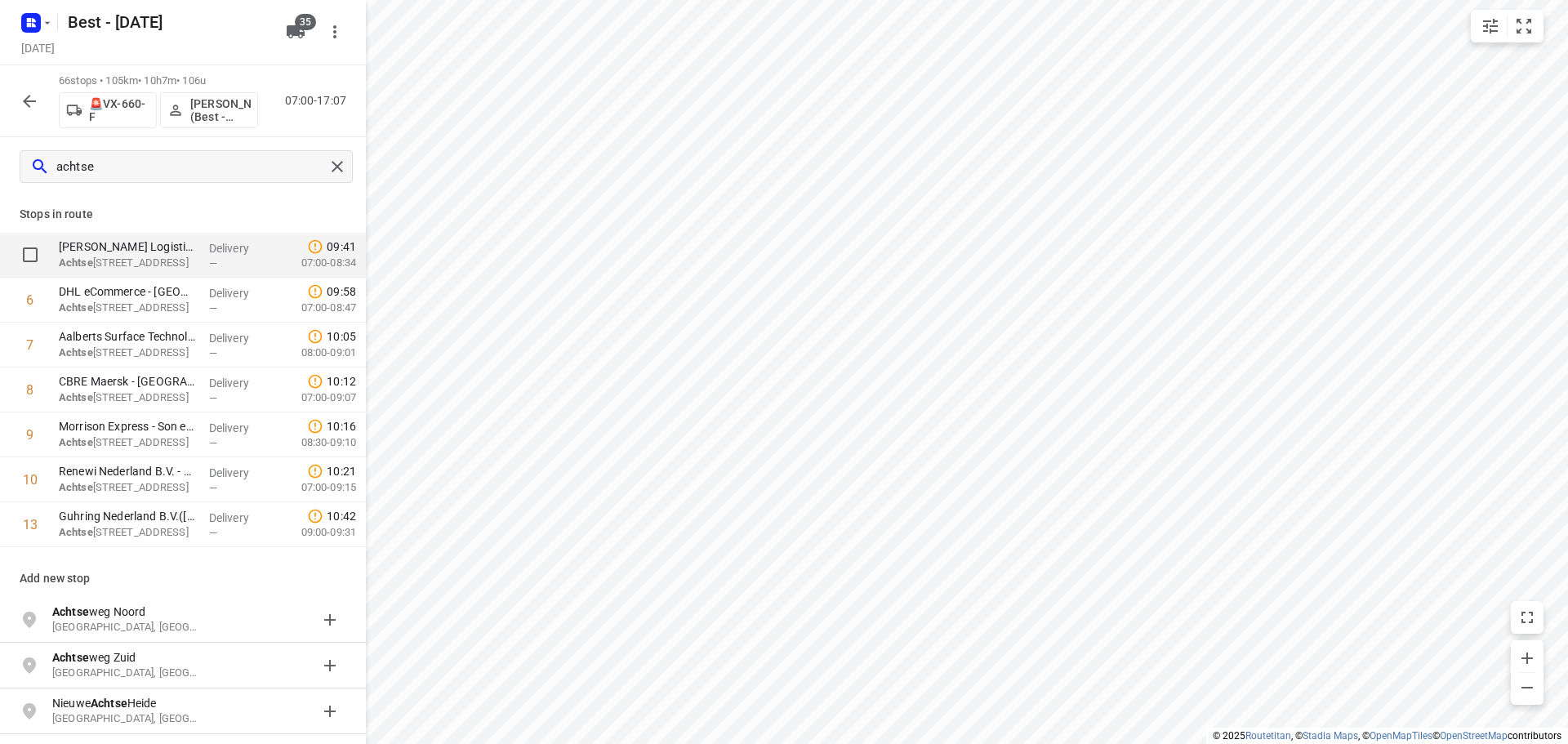
click at [31, 257] on input "checkbox" at bounding box center [30, 254] width 32 height 32
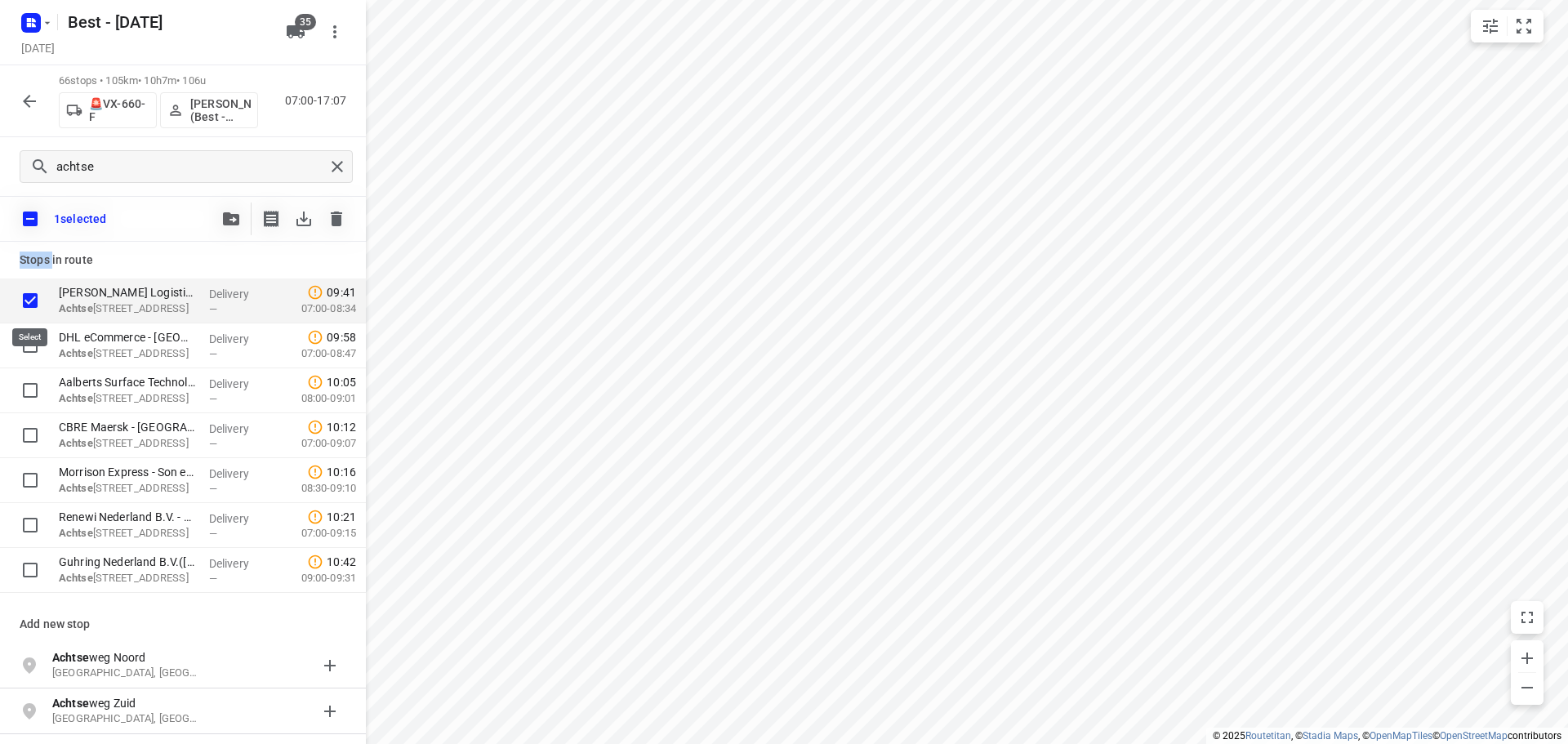
click at [31, 257] on p "Stops in route" at bounding box center [183, 260] width 327 height 17
click at [32, 224] on input "checkbox" at bounding box center [30, 218] width 34 height 34
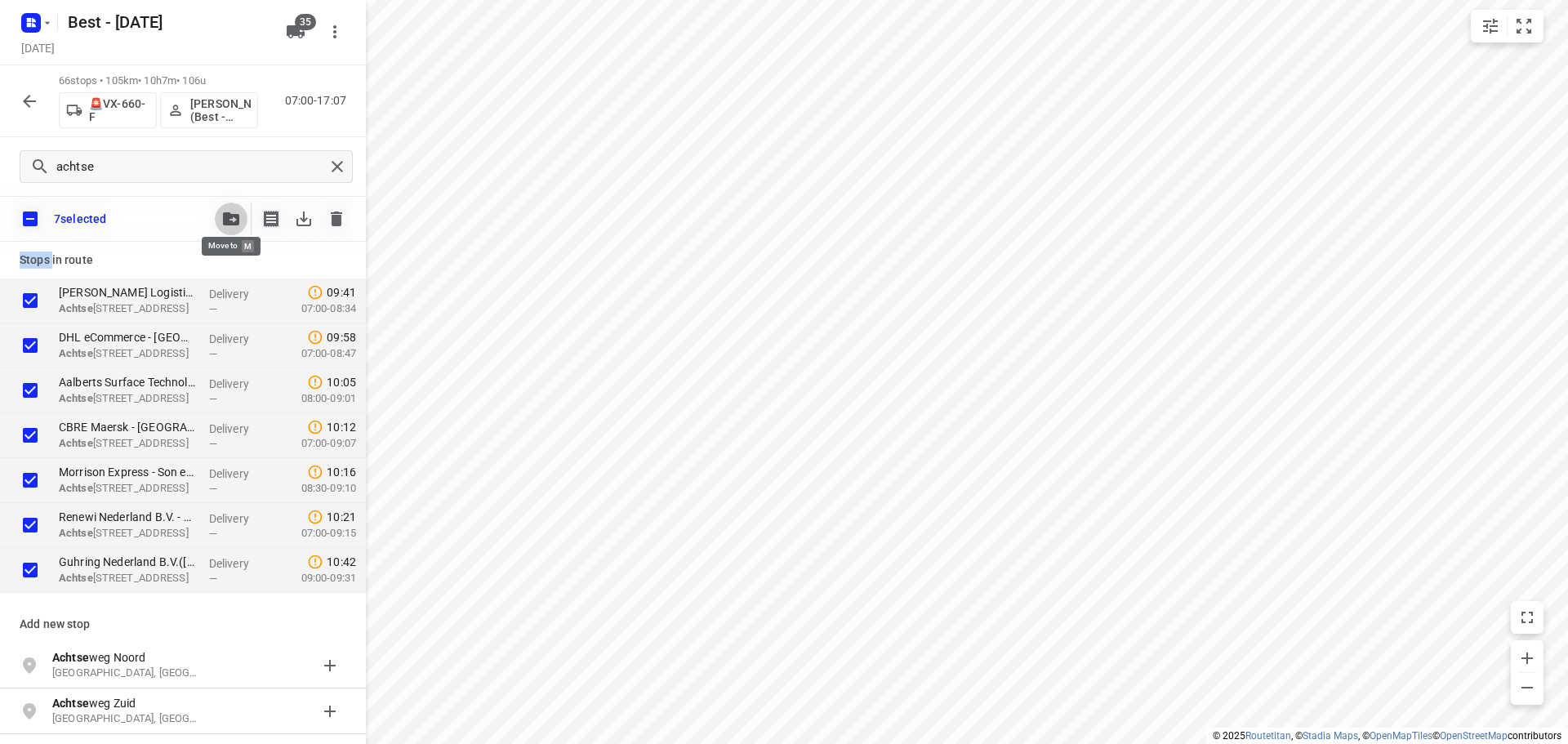
click at [224, 224] on icon "button" at bounding box center [230, 218] width 16 height 13
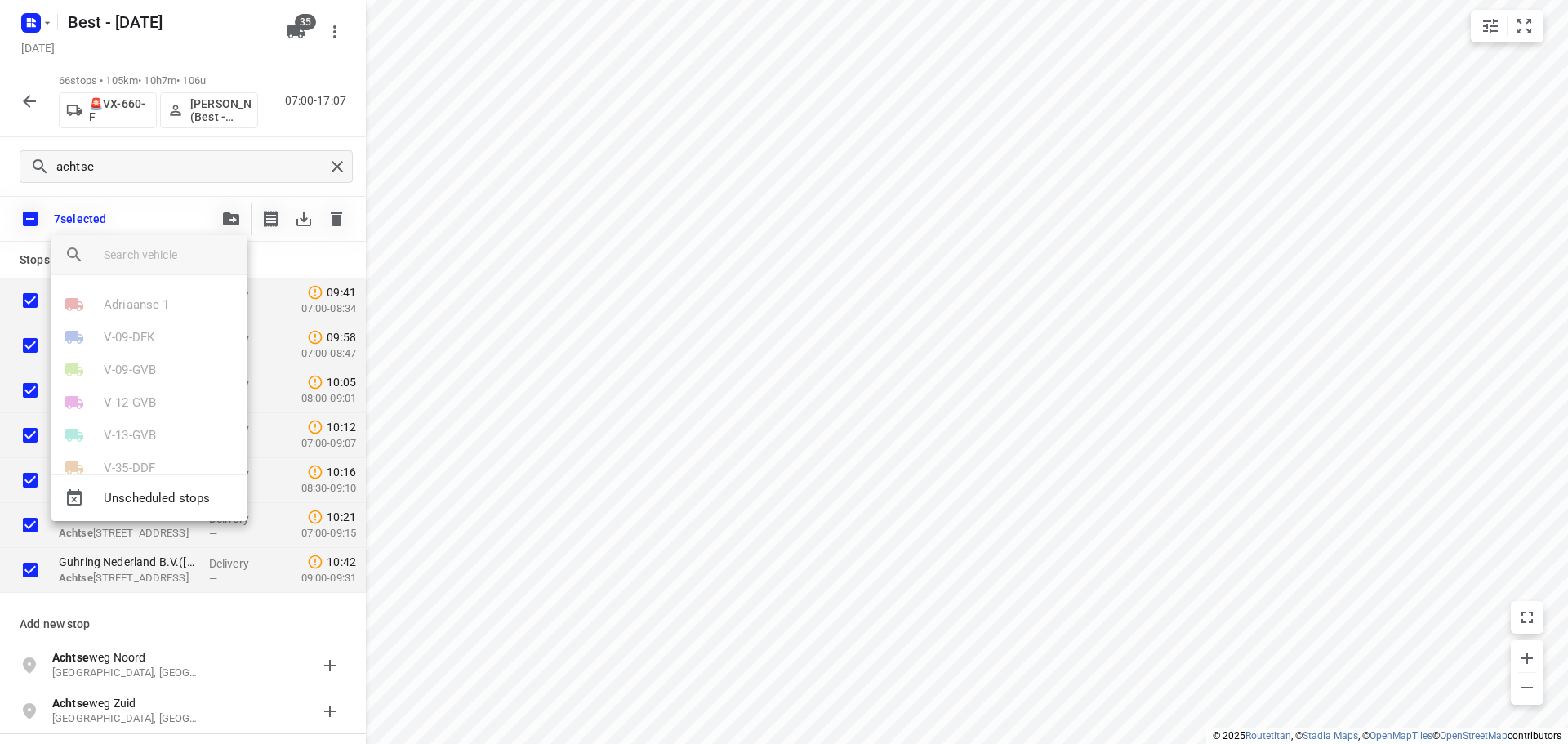
click at [166, 246] on input "search vehicle" at bounding box center [169, 254] width 131 height 25
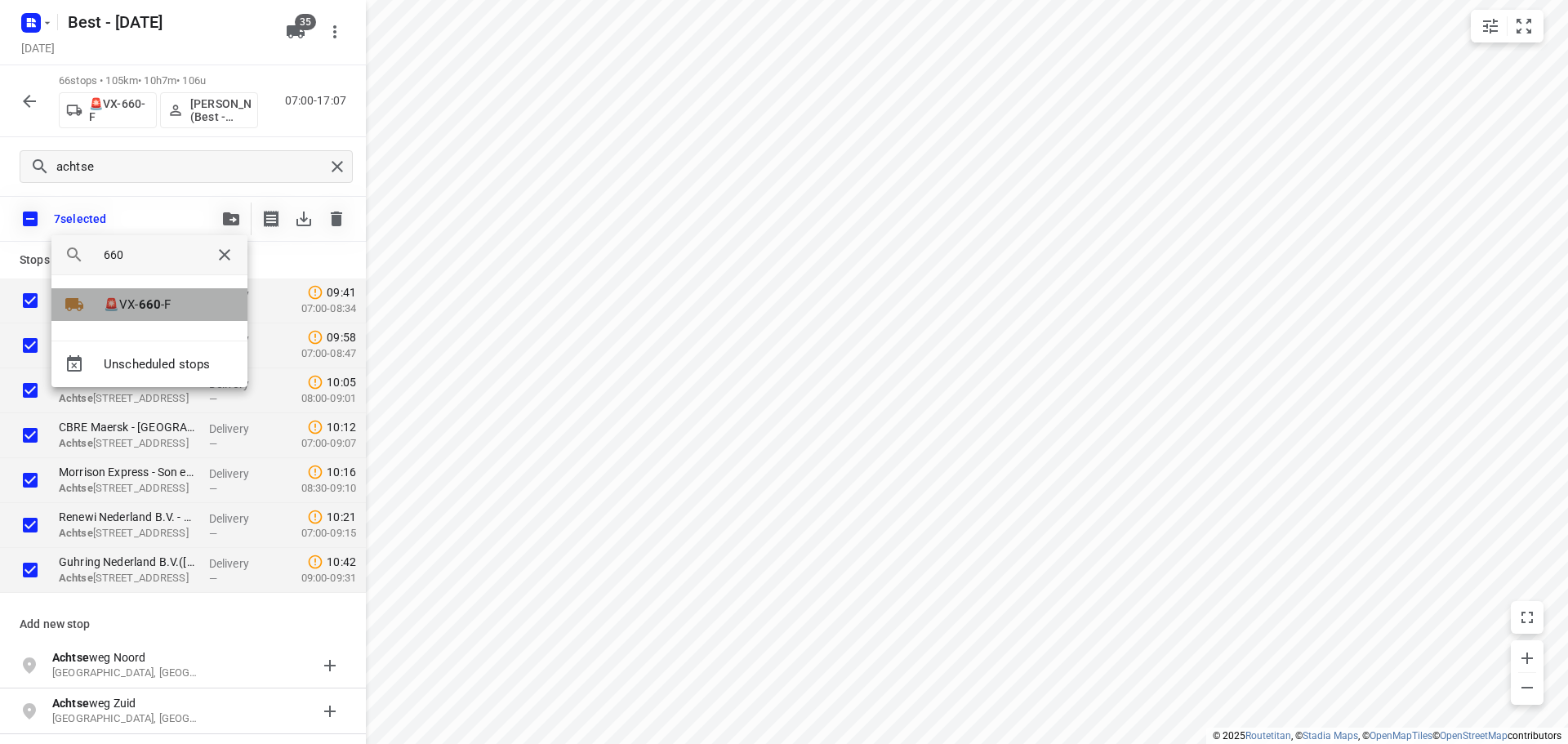
click at [192, 303] on li "🚨VX- 660 -F" at bounding box center [149, 305] width 196 height 32
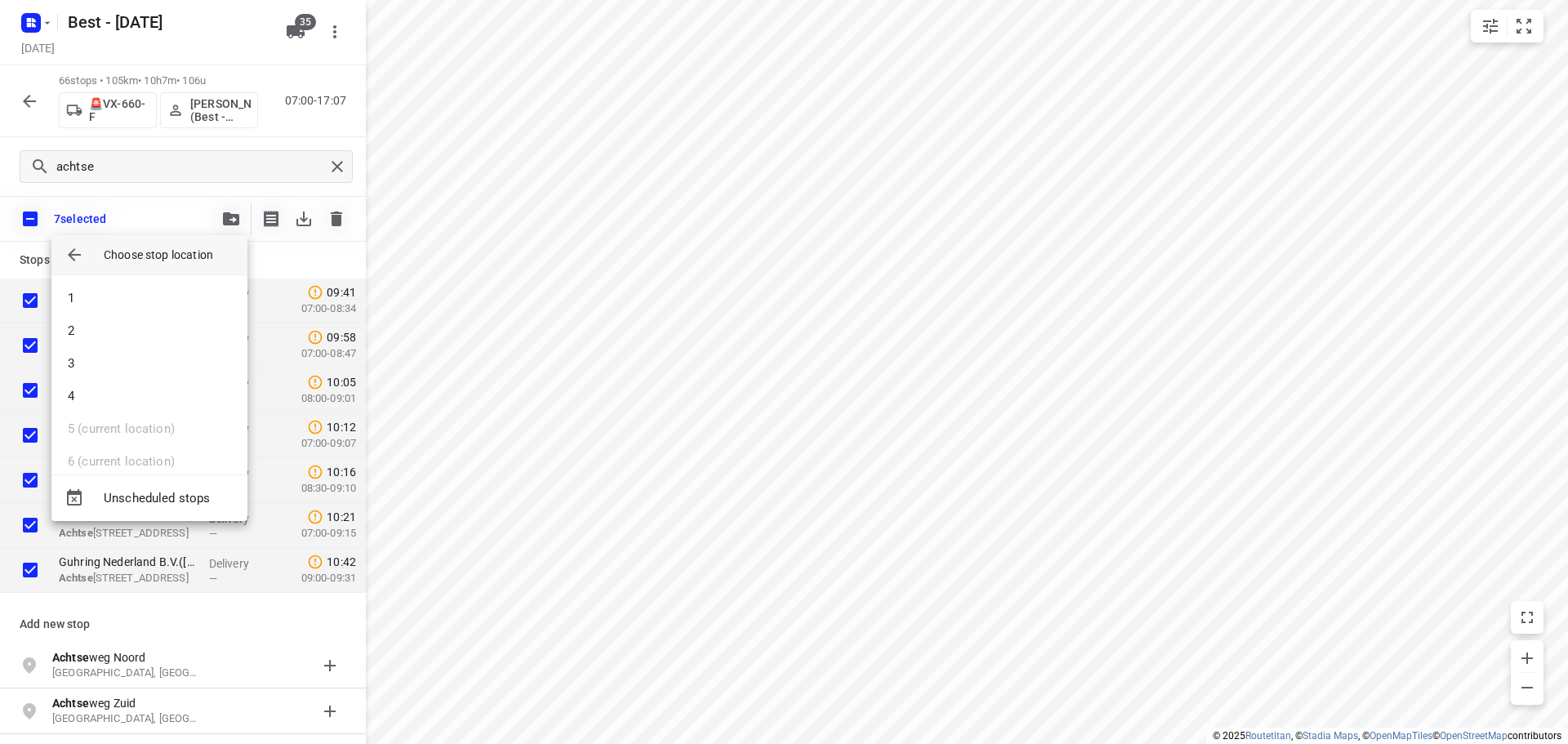
click at [192, 303] on li "1" at bounding box center [149, 298] width 196 height 32
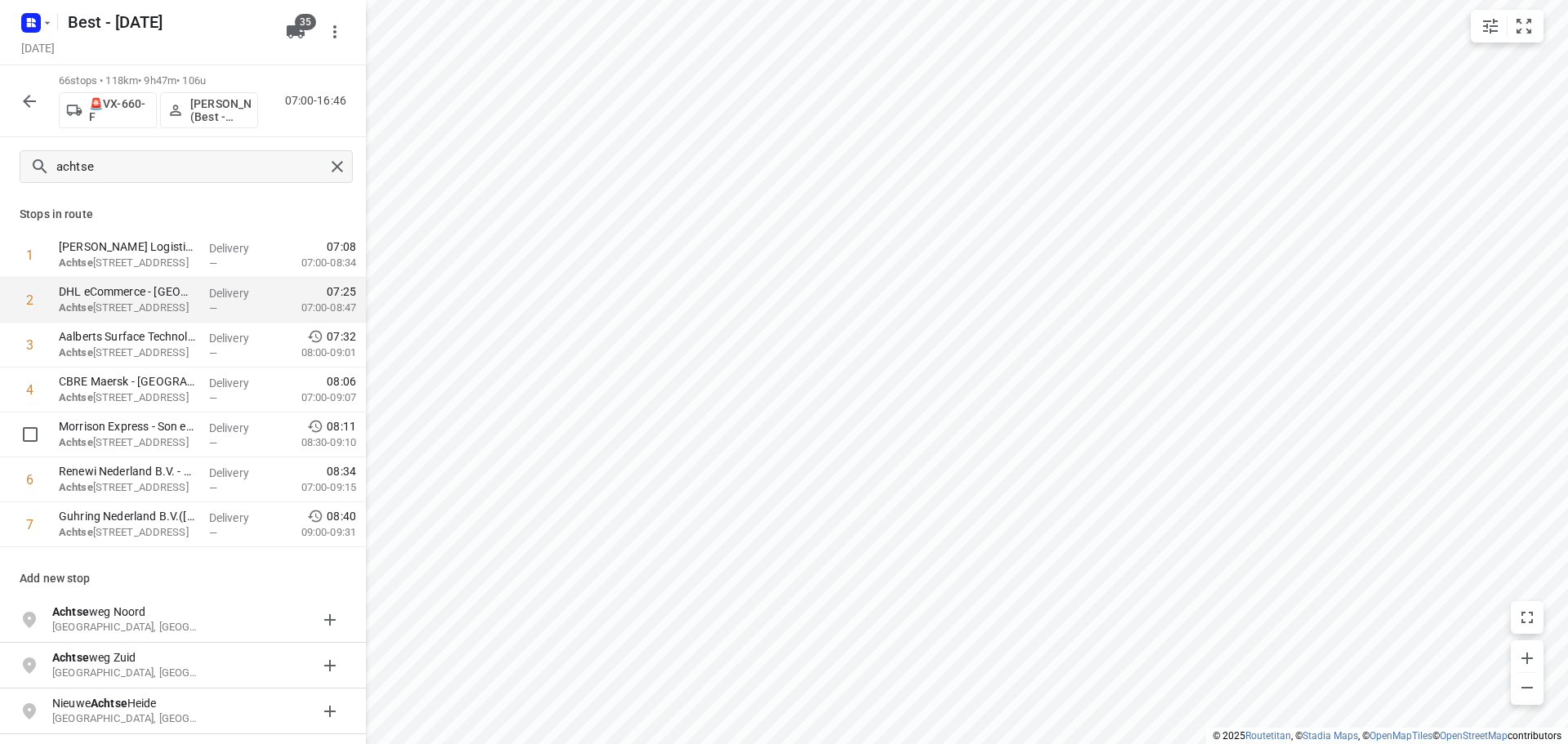
scroll to position [82, 0]
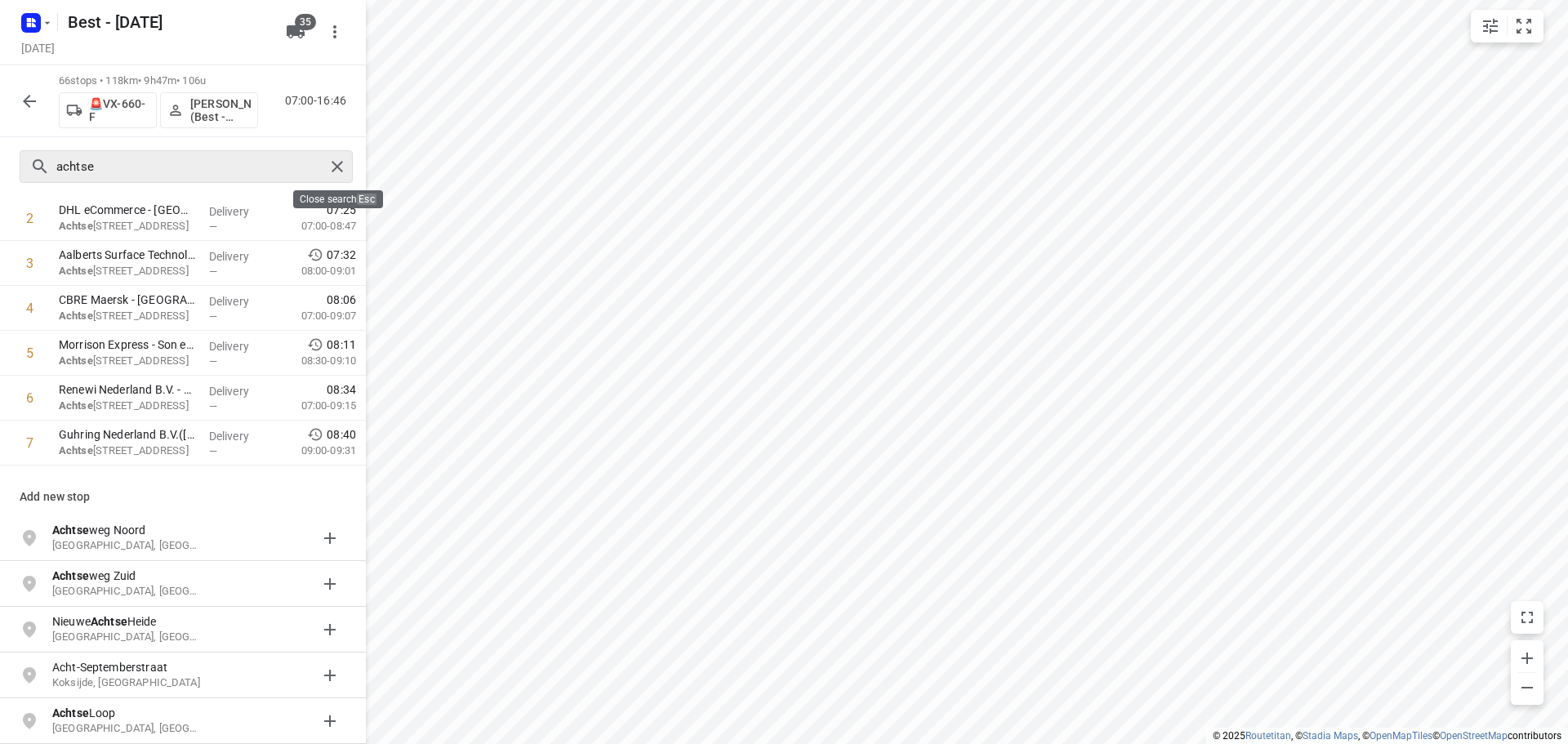
click at [351, 171] on div at bounding box center [340, 166] width 29 height 25
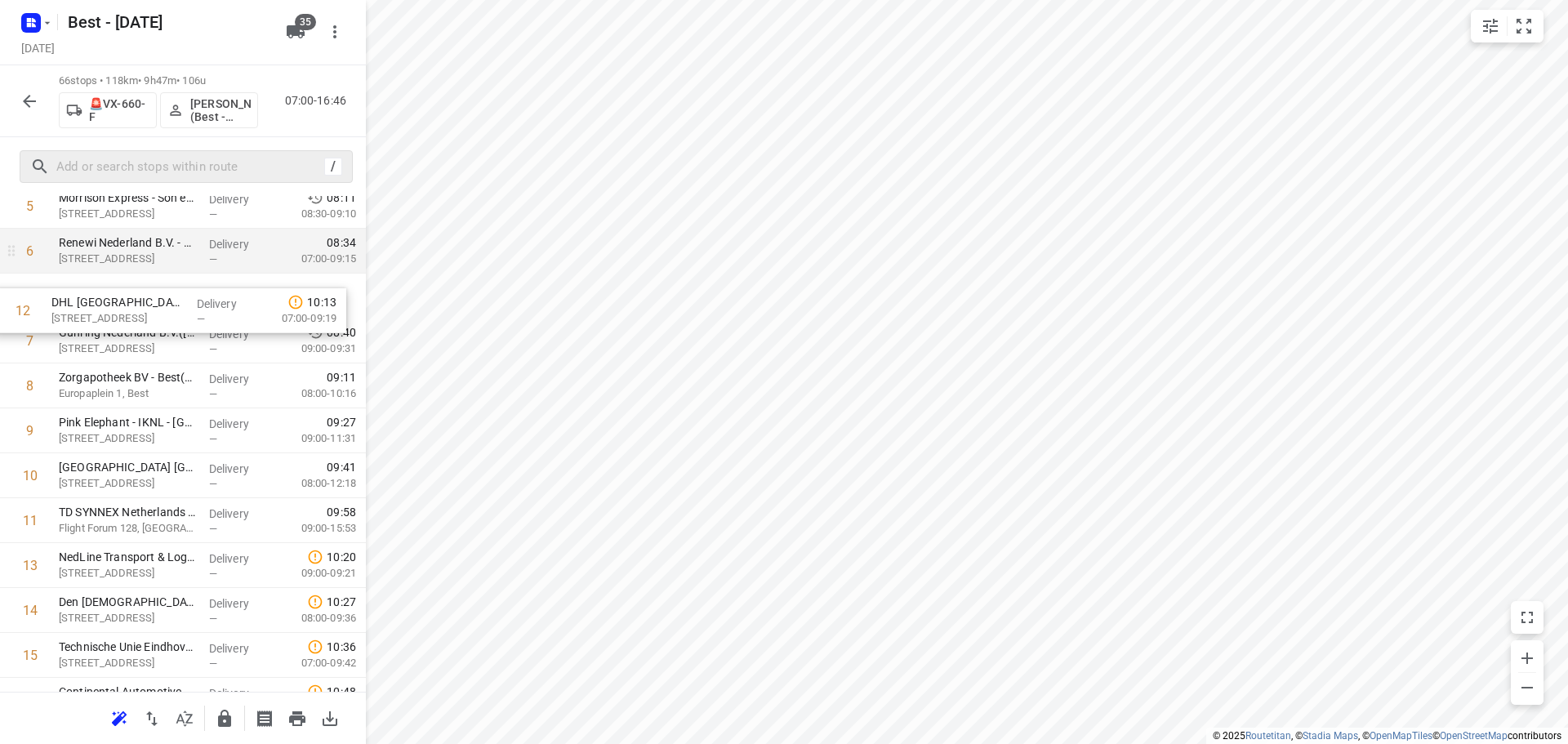
scroll to position [307, 0]
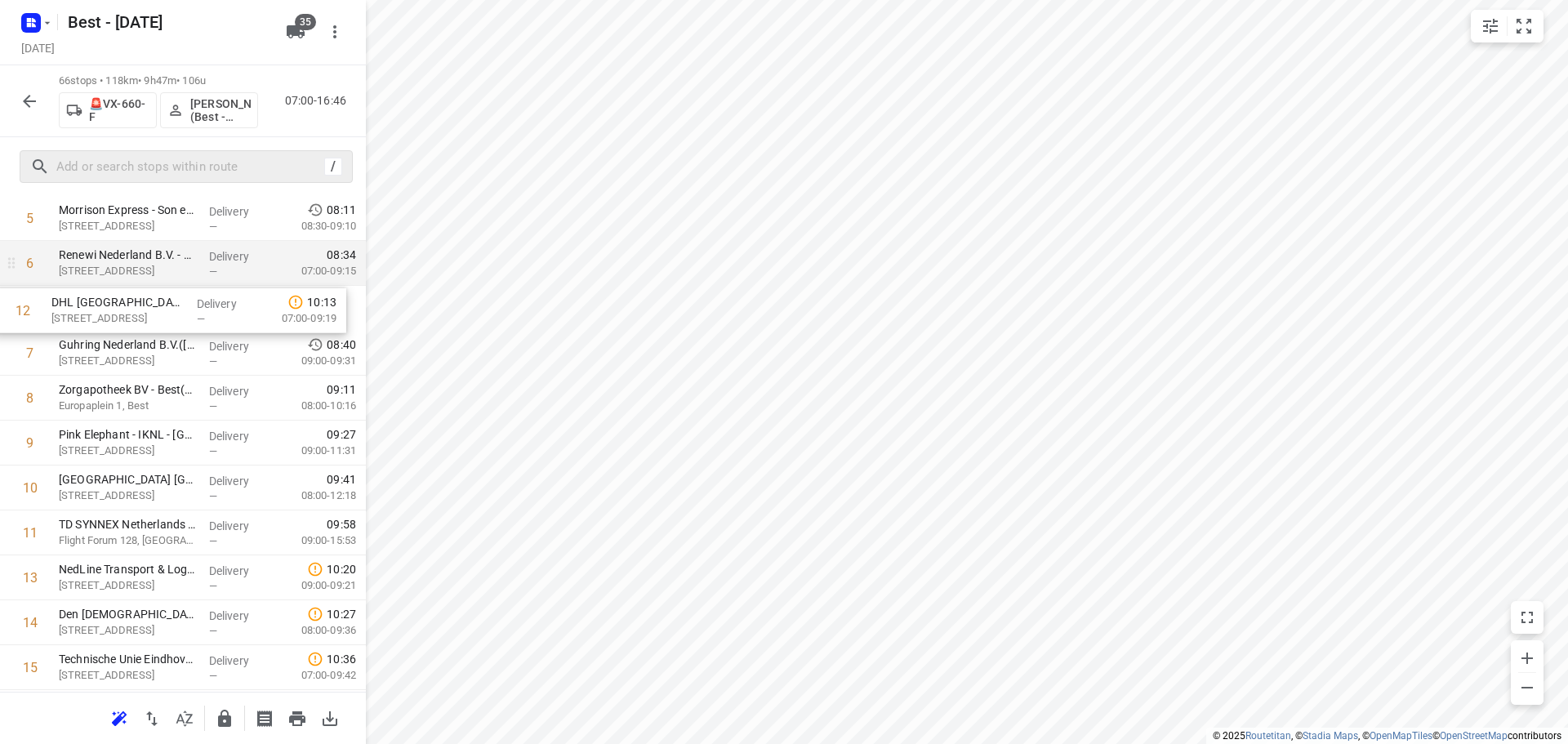
drag, startPoint x: 184, startPoint y: 497, endPoint x: 174, endPoint y: 265, distance: 232.2
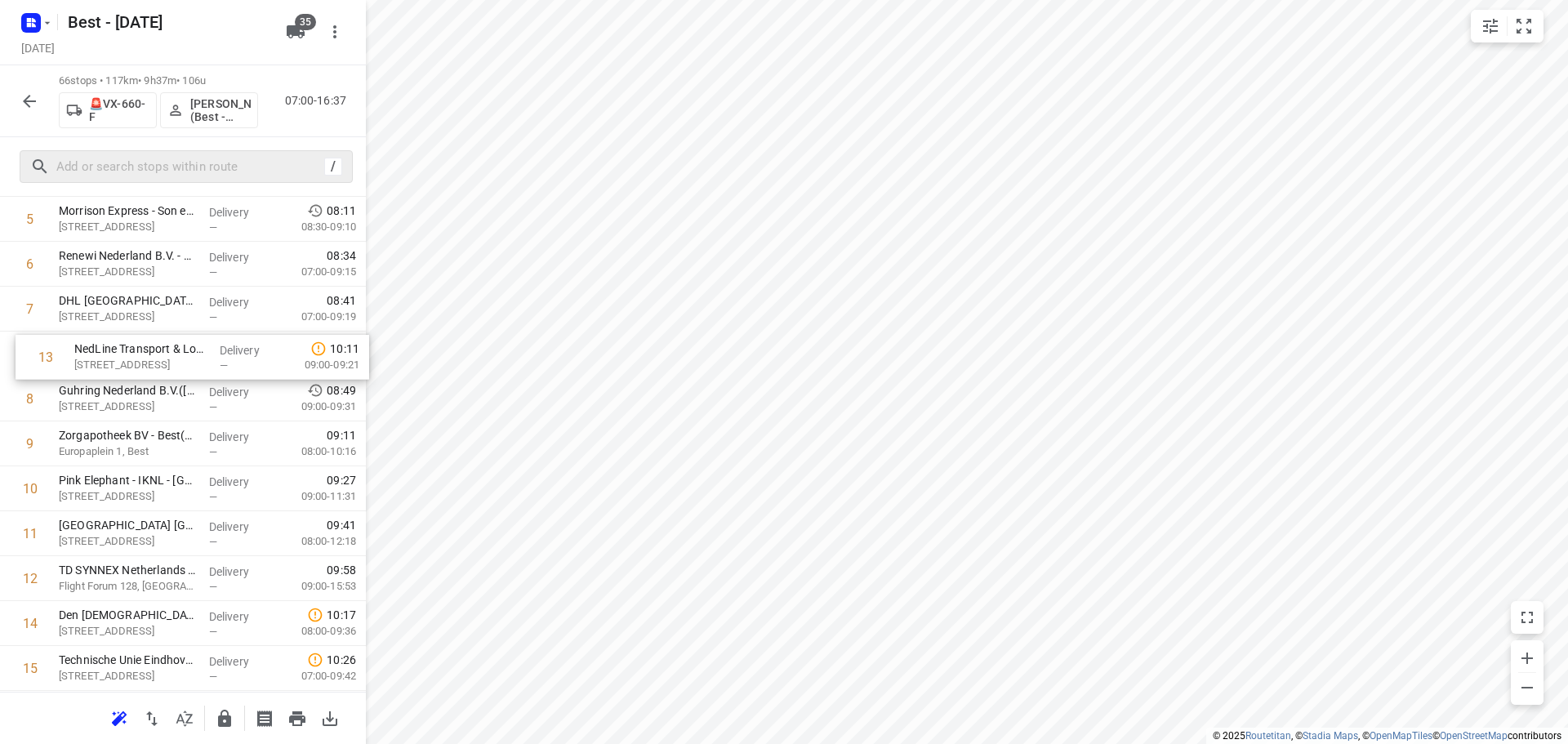
drag, startPoint x: 93, startPoint y: 567, endPoint x: 108, endPoint y: 333, distance: 234.5
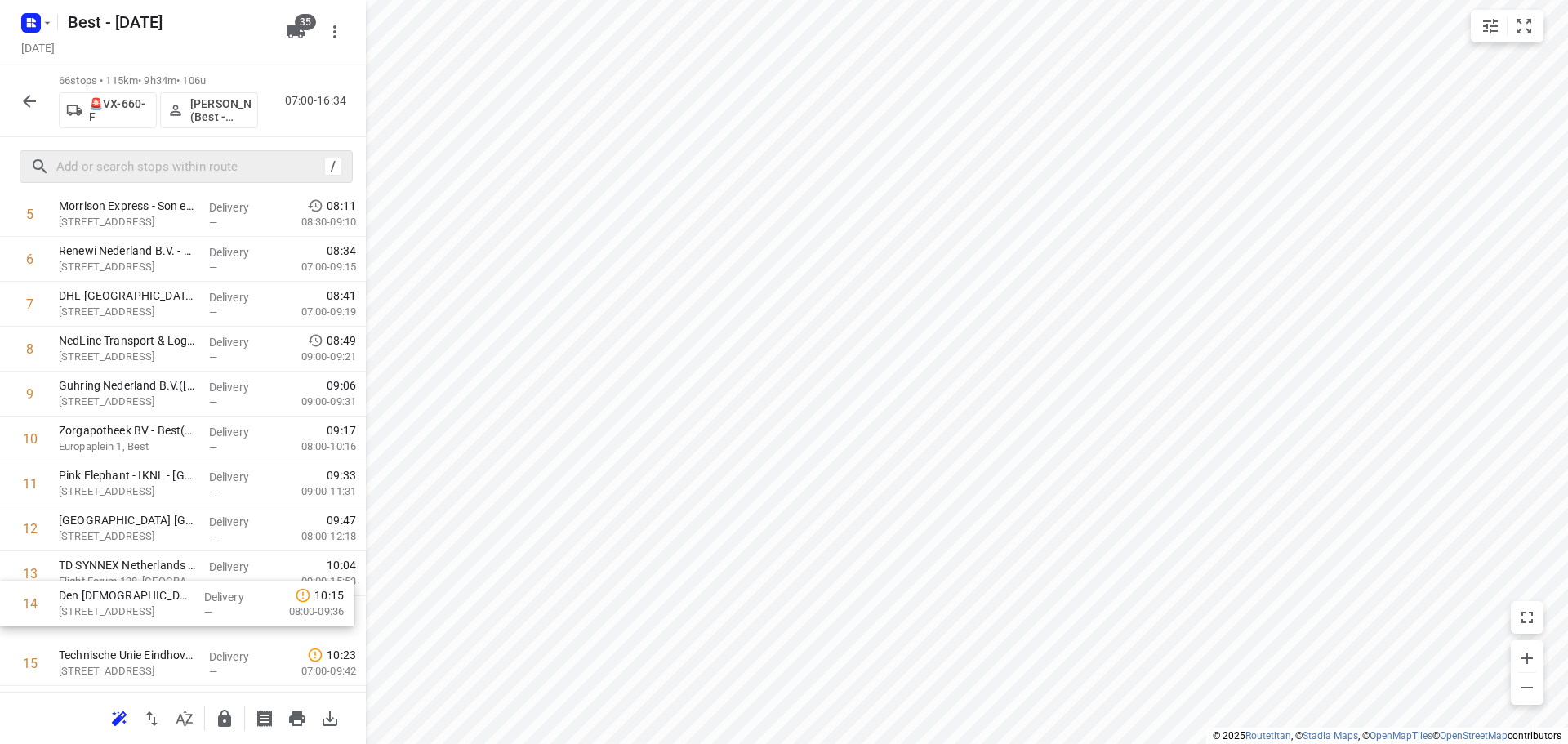
scroll to position [316, 0]
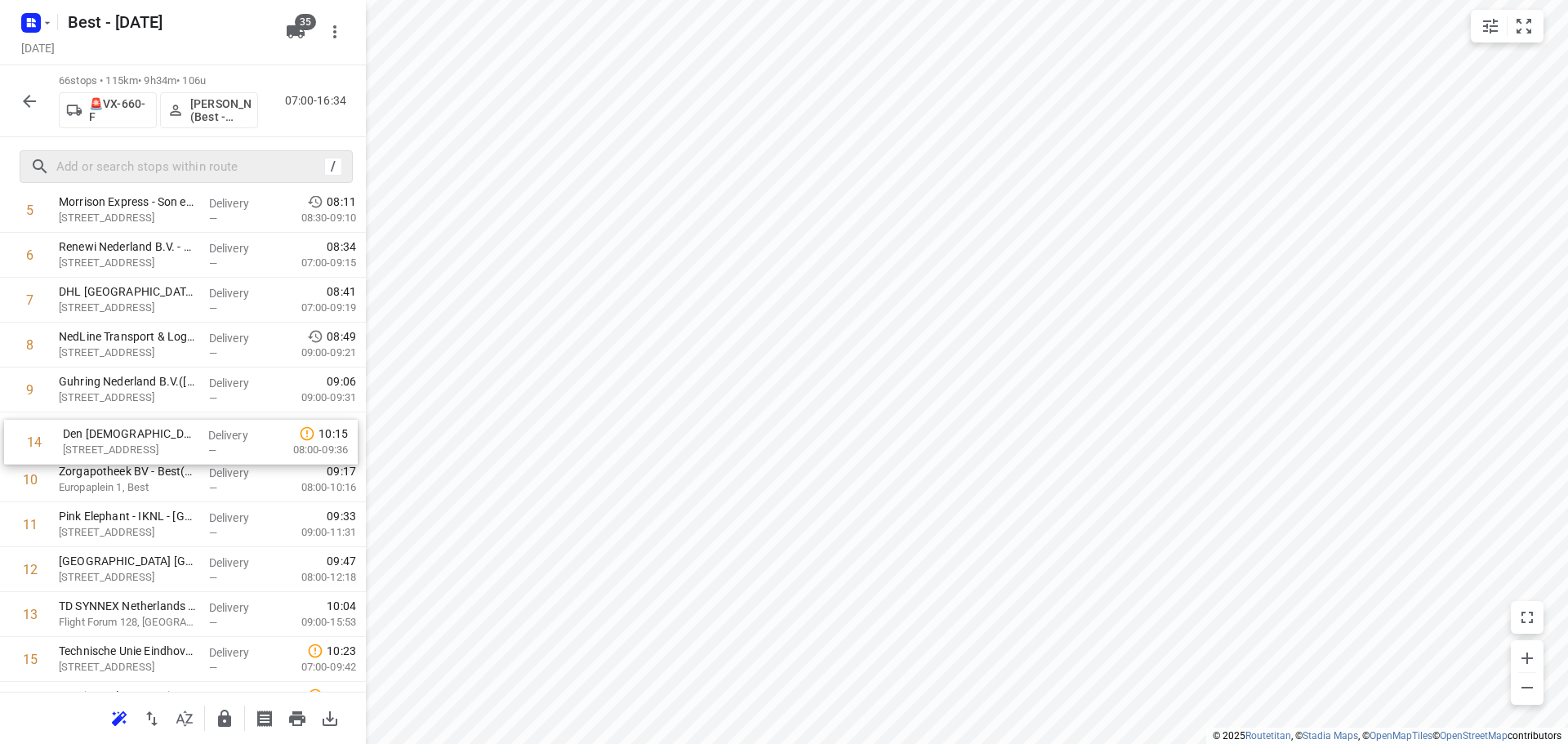
drag, startPoint x: 164, startPoint y: 635, endPoint x: 167, endPoint y: 419, distance: 216.0
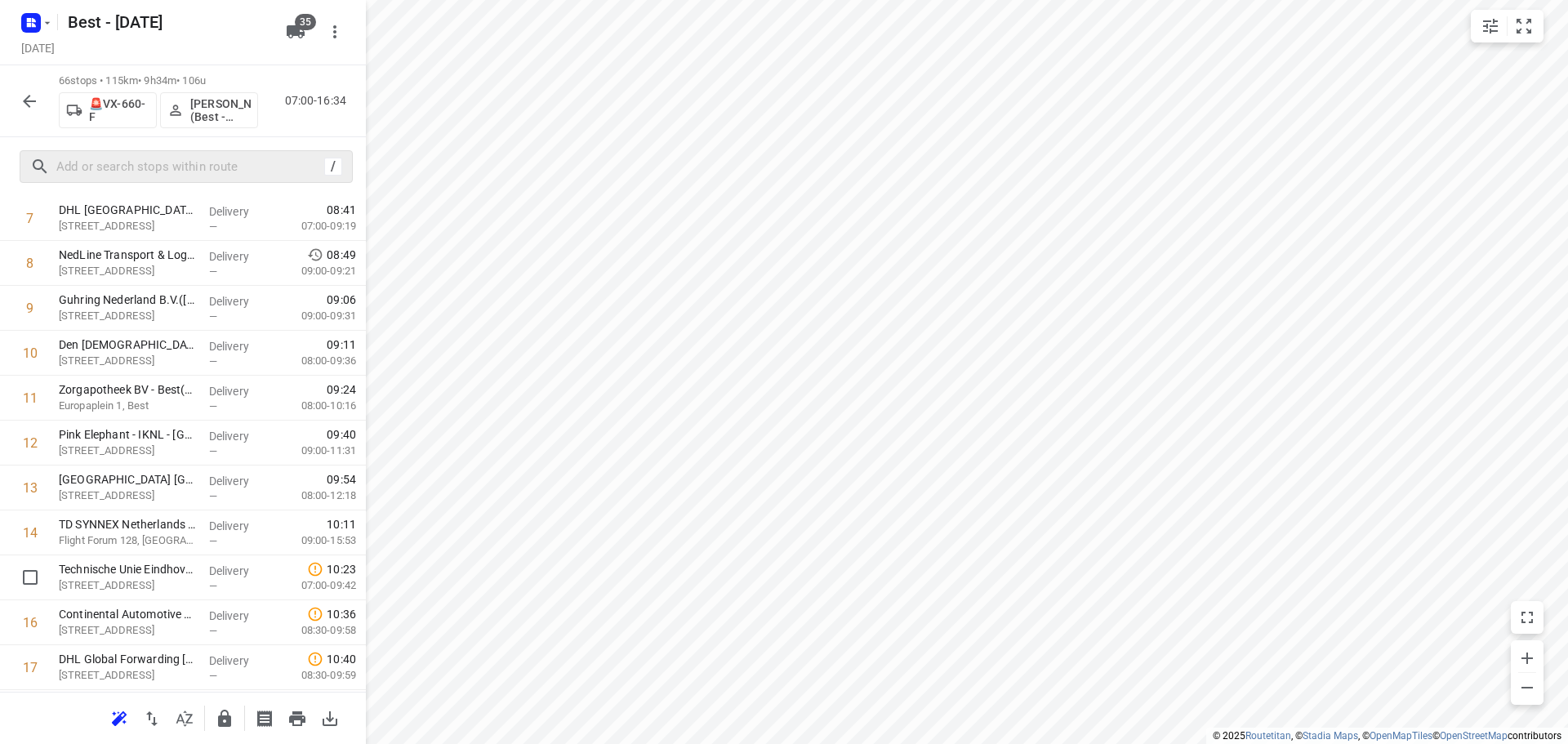
scroll to position [398, 0]
drag, startPoint x: 144, startPoint y: 585, endPoint x: 144, endPoint y: 407, distance: 178.0
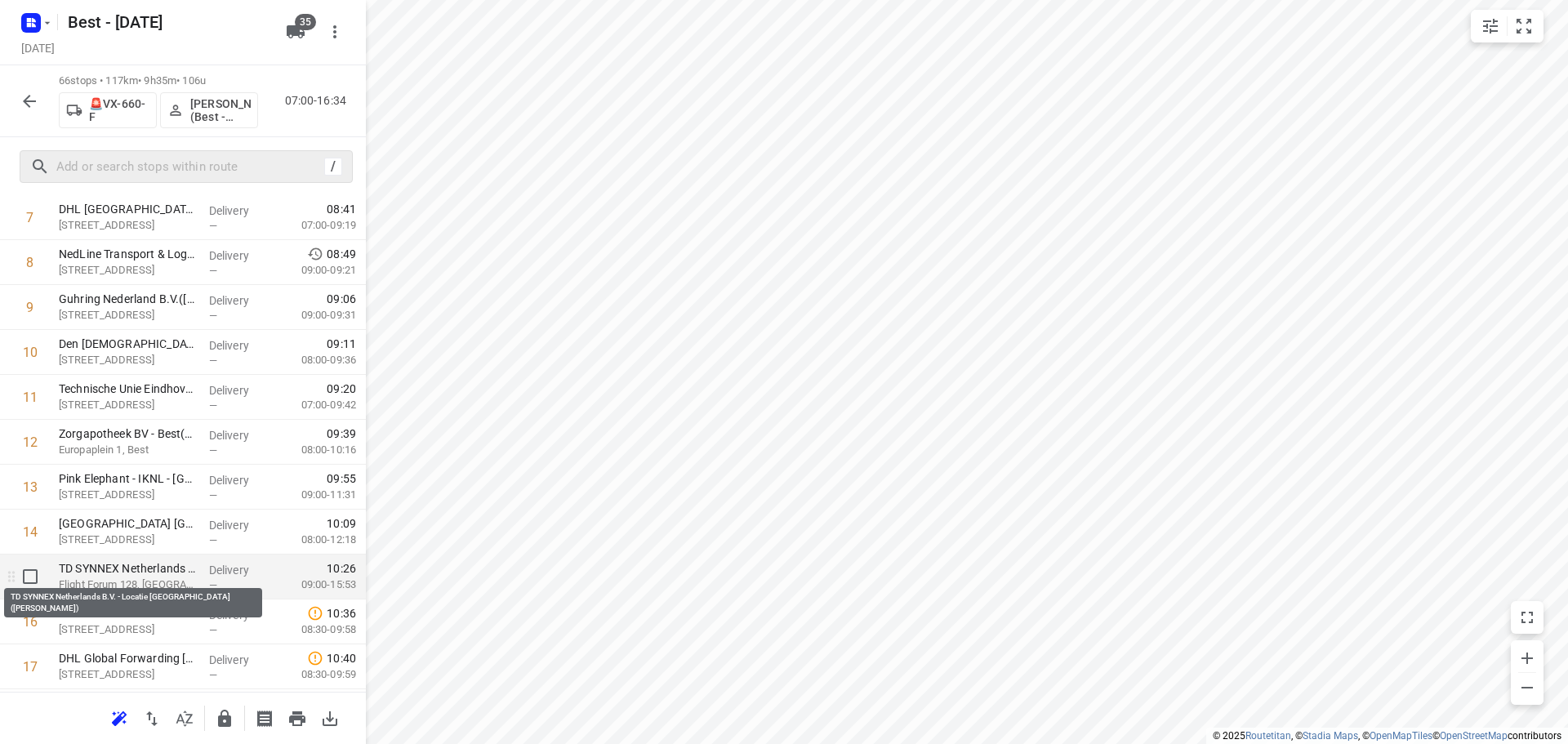
scroll to position [480, 0]
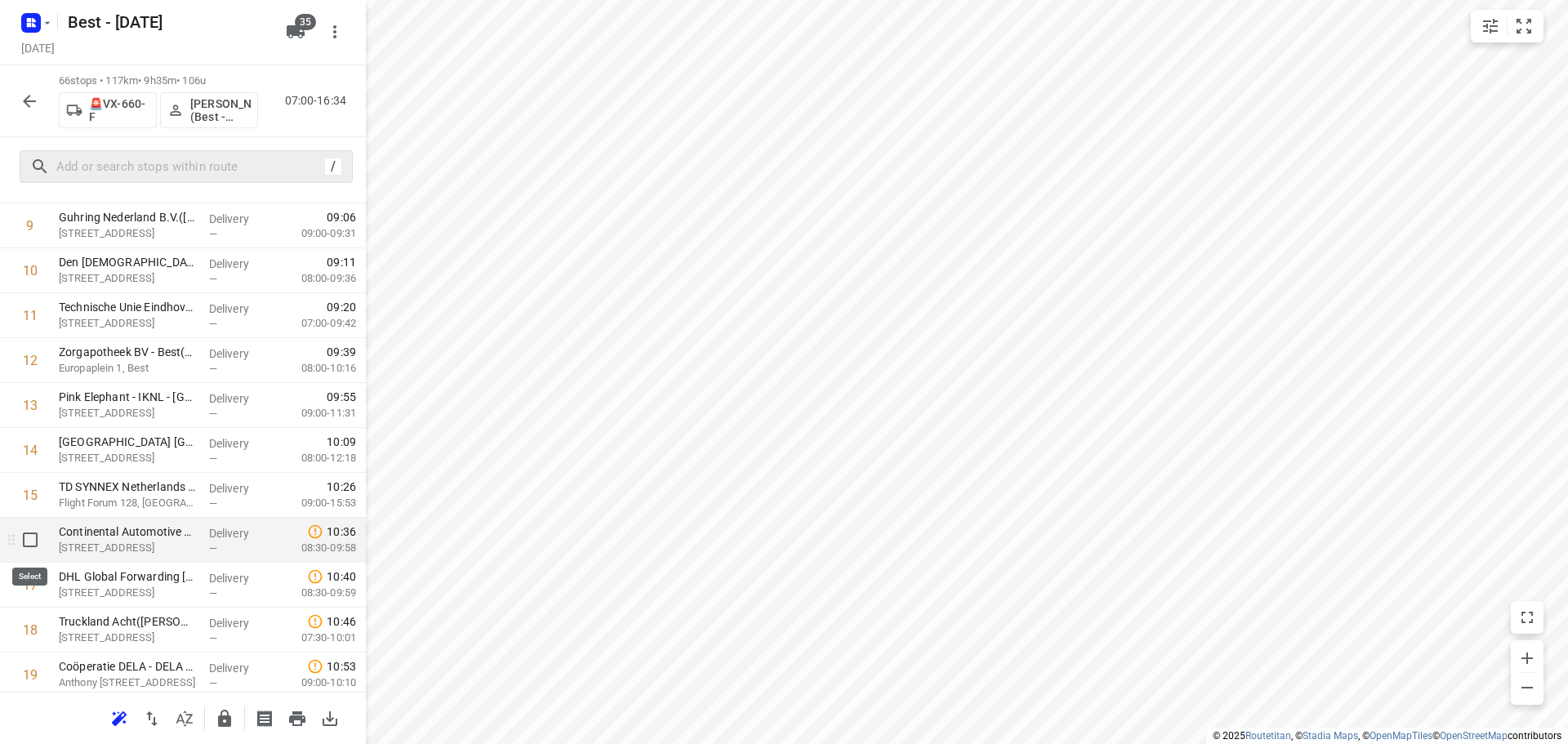
click at [32, 541] on input "checkbox" at bounding box center [30, 539] width 32 height 32
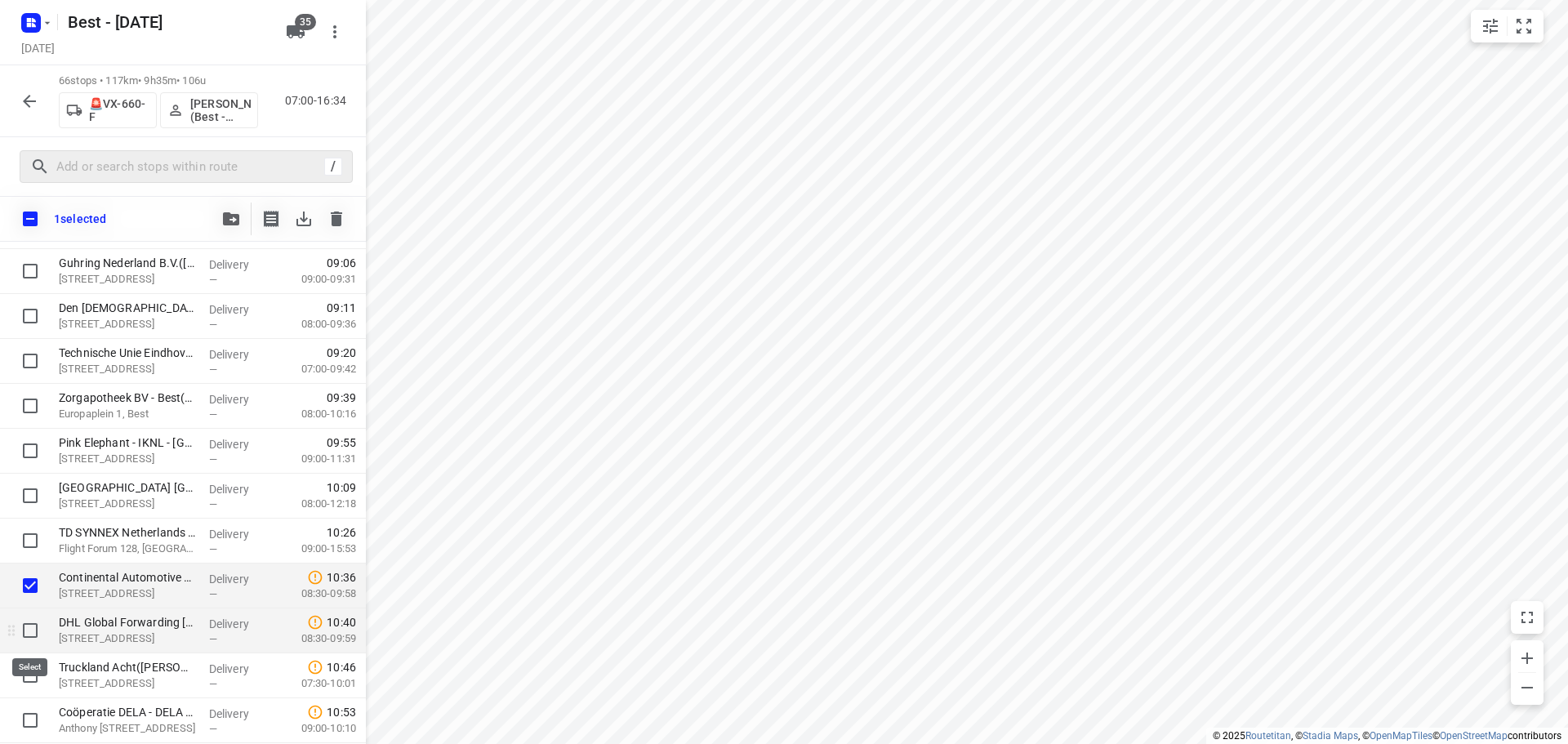
click at [28, 625] on input "checkbox" at bounding box center [30, 631] width 32 height 32
click at [30, 676] on input "checkbox" at bounding box center [30, 675] width 32 height 32
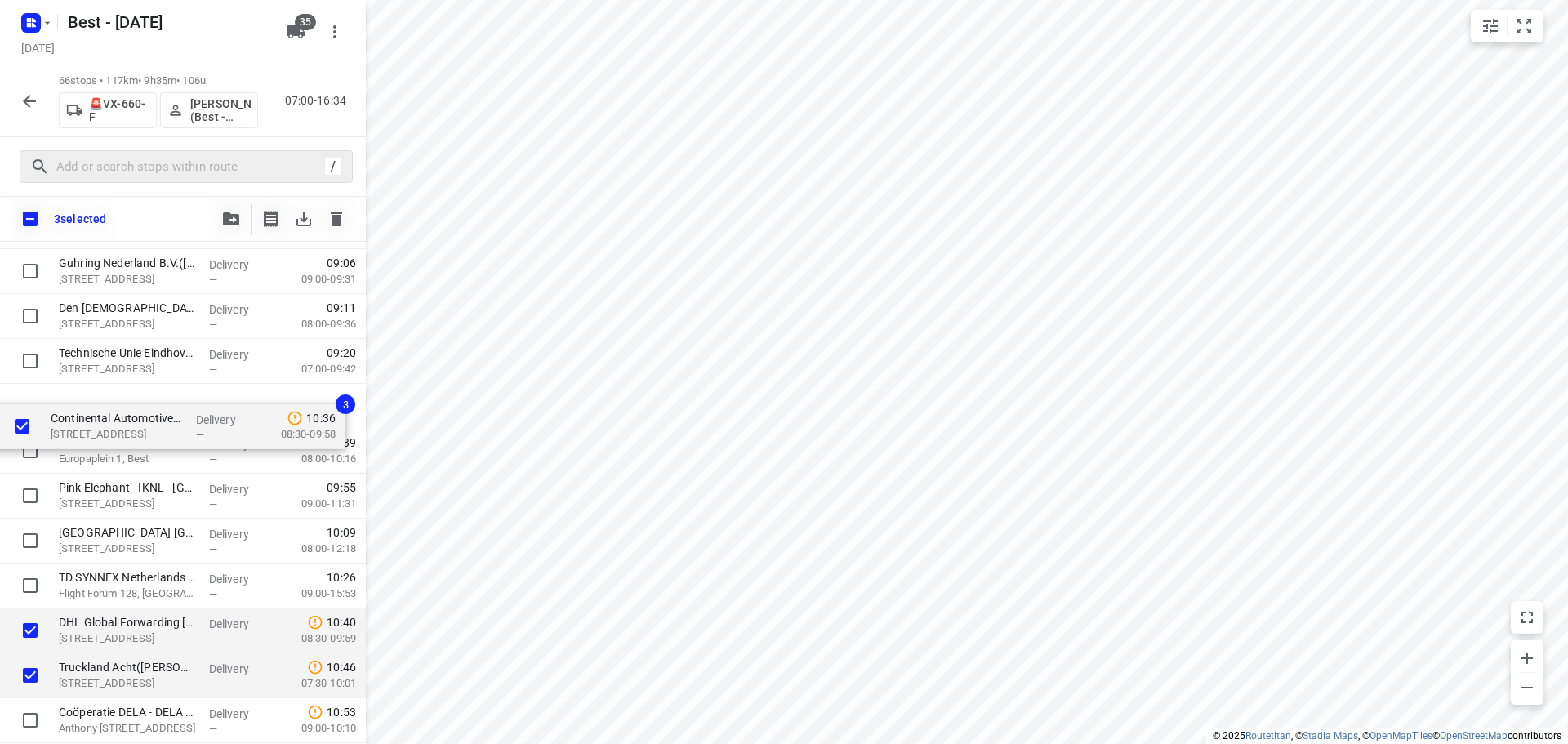
drag, startPoint x: 102, startPoint y: 584, endPoint x: 96, endPoint y: 416, distance: 168.1
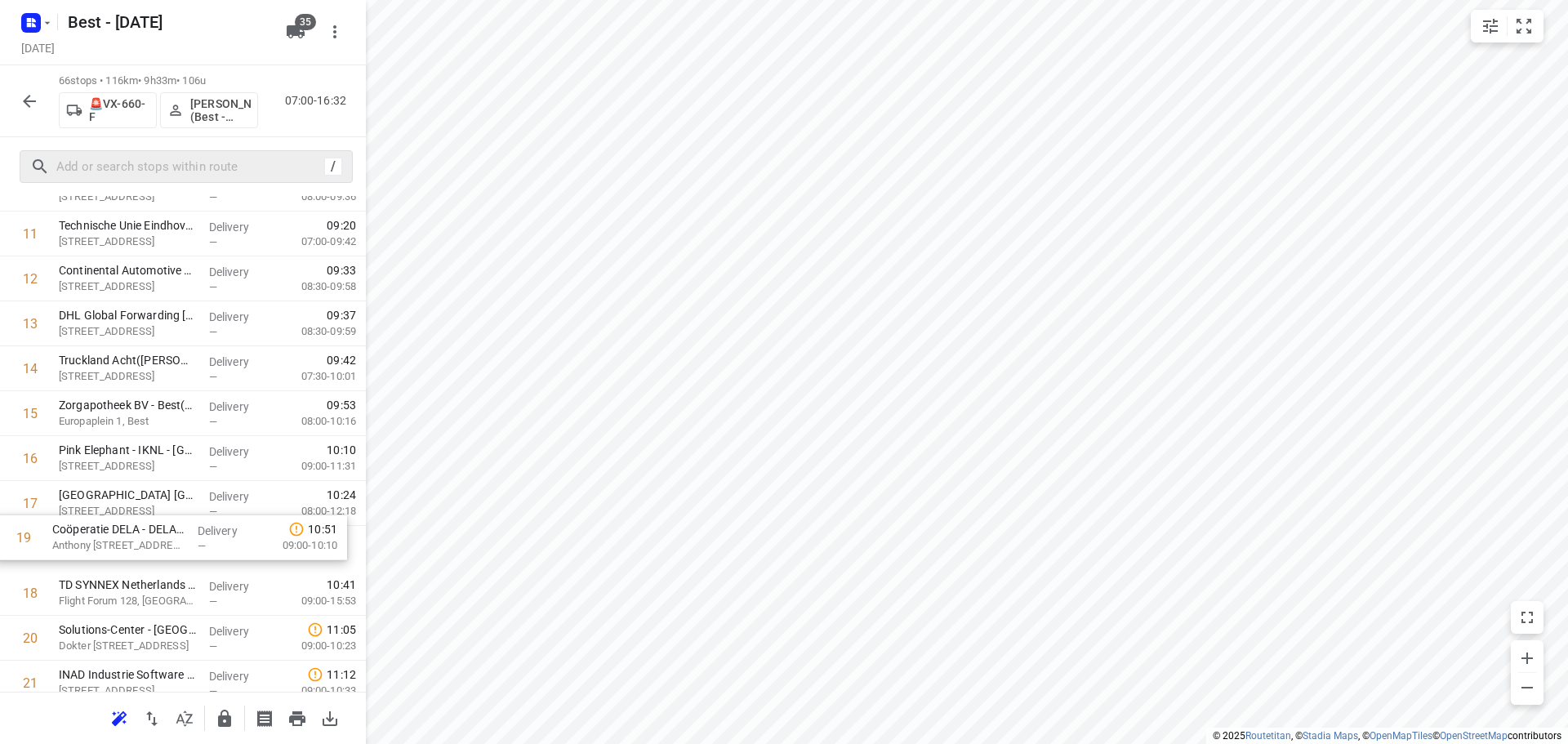
scroll to position [563, 0]
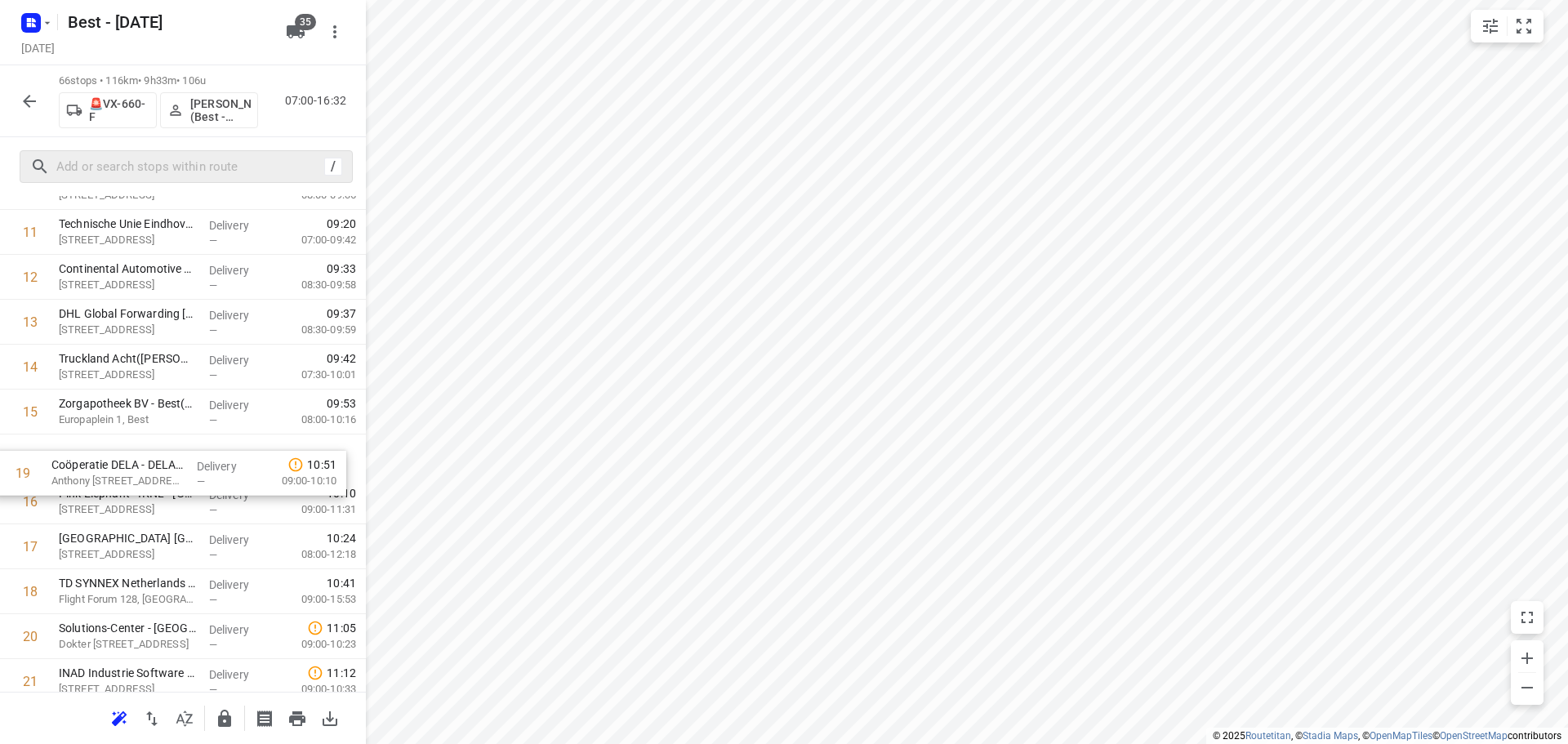
drag, startPoint x: 173, startPoint y: 580, endPoint x: 166, endPoint y: 455, distance: 125.2
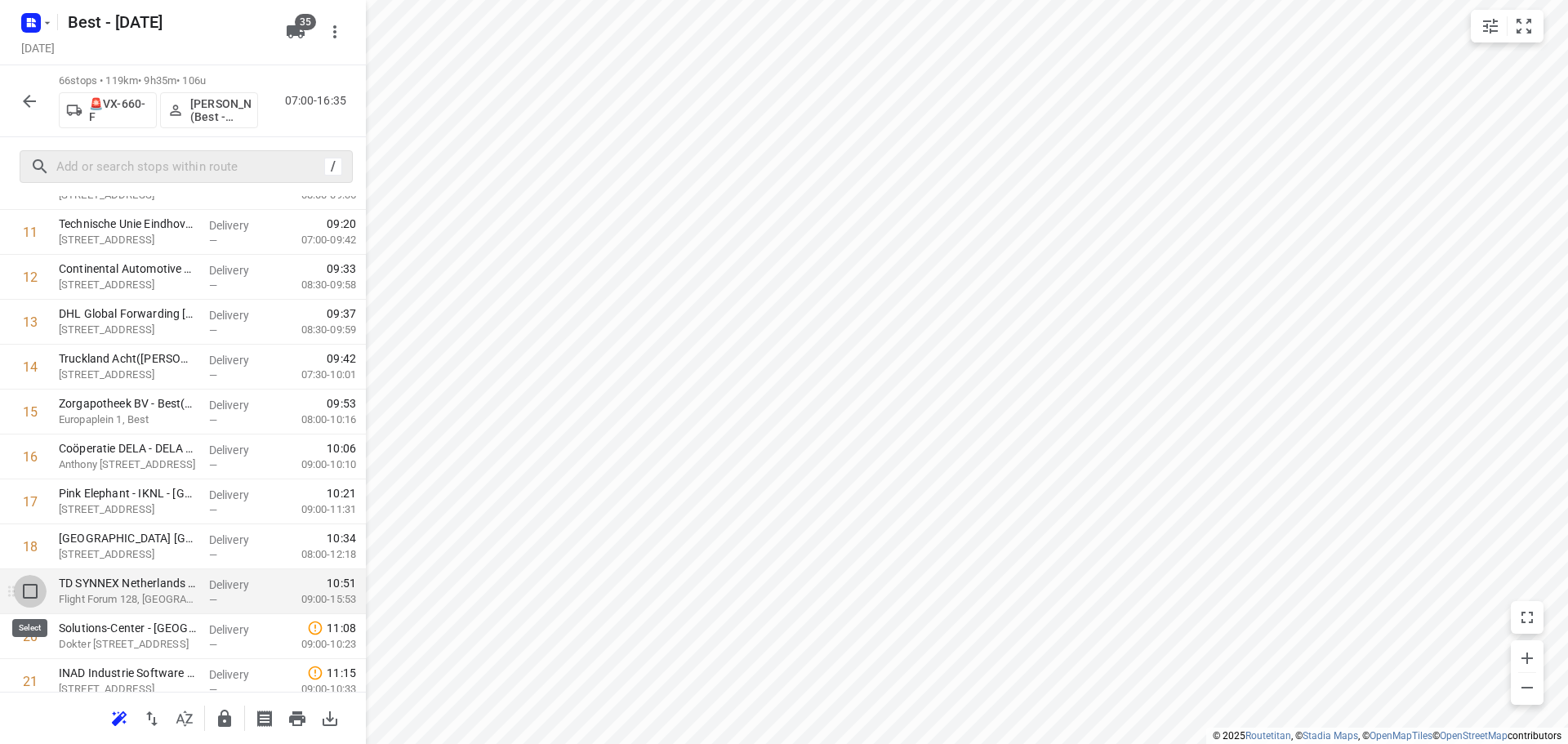
click at [34, 584] on input "checkbox" at bounding box center [30, 591] width 32 height 32
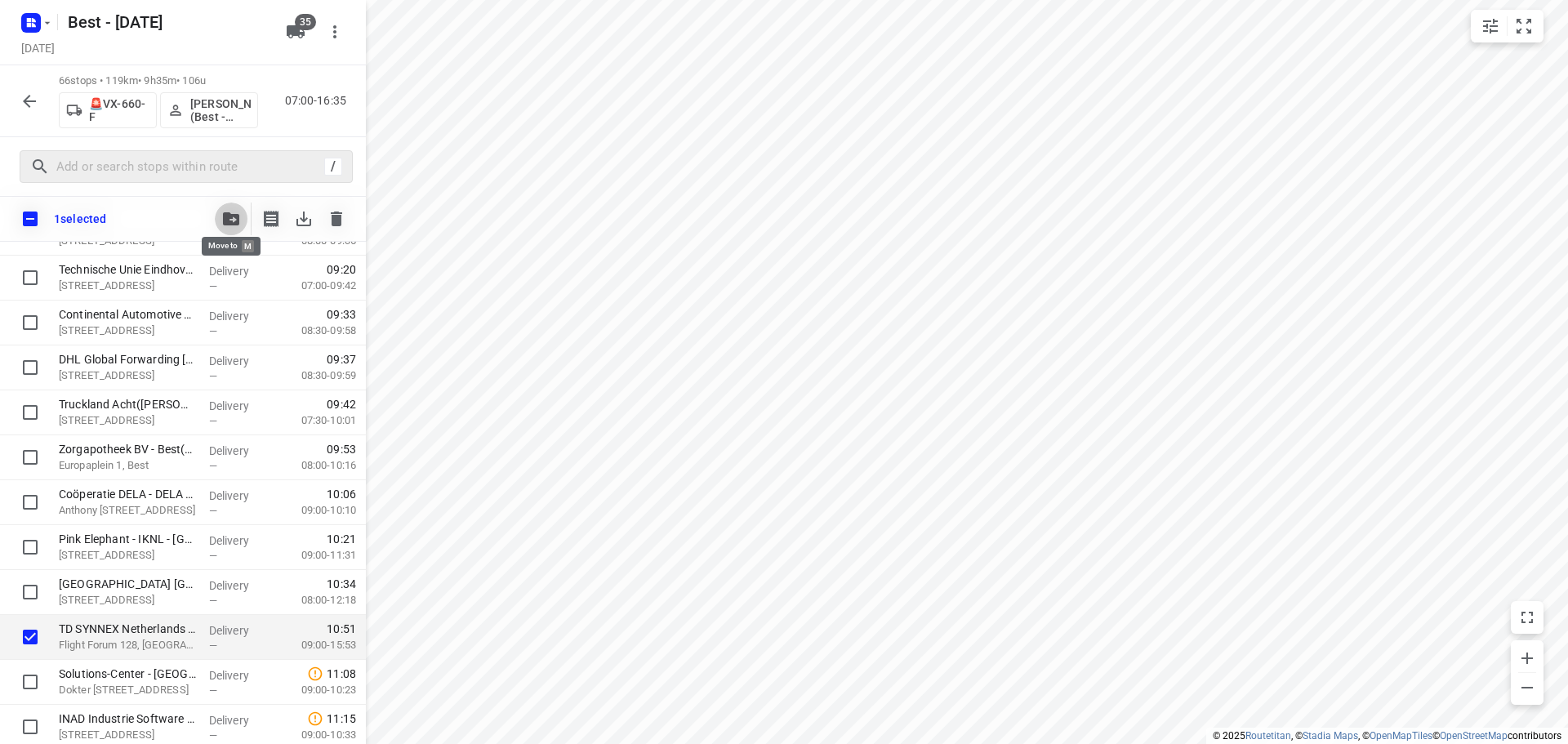
click at [234, 223] on icon "button" at bounding box center [230, 218] width 16 height 13
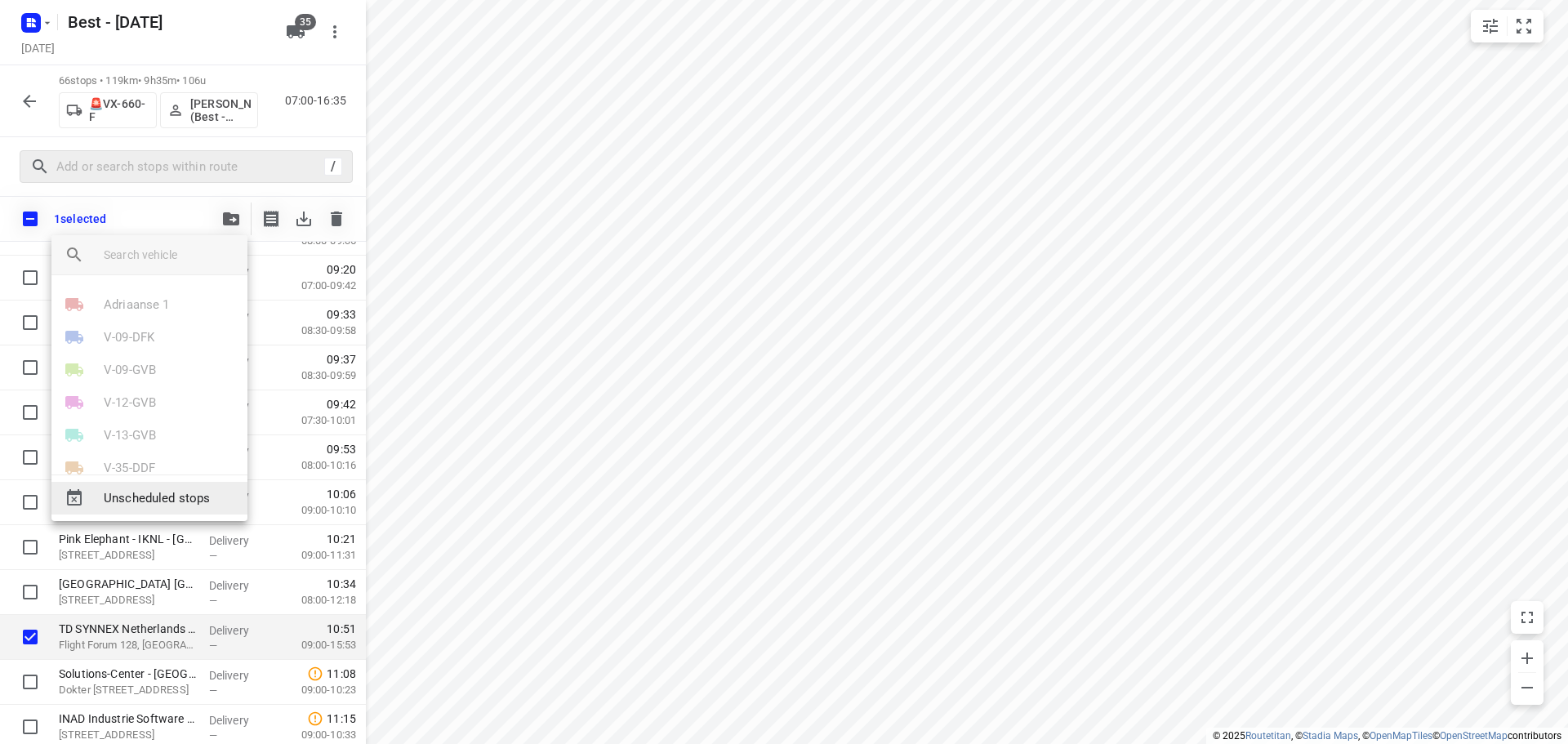
click at [180, 499] on span "Unscheduled stops" at bounding box center [169, 498] width 131 height 19
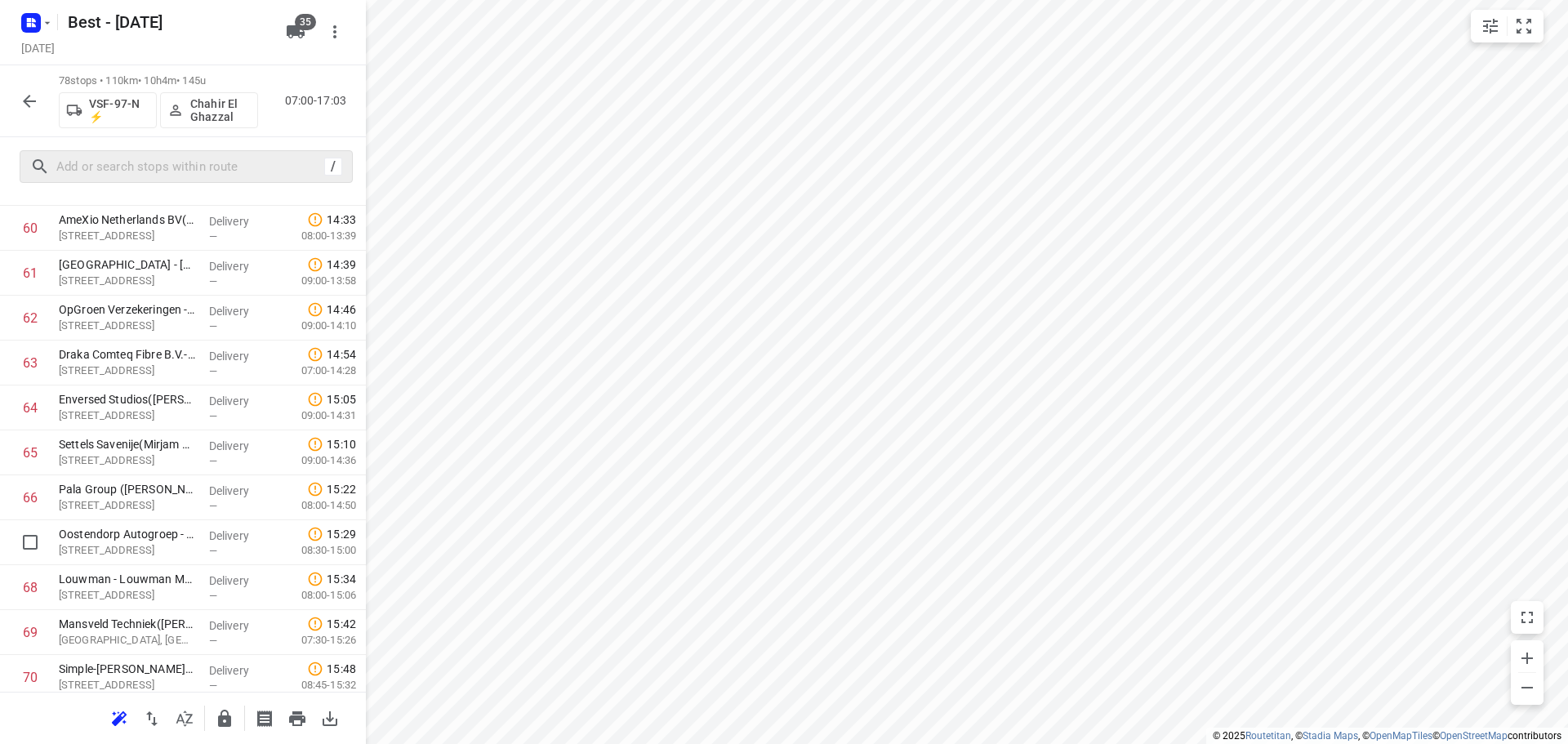
scroll to position [2932, 0]
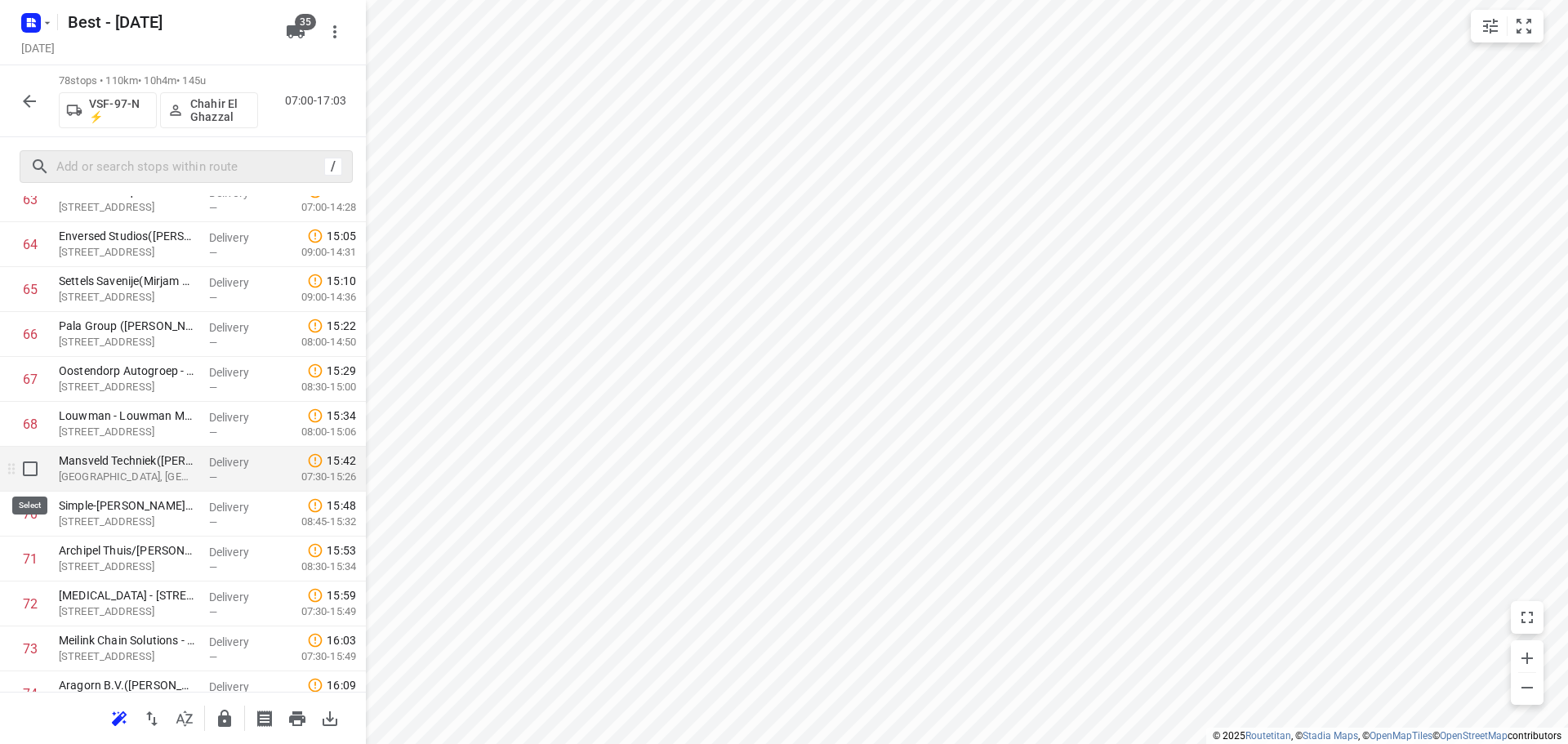
click at [34, 474] on input "checkbox" at bounding box center [30, 468] width 32 height 32
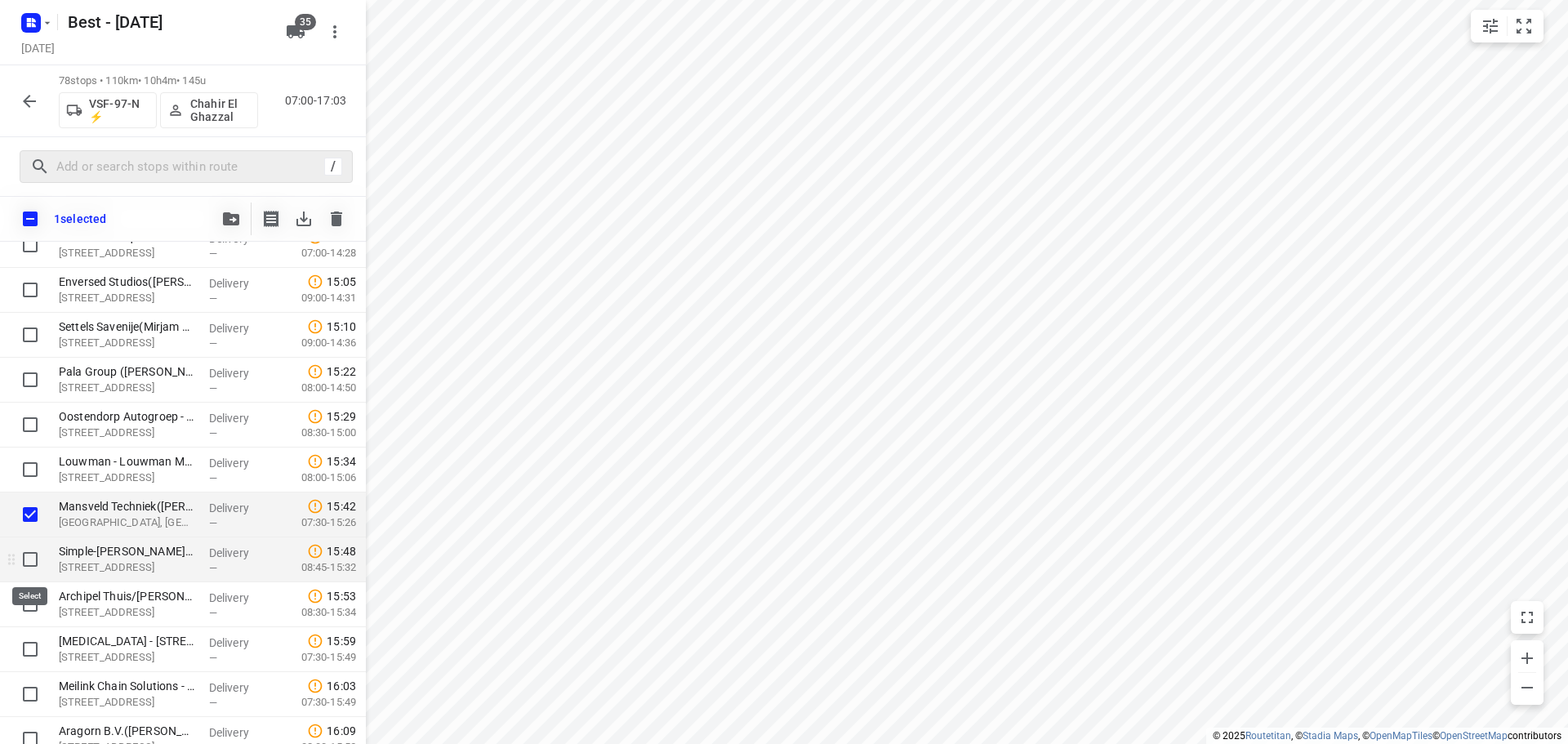
click at [34, 553] on input "checkbox" at bounding box center [30, 559] width 32 height 32
click at [23, 596] on input "checkbox" at bounding box center [30, 604] width 32 height 32
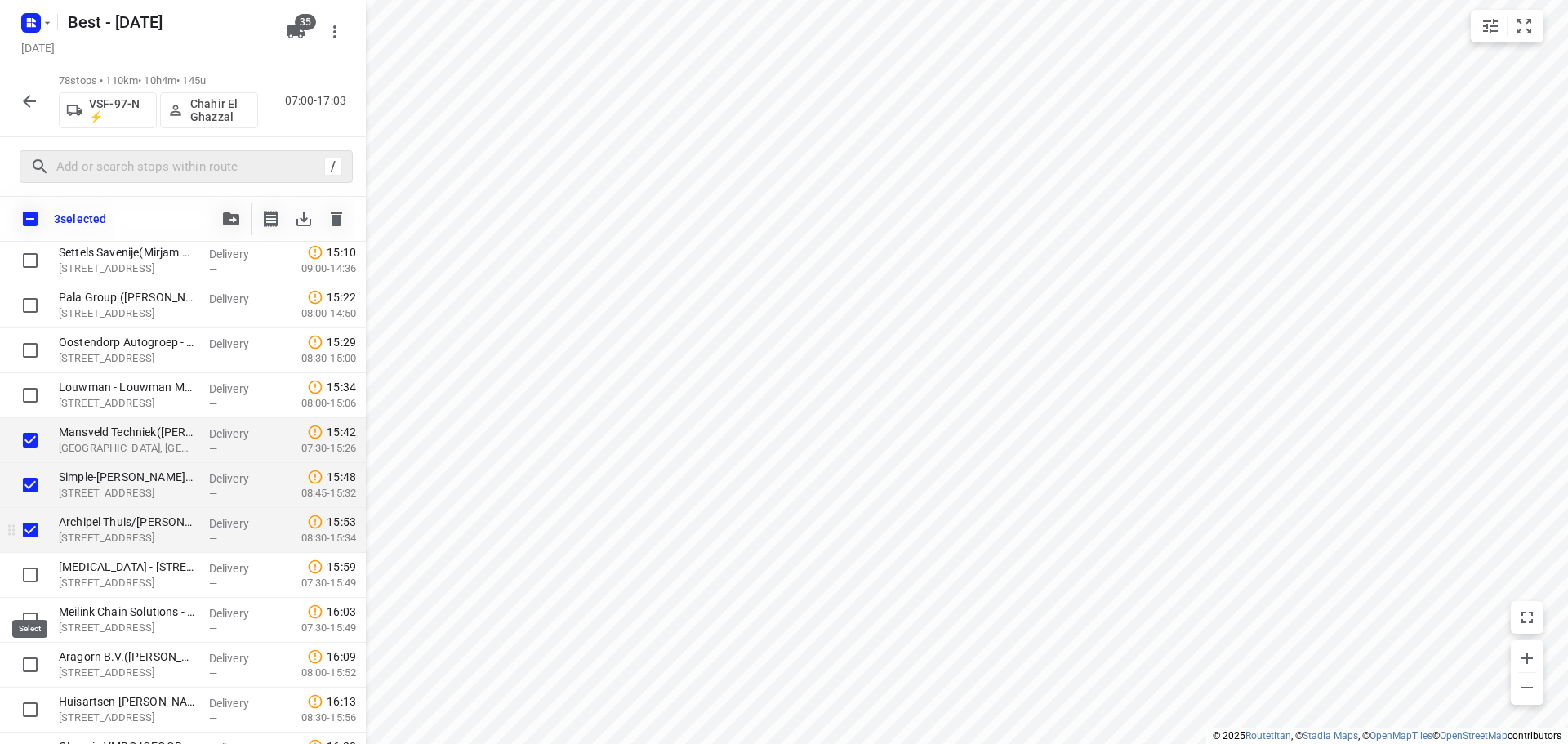
scroll to position [3174, 0]
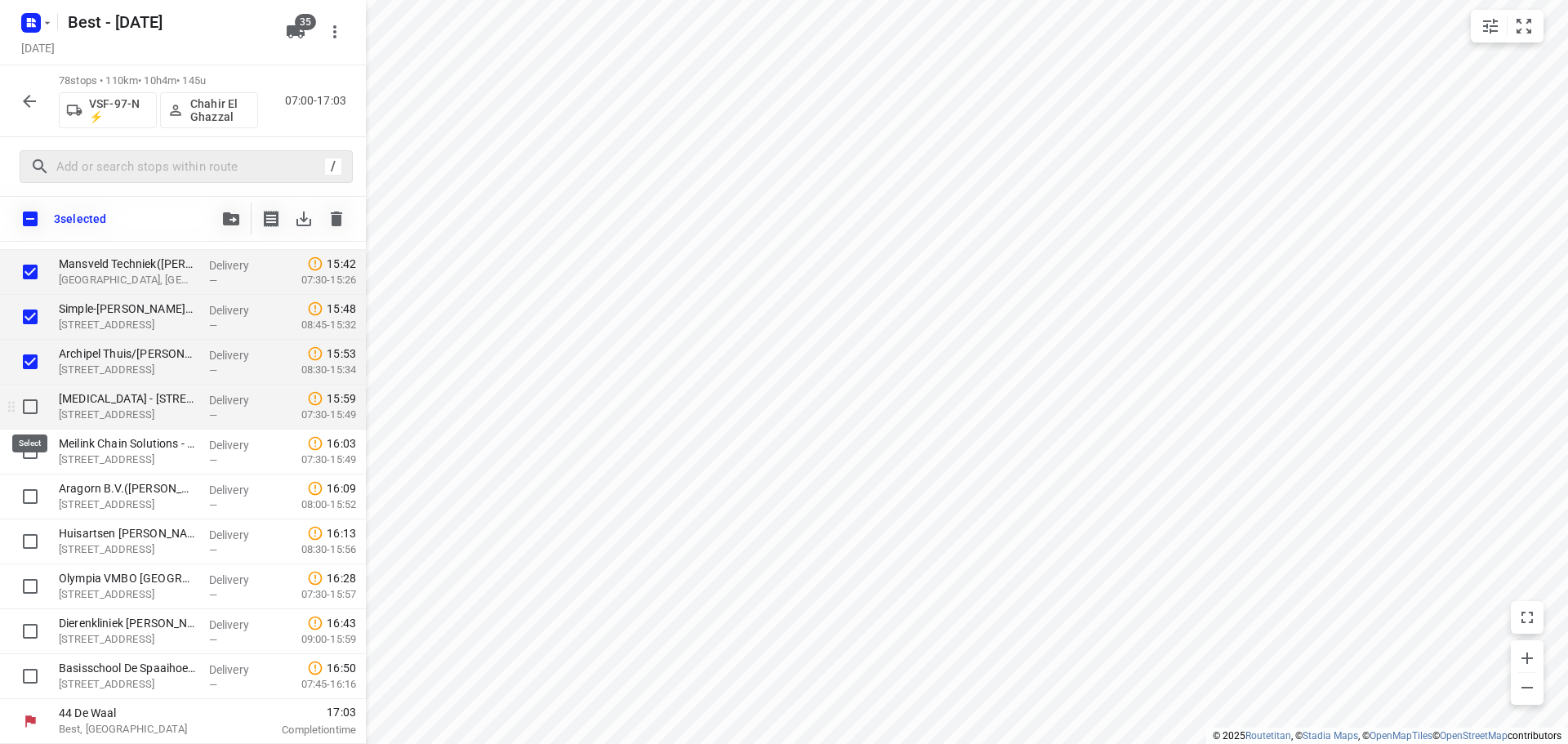
click at [36, 396] on input "checkbox" at bounding box center [30, 406] width 32 height 32
click at [26, 448] on input "checkbox" at bounding box center [30, 451] width 32 height 32
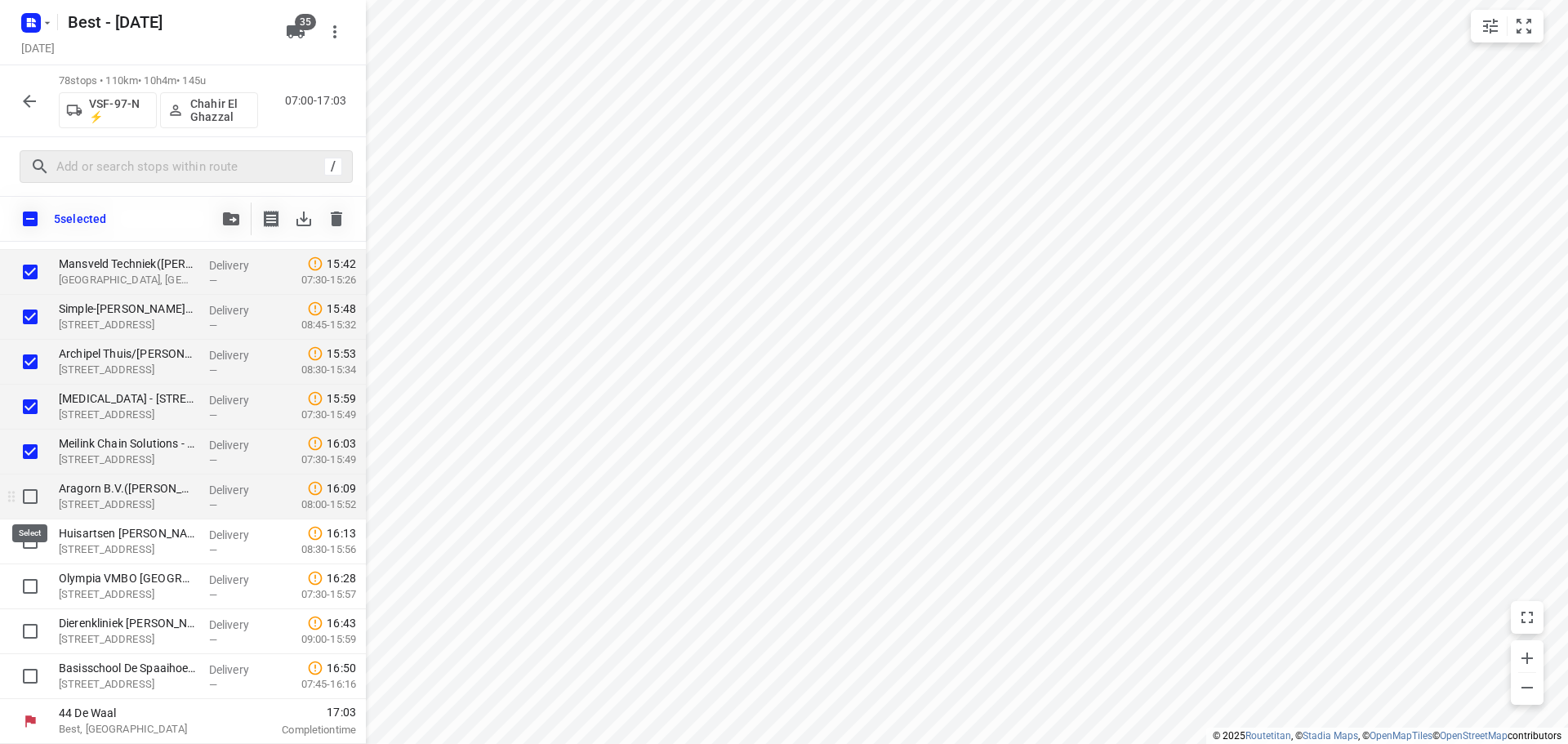
click at [28, 493] on input "checkbox" at bounding box center [30, 497] width 32 height 32
click at [32, 542] on input "checkbox" at bounding box center [30, 541] width 32 height 32
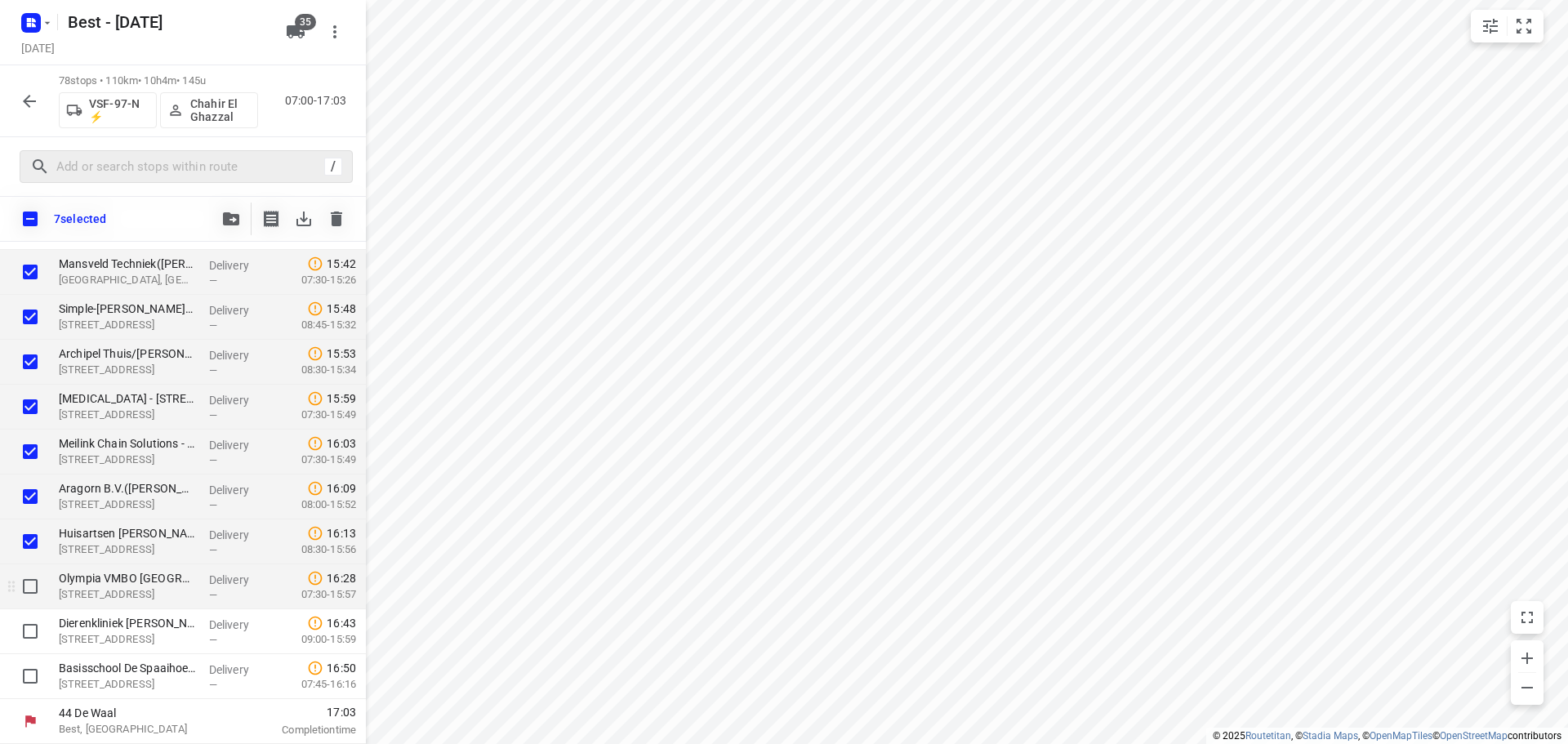
click at [32, 579] on input "checkbox" at bounding box center [30, 586] width 32 height 32
drag, startPoint x: 29, startPoint y: 619, endPoint x: 32, endPoint y: 652, distance: 33.1
click at [29, 625] on input "checkbox" at bounding box center [30, 631] width 32 height 32
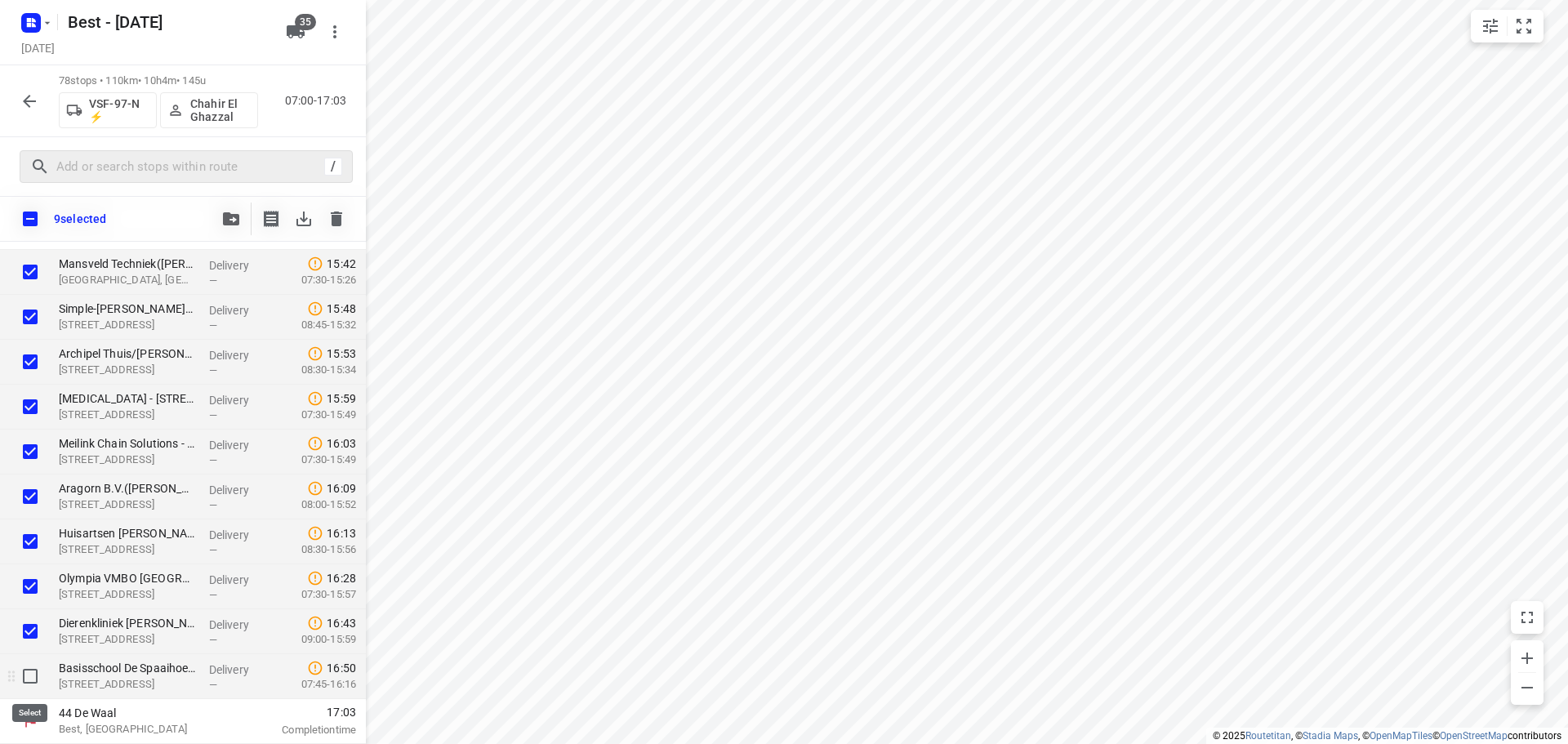
click at [34, 668] on input "checkbox" at bounding box center [30, 676] width 32 height 32
click at [218, 213] on button "button" at bounding box center [231, 218] width 32 height 32
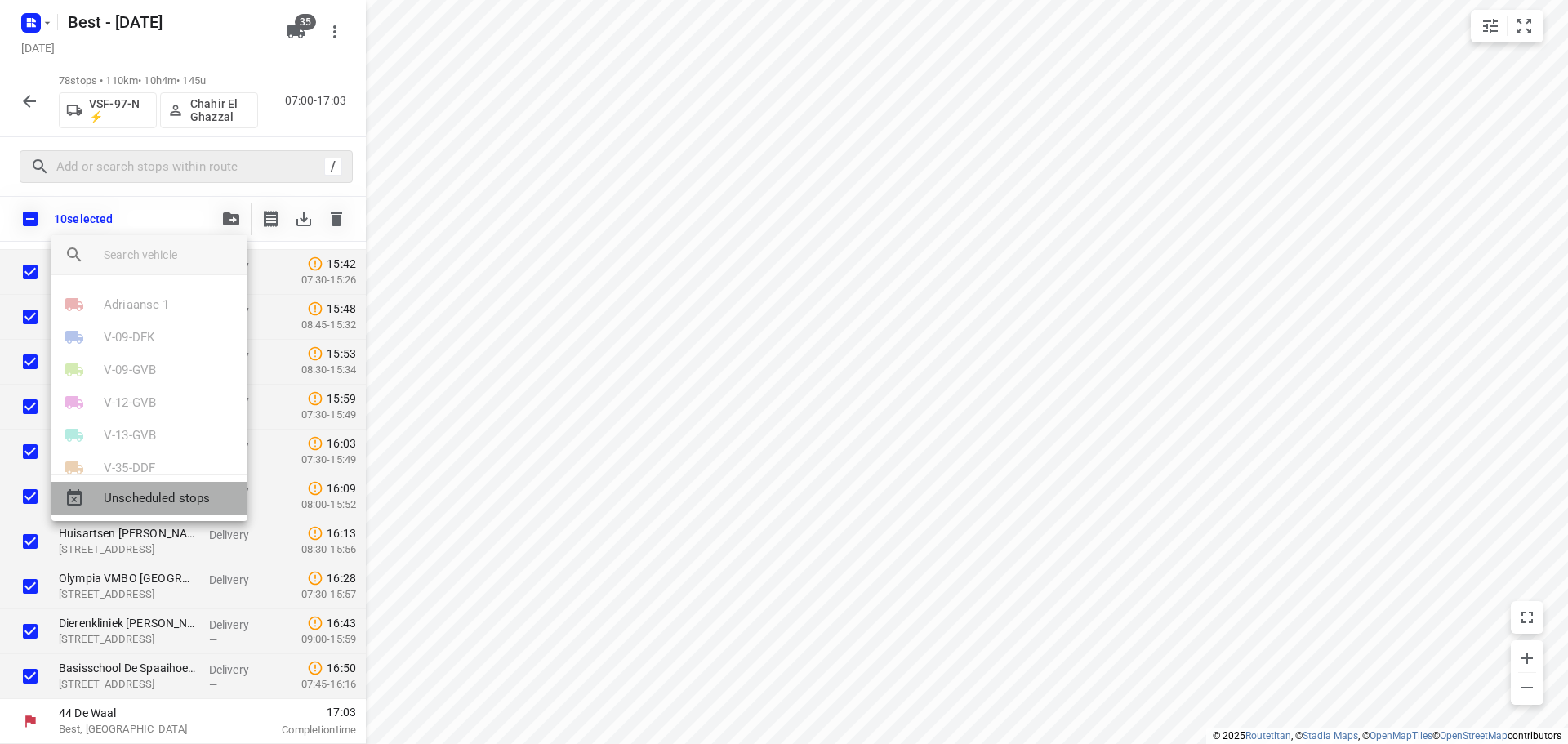
click at [136, 504] on span "Unscheduled stops" at bounding box center [169, 498] width 131 height 19
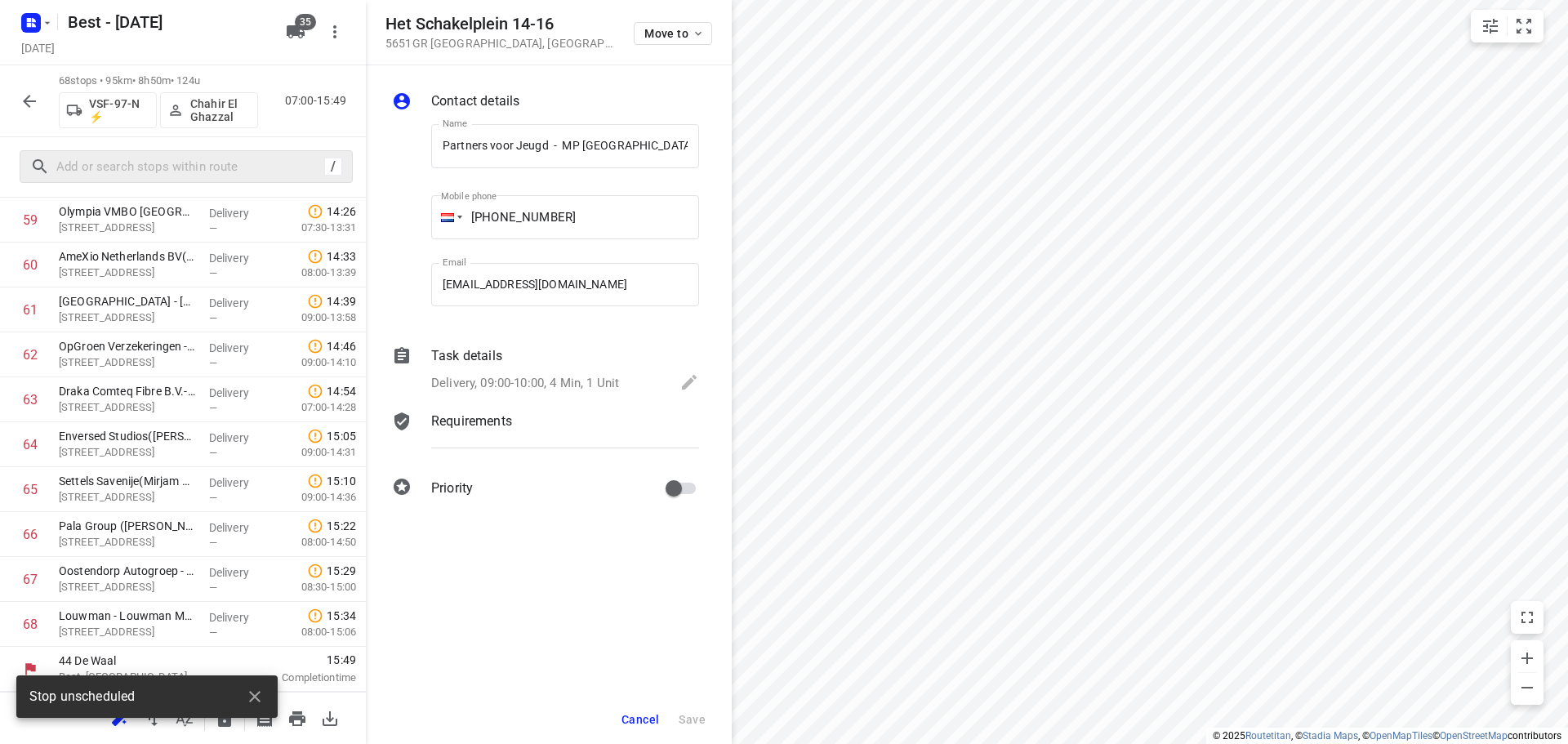
scroll to position [0, 13]
click at [632, 51] on div "Het Schakelplein 14-16 5651GR Eindhoven , Netherlands Move to" at bounding box center [549, 32] width 366 height 66
click at [655, 43] on button "Move to" at bounding box center [673, 33] width 78 height 23
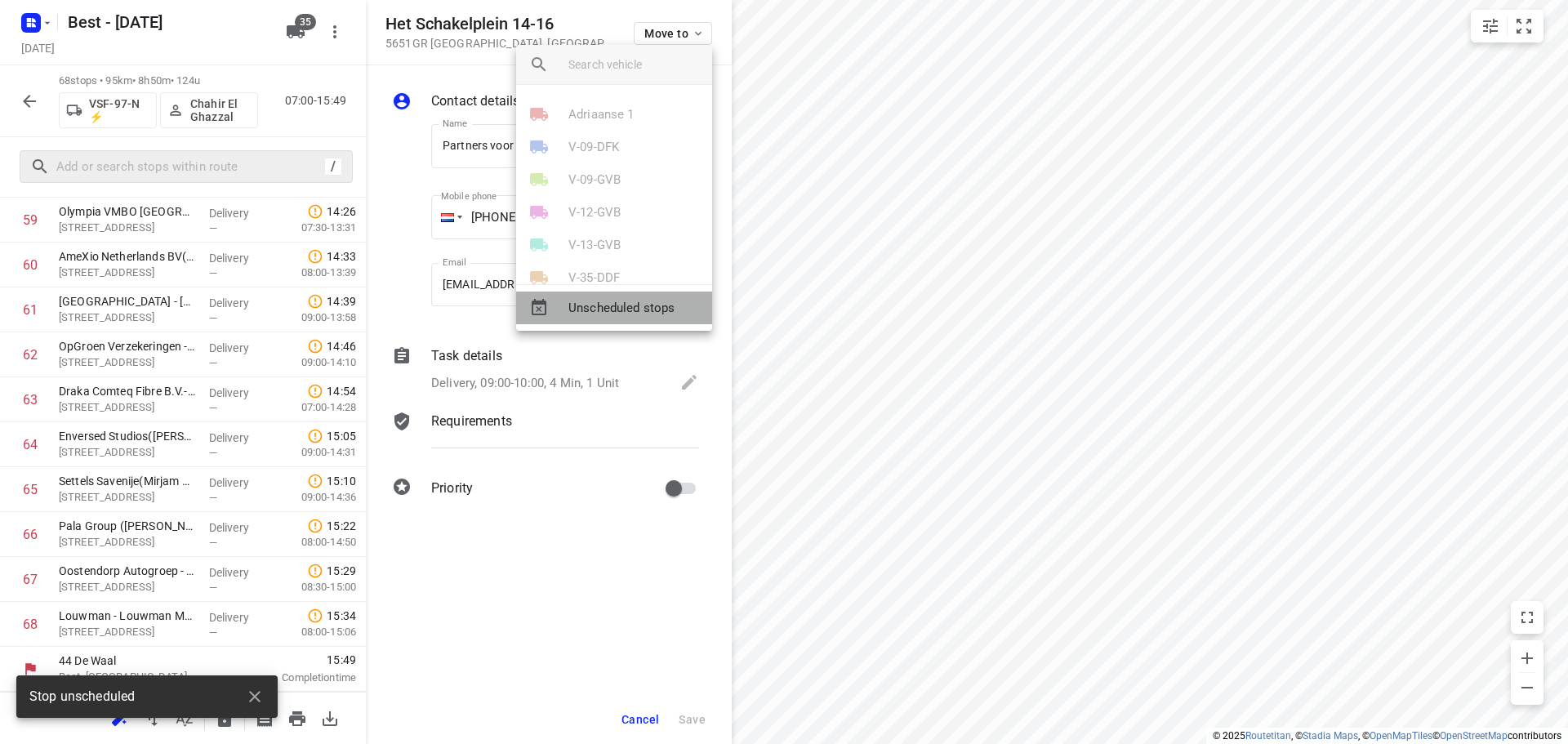
click at [566, 317] on div "Unscheduled stops" at bounding box center [614, 308] width 196 height 32
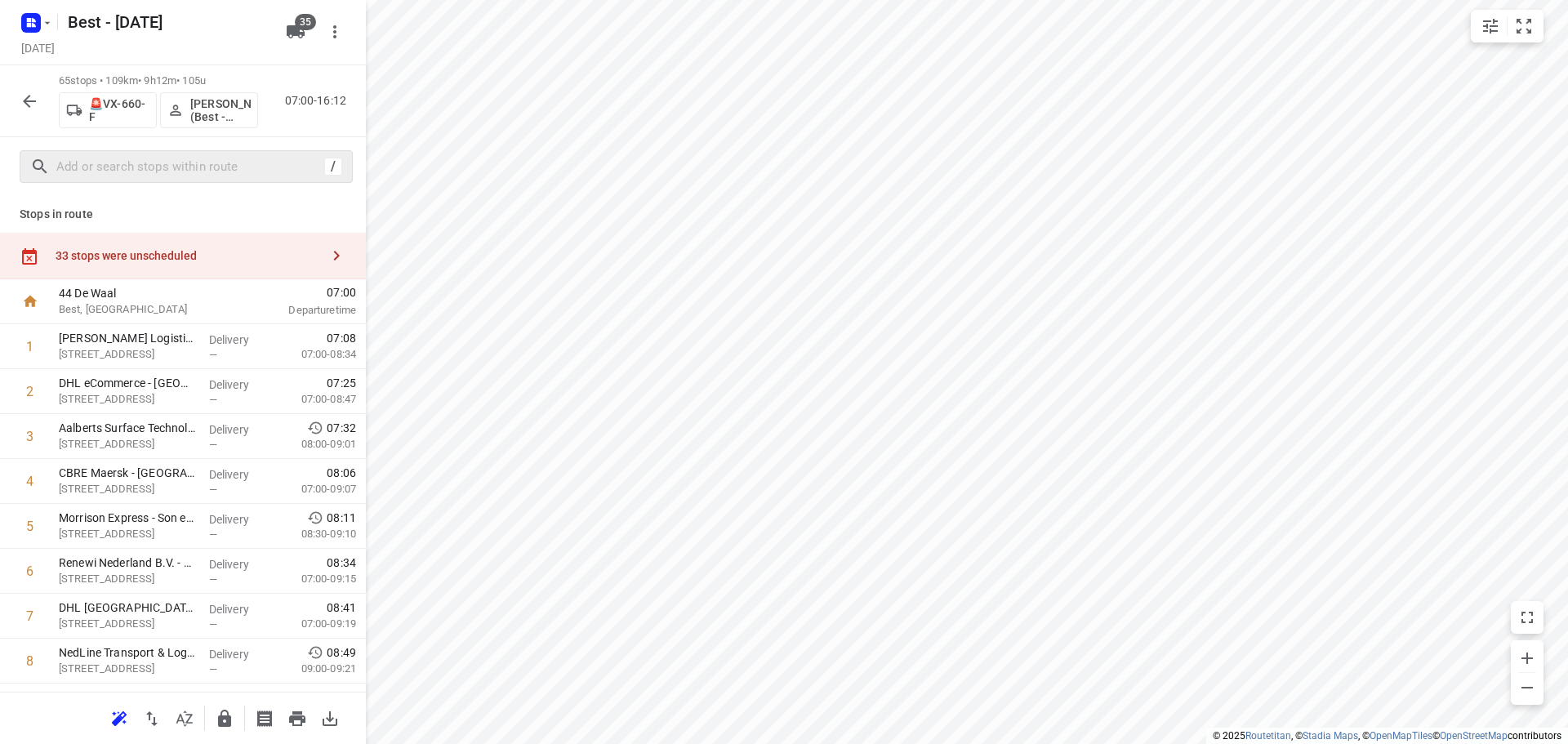
click at [275, 253] on div "33 stops were unscheduled" at bounding box center [188, 255] width 264 height 13
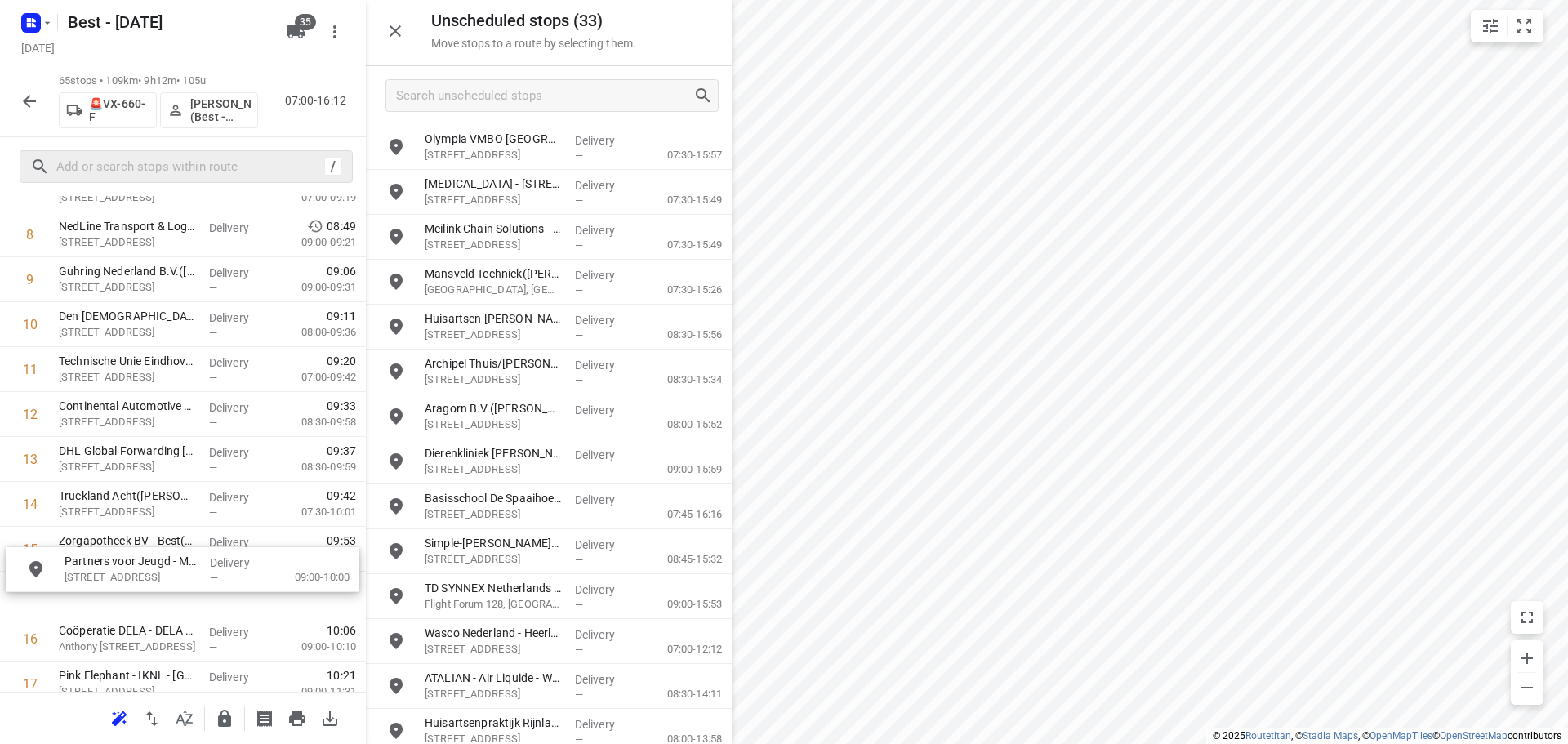
scroll to position [431, 0]
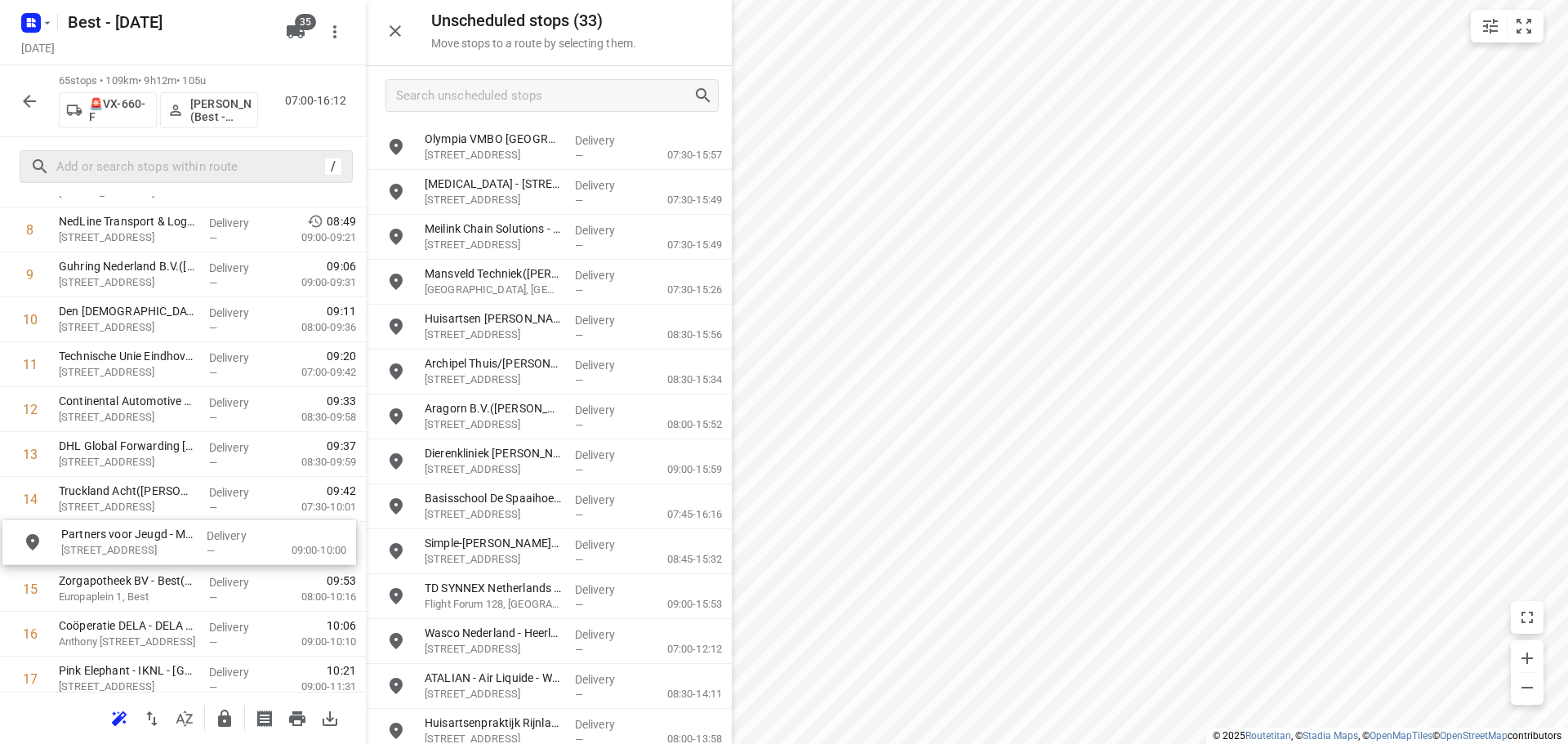
drag, startPoint x: 532, startPoint y: 144, endPoint x: 144, endPoint y: 489, distance: 519.2
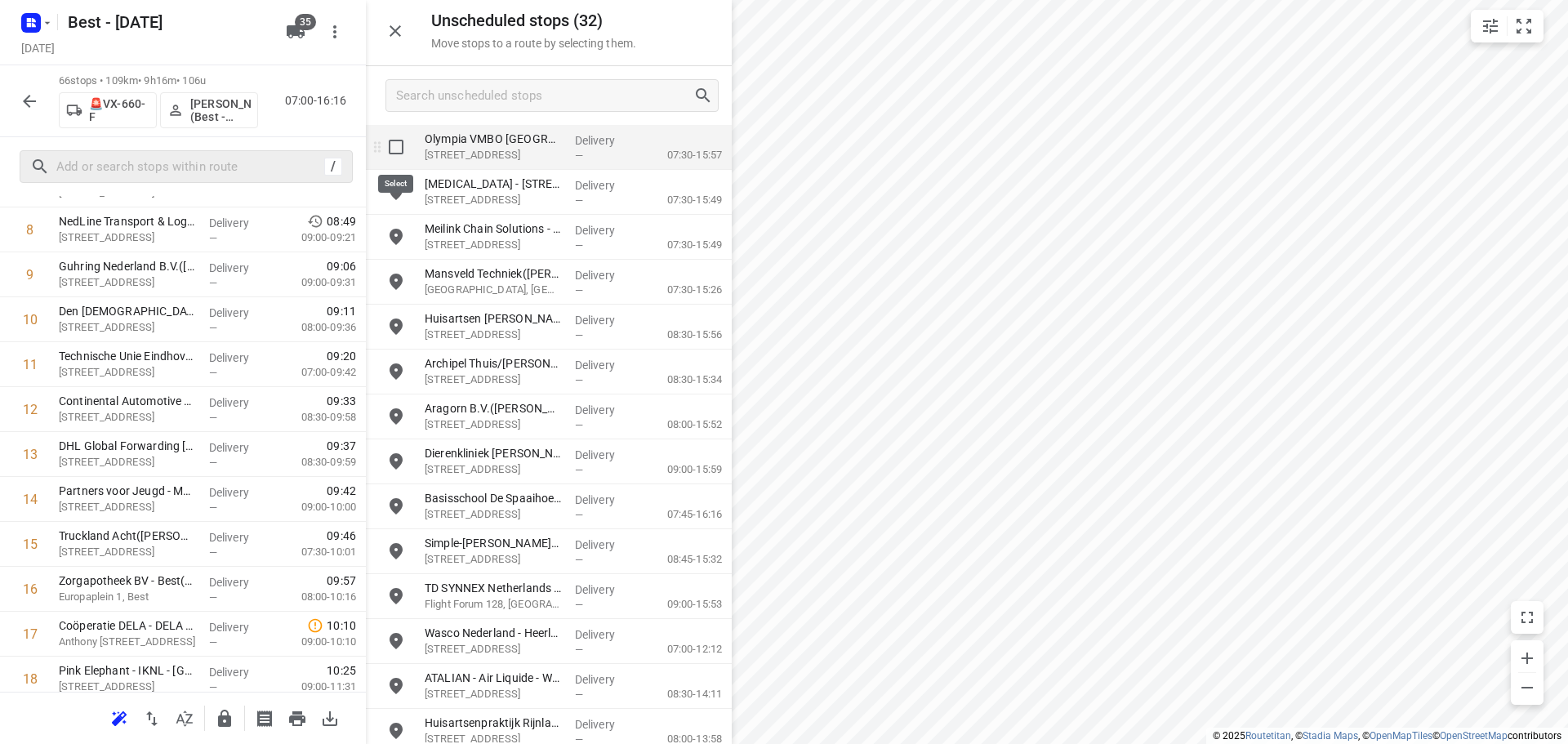
click at [408, 149] on input "grid" at bounding box center [396, 147] width 32 height 32
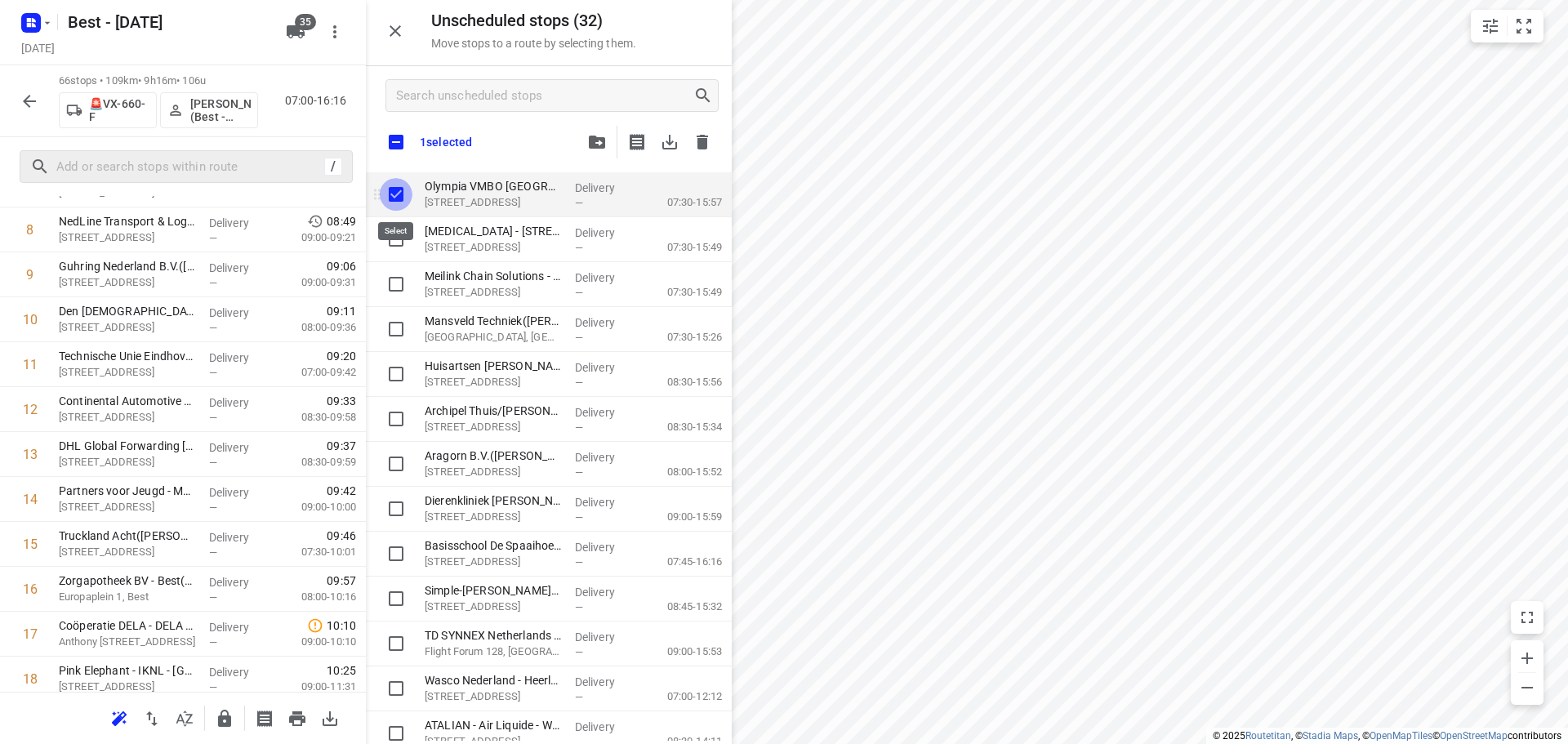
click at [398, 195] on input "grid" at bounding box center [396, 195] width 32 height 32
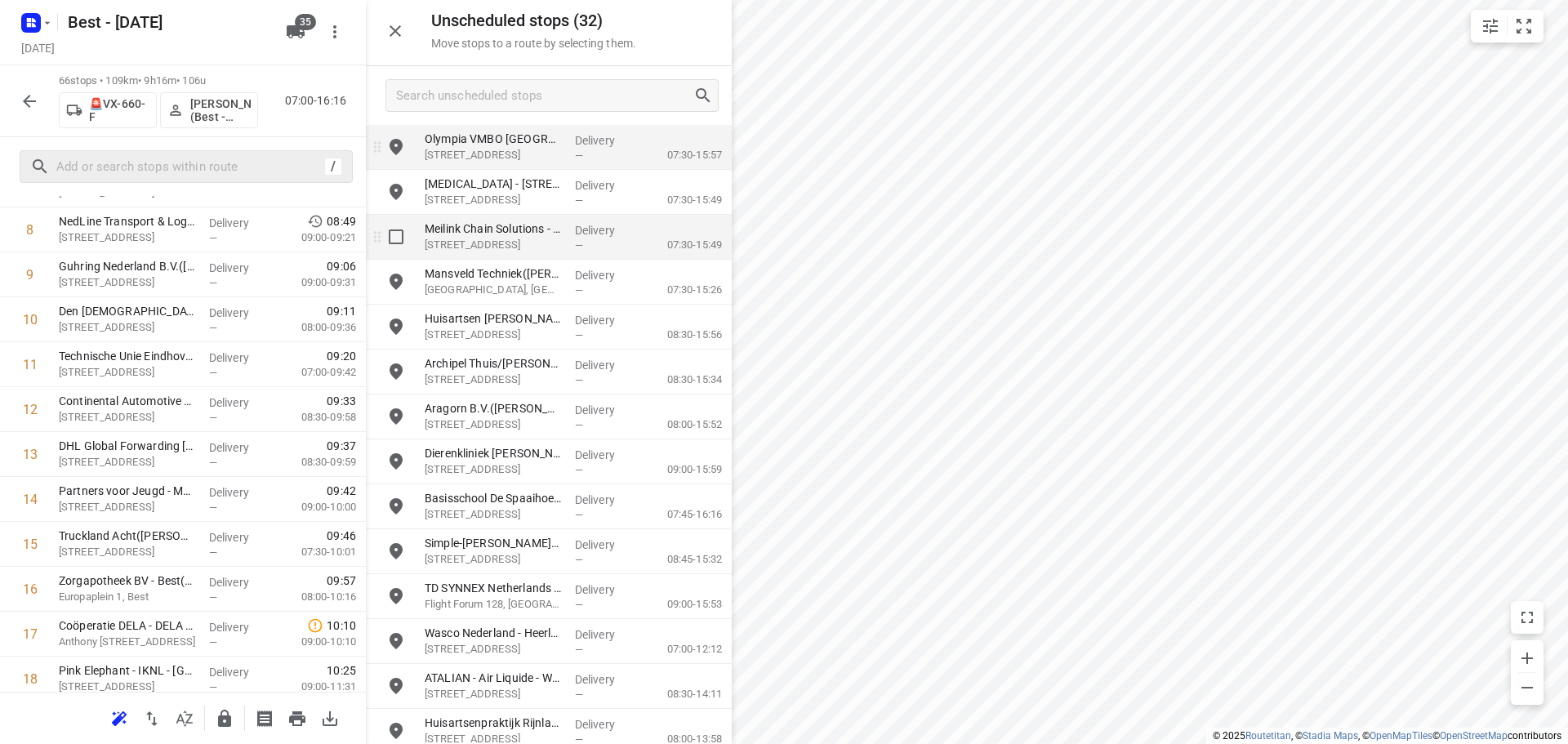
click at [401, 255] on div "grid" at bounding box center [392, 237] width 52 height 45
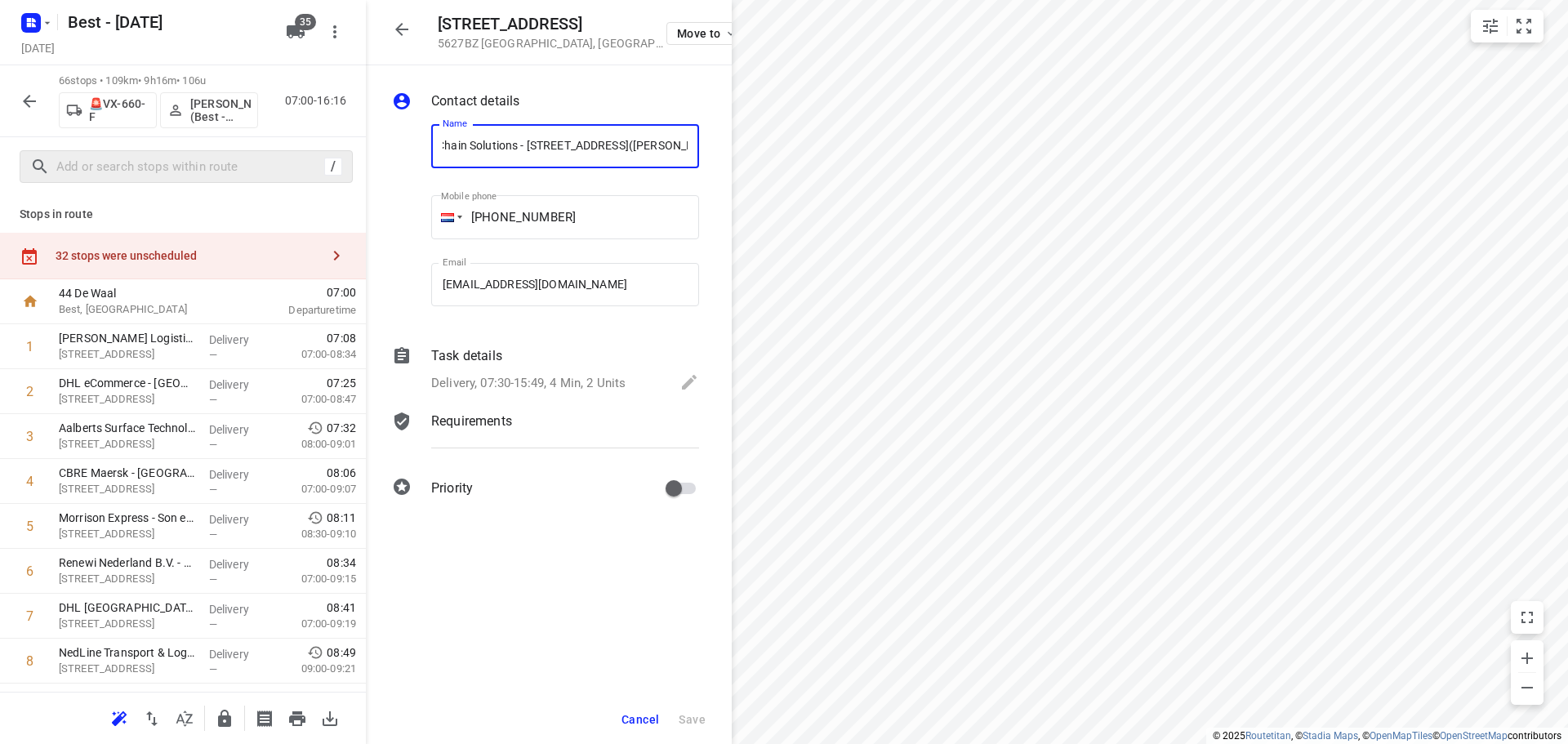
scroll to position [0, 0]
click at [334, 226] on div "Stops in route 32 stops were unscheduled 44 De Waal Best, Netherlands 07:00 Dep…" at bounding box center [183, 444] width 366 height 496
click at [321, 270] on button "button" at bounding box center [336, 255] width 32 height 32
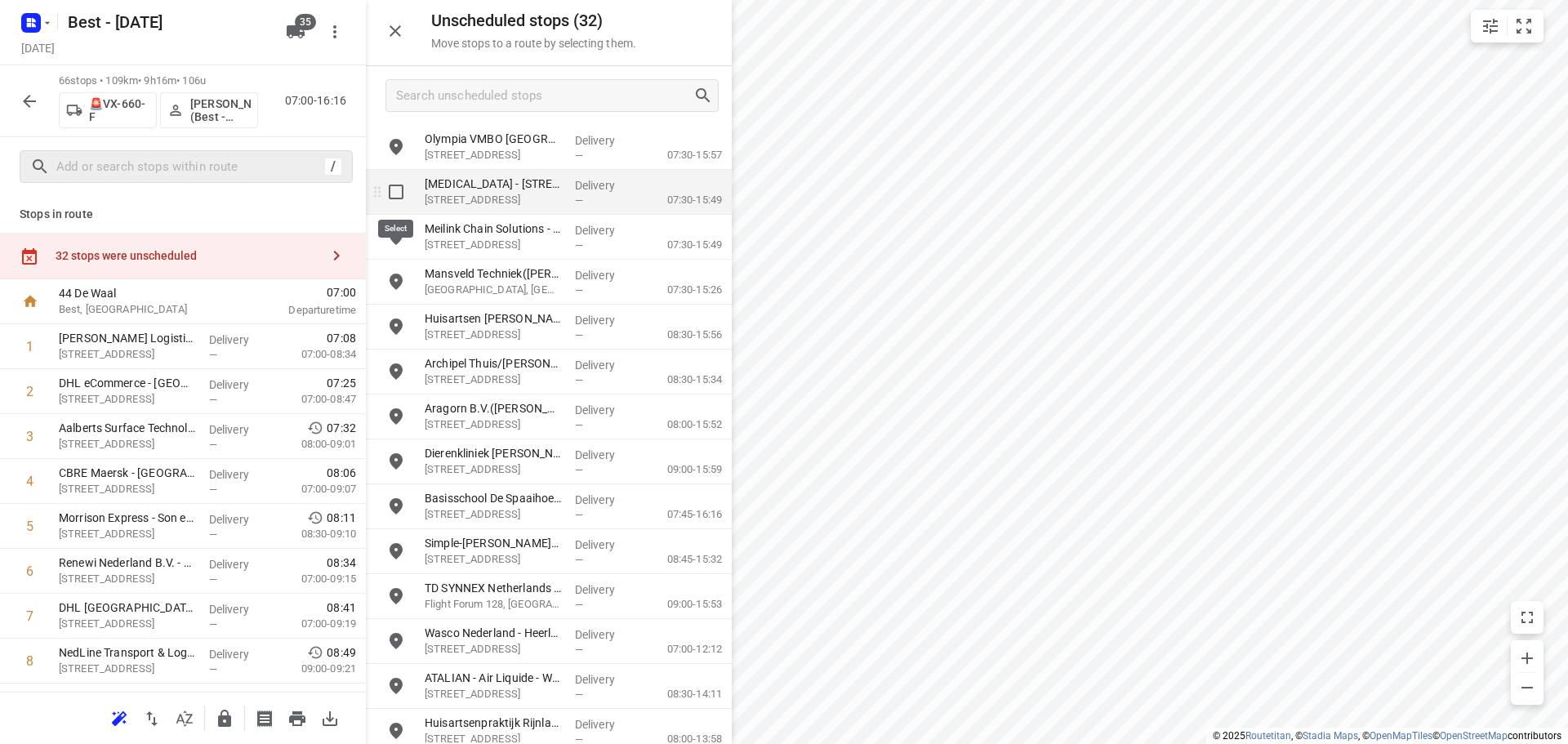
click at [411, 200] on input "grid" at bounding box center [396, 192] width 32 height 32
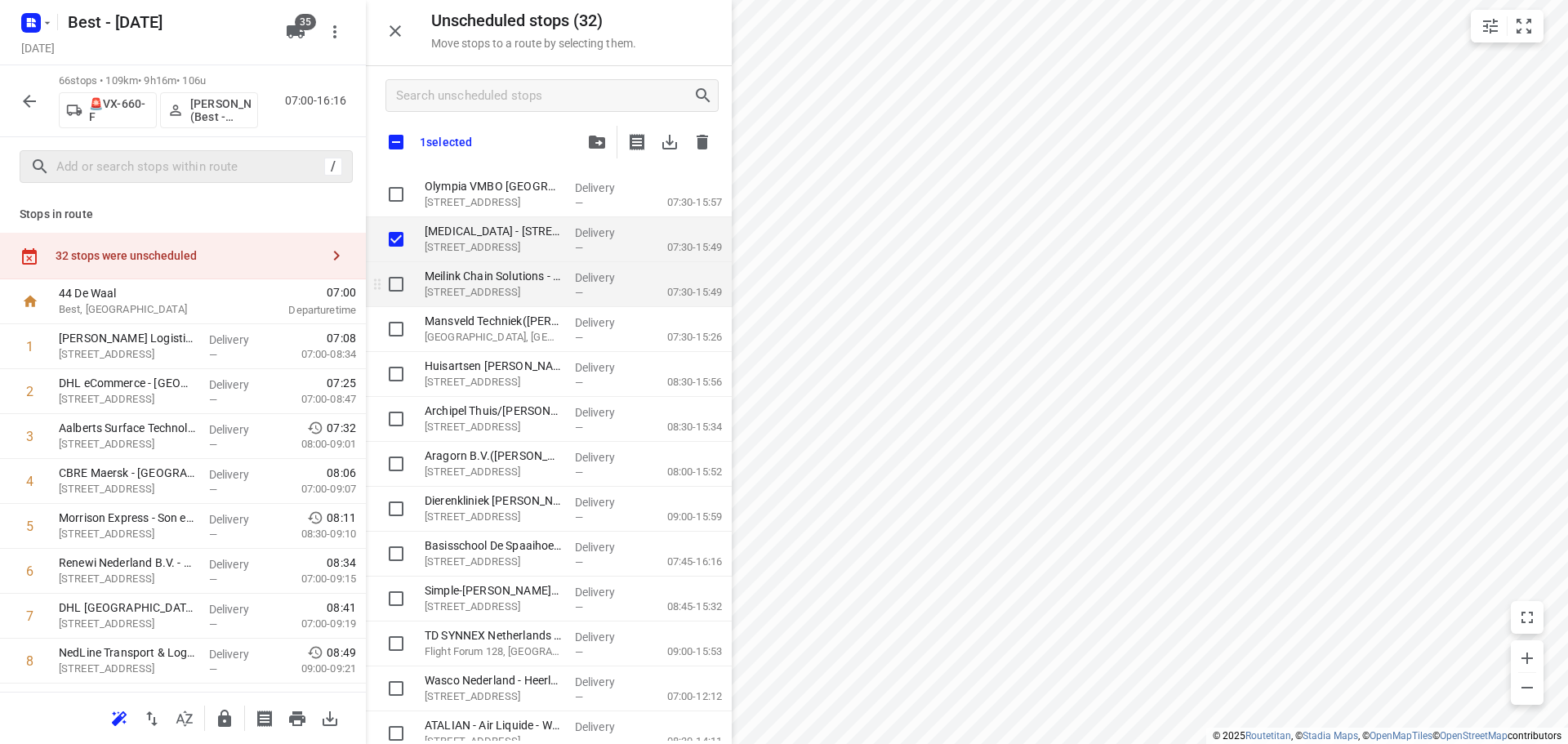
click at [396, 265] on div "grid" at bounding box center [392, 284] width 52 height 45
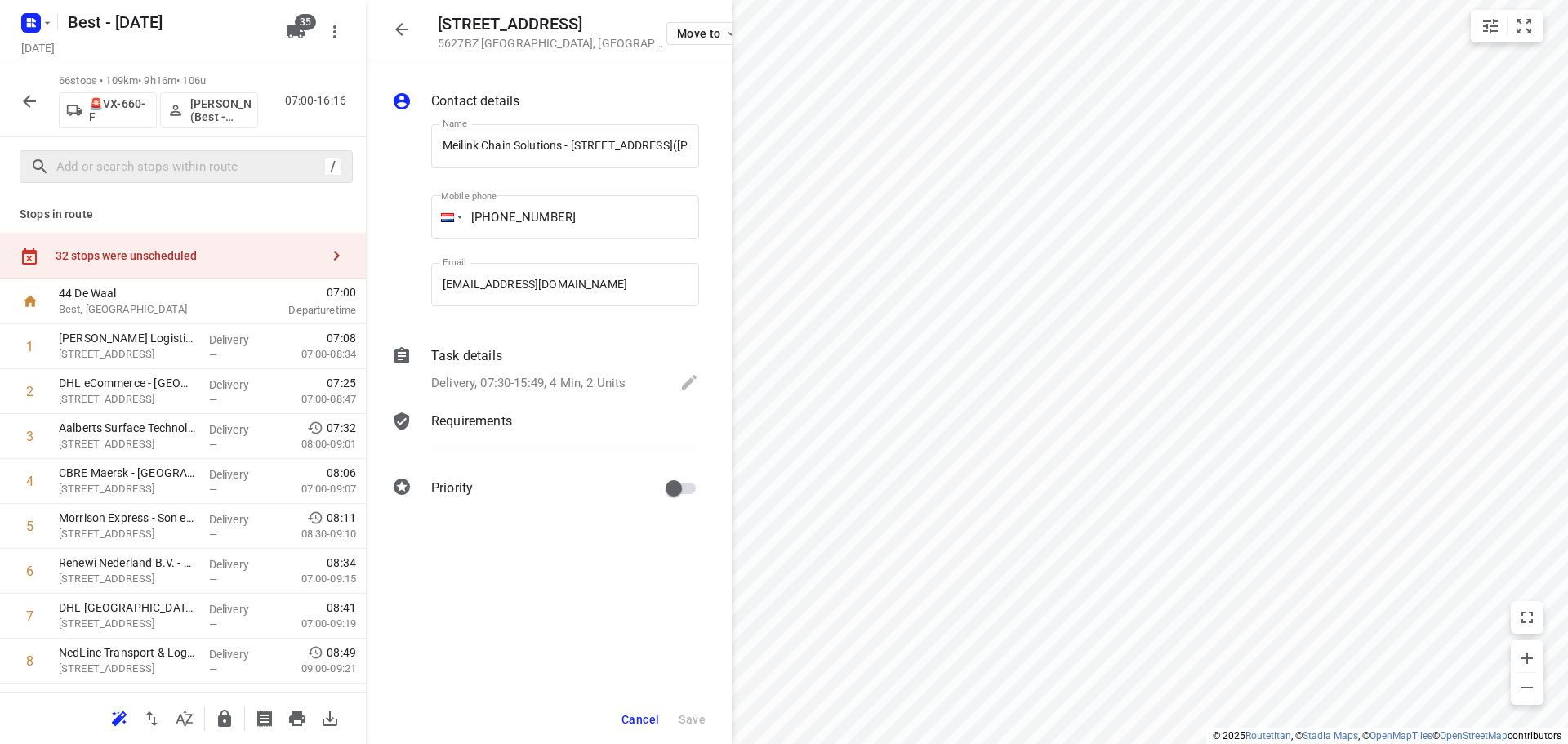
click at [327, 258] on icon "button" at bounding box center [336, 255] width 20 height 20
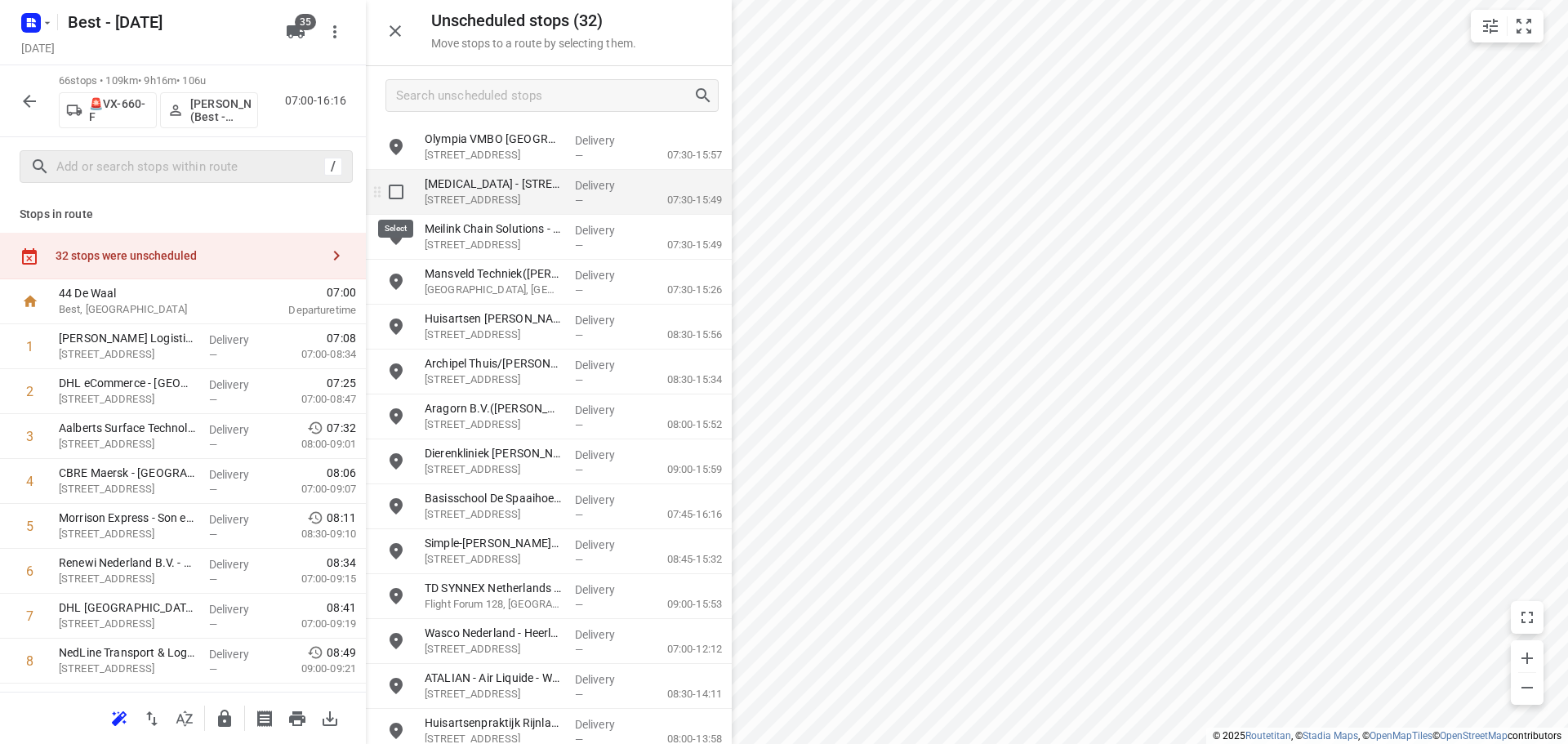
click at [400, 202] on input "grid" at bounding box center [396, 192] width 32 height 32
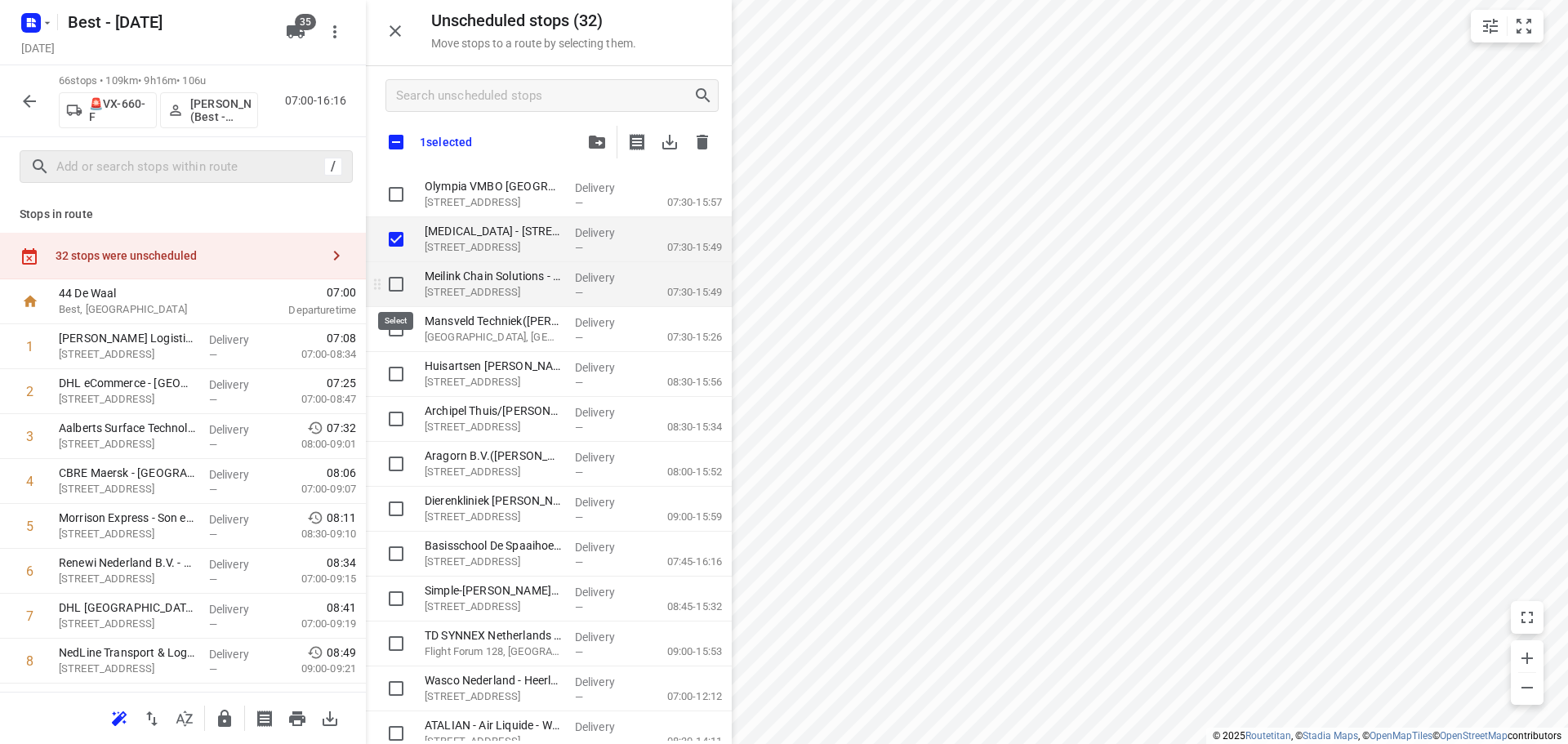
click at [395, 282] on input "grid" at bounding box center [396, 284] width 32 height 32
click at [390, 332] on input "grid" at bounding box center [396, 329] width 32 height 32
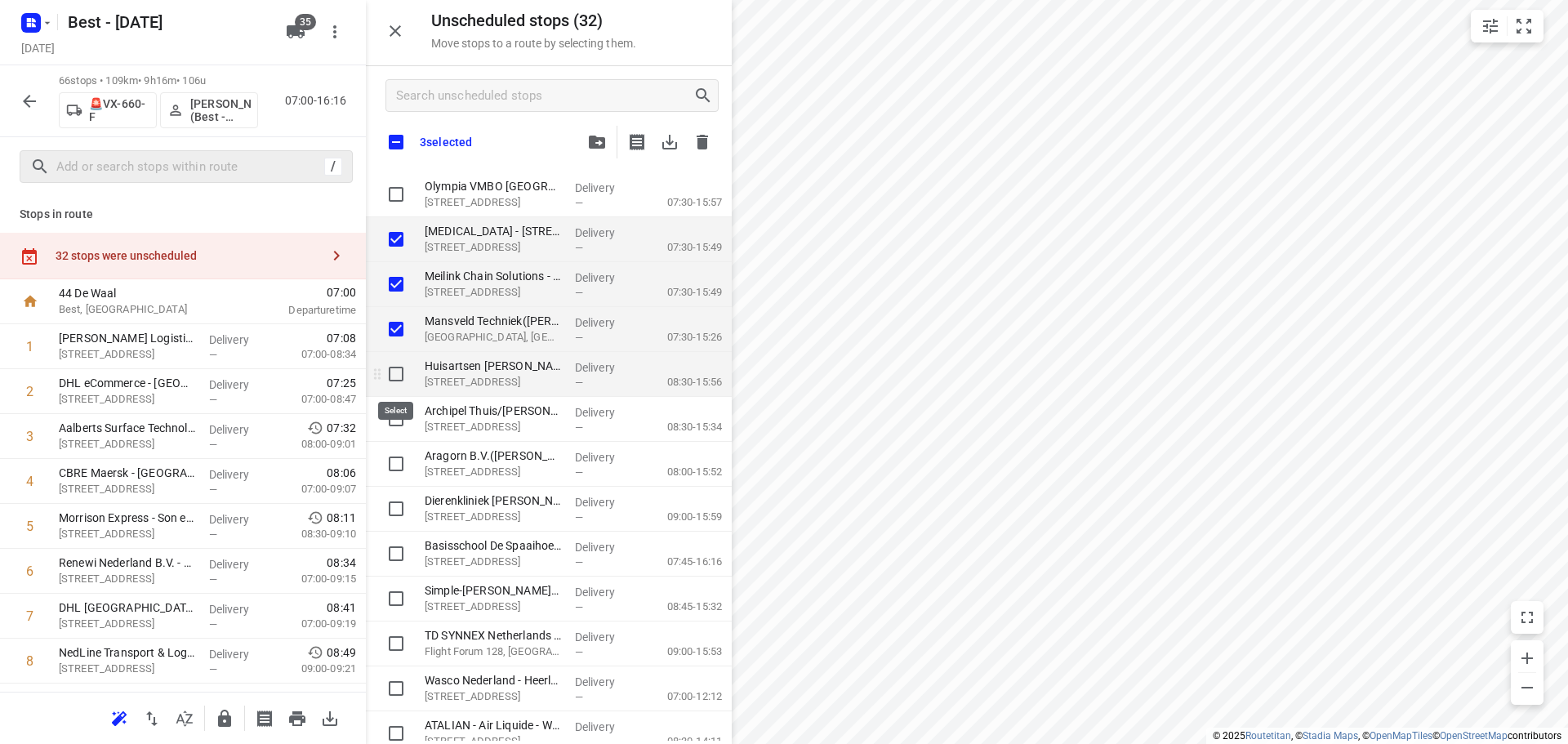
click at [391, 361] on input "grid" at bounding box center [396, 374] width 32 height 32
click at [398, 412] on input "grid" at bounding box center [396, 419] width 32 height 32
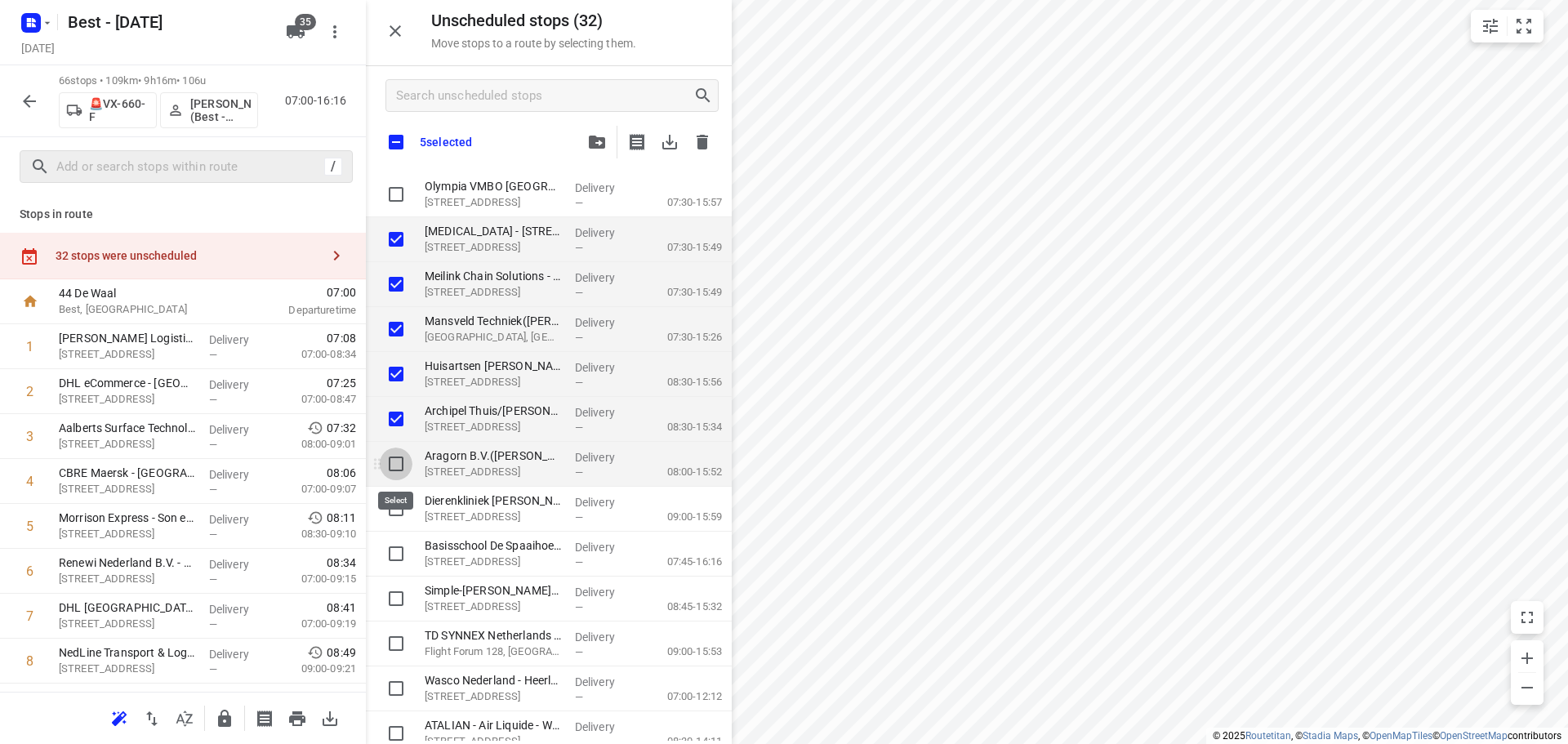
click at [397, 471] on input "grid" at bounding box center [396, 463] width 32 height 32
click at [395, 510] on input "grid" at bounding box center [396, 509] width 32 height 32
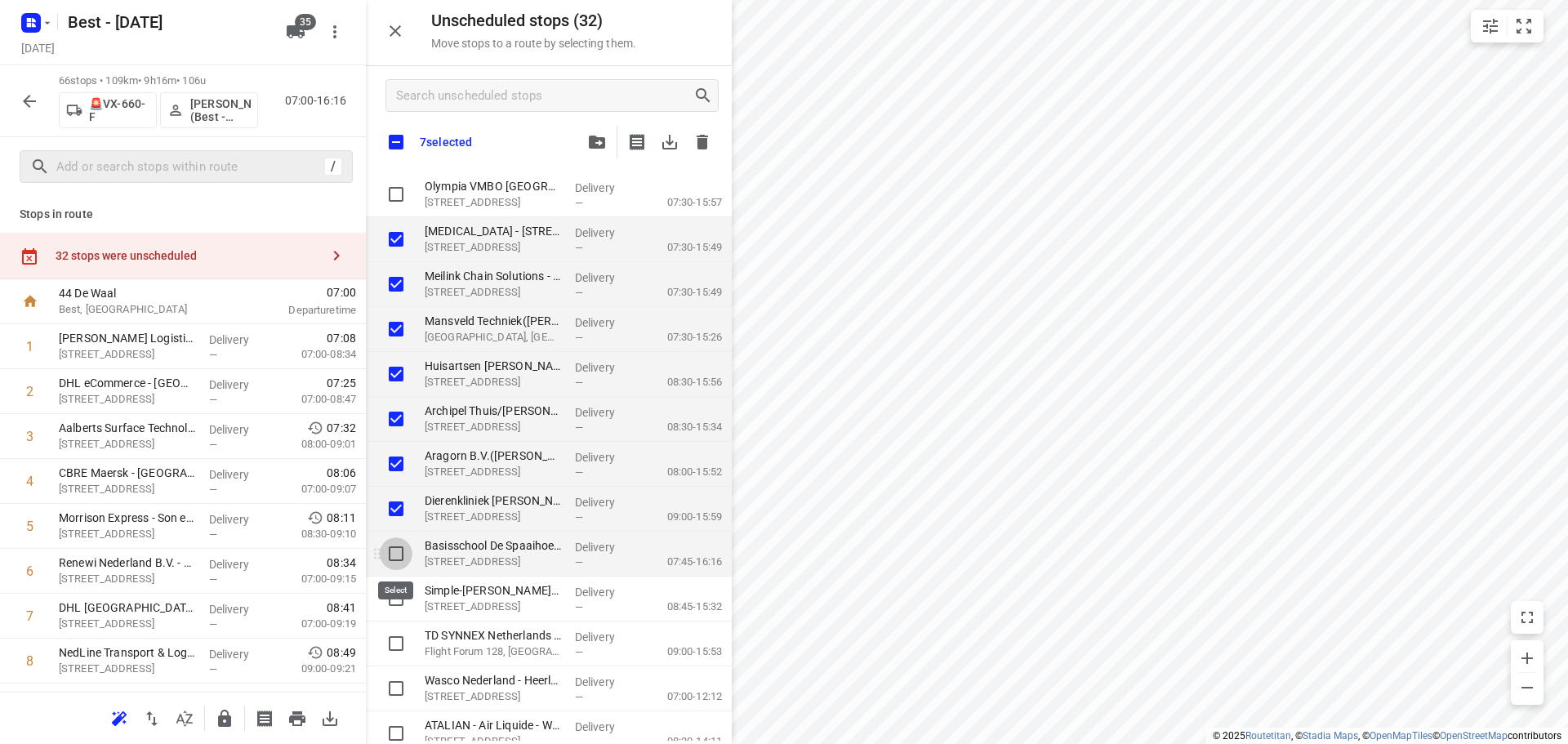
click at [394, 539] on input "grid" at bounding box center [396, 554] width 32 height 32
click at [398, 607] on input "grid" at bounding box center [396, 598] width 32 height 32
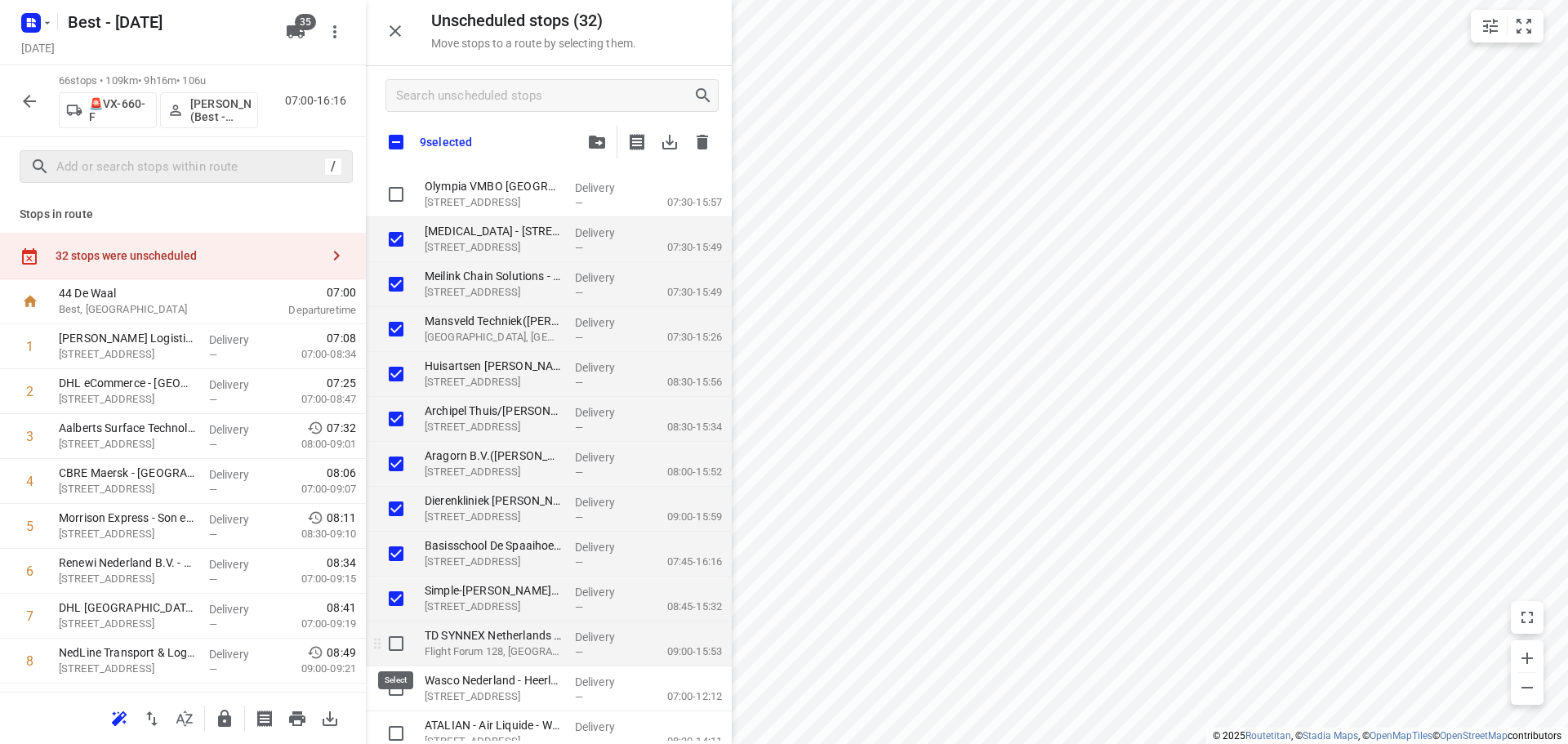
click at [394, 636] on input "grid" at bounding box center [396, 643] width 32 height 32
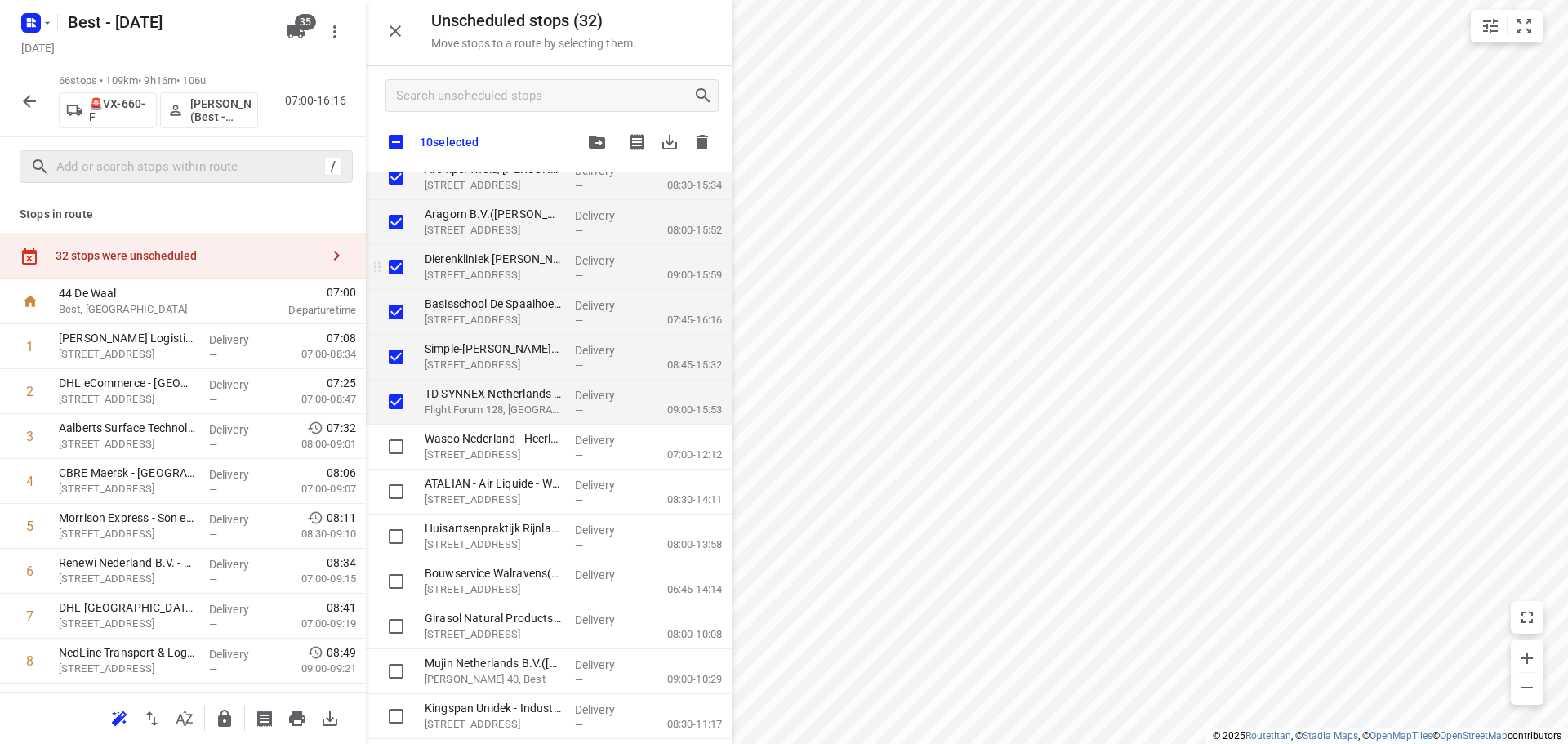
scroll to position [245, 0]
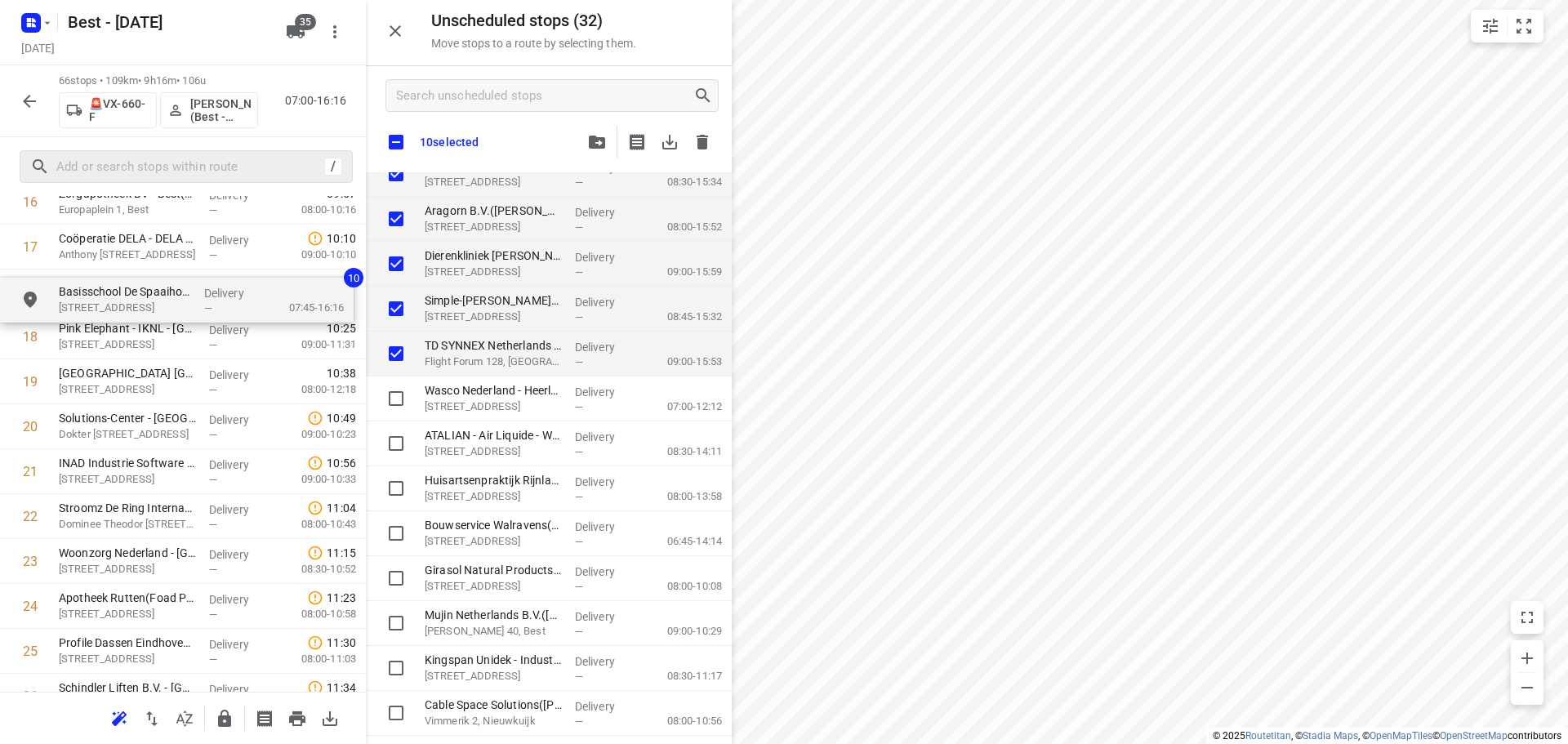
drag, startPoint x: 563, startPoint y: 313, endPoint x: 185, endPoint y: 306, distance: 378.1
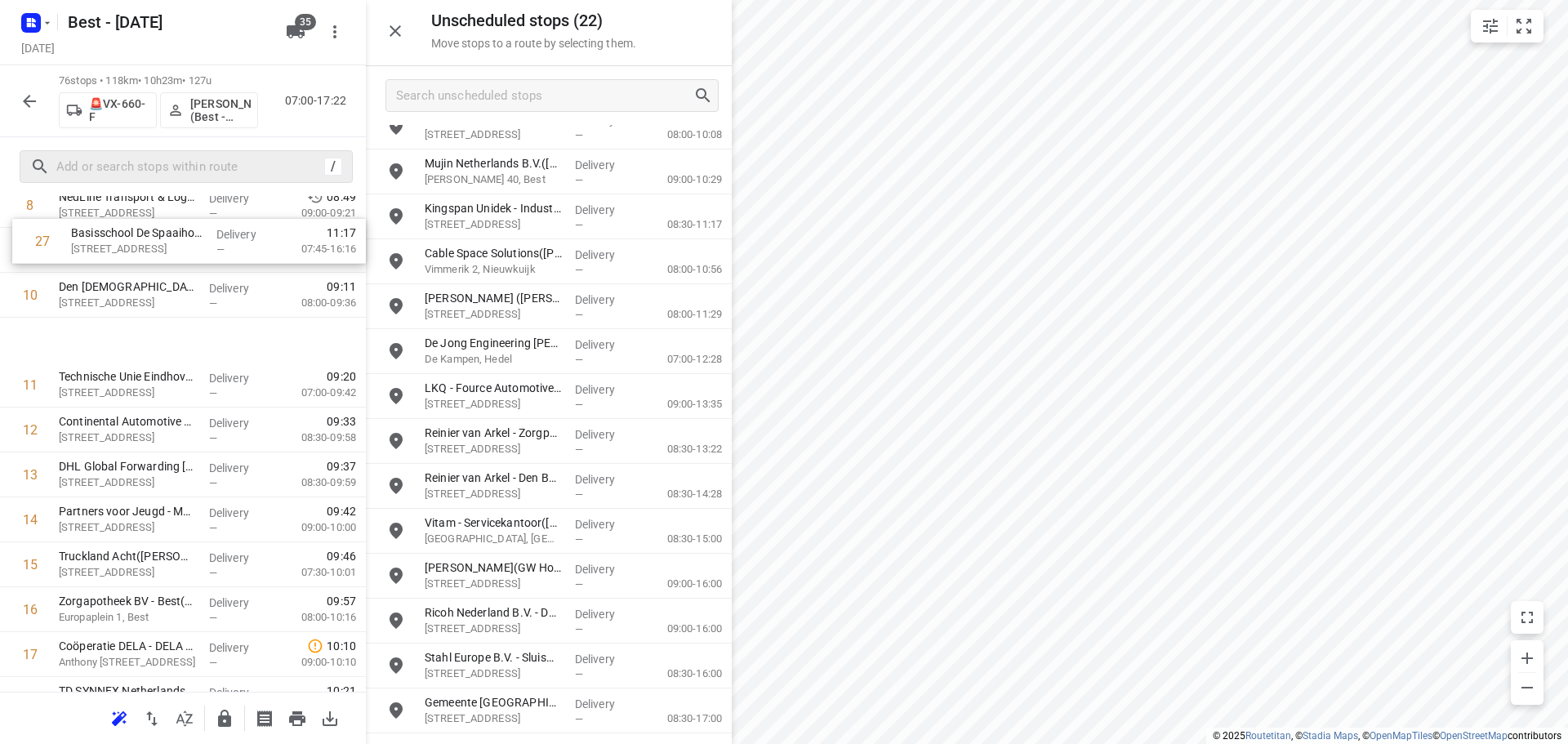
scroll to position [444, 0]
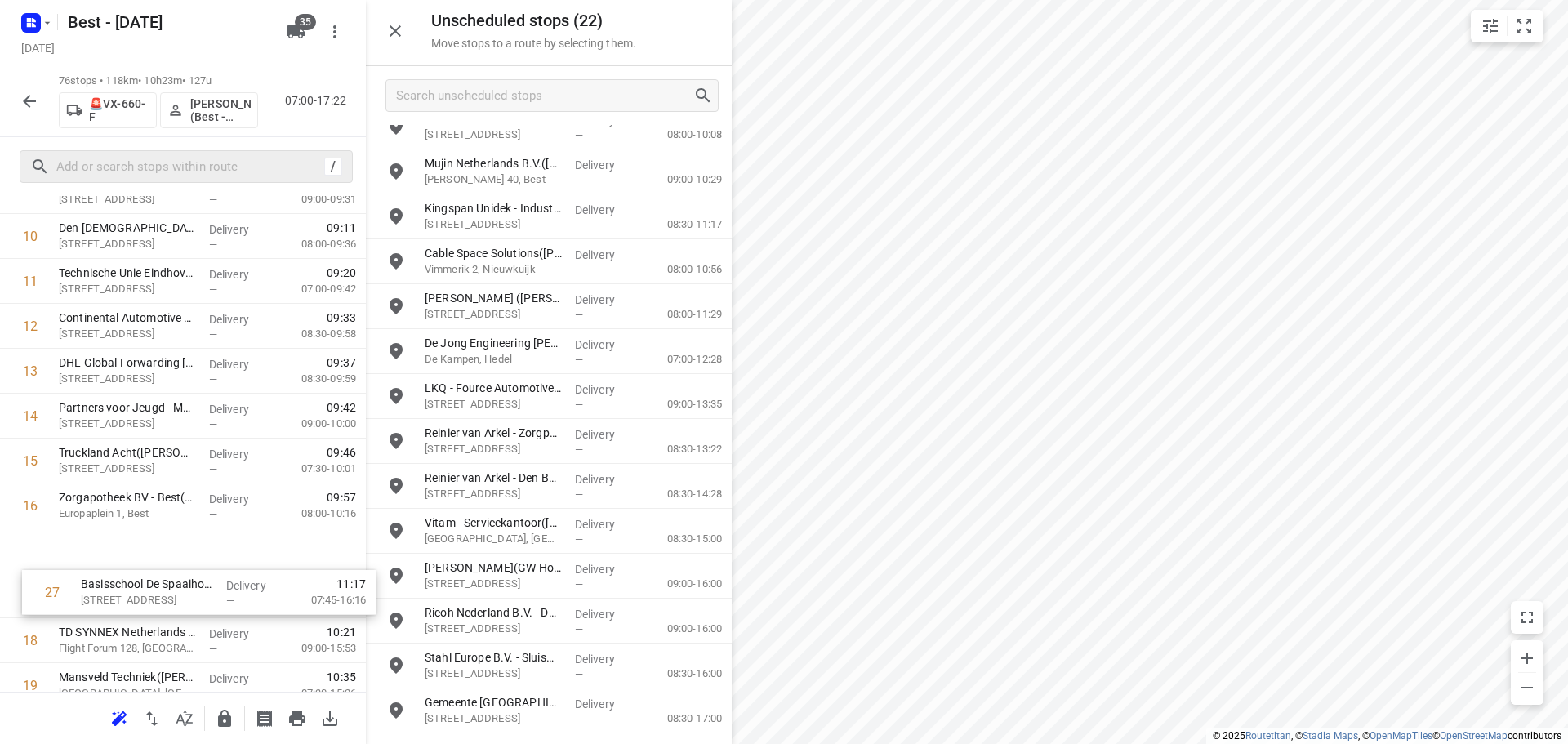
drag, startPoint x: 150, startPoint y: 527, endPoint x: 172, endPoint y: 578, distance: 55.5
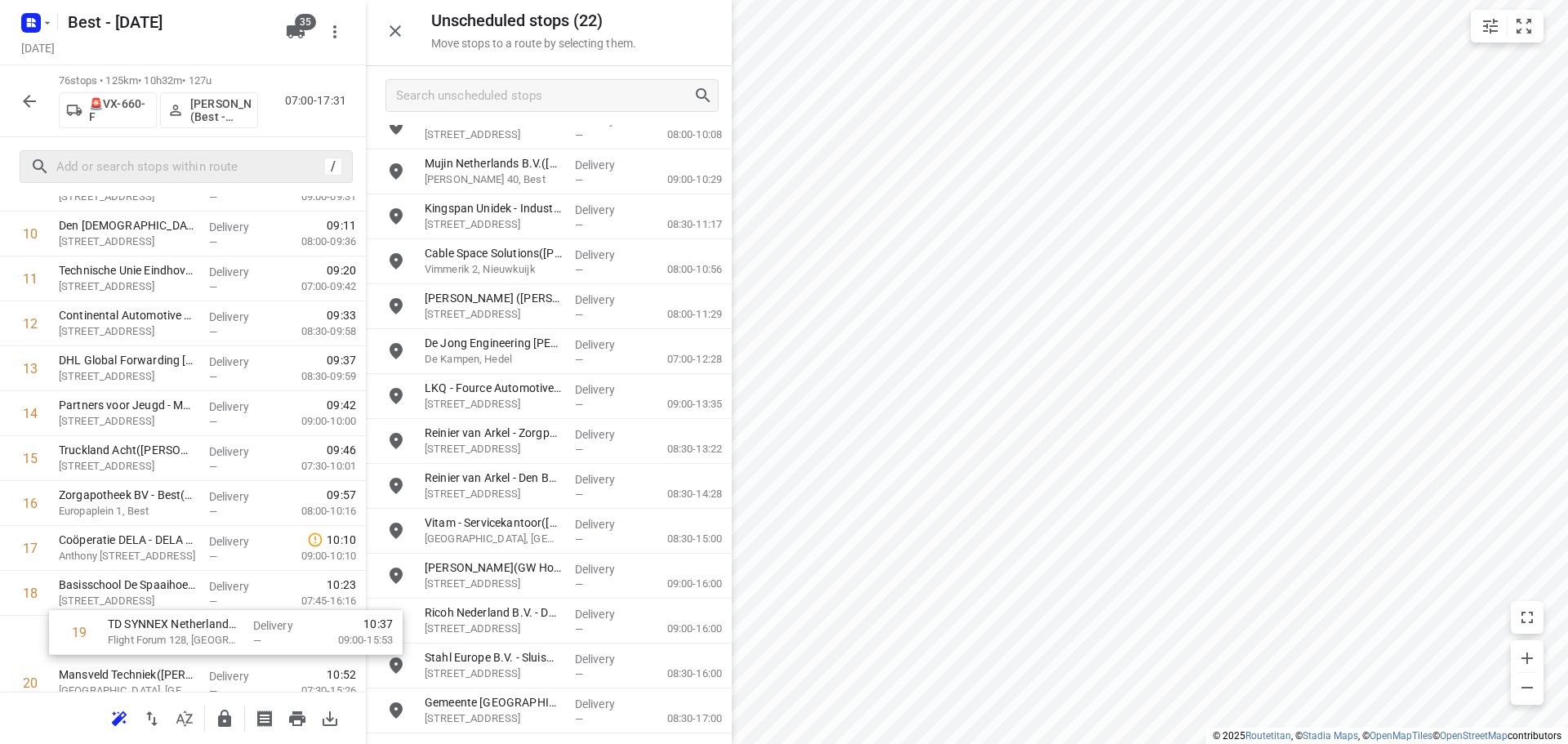
scroll to position [246, 0]
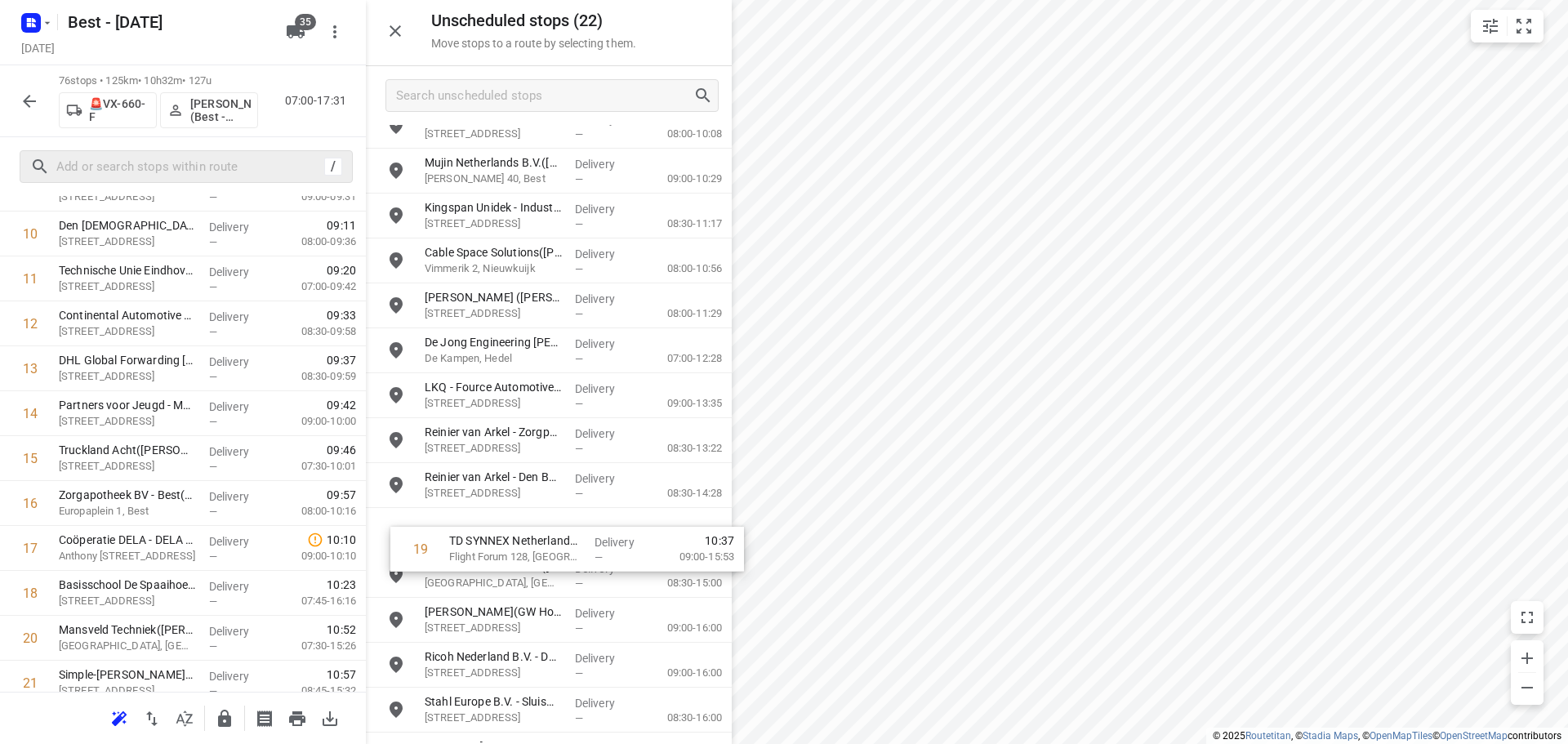
drag, startPoint x: 103, startPoint y: 637, endPoint x: 499, endPoint y: 546, distance: 406.3
click at [366, 546] on div "Unscheduled stops ( 22 ) Move stops to a route by selecting them. Bouwservice W…" at bounding box center [183, 372] width 366 height 744
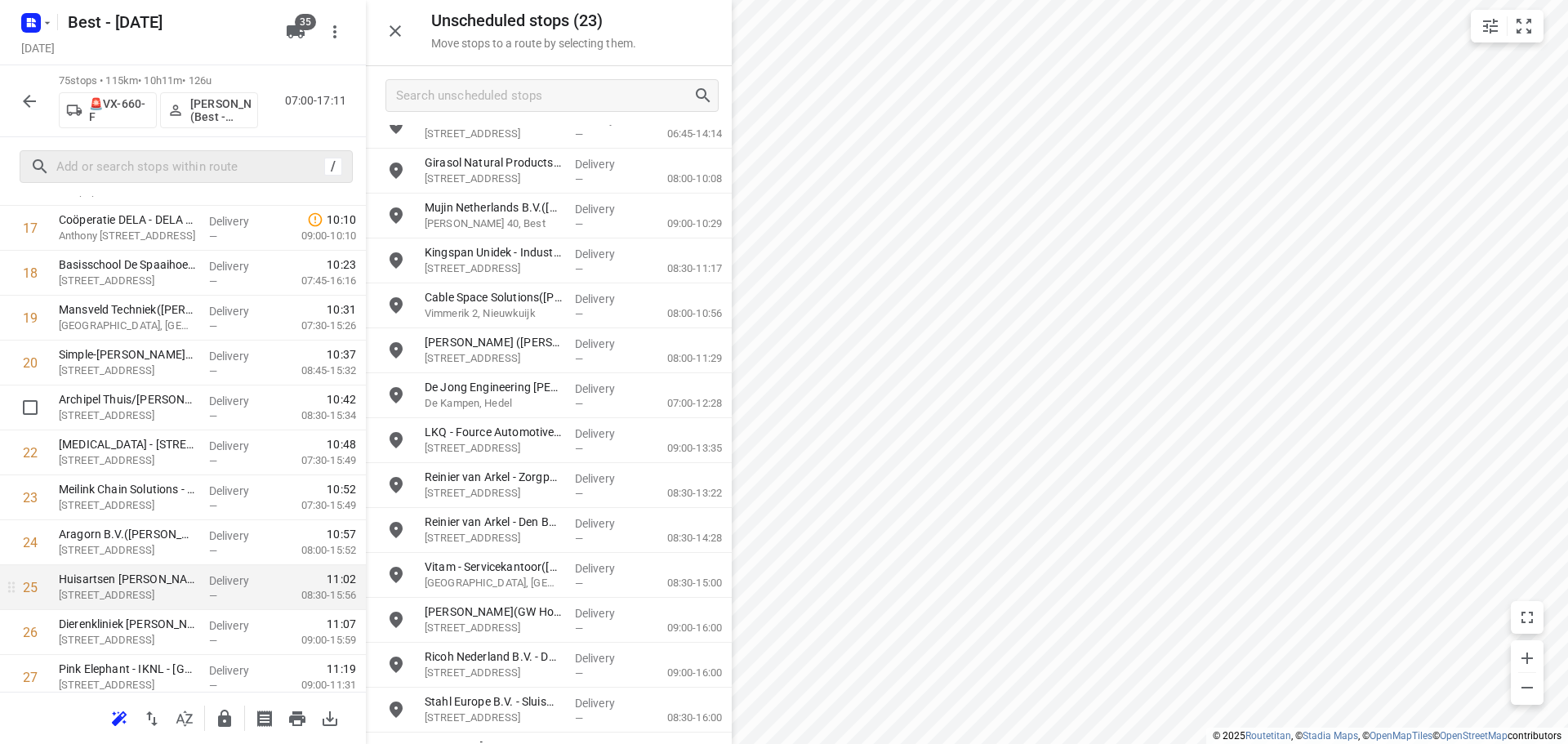
scroll to position [844, 0]
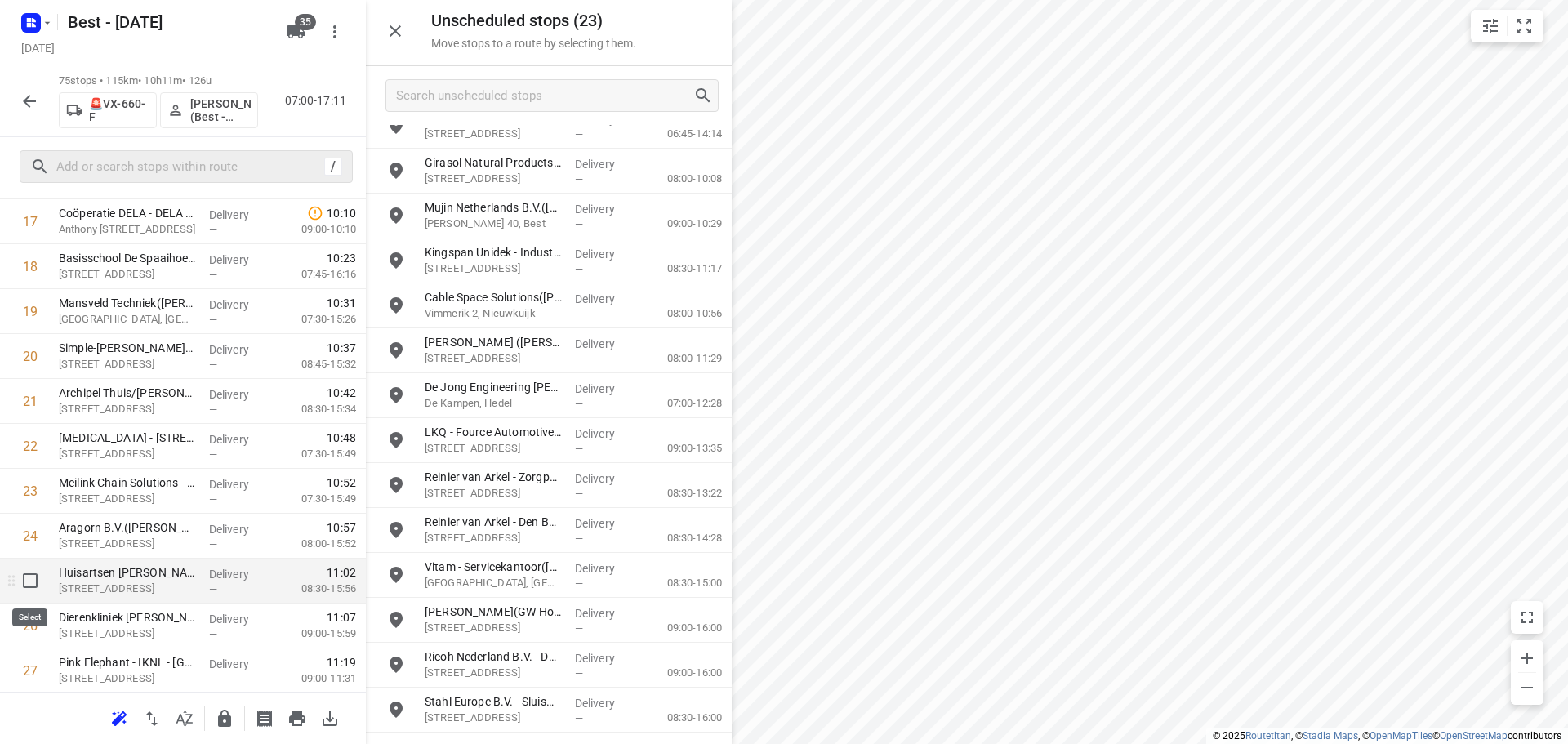
click at [25, 573] on input "checkbox" at bounding box center [30, 580] width 32 height 32
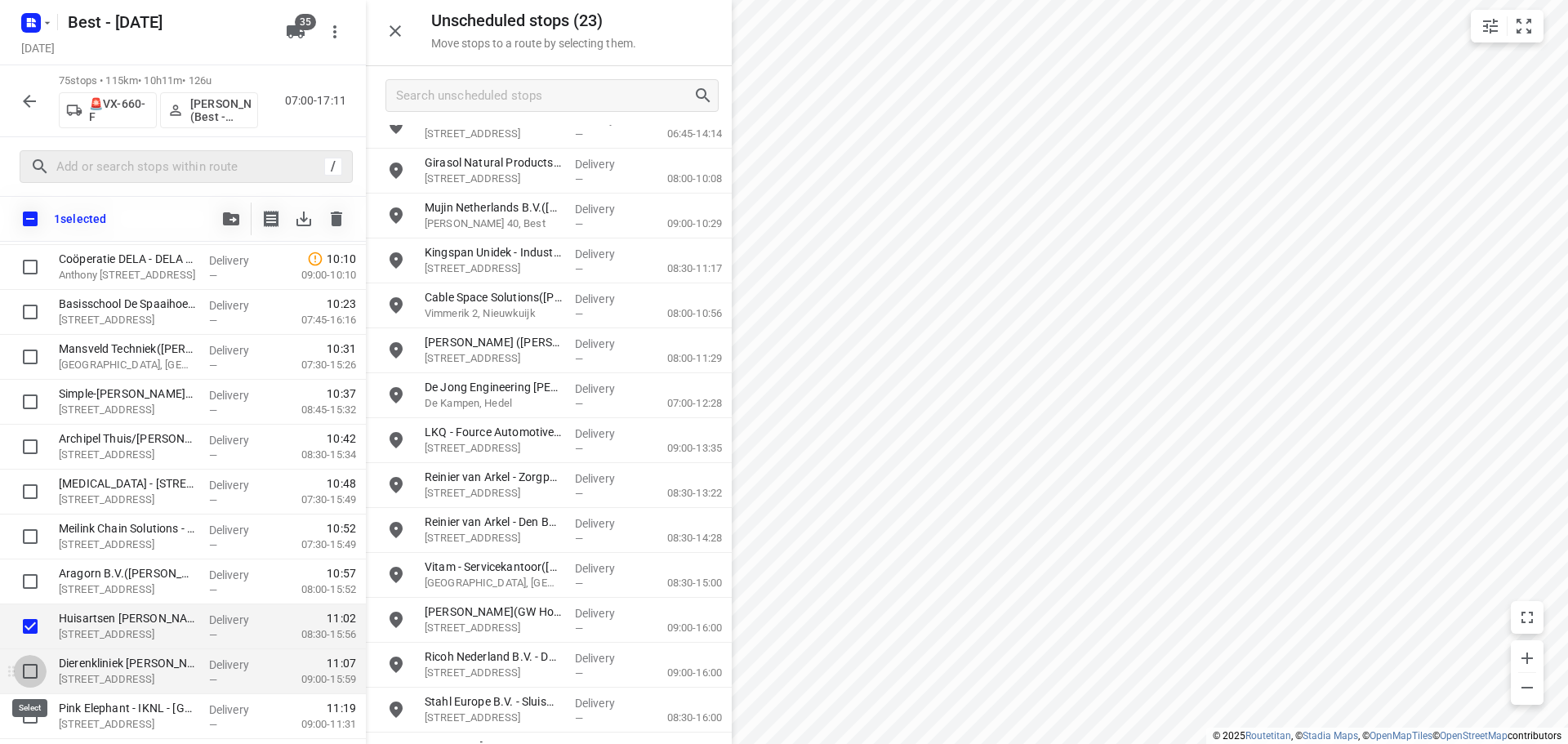
click at [32, 674] on input "checkbox" at bounding box center [30, 671] width 32 height 32
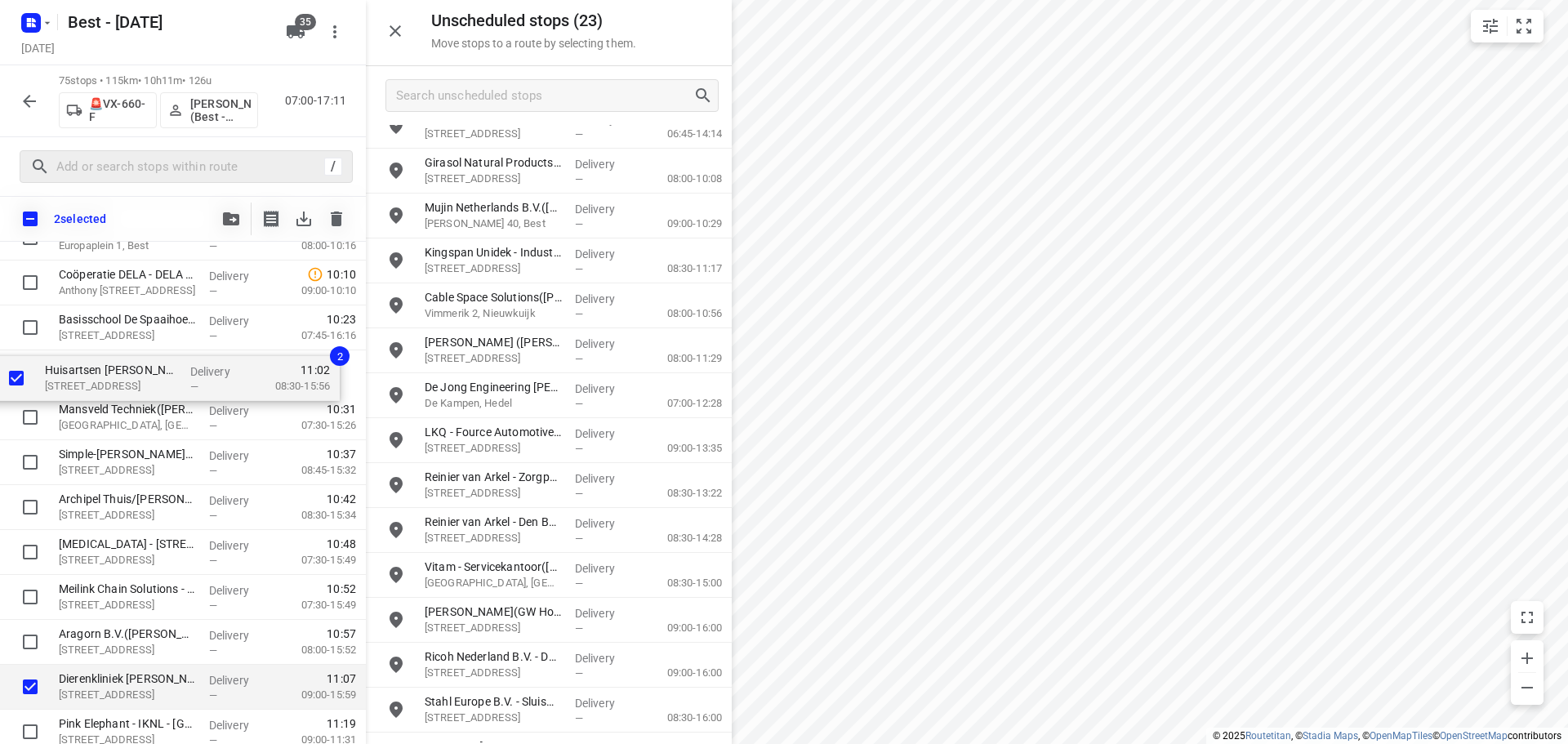
scroll to position [826, 0]
drag, startPoint x: 87, startPoint y: 630, endPoint x: 80, endPoint y: 374, distance: 256.1
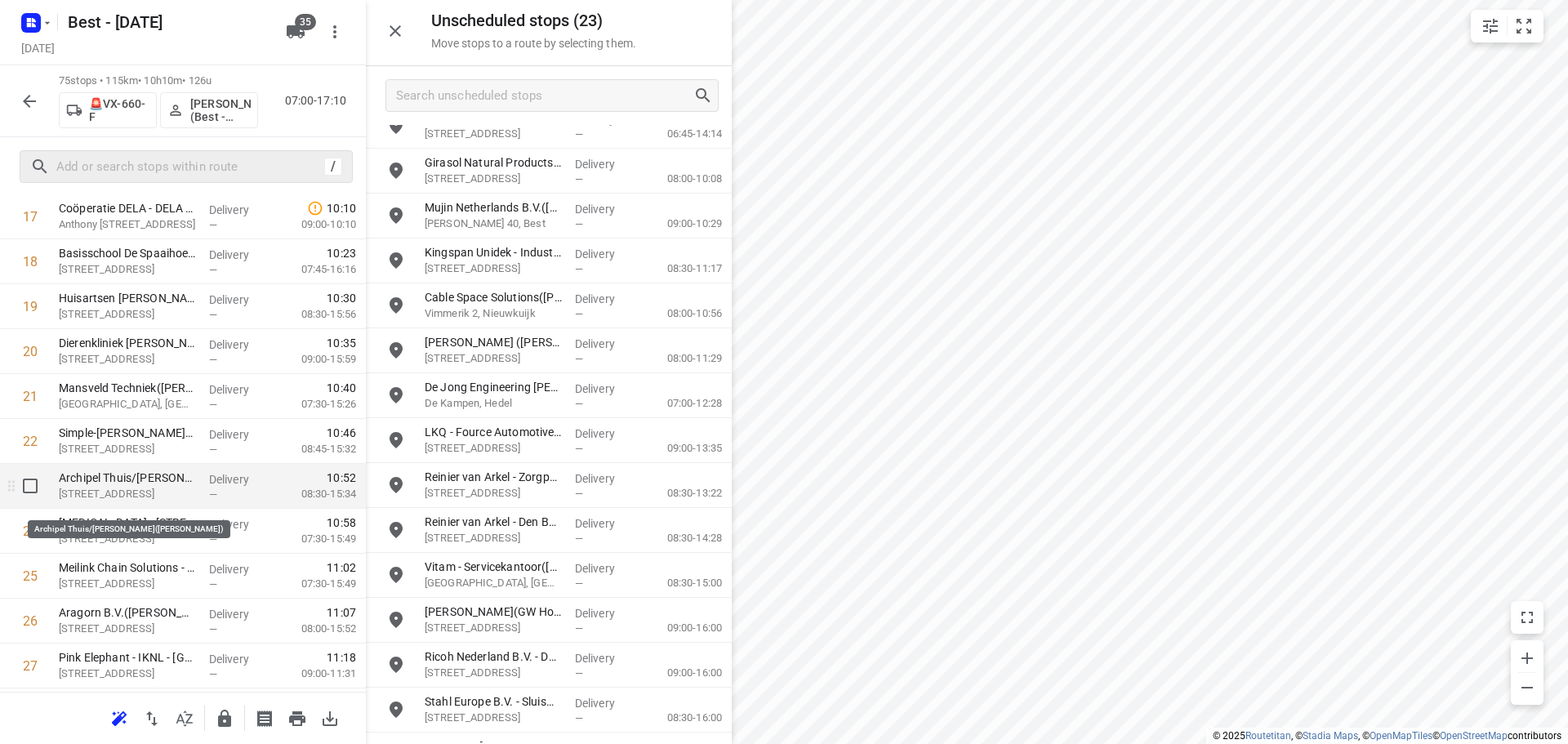
scroll to position [907, 0]
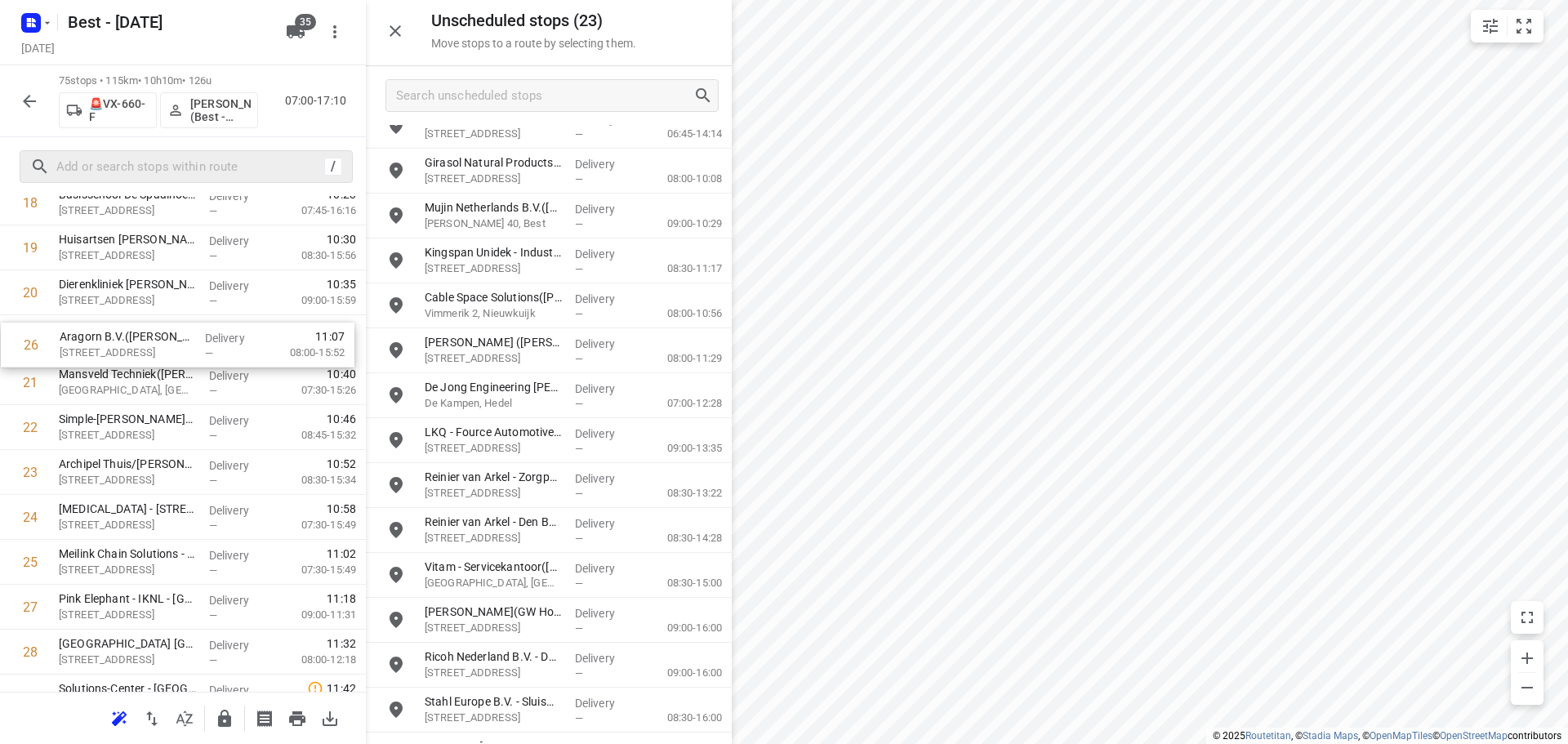
drag, startPoint x: 151, startPoint y: 543, endPoint x: 152, endPoint y: 322, distance: 221.0
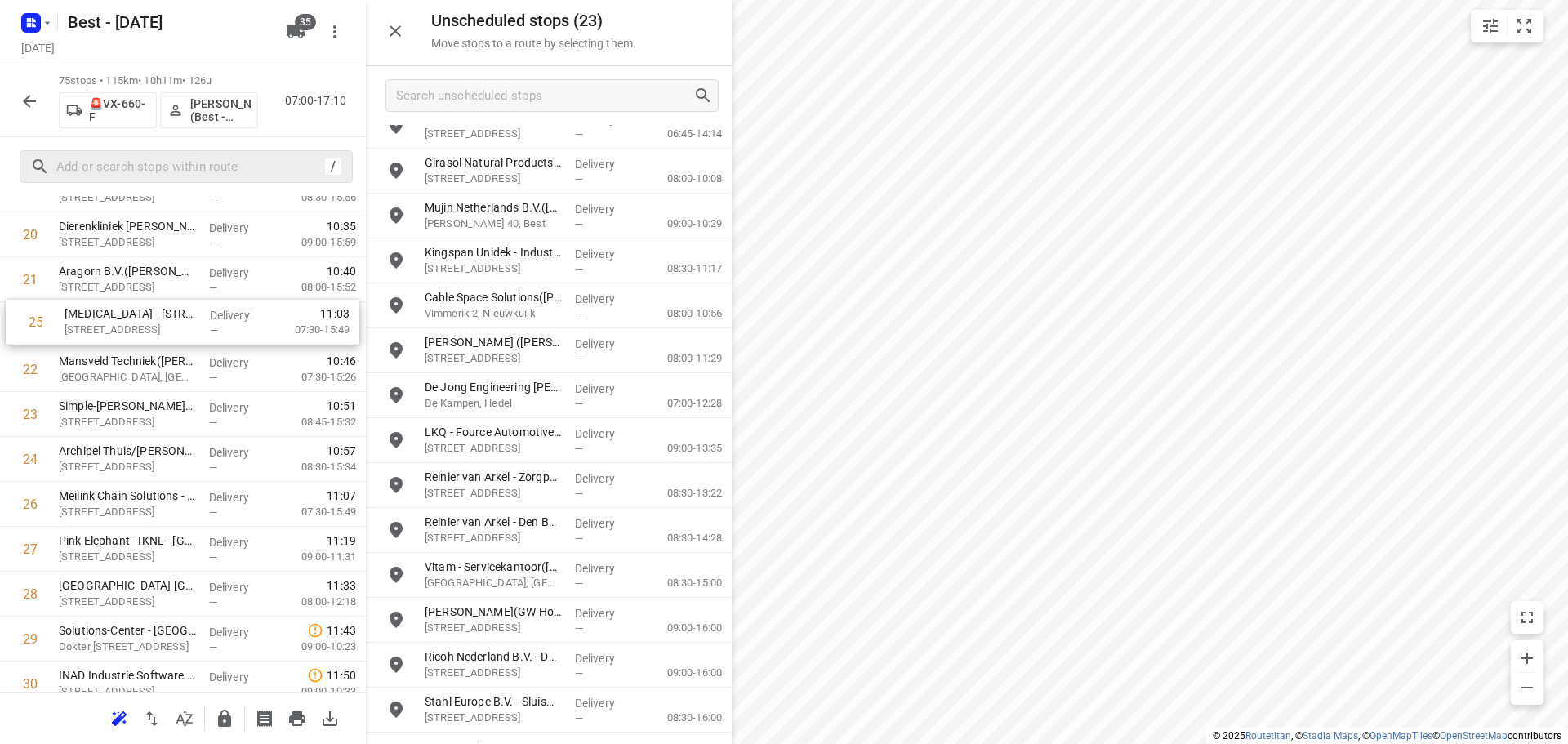
scroll to position [964, 0]
drag, startPoint x: 103, startPoint y: 433, endPoint x: 109, endPoint y: 325, distance: 108.2
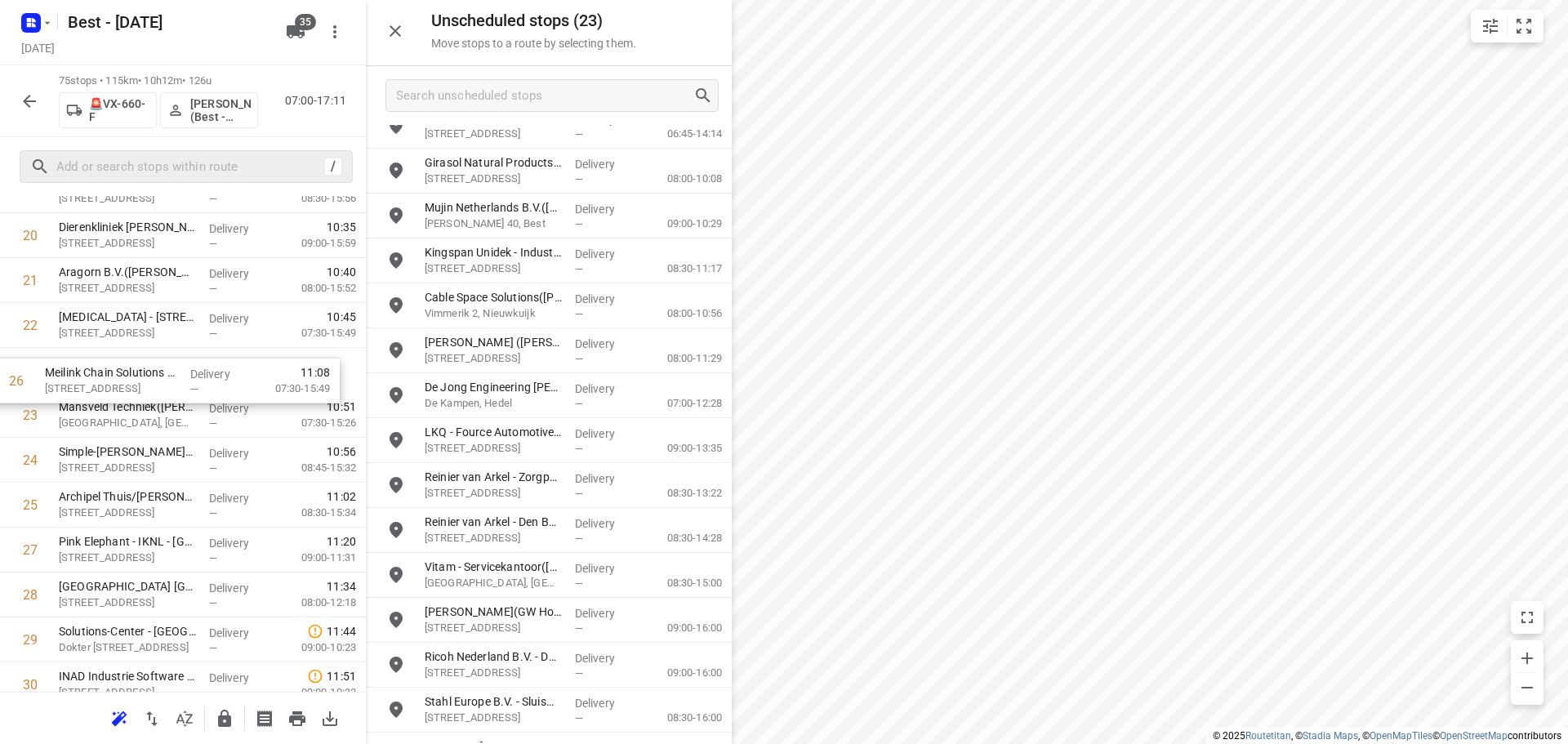
drag, startPoint x: 199, startPoint y: 490, endPoint x: 183, endPoint y: 353, distance: 137.9
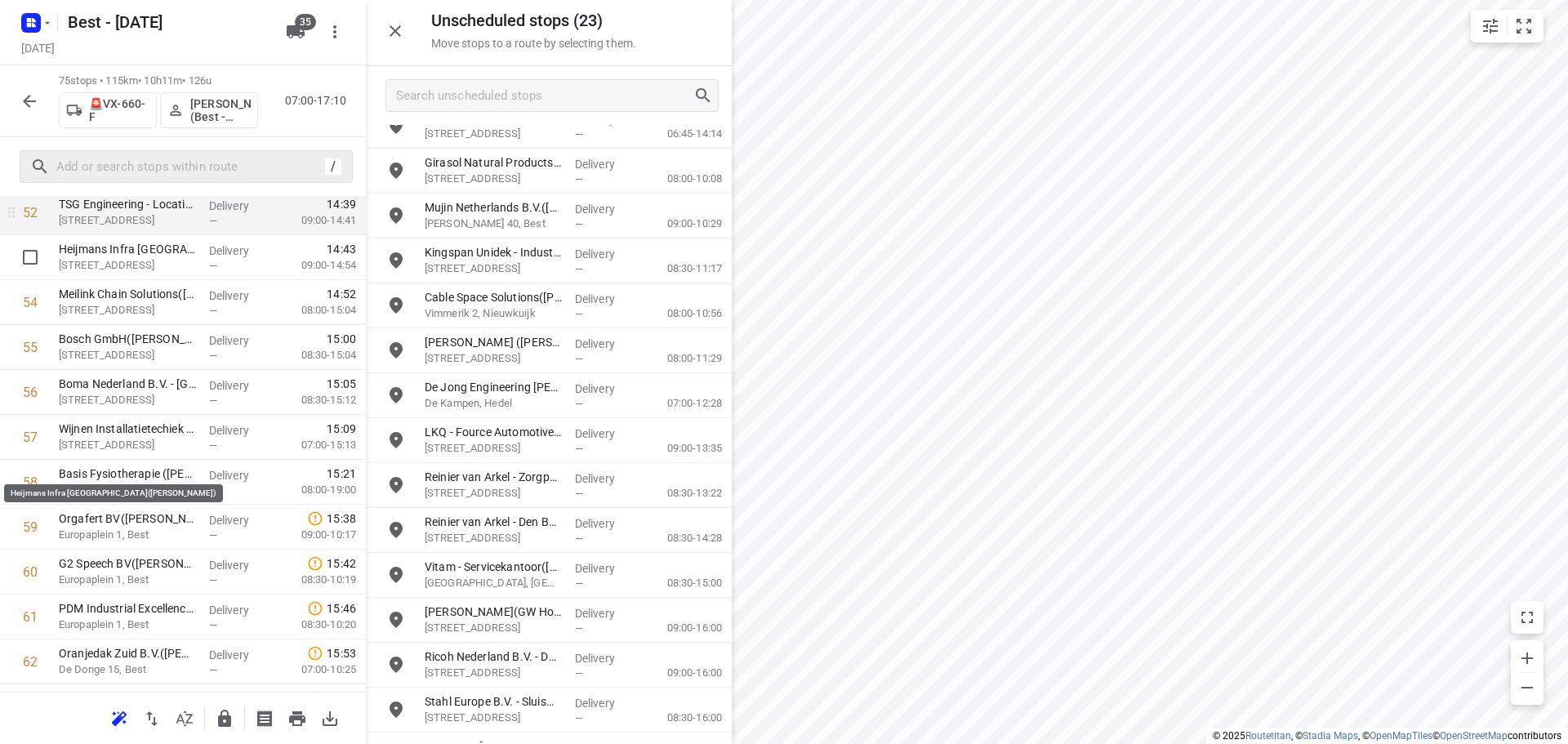
scroll to position [2189, 0]
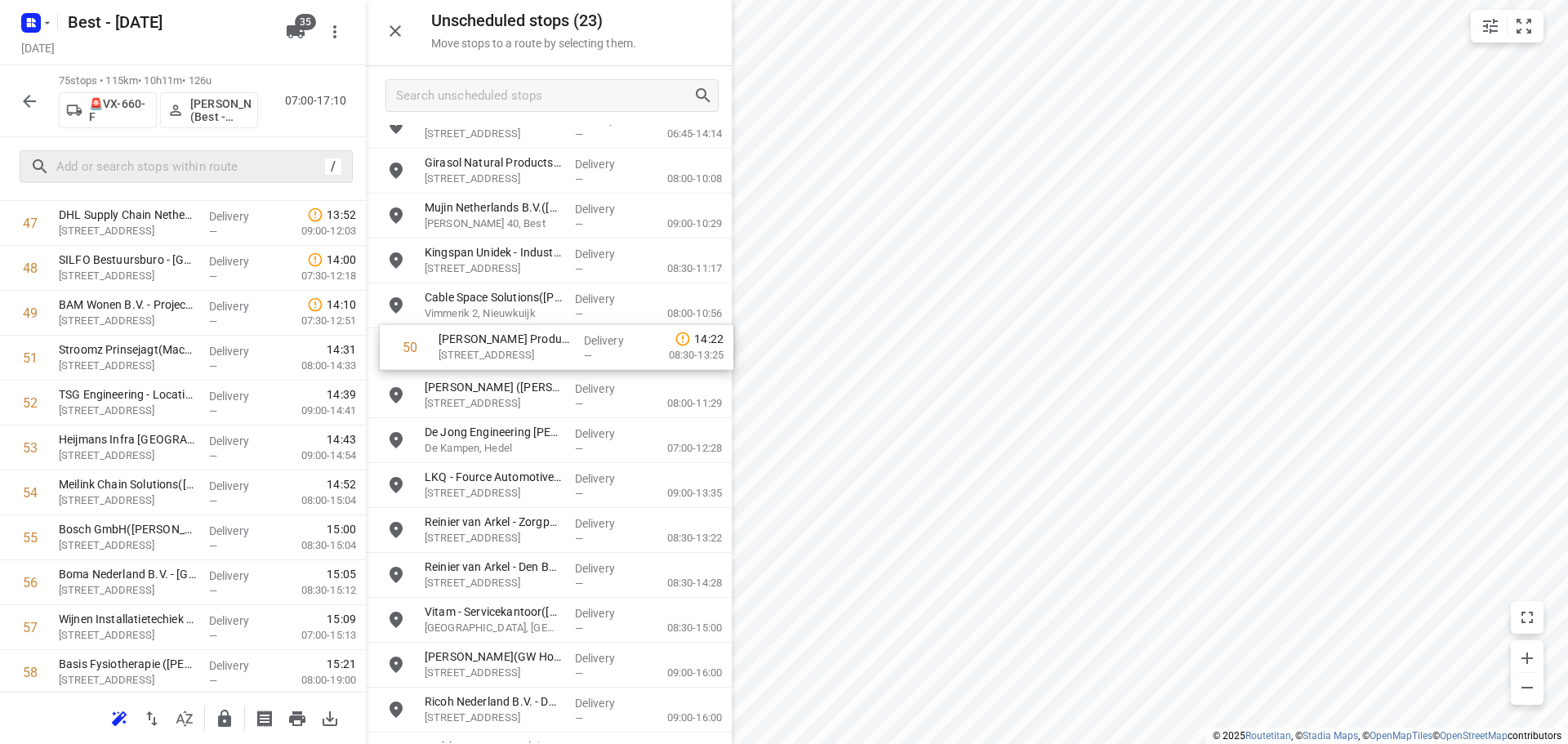
drag, startPoint x: 84, startPoint y: 356, endPoint x: 489, endPoint y: 340, distance: 405.3
click at [366, 340] on div "Unscheduled stops ( 23 ) Move stops to a route by selecting them. Huisartsenpra…" at bounding box center [183, 372] width 366 height 744
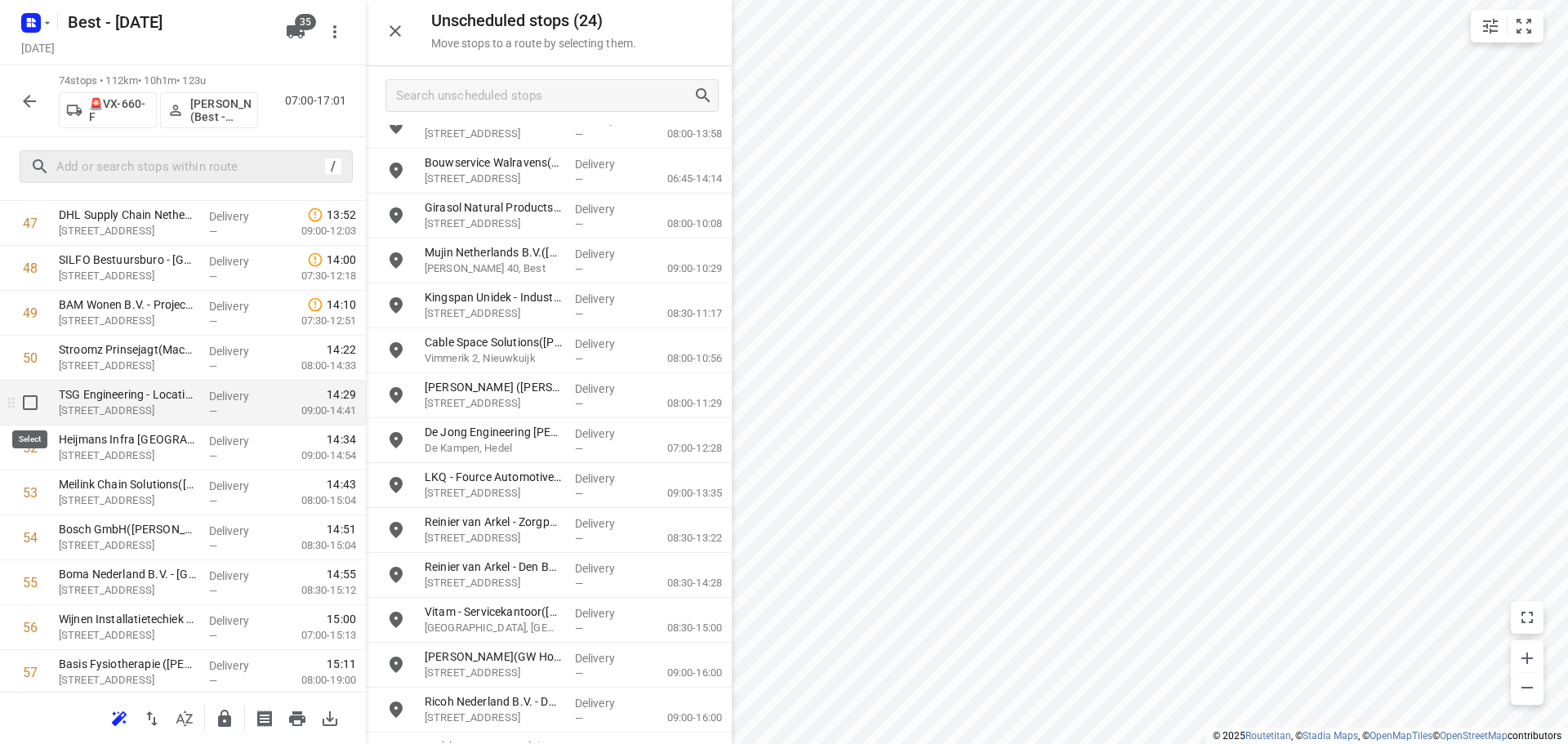
click at [28, 406] on input "checkbox" at bounding box center [30, 403] width 32 height 32
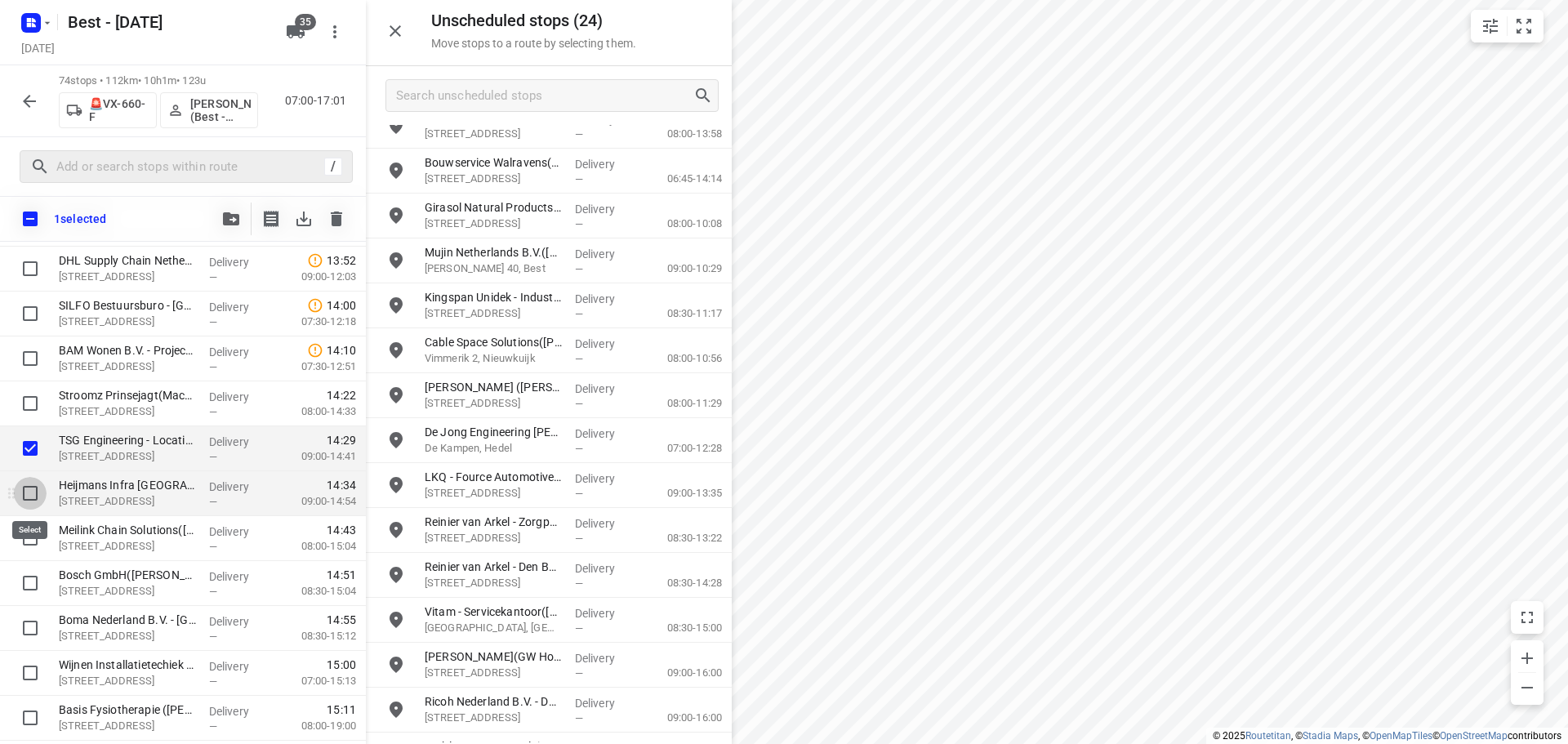
click at [26, 487] on input "checkbox" at bounding box center [30, 493] width 32 height 32
click at [30, 523] on input "checkbox" at bounding box center [30, 538] width 32 height 32
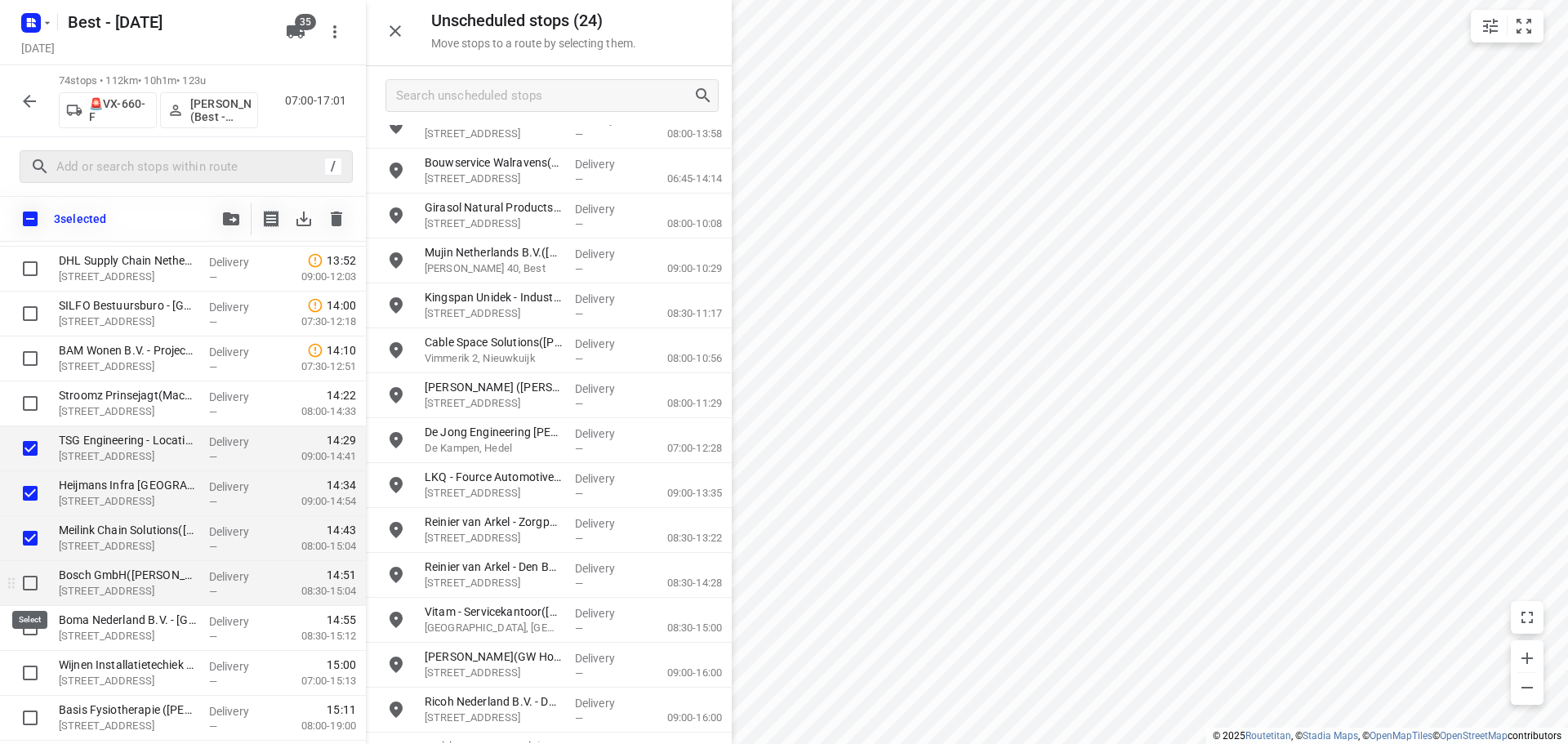
click at [34, 578] on input "checkbox" at bounding box center [30, 583] width 32 height 32
click at [28, 613] on input "checkbox" at bounding box center [30, 628] width 32 height 32
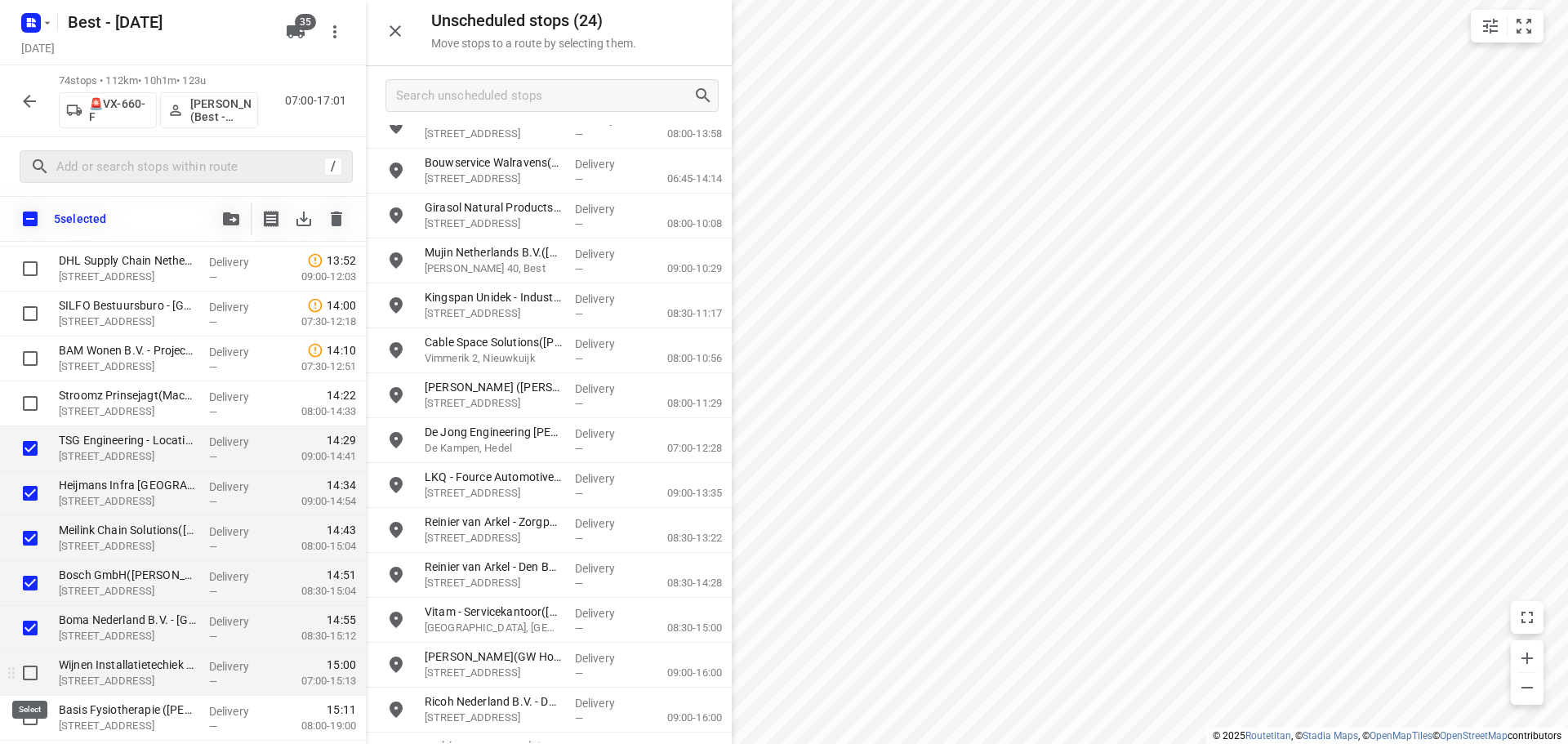
click at [26, 666] on input "checkbox" at bounding box center [30, 673] width 32 height 32
click at [229, 216] on icon "button" at bounding box center [230, 218] width 16 height 13
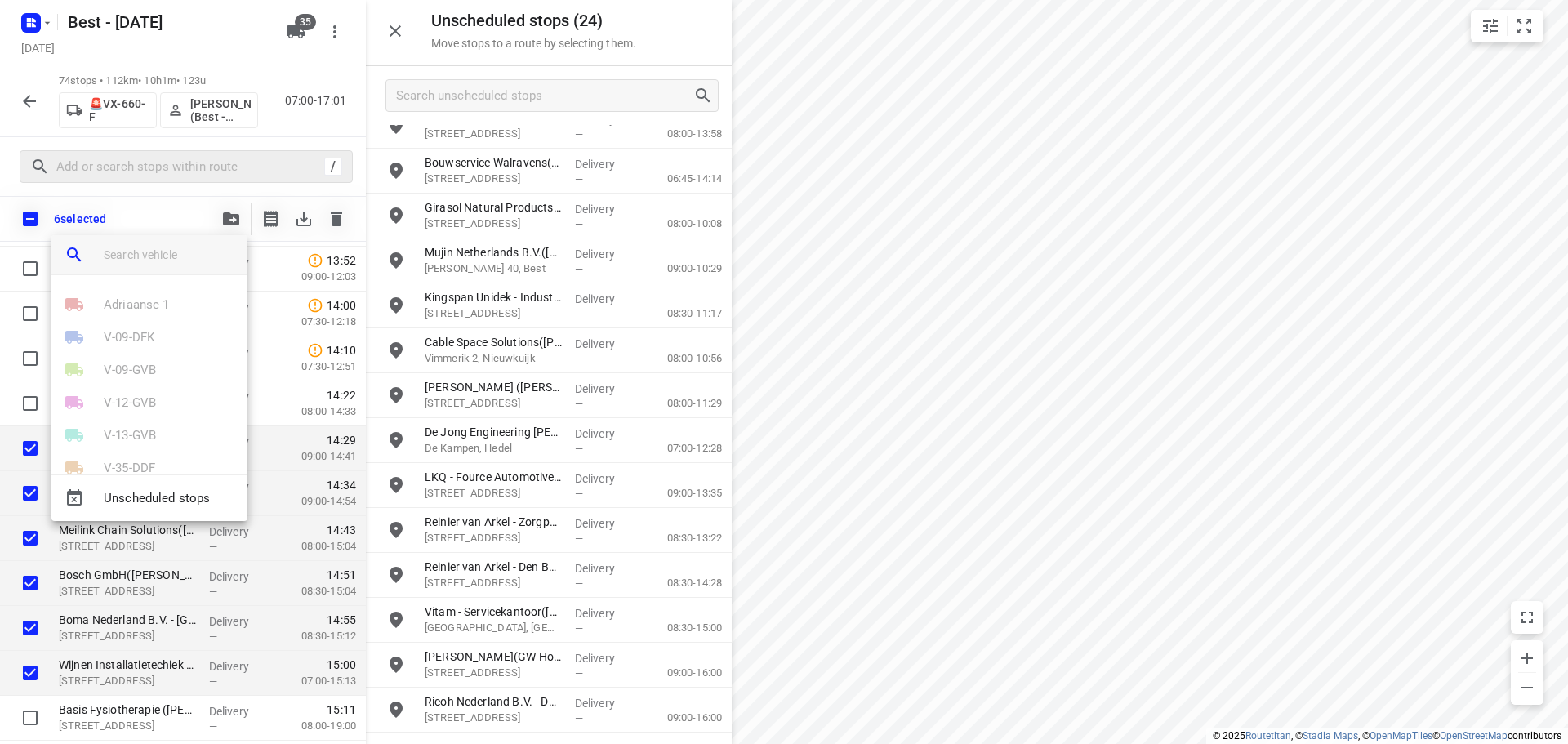
click at [167, 260] on input "search vehicle" at bounding box center [169, 254] width 131 height 25
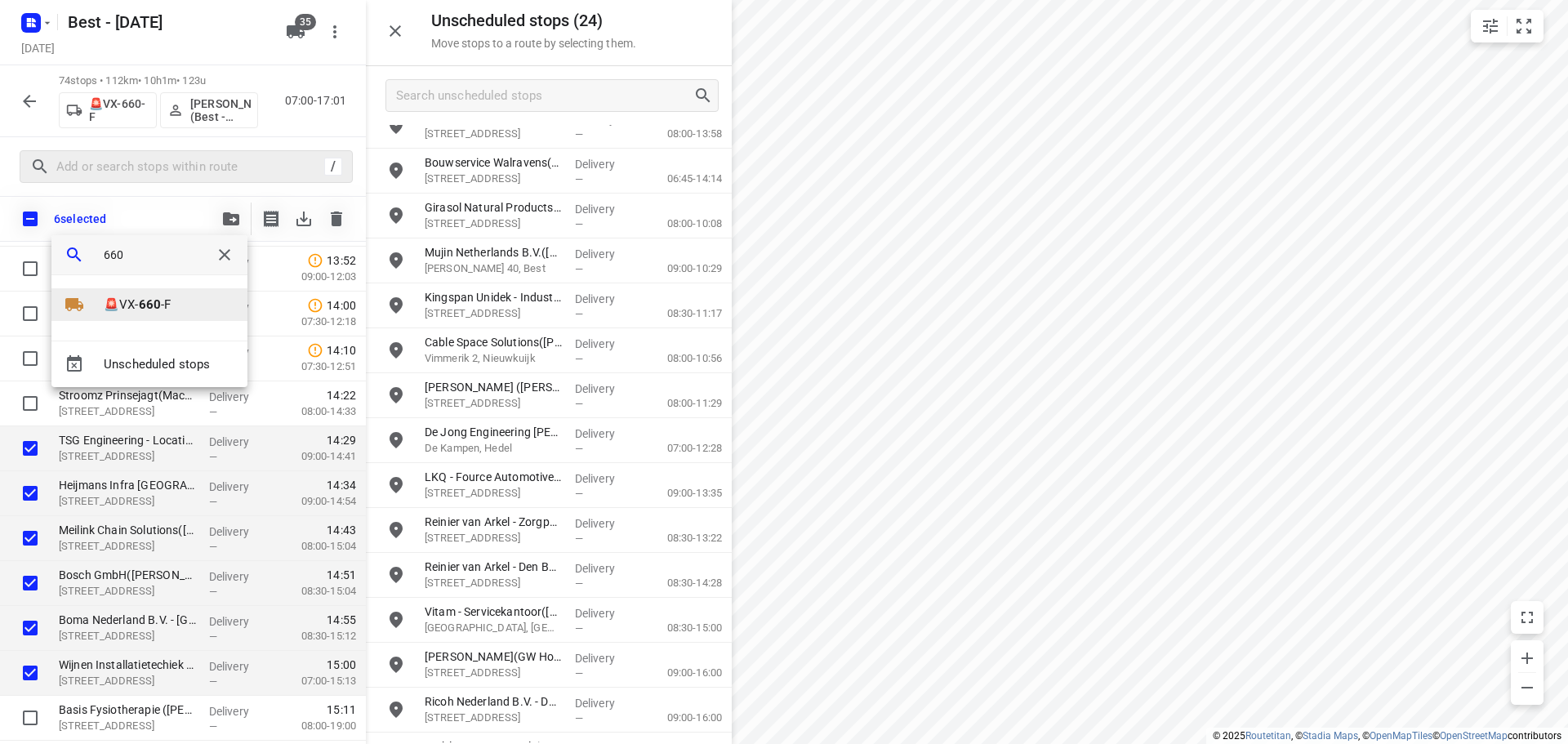
click at [168, 307] on p "🚨VX- 660 -F" at bounding box center [137, 305] width 67 height 19
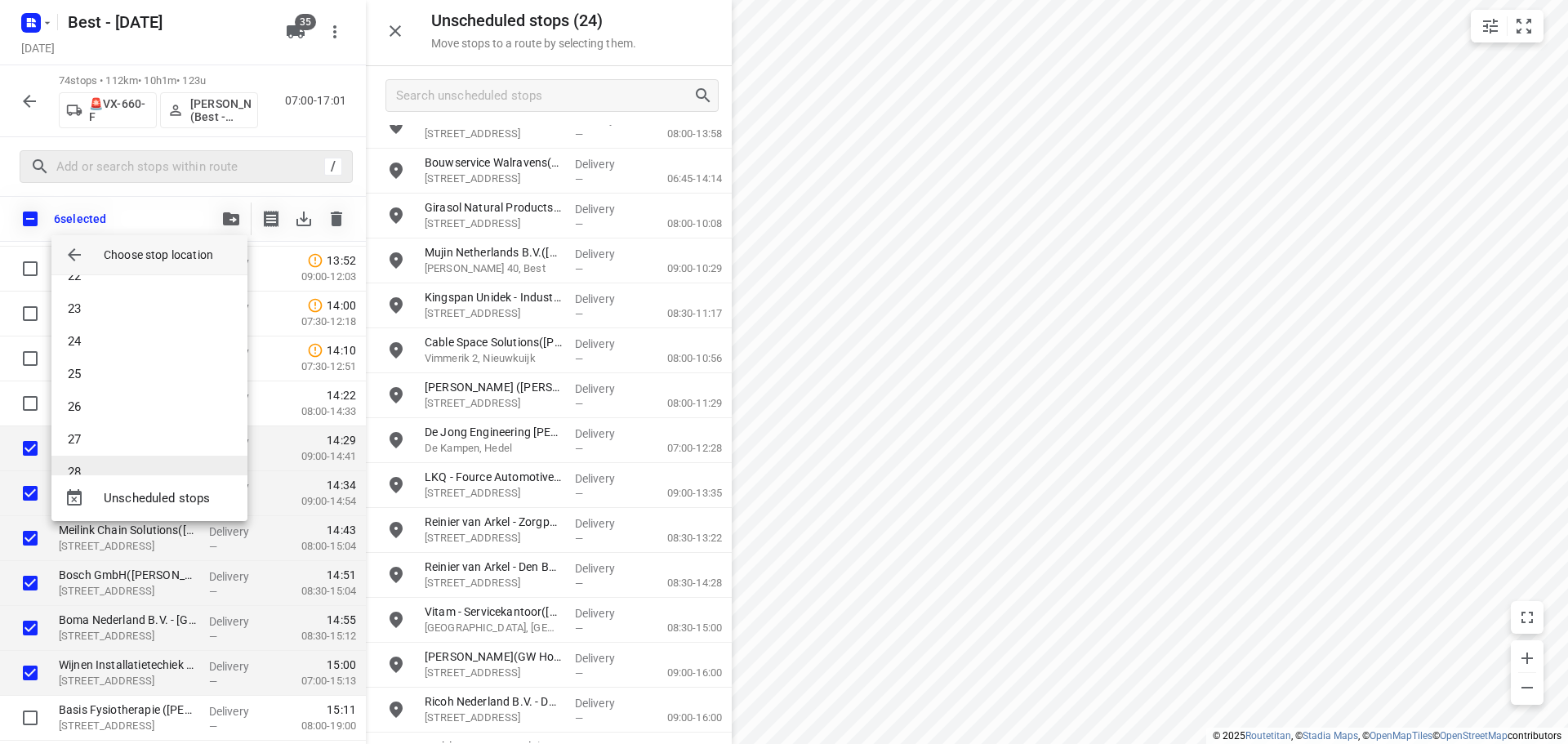
scroll to position [735, 0]
click at [115, 407] on li "27" at bounding box center [149, 412] width 196 height 32
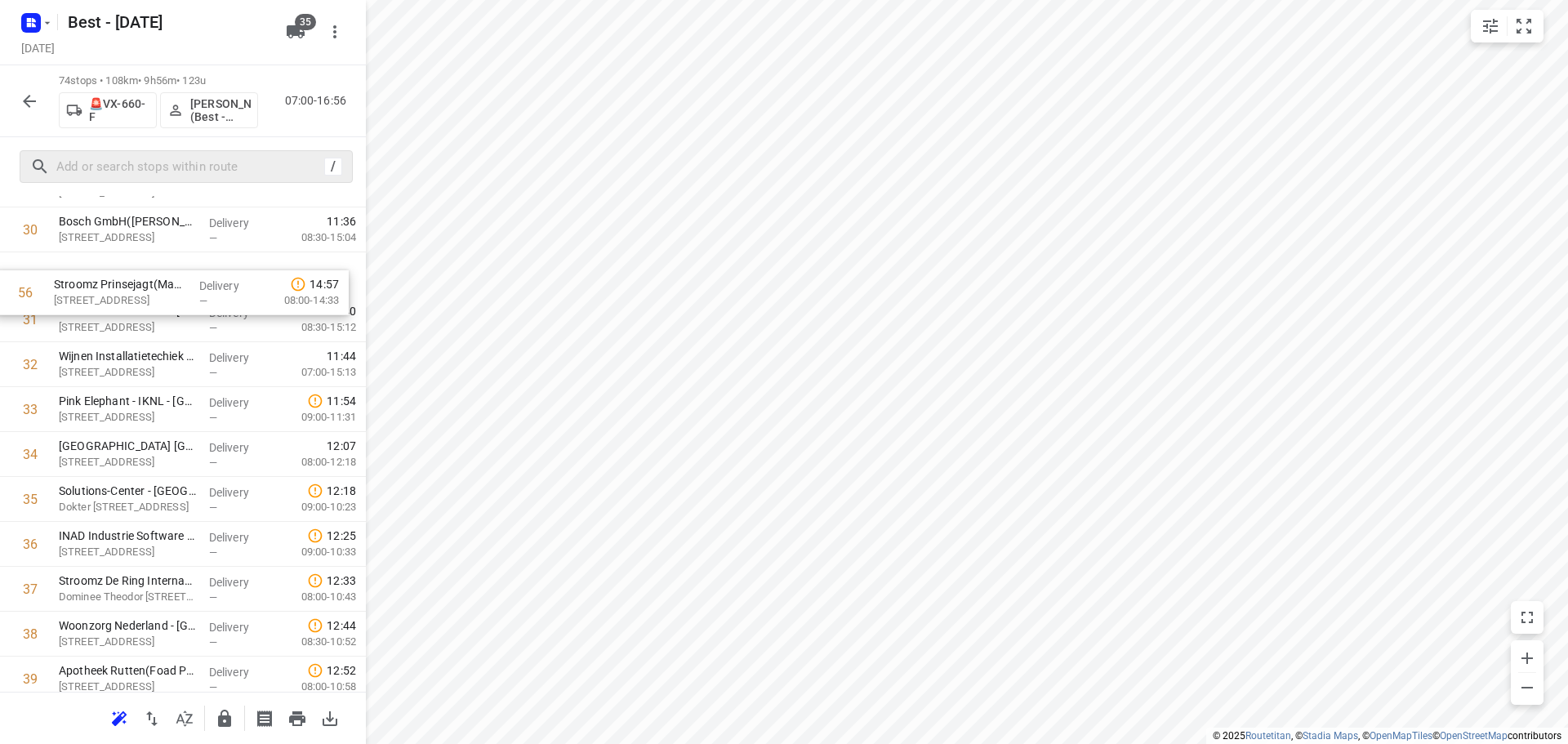
scroll to position [1410, 0]
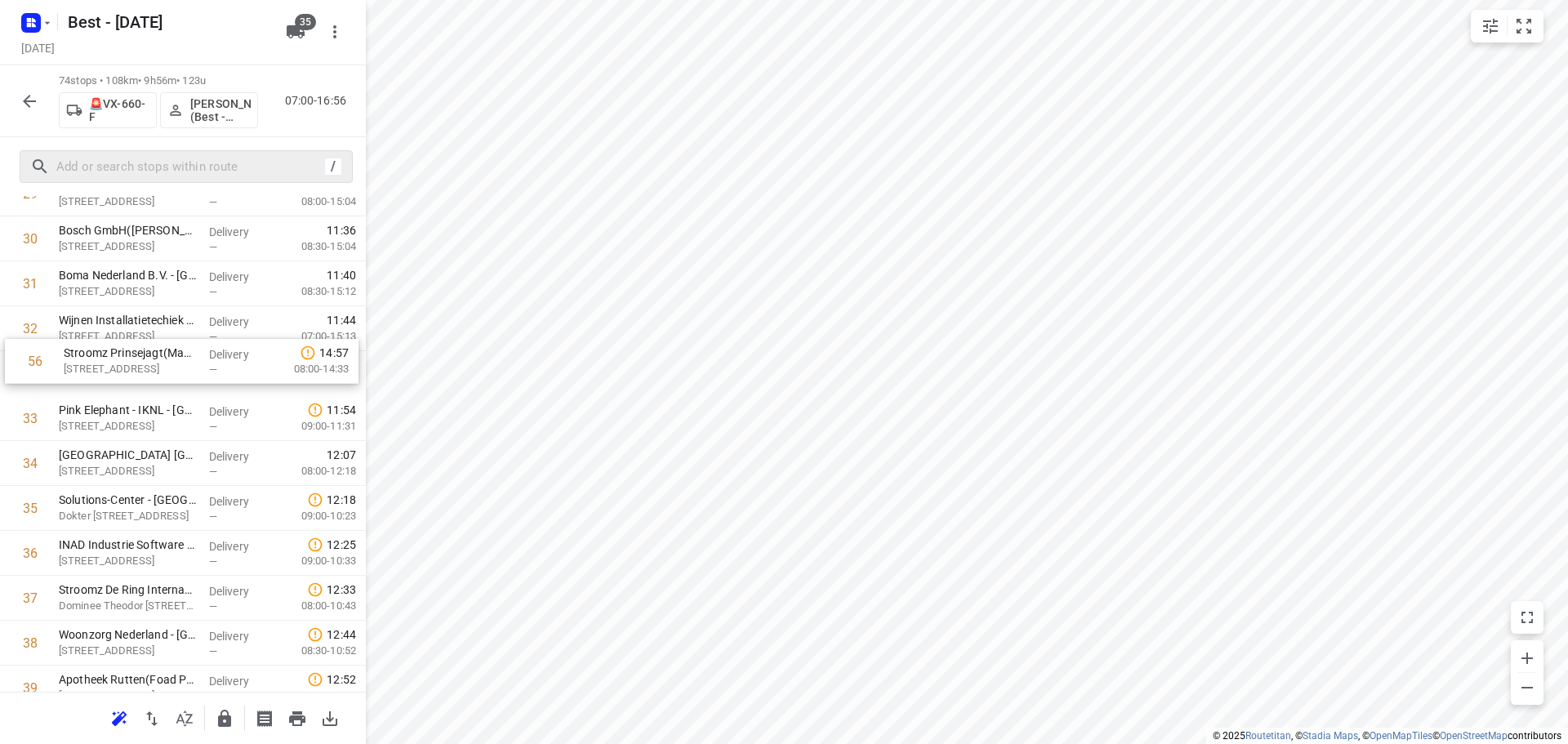
drag, startPoint x: 134, startPoint y: 309, endPoint x: 139, endPoint y: 363, distance: 54.2
click at [139, 363] on div "1 Van Rooijen Logistiek B.V.(Kim van de Wijdeven) Achtseweg Noord 60, Eindhoven…" at bounding box center [183, 575] width 366 height 3323
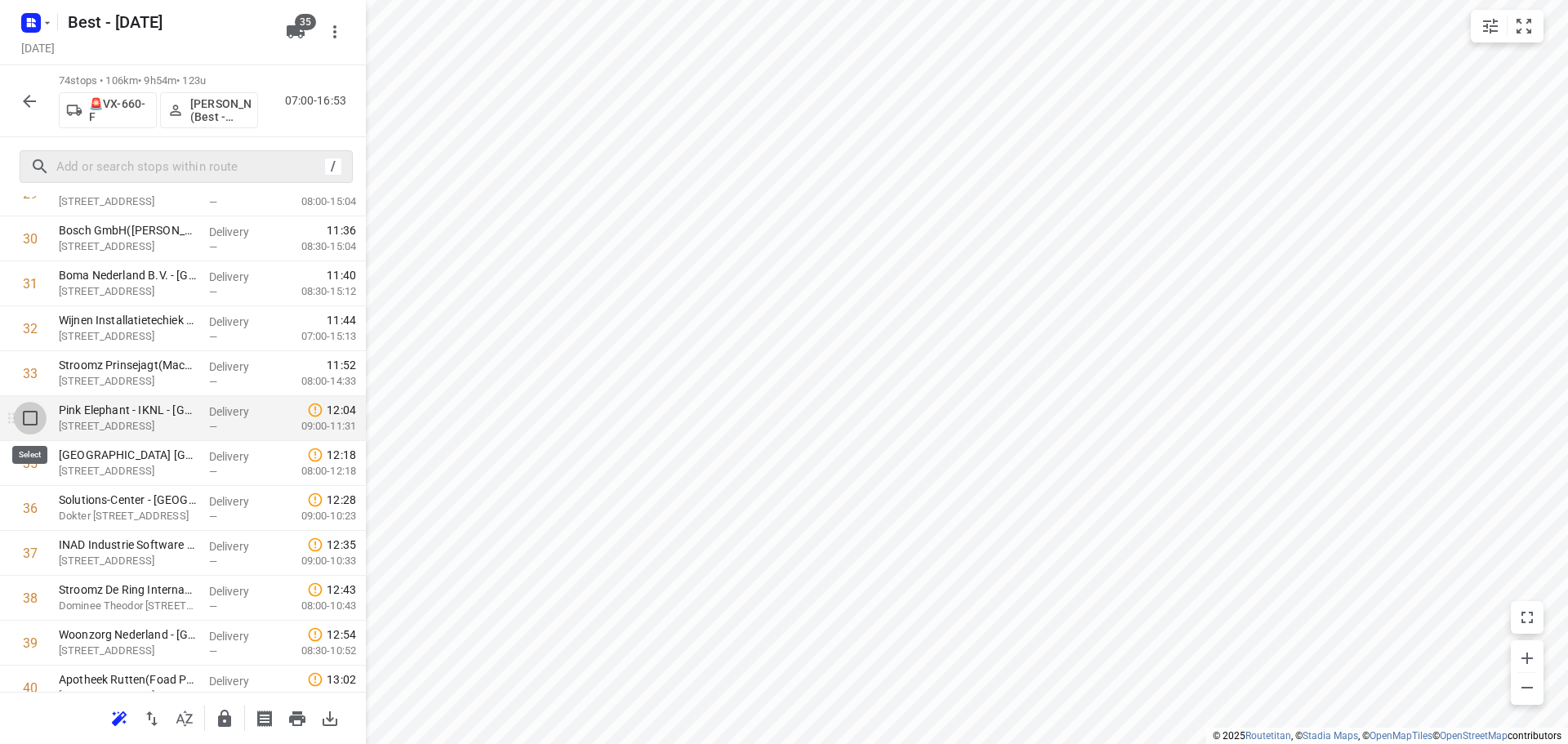
click at [32, 413] on input "checkbox" at bounding box center [30, 418] width 32 height 32
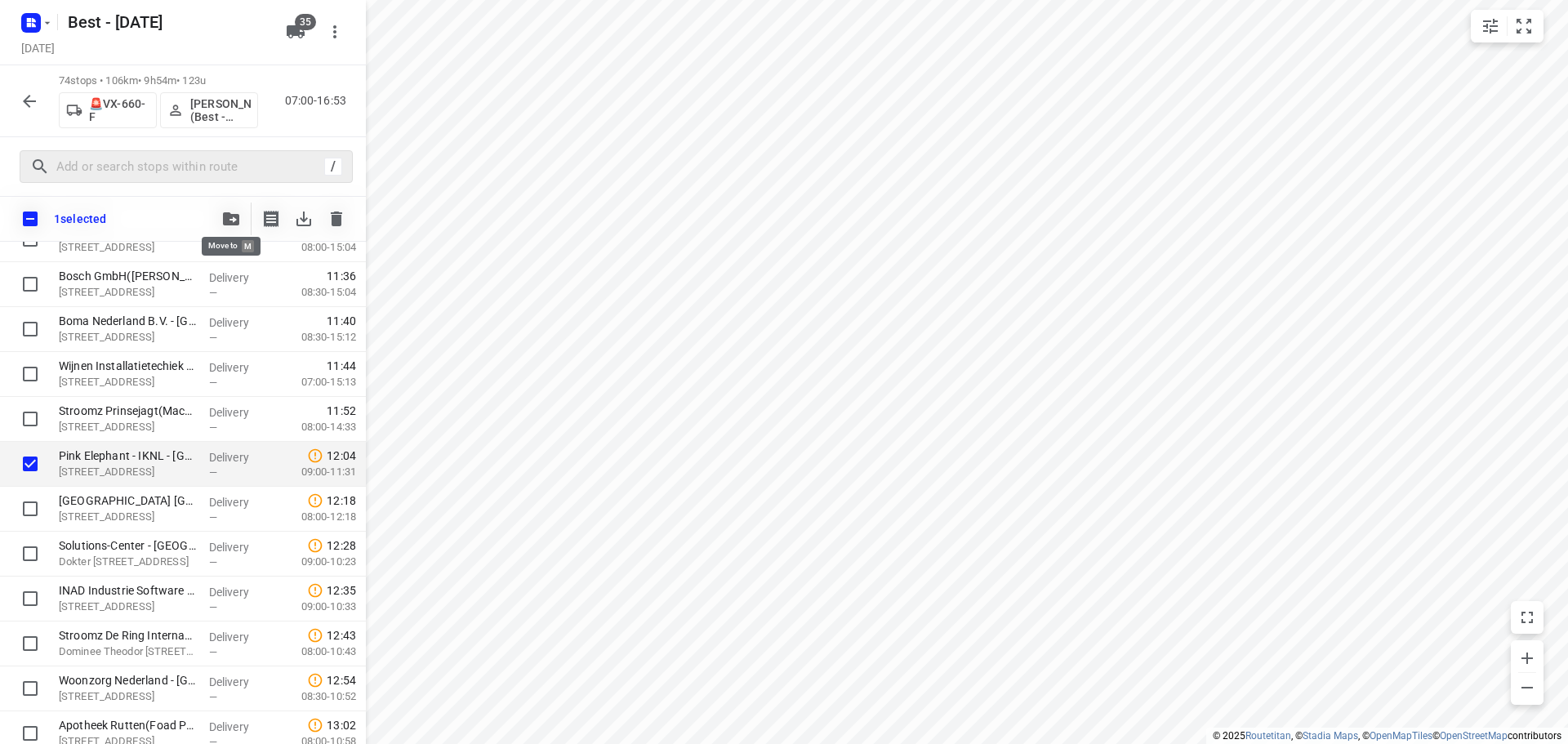
click at [233, 219] on icon "button" at bounding box center [230, 218] width 16 height 13
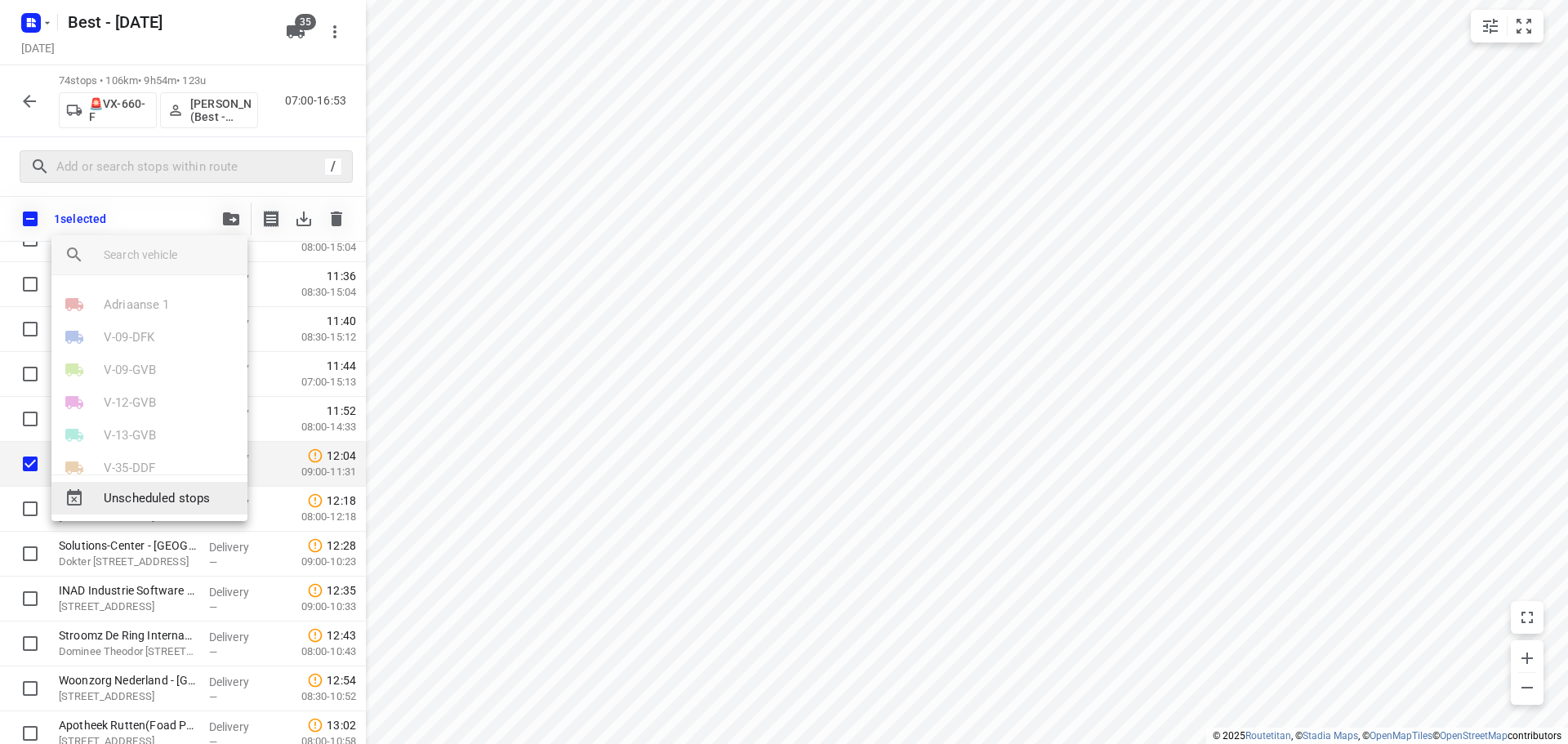
click at [125, 504] on span "Unscheduled stops" at bounding box center [169, 498] width 131 height 19
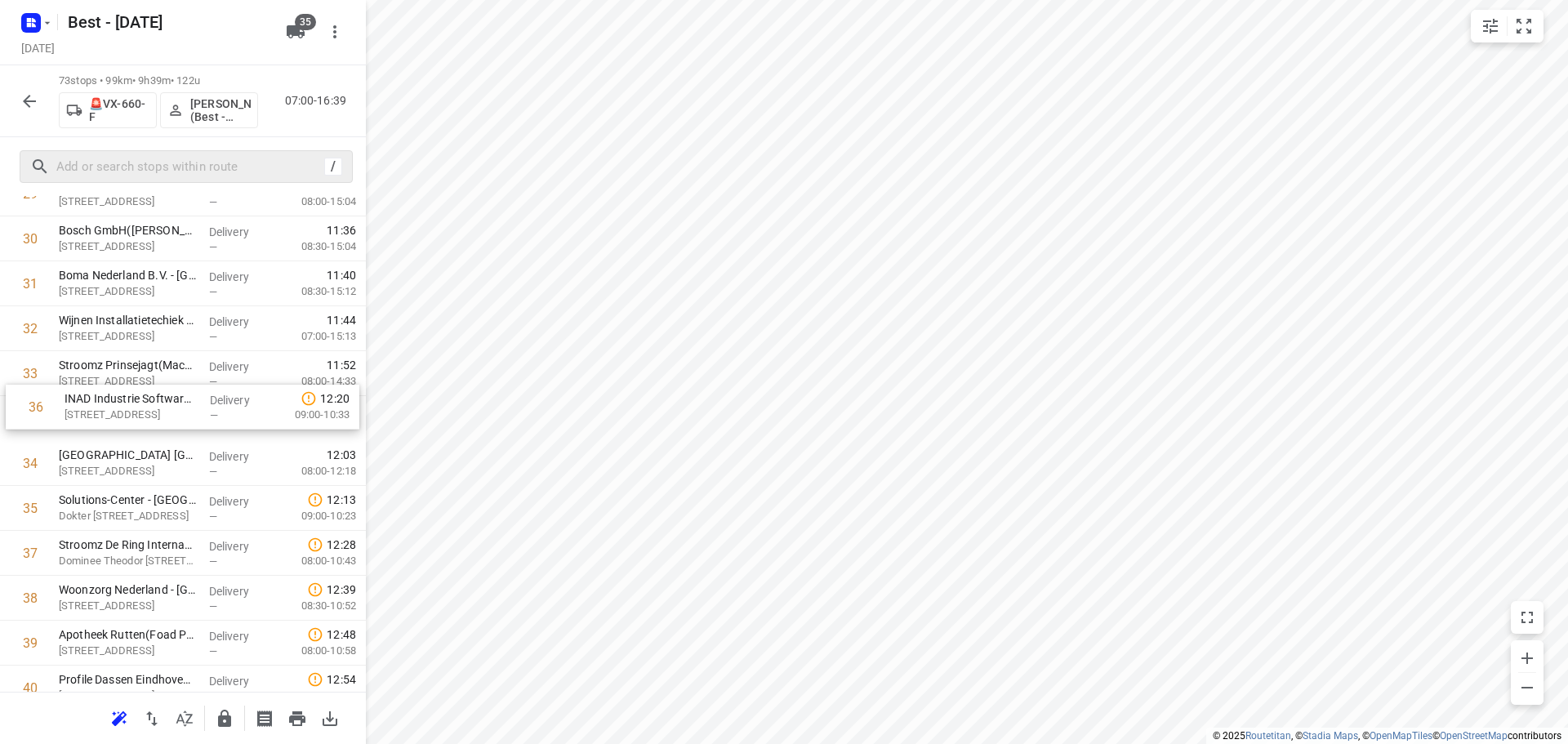
drag, startPoint x: 167, startPoint y: 520, endPoint x: 173, endPoint y: 410, distance: 110.2
click at [173, 410] on div "1 Van Rooijen Logistiek B.V.(Kim van de Wijdeven) Achtseweg Noord 60, Eindhoven…" at bounding box center [183, 553] width 366 height 3279
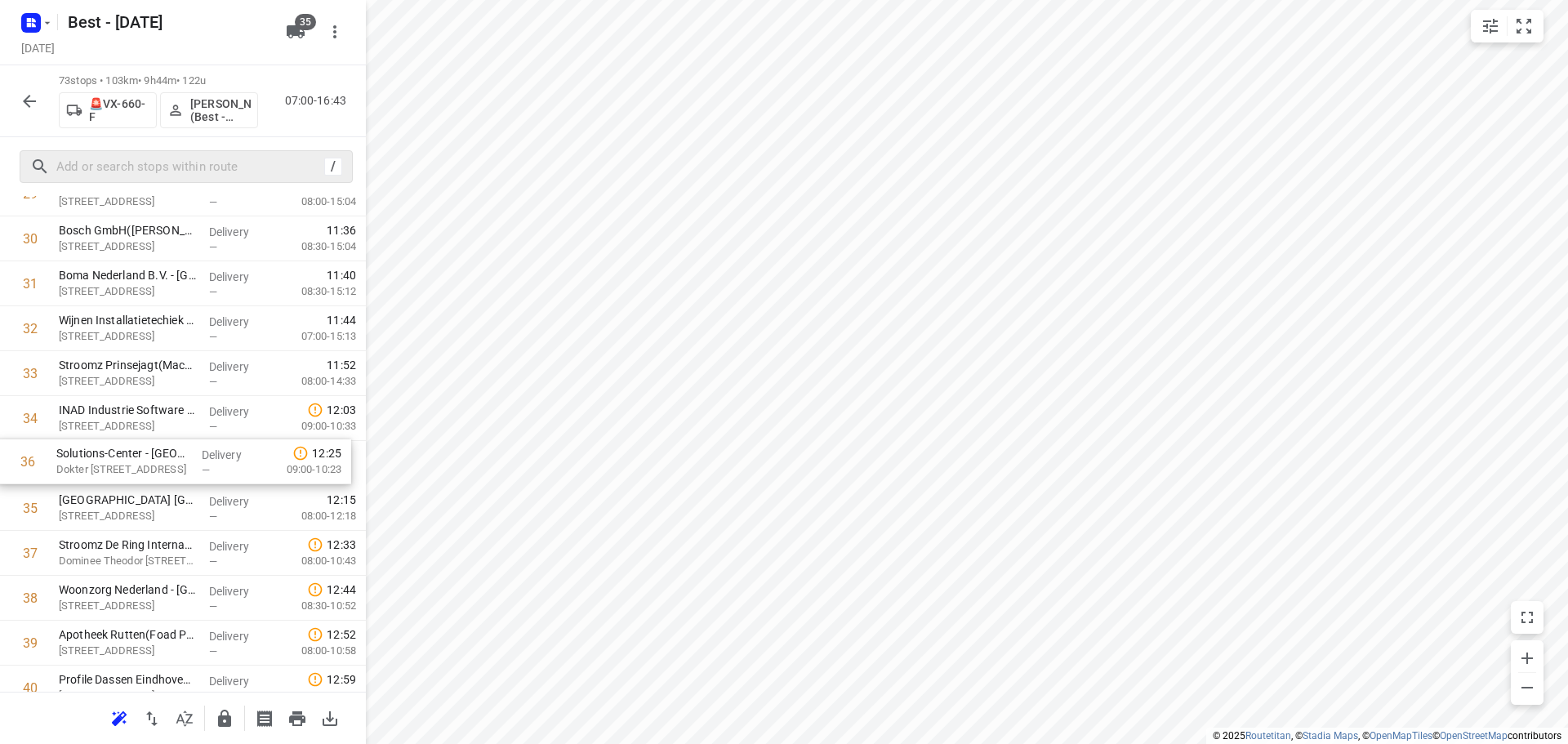
drag, startPoint x: 163, startPoint y: 499, endPoint x: 161, endPoint y: 446, distance: 53.0
click at [161, 446] on div "1 Van Rooijen Logistiek B.V.(Kim van de Wijdeven) Achtseweg Noord 60, Eindhoven…" at bounding box center [183, 553] width 366 height 3279
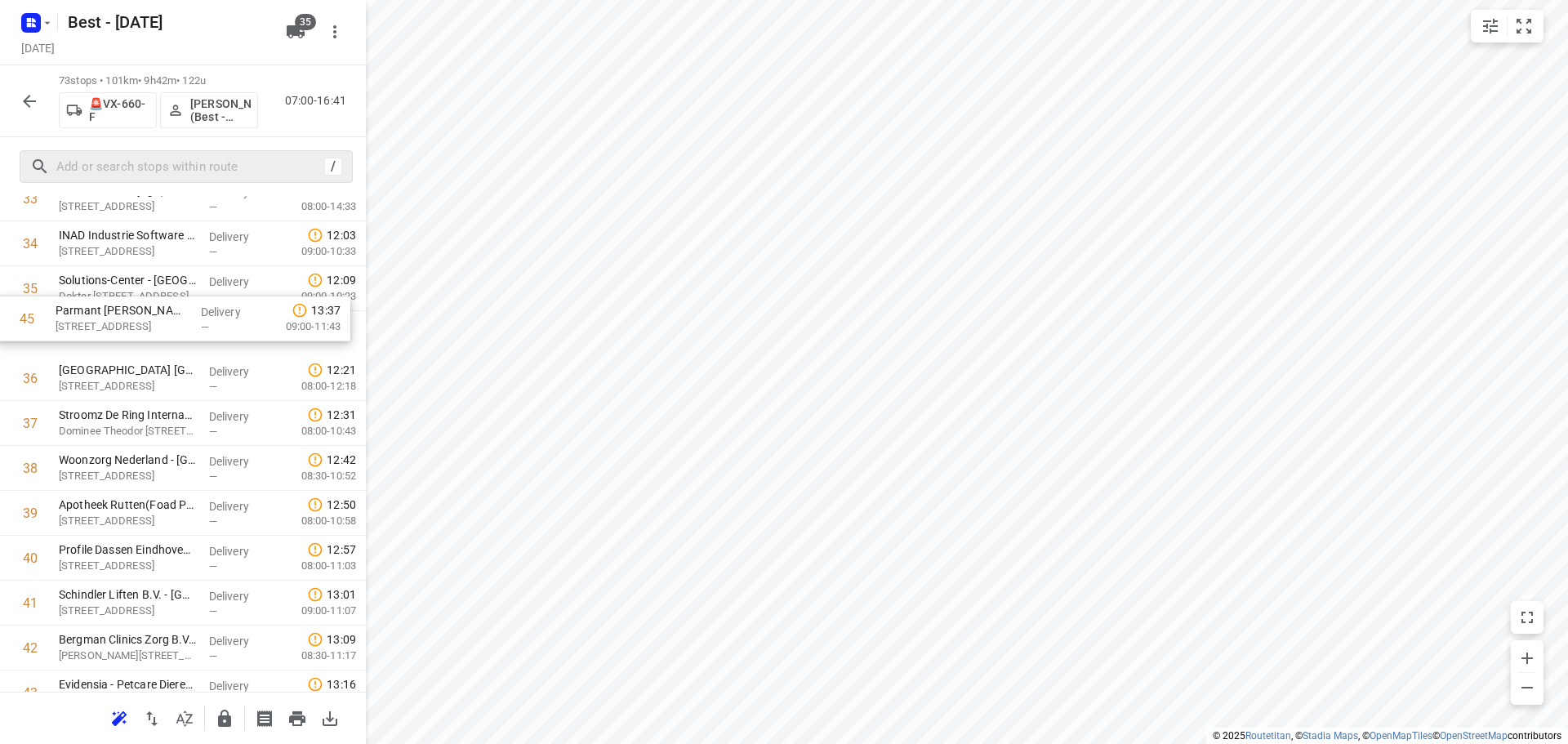
scroll to position [1578, 0]
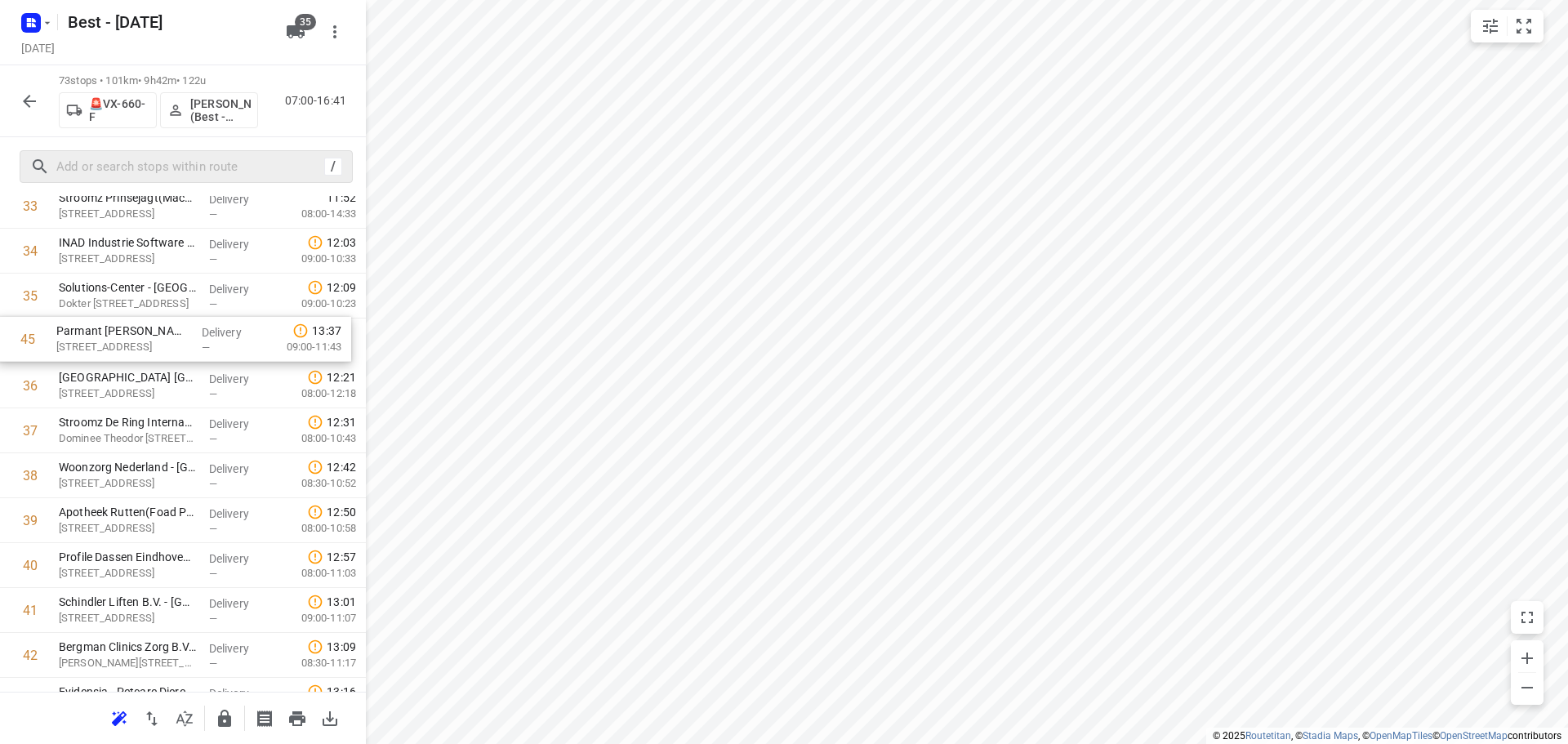
drag, startPoint x: 121, startPoint y: 584, endPoint x: 122, endPoint y: 329, distance: 255.0
click at [122, 329] on div "1 Van Rooijen Logistiek B.V.(Kim van de Wijdeven) Achtseweg Noord 60, Eindhoven…" at bounding box center [183, 386] width 366 height 3279
drag, startPoint x: 119, startPoint y: 439, endPoint x: 130, endPoint y: 377, distance: 63.0
click at [129, 379] on div "1 Van Rooijen Logistiek B.V.(Kim van de Wijdeven) Achtseweg Noord 60, Eindhoven…" at bounding box center [183, 386] width 366 height 3279
drag, startPoint x: 73, startPoint y: 550, endPoint x: 67, endPoint y: 417, distance: 133.1
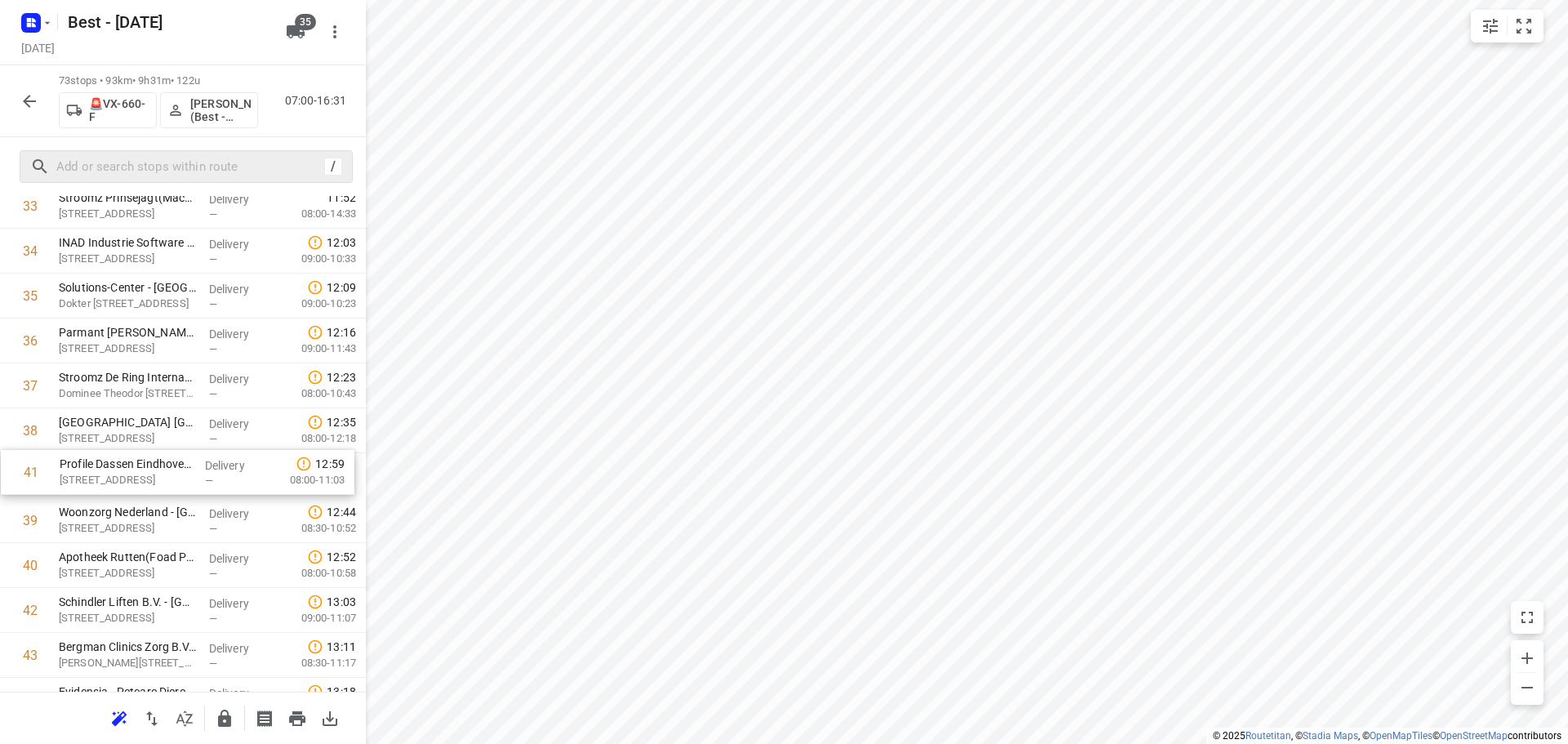
click at [67, 417] on div "1 Van Rooijen Logistiek B.V.(Kim van de Wijdeven) Achtseweg Noord 60, Eindhoven…" at bounding box center [183, 386] width 366 height 3279
drag, startPoint x: 89, startPoint y: 602, endPoint x: 92, endPoint y: 447, distance: 155.0
click at [92, 447] on div "1 Van Rooijen Logistiek B.V.(Kim van de Wijdeven) Achtseweg Noord 60, Eindhoven…" at bounding box center [183, 384] width 366 height 3279
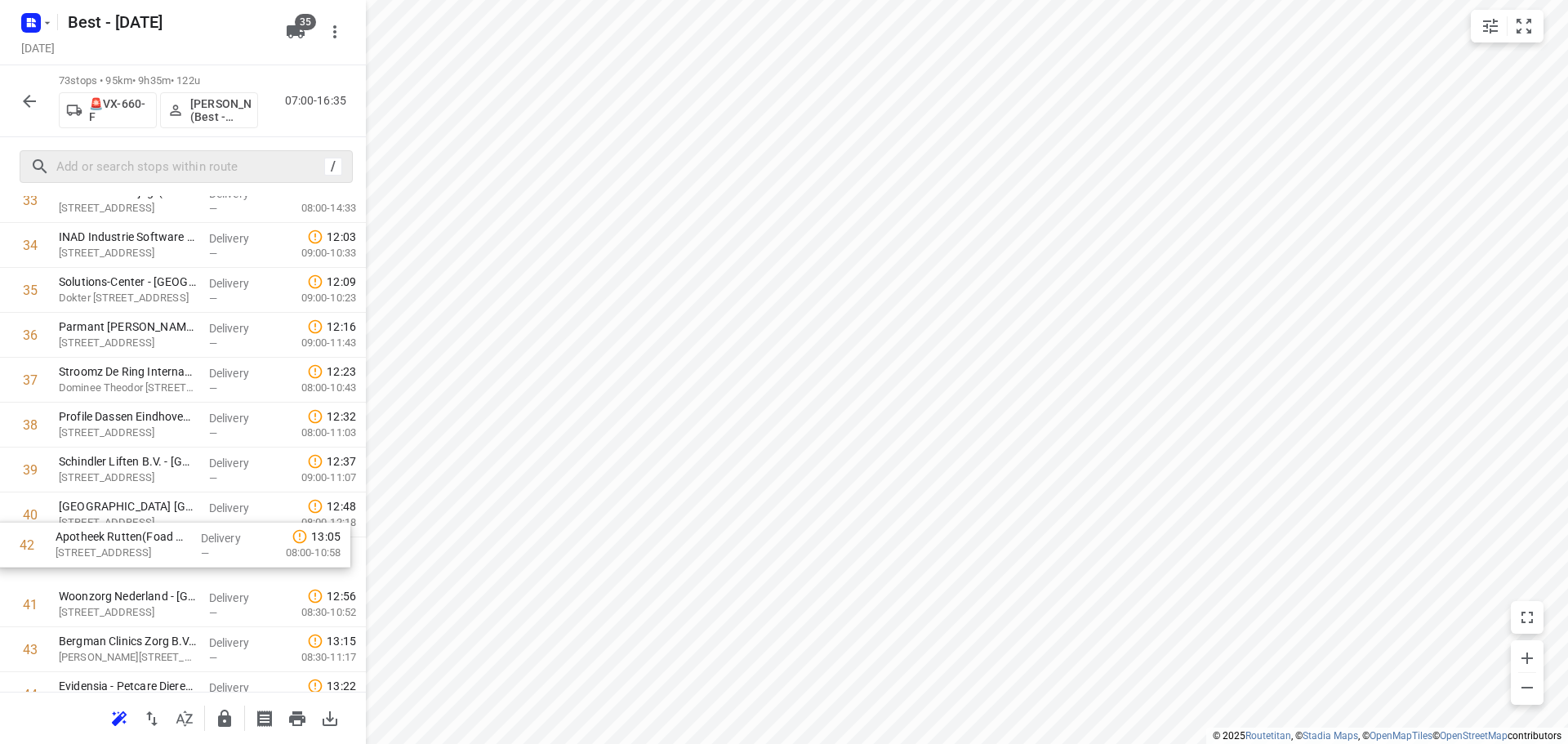
scroll to position [1584, 0]
drag, startPoint x: 124, startPoint y: 602, endPoint x: 120, endPoint y: 512, distance: 90.1
click at [120, 512] on div "1 Van Rooijen Logistiek B.V.(Kim van de Wijdeven) Achtseweg Noord 60, Eindhoven…" at bounding box center [183, 380] width 366 height 3279
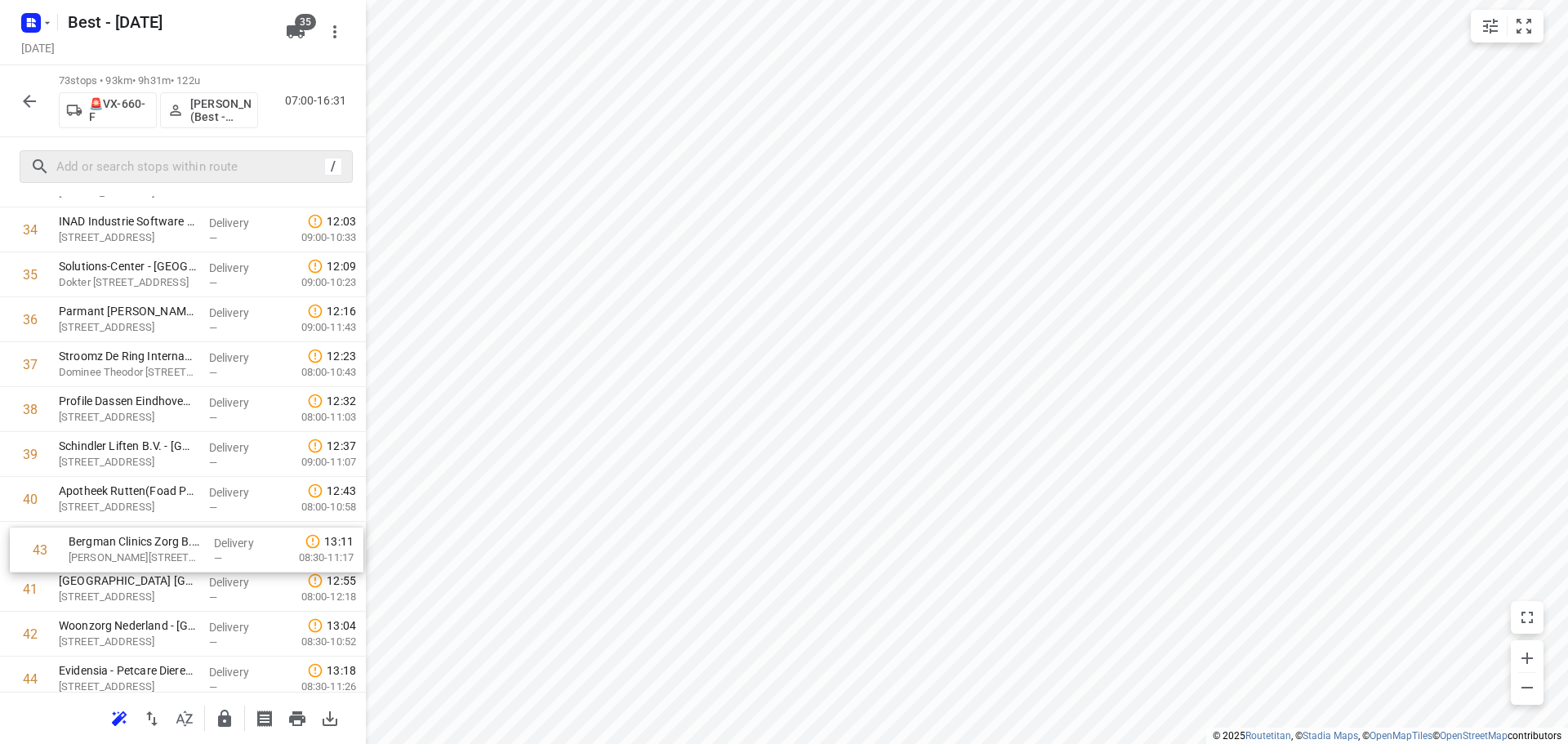
scroll to position [1601, 0]
drag, startPoint x: 63, startPoint y: 639, endPoint x: 74, endPoint y: 528, distance: 111.5
click at [74, 528] on div "1 Van Rooijen Logistiek B.V.(Kim van de Wijdeven) Achtseweg Noord 60, Eindhoven…" at bounding box center [183, 363] width 366 height 3279
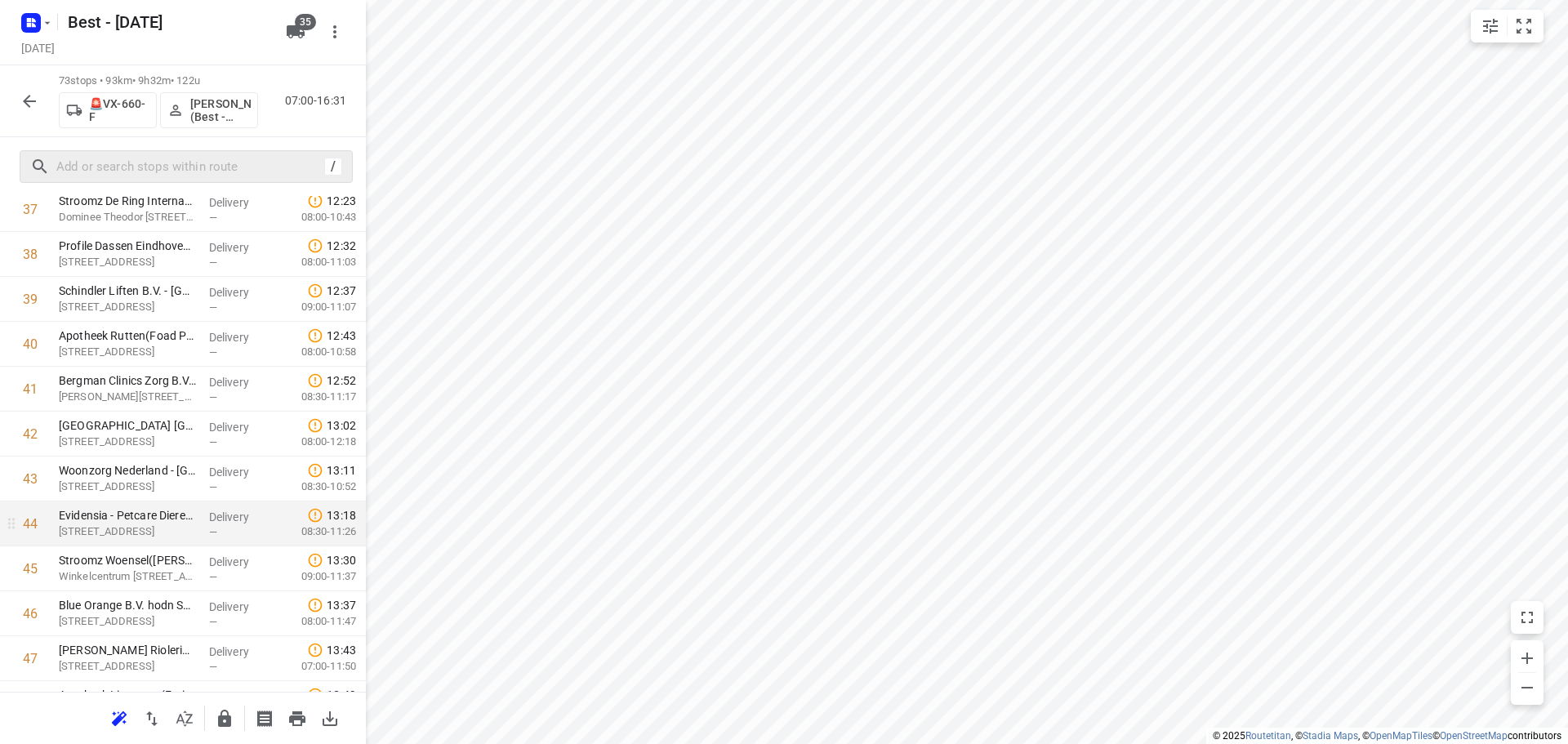
scroll to position [1764, 0]
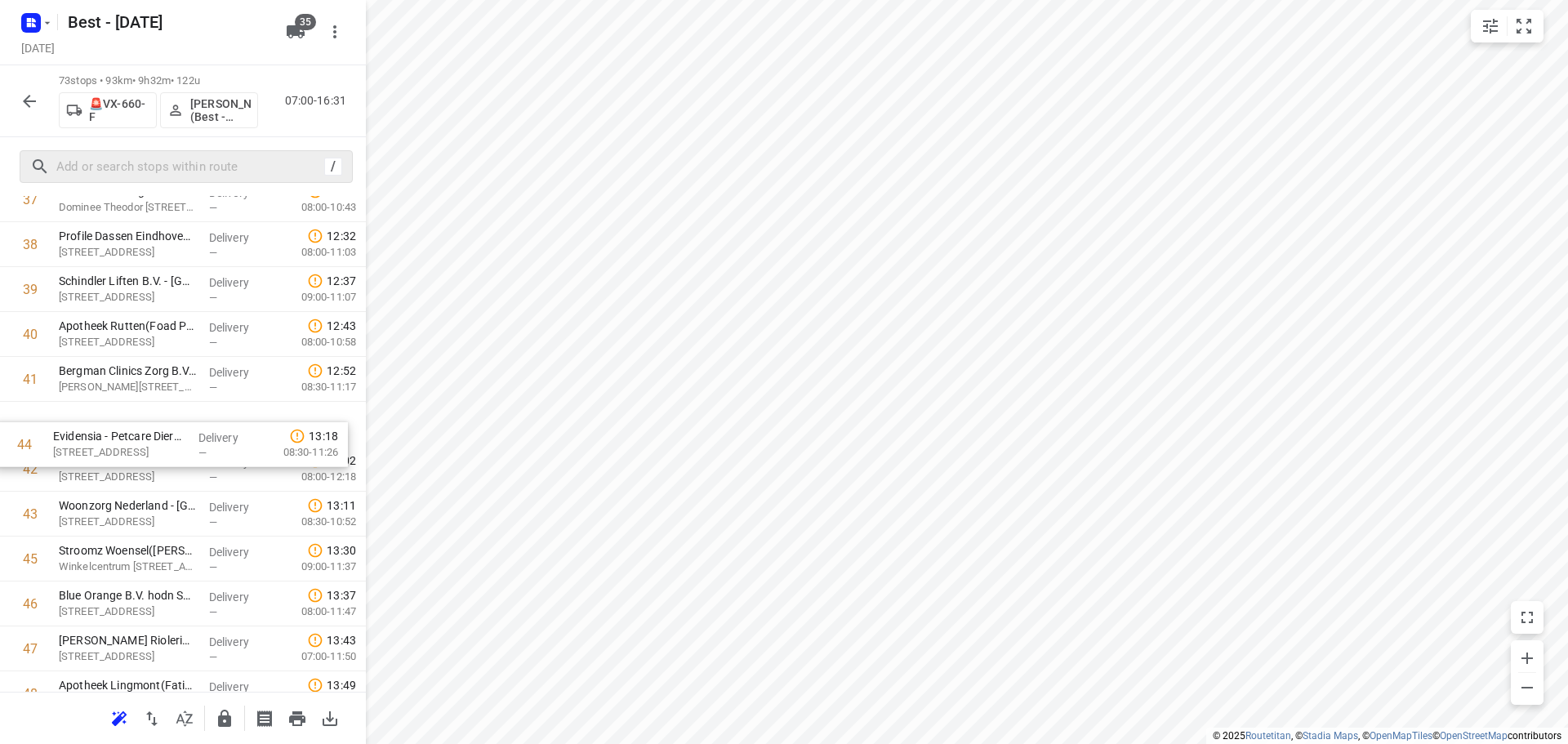
drag, startPoint x: 118, startPoint y: 529, endPoint x: 110, endPoint y: 434, distance: 95.3
click at [110, 434] on div "1 Van Rooijen Logistiek B.V.(Kim van de Wijdeven) Achtseweg Noord 60, Eindhoven…" at bounding box center [183, 200] width 366 height 3279
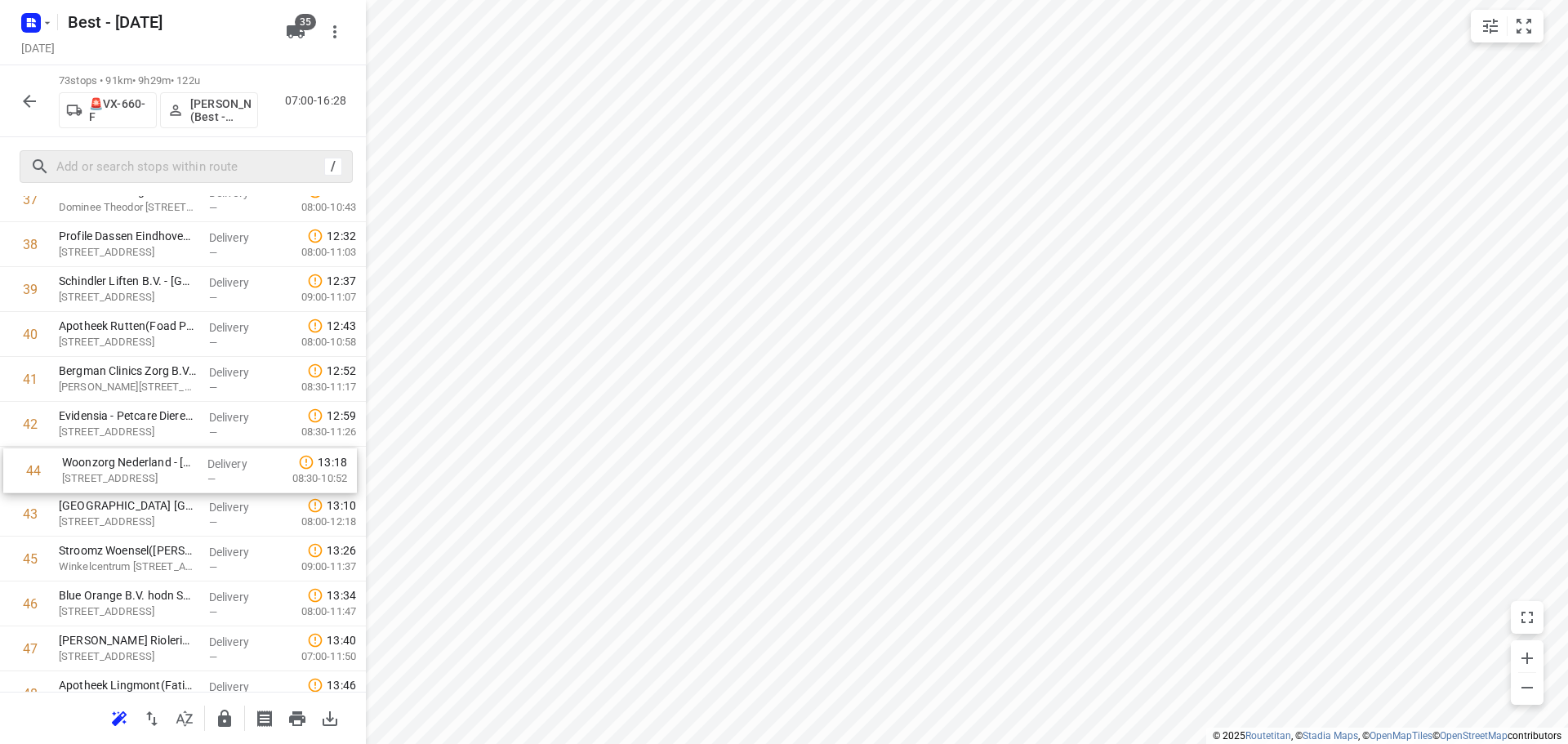
drag, startPoint x: 125, startPoint y: 504, endPoint x: 127, endPoint y: 473, distance: 31.1
click at [127, 473] on div "1 Van Rooijen Logistiek B.V.(Kim van de Wijdeven) Achtseweg Noord 60, Eindhoven…" at bounding box center [183, 200] width 366 height 3279
drag, startPoint x: 117, startPoint y: 567, endPoint x: 125, endPoint y: 517, distance: 50.6
click at [125, 520] on div "1 Van Rooijen Logistiek B.V.(Kim van de Wijdeven) Achtseweg Noord 60, Eindhoven…" at bounding box center [183, 200] width 366 height 3279
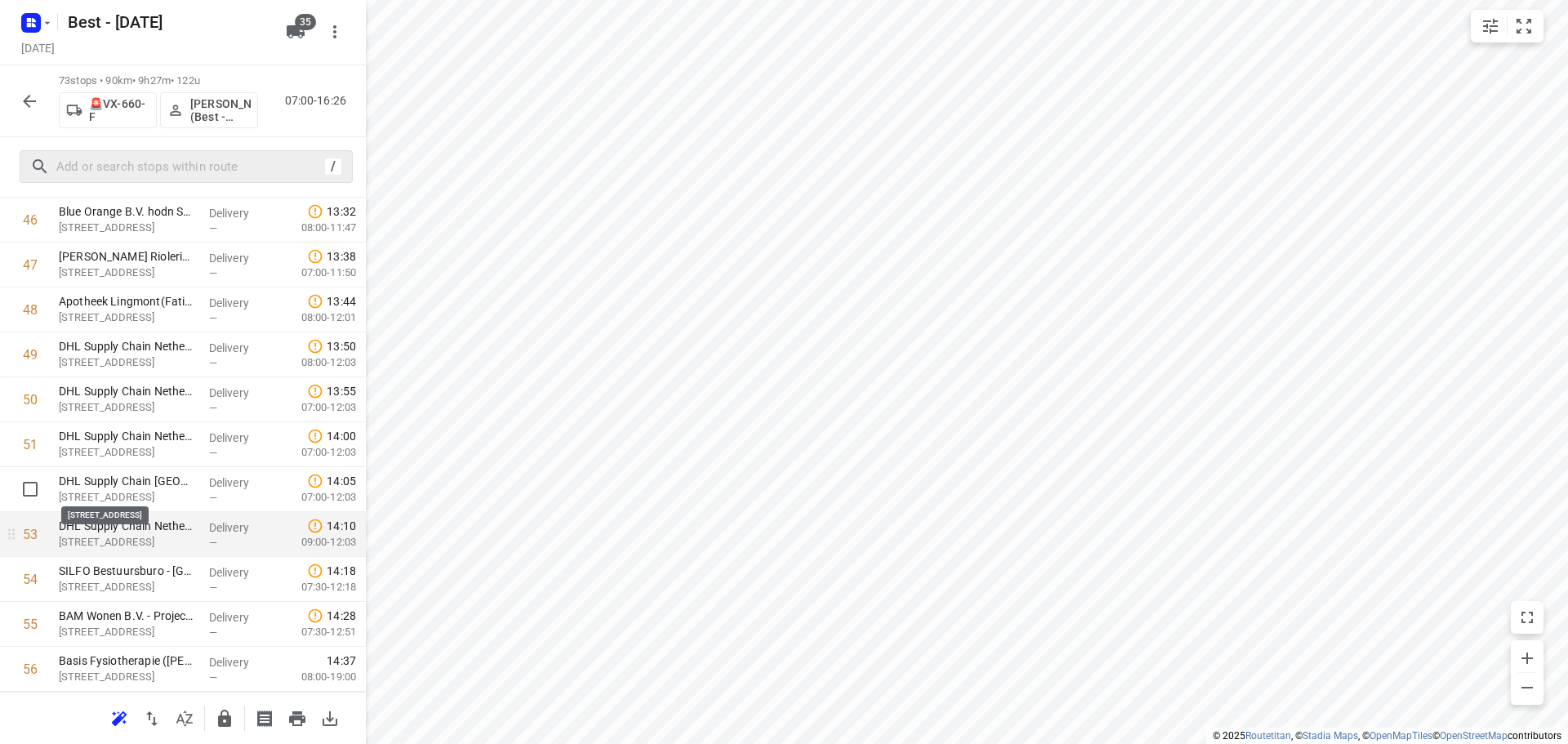
scroll to position [2172, 0]
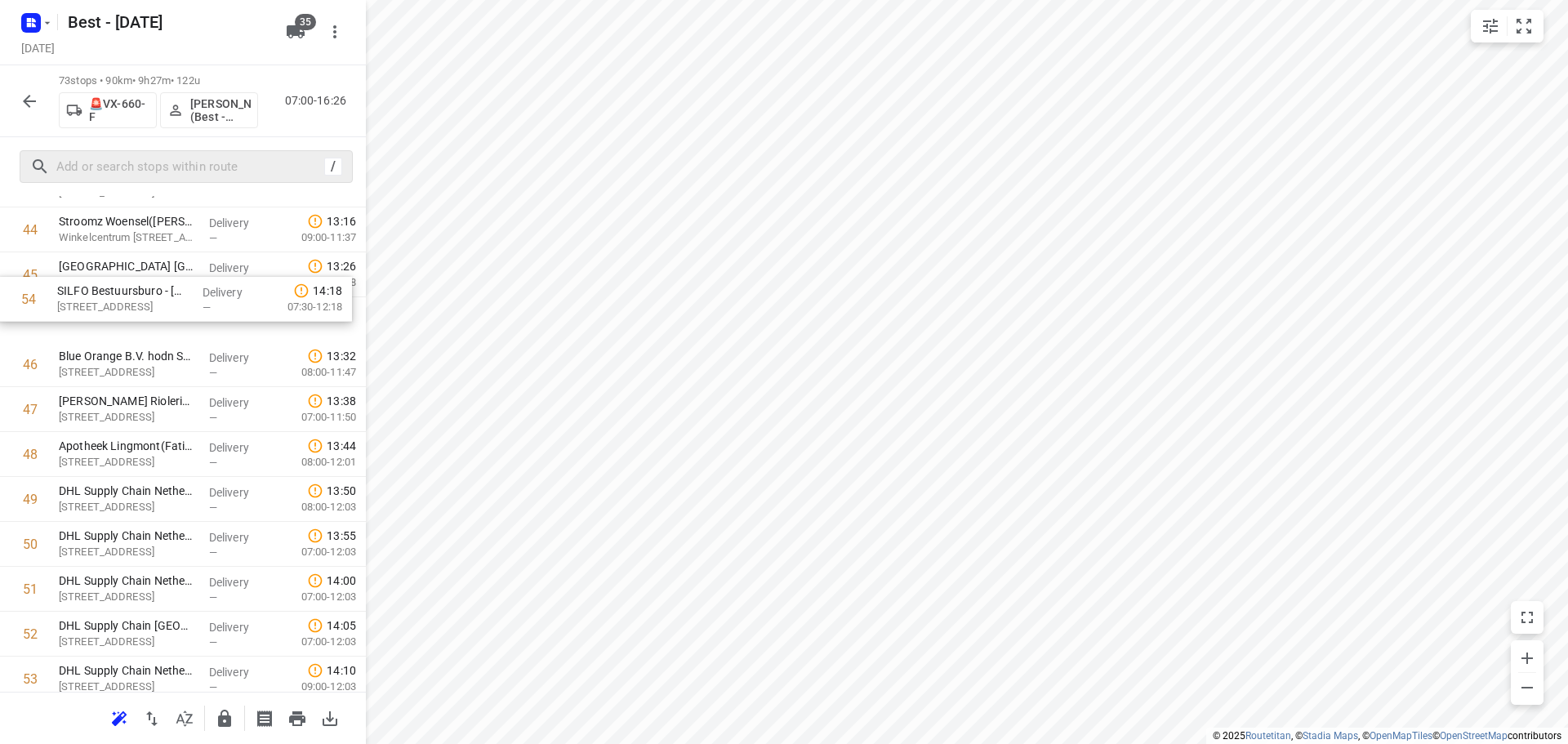
drag, startPoint x: 183, startPoint y: 533, endPoint x: 181, endPoint y: 295, distance: 238.0
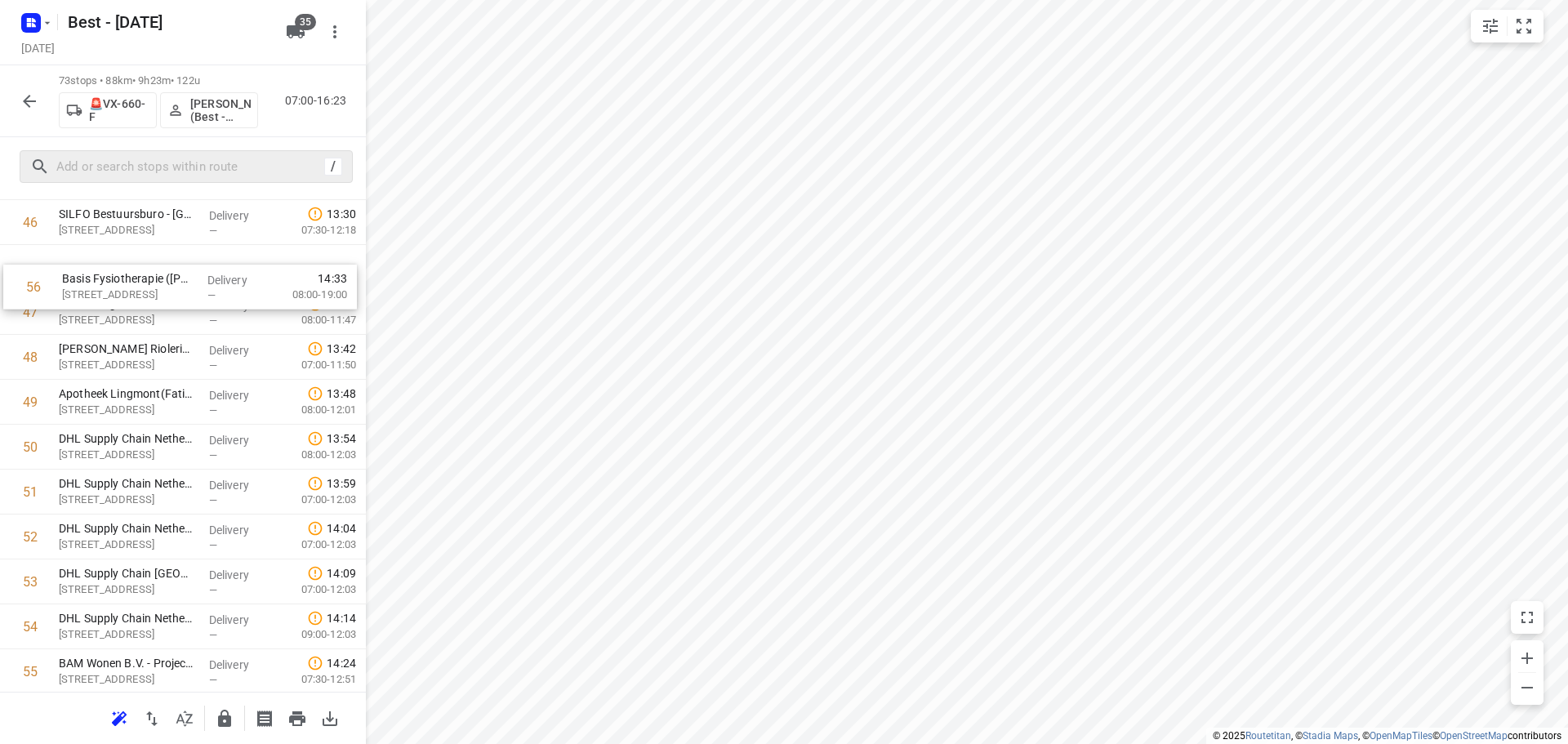
drag, startPoint x: 142, startPoint y: 604, endPoint x: 143, endPoint y: 279, distance: 325.0
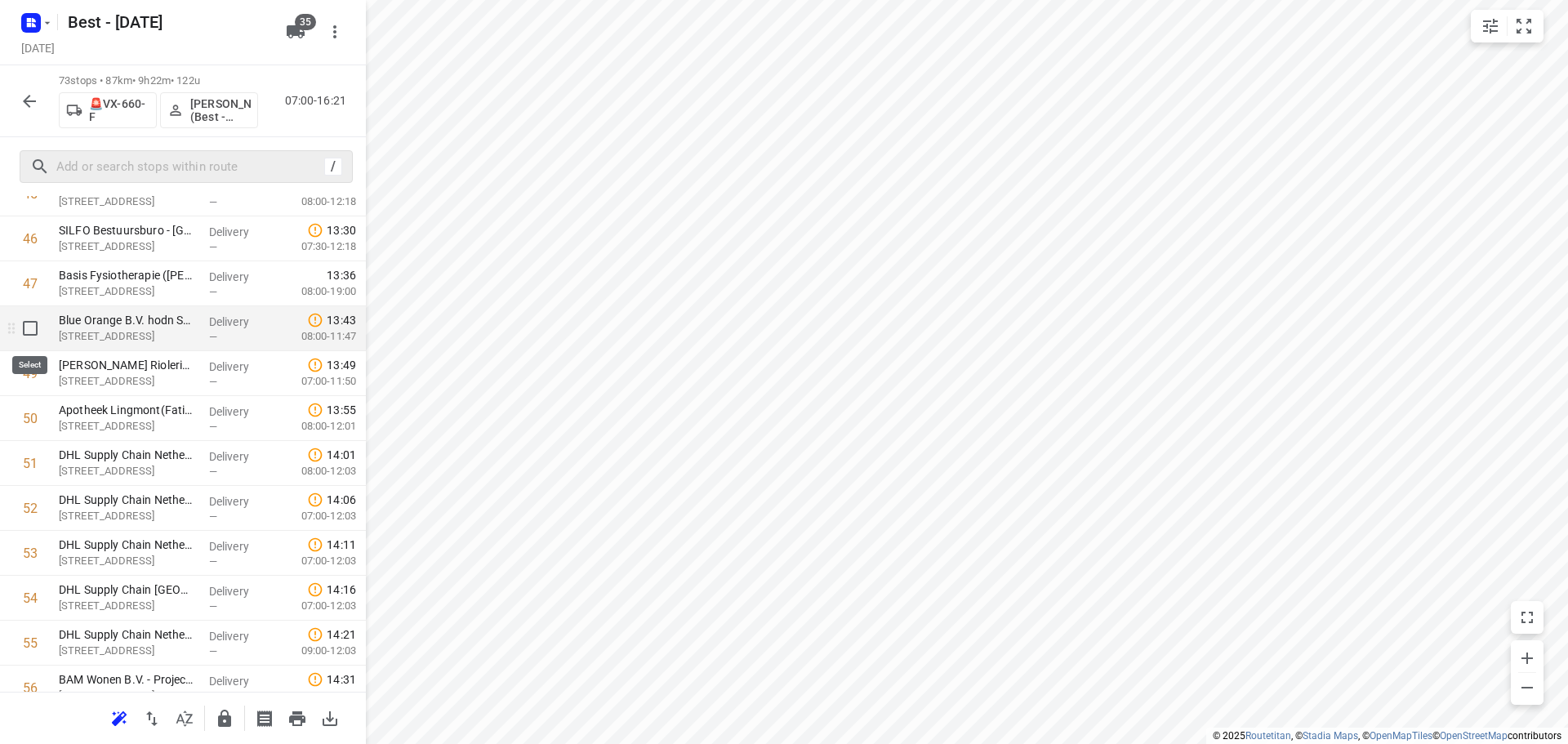
click at [31, 339] on input "checkbox" at bounding box center [30, 328] width 32 height 32
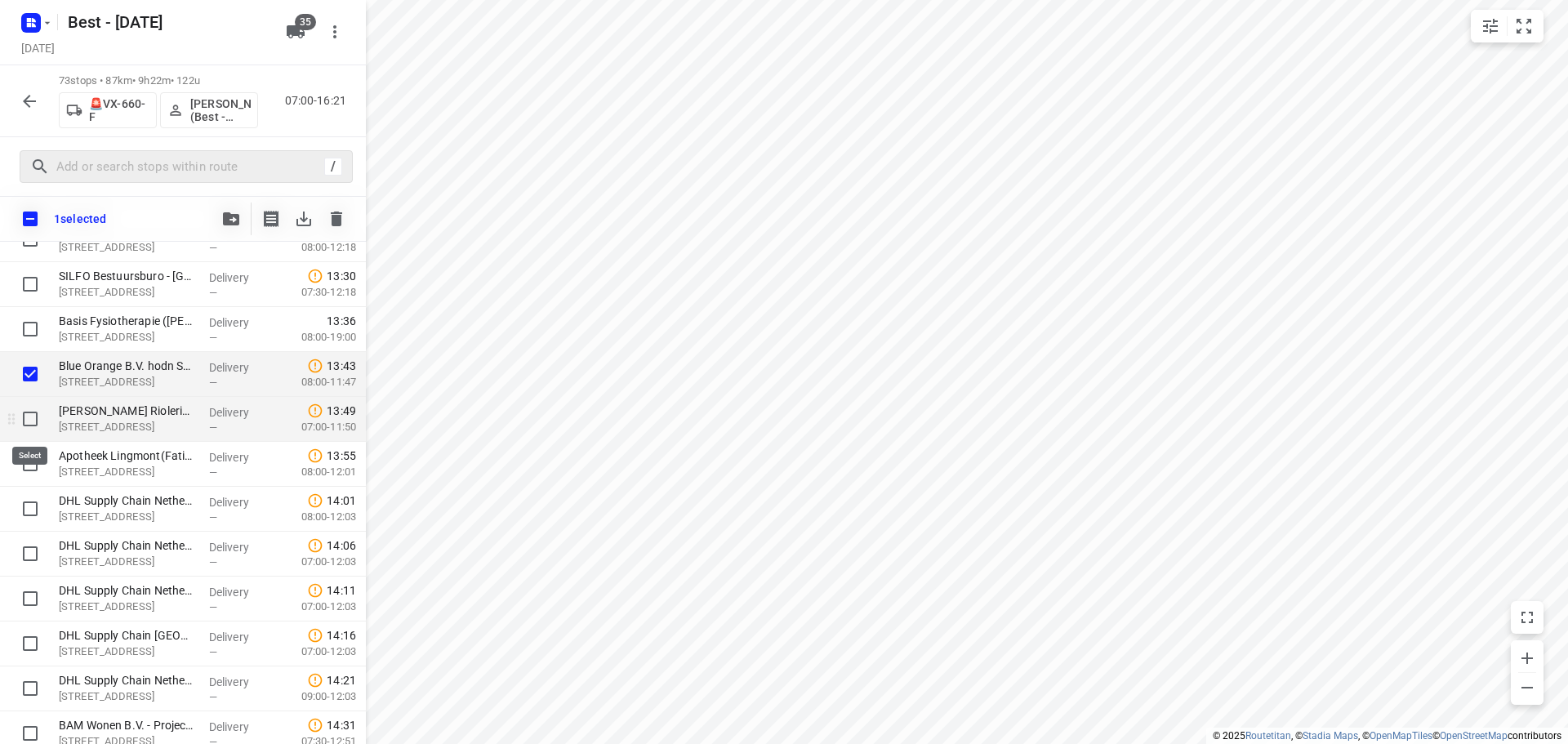
click at [26, 408] on input "checkbox" at bounding box center [30, 419] width 32 height 32
click at [30, 454] on input "checkbox" at bounding box center [30, 463] width 32 height 32
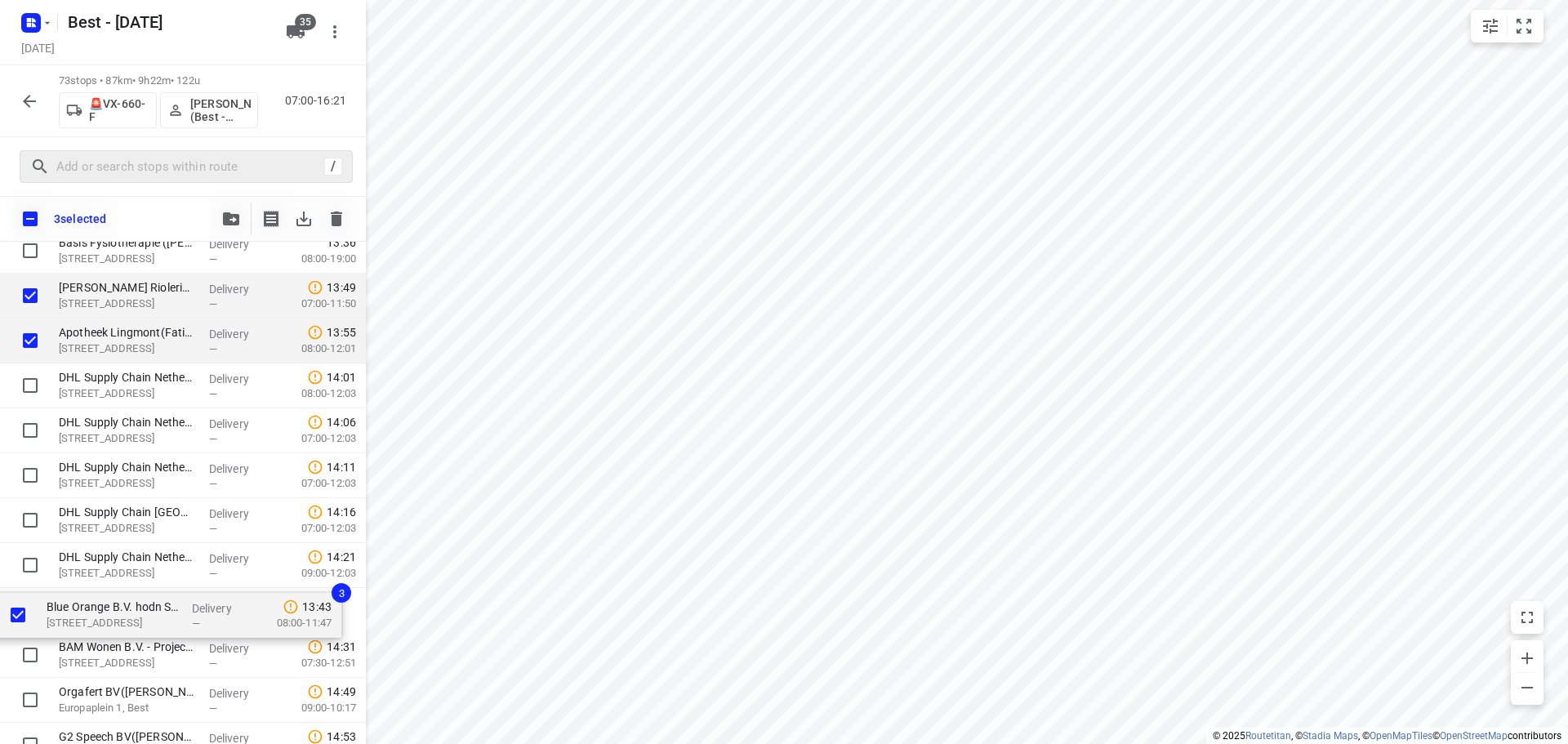
scroll to position [2209, 0]
drag, startPoint x: 154, startPoint y: 379, endPoint x: 142, endPoint y: 614, distance: 235.3
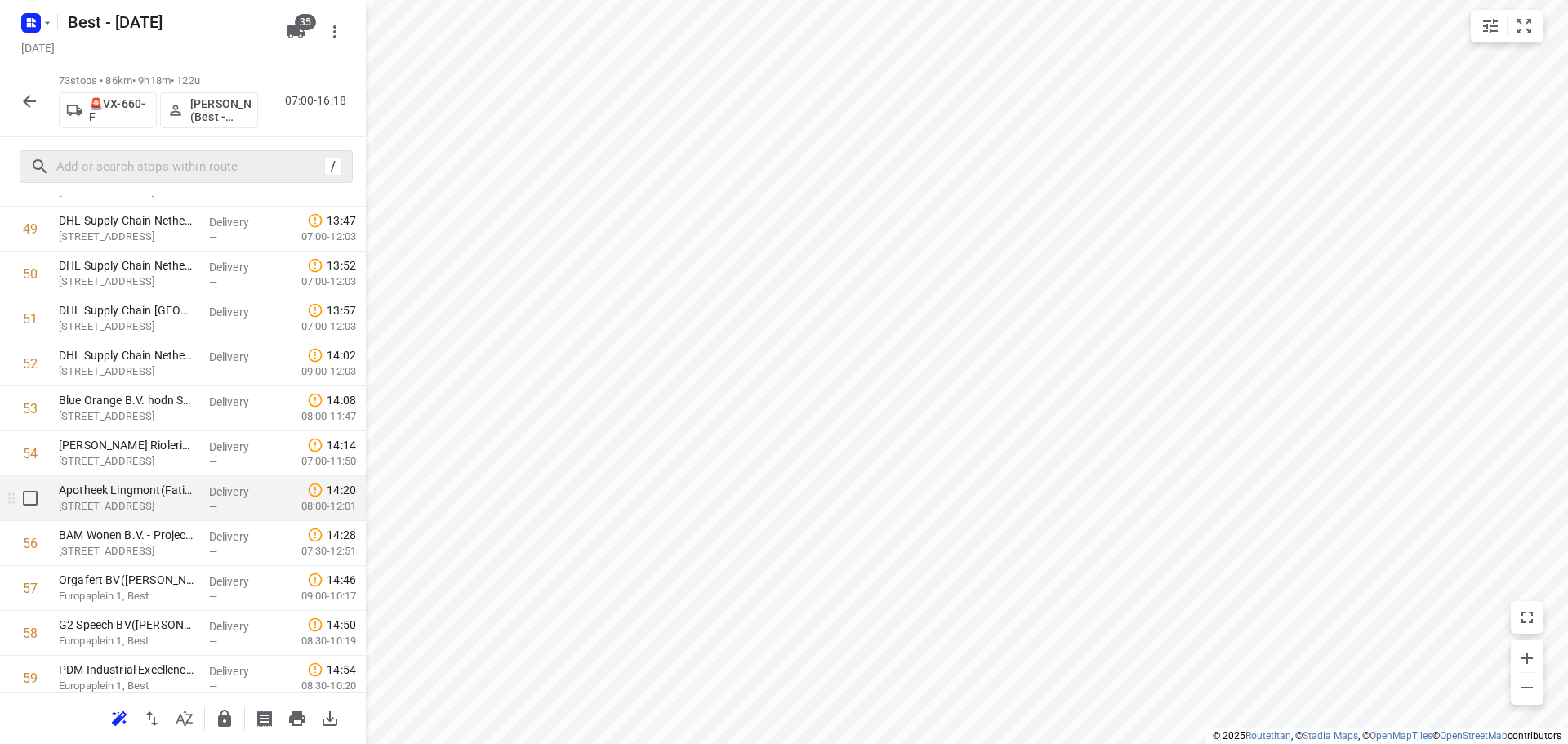
scroll to position [2291, 0]
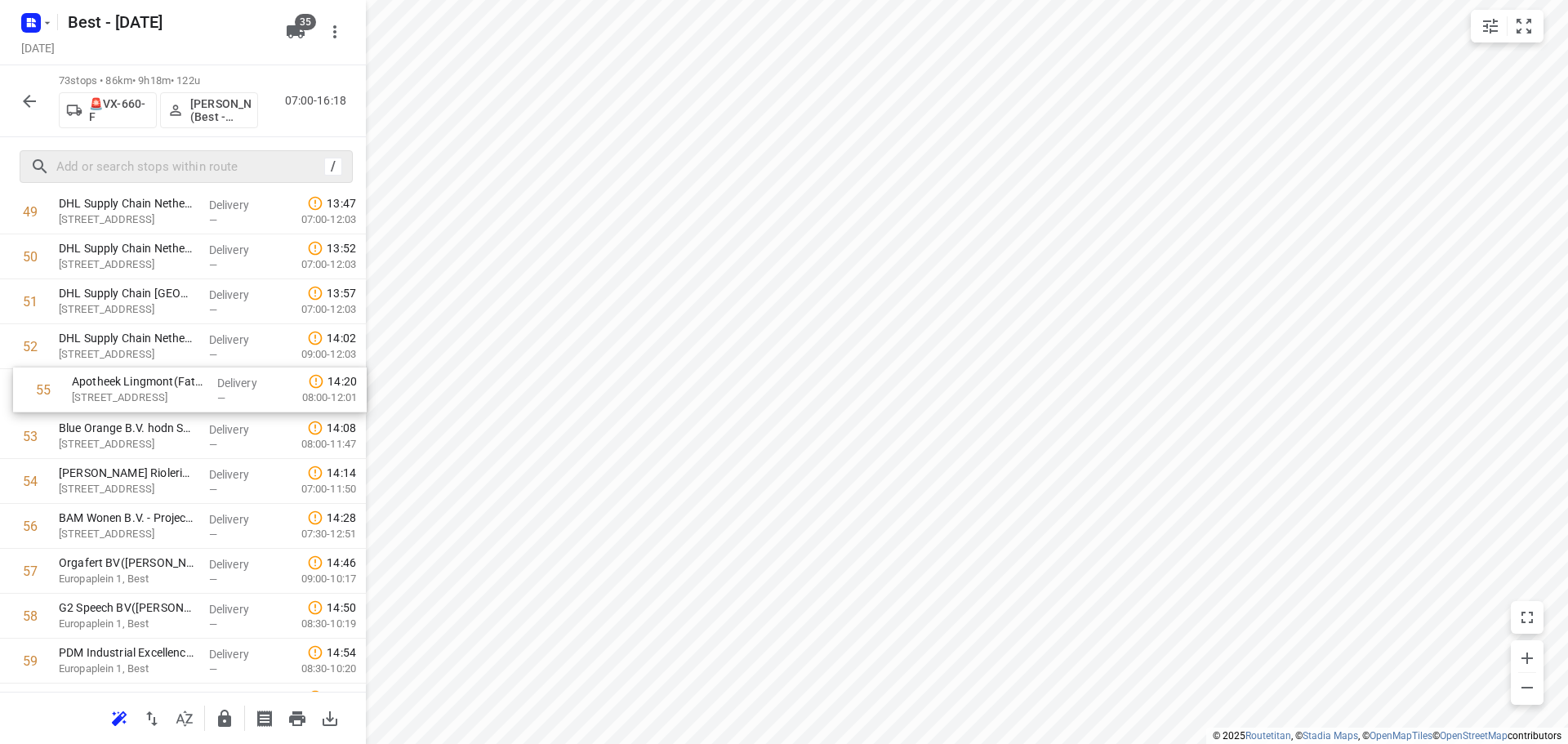
drag, startPoint x: 119, startPoint y: 479, endPoint x: 131, endPoint y: 383, distance: 96.7
drag, startPoint x: 91, startPoint y: 524, endPoint x: 102, endPoint y: 423, distance: 101.6
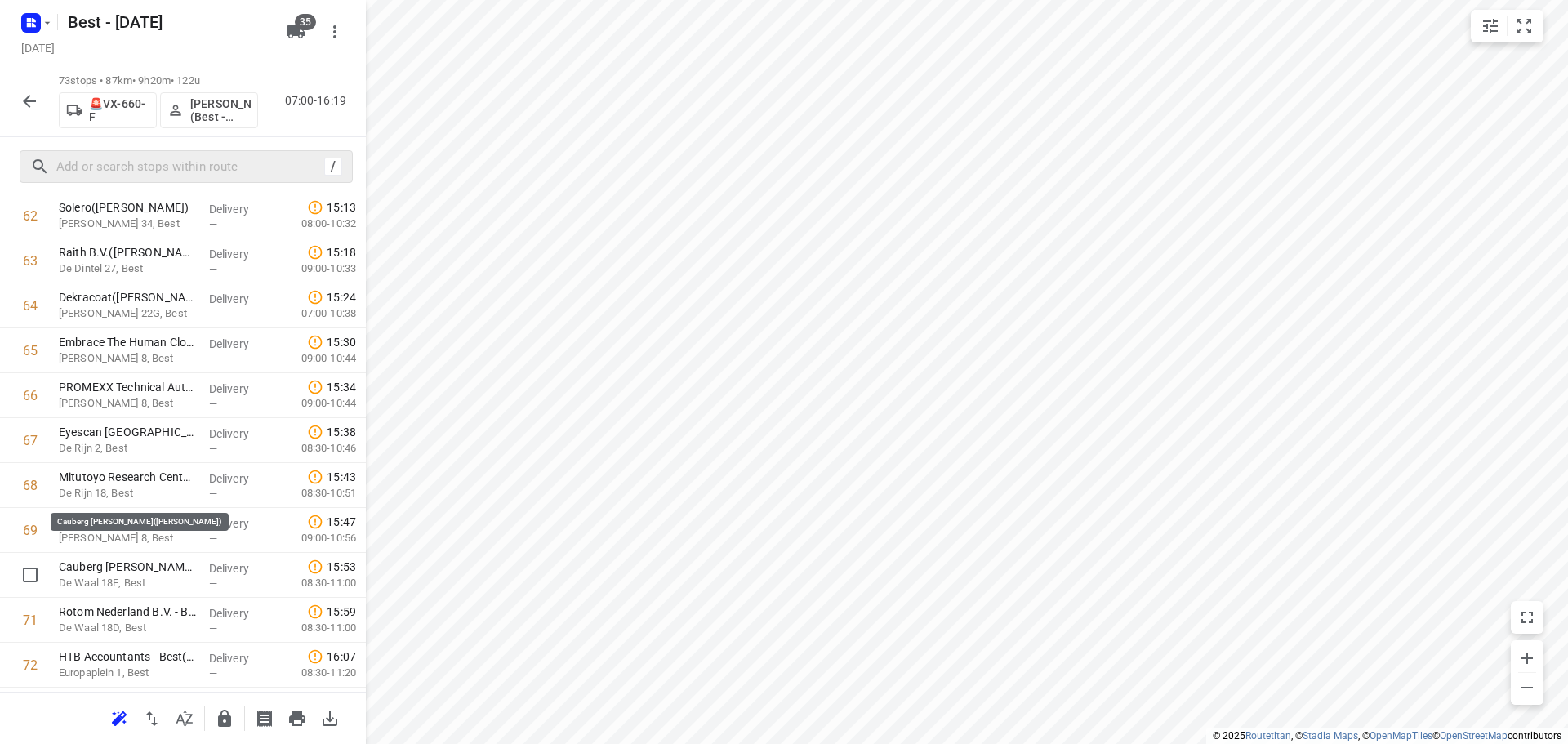
scroll to position [2944, 0]
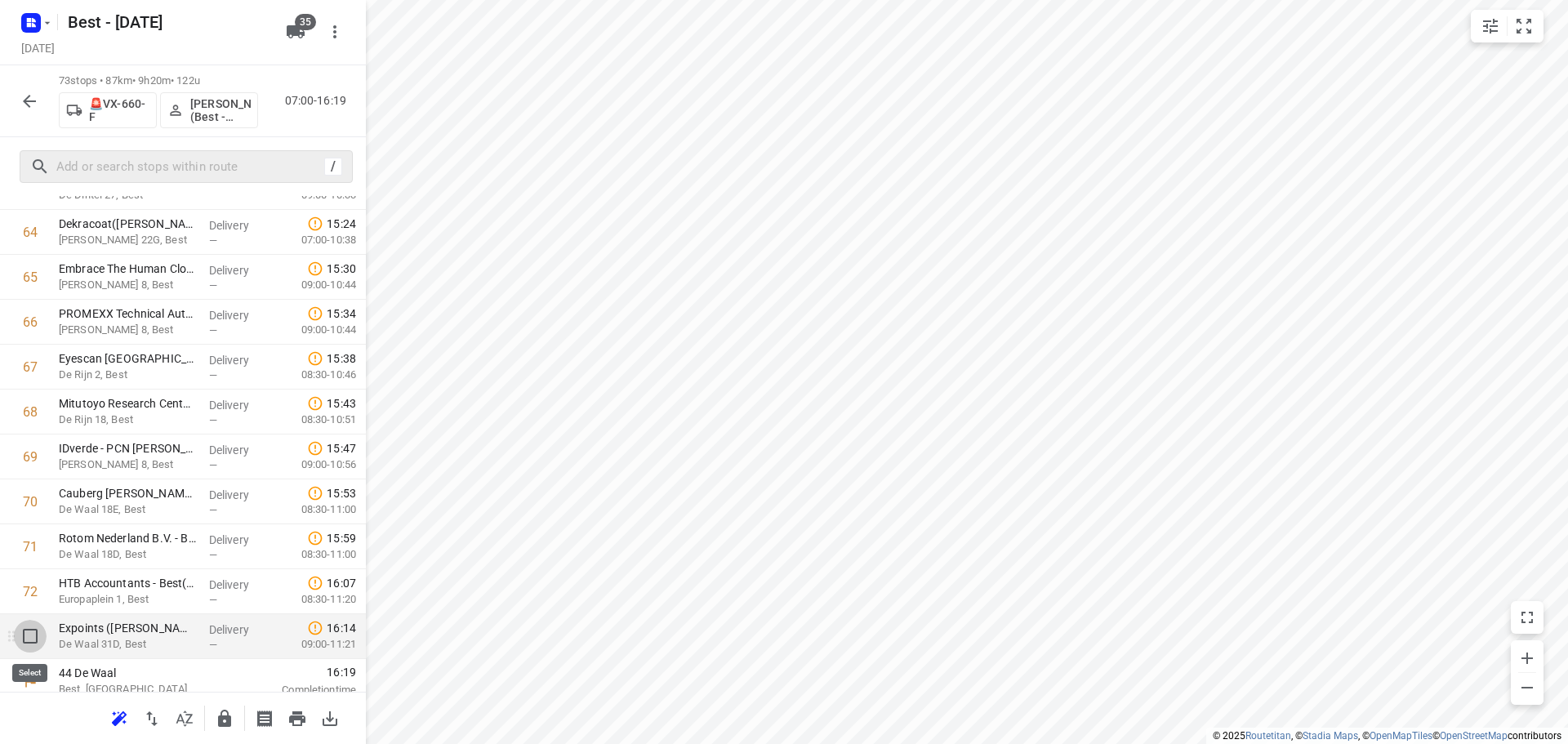
click at [35, 641] on input "checkbox" at bounding box center [30, 636] width 32 height 32
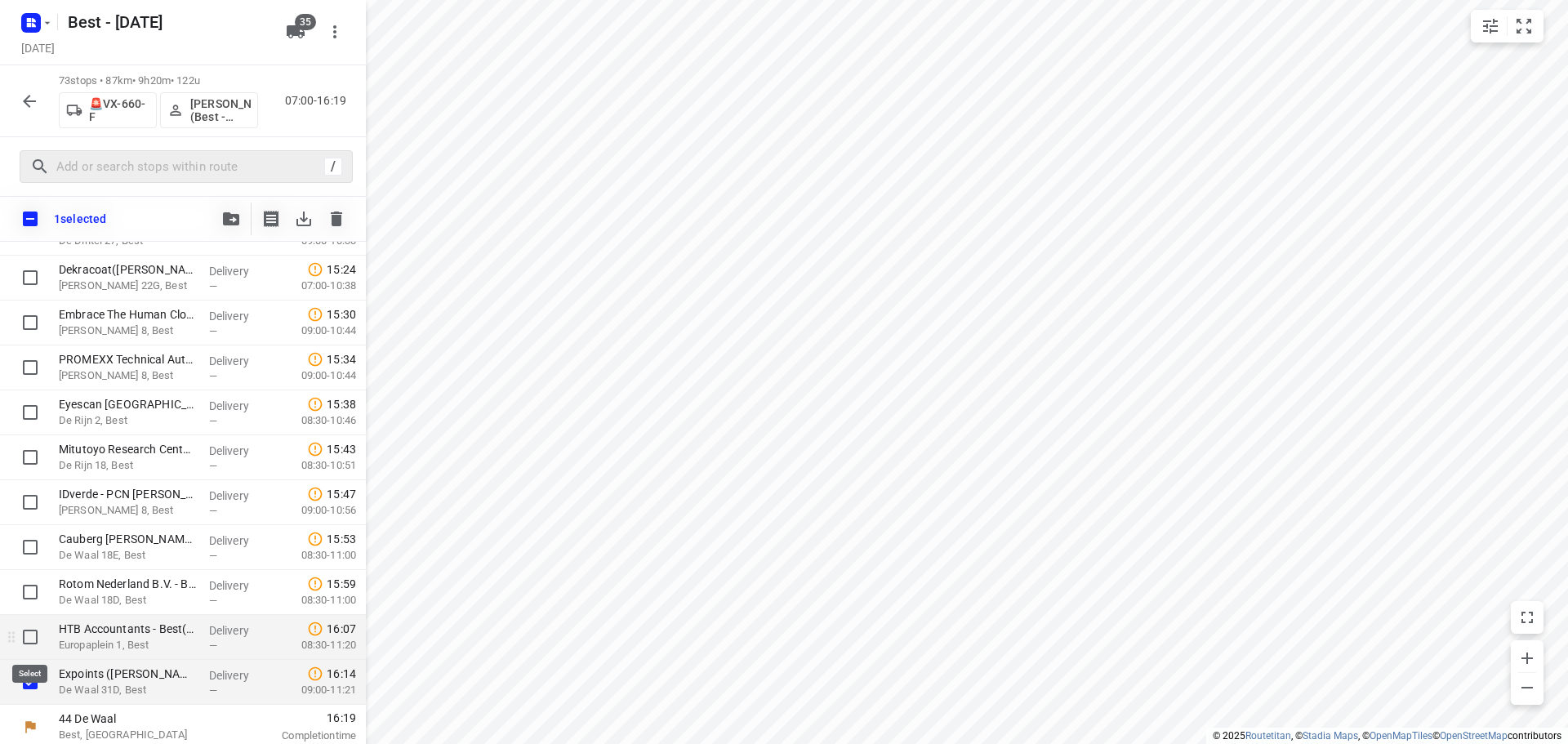
drag, startPoint x: 33, startPoint y: 638, endPoint x: 33, endPoint y: 619, distance: 19.0
click at [33, 634] on input "checkbox" at bounding box center [30, 636] width 32 height 32
click at [28, 595] on input "checkbox" at bounding box center [30, 592] width 32 height 32
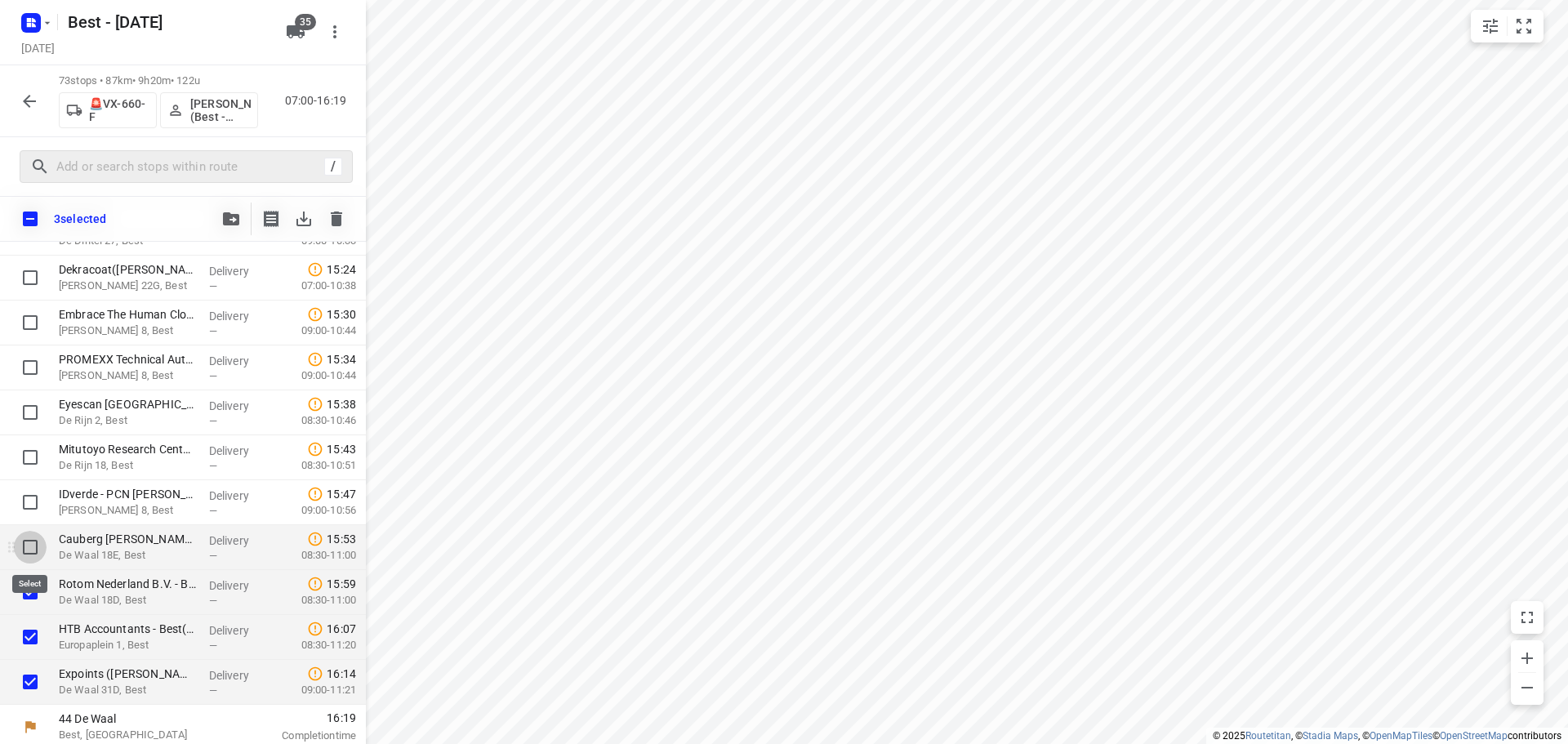
click at [24, 550] on input "checkbox" at bounding box center [30, 547] width 32 height 32
click at [23, 503] on input "checkbox" at bounding box center [30, 502] width 32 height 32
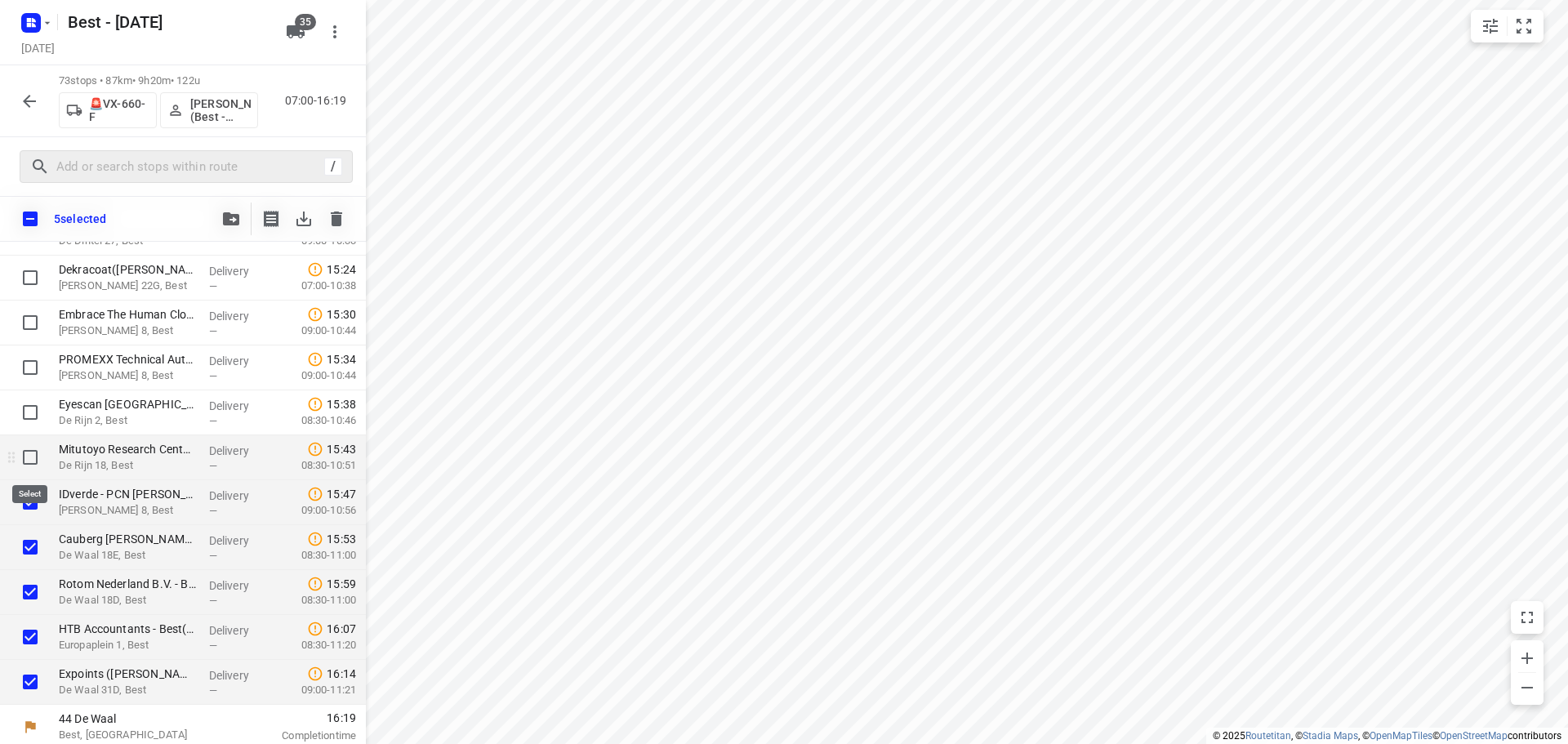
click at [36, 455] on input "checkbox" at bounding box center [30, 457] width 32 height 32
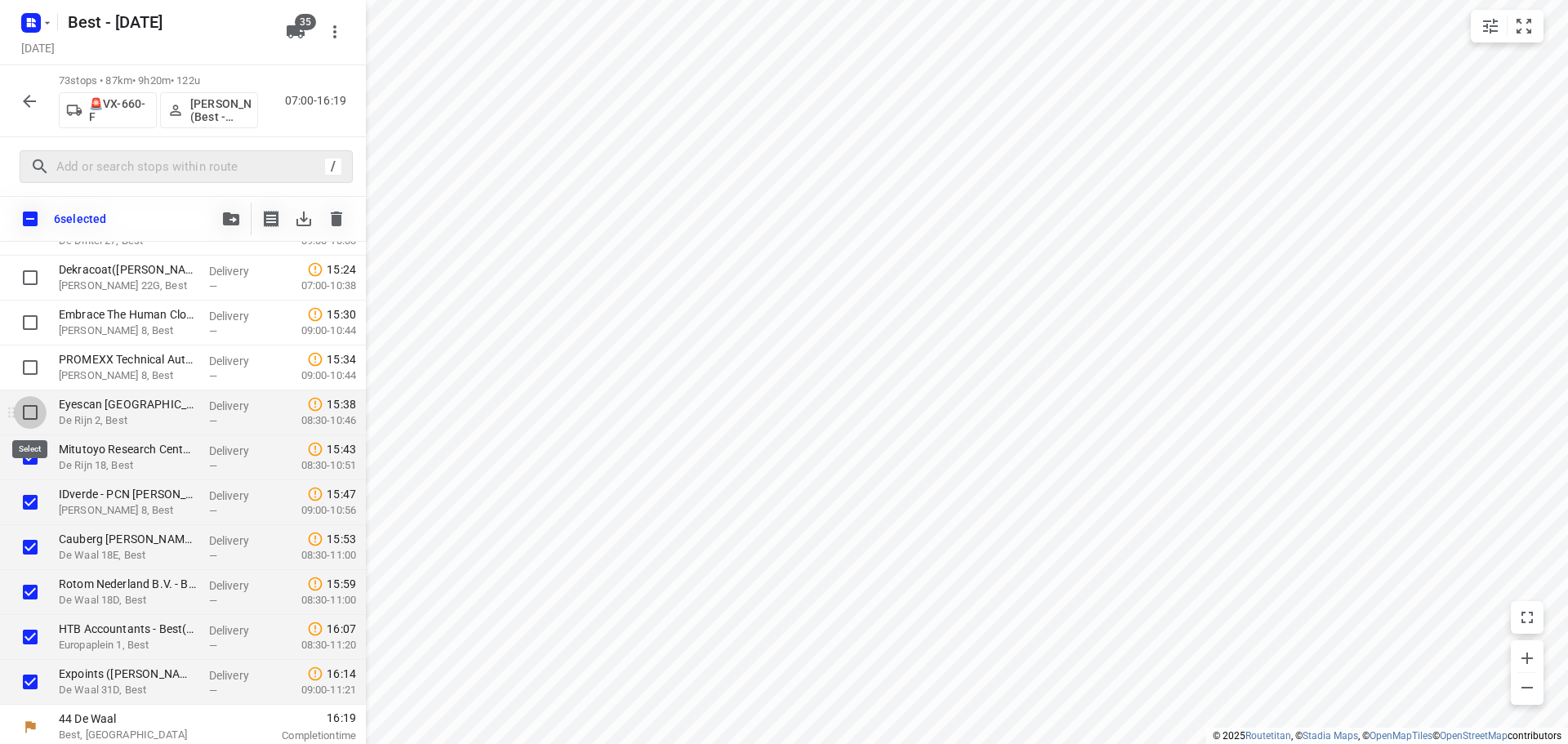
click at [28, 412] on input "checkbox" at bounding box center [30, 412] width 32 height 32
click at [35, 371] on input "checkbox" at bounding box center [30, 368] width 32 height 32
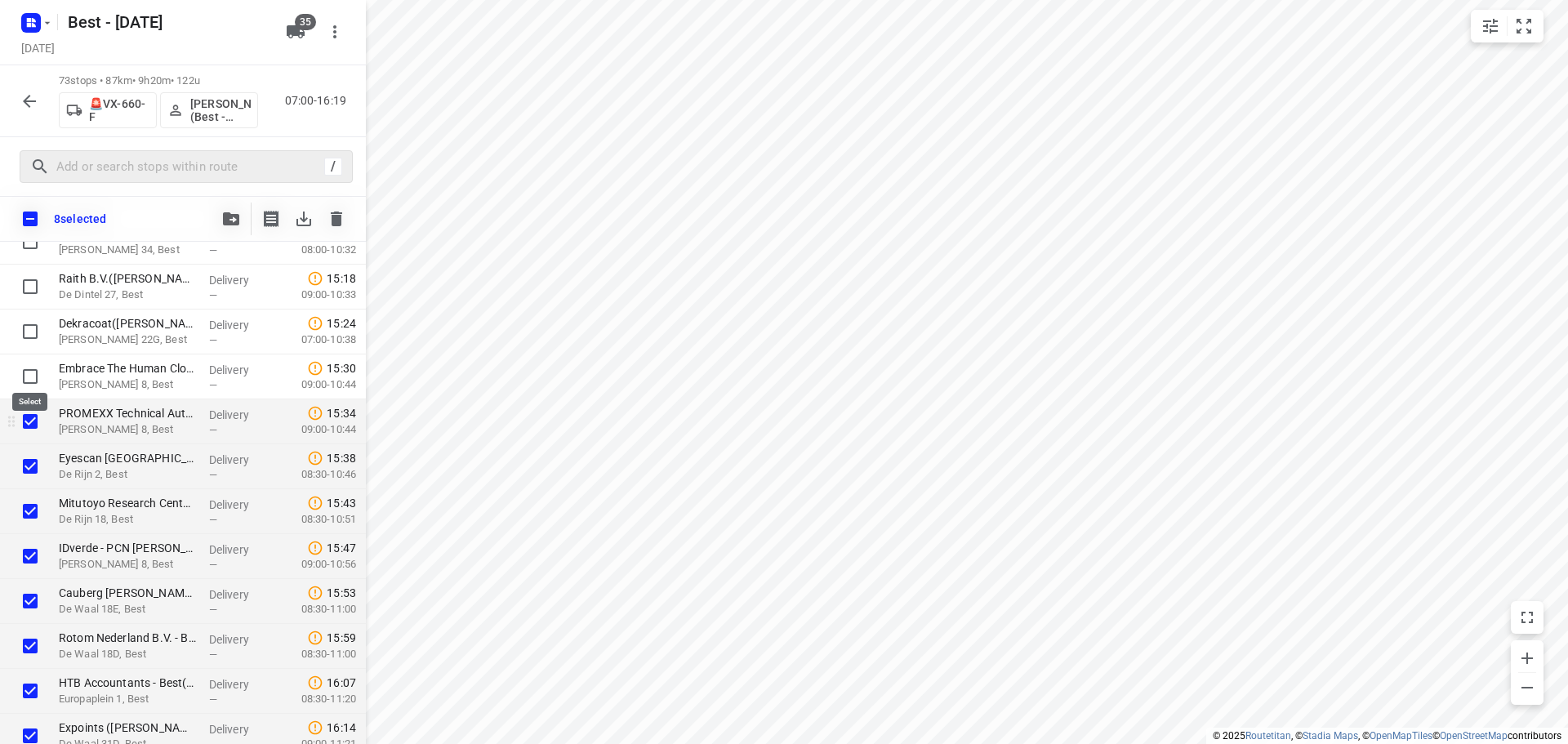
scroll to position [2863, 0]
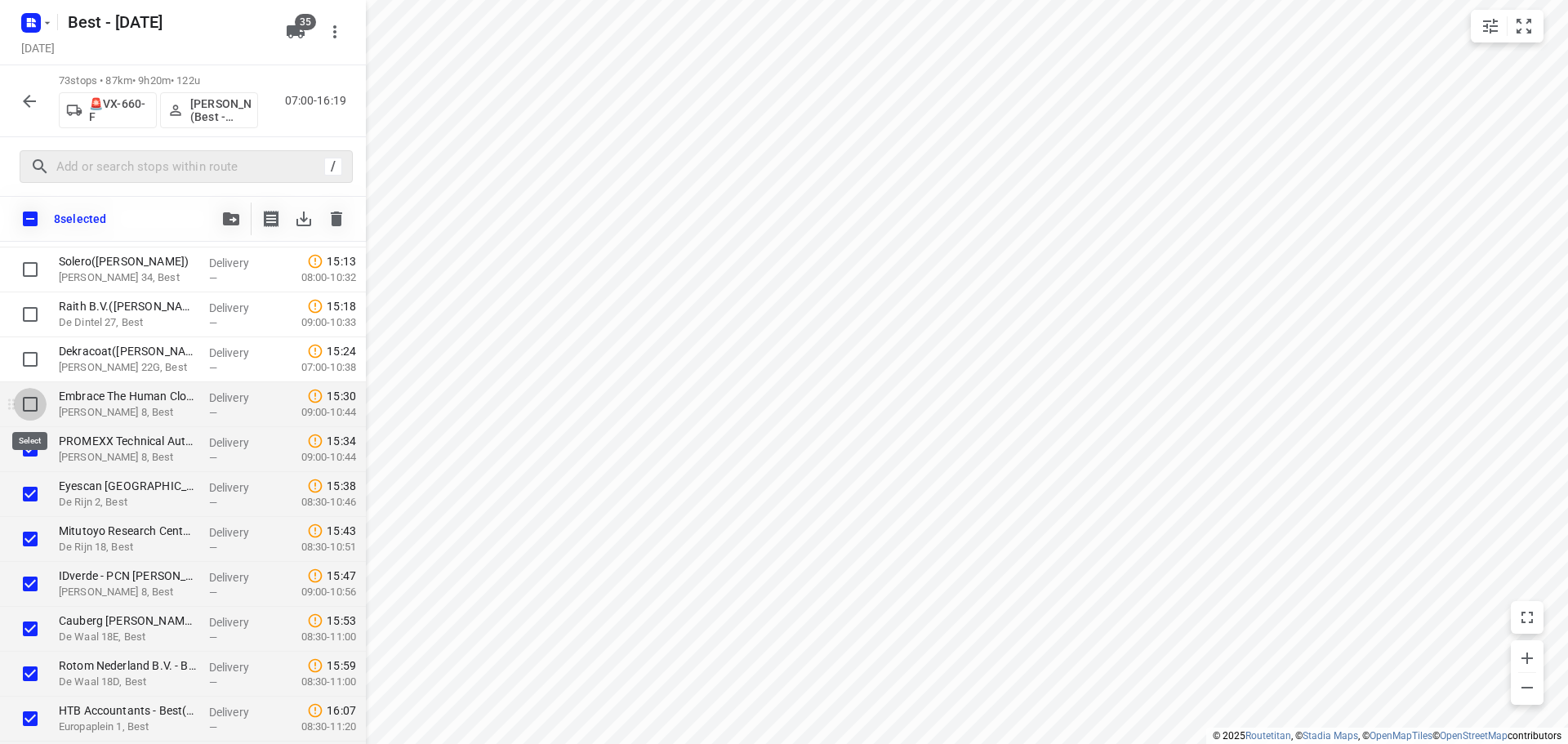
click at [33, 410] on input "checkbox" at bounding box center [30, 404] width 32 height 32
click at [33, 366] on input "checkbox" at bounding box center [30, 359] width 32 height 32
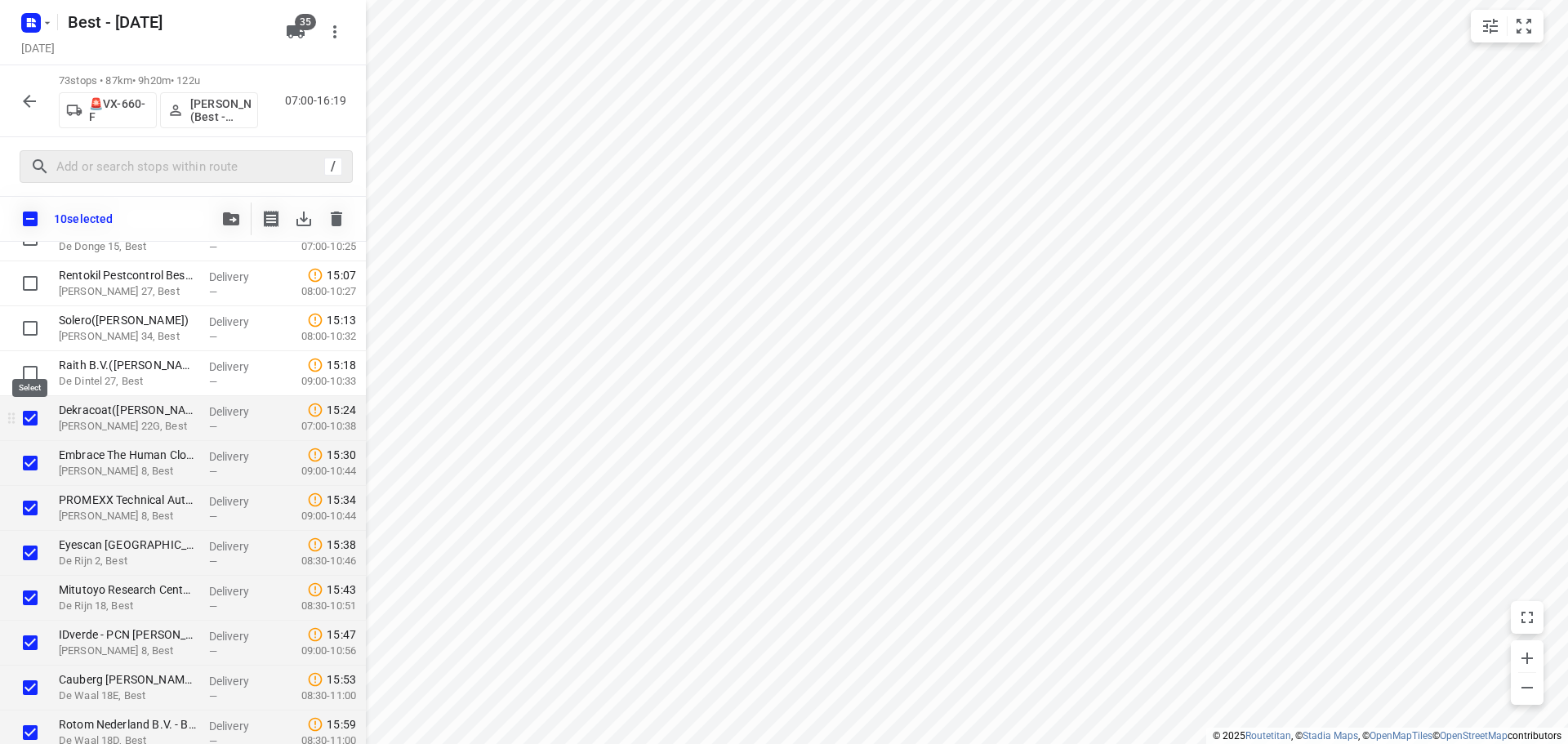
scroll to position [2781, 0]
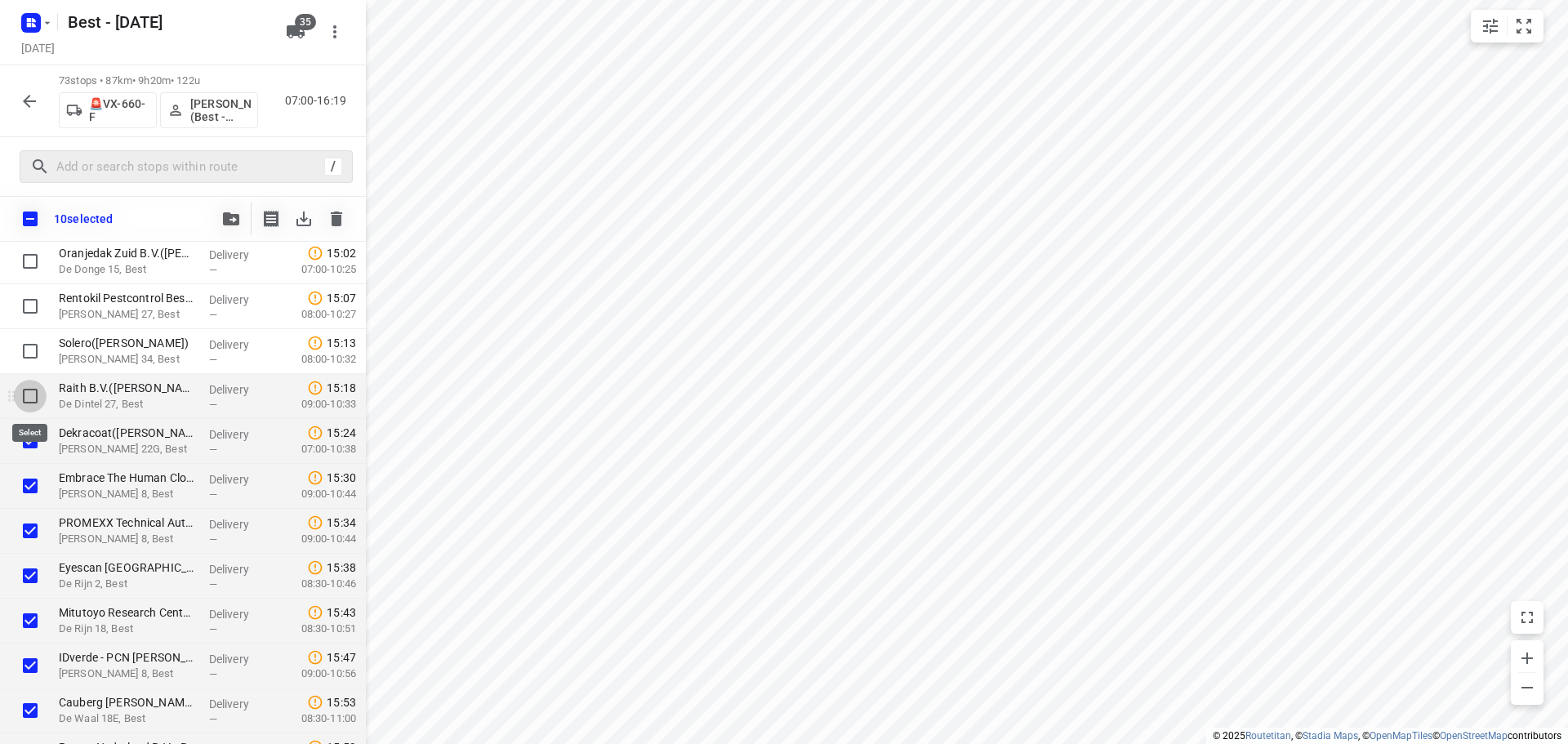
click at [28, 401] on input "checkbox" at bounding box center [30, 396] width 32 height 32
click at [28, 358] on input "checkbox" at bounding box center [30, 351] width 32 height 32
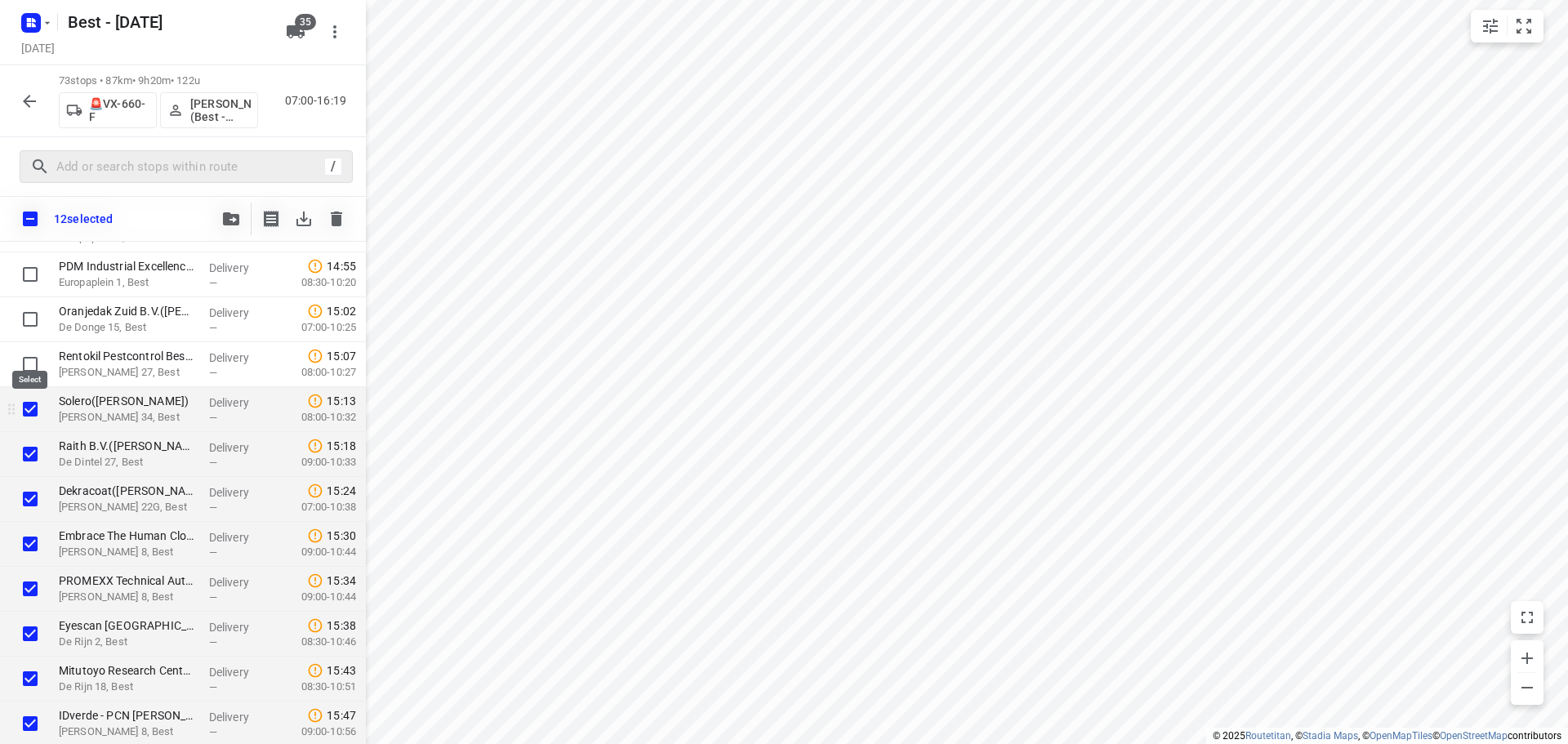
scroll to position [2699, 0]
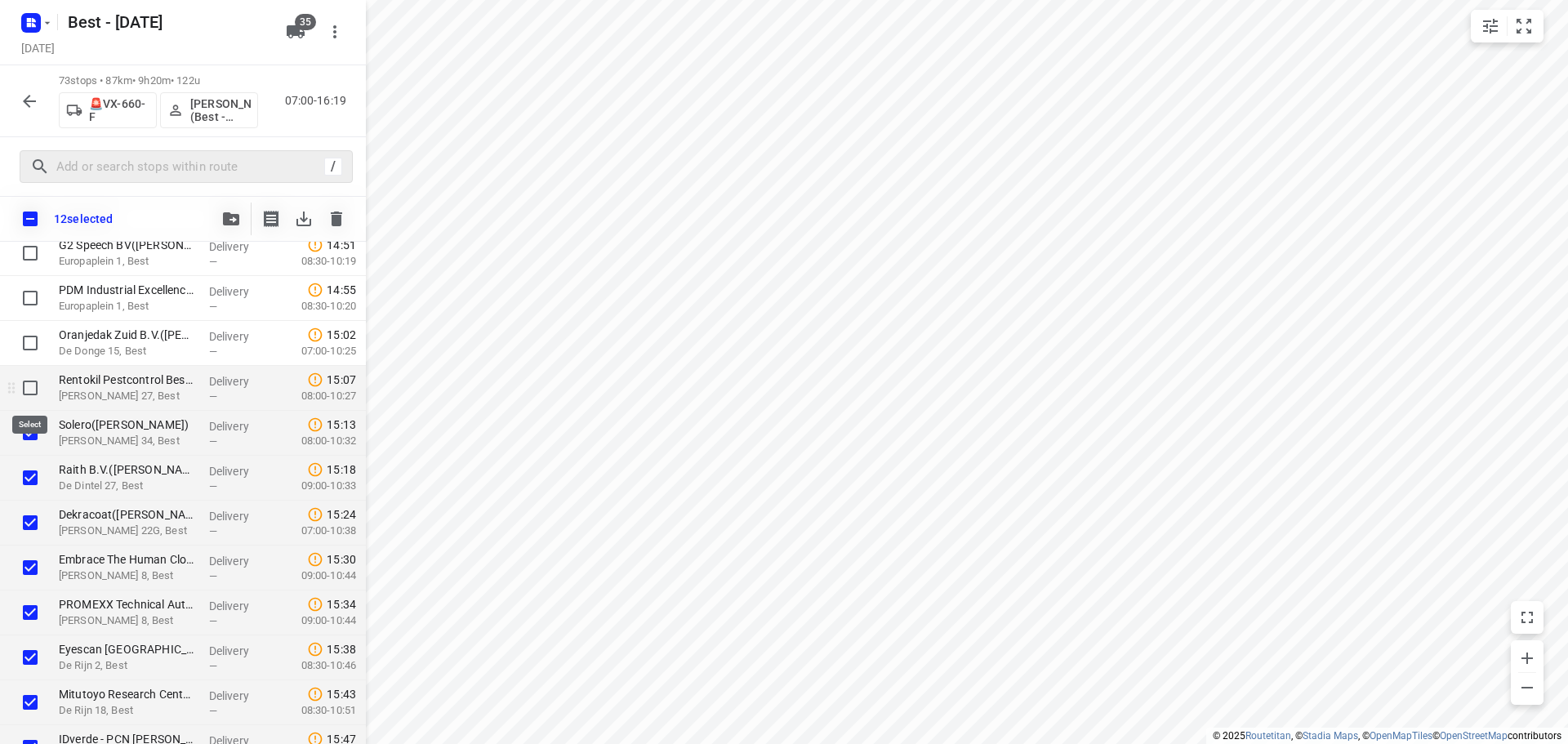
click at [28, 398] on input "checkbox" at bounding box center [30, 387] width 32 height 32
click at [35, 337] on input "checkbox" at bounding box center [30, 343] width 32 height 32
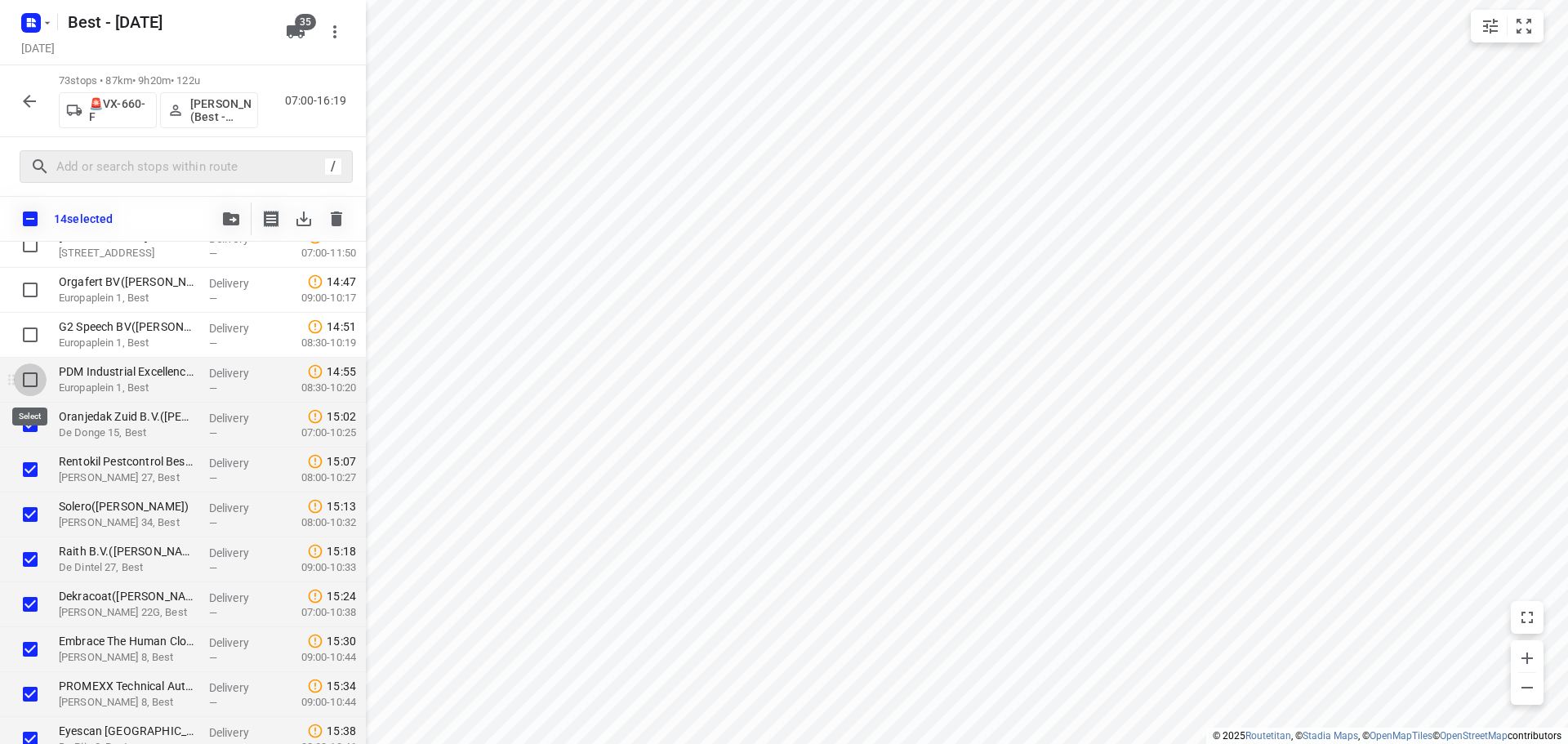
click at [27, 389] on input "checkbox" at bounding box center [30, 380] width 32 height 32
click at [29, 339] on input "checkbox" at bounding box center [30, 334] width 32 height 32
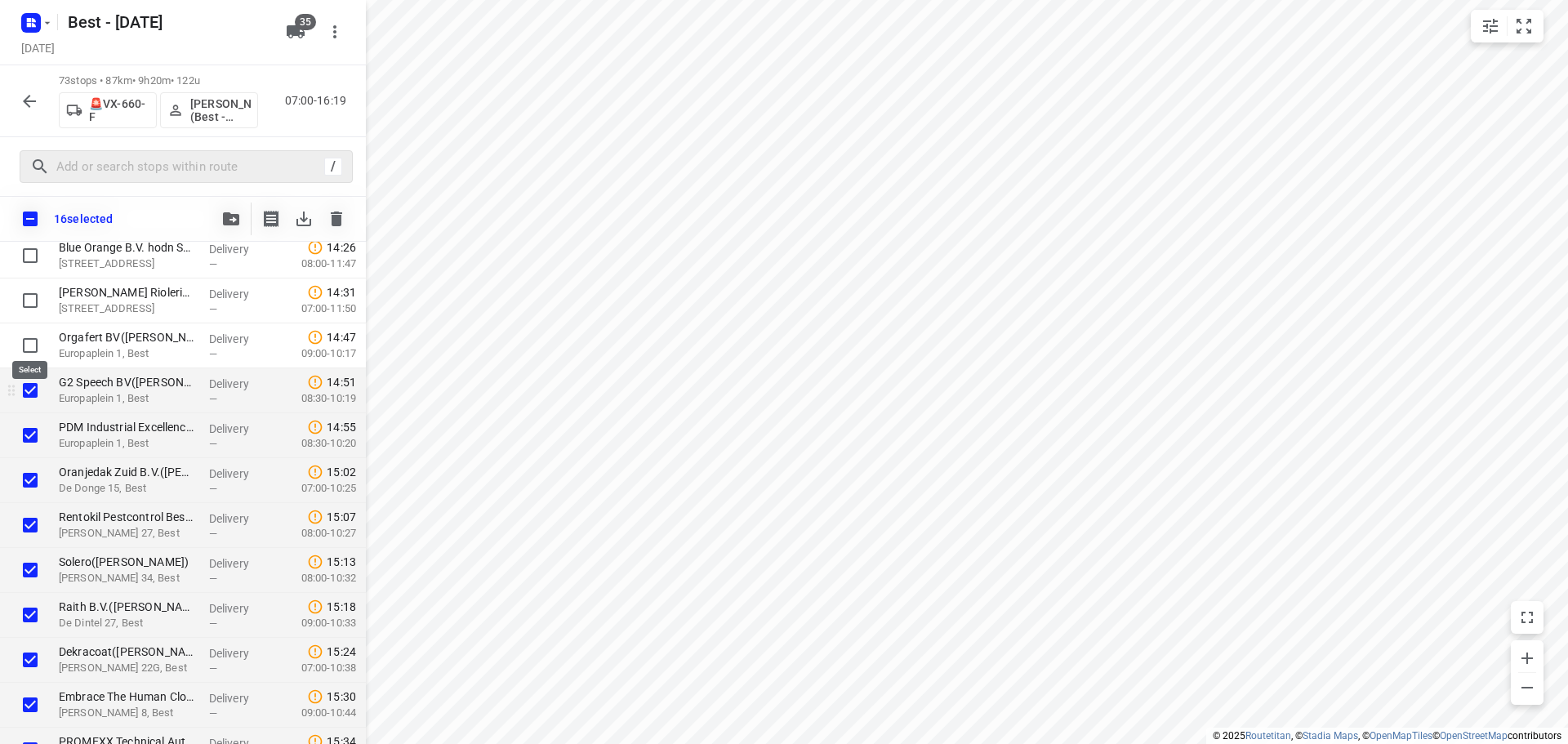
scroll to position [2536, 0]
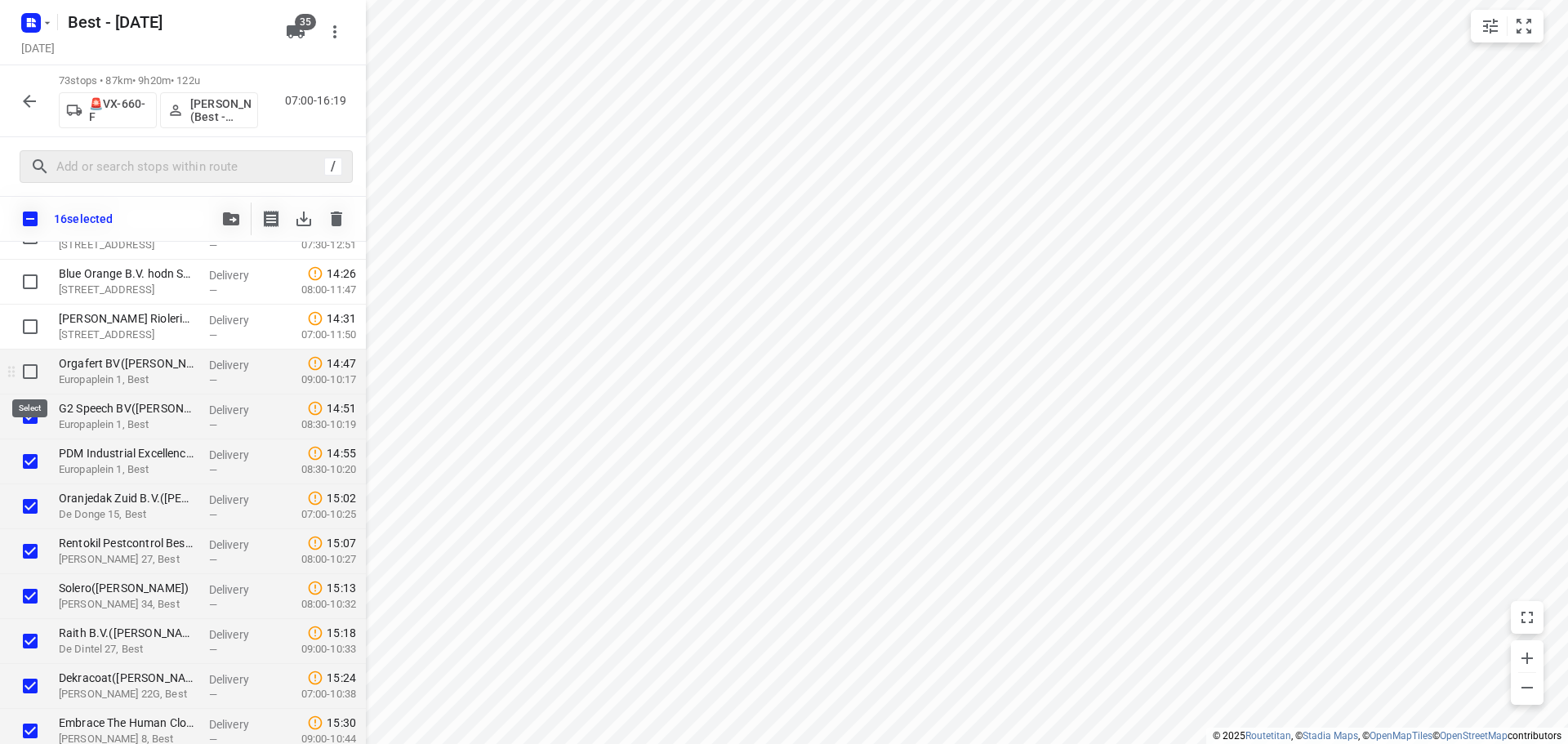
click at [24, 374] on input "checkbox" at bounding box center [30, 371] width 32 height 32
click at [238, 219] on icon "button" at bounding box center [230, 218] width 16 height 13
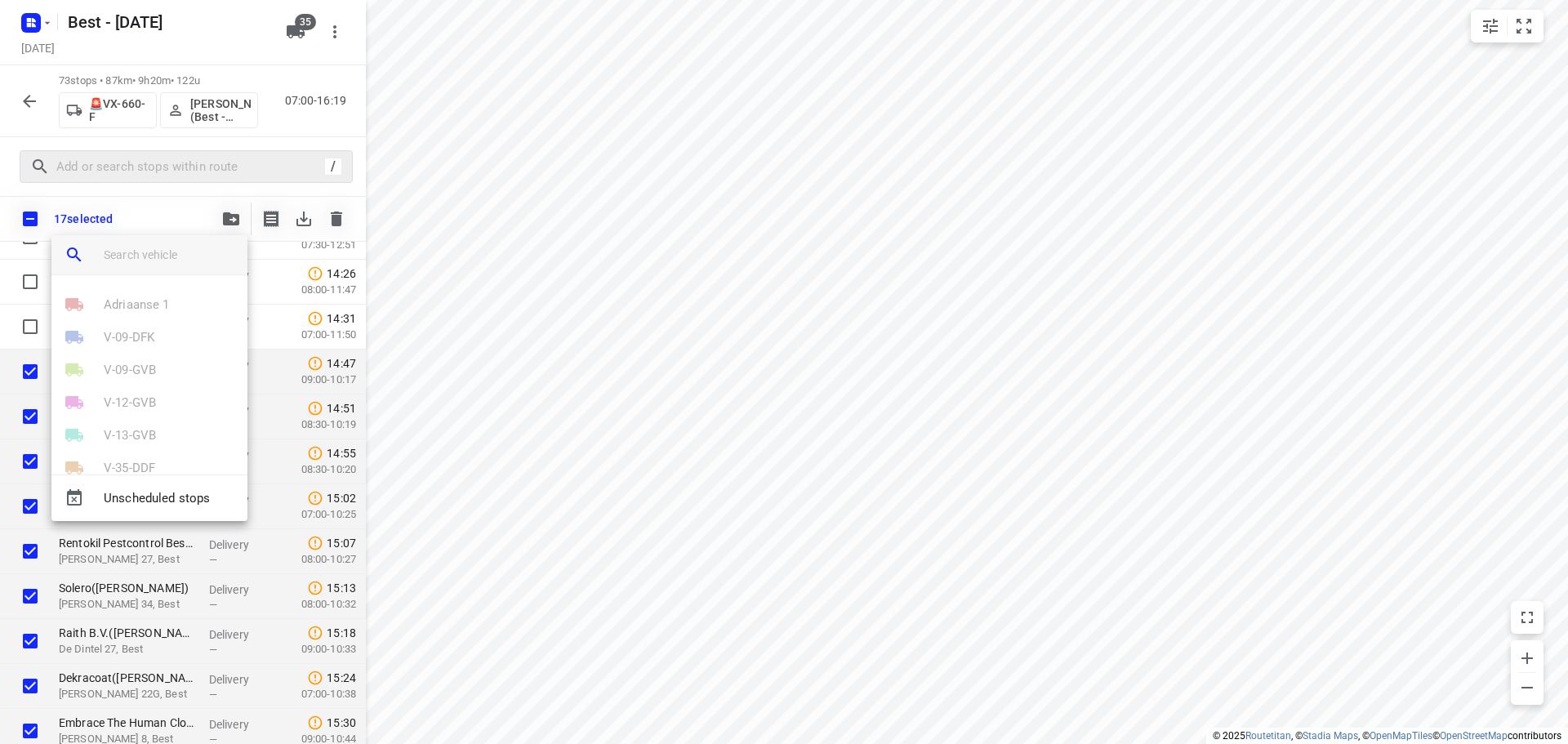
click at [167, 265] on input "search vehicle" at bounding box center [169, 254] width 131 height 25
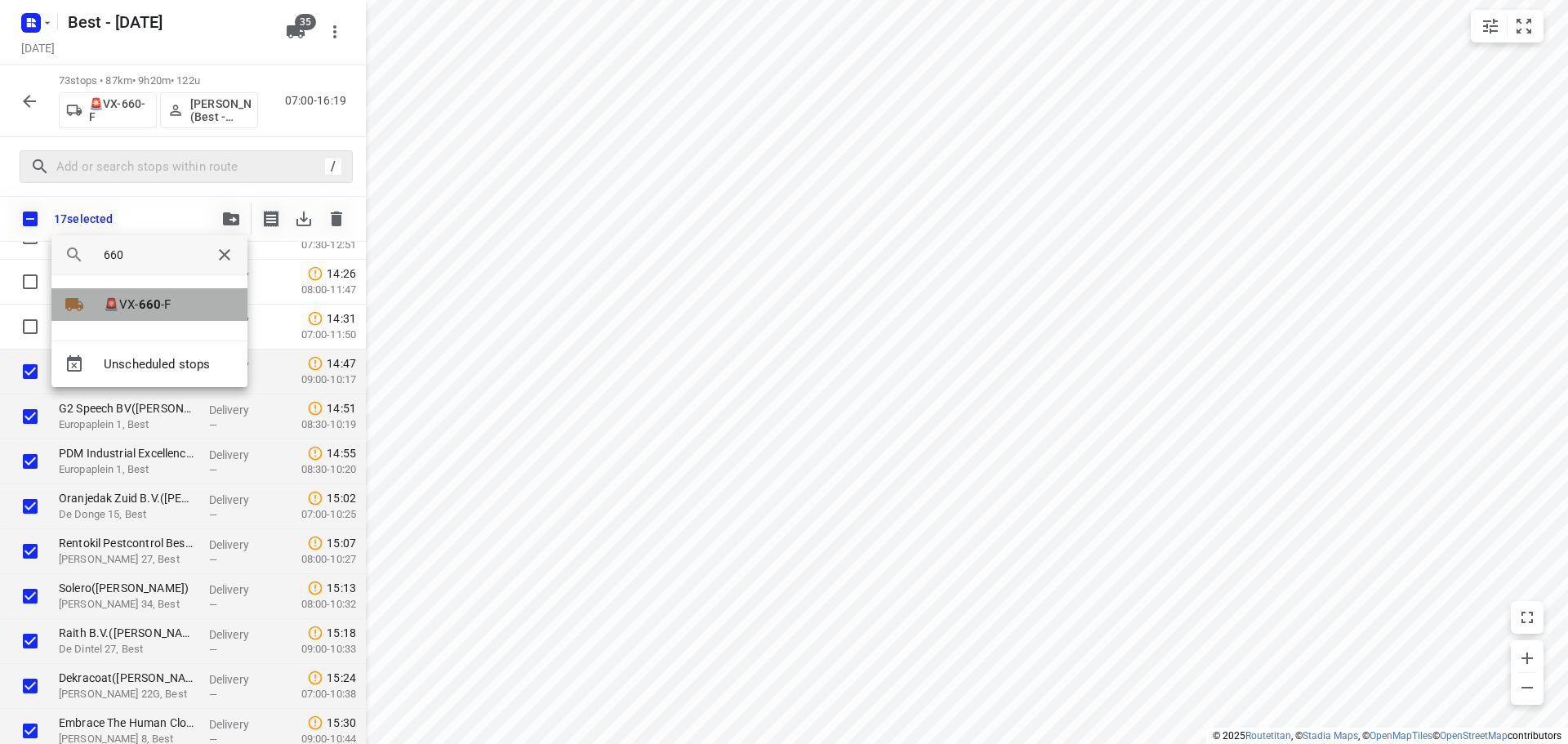
click at [138, 297] on p "🚨VX- 660 -F" at bounding box center [137, 305] width 67 height 19
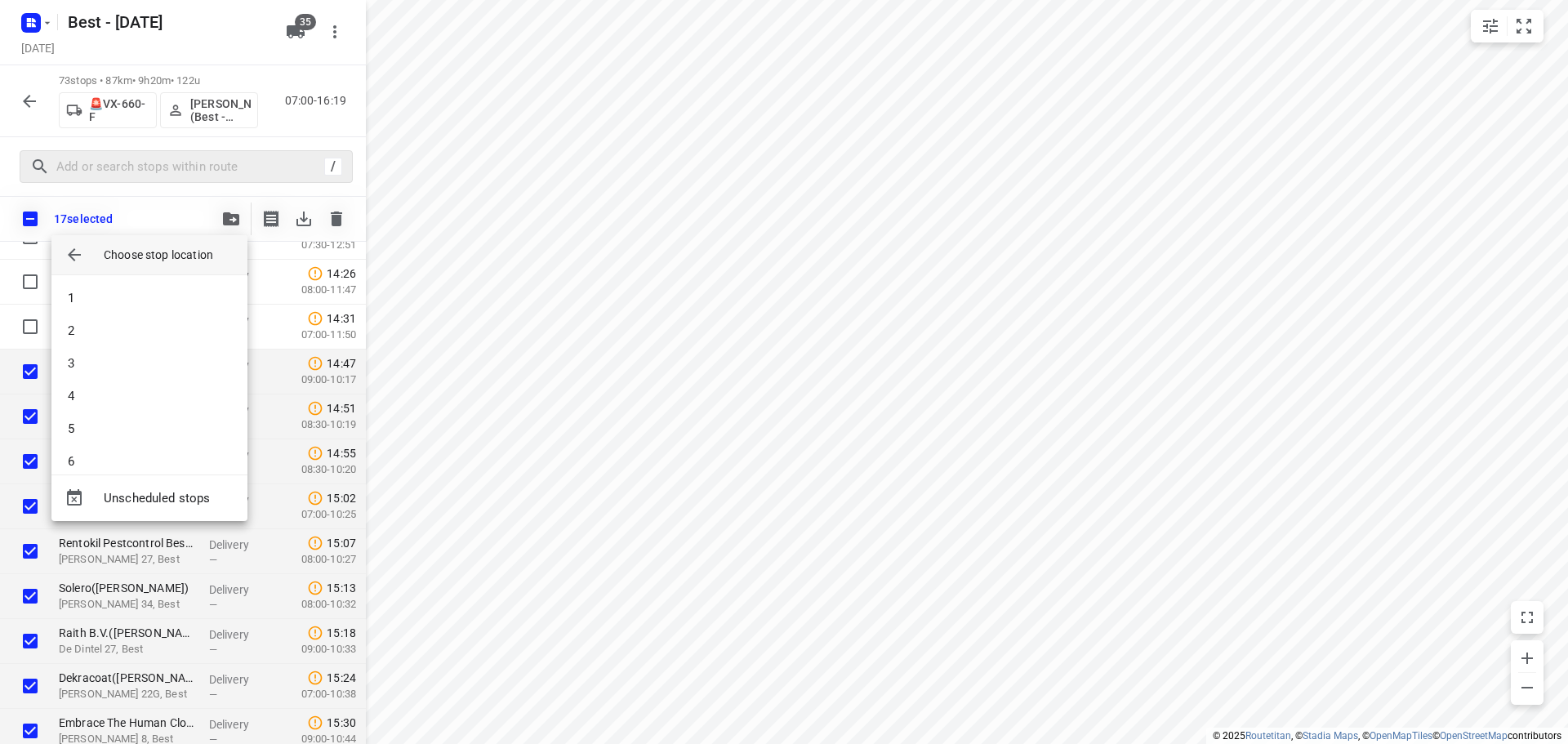
click at [138, 297] on li "1" at bounding box center [149, 298] width 196 height 32
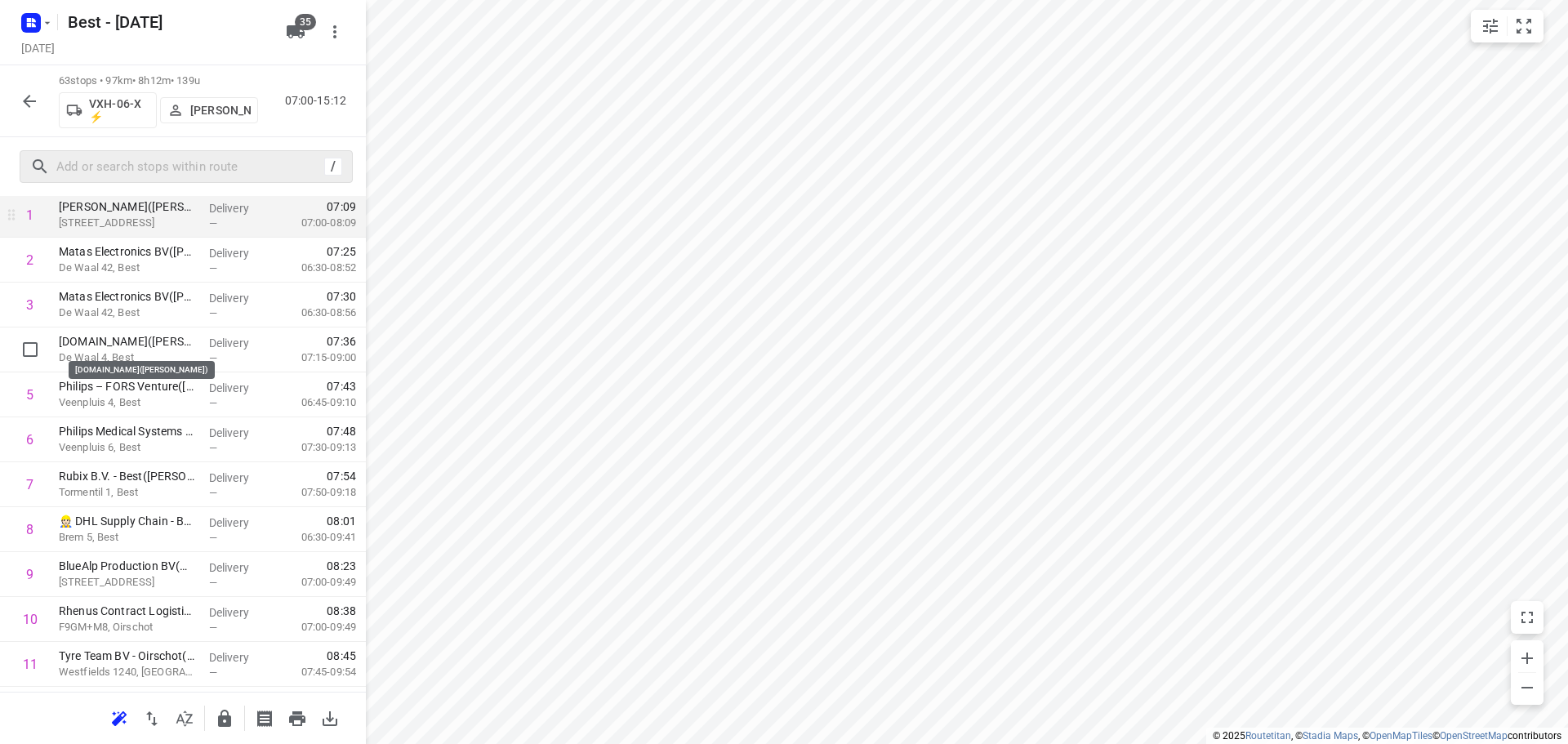
scroll to position [163, 0]
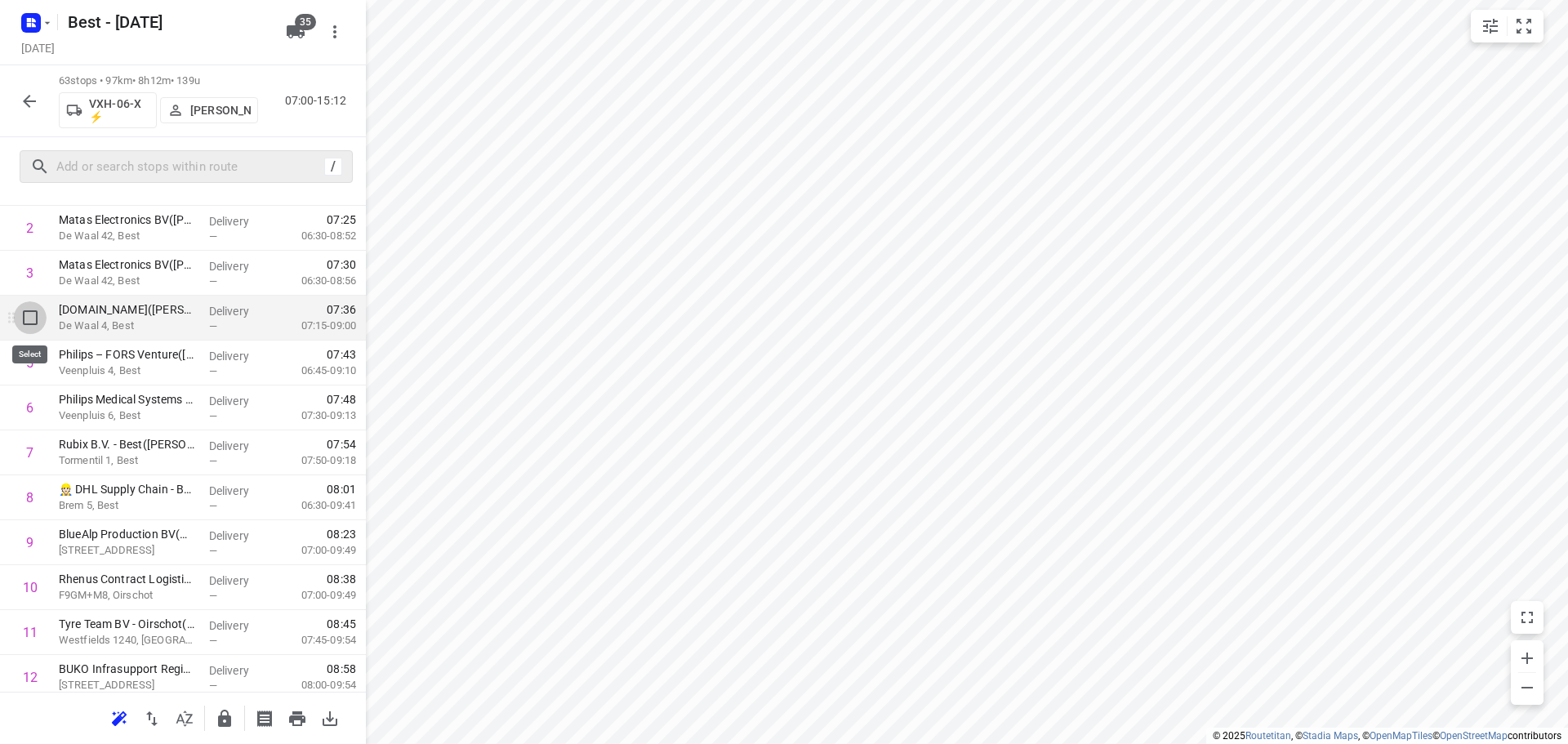
click at [44, 320] on input "checkbox" at bounding box center [30, 317] width 32 height 32
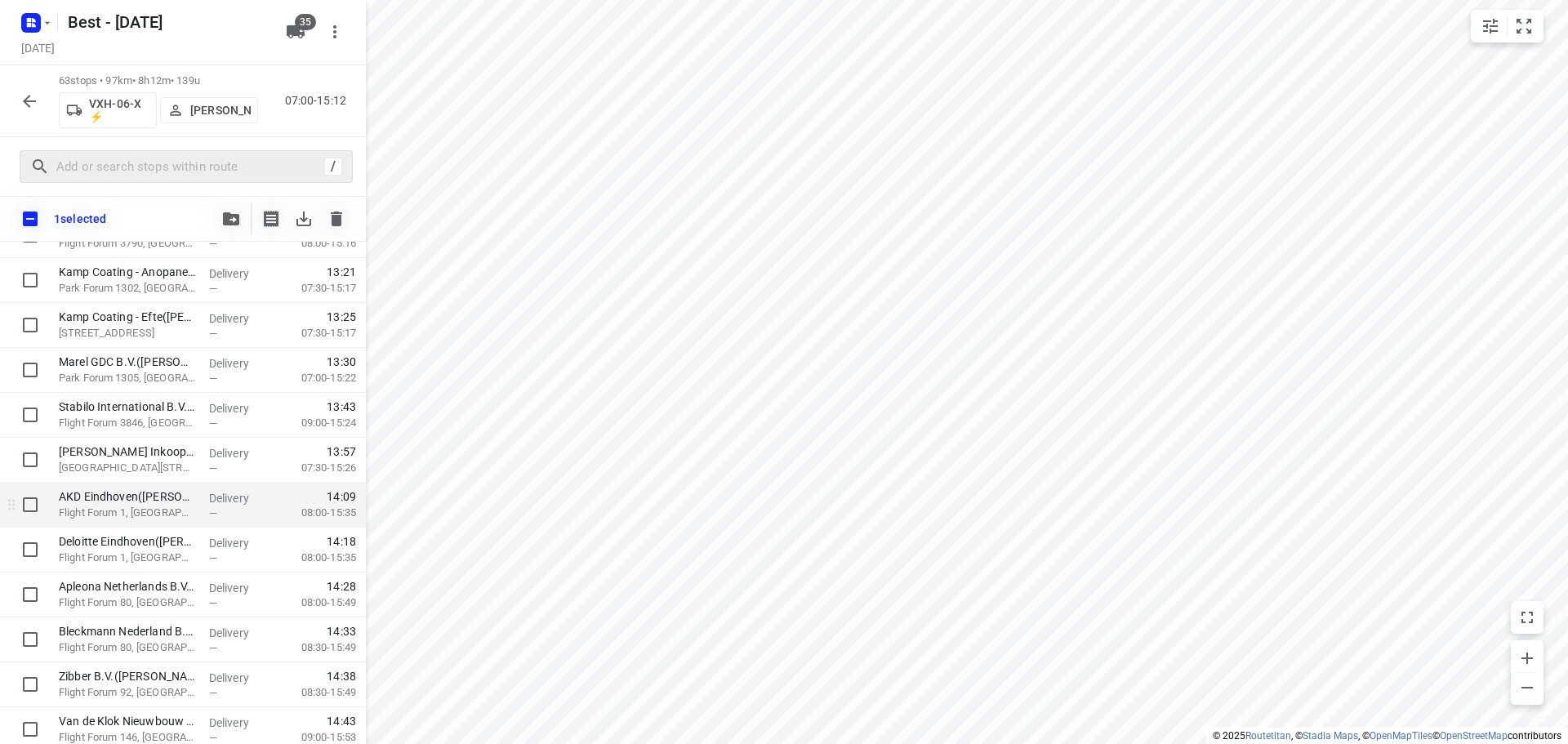
scroll to position [2501, 0]
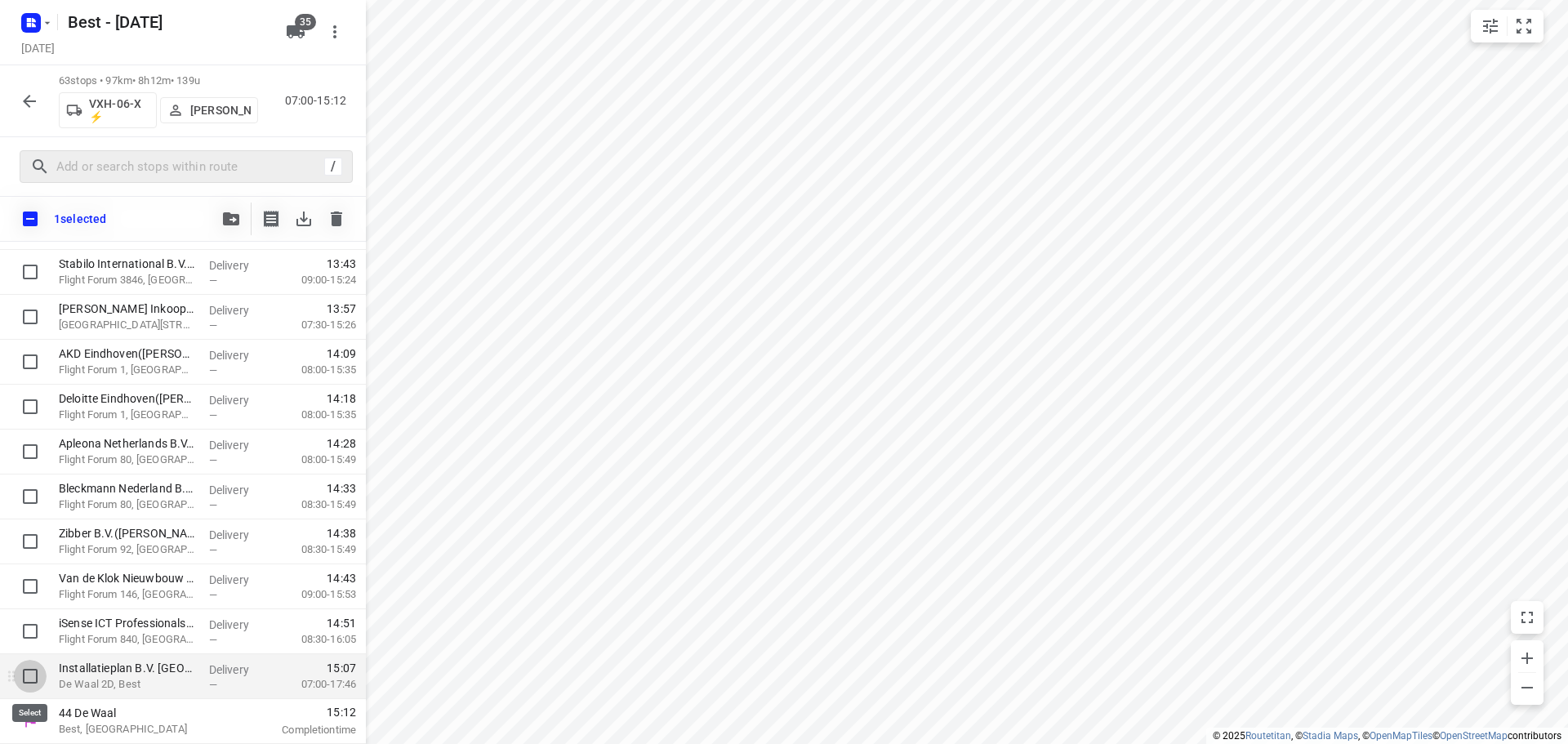
click at [28, 682] on input "checkbox" at bounding box center [30, 676] width 32 height 32
click at [224, 218] on icon "button" at bounding box center [230, 218] width 16 height 13
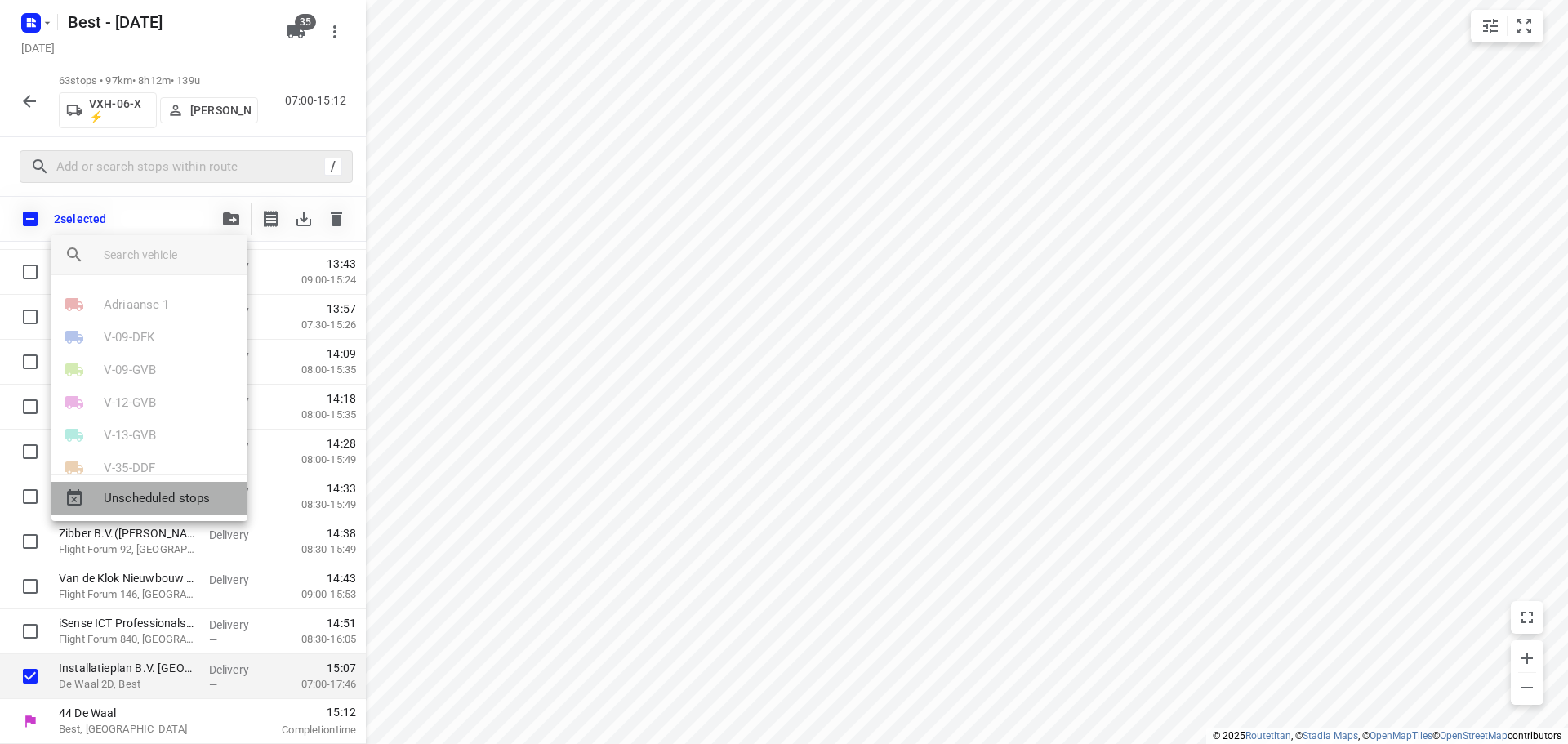
click at [135, 499] on span "Unscheduled stops" at bounding box center [169, 498] width 131 height 19
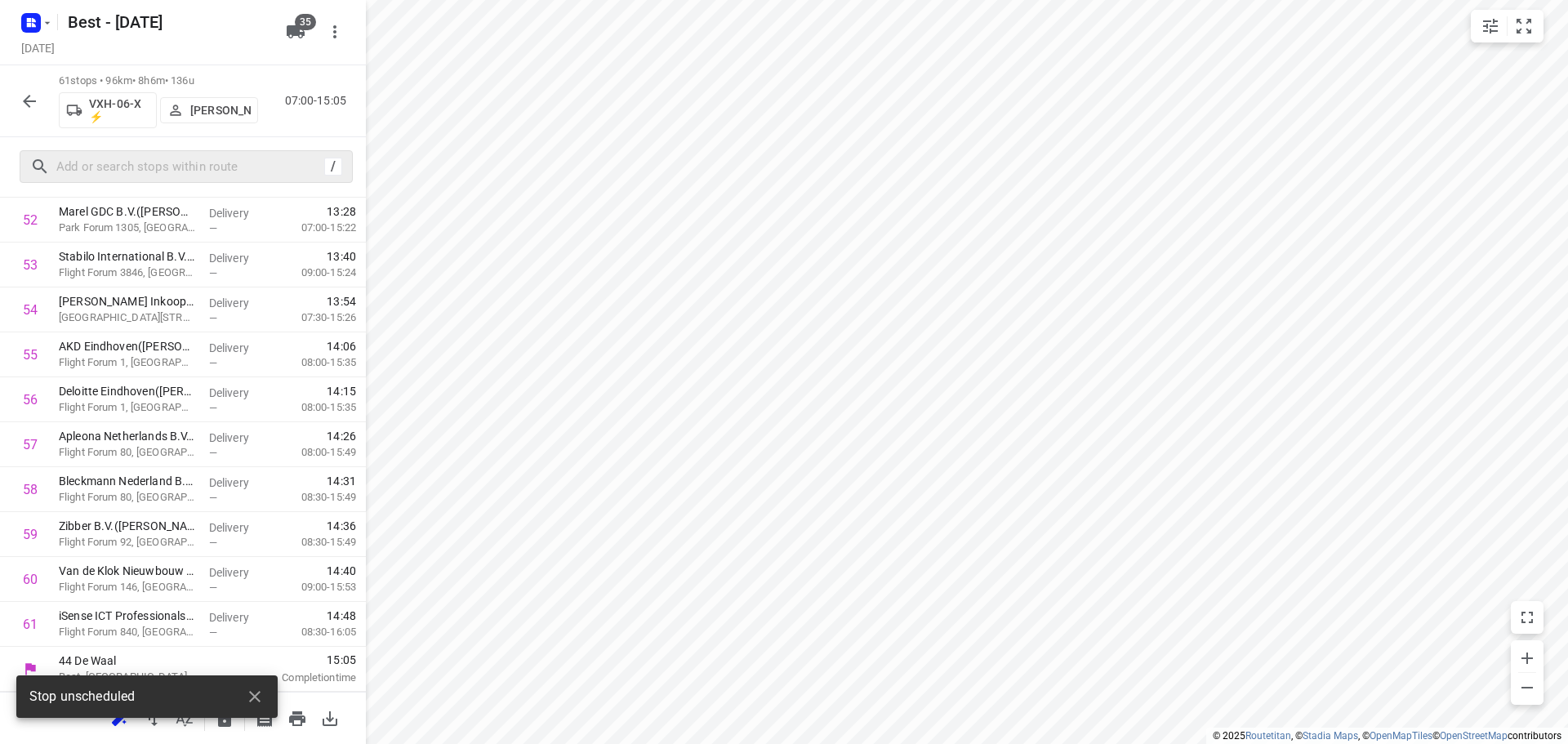
scroll to position [2417, 0]
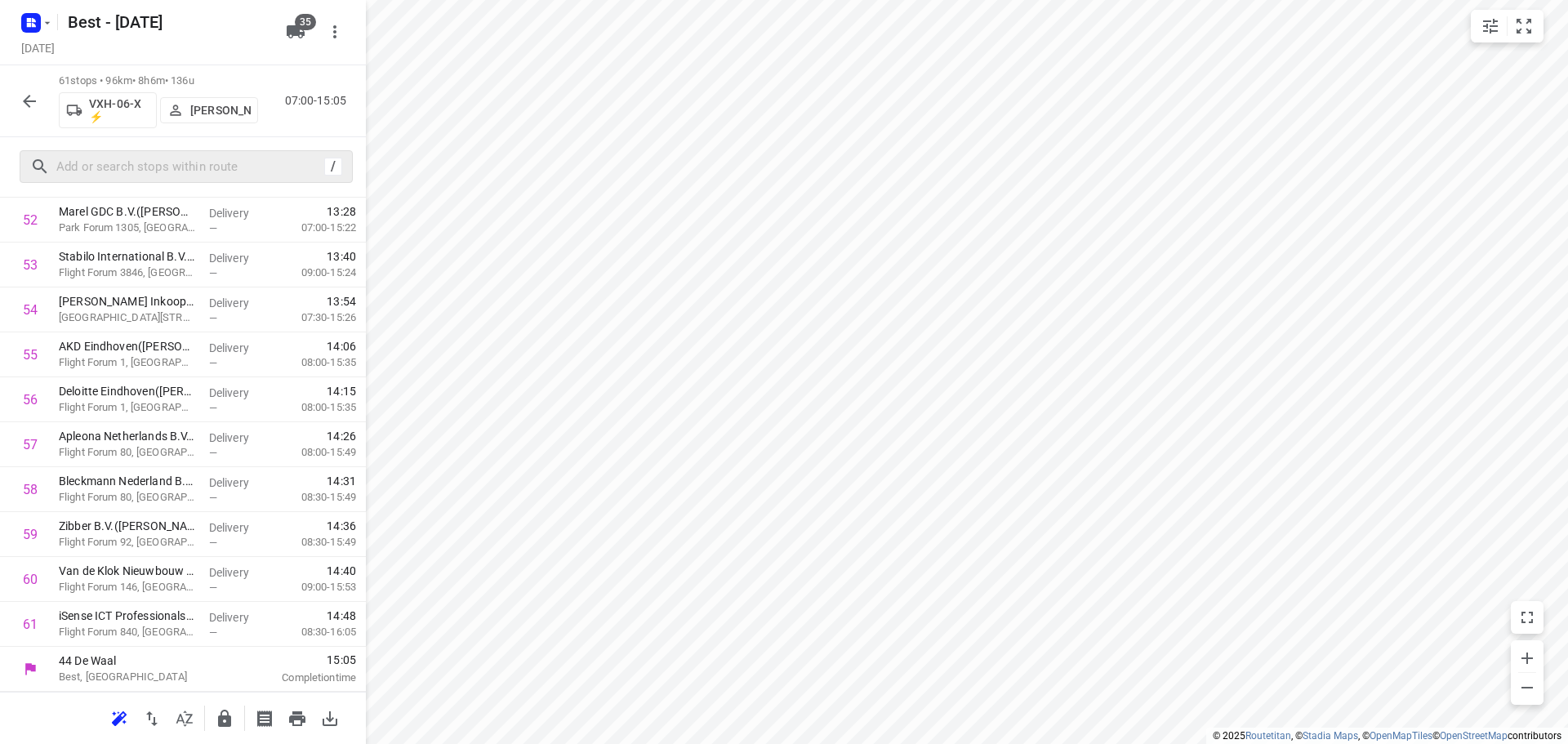
drag, startPoint x: 148, startPoint y: 191, endPoint x: 156, endPoint y: 189, distance: 8.2
click at [150, 190] on div "/" at bounding box center [183, 166] width 366 height 59
click at [158, 188] on div "/" at bounding box center [183, 166] width 366 height 59
click at [167, 171] on input "text" at bounding box center [190, 167] width 266 height 26
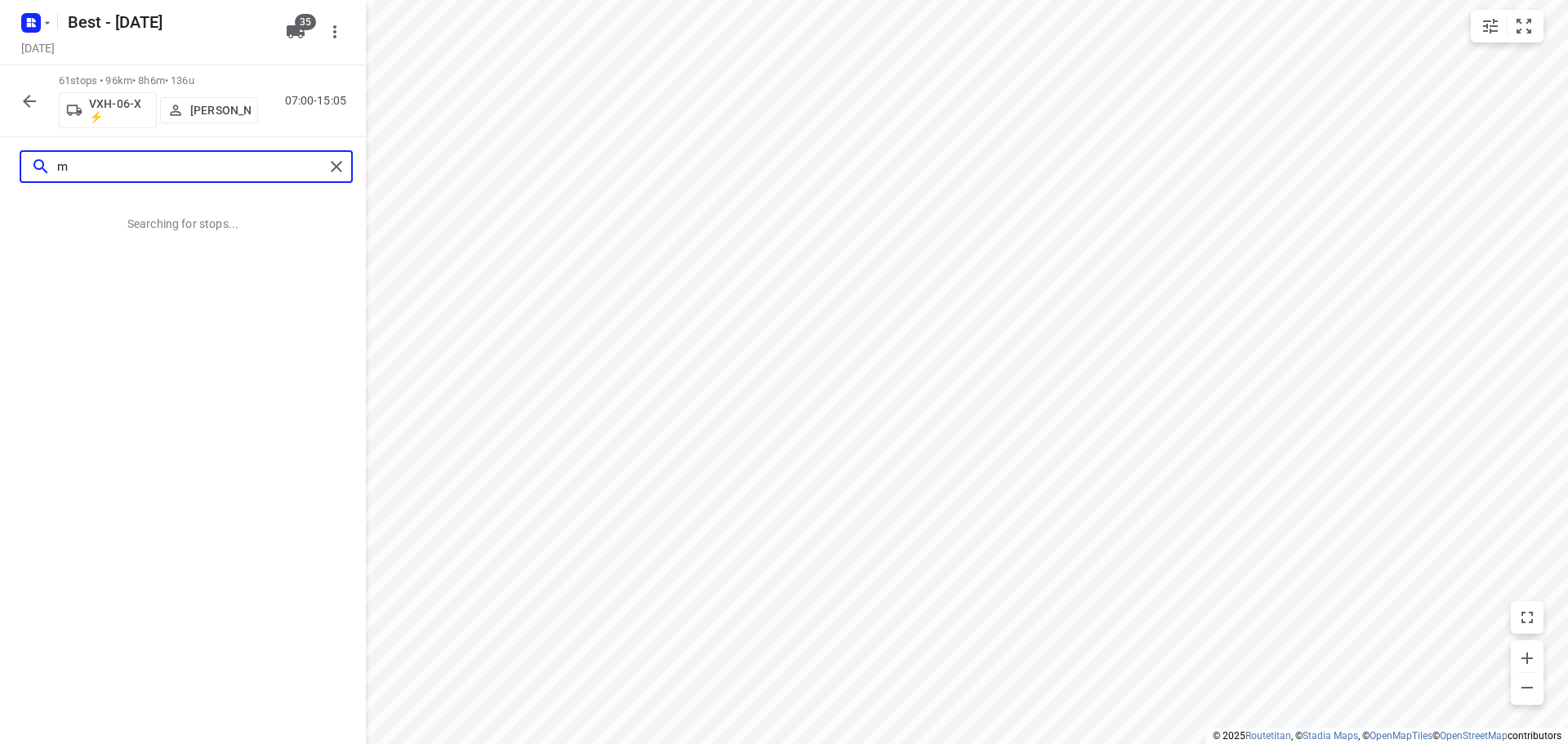
scroll to position [0, 0]
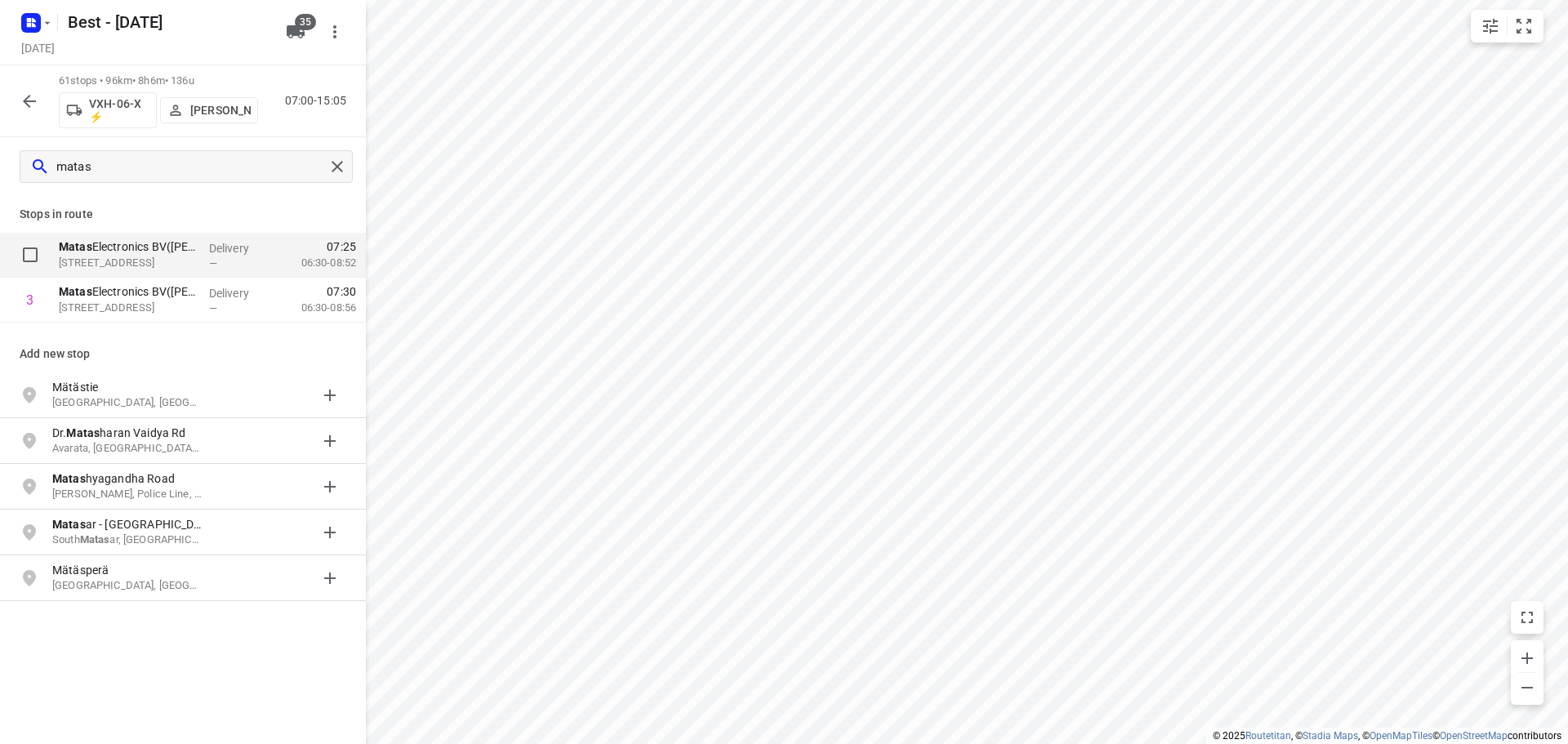
click at [37, 252] on input "checkbox" at bounding box center [30, 254] width 32 height 32
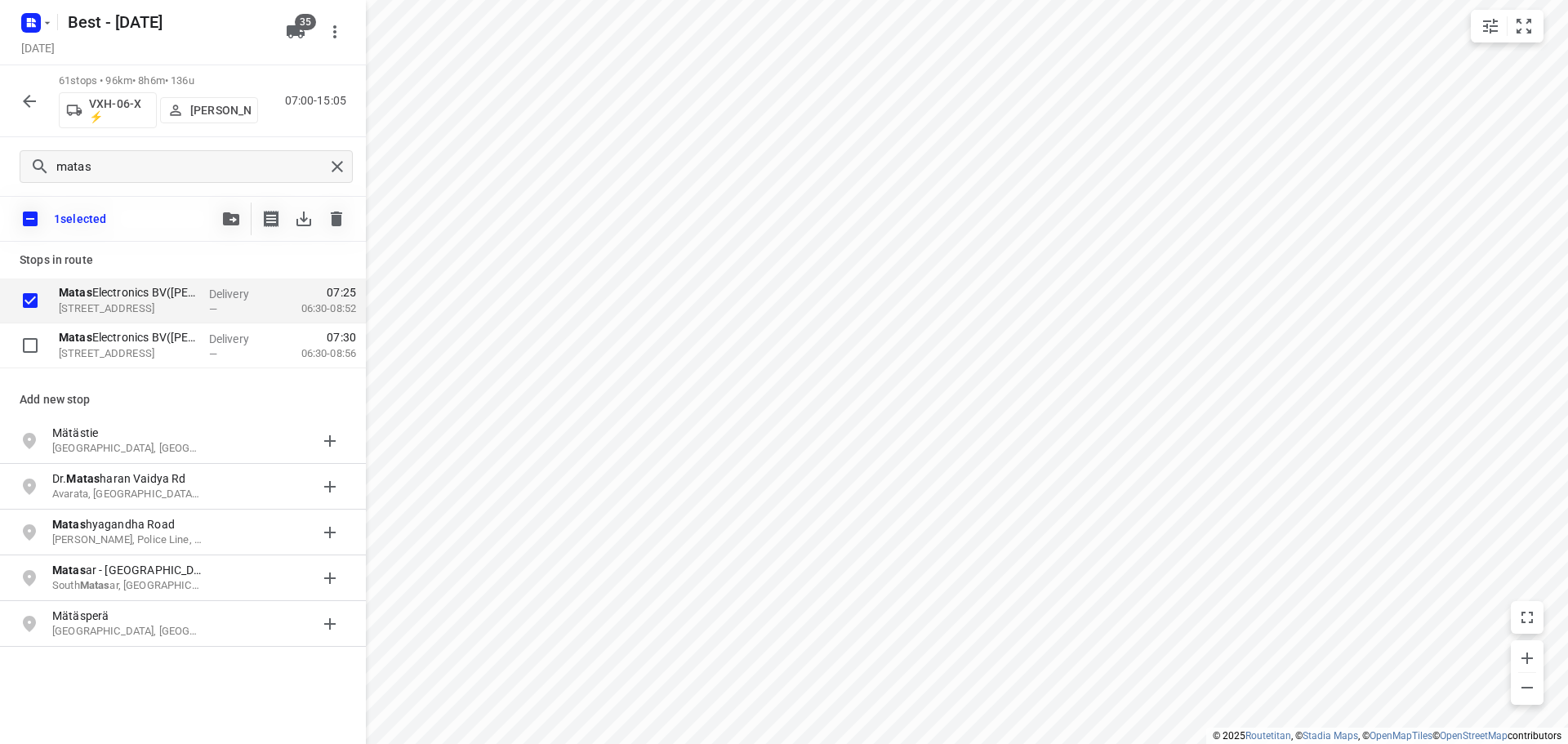
click at [39, 223] on input "checkbox" at bounding box center [30, 218] width 34 height 34
click at [224, 220] on icon "button" at bounding box center [230, 218] width 16 height 13
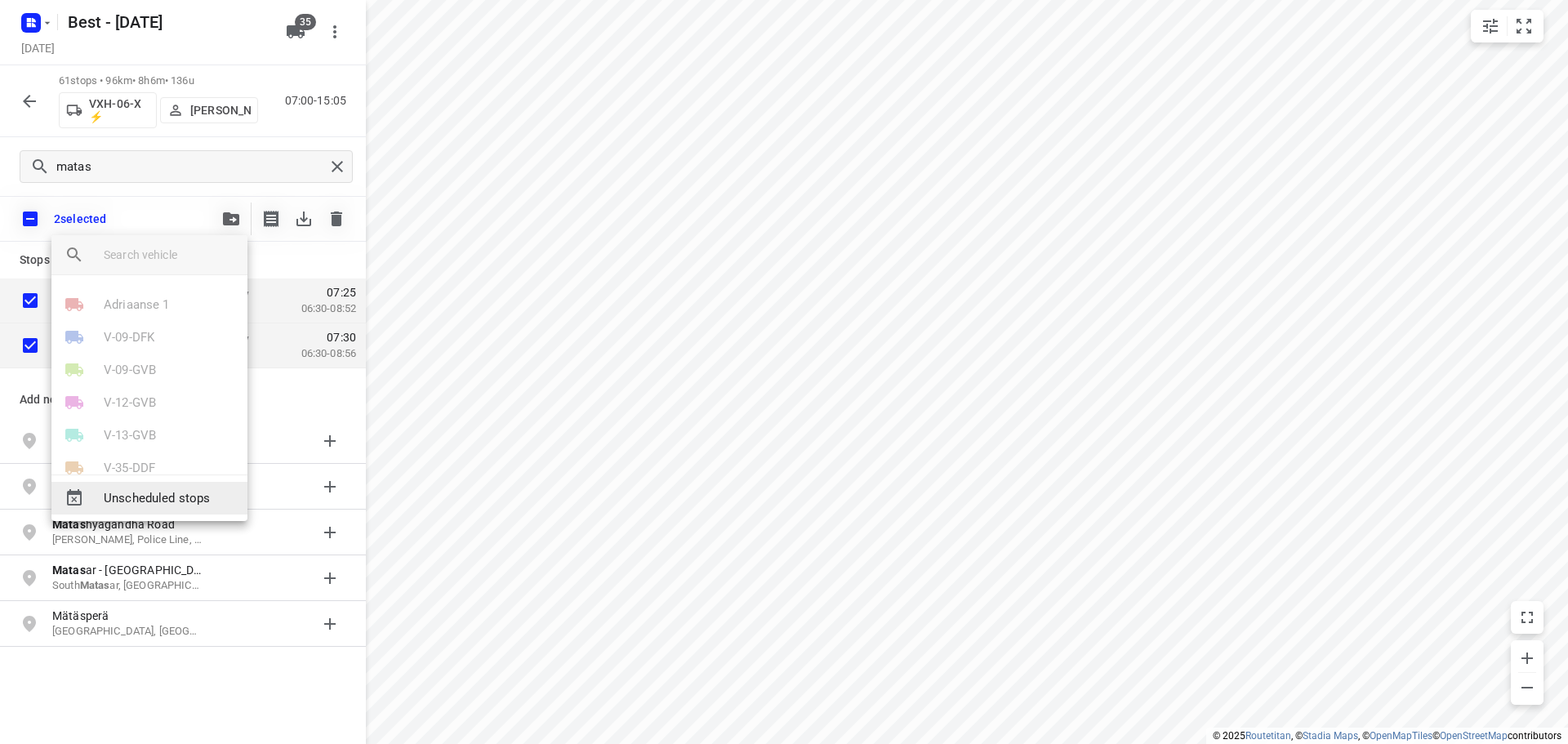
click at [142, 485] on div "Unscheduled stops" at bounding box center [149, 498] width 196 height 32
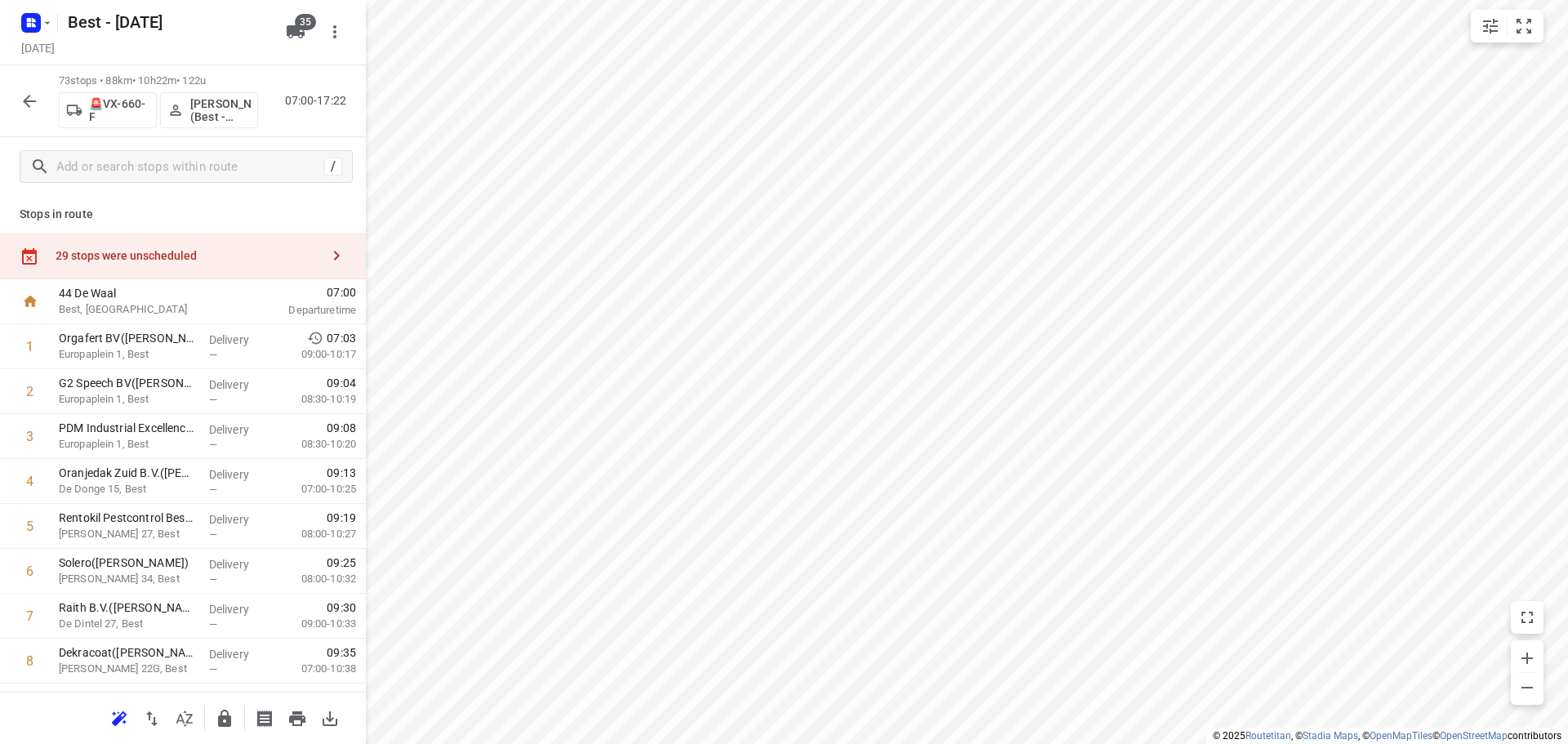
click at [213, 263] on div "29 stops were unscheduled" at bounding box center [183, 256] width 366 height 47
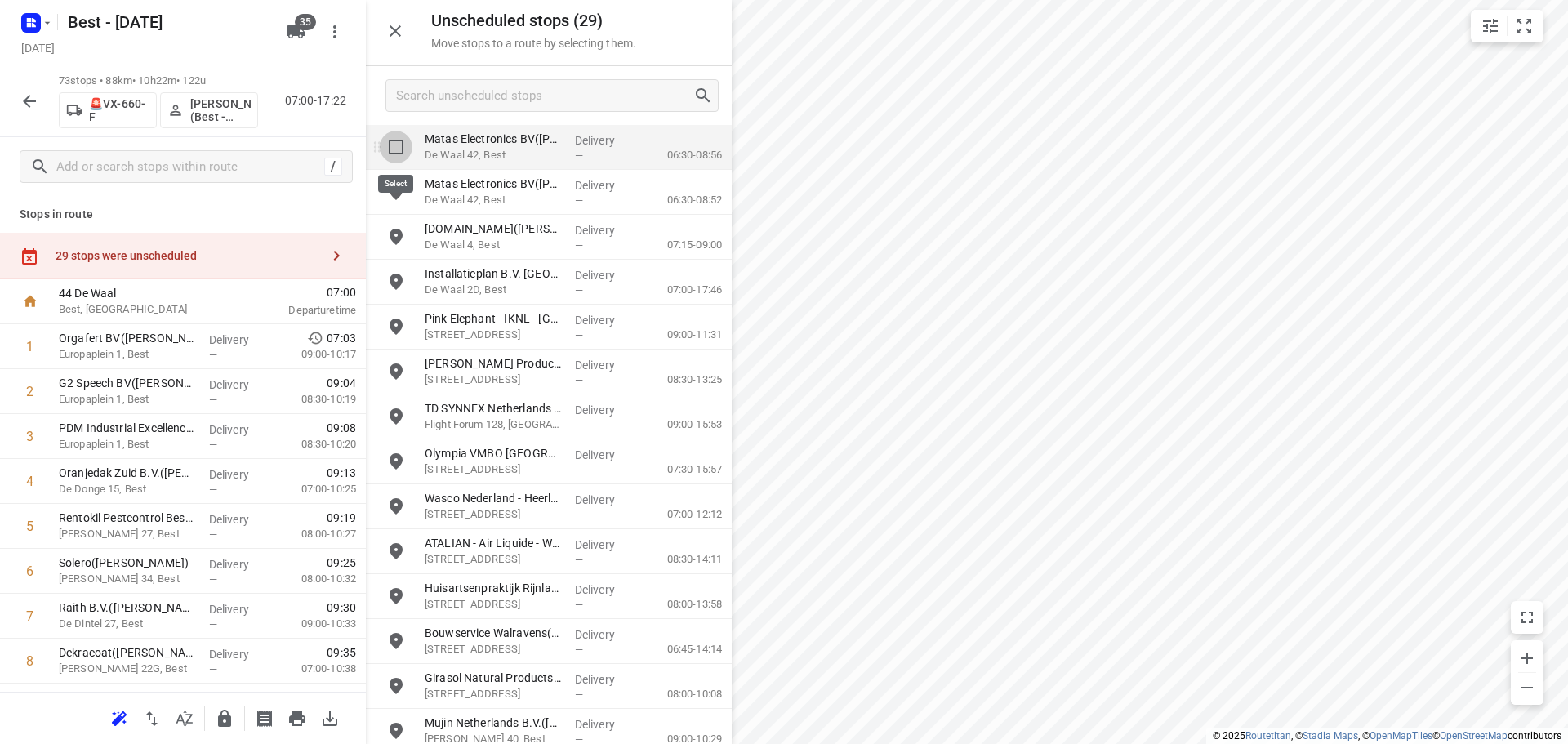
click at [403, 159] on input "grid" at bounding box center [396, 147] width 32 height 32
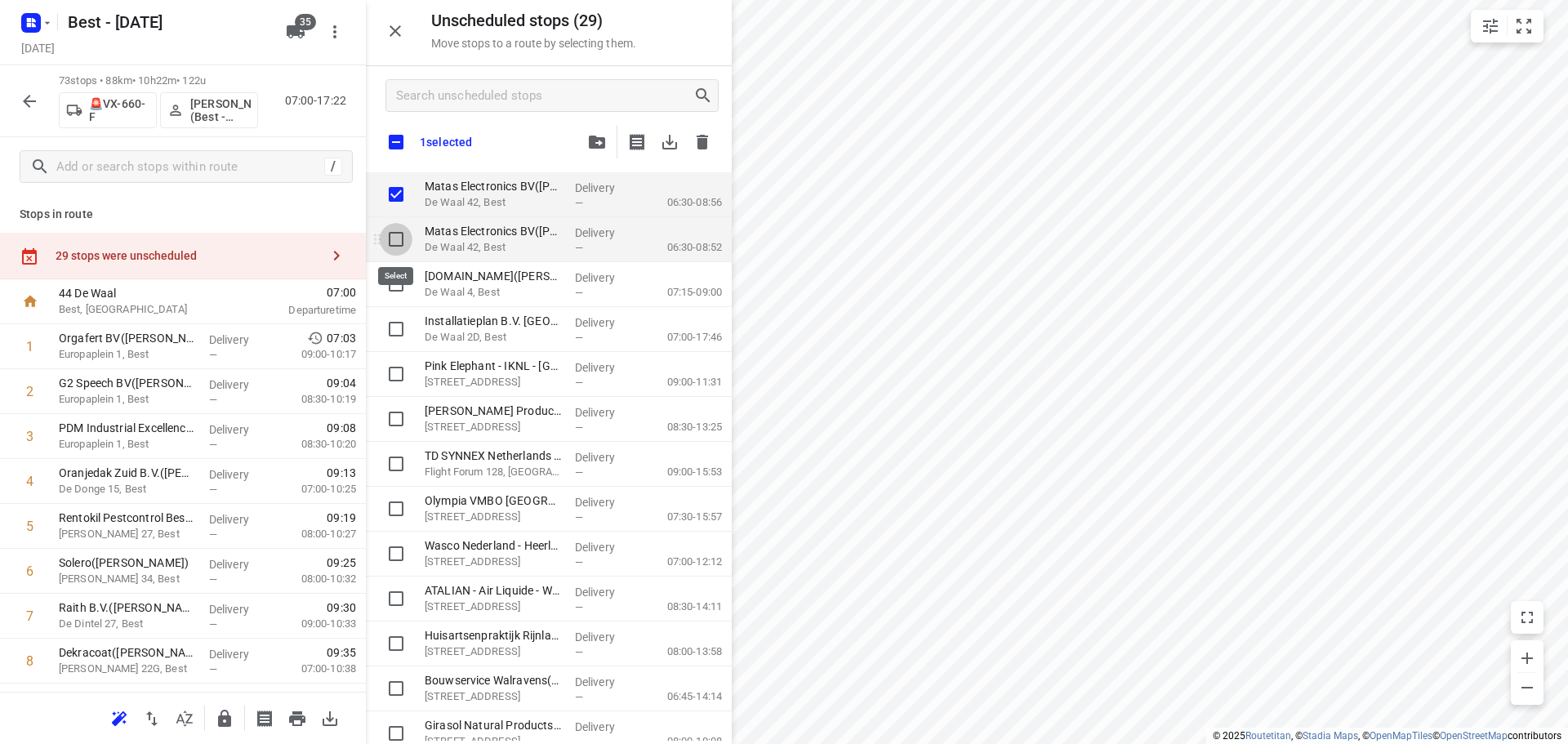
click at [406, 243] on input "grid" at bounding box center [396, 239] width 32 height 32
click at [393, 279] on input "grid" at bounding box center [396, 284] width 32 height 32
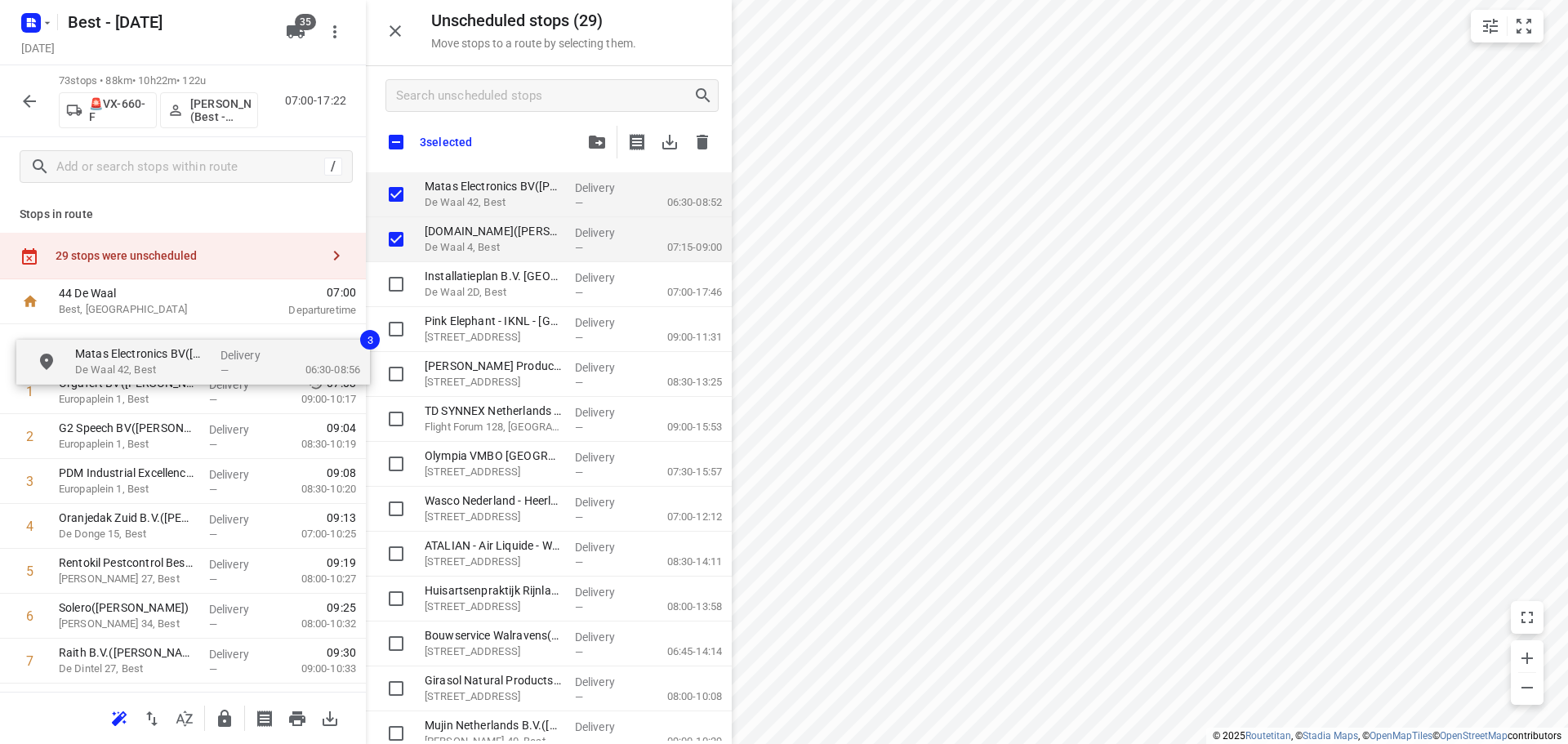
drag, startPoint x: 479, startPoint y: 188, endPoint x: 119, endPoint y: 357, distance: 397.7
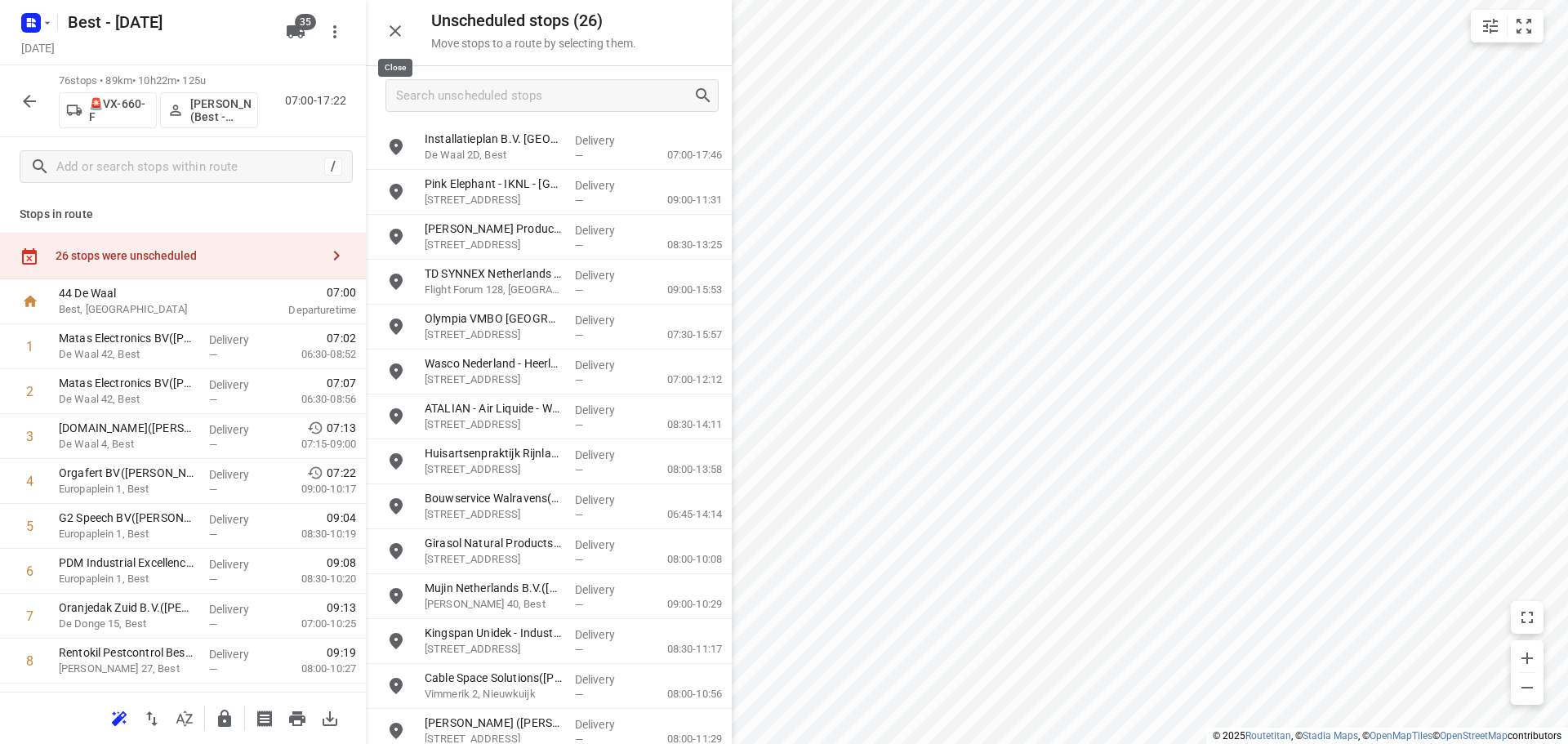
click at [394, 36] on icon "button" at bounding box center [395, 31] width 20 height 20
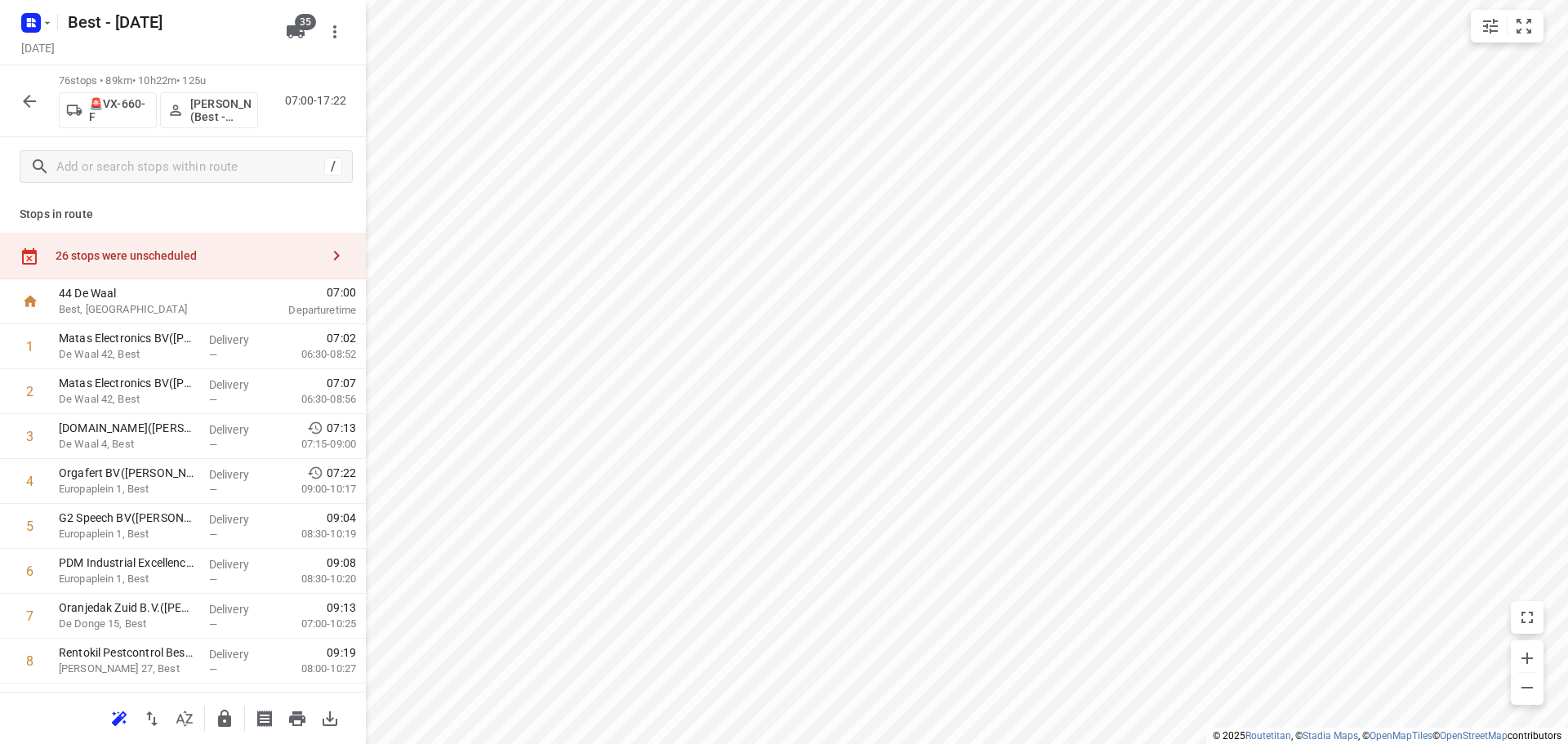
click at [268, 249] on div "26 stops were unscheduled" at bounding box center [188, 255] width 264 height 13
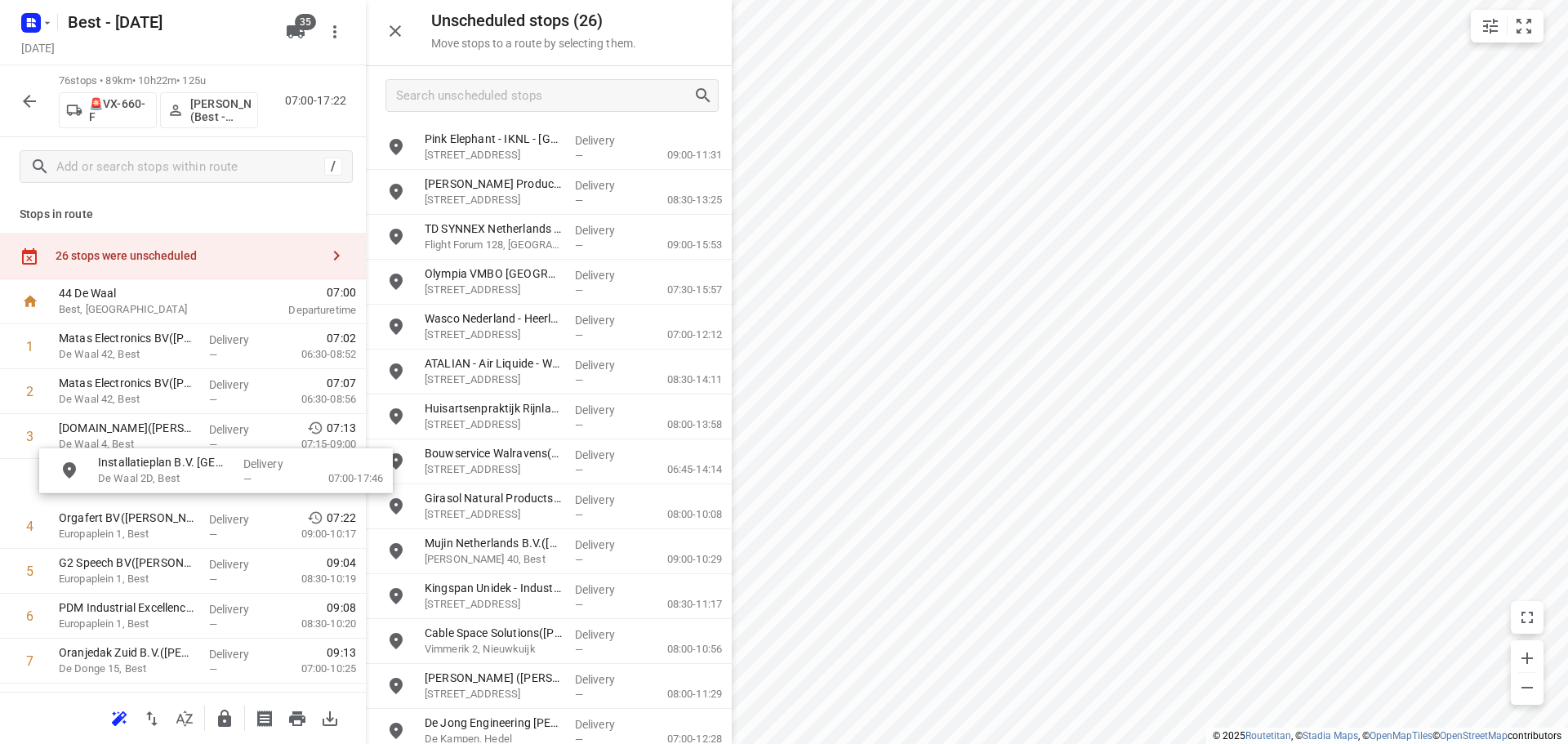
drag, startPoint x: 492, startPoint y: 146, endPoint x: 164, endPoint y: 474, distance: 463.9
click at [411, 25] on div "Unscheduled stops ( 25 ) Move stops to a route by selecting them." at bounding box center [549, 33] width 366 height 67
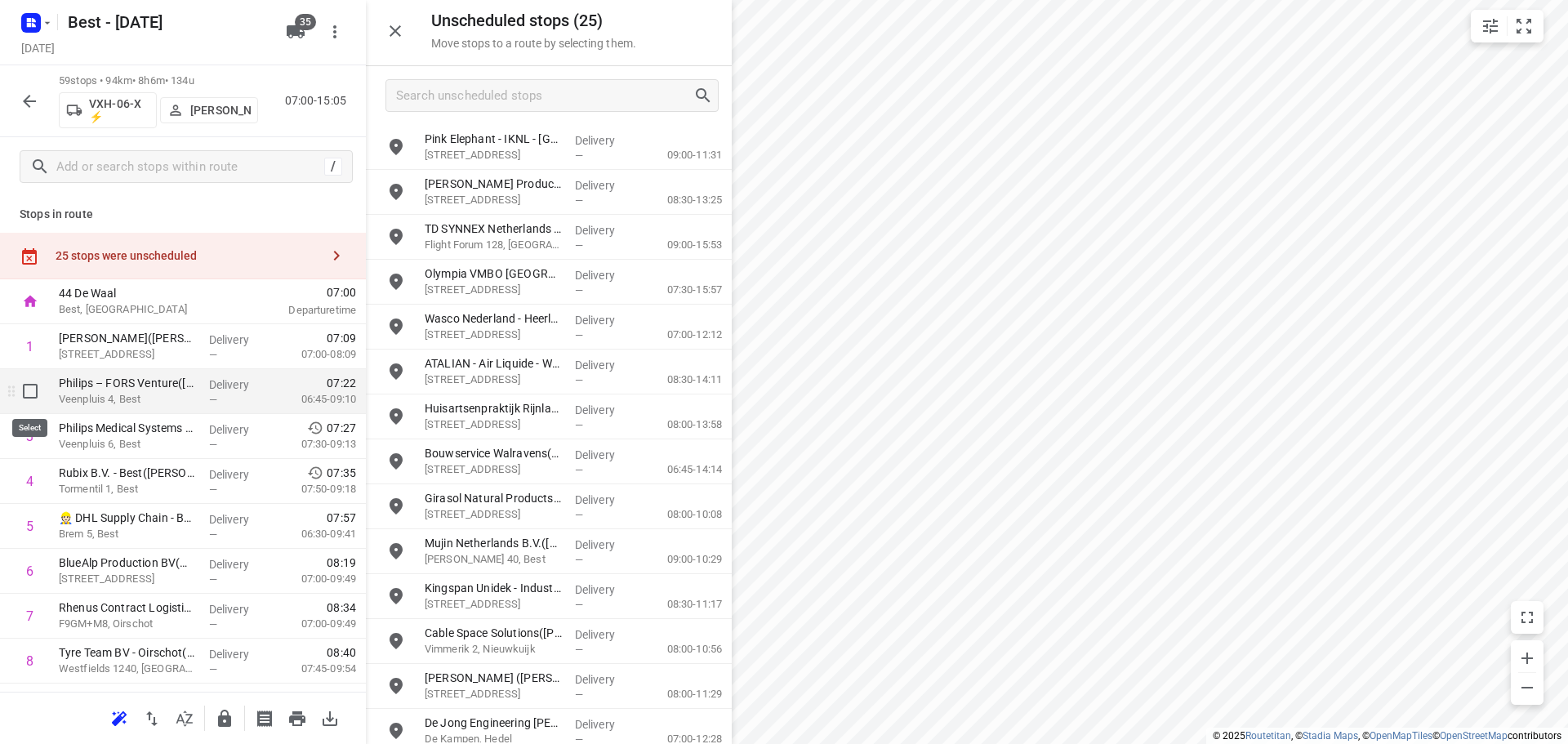
click at [32, 397] on input "checkbox" at bounding box center [30, 391] width 32 height 32
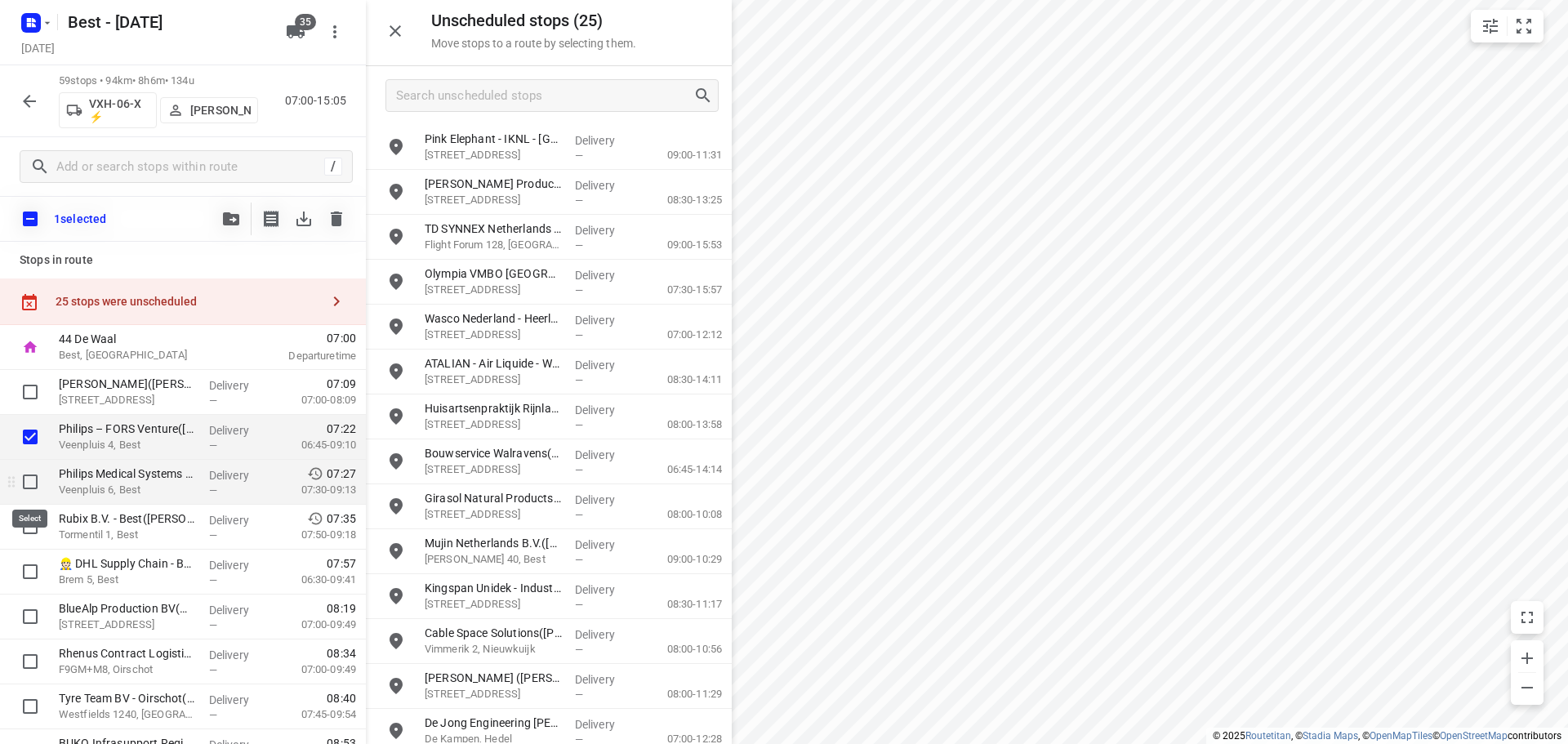
click at [32, 486] on input "checkbox" at bounding box center [30, 482] width 32 height 32
click at [28, 523] on input "checkbox" at bounding box center [30, 526] width 32 height 32
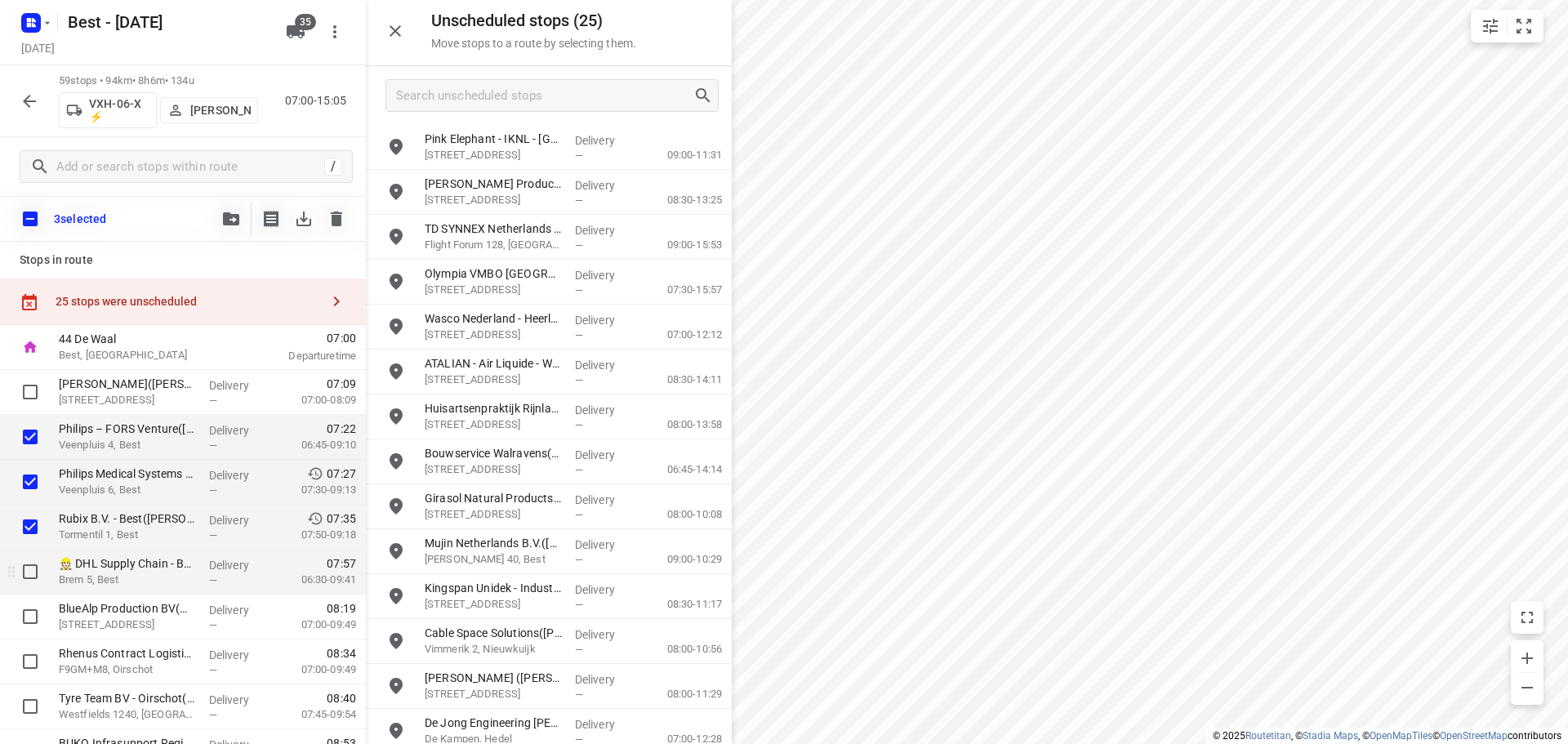
click at [26, 562] on input "checkbox" at bounding box center [30, 572] width 32 height 32
click at [220, 212] on button "button" at bounding box center [231, 218] width 32 height 32
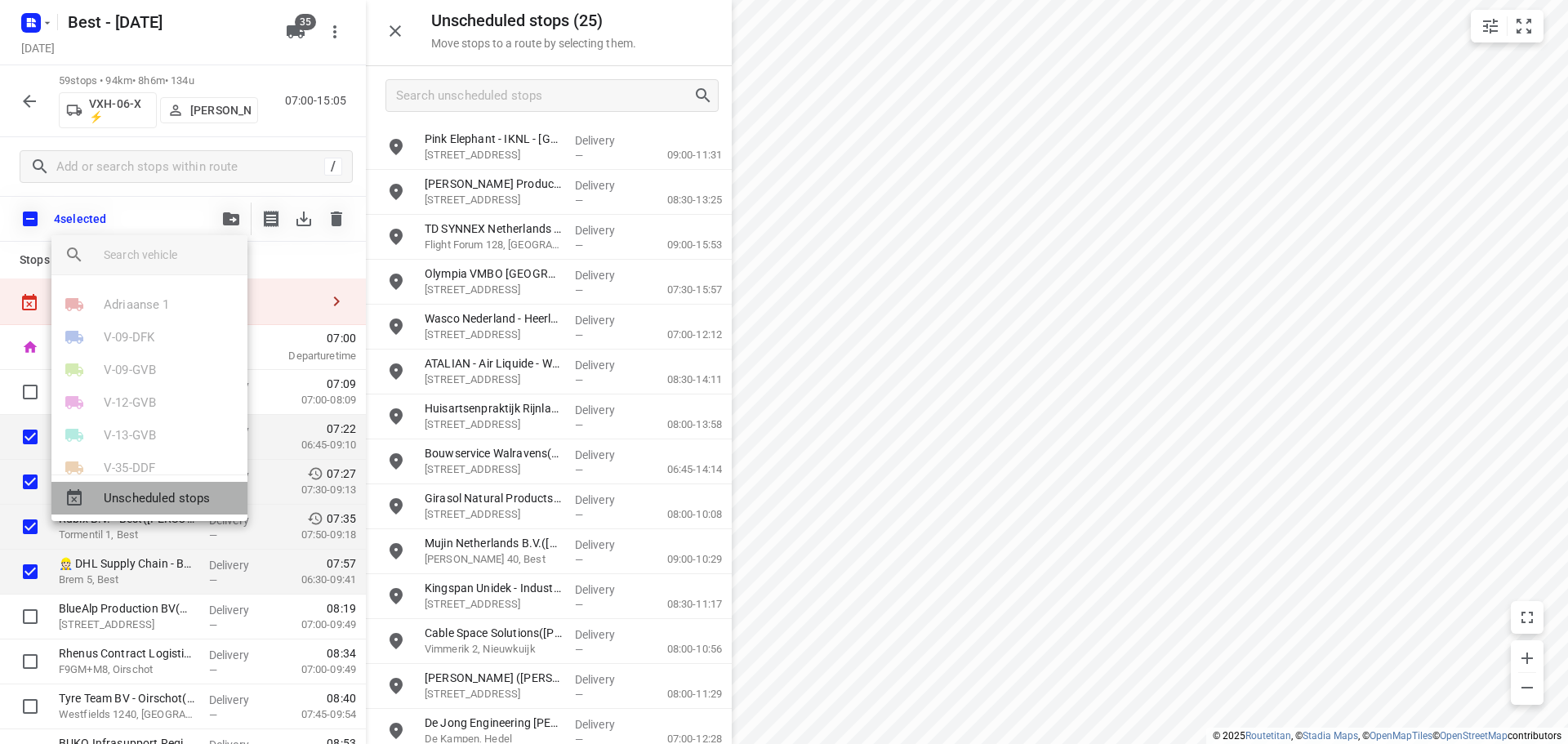
click at [124, 488] on div "Unscheduled stops" at bounding box center [149, 498] width 196 height 32
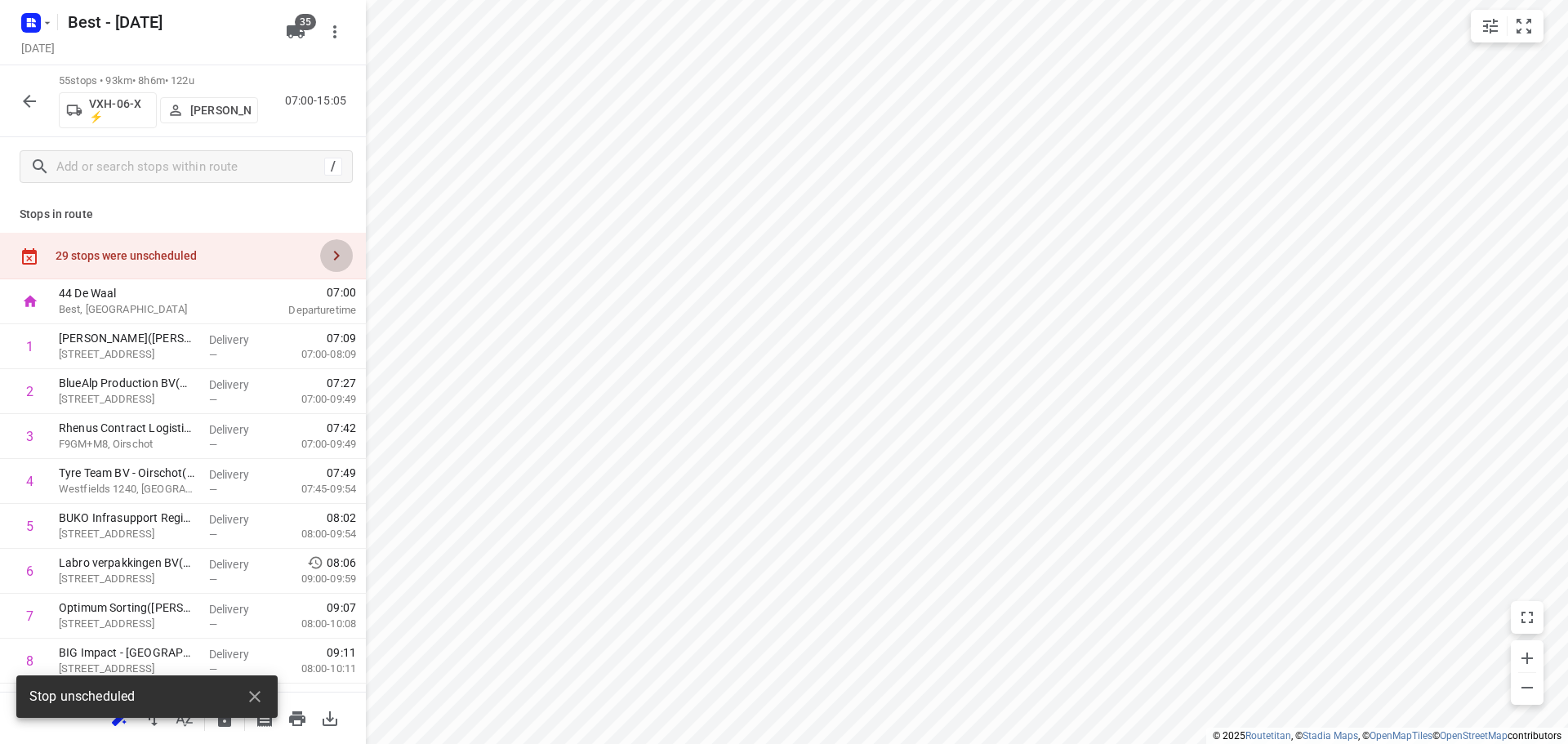
click at [334, 264] on button "button" at bounding box center [336, 255] width 32 height 32
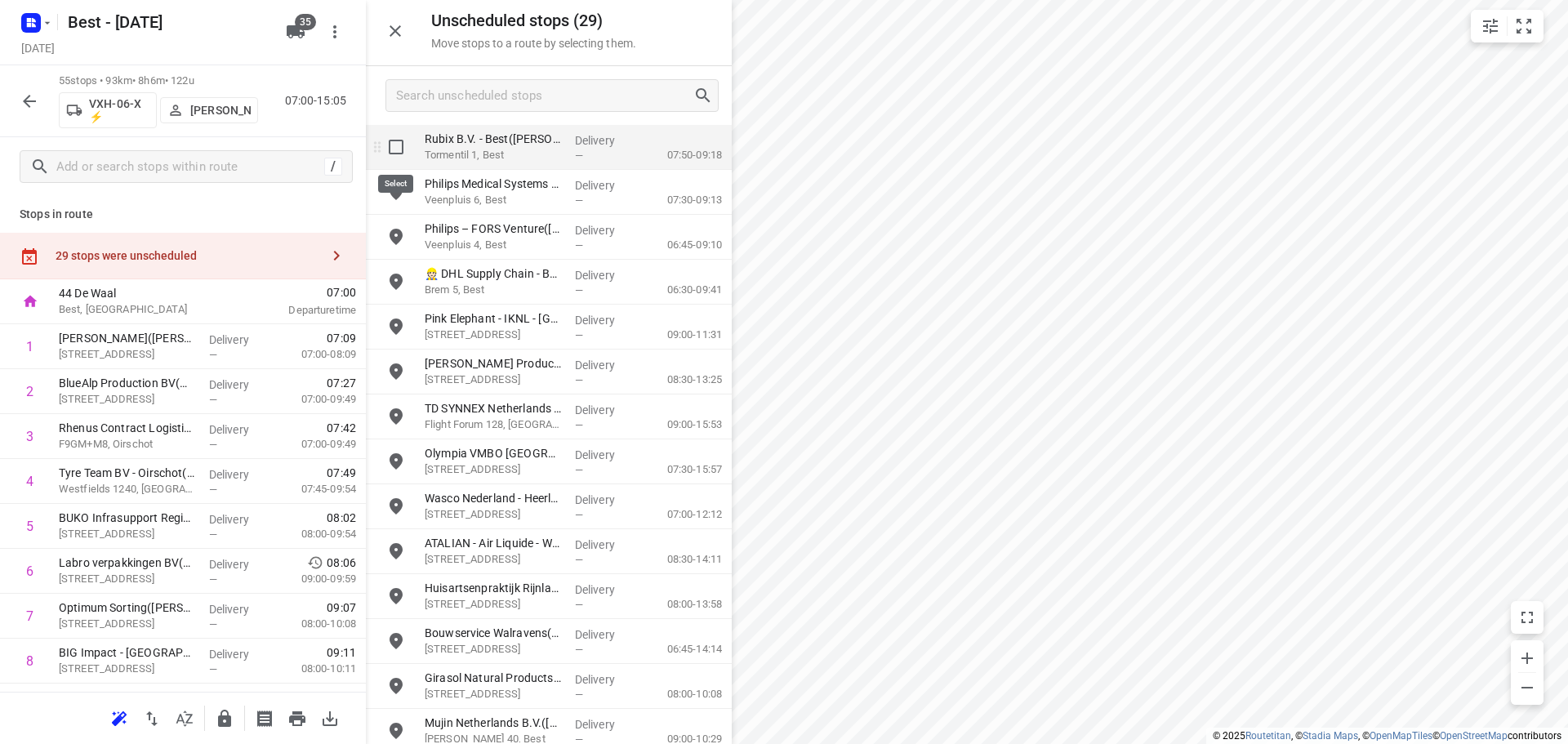
click at [388, 154] on input "grid" at bounding box center [396, 147] width 32 height 32
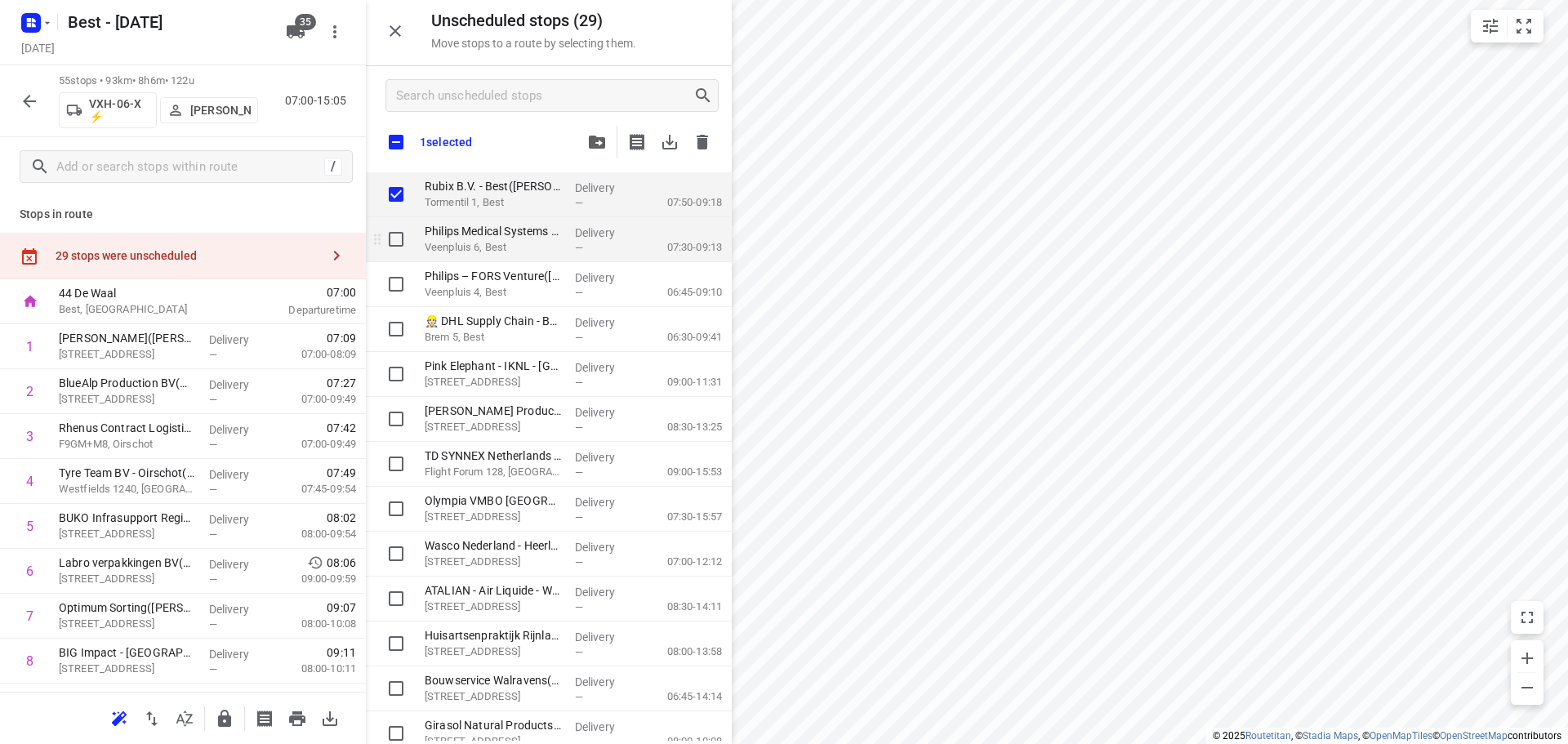
click at [387, 236] on input "grid" at bounding box center [396, 239] width 32 height 32
click at [386, 294] on input "grid" at bounding box center [396, 284] width 32 height 32
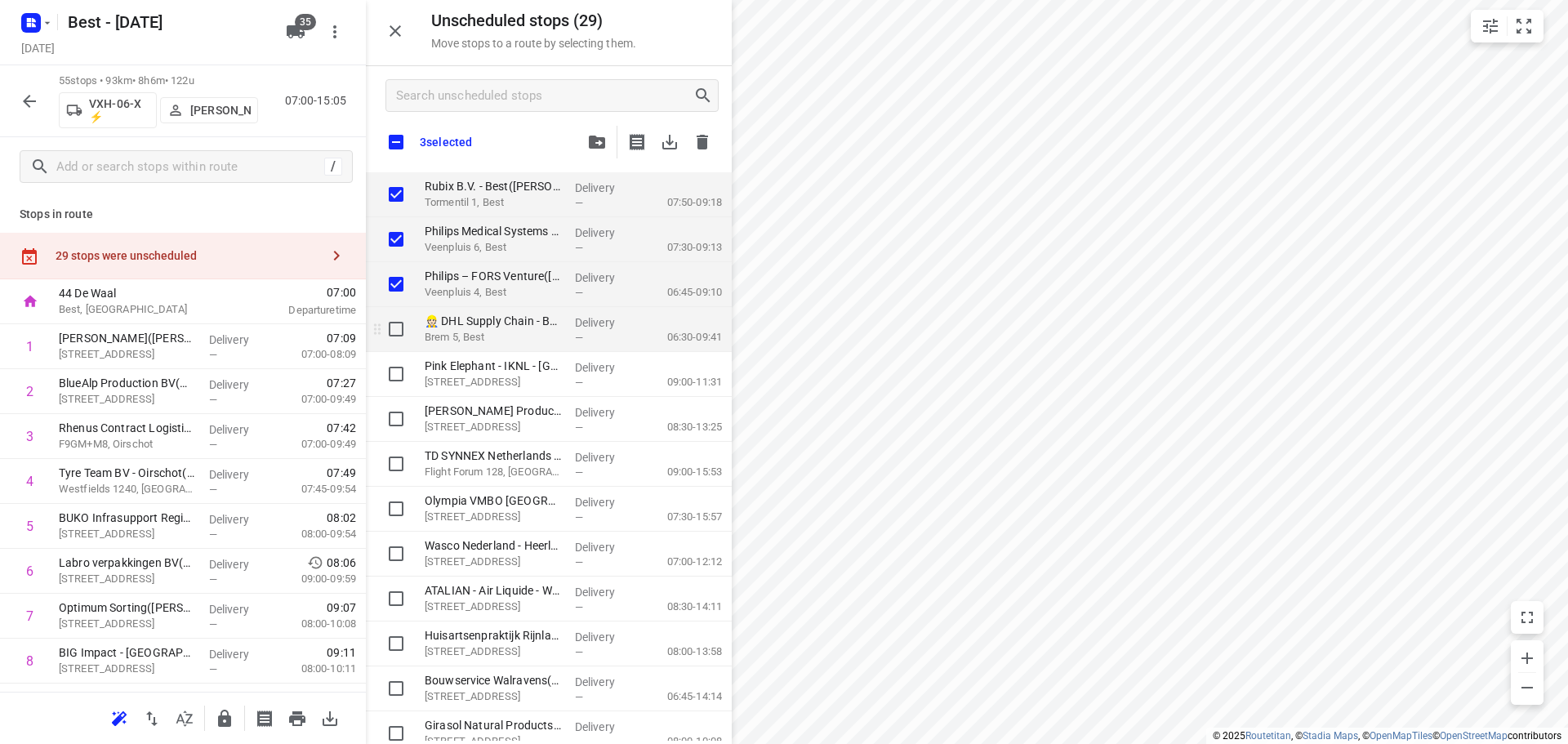
click at [385, 323] on input "grid" at bounding box center [396, 329] width 32 height 32
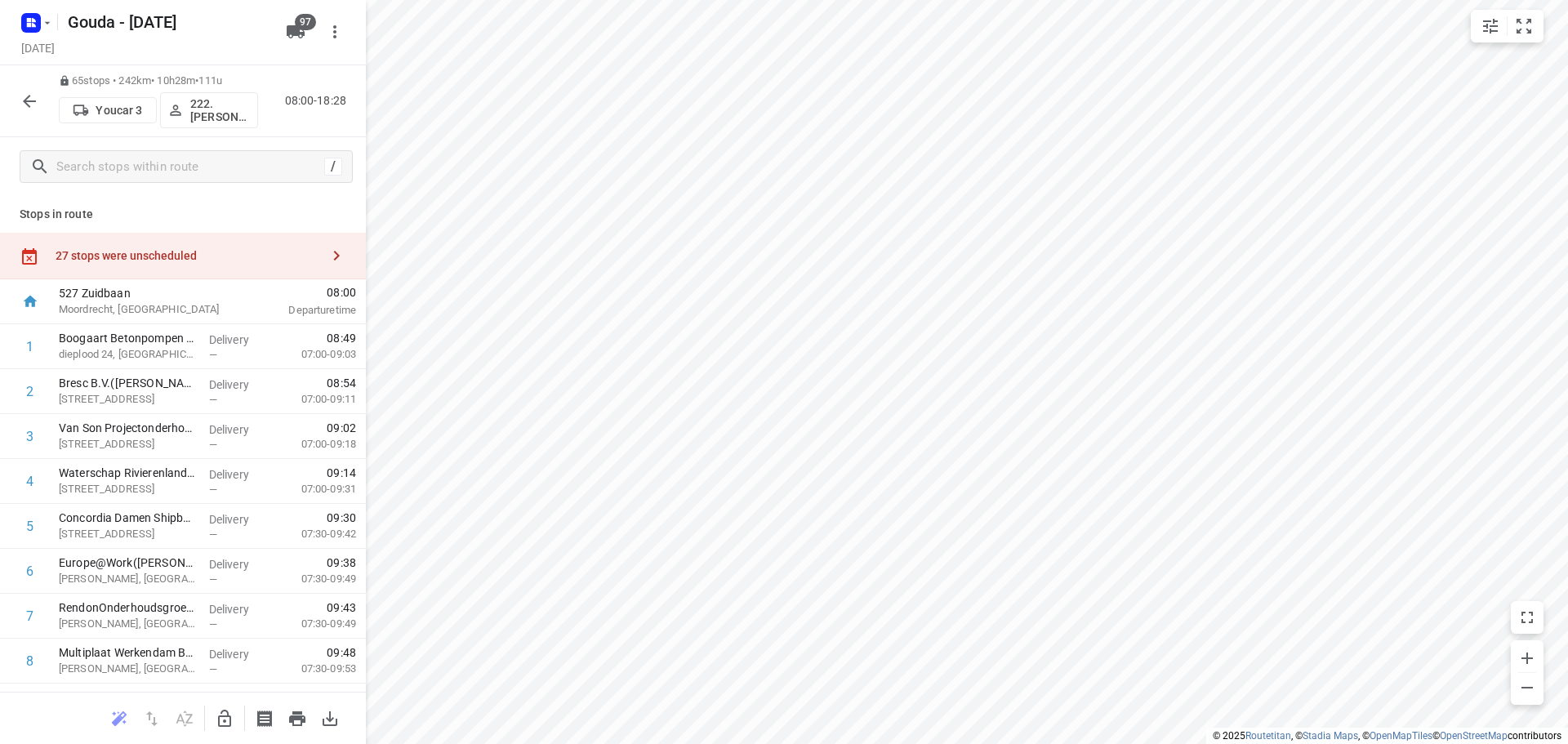
click at [32, 101] on icon "button" at bounding box center [29, 101] width 13 height 13
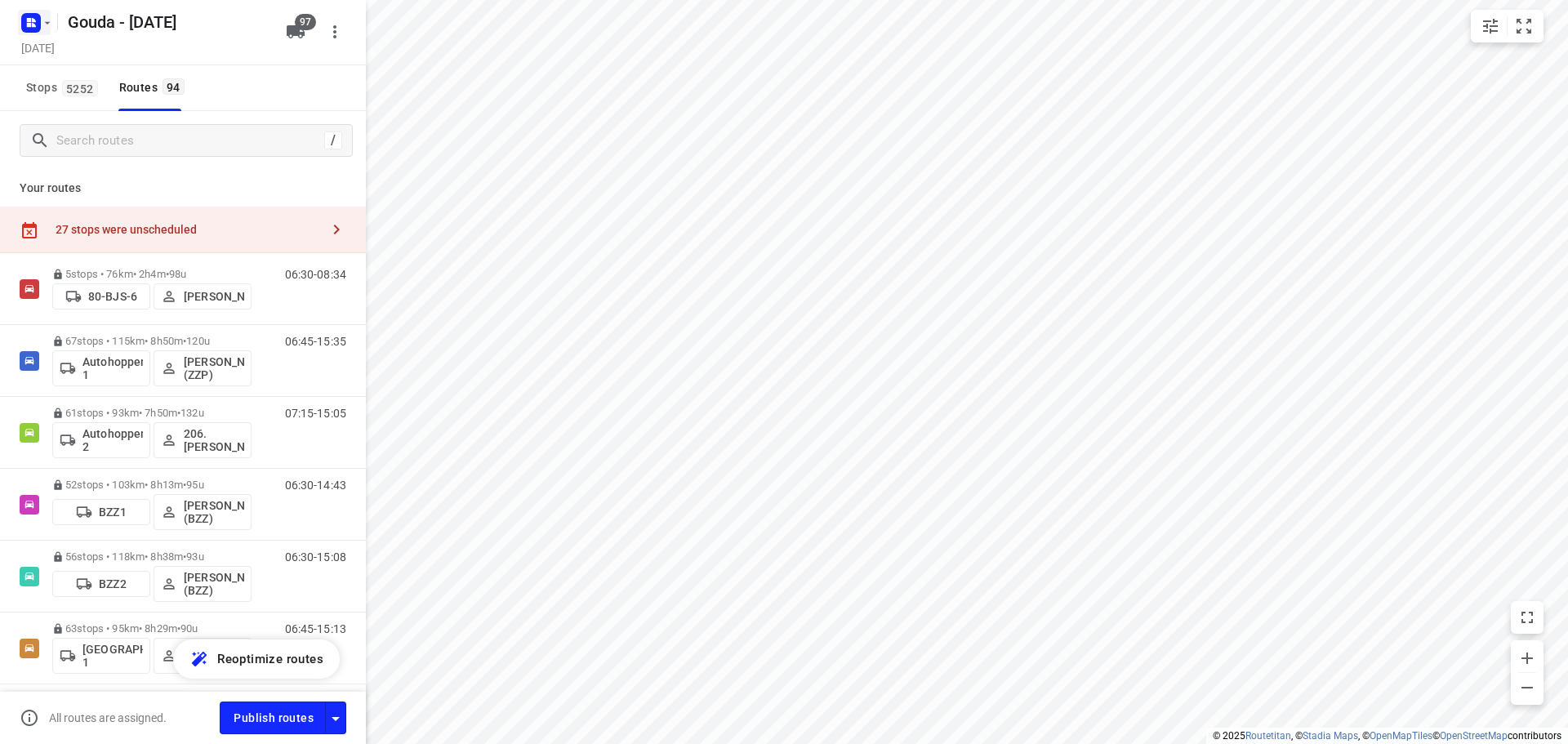
click at [49, 35] on button "button" at bounding box center [34, 22] width 32 height 26
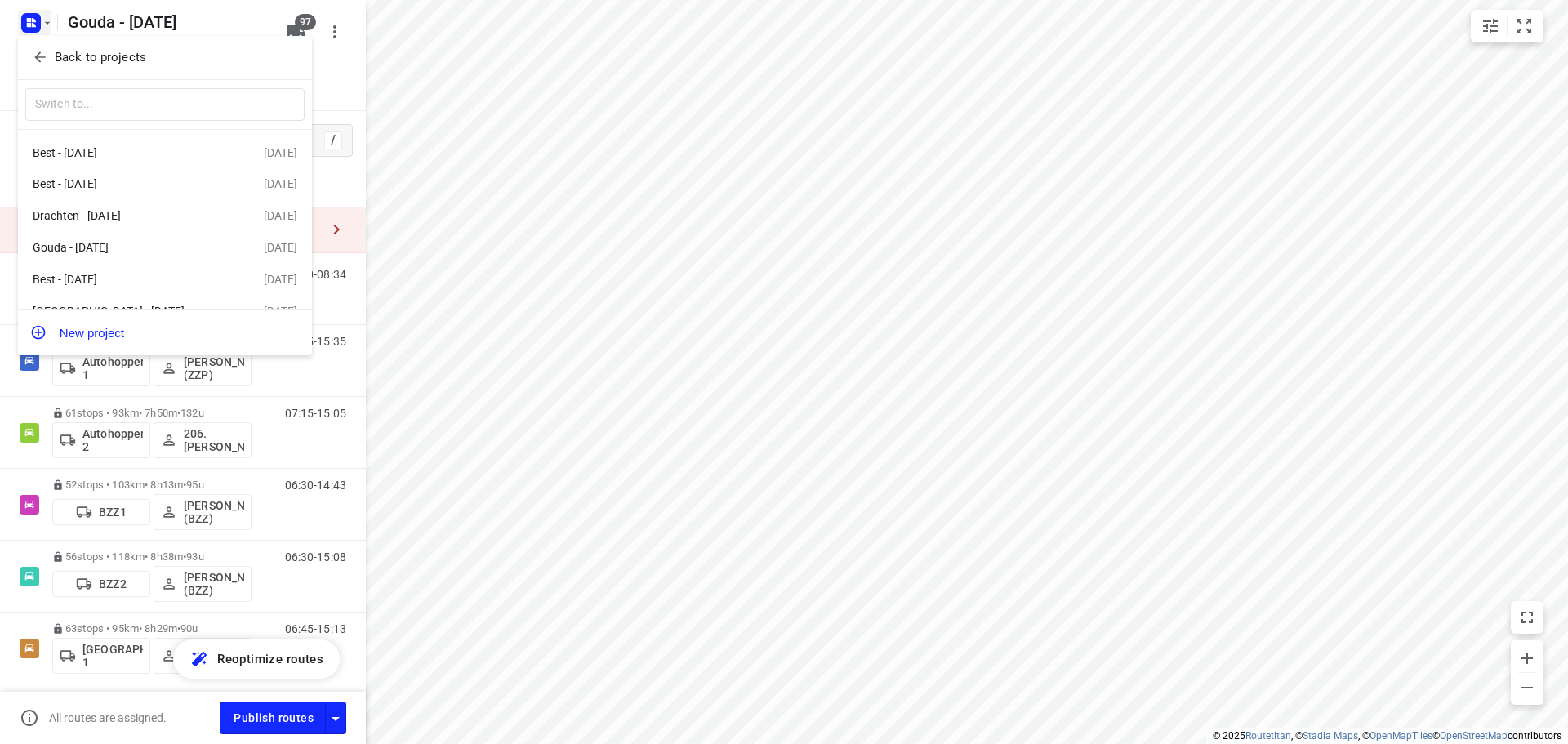
click at [114, 64] on p "Back to projects" at bounding box center [100, 57] width 91 height 19
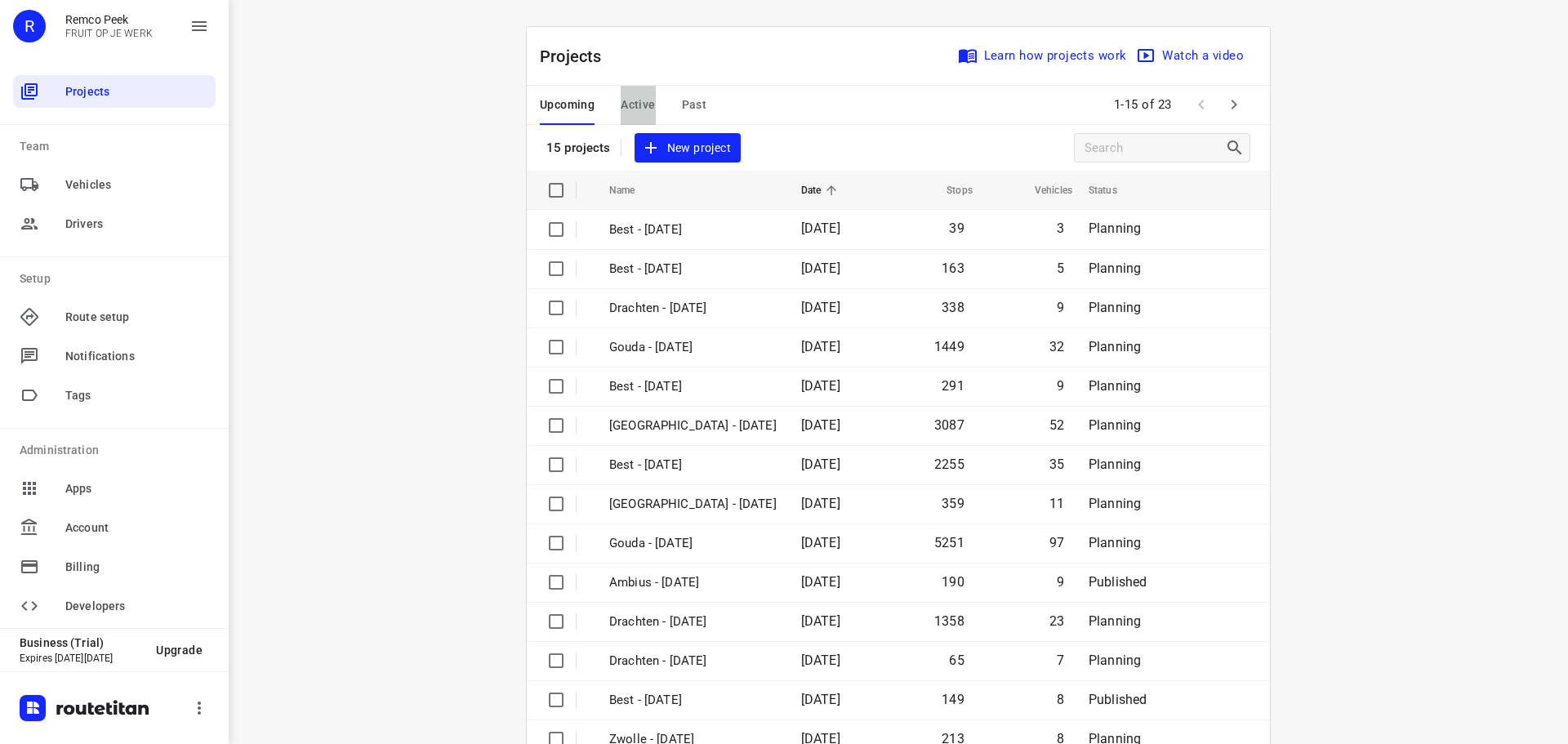
click at [620, 113] on span "Active" at bounding box center [637, 105] width 34 height 20
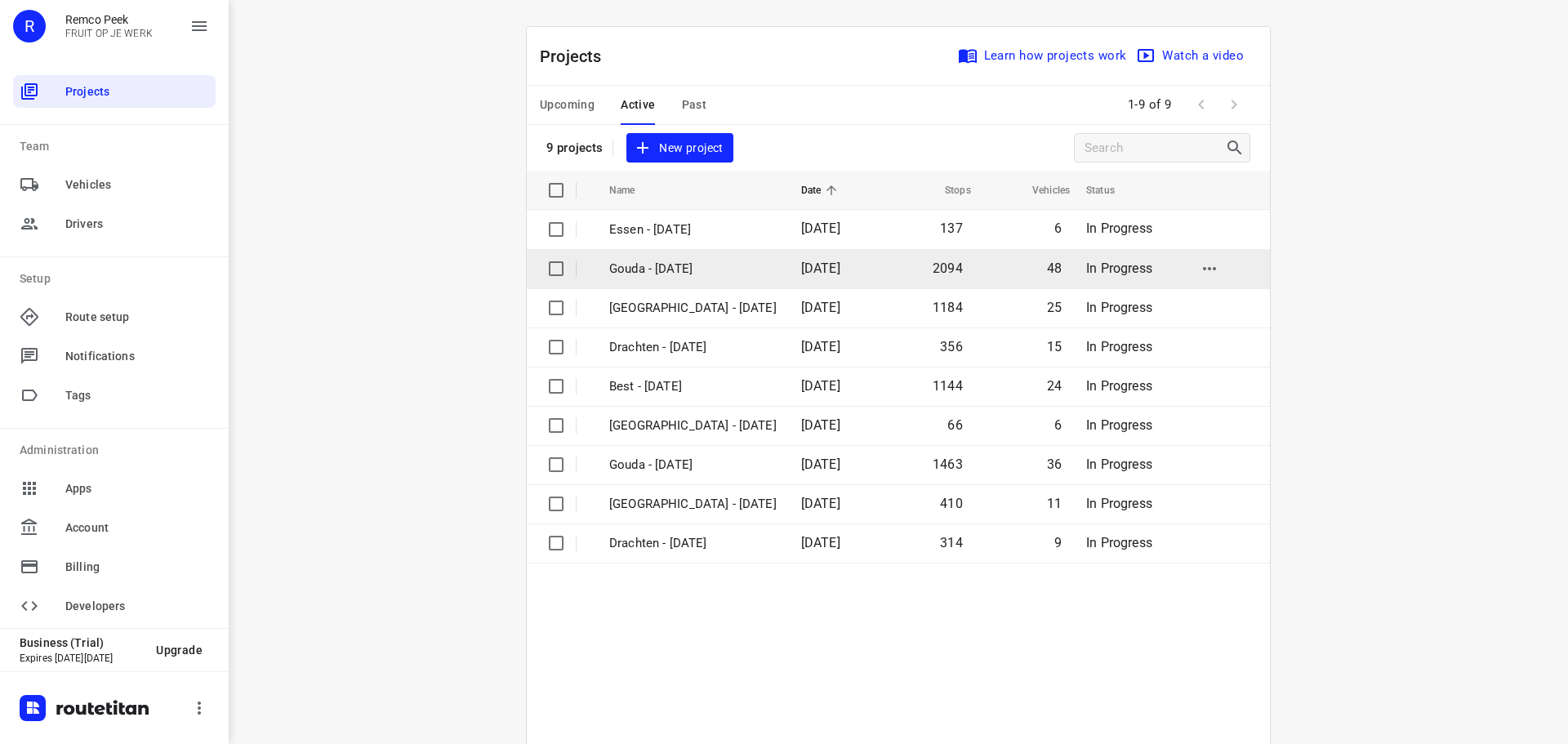
click at [709, 280] on td "Gouda - [DATE]" at bounding box center [690, 269] width 195 height 39
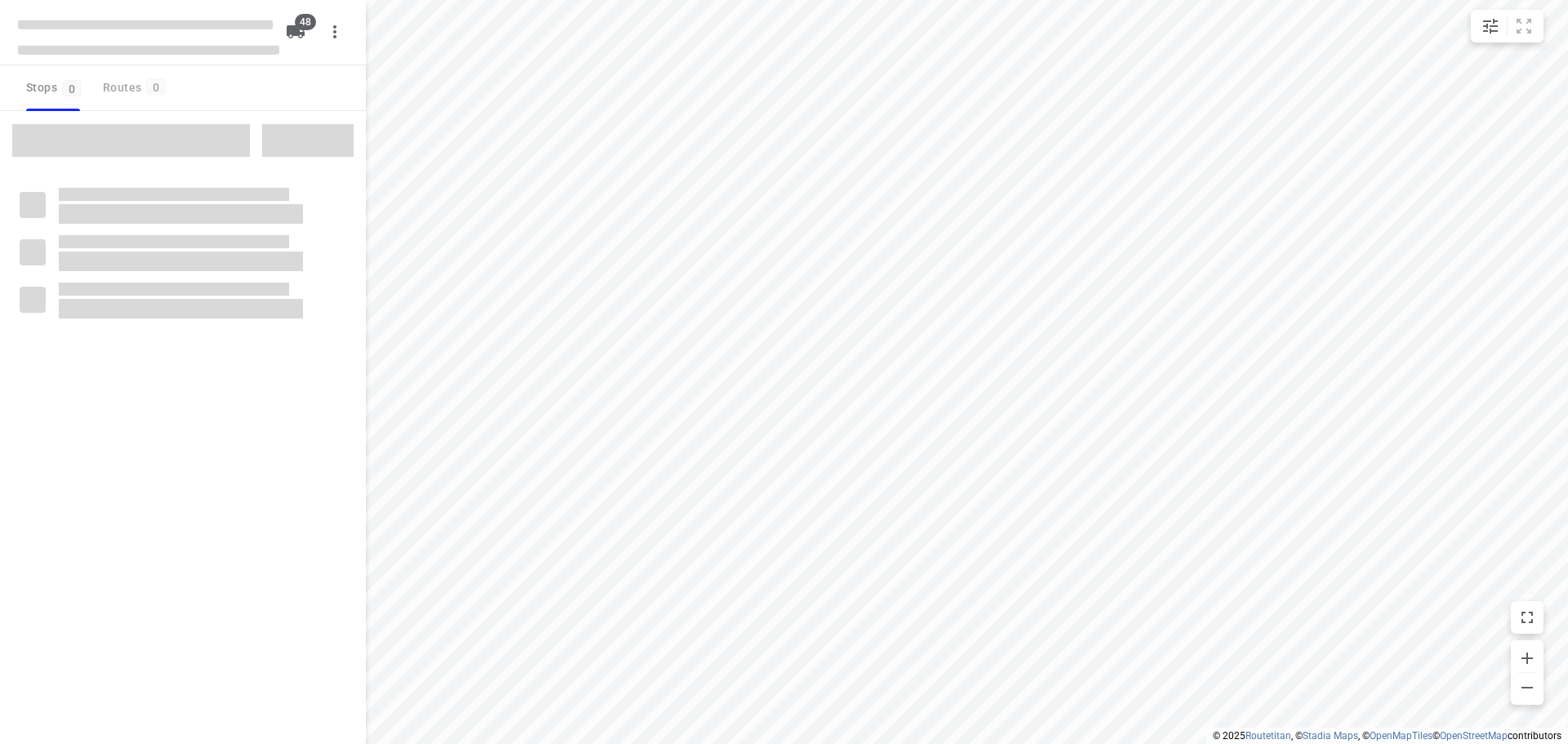
checkbox input "true"
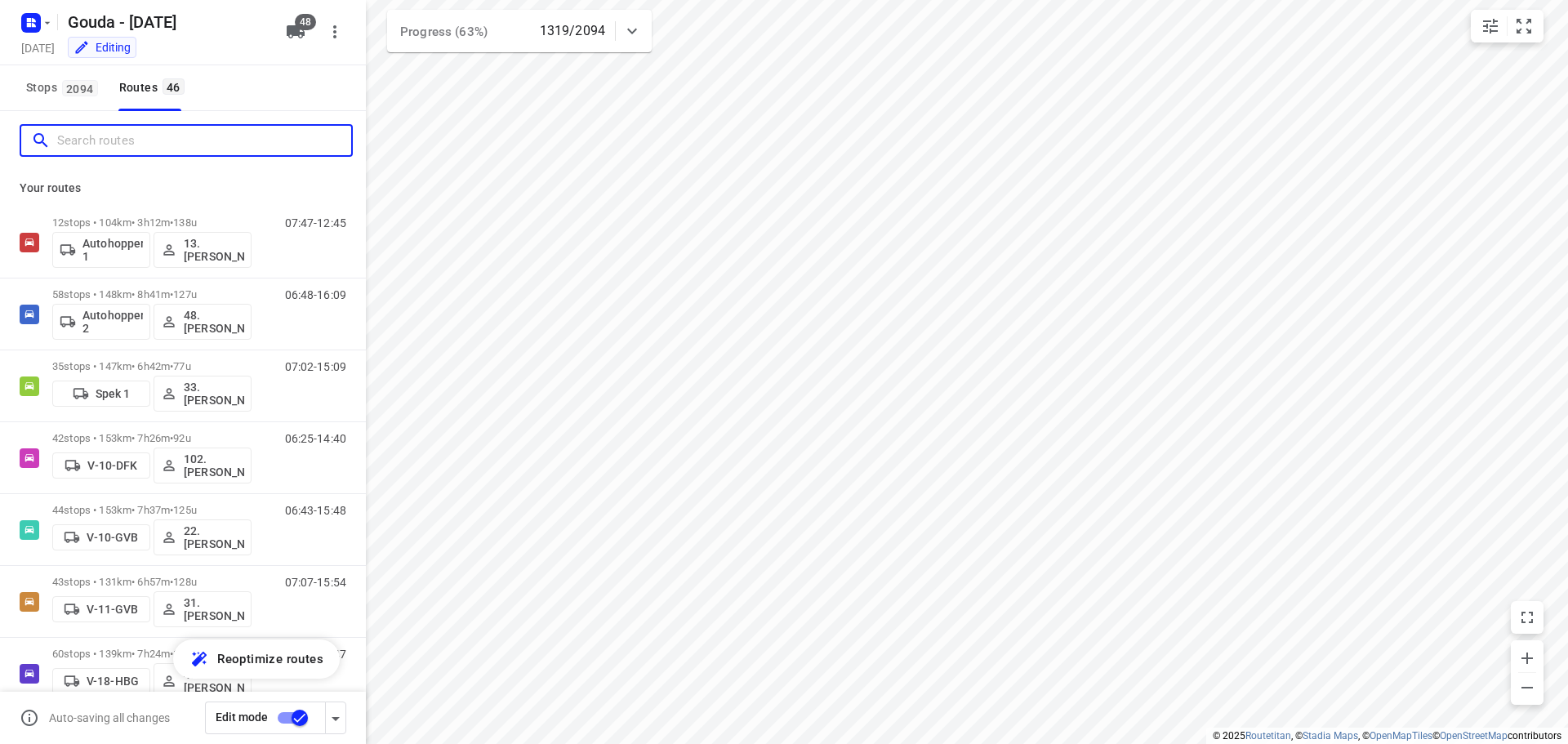
click at [143, 141] on input "Search routes" at bounding box center [204, 141] width 294 height 26
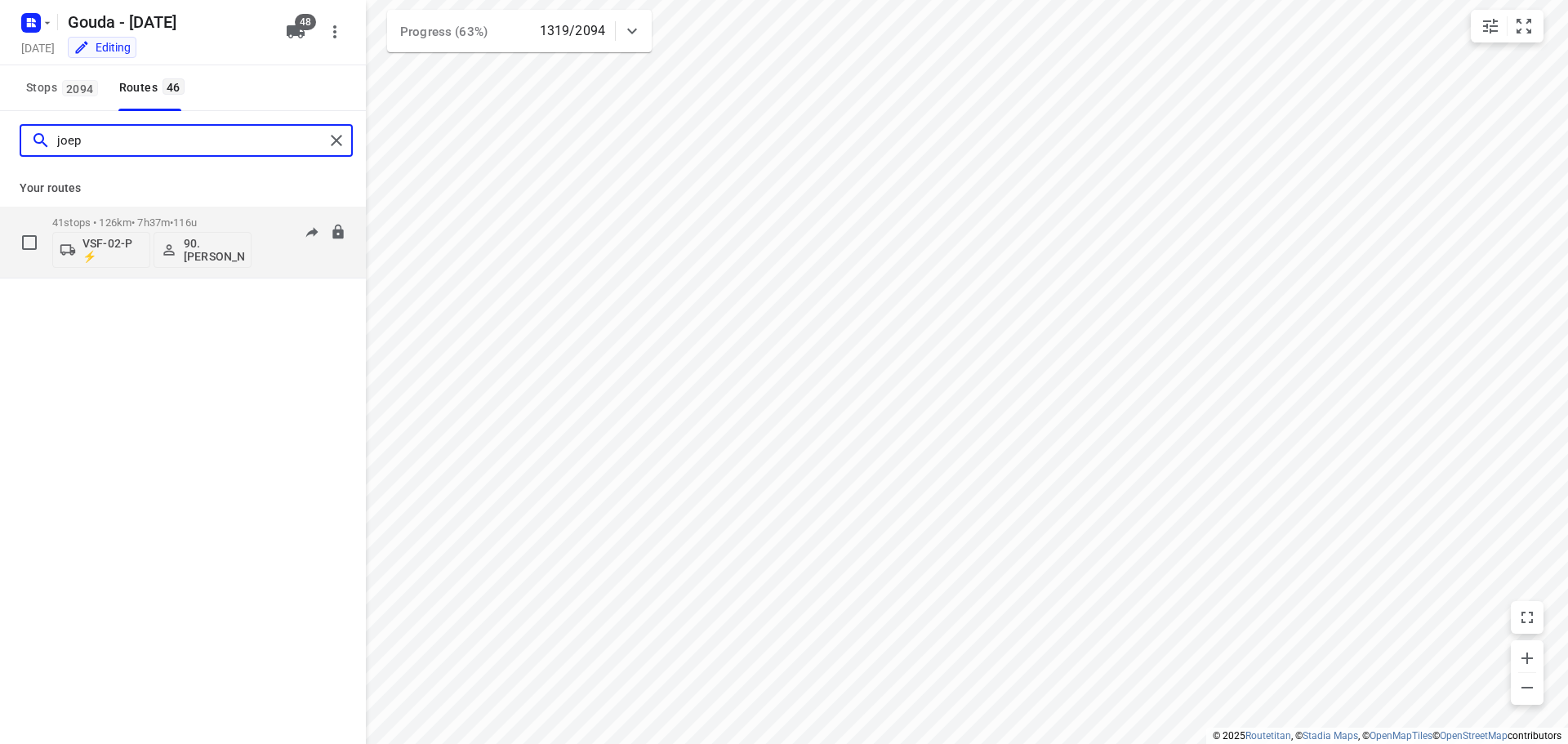
type input "joep"
click at [151, 225] on p "41 stops • 126km • 7h37m • 116u" at bounding box center [152, 223] width 200 height 12
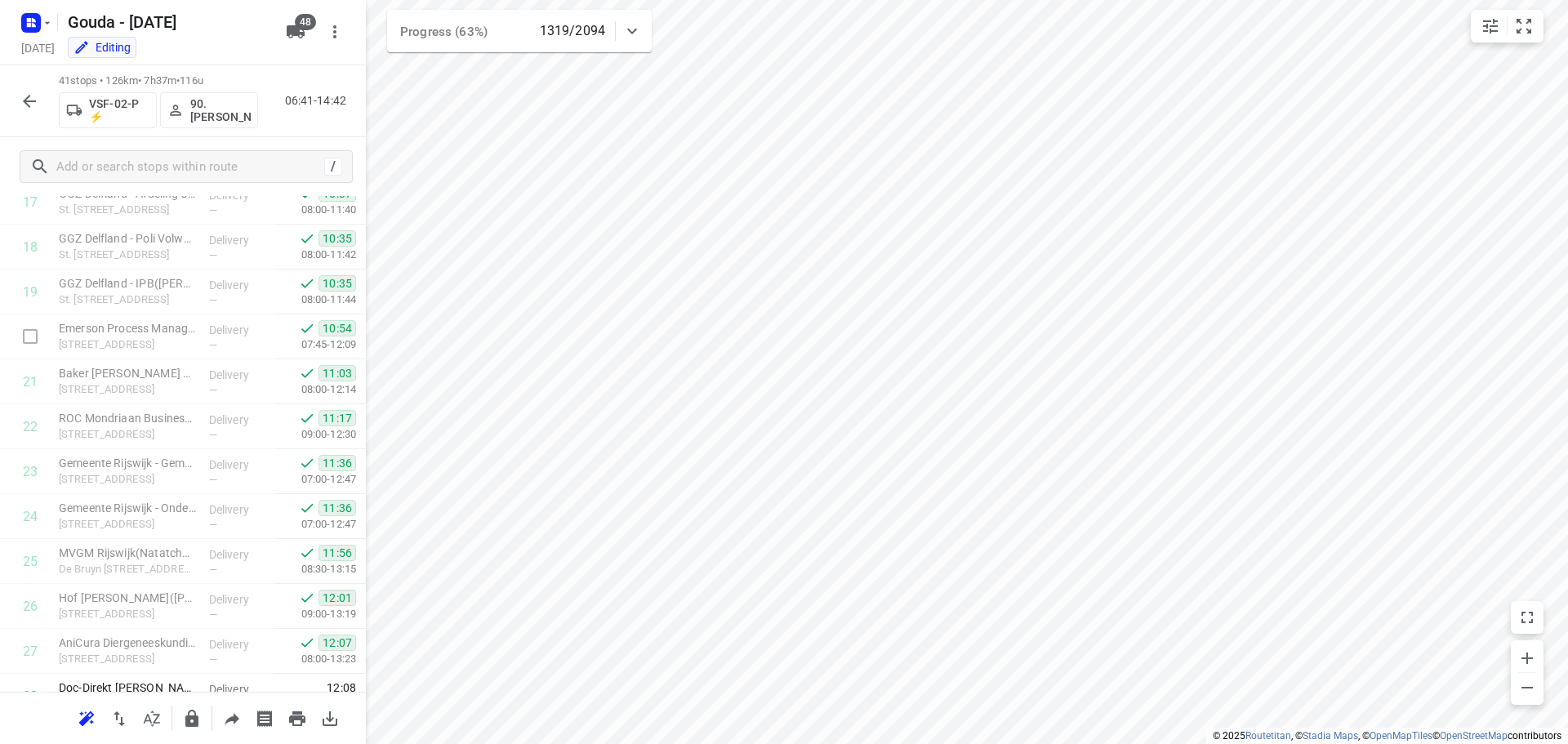
scroll to position [1225, 0]
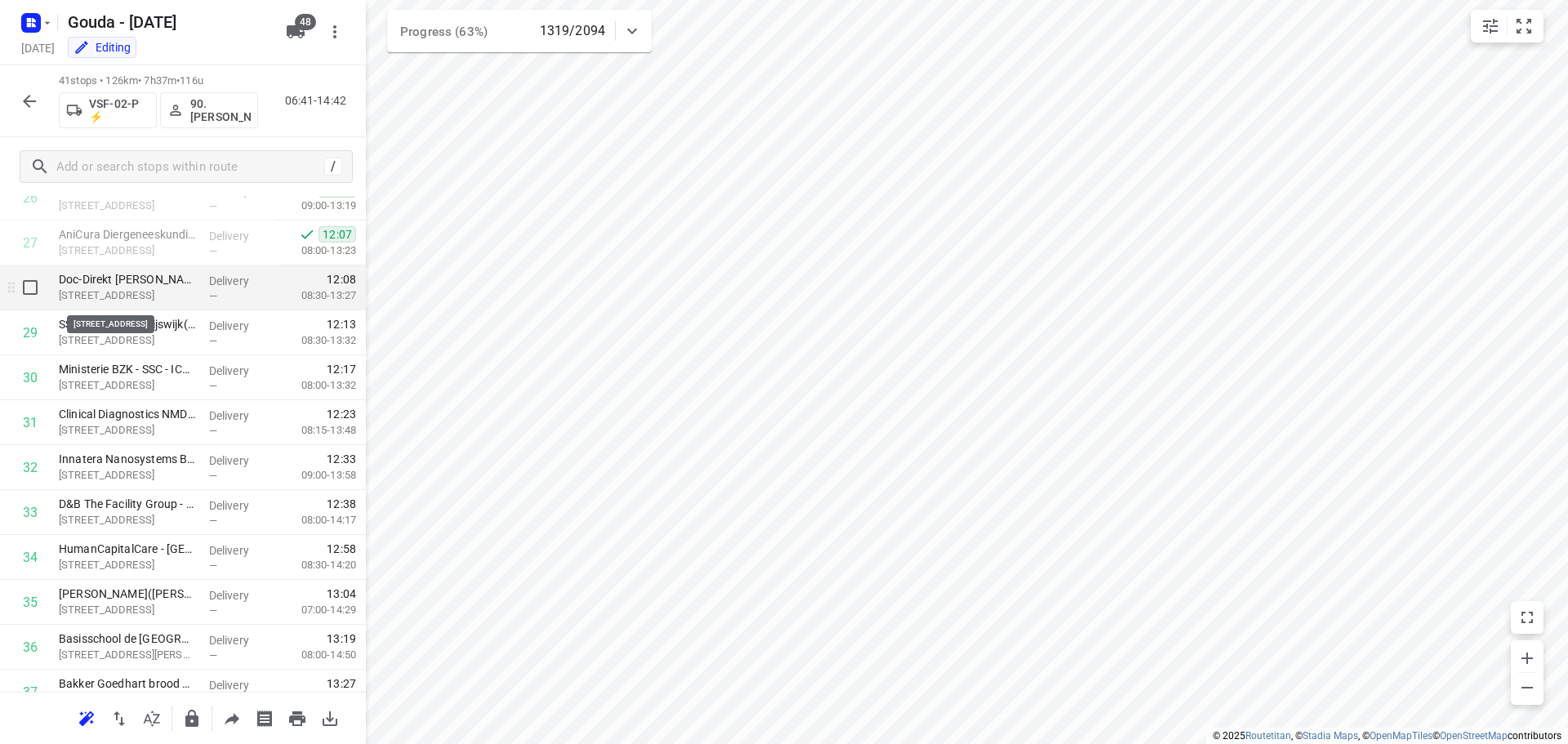
click at [127, 273] on p "Doc-Direkt [PERSON_NAME]([PERSON_NAME])" at bounding box center [127, 279] width 137 height 16
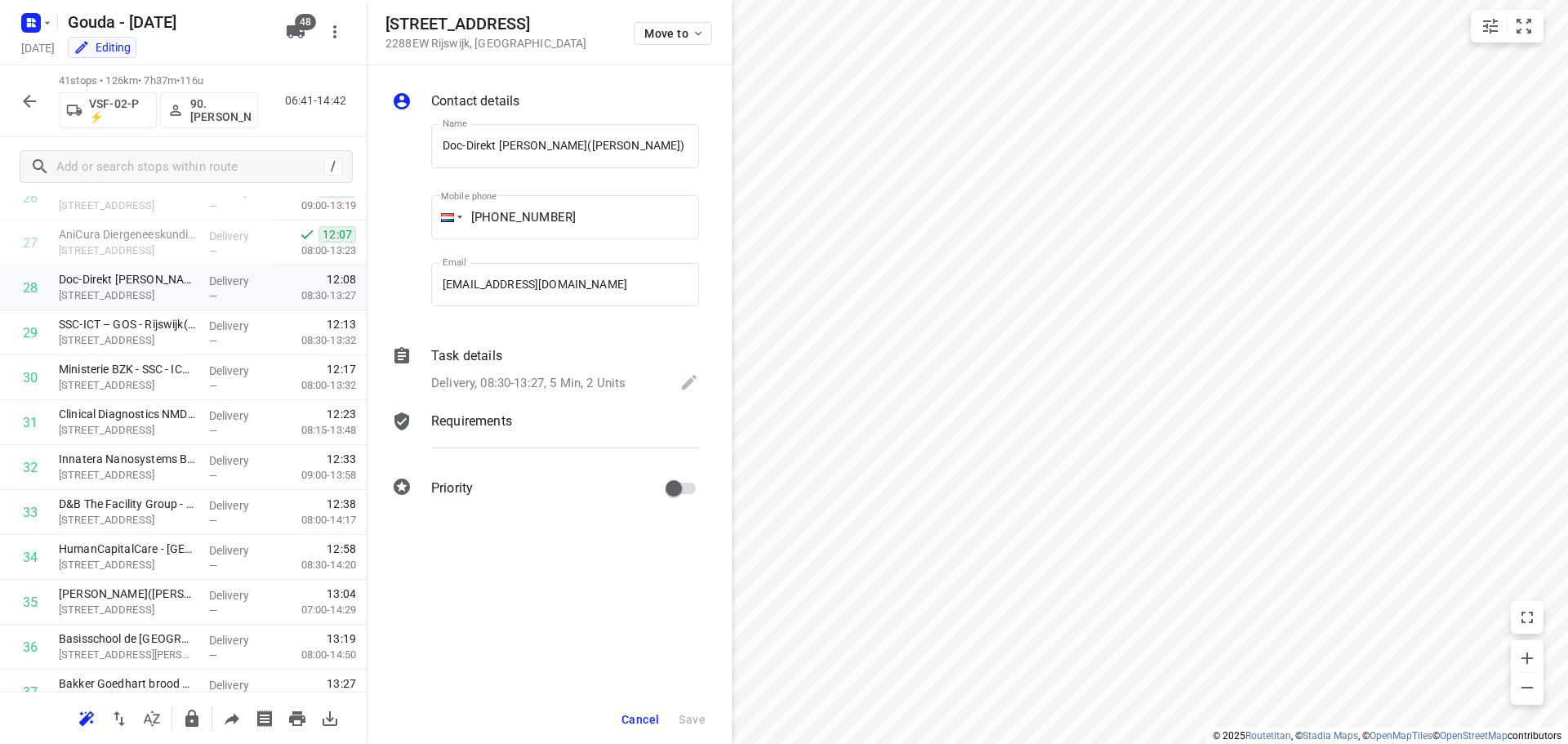
scroll to position [0, 0]
click at [536, 365] on div "Task details" at bounding box center [565, 356] width 268 height 20
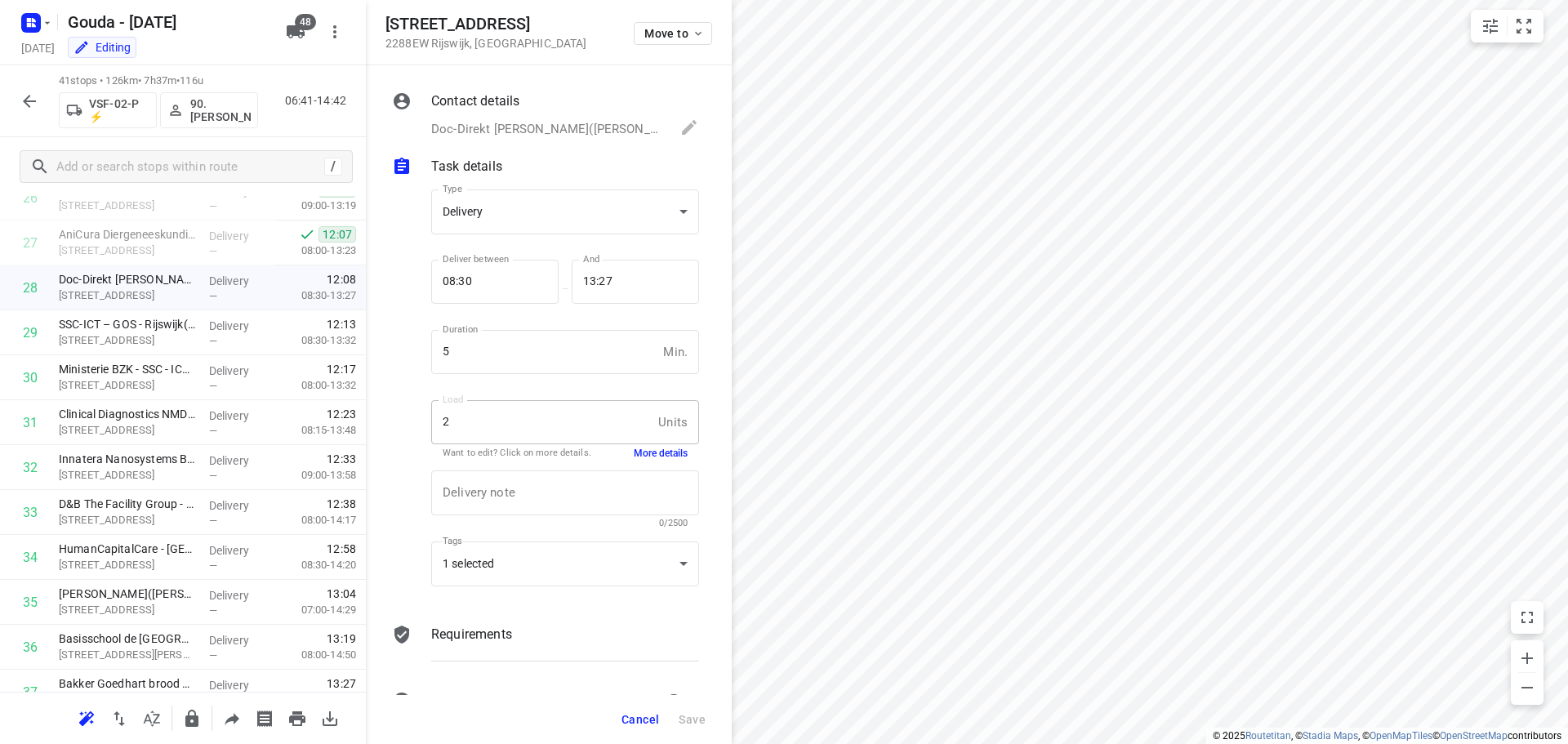
click at [642, 450] on button "More details" at bounding box center [660, 454] width 54 height 14
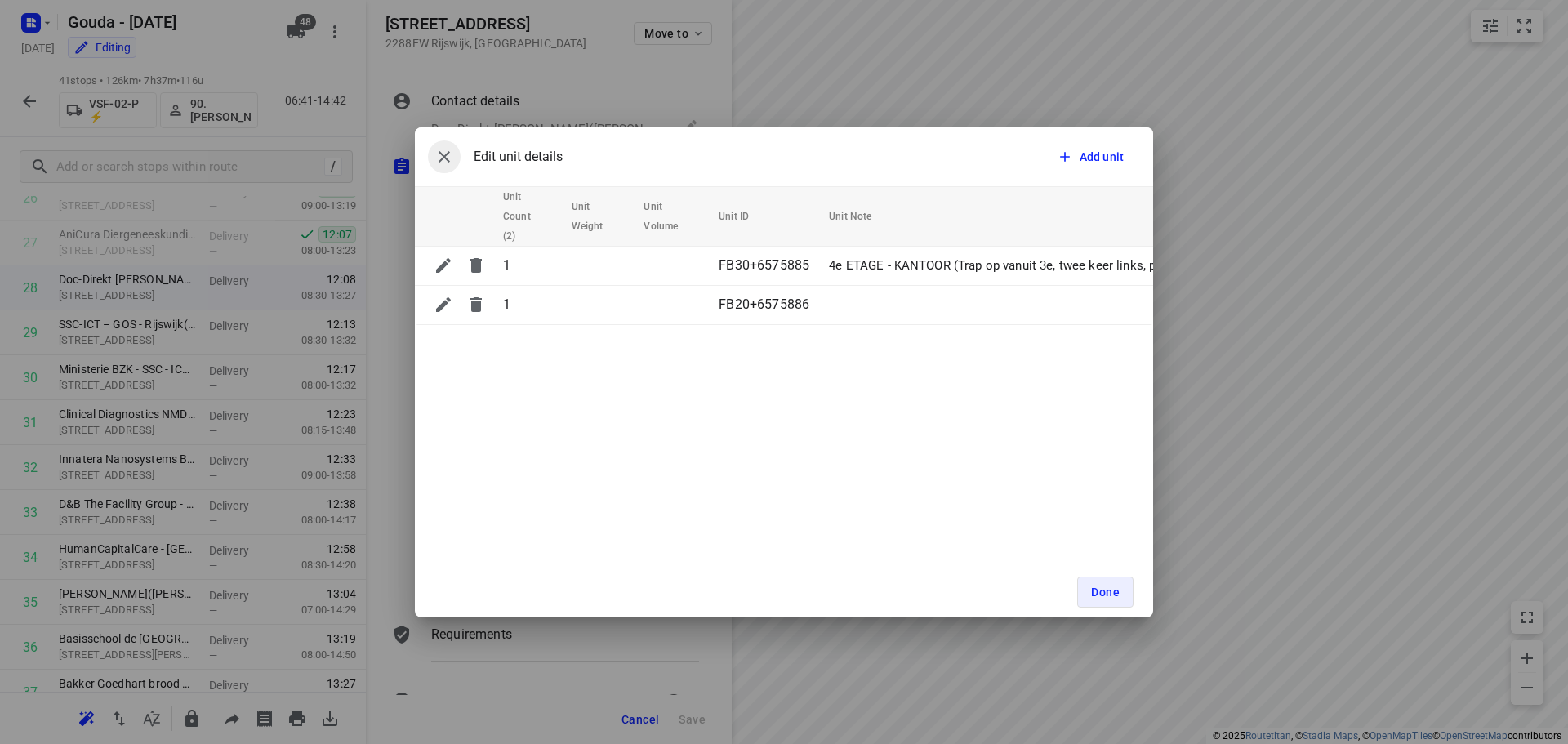
click at [444, 155] on icon "button" at bounding box center [444, 156] width 11 height 11
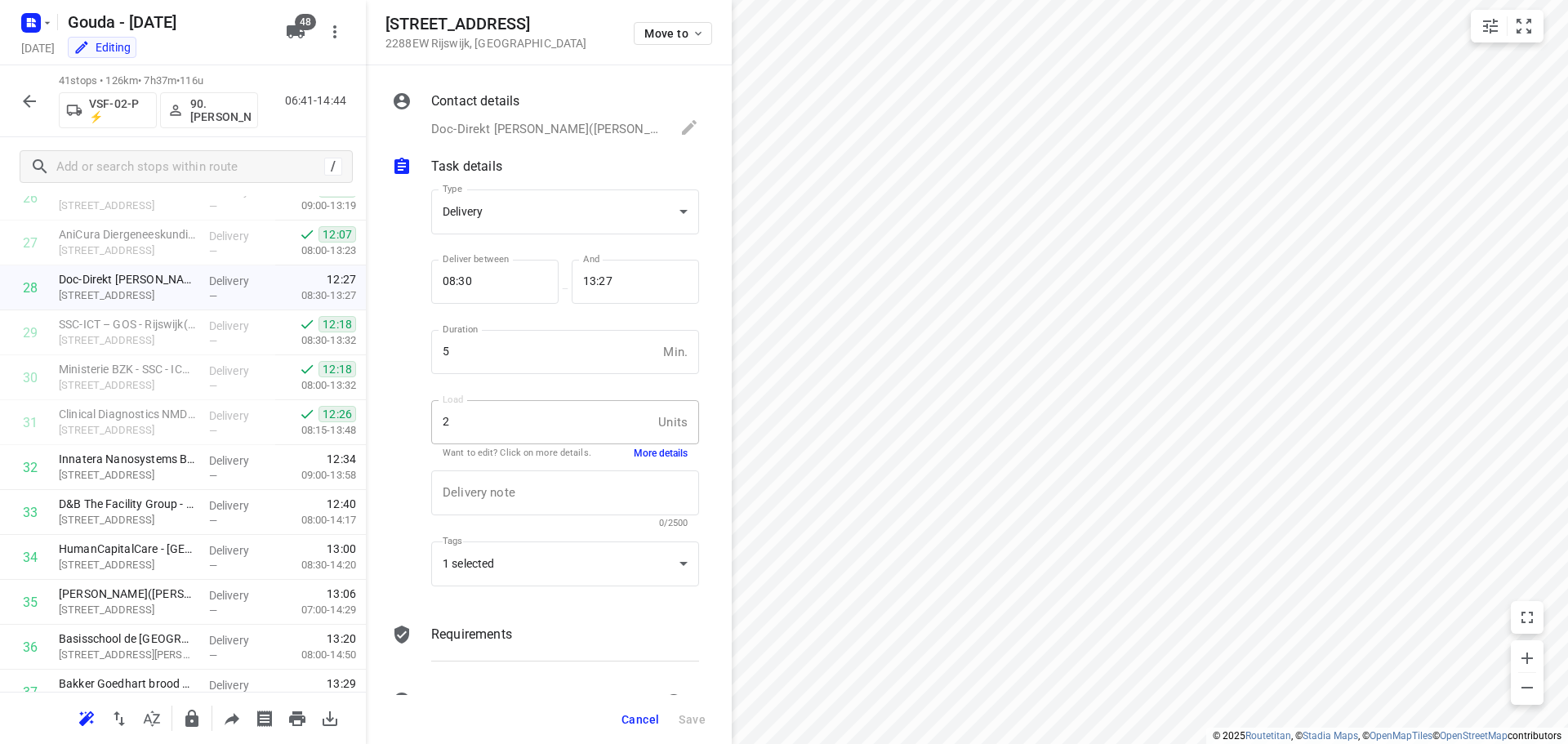
click at [12, 104] on div "41 stops • 126km • 7h37m • 116u VSF-02-P ⚡ 90.[PERSON_NAME] 06:41-14:44" at bounding box center [183, 102] width 366 height 72
click at [27, 101] on icon "button" at bounding box center [29, 101] width 13 height 13
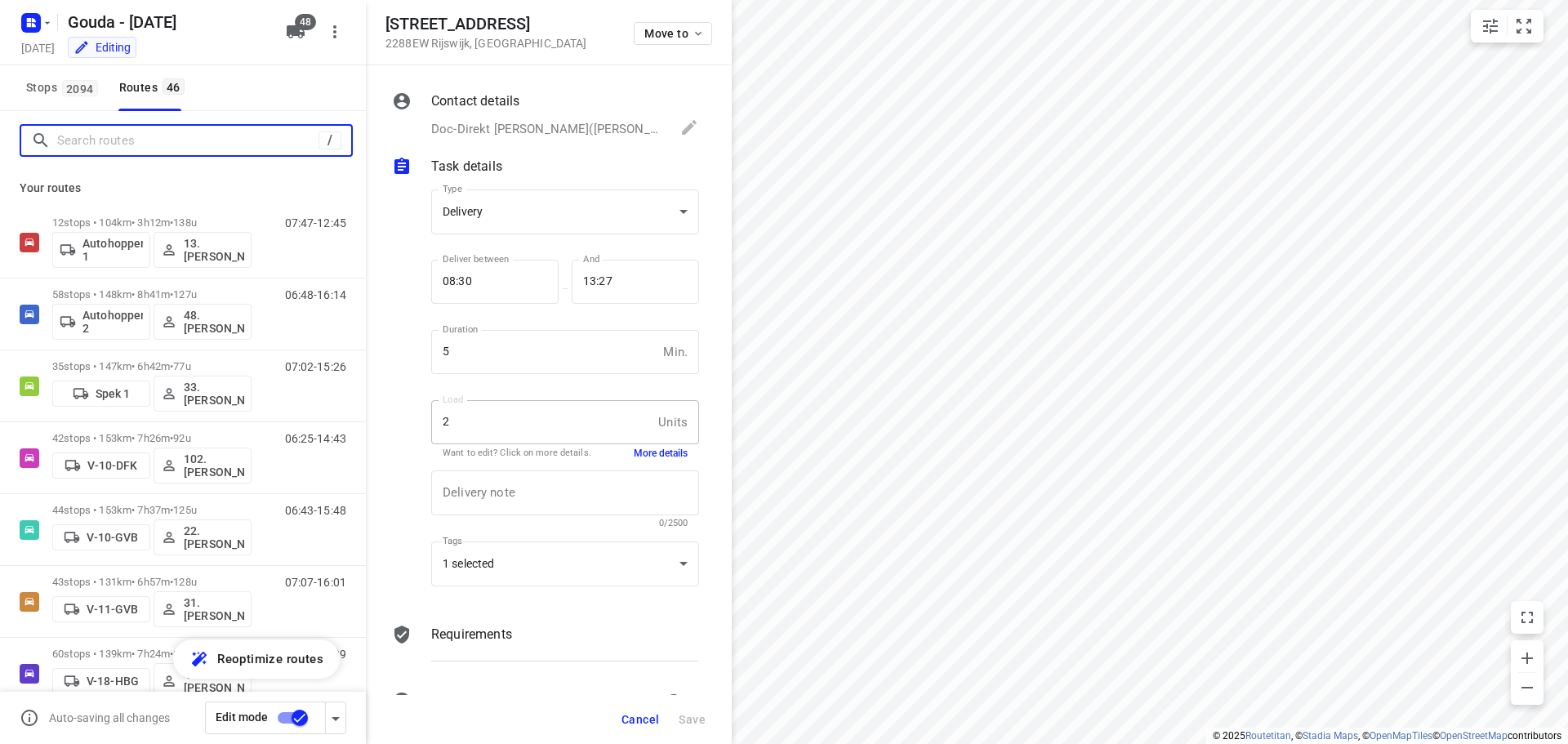
click at [127, 142] on input "Search routes" at bounding box center [188, 141] width 261 height 26
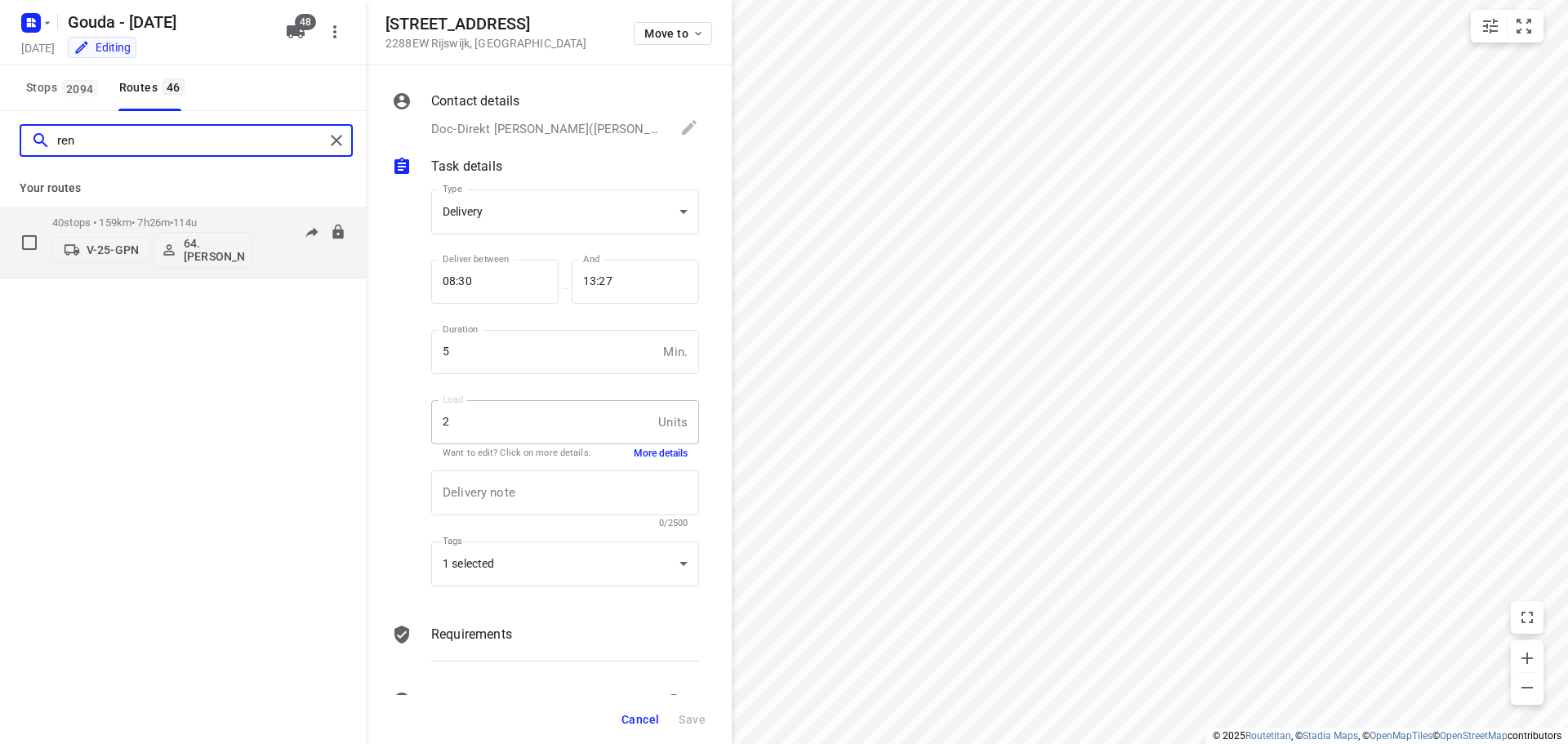
type input "ren"
click at [119, 220] on p "40 stops • 159km • 7h26m • 114u" at bounding box center [152, 223] width 200 height 12
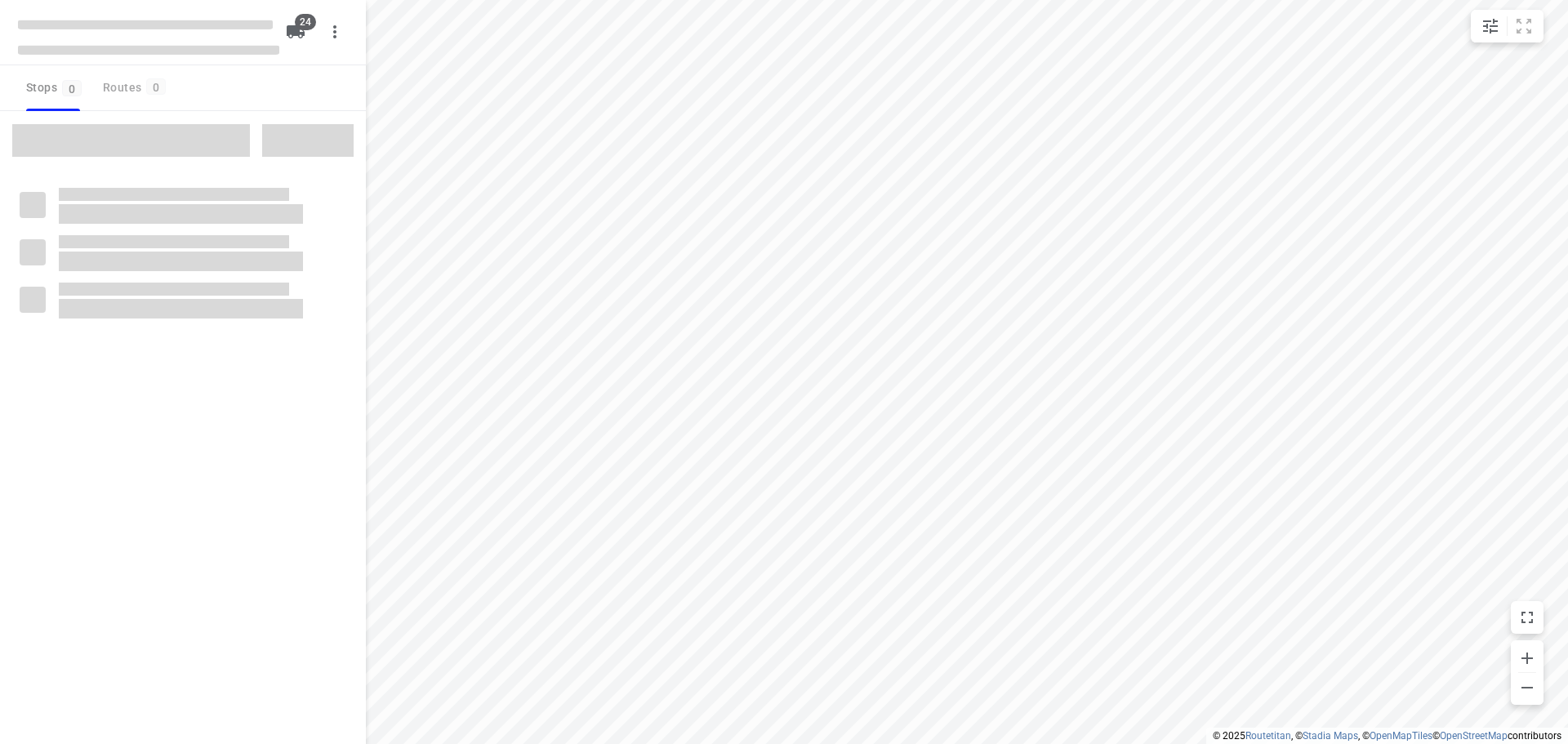
checkbox input "true"
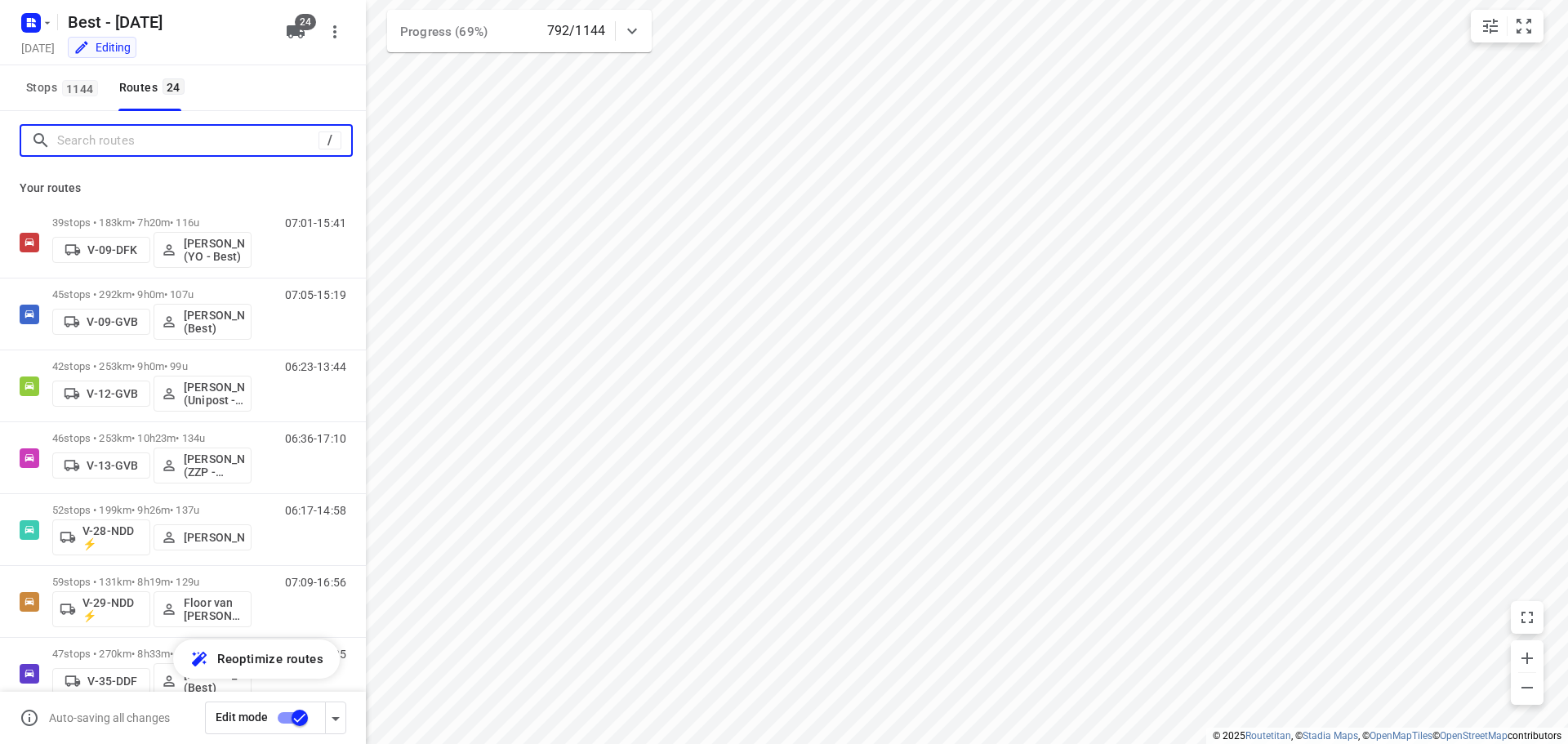
click at [190, 132] on input "Search routes" at bounding box center [188, 141] width 261 height 26
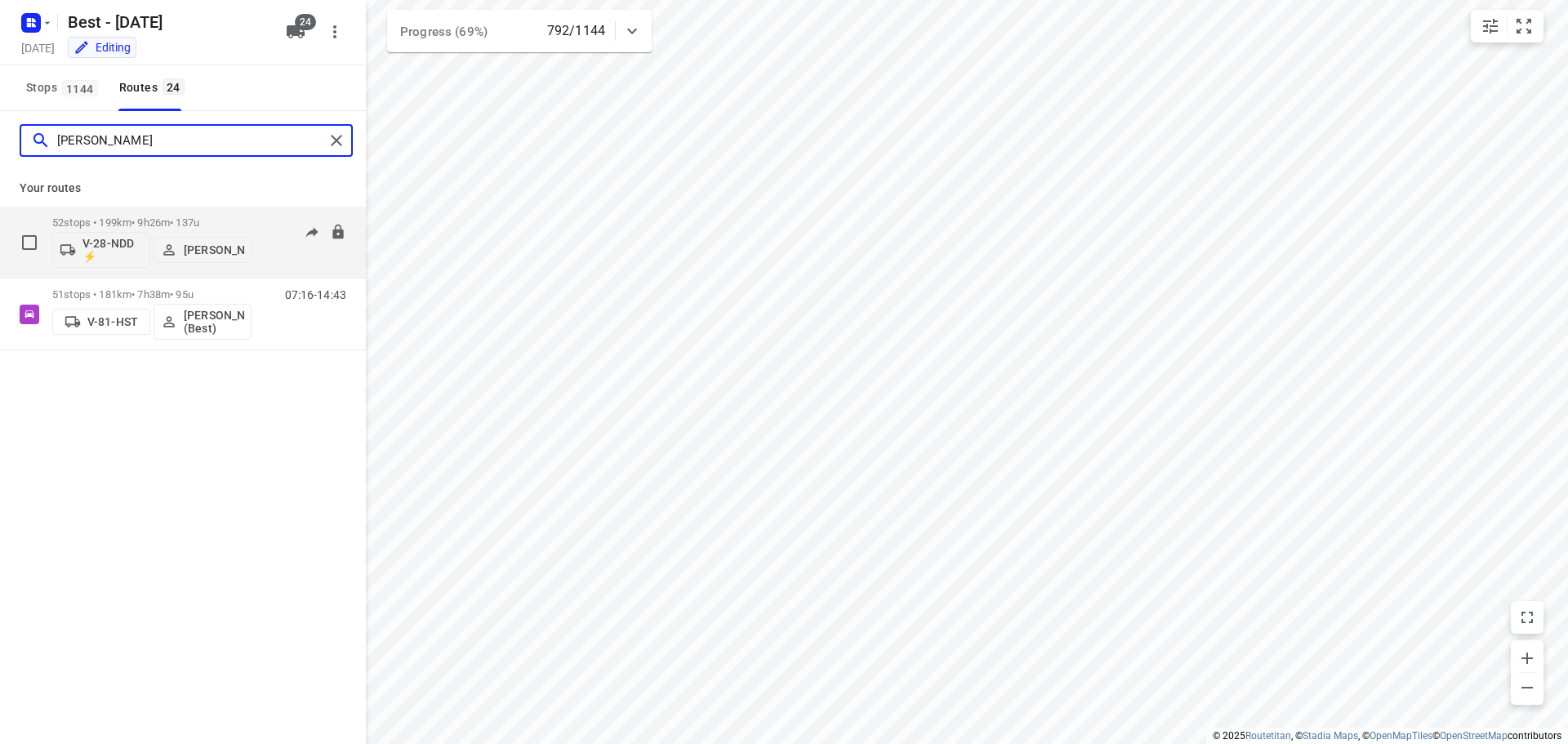
type input "[PERSON_NAME]"
click at [142, 225] on p "52 stops • 199km • 9h26m • 137u" at bounding box center [152, 223] width 200 height 12
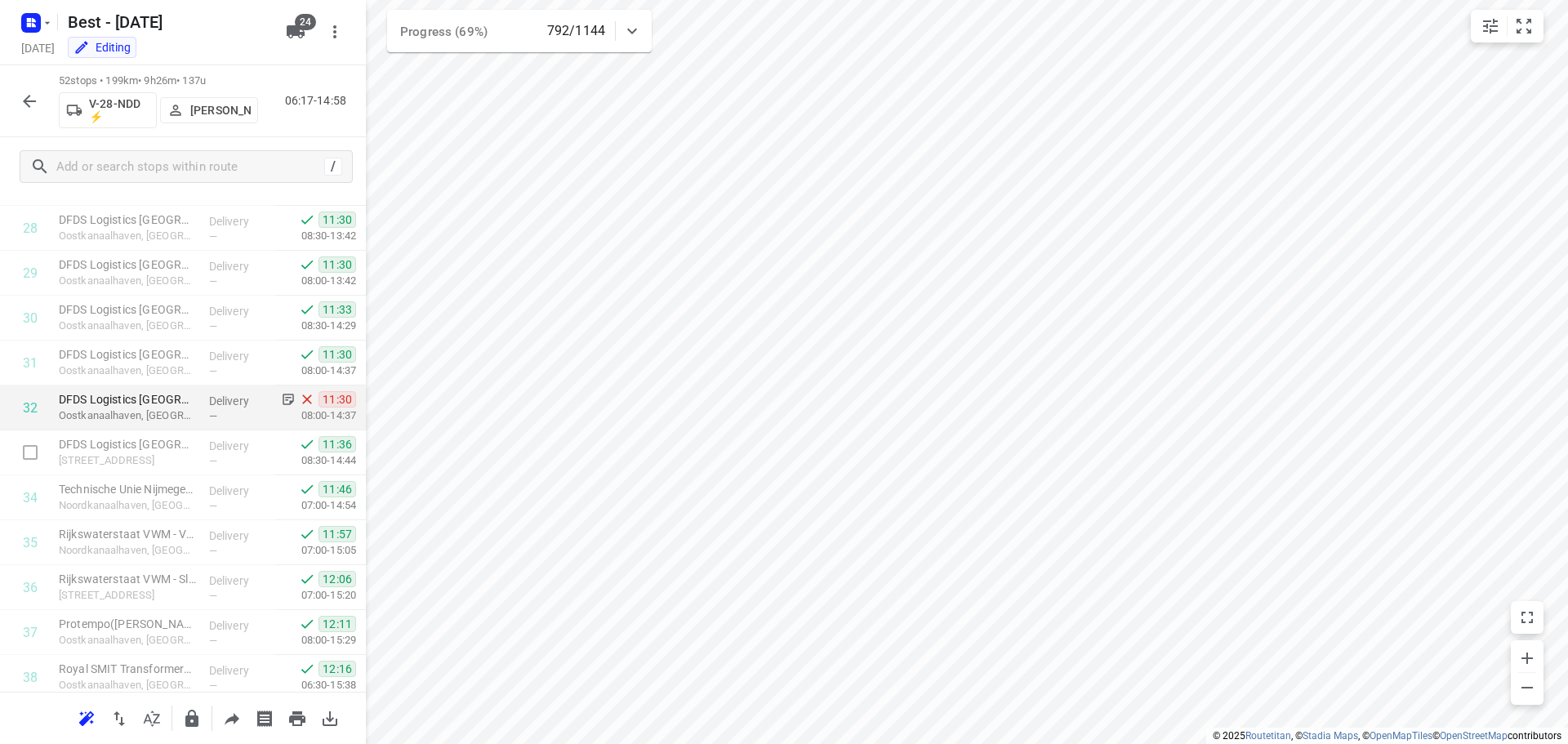
scroll to position [1306, 0]
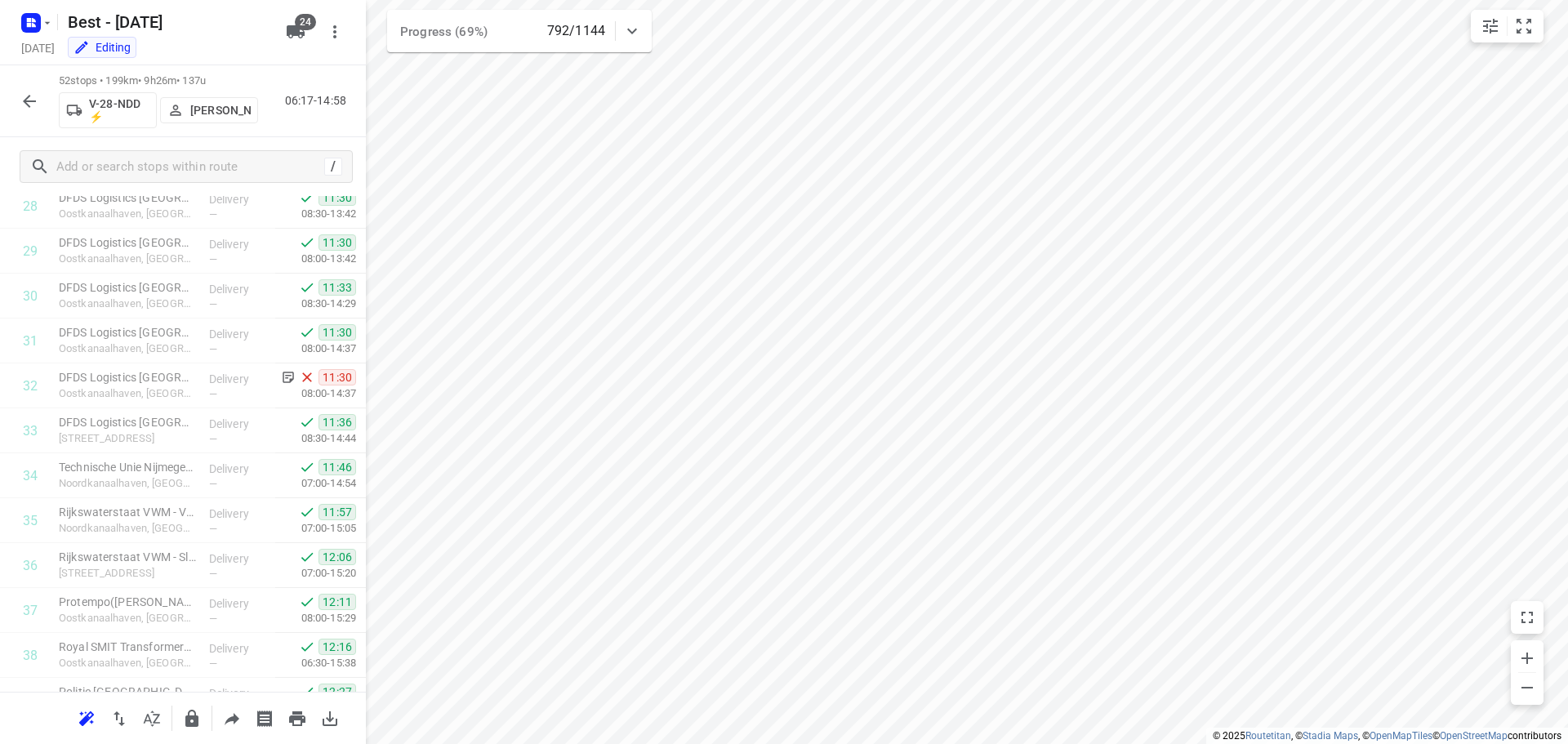
click at [628, 26] on icon at bounding box center [631, 31] width 20 height 20
click at [630, 26] on div at bounding box center [632, 38] width 32 height 32
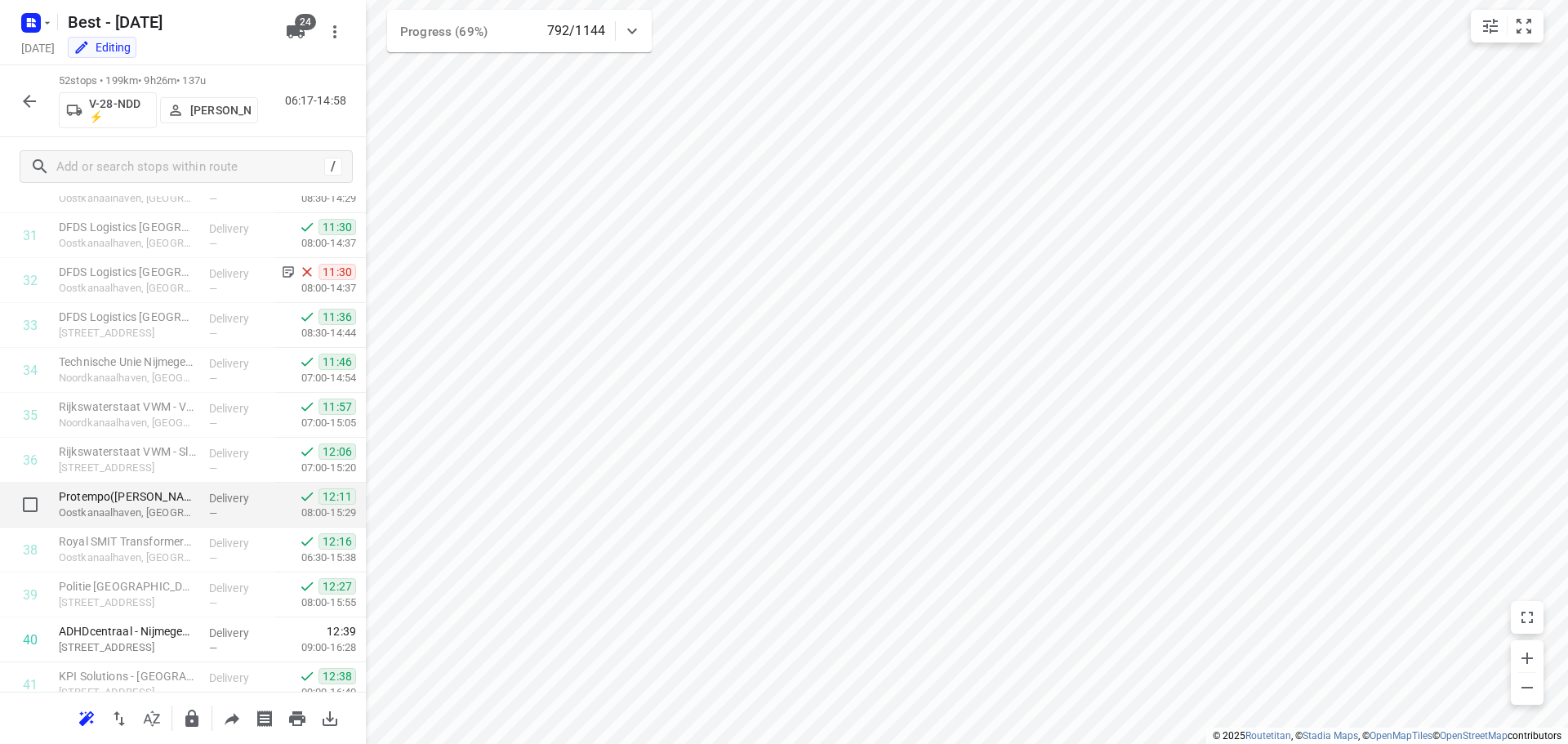
scroll to position [1388, 0]
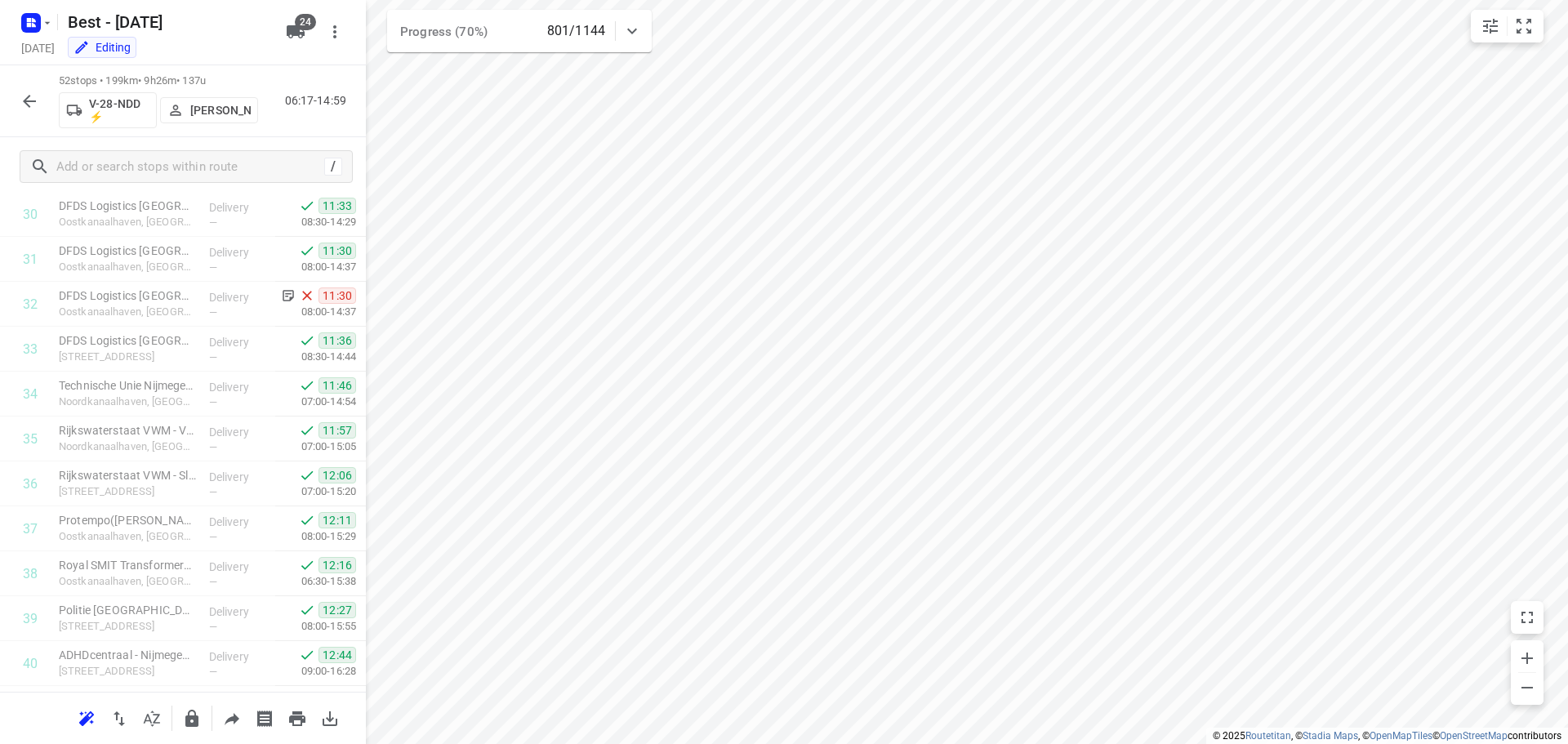
click at [29, 104] on icon "button" at bounding box center [29, 101] width 20 height 20
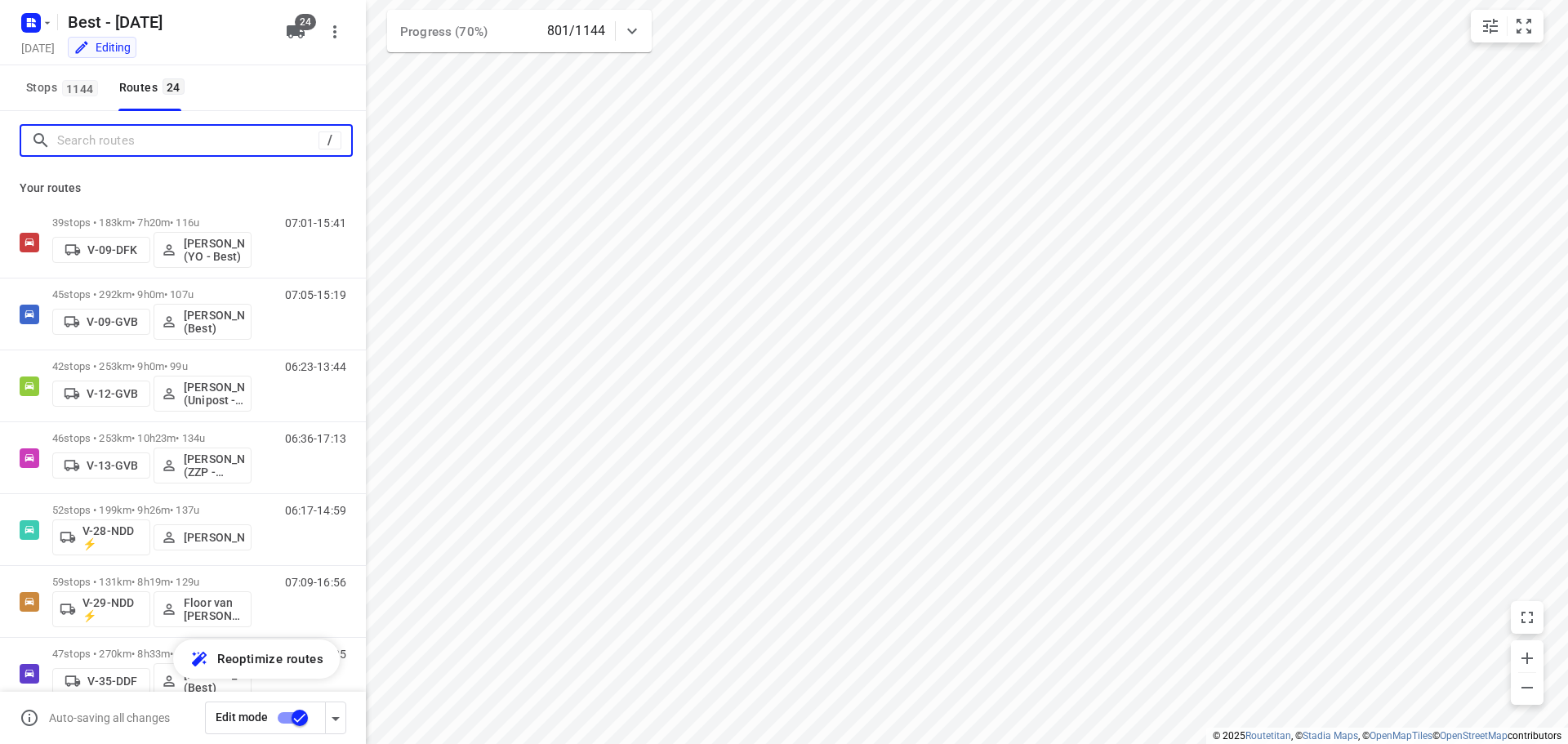
click at [166, 142] on input "Search routes" at bounding box center [188, 141] width 261 height 26
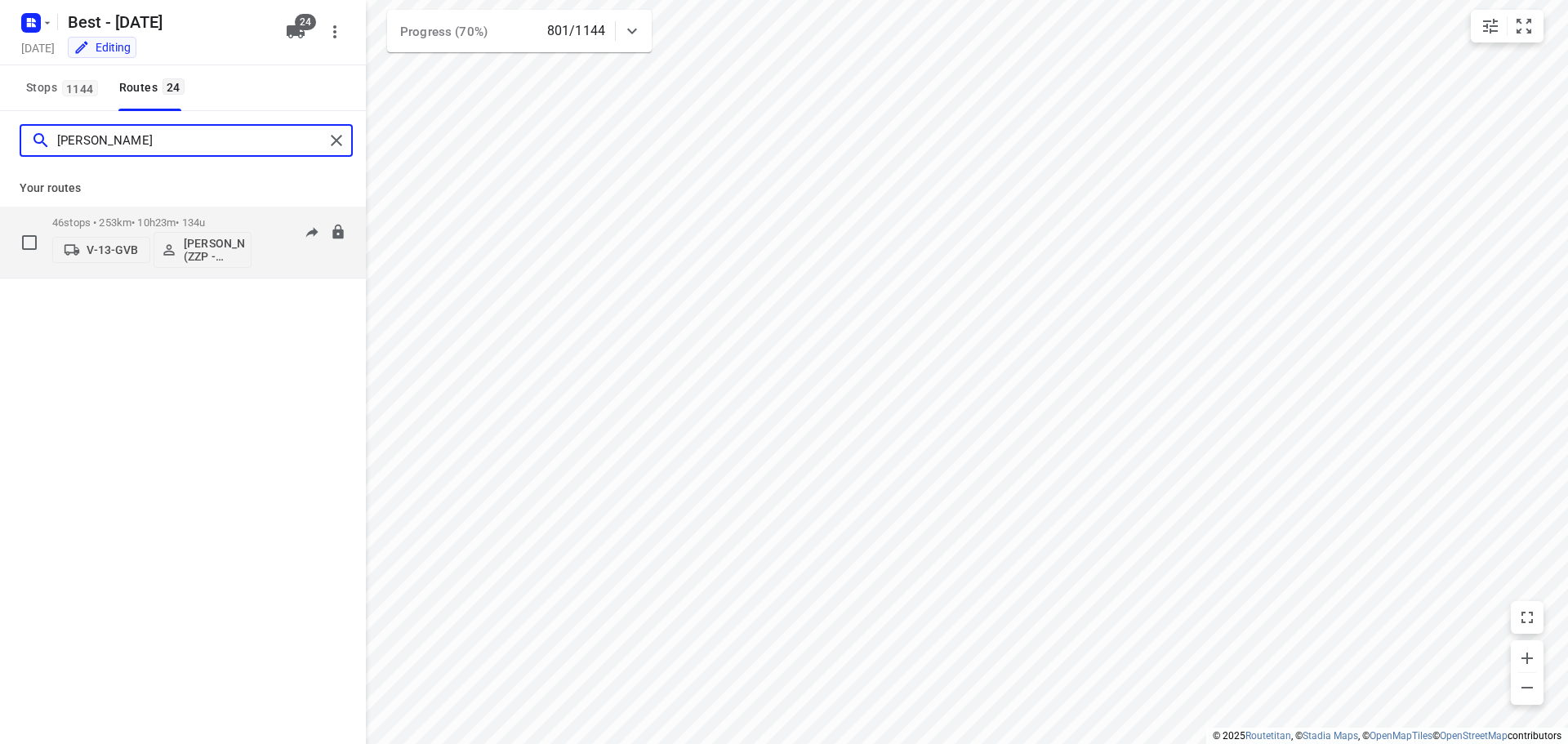
type input "[PERSON_NAME]"
click at [206, 219] on p "46 stops • 253km • 10h23m • 134u" at bounding box center [152, 223] width 200 height 12
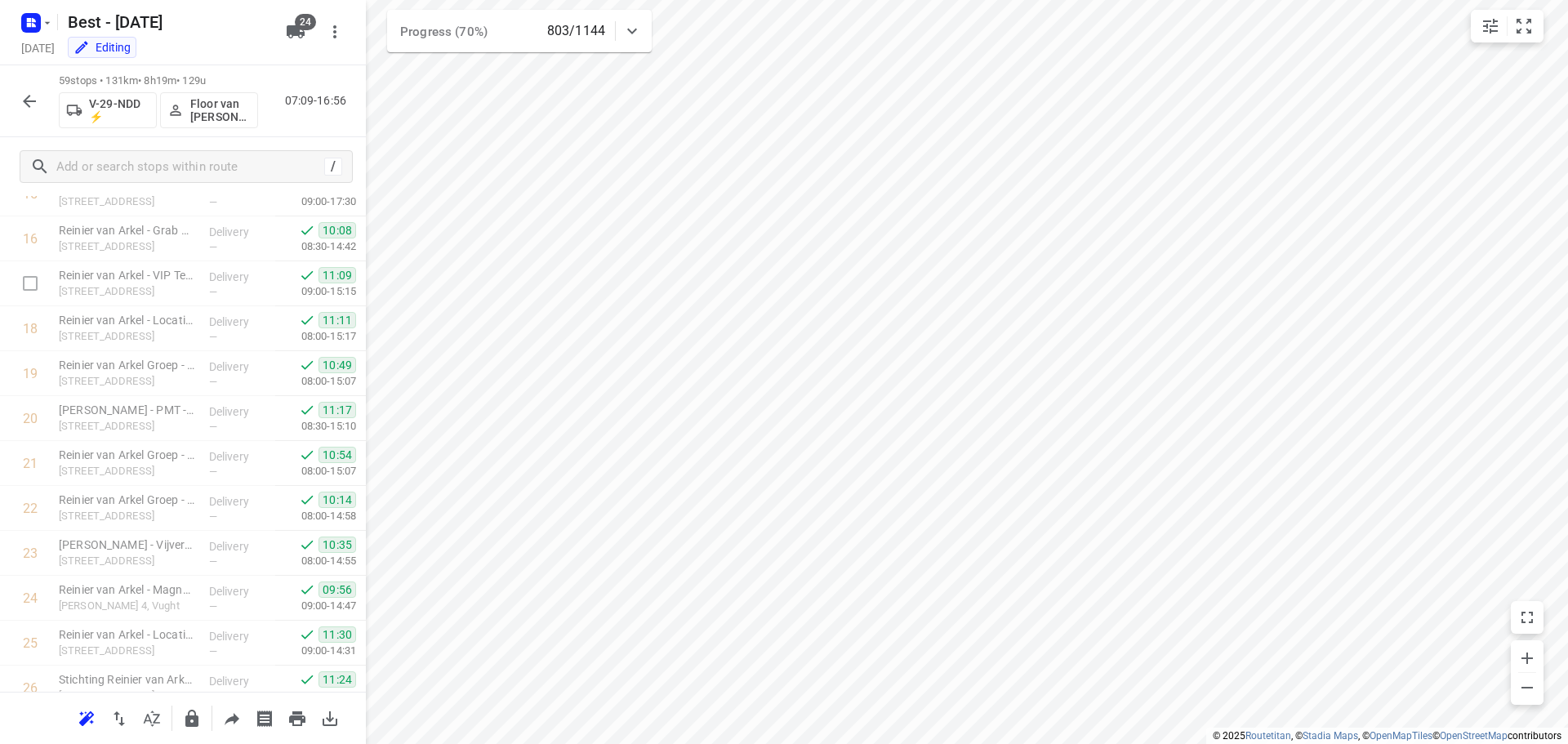
scroll to position [1143, 0]
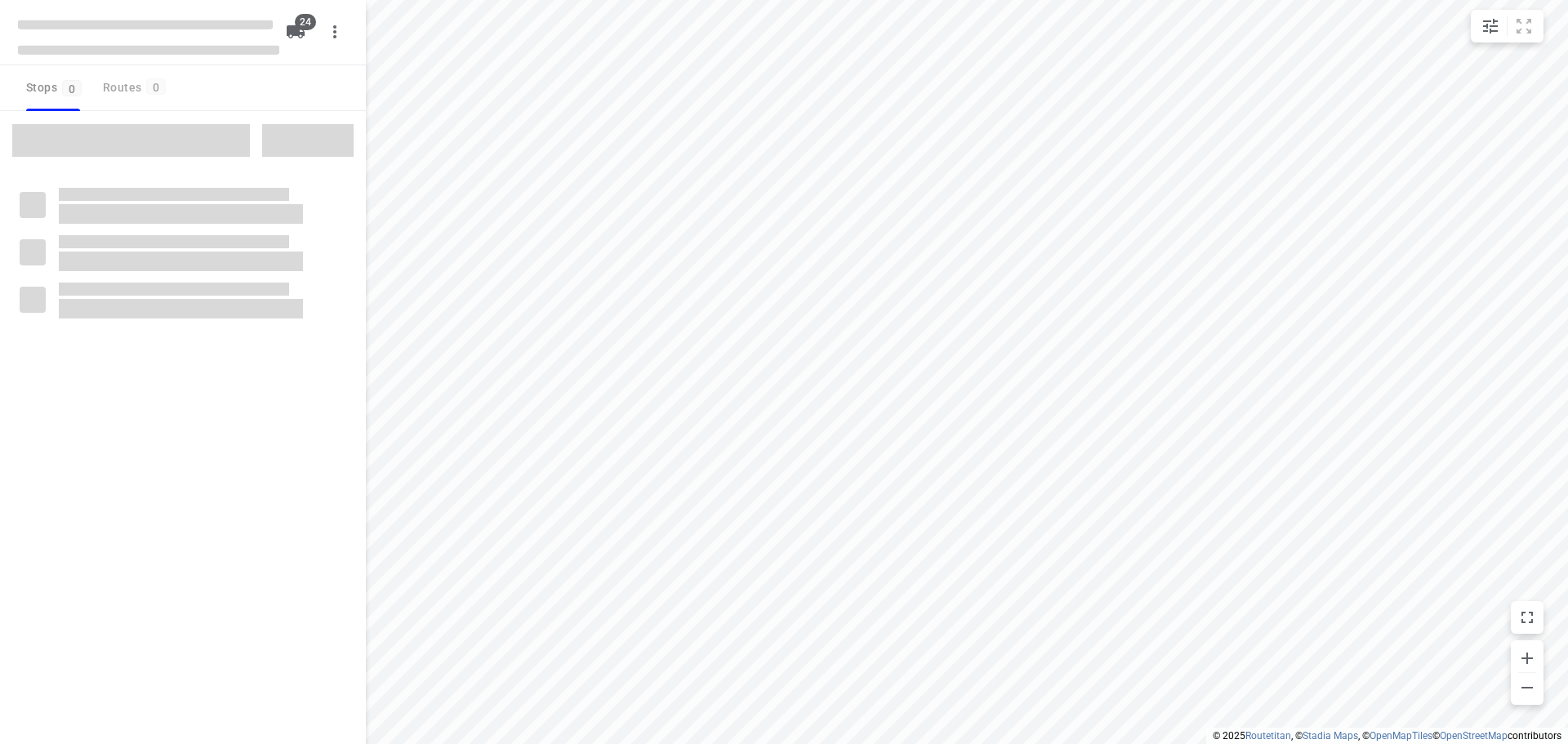
checkbox input "true"
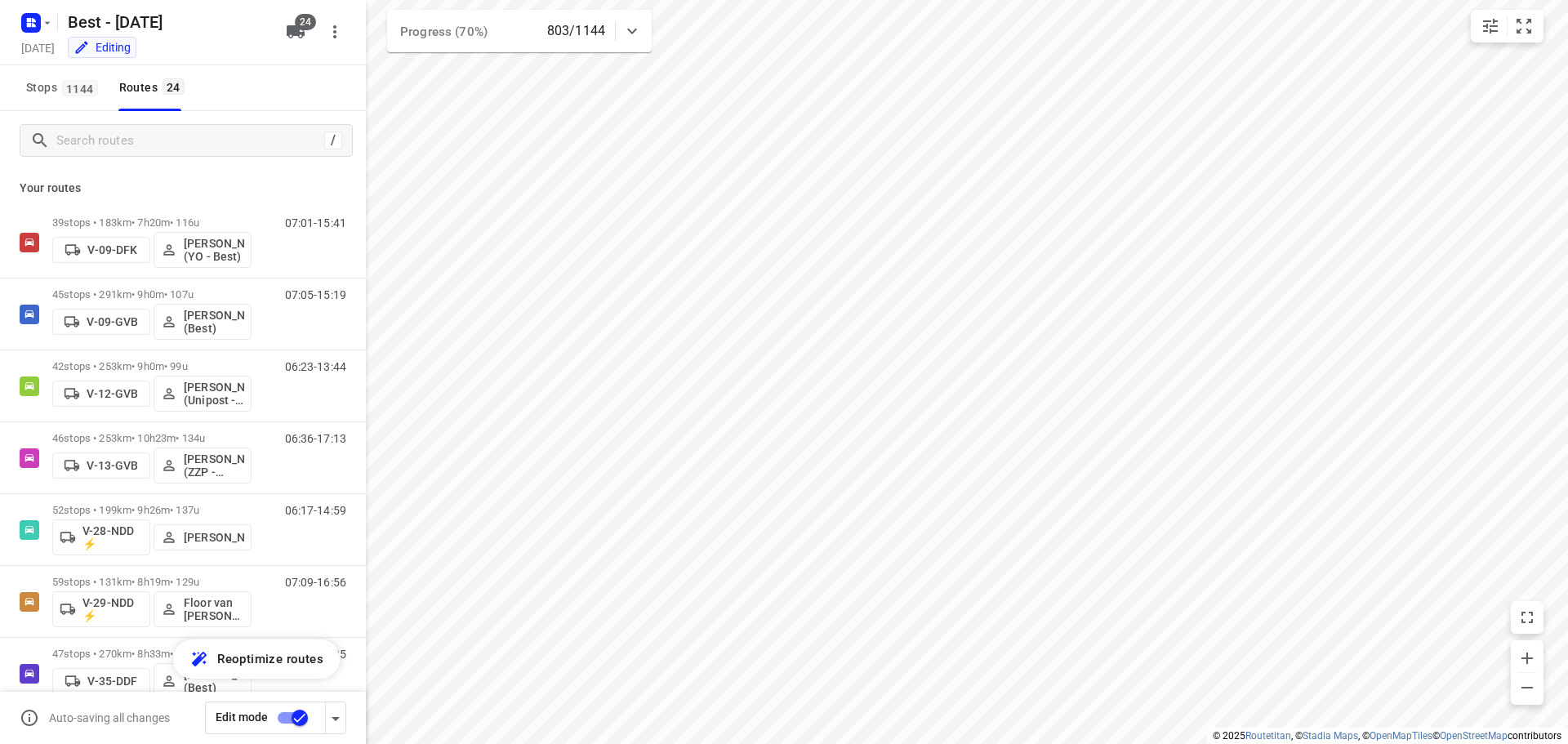
click at [130, 159] on div "/" at bounding box center [183, 140] width 366 height 59
click at [142, 156] on div "/" at bounding box center [186, 140] width 333 height 32
click at [159, 151] on input "Search routes" at bounding box center [190, 141] width 266 height 26
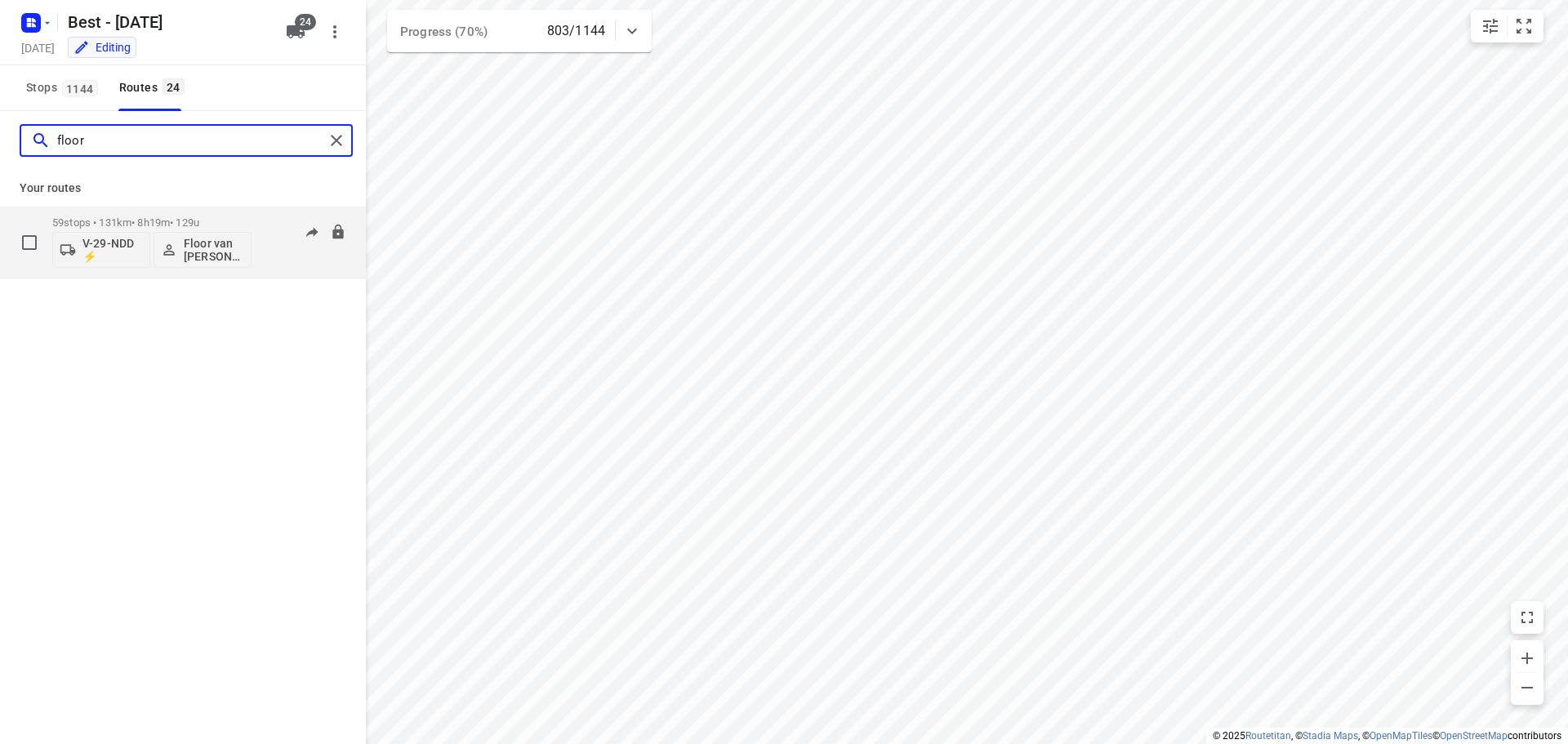
type input "floor"
click at [157, 218] on p "59 stops • 131km • 8h19m • 129u" at bounding box center [152, 223] width 200 height 12
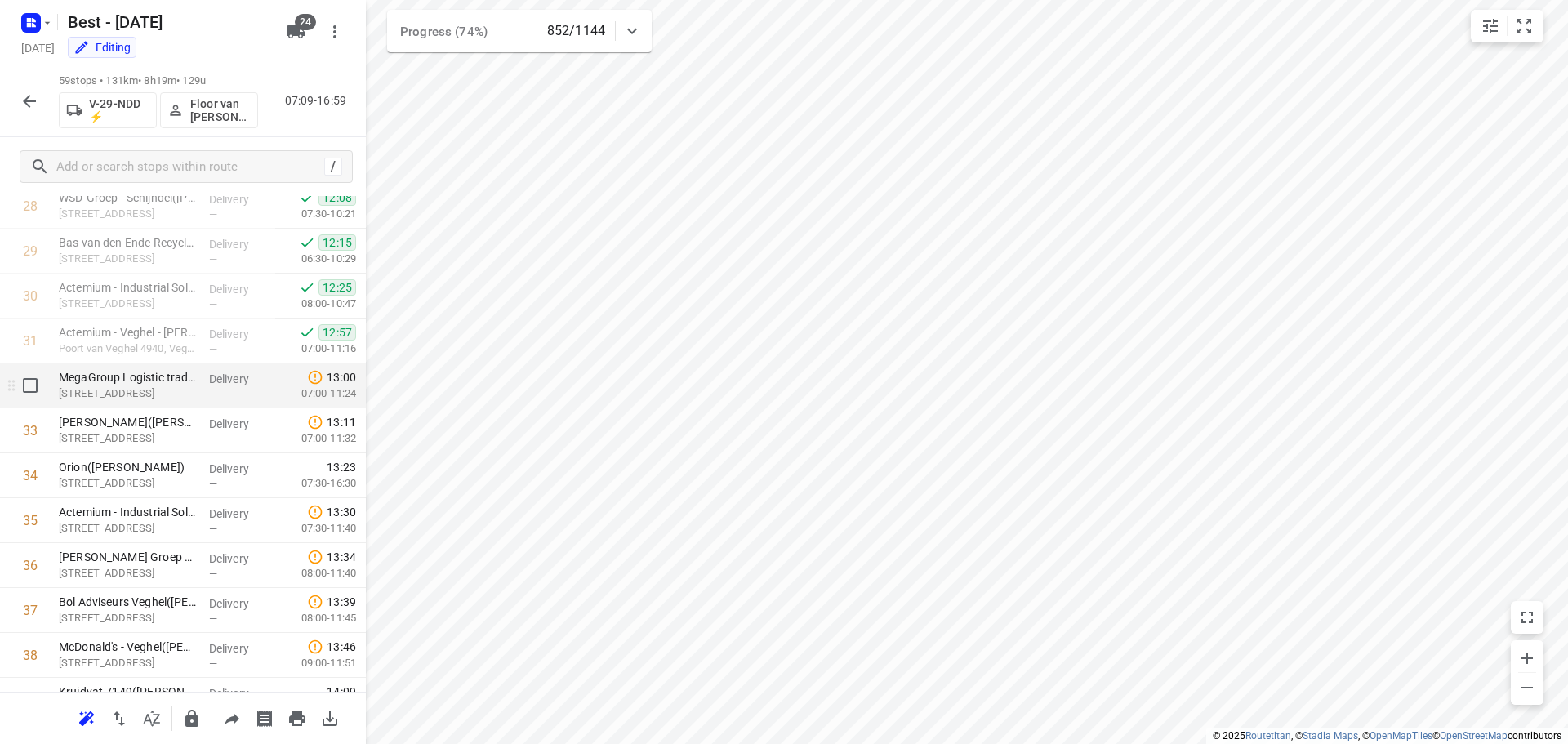
scroll to position [1388, 0]
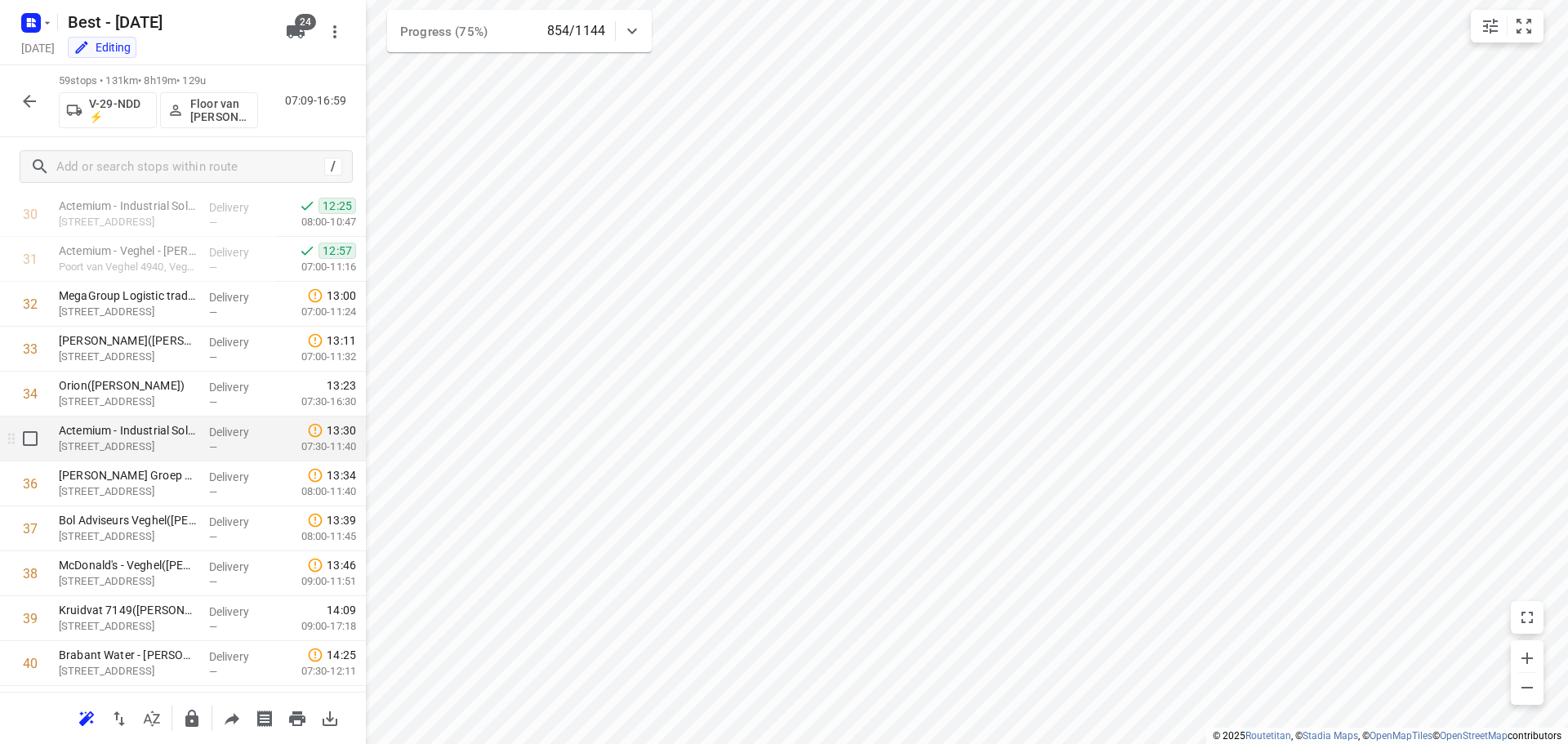
click at [245, 439] on p "Delivery" at bounding box center [239, 432] width 61 height 16
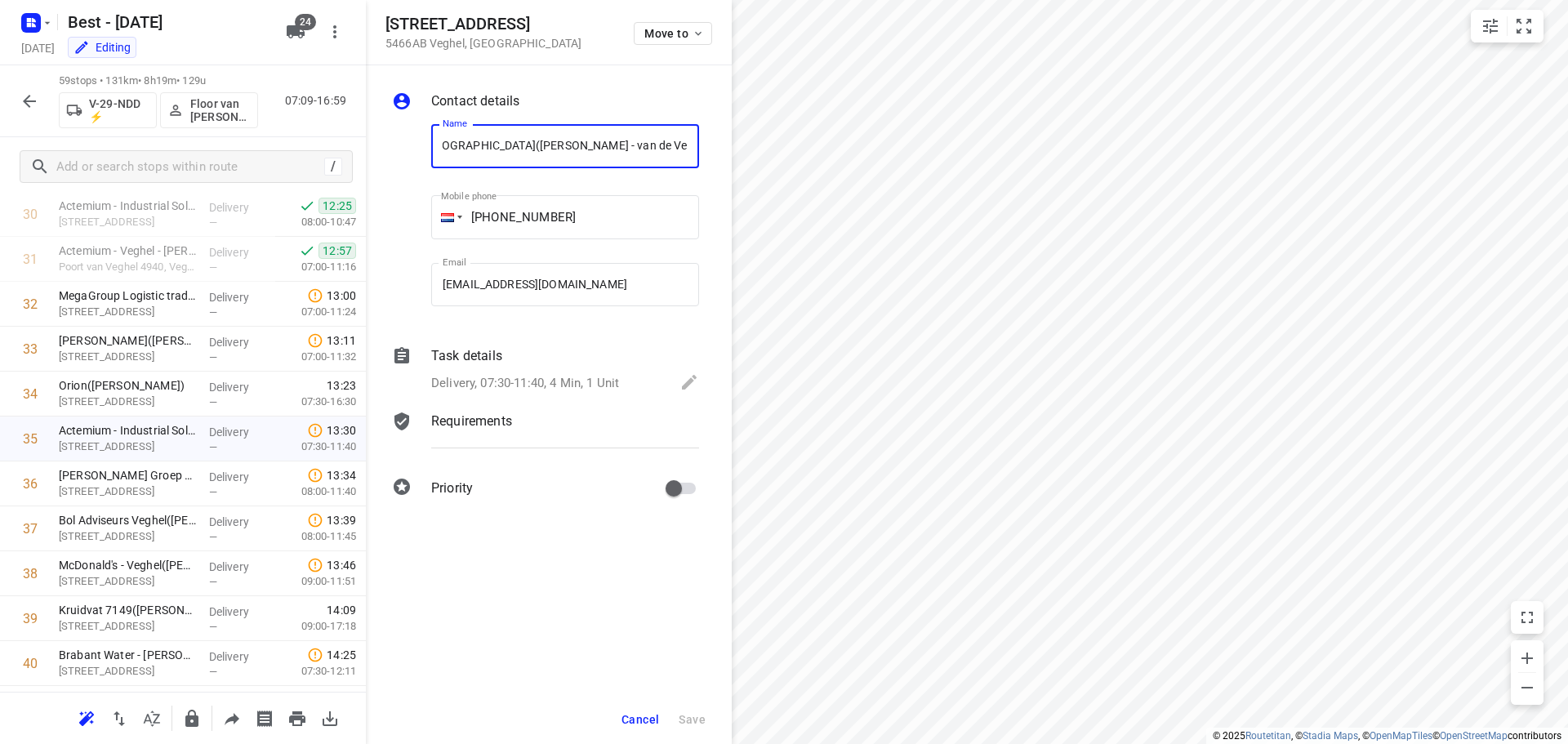
scroll to position [0, 0]
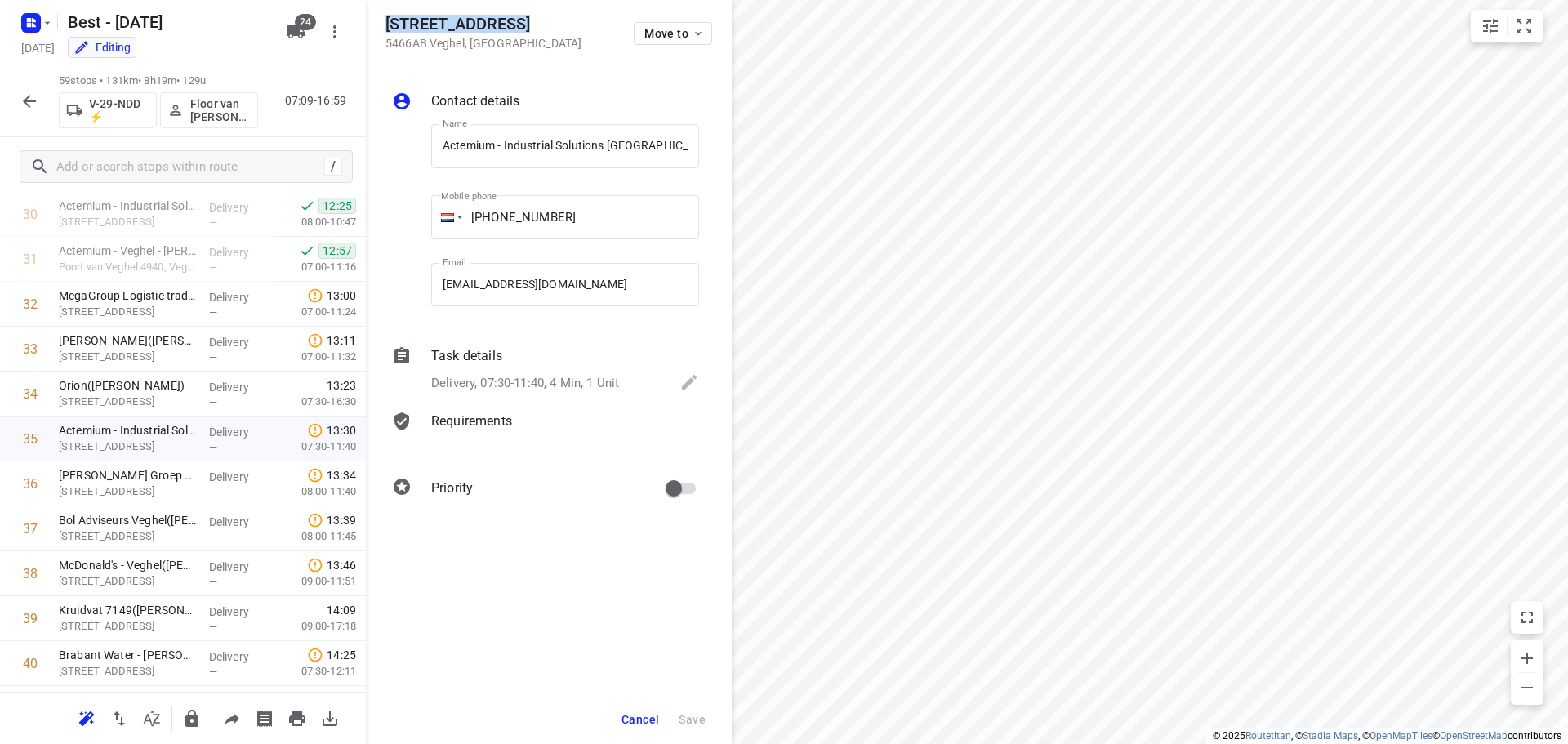
drag, startPoint x: 541, startPoint y: 23, endPoint x: 389, endPoint y: 16, distance: 152.2
click at [389, 16] on div "[STREET_ADDRESS] Move to" at bounding box center [549, 32] width 327 height 35
copy h5 "[STREET_ADDRESS]"
click at [634, 700] on div "Cancel Save" at bounding box center [549, 718] width 366 height 49
click at [636, 708] on button "Cancel" at bounding box center [640, 719] width 50 height 29
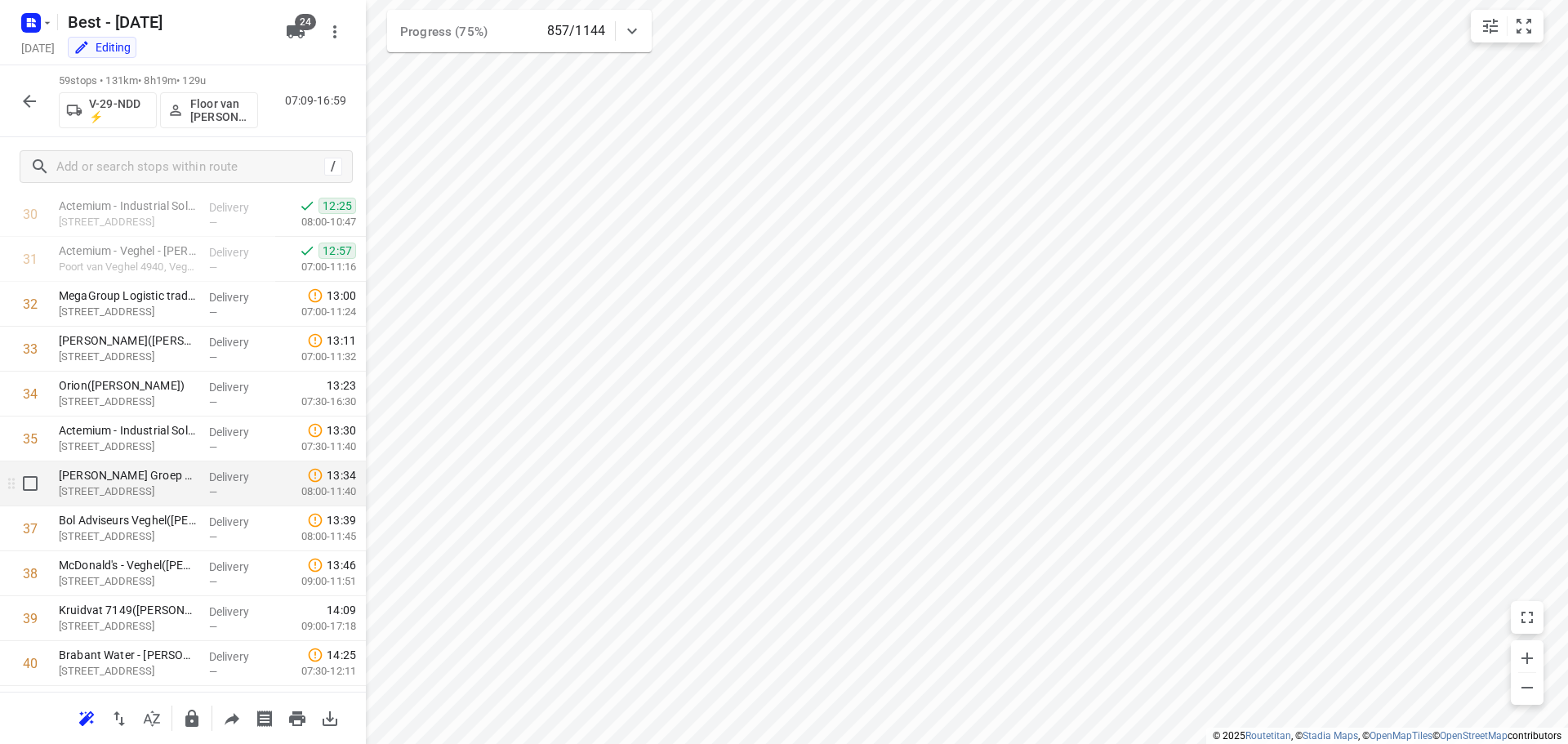
scroll to position [1382, 0]
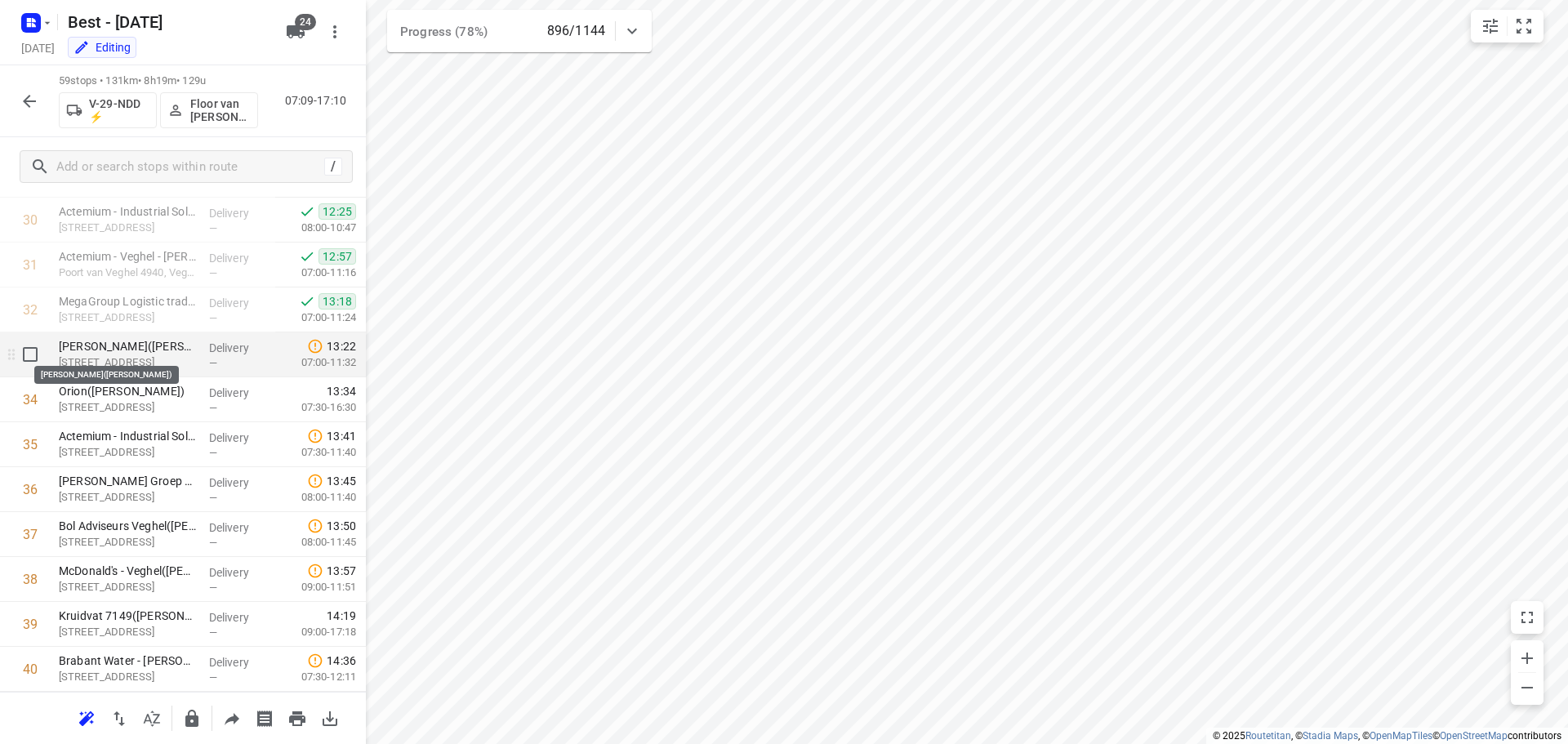
click at [146, 350] on p "[PERSON_NAME]([PERSON_NAME])" at bounding box center [127, 346] width 137 height 16
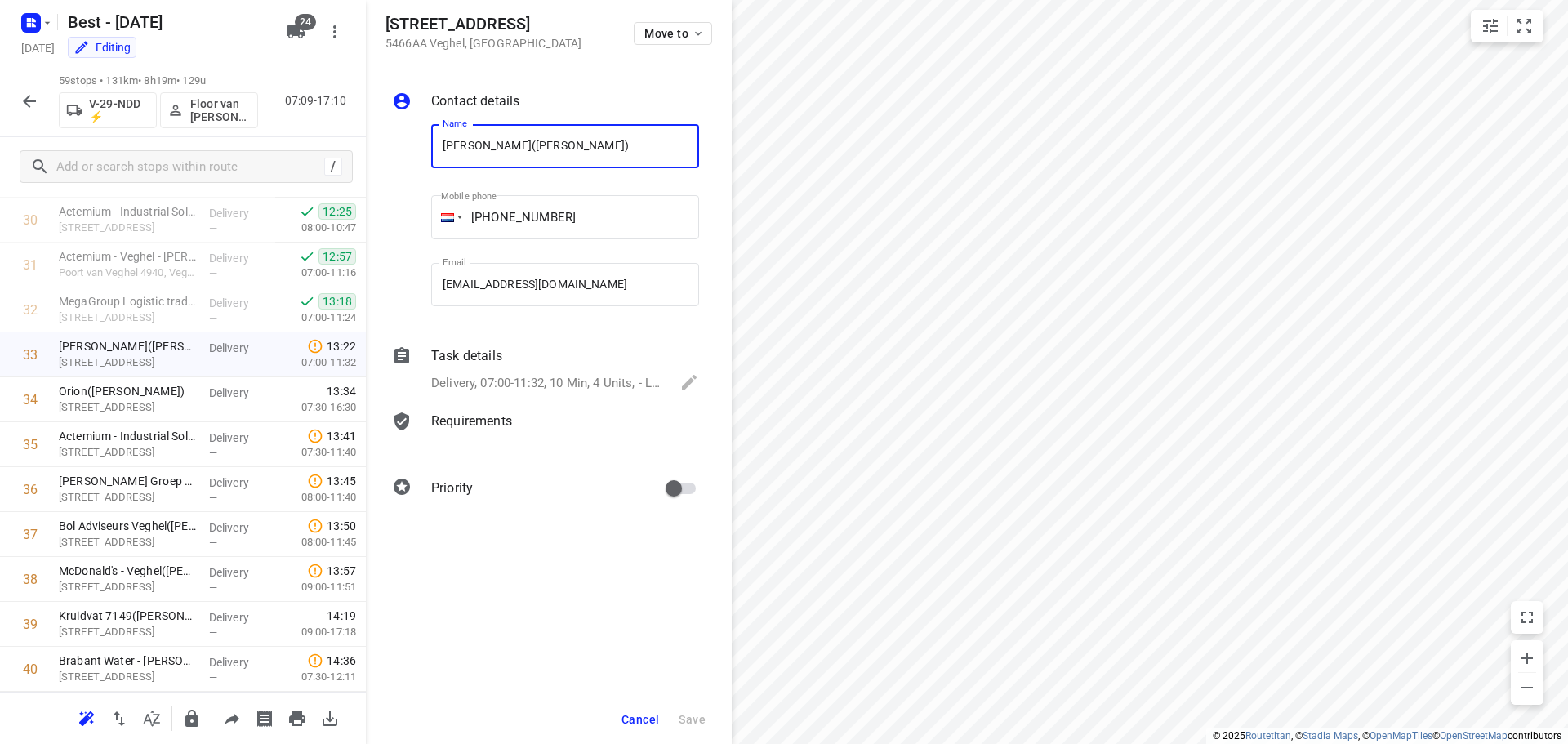
click at [584, 387] on p "Delivery, 07:00-11:32, 10 Min, 4 Units, - LET OP, LEVERBONNEN TOEVOEGEN" at bounding box center [547, 383] width 233 height 19
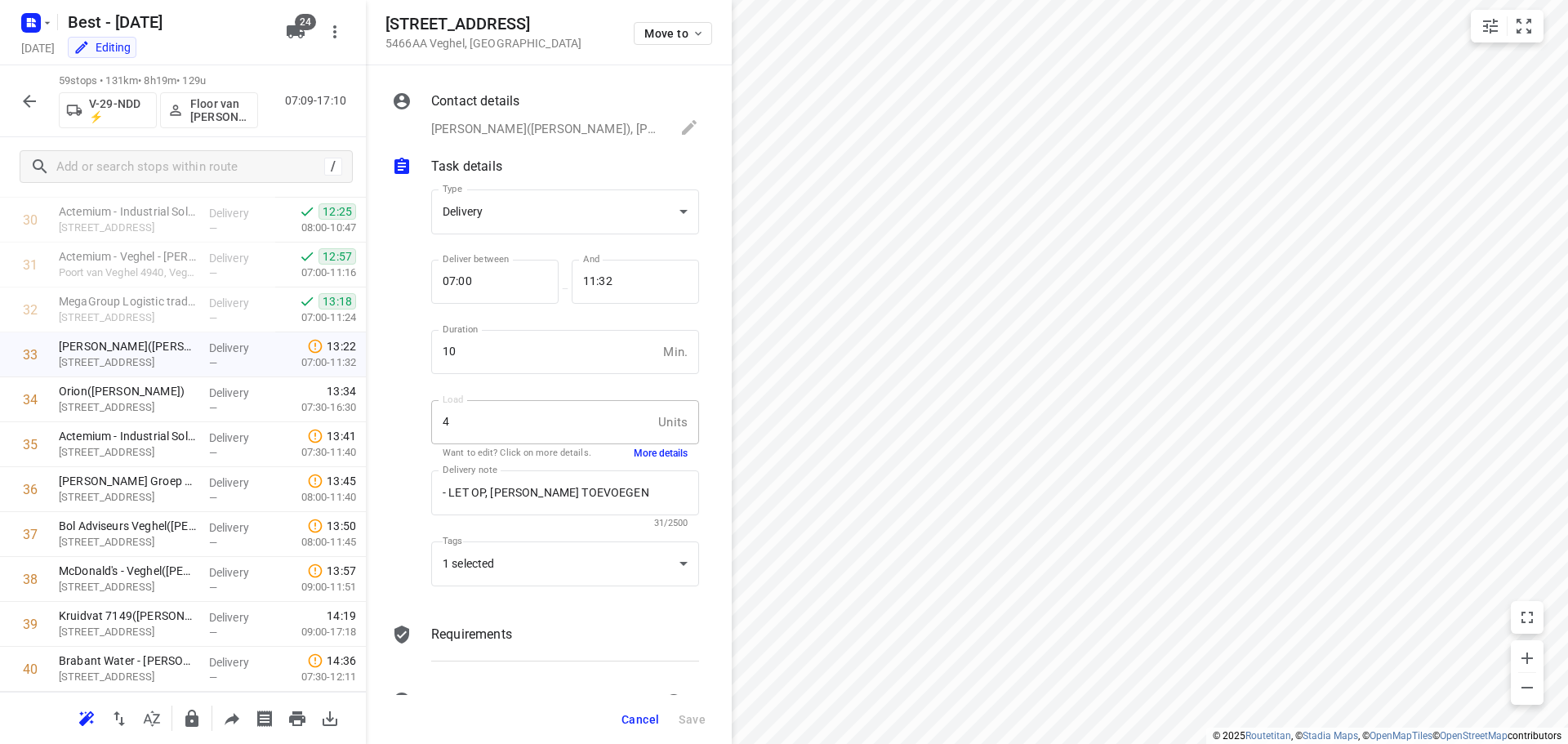
click at [633, 445] on div "Load 4 Units Load Want to edit? Click on more details. More details" at bounding box center [565, 428] width 268 height 57
click at [634, 452] on button "More details" at bounding box center [660, 454] width 54 height 14
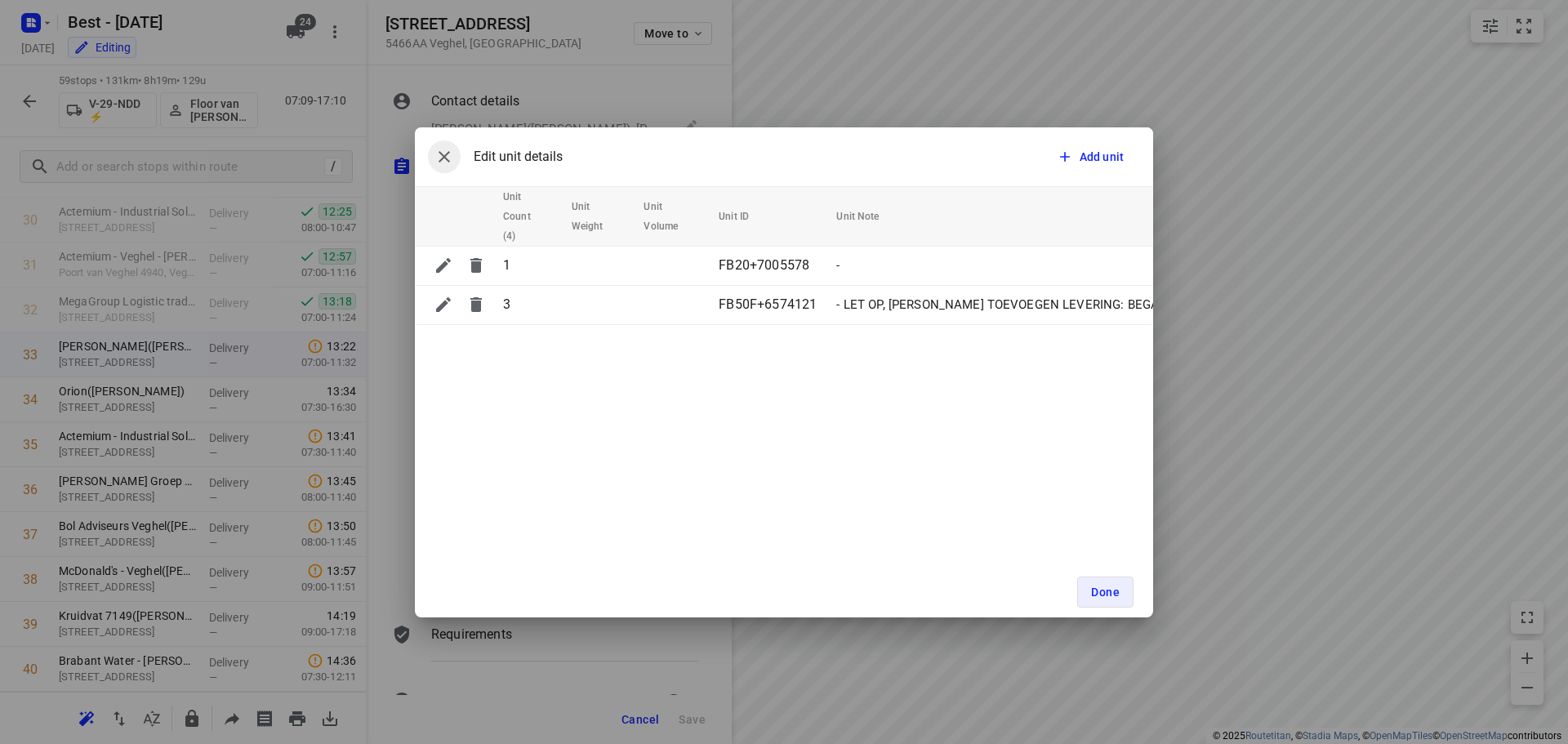
click at [451, 166] on icon "button" at bounding box center [444, 156] width 20 height 20
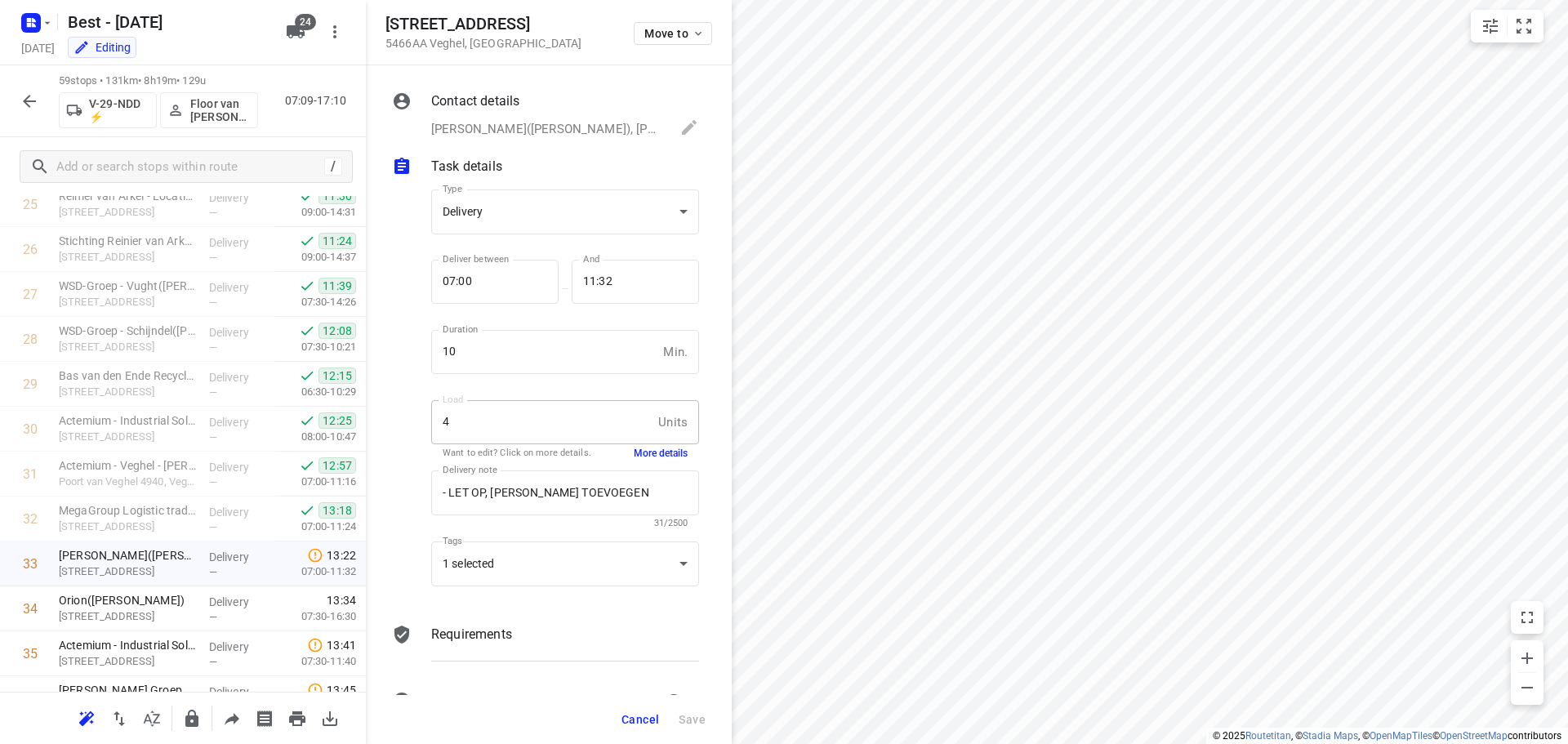
scroll to position [1363, 0]
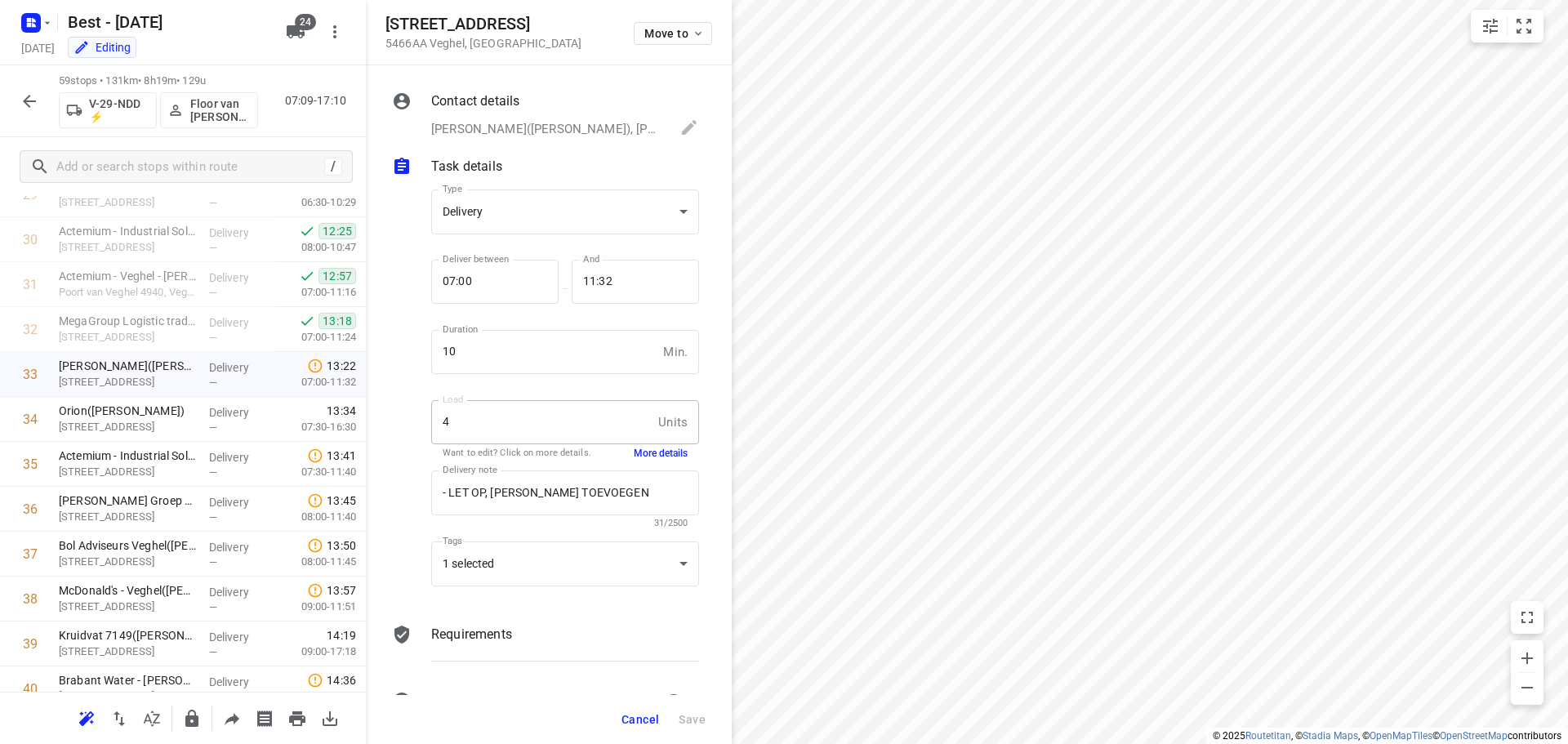
click at [200, 123] on p "Floor van [PERSON_NAME] (Best)" at bounding box center [220, 110] width 61 height 26
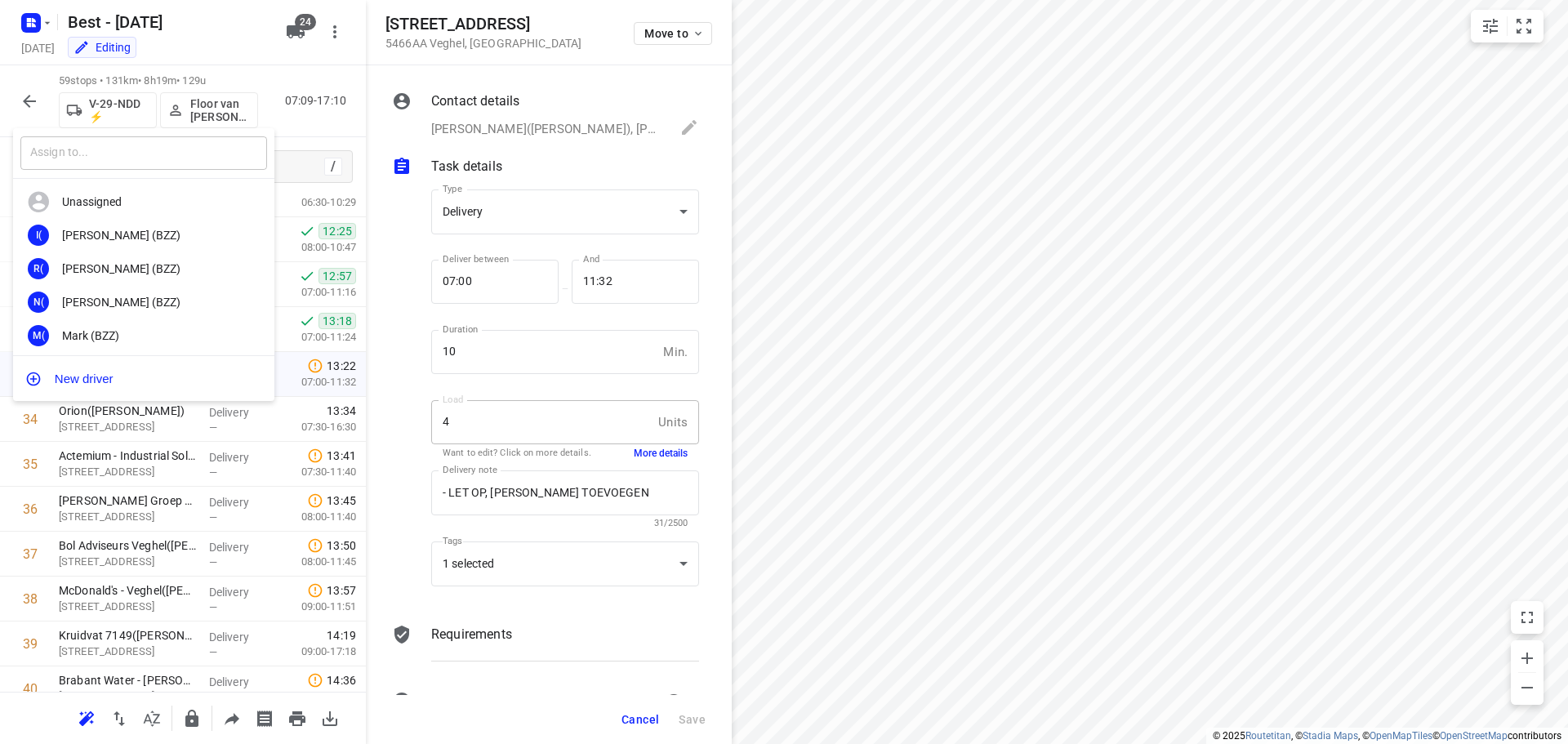
click at [182, 157] on input "text" at bounding box center [143, 153] width 247 height 33
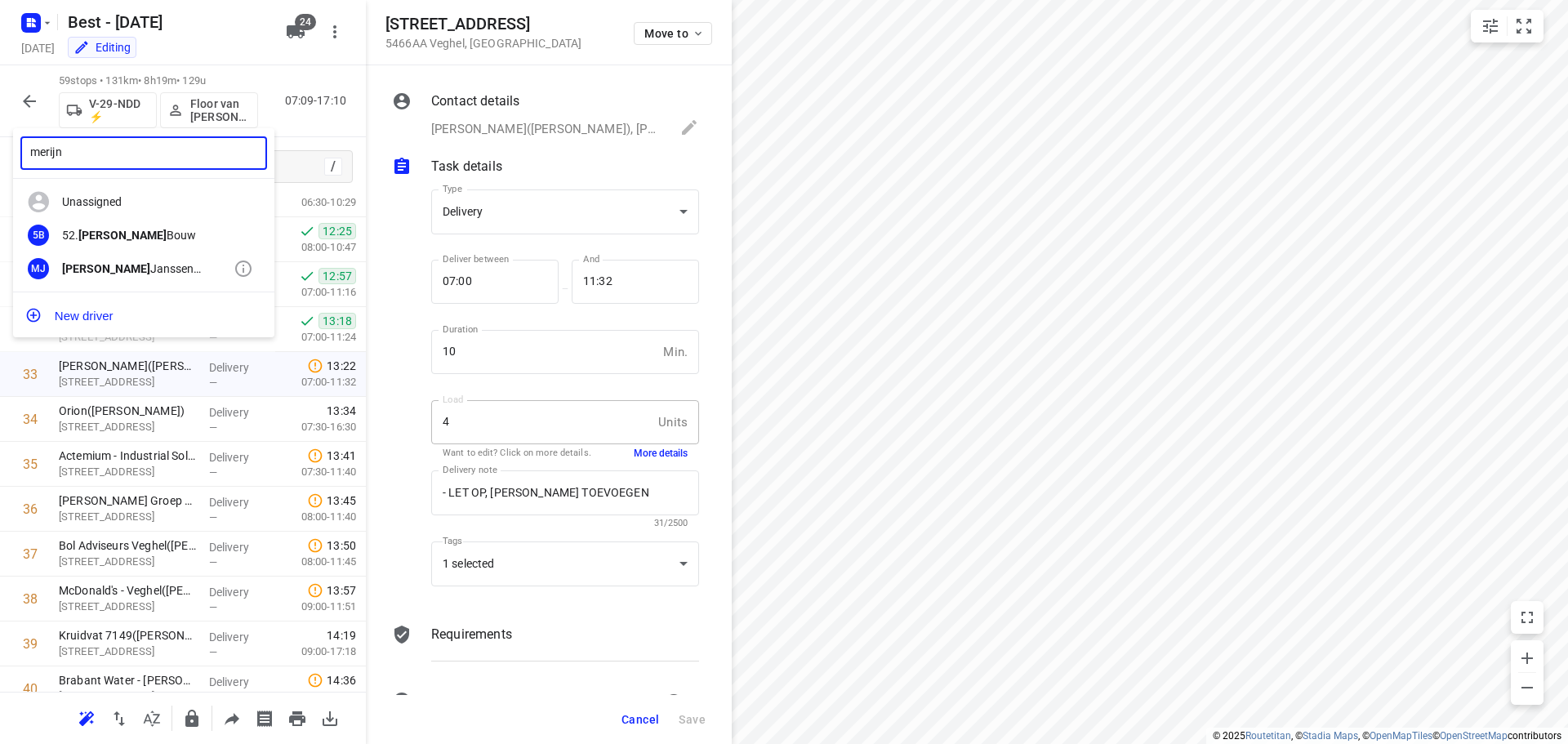
type input "merijn"
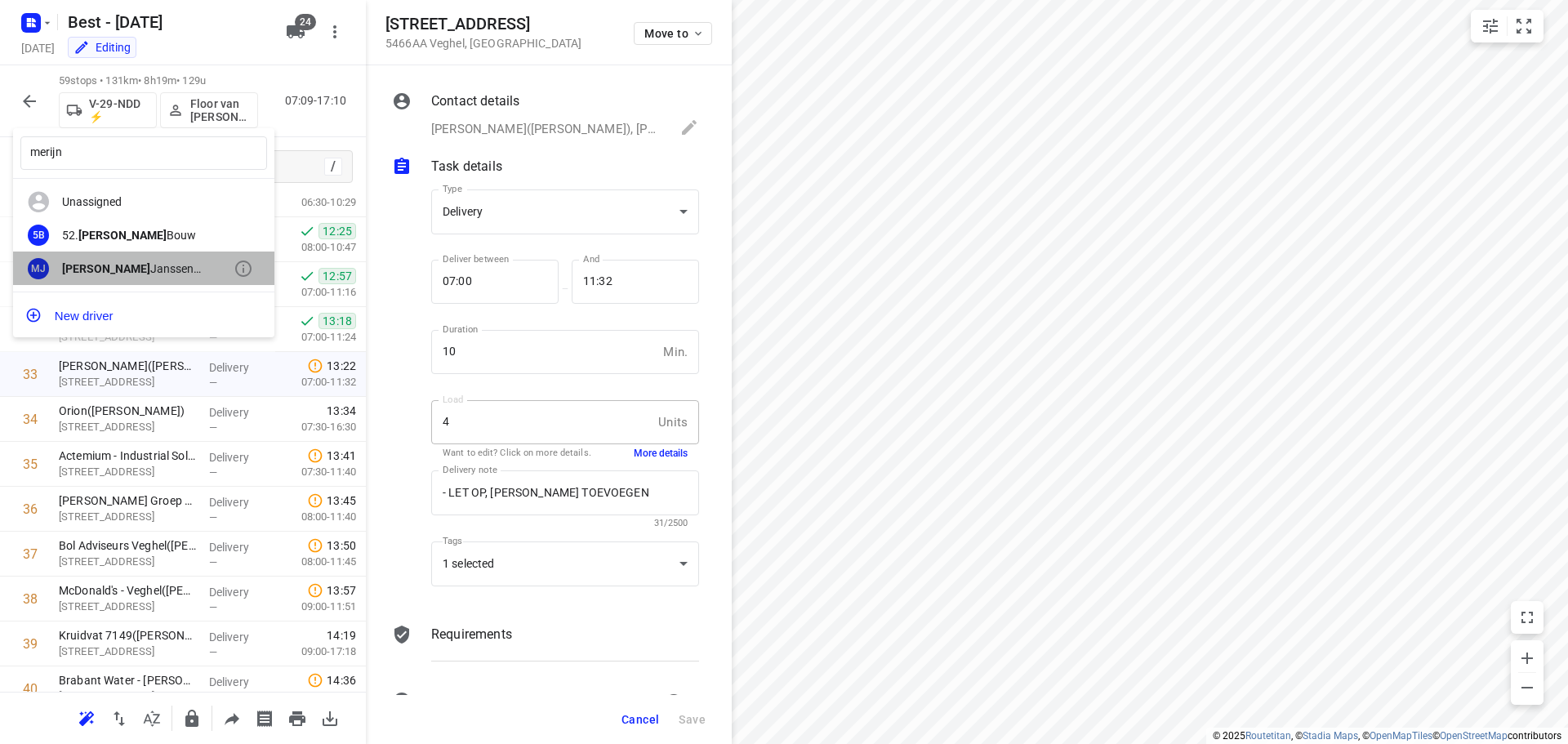
click at [127, 258] on div "[PERSON_NAME] (Best)" at bounding box center [143, 268] width 261 height 33
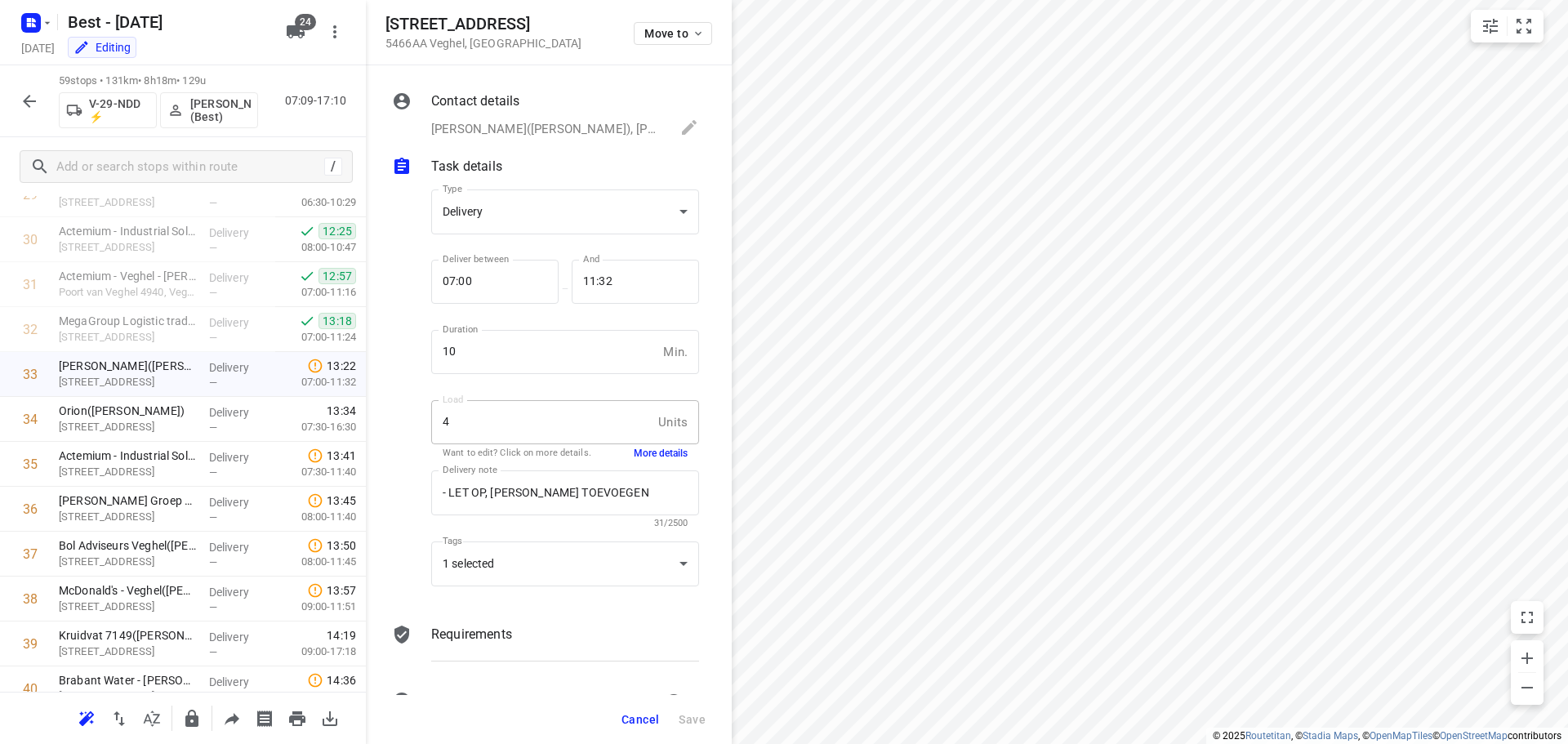
click at [17, 93] on button "button" at bounding box center [29, 102] width 32 height 32
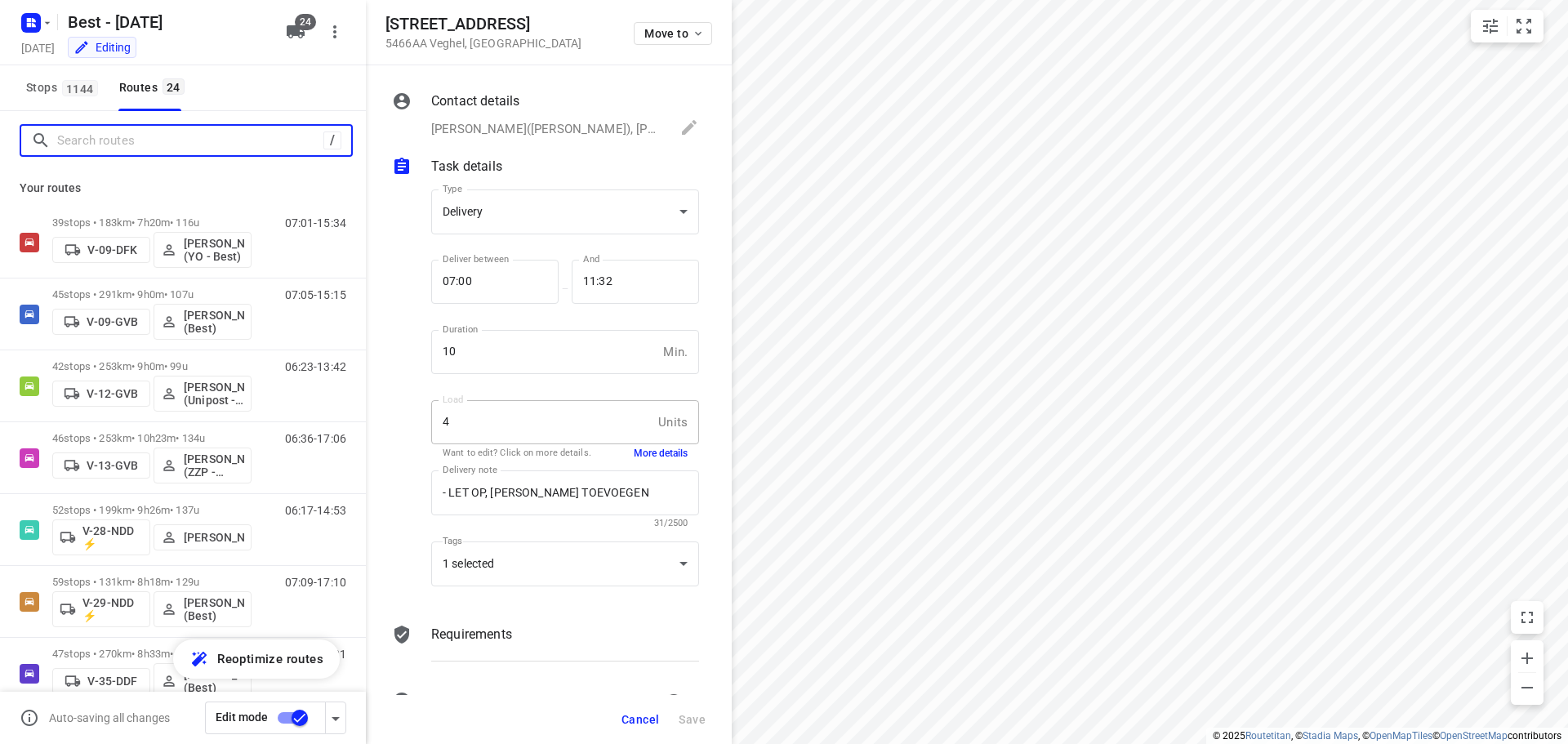
click at [148, 145] on input "Search routes" at bounding box center [190, 141] width 266 height 26
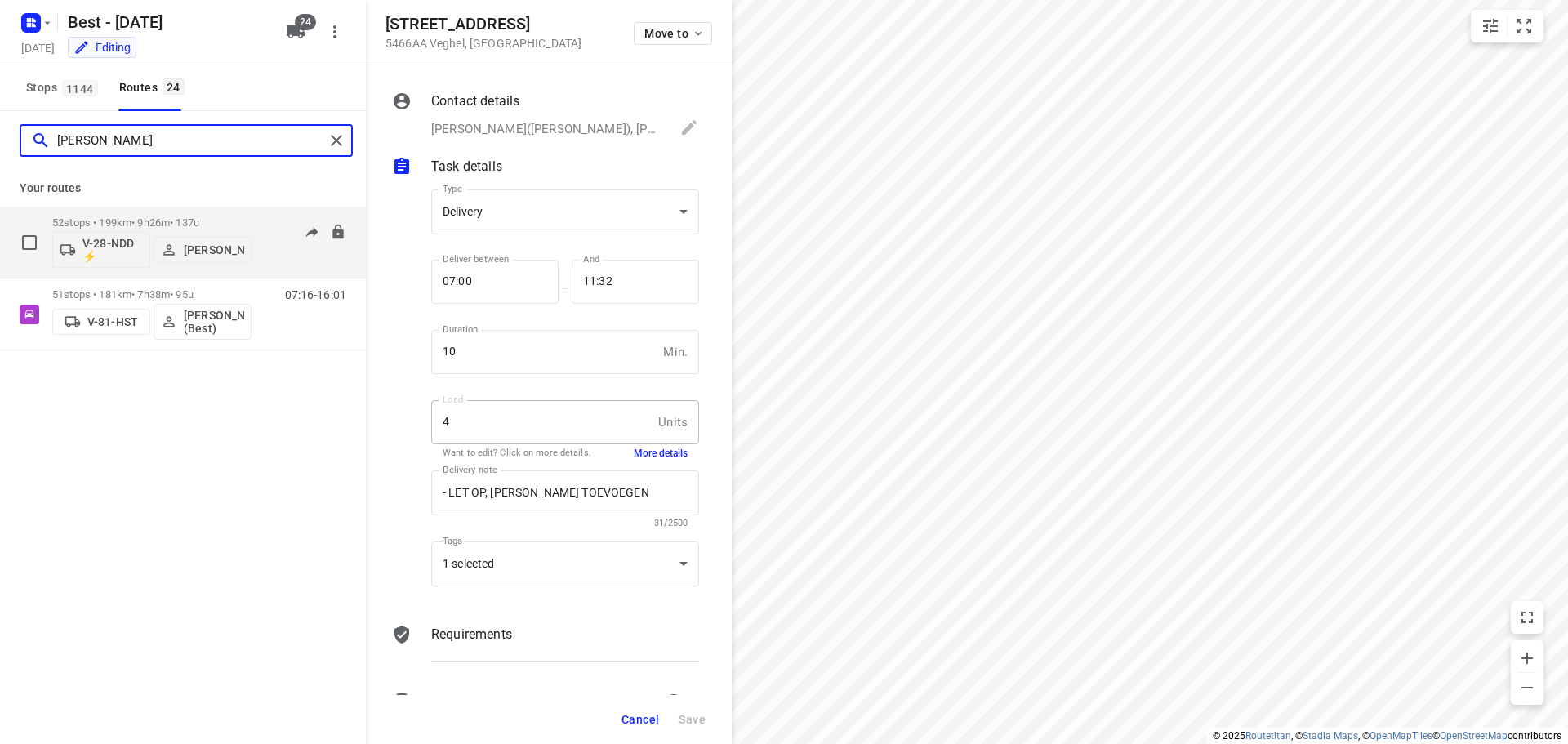
type input "[PERSON_NAME]"
click at [179, 216] on div "52 stops • 199km • 9h26m • 137u V-28-NDD ⚡ [PERSON_NAME]" at bounding box center [152, 241] width 200 height 67
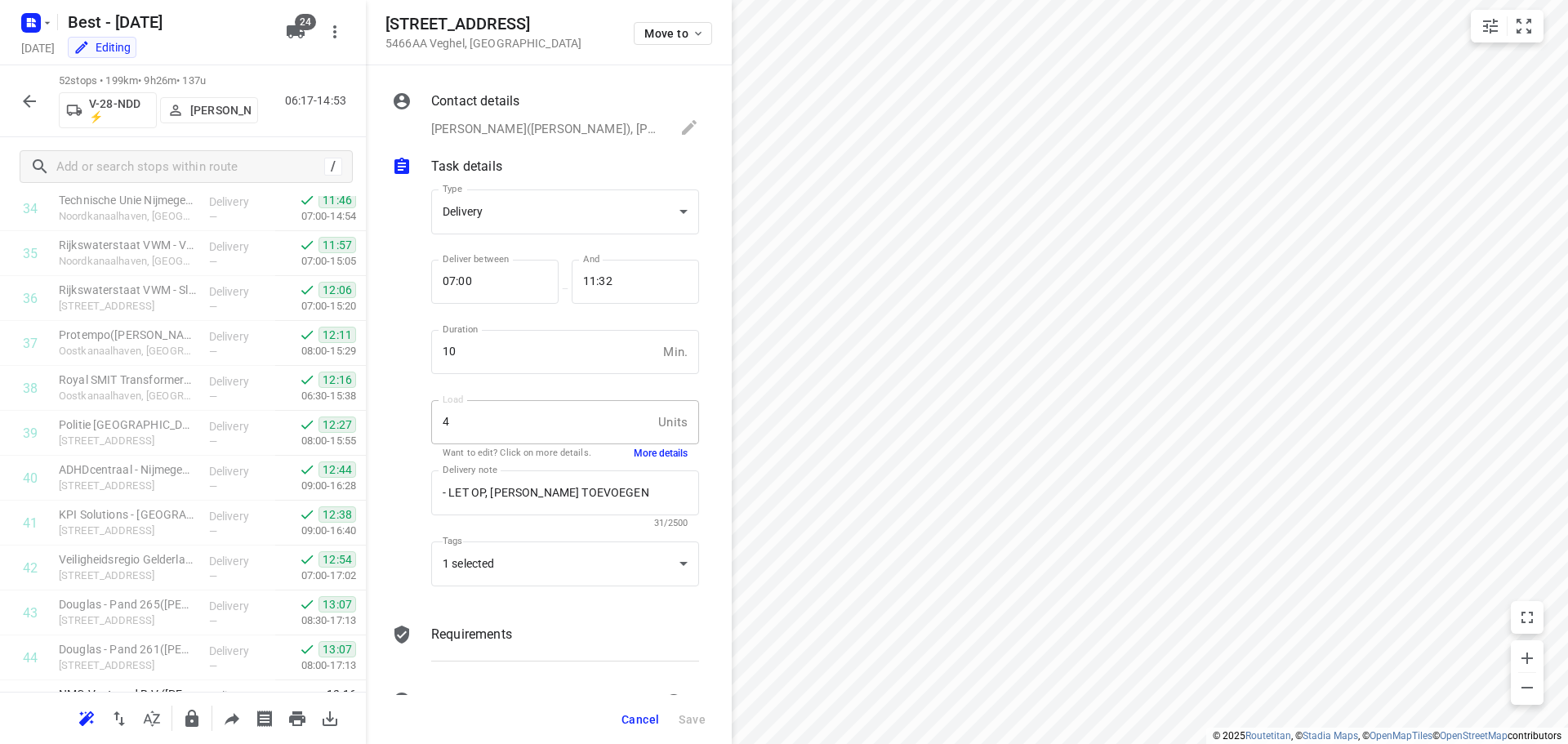
scroll to position [1967, 0]
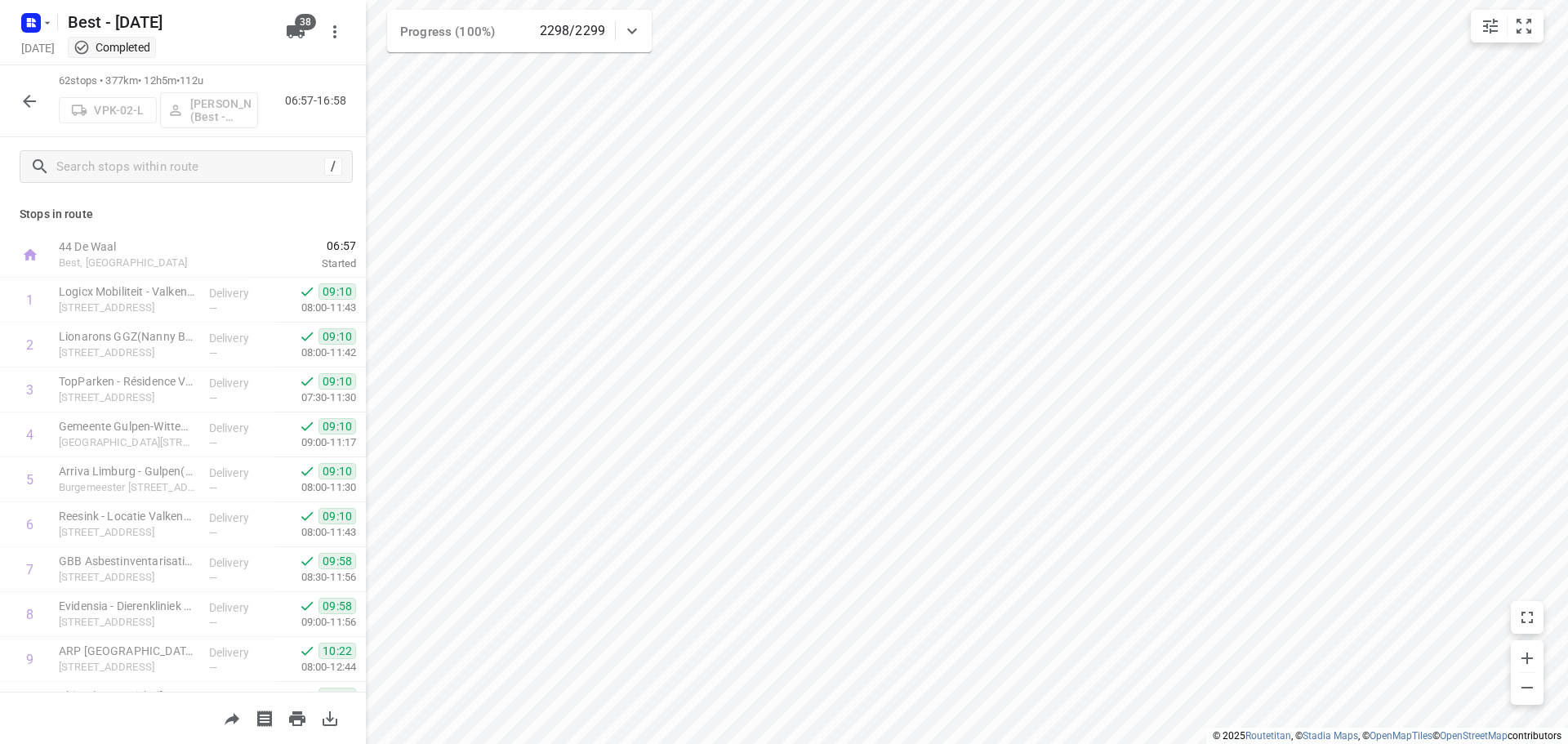
click at [95, 142] on div "/" at bounding box center [183, 166] width 366 height 59
click at [96, 153] on div "/" at bounding box center [186, 166] width 333 height 32
click at [34, 111] on button "button" at bounding box center [29, 102] width 32 height 32
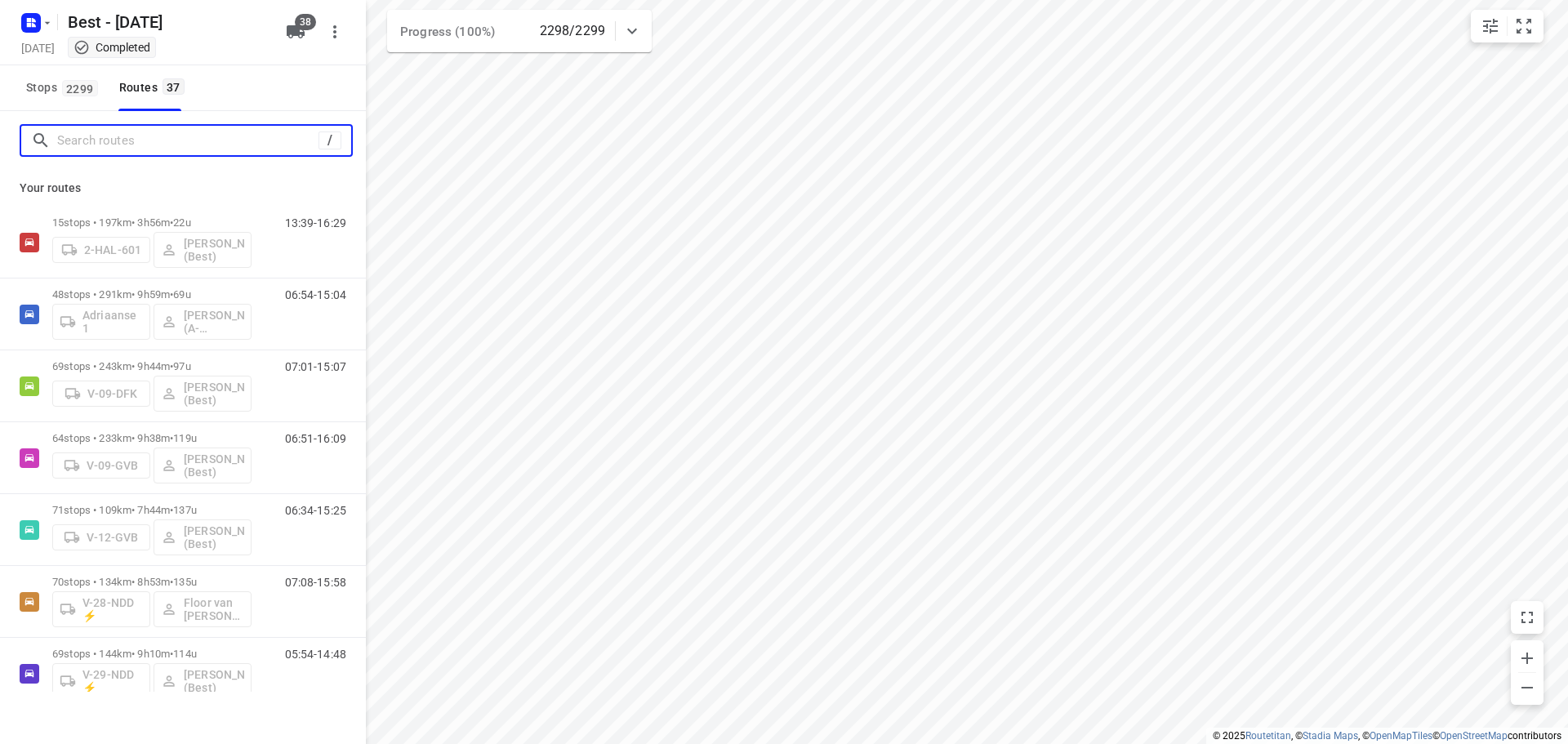
click at [101, 144] on input "Search routes" at bounding box center [188, 141] width 261 height 26
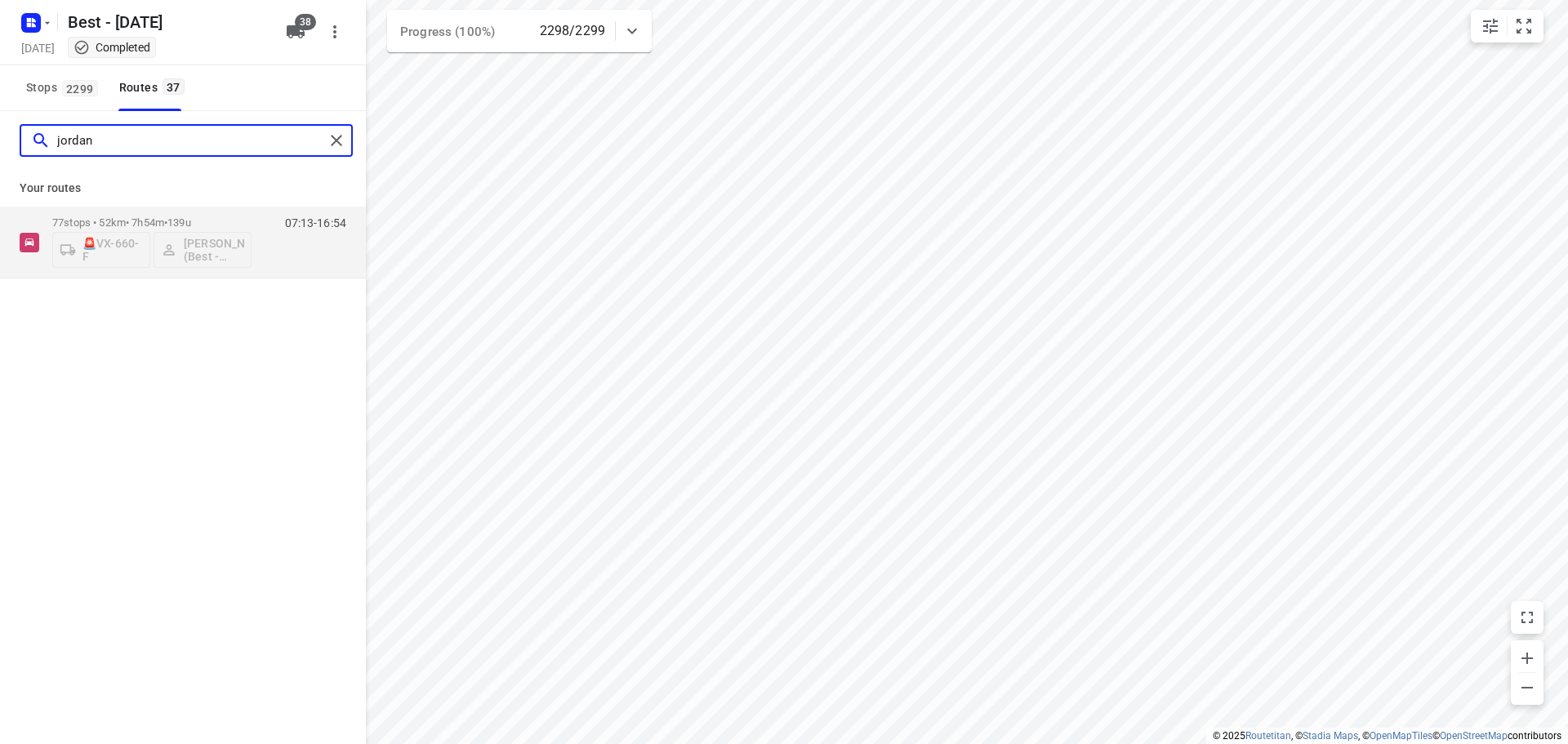
type input "jordan"
click at [182, 220] on span "139u" at bounding box center [179, 223] width 24 height 12
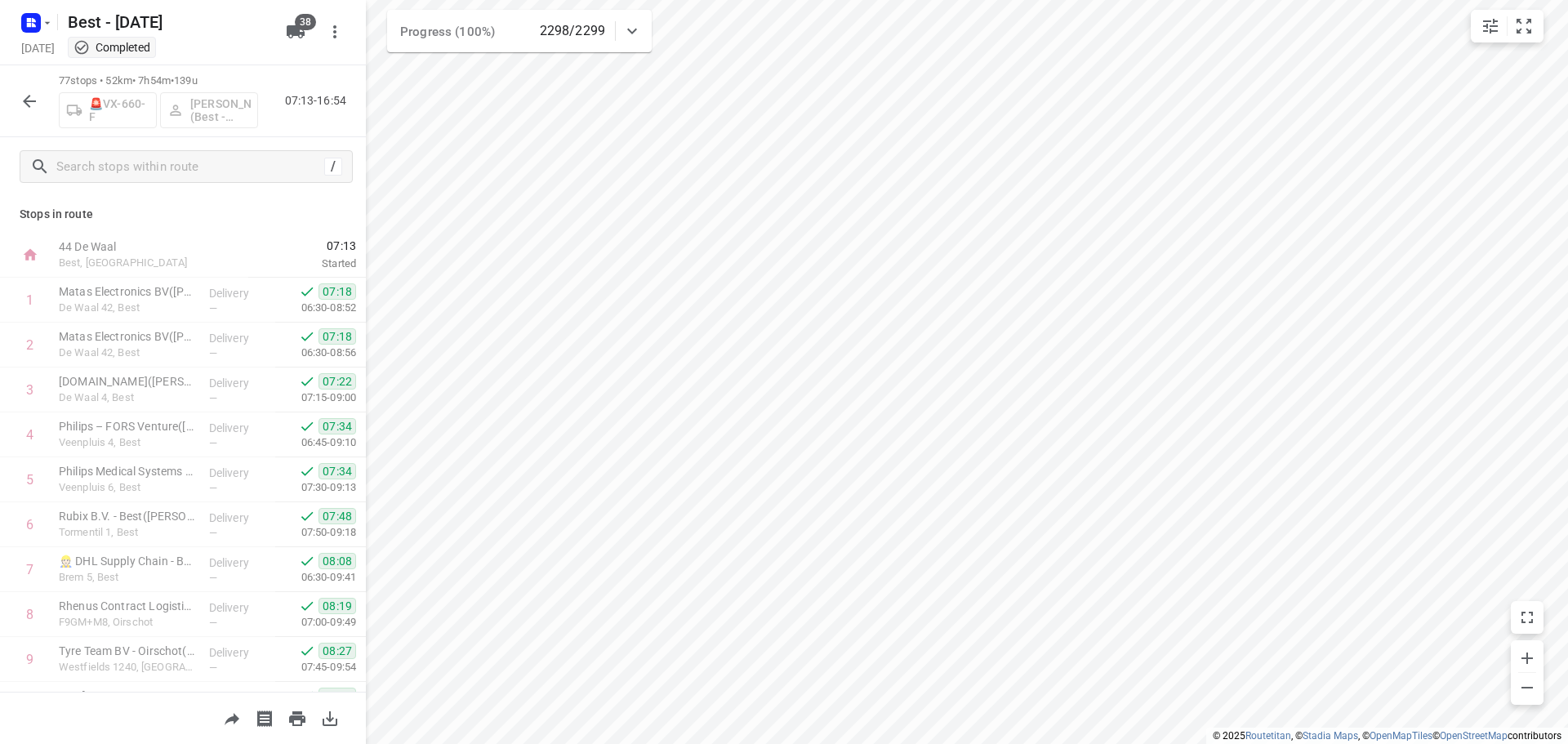
click at [22, 91] on icon "button" at bounding box center [29, 101] width 20 height 20
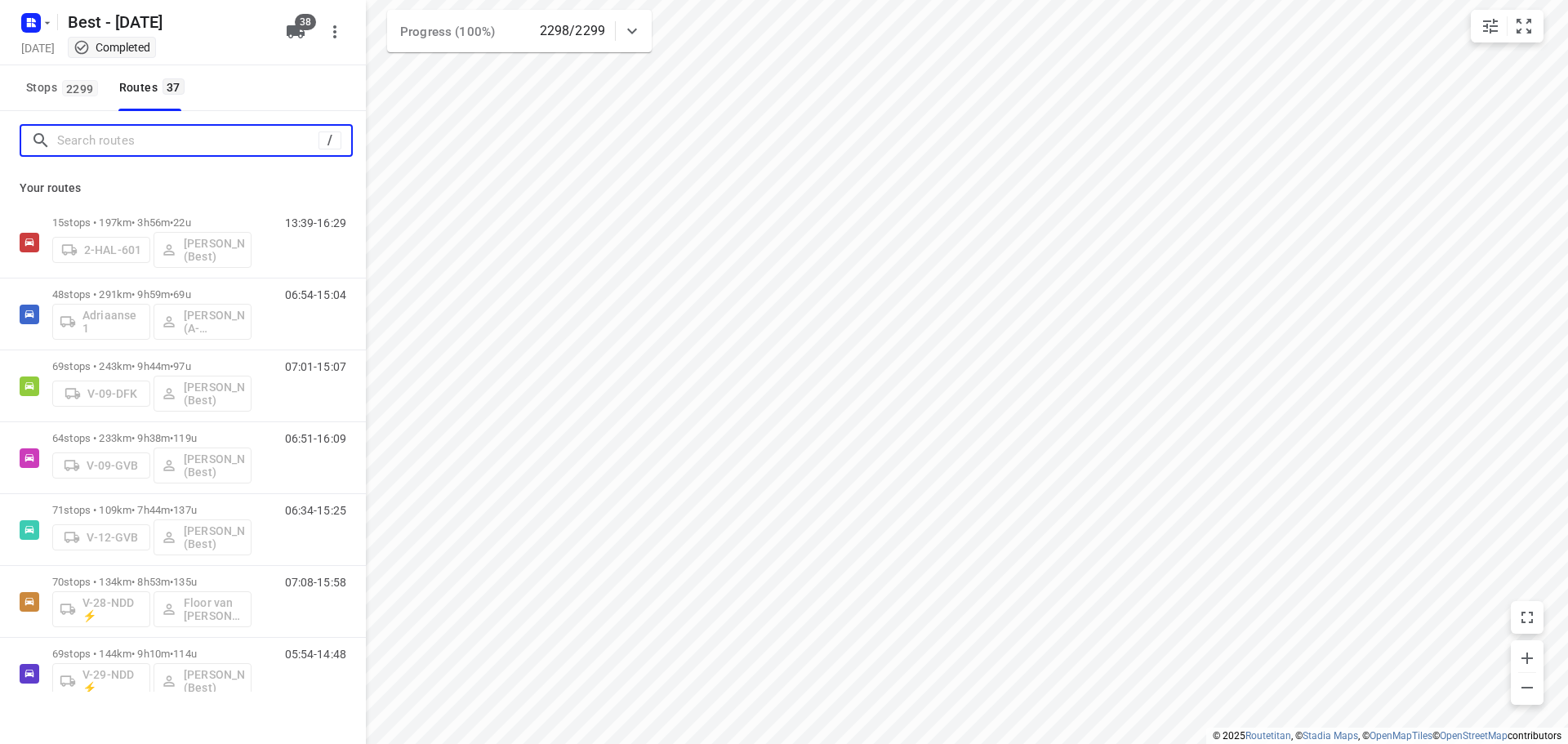
click at [65, 145] on input "Search routes" at bounding box center [188, 141] width 261 height 26
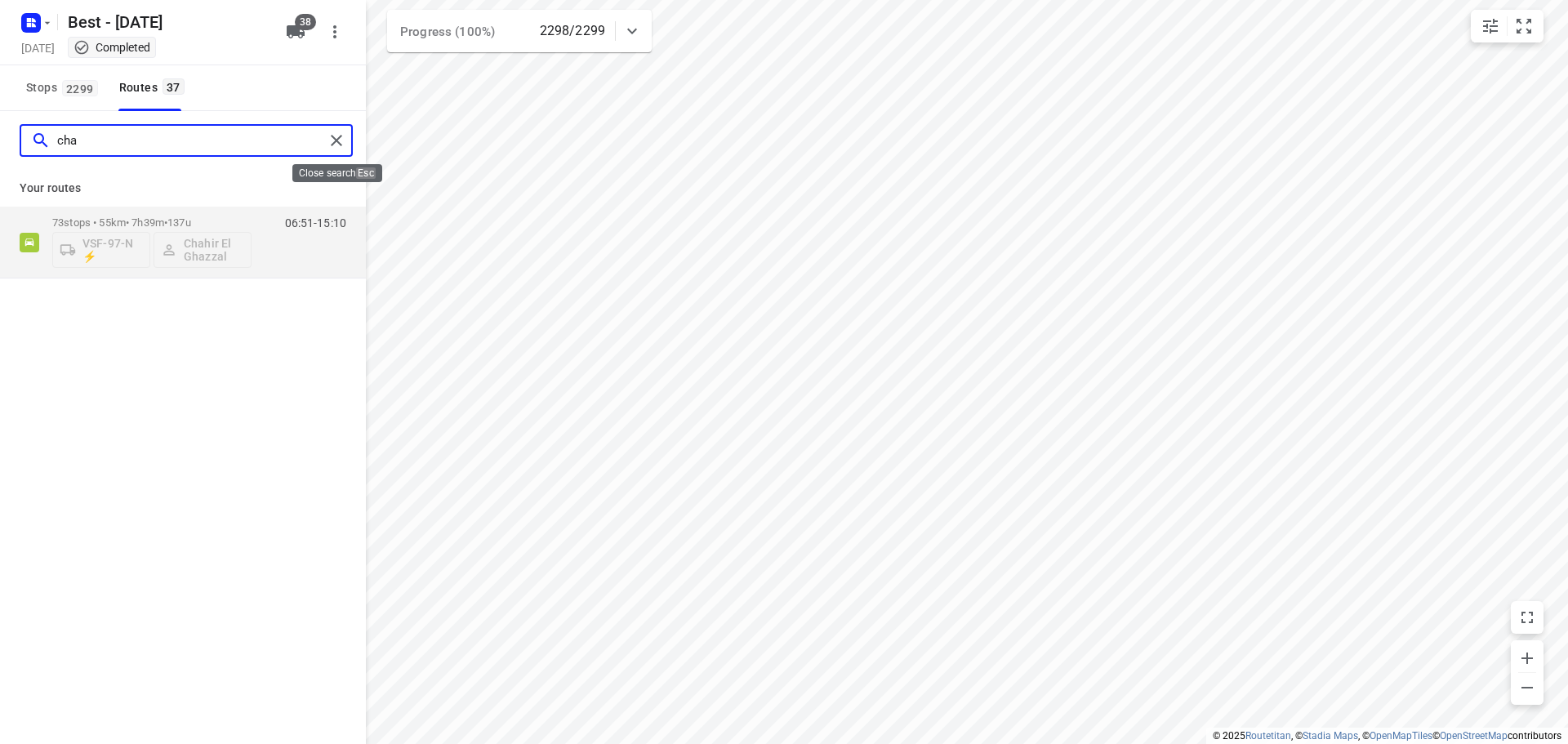
type input "cha"
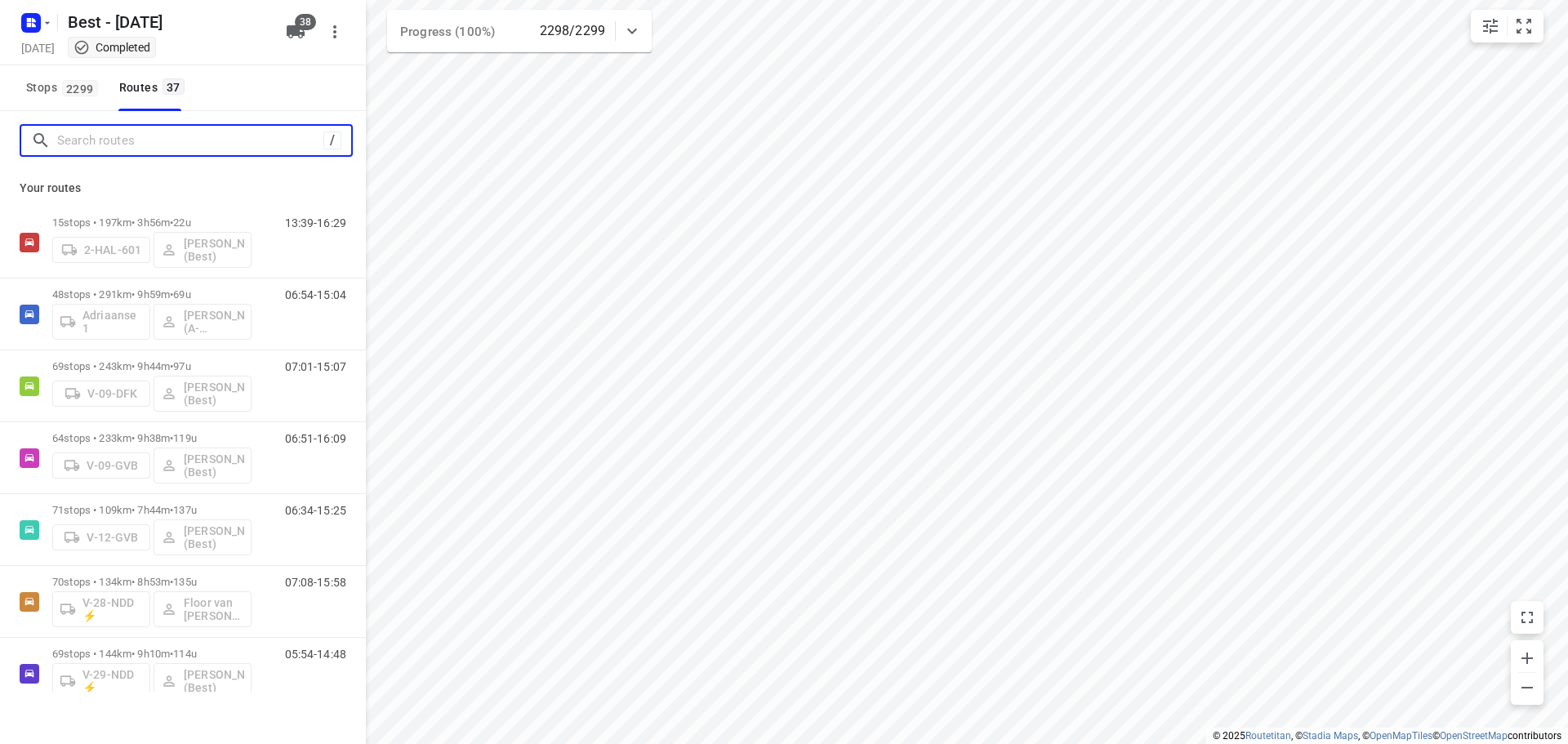
click at [126, 149] on input "Search routes" at bounding box center [190, 141] width 266 height 26
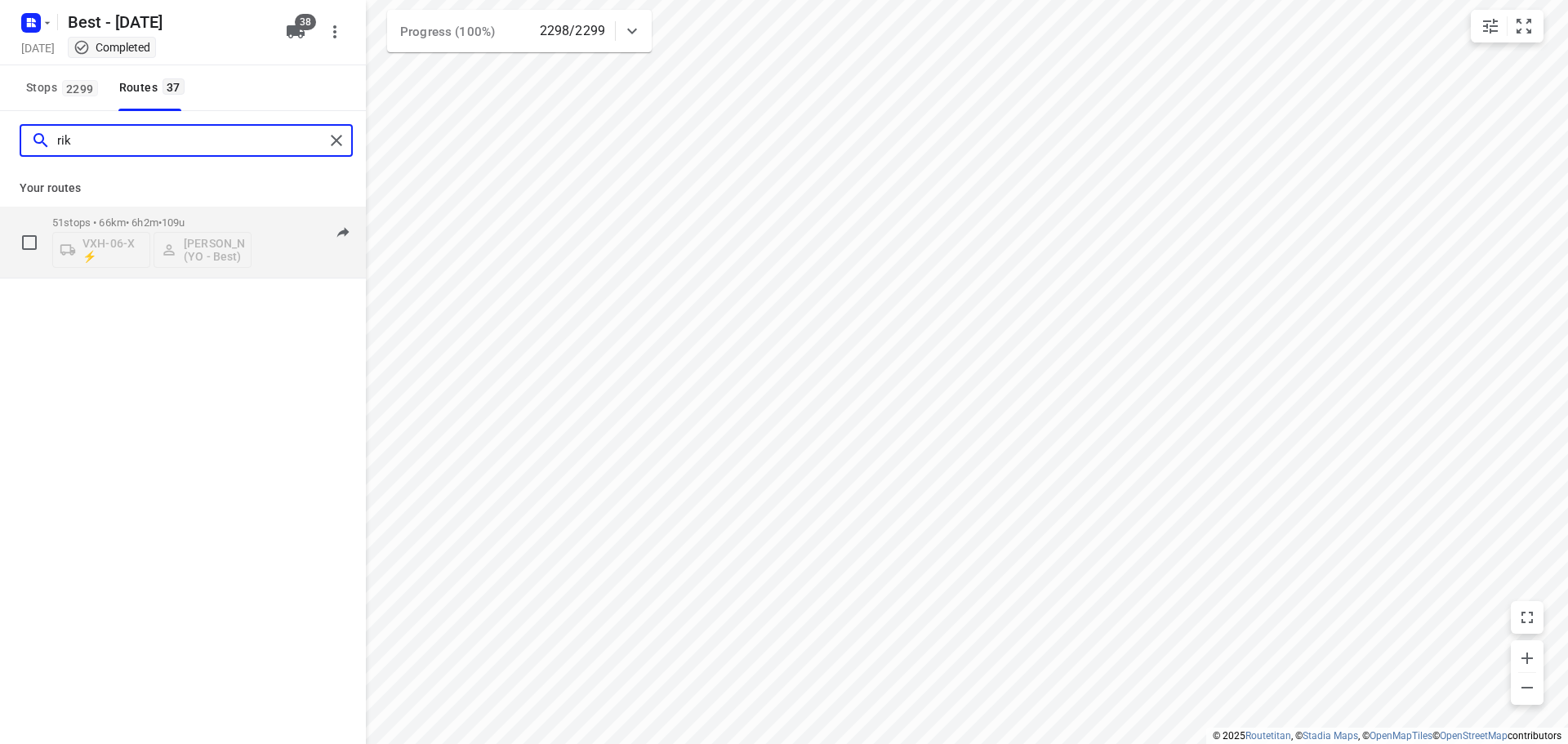
type input "rik"
click at [154, 222] on p "51 stops • 66km • 6h2m • 109u" at bounding box center [152, 223] width 200 height 12
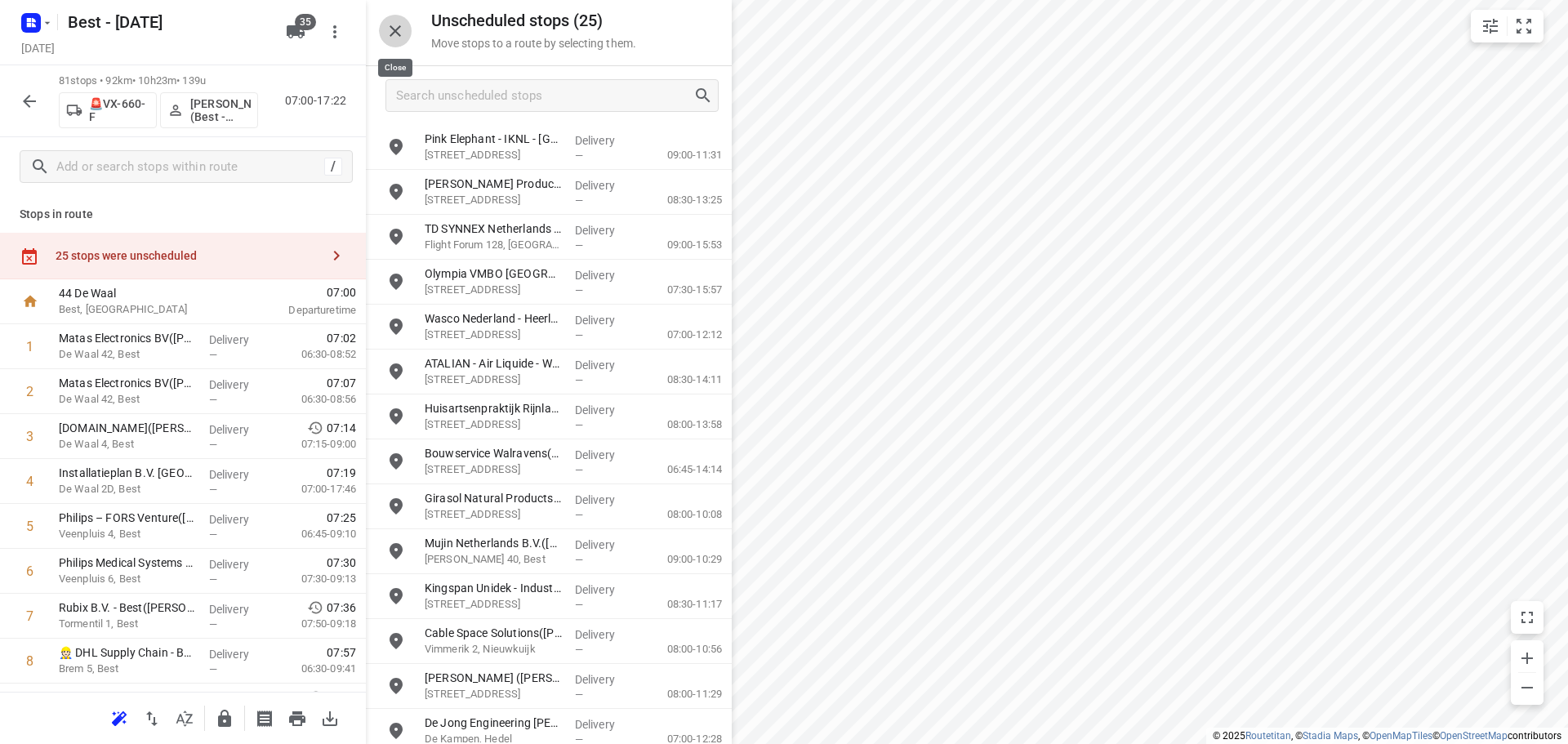
click at [392, 19] on button "button" at bounding box center [395, 31] width 32 height 32
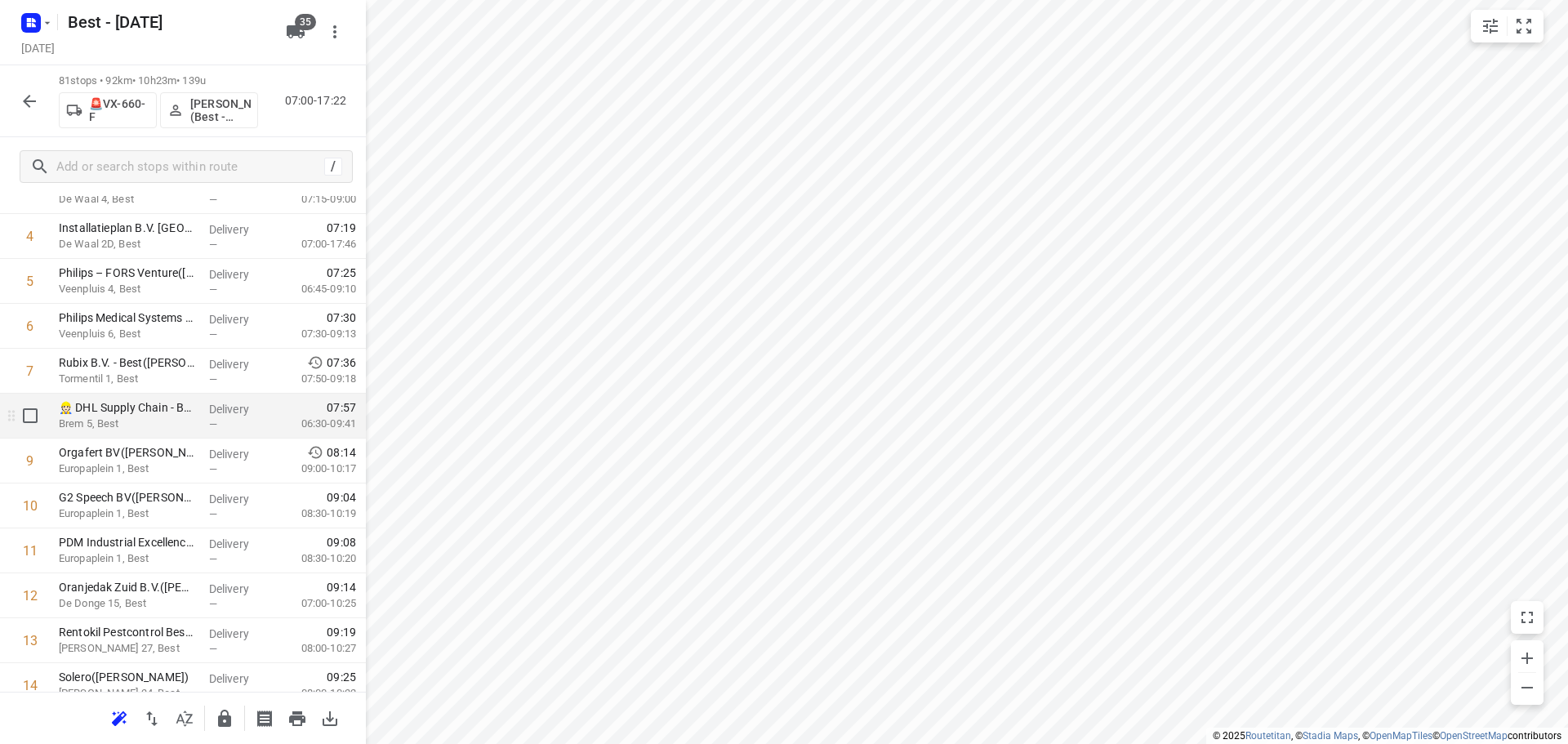
scroll to position [327, 0]
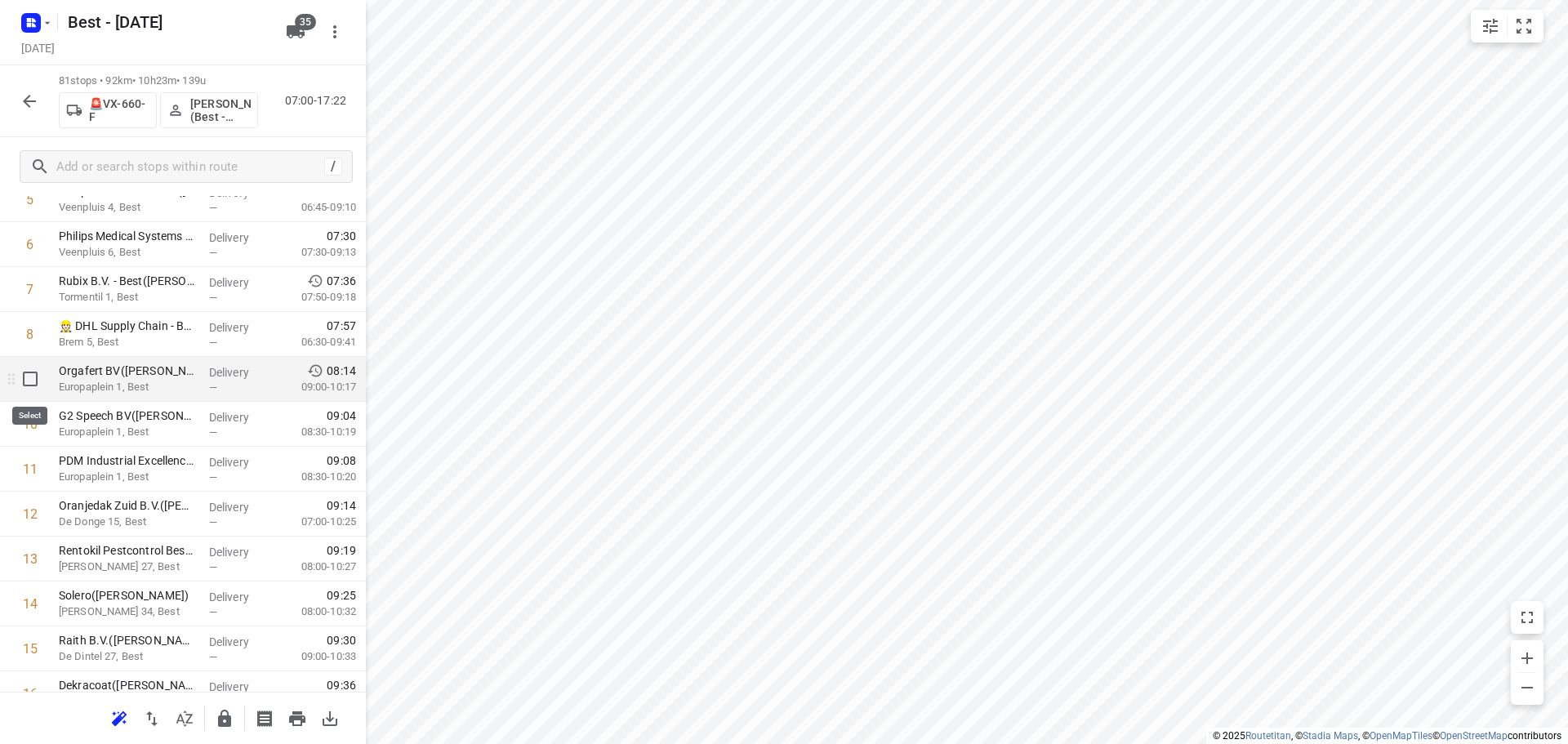
click at [20, 381] on input "checkbox" at bounding box center [30, 379] width 32 height 32
checkbox input "true"
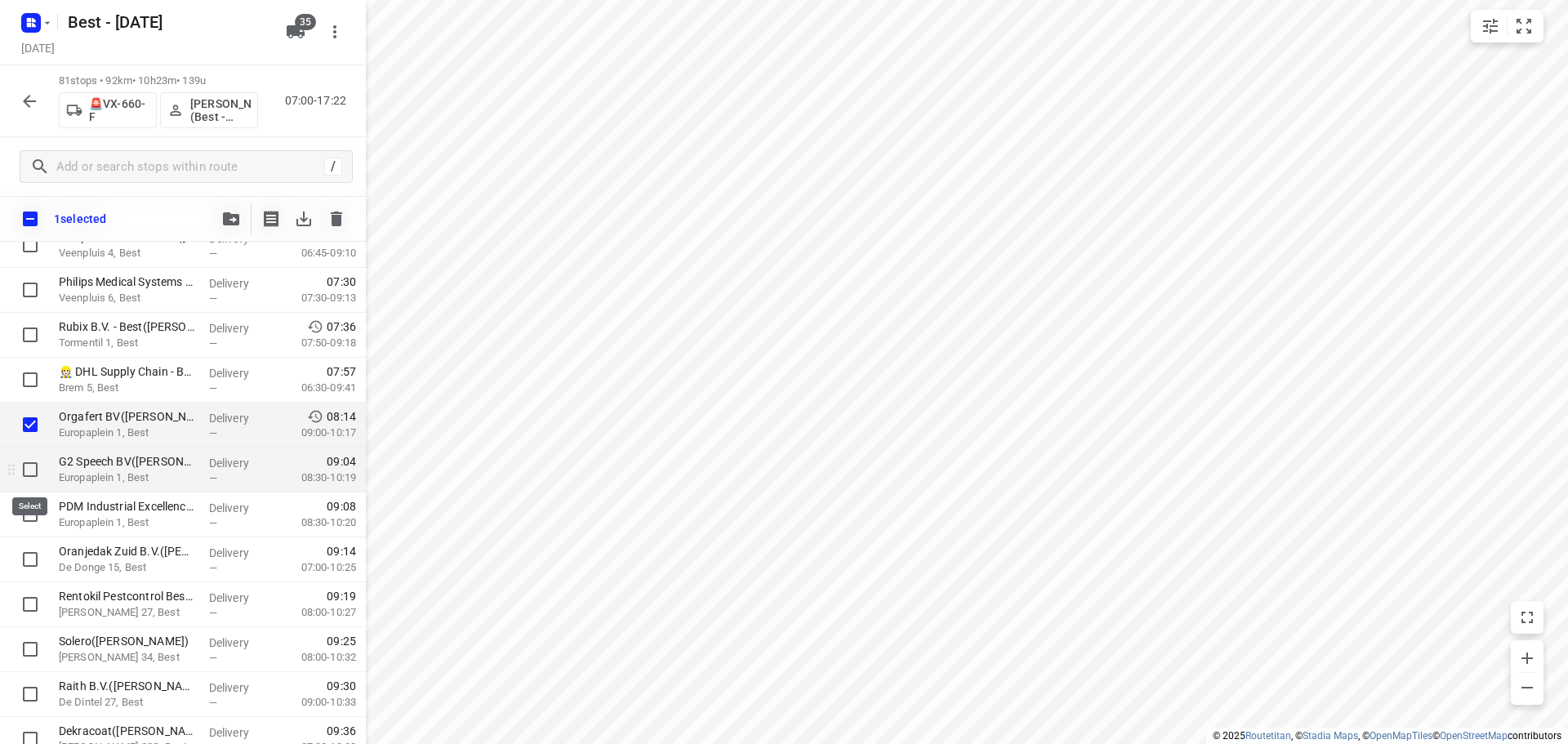
drag, startPoint x: 33, startPoint y: 476, endPoint x: 34, endPoint y: 485, distance: 9.1
click at [34, 477] on input "checkbox" at bounding box center [30, 469] width 32 height 32
checkbox input "true"
click at [33, 515] on input "checkbox" at bounding box center [30, 514] width 32 height 32
checkbox input "true"
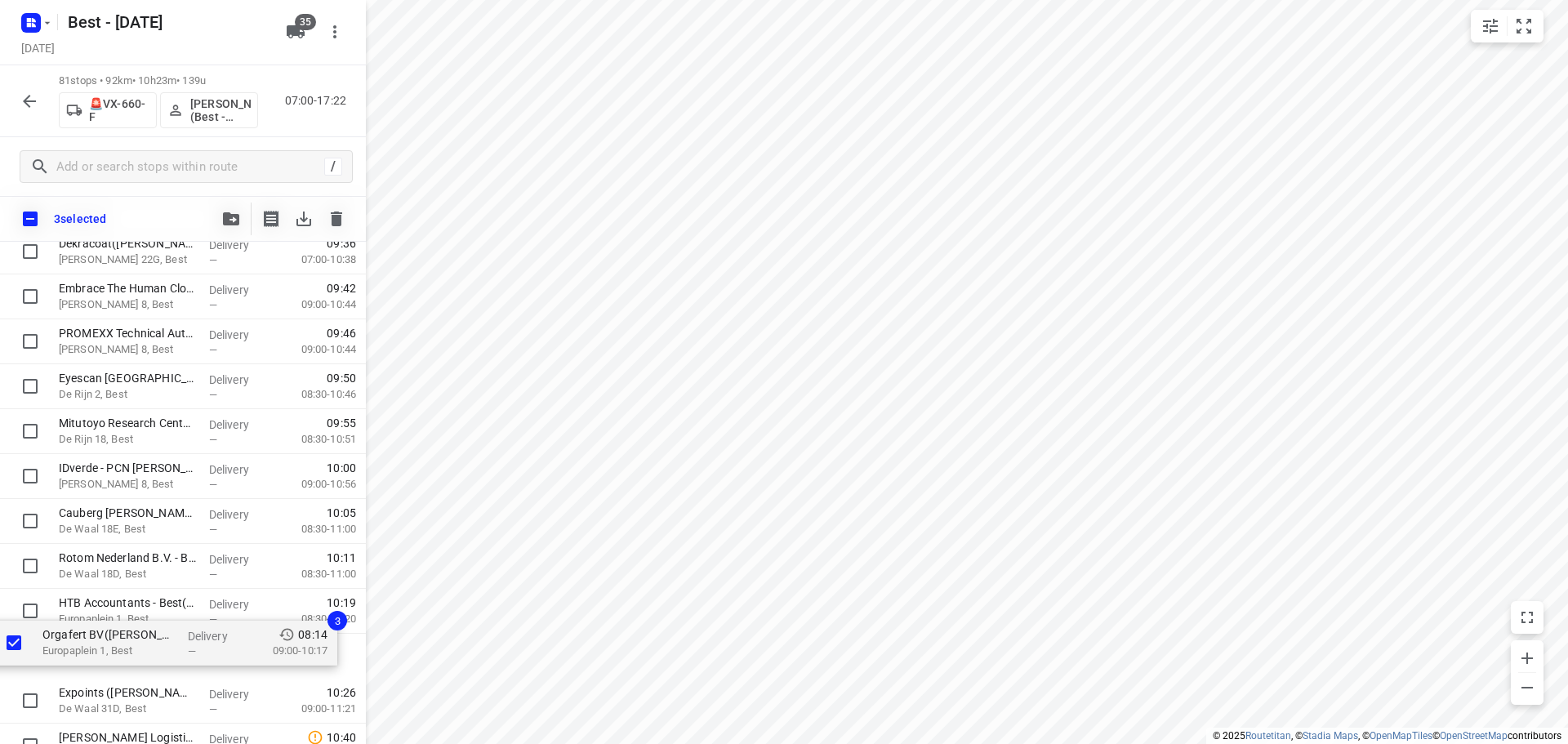
scroll to position [784, 0]
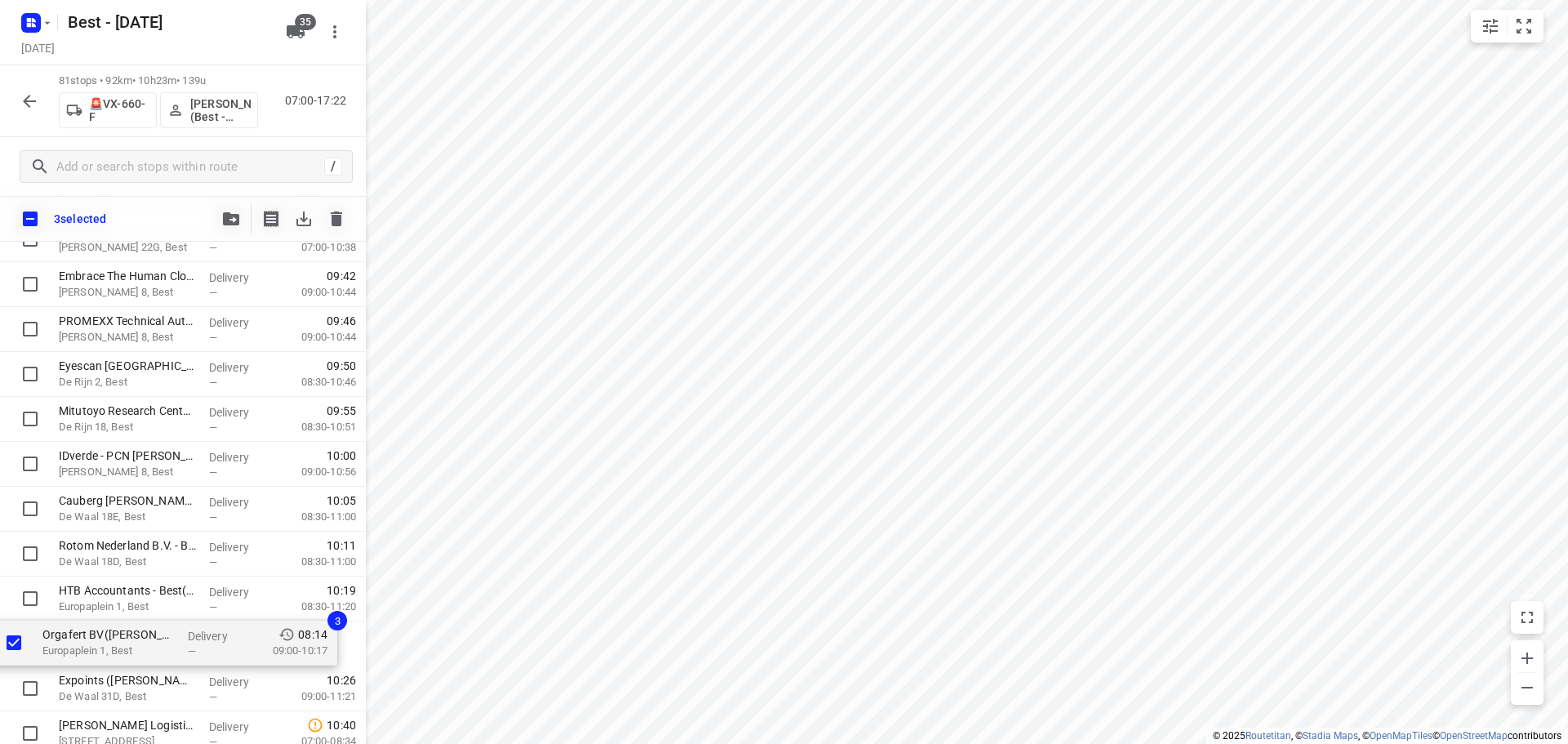
drag, startPoint x: 154, startPoint y: 433, endPoint x: 138, endPoint y: 657, distance: 224.6
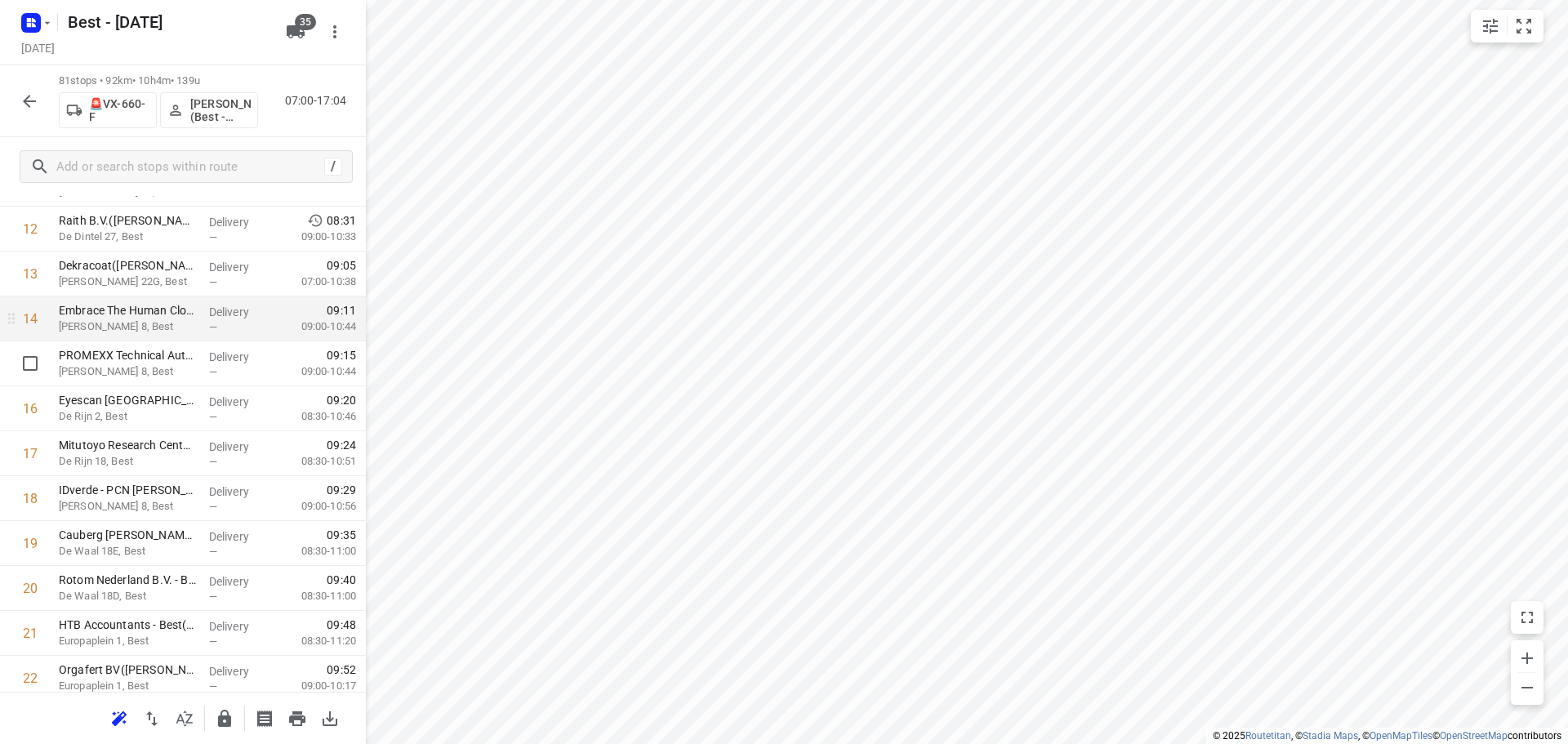
scroll to position [539, 0]
drag, startPoint x: 137, startPoint y: 380, endPoint x: 131, endPoint y: 276, distance: 104.2
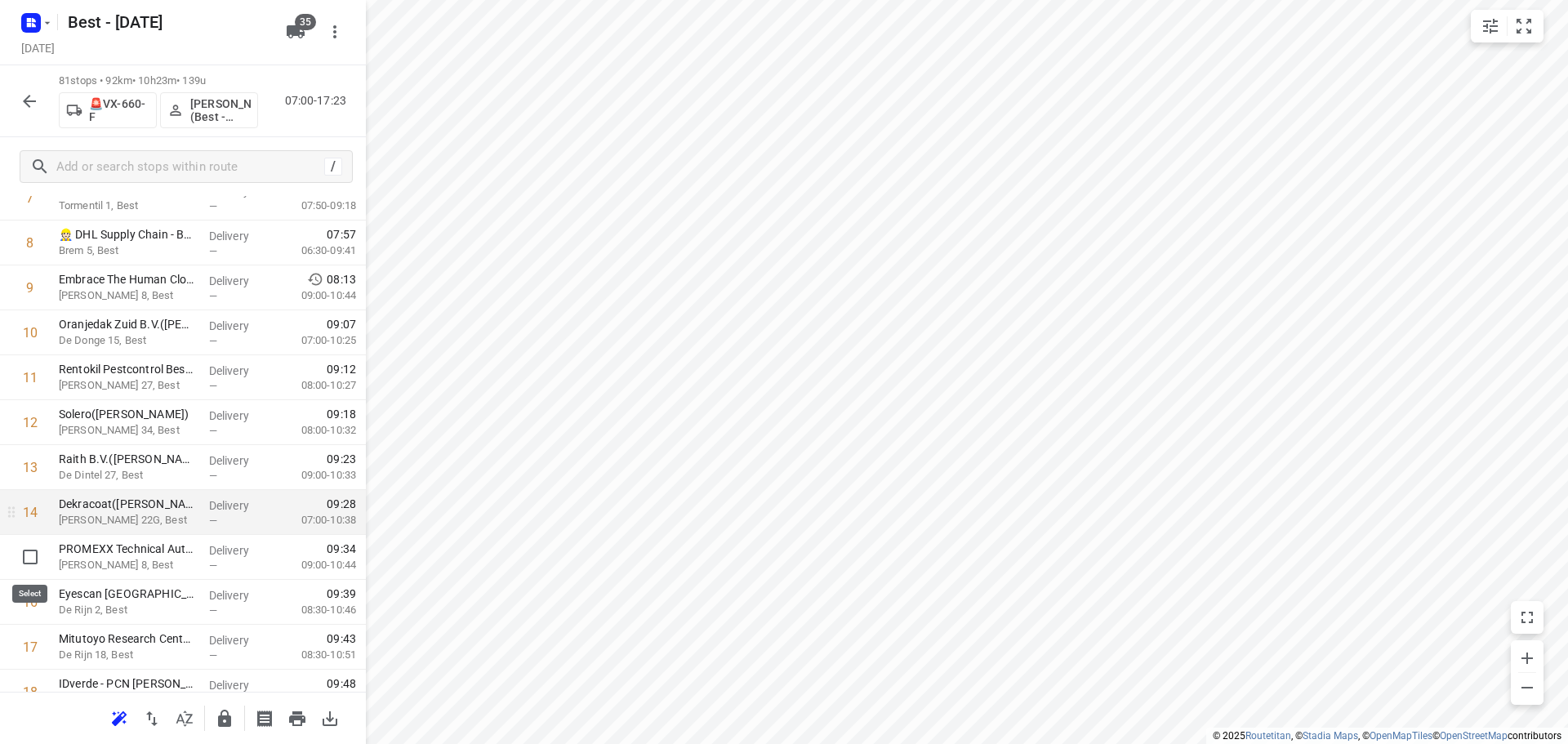
click at [28, 555] on input "checkbox" at bounding box center [30, 557] width 32 height 32
checkbox input "true"
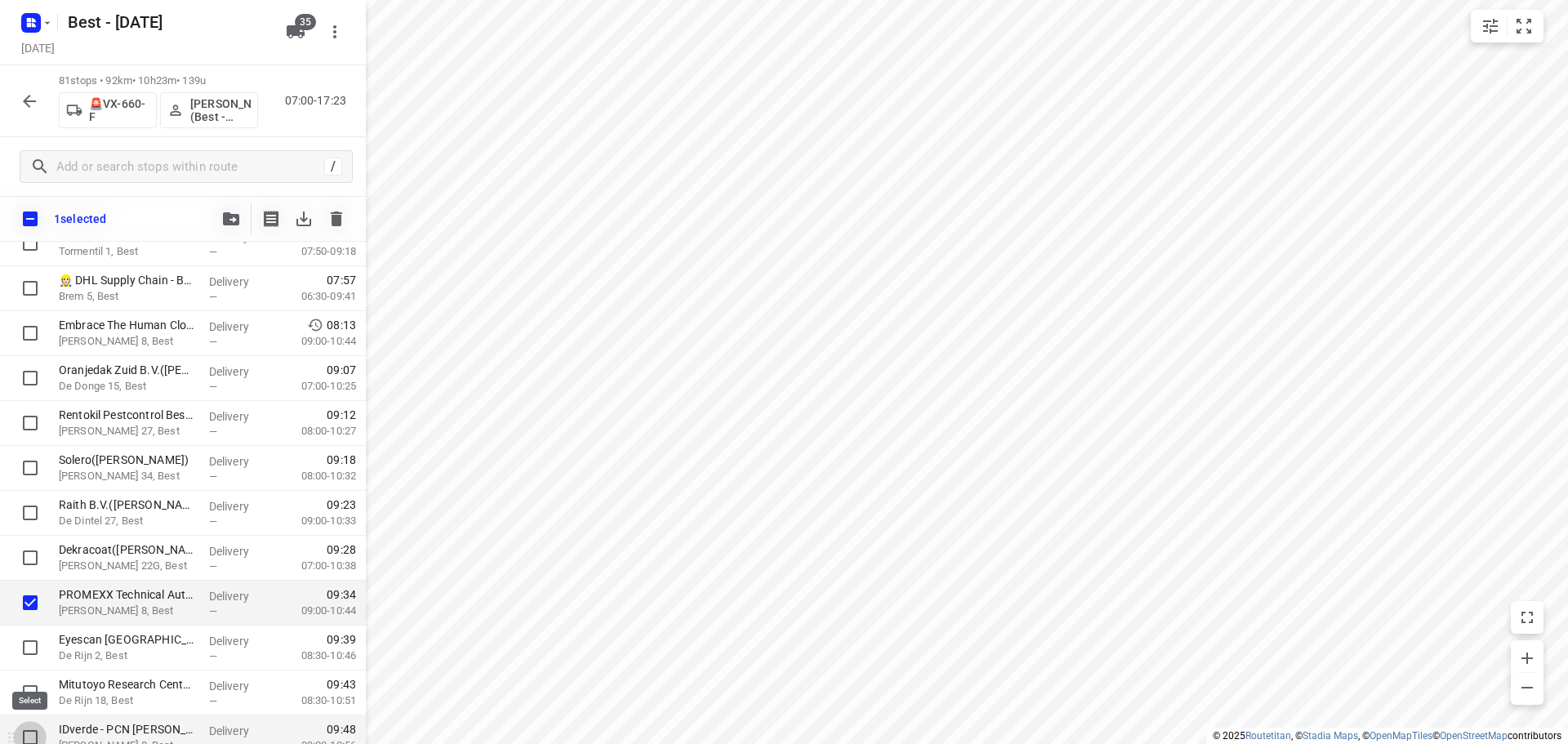
click at [26, 730] on input "checkbox" at bounding box center [30, 737] width 32 height 32
checkbox input "true"
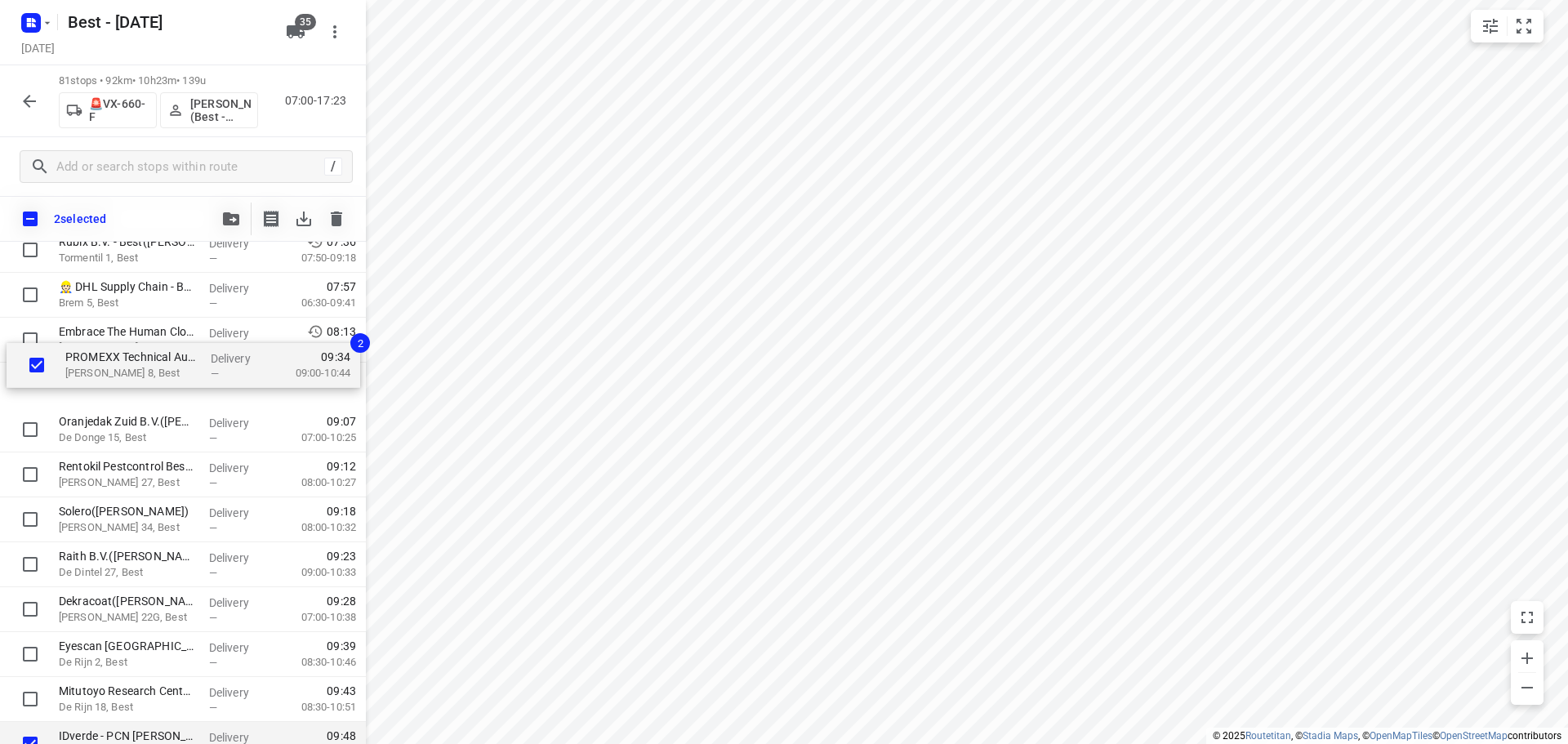
drag, startPoint x: 154, startPoint y: 617, endPoint x: 158, endPoint y: 357, distance: 260.0
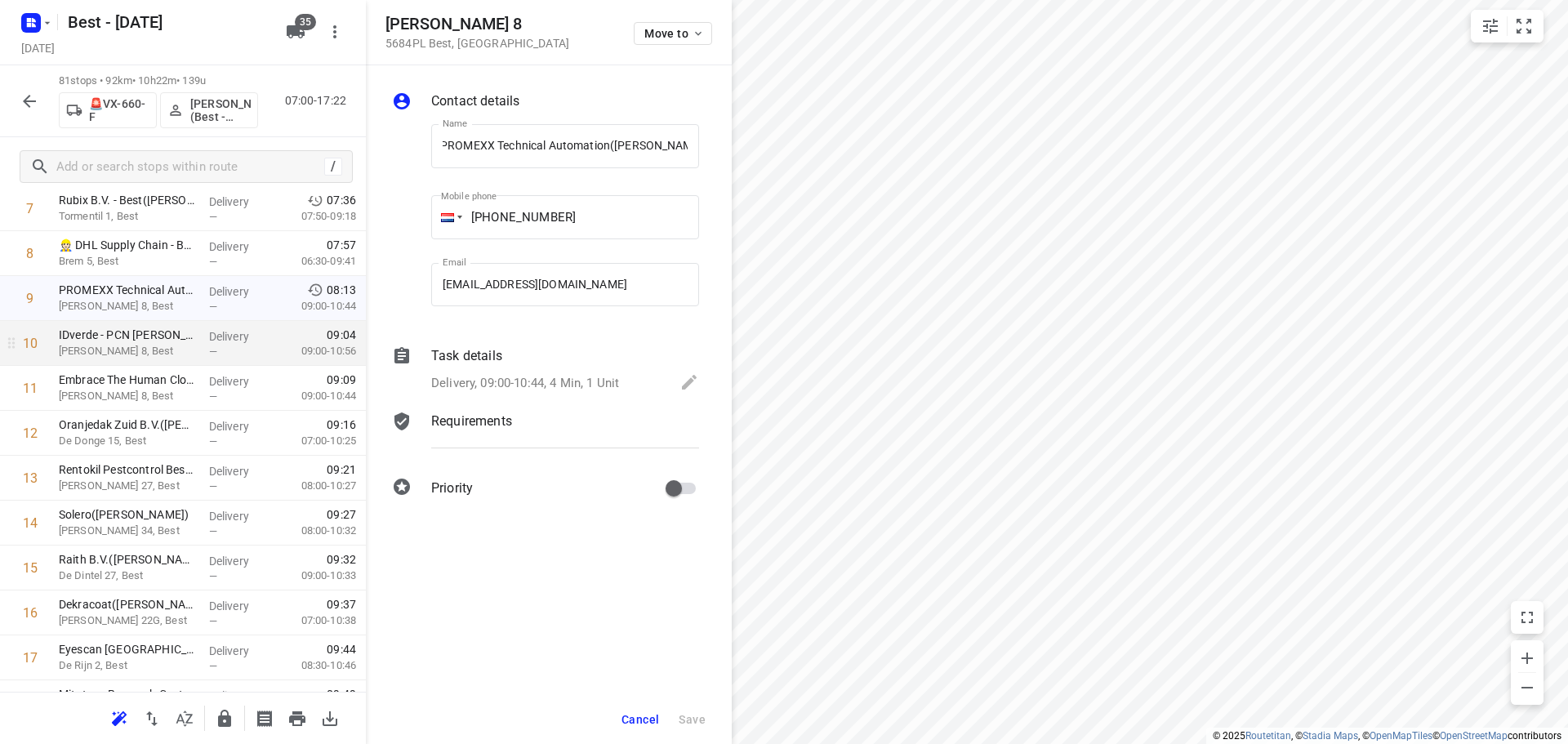
scroll to position [0, 0]
drag, startPoint x: 644, startPoint y: 728, endPoint x: 646, endPoint y: 713, distance: 15.1
click at [643, 726] on button "Cancel" at bounding box center [640, 719] width 50 height 29
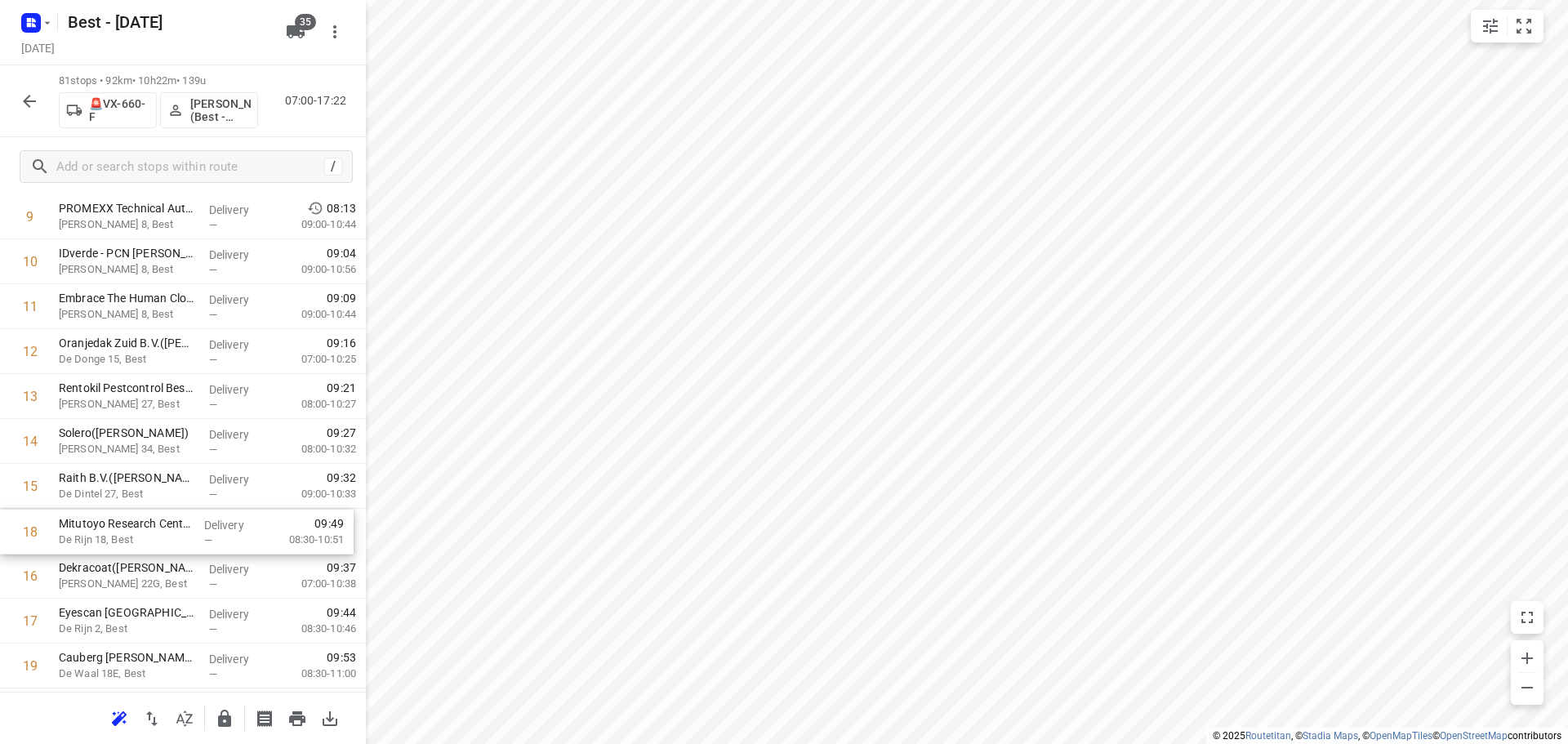
scroll to position [491, 0]
drag, startPoint x: 125, startPoint y: 612, endPoint x: 129, endPoint y: 352, distance: 260.0
drag, startPoint x: 112, startPoint y: 606, endPoint x: 108, endPoint y: 381, distance: 225.0
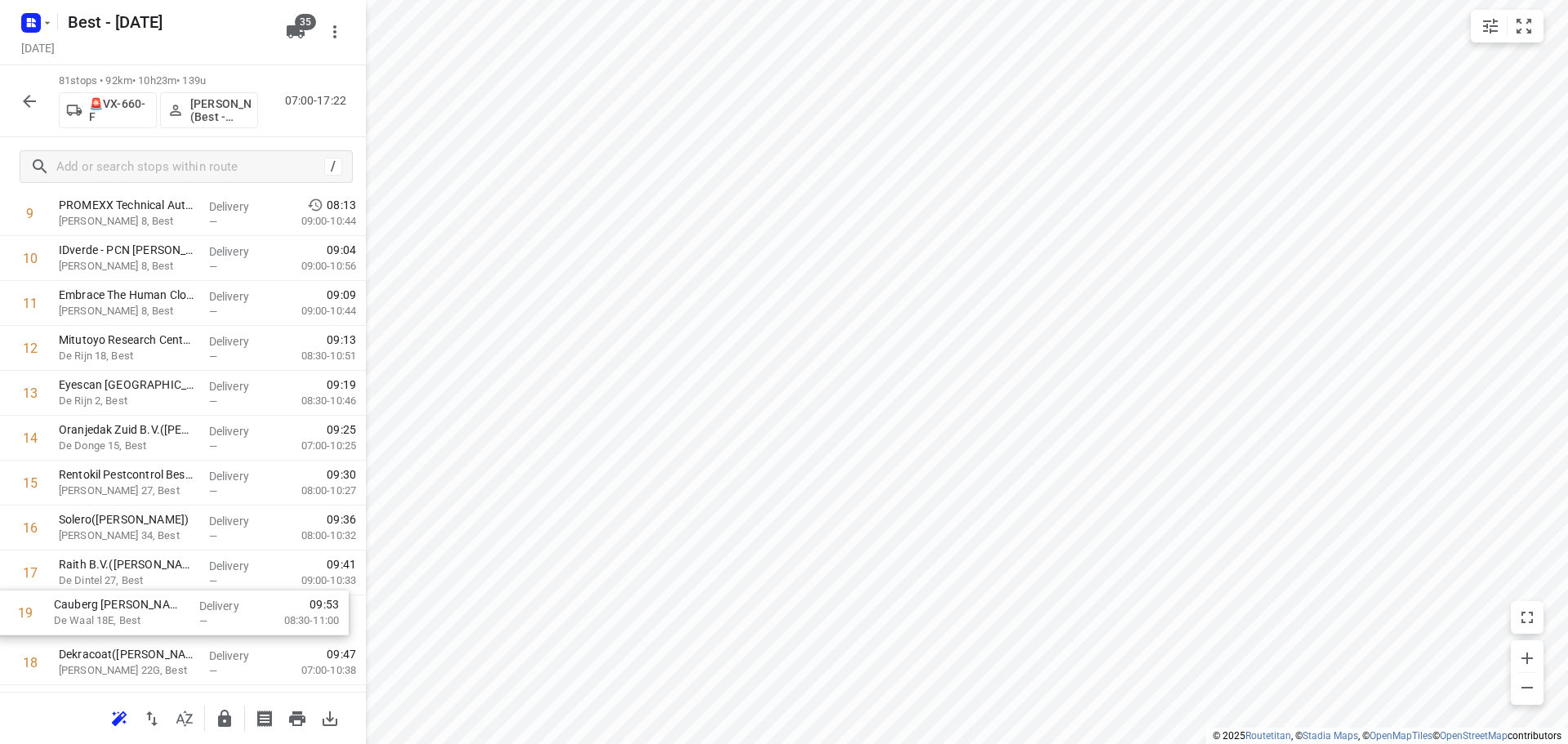
scroll to position [495, 0]
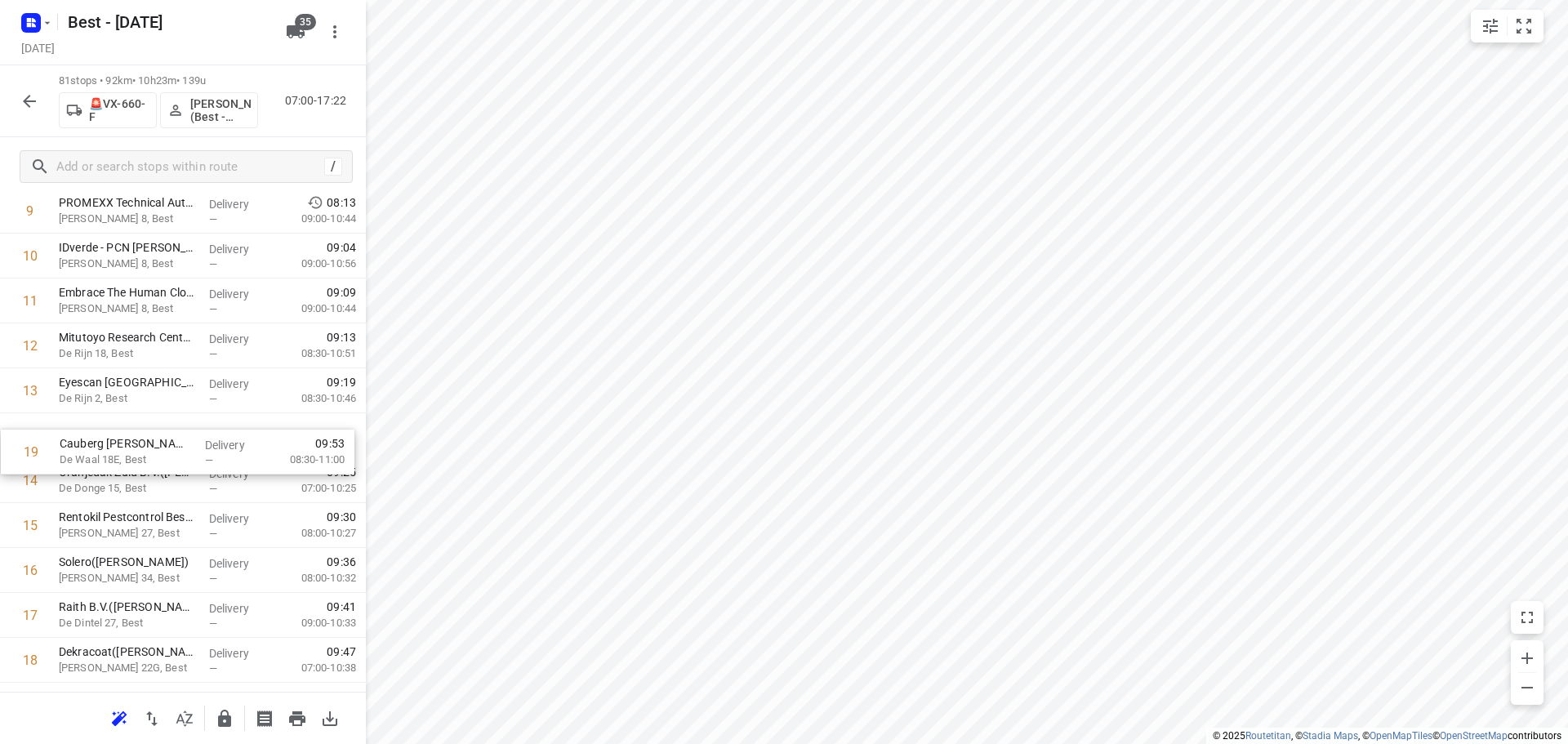
drag, startPoint x: 58, startPoint y: 604, endPoint x: 65, endPoint y: 423, distance: 181.1
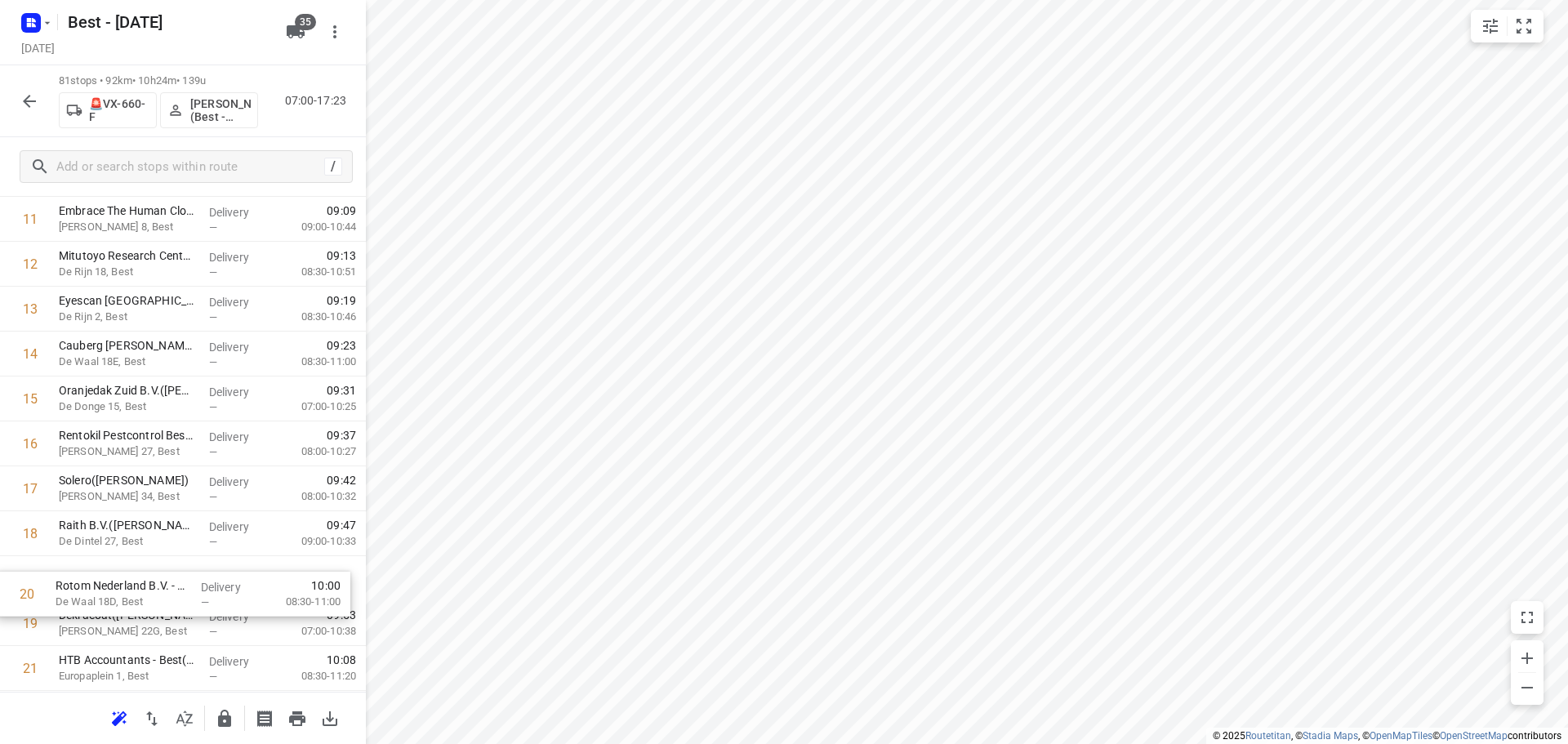
scroll to position [580, 0]
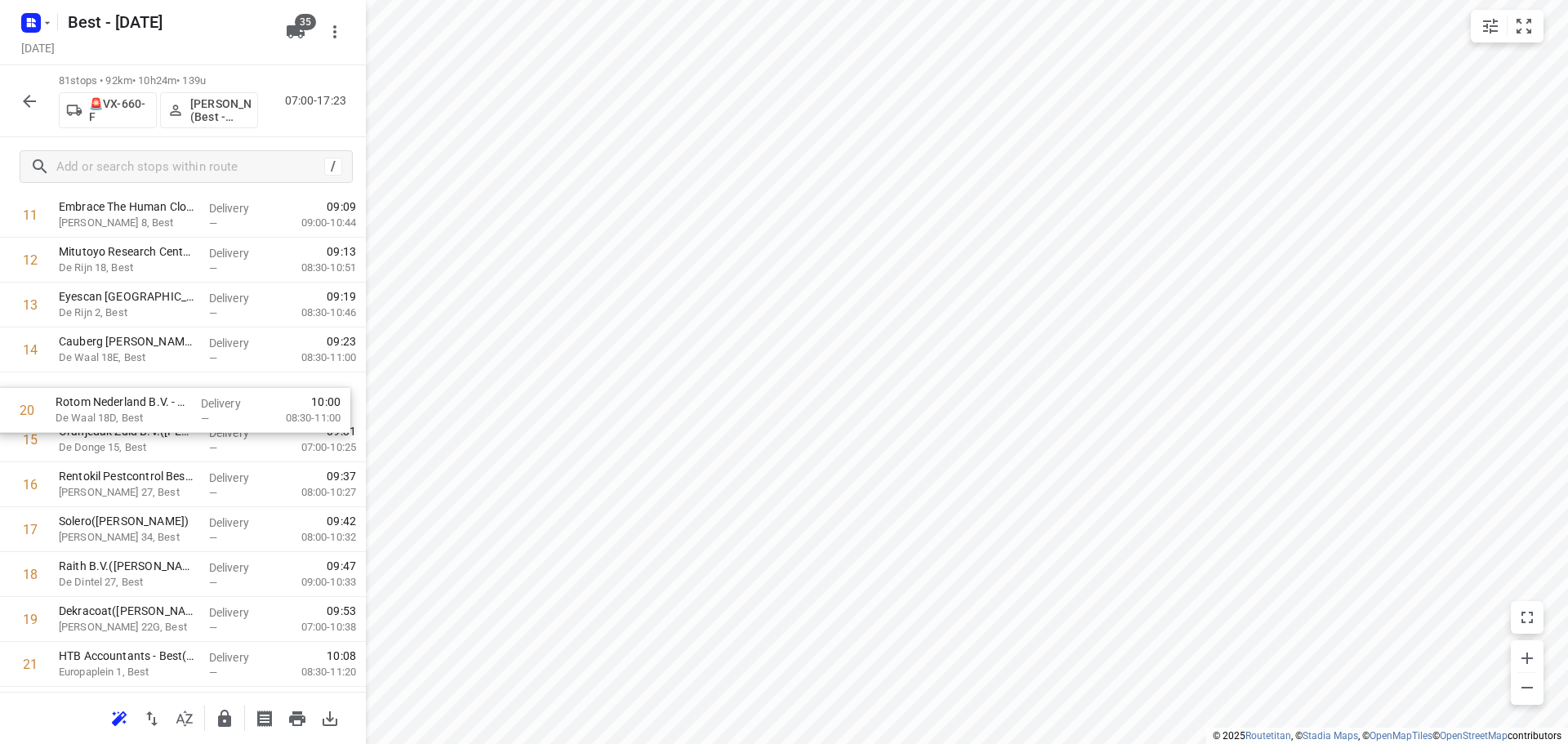
drag, startPoint x: 103, startPoint y: 638, endPoint x: 101, endPoint y: 409, distance: 229.0
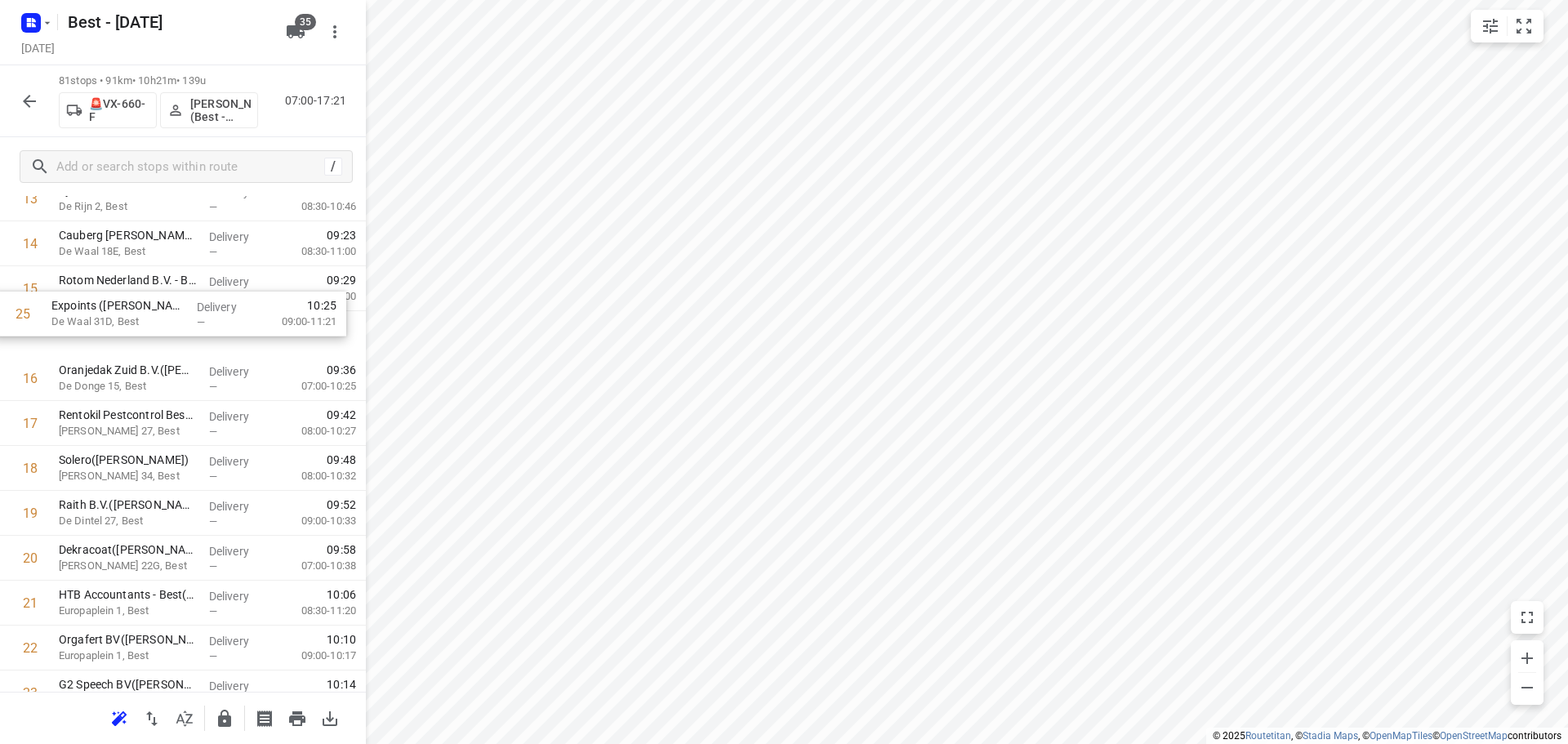
scroll to position [683, 0]
drag, startPoint x: 78, startPoint y: 662, endPoint x: 71, endPoint y: 321, distance: 341.1
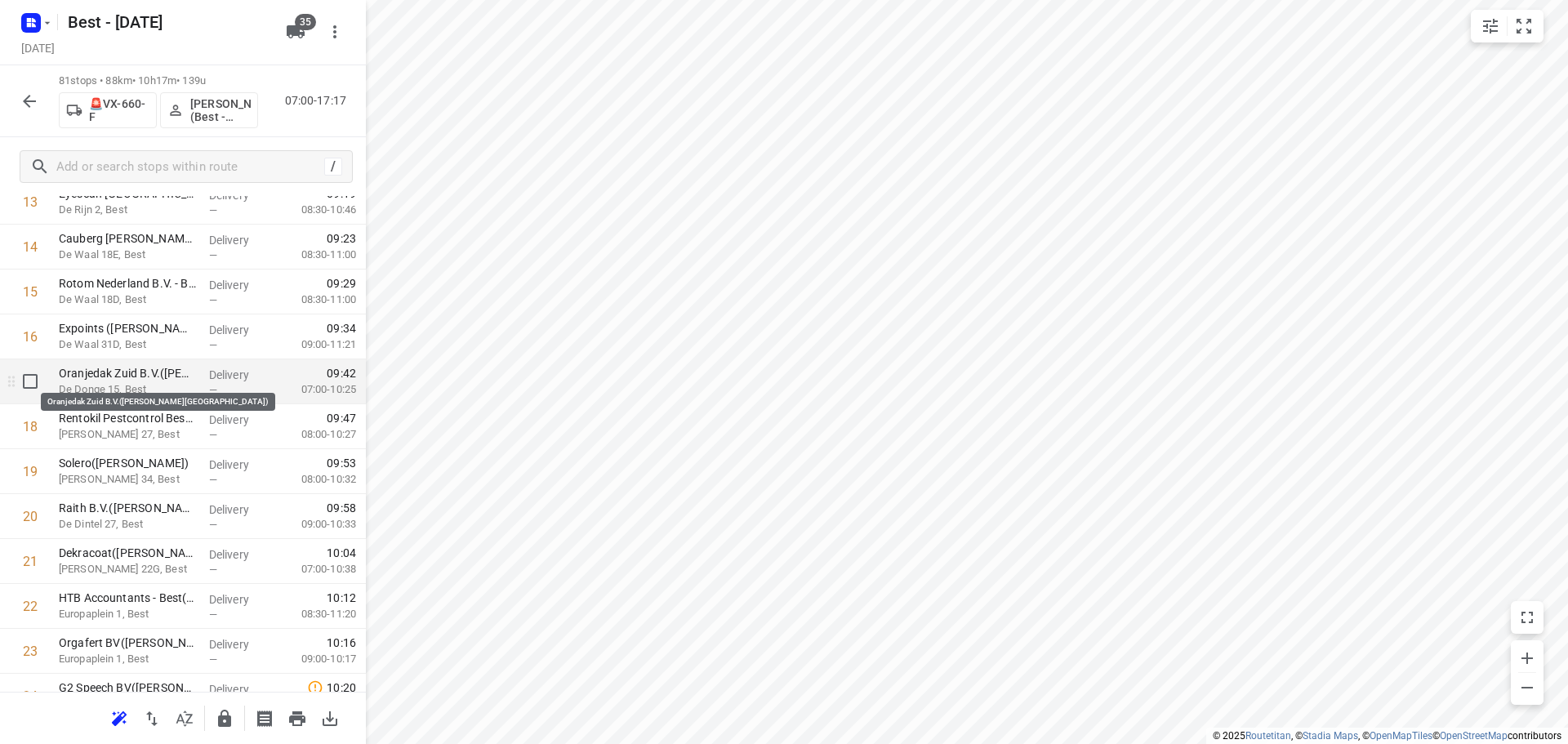
scroll to position [765, 0]
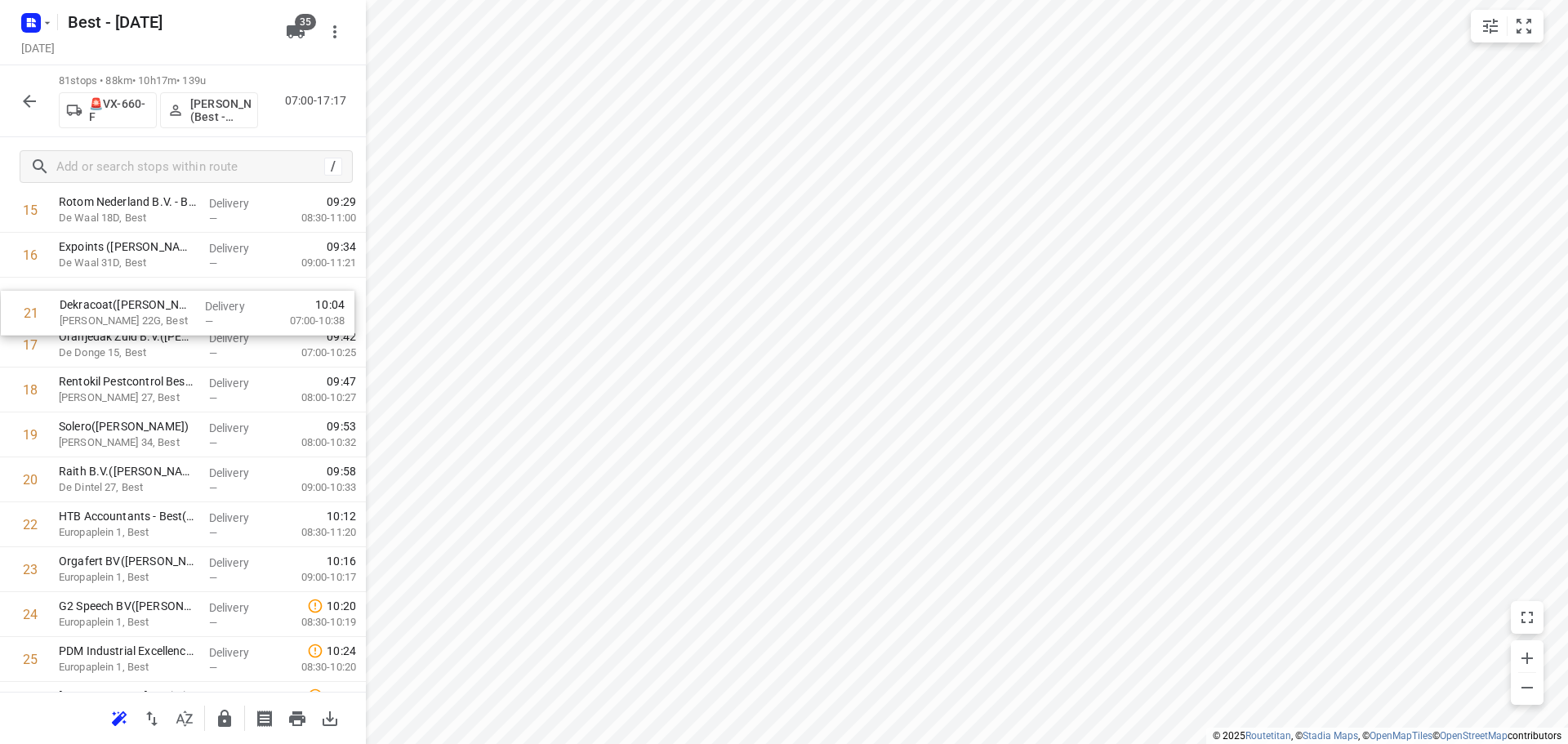
drag, startPoint x: 111, startPoint y: 491, endPoint x: 112, endPoint y: 318, distance: 173.0
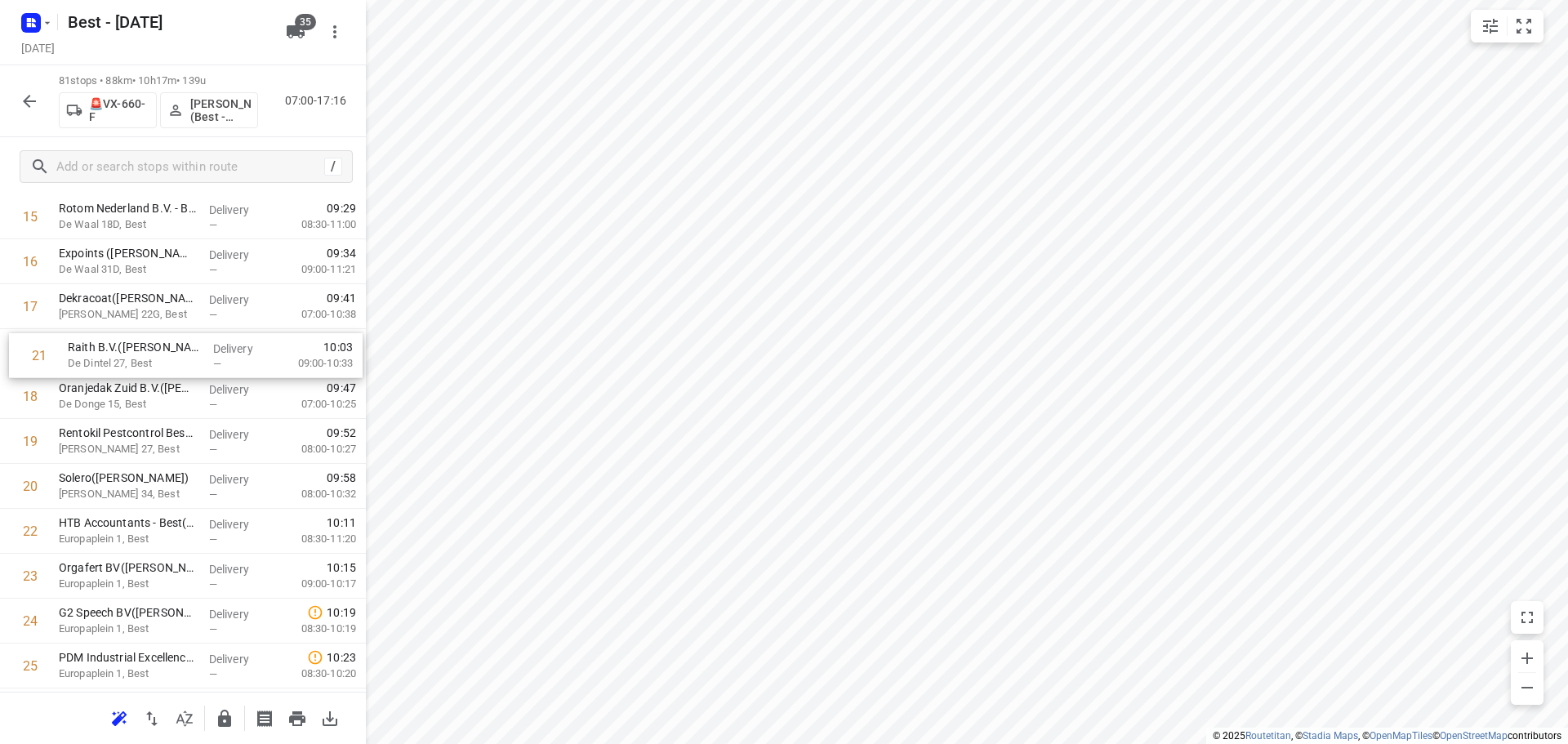
drag, startPoint x: 68, startPoint y: 488, endPoint x: 79, endPoint y: 341, distance: 147.4
drag, startPoint x: 66, startPoint y: 494, endPoint x: 73, endPoint y: 400, distance: 94.3
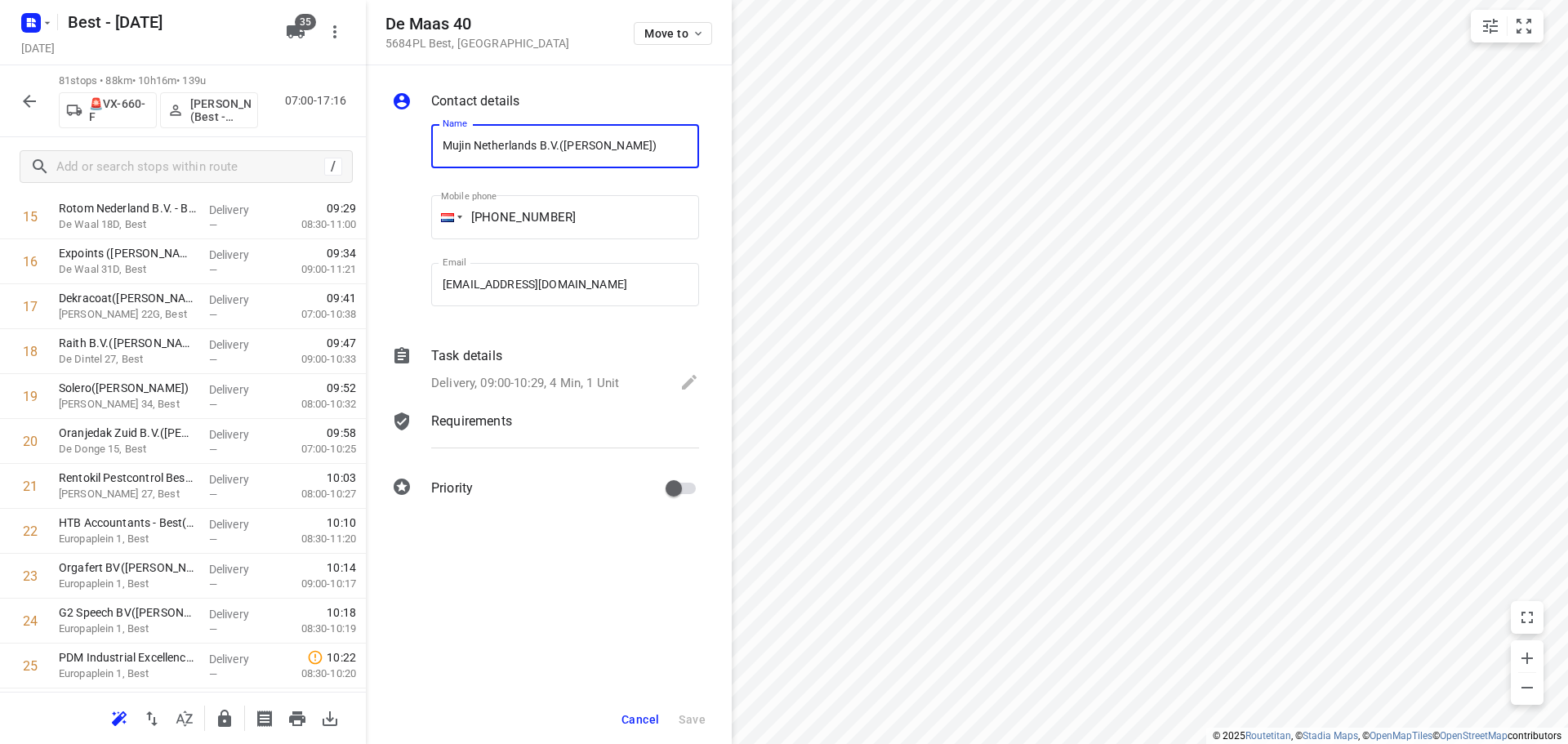
scroll to position [0, 1]
click at [670, 46] on div "Move to" at bounding box center [673, 32] width 78 height 35
click at [663, 41] on button "Move to" at bounding box center [673, 33] width 78 height 23
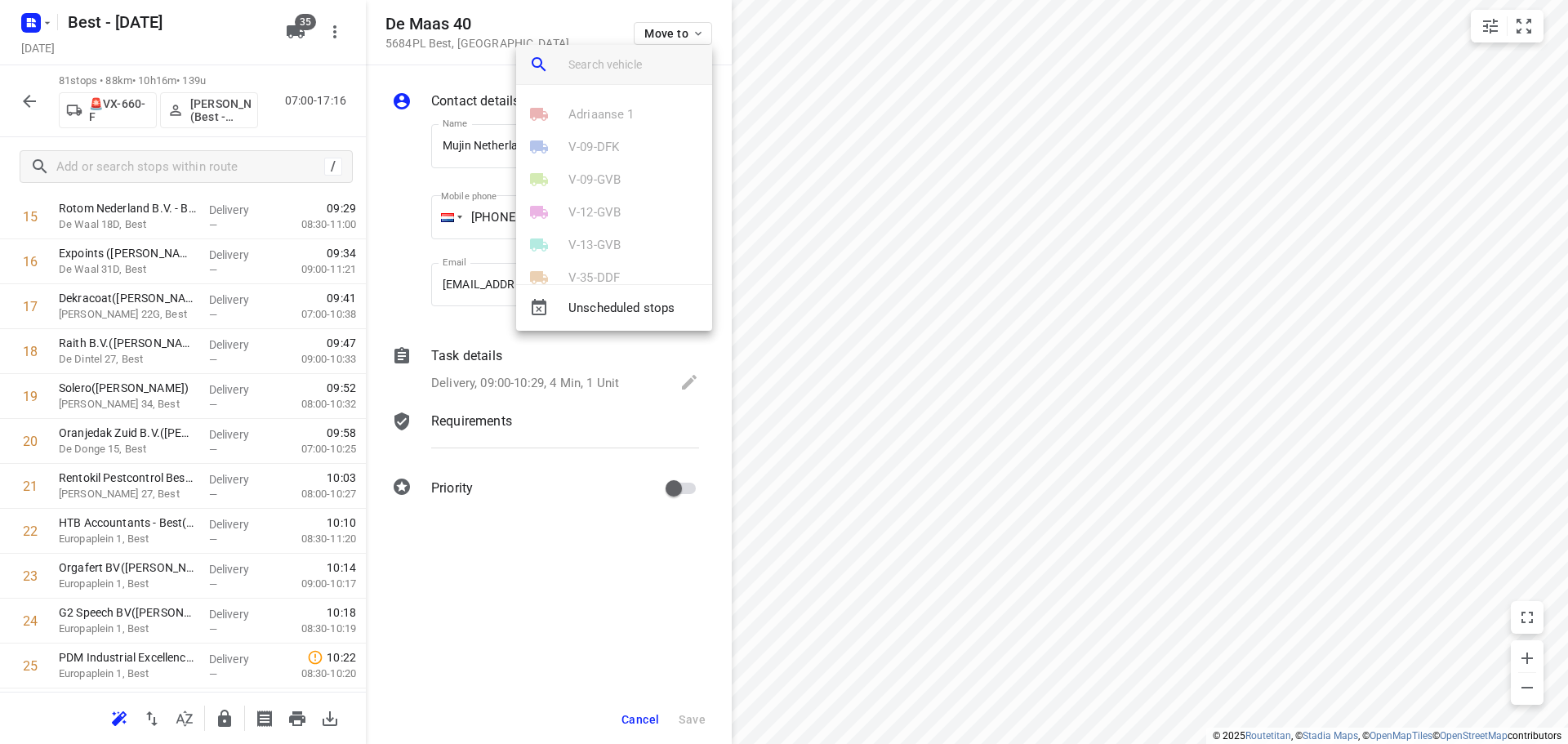
click at [604, 73] on input "search vehicle" at bounding box center [633, 64] width 131 height 25
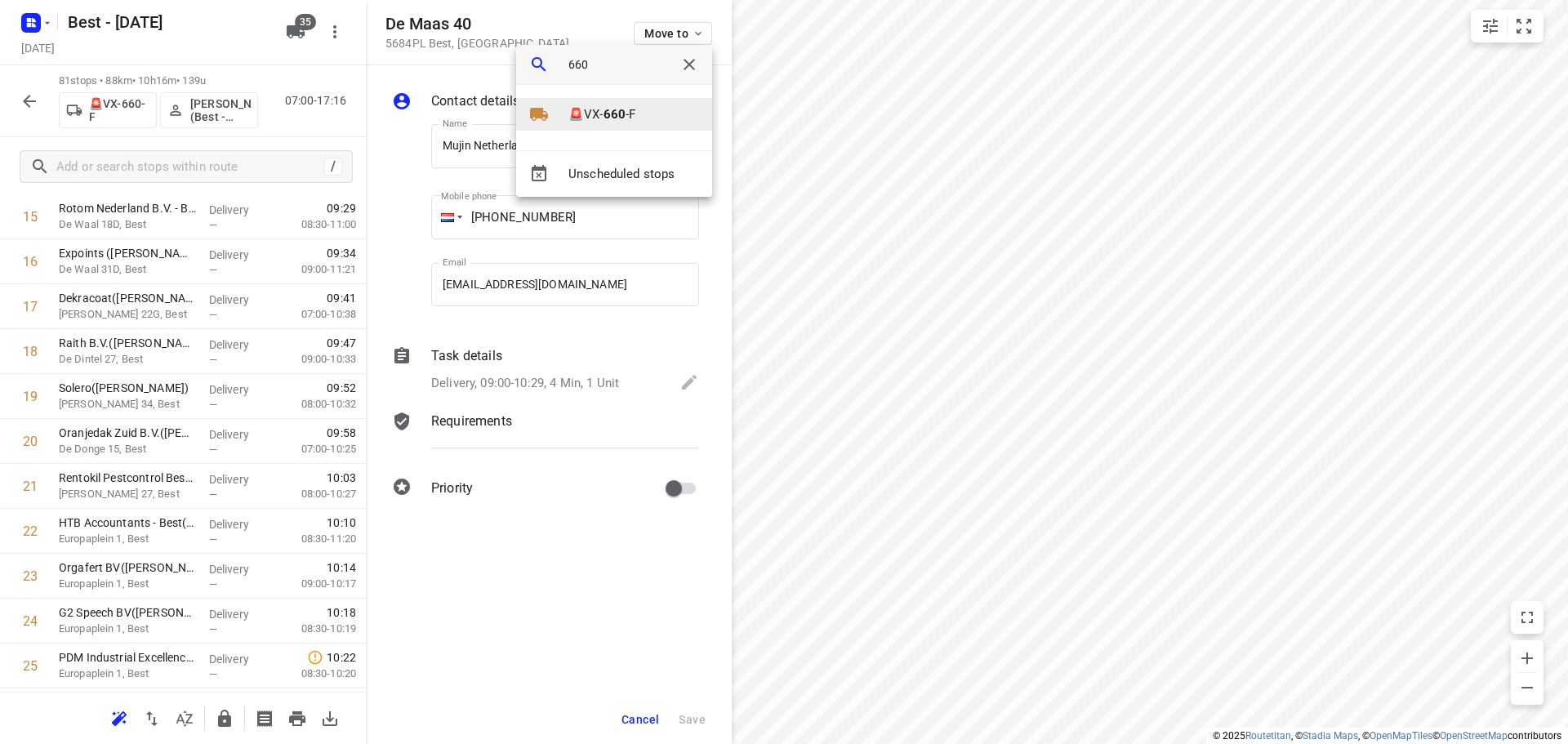
type input "660"
click at [561, 124] on div at bounding box center [549, 114] width 39 height 20
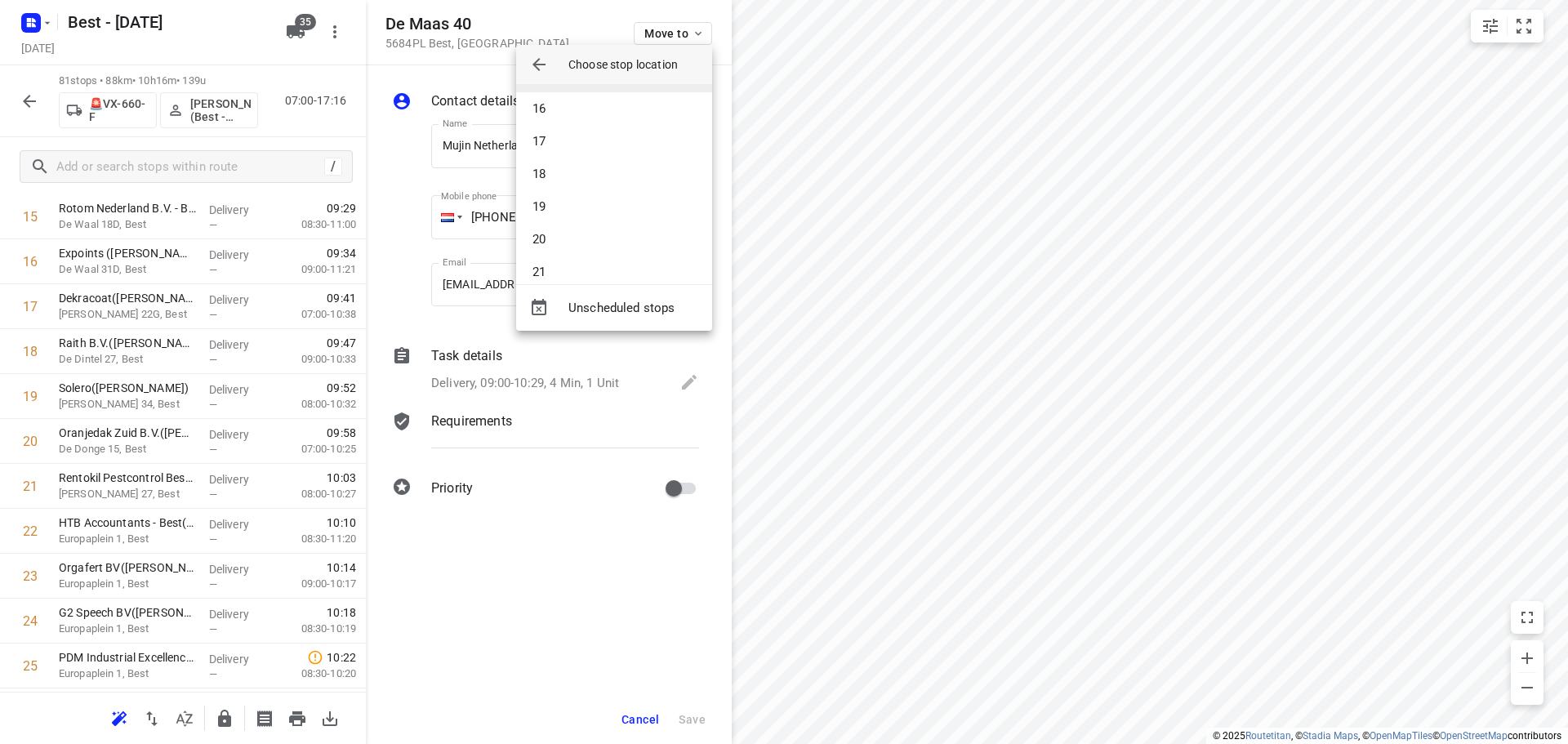
scroll to position [490, 0]
click at [588, 236] on li "20" at bounding box center [614, 238] width 196 height 32
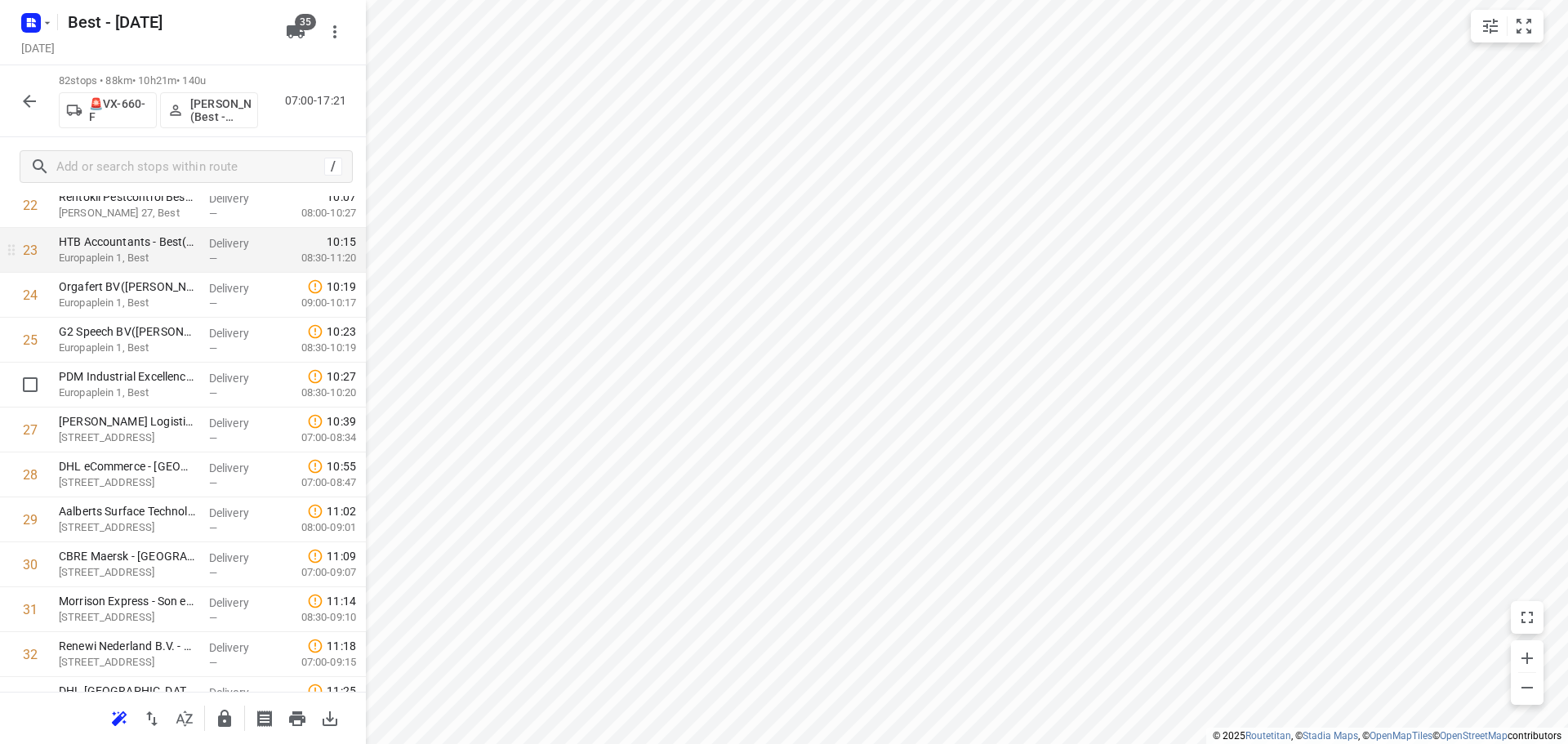
scroll to position [1085, 0]
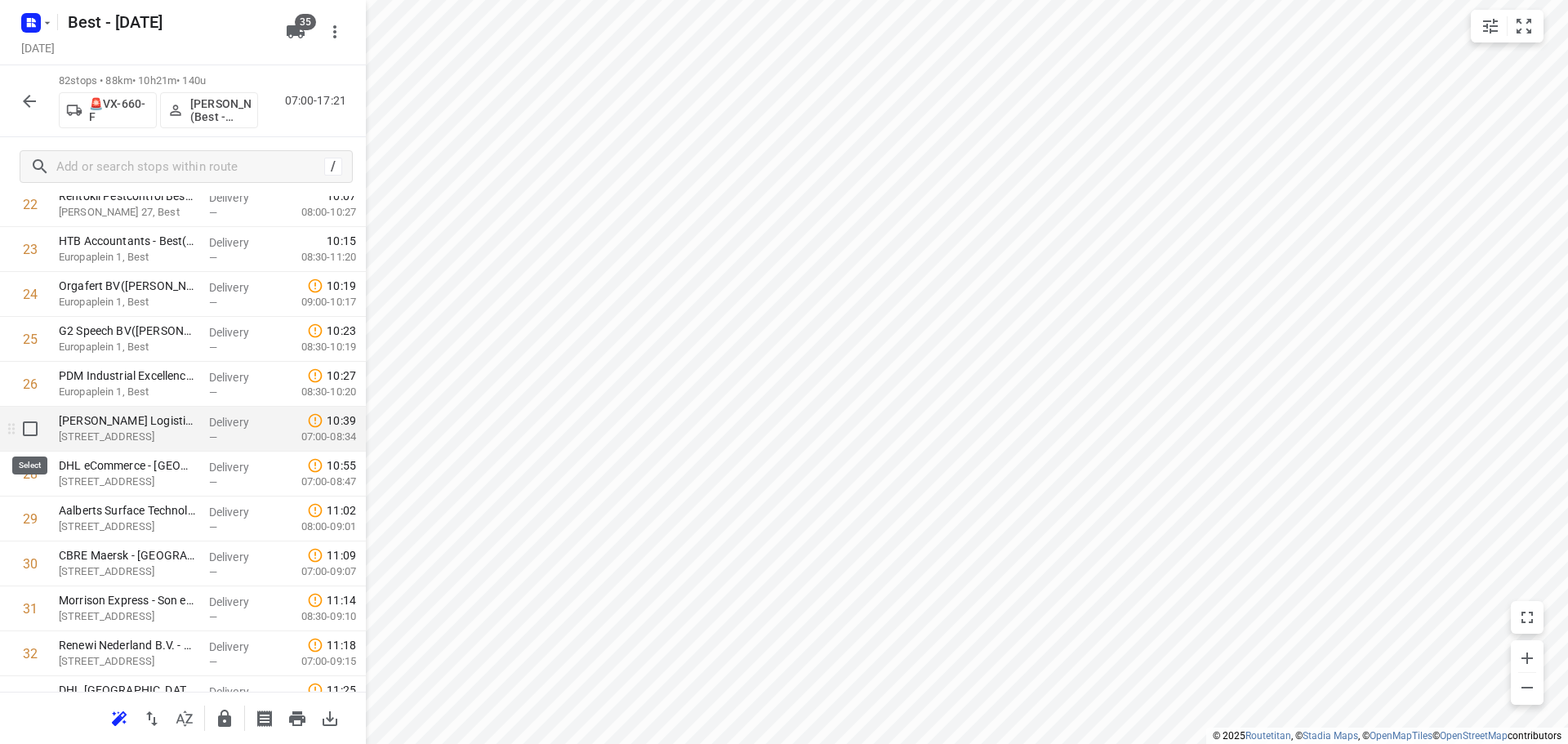
click at [17, 423] on input "checkbox" at bounding box center [30, 428] width 32 height 32
checkbox input "true"
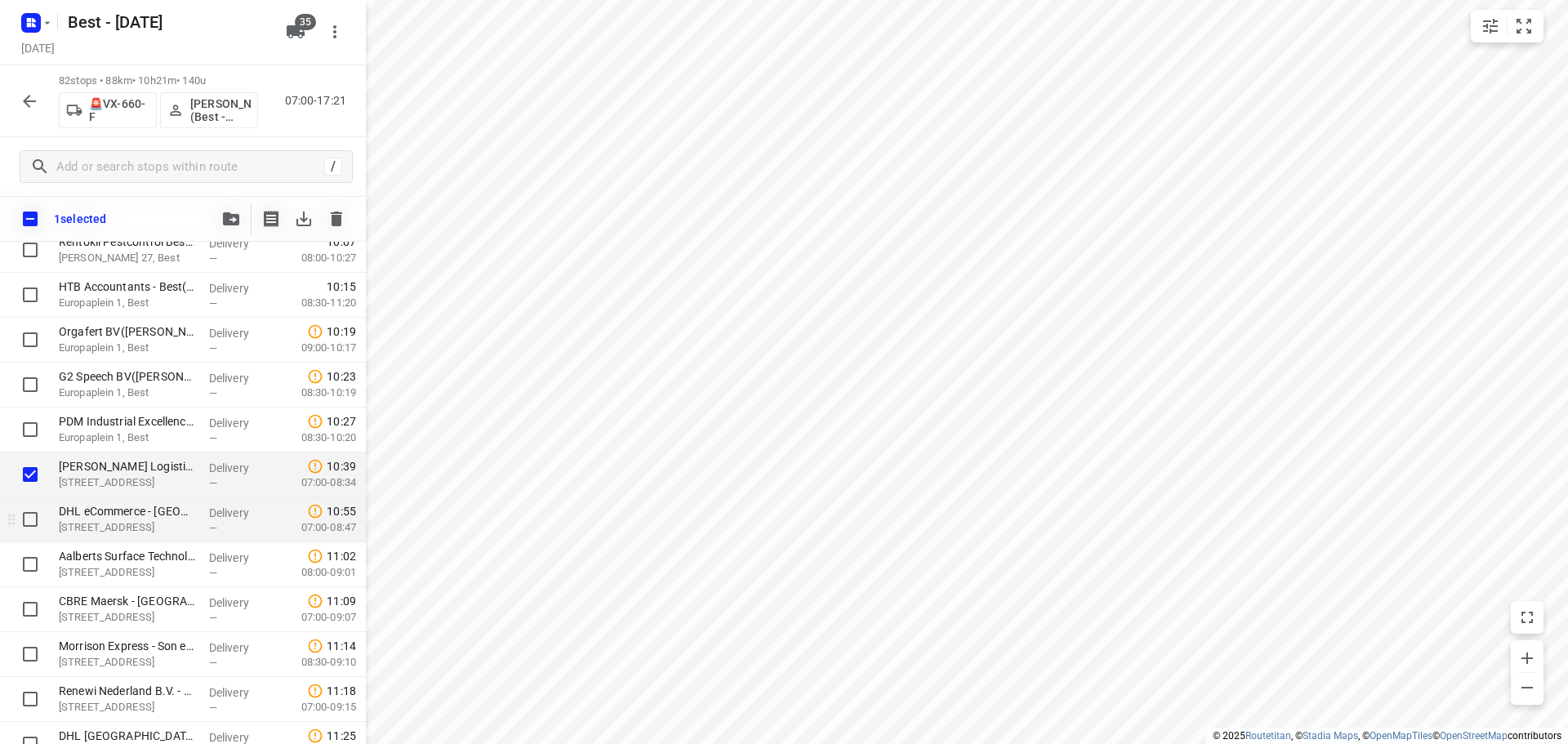
click at [25, 509] on input "checkbox" at bounding box center [30, 520] width 32 height 32
checkbox input "true"
click at [38, 565] on input "checkbox" at bounding box center [30, 564] width 32 height 32
checkbox input "true"
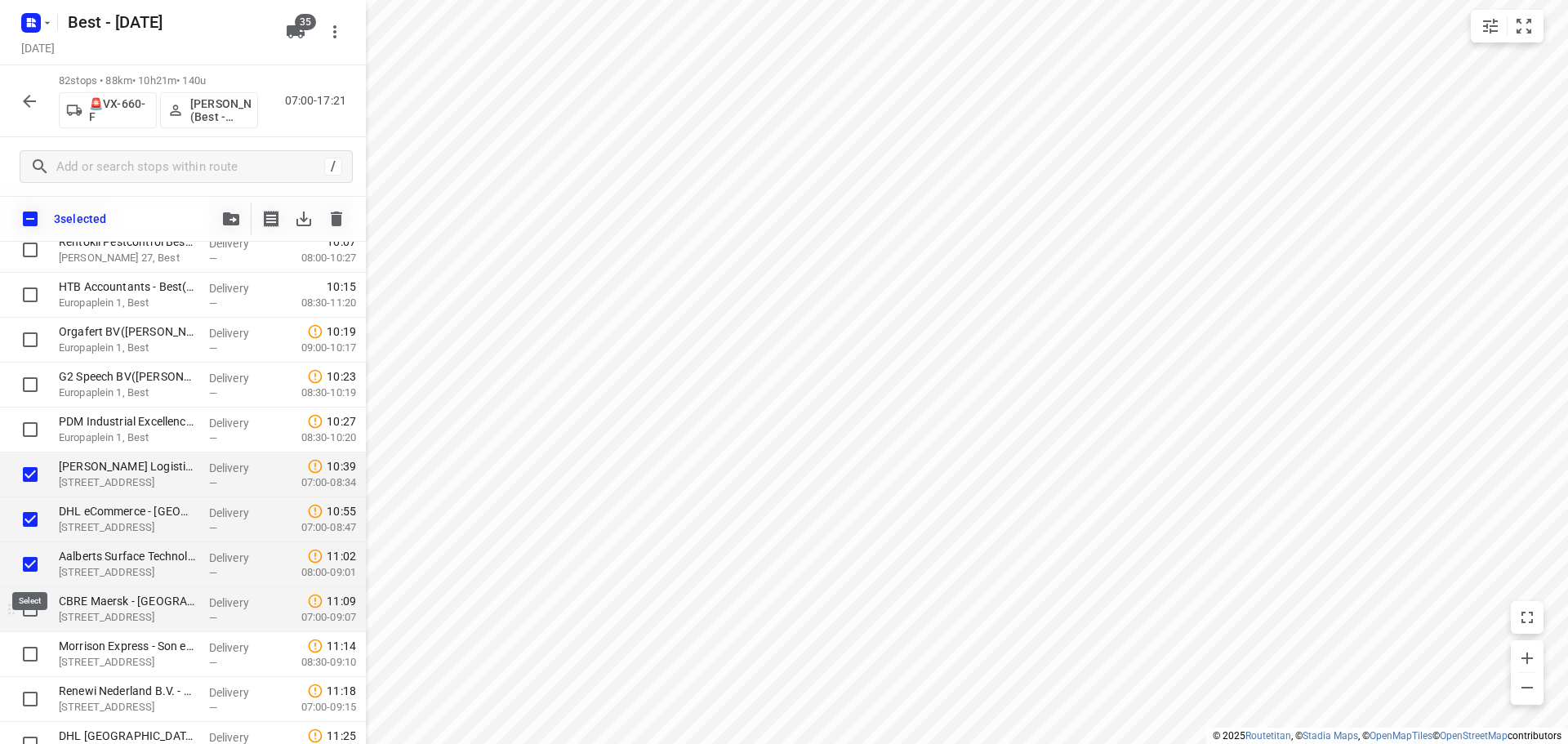
click at [20, 598] on input "checkbox" at bounding box center [30, 609] width 32 height 32
checkbox input "true"
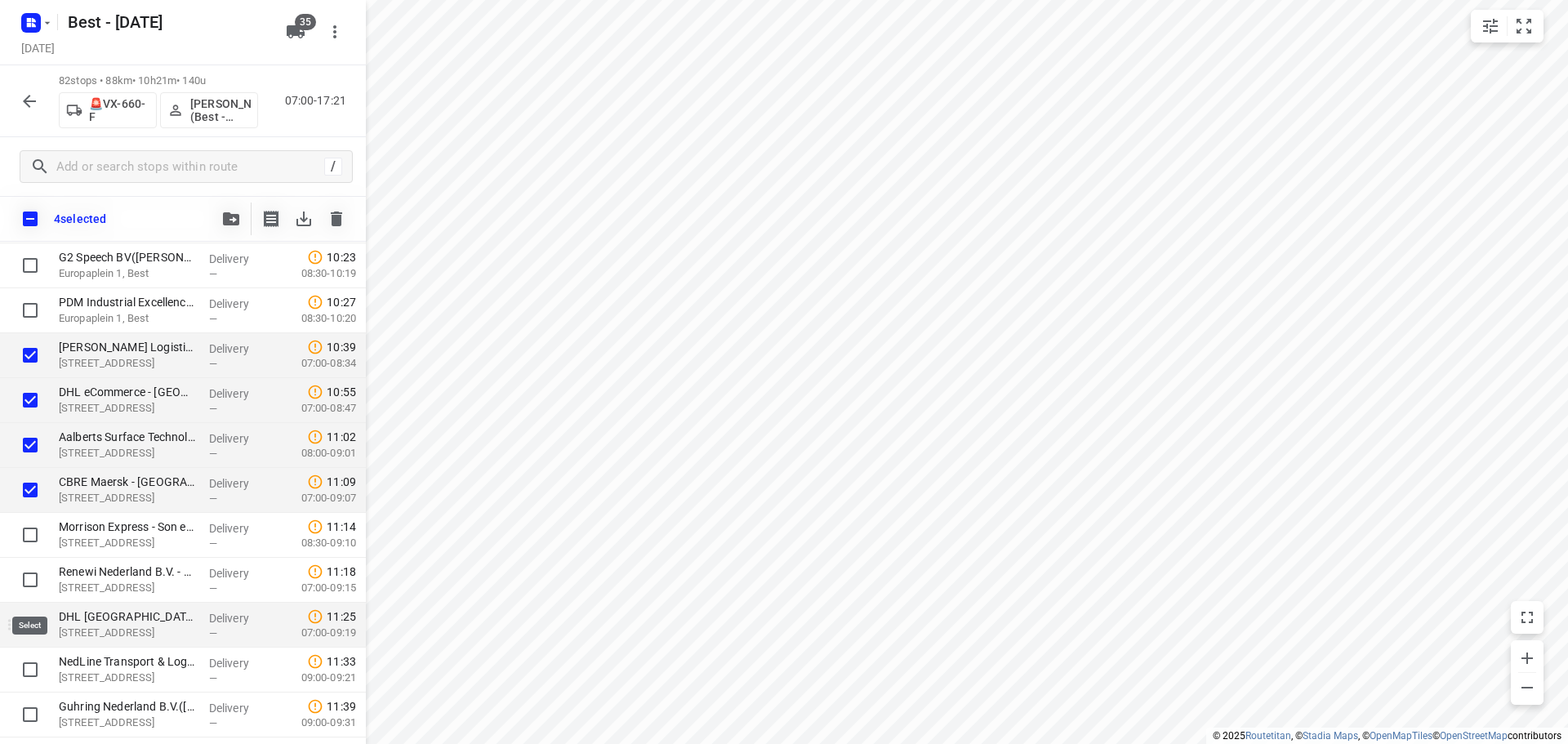
scroll to position [1330, 0]
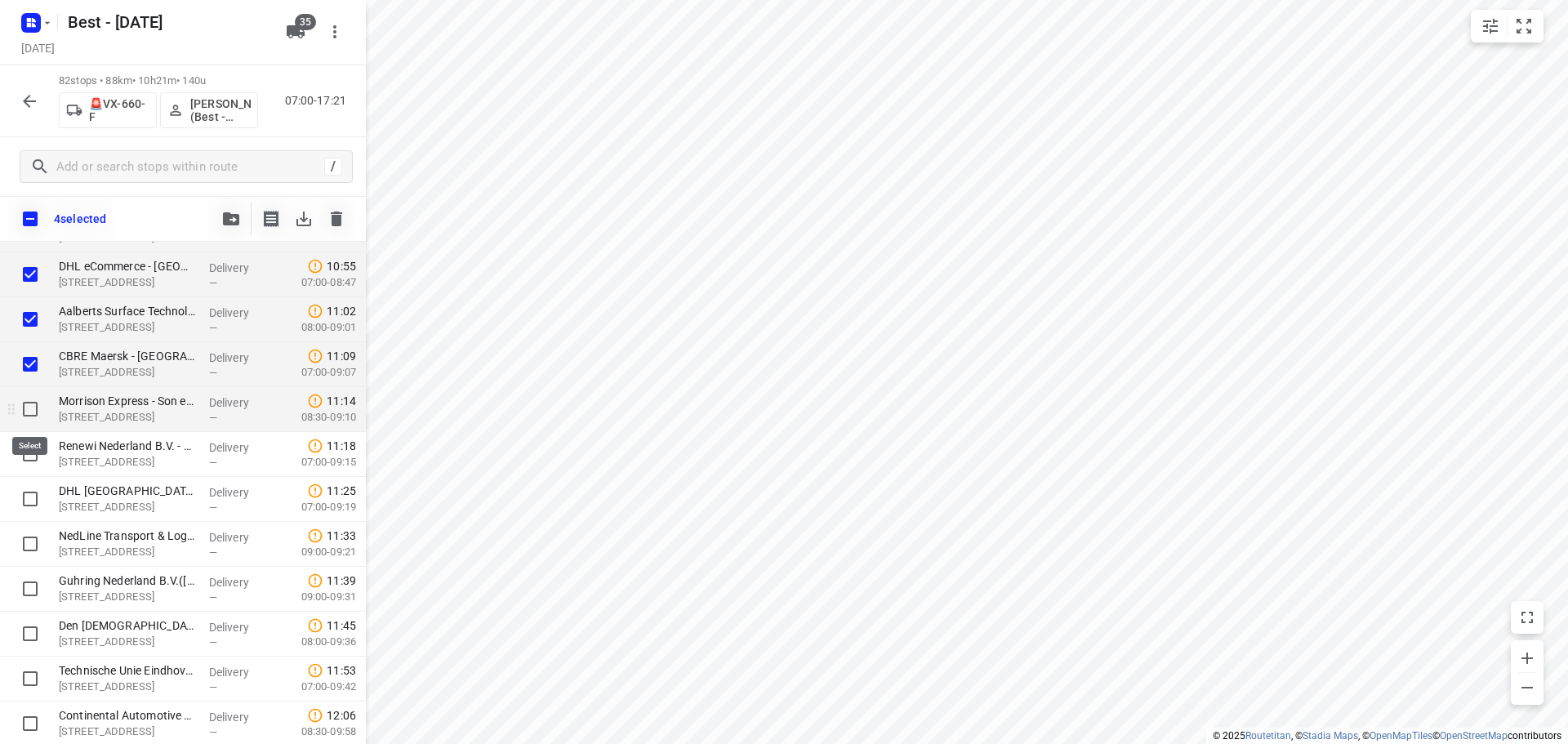
click at [37, 404] on input "checkbox" at bounding box center [30, 409] width 32 height 32
checkbox input "true"
click at [25, 440] on input "checkbox" at bounding box center [30, 454] width 32 height 32
checkbox input "true"
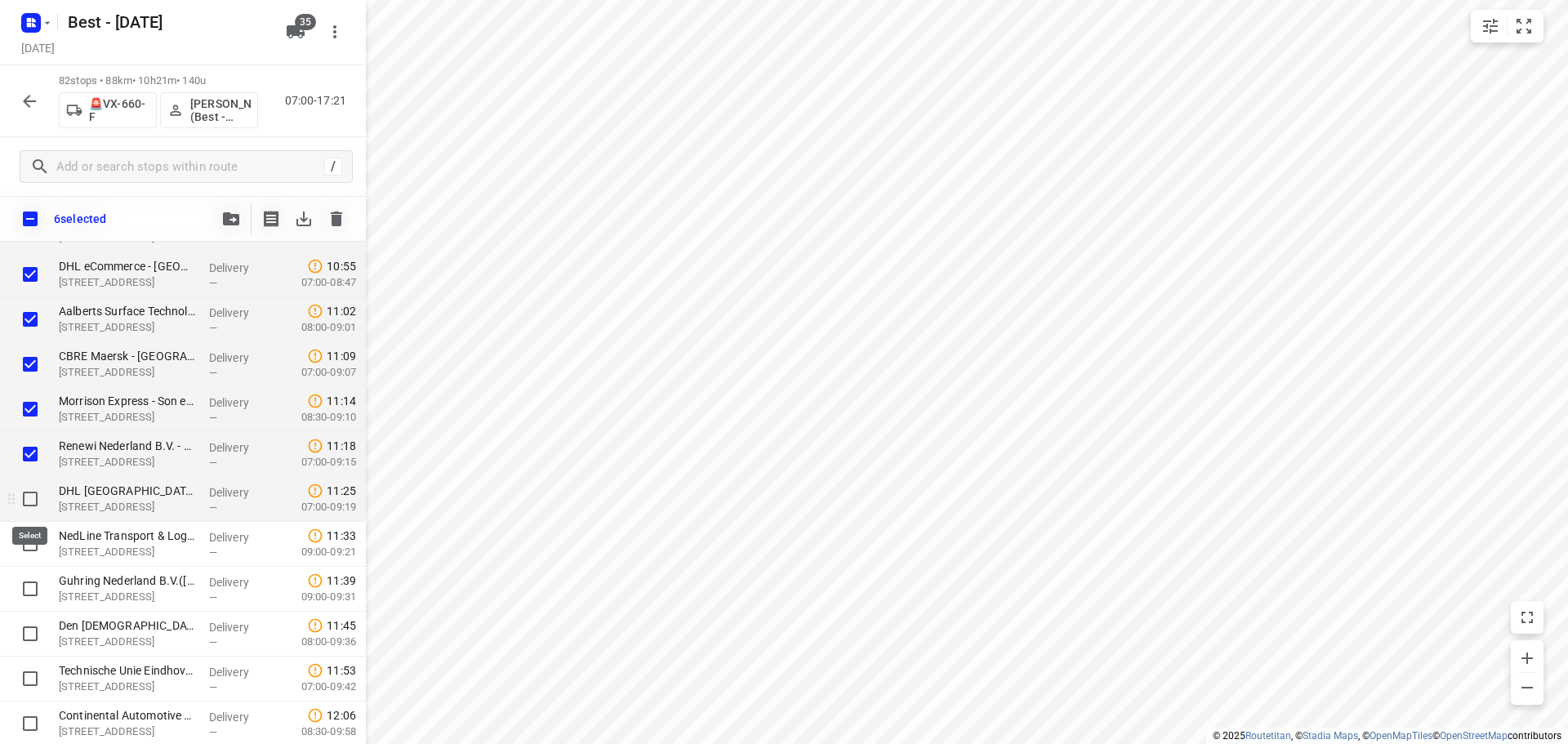
click at [26, 490] on input "checkbox" at bounding box center [30, 499] width 32 height 32
checkbox input "true"
click at [30, 543] on input "checkbox" at bounding box center [30, 543] width 32 height 32
checkbox input "true"
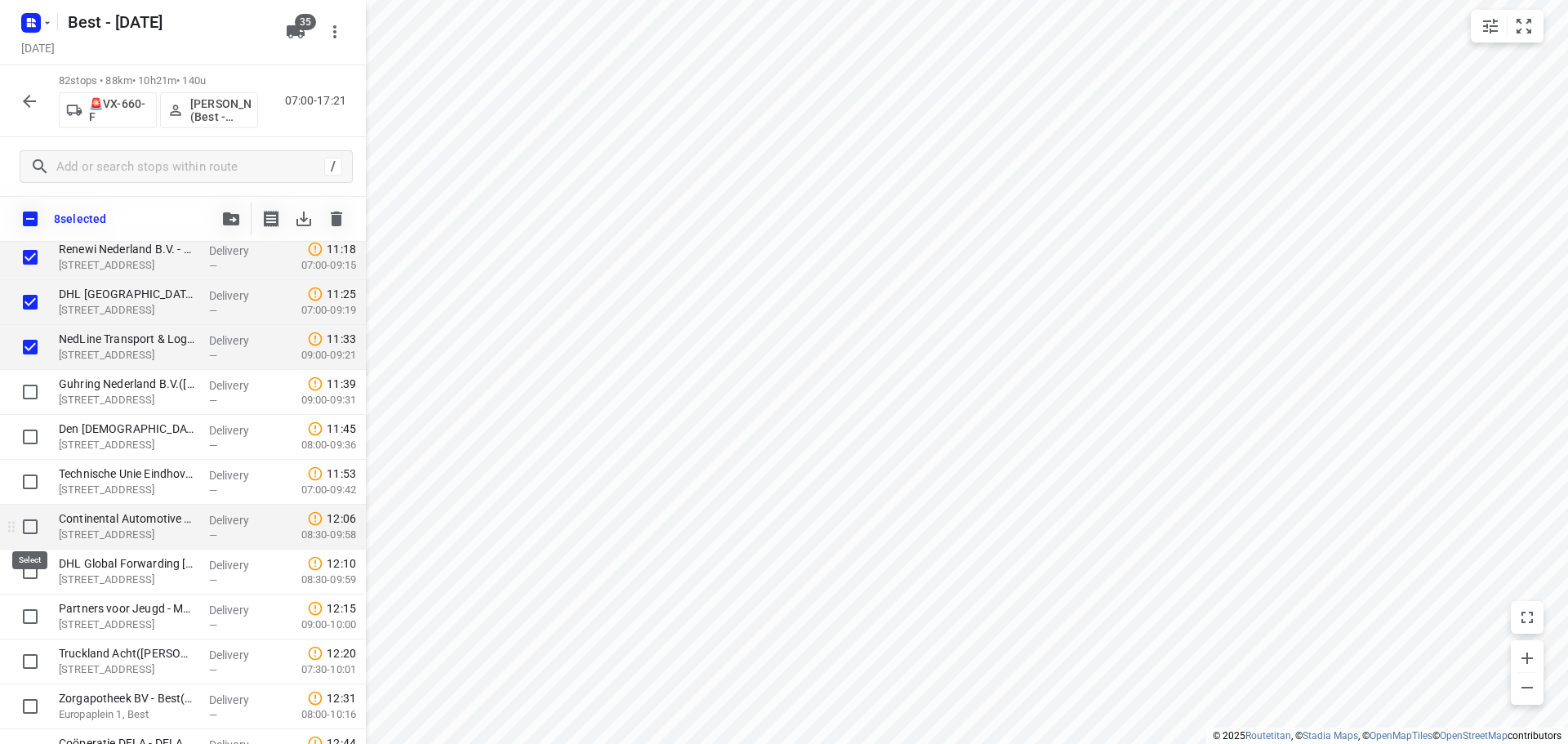
scroll to position [1575, 0]
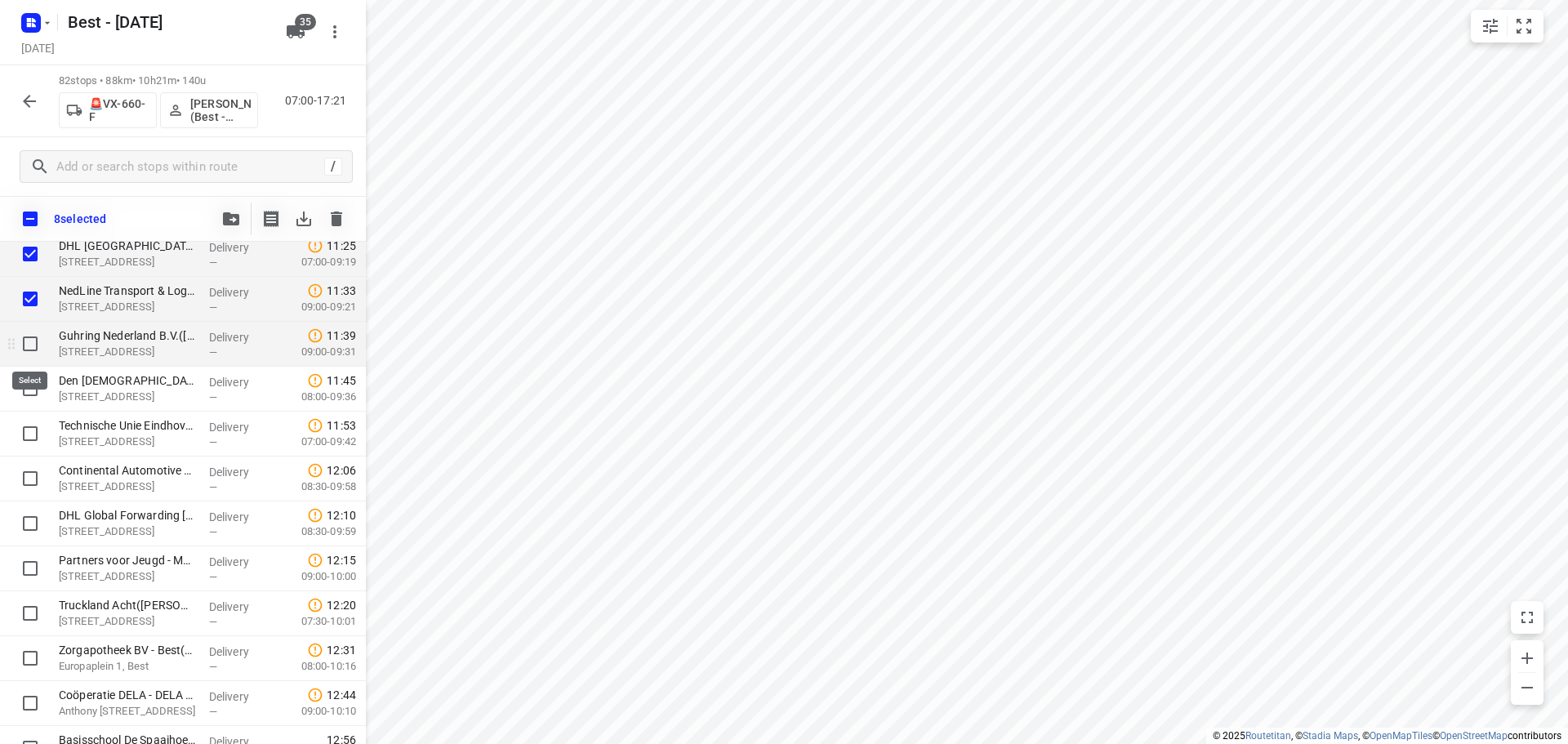
click at [30, 345] on input "checkbox" at bounding box center [30, 344] width 32 height 32
checkbox input "true"
click at [26, 398] on input "checkbox" at bounding box center [30, 388] width 32 height 32
checkbox input "true"
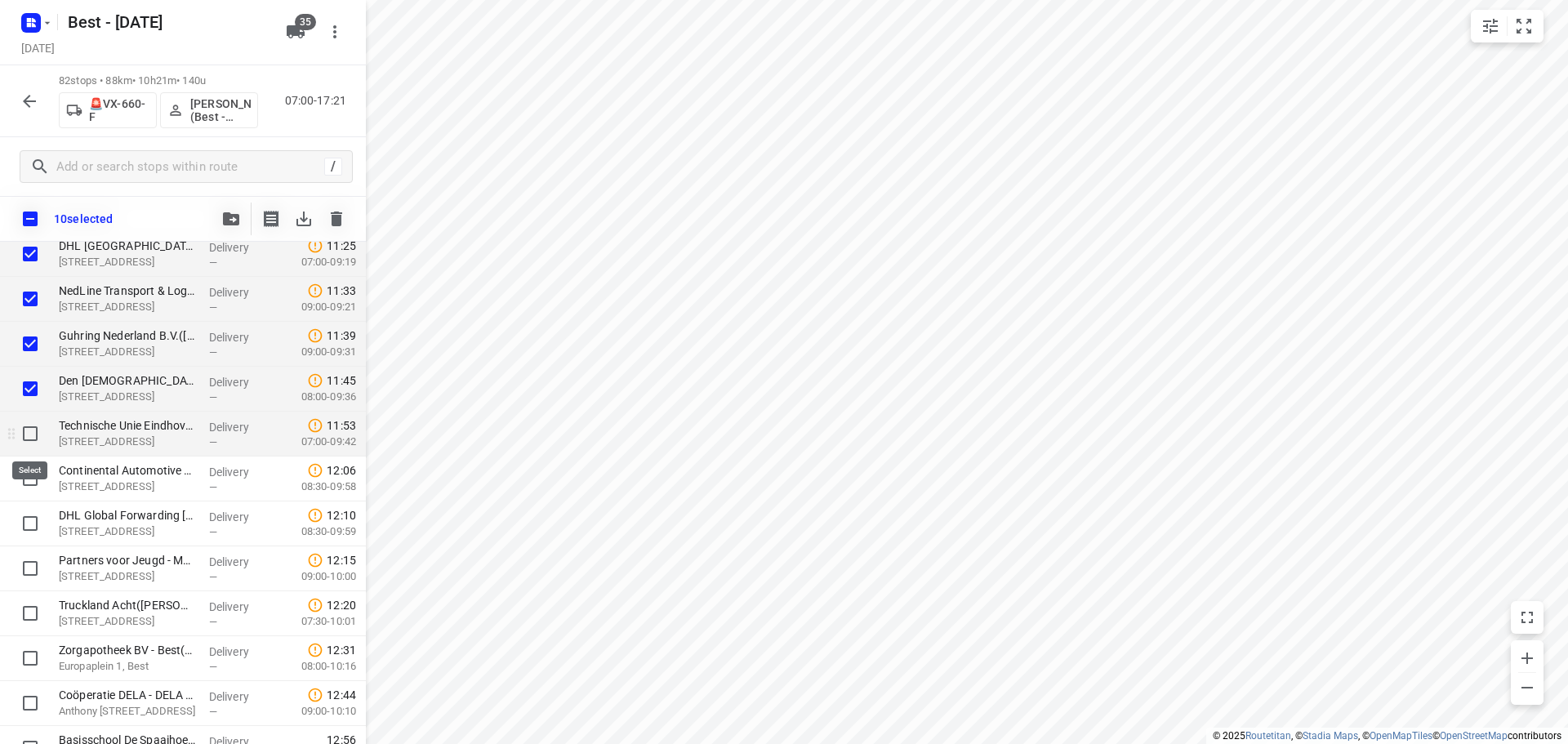
click at [24, 444] on input "checkbox" at bounding box center [30, 433] width 32 height 32
checkbox input "true"
drag, startPoint x: 29, startPoint y: 477, endPoint x: 30, endPoint y: 500, distance: 23.0
click at [30, 477] on input "checkbox" at bounding box center [30, 479] width 32 height 32
checkbox input "true"
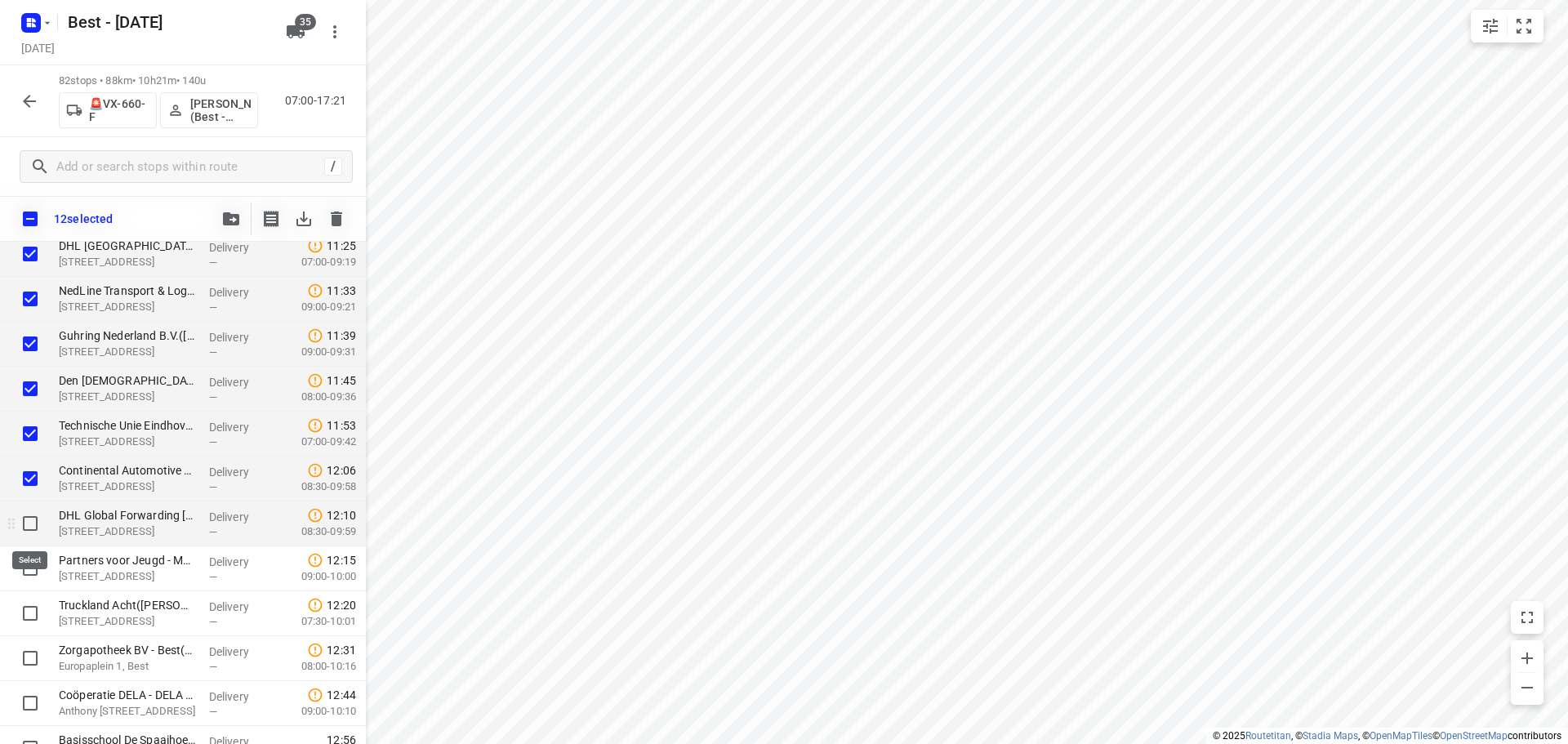
click at [28, 517] on input "checkbox" at bounding box center [30, 523] width 32 height 32
checkbox input "true"
click at [32, 555] on input "checkbox" at bounding box center [30, 568] width 32 height 32
checkbox input "true"
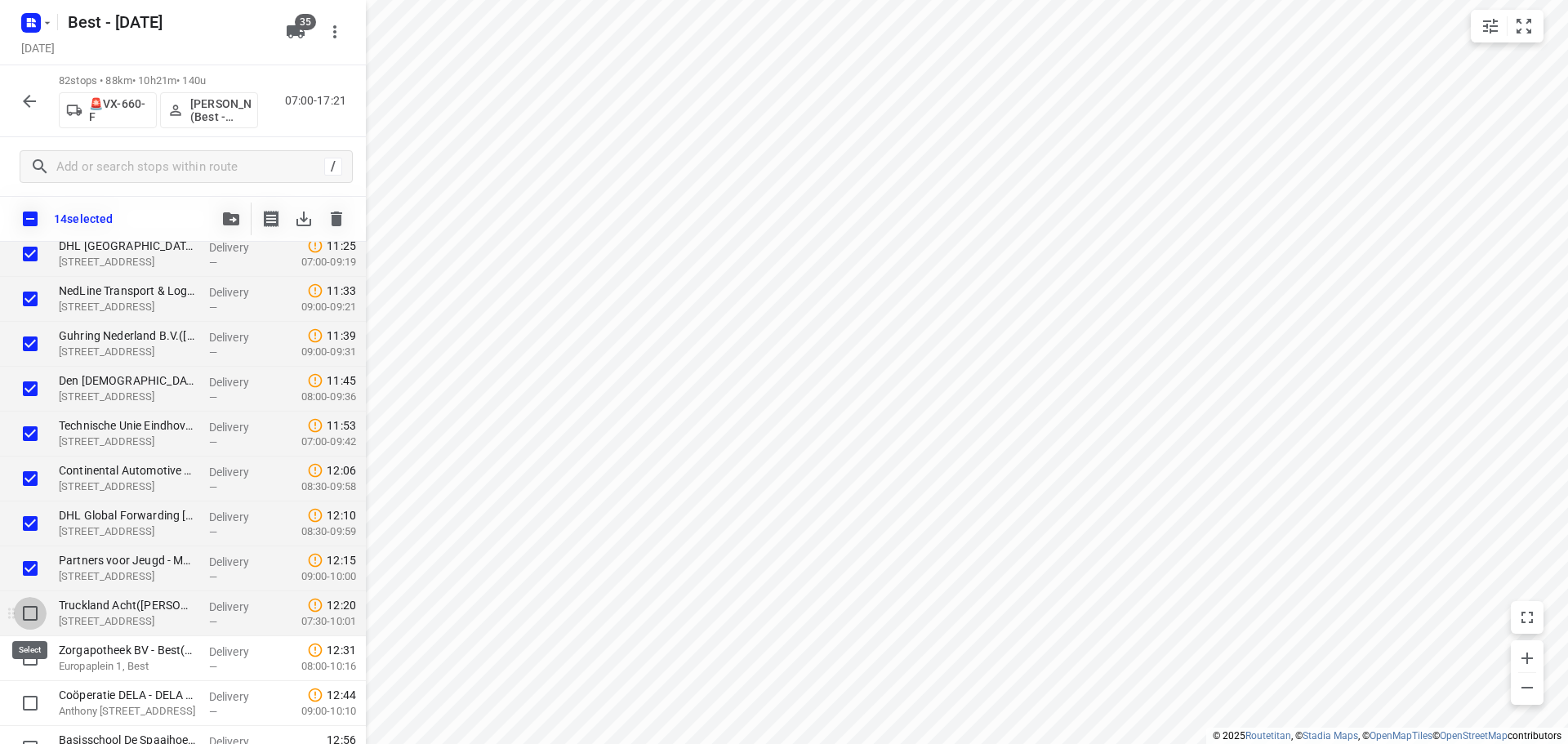
click at [28, 599] on input "checkbox" at bounding box center [30, 613] width 32 height 32
checkbox input "true"
click at [226, 219] on icon "button" at bounding box center [230, 218] width 16 height 13
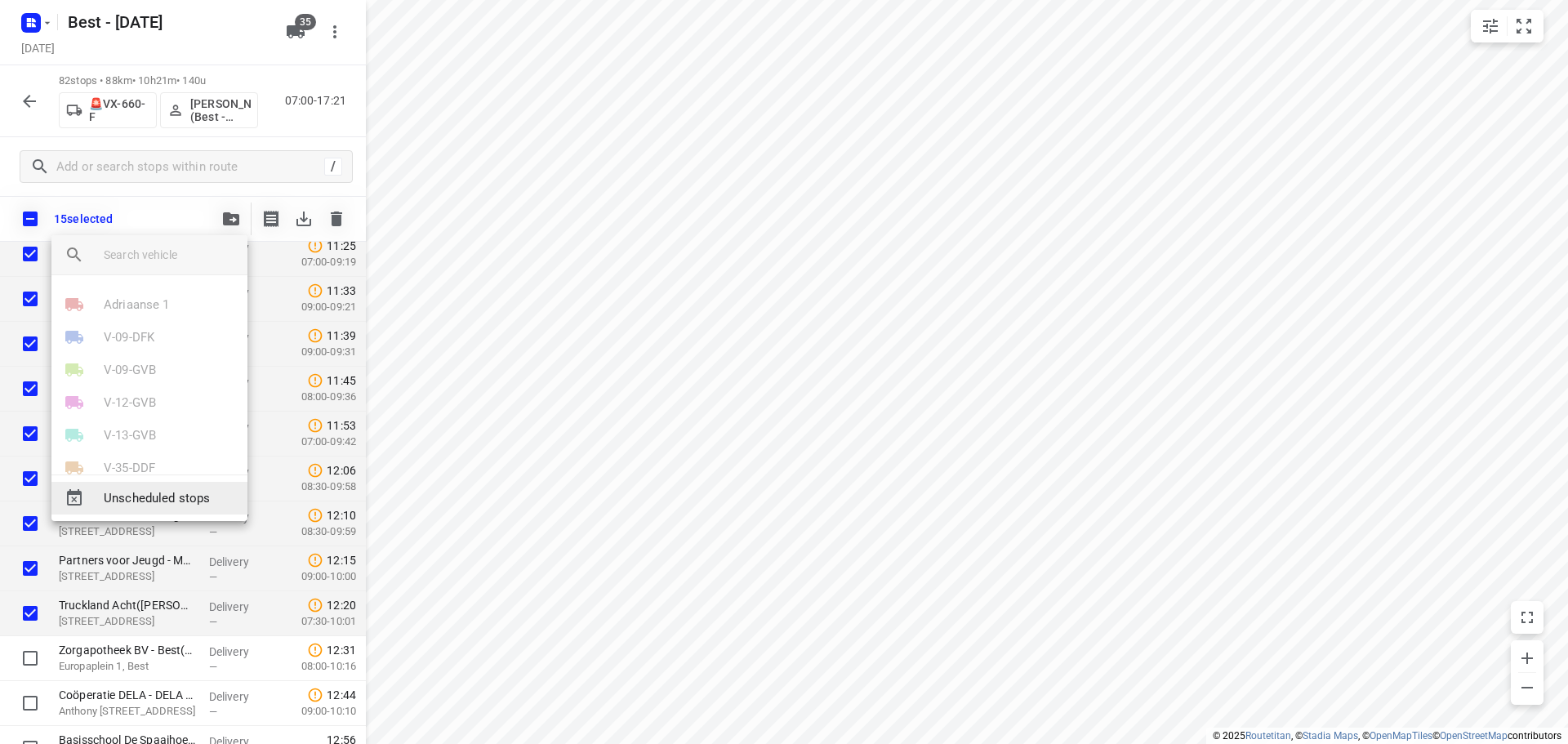
click at [142, 507] on span "Unscheduled stops" at bounding box center [169, 498] width 131 height 19
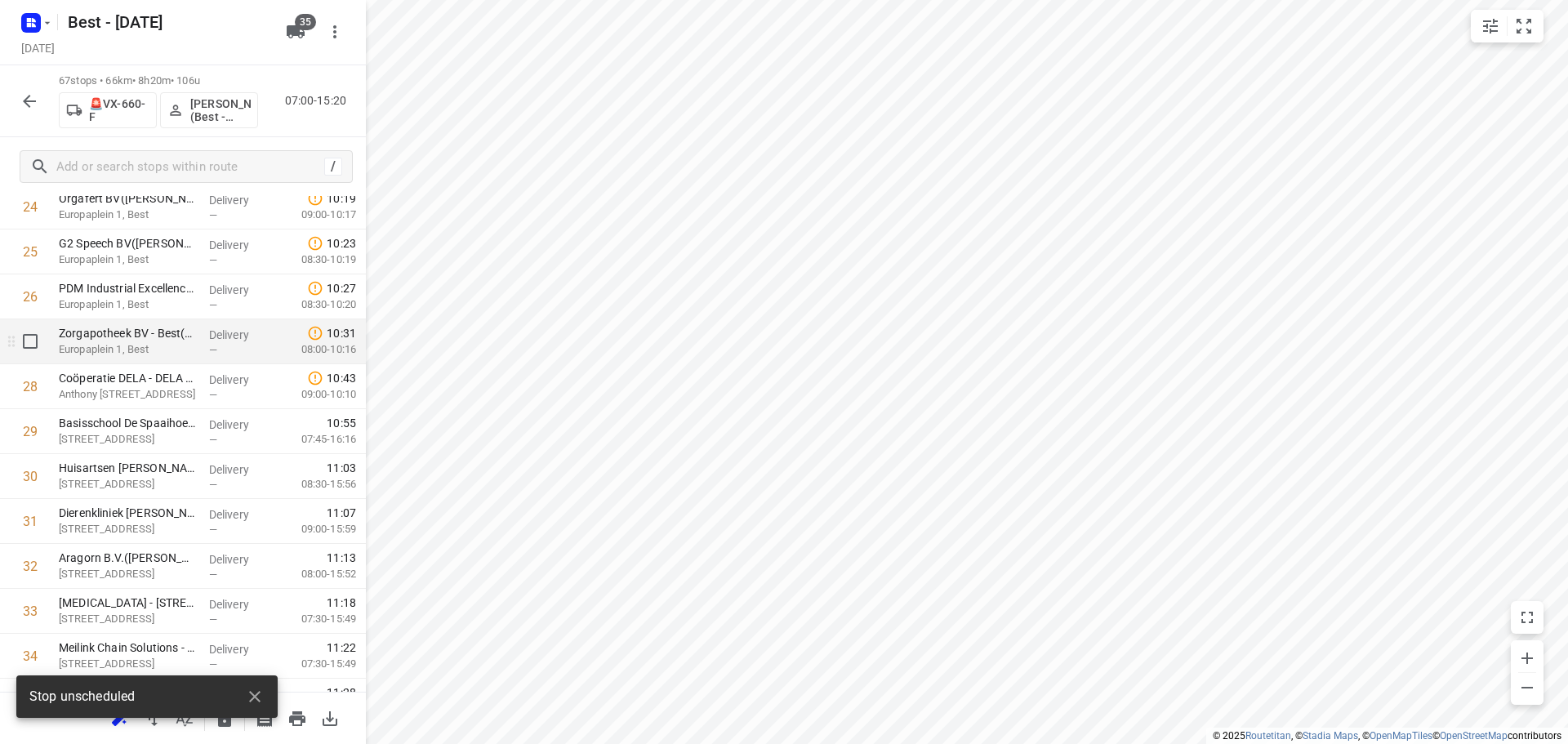
scroll to position [1085, 0]
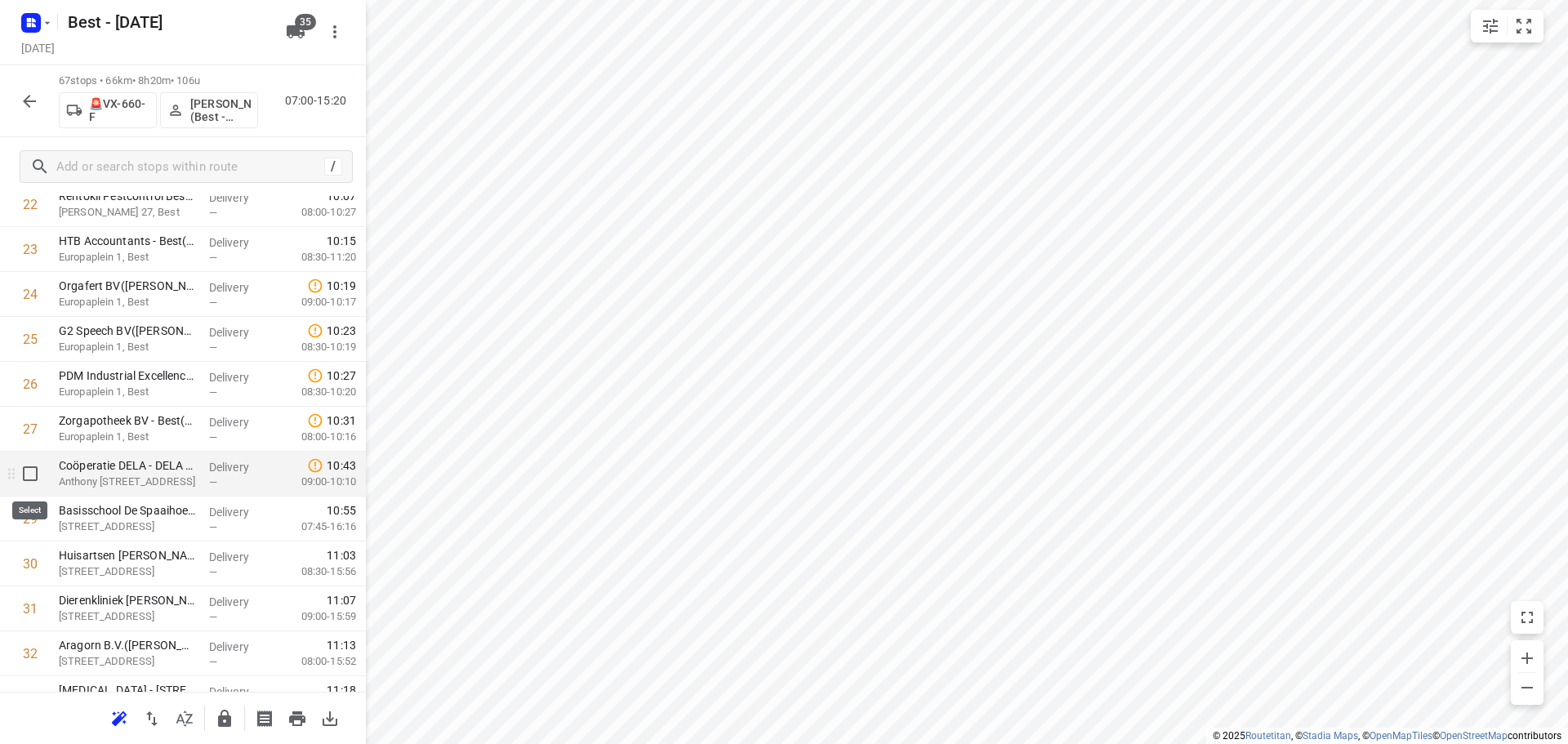
click at [15, 479] on input "checkbox" at bounding box center [30, 474] width 32 height 32
checkbox input "true"
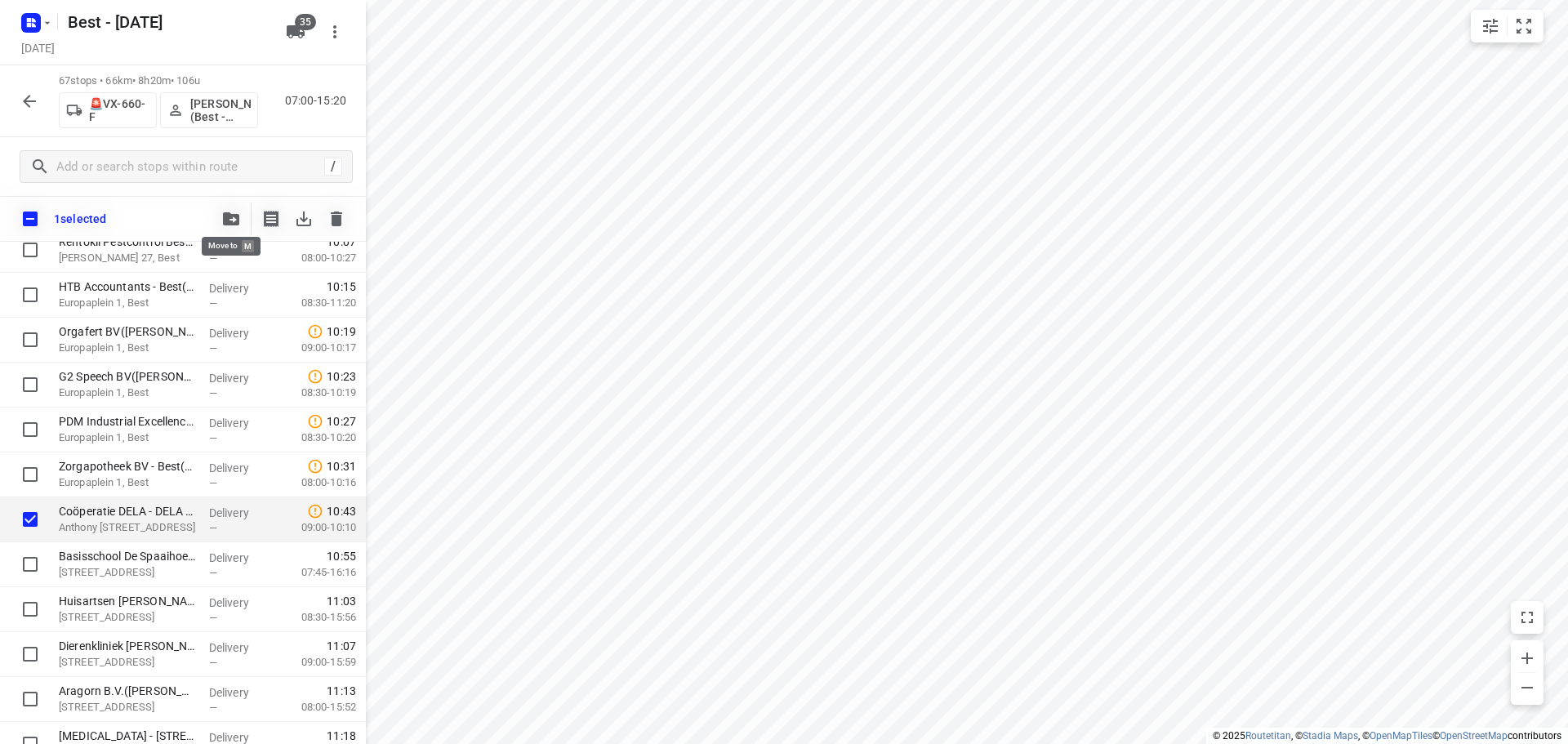
click at [219, 220] on button "button" at bounding box center [231, 218] width 32 height 32
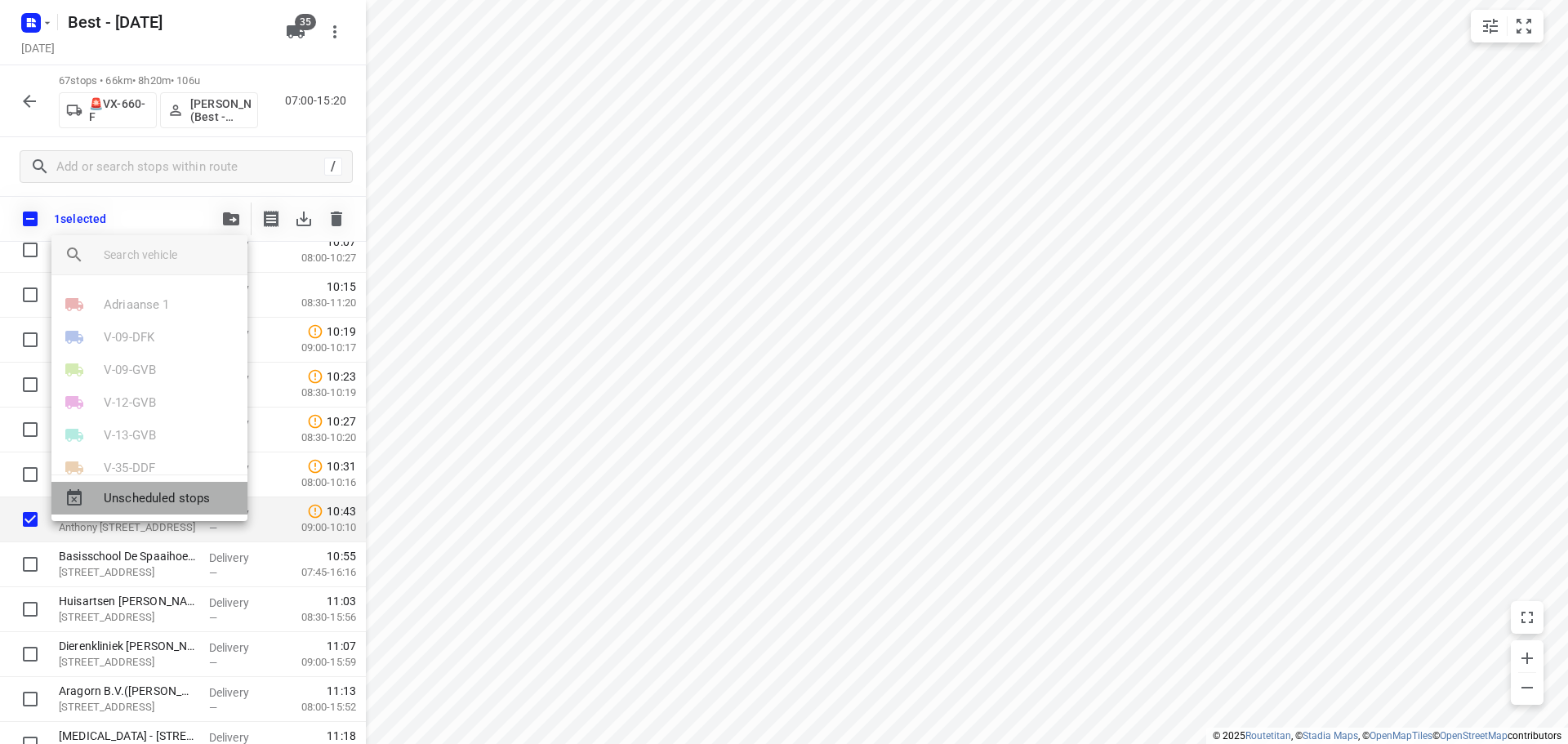
click at [142, 489] on span "Unscheduled stops" at bounding box center [169, 498] width 131 height 19
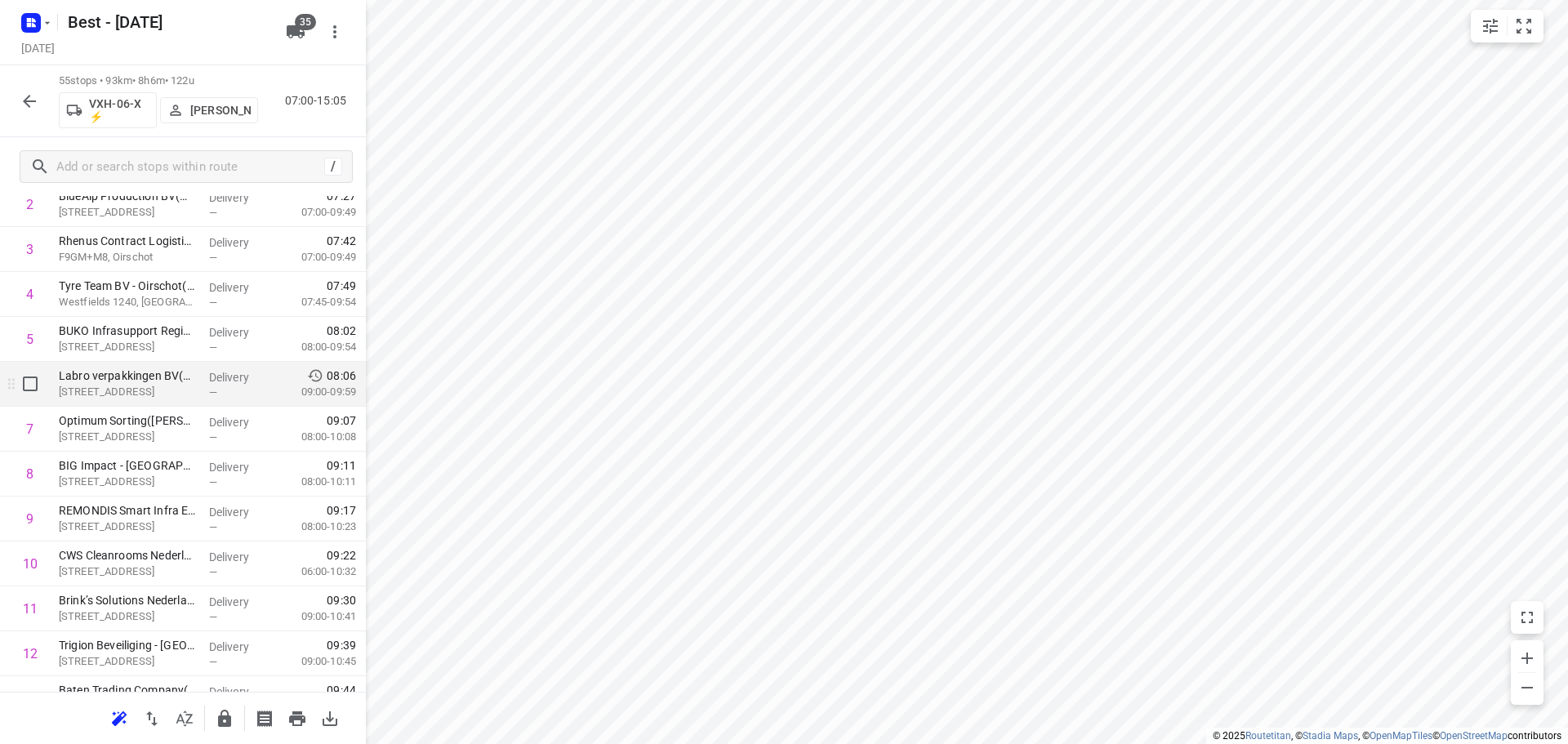
scroll to position [0, 0]
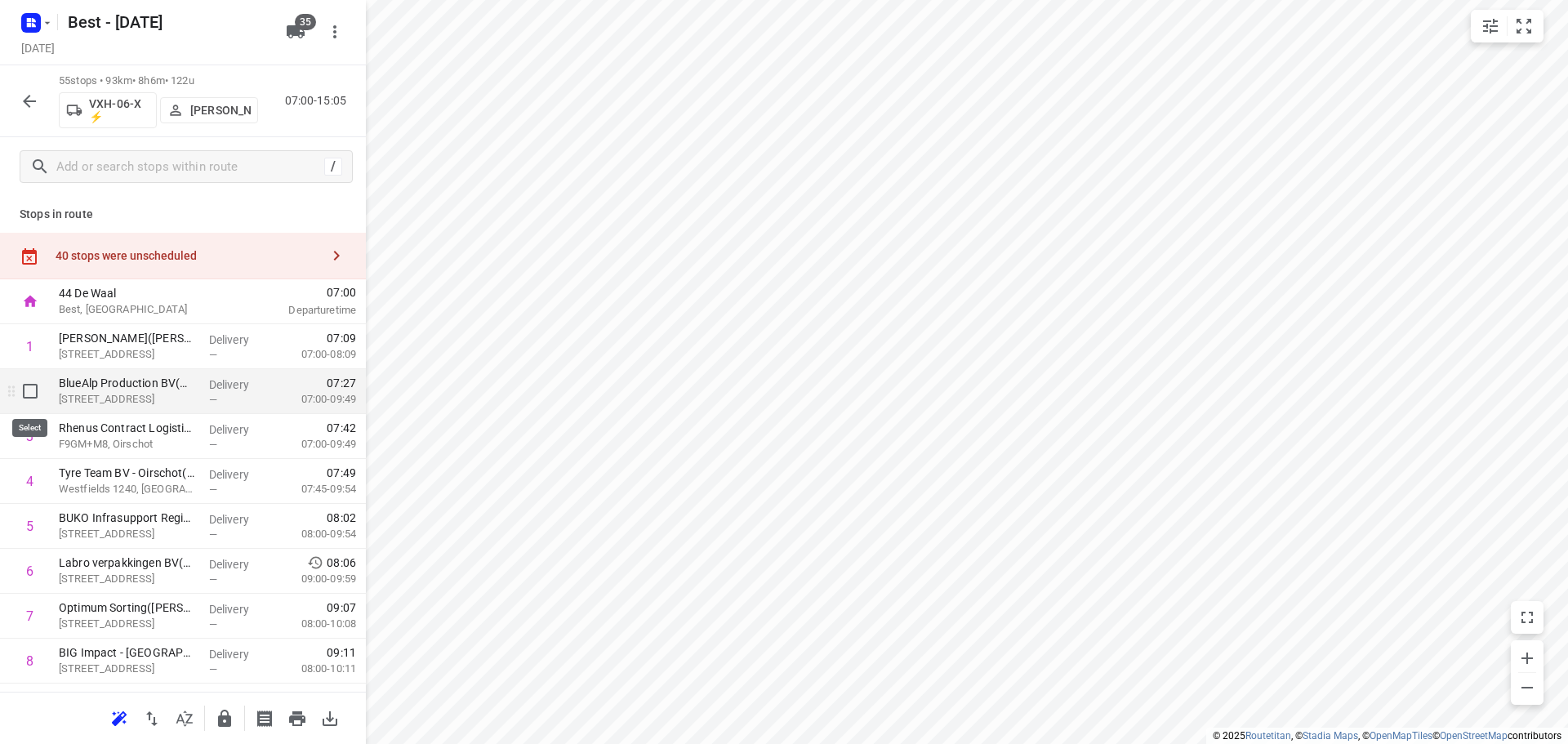
drag, startPoint x: 20, startPoint y: 381, endPoint x: 26, endPoint y: 410, distance: 29.6
click at [25, 392] on input "checkbox" at bounding box center [30, 391] width 32 height 32
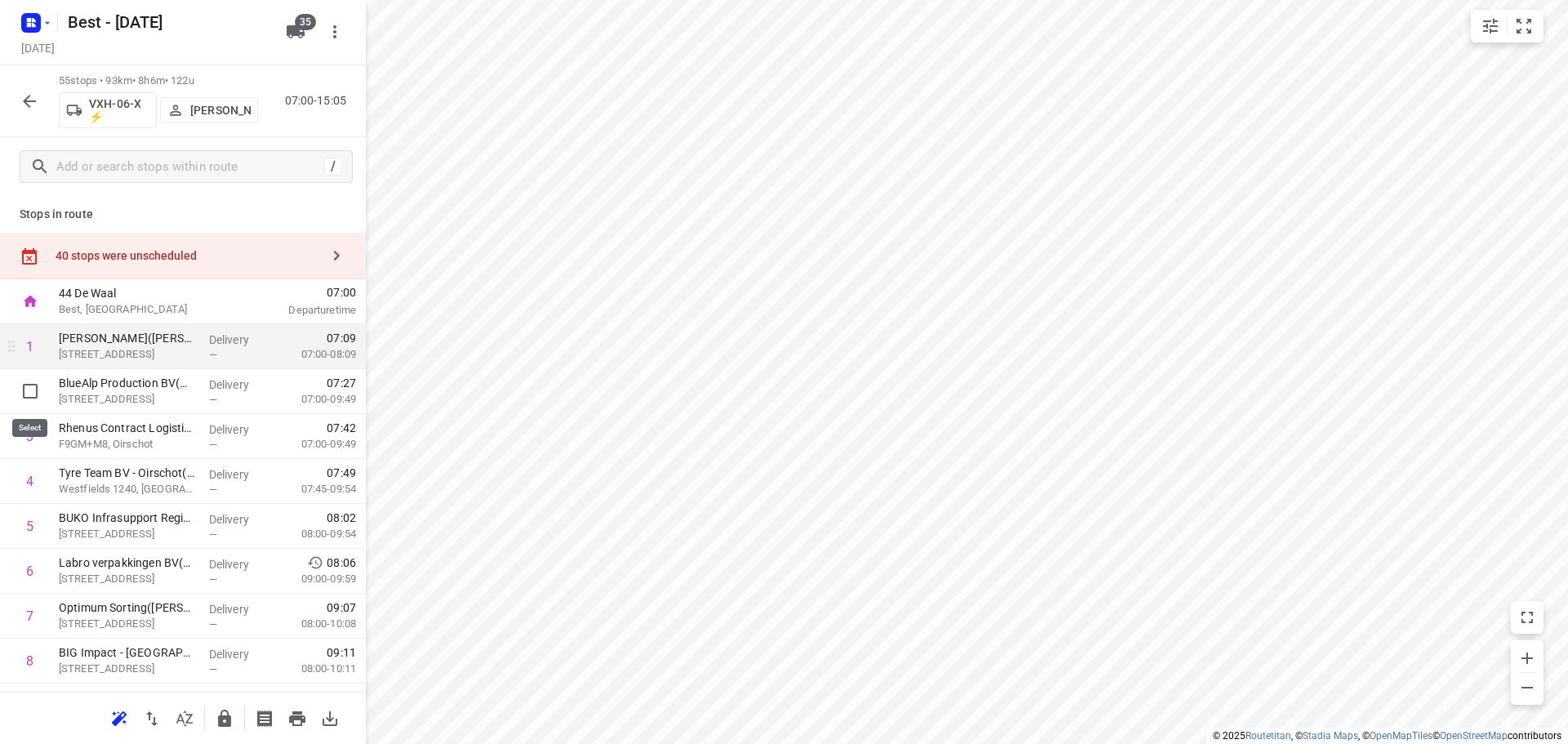
checkbox input "true"
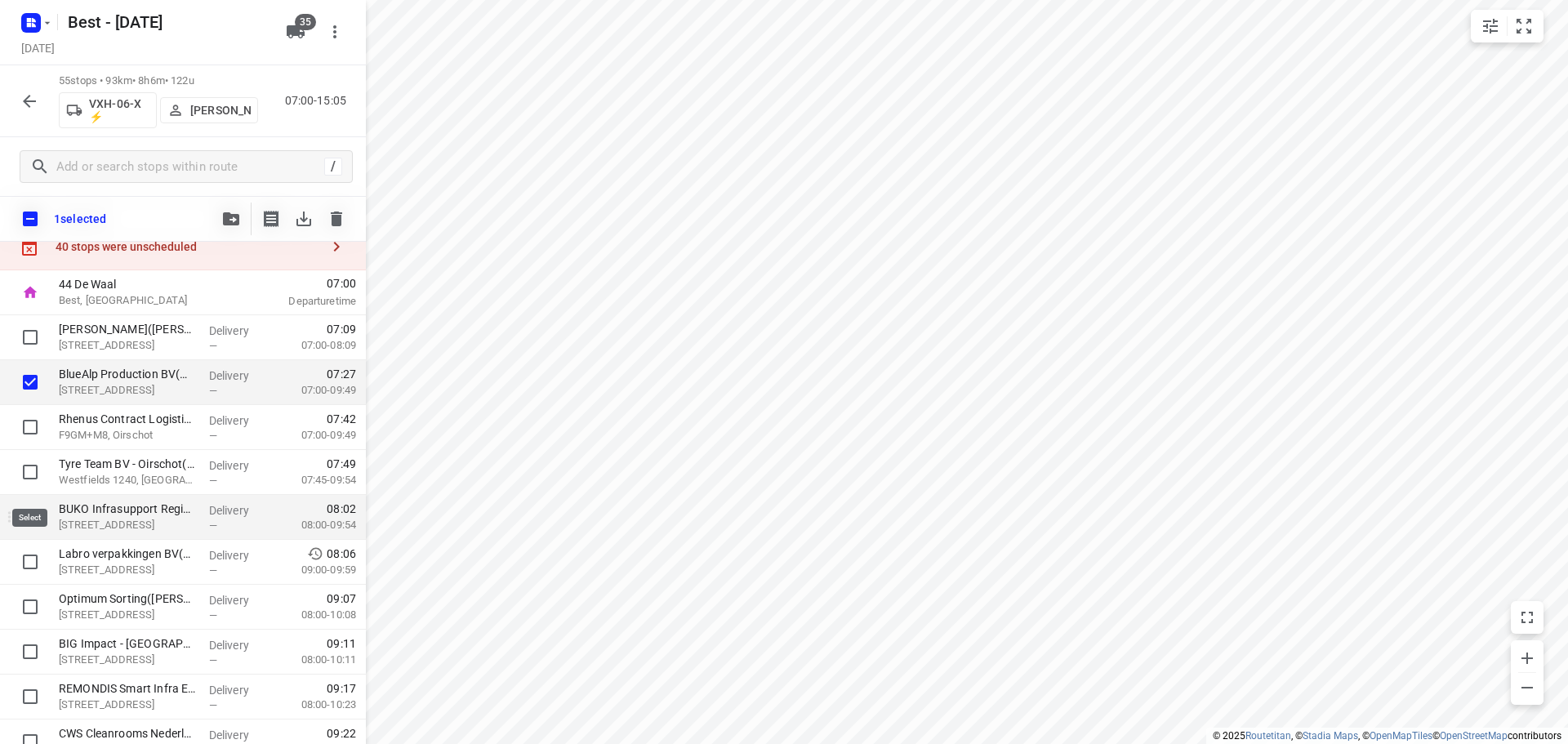
scroll to position [82, 0]
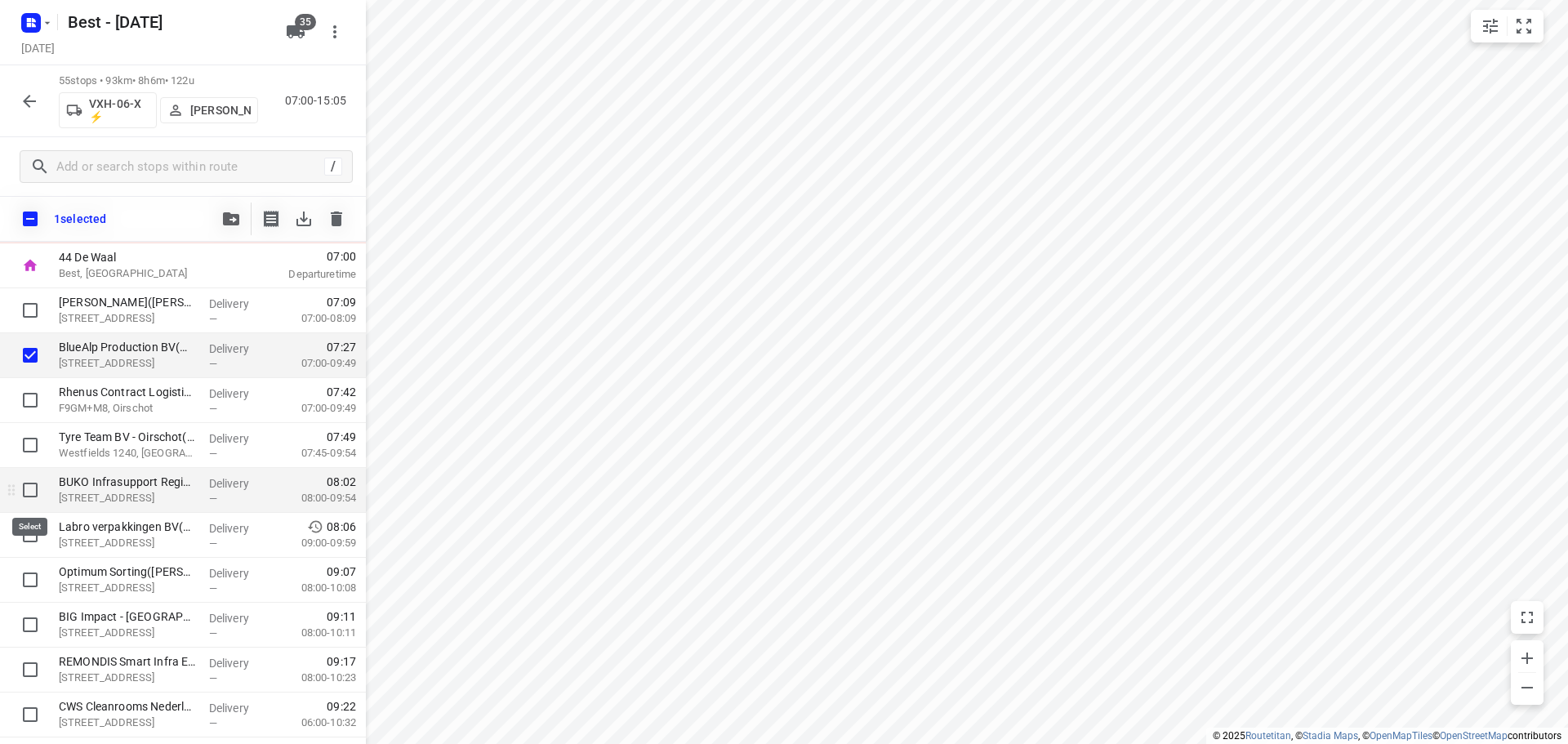
click at [26, 497] on input "checkbox" at bounding box center [30, 490] width 32 height 32
checkbox input "true"
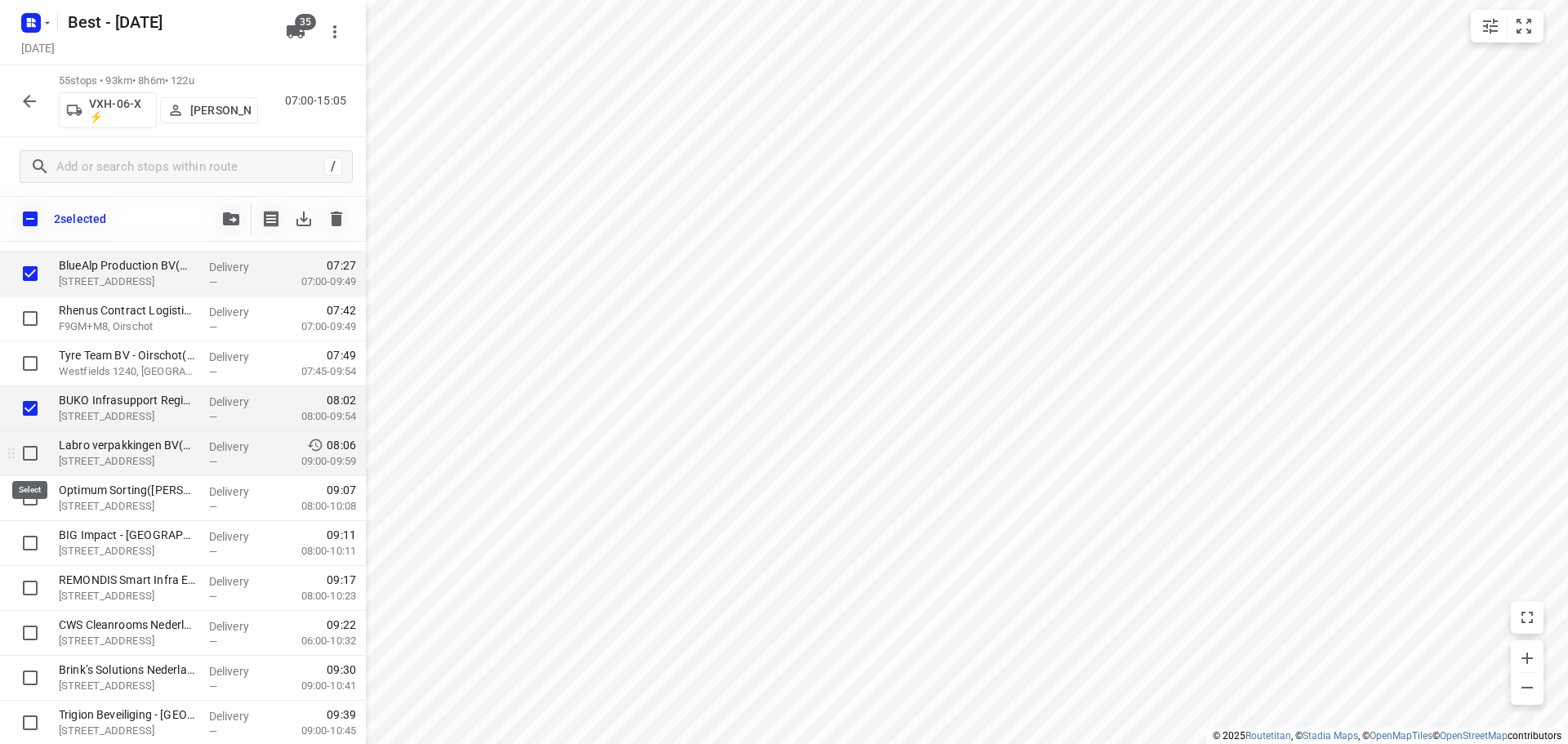
click at [29, 450] on input "checkbox" at bounding box center [30, 453] width 32 height 32
checkbox input "true"
click at [32, 498] on input "checkbox" at bounding box center [30, 498] width 32 height 32
checkbox input "true"
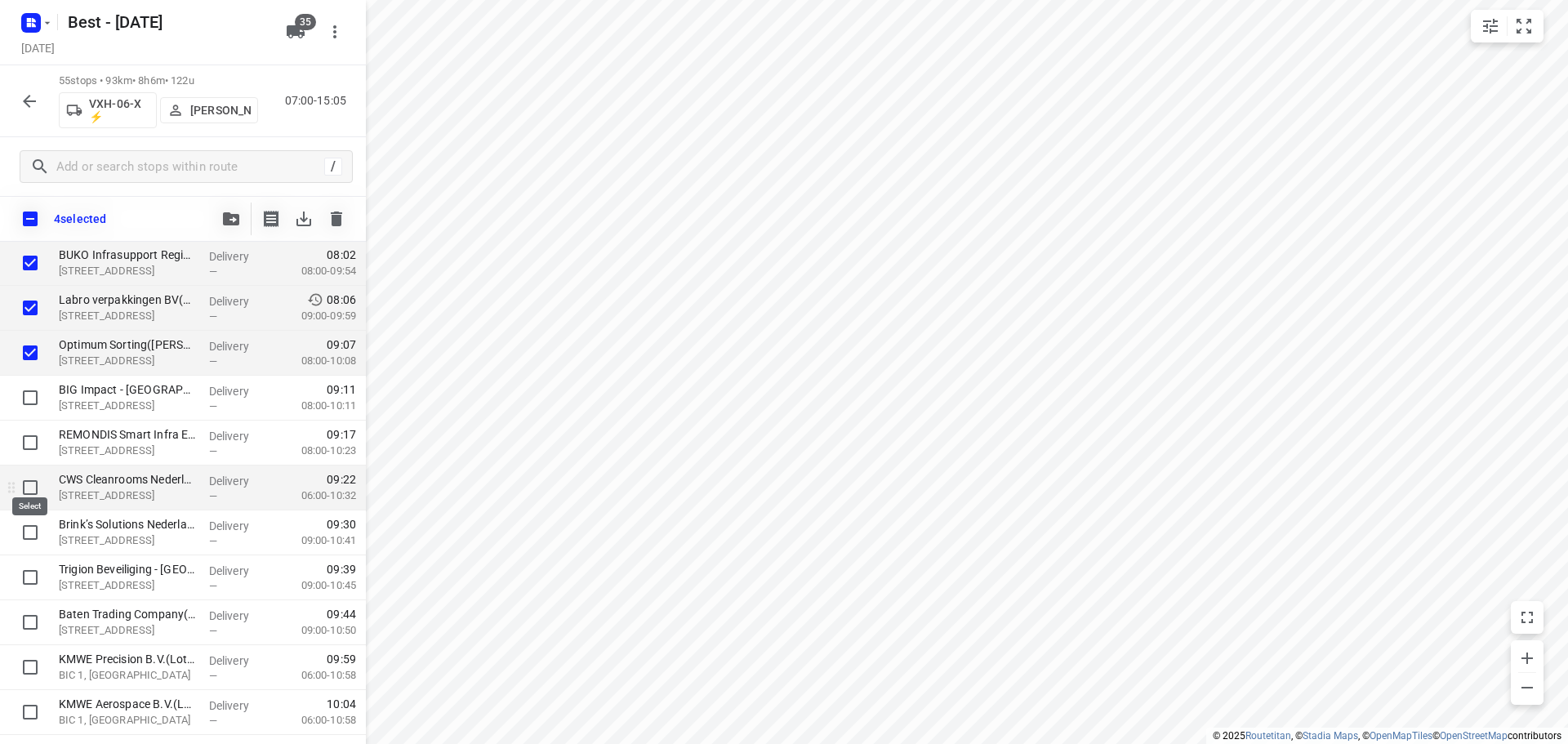
scroll to position [327, 0]
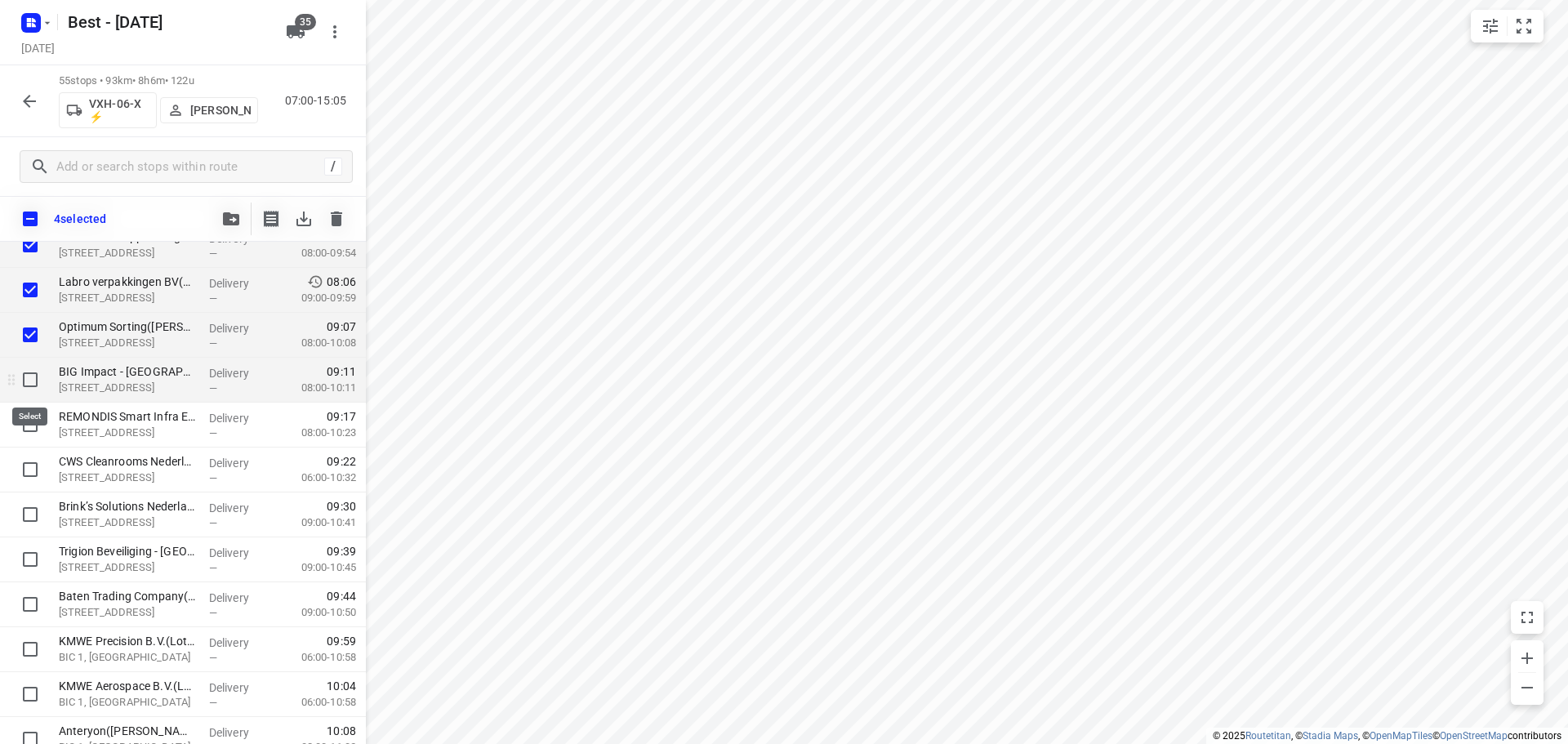
click at [32, 363] on div at bounding box center [26, 380] width 52 height 45
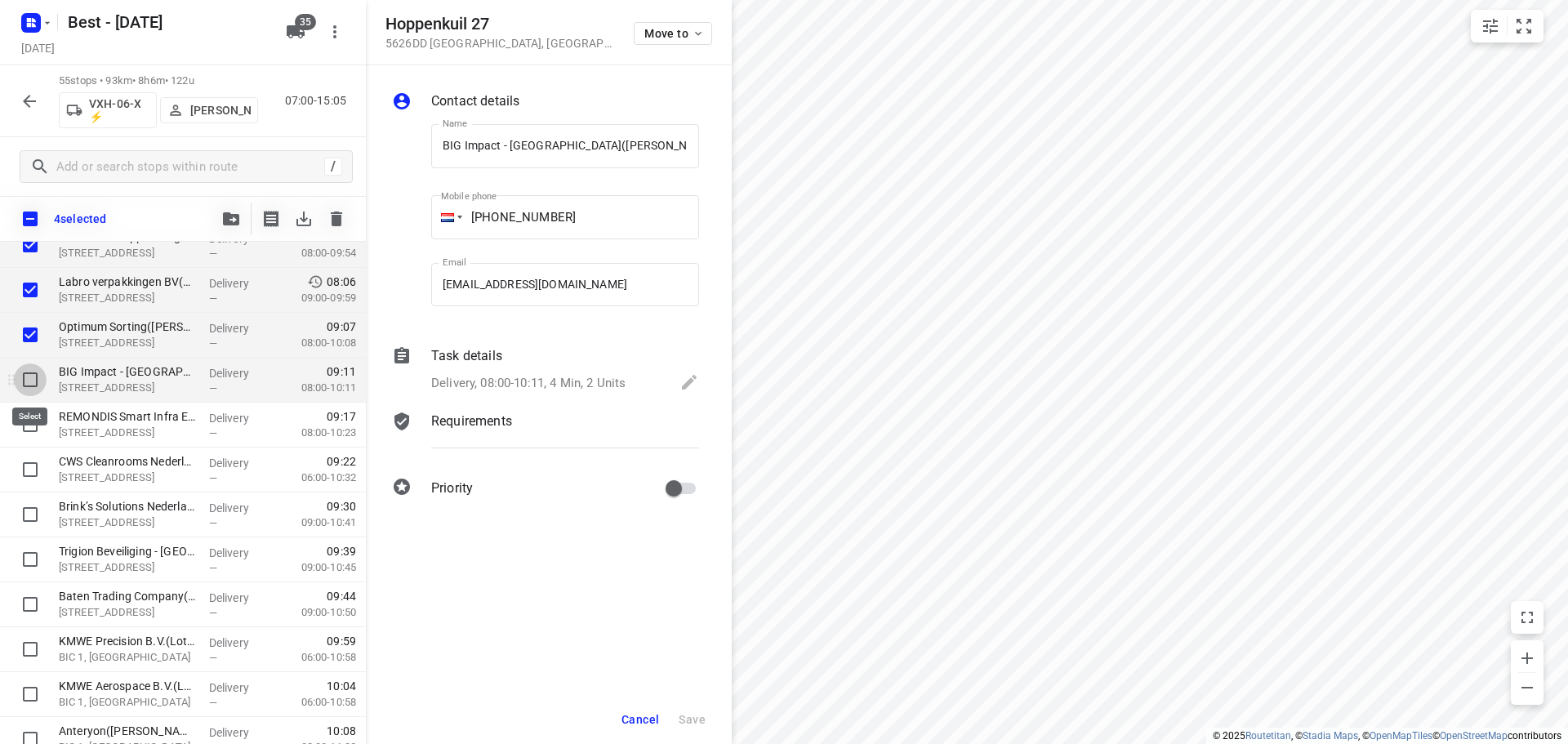
click at [30, 380] on input "checkbox" at bounding box center [30, 380] width 32 height 32
checkbox input "true"
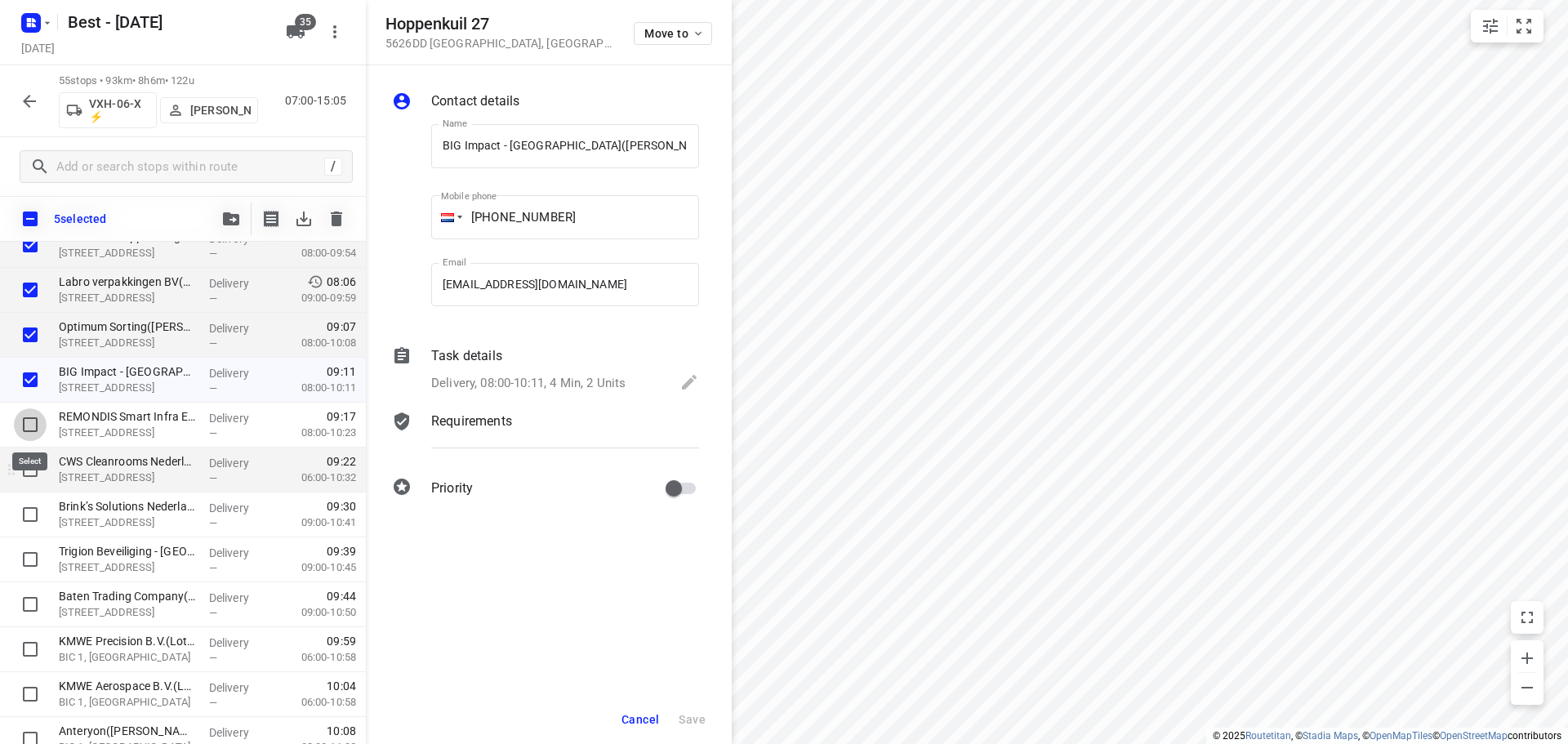
drag, startPoint x: 28, startPoint y: 428, endPoint x: 32, endPoint y: 460, distance: 32.2
click at [29, 428] on input "checkbox" at bounding box center [30, 425] width 32 height 32
checkbox input "true"
click at [33, 468] on input "checkbox" at bounding box center [30, 469] width 32 height 32
checkbox input "true"
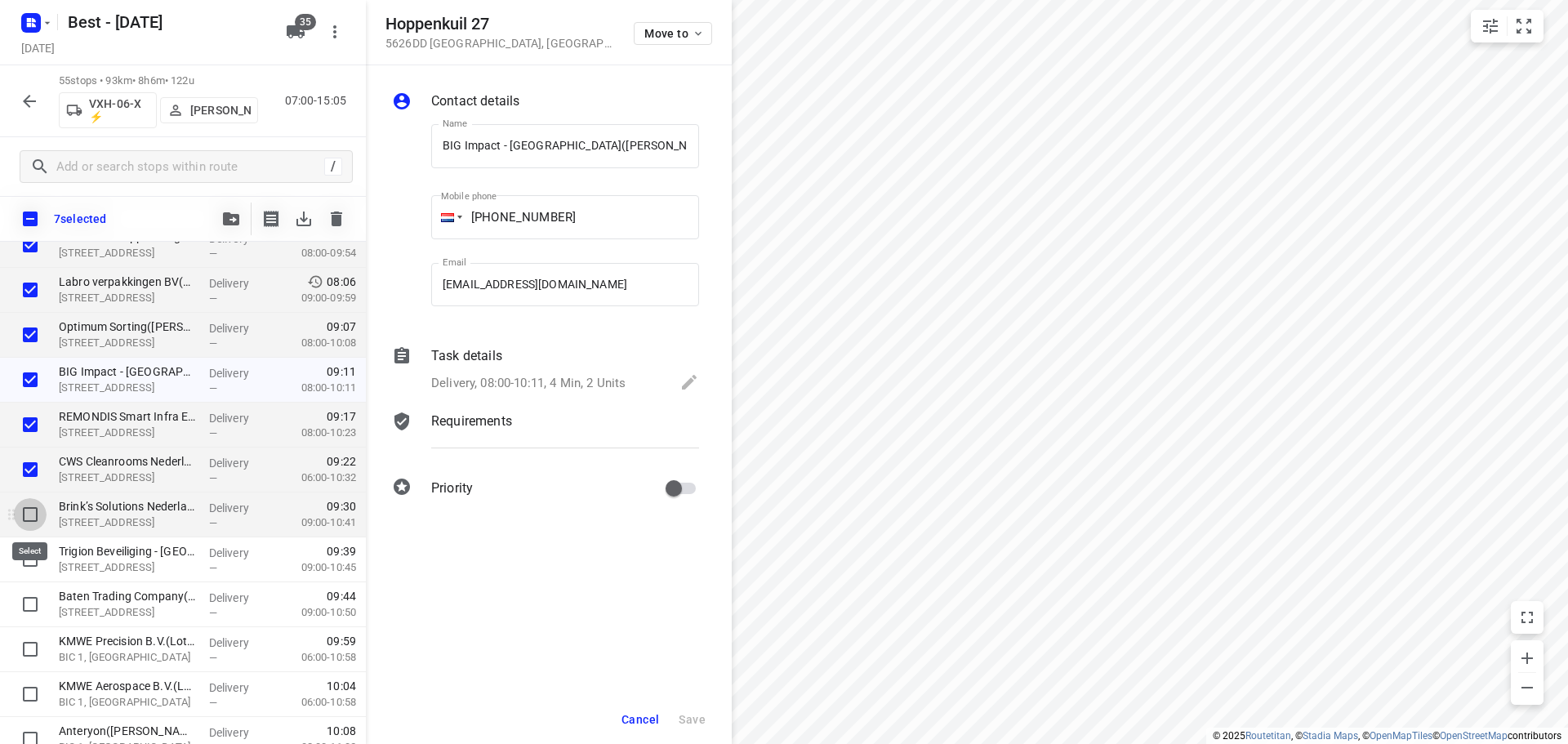
click at [32, 501] on input "checkbox" at bounding box center [30, 514] width 32 height 32
checkbox input "true"
click at [27, 557] on input "checkbox" at bounding box center [30, 559] width 32 height 32
checkbox input "true"
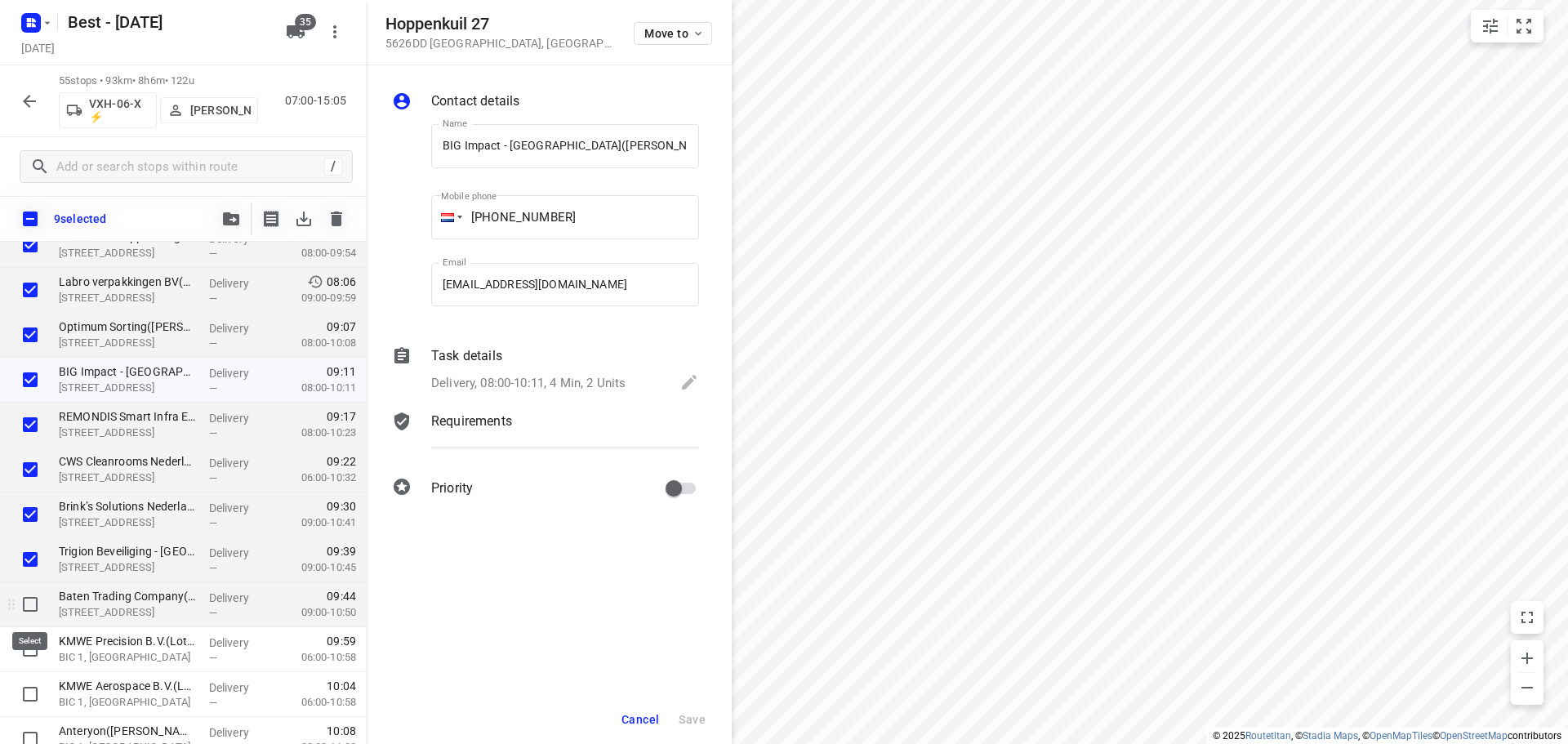
click at [29, 597] on input "checkbox" at bounding box center [30, 604] width 32 height 32
checkbox input "true"
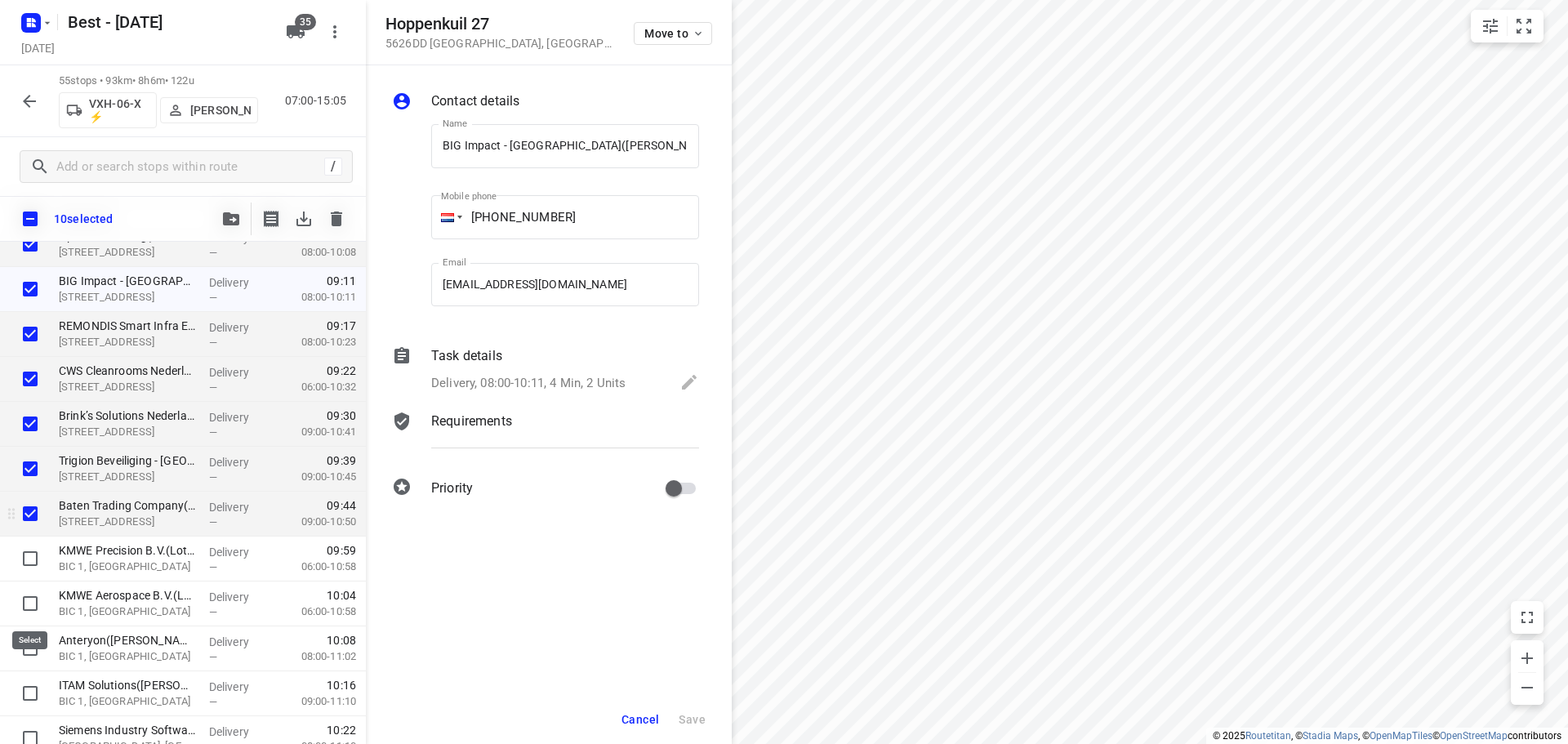
scroll to position [490, 0]
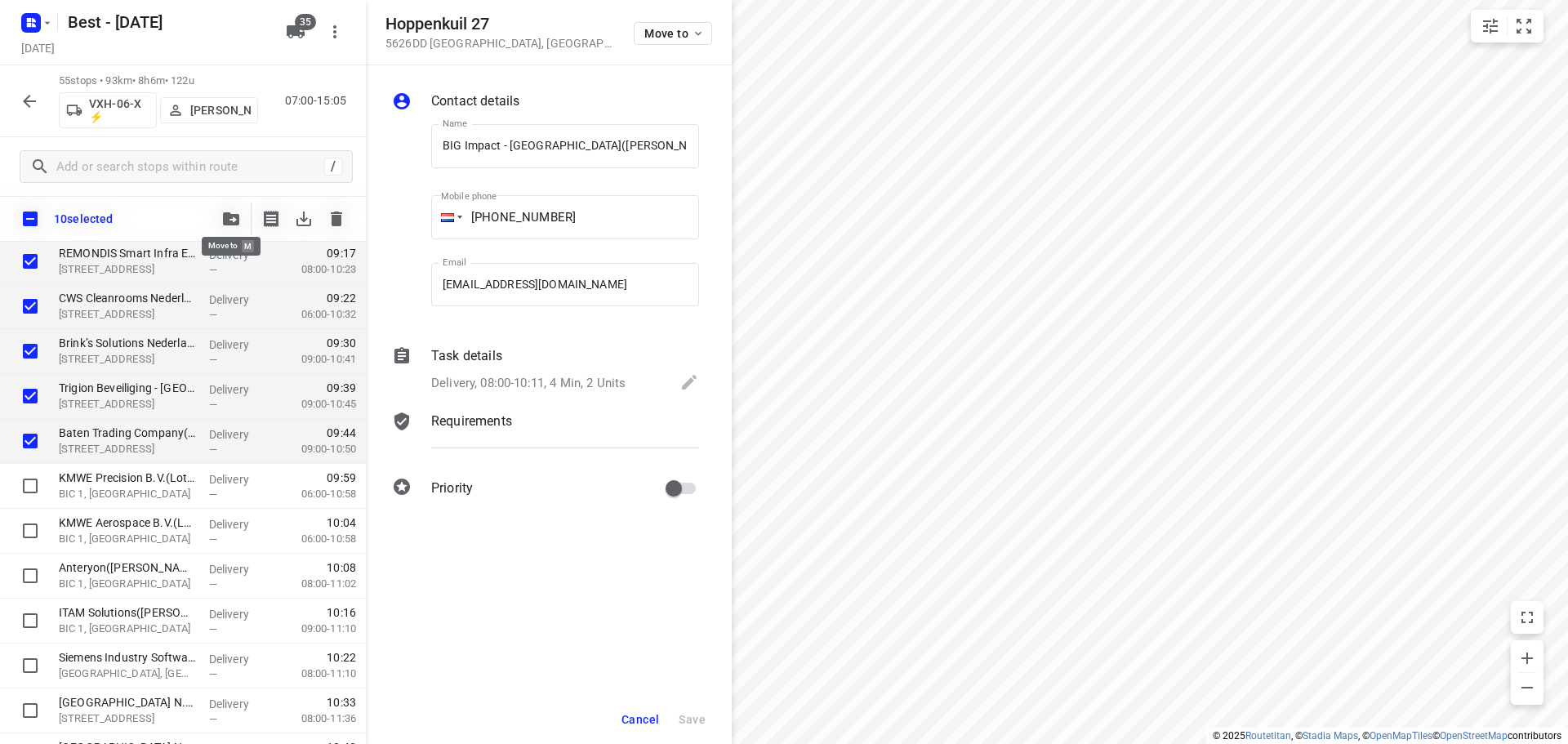
click at [226, 207] on button "button" at bounding box center [231, 218] width 32 height 32
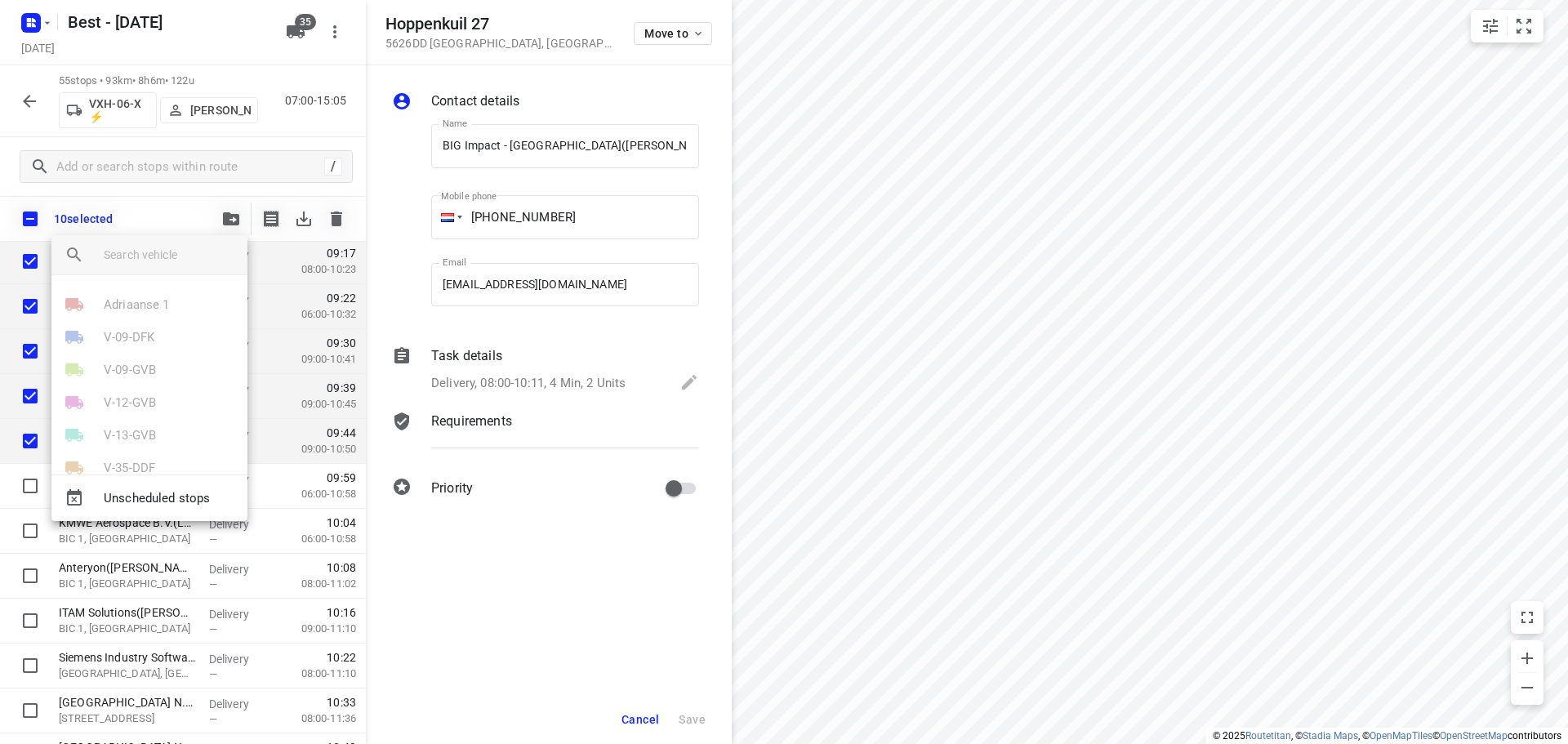
drag, startPoint x: 160, startPoint y: 257, endPoint x: 182, endPoint y: 255, distance: 22.1
click at [160, 257] on input "search vehicle" at bounding box center [169, 254] width 131 height 25
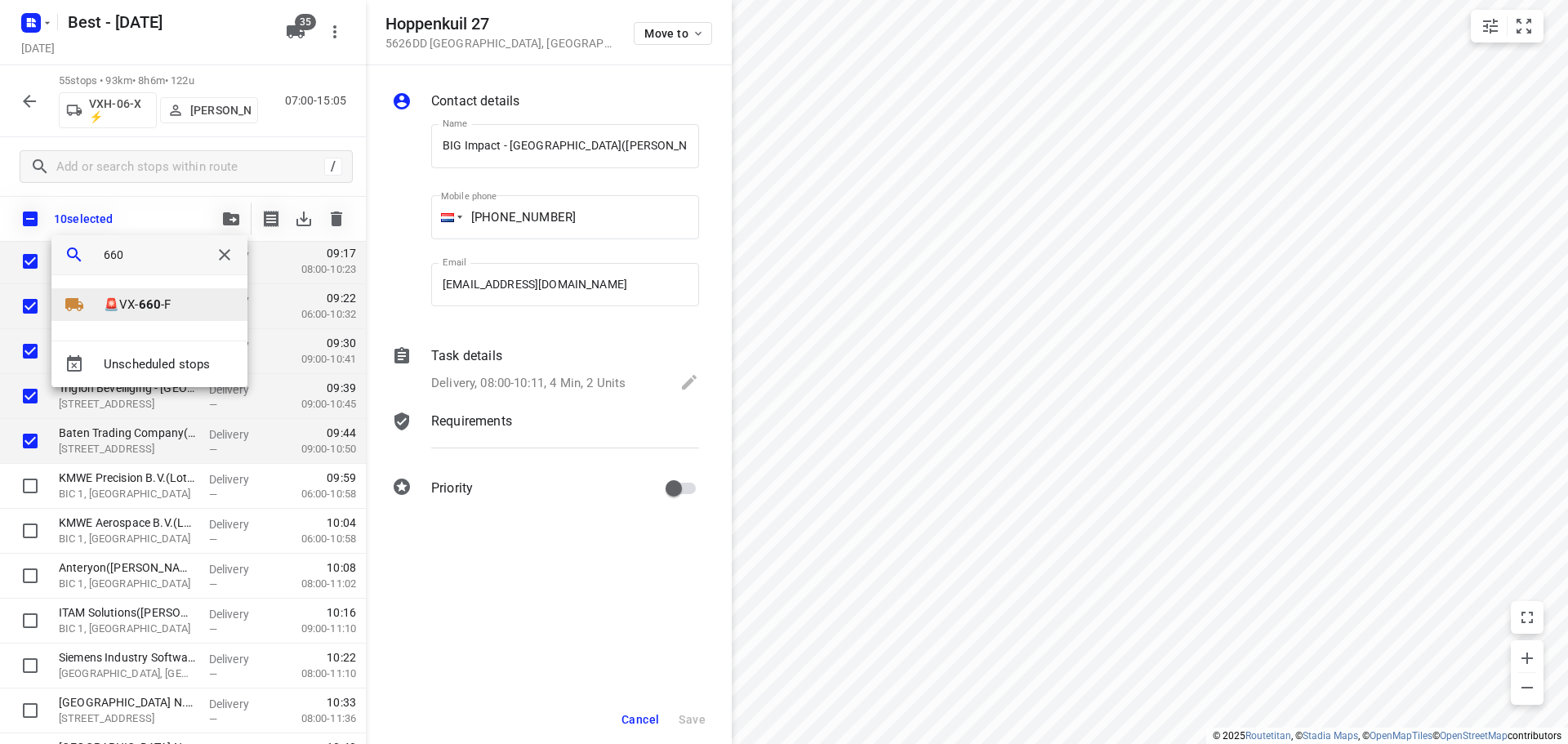
type input "660"
click at [160, 312] on p "🚨VX- 660 -F" at bounding box center [137, 305] width 67 height 19
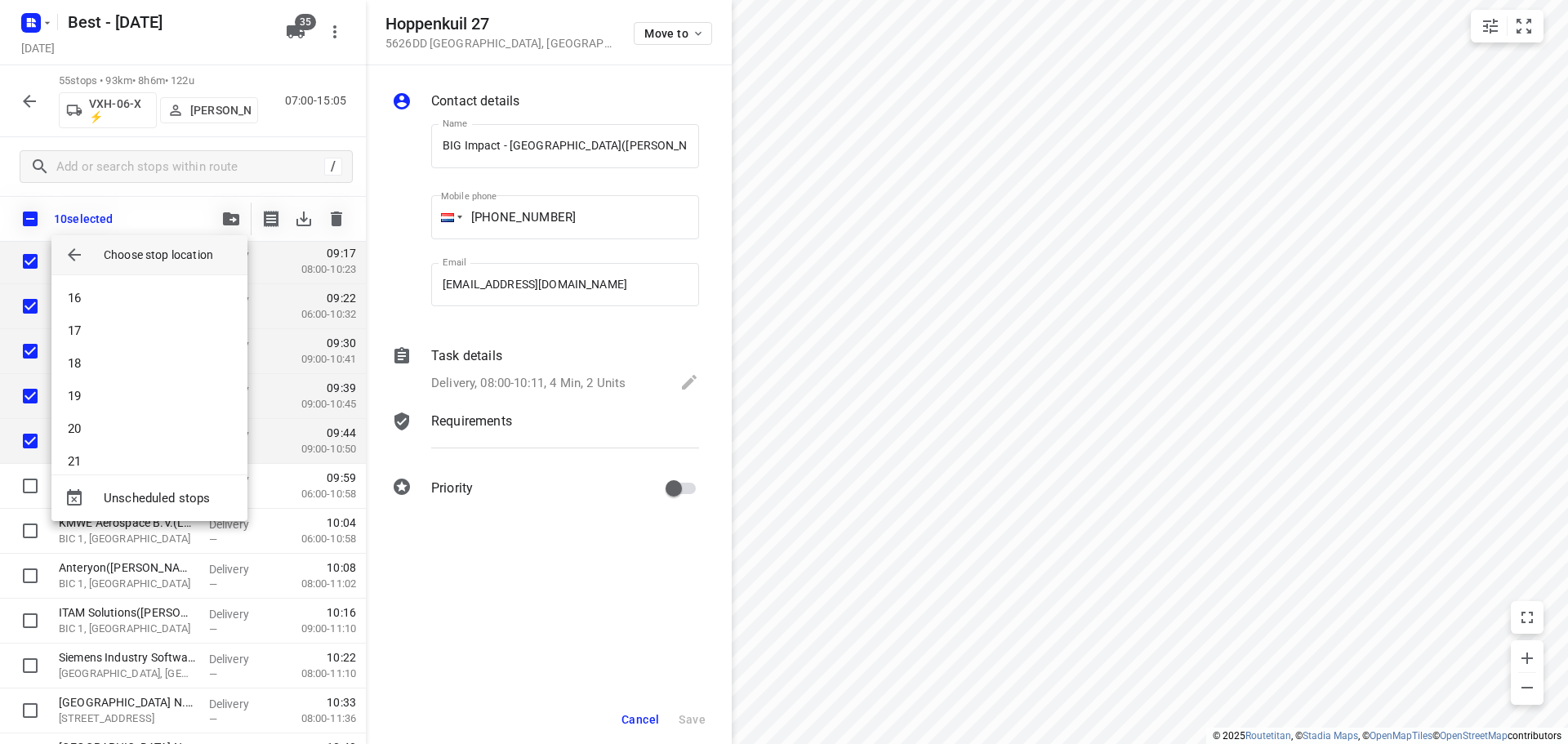
click at [916, 387] on div at bounding box center [784, 372] width 1568 height 744
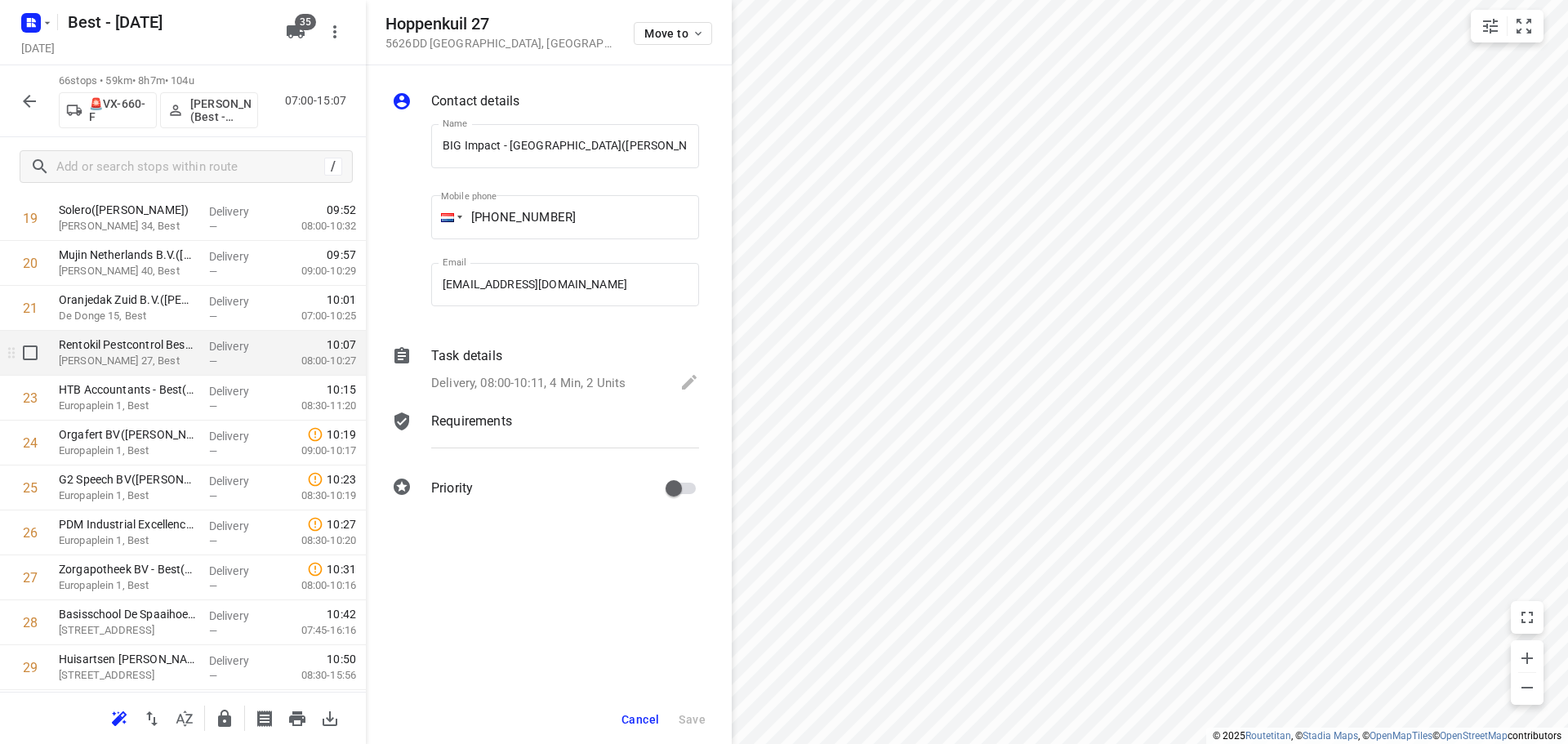
scroll to position [980, 0]
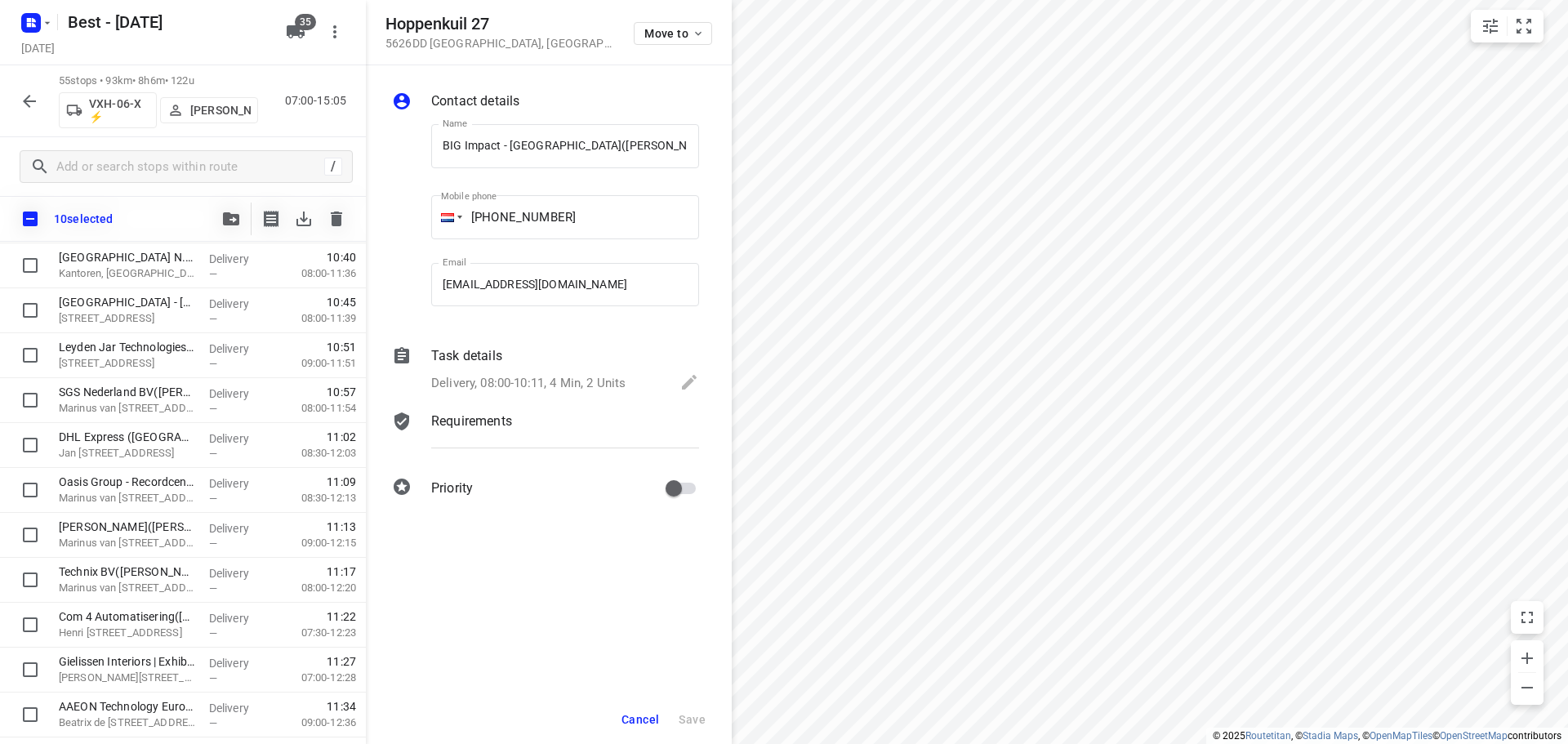
click at [228, 215] on icon "button" at bounding box center [230, 218] width 16 height 13
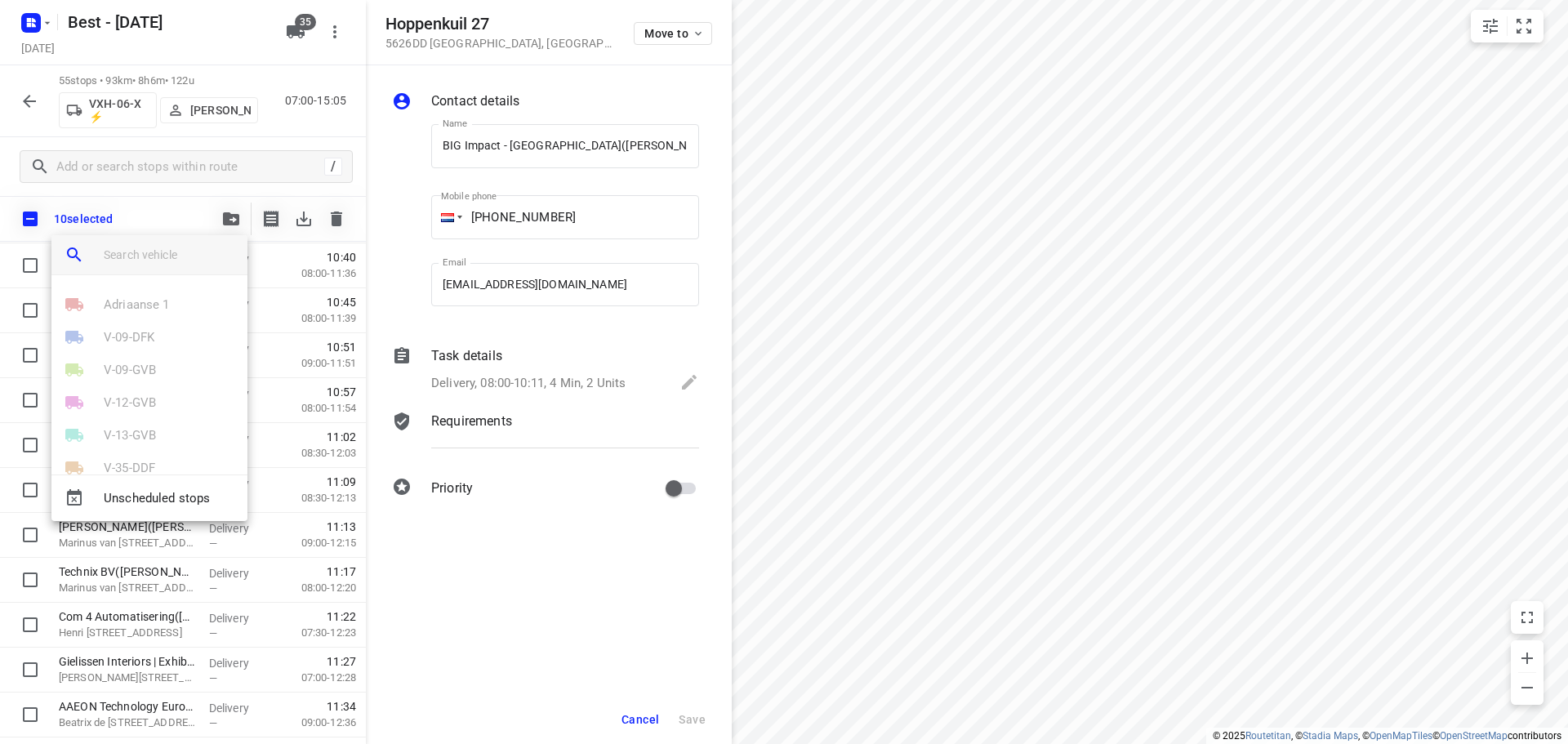
click at [204, 247] on input "search vehicle" at bounding box center [169, 254] width 131 height 25
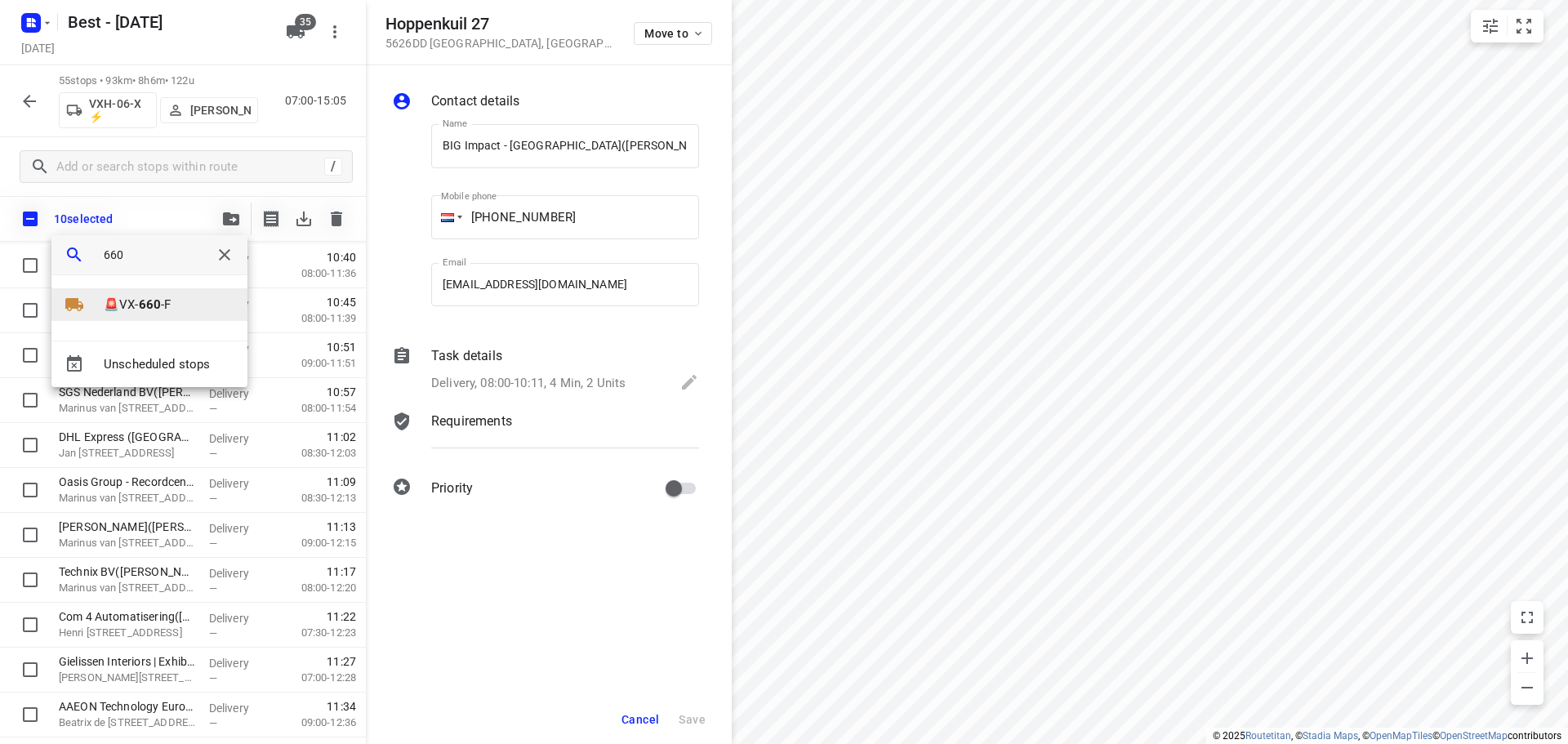
type input "660"
click at [162, 302] on p "🚨VX- 660 -F" at bounding box center [137, 305] width 67 height 19
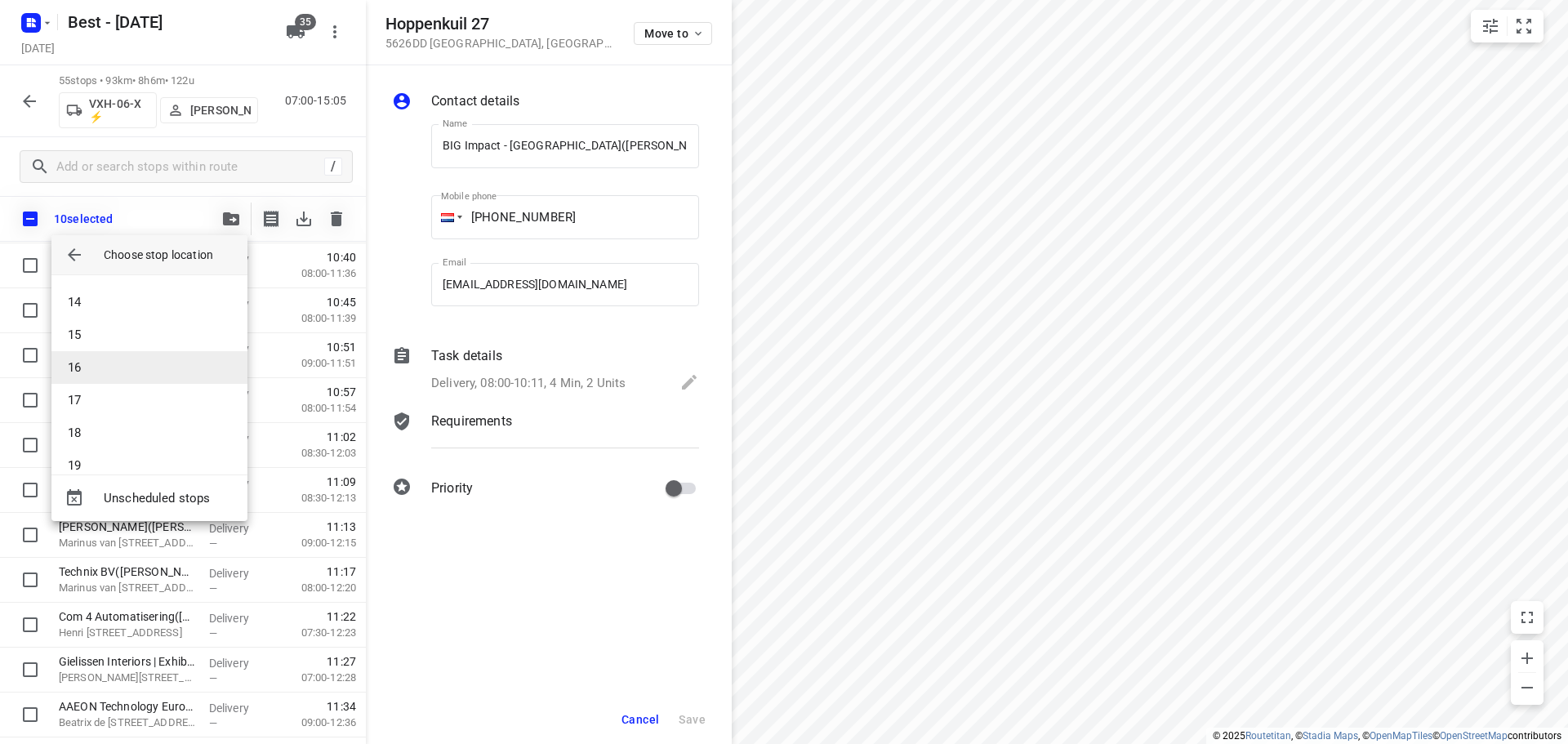
scroll to position [735, 0]
click at [118, 455] on li "28" at bounding box center [149, 445] width 196 height 32
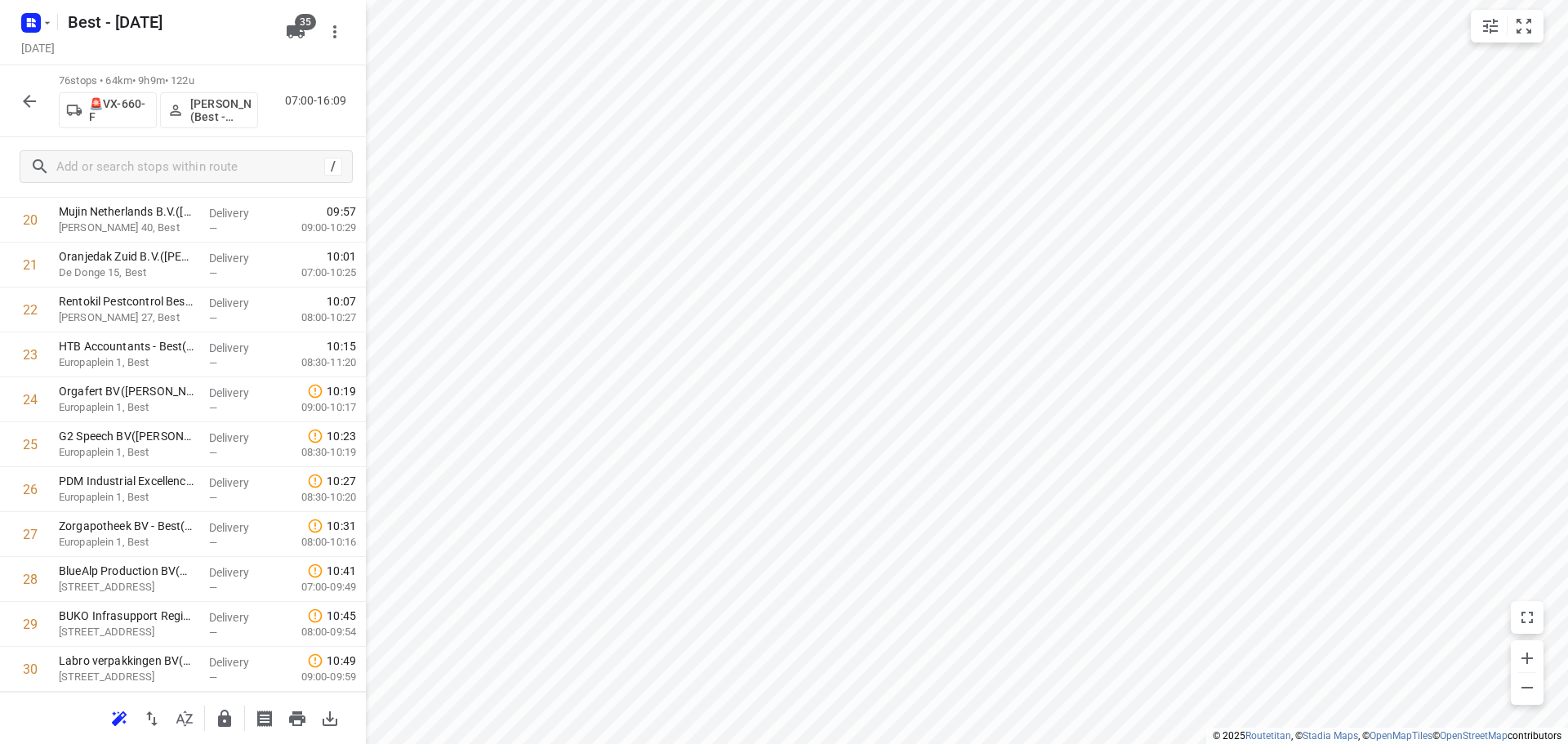
click at [25, 103] on icon "button" at bounding box center [29, 101] width 20 height 20
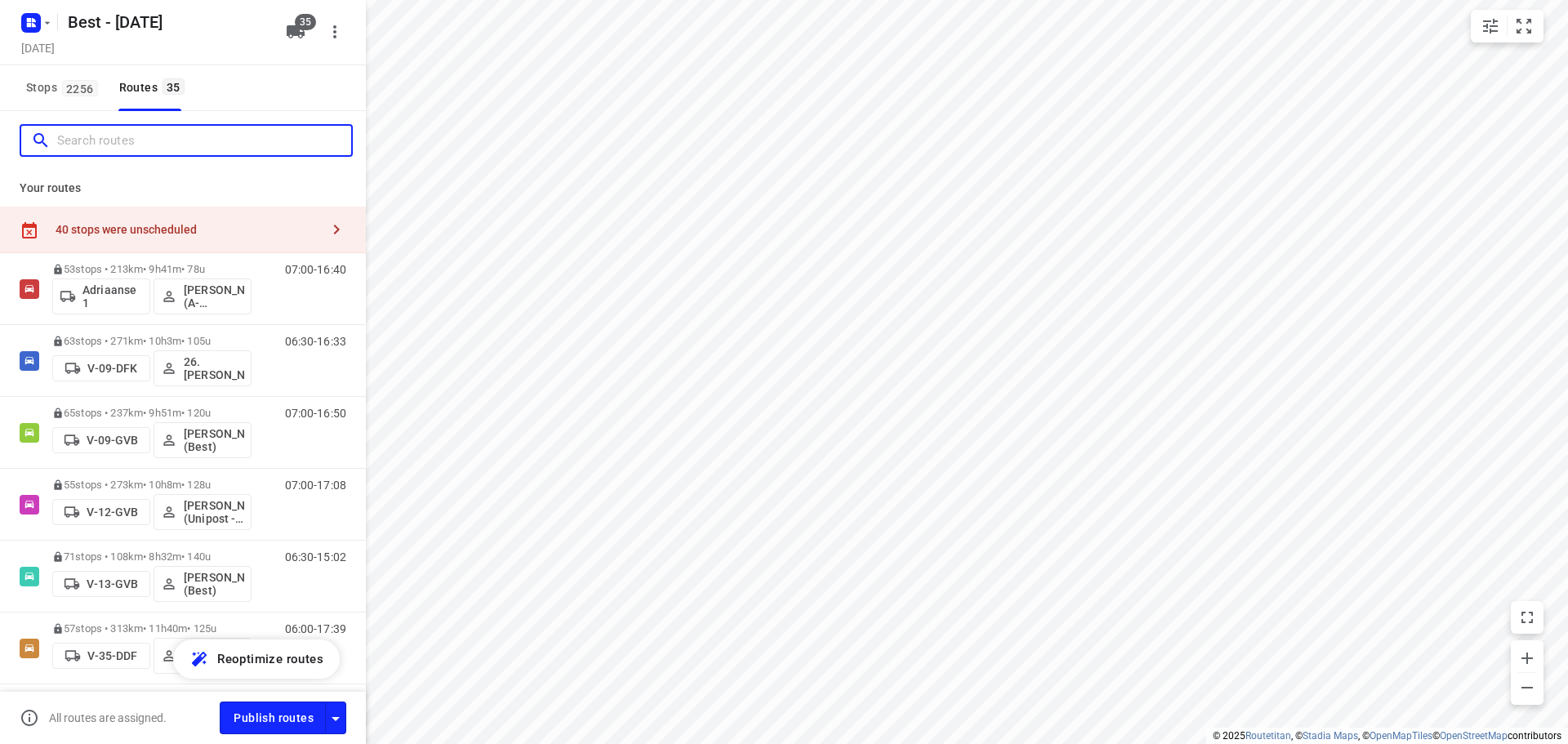
click at [91, 137] on input "Search routes" at bounding box center [204, 141] width 294 height 26
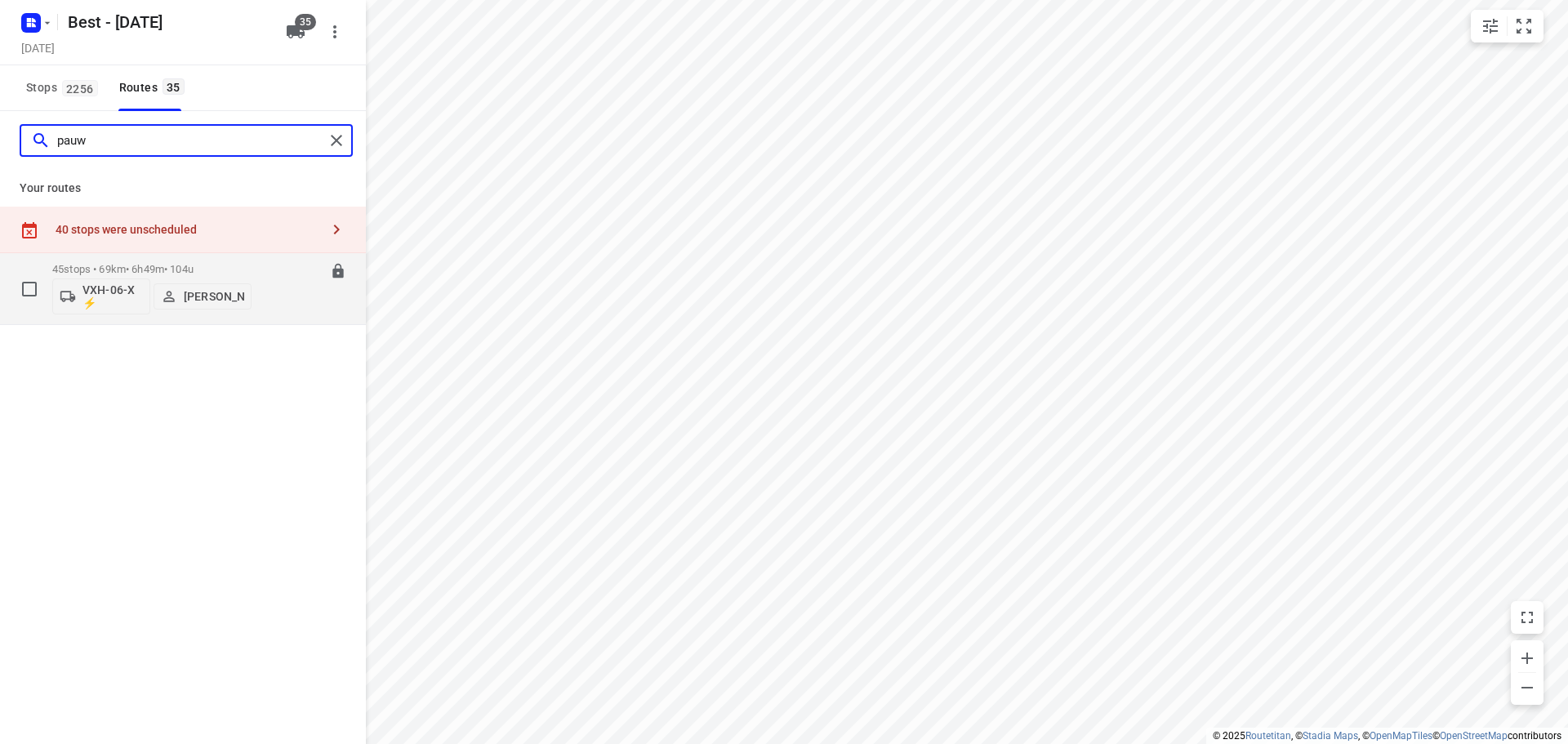
type input "pauw"
click at [124, 268] on p "45 stops • 69km • 6h49m • 104u" at bounding box center [152, 269] width 200 height 12
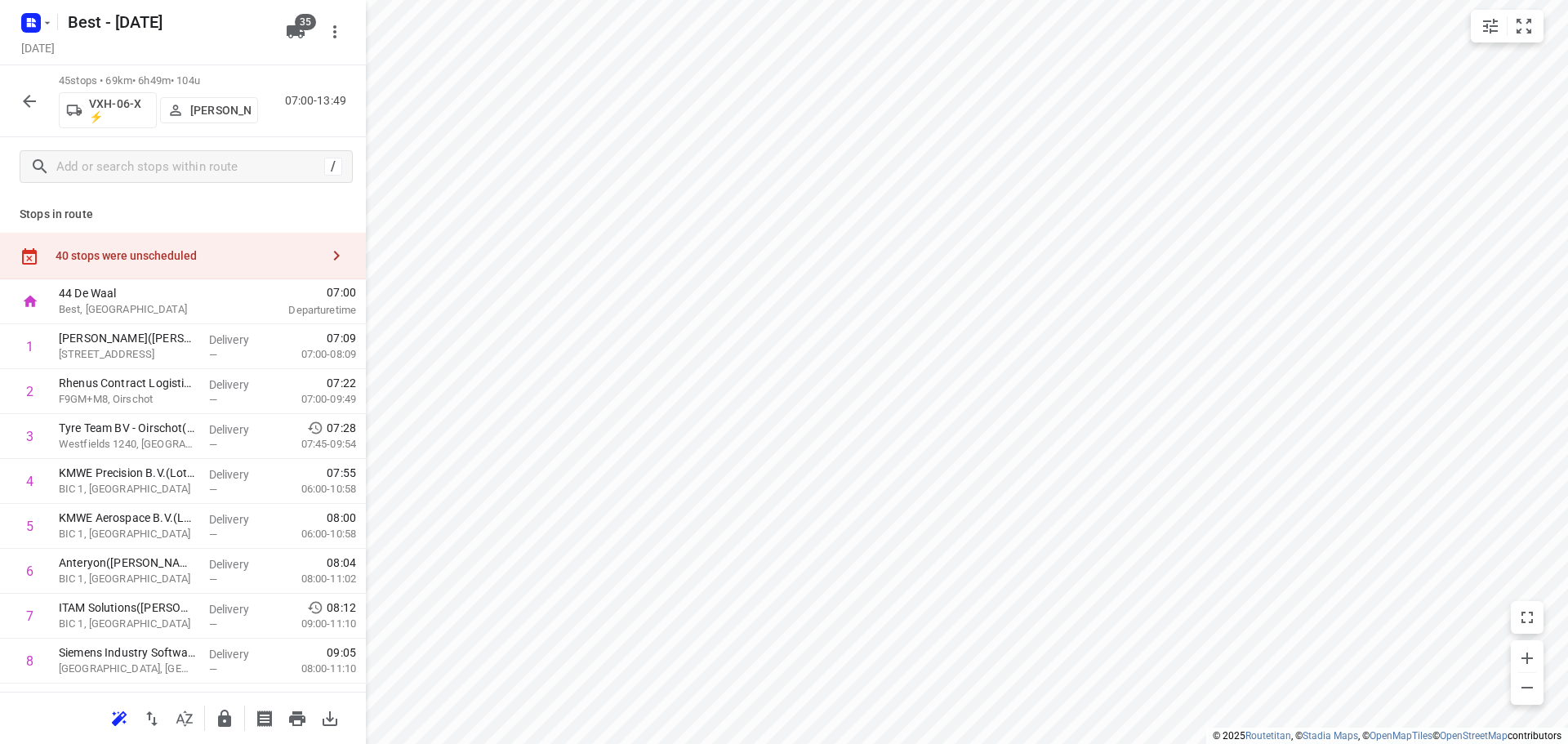
click at [224, 253] on div "40 stops were unscheduled" at bounding box center [188, 255] width 264 height 13
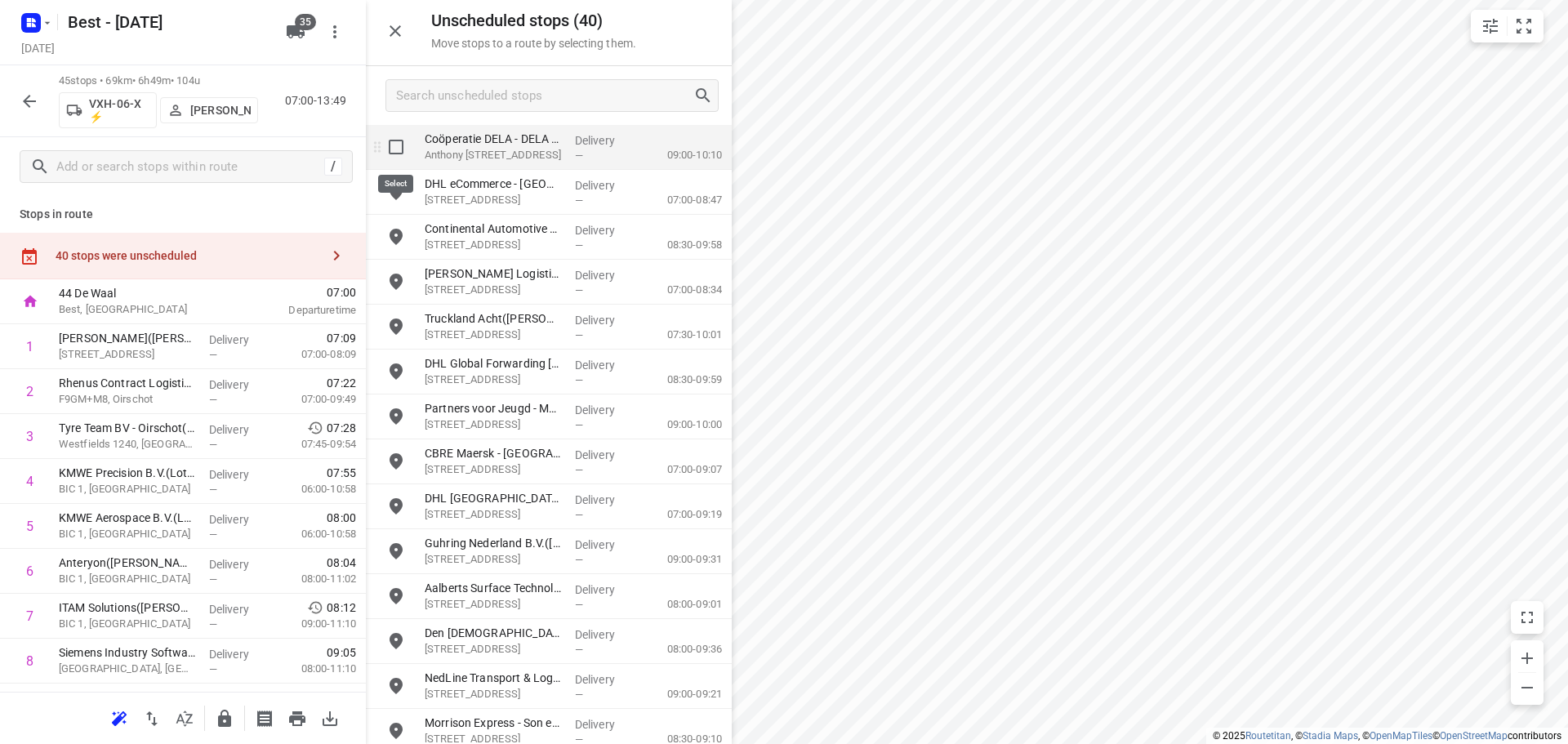
click at [407, 154] on input "grid" at bounding box center [396, 147] width 32 height 32
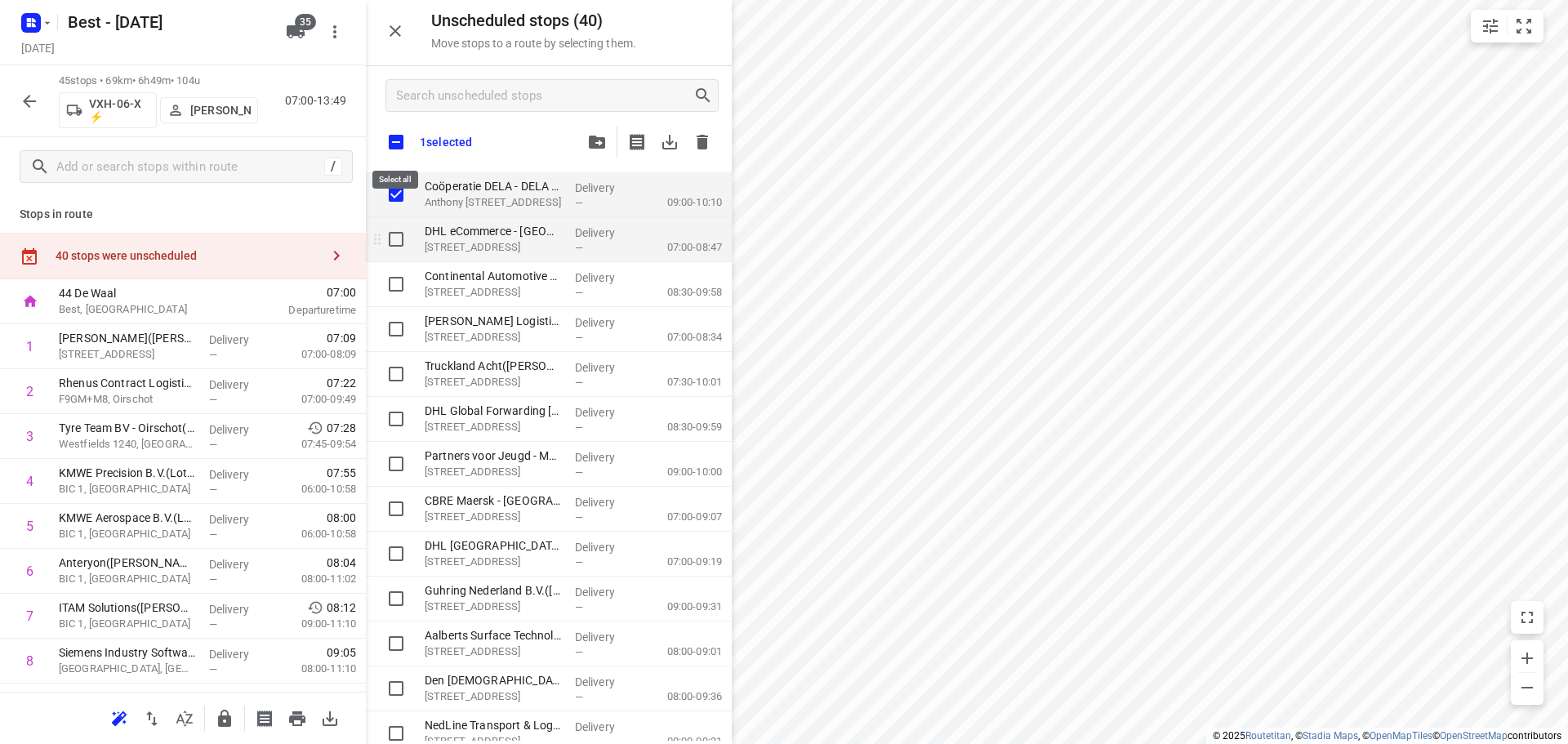
checkbox input "true"
click at [400, 235] on input "grid" at bounding box center [396, 239] width 32 height 32
checkbox input "true"
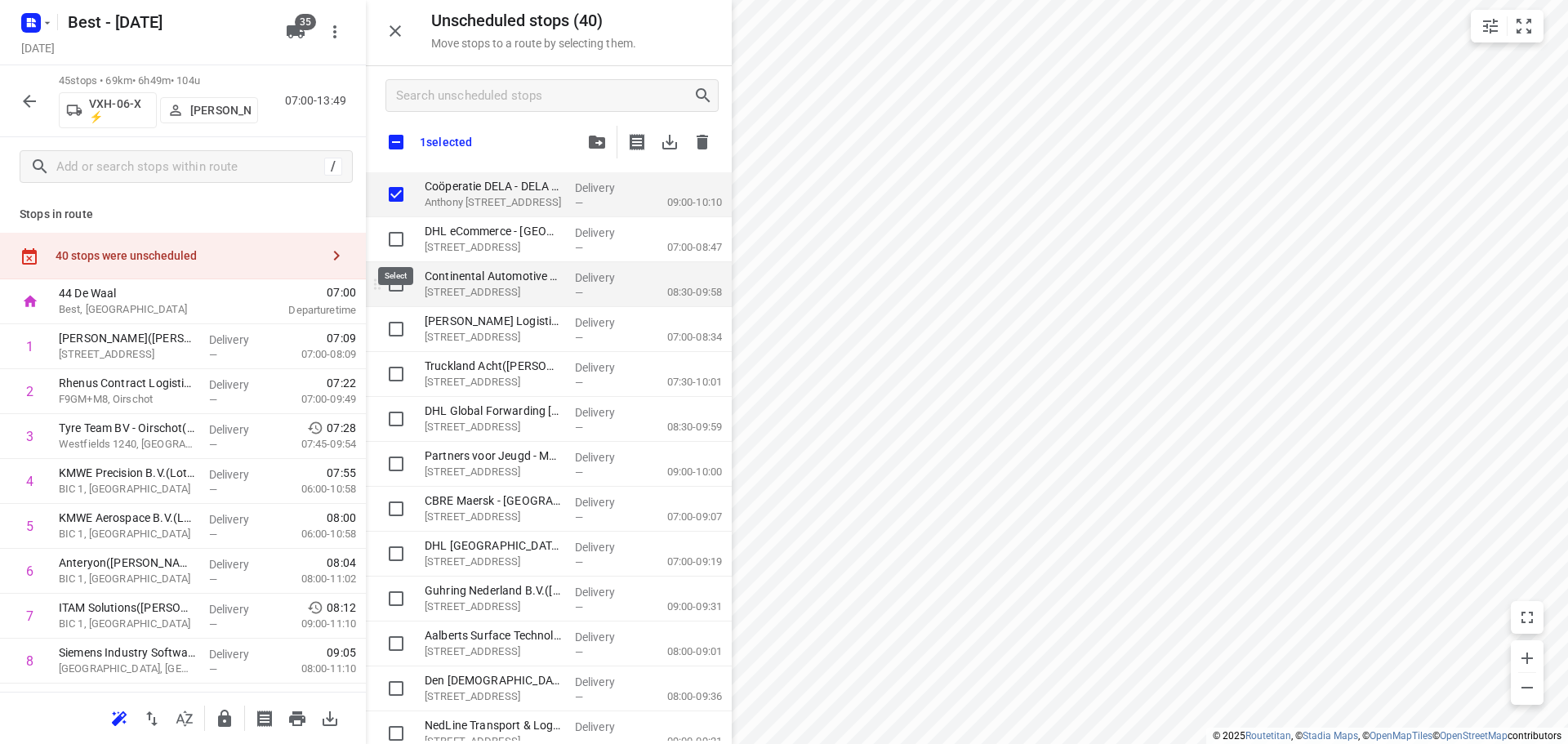
checkbox input "true"
click at [392, 287] on input "grid" at bounding box center [396, 284] width 32 height 32
checkbox input "true"
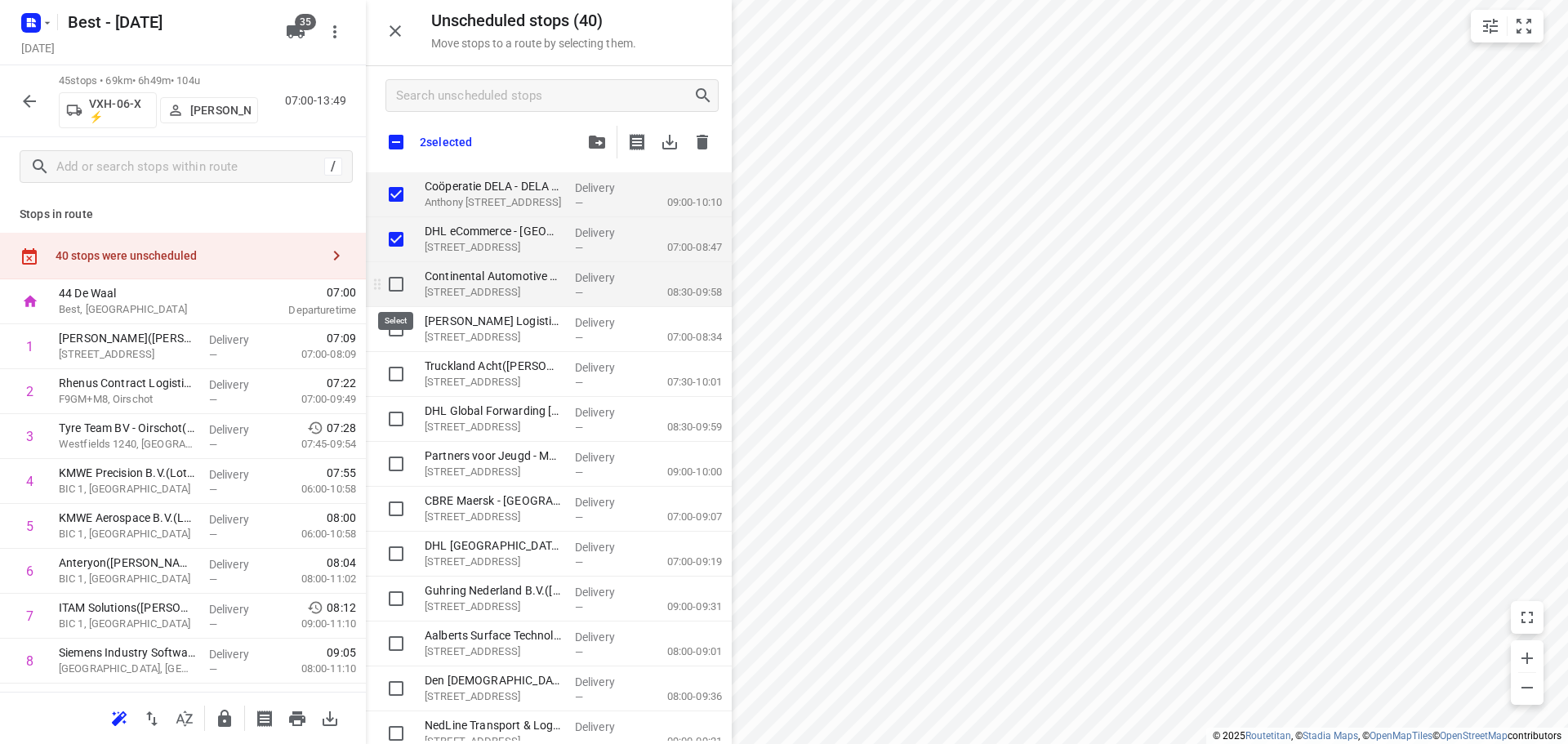
checkbox input "true"
click at [391, 329] on input "grid" at bounding box center [396, 329] width 32 height 32
checkbox input "true"
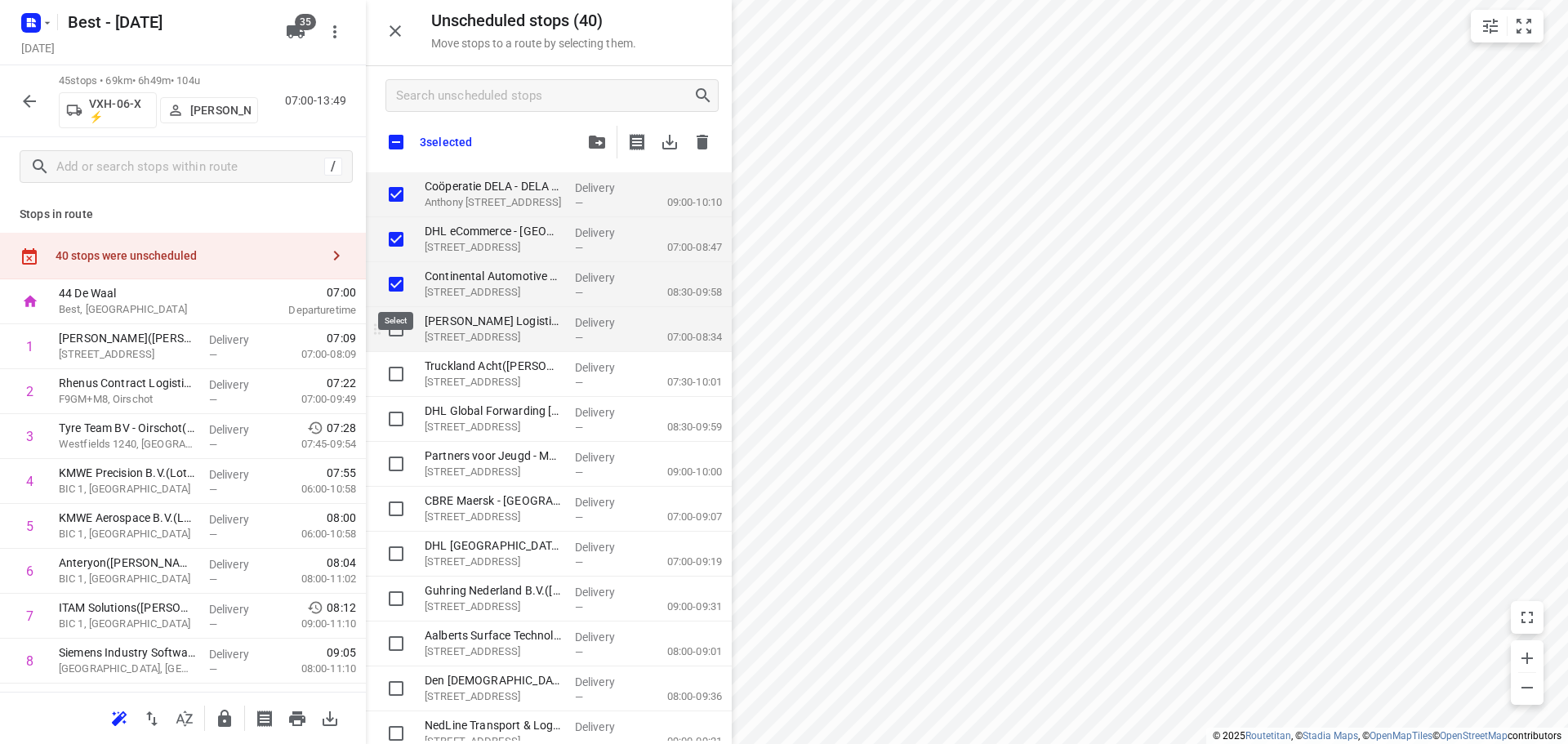
checkbox input "true"
click at [392, 363] on input "grid" at bounding box center [396, 374] width 32 height 32
checkbox input "true"
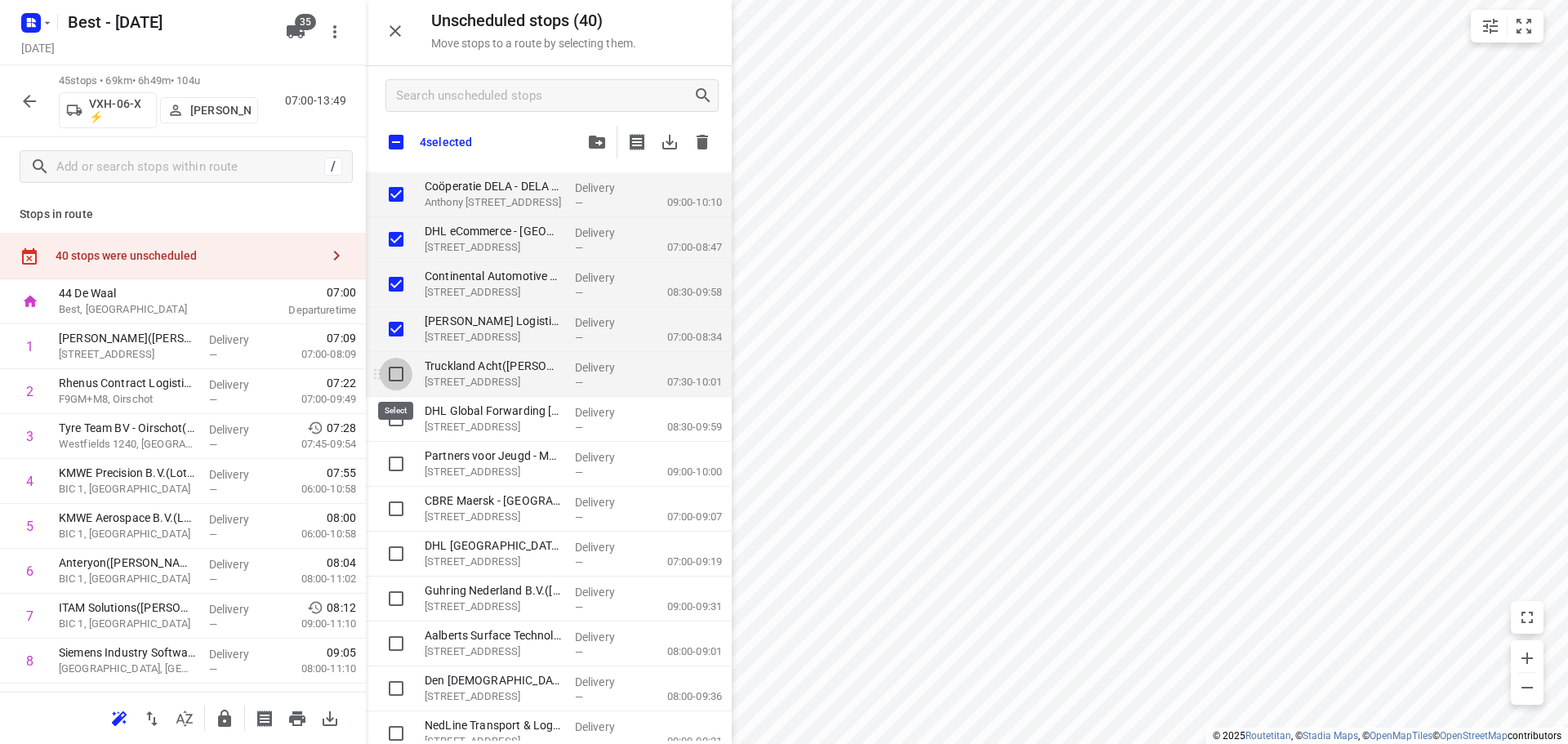
checkbox input "true"
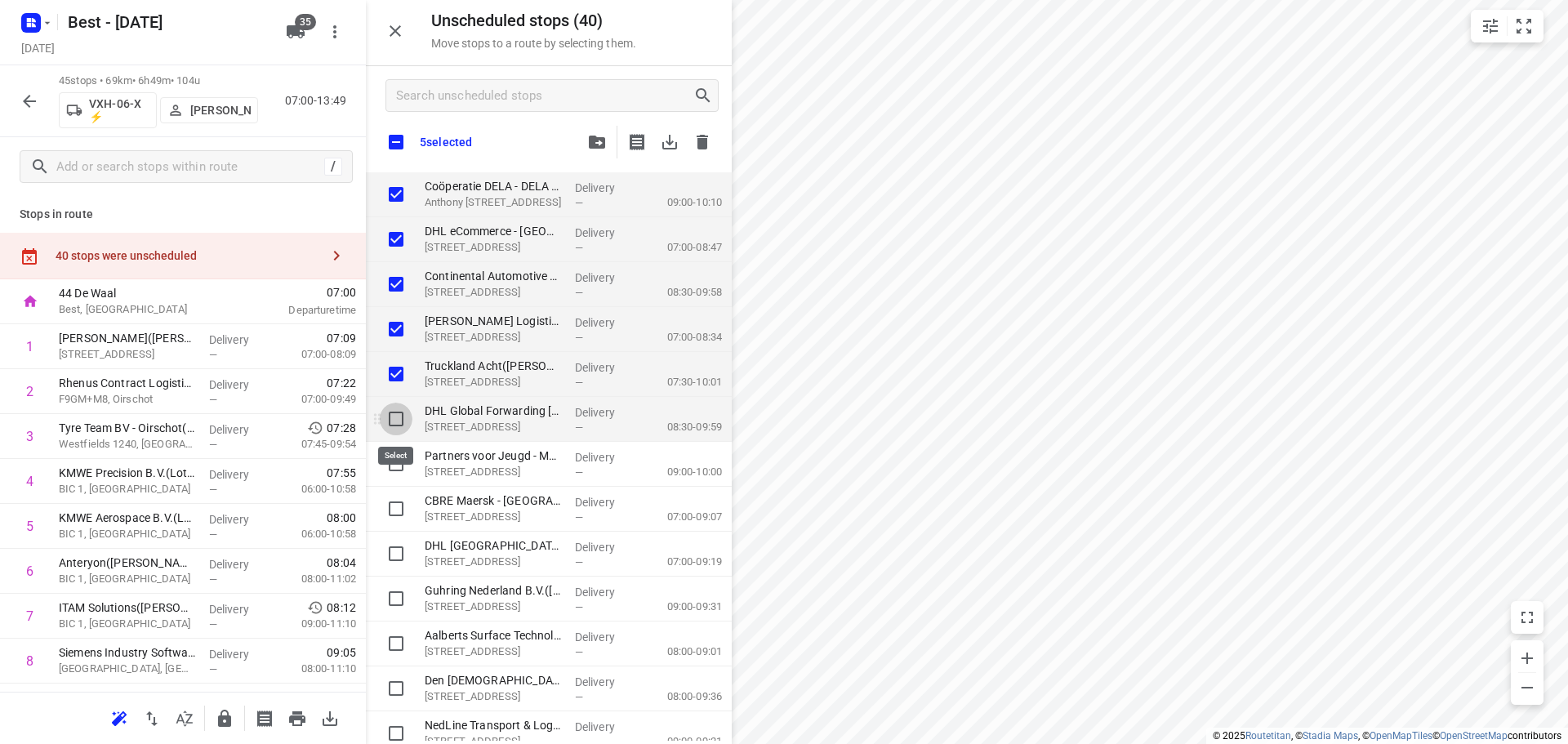
drag, startPoint x: 396, startPoint y: 409, endPoint x: 396, endPoint y: 434, distance: 25.0
click at [396, 410] on input "grid" at bounding box center [396, 419] width 32 height 32
checkbox input "true"
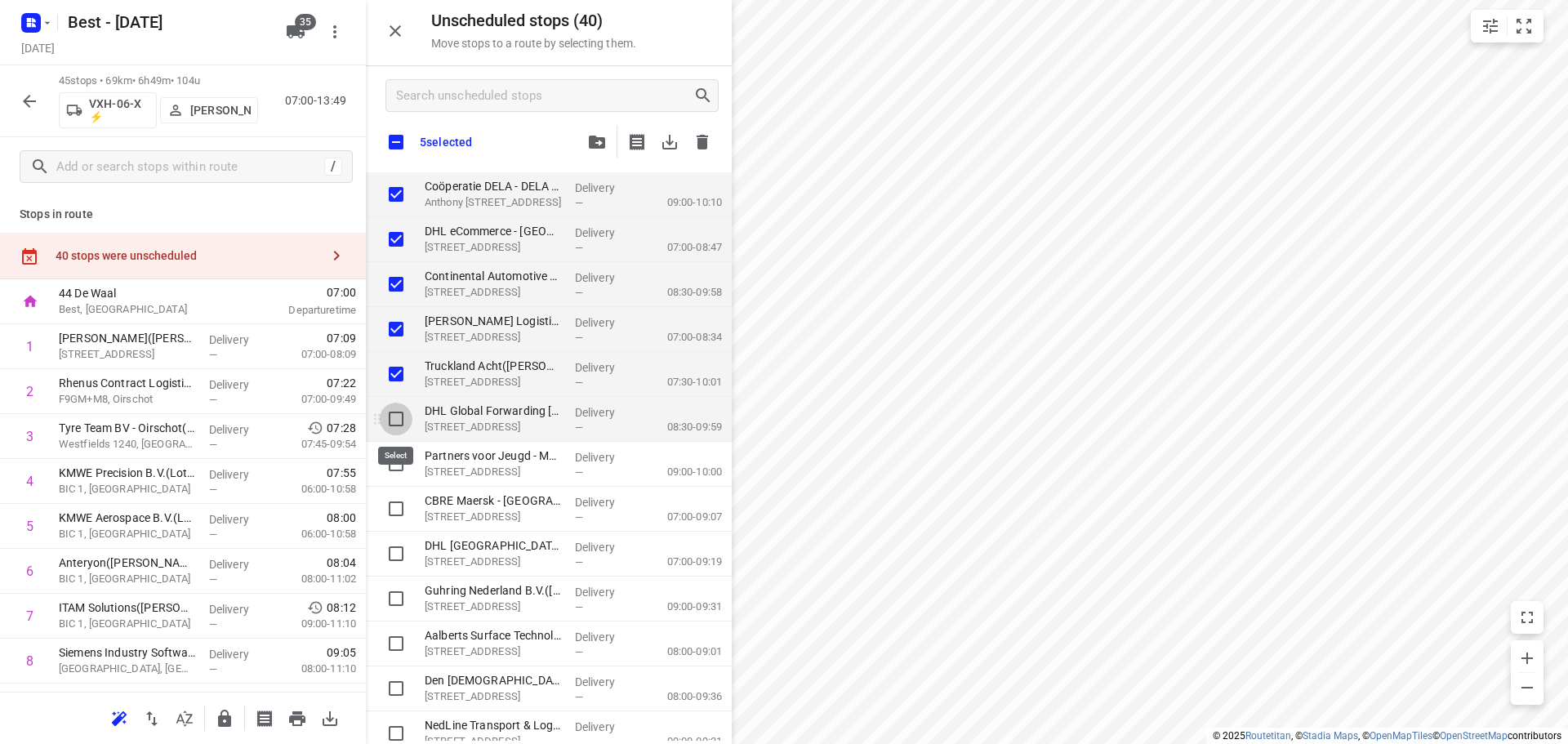
checkbox input "true"
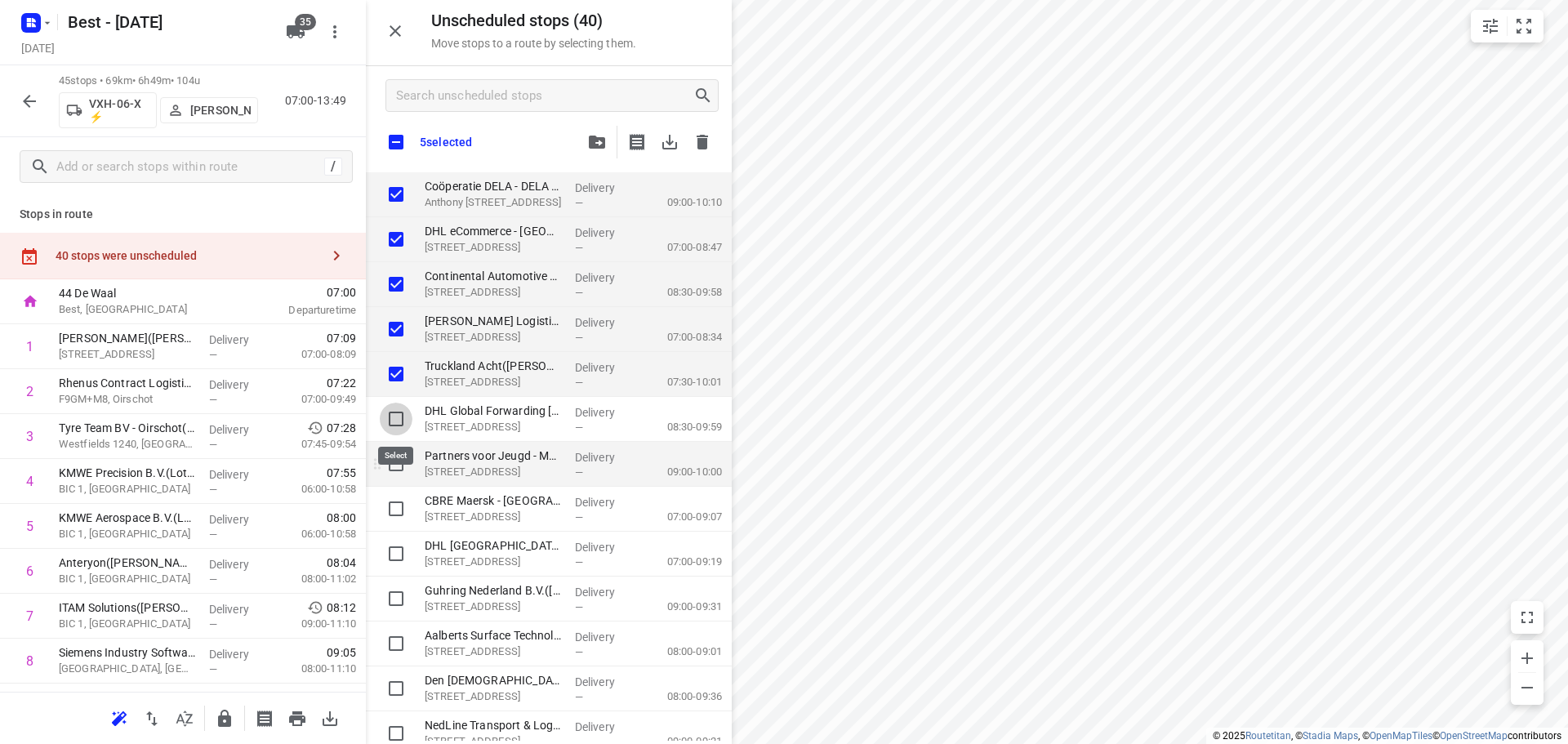
checkbox input "true"
drag, startPoint x: 394, startPoint y: 458, endPoint x: 394, endPoint y: 483, distance: 25.0
click at [394, 461] on input "grid" at bounding box center [396, 463] width 32 height 32
checkbox input "true"
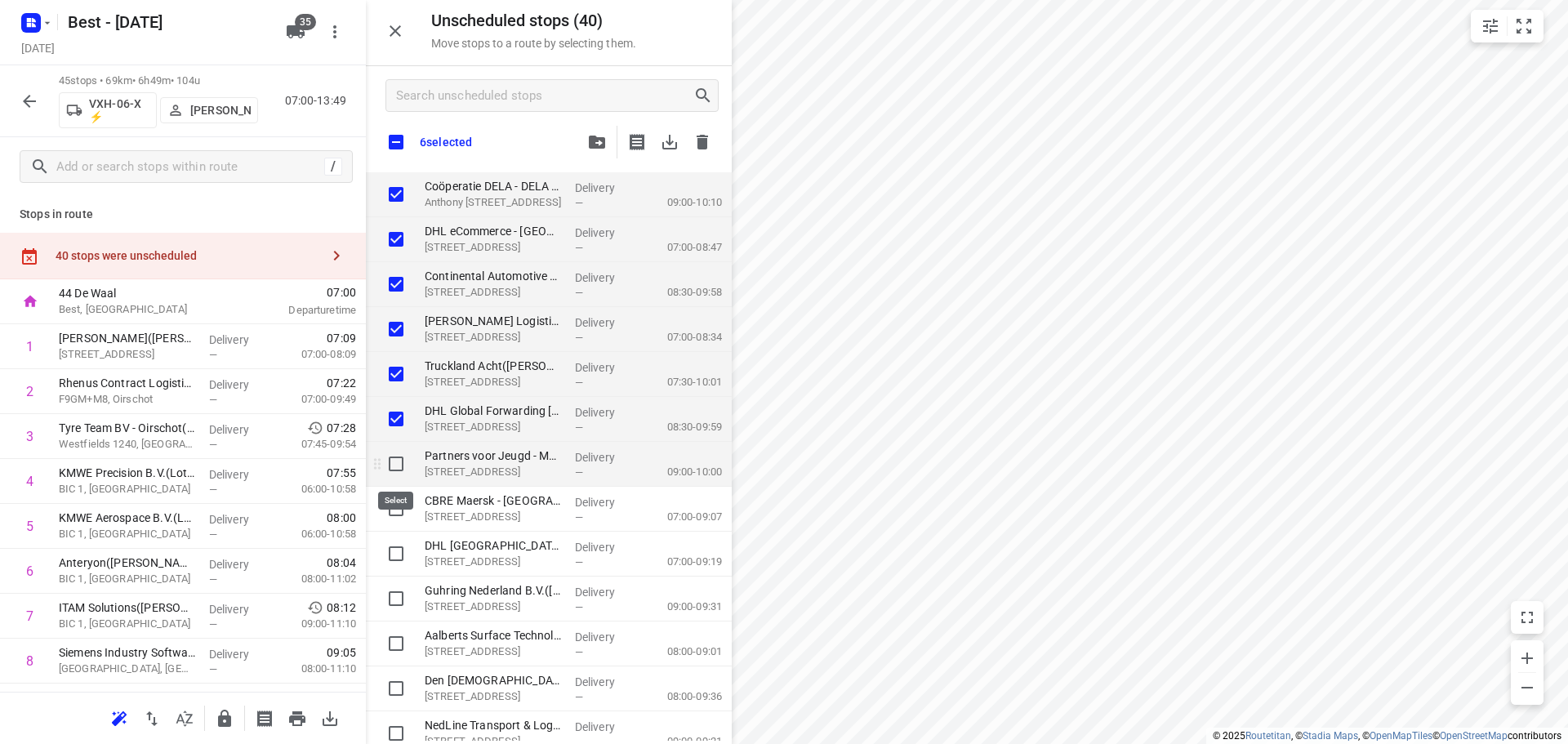
checkbox input "true"
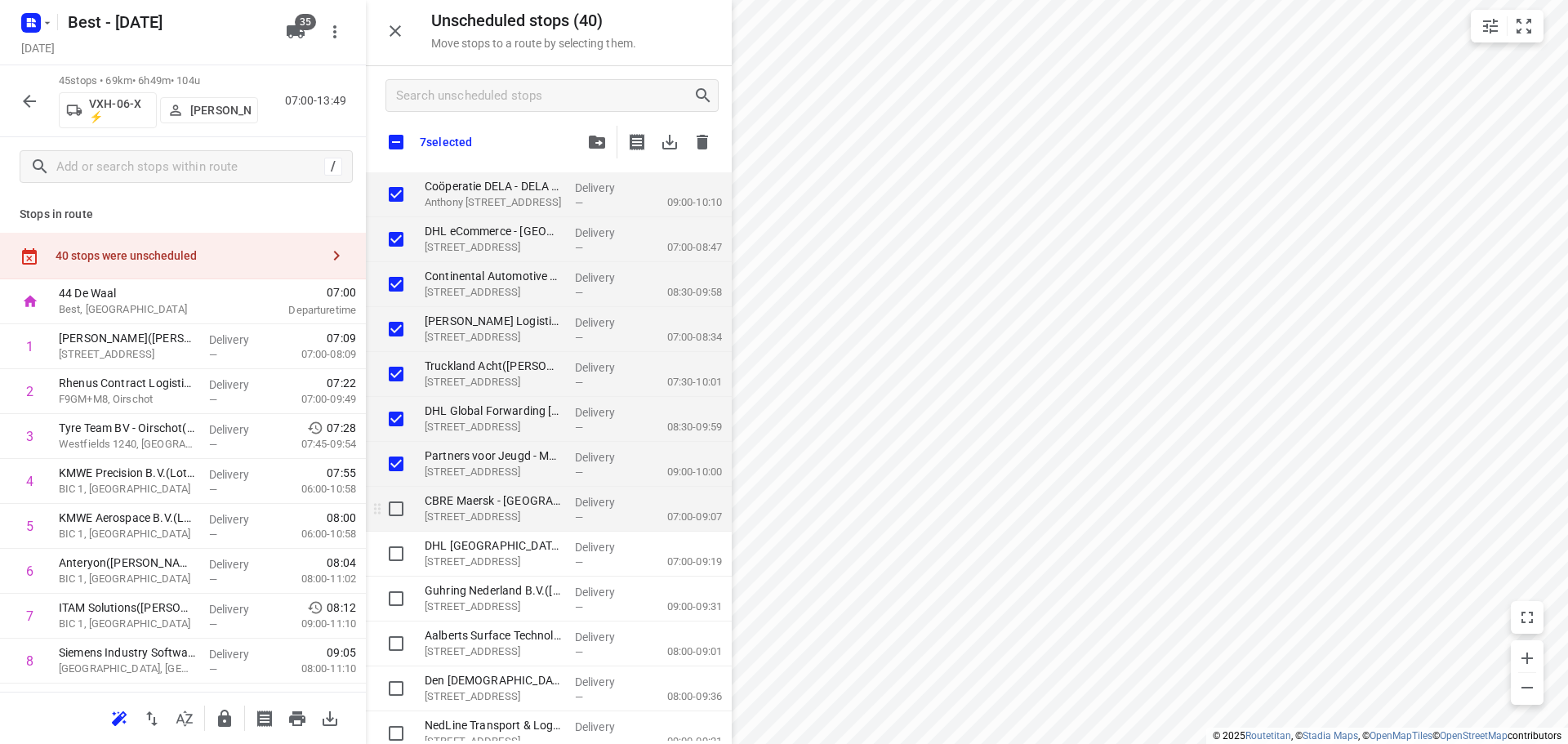
checkbox input "true"
click at [392, 514] on input "grid" at bounding box center [396, 509] width 32 height 32
checkbox input "true"
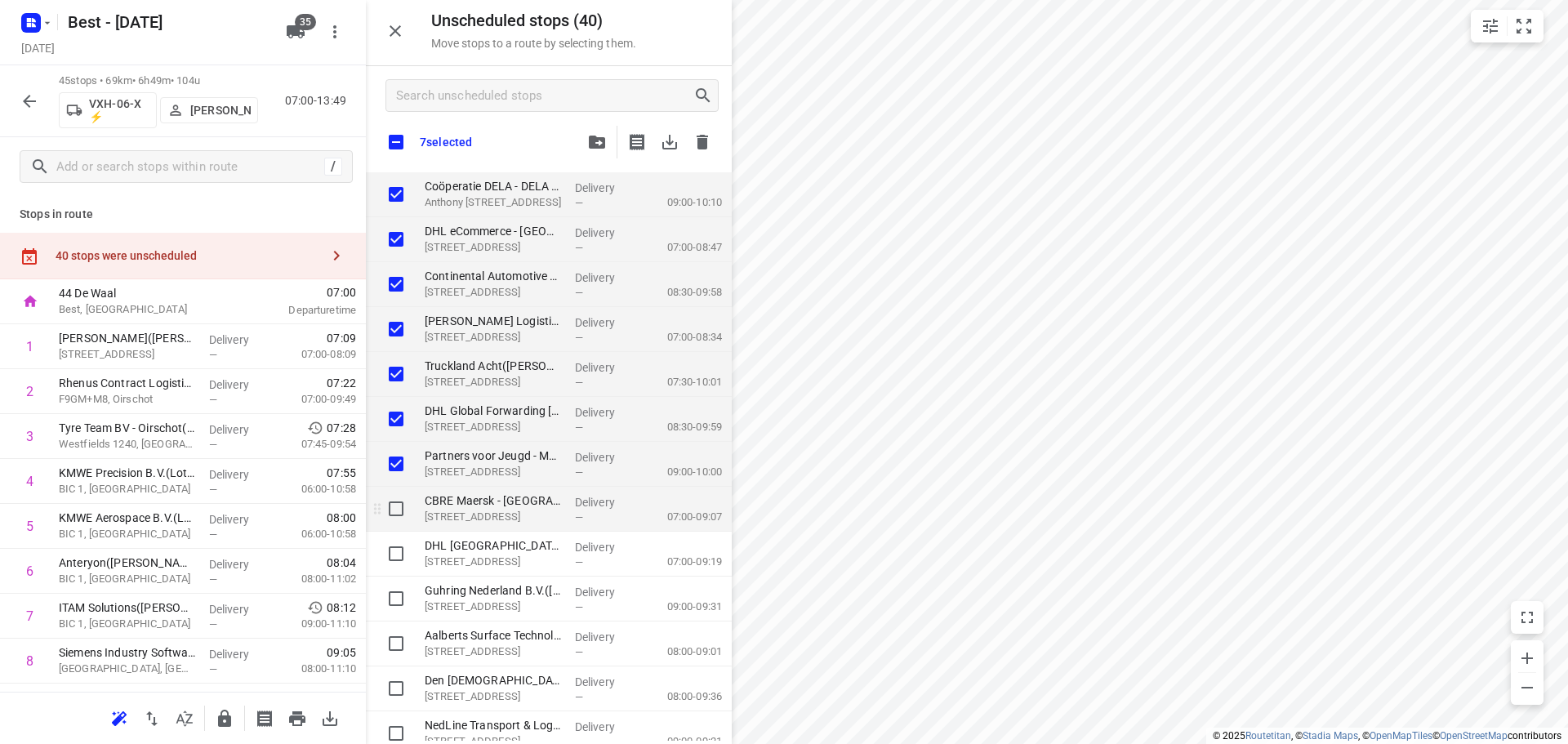
checkbox input "true"
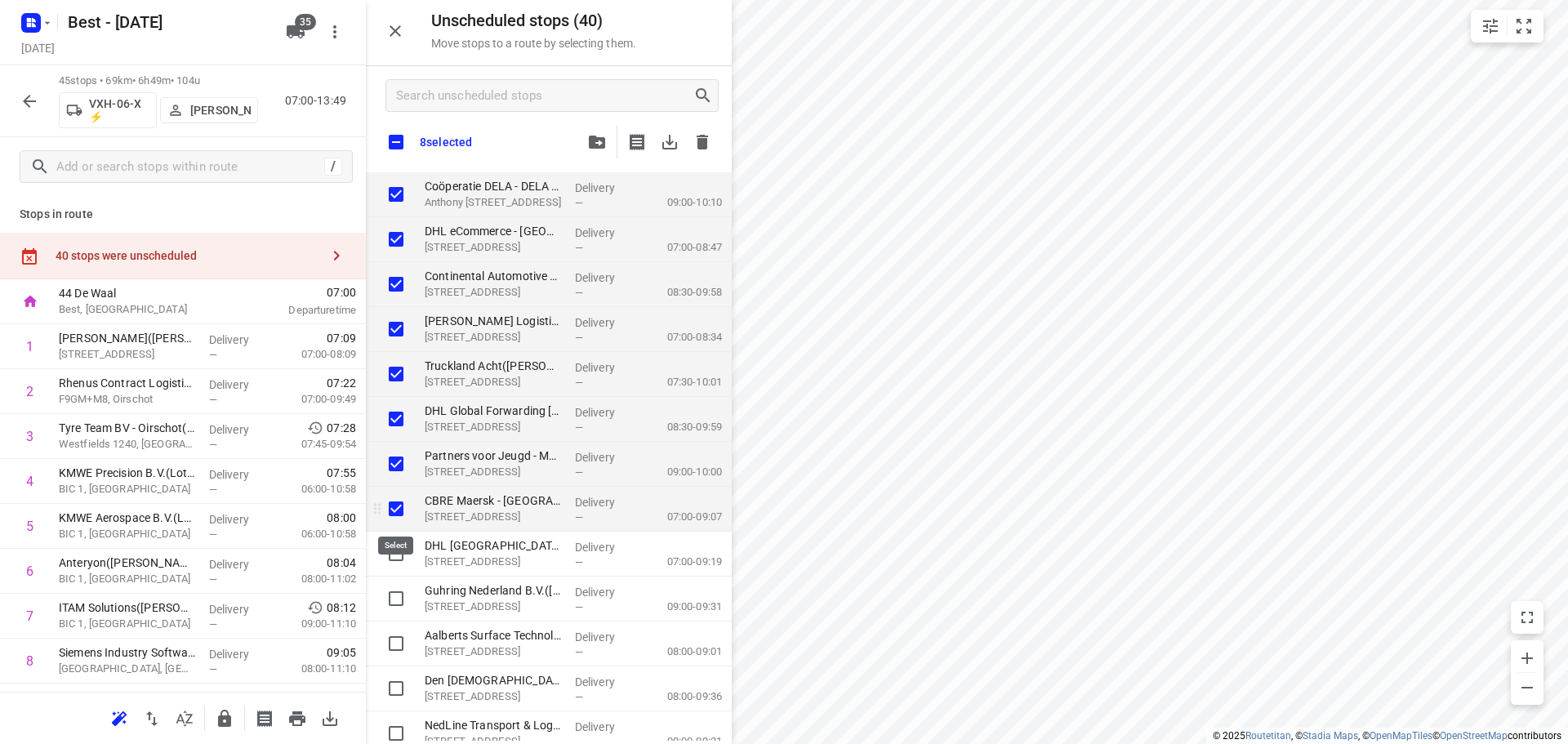
checkbox input "true"
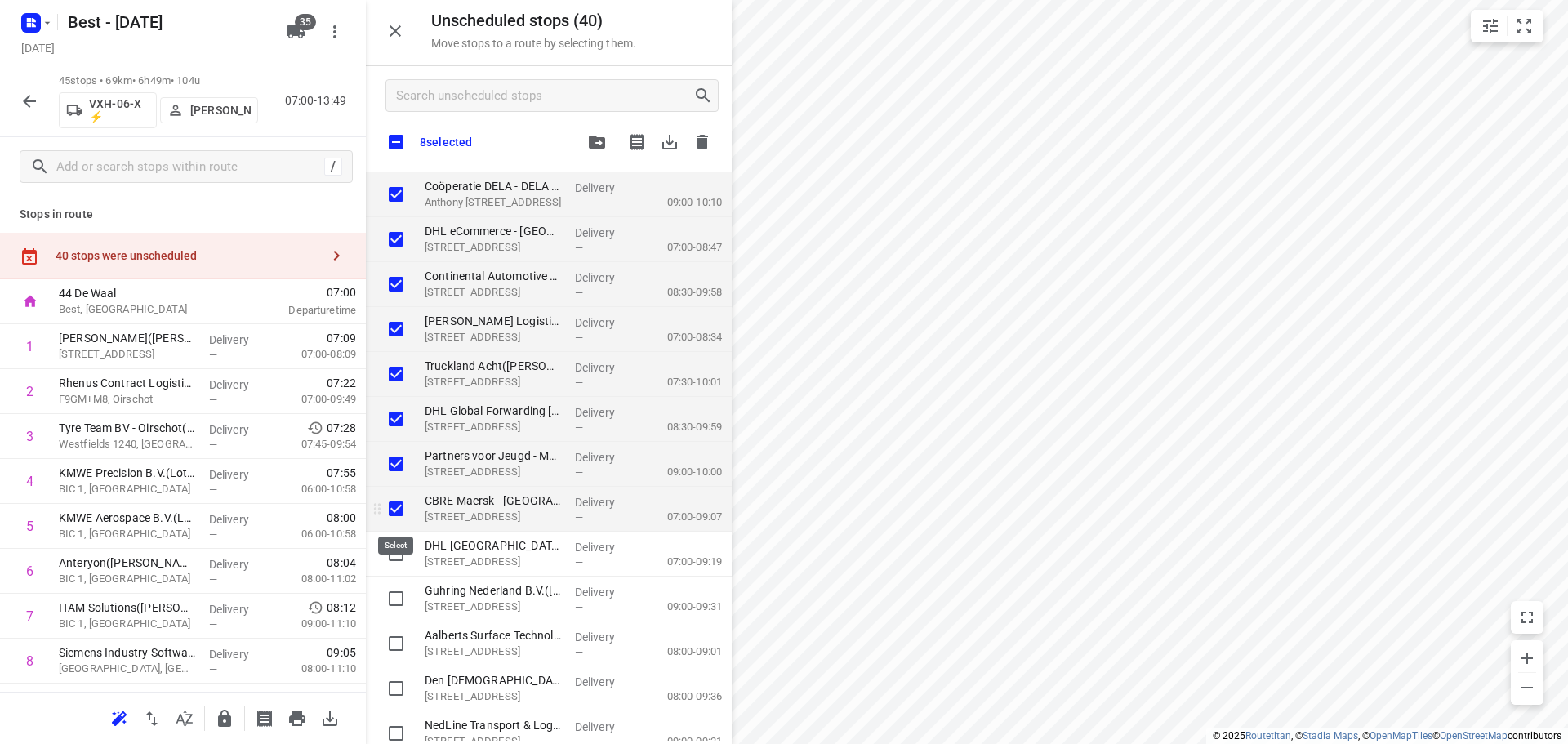
checkbox input "true"
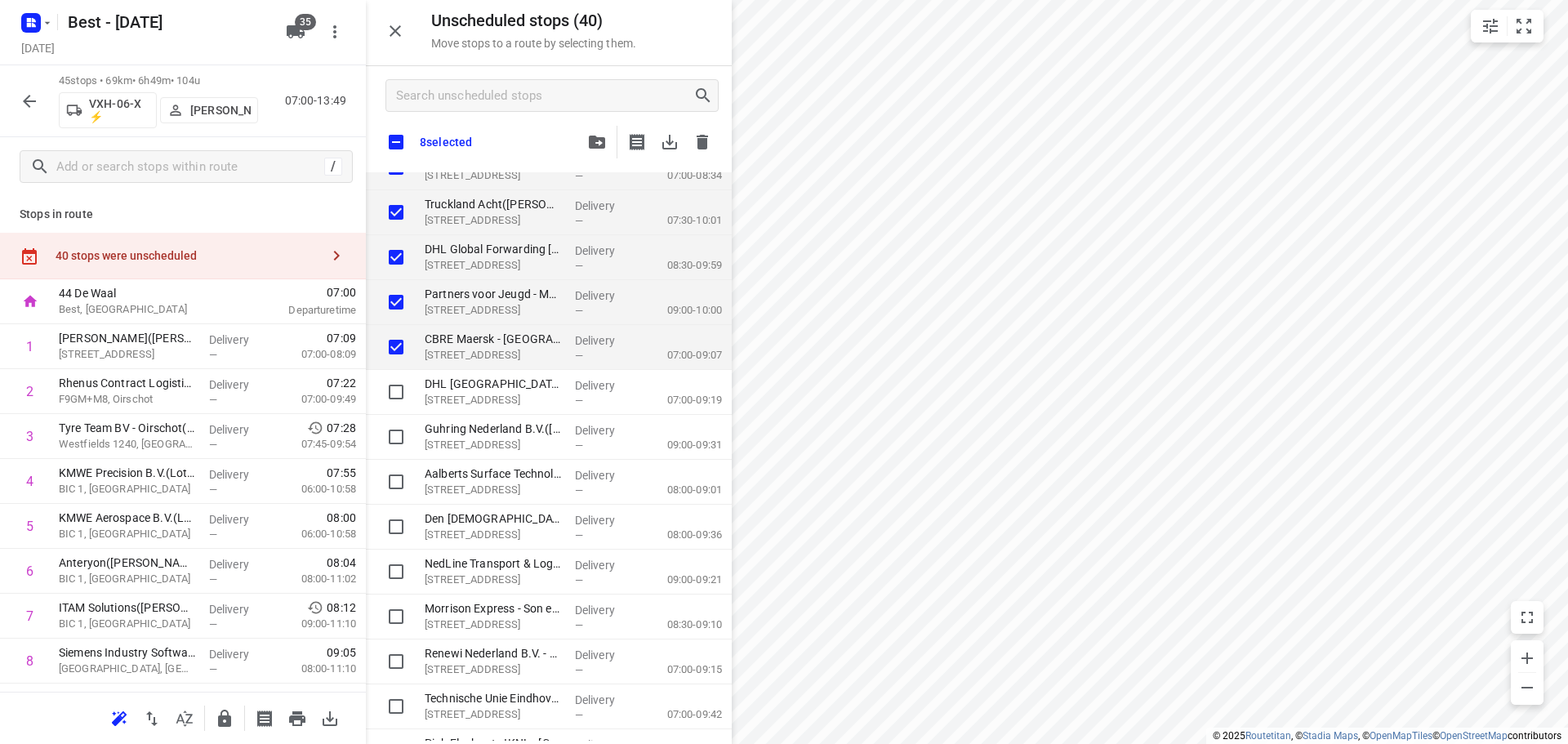
scroll to position [163, 0]
checkbox input "true"
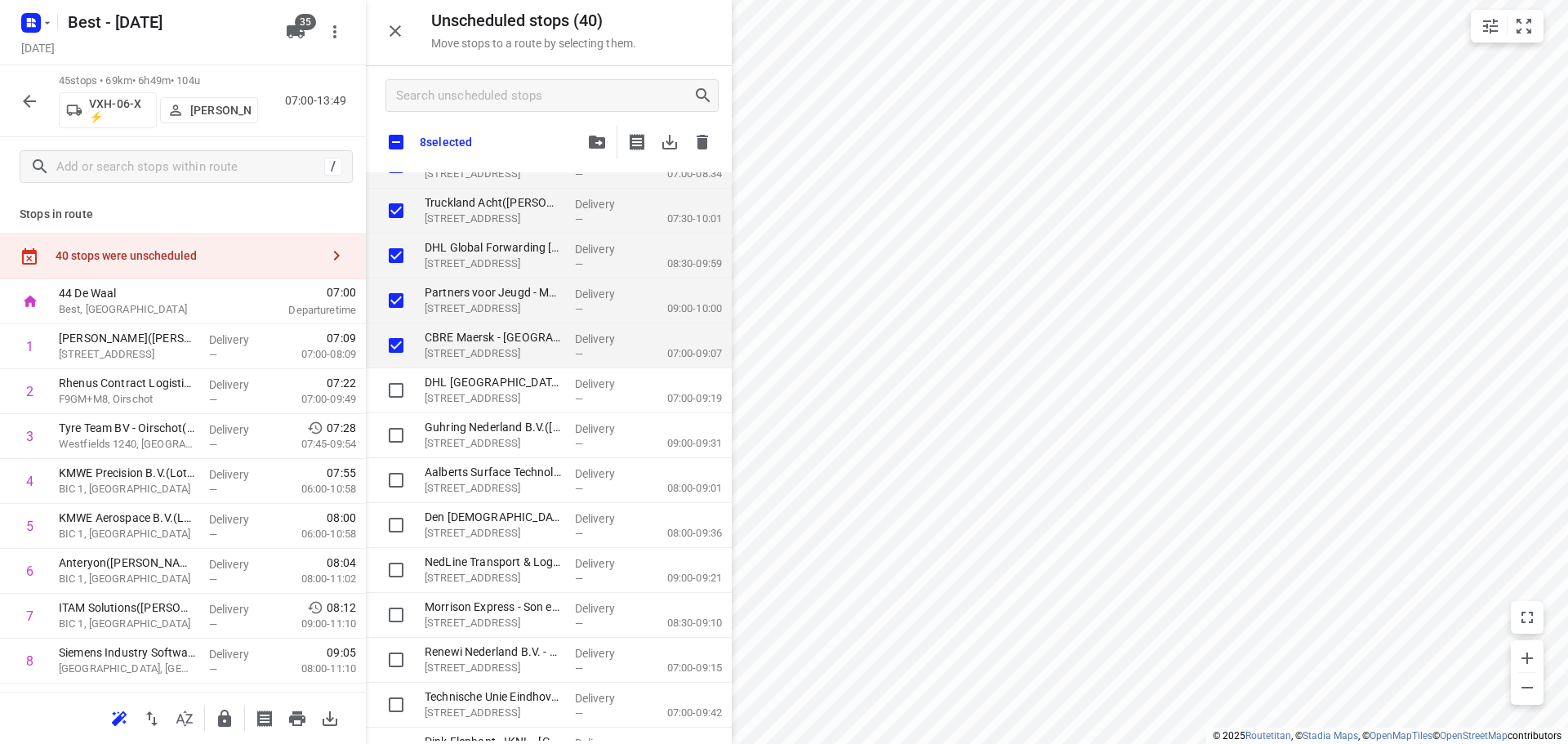
checkbox input "true"
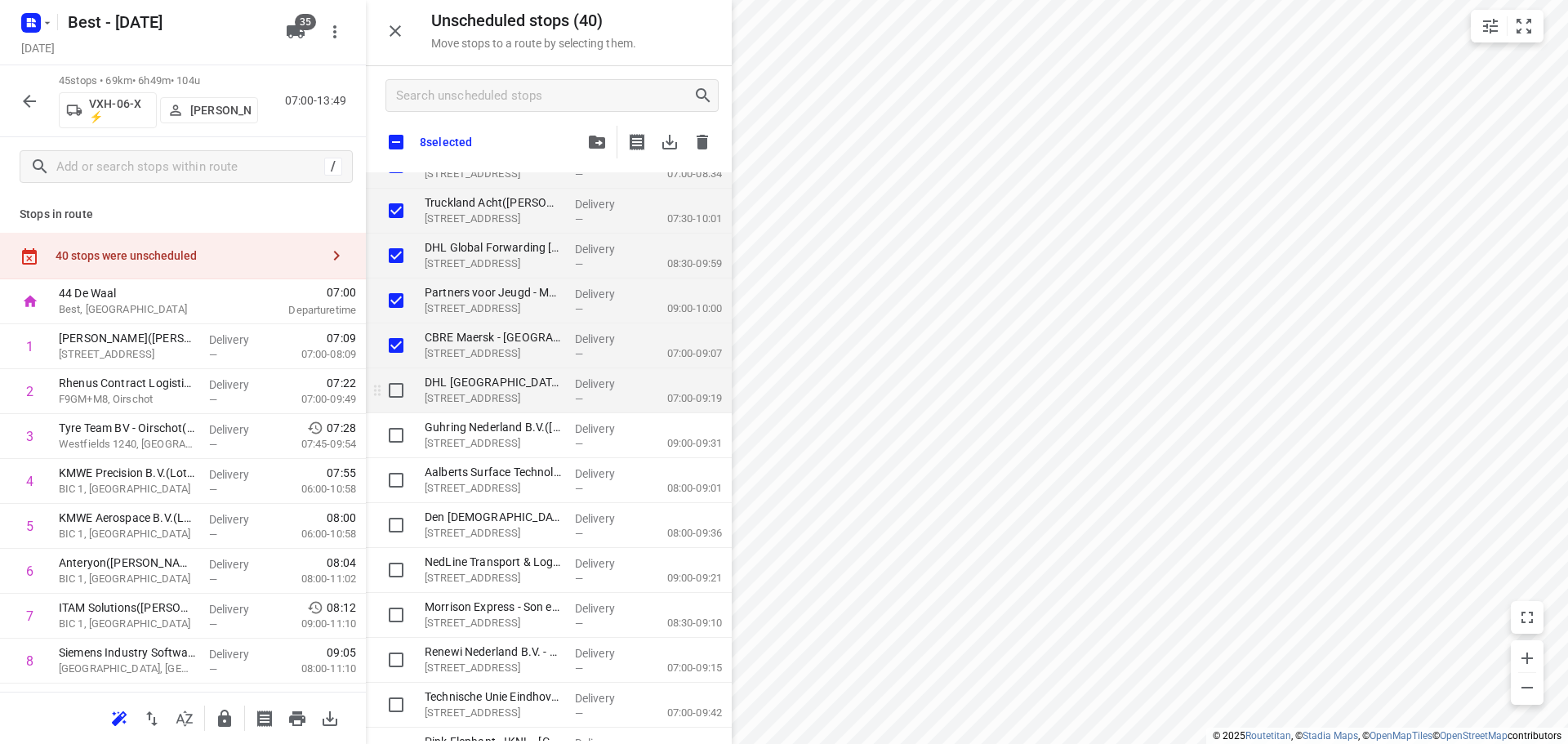
checkbox input "true"
click at [396, 383] on input "grid" at bounding box center [396, 390] width 32 height 32
checkbox input "true"
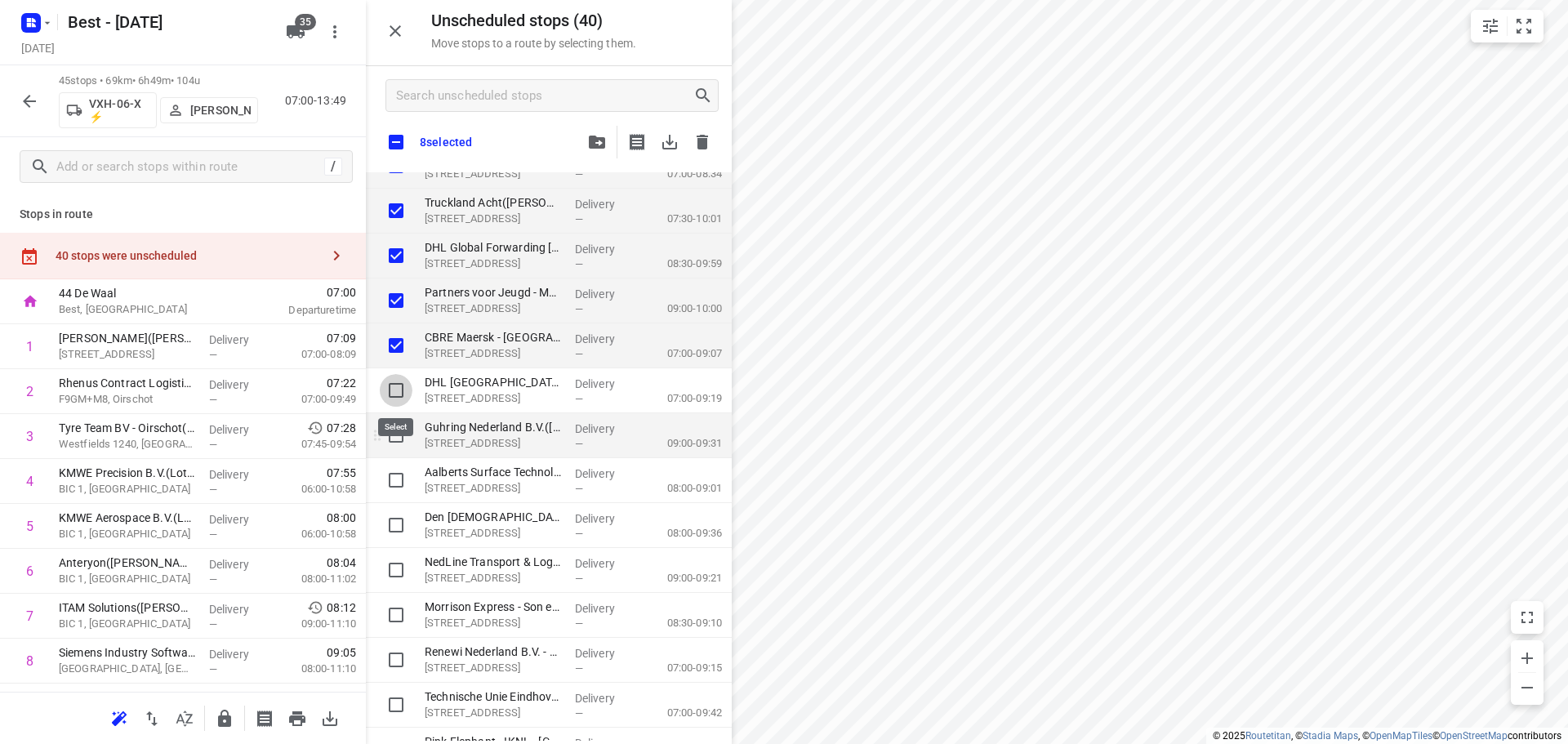
checkbox input "true"
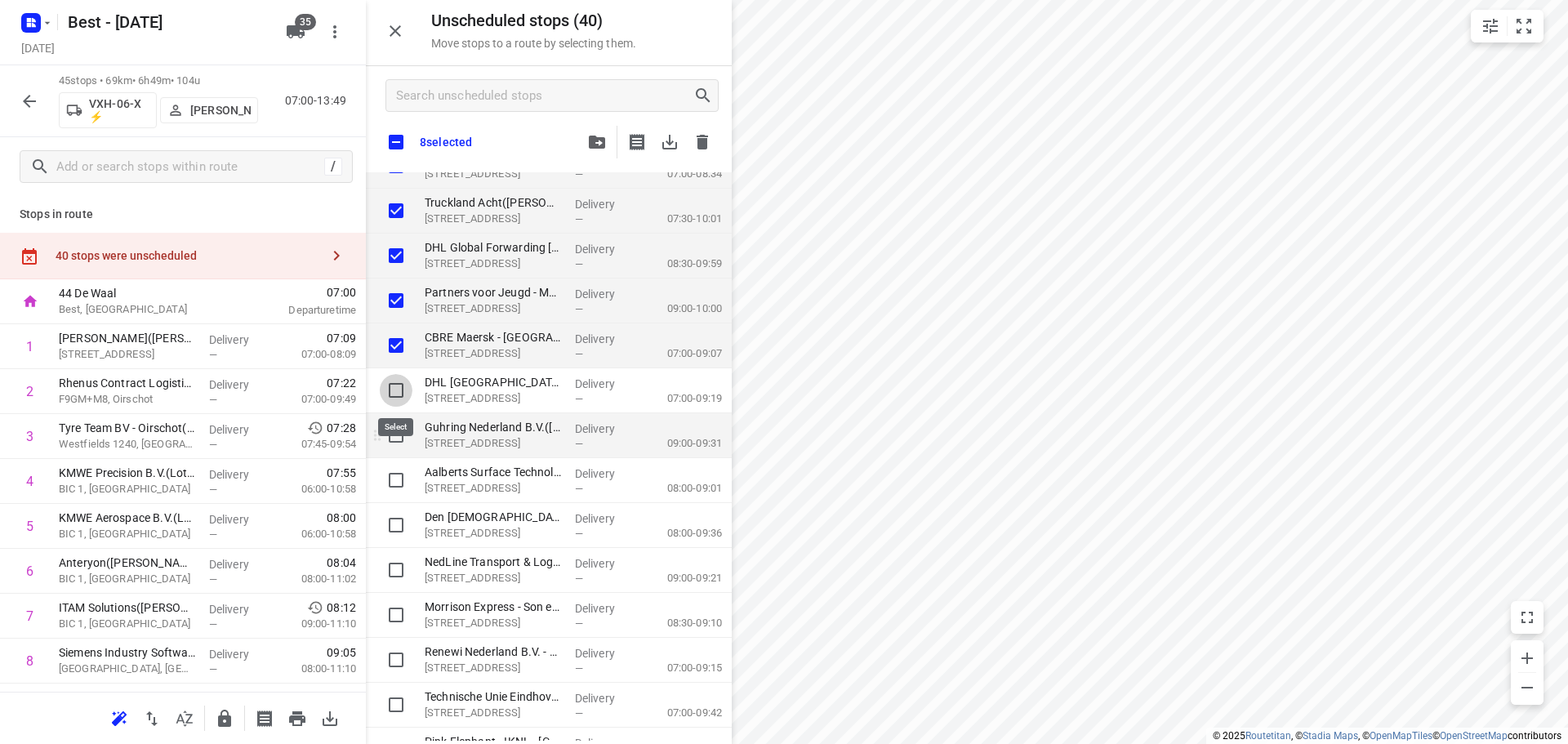
checkbox input "true"
click at [398, 445] on input "grid" at bounding box center [396, 435] width 32 height 32
checkbox input "true"
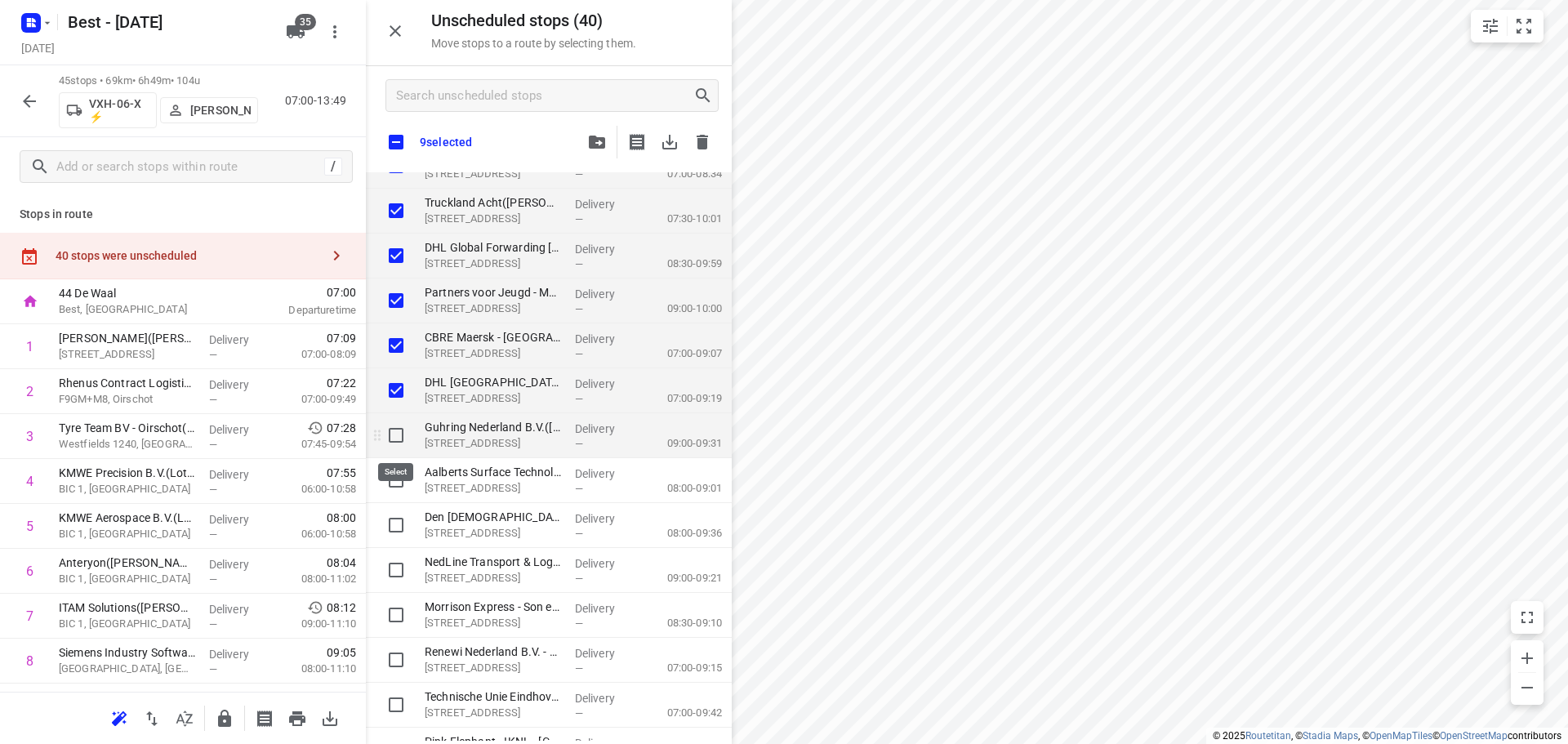
checkbox input "true"
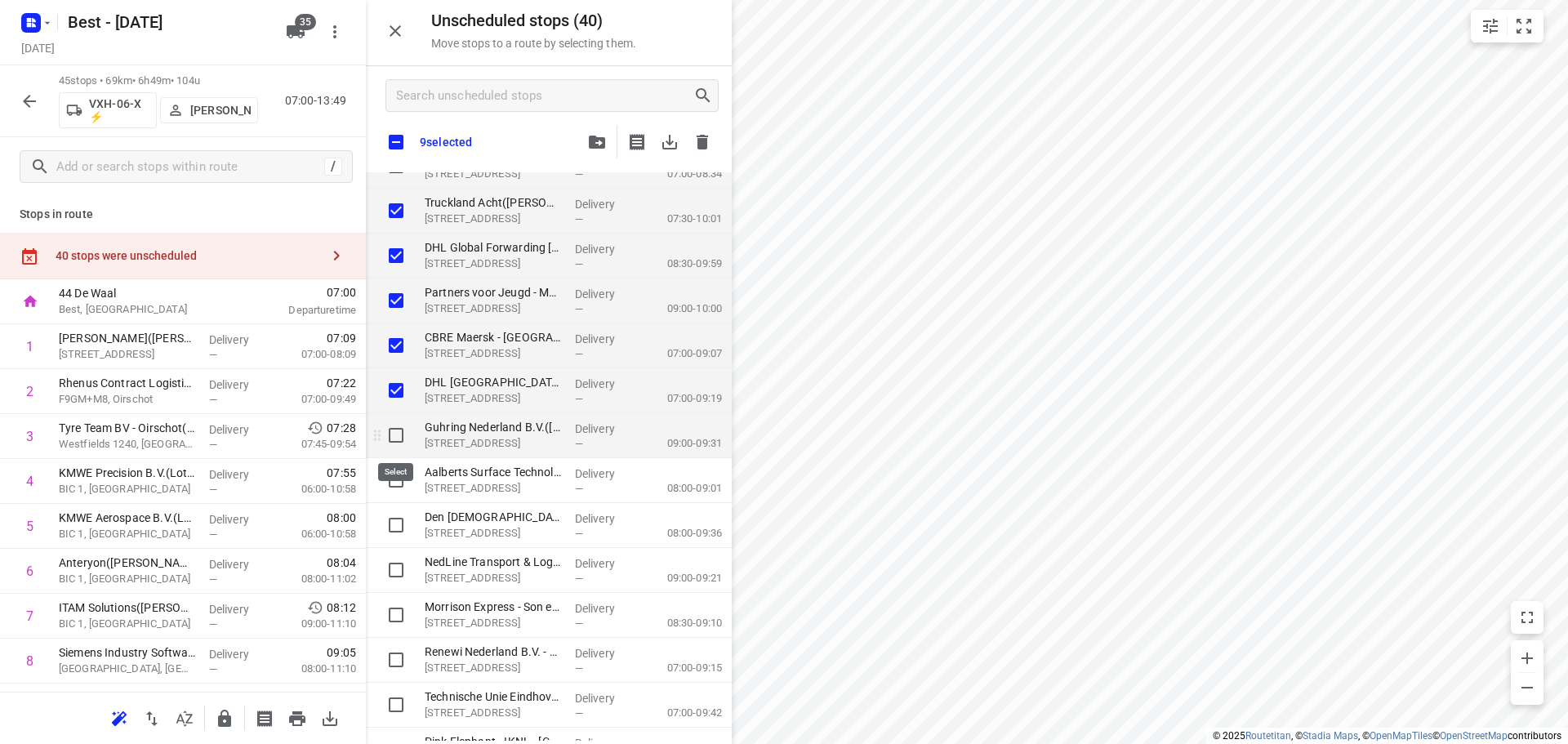
checkbox input "true"
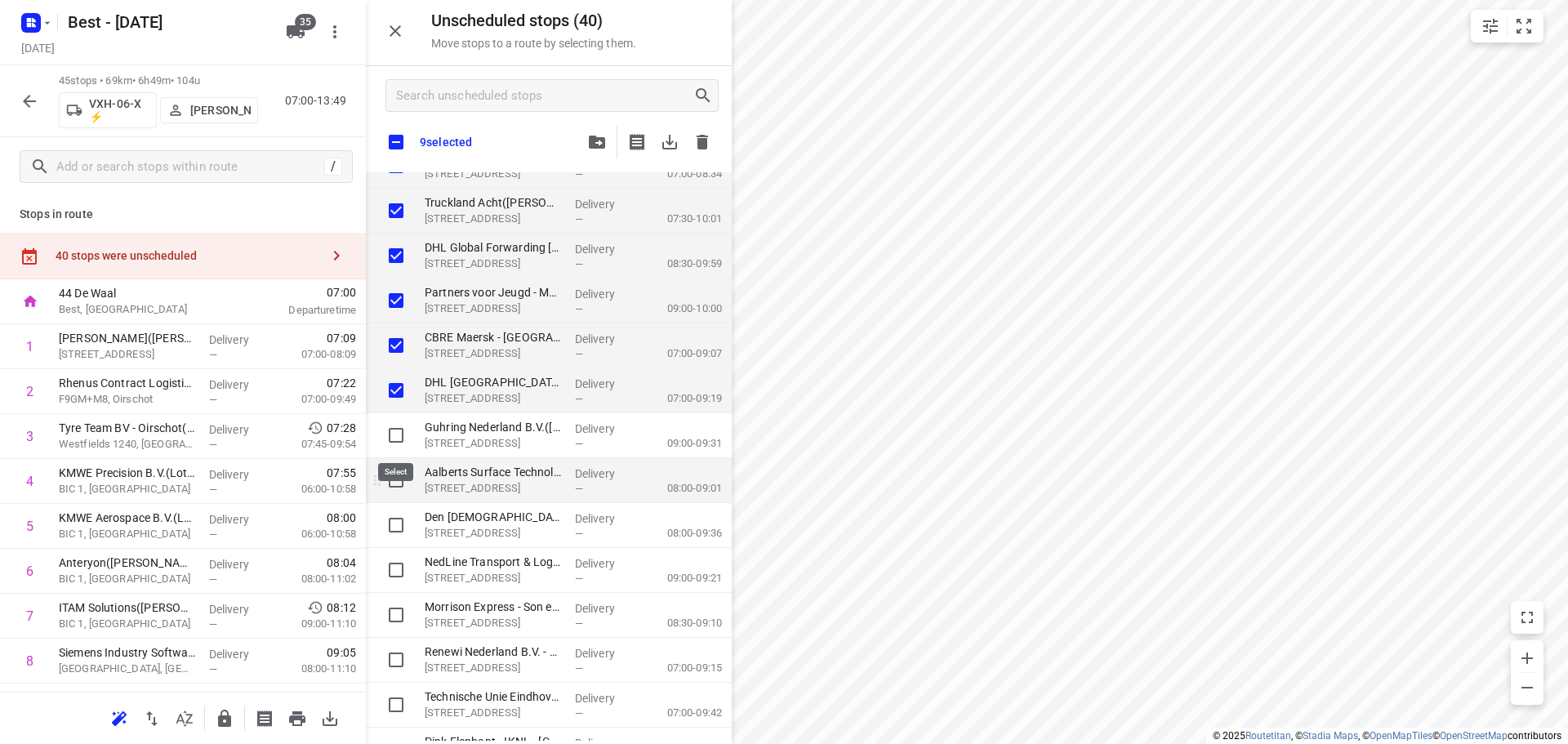
checkbox input "true"
click at [391, 488] on input "grid" at bounding box center [396, 480] width 32 height 32
checkbox input "true"
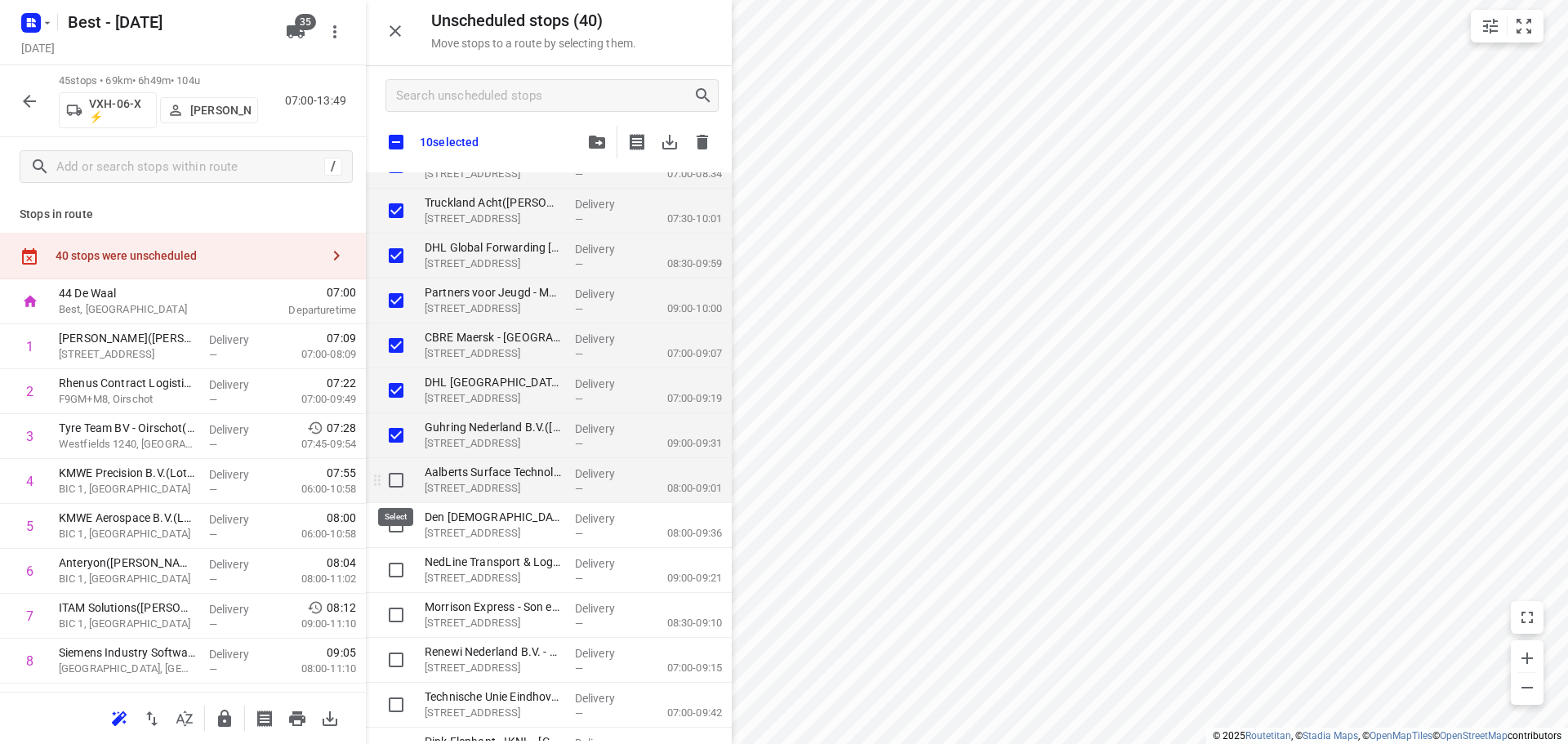
checkbox input "true"
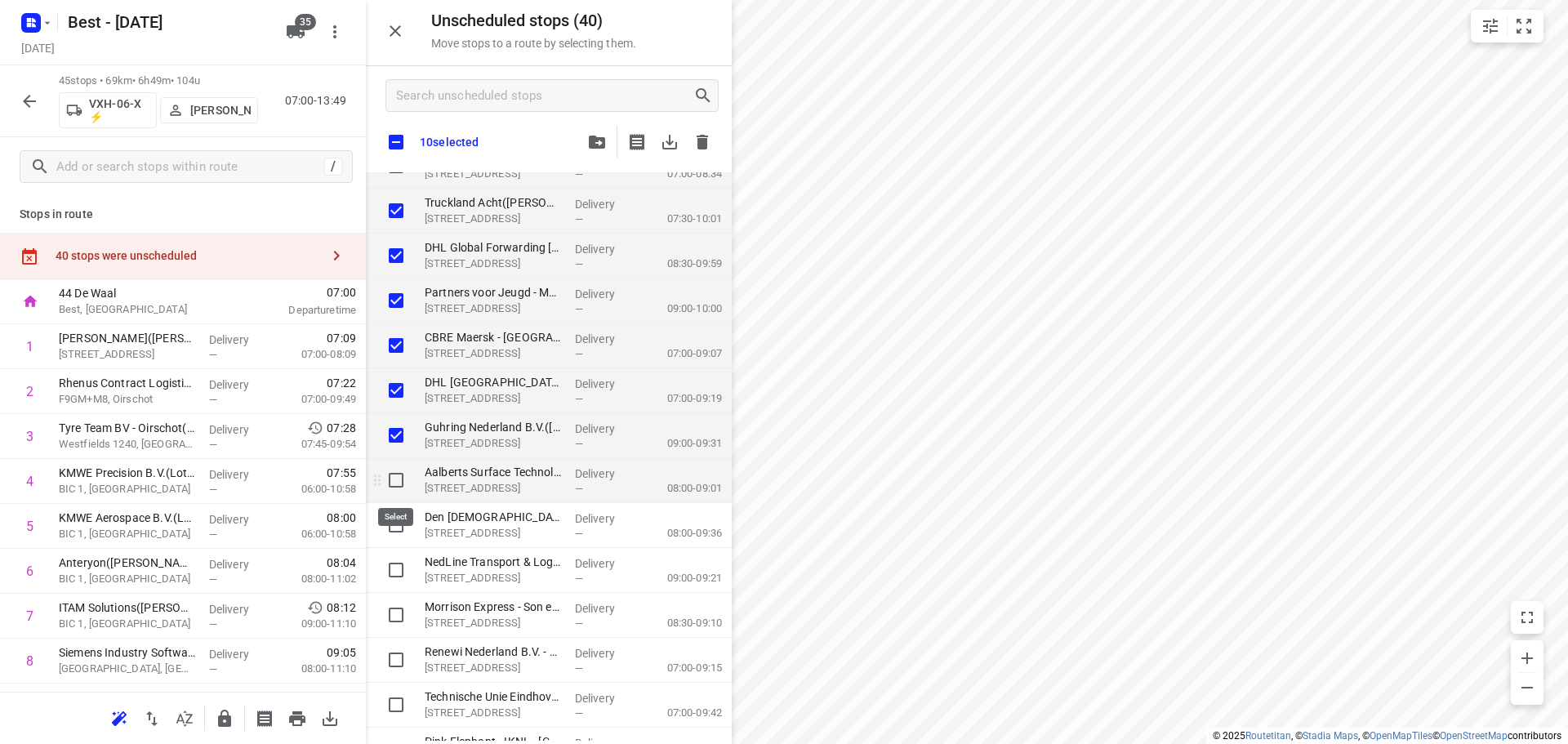
checkbox input "true"
click at [393, 521] on input "grid" at bounding box center [396, 525] width 32 height 32
checkbox input "true"
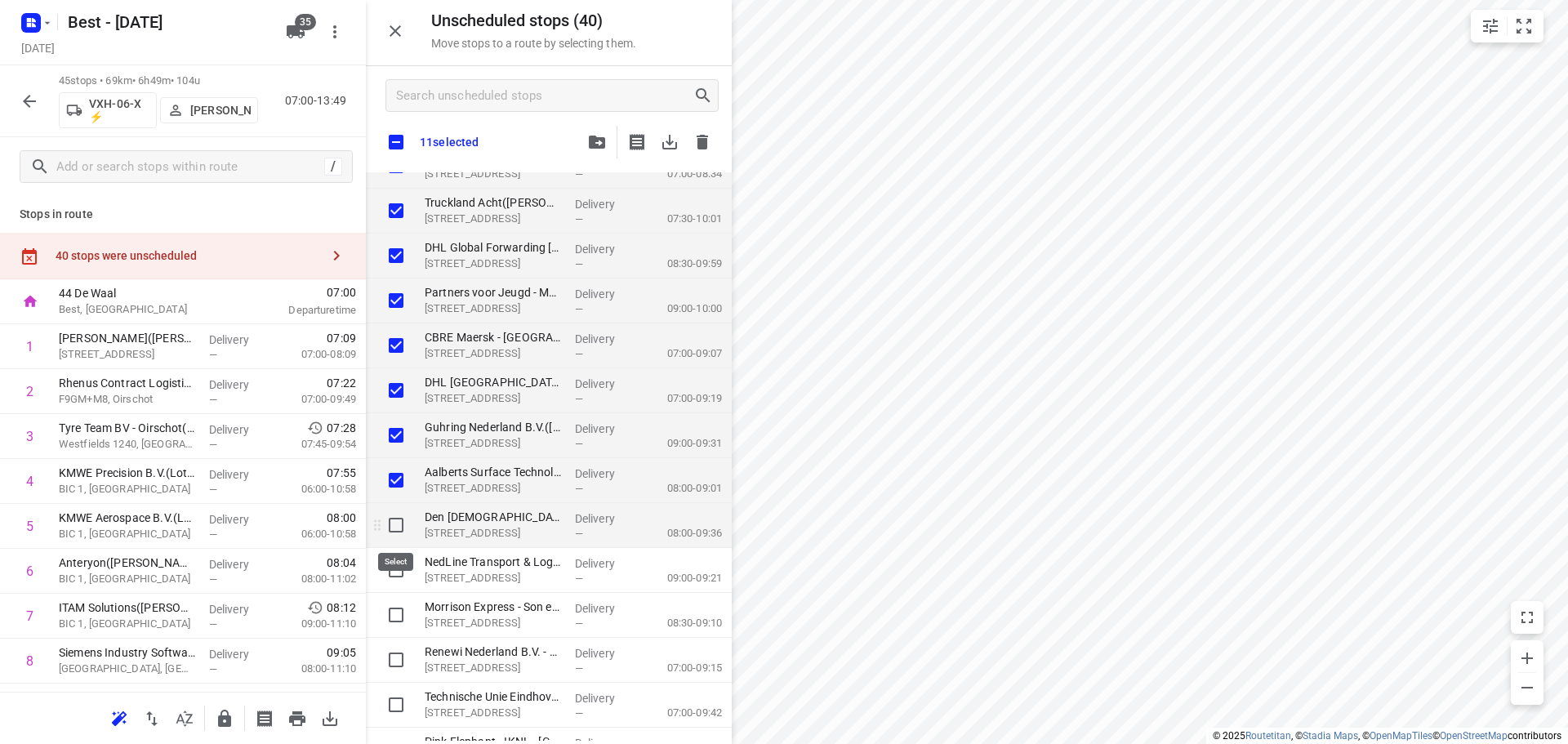
checkbox input "true"
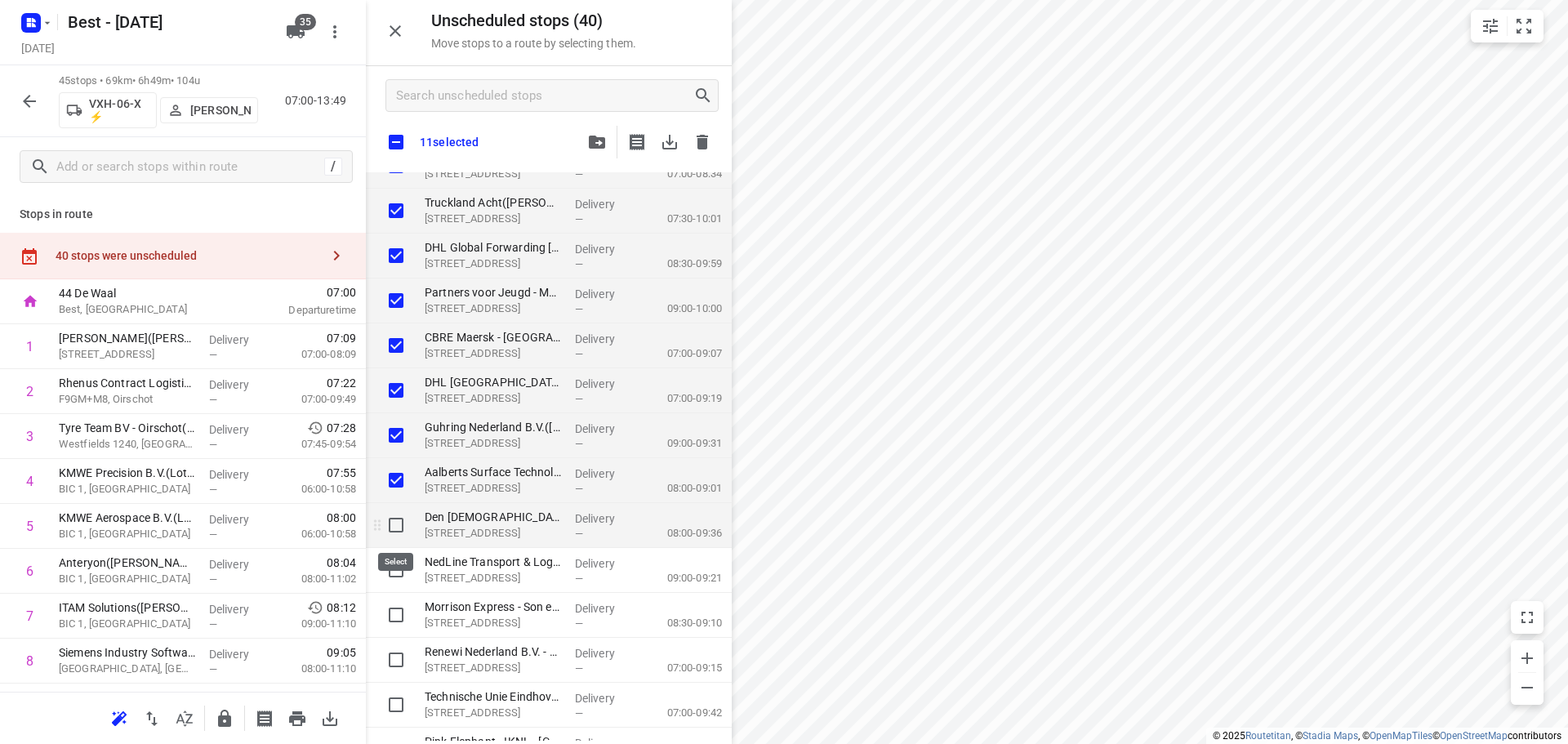
checkbox input "true"
click at [399, 549] on div "grid" at bounding box center [392, 570] width 52 height 45
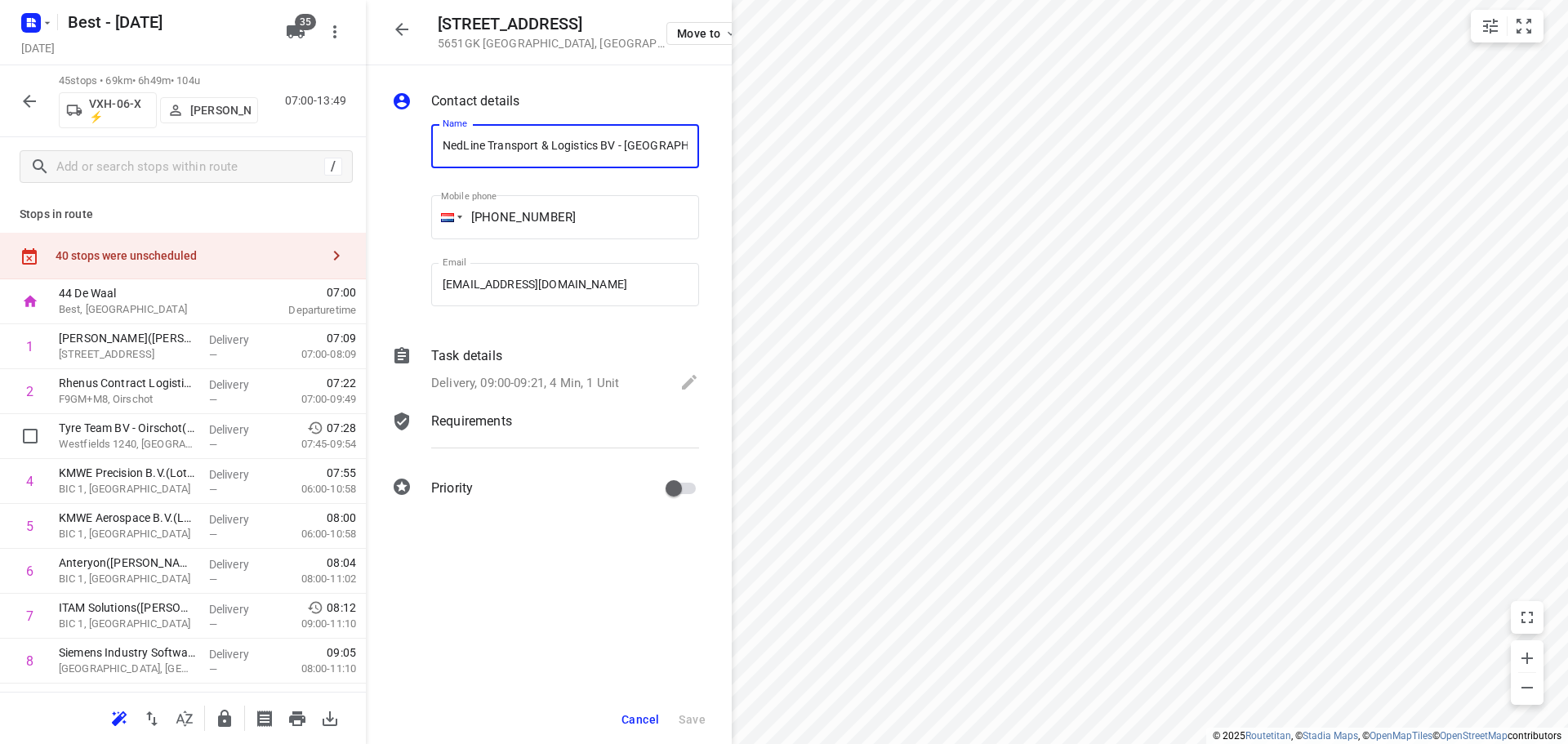
click at [261, 273] on div "40 stops were unscheduled" at bounding box center [183, 256] width 366 height 47
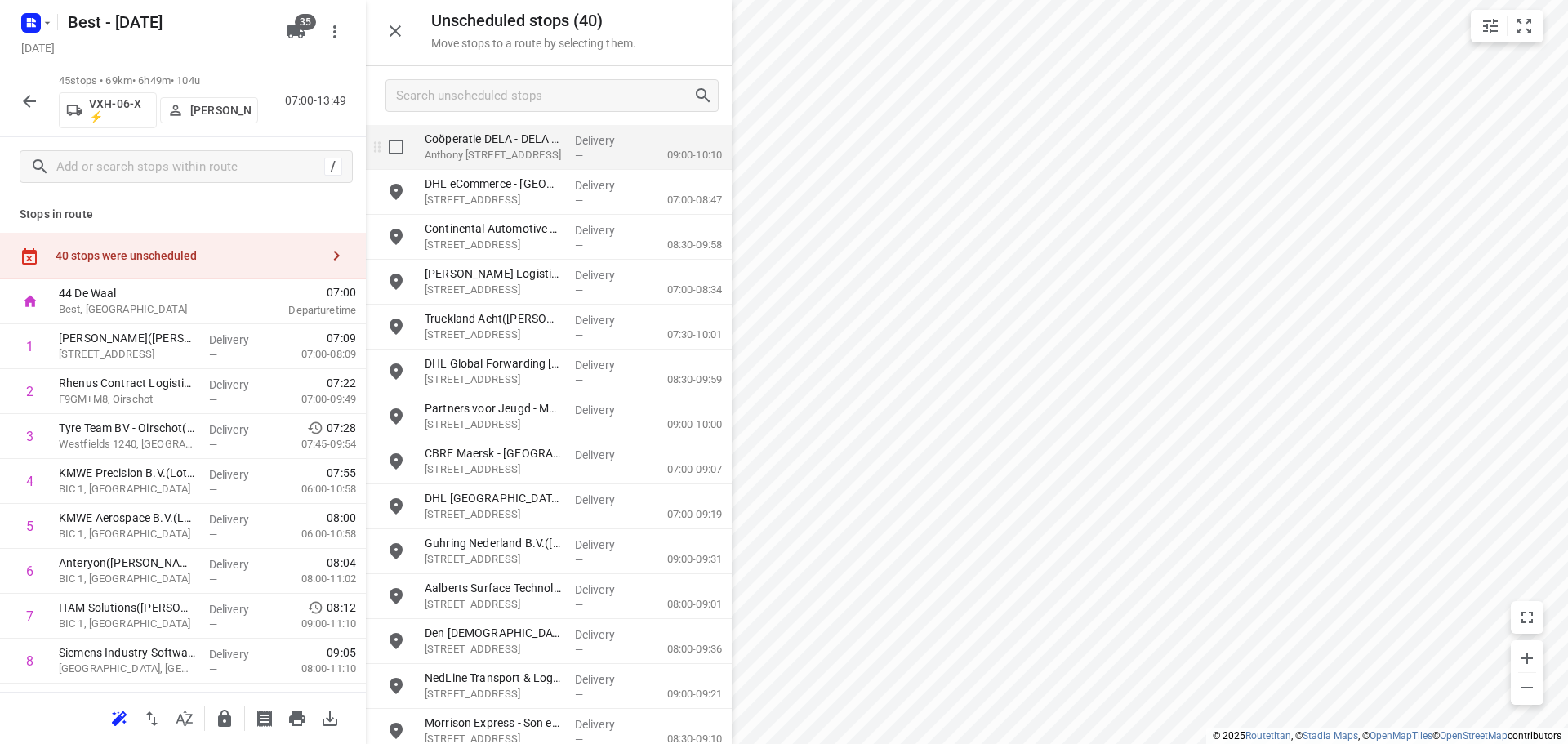
click at [404, 153] on input "grid" at bounding box center [396, 147] width 32 height 32
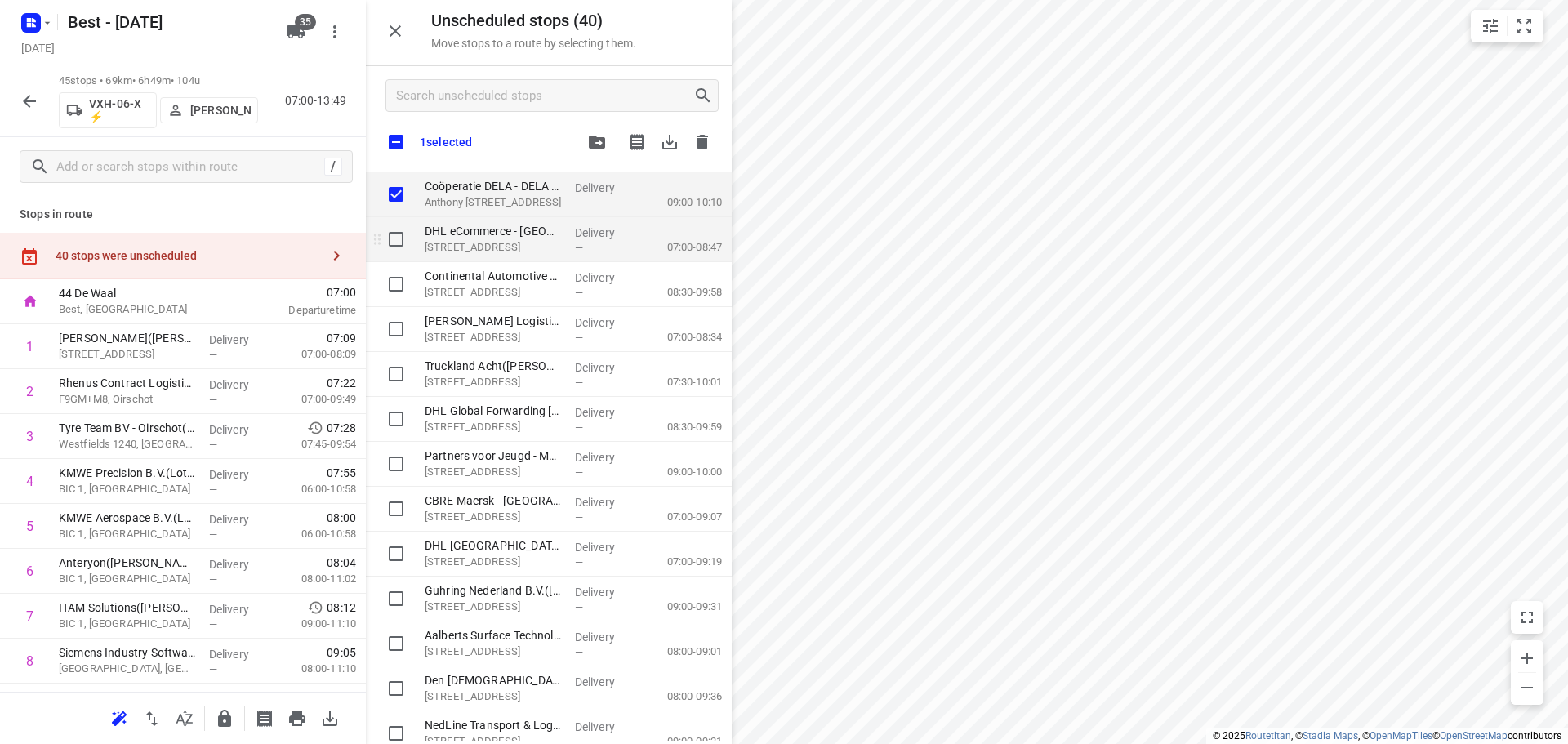
checkbox input "true"
click at [398, 230] on input "grid" at bounding box center [396, 239] width 32 height 32
checkbox input "true"
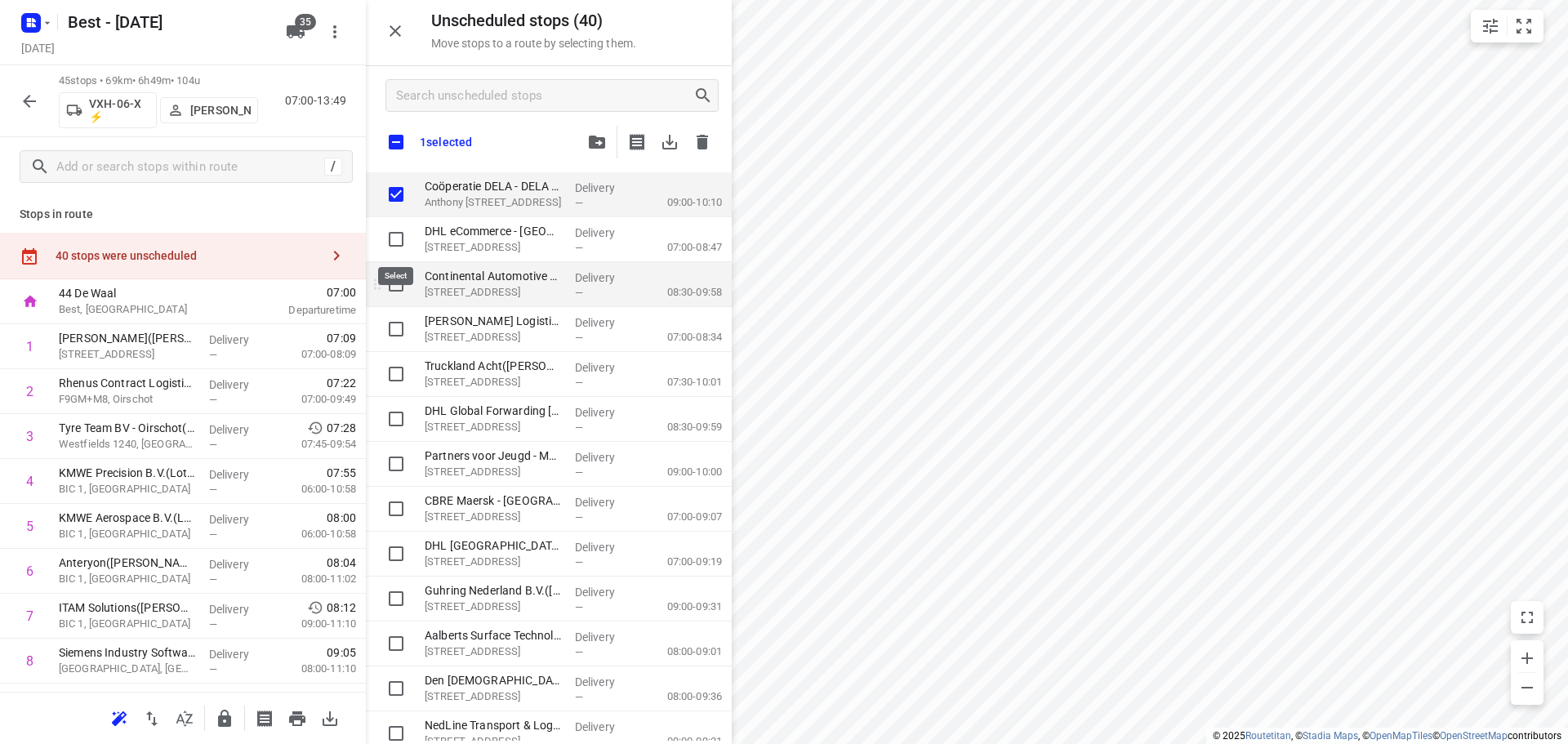
checkbox input "true"
click at [396, 282] on input "grid" at bounding box center [396, 284] width 32 height 32
checkbox input "true"
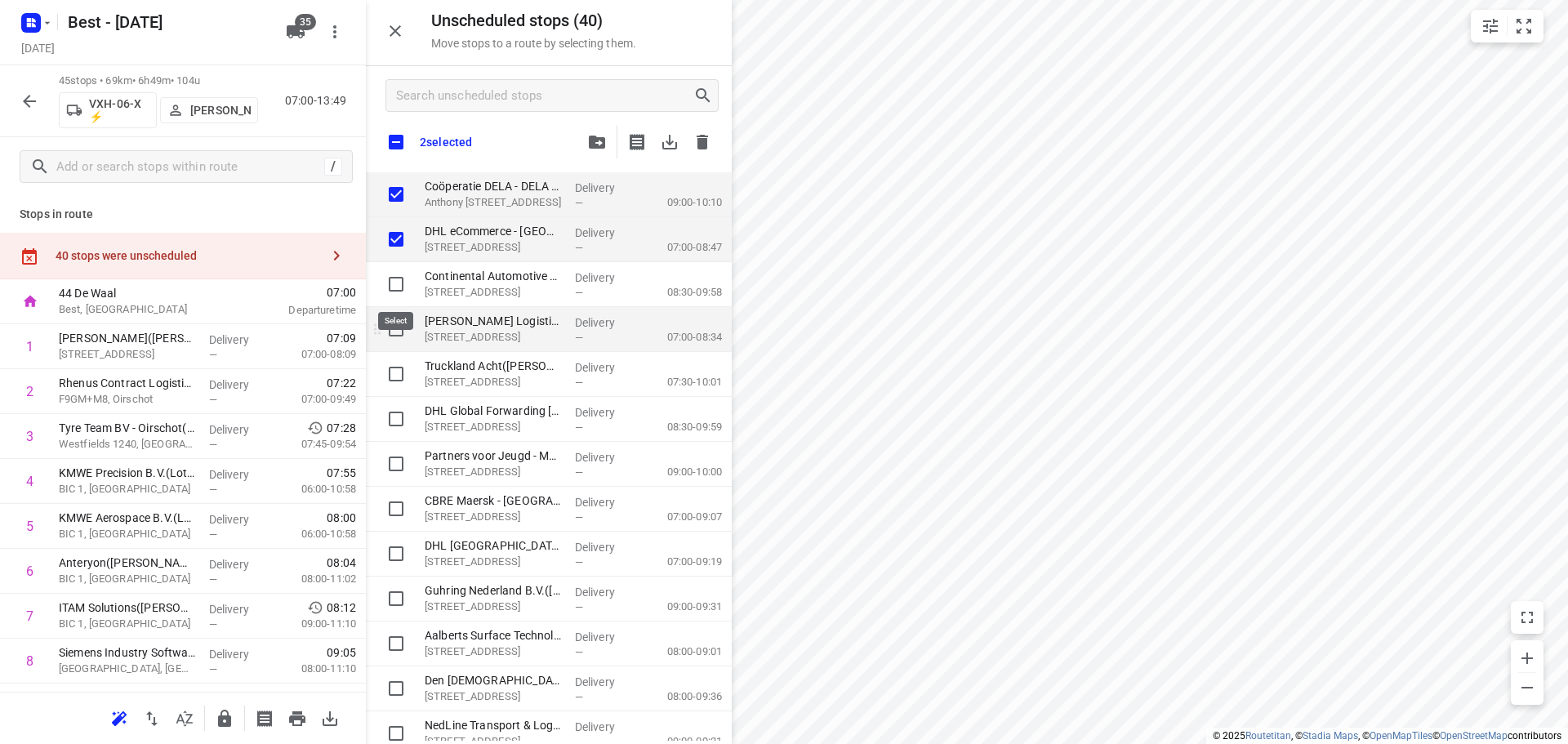
checkbox input "true"
click at [399, 340] on input "grid" at bounding box center [396, 329] width 32 height 32
checkbox input "true"
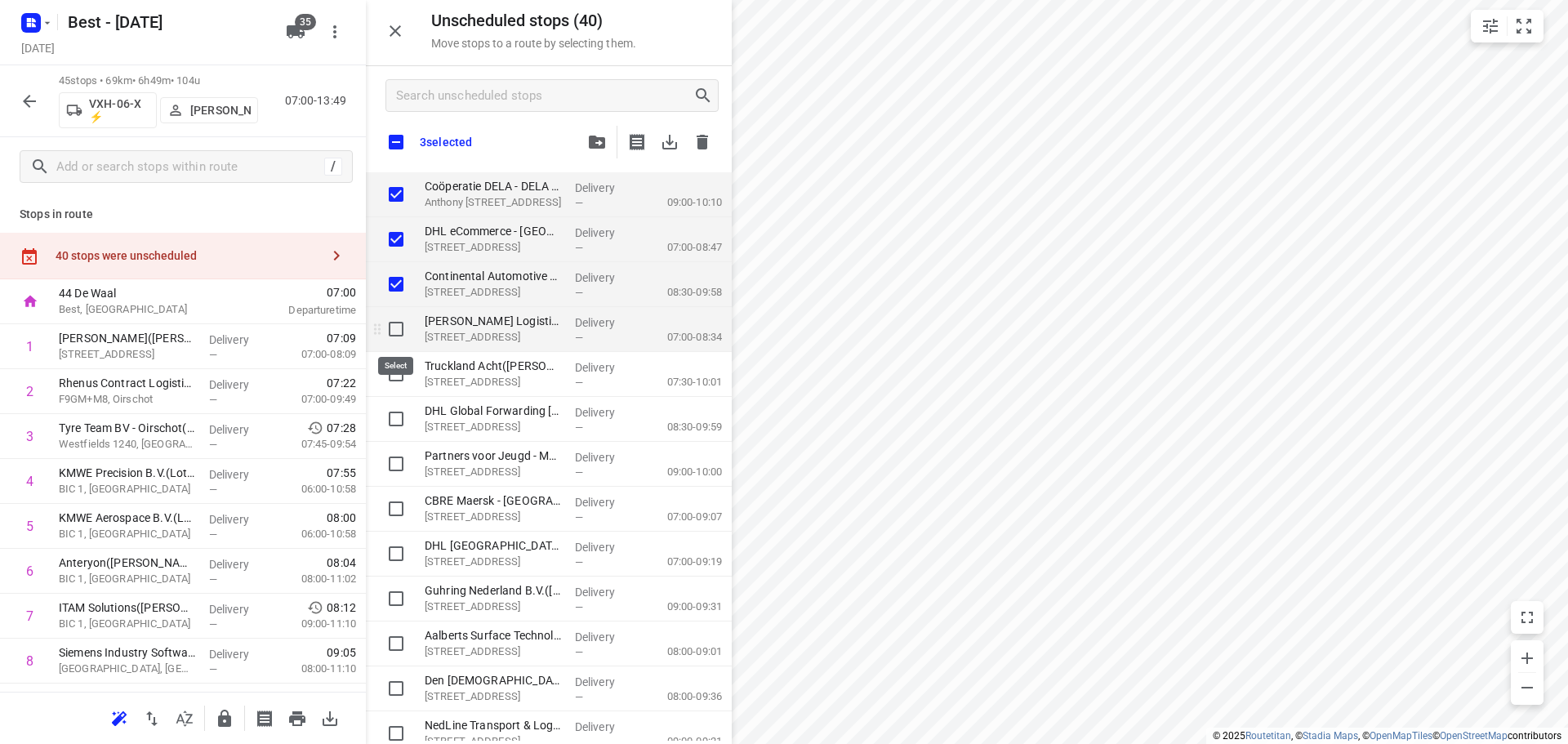
checkbox input "true"
click at [400, 382] on input "grid" at bounding box center [396, 374] width 32 height 32
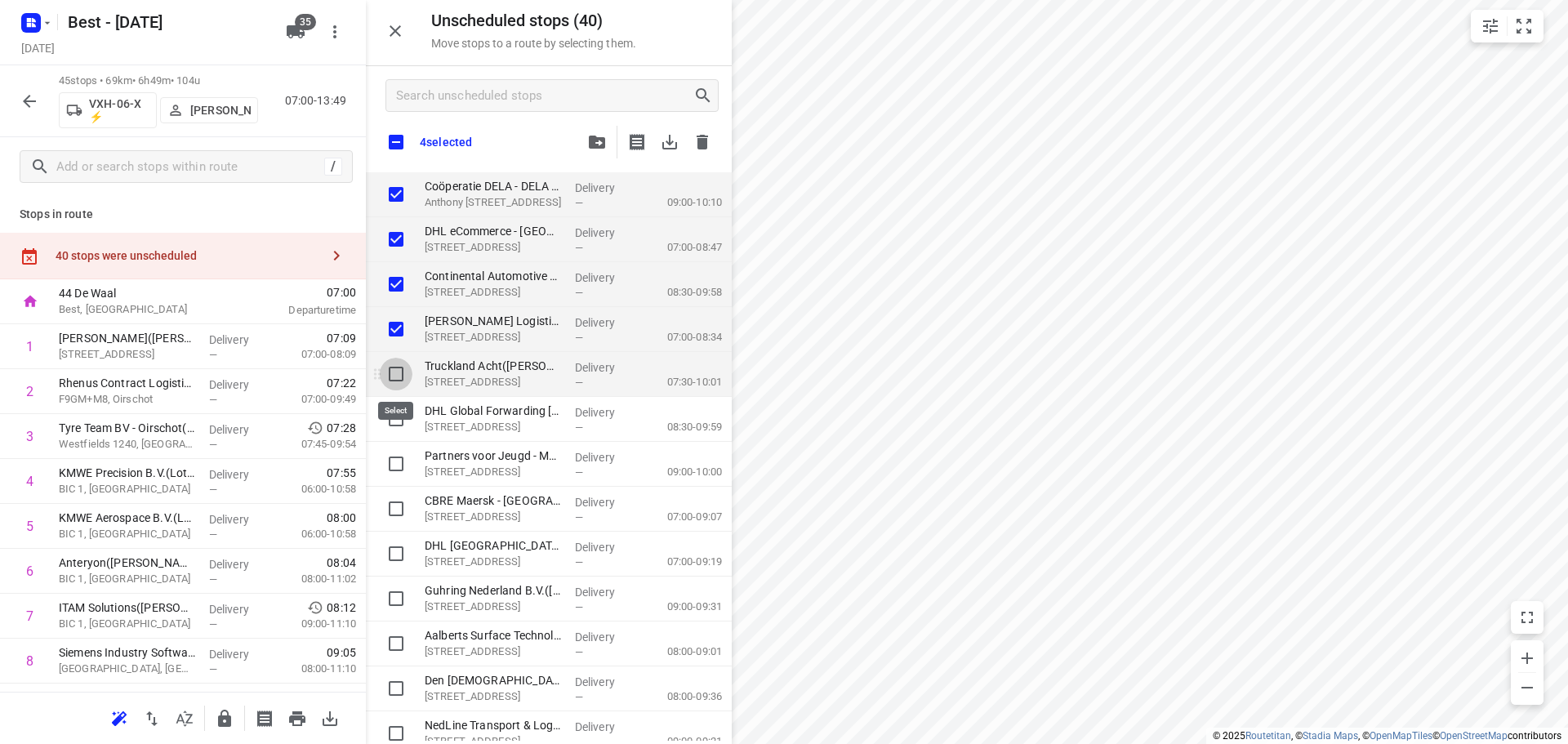
checkbox input "true"
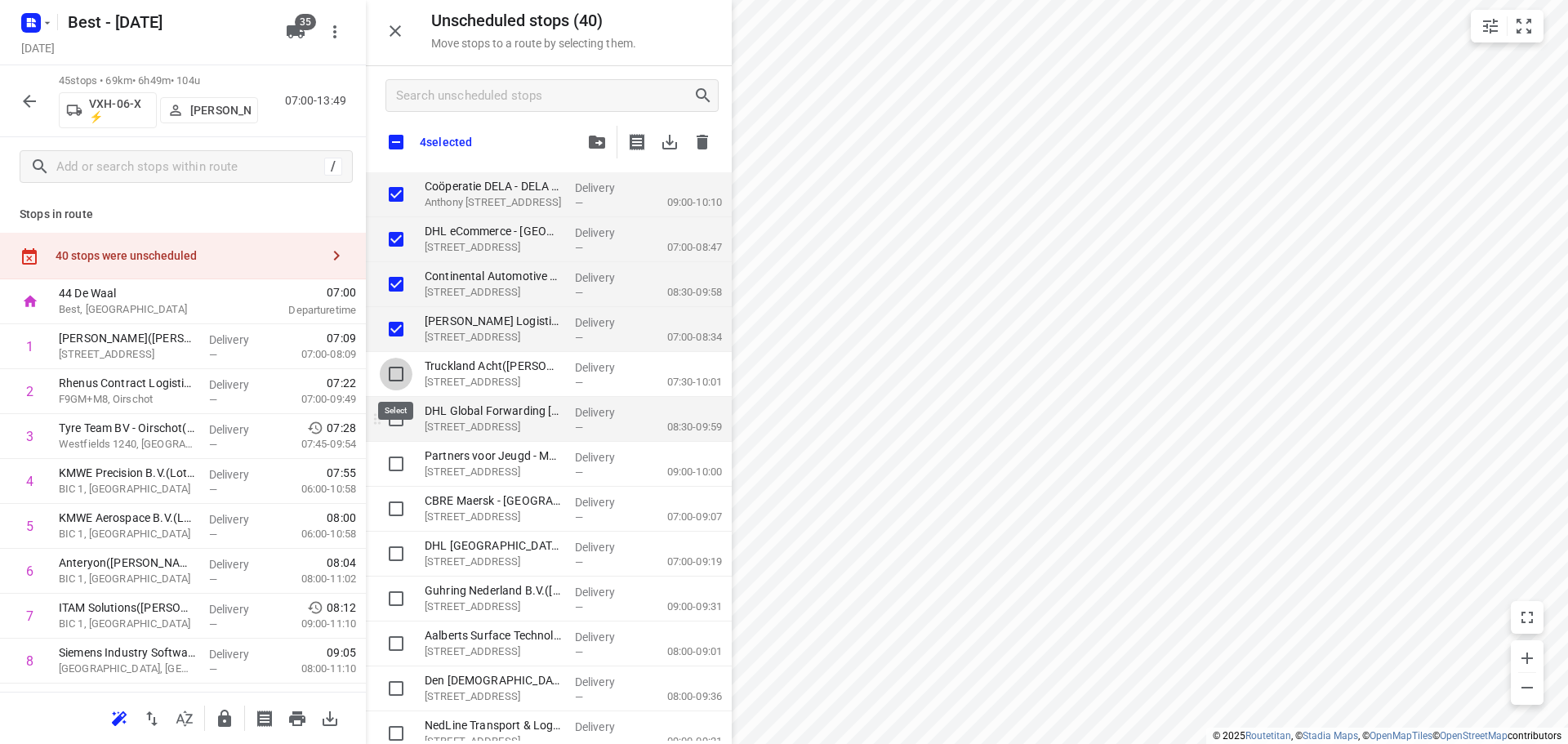
checkbox input "true"
click at [406, 424] on input "grid" at bounding box center [396, 419] width 32 height 32
checkbox input "true"
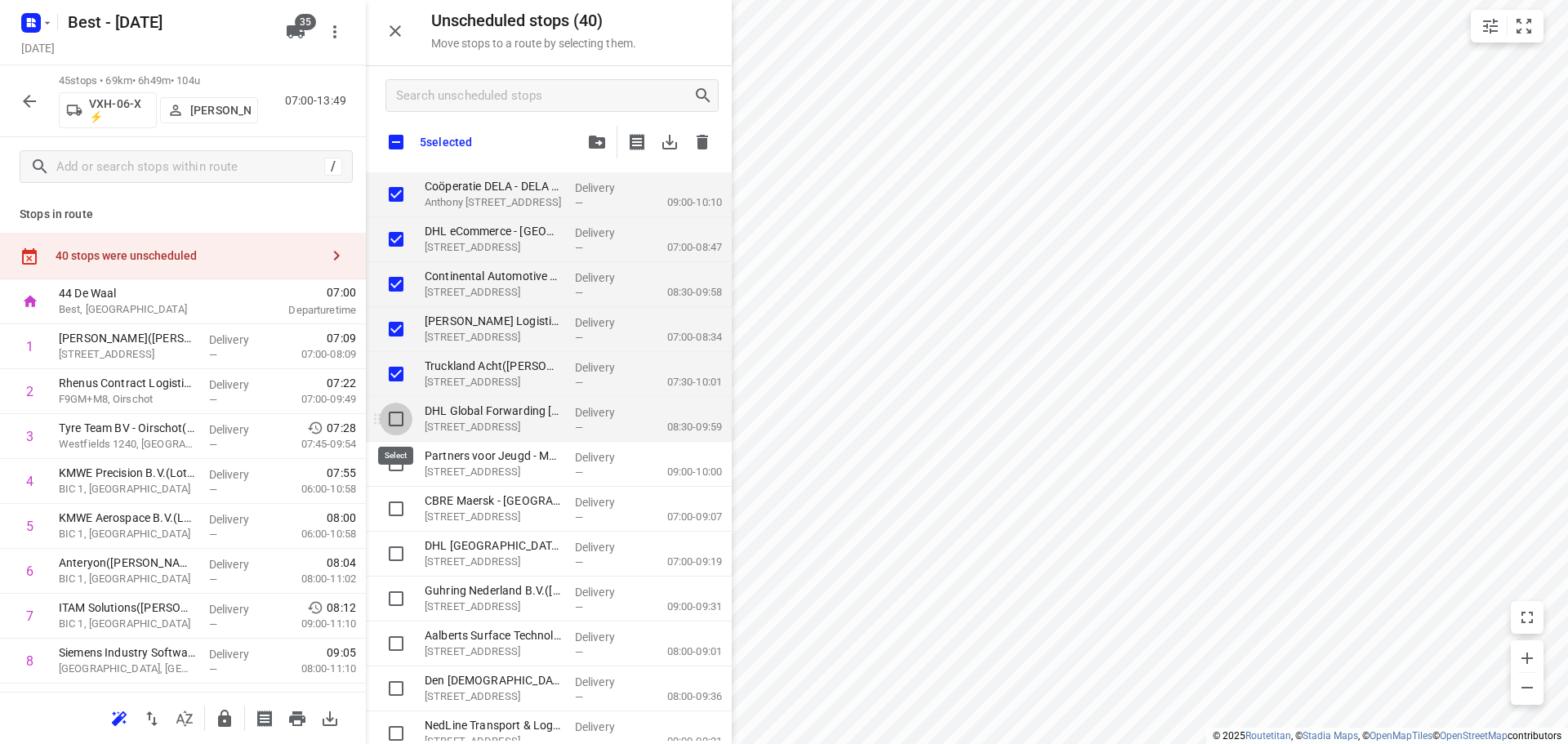
checkbox input "true"
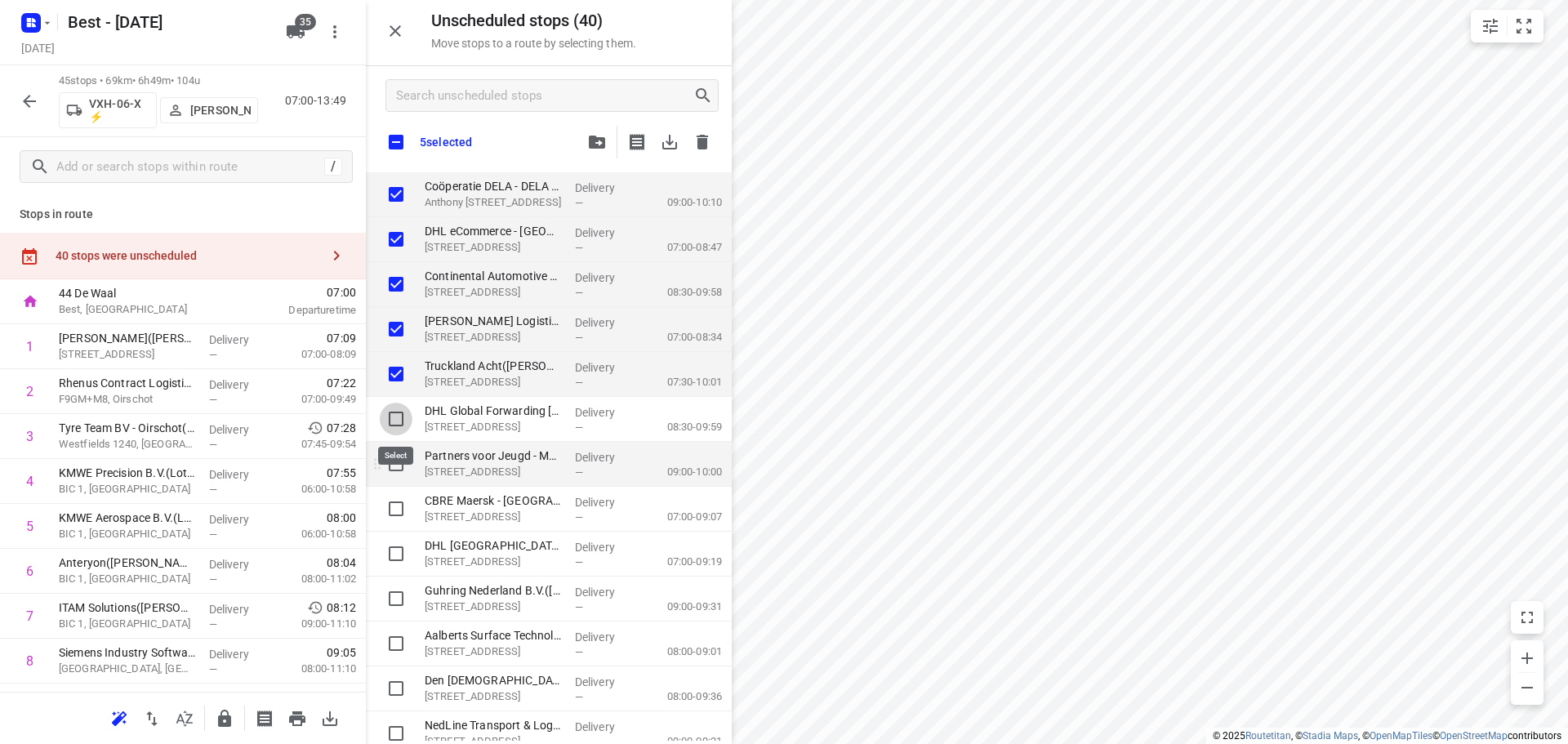
checkbox input "true"
click at [405, 450] on input "grid" at bounding box center [396, 463] width 32 height 32
checkbox input "true"
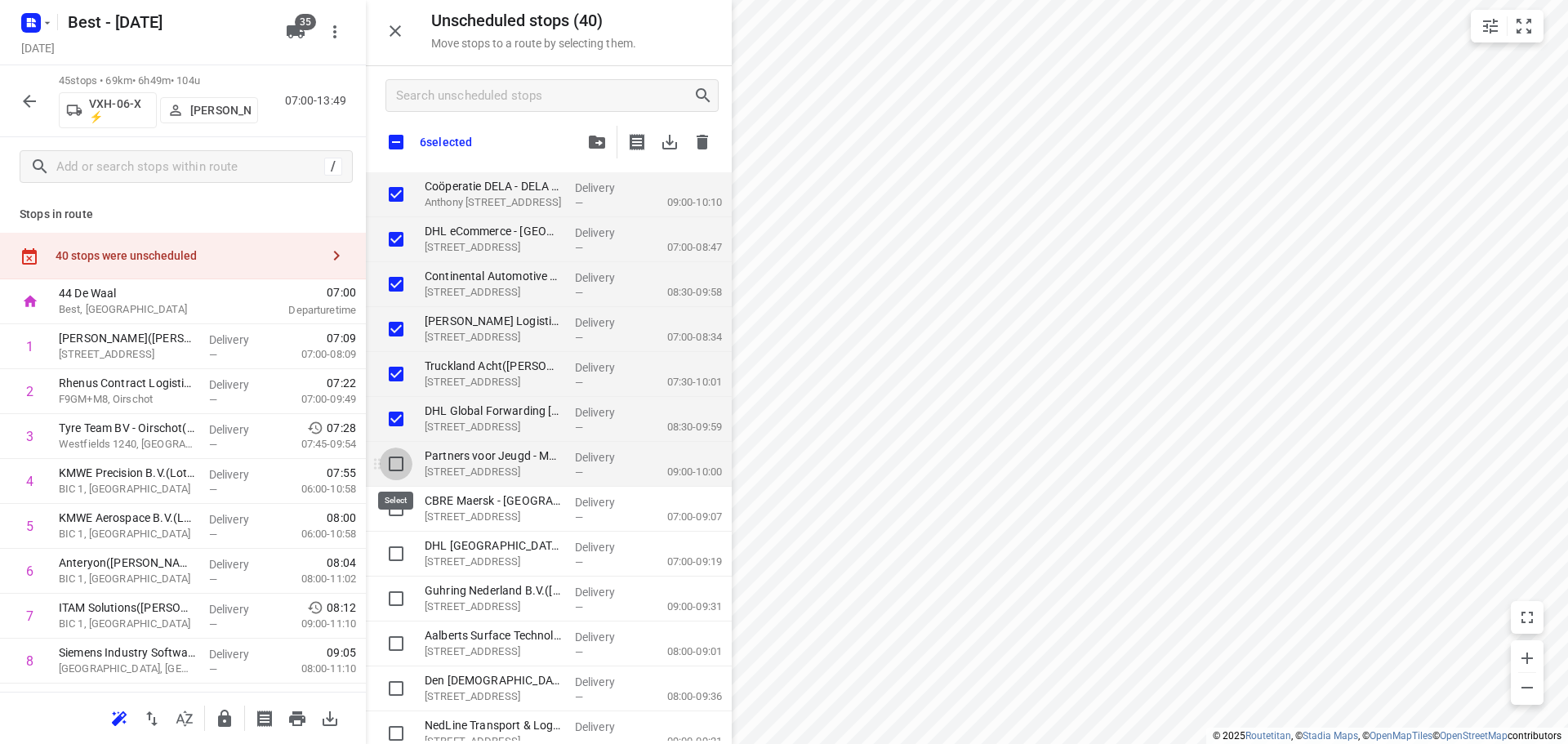
checkbox input "true"
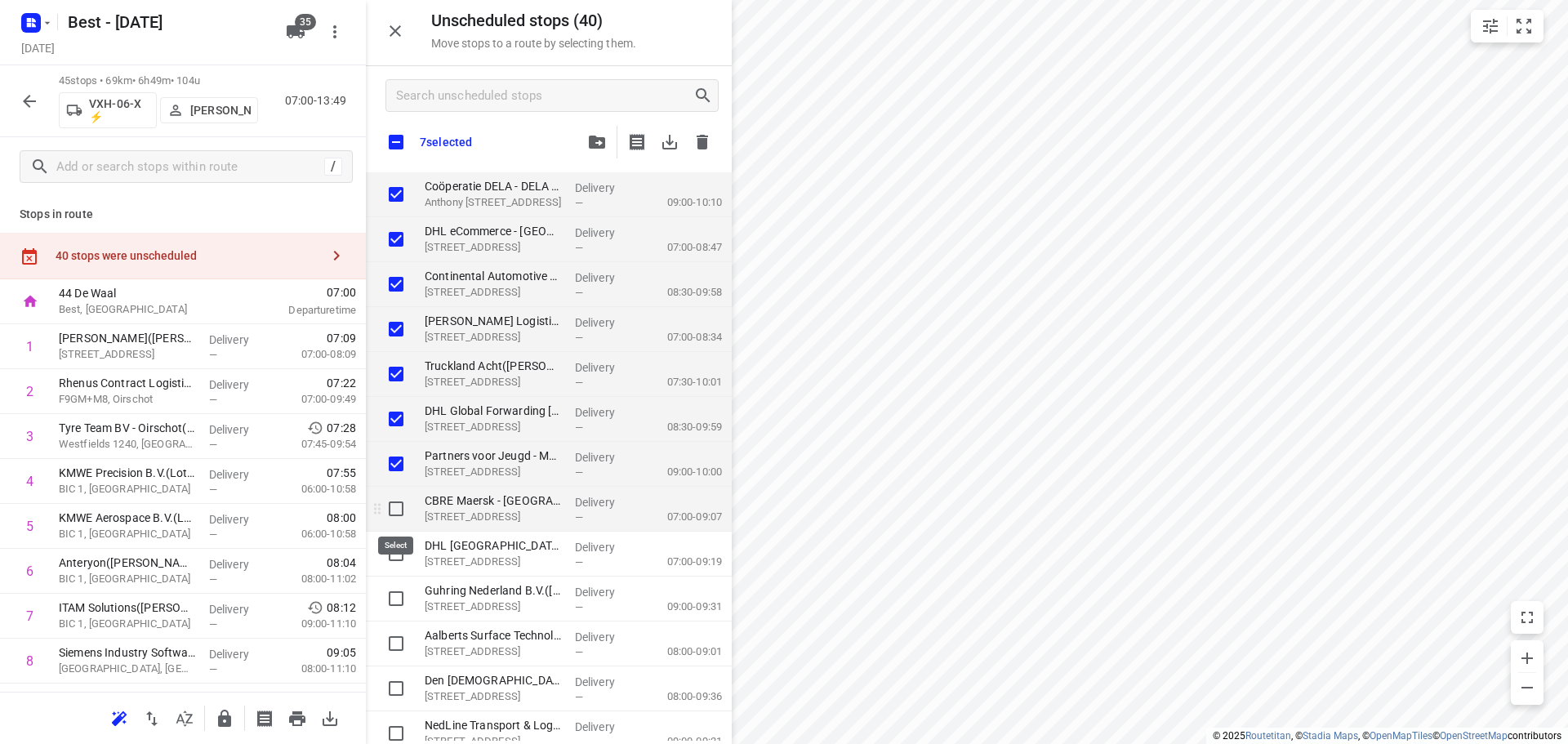
click at [402, 504] on input "grid" at bounding box center [396, 509] width 32 height 32
checkbox input "true"
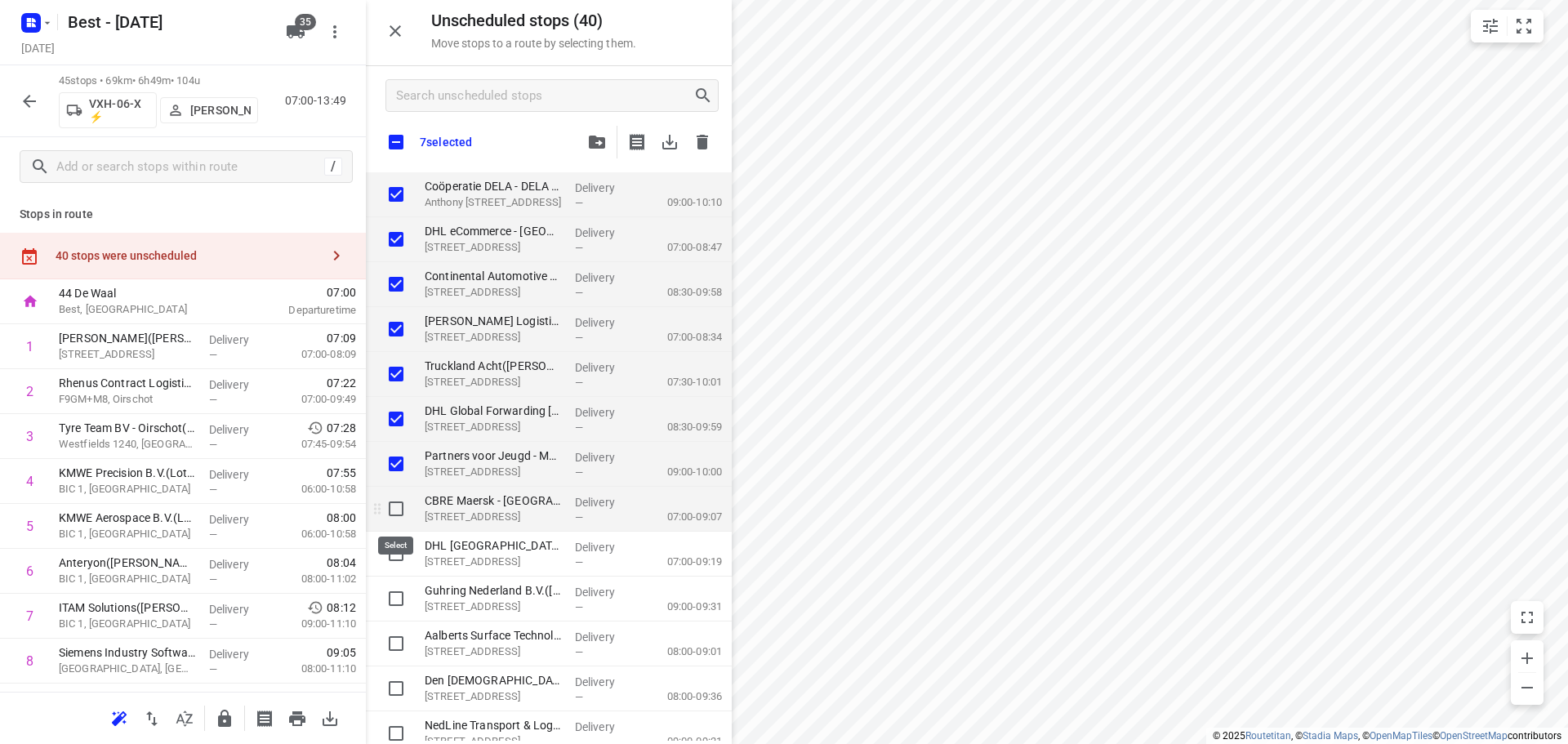
checkbox input "true"
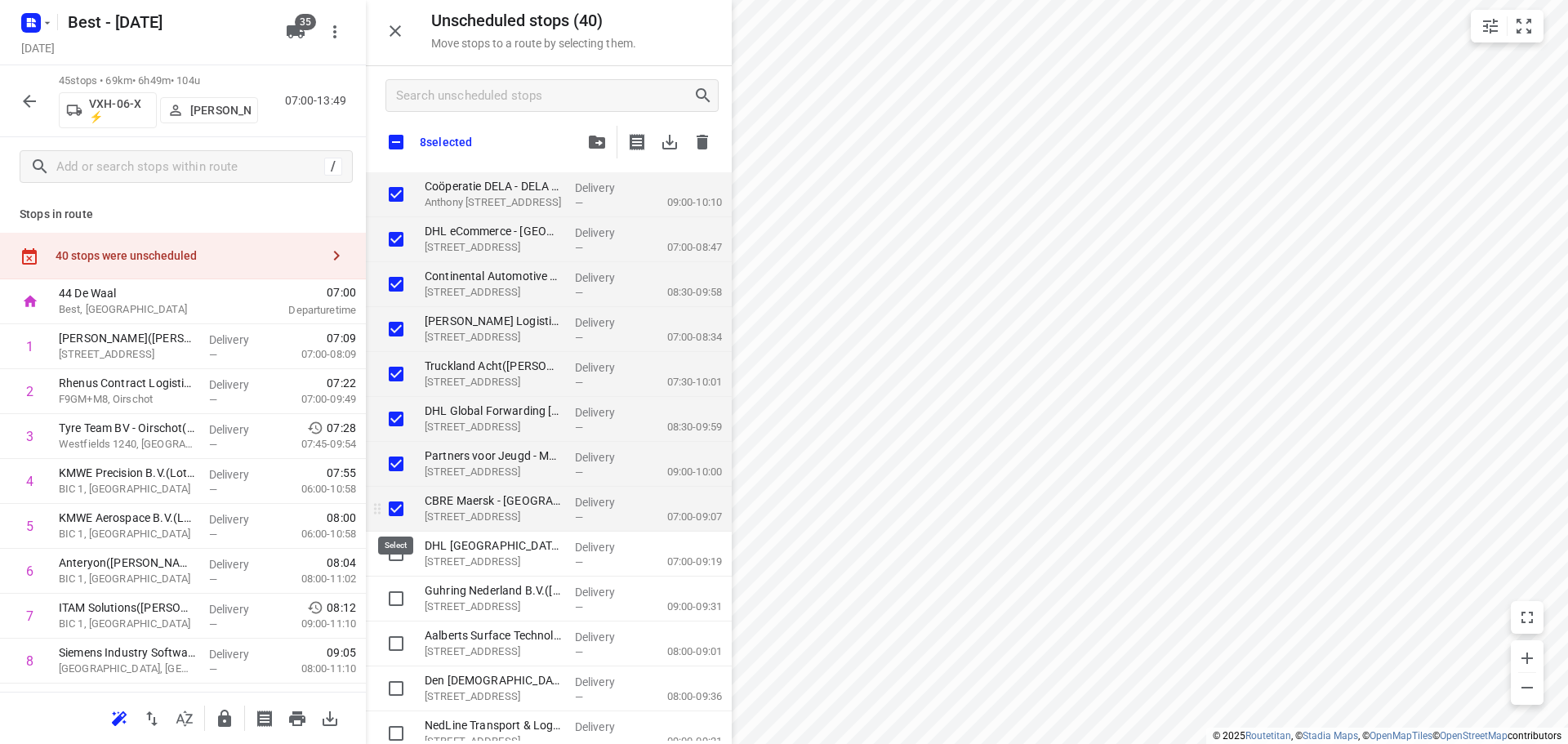
checkbox input "true"
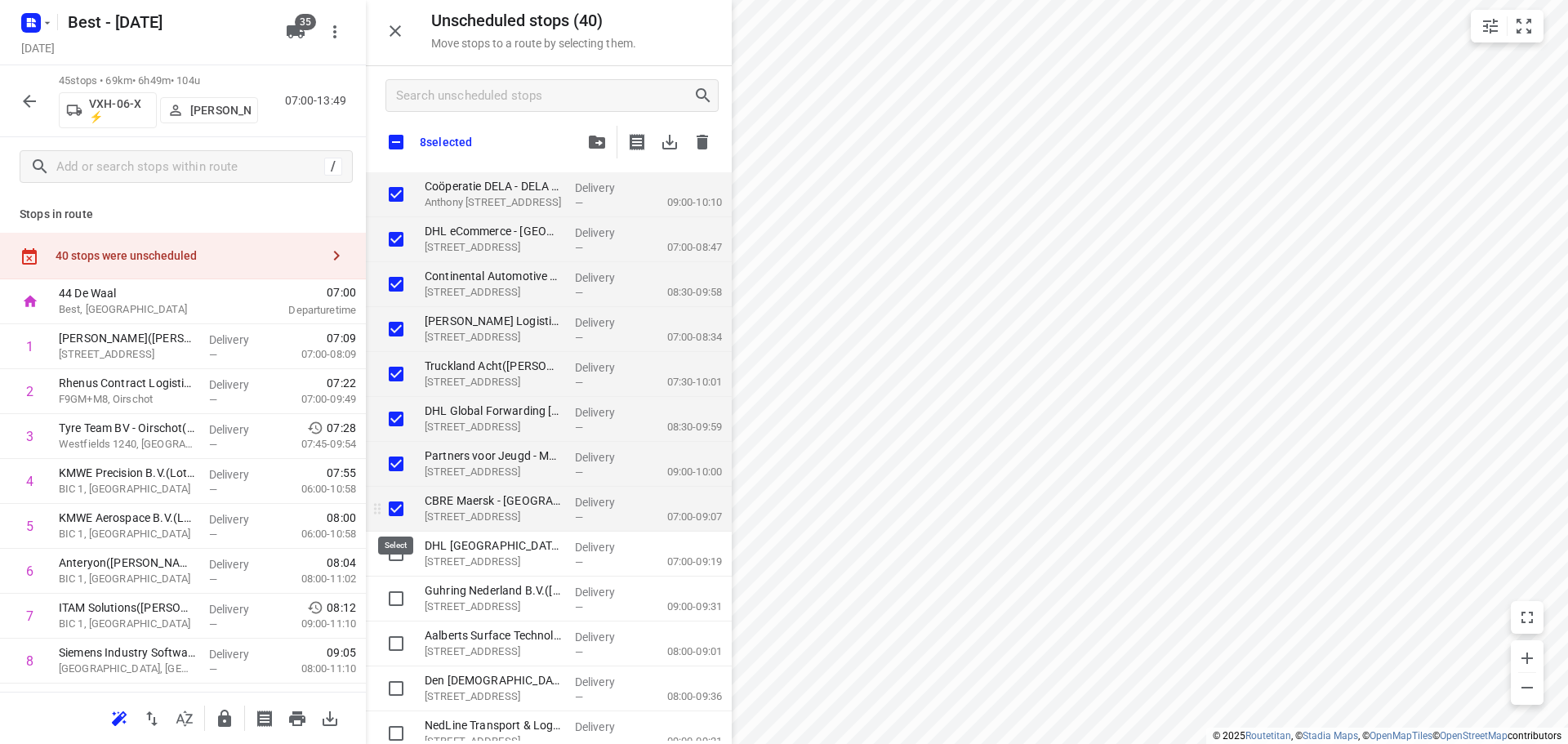
checkbox input "true"
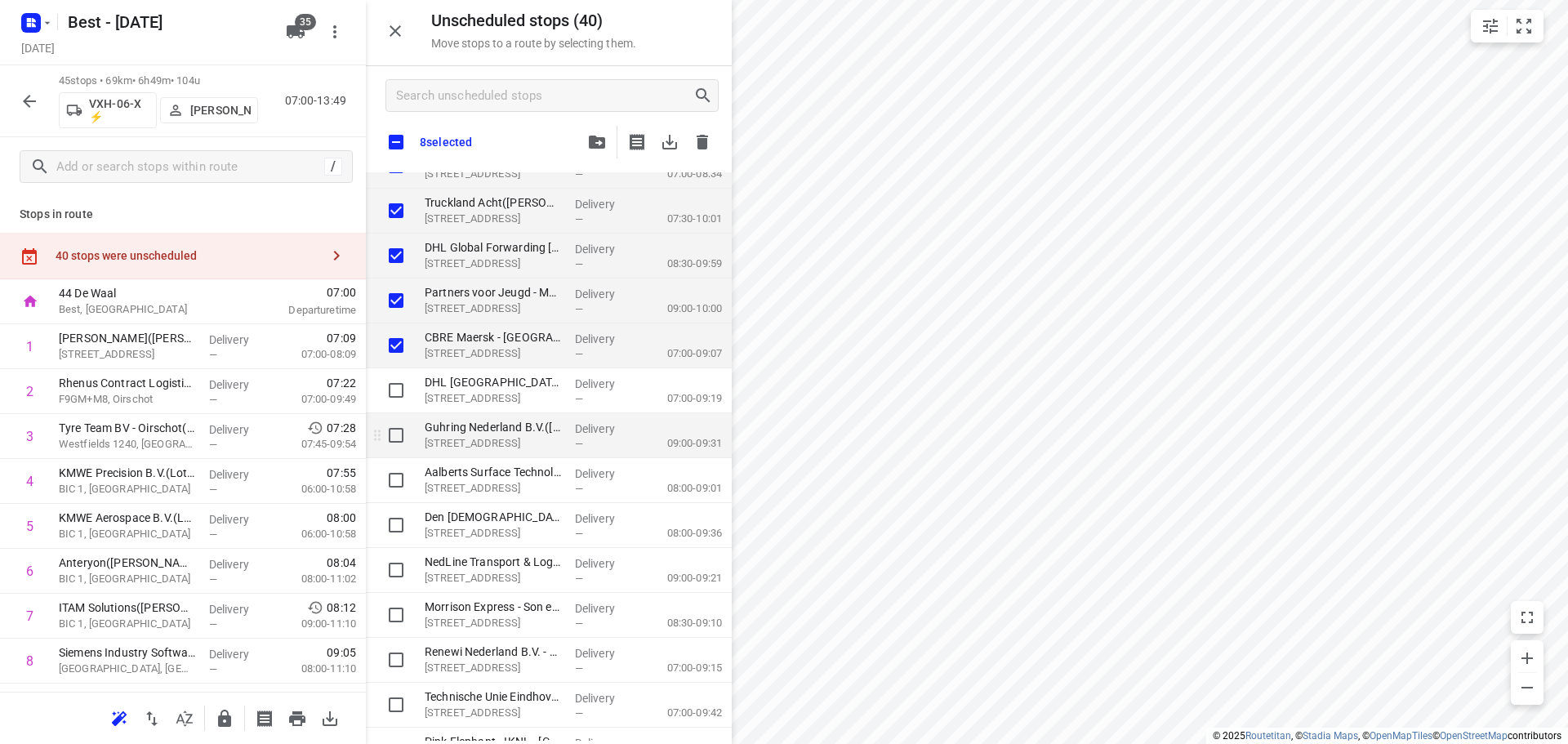
checkbox input "true"
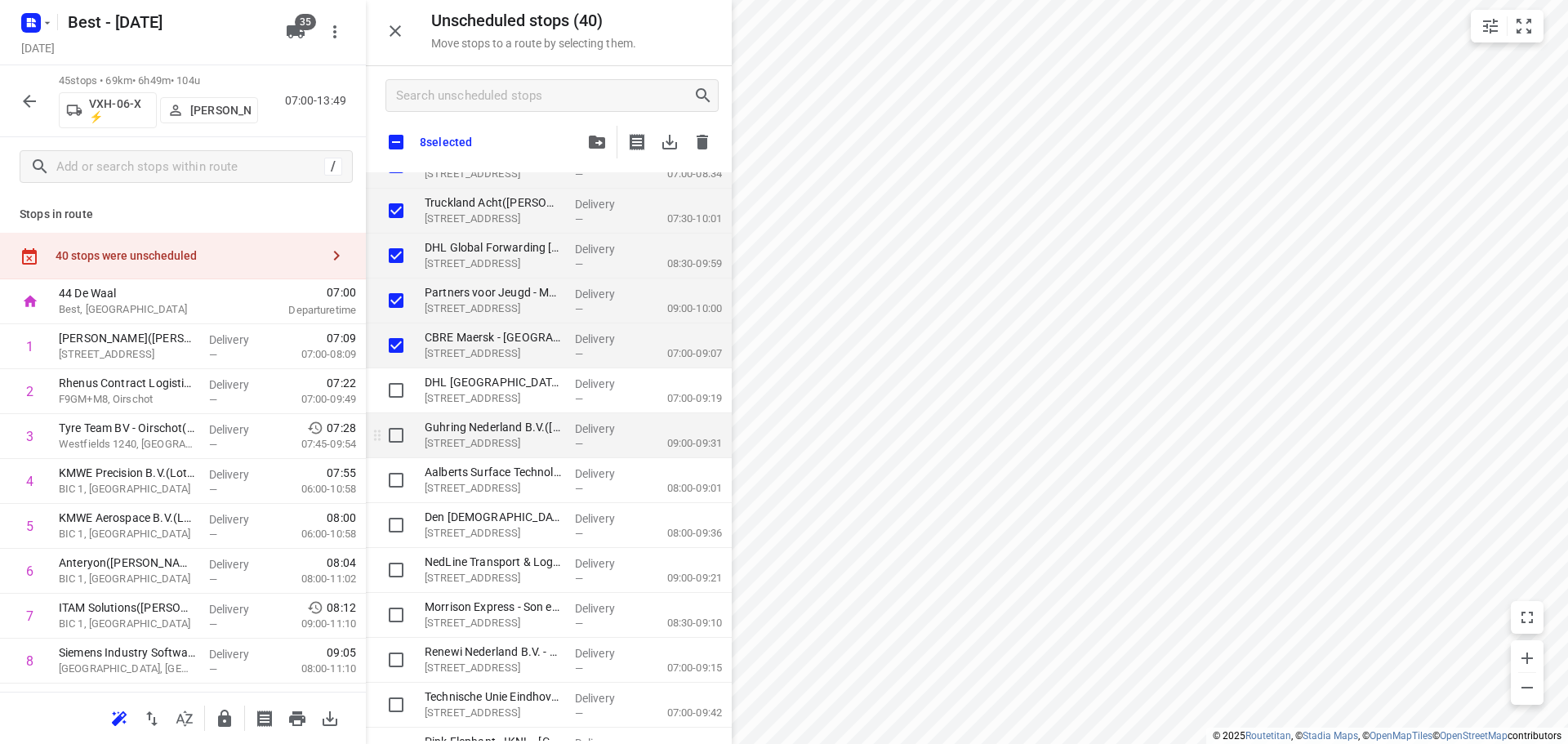
checkbox input "true"
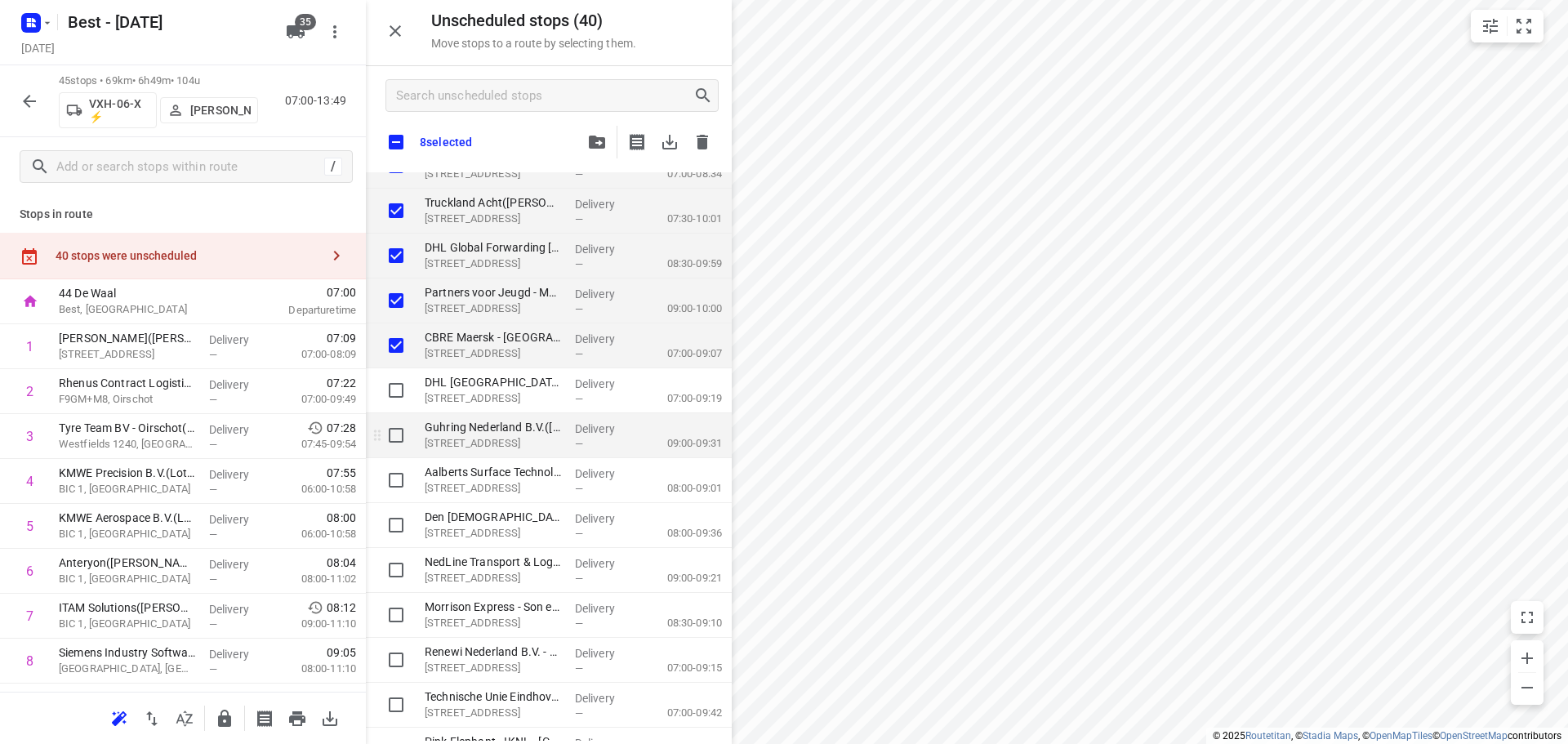
checkbox input "true"
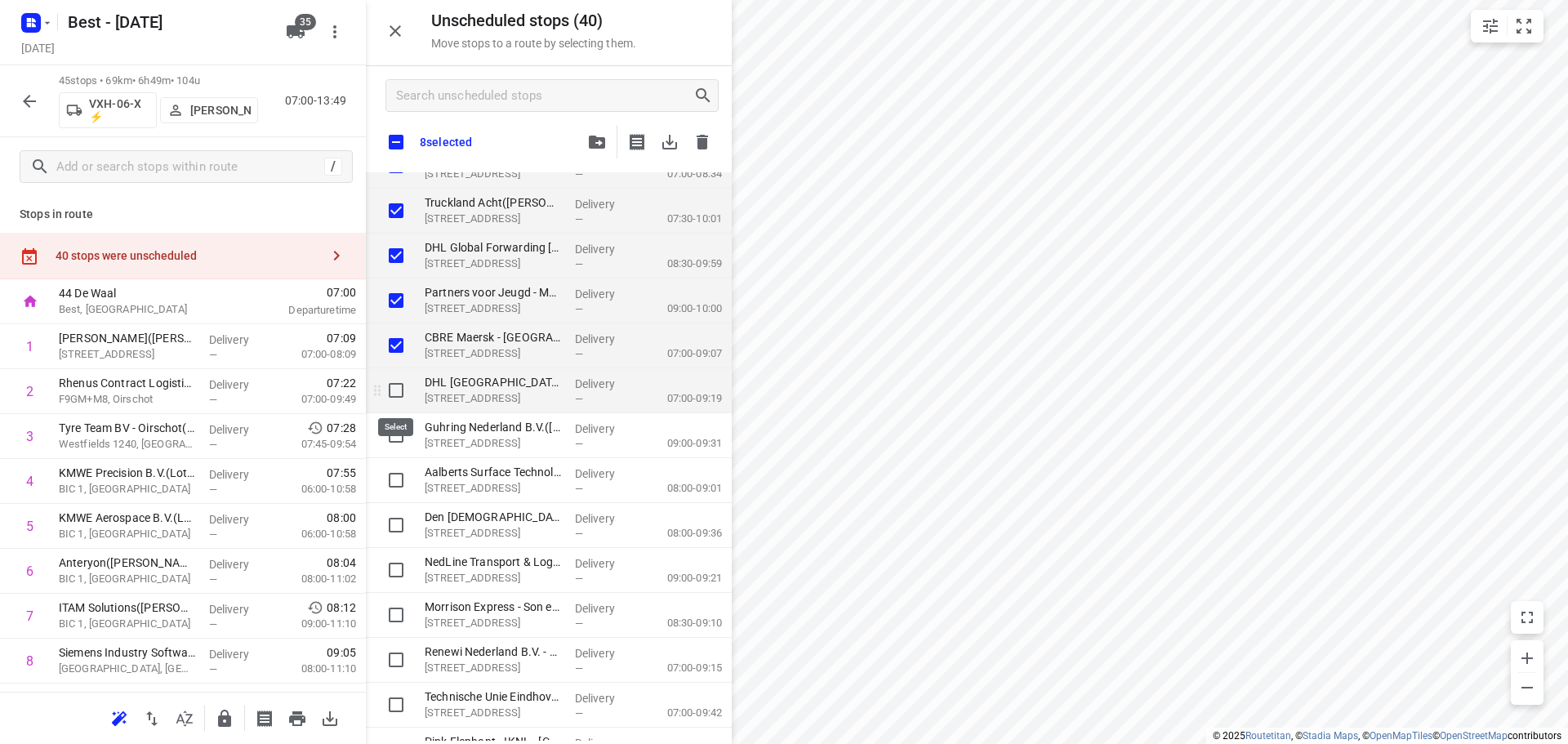
click at [397, 392] on input "grid" at bounding box center [396, 390] width 32 height 32
checkbox input "true"
click at [398, 439] on input "grid" at bounding box center [396, 435] width 32 height 32
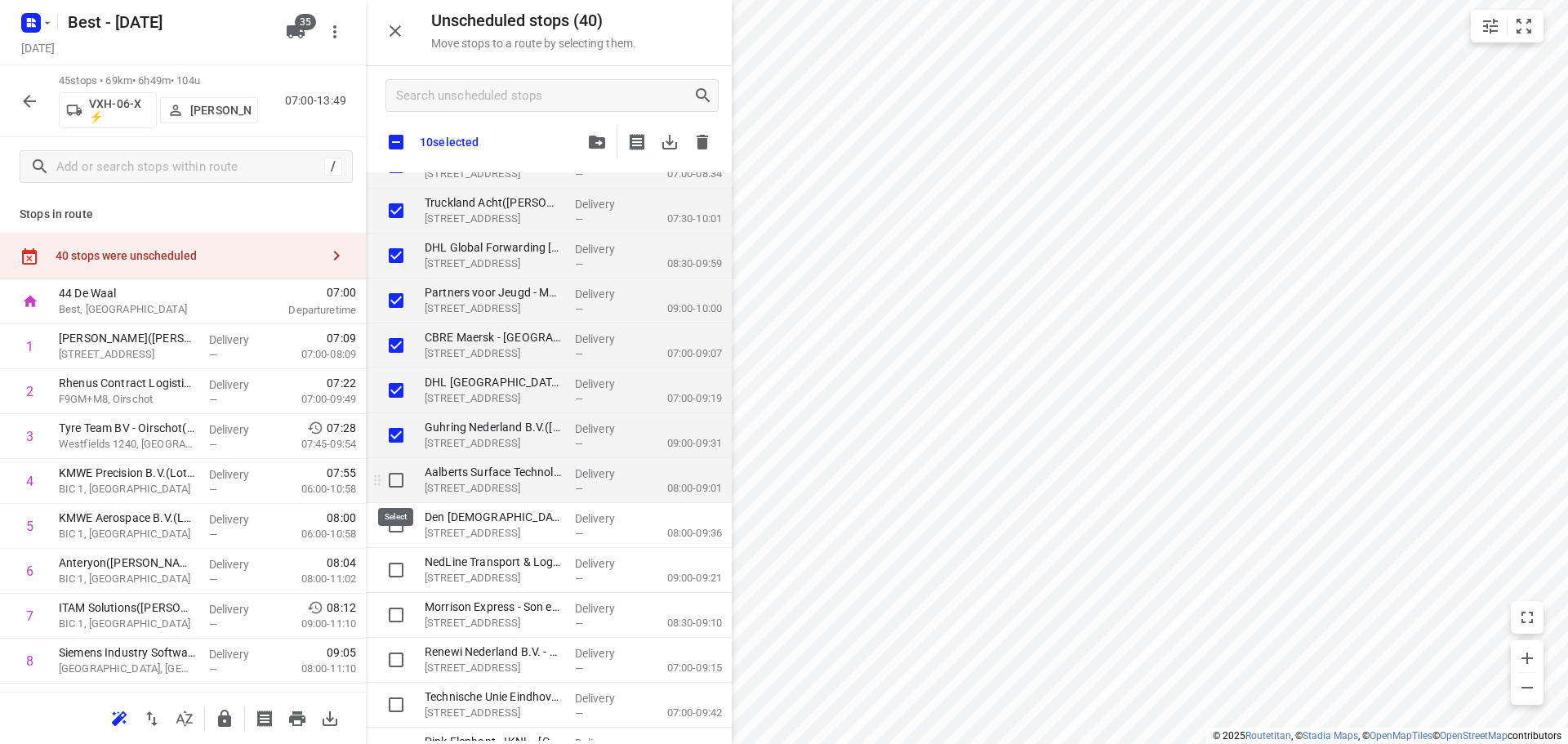
click at [394, 476] on input "grid" at bounding box center [396, 480] width 32 height 32
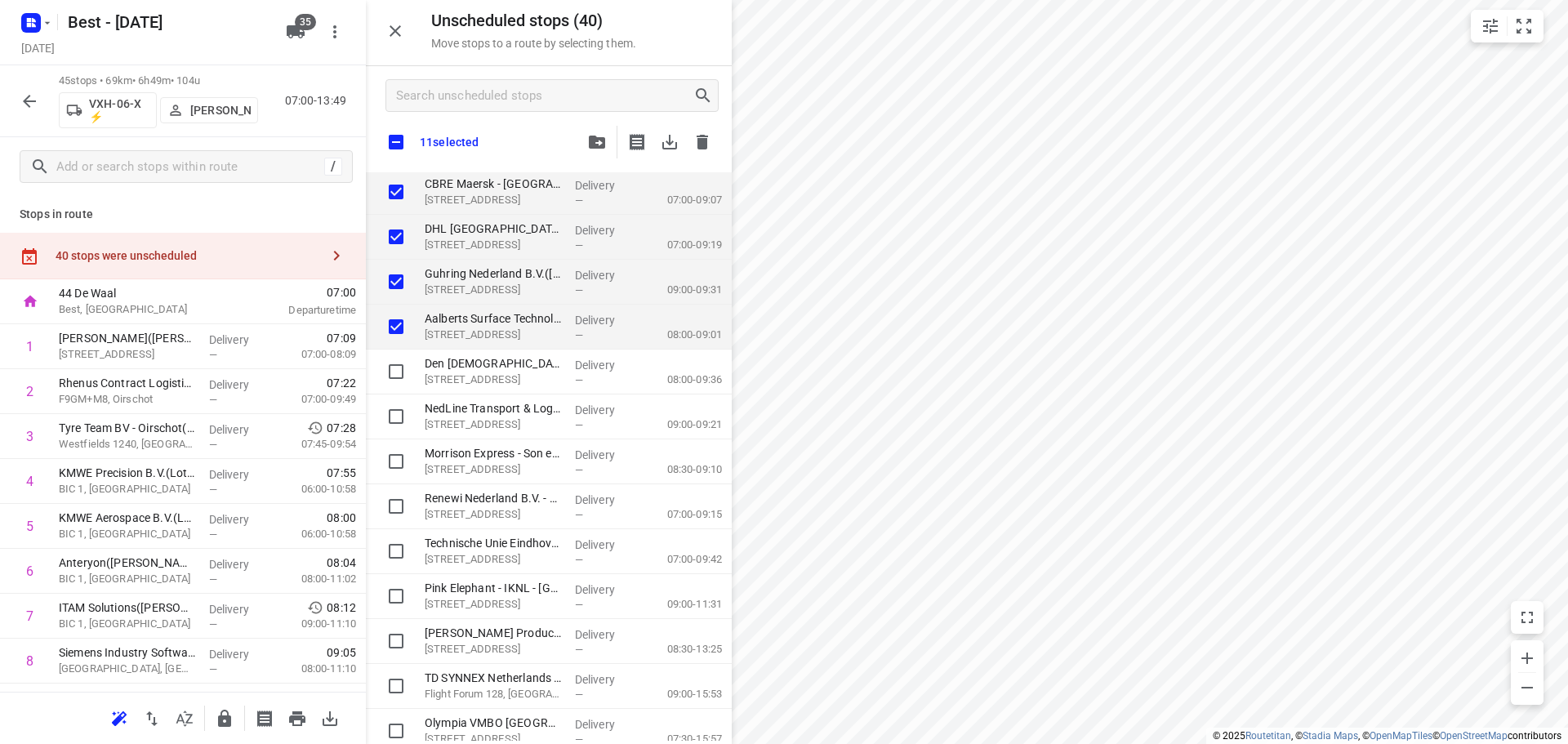
scroll to position [327, 0]
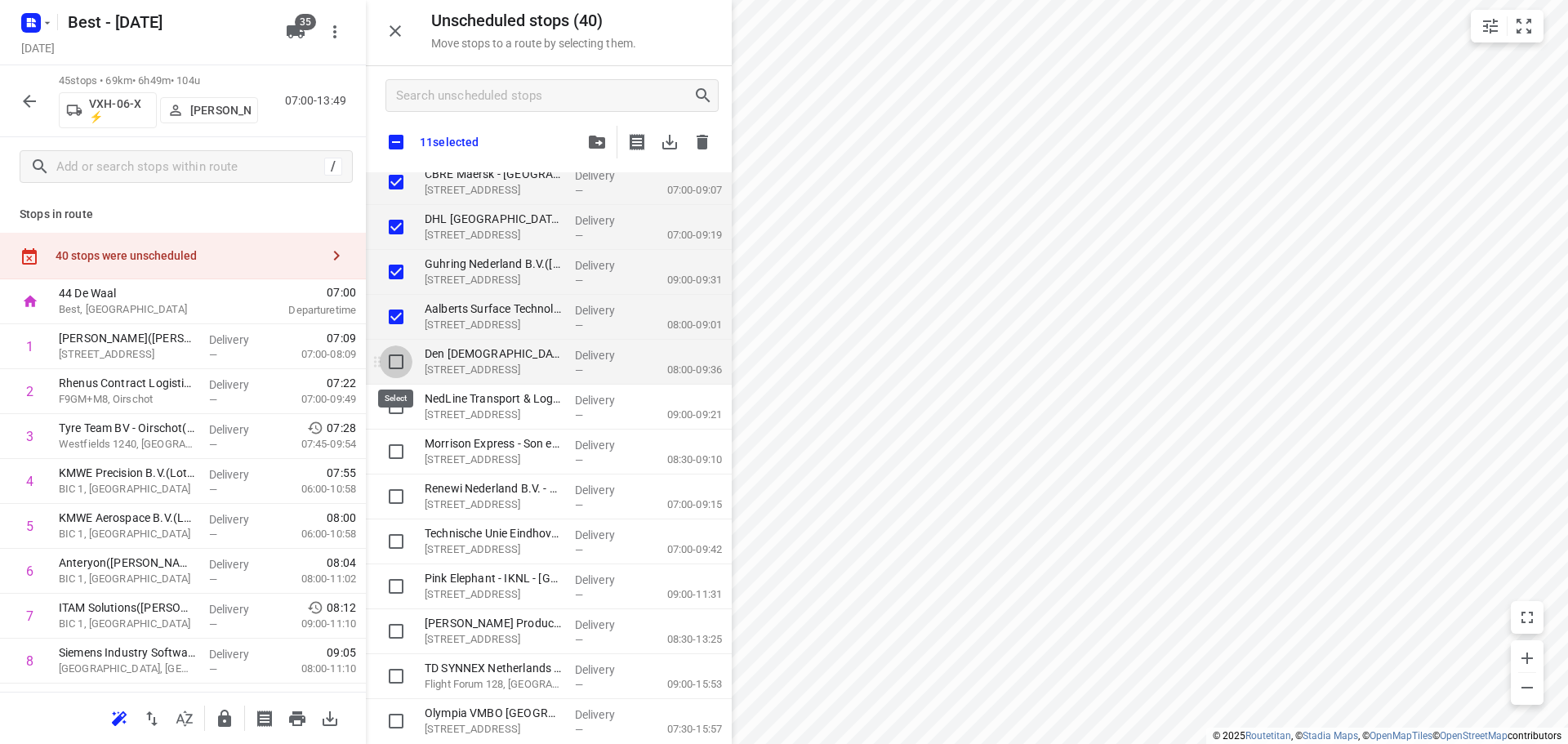
click at [393, 367] on input "grid" at bounding box center [396, 362] width 32 height 32
click at [393, 401] on input "grid" at bounding box center [396, 406] width 32 height 32
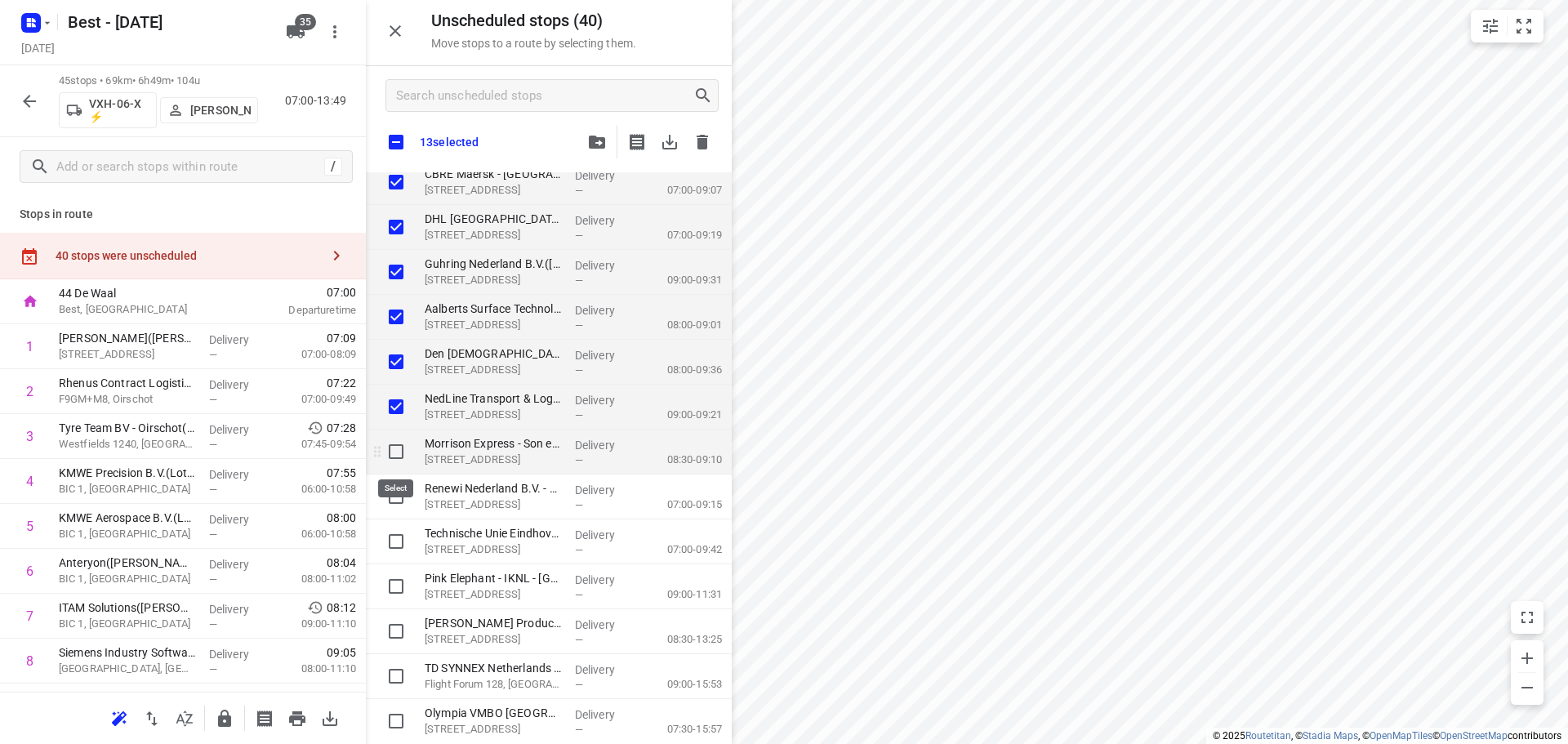
click at [398, 449] on input "grid" at bounding box center [396, 451] width 32 height 32
click at [400, 494] on input "grid" at bounding box center [396, 497] width 32 height 32
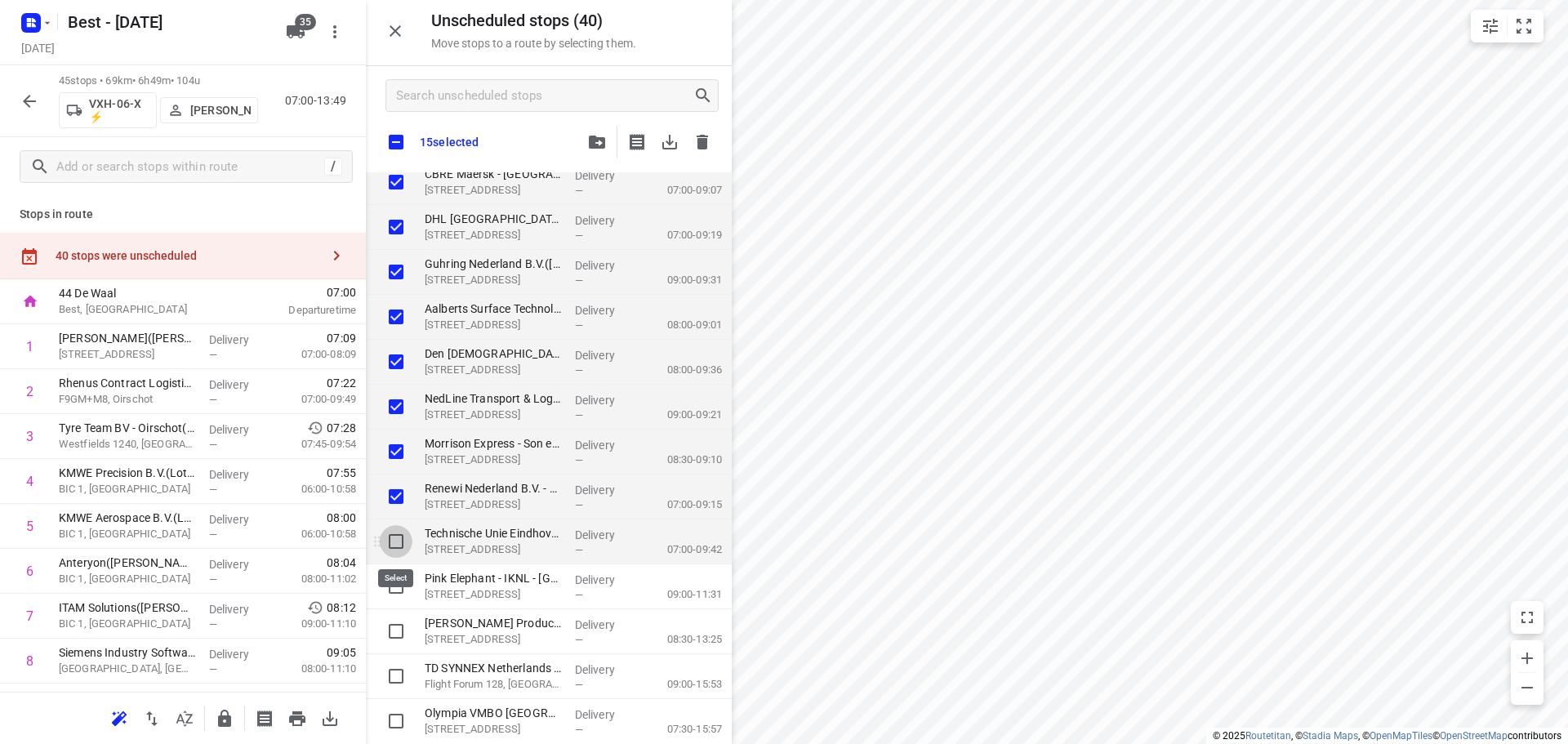
click at [398, 538] on input "grid" at bounding box center [396, 541] width 32 height 32
click at [392, 670] on input "grid" at bounding box center [396, 676] width 32 height 32
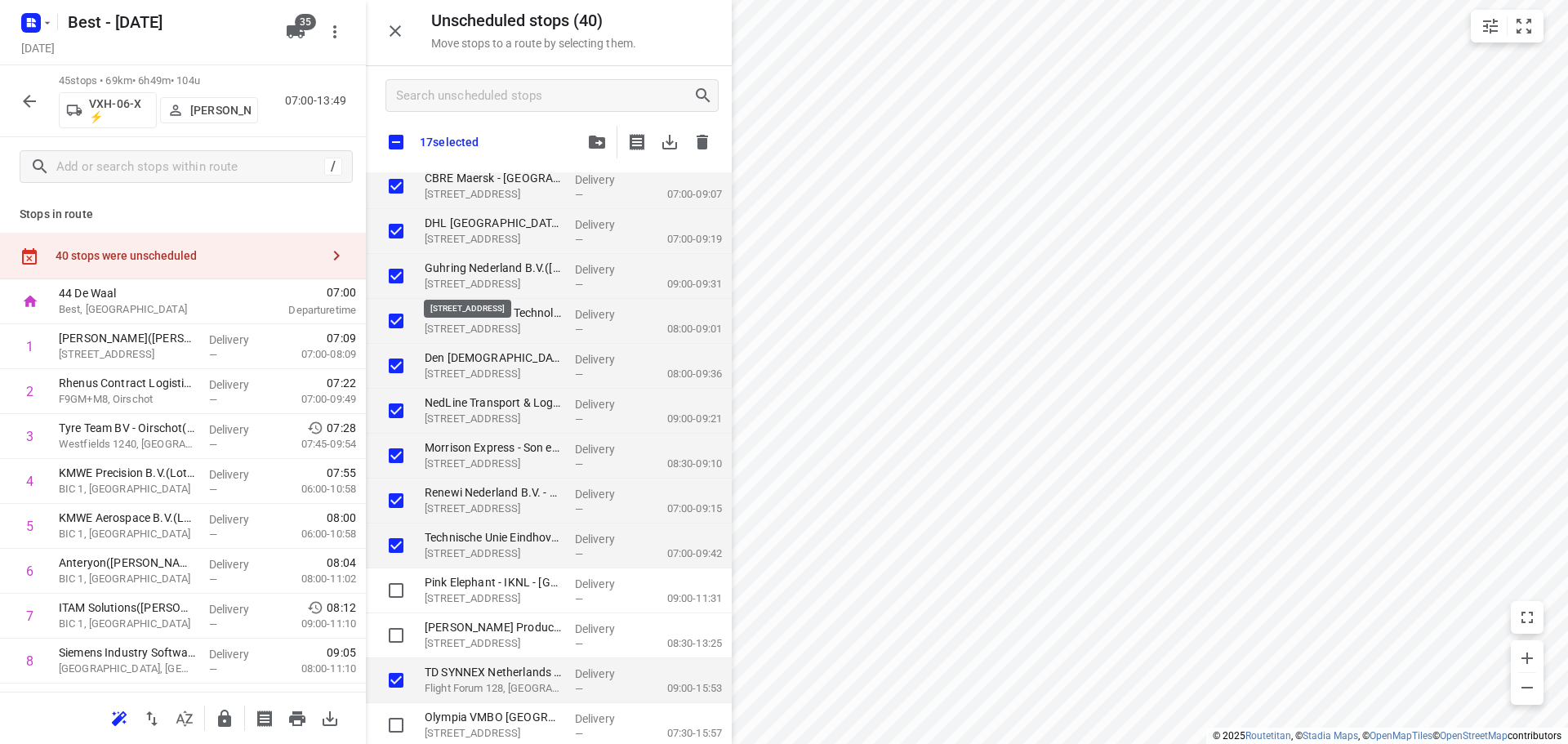
scroll to position [321, 0]
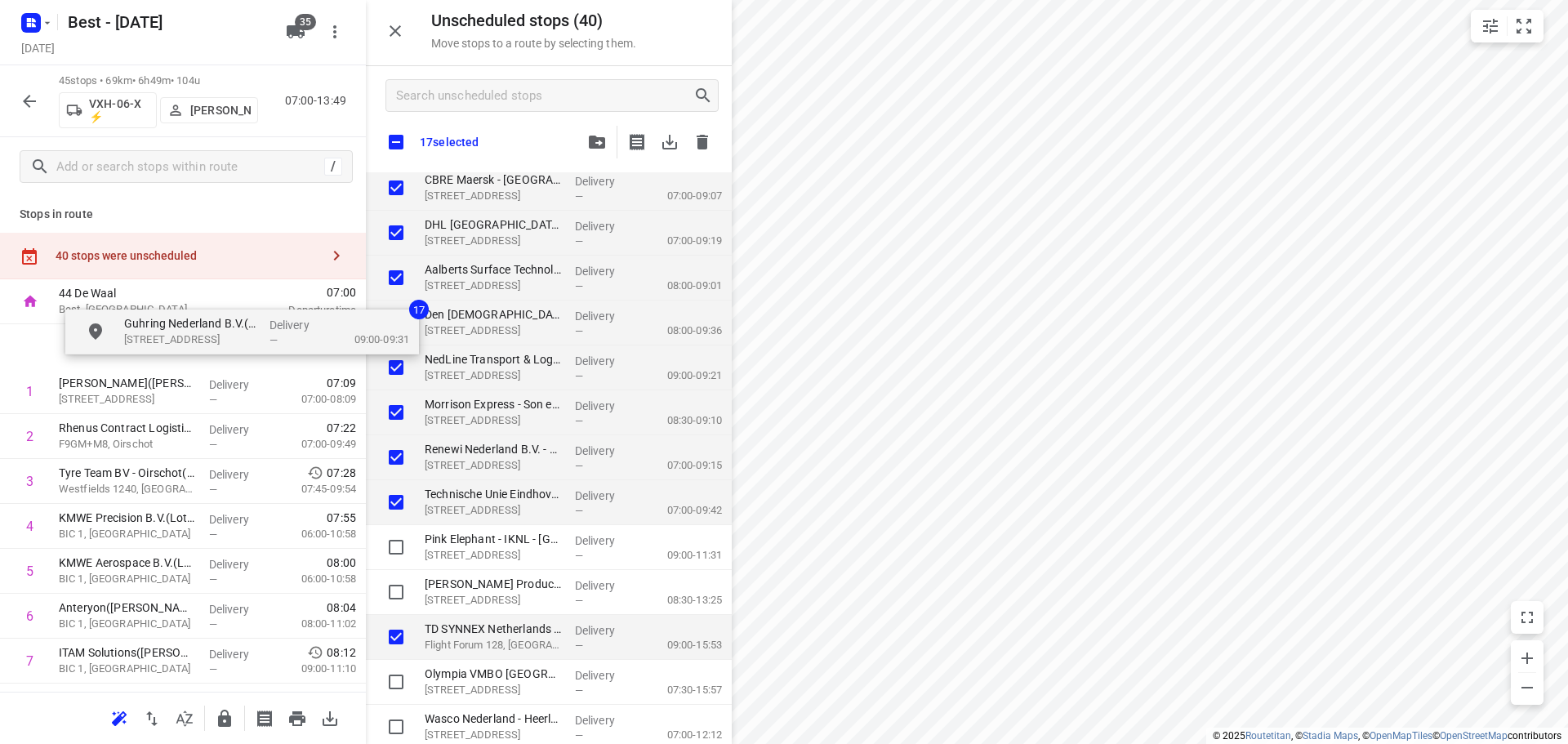
drag, startPoint x: 532, startPoint y: 277, endPoint x: 190, endPoint y: 352, distance: 350.1
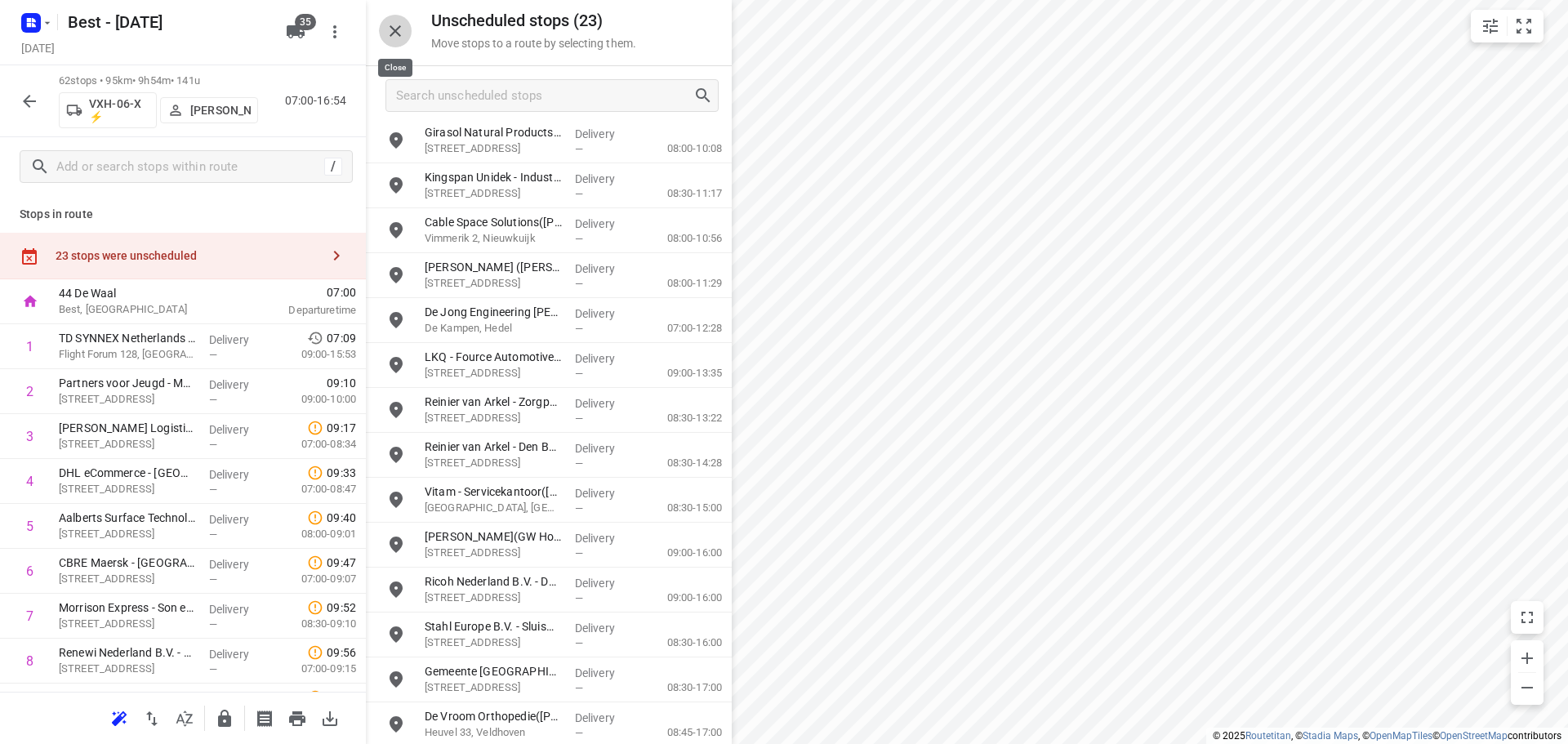
click at [390, 30] on icon "button" at bounding box center [395, 31] width 20 height 20
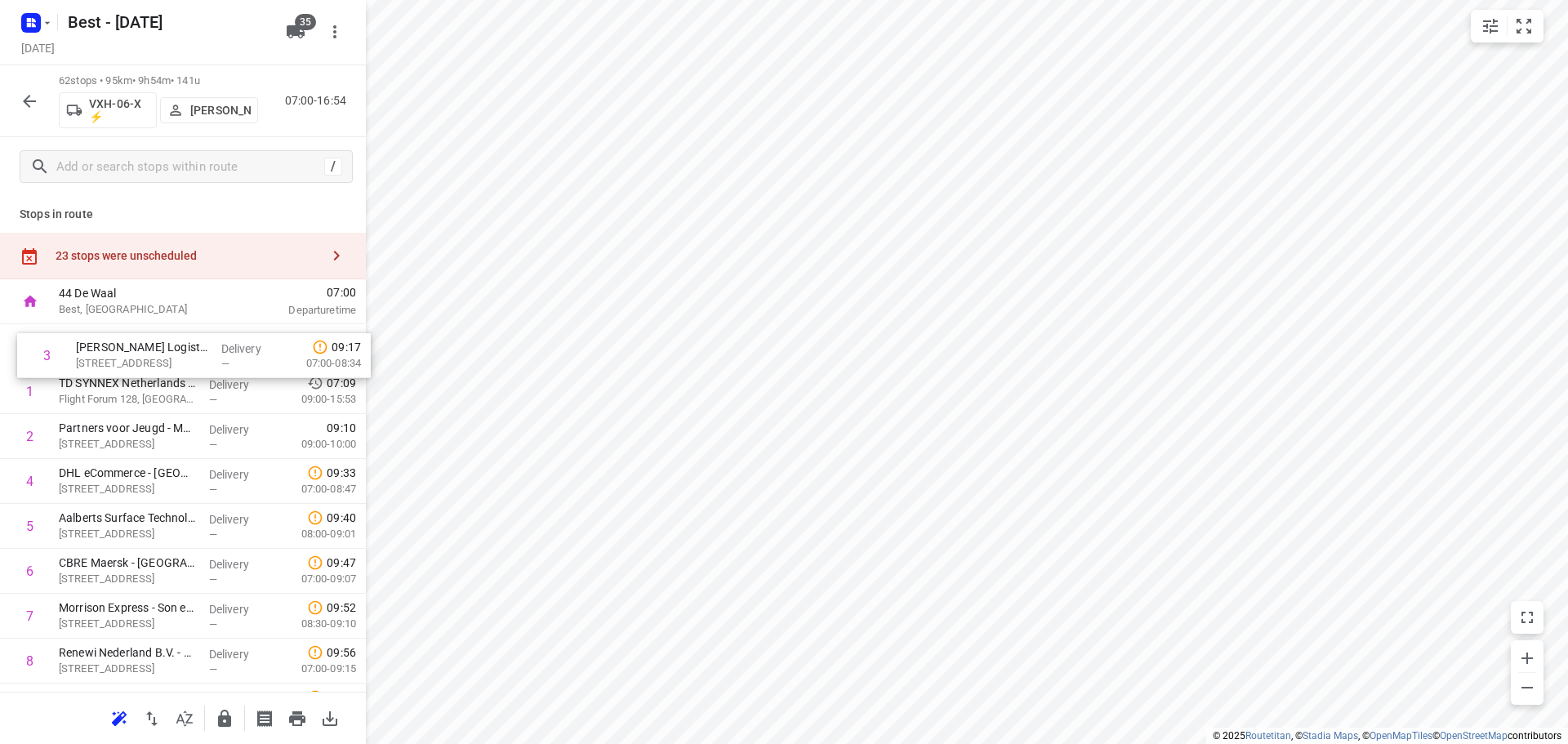
drag, startPoint x: 148, startPoint y: 437, endPoint x: 167, endPoint y: 344, distance: 94.9
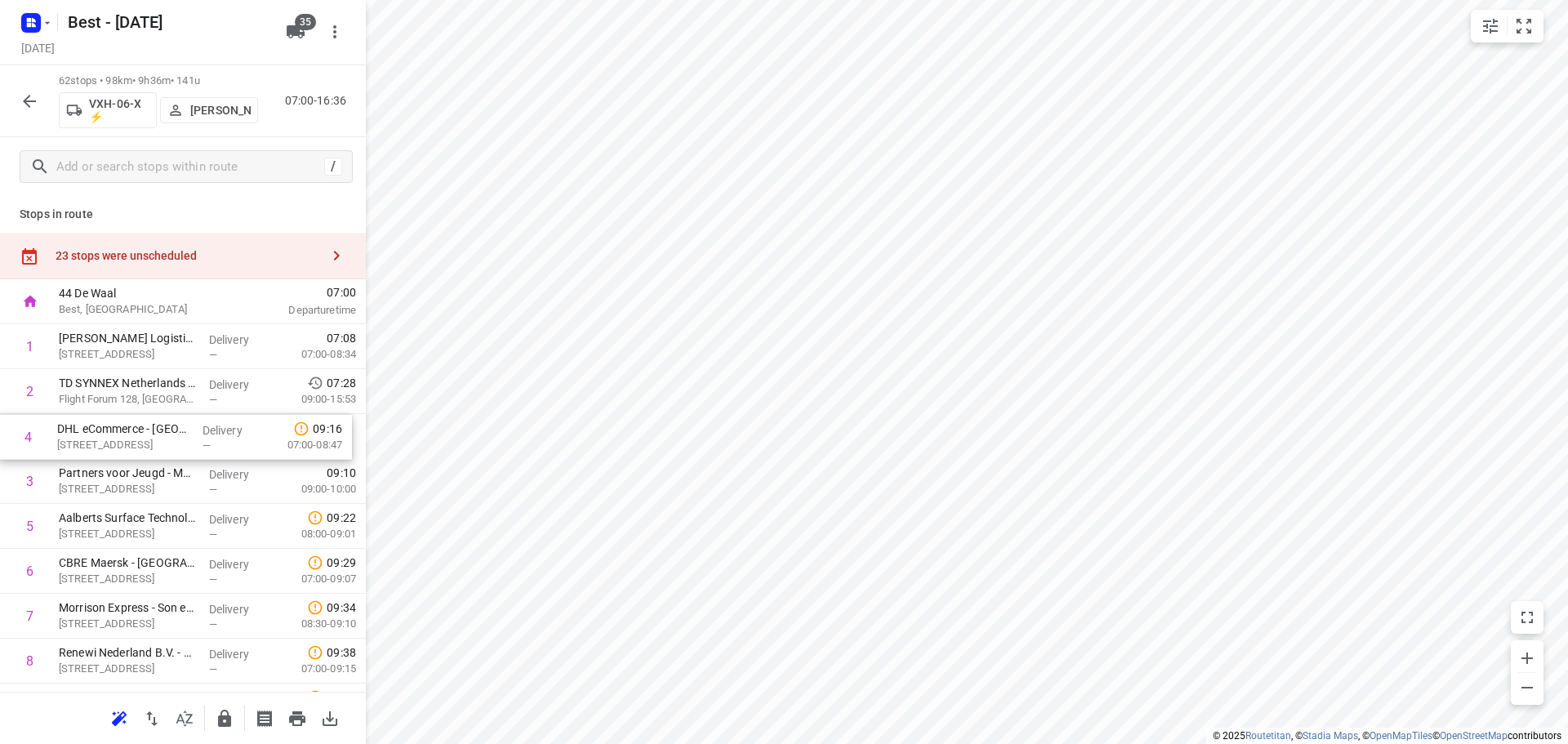
drag, startPoint x: 235, startPoint y: 474, endPoint x: 231, endPoint y: 388, distance: 86.1
drag, startPoint x: 189, startPoint y: 485, endPoint x: 189, endPoint y: 433, distance: 52.0
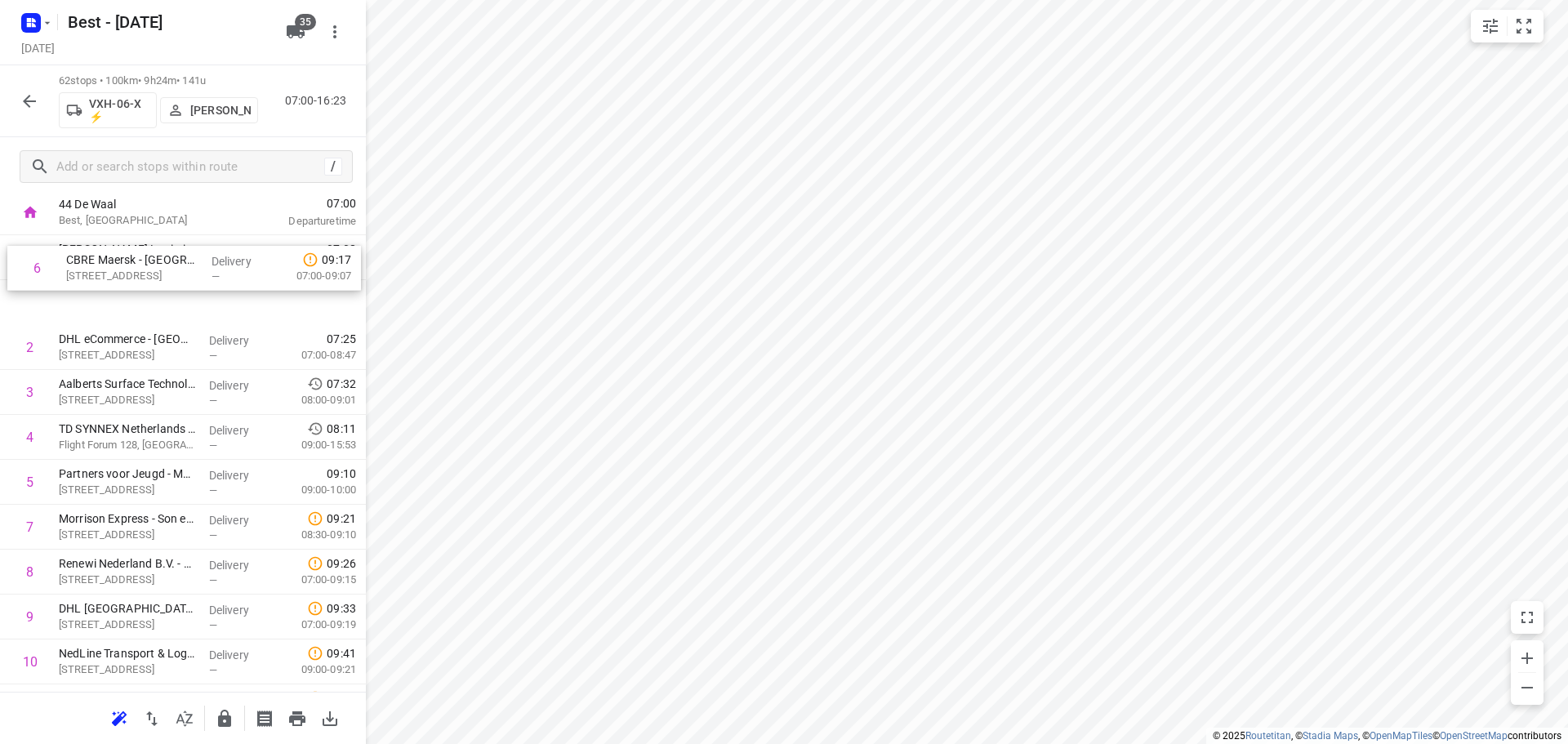
scroll to position [87, 0]
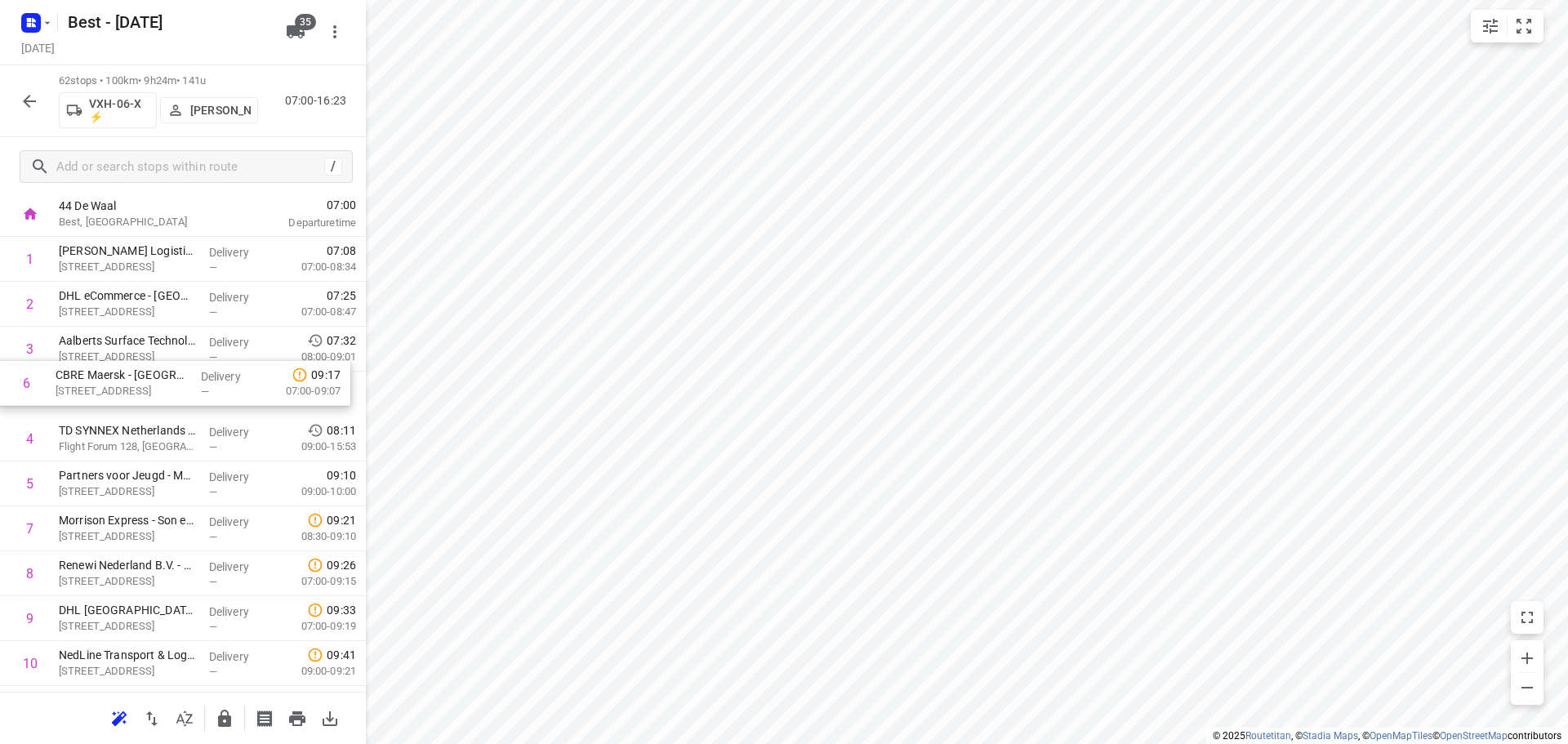
drag, startPoint x: 125, startPoint y: 343, endPoint x: 122, endPoint y: 396, distance: 53.1
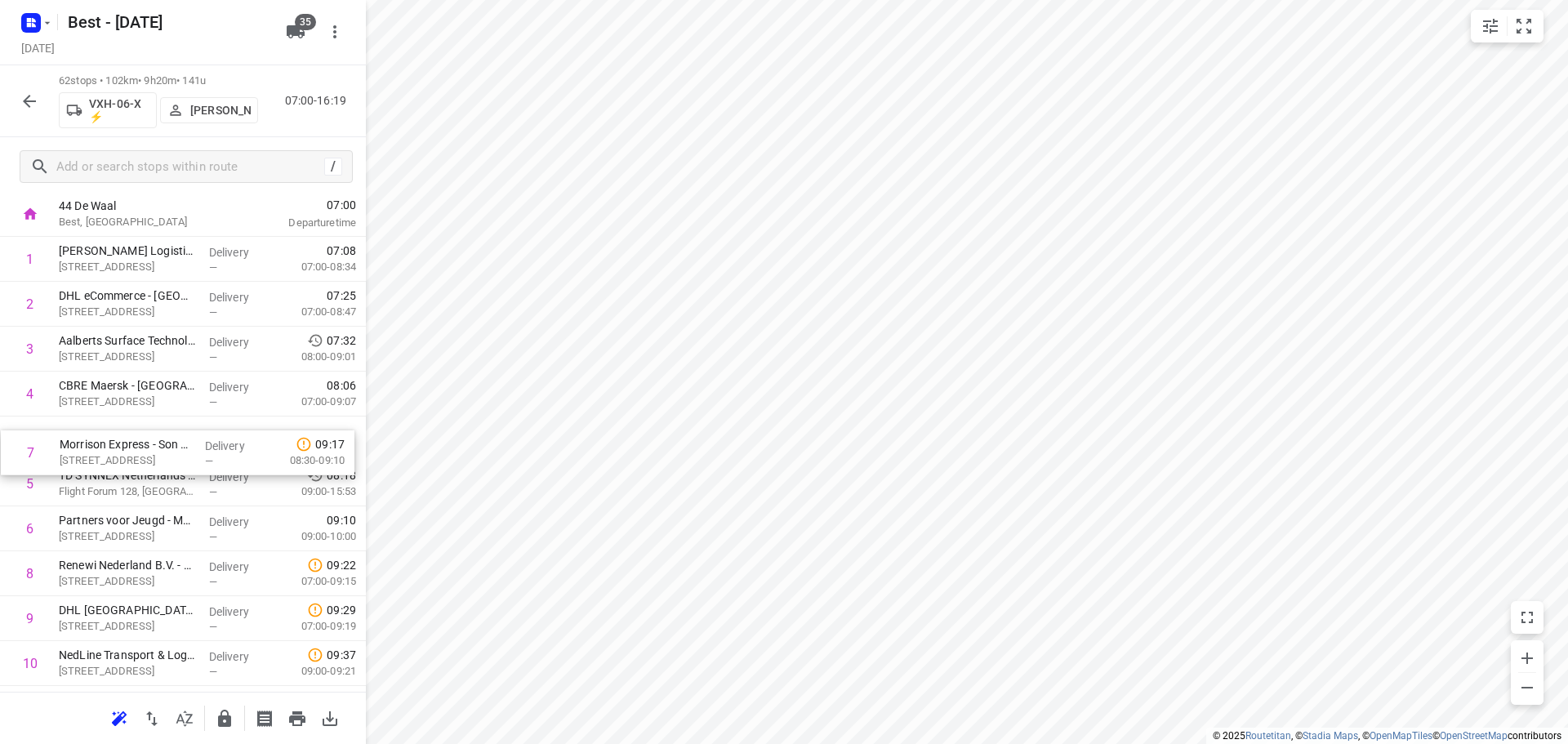
drag, startPoint x: 131, startPoint y: 523, endPoint x: 132, endPoint y: 441, distance: 82.0
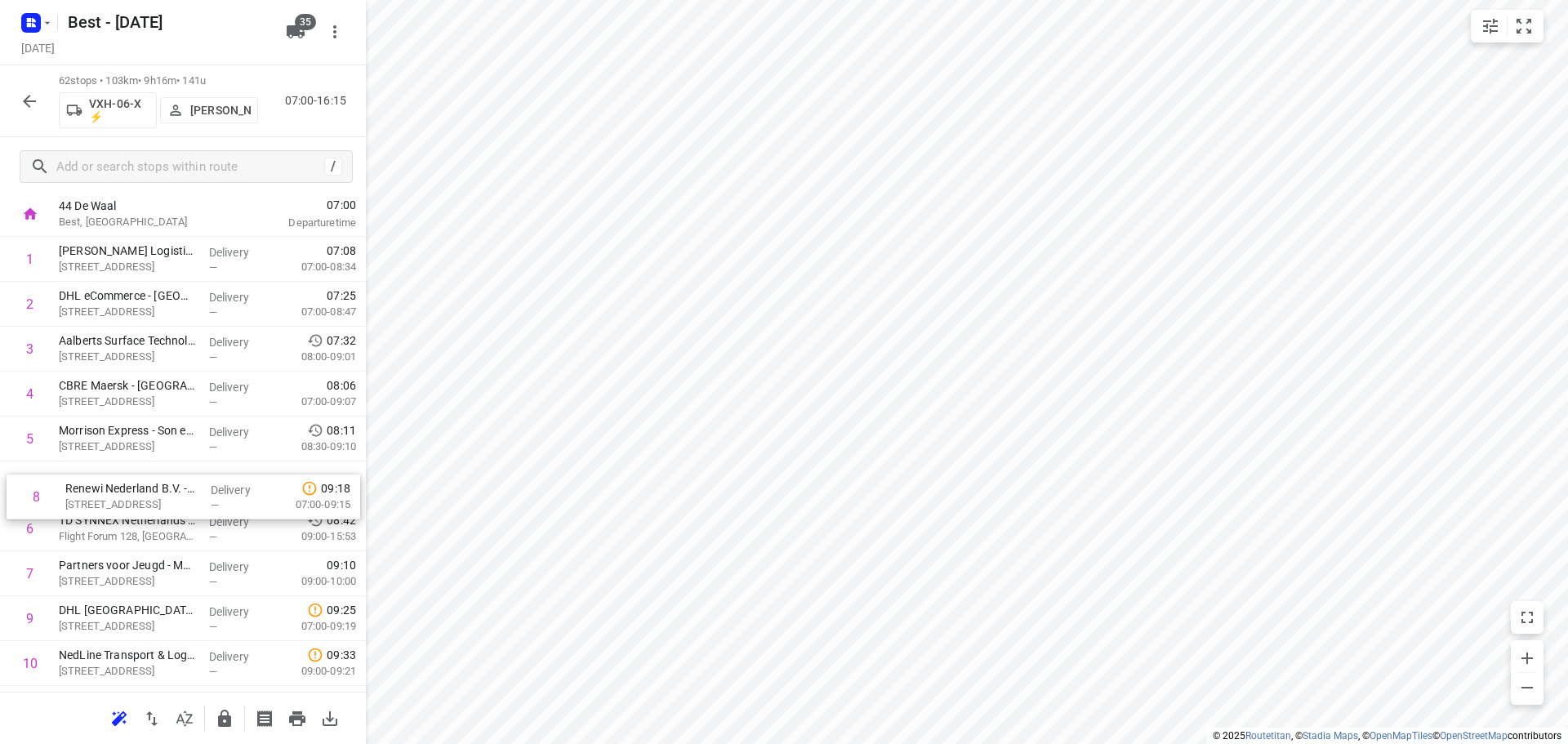
drag, startPoint x: 139, startPoint y: 569, endPoint x: 147, endPoint y: 483, distance: 86.4
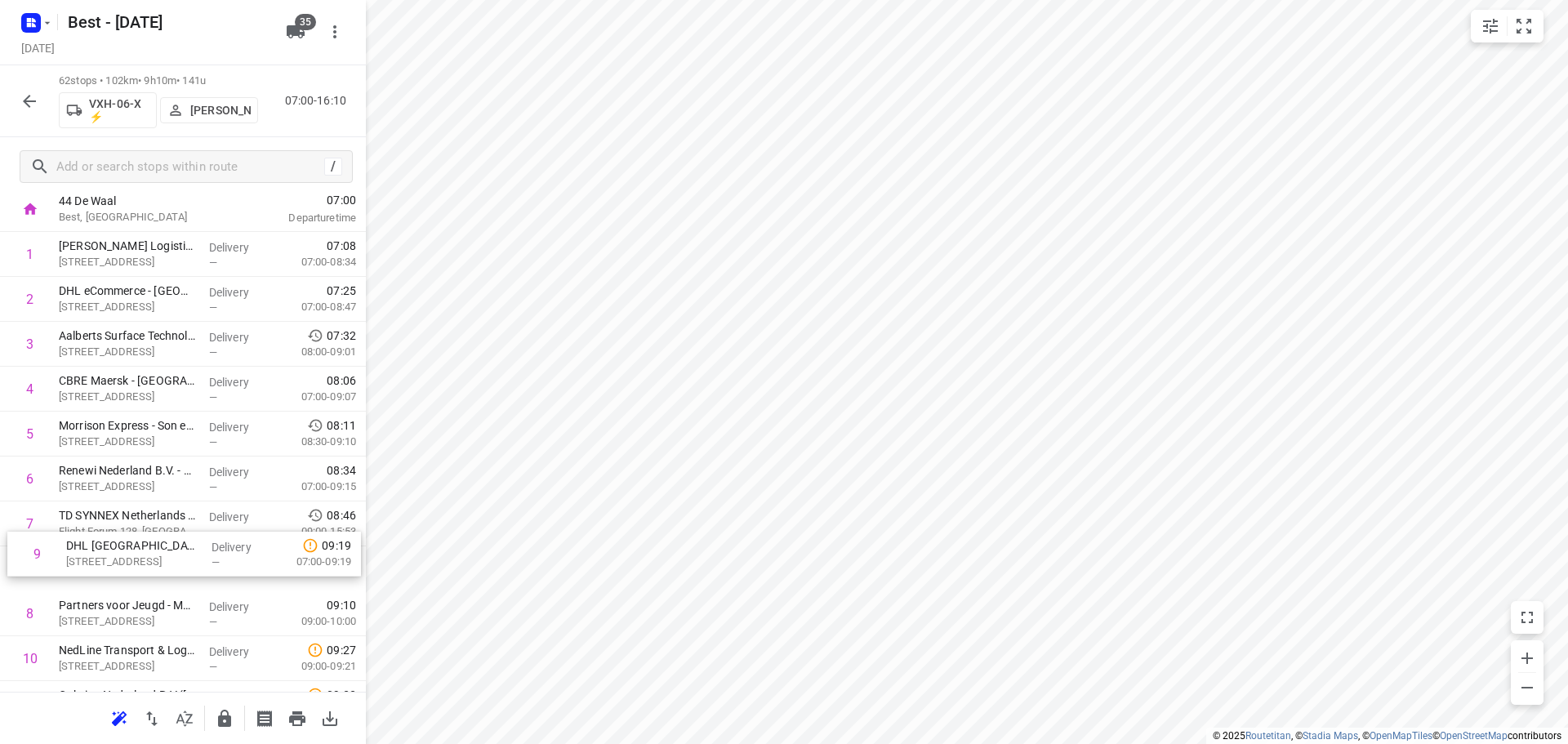
scroll to position [94, 0]
drag, startPoint x: 147, startPoint y: 603, endPoint x: 160, endPoint y: 506, distance: 97.9
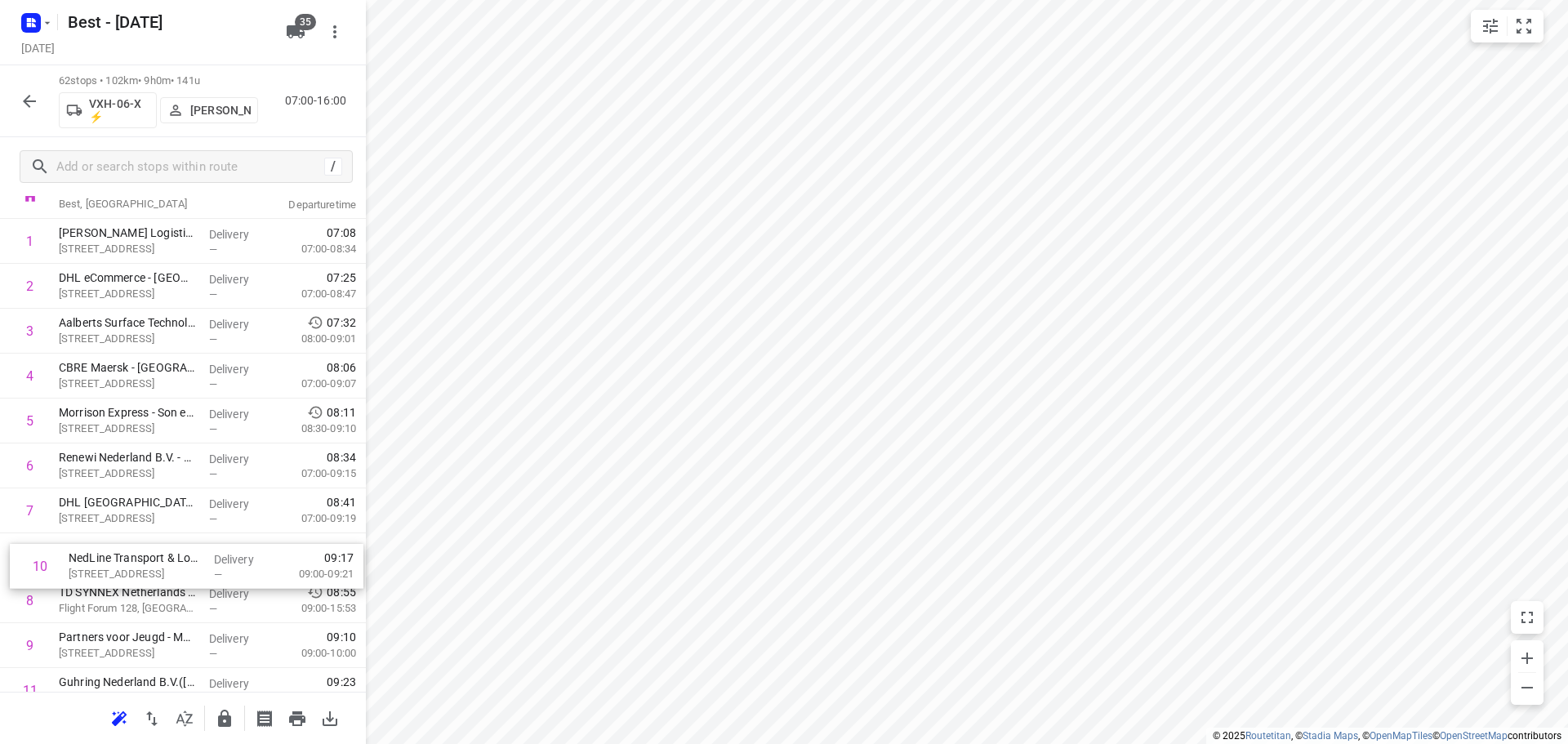
drag, startPoint x: 123, startPoint y: 645, endPoint x: 133, endPoint y: 545, distance: 100.5
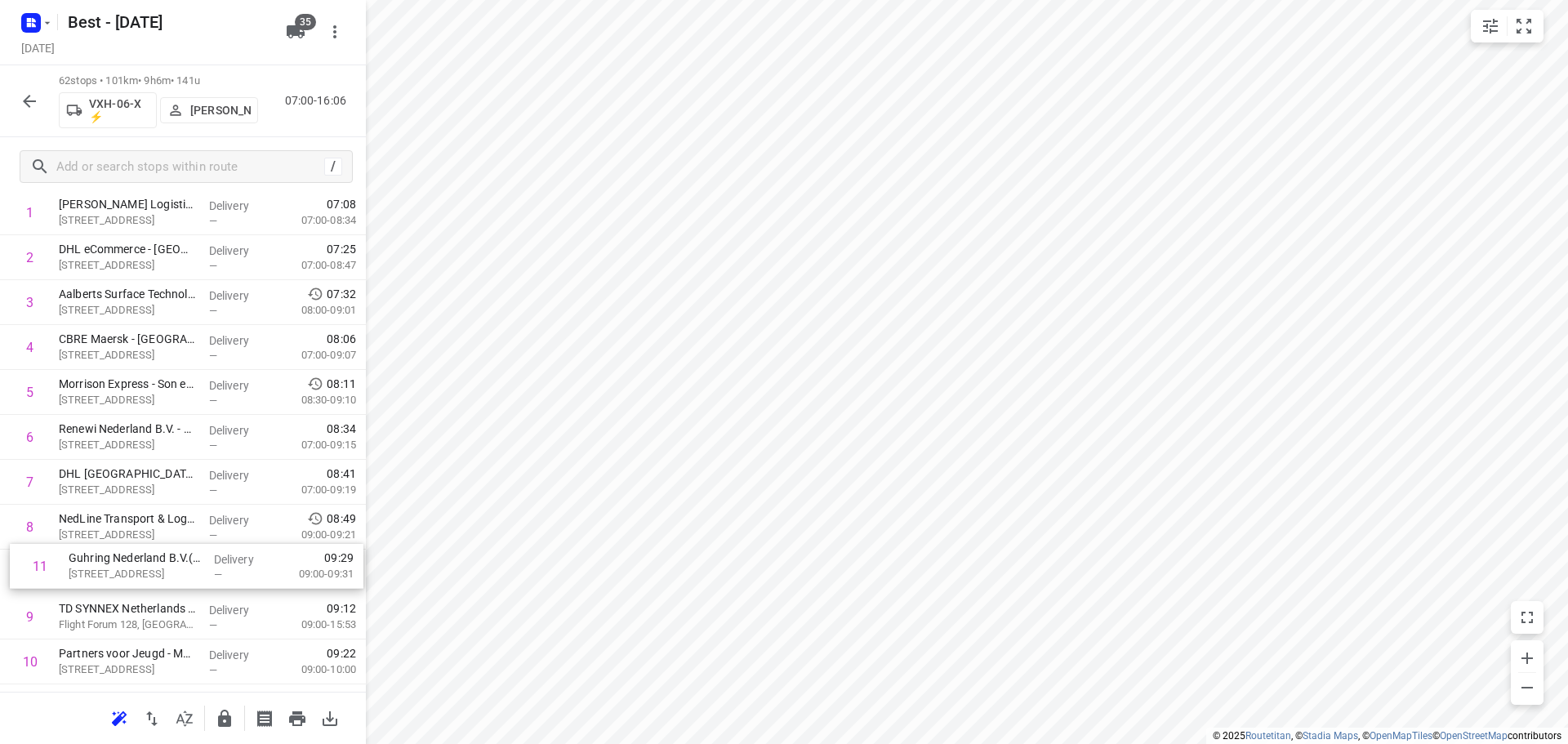
scroll to position [136, 0]
drag, startPoint x: 161, startPoint y: 677, endPoint x: 171, endPoint y: 549, distance: 128.4
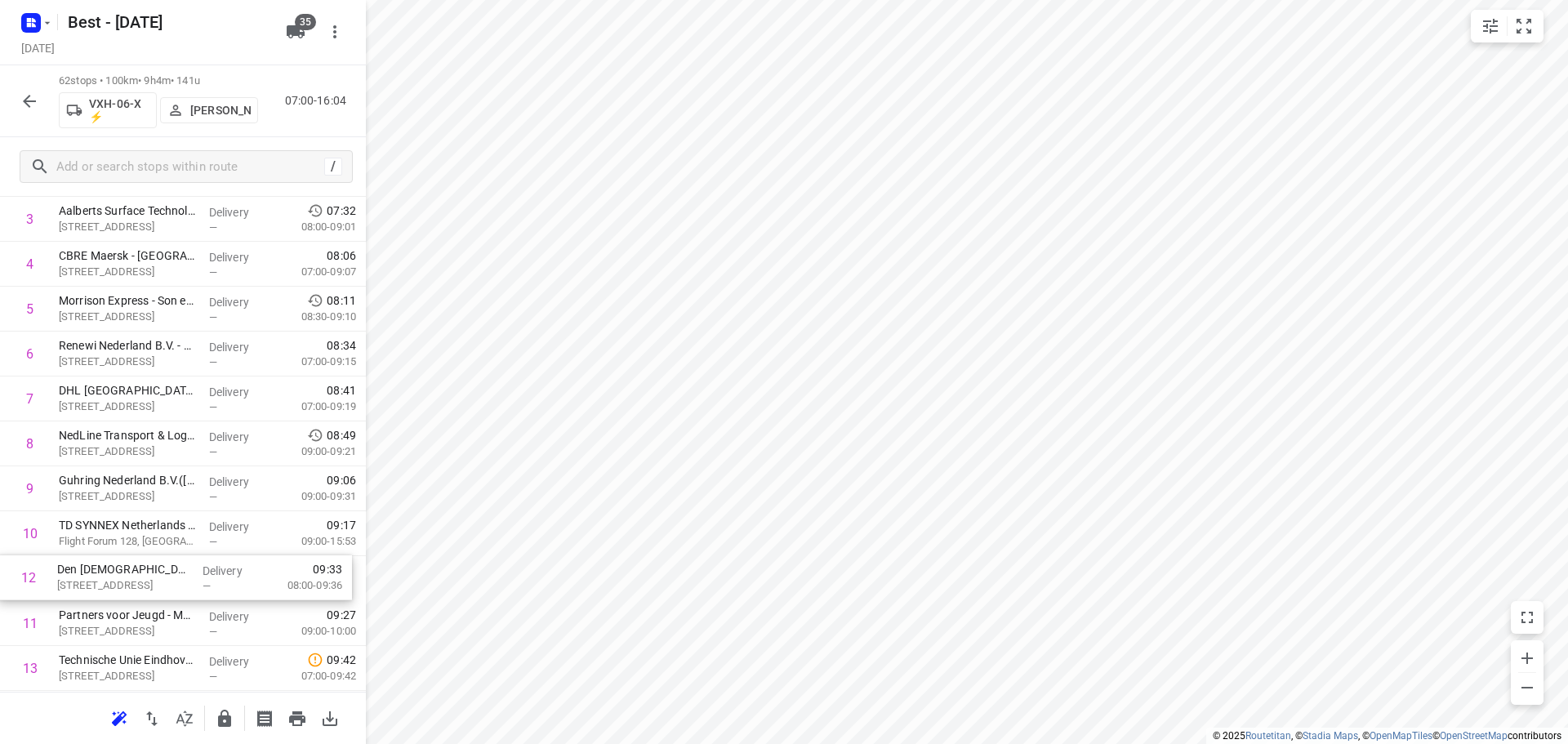
scroll to position [221, 0]
drag, startPoint x: 103, startPoint y: 612, endPoint x: 102, endPoint y: 510, distance: 102.0
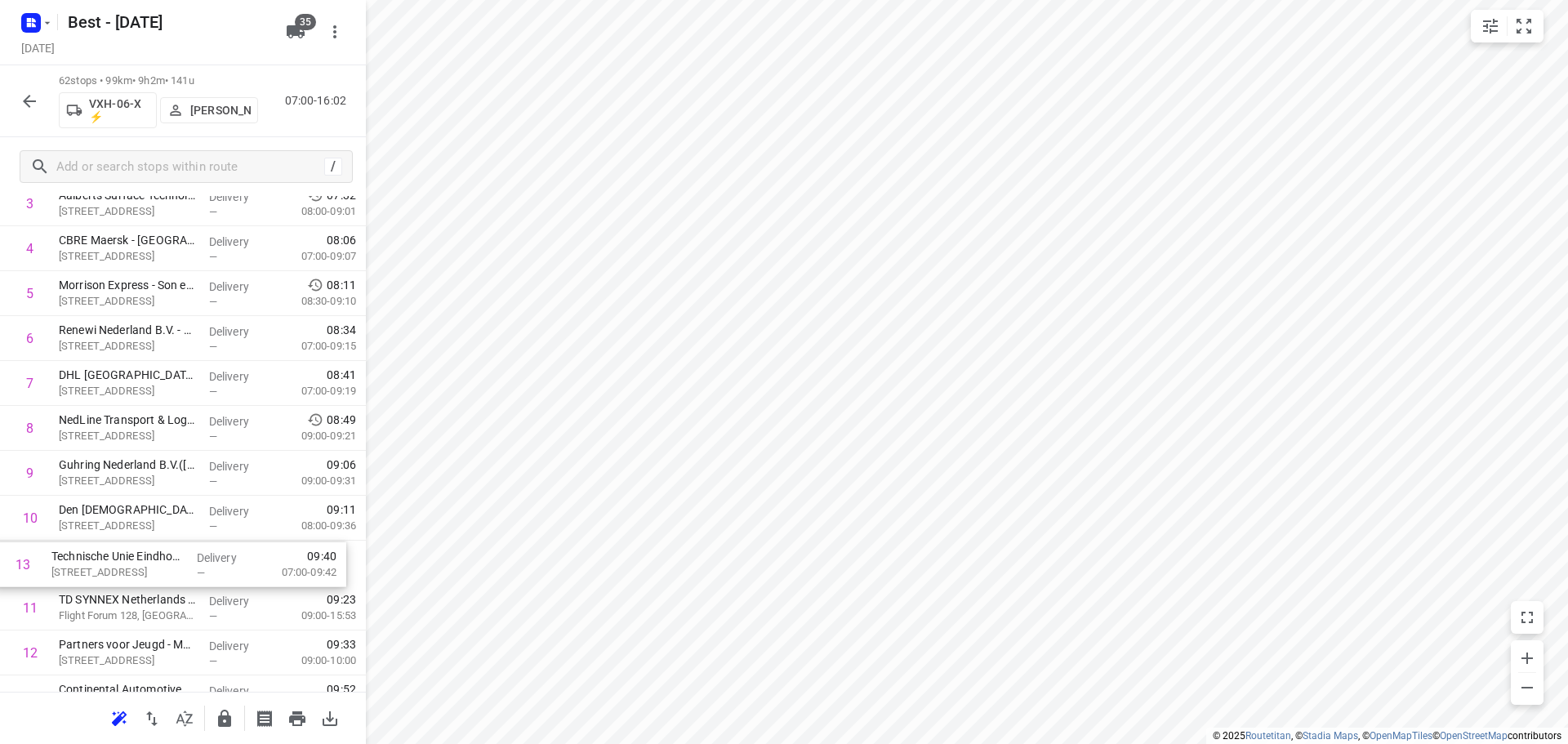
scroll to position [237, 0]
drag, startPoint x: 94, startPoint y: 660, endPoint x: 86, endPoint y: 551, distance: 109.3
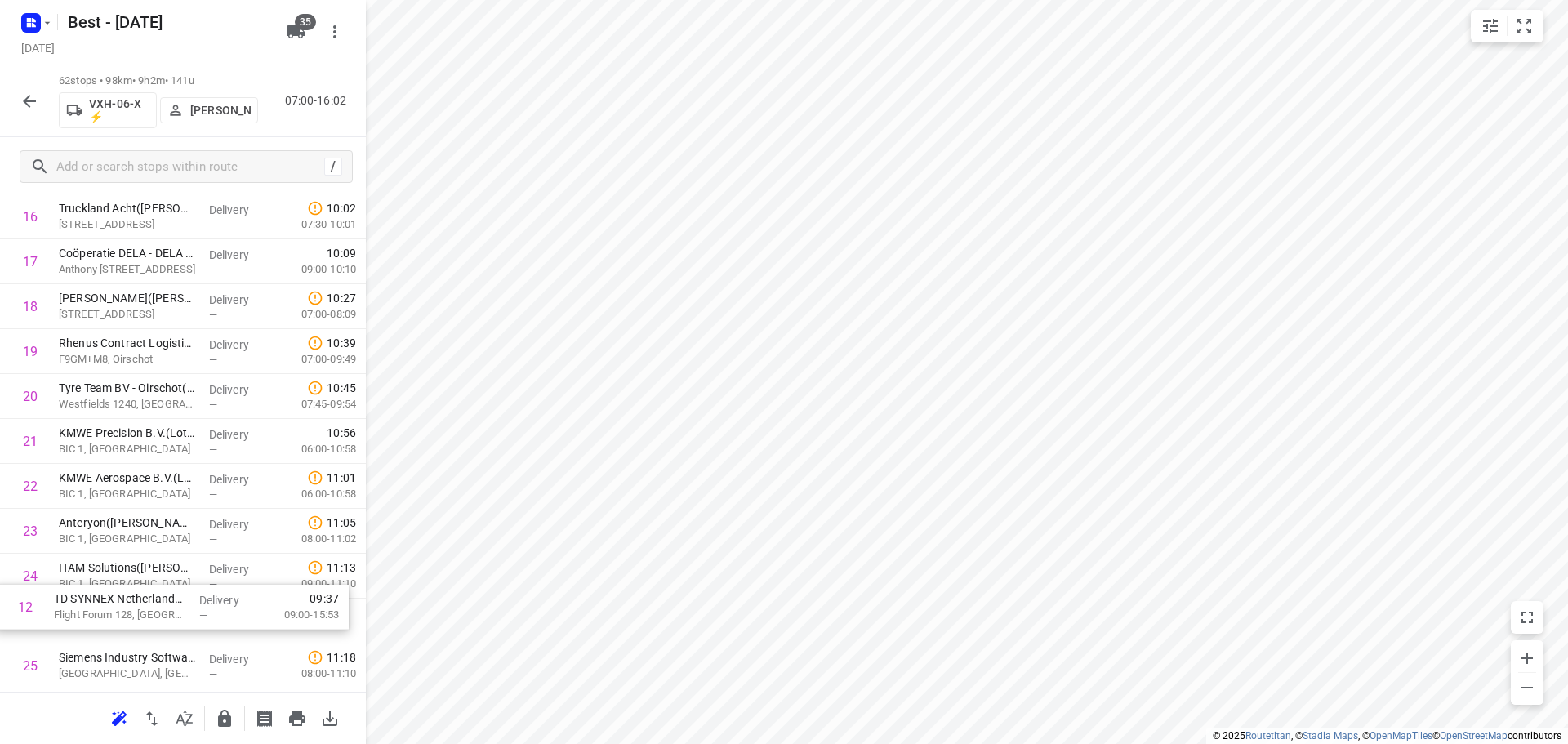
drag, startPoint x: 195, startPoint y: 448, endPoint x: 184, endPoint y: 629, distance: 181.3
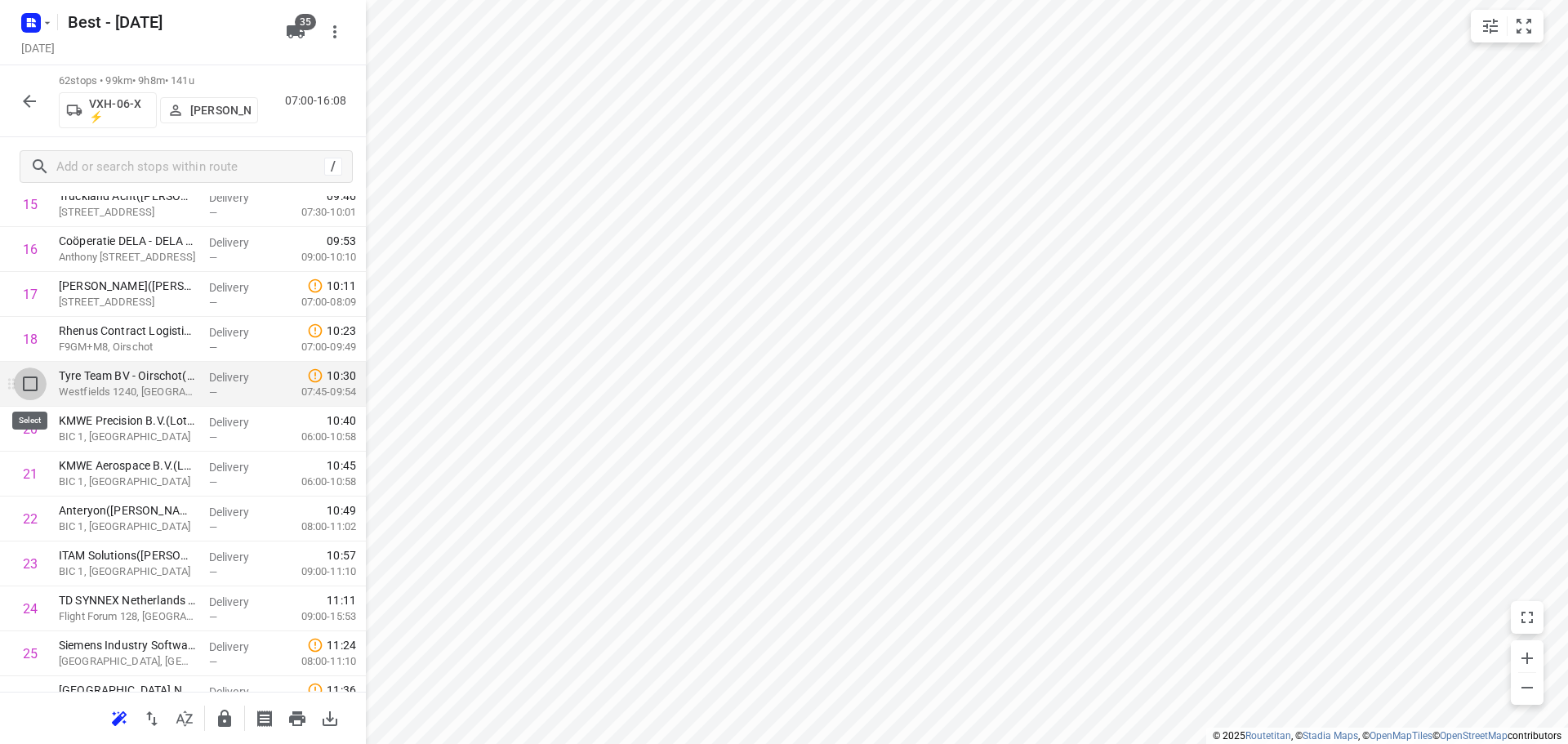
click at [32, 390] on input "checkbox" at bounding box center [30, 384] width 32 height 32
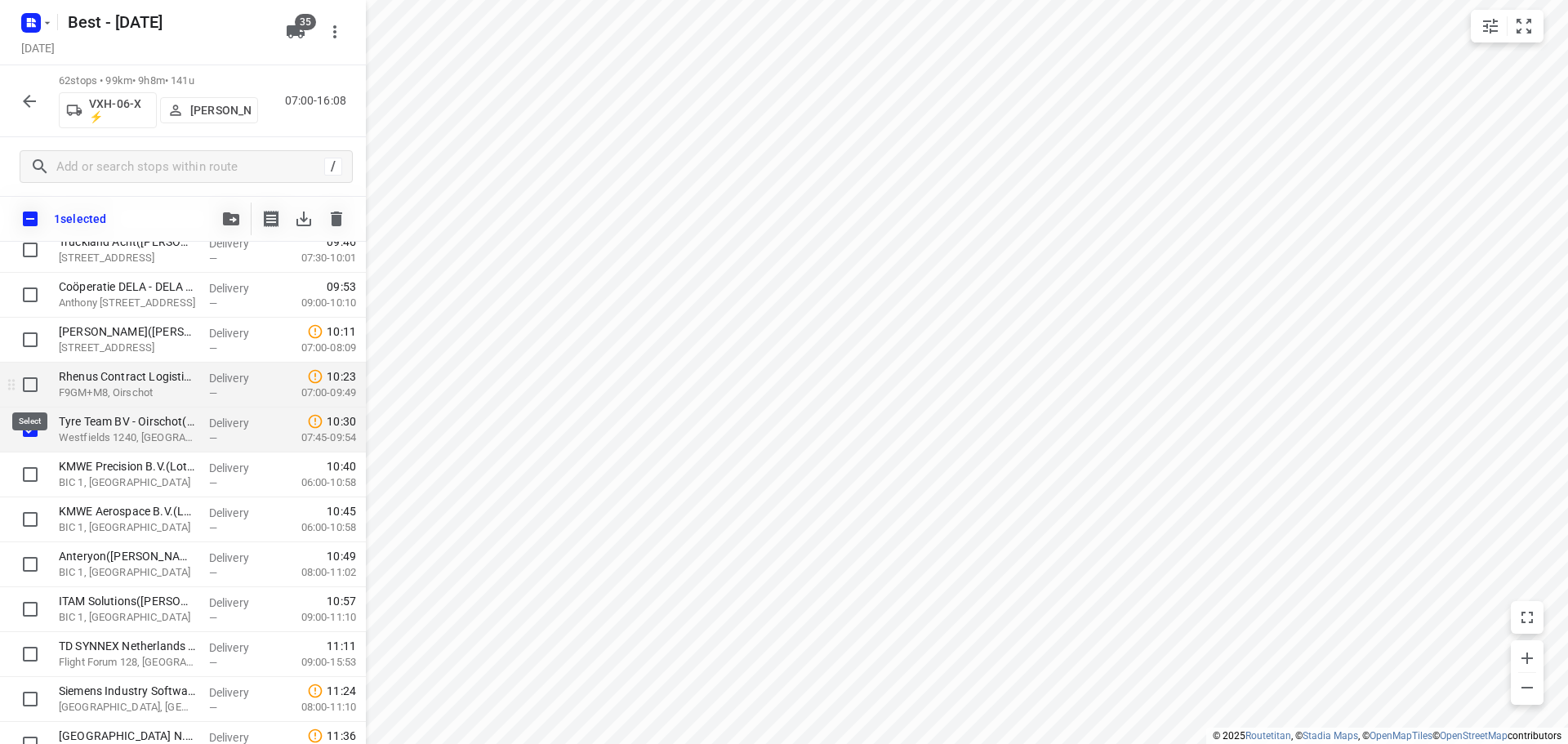
click at [38, 390] on input "checkbox" at bounding box center [30, 385] width 32 height 32
click at [221, 228] on button "button" at bounding box center [231, 218] width 32 height 32
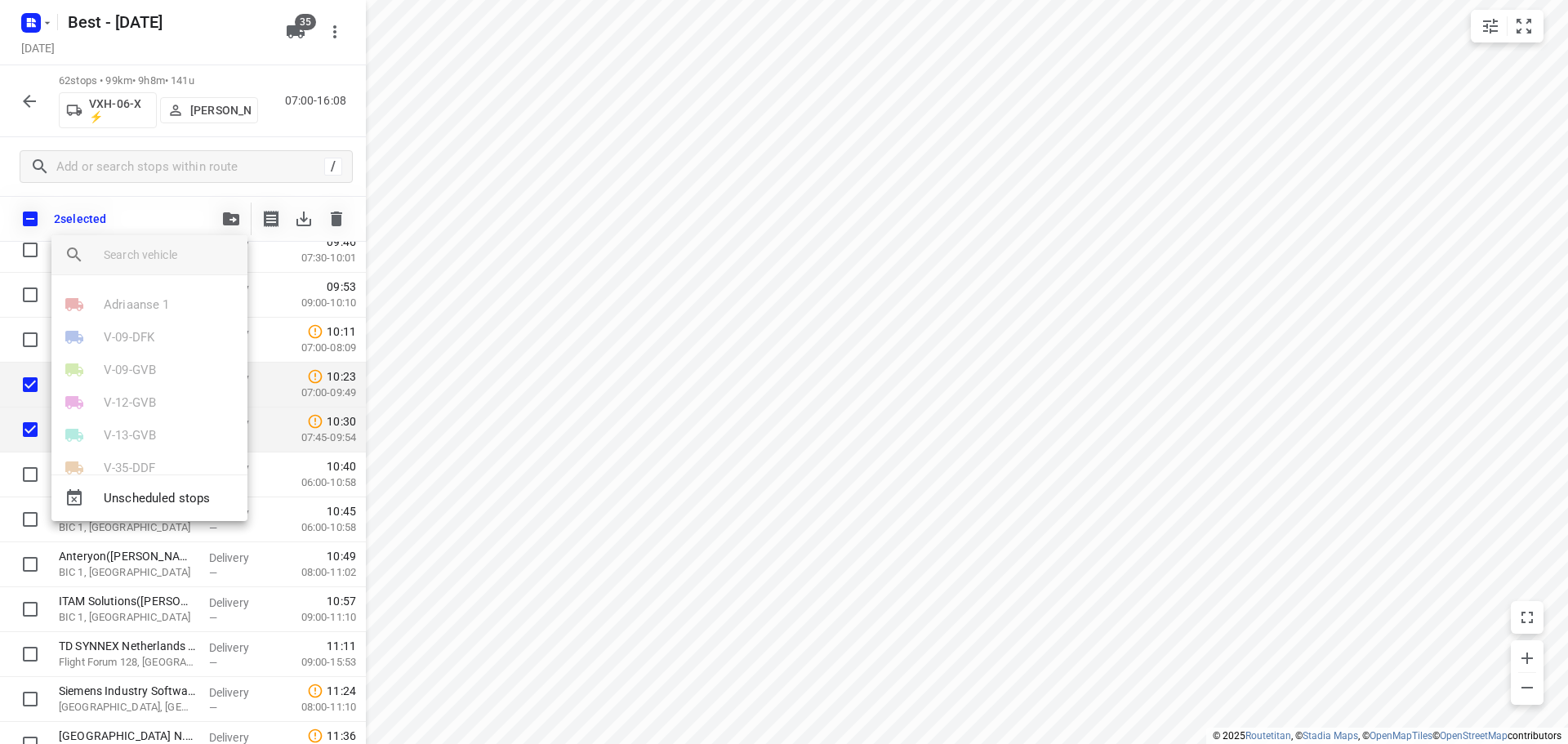
click at [177, 252] on input "search vehicle" at bounding box center [169, 254] width 131 height 25
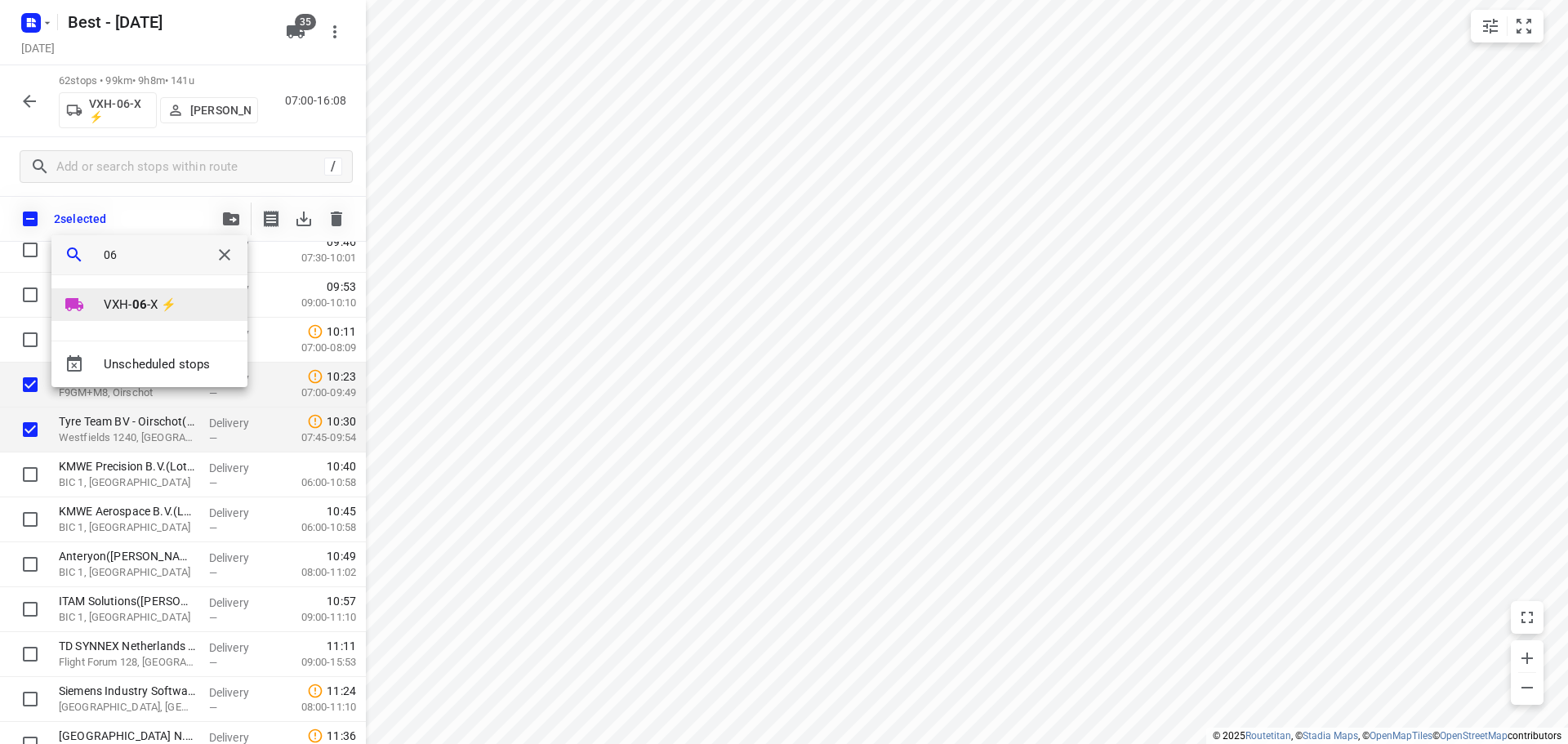
click at [123, 296] on p "VXH- 06 -X ⚡" at bounding box center [140, 305] width 73 height 19
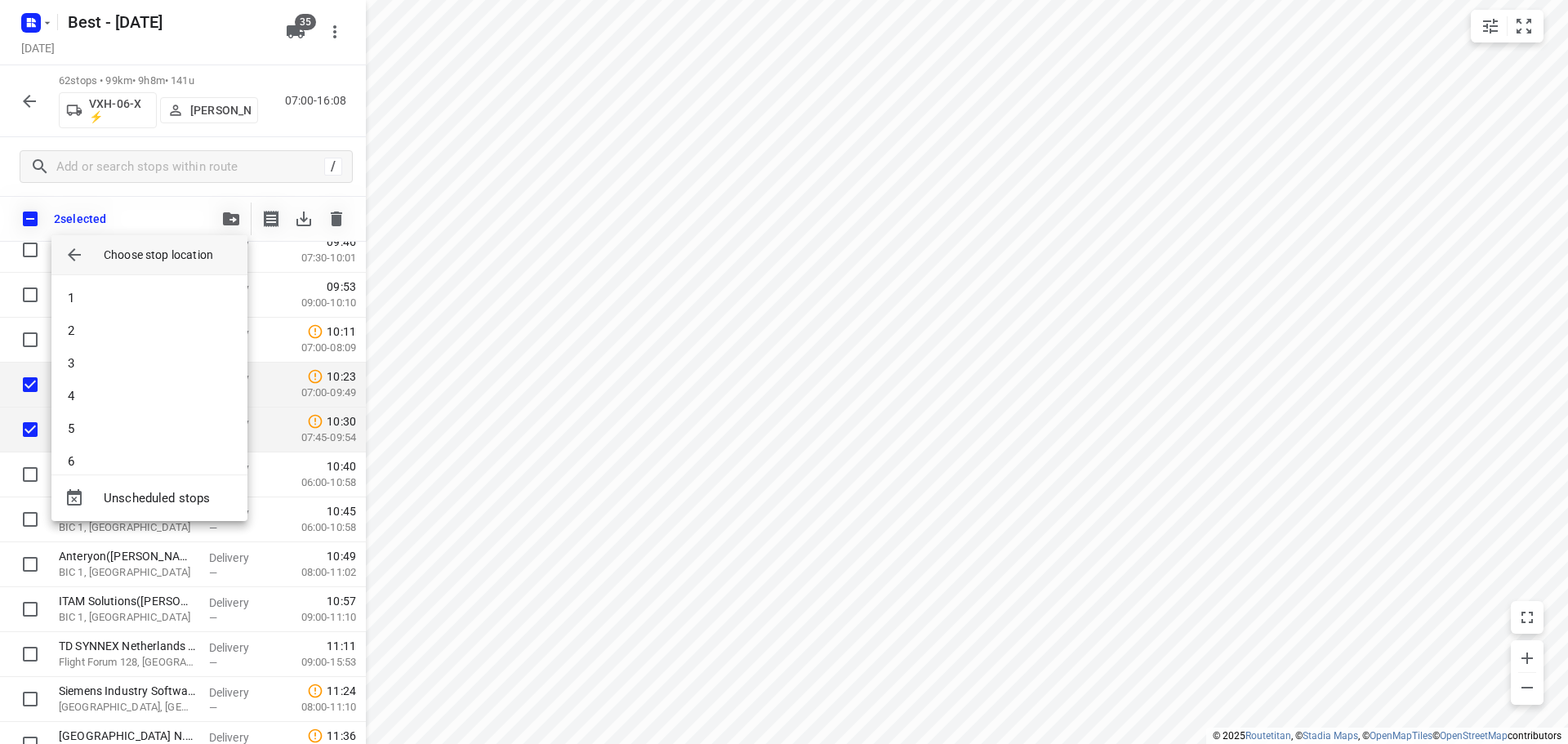
click at [123, 296] on li "1" at bounding box center [149, 298] width 196 height 32
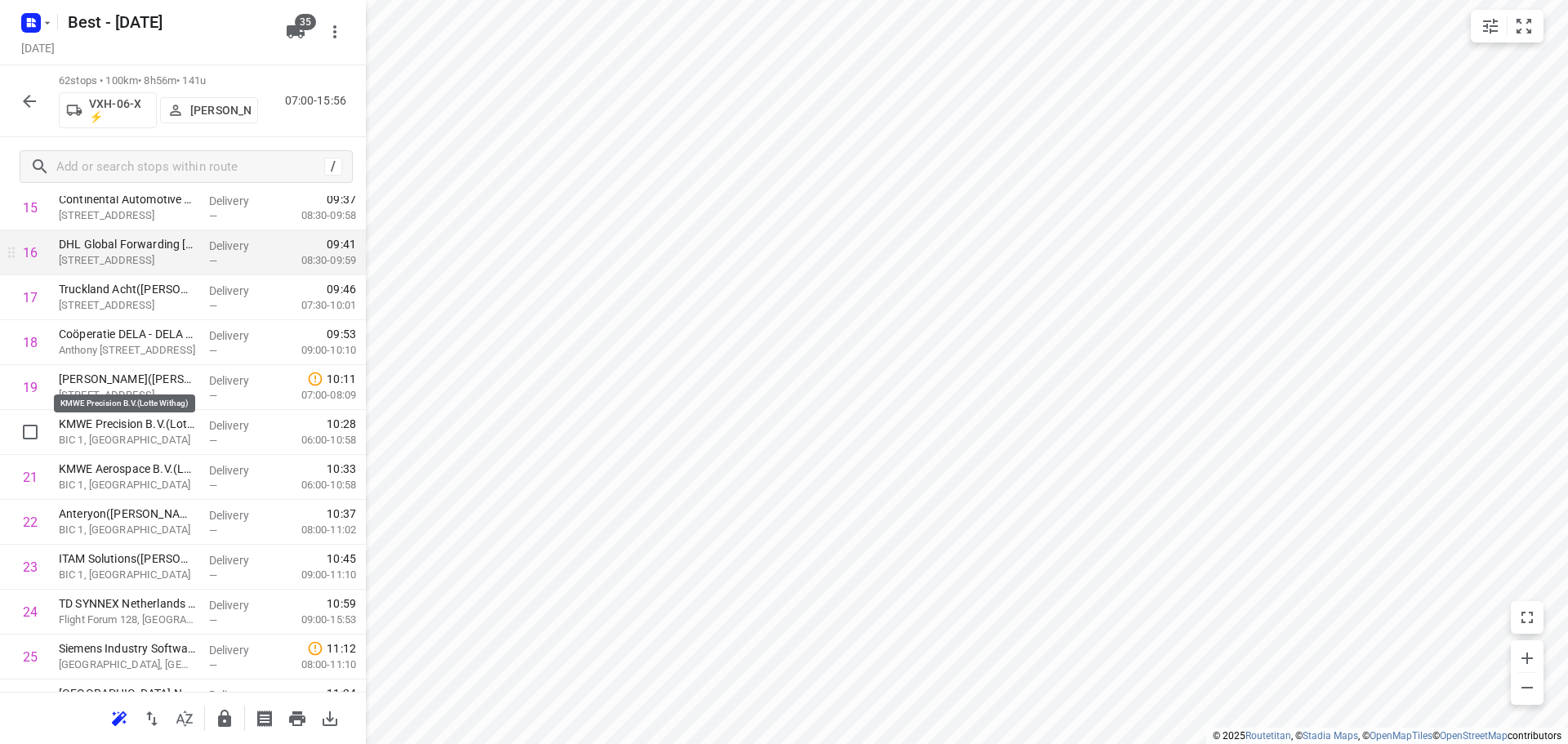
scroll to position [817, 0]
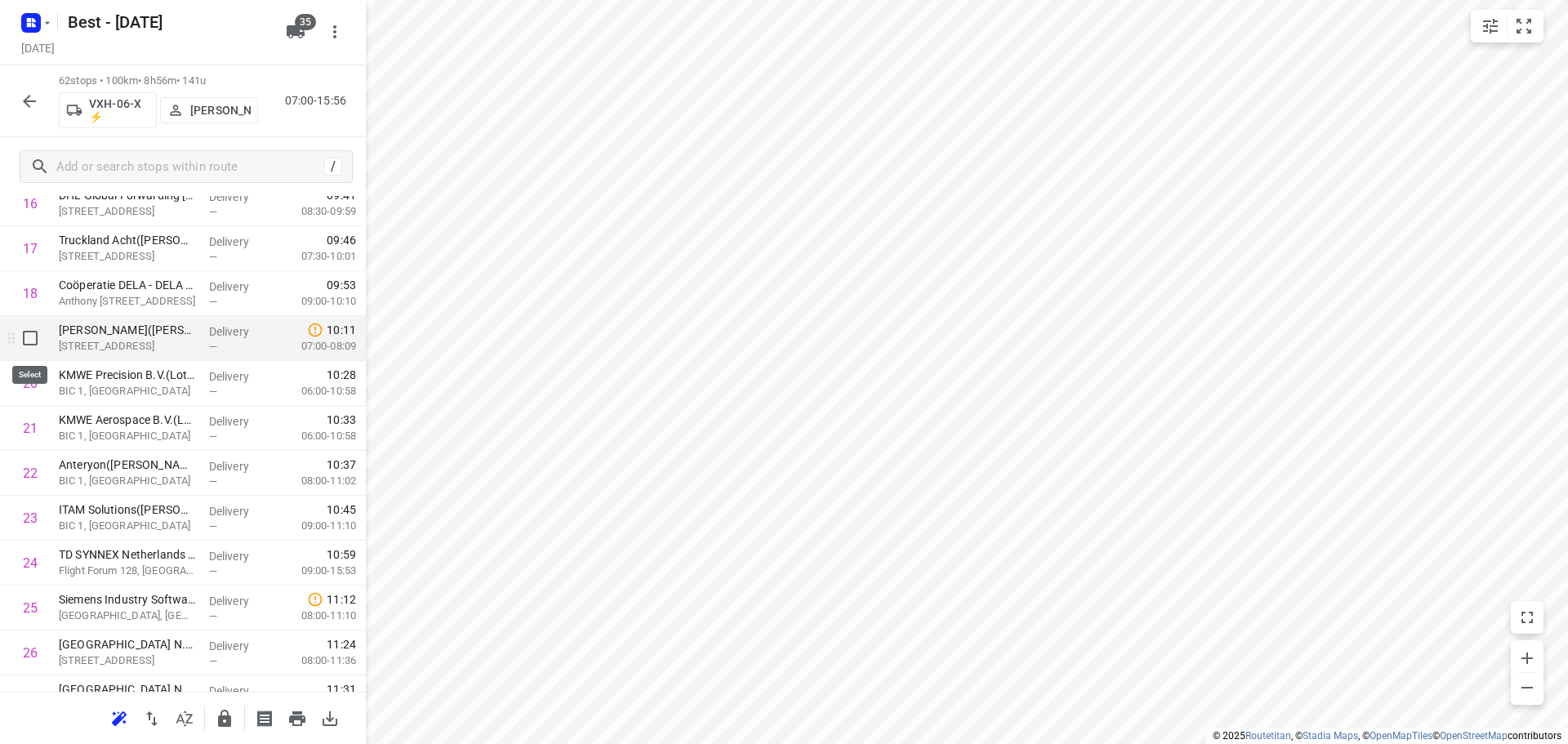
click at [38, 344] on input "checkbox" at bounding box center [30, 338] width 32 height 32
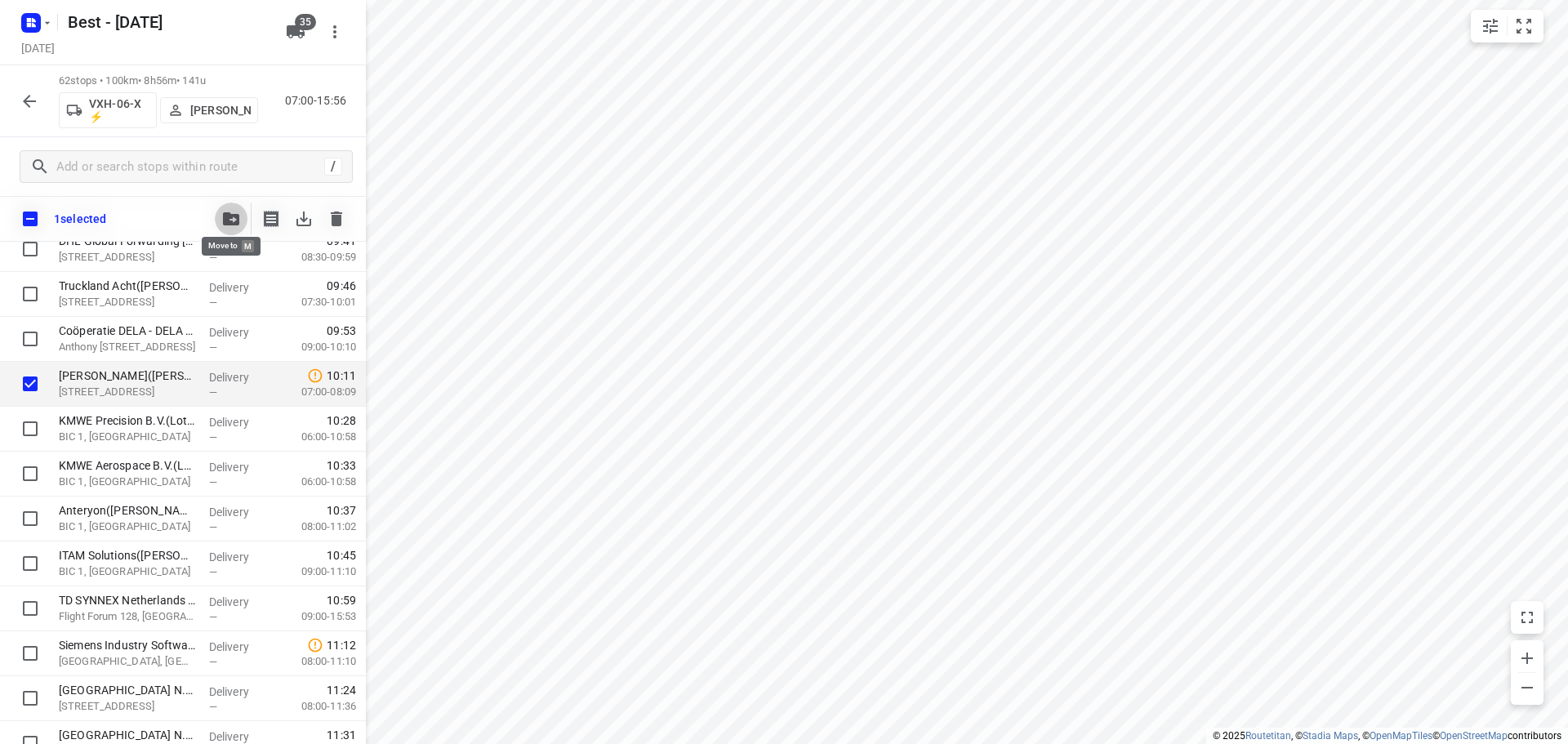
click at [221, 218] on span "button" at bounding box center [230, 218] width 20 height 13
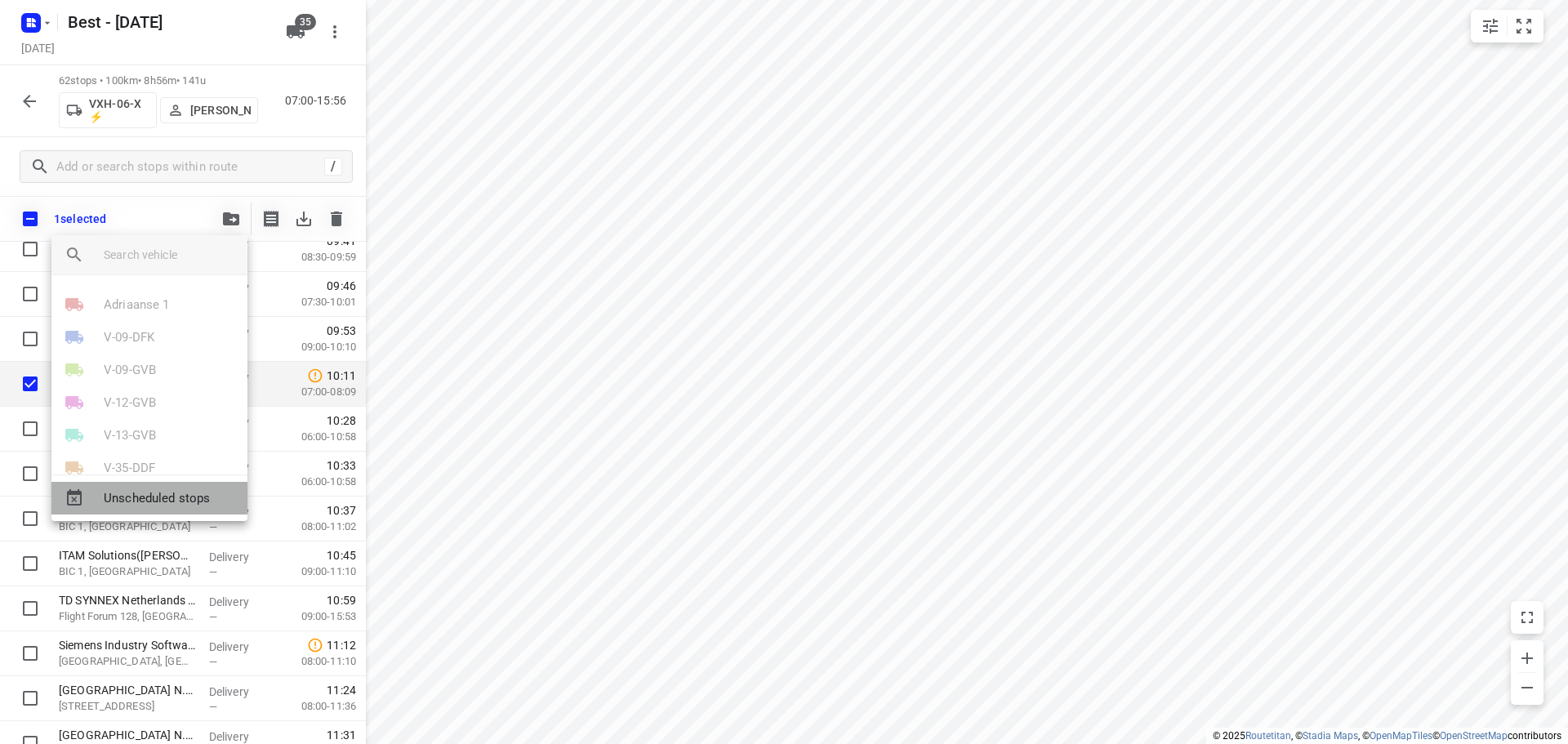
click at [124, 494] on span "Unscheduled stops" at bounding box center [169, 498] width 131 height 19
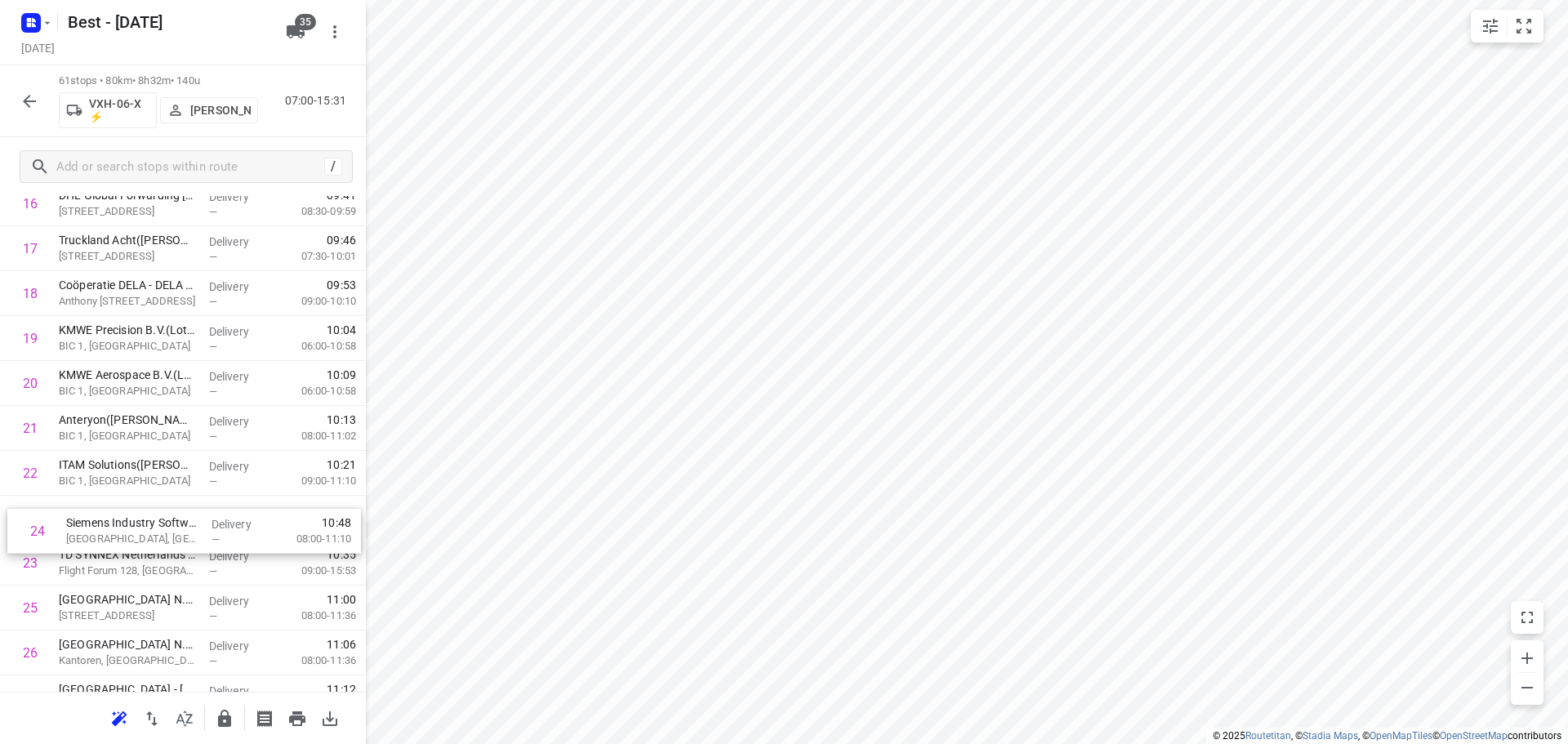
drag, startPoint x: 105, startPoint y: 567, endPoint x: 114, endPoint y: 508, distance: 59.7
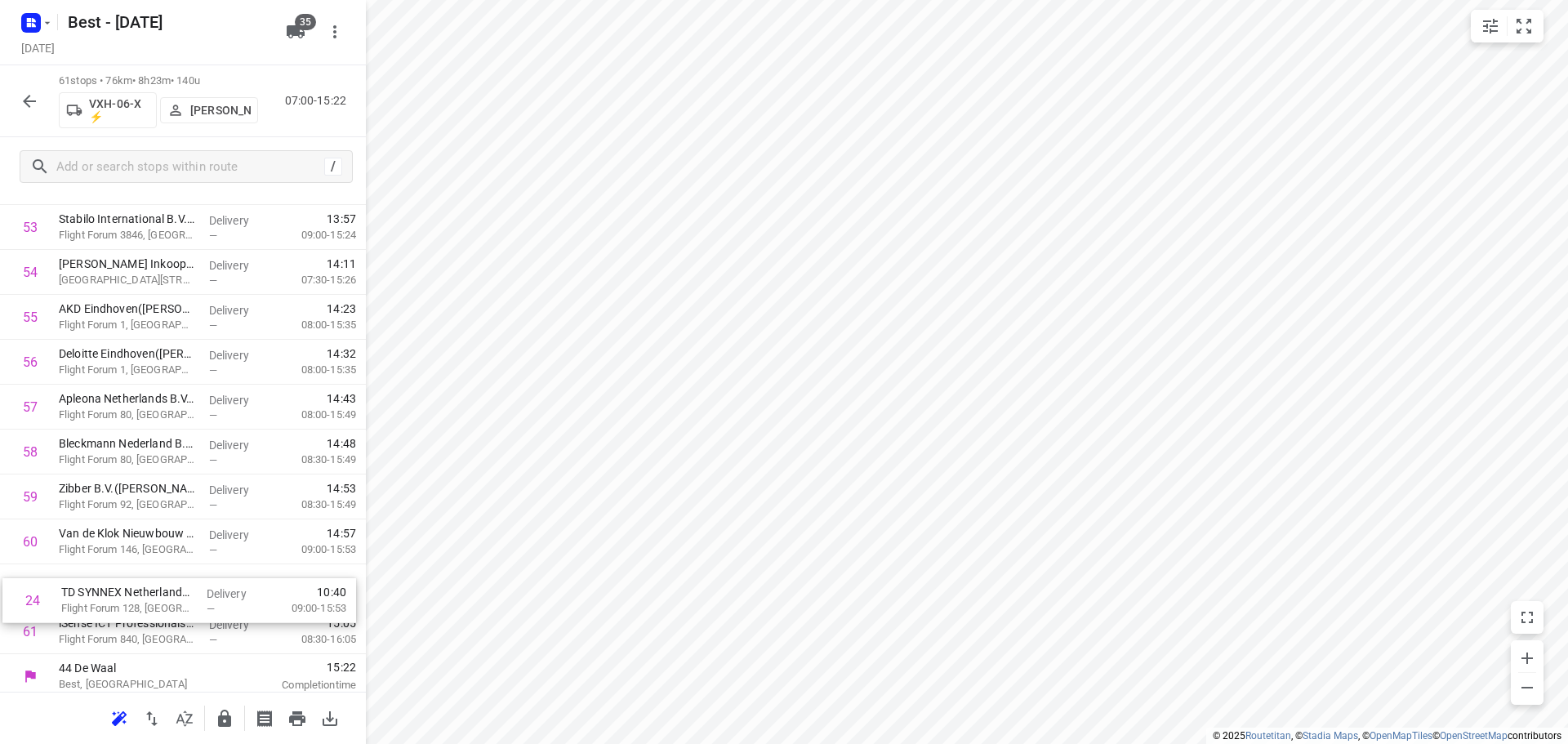
scroll to position [2417, 0]
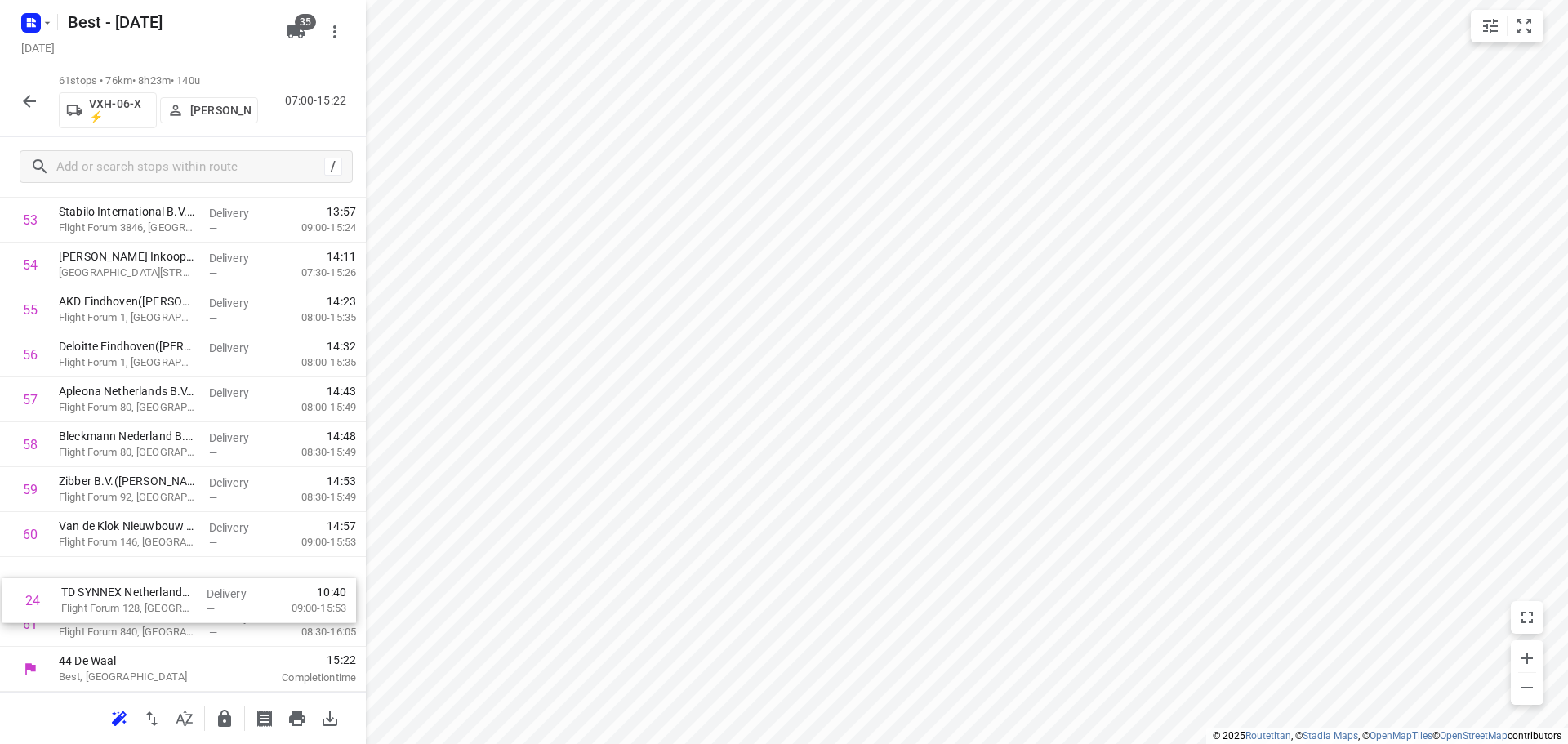
drag, startPoint x: 162, startPoint y: 399, endPoint x: 165, endPoint y: 610, distance: 211.0
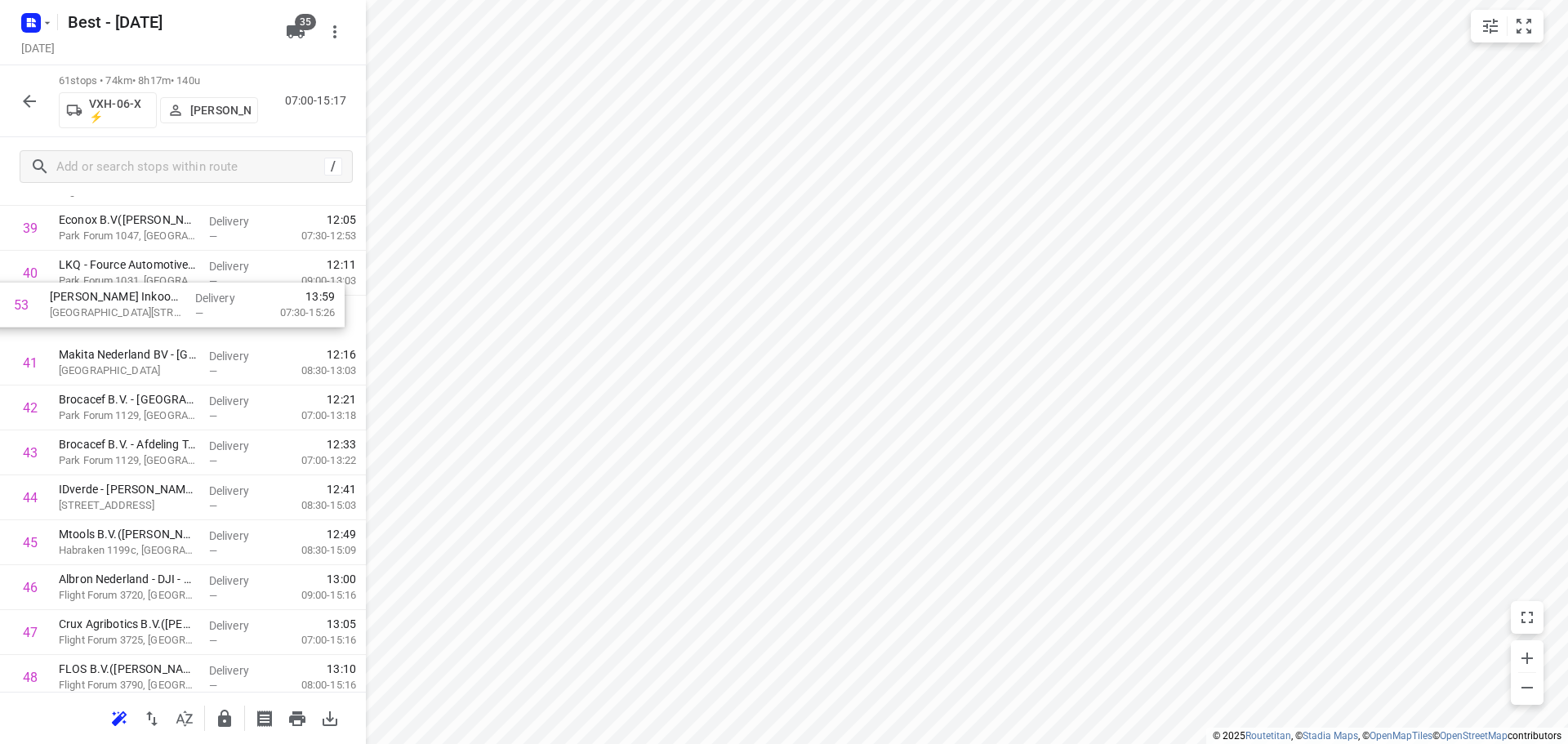
scroll to position [1823, 0]
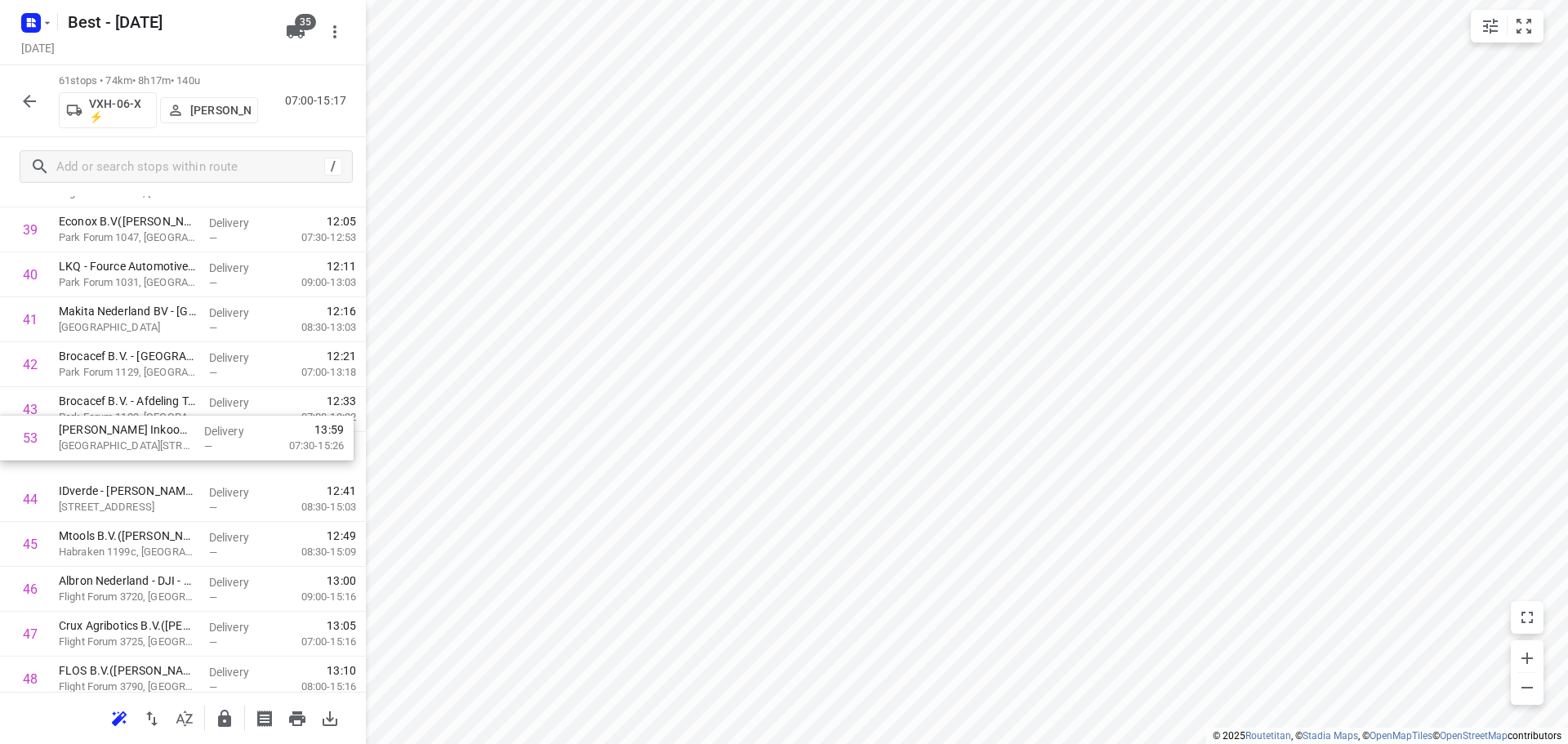
drag, startPoint x: 110, startPoint y: 519, endPoint x: 110, endPoint y: 435, distance: 84.0
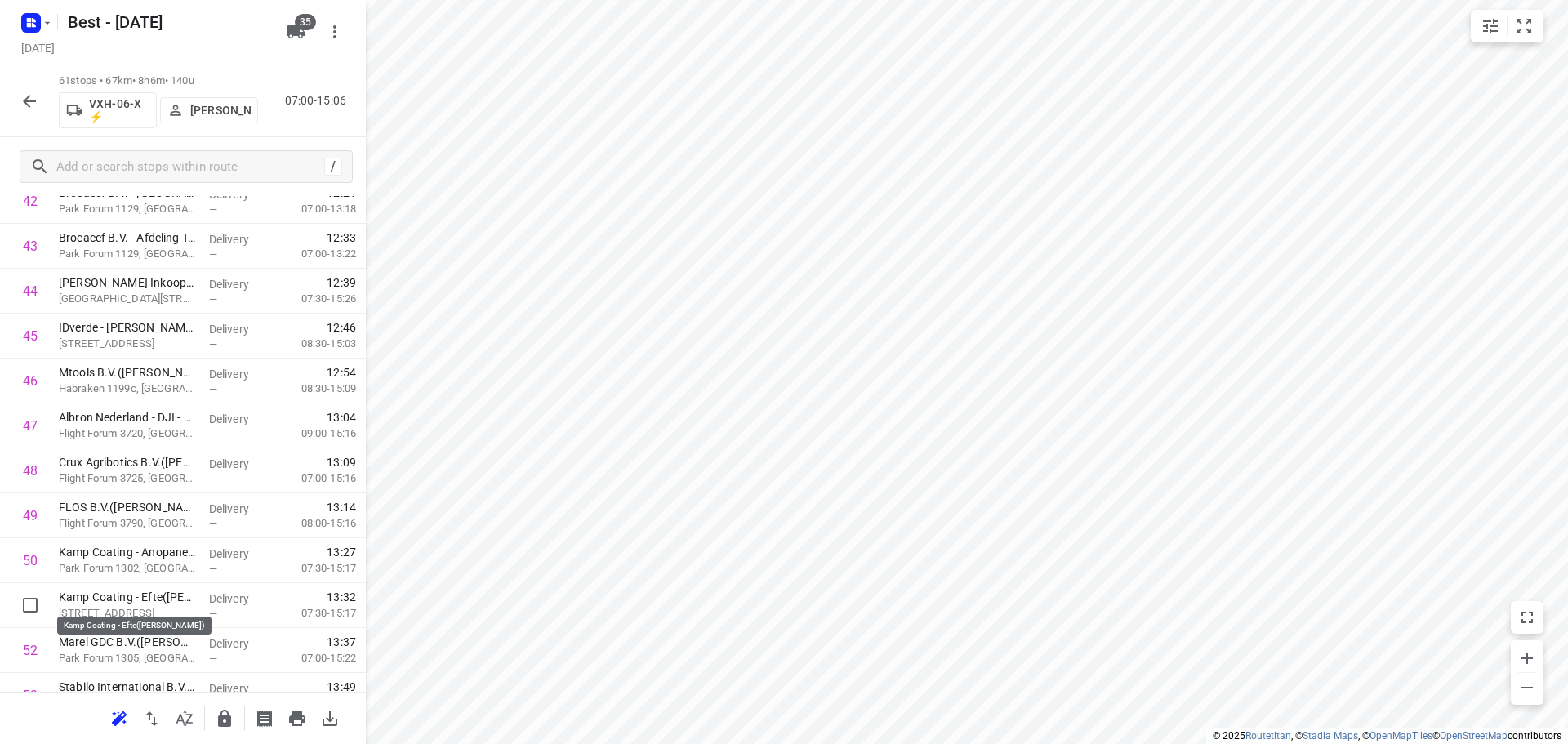
scroll to position [1989, 0]
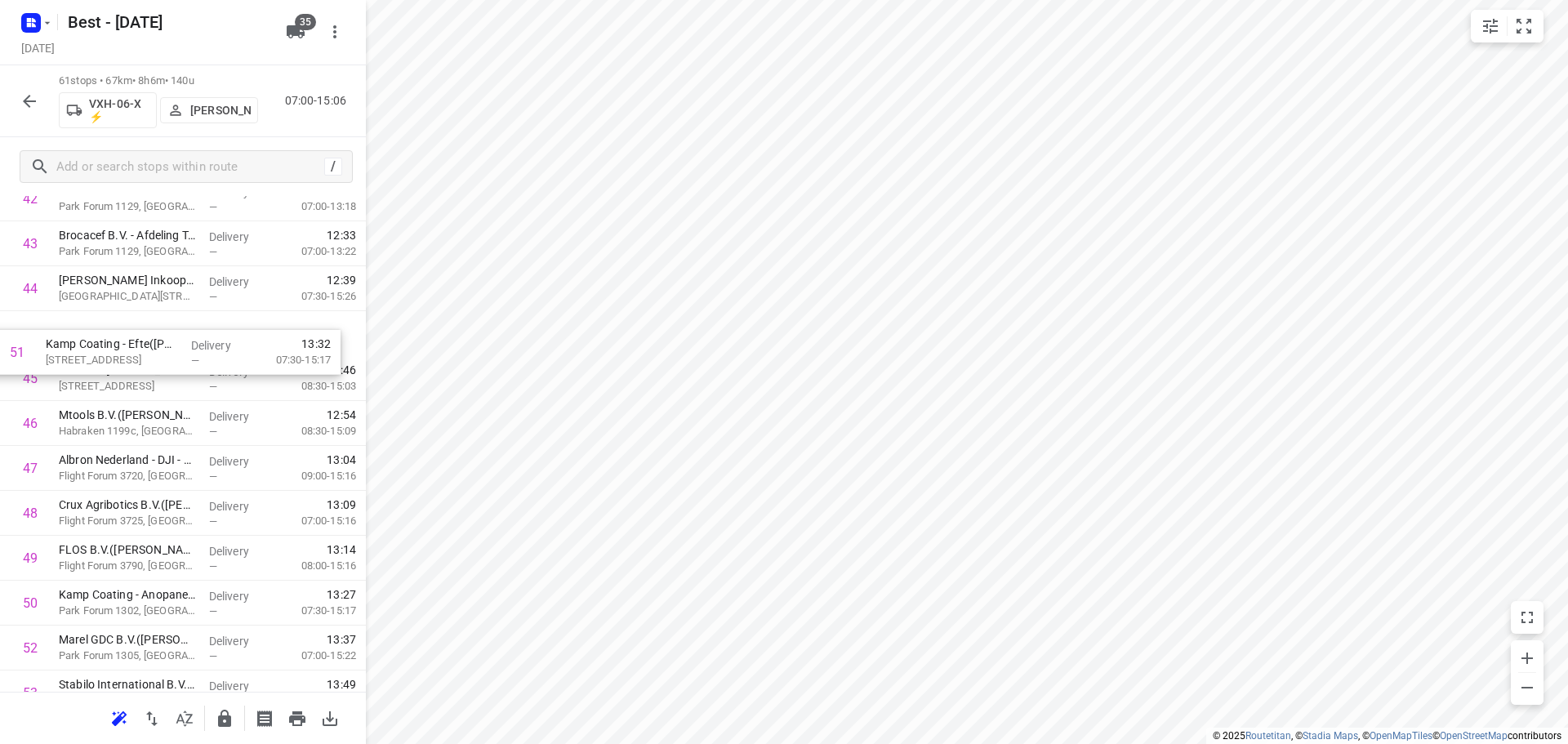
drag, startPoint x: 136, startPoint y: 589, endPoint x: 124, endPoint y: 331, distance: 258.3
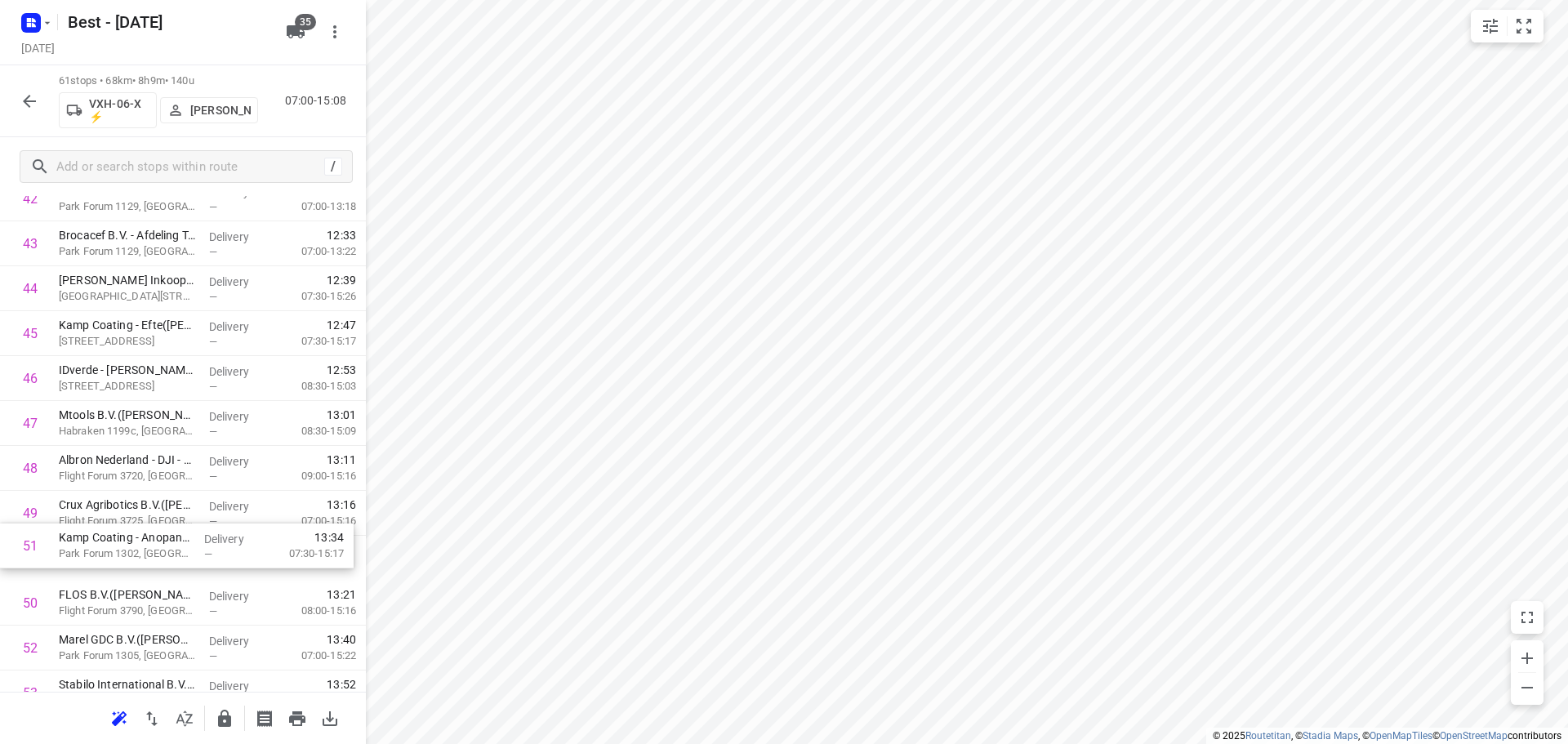
scroll to position [1991, 0]
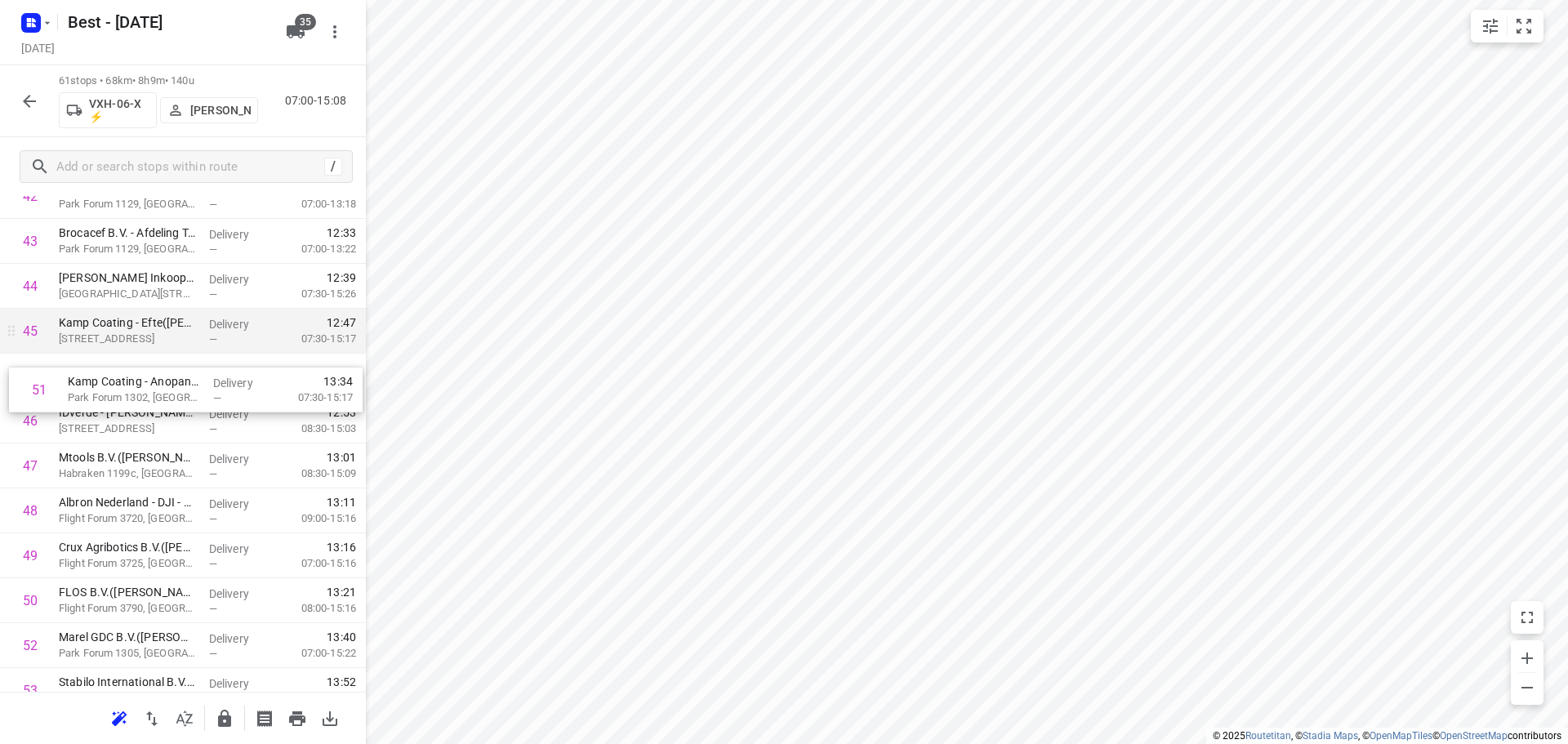
drag, startPoint x: 75, startPoint y: 595, endPoint x: 88, endPoint y: 338, distance: 257.3
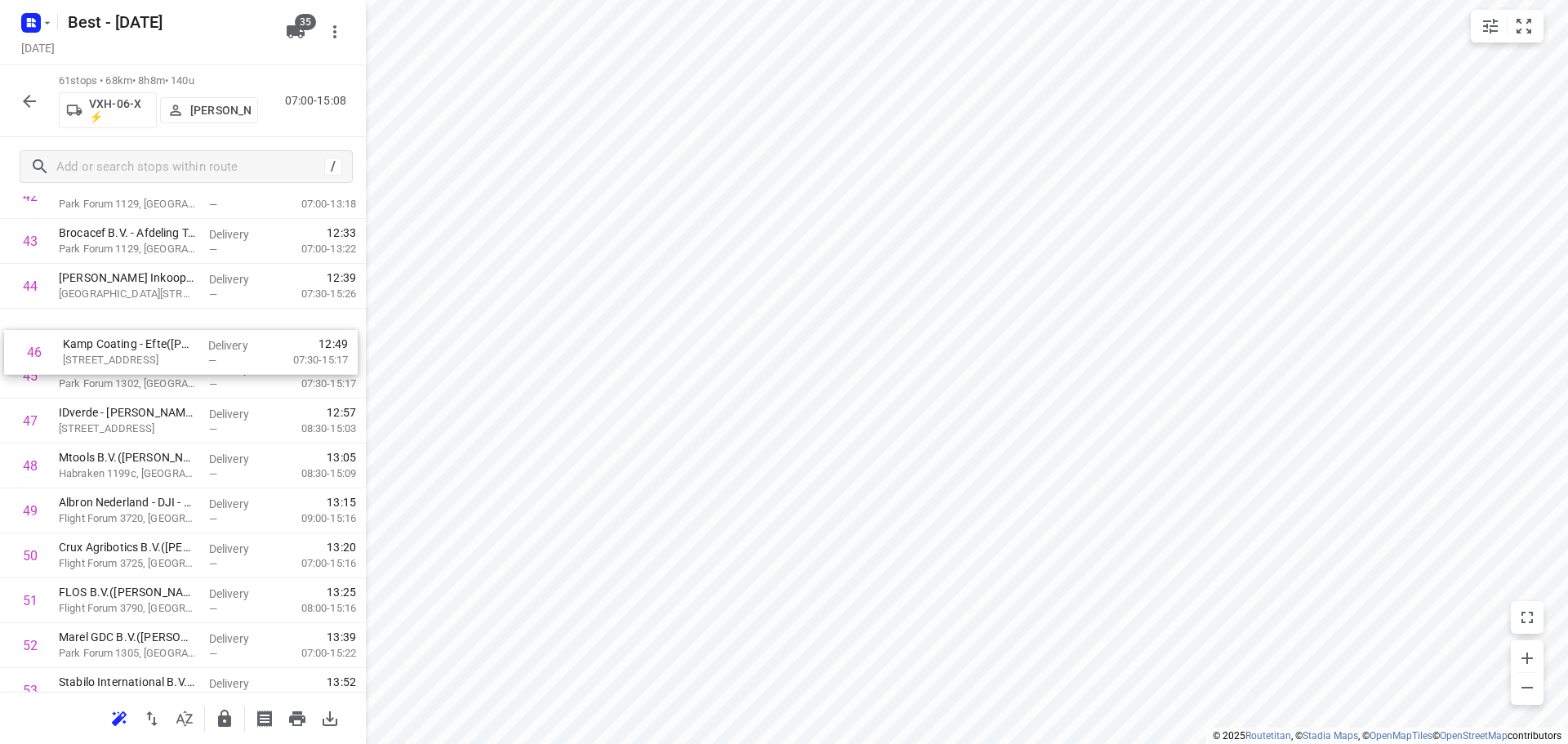
drag, startPoint x: 161, startPoint y: 387, endPoint x: 166, endPoint y: 356, distance: 31.4
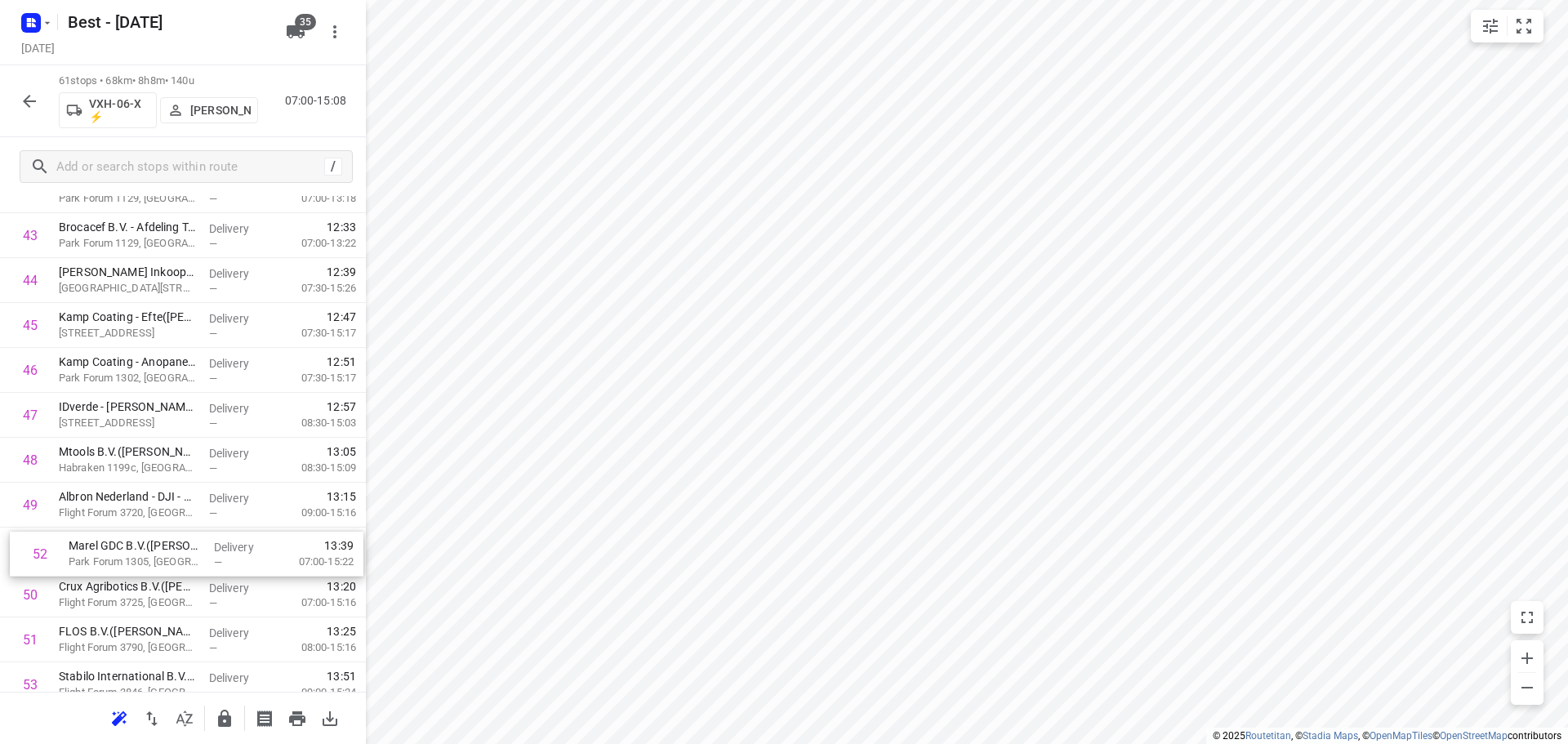
scroll to position [1998, 0]
drag, startPoint x: 104, startPoint y: 635, endPoint x: 108, endPoint y: 396, distance: 239.0
drag, startPoint x: 113, startPoint y: 473, endPoint x: 107, endPoint y: 511, distance: 38.5
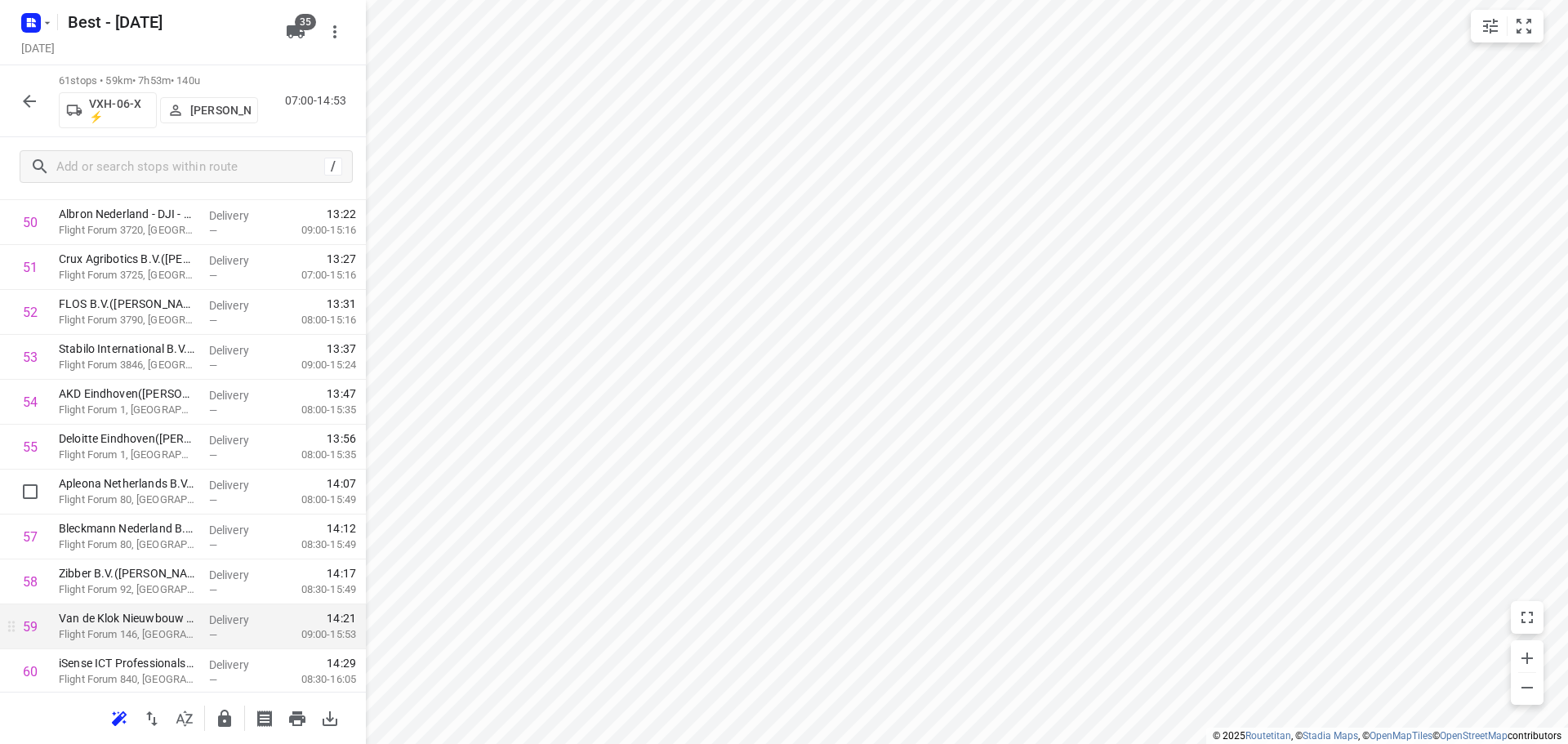
scroll to position [2417, 0]
drag, startPoint x: 193, startPoint y: 580, endPoint x: 183, endPoint y: 623, distance: 44.1
click at [215, 705] on button "button" at bounding box center [224, 718] width 32 height 32
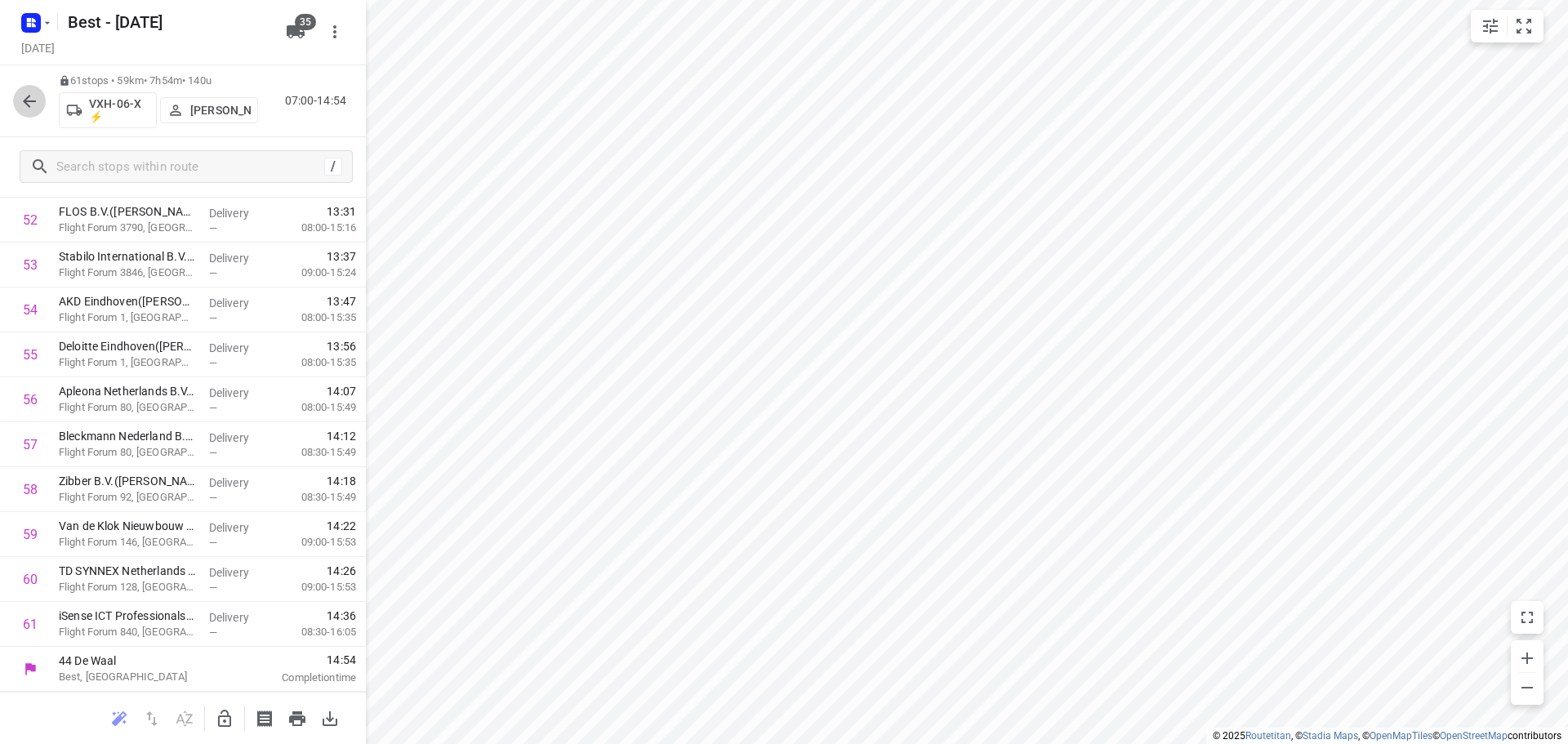
click at [28, 109] on icon "button" at bounding box center [29, 101] width 20 height 20
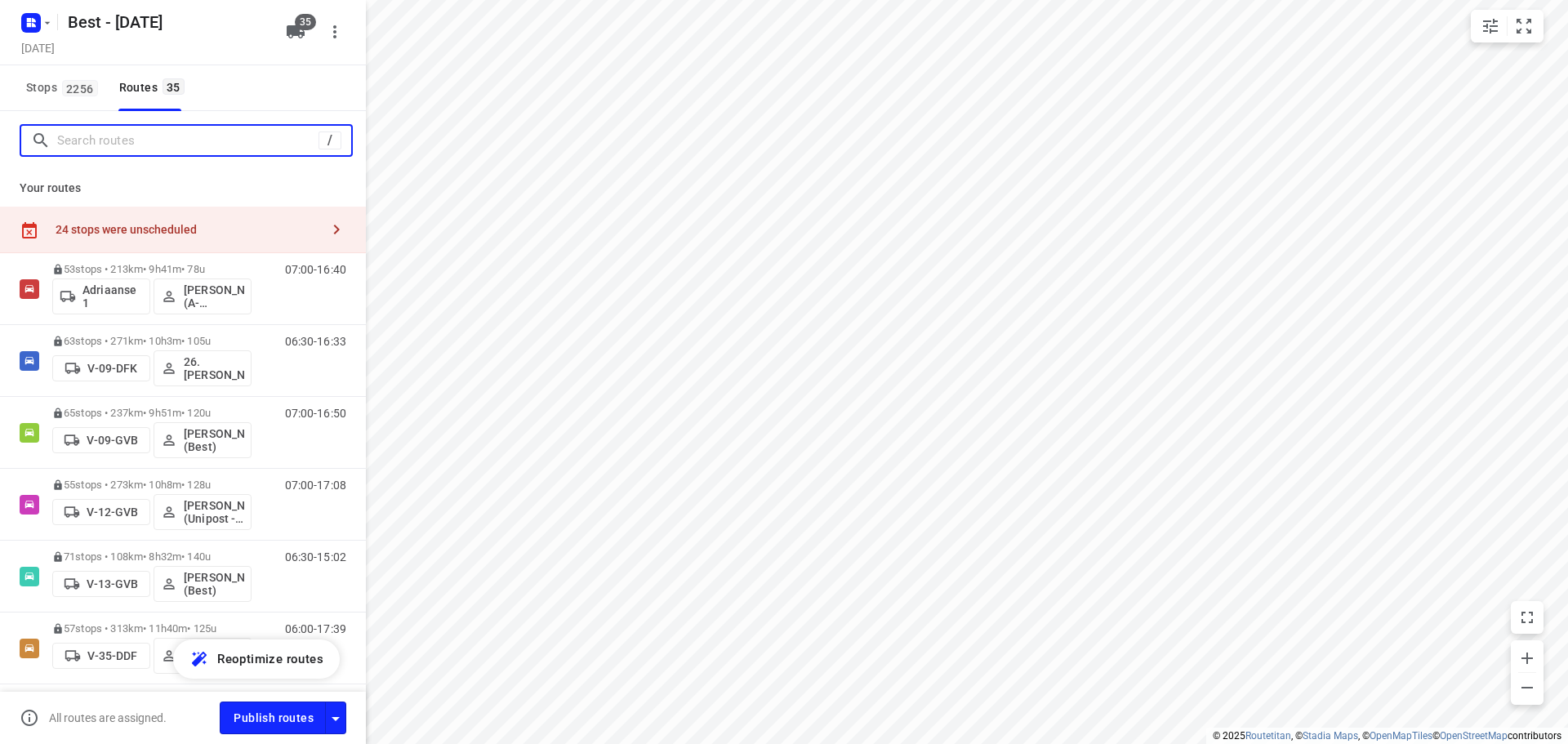
click at [62, 145] on input "Search routes" at bounding box center [188, 141] width 261 height 26
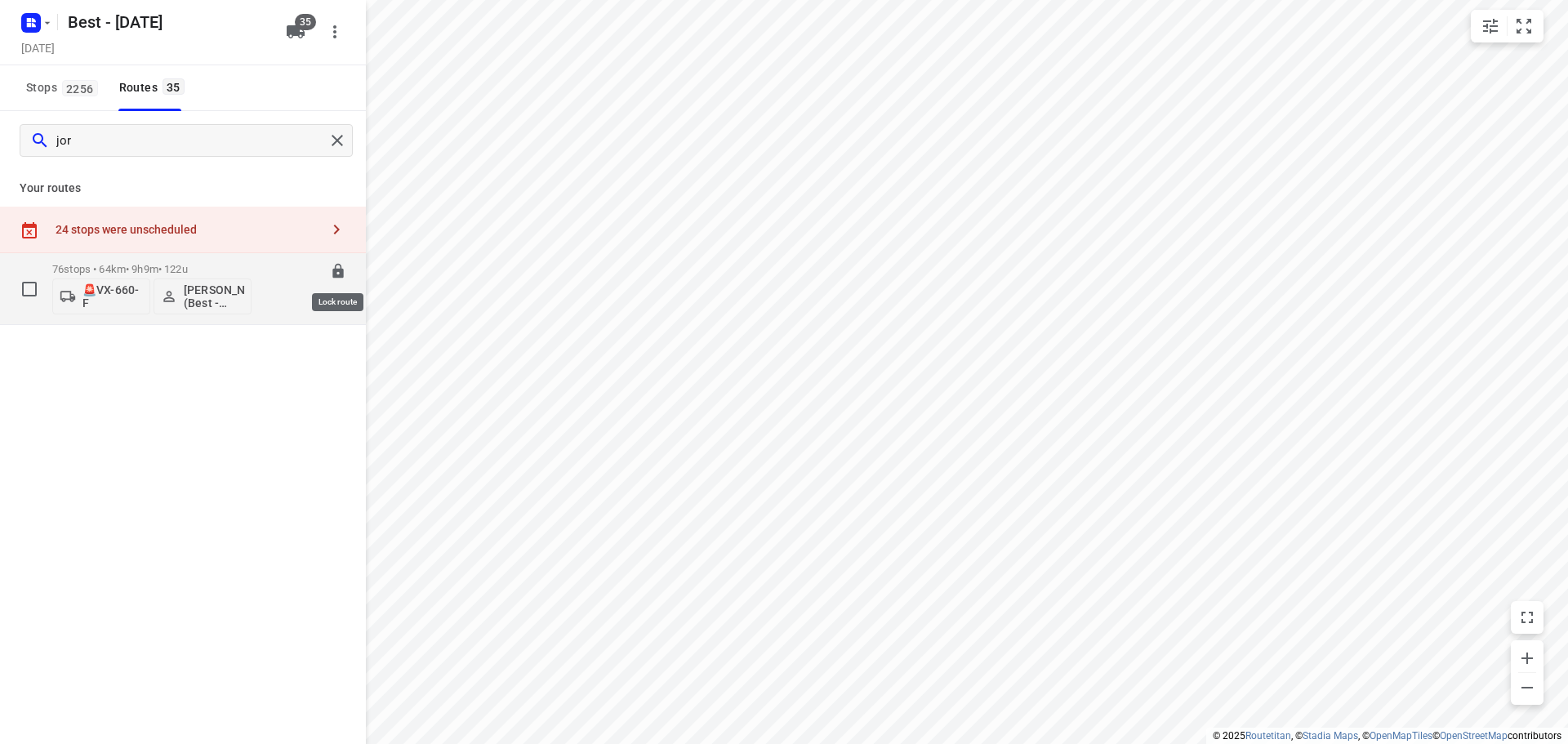
click at [335, 273] on icon at bounding box center [338, 270] width 10 height 15
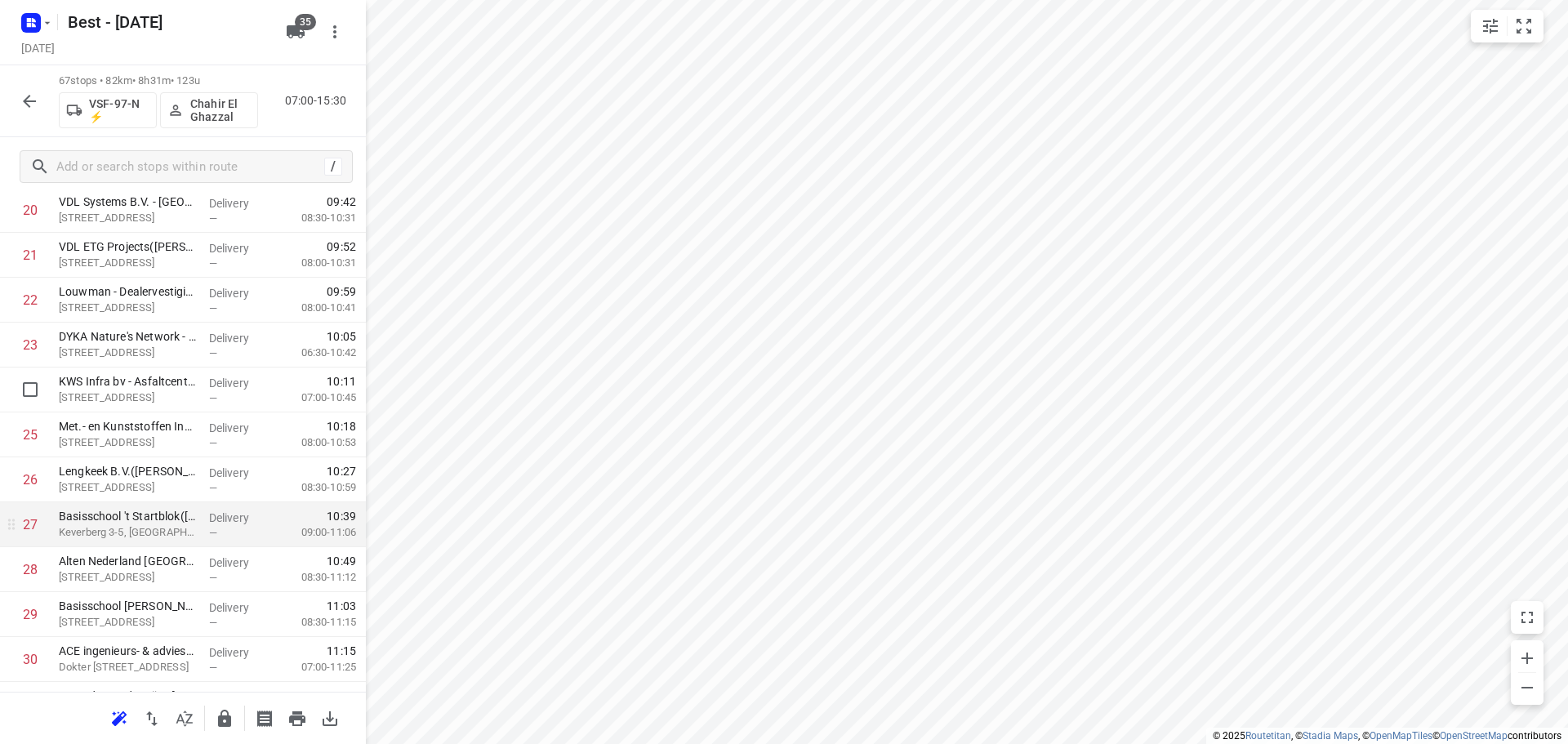
scroll to position [1061, 0]
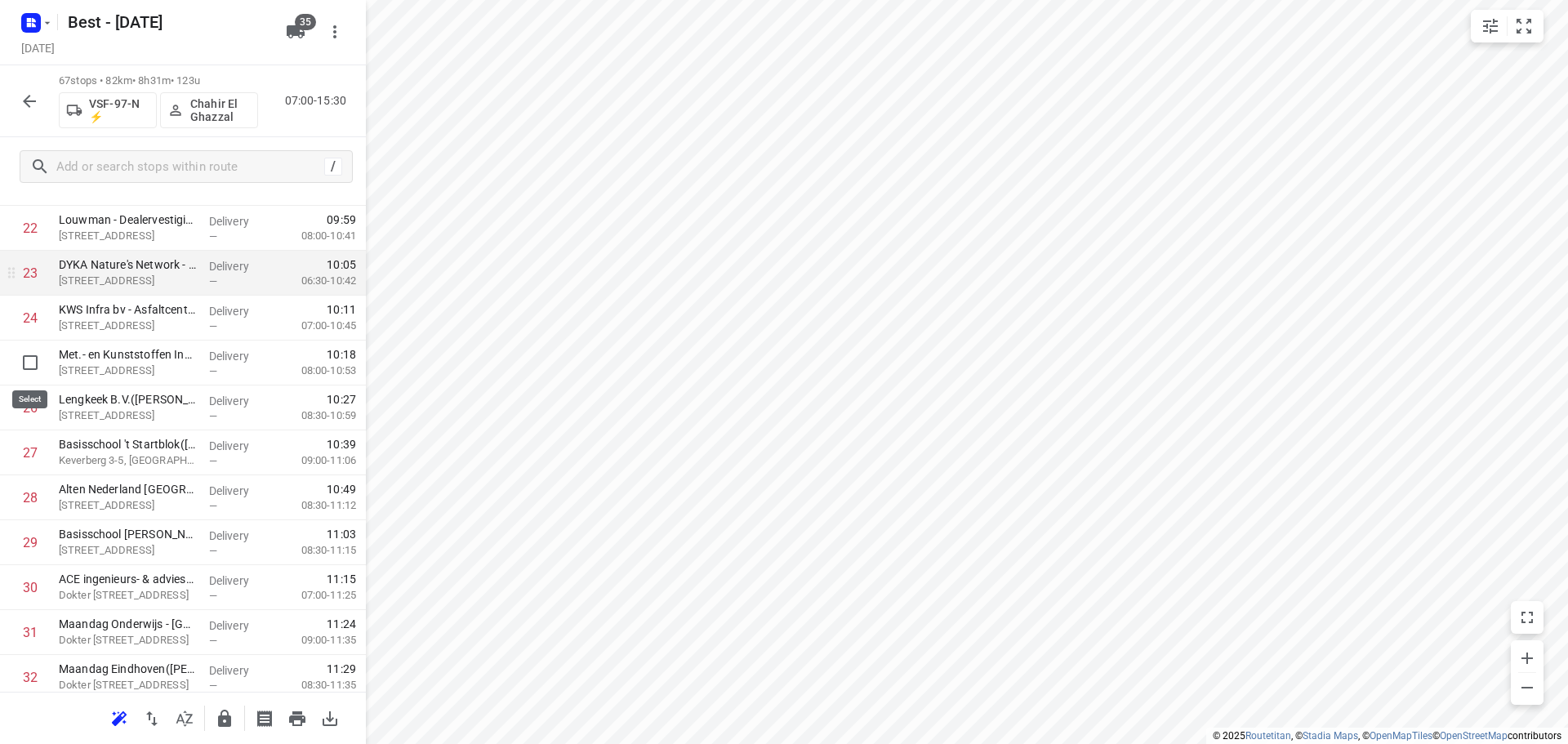
drag, startPoint x: 29, startPoint y: 369, endPoint x: 142, endPoint y: 304, distance: 130.4
click at [32, 368] on input "checkbox" at bounding box center [30, 363] width 32 height 32
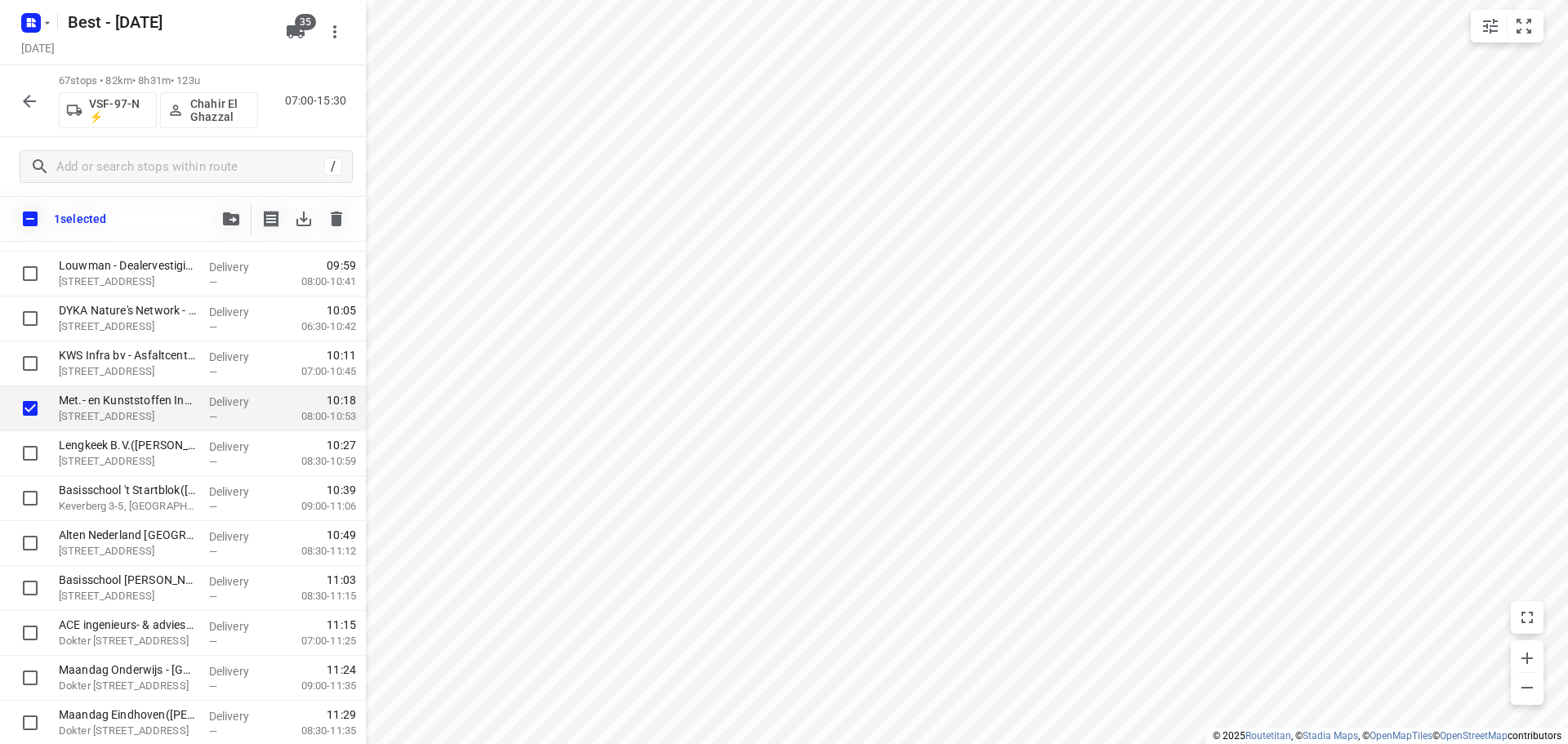
click at [222, 209] on button "button" at bounding box center [231, 218] width 32 height 32
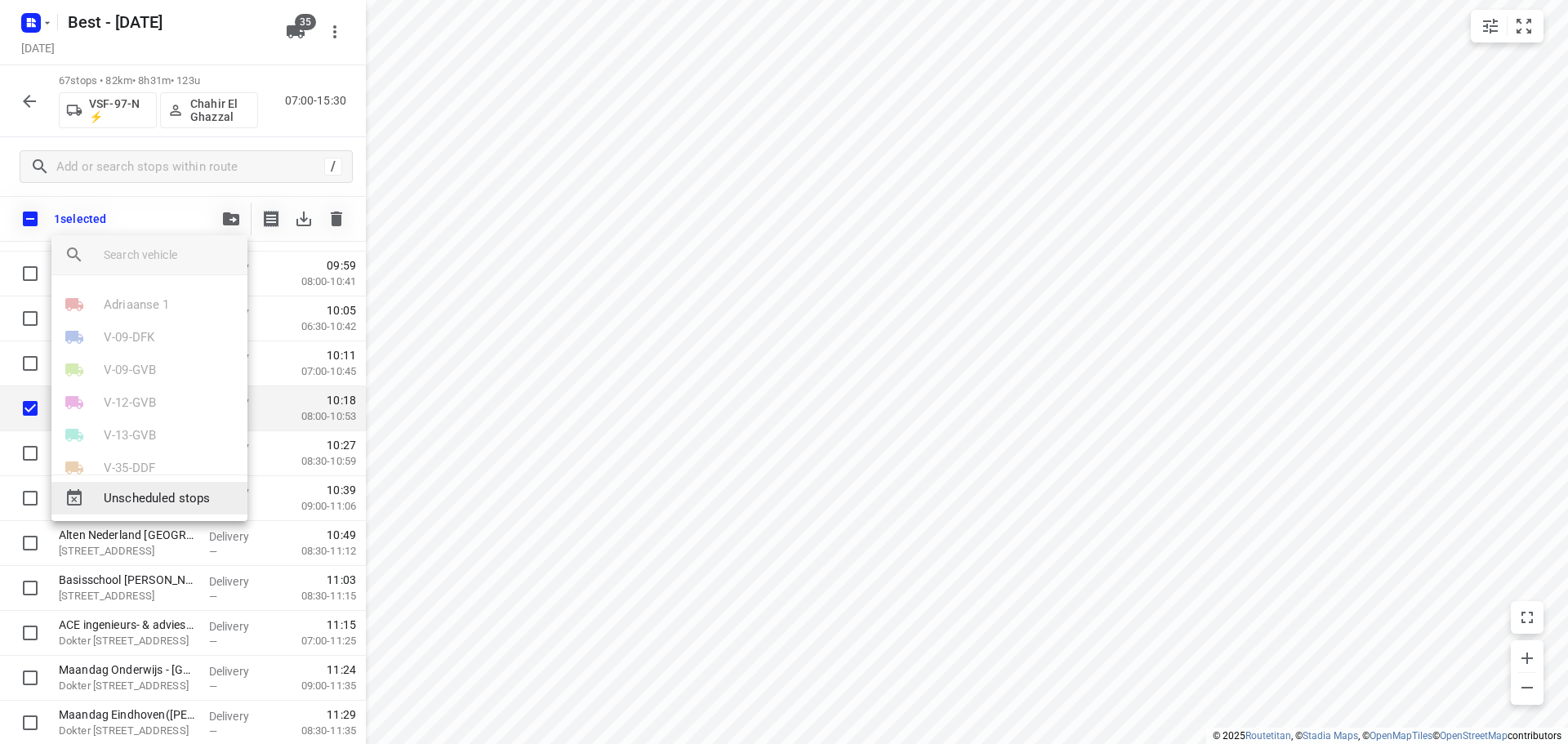
click at [125, 492] on span "Unscheduled stops" at bounding box center [169, 498] width 131 height 19
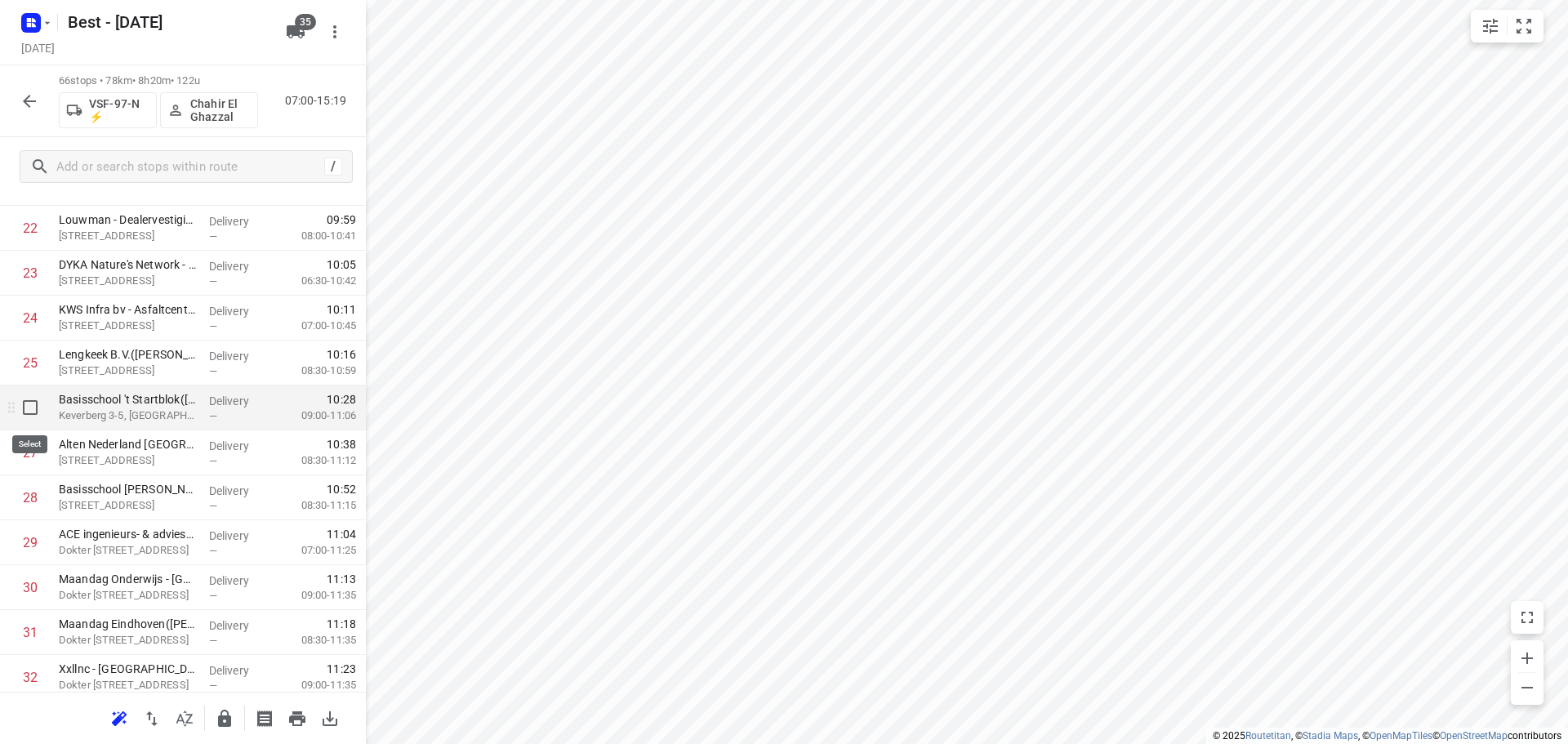
click at [26, 411] on input "checkbox" at bounding box center [30, 407] width 32 height 32
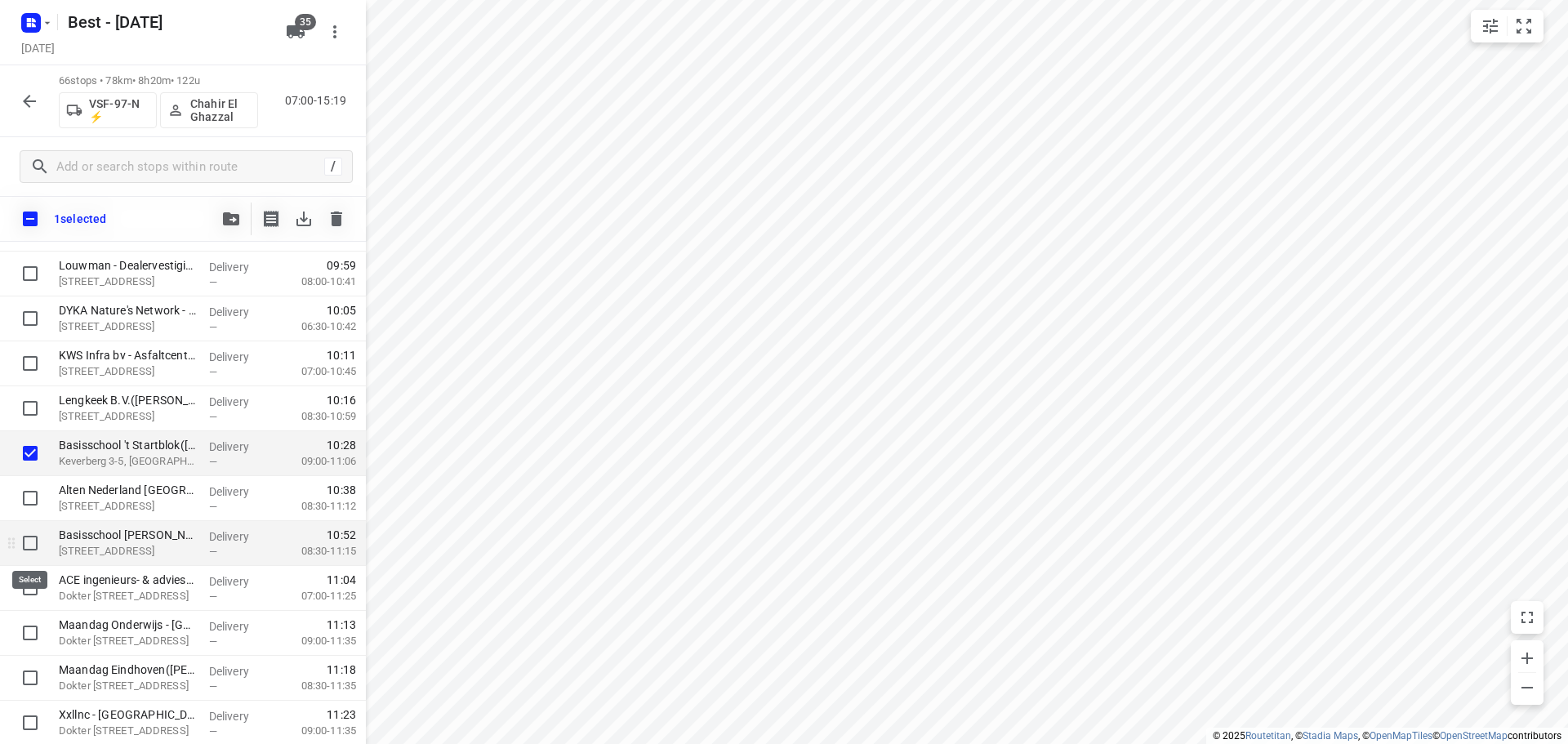
click at [30, 557] on input "checkbox" at bounding box center [30, 543] width 32 height 32
click at [232, 222] on icon "button" at bounding box center [230, 218] width 16 height 13
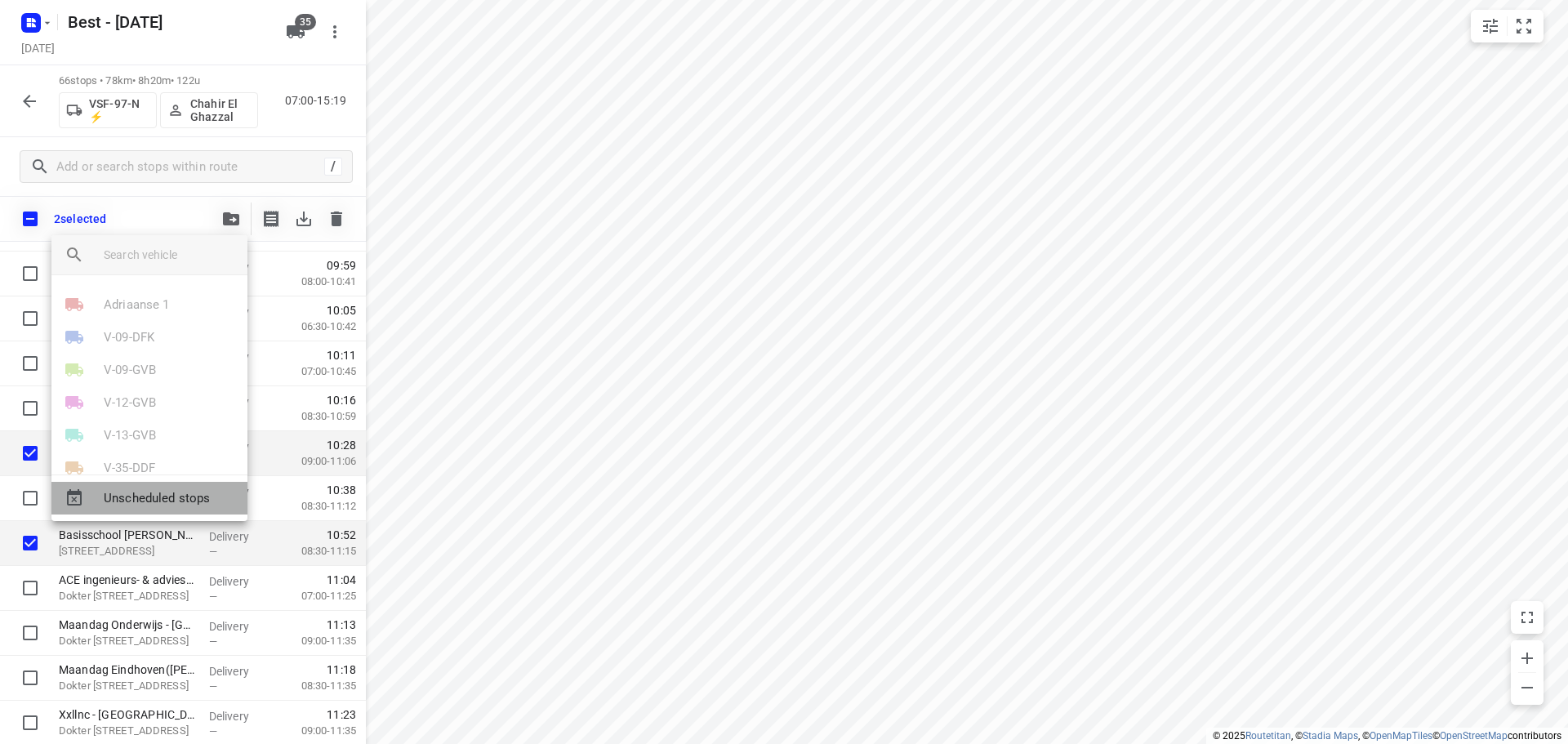
click at [123, 507] on span "Unscheduled stops" at bounding box center [169, 498] width 131 height 19
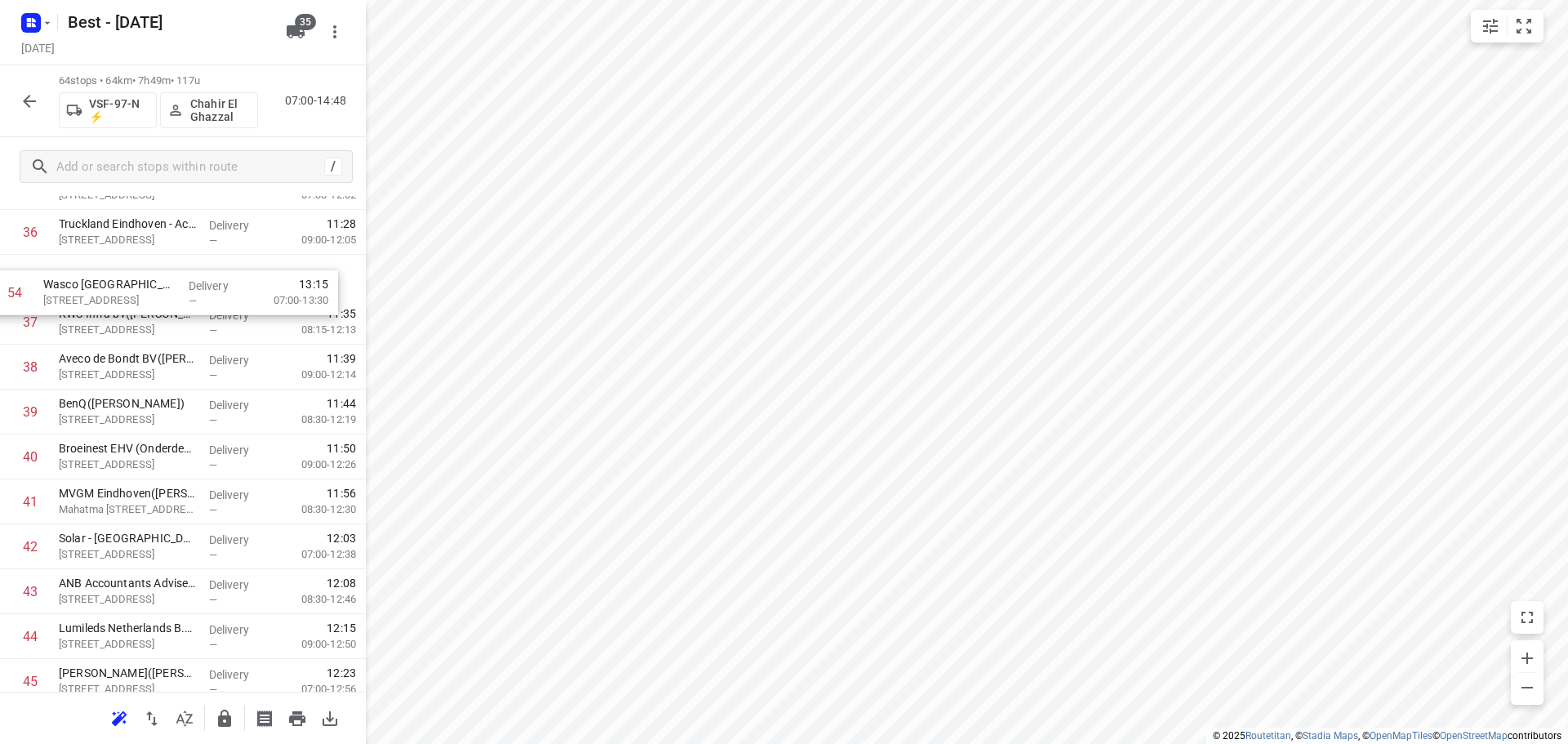
scroll to position [1677, 0]
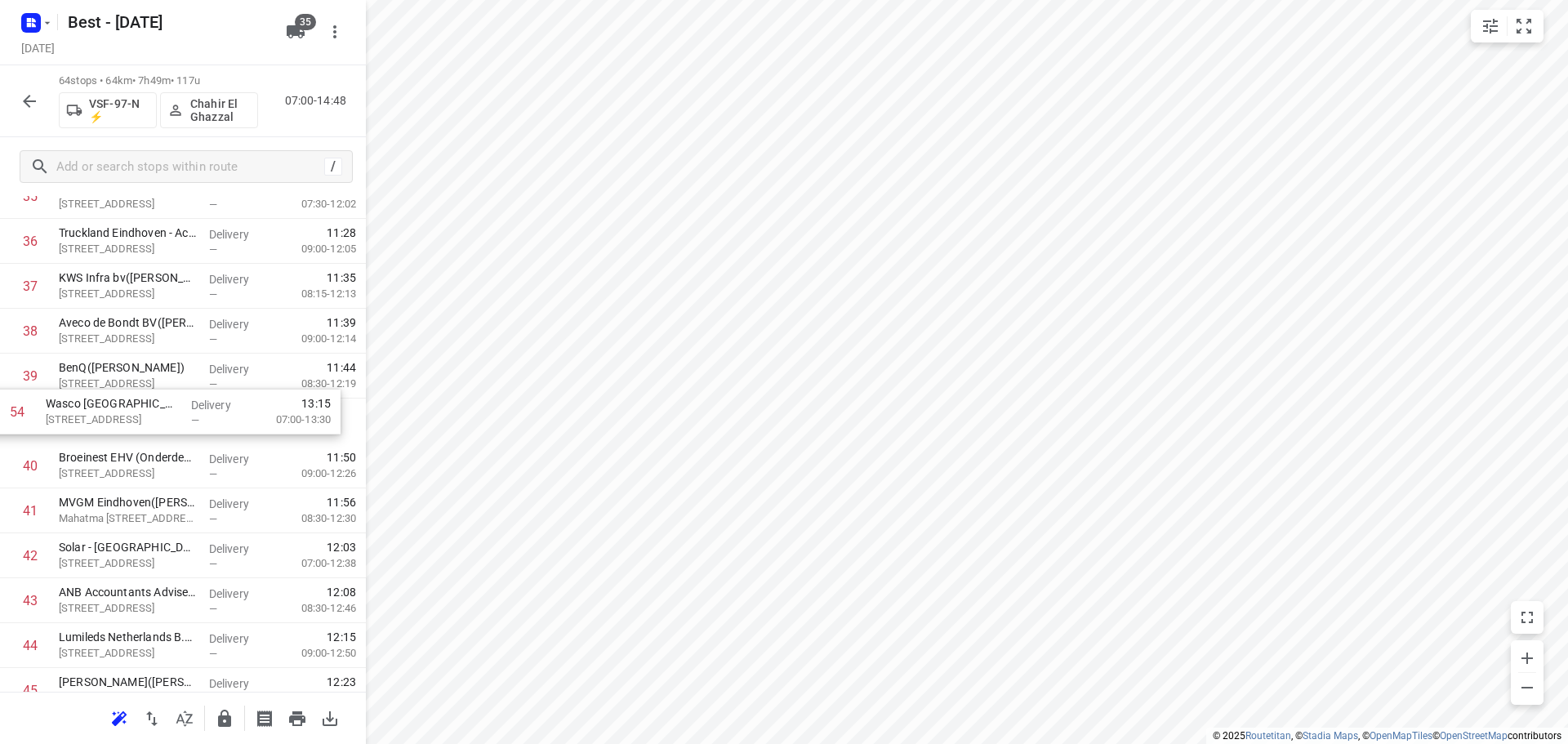
drag, startPoint x: 151, startPoint y: 605, endPoint x: 138, endPoint y: 407, distance: 198.4
click at [138, 407] on div "1 Jordan Nederland BV(Anita van Baardwijk) Dillenburgstraat 17, Eindhoven Deliv…" at bounding box center [183, 84] width 366 height 2874
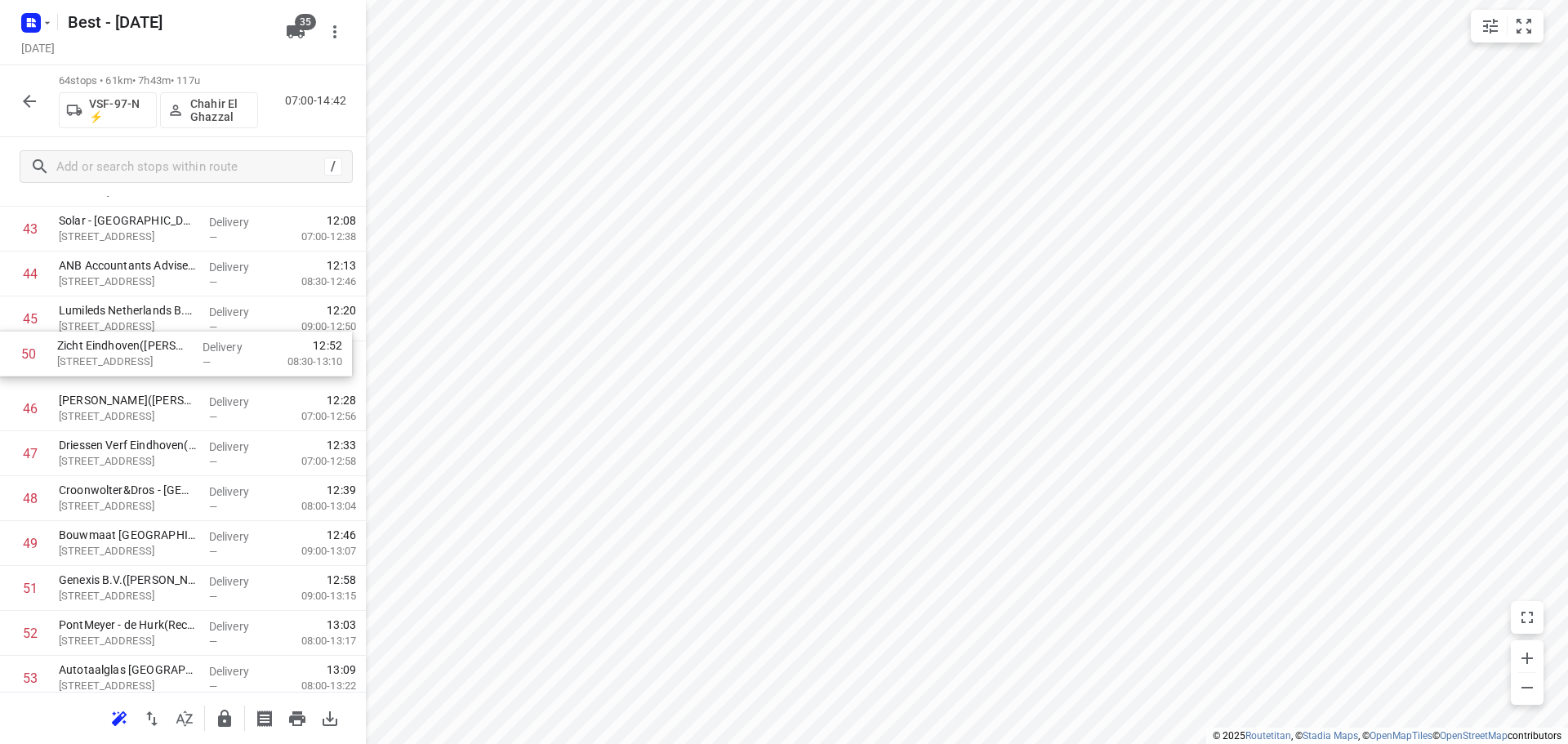
drag, startPoint x: 150, startPoint y: 543, endPoint x: 145, endPoint y: 356, distance: 187.1
drag, startPoint x: 127, startPoint y: 557, endPoint x: 152, endPoint y: 404, distance: 155.0
drag, startPoint x: 127, startPoint y: 545, endPoint x: 136, endPoint y: 381, distance: 164.2
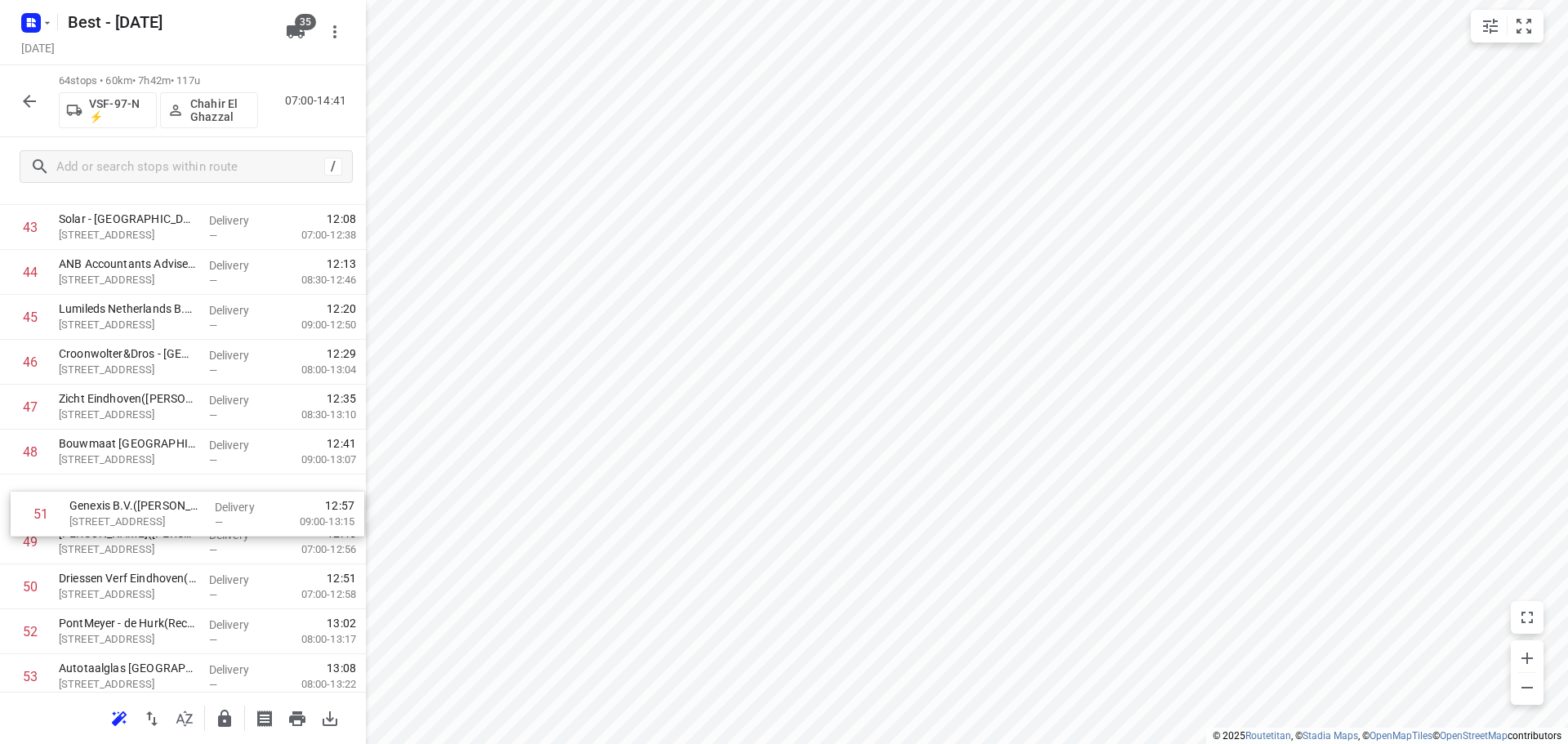
drag, startPoint x: 113, startPoint y: 569, endPoint x: 123, endPoint y: 477, distance: 92.5
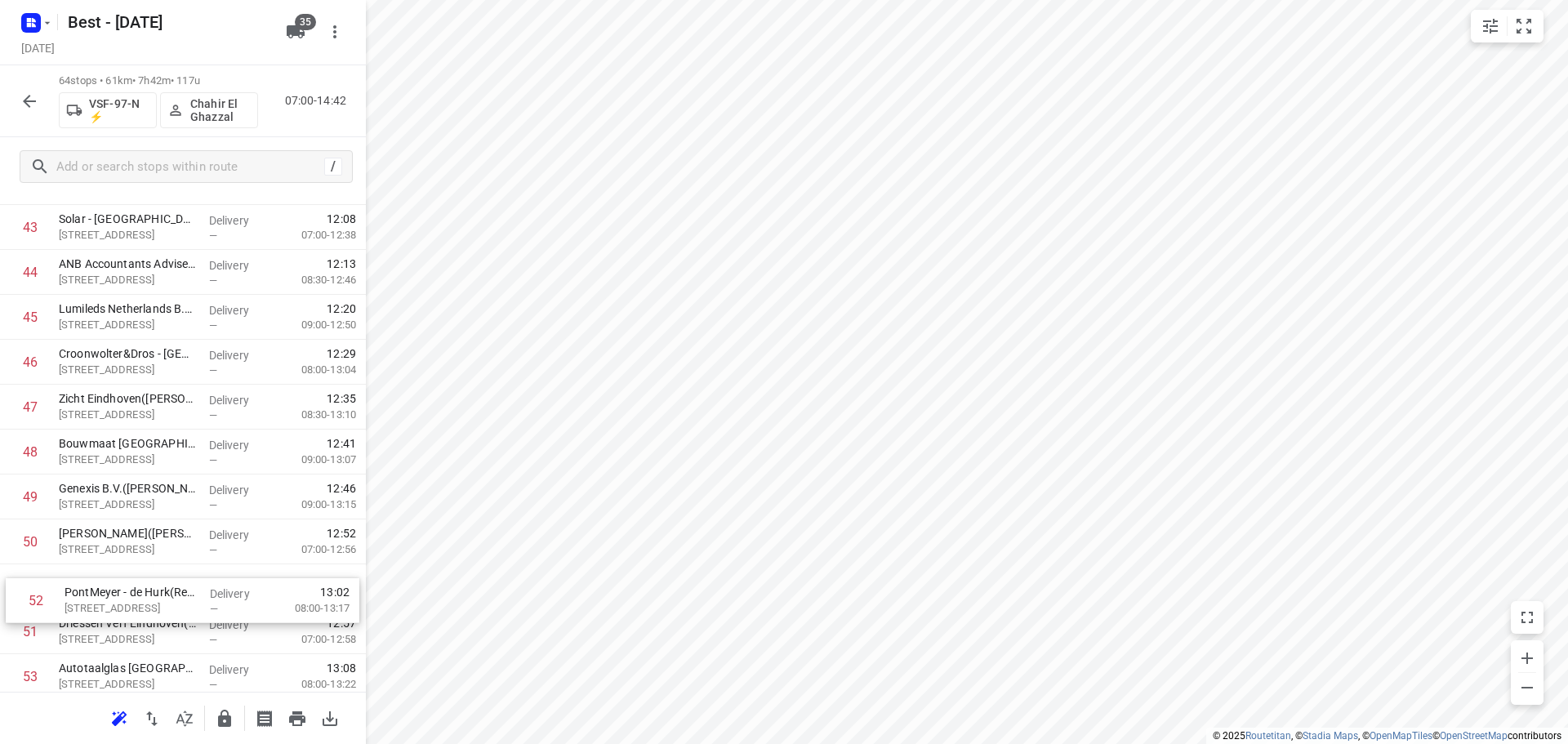
scroll to position [2014, 0]
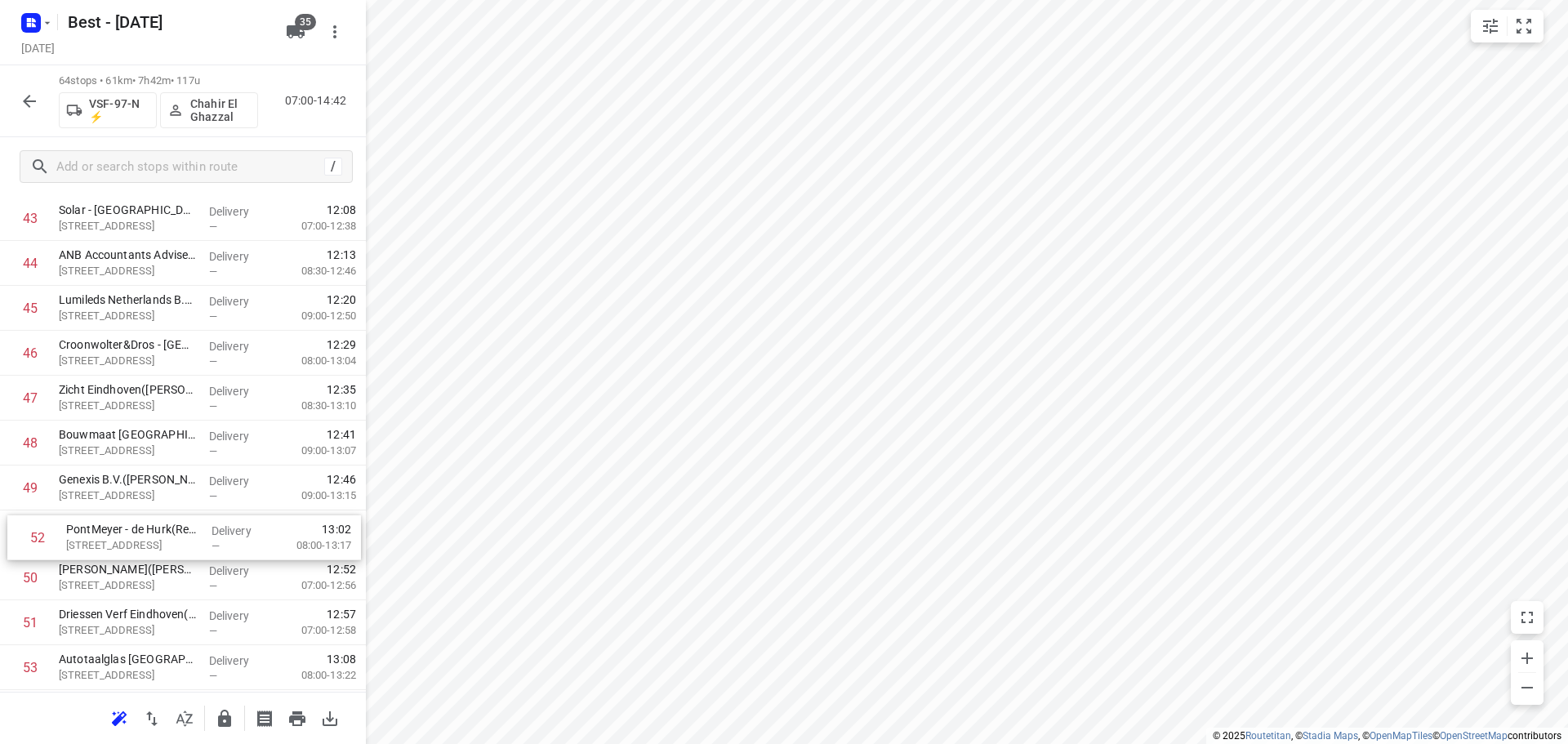
drag, startPoint x: 55, startPoint y: 626, endPoint x: 67, endPoint y: 525, distance: 101.7
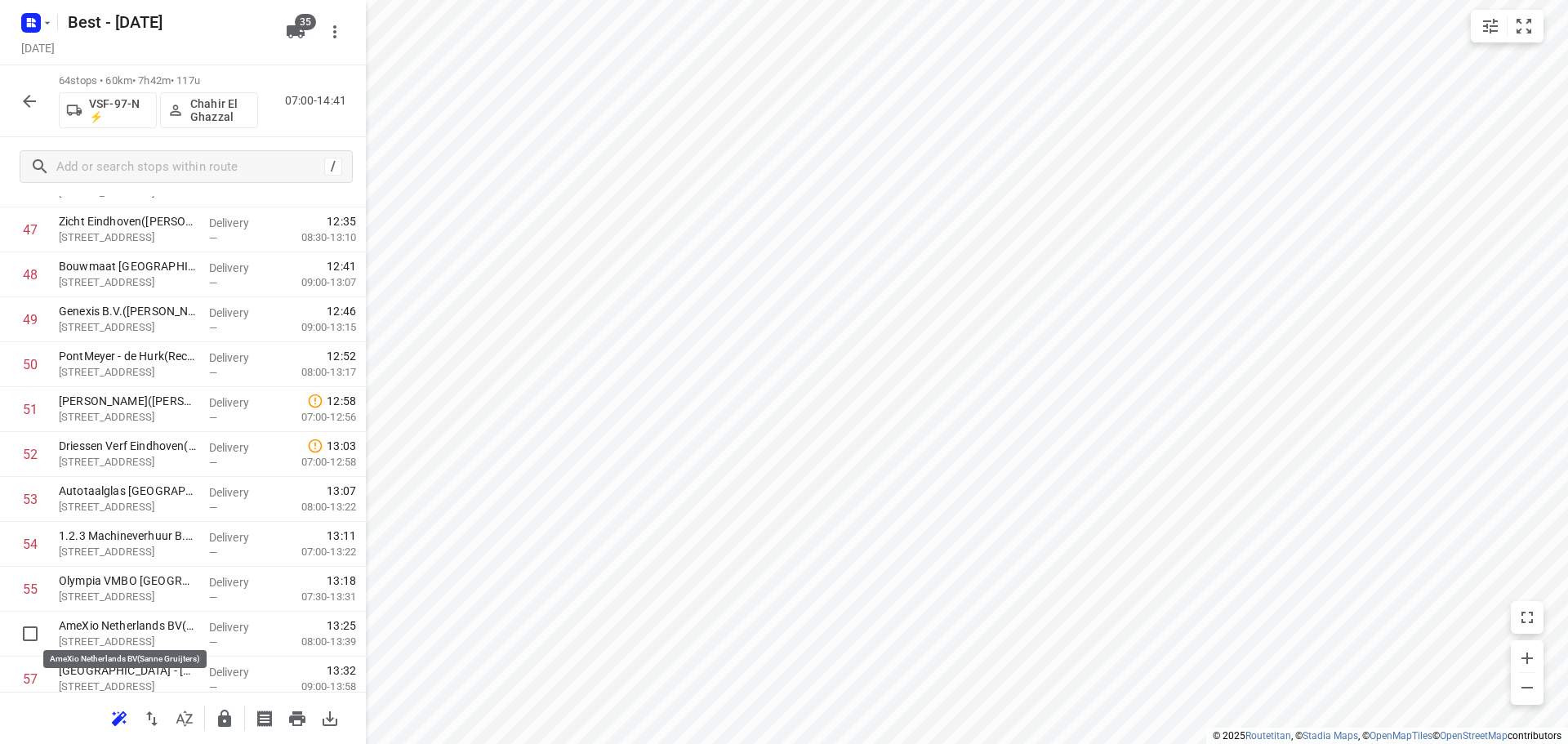
drag, startPoint x: 134, startPoint y: 630, endPoint x: 133, endPoint y: 575, distance: 55.0
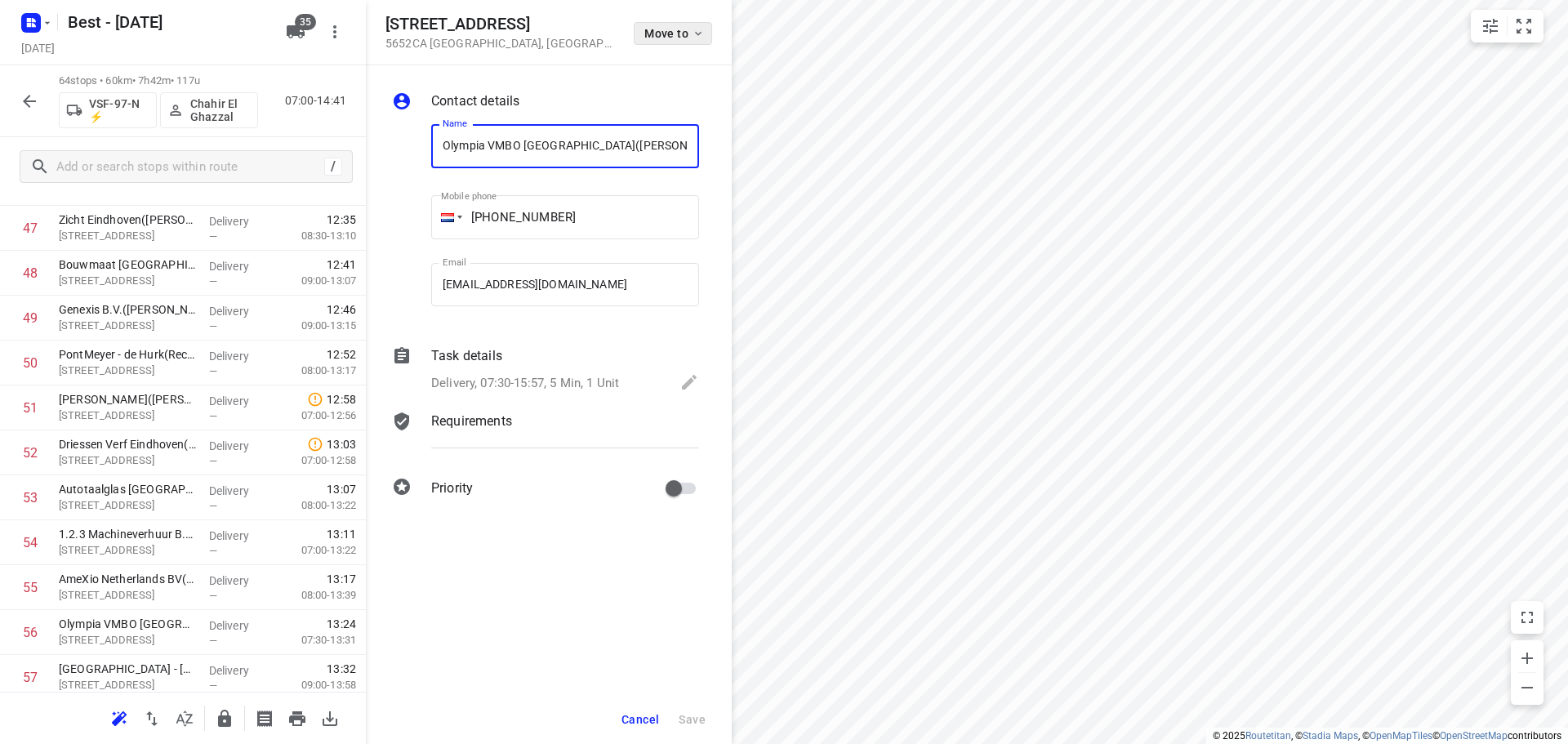
click at [667, 36] on span "Move to" at bounding box center [674, 33] width 61 height 13
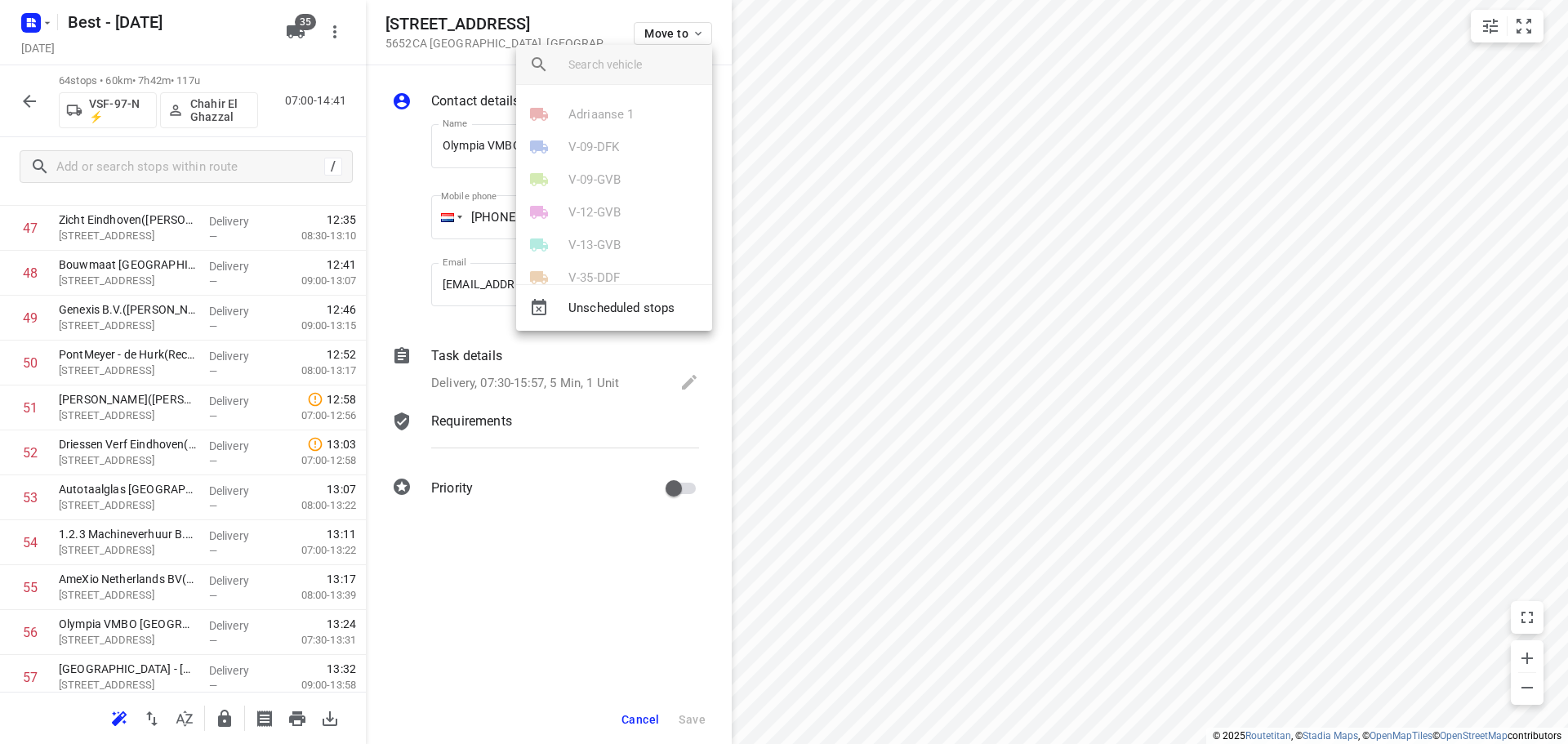
drag, startPoint x: 649, startPoint y: 82, endPoint x: 652, endPoint y: 69, distance: 13.3
click at [650, 80] on div at bounding box center [640, 65] width 143 height 39
click at [652, 69] on input "search vehicle" at bounding box center [633, 64] width 131 height 25
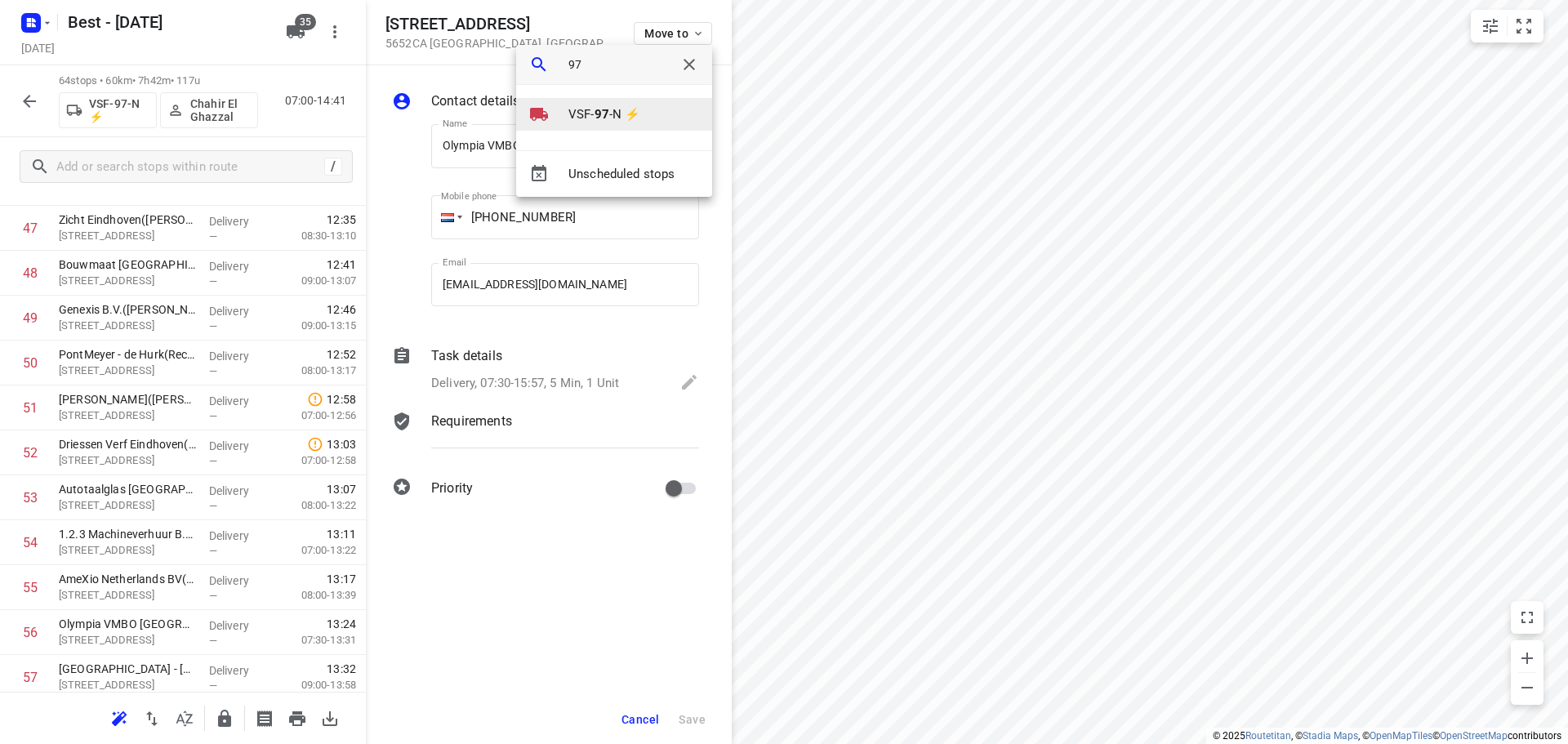
click at [589, 108] on p "VSF- 97 -N ⚡" at bounding box center [604, 114] width 72 height 19
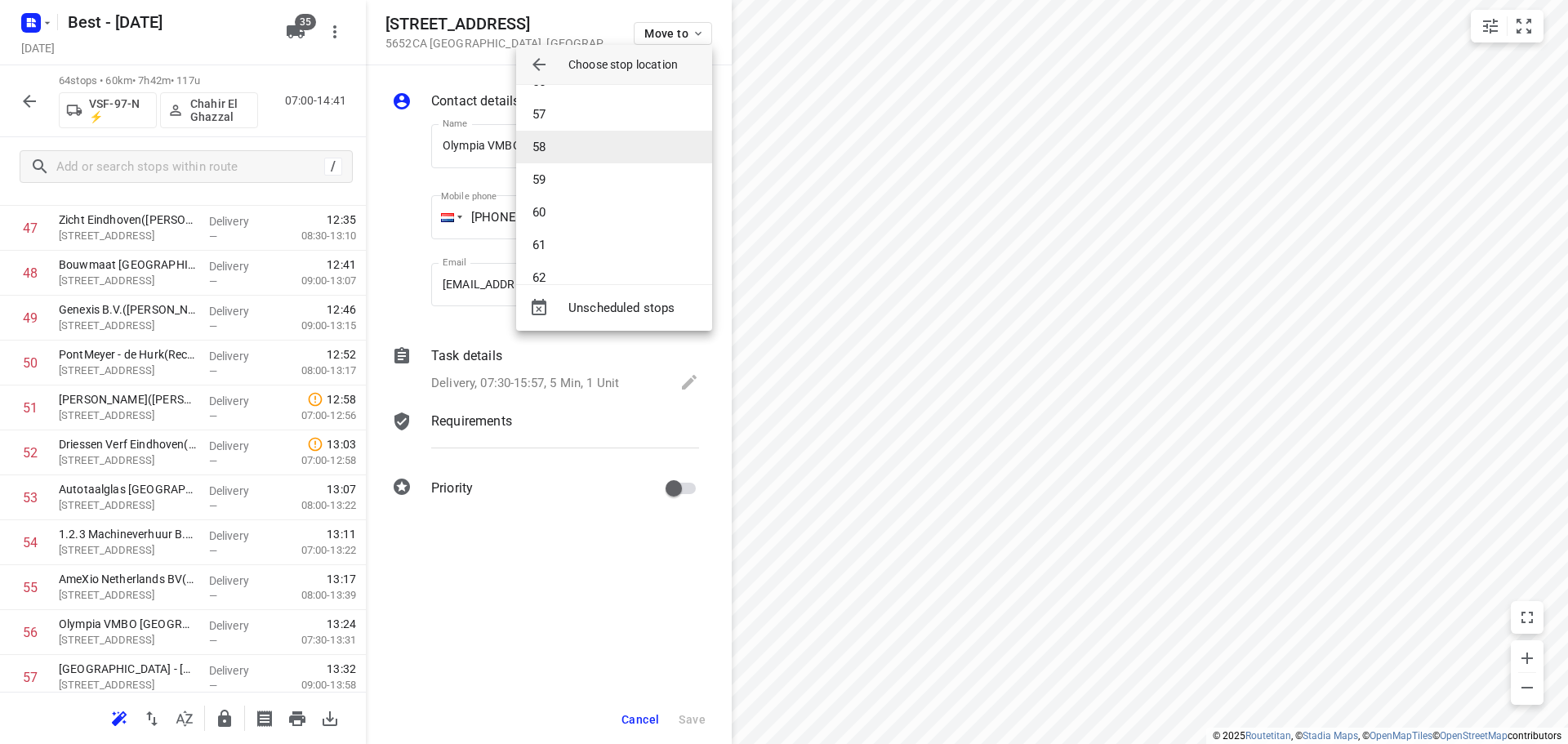
scroll to position [1797, 0]
click at [571, 142] on li "57" at bounding box center [614, 140] width 196 height 32
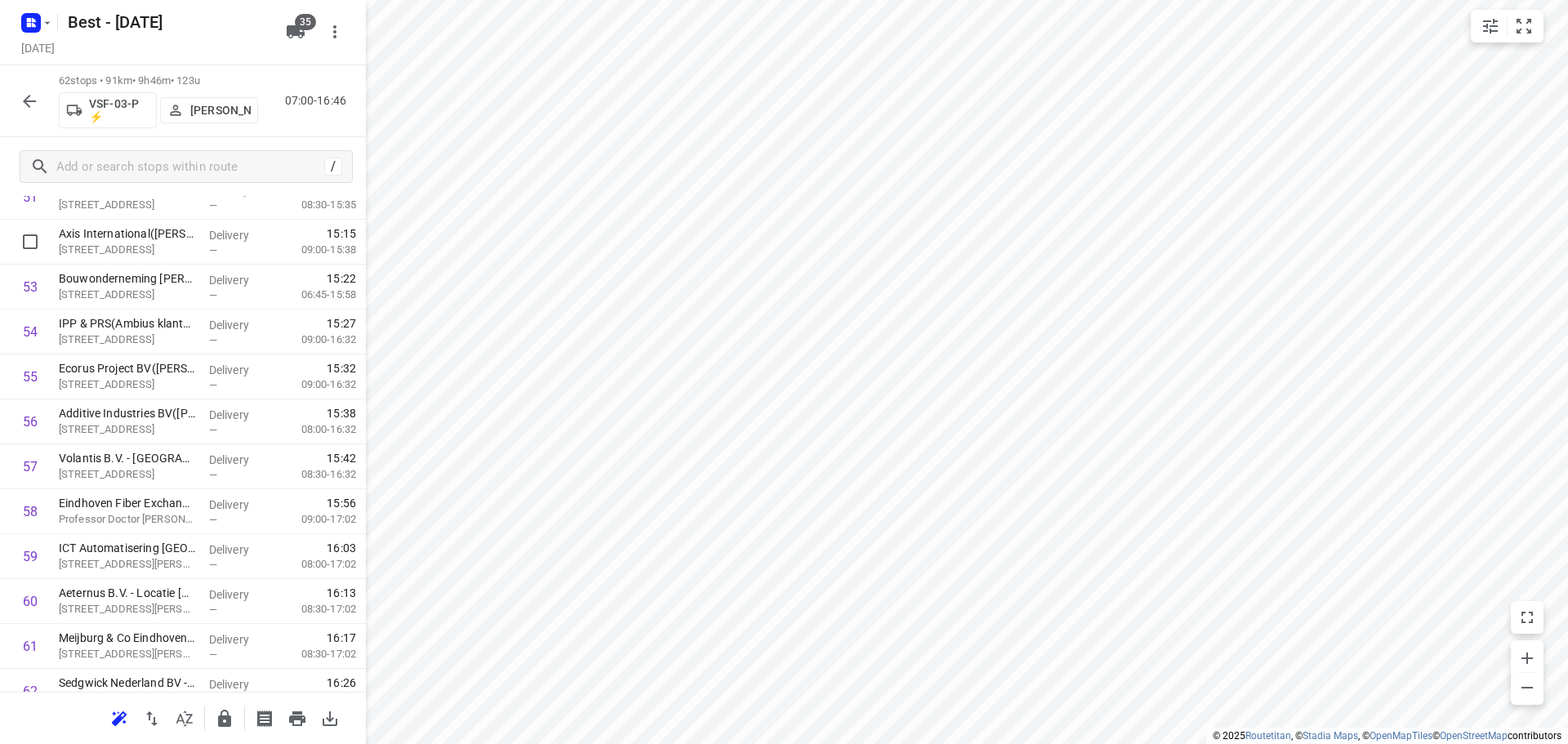
scroll to position [2380, 0]
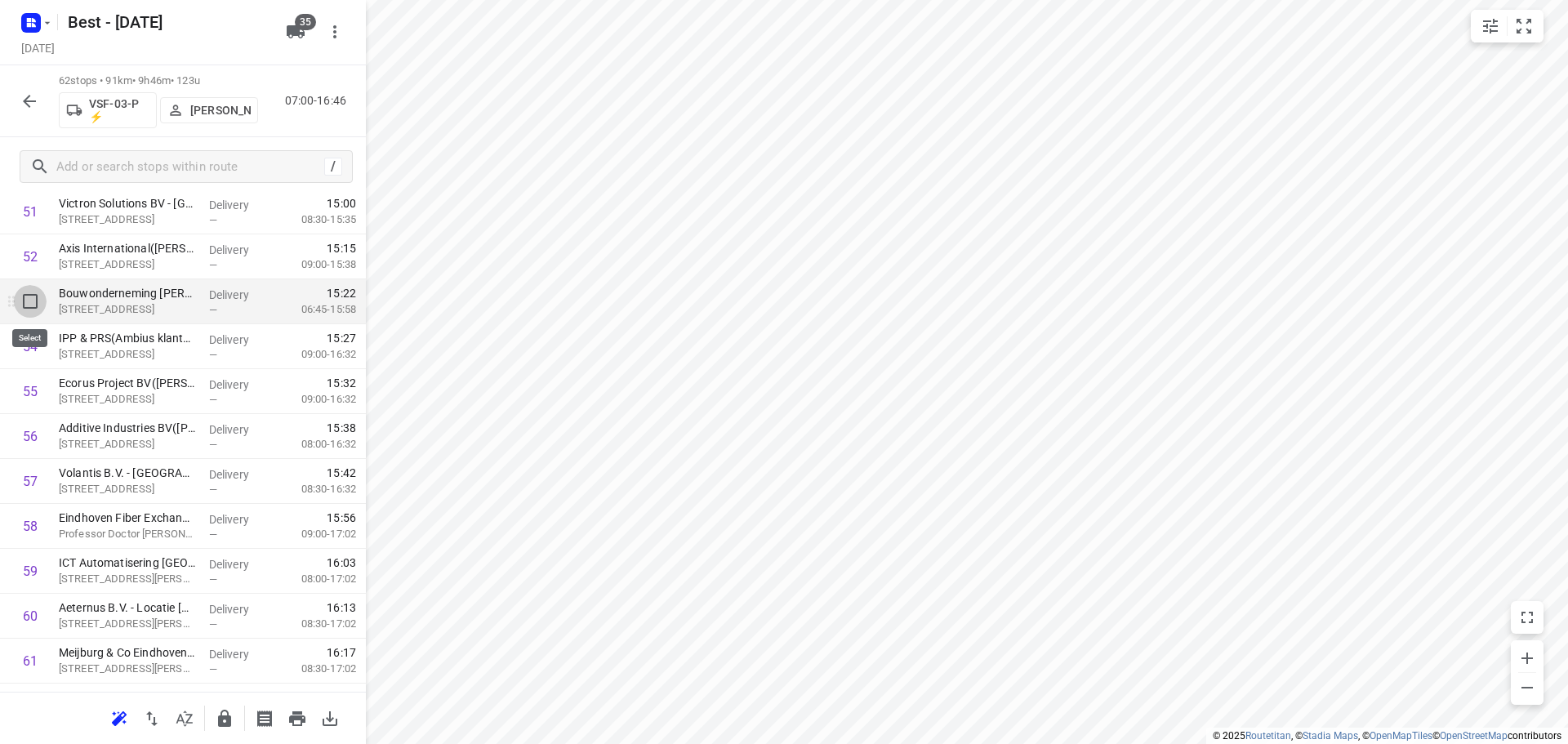
click at [26, 313] on input "checkbox" at bounding box center [30, 301] width 32 height 32
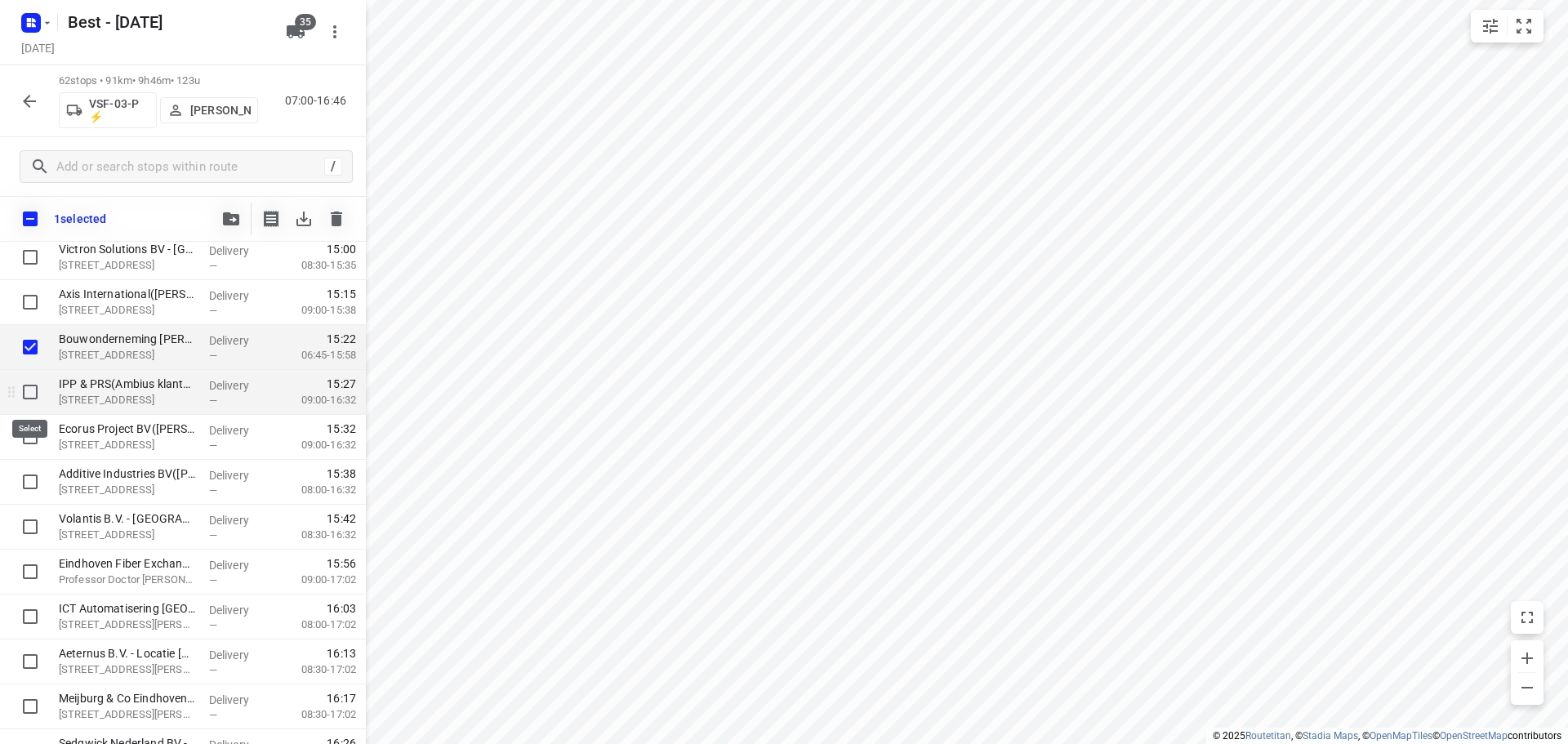
click at [31, 390] on input "checkbox" at bounding box center [30, 392] width 32 height 32
click at [32, 431] on input "checkbox" at bounding box center [30, 437] width 32 height 32
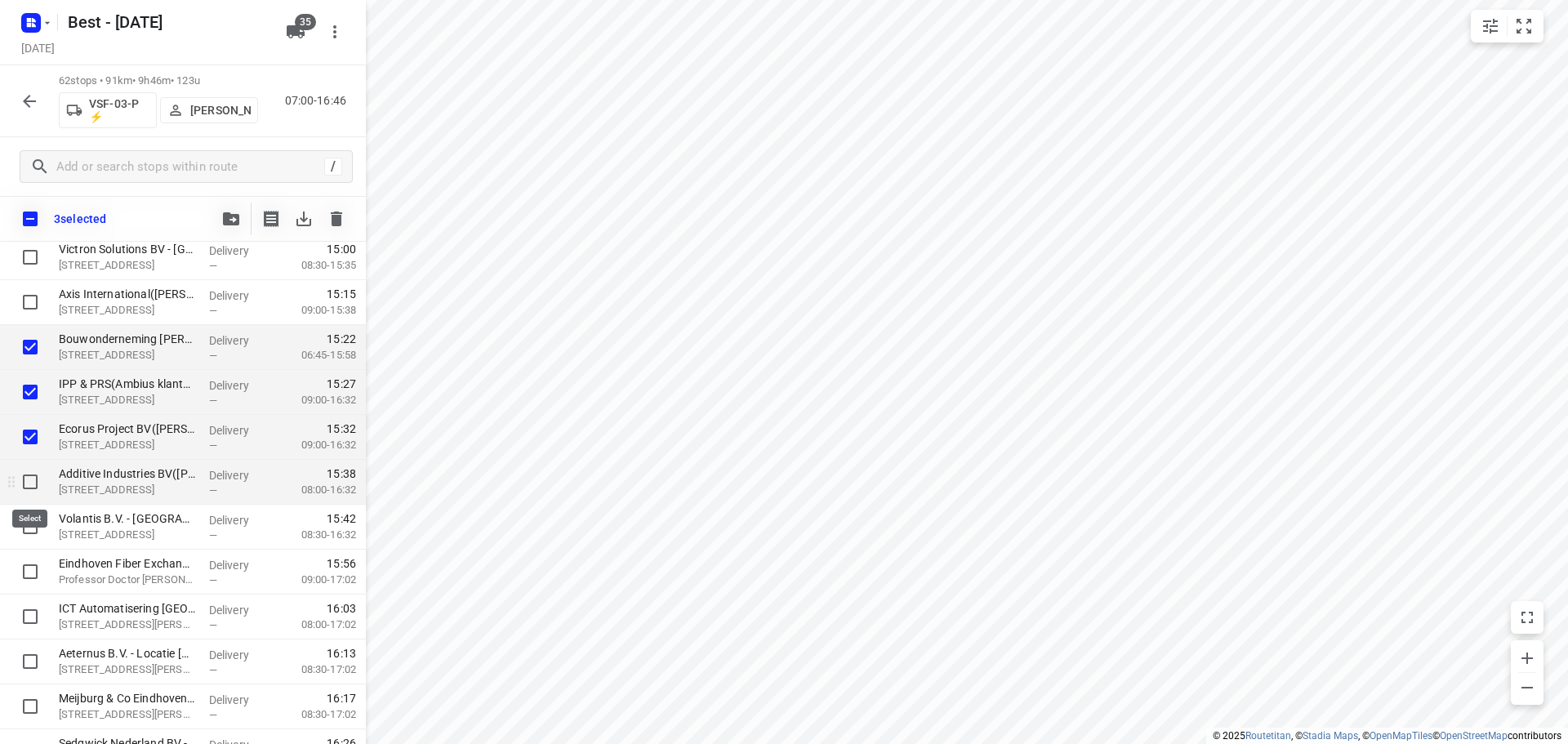
click at [29, 491] on input "checkbox" at bounding box center [30, 482] width 32 height 32
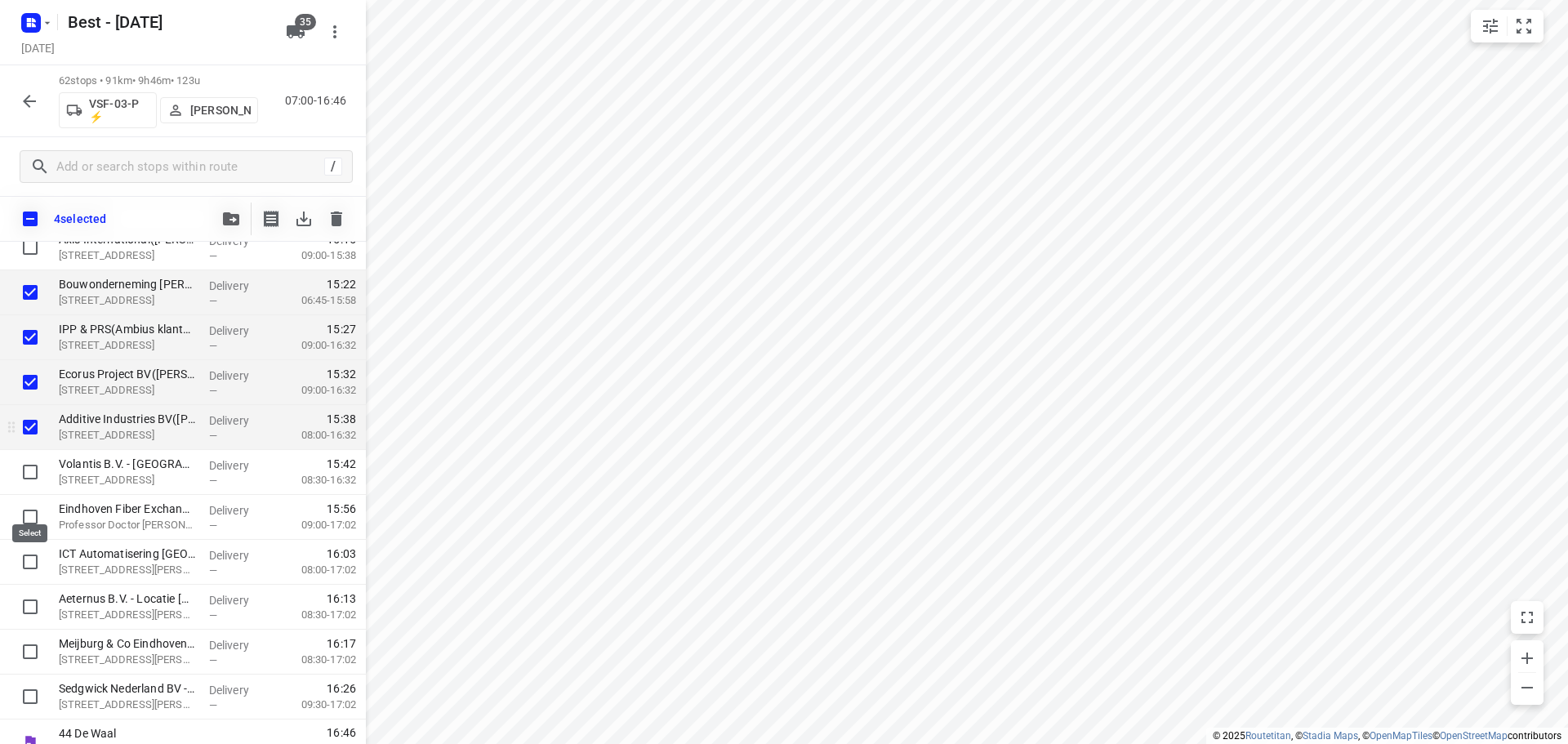
scroll to position [2456, 0]
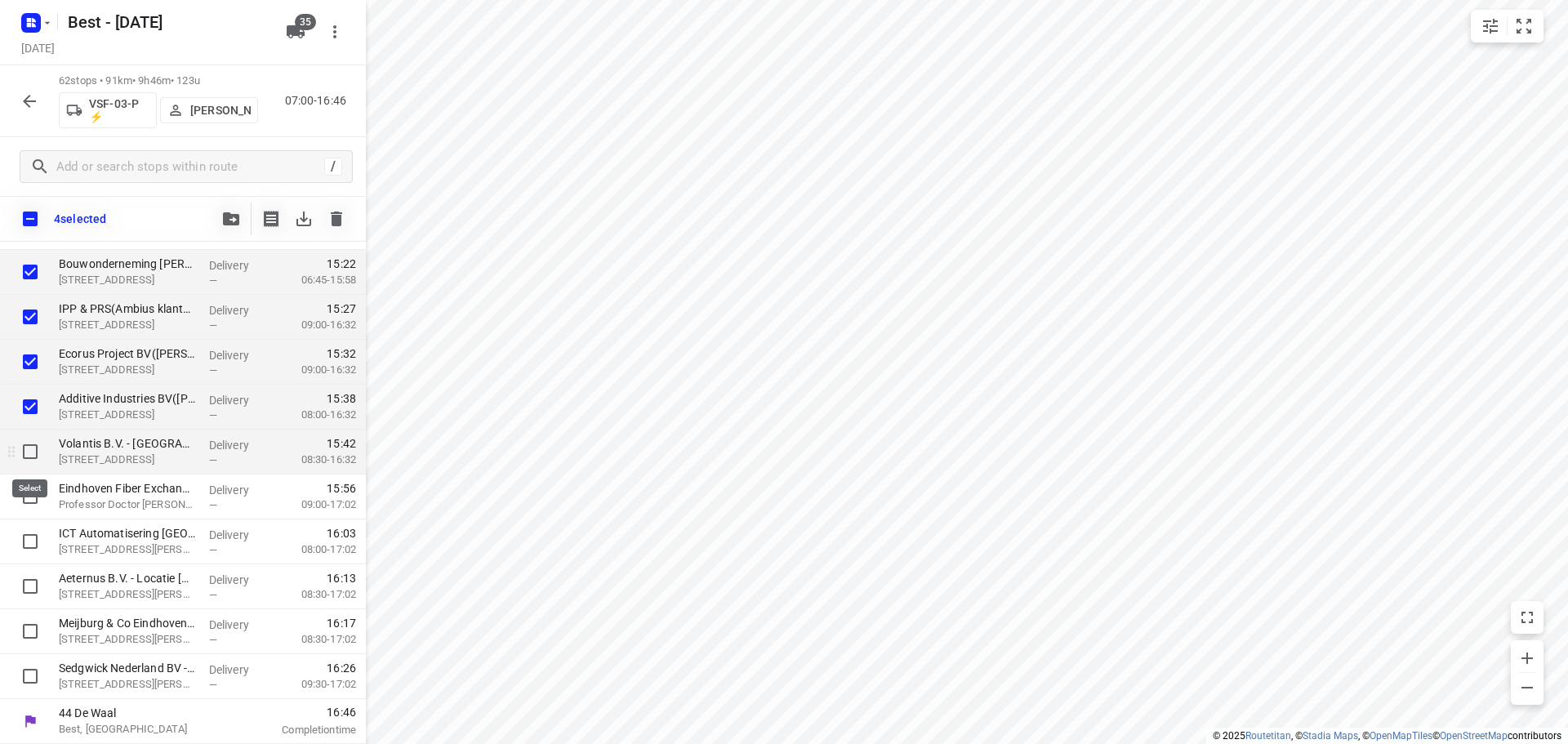
click at [30, 447] on input "checkbox" at bounding box center [30, 451] width 32 height 32
click at [23, 486] on input "checkbox" at bounding box center [30, 497] width 32 height 32
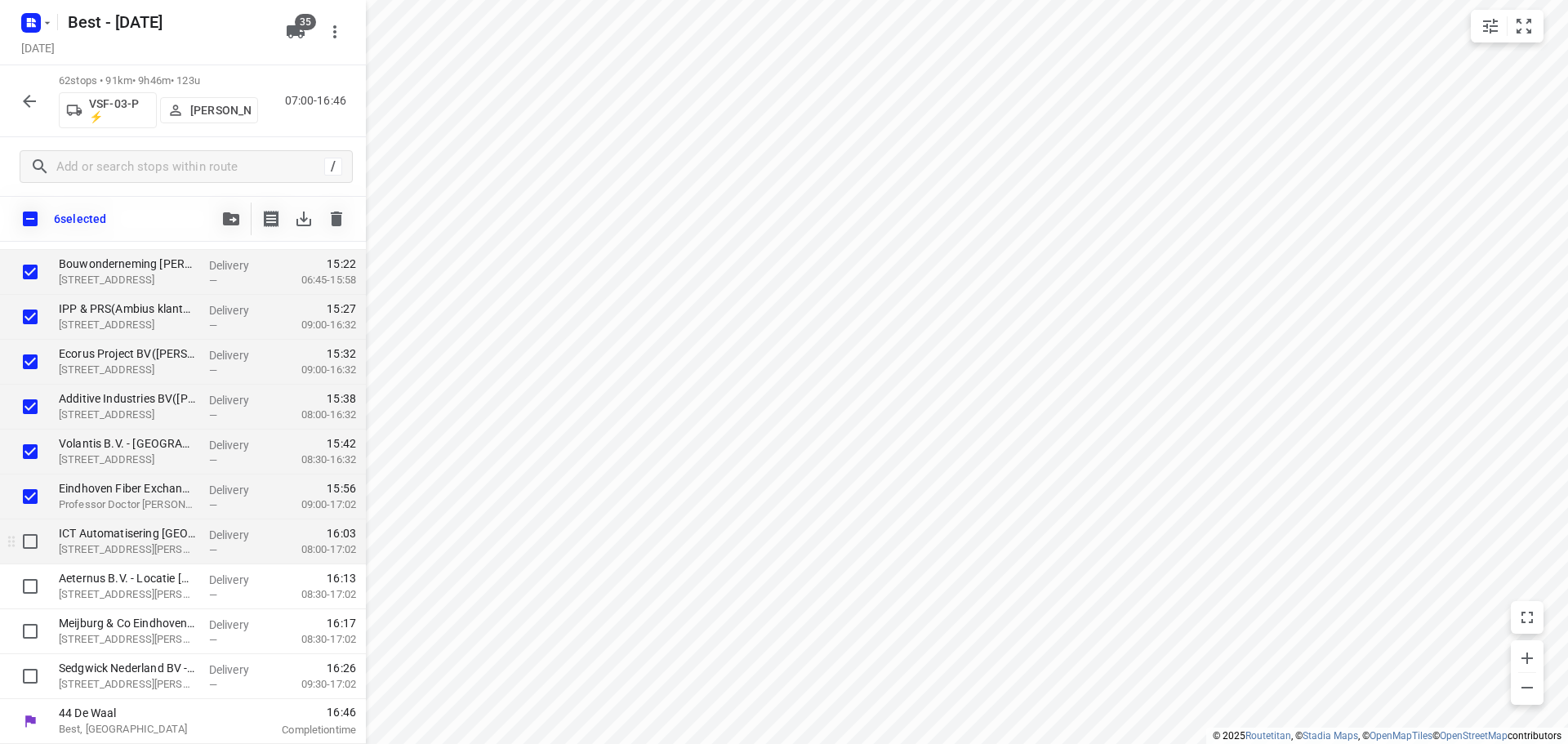
click at [32, 538] on input "checkbox" at bounding box center [30, 541] width 32 height 32
click at [39, 596] on input "checkbox" at bounding box center [30, 586] width 32 height 32
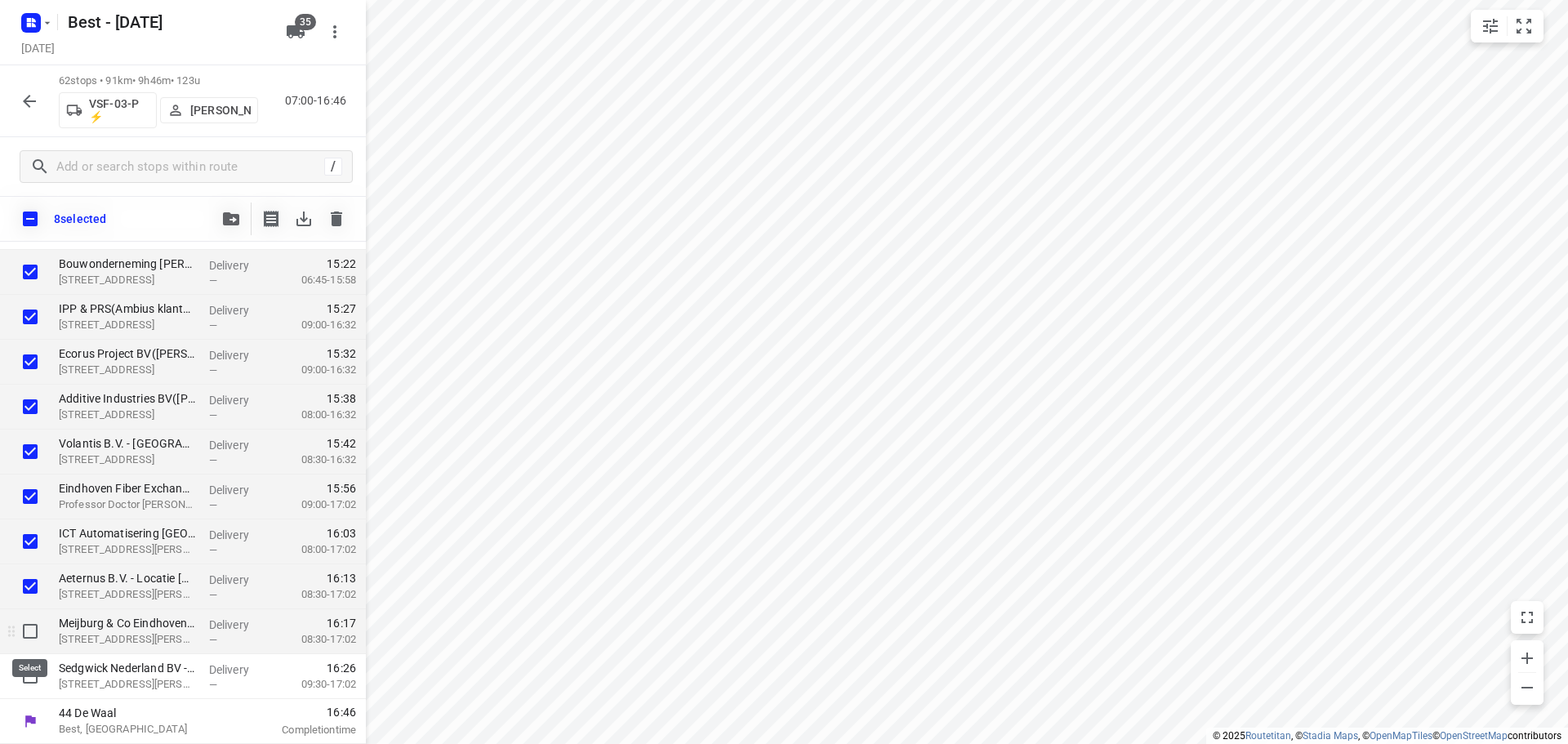
click at [28, 633] on input "checkbox" at bounding box center [30, 631] width 32 height 32
click at [28, 674] on input "checkbox" at bounding box center [30, 676] width 32 height 32
click at [218, 221] on button "button" at bounding box center [231, 218] width 32 height 32
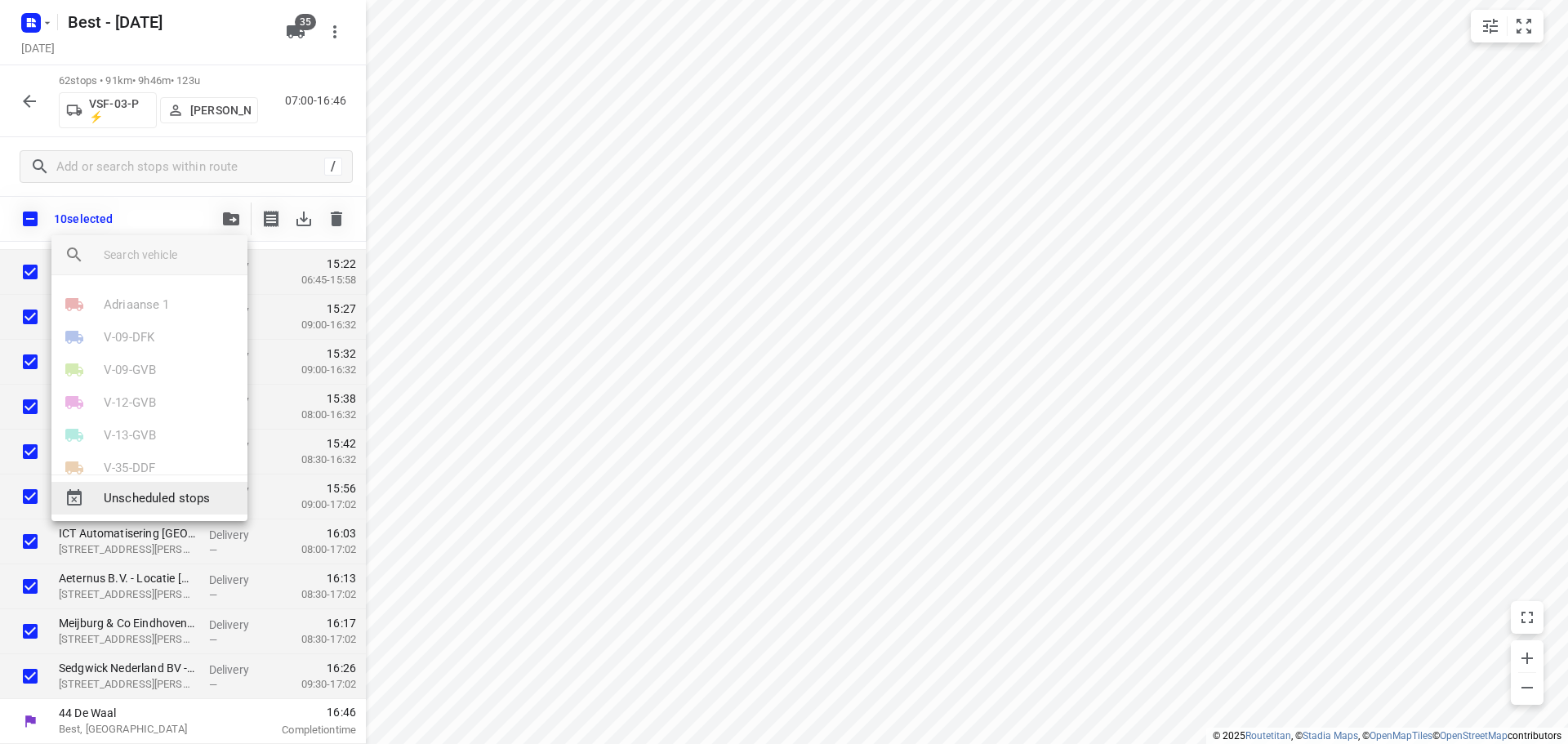
click at [151, 496] on span "Unscheduled stops" at bounding box center [169, 498] width 131 height 19
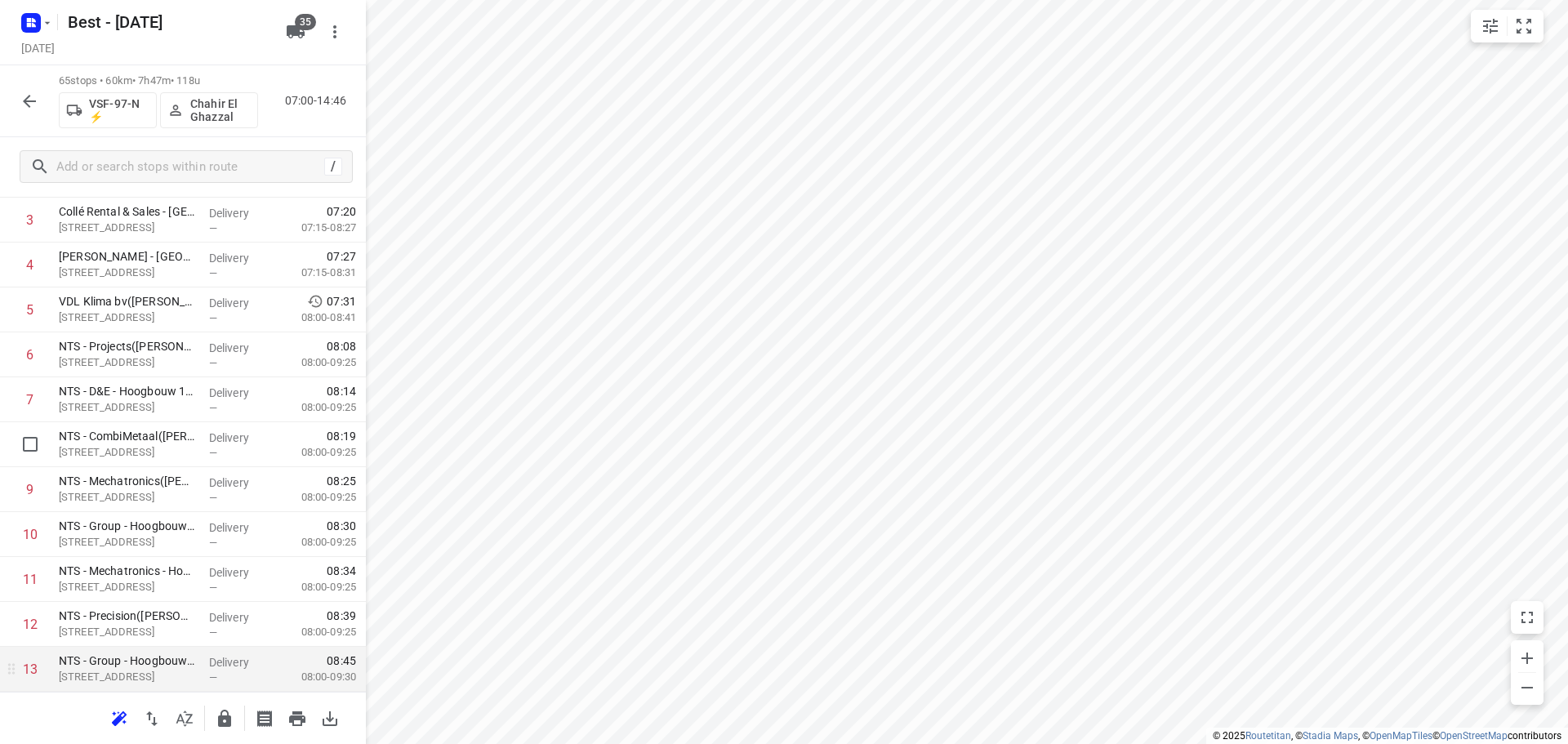
scroll to position [0, 0]
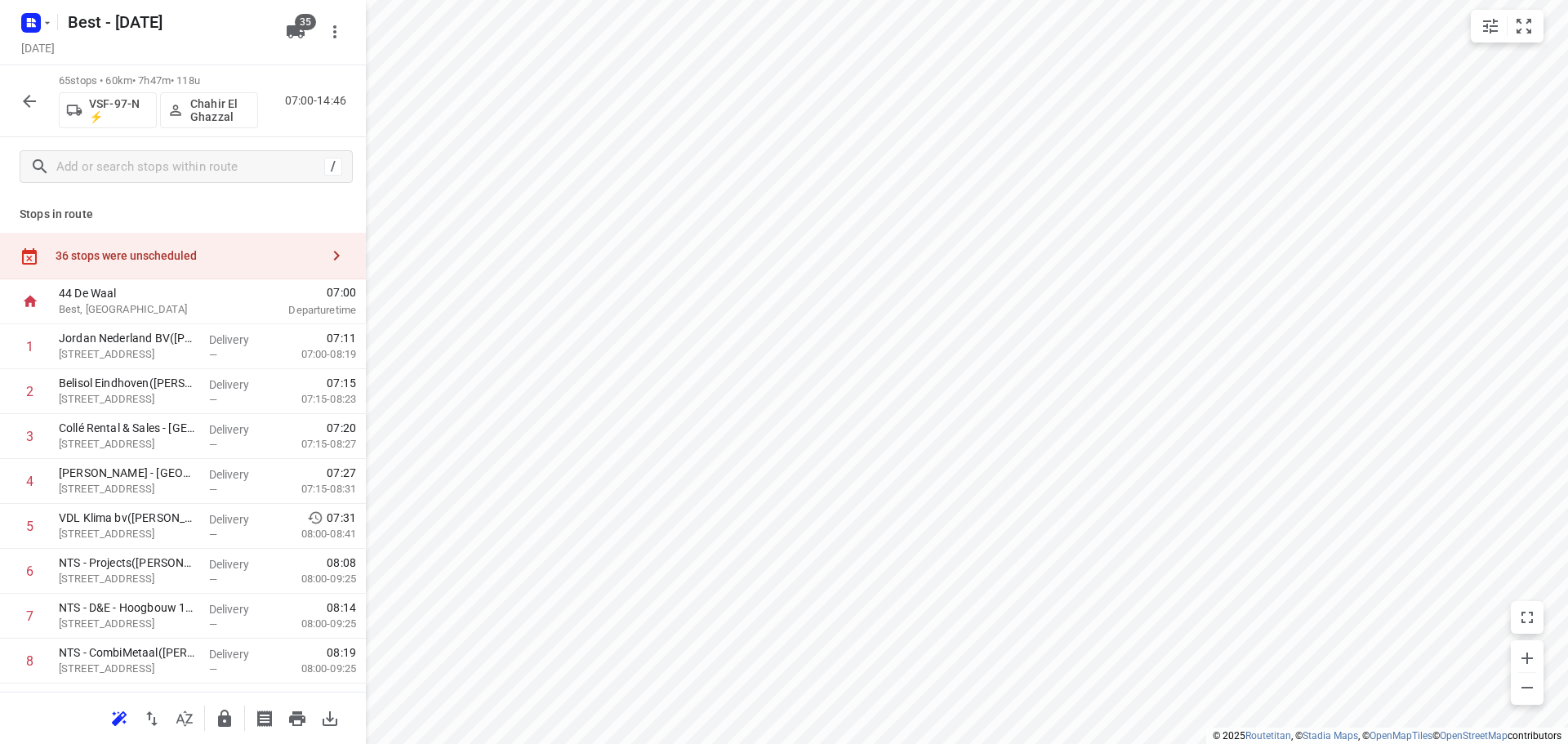
click at [286, 271] on div "36 stops were unscheduled" at bounding box center [183, 256] width 366 height 47
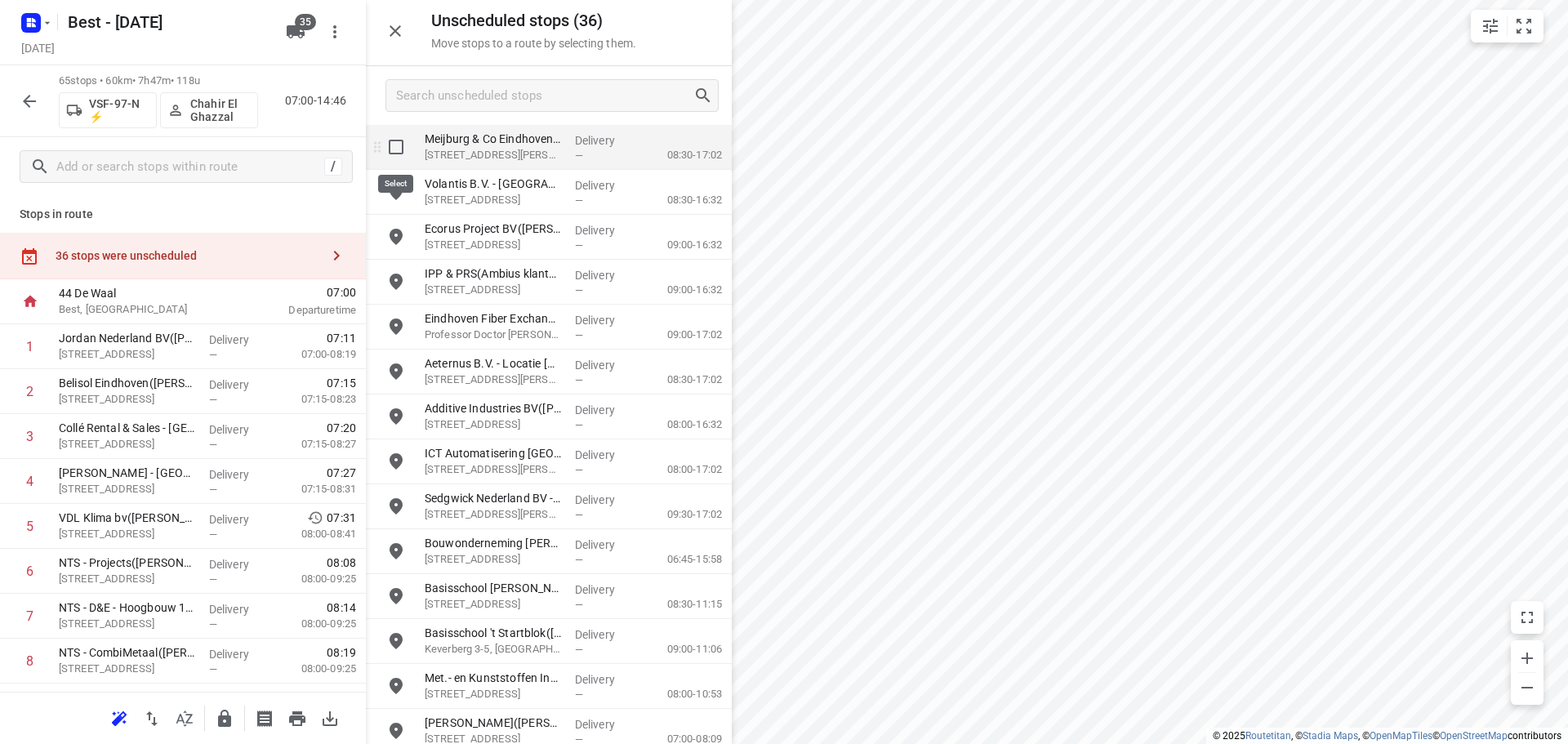
click at [386, 156] on input "grid" at bounding box center [396, 147] width 32 height 32
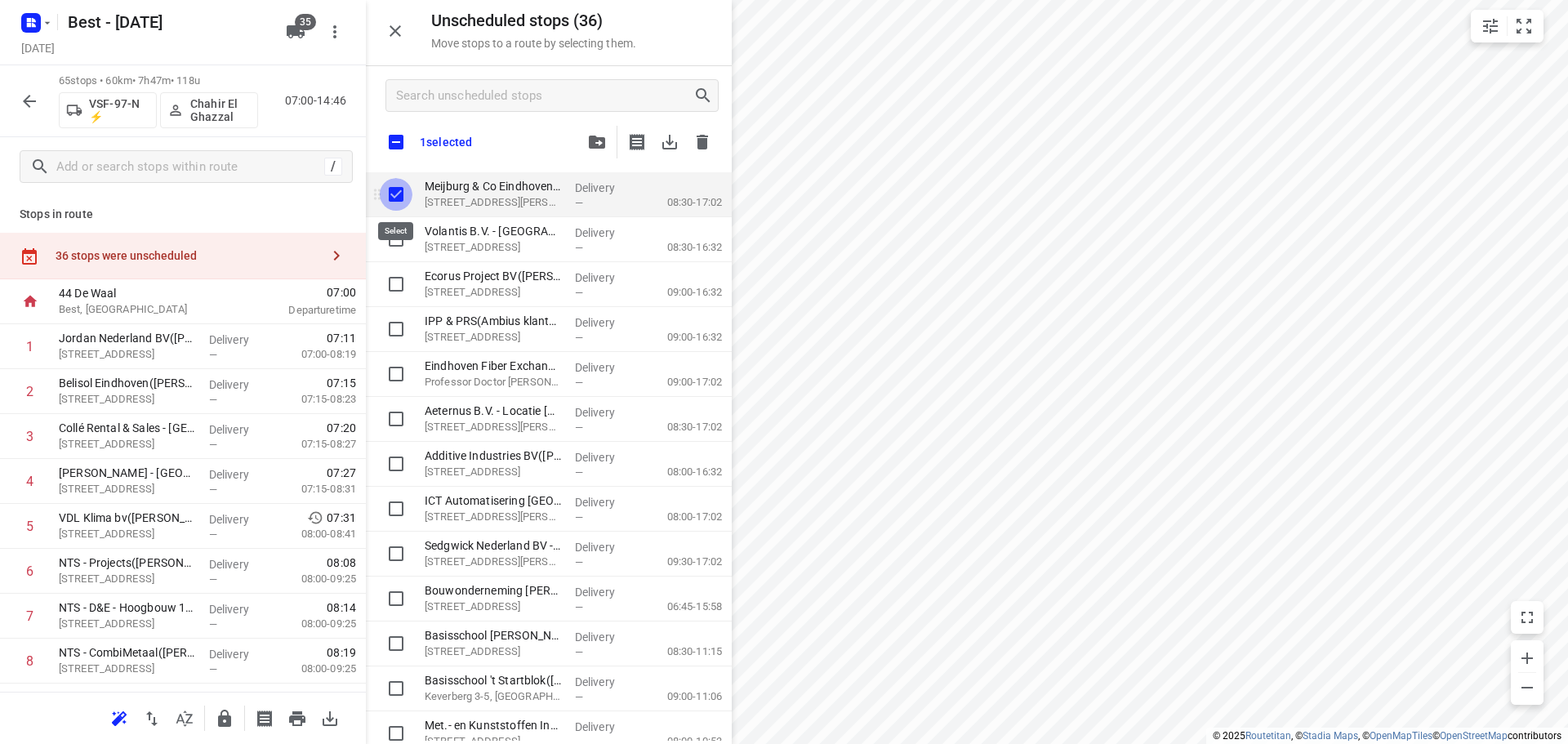
click at [401, 193] on input "grid" at bounding box center [396, 195] width 32 height 32
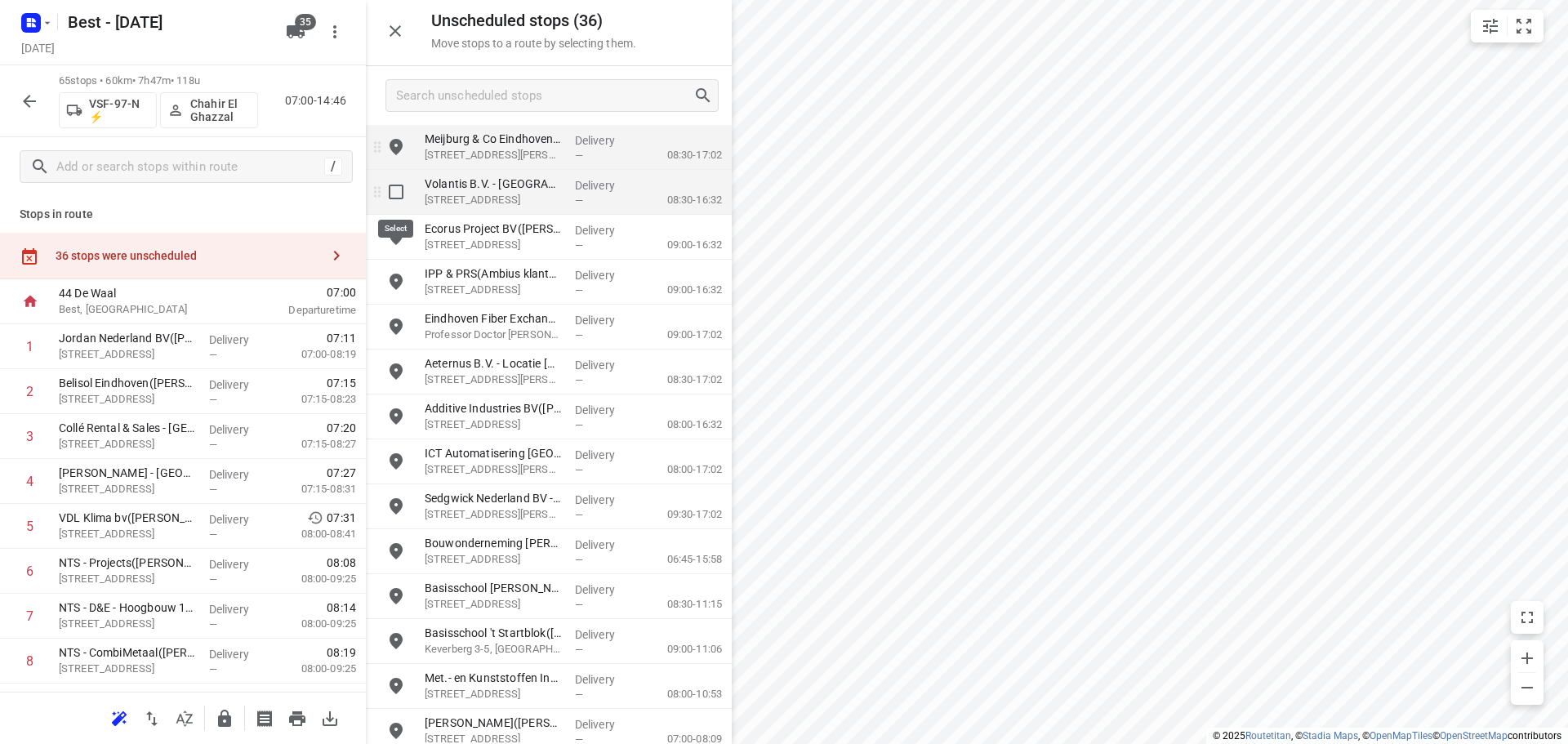
click at [401, 200] on input "grid" at bounding box center [396, 192] width 32 height 32
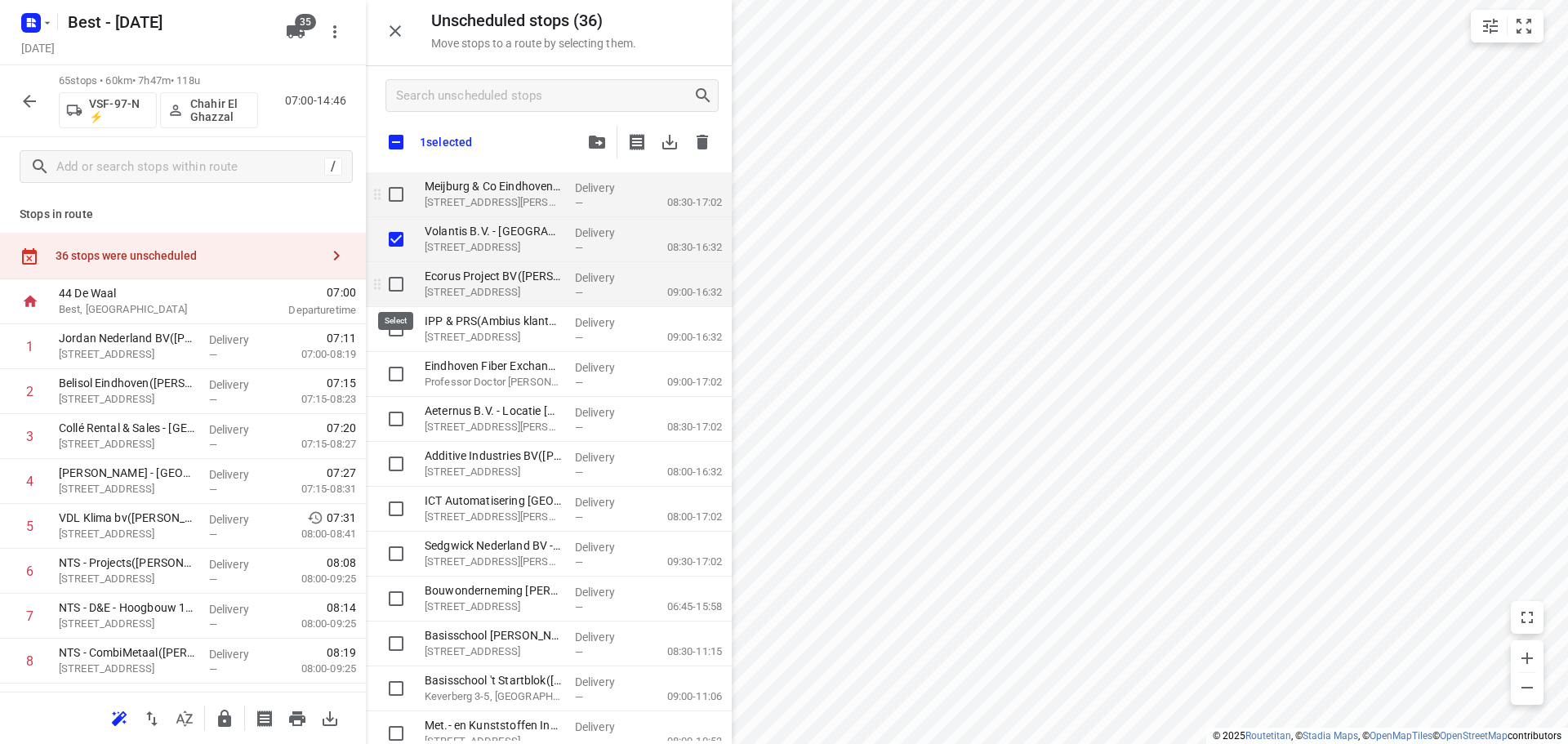
click at [390, 279] on input "grid" at bounding box center [396, 284] width 32 height 32
click at [394, 313] on input "grid" at bounding box center [396, 329] width 32 height 32
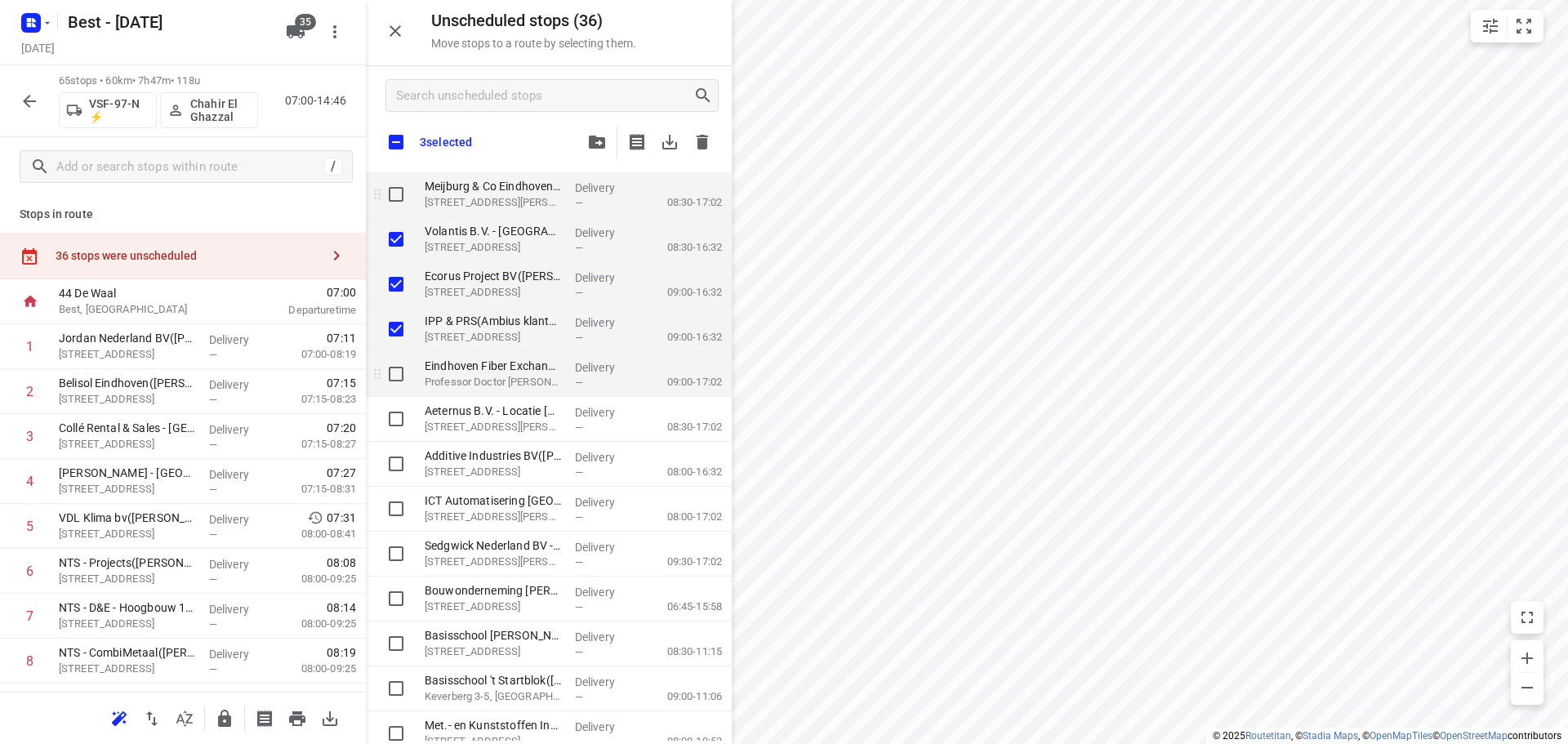
click at [398, 356] on div "grid" at bounding box center [392, 375] width 52 height 45
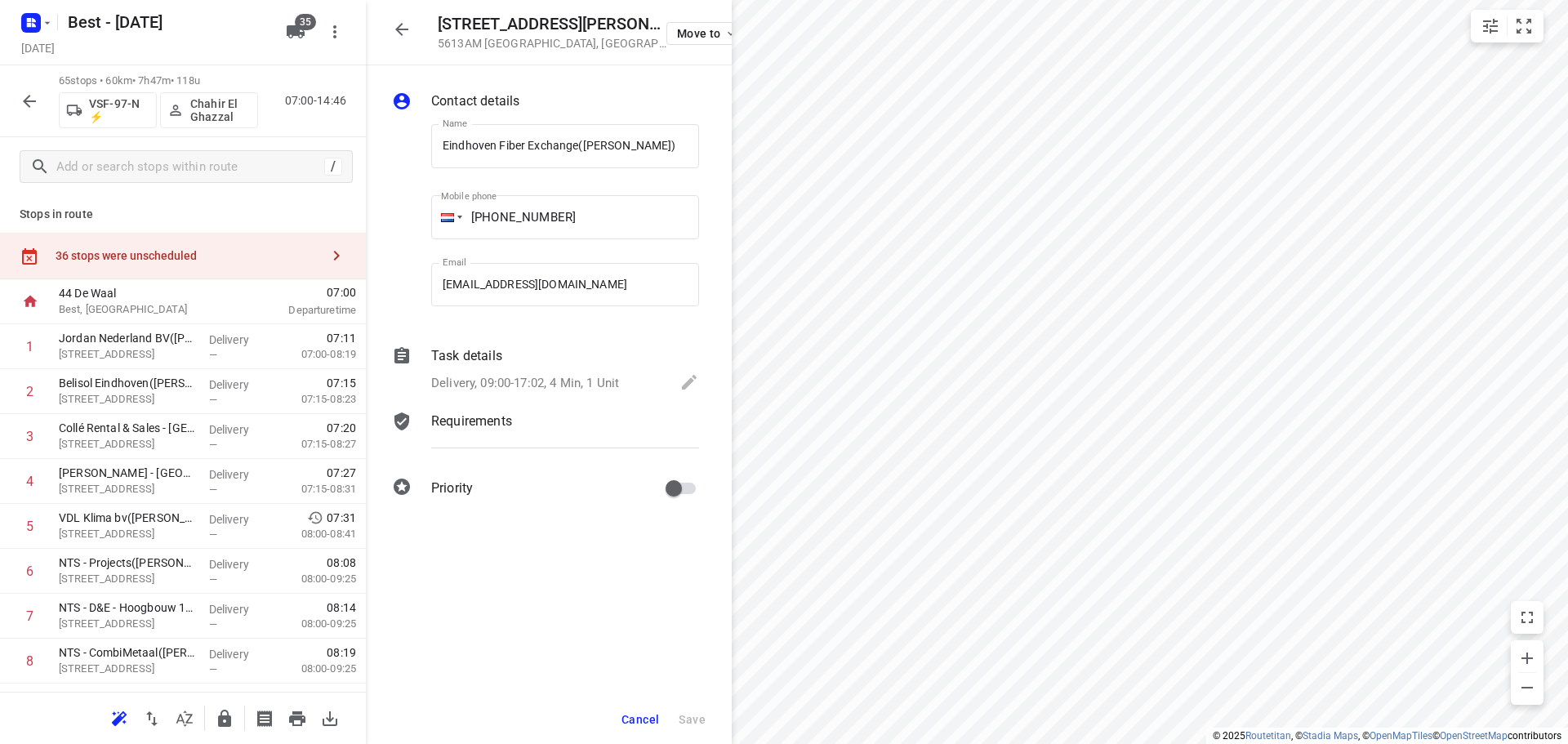
scroll to position [0, 9]
click at [320, 262] on button "button" at bounding box center [336, 255] width 32 height 32
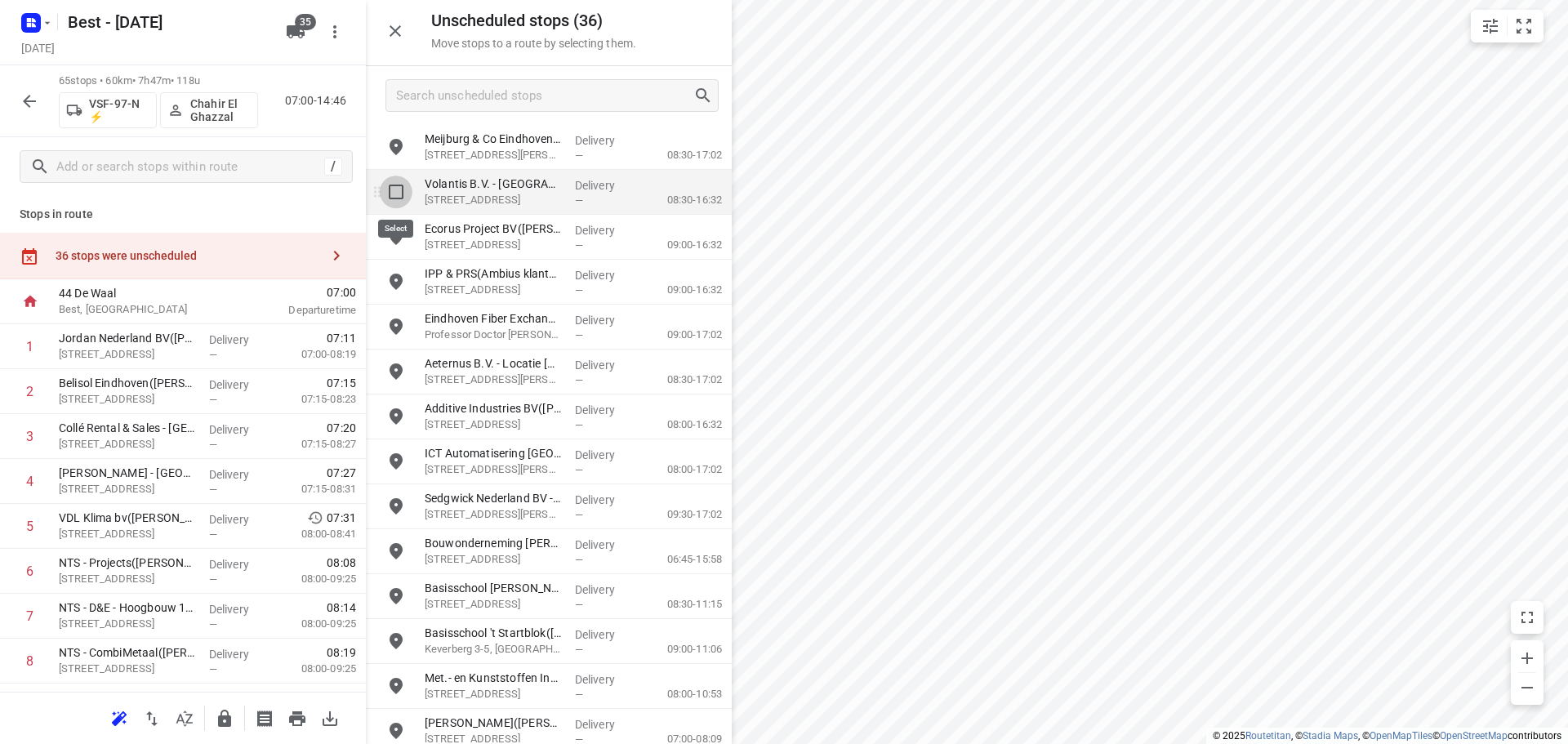
click at [392, 183] on input "grid" at bounding box center [396, 192] width 32 height 32
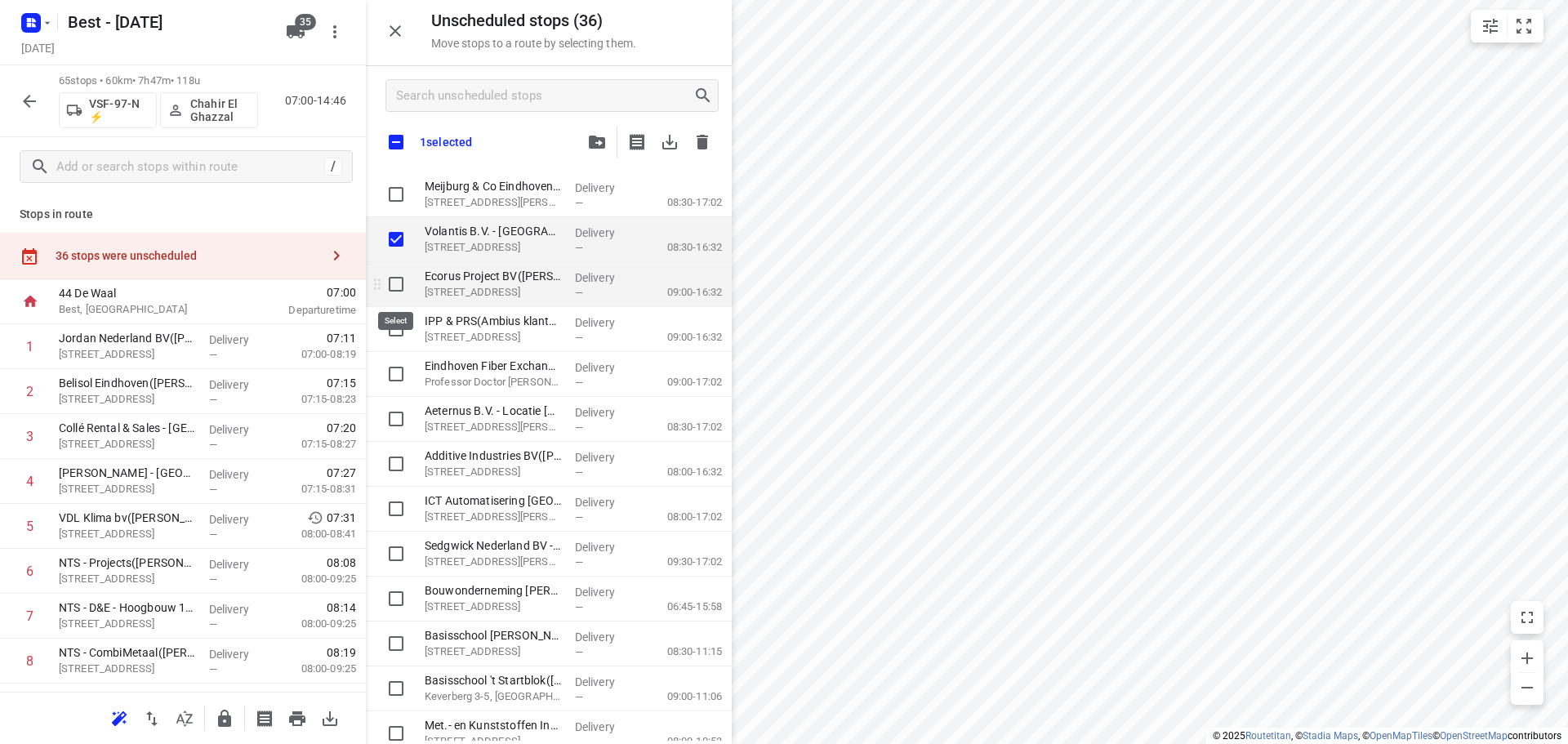
click at [391, 276] on input "grid" at bounding box center [396, 284] width 32 height 32
click at [391, 311] on div "grid" at bounding box center [392, 329] width 52 height 45
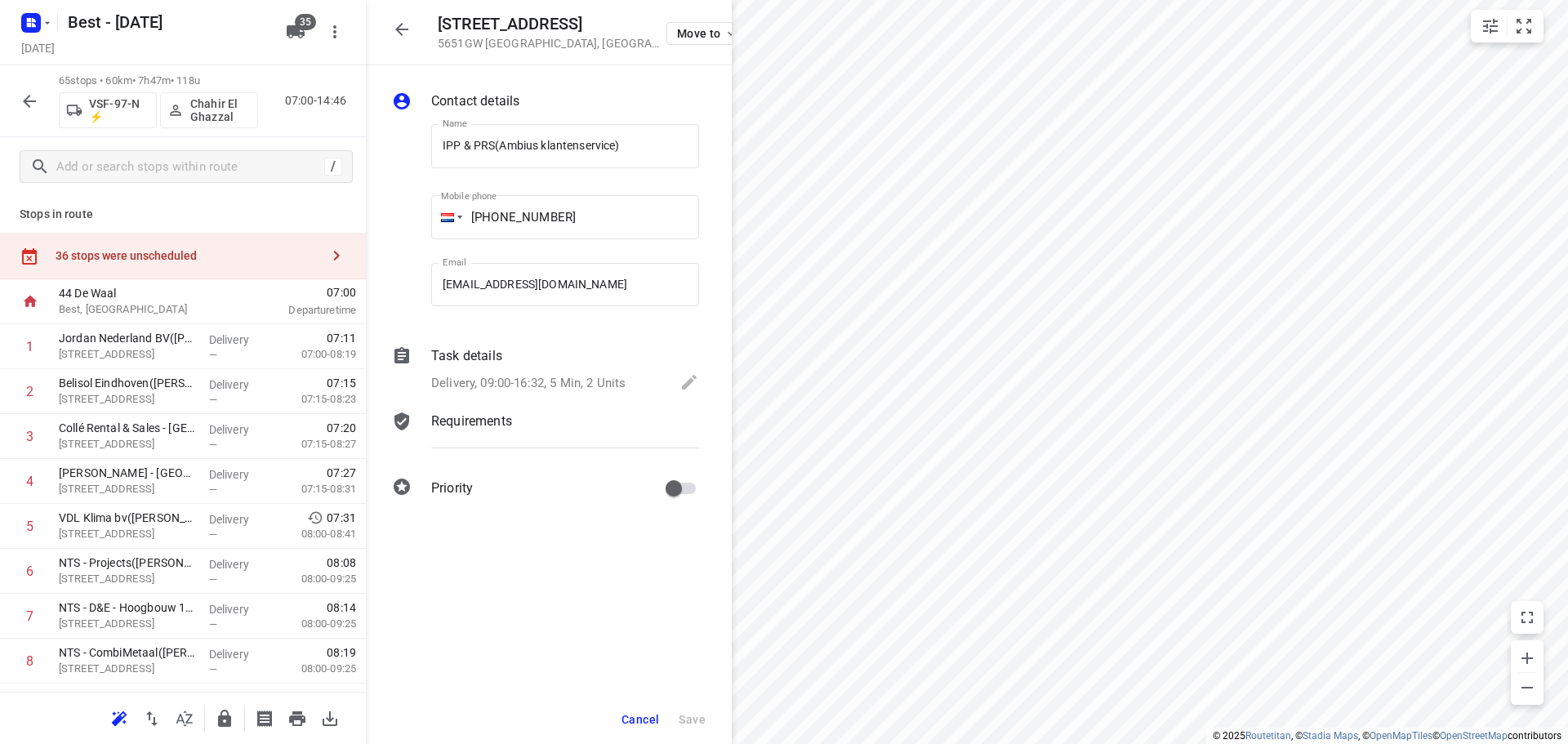
click at [336, 275] on div "36 stops were unscheduled" at bounding box center [183, 256] width 366 height 47
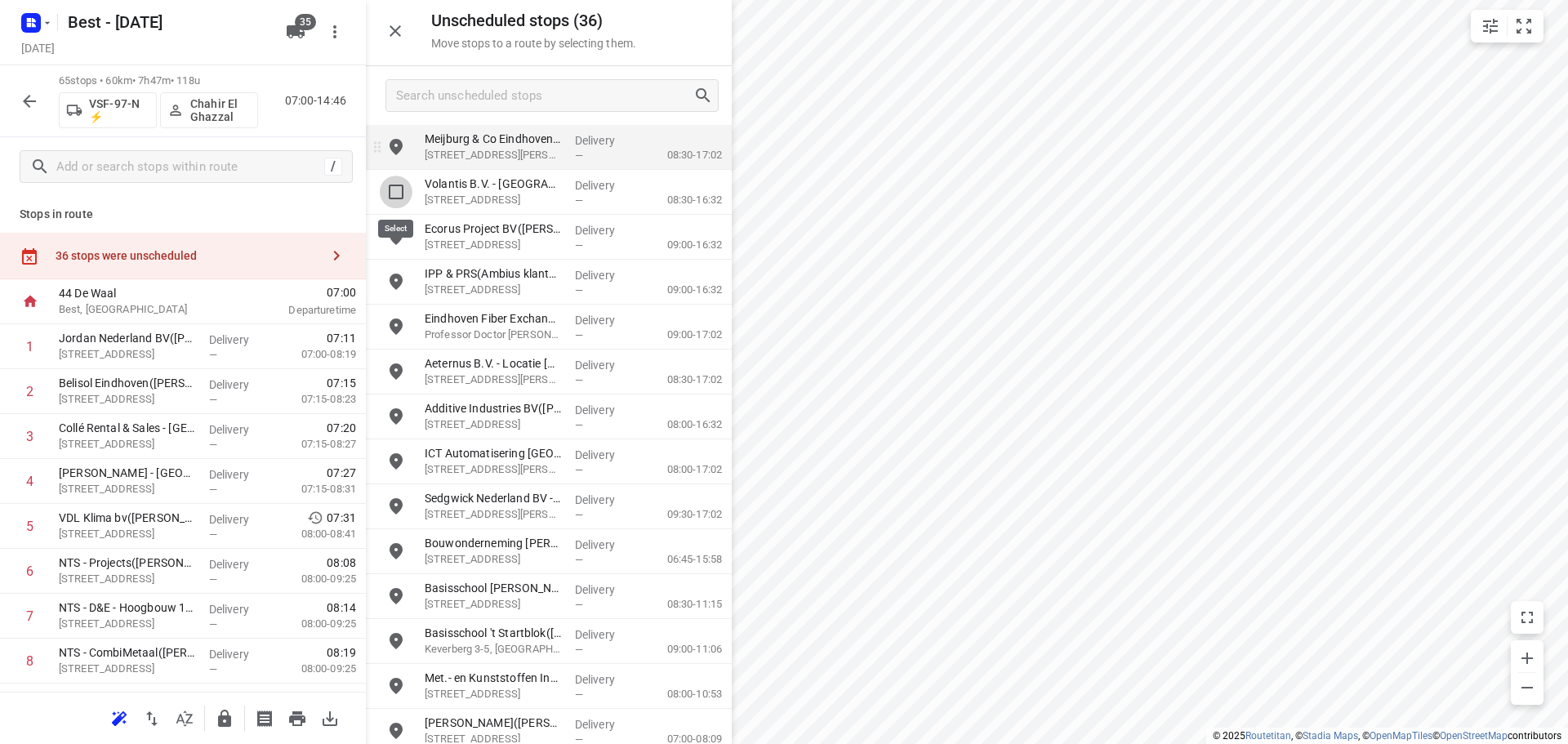
click at [386, 204] on input "grid" at bounding box center [396, 192] width 32 height 32
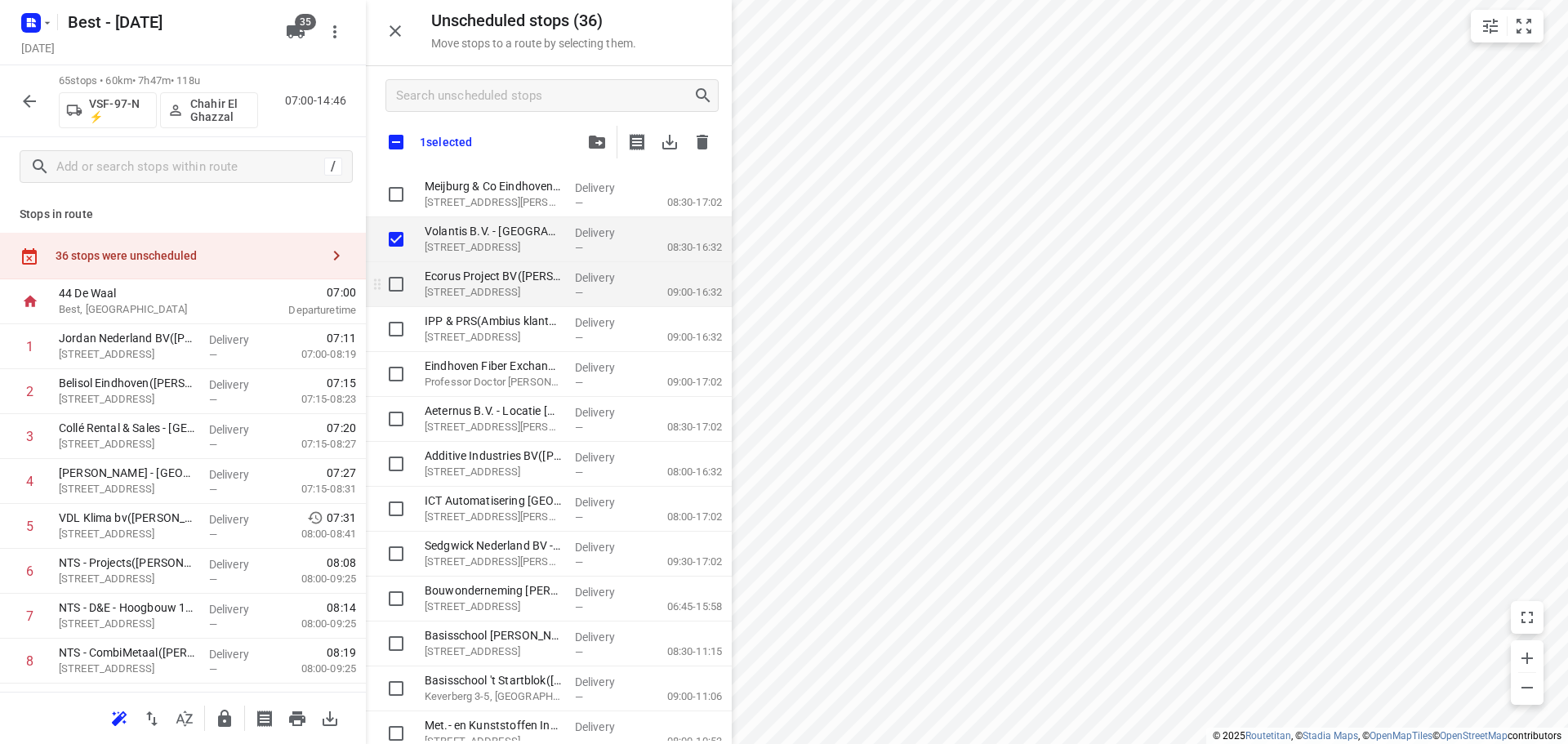
click at [398, 264] on div "grid" at bounding box center [392, 284] width 52 height 45
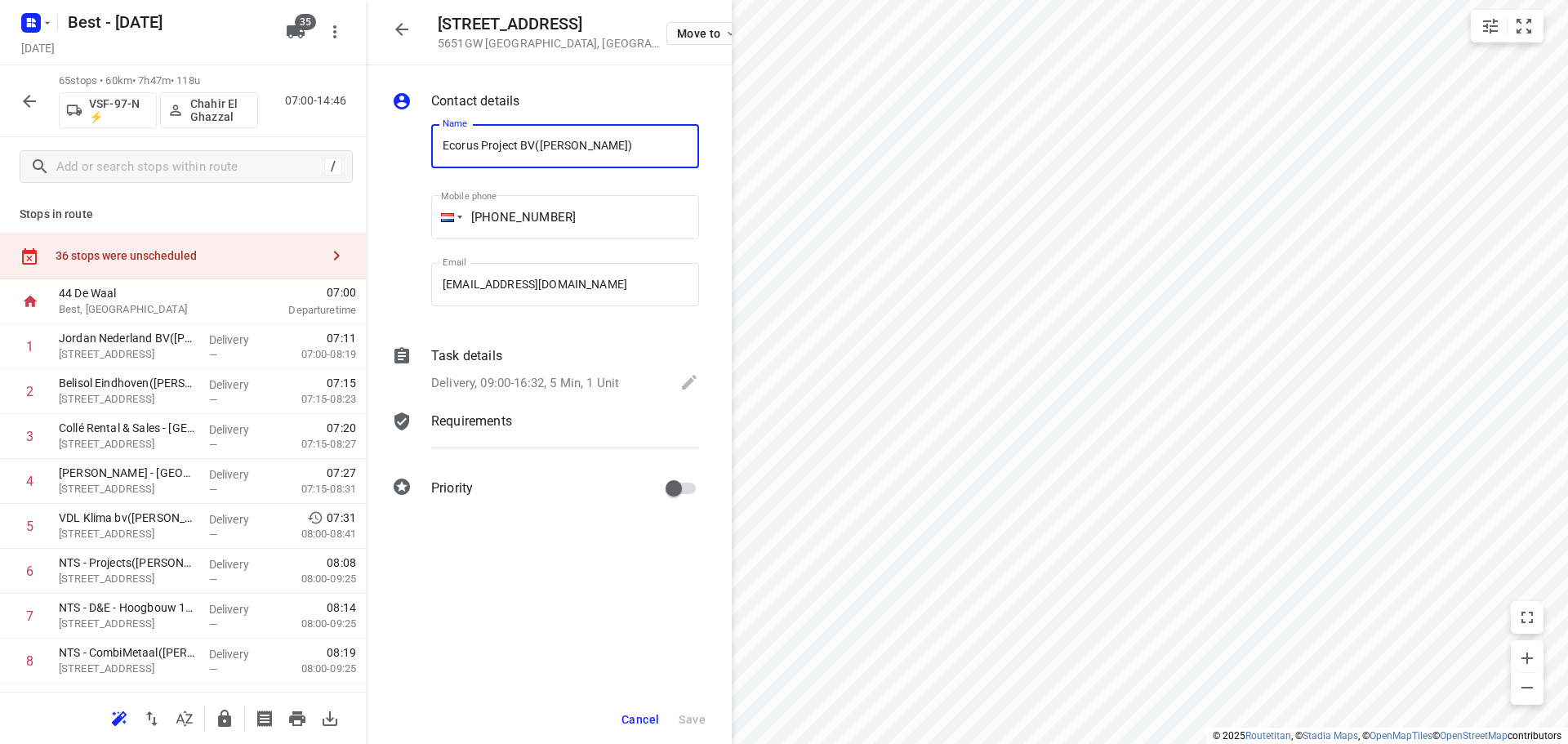
click at [332, 262] on icon "button" at bounding box center [336, 255] width 20 height 20
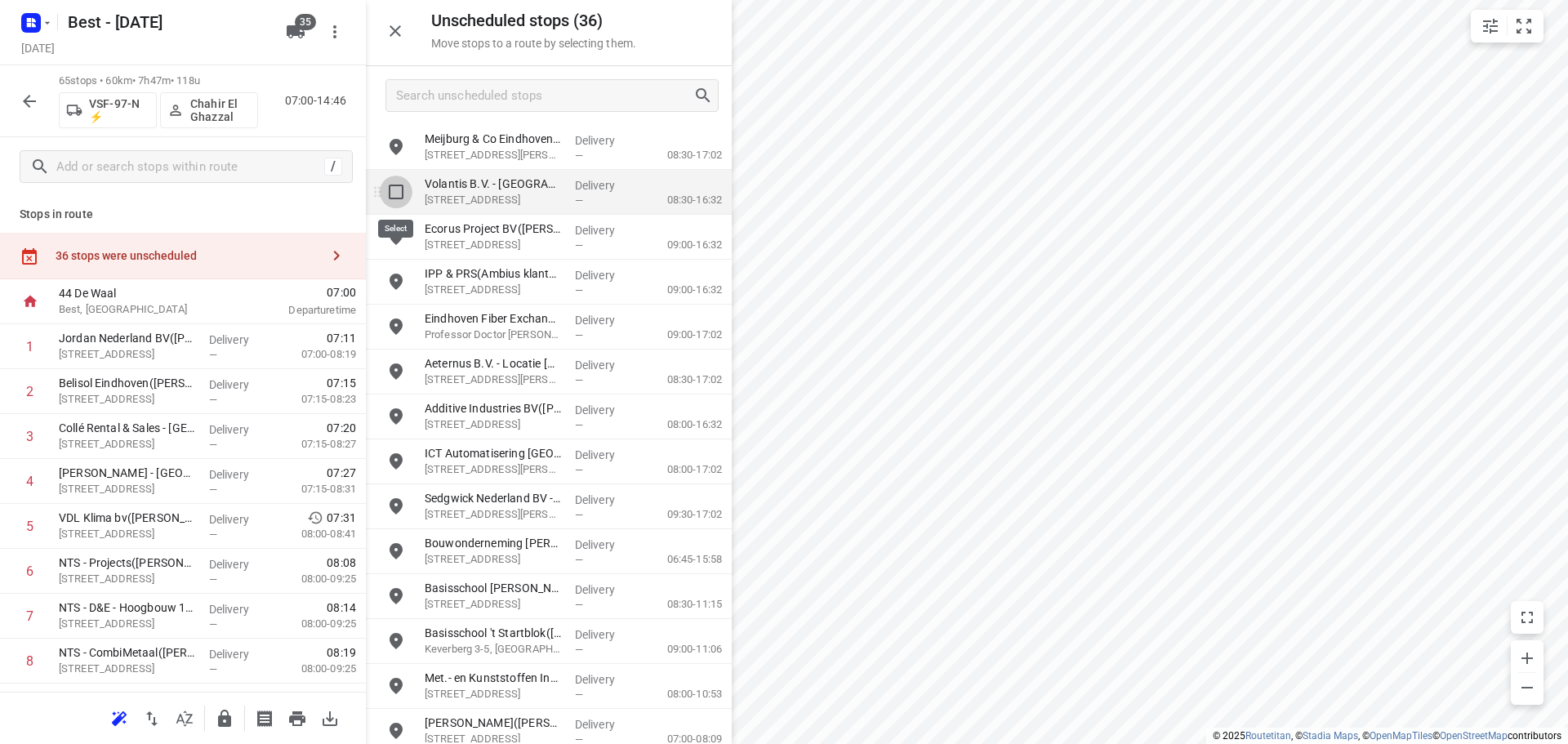
click at [398, 192] on input "grid" at bounding box center [396, 192] width 32 height 32
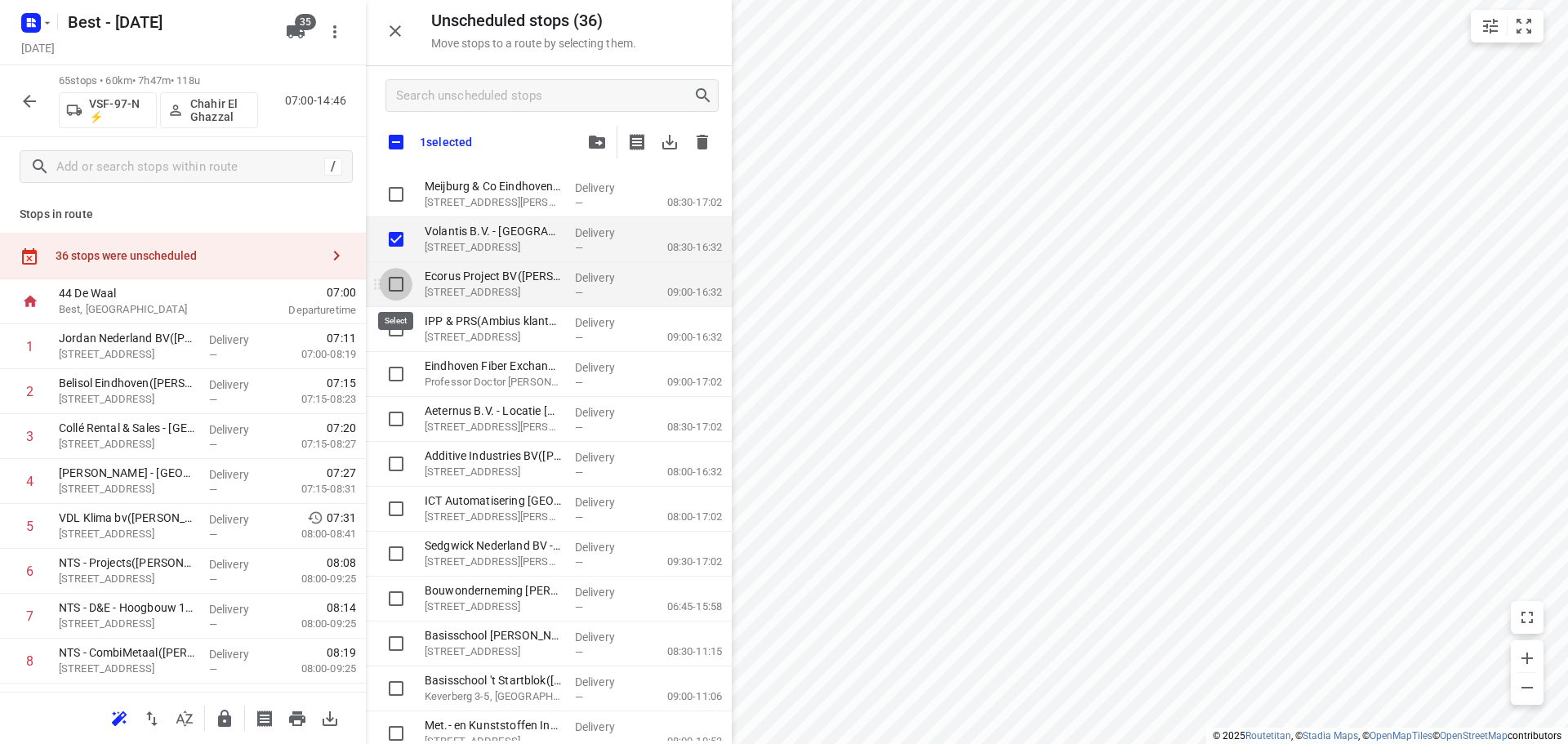
click at [398, 281] on input "grid" at bounding box center [396, 284] width 32 height 32
click at [392, 327] on input "grid" at bounding box center [396, 329] width 32 height 32
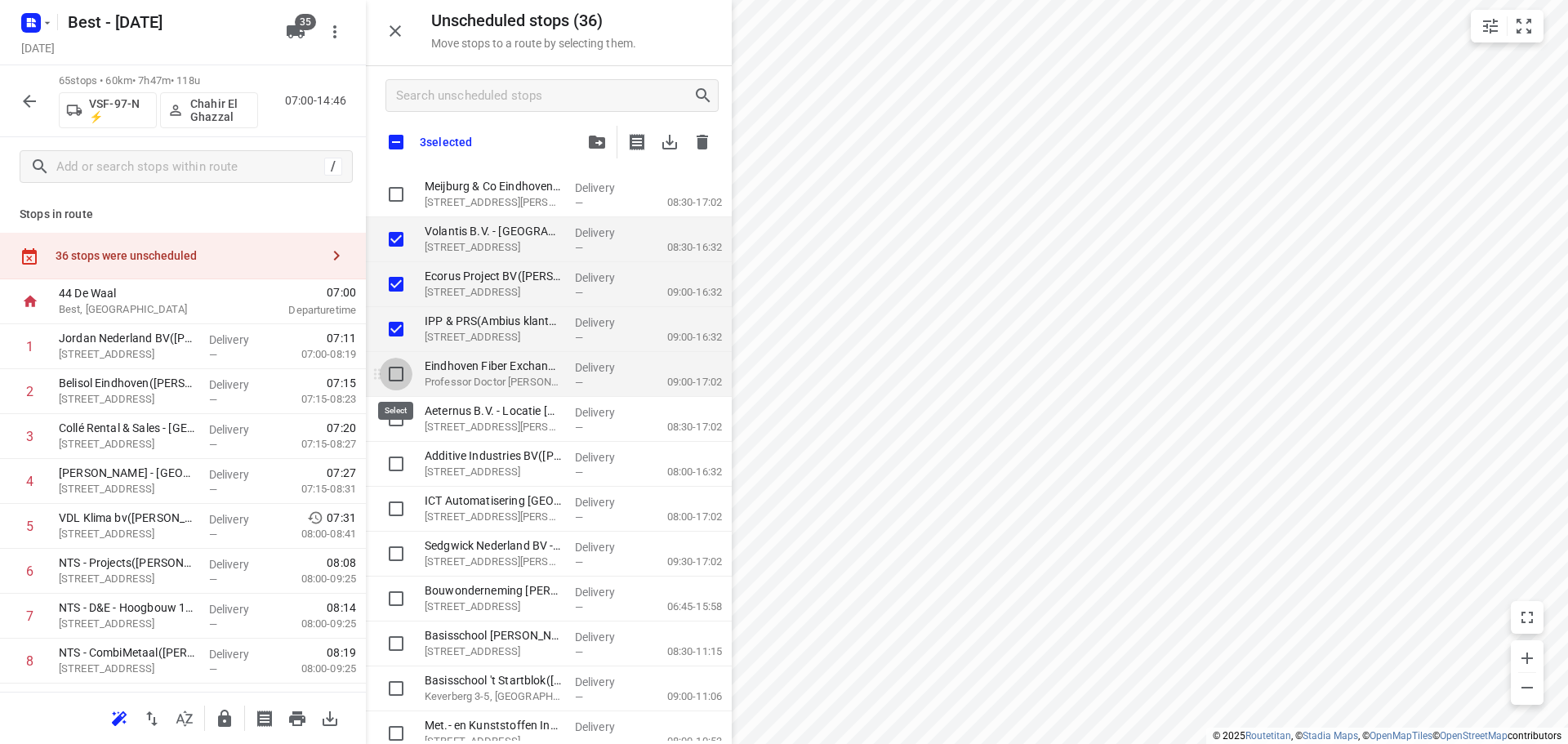
click at [397, 377] on input "grid" at bounding box center [396, 374] width 32 height 32
click at [398, 416] on input "grid" at bounding box center [396, 419] width 32 height 32
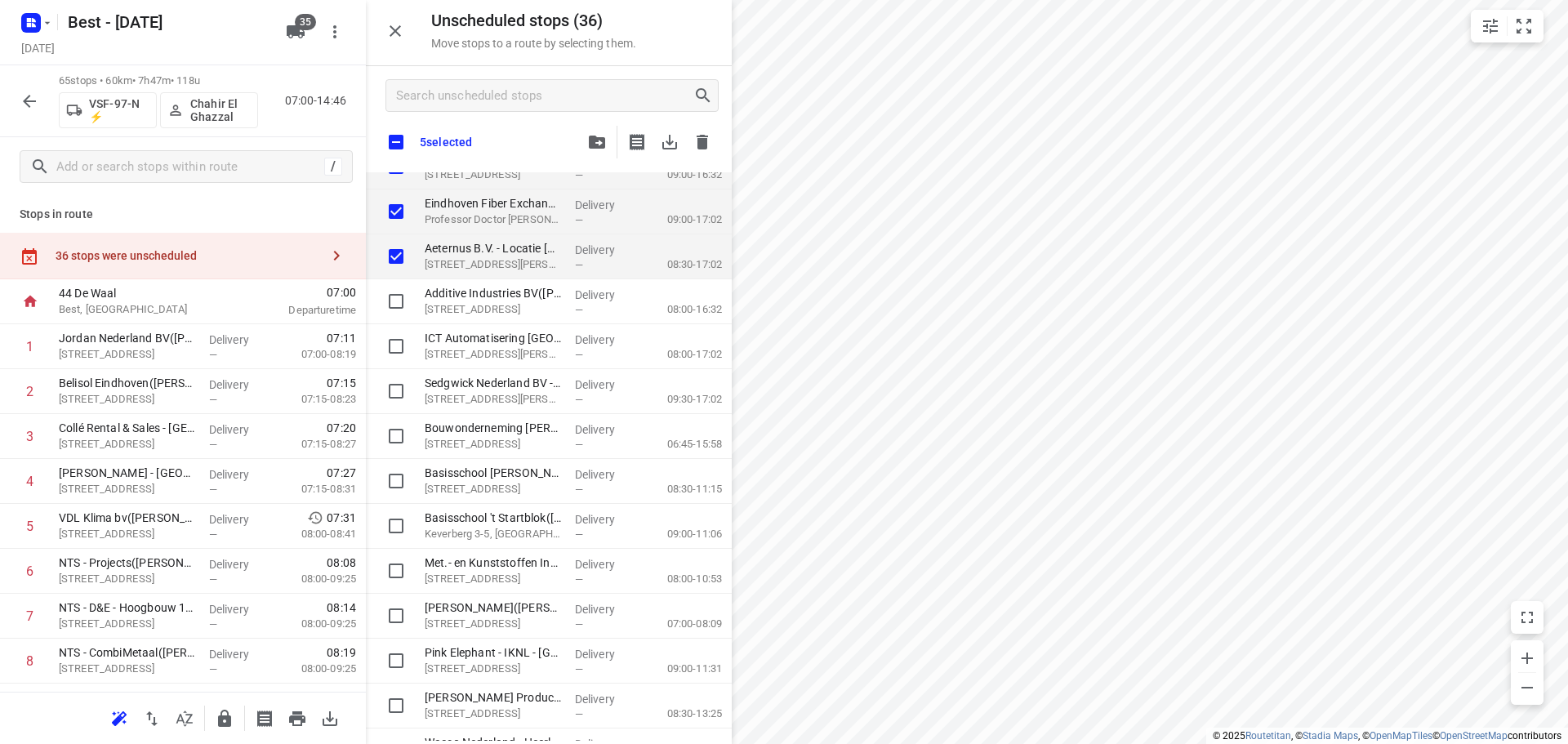
scroll to position [163, 0]
click at [390, 297] on input "grid" at bounding box center [396, 300] width 32 height 32
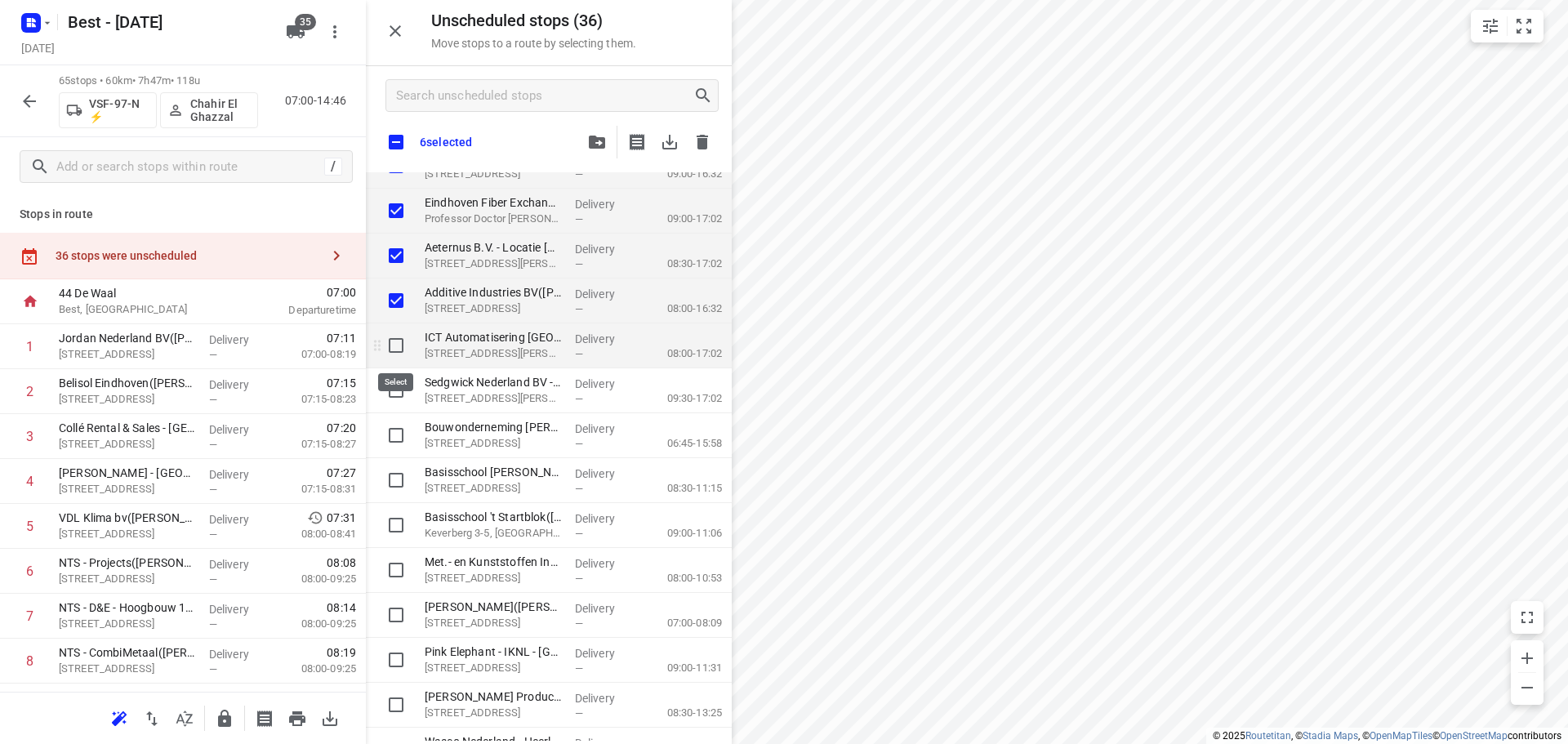
click at [394, 341] on input "grid" at bounding box center [396, 346] width 32 height 32
click at [392, 345] on input "grid" at bounding box center [396, 346] width 32 height 32
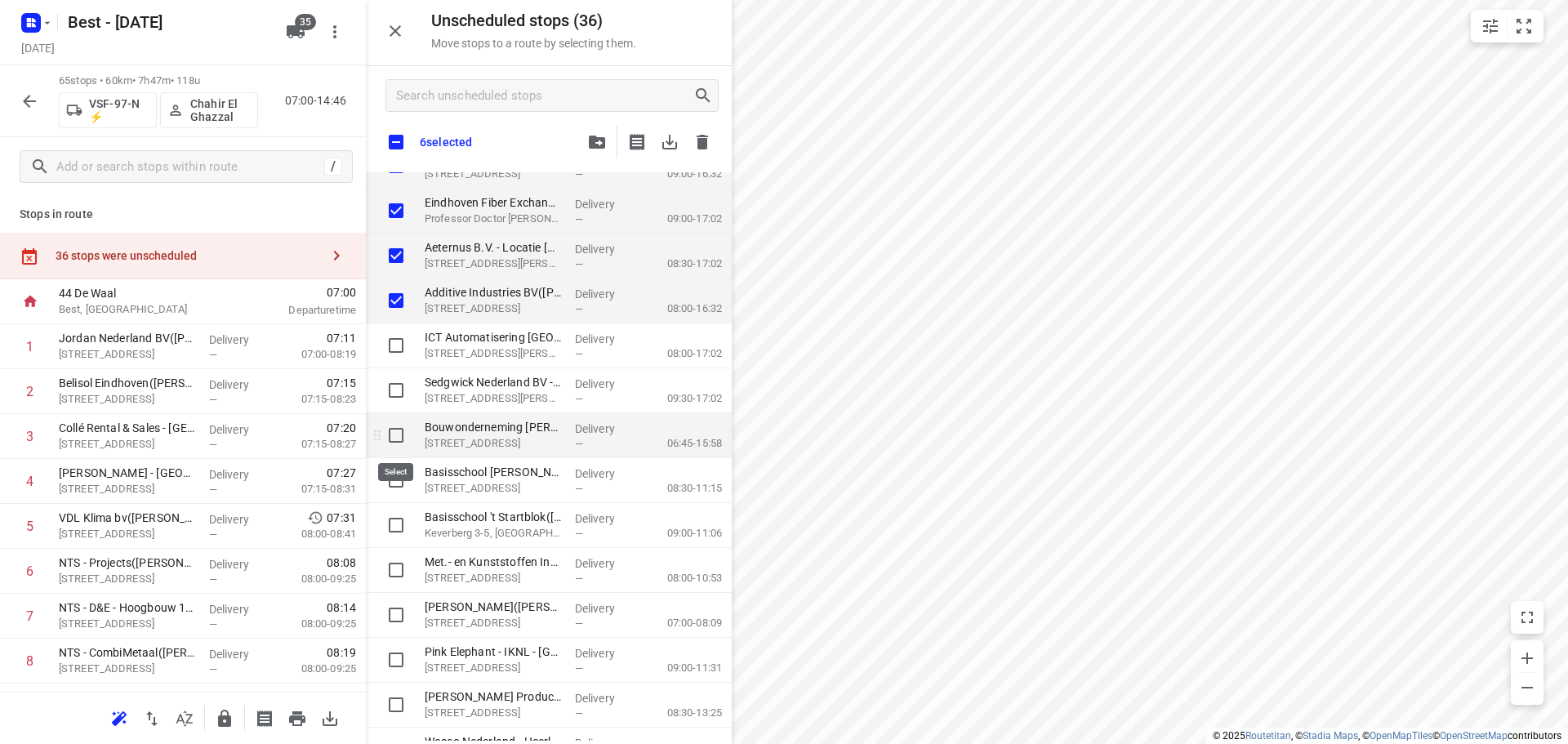
click at [392, 429] on input "grid" at bounding box center [396, 435] width 32 height 32
click at [405, 208] on input "grid" at bounding box center [396, 211] width 32 height 32
click at [397, 247] on input "grid" at bounding box center [396, 255] width 32 height 32
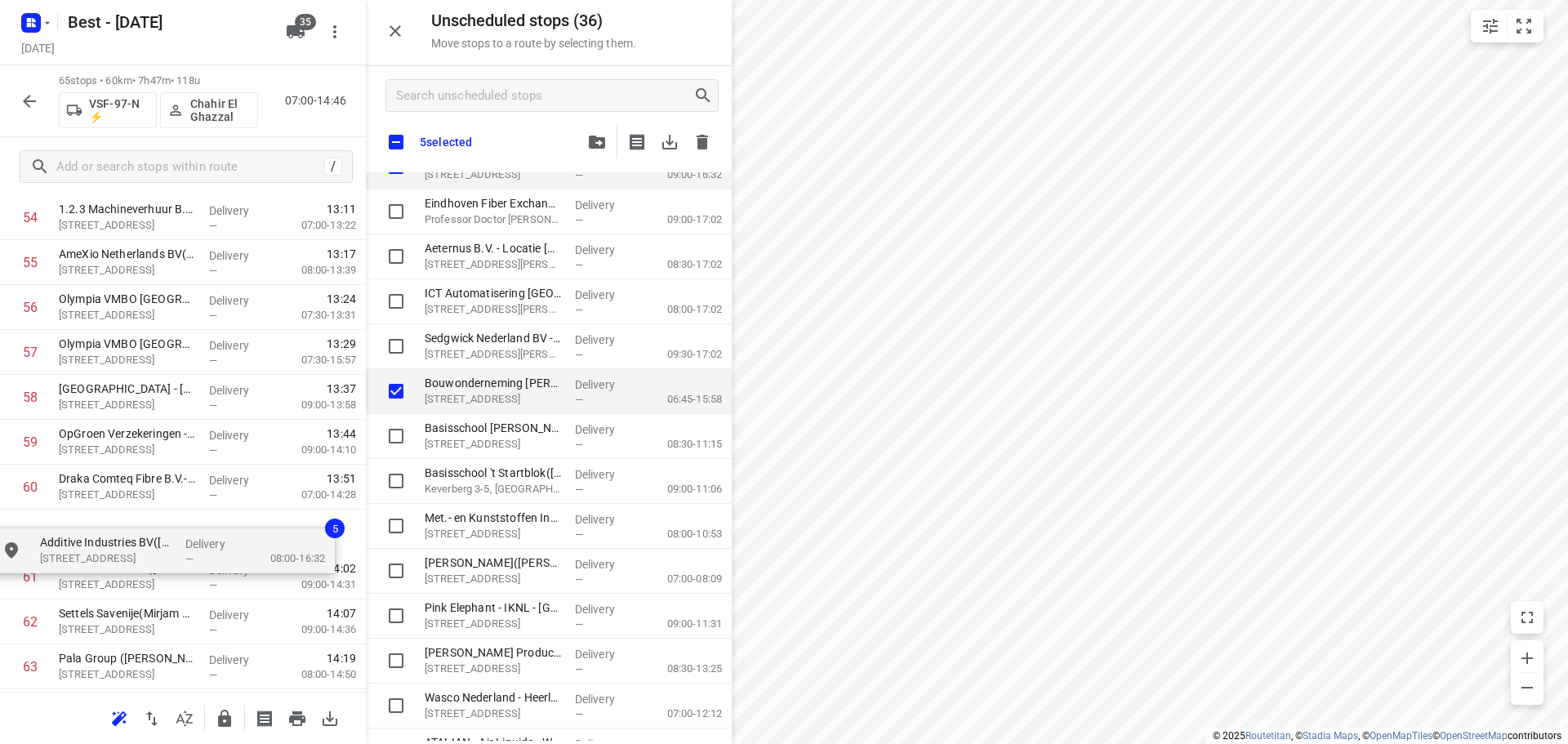
scroll to position [2510, 0]
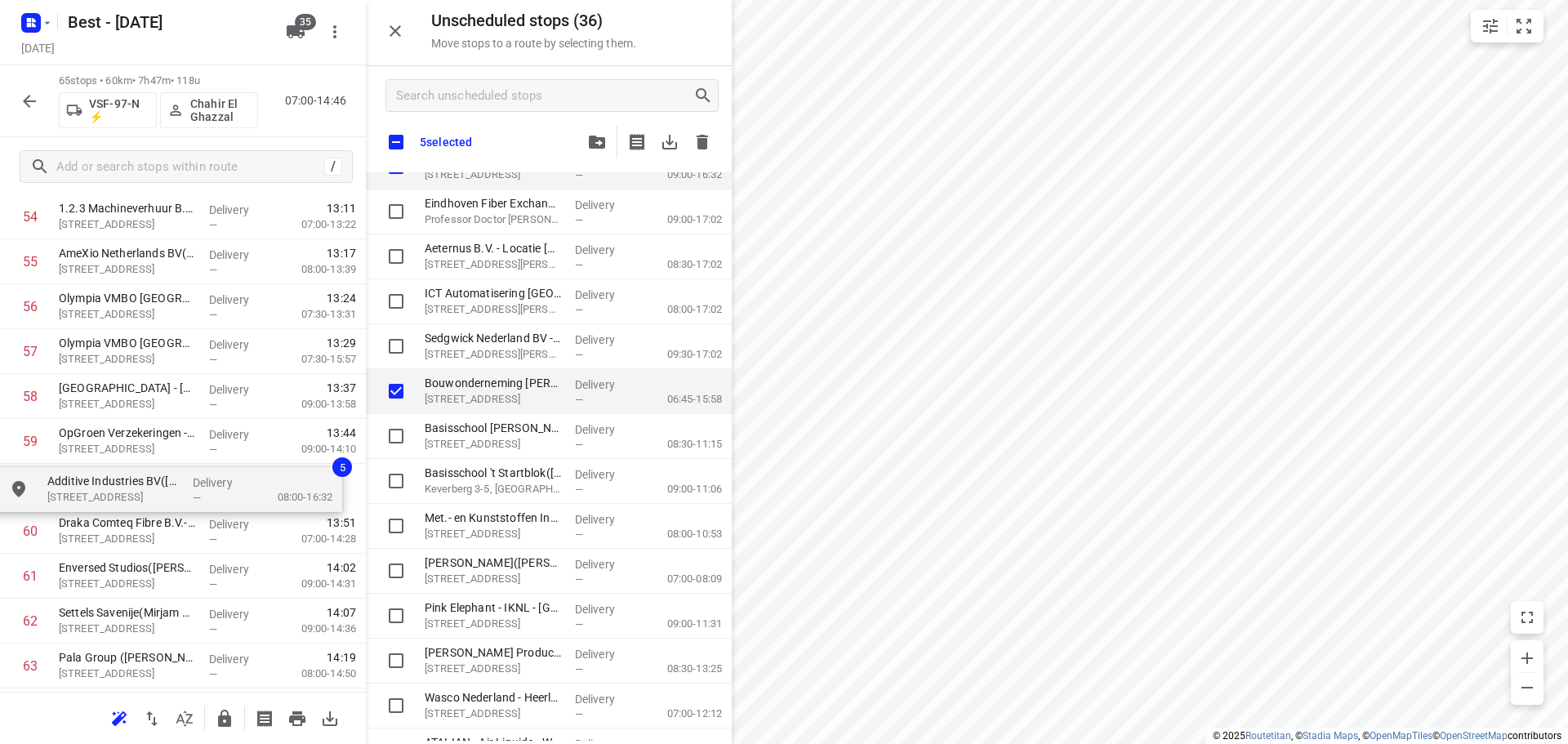
drag, startPoint x: 435, startPoint y: 304, endPoint x: 50, endPoint y: 496, distance: 430.2
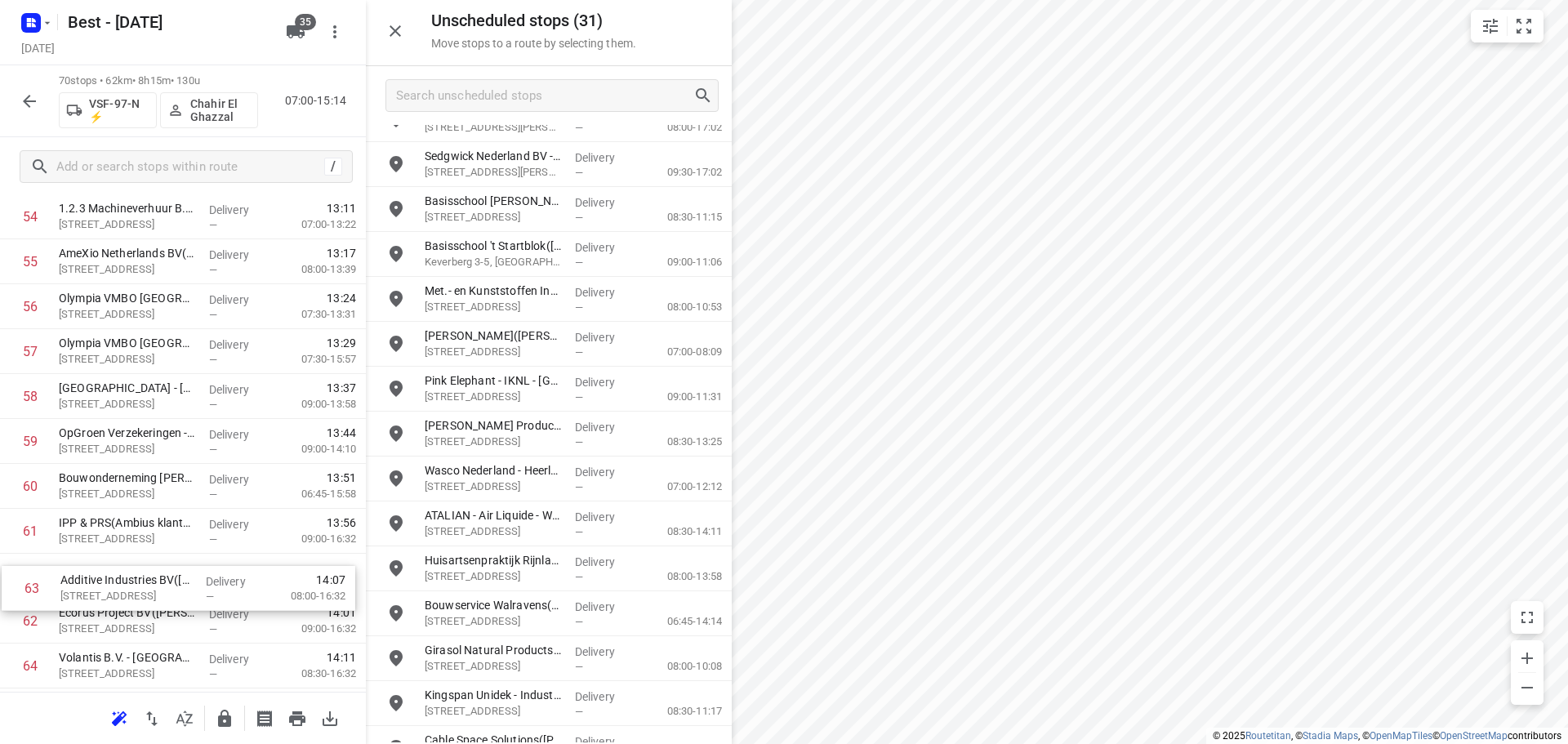
scroll to position [2518, 0]
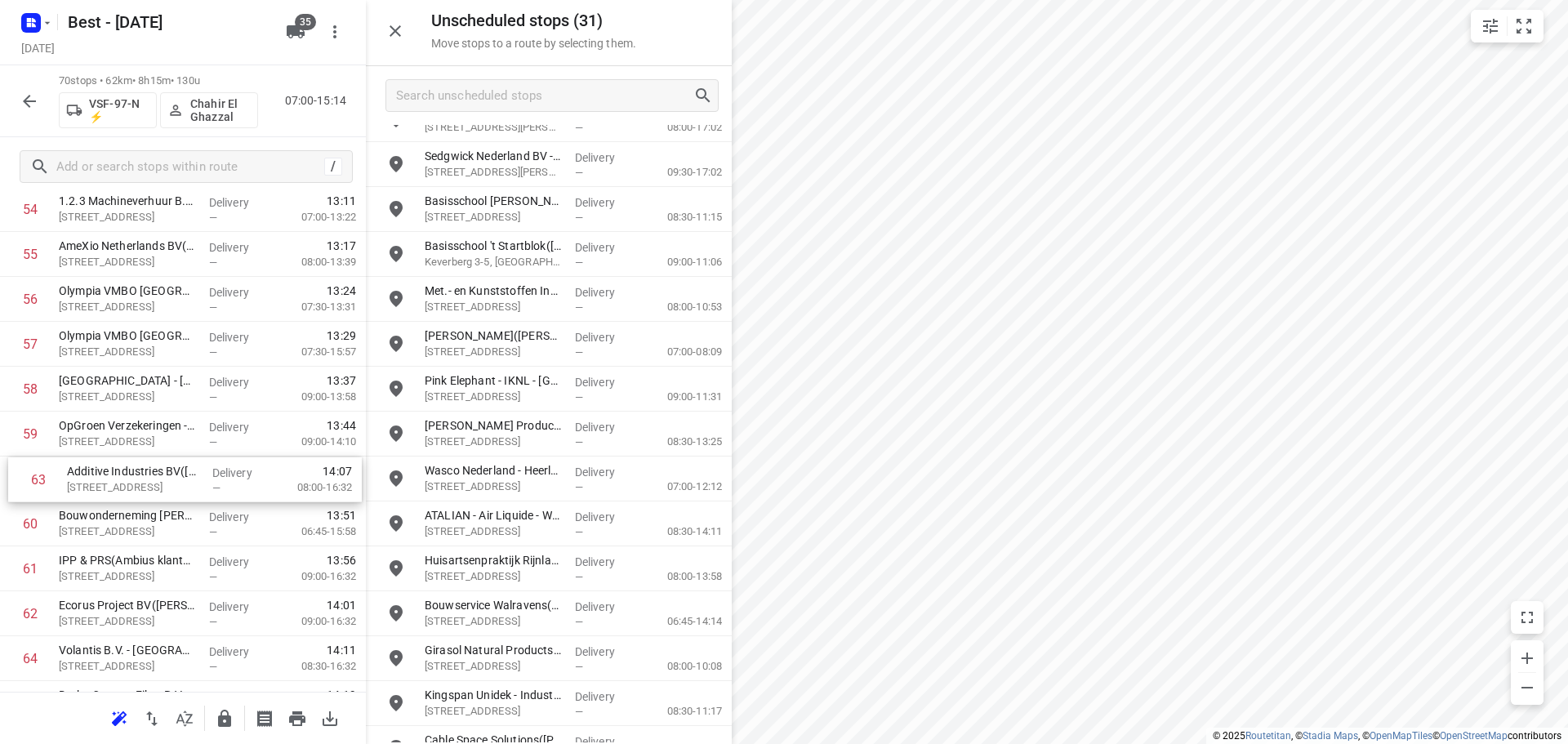
drag, startPoint x: 116, startPoint y: 616, endPoint x: 125, endPoint y: 466, distance: 150.3
drag, startPoint x: 124, startPoint y: 643, endPoint x: 131, endPoint y: 450, distance: 193.1
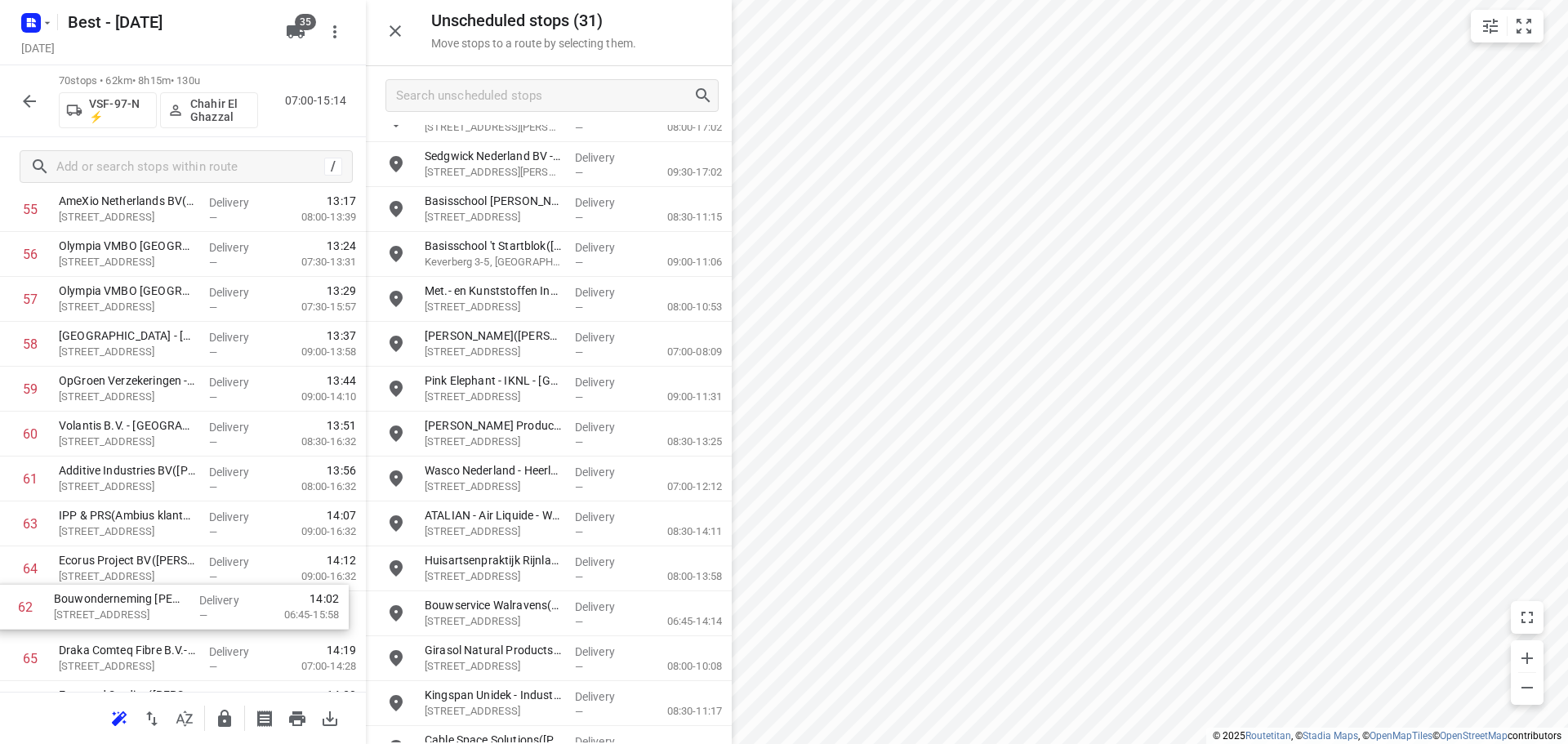
drag, startPoint x: 121, startPoint y: 573, endPoint x: 115, endPoint y: 622, distance: 49.4
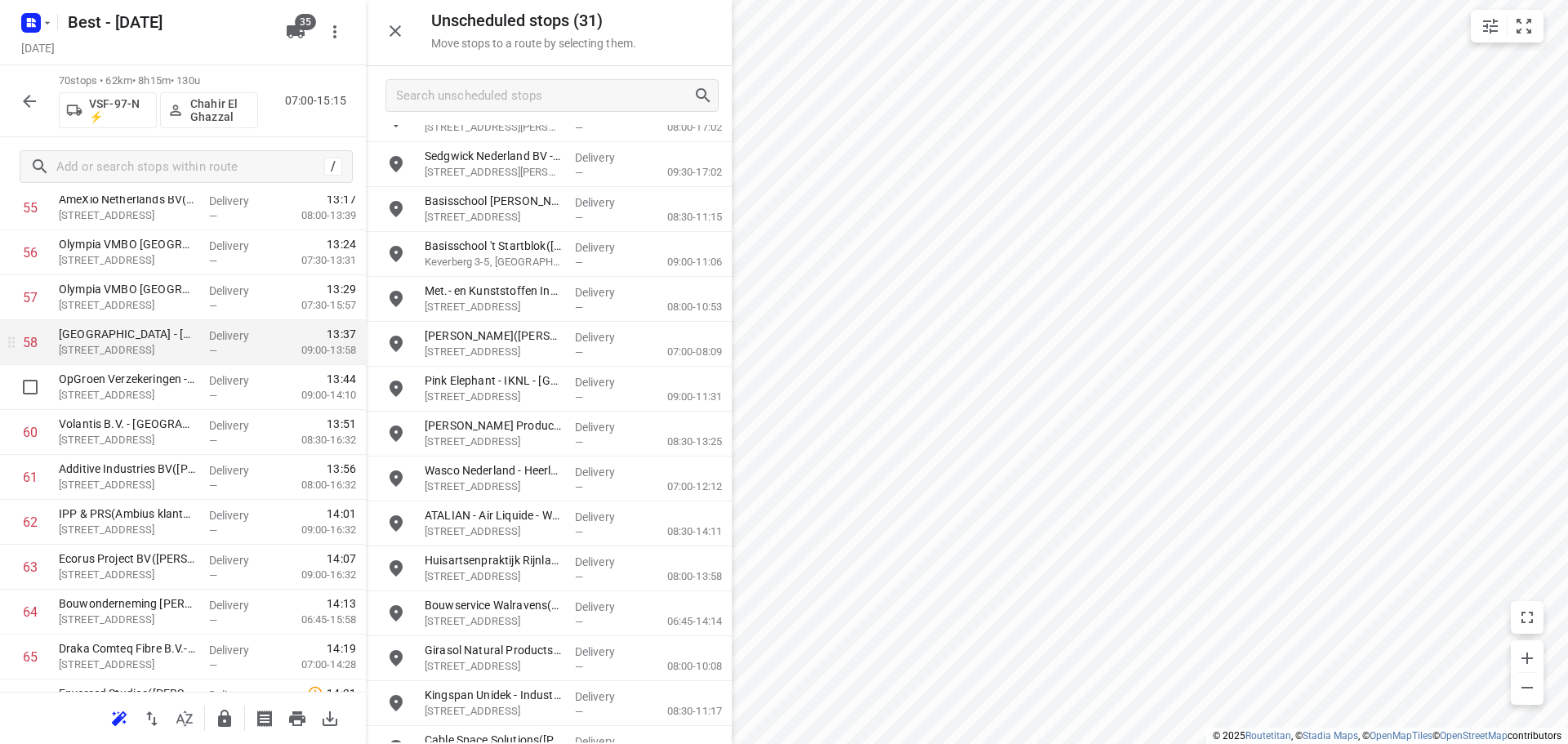
scroll to position [2822, 0]
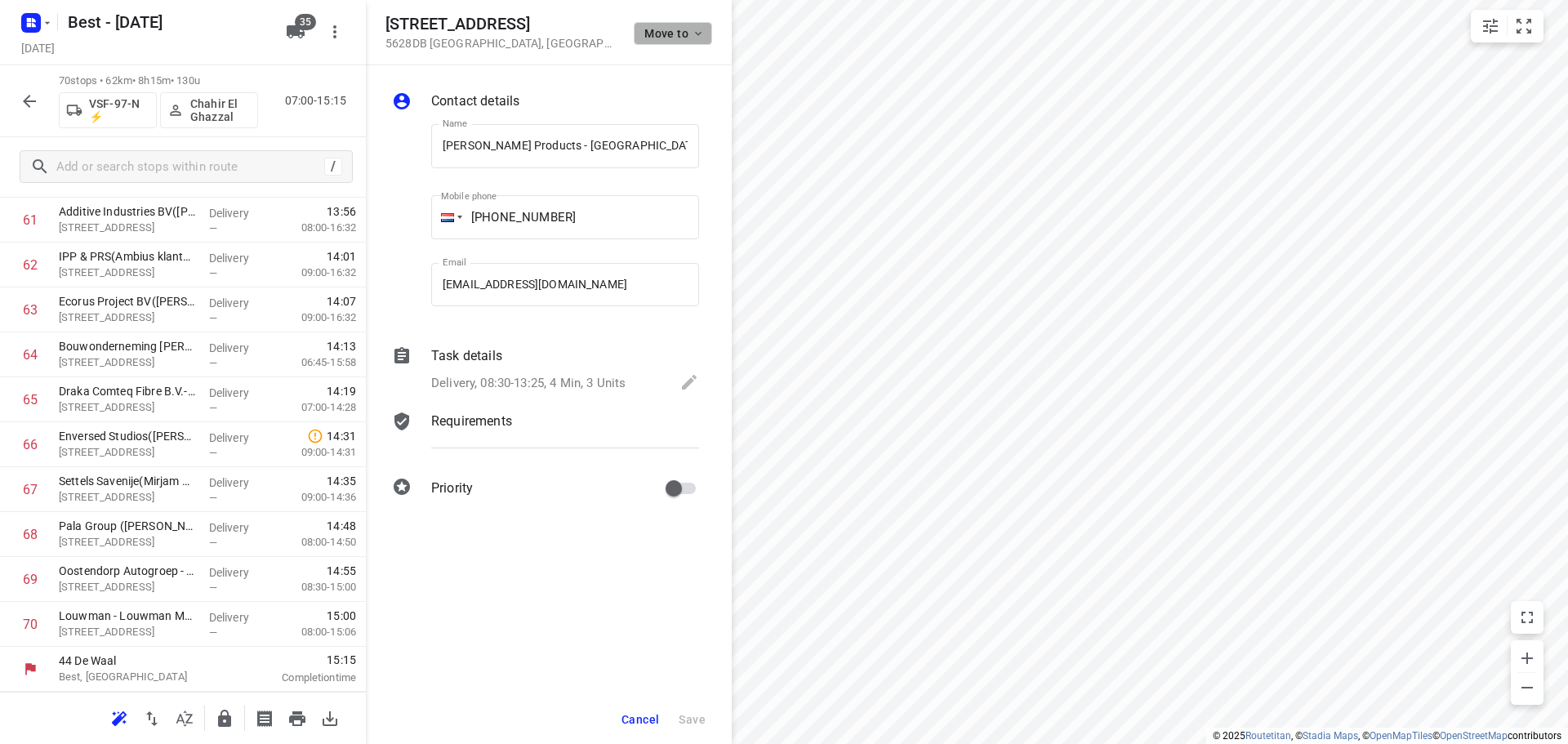
click at [649, 39] on span "Move to" at bounding box center [674, 33] width 61 height 13
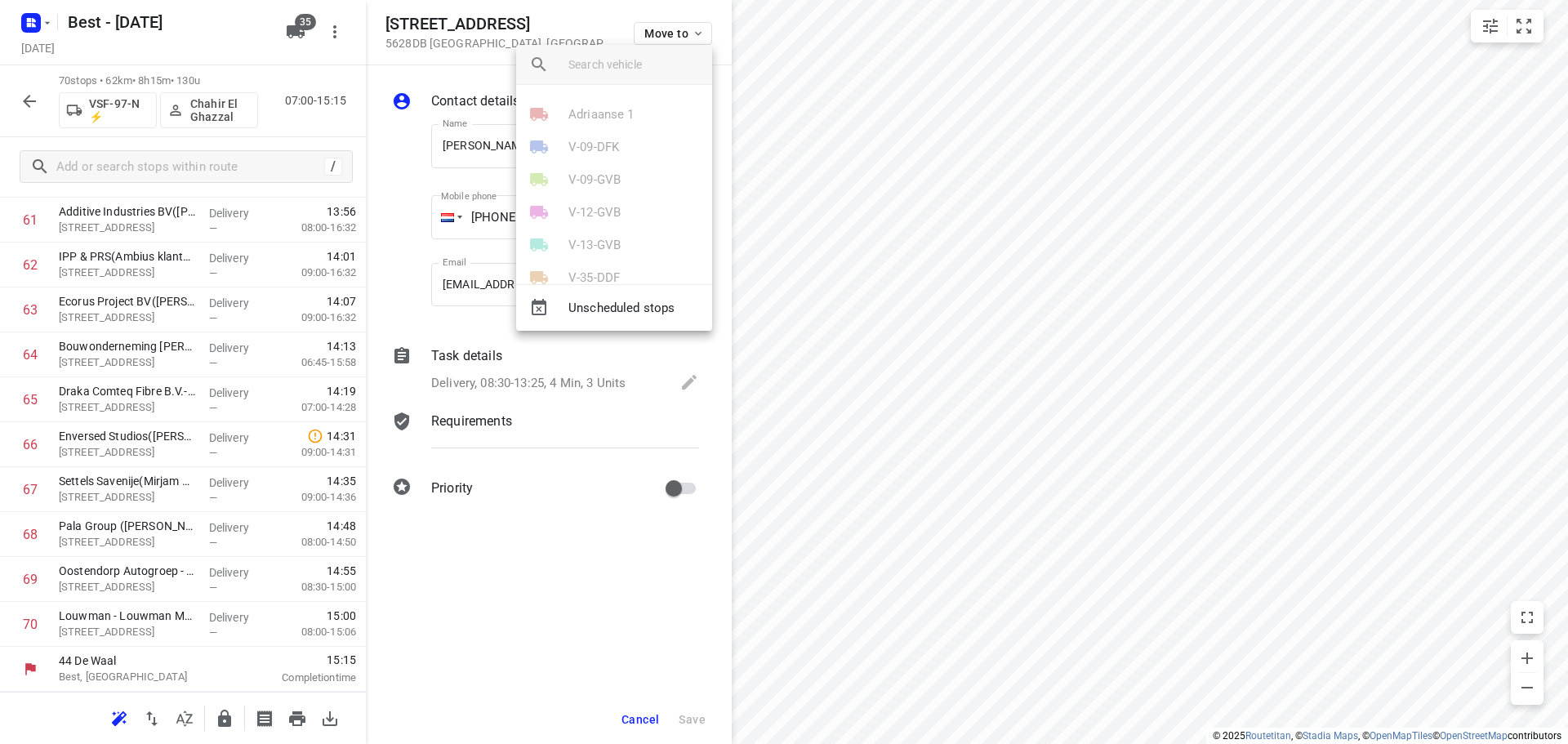
click at [632, 76] on input "search vehicle" at bounding box center [633, 64] width 131 height 25
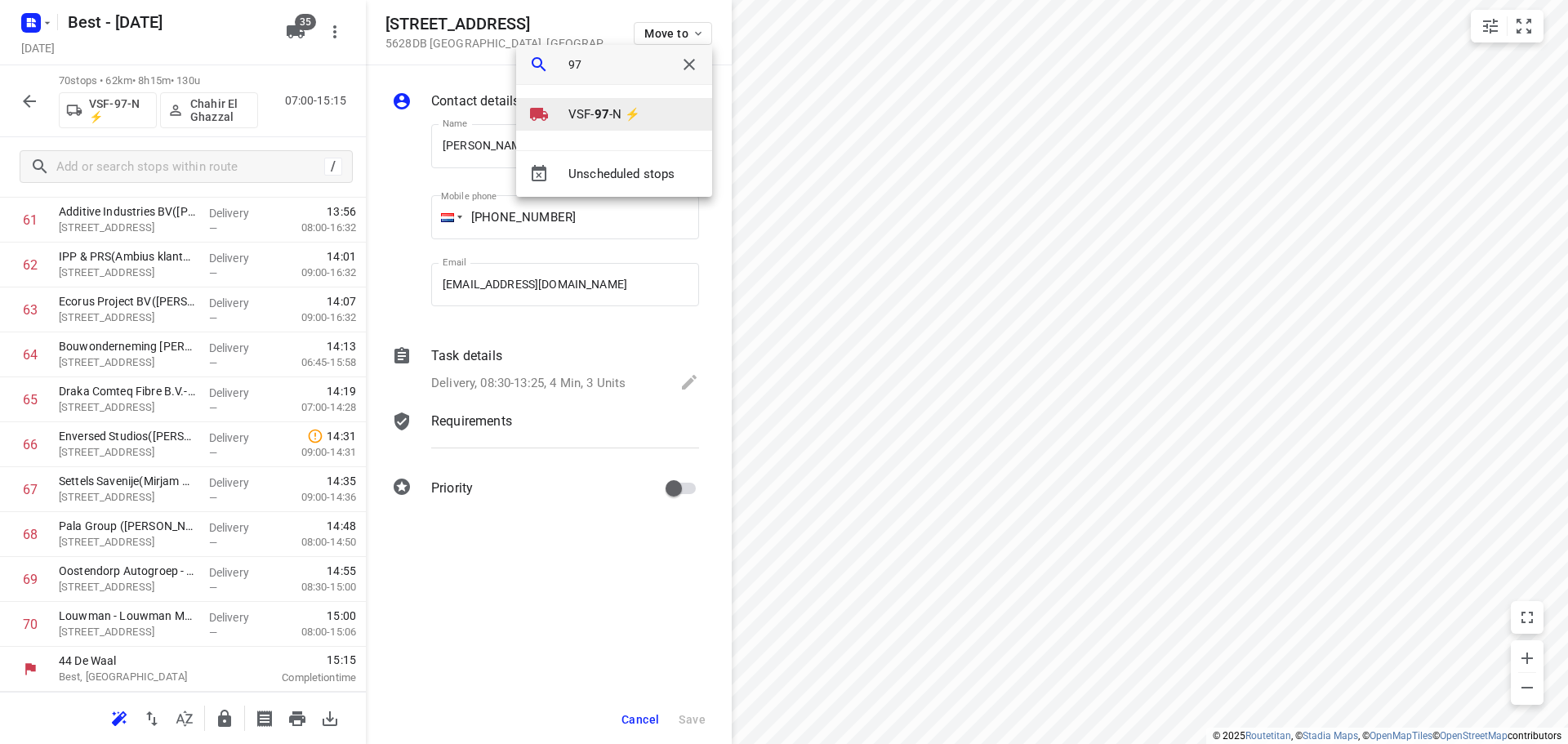
click at [636, 96] on div "VSF- 97 -N ⚡" at bounding box center [614, 118] width 196 height 66
click at [632, 98] on li "VSF- 97 -N ⚡" at bounding box center [614, 114] width 196 height 32
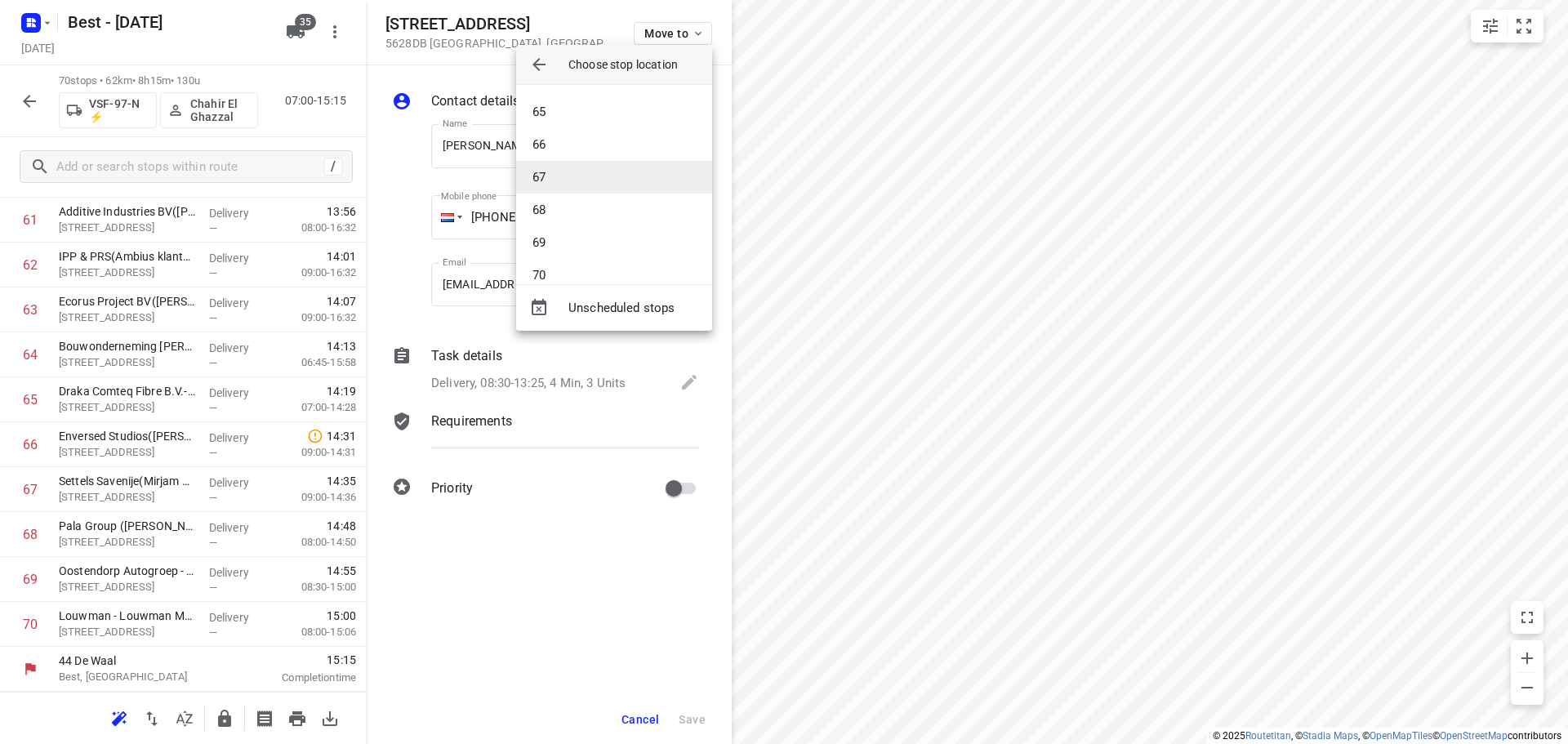
scroll to position [2107, 0]
click at [591, 218] on li "69" at bounding box center [614, 222] width 196 height 32
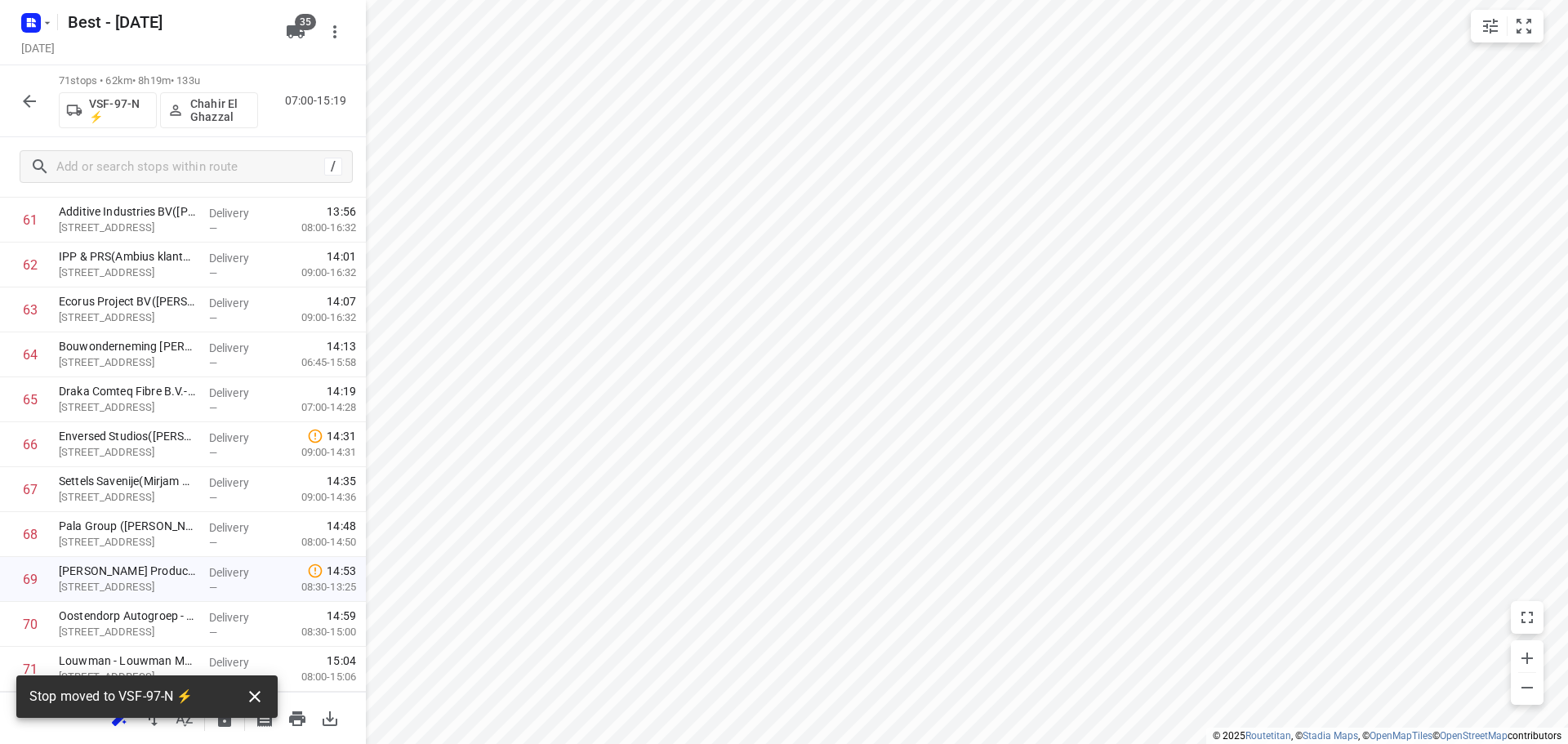
click at [258, 690] on icon "button" at bounding box center [254, 696] width 20 height 20
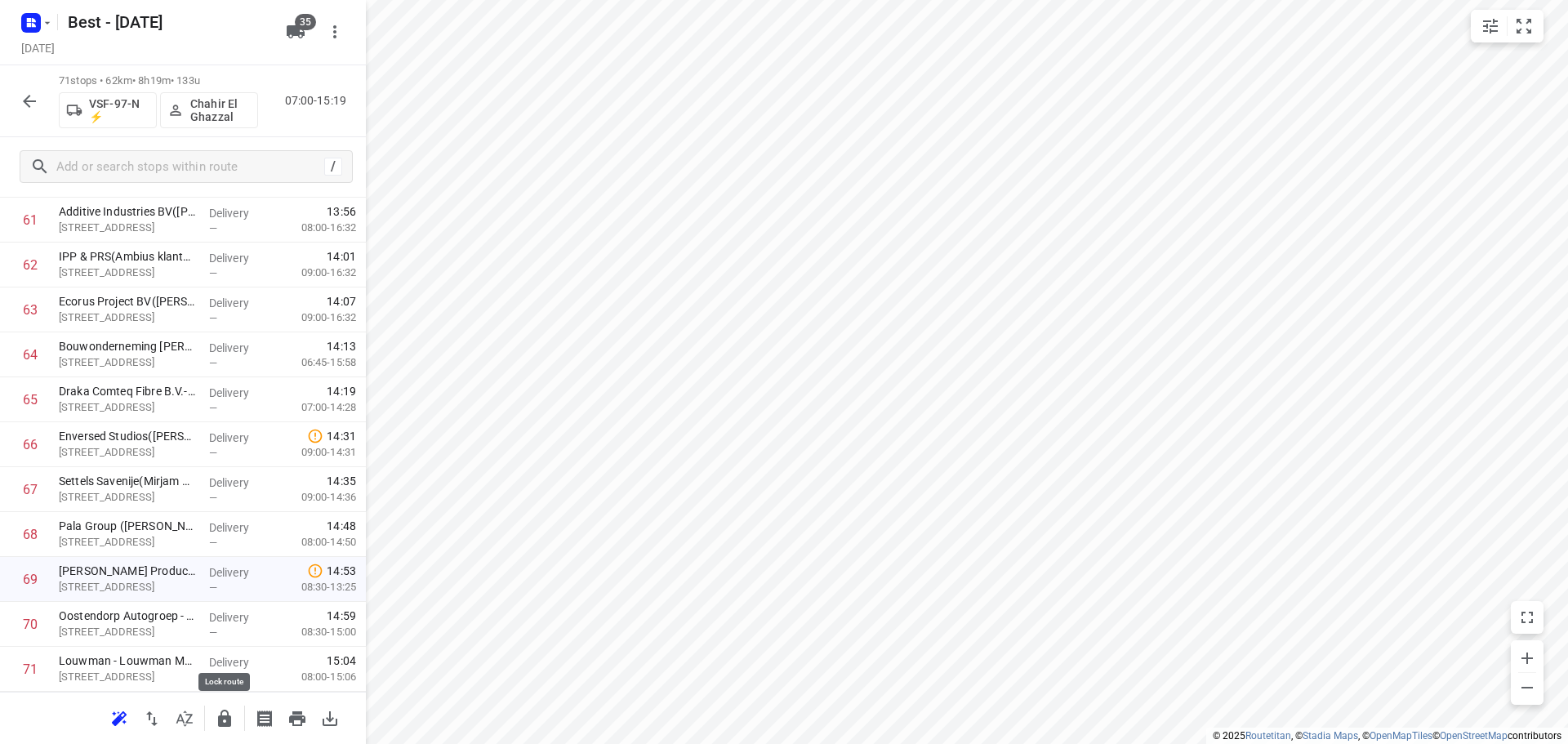
click at [218, 729] on button "button" at bounding box center [224, 718] width 32 height 32
click at [20, 89] on button "button" at bounding box center [29, 102] width 32 height 32
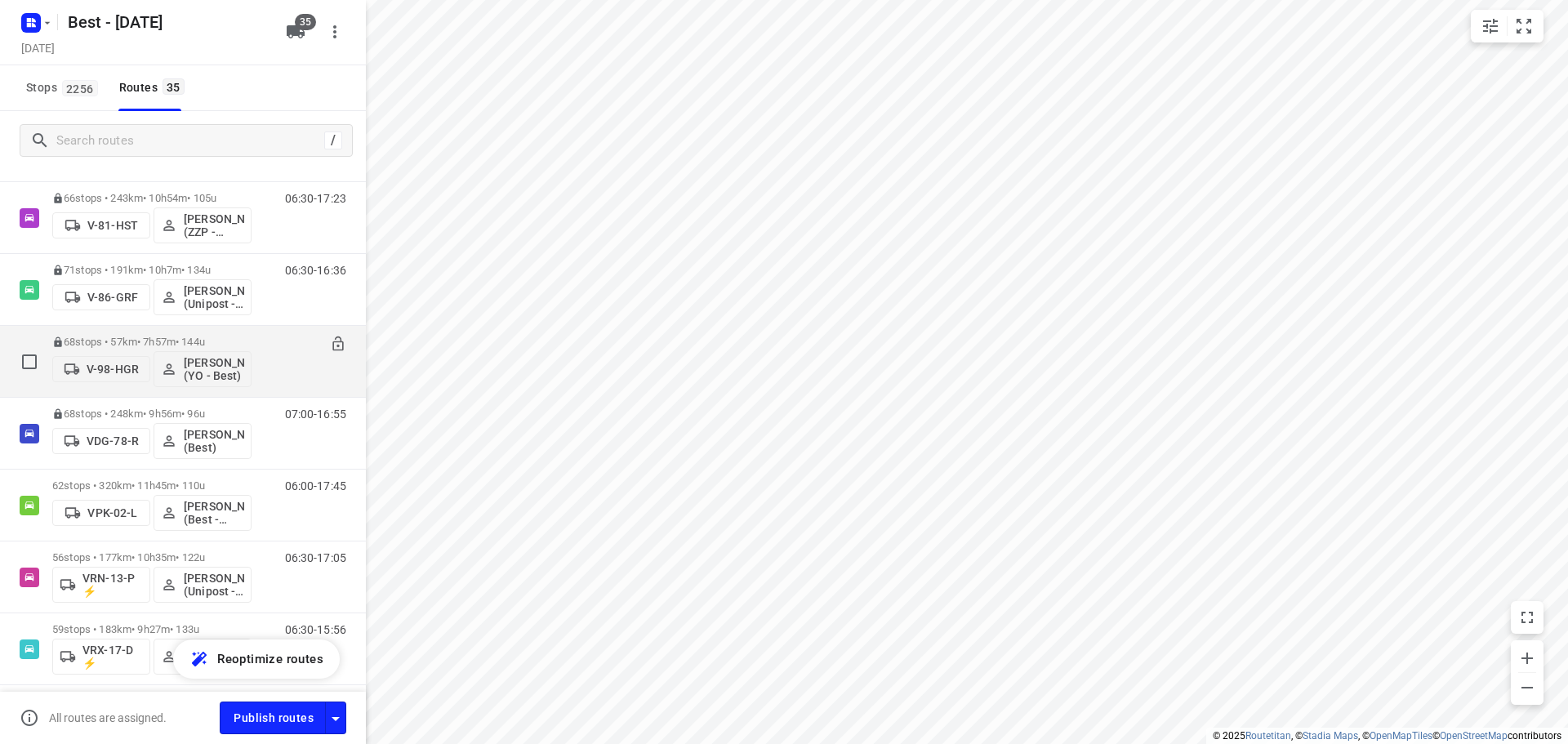
scroll to position [817, 0]
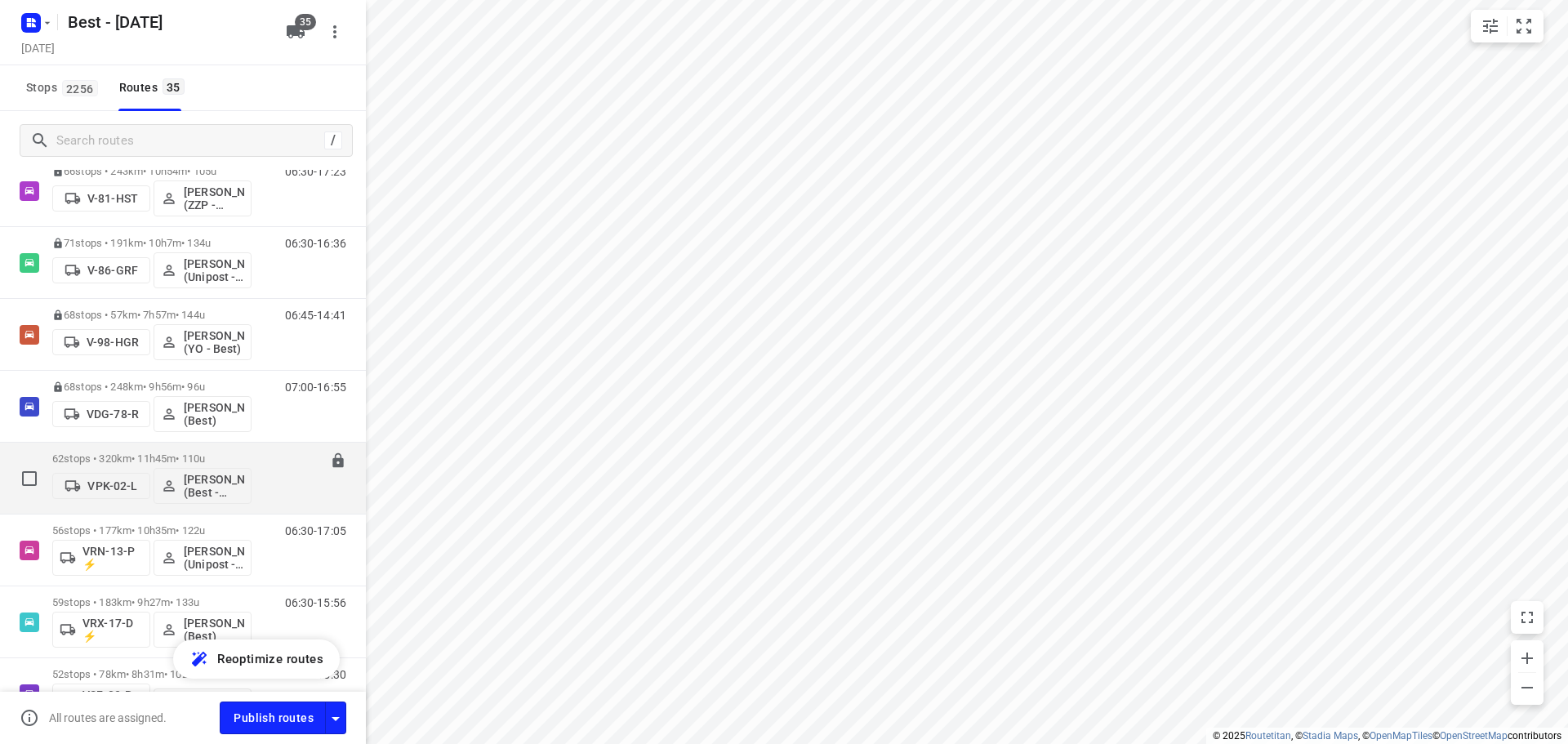
click at [157, 459] on p "62 stops • 320km • 11h45m • 110u" at bounding box center [152, 458] width 200 height 12
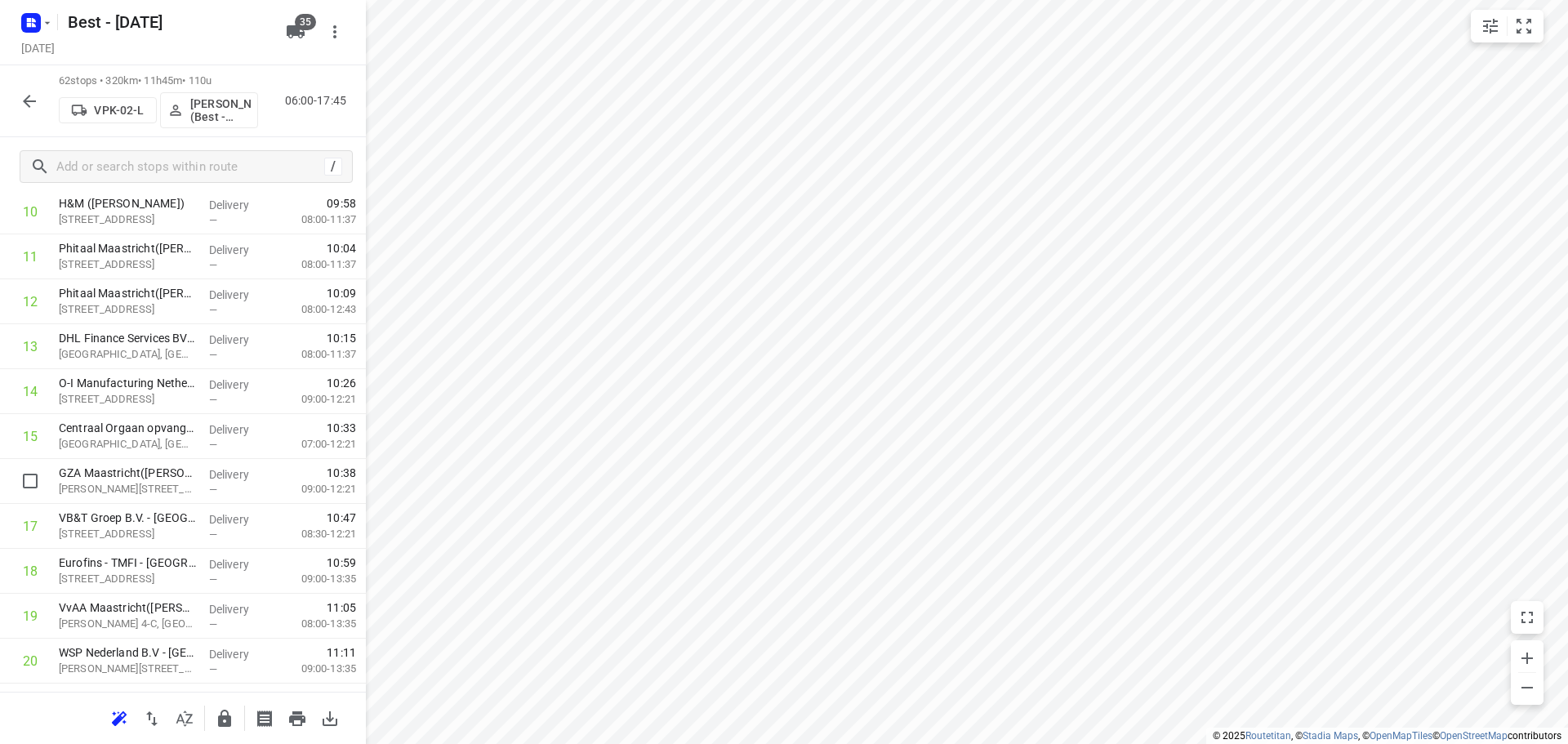
scroll to position [572, 0]
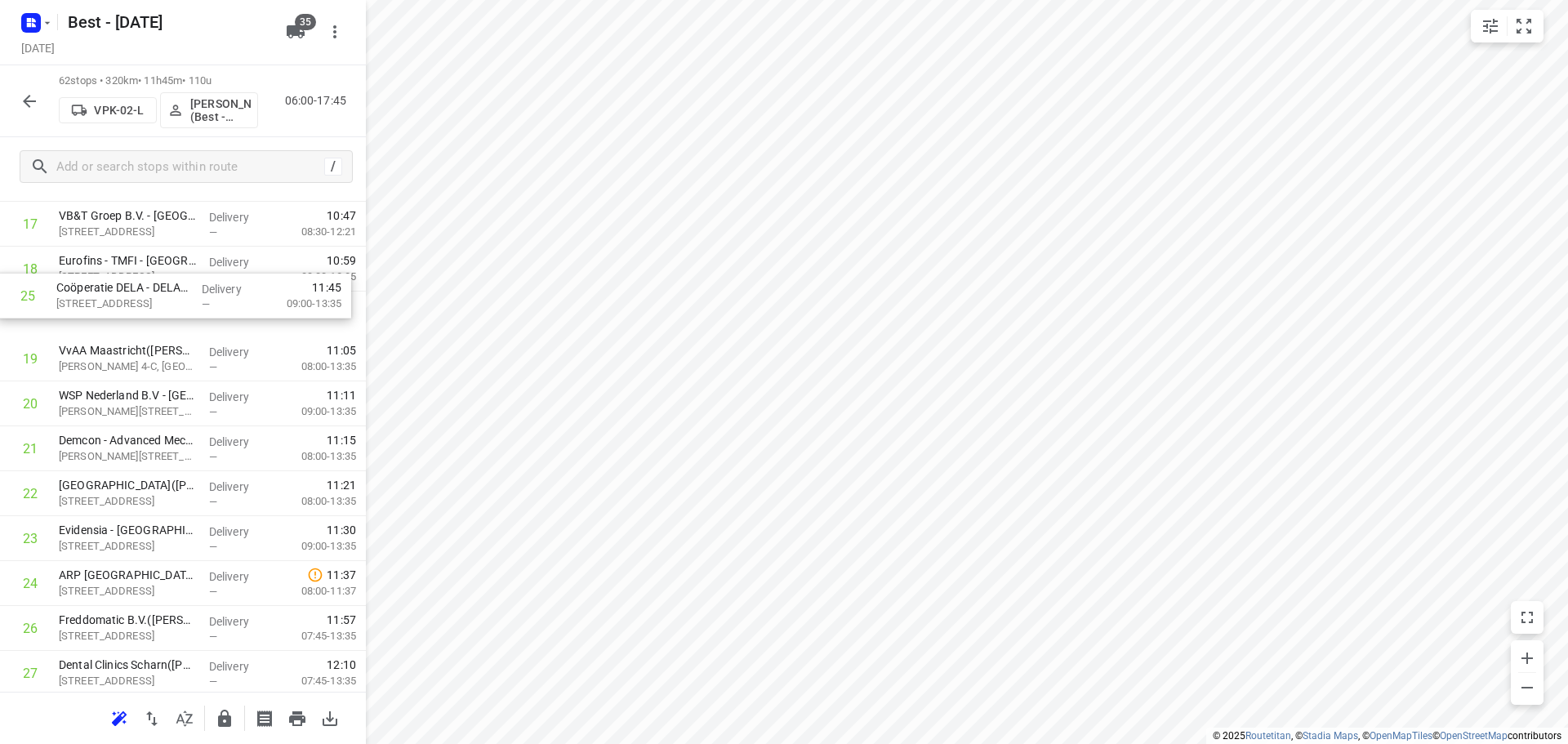
drag, startPoint x: 142, startPoint y: 532, endPoint x: 140, endPoint y: 297, distance: 235.0
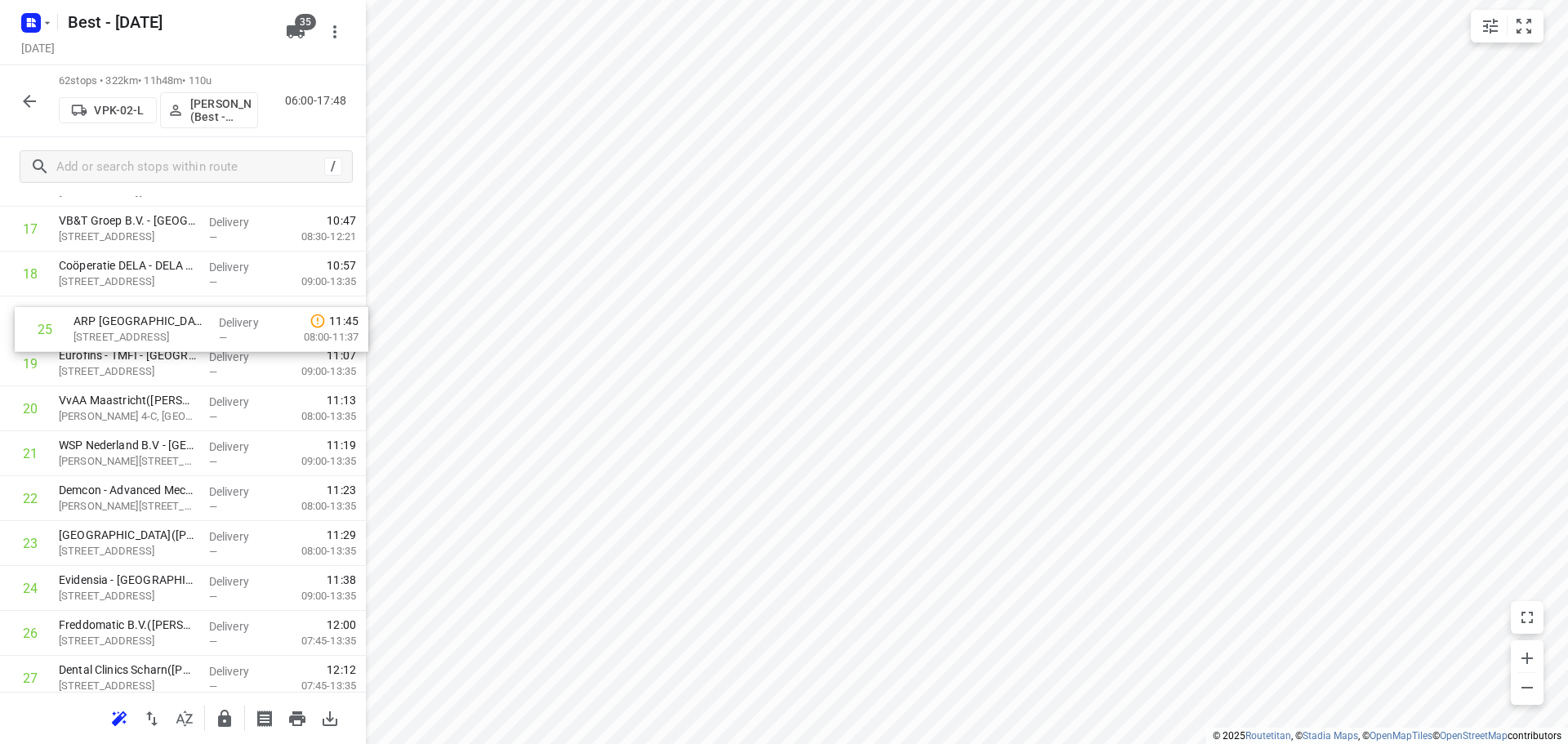
drag, startPoint x: 102, startPoint y: 579, endPoint x: 119, endPoint y: 301, distance: 278.5
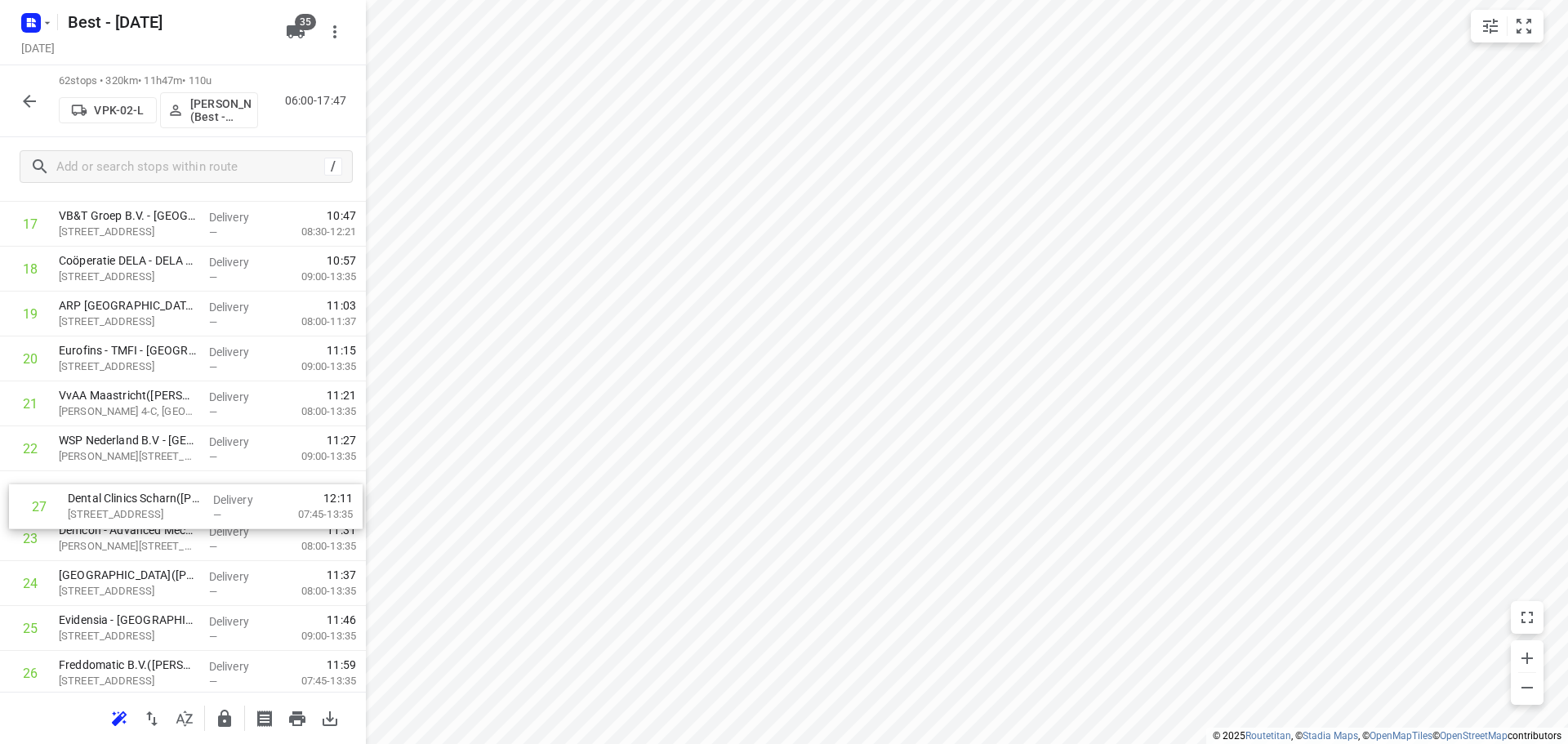
scroll to position [841, 0]
drag, startPoint x: 102, startPoint y: 666, endPoint x: 119, endPoint y: 332, distance: 334.4
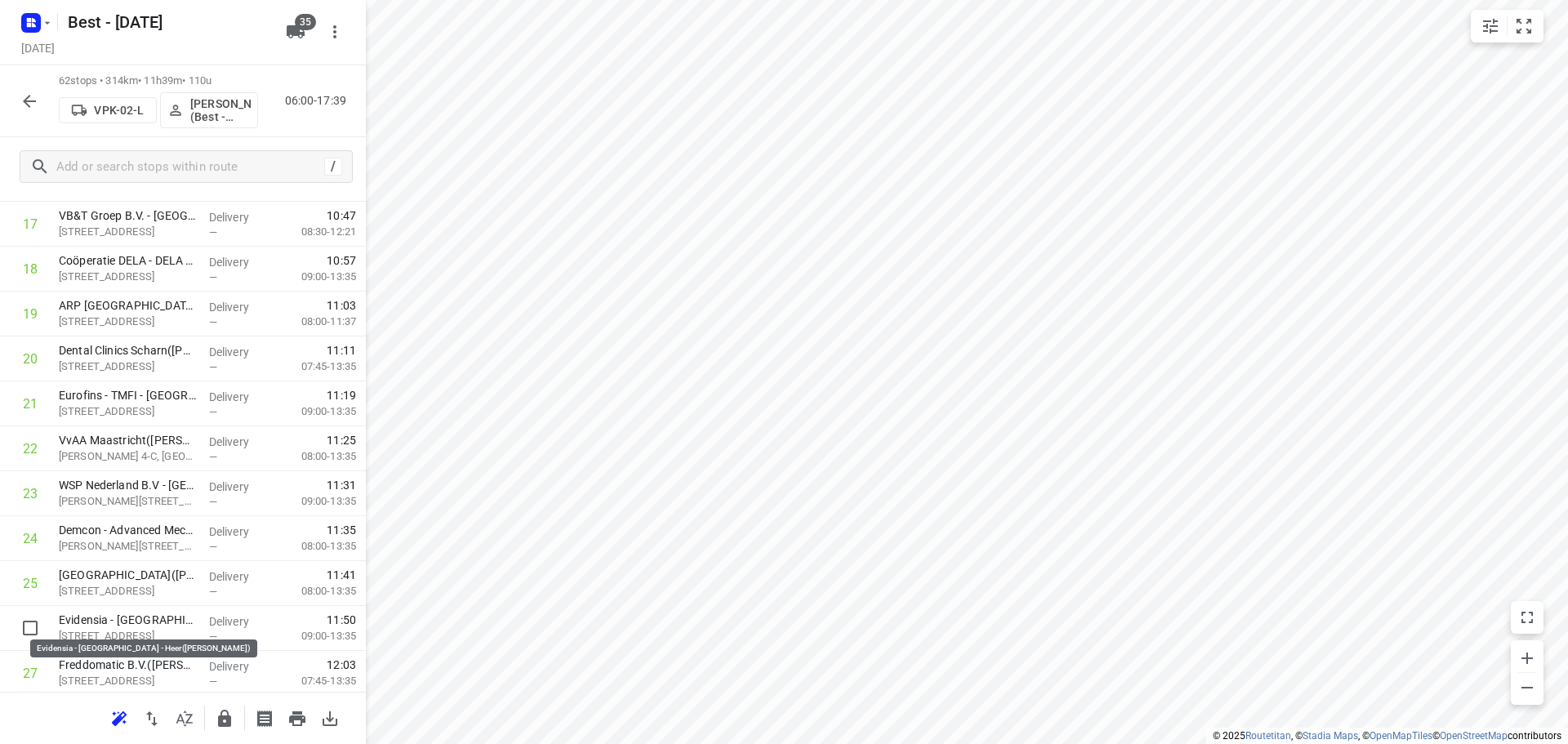
scroll to position [843, 0]
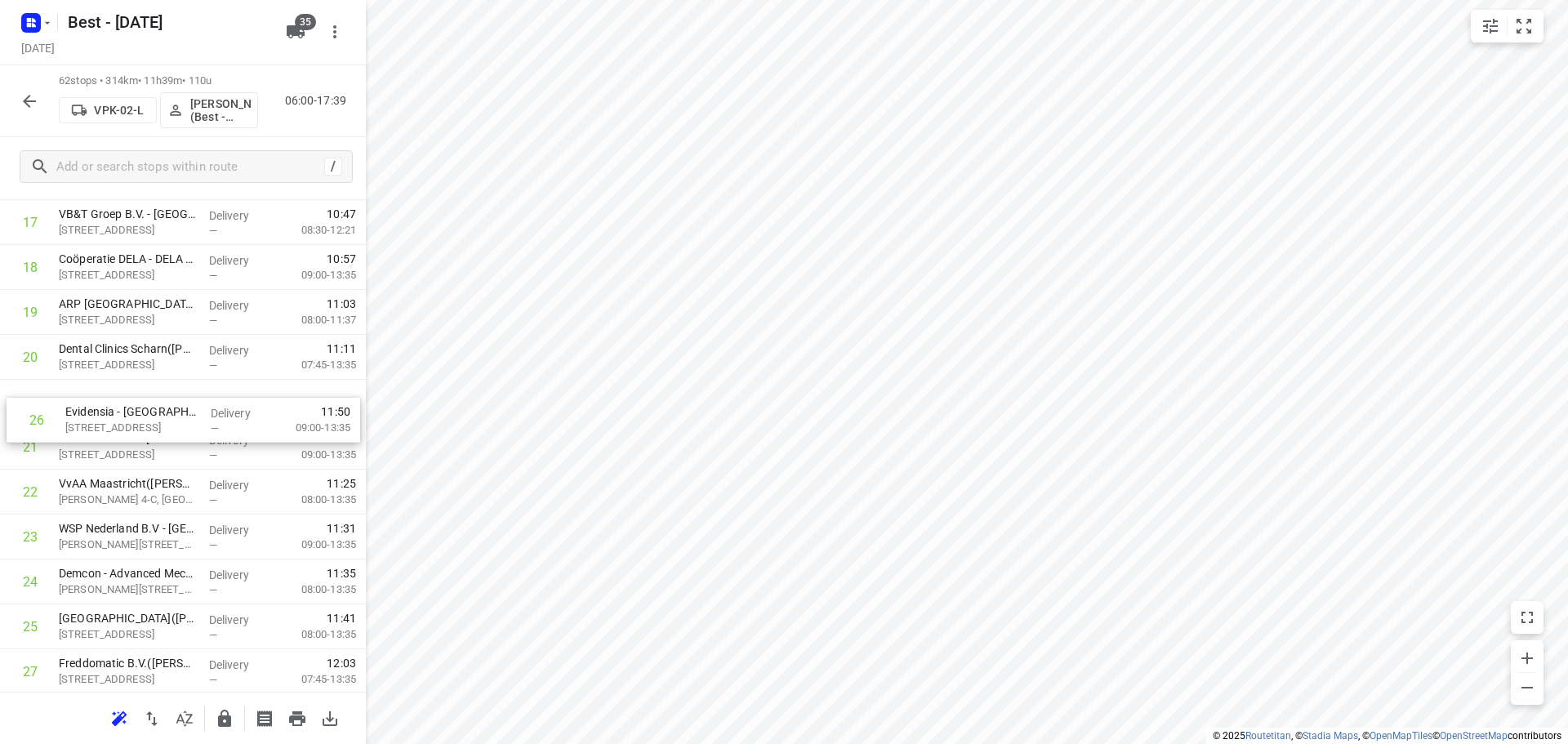
drag, startPoint x: 123, startPoint y: 613, endPoint x: 130, endPoint y: 388, distance: 225.1
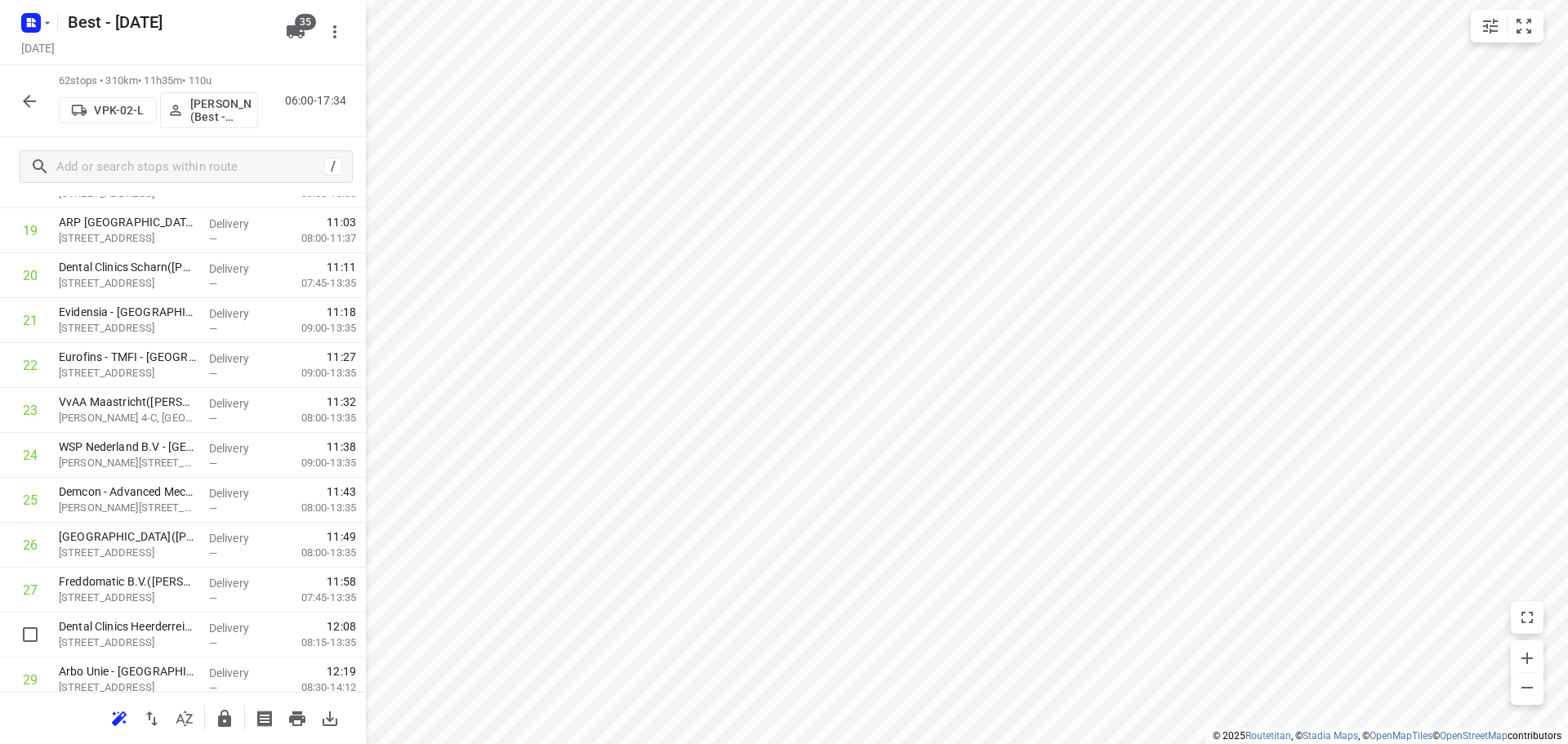
scroll to position [927, 0]
drag, startPoint x: 99, startPoint y: 618, endPoint x: 96, endPoint y: 342, distance: 276.0
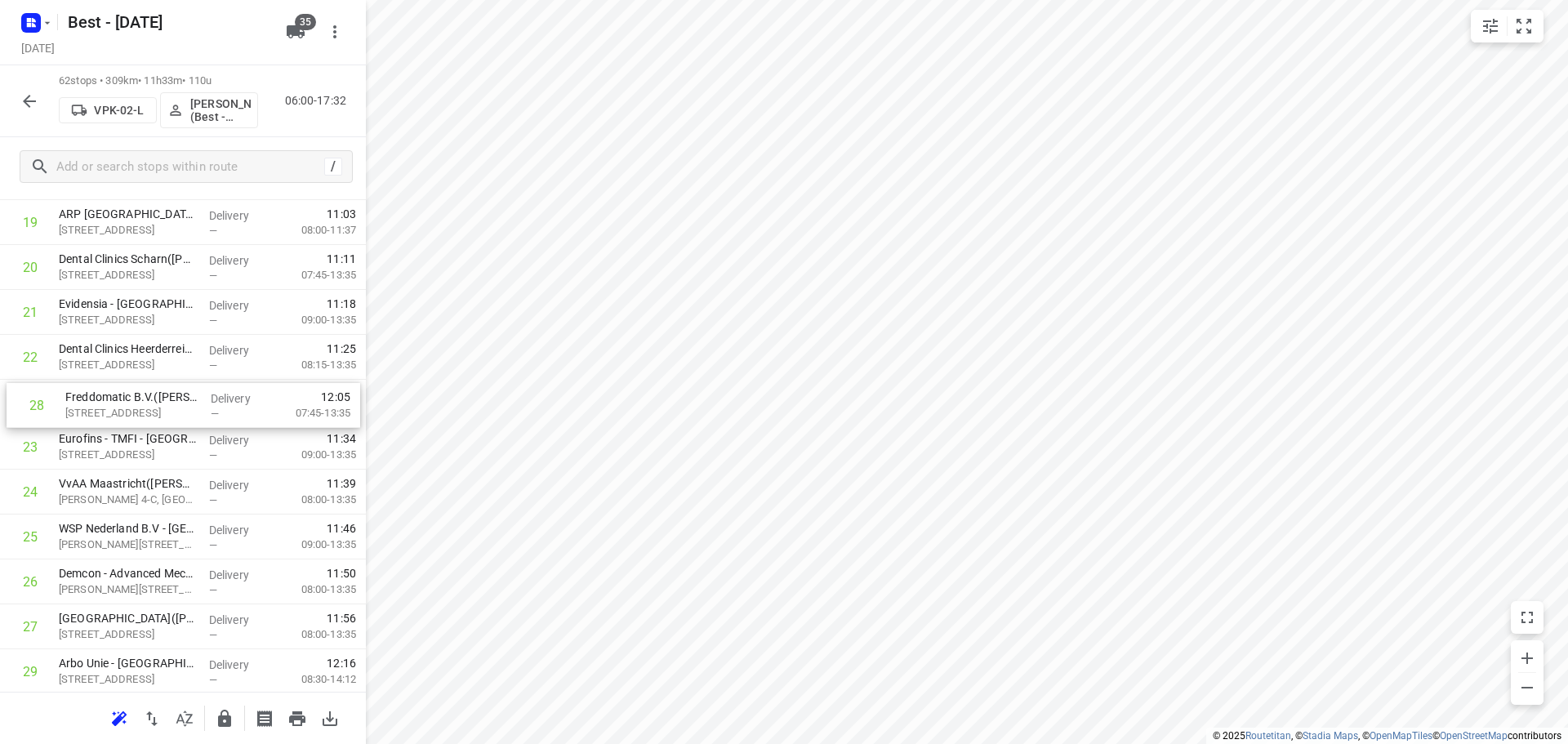
drag, startPoint x: 127, startPoint y: 492, endPoint x: 128, endPoint y: 404, distance: 88.0
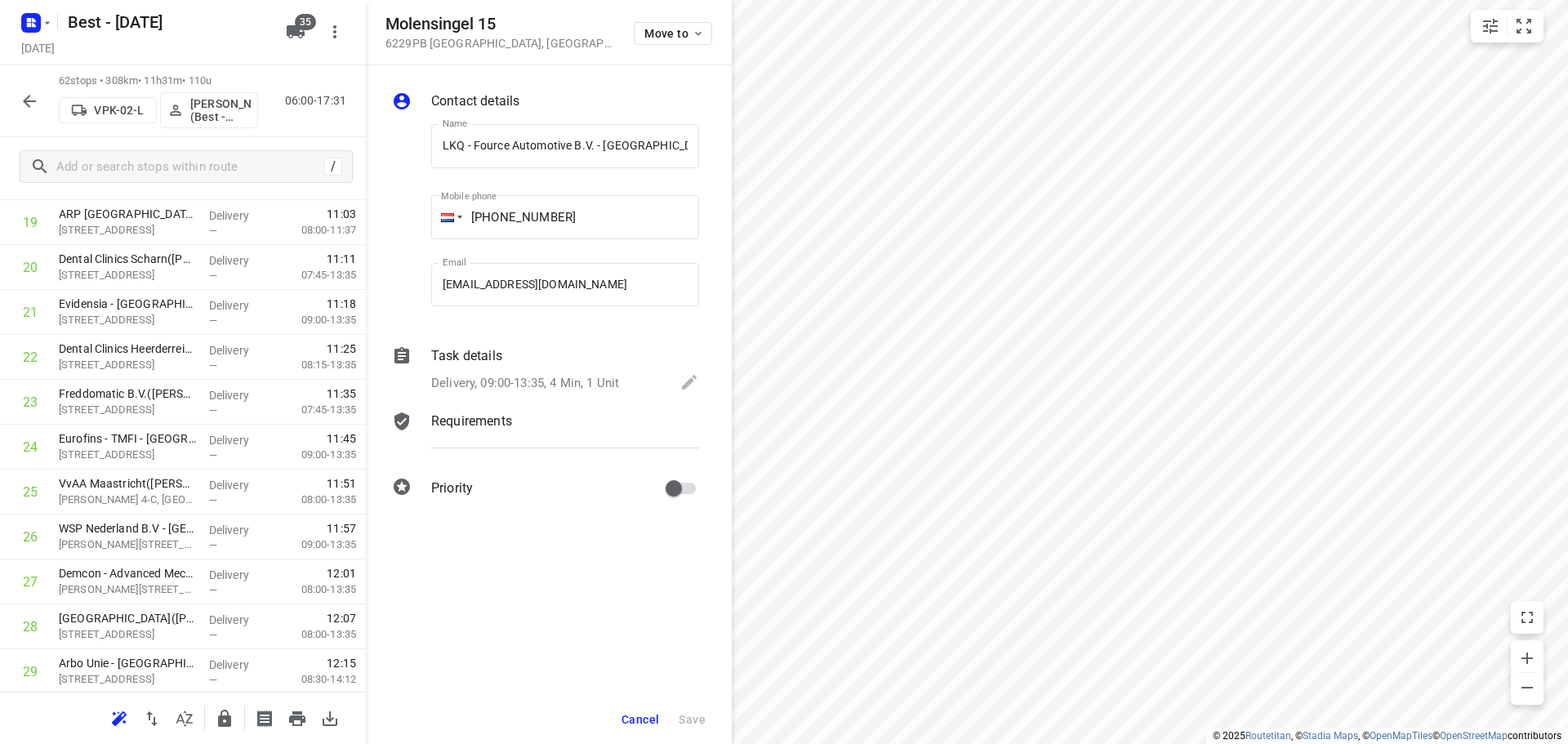
scroll to position [0, 109]
click at [663, 26] on button "Move to" at bounding box center [673, 33] width 78 height 23
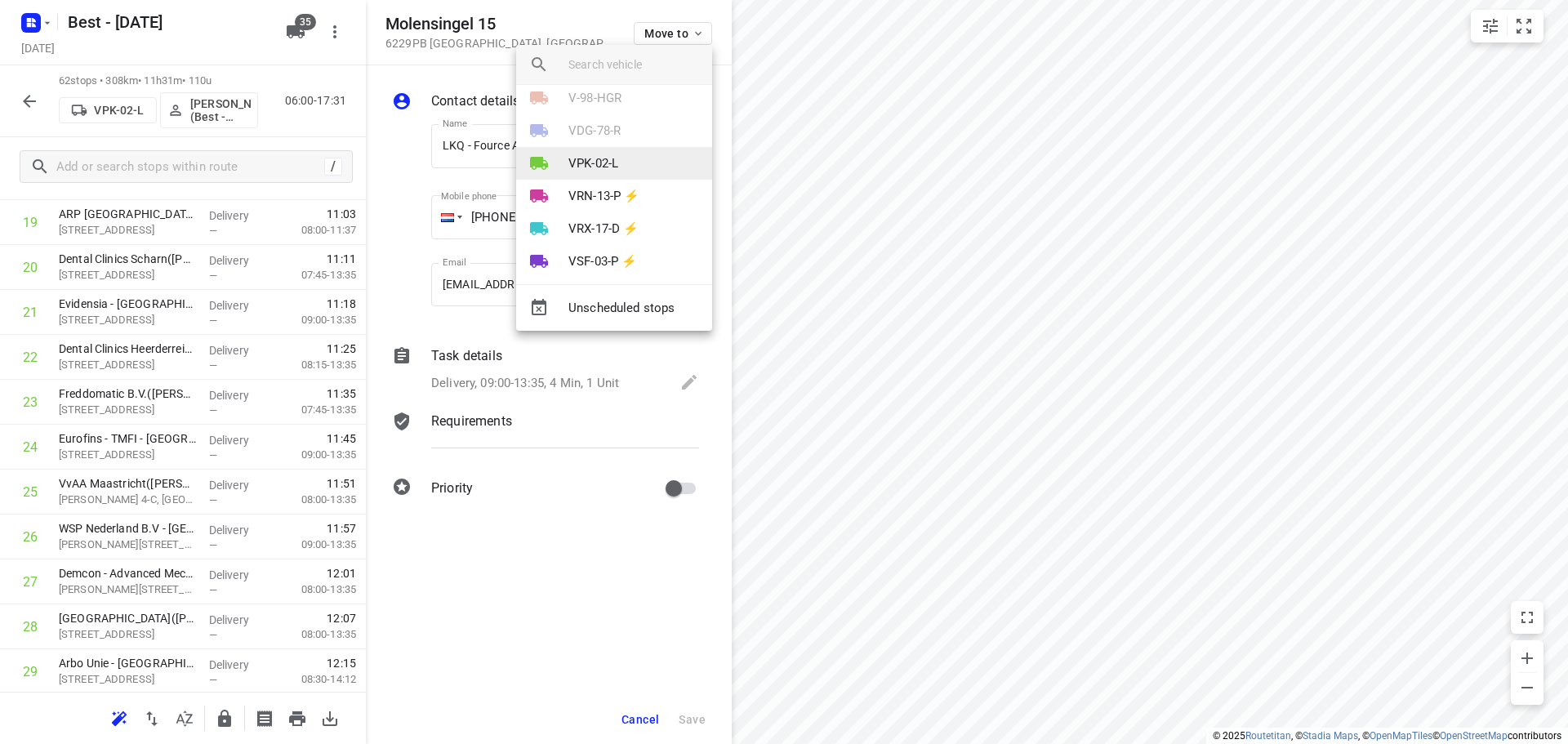
click at [591, 159] on p "VPK-02-L" at bounding box center [593, 164] width 49 height 19
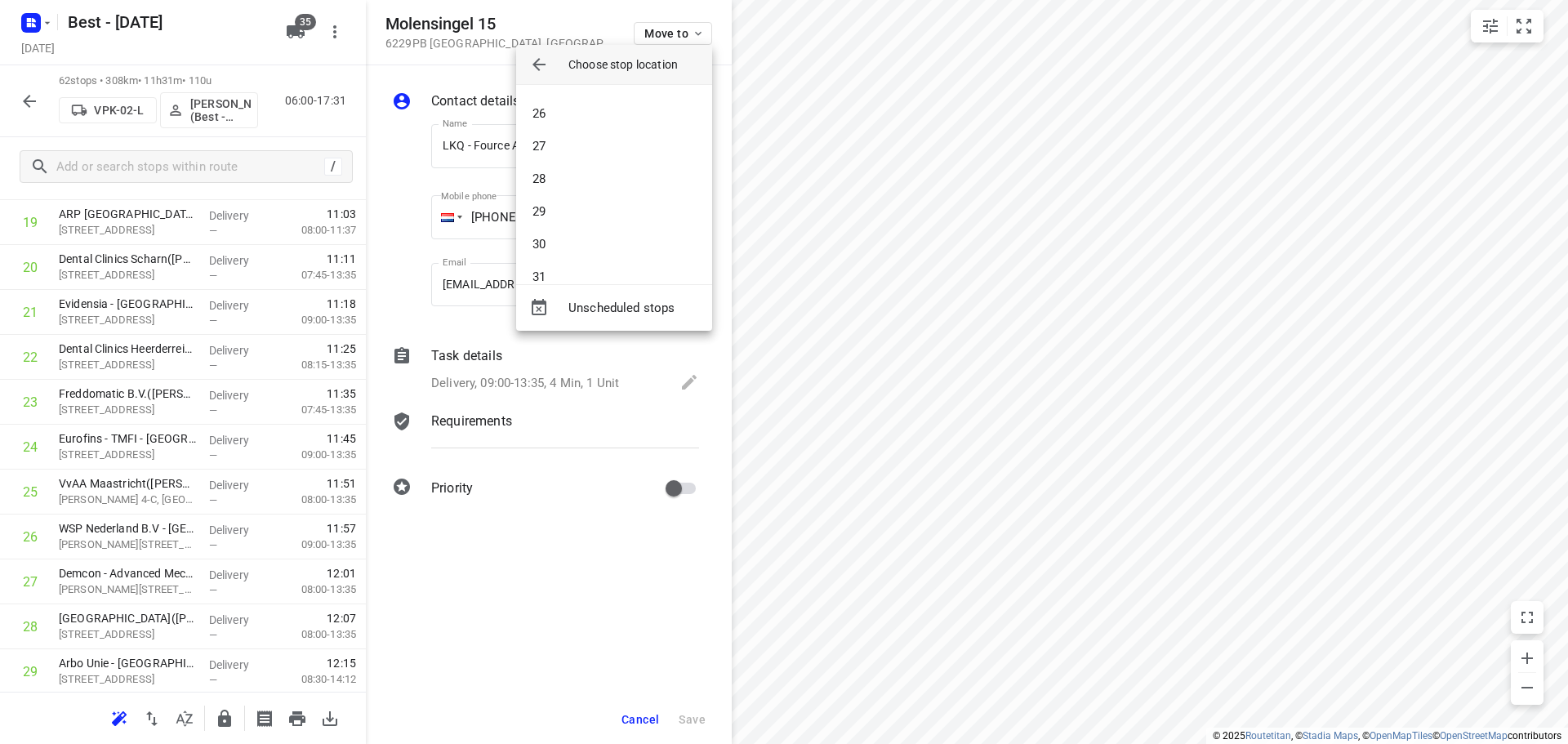
scroll to position [735, 0]
click at [557, 131] on li "24" at bounding box center [614, 124] width 196 height 32
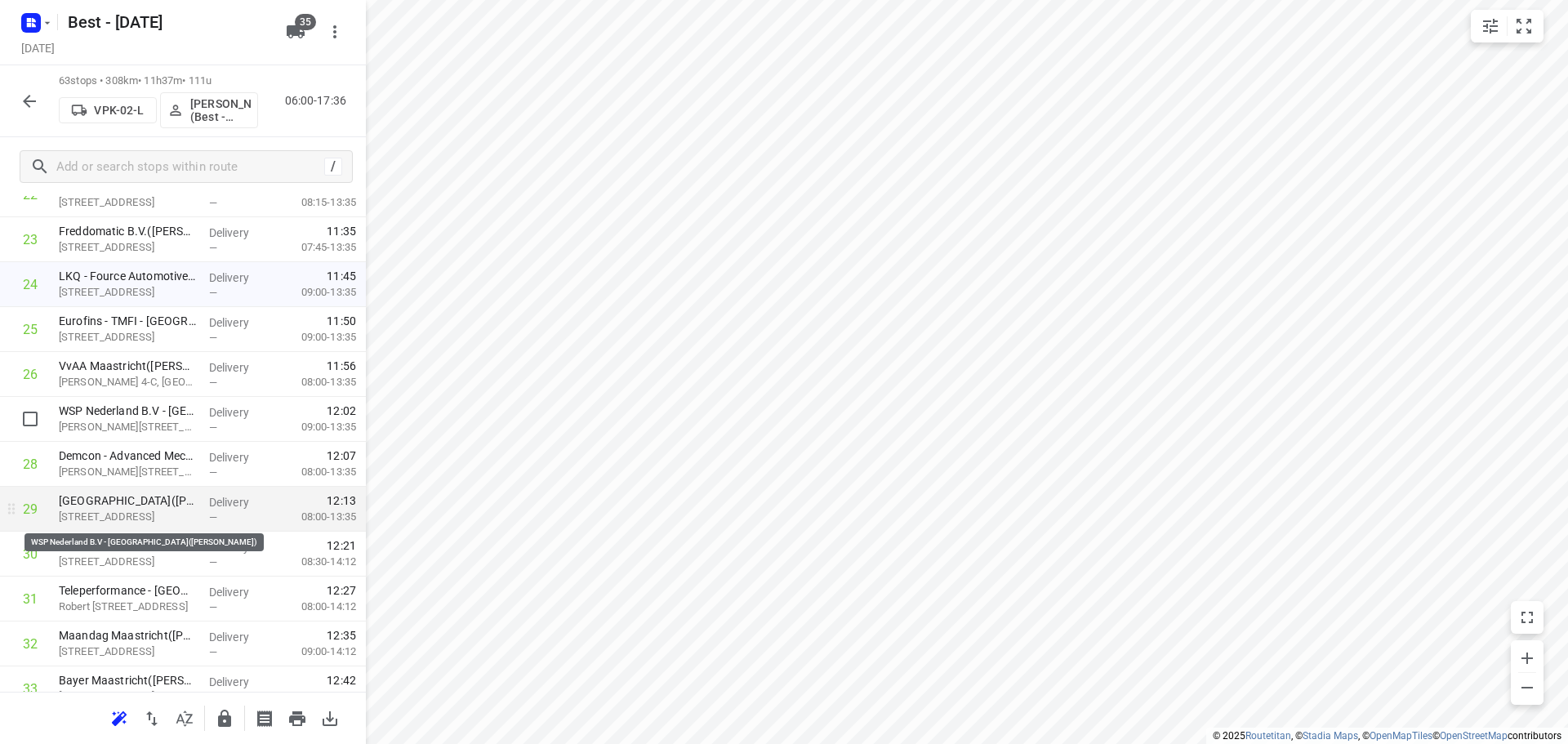
scroll to position [1096, 0]
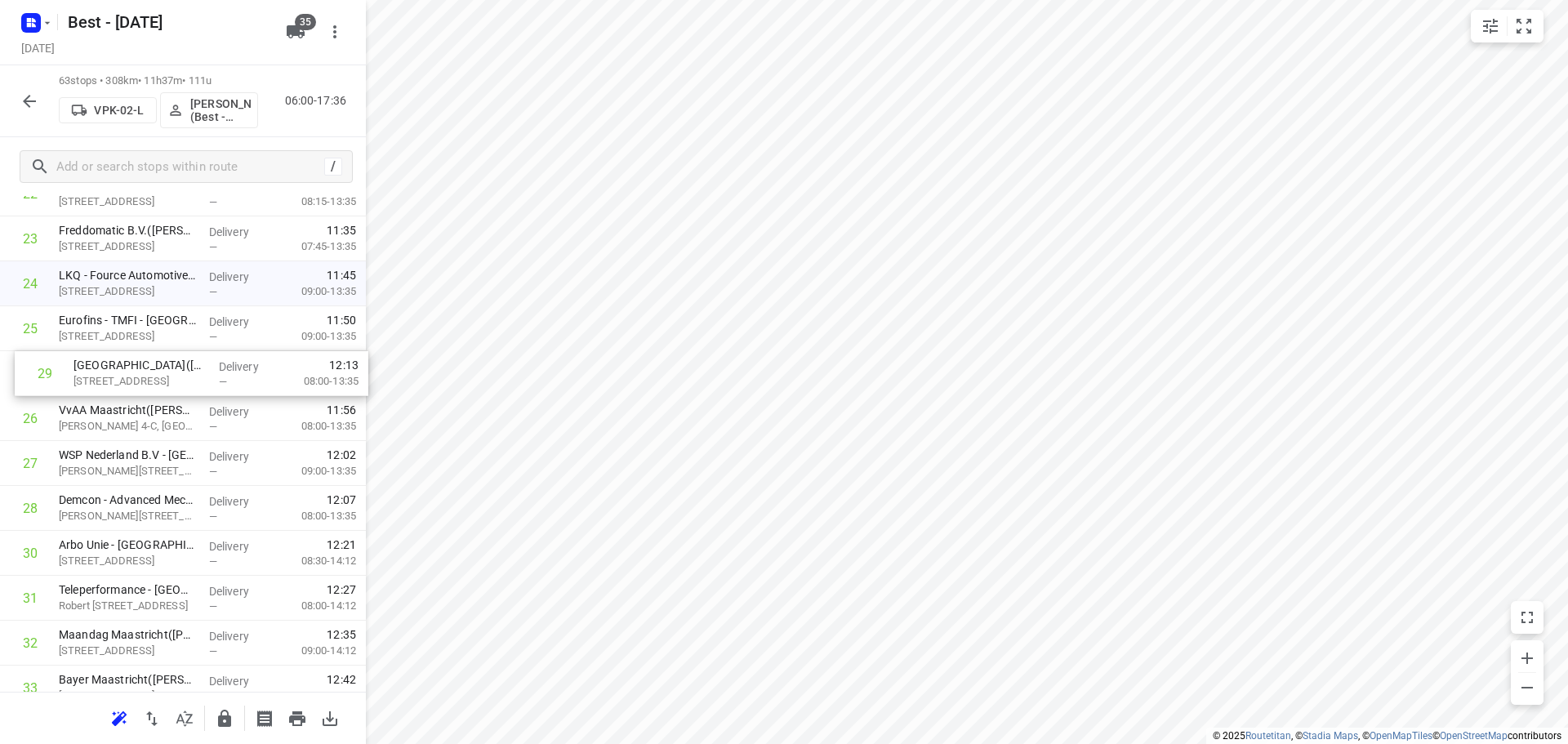
drag, startPoint x: 114, startPoint y: 501, endPoint x: 129, endPoint y: 357, distance: 144.8
click at [129, 357] on div "1 Logicx Mobiliteit - Valkenburg(Jolanda en Tineke) De Valkenberg 8, Valkenburg…" at bounding box center [183, 643] width 366 height 2829
drag, startPoint x: 107, startPoint y: 583, endPoint x: 112, endPoint y: 435, distance: 148.1
click at [113, 435] on div "1 Logicx Mobiliteit - Valkenburg(Jolanda en Tineke) De Valkenberg 8, Valkenburg…" at bounding box center [183, 642] width 366 height 2829
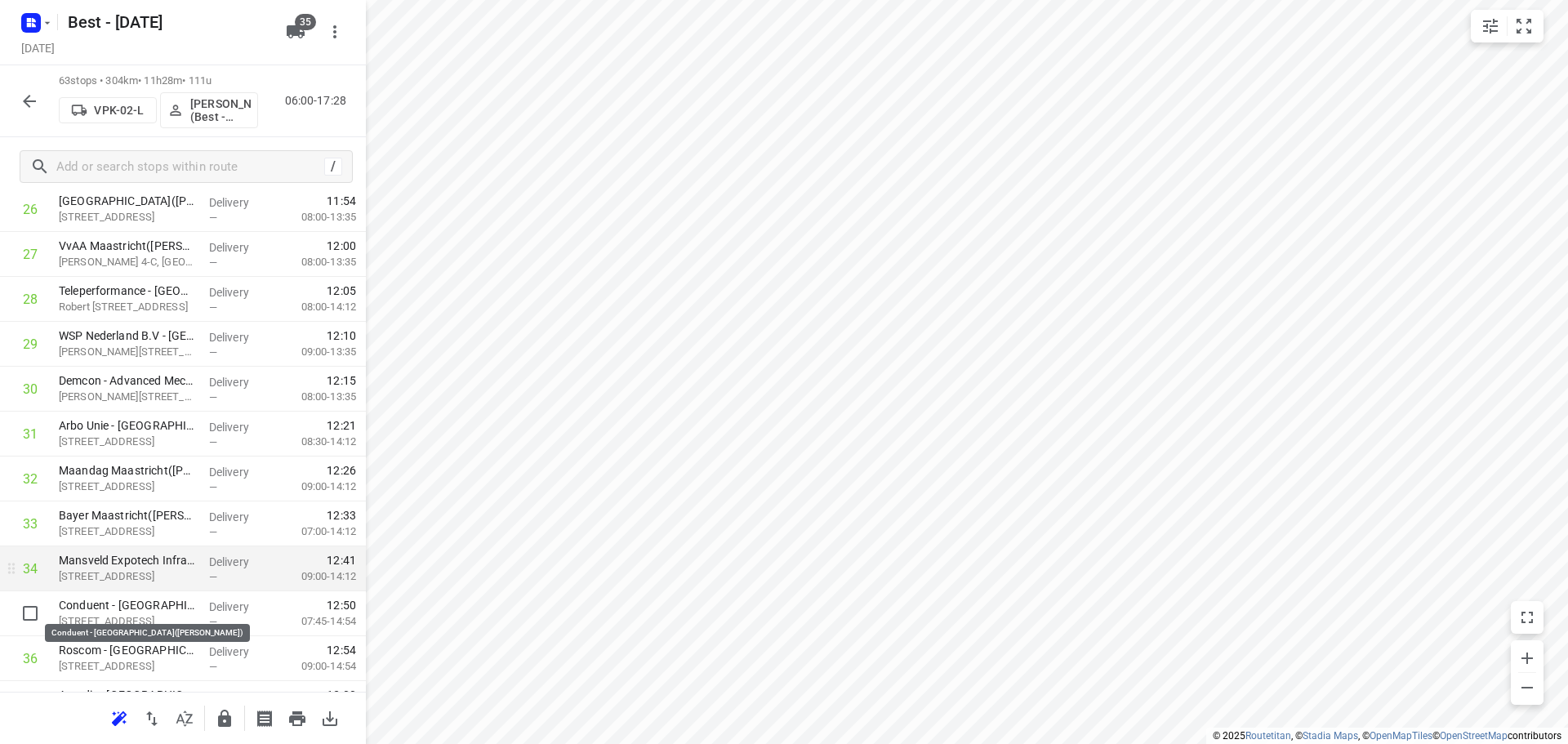
scroll to position [1261, 0]
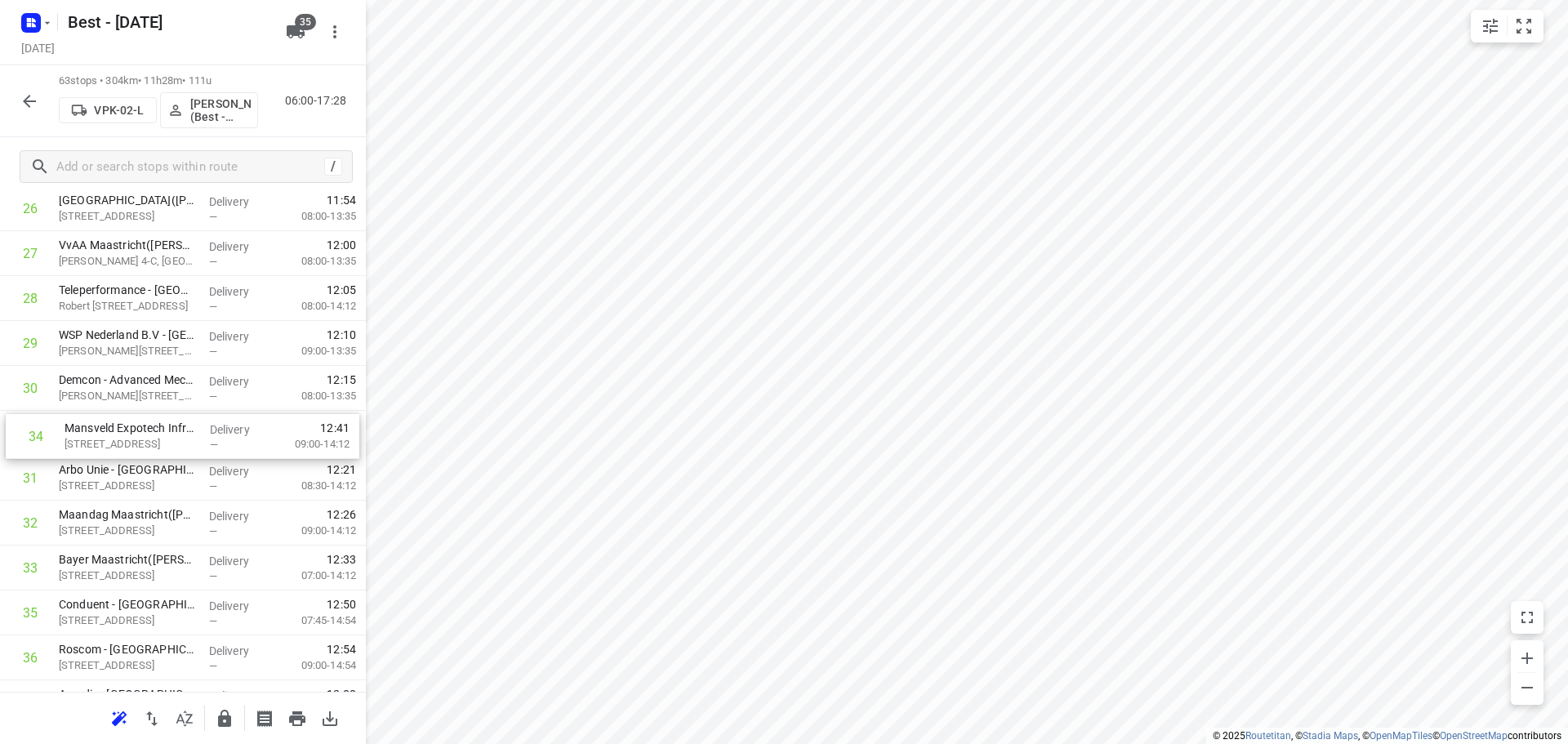
drag, startPoint x: 102, startPoint y: 567, endPoint x: 111, endPoint y: 418, distance: 149.3
click at [111, 418] on div "1 Logicx Mobiliteit - Valkenburg(Jolanda en Tineke) De Valkenberg 8, Valkenburg…" at bounding box center [183, 478] width 366 height 2829
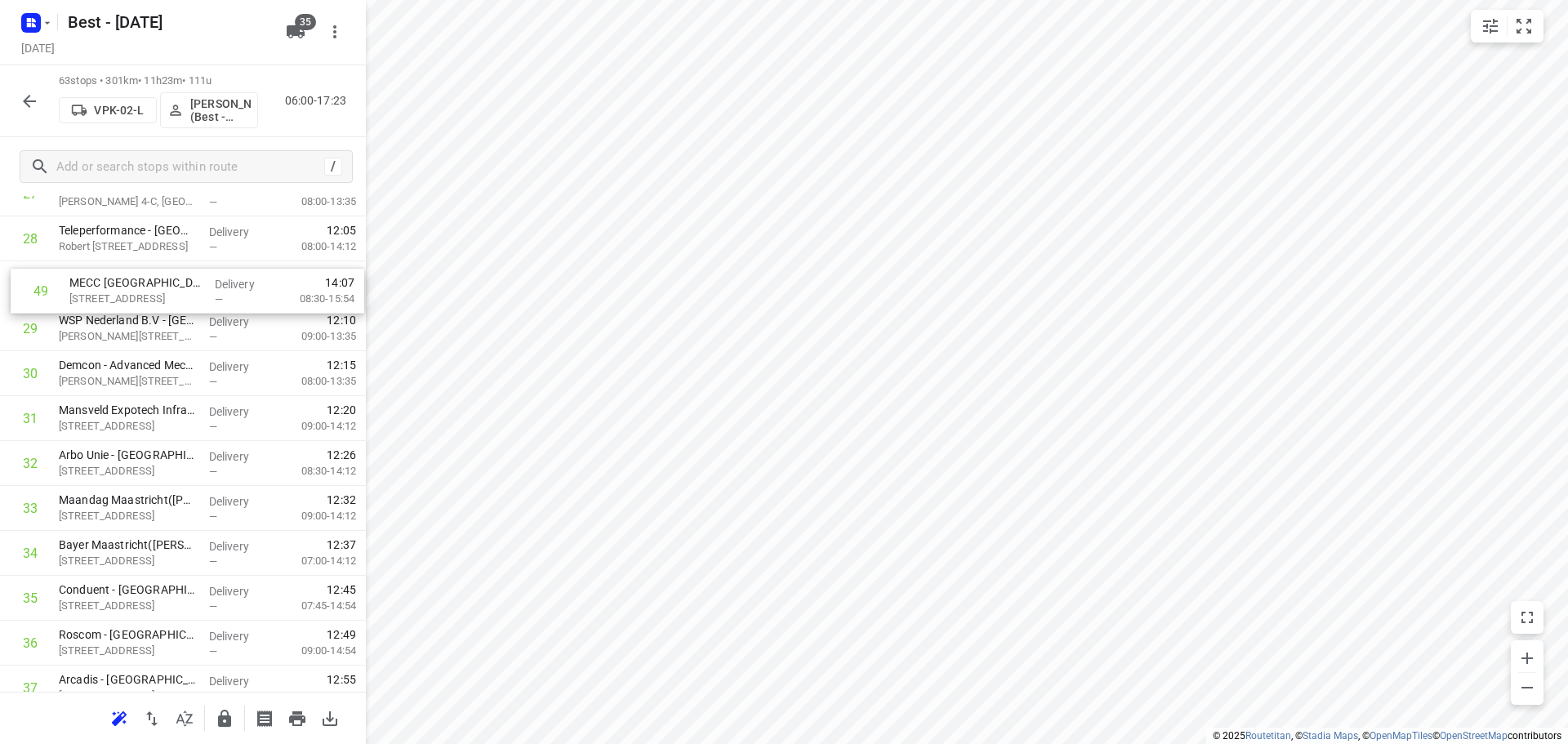
scroll to position [1320, 0]
drag, startPoint x: 130, startPoint y: 573, endPoint x: 141, endPoint y: 388, distance: 185.3
click at [141, 388] on div "1 Logicx Mobiliteit - Valkenburg(Jolanda en Tineke) De Valkenberg 8, Valkenburg…" at bounding box center [183, 419] width 366 height 2829
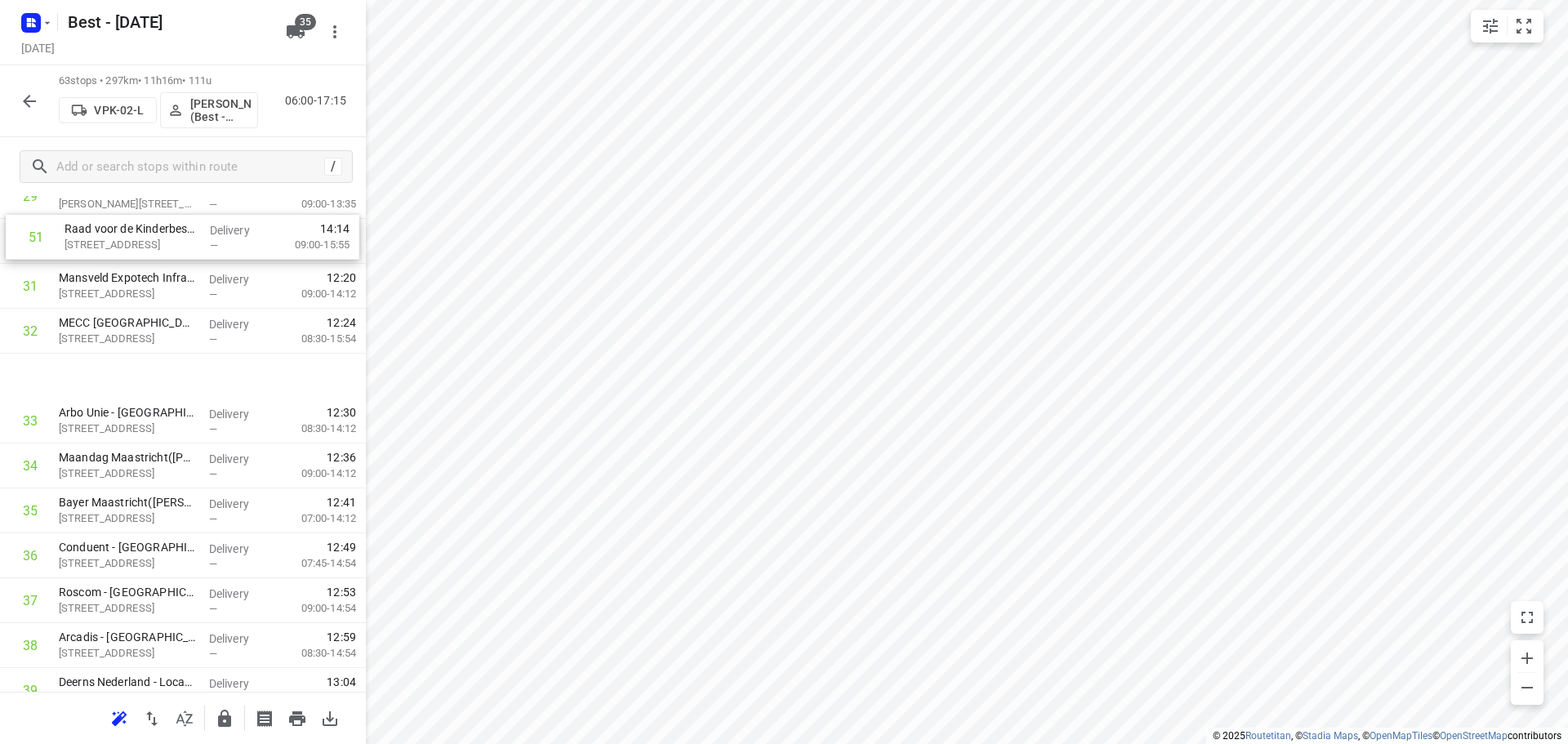
scroll to position [1353, 0]
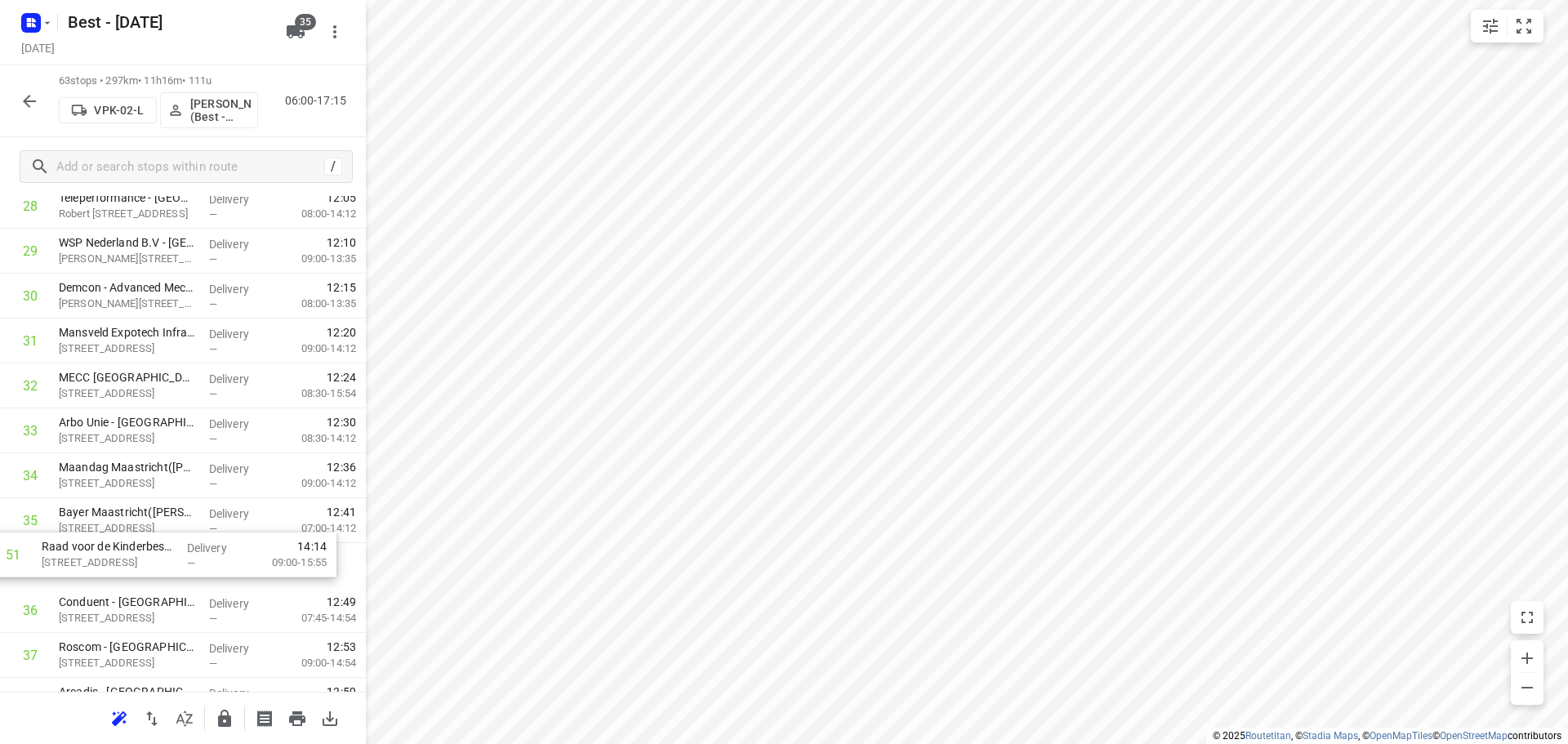
drag, startPoint x: 142, startPoint y: 610, endPoint x: 125, endPoint y: 536, distance: 75.9
click at [125, 536] on div "1 Logicx Mobiliteit - Valkenburg(Jolanda en Tineke) De Valkenberg 8, Valkenburg…" at bounding box center [183, 386] width 366 height 2829
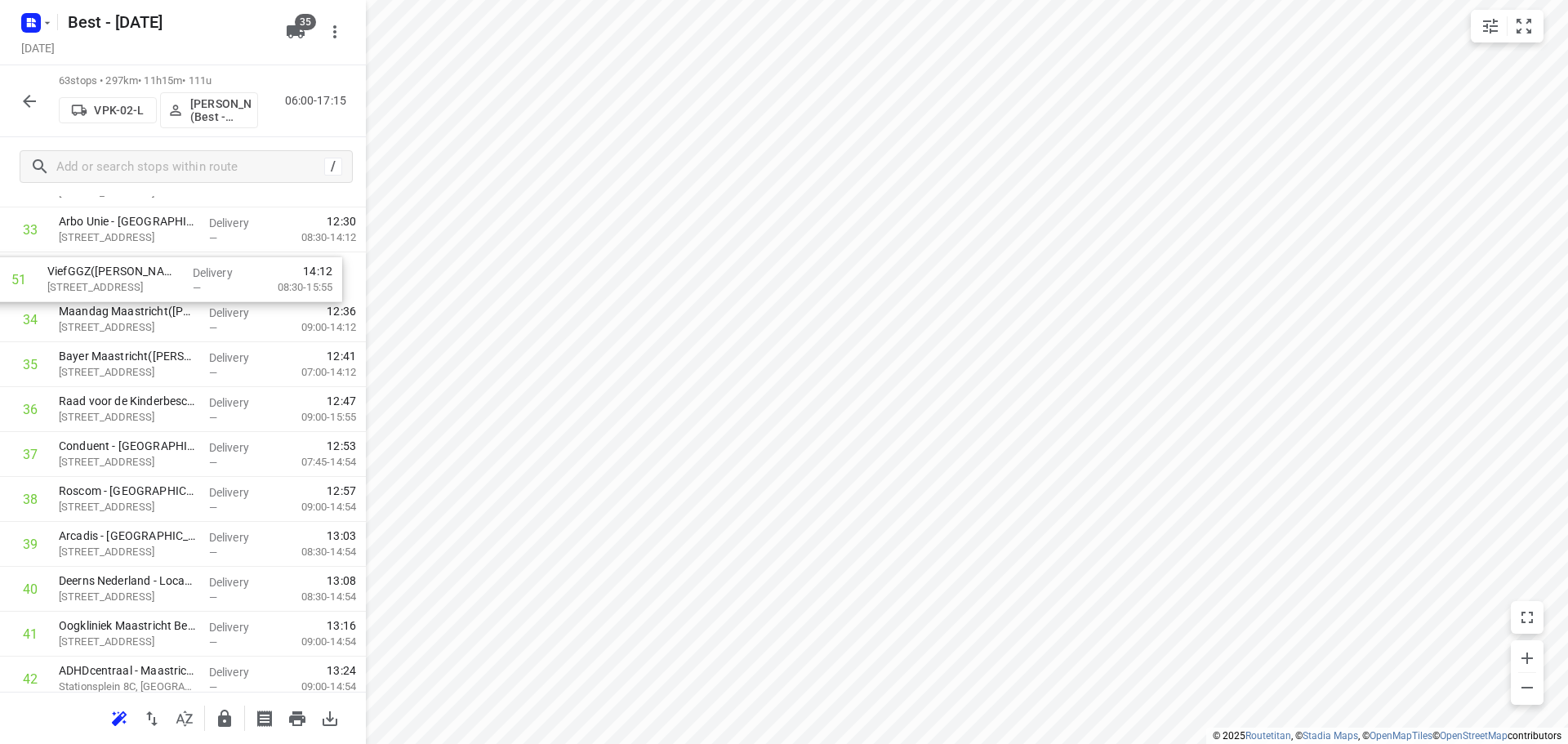
scroll to position [1535, 0]
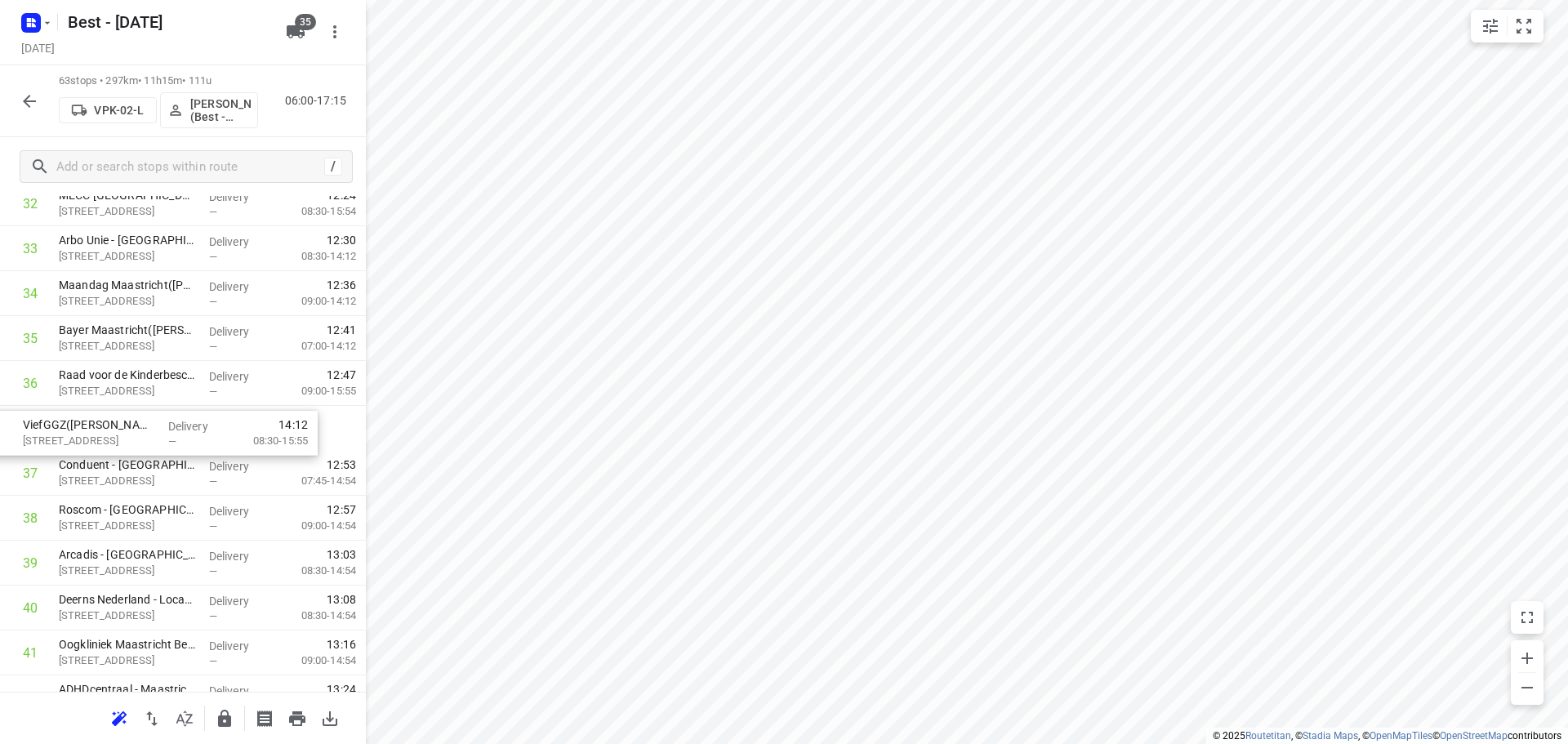
drag, startPoint x: 148, startPoint y: 661, endPoint x: 118, endPoint y: 418, distance: 244.8
click at [118, 418] on div "1 Logicx Mobiliteit - Valkenburg(Jolanda en Tineke) De Valkenberg 8, Valkenburg…" at bounding box center [183, 204] width 366 height 2829
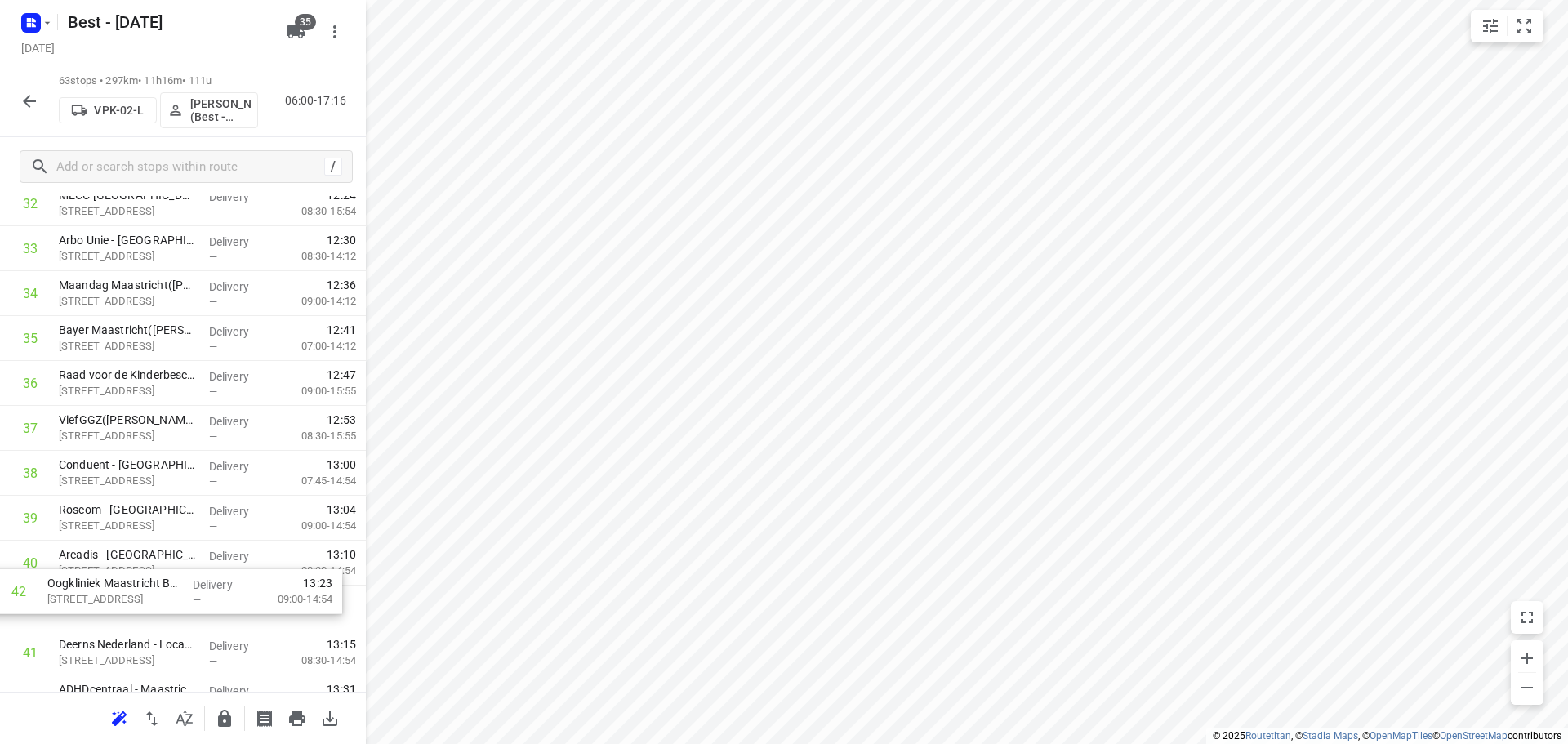
scroll to position [1540, 0]
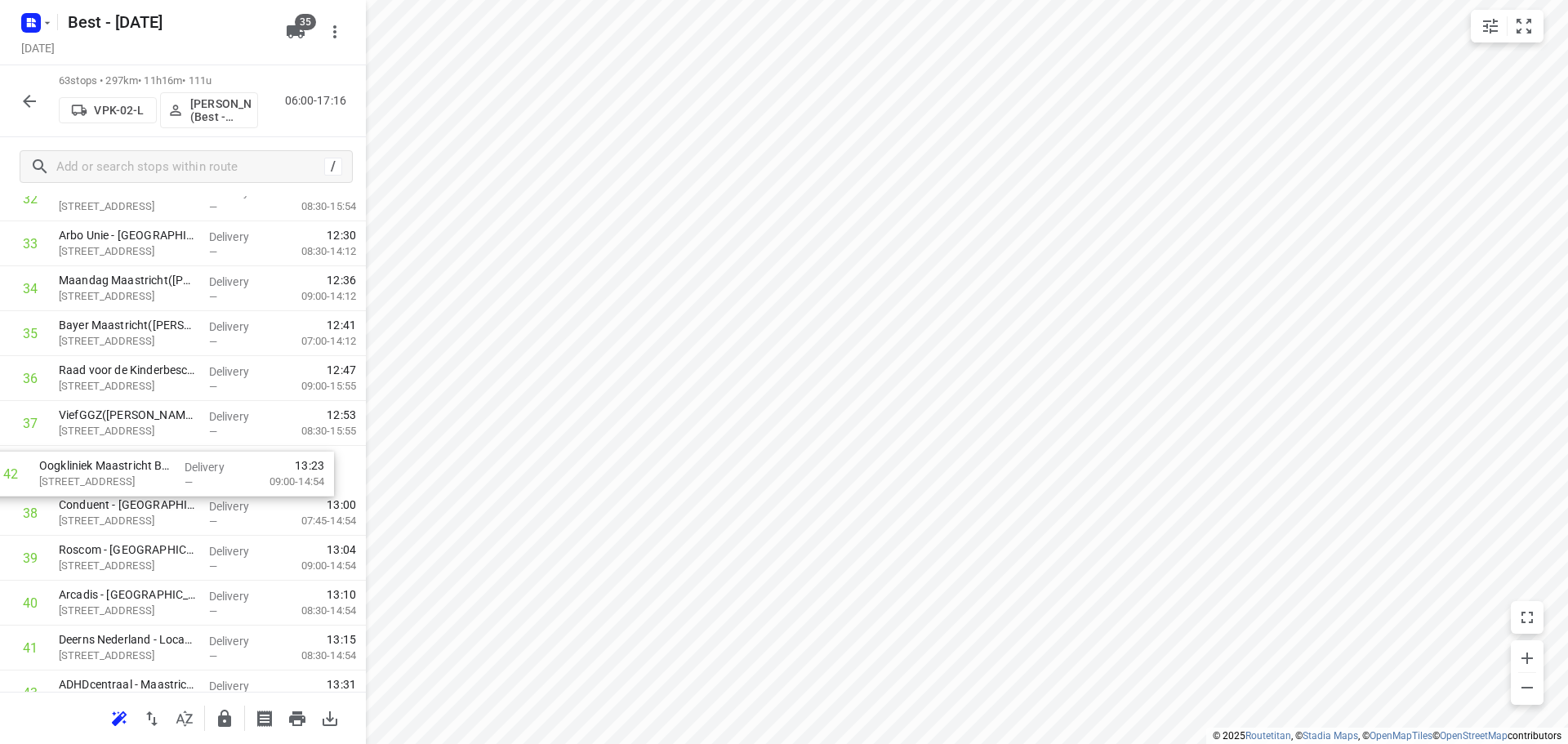
drag, startPoint x: 141, startPoint y: 657, endPoint x: 121, endPoint y: 462, distance: 196.0
click at [121, 462] on div "1 Logicx Mobiliteit - Valkenburg(Jolanda en Tineke) De Valkenberg 8, Valkenburg…" at bounding box center [183, 199] width 366 height 2829
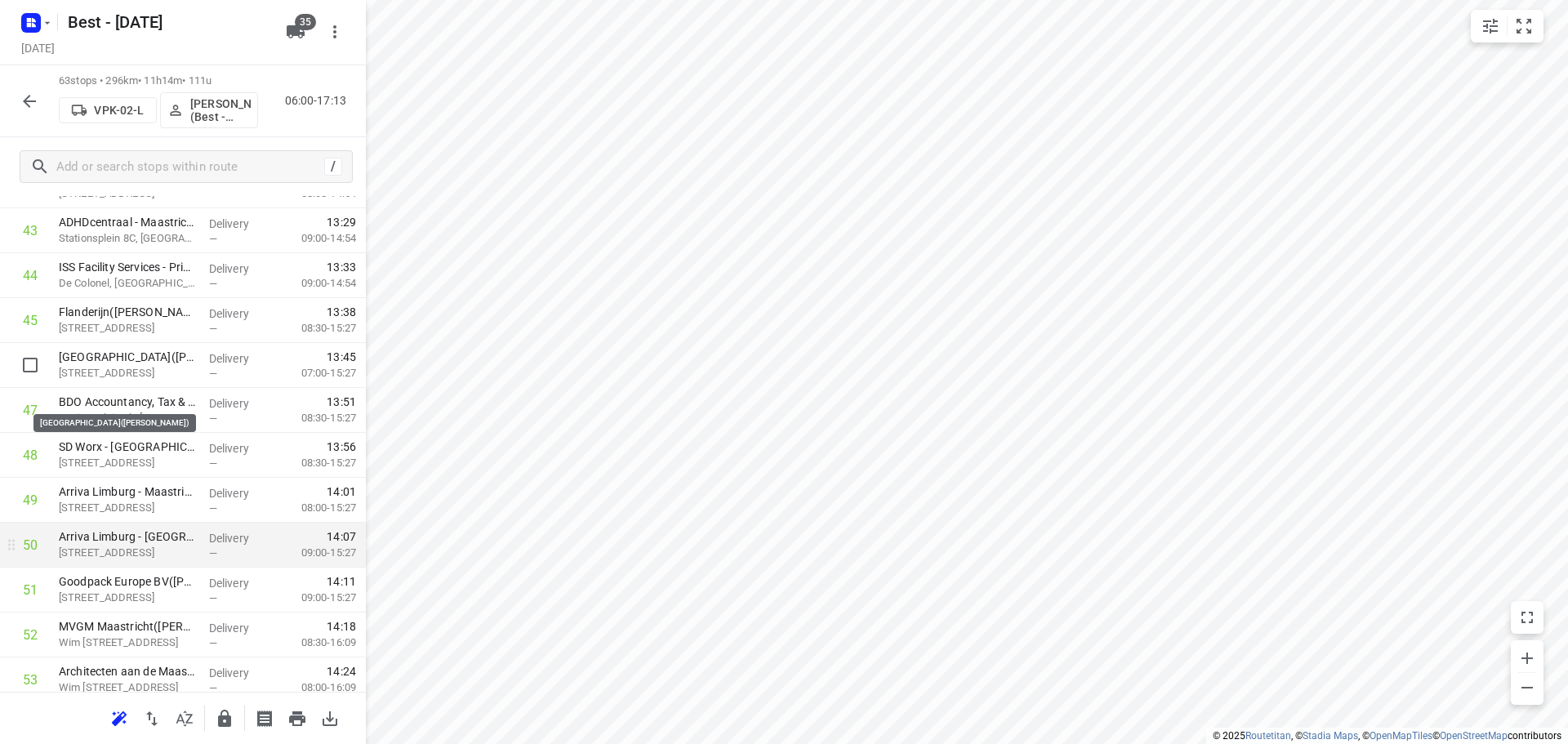
scroll to position [2030, 0]
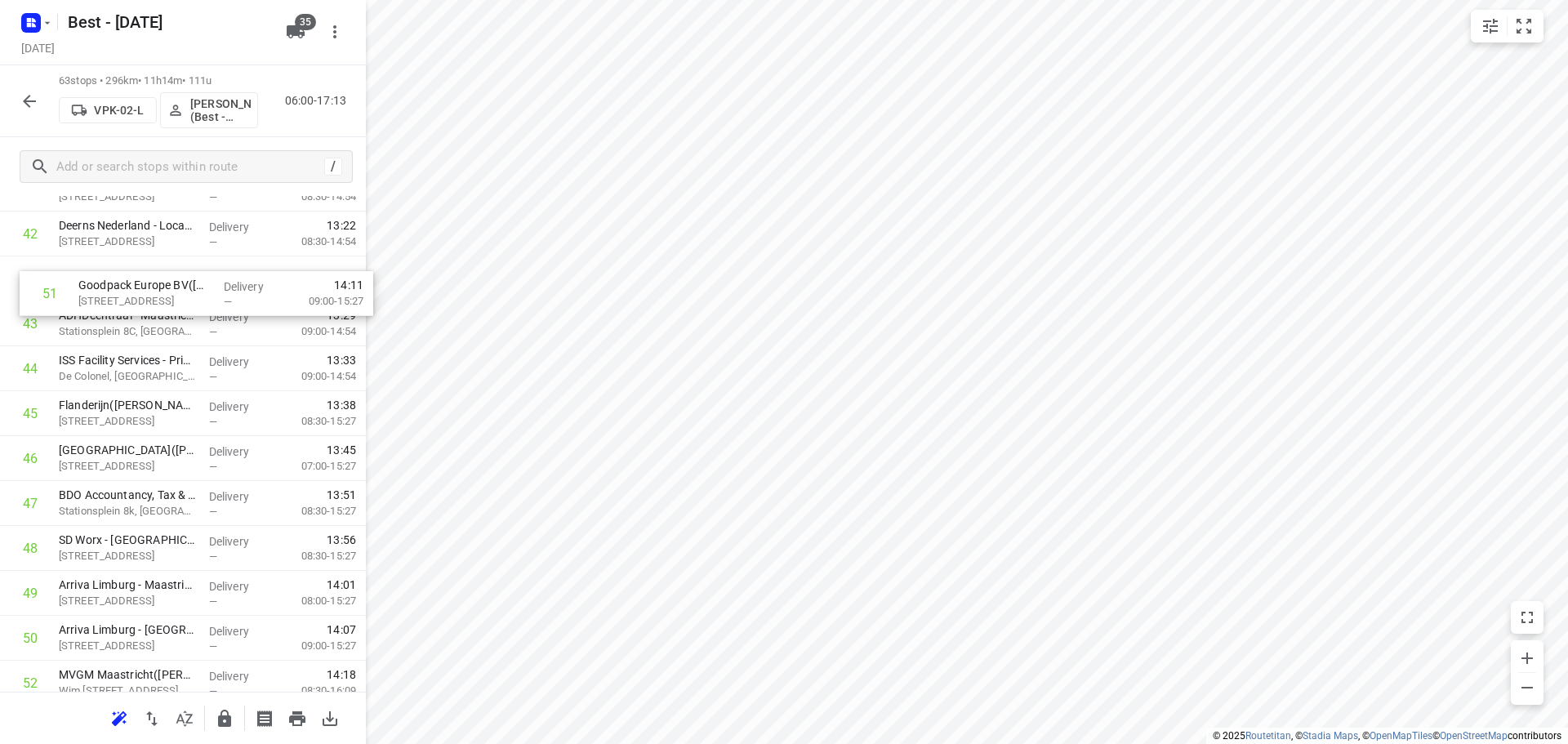
drag, startPoint x: 127, startPoint y: 552, endPoint x: 151, endPoint y: 274, distance: 279.0
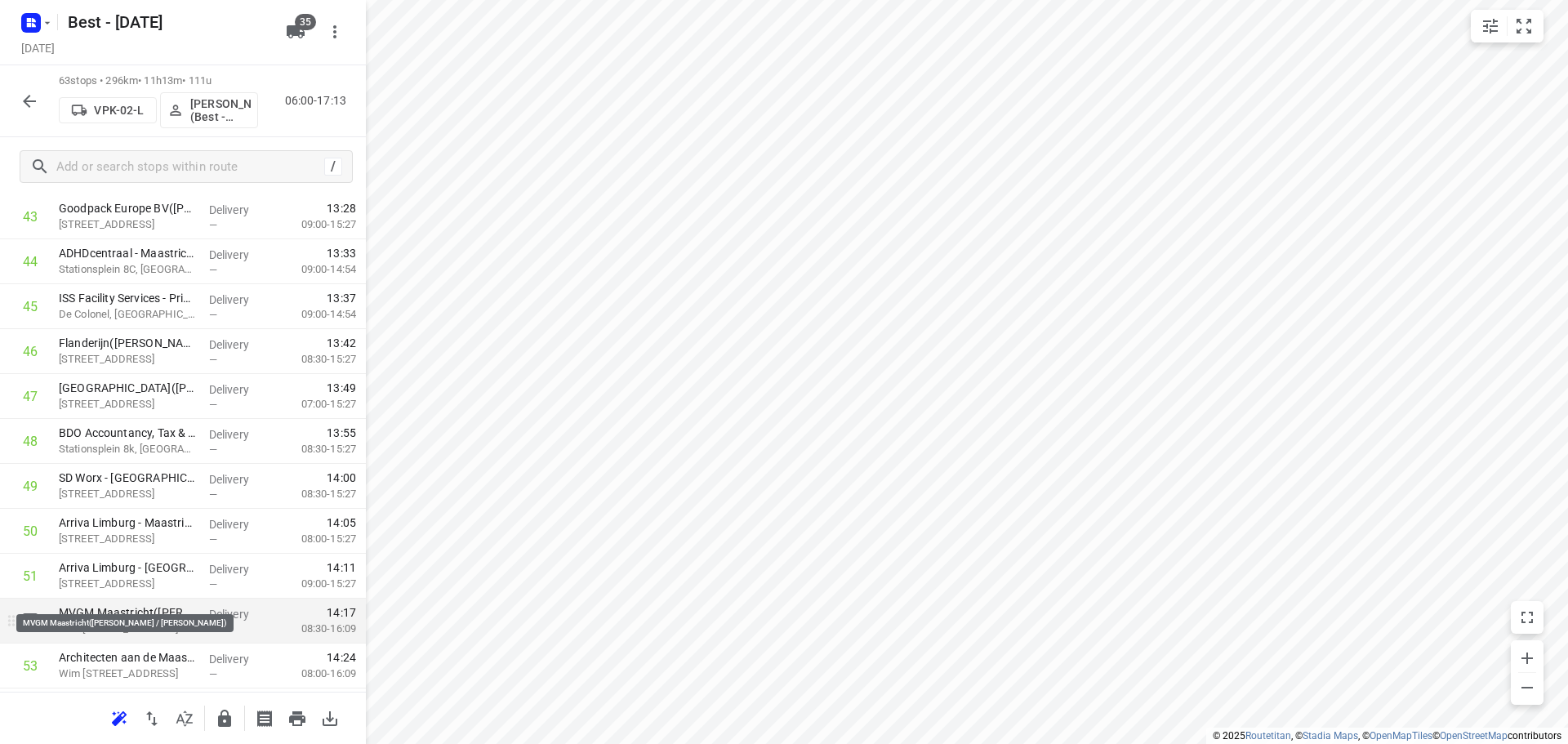
scroll to position [2034, 0]
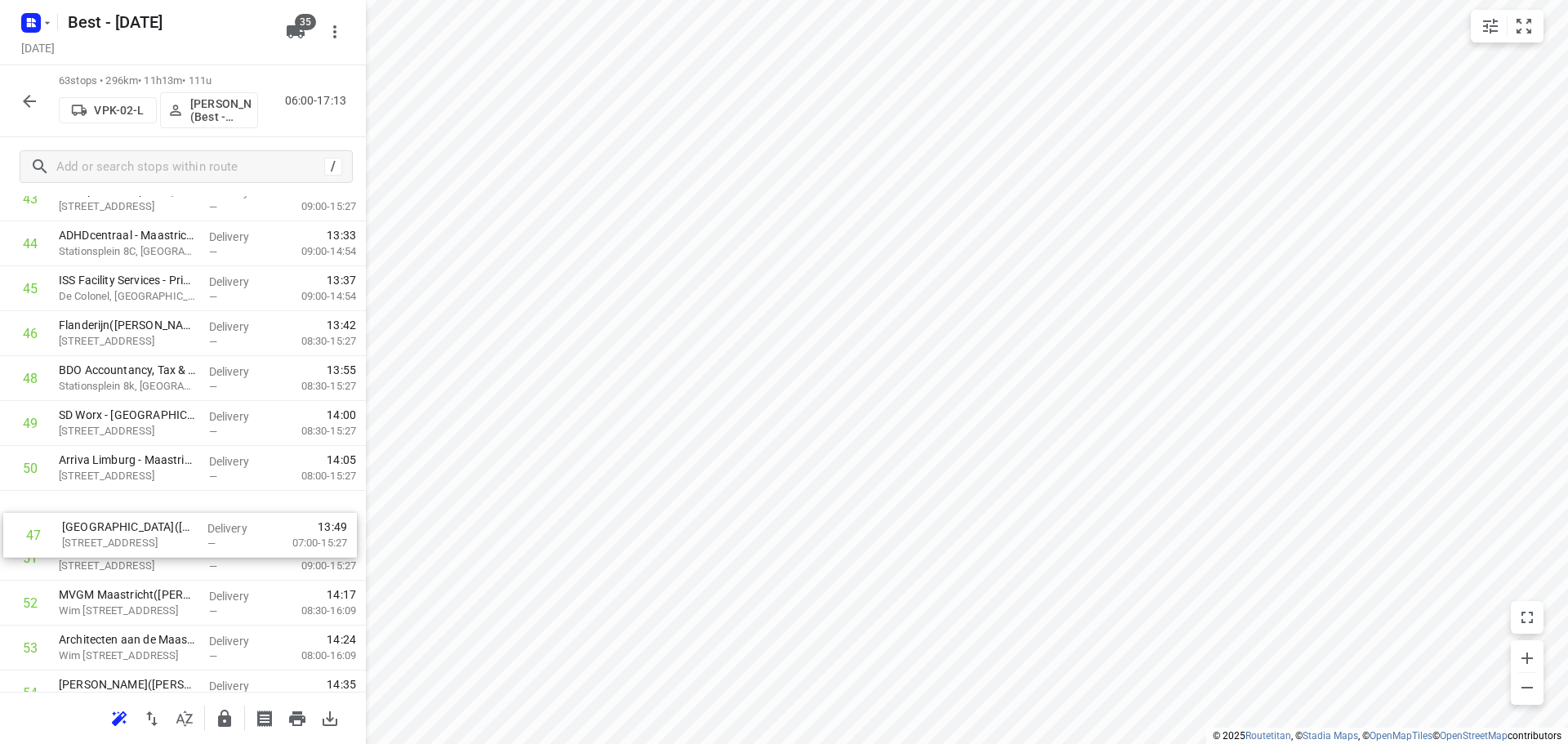
drag, startPoint x: 162, startPoint y: 390, endPoint x: 166, endPoint y: 568, distance: 178.0
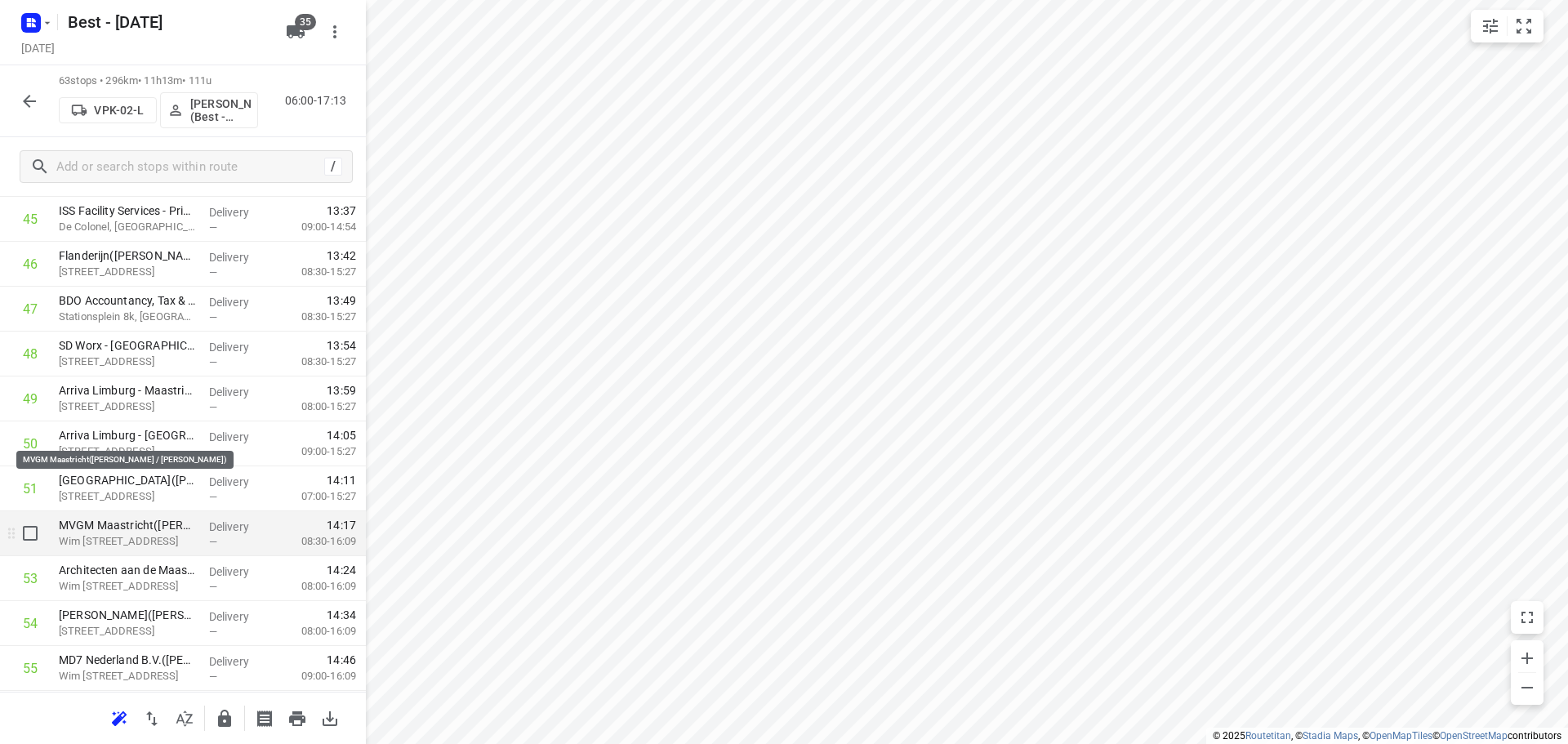
scroll to position [2198, 0]
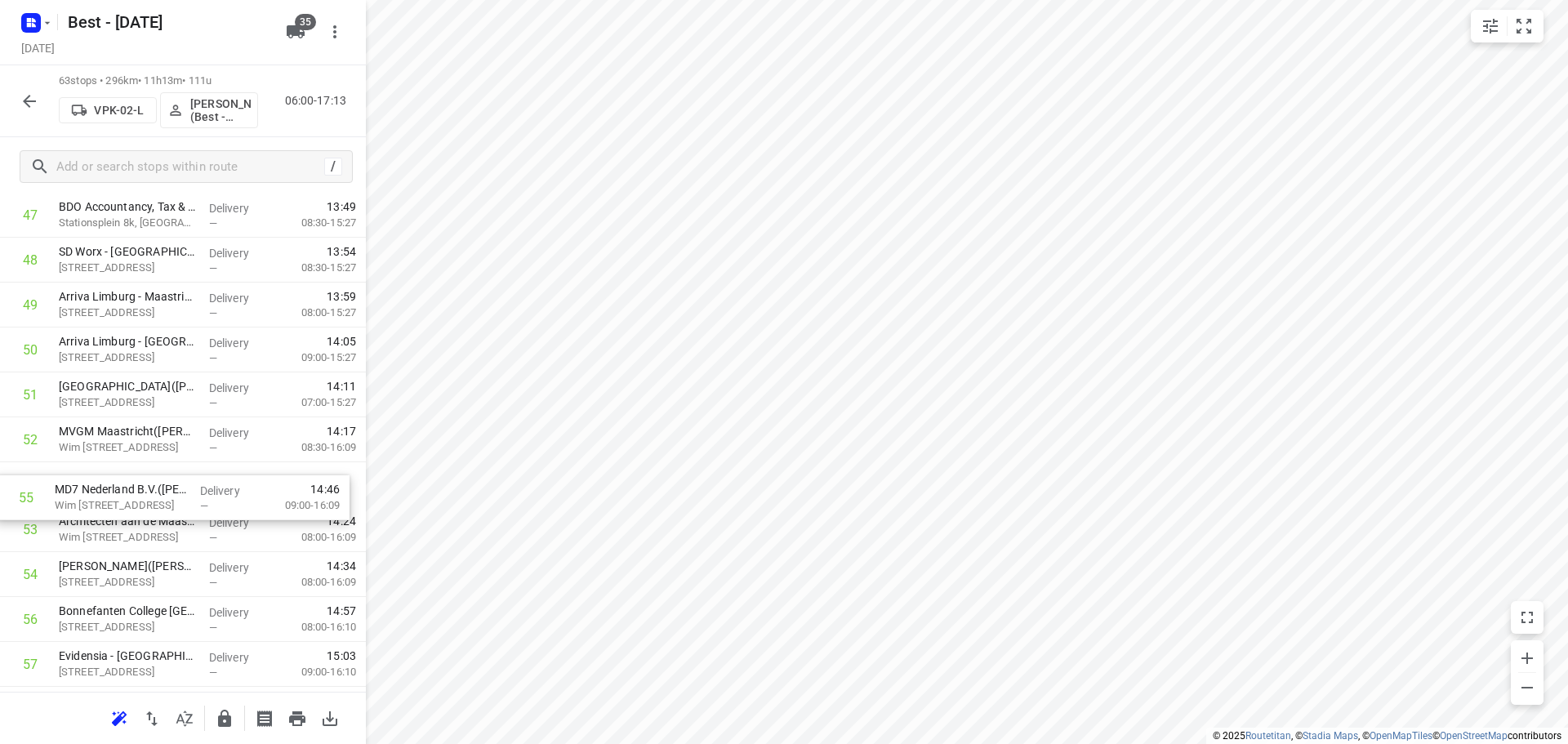
drag, startPoint x: 142, startPoint y: 572, endPoint x: 139, endPoint y: 465, distance: 107.0
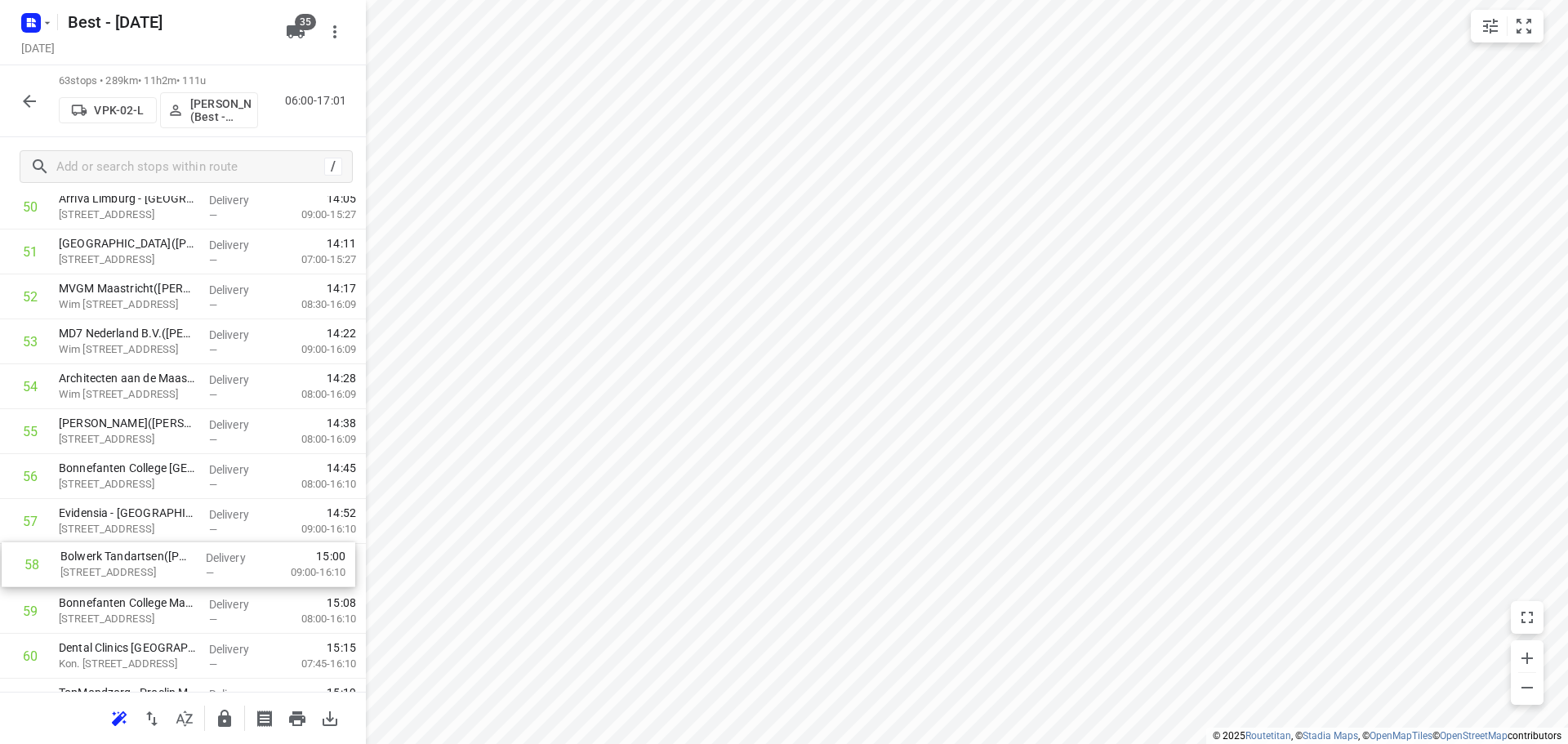
drag, startPoint x: 182, startPoint y: 617, endPoint x: 183, endPoint y: 546, distance: 71.0
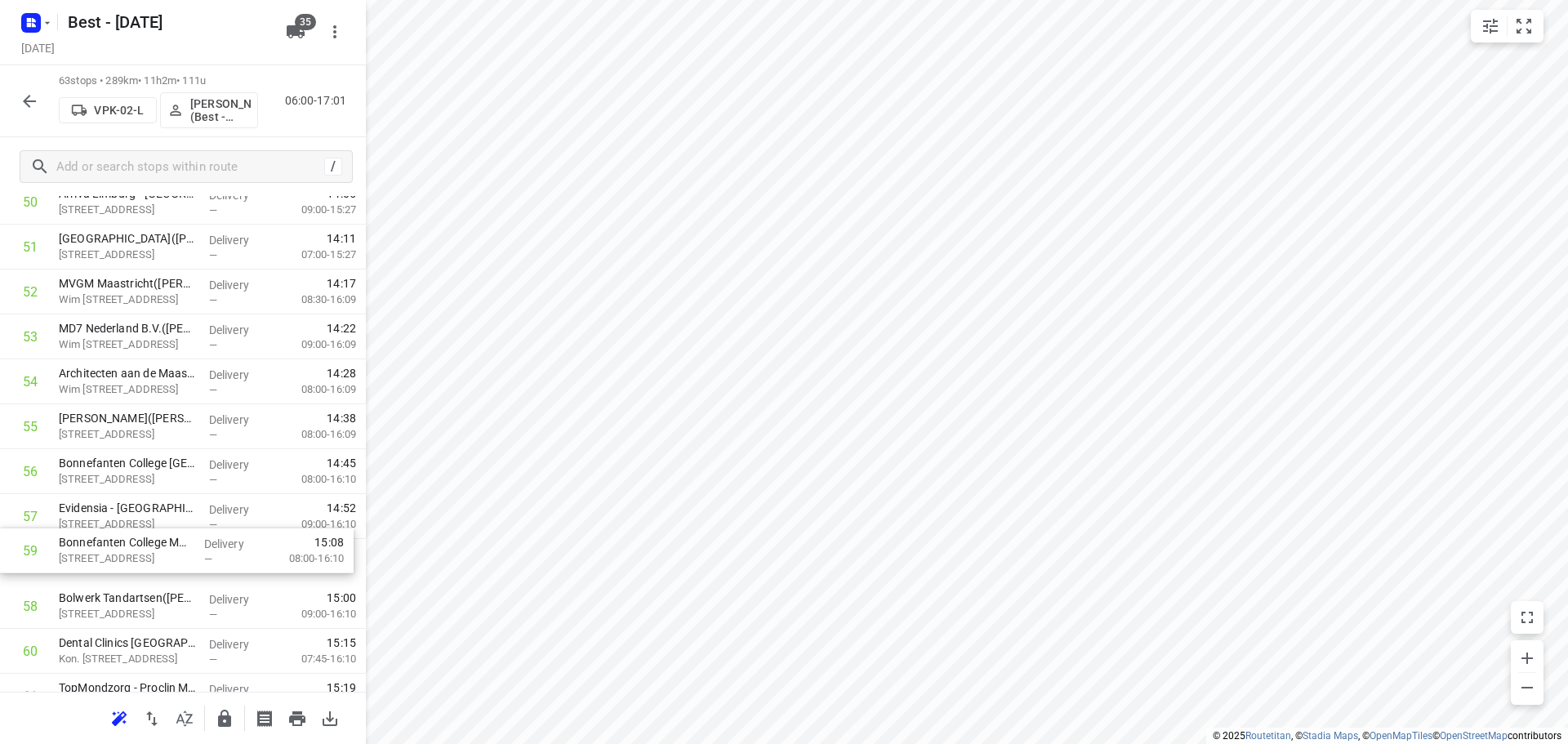
scroll to position [2345, 0]
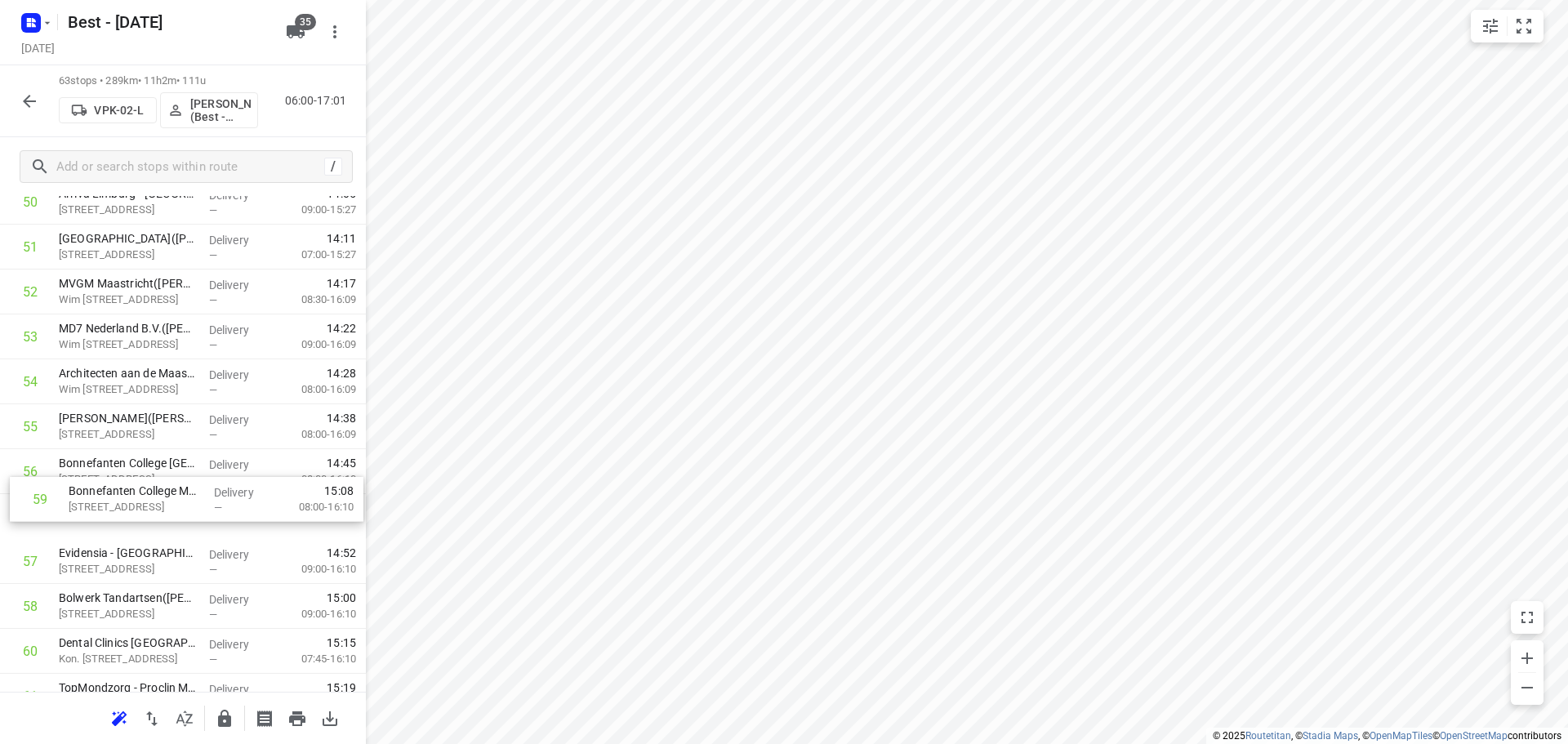
drag, startPoint x: 127, startPoint y: 617, endPoint x: 137, endPoint y: 494, distance: 123.4
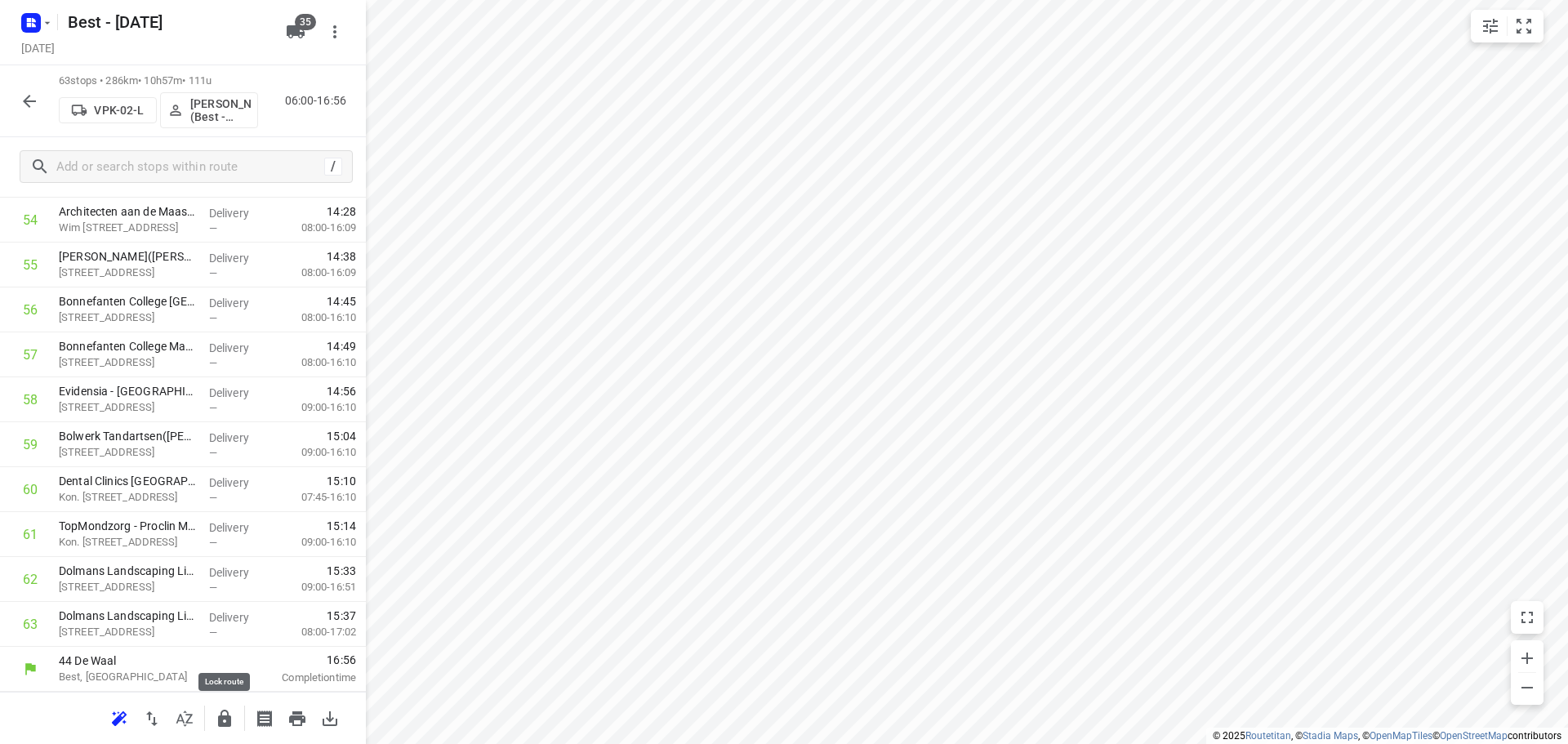
click at [218, 706] on button "button" at bounding box center [224, 718] width 32 height 32
click at [29, 97] on icon "button" at bounding box center [29, 101] width 20 height 20
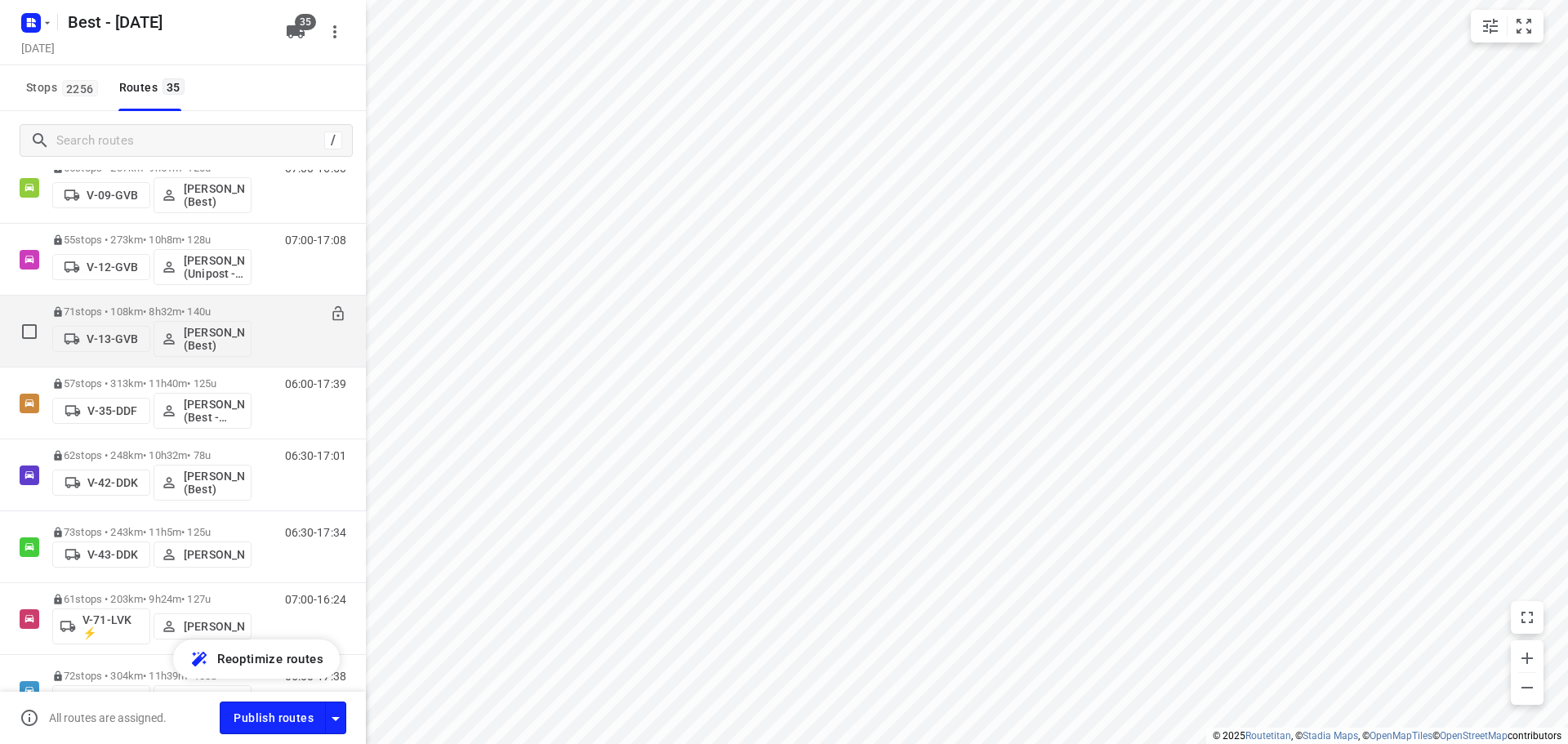
scroll to position [0, 0]
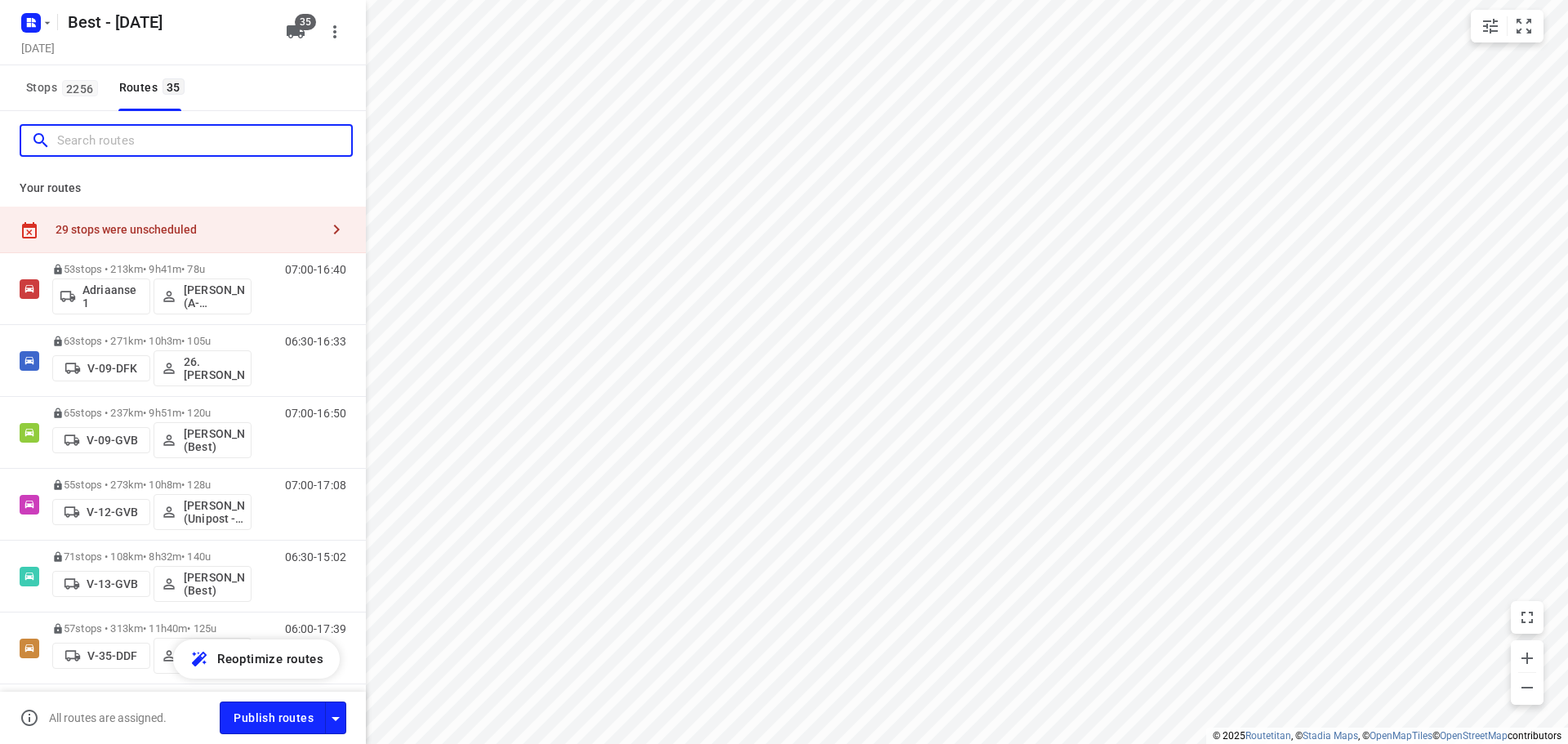
click at [238, 148] on input "Search routes" at bounding box center [204, 141] width 294 height 26
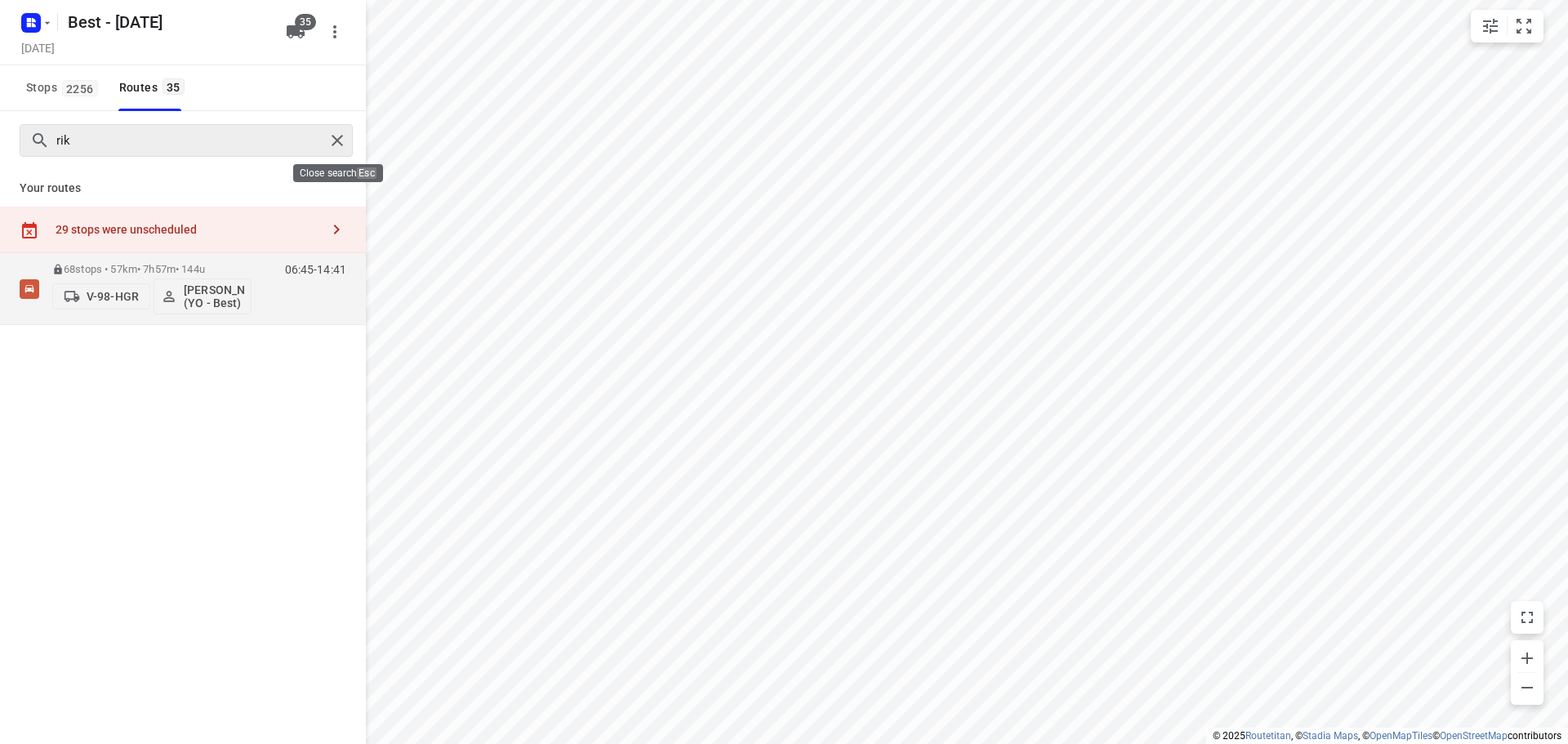
click at [351, 147] on div at bounding box center [340, 140] width 29 height 25
click at [145, 264] on p "68 stops • 57km • 7h57m • 144u" at bounding box center [152, 269] width 200 height 12
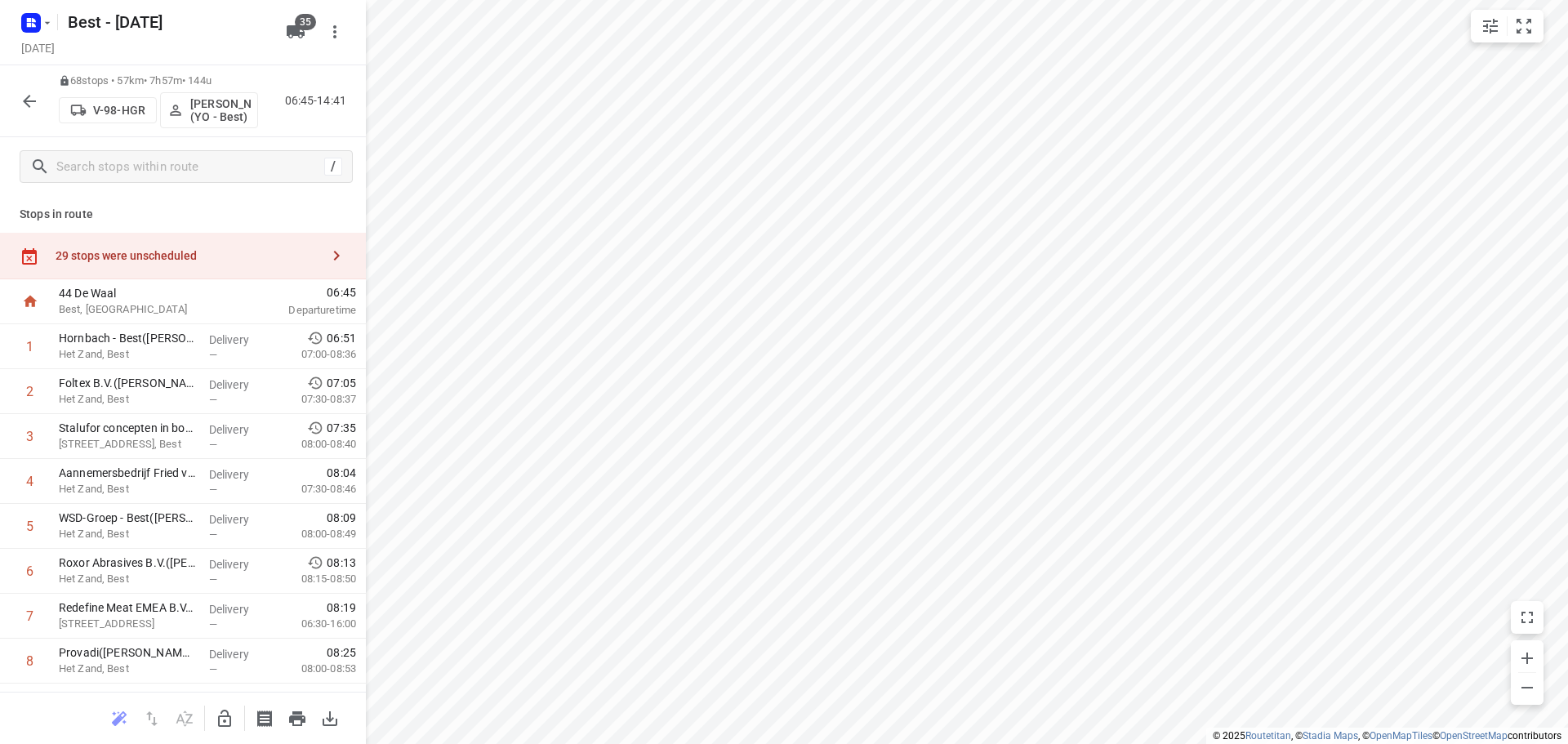
click at [853, 743] on html "i © 2025 Routetitan , © Stadia Maps , © OpenMapTiles © OpenStreetMap contributo…" at bounding box center [784, 372] width 1568 height 744
click at [26, 103] on icon "button" at bounding box center [29, 101] width 13 height 13
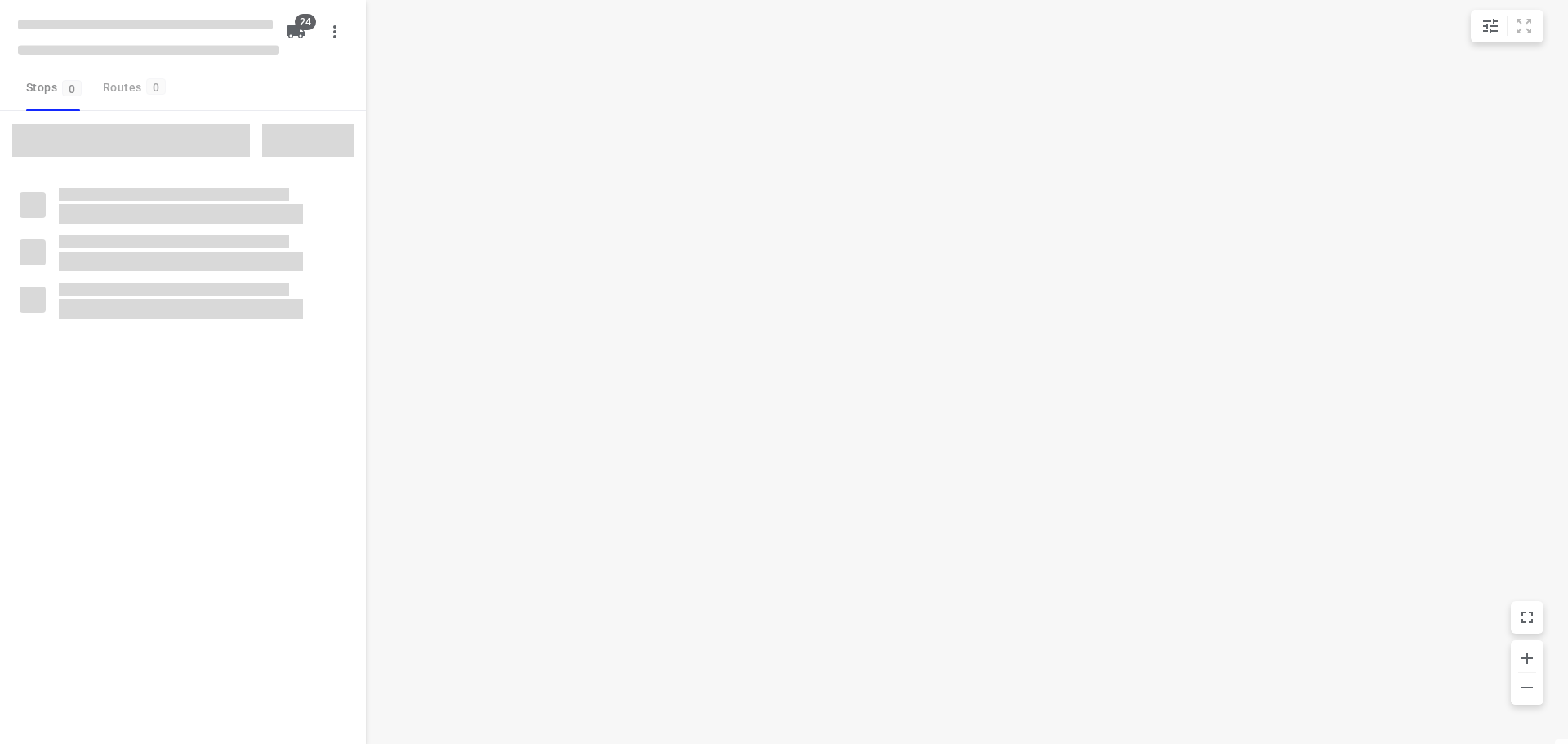
checkbox input "true"
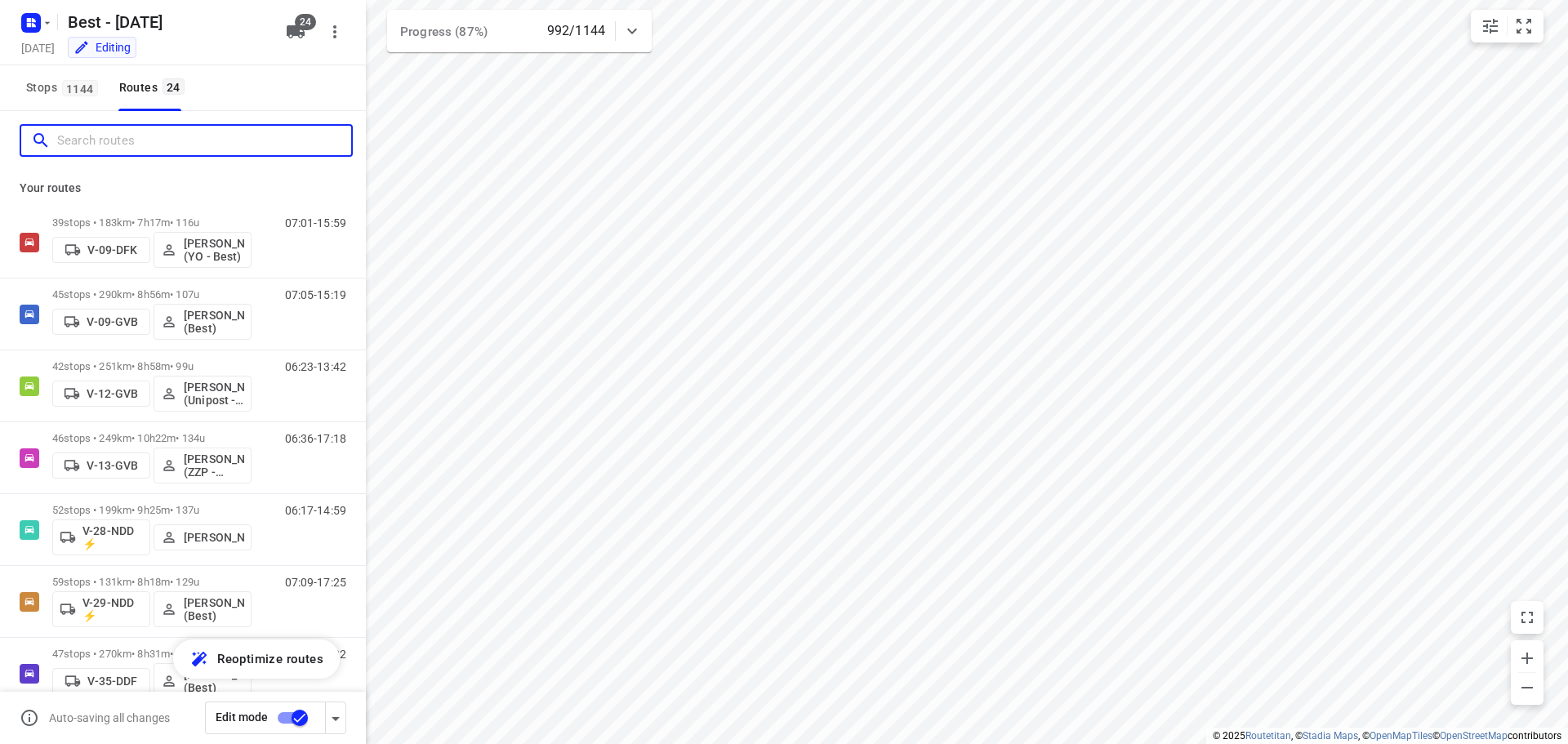
click at [162, 146] on input "Search routes" at bounding box center [204, 141] width 294 height 26
type input "m"
click at [79, 100] on button "Stops 1144" at bounding box center [61, 89] width 84 height 46
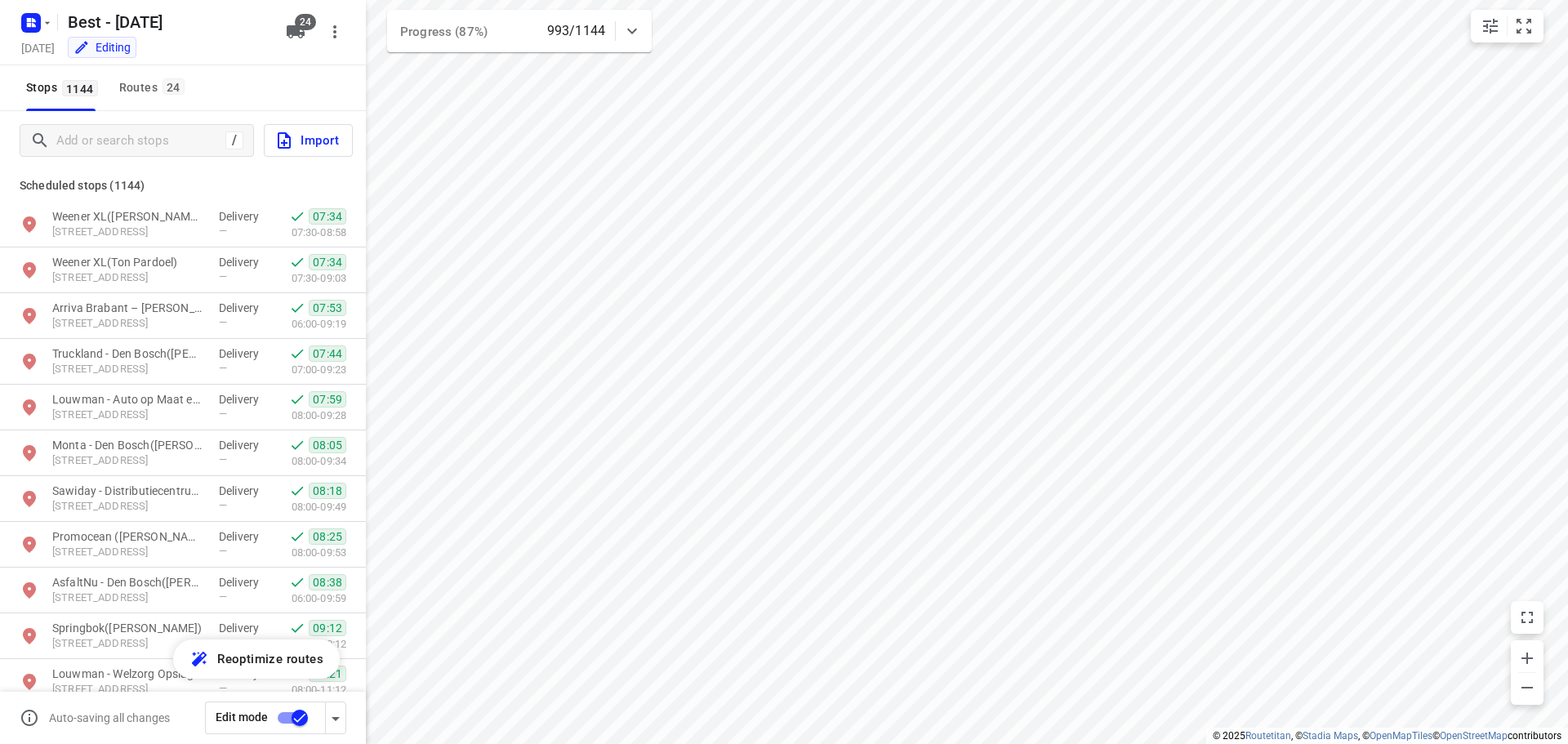
click at [85, 120] on div "/ Import" at bounding box center [183, 140] width 366 height 59
click at [83, 142] on input "Add or search stops" at bounding box center [204, 141] width 294 height 26
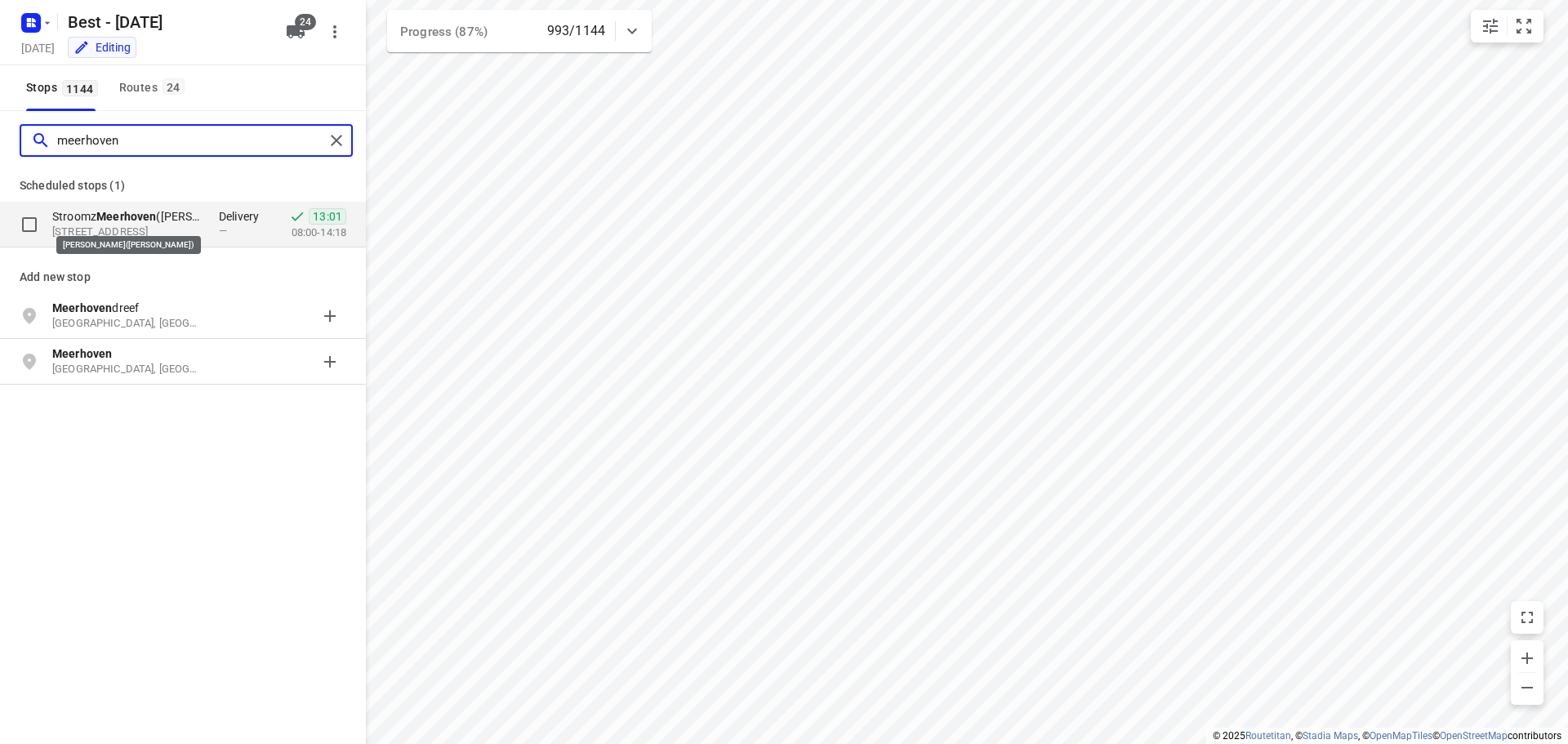
type input "meerhoven"
click at [149, 216] on b "Meerhoven" at bounding box center [126, 216] width 60 height 13
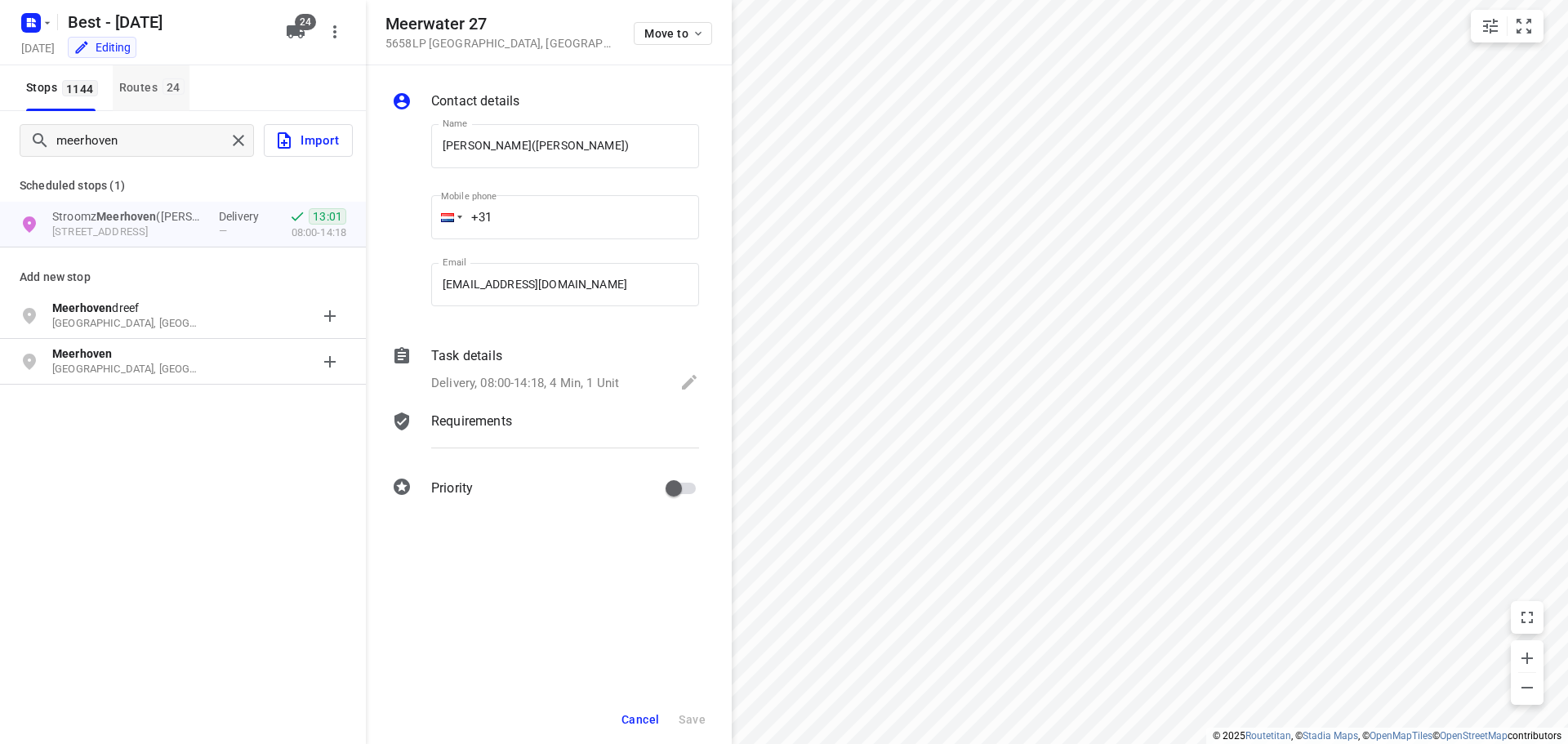
click at [127, 101] on button "Routes 24" at bounding box center [151, 89] width 77 height 46
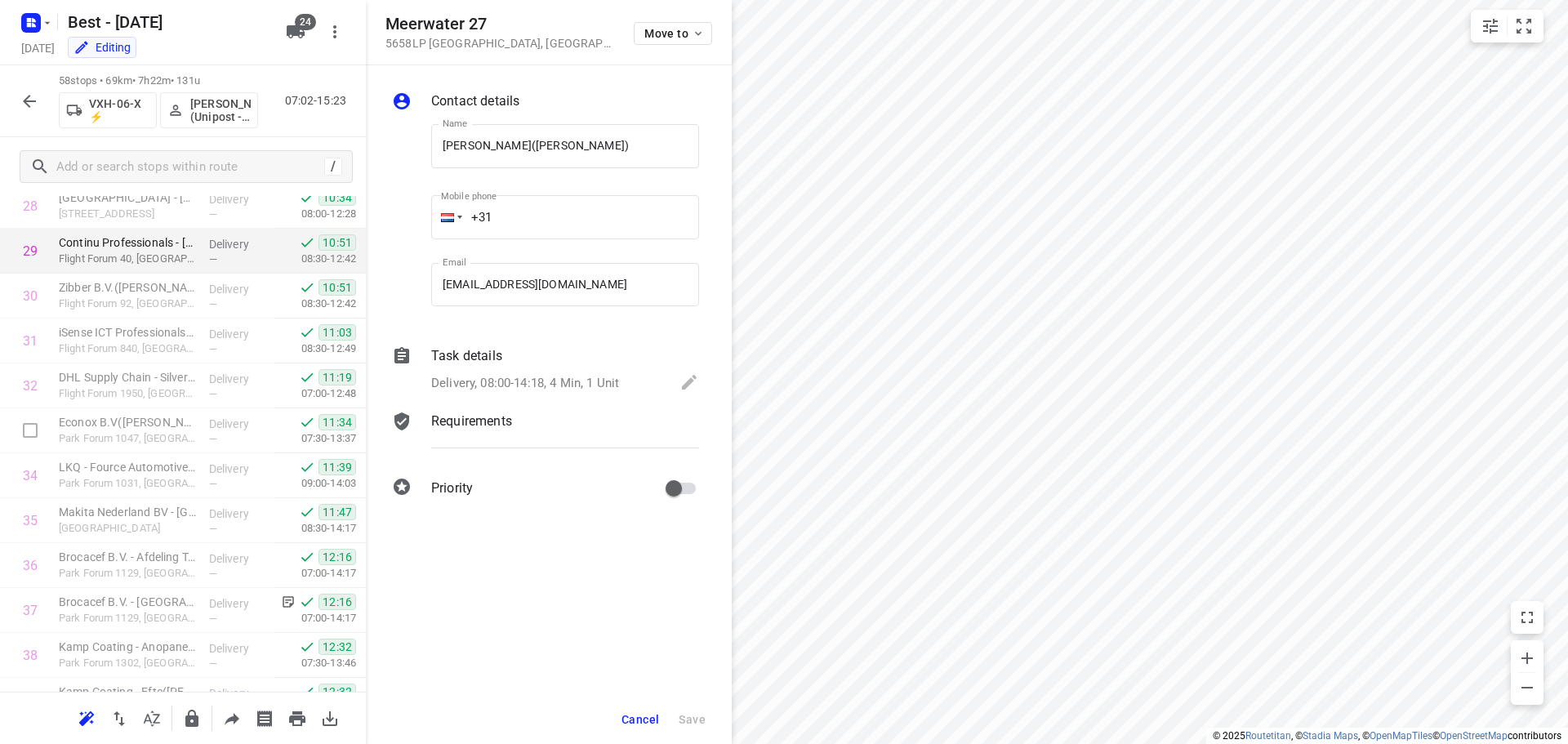
scroll to position [1715, 0]
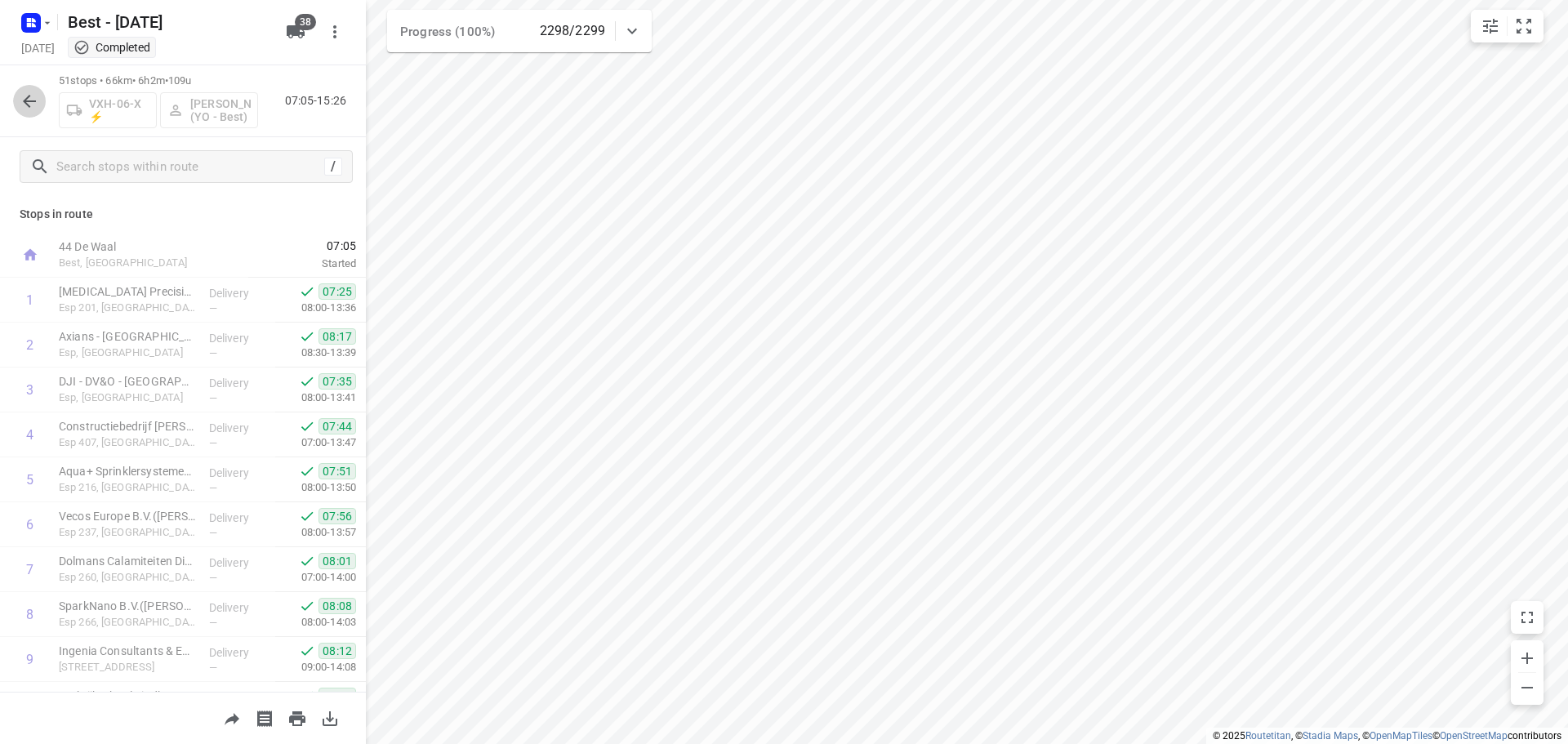
click at [16, 93] on button "button" at bounding box center [29, 102] width 32 height 32
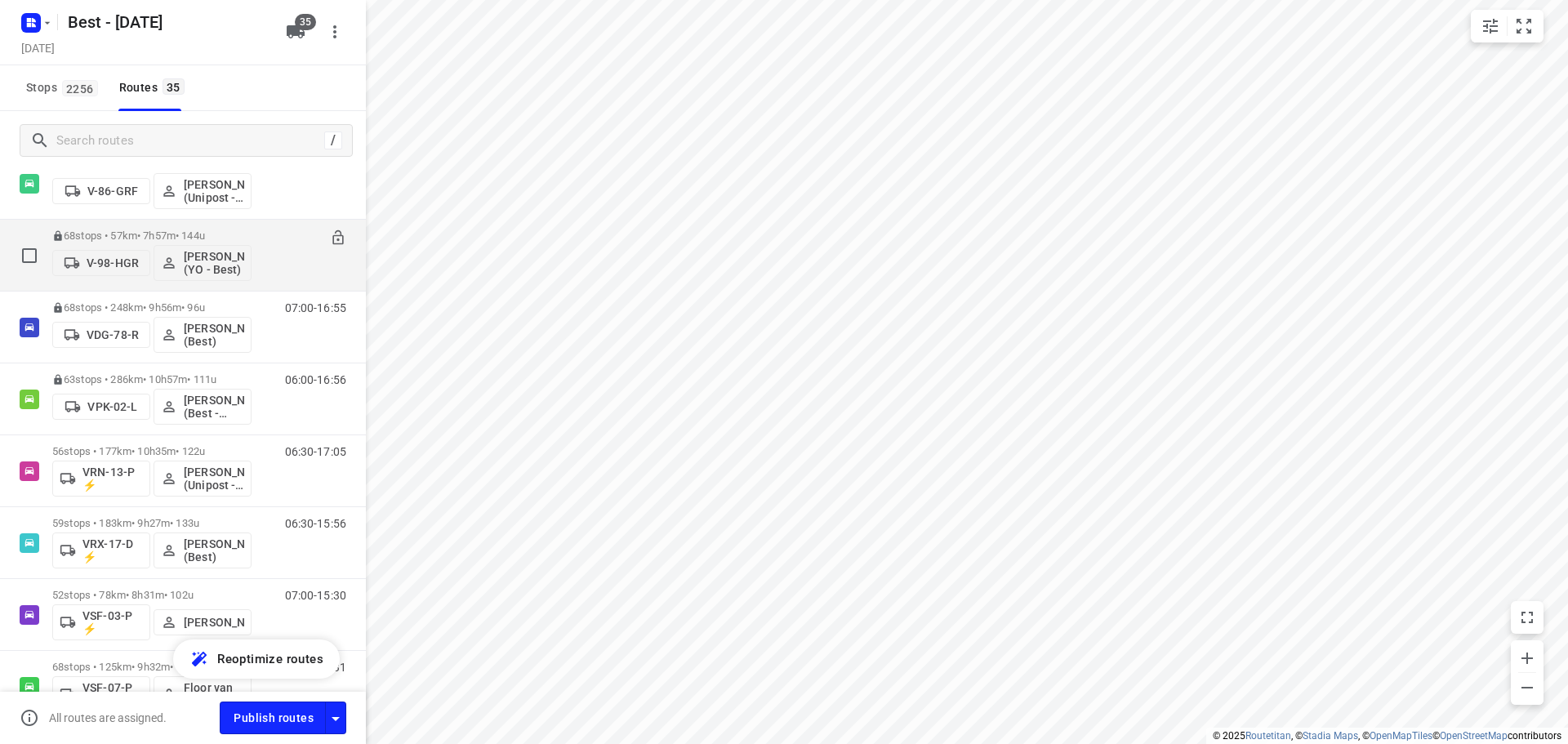
scroll to position [980, 0]
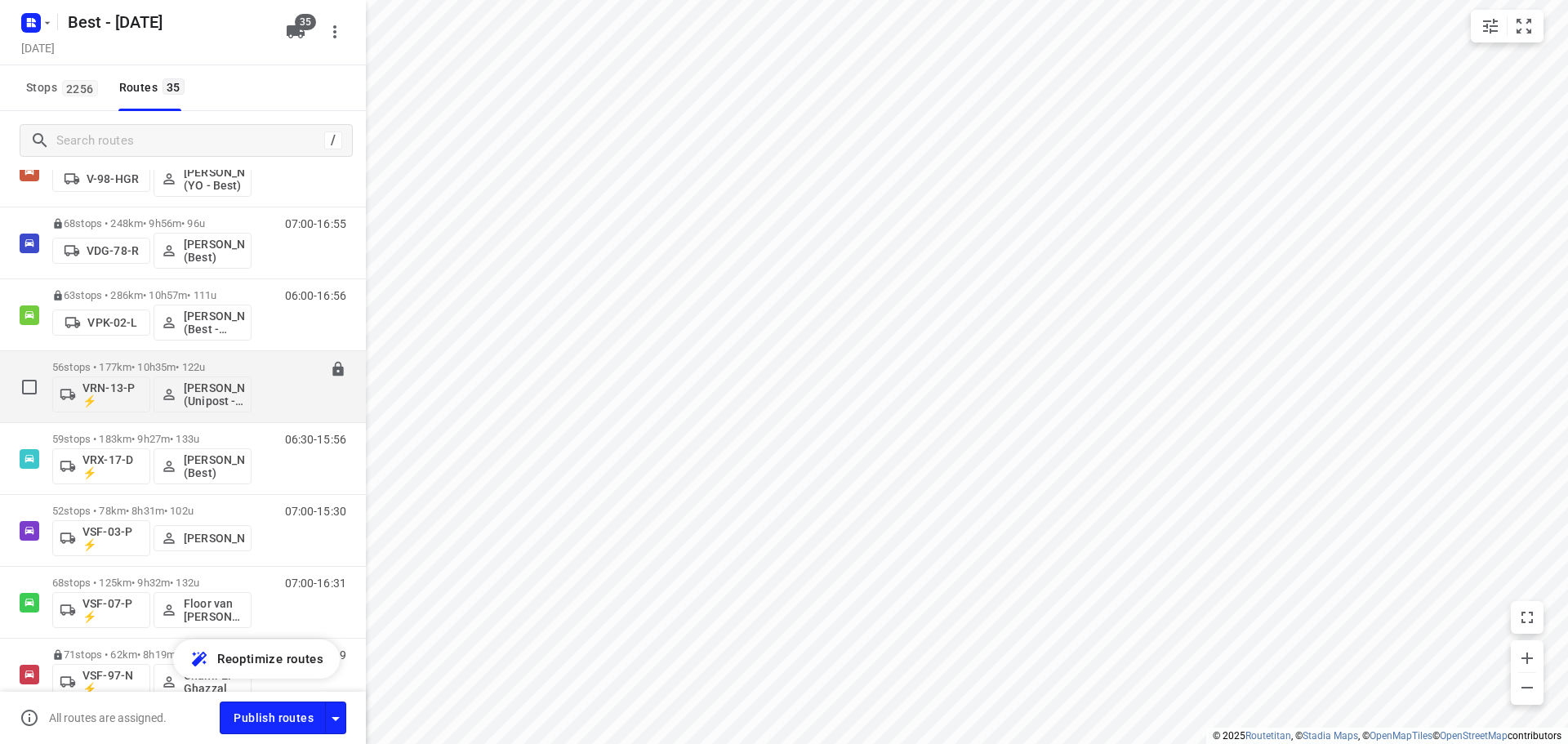
click at [150, 359] on div "56 stops • 177km • 10h35m • 122u VRN-13-P ⚡ [PERSON_NAME] (Unipost - ZZP - Bers…" at bounding box center [152, 386] width 200 height 67
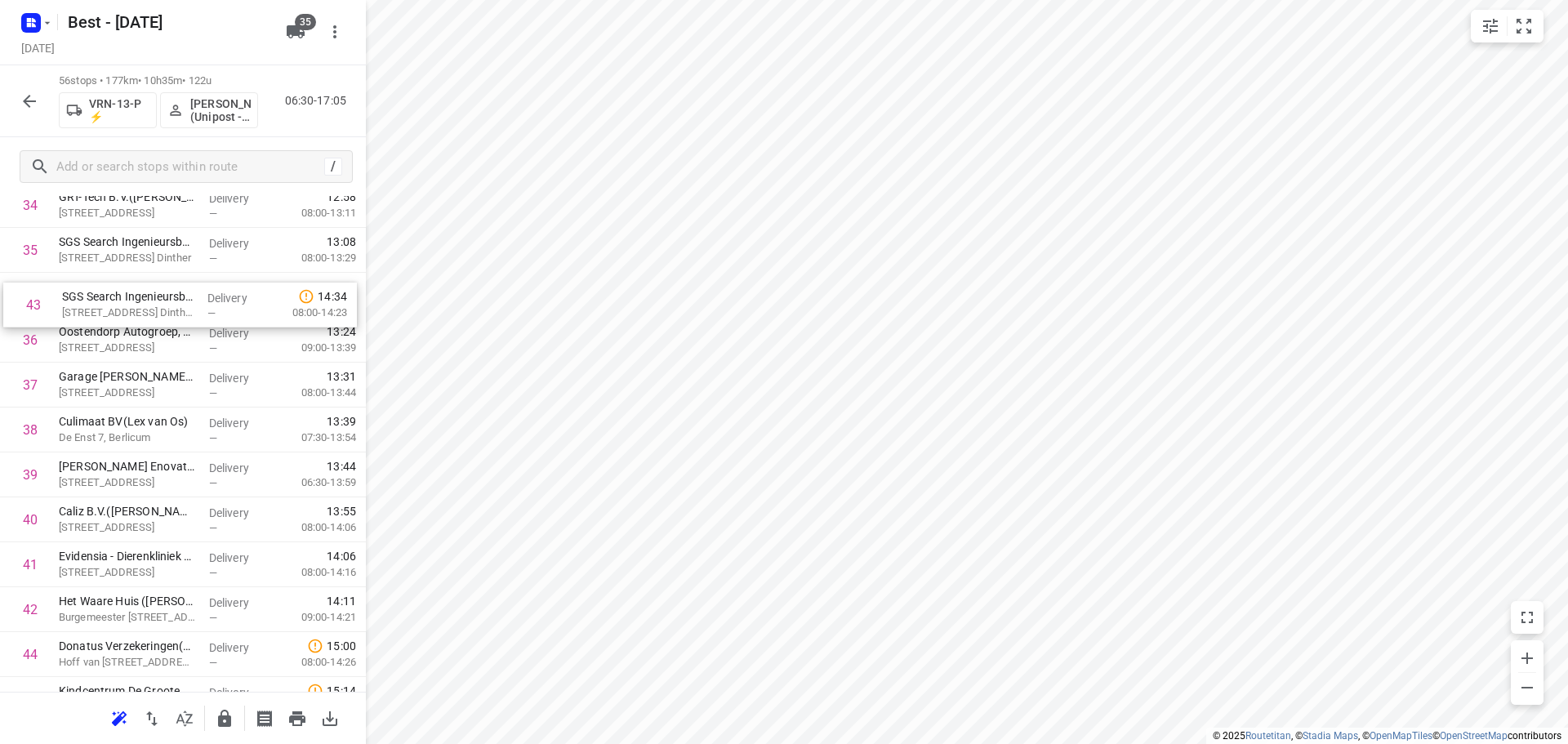
scroll to position [1610, 0]
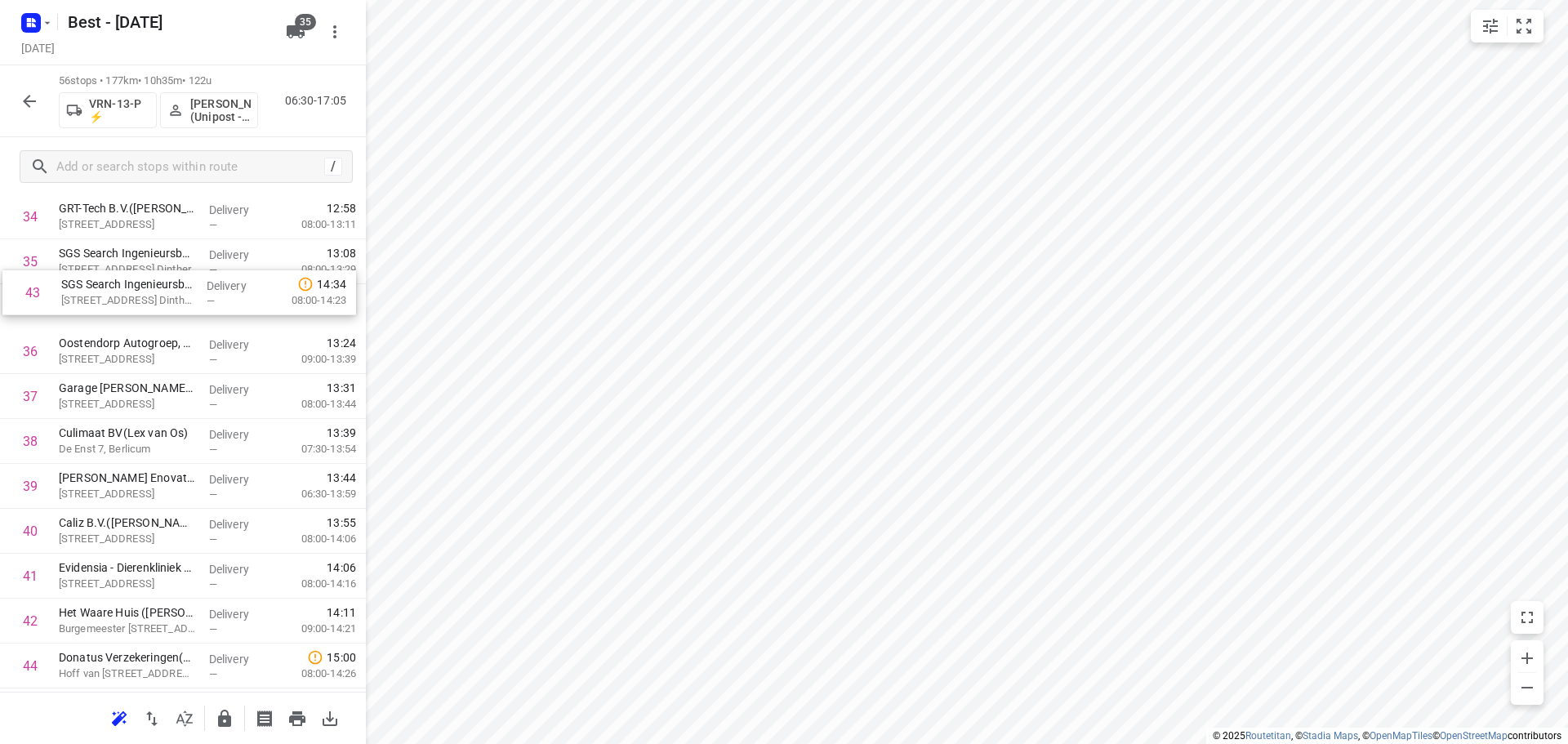
drag, startPoint x: 124, startPoint y: 580, endPoint x: 126, endPoint y: 269, distance: 311.0
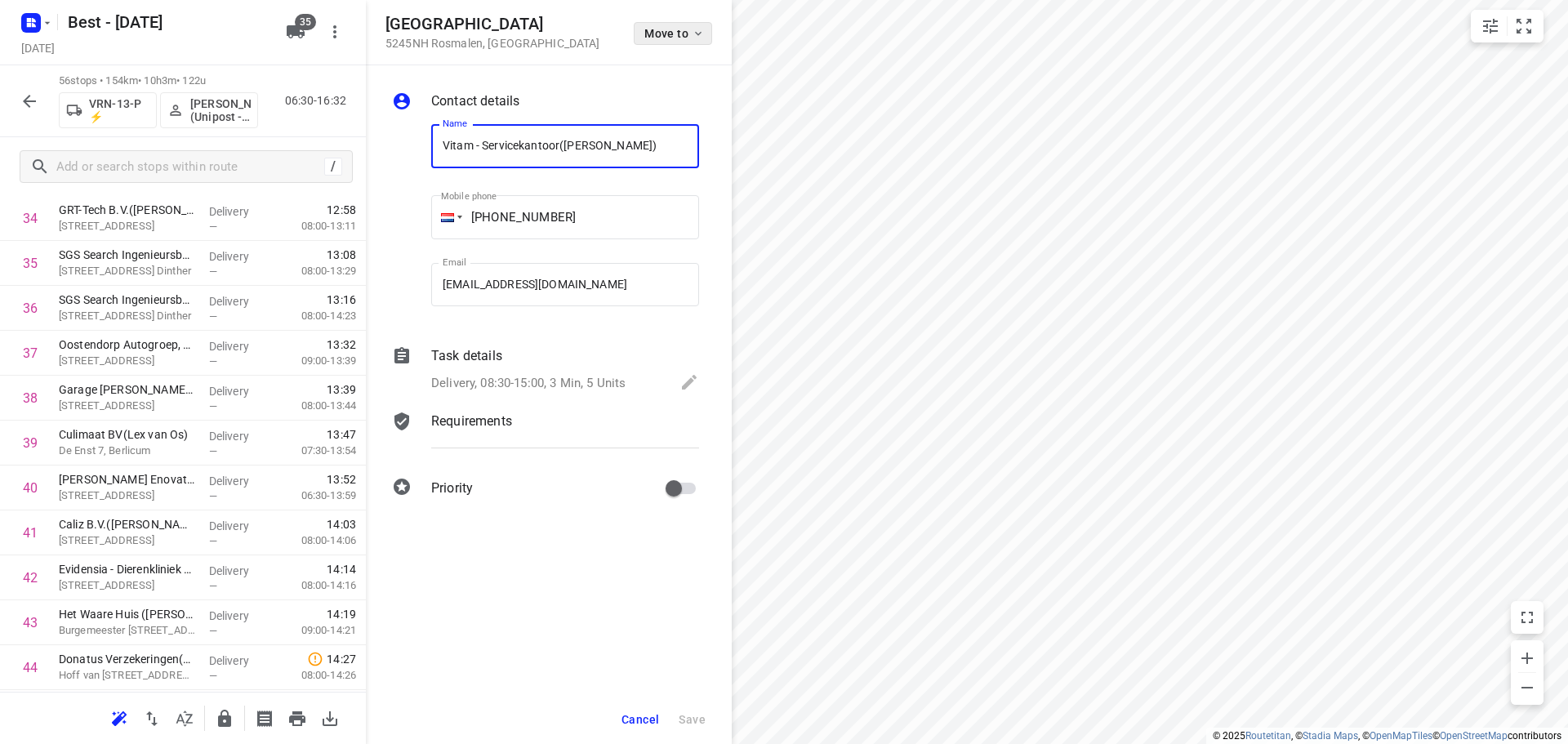
click at [678, 32] on span "Move to" at bounding box center [674, 33] width 61 height 13
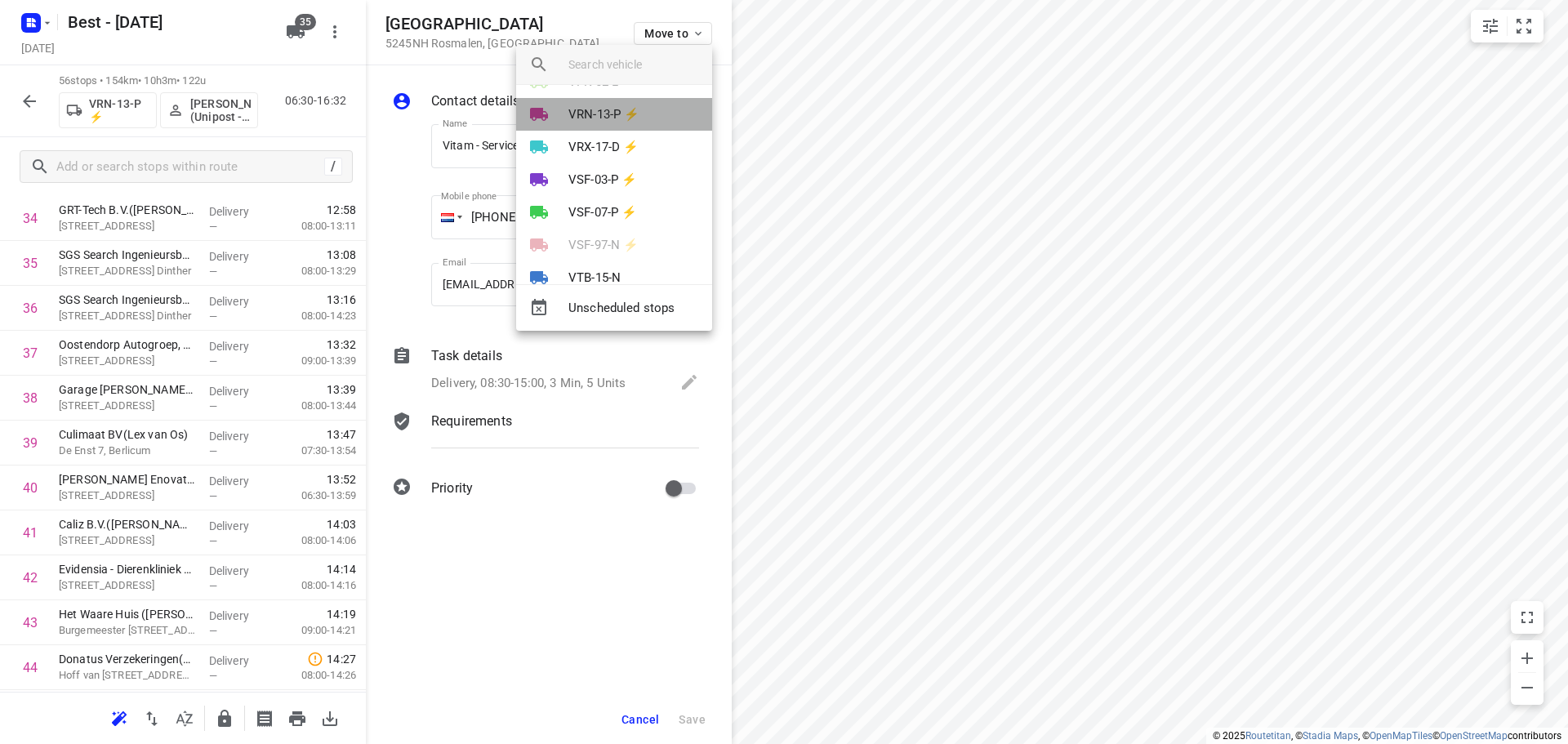
click at [627, 118] on p "VRN-13-P ⚡" at bounding box center [603, 114] width 71 height 19
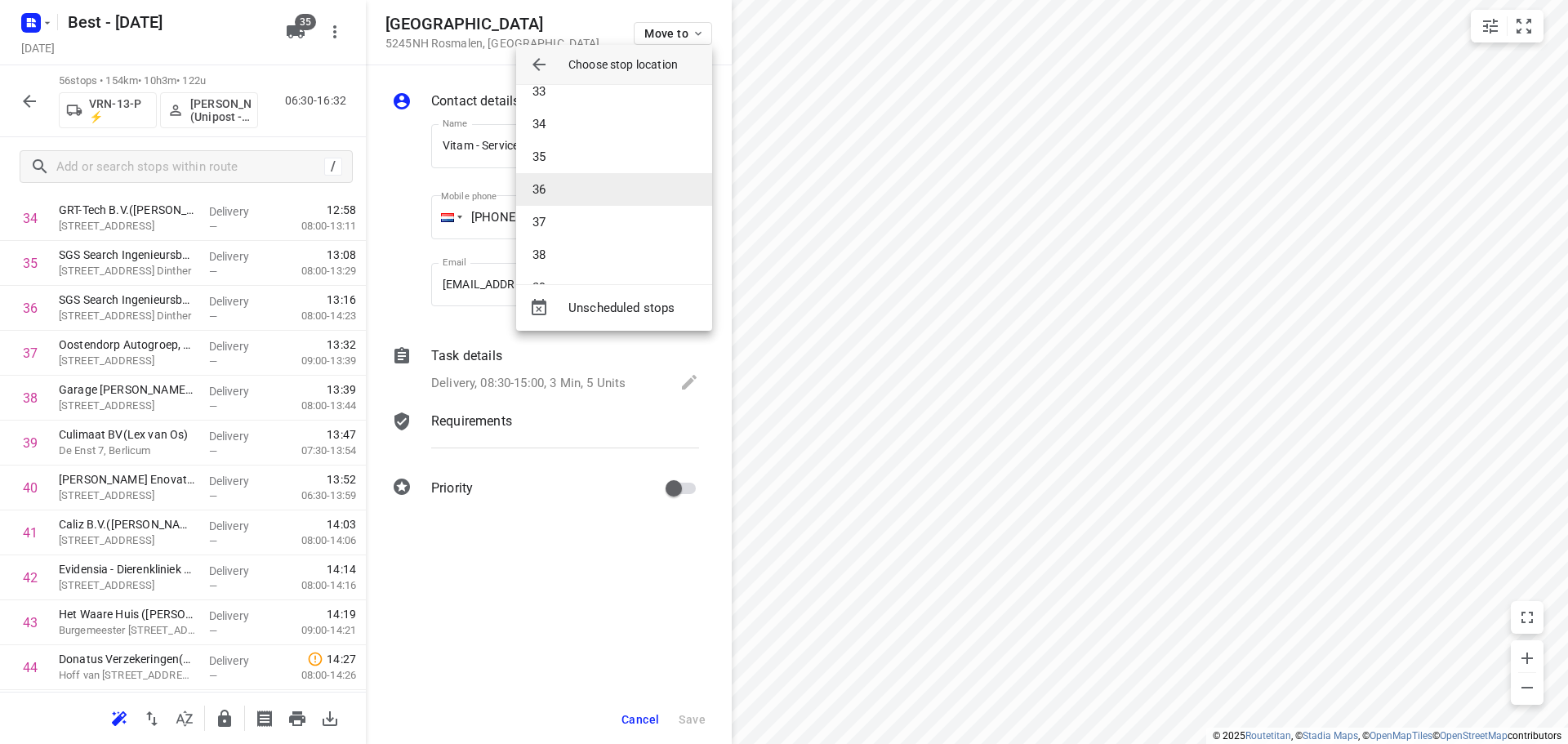
scroll to position [1388, 0]
click at [586, 220] on li "47" at bounding box center [614, 222] width 196 height 32
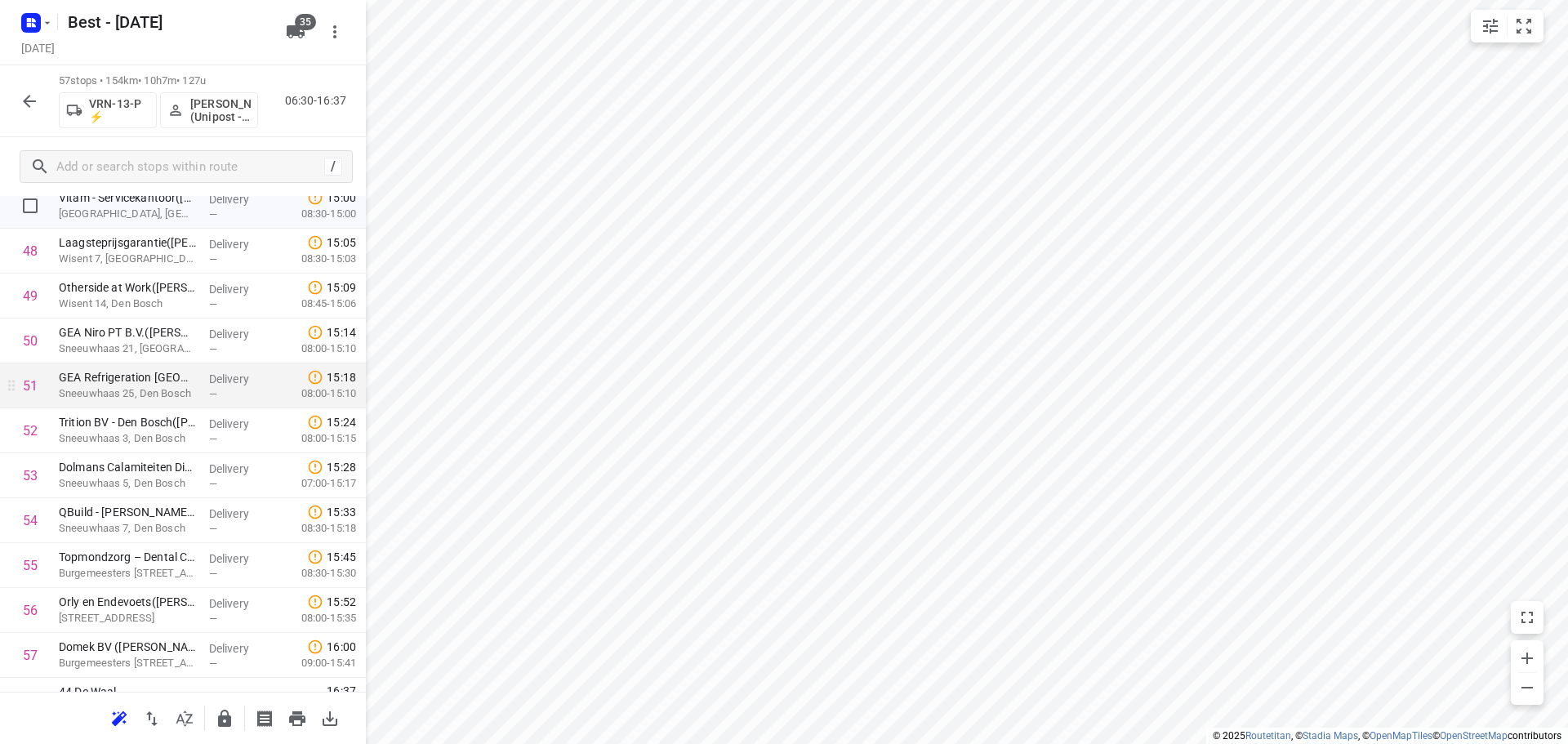
scroll to position [2237, 0]
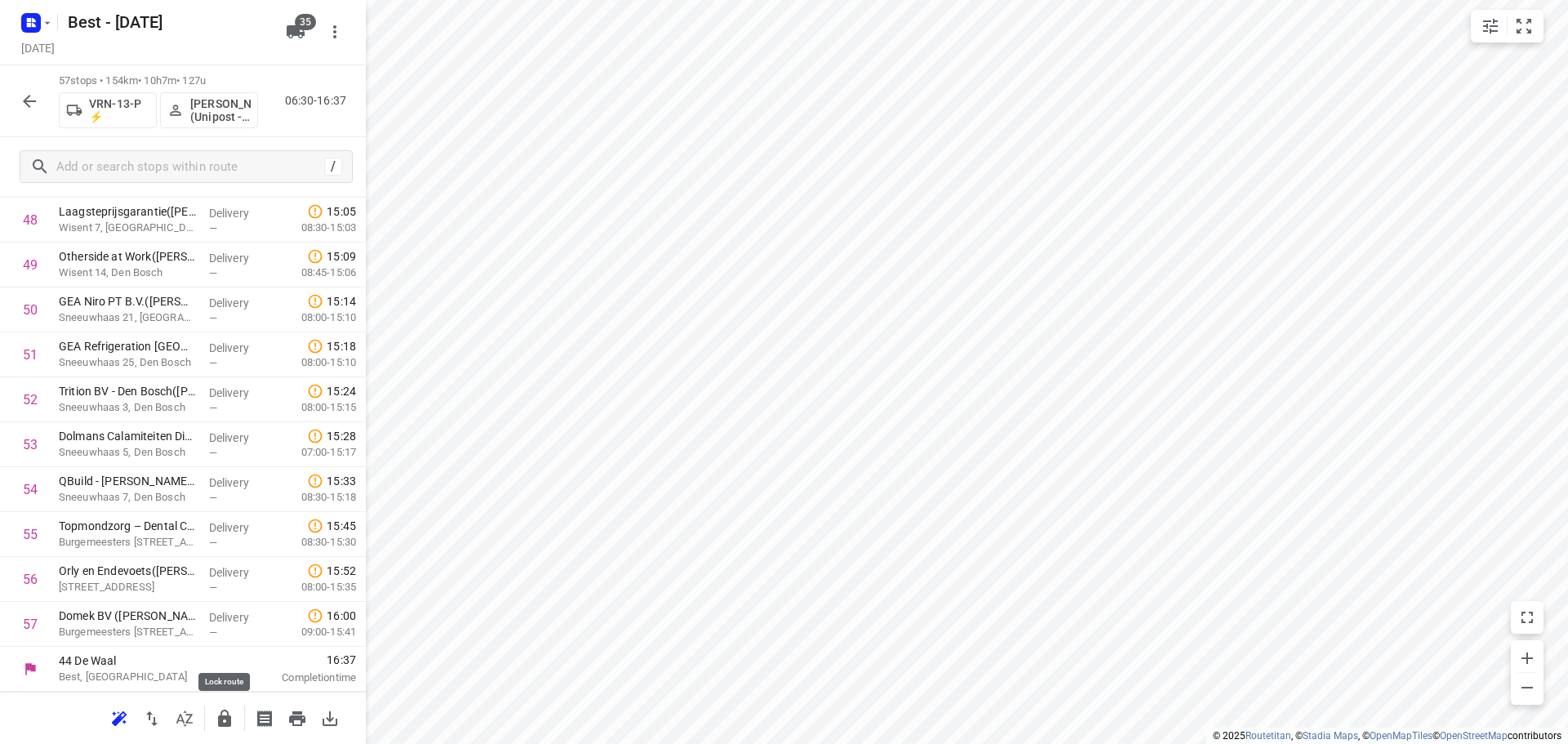
click at [219, 718] on icon "button" at bounding box center [224, 718] width 13 height 17
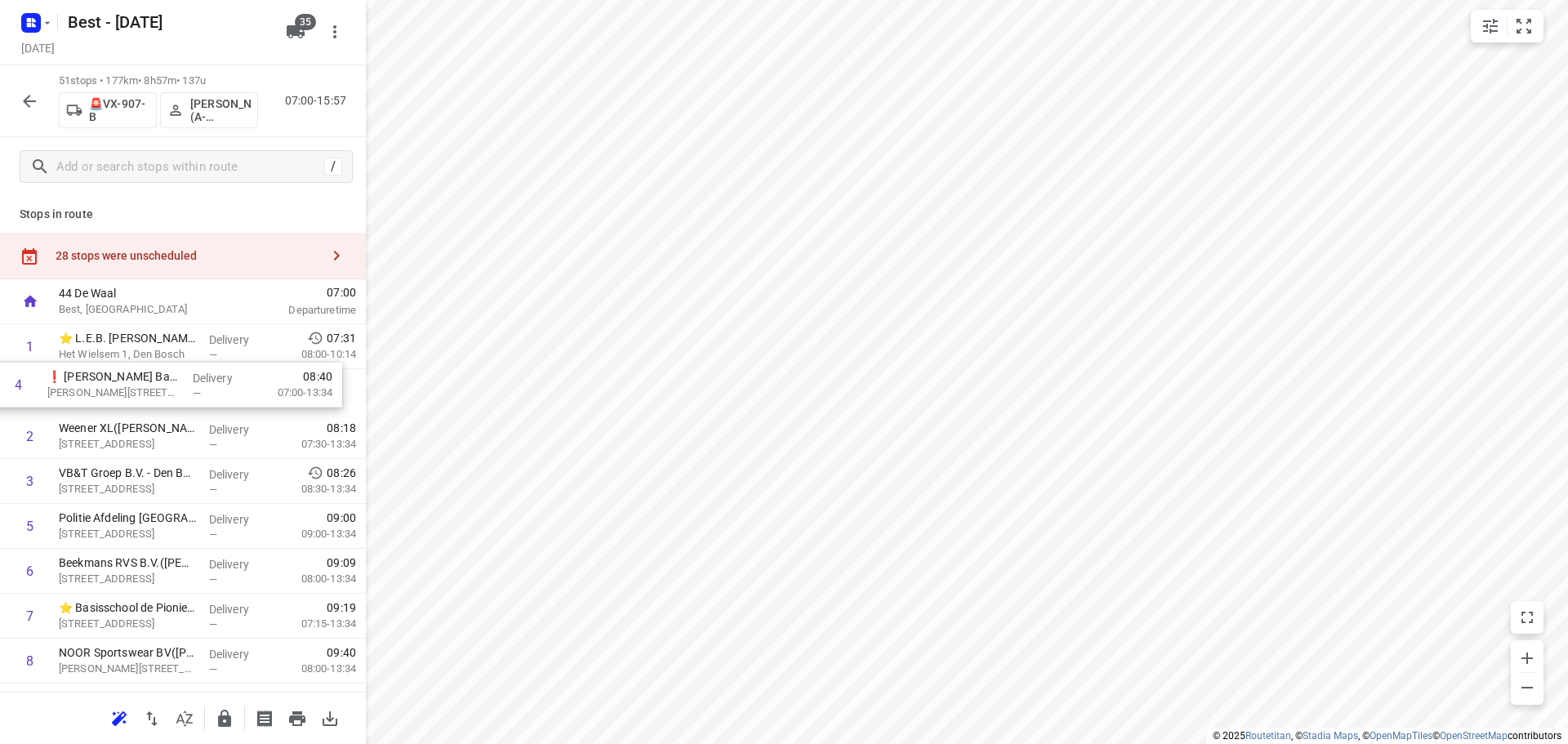
drag, startPoint x: 219, startPoint y: 476, endPoint x: 207, endPoint y: 377, distance: 99.7
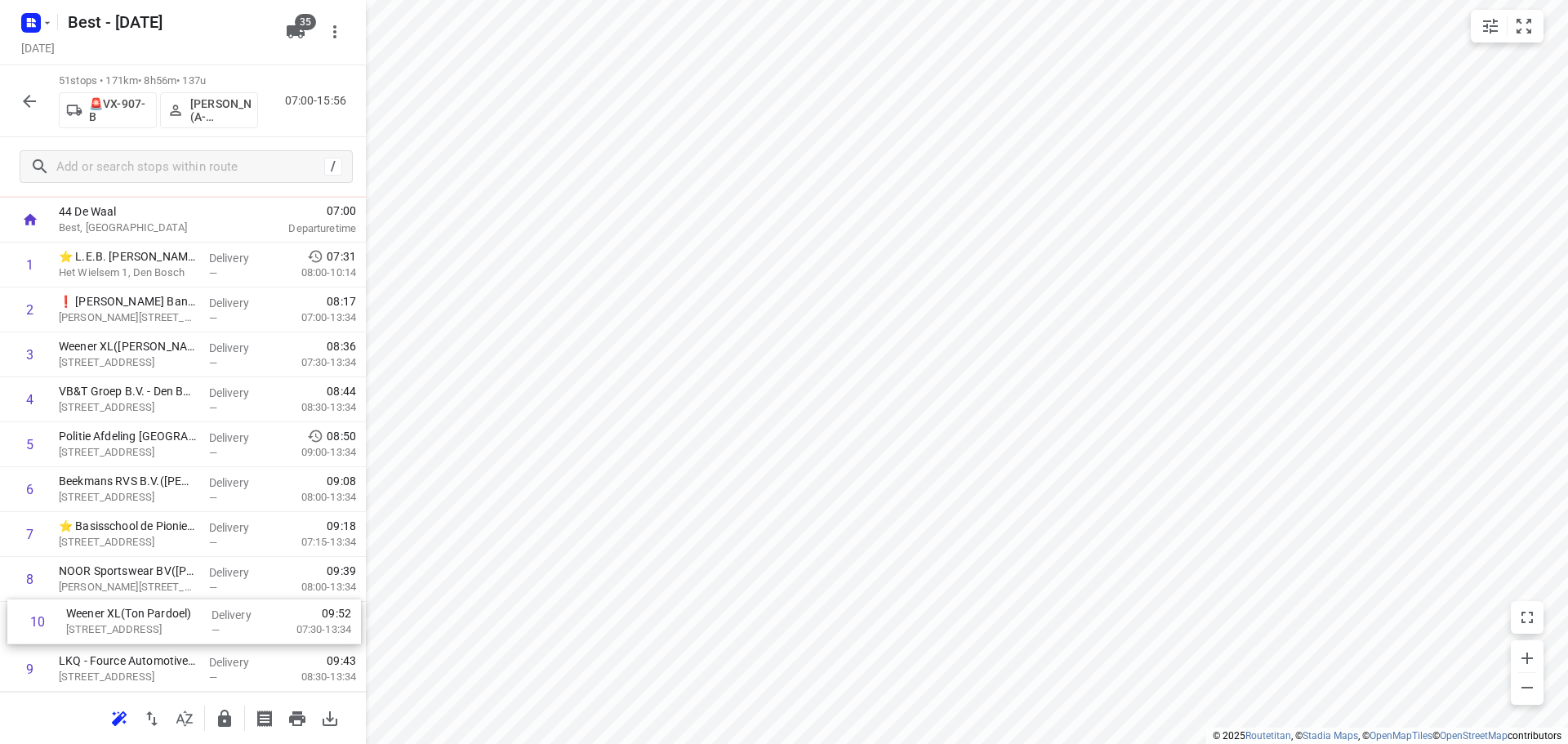
scroll to position [90, 0]
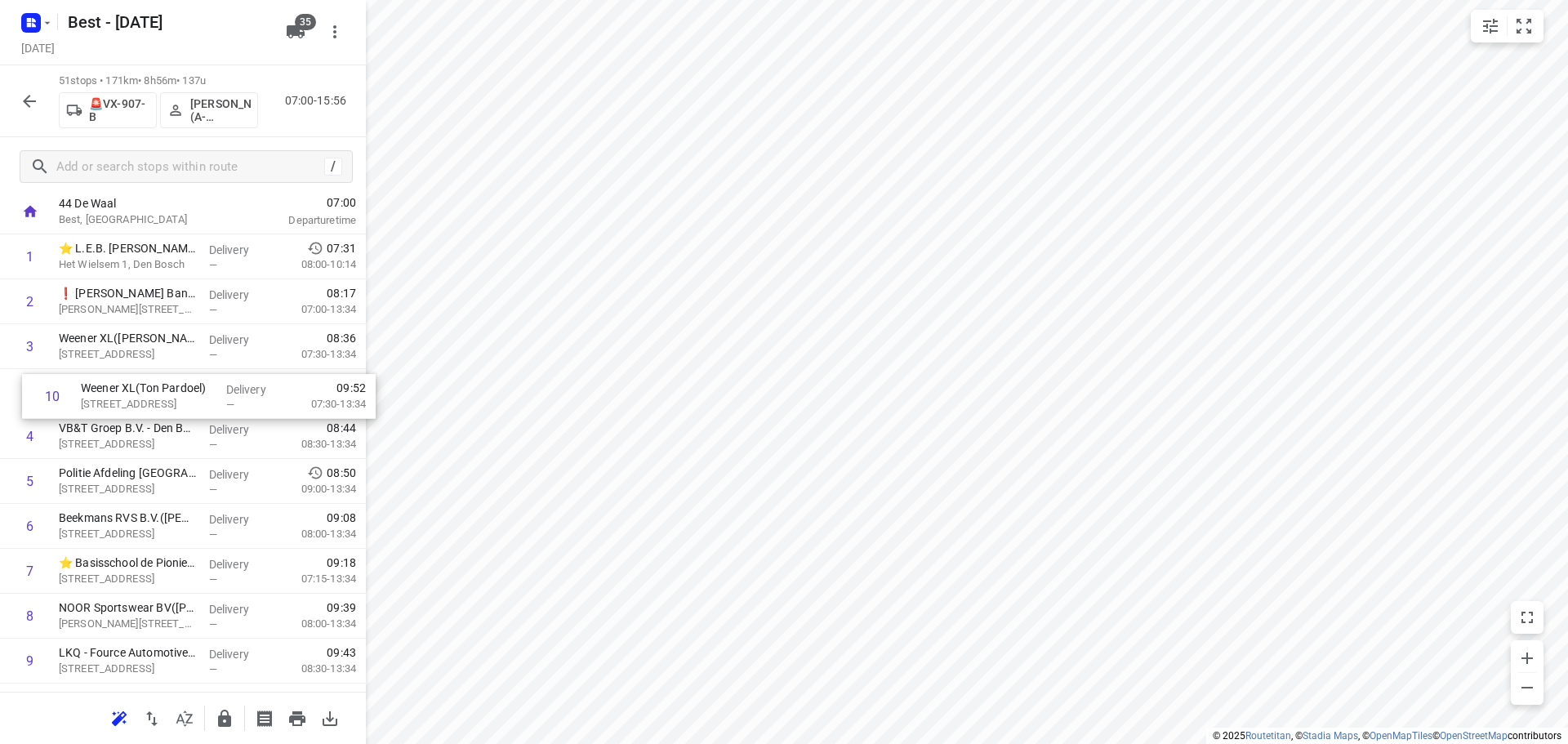
drag, startPoint x: 172, startPoint y: 653, endPoint x: 195, endPoint y: 375, distance: 278.9
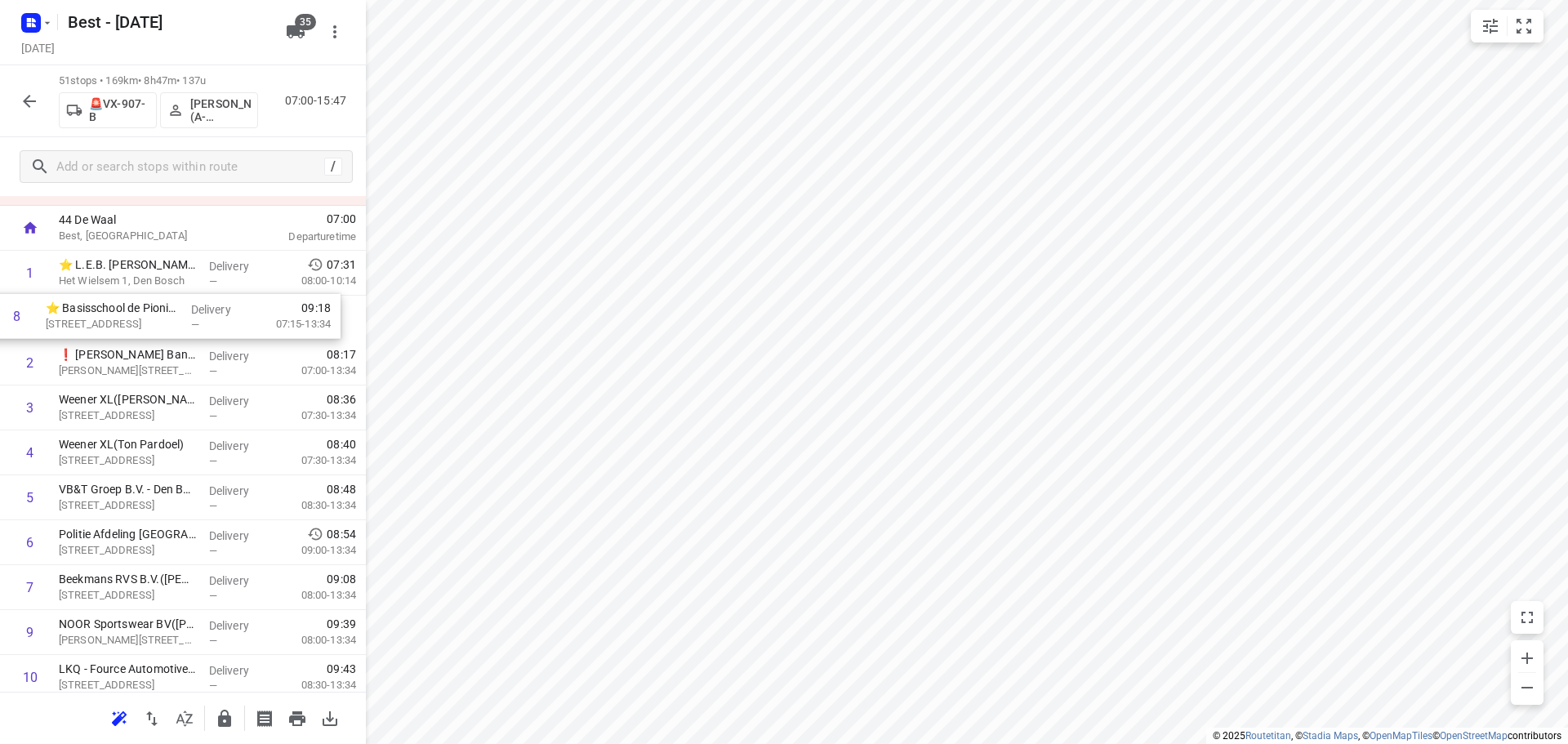
drag, startPoint x: 152, startPoint y: 578, endPoint x: 140, endPoint y: 317, distance: 261.3
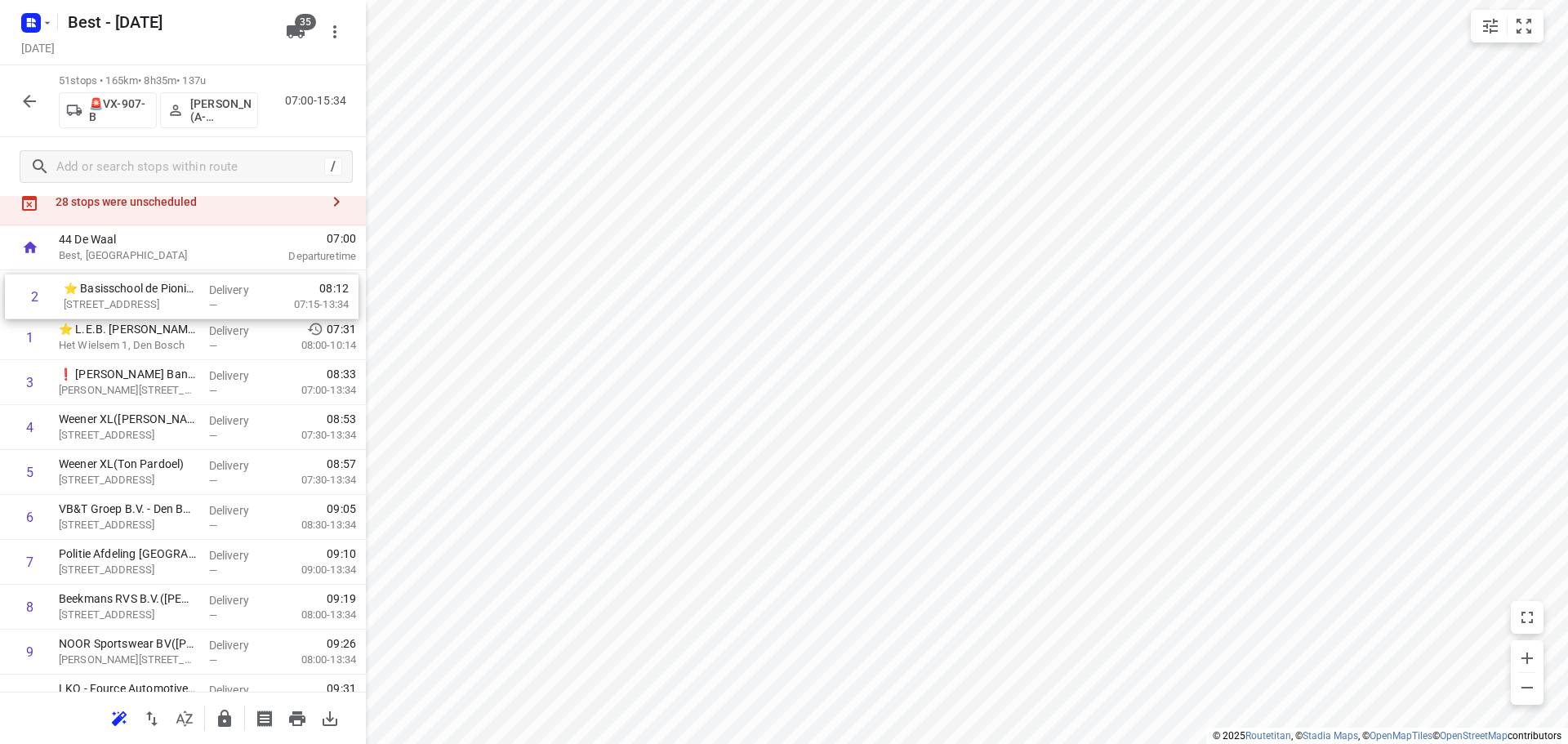
drag, startPoint x: 183, startPoint y: 314, endPoint x: 191, endPoint y: 284, distance: 31.0
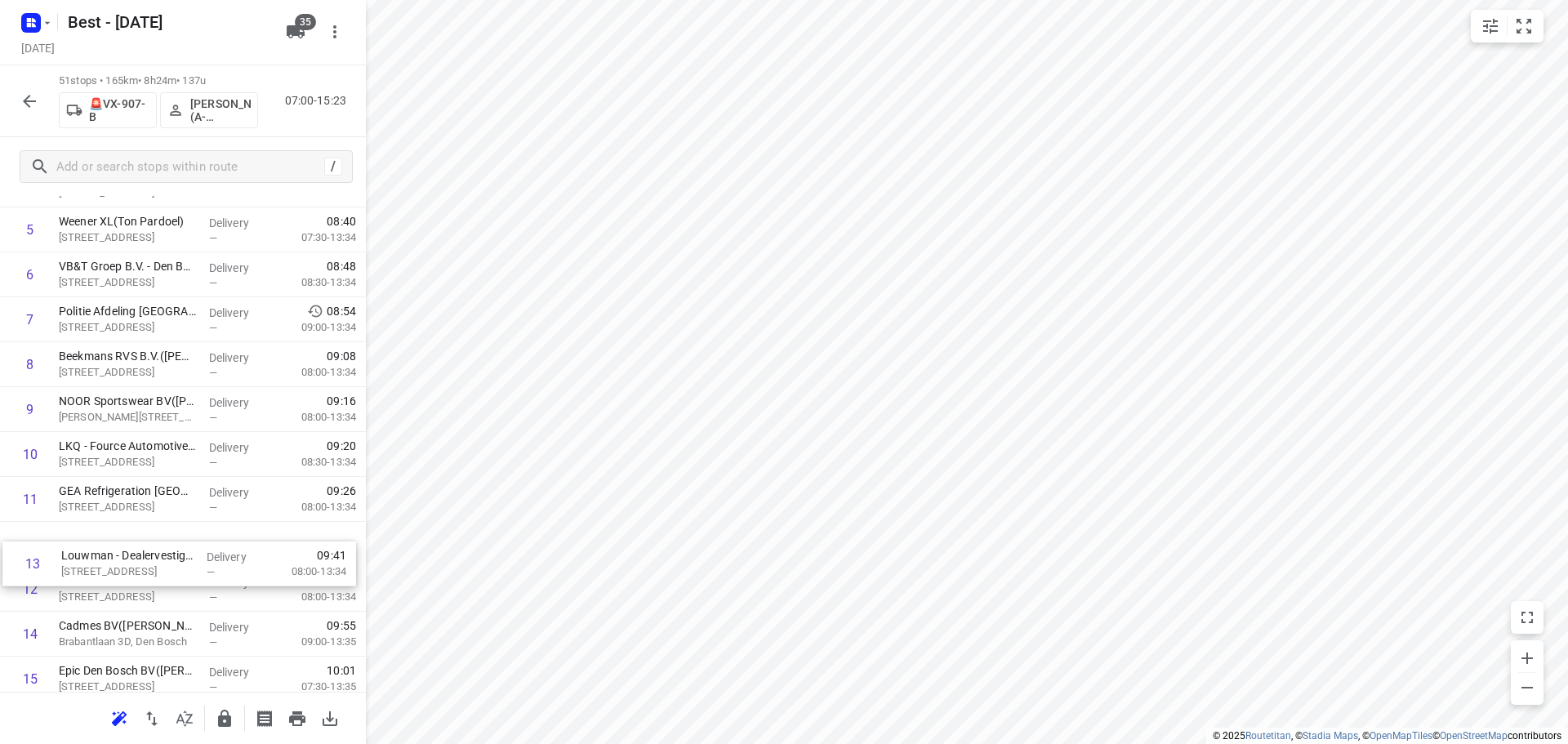
scroll to position [299, 0]
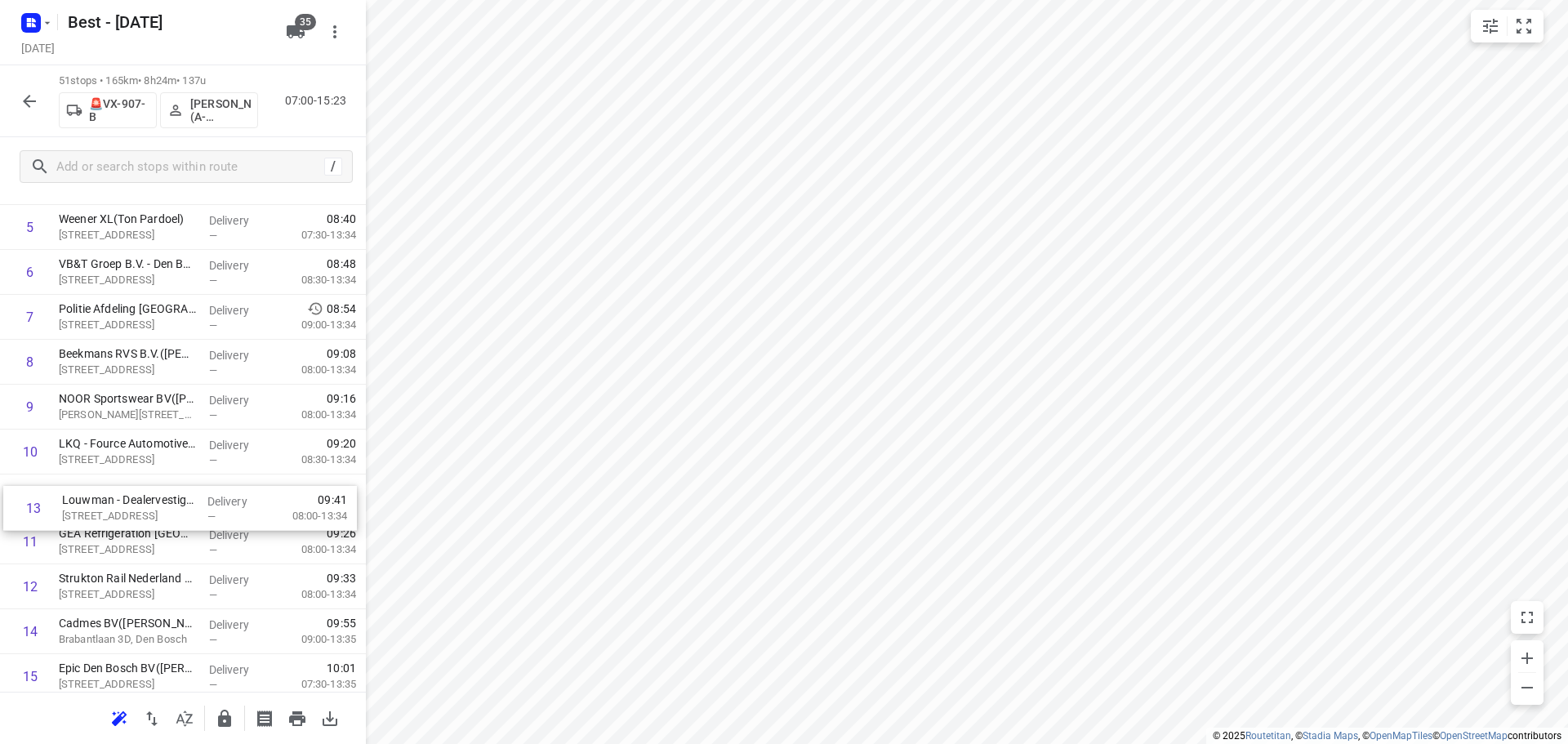
drag, startPoint x: 77, startPoint y: 575, endPoint x: 78, endPoint y: 512, distance: 63.0
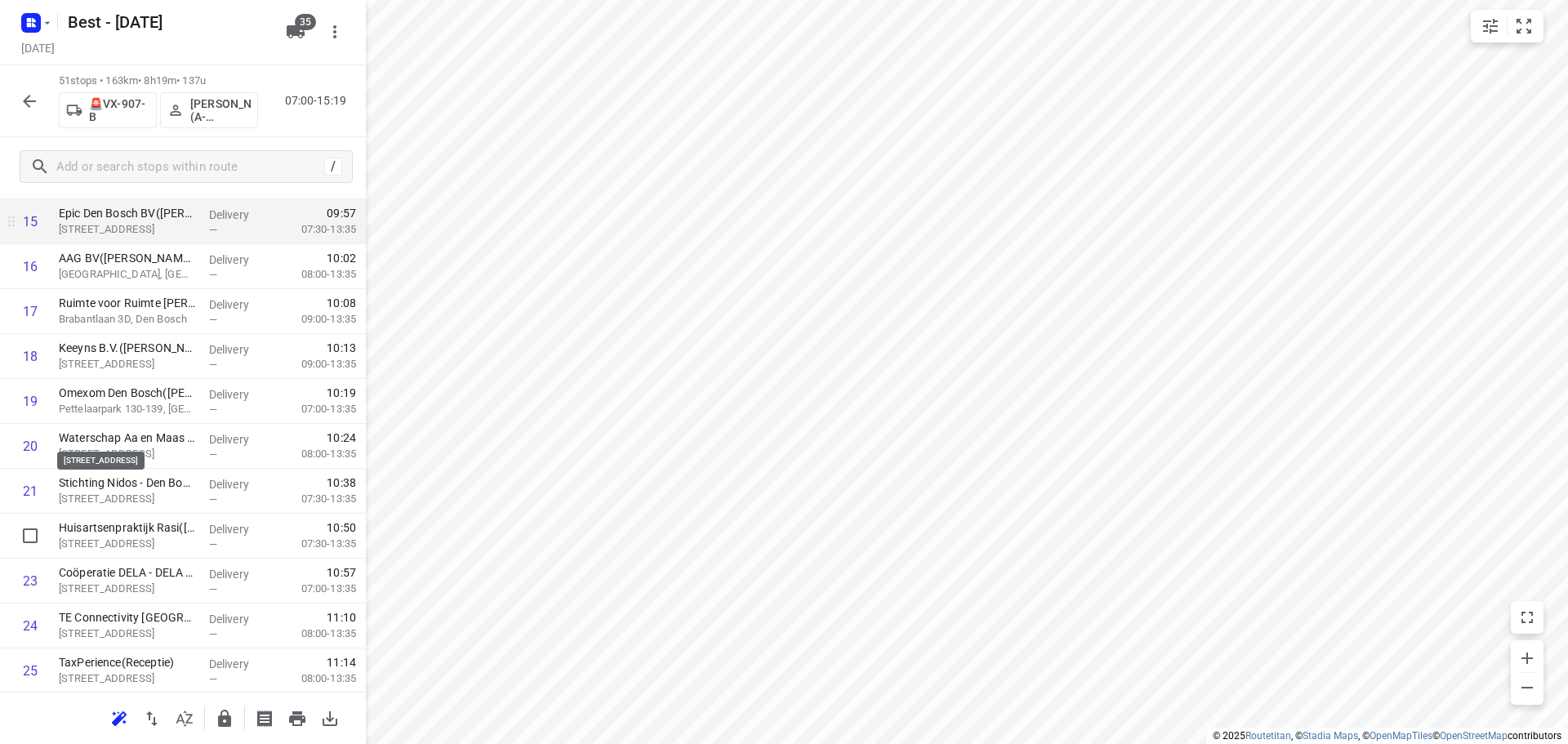
scroll to position [870, 0]
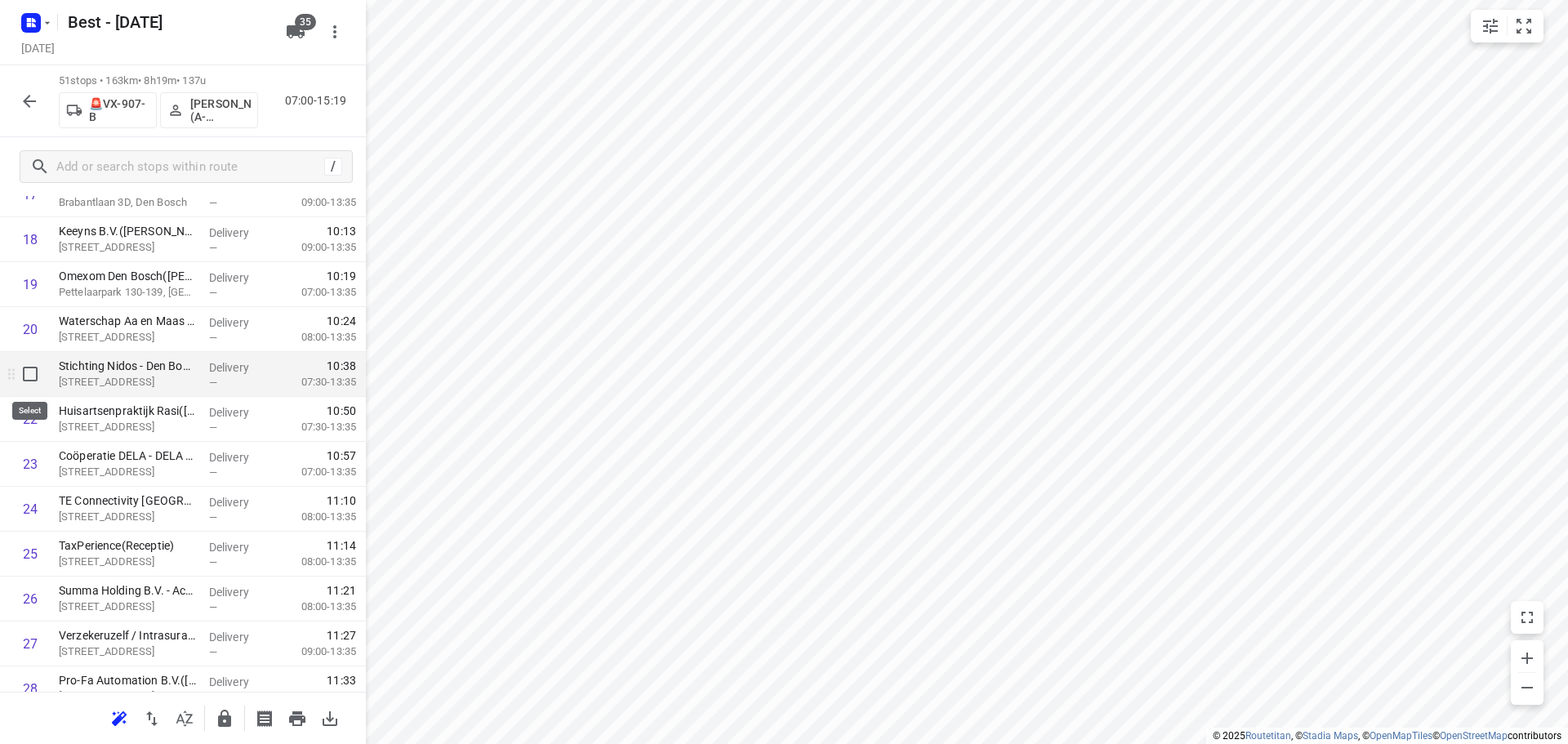
click at [34, 371] on input "checkbox" at bounding box center [30, 374] width 32 height 32
checkbox input "true"
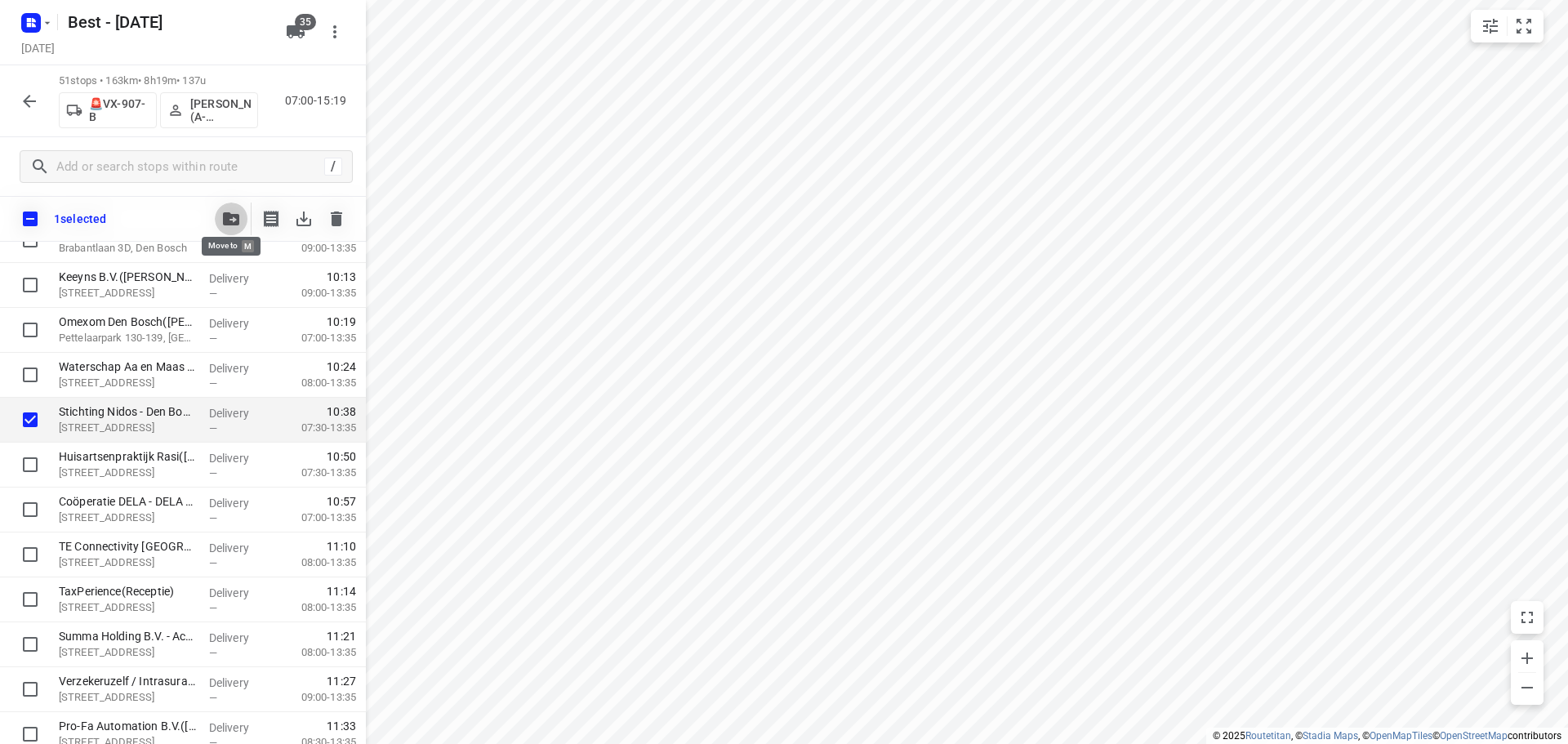
click at [227, 227] on button "button" at bounding box center [231, 218] width 32 height 32
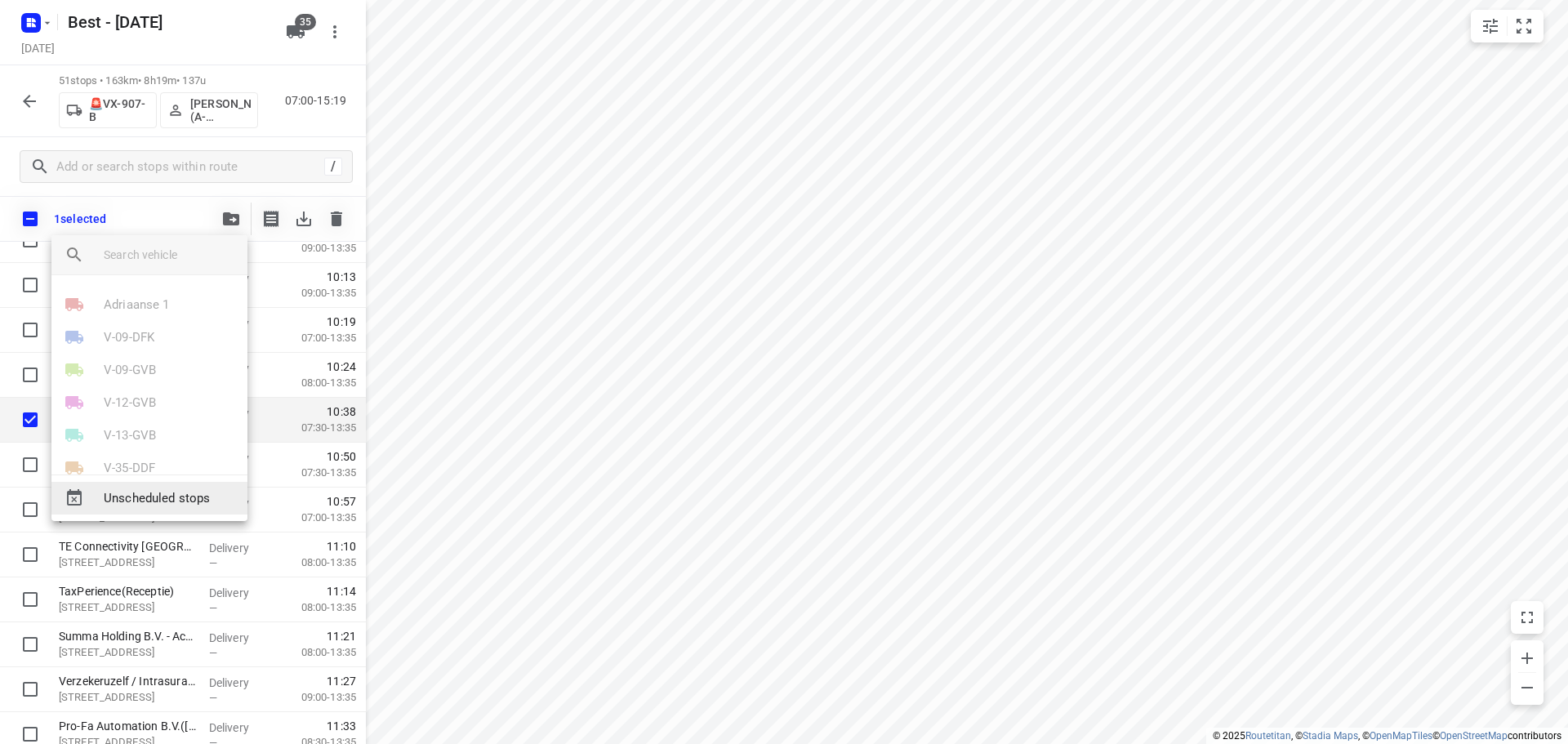
click at [167, 511] on div "Unscheduled stops" at bounding box center [149, 498] width 196 height 32
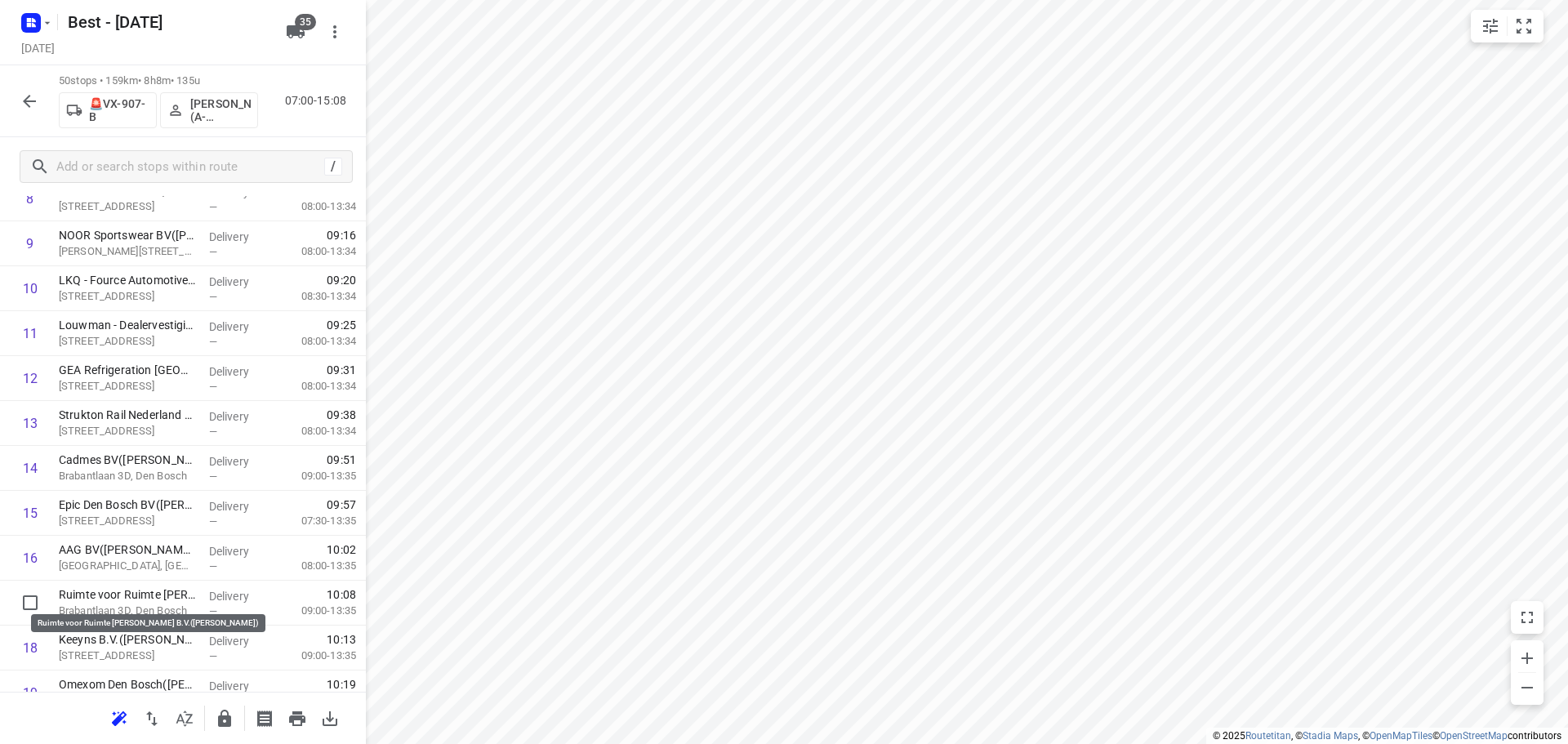
scroll to position [465, 0]
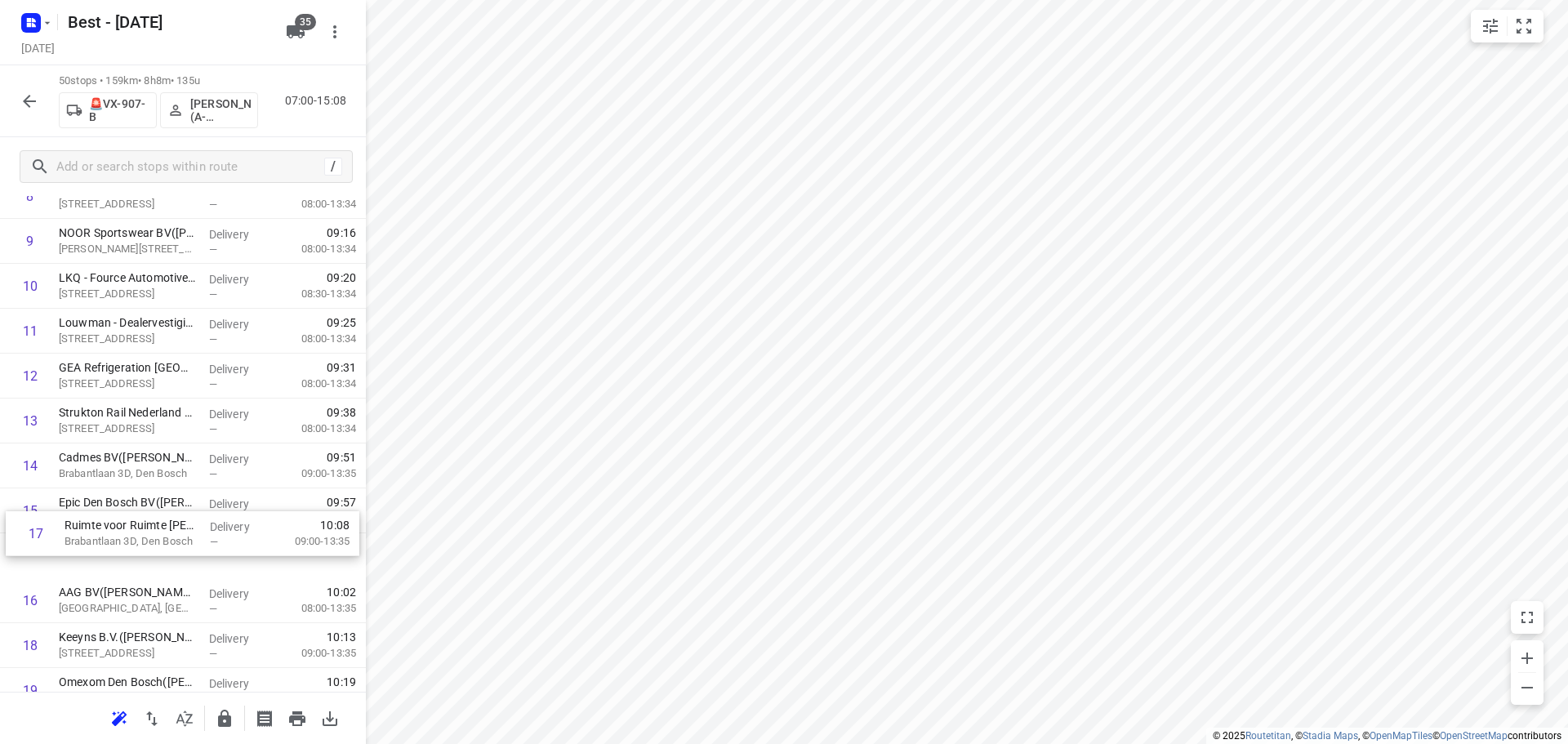
drag, startPoint x: 133, startPoint y: 591, endPoint x: 148, endPoint y: 494, distance: 98.2
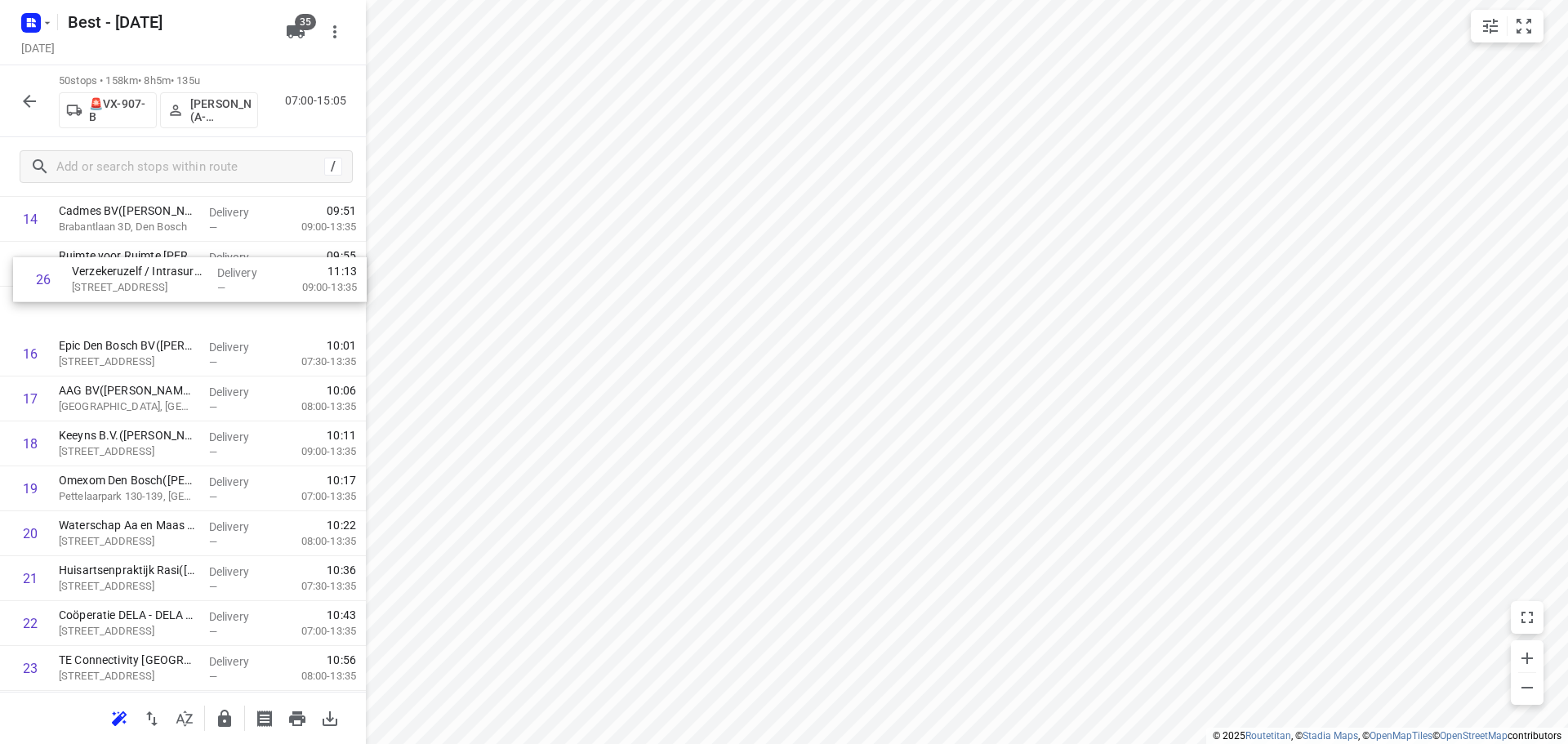
scroll to position [710, 0]
drag, startPoint x: 116, startPoint y: 511, endPoint x: 131, endPoint y: 346, distance: 165.7
click at [131, 346] on div "1 ⭐ Basisschool de Pionier(Luc Smit) Hambakendreef 2A, 's-hertogenbosch Deliver…" at bounding box center [183, 737] width 366 height 2246
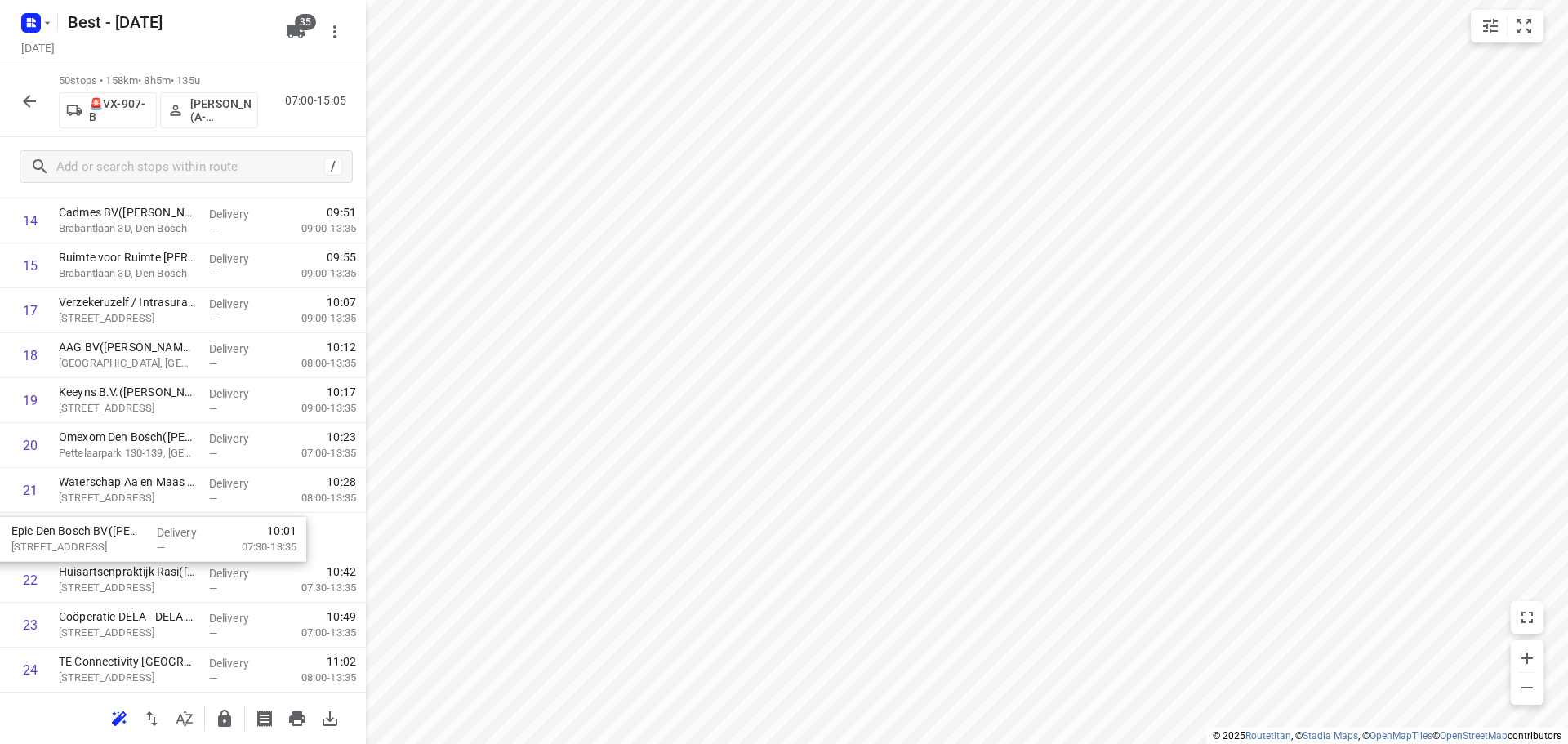
drag, startPoint x: 156, startPoint y: 317, endPoint x: 105, endPoint y: 554, distance: 242.4
click at [105, 554] on div "1 ⭐ Basisschool de Pionier(Luc Smit) Hambakendreef 2A, 's-hertogenbosch Deliver…" at bounding box center [183, 737] width 366 height 2246
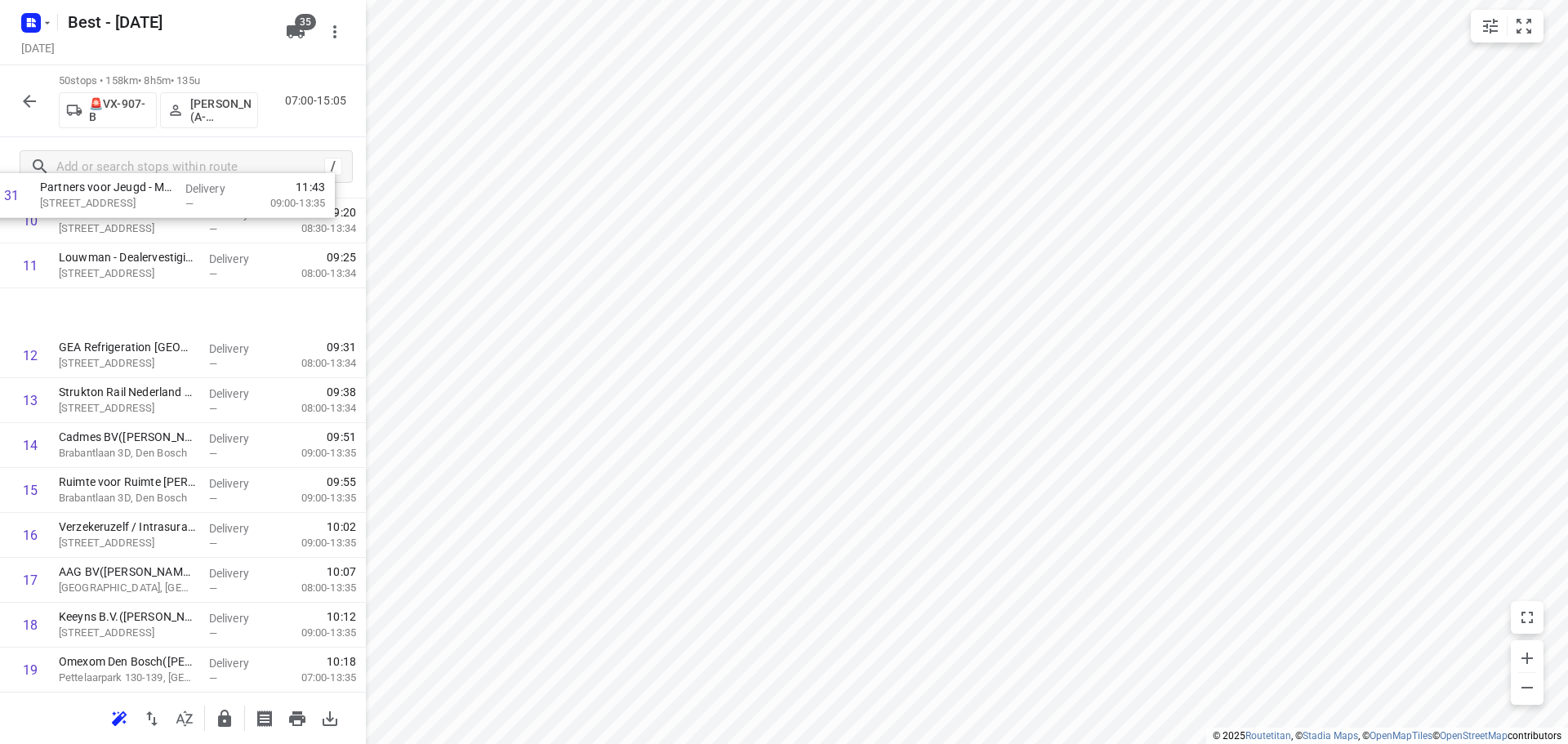
scroll to position [529, 0]
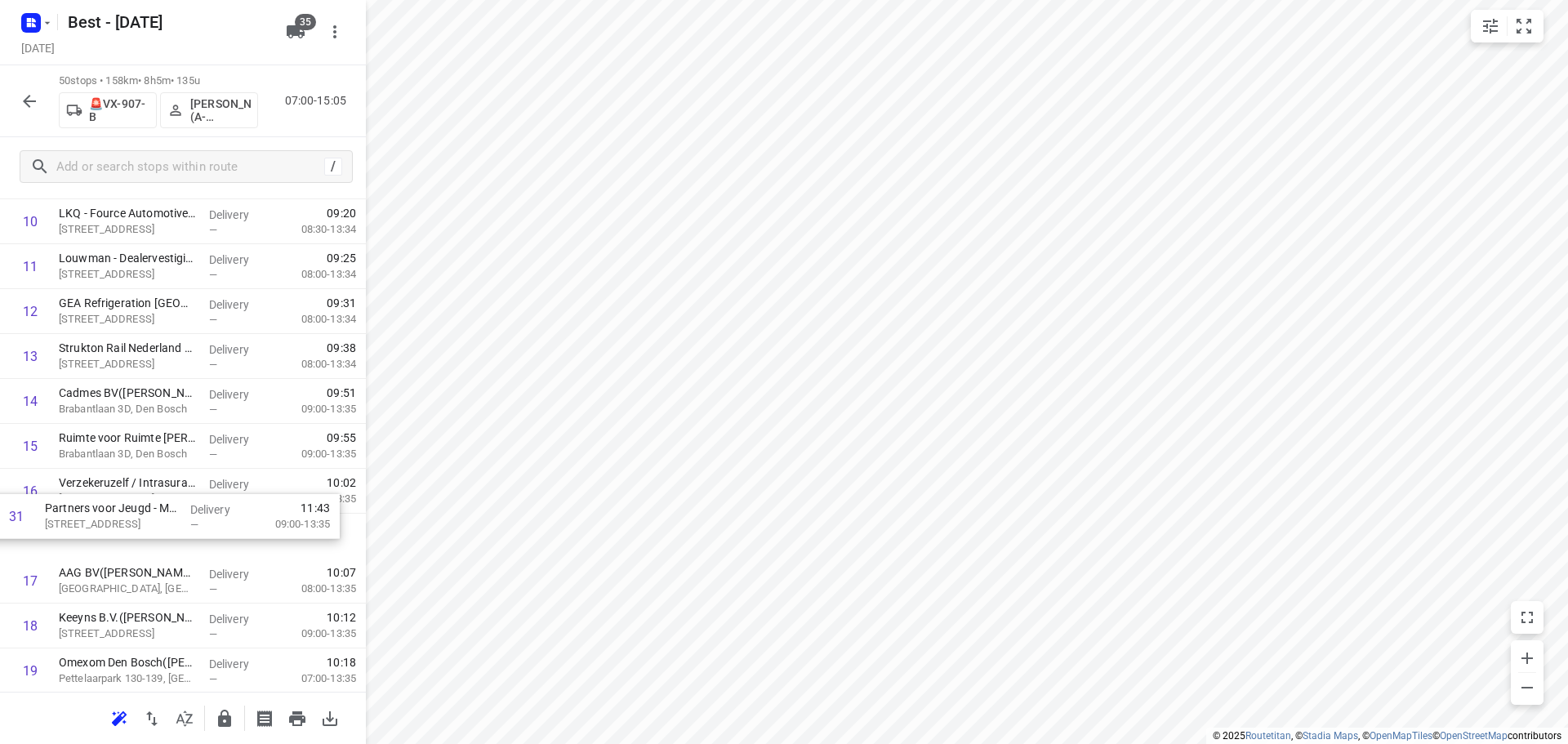
drag, startPoint x: 125, startPoint y: 508, endPoint x: 108, endPoint y: 508, distance: 17.0
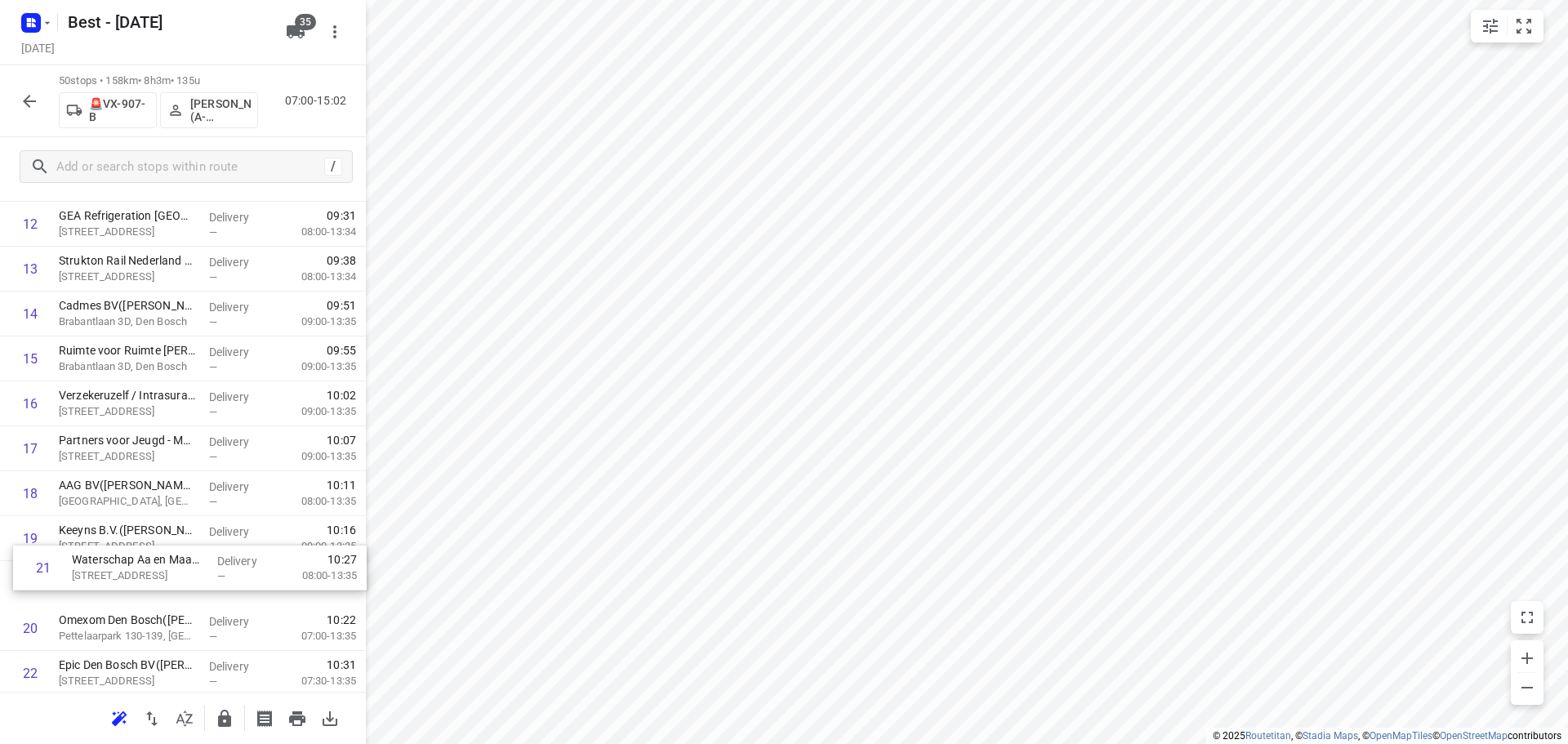
scroll to position [620, 0]
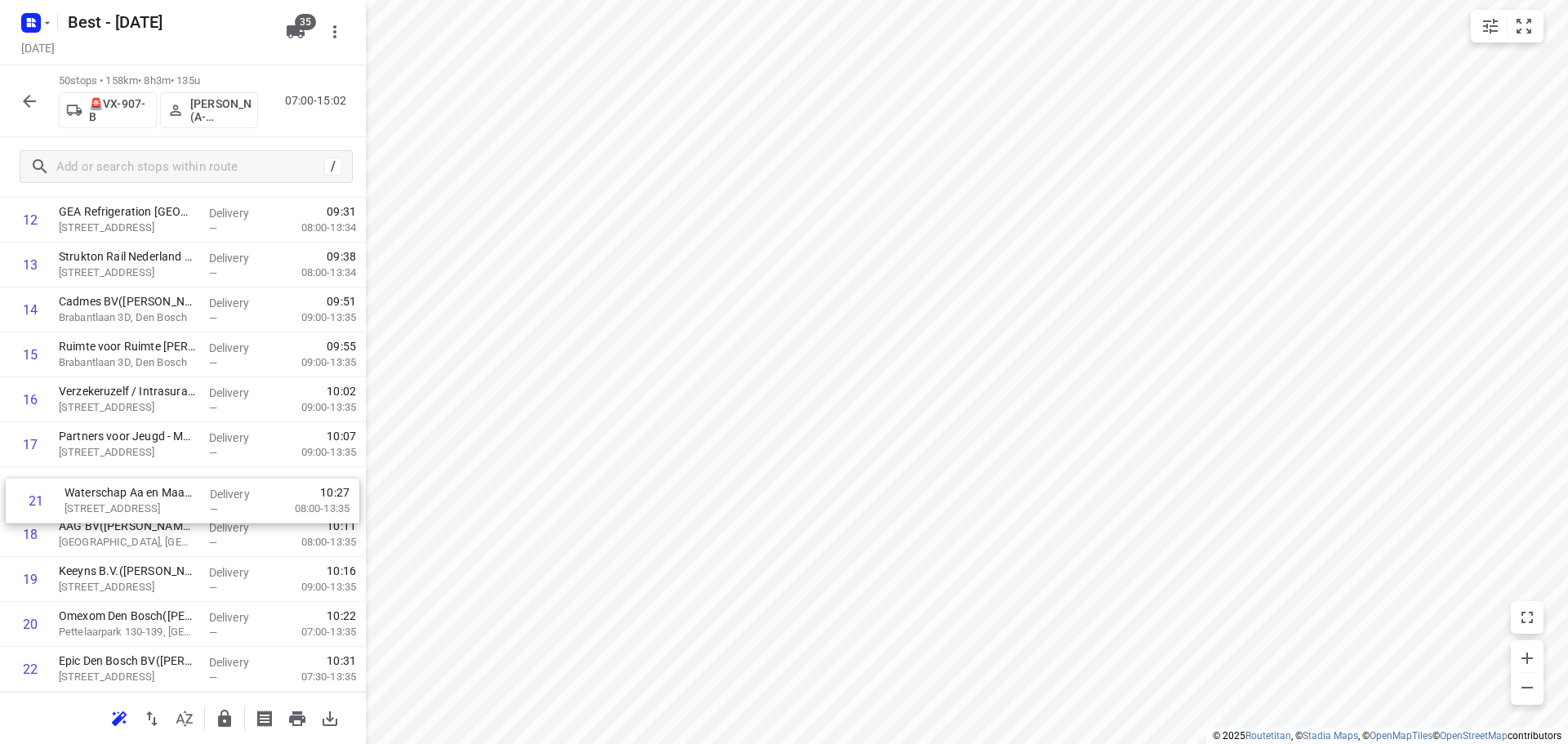
drag, startPoint x: 107, startPoint y: 647, endPoint x: 117, endPoint y: 504, distance: 143.3
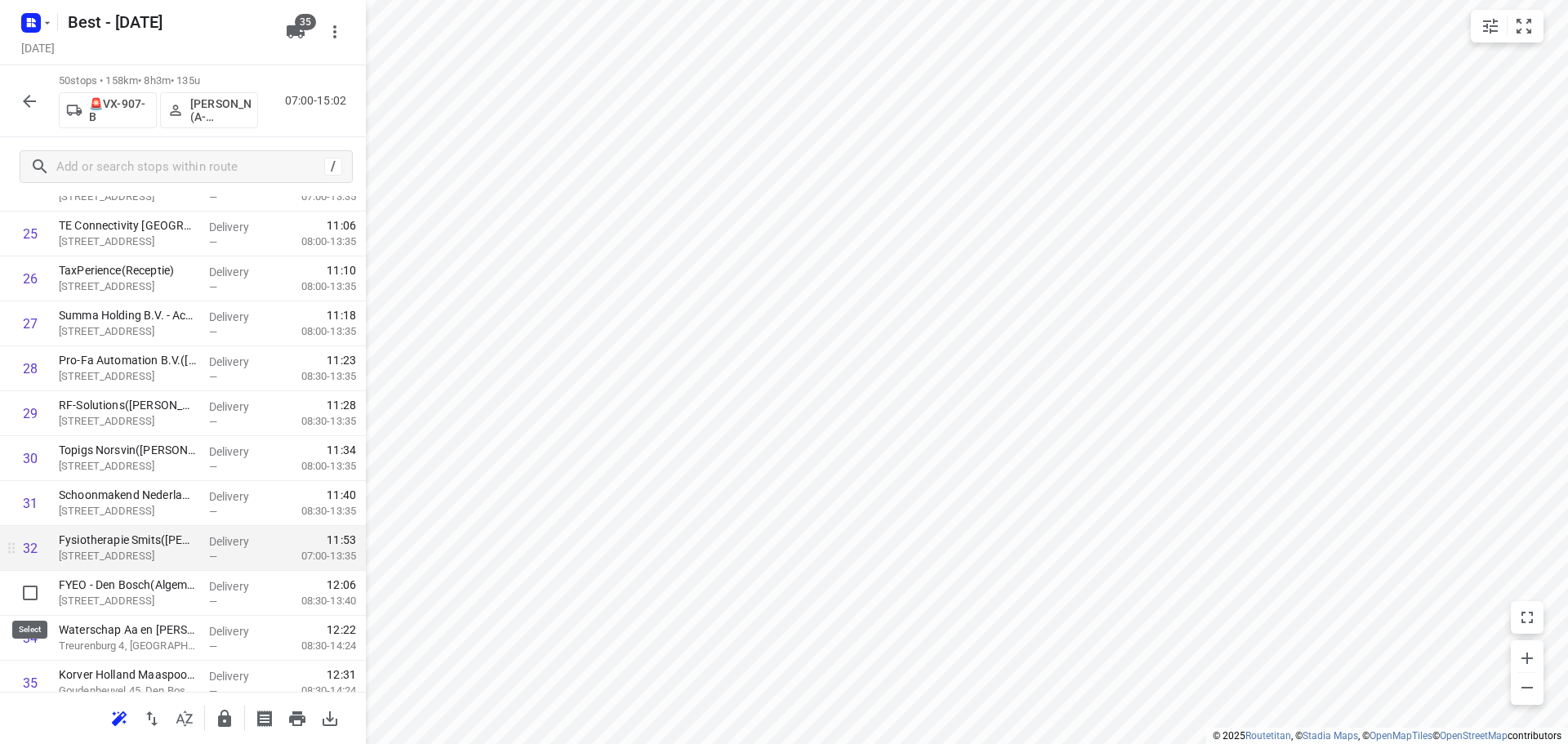
scroll to position [1192, 0]
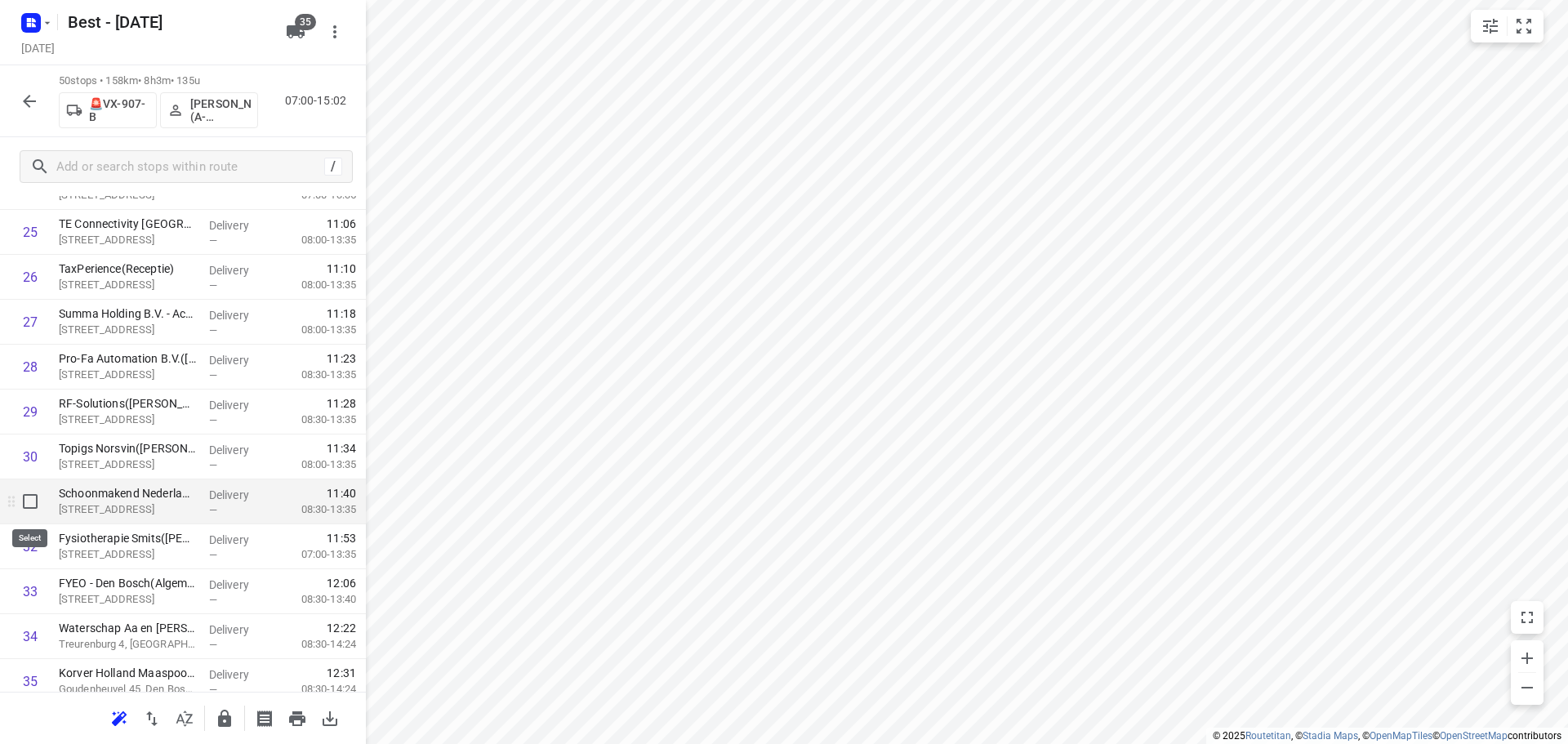
click at [32, 492] on input "checkbox" at bounding box center [30, 502] width 32 height 32
checkbox input "true"
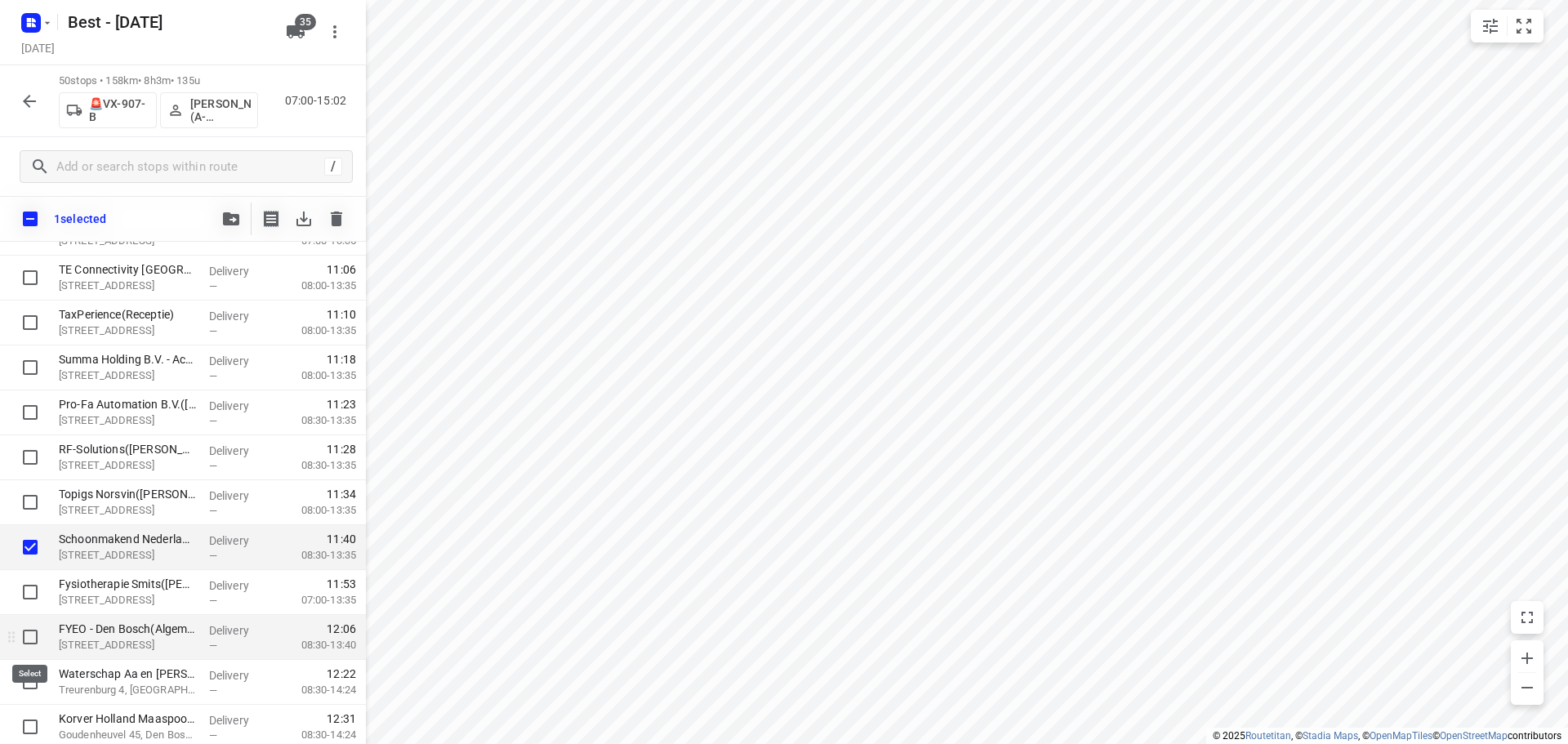
click at [30, 633] on input "checkbox" at bounding box center [30, 636] width 32 height 32
checkbox input "true"
click at [231, 218] on icon "button" at bounding box center [230, 218] width 16 height 13
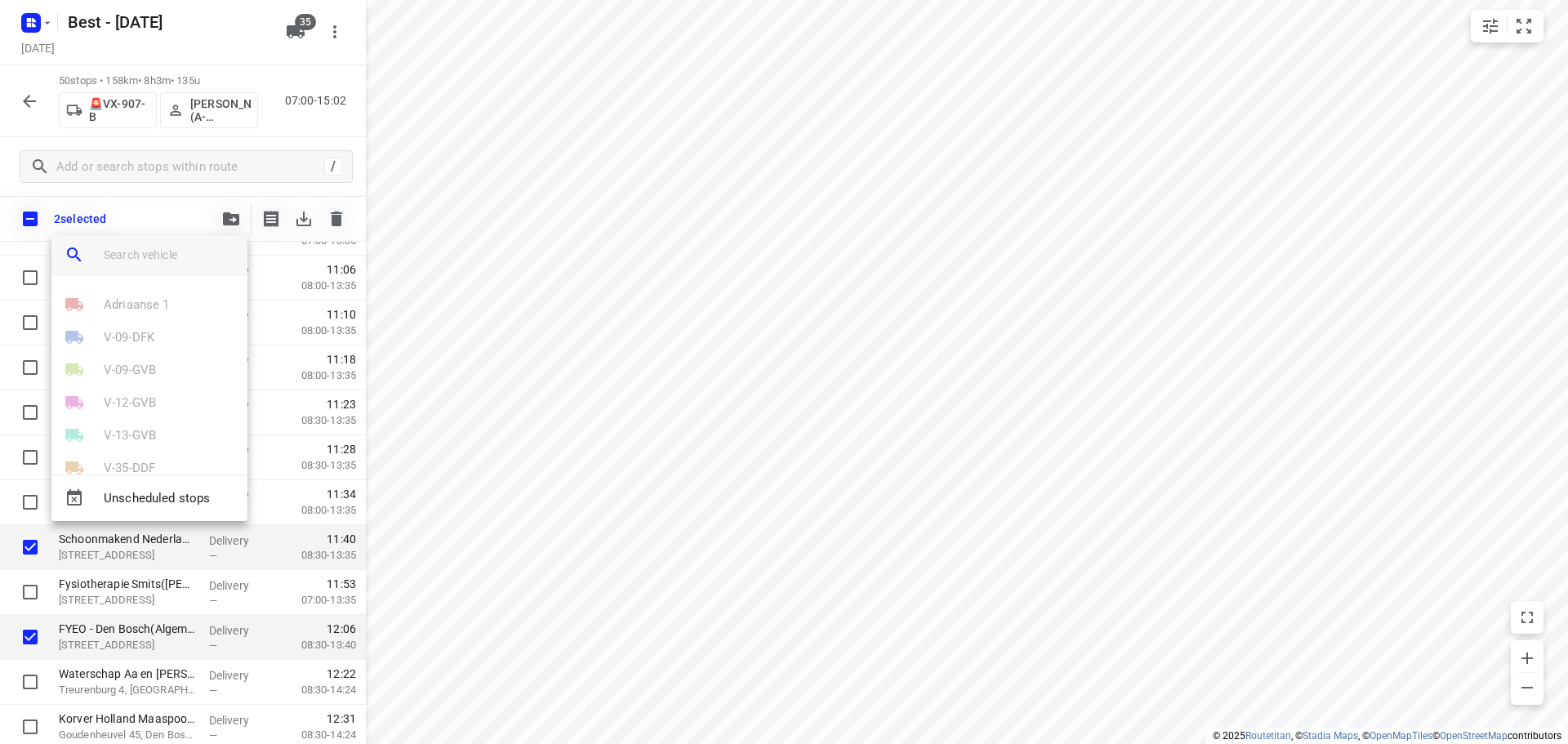
click at [153, 251] on input "search vehicle" at bounding box center [169, 254] width 131 height 25
type input "0"
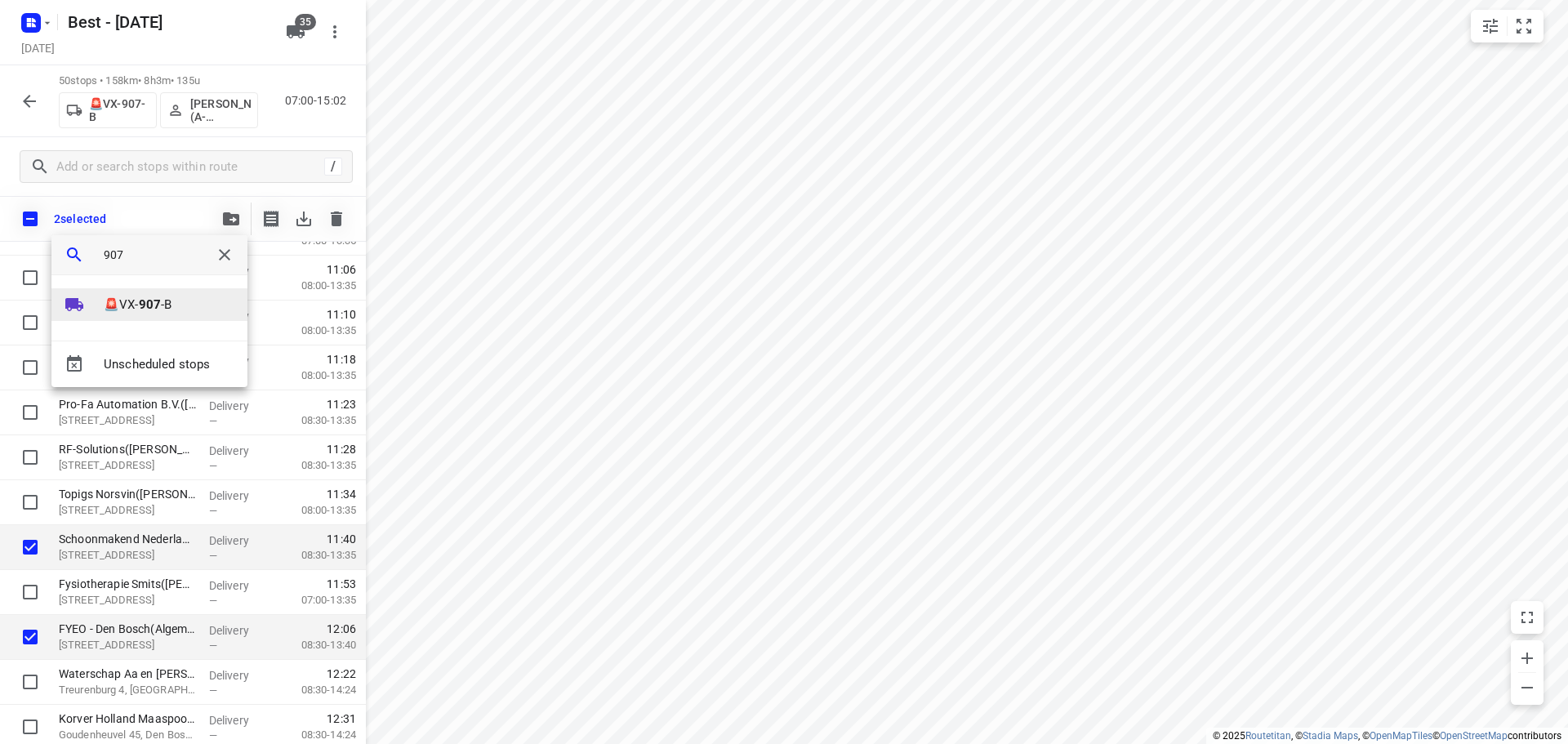
type input "907"
click at [118, 303] on p "🚨VX- 907 -B" at bounding box center [137, 305] width 67 height 19
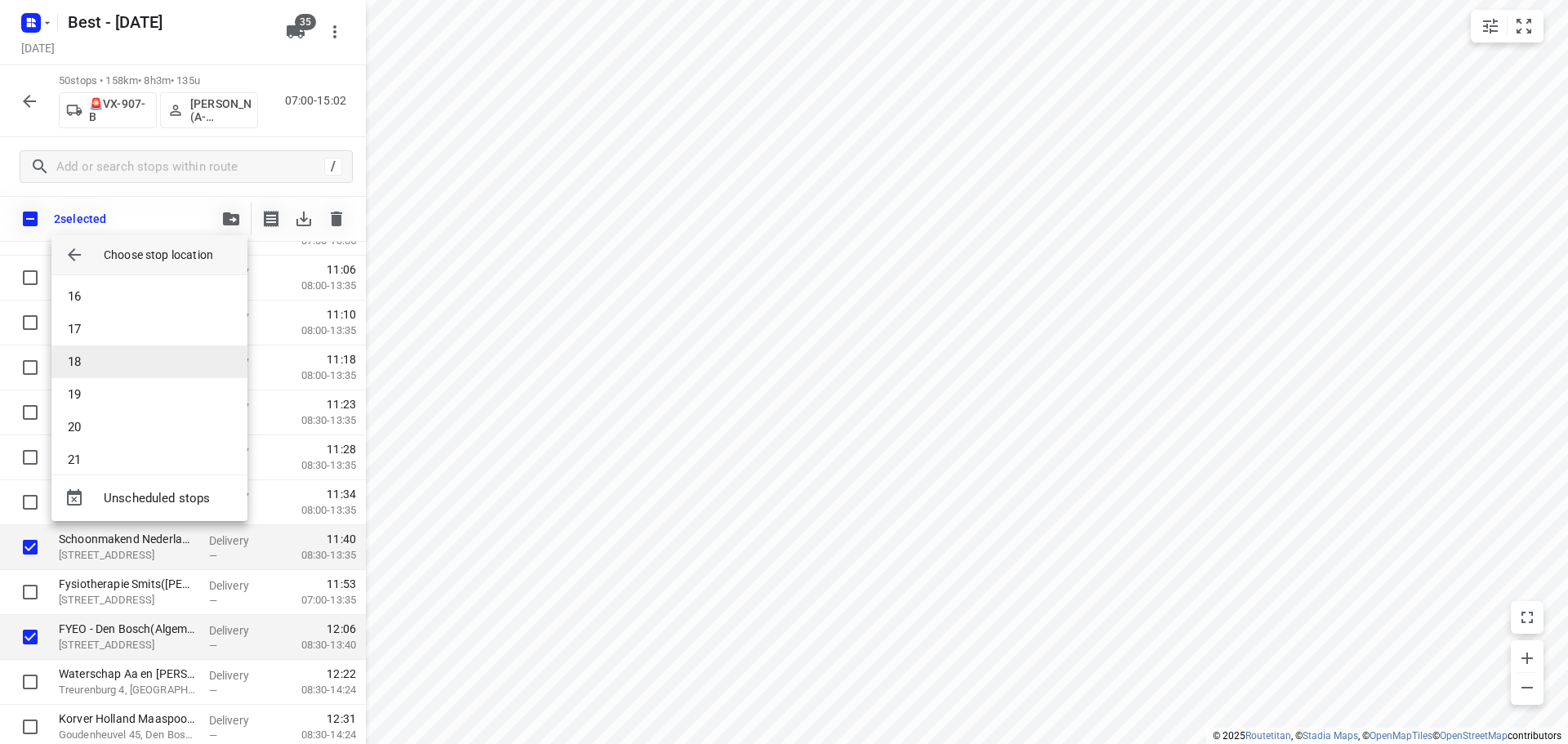
scroll to position [490, 0]
click at [87, 422] on li "20" at bounding box center [149, 428] width 196 height 32
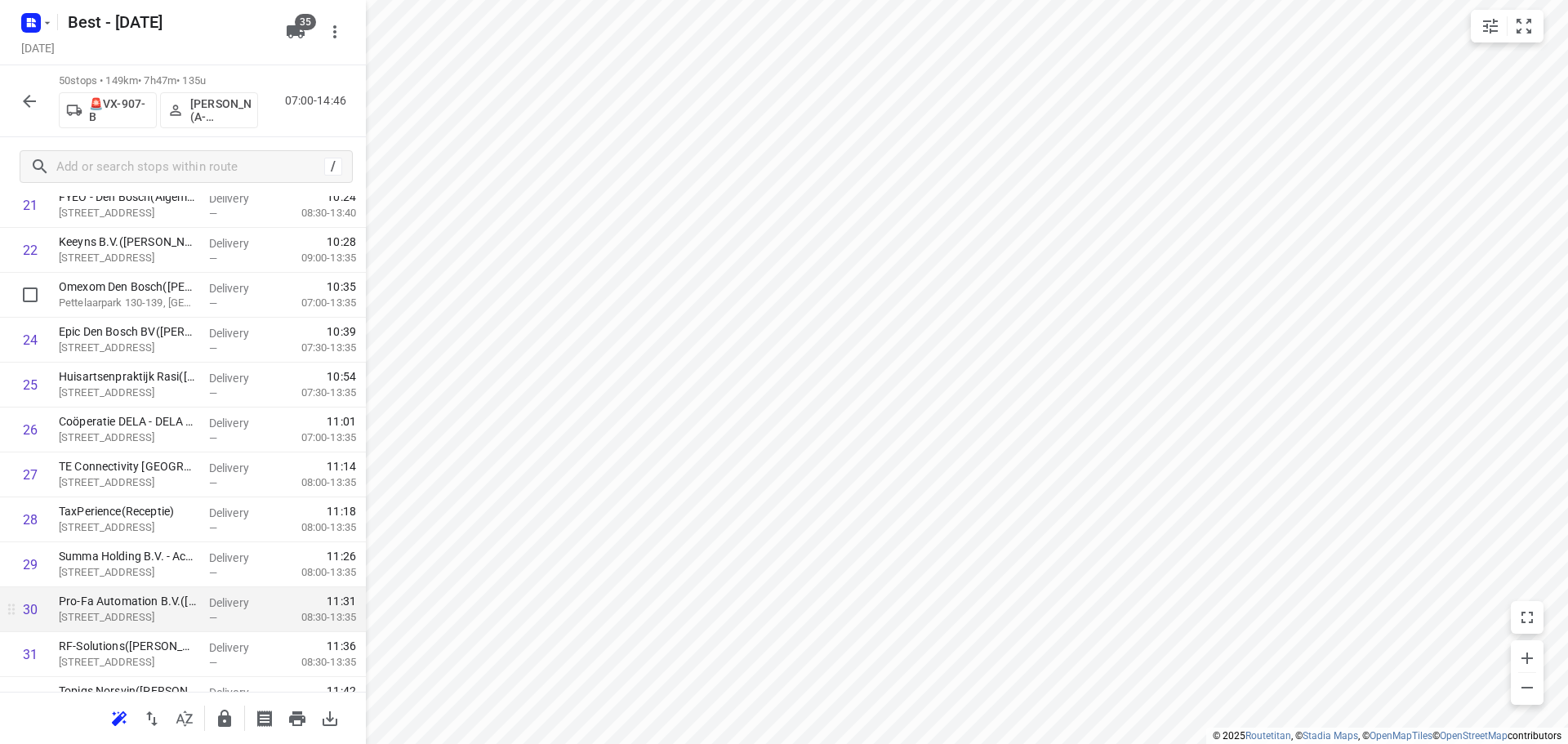
scroll to position [947, 0]
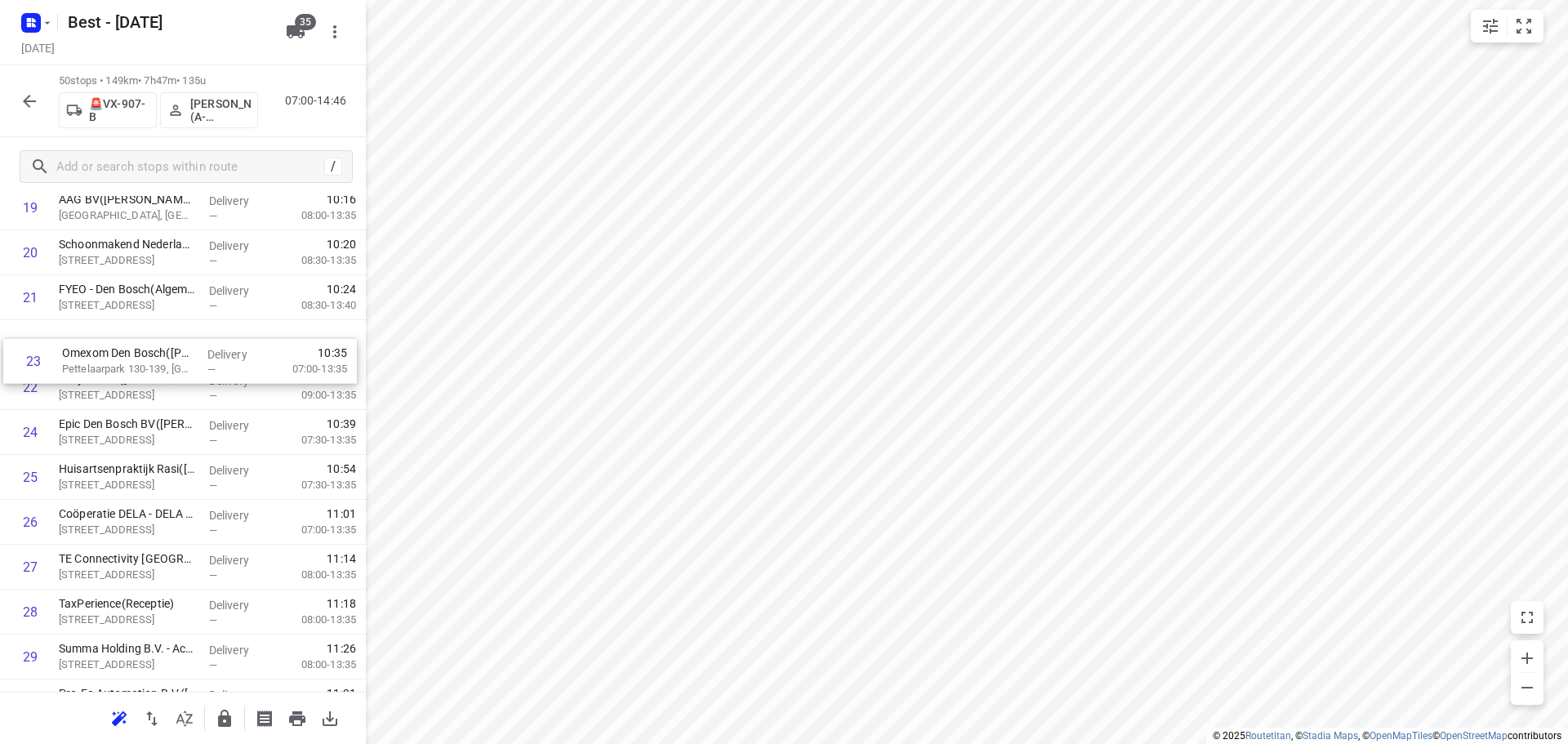
drag, startPoint x: 107, startPoint y: 375, endPoint x: 113, endPoint y: 321, distance: 54.3
click at [113, 321] on div "1 ⭐ Basisschool de Pionier(Luc Smit) Hambakendreef 2A, 's-hertogenbosch Deliver…" at bounding box center [183, 500] width 366 height 2246
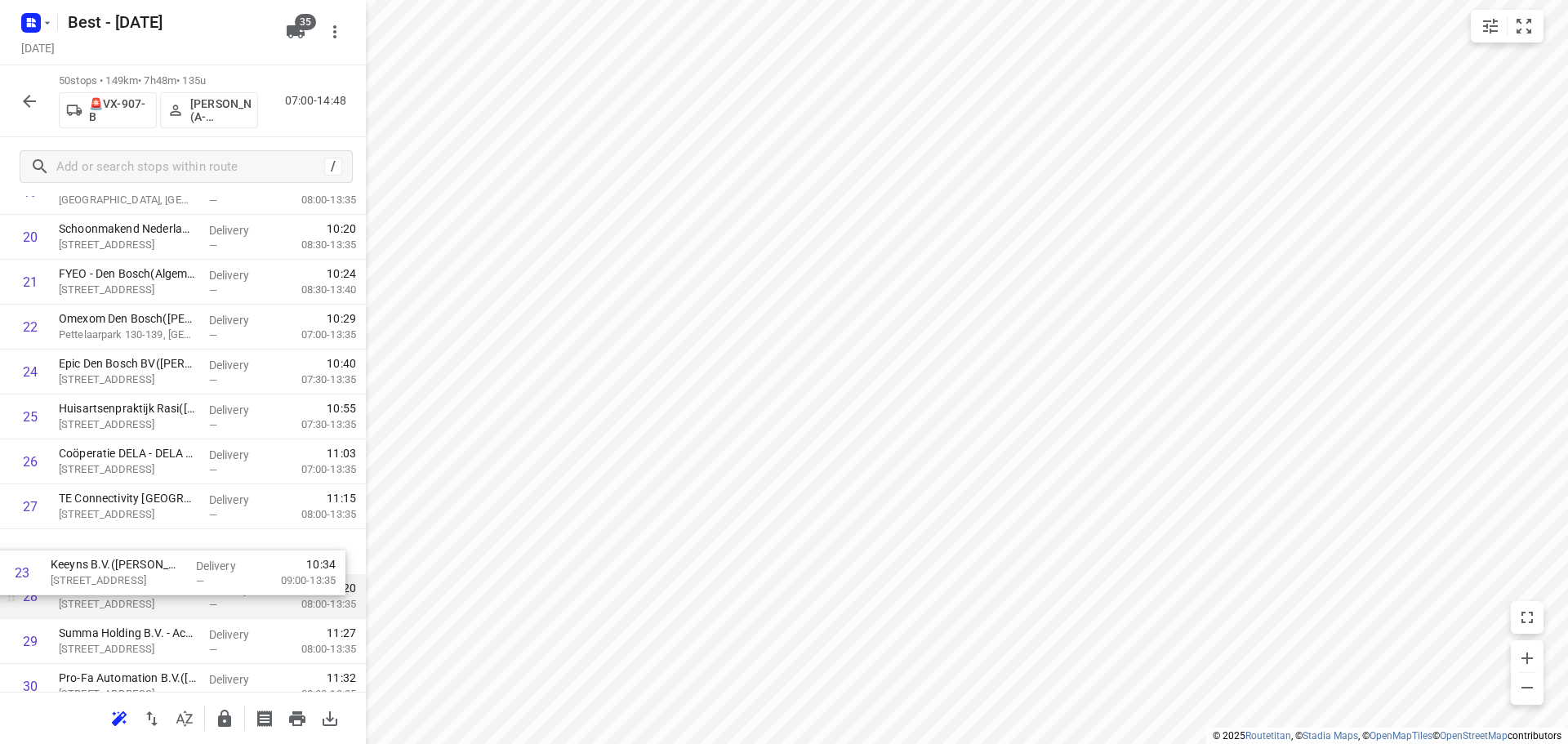
drag, startPoint x: 148, startPoint y: 386, endPoint x: 142, endPoint y: 579, distance: 193.1
click at [142, 579] on div "1 ⭐ Basisschool de Pionier(Luc Smit) Hambakendreef 2A, 's-hertogenbosch Deliver…" at bounding box center [183, 485] width 366 height 2246
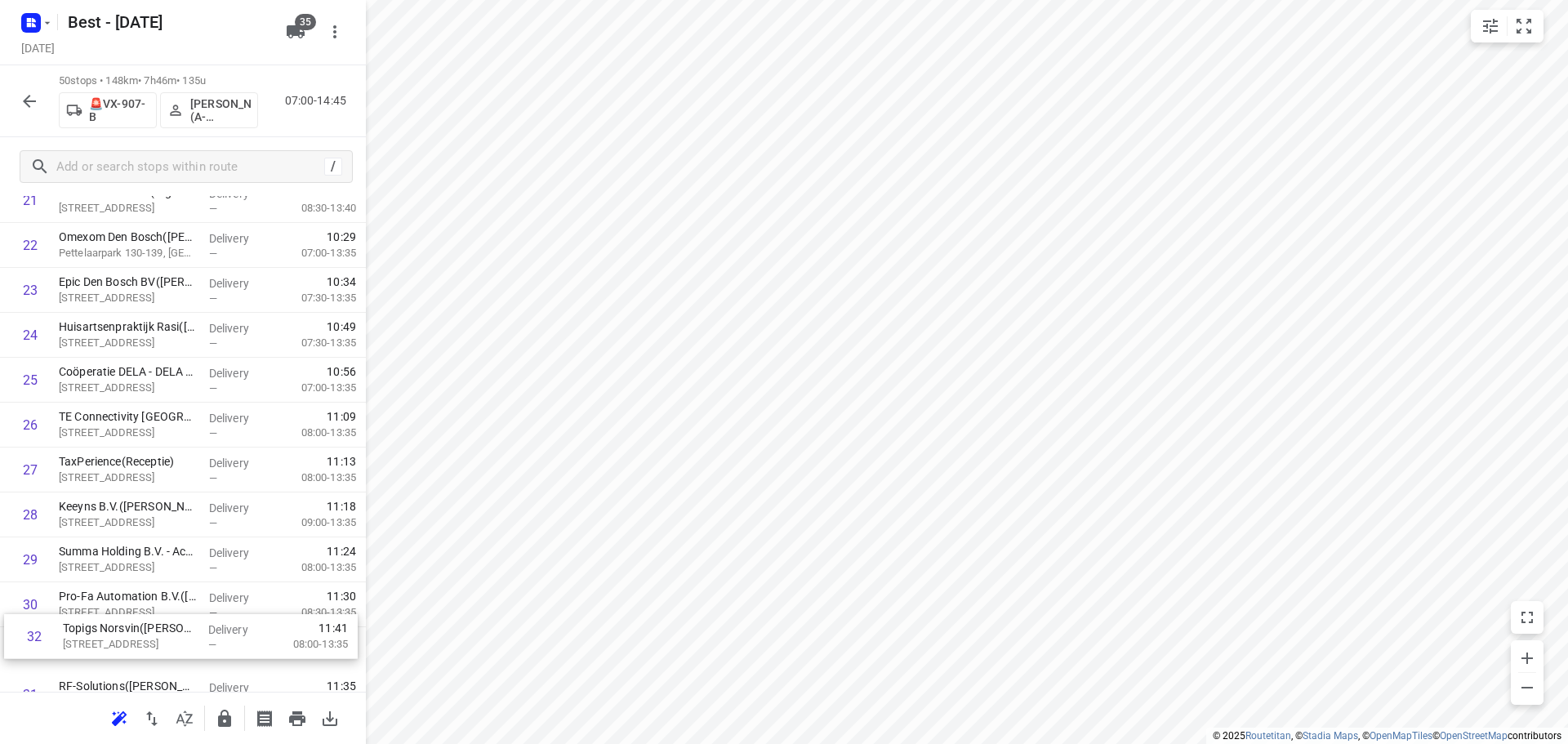
scroll to position [1051, 0]
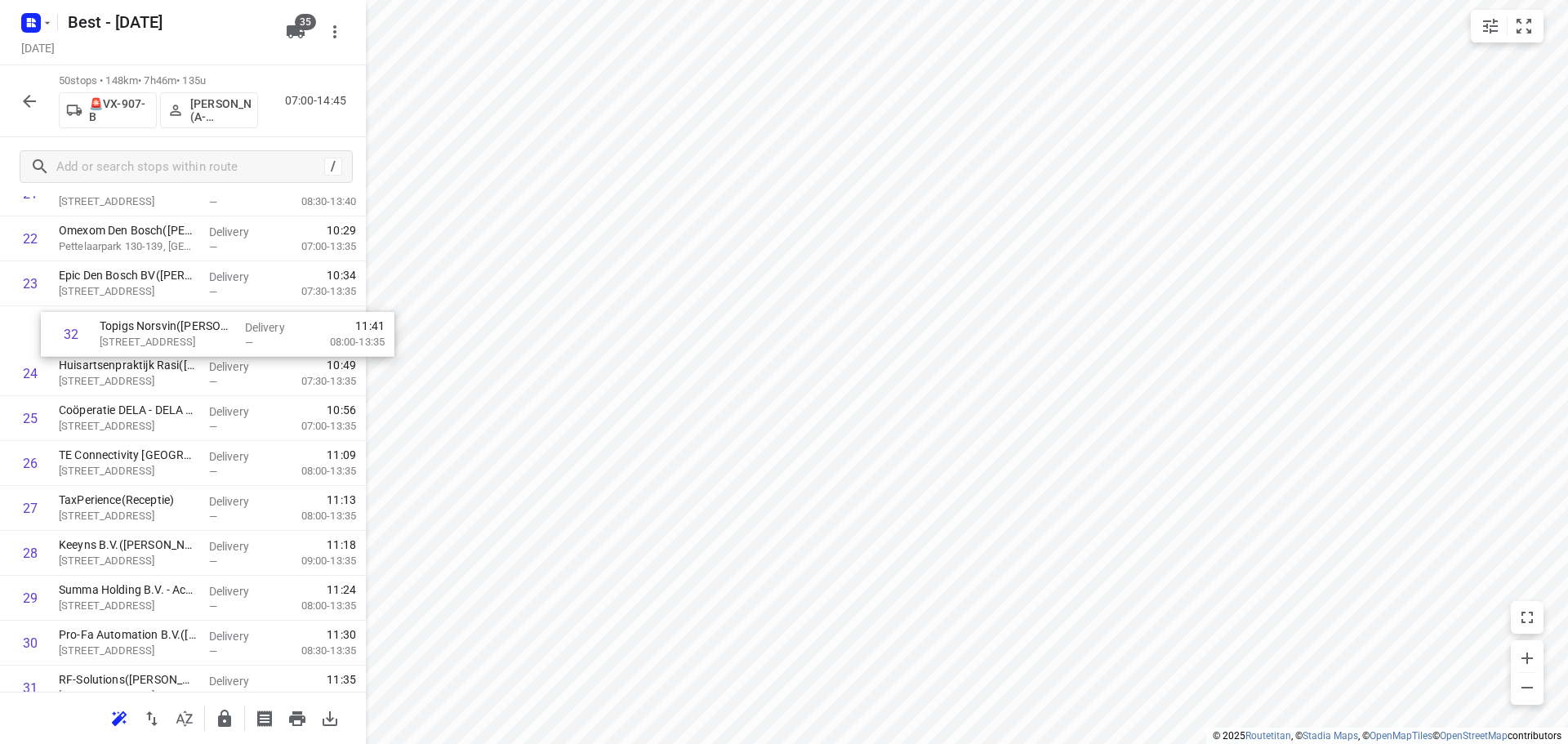
drag, startPoint x: 102, startPoint y: 681, endPoint x: 142, endPoint y: 308, distance: 375.1
click at [142, 308] on div "1 ⭐ Basisschool de Pionier(Luc Smit) Hambakendreef 2A, 's-hertogenbosch Deliver…" at bounding box center [183, 396] width 366 height 2246
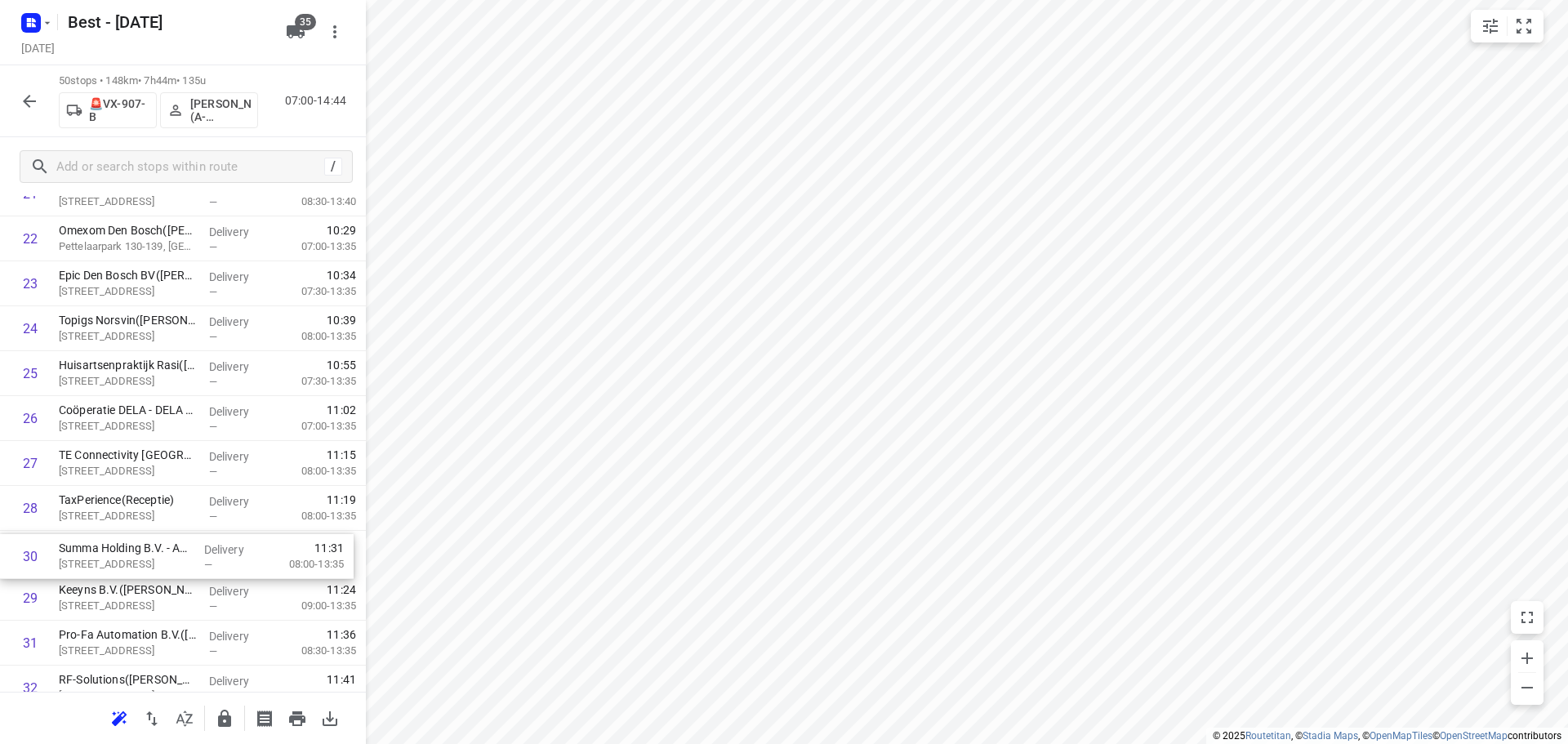
scroll to position [1053, 0]
drag, startPoint x: 114, startPoint y: 594, endPoint x: 140, endPoint y: 379, distance: 216.6
click at [140, 379] on div "1 ⭐ Basisschool de Pionier(Luc Smit) Hambakendreef 2A, 's-hertogenbosch Deliver…" at bounding box center [183, 394] width 366 height 2246
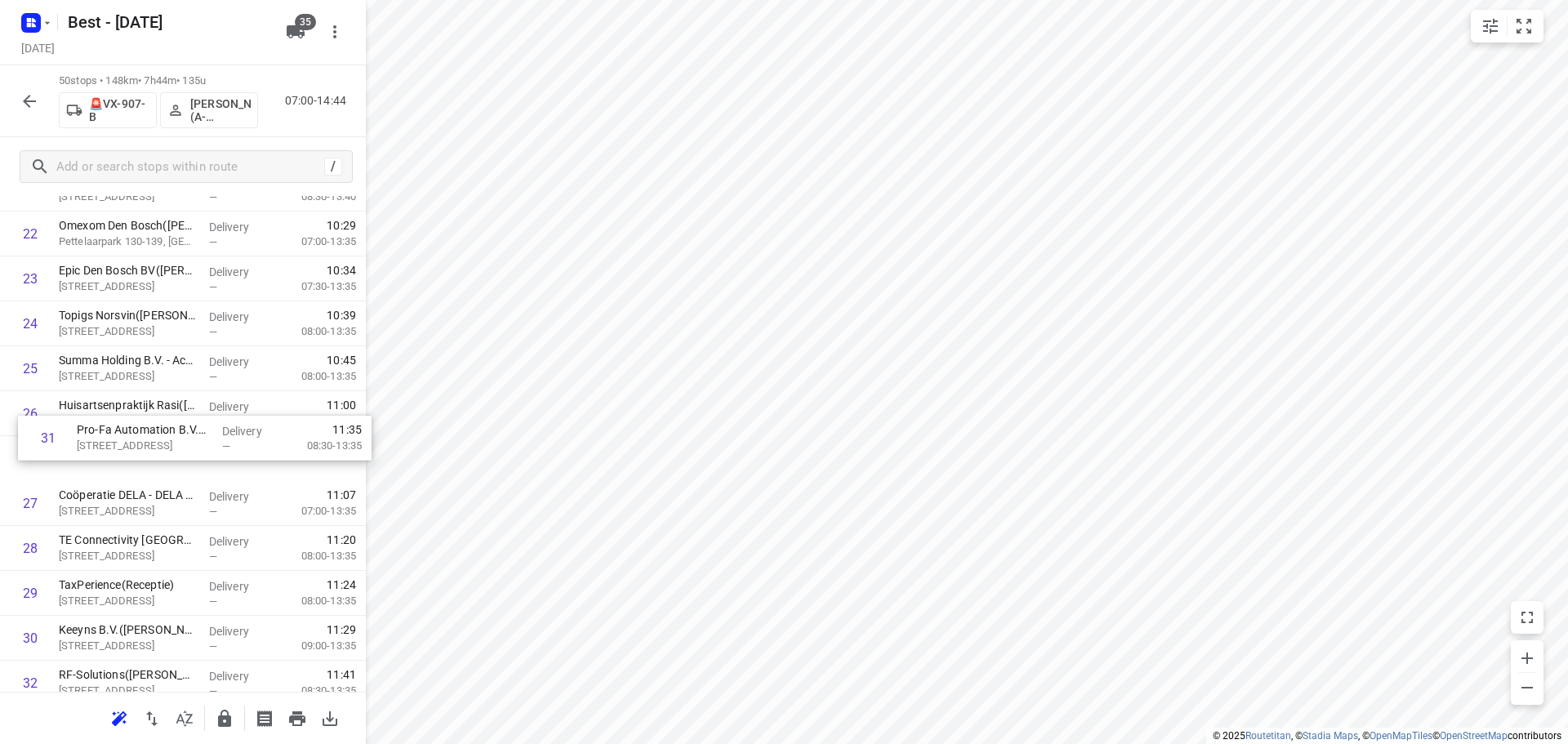
drag, startPoint x: 74, startPoint y: 636, endPoint x: 103, endPoint y: 403, distance: 234.8
click at [103, 403] on div "1 ⭐ Basisschool de Pionier(Luc Smit) Hambakendreef 2A, 's-hertogenbosch Deliver…" at bounding box center [183, 391] width 366 height 2246
drag, startPoint x: 158, startPoint y: 589, endPoint x: 166, endPoint y: 454, distance: 135.2
click at [166, 454] on div "1 ⭐ Basisschool de Pionier(Luc Smit) Hambakendreef 2A, 's-hertogenbosch Deliver…" at bounding box center [183, 390] width 366 height 2246
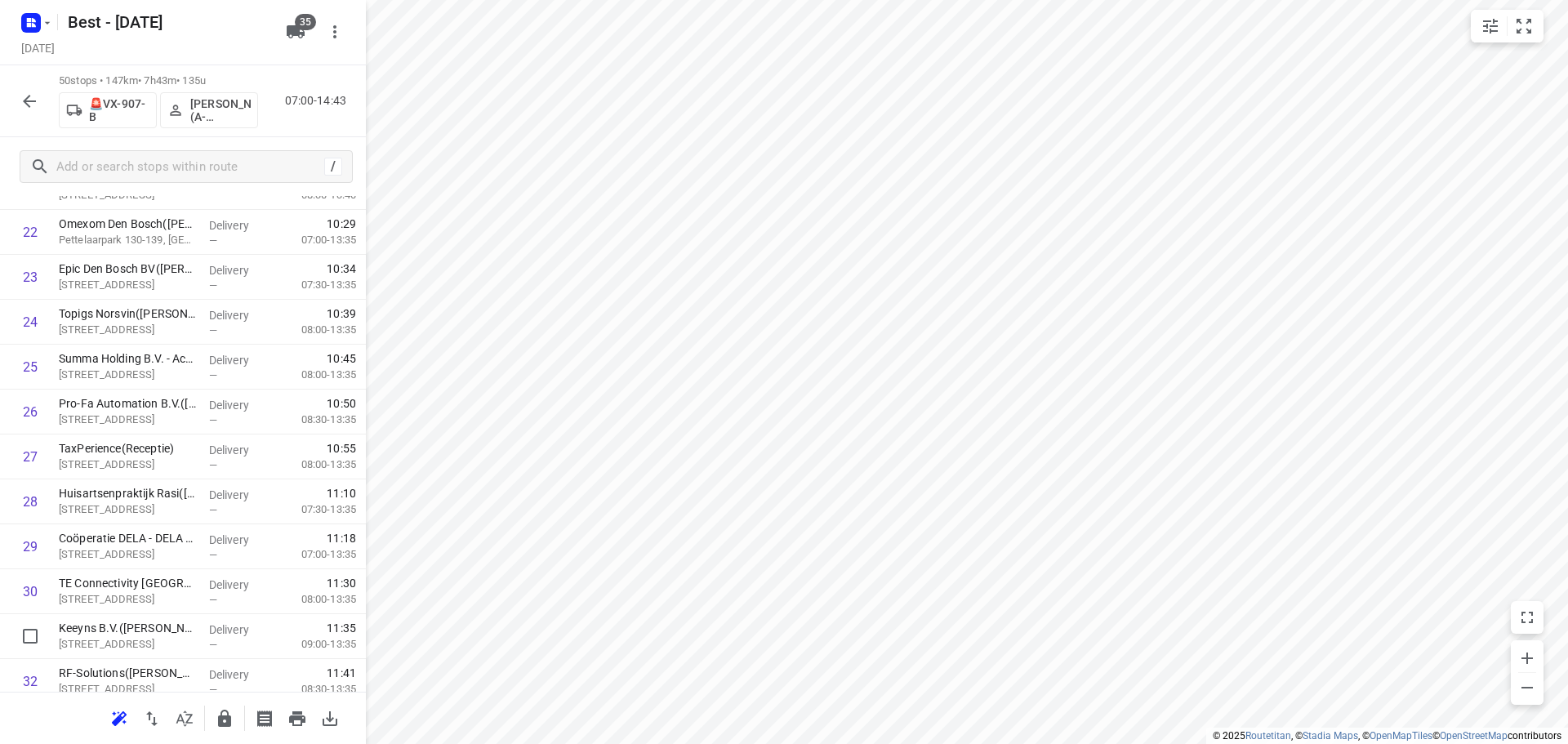
scroll to position [1062, 0]
drag, startPoint x: 119, startPoint y: 618, endPoint x: 126, endPoint y: 482, distance: 136.2
click at [126, 482] on div "1 ⭐ Basisschool de Pionier(Luc Smit) Hambakendreef 2A, 's-hertogenbosch Deliver…" at bounding box center [183, 385] width 366 height 2246
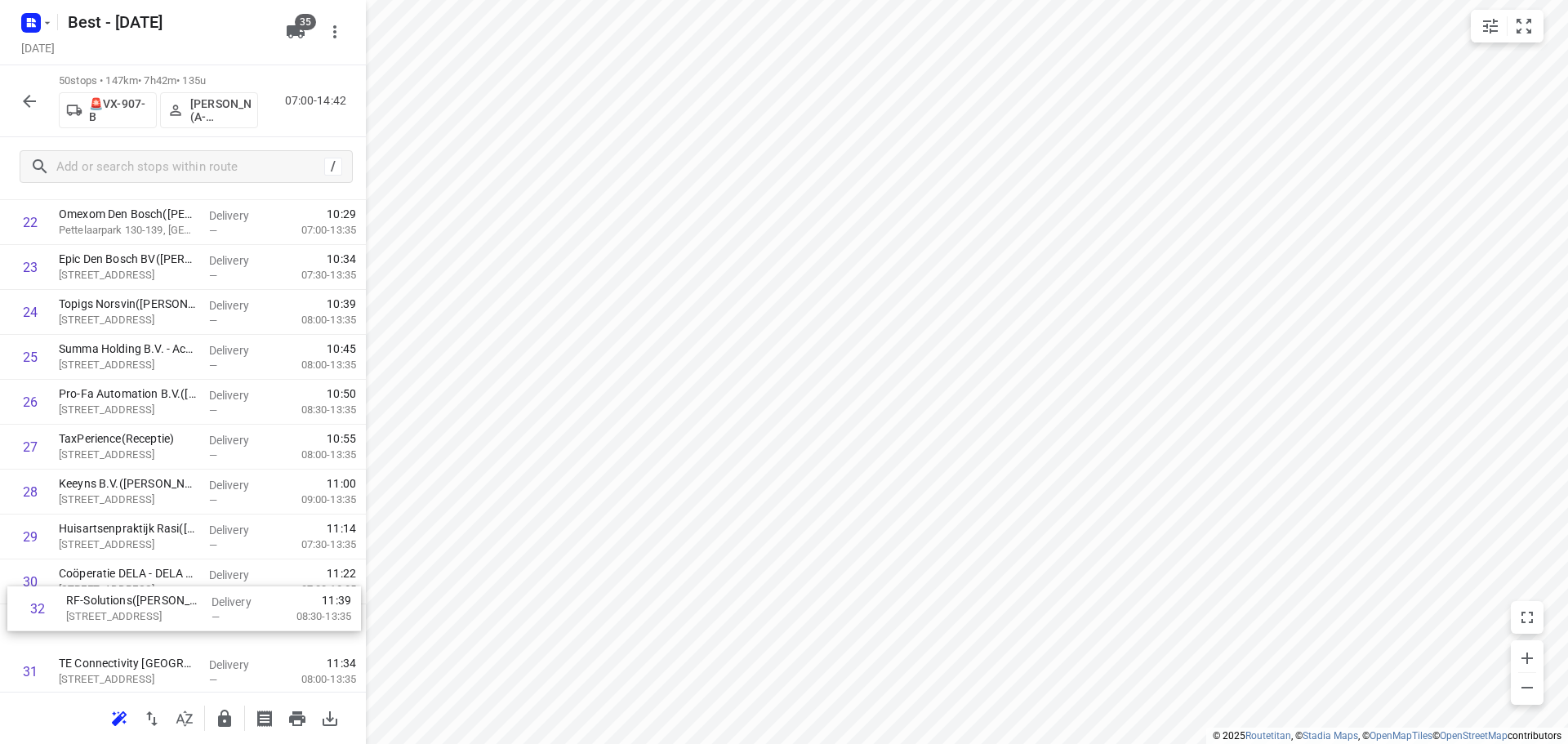
scroll to position [1074, 0]
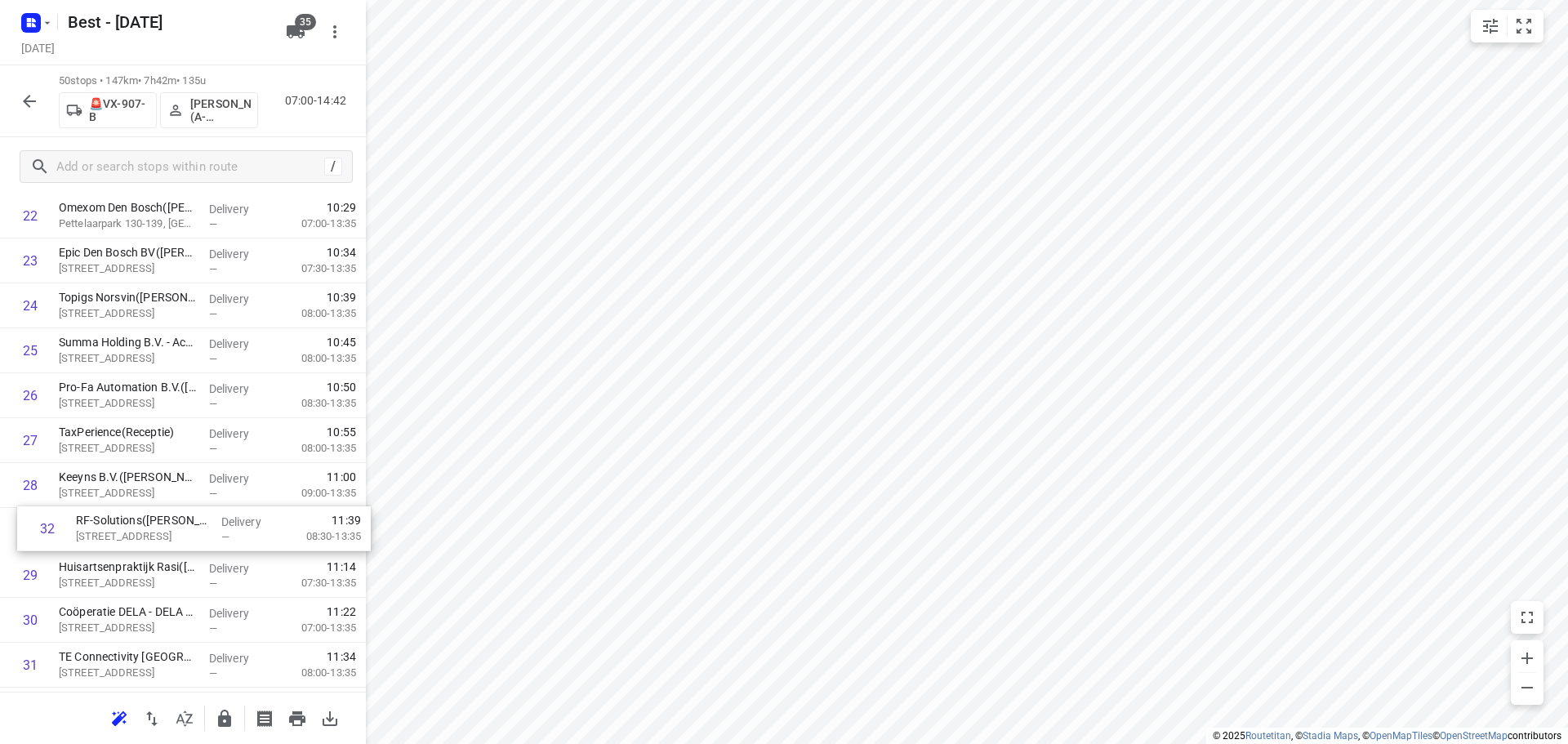
drag, startPoint x: 113, startPoint y: 670, endPoint x: 136, endPoint y: 512, distance: 159.7
click at [136, 512] on div "1 ⭐ Basisschool de Pionier(Luc Smit) Hambakendreef 2A, 's-hertogenbosch Deliver…" at bounding box center [183, 373] width 366 height 2246
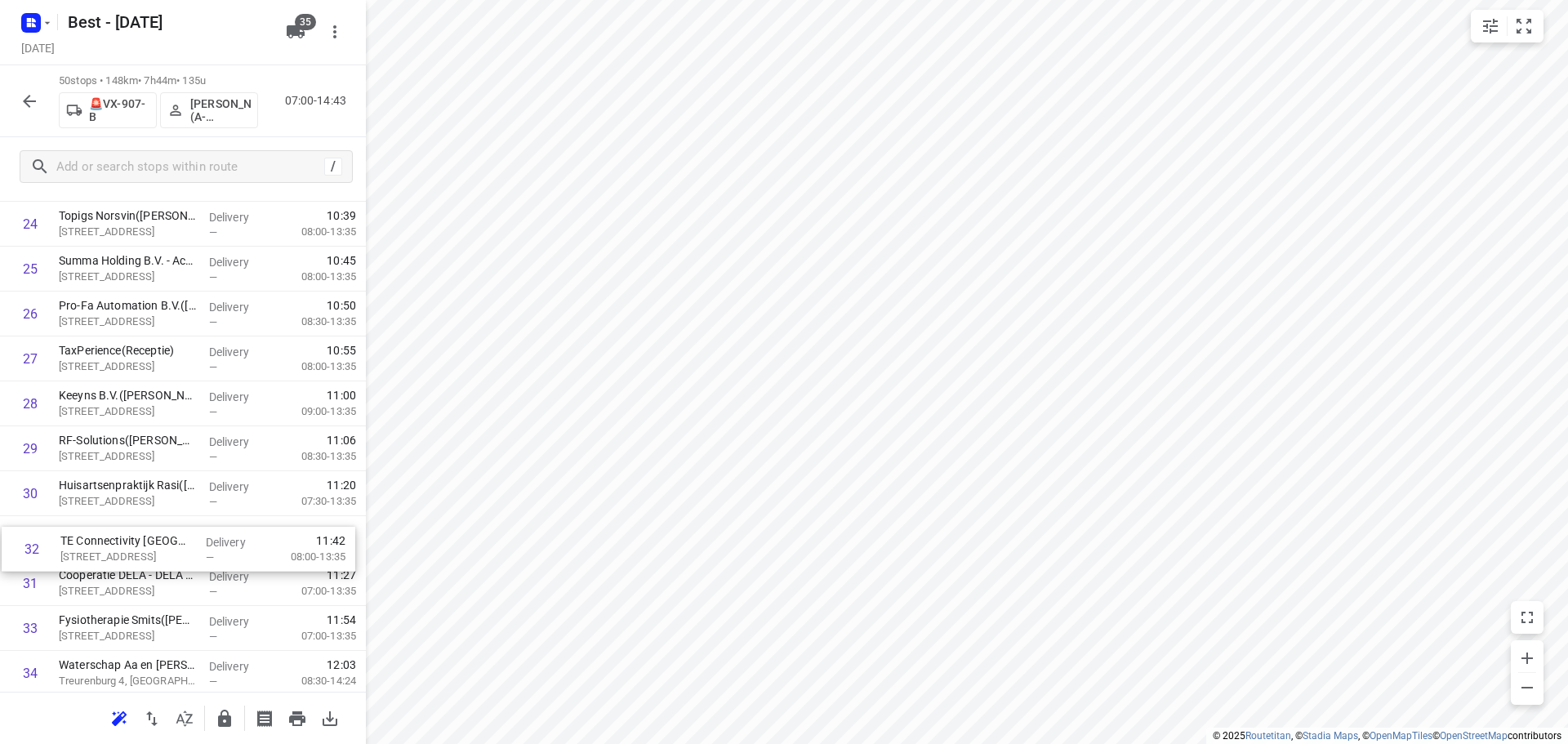
scroll to position [1157, 0]
drag, startPoint x: 118, startPoint y: 585, endPoint x: 142, endPoint y: 485, distance: 102.8
click at [142, 485] on div "1 ⭐ Basisschool de Pionier(Luc Smit) Hambakendreef 2A, 's-hertogenbosch Deliver…" at bounding box center [183, 290] width 366 height 2246
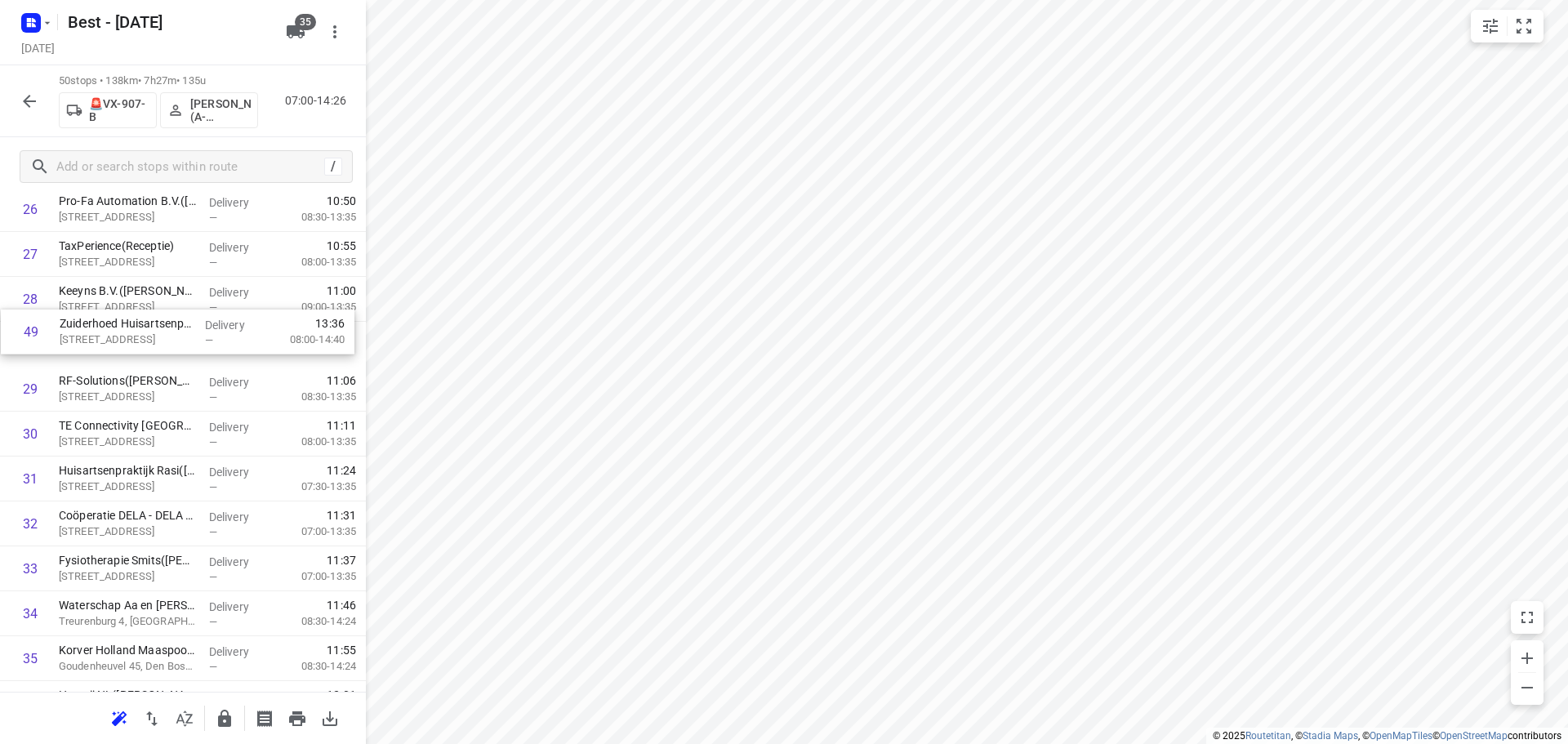
scroll to position [1258, 0]
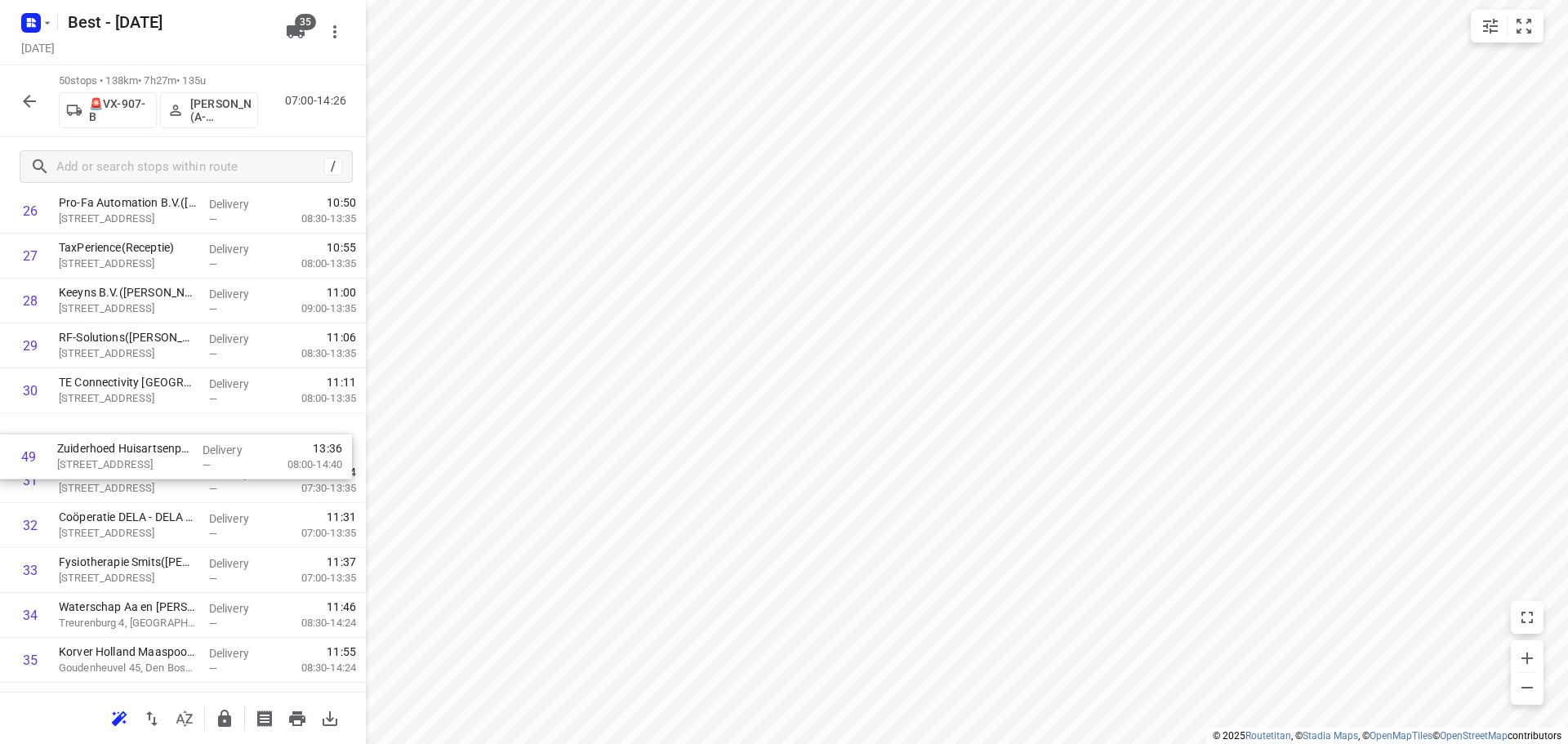
drag, startPoint x: 152, startPoint y: 681, endPoint x: 157, endPoint y: 419, distance: 262.0
click at [157, 419] on div "1 ⭐ Basisschool de Pionier(Luc Smit) Hambakendreef 2A, 's-hertogenbosch Deliver…" at bounding box center [183, 189] width 366 height 2246
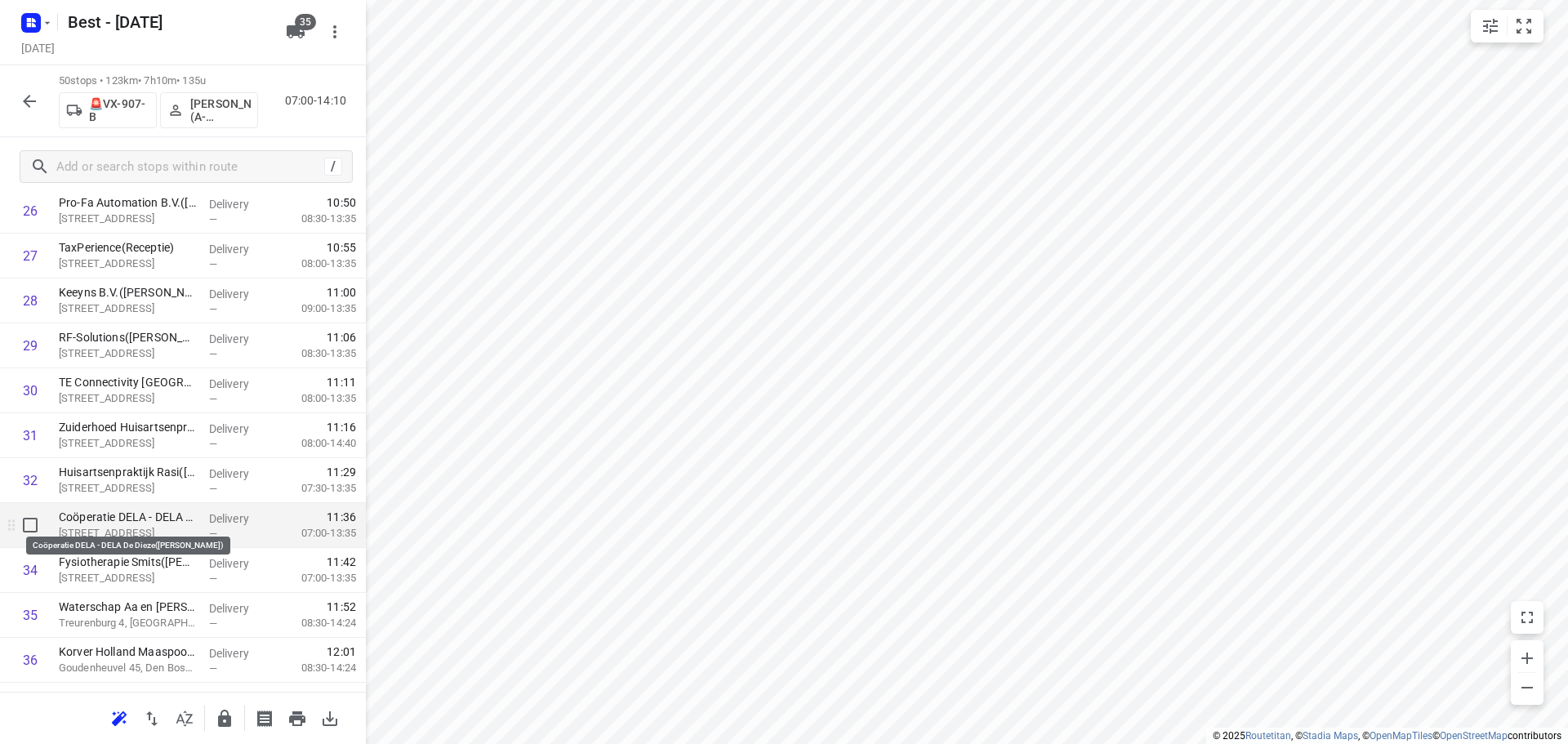
scroll to position [1421, 0]
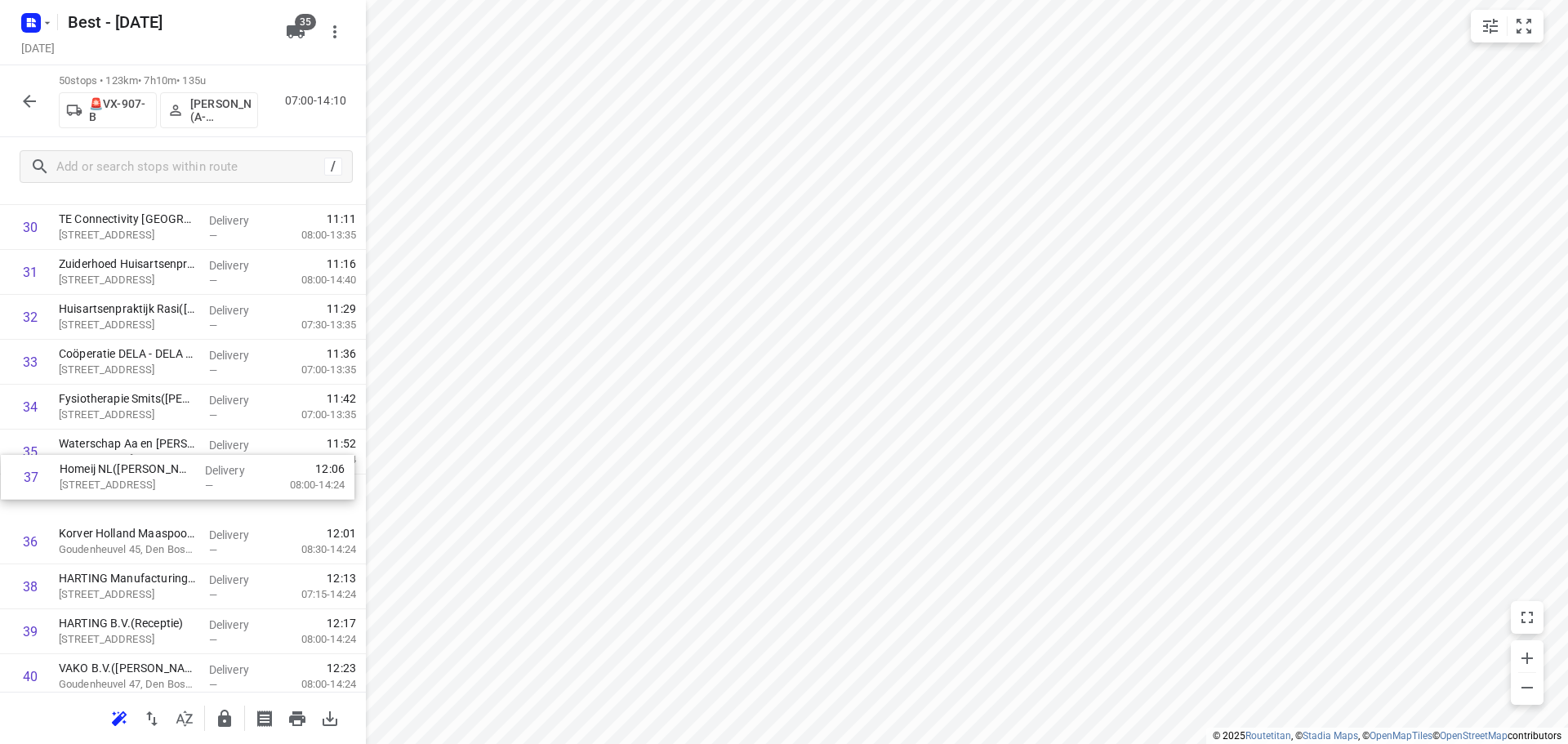
drag, startPoint x: 175, startPoint y: 523, endPoint x: 175, endPoint y: 454, distance: 69.0
click at [175, 454] on div "1 ⭐ Basisschool de Pionier(Luc Smit) Hambakendreef 2A, 's-hertogenbosch Deliver…" at bounding box center [183, 26] width 366 height 2246
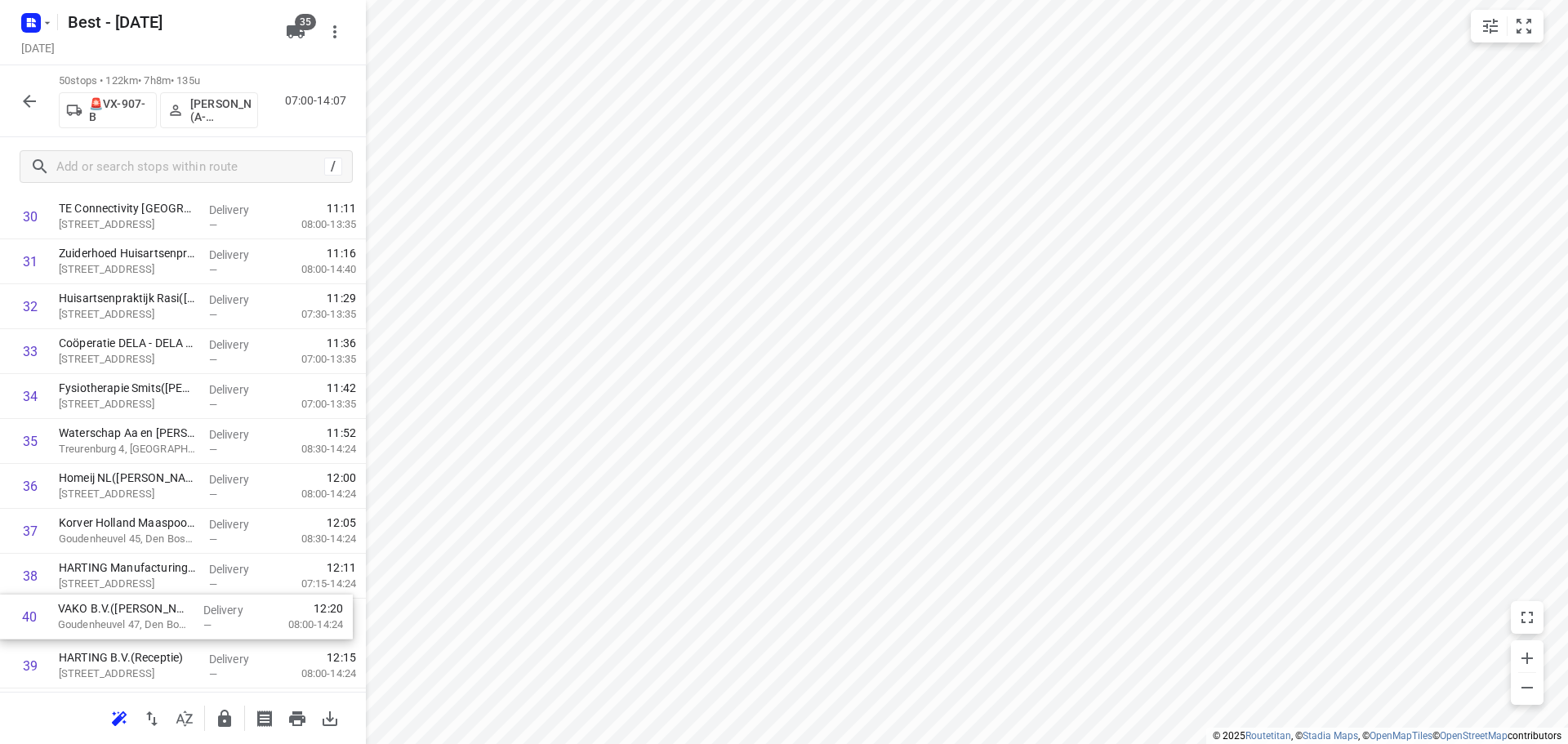
scroll to position [1433, 0]
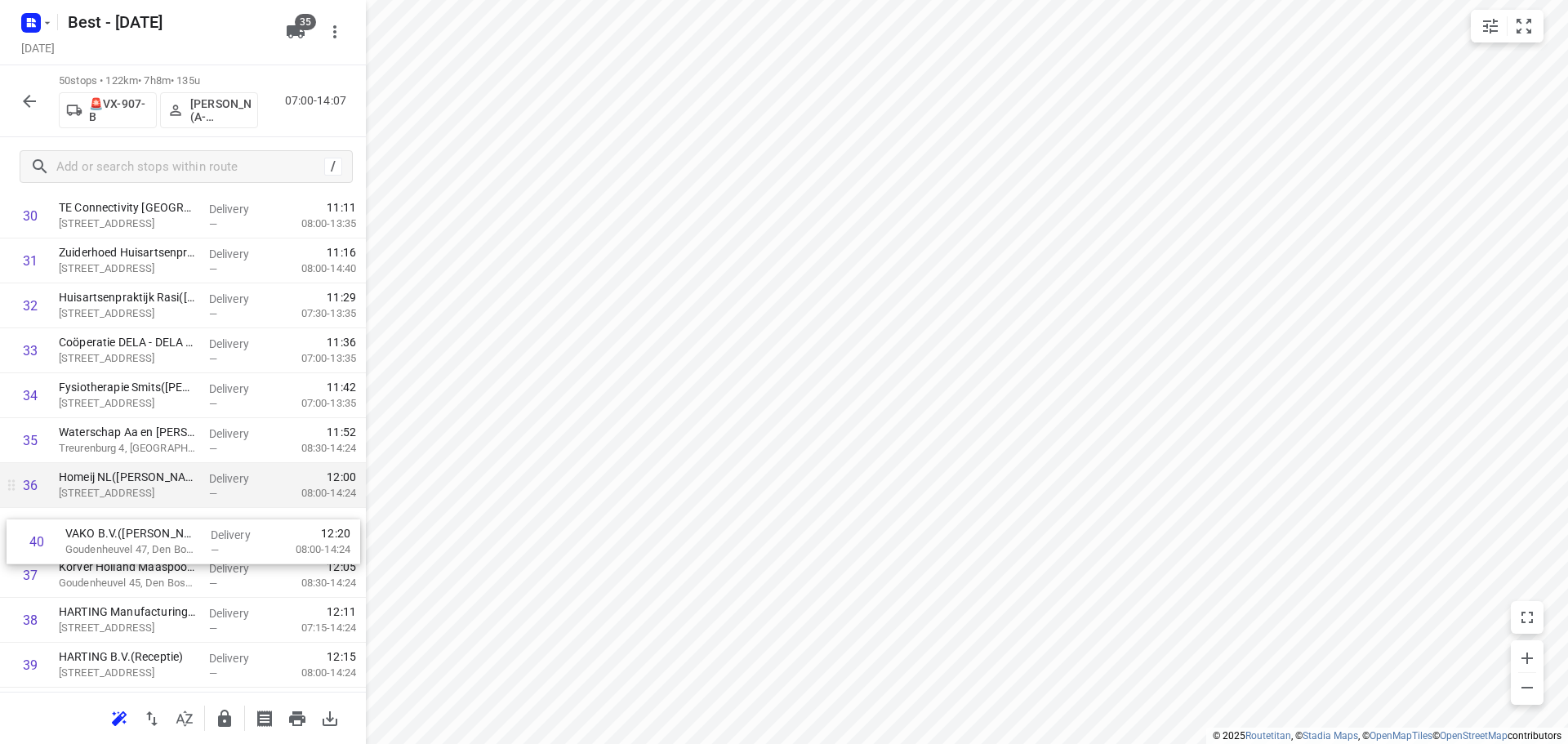
drag, startPoint x: 101, startPoint y: 671, endPoint x: 107, endPoint y: 498, distance: 173.1
click at [107, 498] on div "1 ⭐ Basisschool de Pionier(Luc Smit) Hambakendreef 2A, 's-hertogenbosch Deliver…" at bounding box center [183, 14] width 366 height 2246
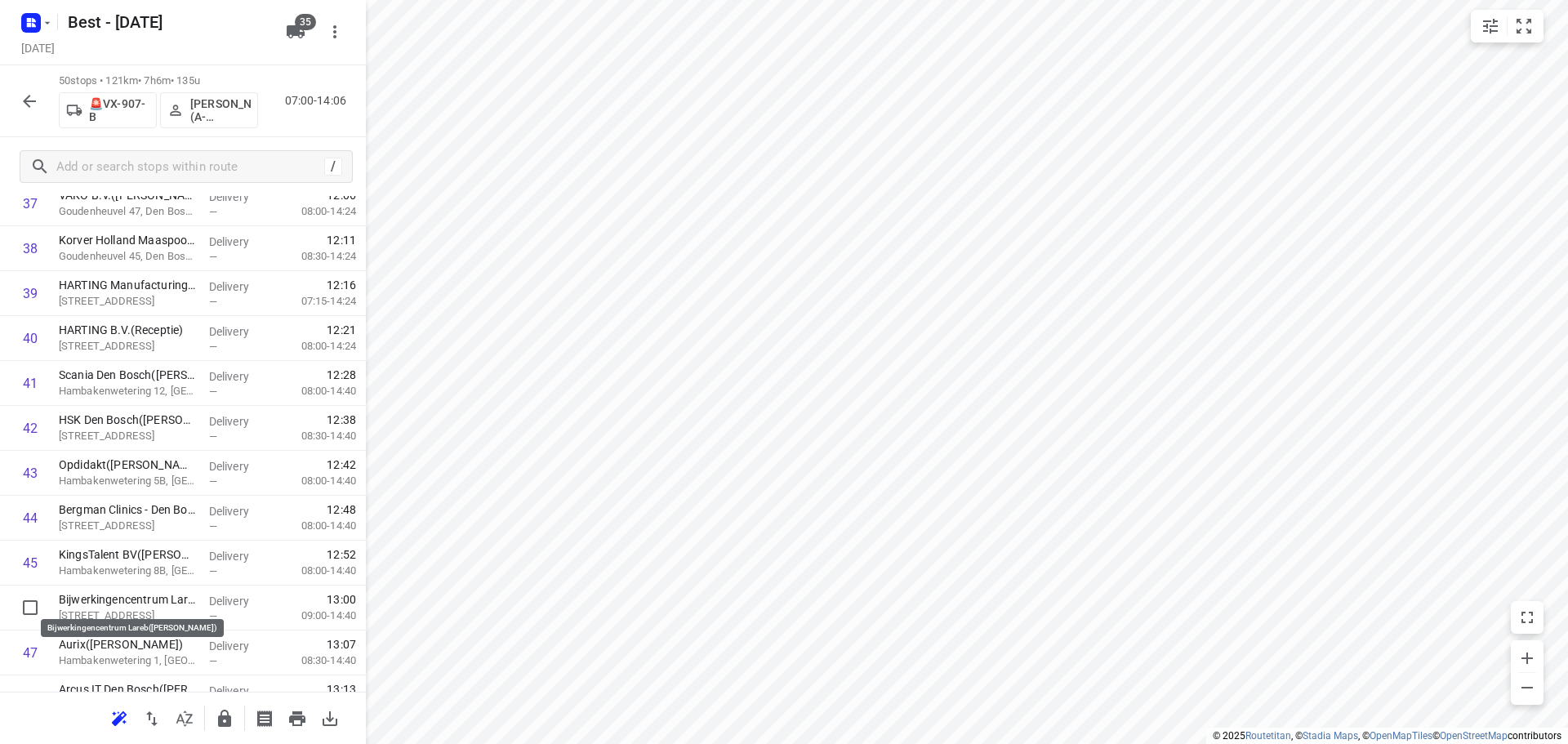
scroll to position [1762, 0]
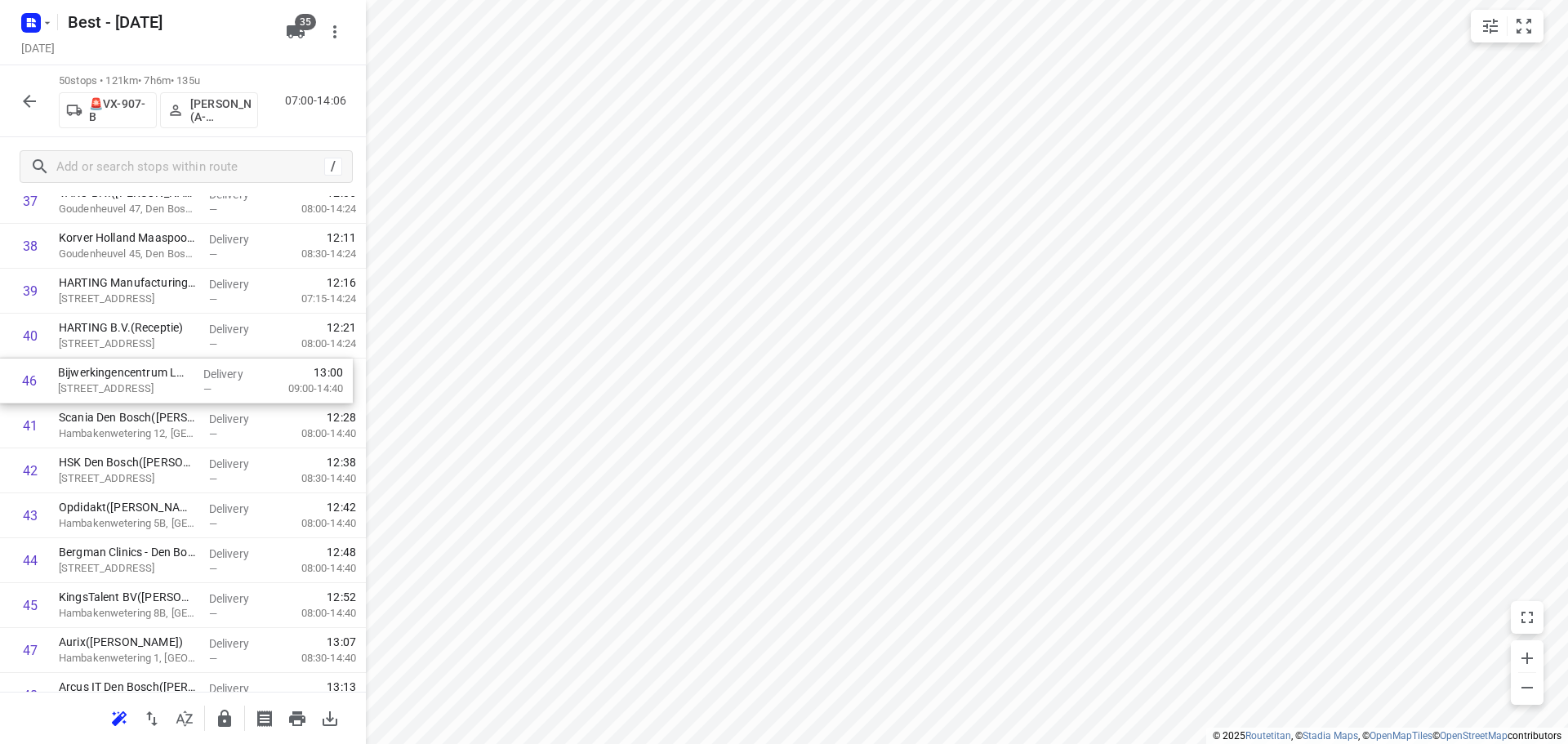
drag, startPoint x: 101, startPoint y: 602, endPoint x: 100, endPoint y: 370, distance: 232.0
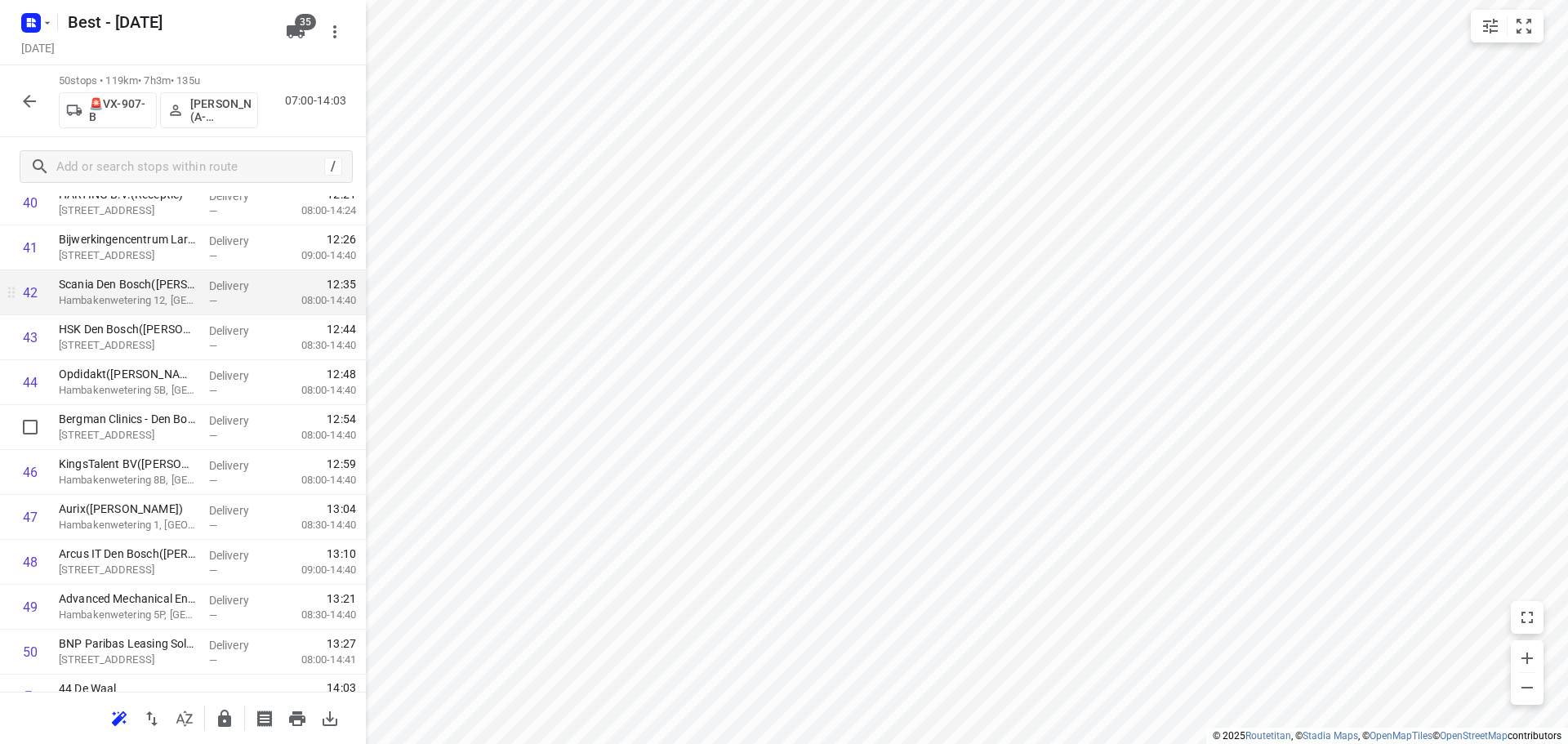
scroll to position [1923, 0]
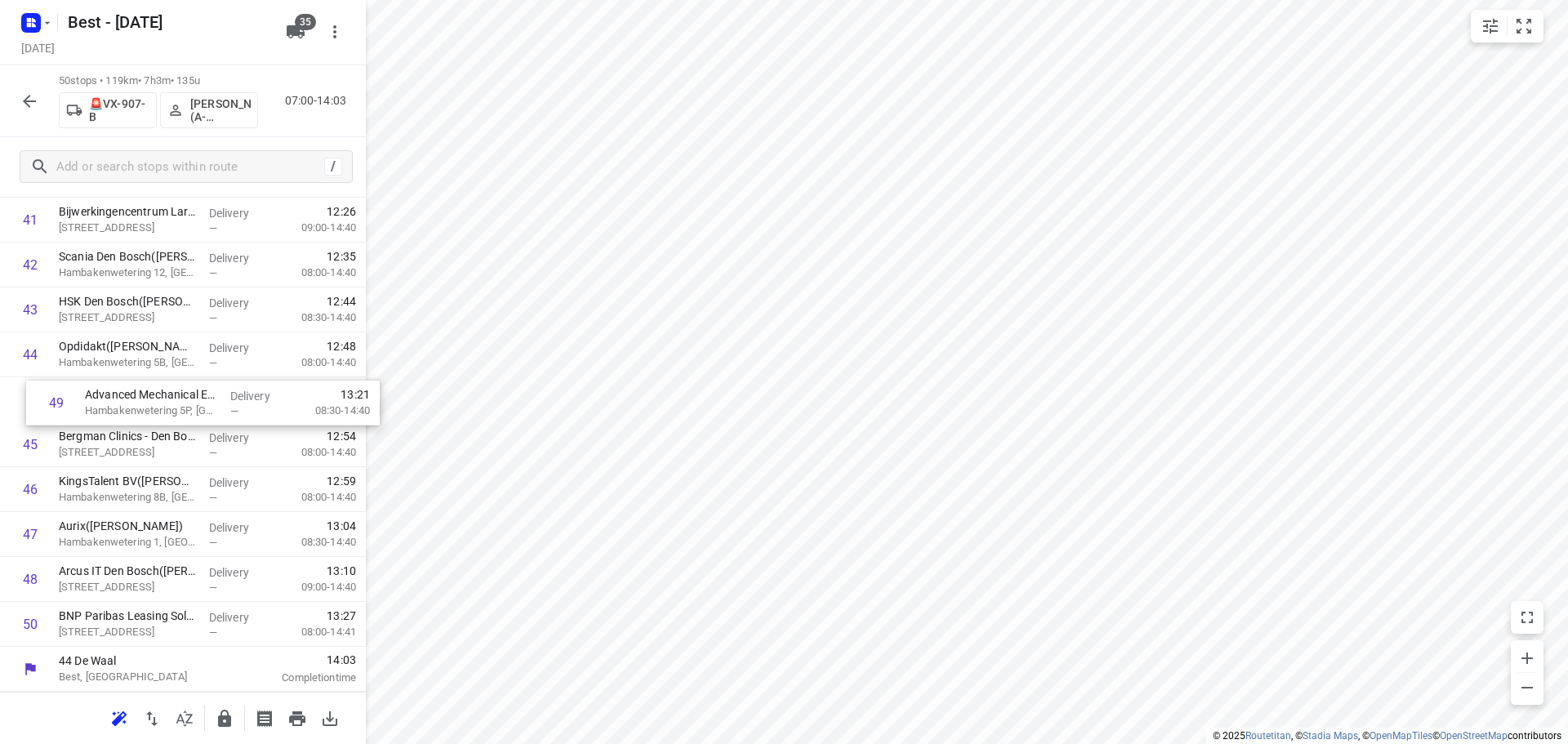
drag, startPoint x: 119, startPoint y: 568, endPoint x: 145, endPoint y: 379, distance: 190.8
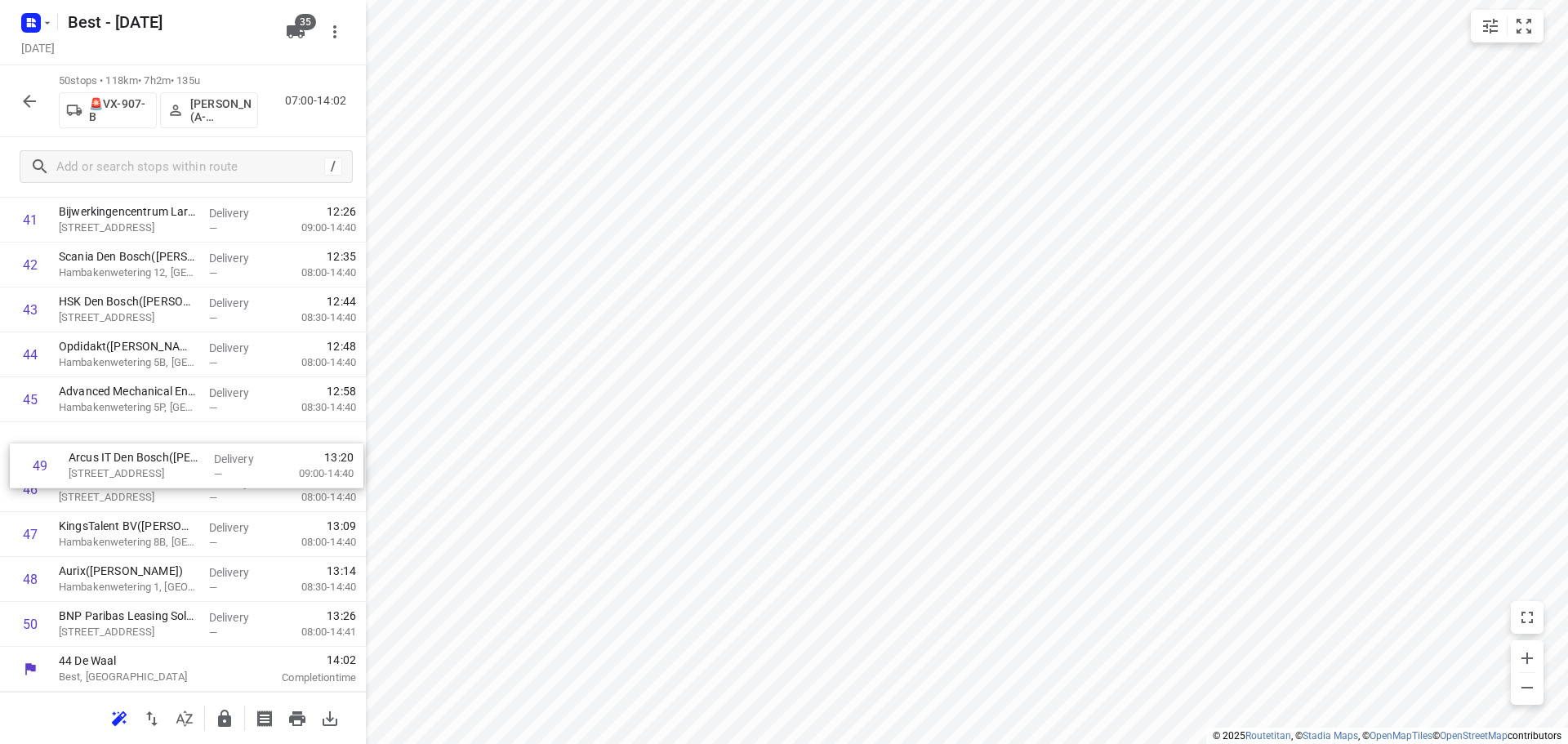
drag, startPoint x: 85, startPoint y: 572, endPoint x: 96, endPoint y: 433, distance: 139.4
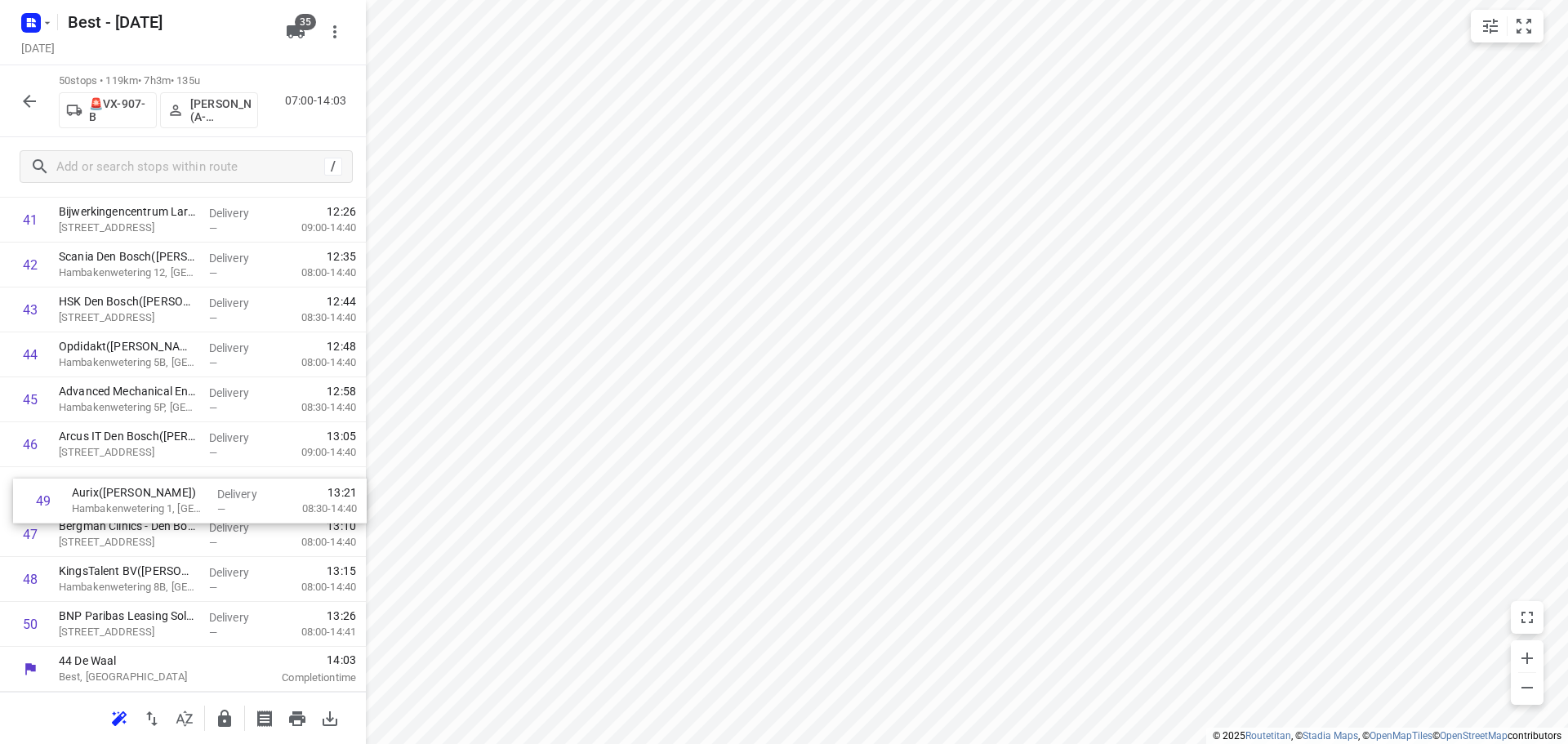
drag, startPoint x: 84, startPoint y: 584, endPoint x: 103, endPoint y: 491, distance: 94.9
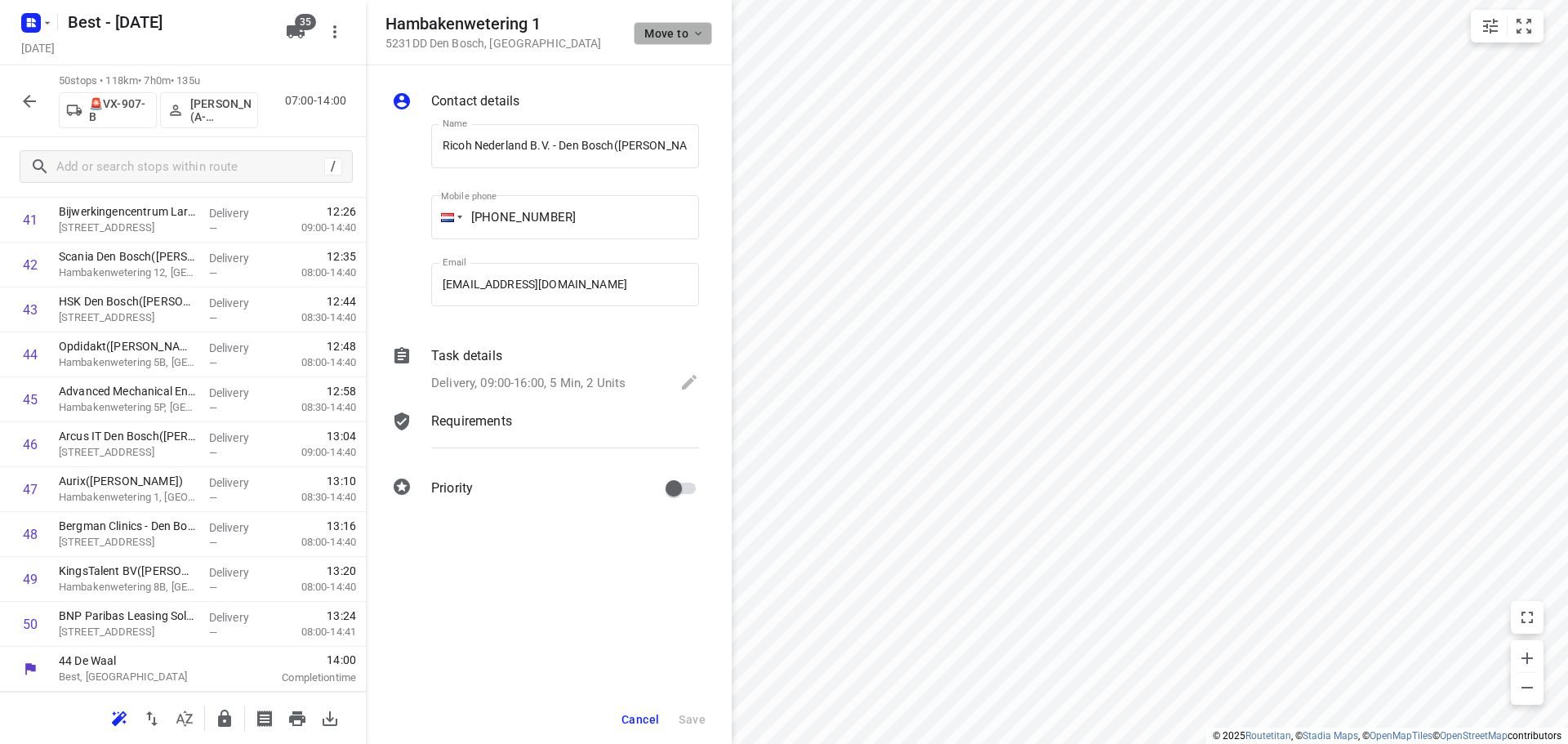
click at [662, 23] on button "Move to" at bounding box center [673, 33] width 78 height 23
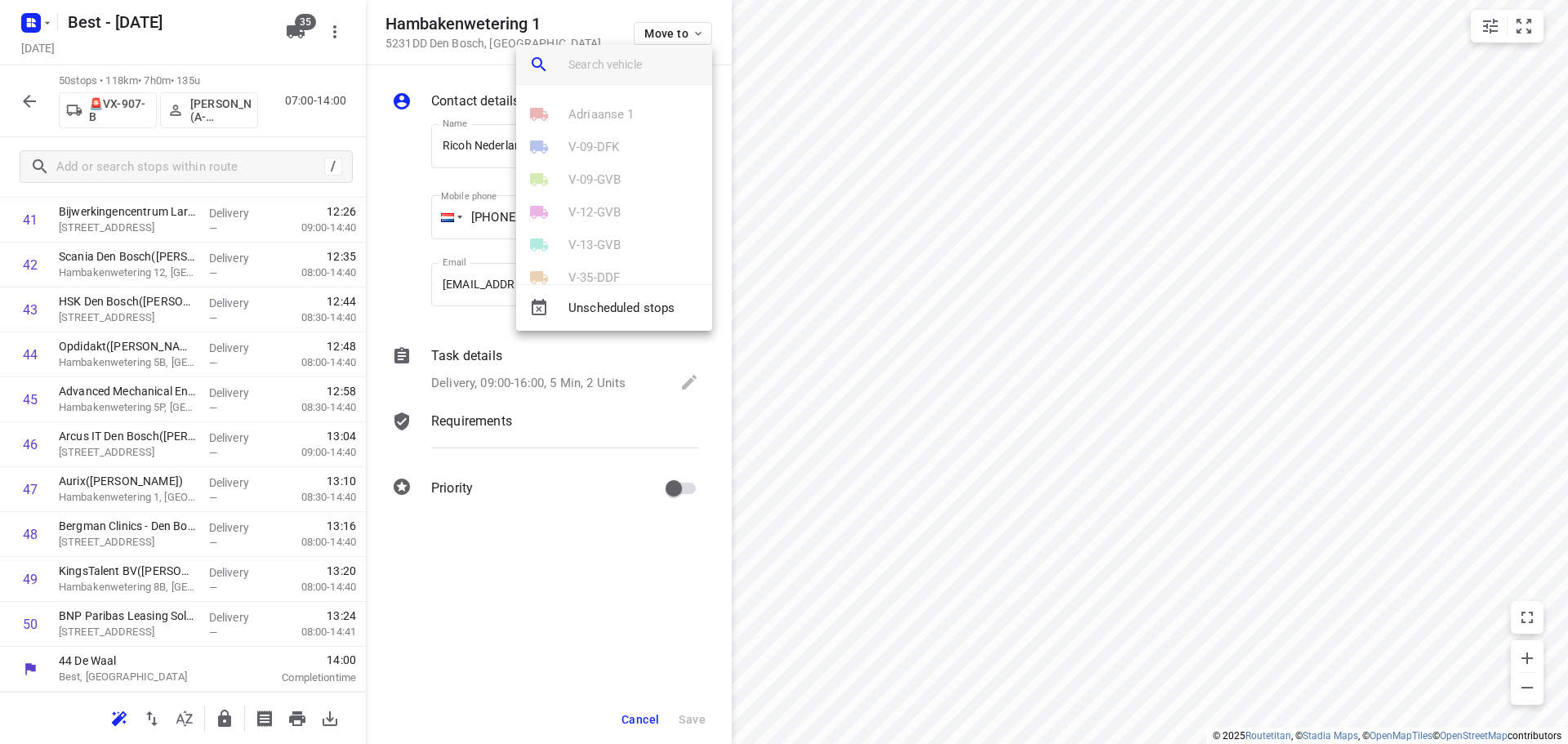
click at [624, 63] on input "search vehicle" at bounding box center [633, 64] width 131 height 25
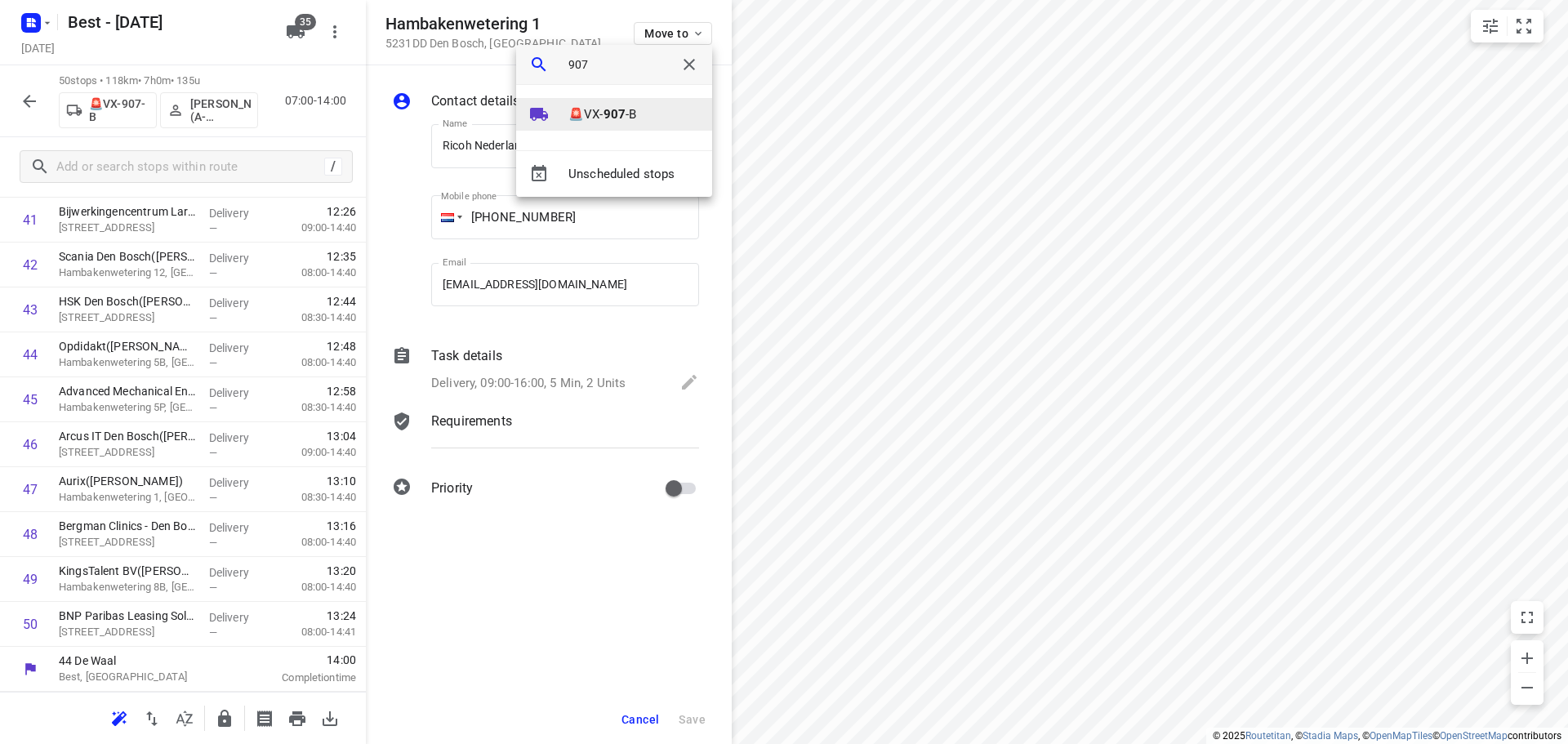
type input "907"
click at [592, 100] on li "🚨VX- 907 -B" at bounding box center [614, 114] width 196 height 32
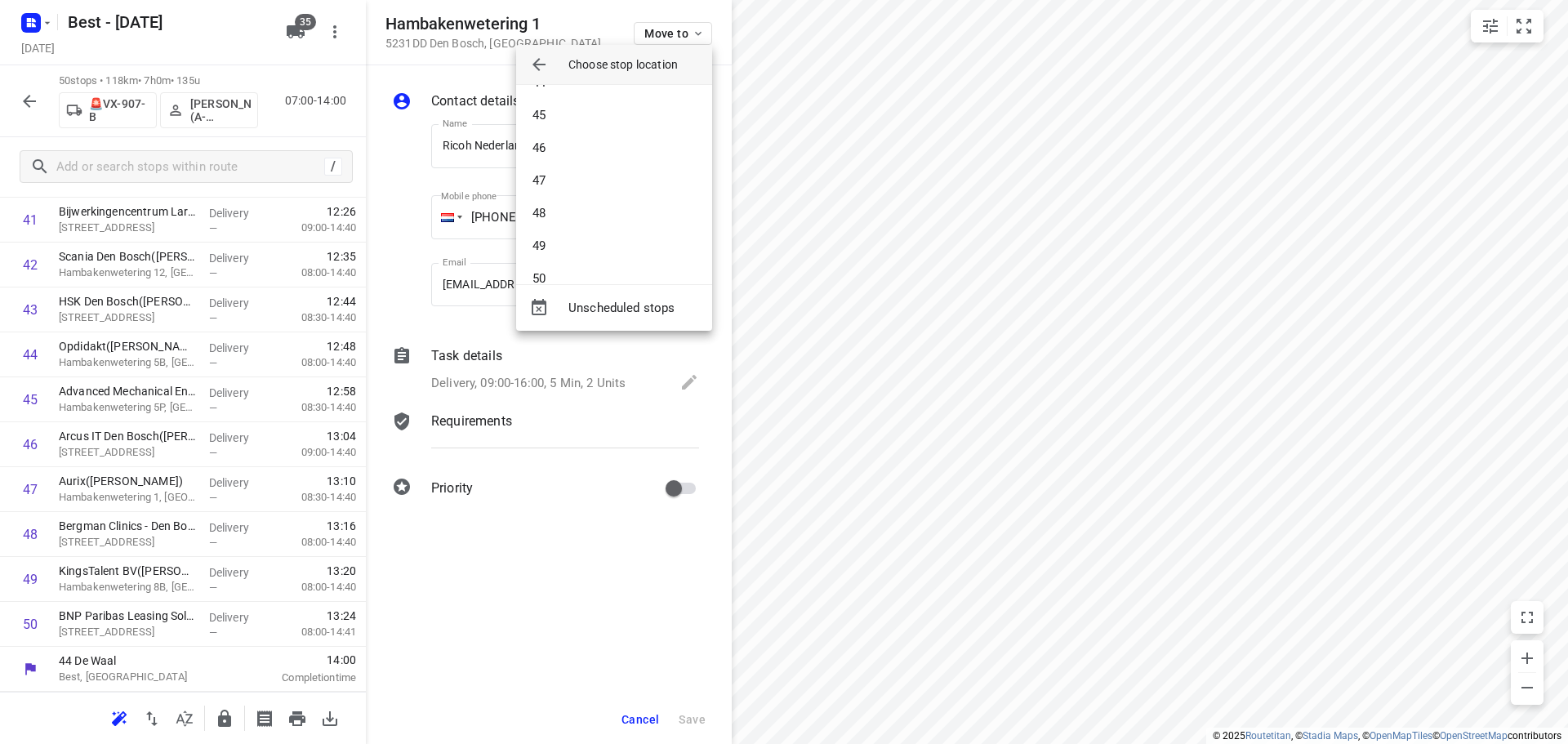
scroll to position [1454, 0]
click at [584, 183] on li "48" at bounding box center [614, 189] width 196 height 32
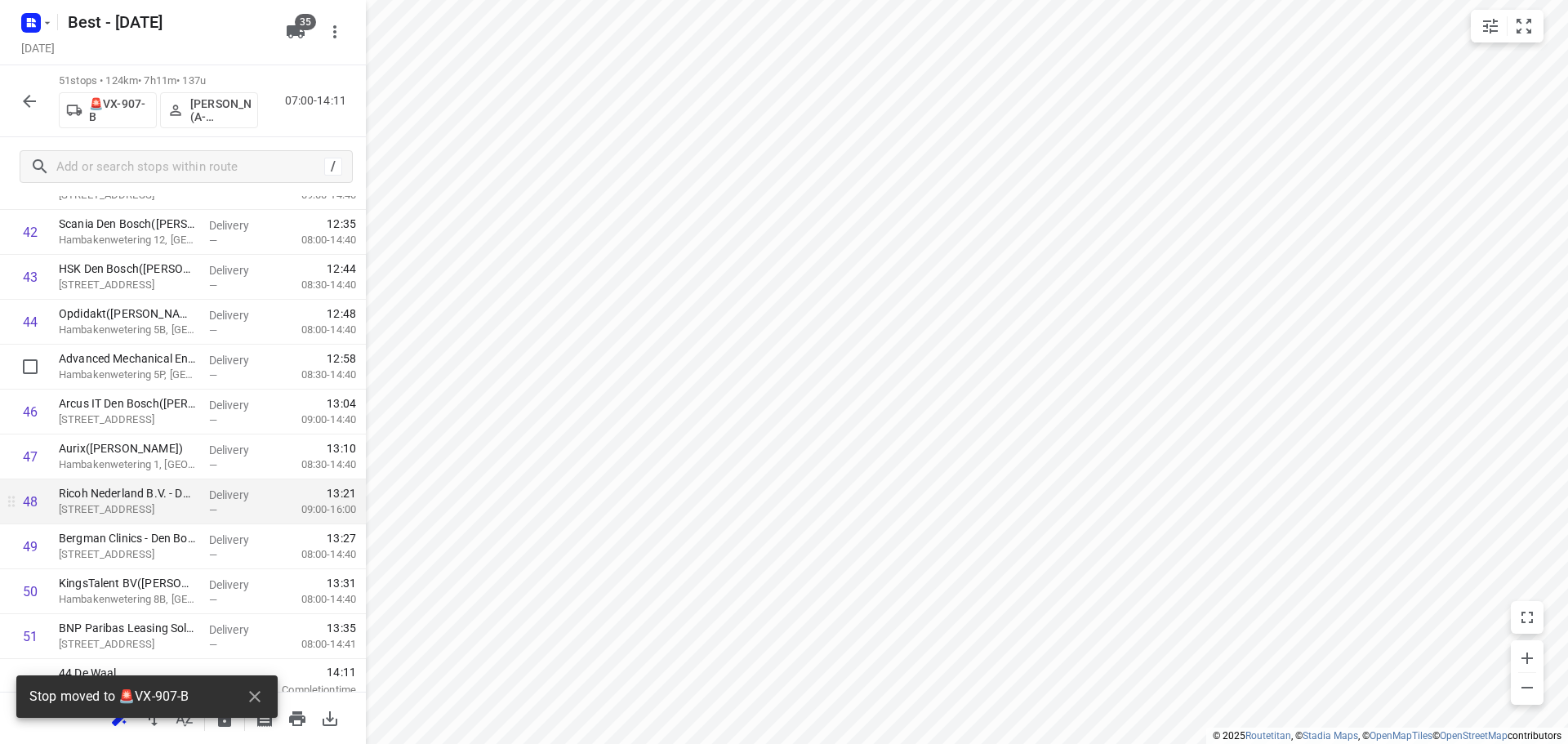
scroll to position [1968, 0]
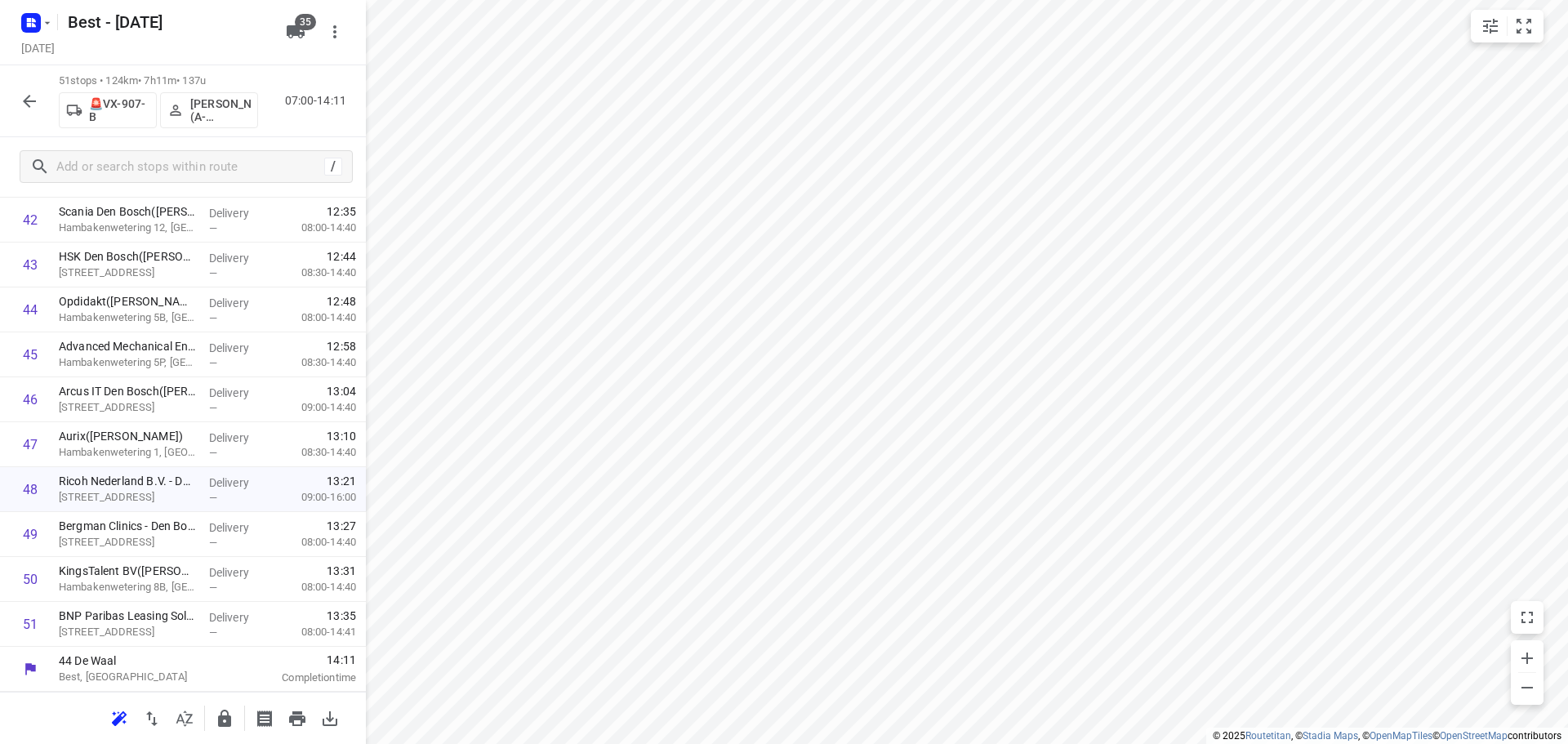
click at [218, 714] on icon "button" at bounding box center [224, 718] width 20 height 20
click at [36, 105] on icon "button" at bounding box center [29, 101] width 20 height 20
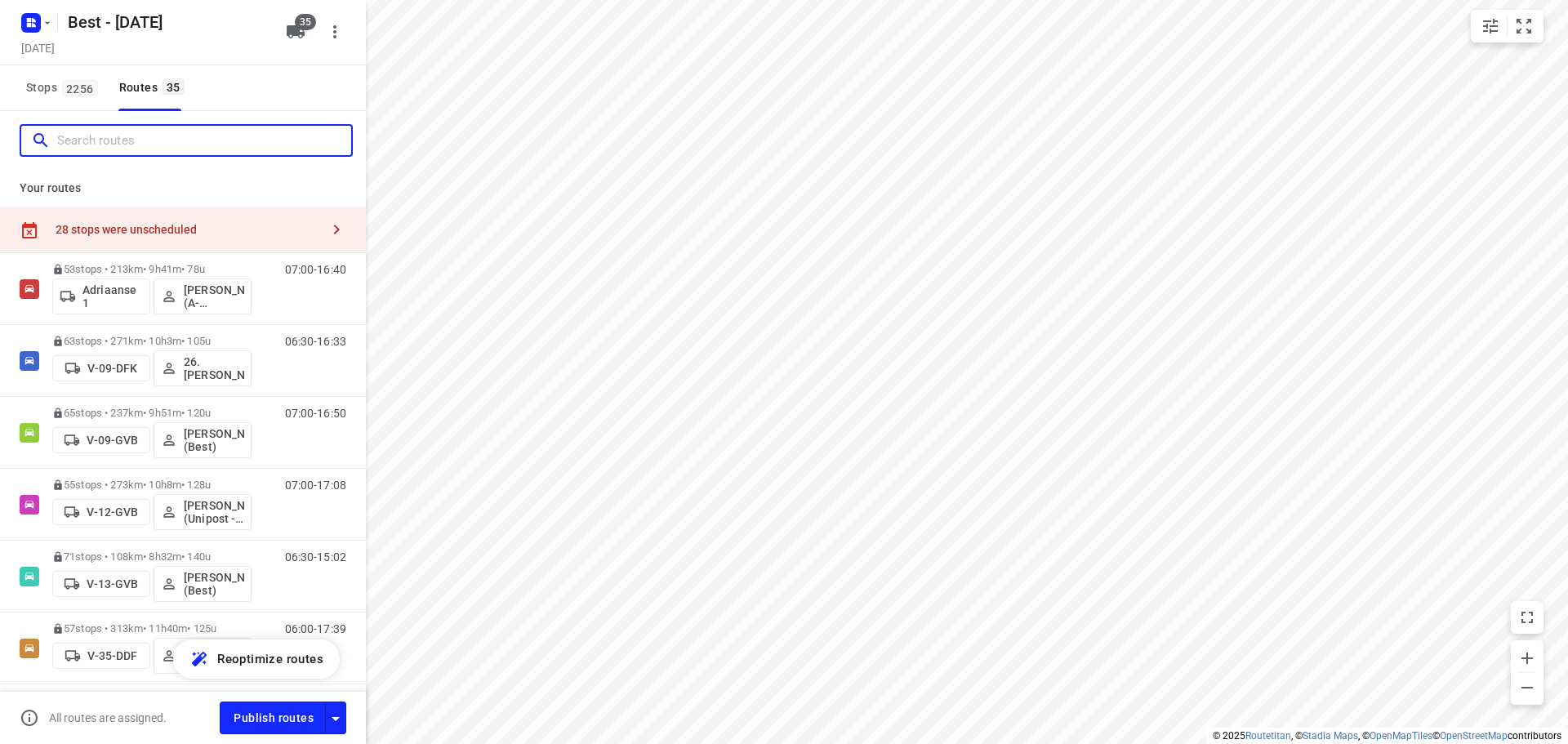
click at [126, 149] on input "Search routes" at bounding box center [204, 141] width 294 height 26
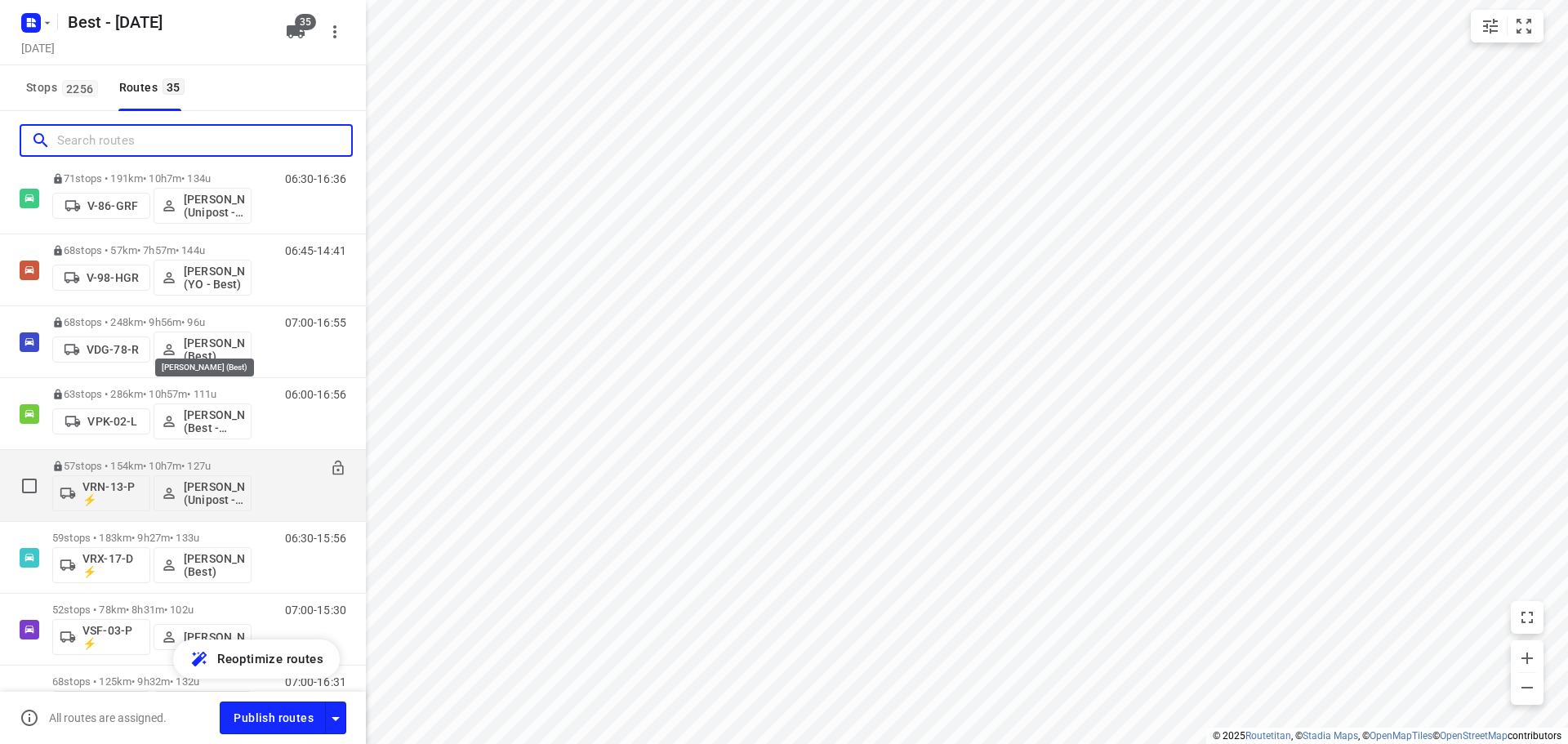
scroll to position [980, 0]
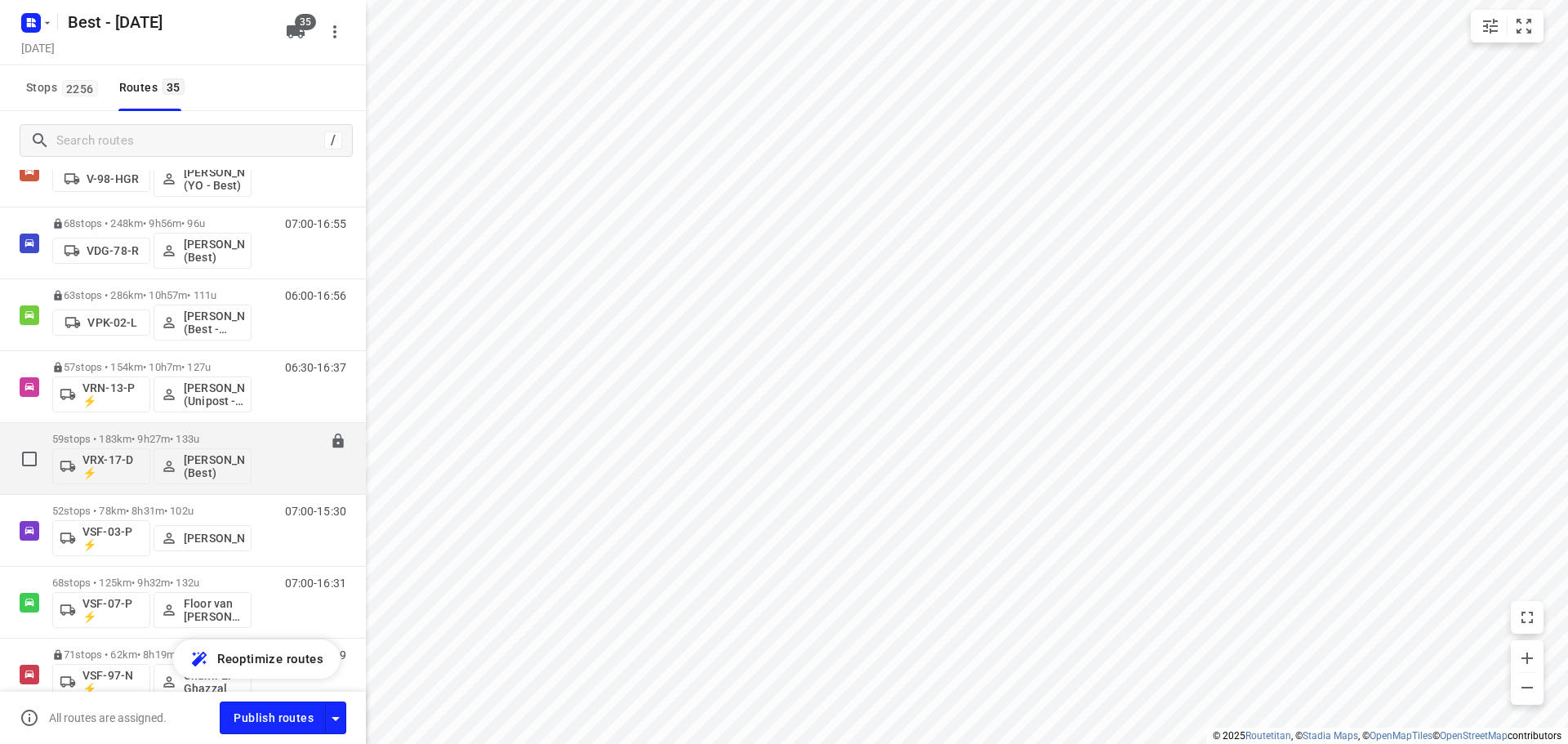
click at [128, 428] on div "59 stops • 183km • 9h27m • 133u VRX-17-D ⚡ Merijn Janssen (Best)" at bounding box center [152, 458] width 200 height 67
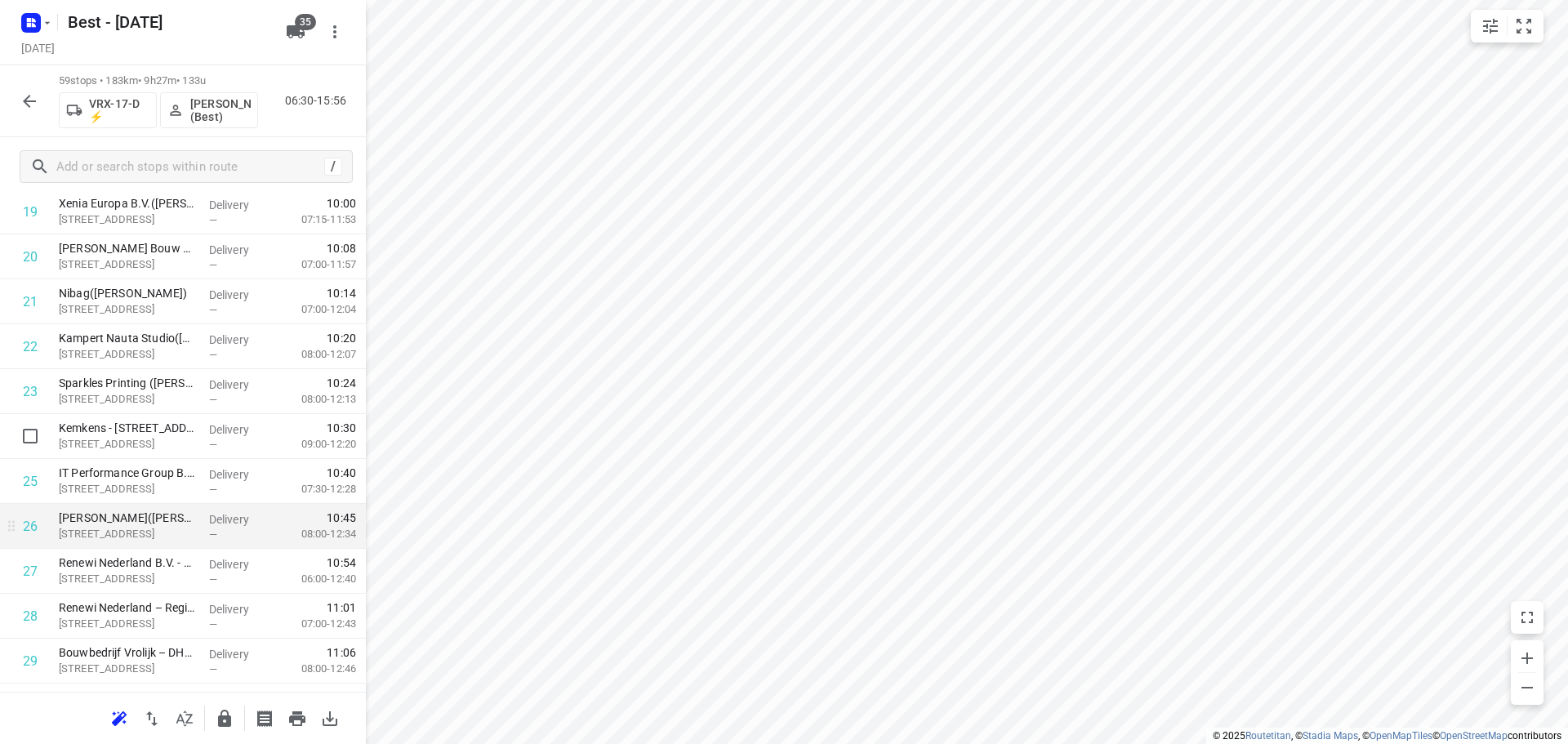
scroll to position [1143, 0]
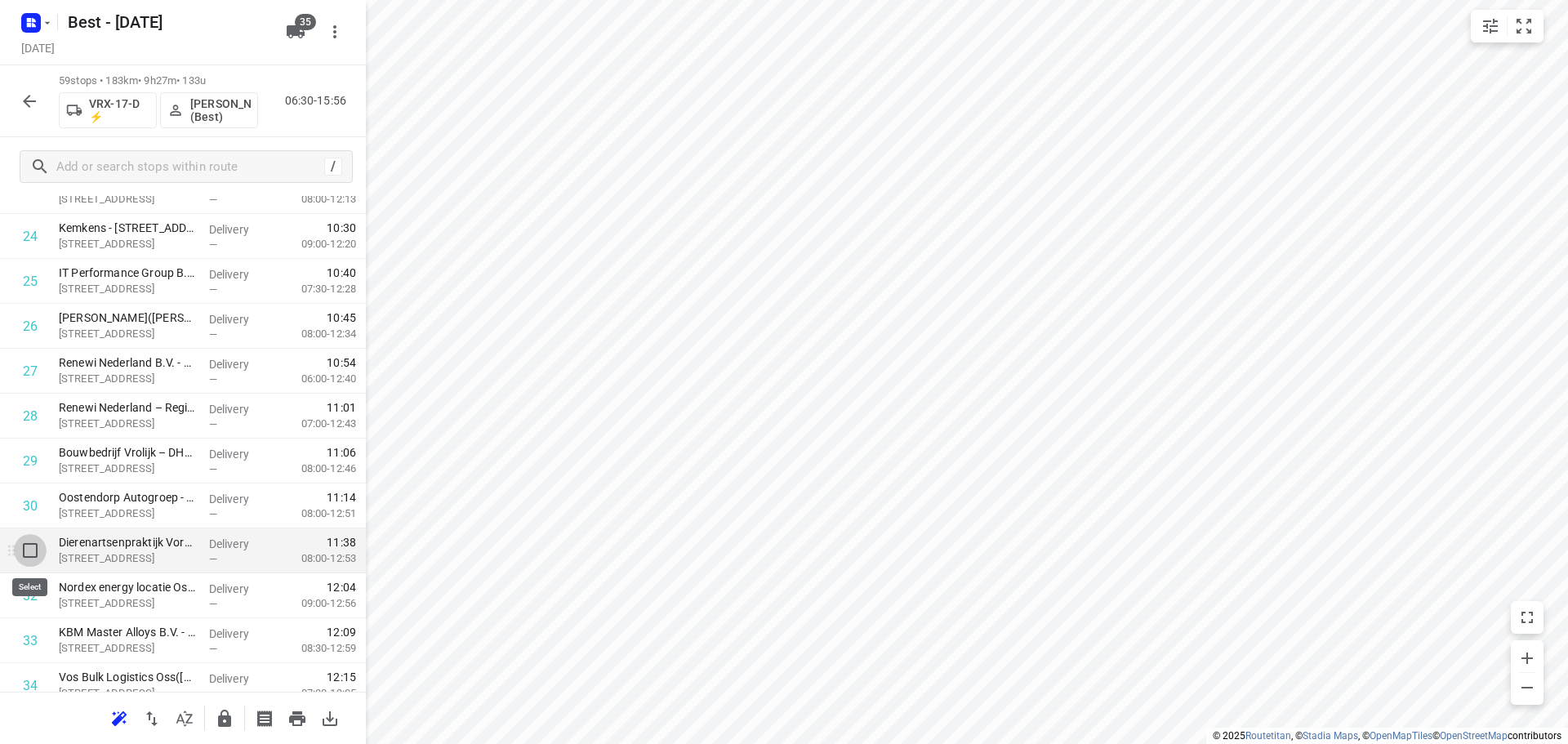
drag, startPoint x: 24, startPoint y: 546, endPoint x: 86, endPoint y: 421, distance: 139.5
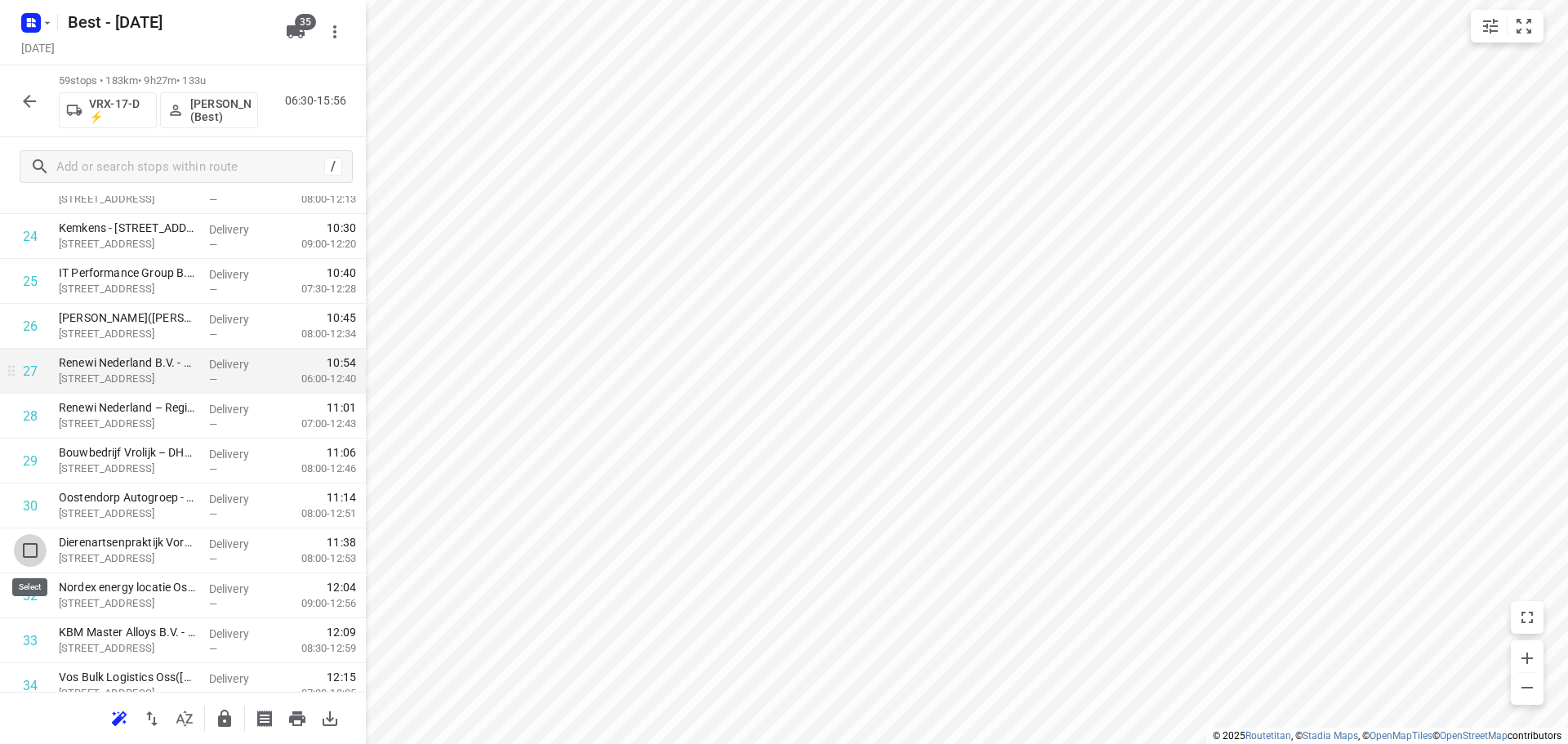
click at [25, 546] on input "checkbox" at bounding box center [30, 550] width 32 height 32
checkbox input "true"
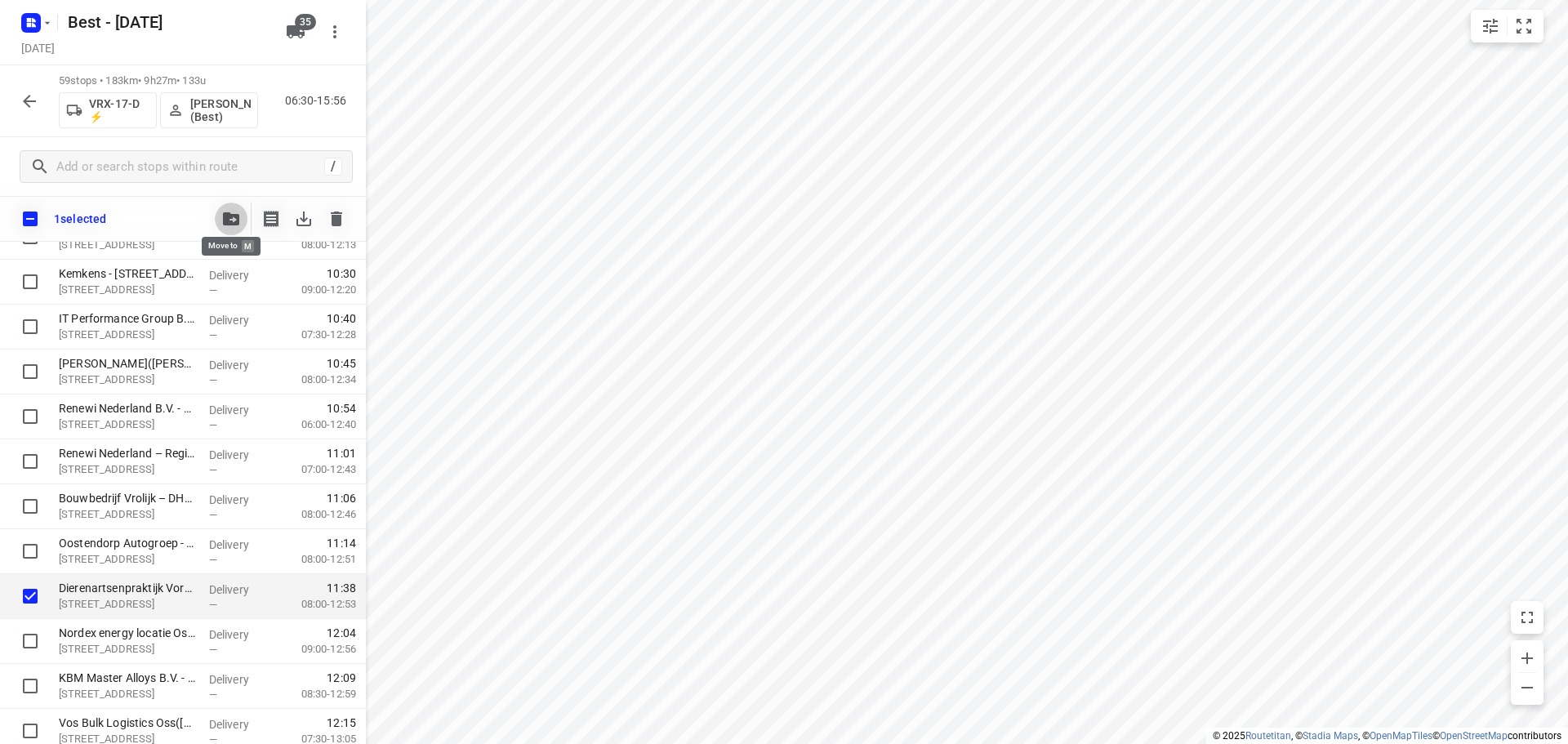
click at [230, 204] on button "button" at bounding box center [231, 218] width 32 height 32
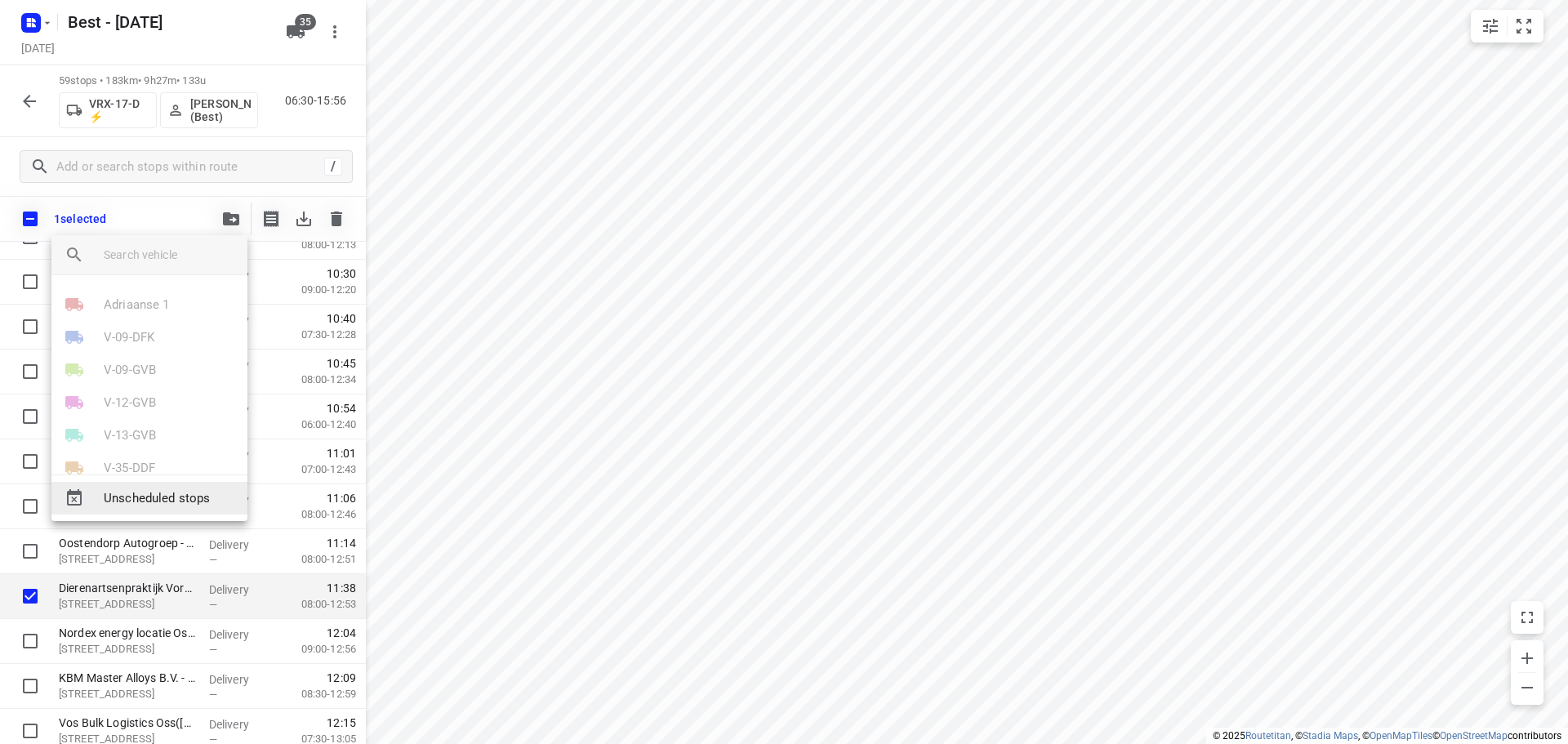
click at [151, 510] on div "Unscheduled stops" at bounding box center [149, 498] width 196 height 32
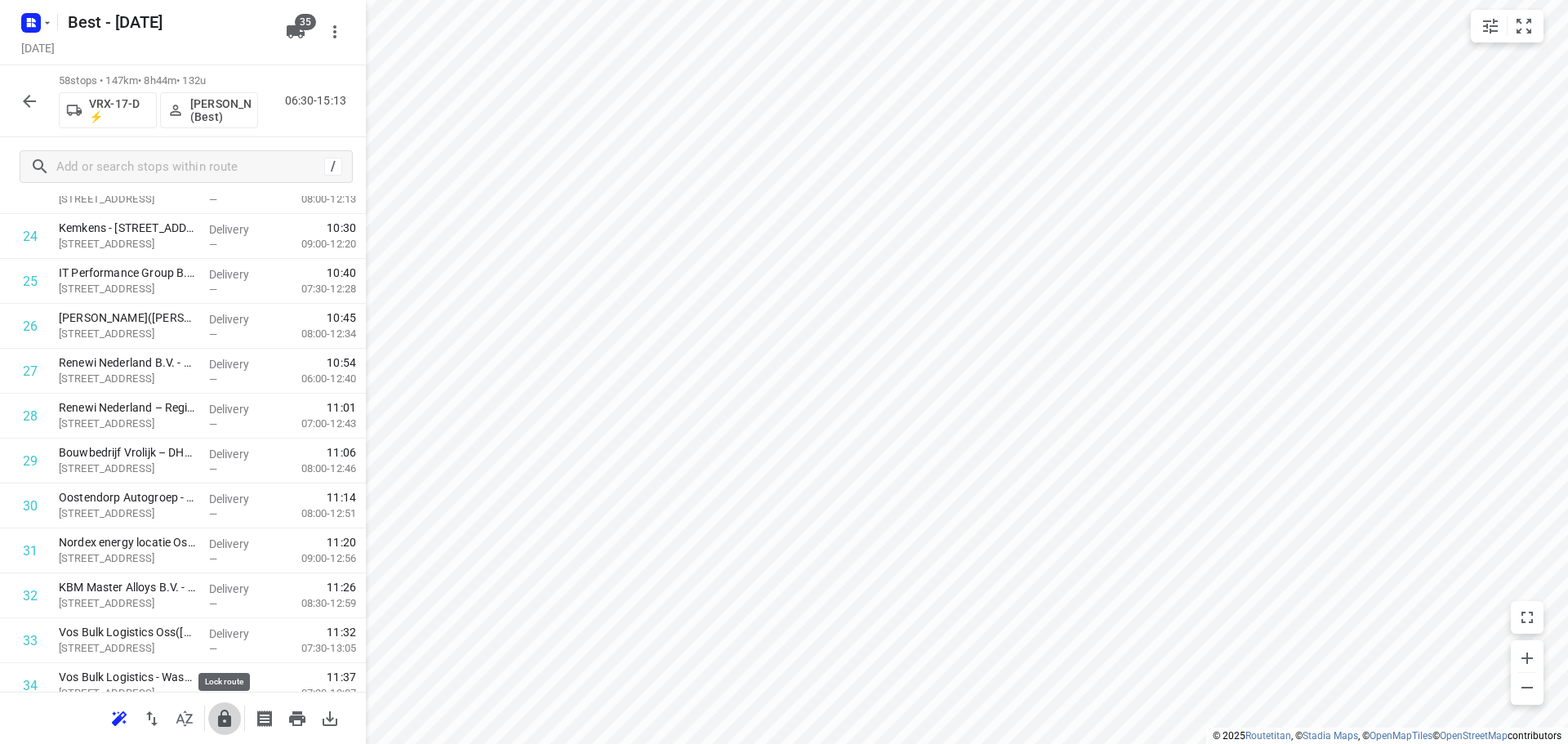
click at [228, 725] on icon "button" at bounding box center [224, 718] width 13 height 17
click at [232, 717] on icon "button" at bounding box center [224, 718] width 20 height 20
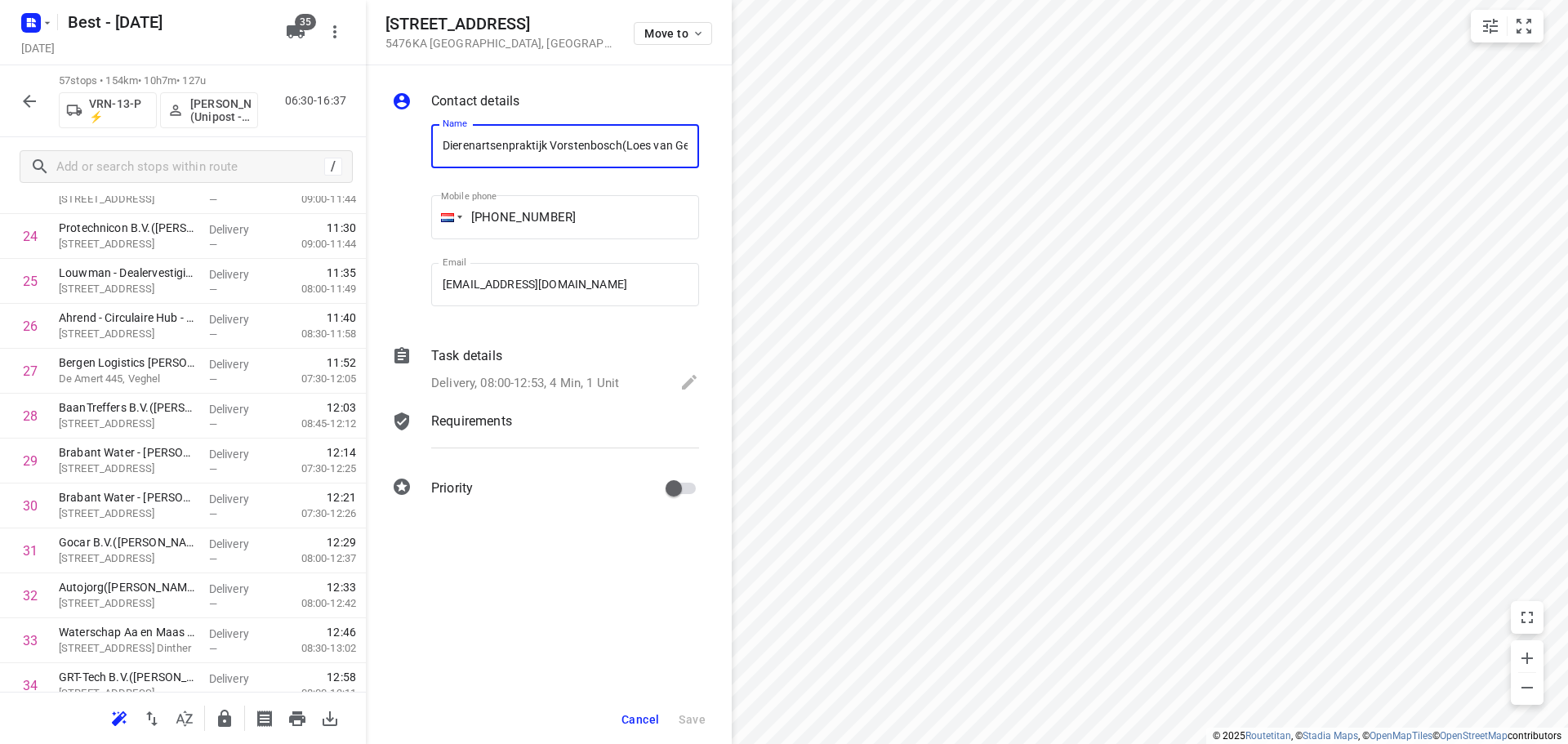
scroll to position [0, 31]
click at [657, 32] on span "Move to" at bounding box center [674, 33] width 61 height 13
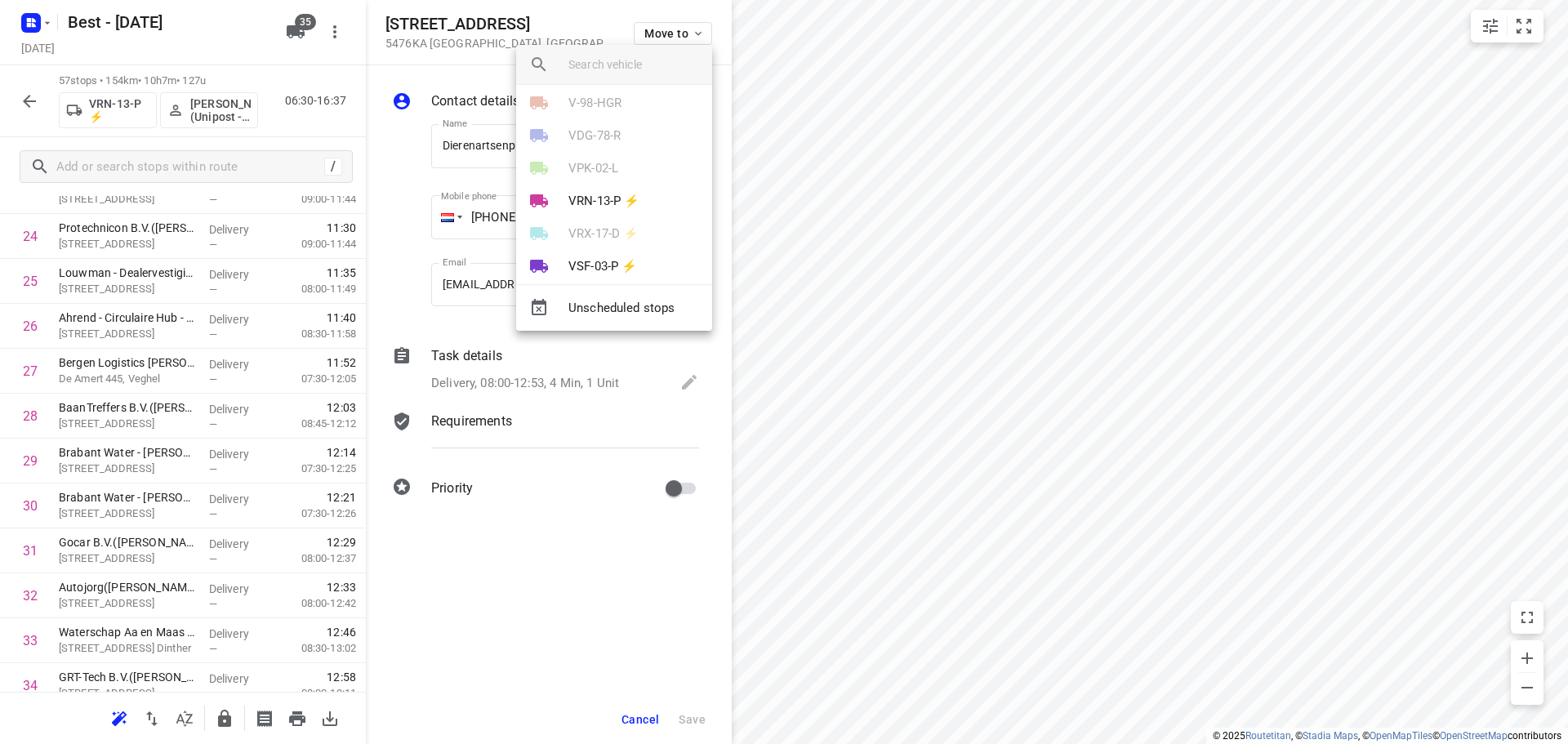
scroll to position [409, 0]
click at [601, 194] on p "VRN-13-P ⚡" at bounding box center [603, 196] width 71 height 19
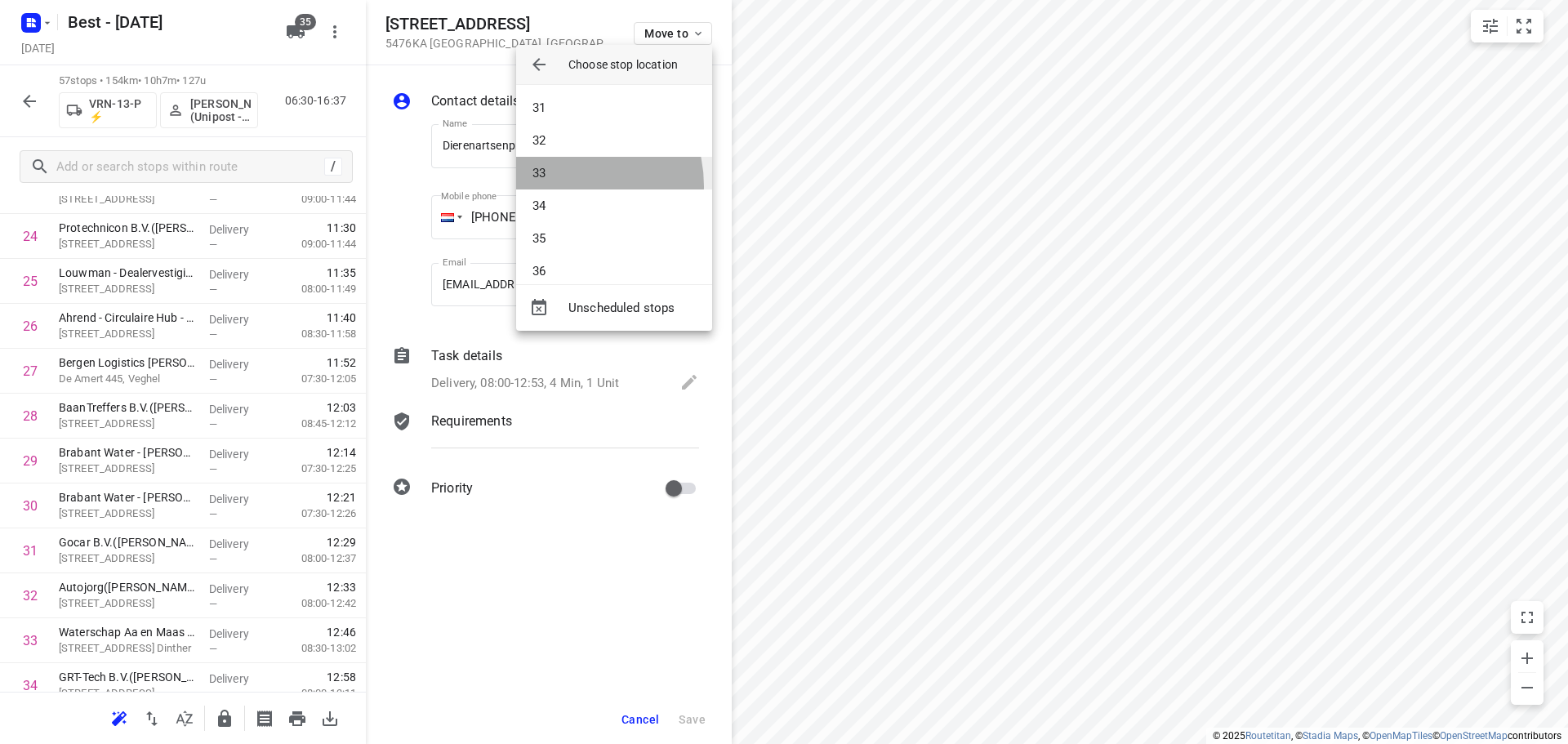
click at [559, 186] on li "33" at bounding box center [614, 173] width 196 height 32
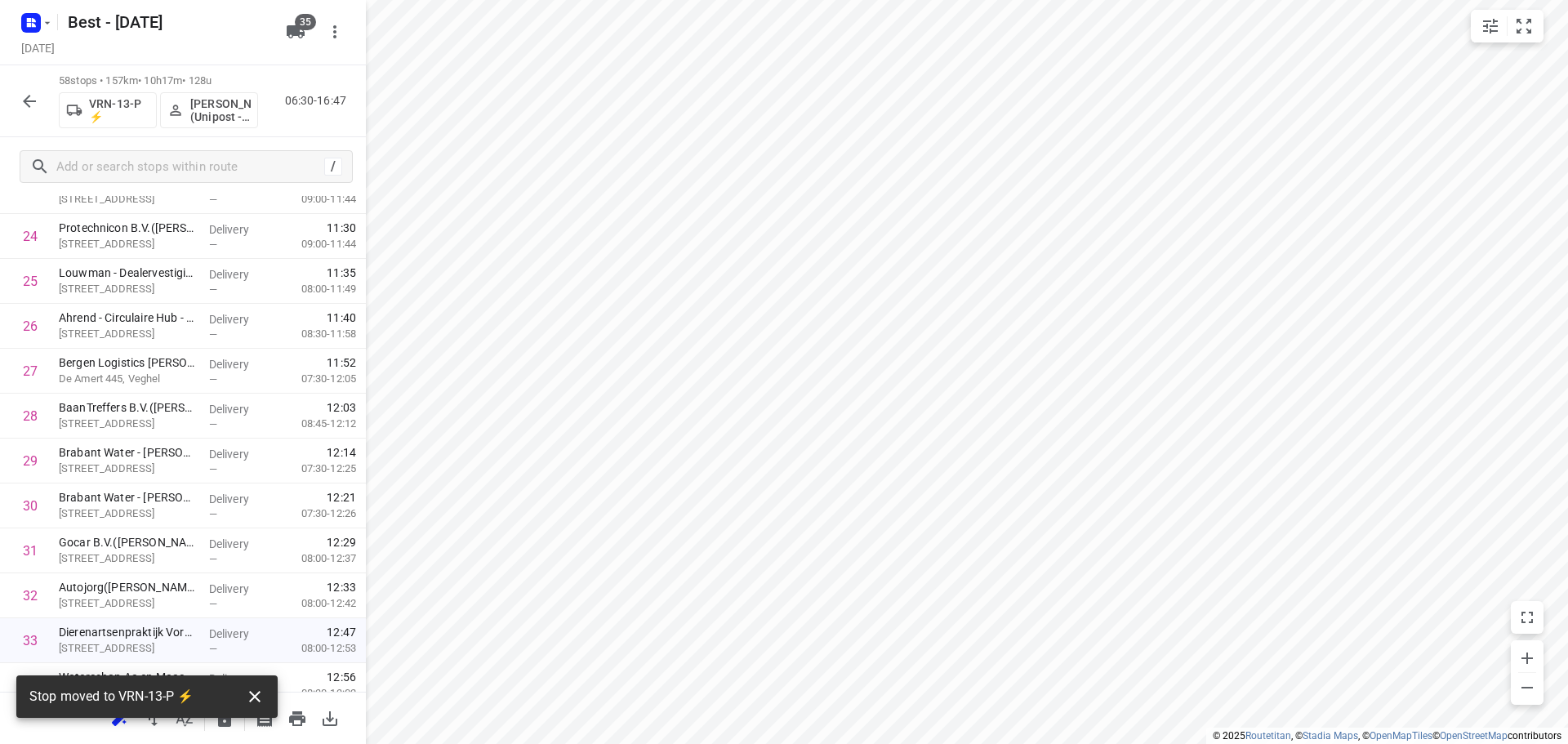
click at [222, 712] on div "Stop moved to VRN-13-P ⚡" at bounding box center [147, 697] width 261 height 43
click at [253, 700] on icon "button" at bounding box center [254, 696] width 11 height 11
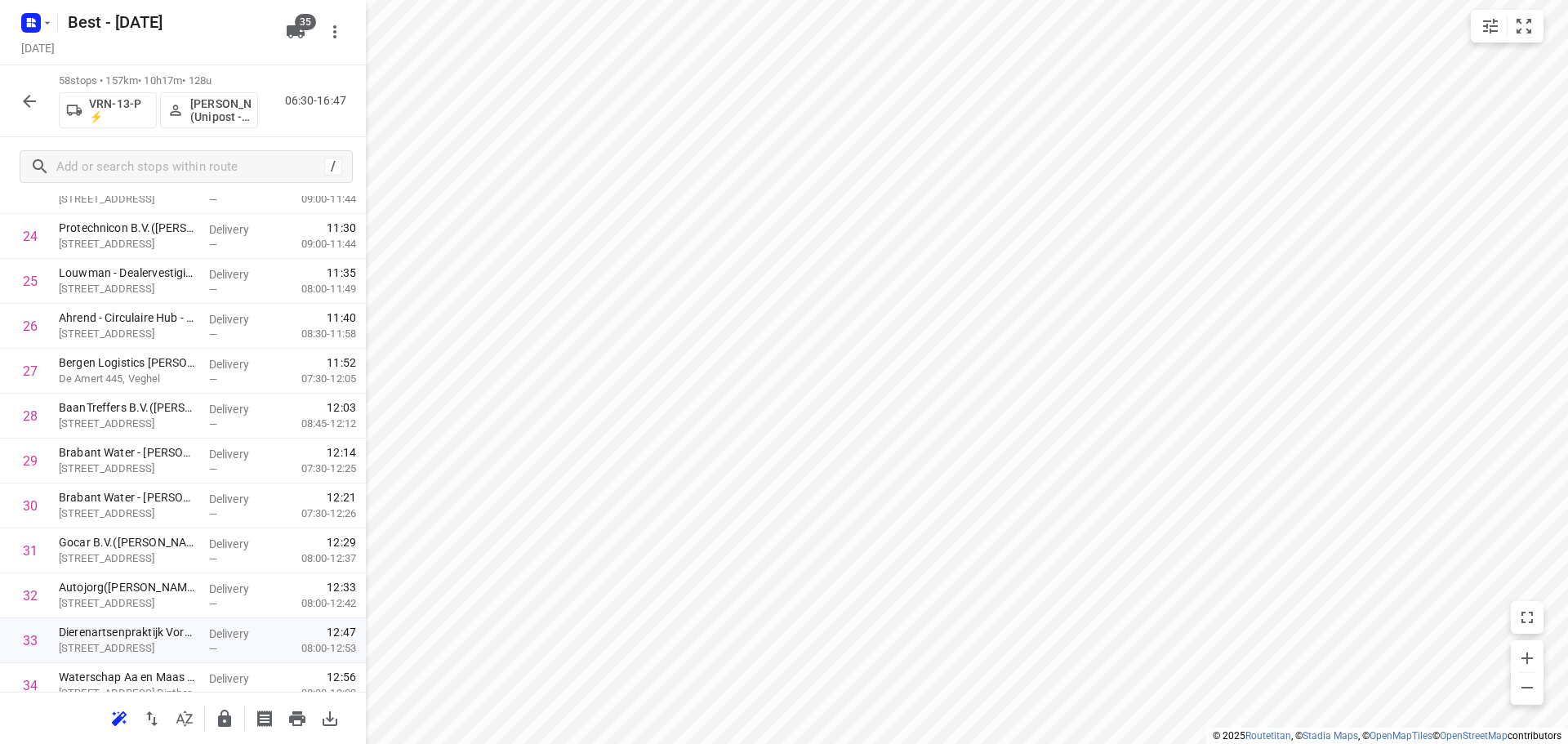
click at [223, 730] on button "button" at bounding box center [224, 718] width 32 height 32
drag, startPoint x: 42, startPoint y: 102, endPoint x: 33, endPoint y: 101, distance: 9.1
click at [33, 101] on button "button" at bounding box center [29, 102] width 32 height 32
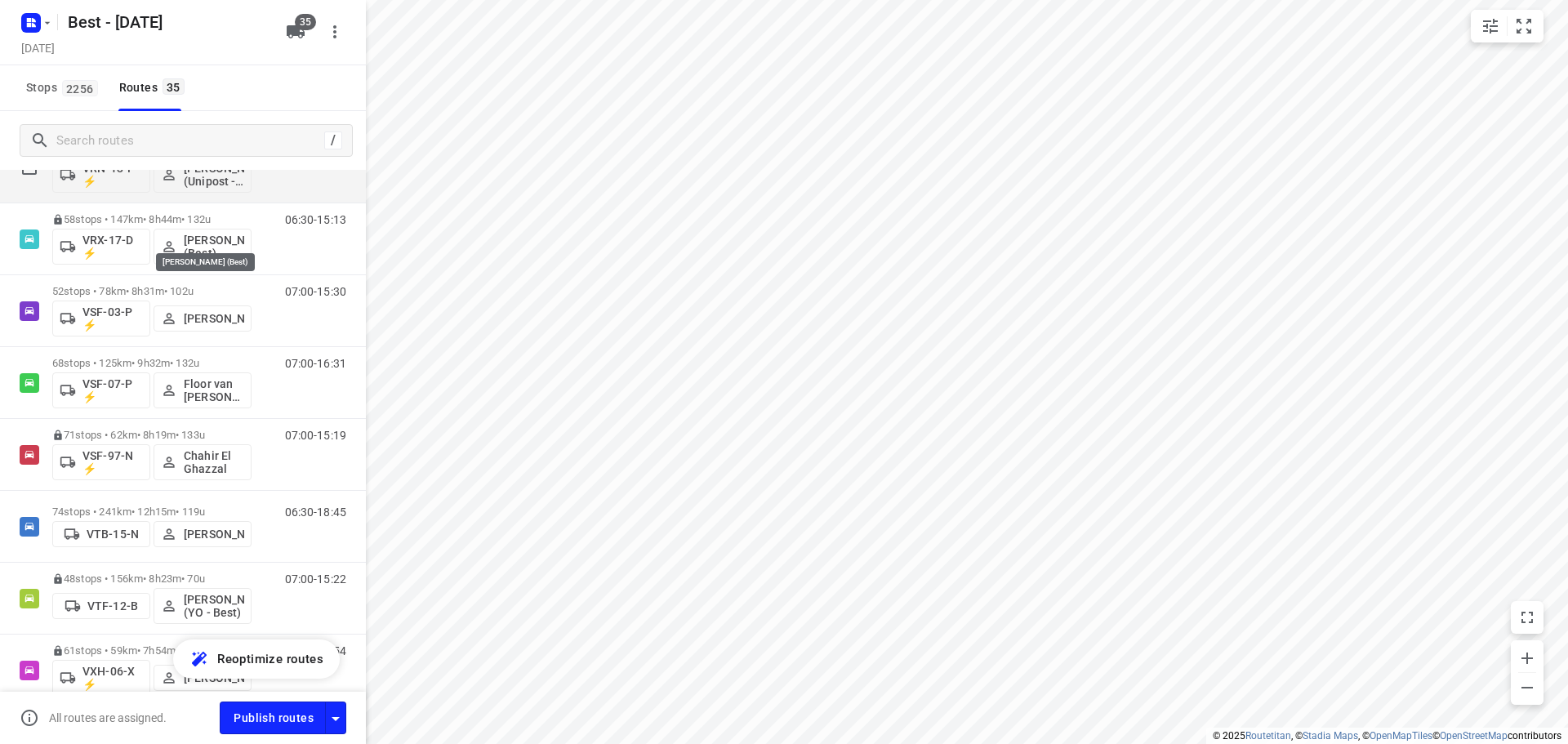
scroll to position [1225, 0]
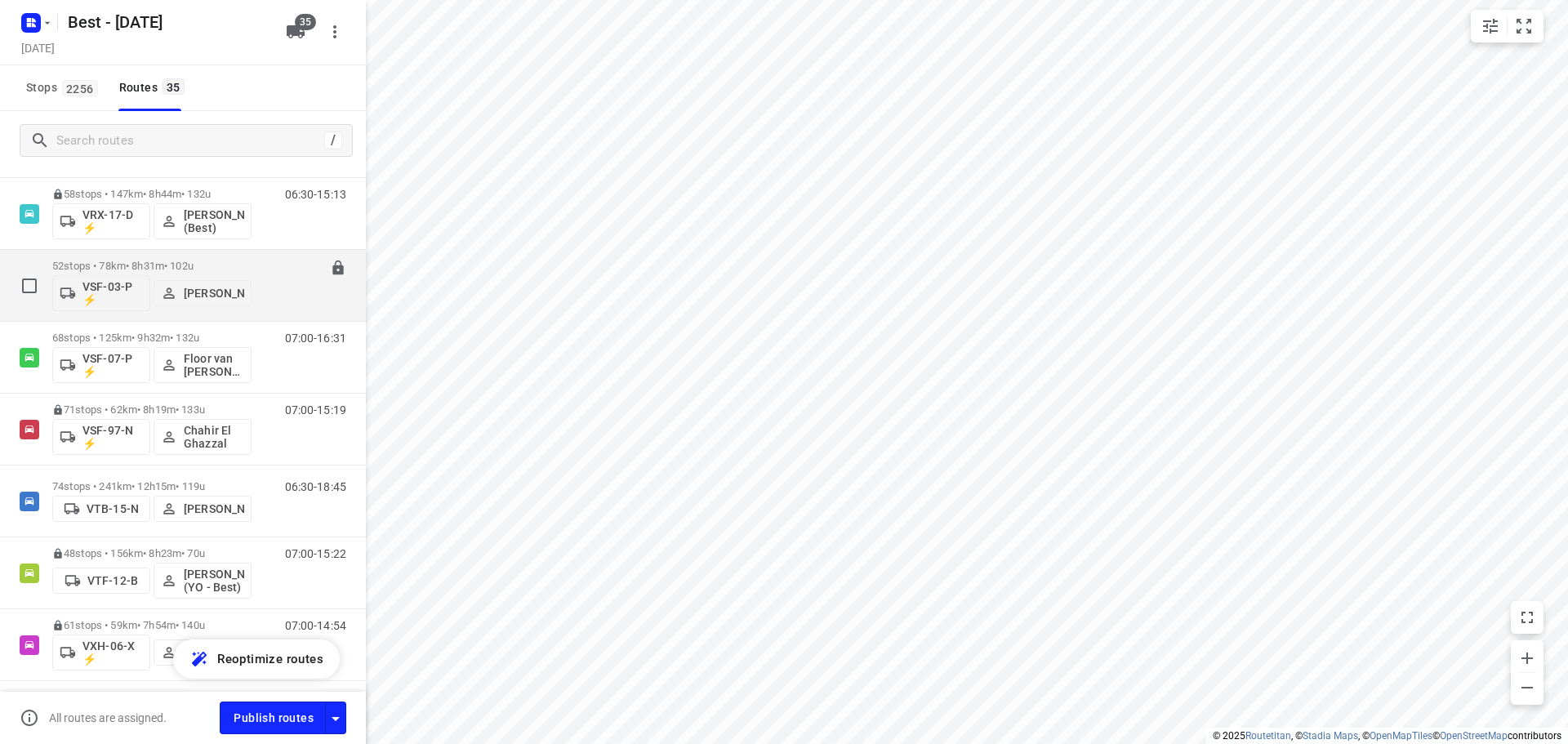
click at [137, 259] on div "52 stops • 78km • 8h31m • 102u VSF-03-P ⚡ Andy De Vreede" at bounding box center [152, 285] width 200 height 67
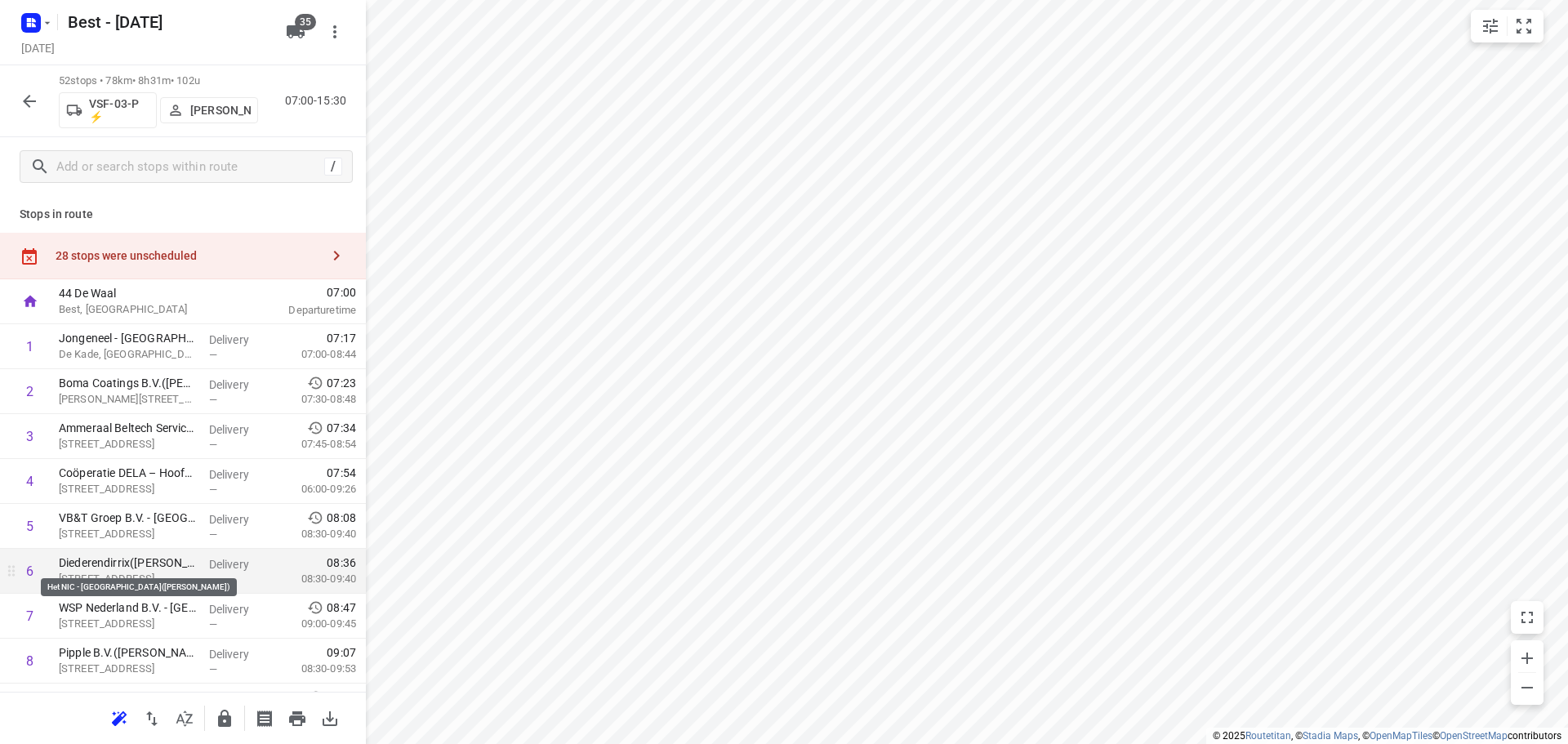
scroll to position [409, 0]
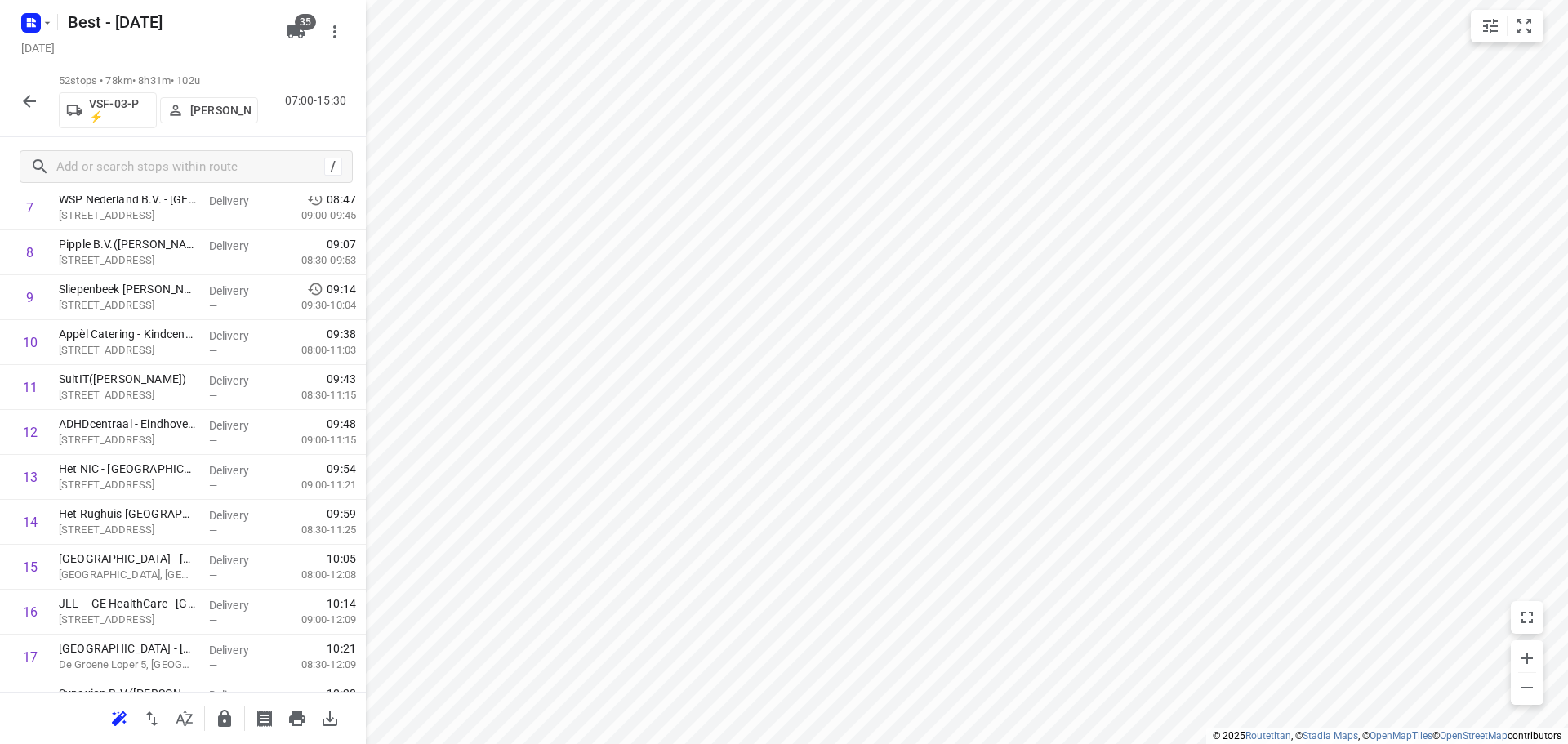
click at [15, 106] on button "button" at bounding box center [29, 102] width 32 height 32
